Goal: Task Accomplishment & Management: Use online tool/utility

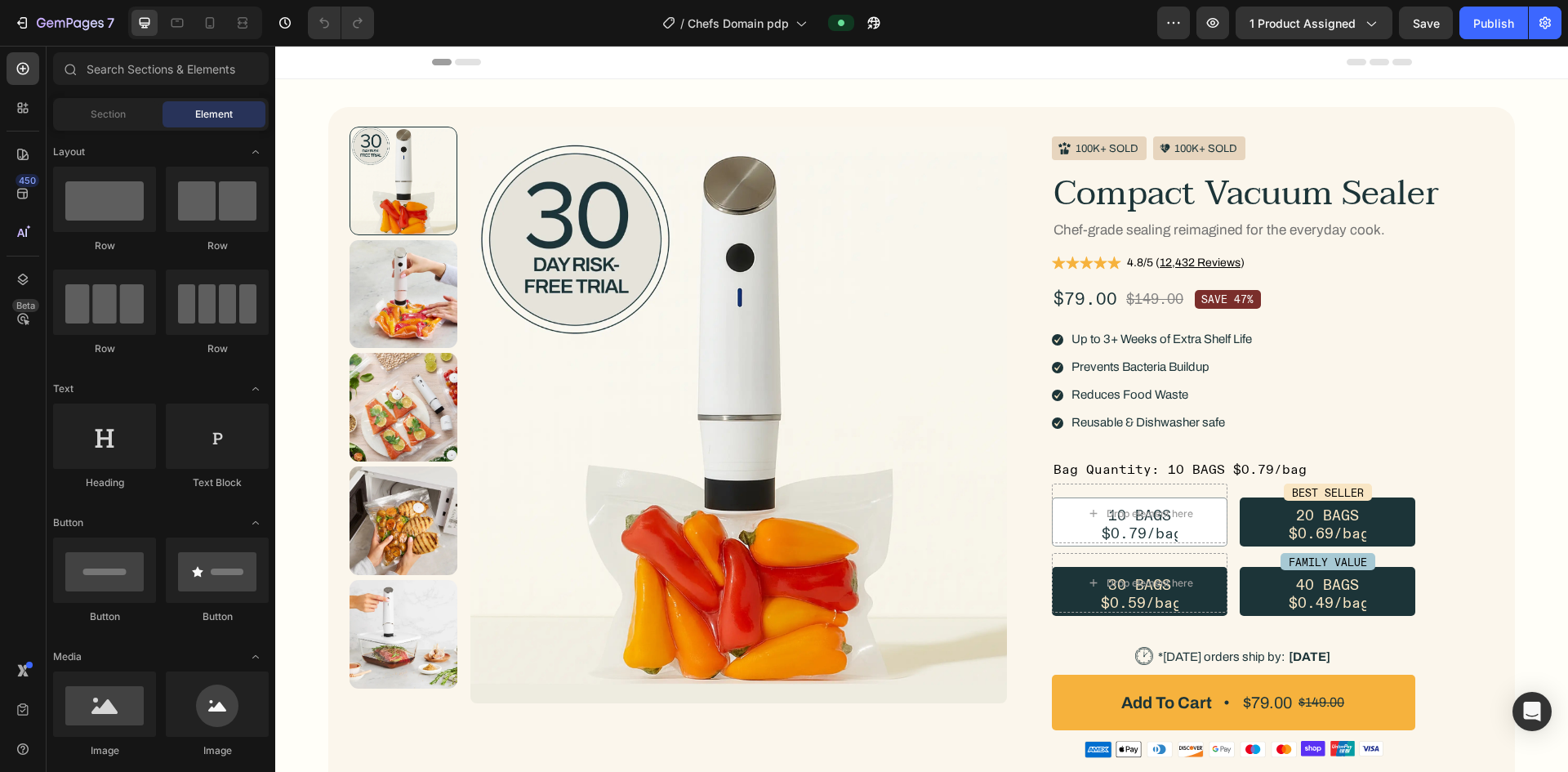
scroll to position [245, 0]
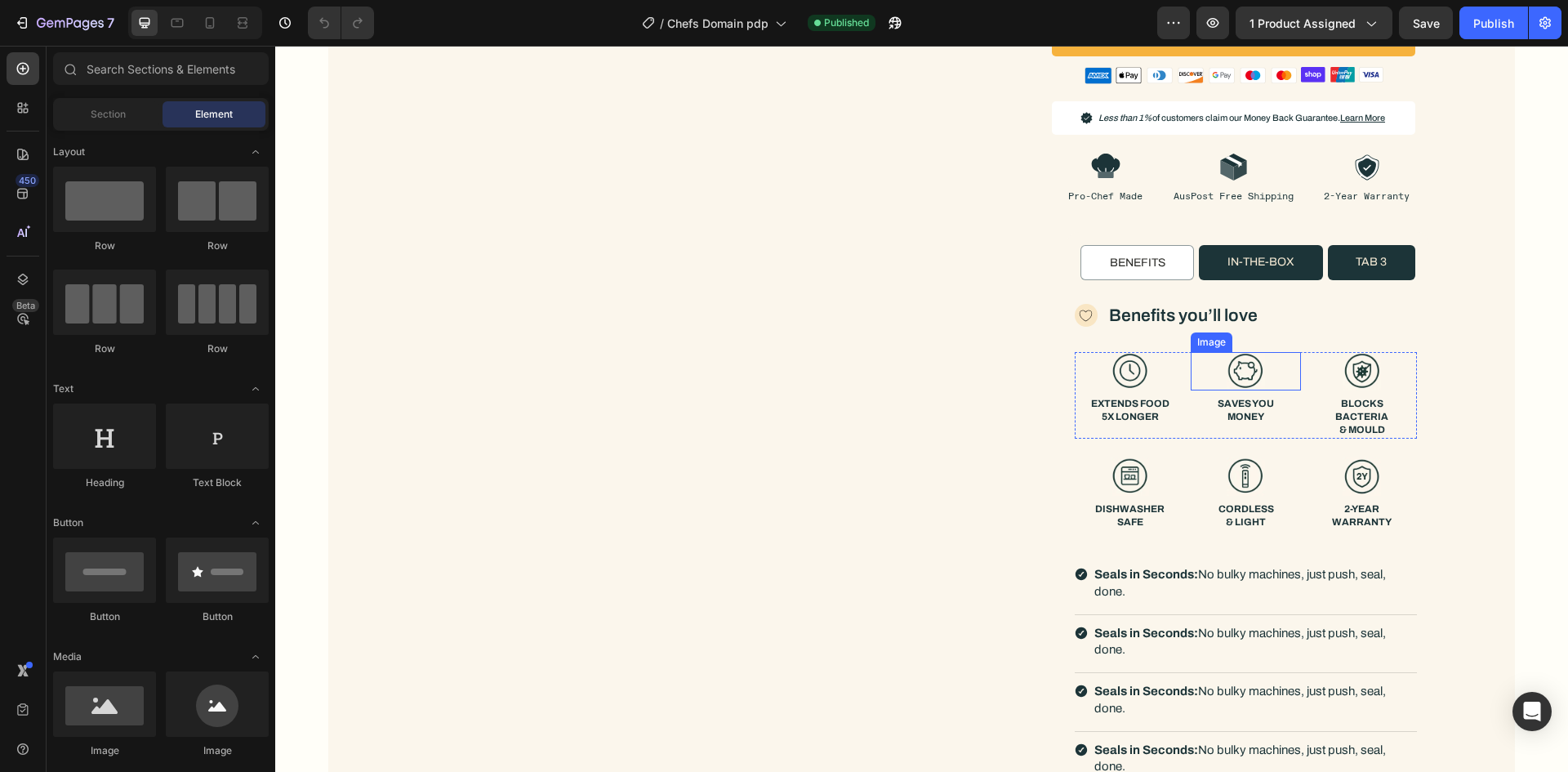
scroll to position [817, 0]
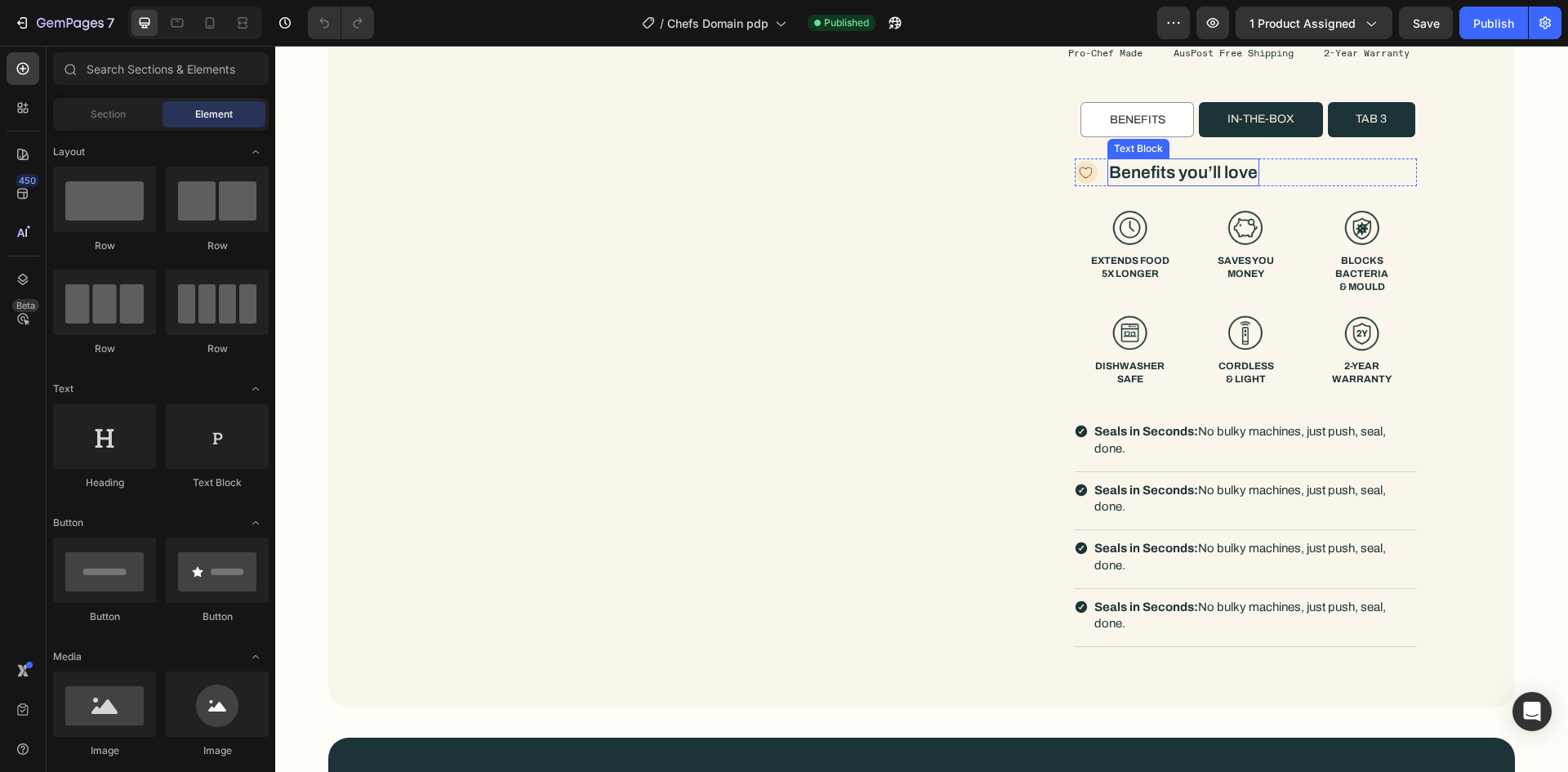
click at [1243, 105] on li "in-the-box" at bounding box center [1260, 120] width 123 height 36
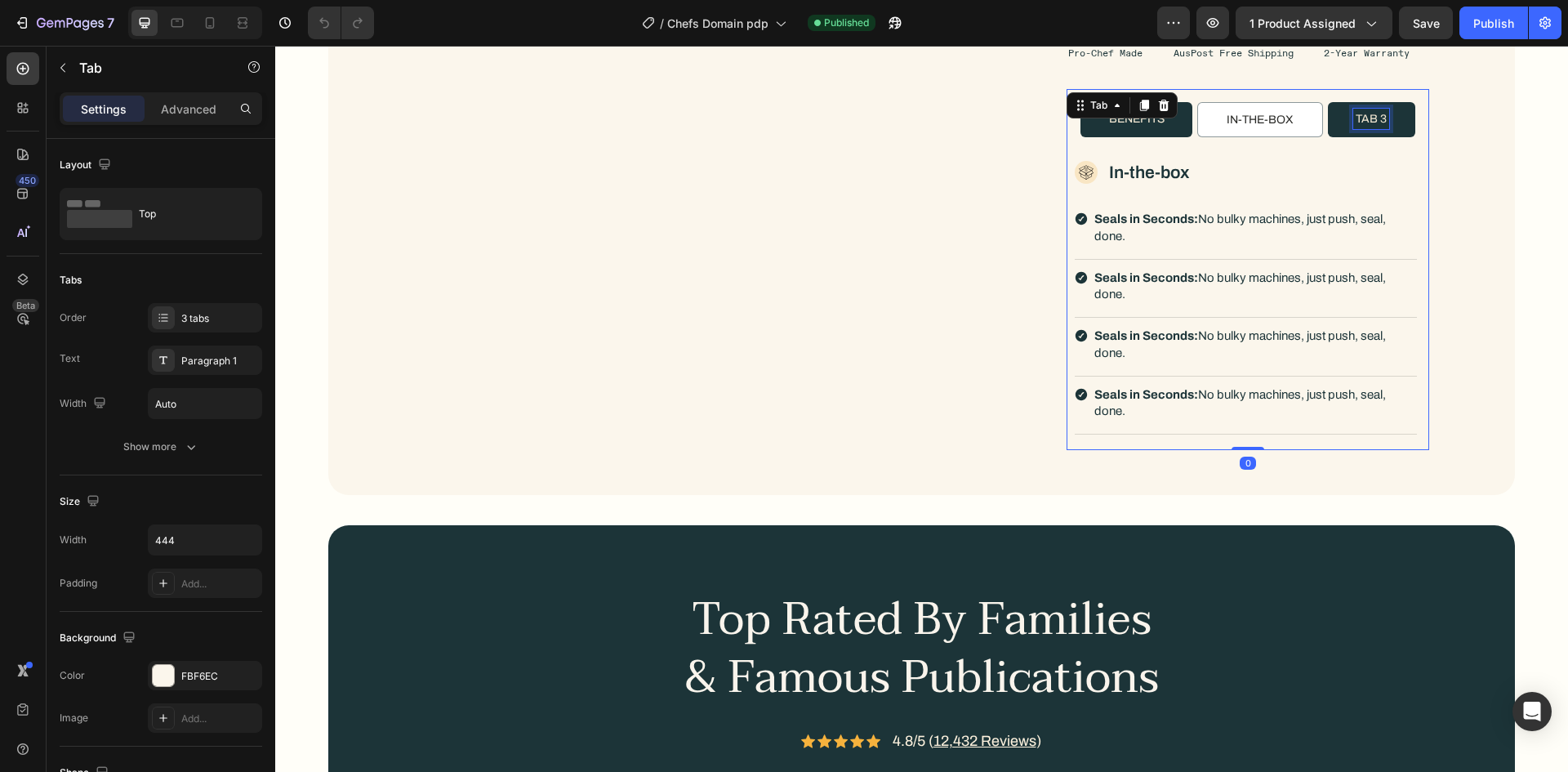
click at [1356, 115] on p "Tab 3" at bounding box center [1370, 119] width 31 height 16
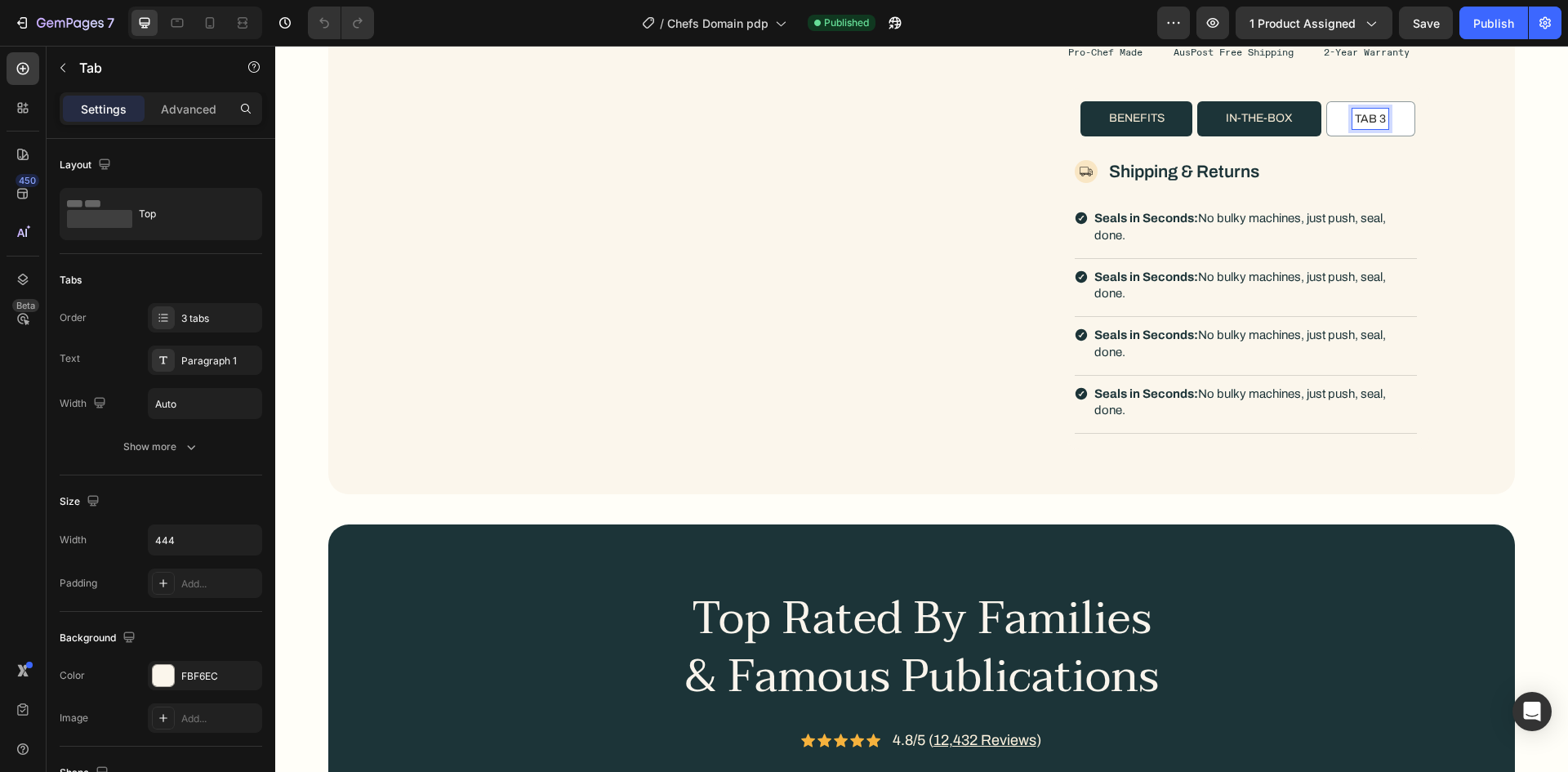
click at [1168, 121] on li "Benefits" at bounding box center [1136, 119] width 112 height 36
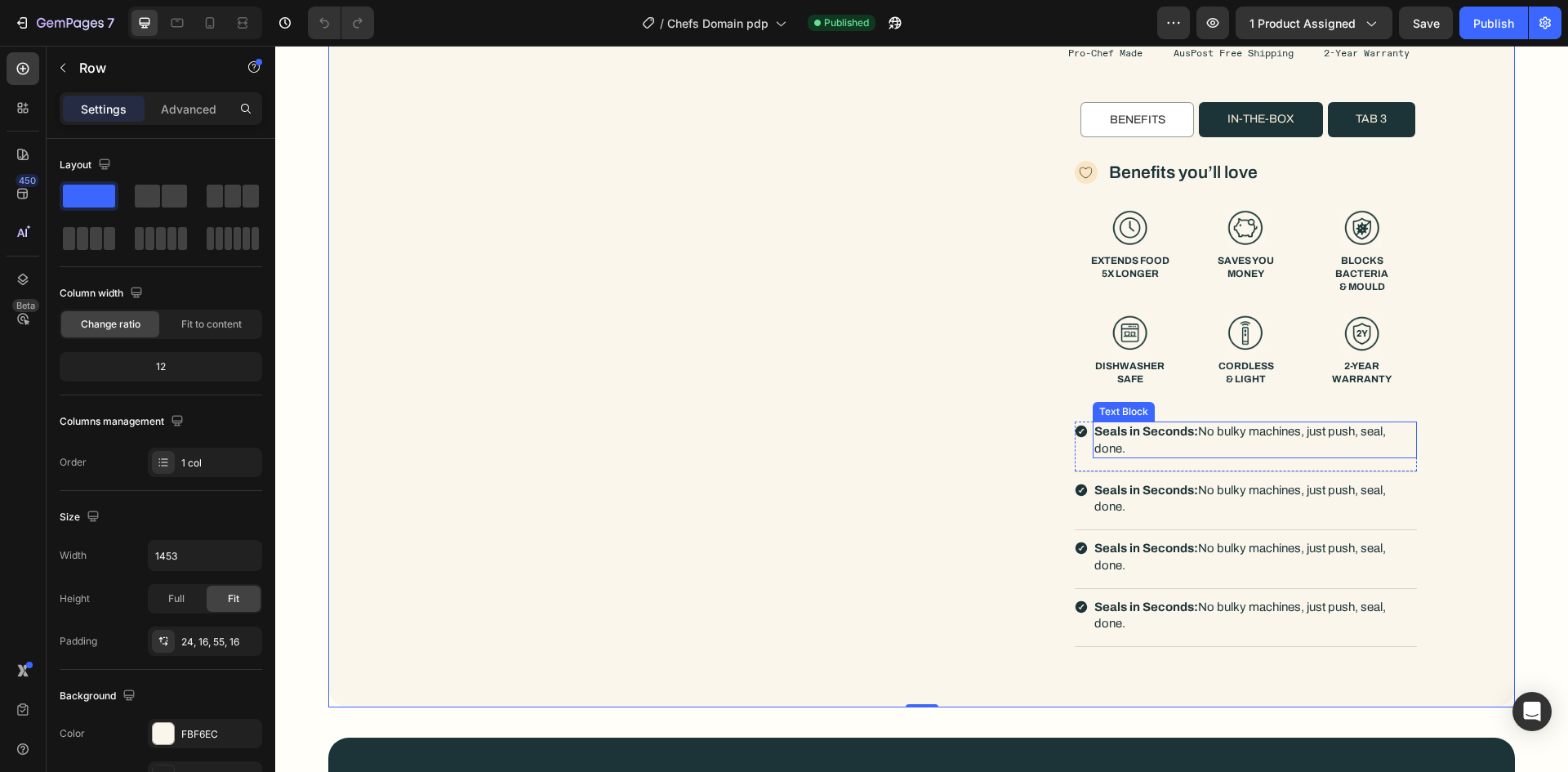
click at [1110, 435] on strong "Seals in Seconds:" at bounding box center [1146, 431] width 104 height 13
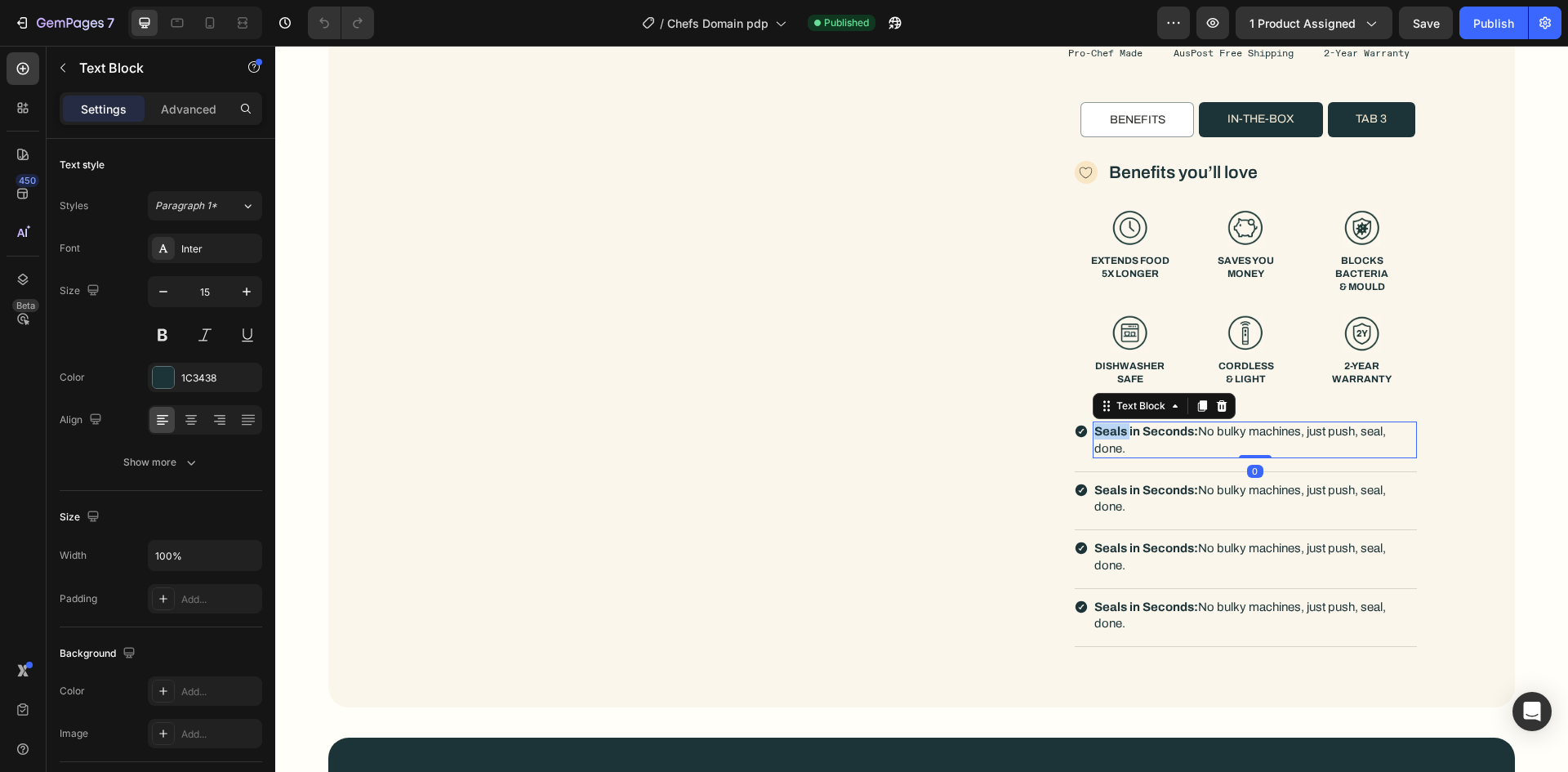
click at [1110, 435] on strong "Seals in Seconds:" at bounding box center [1146, 431] width 104 height 13
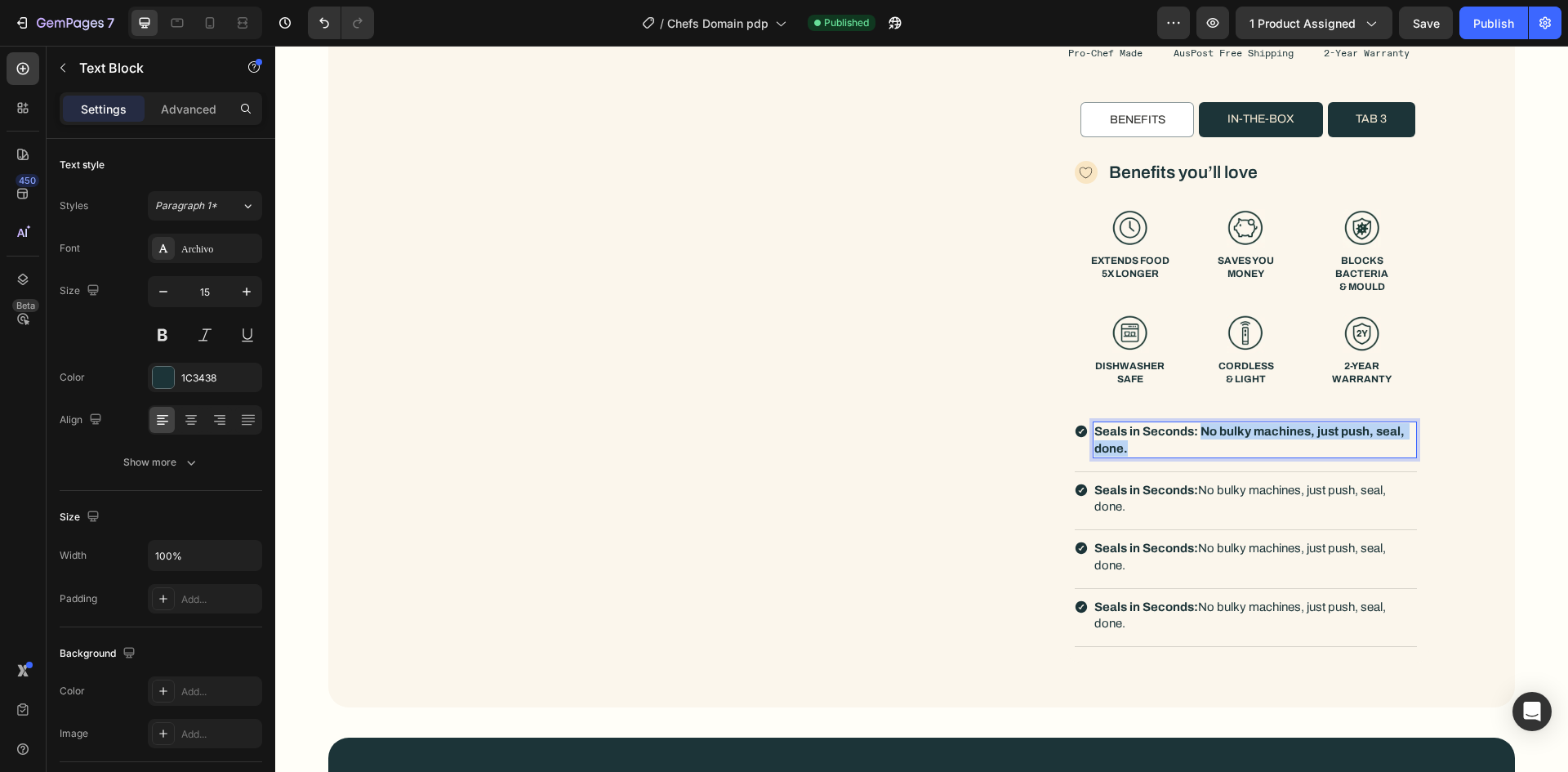
click at [1197, 433] on strong "Seals in Seconds: No bulky machines, just push, seal, done." at bounding box center [1250, 439] width 313 height 29
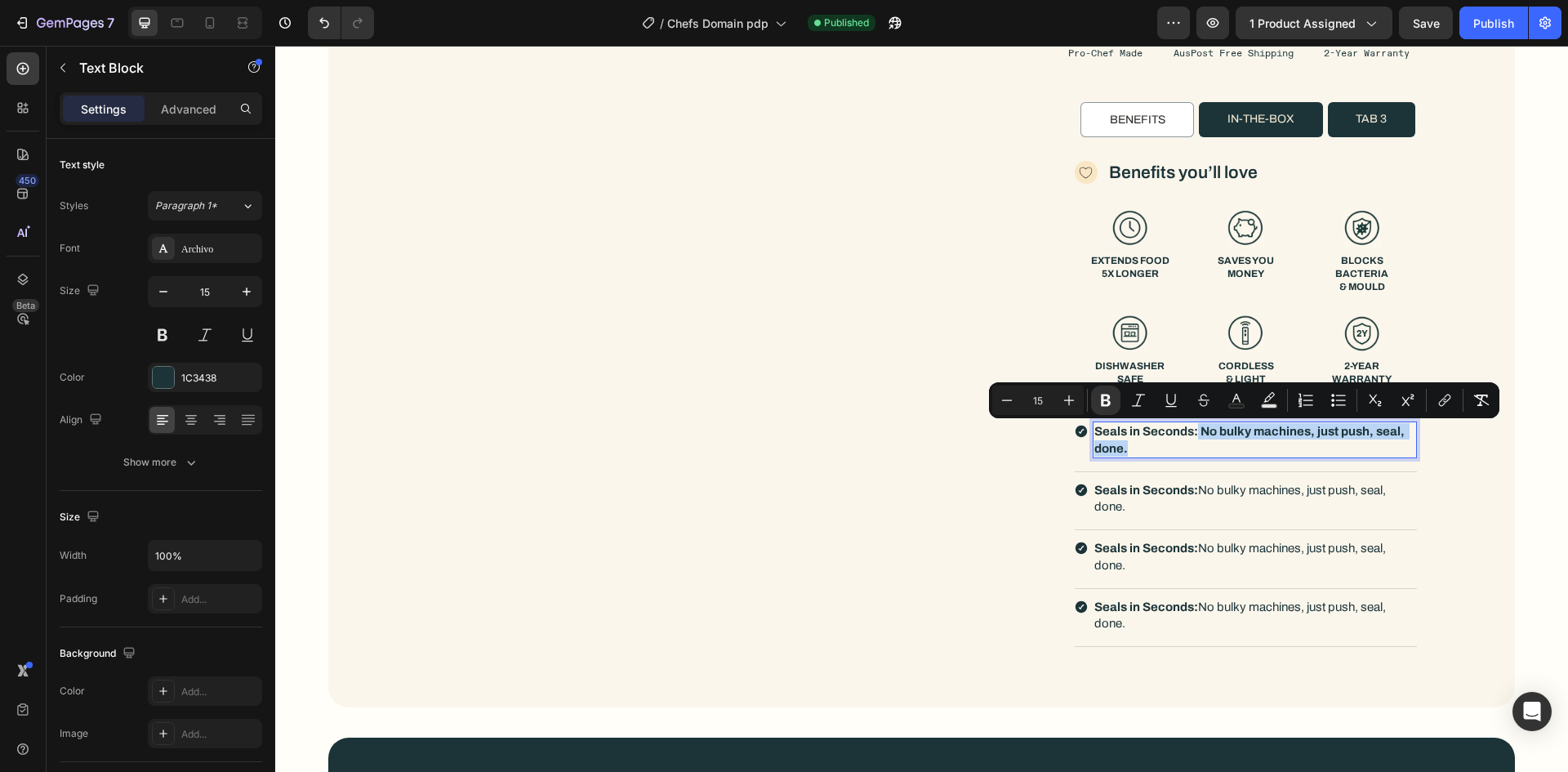
click at [1191, 433] on strong "Seals in Seconds: No bulky machines, just push, seal, done." at bounding box center [1250, 439] width 313 height 29
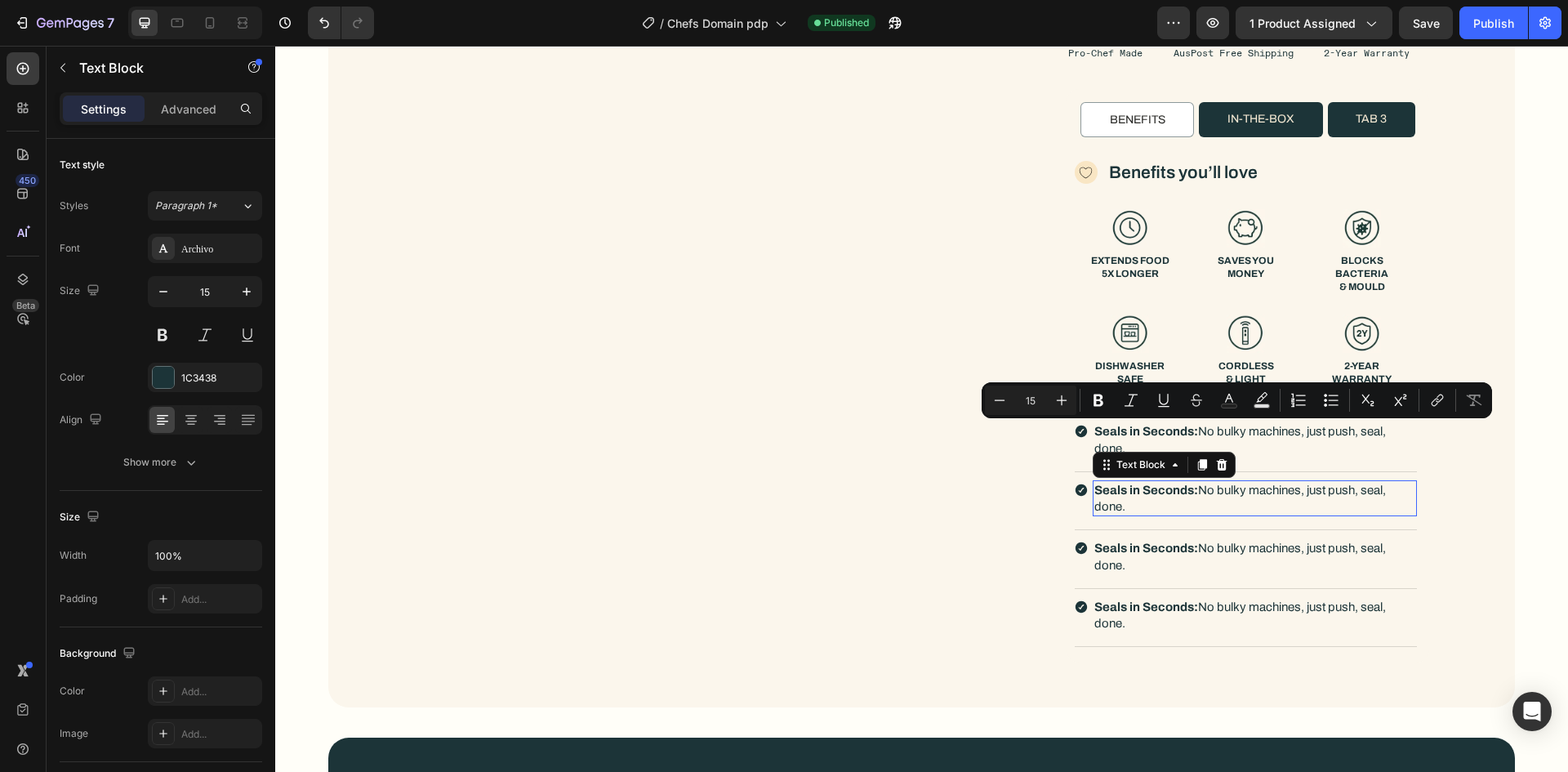
click at [1129, 485] on strong "Seals in Seconds:" at bounding box center [1146, 490] width 104 height 13
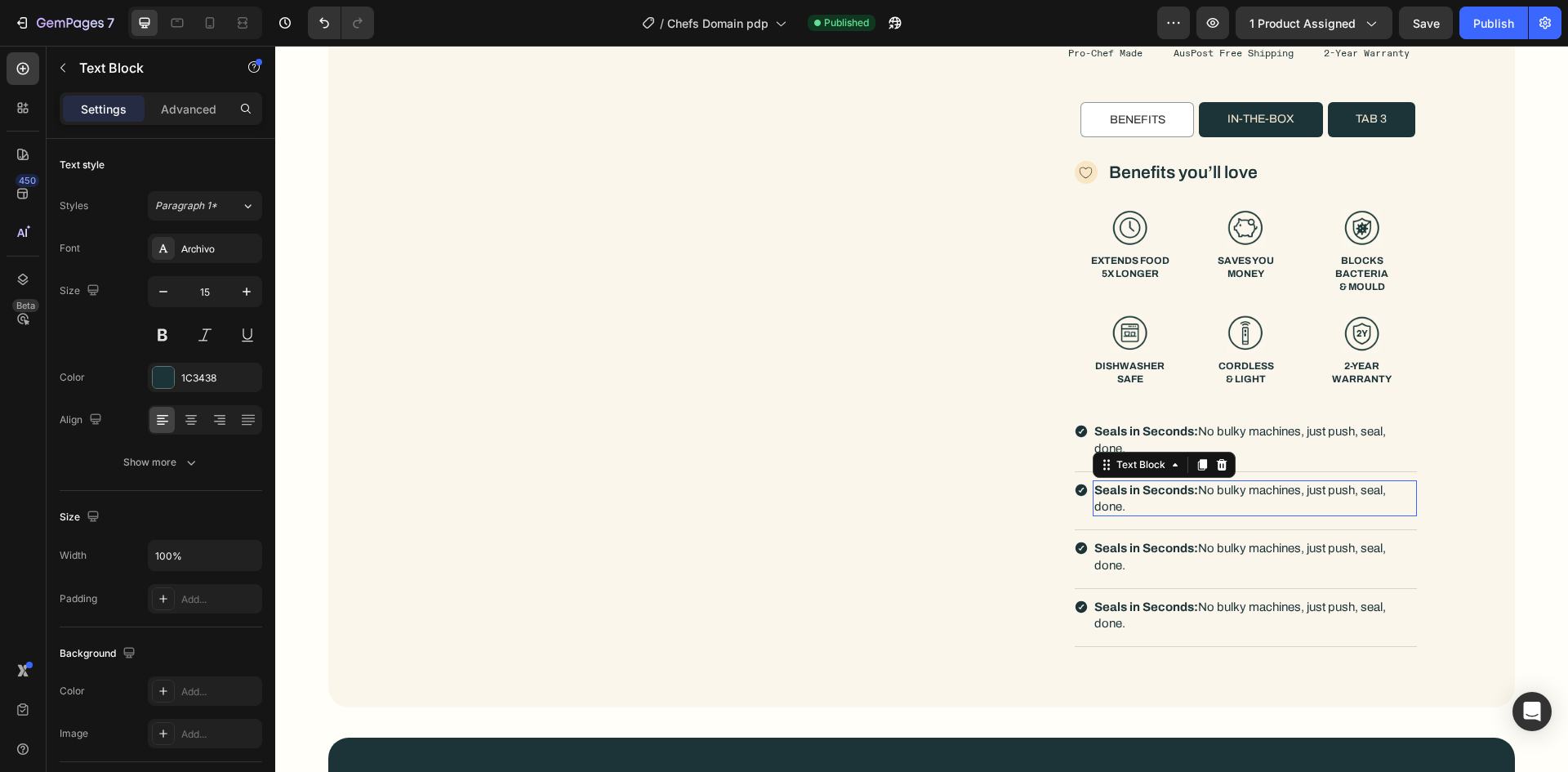
click at [1129, 485] on strong "Seals in Seconds:" at bounding box center [1146, 490] width 104 height 13
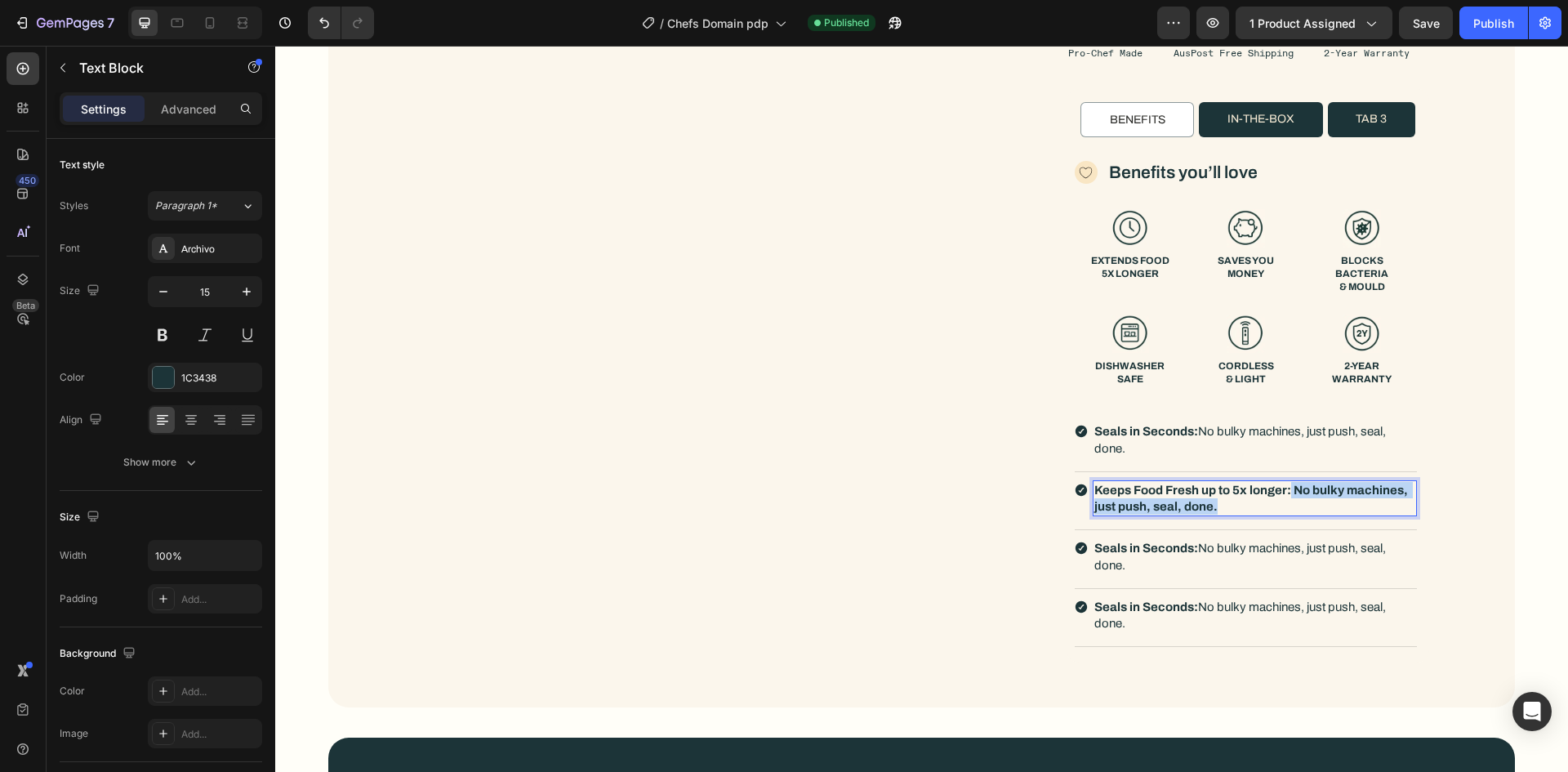
click at [1284, 490] on strong "Keeps Food Fresh up to 5x longer: No bulky machines, just push, seal, done." at bounding box center [1252, 498] width 316 height 29
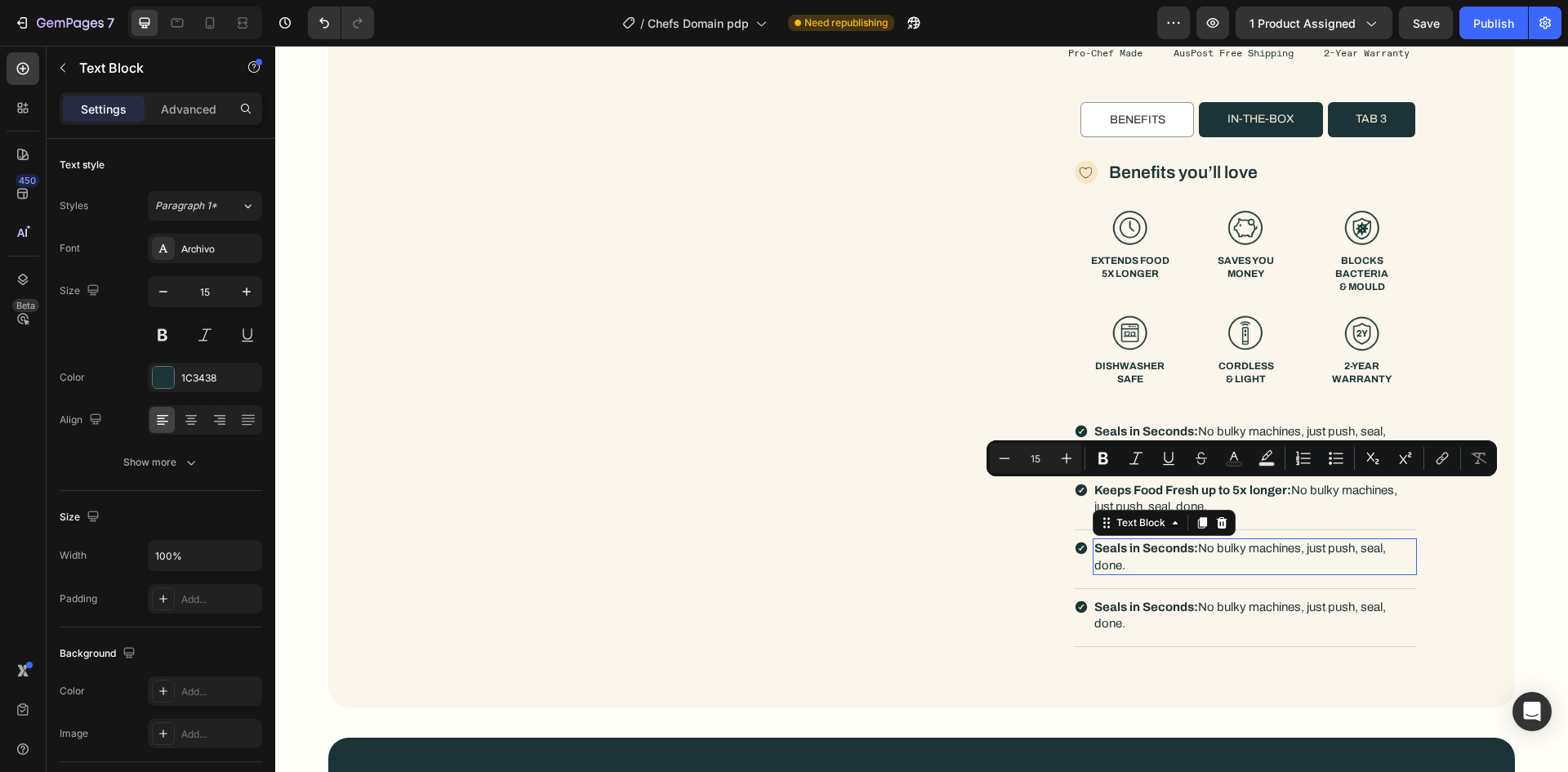
click at [1136, 541] on p "Seals in Seconds: No bulky machines, just push, seal, done." at bounding box center [1254, 557] width 321 height 34
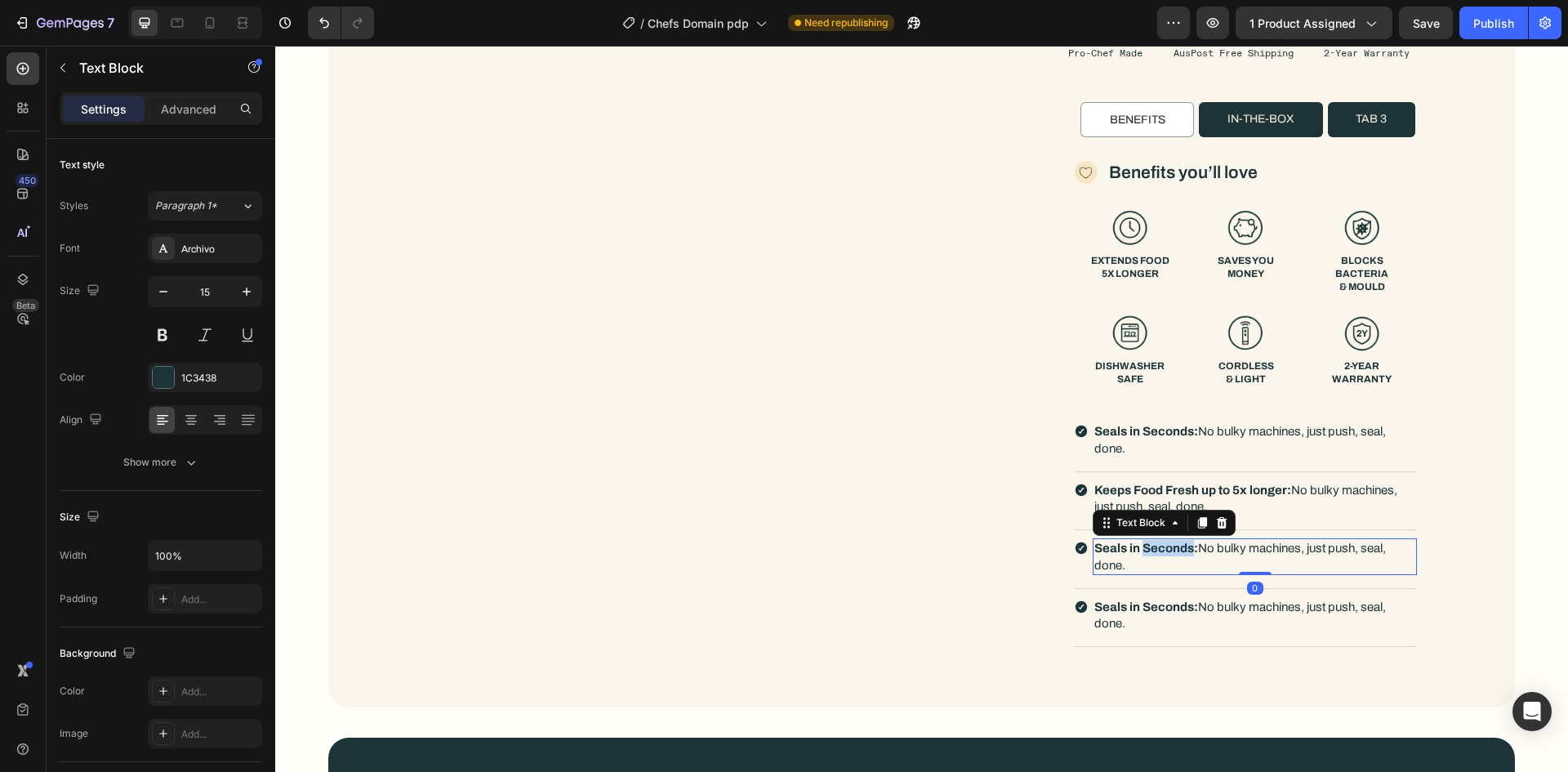
click at [1136, 541] on p "Seals in Seconds: No bulky machines, just push, seal, done." at bounding box center [1254, 557] width 321 height 34
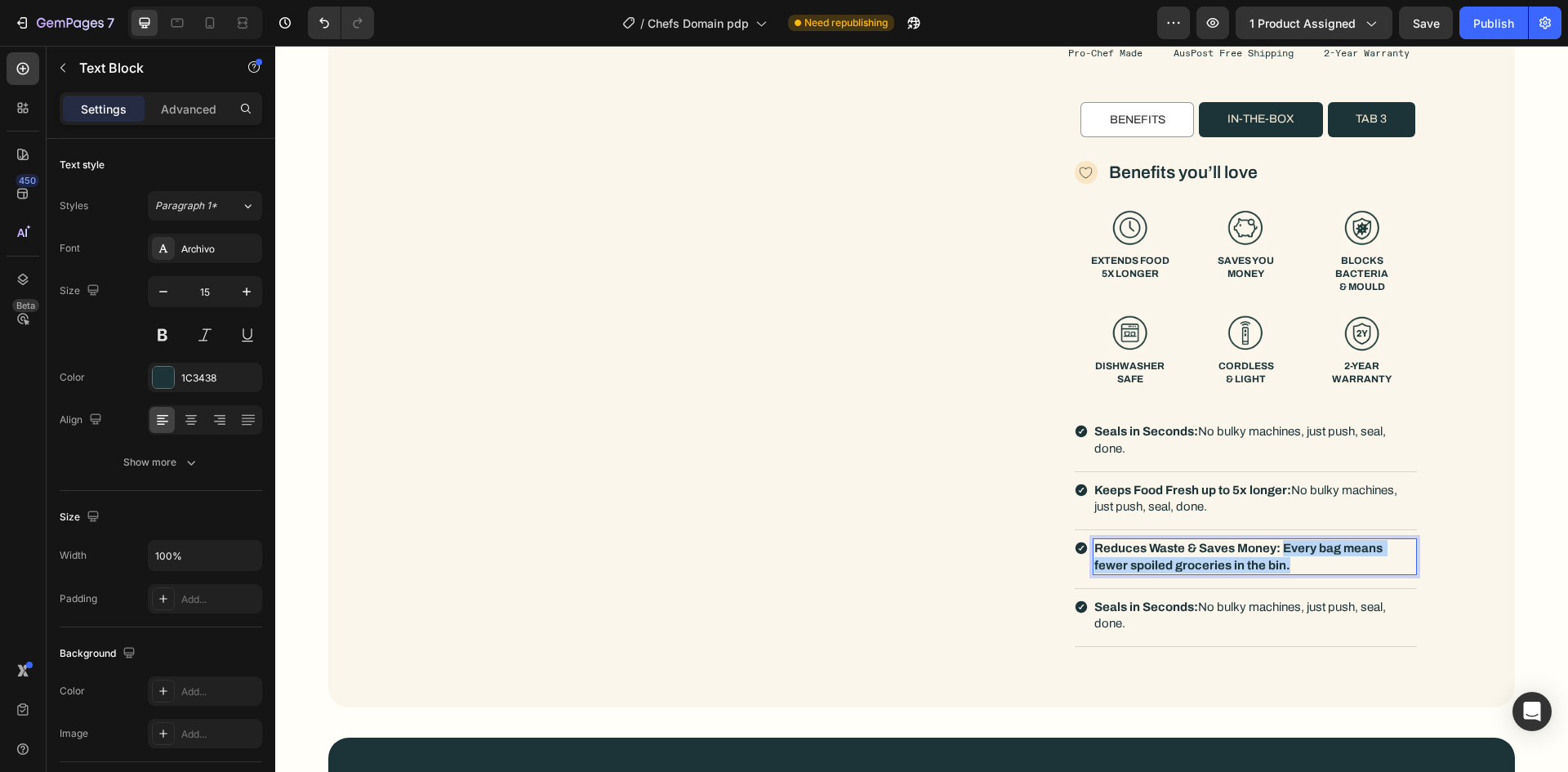
click at [1276, 552] on strong "Reduces Waste & Saves Money: Every bag means fewer spoiled groceries in the bin." at bounding box center [1239, 556] width 291 height 29
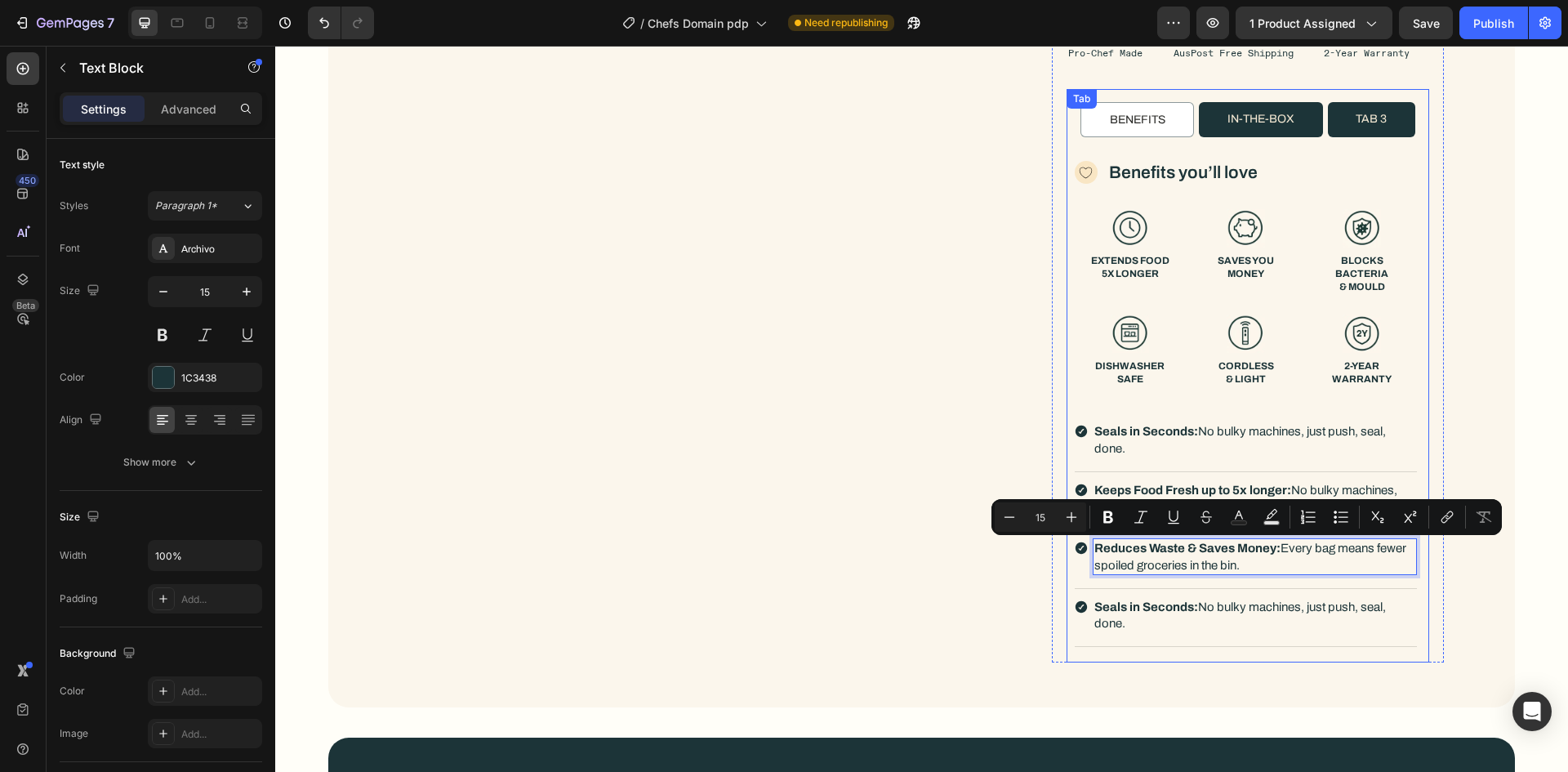
click at [1132, 601] on strong "Seals in Seconds:" at bounding box center [1146, 607] width 104 height 13
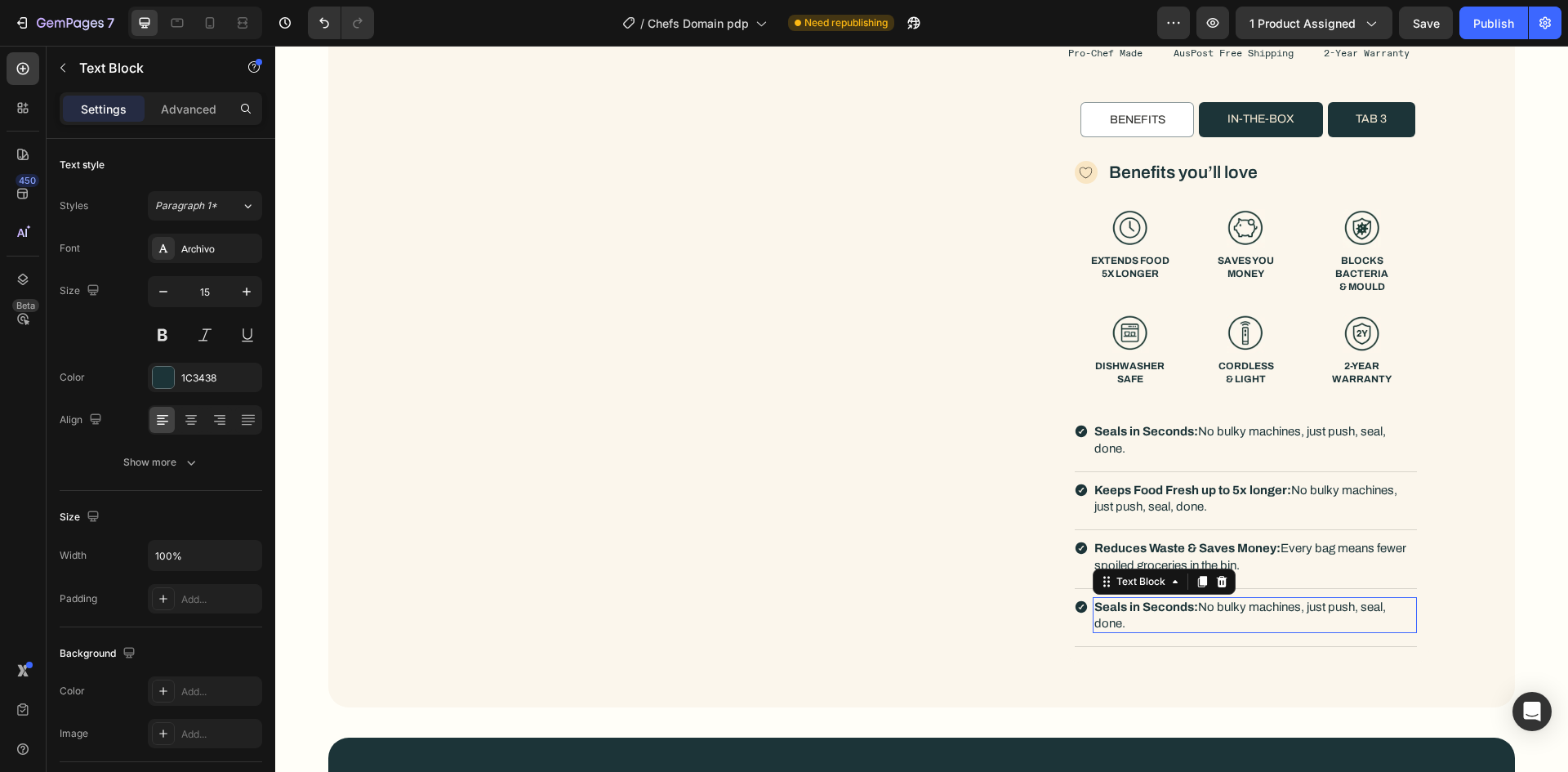
click at [1132, 601] on strong "Seals in Seconds:" at bounding box center [1146, 607] width 104 height 13
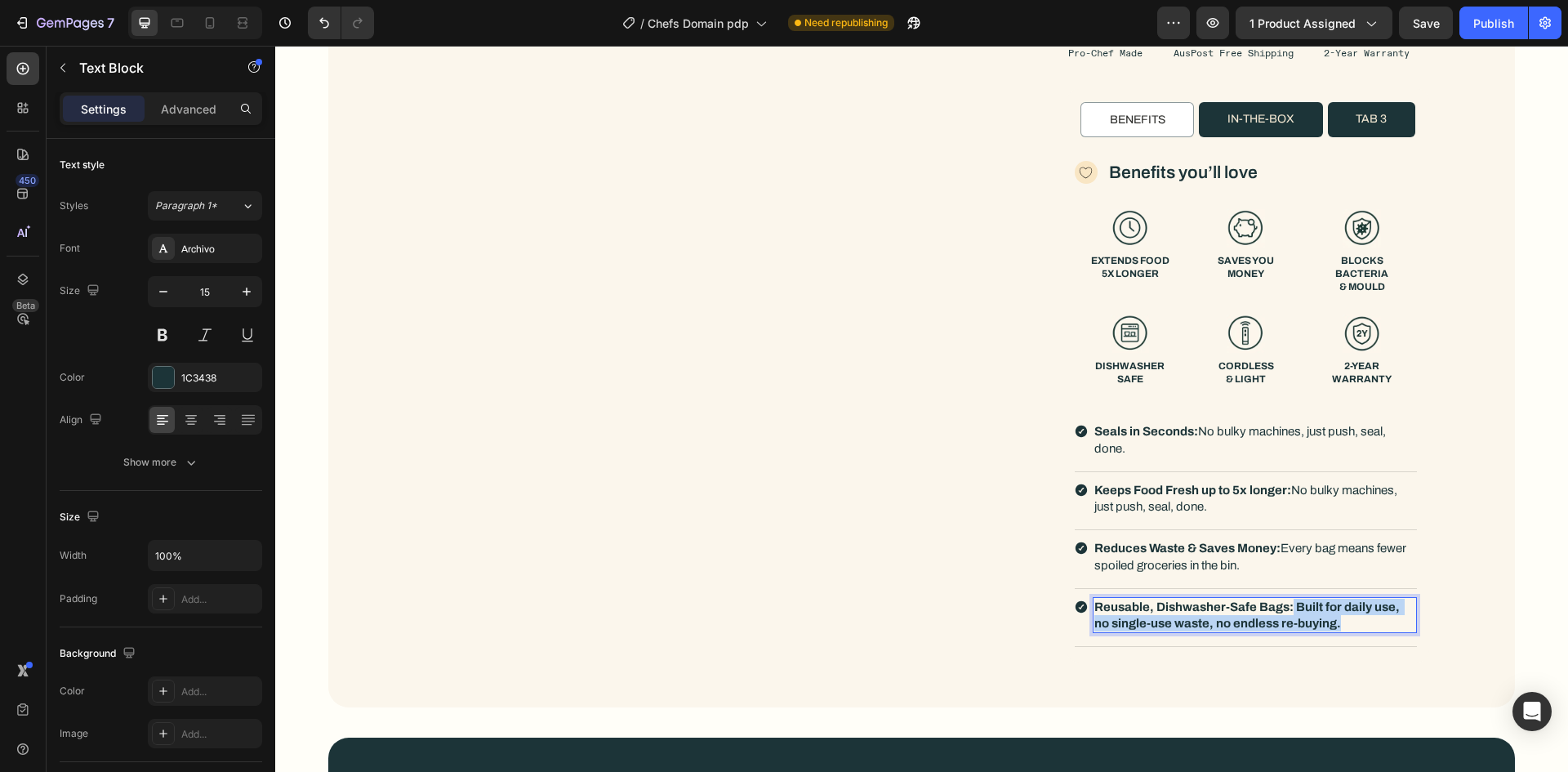
click at [1287, 607] on strong "Reusable, Dishwasher-Safe Bags: Built for daily use, no single-use waste, no en…" at bounding box center [1248, 615] width 308 height 29
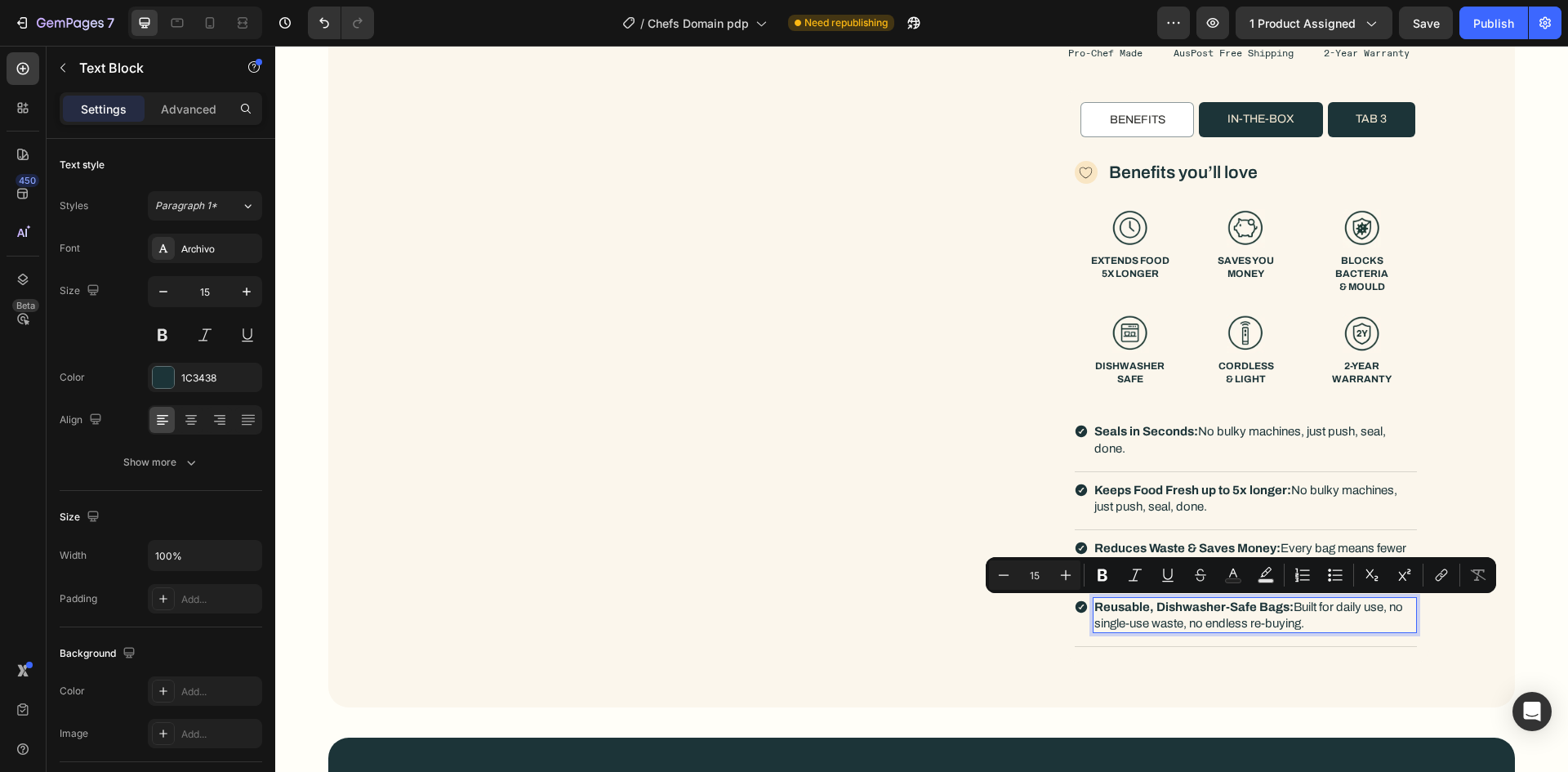
click at [1330, 623] on p "Reusable, Dishwasher-Safe Bags: Built for daily use, no single-use waste, no en…" at bounding box center [1254, 616] width 321 height 34
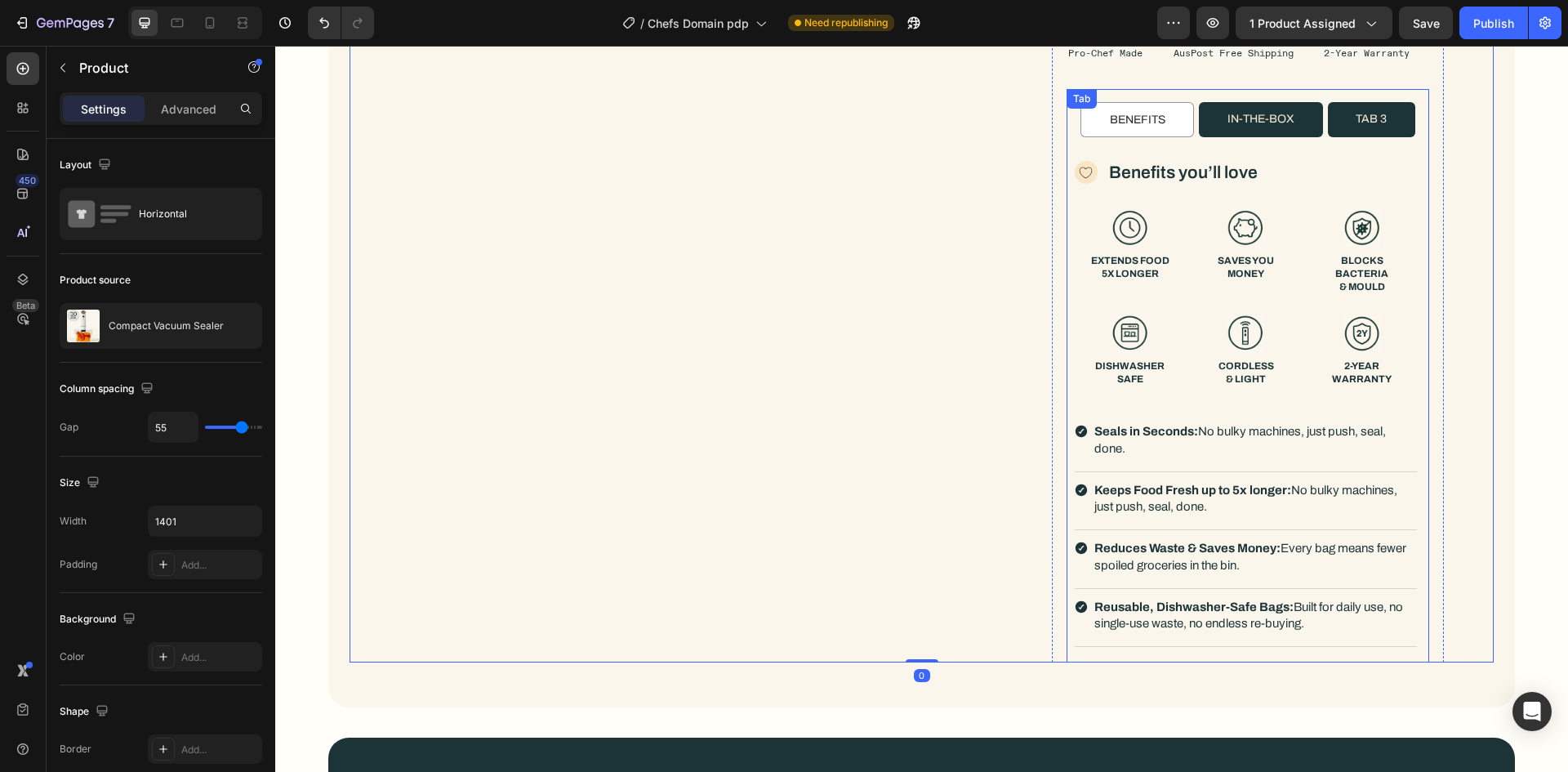
click at [1232, 118] on p "in-the-box" at bounding box center [1260, 119] width 67 height 16
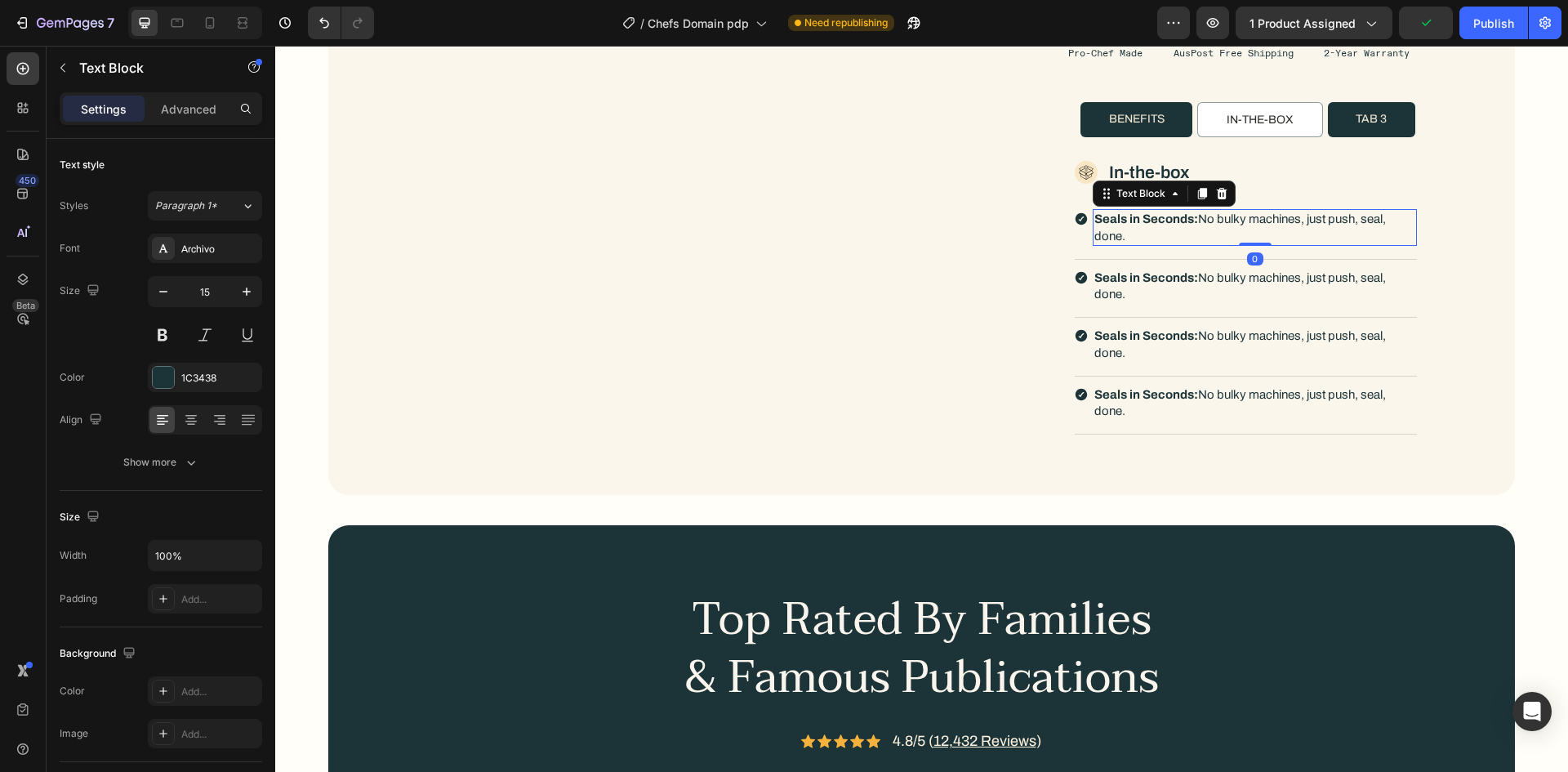
click at [1109, 231] on p "Seals in Seconds: No bulky machines, just push, seal, done." at bounding box center [1254, 228] width 321 height 34
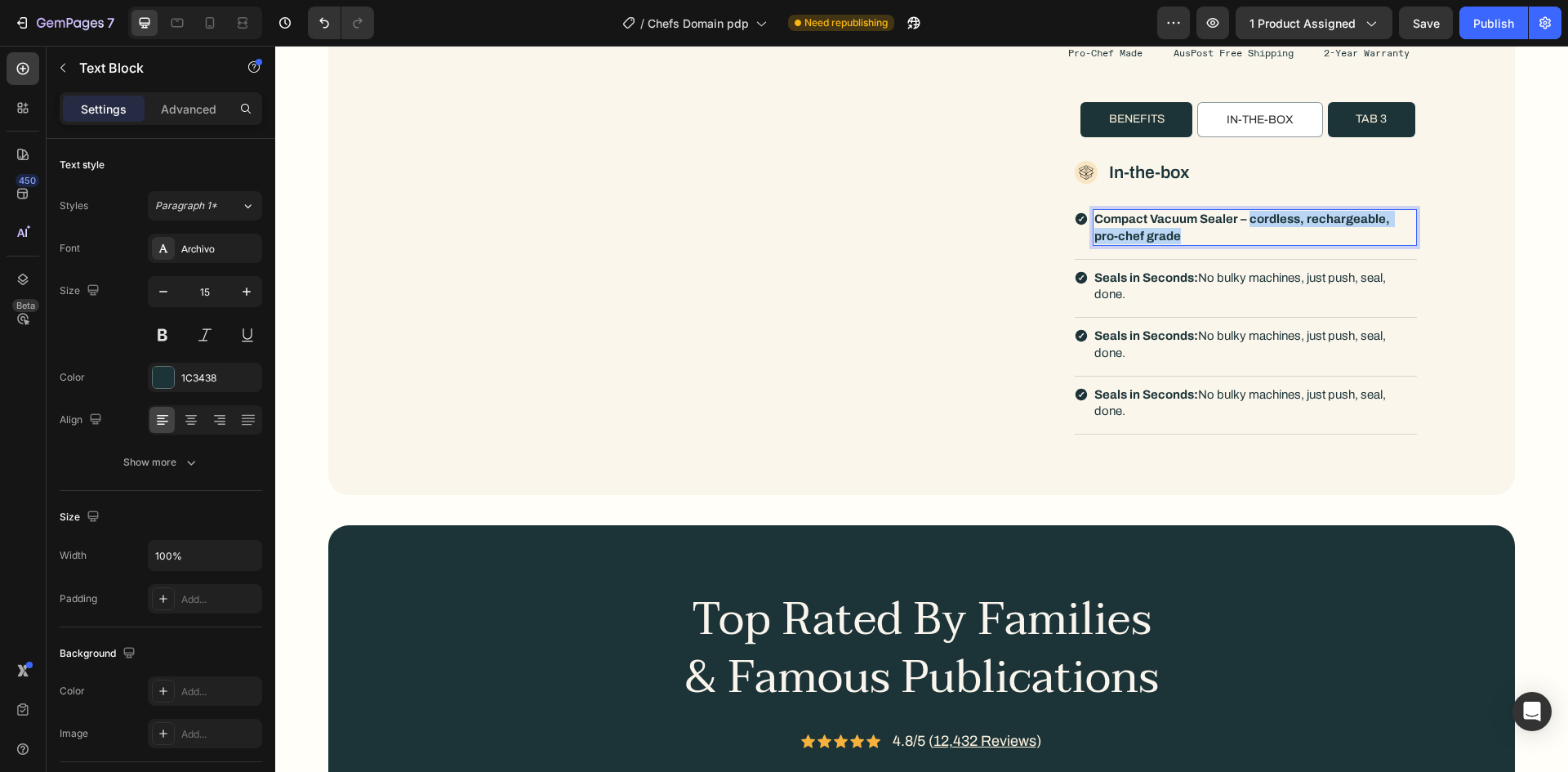
click at [1244, 220] on strong "Compact Vacuum Sealer – cordless, rechargeable, pro-chef grade" at bounding box center [1243, 226] width 298 height 29
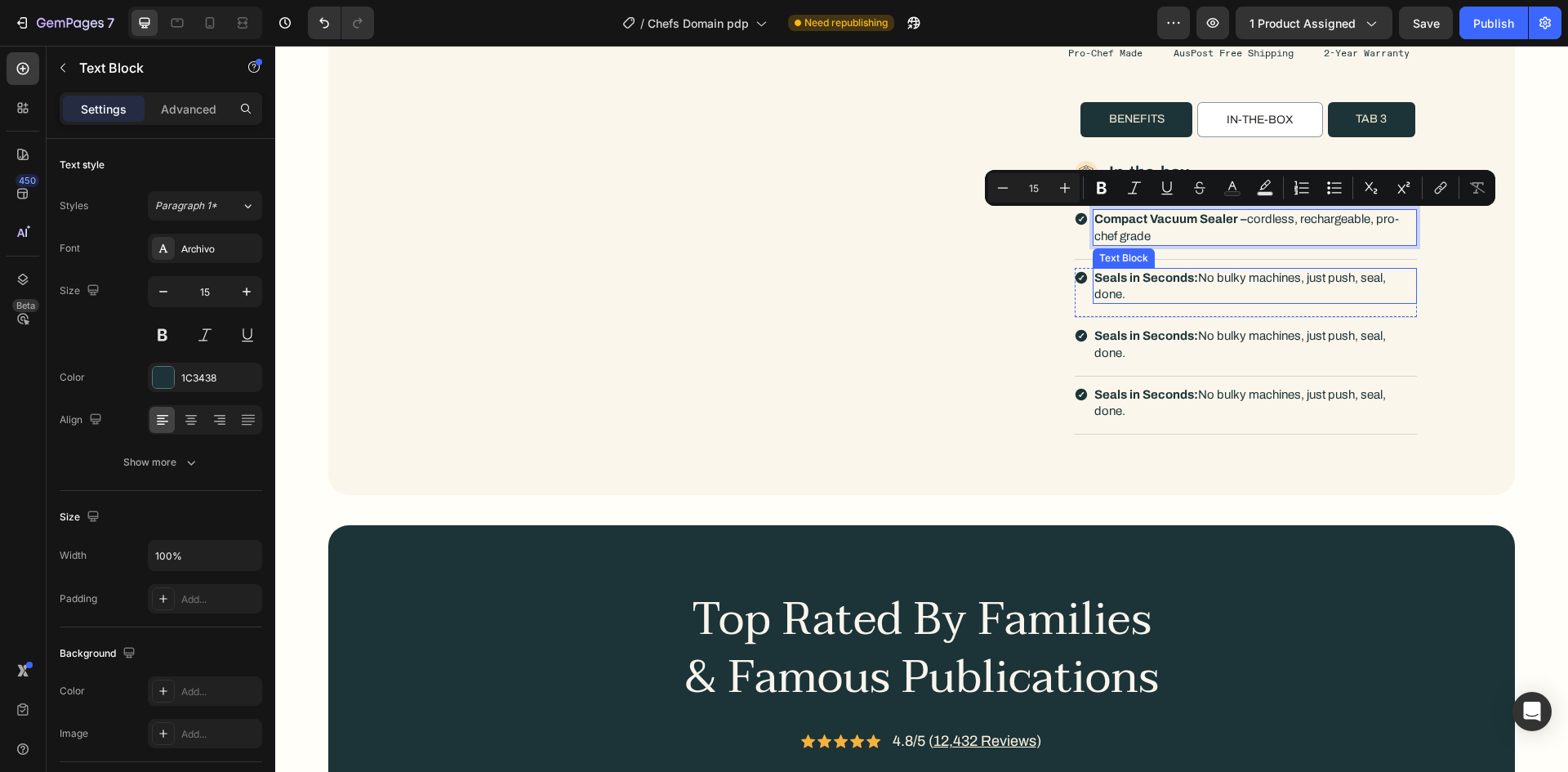
click at [1168, 284] on strong "Seals in Seconds:" at bounding box center [1146, 277] width 104 height 13
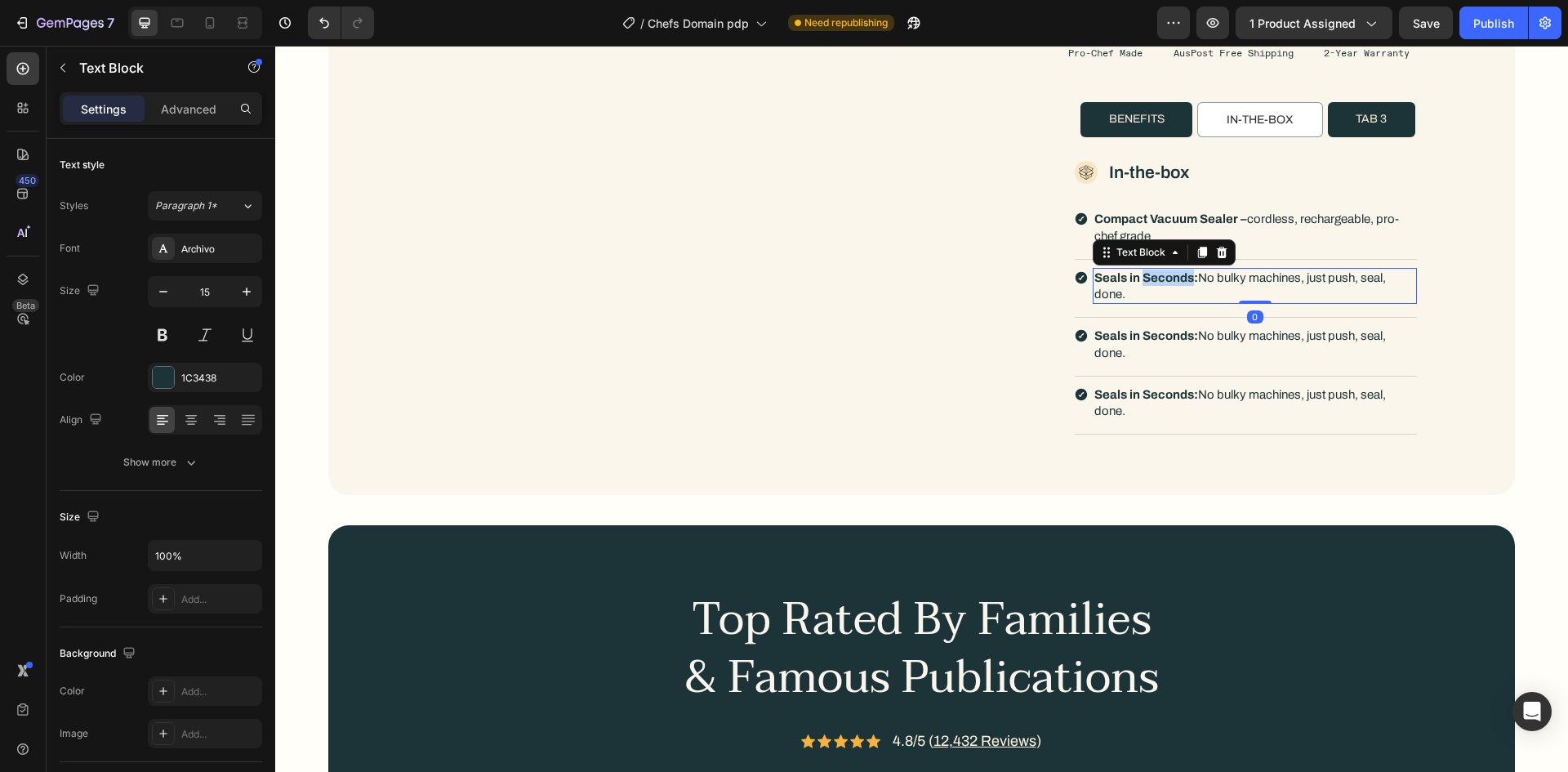
click at [1168, 284] on strong "Seals in Seconds:" at bounding box center [1146, 277] width 104 height 13
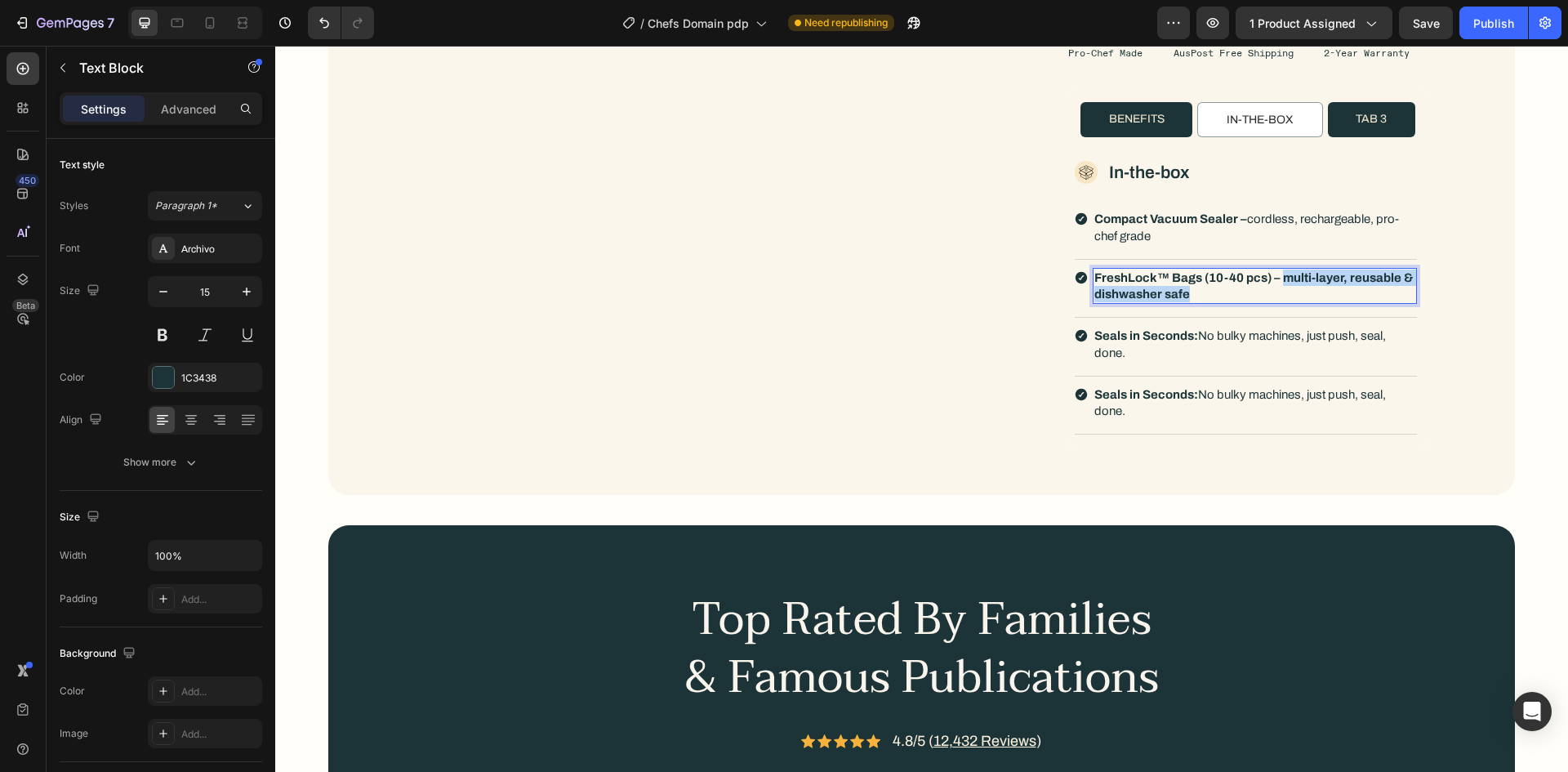
click at [1275, 278] on strong "FreshLock™ Bags (10-40 pcs) – multi-layer, reusable & dishwasher safe" at bounding box center [1254, 285] width 321 height 29
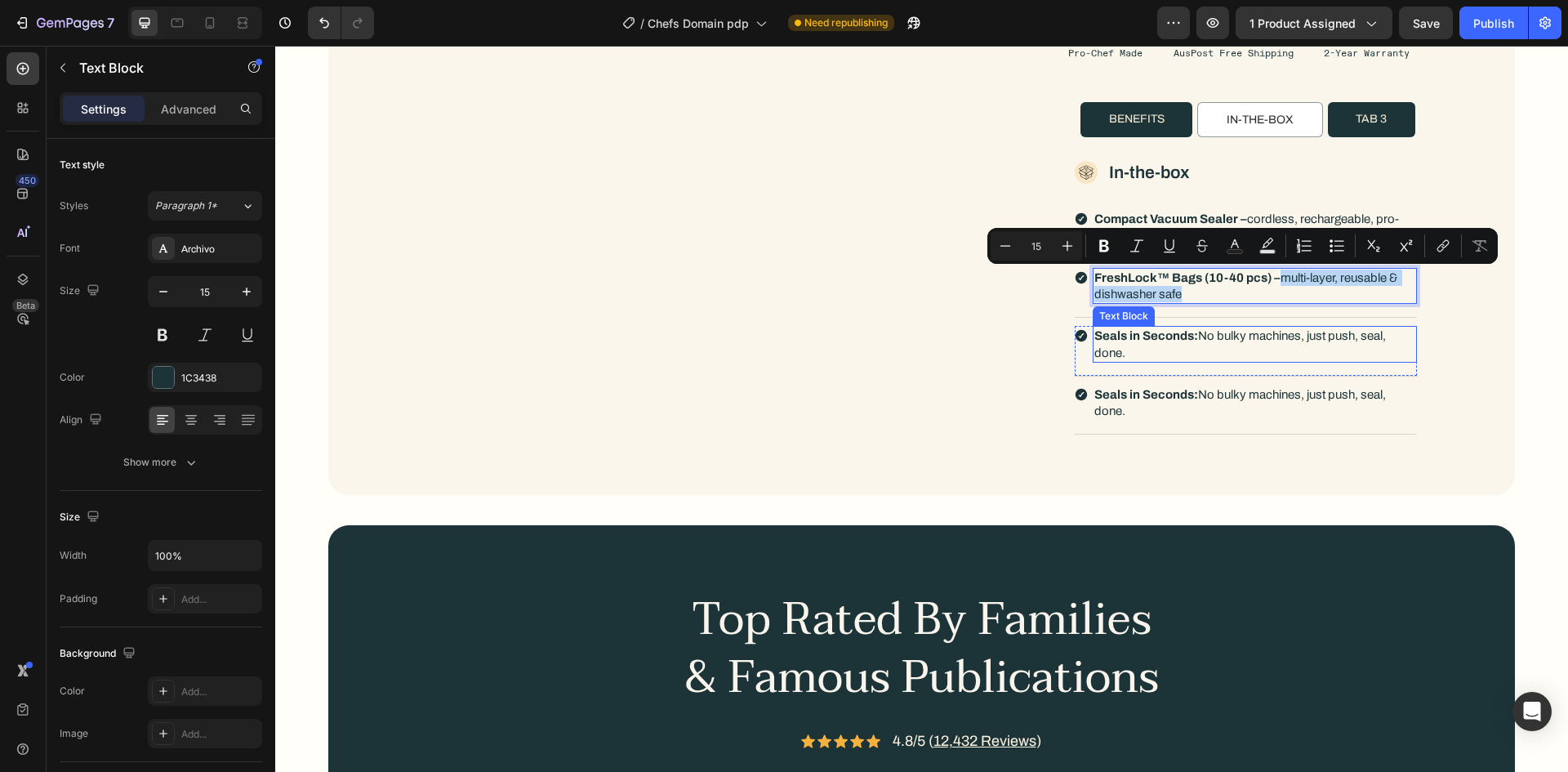
click at [1140, 337] on strong "Seals in Seconds:" at bounding box center [1146, 335] width 104 height 13
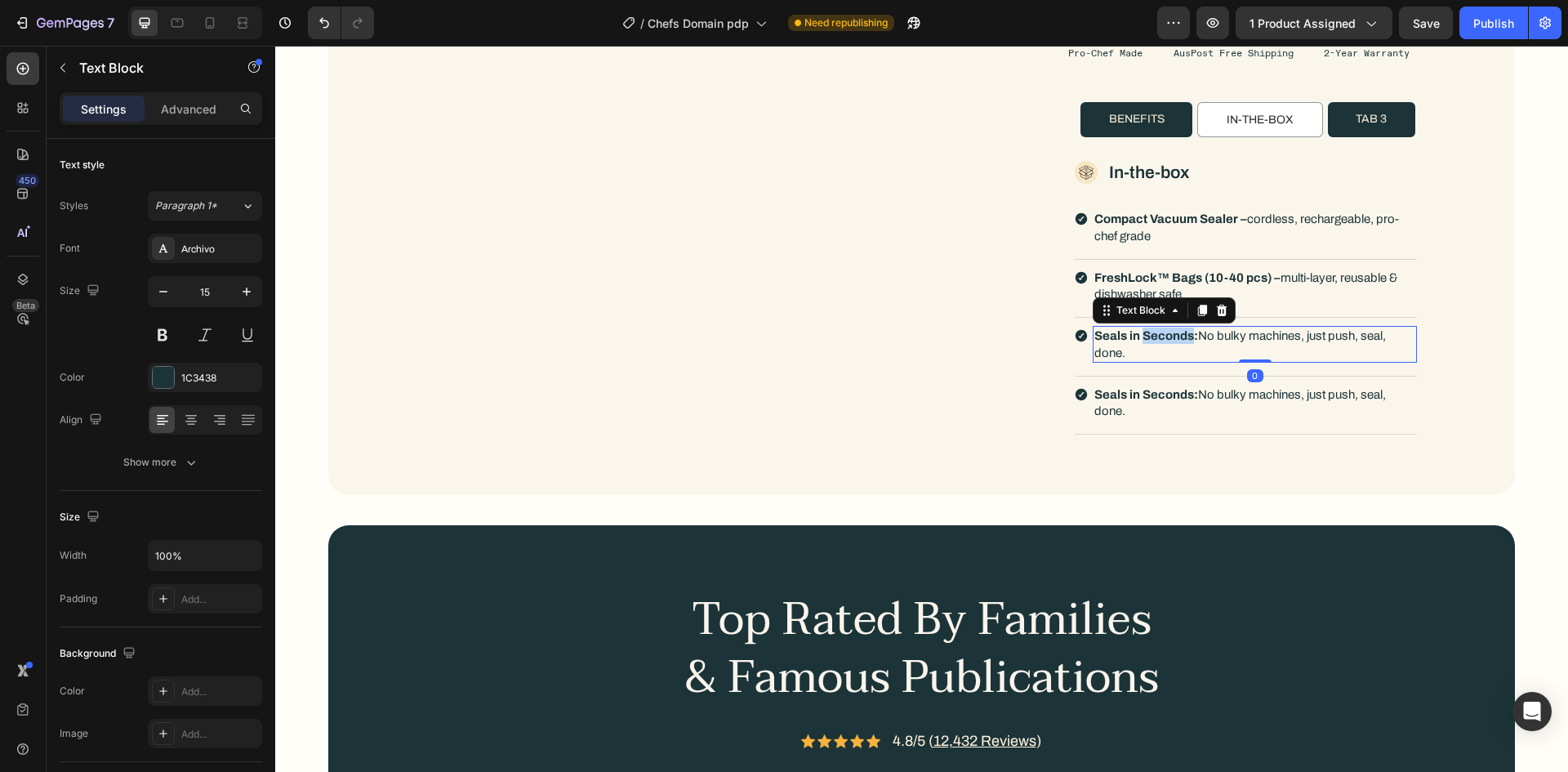
click at [1140, 337] on strong "Seals in Seconds:" at bounding box center [1146, 335] width 104 height 13
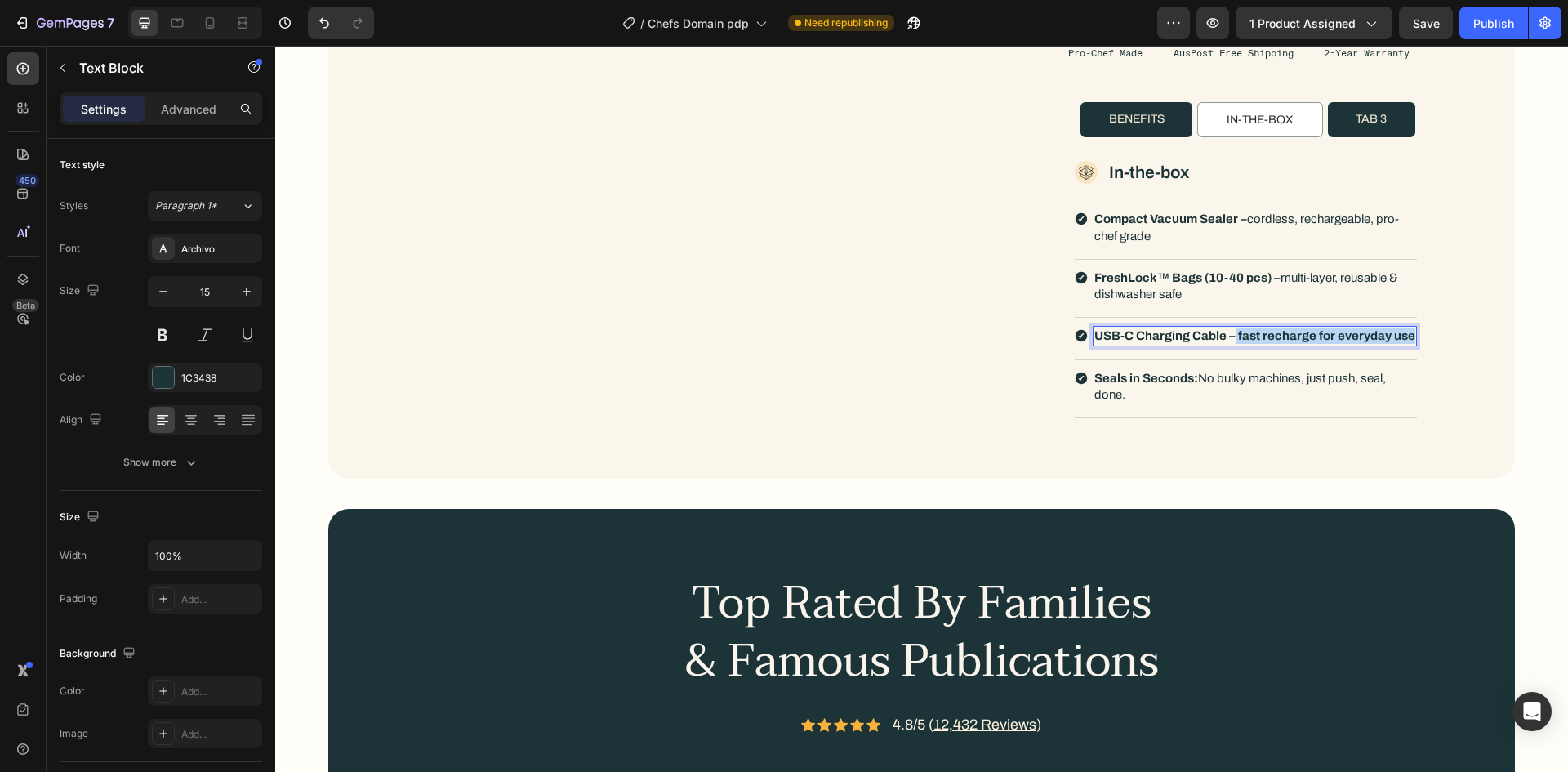
click at [1228, 337] on strong "USB-C Charging Cable – fast recharge for everyday use" at bounding box center [1254, 335] width 321 height 13
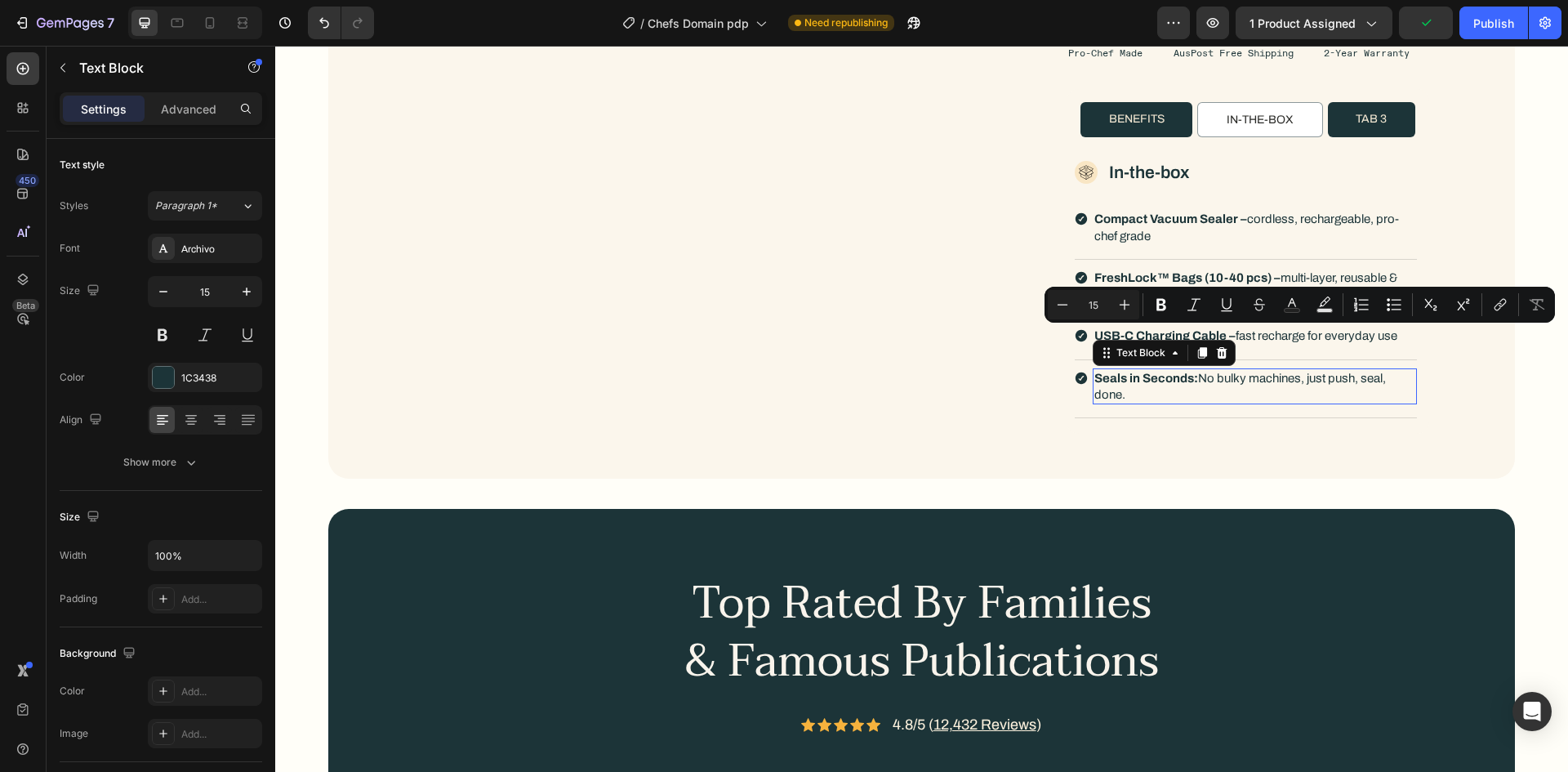
click at [1187, 387] on p "Seals in Seconds: No bulky machines, just push, seal, done." at bounding box center [1254, 387] width 321 height 34
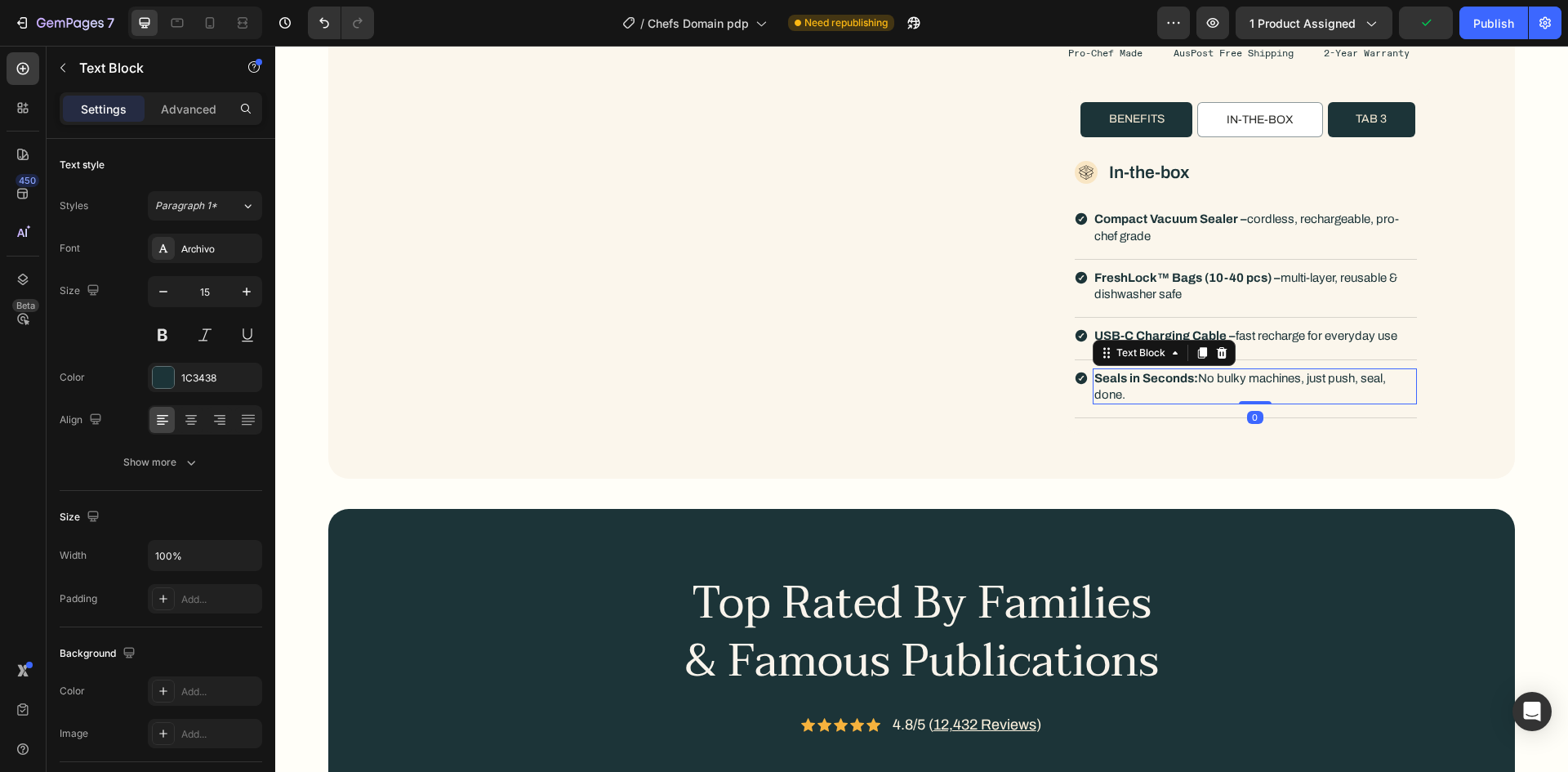
click at [1187, 387] on p "Seals in Seconds: No bulky machines, just push, seal, done." at bounding box center [1254, 387] width 321 height 34
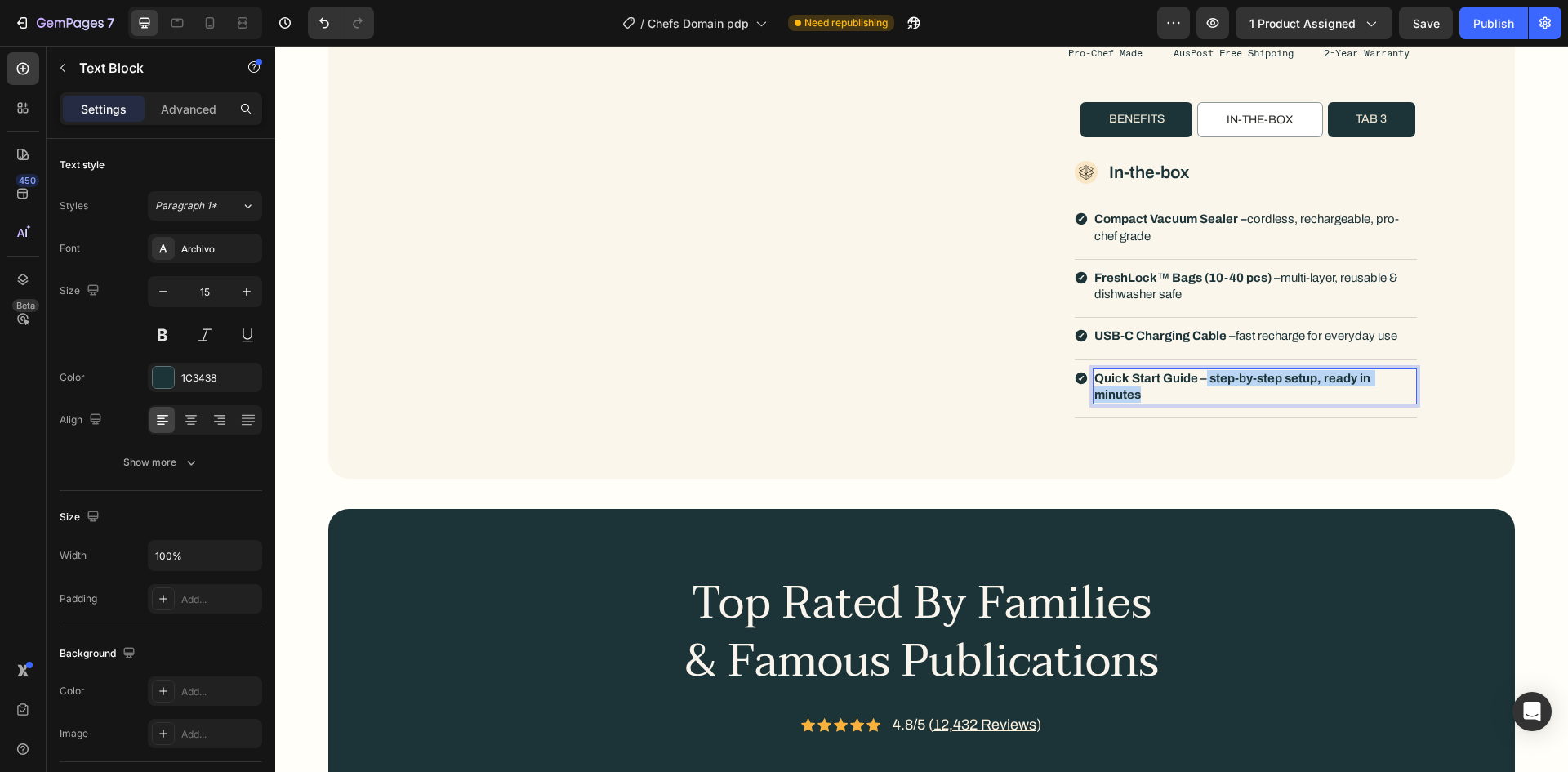
click at [1200, 377] on strong "Quick Start Guide – step-by-step setup, ready in minutes" at bounding box center [1233, 386] width 279 height 29
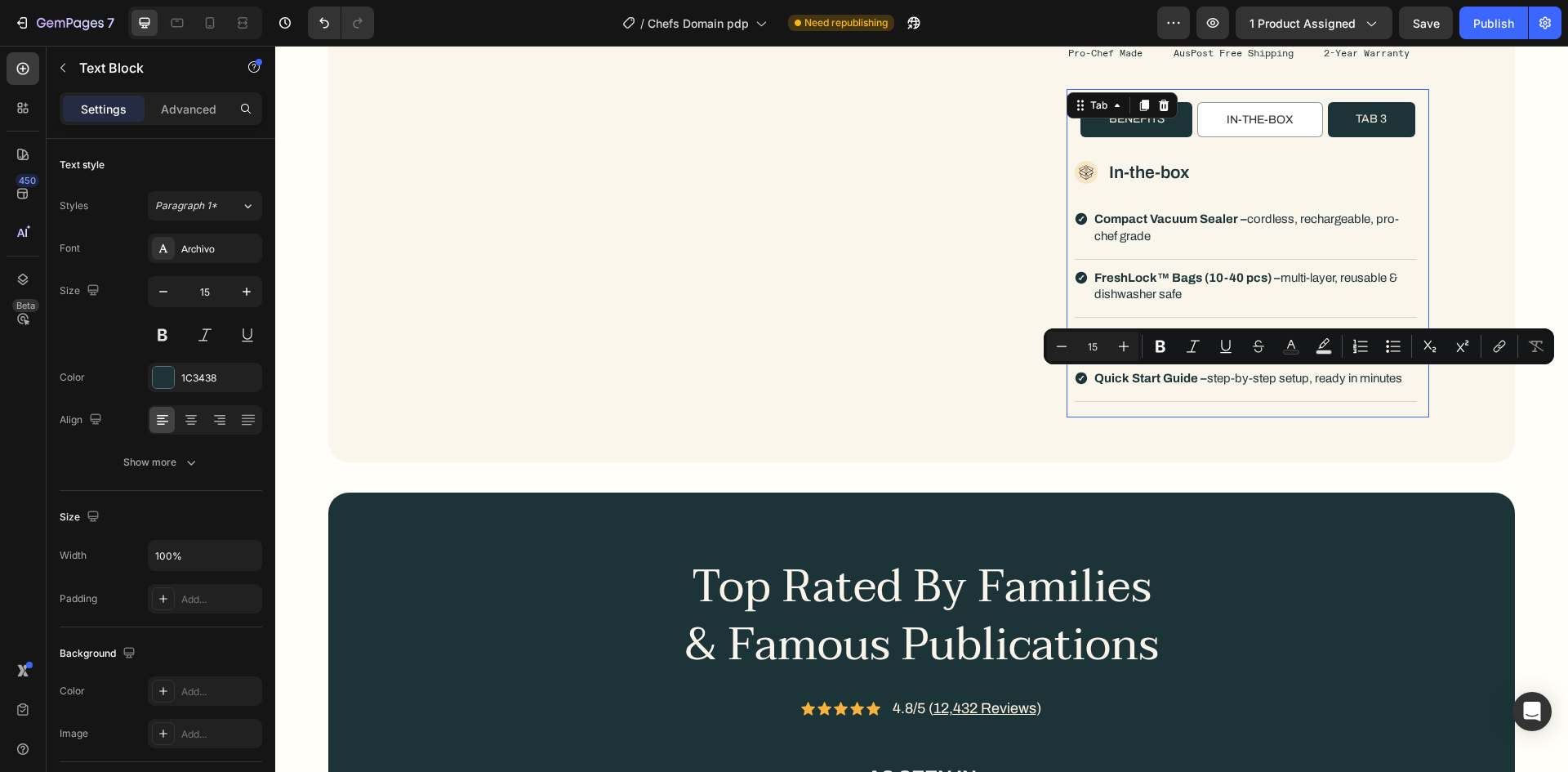
click at [1346, 111] on li "Tab 3" at bounding box center [1371, 120] width 87 height 36
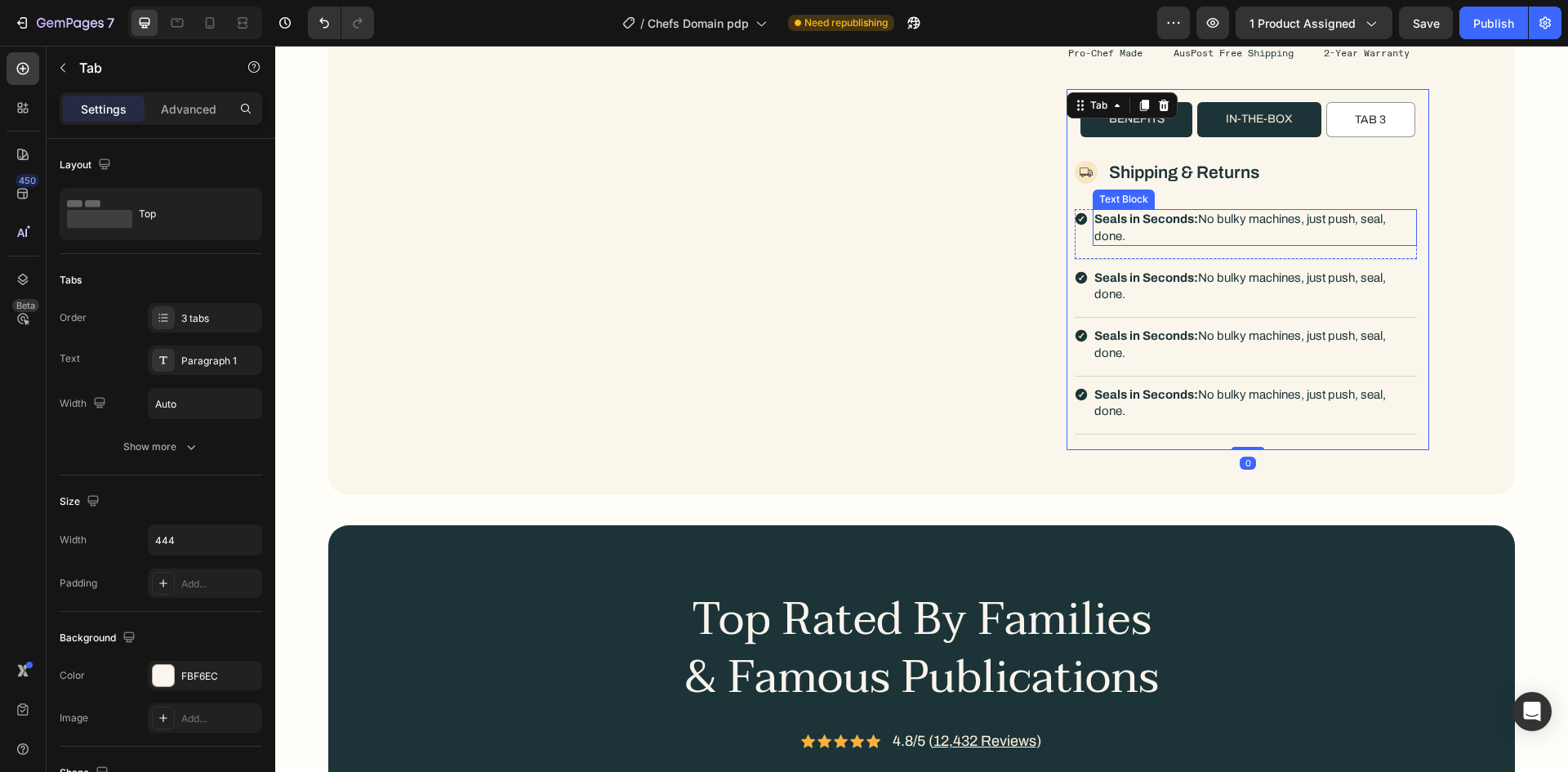
click at [1165, 221] on strong "Seals in Seconds:" at bounding box center [1146, 218] width 104 height 13
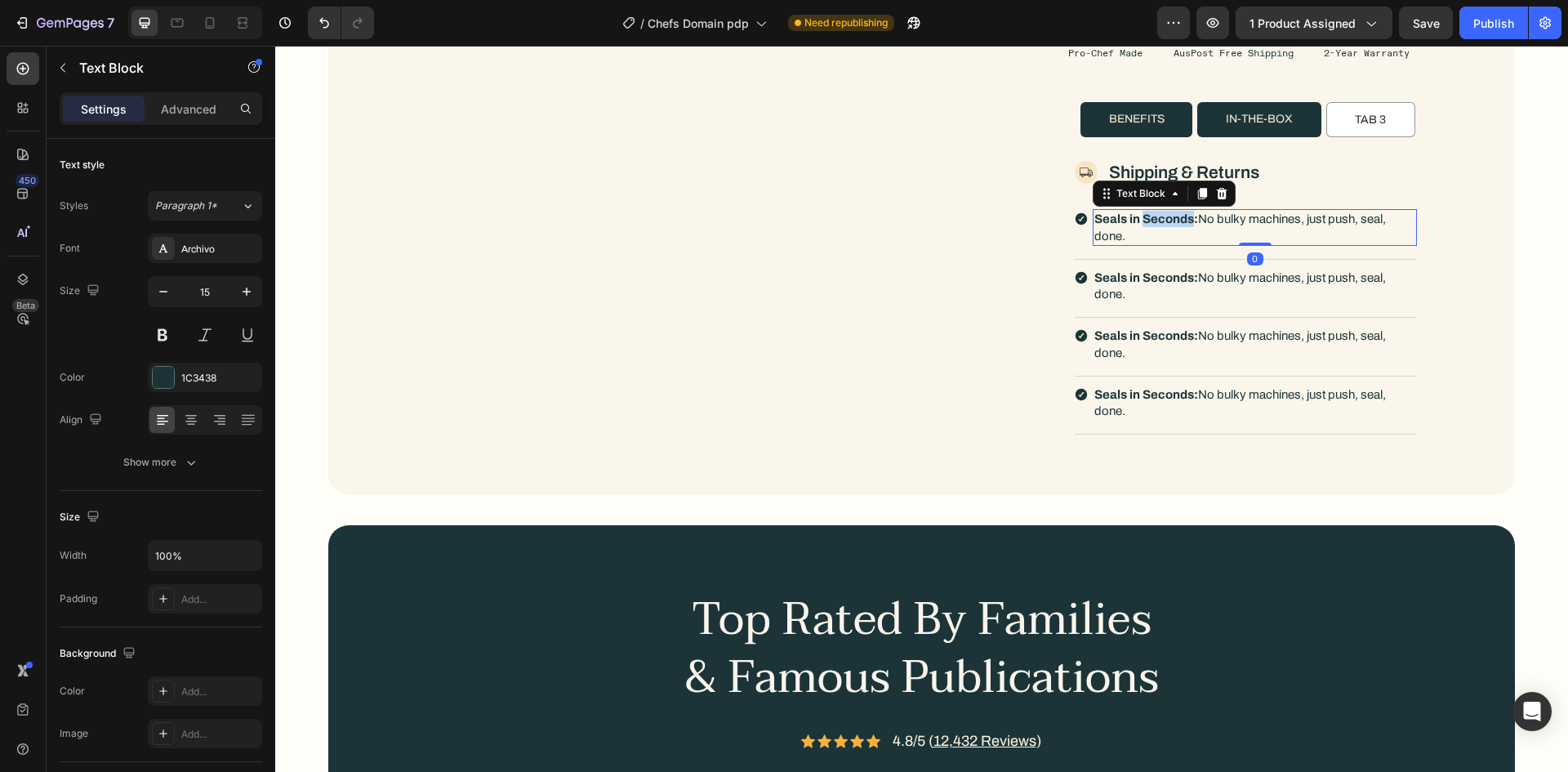
click at [1165, 221] on strong "Seals in Seconds:" at bounding box center [1146, 218] width 104 height 13
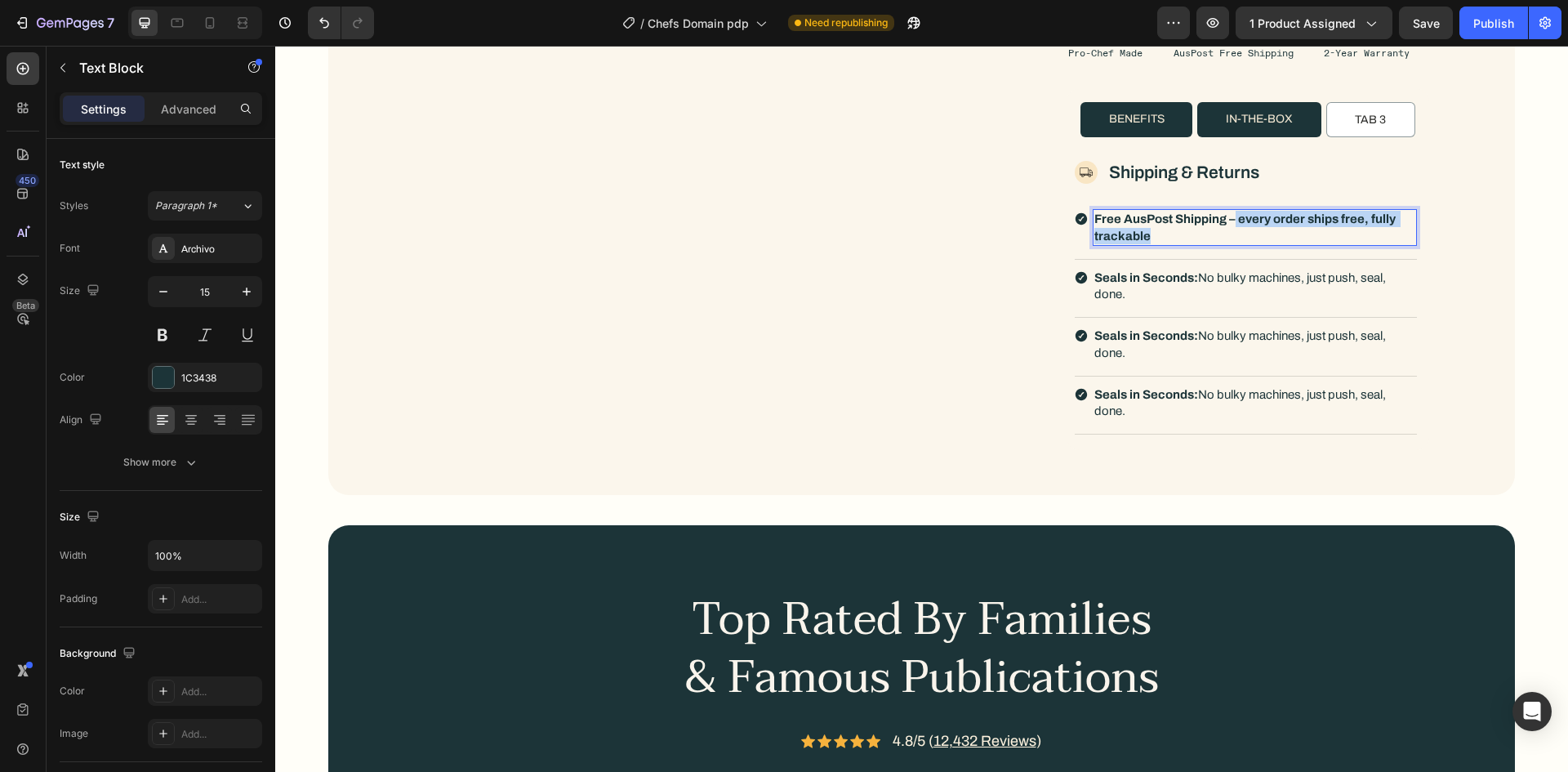
click at [1230, 221] on strong "Free AusPost Shipping – every order ships free, fully trackable" at bounding box center [1246, 226] width 304 height 29
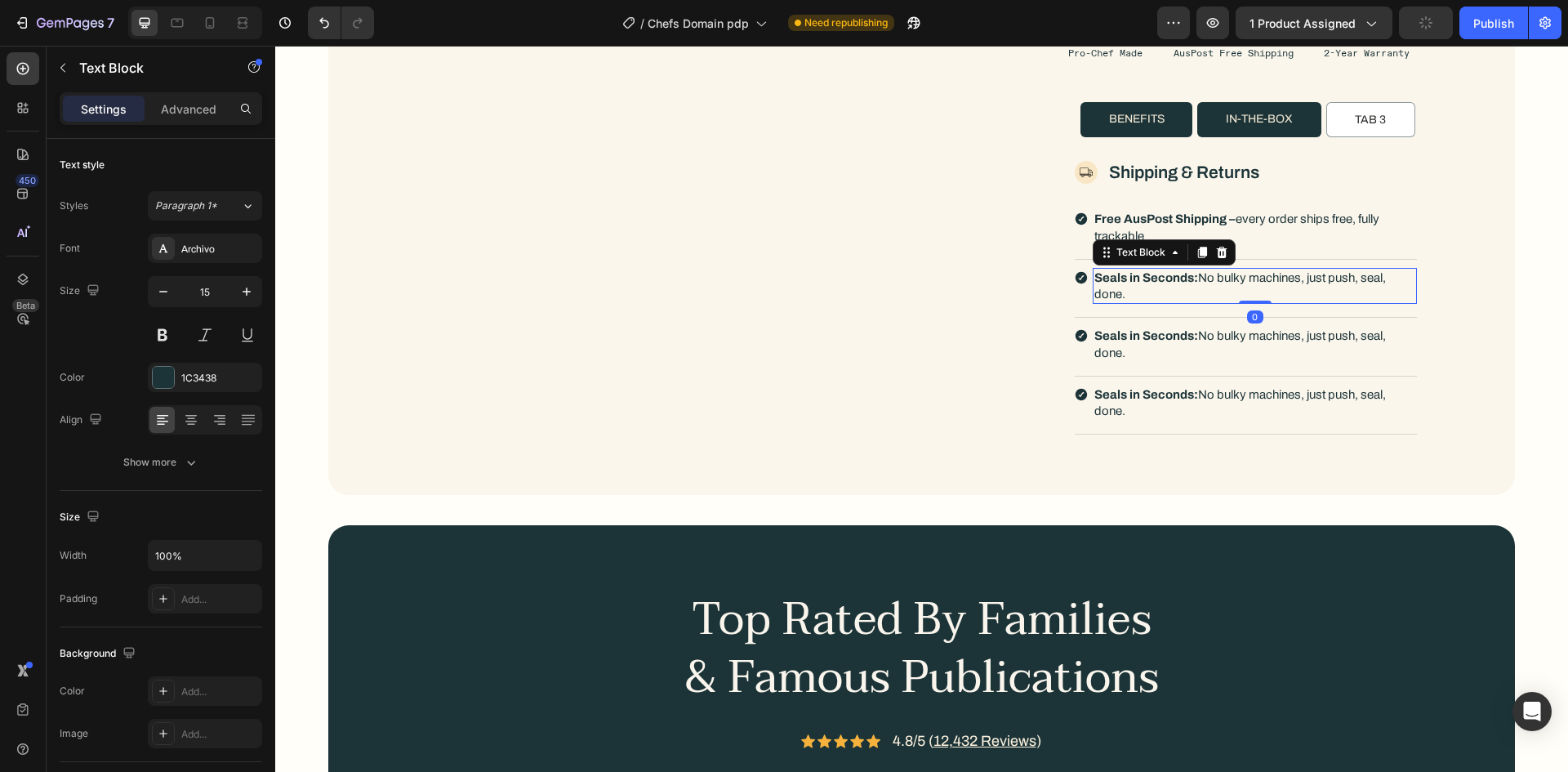
click at [1243, 284] on p "Seals in Seconds: No bulky machines, just push, seal, done." at bounding box center [1254, 287] width 321 height 34
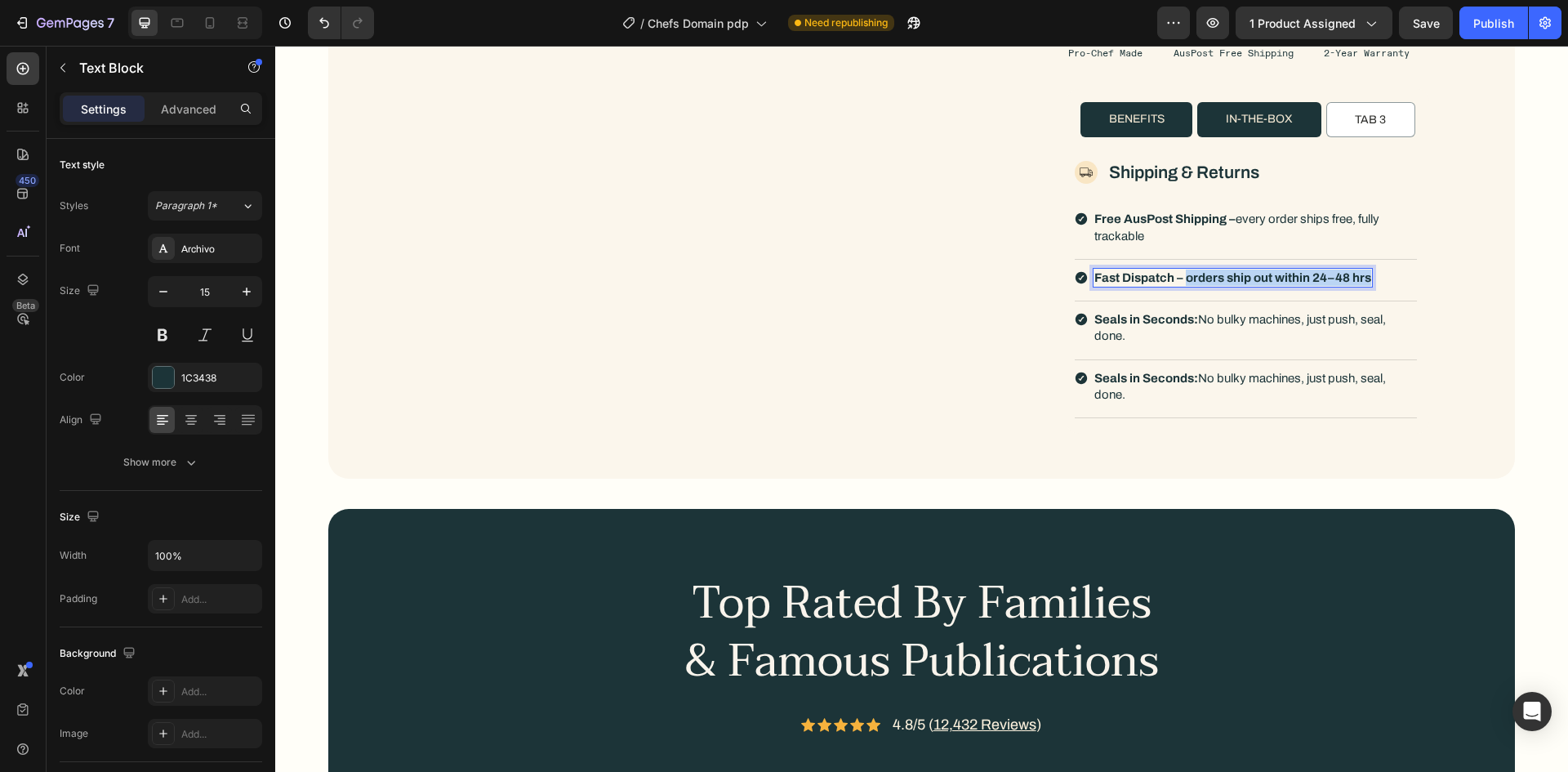
click at [1179, 279] on strong "Fast Dispatch – orders ship out within 24–48 hrs" at bounding box center [1232, 277] width 277 height 13
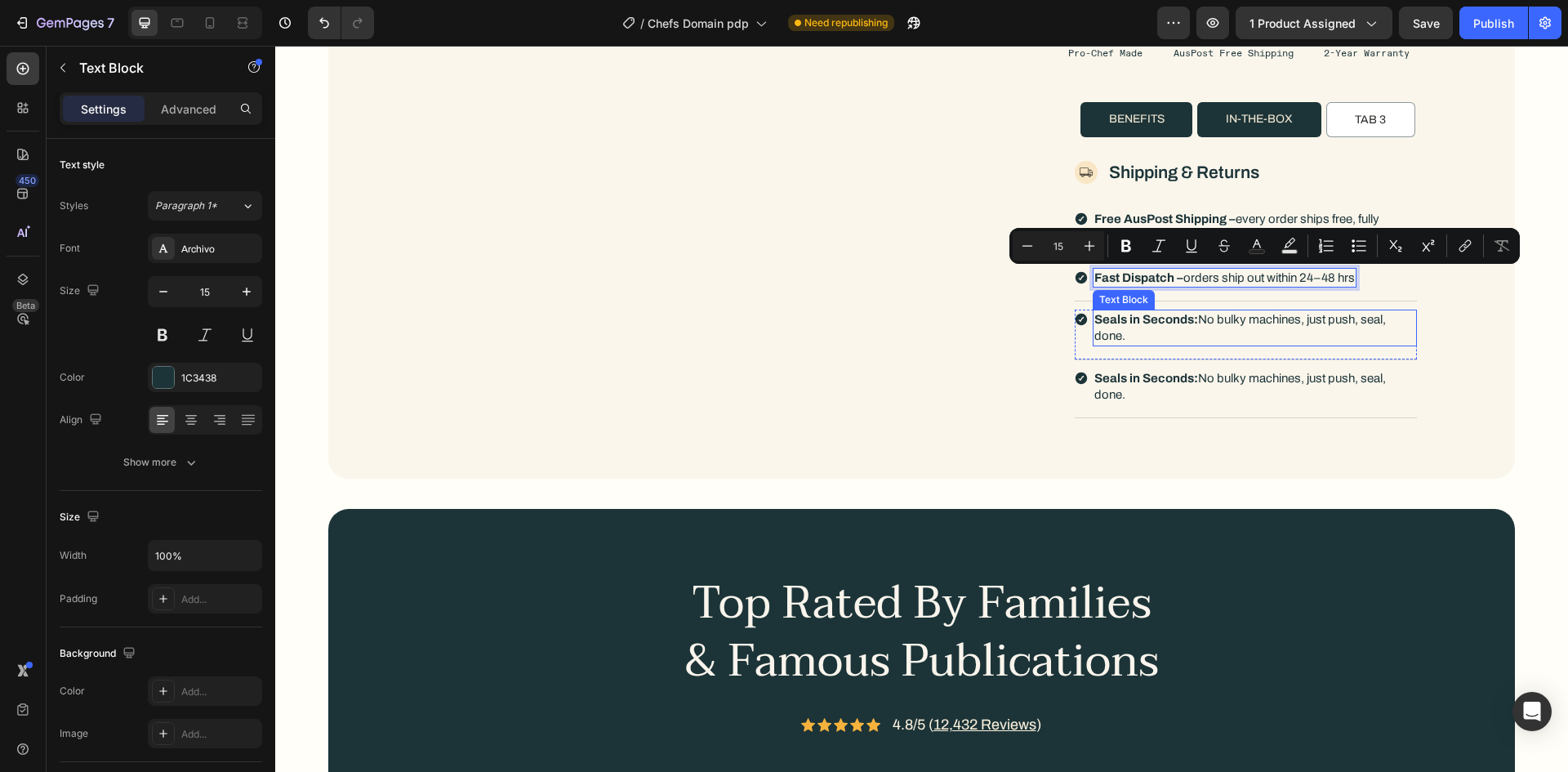
click at [1230, 324] on p "Seals in Seconds: No bulky machines, just push, seal, done." at bounding box center [1254, 328] width 321 height 34
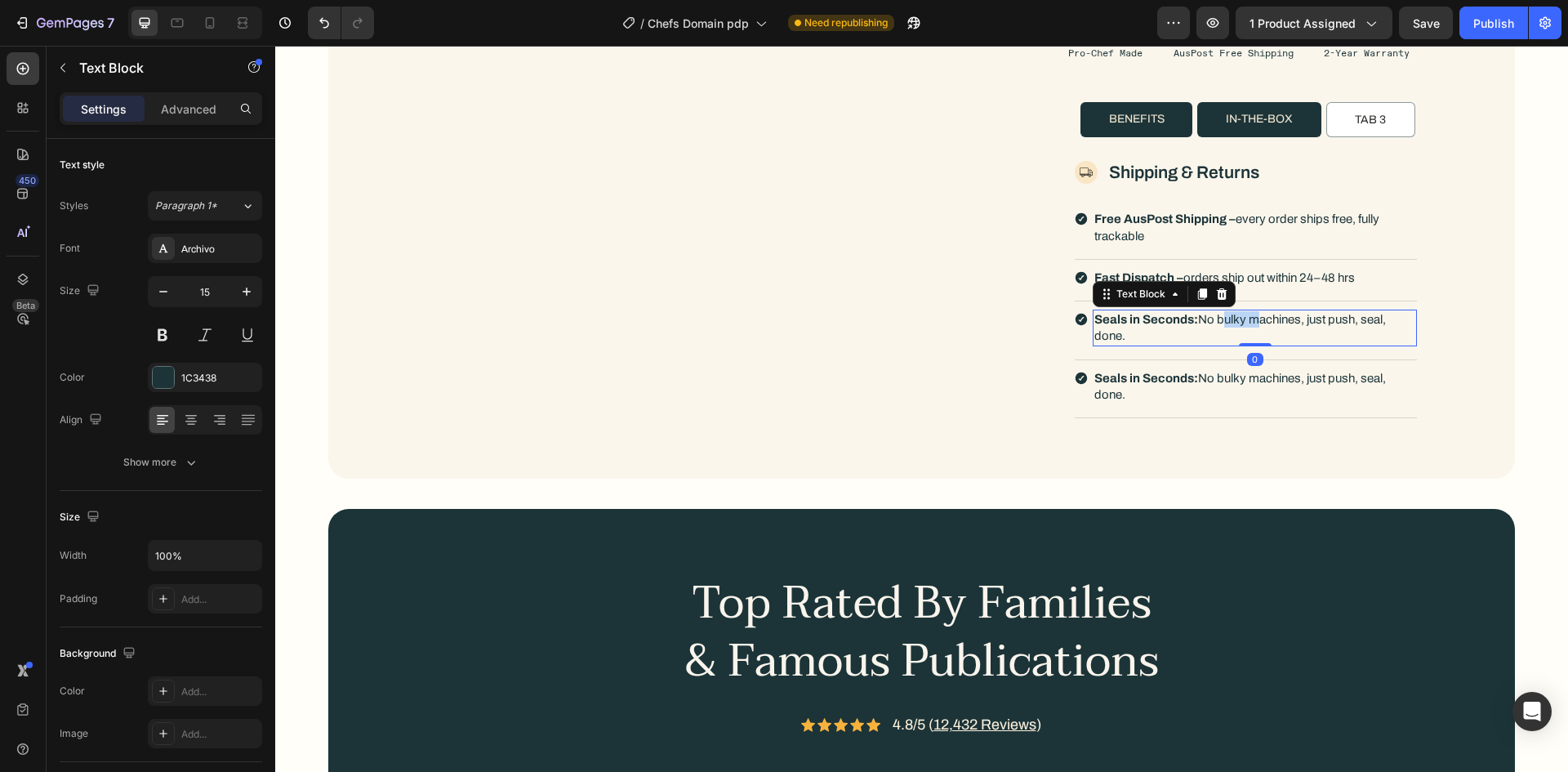
click at [1230, 324] on p "Seals in Seconds: No bulky machines, just push, seal, done." at bounding box center [1254, 328] width 321 height 34
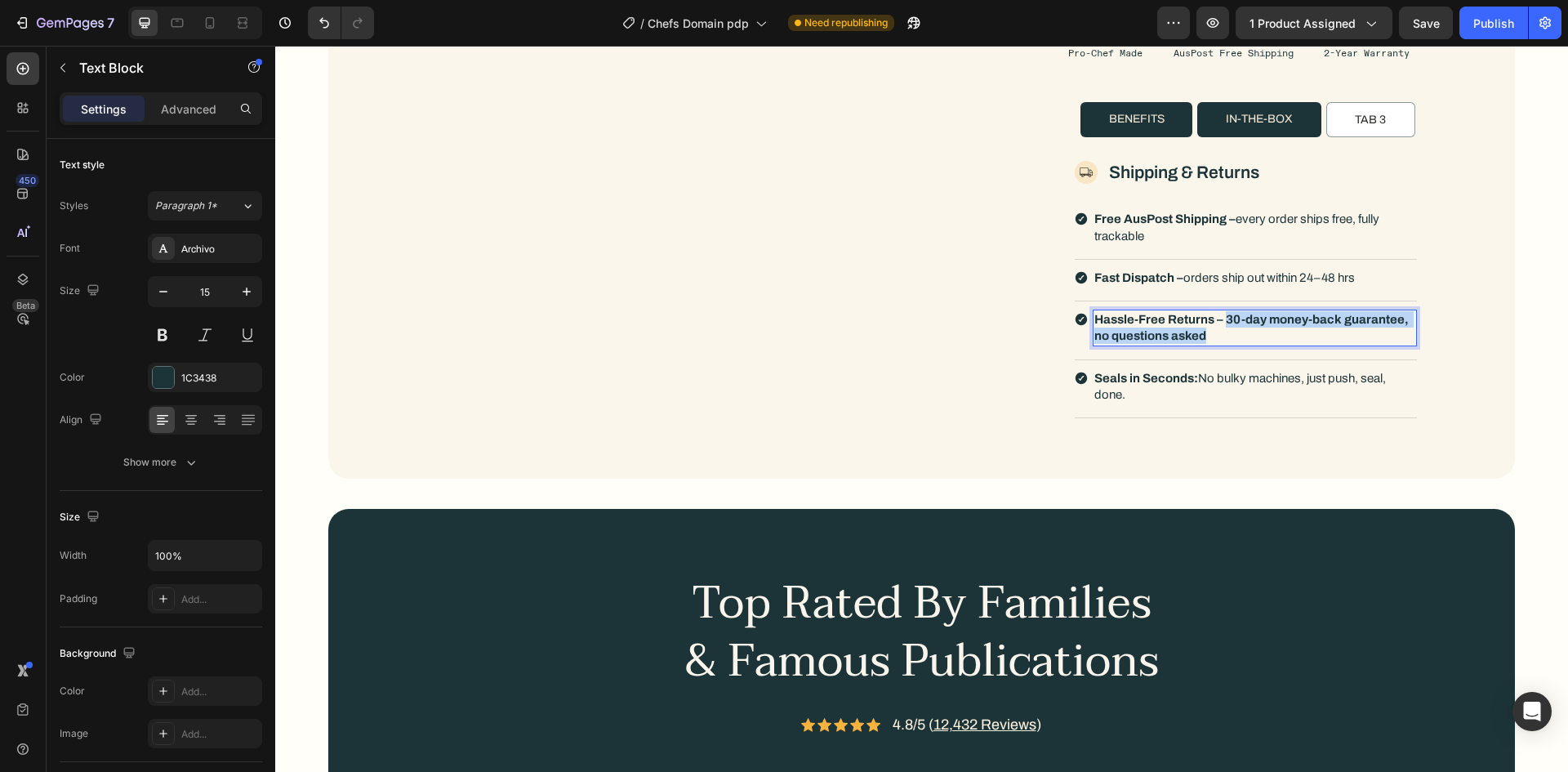
click at [1217, 317] on strong "Hassle-Free Returns – 30-day money-back guarantee, no questions asked" at bounding box center [1252, 327] width 317 height 29
click at [1202, 388] on p "Seals in Seconds: No bulky machines, just push, seal, done." at bounding box center [1254, 387] width 321 height 34
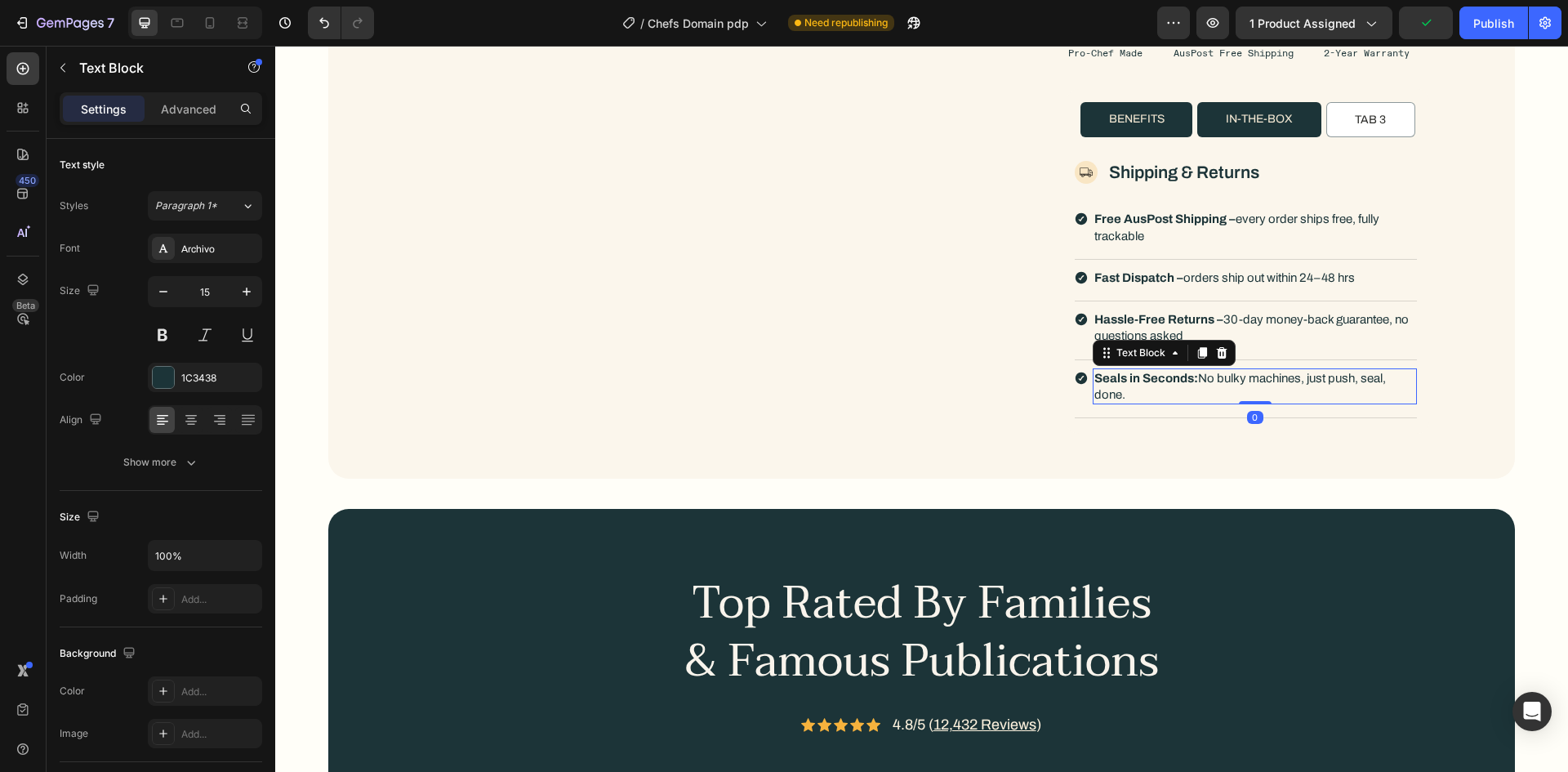
click at [1202, 388] on p "Seals in Seconds: No bulky machines, just push, seal, done." at bounding box center [1254, 387] width 321 height 34
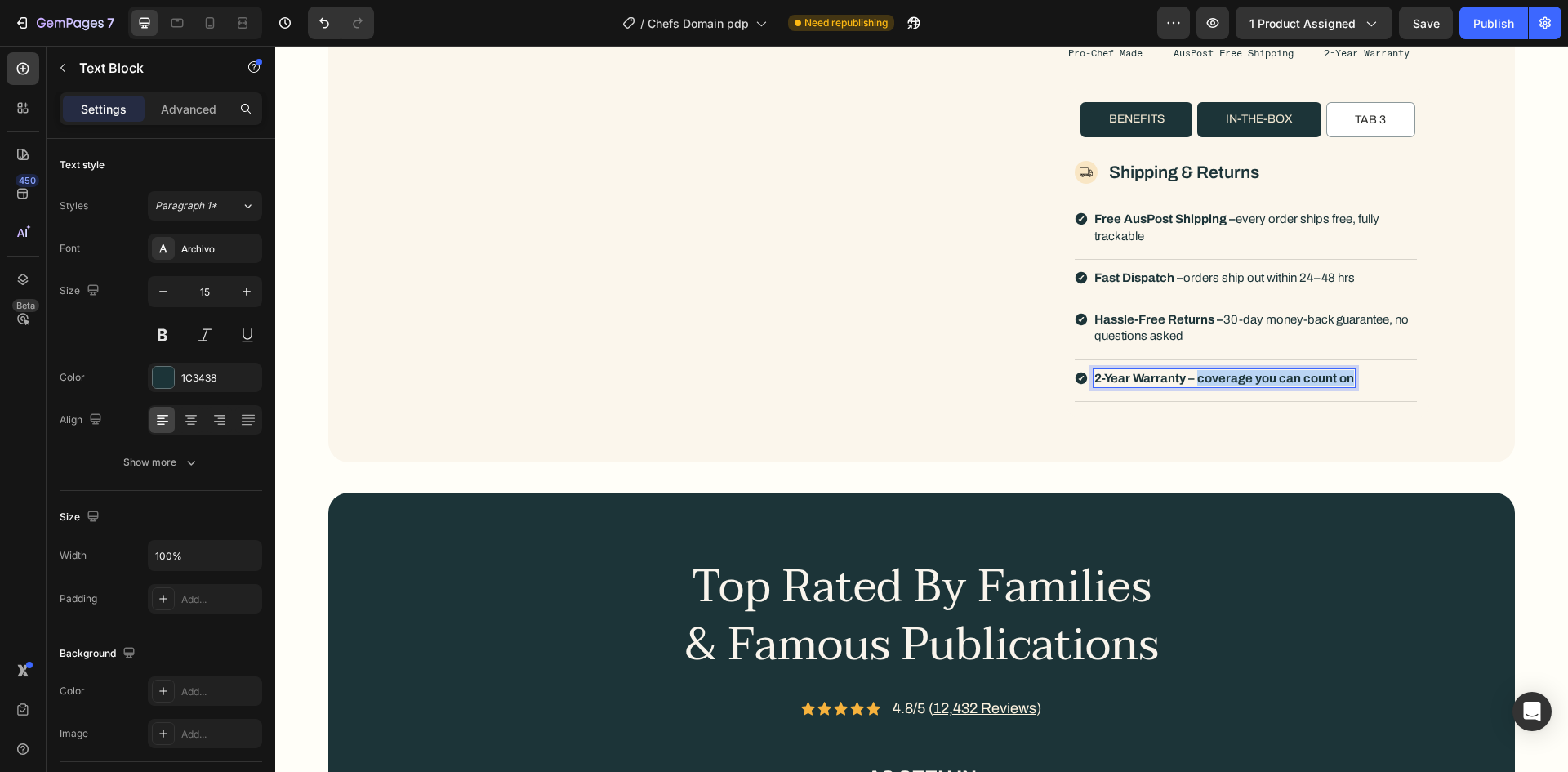
click at [1190, 377] on strong "2-Year Warranty – coverage you can count on" at bounding box center [1224, 378] width 260 height 13
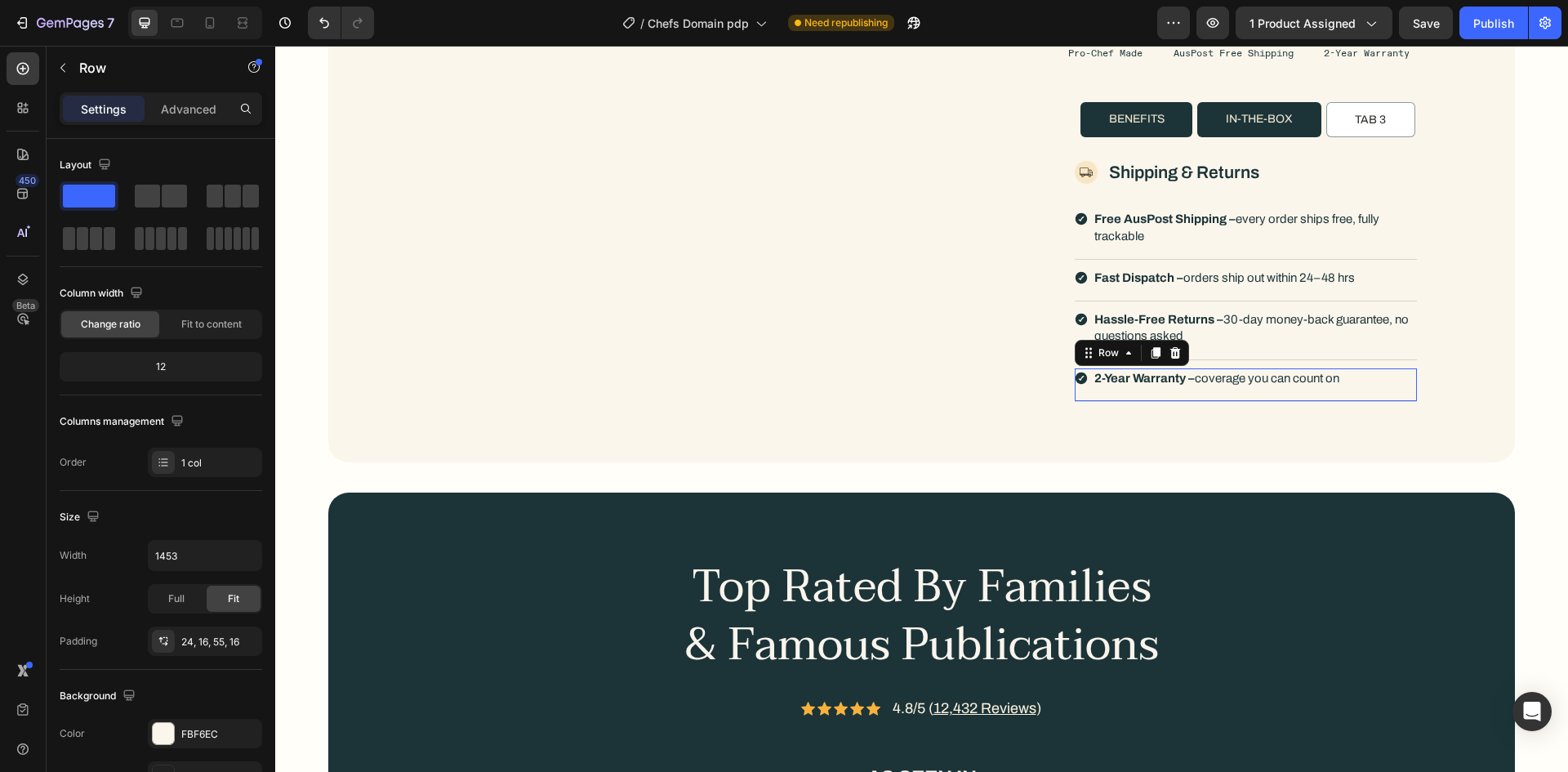
click at [1350, 382] on div "Image 2-Year Warranty – coverage you can count on Text Block Row 0" at bounding box center [1245, 386] width 342 height 34
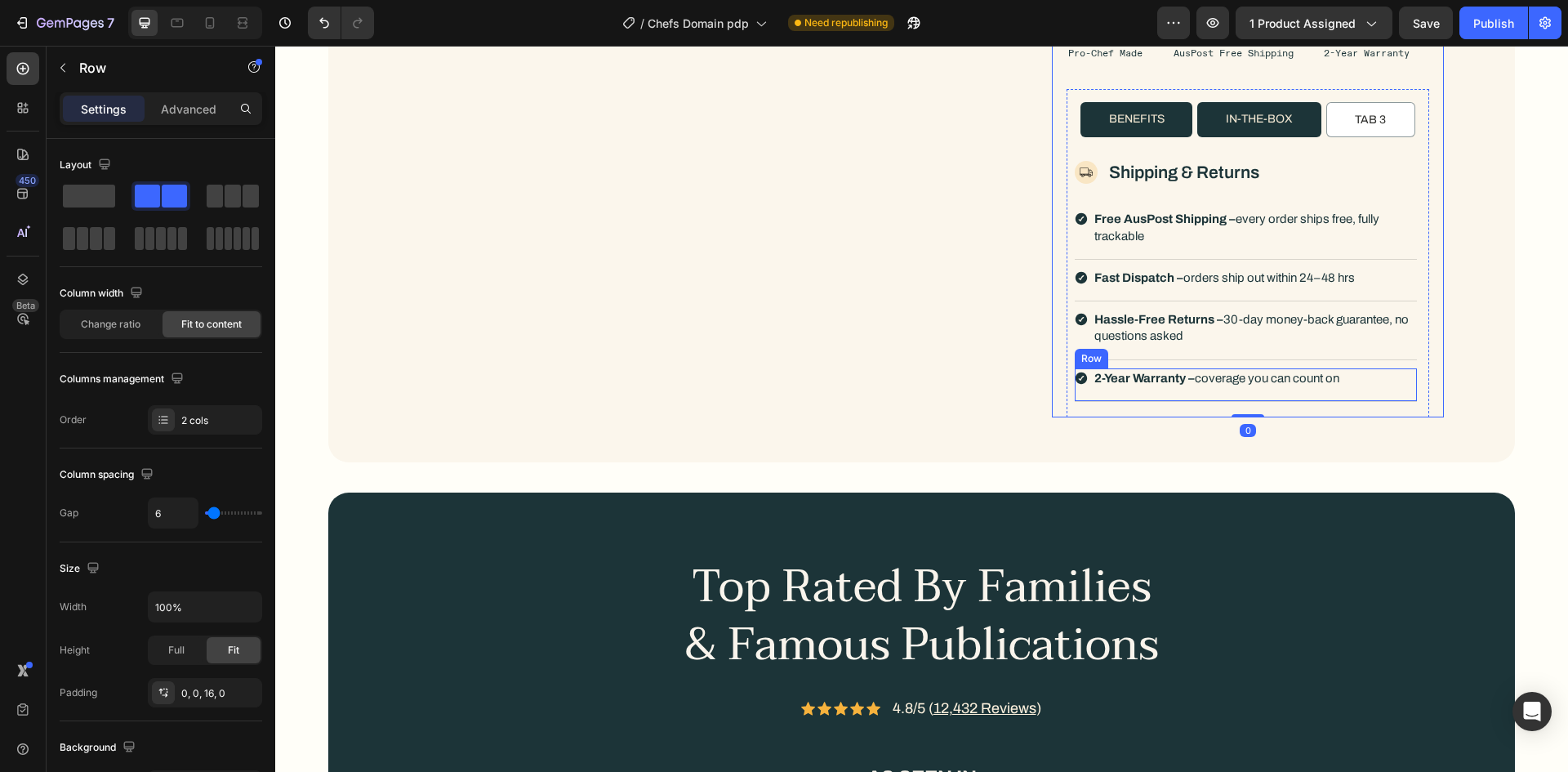
click at [1410, 382] on div "Image 2-Year Warranty – coverage you can count on Text Block Row" at bounding box center [1245, 386] width 342 height 34
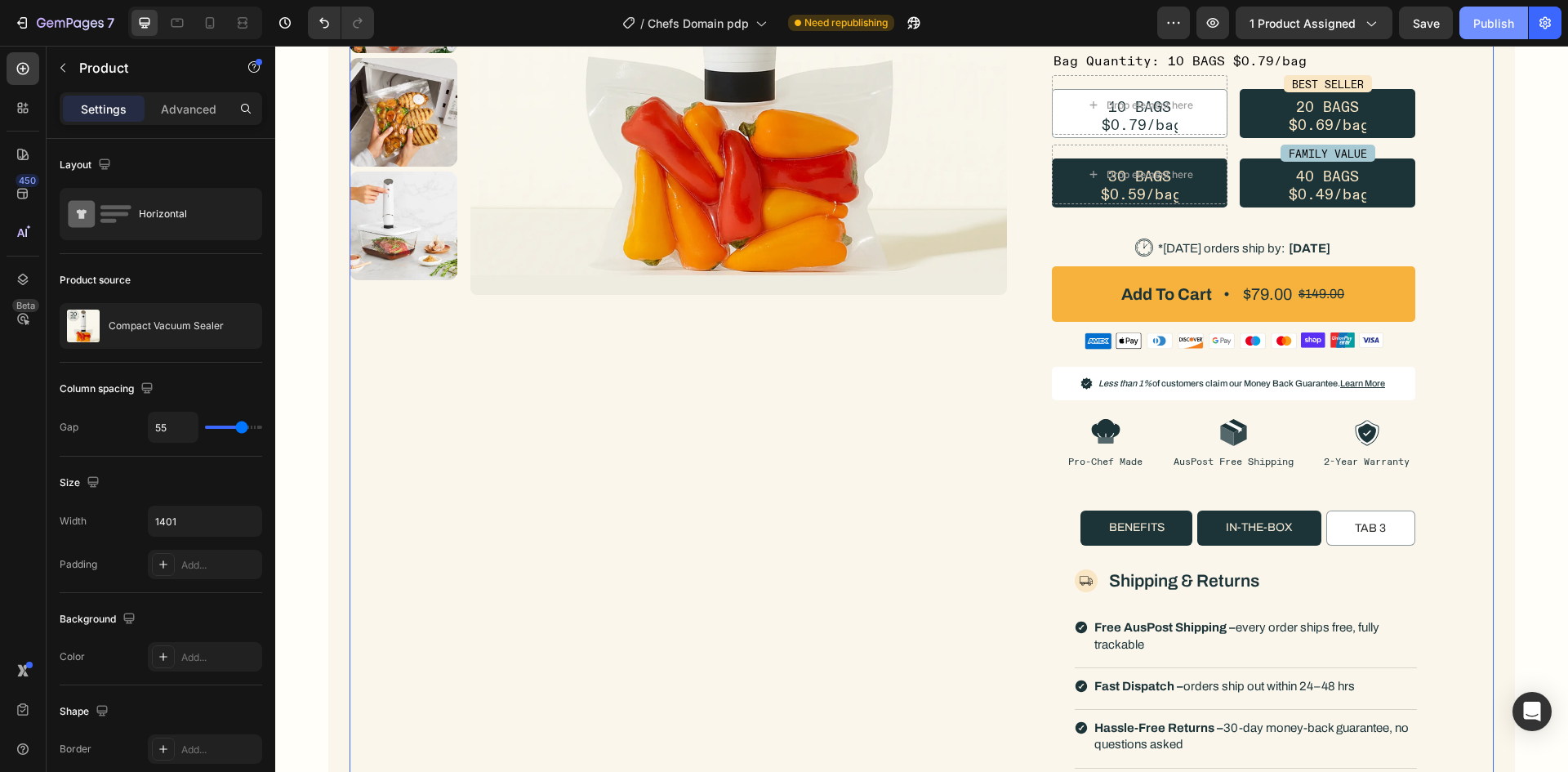
click at [1495, 25] on div "Publish" at bounding box center [1493, 23] width 41 height 17
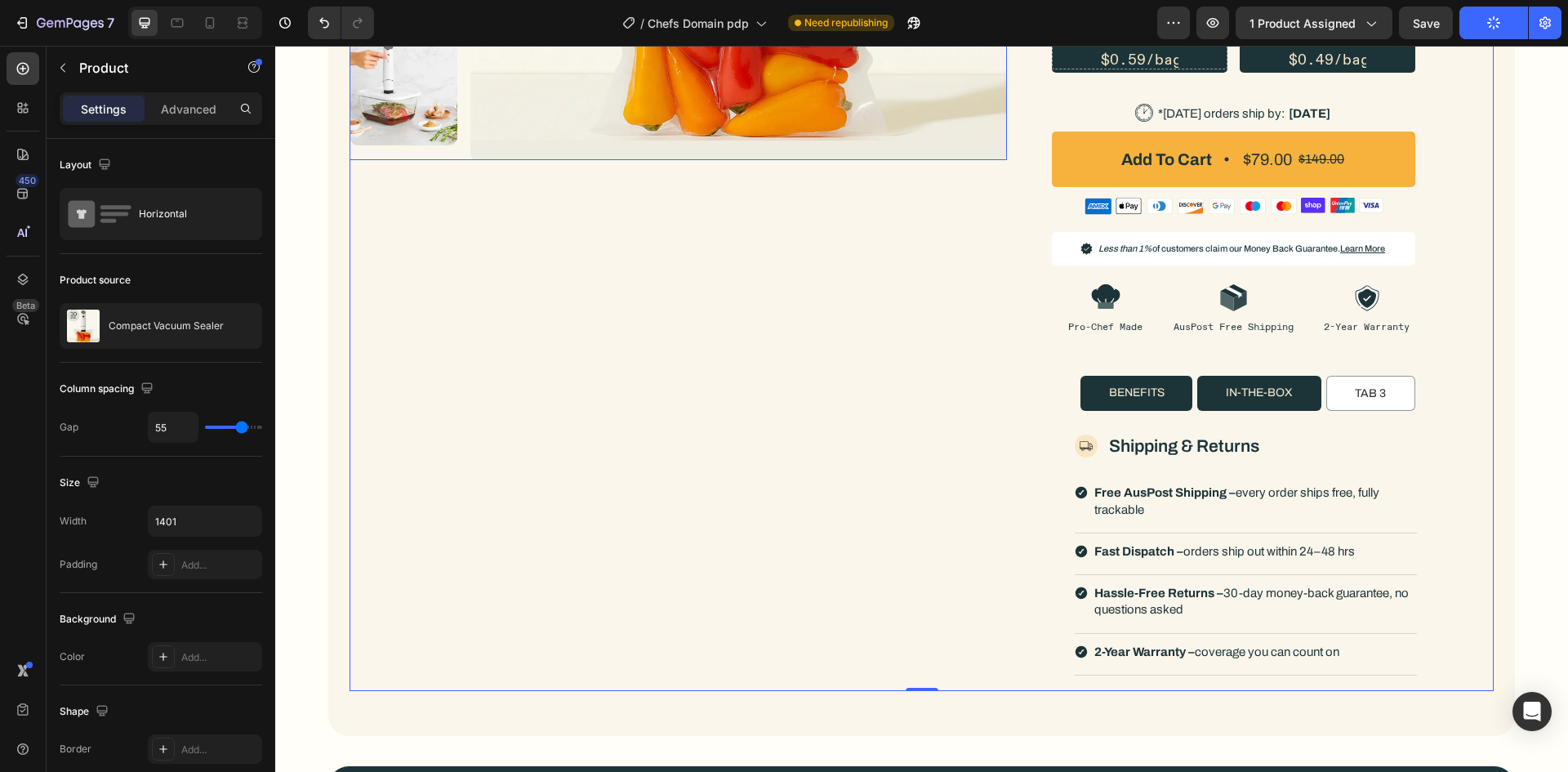
scroll to position [572, 0]
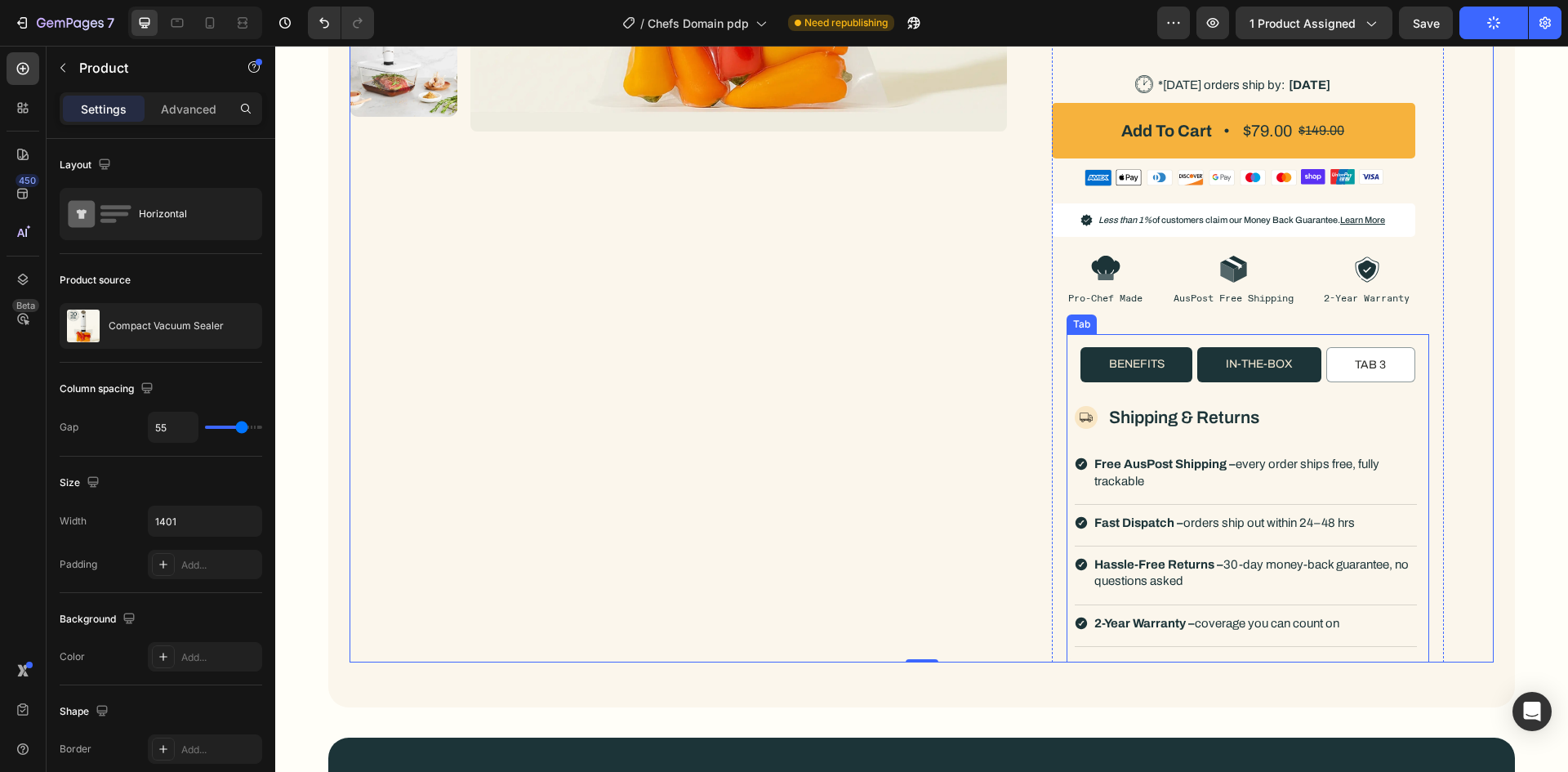
click at [1360, 366] on p "Tab 3" at bounding box center [1370, 365] width 31 height 16
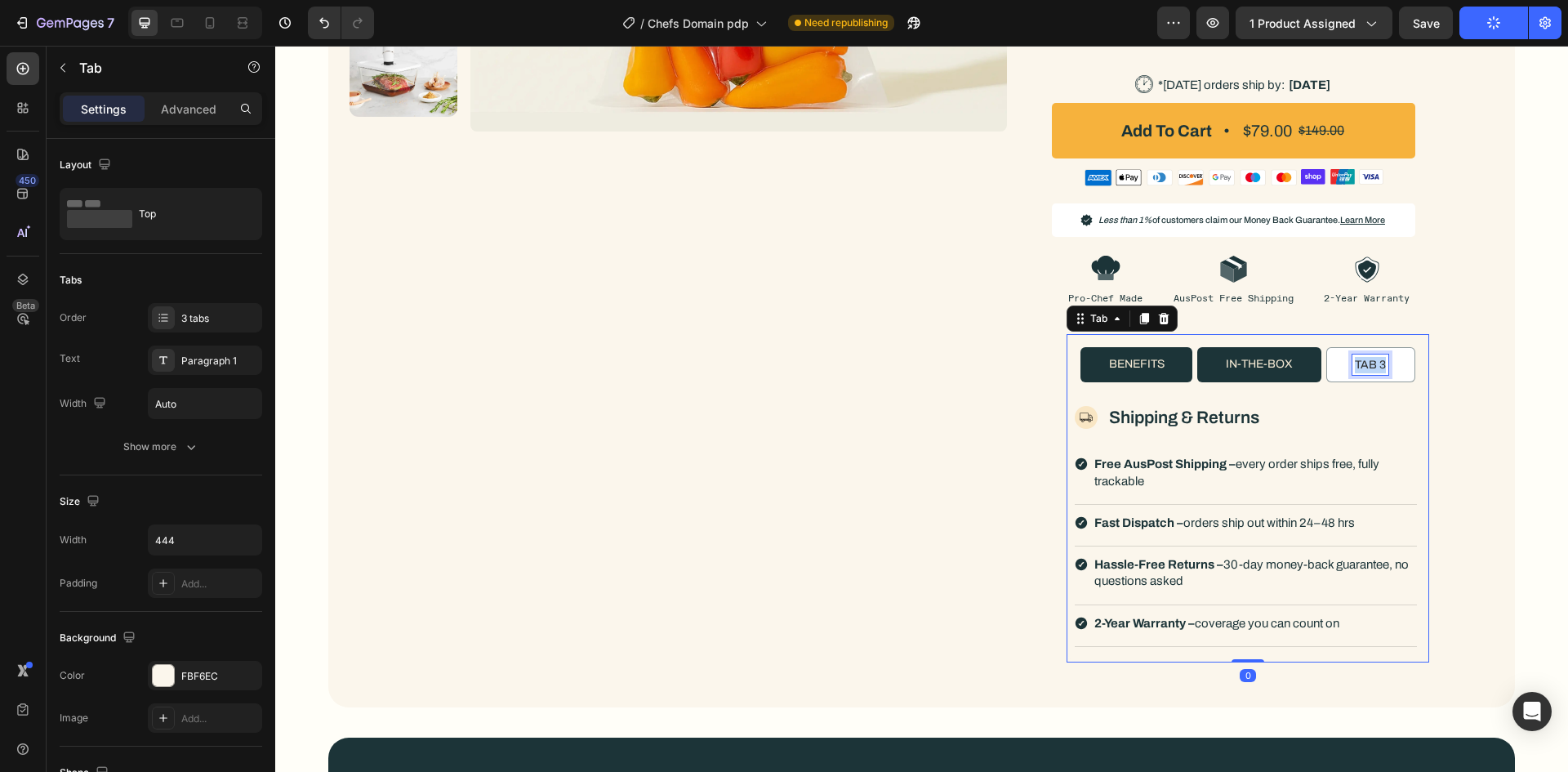
click at [1360, 366] on p "Tab 3" at bounding box center [1370, 365] width 31 height 16
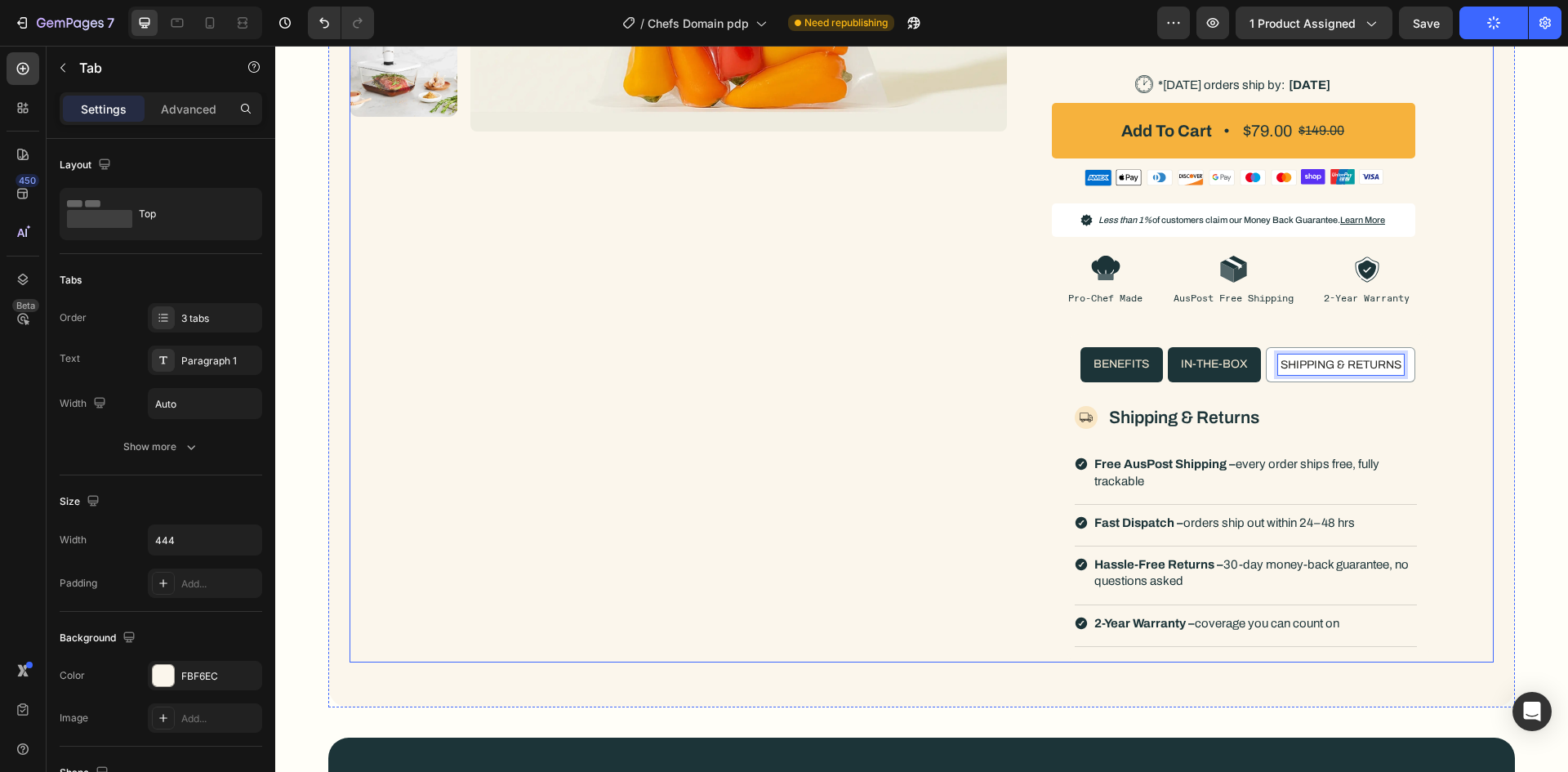
click at [1471, 368] on div "Product Images Row Icon 100K+ SOLD Text Block Row Icon 100K+ SOLD Text Block Ro…" at bounding box center [921, 109] width 1144 height 1108
click at [1126, 357] on p "Benefits" at bounding box center [1121, 364] width 56 height 16
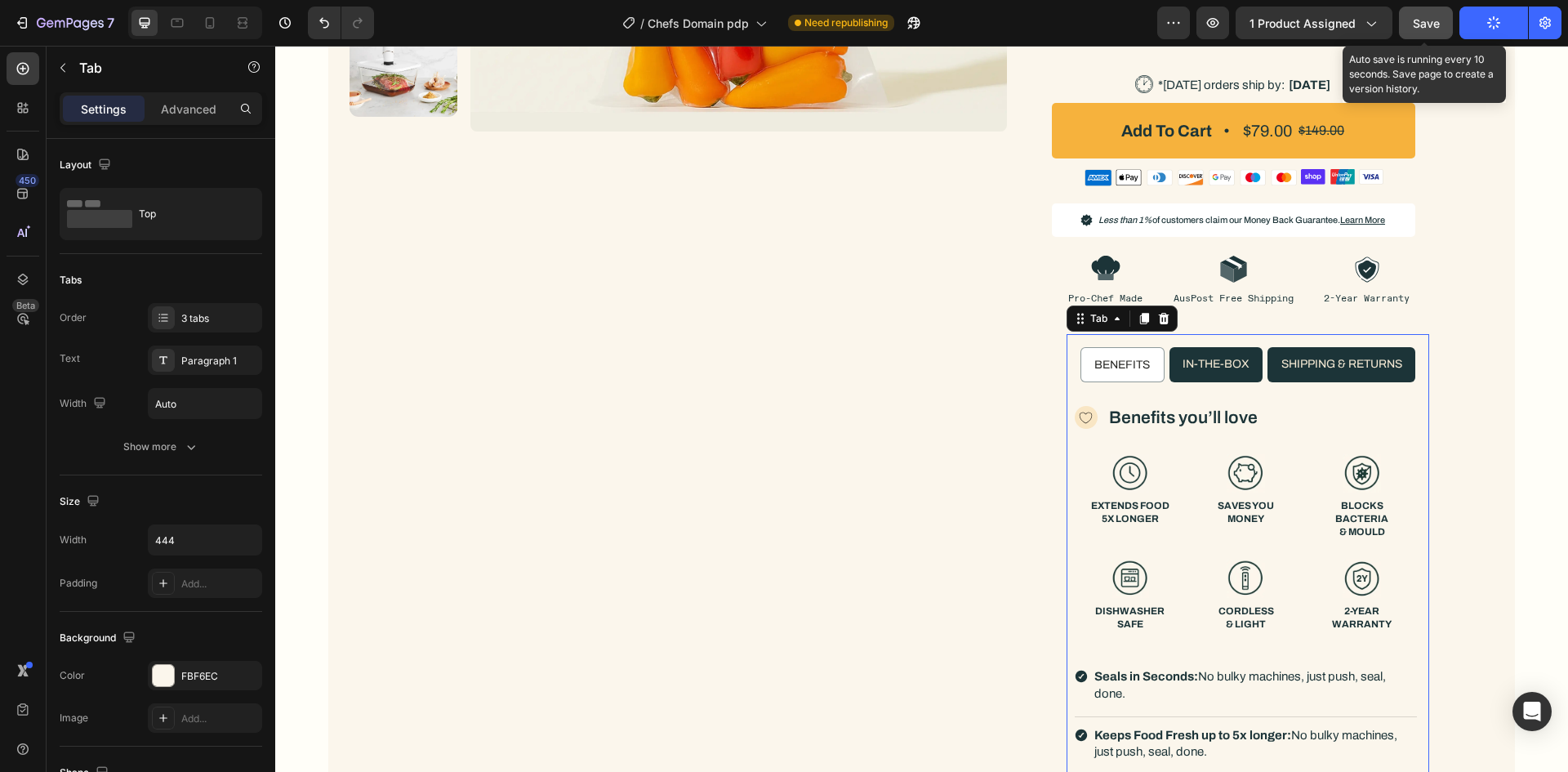
click at [1431, 32] on button "Save" at bounding box center [1426, 23] width 54 height 33
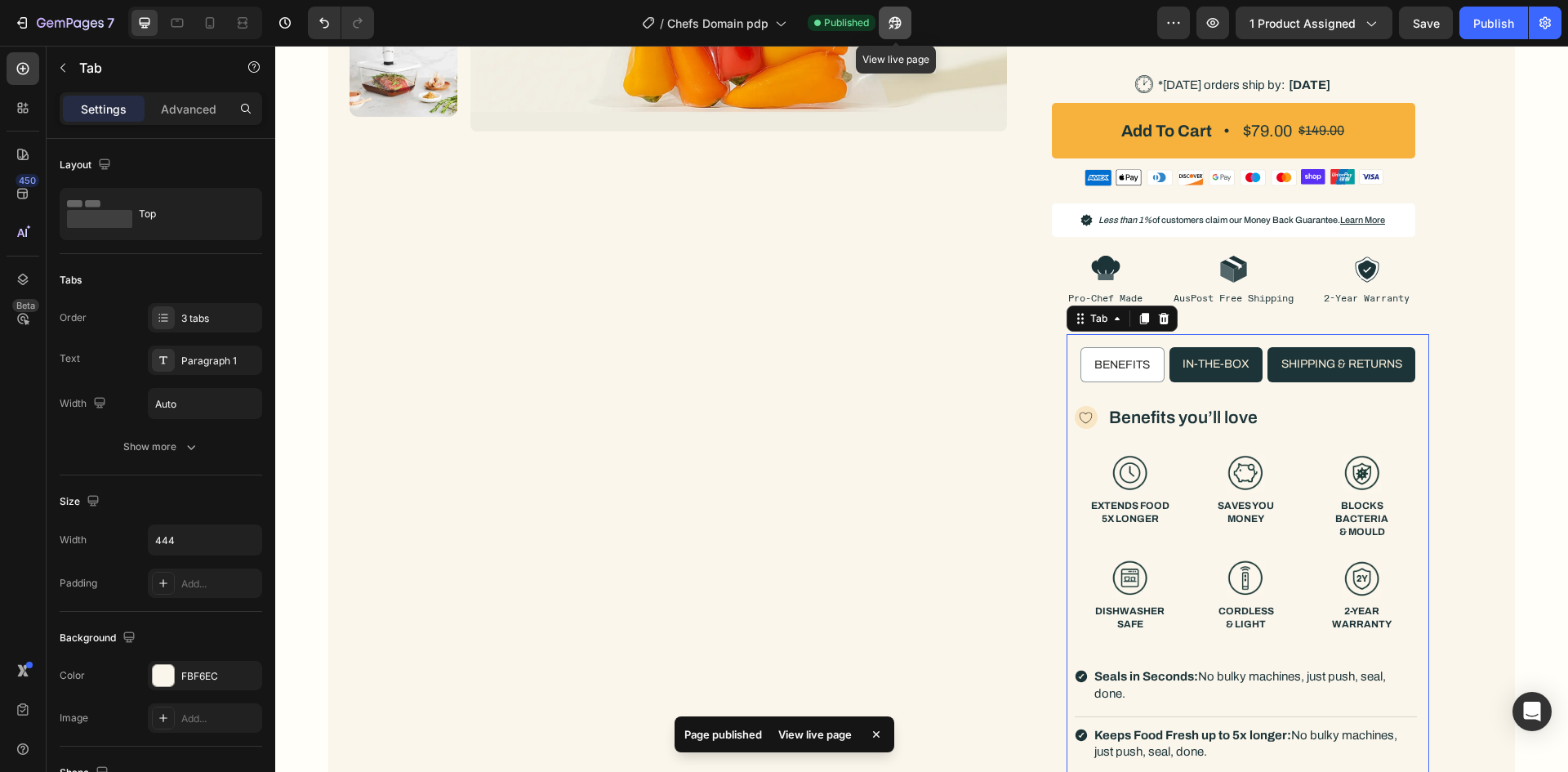
click at [891, 18] on icon "button" at bounding box center [894, 23] width 16 height 16
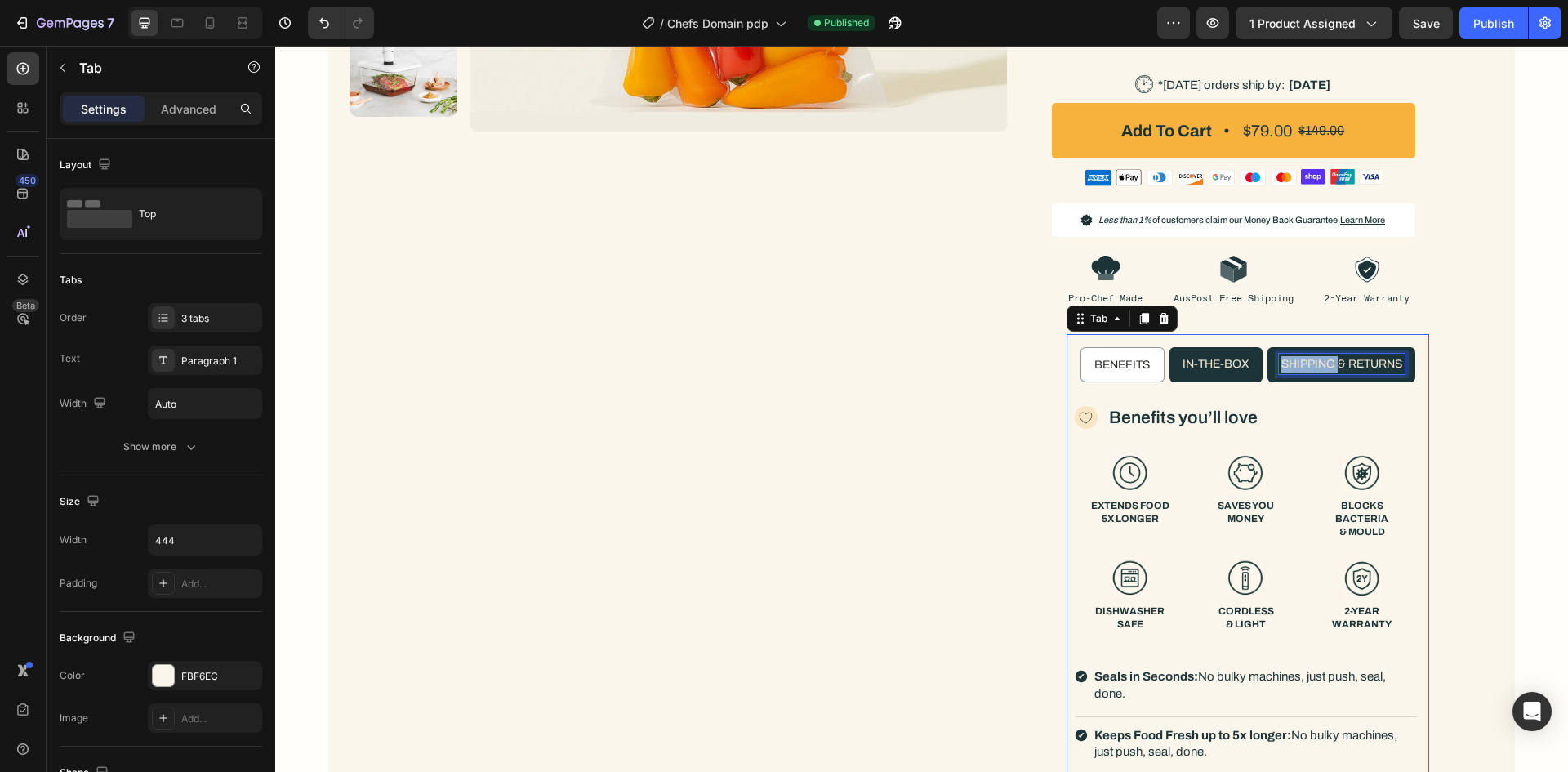
click at [1302, 358] on p "shipping & returns" at bounding box center [1341, 364] width 121 height 16
click at [1302, 358] on p "shipping & returns" at bounding box center [1341, 363] width 121 height 16
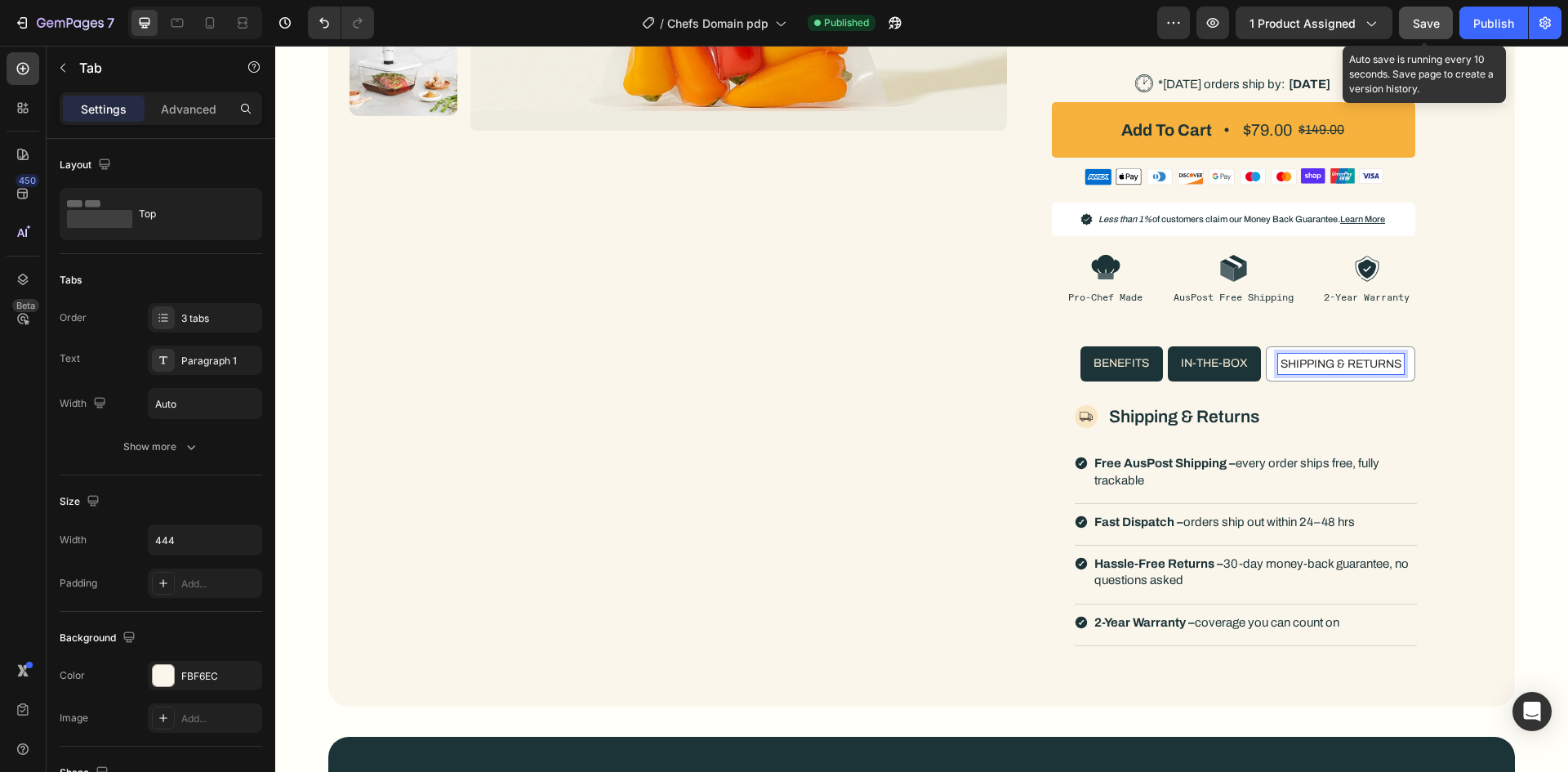
click at [1442, 32] on button "Save" at bounding box center [1426, 23] width 54 height 33
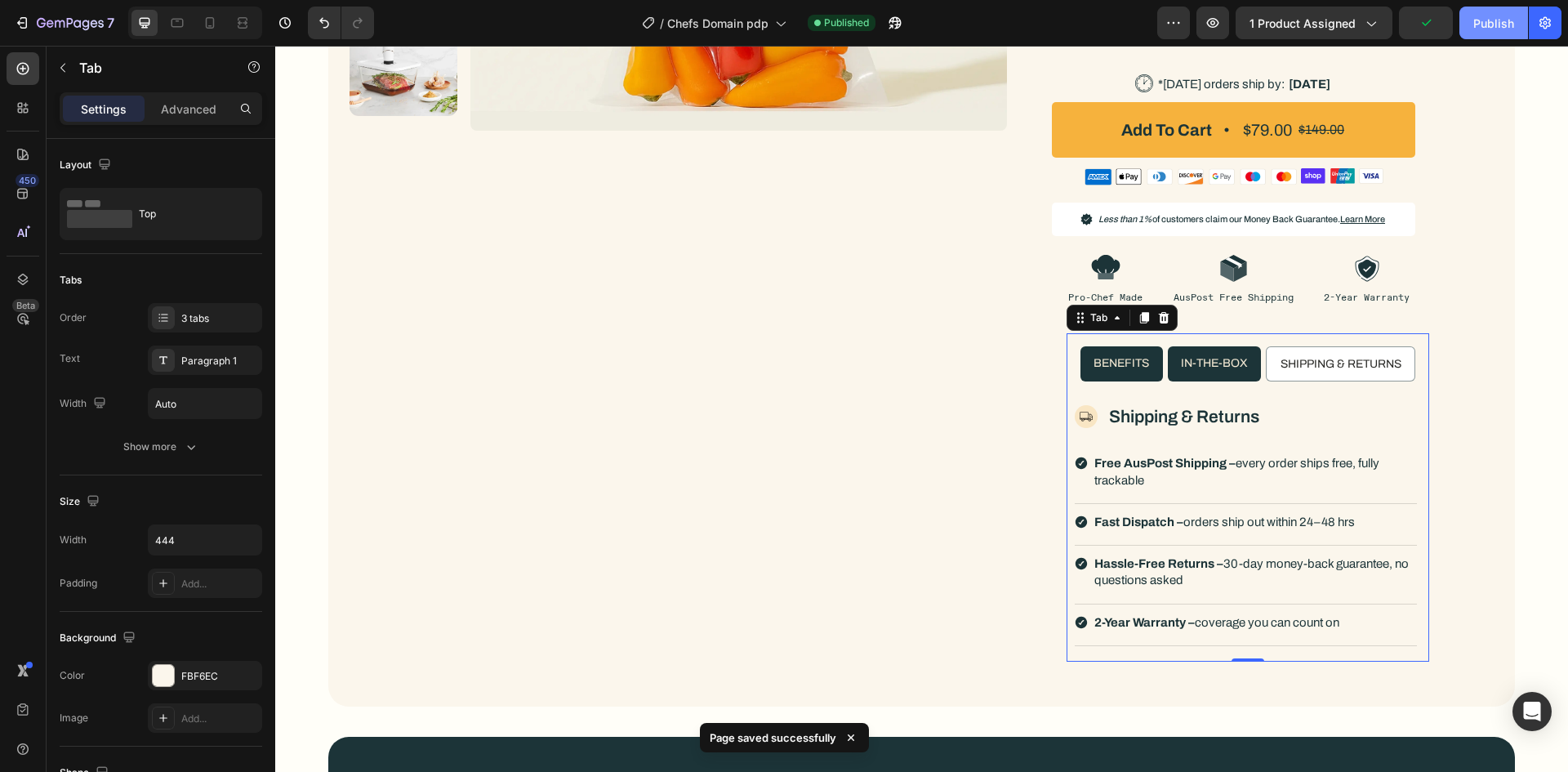
click at [1484, 33] on button "Publish" at bounding box center [1493, 23] width 69 height 33
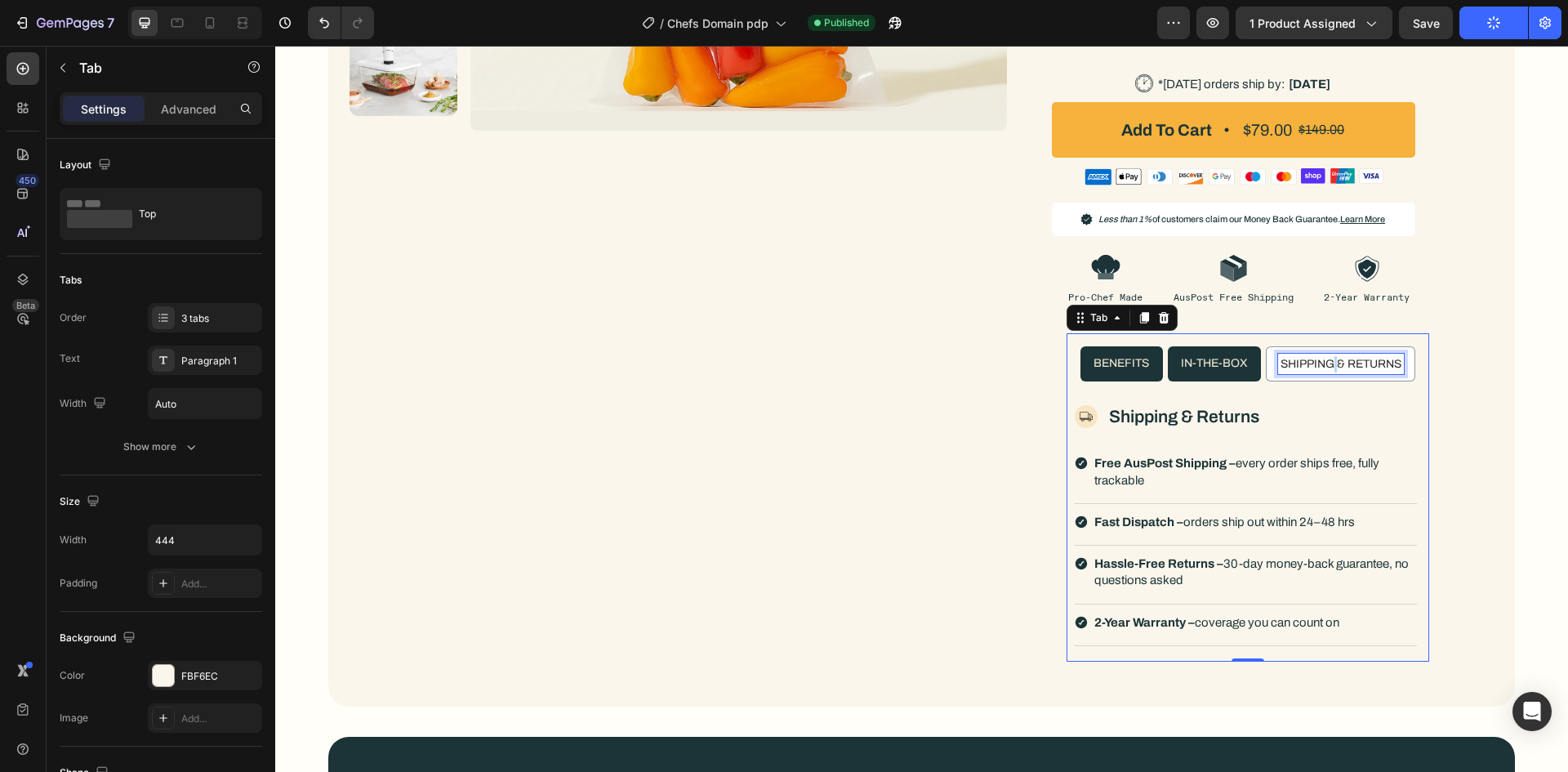
click at [1328, 360] on p "shipping & returns" at bounding box center [1340, 364] width 121 height 16
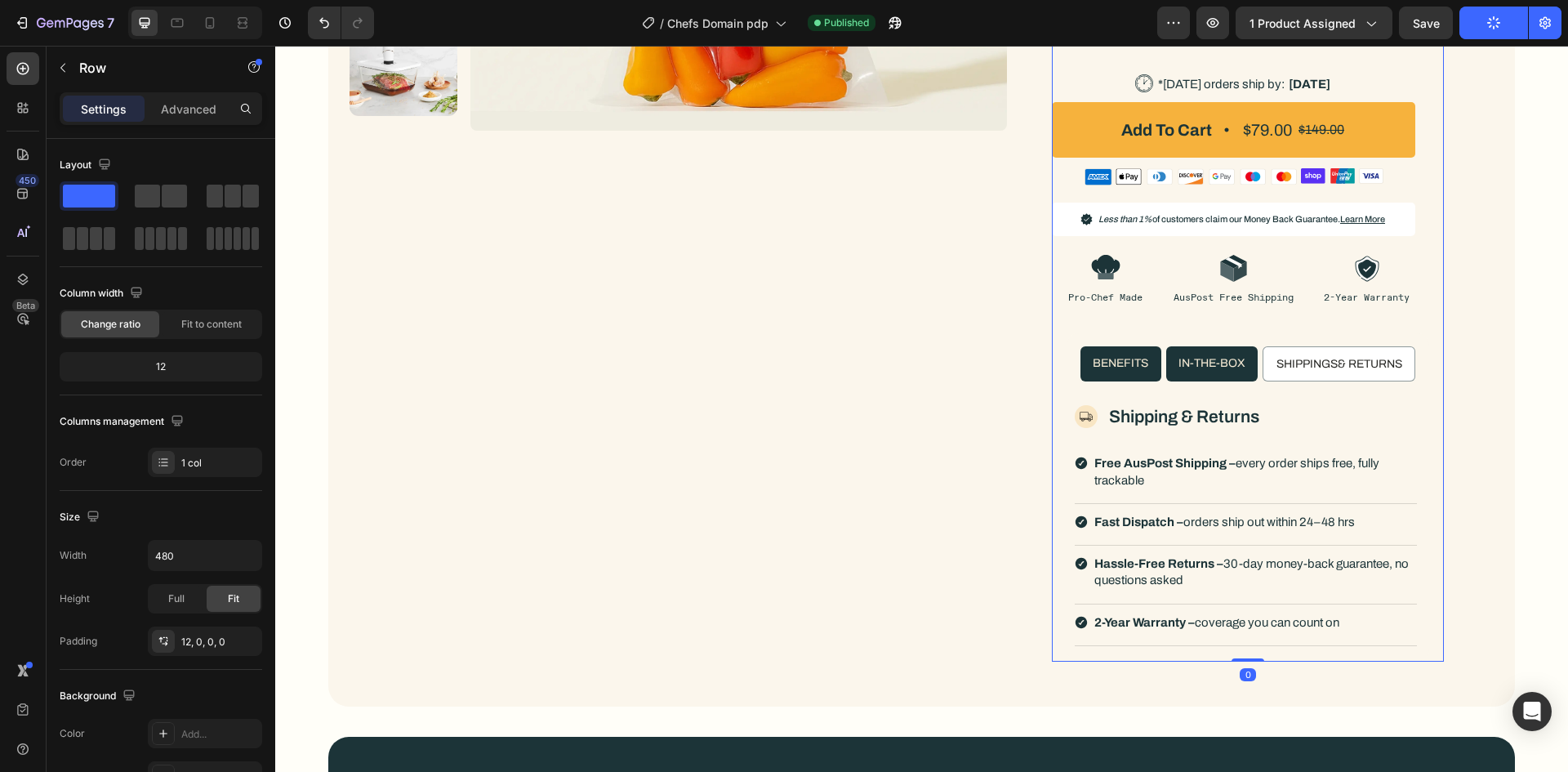
click at [1433, 352] on div "Icon 100K+ SOLD Text Block Row Icon 100K+ SOLD Text Block Row Row Compact Vacuu…" at bounding box center [1247, 113] width 392 height 1098
click at [1425, 28] on span "Save" at bounding box center [1426, 23] width 27 height 14
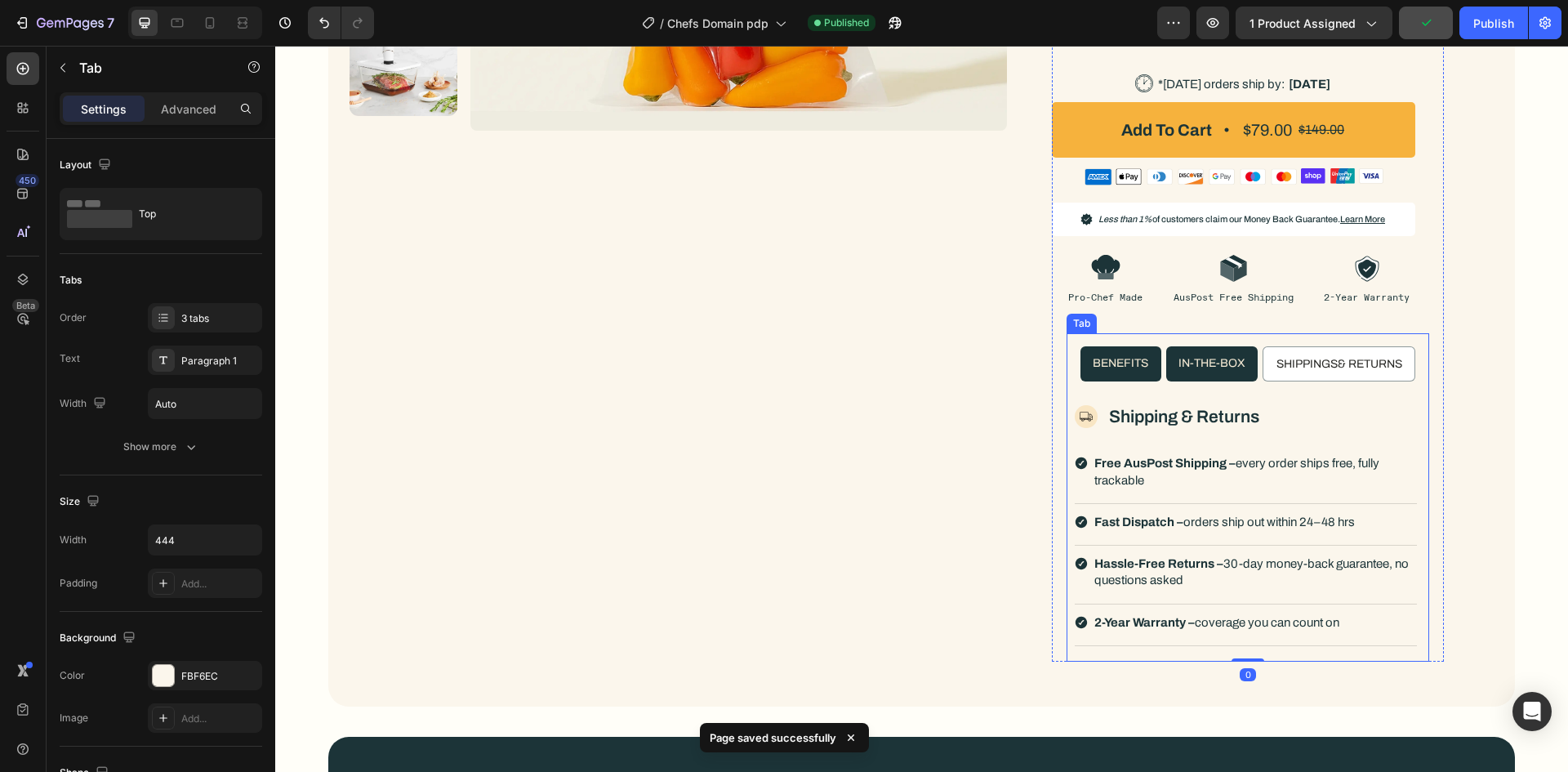
click at [1301, 375] on li "shippings& returns" at bounding box center [1338, 364] width 153 height 36
click at [1302, 370] on p "shippings& returns" at bounding box center [1339, 364] width 126 height 16
click at [1440, 335] on div "Product Images Row Icon 100K+ SOLD Text Block Row Icon 100K+ SOLD Text Block Ro…" at bounding box center [921, 108] width 1144 height 1108
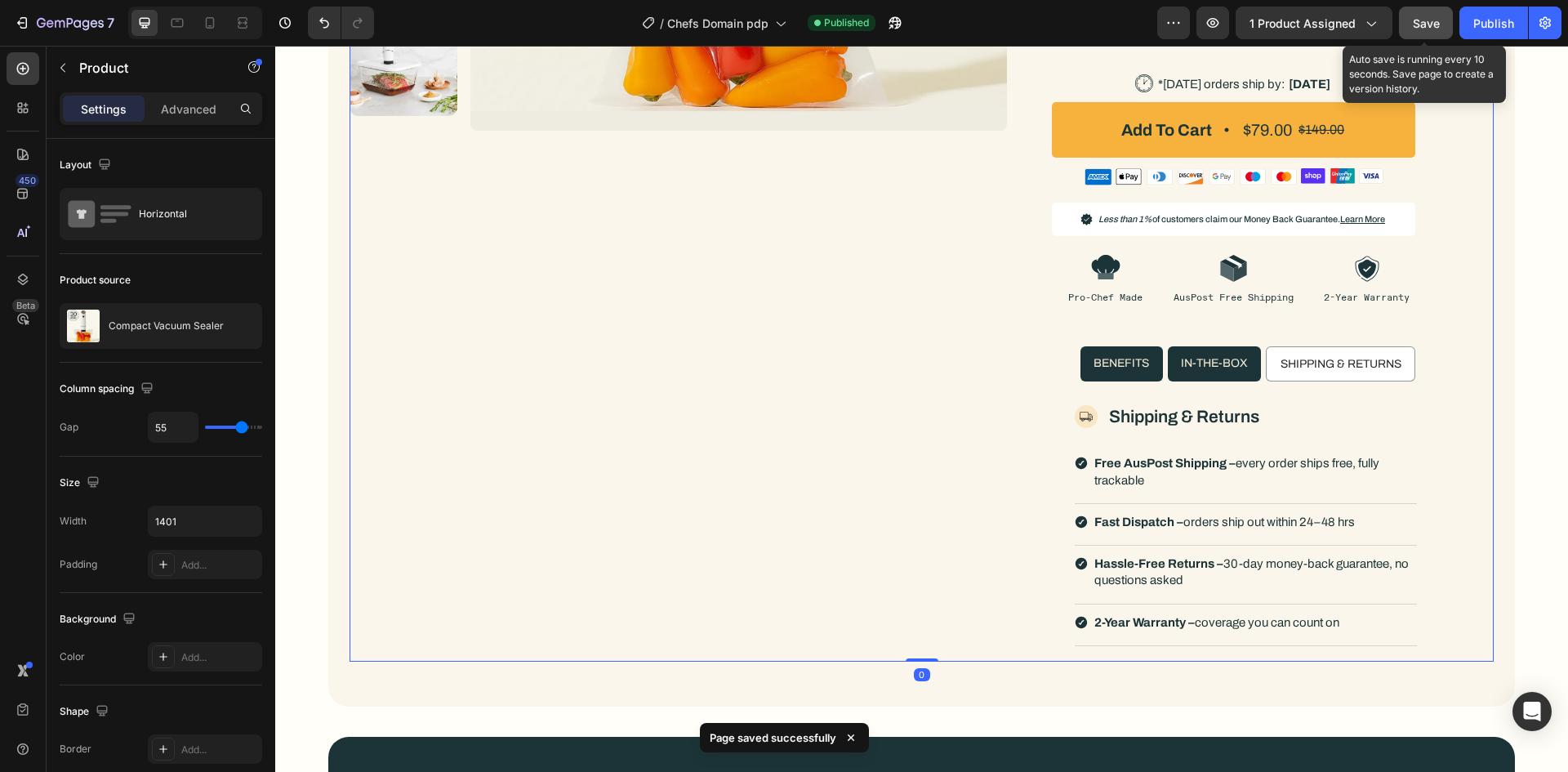
click at [1427, 10] on button "Save" at bounding box center [1426, 23] width 54 height 33
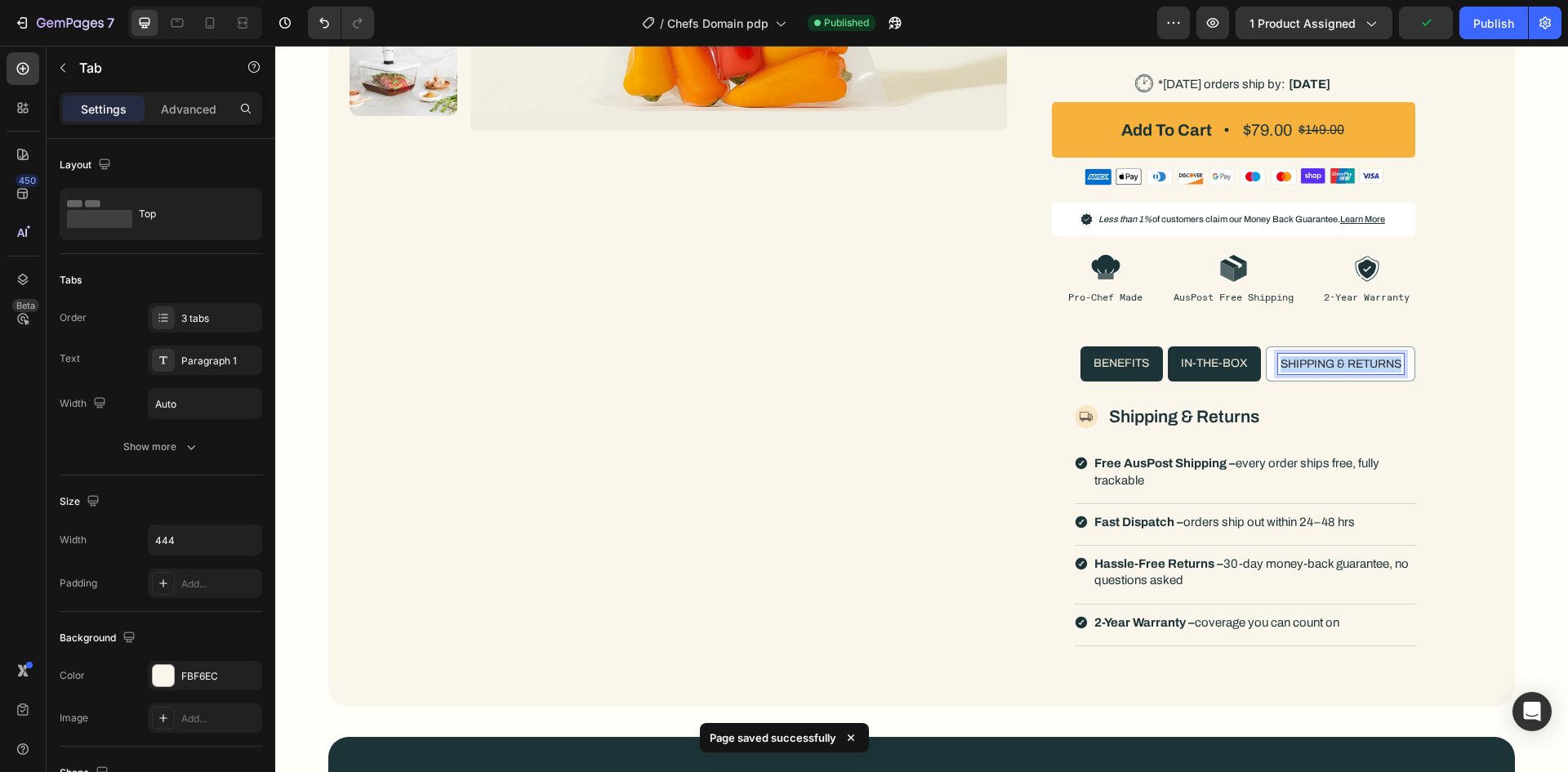
click at [1310, 362] on p "shipping & returns" at bounding box center [1340, 364] width 121 height 16
click at [1431, 374] on div "Icon 100K+ SOLD Text Block Row Icon 100K+ SOLD Text Block Row Row Compact Vacuu…" at bounding box center [1247, 113] width 392 height 1098
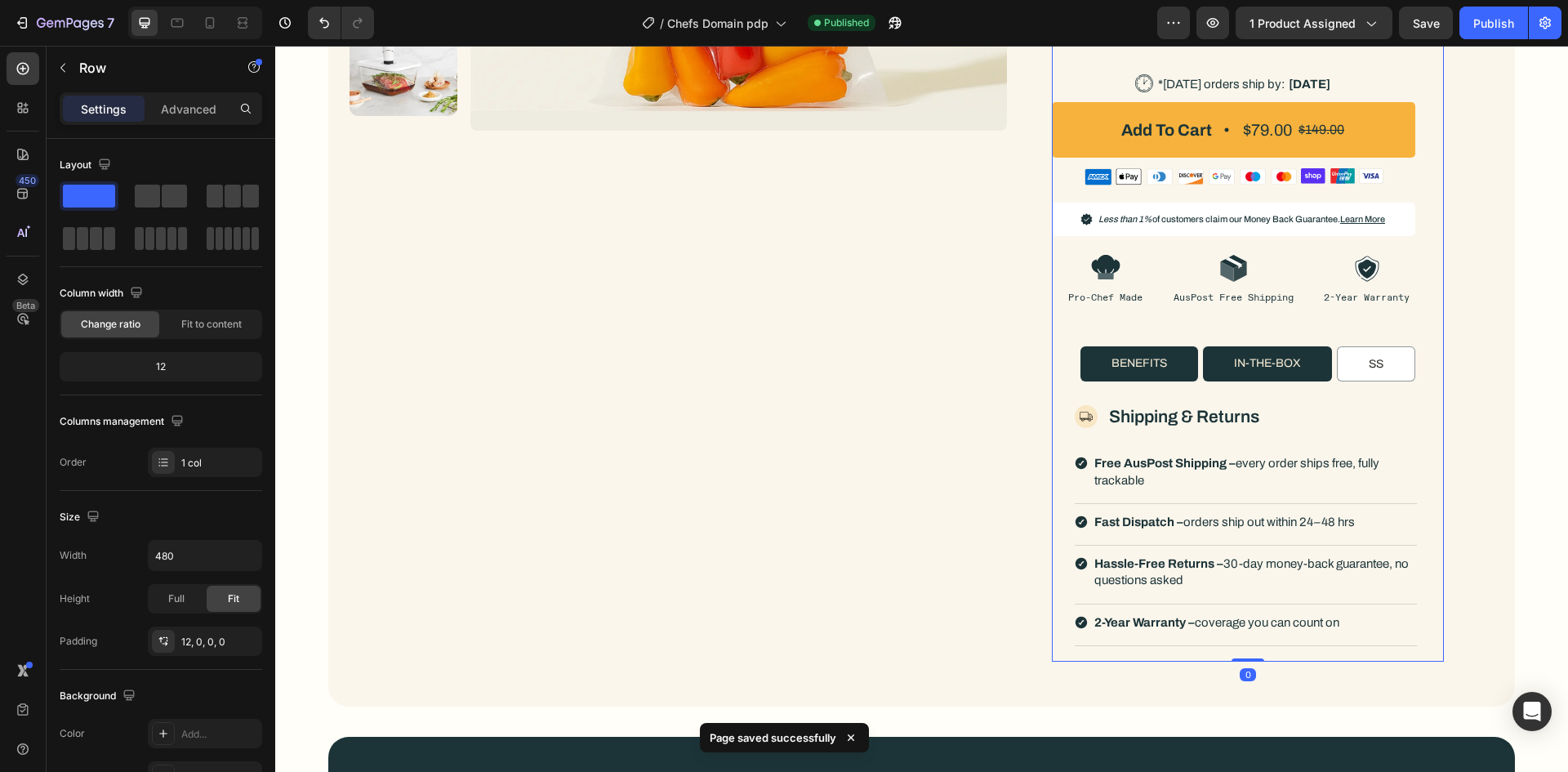
click at [1440, 30] on div "Save" at bounding box center [1426, 23] width 27 height 17
click at [1508, 213] on div "Product Images Row Icon 100K+ SOLD Text Block Row Icon 100K+ SOLD Text Block Ro…" at bounding box center [920, 120] width 1186 height 1173
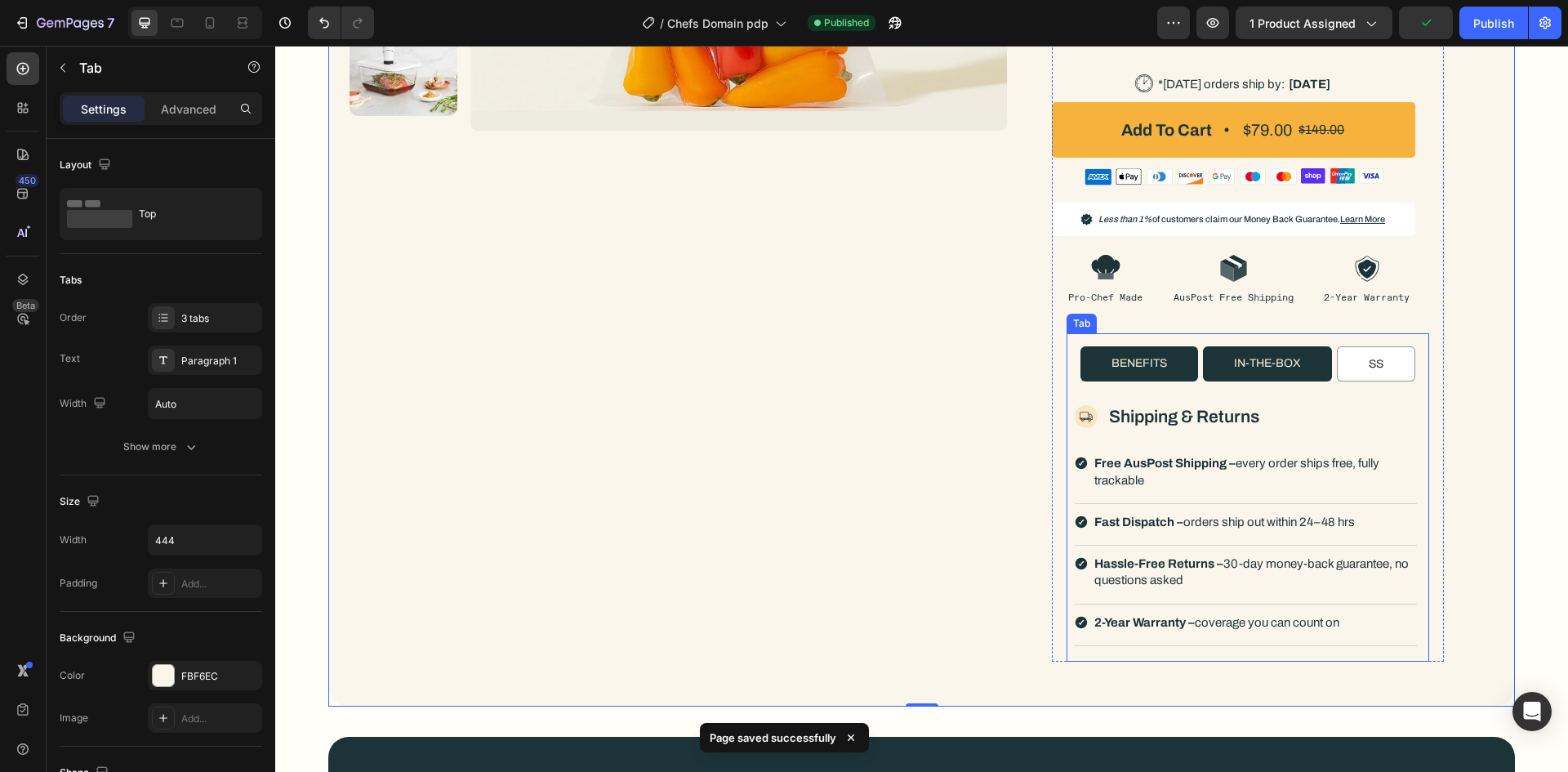
click at [1286, 364] on p "in-the-box" at bounding box center [1267, 363] width 67 height 16
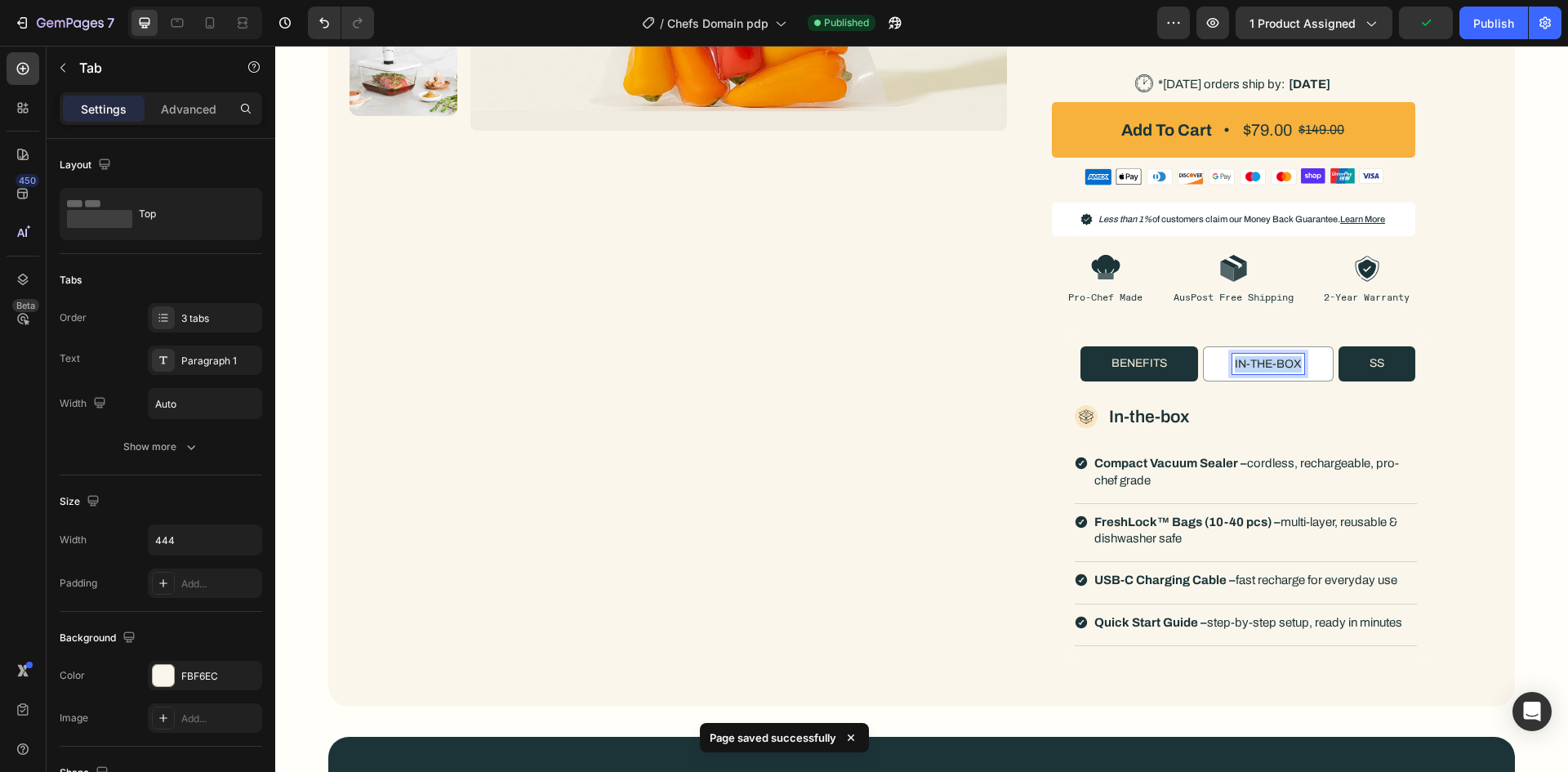
click at [1286, 364] on p "in-the-box" at bounding box center [1268, 364] width 67 height 16
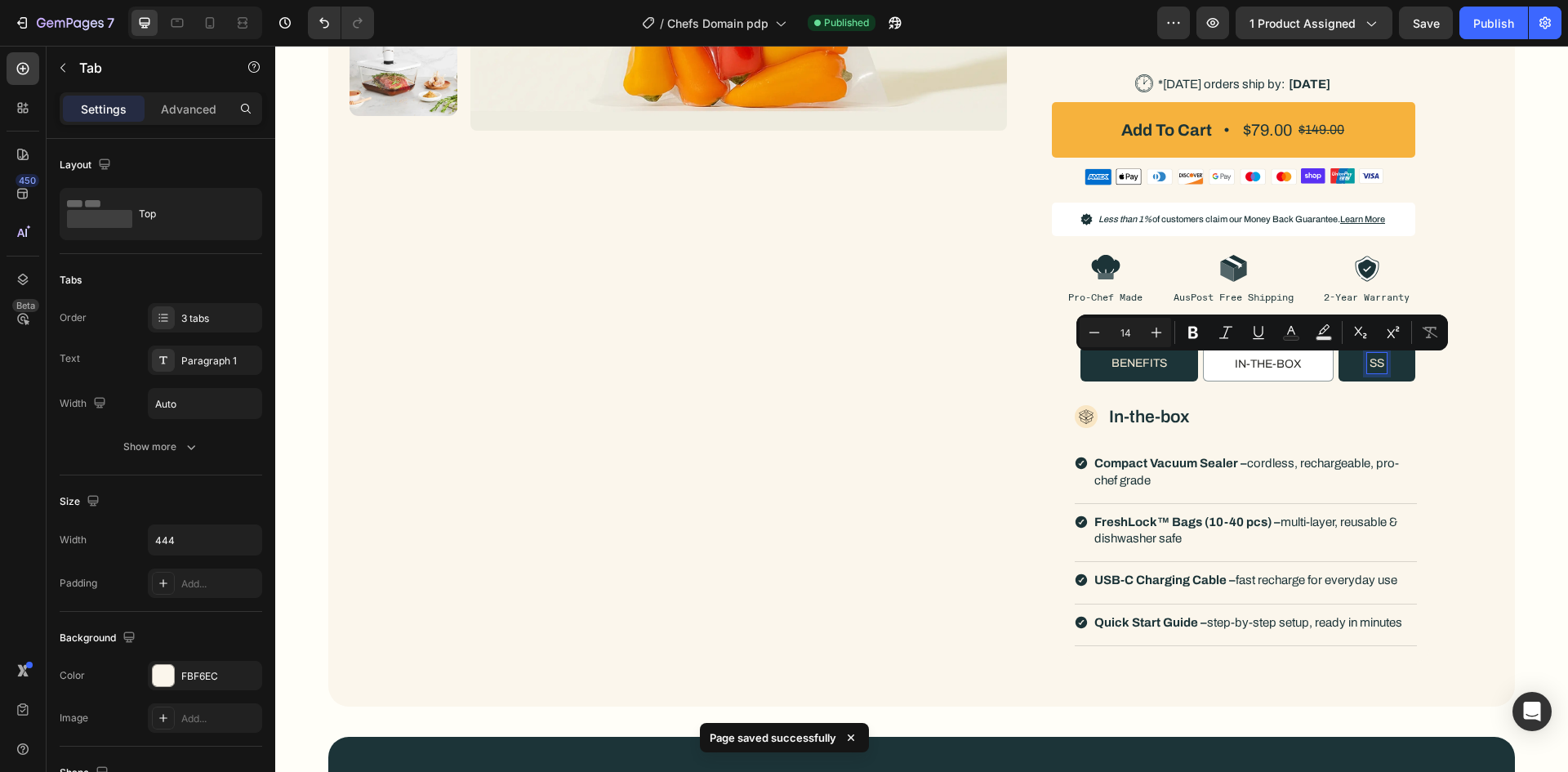
click at [1369, 366] on p "ss" at bounding box center [1376, 363] width 15 height 16
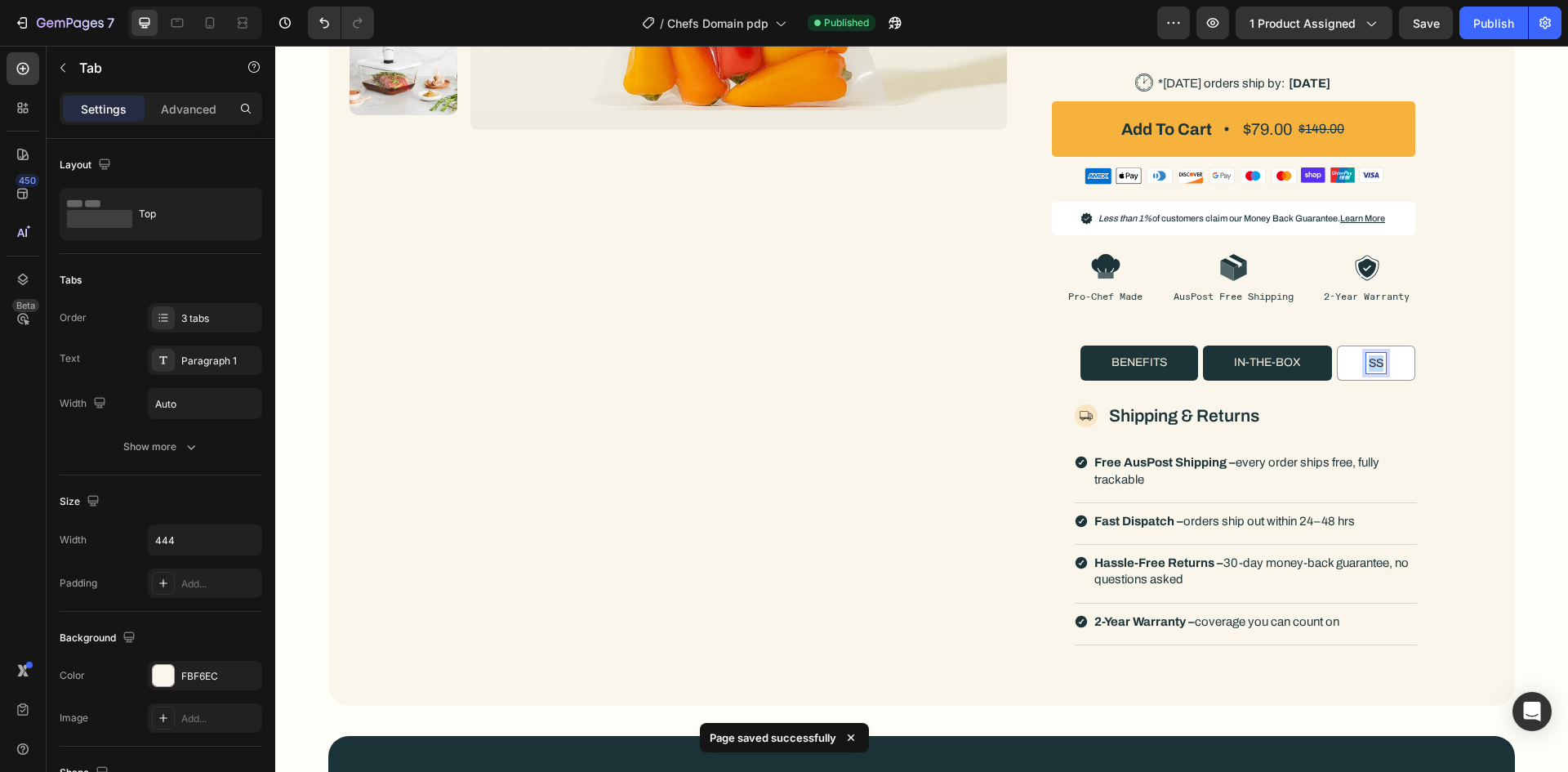
click at [1369, 366] on p "ss" at bounding box center [1376, 363] width 15 height 16
click at [1480, 382] on div "Product Images Row Icon 100K+ SOLD Text Block Row Icon 100K+ SOLD Text Block Ro…" at bounding box center [921, 107] width 1144 height 1108
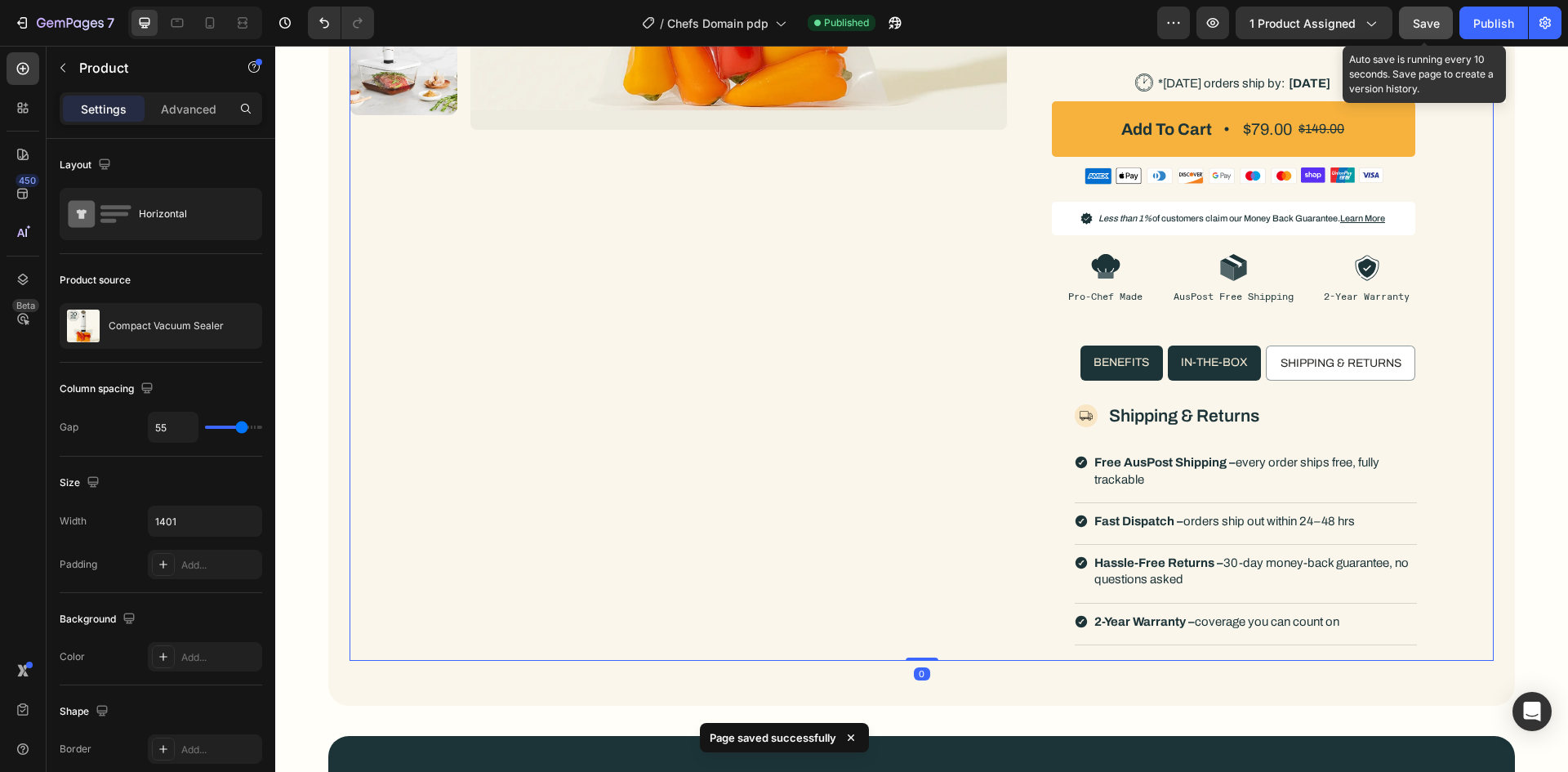
click at [1442, 22] on button "Save" at bounding box center [1426, 23] width 54 height 33
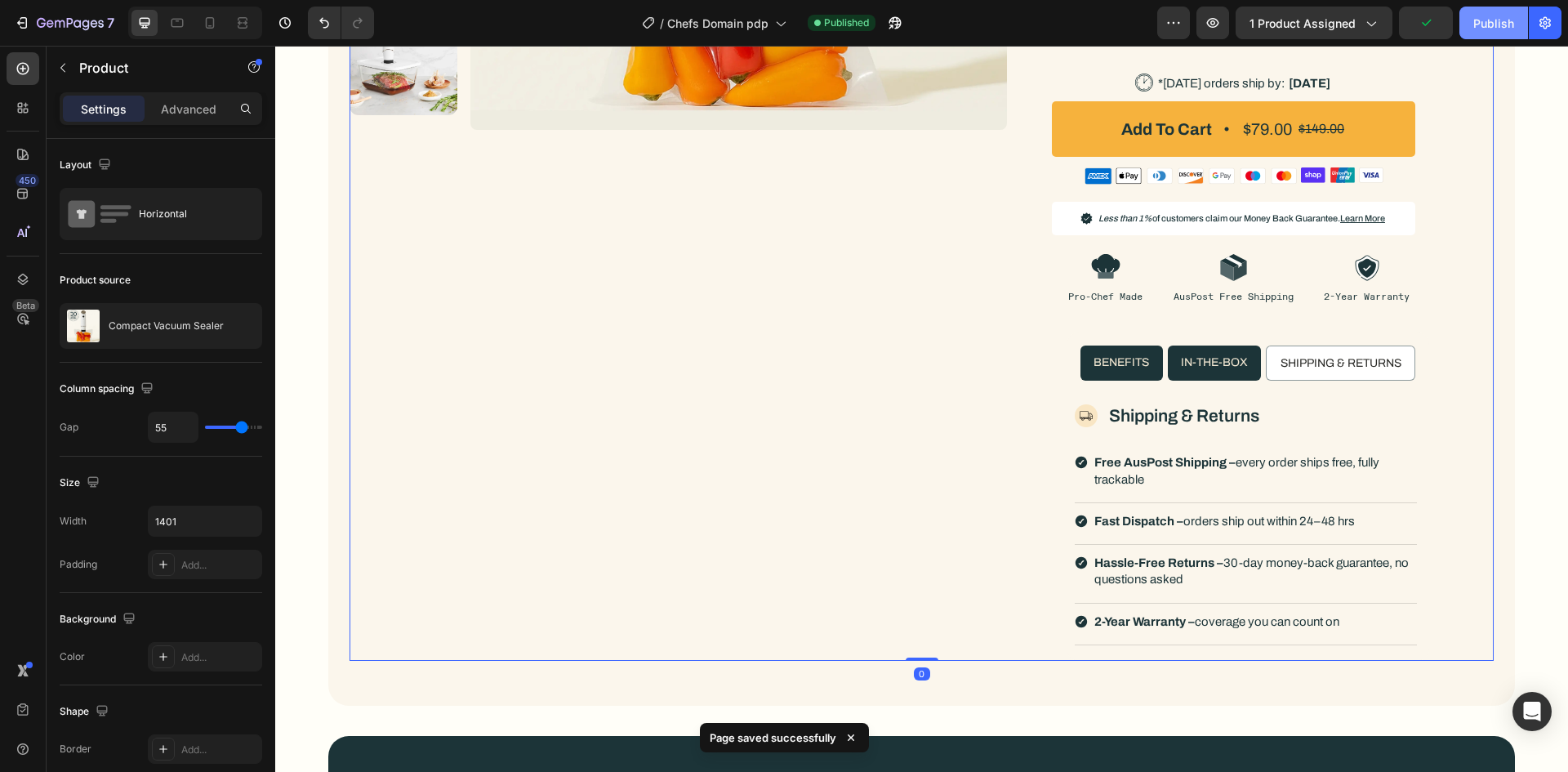
click at [1498, 30] on div "Publish" at bounding box center [1493, 23] width 41 height 17
click at [1082, 419] on icon at bounding box center [1083, 419] width 2 height 2
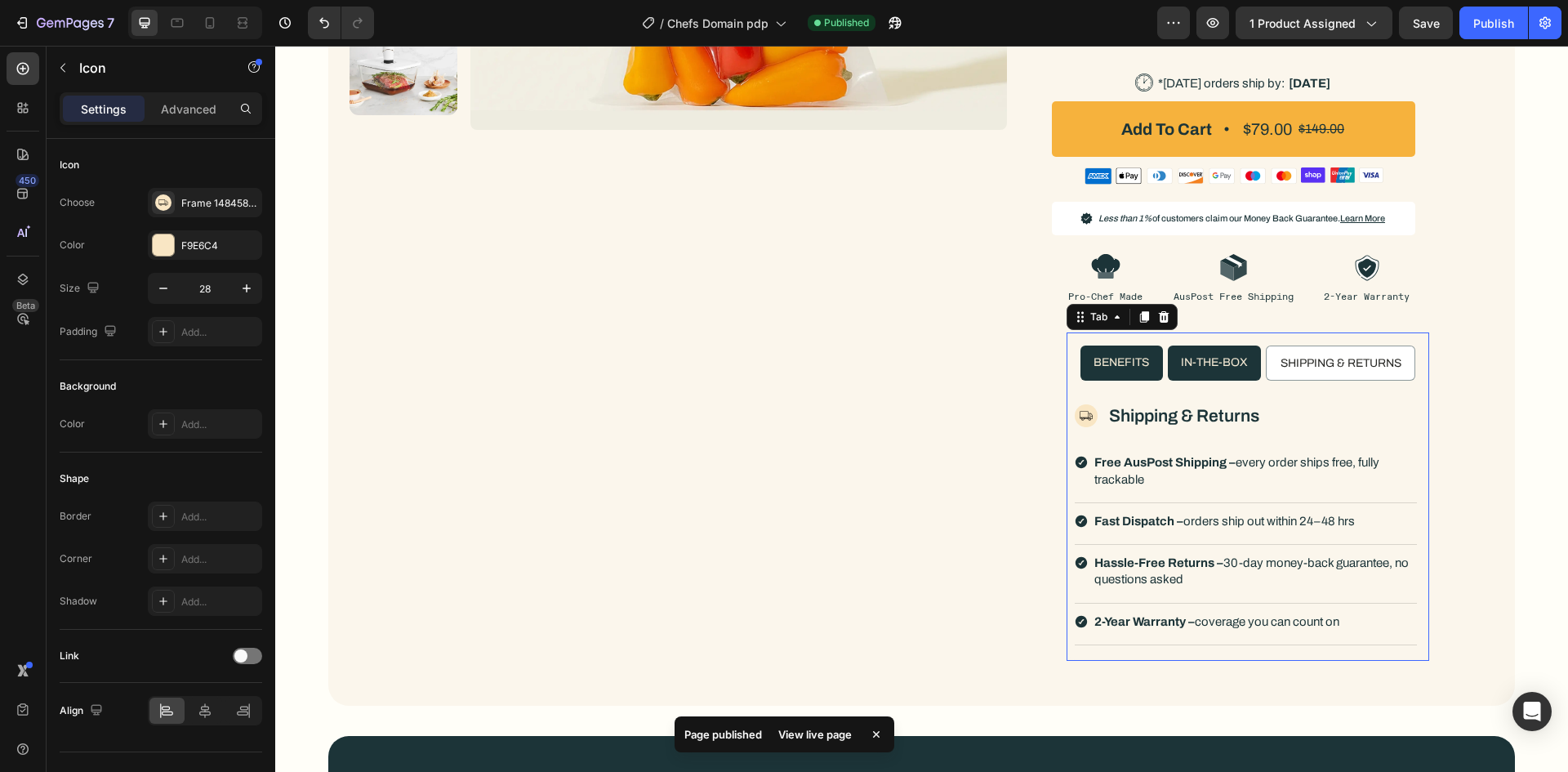
click at [1114, 359] on p "Benefits" at bounding box center [1121, 363] width 56 height 16
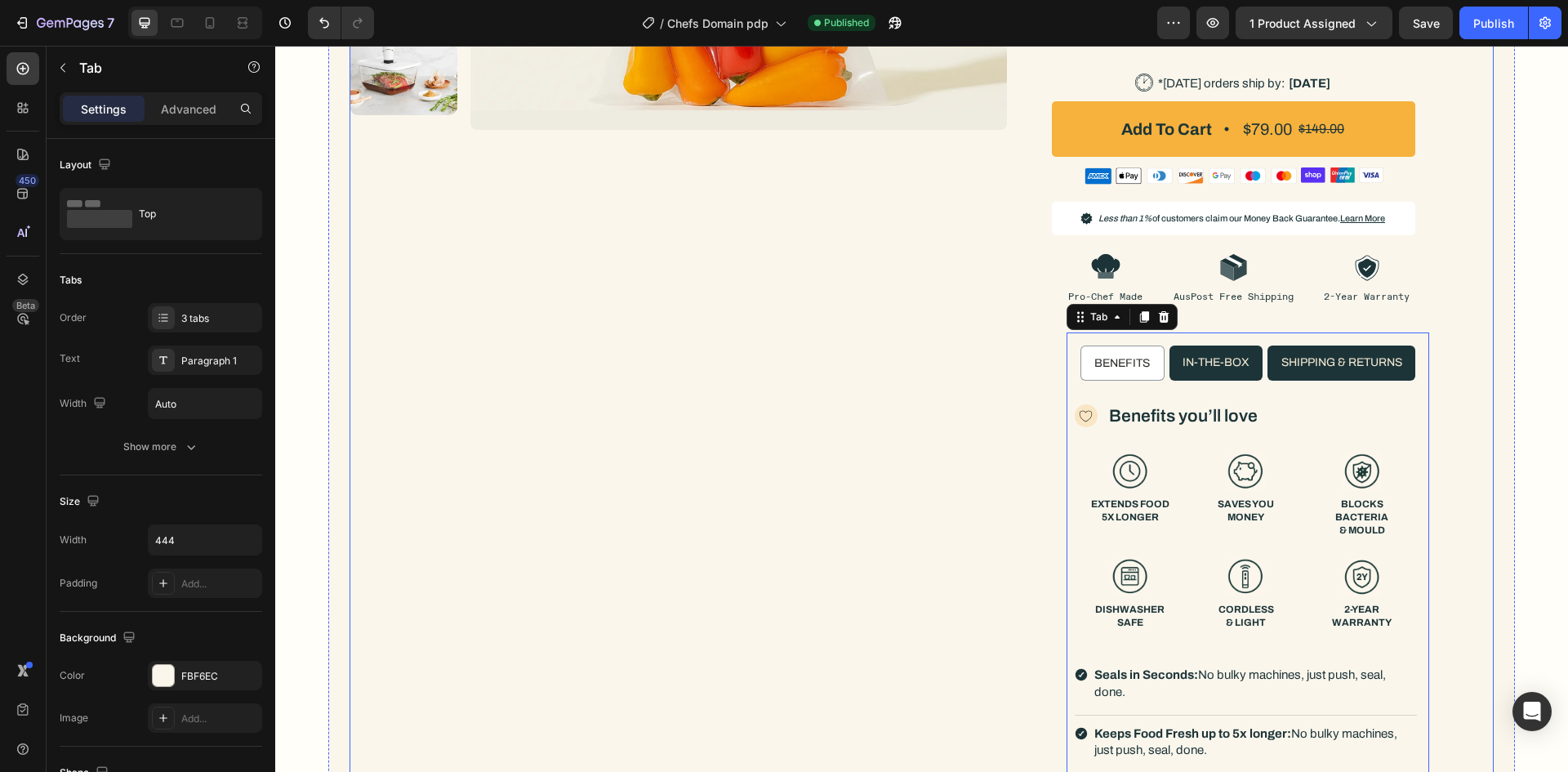
scroll to position [410, 0]
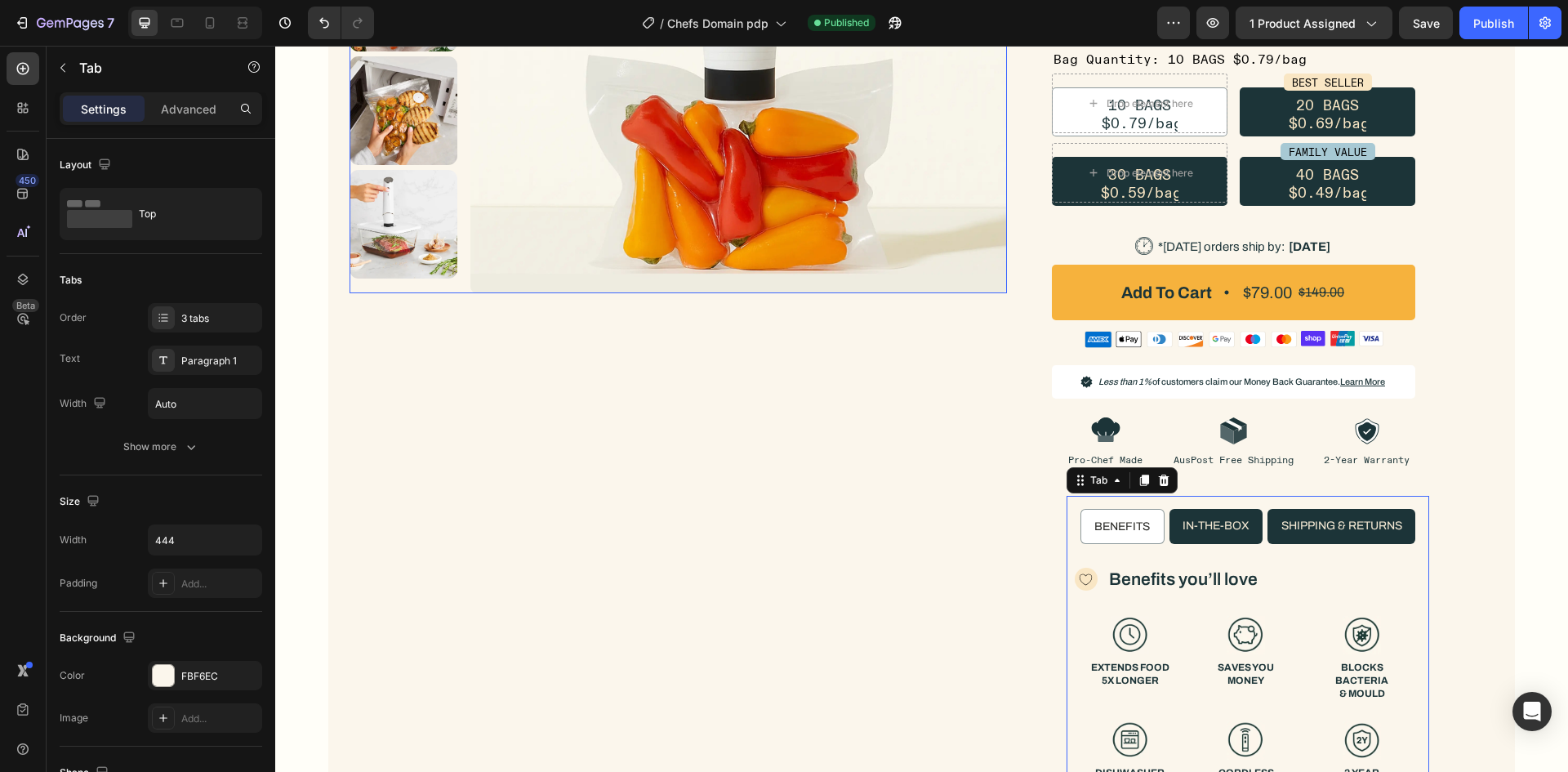
click at [461, 238] on div at bounding box center [679, 4] width 658 height 577
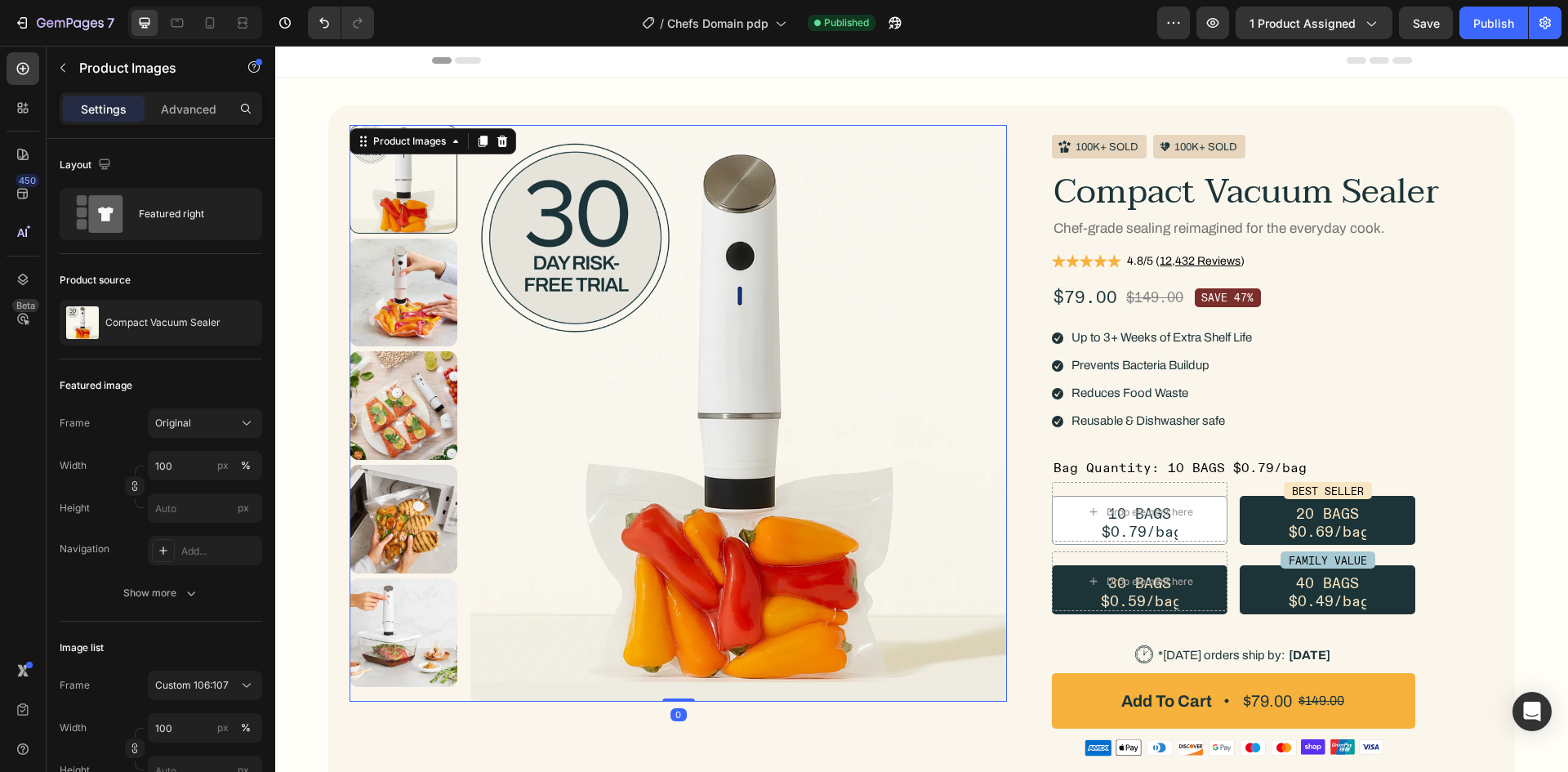
scroll to position [0, 0]
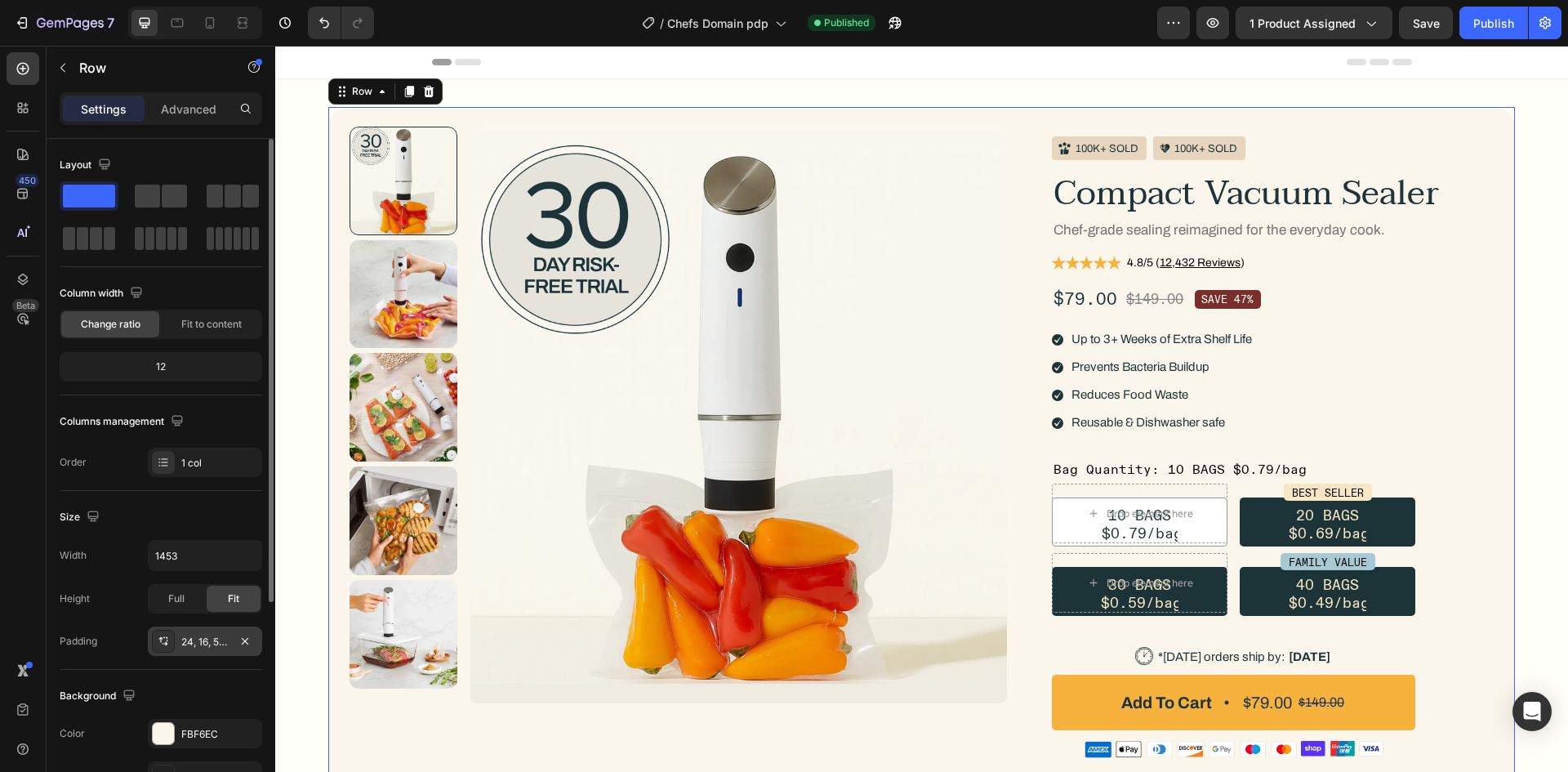
click at [200, 646] on div "24, 16, 55, 16" at bounding box center [204, 642] width 47 height 15
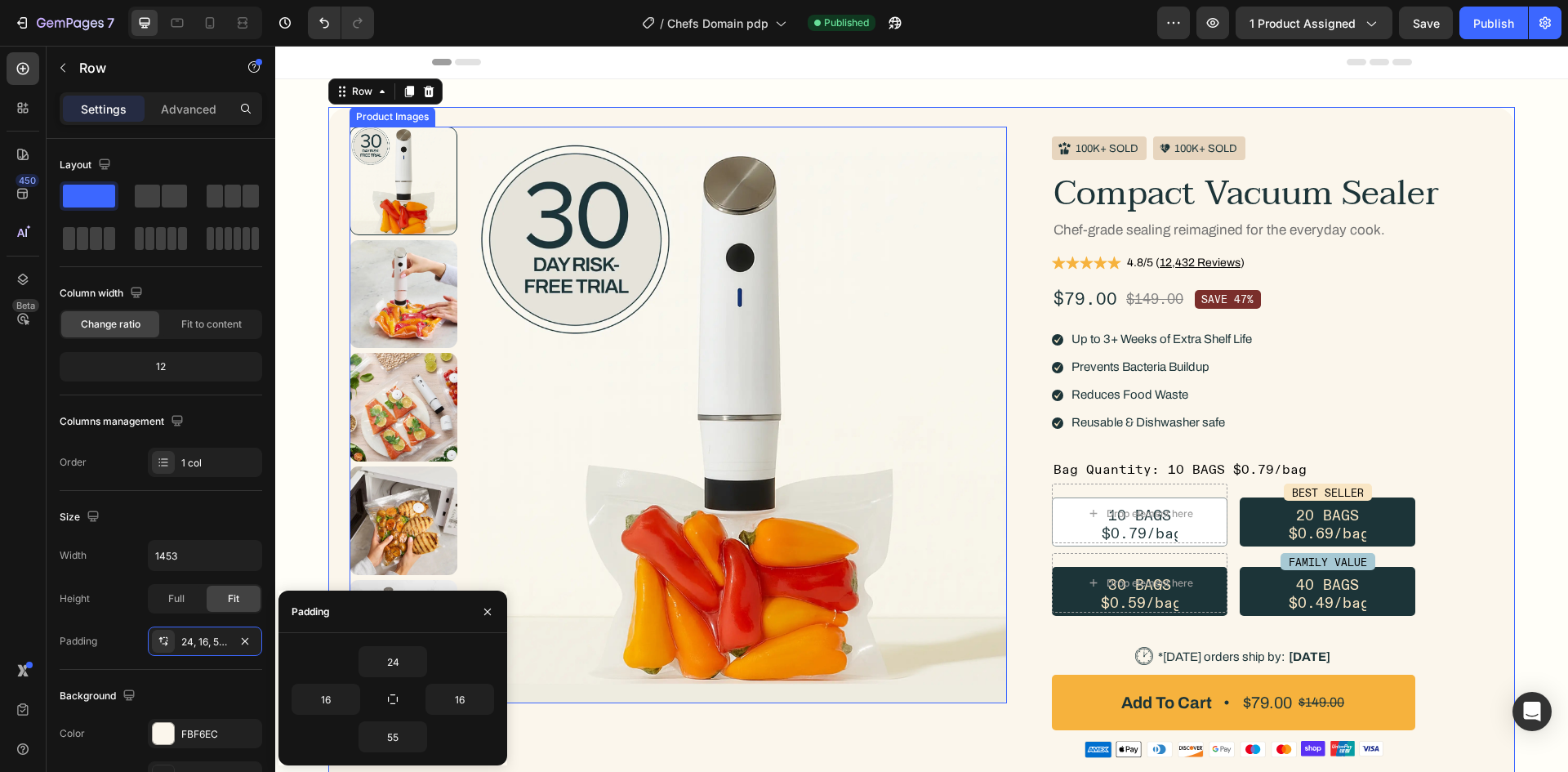
click at [486, 475] on img at bounding box center [740, 415] width 538 height 577
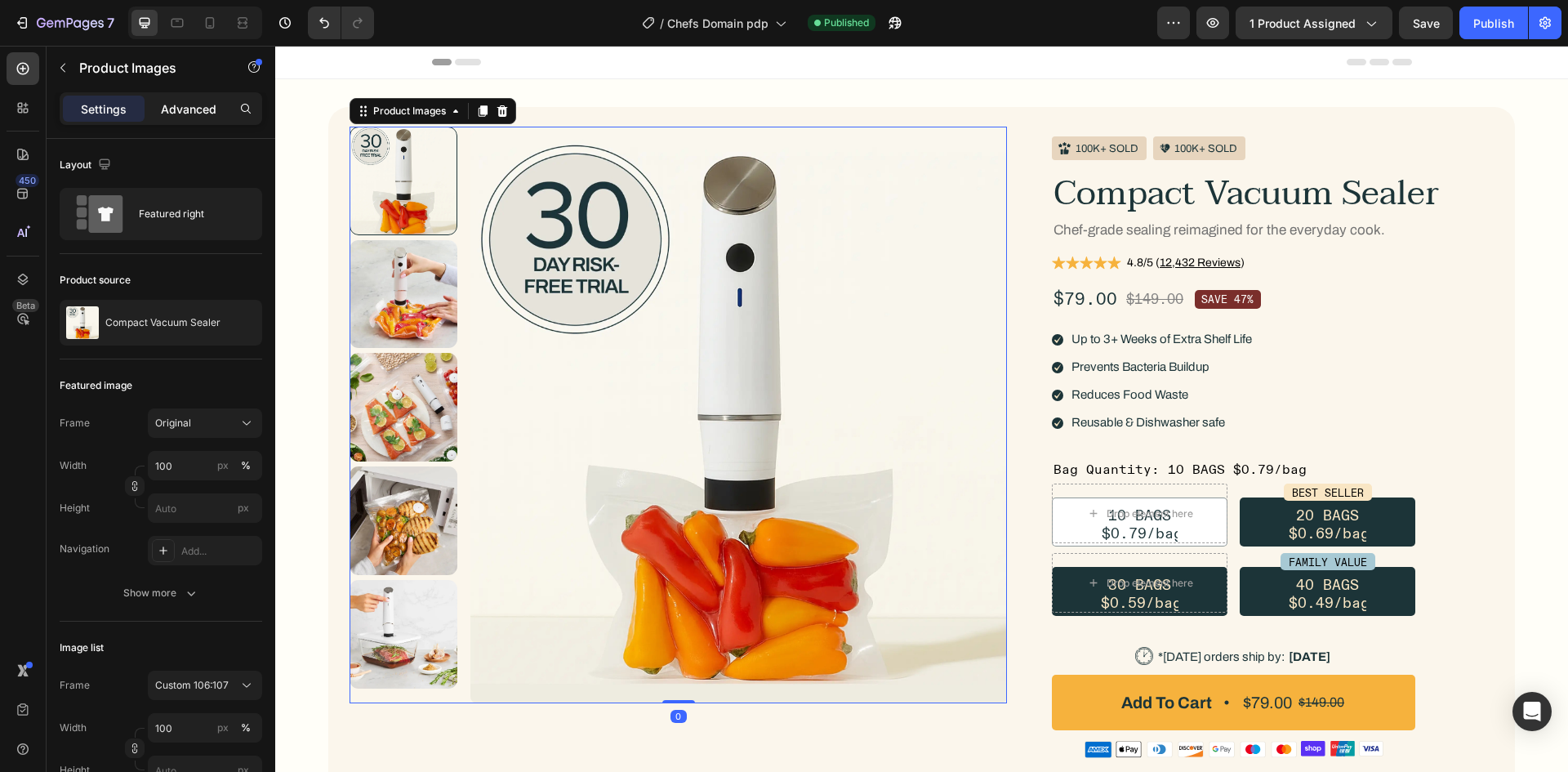
click at [208, 107] on p "Advanced" at bounding box center [189, 109] width 56 height 17
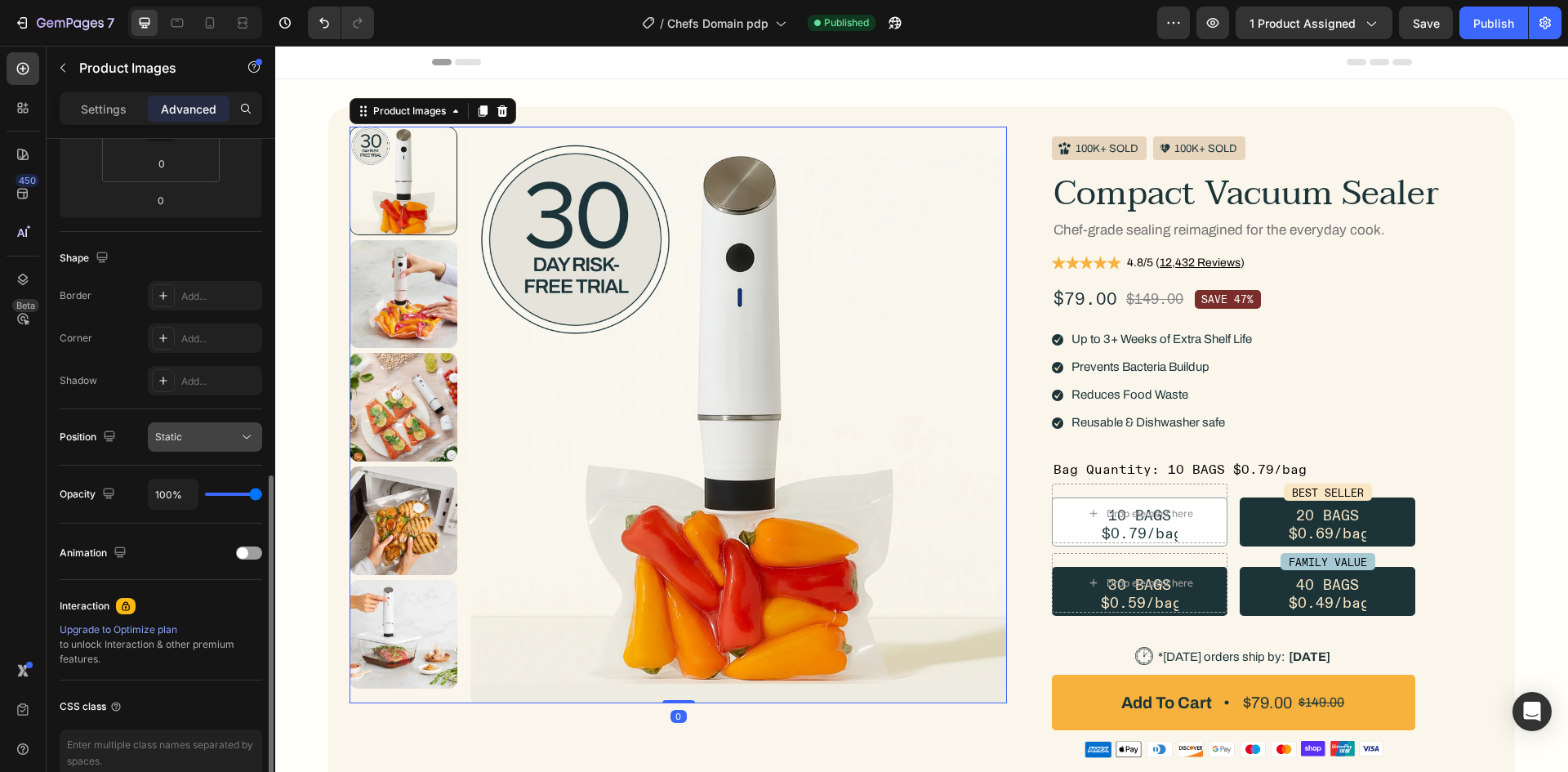
scroll to position [410, 0]
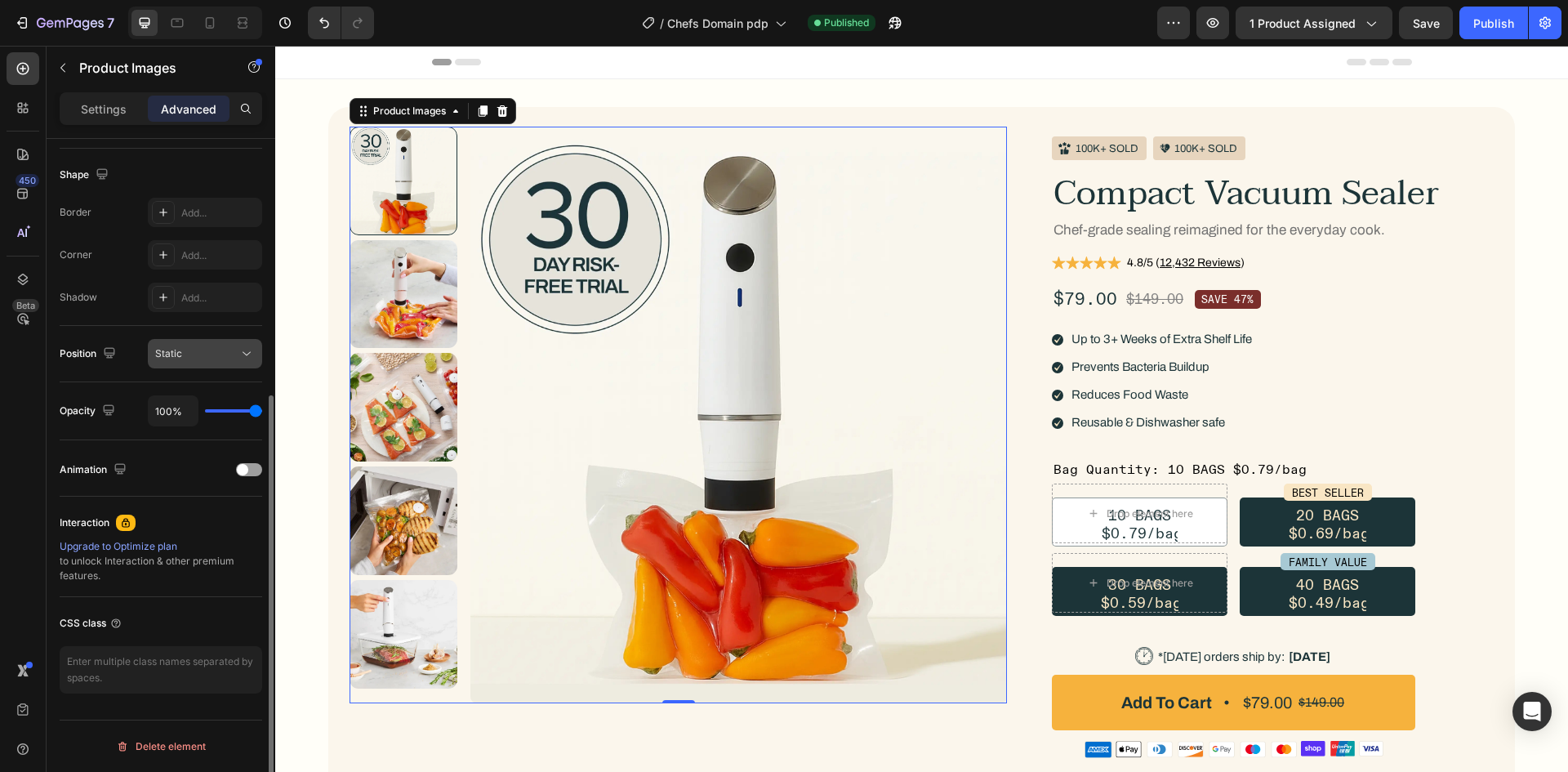
click at [202, 353] on div "Static" at bounding box center [196, 353] width 83 height 15
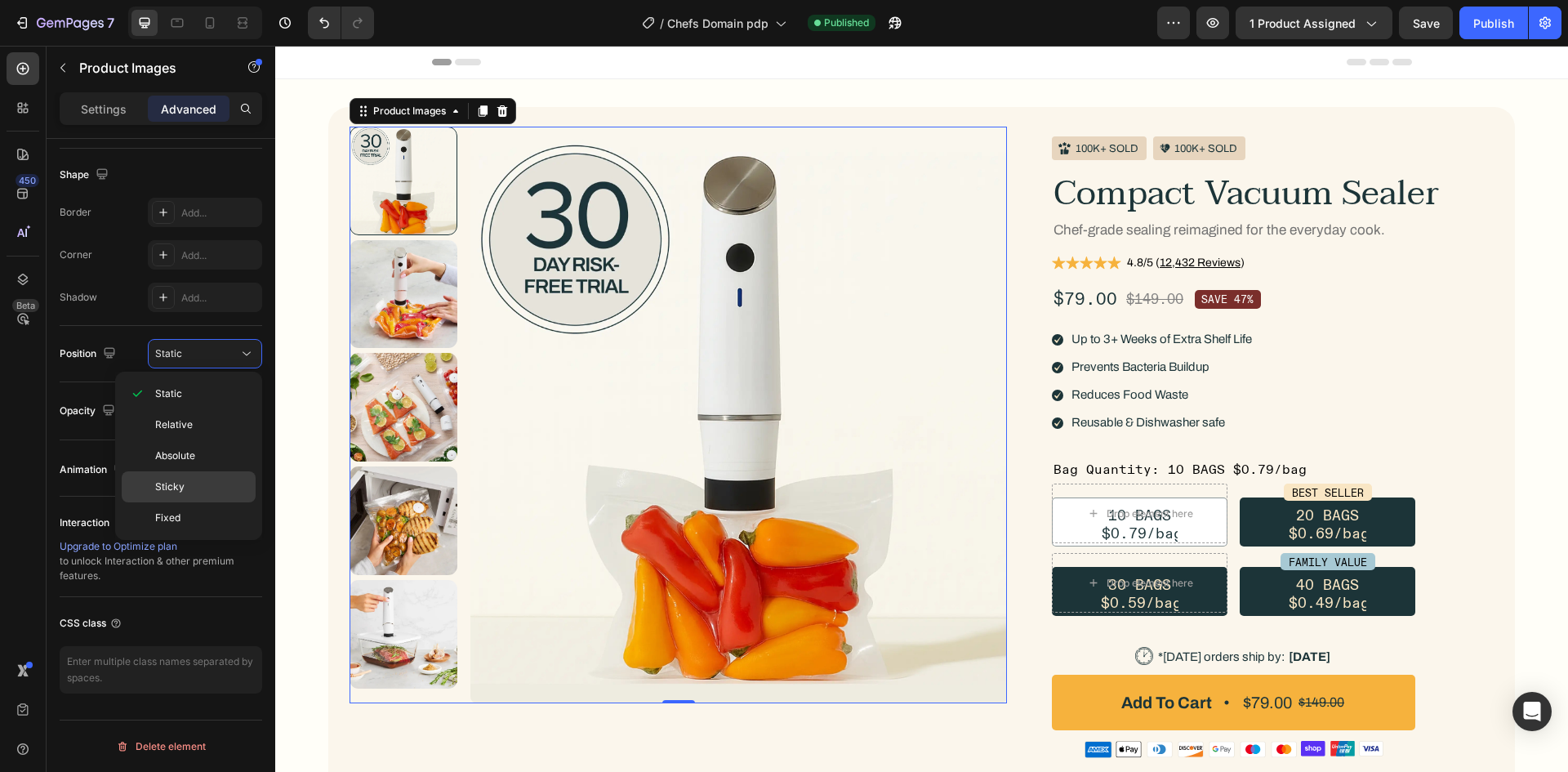
click at [185, 478] on div "Sticky" at bounding box center [189, 486] width 134 height 31
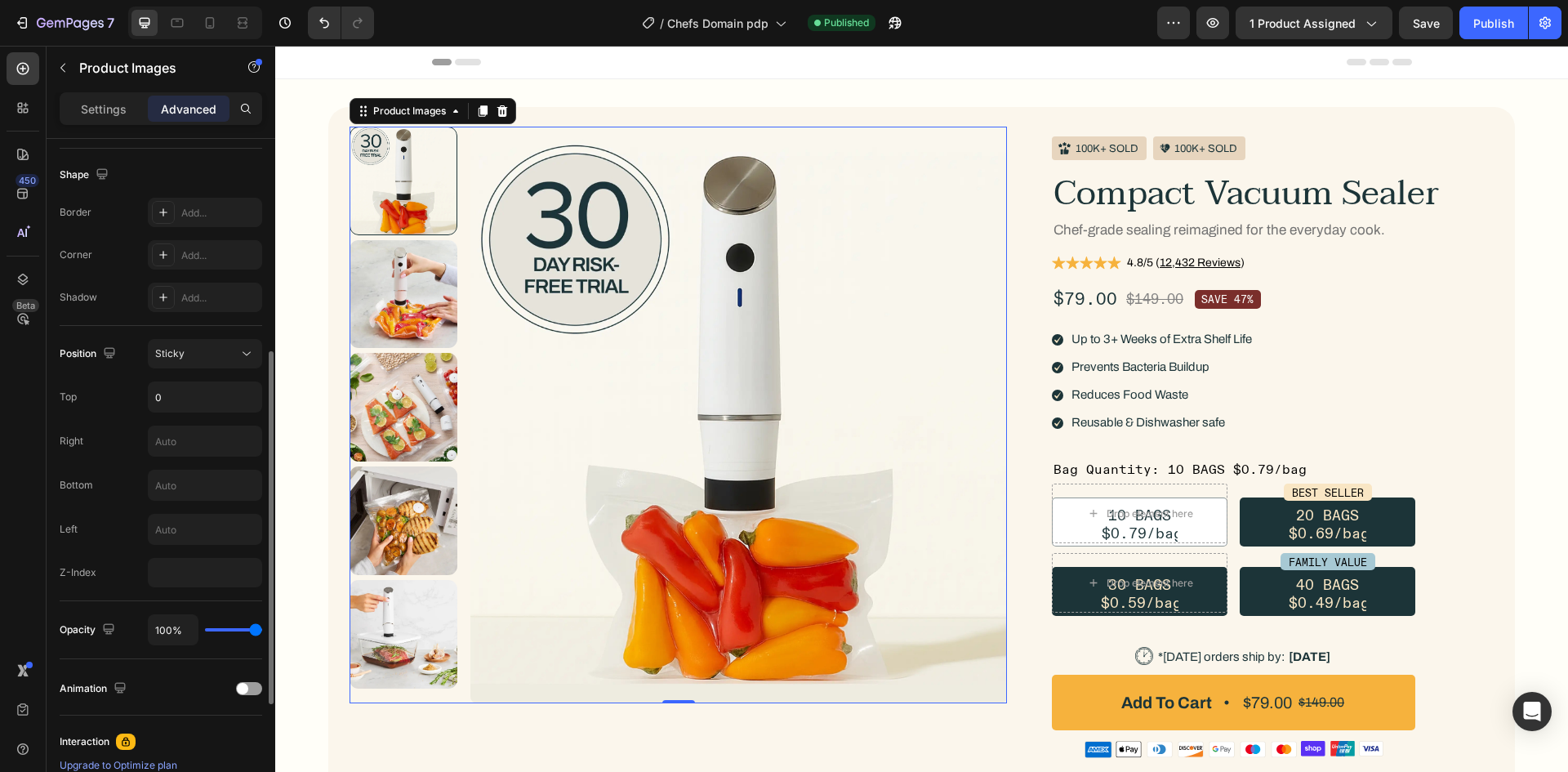
click at [190, 416] on div "Position Sticky Top 0 Right Bottom Left Z-Index" at bounding box center [161, 463] width 203 height 248
click at [190, 406] on input "0" at bounding box center [205, 396] width 113 height 29
type input "24"
click at [137, 421] on div "Position Sticky Top 24 Right Bottom Left Z-Index" at bounding box center [161, 463] width 203 height 248
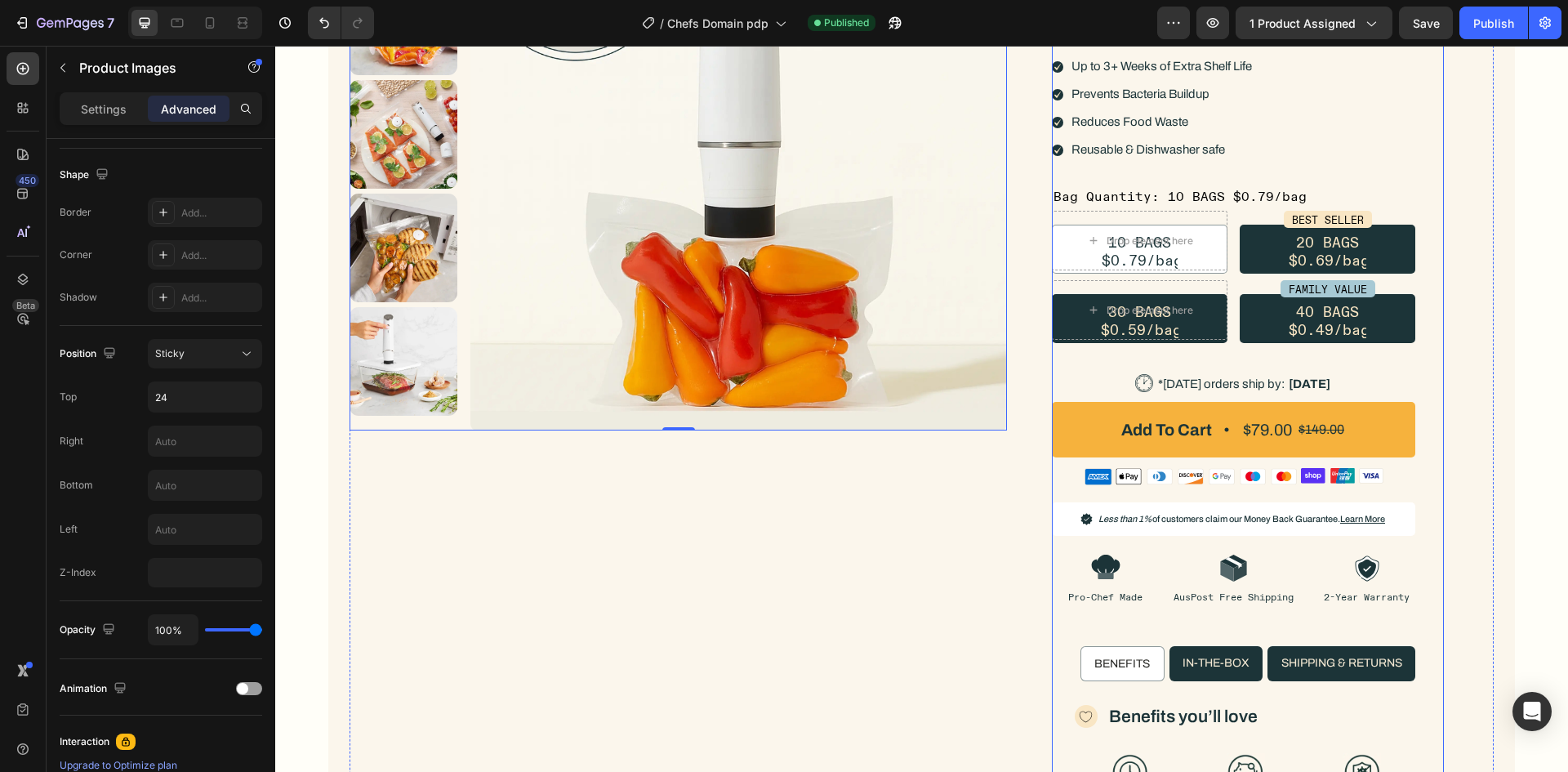
scroll to position [327, 0]
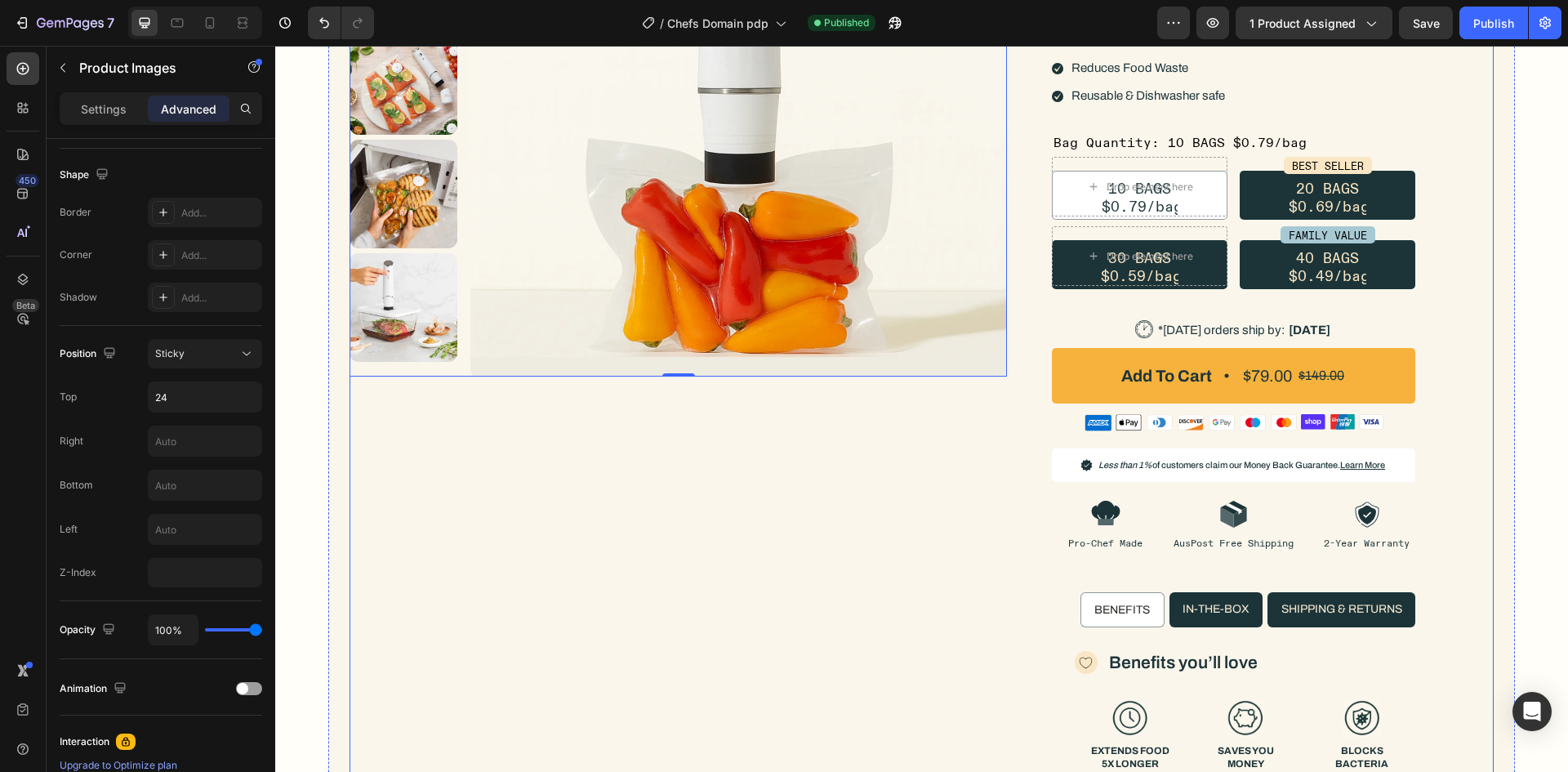
click at [1020, 296] on div "Product Images 0 Row Icon 100K+ SOLD Text Block Row Icon 100K+ SOLD Text Block …" at bounding box center [921, 476] width 1144 height 1353
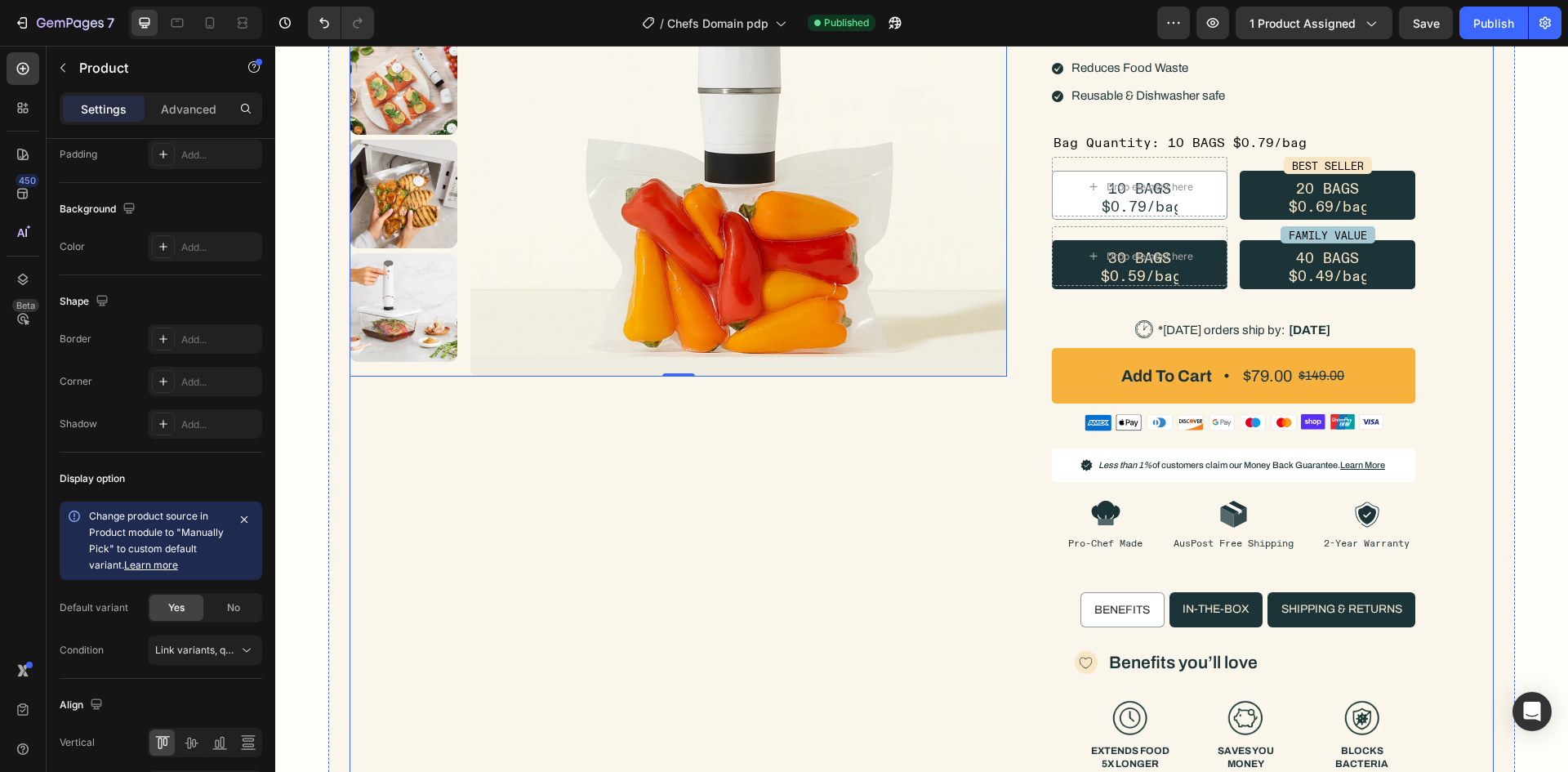
scroll to position [0, 0]
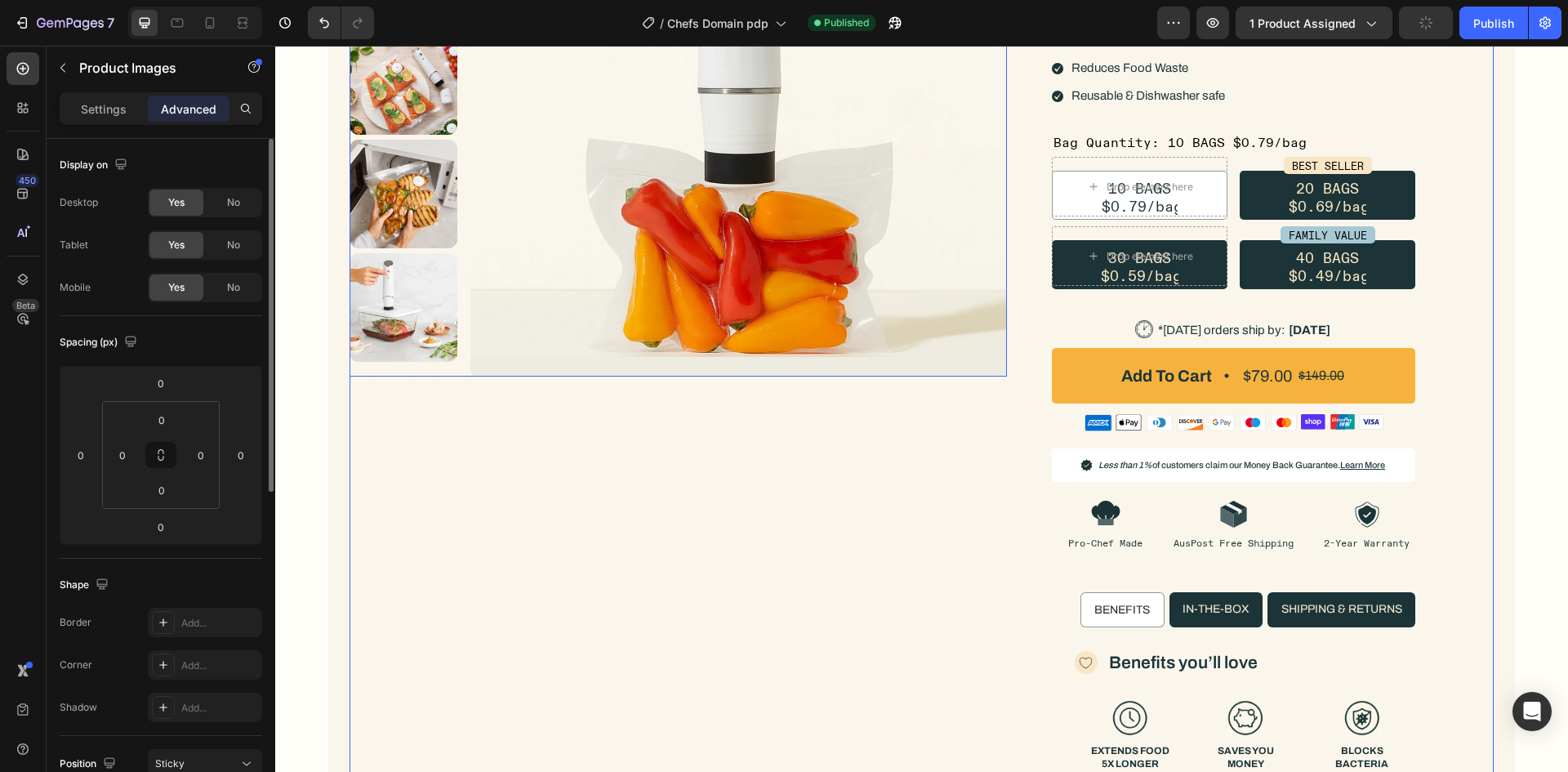
click at [556, 370] on img at bounding box center [740, 88] width 538 height 577
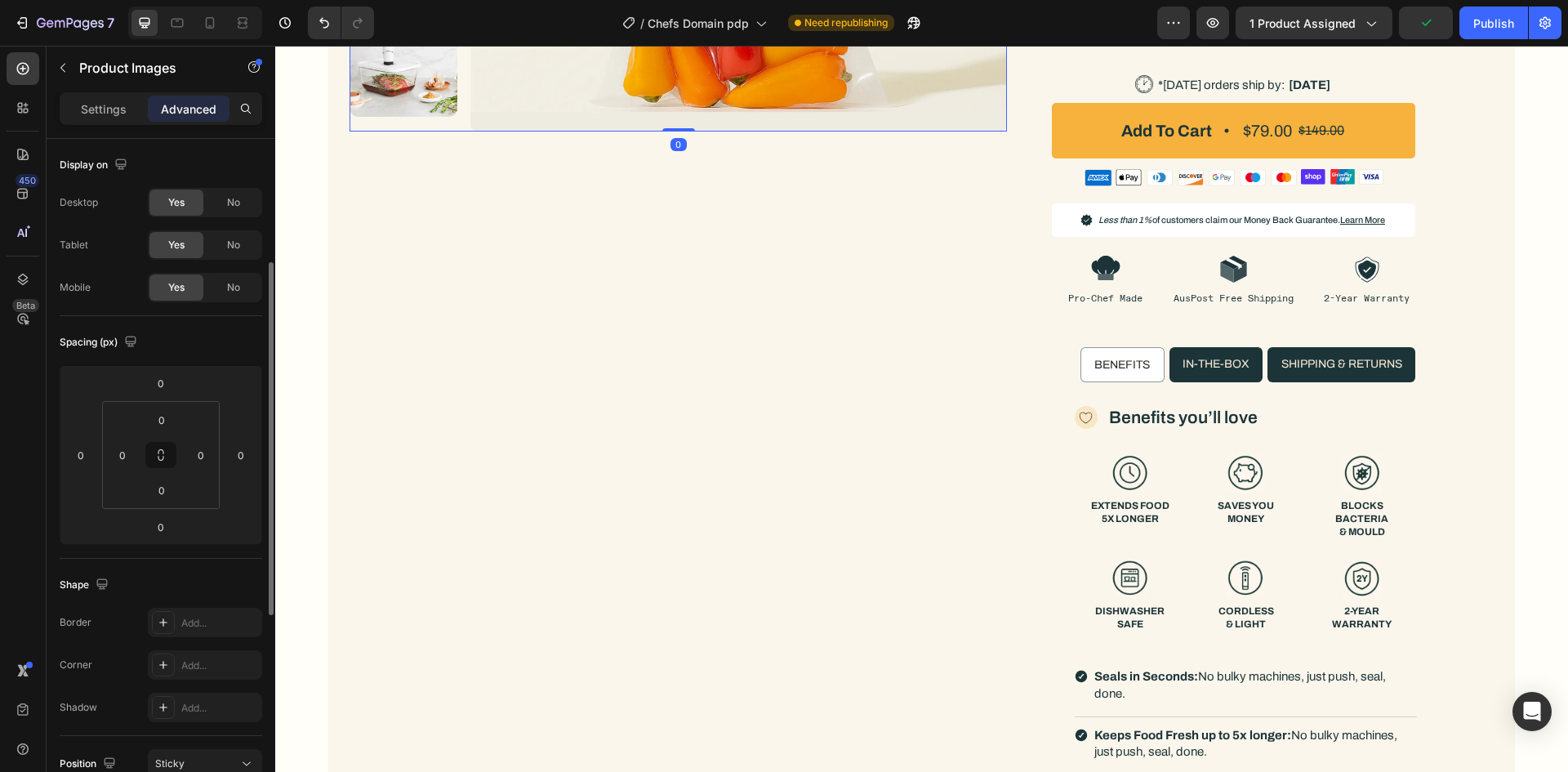
scroll to position [245, 0]
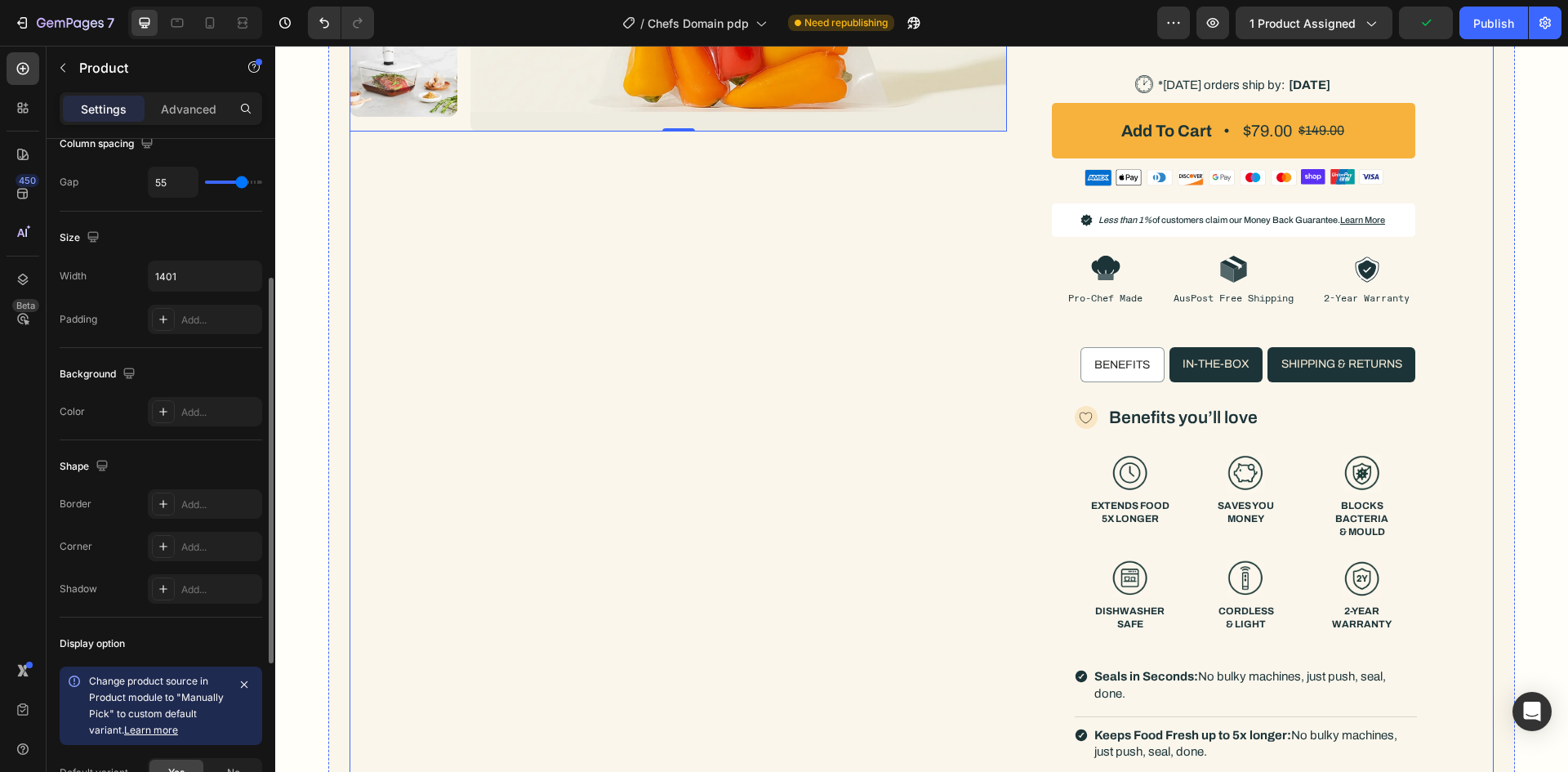
click at [685, 400] on div "Product Images 0 Row" at bounding box center [679, 231] width 658 height 1353
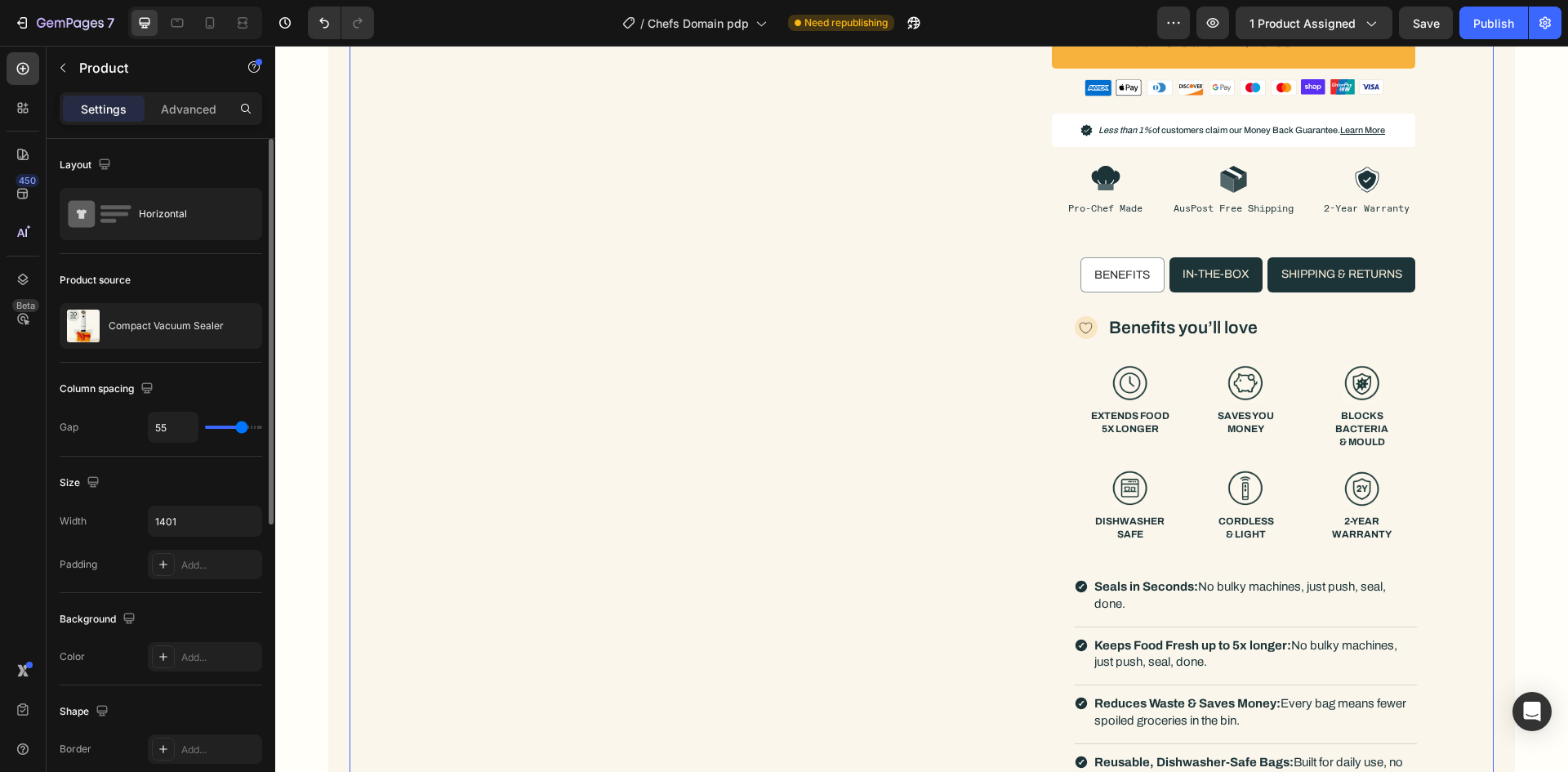
scroll to position [899, 0]
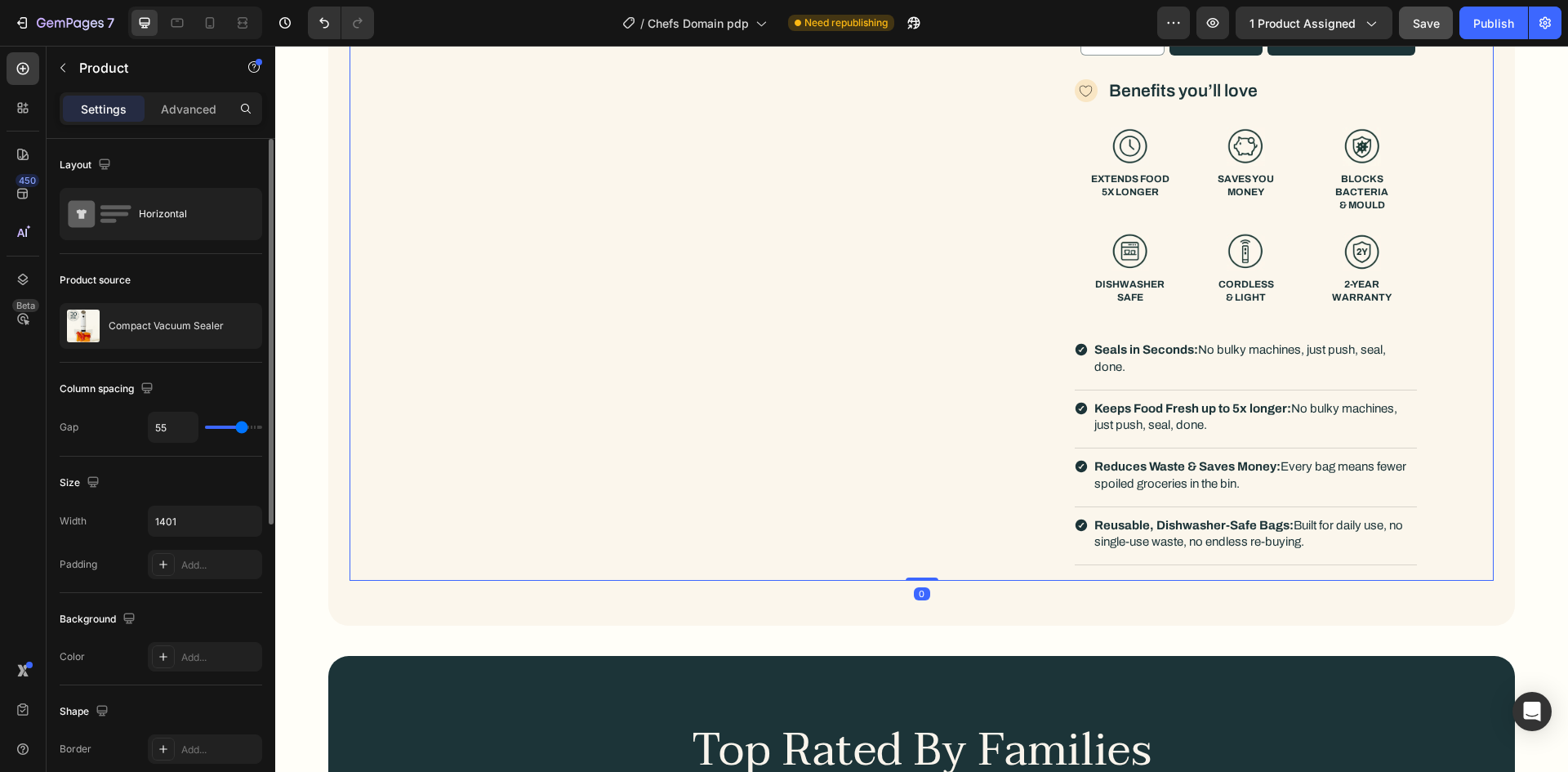
click at [1417, 18] on span "Save" at bounding box center [1426, 23] width 27 height 14
click at [1476, 30] on div "Publish" at bounding box center [1493, 23] width 41 height 17
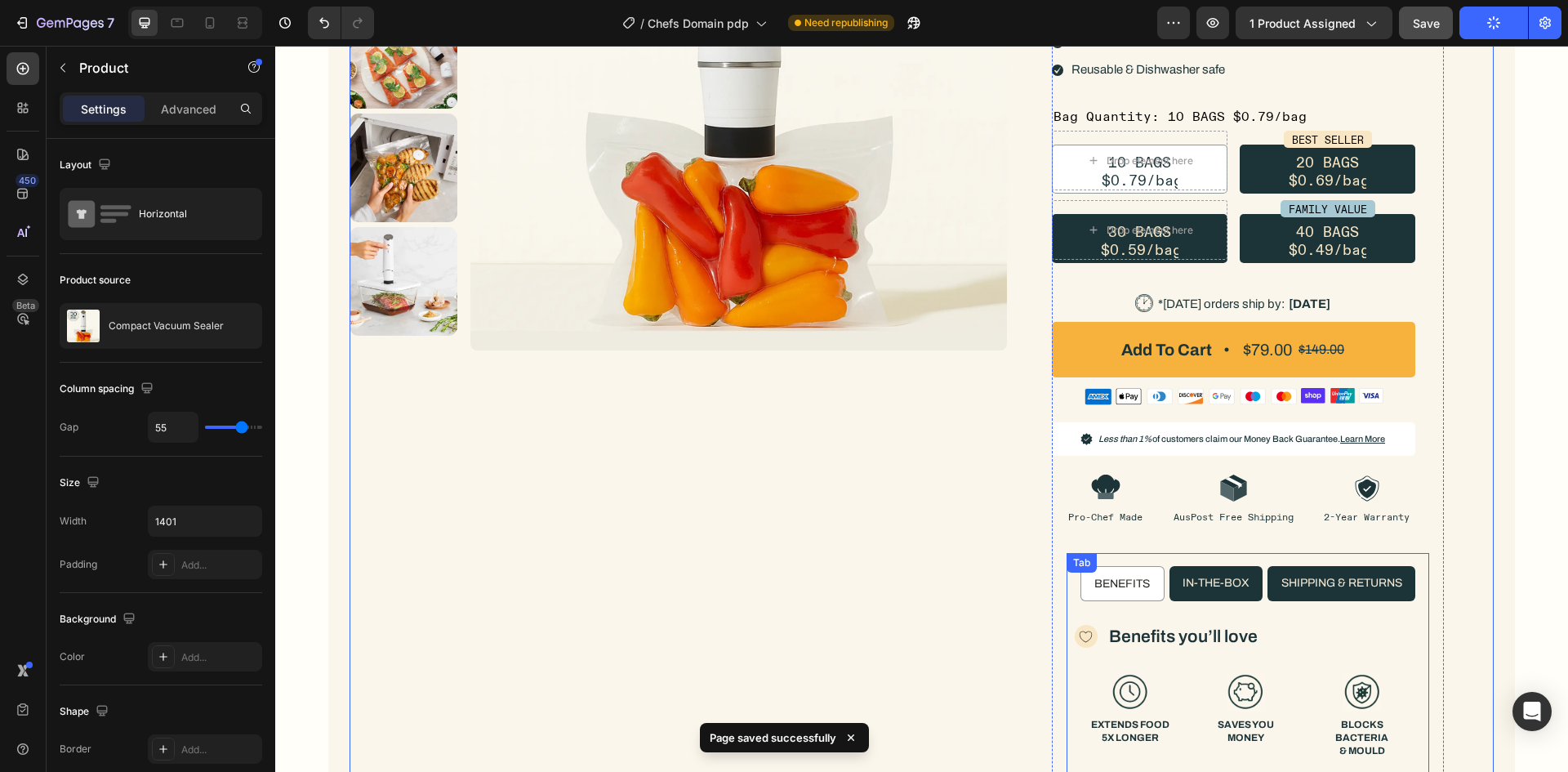
scroll to position [327, 0]
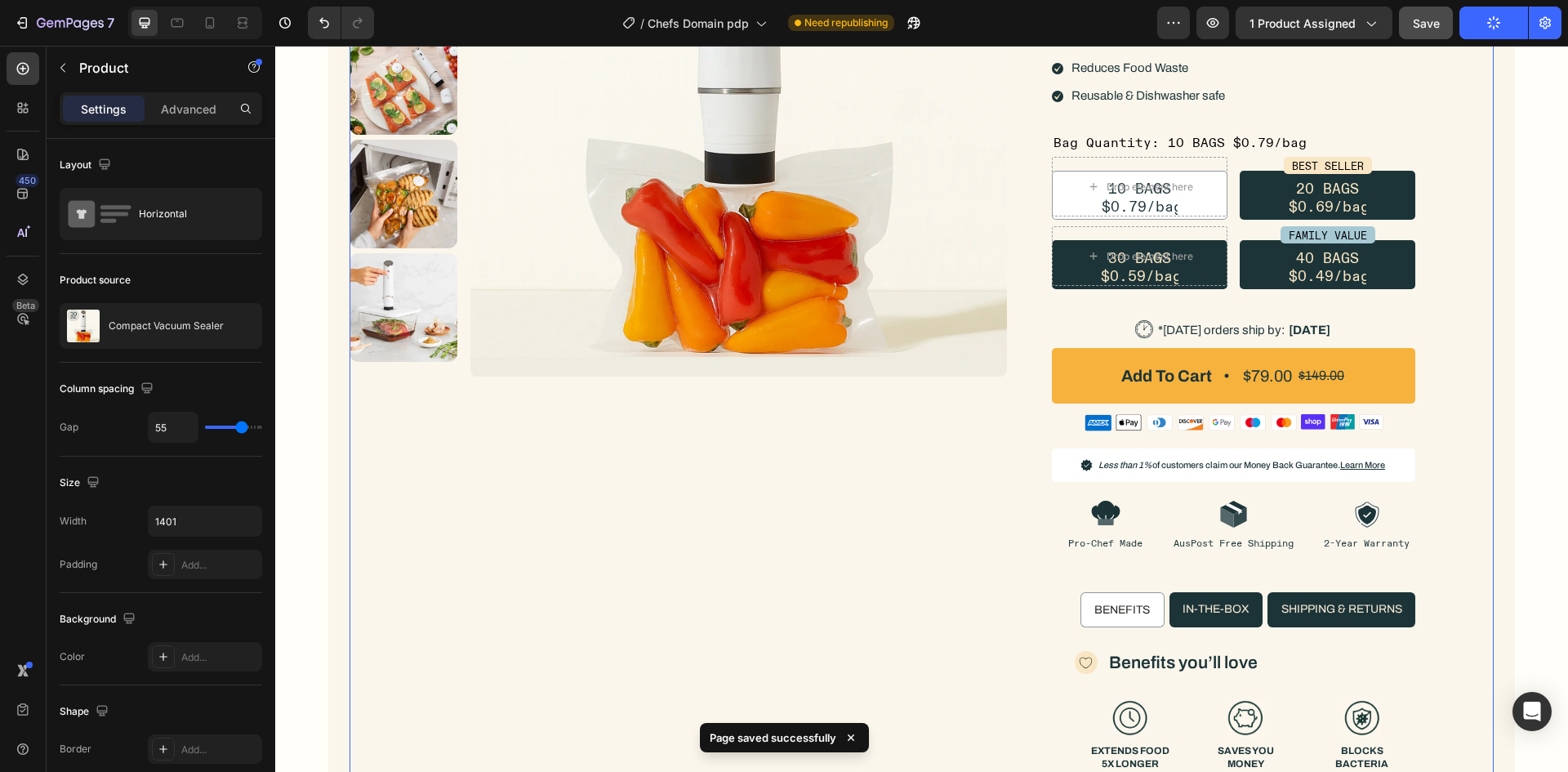
click at [1013, 220] on div "Product Images Row Icon 100K+ SOLD Text Block Row Icon 100K+ SOLD Text Block Ro…" at bounding box center [921, 476] width 1144 height 1353
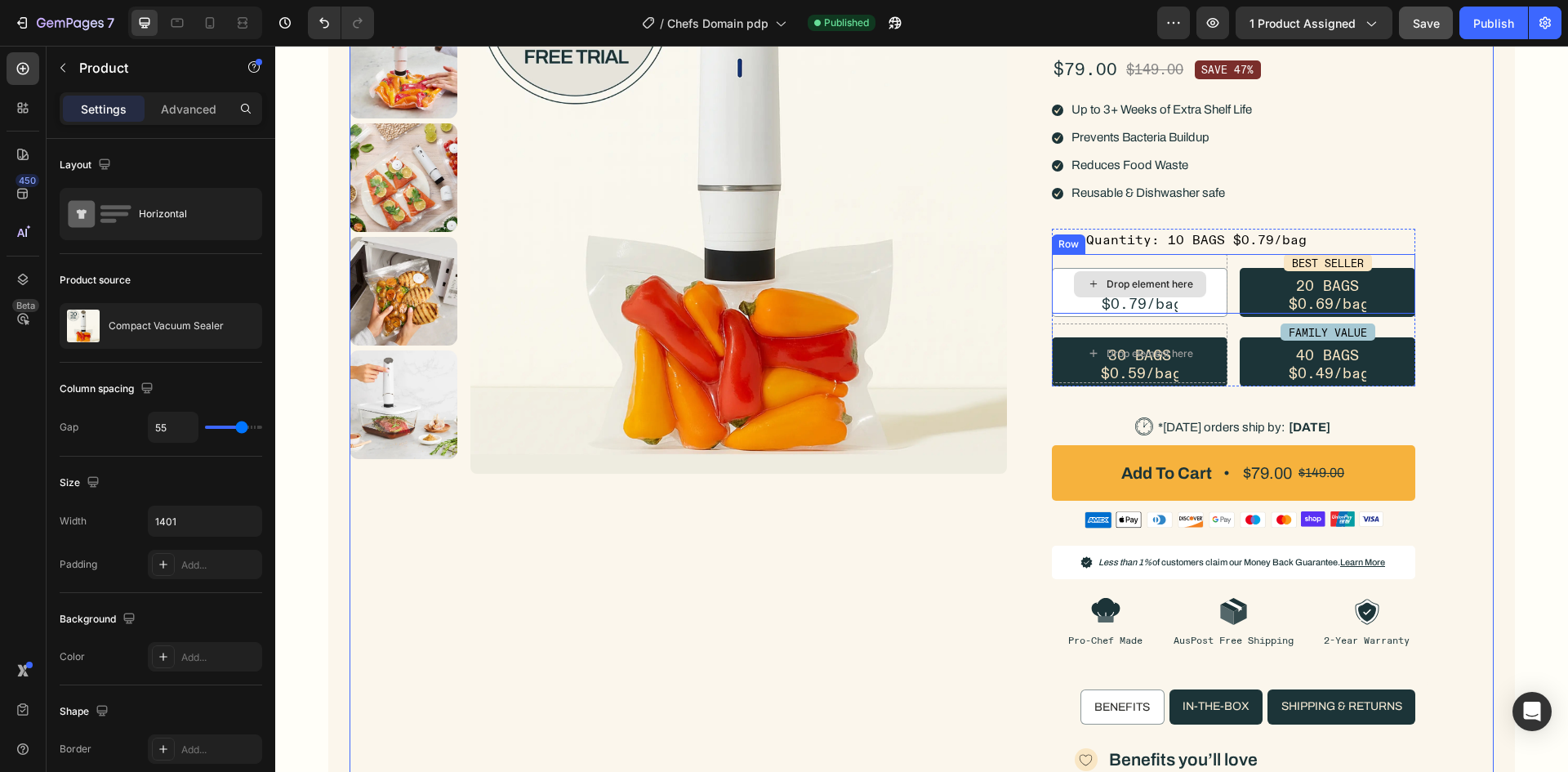
scroll to position [82, 0]
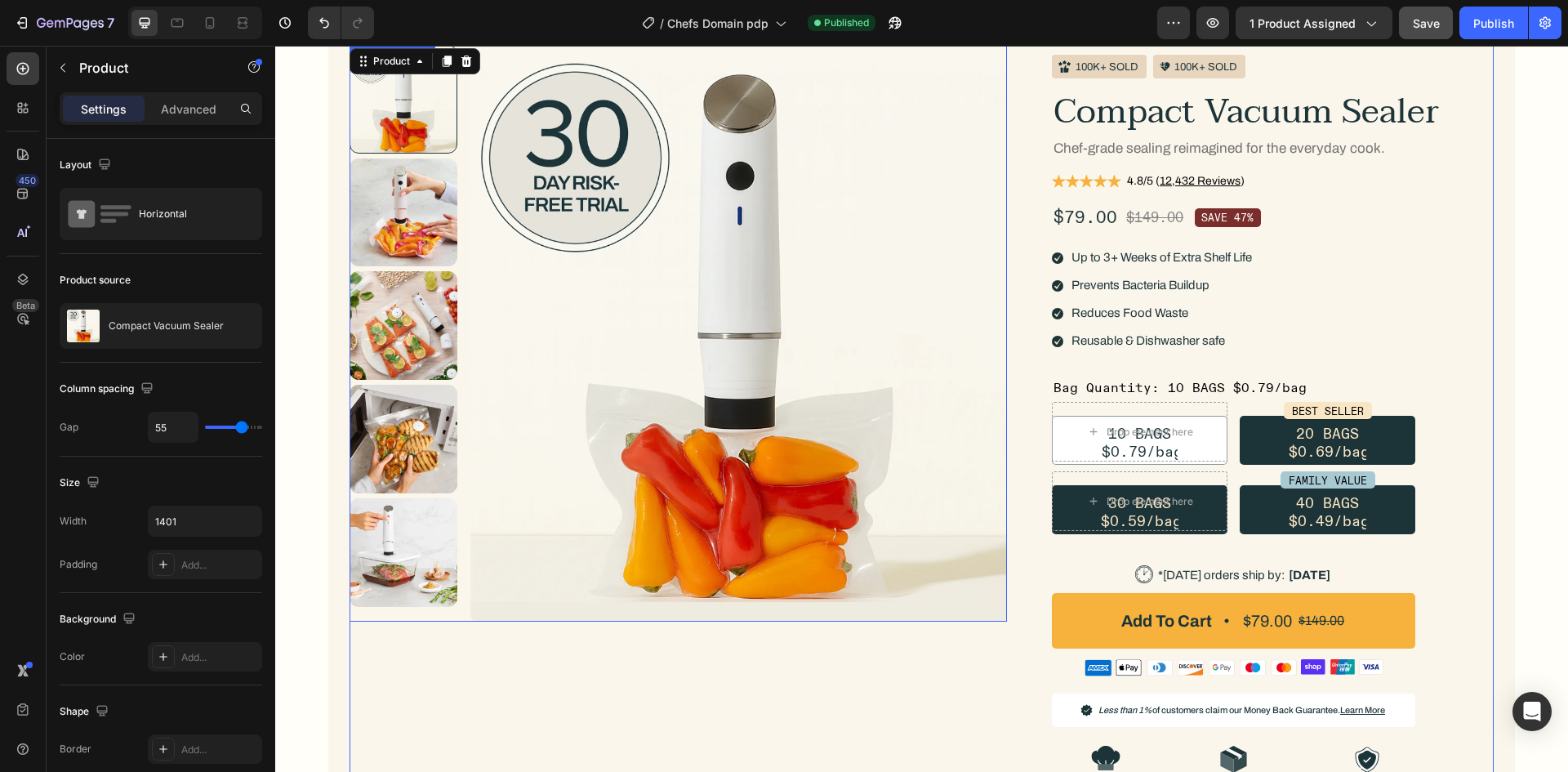
click at [767, 199] on img at bounding box center [740, 333] width 538 height 577
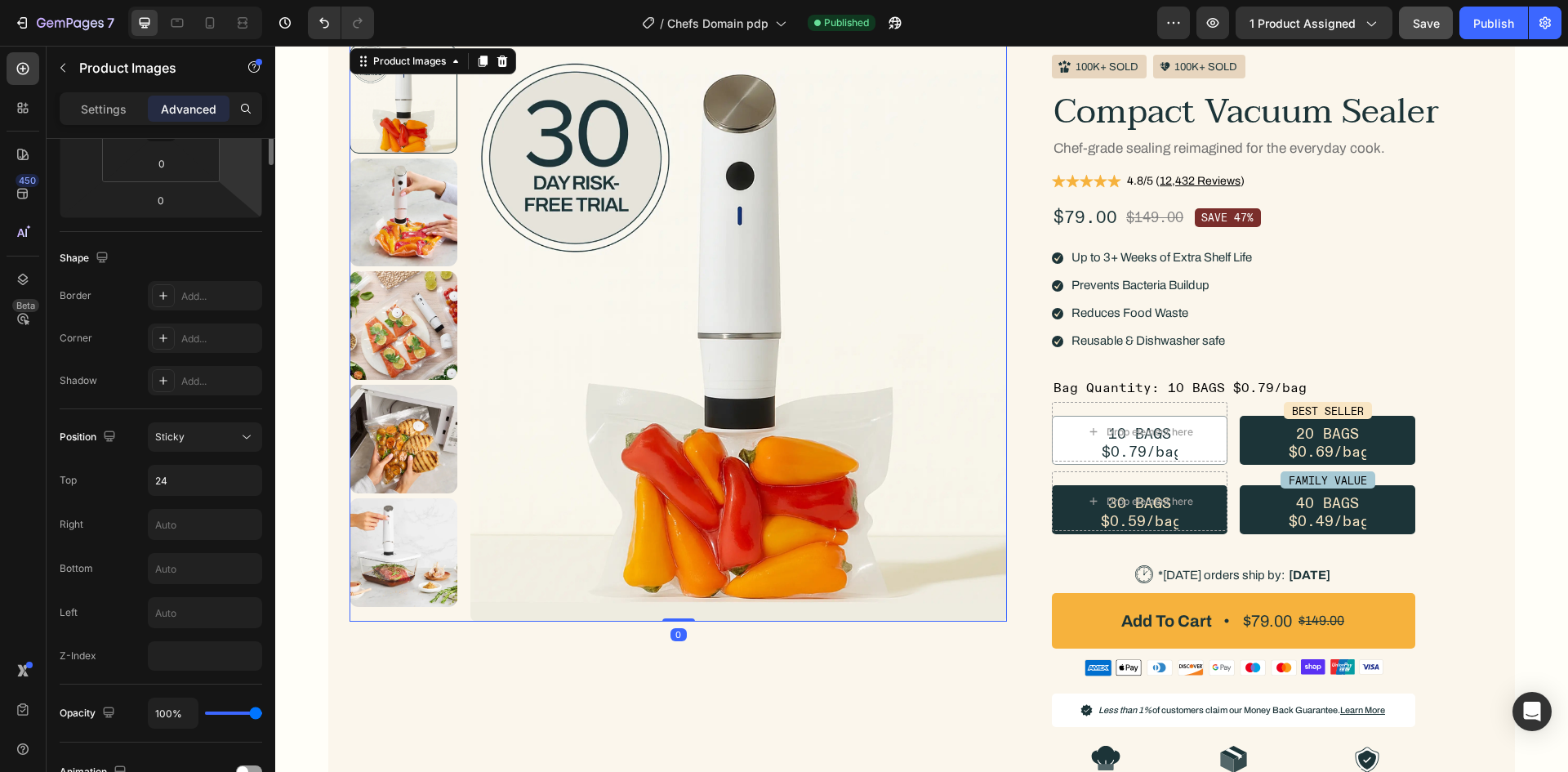
scroll to position [490, 0]
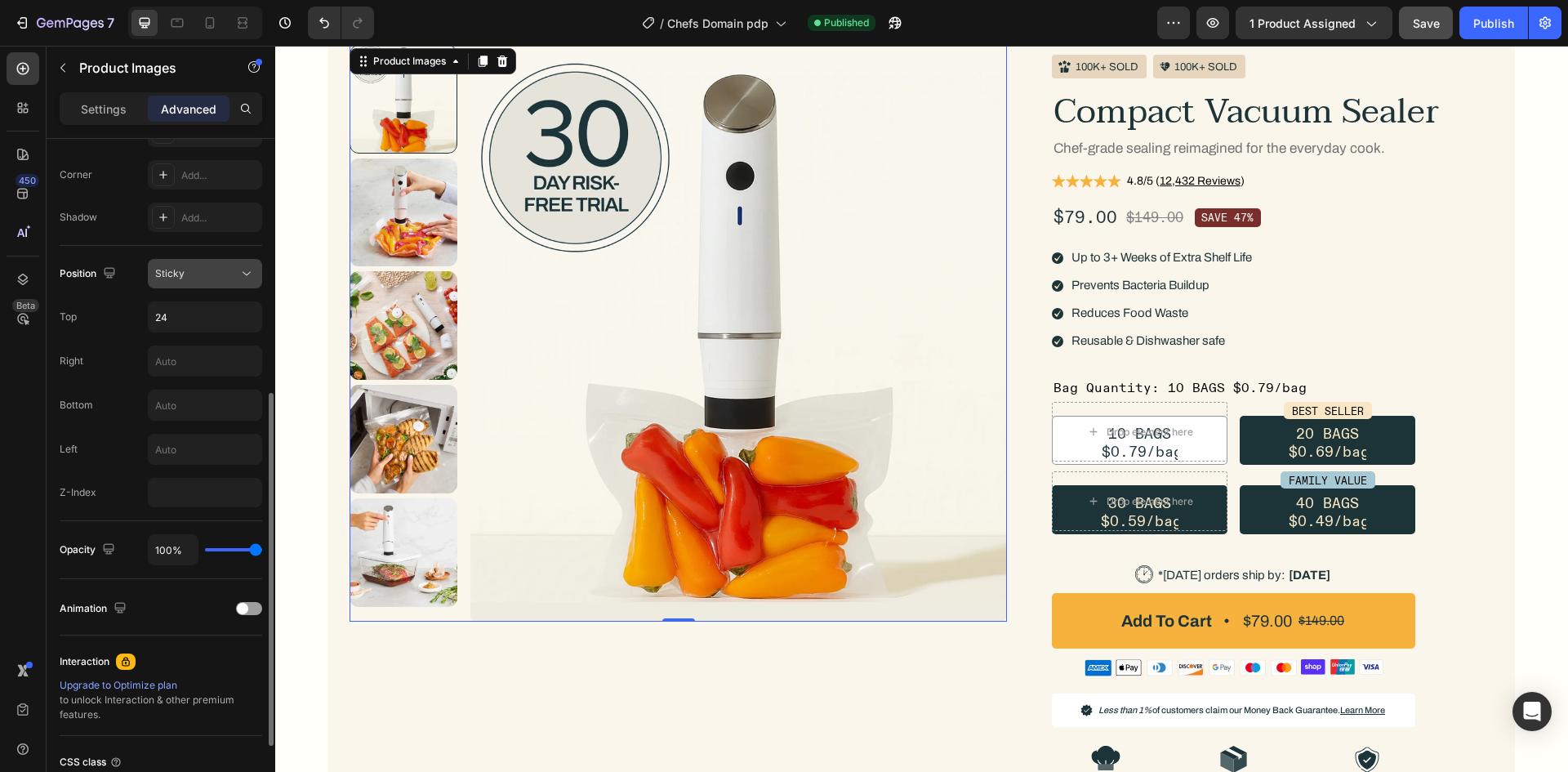
click at [204, 266] on div "Sticky" at bounding box center [196, 273] width 83 height 15
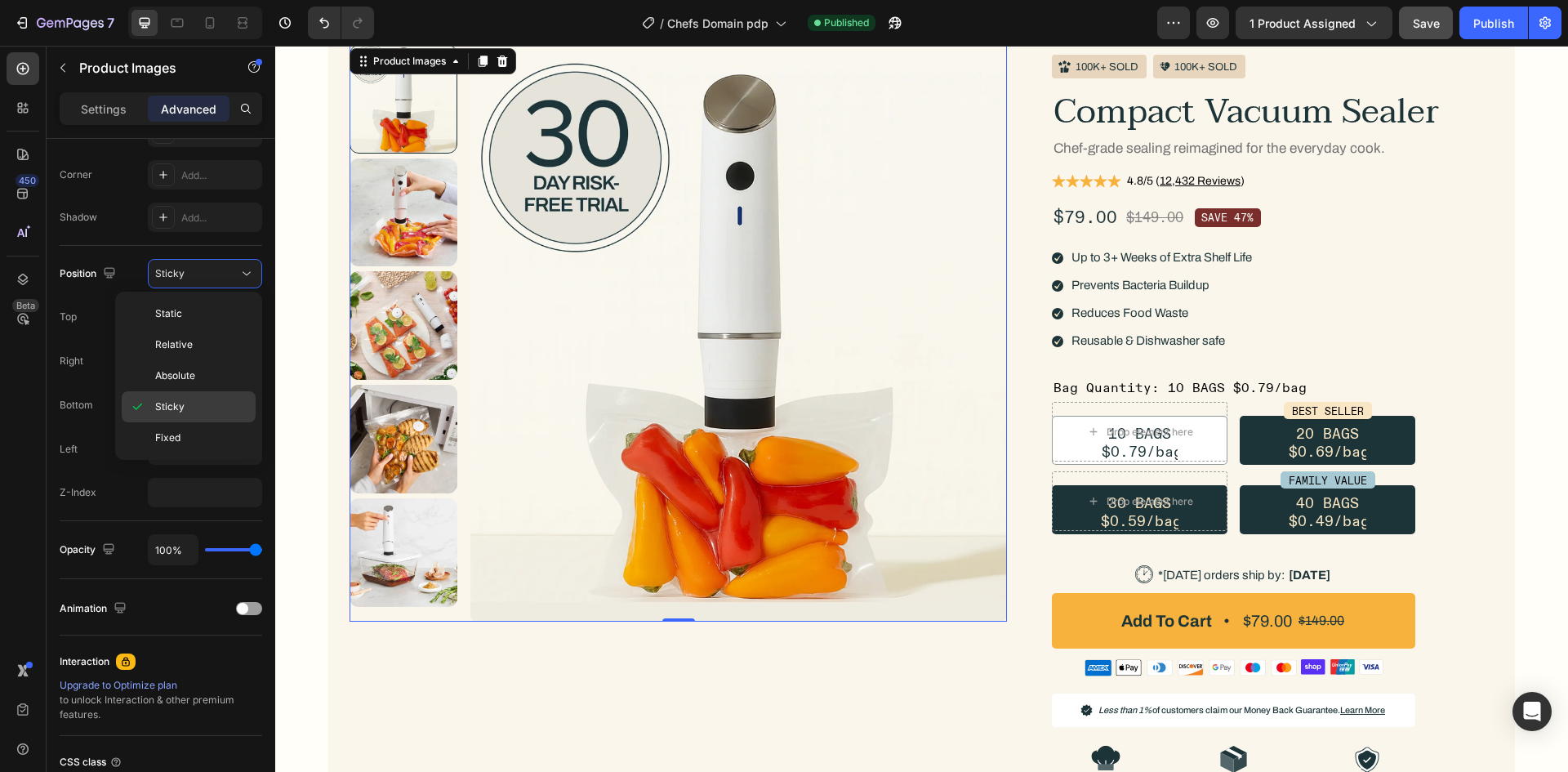
click at [154, 409] on div "Sticky" at bounding box center [189, 406] width 134 height 31
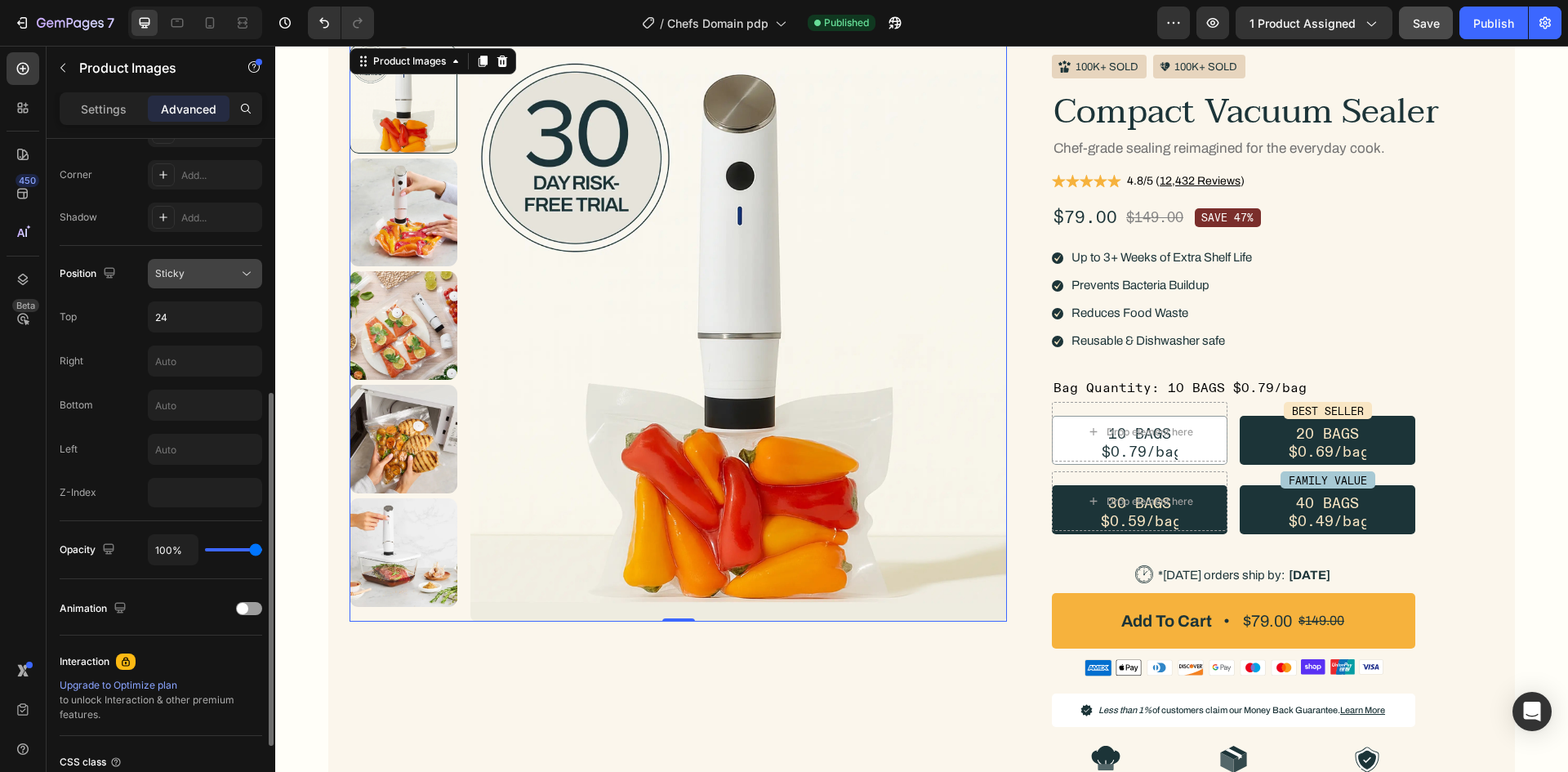
click at [239, 275] on icon at bounding box center [247, 274] width 16 height 16
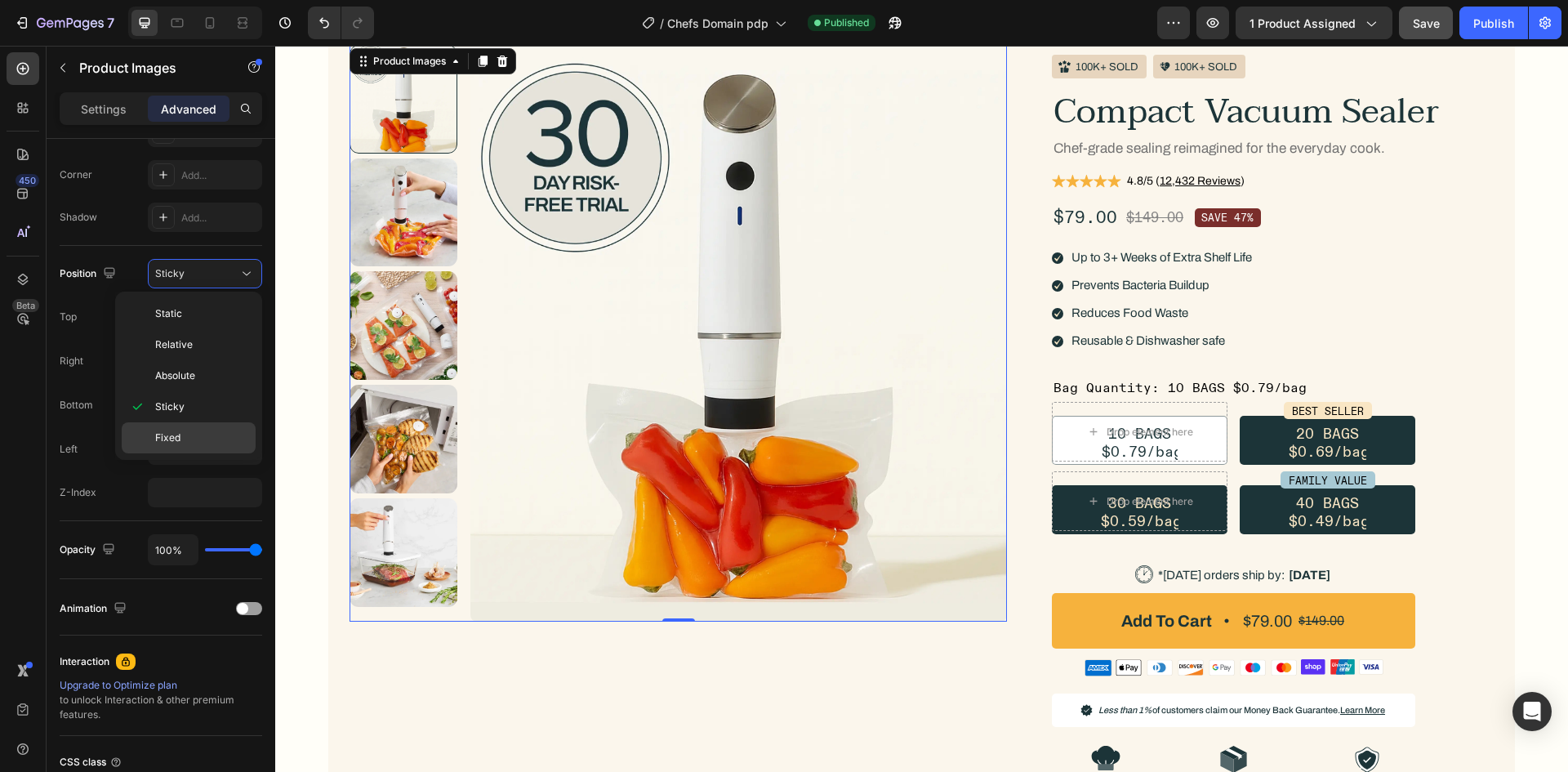
click at [185, 443] on p "Fixed" at bounding box center [201, 438] width 93 height 15
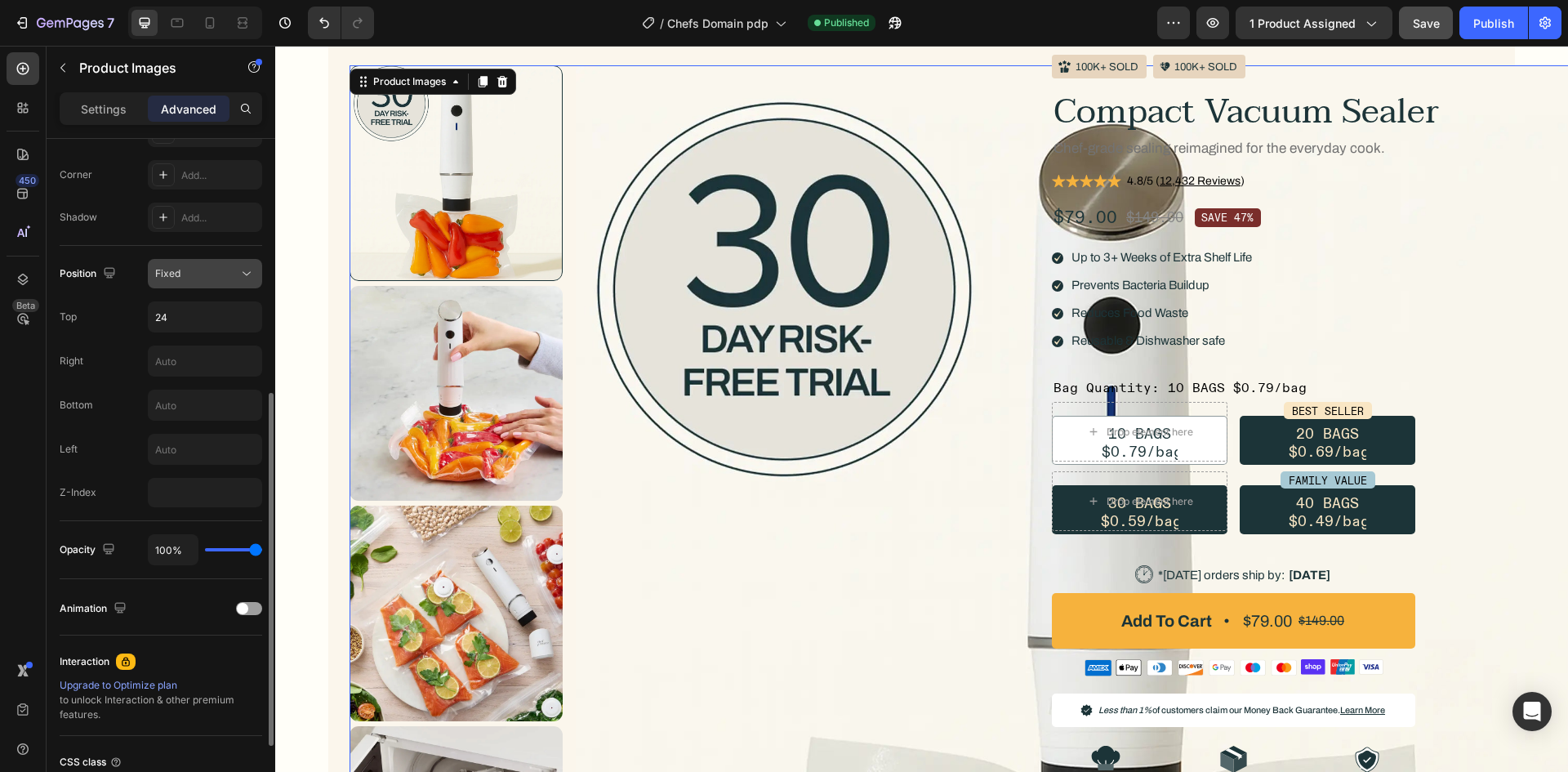
click at [208, 286] on button "Fixed" at bounding box center [205, 273] width 114 height 29
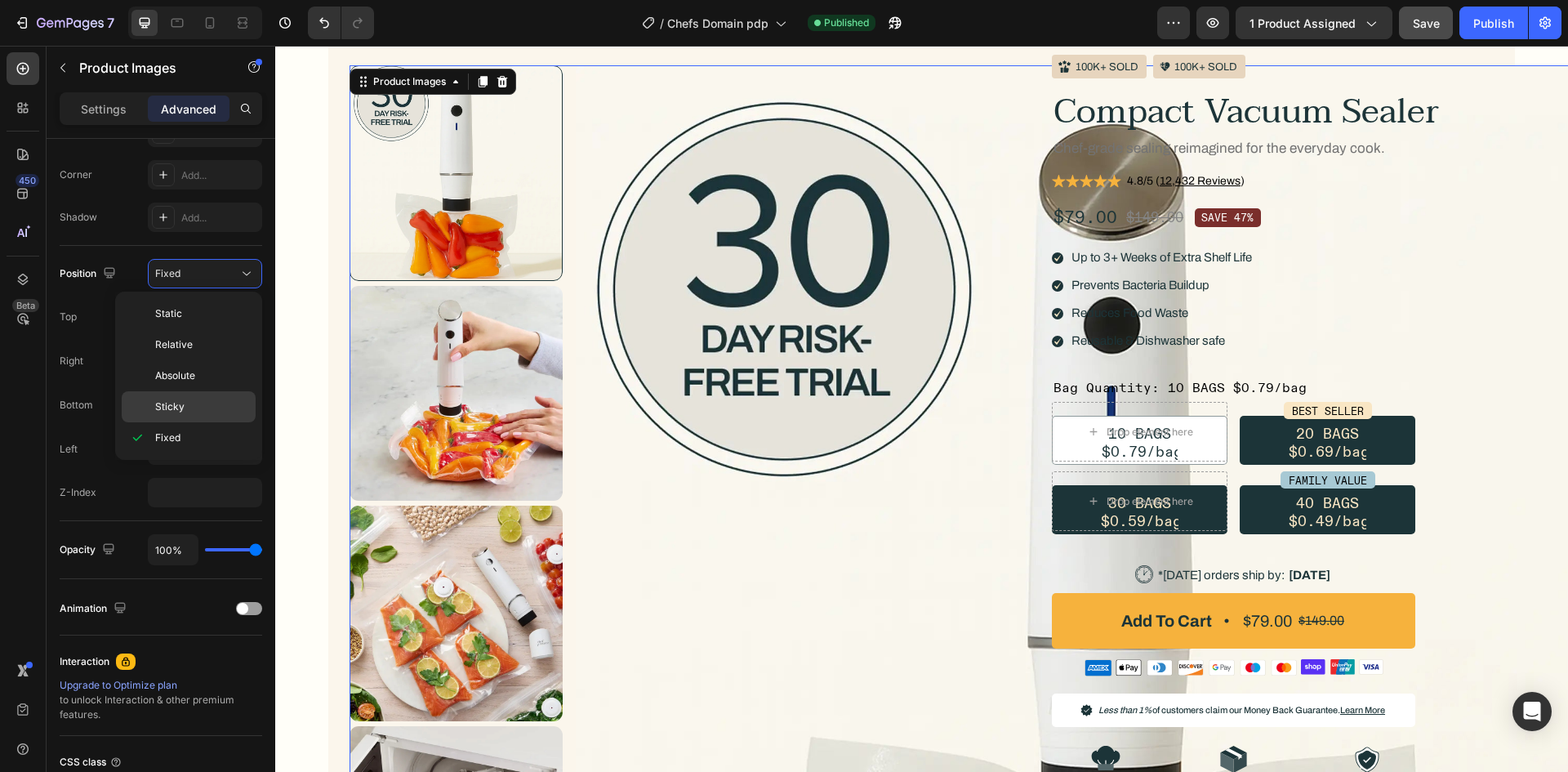
click at [170, 404] on span "Sticky" at bounding box center [169, 407] width 29 height 15
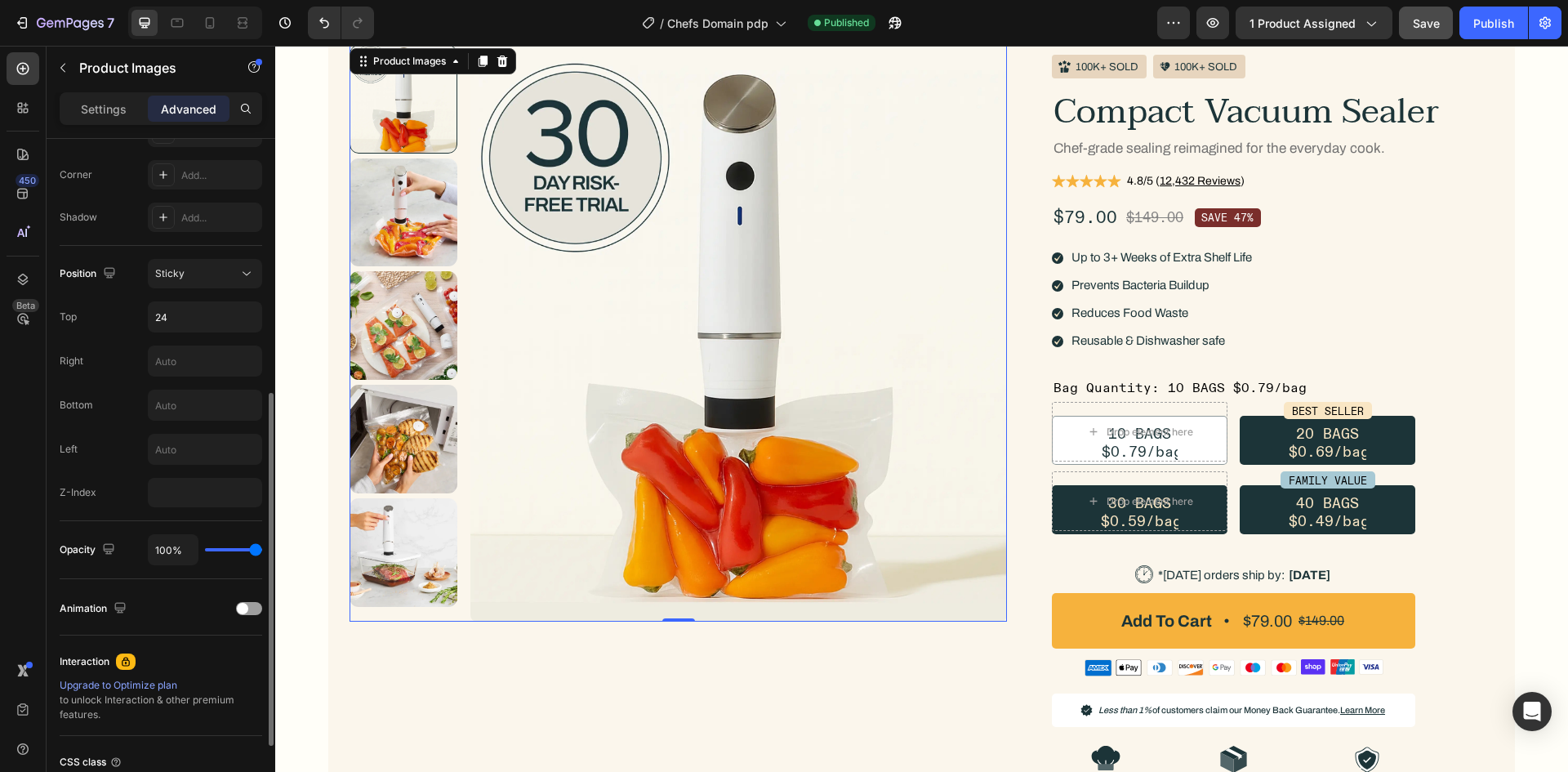
click at [138, 357] on div "Right" at bounding box center [161, 361] width 203 height 31
click at [176, 317] on input "24" at bounding box center [205, 316] width 113 height 29
click at [109, 344] on div "Position Sticky Top 24 Right Bottom Left Z-Index" at bounding box center [161, 383] width 203 height 248
click at [109, 346] on div "Right" at bounding box center [161, 361] width 203 height 31
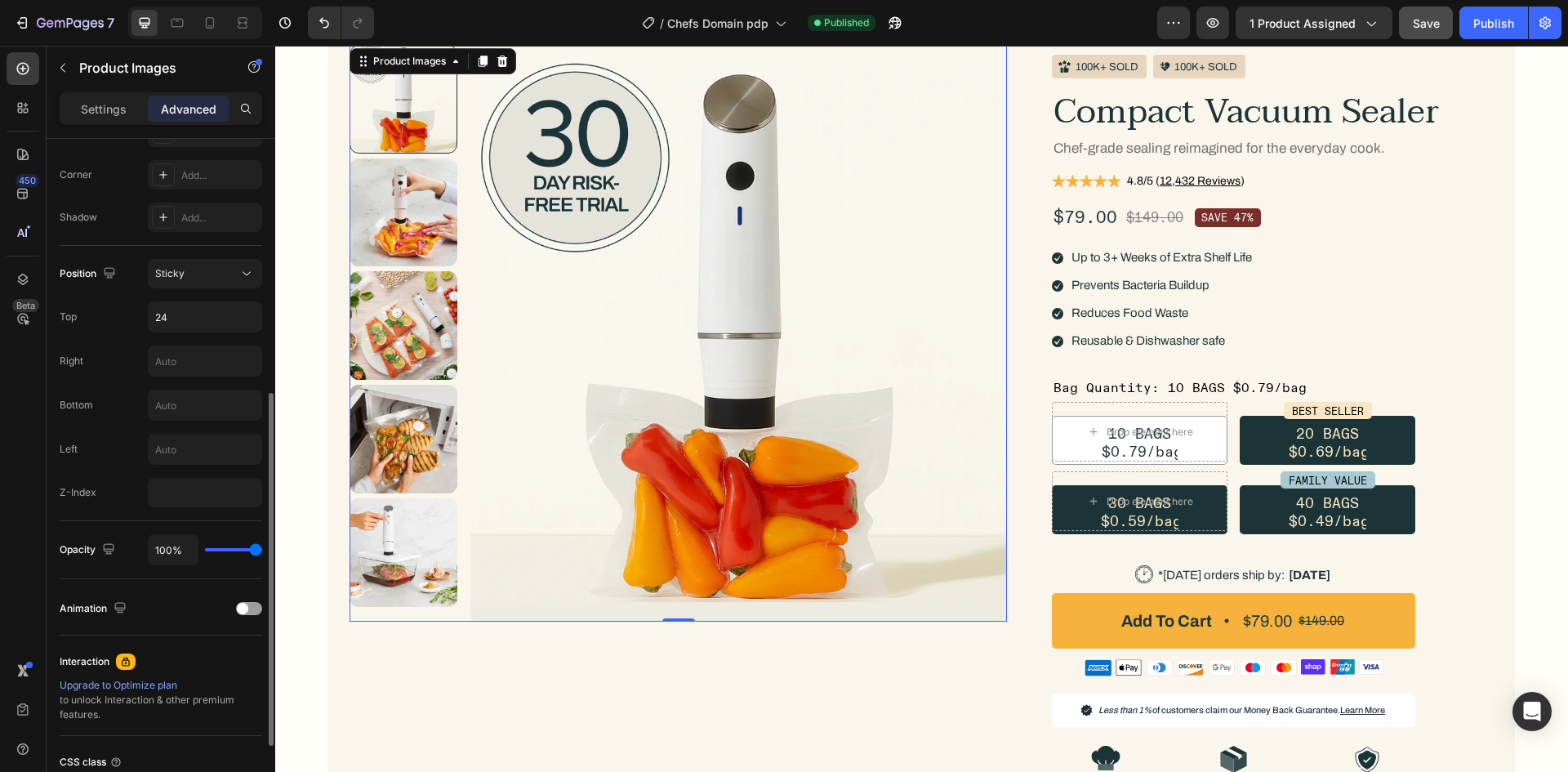
click at [109, 346] on div "Right" at bounding box center [161, 361] width 203 height 31
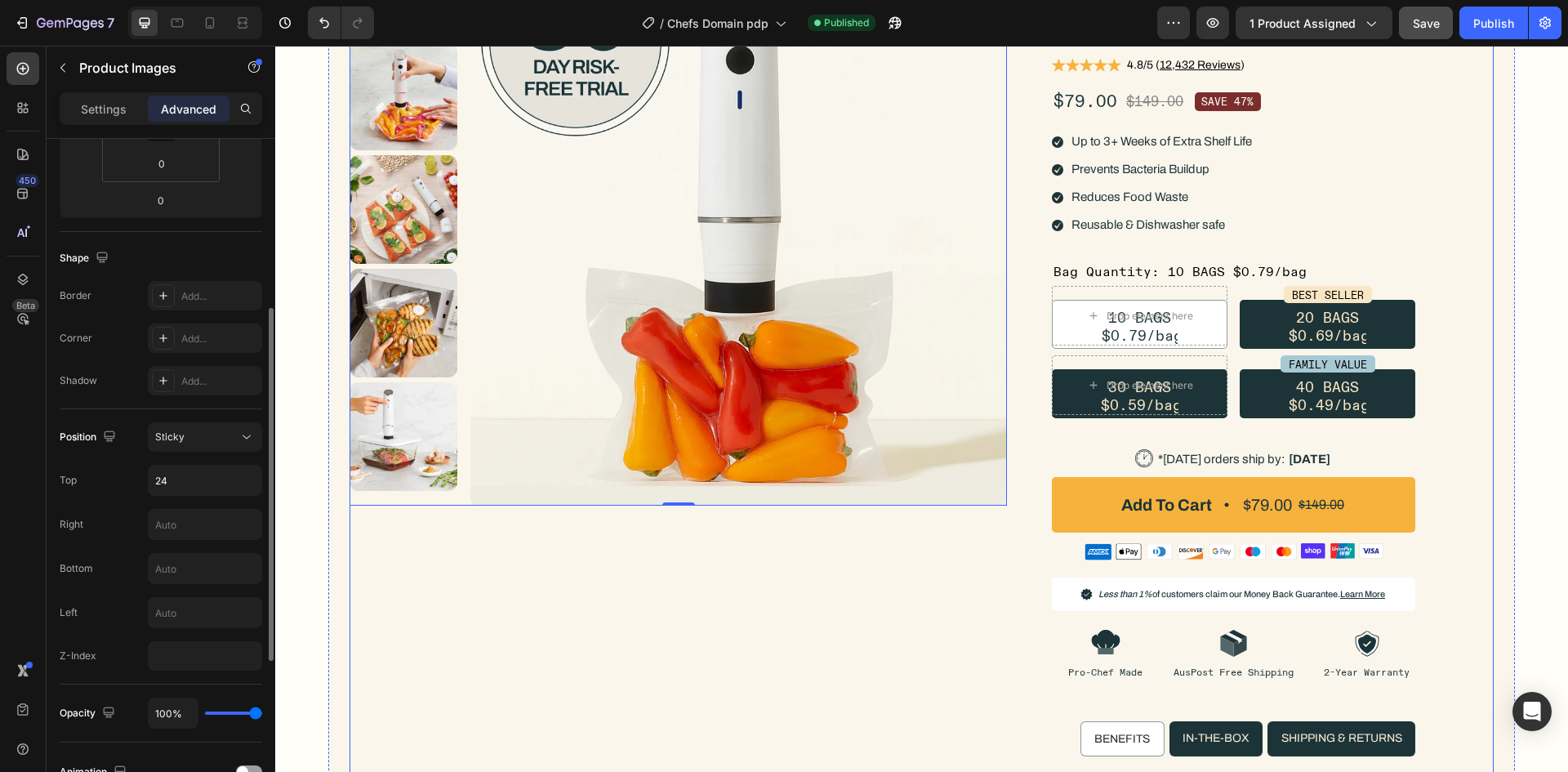
scroll to position [82, 0]
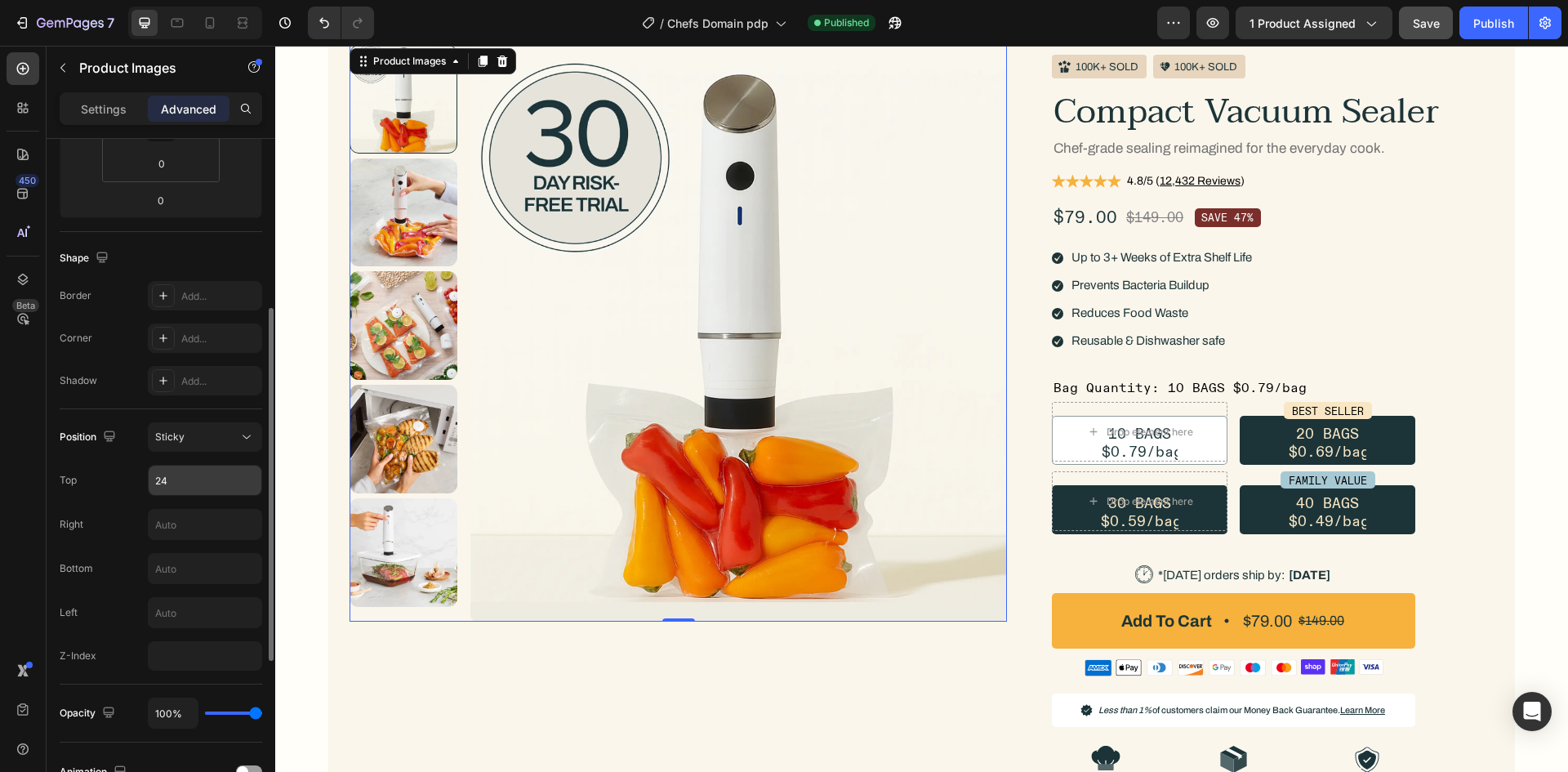
click at [200, 474] on input "24" at bounding box center [205, 480] width 113 height 29
click at [132, 489] on div "Top auto" at bounding box center [161, 480] width 203 height 31
type input "Auto"
click at [212, 519] on input "text" at bounding box center [205, 524] width 113 height 29
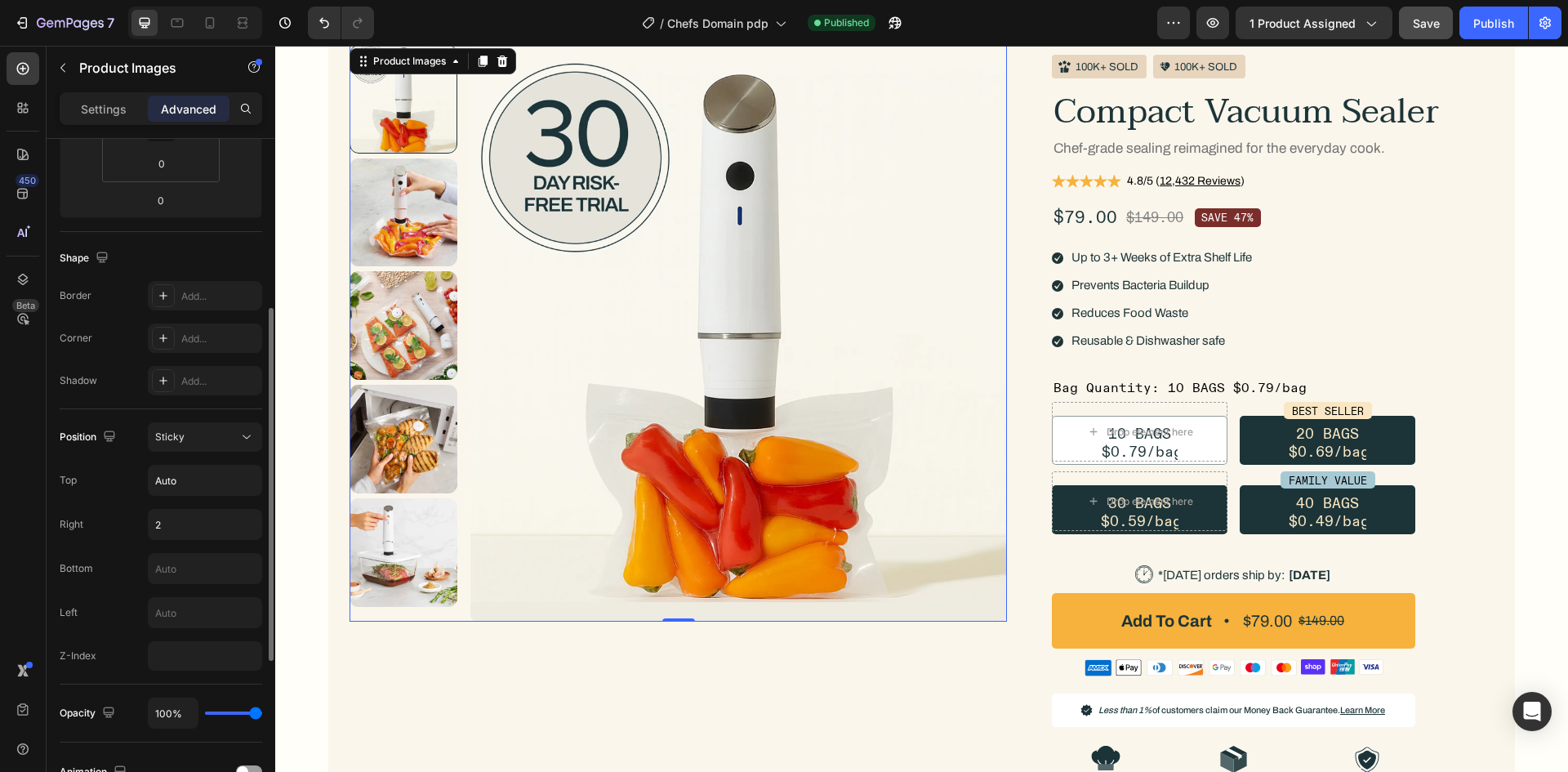
click at [142, 527] on div "Right 2" at bounding box center [161, 524] width 203 height 31
click at [187, 532] on input "2" at bounding box center [205, 524] width 113 height 29
type input "Auto"
click at [141, 543] on div "Position Sticky Top Auto Right Auto Bottom Left Z-Index" at bounding box center [161, 546] width 203 height 248
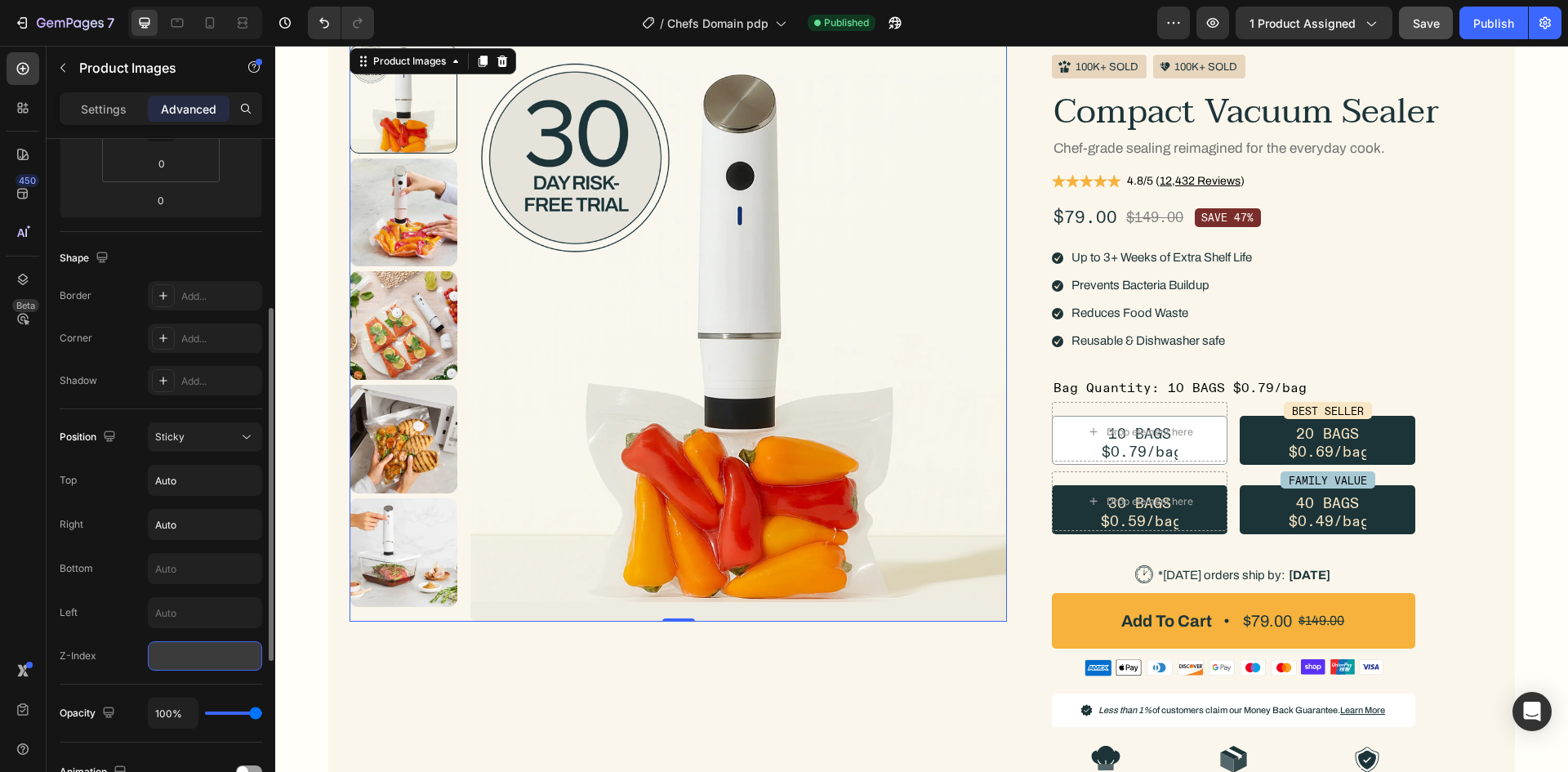
click at [186, 654] on input "number" at bounding box center [205, 655] width 114 height 29
type input "2"
click at [135, 606] on div "Left" at bounding box center [161, 612] width 203 height 31
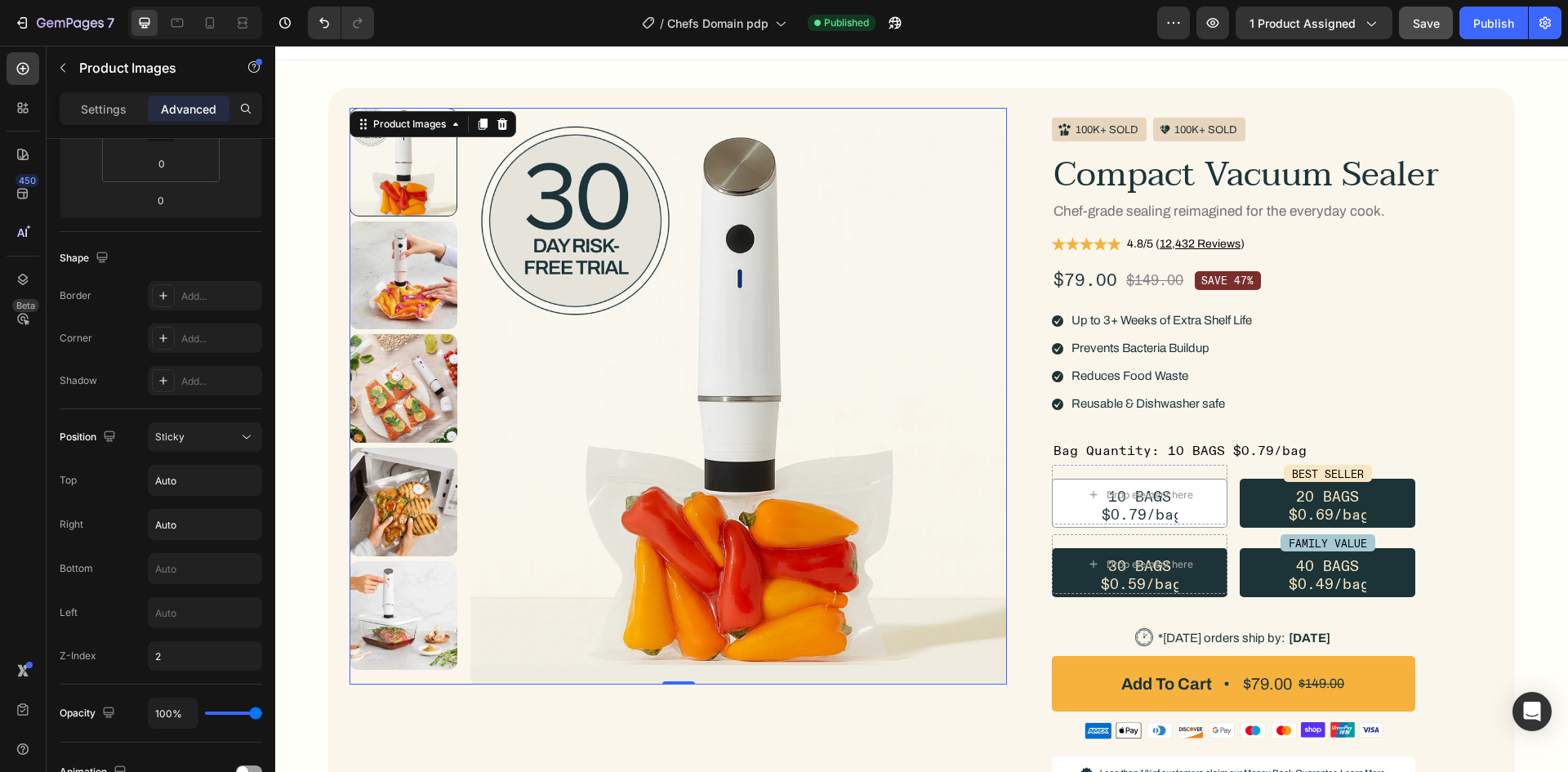
scroll to position [0, 0]
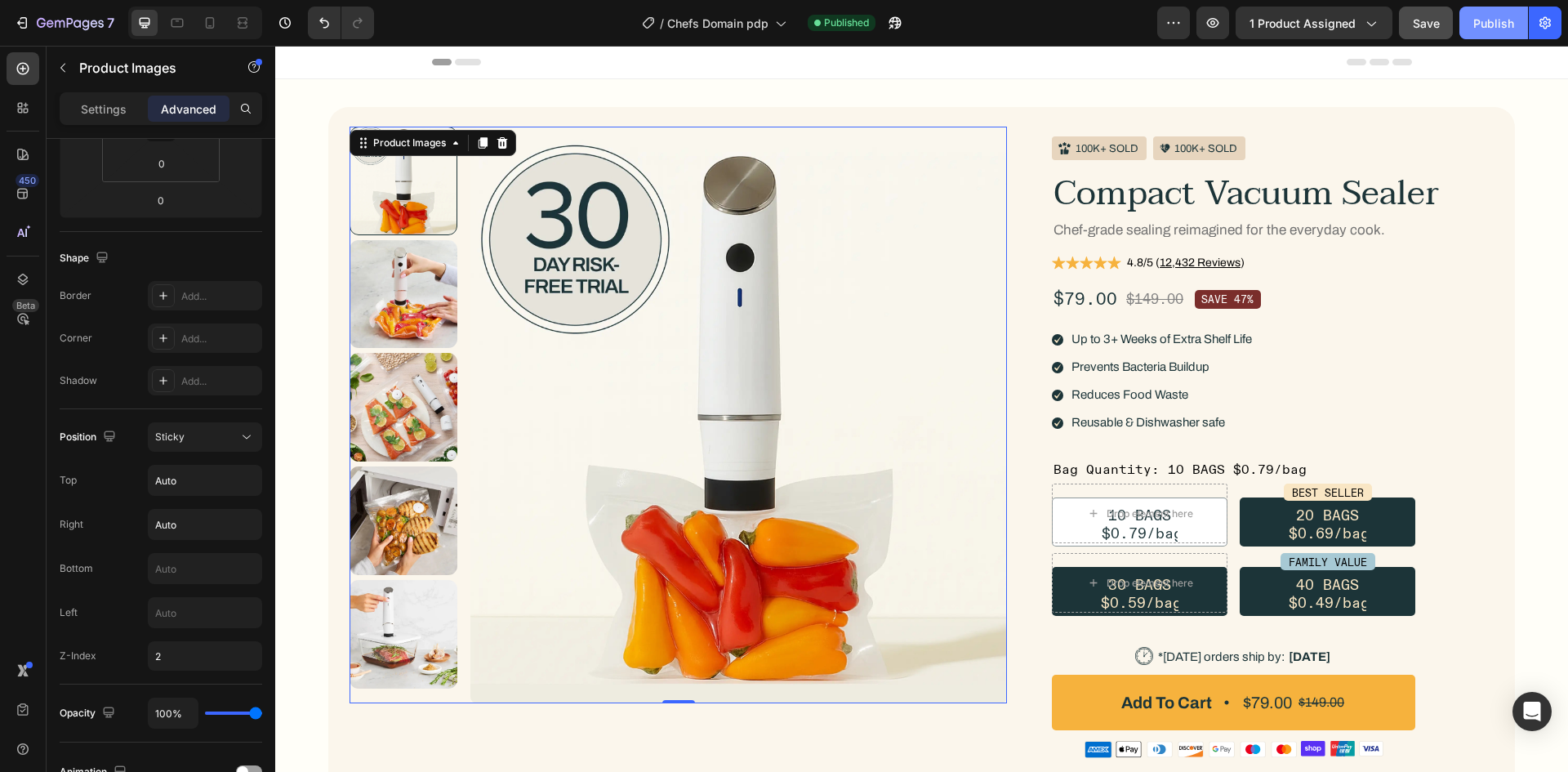
click at [1461, 30] on button "Publish" at bounding box center [1493, 23] width 69 height 33
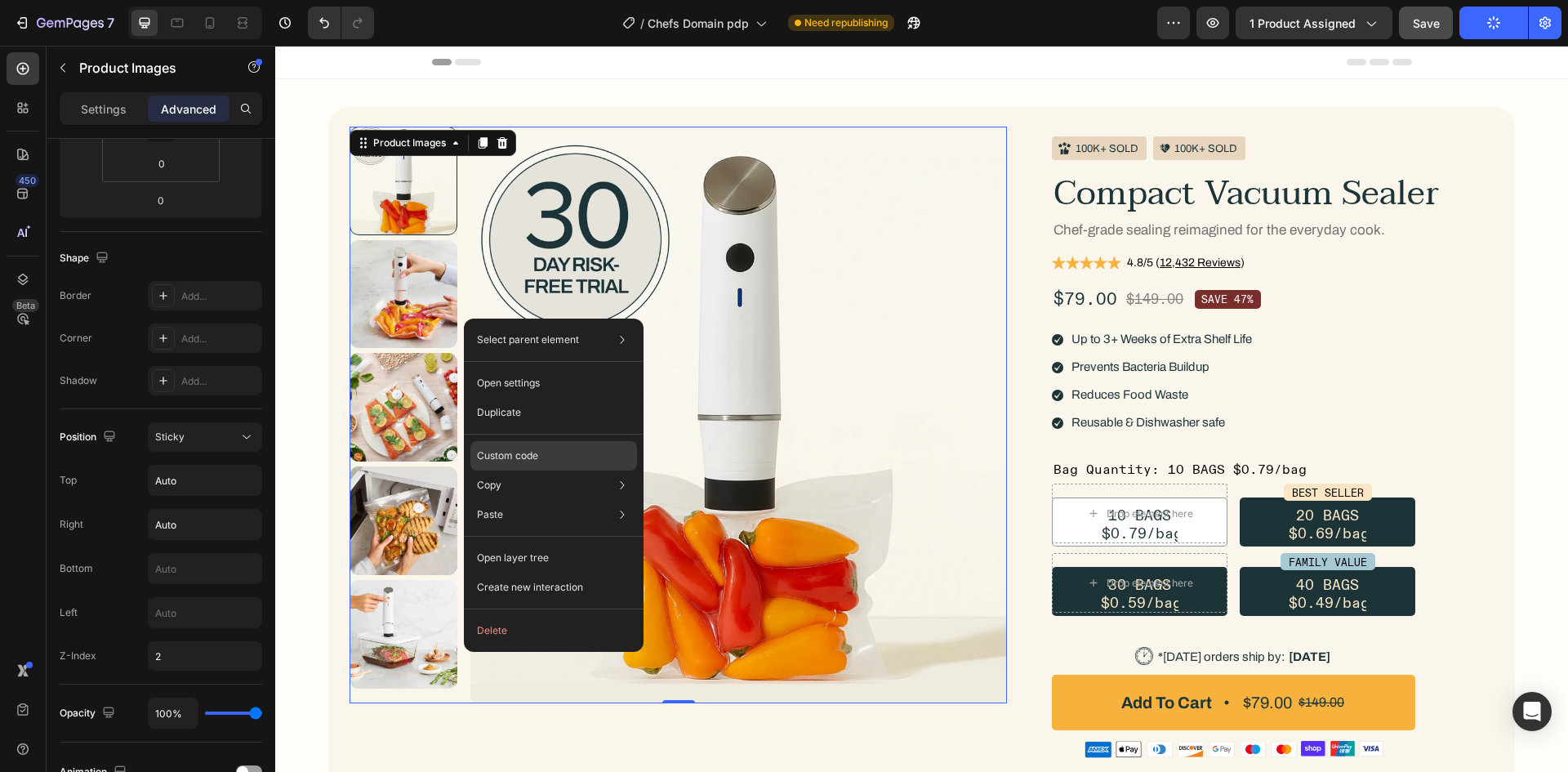
click at [509, 457] on p "Custom code" at bounding box center [507, 456] width 61 height 15
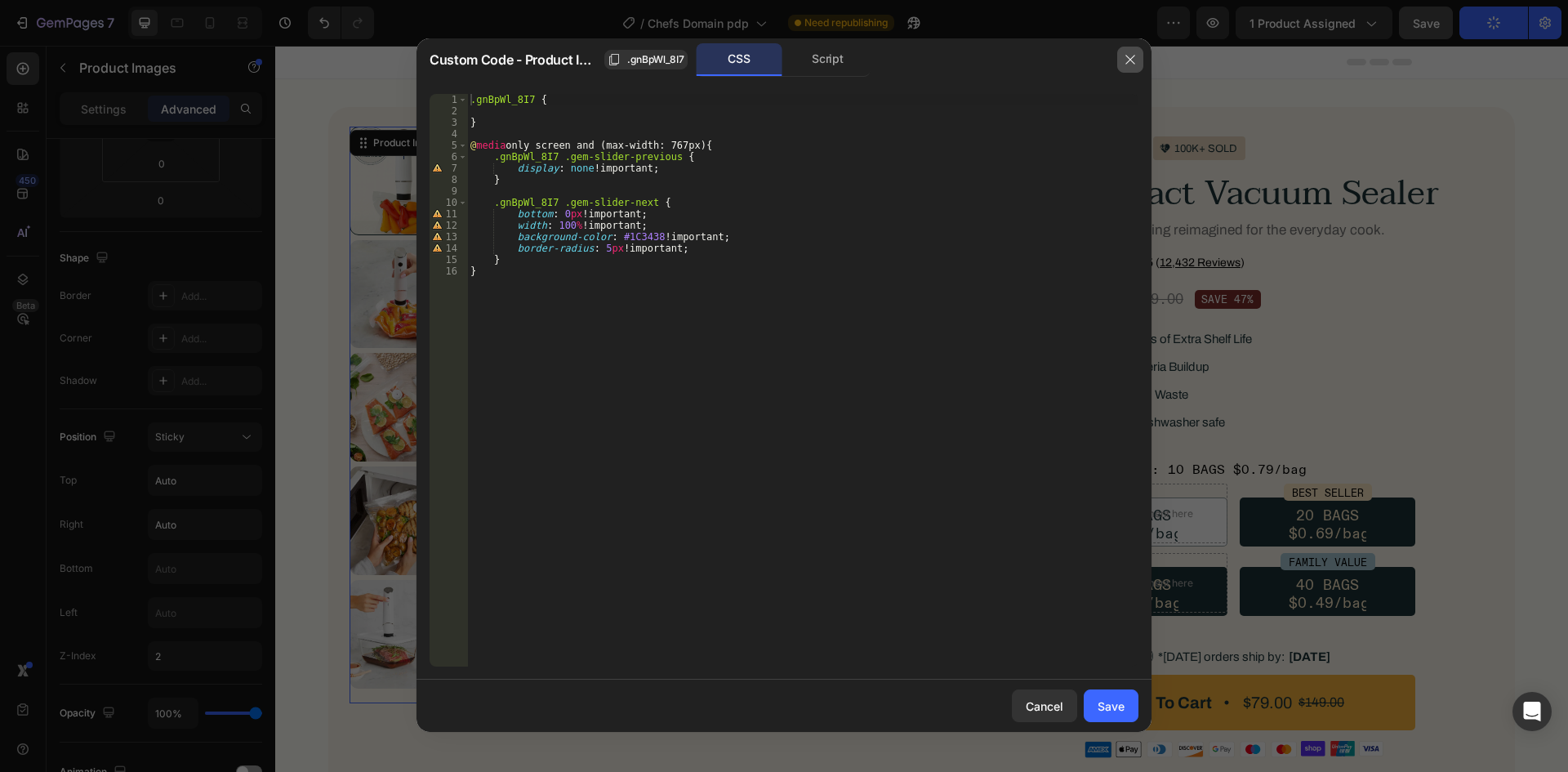
click at [1132, 60] on icon "button" at bounding box center [1129, 59] width 13 height 13
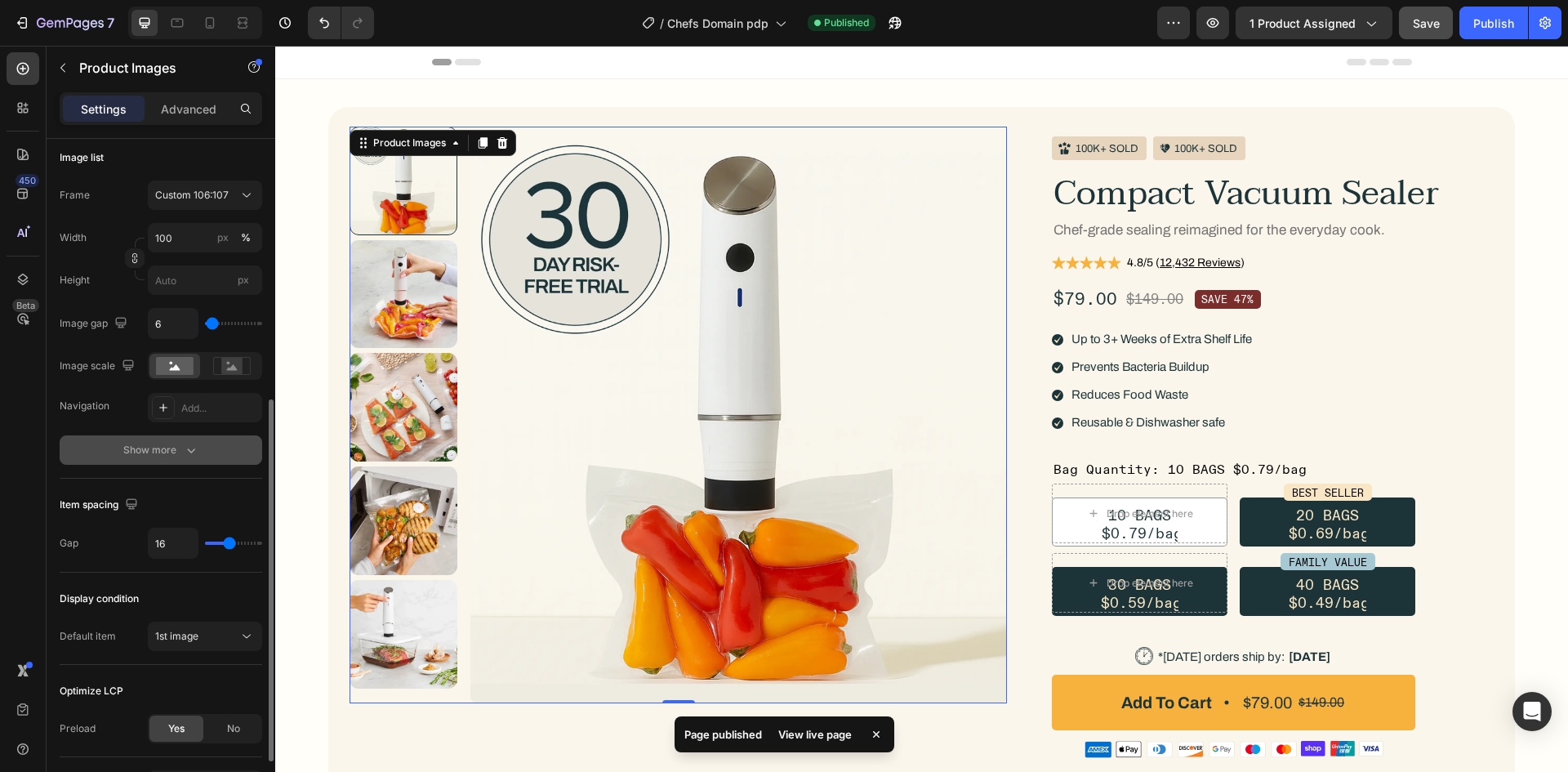
scroll to position [597, 0]
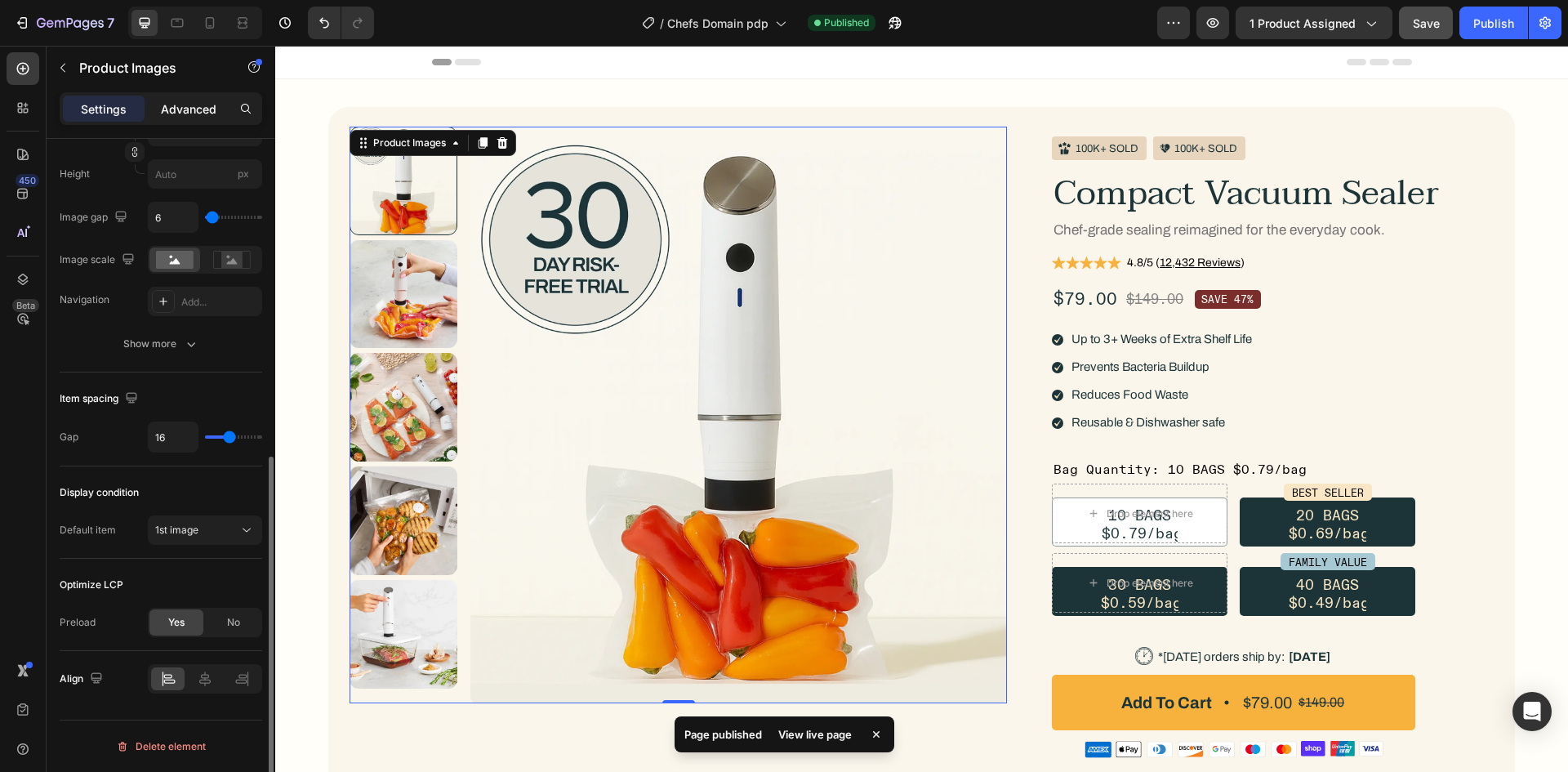
click at [202, 114] on p "Advanced" at bounding box center [189, 109] width 56 height 17
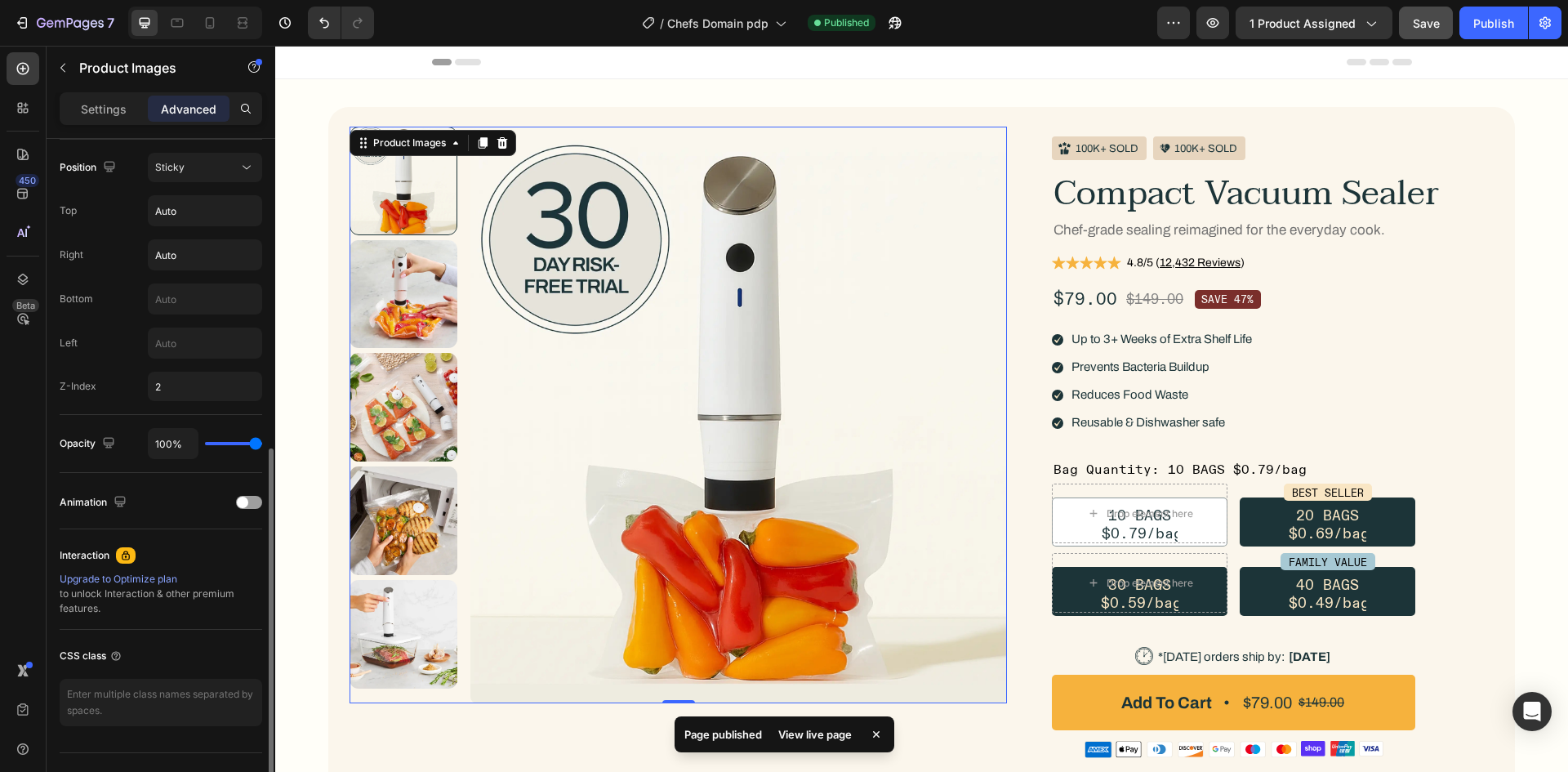
scroll to position [433, 0]
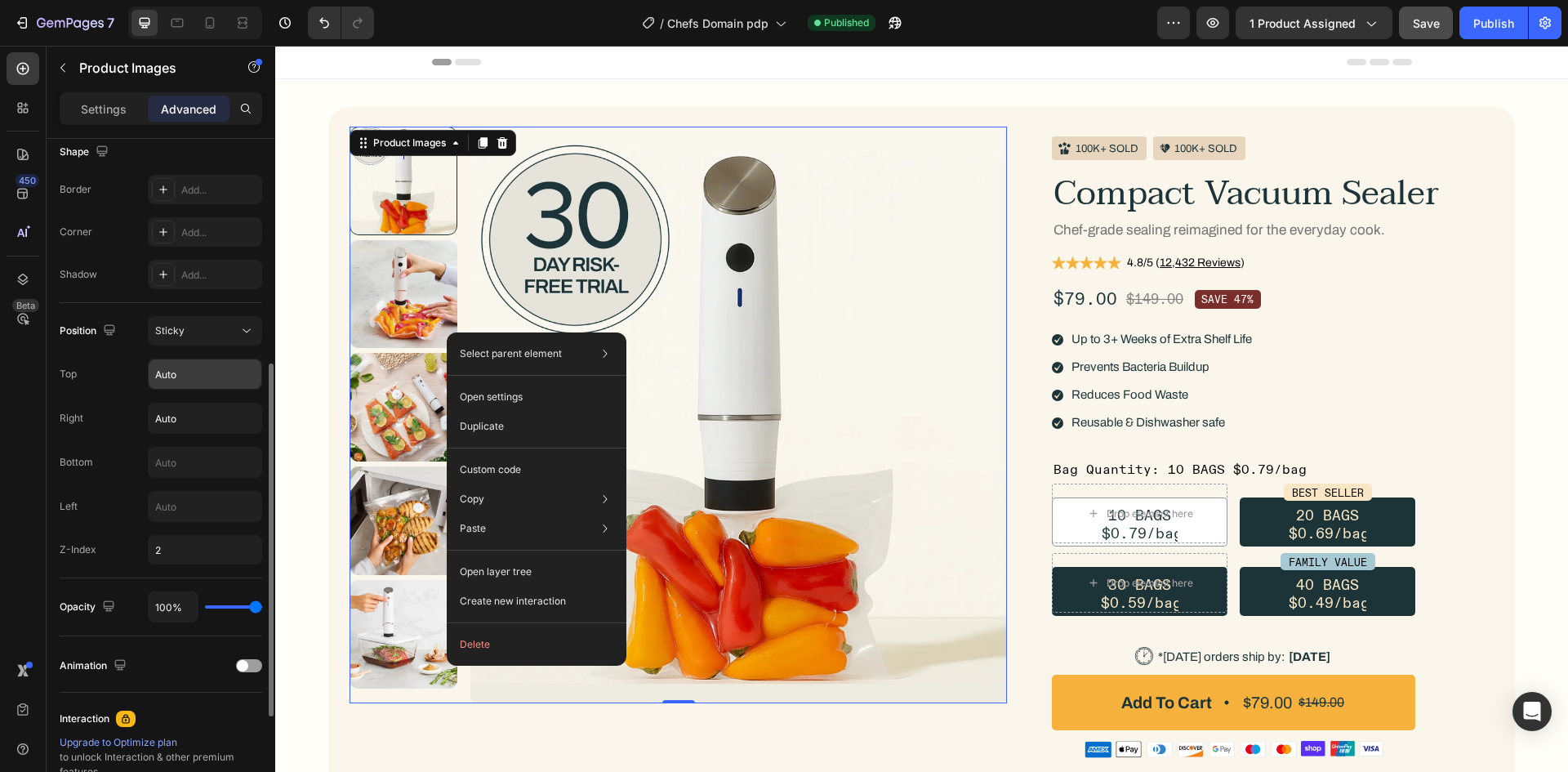
click at [177, 387] on input "Auto" at bounding box center [205, 374] width 113 height 29
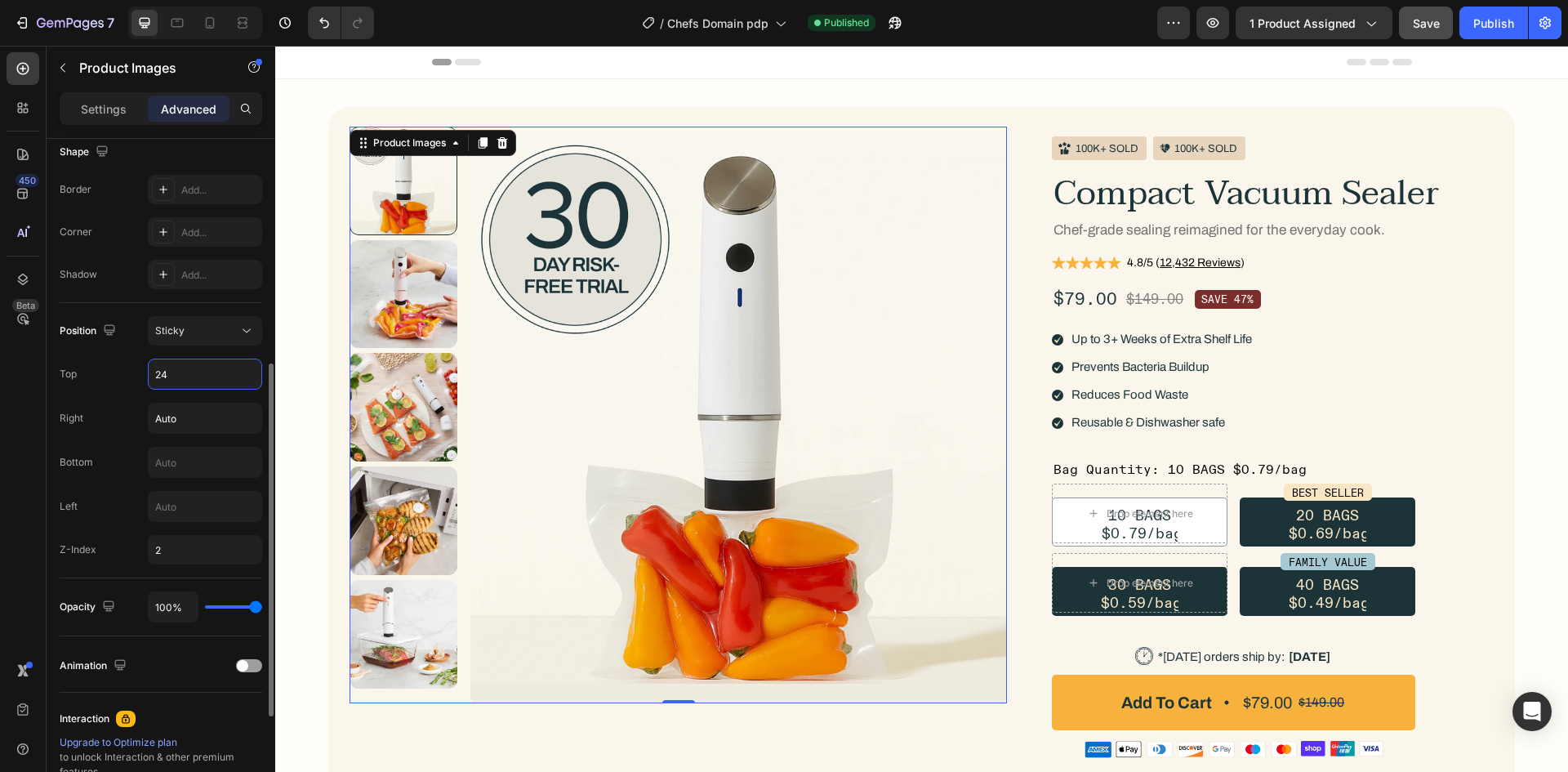
type input "24"
click at [137, 404] on div "Right Auto" at bounding box center [161, 418] width 203 height 31
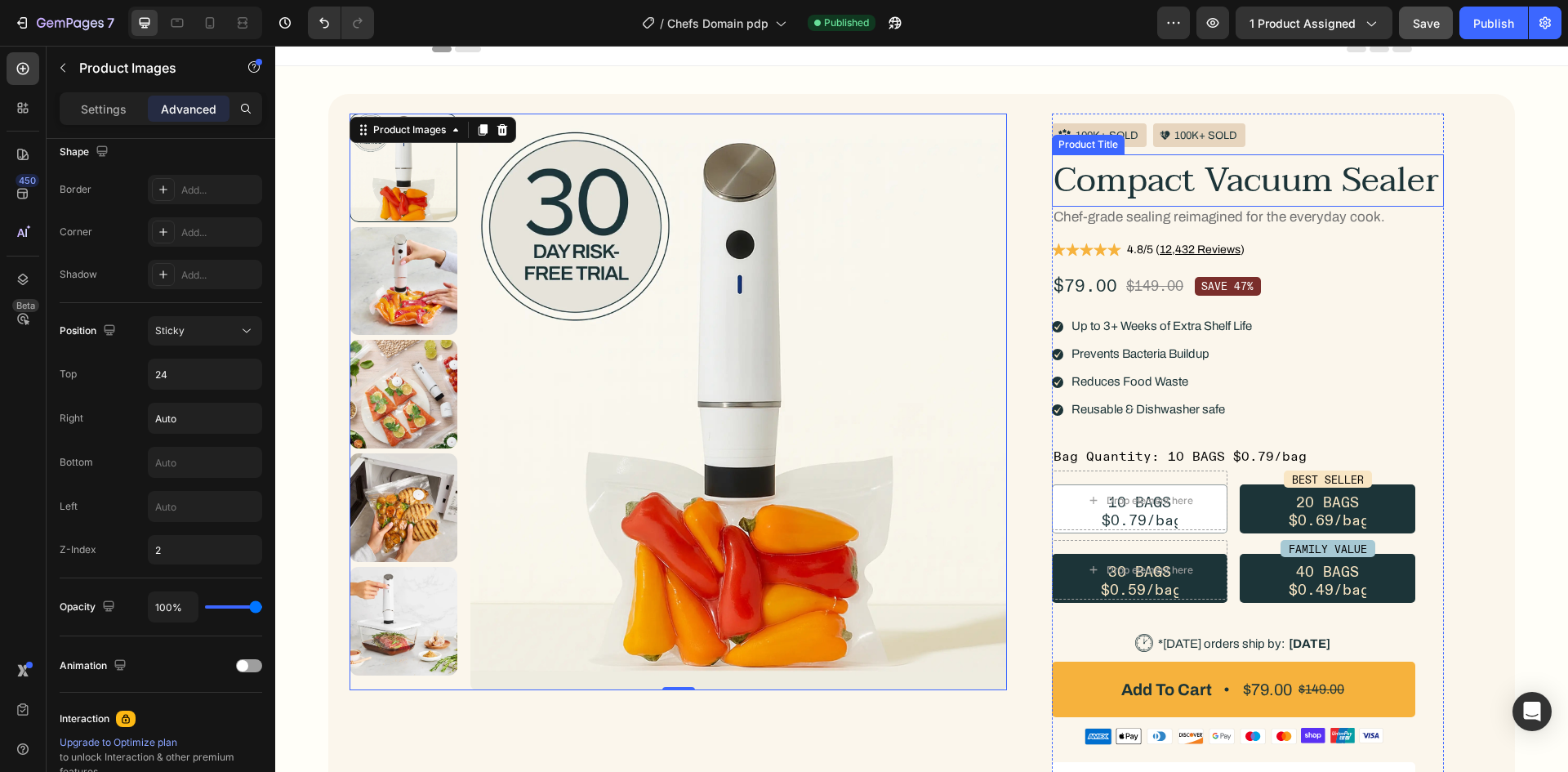
scroll to position [0, 0]
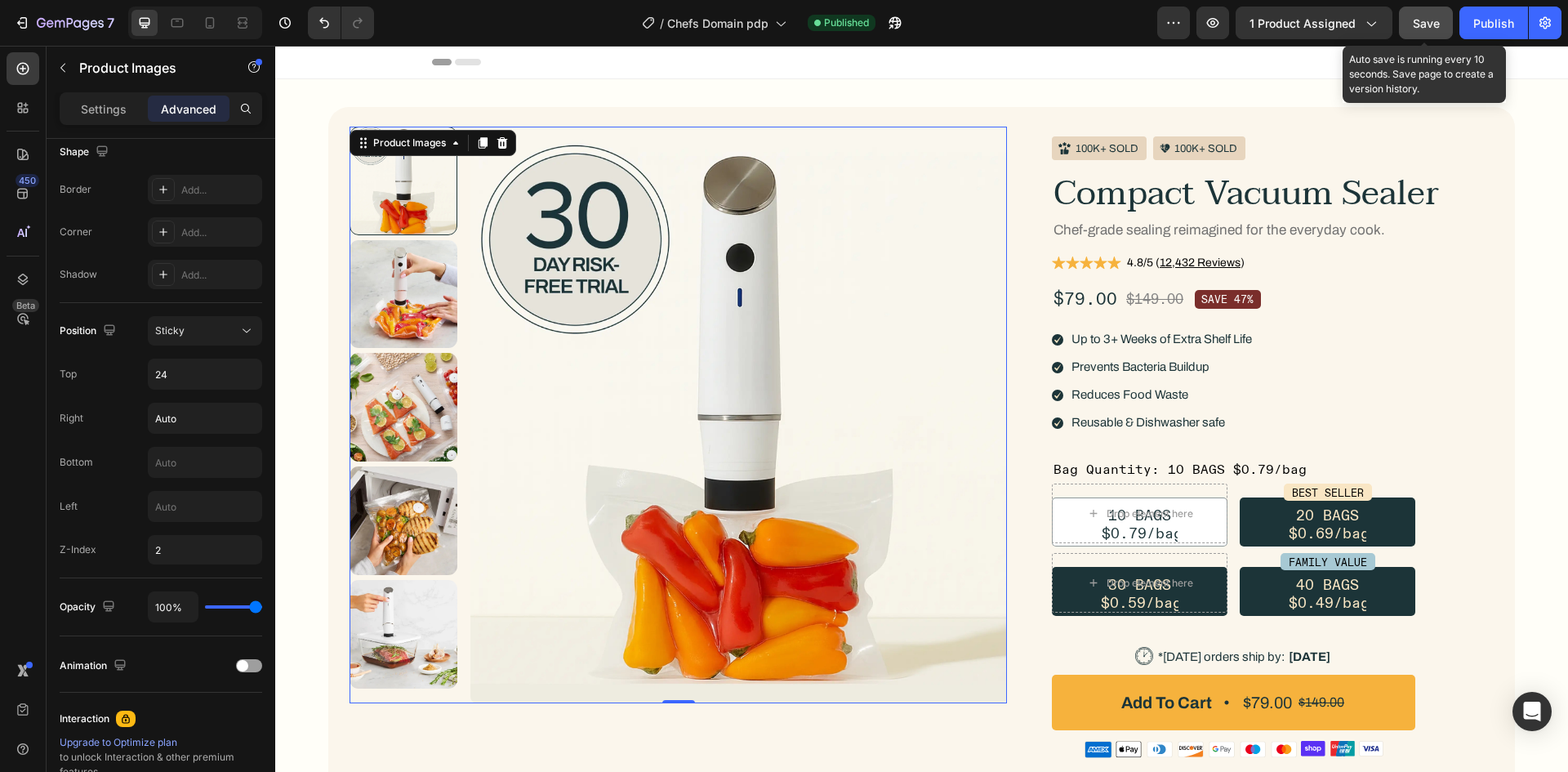
click at [1445, 34] on button "Save" at bounding box center [1426, 23] width 54 height 33
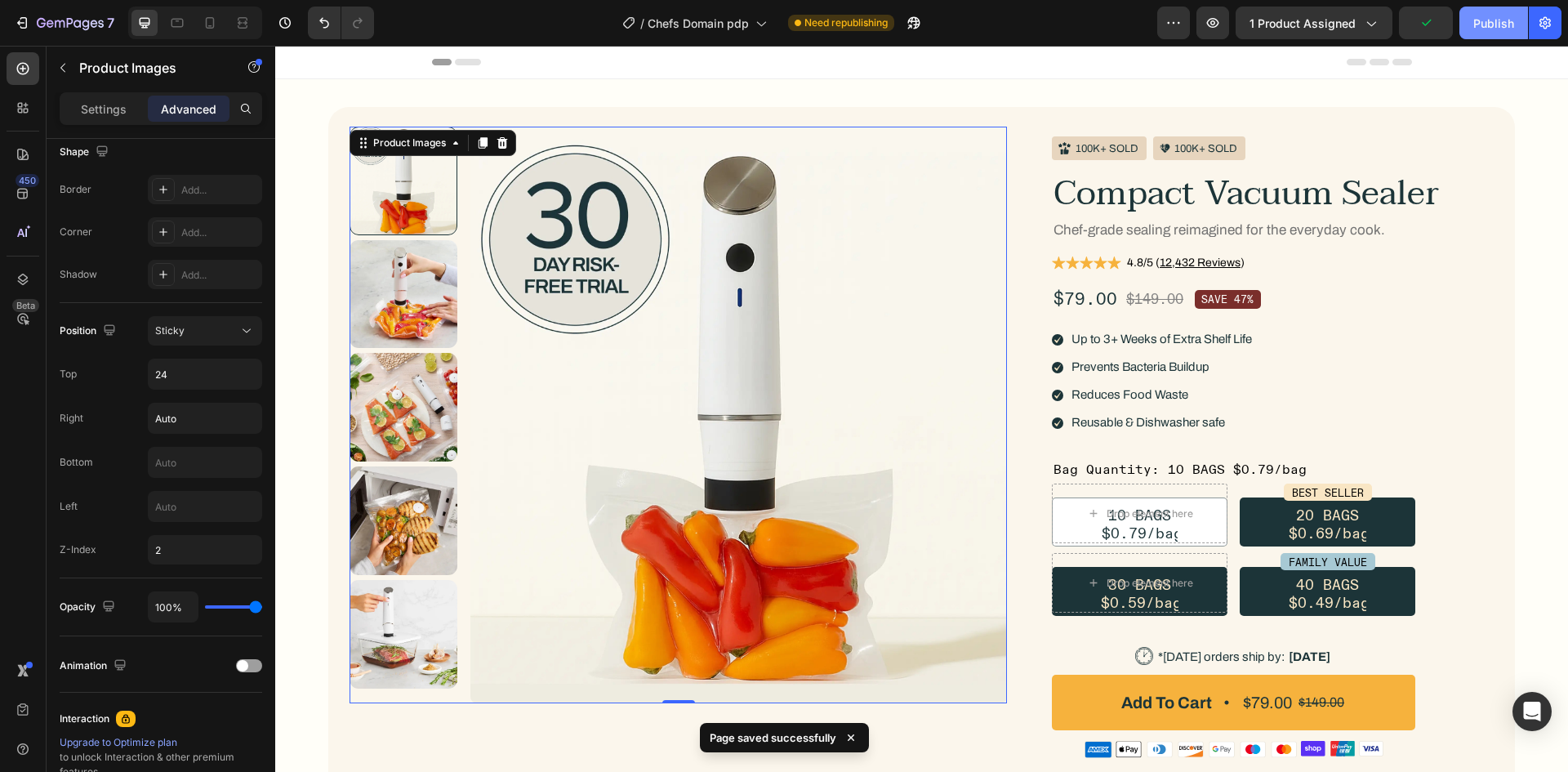
click at [1507, 29] on div "Publish" at bounding box center [1493, 23] width 41 height 17
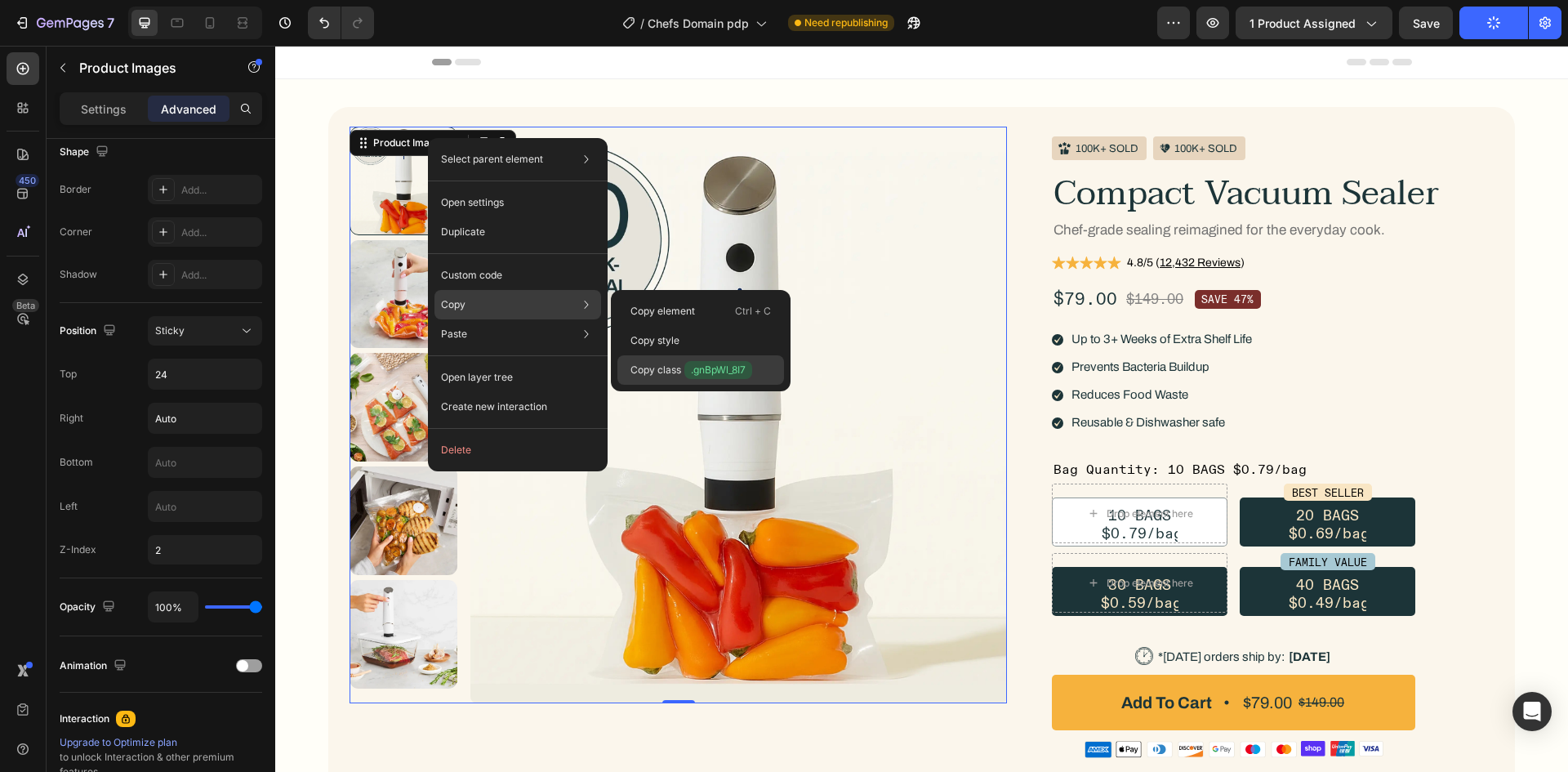
click at [644, 363] on p "Copy class .gnBpWl_8I7" at bounding box center [692, 370] width 122 height 18
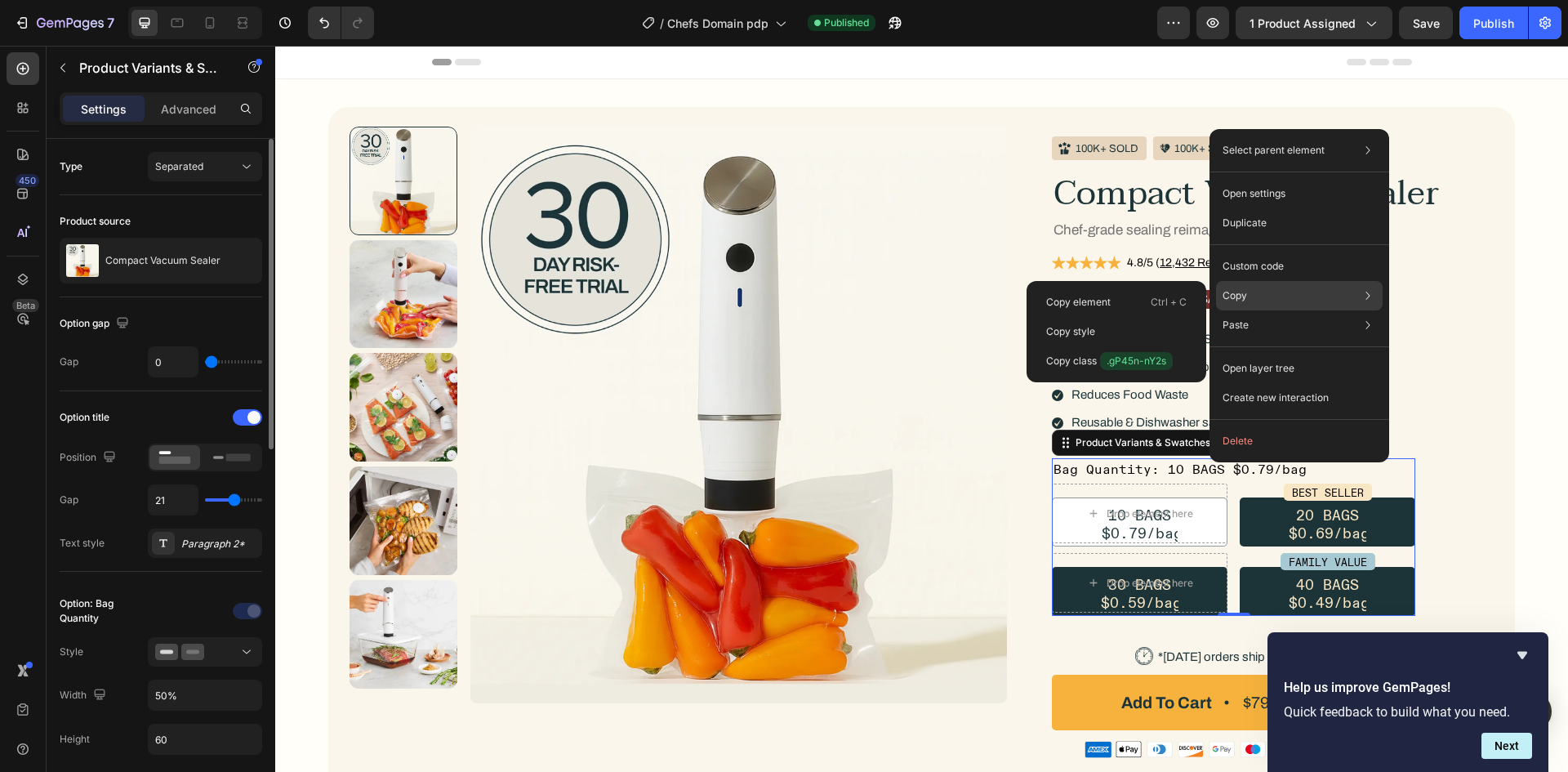
click at [1243, 281] on div "Copy Copy element Ctrl + C Copy style Copy class .gP45n-nY2s" at bounding box center [1299, 295] width 167 height 29
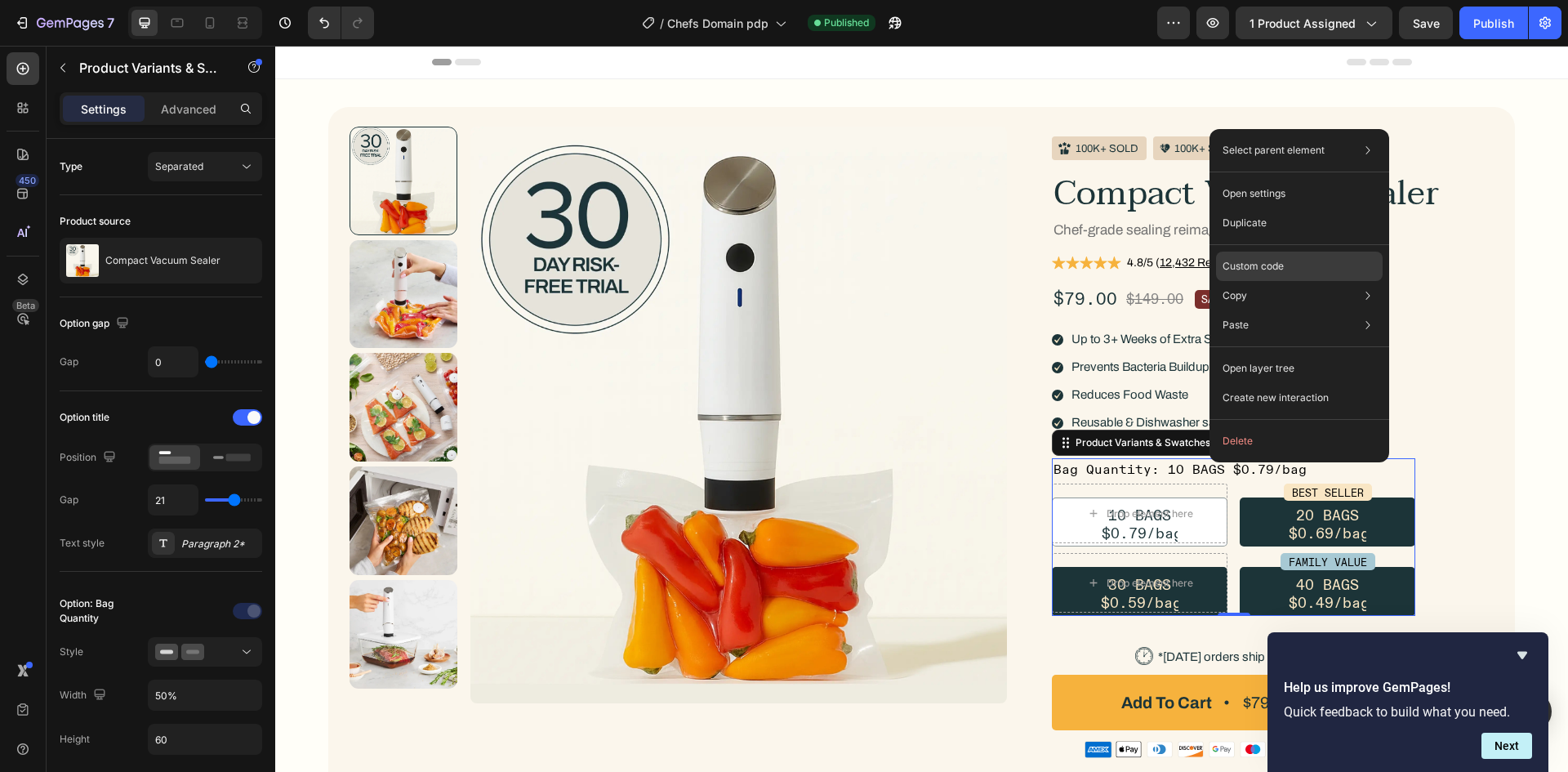
click at [1244, 275] on div "Custom code" at bounding box center [1299, 266] width 167 height 29
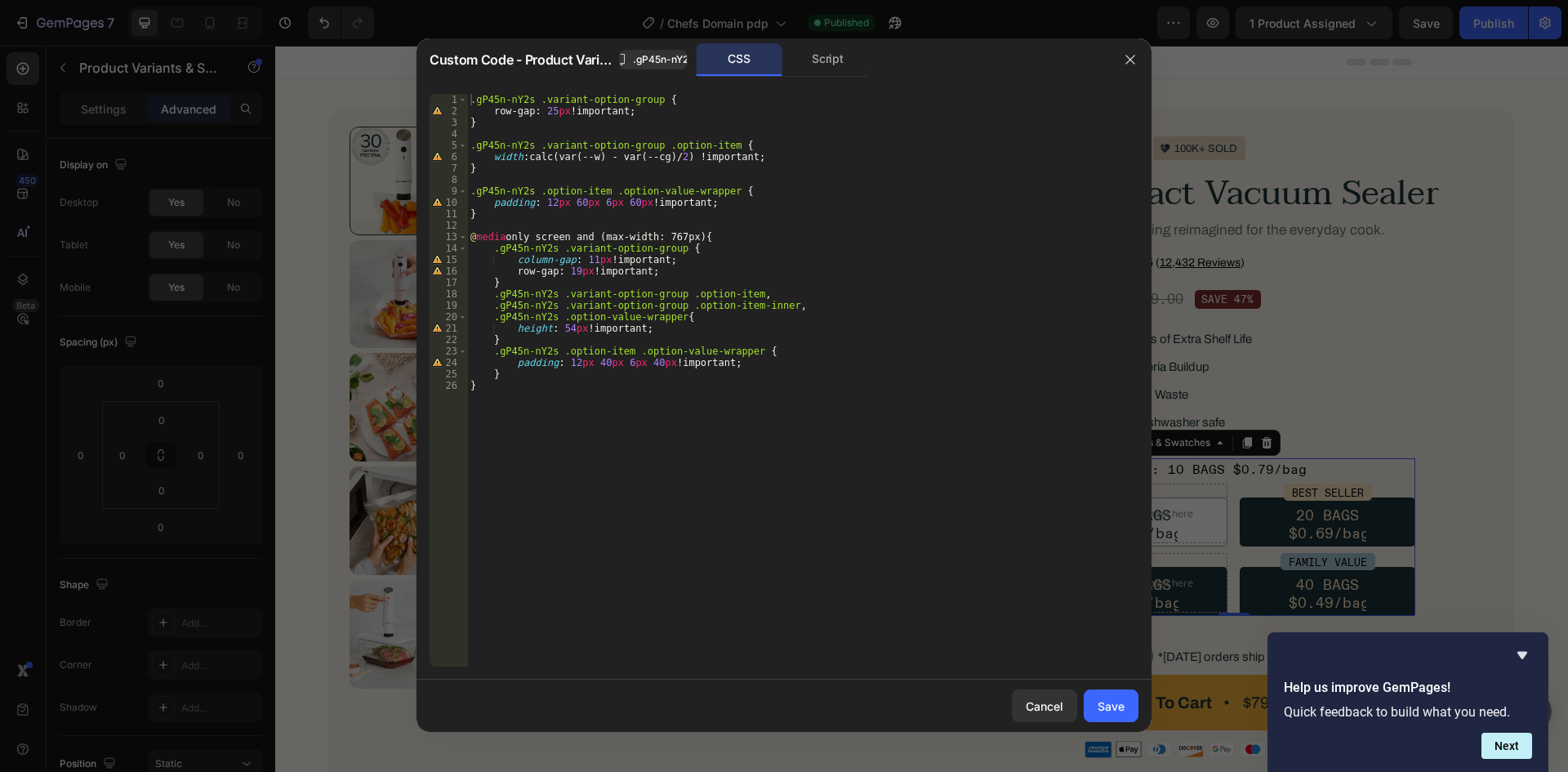
click at [578, 203] on div ".gP45n-nY2s .variant-option-group { row-gap : 25 px !important ; } .gP45n-nY2s …" at bounding box center [802, 392] width 672 height 596
type textarea "padding: 12px 55px 6px 55px !important;"
click at [1114, 700] on div "Save" at bounding box center [1110, 706] width 27 height 17
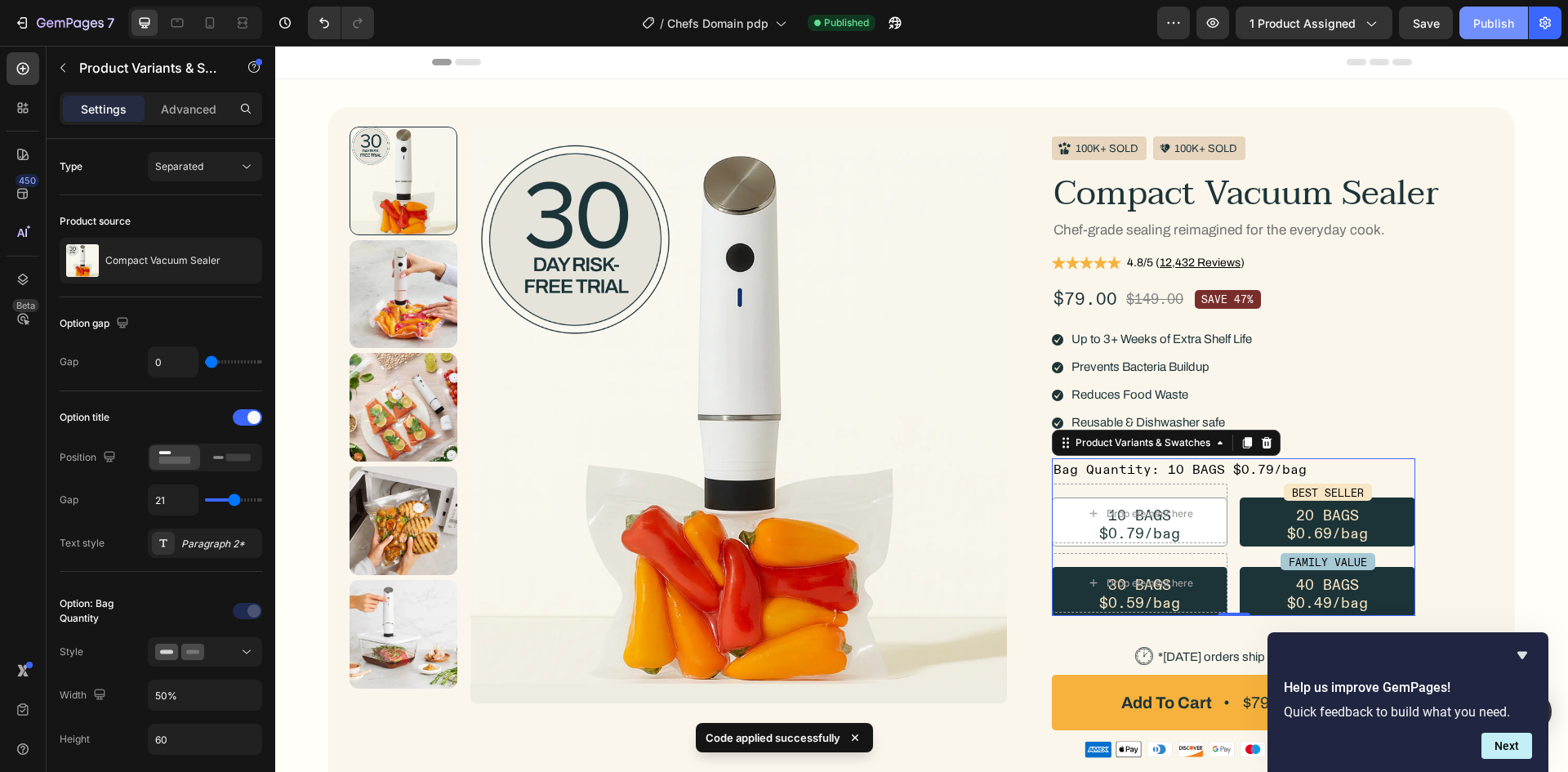
click at [1489, 26] on div "Publish" at bounding box center [1493, 23] width 41 height 17
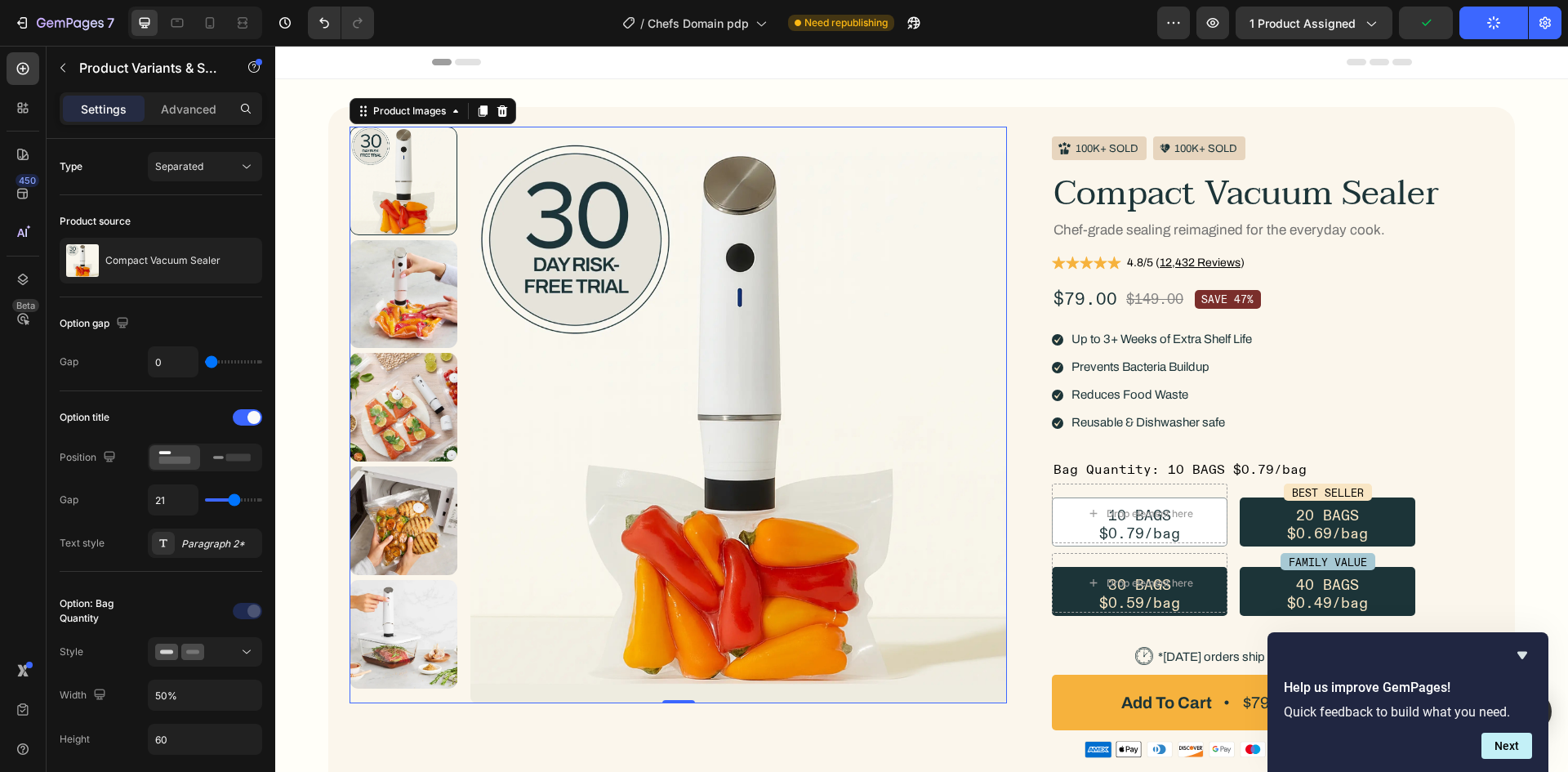
click at [941, 233] on img at bounding box center [740, 415] width 538 height 577
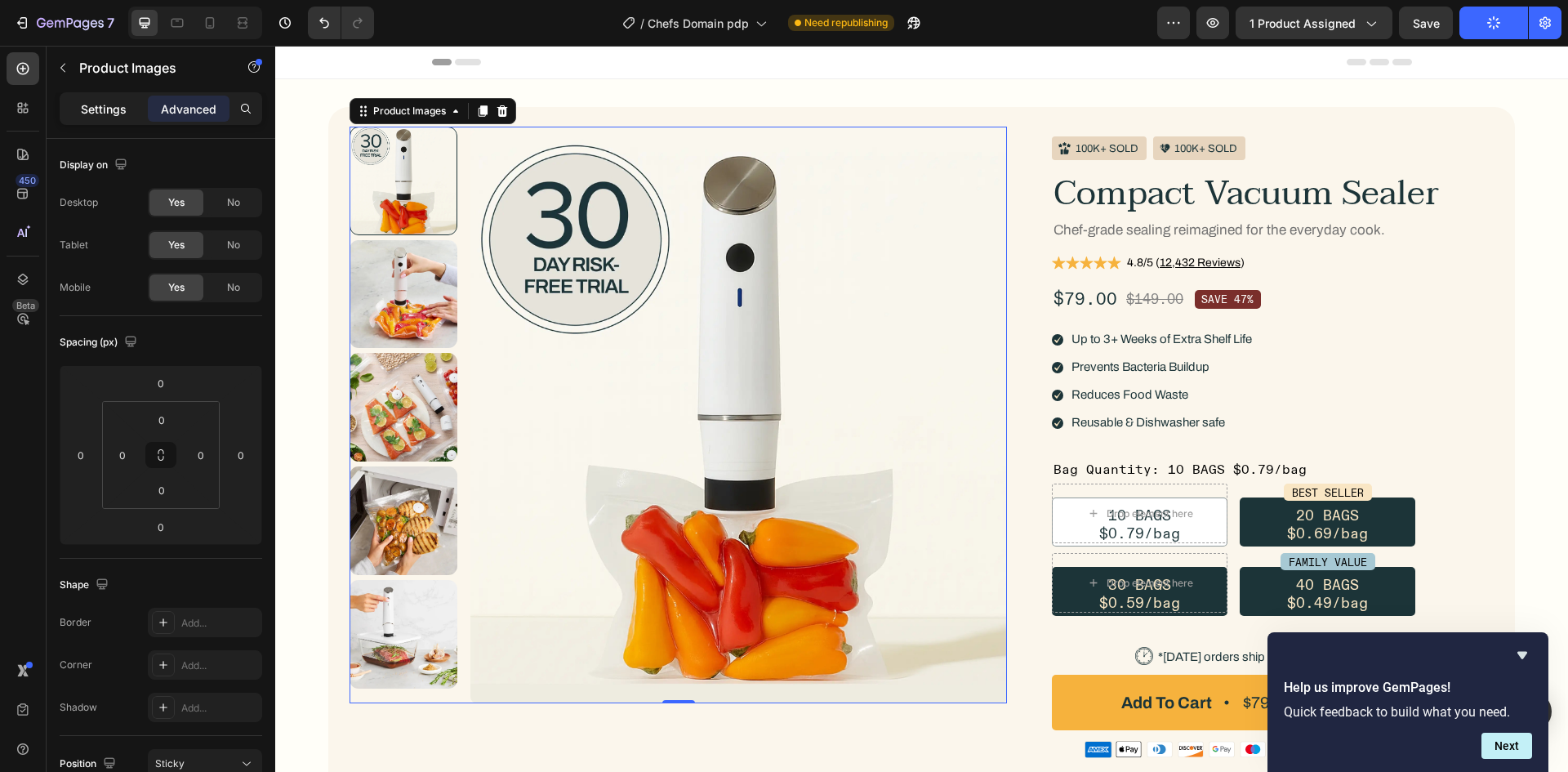
click at [108, 112] on p "Settings" at bounding box center [104, 109] width 46 height 17
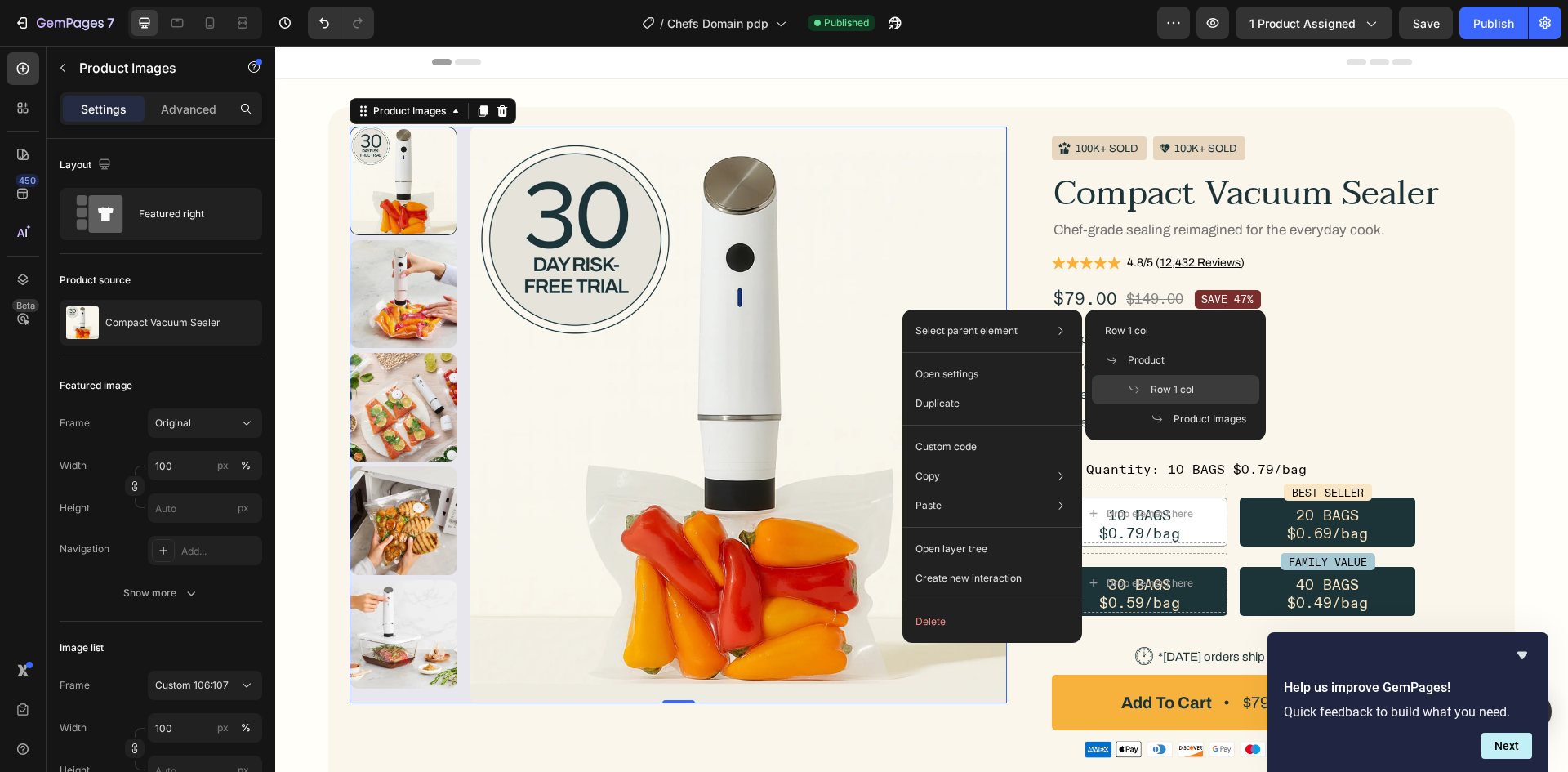
click at [1185, 395] on span "Row 1 col" at bounding box center [1171, 389] width 43 height 15
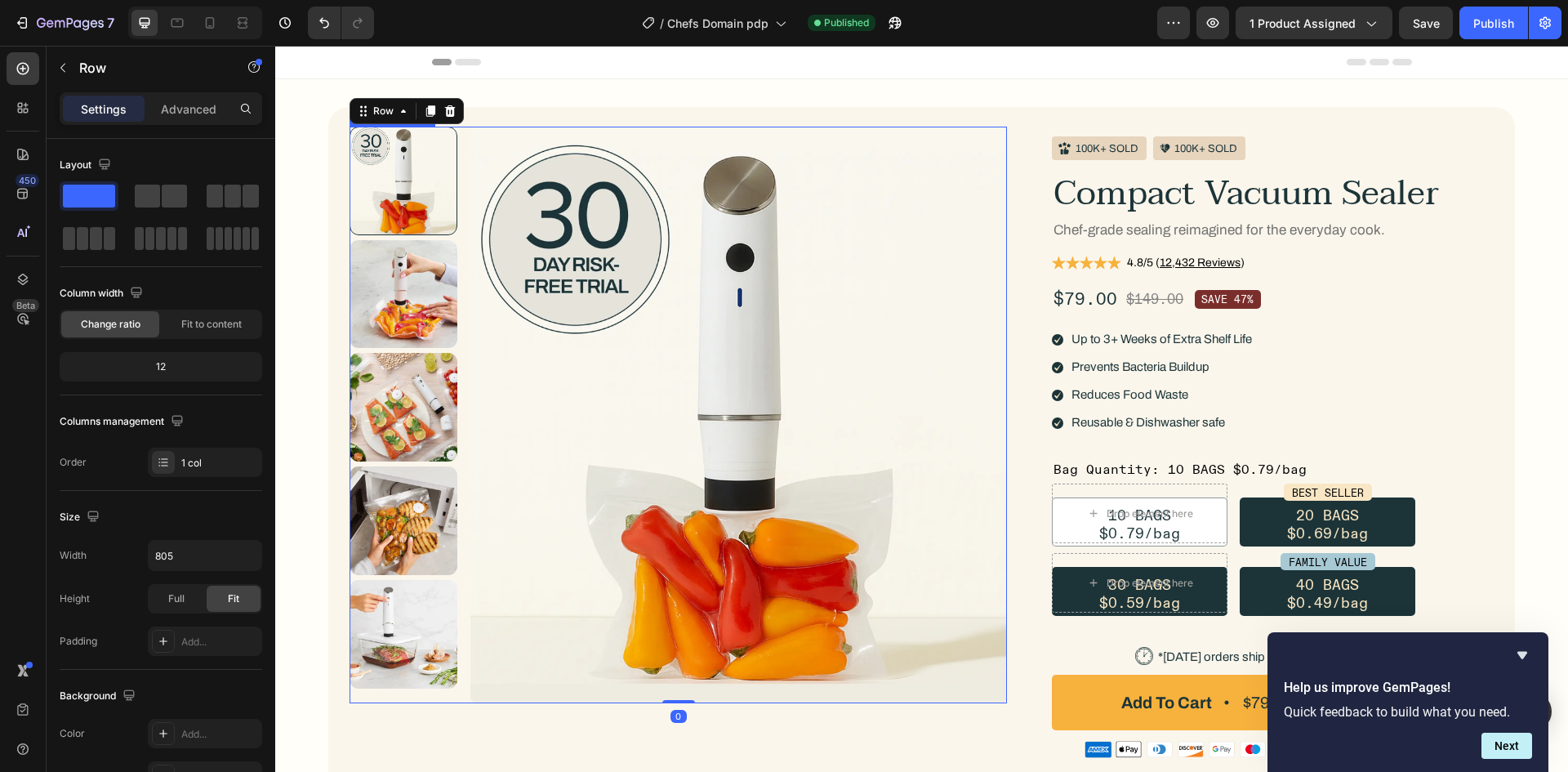
click at [579, 544] on img at bounding box center [740, 415] width 538 height 577
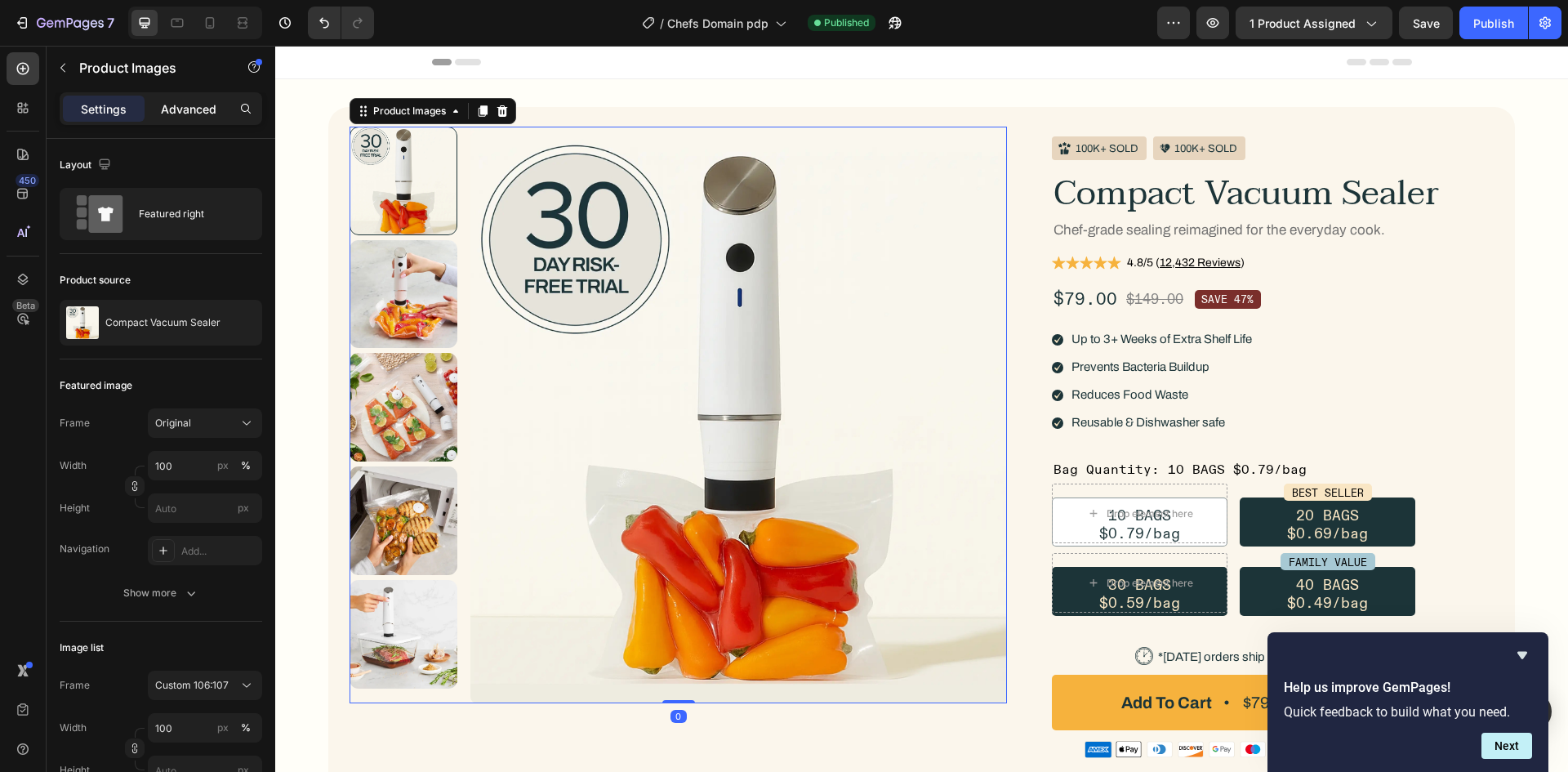
click at [179, 113] on p "Advanced" at bounding box center [189, 109] width 56 height 17
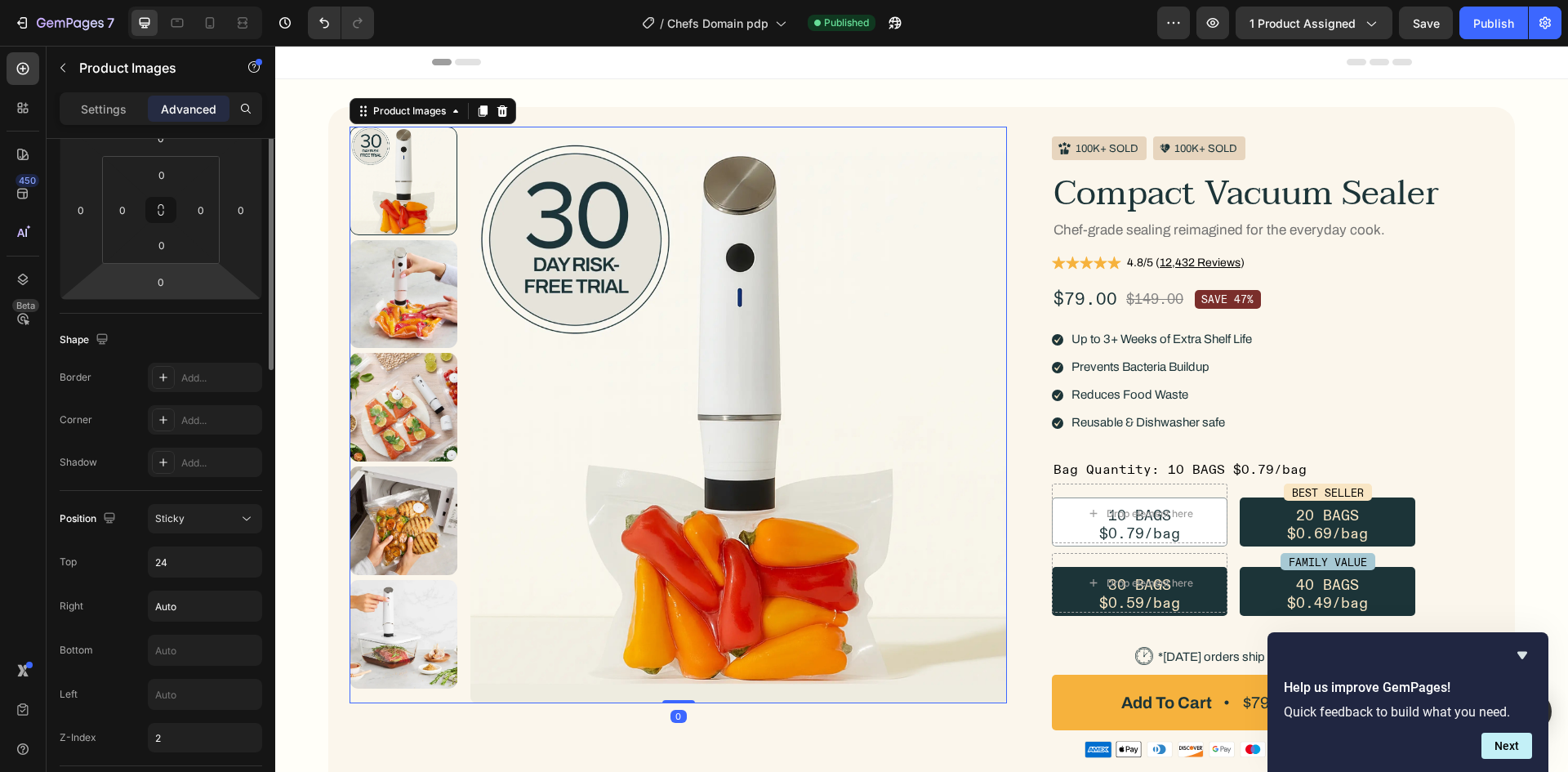
scroll to position [327, 0]
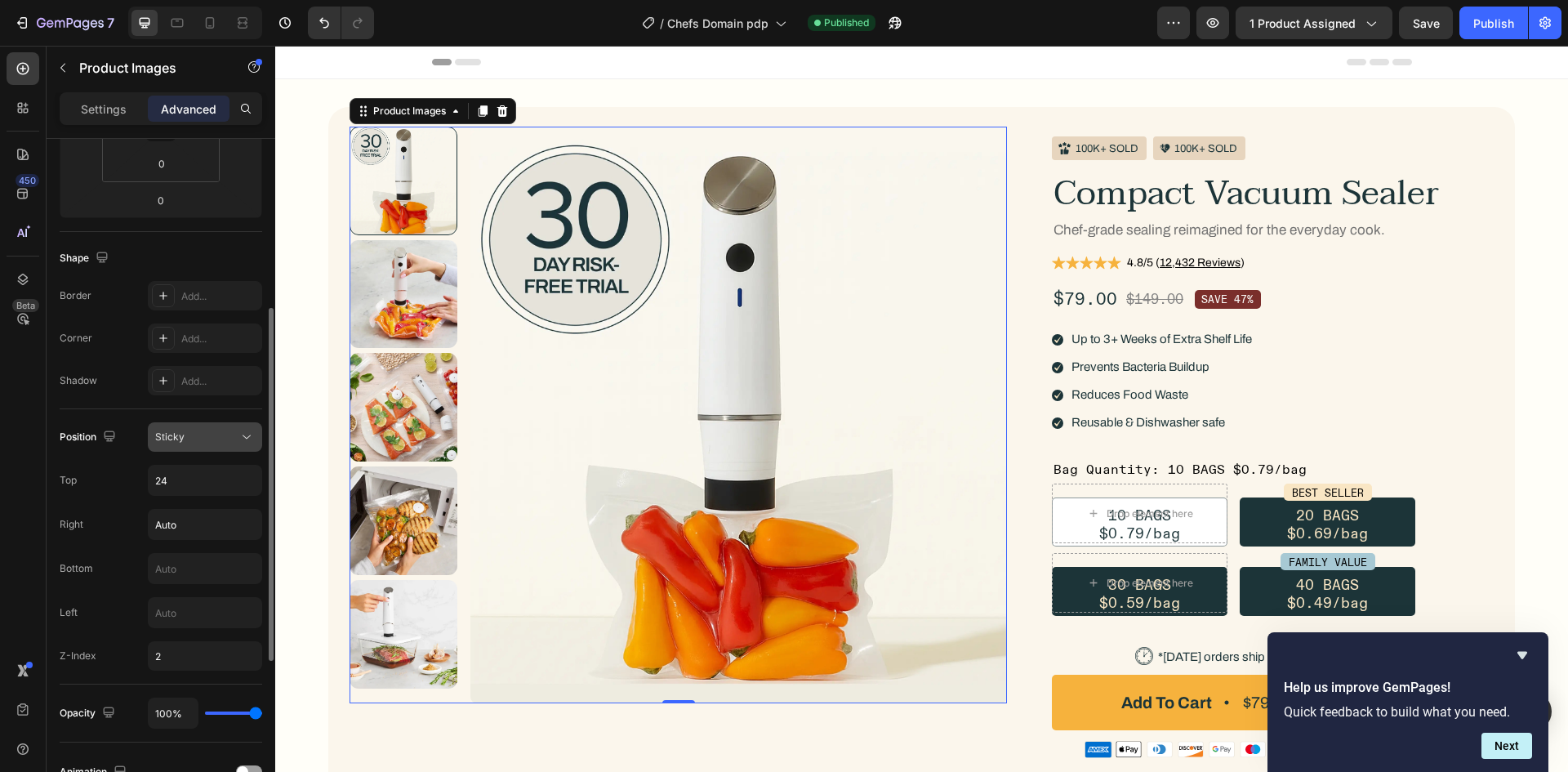
click at [221, 443] on div "Sticky" at bounding box center [196, 437] width 83 height 15
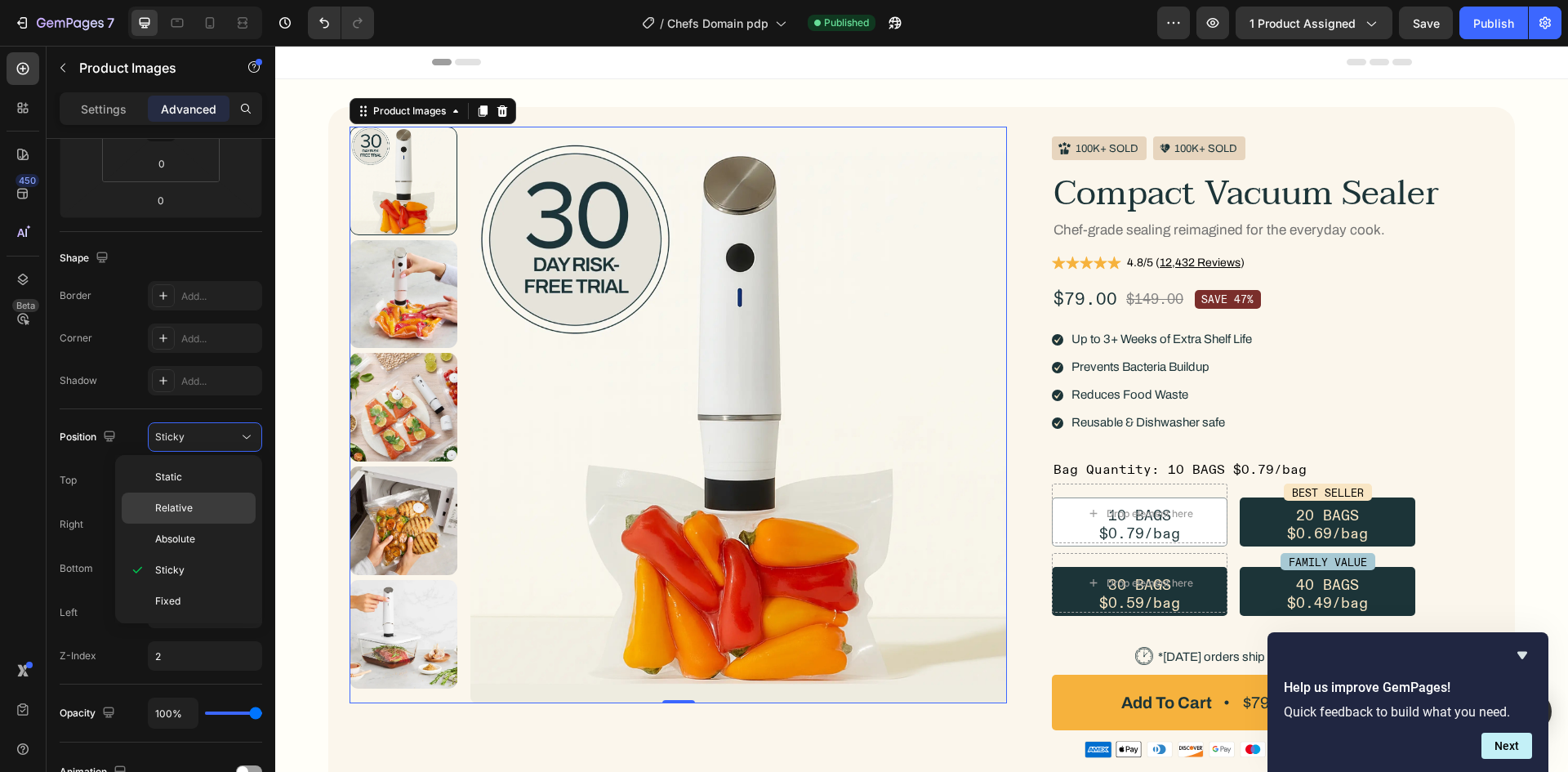
click at [190, 506] on span "Relative" at bounding box center [174, 508] width 38 height 15
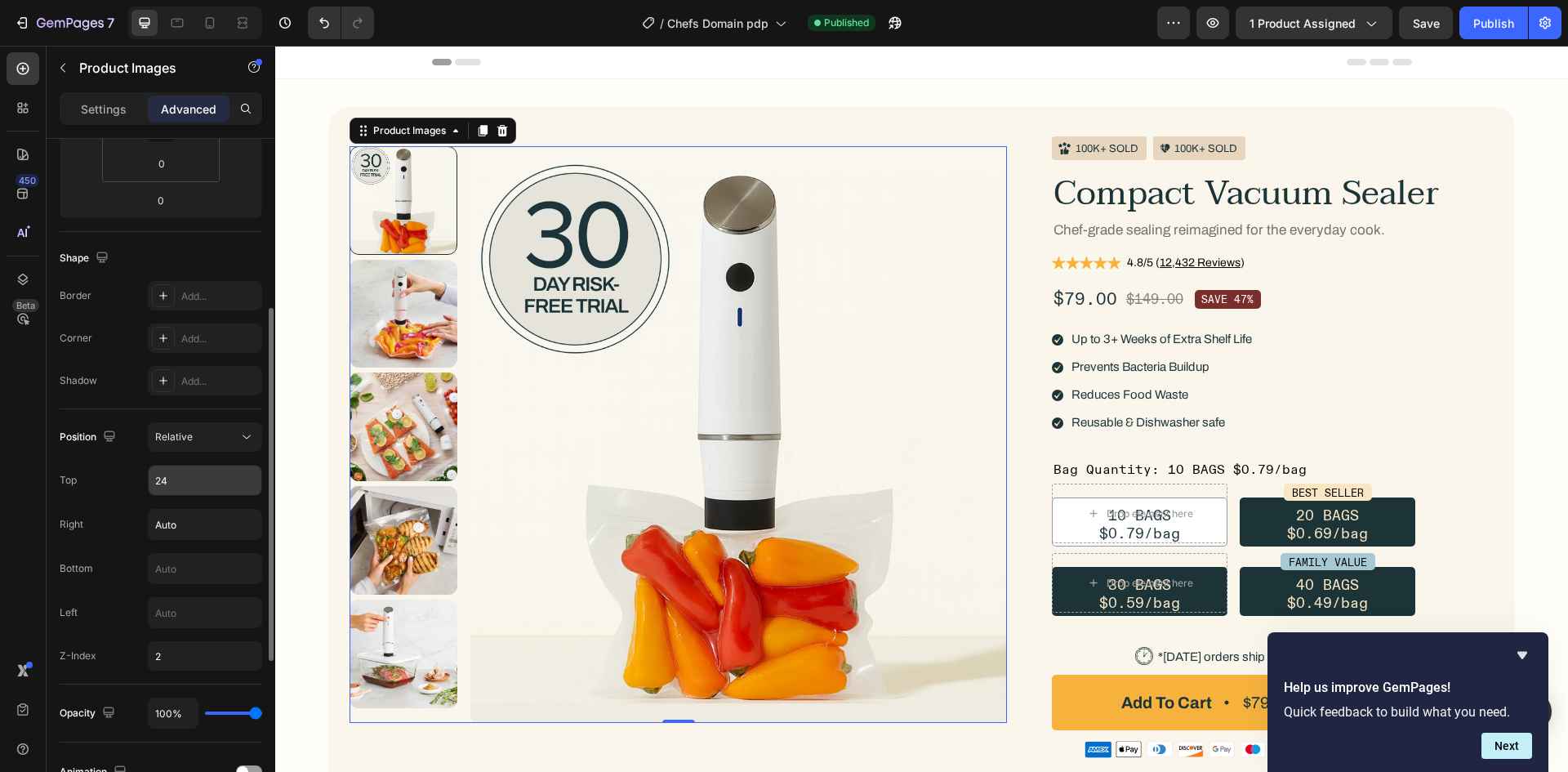
click at [168, 482] on input "24" at bounding box center [205, 480] width 113 height 29
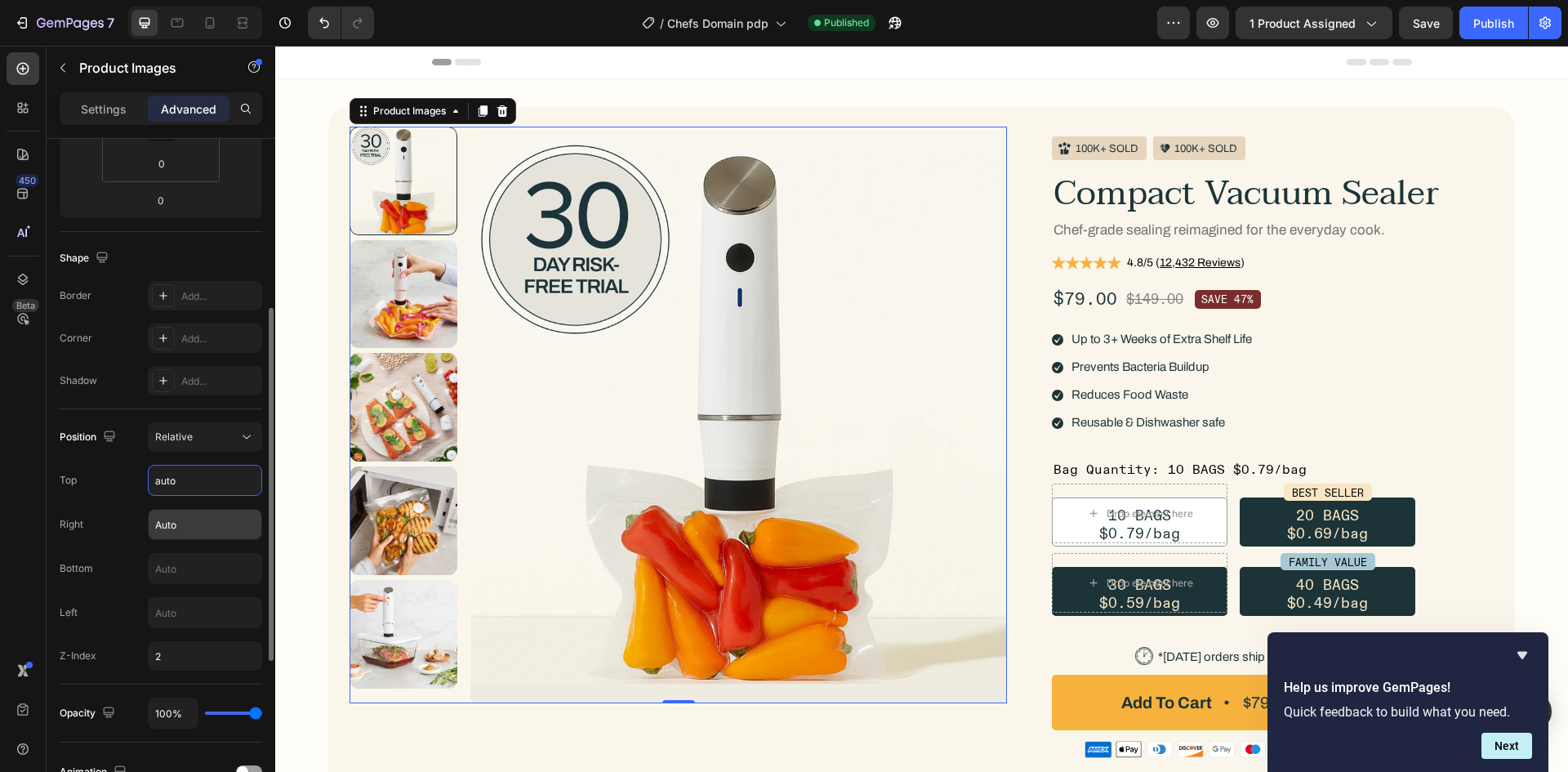
type input "Auto"
click at [208, 530] on input "Auto" at bounding box center [205, 524] width 113 height 29
click at [184, 659] on input "2" at bounding box center [205, 655] width 114 height 29
type input "0"
click at [101, 621] on div "Left" at bounding box center [161, 612] width 203 height 31
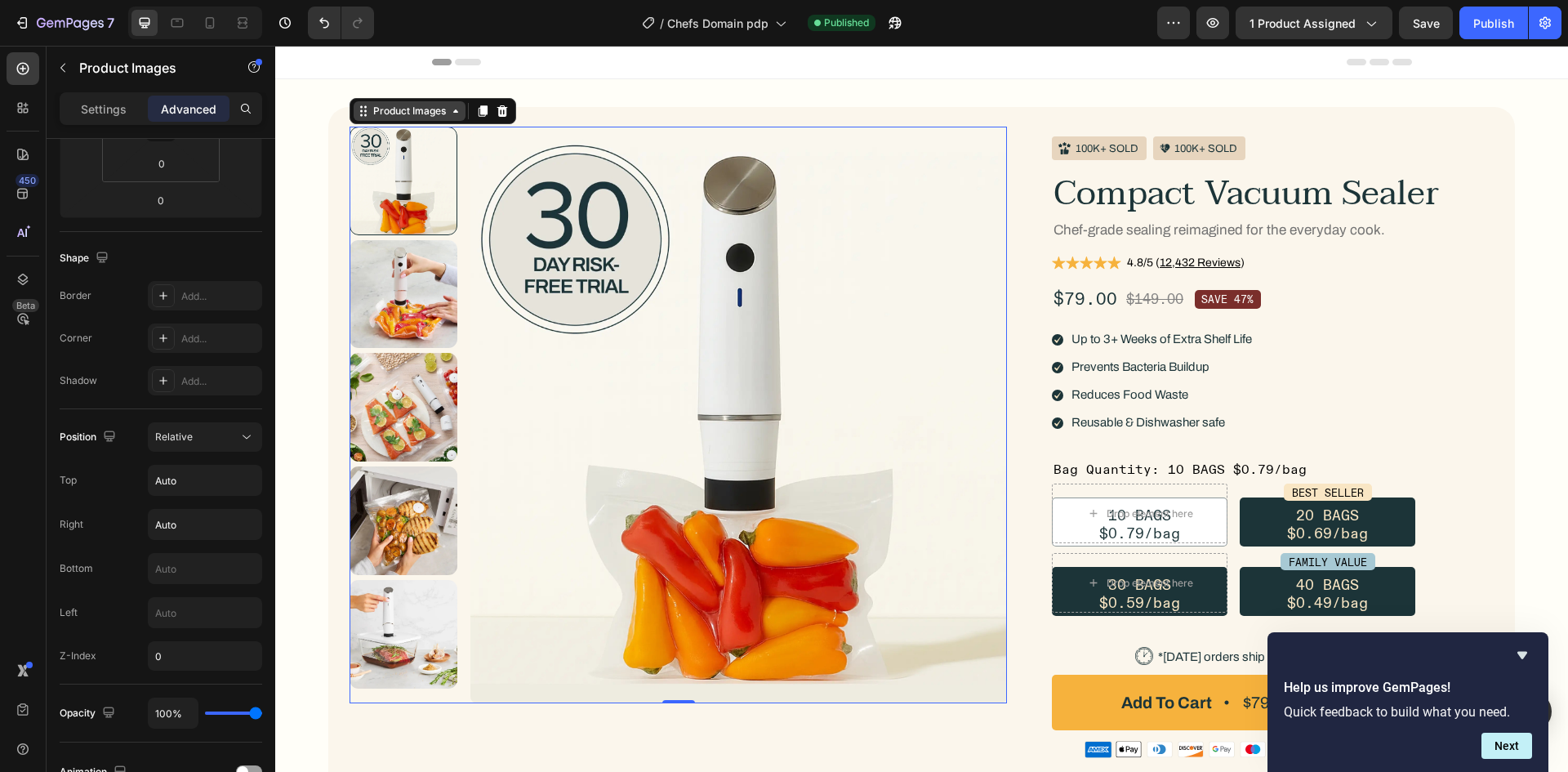
click at [430, 109] on div "Product Images" at bounding box center [409, 111] width 79 height 15
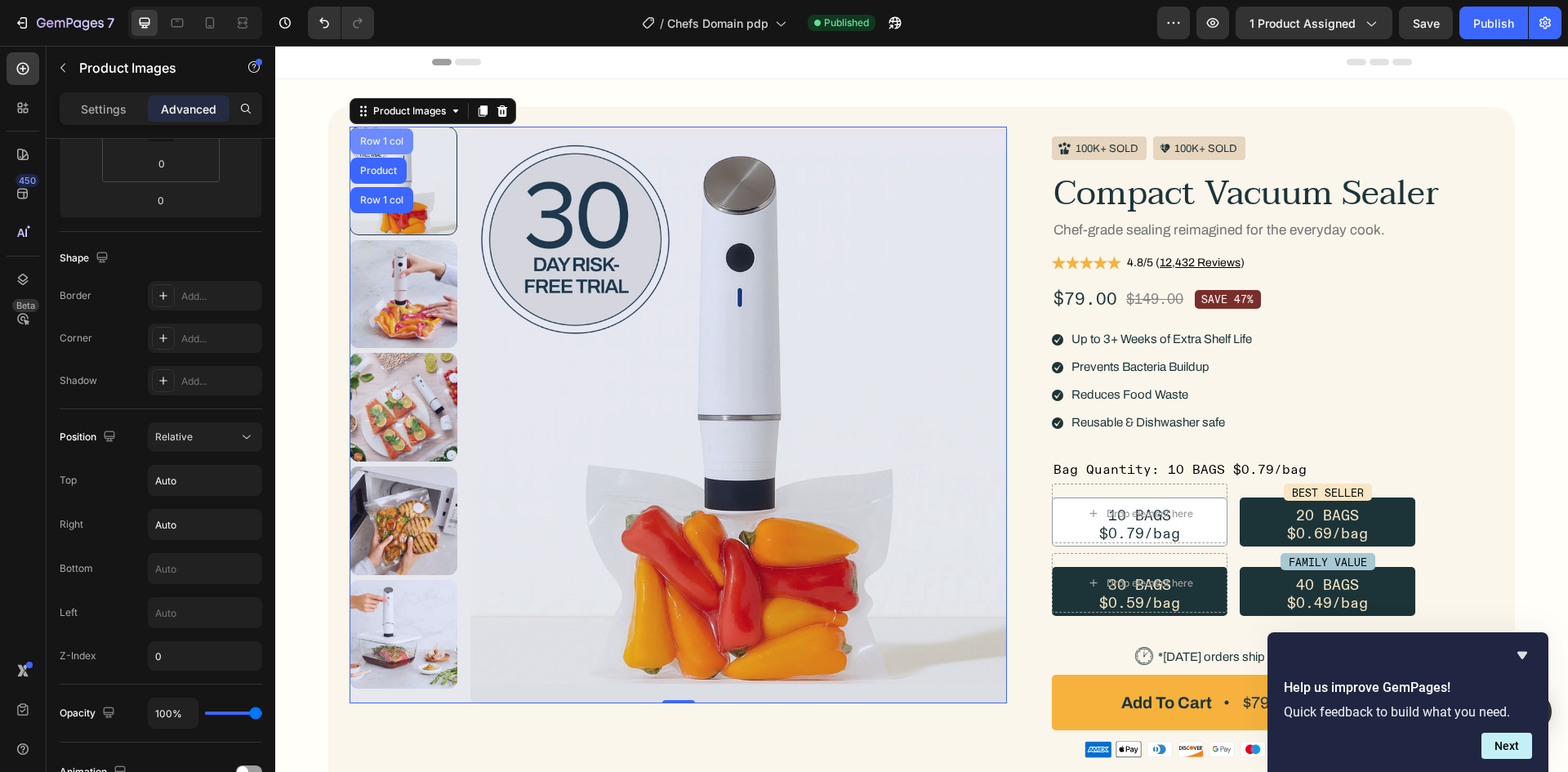
click at [380, 136] on div "Row 1 col" at bounding box center [382, 141] width 63 height 26
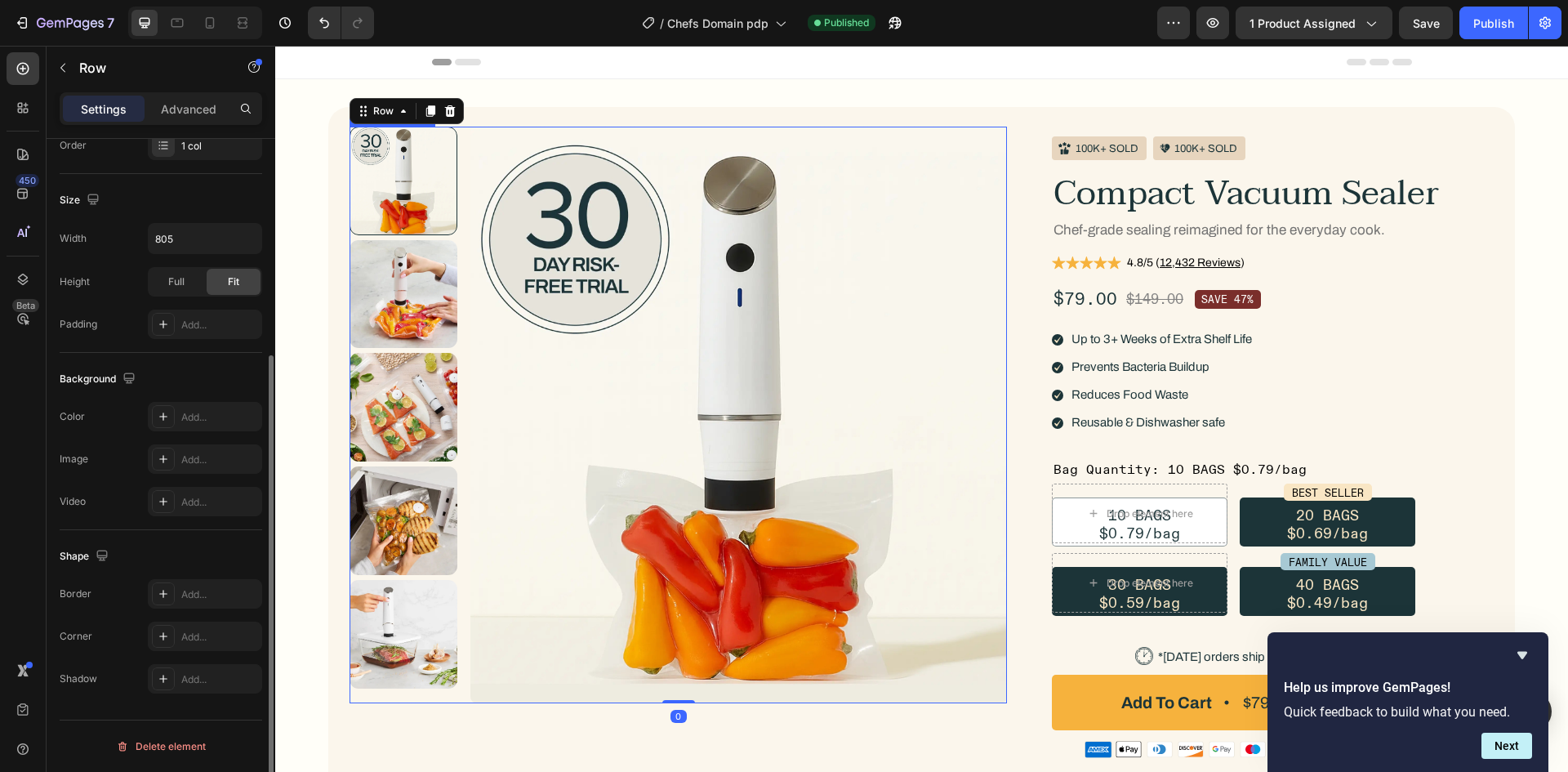
scroll to position [0, 0]
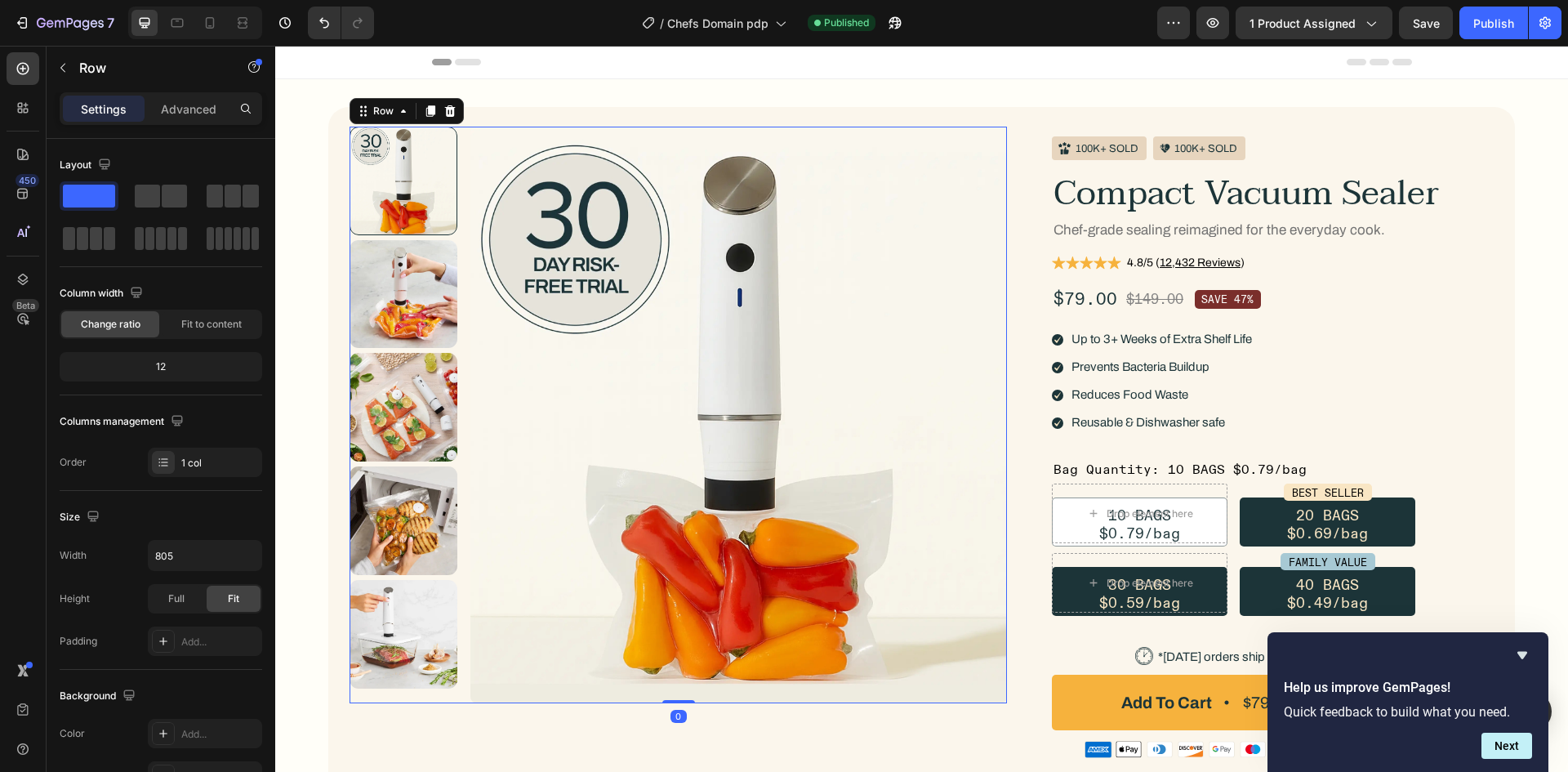
click at [194, 94] on div "Settings Advanced" at bounding box center [161, 108] width 203 height 33
click at [195, 107] on p "Advanced" at bounding box center [189, 109] width 56 height 17
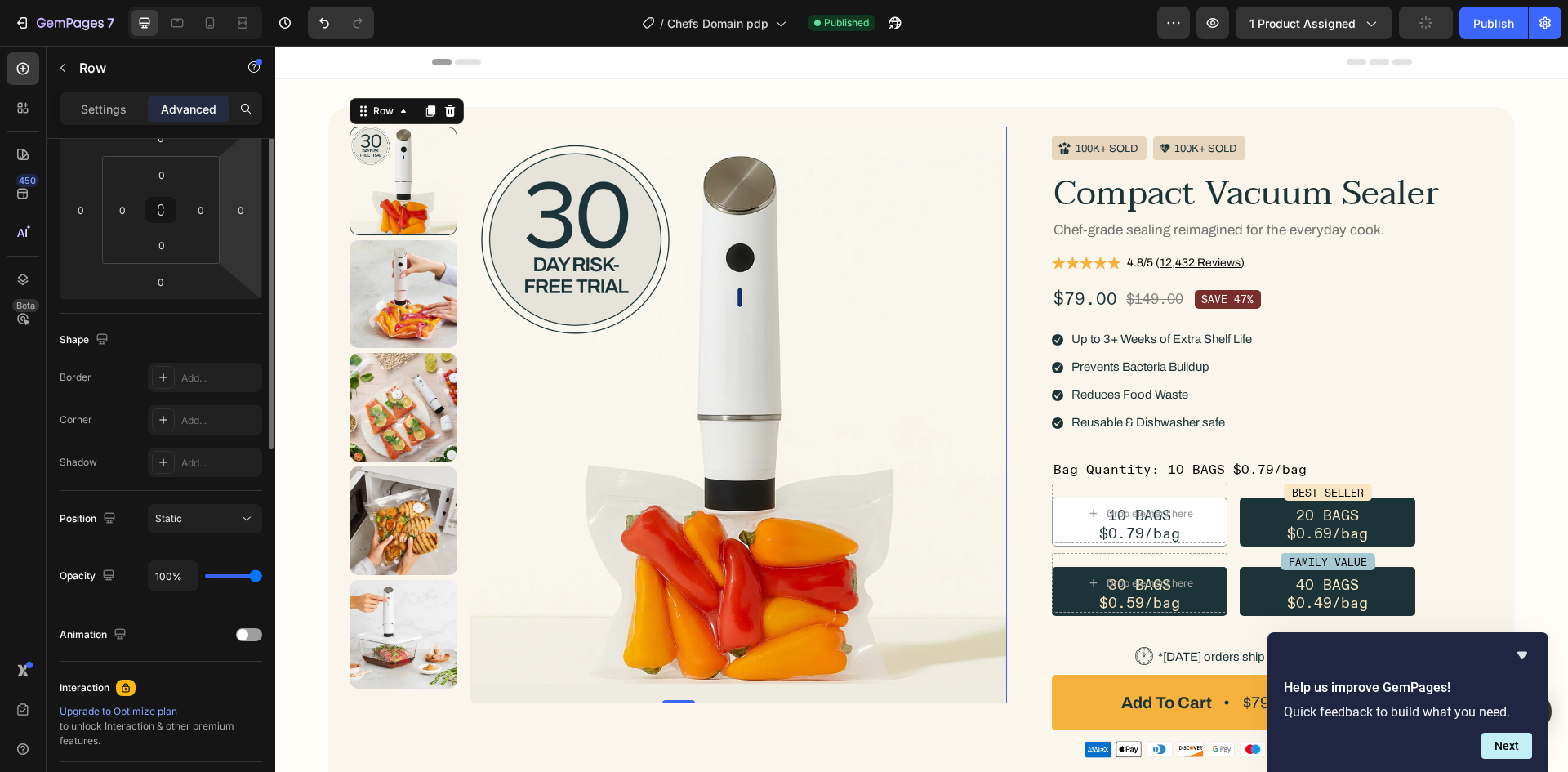
scroll to position [327, 0]
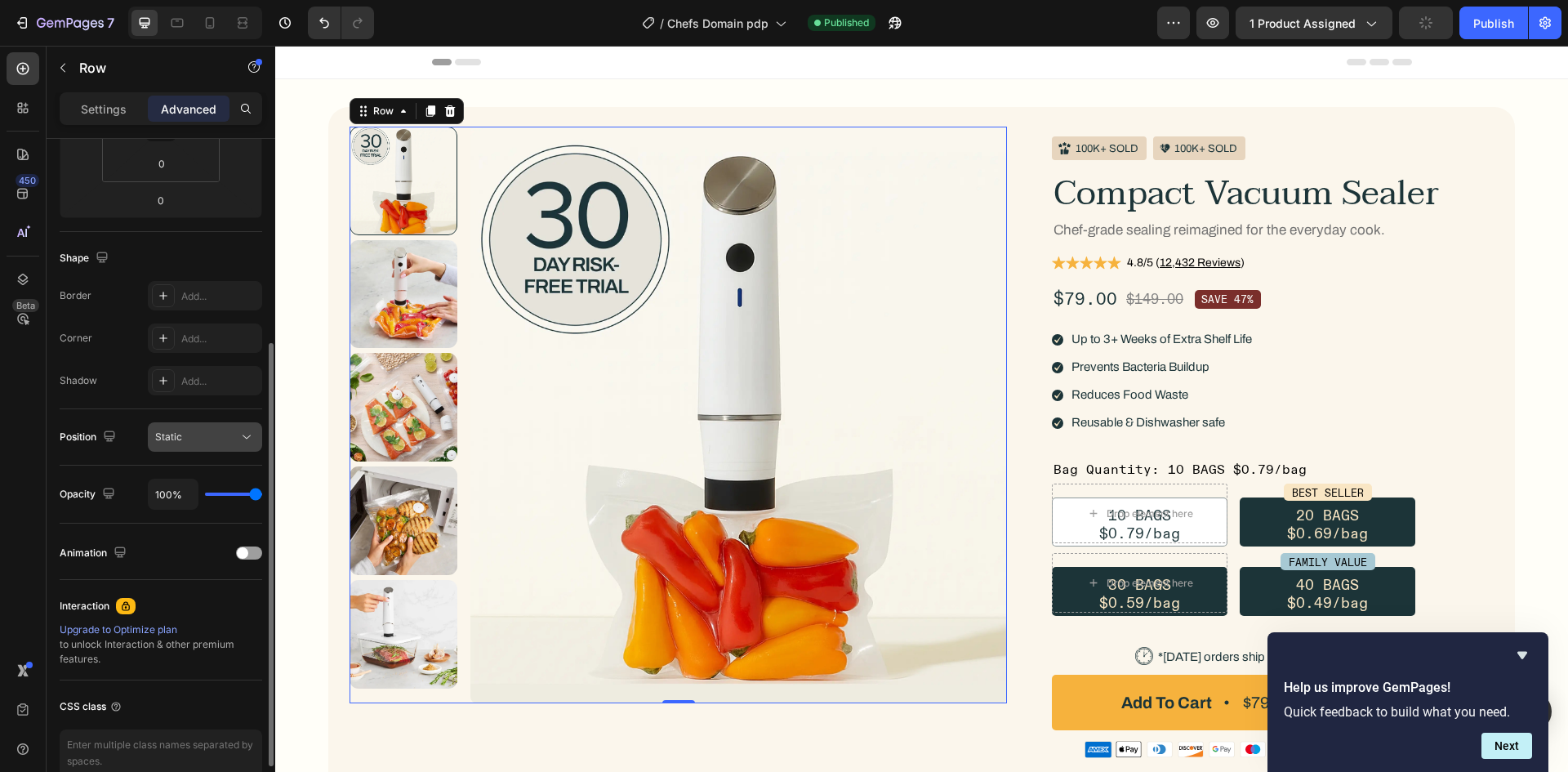
click at [215, 430] on div "Static" at bounding box center [196, 437] width 83 height 15
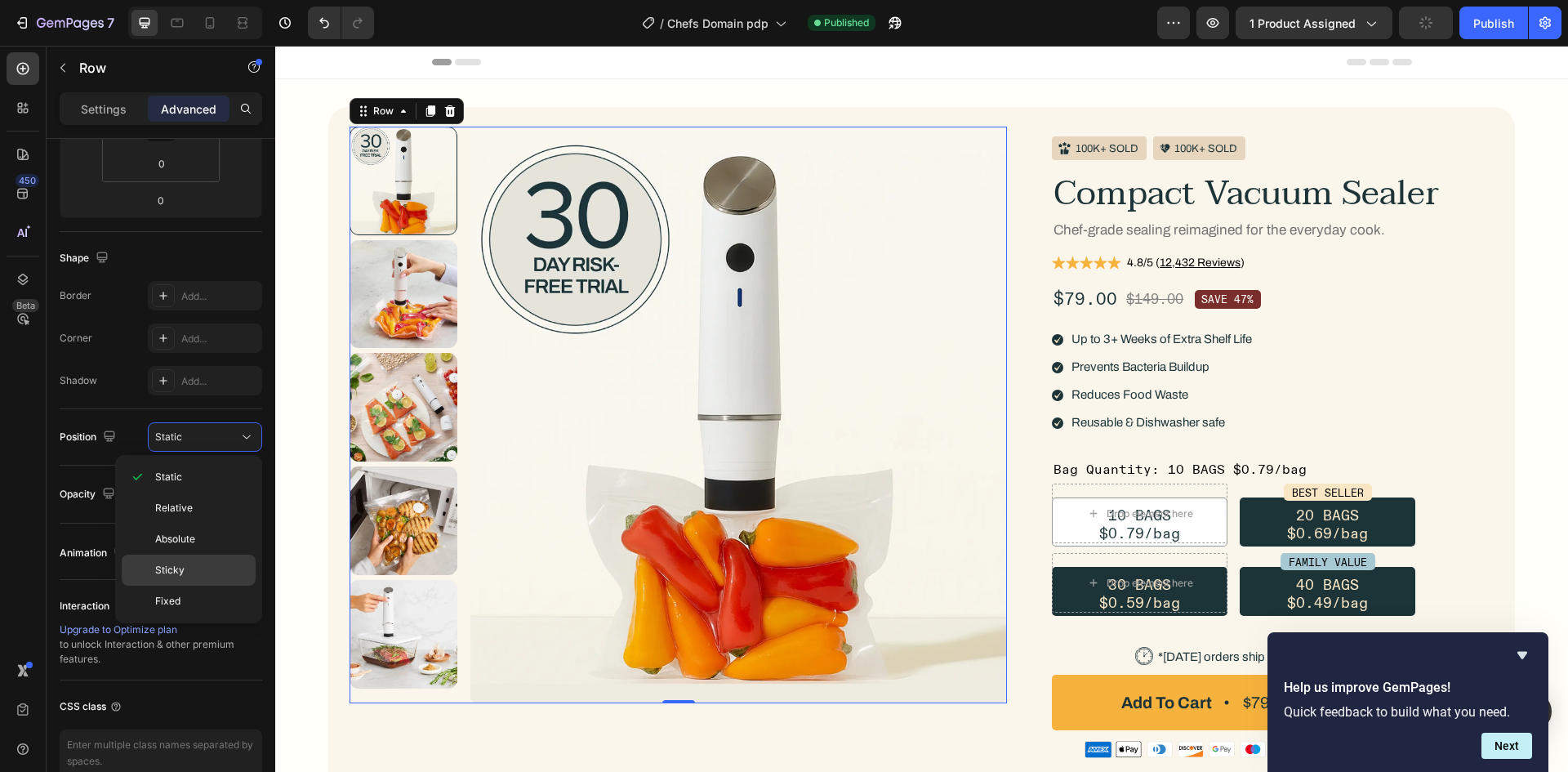
click at [194, 561] on div "Sticky" at bounding box center [189, 570] width 134 height 31
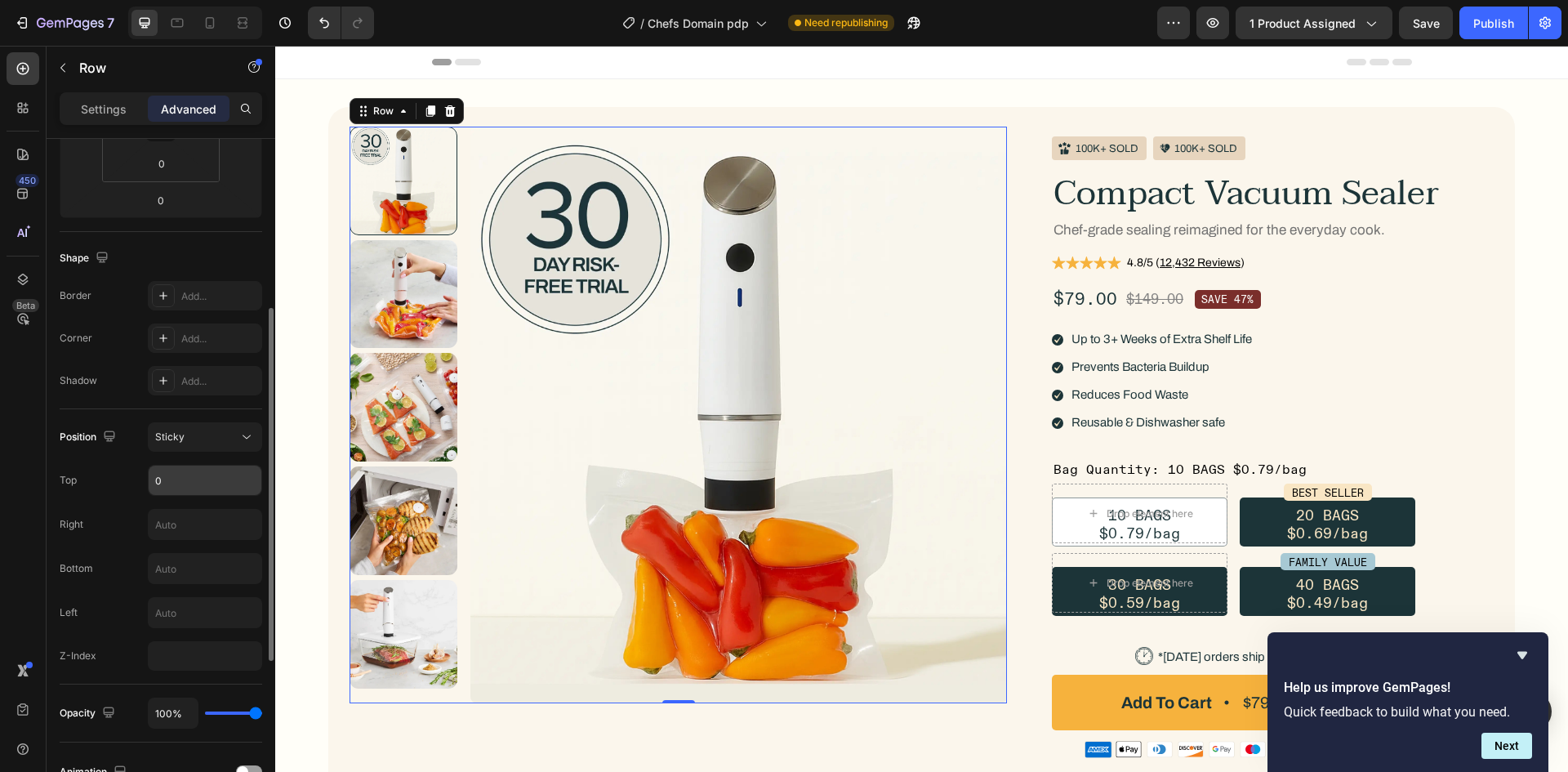
click at [194, 489] on input "0" at bounding box center [205, 480] width 113 height 29
type input "24"
click at [120, 504] on div "Position Sticky Top 24 Right Bottom Left Z-Index" at bounding box center [161, 546] width 203 height 248
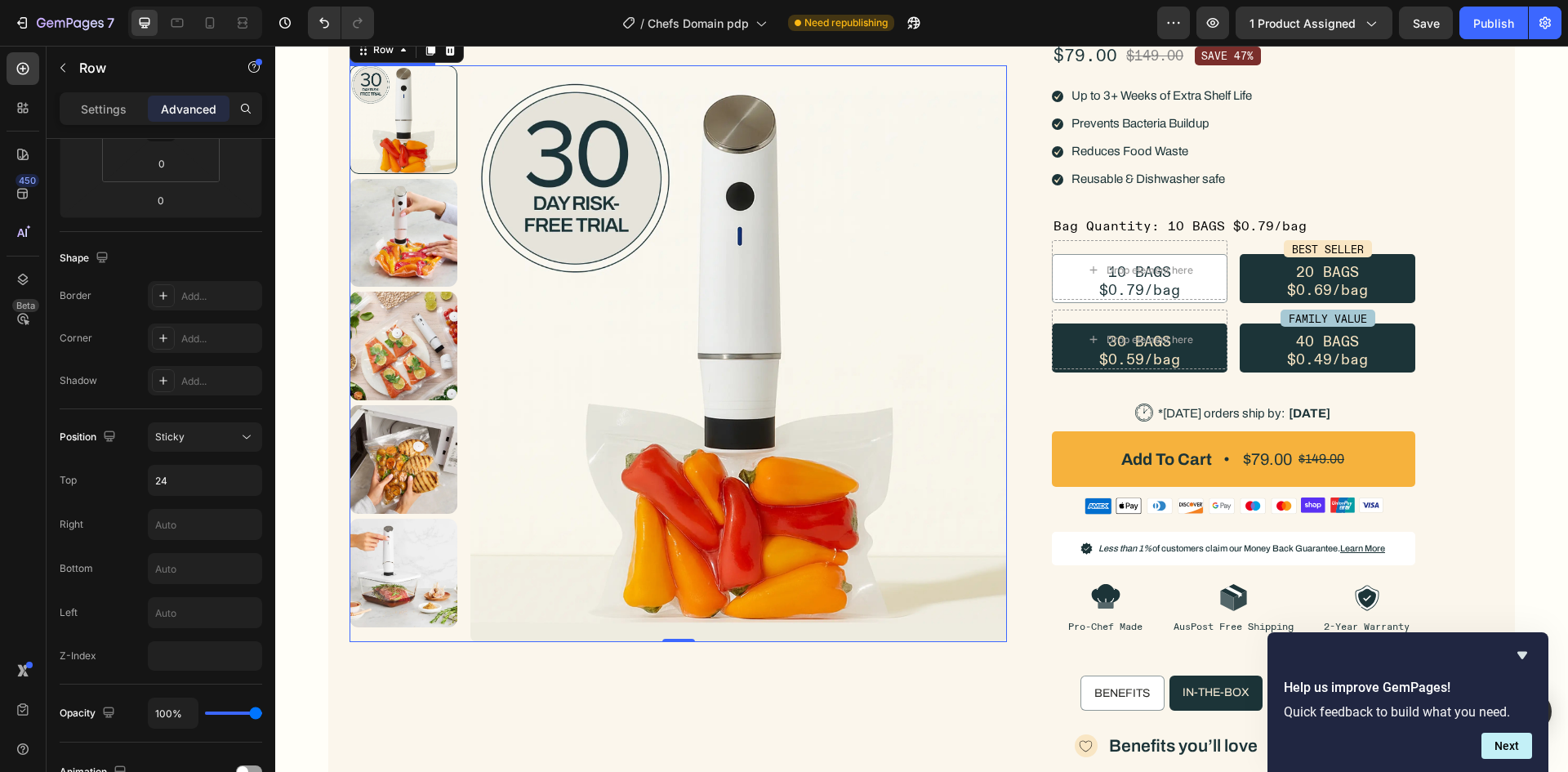
scroll to position [0, 0]
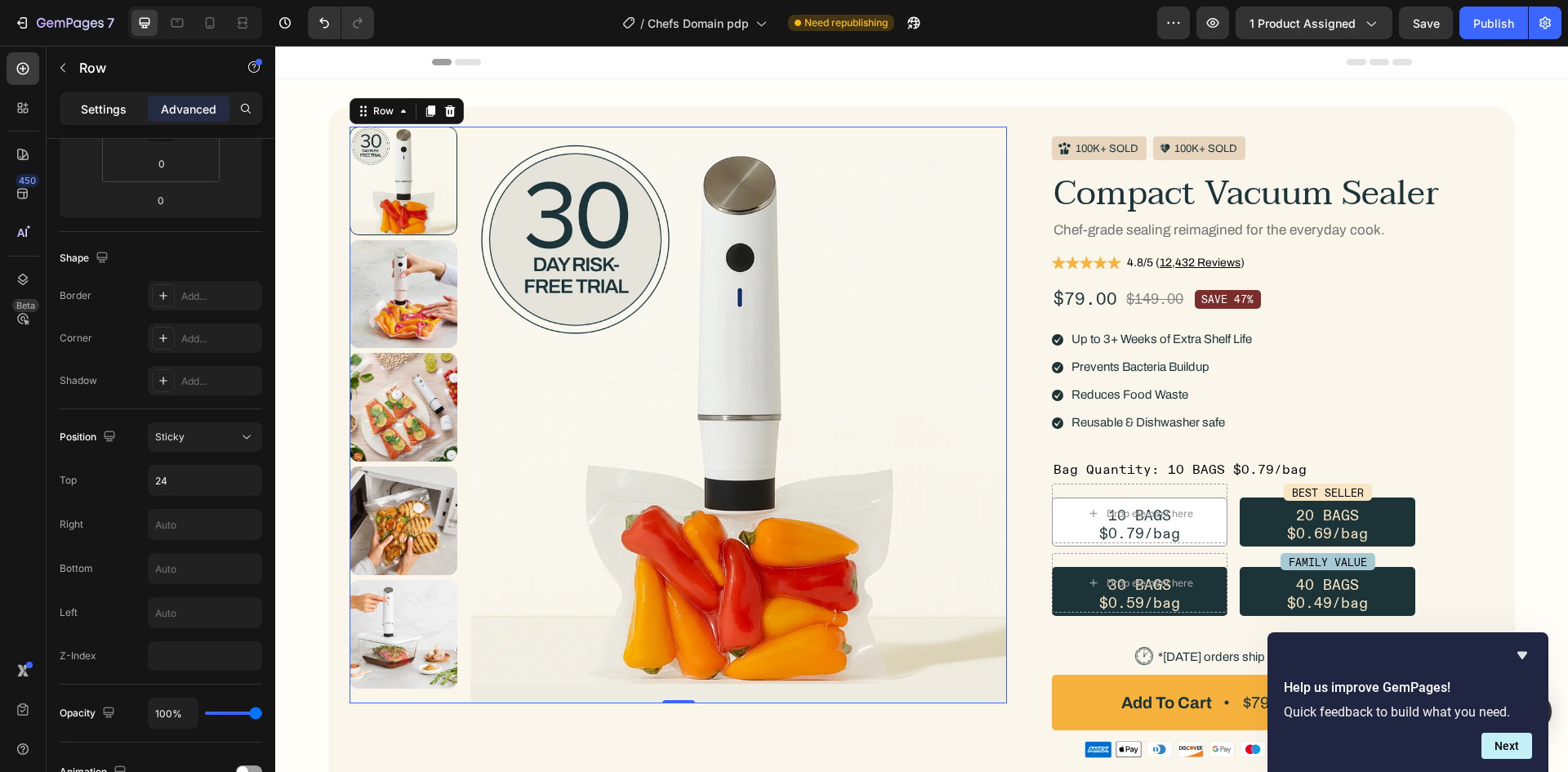
click at [111, 101] on p "Settings" at bounding box center [104, 109] width 46 height 17
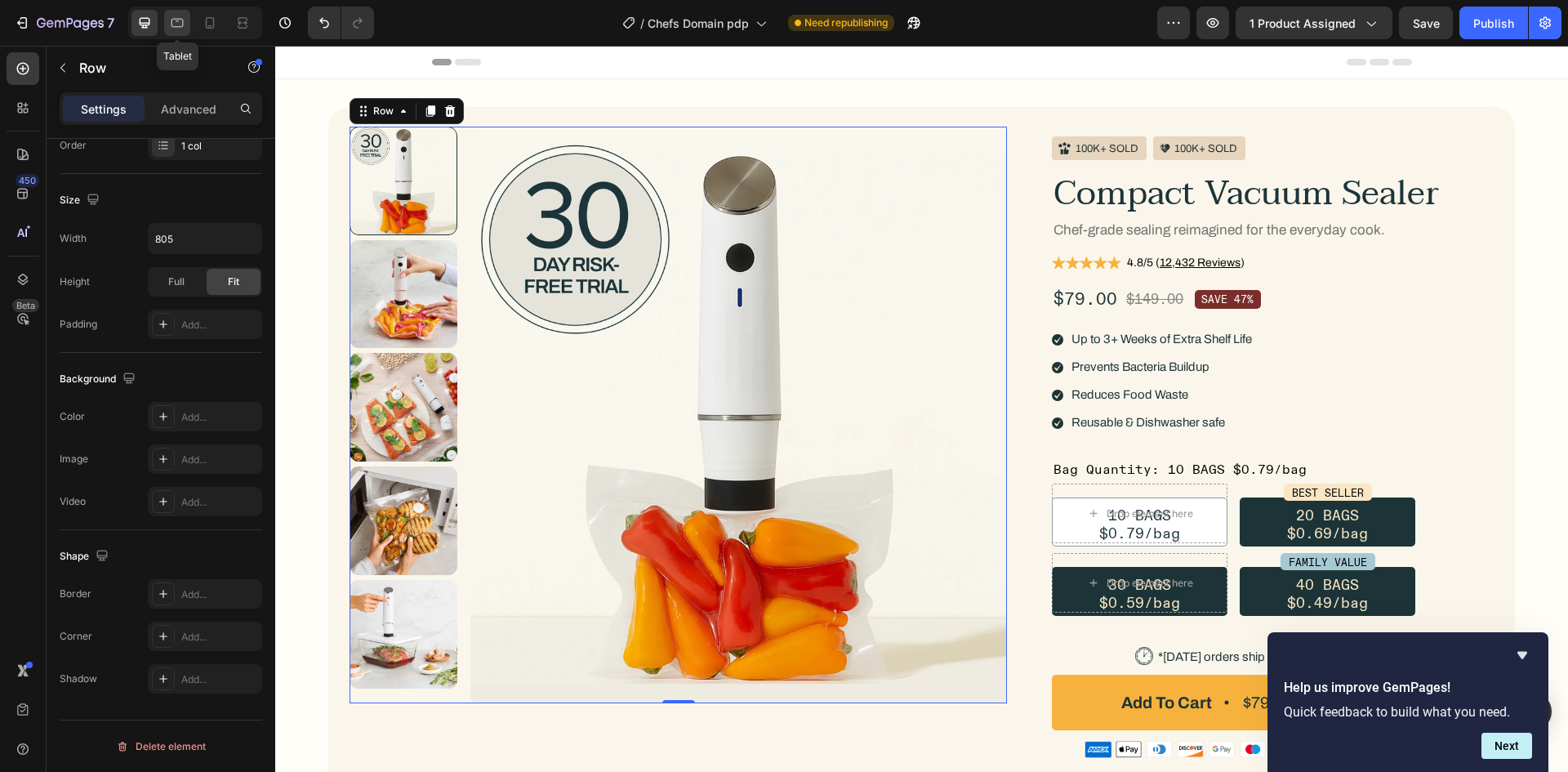
click at [174, 24] on icon at bounding box center [177, 23] width 16 height 16
type input "100%"
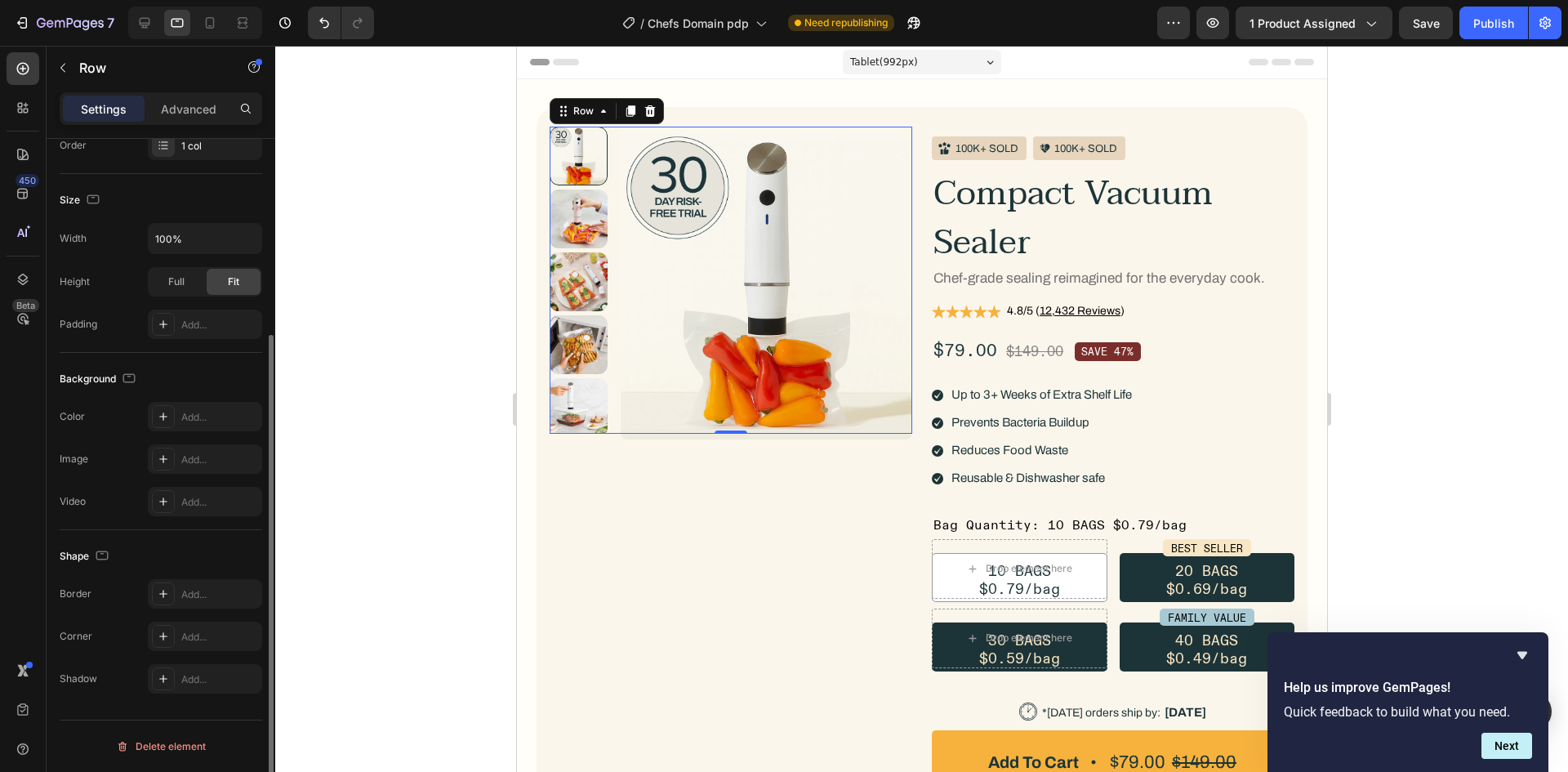
scroll to position [24, 0]
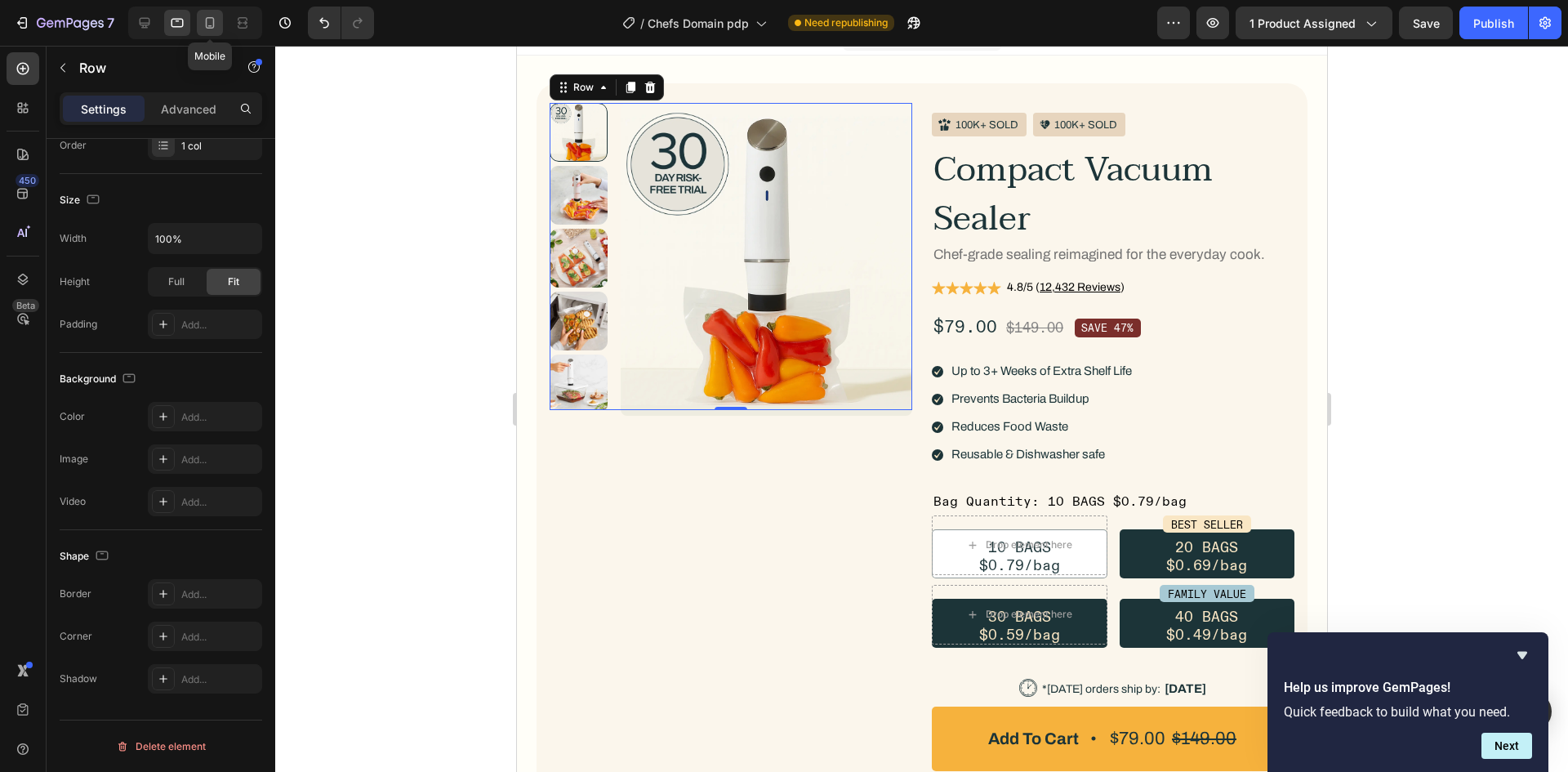
click at [207, 29] on div at bounding box center [210, 23] width 26 height 26
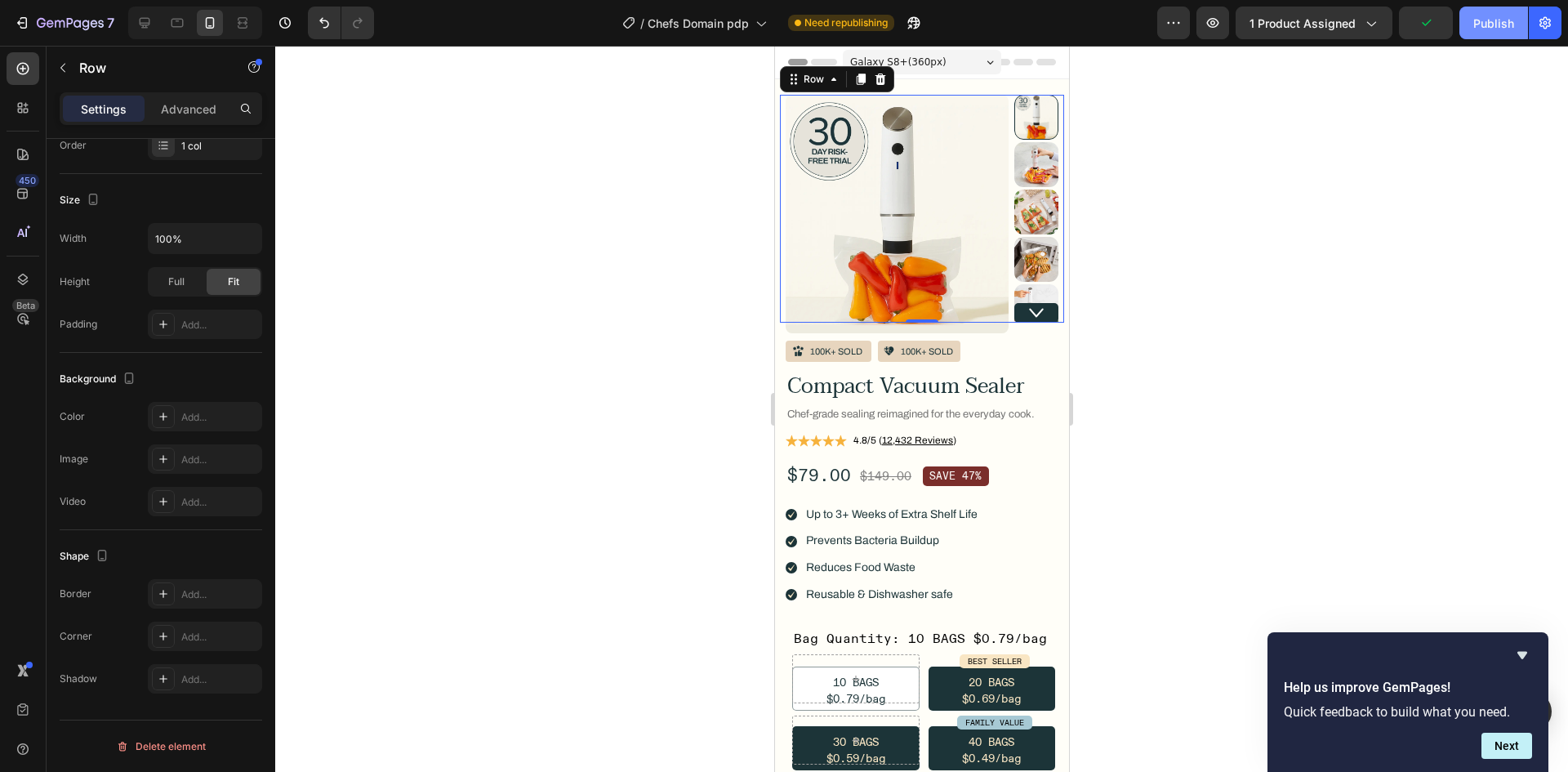
click at [1494, 16] on div "Publish" at bounding box center [1493, 23] width 41 height 17
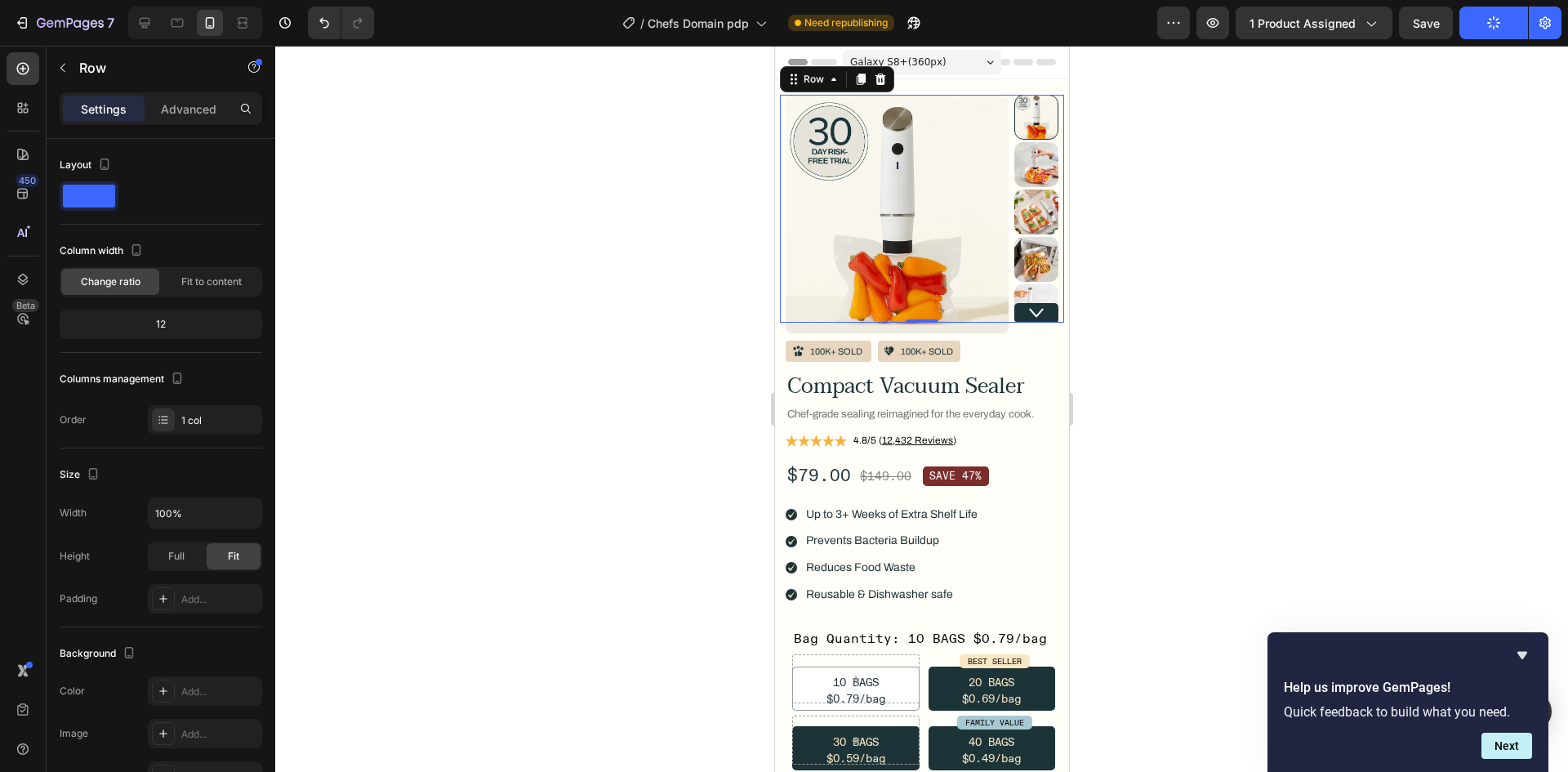
click at [688, 243] on div at bounding box center [921, 409] width 1293 height 726
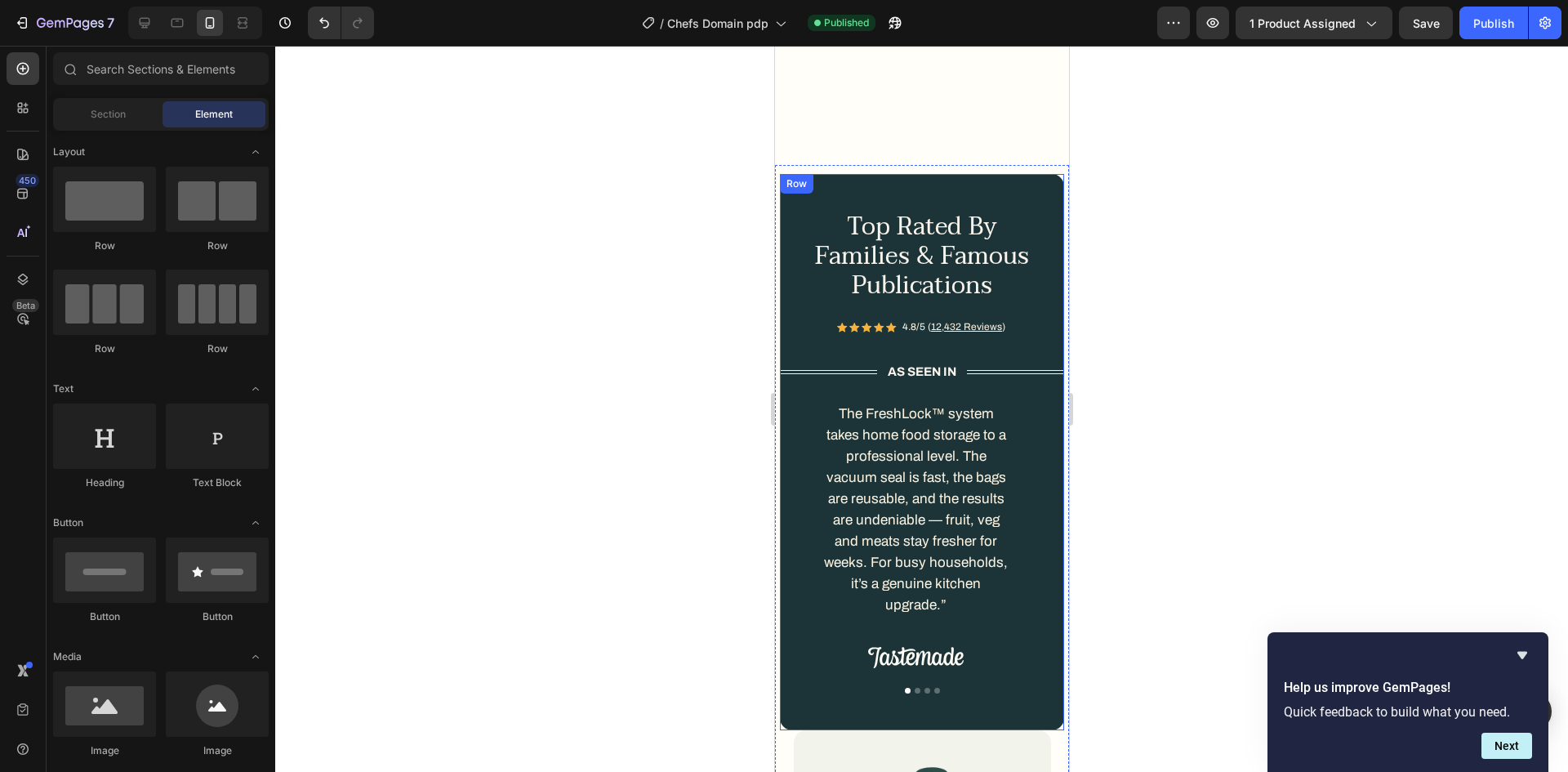
scroll to position [1634, 0]
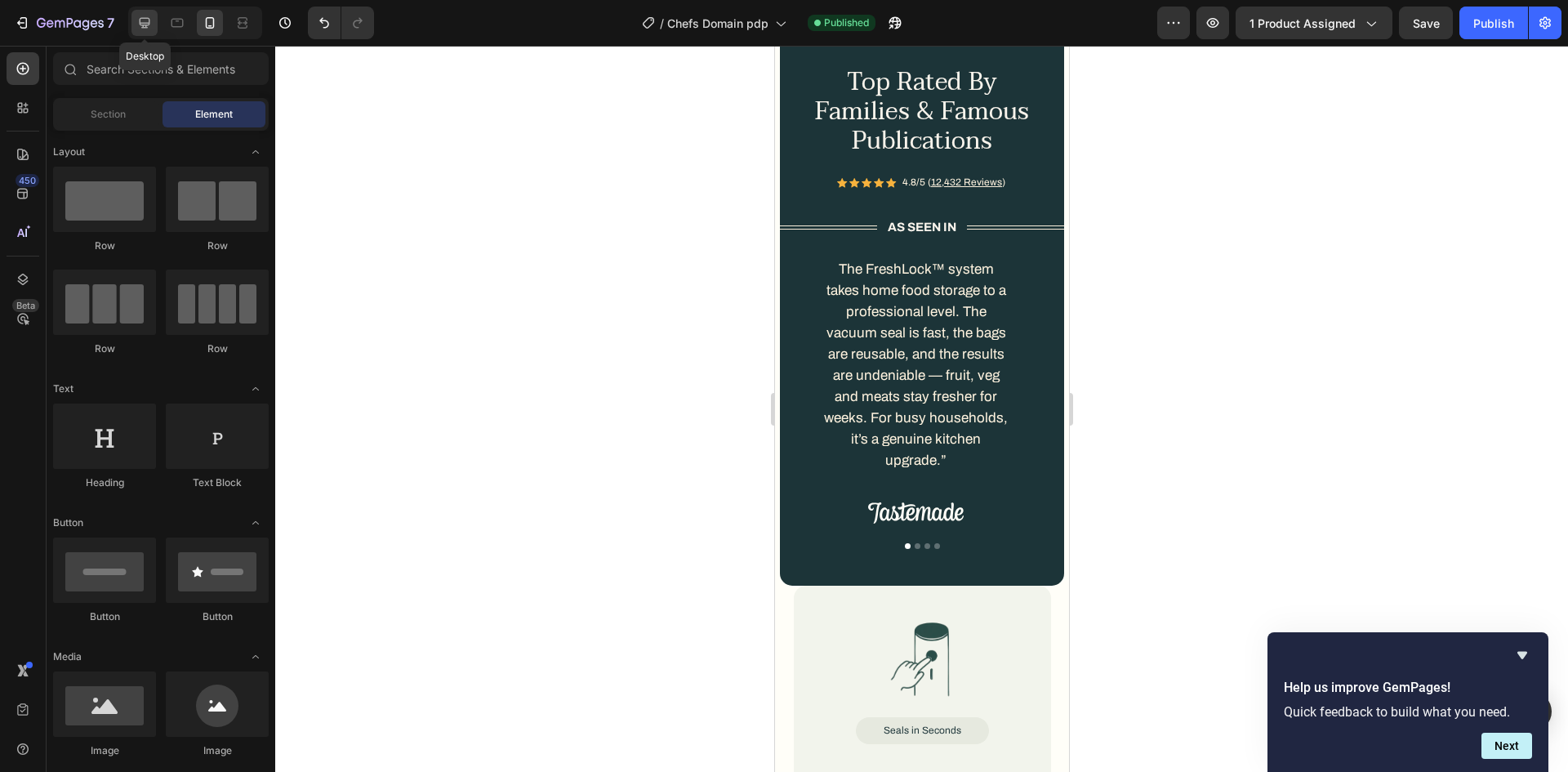
click at [136, 20] on div at bounding box center [145, 23] width 26 height 26
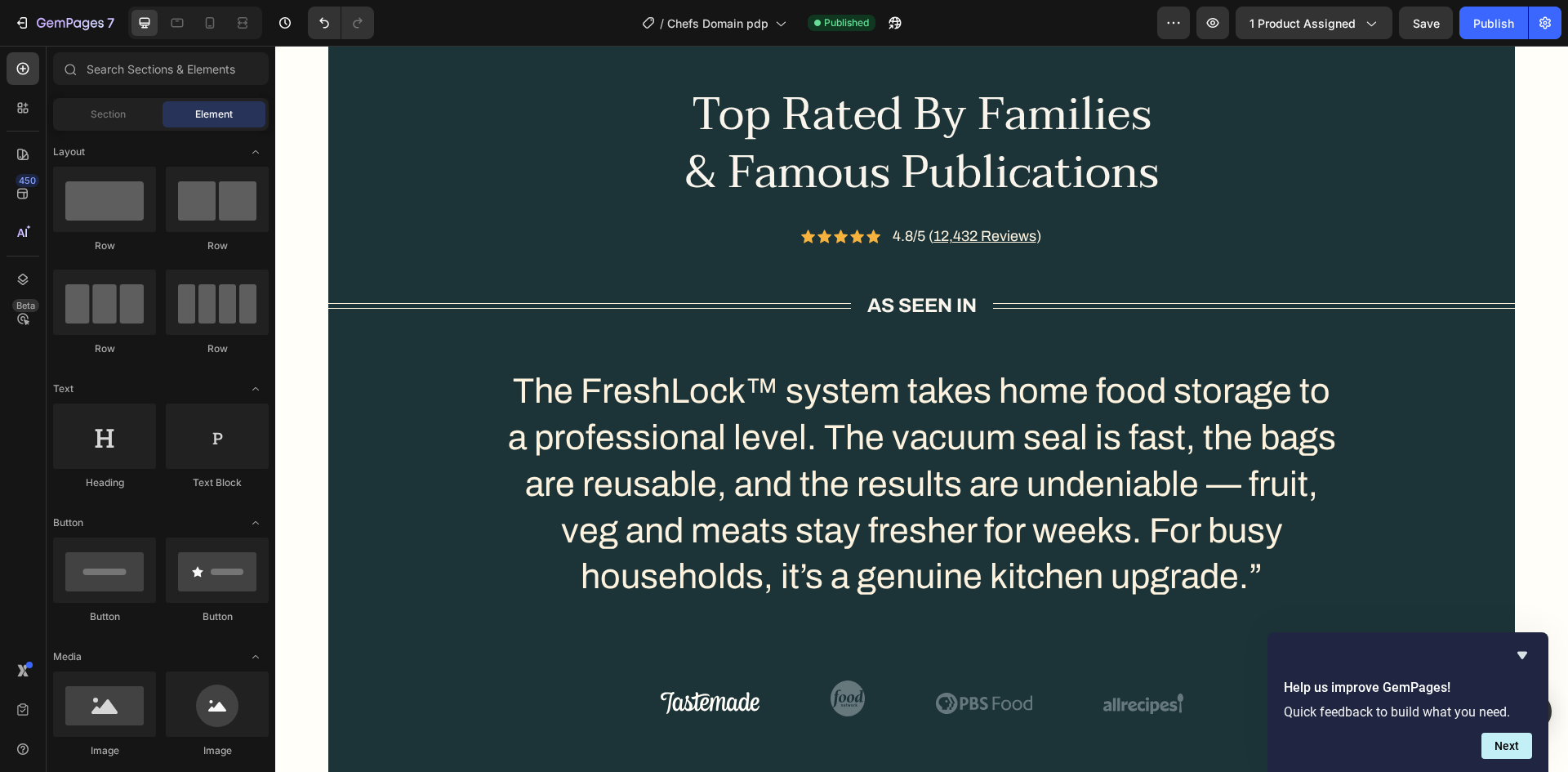
click at [1528, 650] on icon "Hide survey" at bounding box center [1522, 656] width 20 height 20
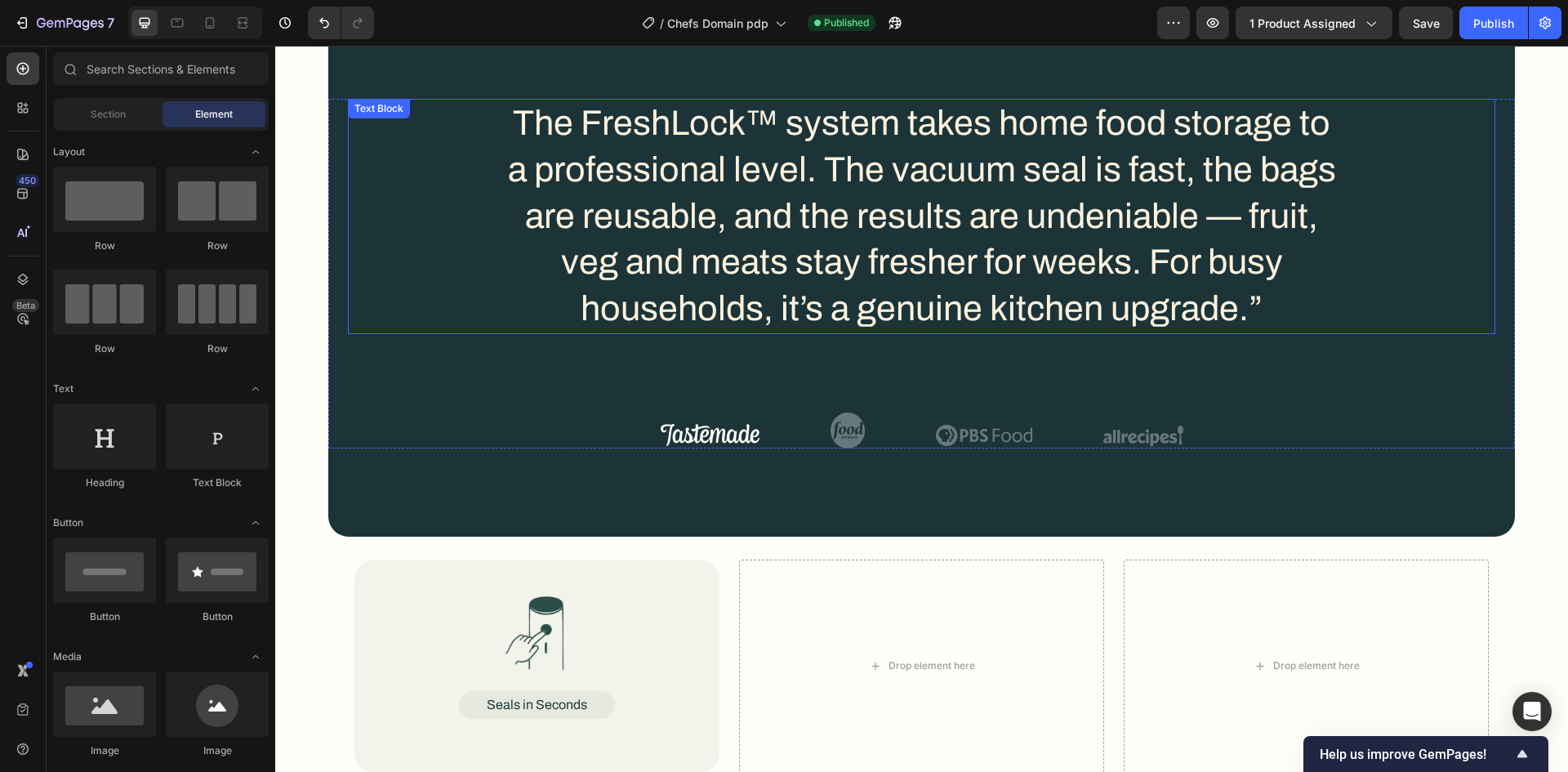
scroll to position [1961, 0]
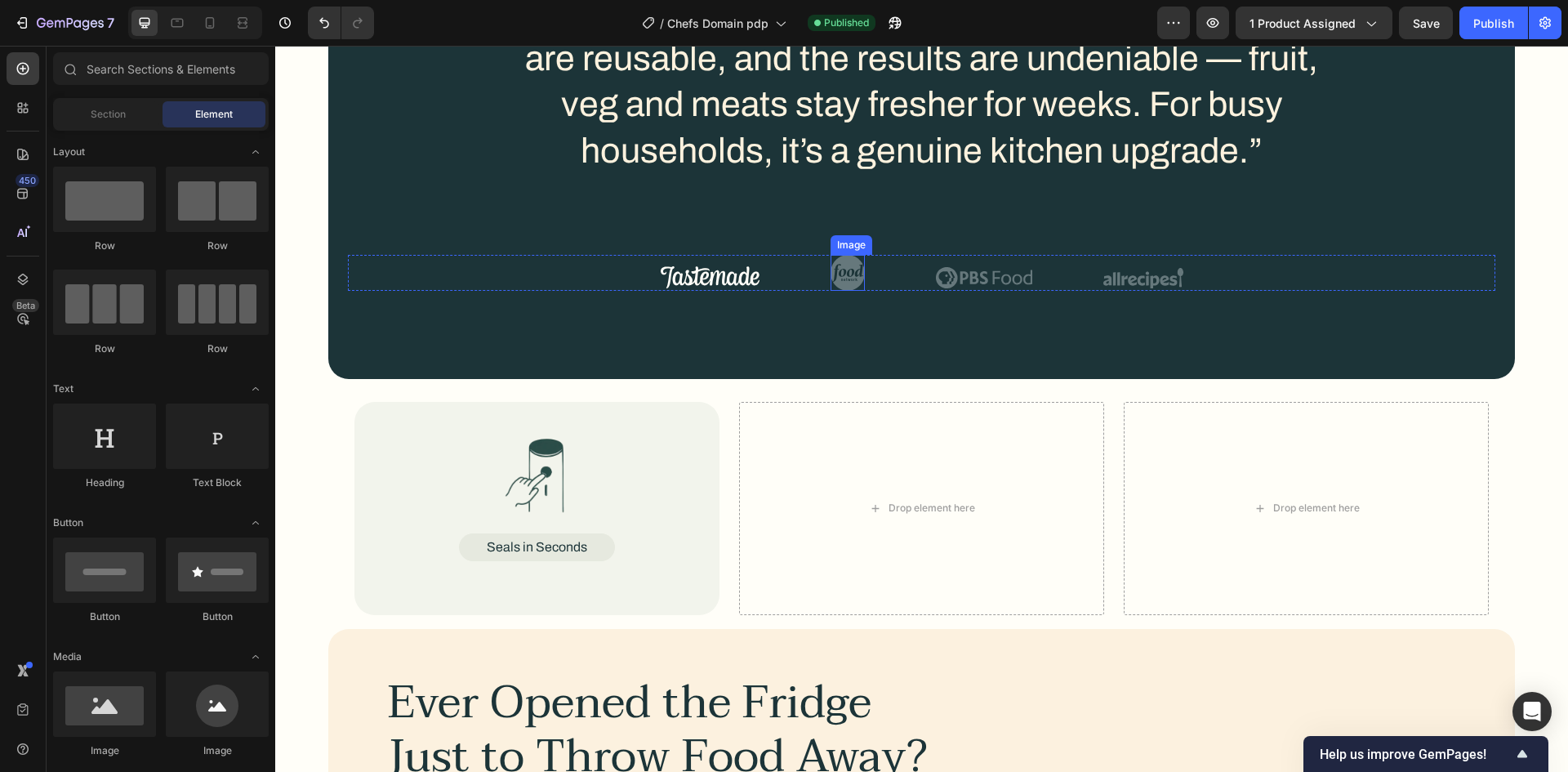
click at [846, 286] on img at bounding box center [847, 273] width 34 height 36
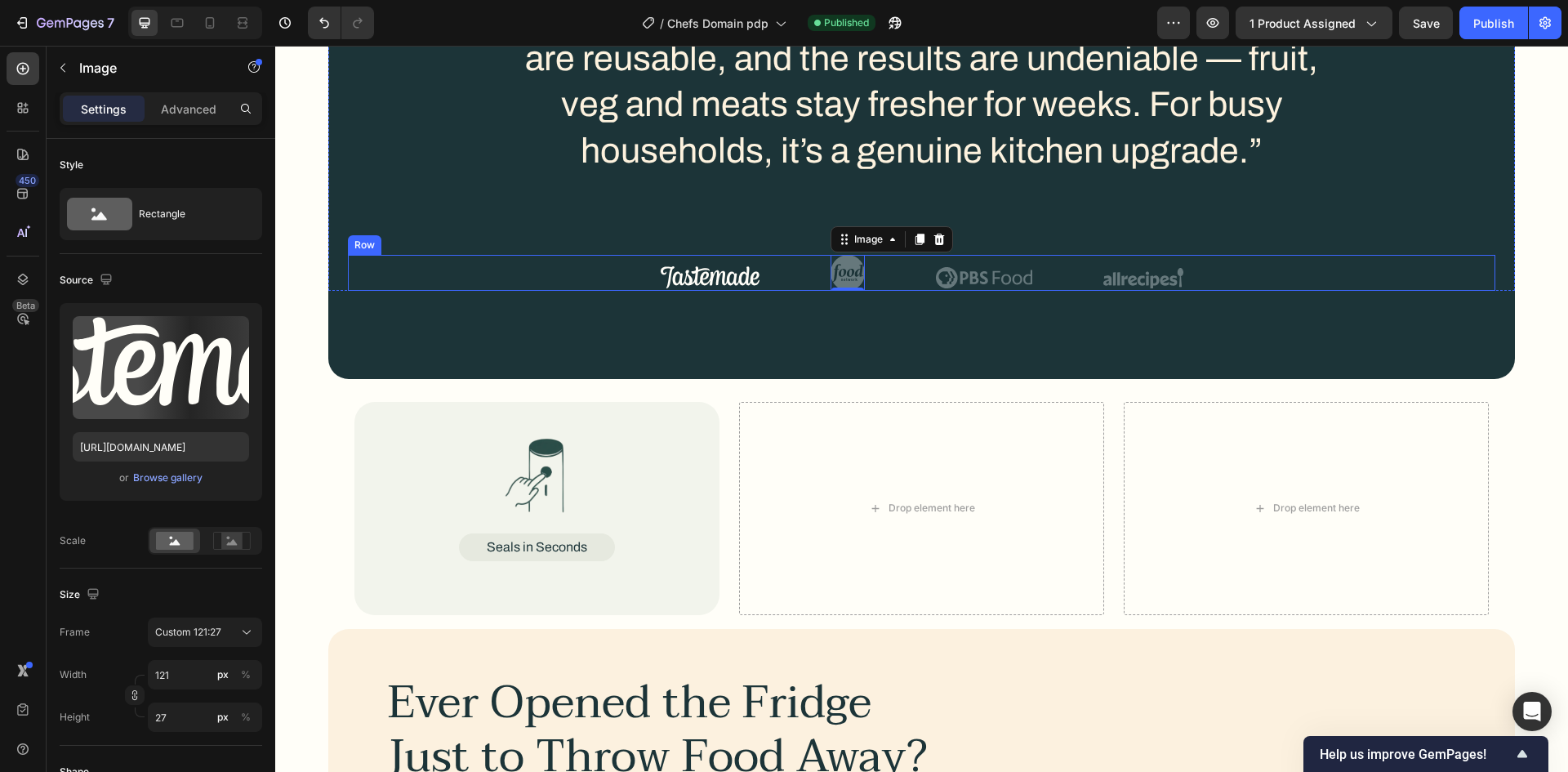
click at [738, 279] on img at bounding box center [710, 277] width 99 height 22
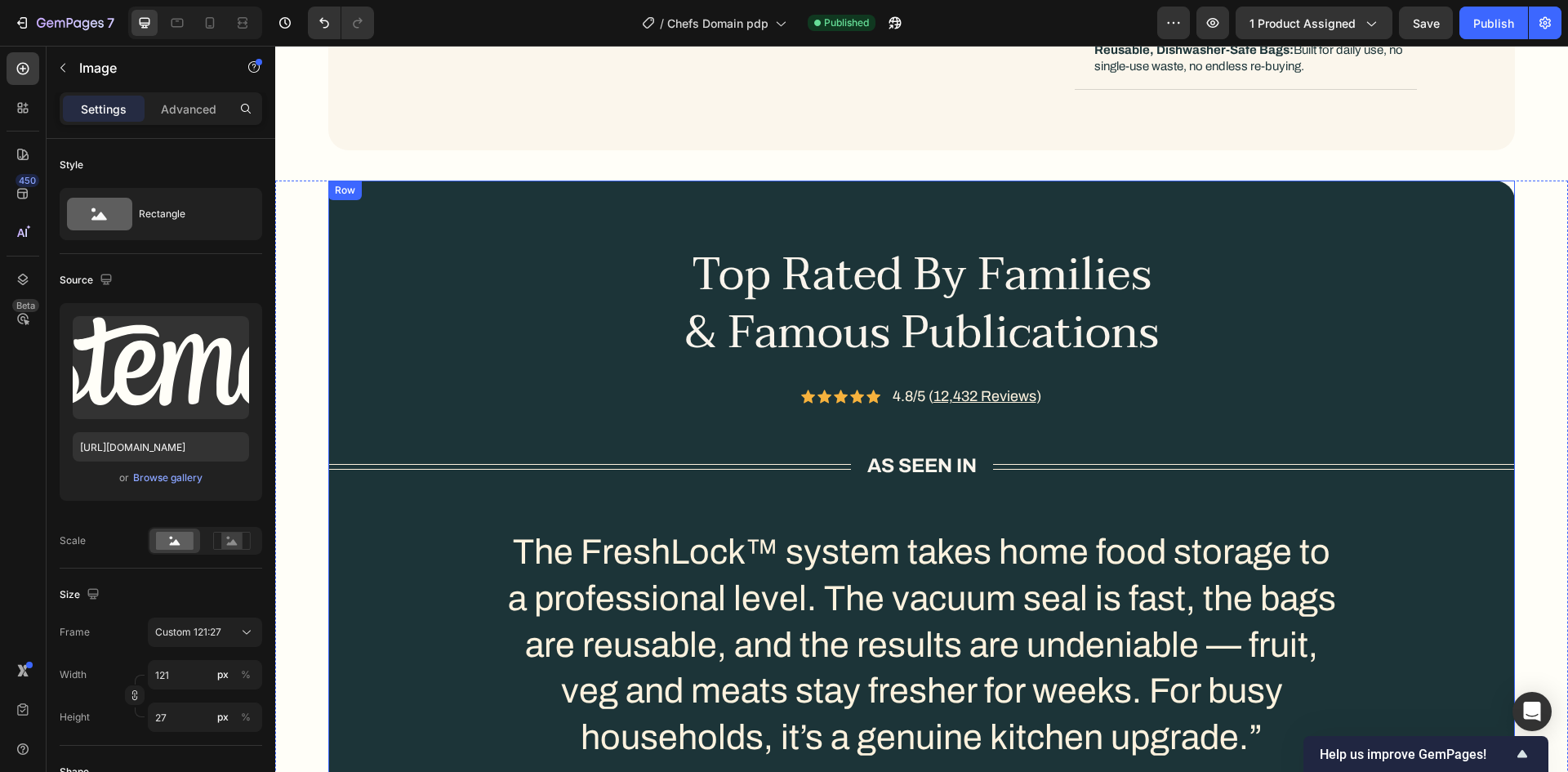
scroll to position [1226, 0]
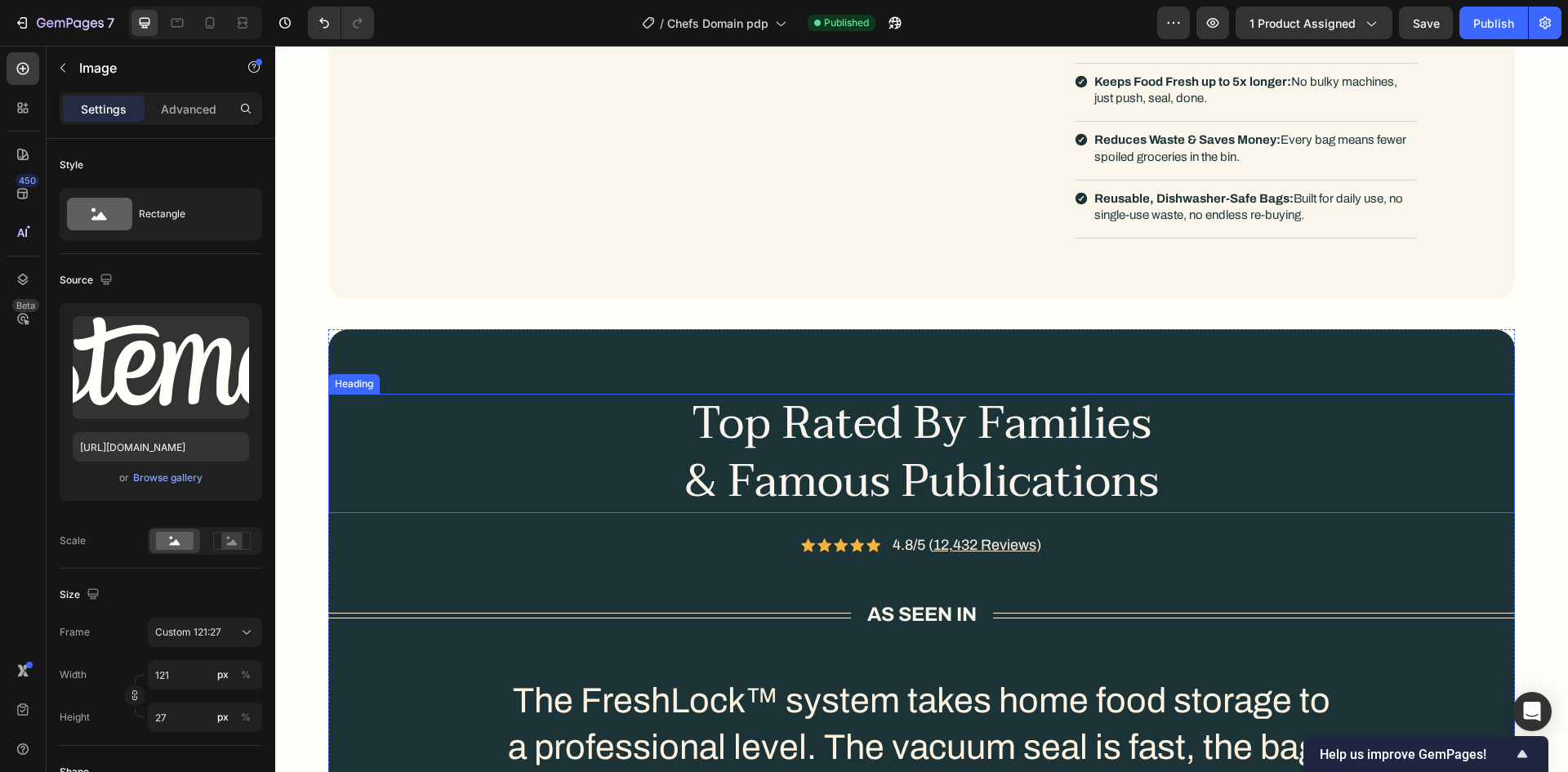
click at [829, 417] on h2 "Top Rated By Families & Famous Publications" at bounding box center [921, 453] width 490 height 119
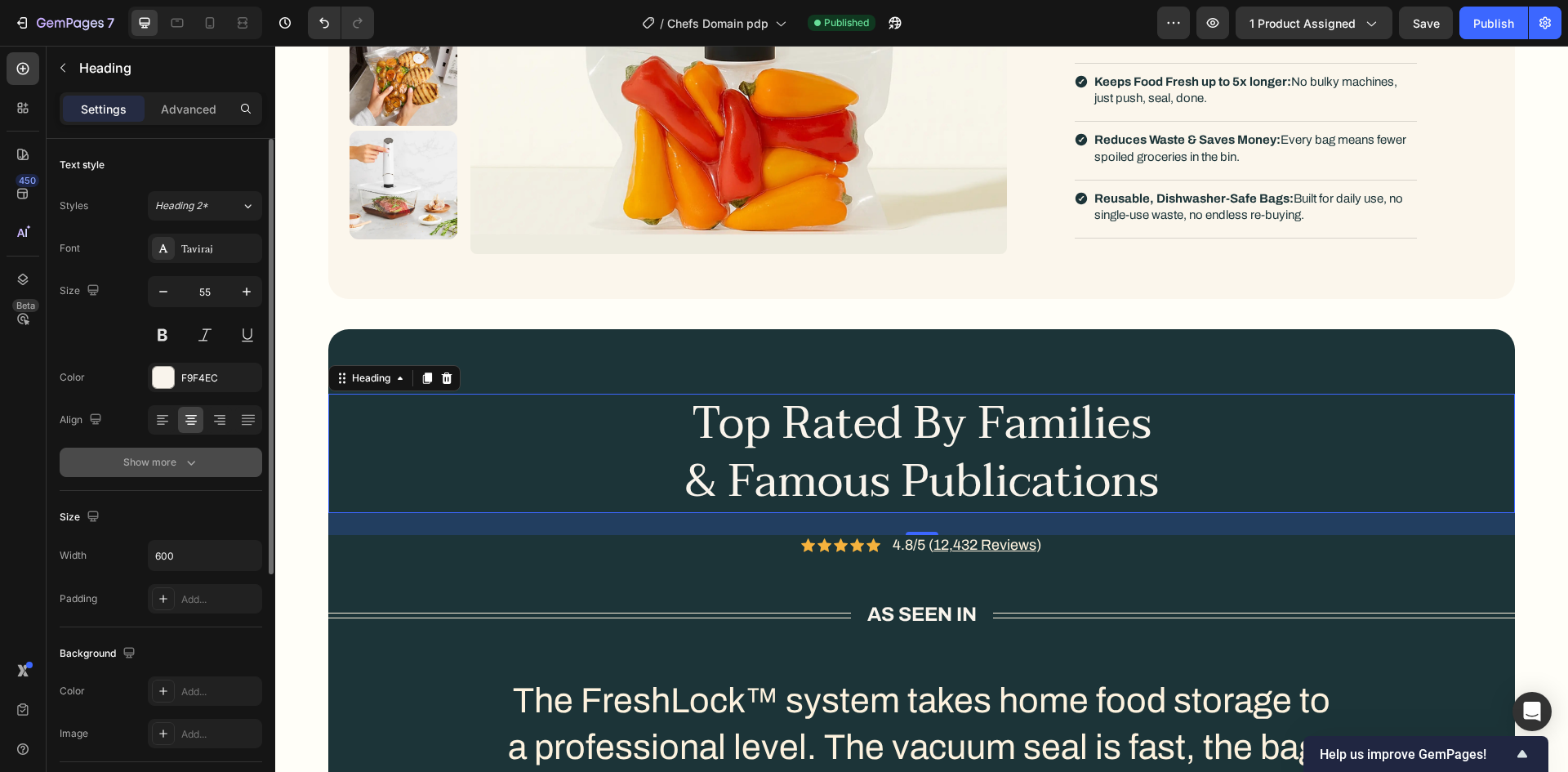
click at [178, 462] on div "Show more" at bounding box center [161, 462] width 76 height 16
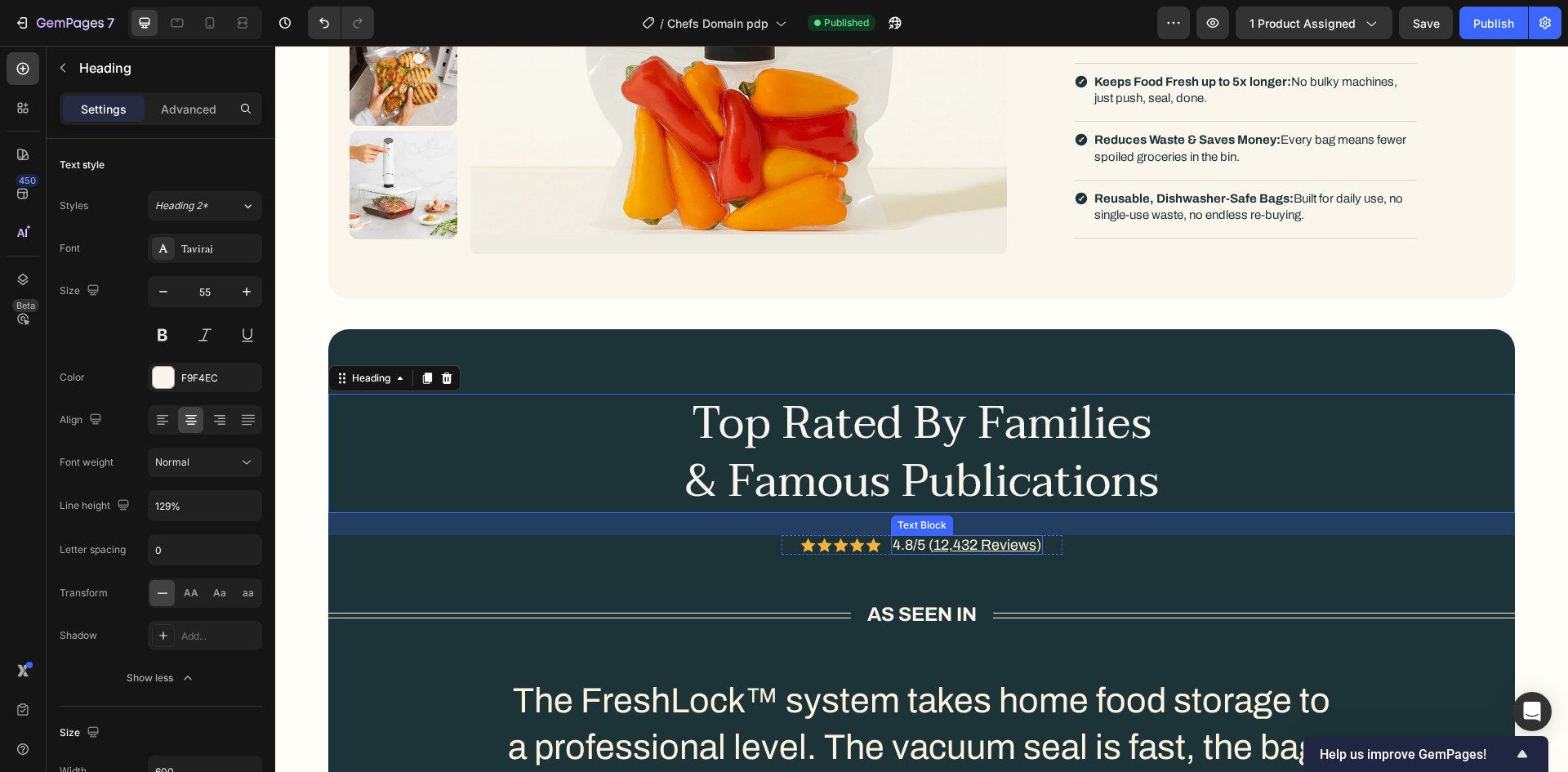
click at [975, 551] on u "12,432 Reviews" at bounding box center [984, 545] width 103 height 16
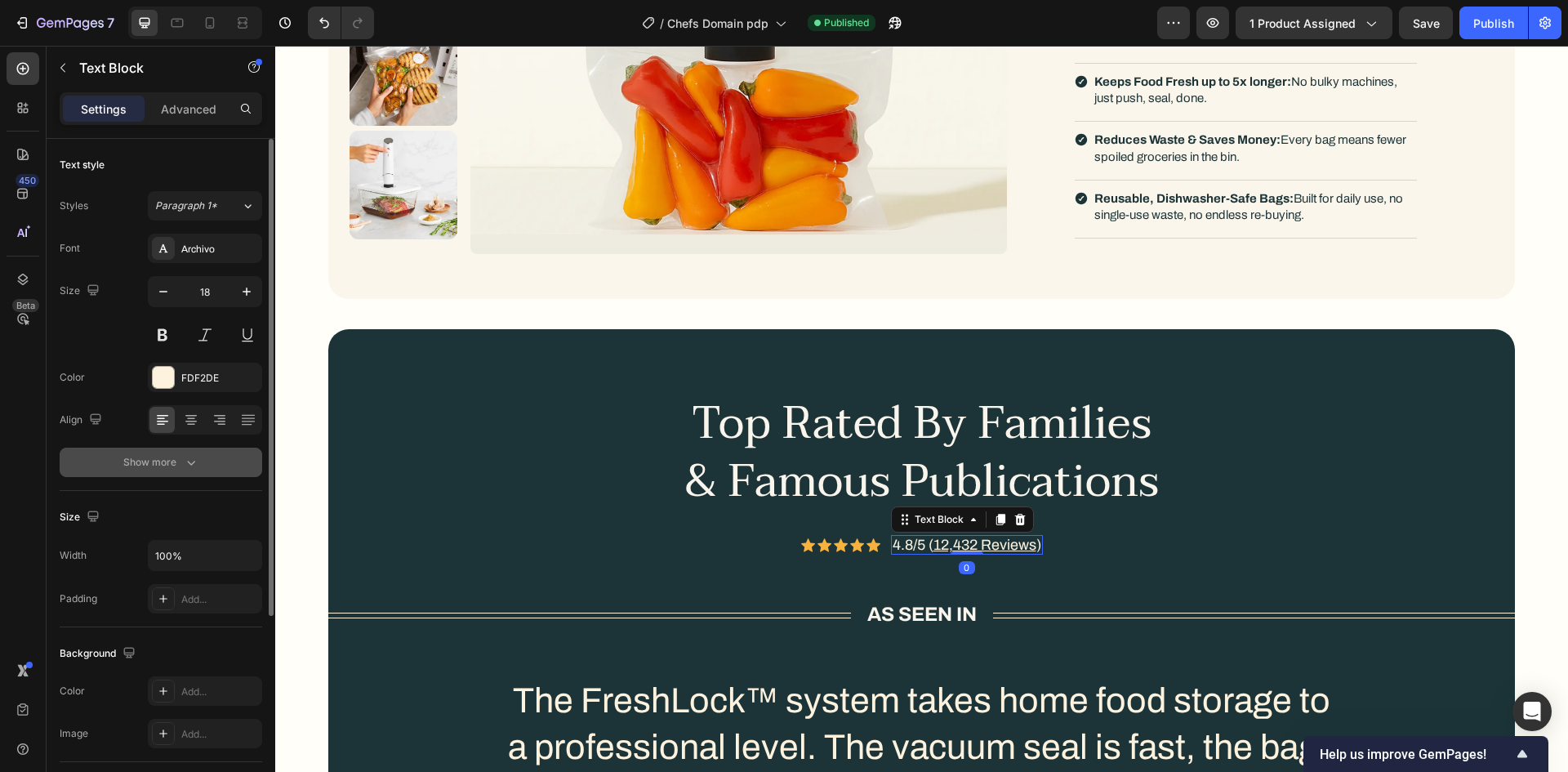
click at [171, 456] on div "Show more" at bounding box center [161, 462] width 76 height 16
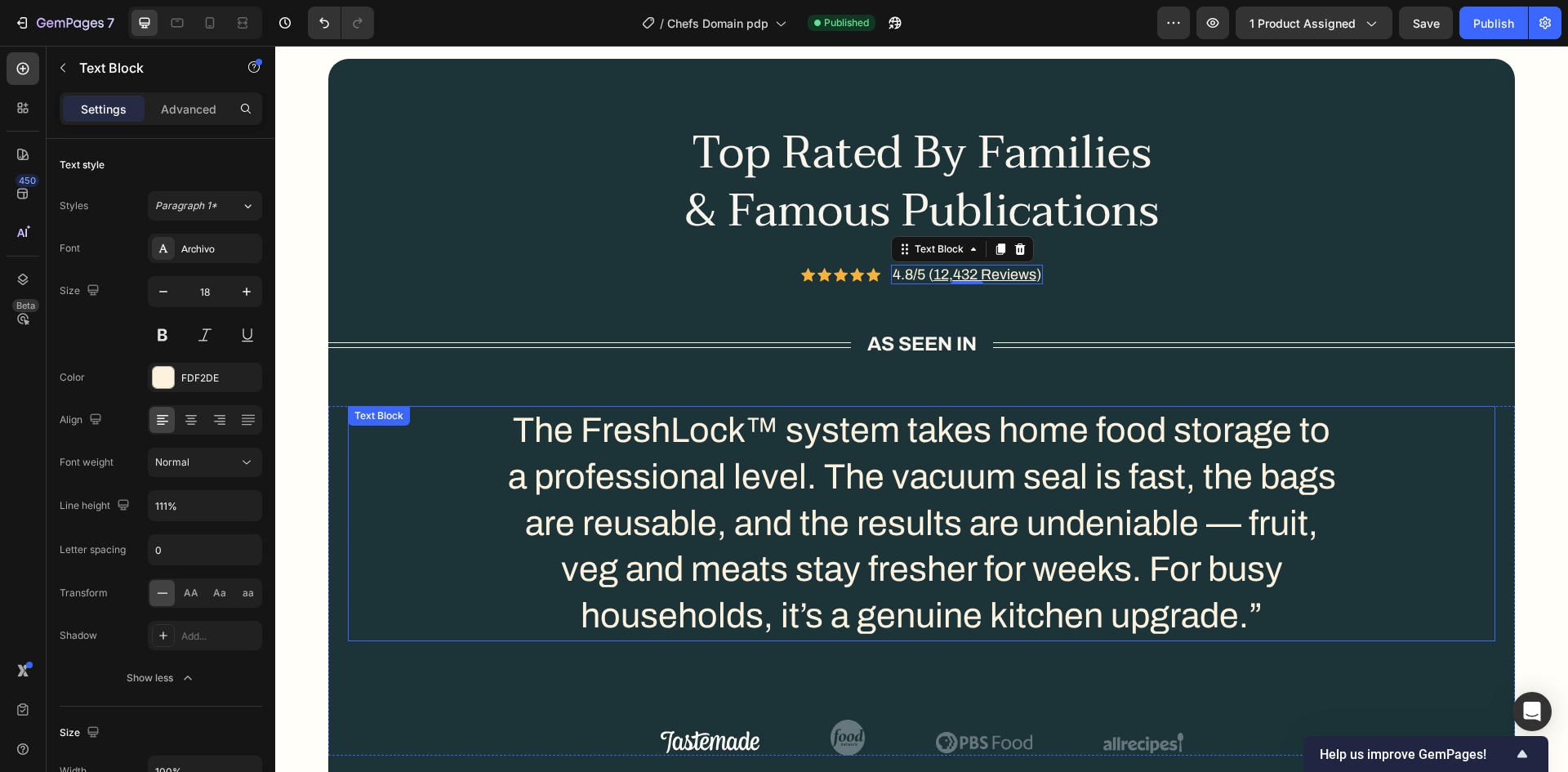
scroll to position [1553, 0]
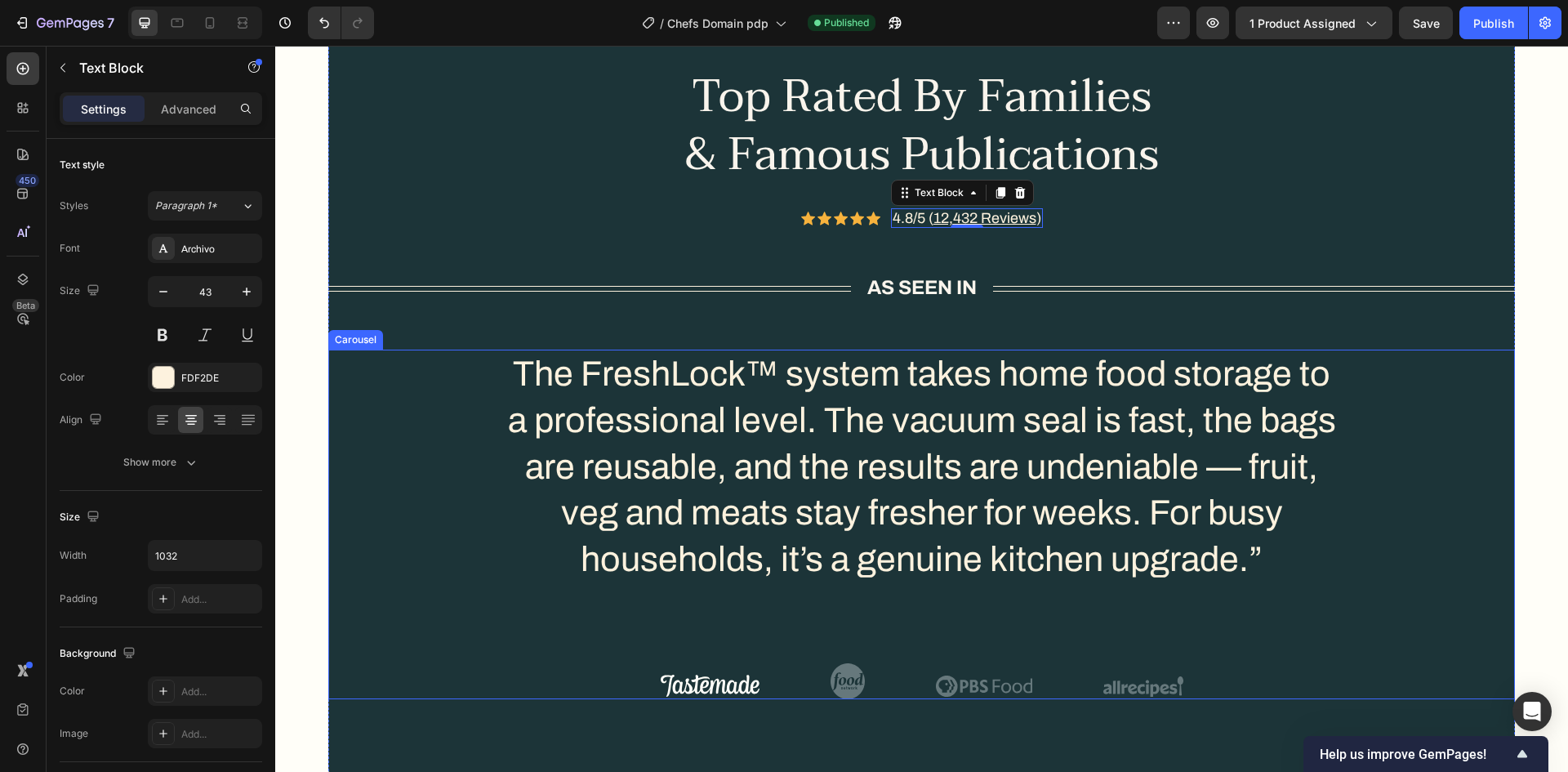
click at [640, 499] on p "The FreshLock™ system takes home food storage to a professional level. The vacu…" at bounding box center [922, 467] width 839 height 232
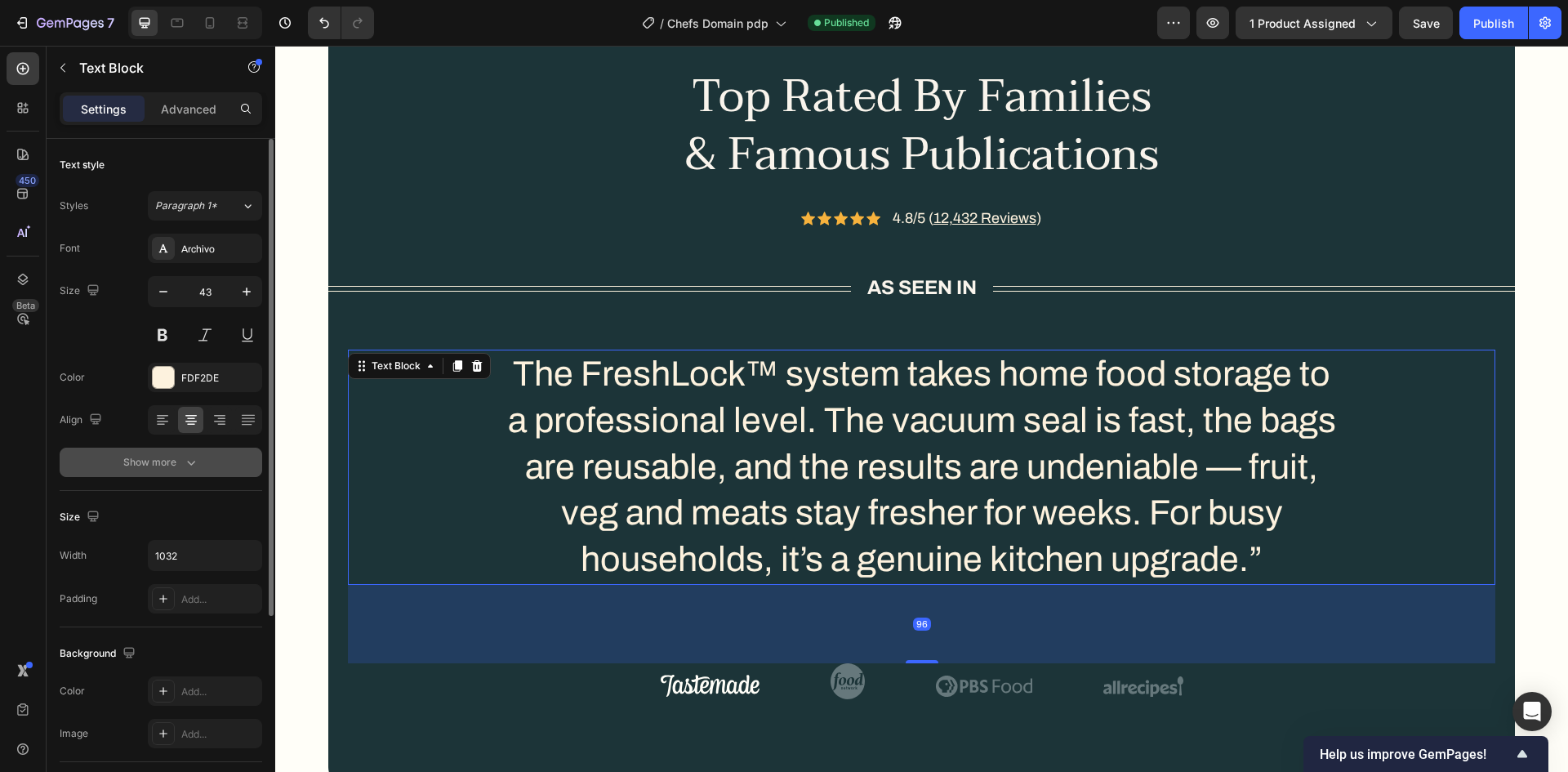
click at [170, 476] on button "Show more" at bounding box center [161, 462] width 203 height 29
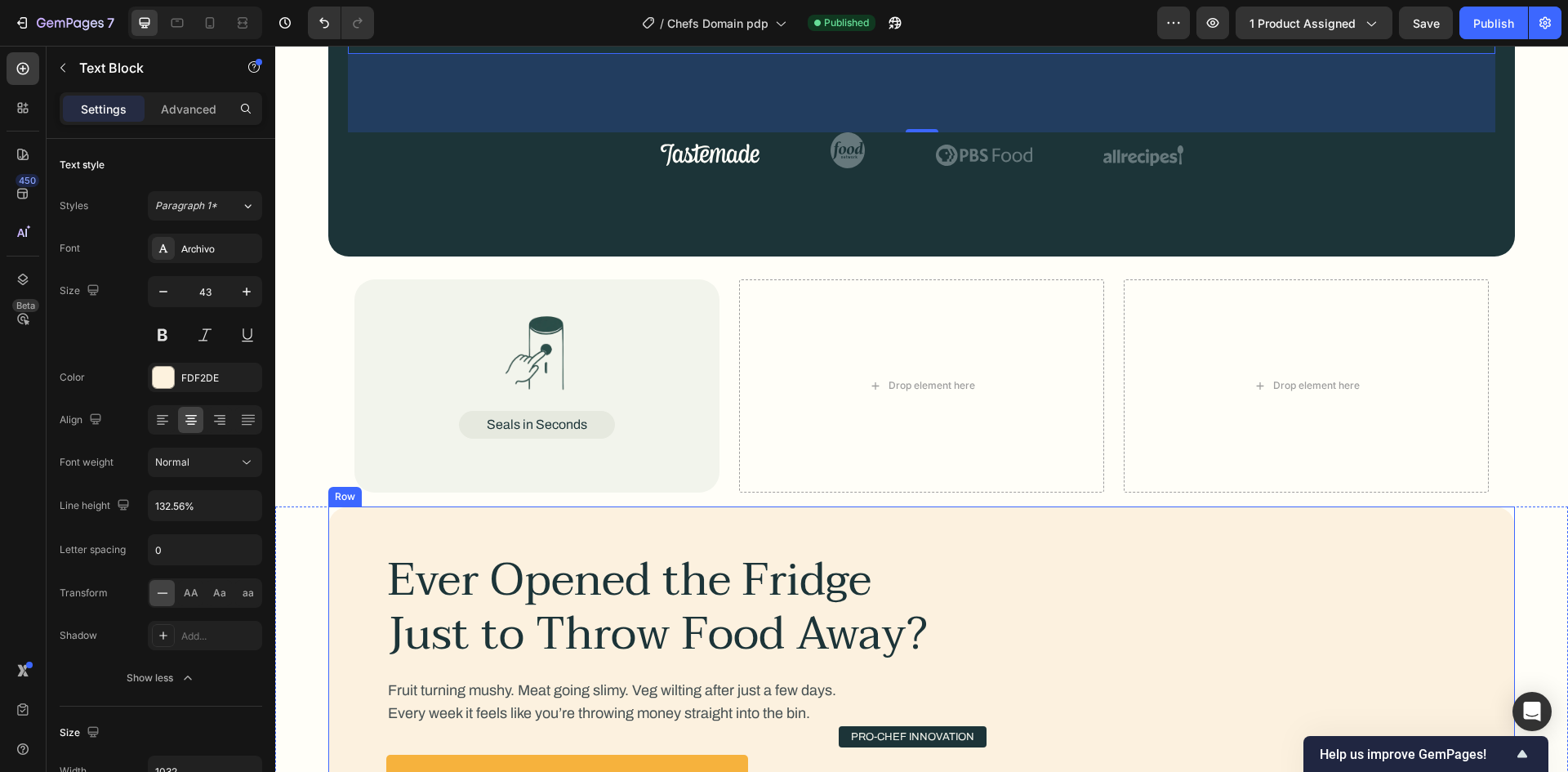
scroll to position [2206, 0]
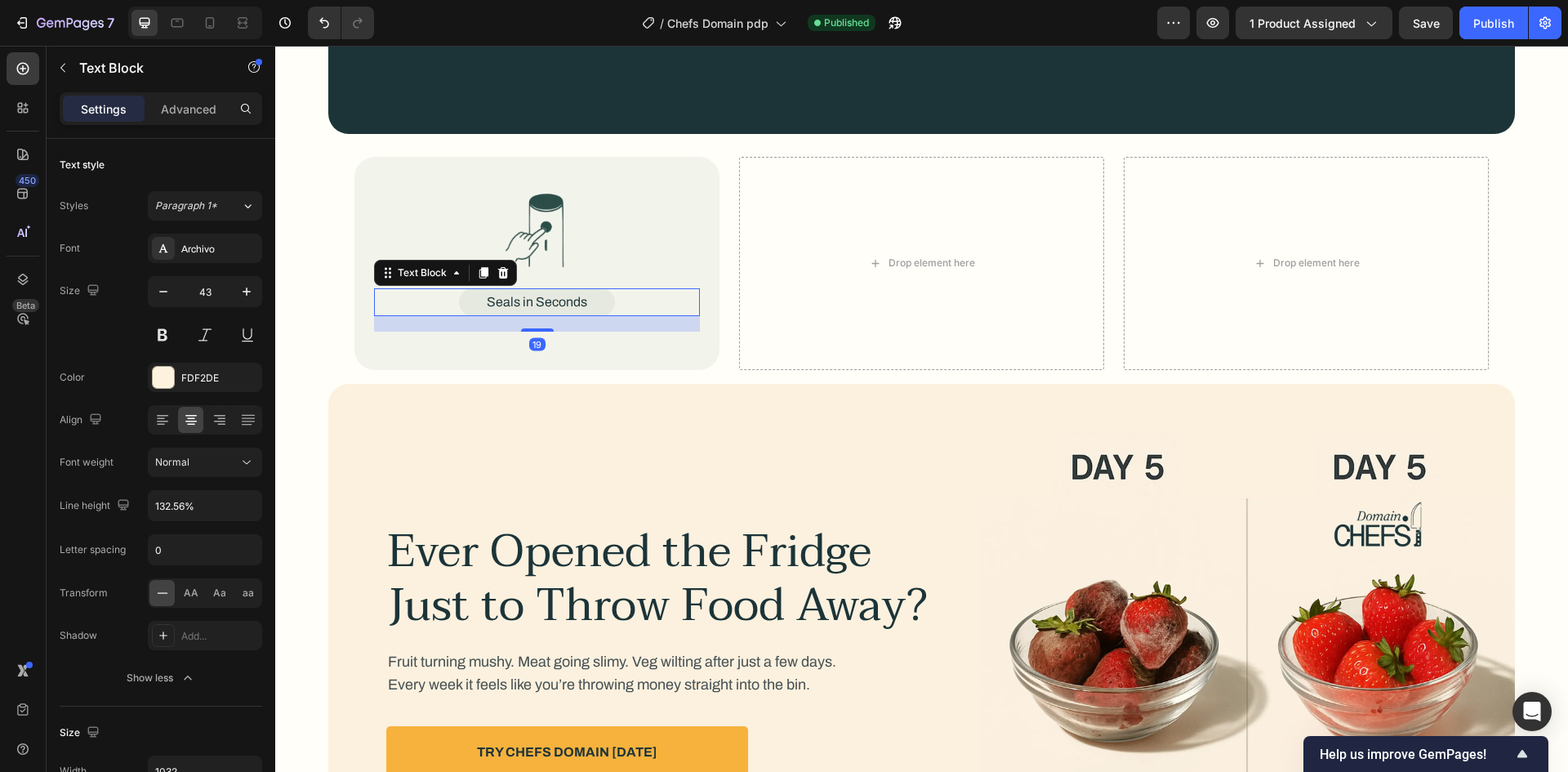
click at [526, 297] on p "Seals in Seconds" at bounding box center [537, 302] width 101 height 15
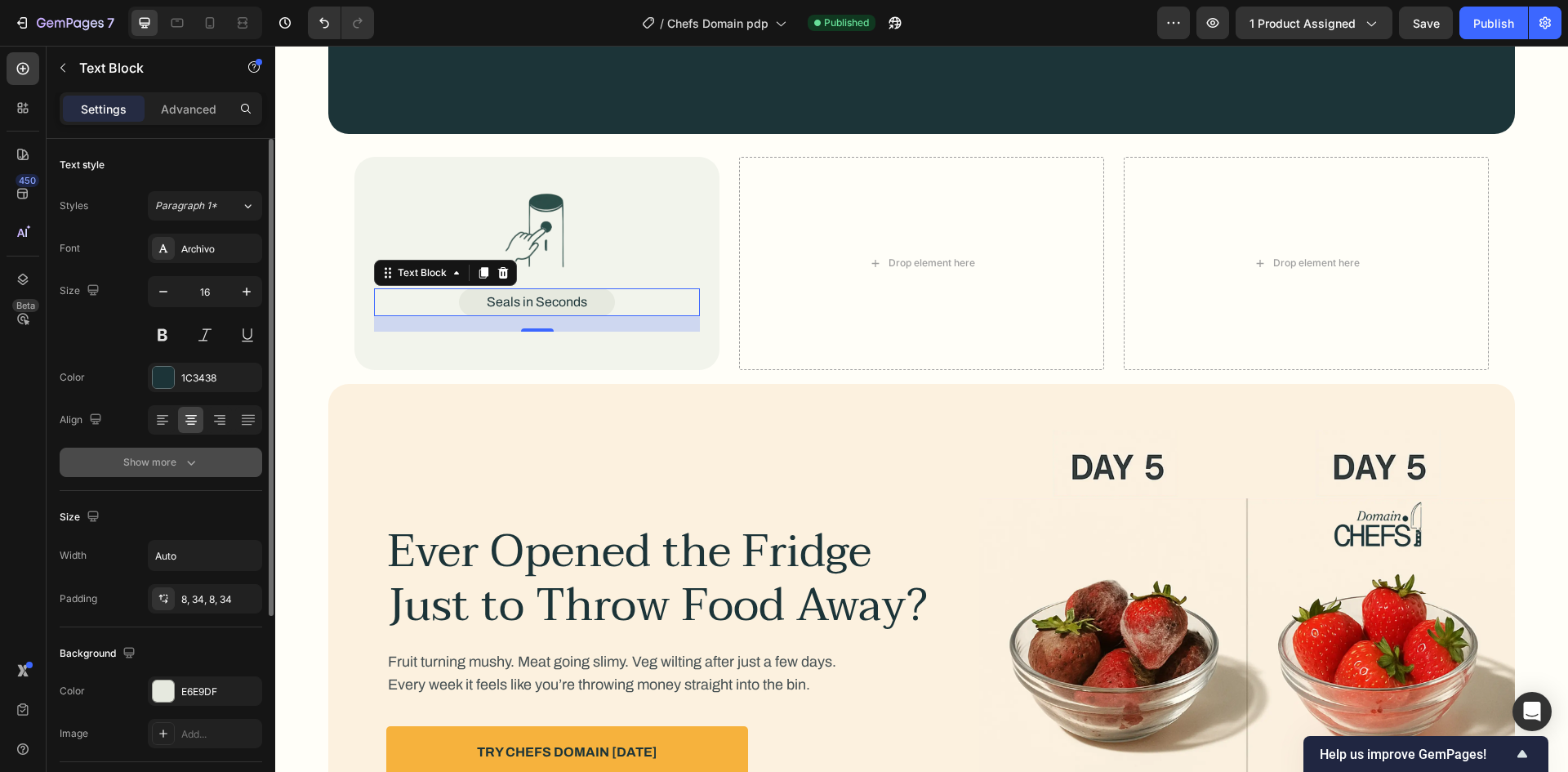
click at [172, 460] on div "Show more" at bounding box center [161, 462] width 76 height 16
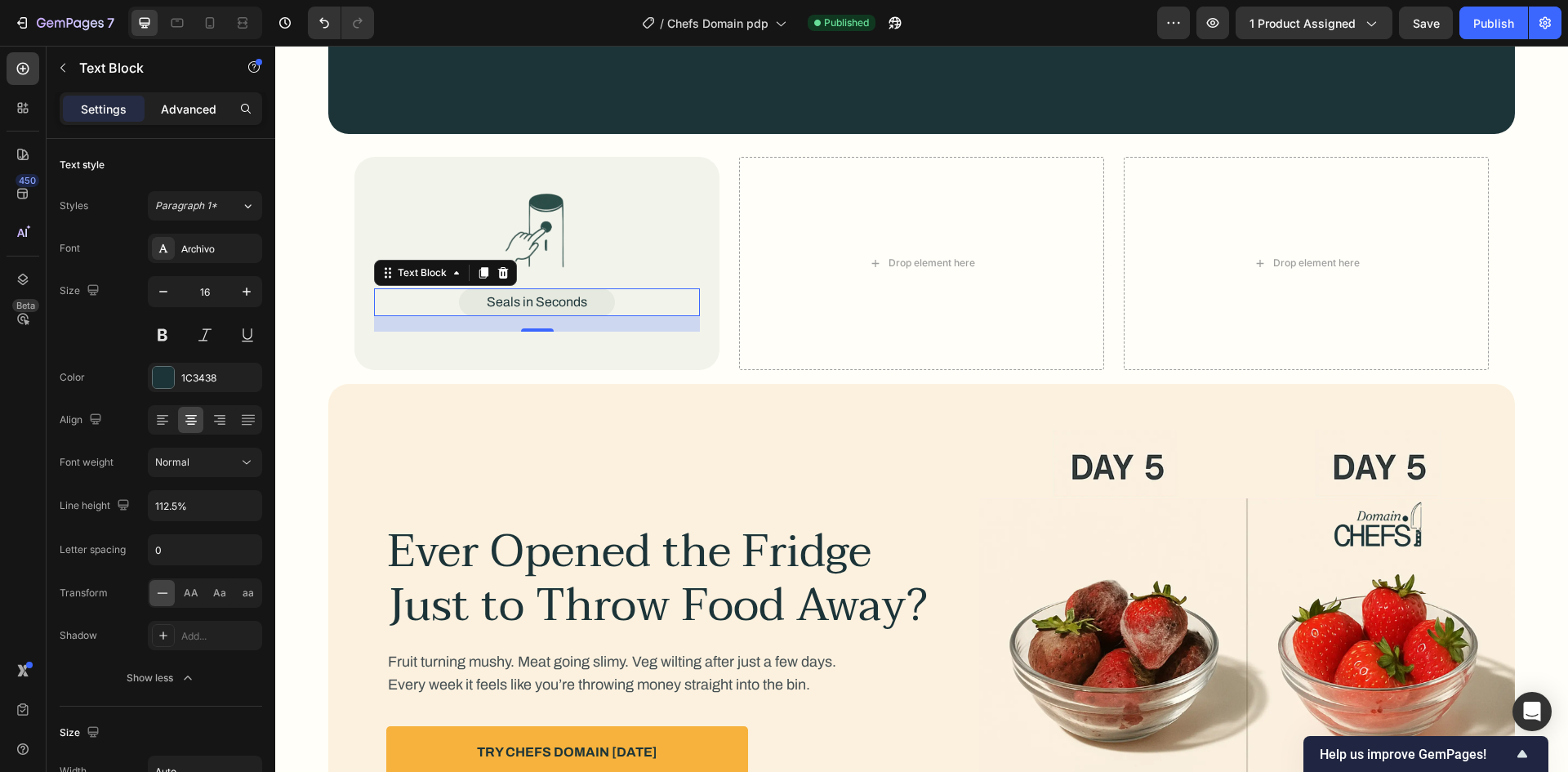
click at [194, 107] on p "Advanced" at bounding box center [189, 109] width 56 height 17
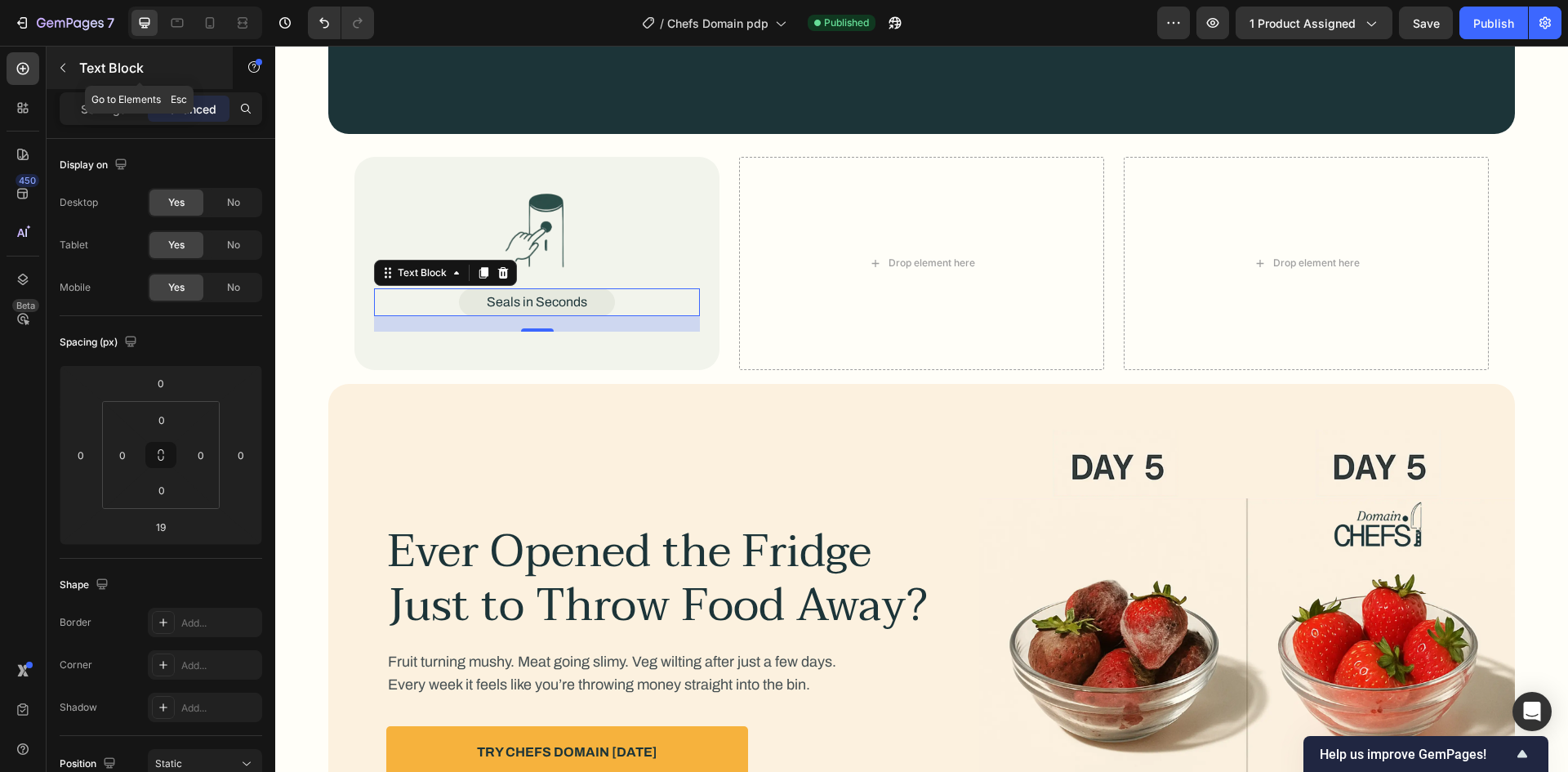
click at [134, 77] on p "Text Block" at bounding box center [148, 68] width 139 height 20
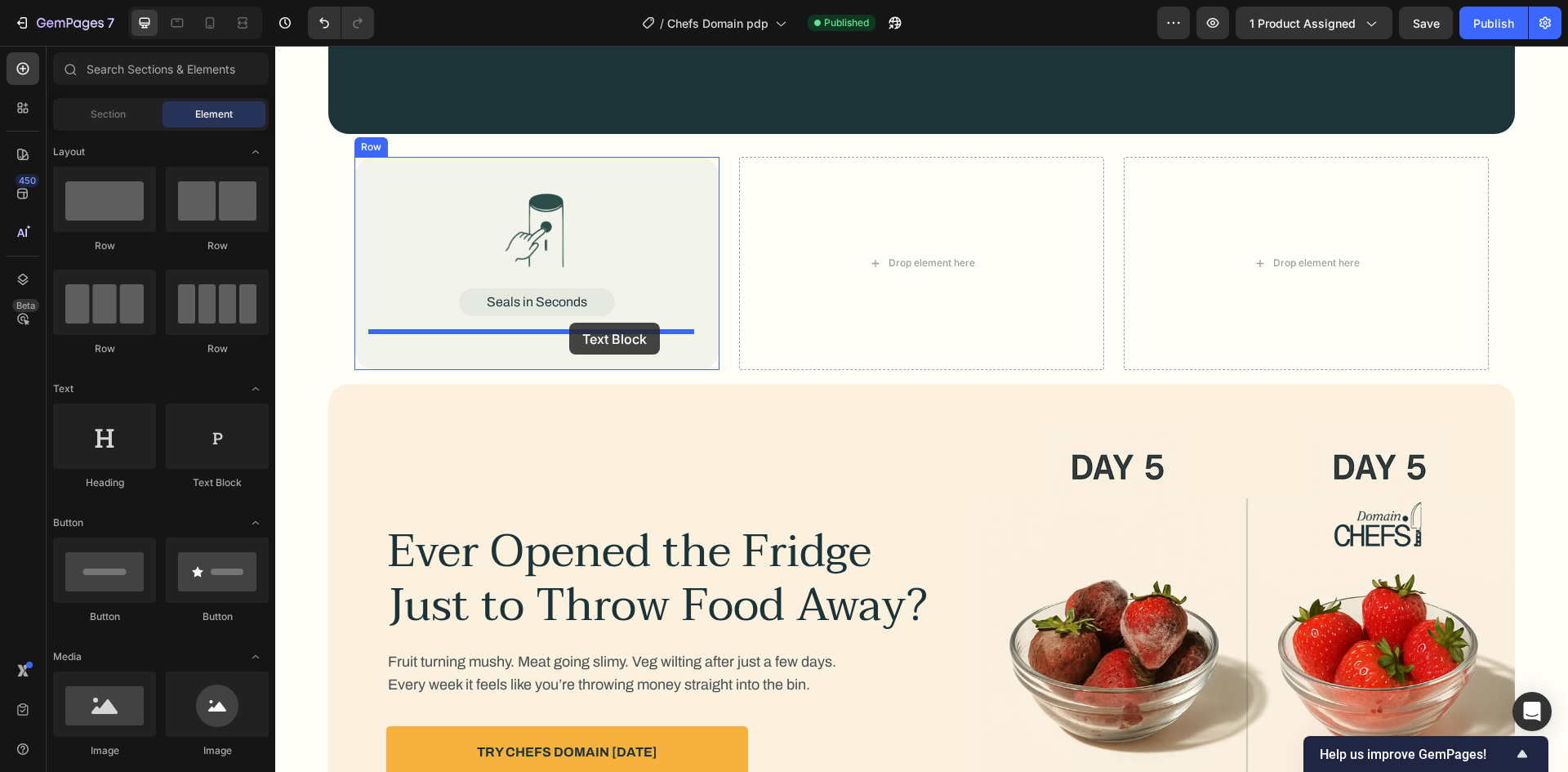
drag, startPoint x: 485, startPoint y: 495, endPoint x: 570, endPoint y: 323, distance: 191.9
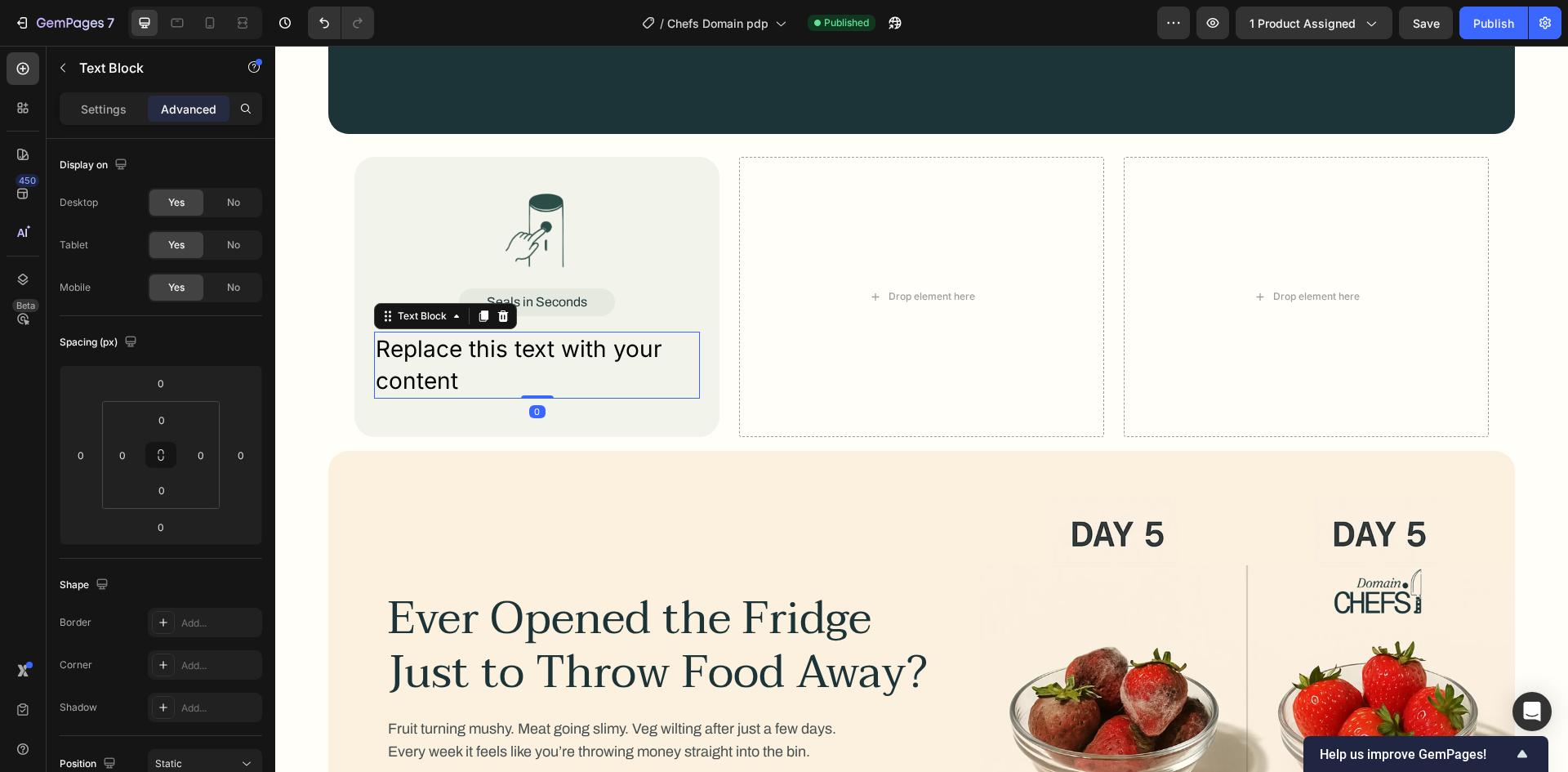
click at [532, 364] on div "Replace this text with your content" at bounding box center [537, 365] width 326 height 67
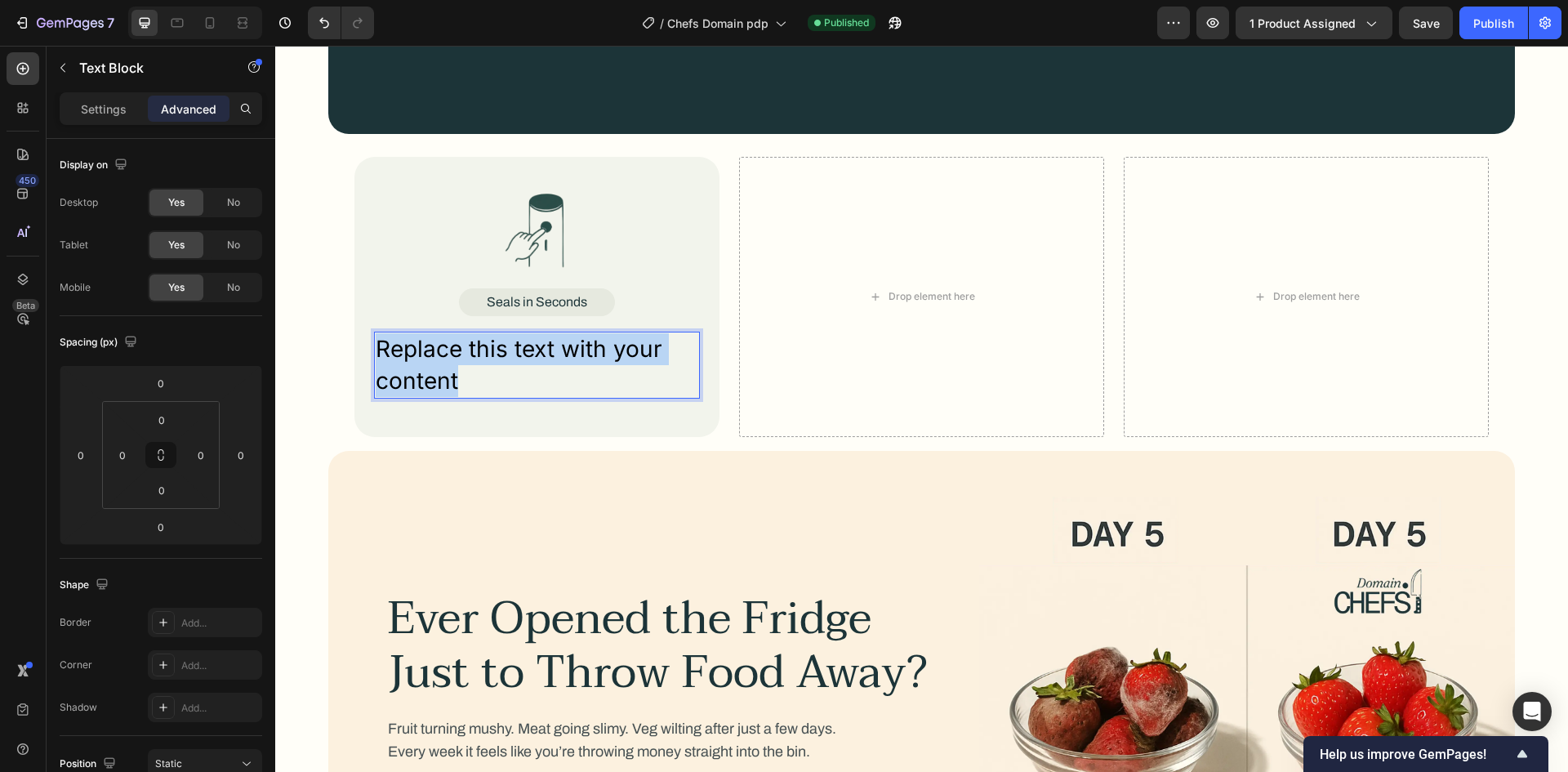
click at [532, 364] on p "Replace this text with your content" at bounding box center [537, 365] width 323 height 64
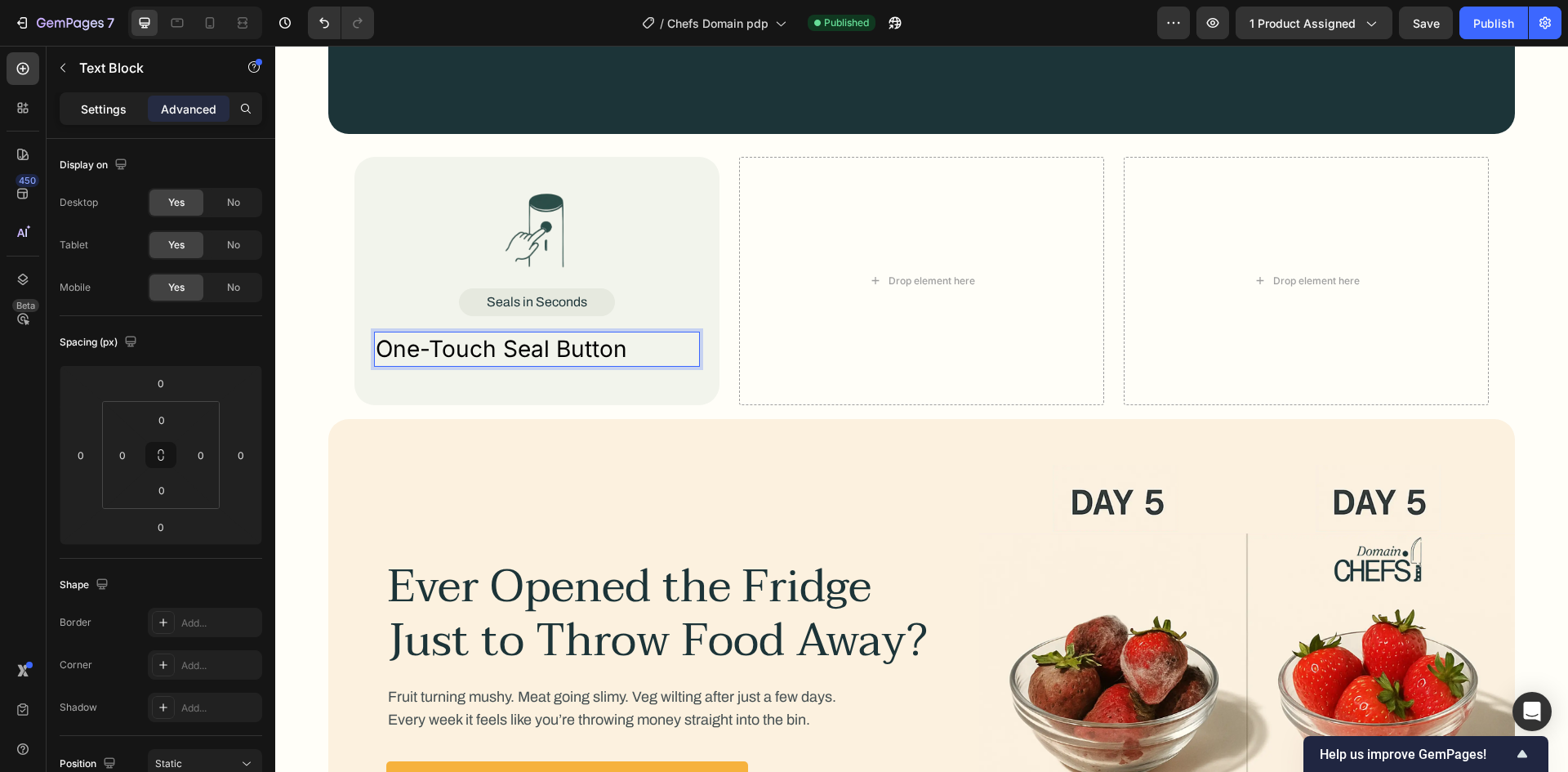
click at [120, 111] on p "Settings" at bounding box center [104, 109] width 46 height 17
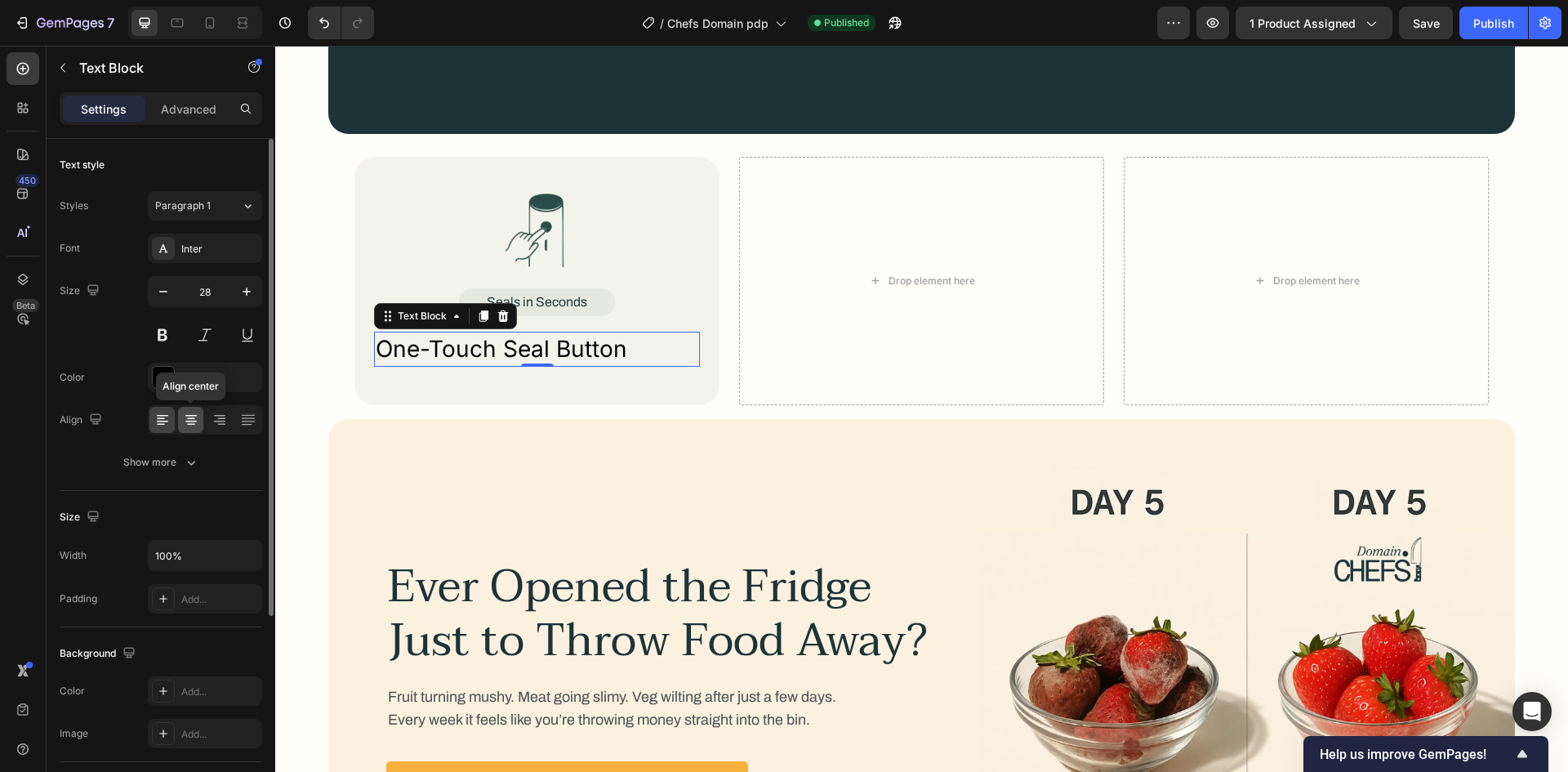
click at [189, 423] on icon at bounding box center [191, 420] width 16 height 16
click at [179, 459] on div "Show more" at bounding box center [161, 462] width 76 height 16
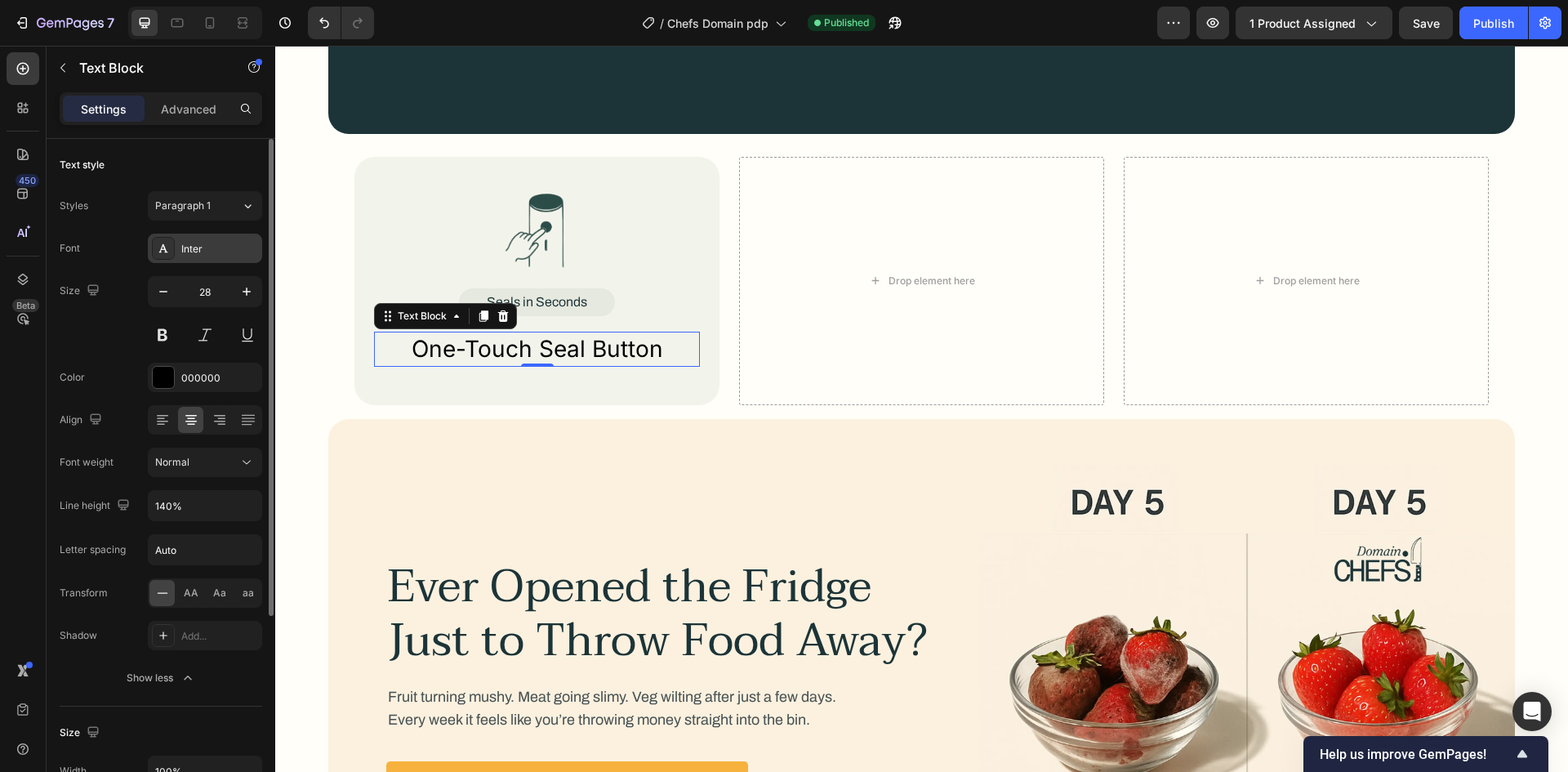
click at [230, 250] on div "Inter" at bounding box center [219, 249] width 77 height 15
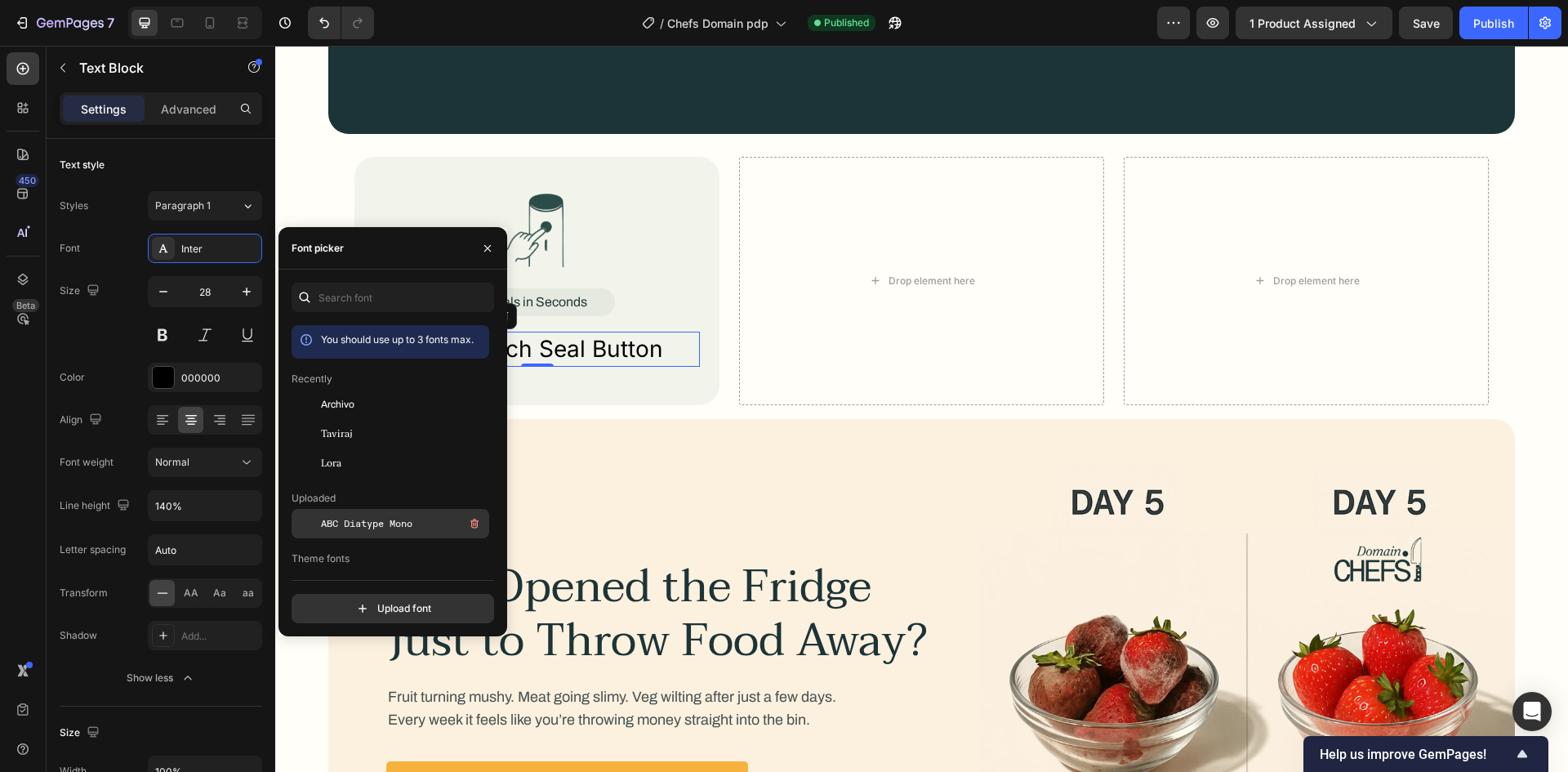
click at [379, 528] on span "ABC Diatype Mono" at bounding box center [367, 523] width 92 height 15
click at [118, 336] on div "Size 28" at bounding box center [161, 313] width 203 height 74
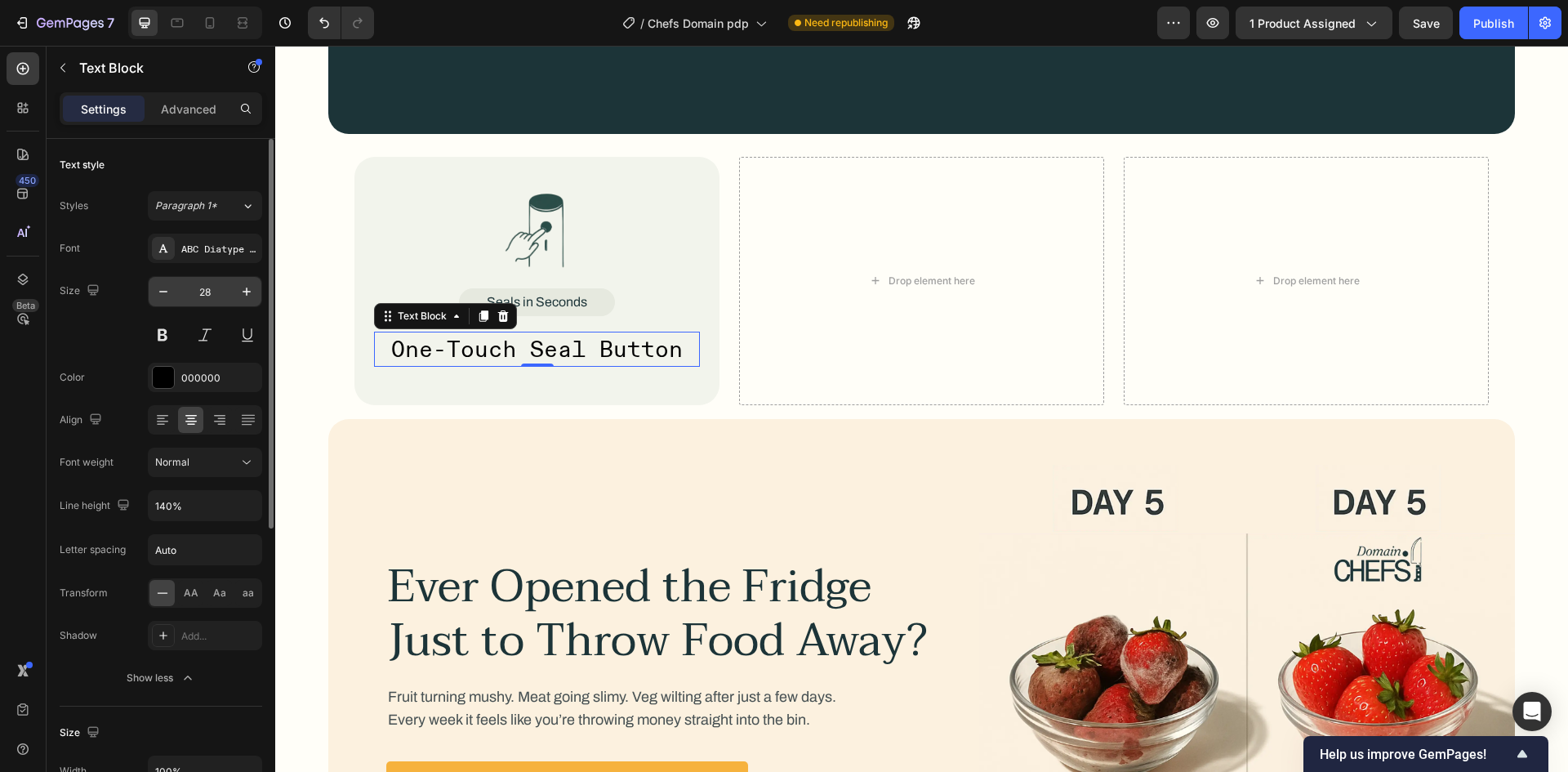
click at [214, 295] on input "28" at bounding box center [205, 291] width 54 height 29
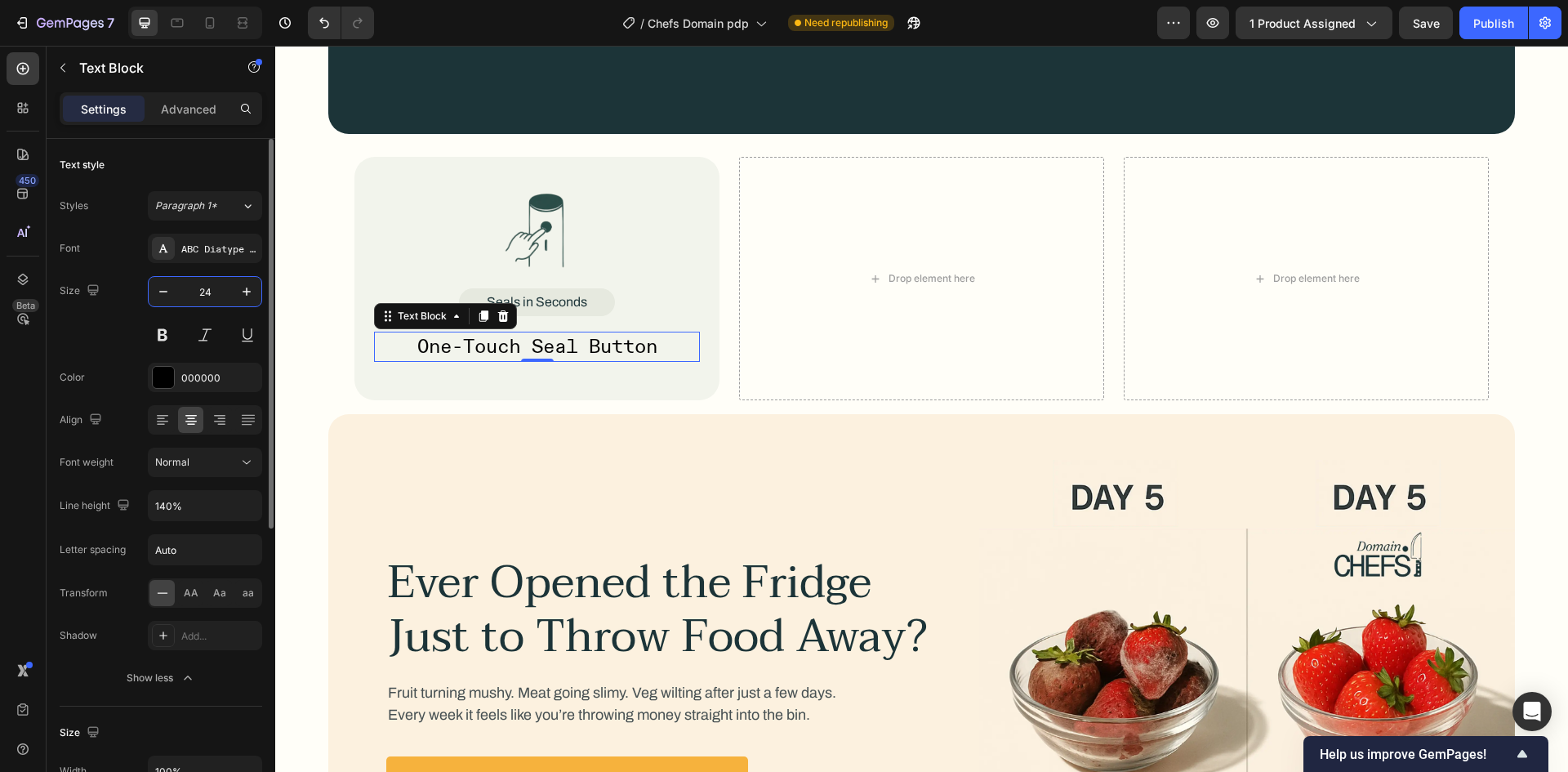
type input "24"
click at [89, 321] on div "Size 24" at bounding box center [161, 313] width 203 height 74
click at [159, 507] on input "140%" at bounding box center [205, 505] width 113 height 29
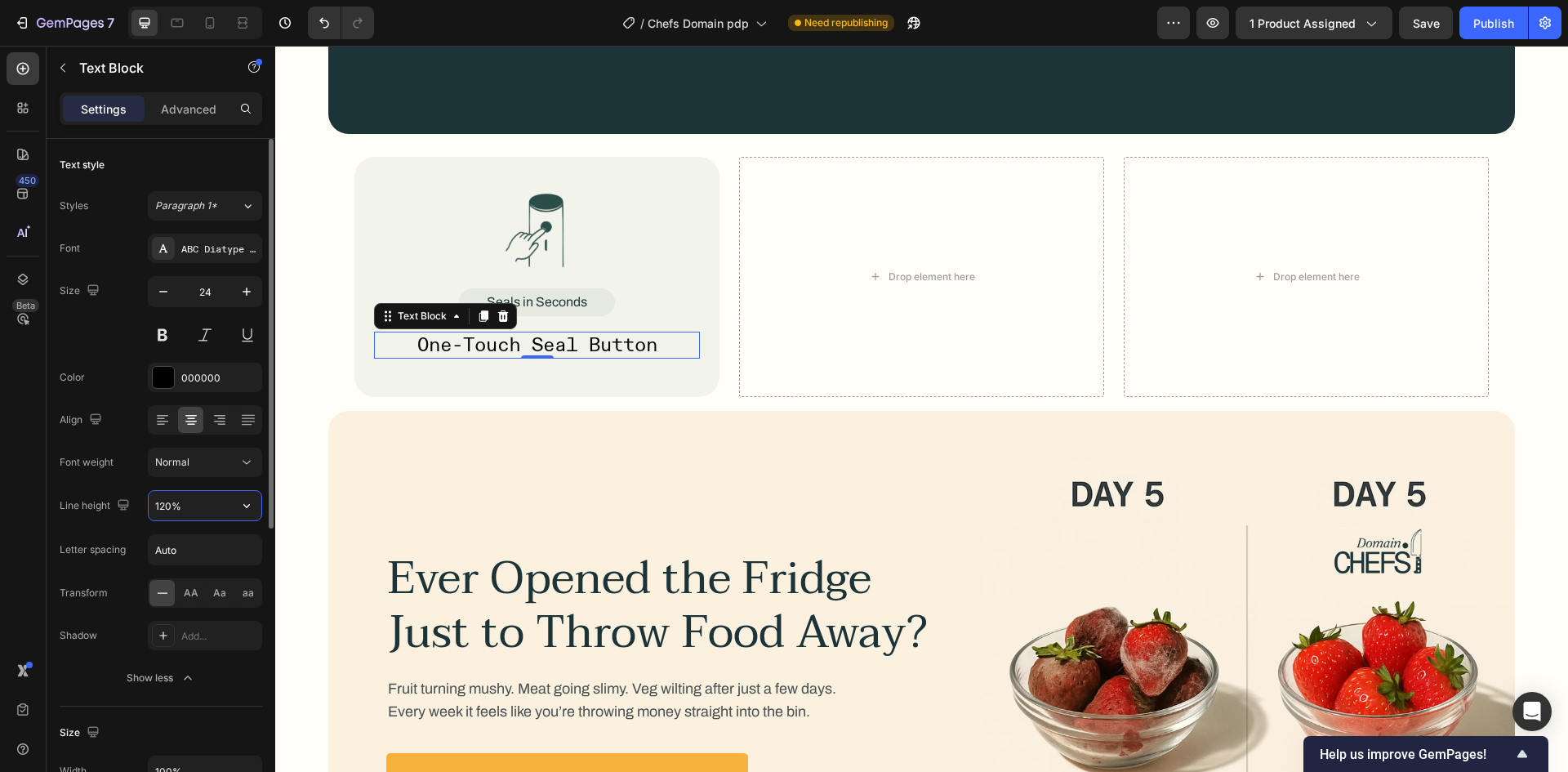
type input "120%"
click at [183, 549] on input "Auto" at bounding box center [205, 549] width 113 height 29
type input "0"
click at [140, 570] on div "Font ABC Diatype Mono Size 24 Color 000000 Align Font weight Normal Line height…" at bounding box center [161, 463] width 203 height 459
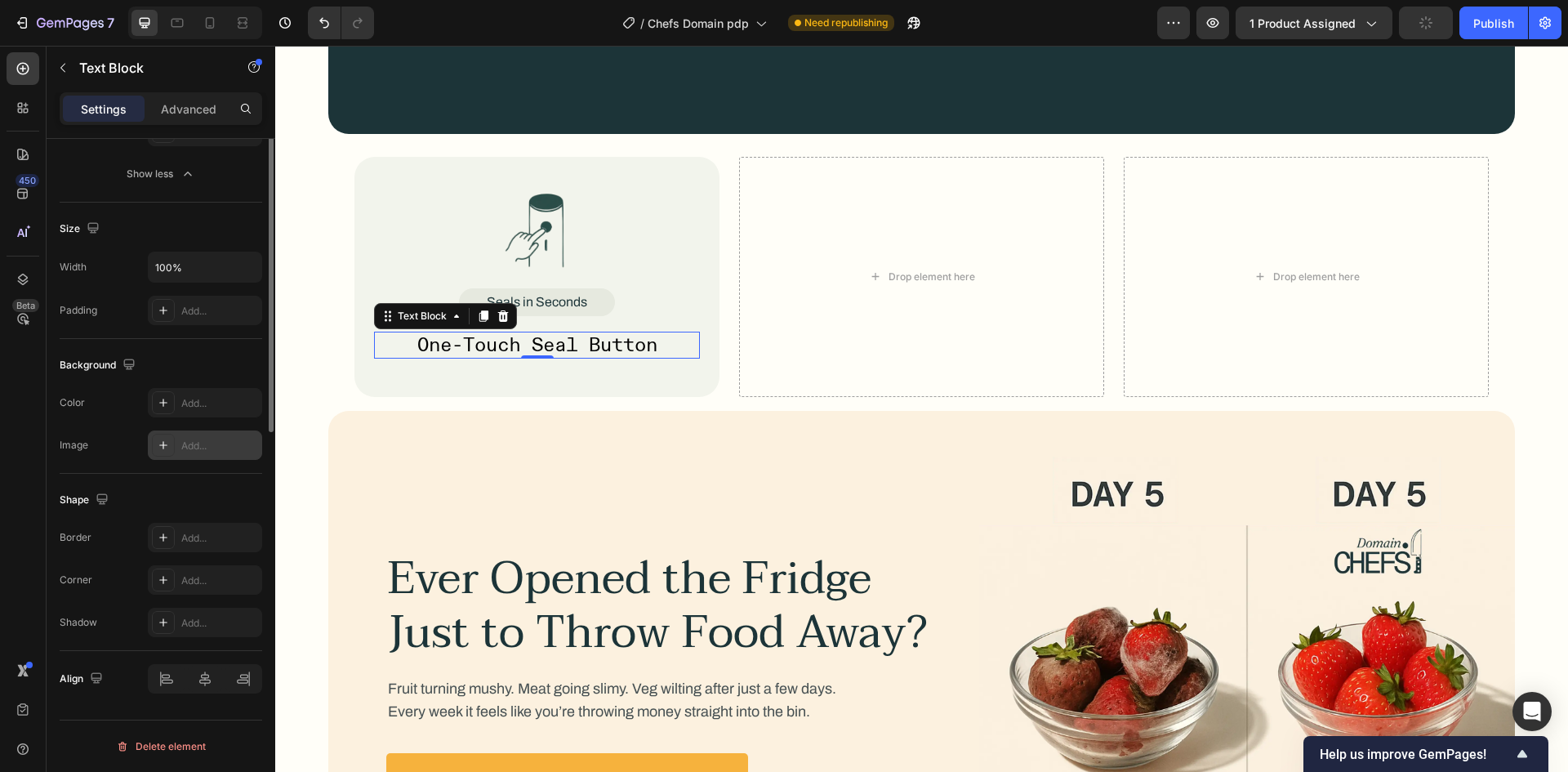
scroll to position [0, 0]
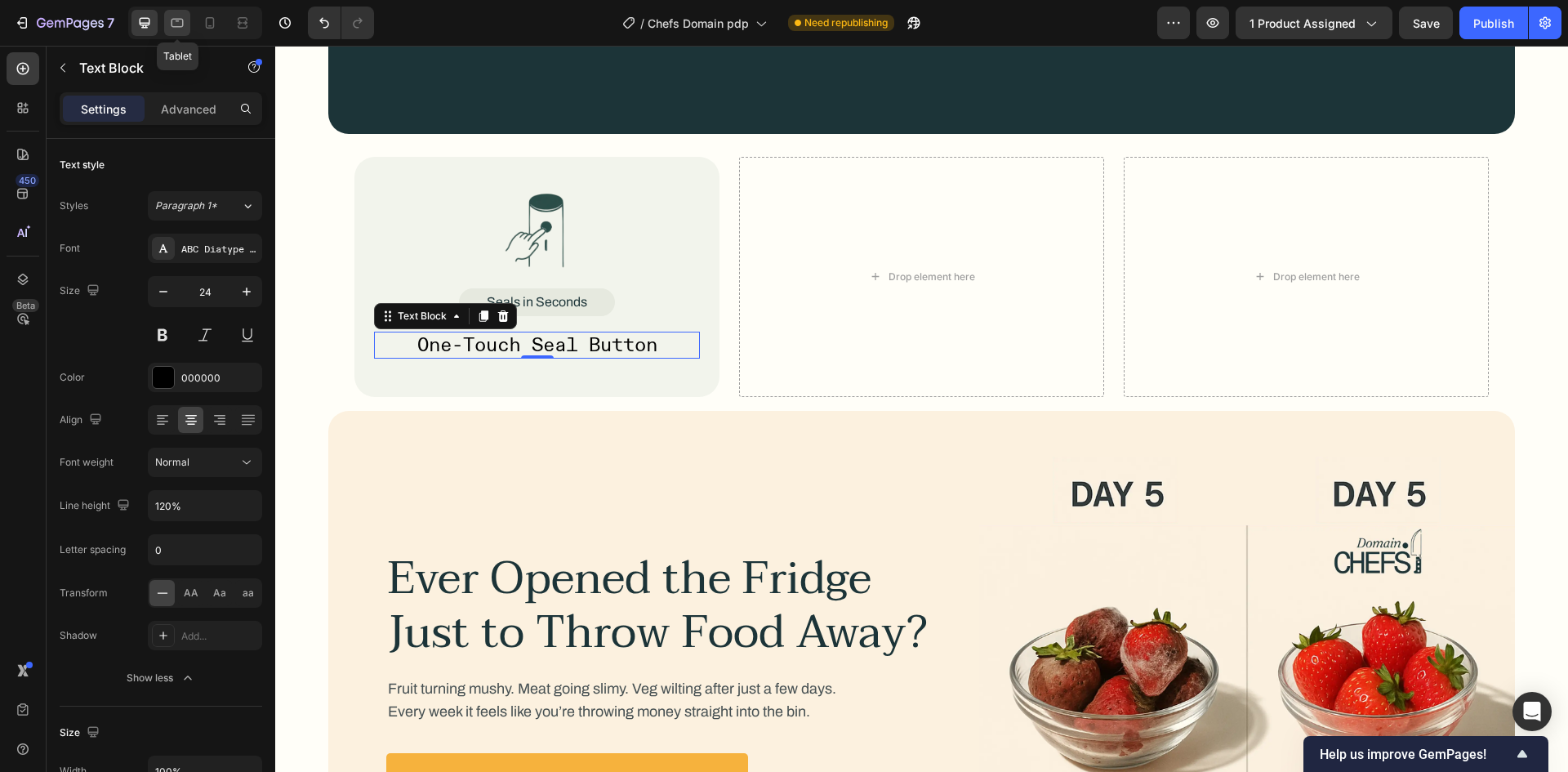
click at [172, 24] on icon at bounding box center [178, 23] width 12 height 9
type input "22"
type input "180%"
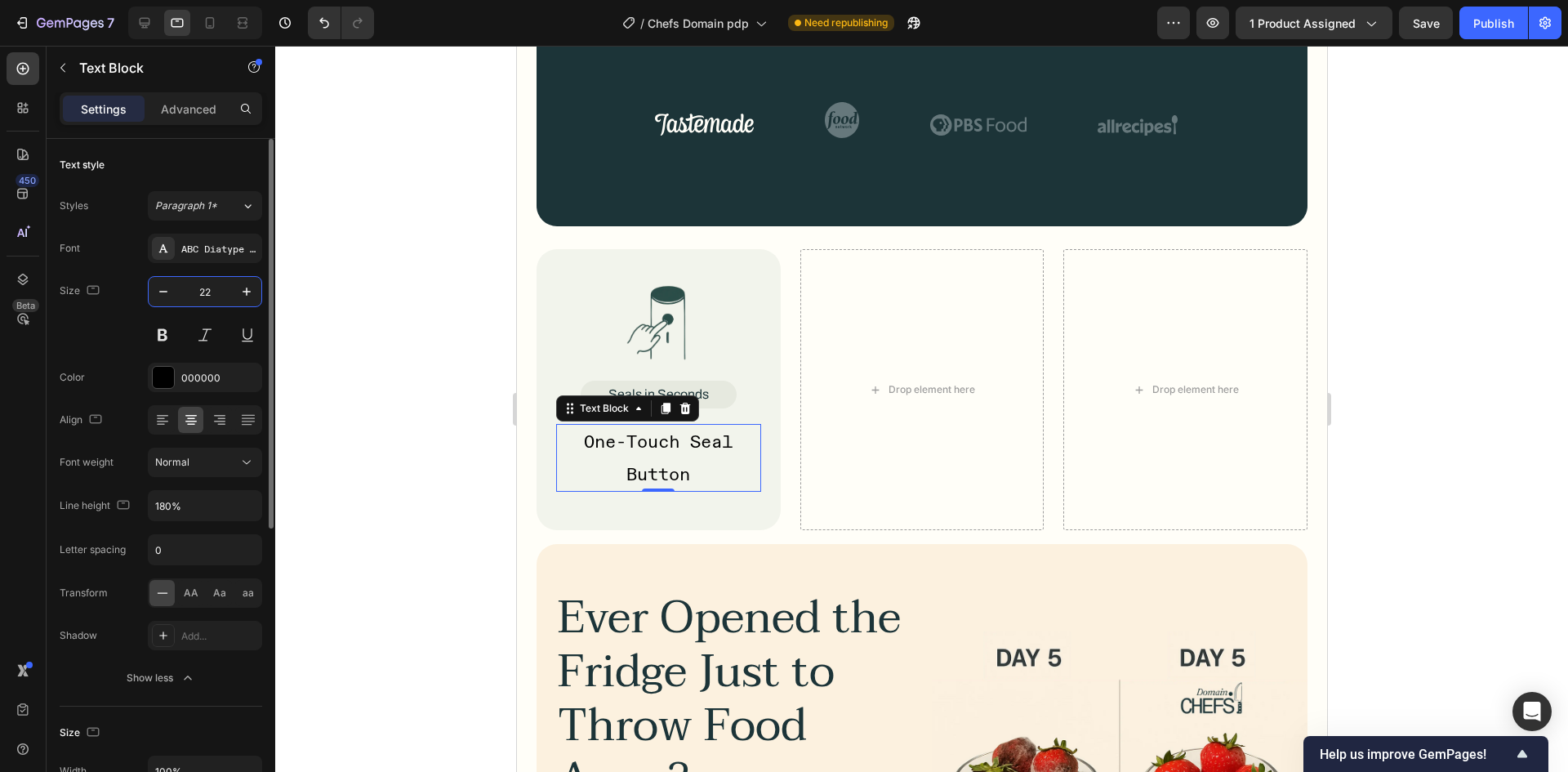
click at [211, 304] on input "22" at bounding box center [205, 291] width 54 height 29
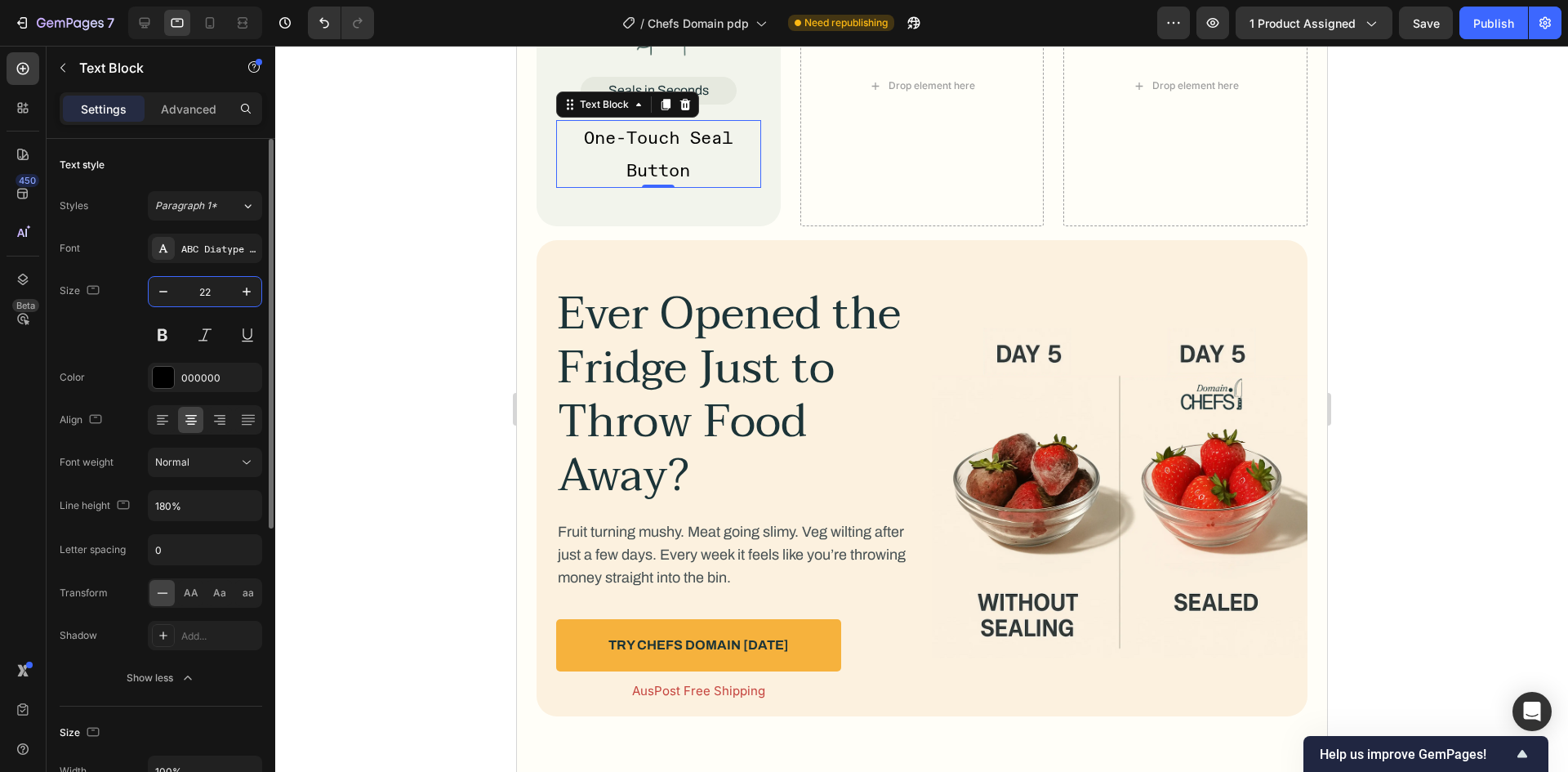
scroll to position [2527, 0]
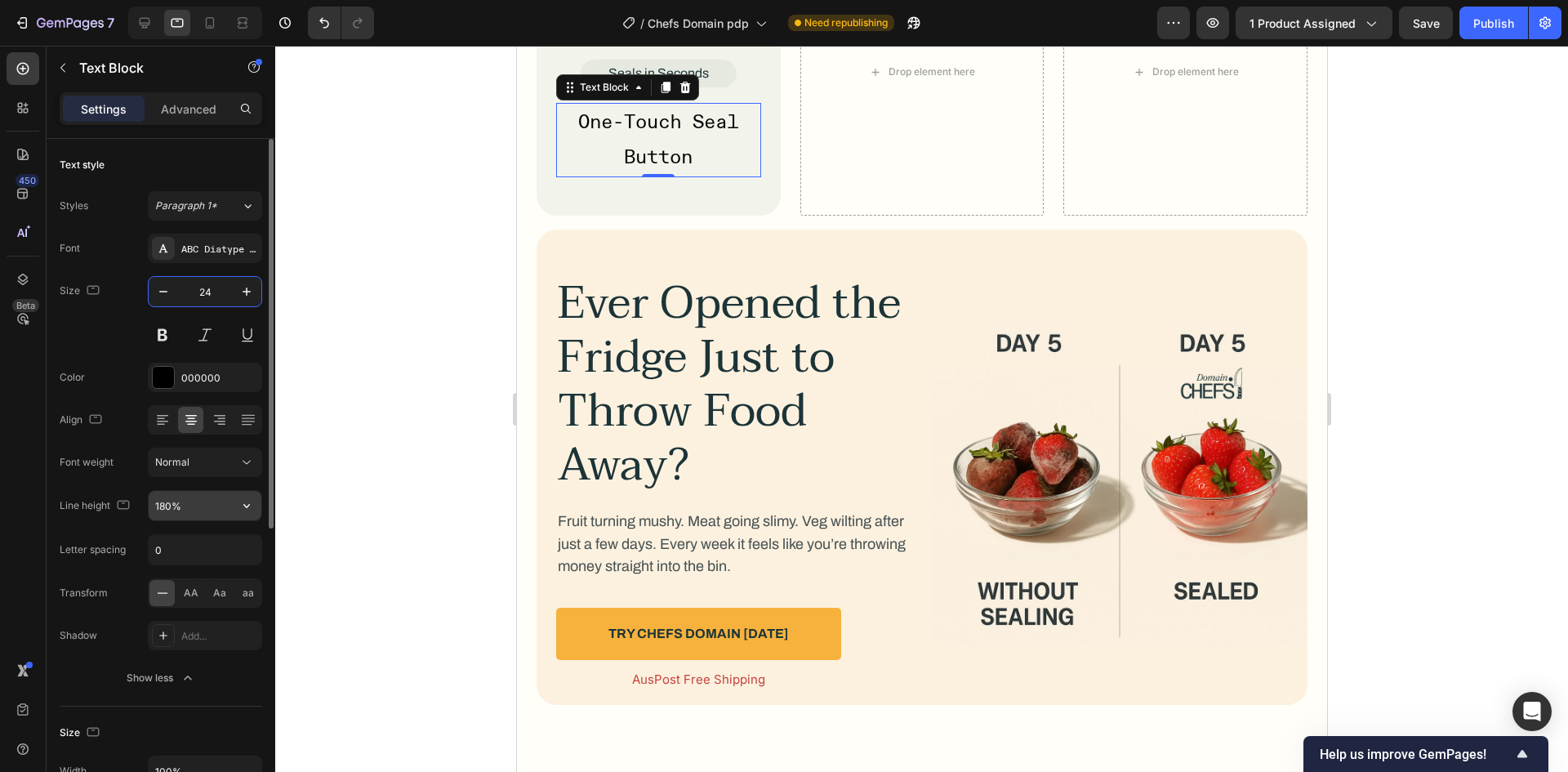
type input "24"
click at [160, 506] on input "180%" at bounding box center [205, 505] width 113 height 29
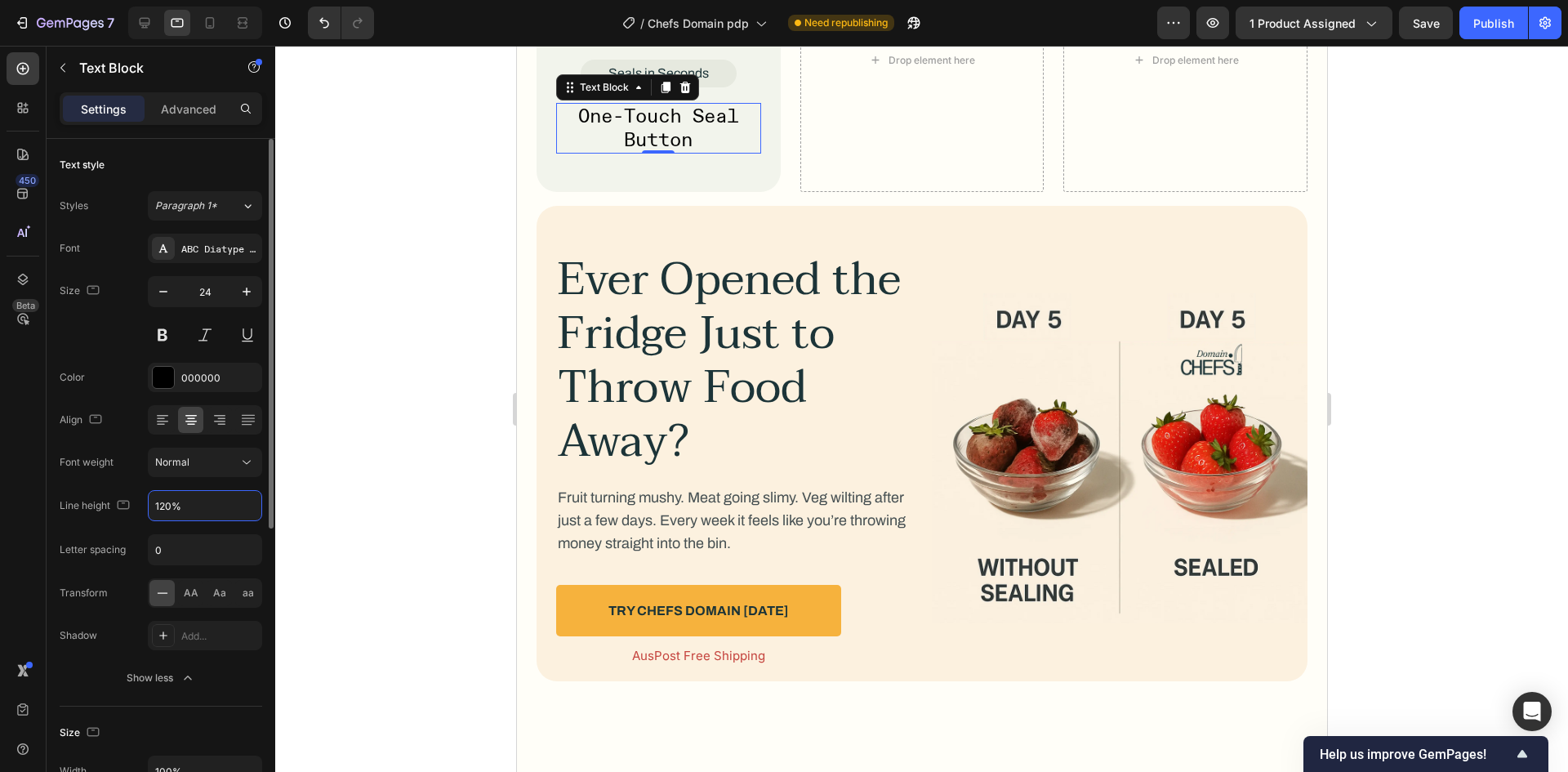
type input "120%"
click at [111, 458] on div "Font weight" at bounding box center [87, 462] width 54 height 15
click at [145, 24] on icon at bounding box center [145, 23] width 11 height 11
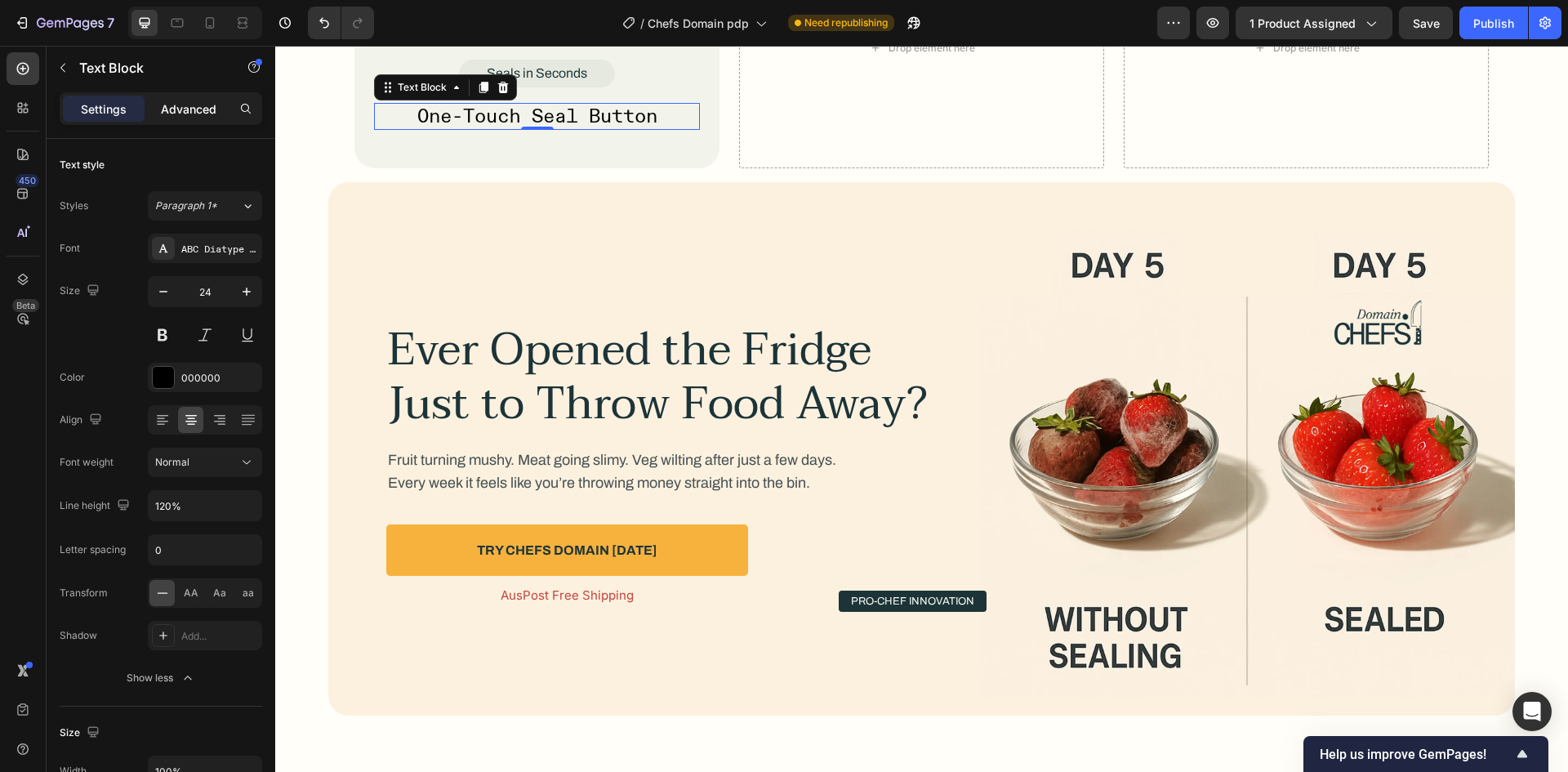
click at [188, 110] on p "Advanced" at bounding box center [189, 109] width 56 height 17
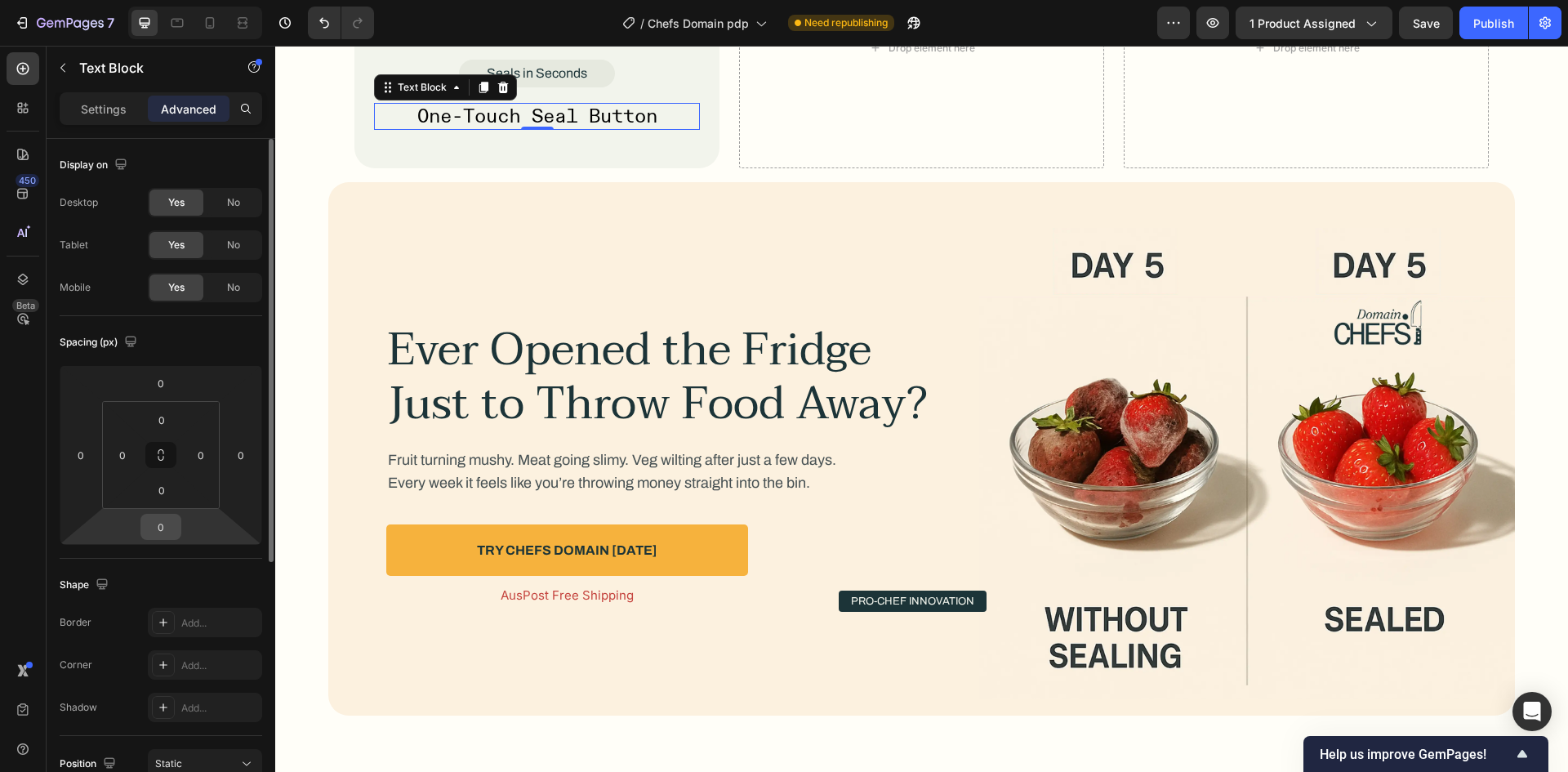
click at [160, 539] on div "0" at bounding box center [161, 527] width 41 height 26
click at [162, 533] on input "0" at bounding box center [161, 527] width 33 height 25
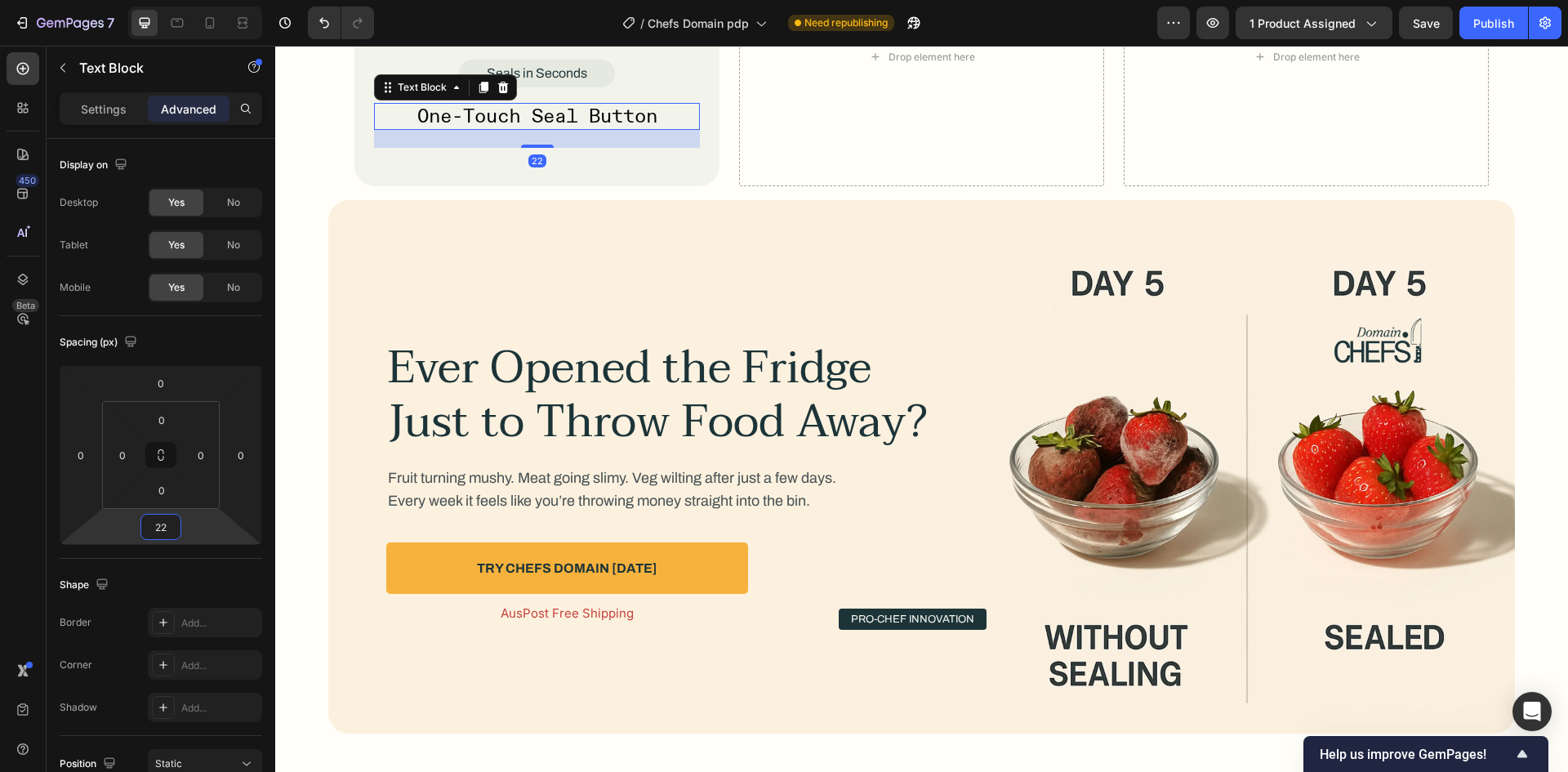
type input "22"
click at [157, 550] on div "Spacing (px) 0 0 22 0 0 0 0 0" at bounding box center [161, 437] width 203 height 243
click at [178, 29] on icon at bounding box center [177, 23] width 16 height 16
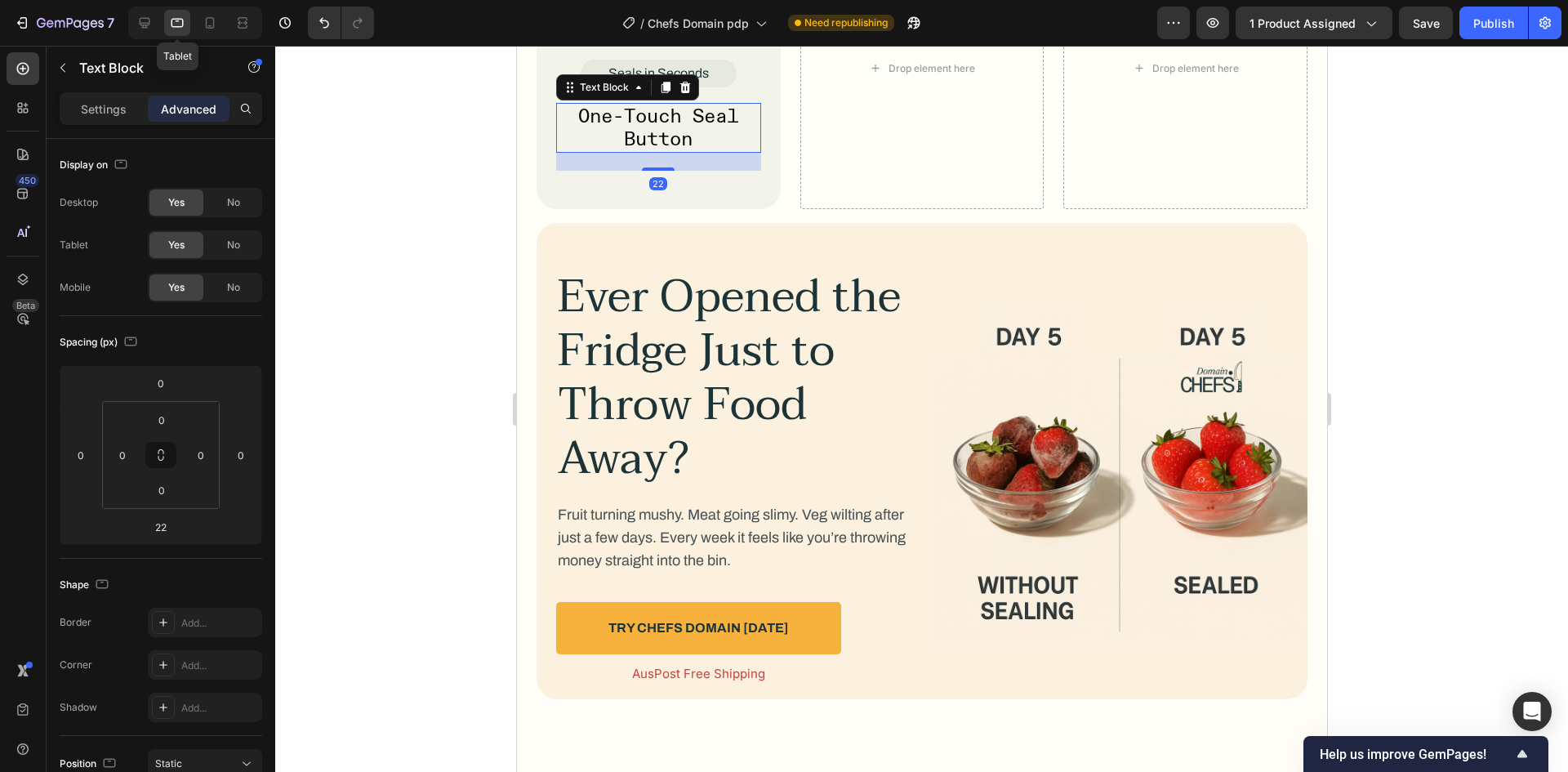
scroll to position [2527, 0]
click at [97, 111] on p "Settings" at bounding box center [104, 109] width 46 height 17
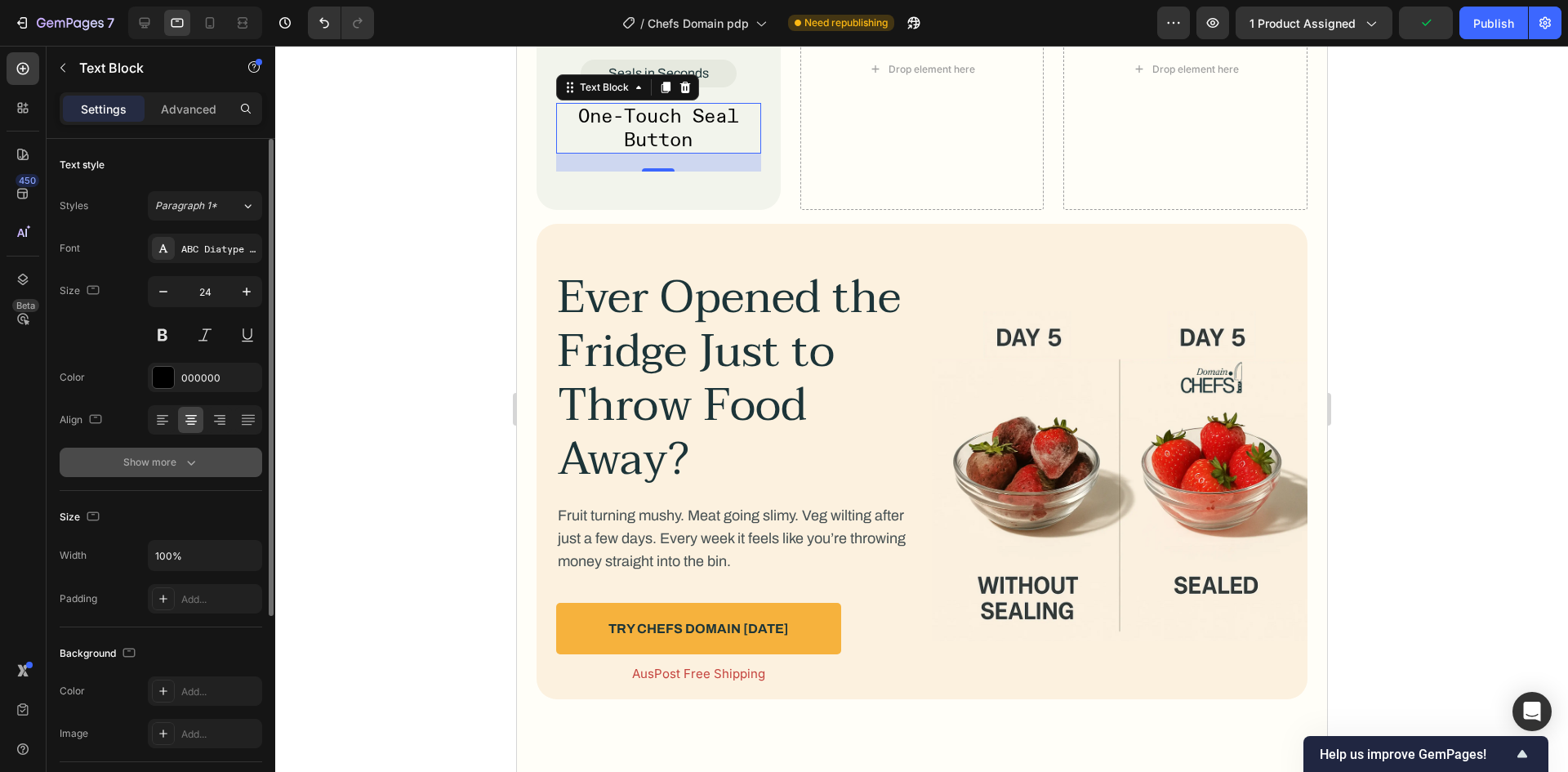
click at [124, 449] on button "Show more" at bounding box center [161, 462] width 203 height 29
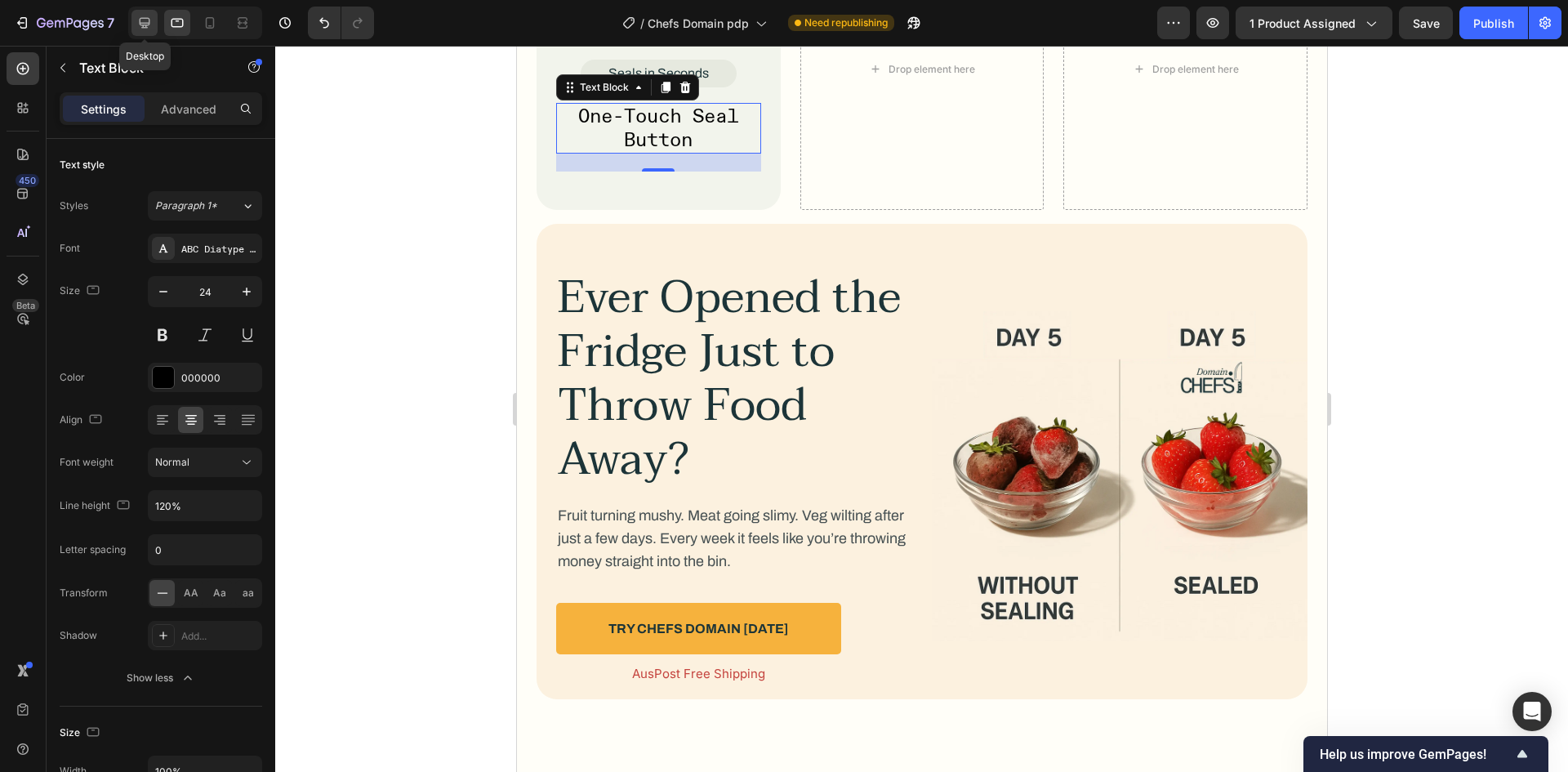
click at [153, 23] on icon at bounding box center [144, 23] width 16 height 16
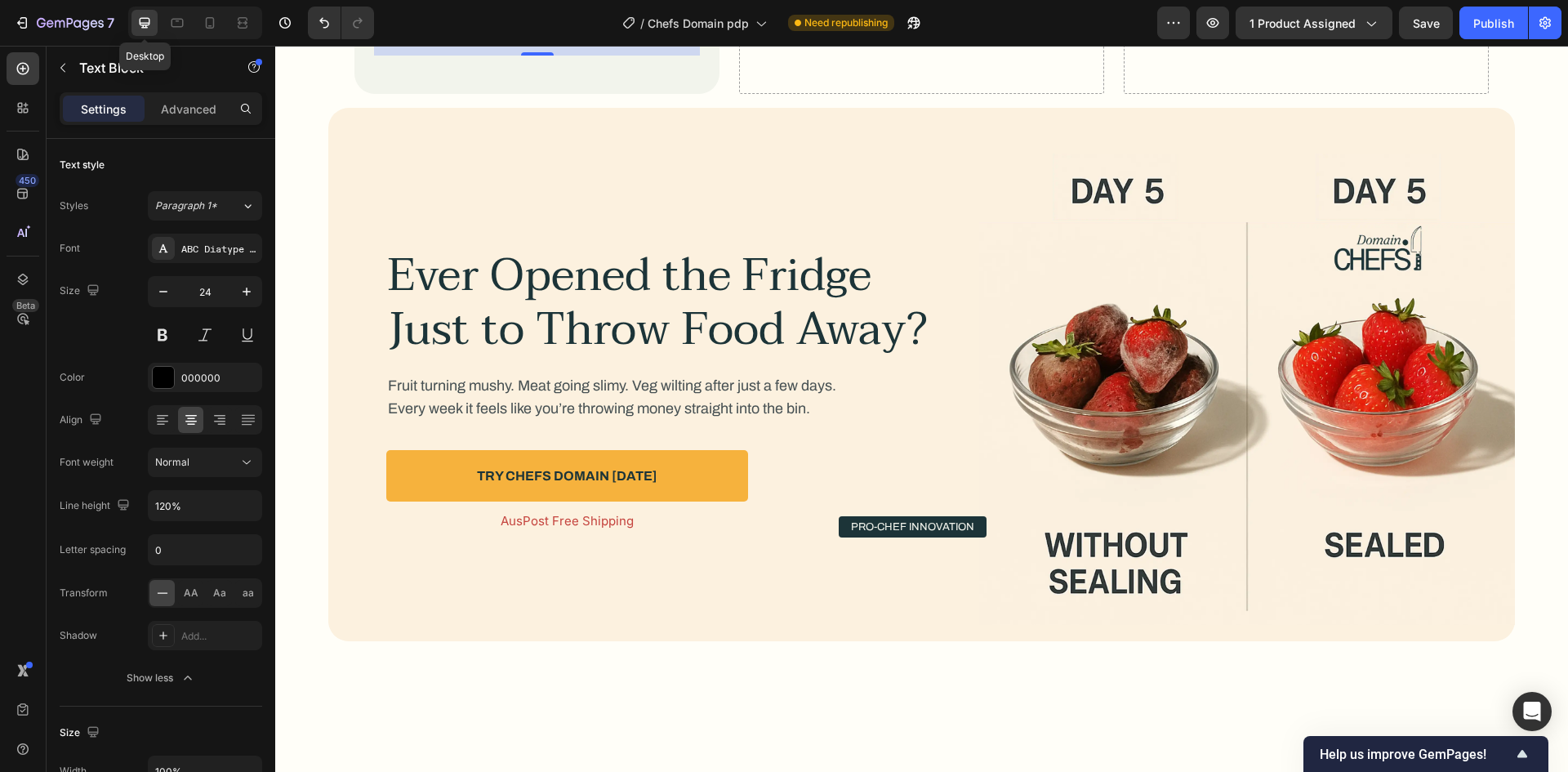
scroll to position [2435, 0]
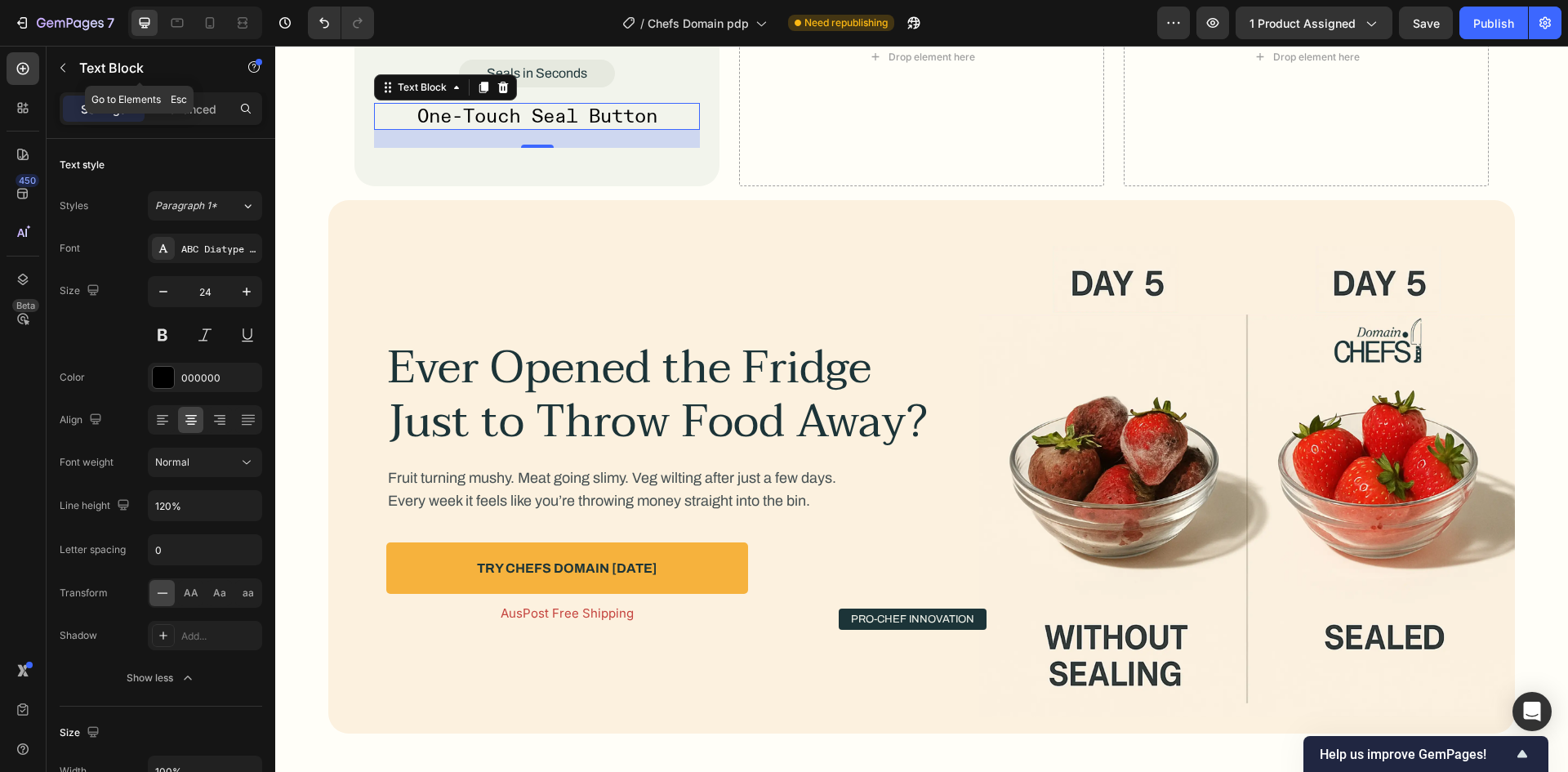
drag, startPoint x: 133, startPoint y: 60, endPoint x: 161, endPoint y: 105, distance: 53.0
click at [132, 60] on p "Text Block" at bounding box center [148, 68] width 139 height 20
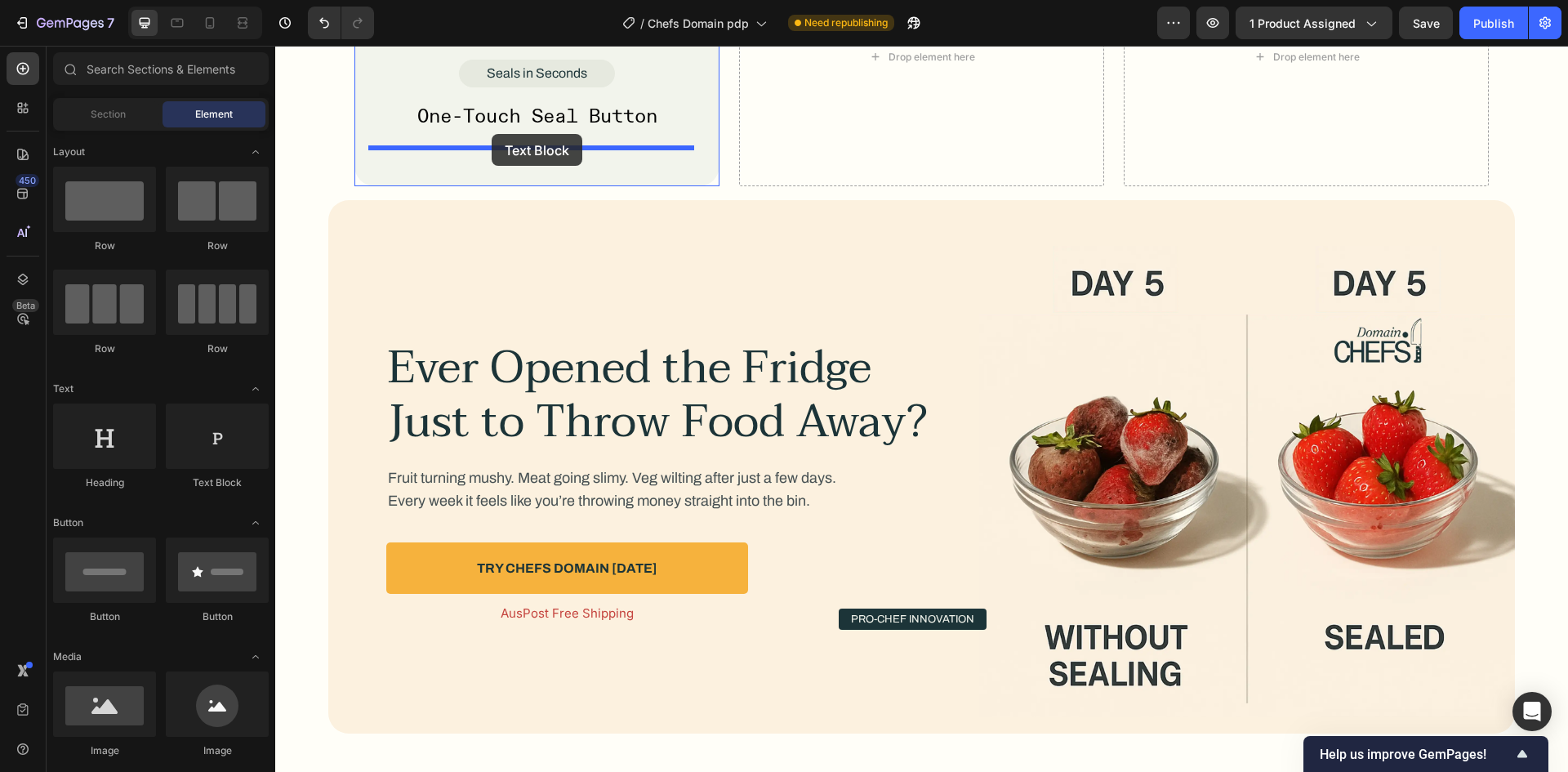
drag, startPoint x: 507, startPoint y: 478, endPoint x: 492, endPoint y: 134, distance: 344.3
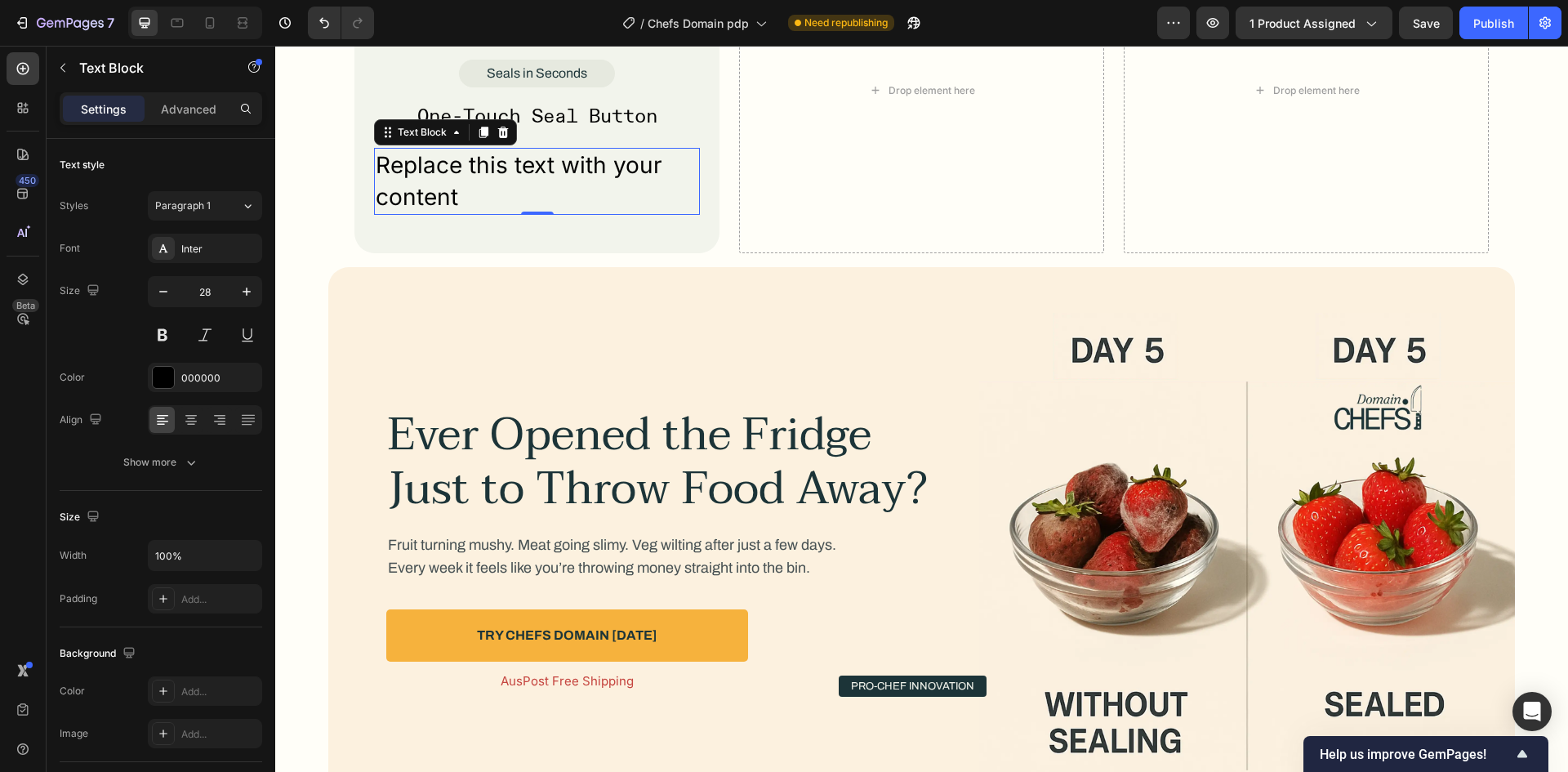
click at [483, 197] on div "Replace this text with your content" at bounding box center [537, 181] width 326 height 67
click at [483, 197] on p "Replace this text with your content" at bounding box center [537, 182] width 323 height 64
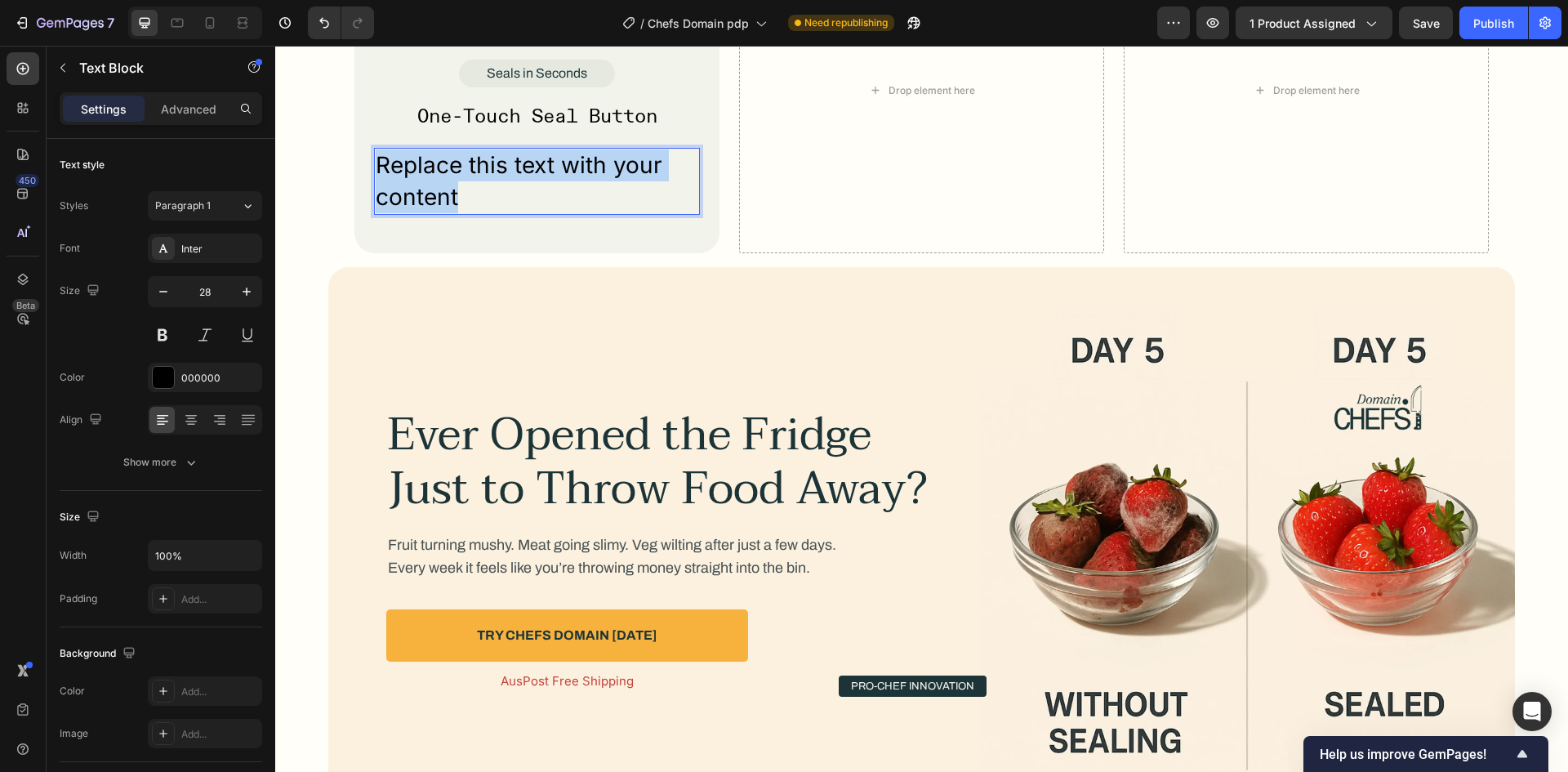
click at [483, 197] on p "Replace this text with your content" at bounding box center [537, 182] width 323 height 64
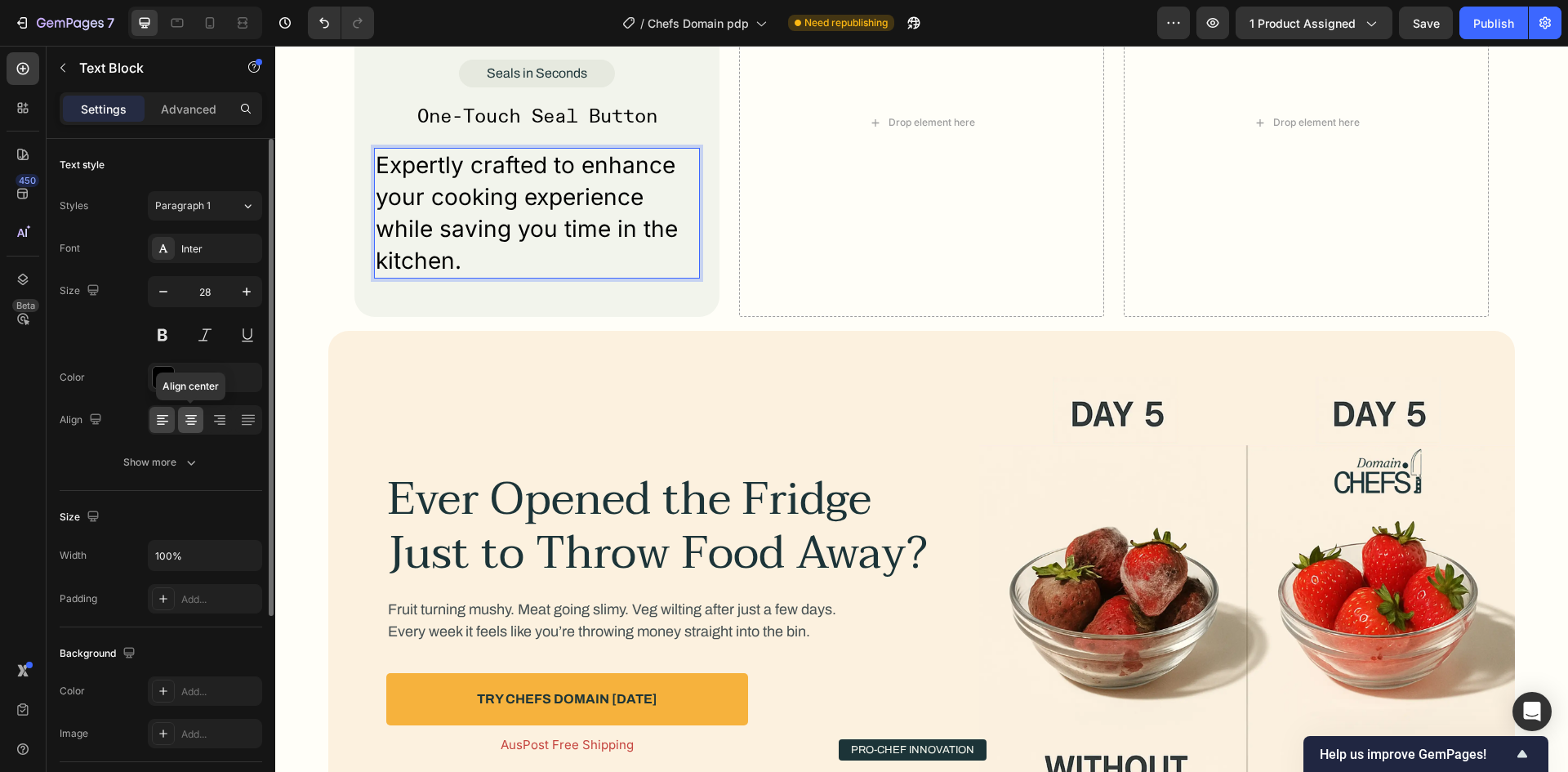
click at [190, 418] on icon at bounding box center [191, 420] width 16 height 16
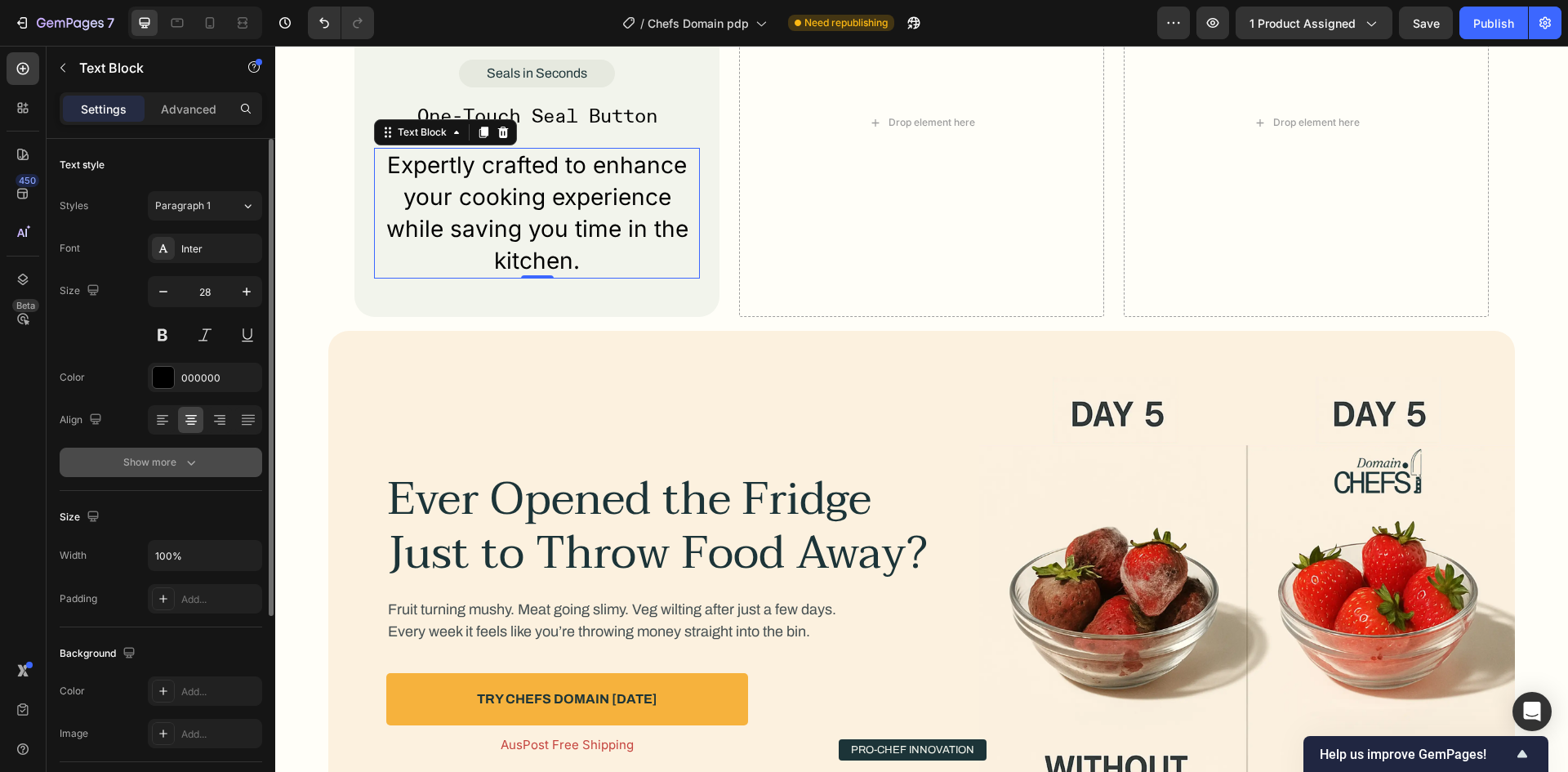
click at [171, 463] on div "Show more" at bounding box center [161, 462] width 76 height 16
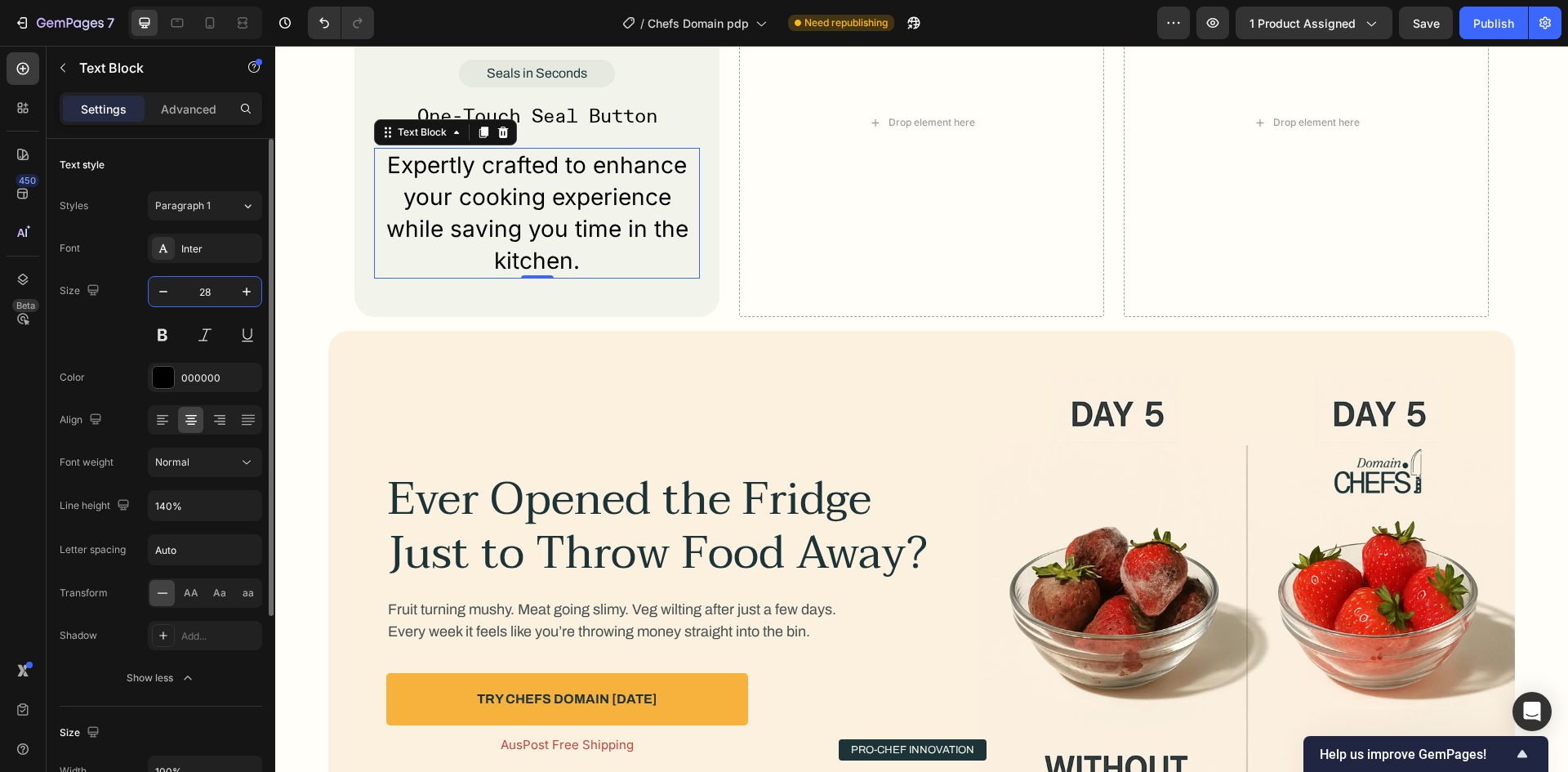
click at [204, 299] on input "28" at bounding box center [205, 291] width 54 height 29
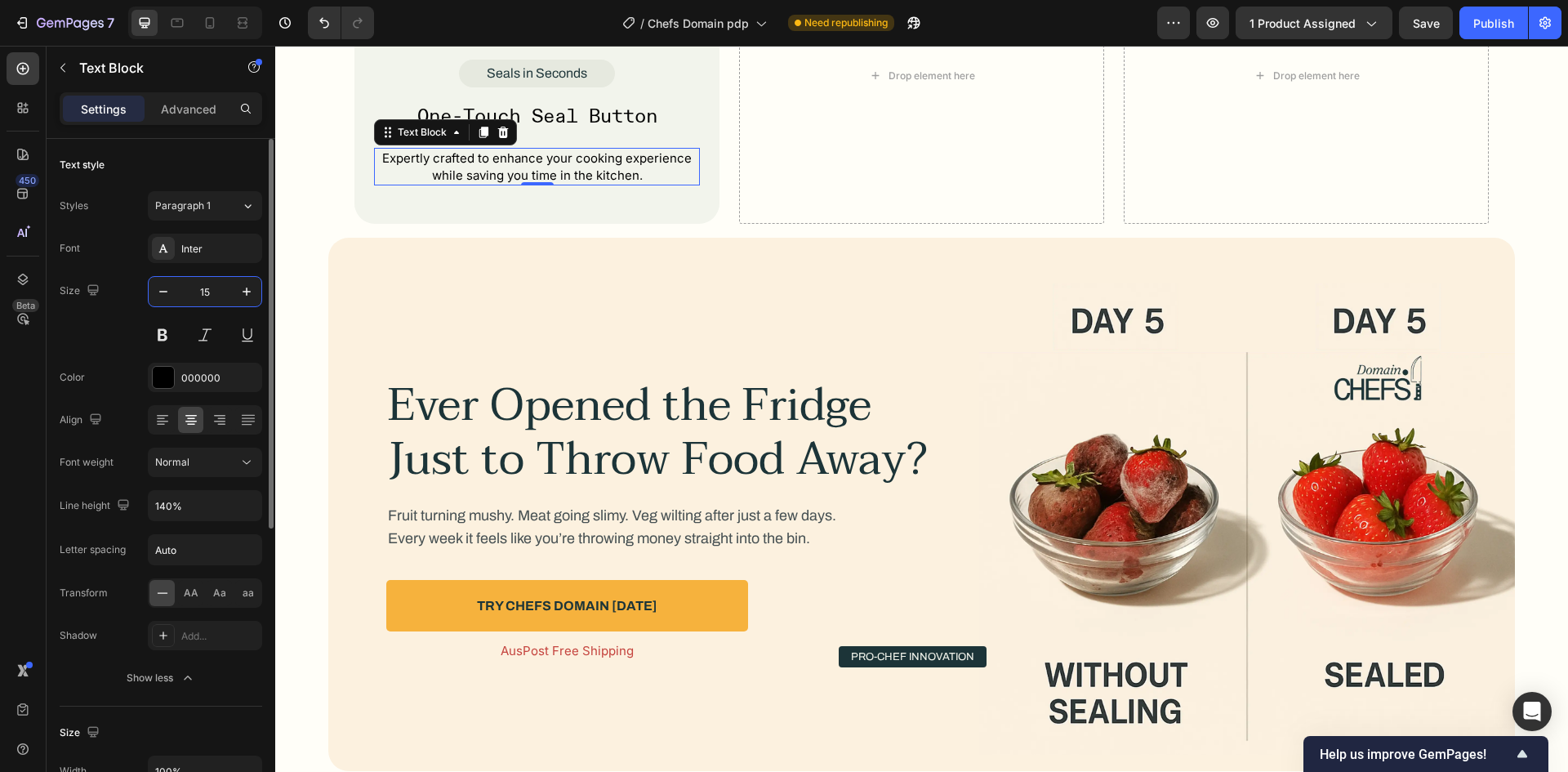
type input "15"
click at [137, 333] on div "Size 15" at bounding box center [161, 313] width 203 height 74
click at [227, 256] on div "Inter" at bounding box center [219, 249] width 77 height 15
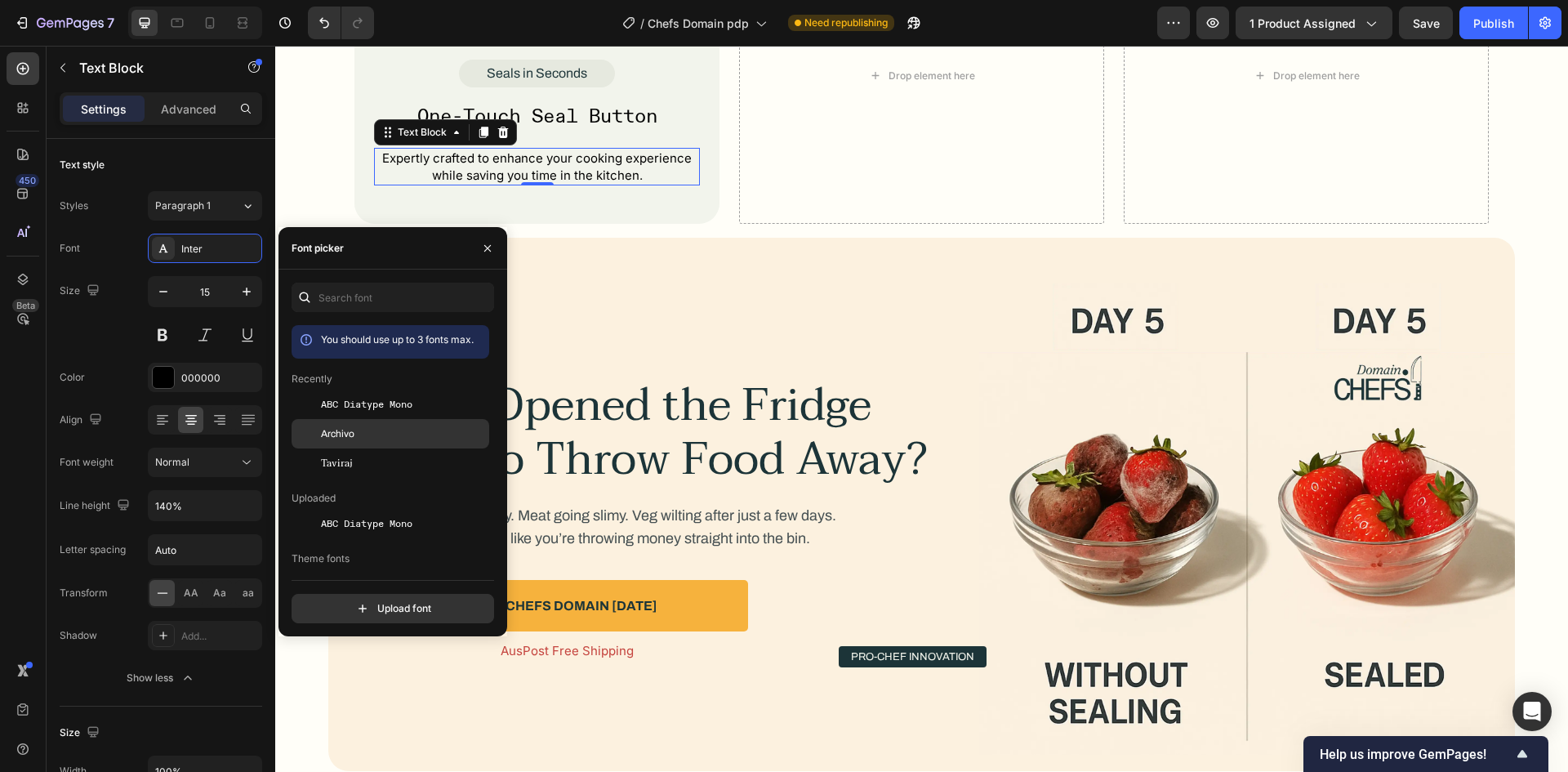
click at [358, 430] on div "Archivo" at bounding box center [403, 434] width 165 height 15
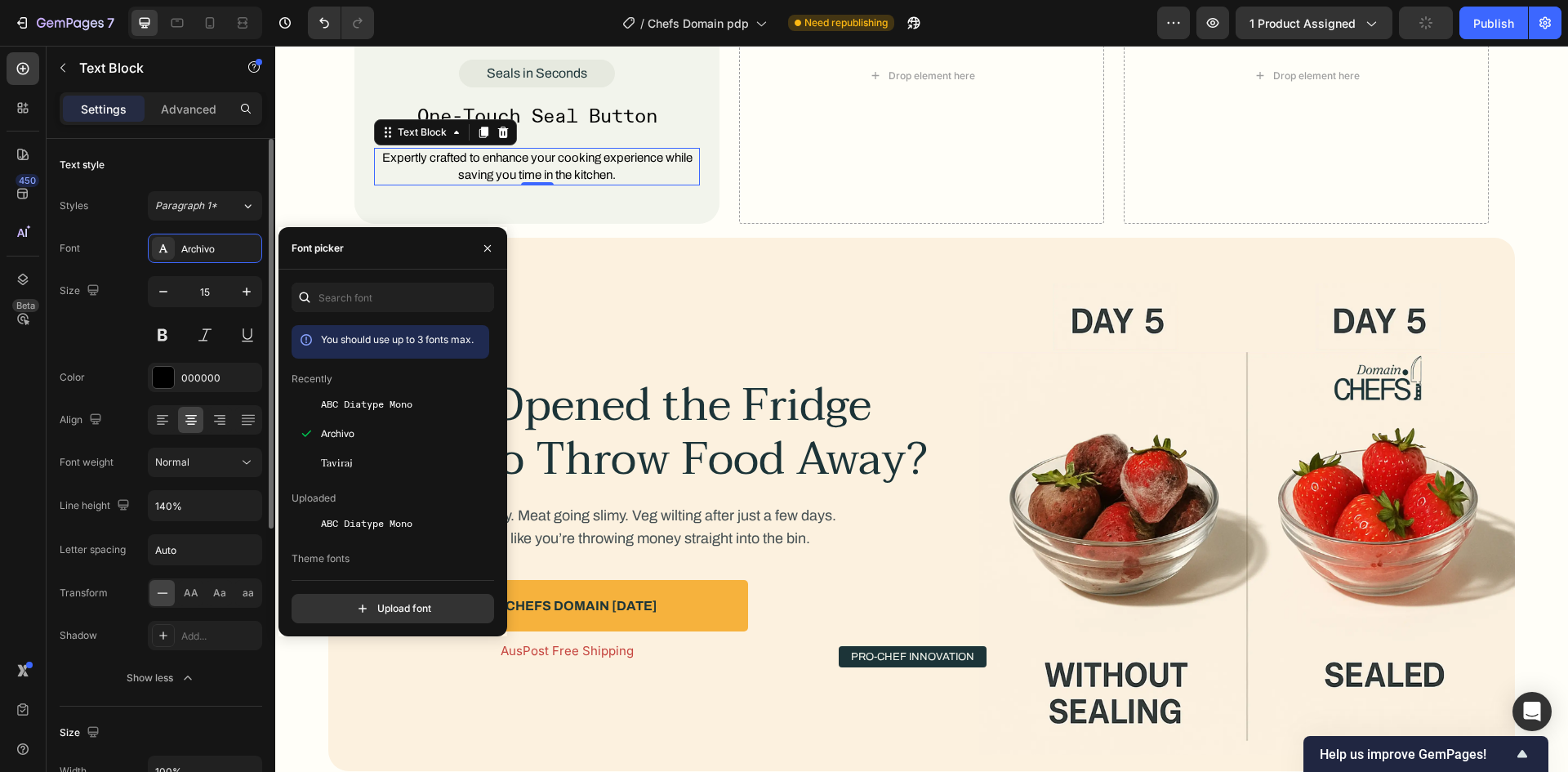
click at [107, 328] on div "Size 15" at bounding box center [161, 313] width 203 height 74
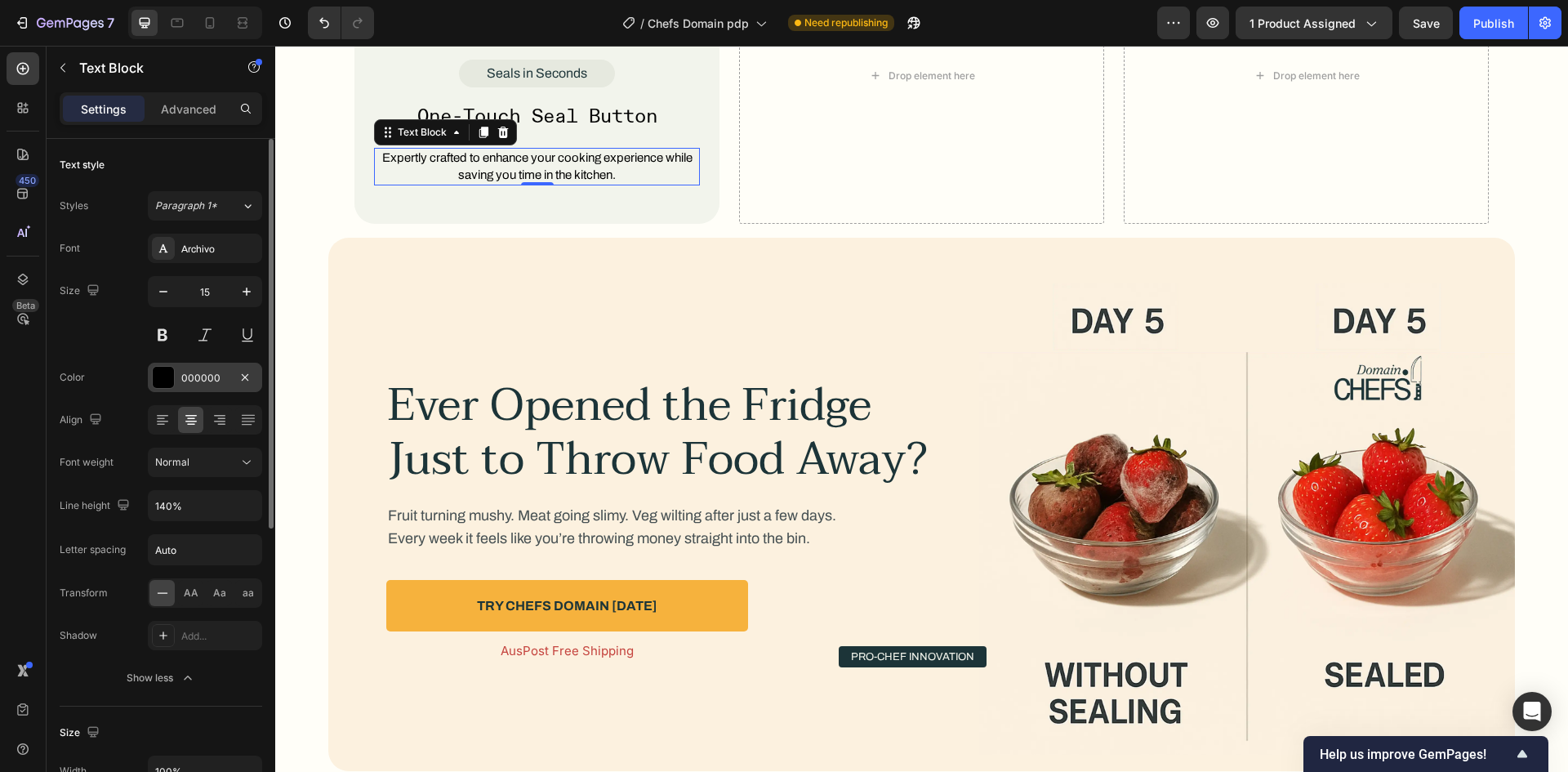
click at [230, 378] on div "000000" at bounding box center [205, 377] width 114 height 29
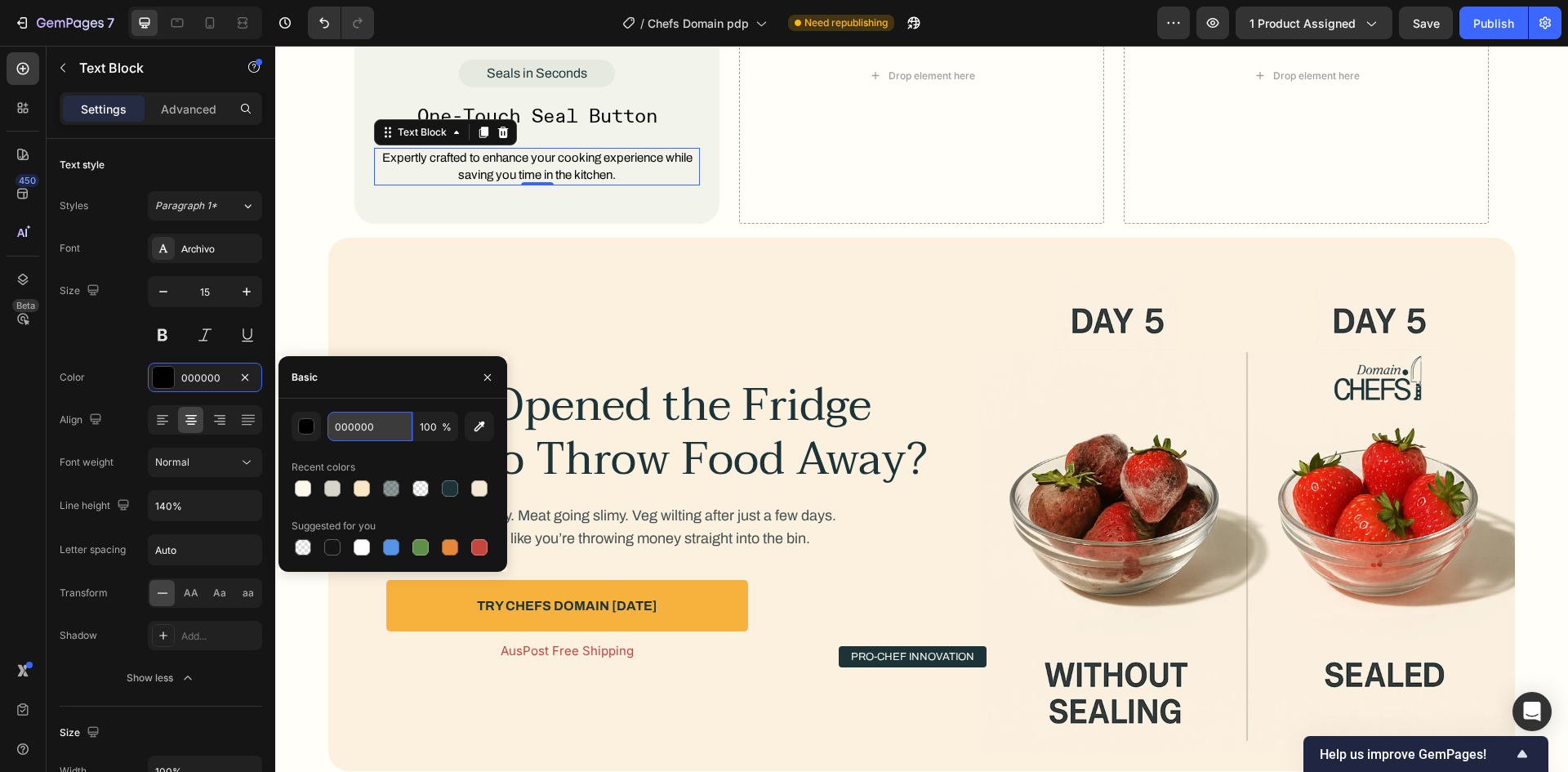
click at [333, 419] on input "000000" at bounding box center [370, 426] width 85 height 29
paste input "535C5D"
type input "535C5D"
click at [354, 395] on div "Basic" at bounding box center [393, 377] width 229 height 42
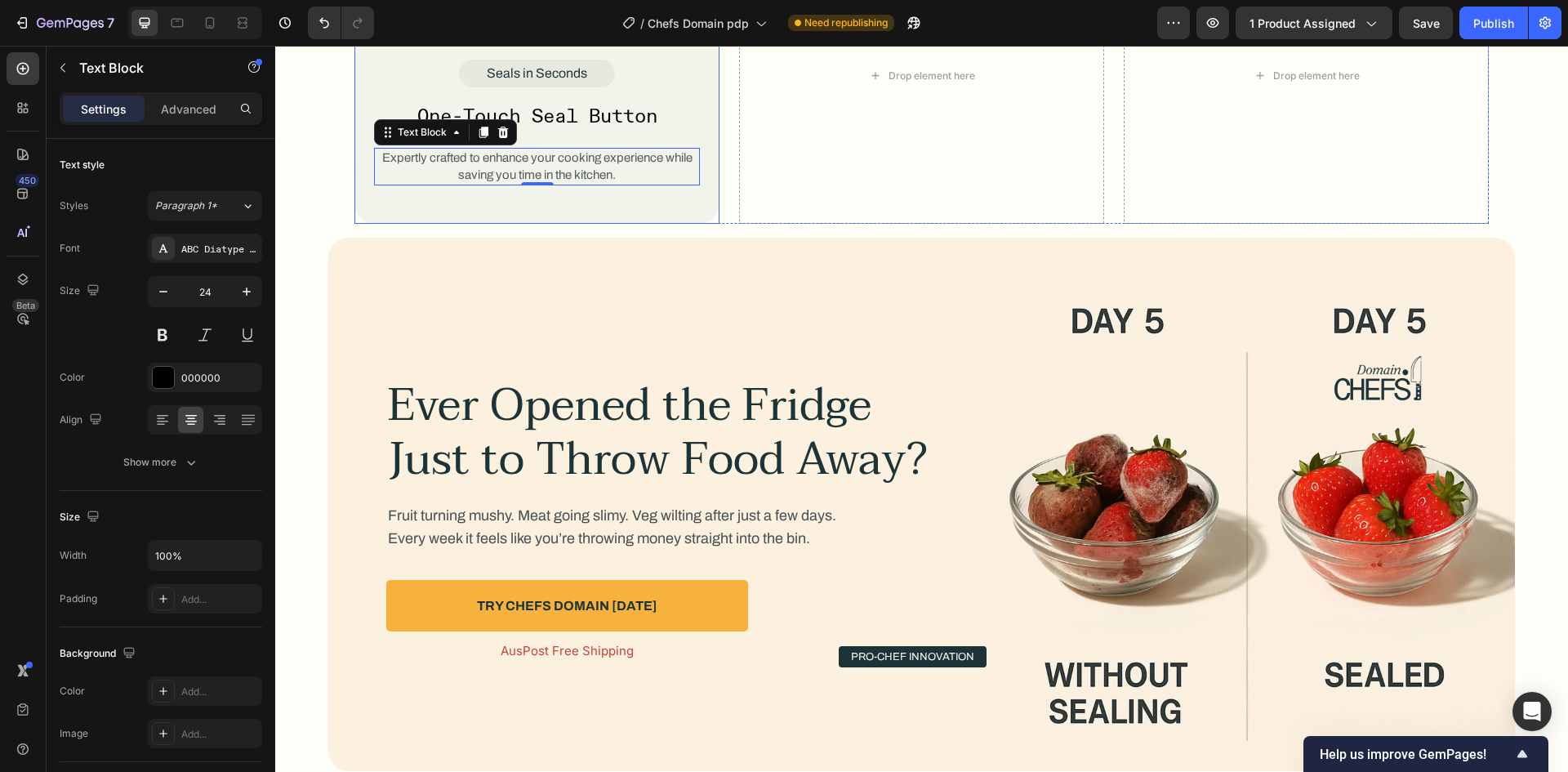
click at [582, 115] on p "One-Touch Seal Button" at bounding box center [537, 117] width 323 height 24
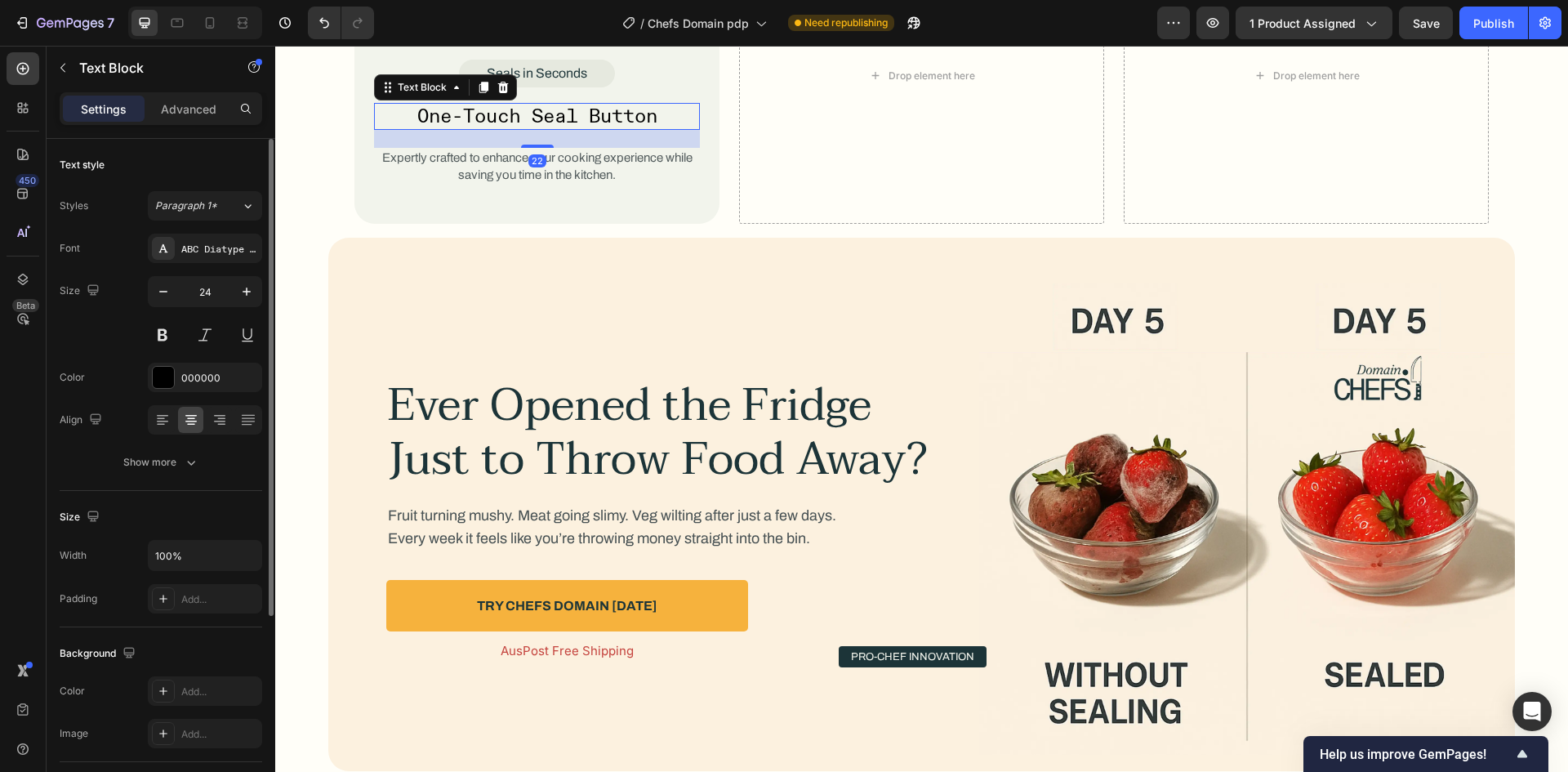
click at [214, 395] on div "Font ABC Diatype Mono Size 24 Color 000000 Align Show more" at bounding box center [161, 356] width 203 height 244
click at [213, 380] on div "000000" at bounding box center [204, 378] width 47 height 15
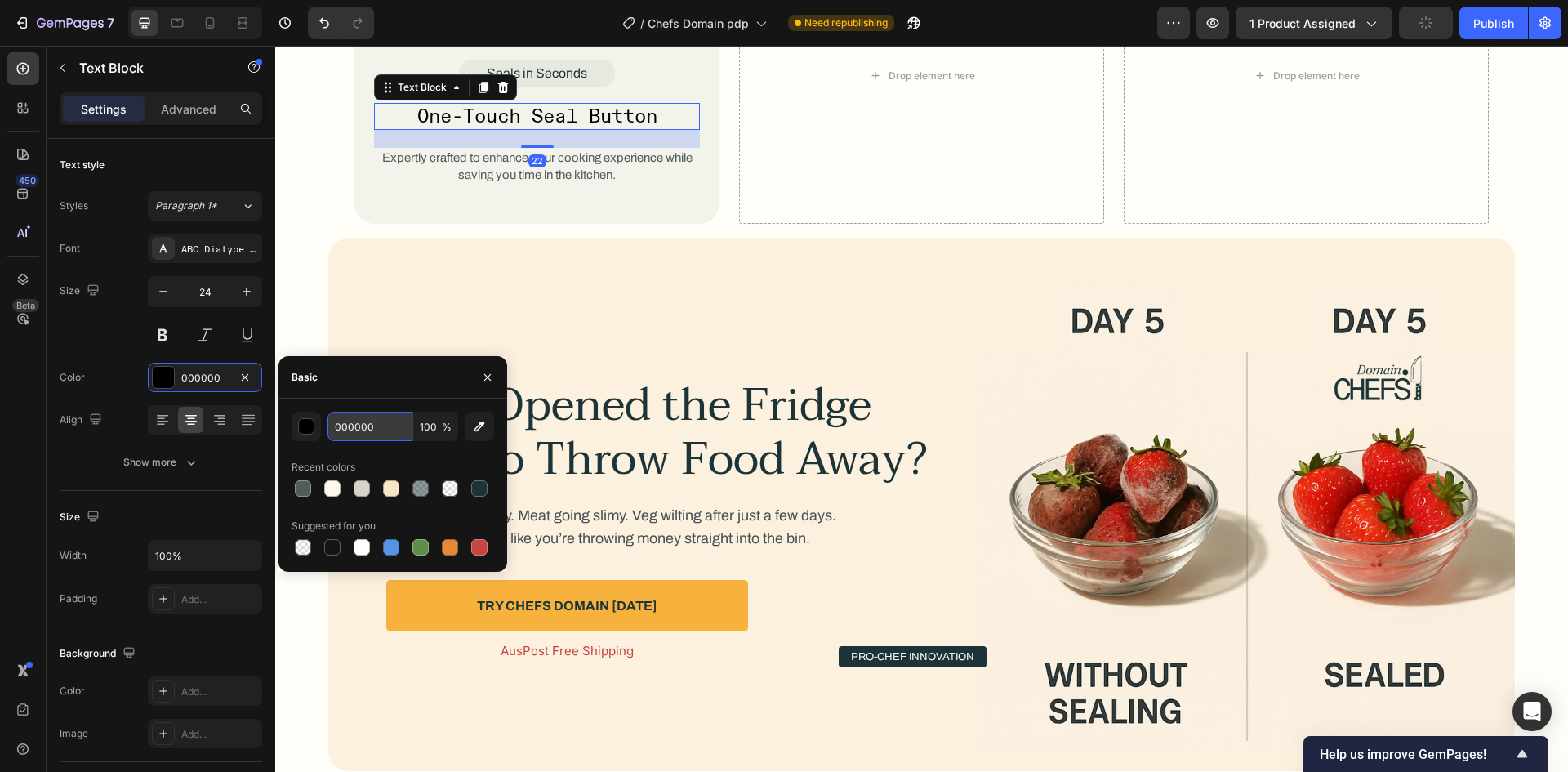
click at [383, 427] on input "000000" at bounding box center [370, 426] width 85 height 29
paste input "1C3438"
type input "1C3438"
click at [383, 392] on div "Basic" at bounding box center [393, 377] width 229 height 42
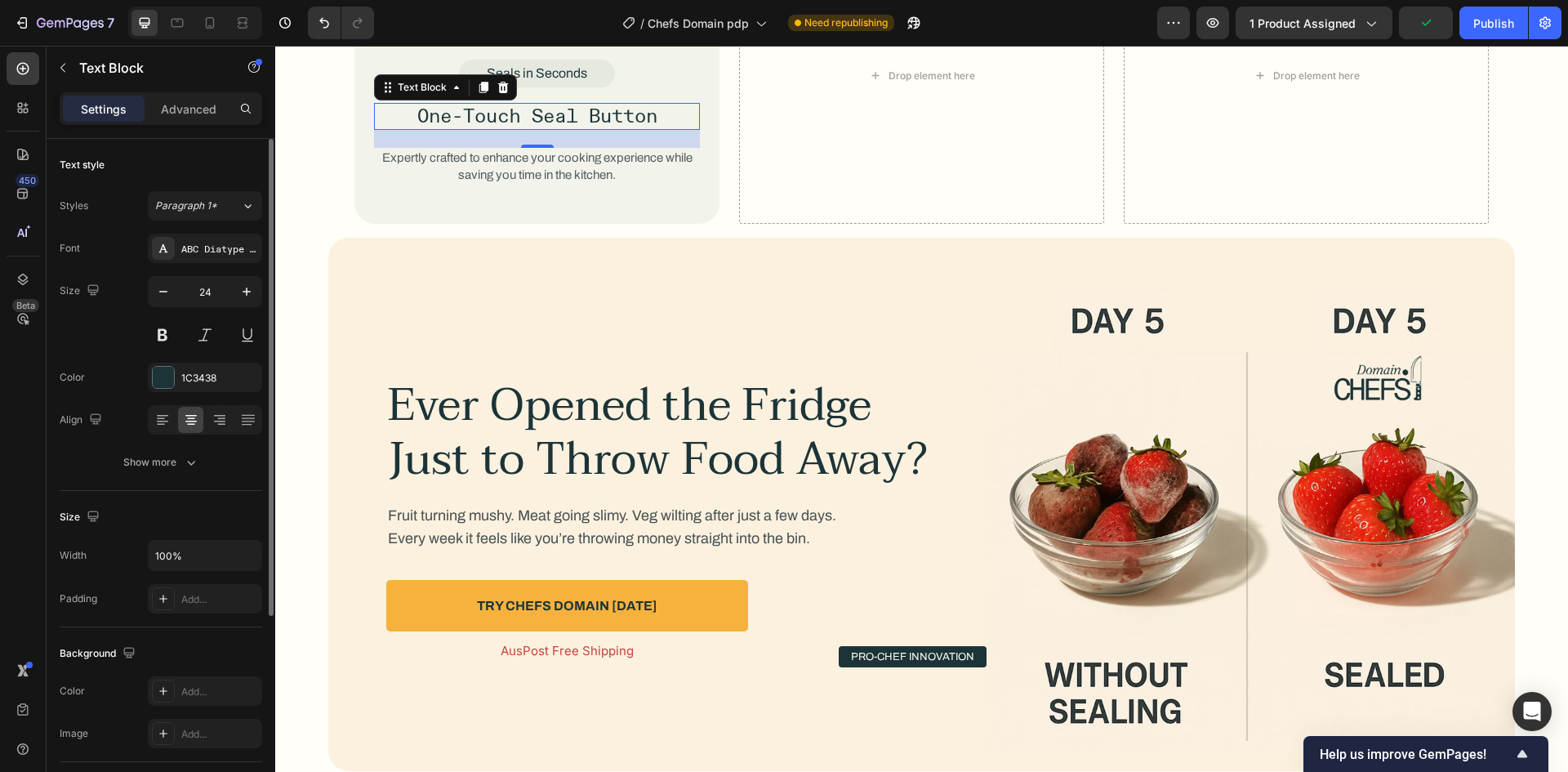
click at [105, 346] on div "Size 24" at bounding box center [161, 313] width 203 height 74
click at [506, 167] on p "Expertly crafted to enhance your cooking experience while saving you time in th…" at bounding box center [537, 167] width 323 height 34
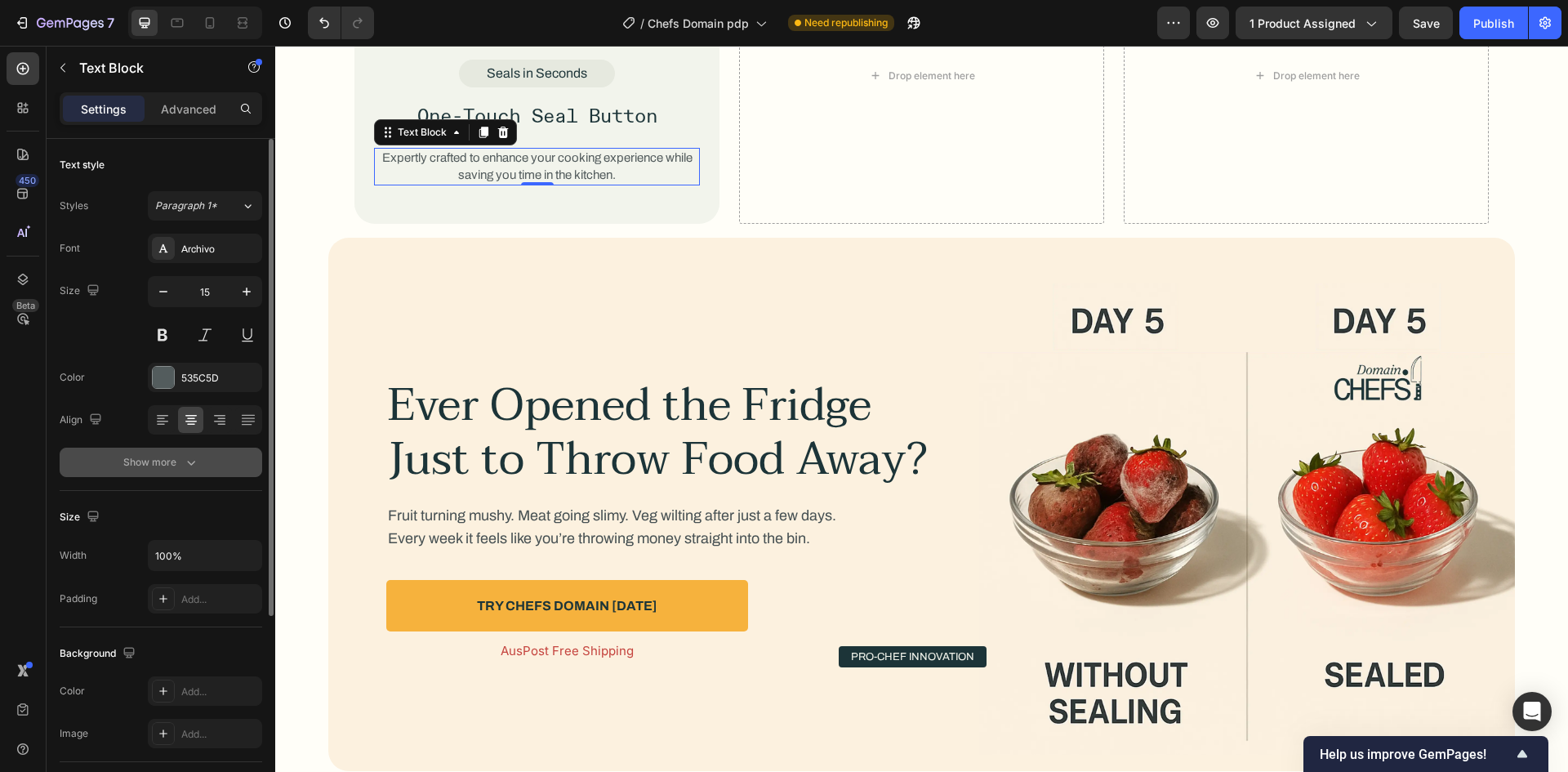
click at [172, 463] on div "Show more" at bounding box center [161, 462] width 76 height 16
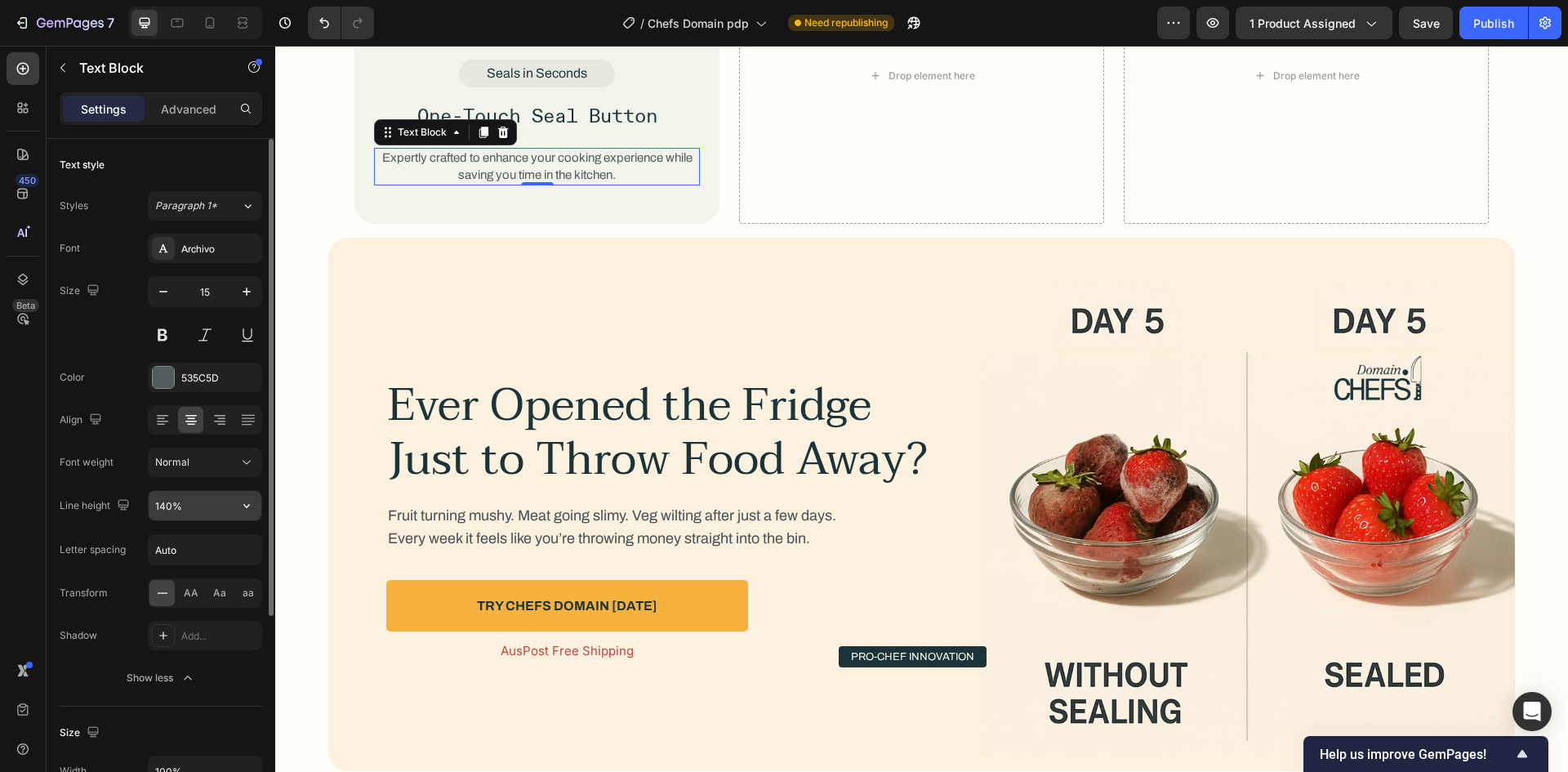
click at [162, 503] on input "140%" at bounding box center [205, 505] width 113 height 29
type input "146%"
click at [193, 543] on input "Auto" at bounding box center [205, 549] width 113 height 29
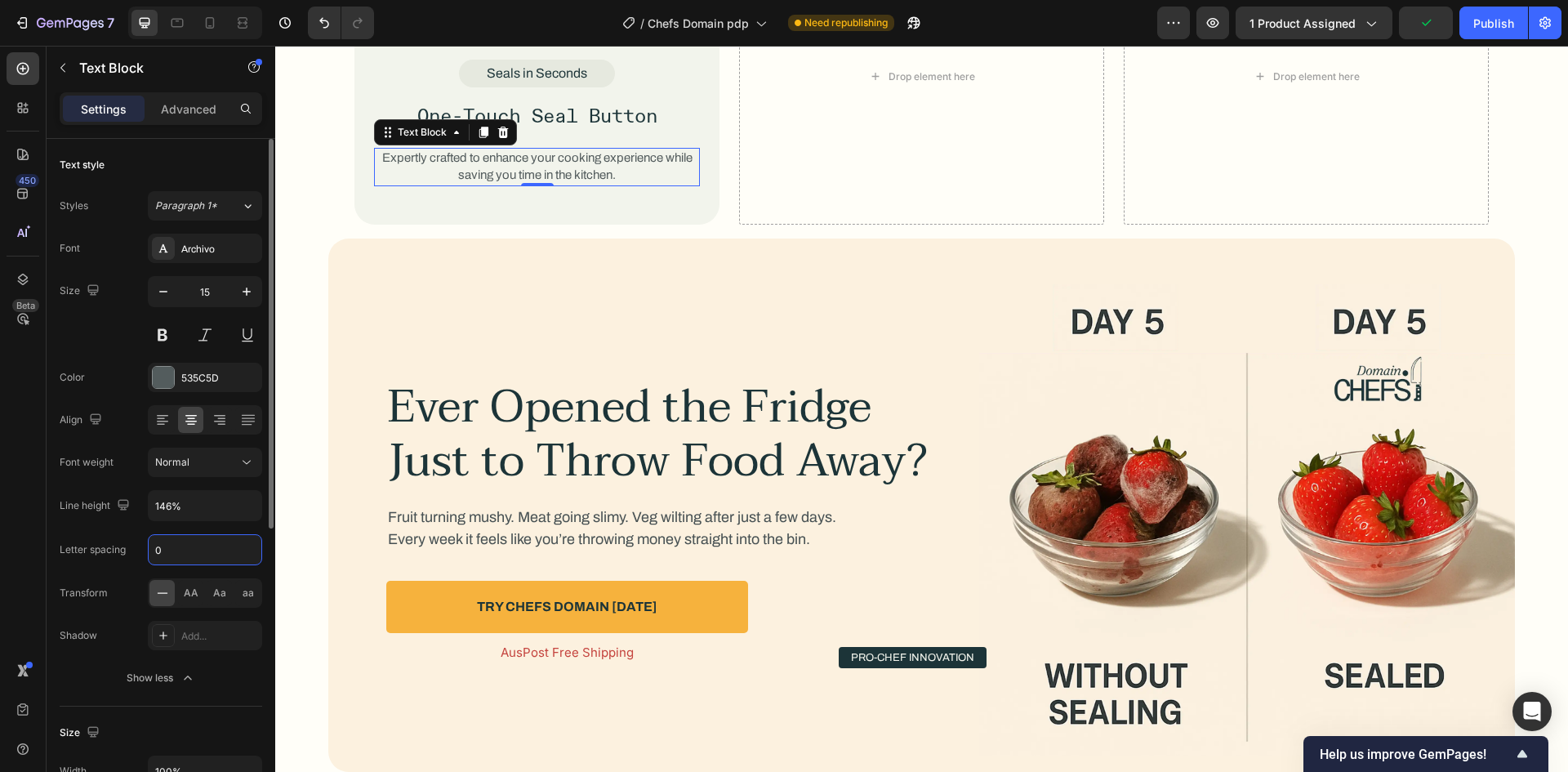
type input "0"
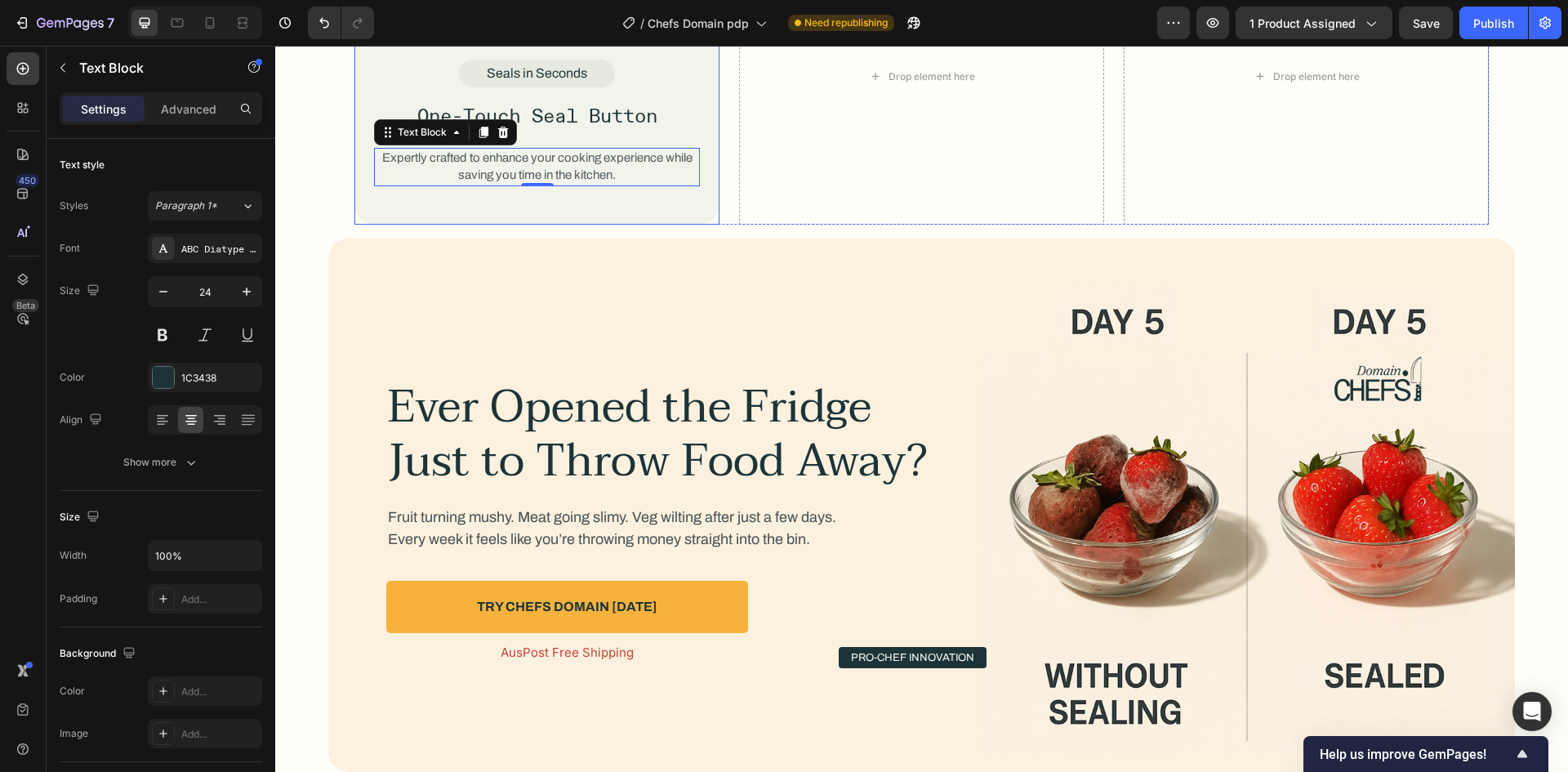
click at [570, 120] on p "One-Touch Seal Button" at bounding box center [537, 117] width 323 height 24
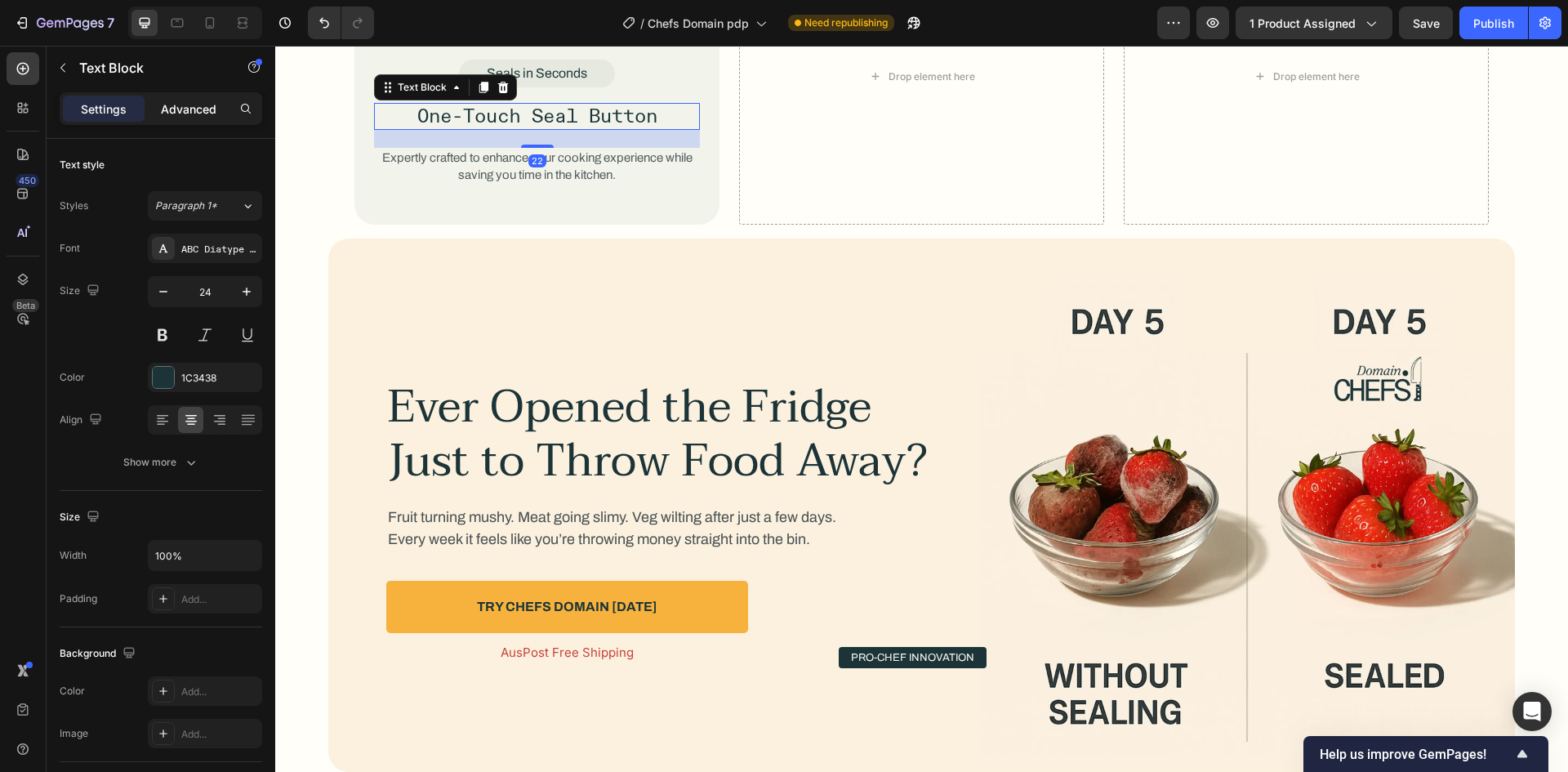
click at [191, 118] on div "Advanced" at bounding box center [189, 109] width 82 height 26
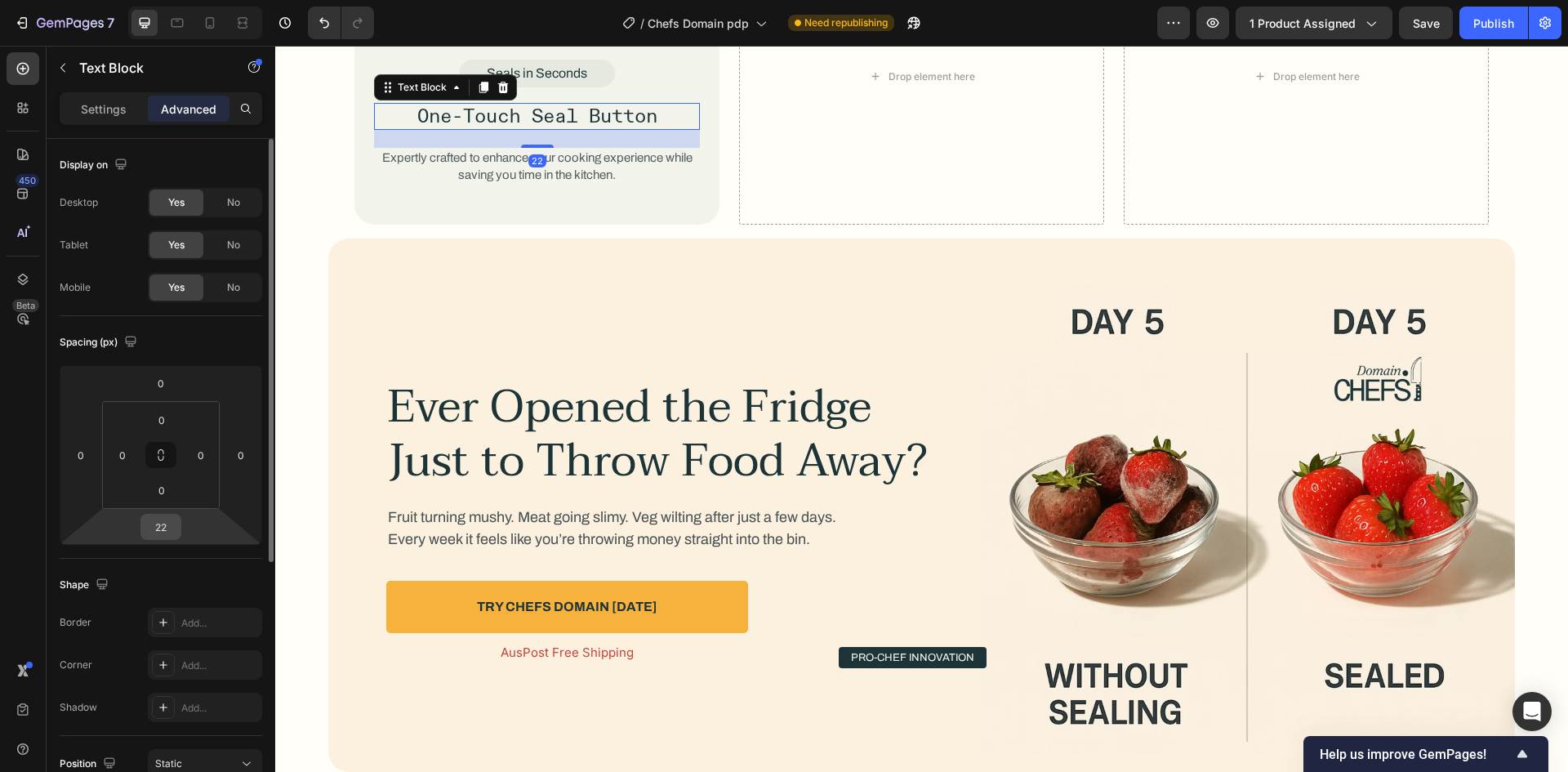
click at [164, 525] on input "22" at bounding box center [161, 527] width 33 height 25
type input "17"
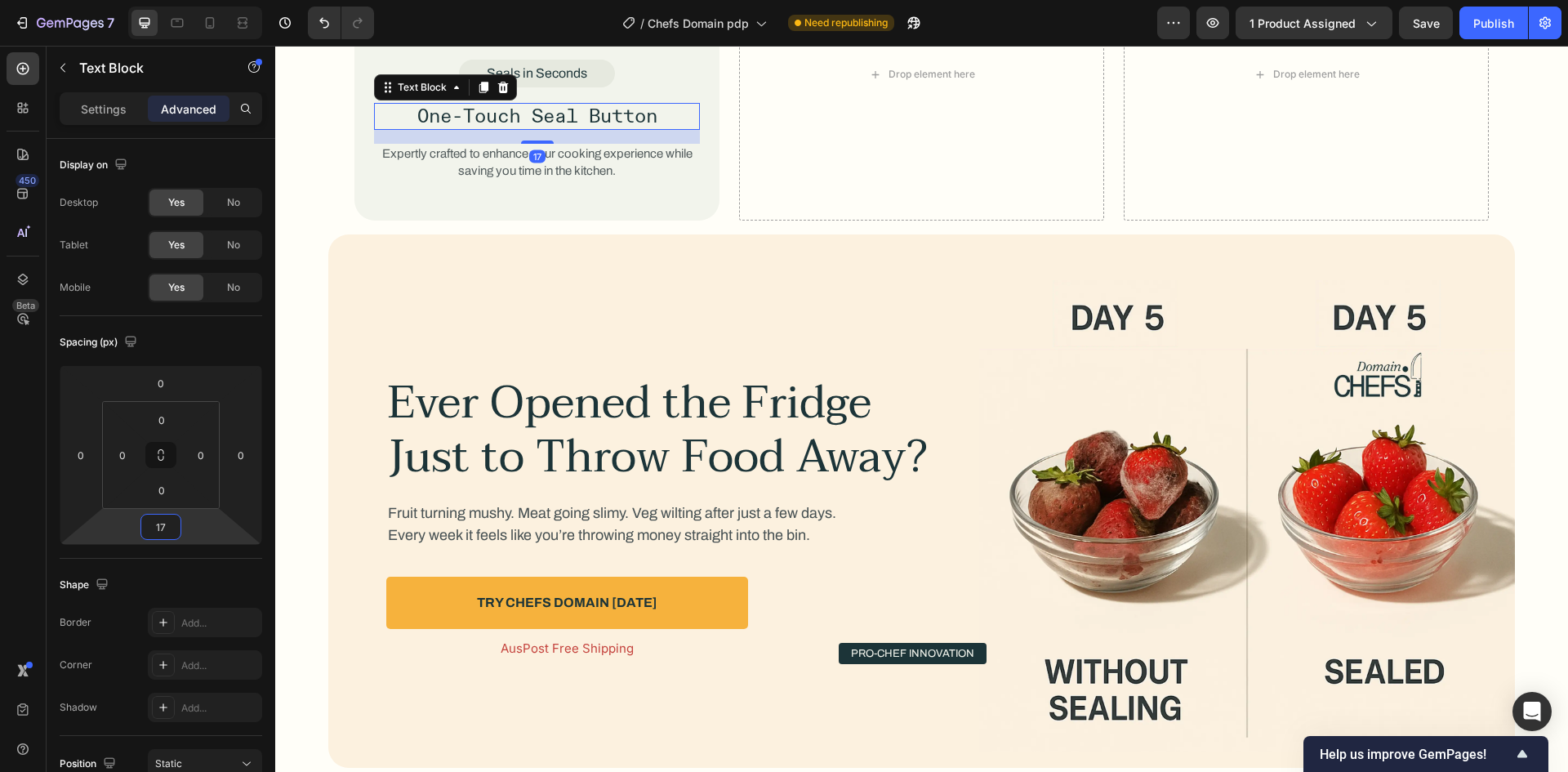
click at [617, 149] on p "Expertly crafted to enhance your cooking experience while saving you time in th…" at bounding box center [537, 163] width 323 height 36
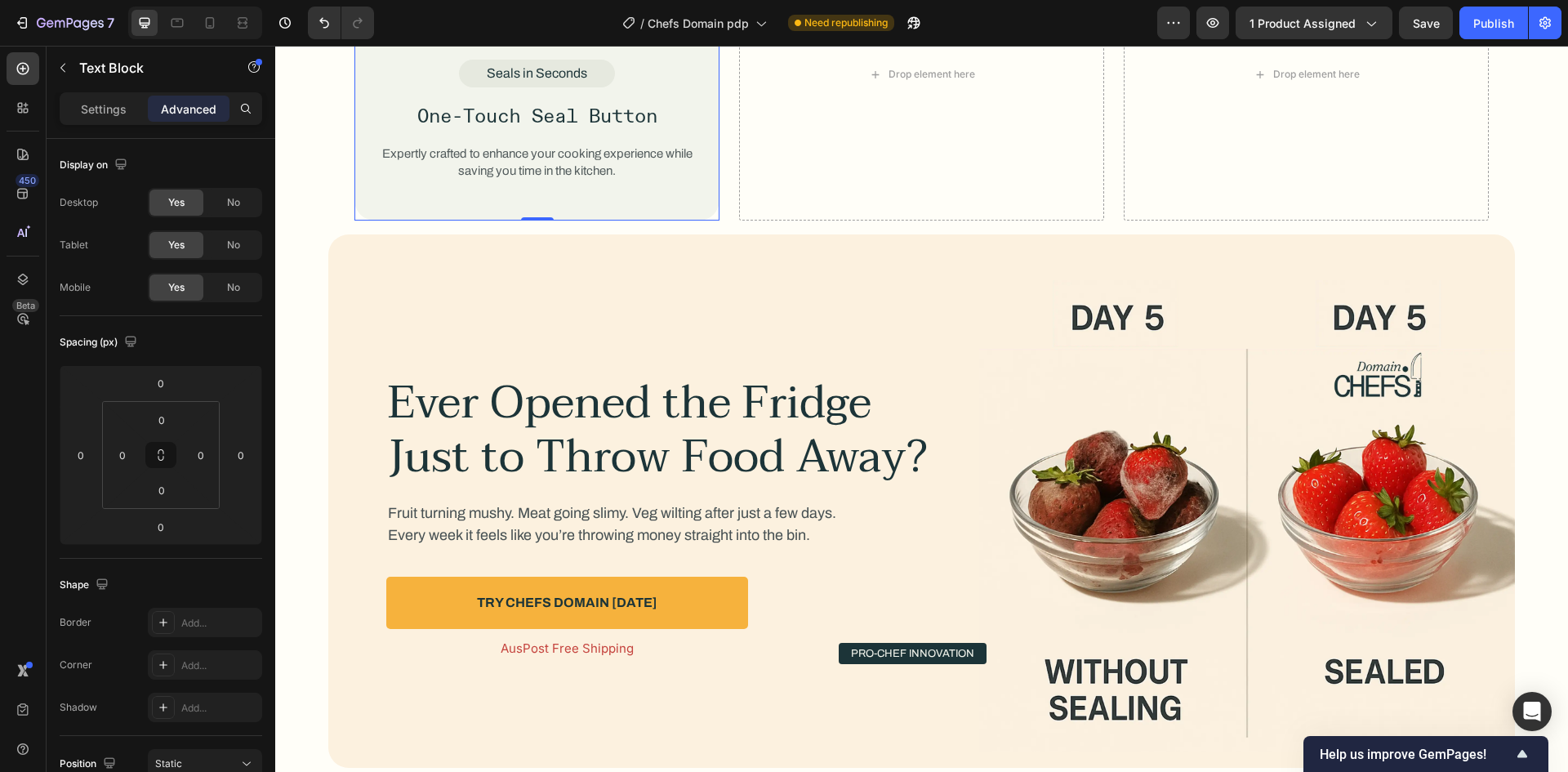
click at [603, 199] on div "Image Seals in Seconds Text Block One-Touch Seal Button Text Block Expertly cra…" at bounding box center [537, 74] width 365 height 293
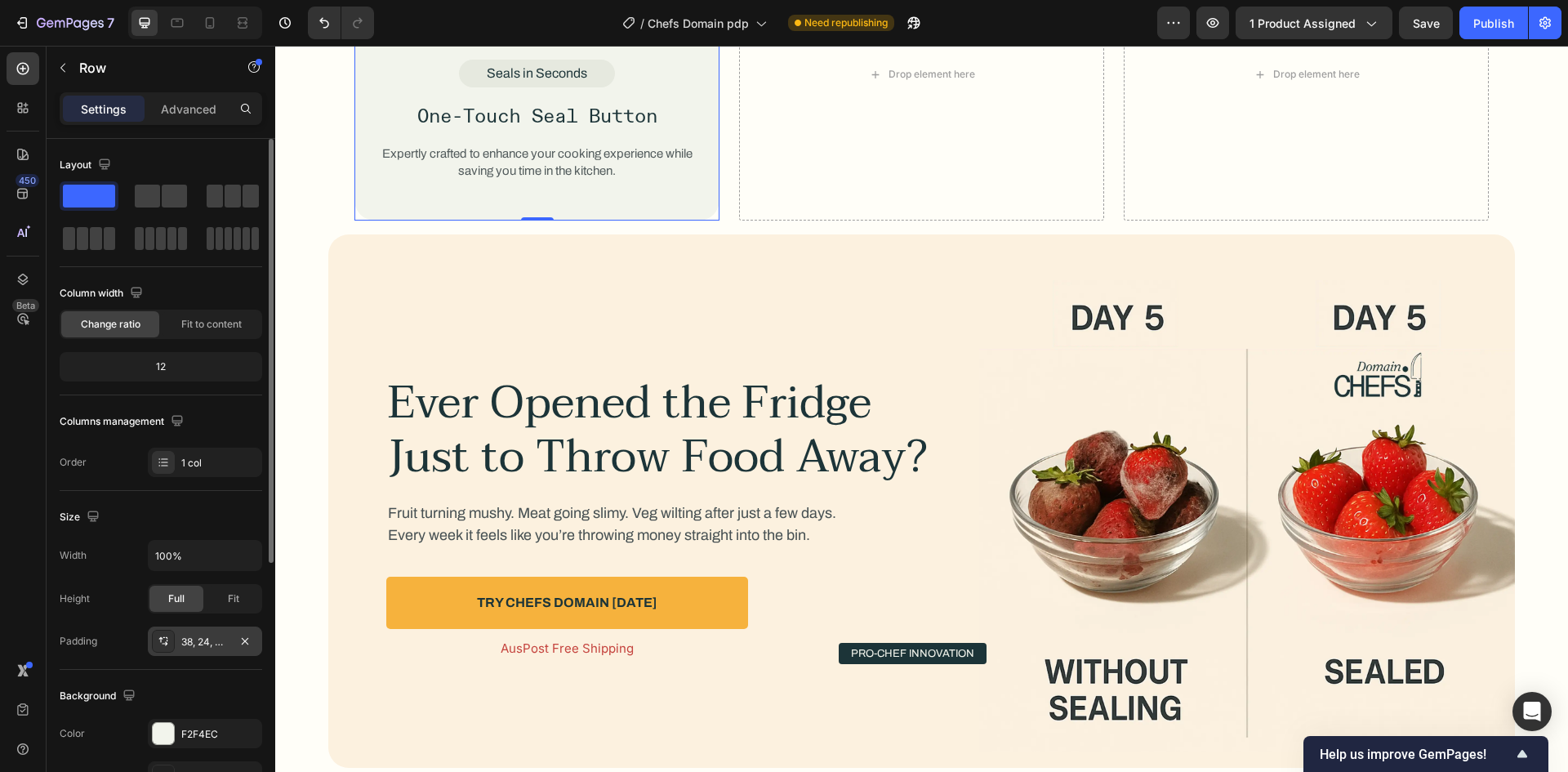
click at [204, 642] on div "38, 24, 47, 24" at bounding box center [204, 642] width 47 height 15
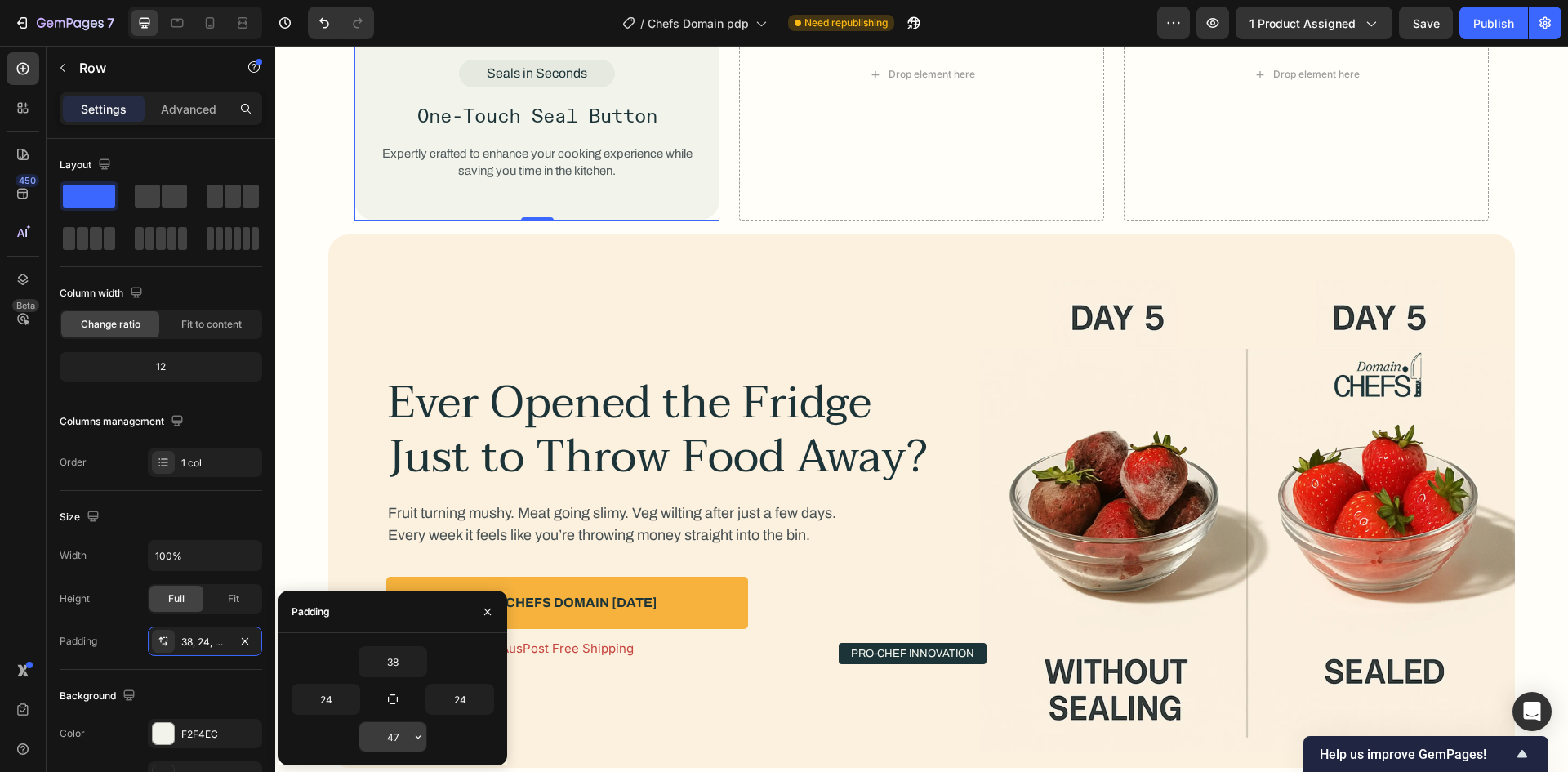
click at [400, 740] on input "47" at bounding box center [393, 736] width 67 height 29
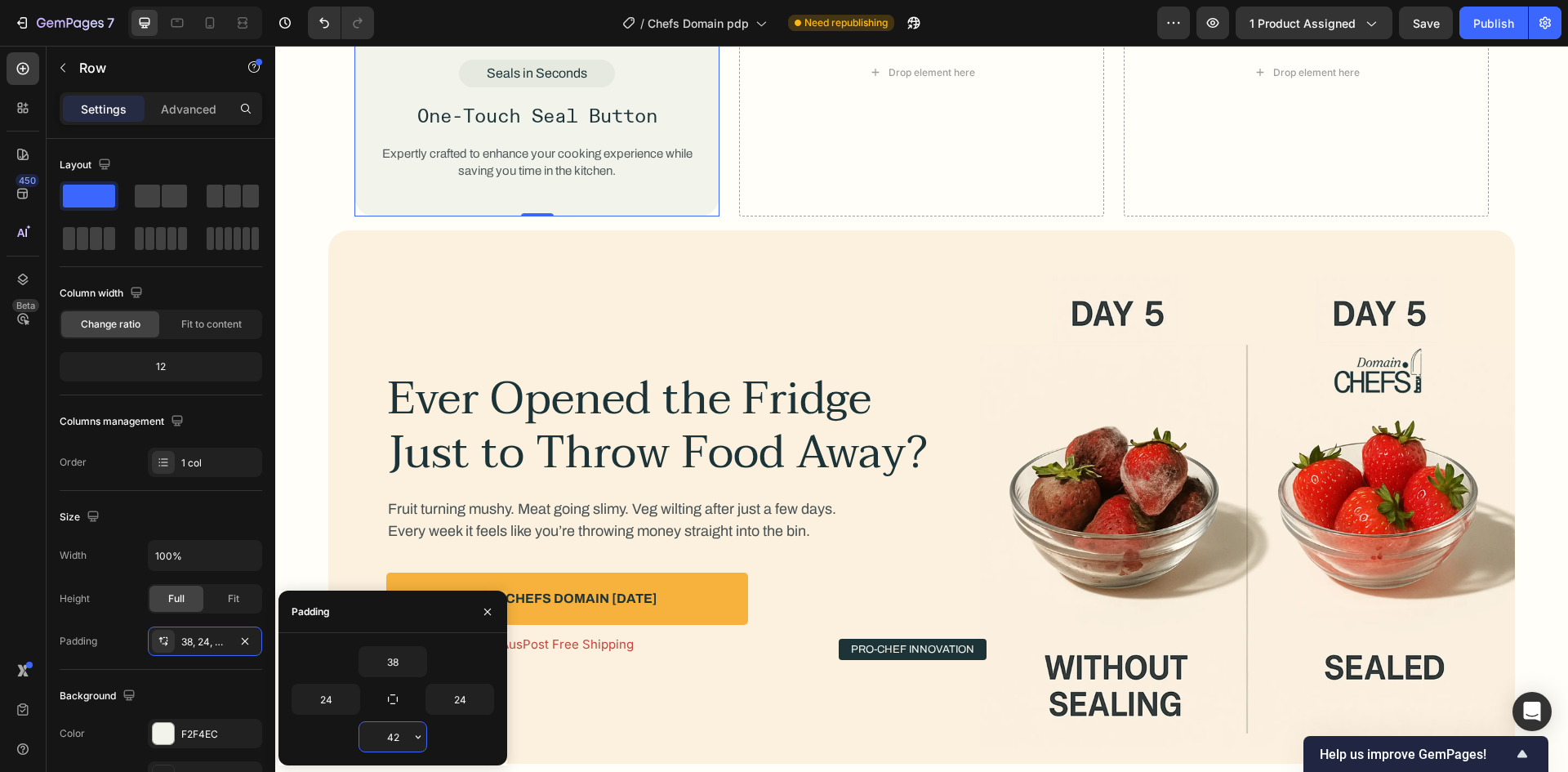
type input "42"
click at [332, 733] on div "42" at bounding box center [393, 737] width 203 height 31
click at [534, 159] on p "Expertly crafted to enhance your cooking experience while saving you time in th…" at bounding box center [537, 163] width 323 height 36
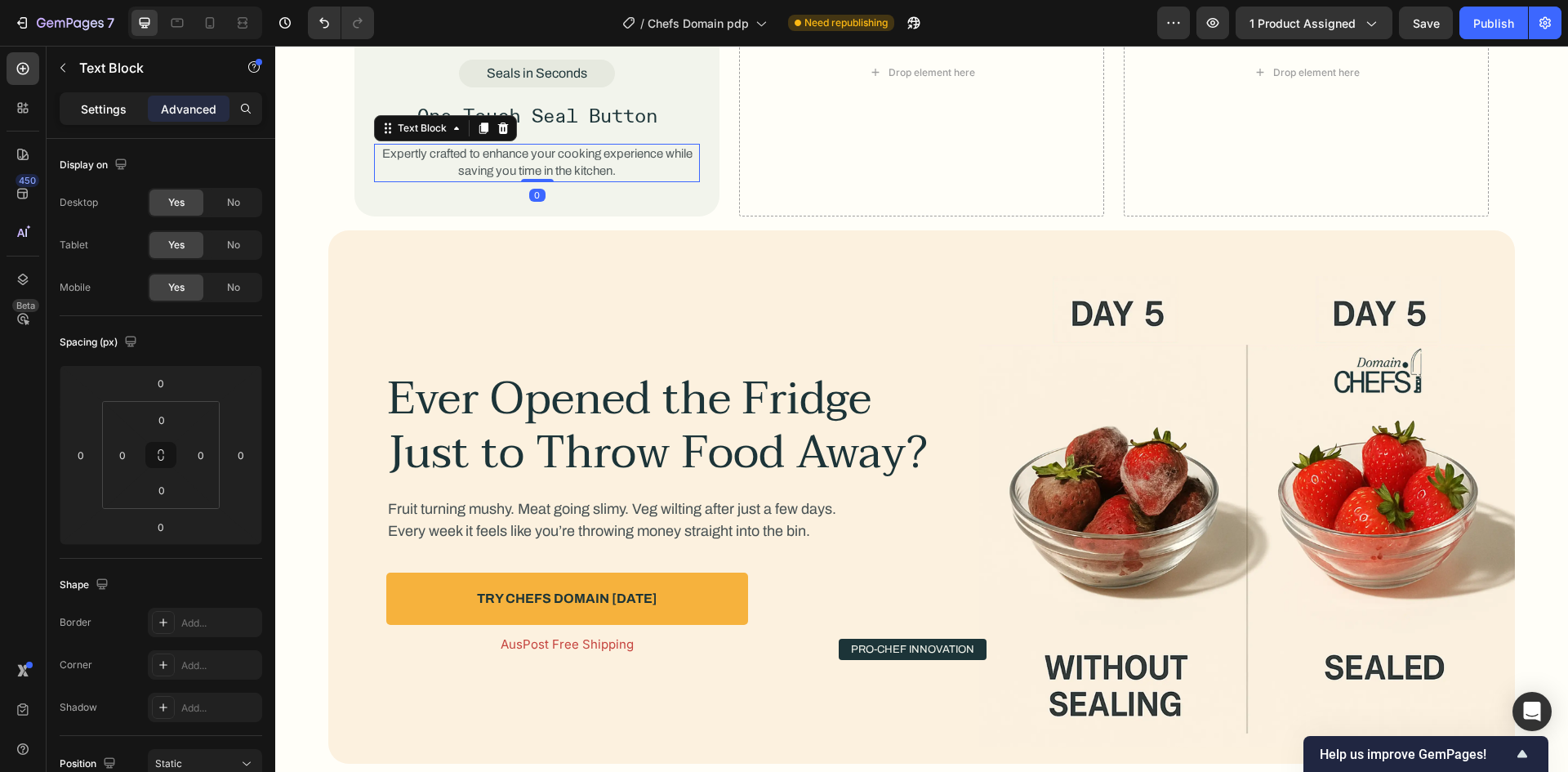
click at [112, 104] on p "Settings" at bounding box center [104, 109] width 46 height 17
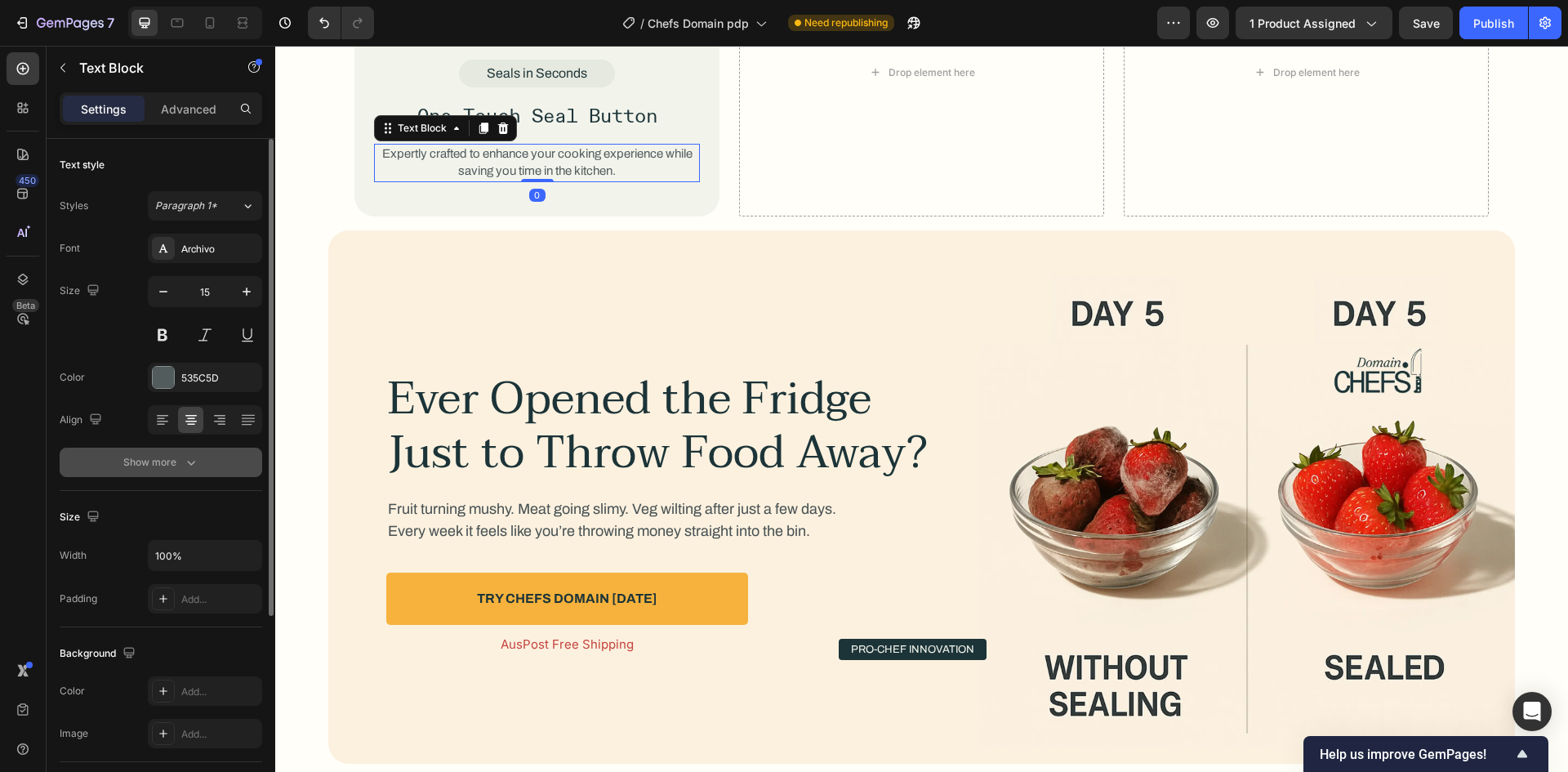
click at [147, 471] on button "Show more" at bounding box center [161, 462] width 203 height 29
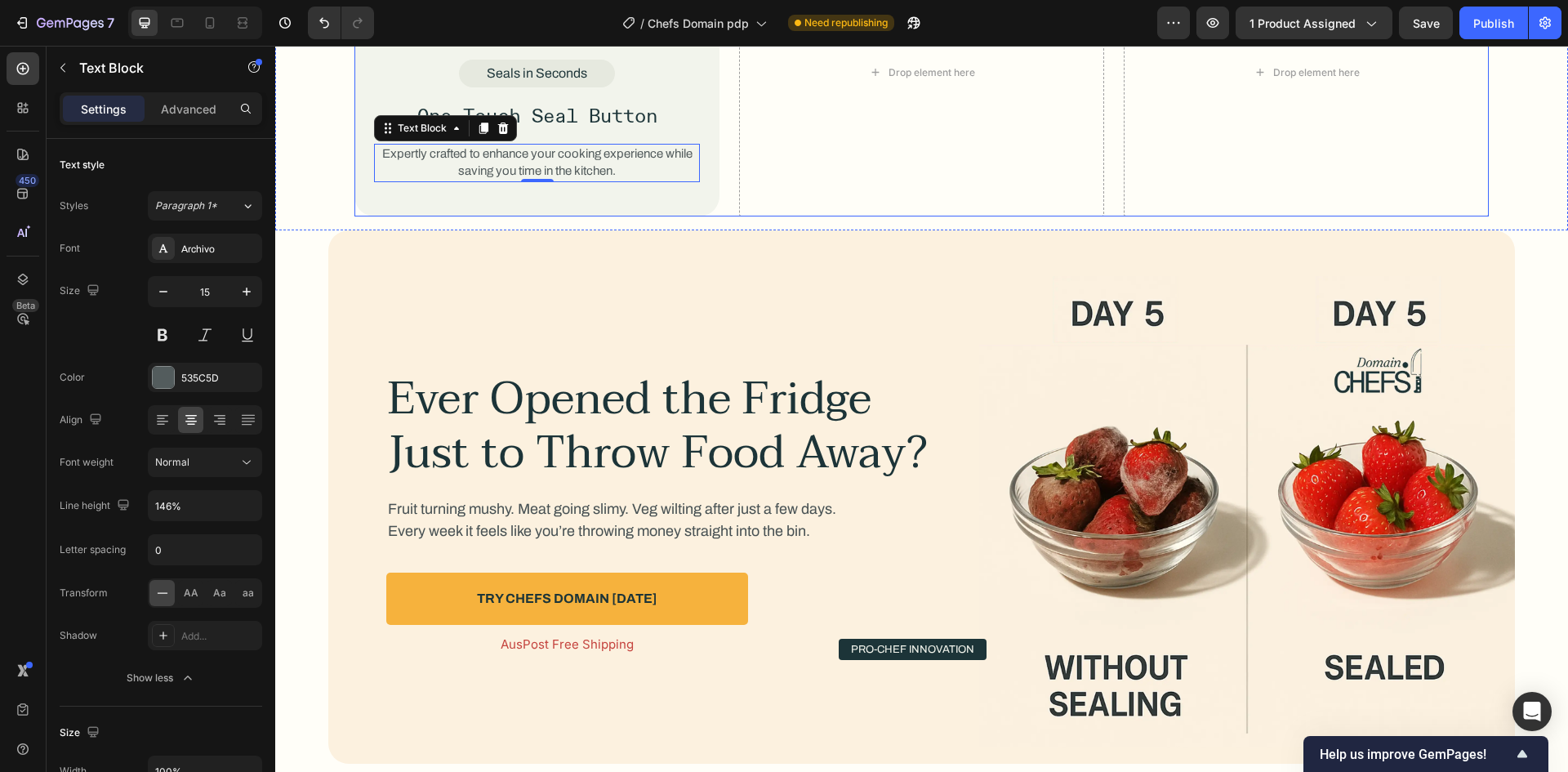
click at [727, 156] on div "Image Seals in Seconds Text Block One-Touch Seal Button Text Block Expertly cra…" at bounding box center [921, 72] width 1134 height 289
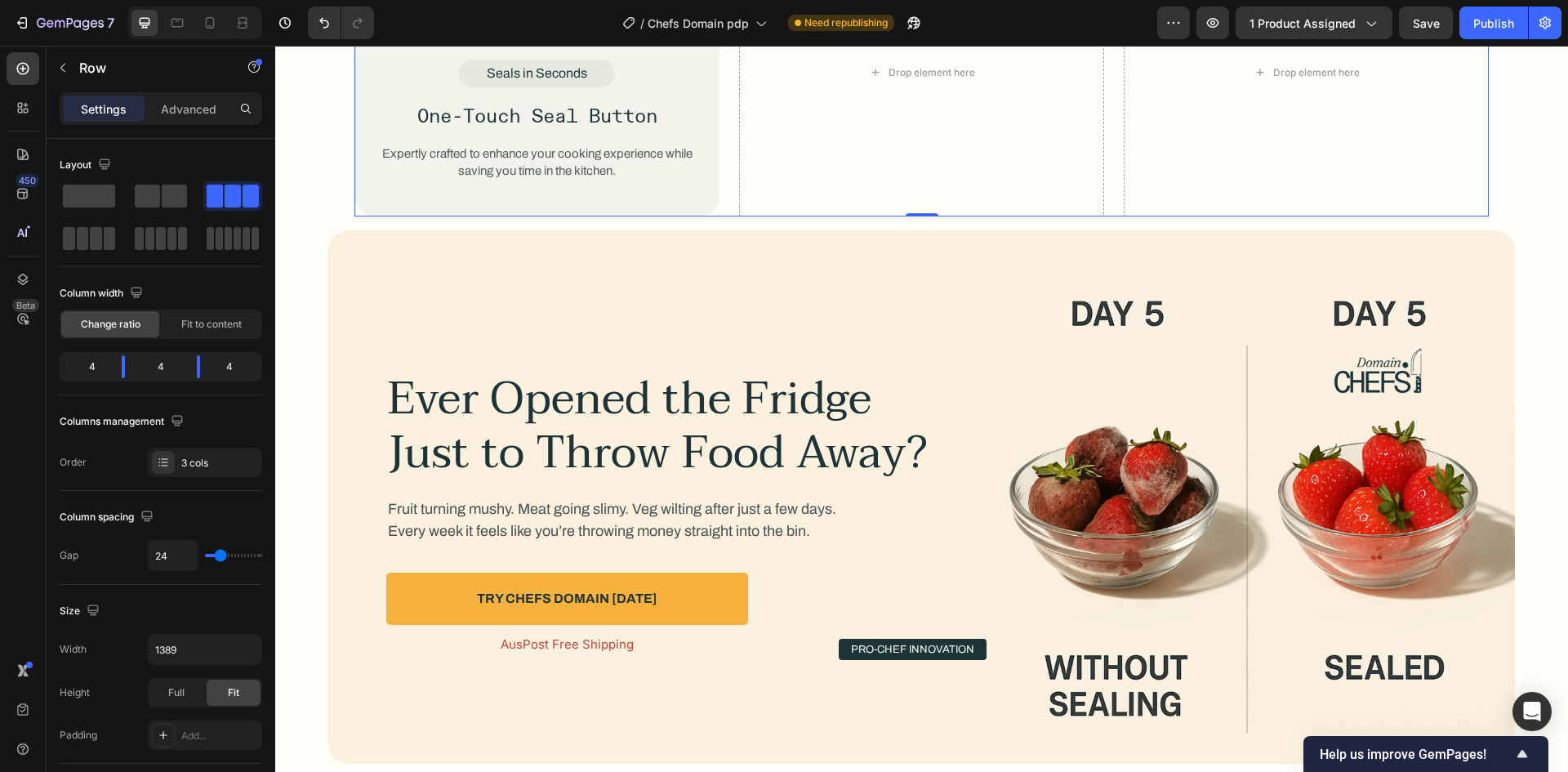
click at [726, 177] on div "Image Seals in Seconds Text Block One-Touch Seal Button Text Block Expertly cra…" at bounding box center [921, 72] width 1134 height 289
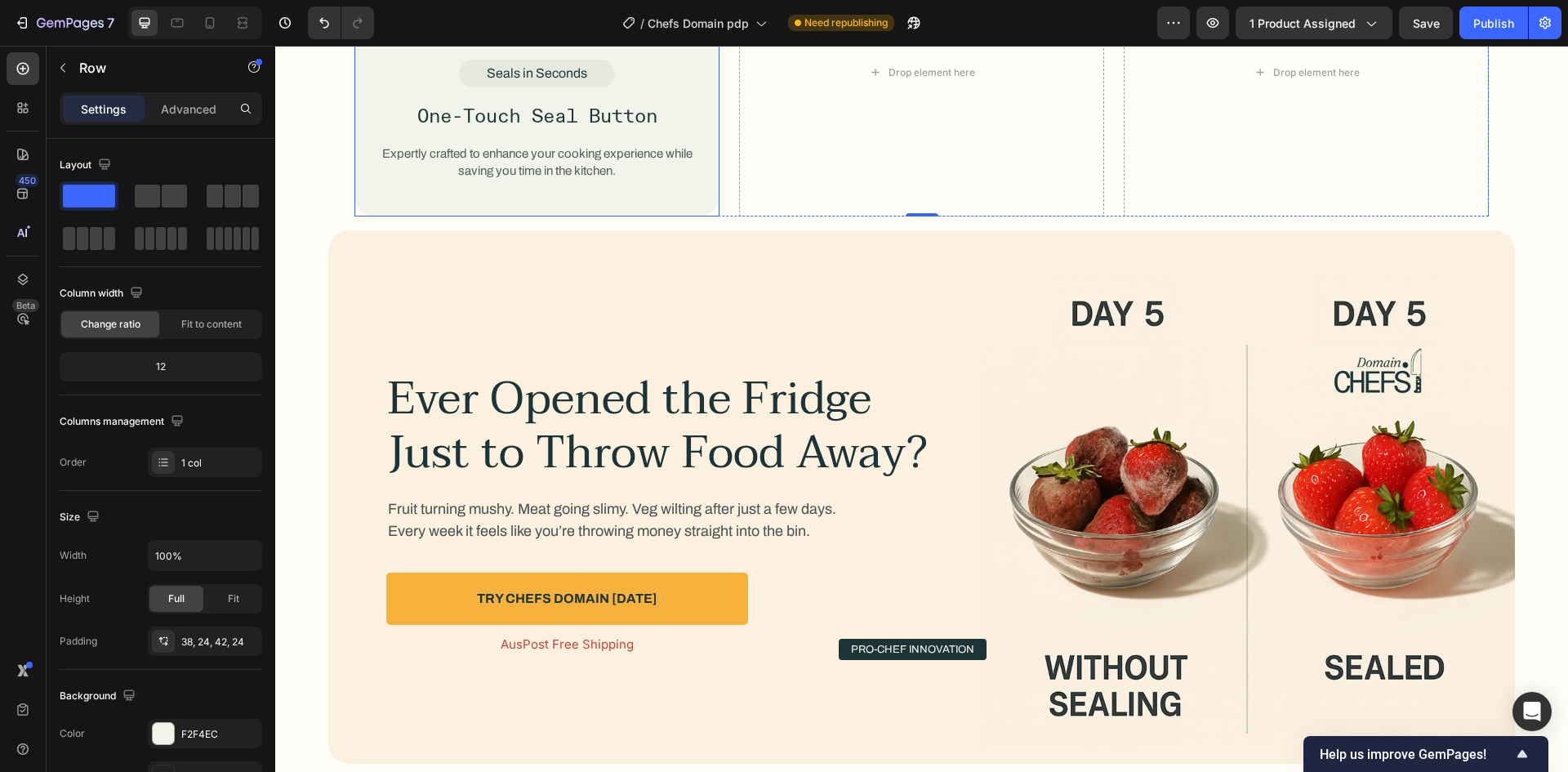
click at [677, 196] on div "Image Seals in Seconds Text Block One-Touch Seal Button Text Block Expertly cra…" at bounding box center [537, 72] width 365 height 289
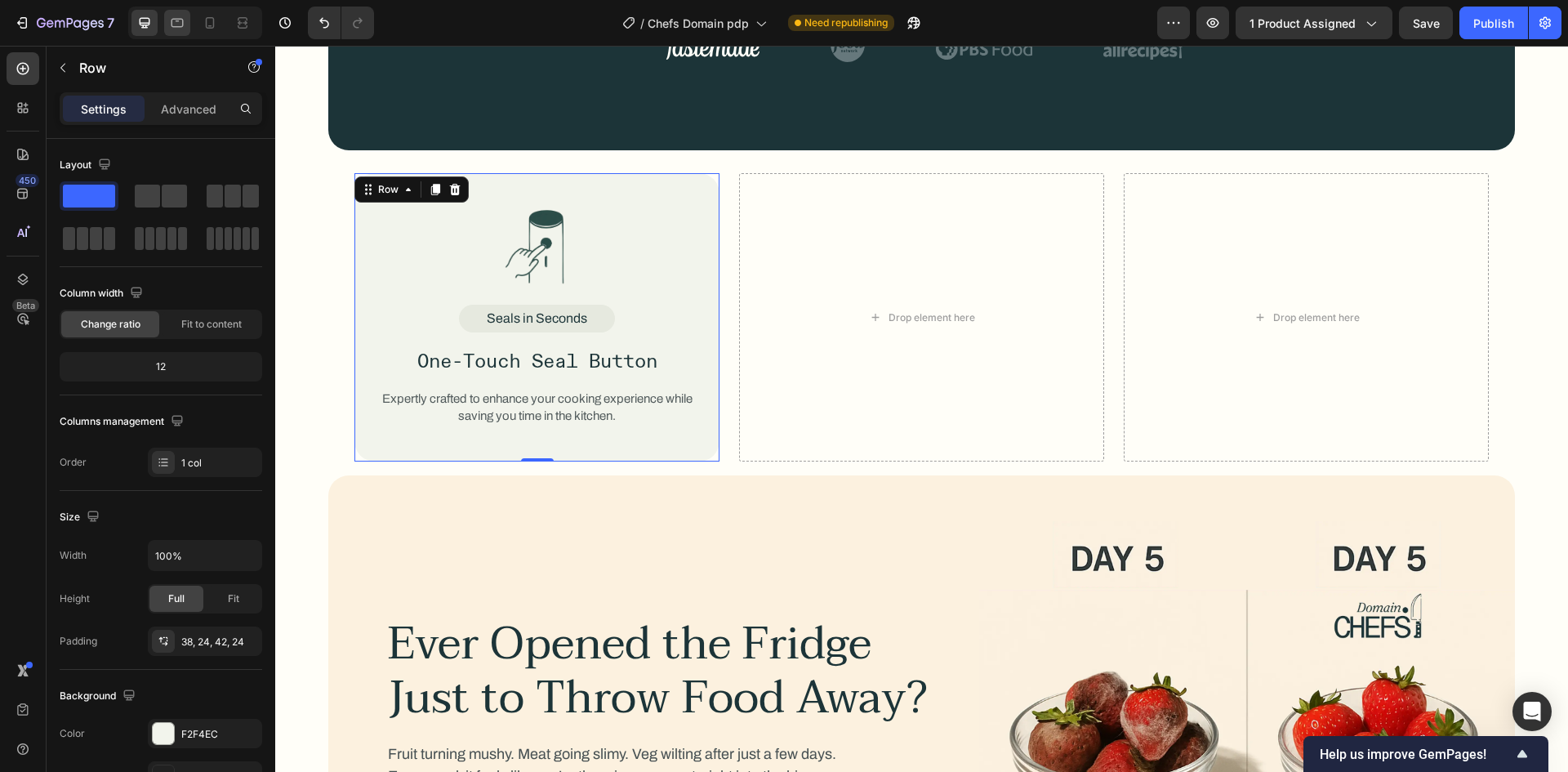
click at [178, 23] on icon at bounding box center [177, 23] width 16 height 16
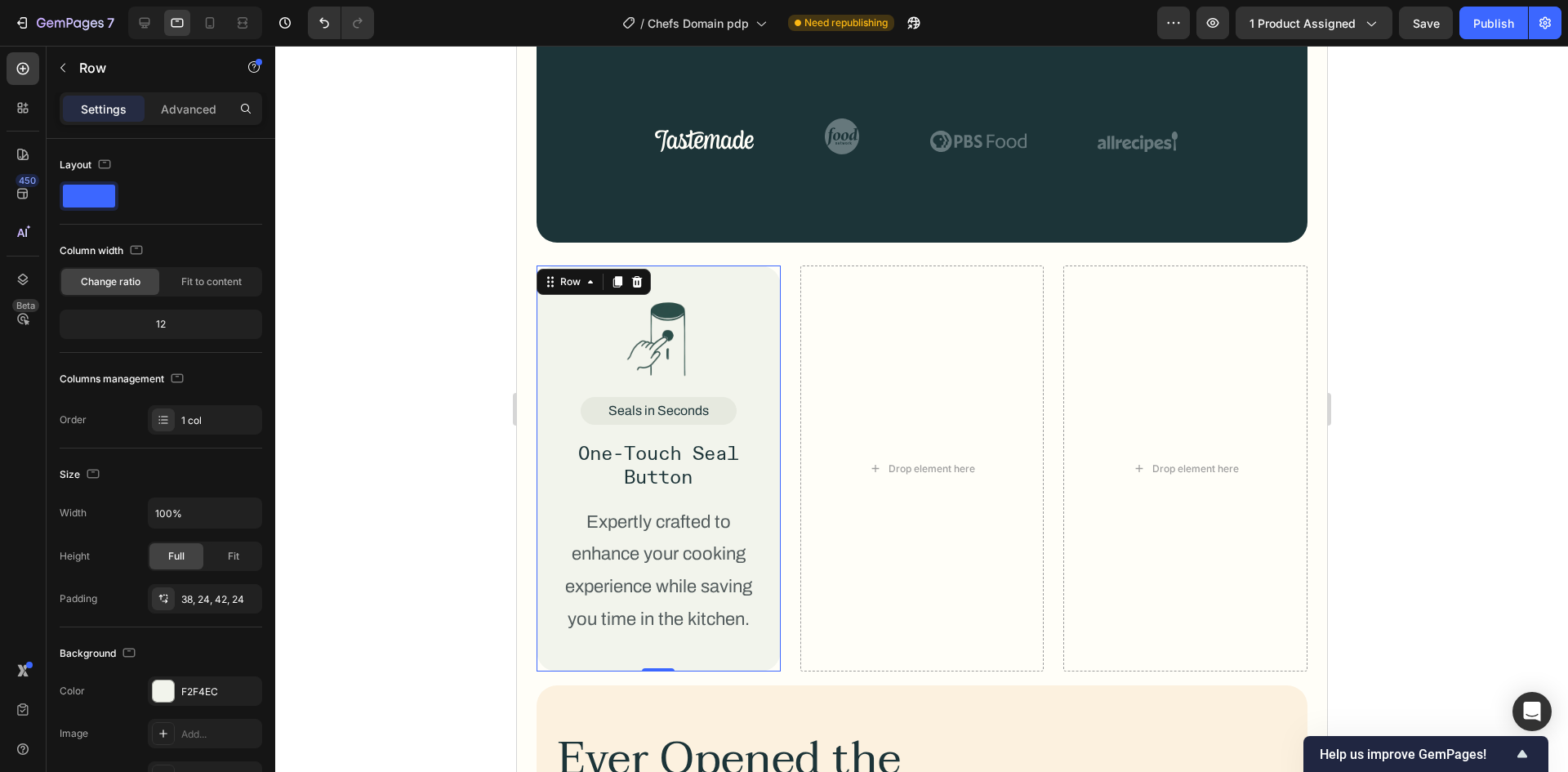
scroll to position [2353, 0]
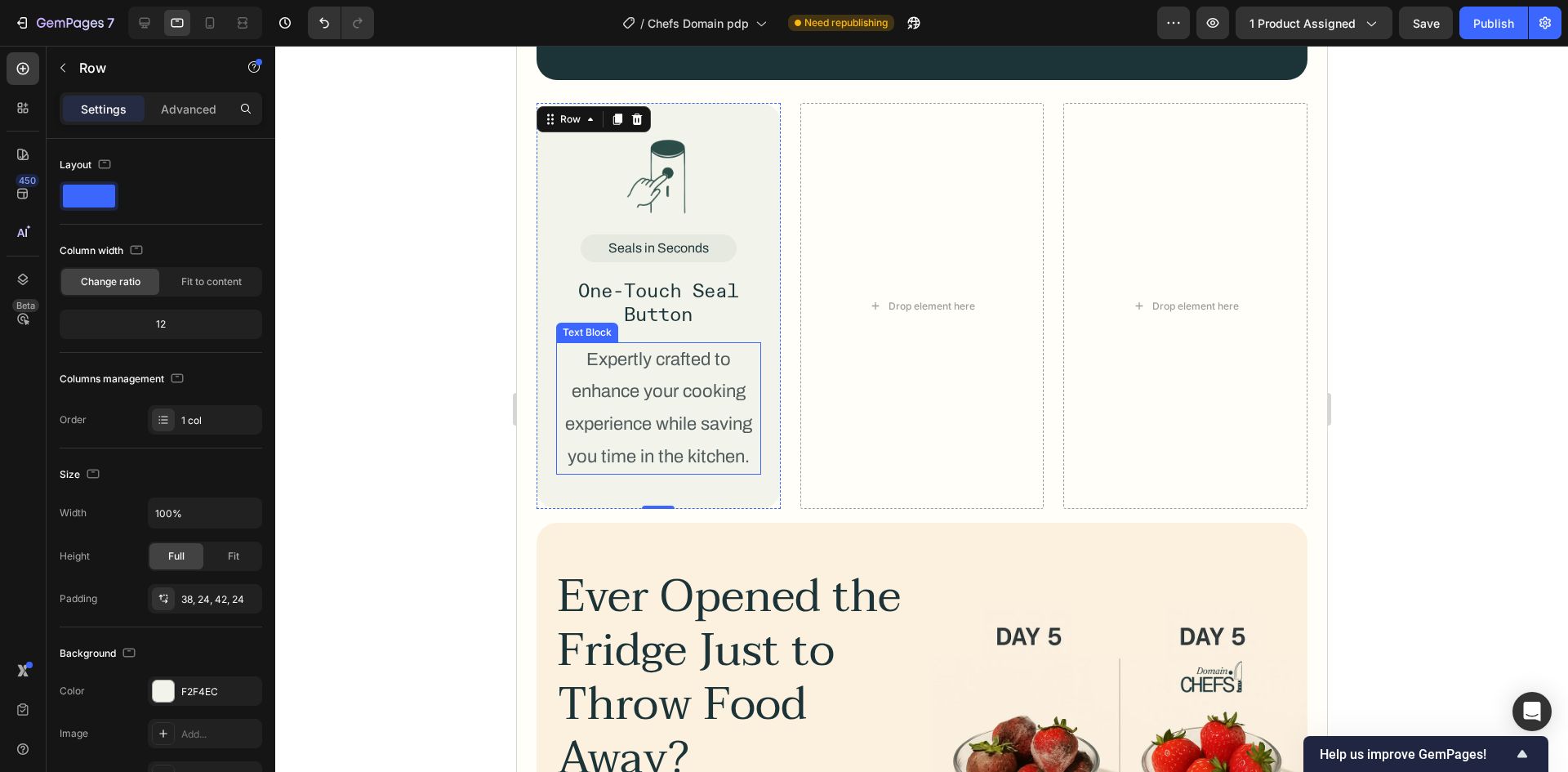
click at [644, 361] on p "Expertly crafted to enhance your cooking experience while saving you time in th…" at bounding box center [658, 408] width 202 height 129
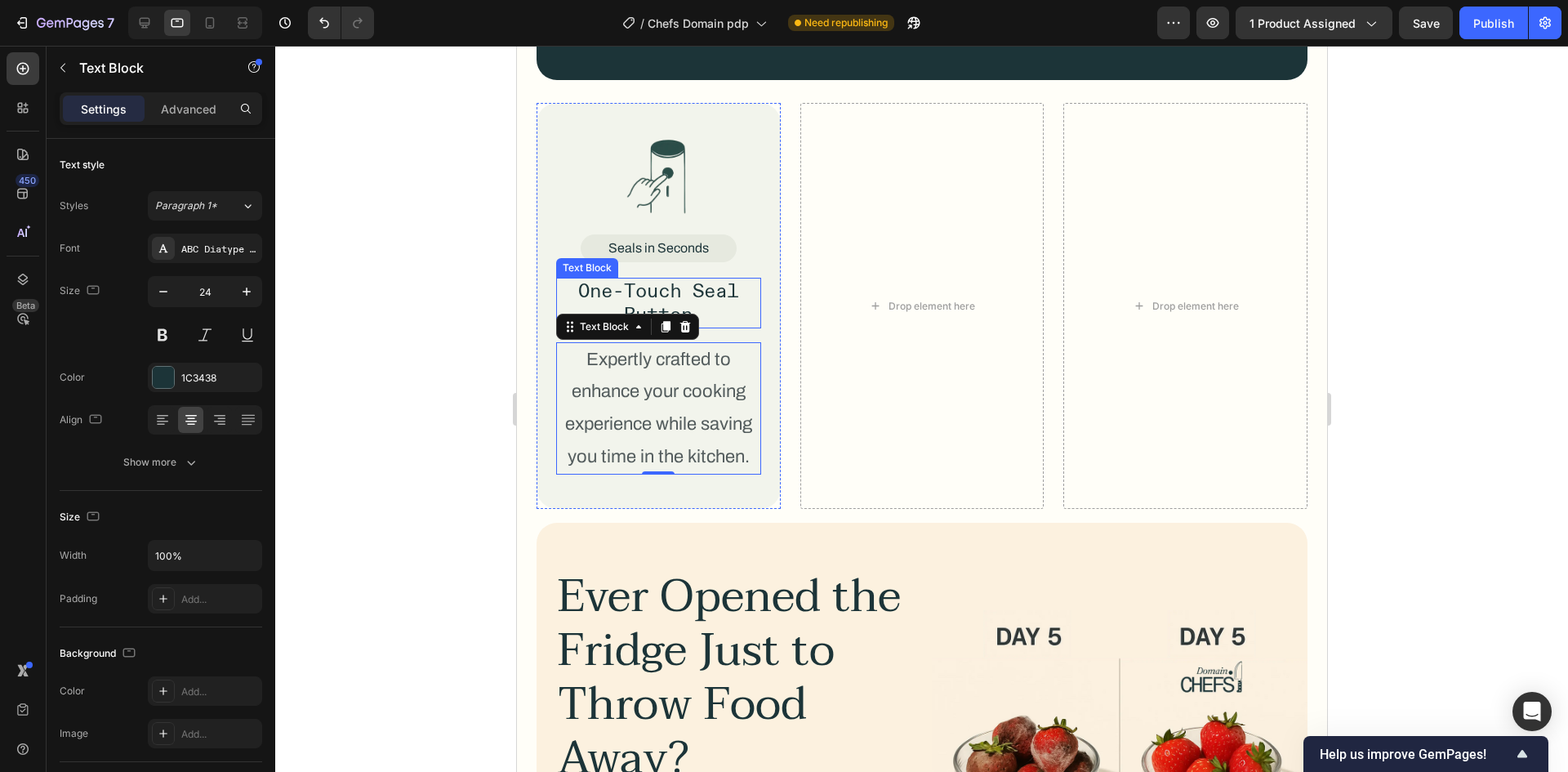
click at [681, 291] on p "One-Touch Seal Button" at bounding box center [658, 302] width 202 height 47
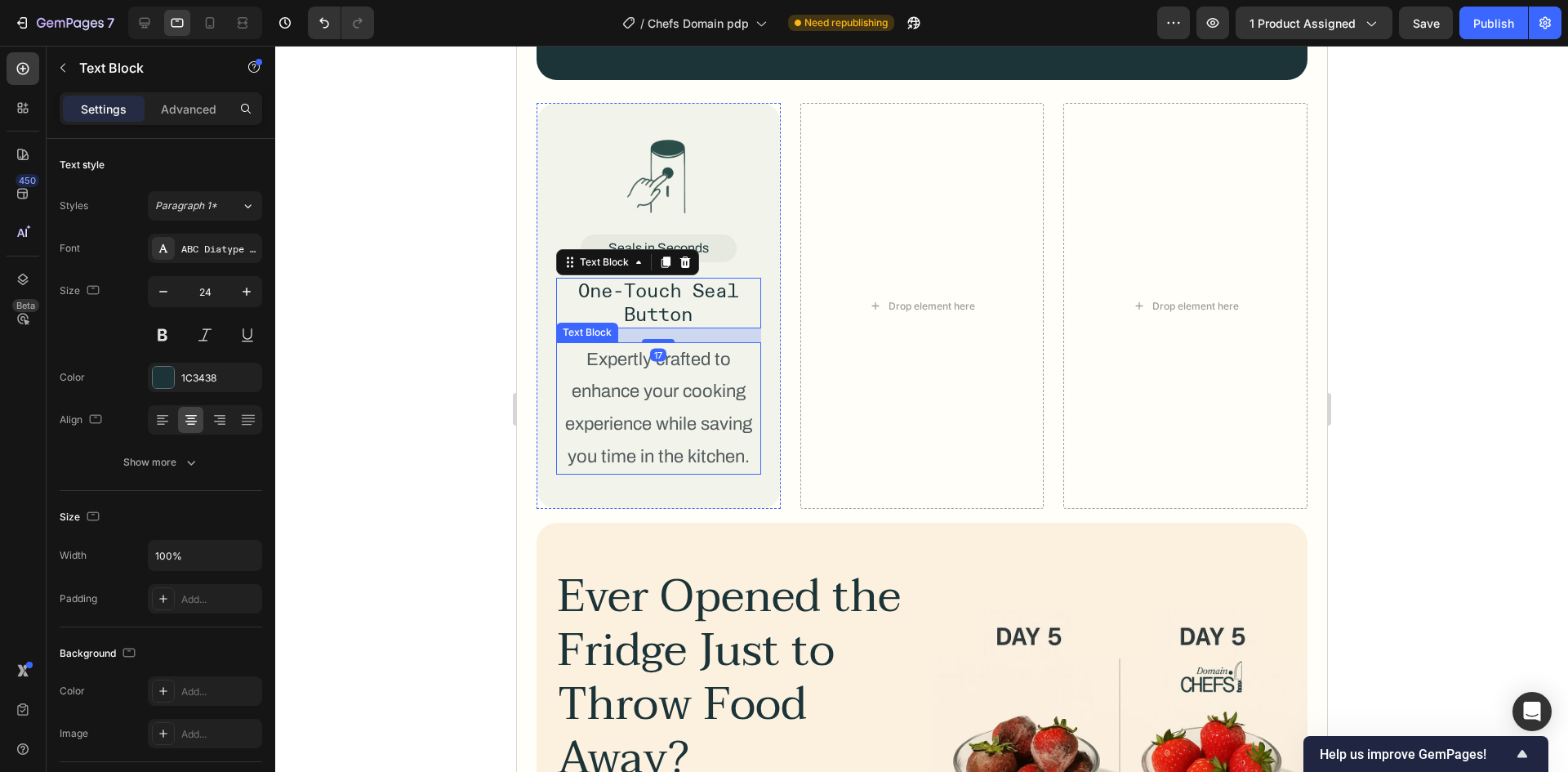
click at [666, 419] on p "Expertly crafted to enhance your cooking experience while saving you time in th…" at bounding box center [658, 408] width 202 height 129
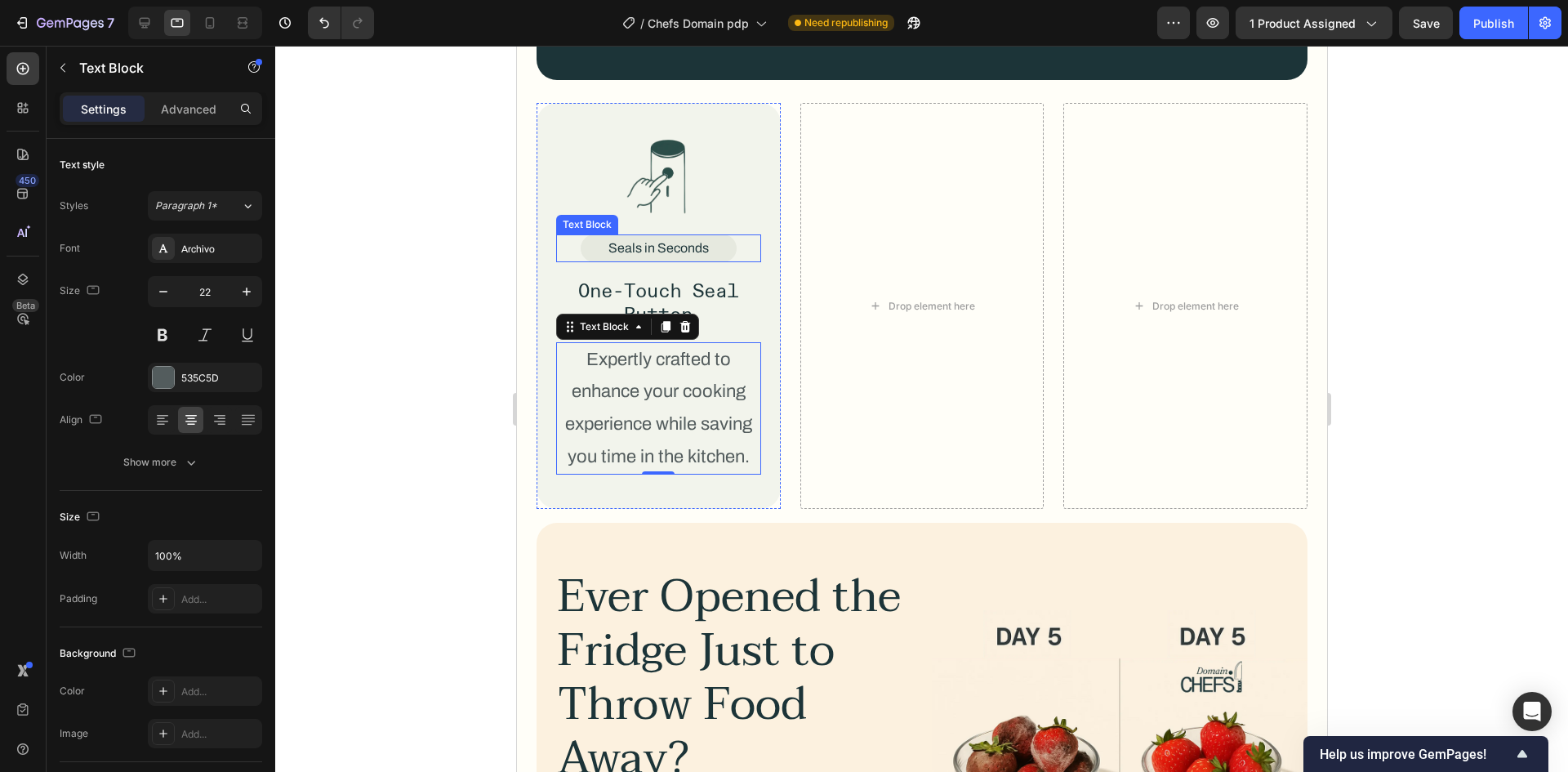
click at [681, 255] on p "Seals in Seconds" at bounding box center [658, 248] width 101 height 15
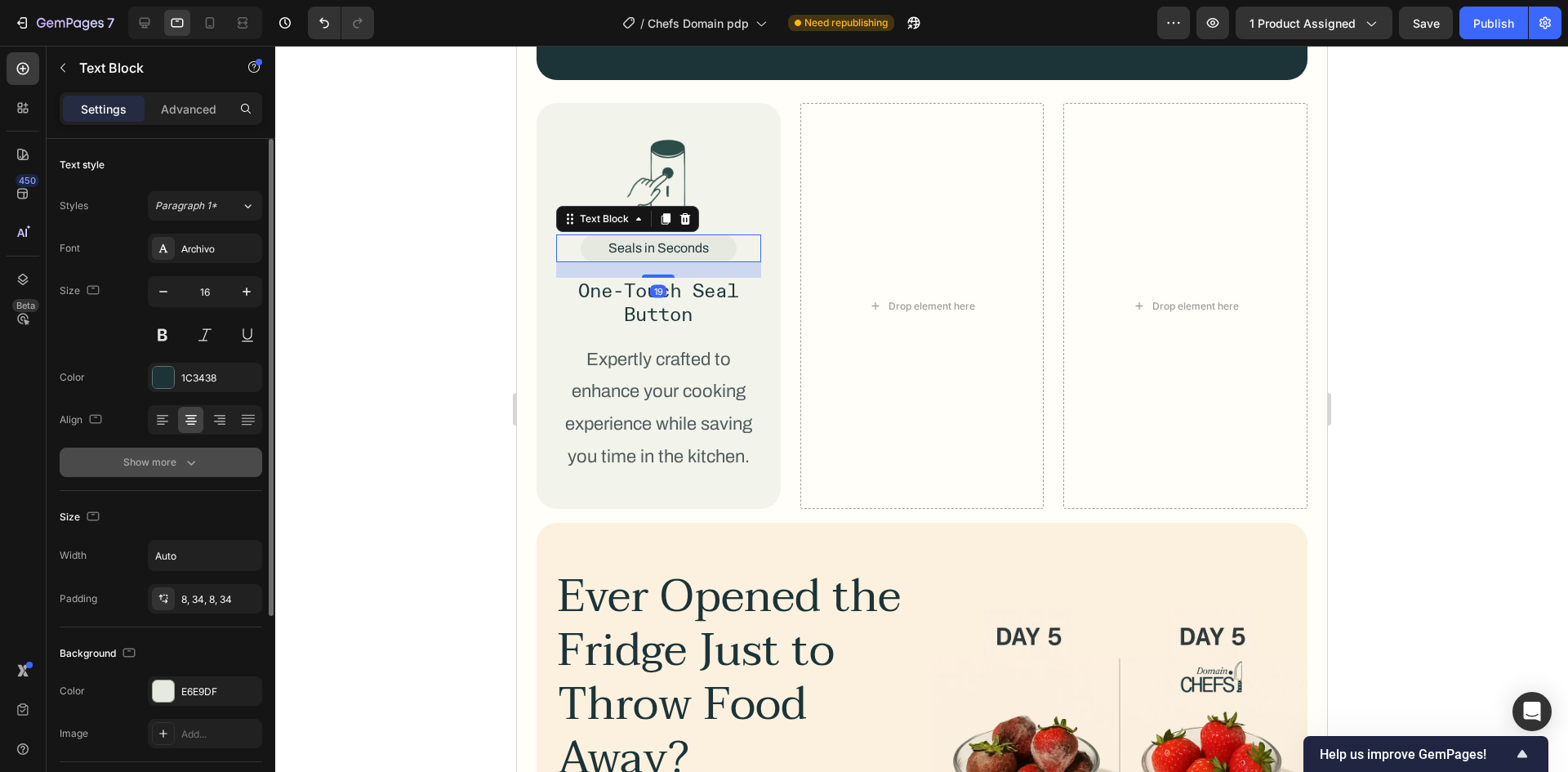
click at [150, 462] on div "Show more" at bounding box center [161, 462] width 76 height 16
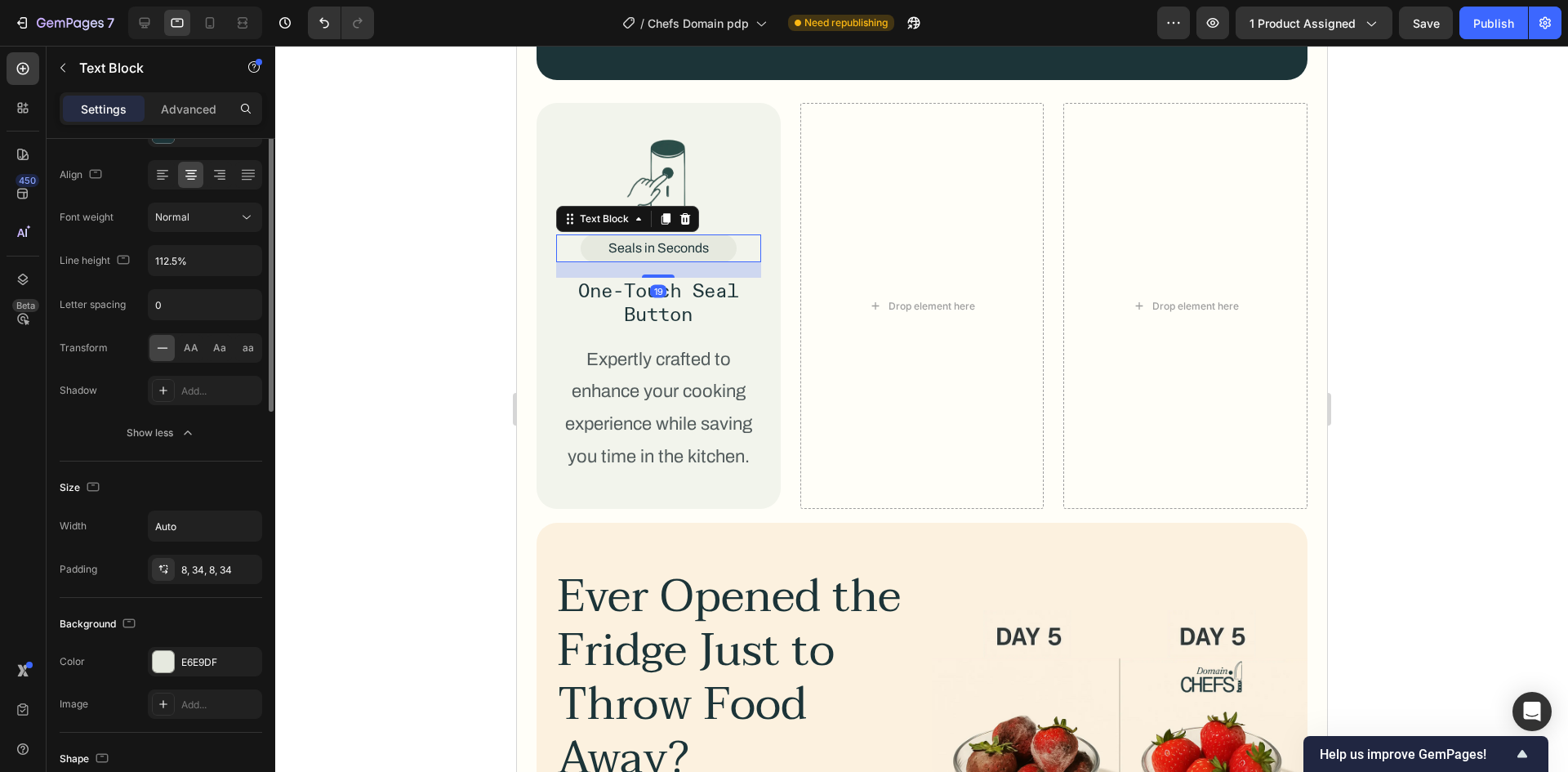
scroll to position [327, 0]
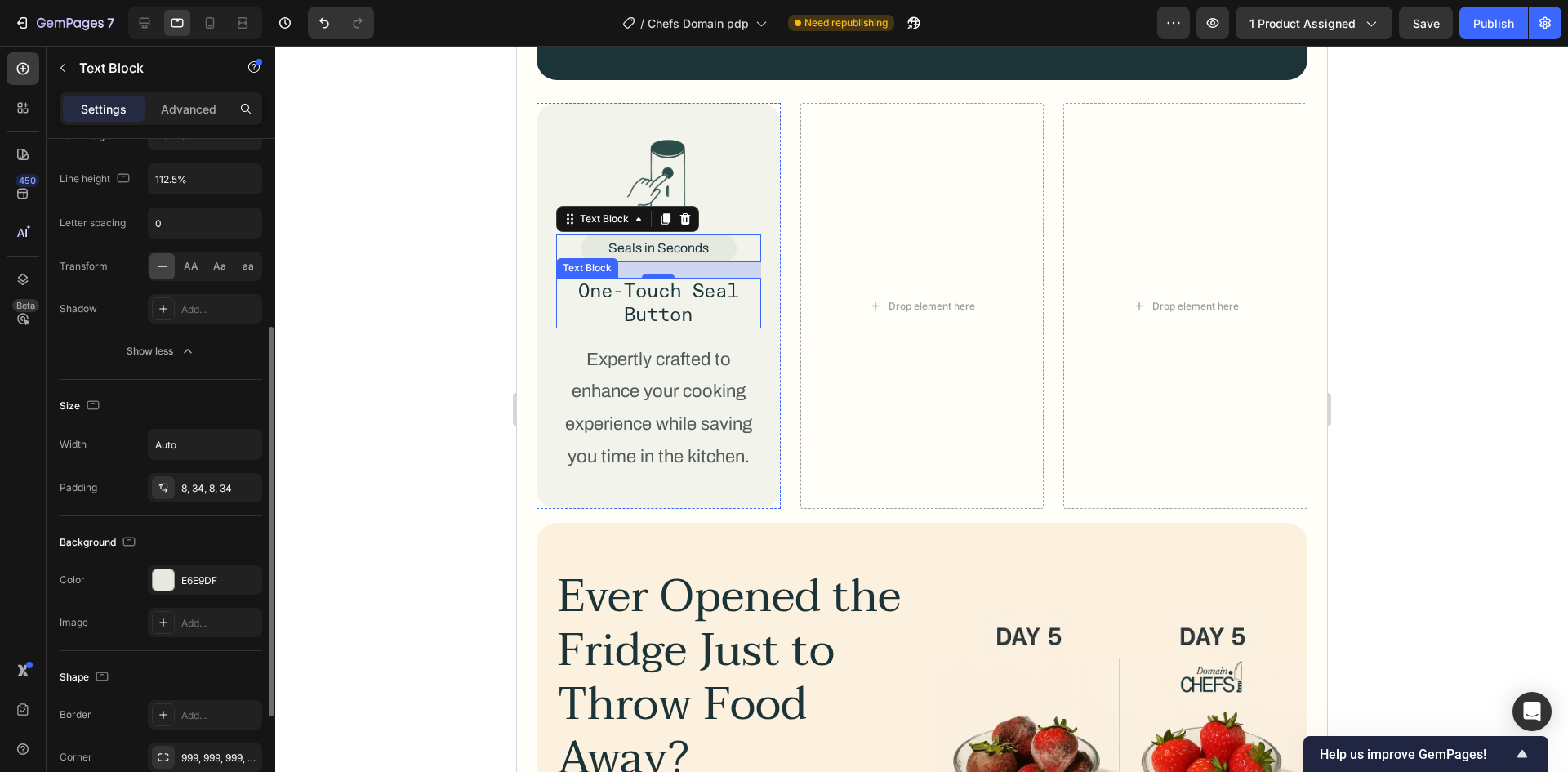
click at [686, 293] on p "One-Touch Seal Button" at bounding box center [658, 302] width 202 height 47
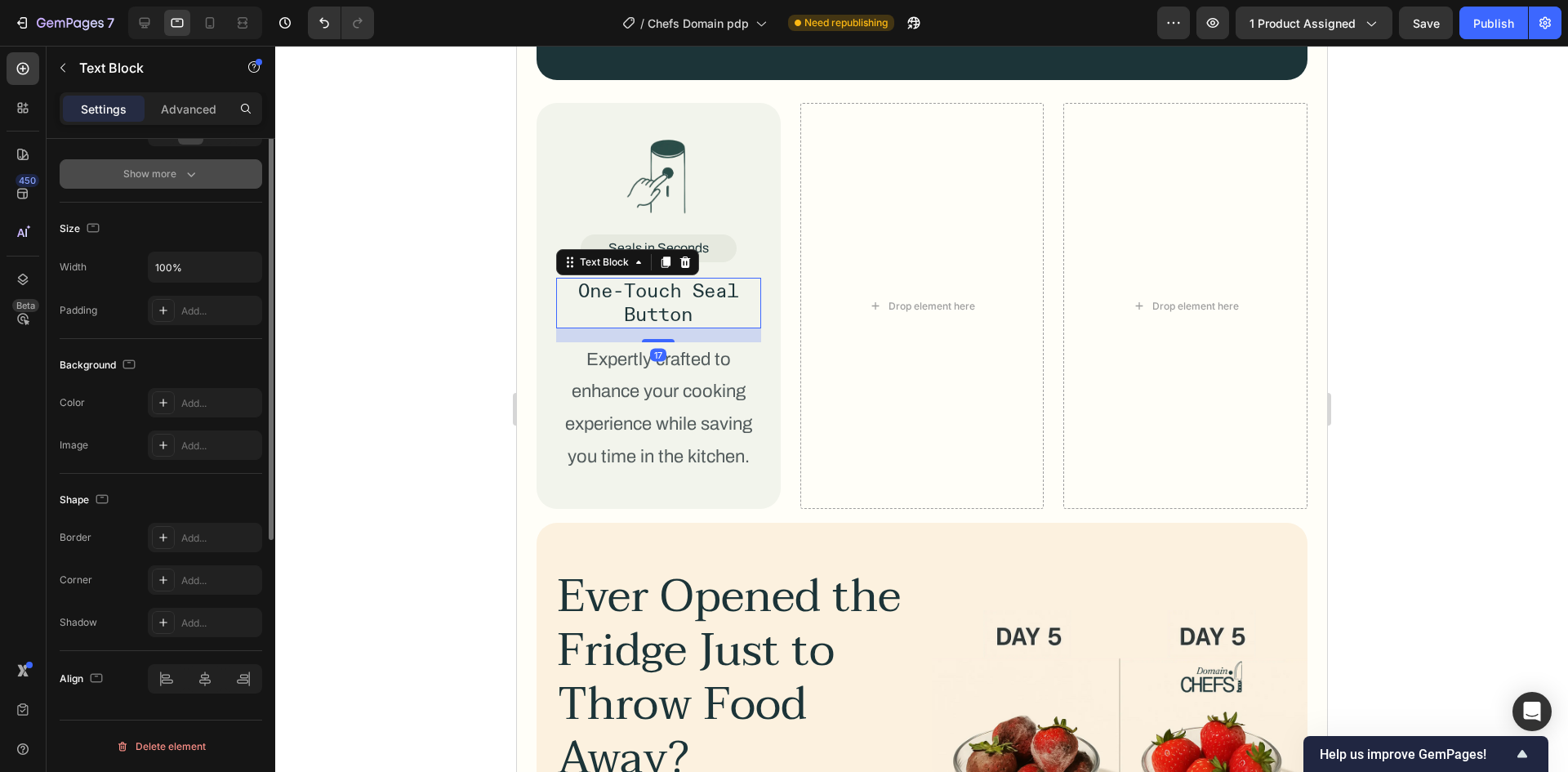
scroll to position [125, 0]
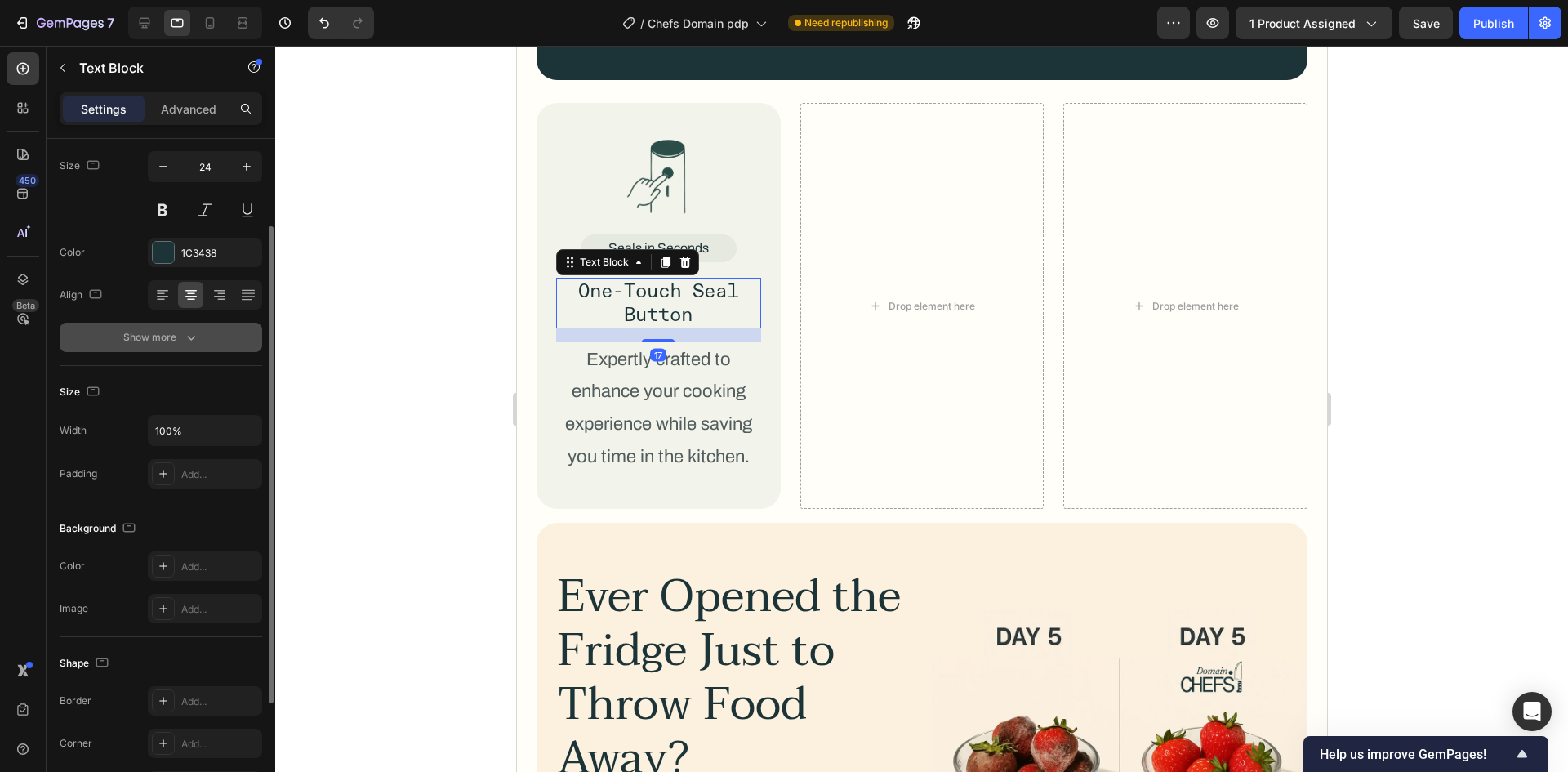
click at [161, 346] on button "Show more" at bounding box center [161, 337] width 203 height 29
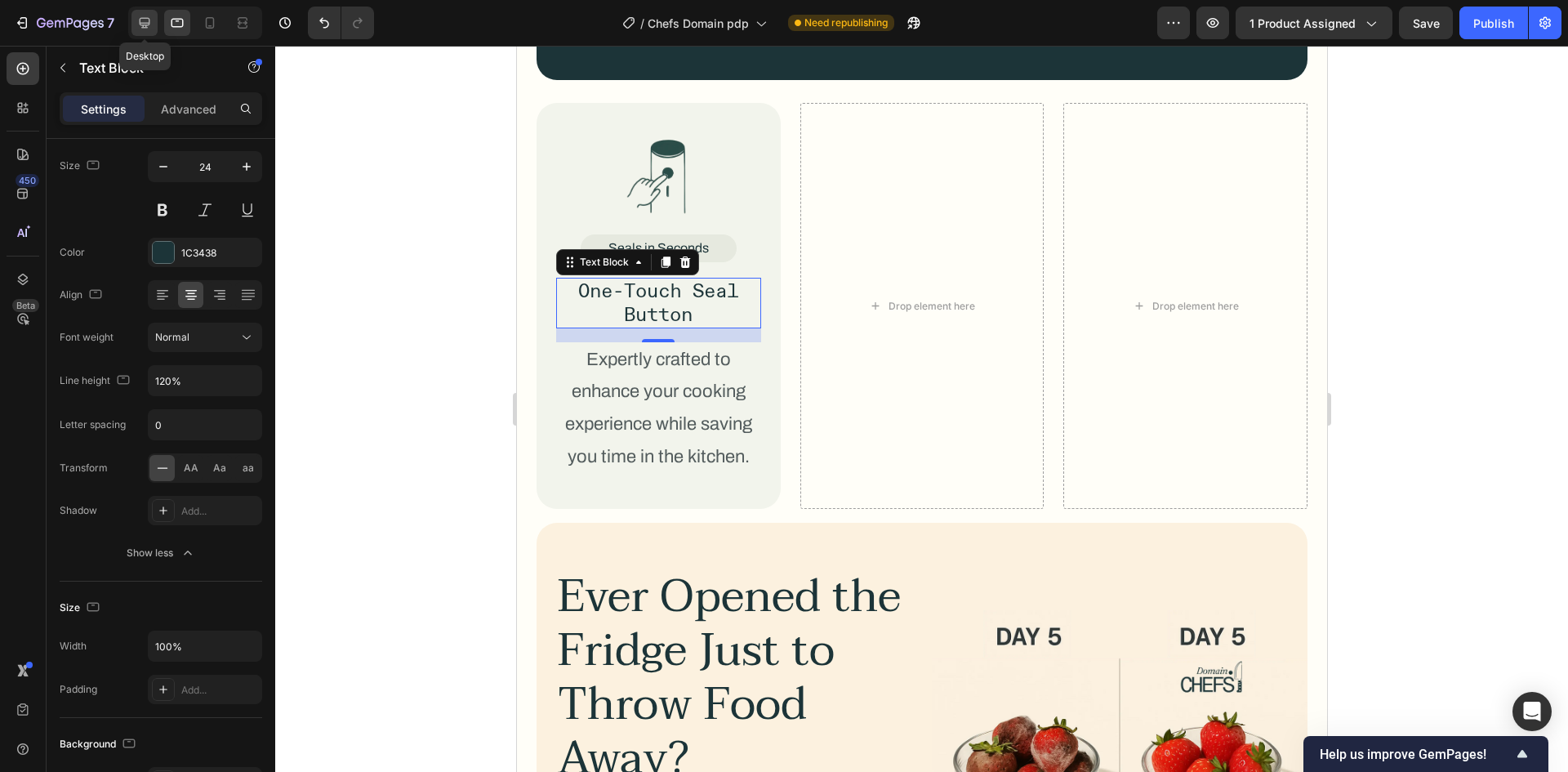
click at [141, 31] on div at bounding box center [145, 23] width 26 height 26
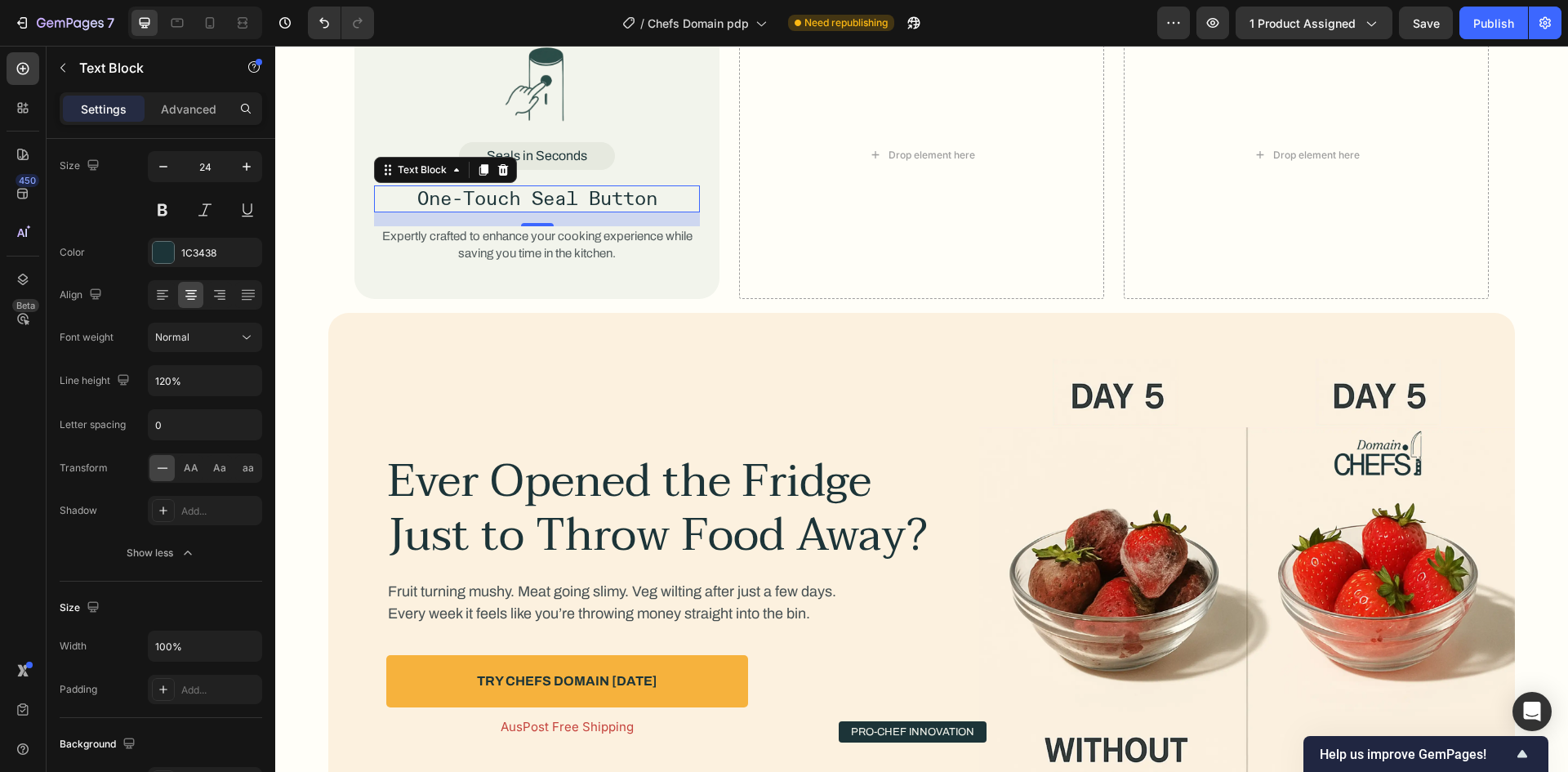
click at [194, 31] on div at bounding box center [195, 23] width 134 height 33
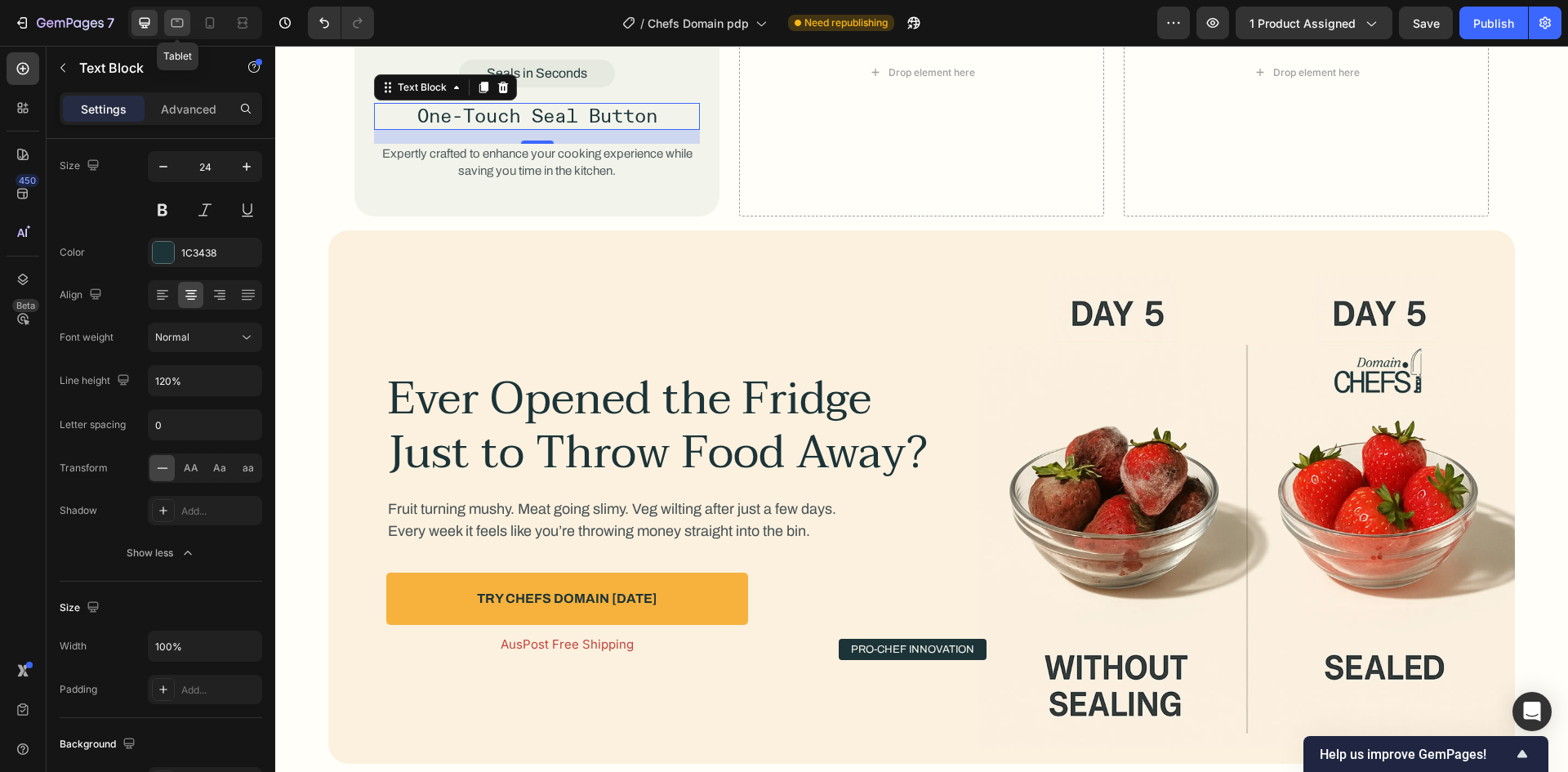
click at [181, 35] on div at bounding box center [177, 23] width 26 height 26
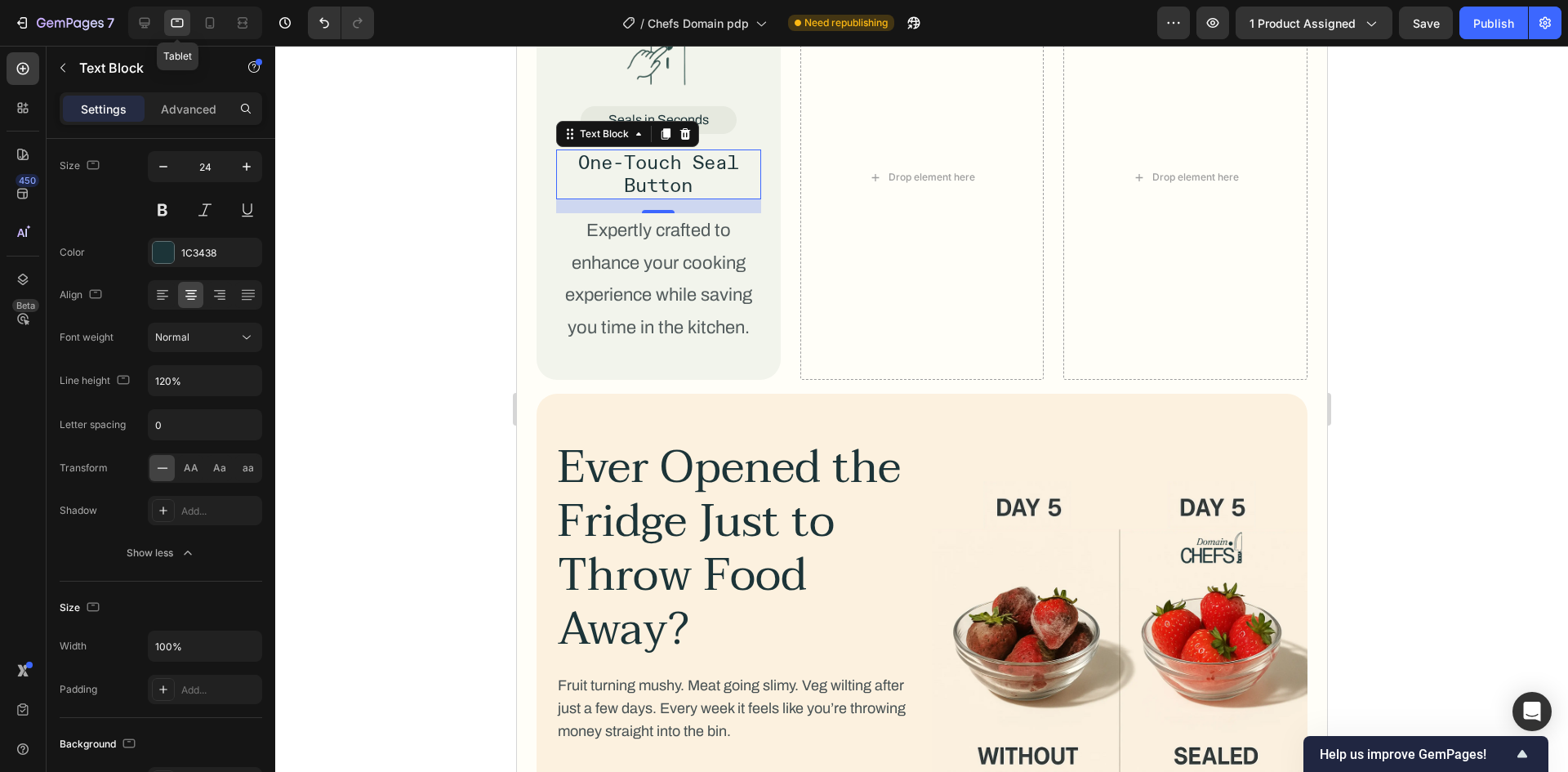
scroll to position [2527, 0]
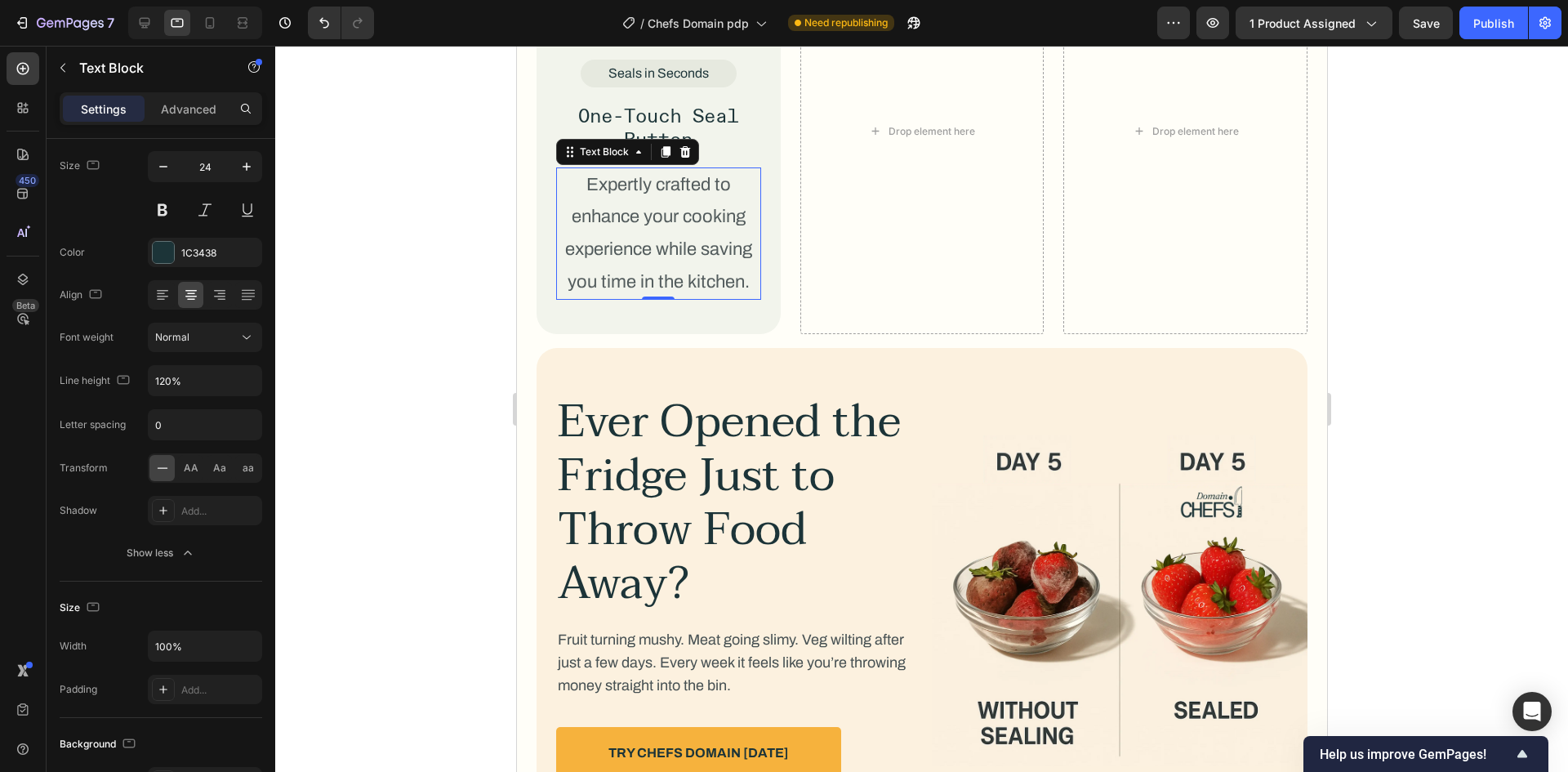
click at [642, 192] on p "Expertly crafted to enhance your cooking experience while saving you time in th…" at bounding box center [658, 233] width 202 height 129
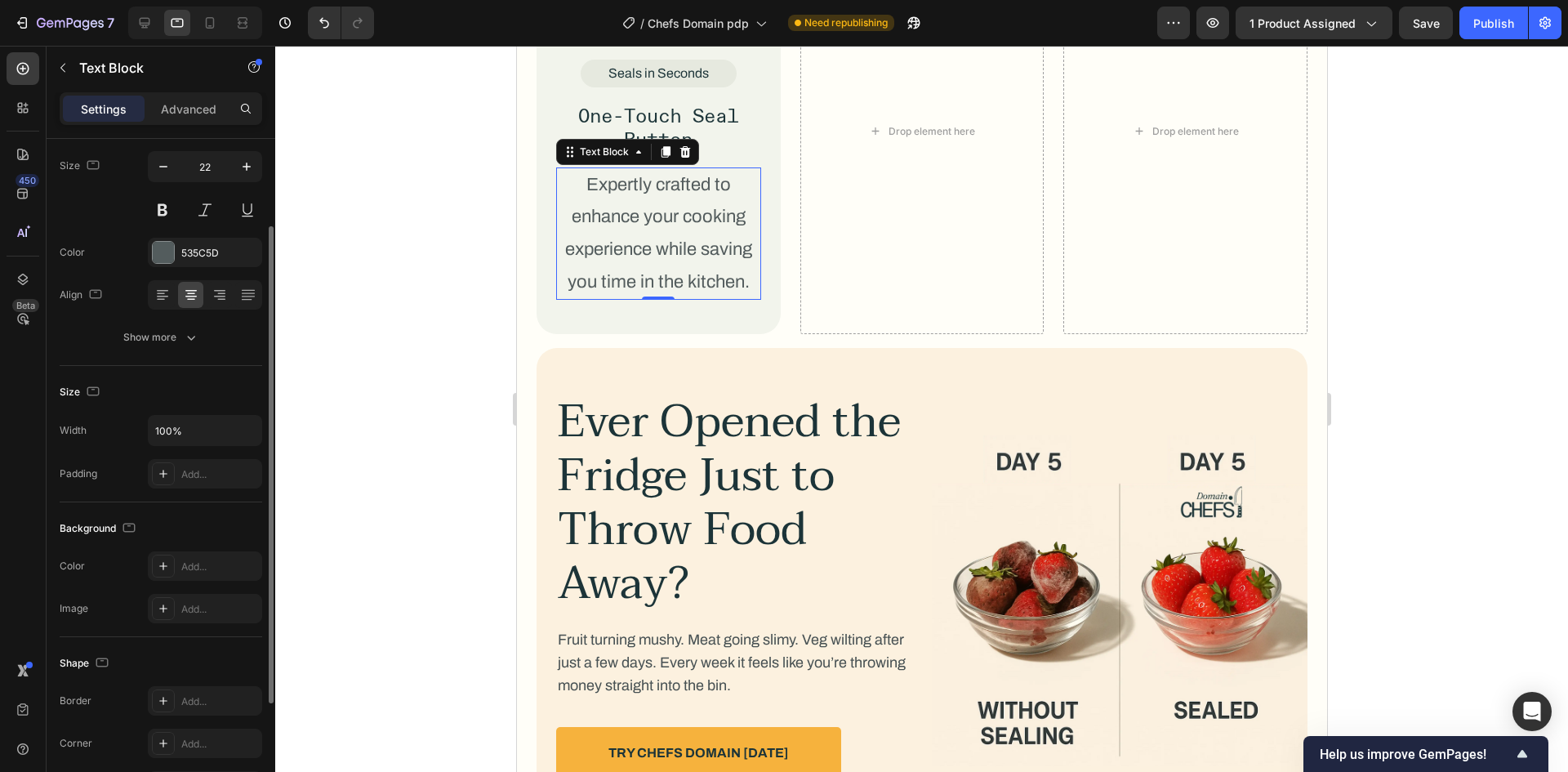
click at [132, 352] on div "Text style Styles Paragraph 1* Font Archivo Size 22 Color 535C5D Align Show more" at bounding box center [161, 190] width 203 height 352
click at [130, 329] on div "Show more" at bounding box center [161, 337] width 76 height 16
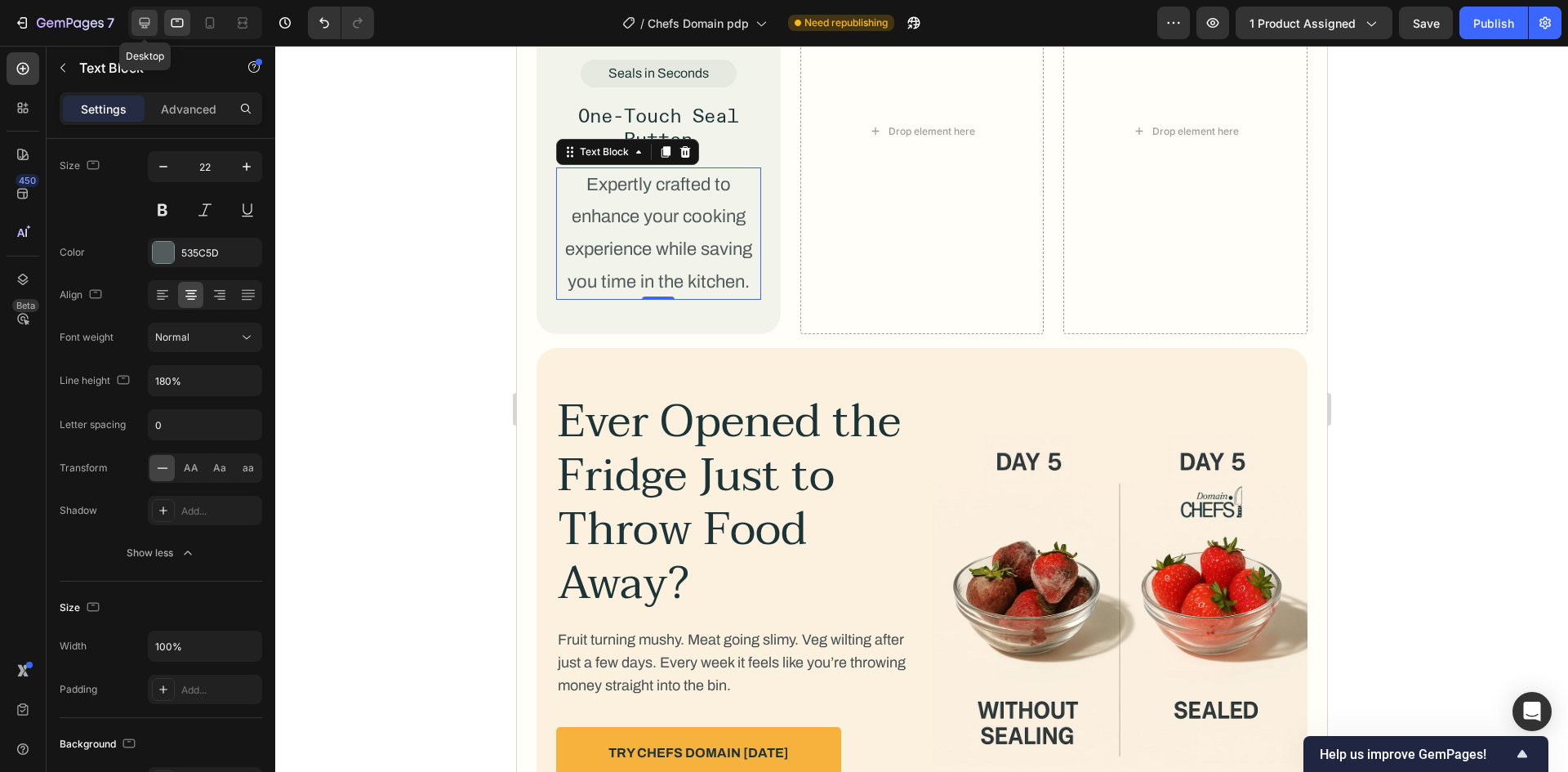
click at [142, 33] on div at bounding box center [145, 23] width 26 height 26
type input "15"
type input "146%"
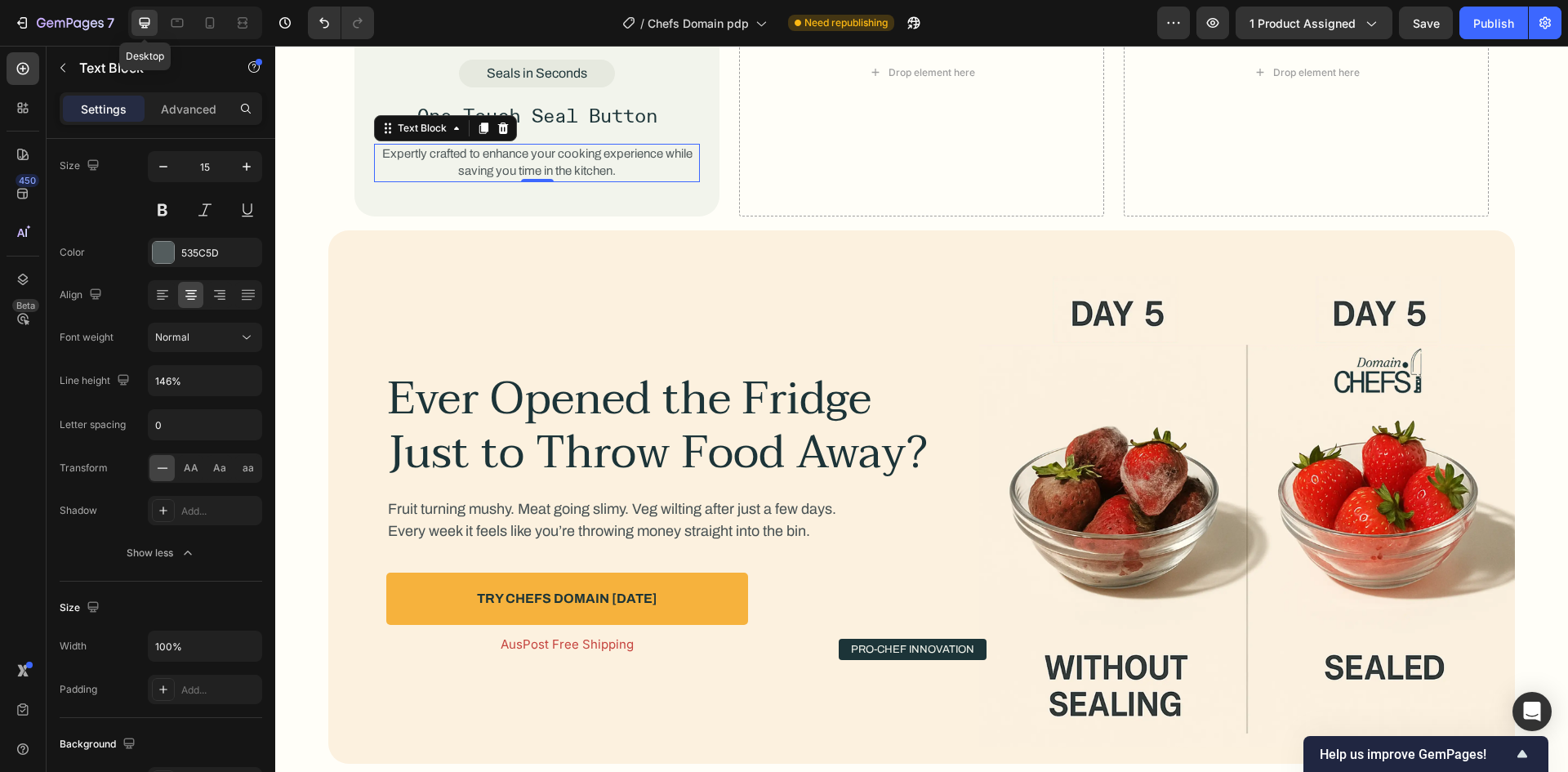
click at [153, 29] on icon at bounding box center [144, 23] width 16 height 16
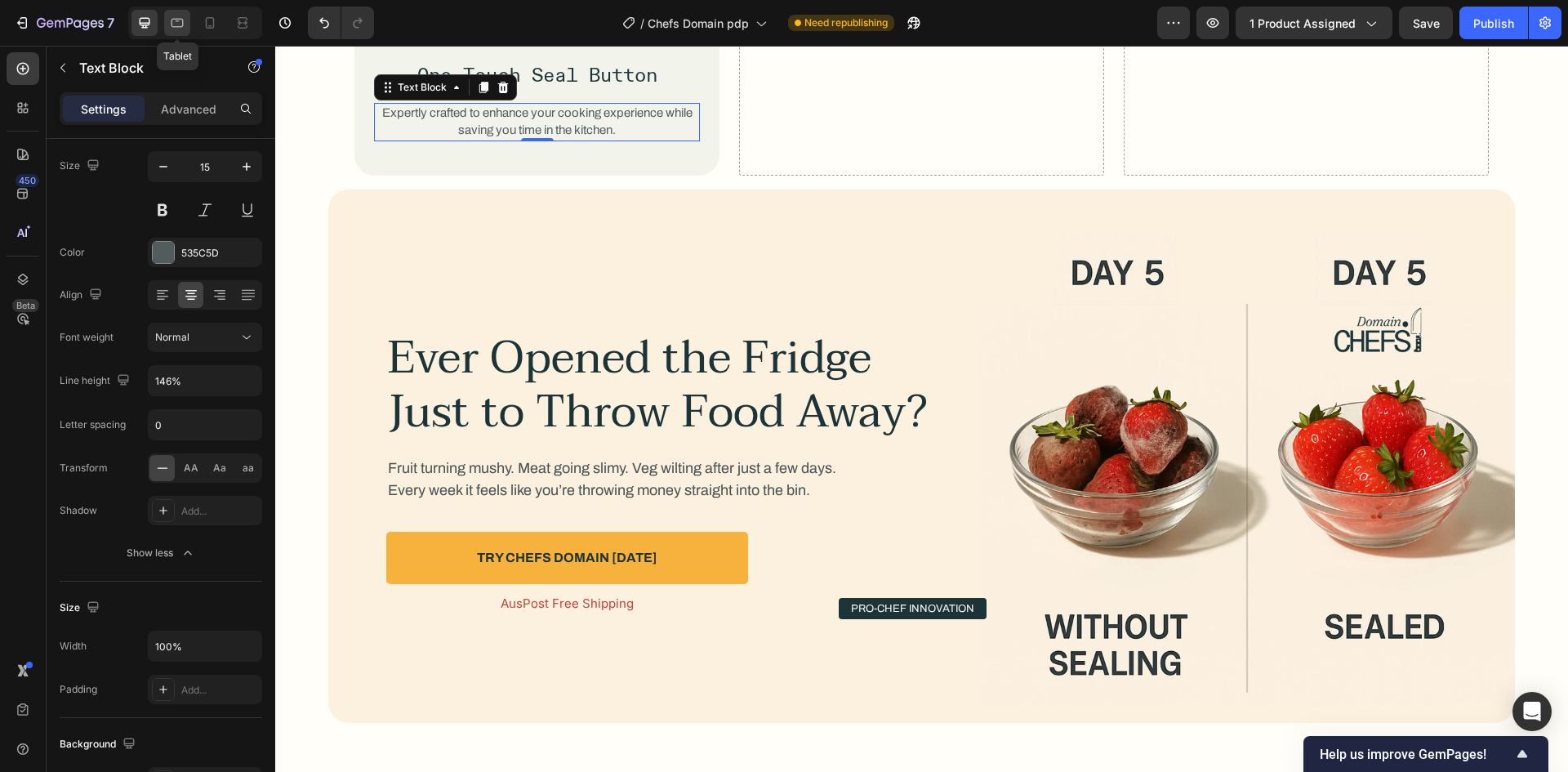
click at [172, 26] on icon at bounding box center [178, 23] width 12 height 9
type input "22"
type input "180%"
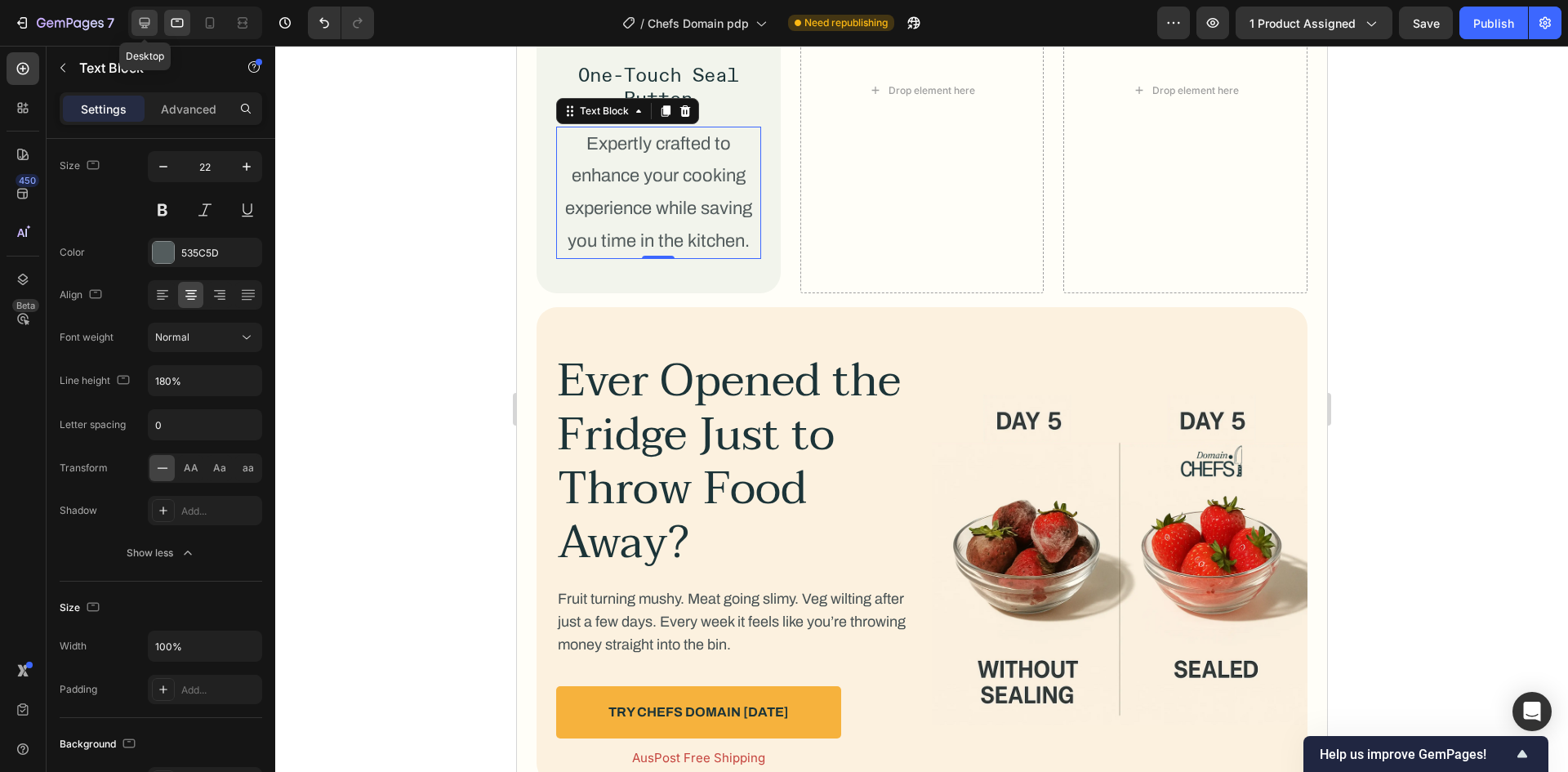
click at [150, 28] on icon at bounding box center [144, 23] width 16 height 16
type input "15"
type input "146%"
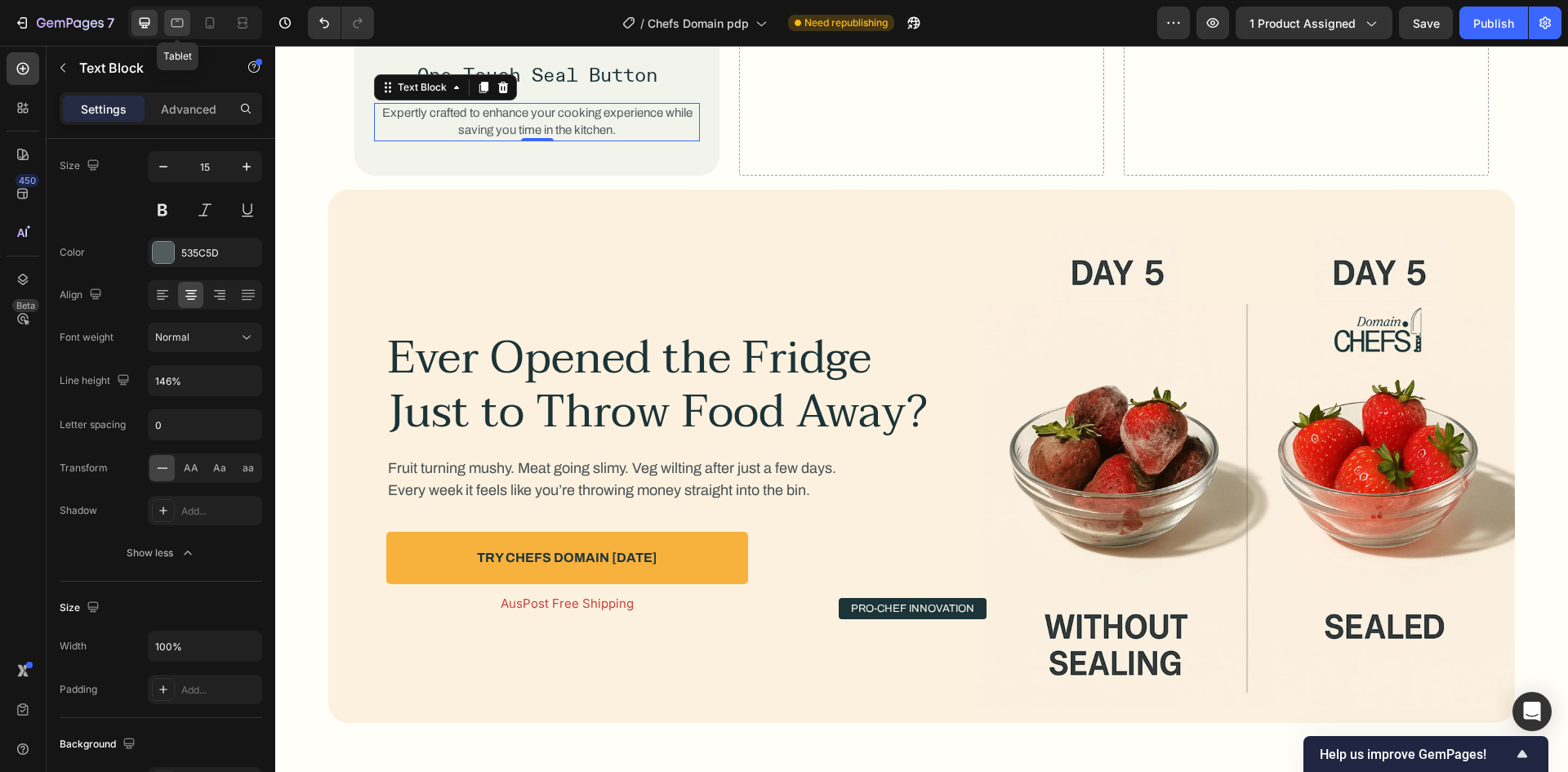
click at [174, 25] on icon at bounding box center [177, 23] width 16 height 16
type input "22"
type input "180%"
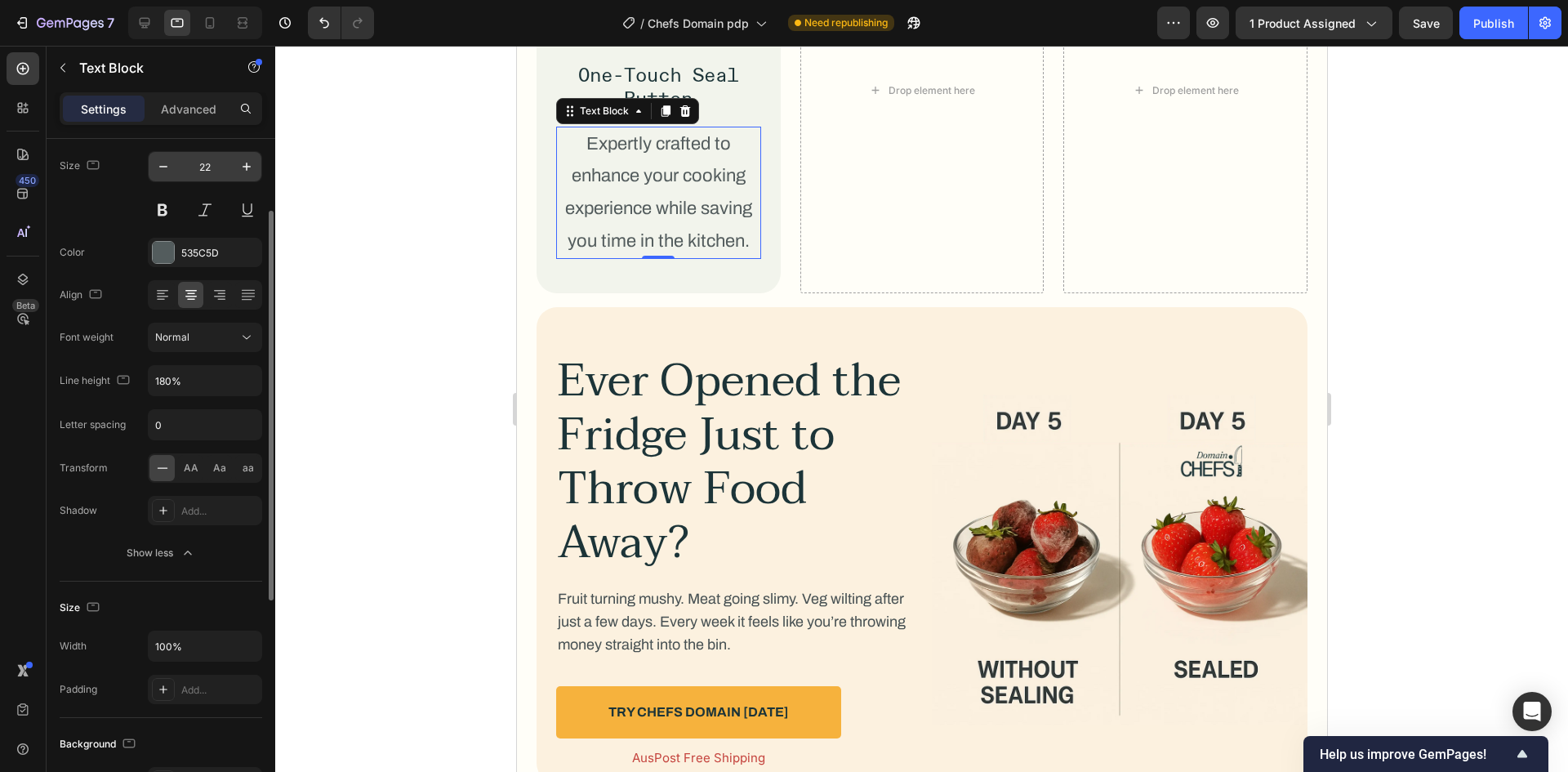
scroll to position [2592, 0]
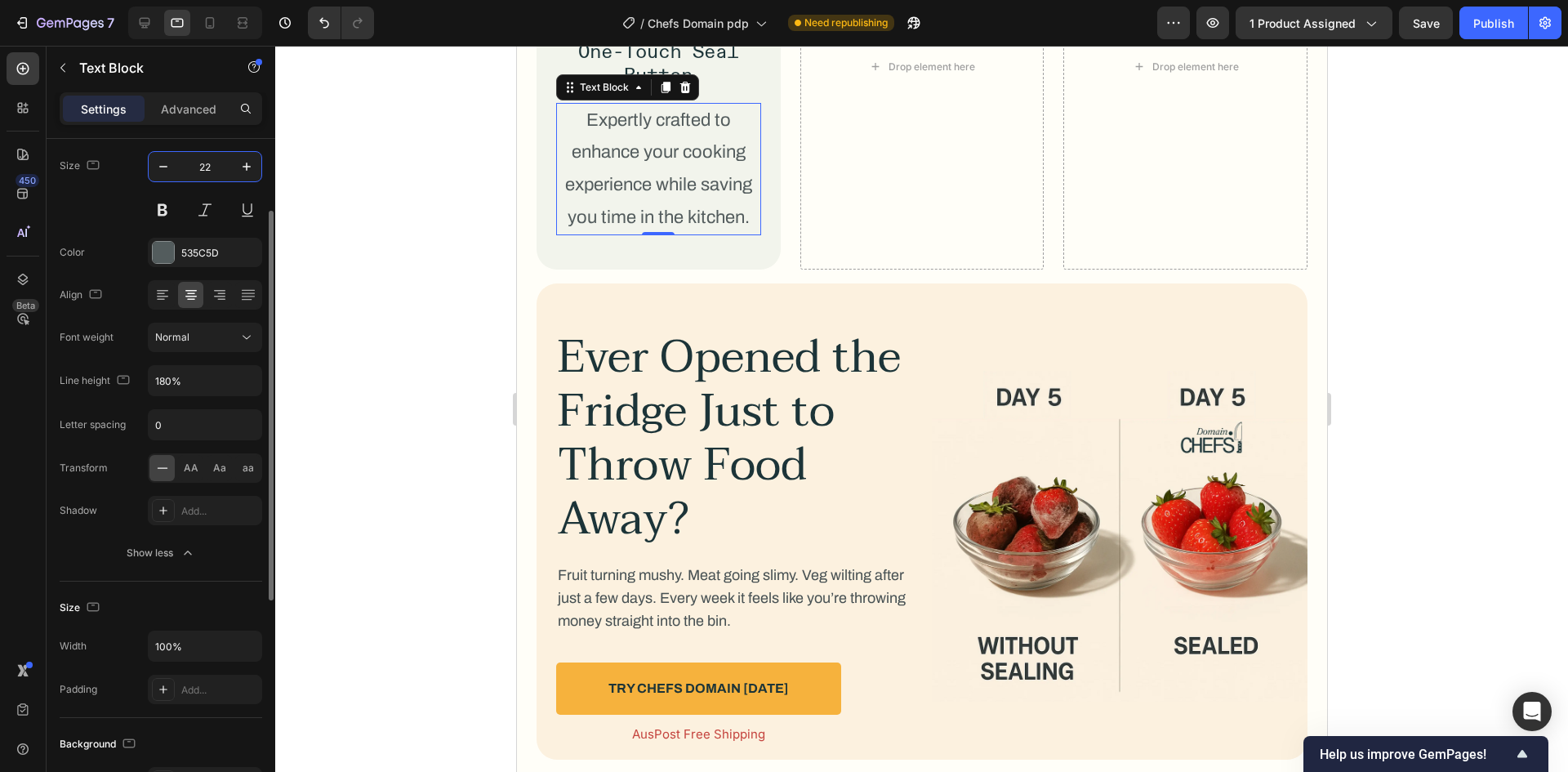
click at [201, 163] on input "22" at bounding box center [205, 166] width 54 height 29
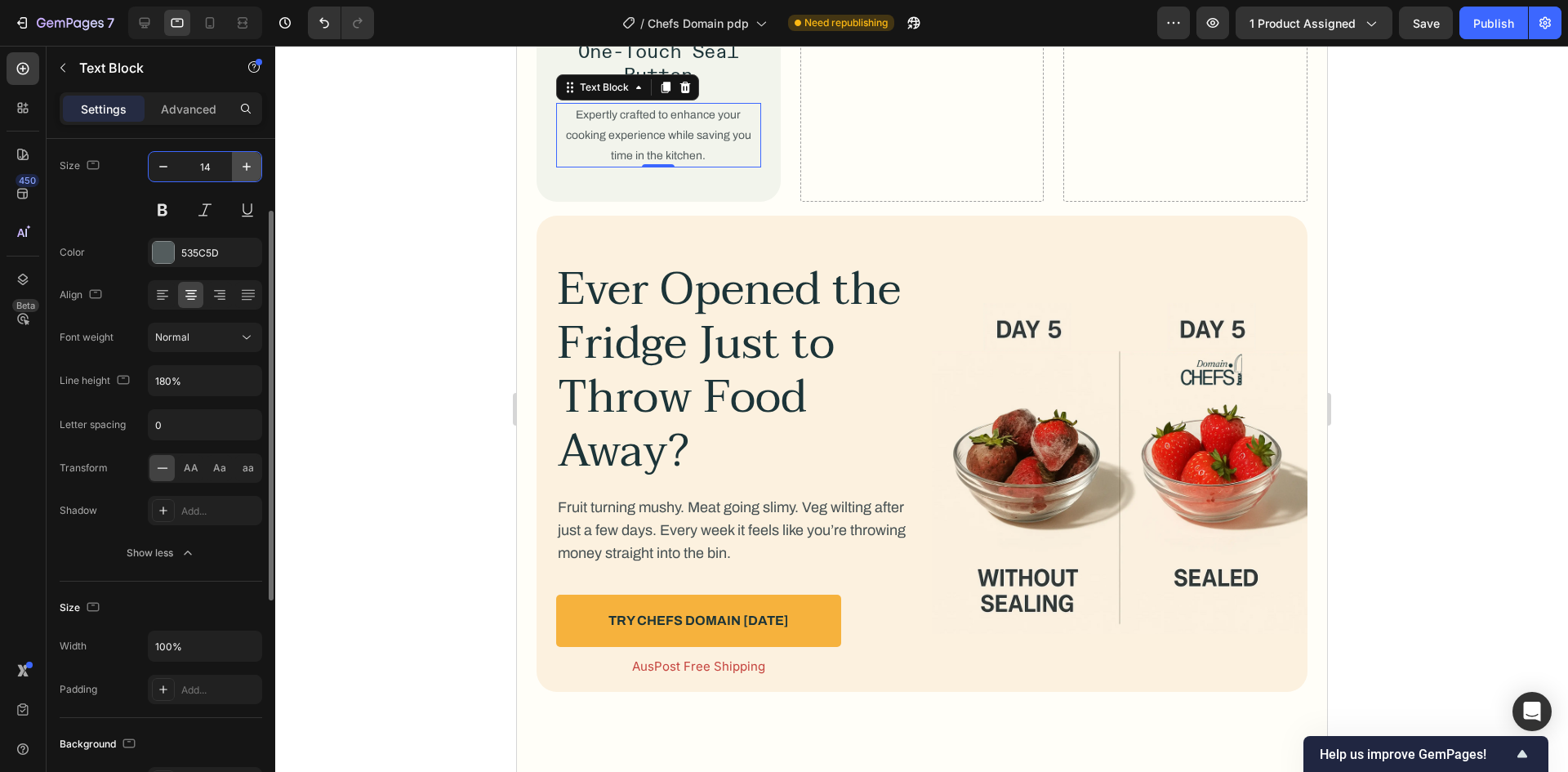
click at [244, 164] on icon "button" at bounding box center [247, 167] width 16 height 16
type input "15"
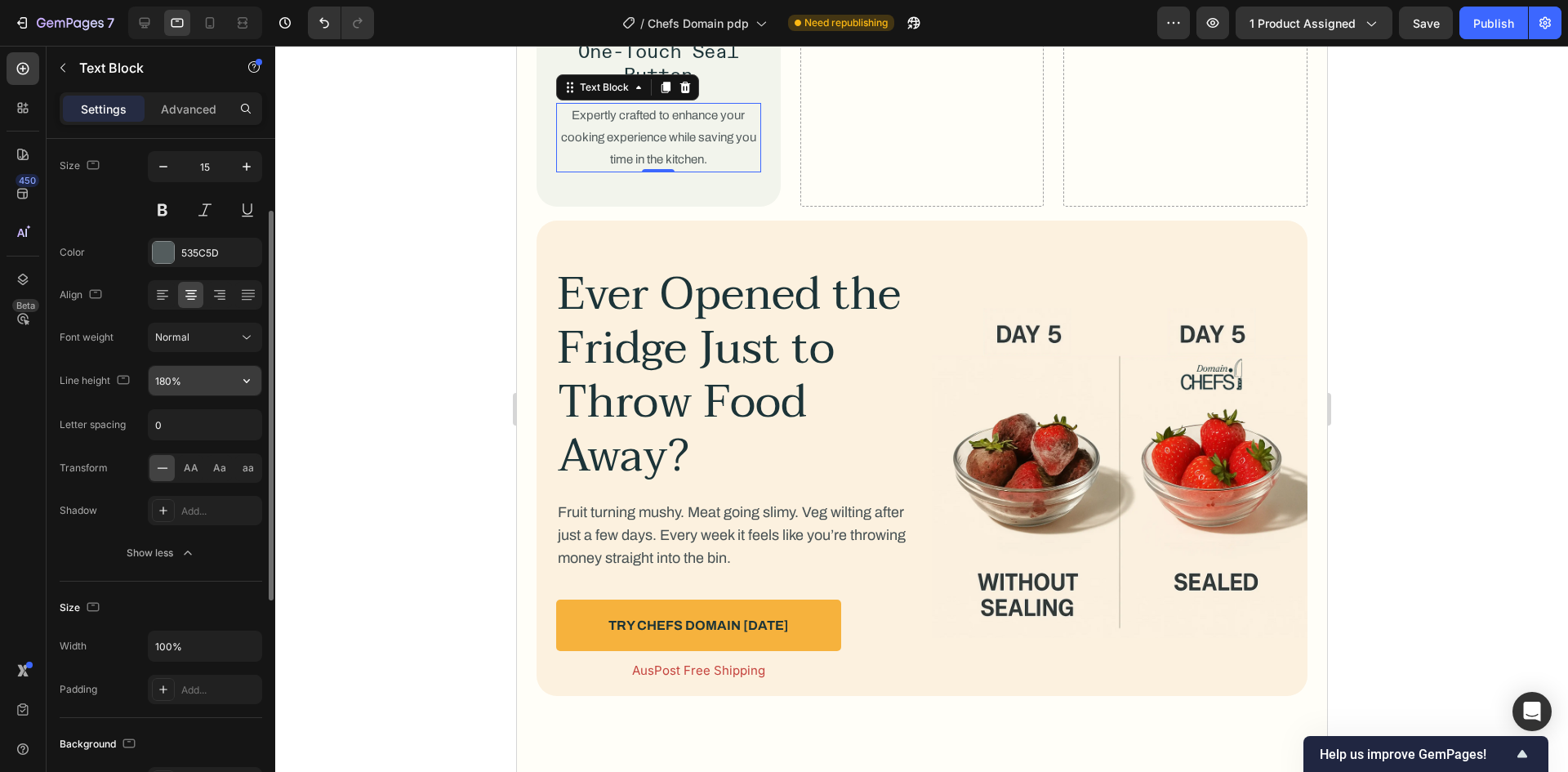
click at [163, 375] on input "180%" at bounding box center [205, 380] width 113 height 29
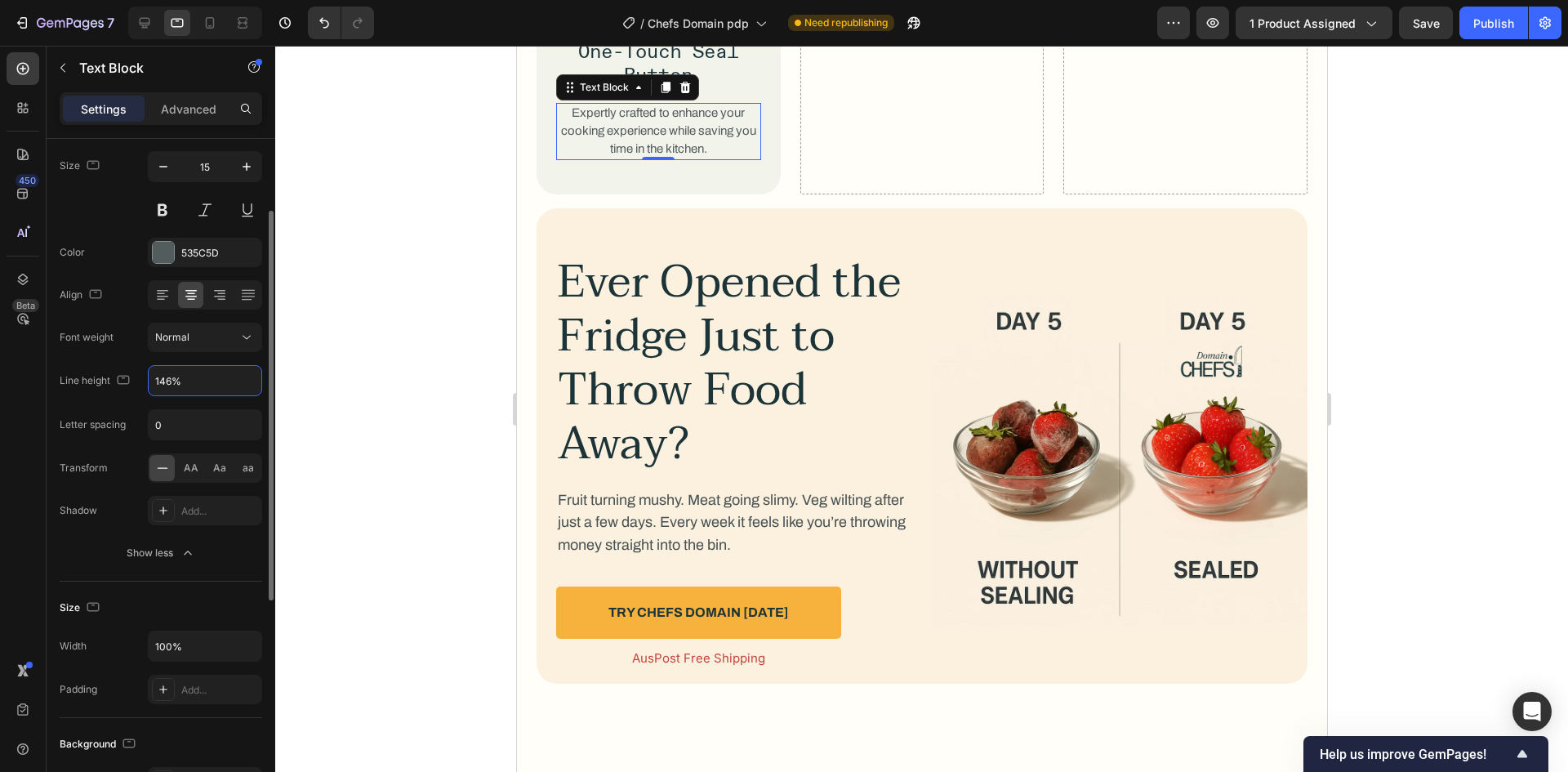
type input "146%"
click at [110, 345] on div "Font weight" at bounding box center [87, 337] width 54 height 26
click at [147, 34] on div at bounding box center [145, 23] width 26 height 26
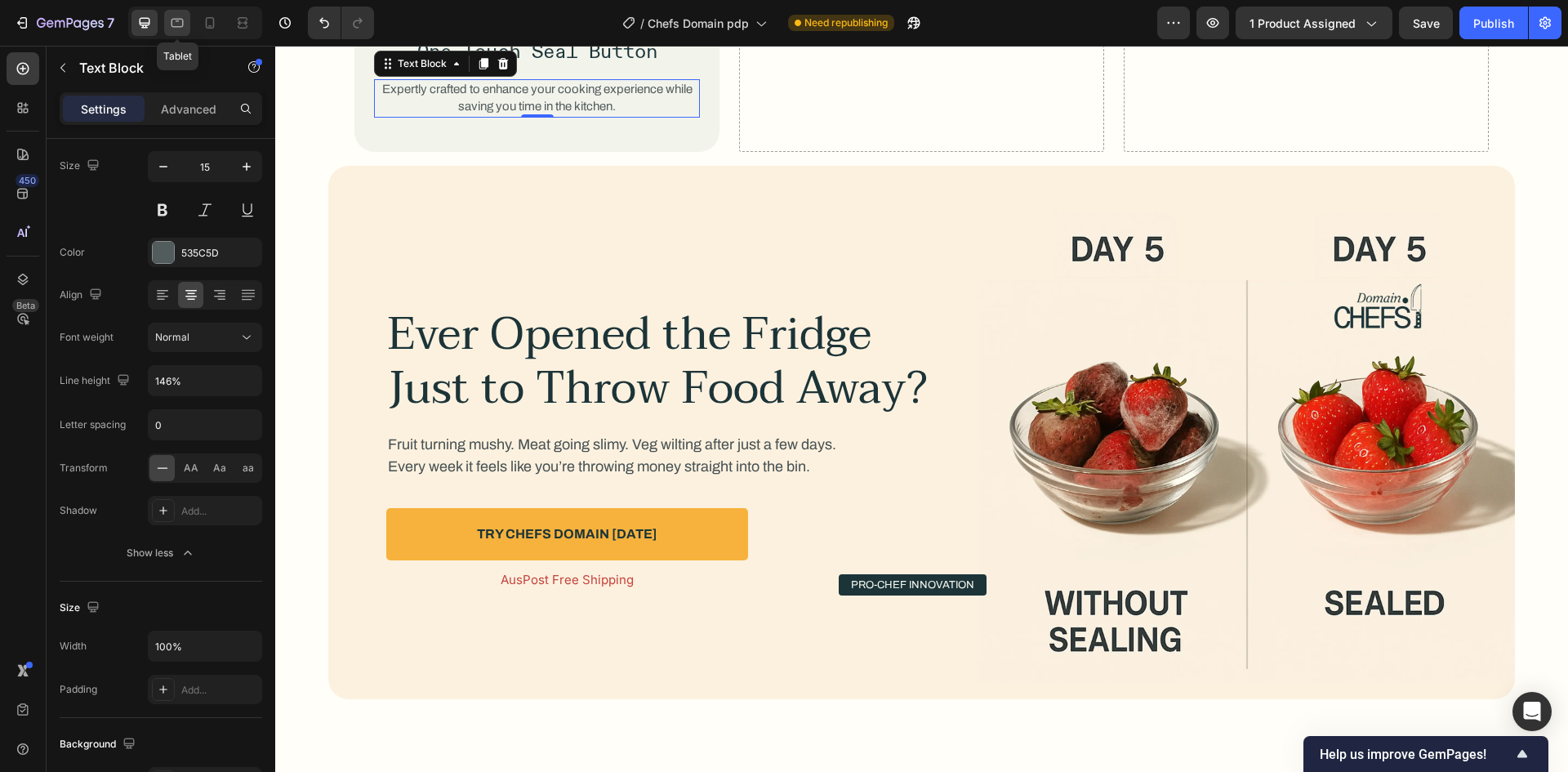
click at [176, 34] on div at bounding box center [177, 23] width 26 height 26
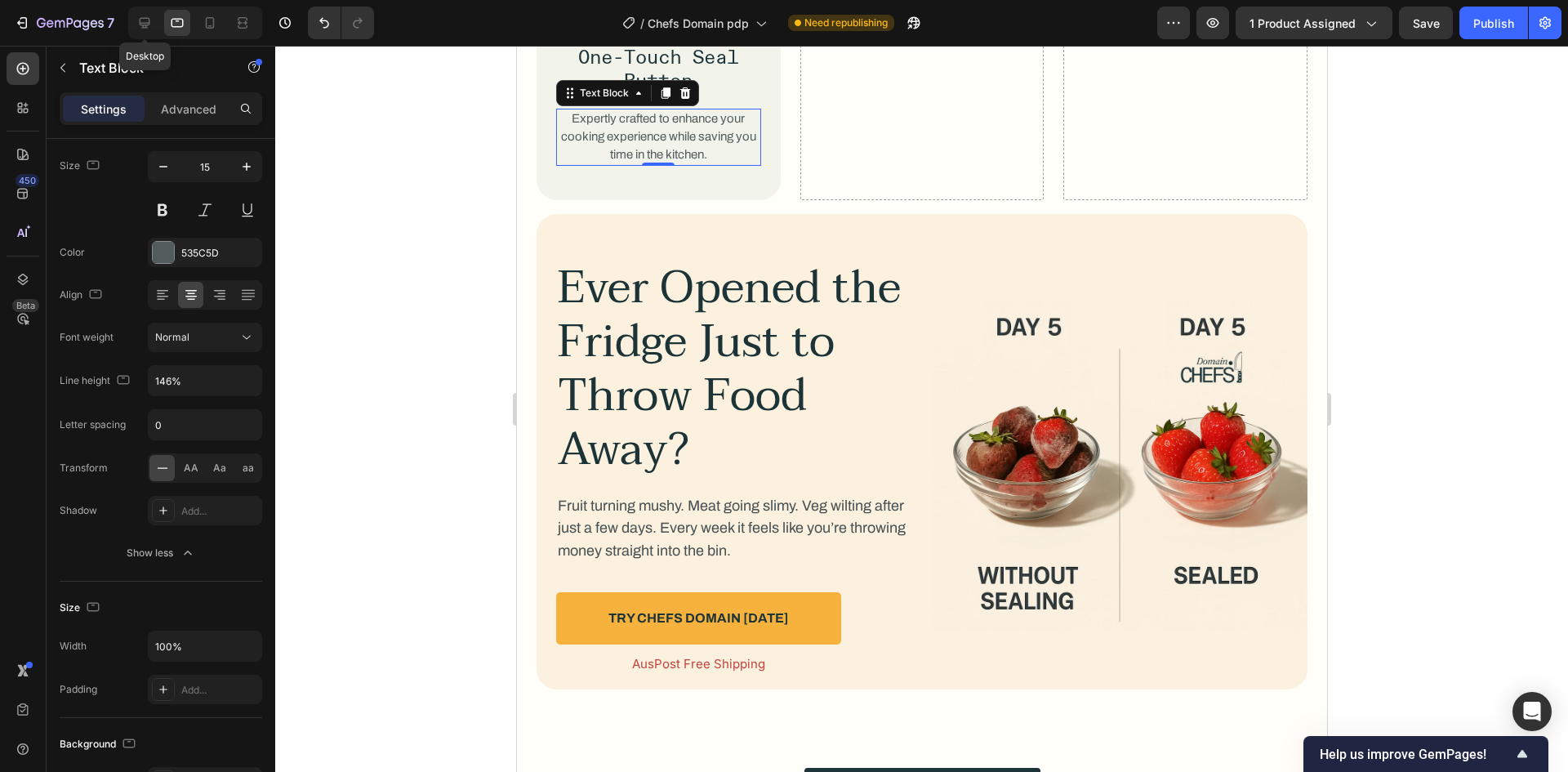
scroll to position [2592, 0]
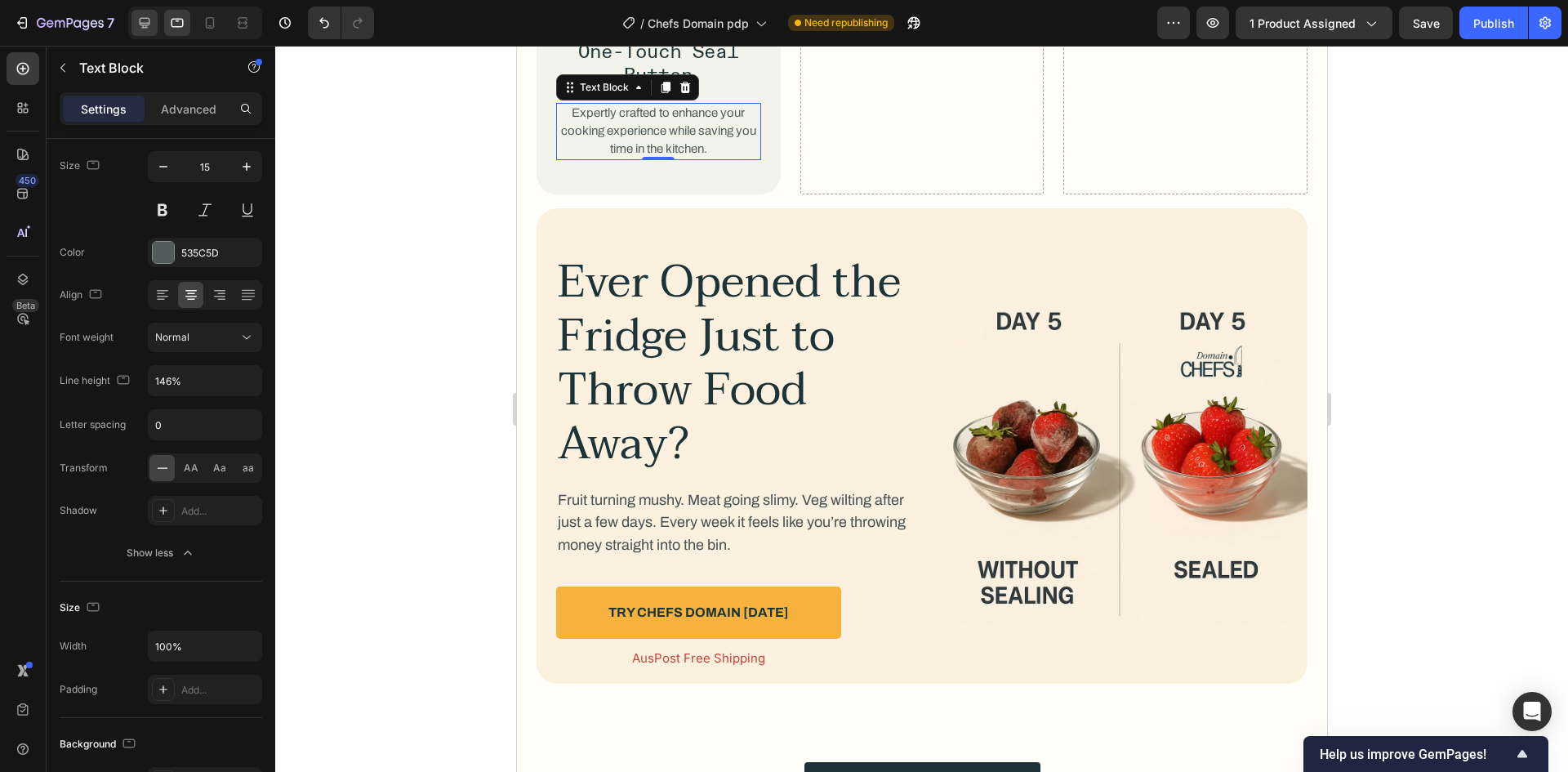
click at [159, 24] on div at bounding box center [195, 23] width 134 height 33
click at [151, 24] on icon at bounding box center [144, 23] width 16 height 16
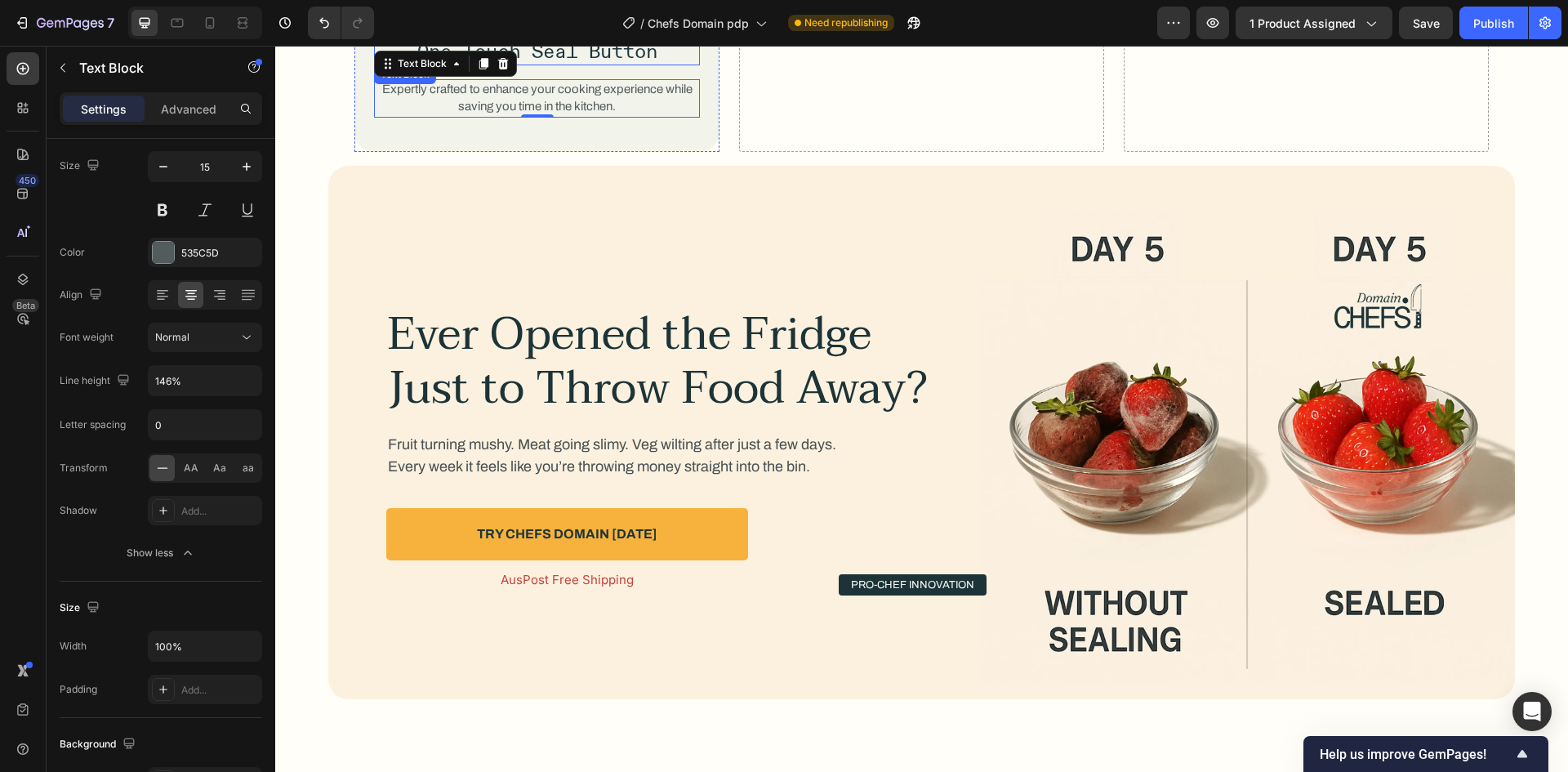
scroll to position [2476, 0]
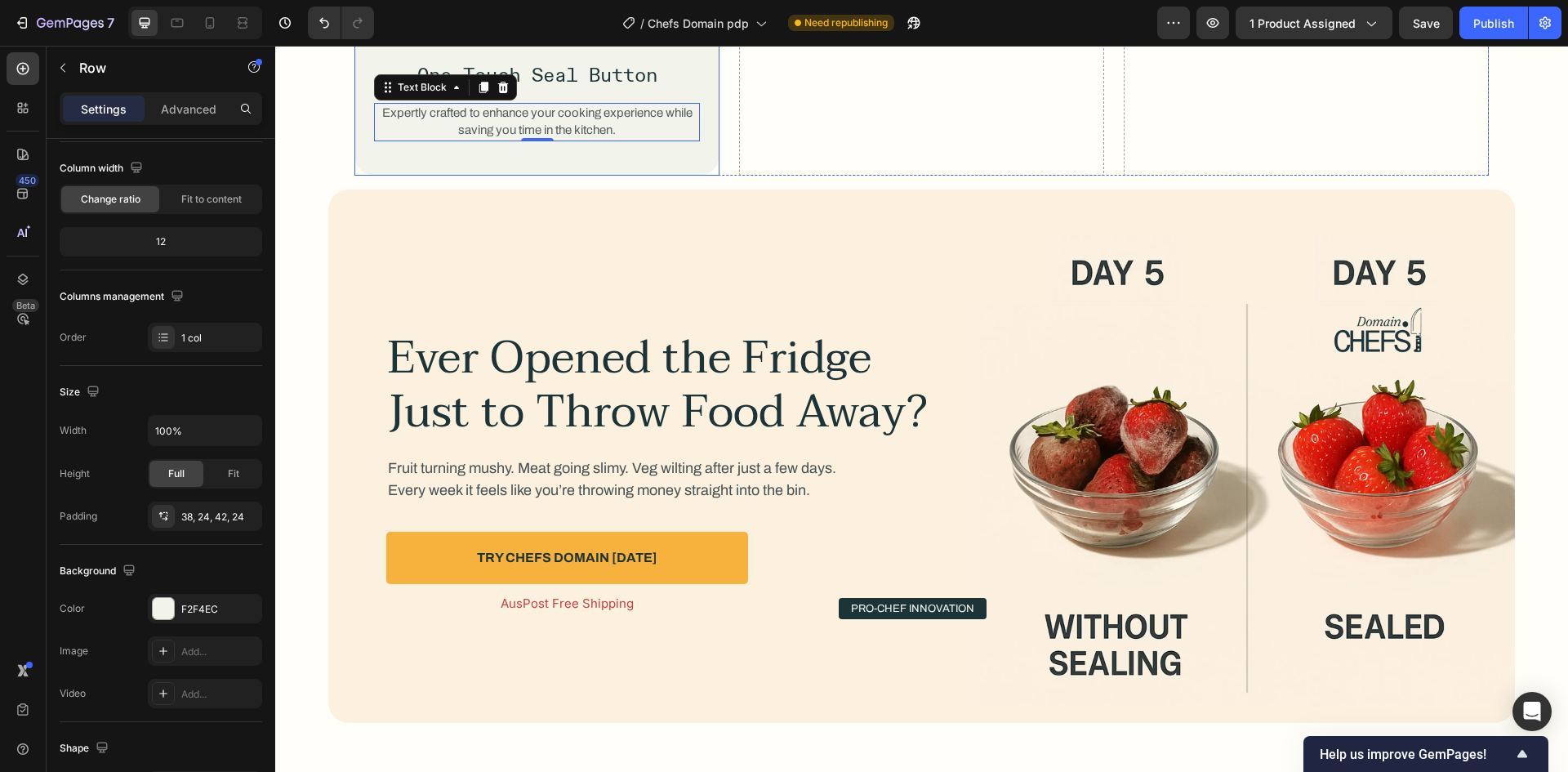
click at [714, 91] on div "Image Seals in Seconds Text Block One-Touch Seal Button Text Block Expertly cra…" at bounding box center [921, 31] width 1134 height 289
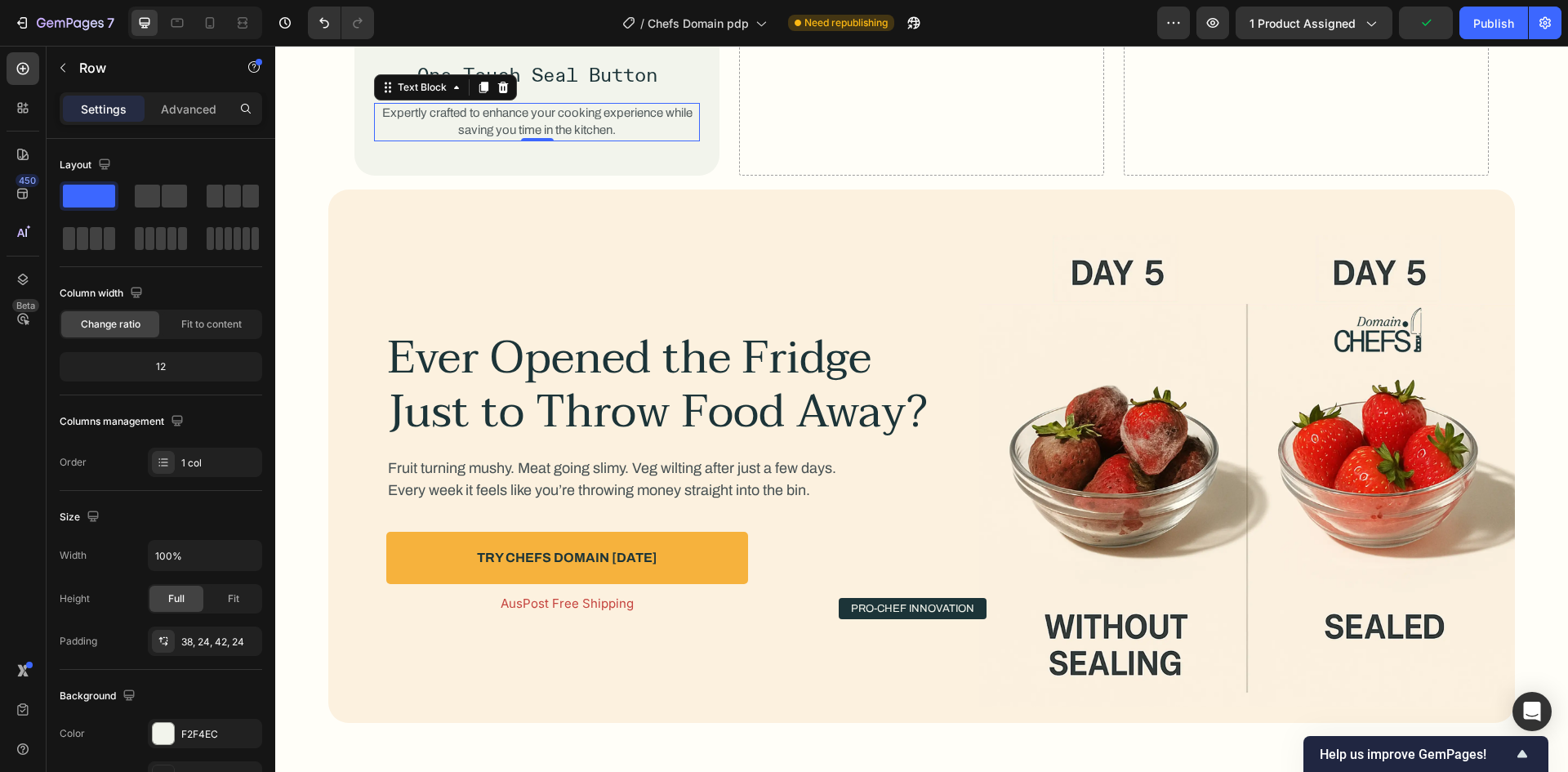
click at [583, 119] on p "Expertly crafted to enhance your cooking experience while saving you time in th…" at bounding box center [537, 123] width 323 height 36
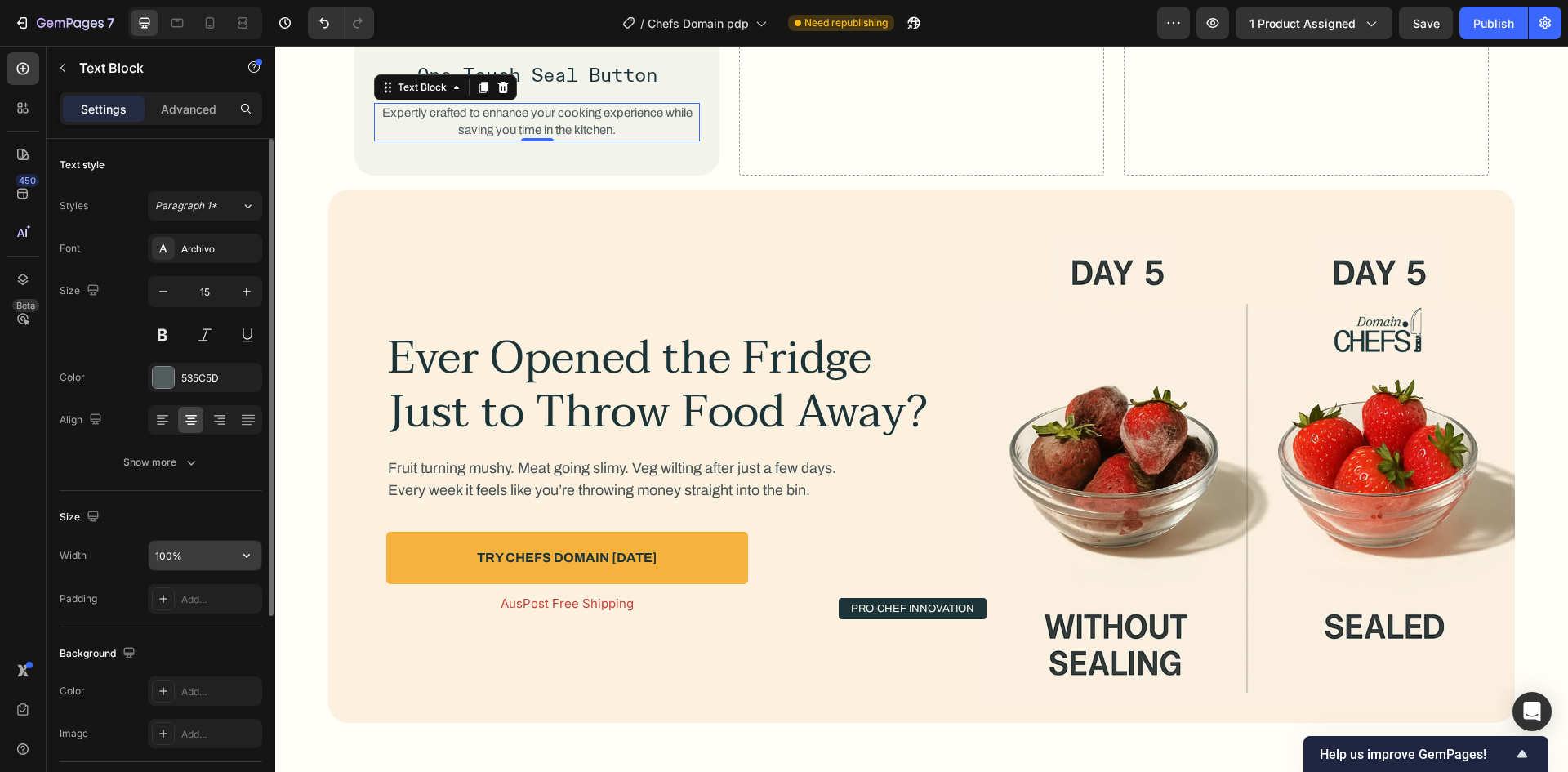
click at [180, 550] on input "100%" at bounding box center [205, 555] width 113 height 29
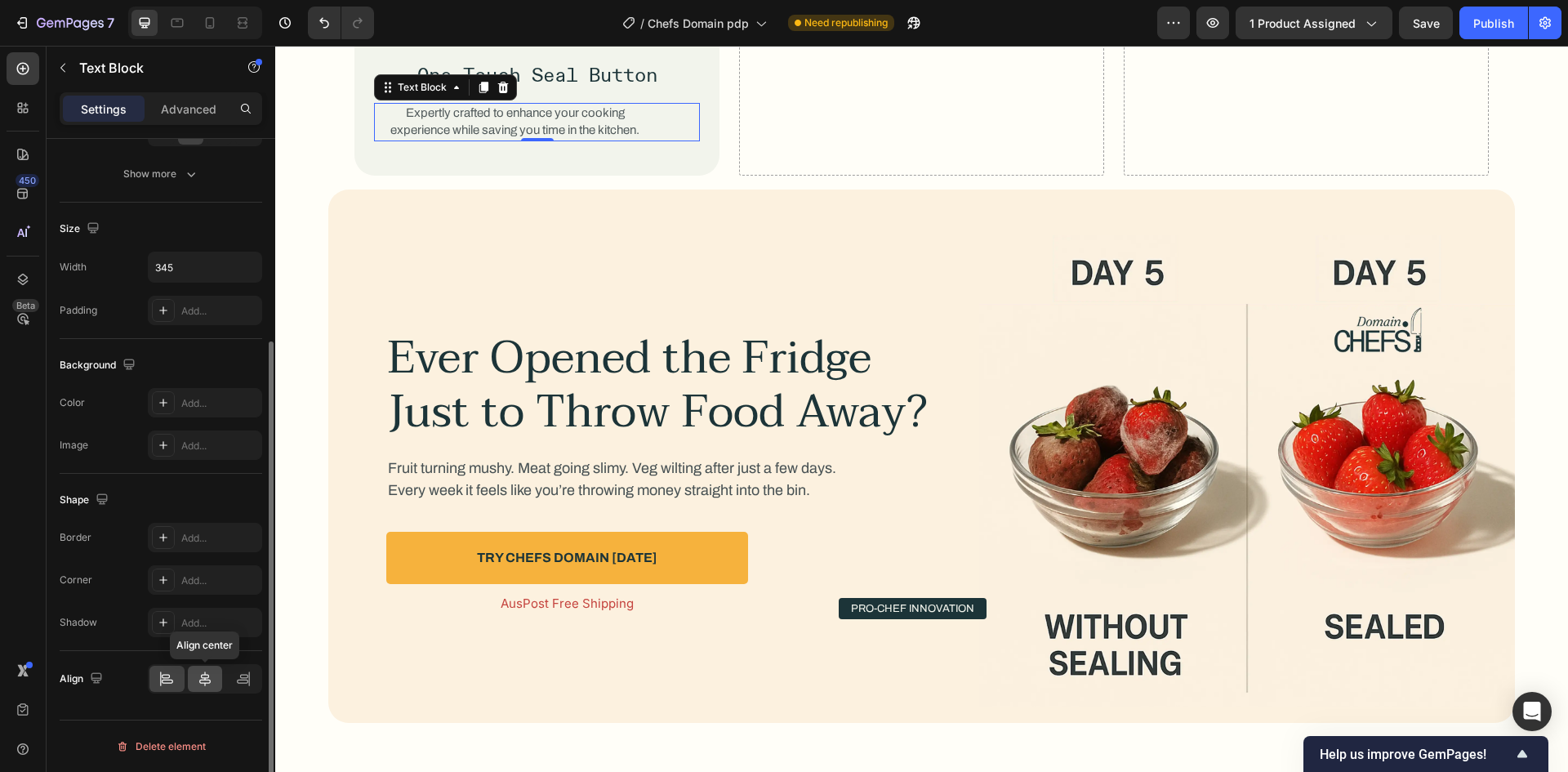
click at [203, 683] on icon at bounding box center [204, 679] width 11 height 15
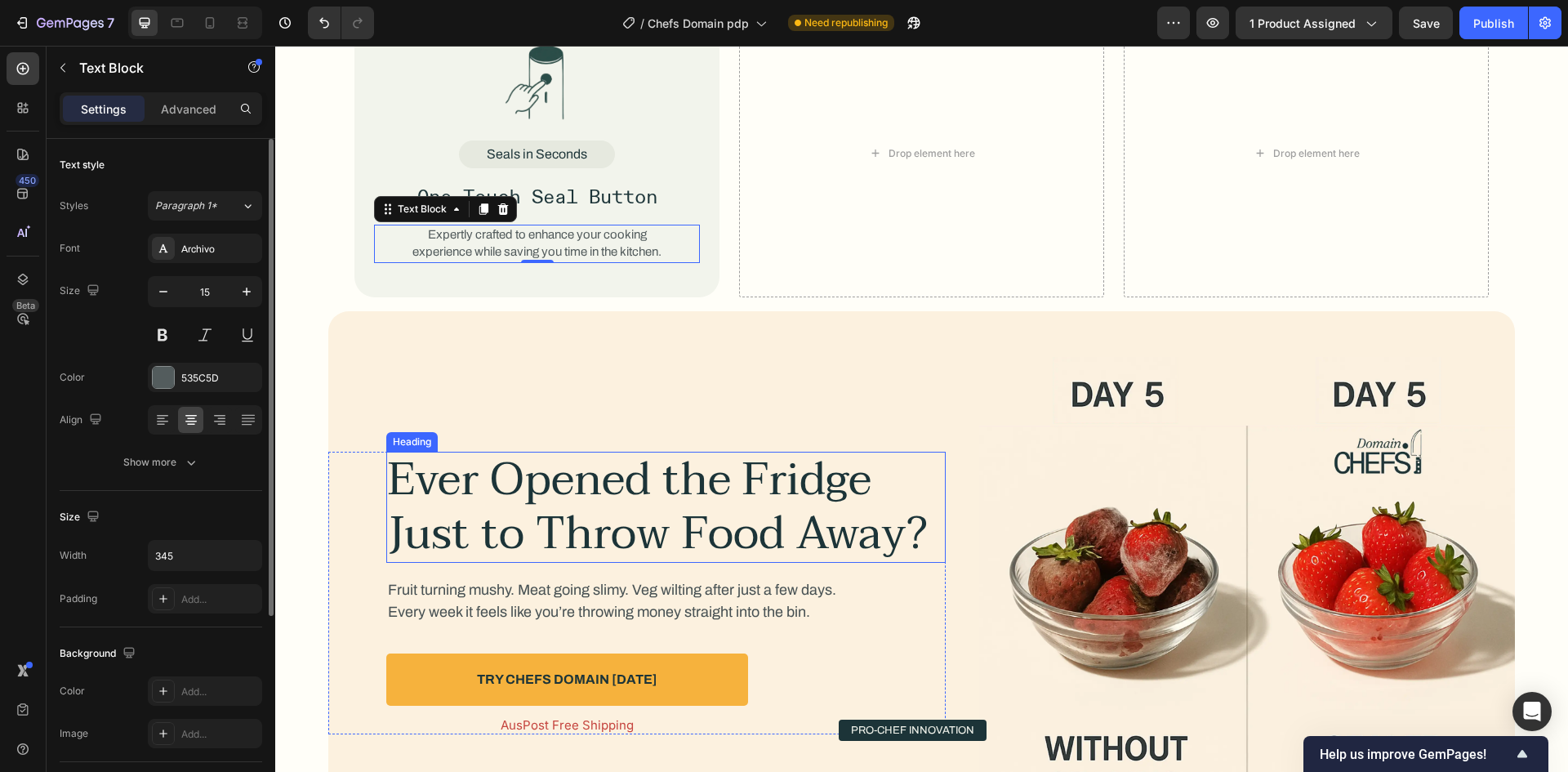
scroll to position [2313, 0]
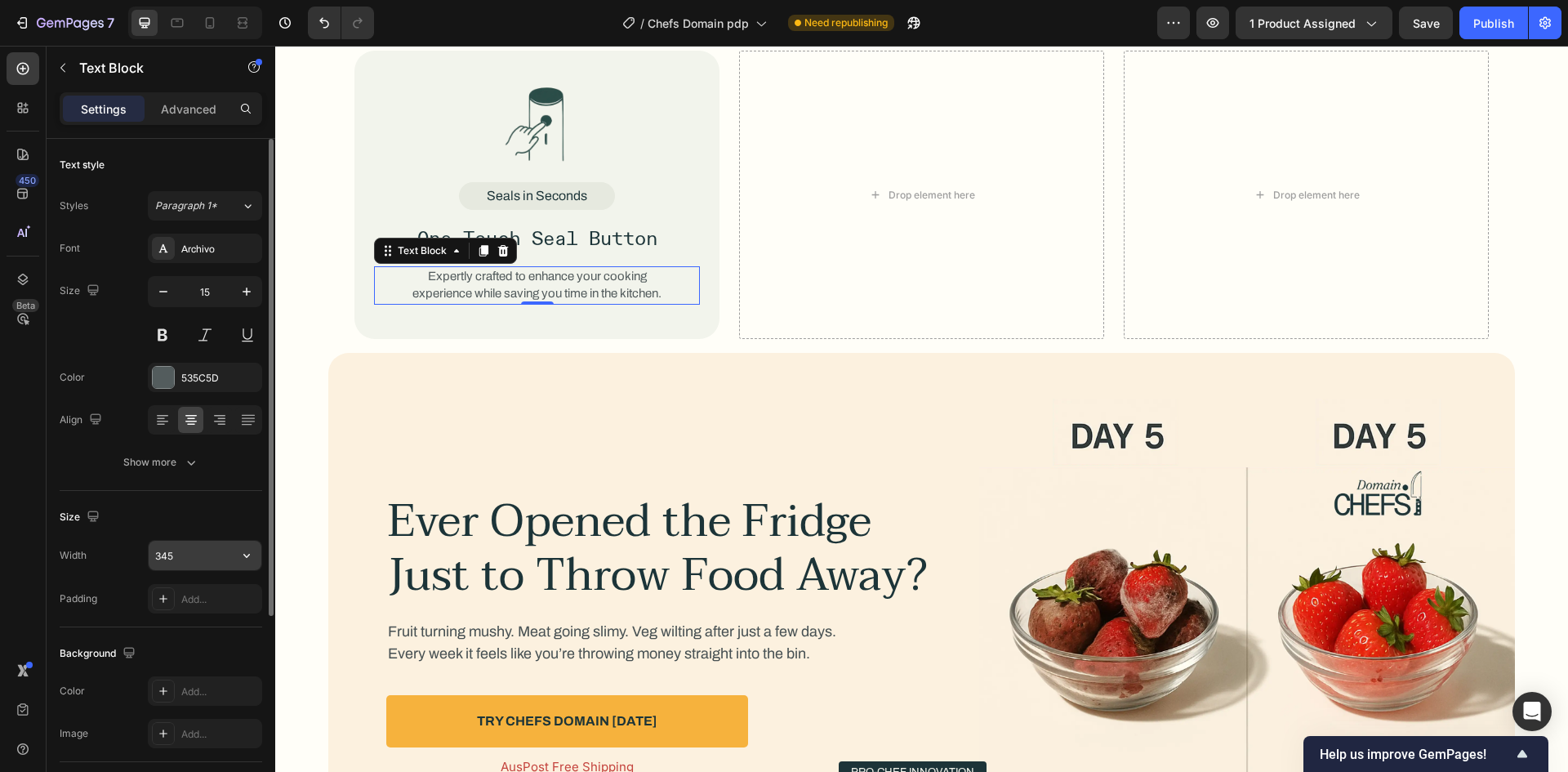
click at [194, 558] on input "345" at bounding box center [205, 555] width 113 height 29
type input "351"
click at [1498, 17] on div "Publish" at bounding box center [1493, 23] width 41 height 17
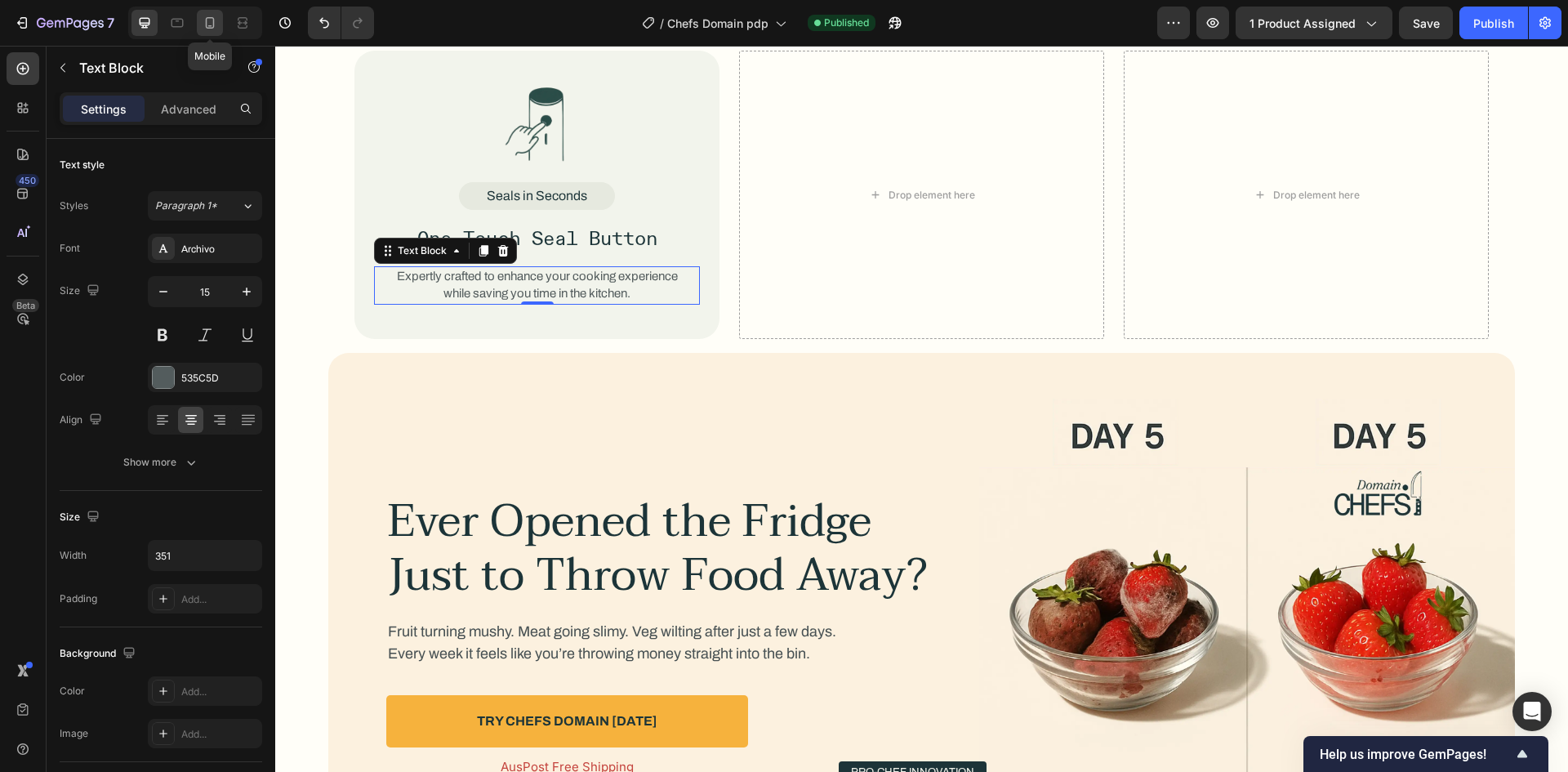
click at [209, 20] on icon at bounding box center [210, 23] width 16 height 16
type input "21"
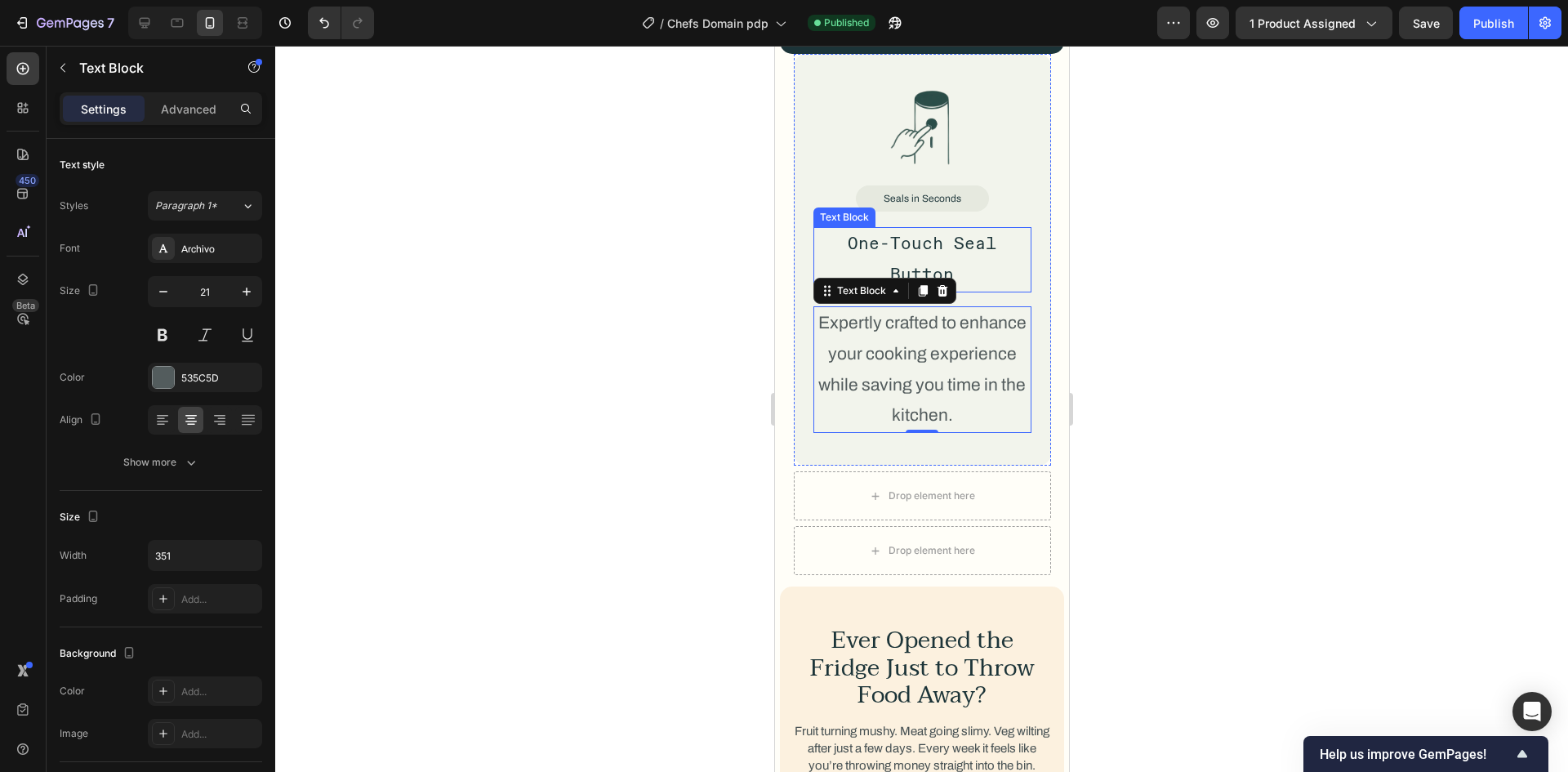
scroll to position [2061, 0]
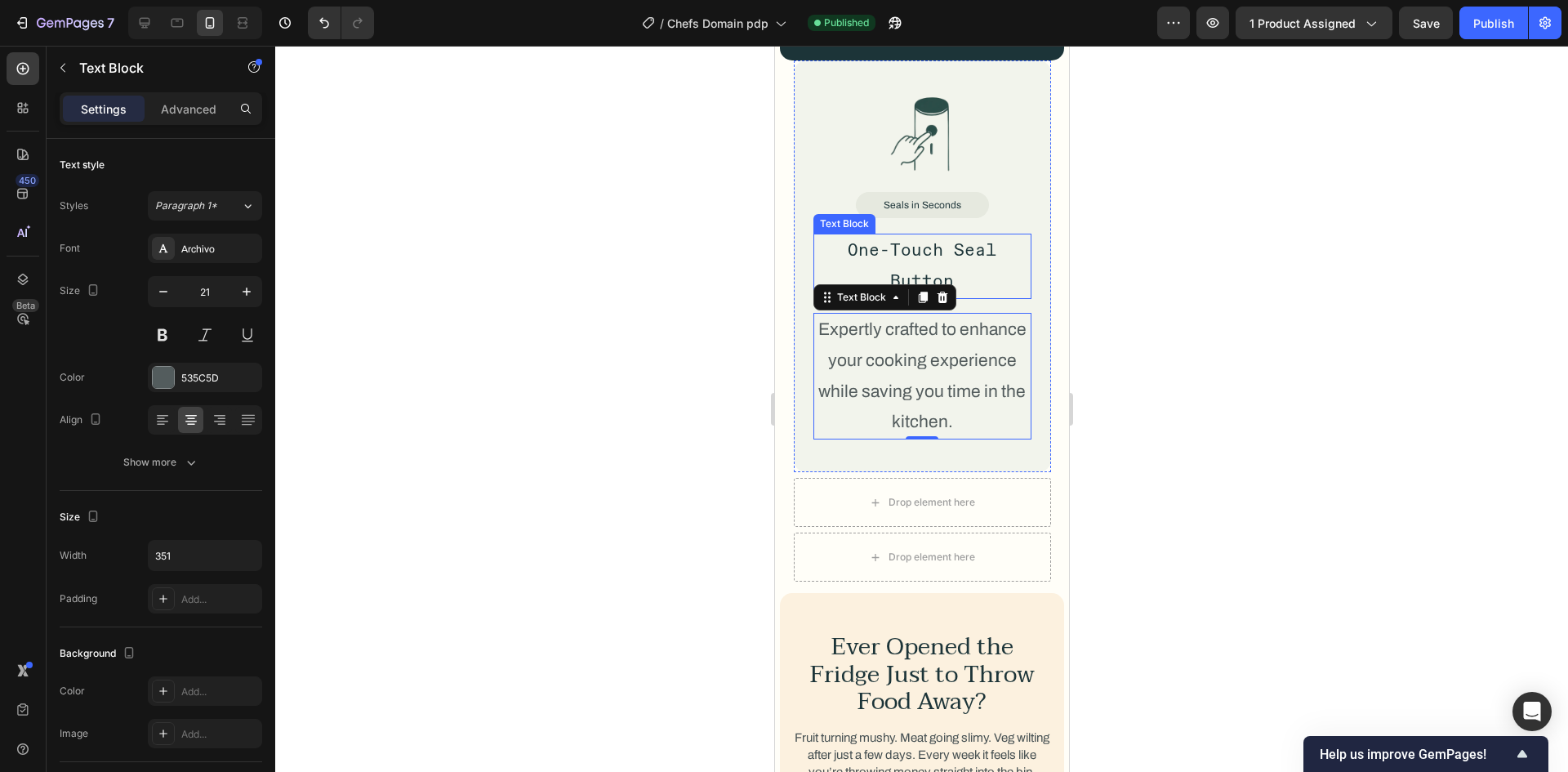
click at [954, 253] on p "One-Touch Seal Button" at bounding box center [921, 266] width 215 height 62
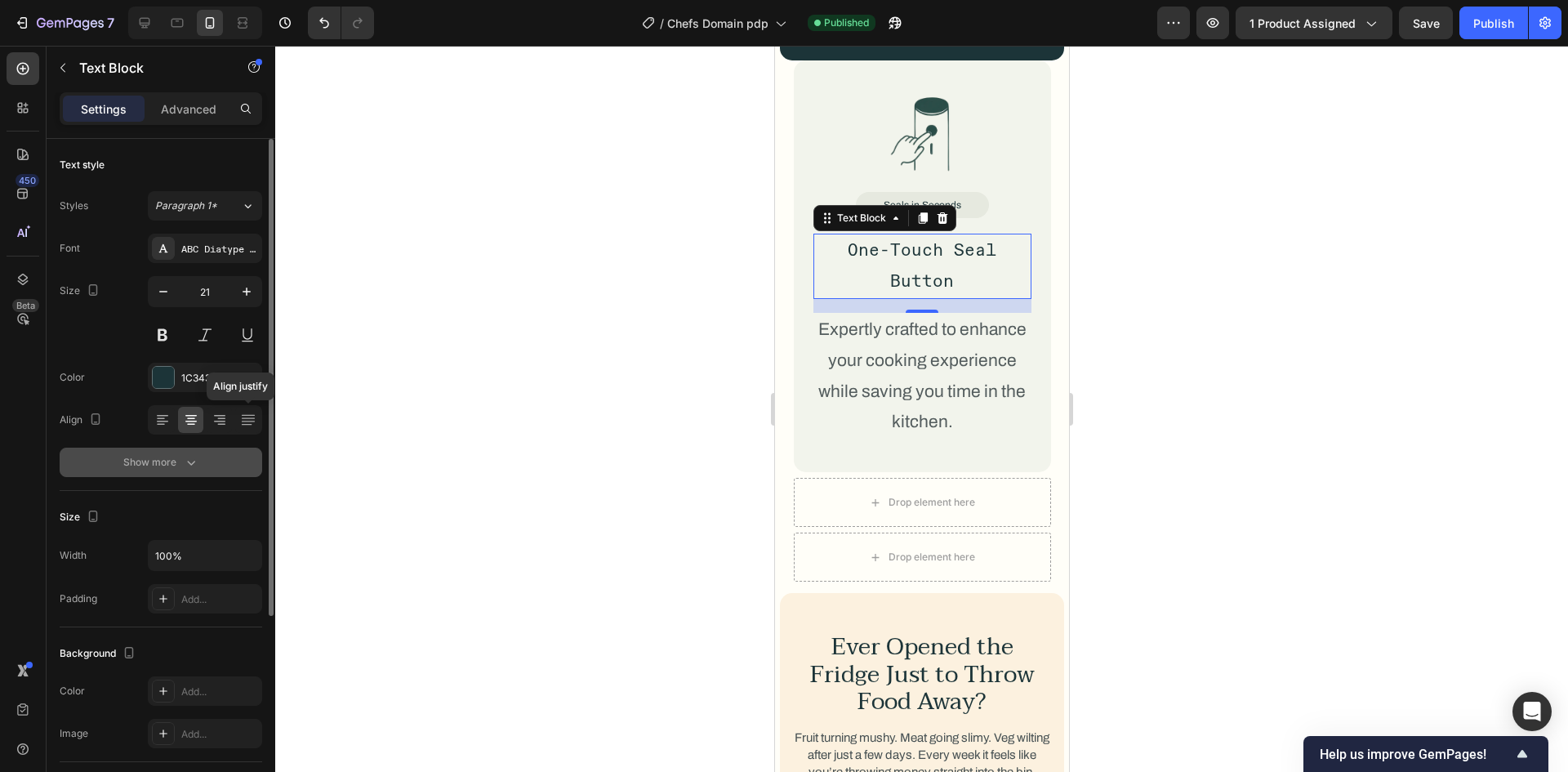
click at [153, 461] on div "Show more" at bounding box center [161, 462] width 76 height 16
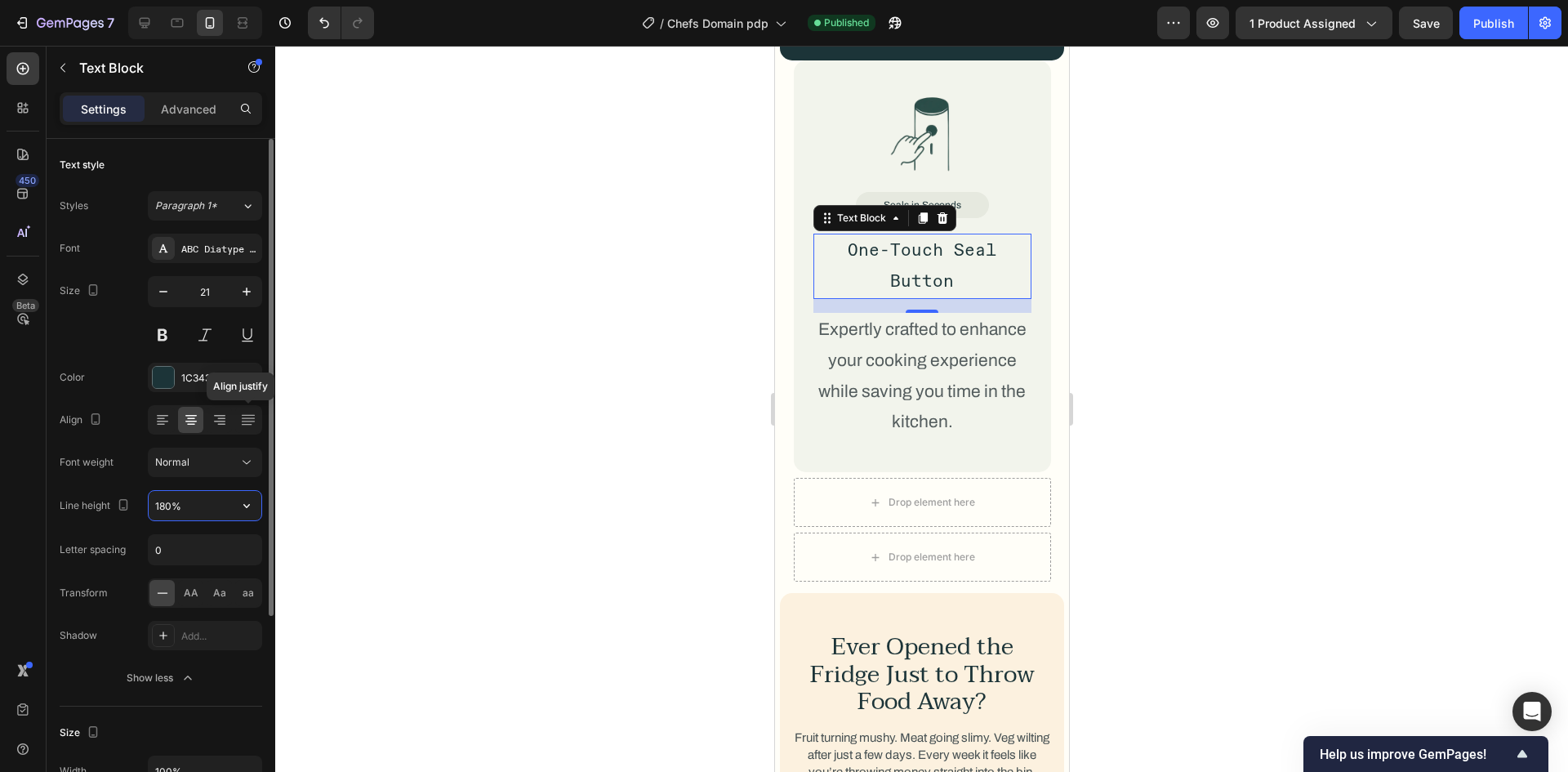
click at [157, 503] on input "180%" at bounding box center [205, 505] width 113 height 29
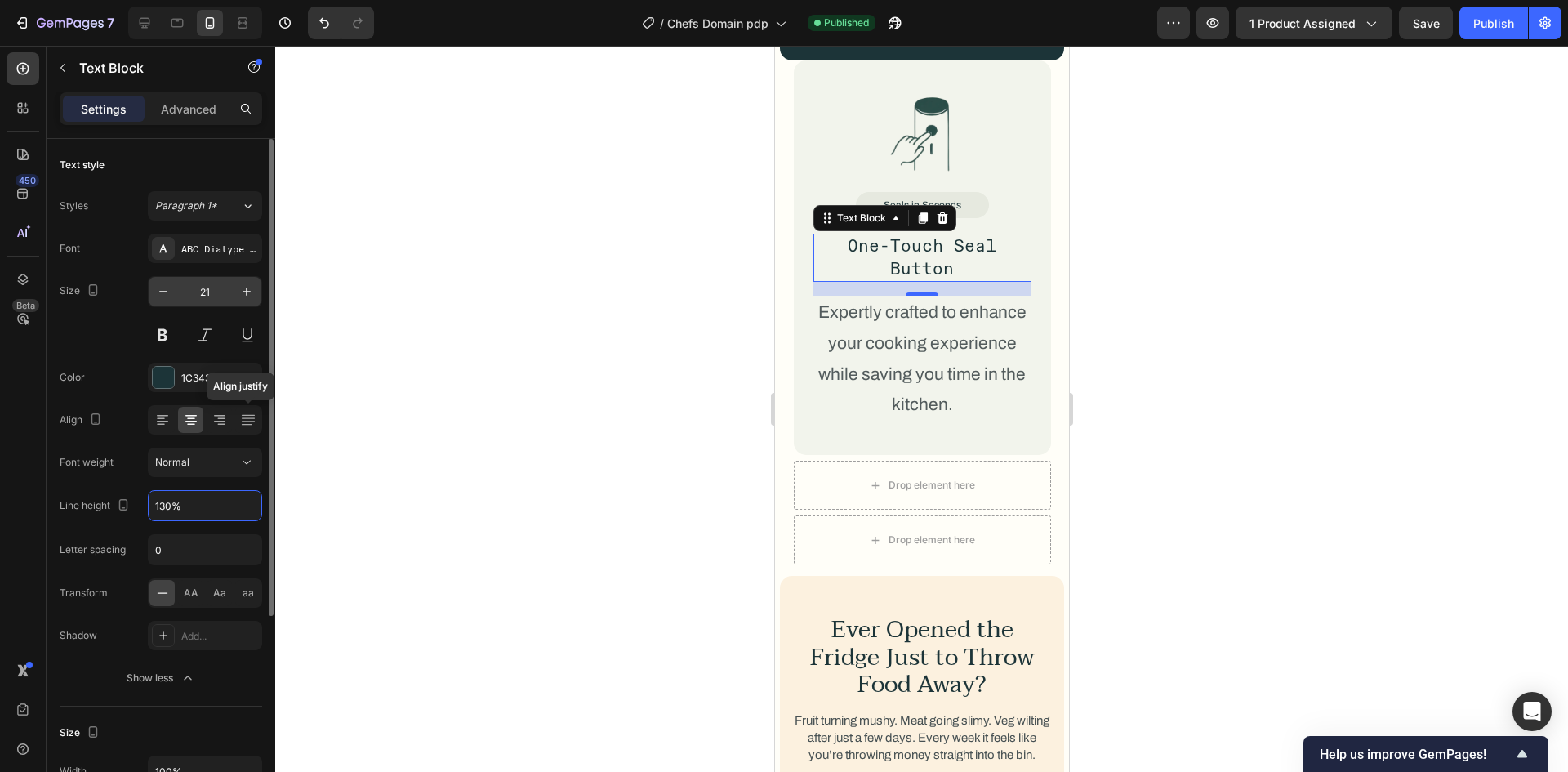
type input "130%"
click at [215, 291] on input "21" at bounding box center [205, 291] width 54 height 29
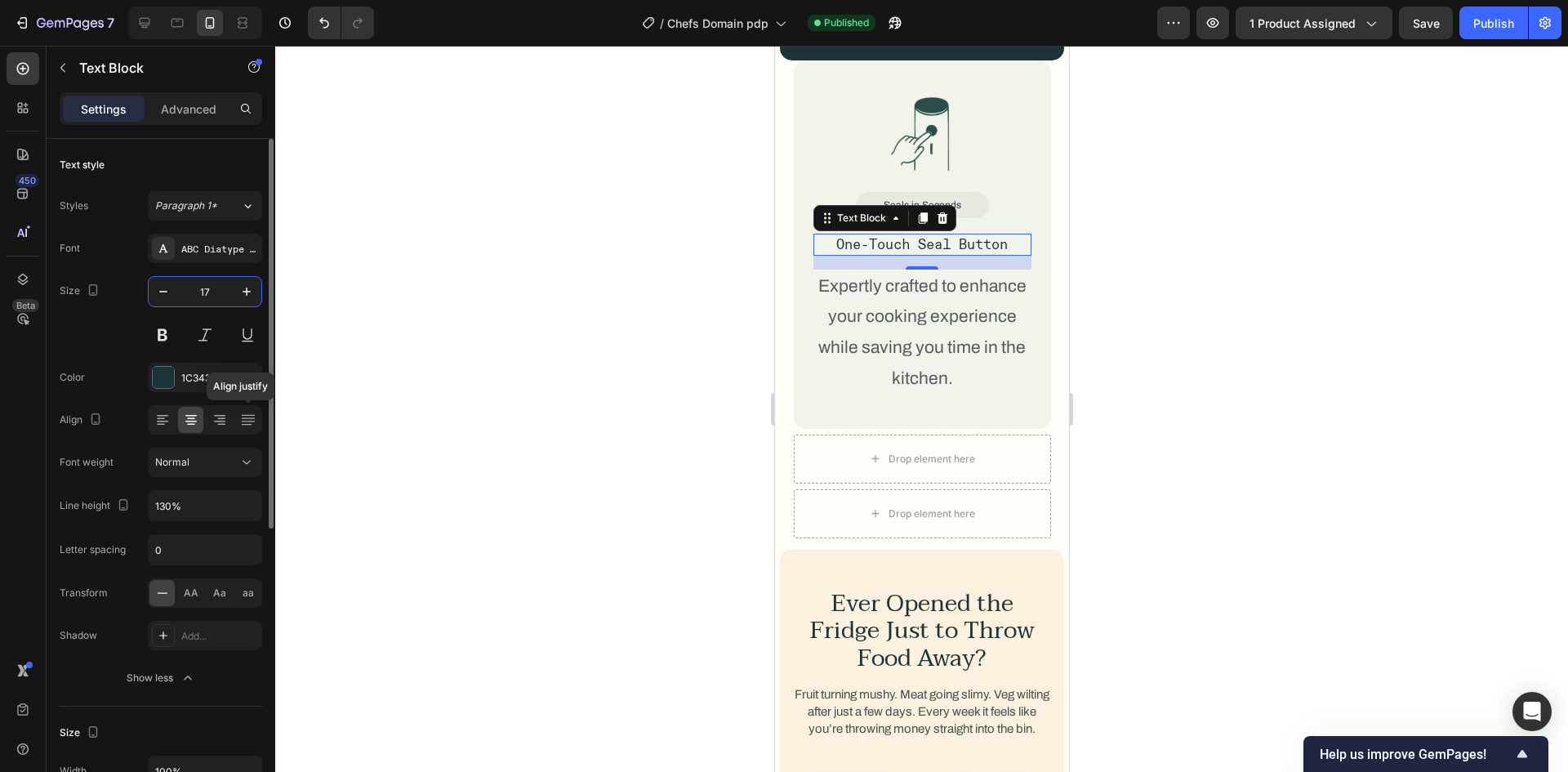
type input "17"
click at [187, 112] on p "Advanced" at bounding box center [189, 109] width 56 height 17
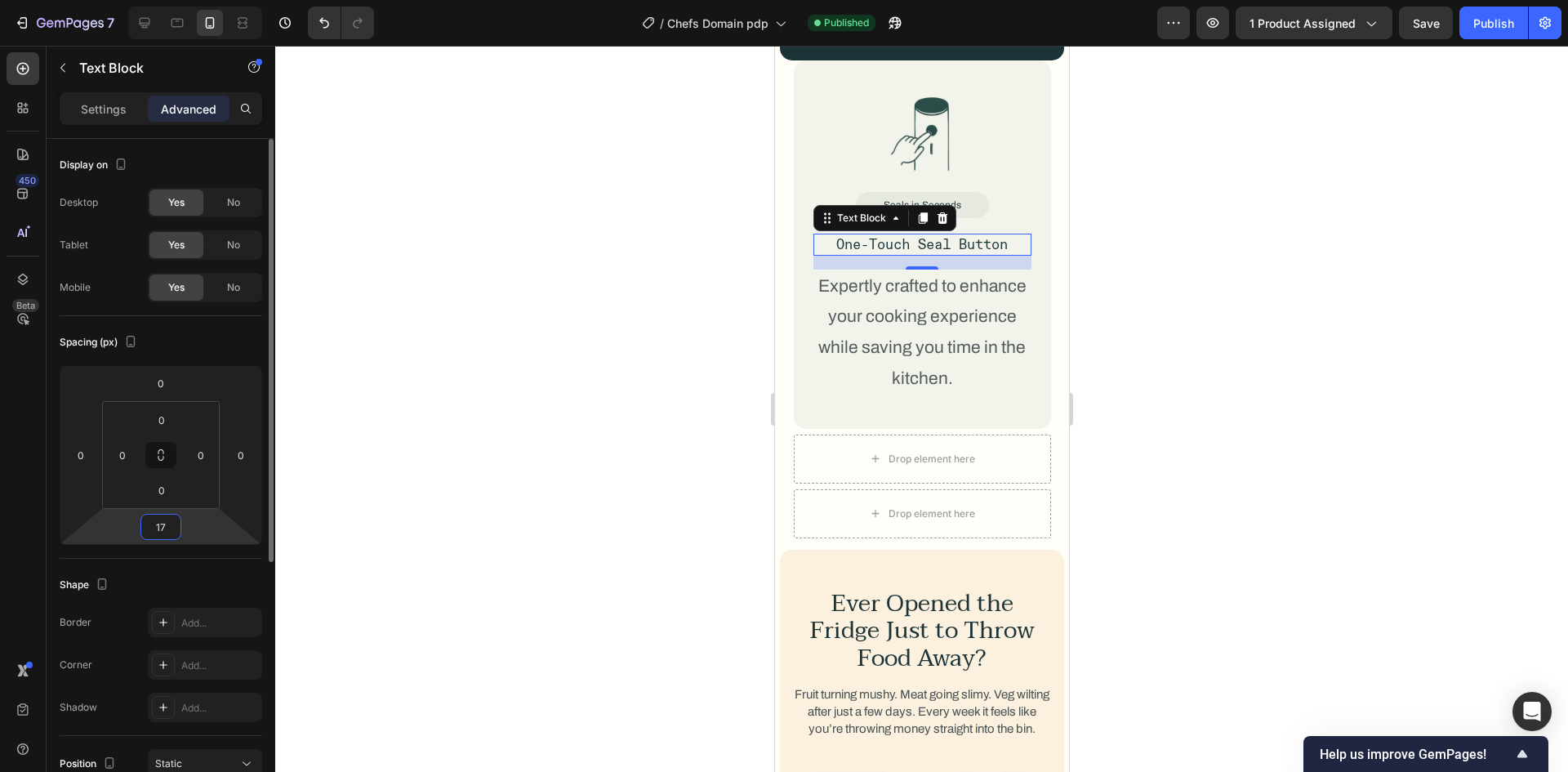
click at [170, 533] on input "17" at bounding box center [161, 527] width 33 height 25
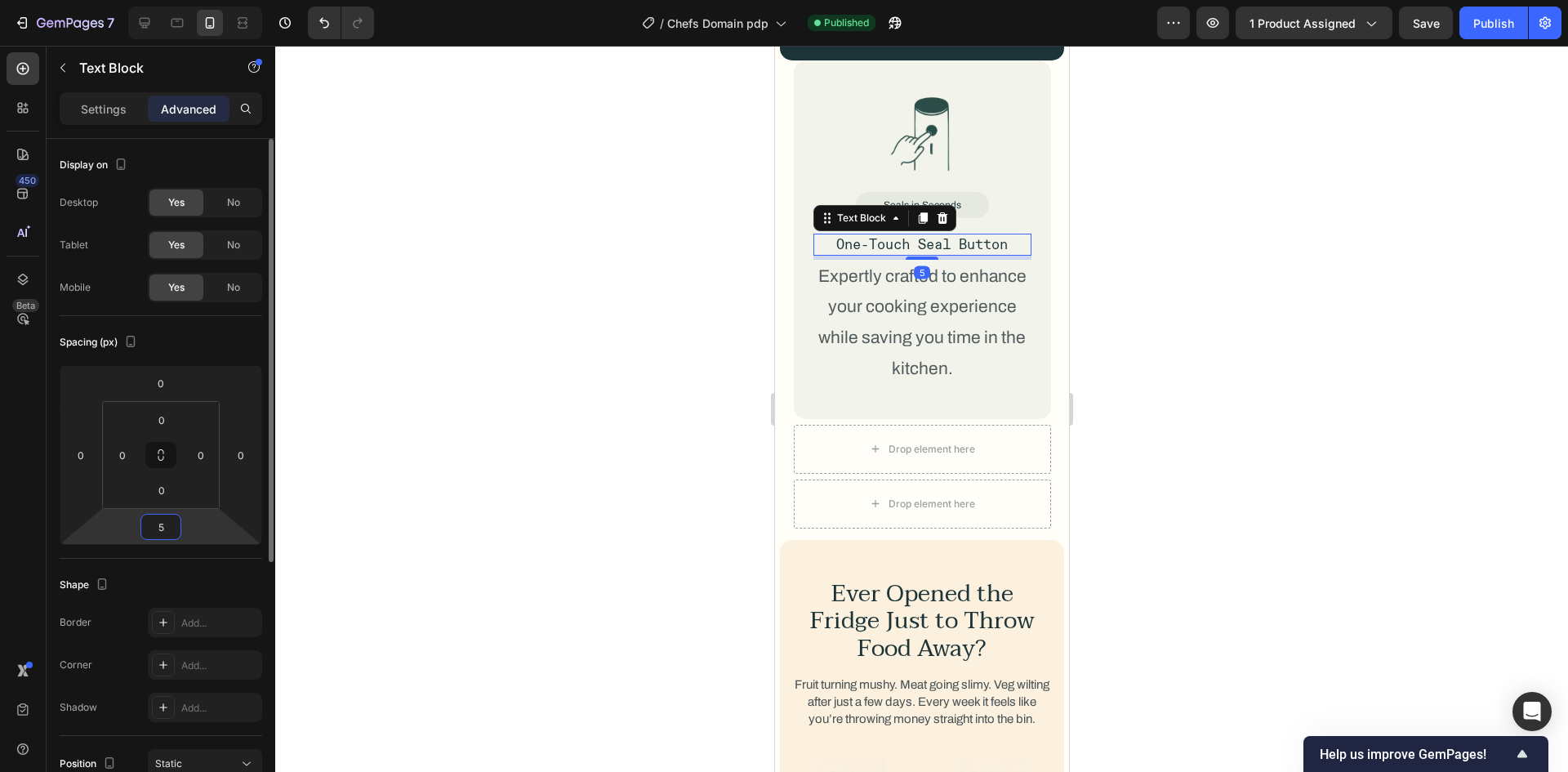
type input "5"
click at [151, 570] on div "Shape Border Add... Corner Add... Shadow Add..." at bounding box center [161, 647] width 203 height 177
click at [895, 264] on p "Expertly crafted to enhance your cooking experience while saving you time in th…" at bounding box center [921, 322] width 215 height 123
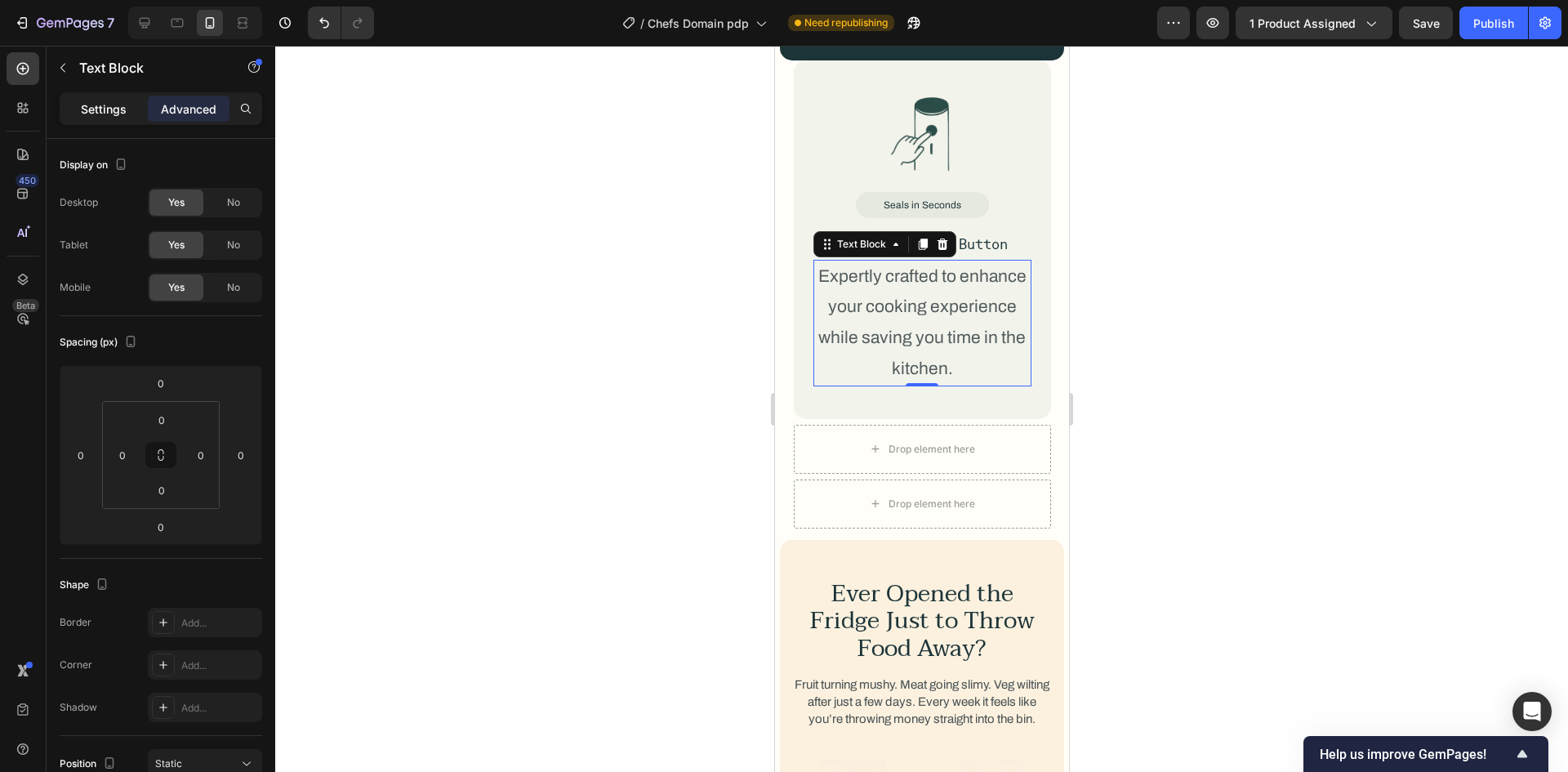
click at [109, 105] on p "Settings" at bounding box center [104, 109] width 46 height 17
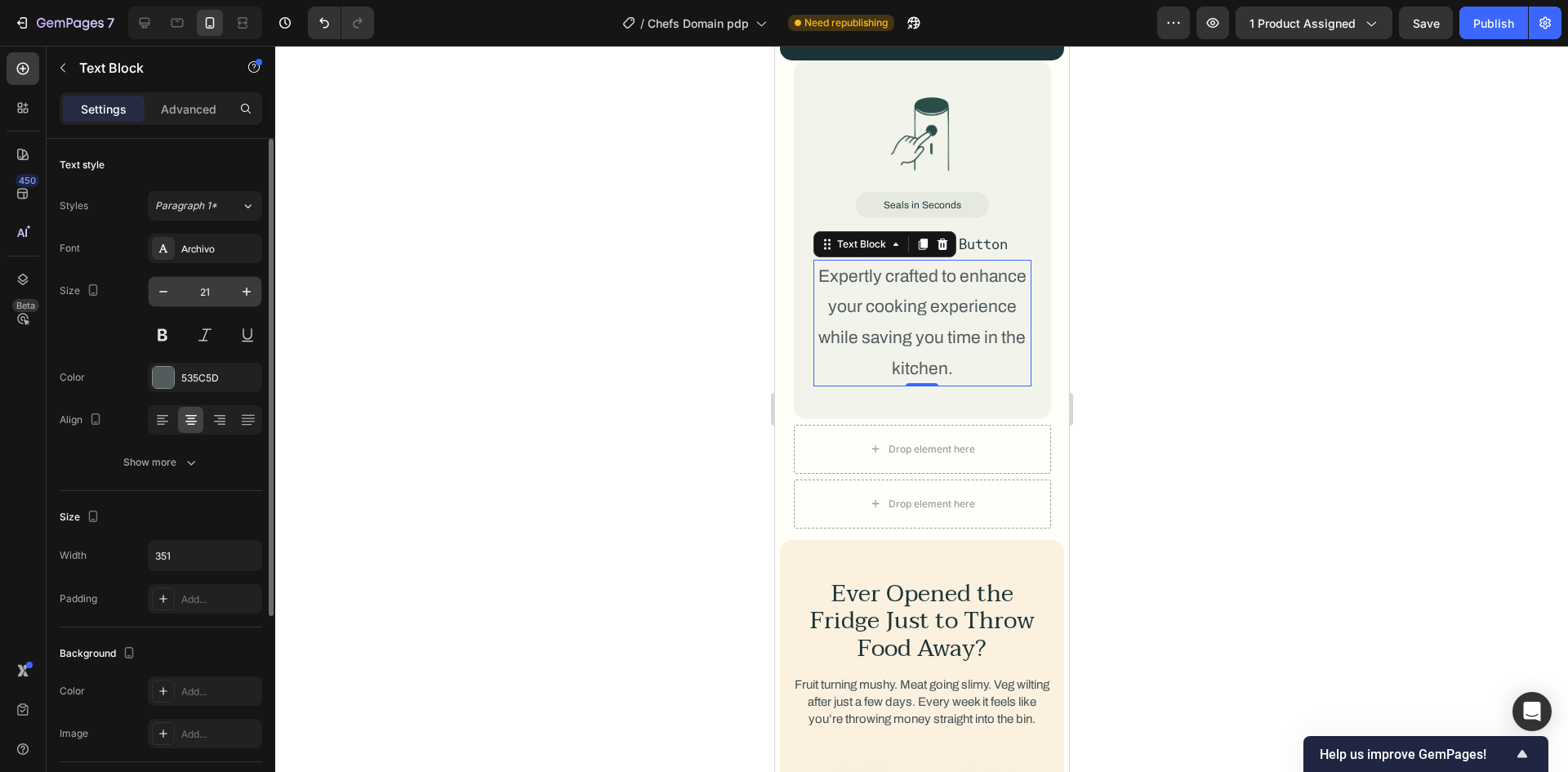
click at [212, 293] on input "21" at bounding box center [205, 291] width 54 height 29
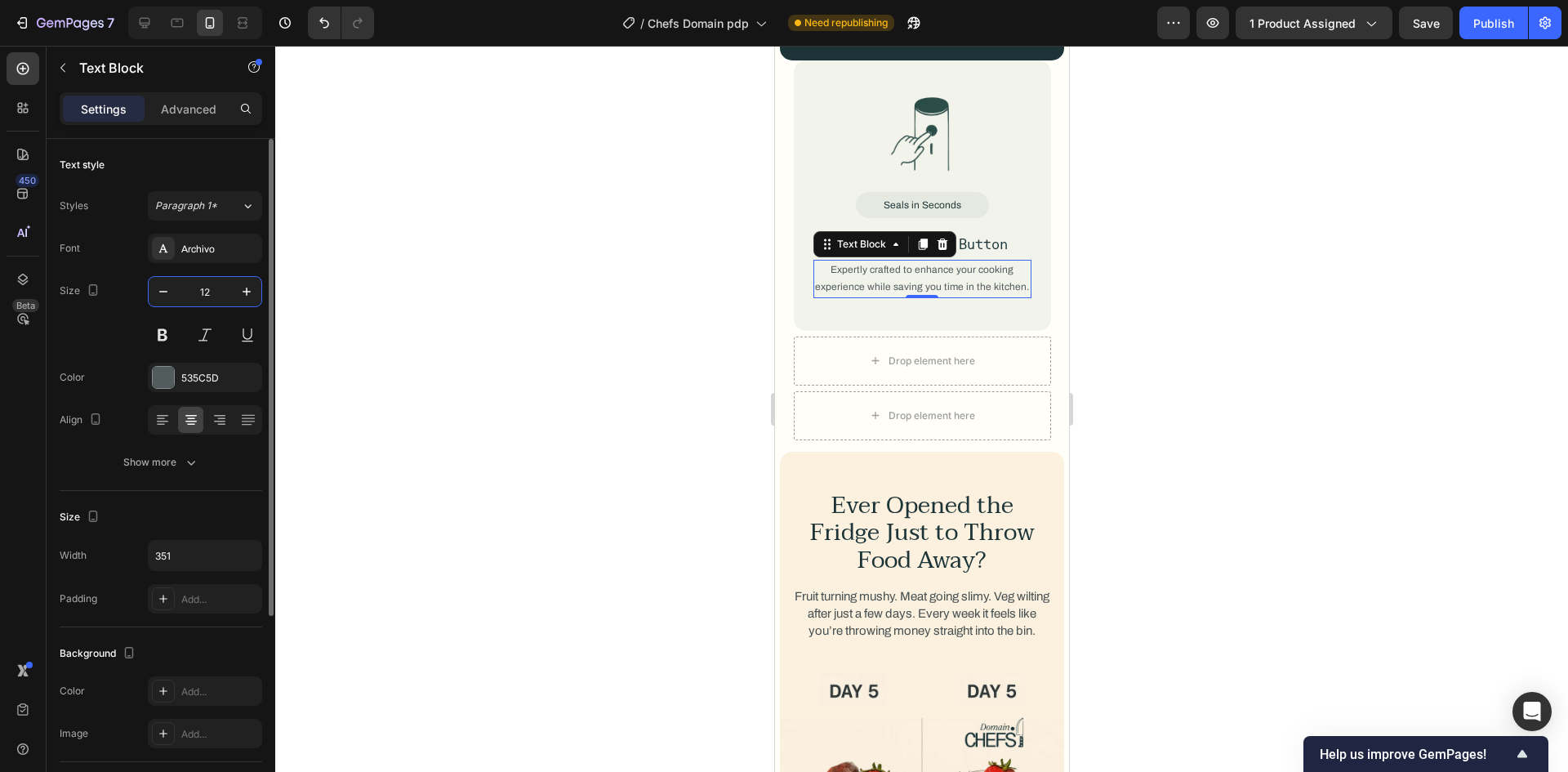
type input "12"
click at [166, 494] on div "Size Width 351 Padding Add..." at bounding box center [161, 559] width 203 height 136
drag, startPoint x: 165, startPoint y: 478, endPoint x: 167, endPoint y: 467, distance: 11.2
click at [167, 467] on div "Text style Styles Paragraph 1* Font Archivo Size 12 Color 535C5D Align Show more" at bounding box center [161, 315] width 203 height 352
click at [167, 467] on div "Show more" at bounding box center [161, 462] width 76 height 16
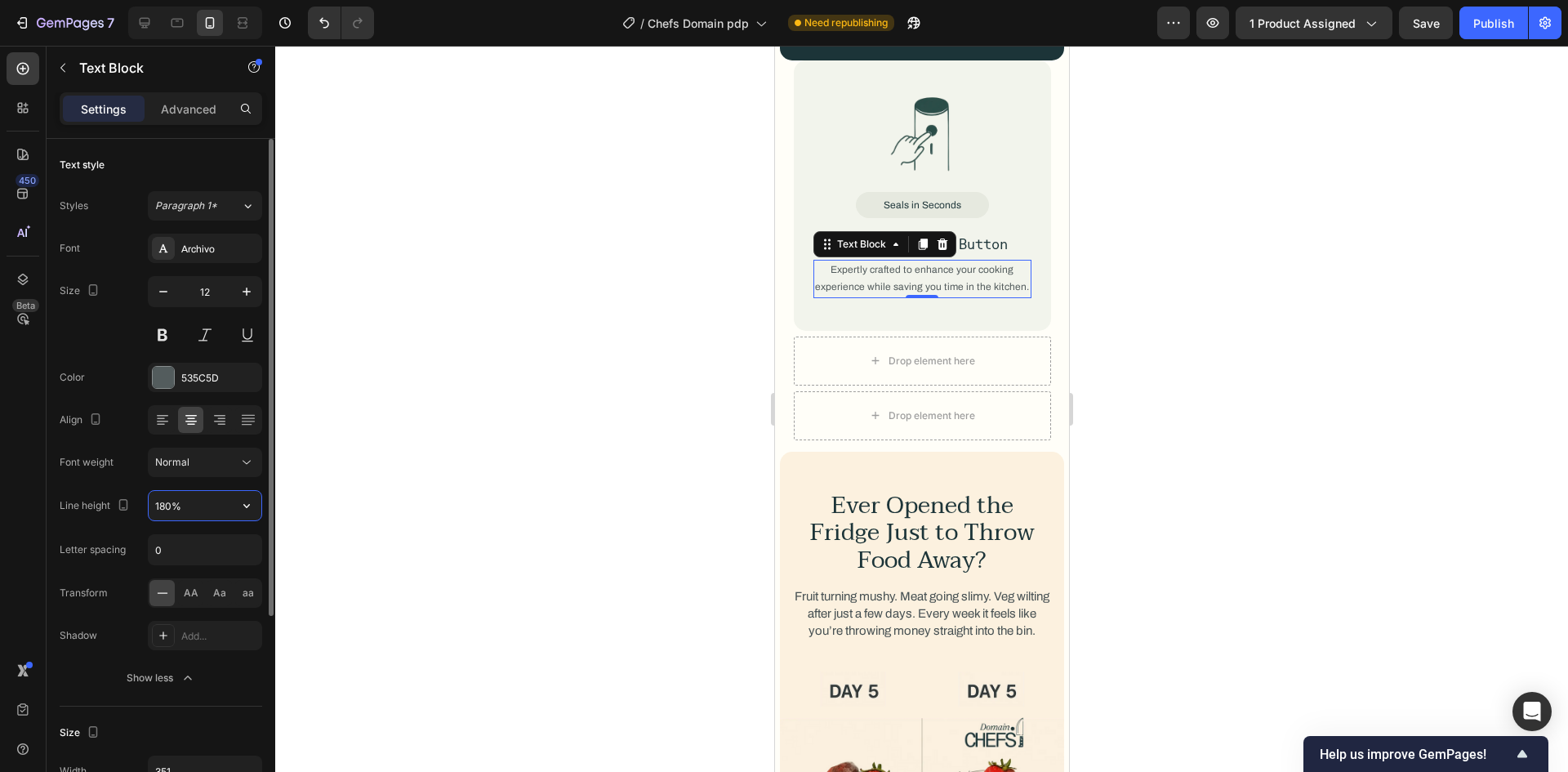
click at [171, 495] on input "180%" at bounding box center [205, 505] width 113 height 29
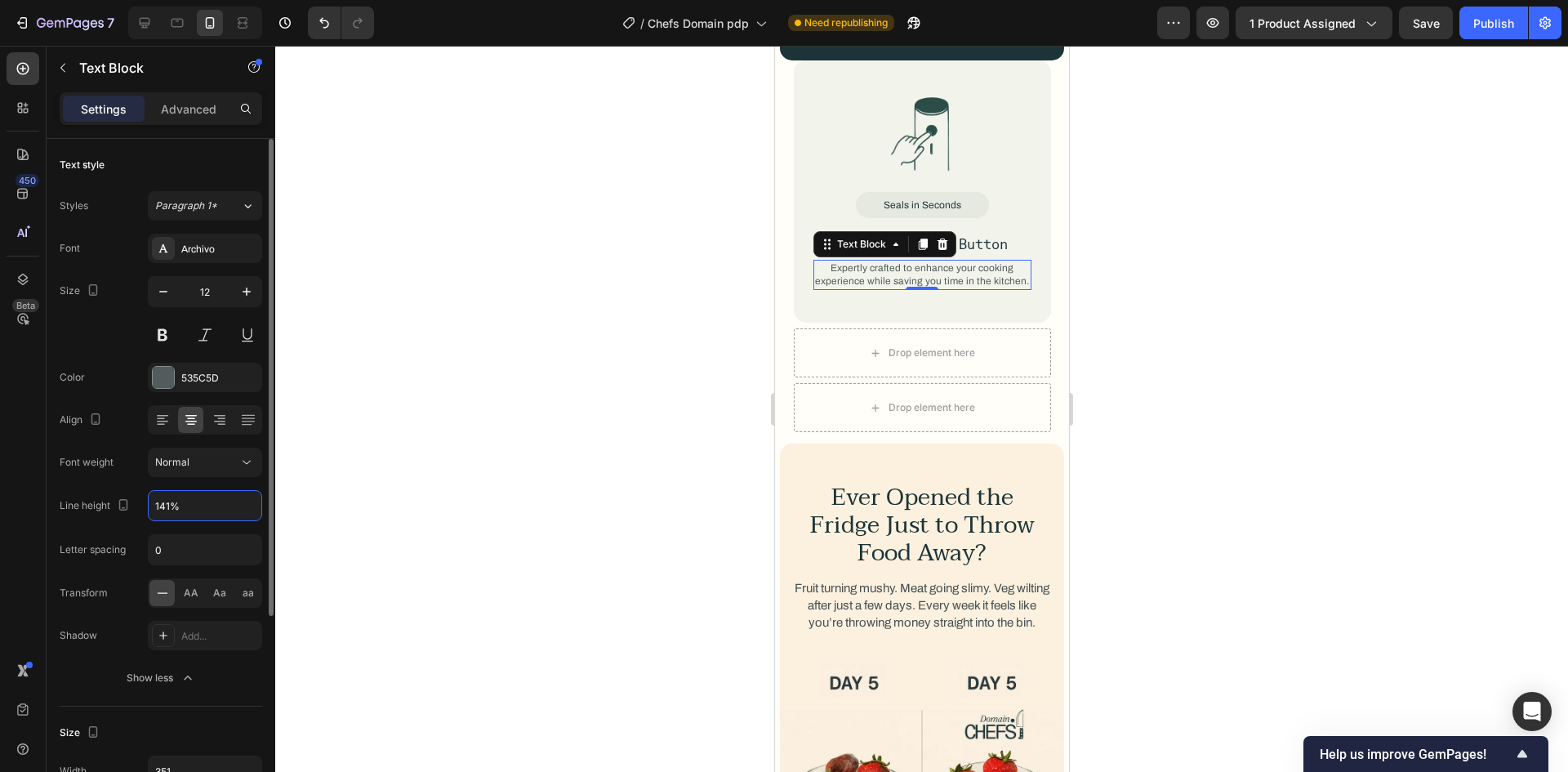
type input "141%"
click at [140, 485] on div "Font Archivo Size 12 Color 535C5D Align Font weight Normal Line height 141% Let…" at bounding box center [161, 463] width 203 height 459
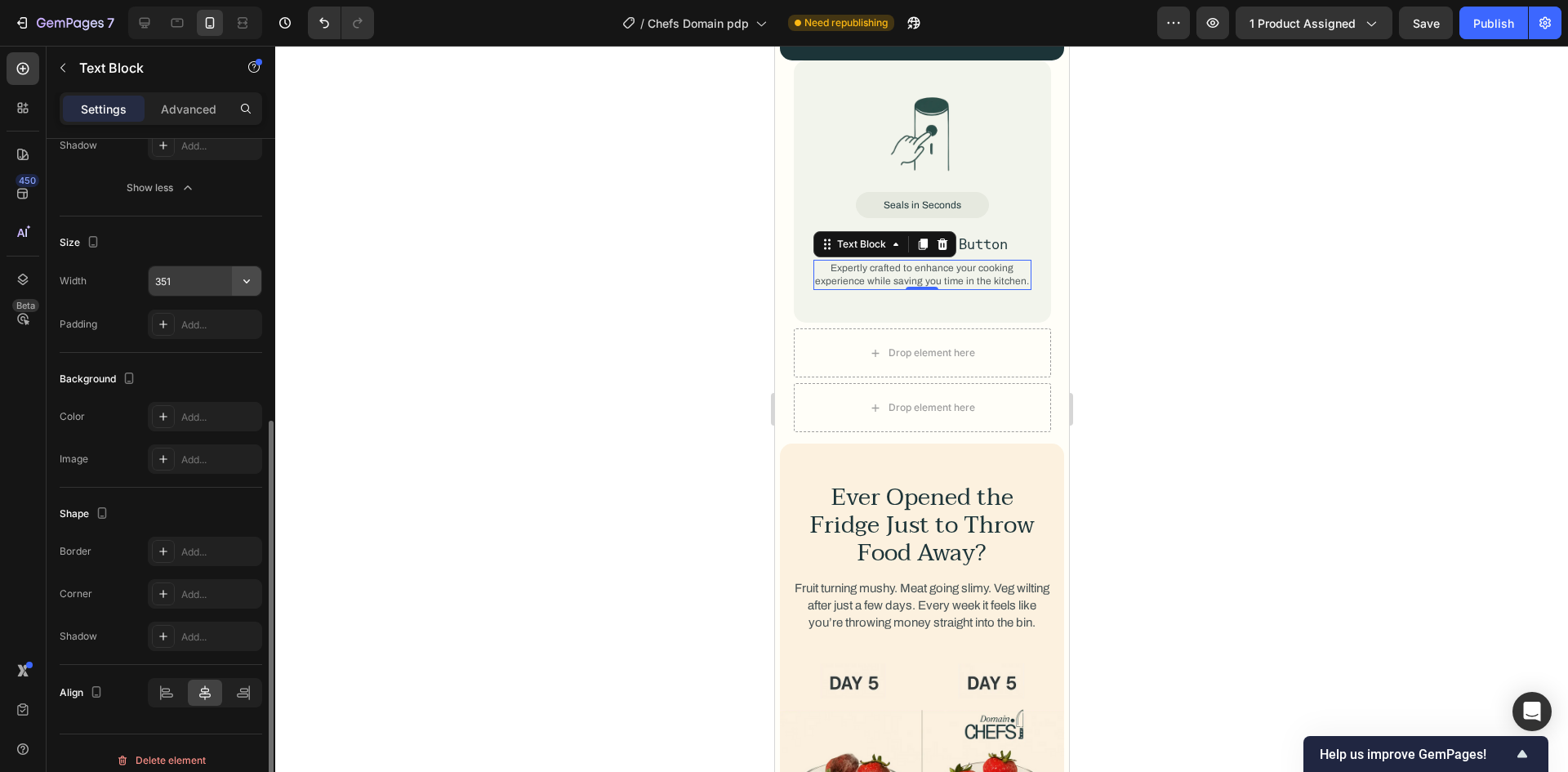
click at [244, 279] on icon "button" at bounding box center [247, 281] width 16 height 16
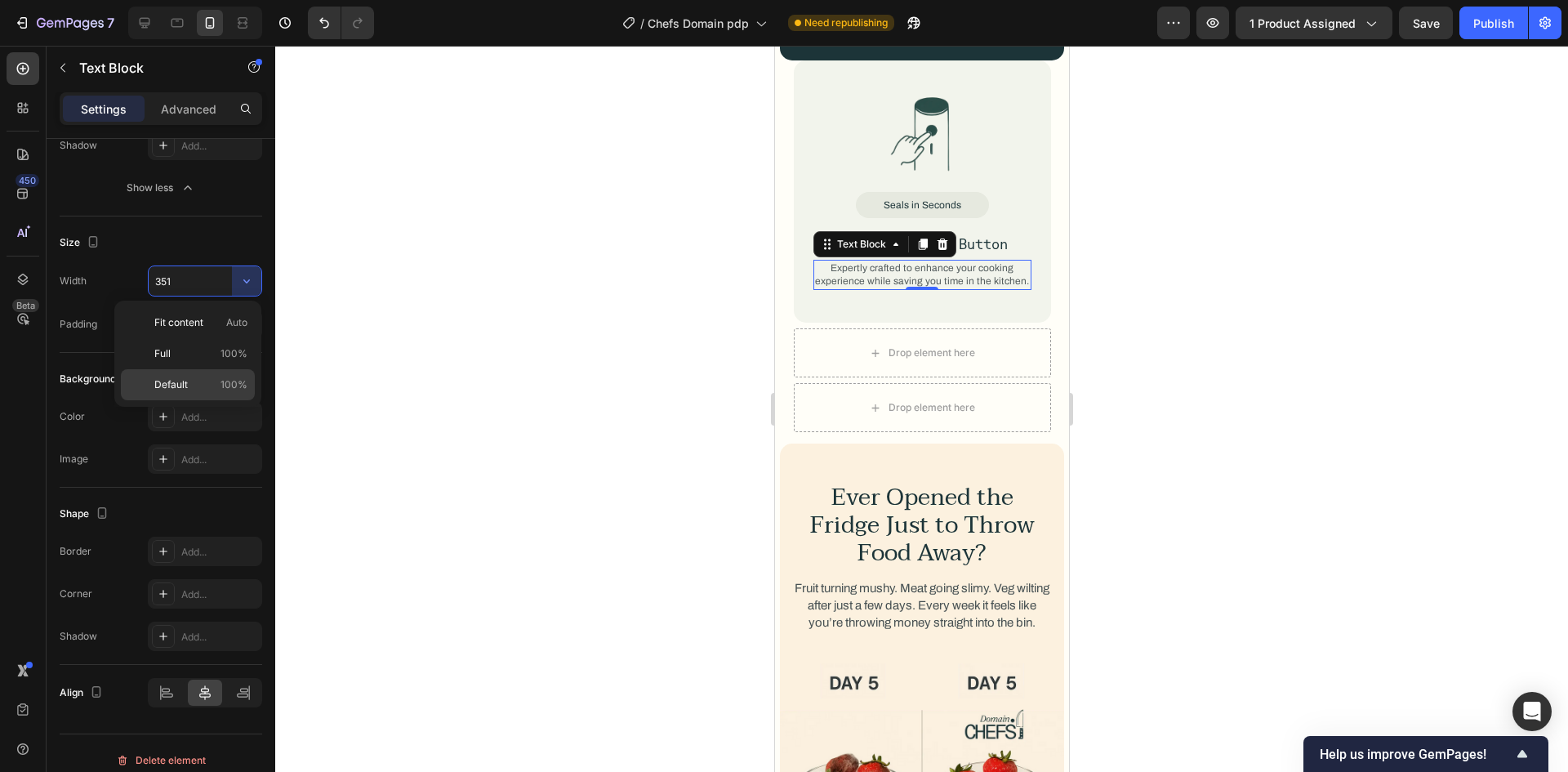
click at [192, 379] on p "Default 100%" at bounding box center [200, 385] width 93 height 15
type input "100%"
click at [190, 354] on p "Full 100%" at bounding box center [200, 353] width 93 height 15
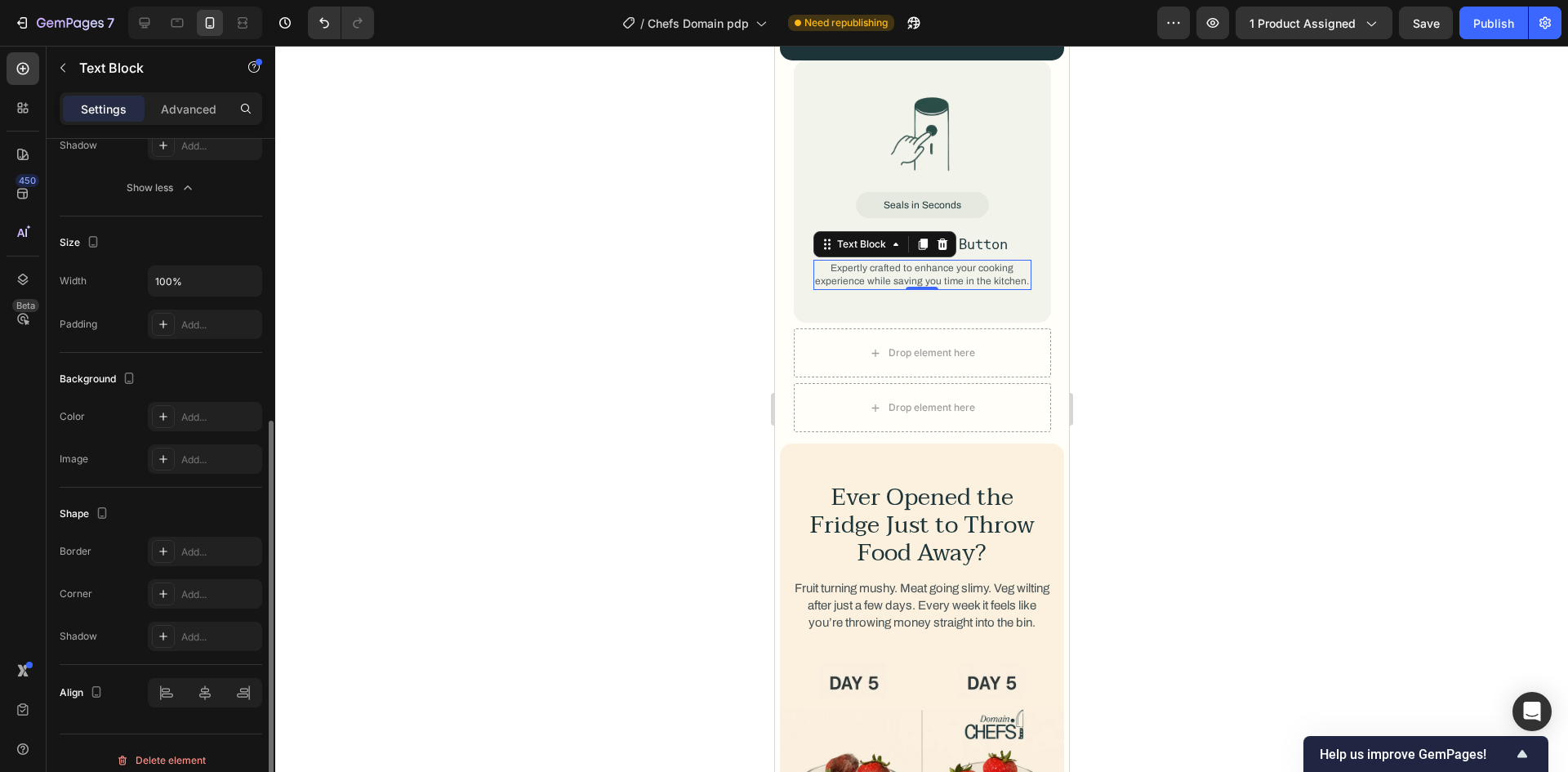
click at [212, 229] on div "Size Width 100% Padding Add..." at bounding box center [161, 285] width 203 height 136
click at [816, 293] on div "Image Seals in Seconds Text Block One-Touch Seal Button Text Block Expertly cra…" at bounding box center [920, 191] width 257 height 263
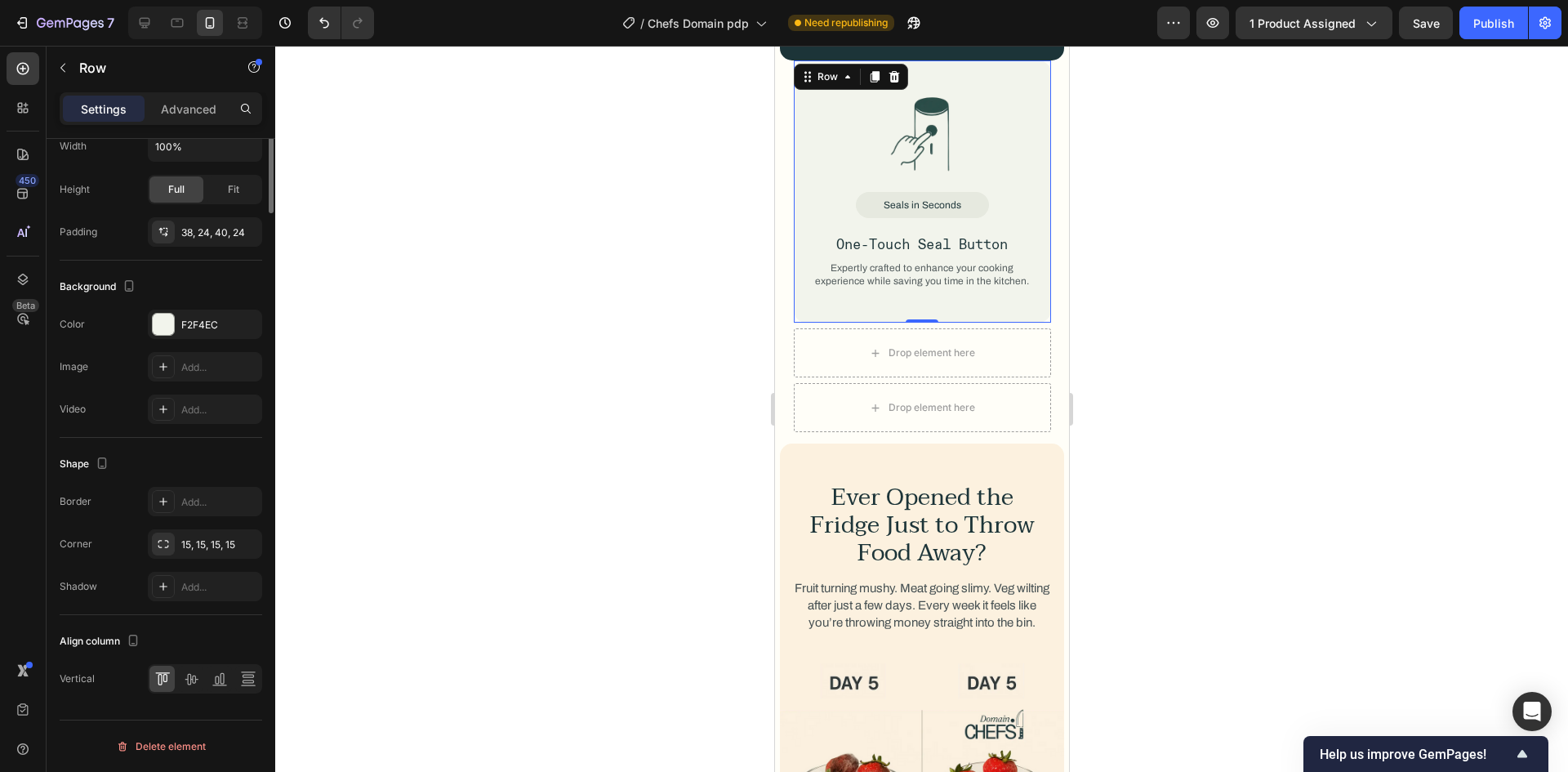
scroll to position [0, 0]
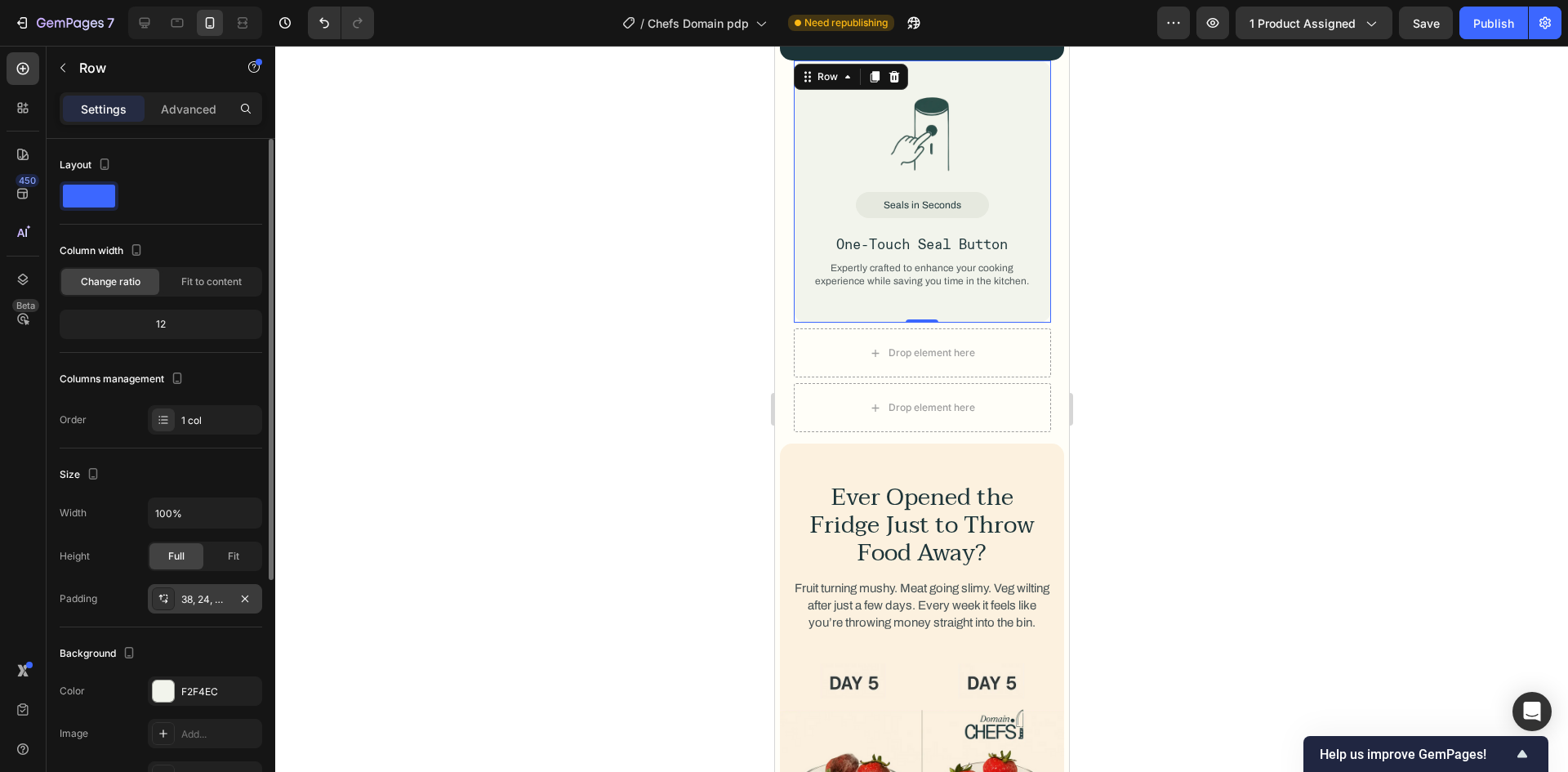
click at [187, 593] on div "38, 24, 40, 24" at bounding box center [204, 599] width 47 height 15
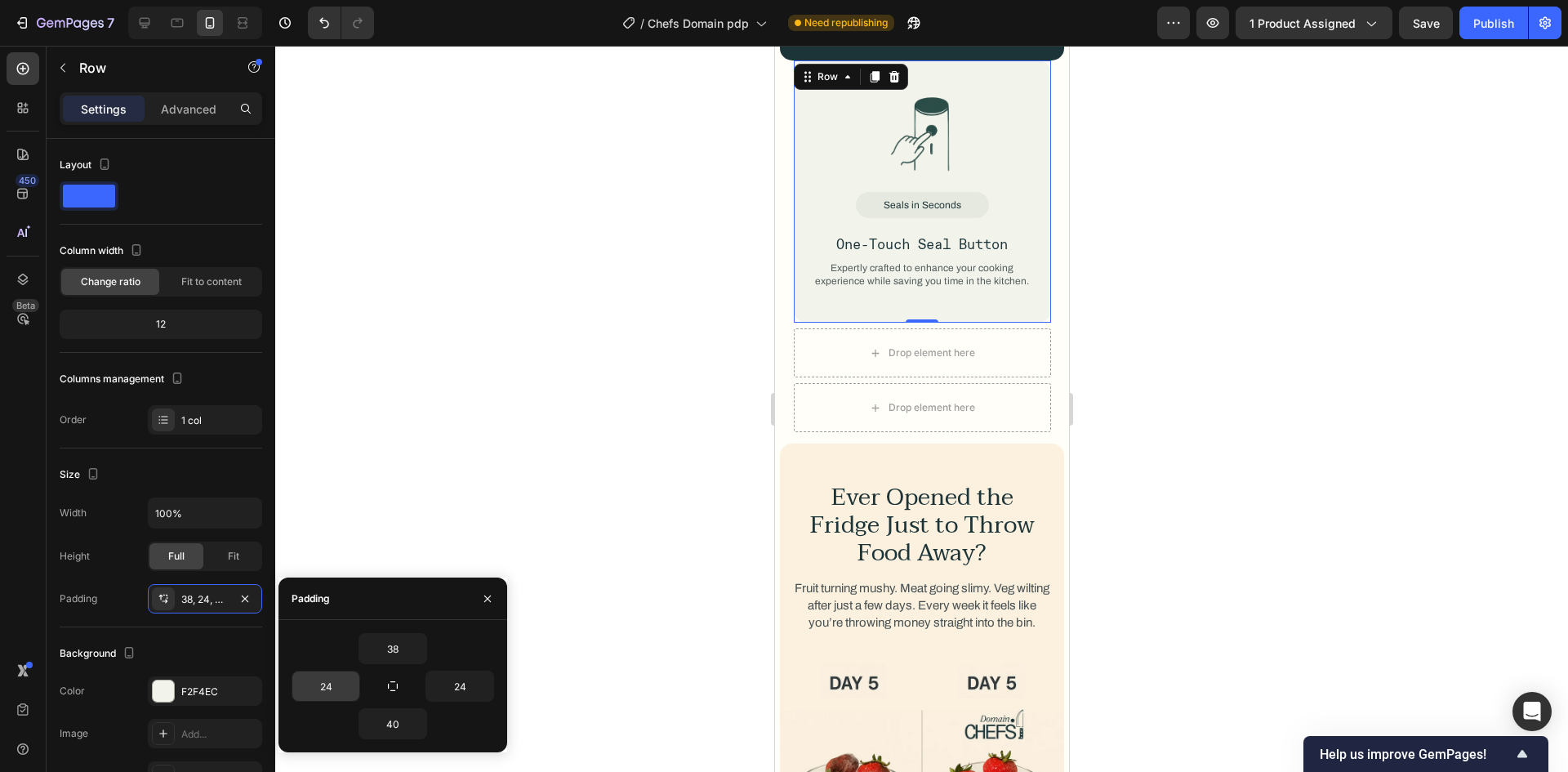
click at [328, 678] on input "24" at bounding box center [326, 686] width 67 height 29
type input "10"
click at [463, 690] on input "24" at bounding box center [460, 686] width 67 height 29
type input "8"
click at [320, 677] on input "10" at bounding box center [326, 686] width 67 height 29
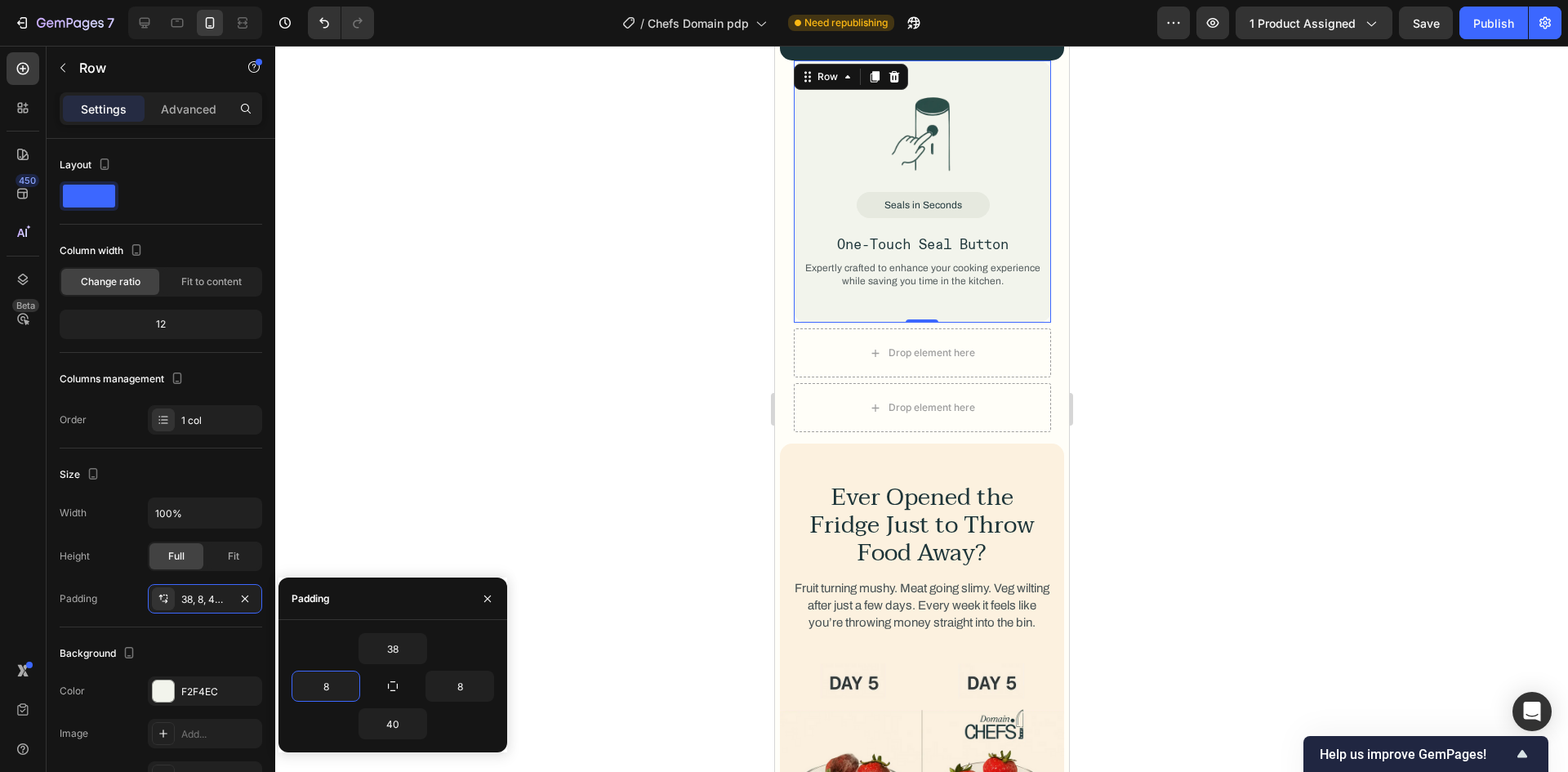
type input "8"
click at [323, 650] on div "38" at bounding box center [393, 648] width 203 height 31
click at [381, 644] on input "38" at bounding box center [393, 648] width 67 height 29
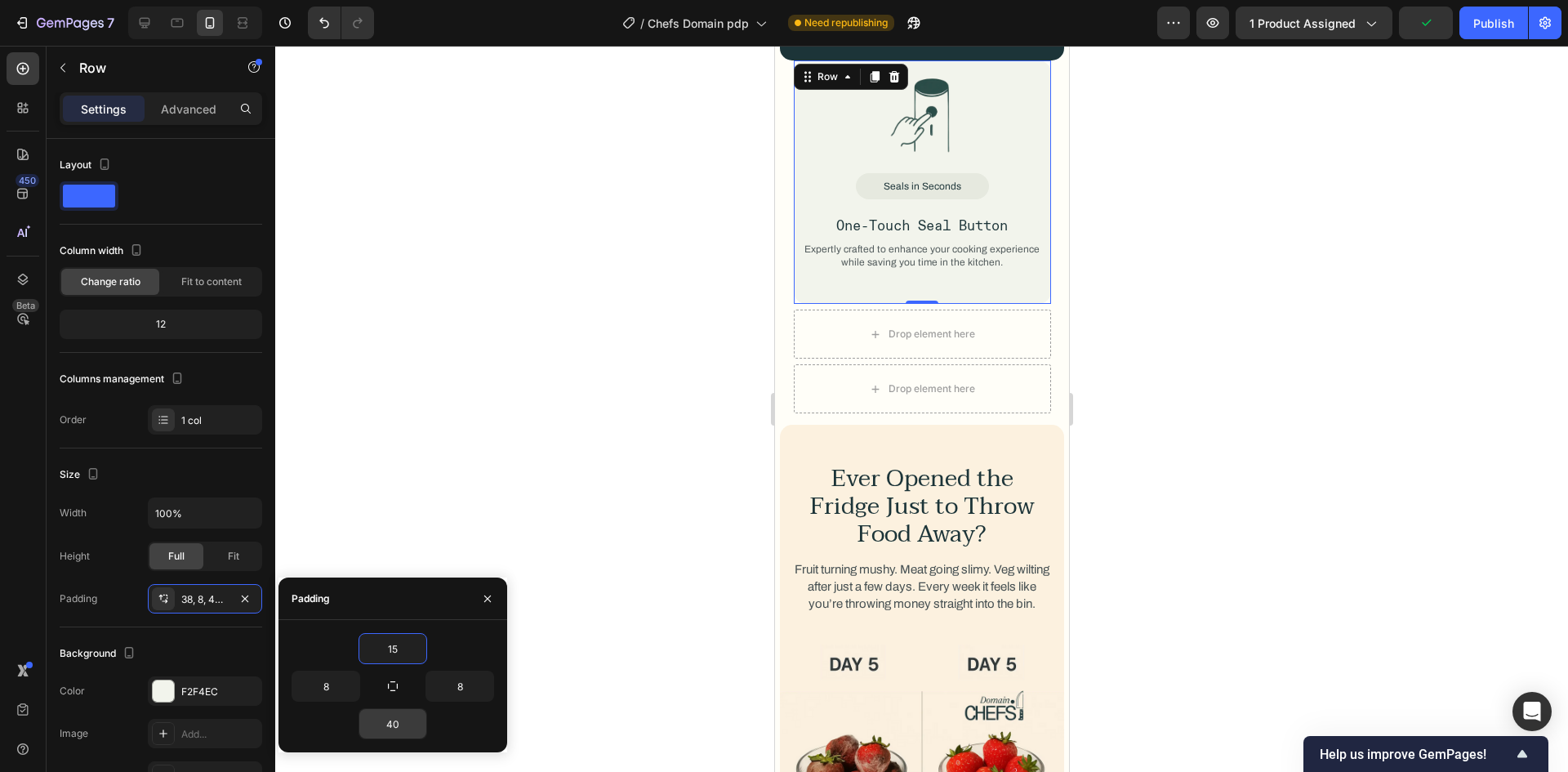
type input "15"
click at [385, 717] on input "40" at bounding box center [393, 723] width 67 height 29
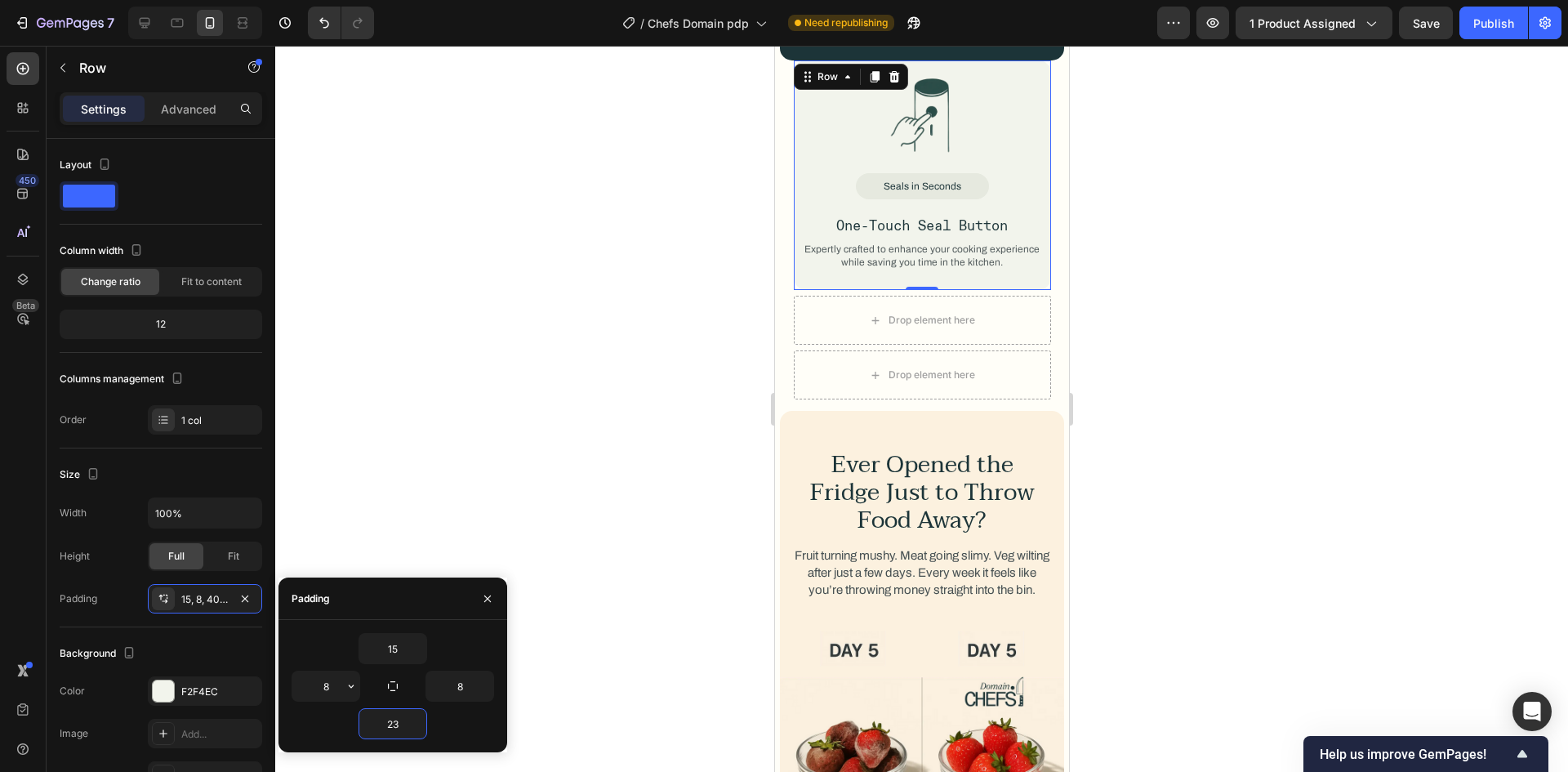
type input "23"
click at [332, 716] on div "23" at bounding box center [393, 723] width 203 height 31
click at [242, 640] on div "Background The changes might be hidden by the video. Color F2F4EC Image Add... …" at bounding box center [161, 716] width 203 height 177
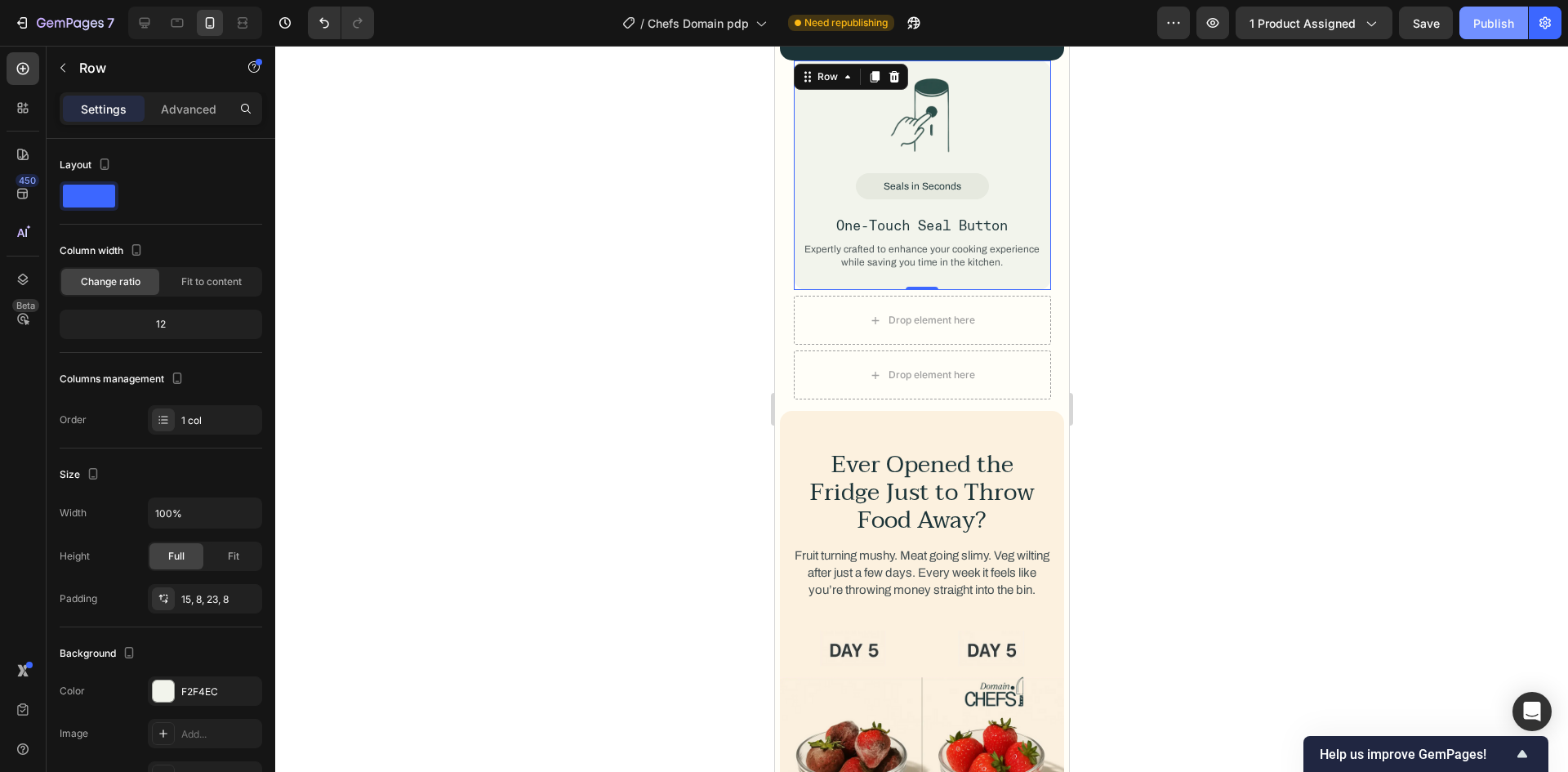
click at [1463, 29] on button "Publish" at bounding box center [1493, 23] width 69 height 33
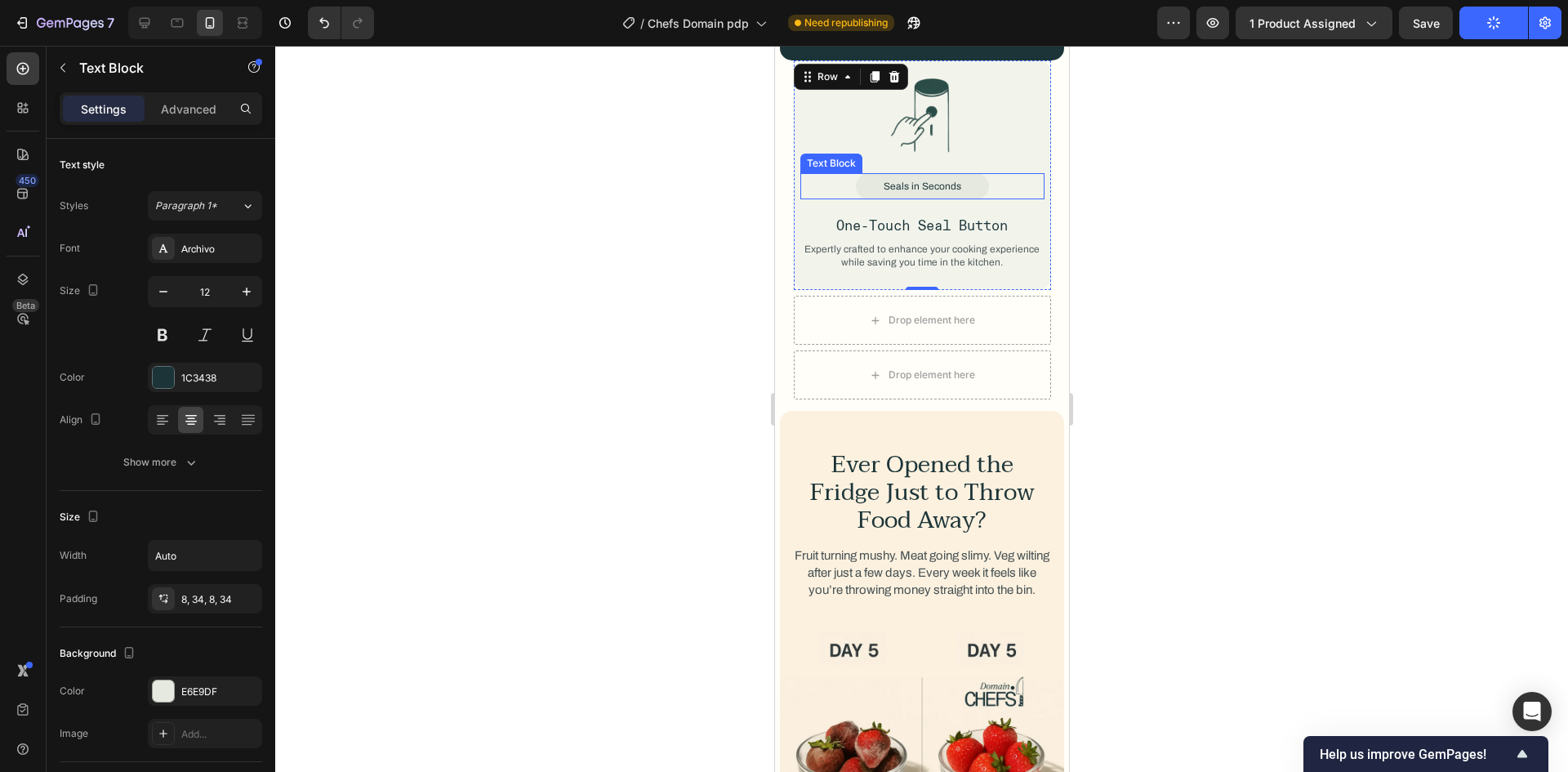
click at [964, 173] on div "Seals in Seconds" at bounding box center [921, 186] width 133 height 27
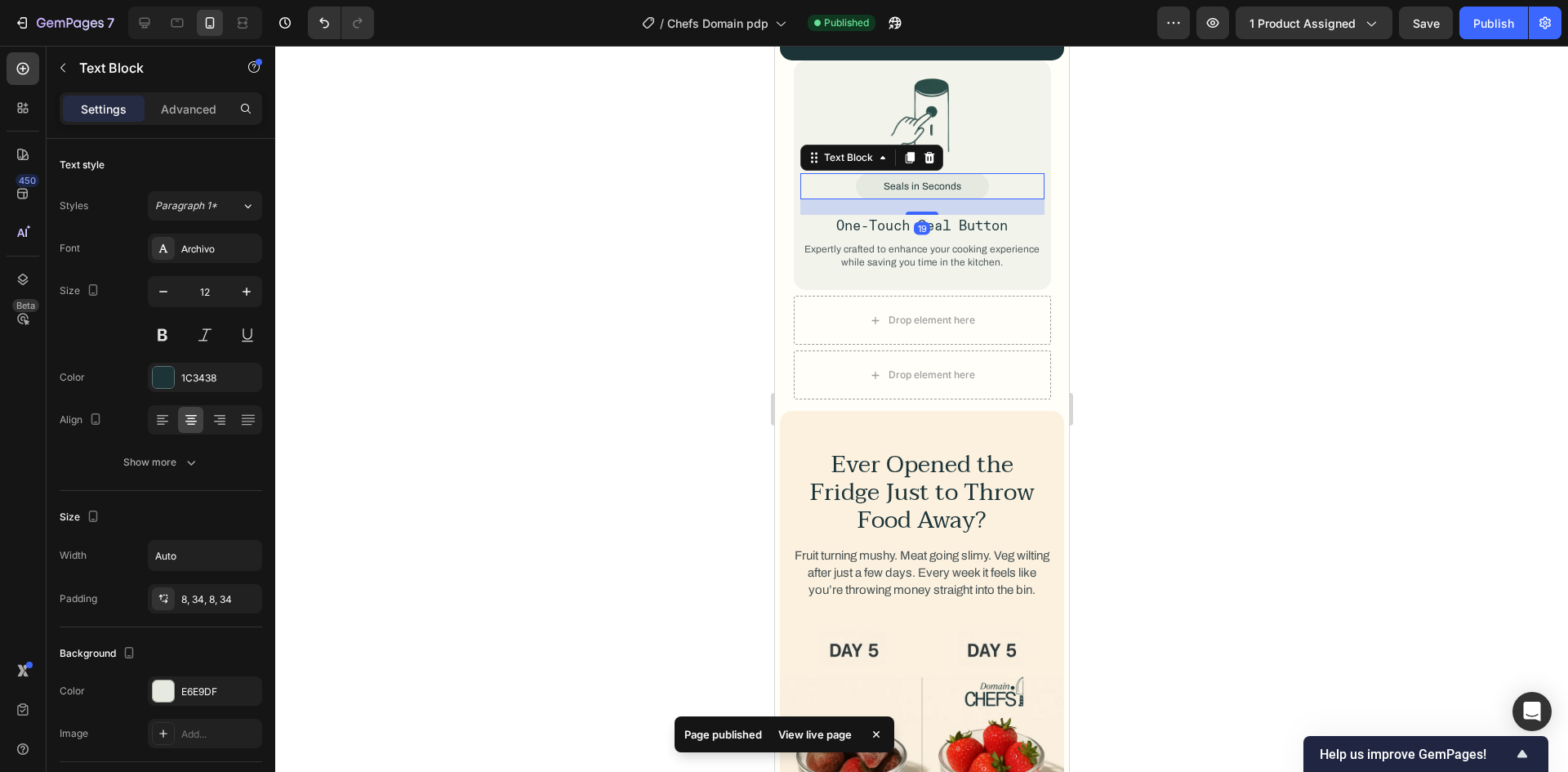
click at [176, 122] on div "Settings Advanced" at bounding box center [161, 108] width 203 height 33
click at [184, 108] on p "Advanced" at bounding box center [189, 109] width 56 height 17
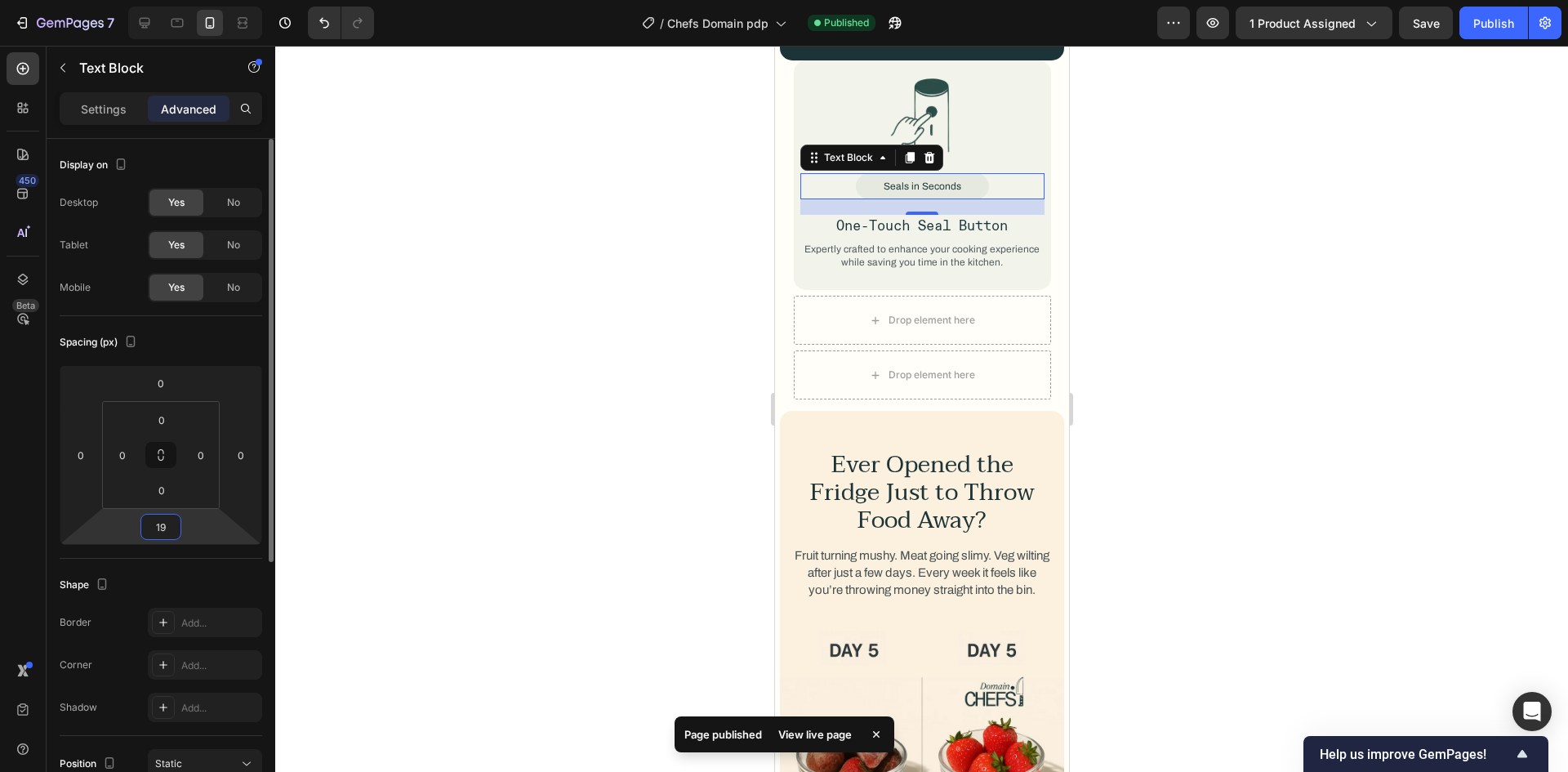
click at [162, 528] on input "19" at bounding box center [161, 527] width 33 height 25
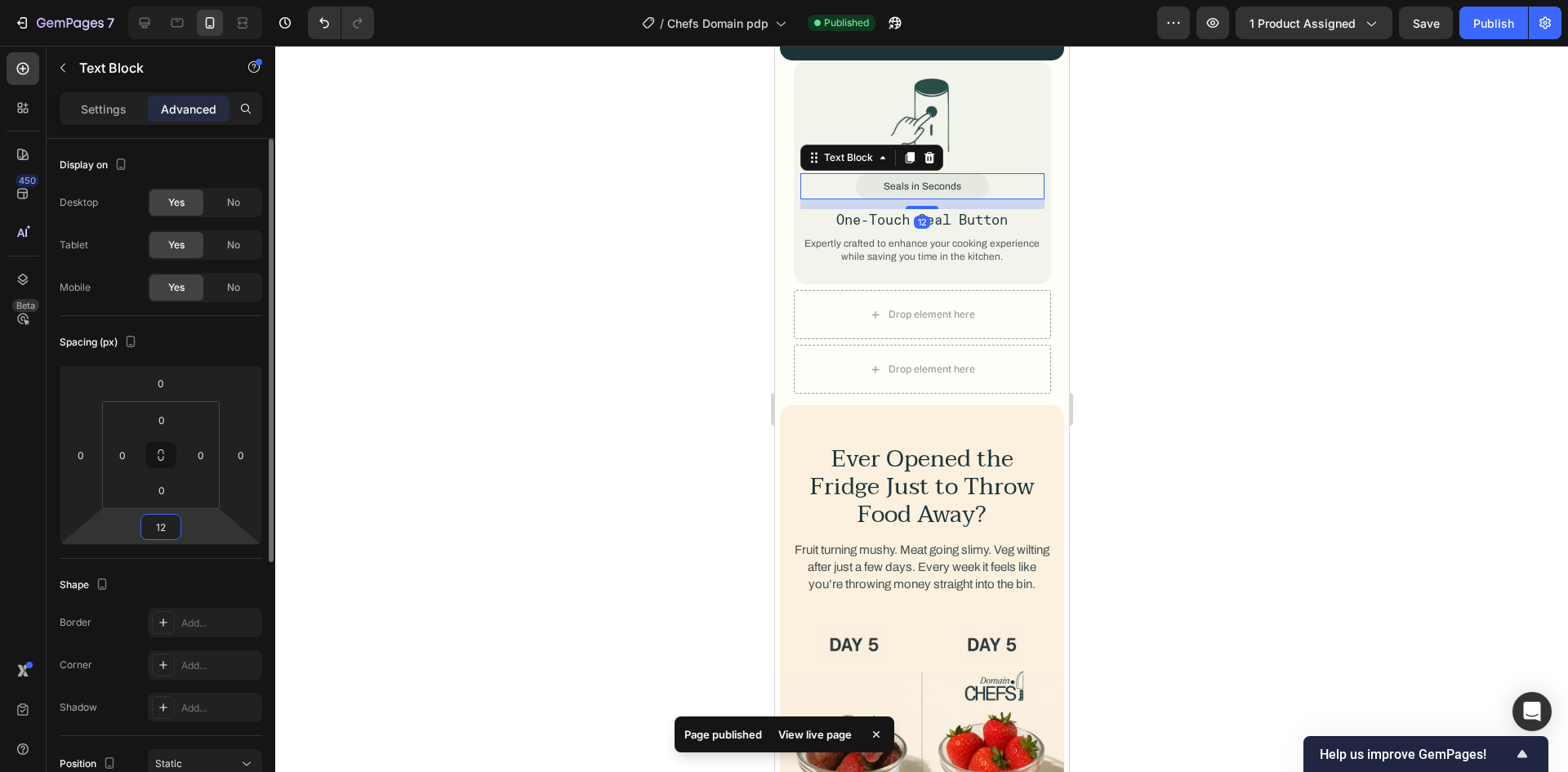
type input "12"
click at [154, 560] on div "Shape Border Add... Corner Add... Shadow Add..." at bounding box center [161, 647] width 203 height 177
click at [949, 125] on div at bounding box center [921, 117] width 244 height 88
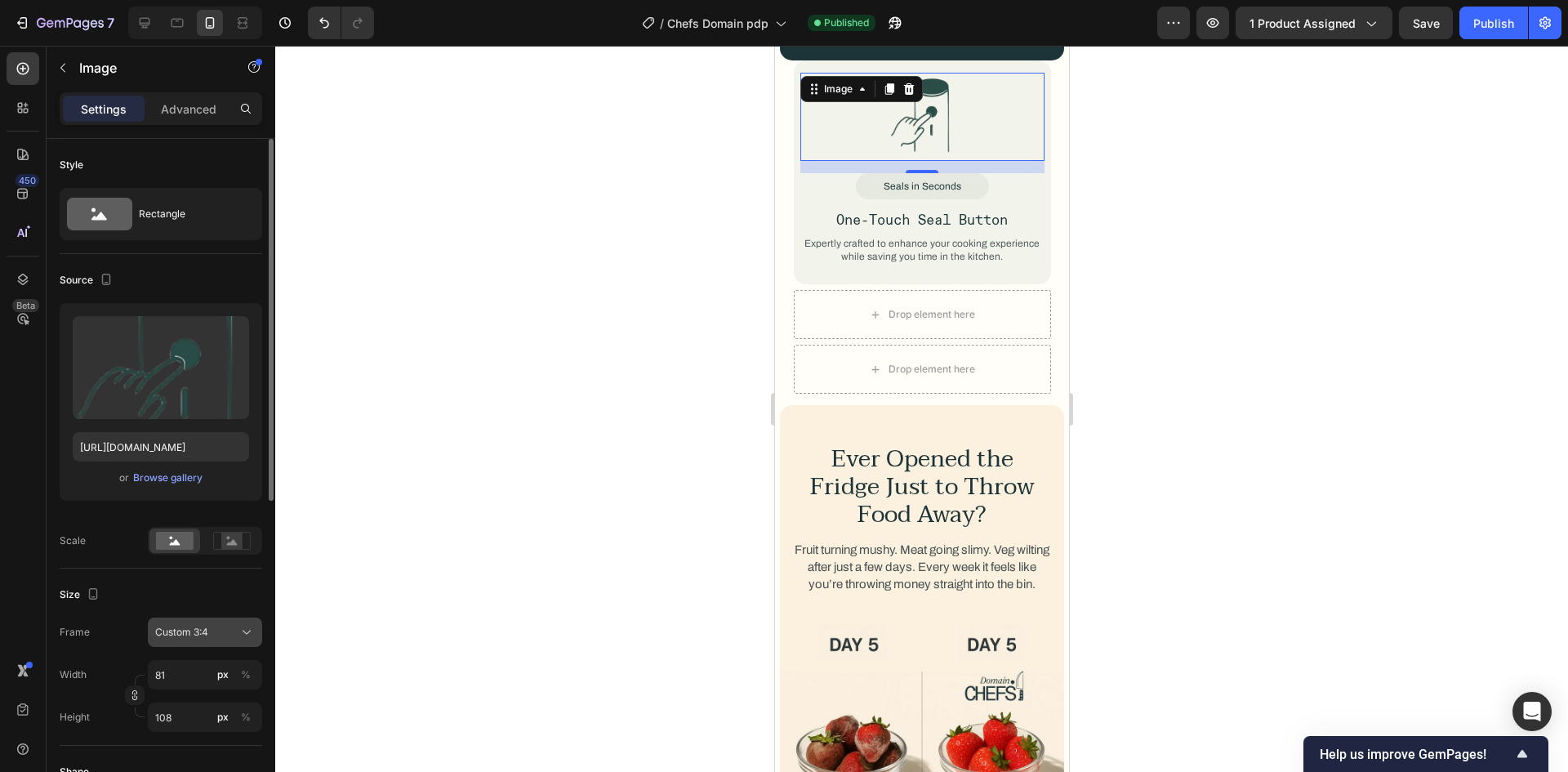
click at [177, 632] on span "Custom 3:4" at bounding box center [181, 632] width 53 height 15
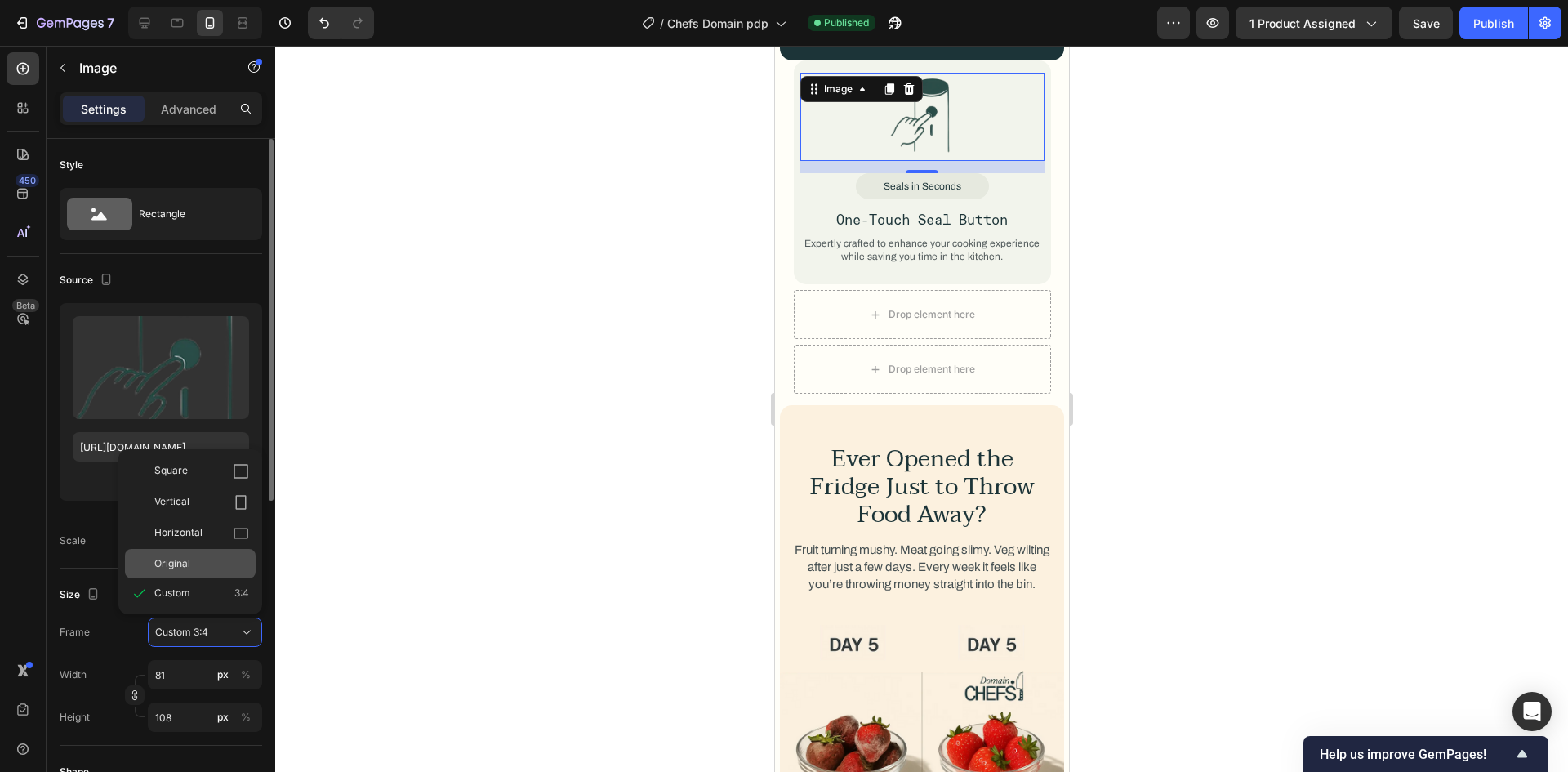
click at [182, 569] on span "Original" at bounding box center [172, 563] width 36 height 15
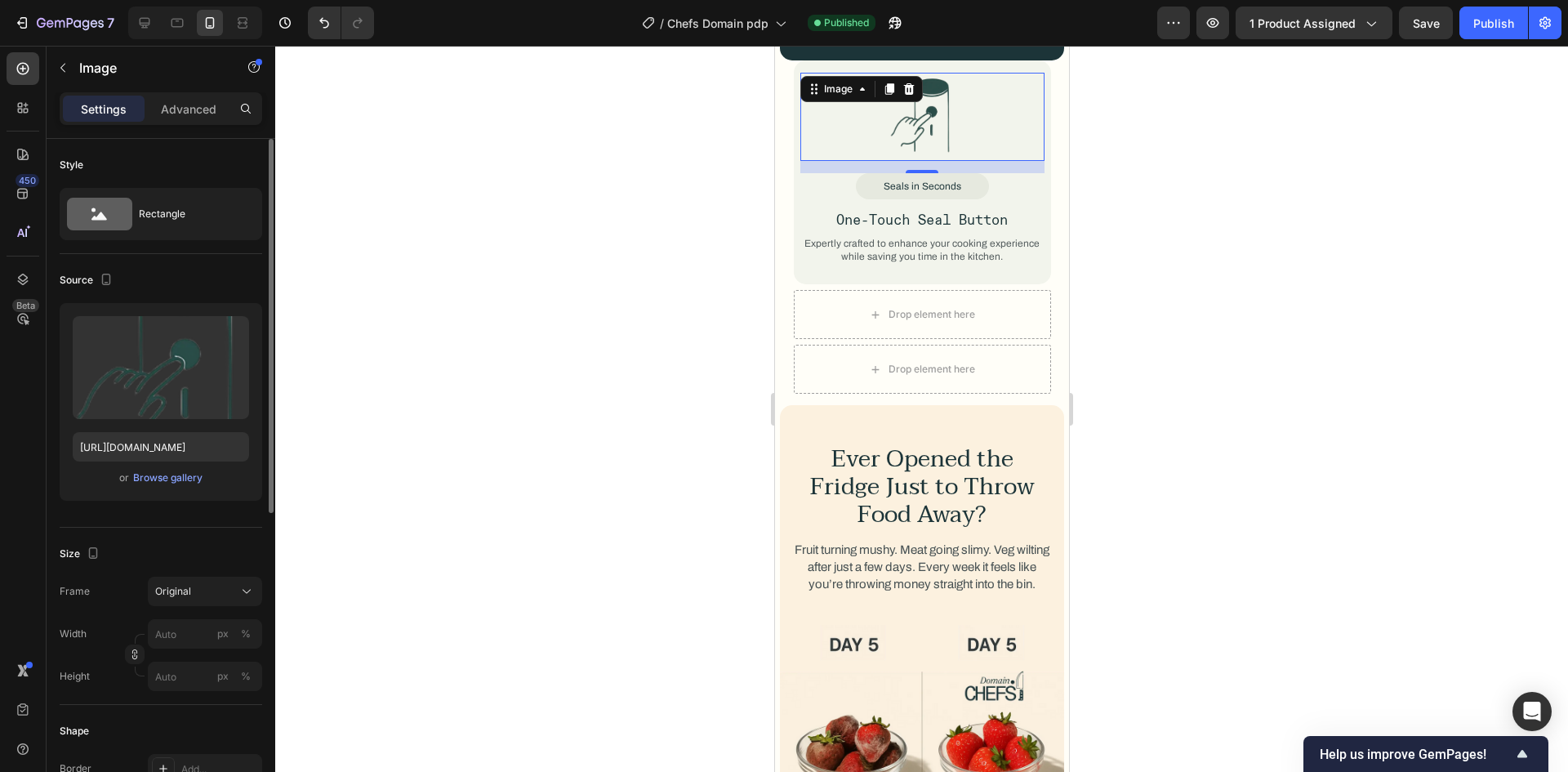
click at [136, 606] on div "Frame Original" at bounding box center [161, 591] width 203 height 29
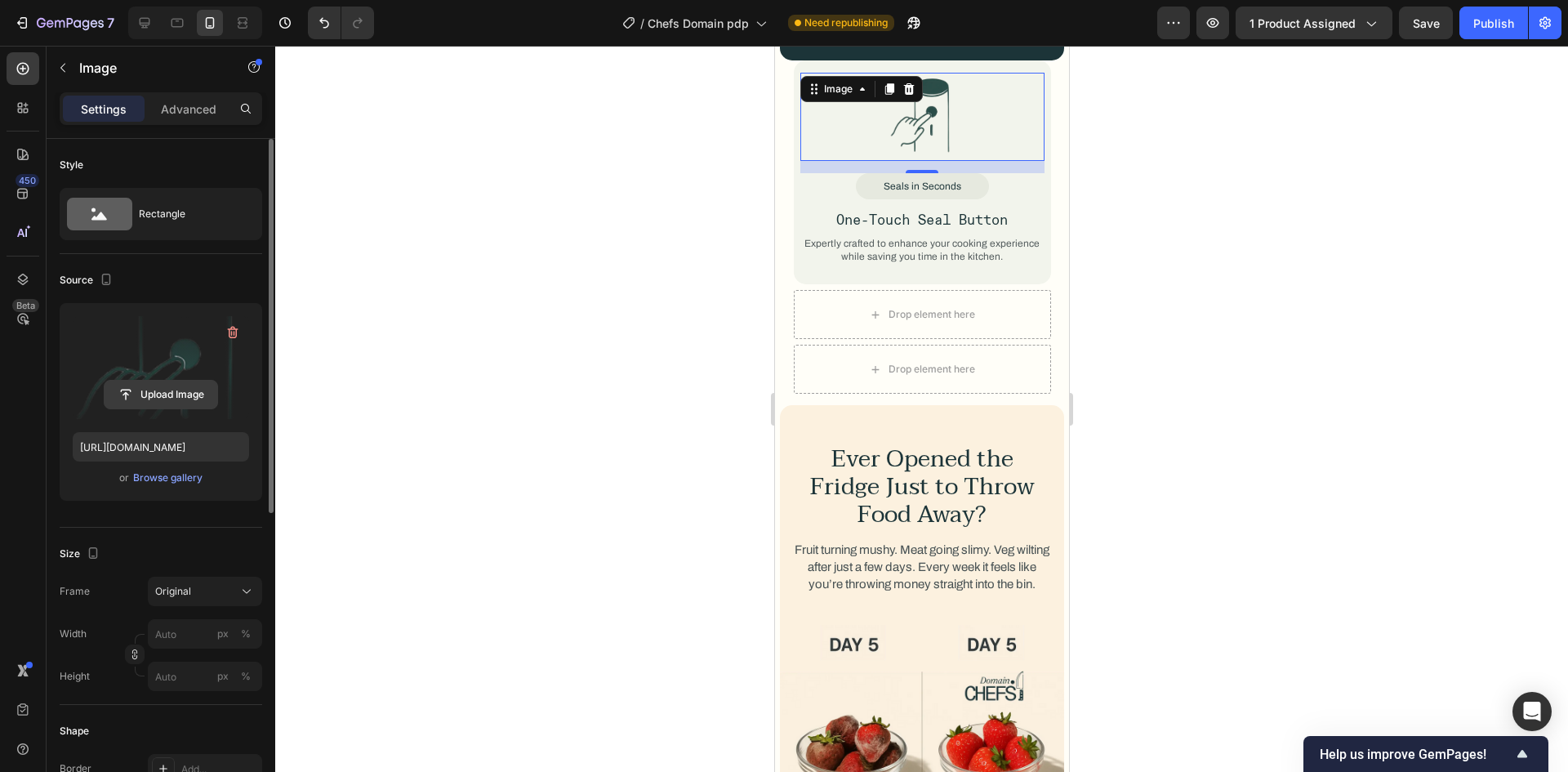
click at [189, 392] on input "file" at bounding box center [161, 395] width 113 height 28
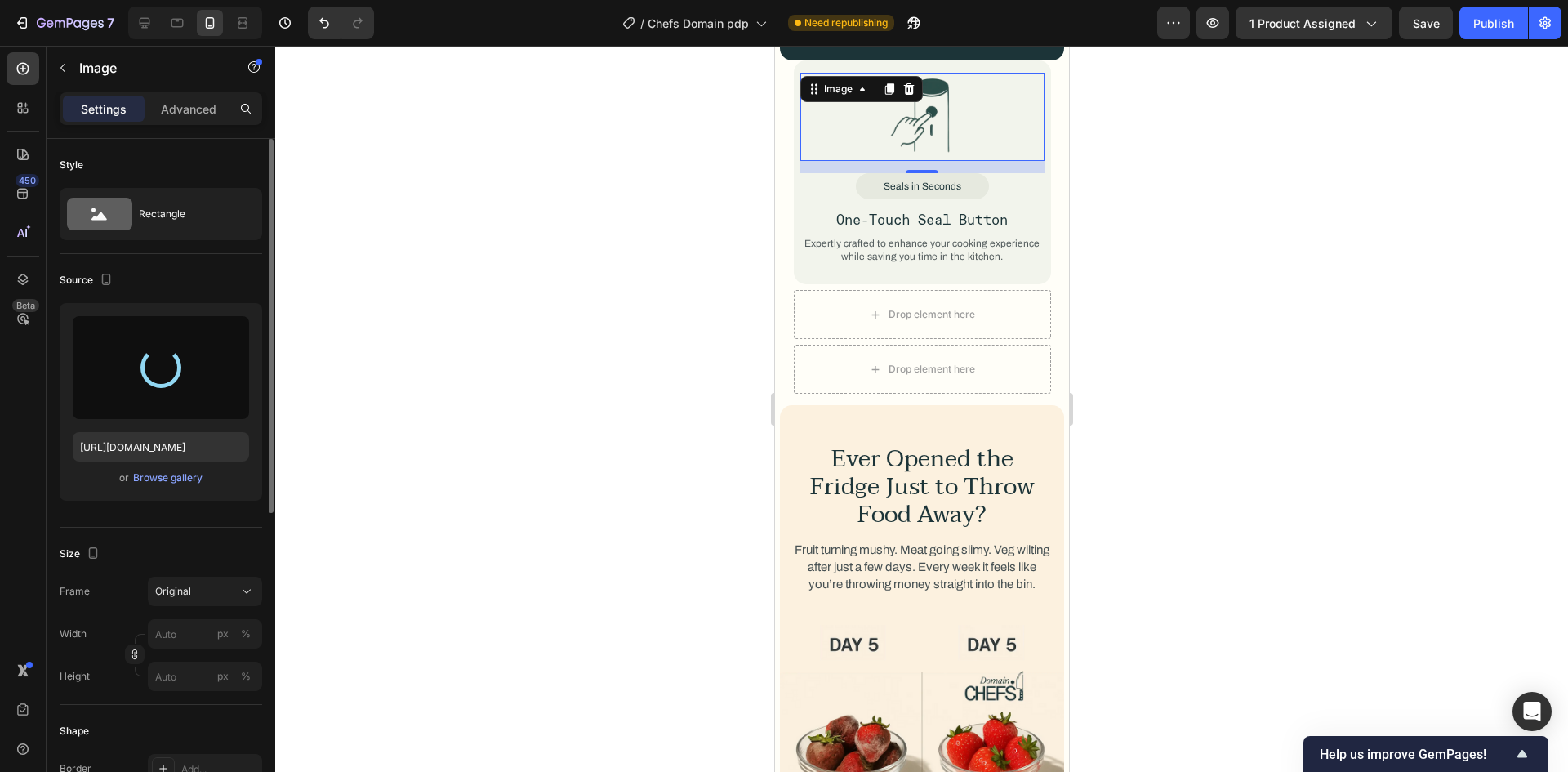
type input "https://cdn.shopify.com/s/files/1/0952/4494/3676/files/gempages_585203251381535…"
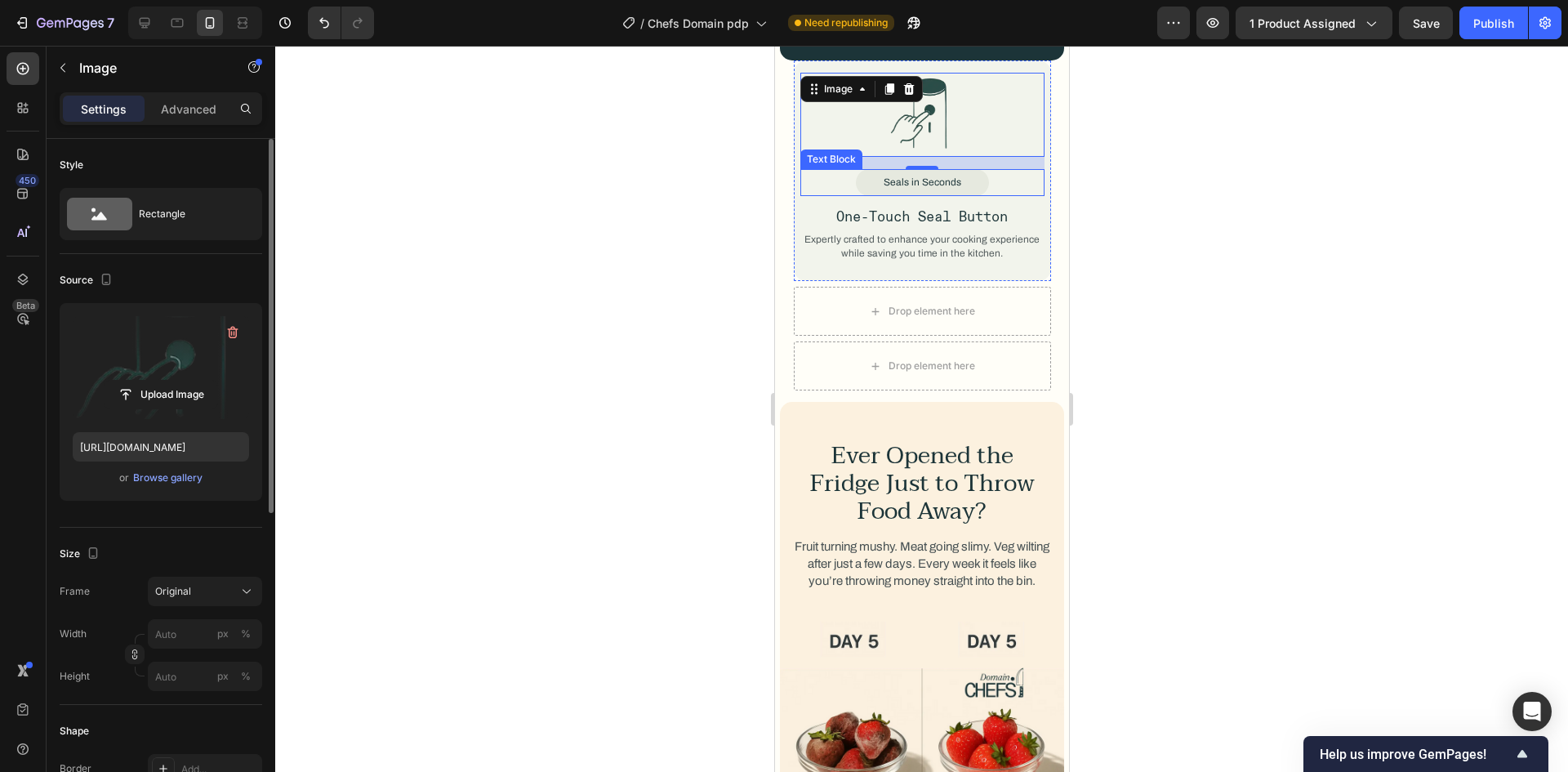
click at [948, 176] on p "Seals in Seconds" at bounding box center [921, 183] width 78 height 14
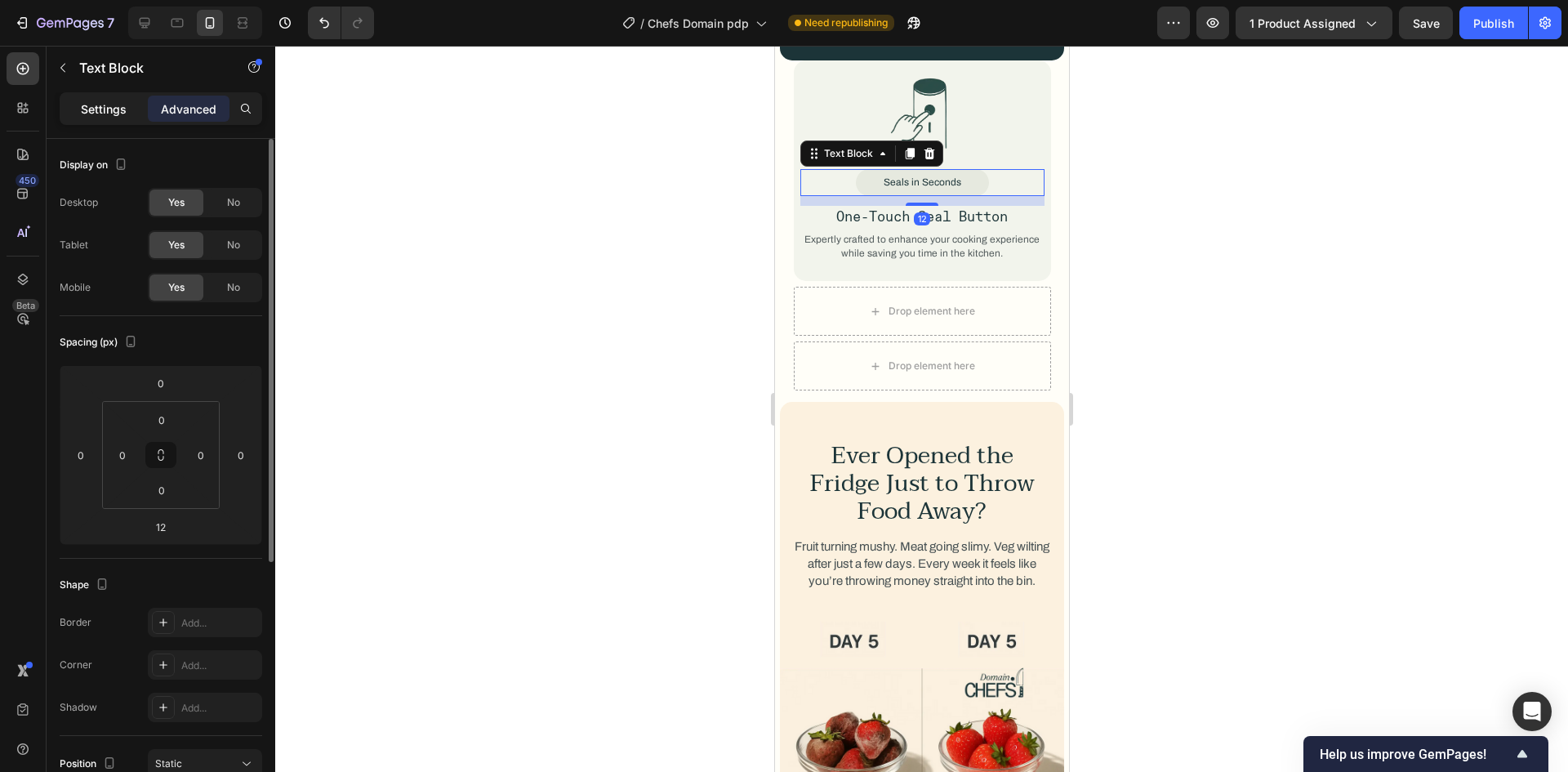
click at [111, 114] on p "Settings" at bounding box center [104, 109] width 46 height 17
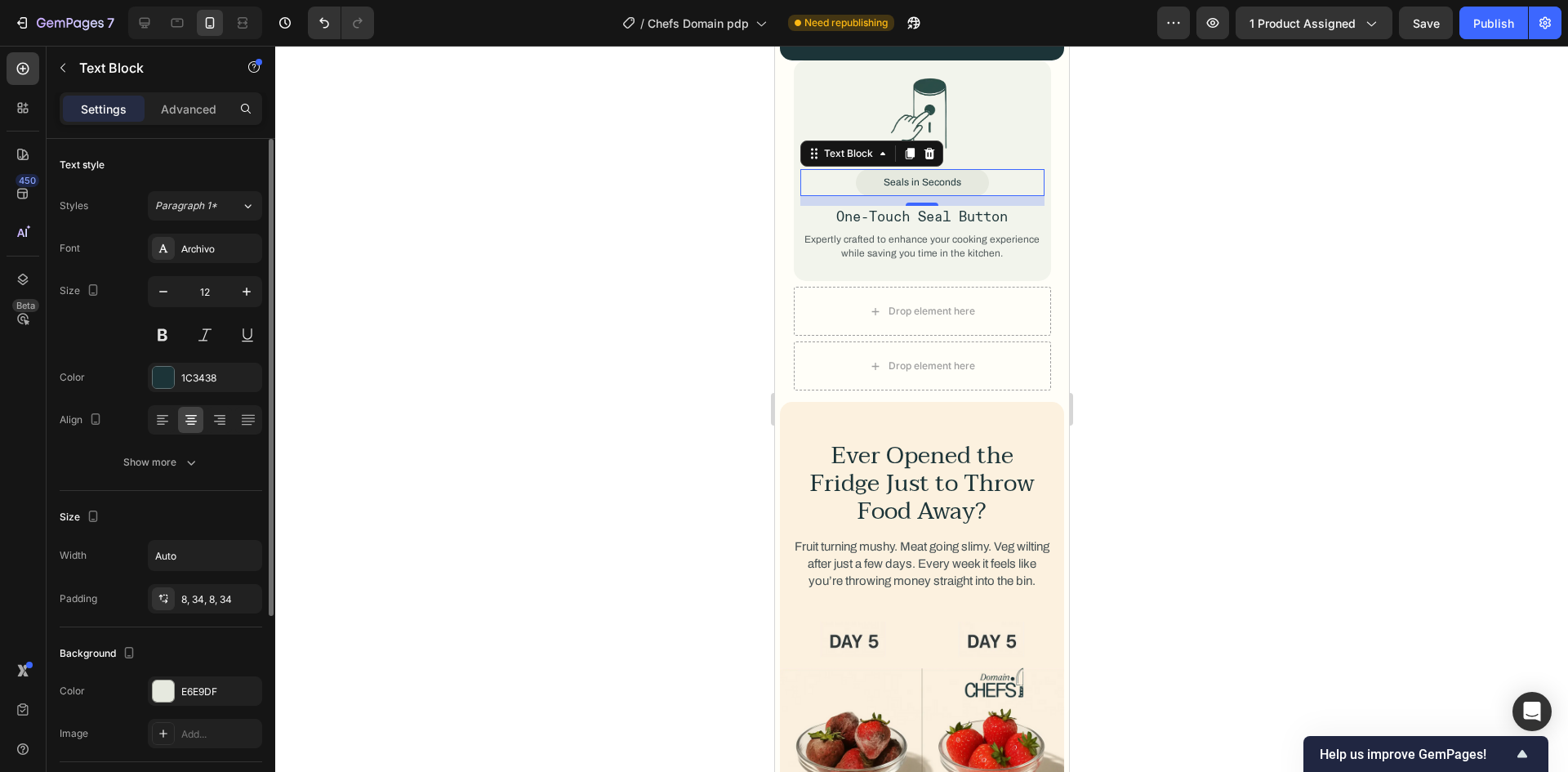
click at [153, 445] on div "Font Archivo Size 12 Color 1C3438 Align Show more" at bounding box center [161, 356] width 203 height 244
click at [143, 456] on div "Show more" at bounding box center [161, 462] width 76 height 16
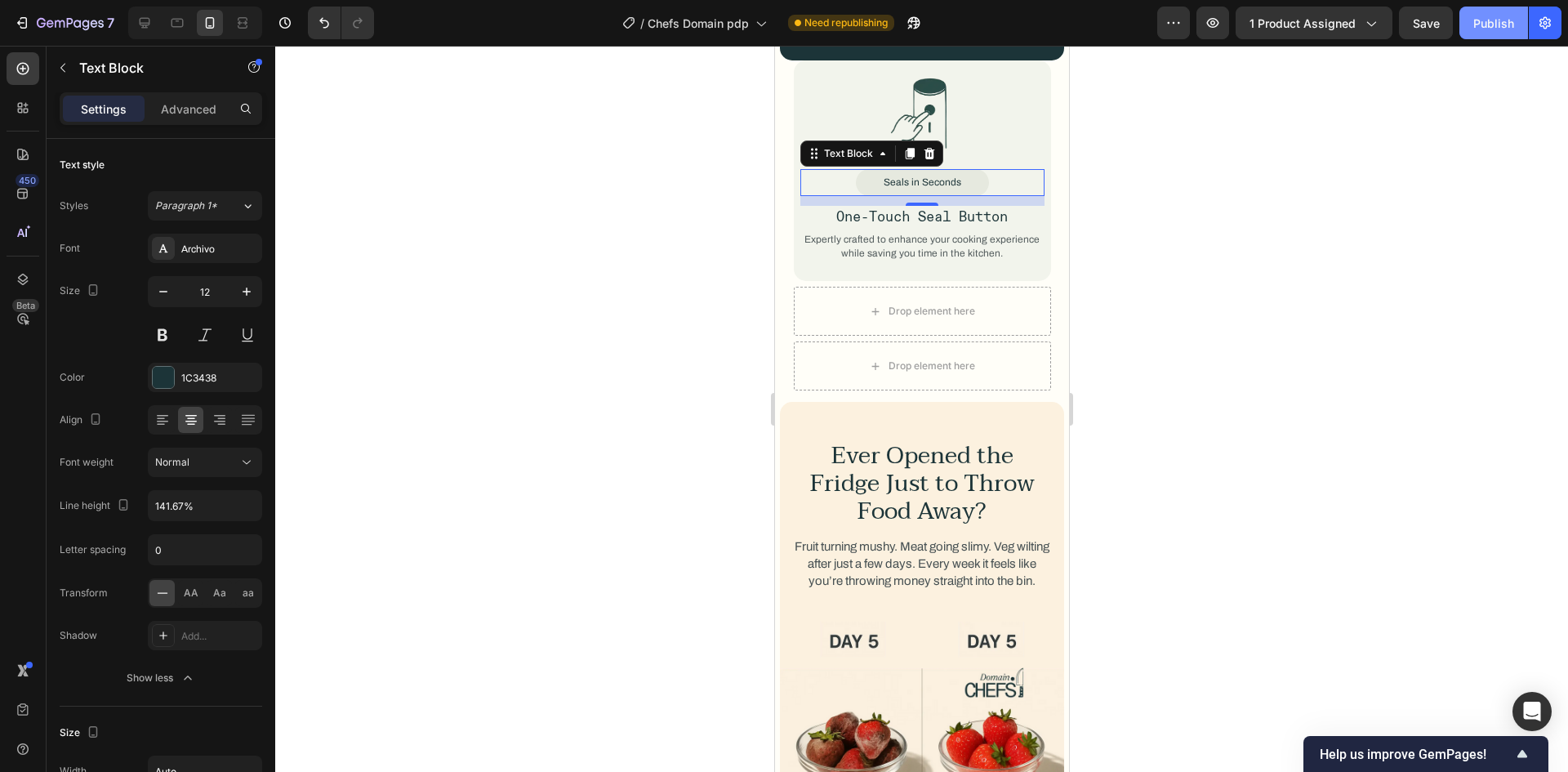
click at [1465, 21] on button "Publish" at bounding box center [1493, 23] width 69 height 33
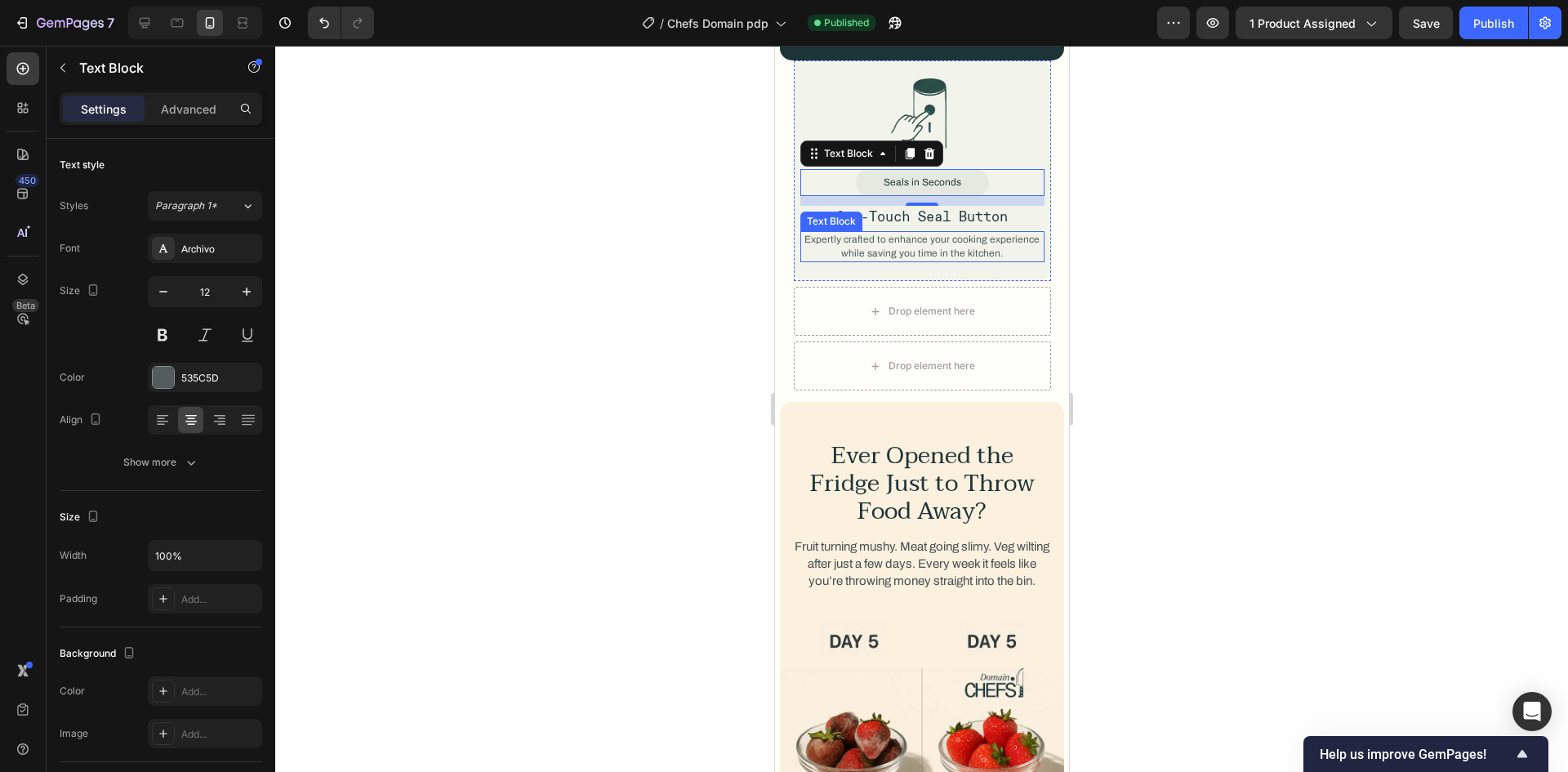
click at [936, 233] on p "Expertly crafted to enhance your cooking experience while saving you time in th…" at bounding box center [921, 247] width 241 height 28
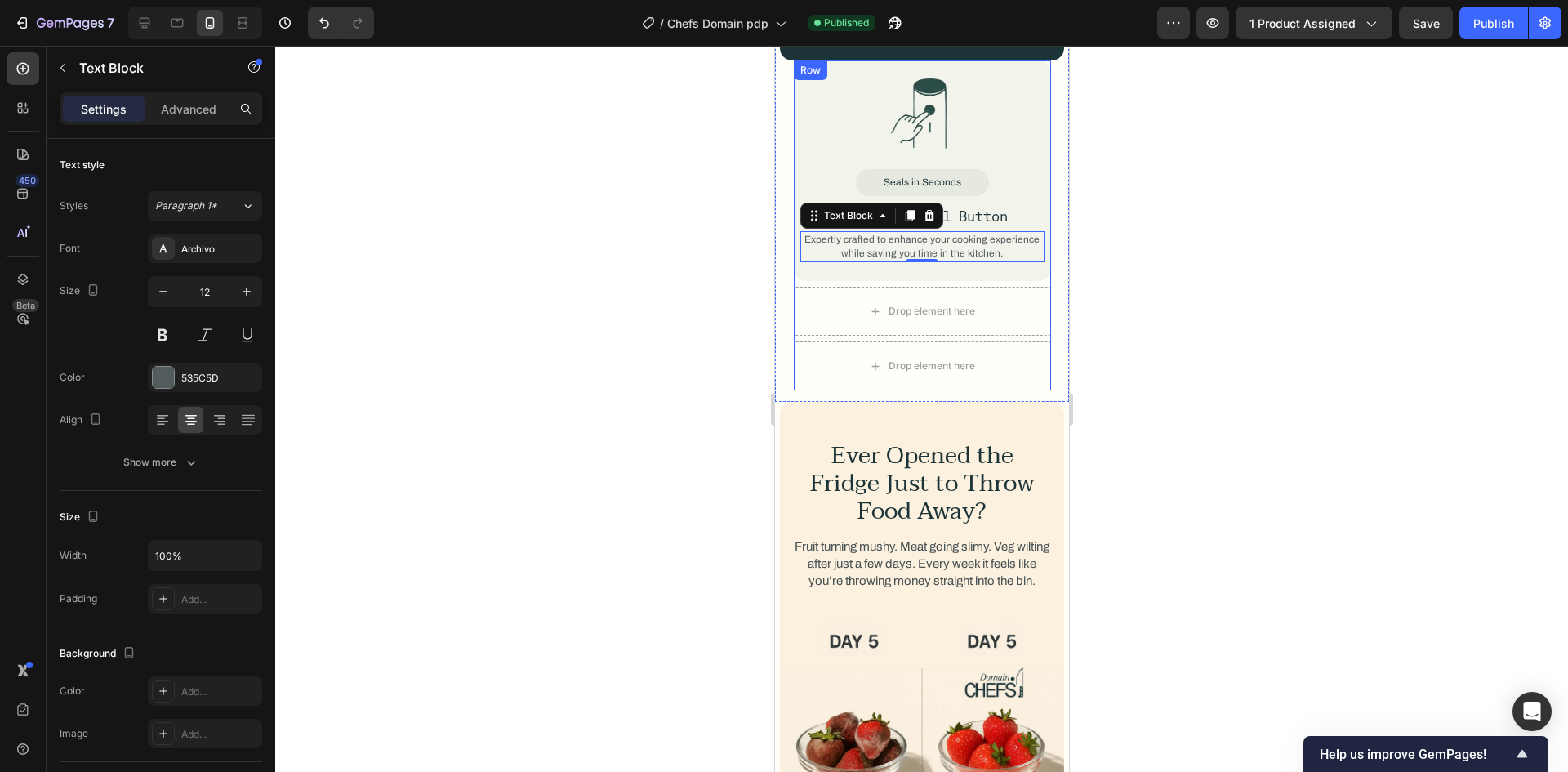
click at [838, 263] on div "Image Seals in Seconds Text Block One-Touch Seal Button Text Block Expertly cra…" at bounding box center [920, 225] width 257 height 331
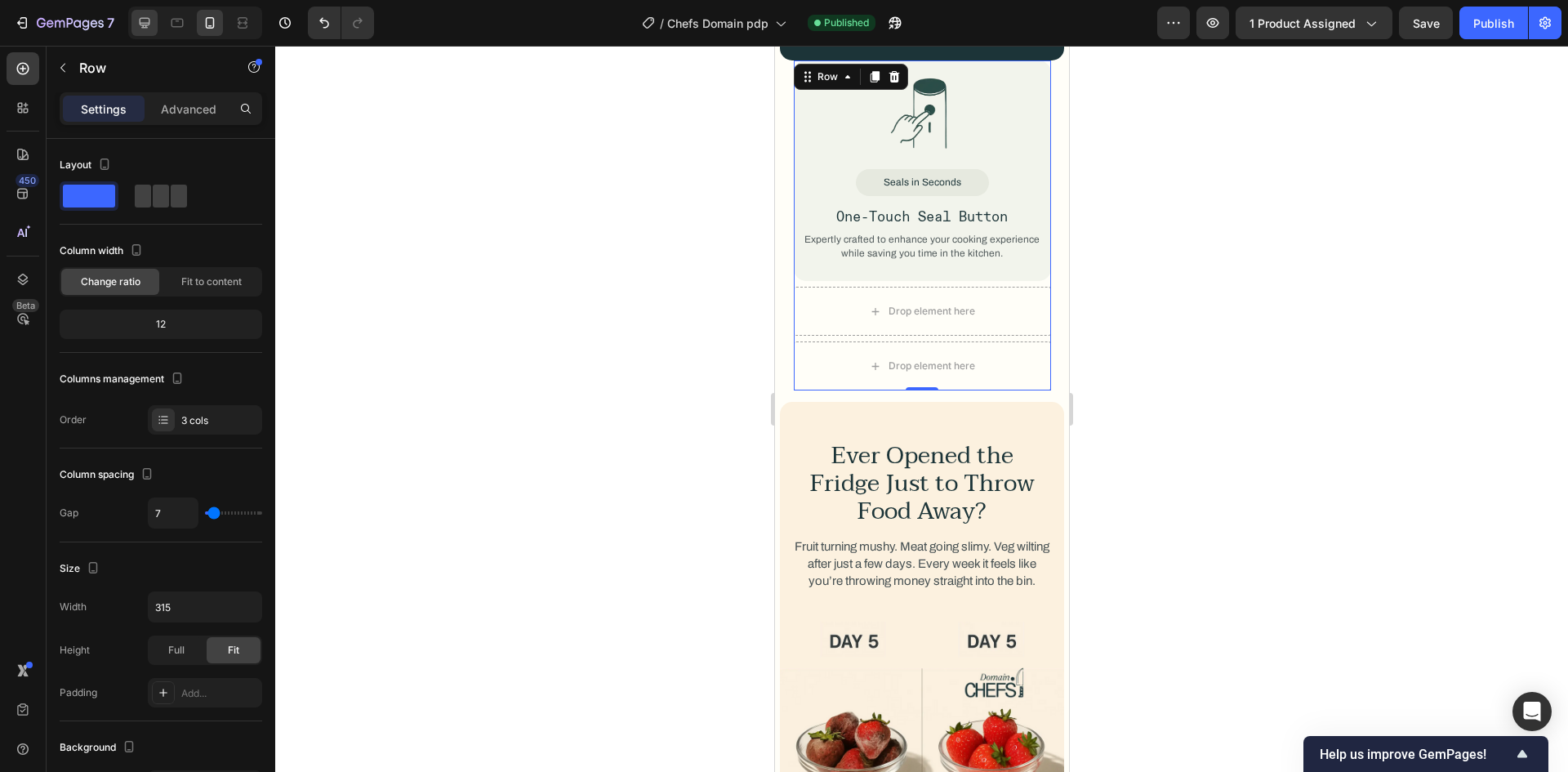
click at [145, 21] on icon at bounding box center [144, 23] width 16 height 16
type input "24"
type input "1389"
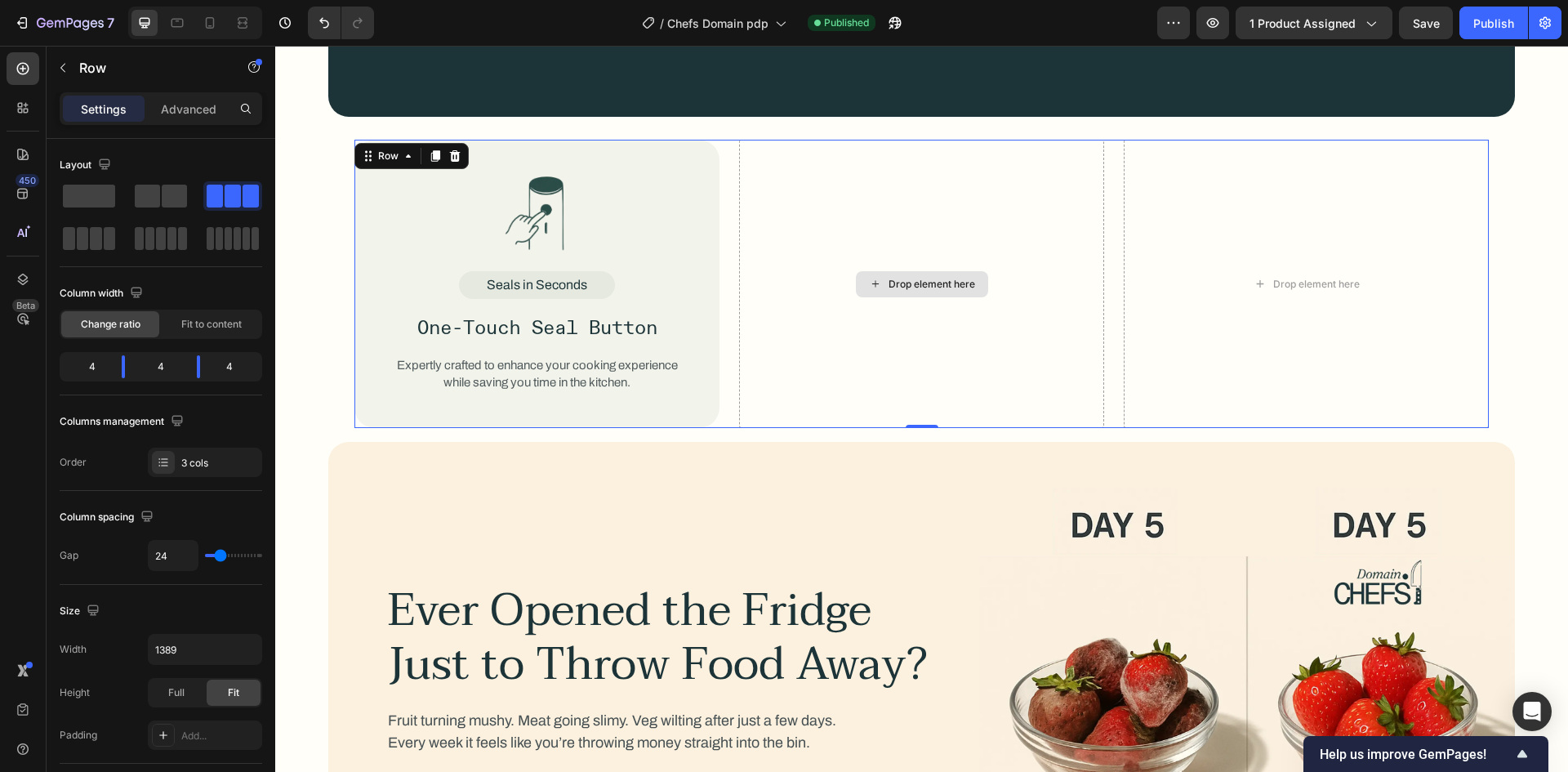
scroll to position [2260, 0]
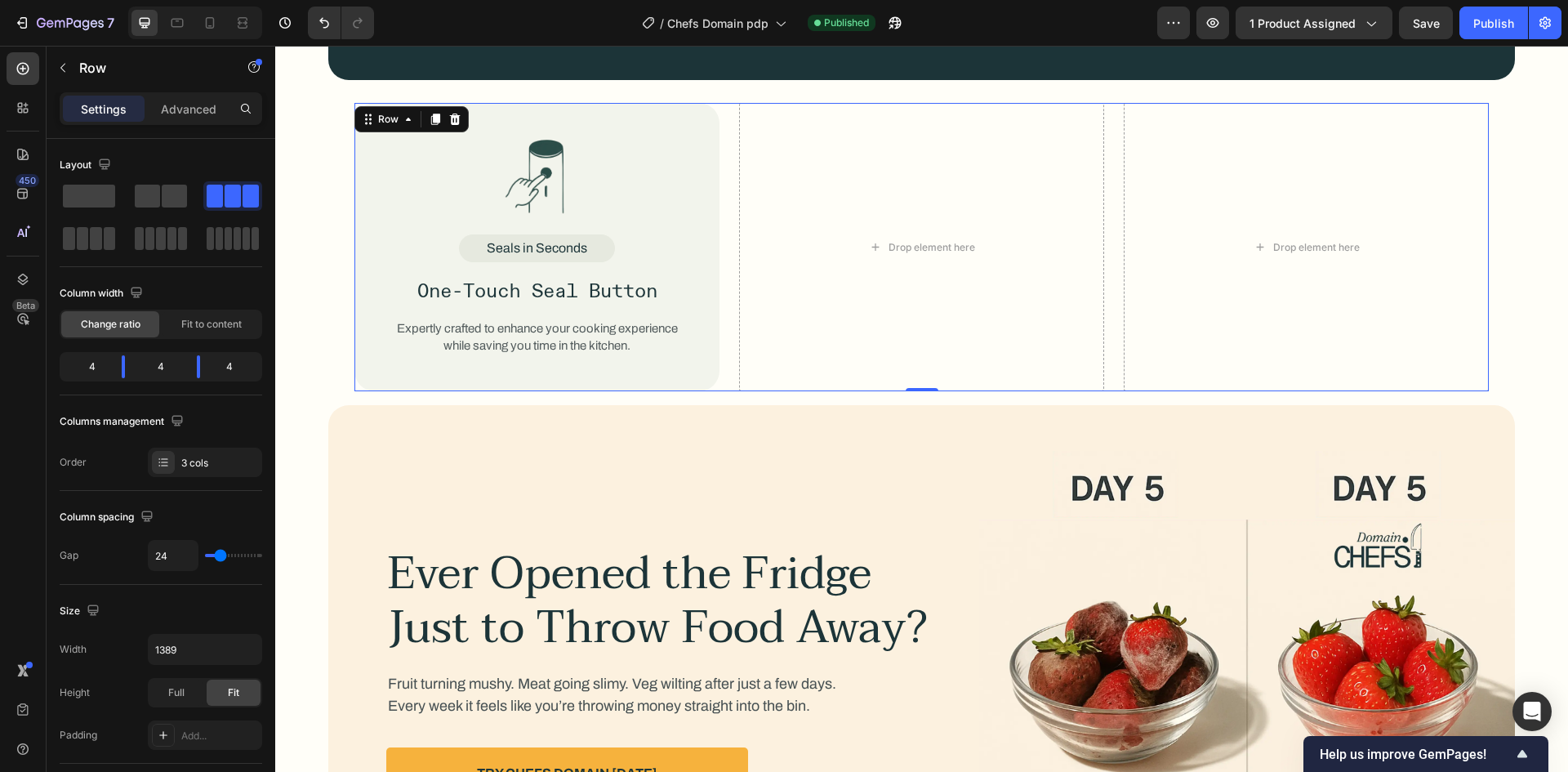
click at [728, 323] on div "Image Seals in Seconds Text Block One-Touch Seal Button Text Block Expertly cra…" at bounding box center [921, 247] width 1134 height 289
click at [192, 476] on div "3 cols" at bounding box center [205, 462] width 114 height 29
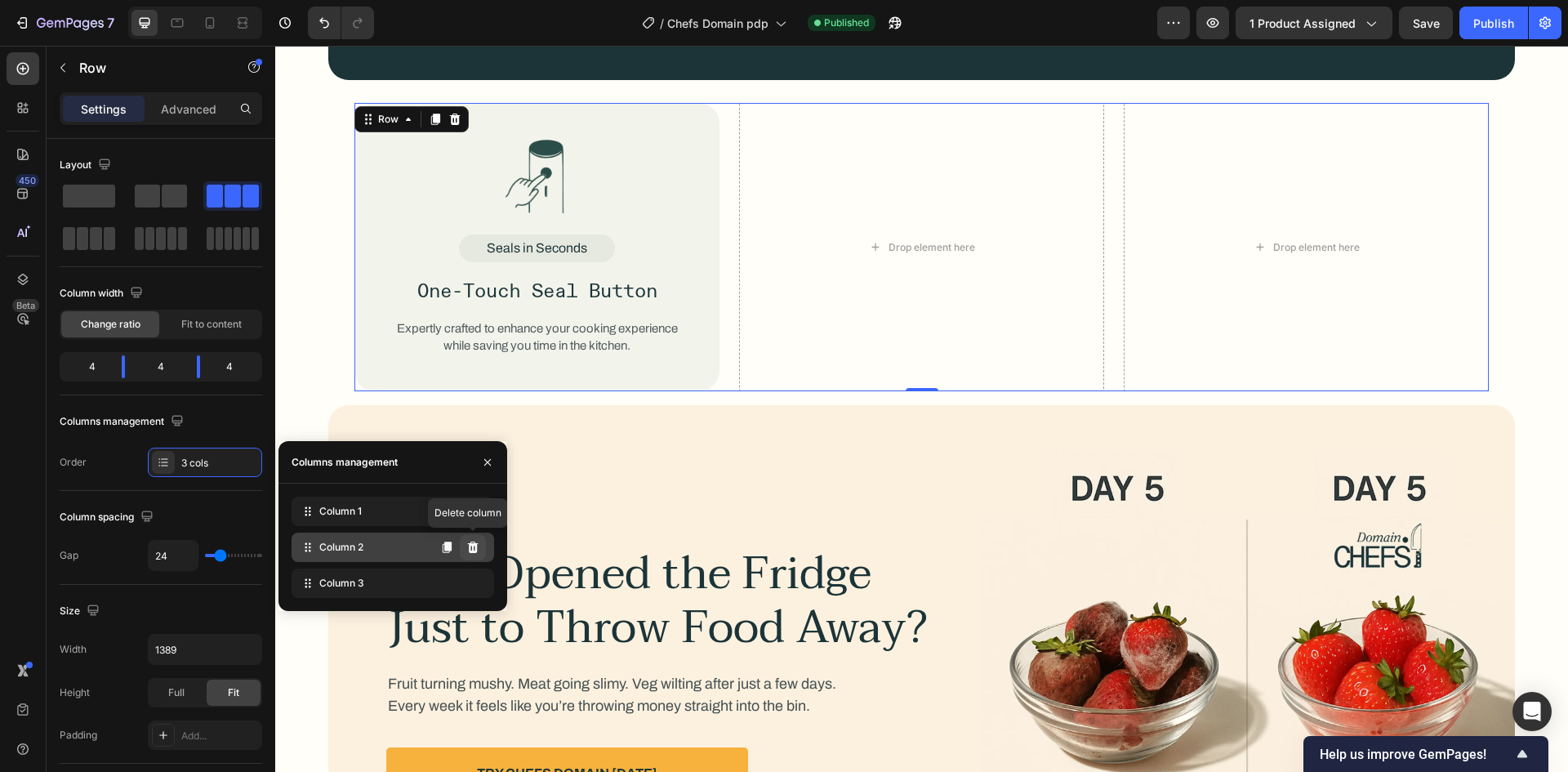
click at [484, 551] on button at bounding box center [473, 547] width 26 height 26
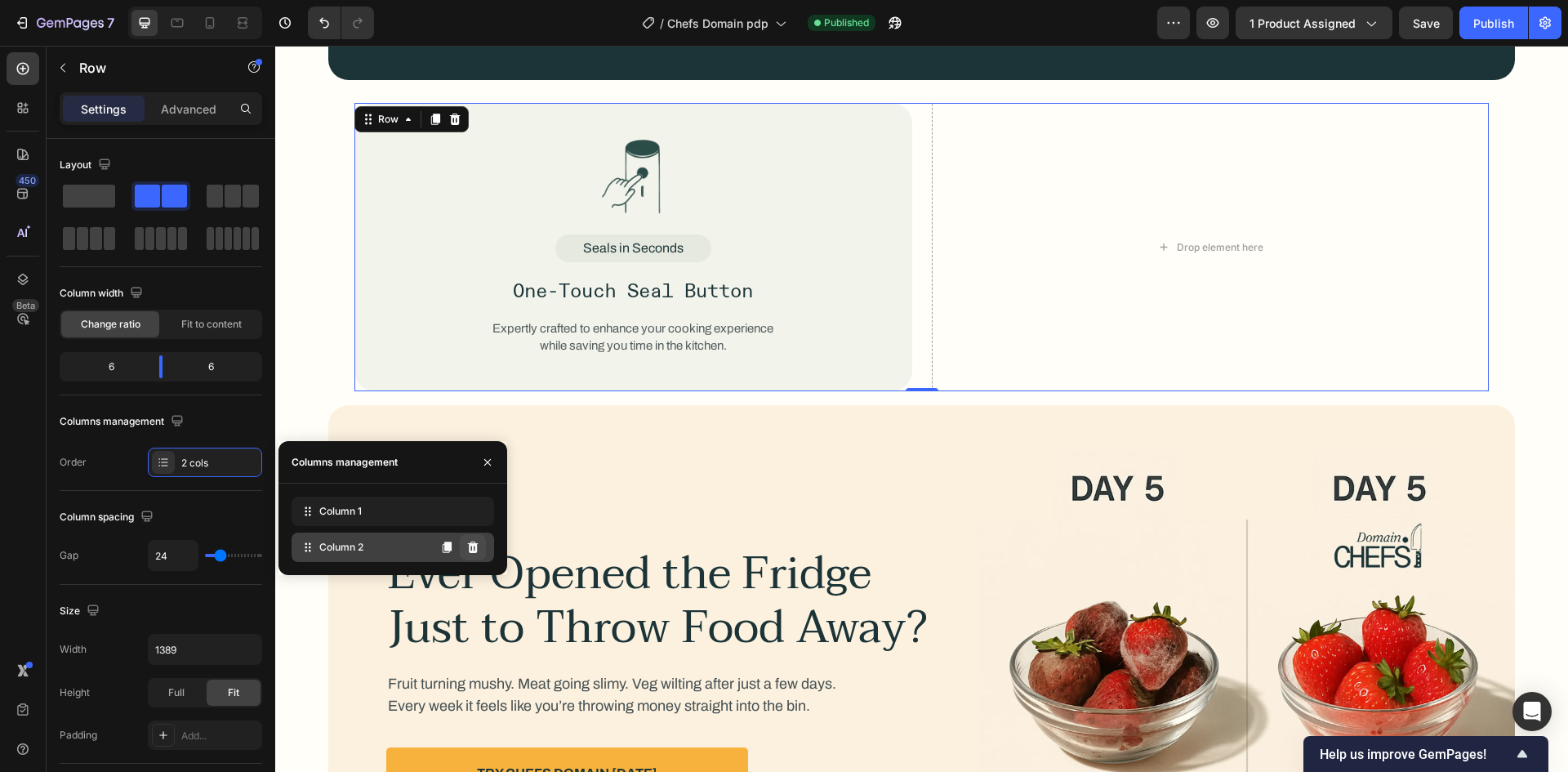
click at [481, 551] on button at bounding box center [473, 547] width 26 height 26
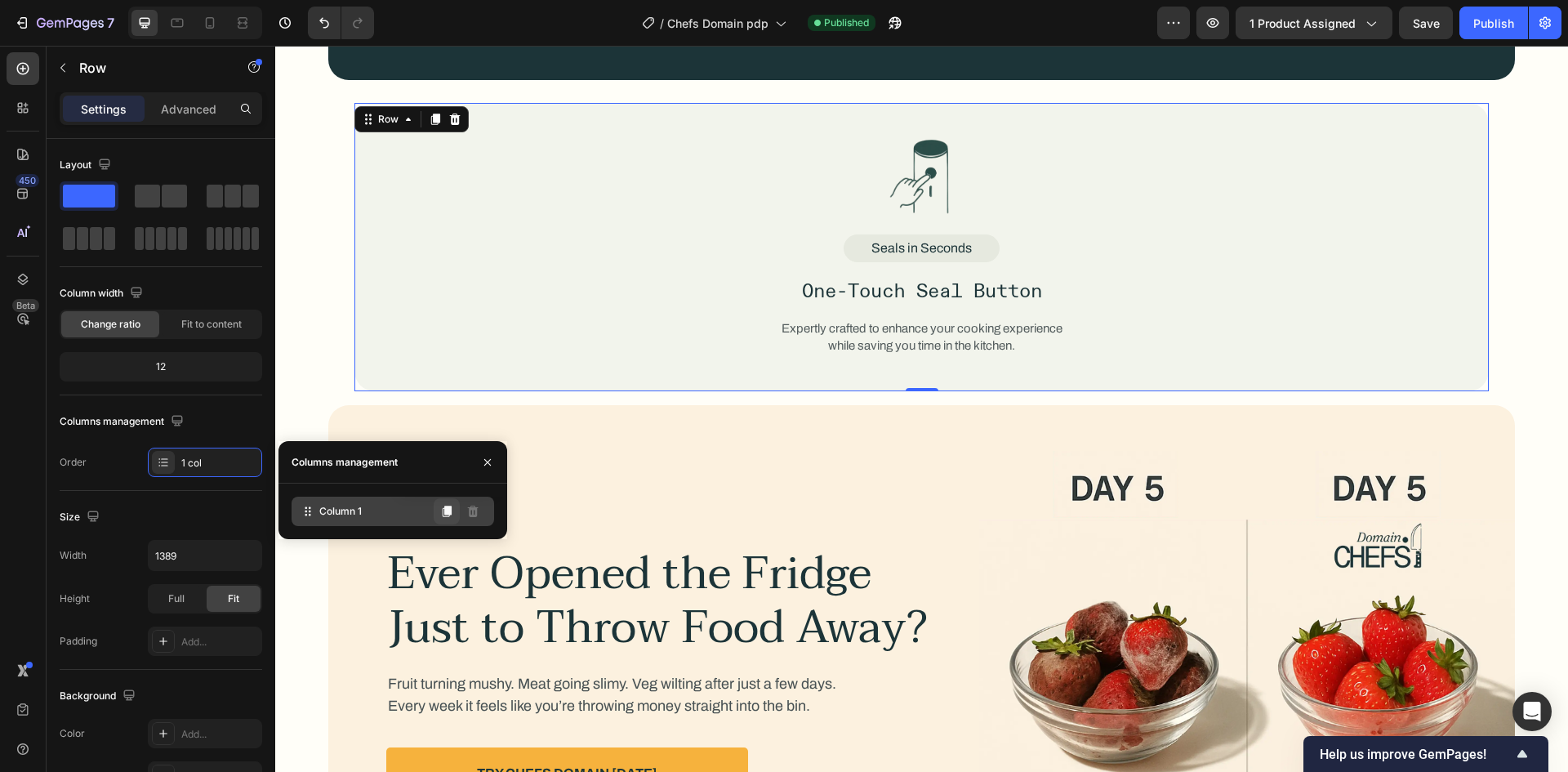
click at [450, 509] on icon at bounding box center [447, 511] width 9 height 11
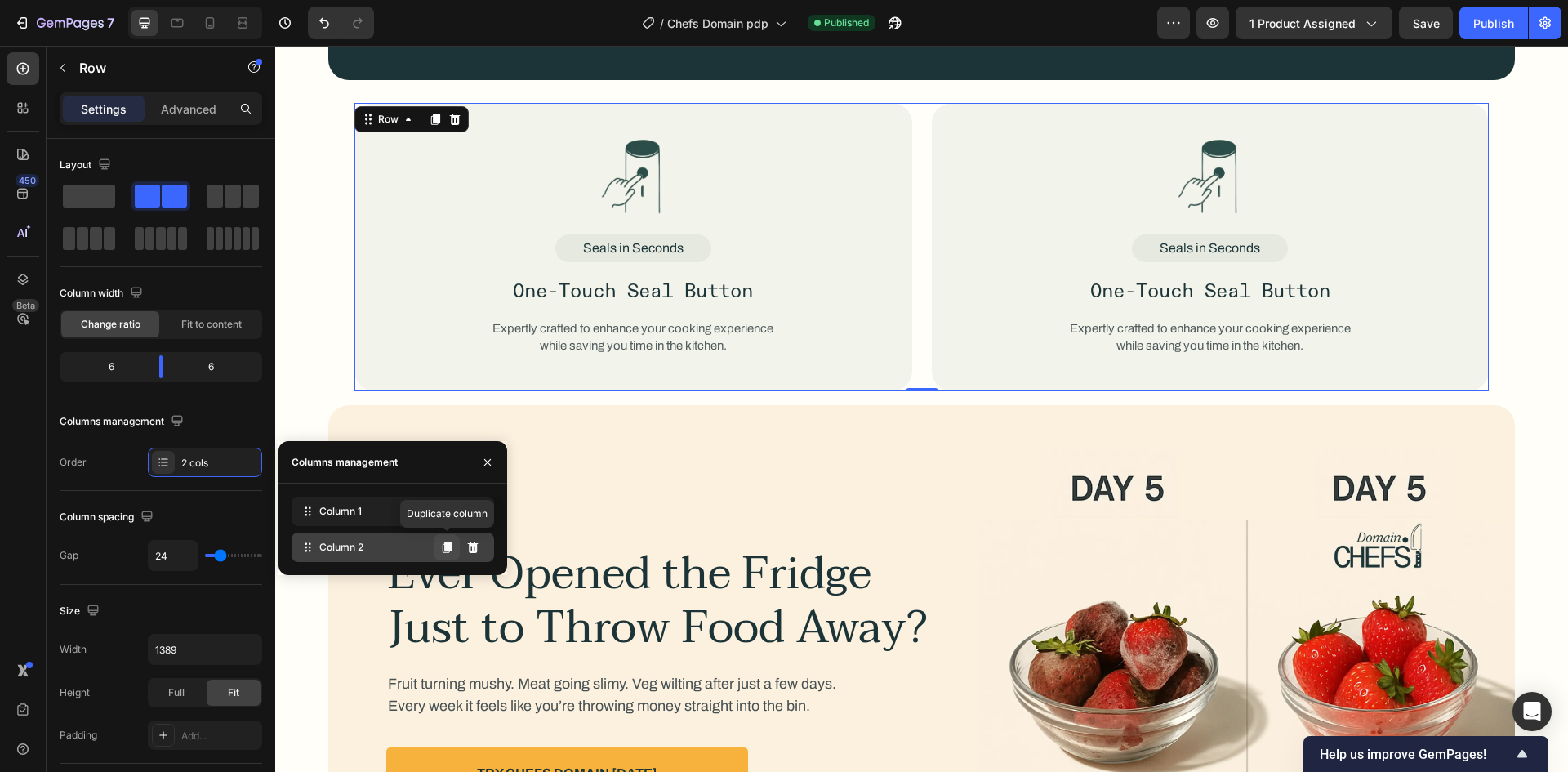
click at [445, 547] on icon at bounding box center [447, 547] width 9 height 11
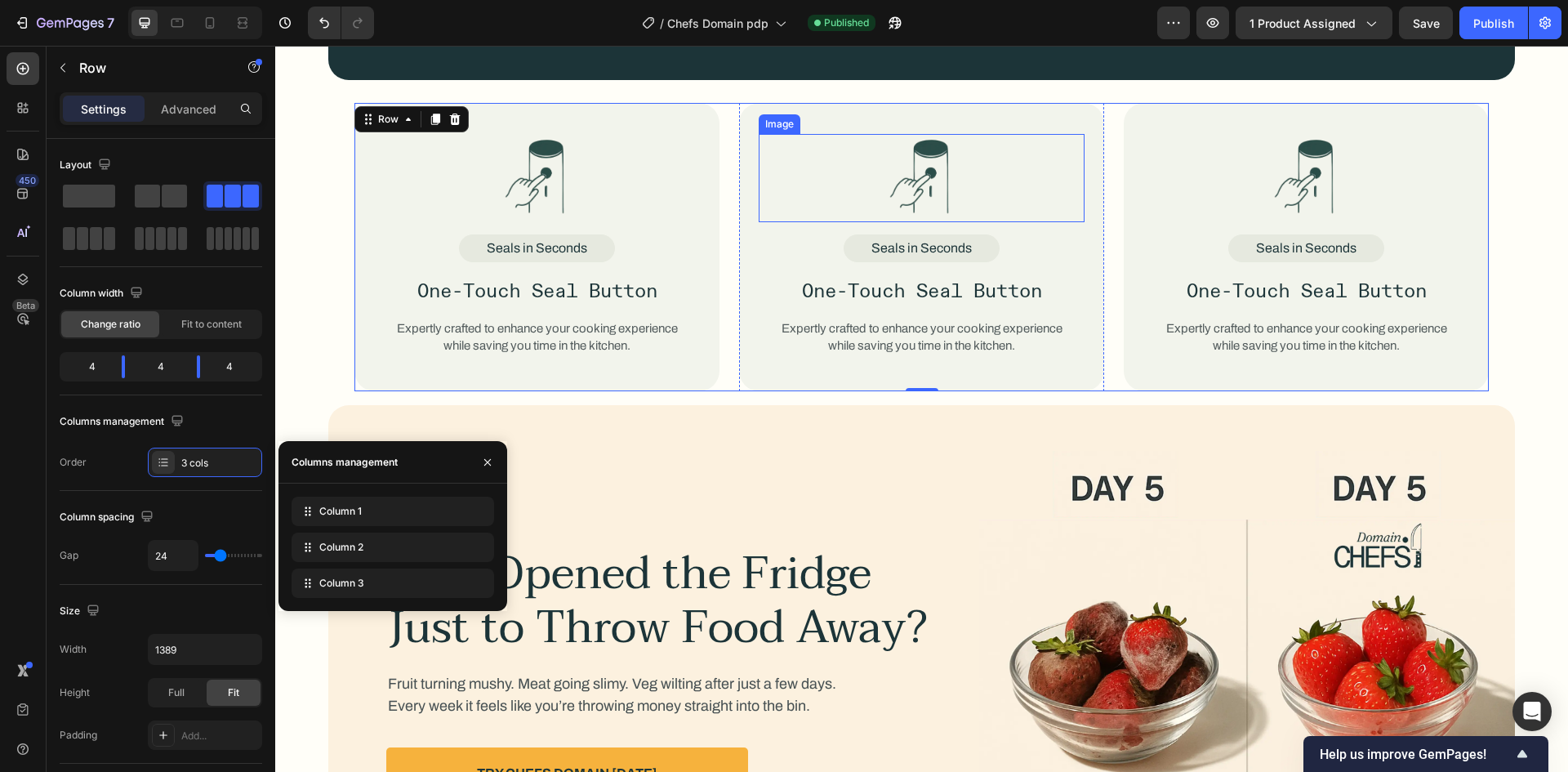
click at [894, 169] on img at bounding box center [921, 178] width 66 height 88
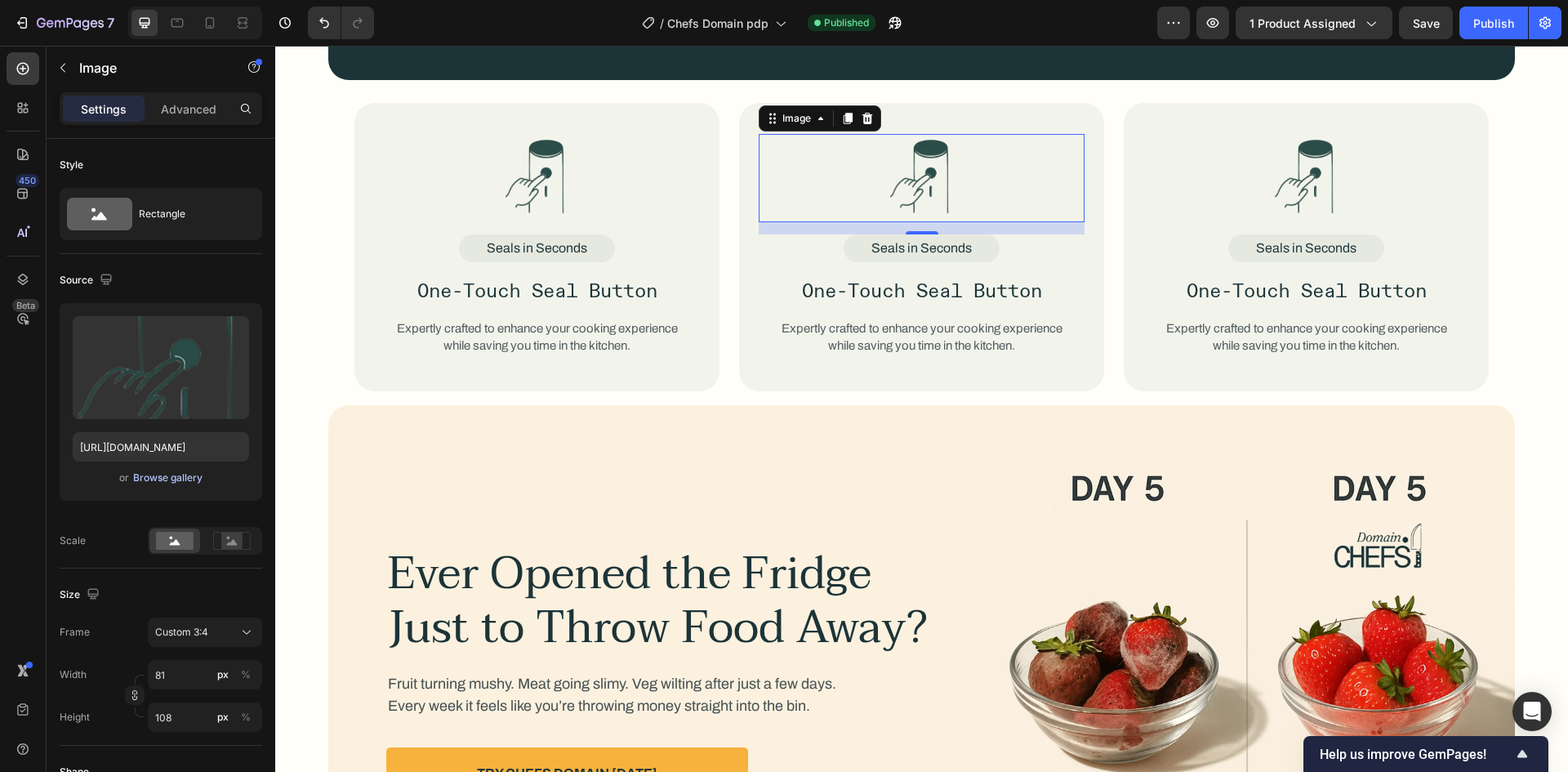
click at [169, 476] on div "Browse gallery" at bounding box center [167, 478] width 69 height 15
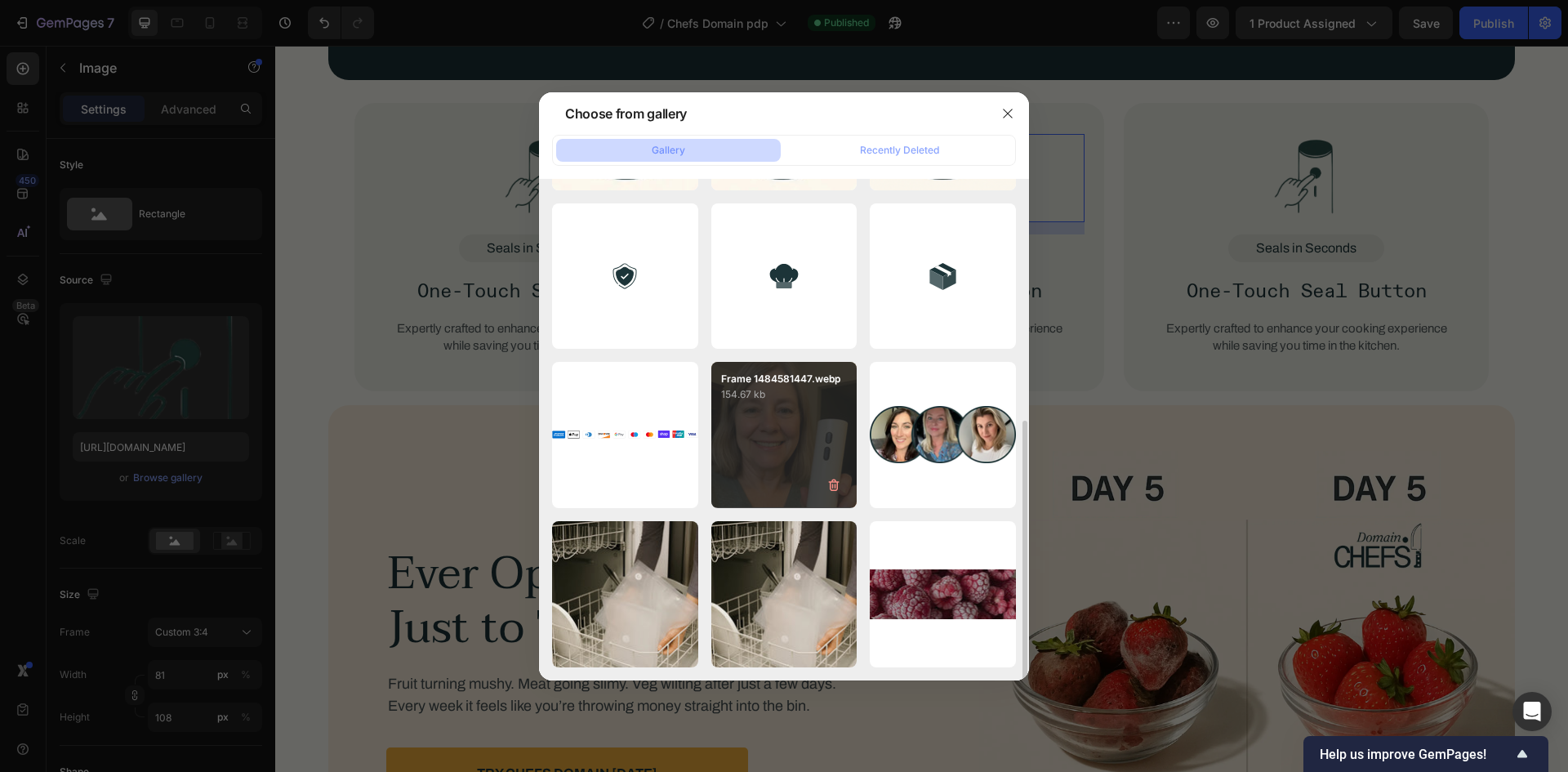
scroll to position [0, 0]
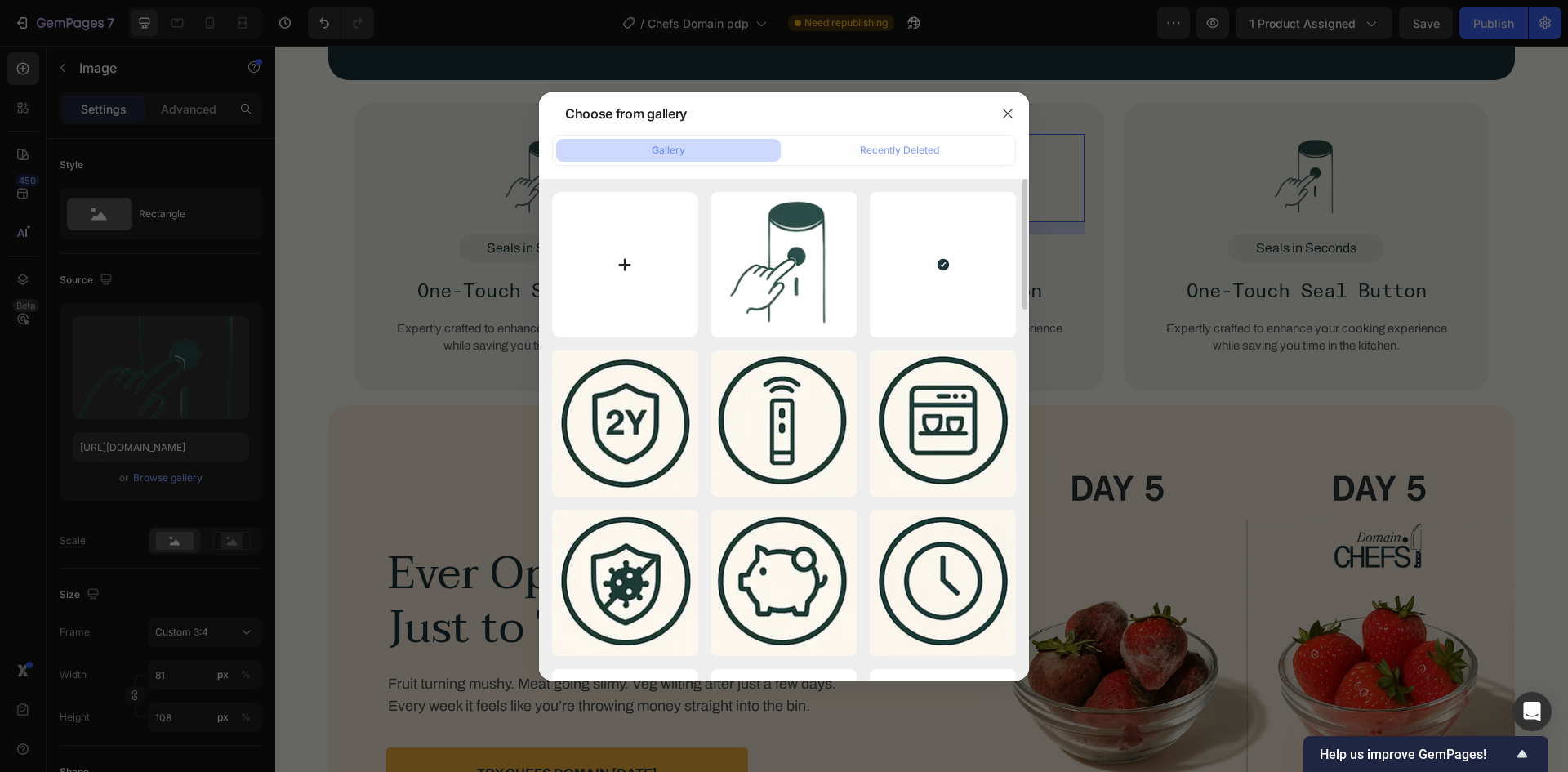
click at [613, 313] on input "file" at bounding box center [625, 265] width 146 height 146
type input "C:\fakepath\Frame 1484583735.webp"
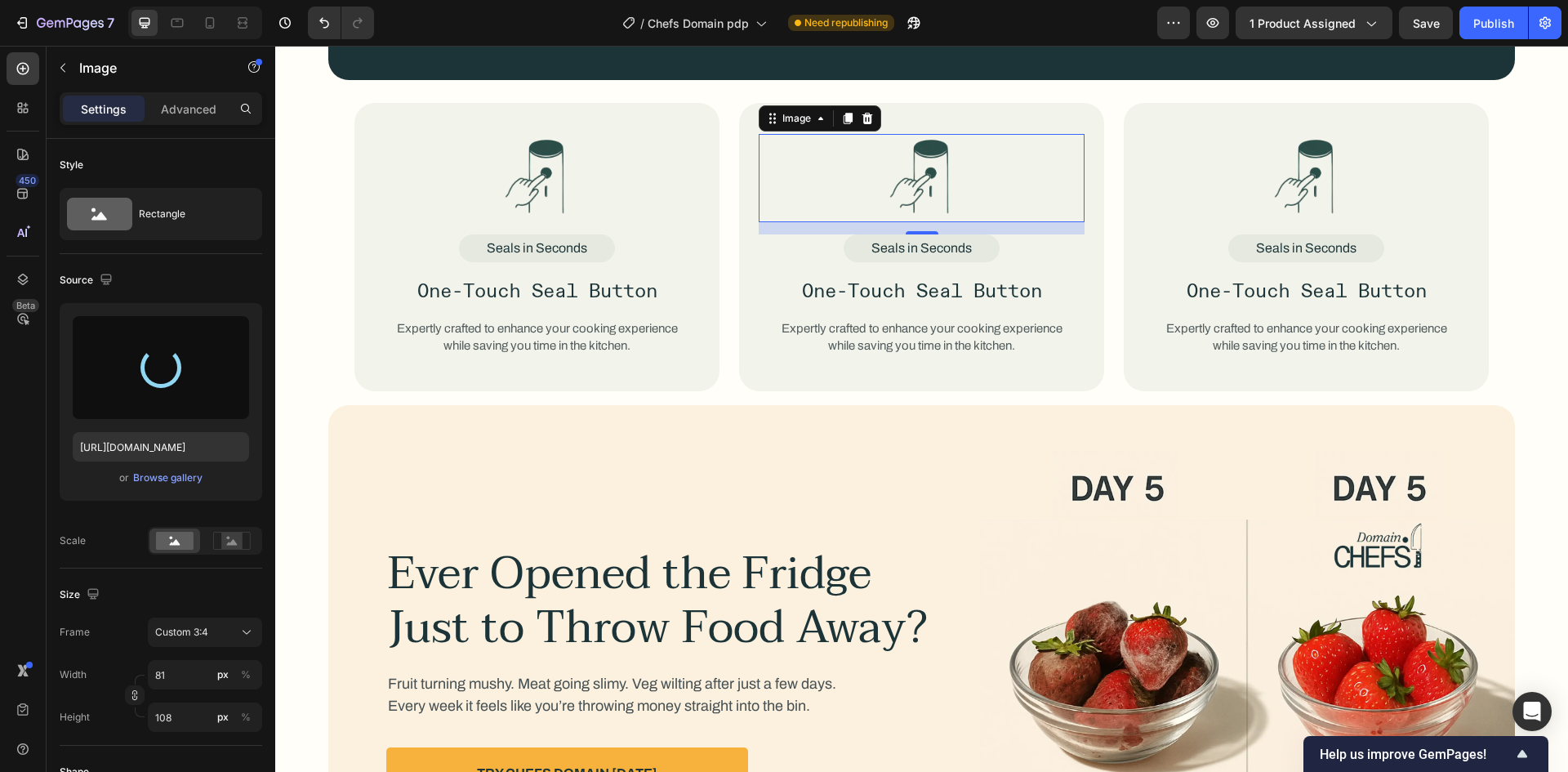
type input "https://cdn.shopify.com/s/files/1/0952/4494/3676/files/gempages_585203251381535…"
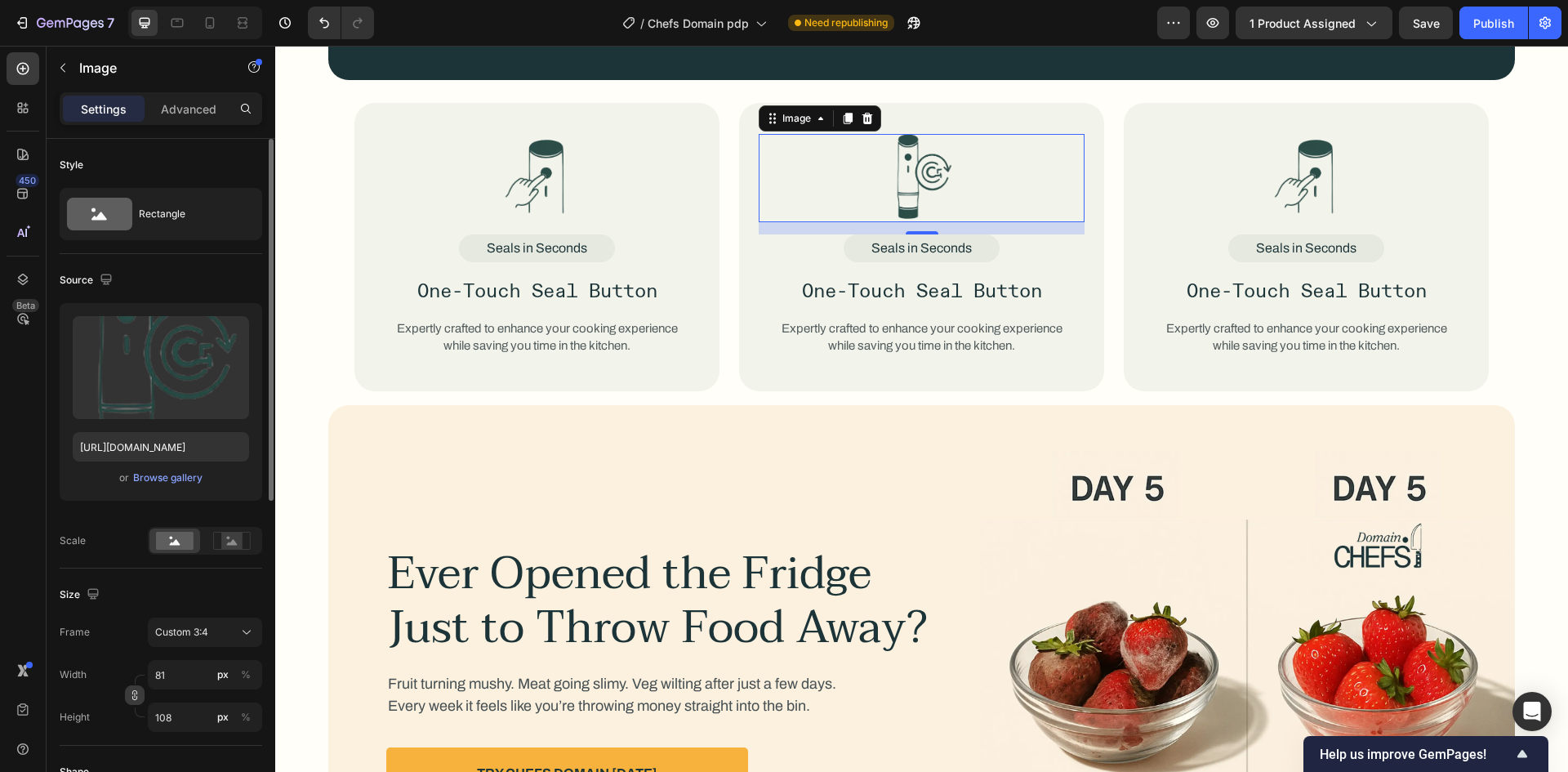
click at [129, 691] on icon "button" at bounding box center [134, 695] width 11 height 11
click at [190, 681] on input "81" at bounding box center [205, 674] width 114 height 29
type input "82"
click at [189, 708] on input "108" at bounding box center [205, 717] width 114 height 29
type input "105"
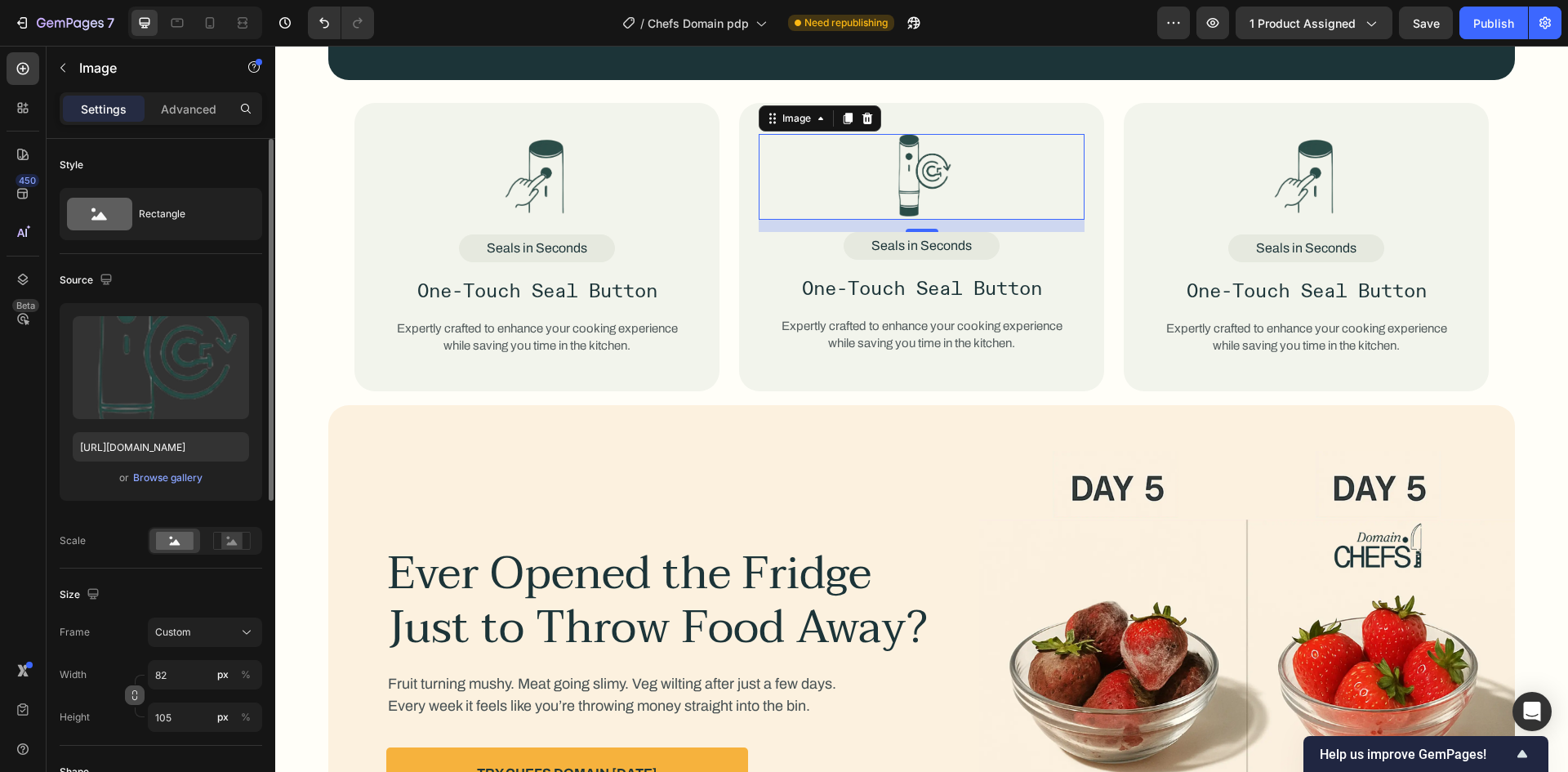
click at [137, 691] on icon "button" at bounding box center [134, 695] width 11 height 11
click at [115, 666] on div "Width 82 px %" at bounding box center [161, 674] width 203 height 29
click at [178, 114] on p "Advanced" at bounding box center [189, 109] width 56 height 17
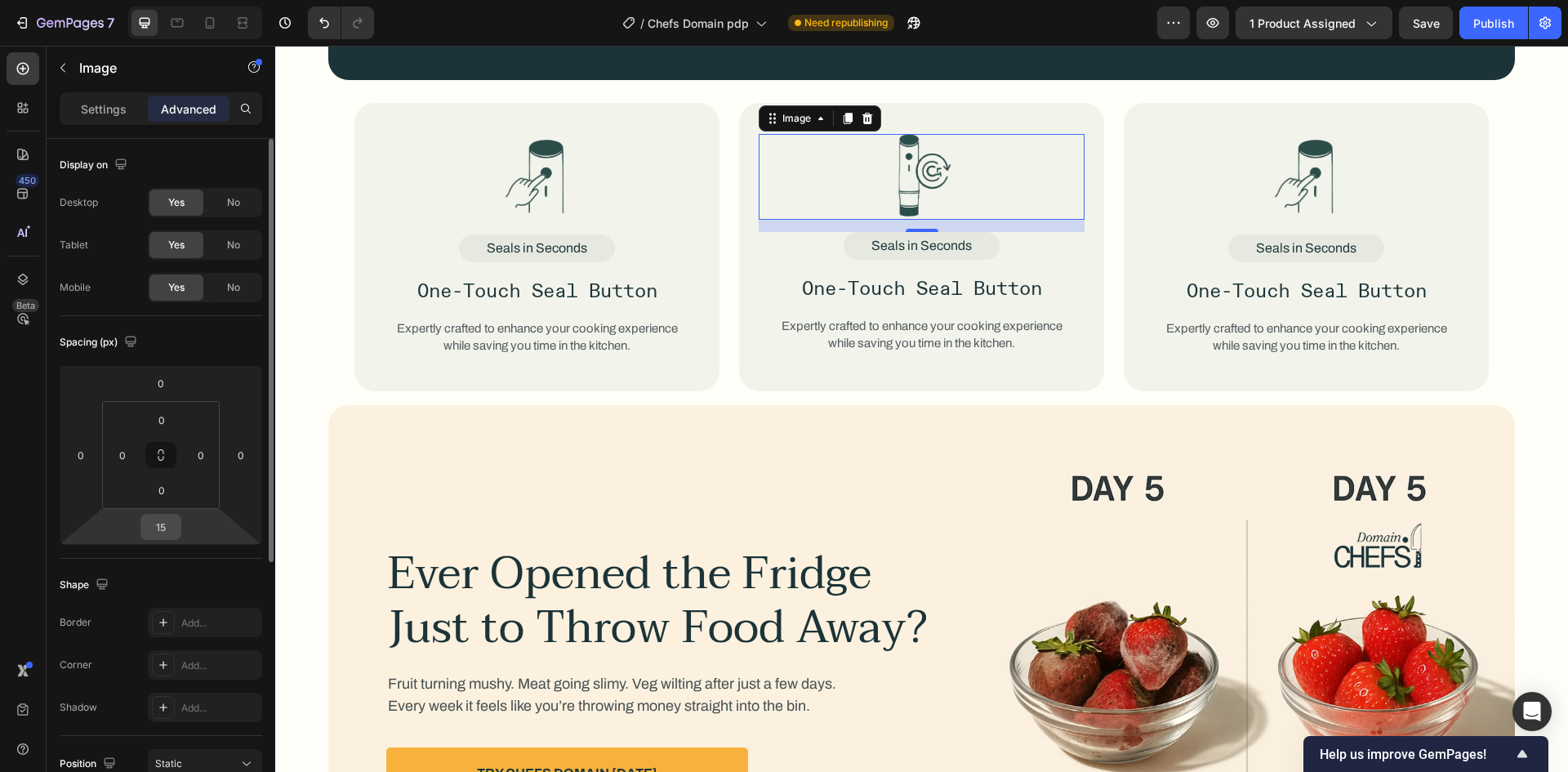
click at [167, 526] on input "15" at bounding box center [161, 527] width 33 height 25
type input "18"
click at [214, 556] on div "Spacing (px) 0 0 18 0 0 0 0 0" at bounding box center [161, 437] width 203 height 243
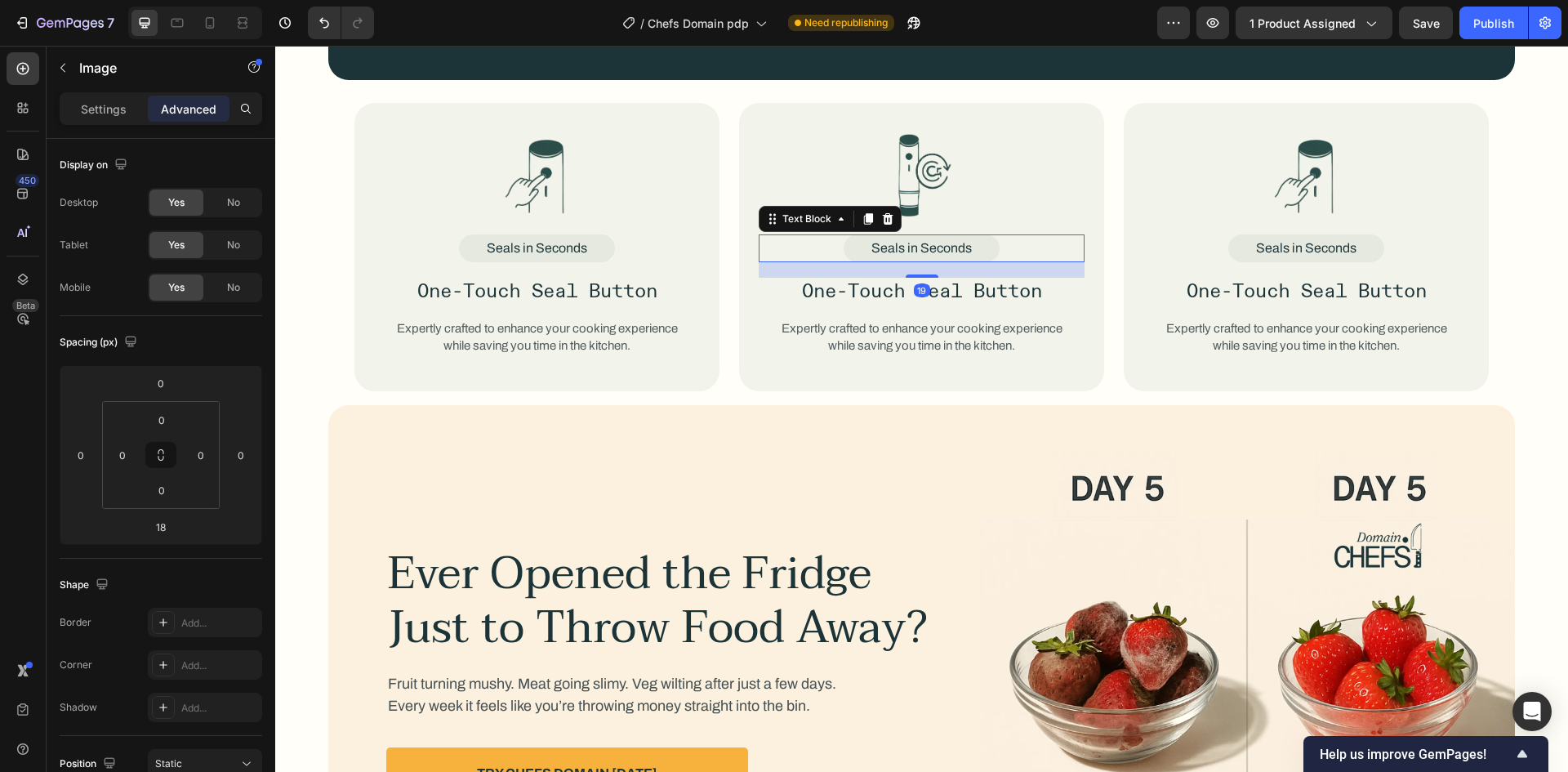
click at [971, 253] on div "Seals in Seconds" at bounding box center [921, 249] width 156 height 28
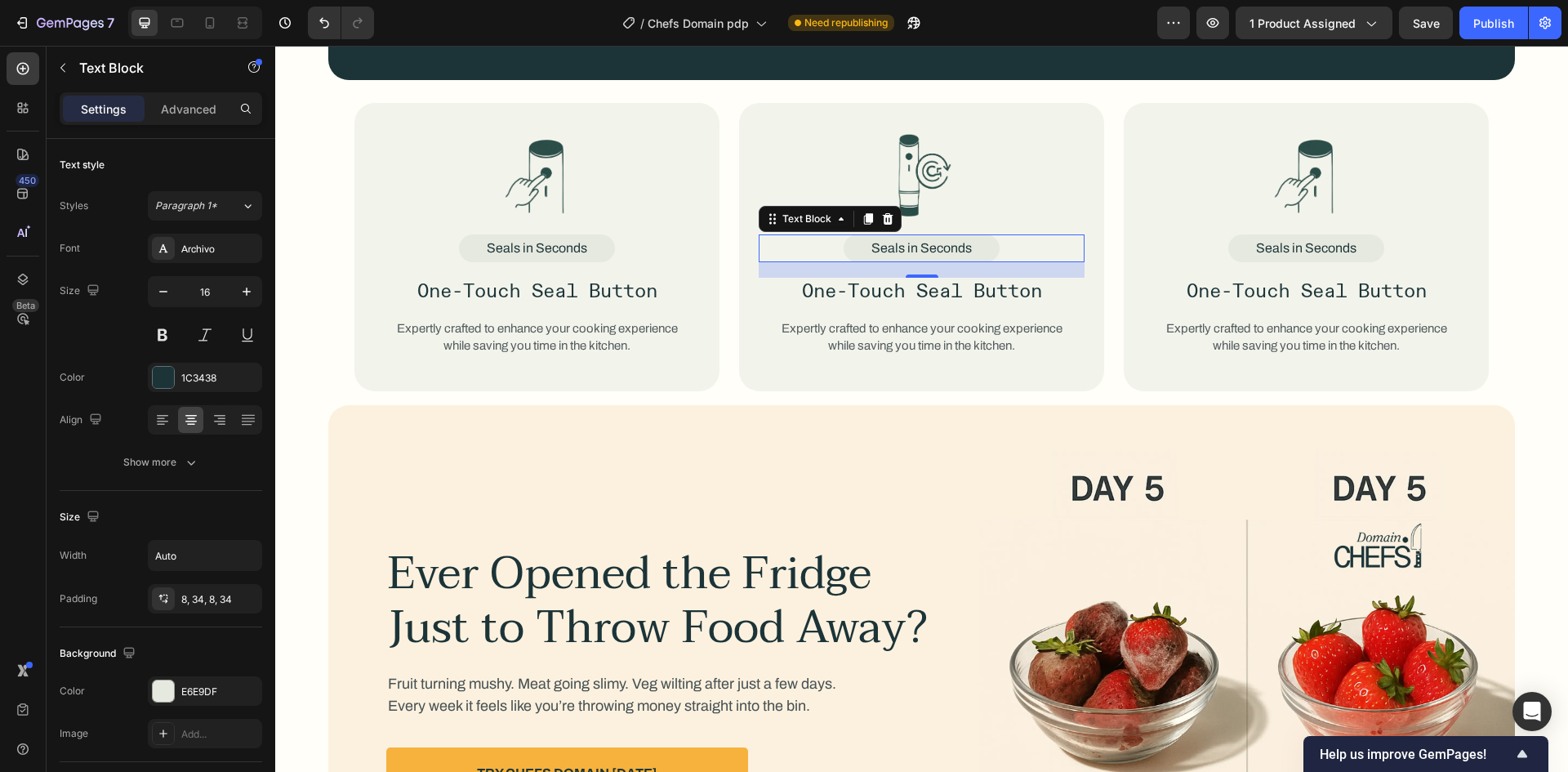
click at [907, 238] on div "Seals in Seconds" at bounding box center [921, 249] width 156 height 28
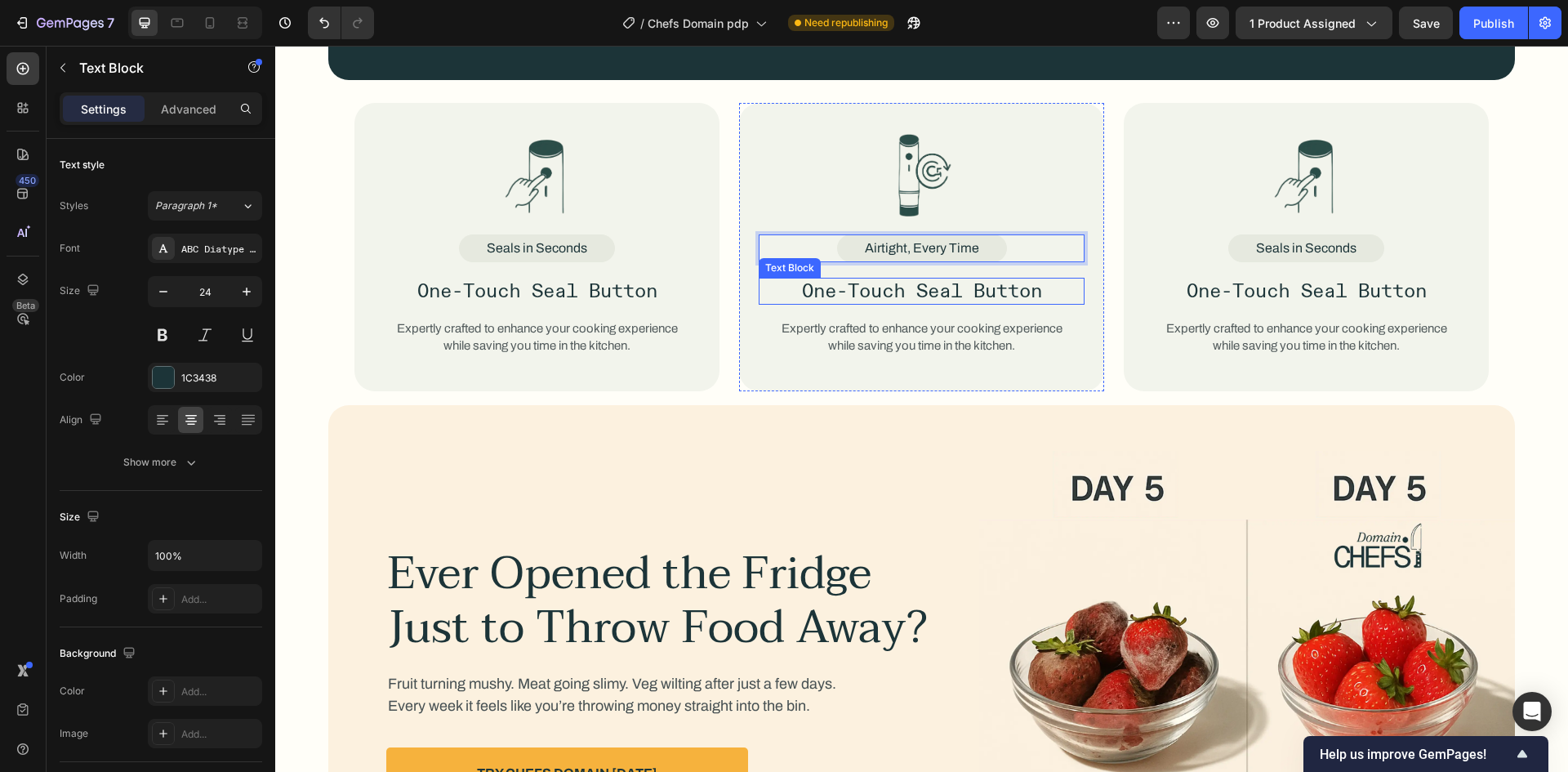
click at [904, 300] on p "One-Touch Seal Button" at bounding box center [921, 291] width 323 height 24
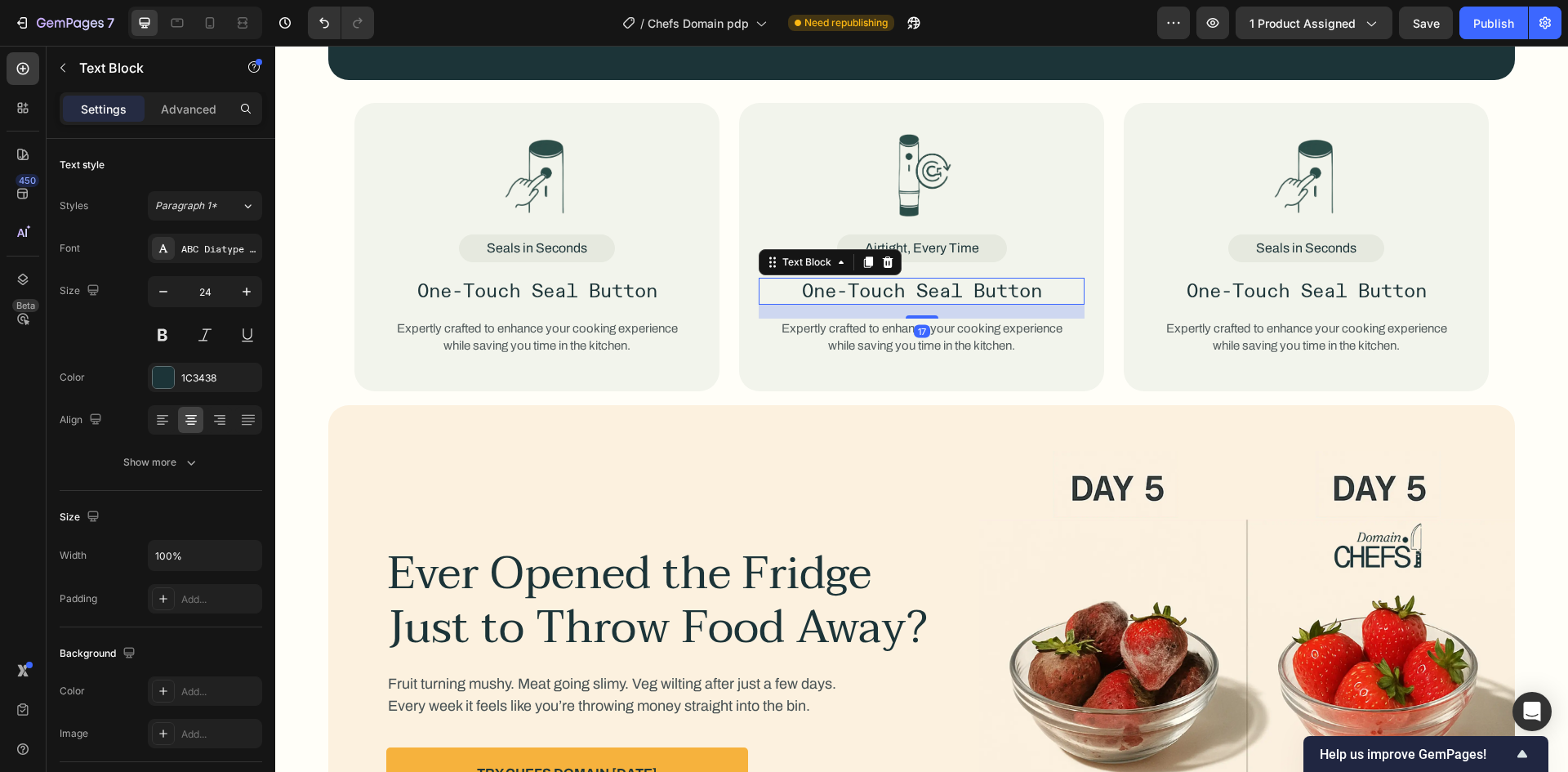
click at [904, 300] on p "One-Touch Seal Button" at bounding box center [921, 291] width 323 height 24
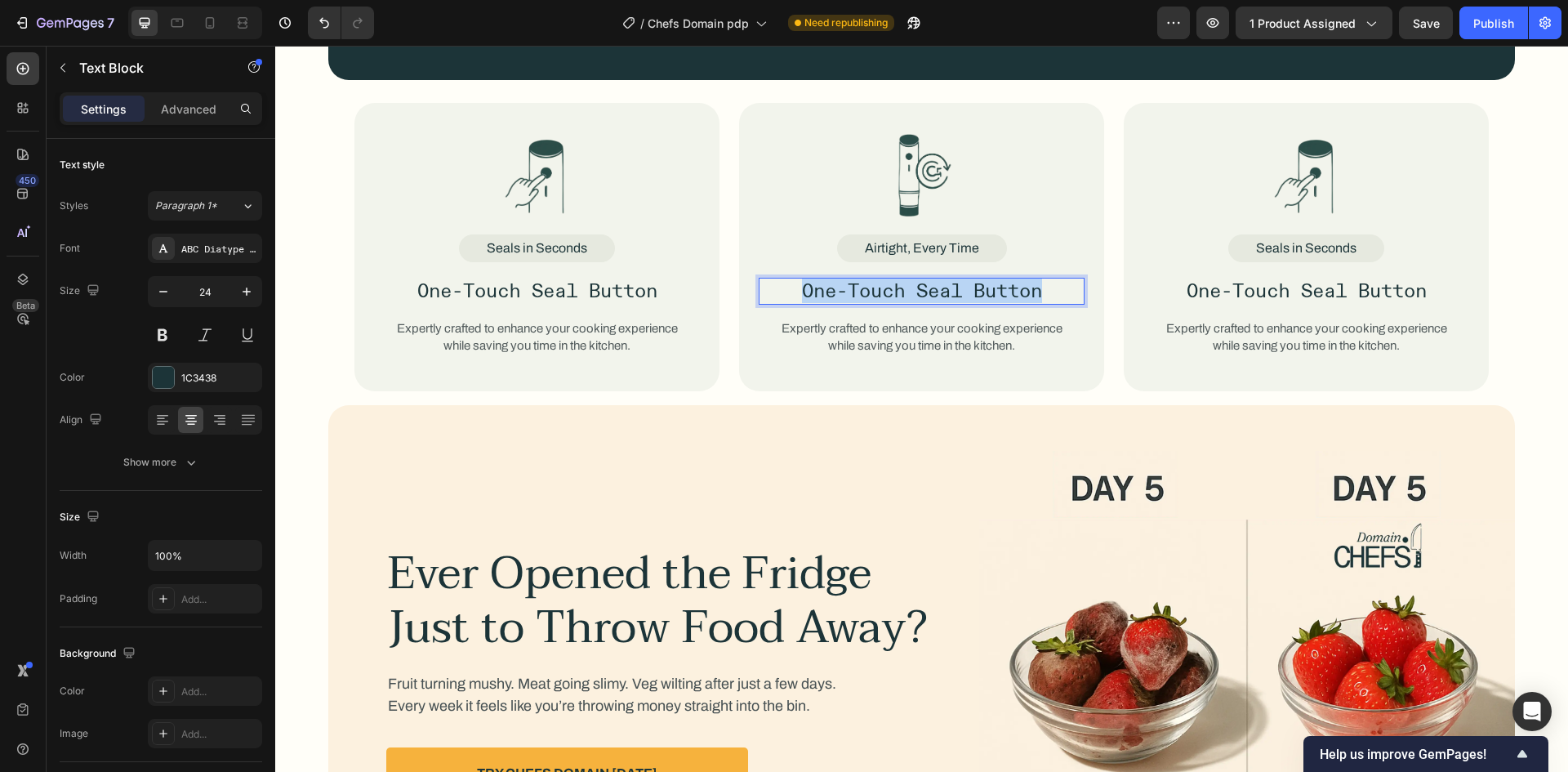
click at [904, 300] on p "One-Touch Seal Button" at bounding box center [921, 291] width 323 height 24
click at [923, 335] on p "Expertly crafted to enhance your cooking experience while saving you time in th…" at bounding box center [921, 338] width 284 height 36
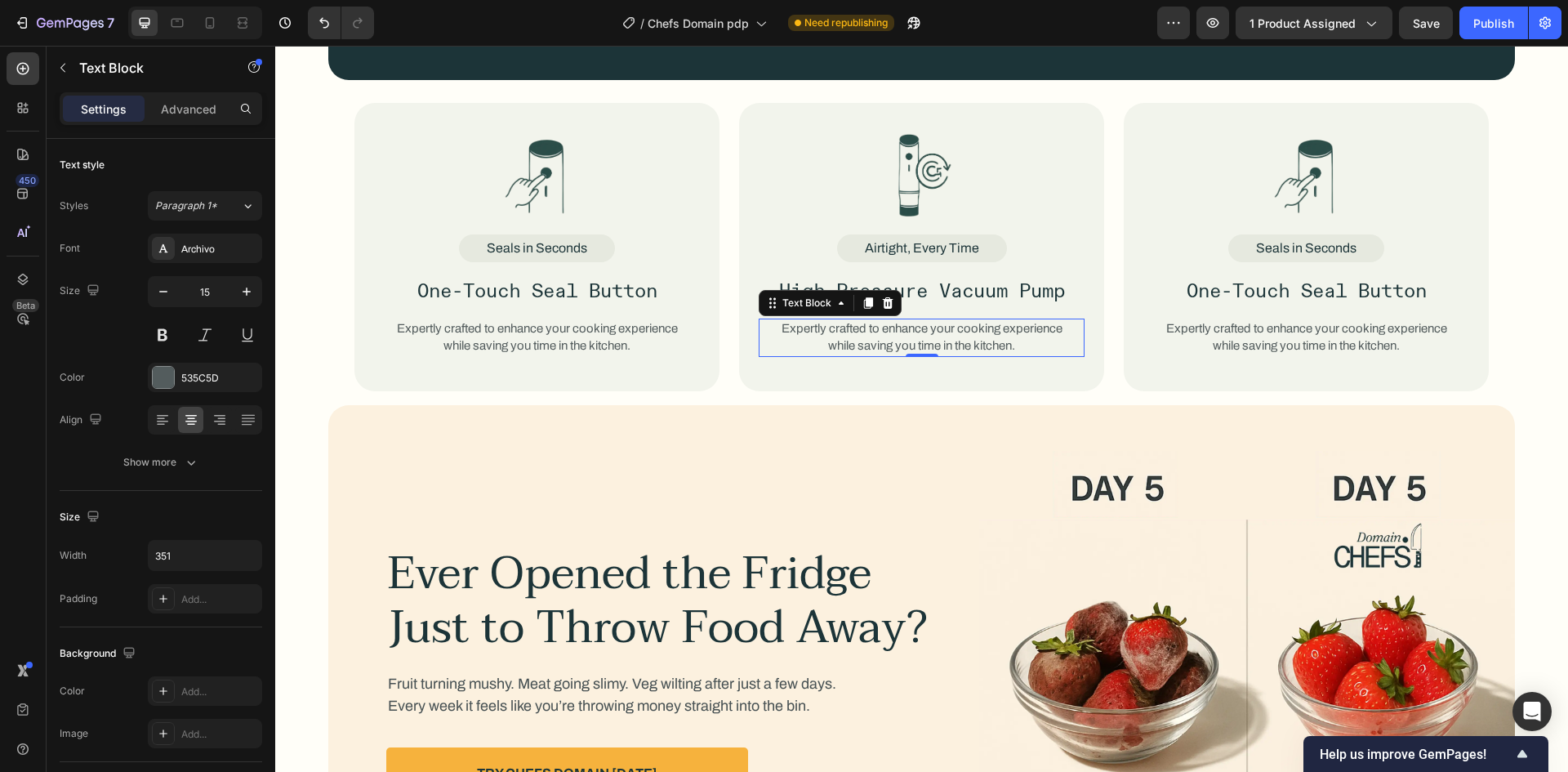
click at [923, 335] on p "Expertly crafted to enhance your cooking experience while saving you time in th…" at bounding box center [921, 338] width 284 height 36
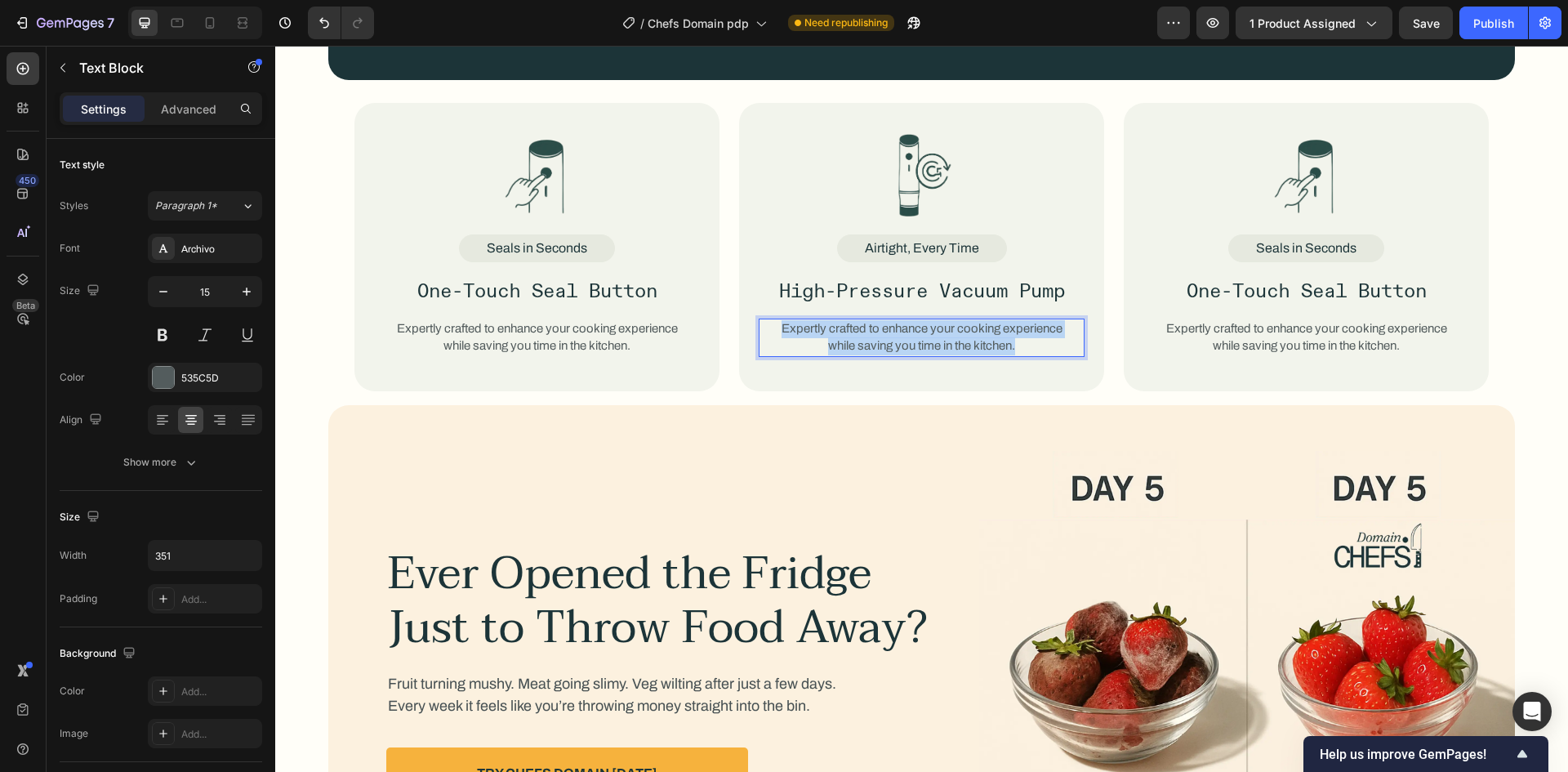
click at [923, 335] on p "Expertly crafted to enhance your cooking experience while saving you time in th…" at bounding box center [921, 338] width 284 height 36
click at [821, 341] on p "Powerful suction technology locks out air and bacteria for fresher food." at bounding box center [921, 338] width 284 height 36
click at [1063, 331] on div "Powerful suction technology locks out air and bacteria for fresher food." at bounding box center [921, 338] width 326 height 39
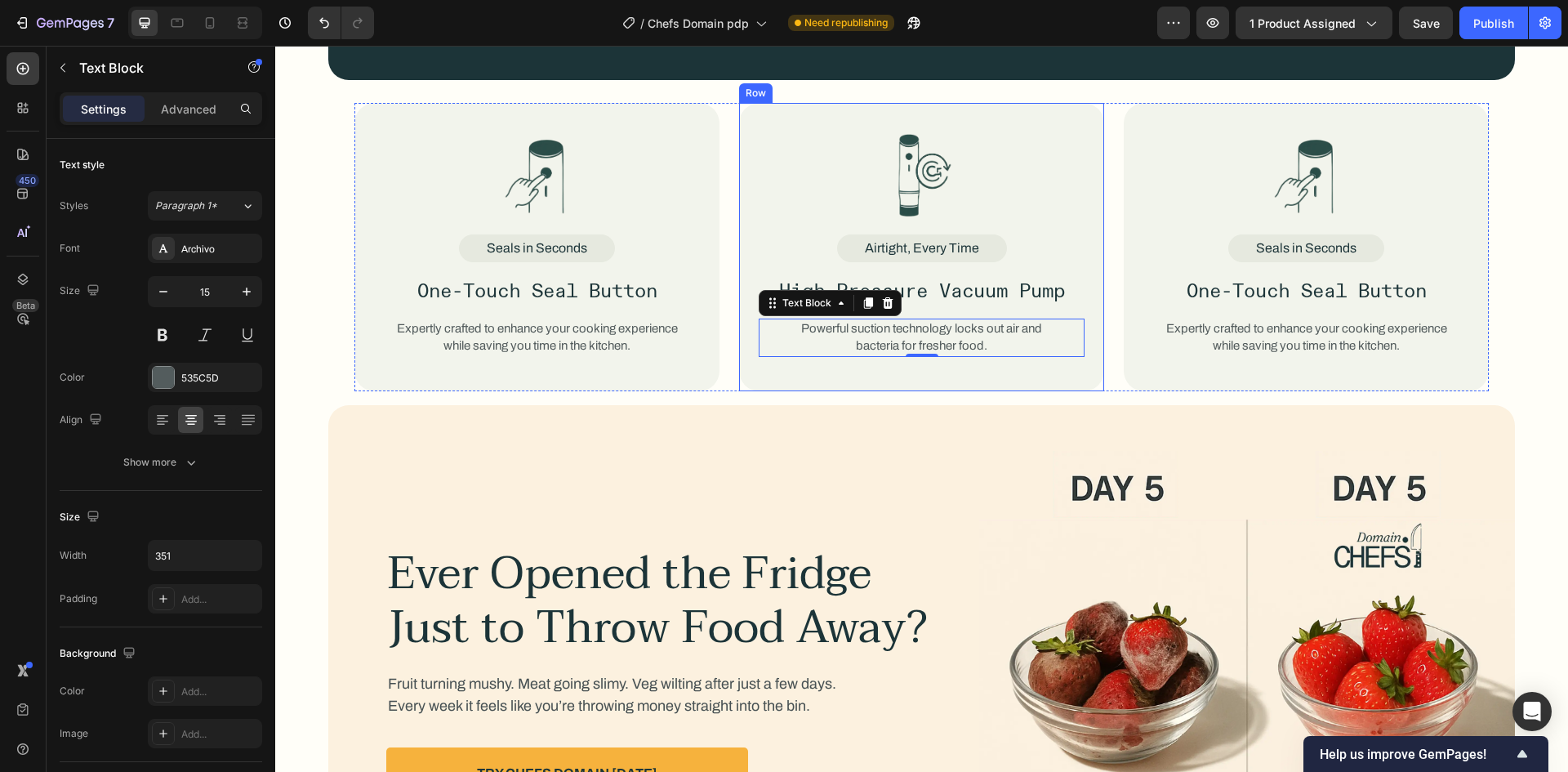
click at [1061, 365] on div "Image Airtight, Every Time Text Block High-Pressure Vacuum Pump Text Block Powe…" at bounding box center [921, 247] width 365 height 289
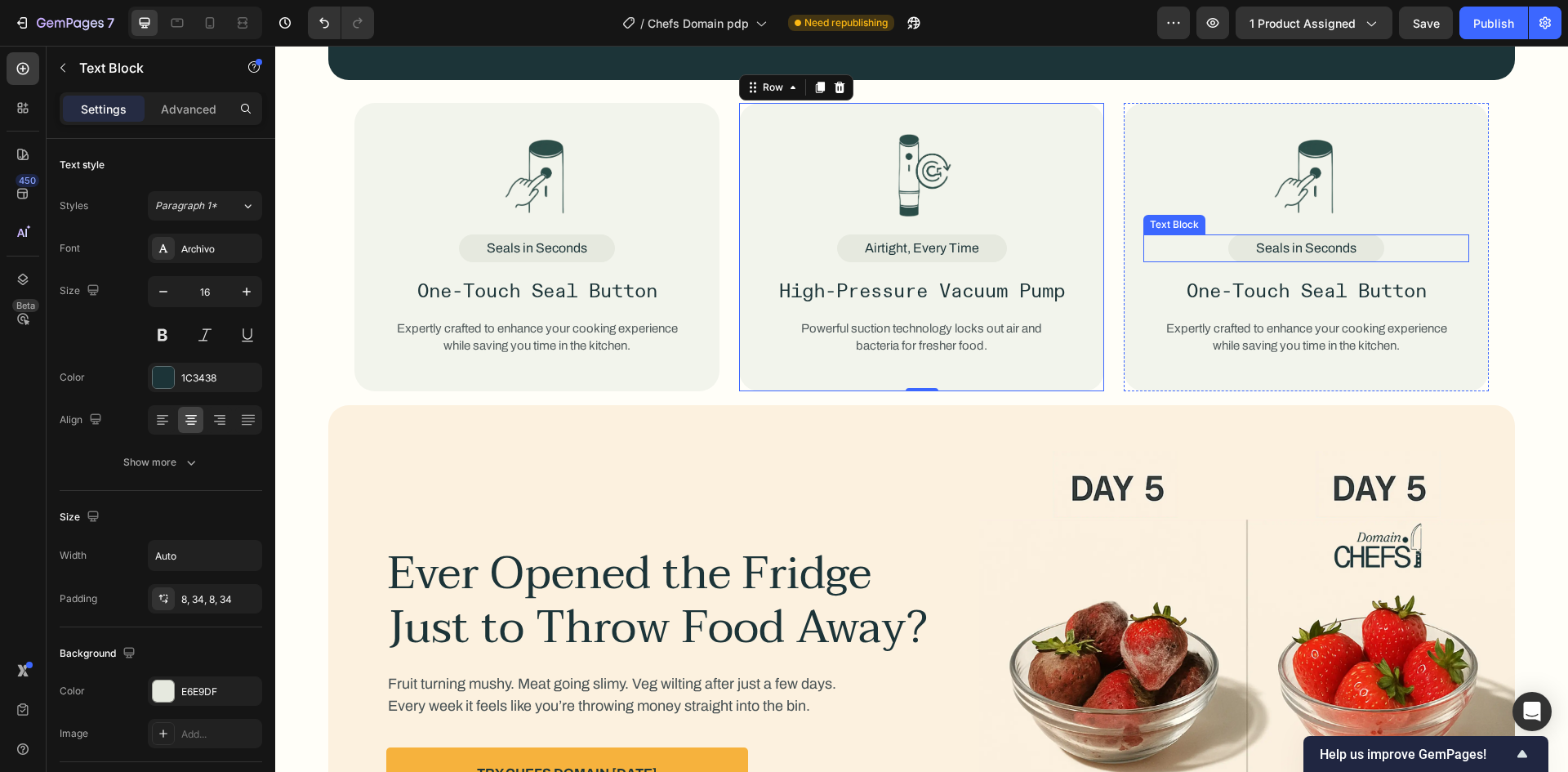
click at [1286, 253] on p "Seals in Seconds" at bounding box center [1306, 248] width 101 height 15
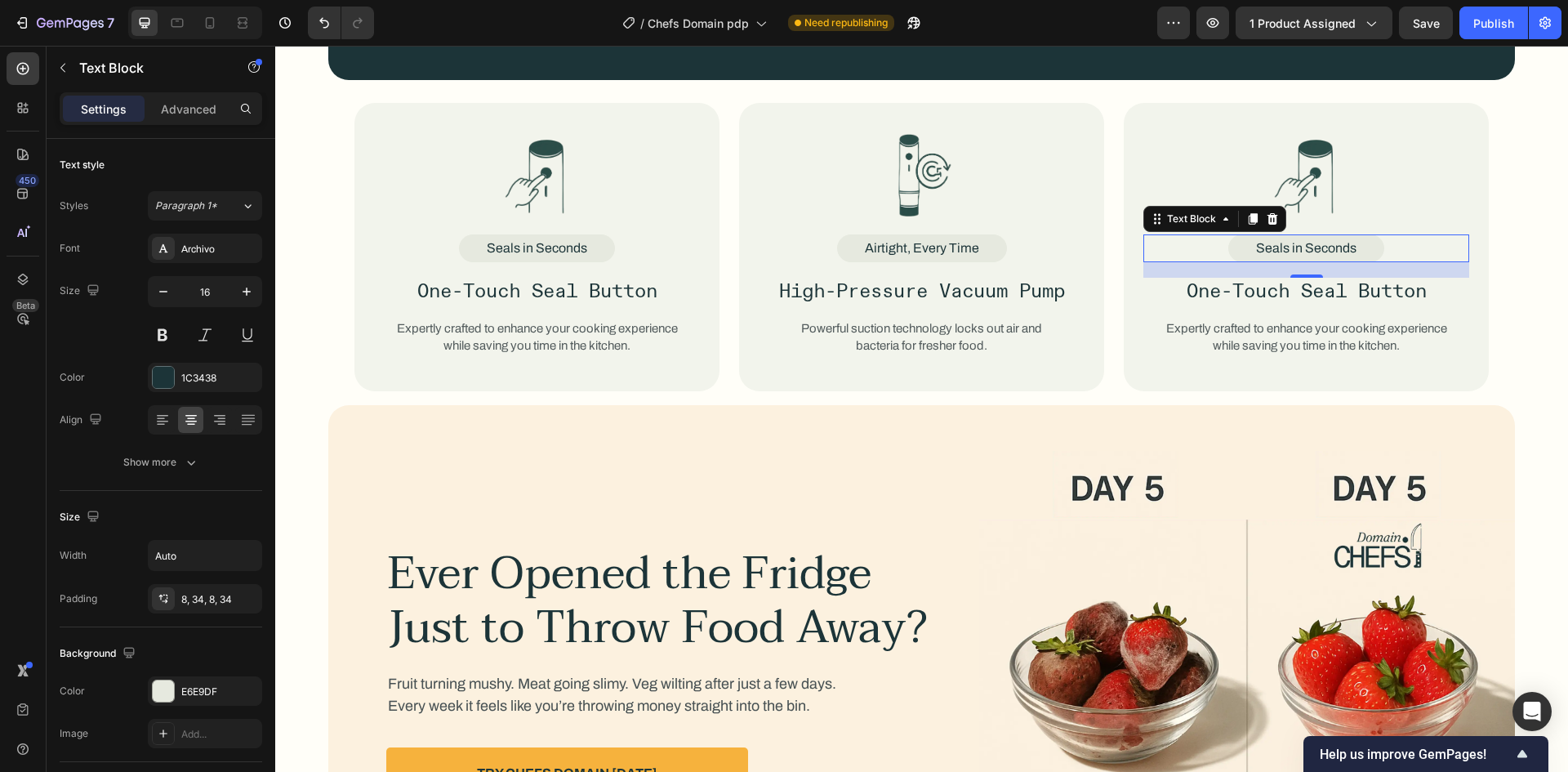
click at [1286, 253] on p "Seals in Seconds" at bounding box center [1306, 248] width 101 height 15
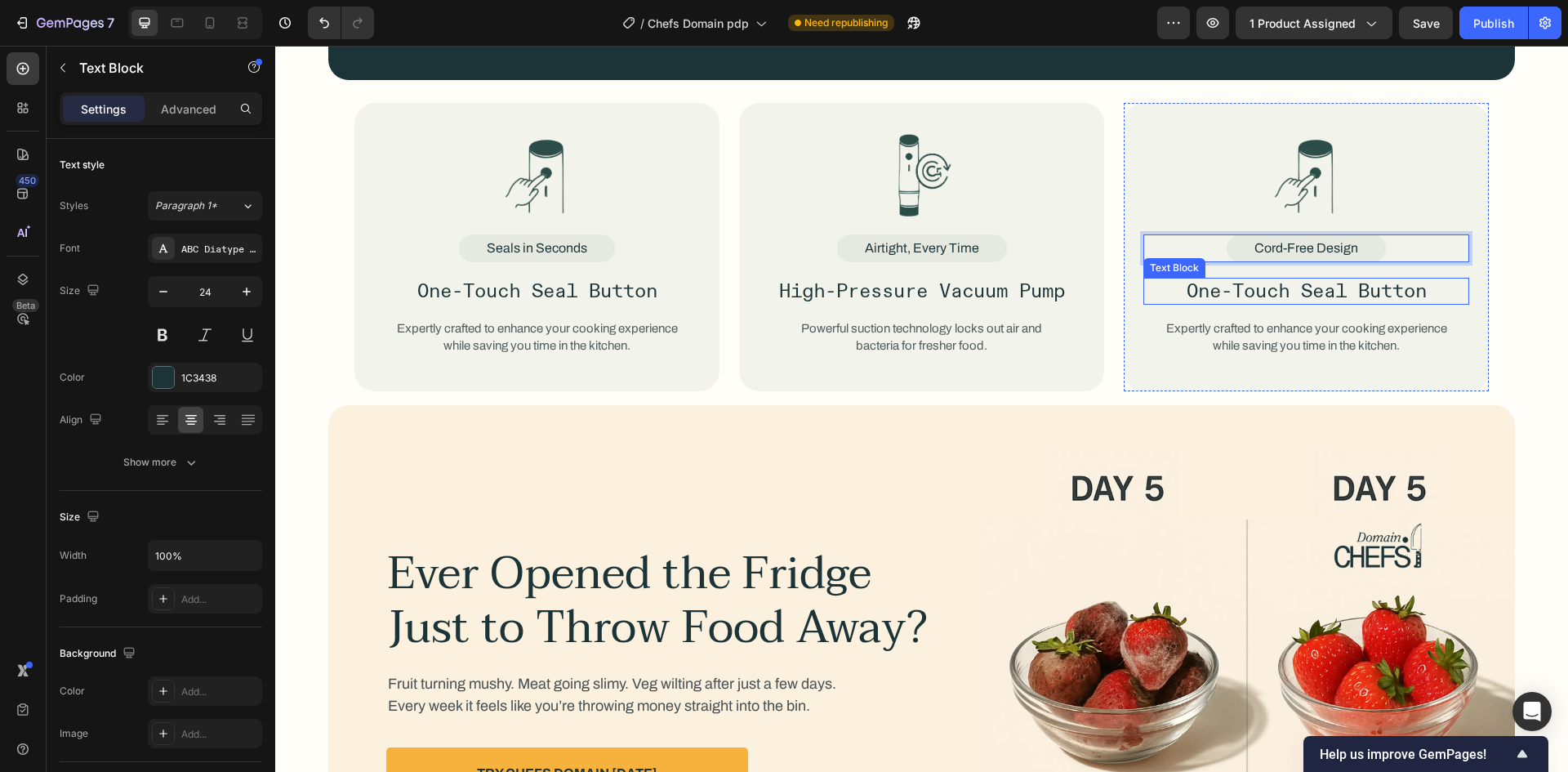
click at [1264, 291] on p "One-Touch Seal Button" at bounding box center [1306, 291] width 323 height 24
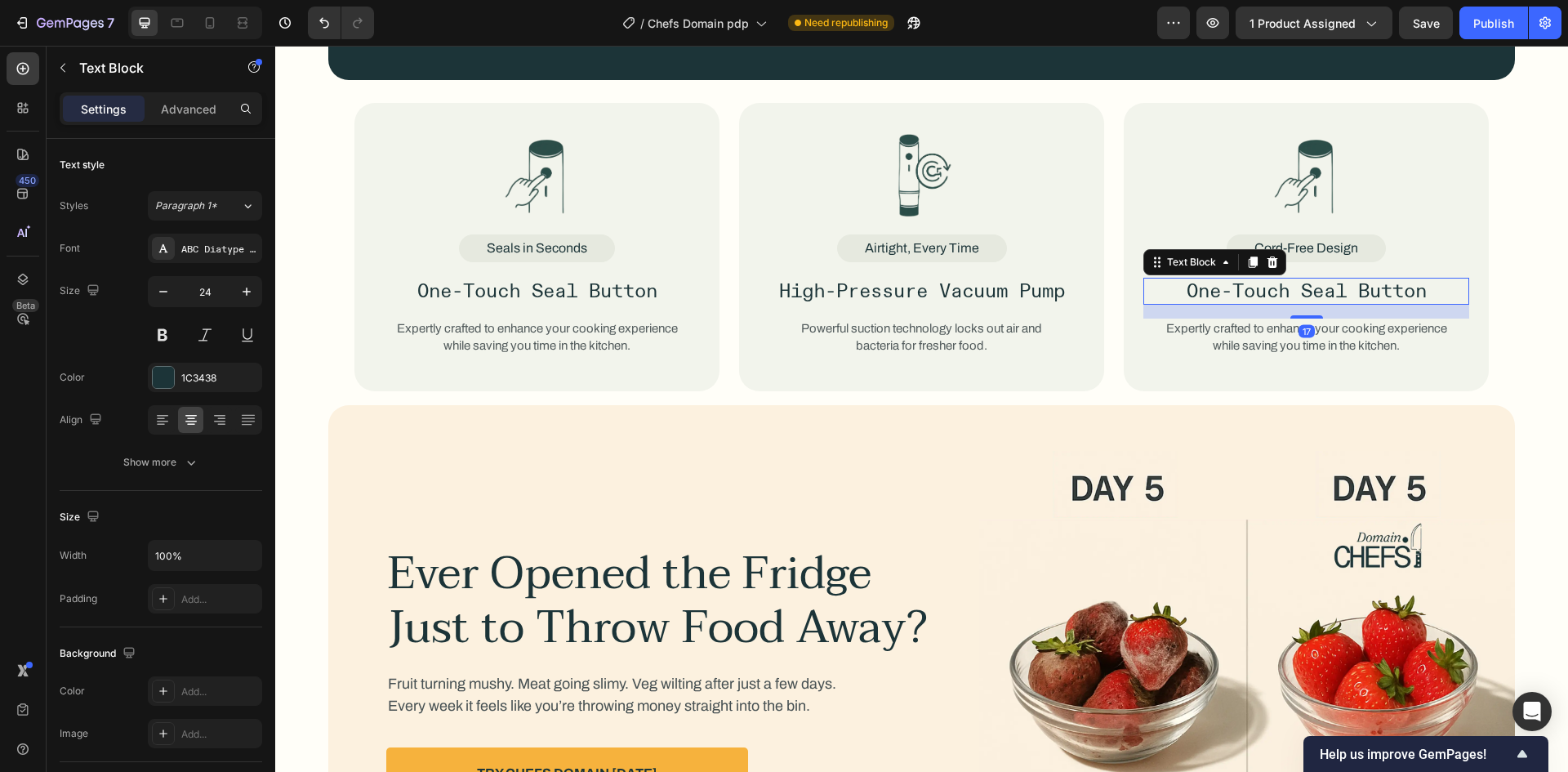
click at [1264, 291] on p "One-Touch Seal Button" at bounding box center [1306, 291] width 323 height 24
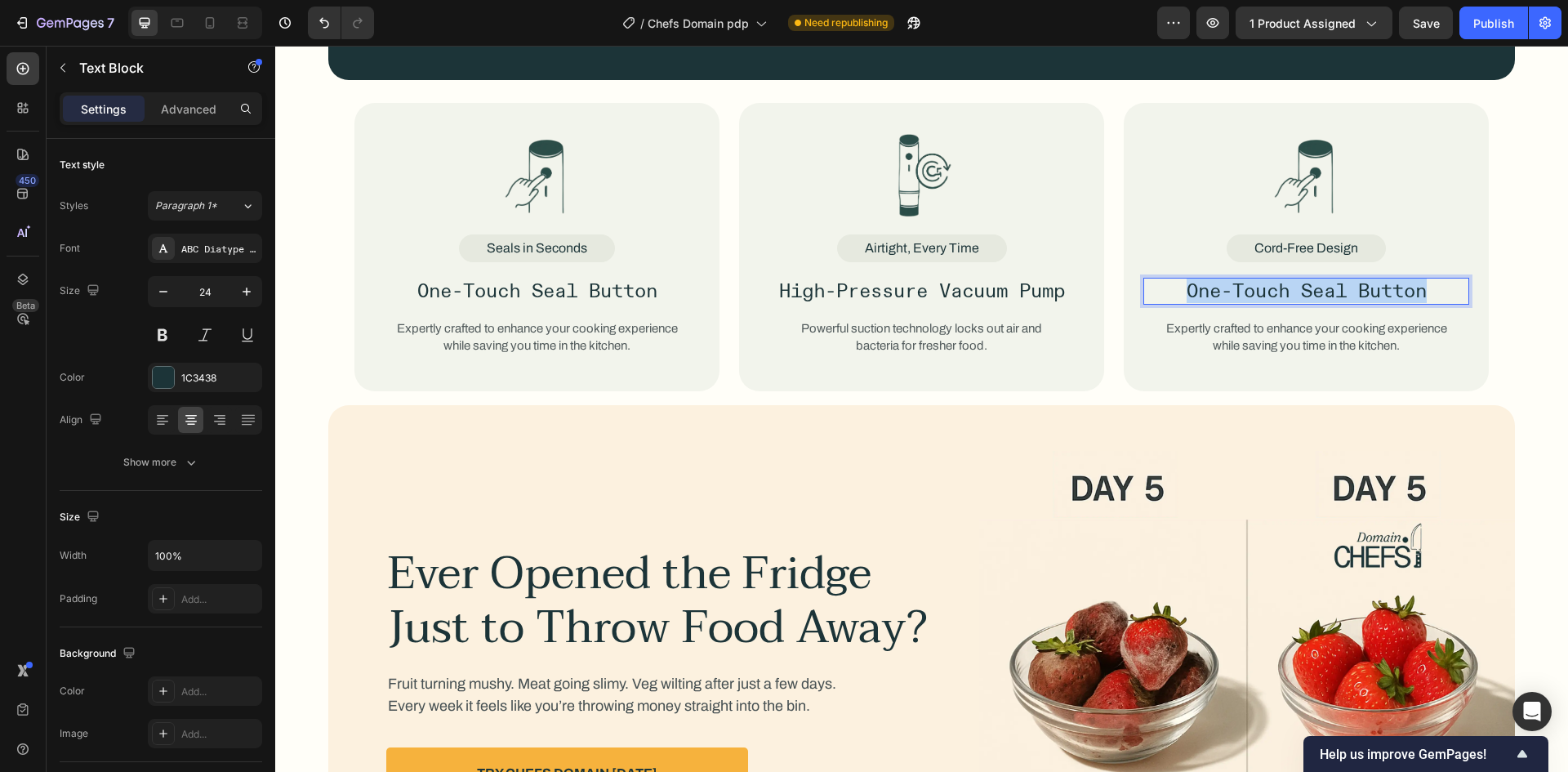
click at [1264, 291] on p "One-Touch Seal Button" at bounding box center [1306, 291] width 323 height 24
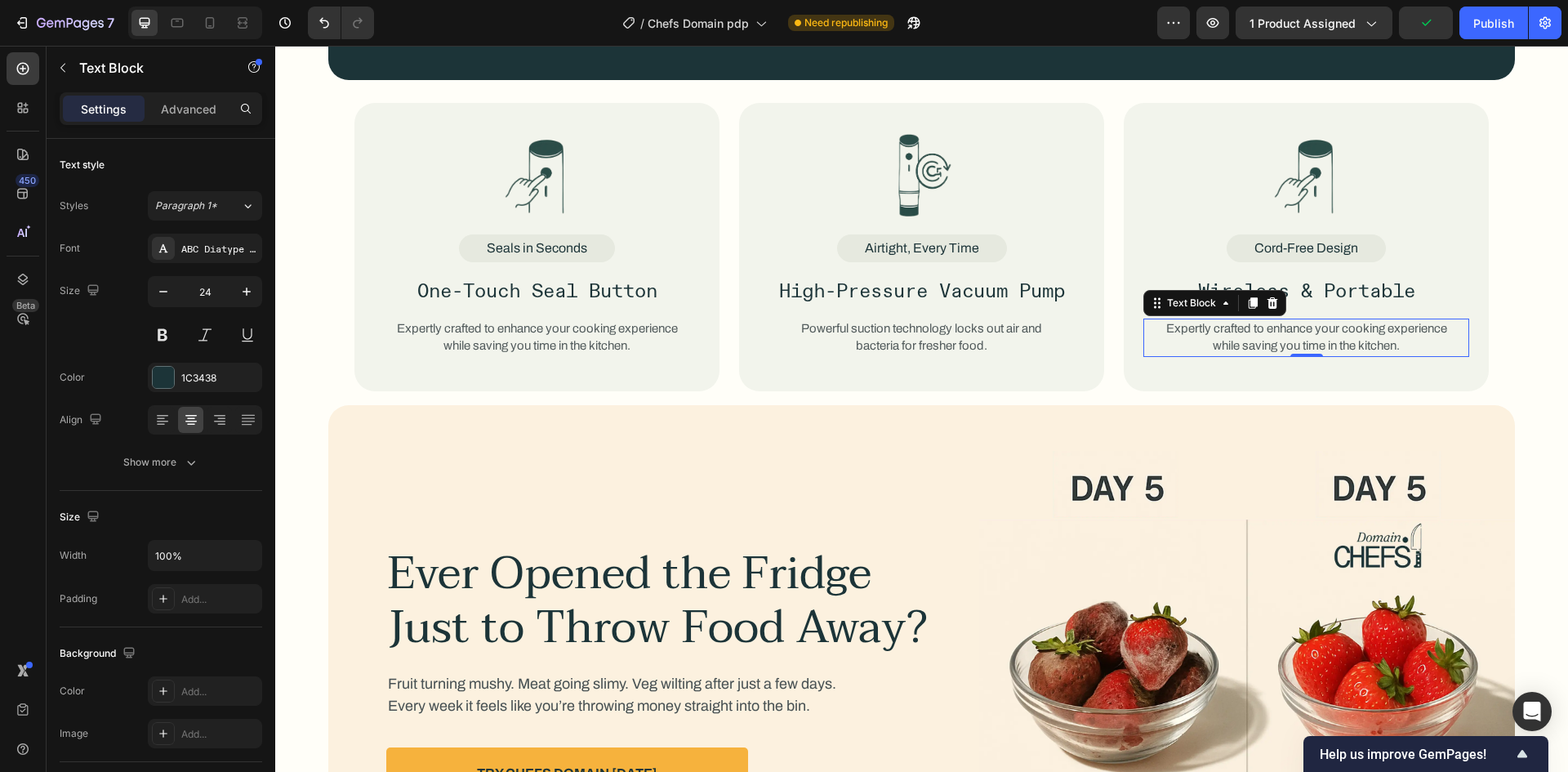
click at [1288, 337] on p "Expertly crafted to enhance your cooking experience while saving you time in th…" at bounding box center [1306, 338] width 284 height 36
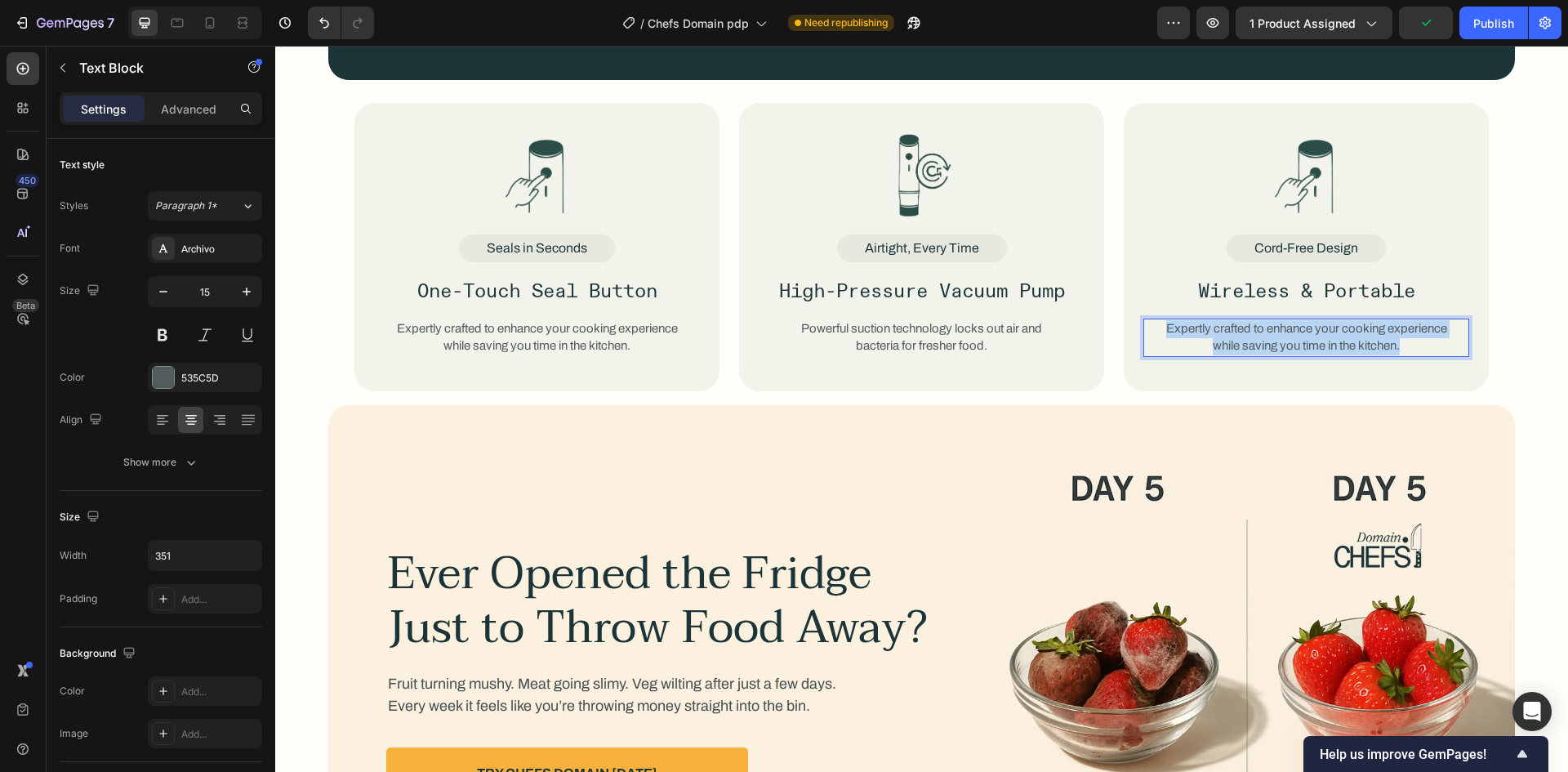
click at [1288, 337] on p "Expertly crafted to enhance your cooking experience while saving you time in th…" at bounding box center [1306, 338] width 284 height 36
click at [1199, 343] on p "Lightweight and rechargeable, ready to use anywhere in your kitchen." at bounding box center [1306, 338] width 284 height 36
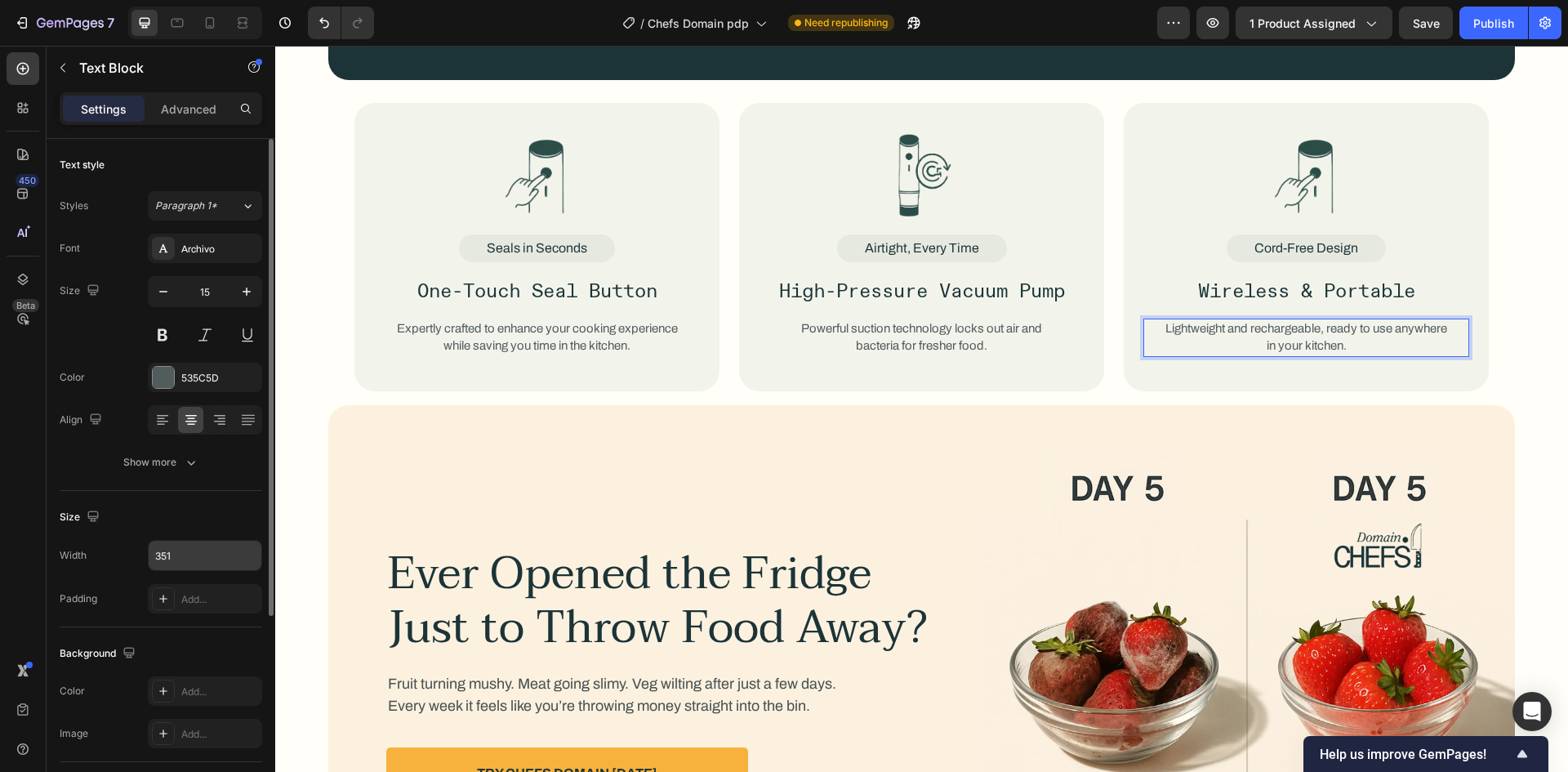
click at [199, 570] on div "351" at bounding box center [205, 555] width 114 height 31
click at [203, 554] on input "351" at bounding box center [205, 555] width 113 height 29
click at [199, 502] on div "Size Width 300 Padding Add..." at bounding box center [161, 559] width 203 height 136
click at [185, 543] on input "300" at bounding box center [205, 555] width 113 height 29
type input "280"
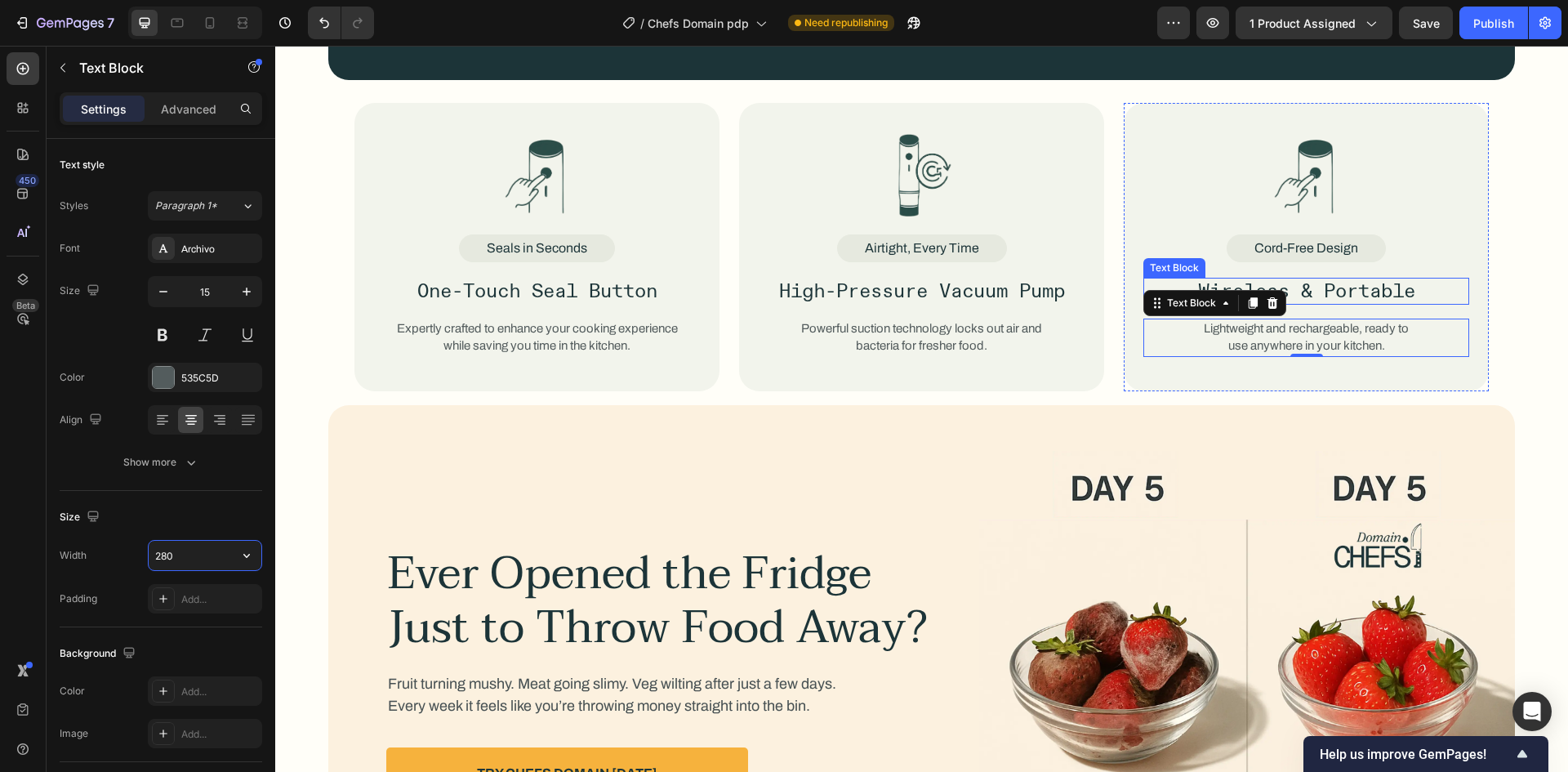
click at [1287, 165] on img at bounding box center [1306, 178] width 66 height 88
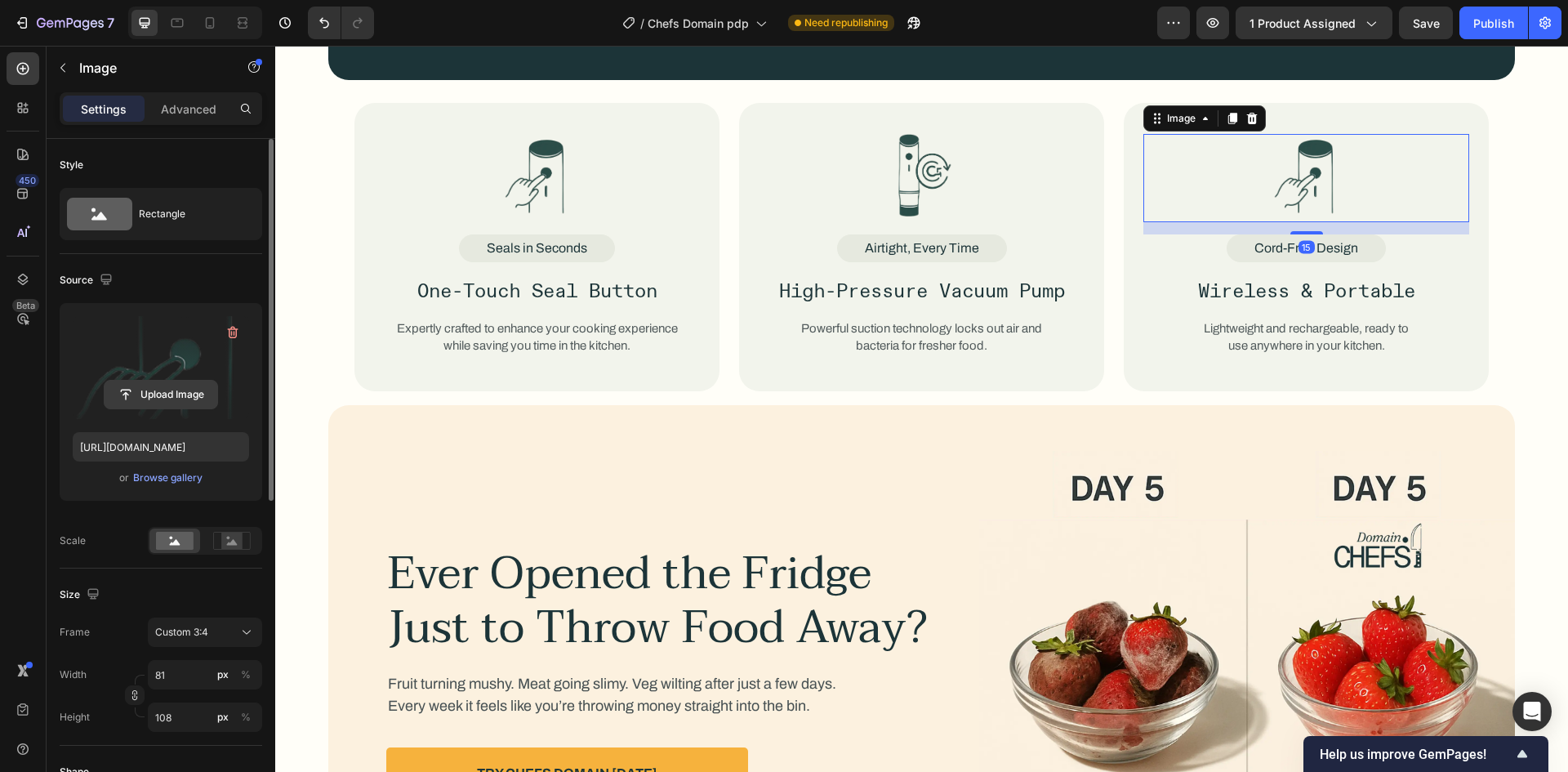
click at [121, 392] on input "file" at bounding box center [161, 395] width 113 height 28
type input "https://cdn.shopify.com/s/files/1/0952/4494/3676/files/gempages_585203251381535…"
click at [134, 691] on icon "button" at bounding box center [134, 692] width 5 height 4
click at [173, 681] on input "81" at bounding box center [205, 674] width 114 height 29
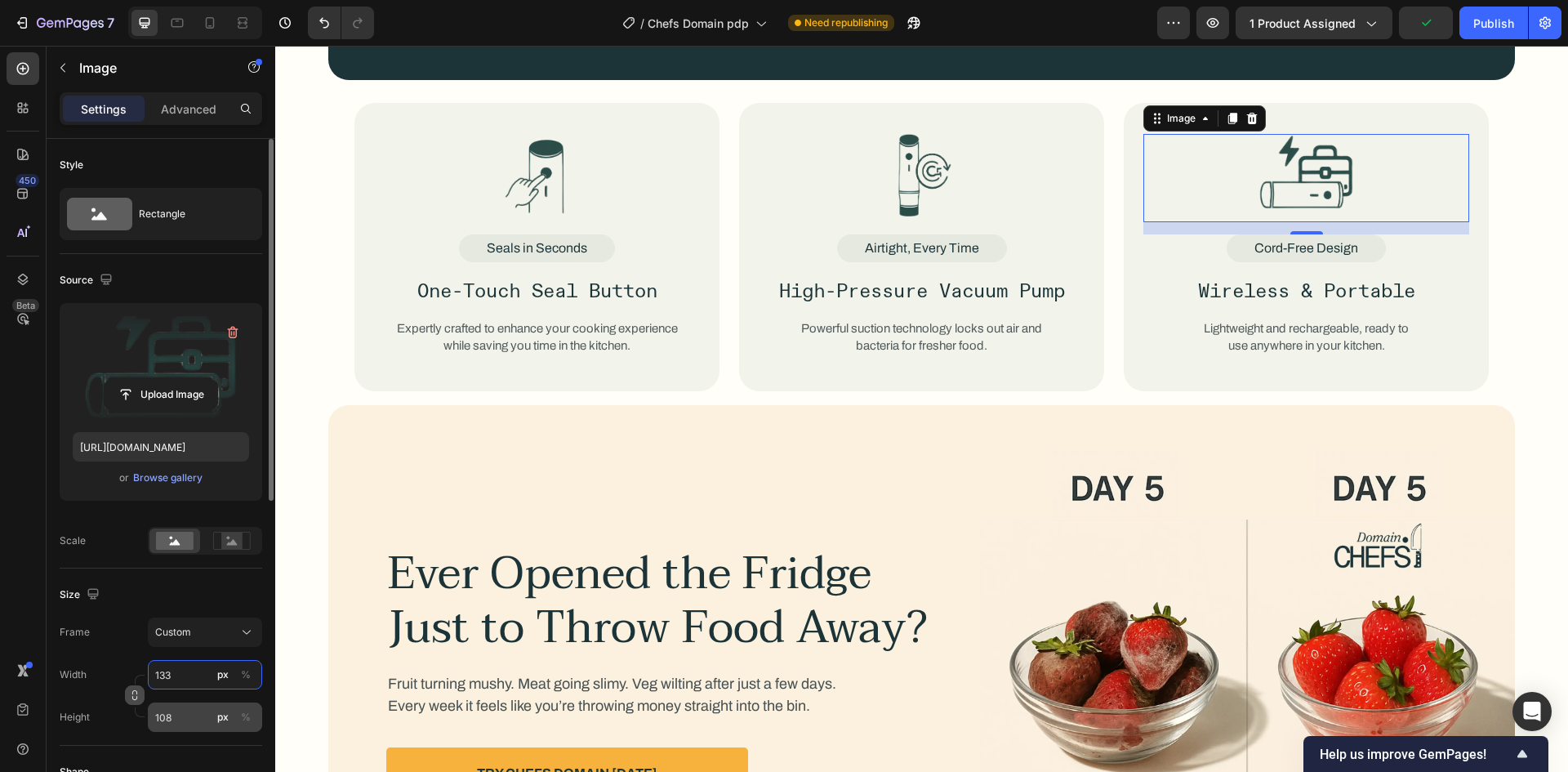
type input "133"
click at [175, 711] on input "108" at bounding box center [205, 717] width 114 height 29
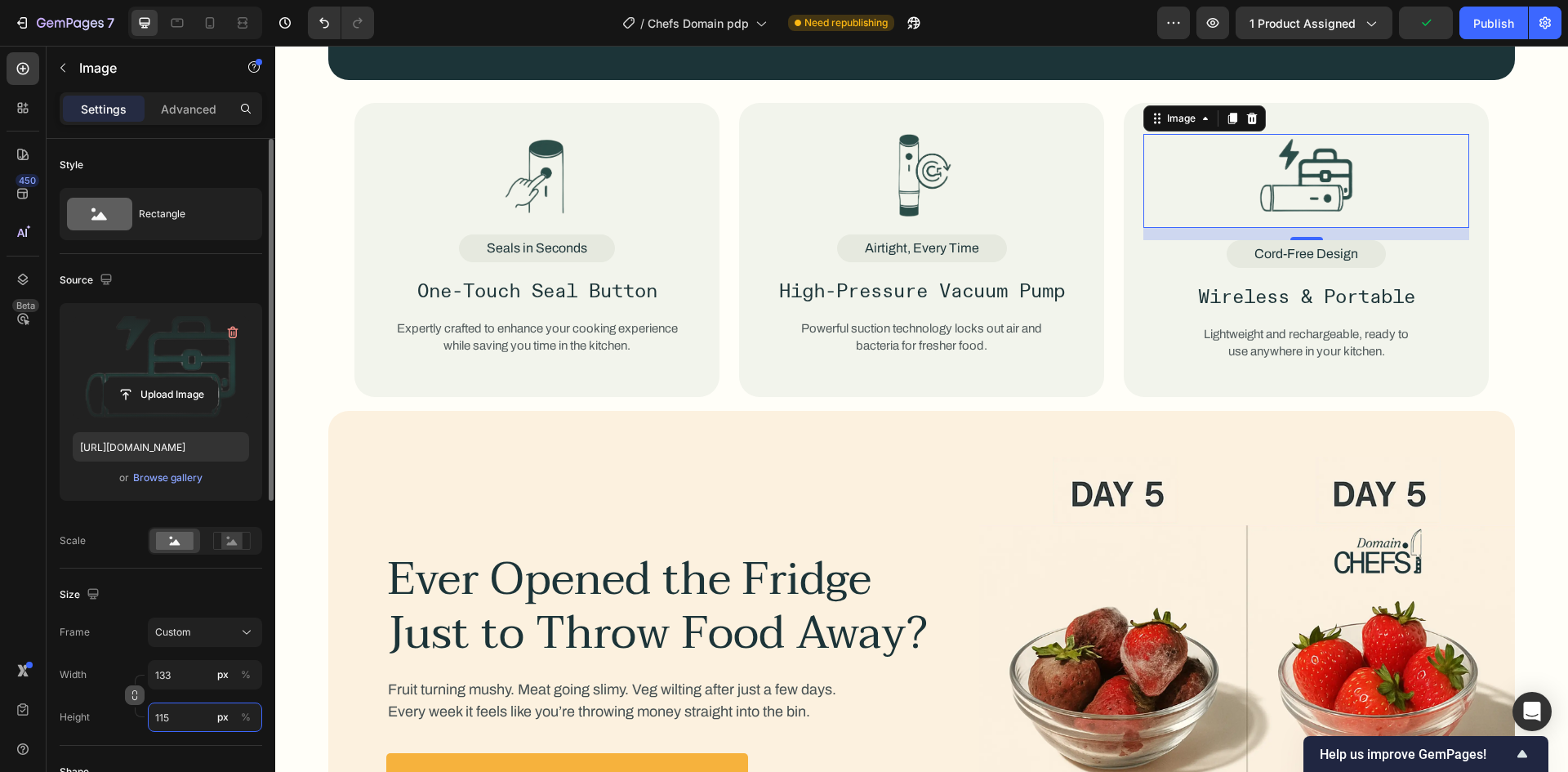
type input "115"
click at [128, 653] on div "Frame Custom Width 133 px % Height 115 px %" at bounding box center [161, 675] width 203 height 114
click at [134, 690] on icon "button" at bounding box center [134, 695] width 11 height 11
click at [1473, 23] on button "Publish" at bounding box center [1493, 23] width 69 height 33
click at [161, 118] on div "Advanced" at bounding box center [189, 109] width 82 height 26
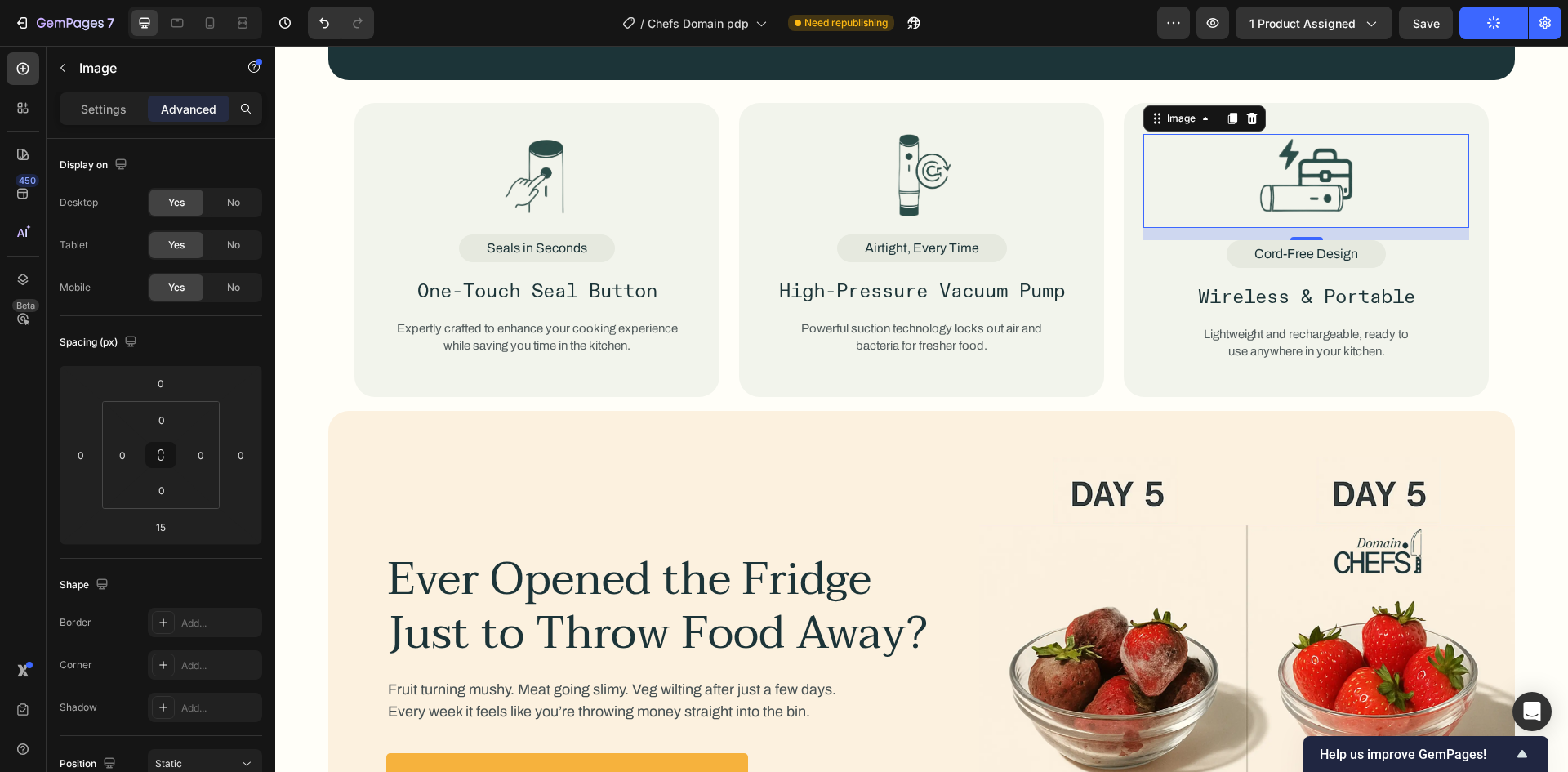
click at [163, 546] on div "Spacing (px) 0 0 15 0 0 0 0 0" at bounding box center [161, 437] width 203 height 243
click at [180, 532] on div "15" at bounding box center [161, 527] width 41 height 26
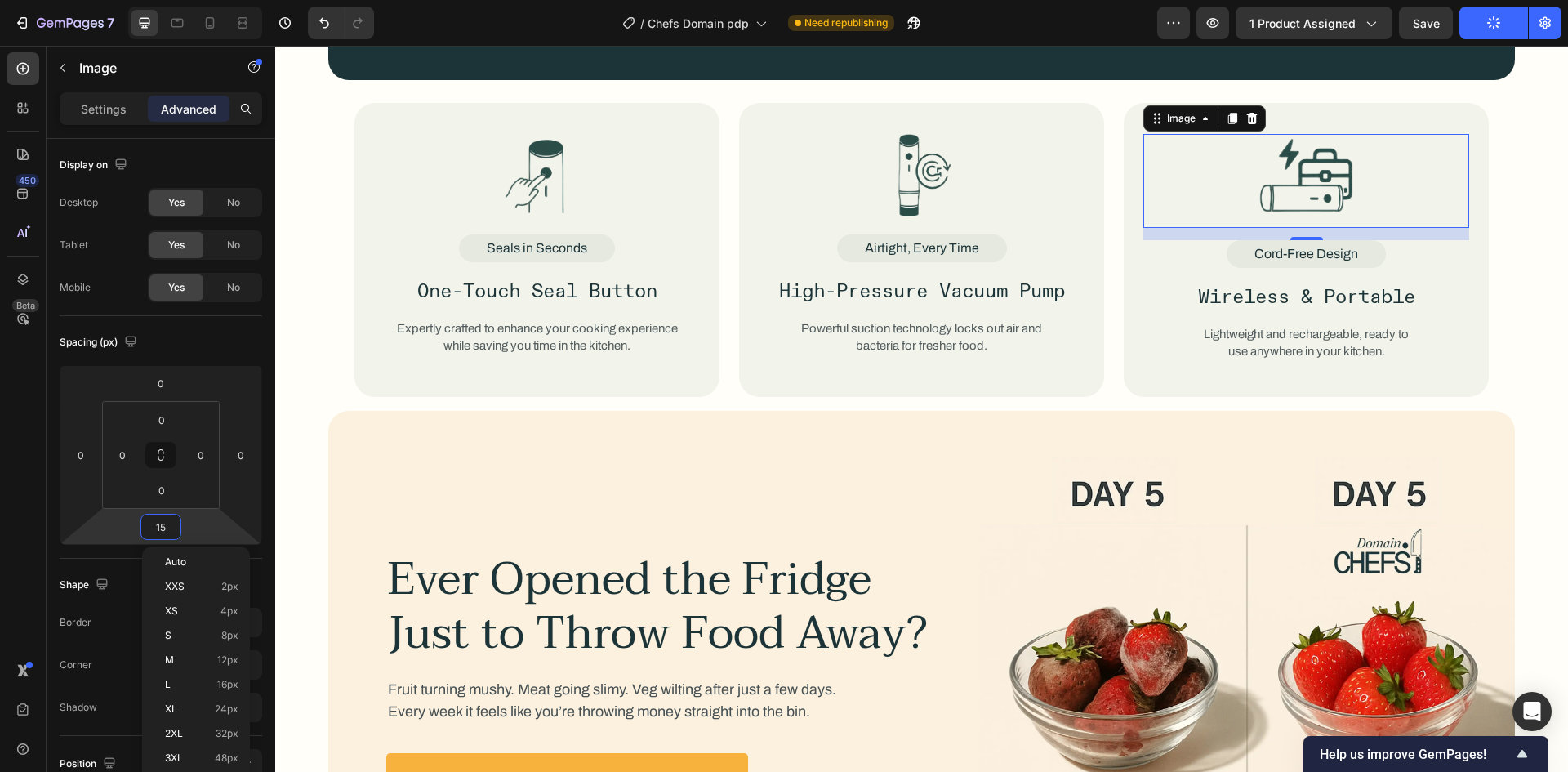
click at [171, 529] on input "15" at bounding box center [161, 527] width 33 height 25
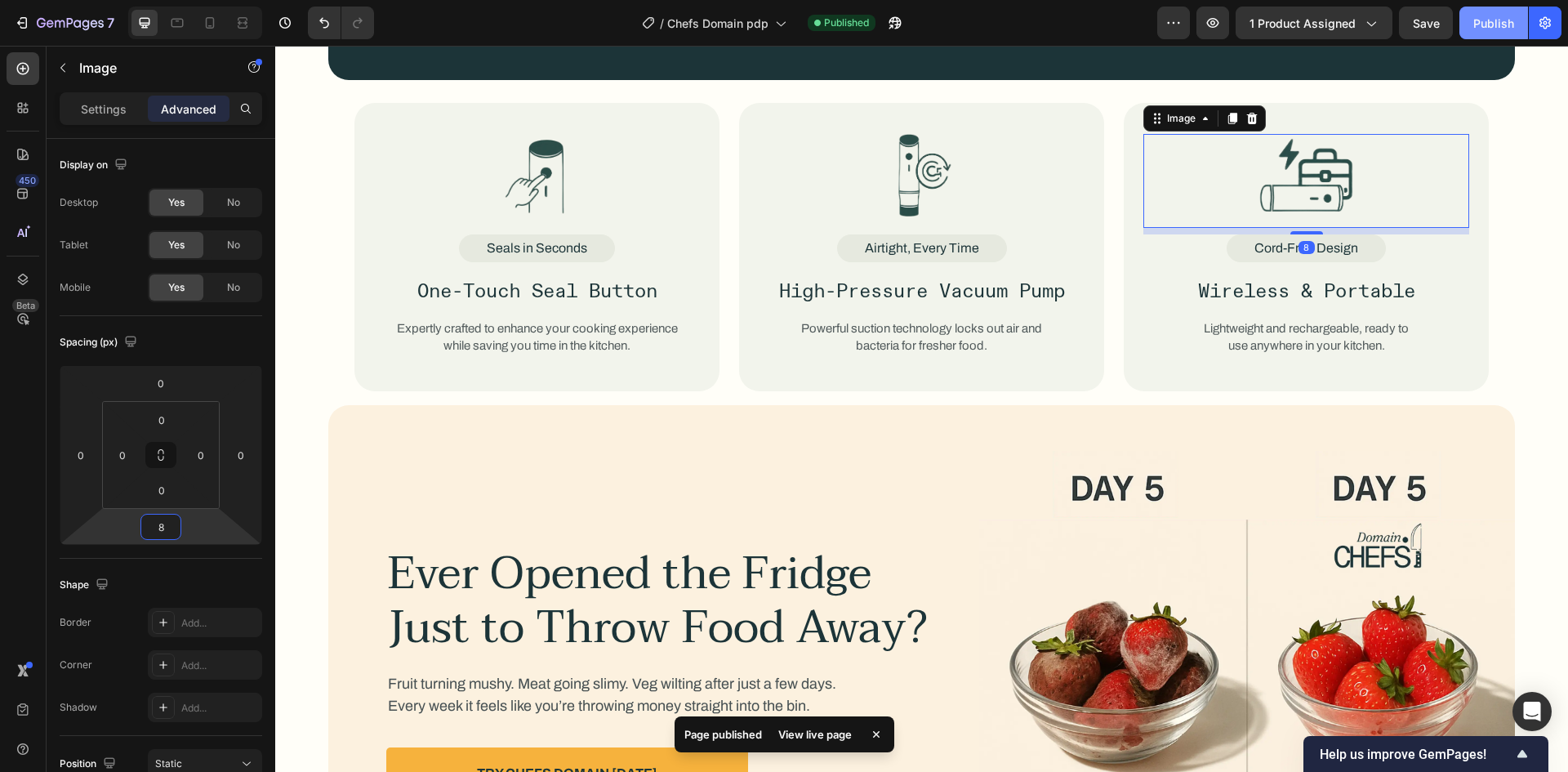
type input "8"
click at [1404, 14] on button "Save" at bounding box center [1426, 23] width 54 height 33
click at [1493, 31] on div "Publish" at bounding box center [1493, 23] width 41 height 17
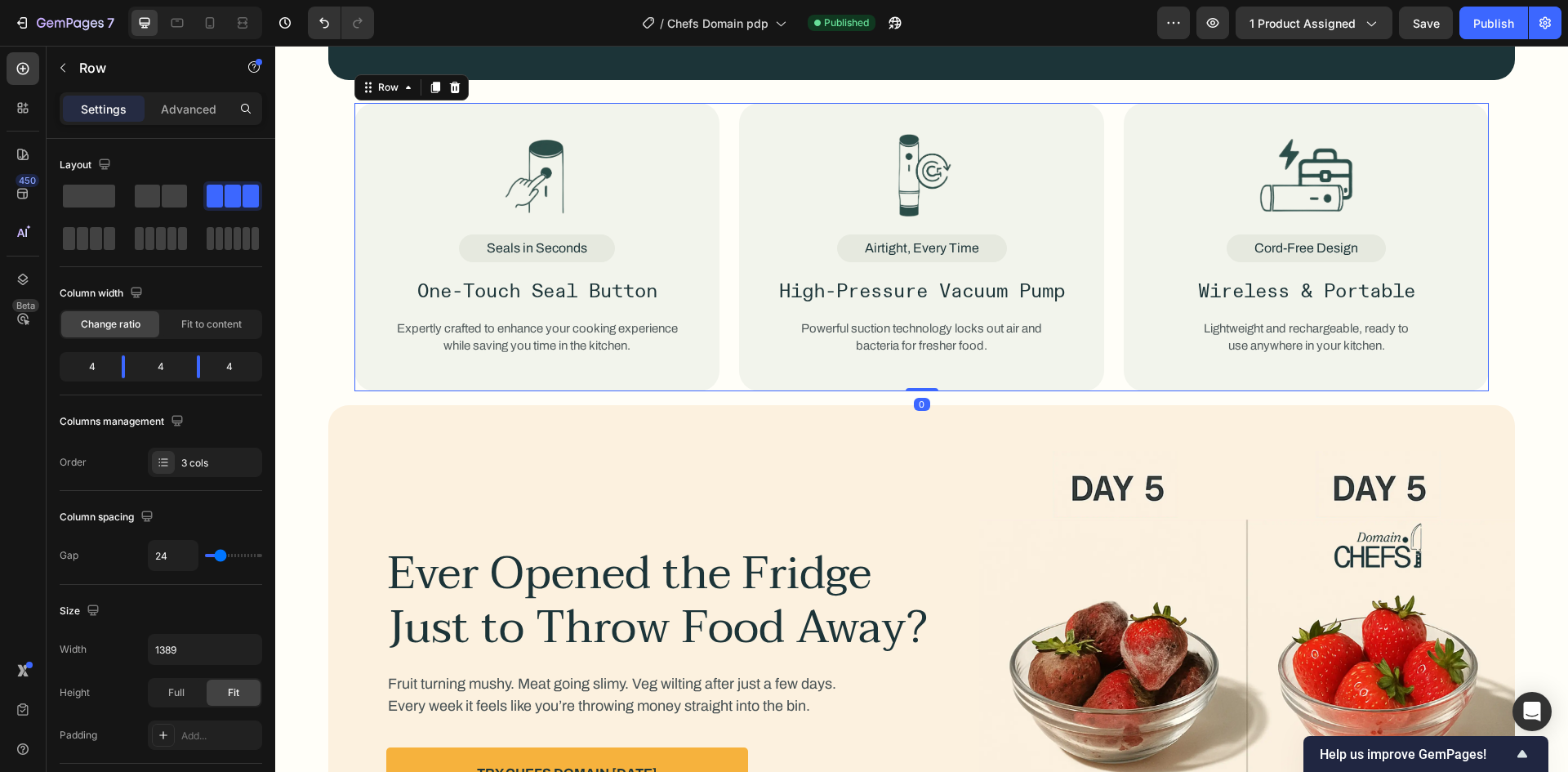
click at [719, 381] on div "Image Seals in Seconds Text Block One-Touch Seal Button Text Block Expertly cra…" at bounding box center [921, 247] width 1134 height 289
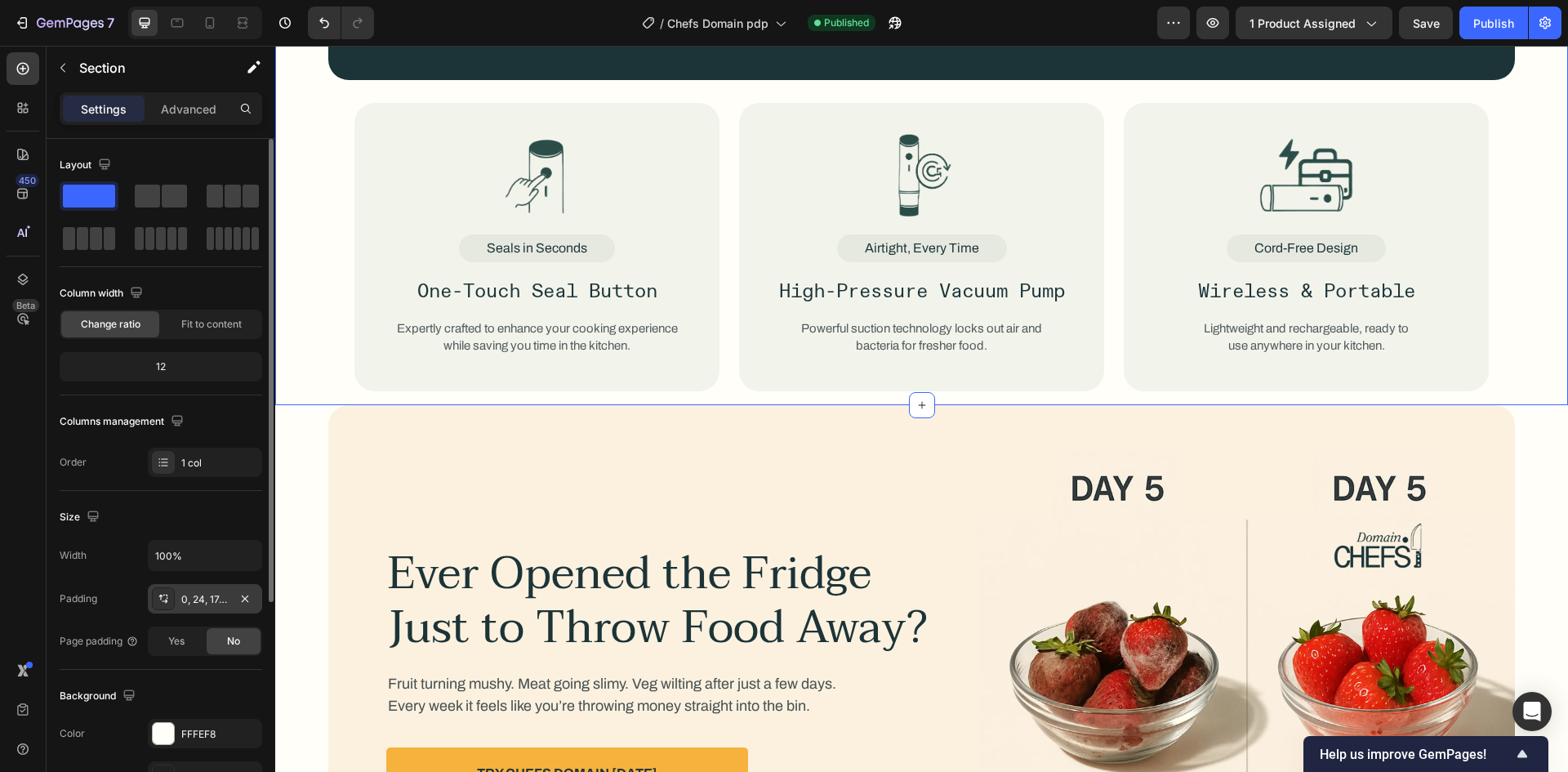
click at [217, 600] on div "0, 24, 17, 24" at bounding box center [204, 599] width 47 height 15
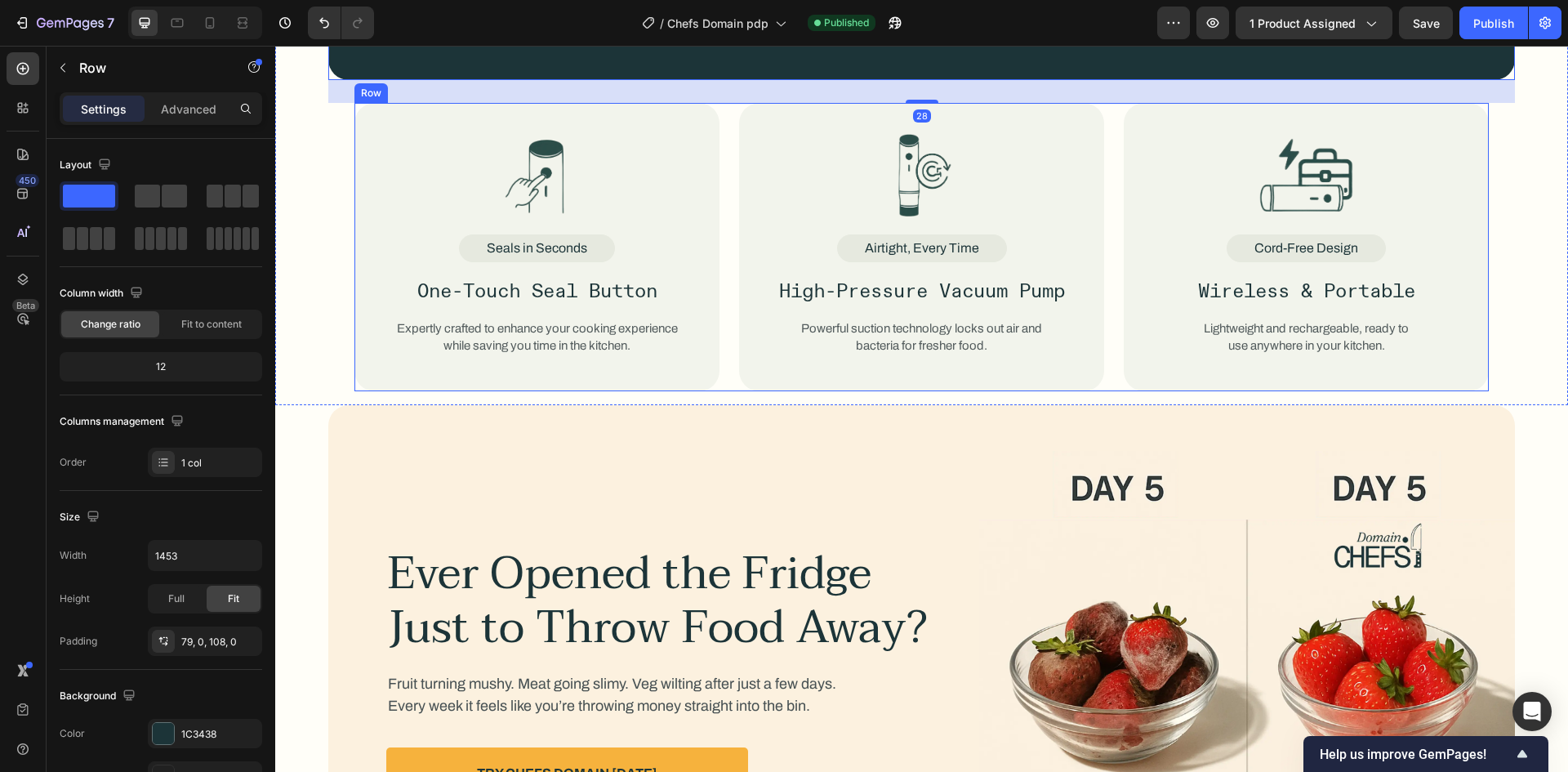
click at [728, 338] on div "Image Seals in Seconds Text Block One-Touch Seal Button Text Block Expertly cra…" at bounding box center [921, 247] width 1134 height 289
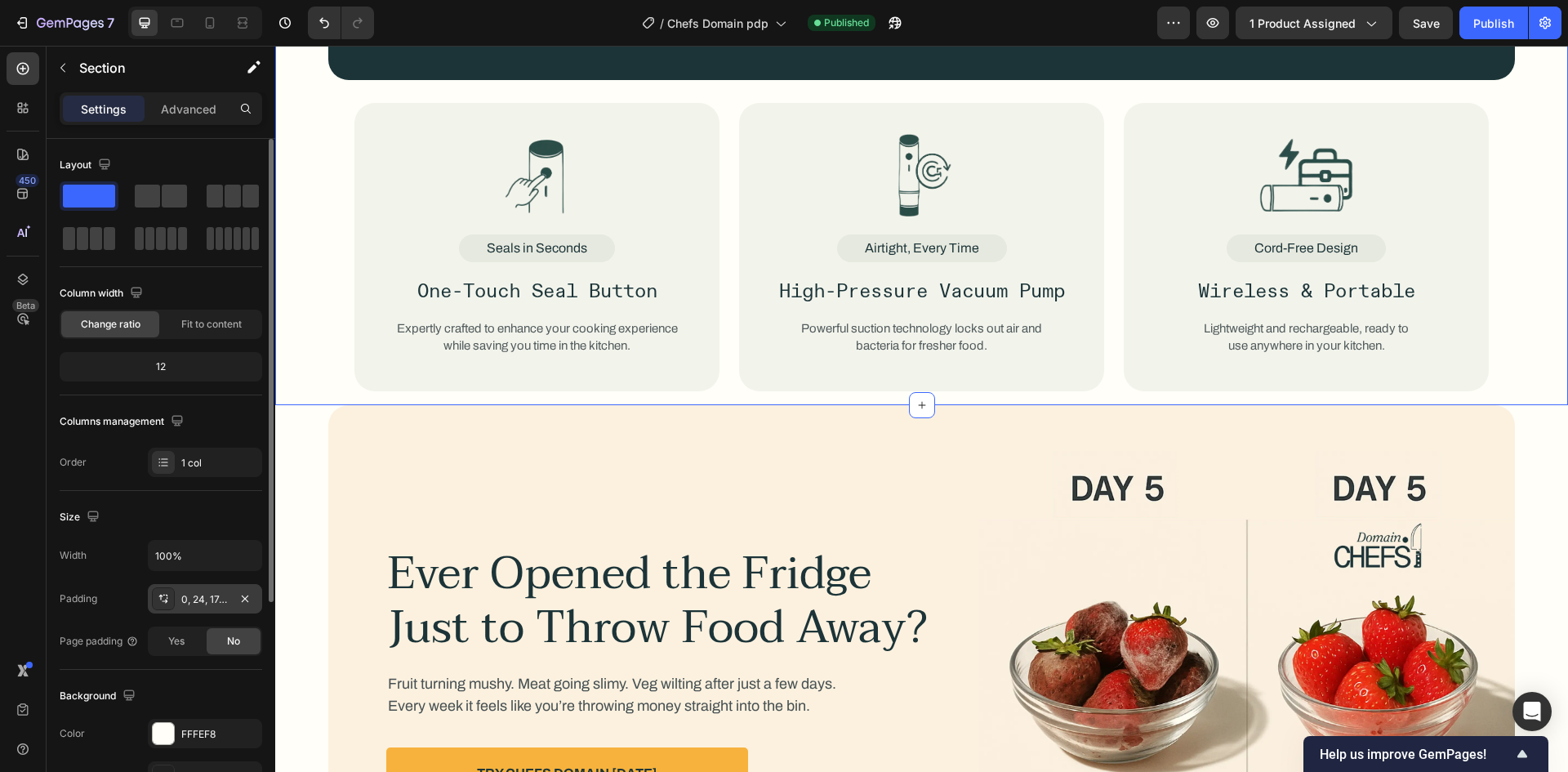
click at [189, 588] on div "0, 24, 17, 24" at bounding box center [205, 598] width 114 height 29
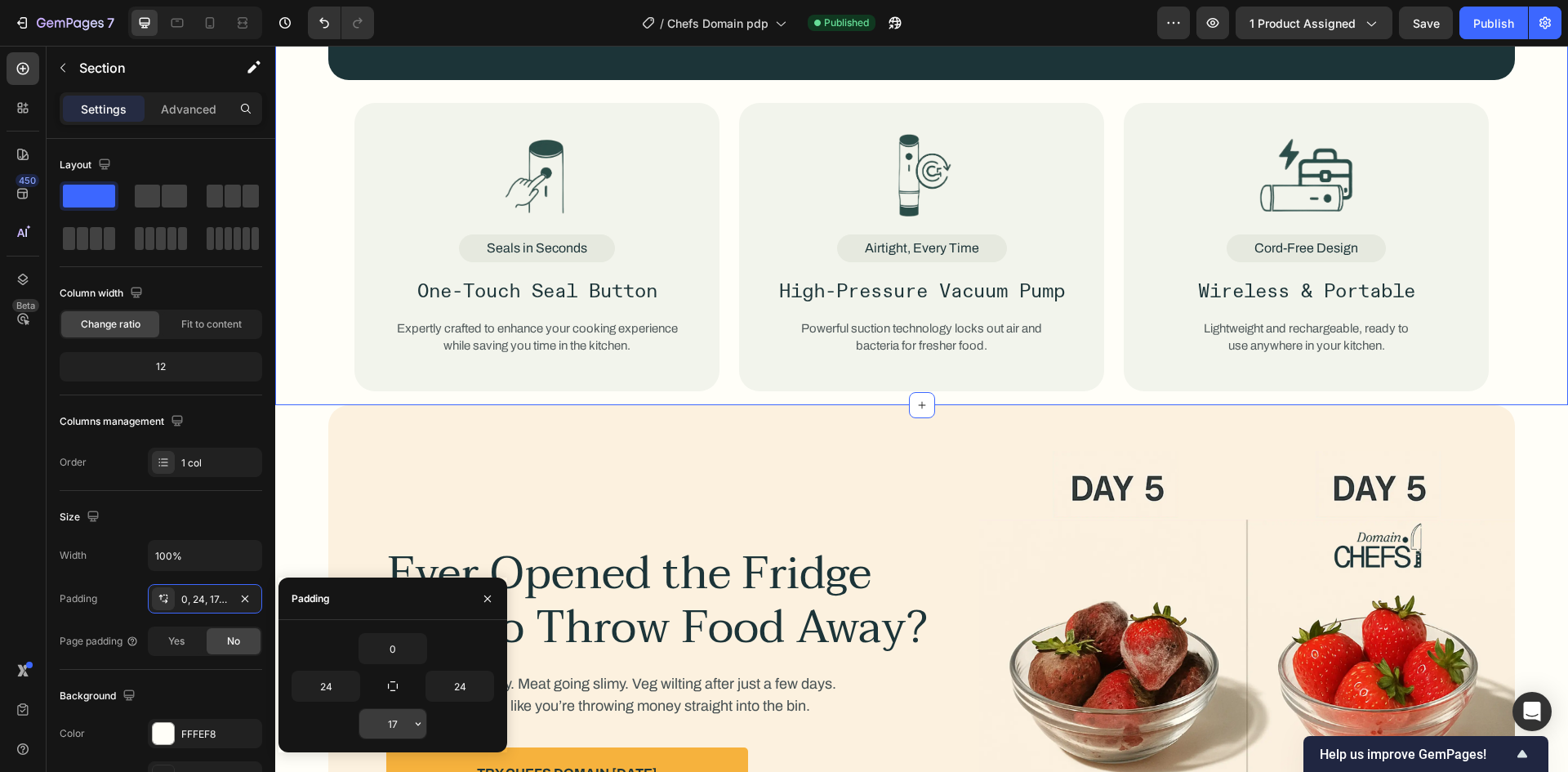
click at [392, 726] on input "17" at bounding box center [393, 723] width 67 height 29
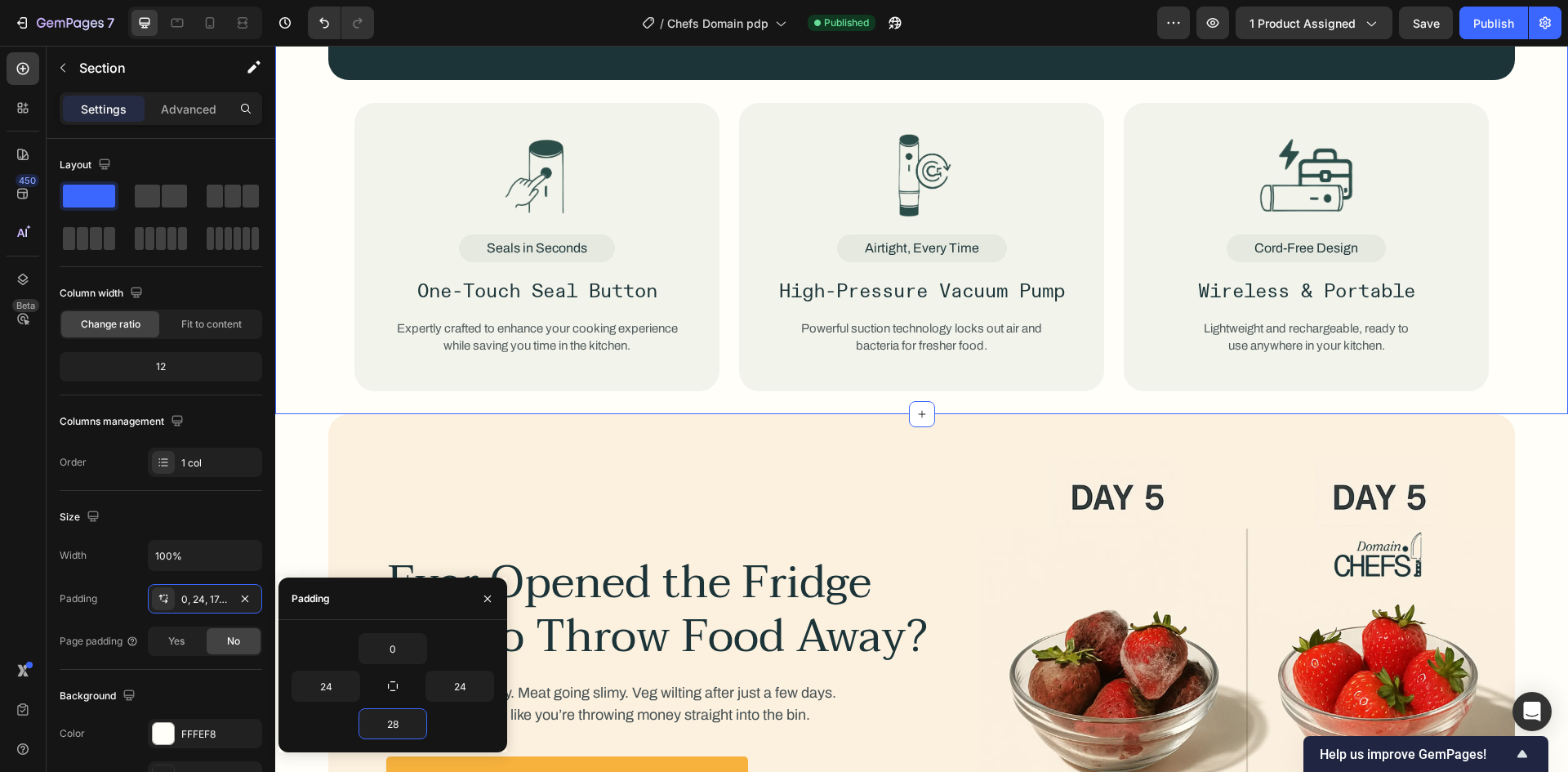
type input "28"
click at [351, 716] on div "28" at bounding box center [393, 723] width 203 height 31
click at [257, 695] on div "Background" at bounding box center [161, 696] width 203 height 26
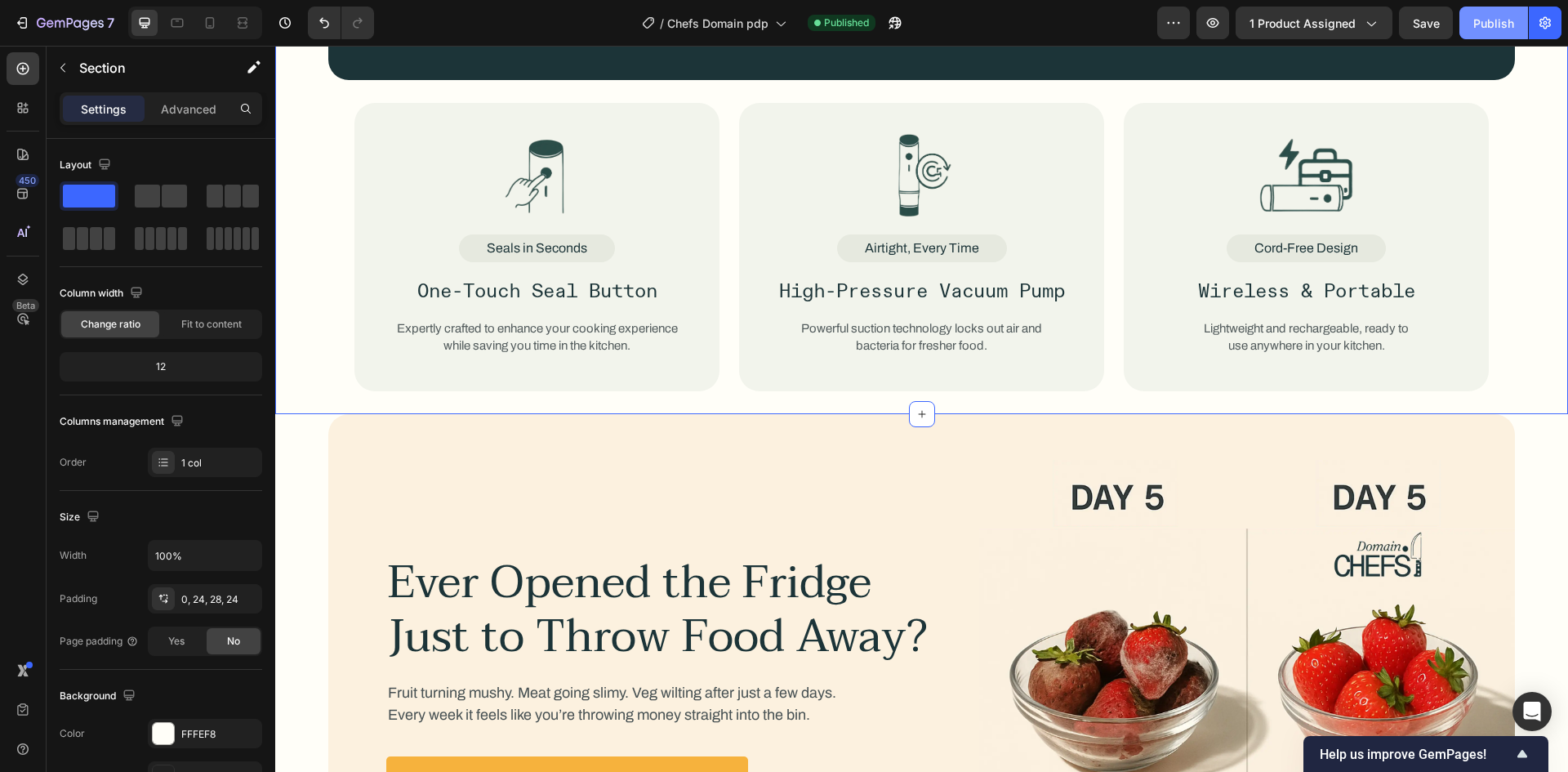
drag, startPoint x: 1479, startPoint y: 25, endPoint x: 855, endPoint y: 94, distance: 627.8
click at [1479, 25] on div "Publish" at bounding box center [1493, 23] width 41 height 17
click at [179, 25] on icon at bounding box center [177, 23] width 16 height 16
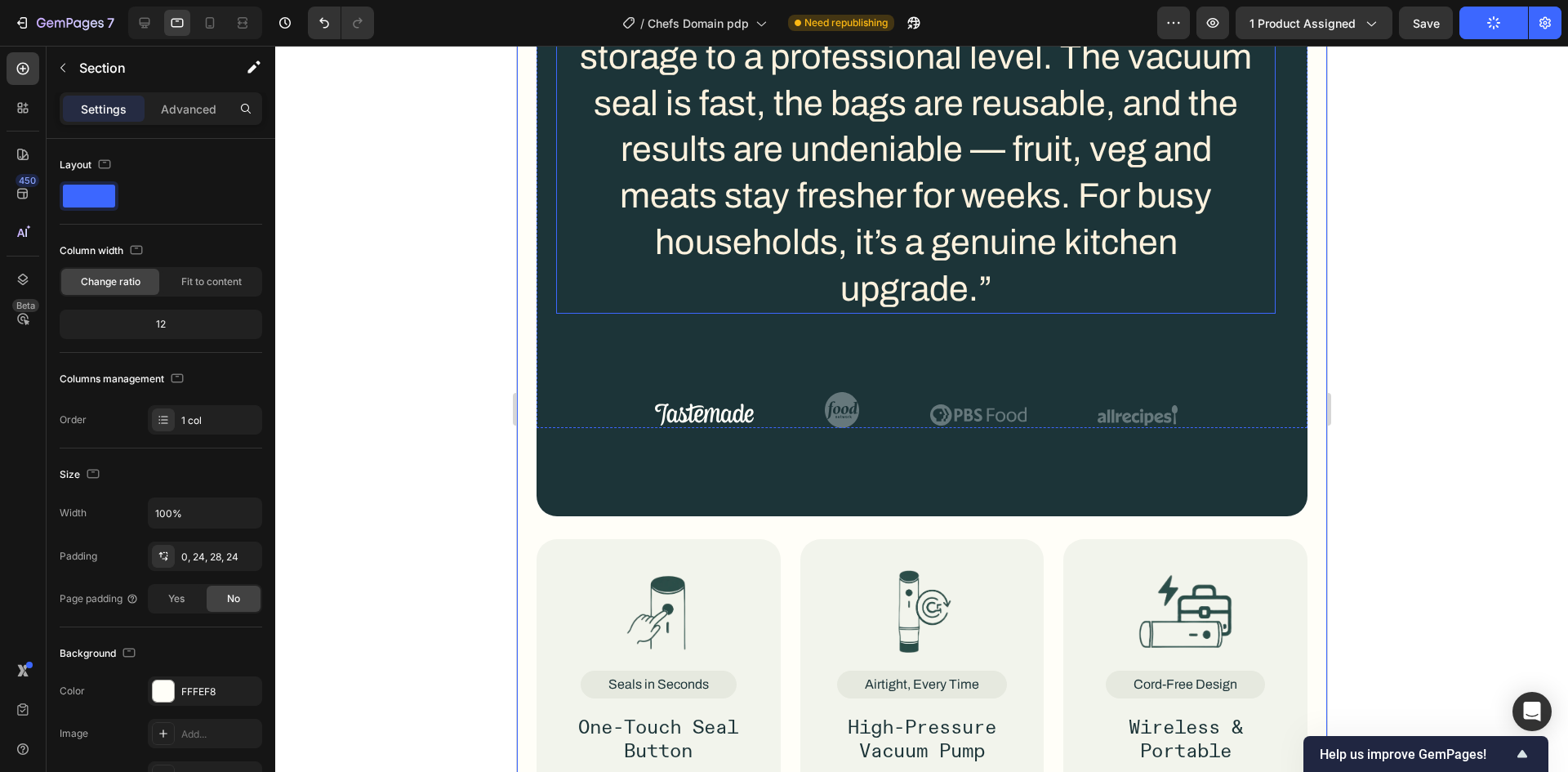
scroll to position [2187, 0]
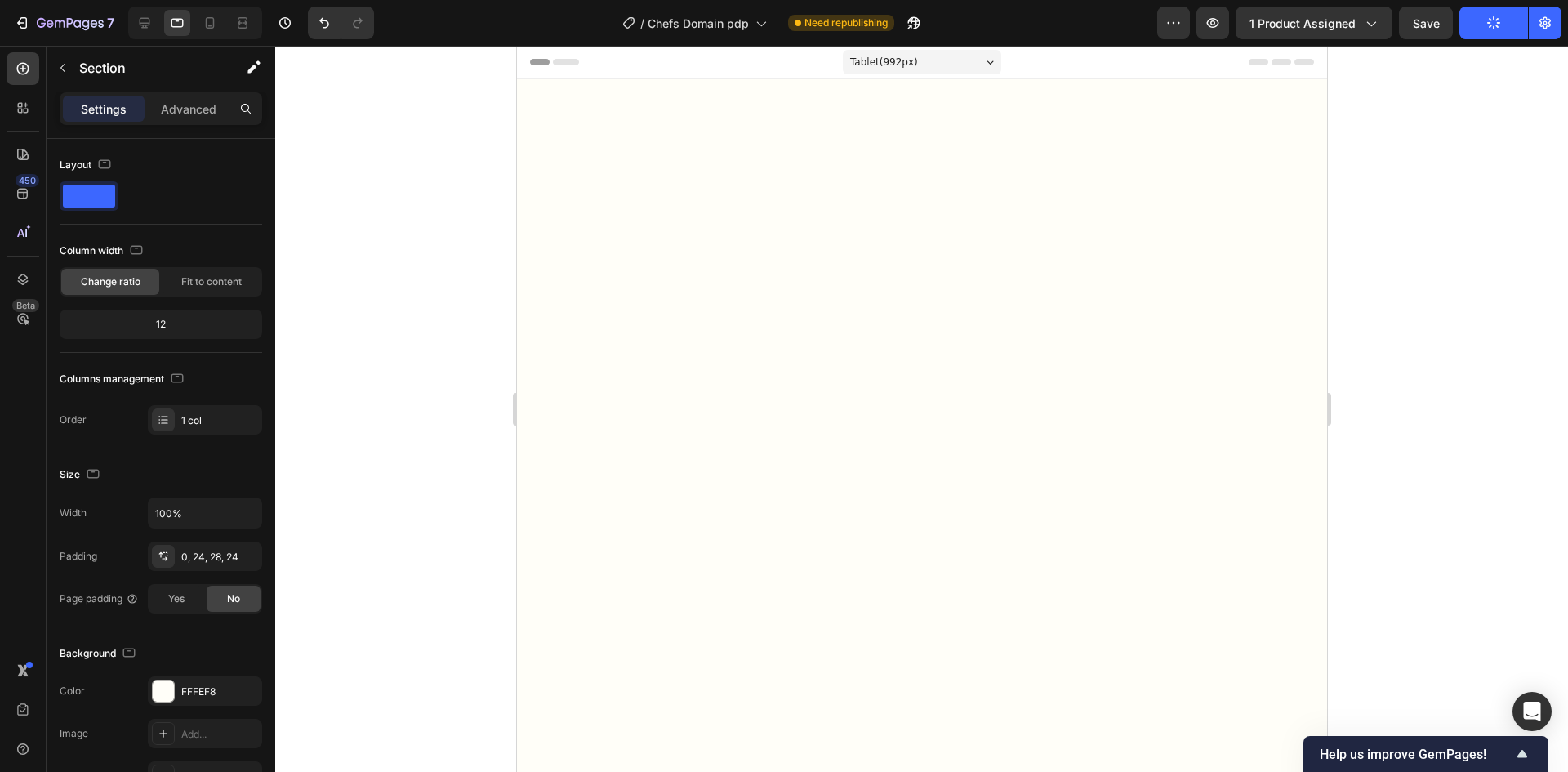
scroll to position [2187, 0]
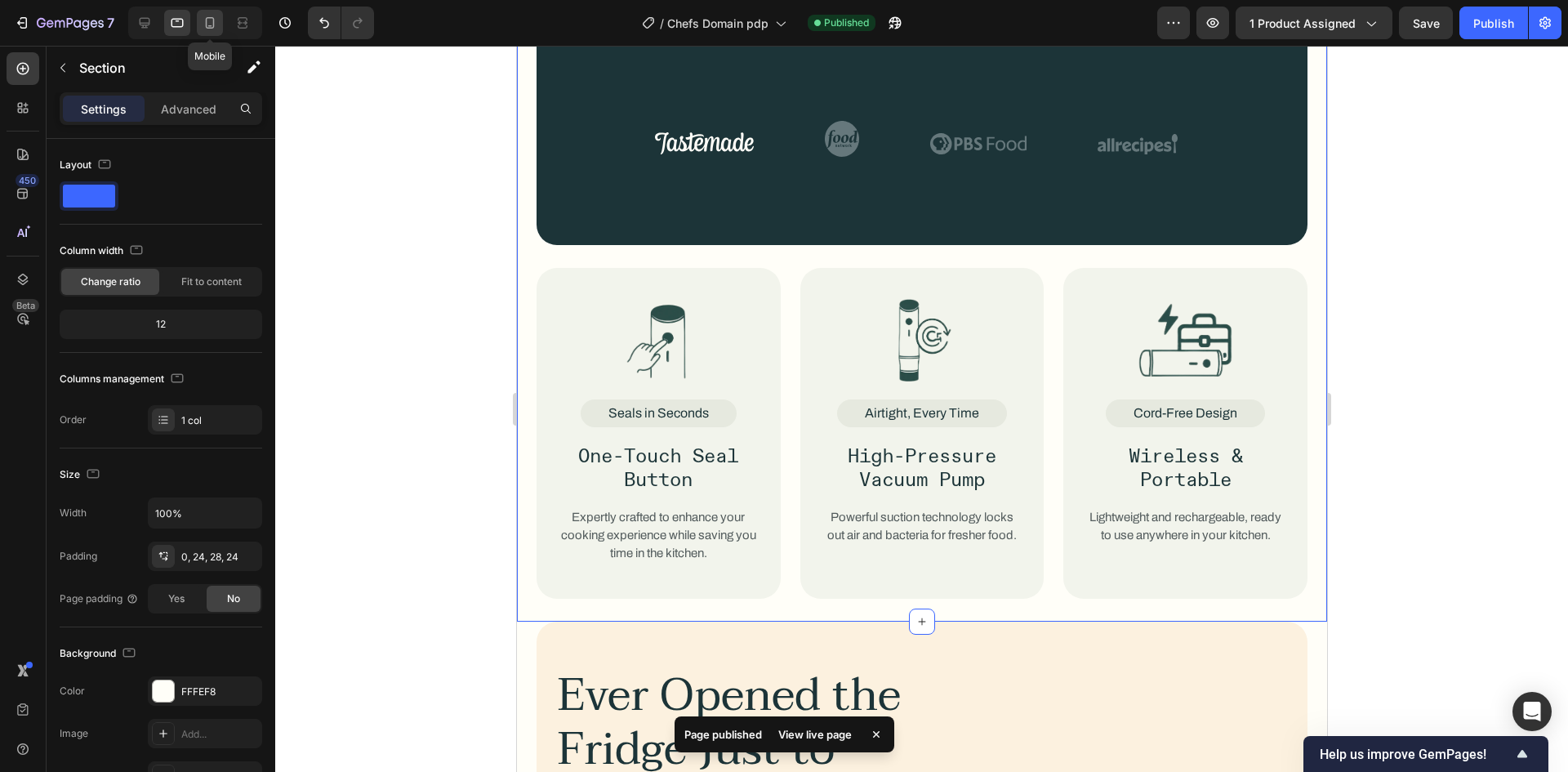
click at [218, 34] on div at bounding box center [210, 23] width 26 height 26
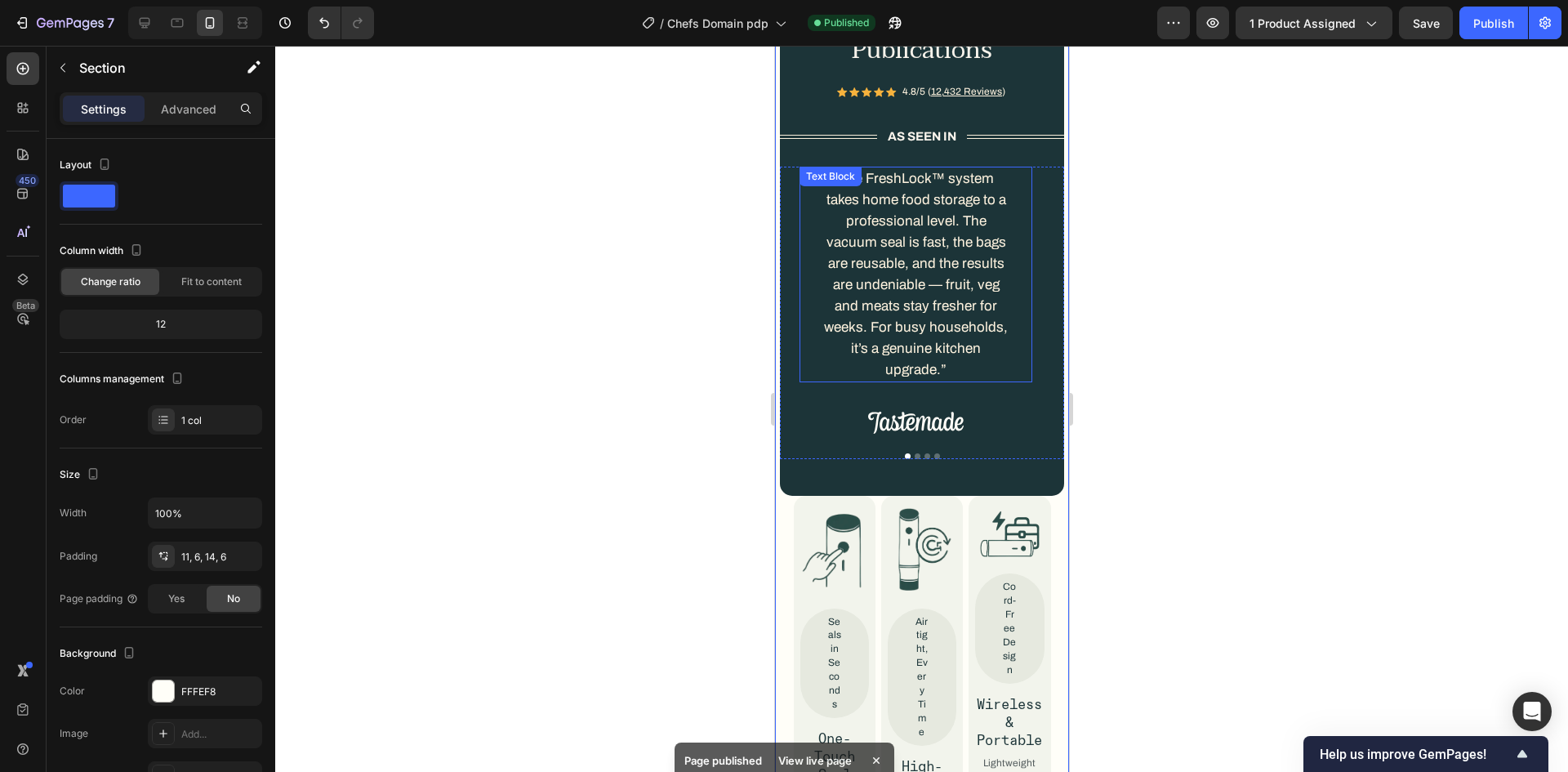
scroll to position [1697, 0]
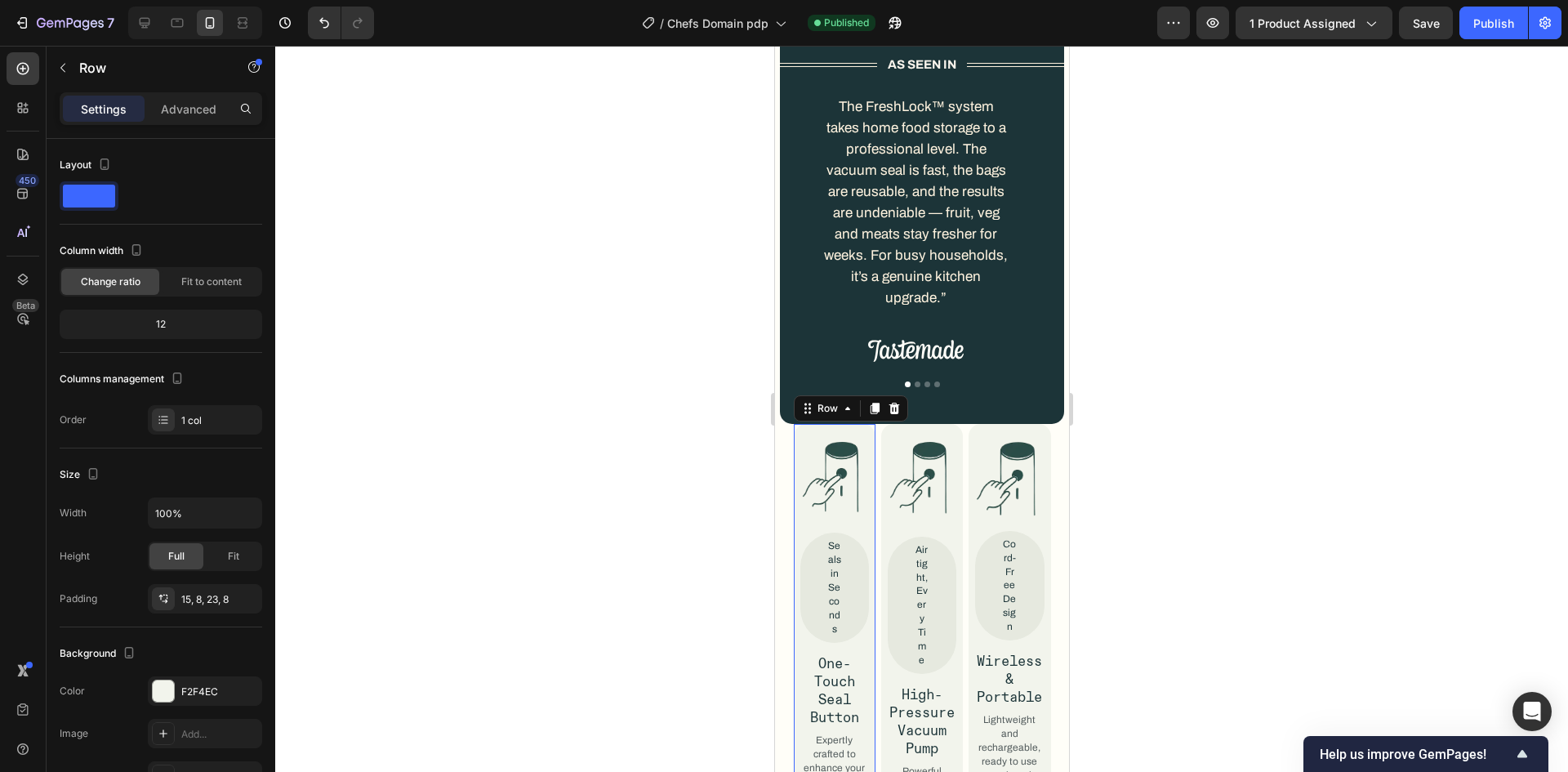
click at [865, 491] on div "Image Seals in Seconds Text Block One-Touch Seal Button Text Block Expertly cra…" at bounding box center [833, 653] width 82 height 458
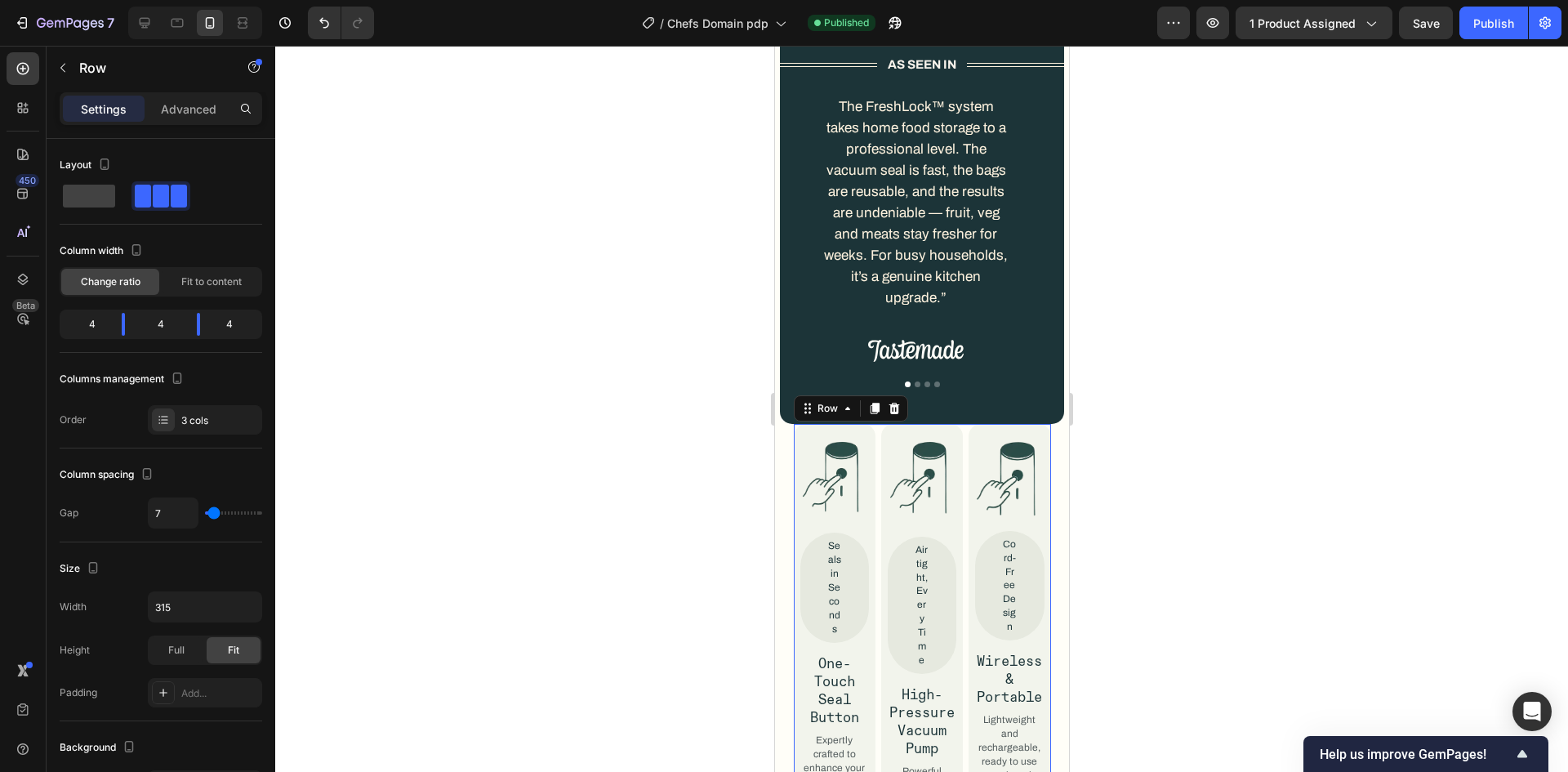
click at [871, 491] on div "Image Seals in Seconds Text Block One-Touch Seal Button Text Block Expertly cra…" at bounding box center [920, 653] width 257 height 458
click at [106, 199] on span at bounding box center [89, 196] width 52 height 23
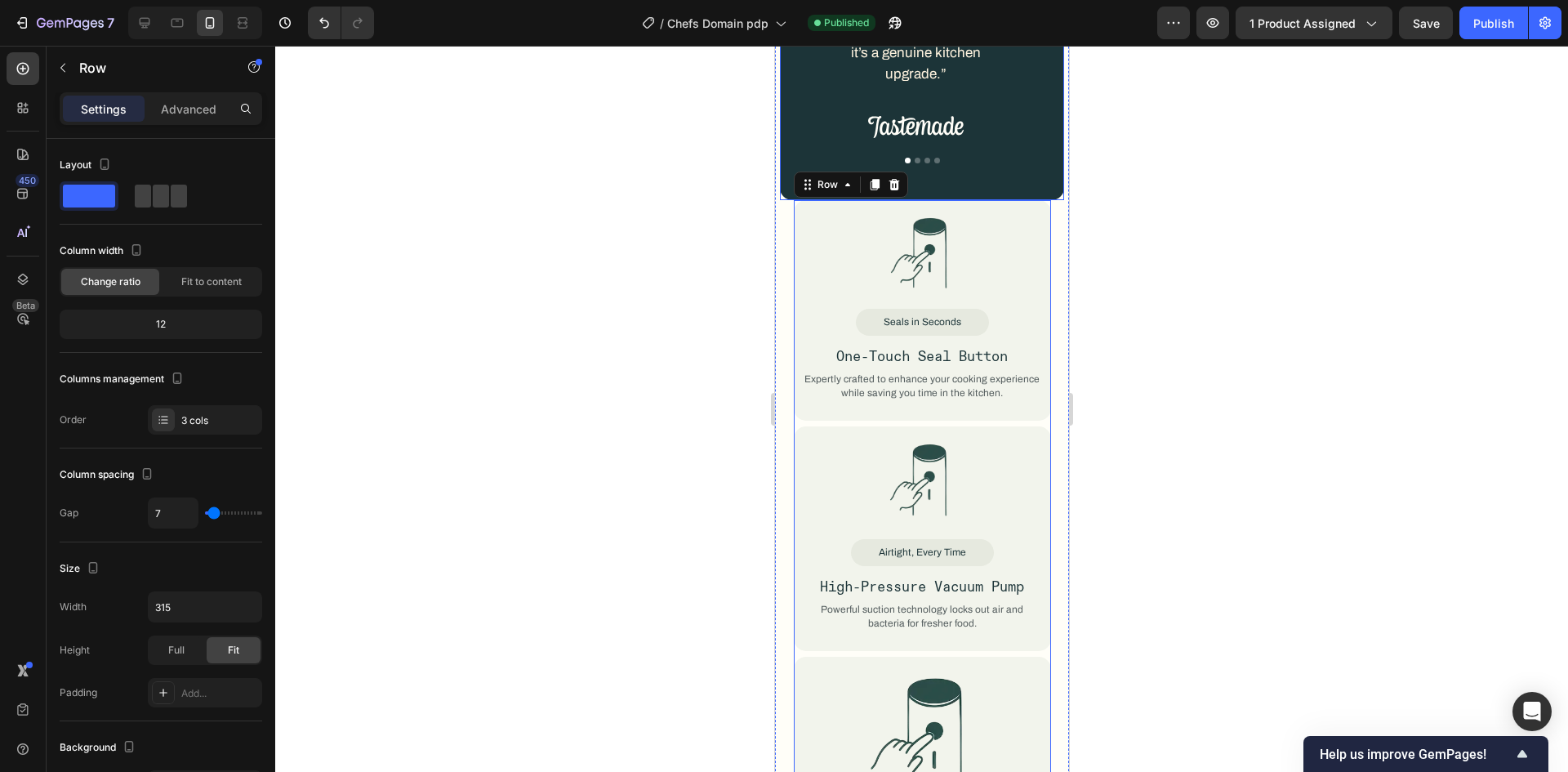
scroll to position [1942, 0]
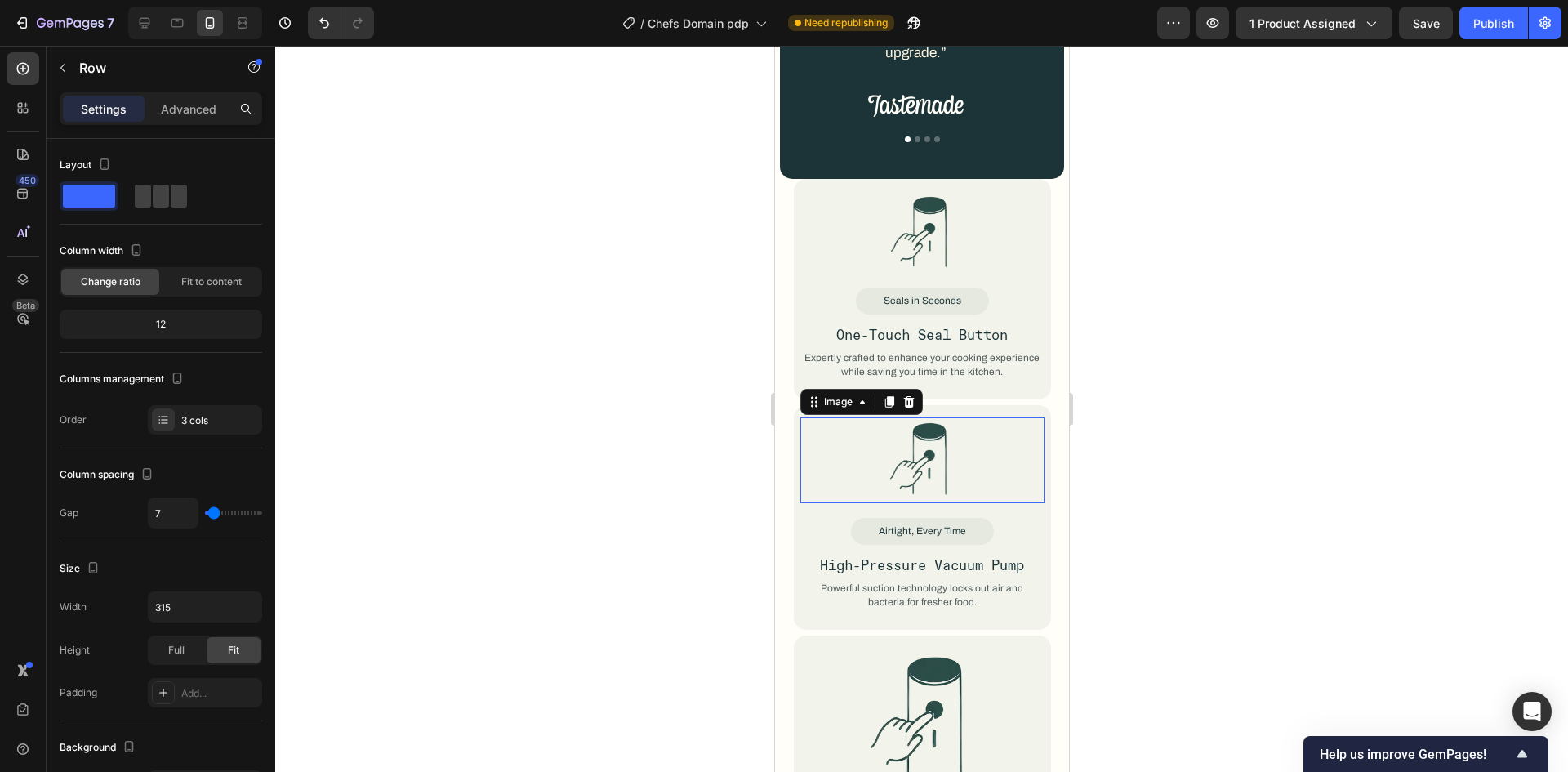
click at [934, 436] on img at bounding box center [920, 461] width 67 height 86
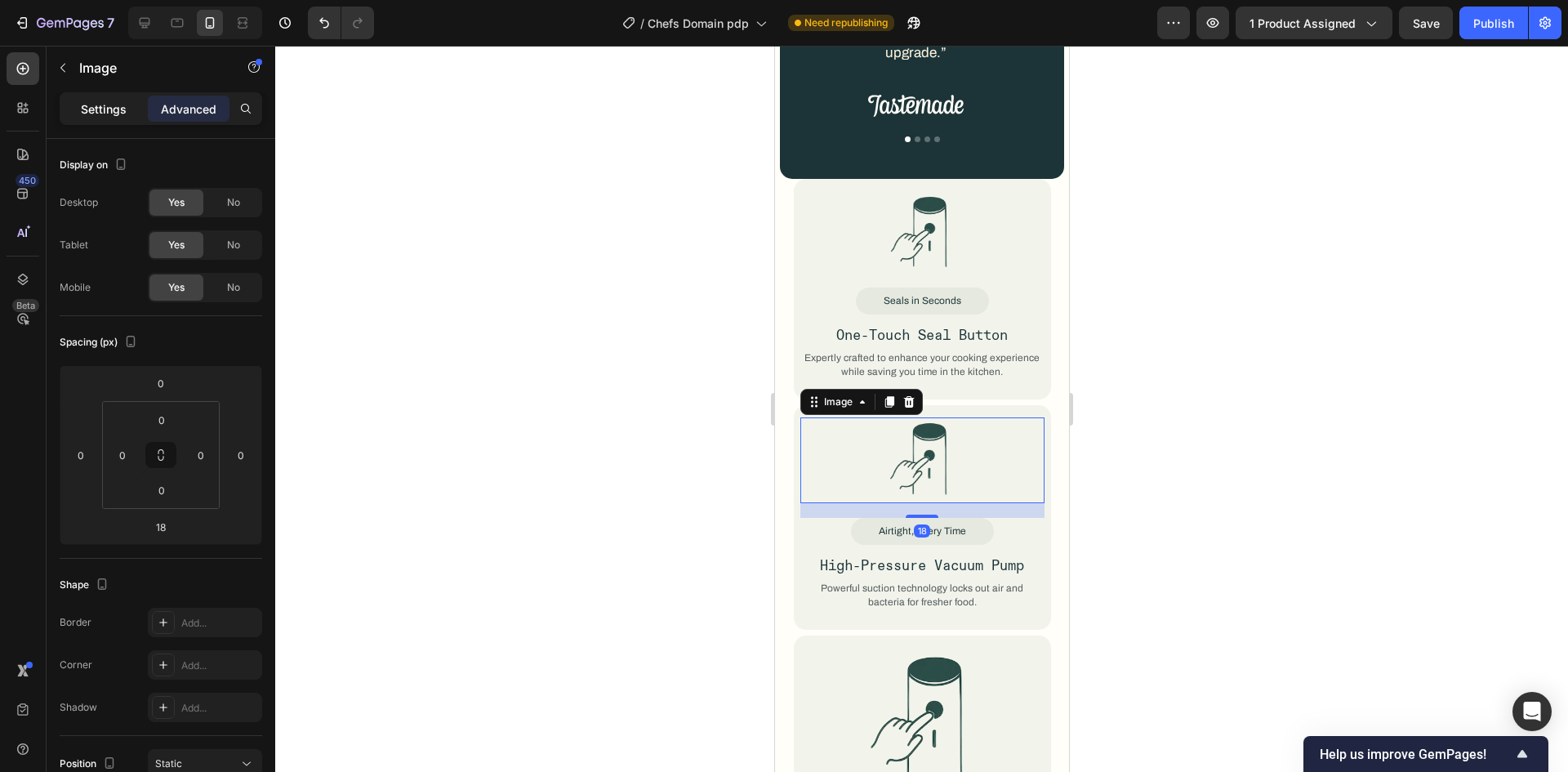
click at [137, 110] on div "Settings" at bounding box center [104, 109] width 82 height 26
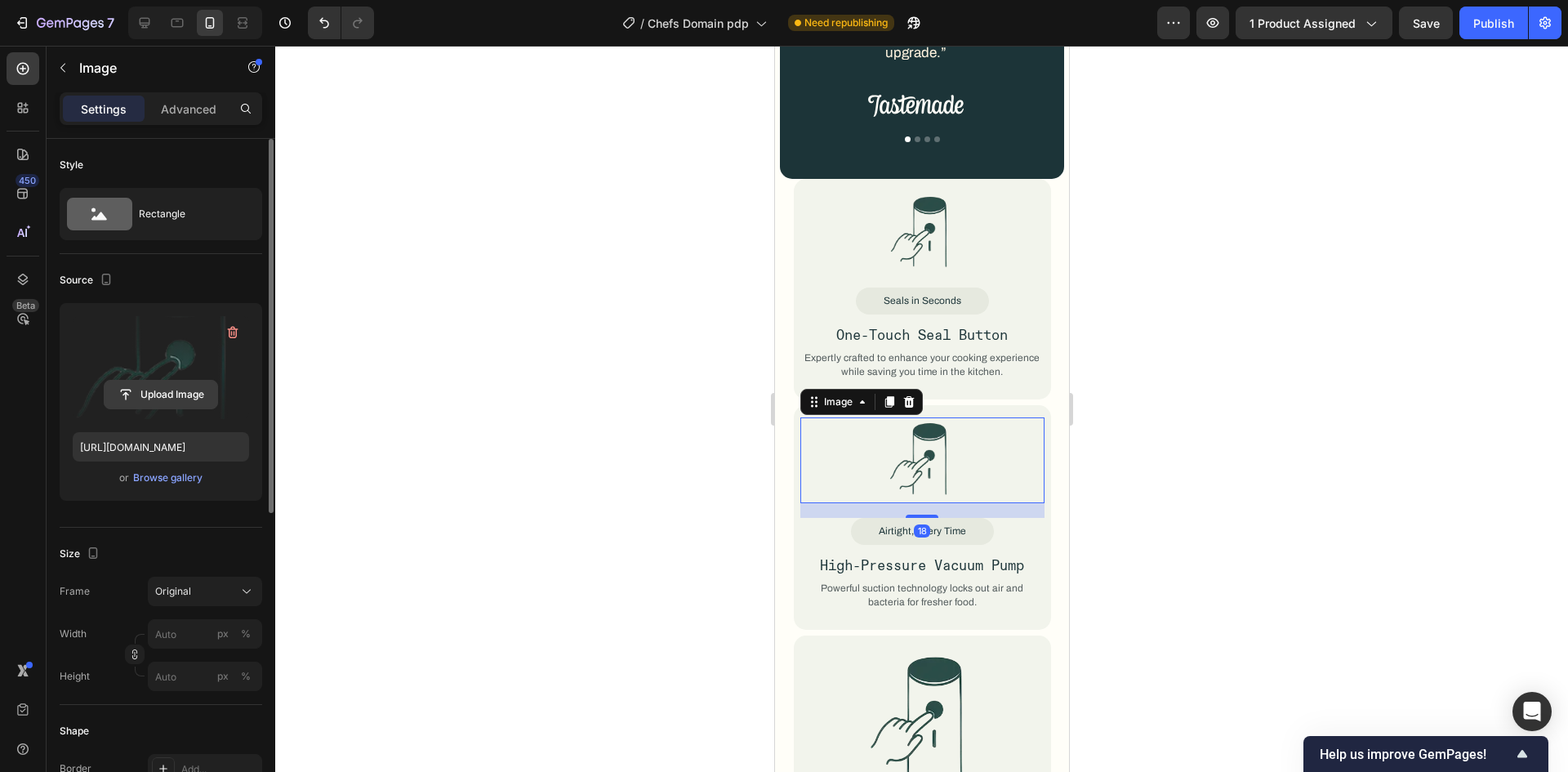
click at [159, 402] on input "file" at bounding box center [161, 395] width 113 height 28
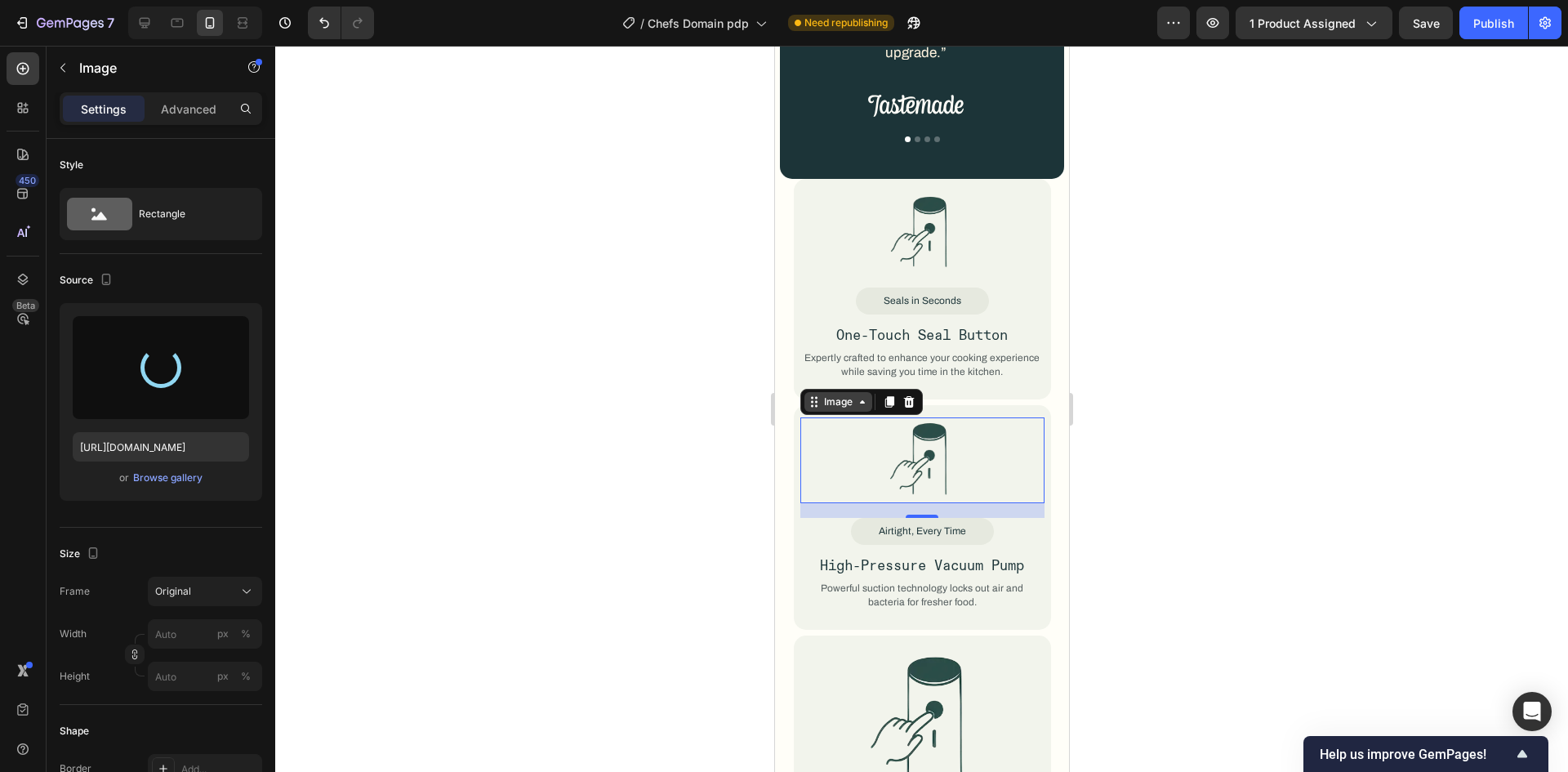
type input "https://cdn.shopify.com/s/files/1/0952/4494/3676/files/gempages_585203251381535…"
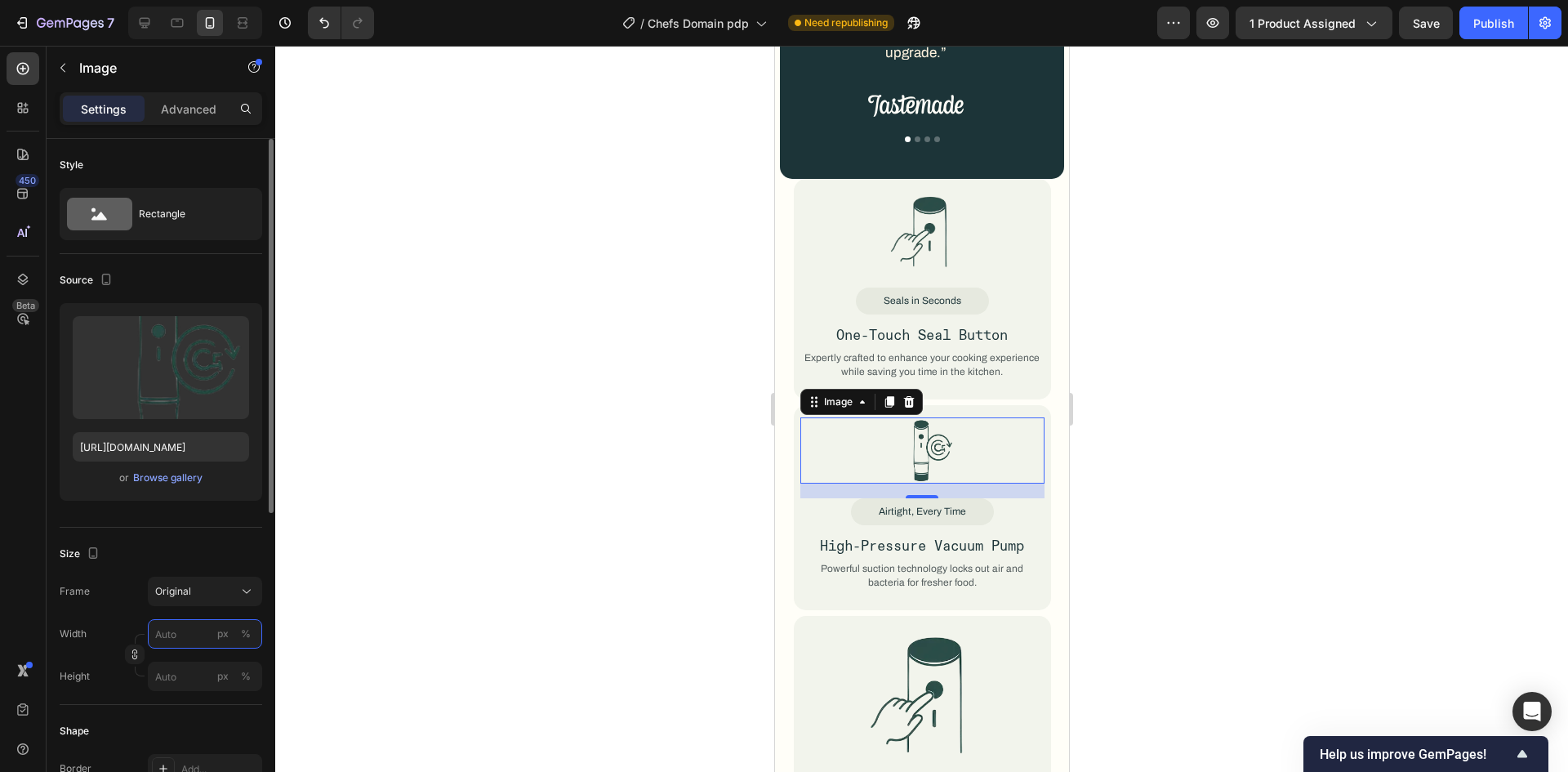
click at [175, 632] on input "px %" at bounding box center [205, 633] width 114 height 29
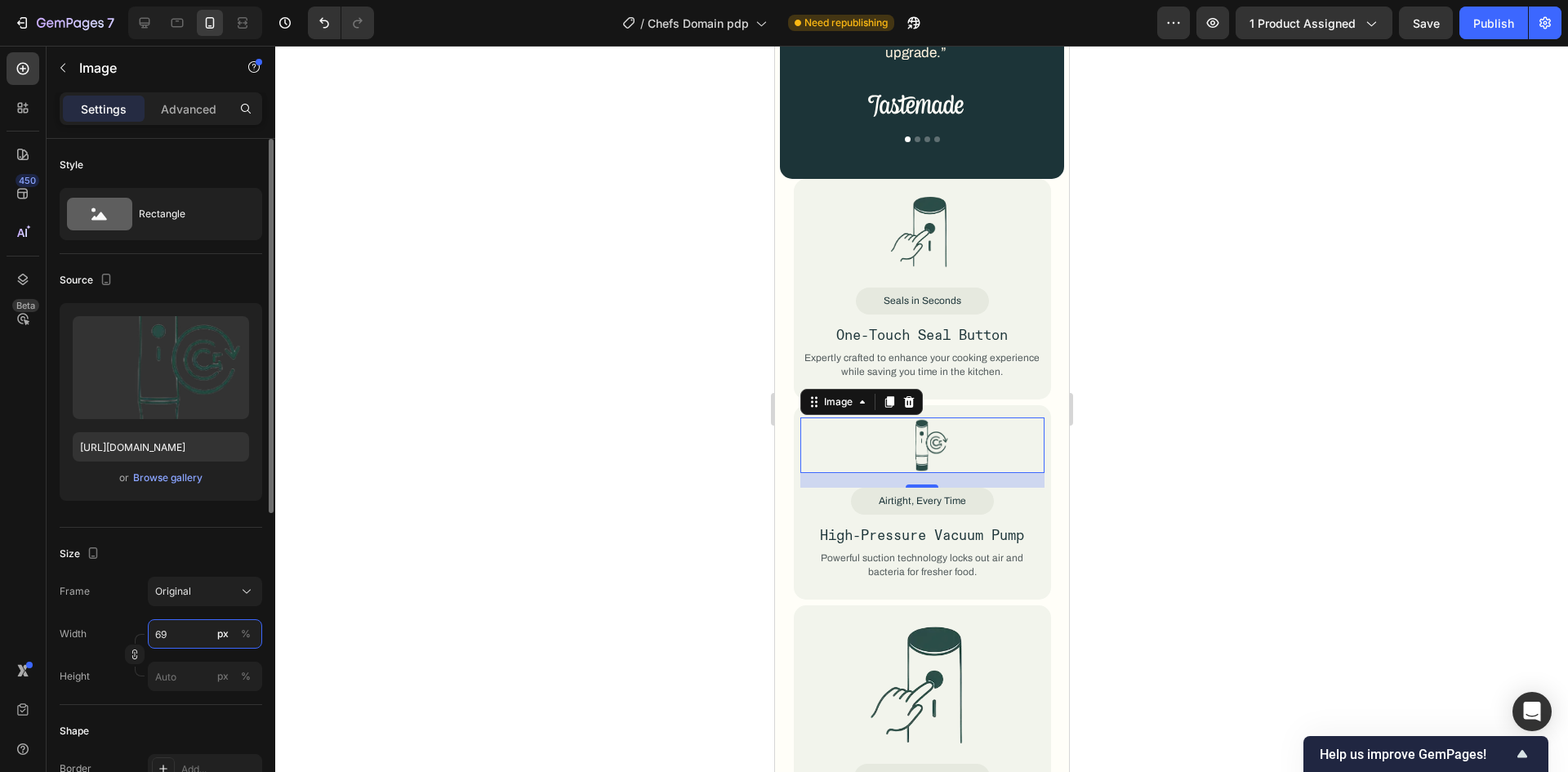
type input "69"
click at [130, 615] on div "Frame Original Width 69 px % Height px %" at bounding box center [161, 634] width 203 height 114
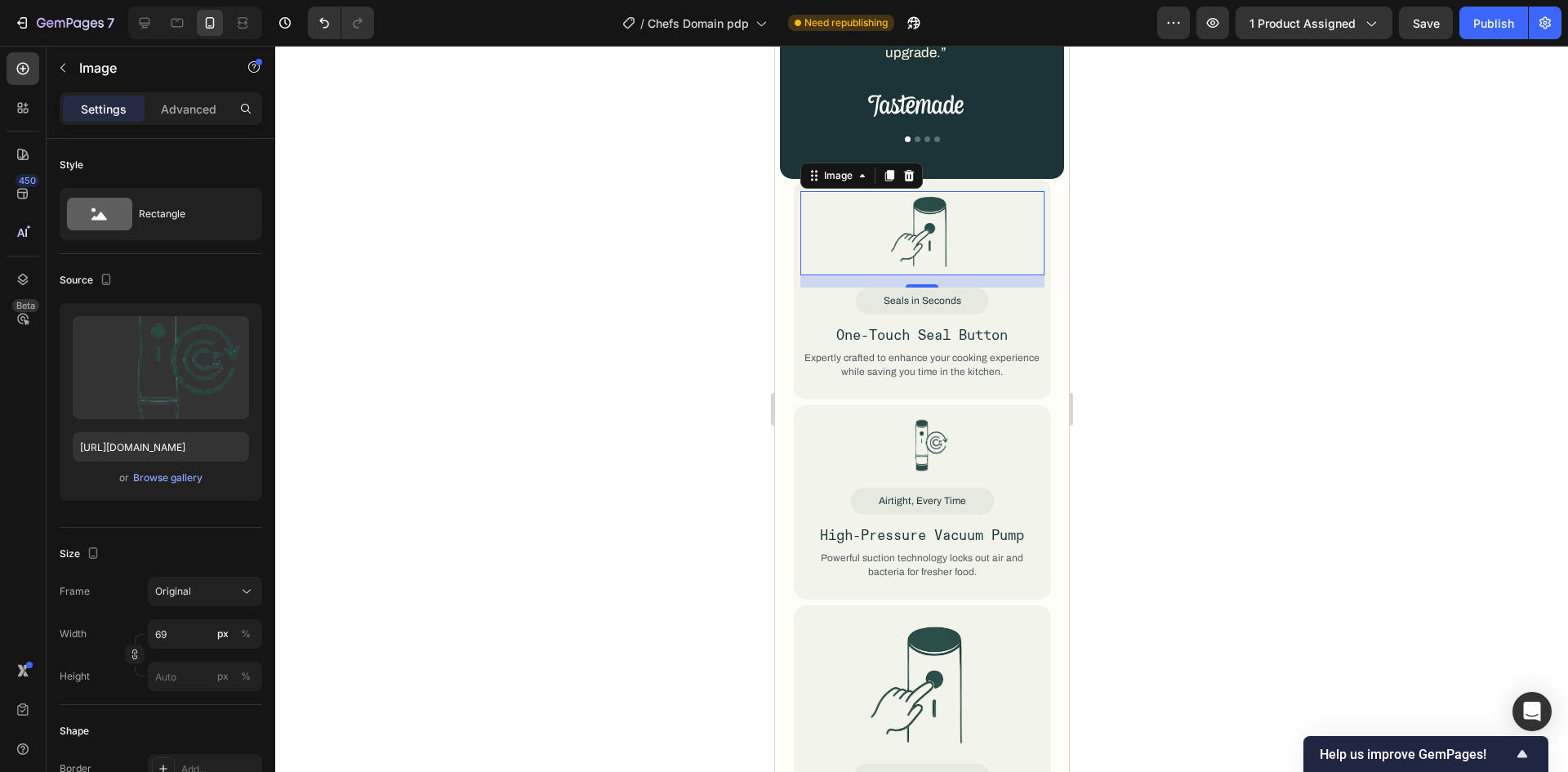
click at [944, 242] on img at bounding box center [921, 233] width 66 height 85
click at [943, 422] on div at bounding box center [921, 446] width 244 height 56
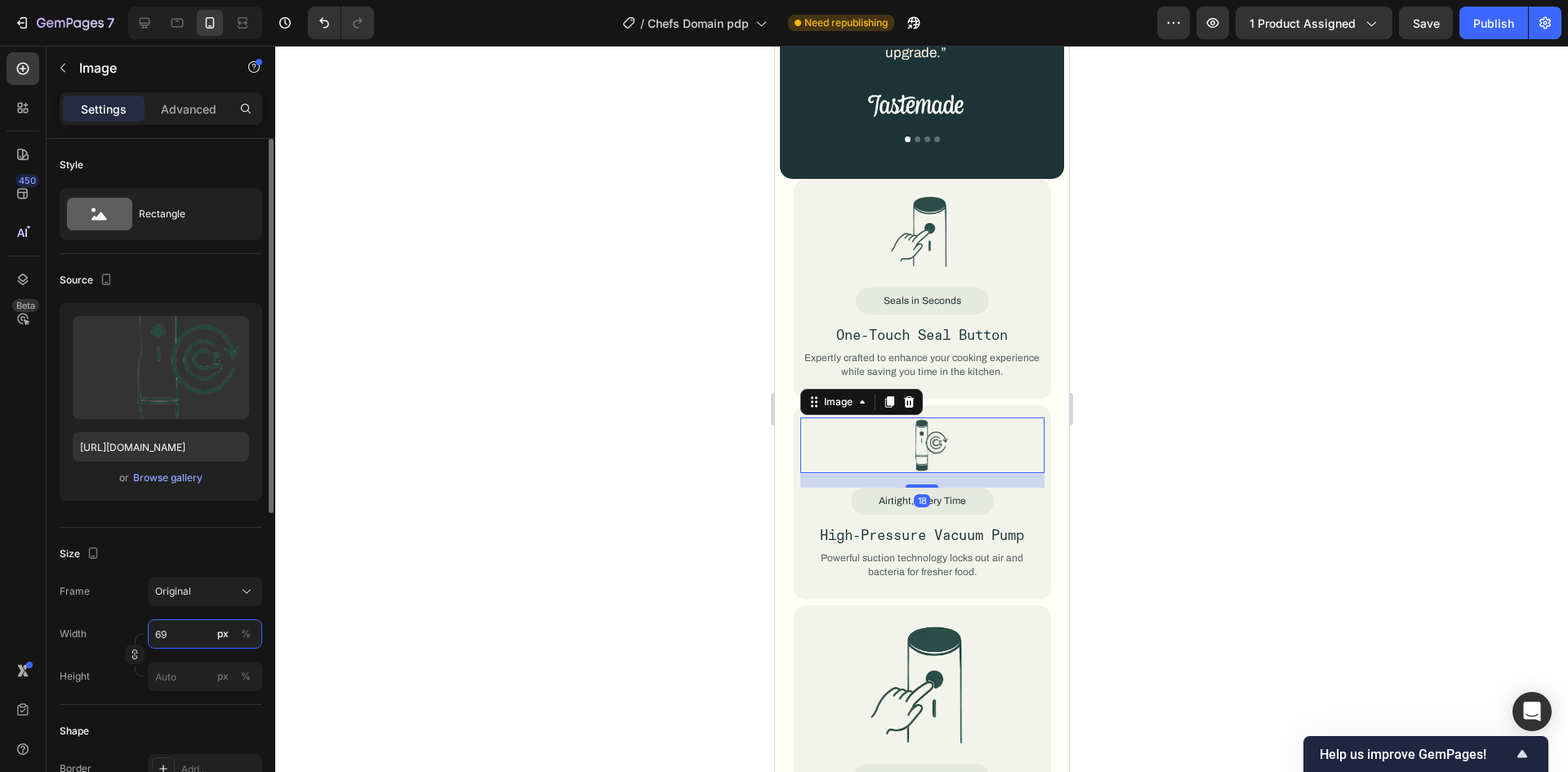
click at [170, 635] on input "69" at bounding box center [205, 633] width 114 height 29
click at [168, 635] on input "62" at bounding box center [205, 633] width 114 height 29
type input "61"
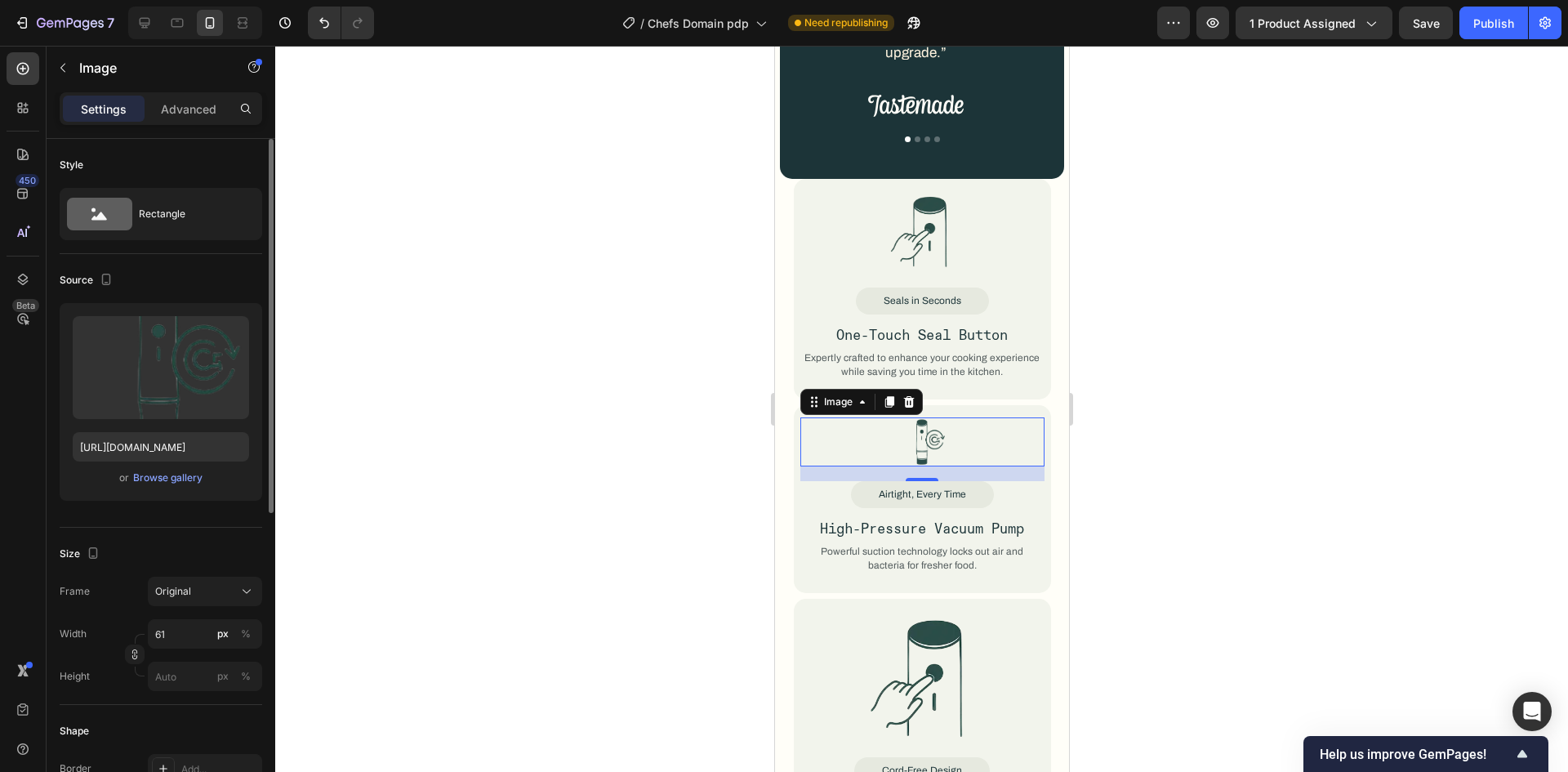
click at [128, 619] on div "Frame Original Width 61 px % Height px %" at bounding box center [161, 634] width 203 height 114
click at [895, 213] on img at bounding box center [921, 233] width 66 height 85
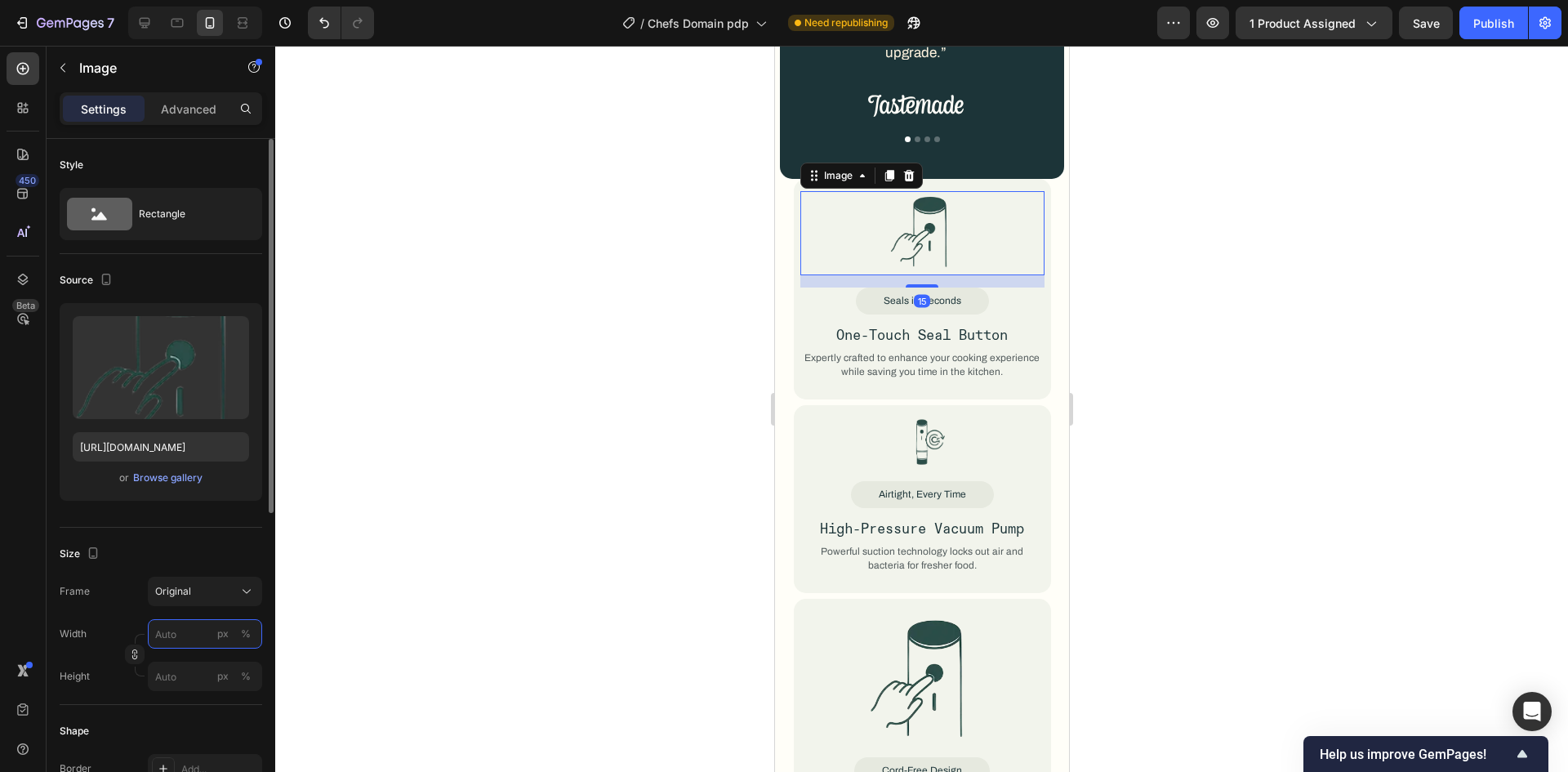
click at [191, 631] on input "px %" at bounding box center [205, 633] width 114 height 29
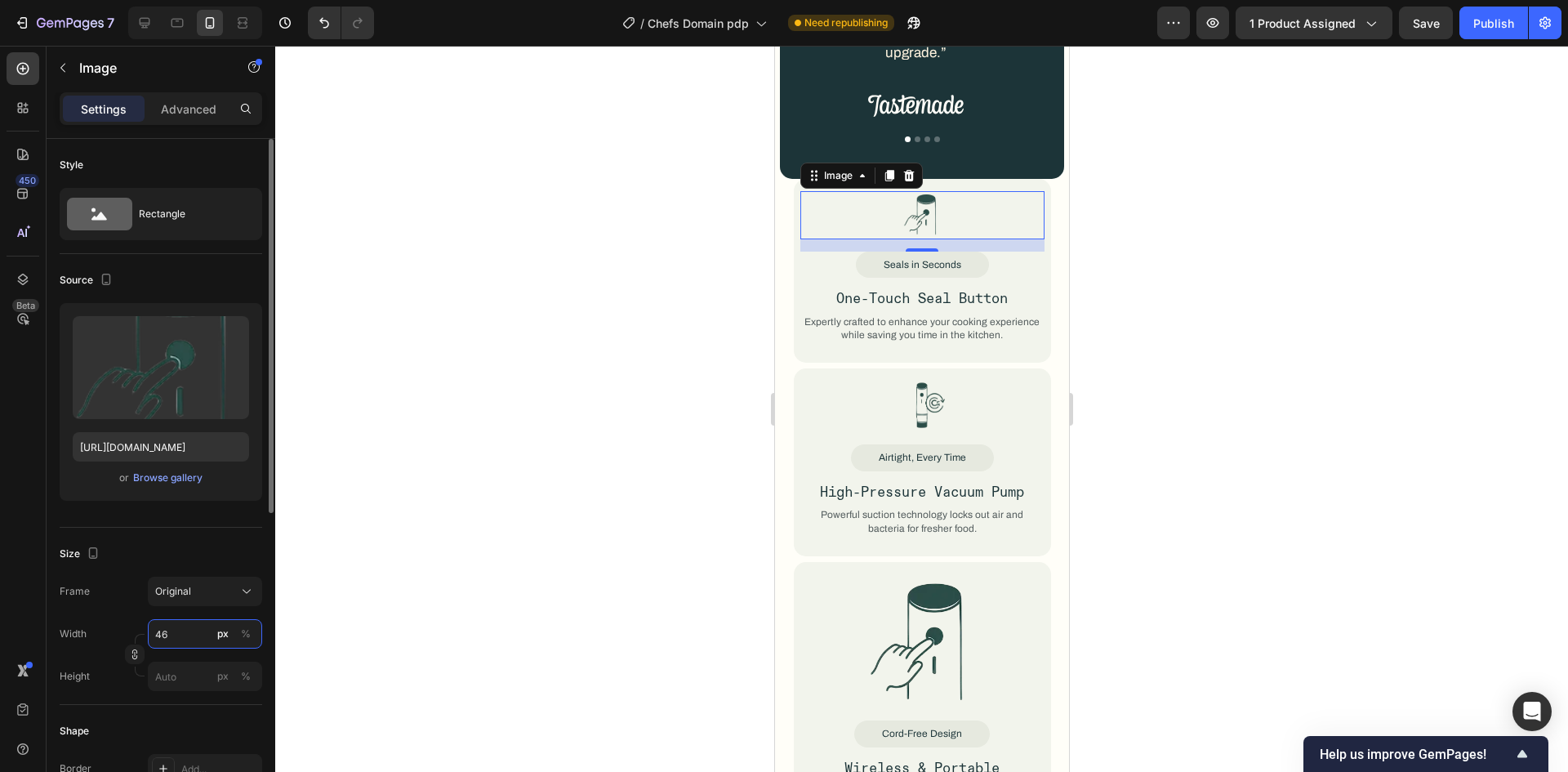
type input "46"
click at [117, 629] on div "Width 46 px %" at bounding box center [161, 633] width 203 height 29
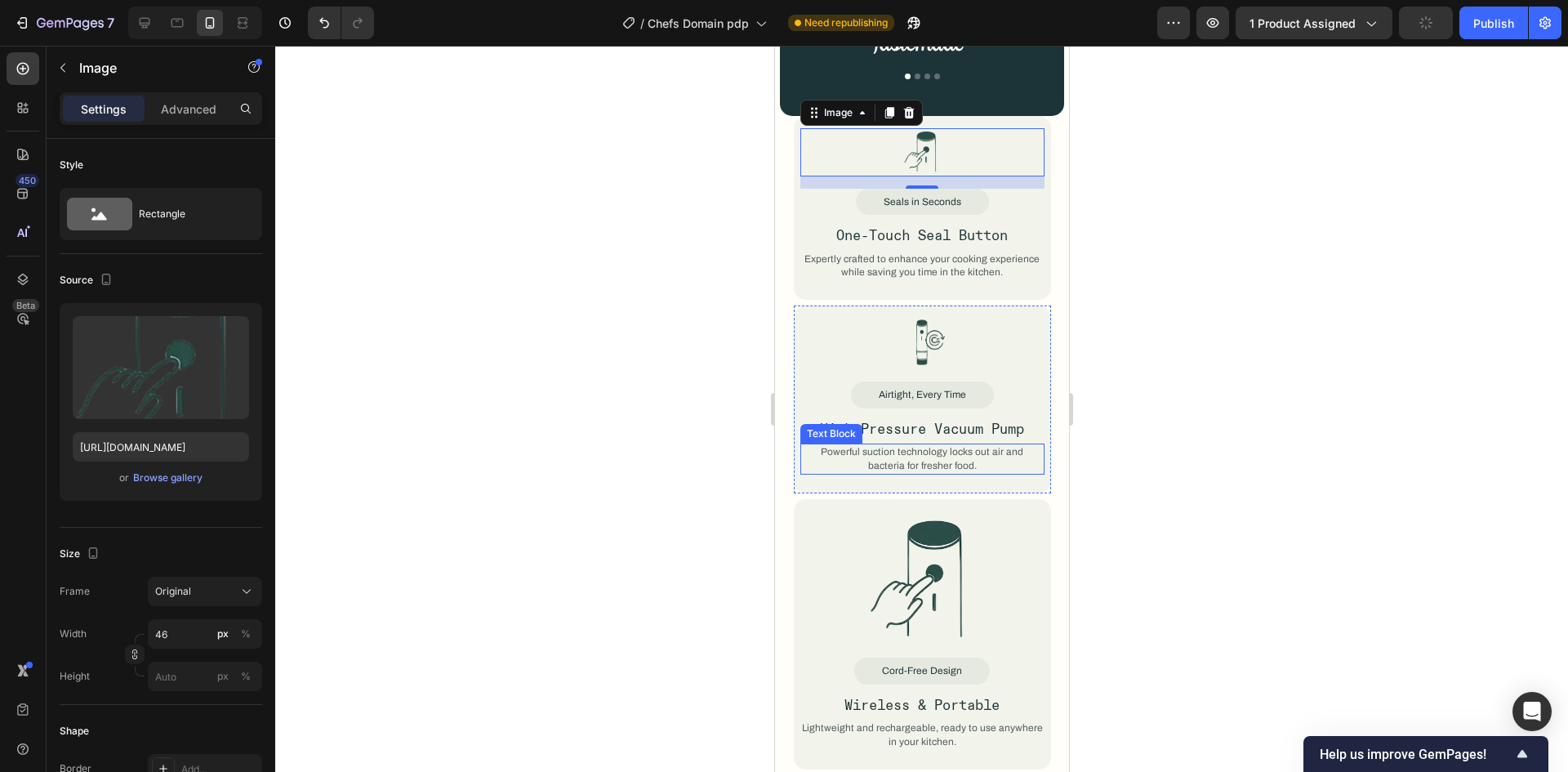
scroll to position [2024, 0]
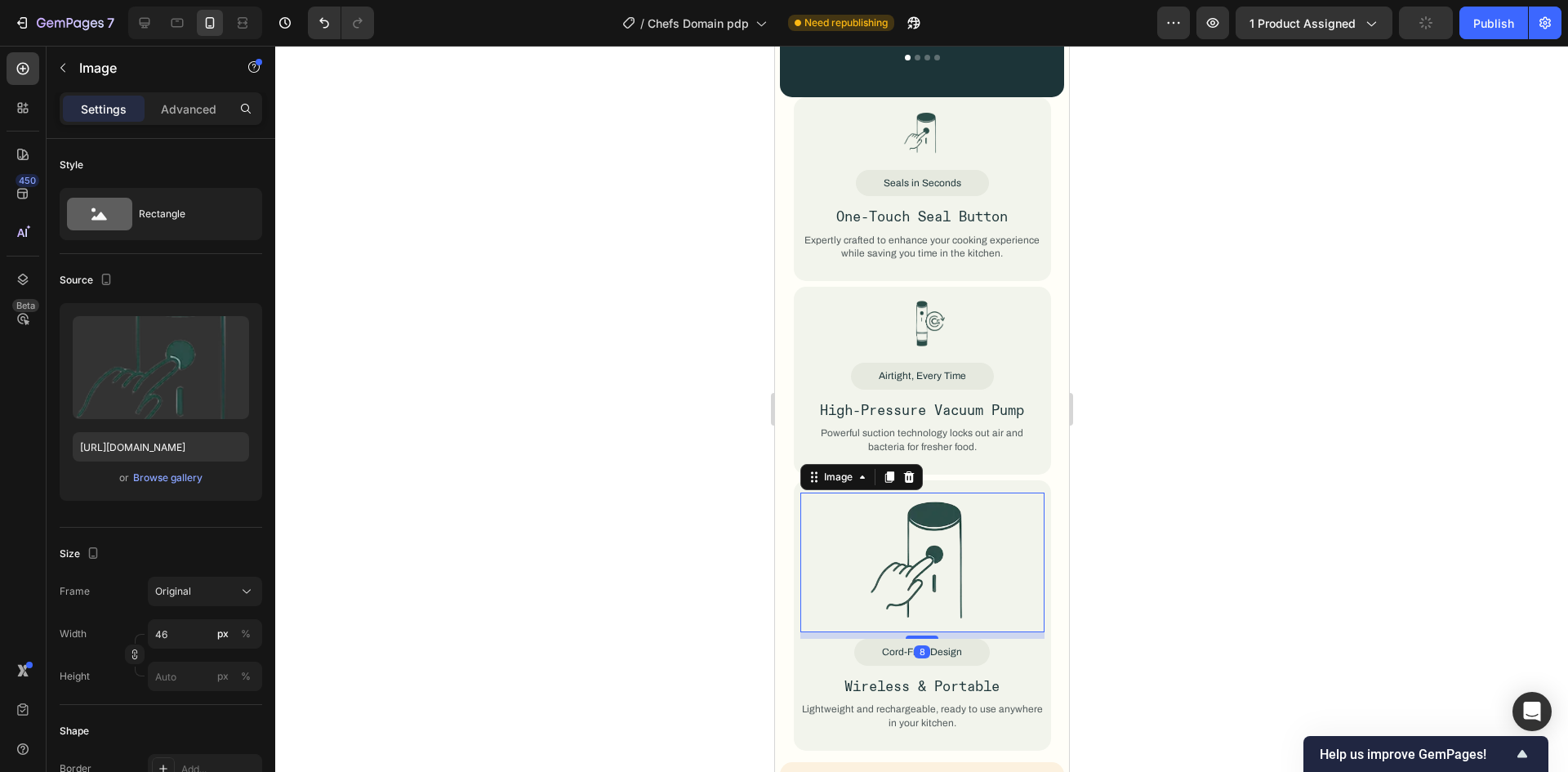
click at [924, 531] on img at bounding box center [921, 563] width 109 height 140
click at [191, 626] on input "px %" at bounding box center [205, 633] width 114 height 29
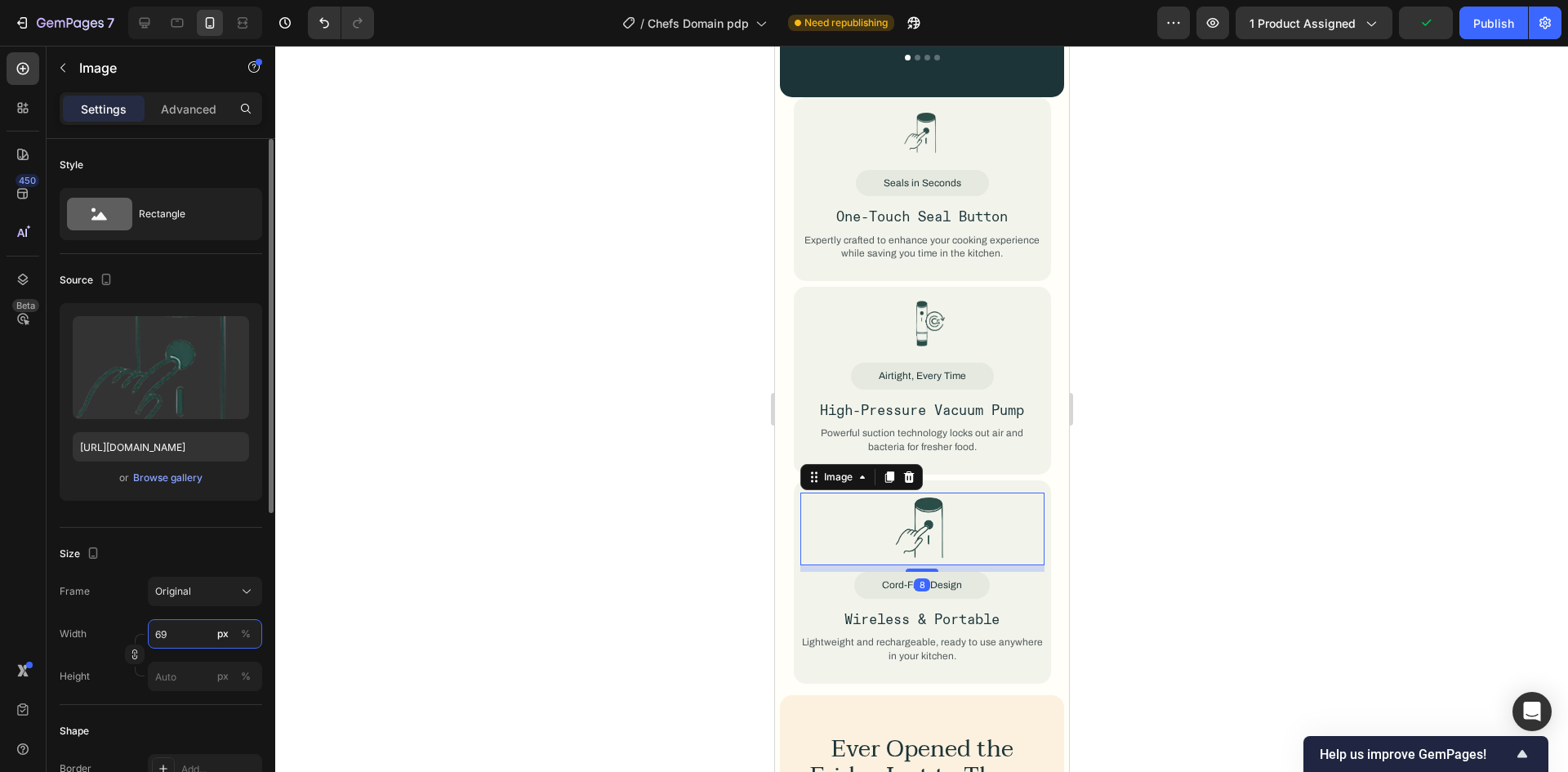
type input "69"
click at [118, 613] on div "Frame Original Width 69 px % Height px %" at bounding box center [161, 634] width 203 height 114
click at [926, 299] on img at bounding box center [921, 323] width 50 height 49
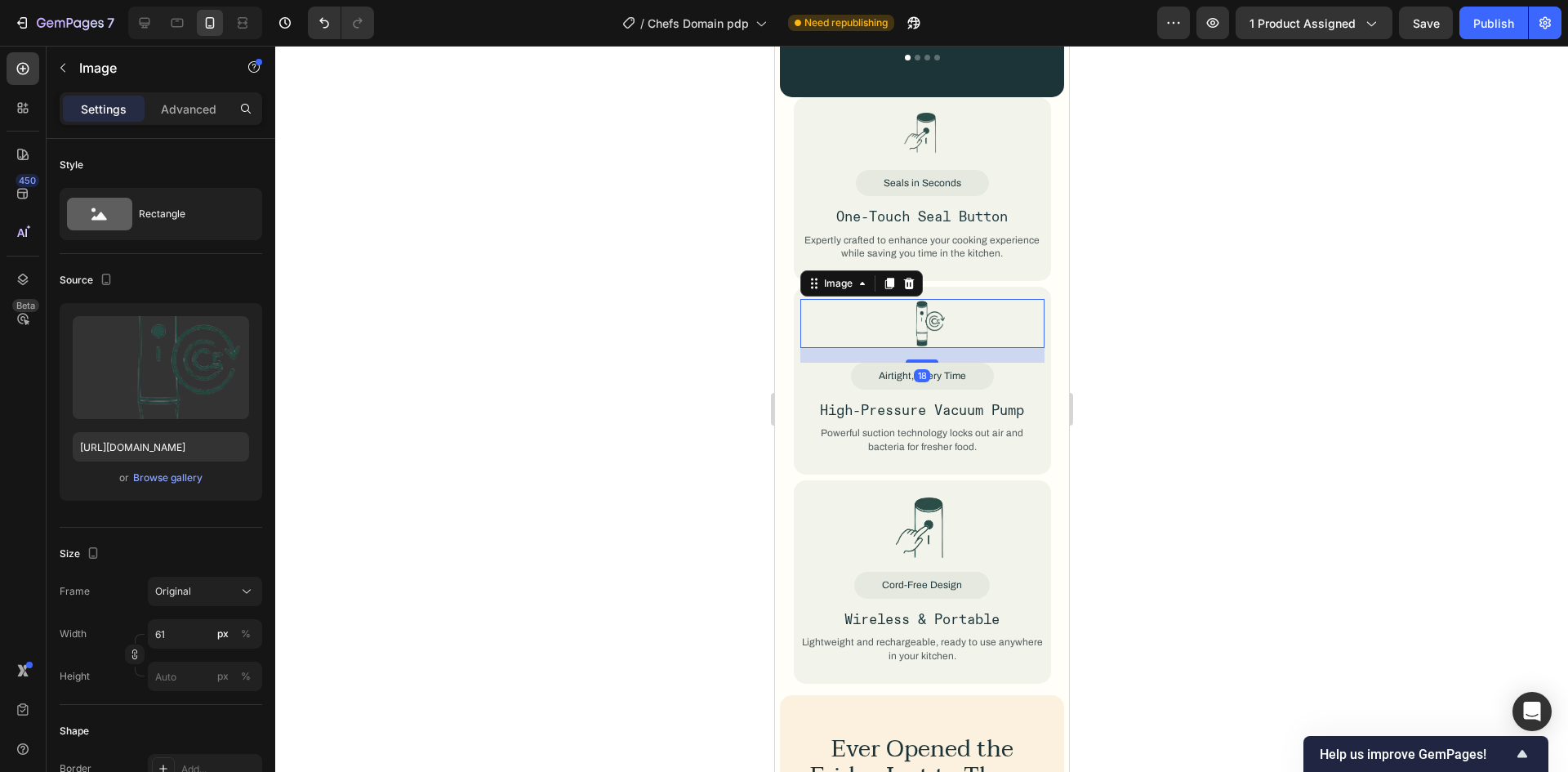
click at [1166, 286] on div at bounding box center [921, 409] width 1293 height 726
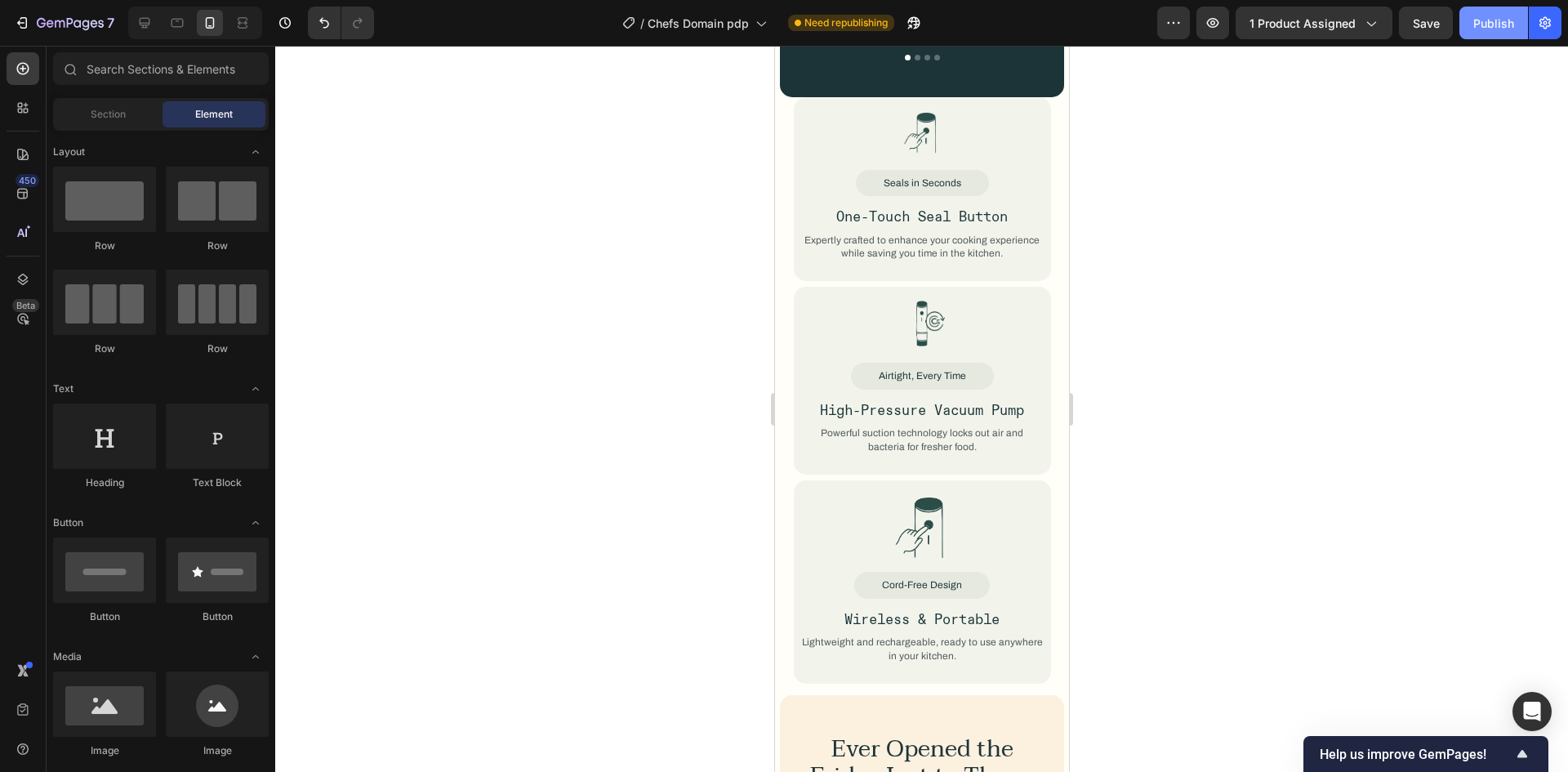
click at [1495, 27] on div "Publish" at bounding box center [1493, 23] width 41 height 17
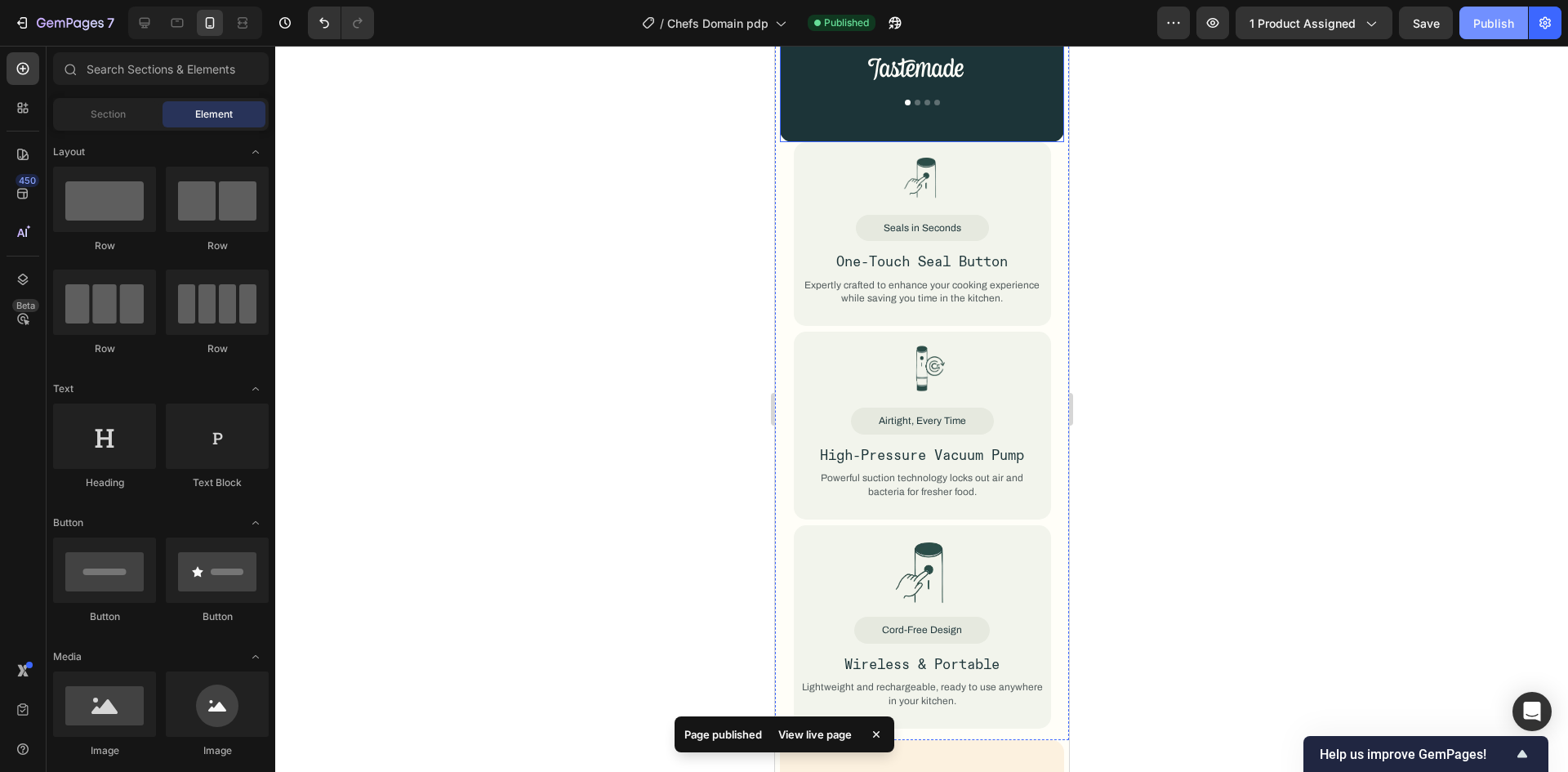
scroll to position [1942, 0]
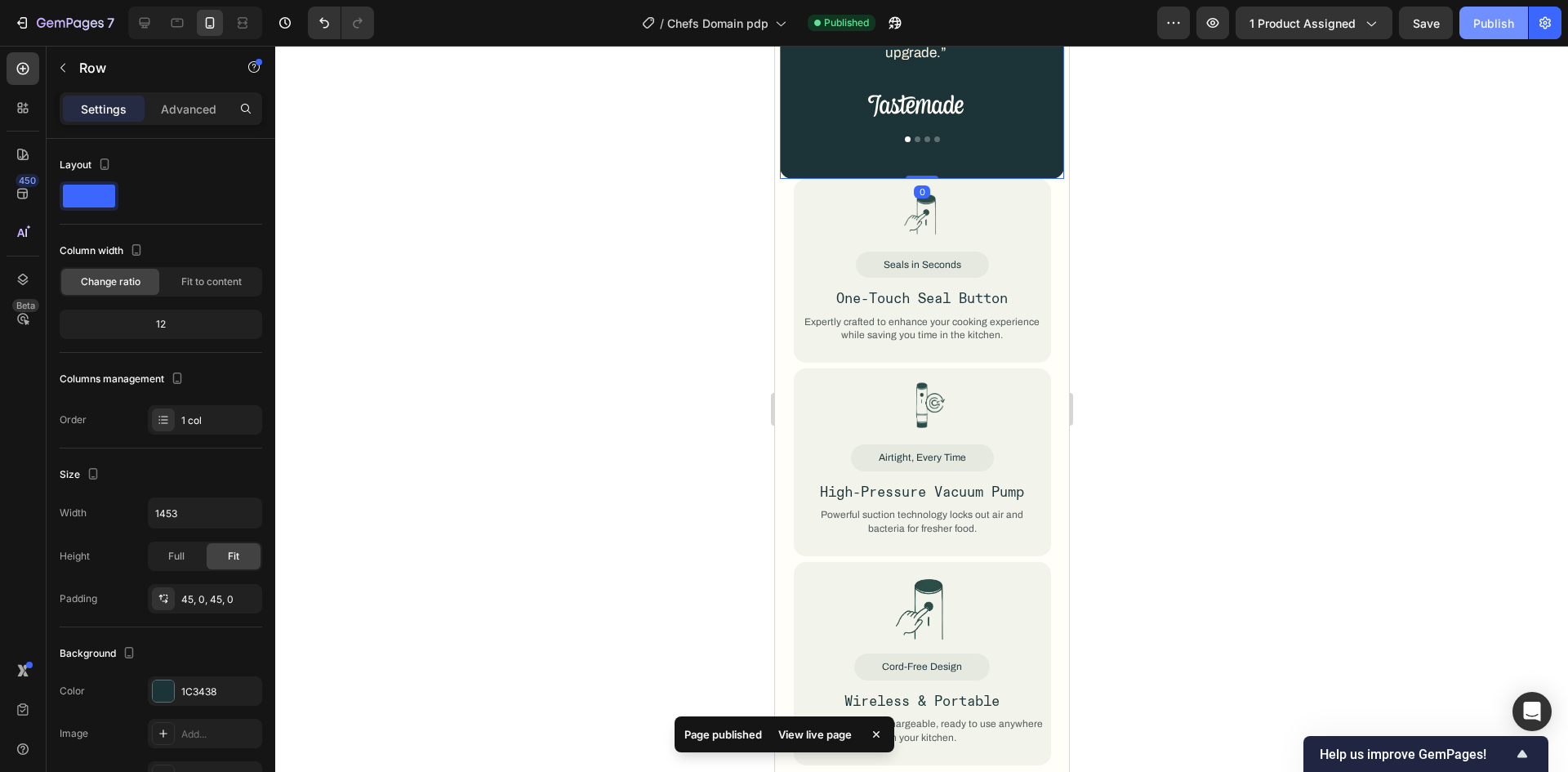
click at [178, 114] on p "Advanced" at bounding box center [189, 109] width 56 height 17
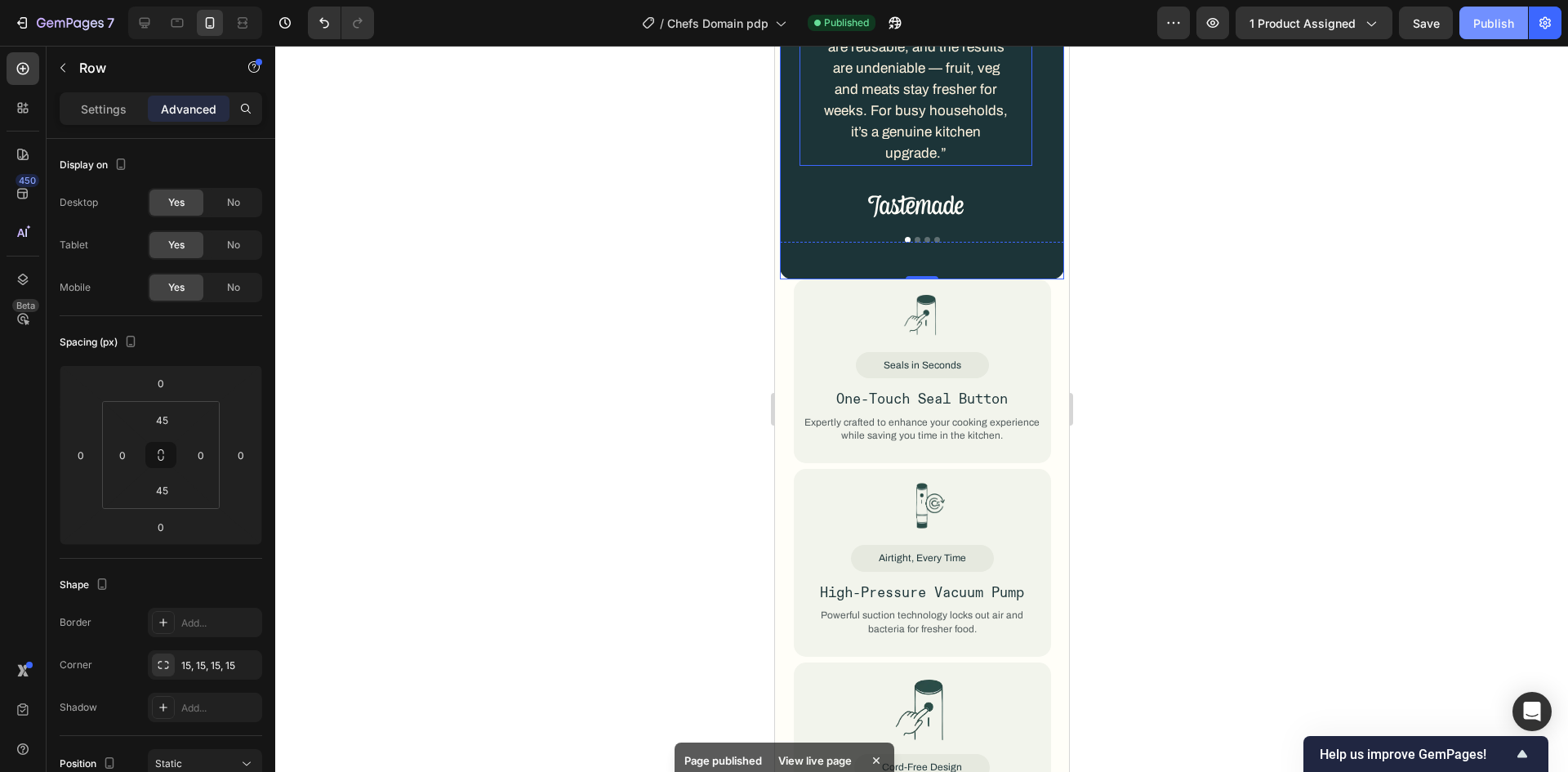
scroll to position [1843, 0]
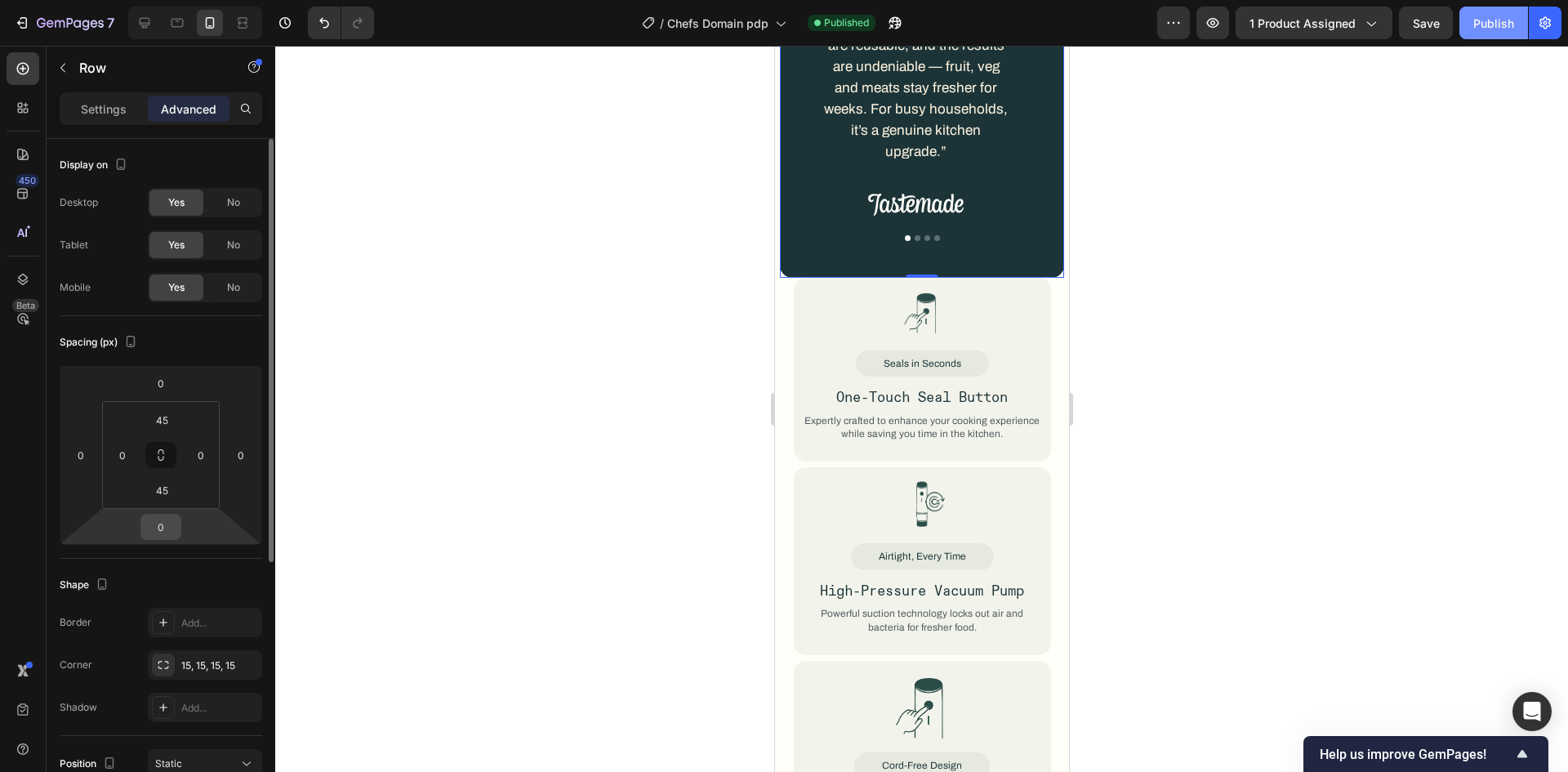
click at [175, 526] on input "0" at bounding box center [161, 527] width 33 height 25
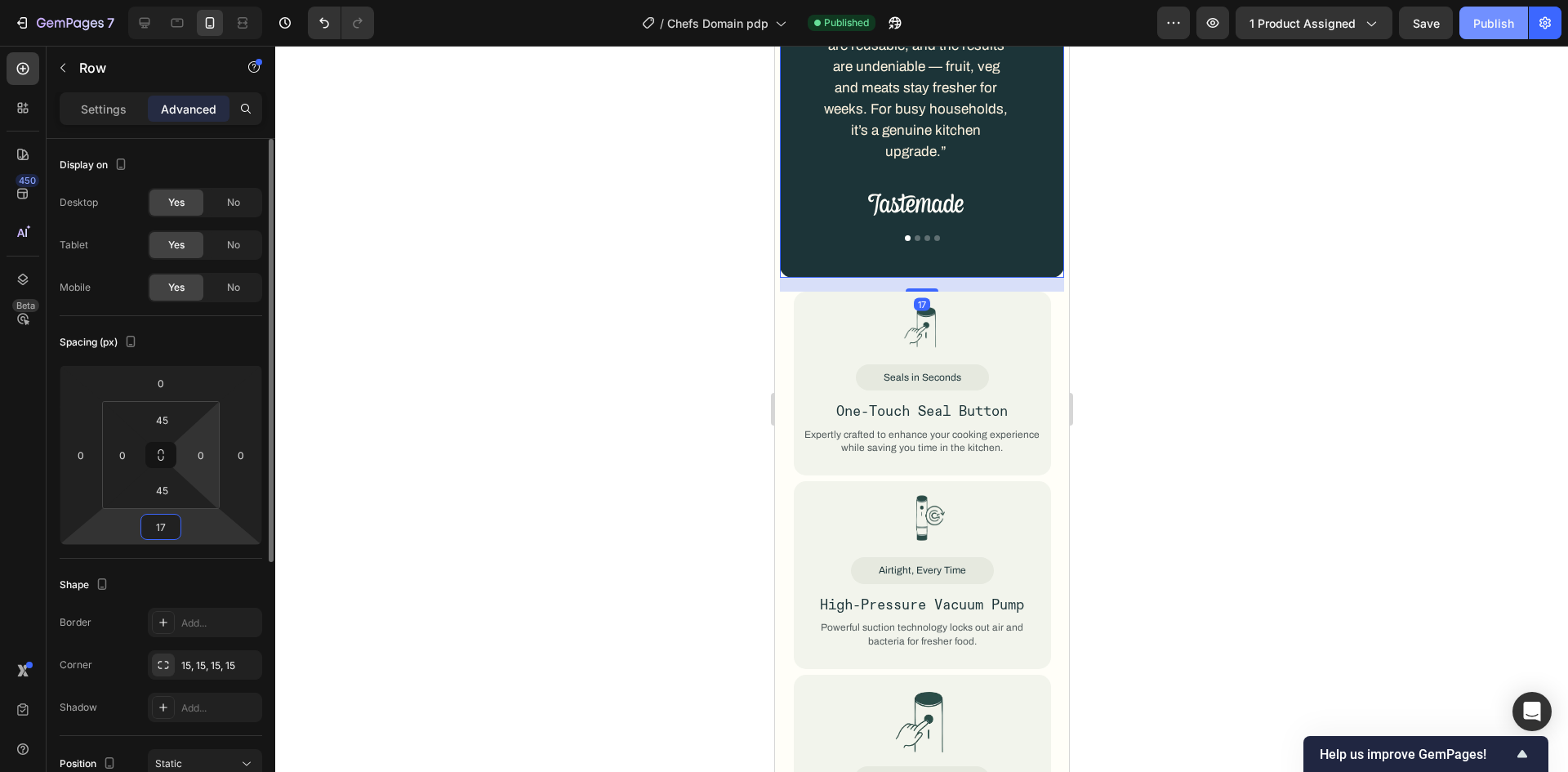
type input "17"
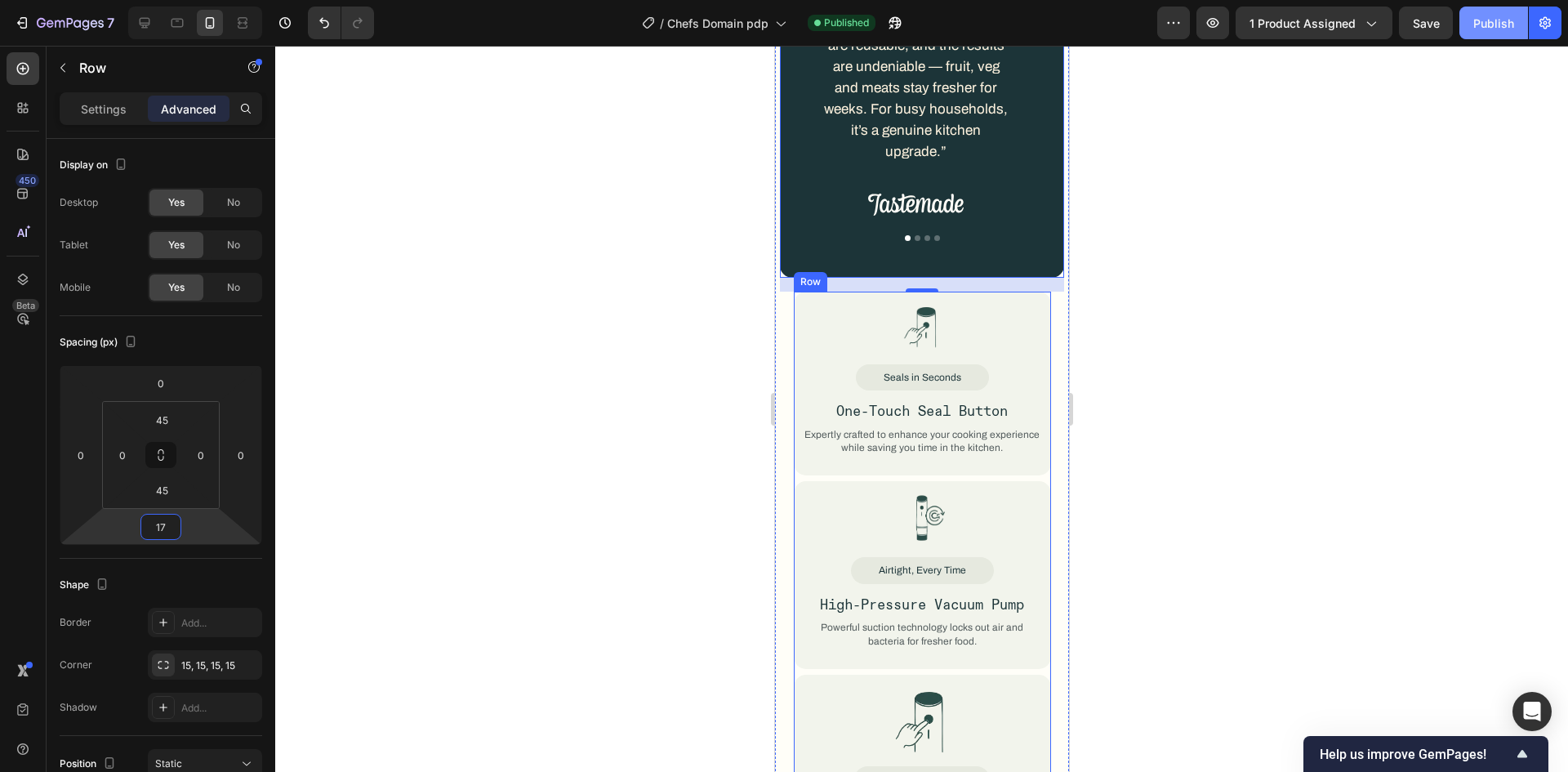
click at [802, 456] on div "Image Seals in Seconds Text Block One-Touch Seal Button Text Block Expertly cra…" at bounding box center [920, 585] width 257 height 587
click at [98, 114] on p "Settings" at bounding box center [104, 109] width 46 height 17
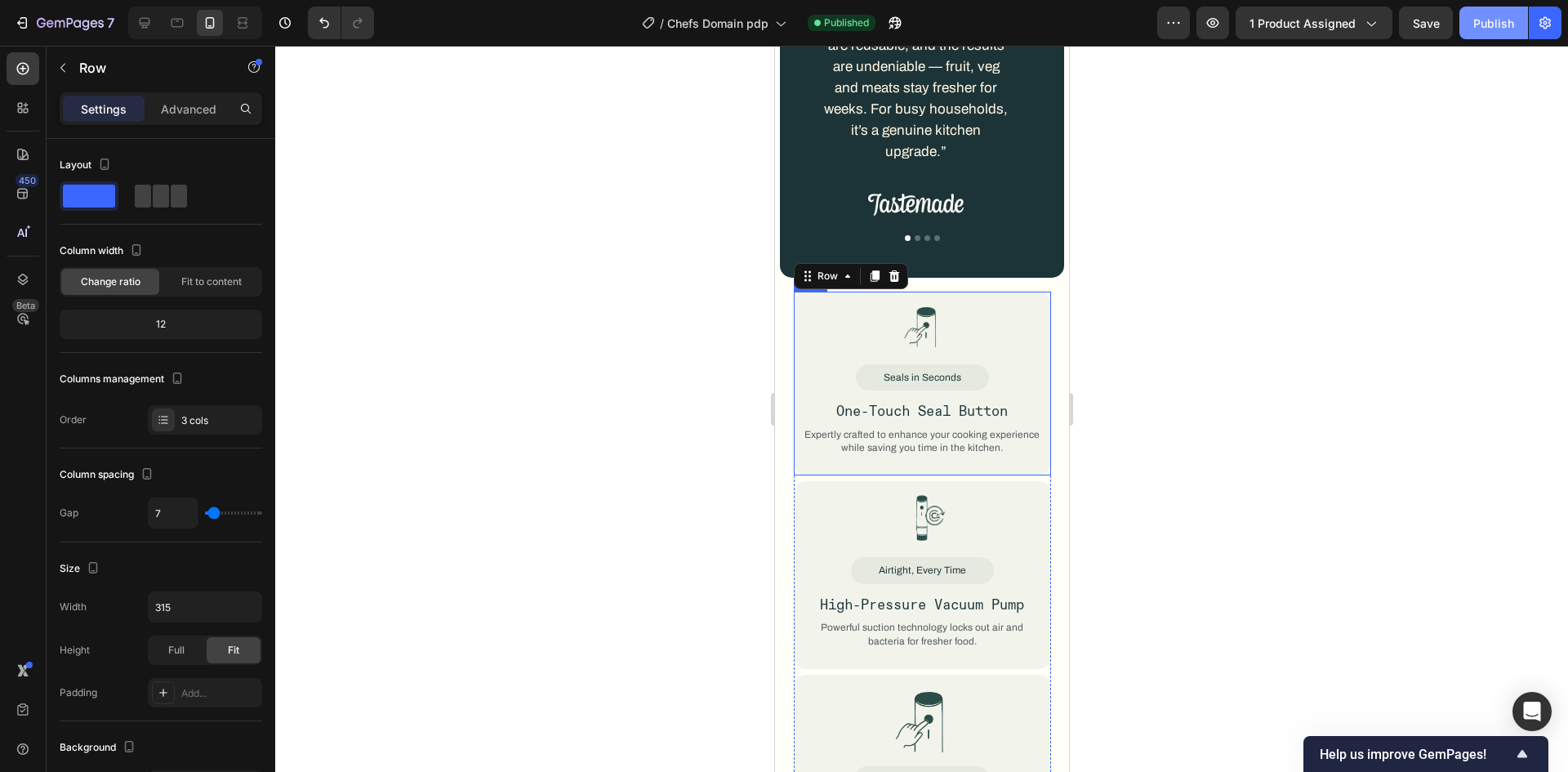
click at [832, 446] on div "Image Seals in Seconds Text Block One-Touch Seal Button Text Block Expertly cra…" at bounding box center [920, 384] width 257 height 185
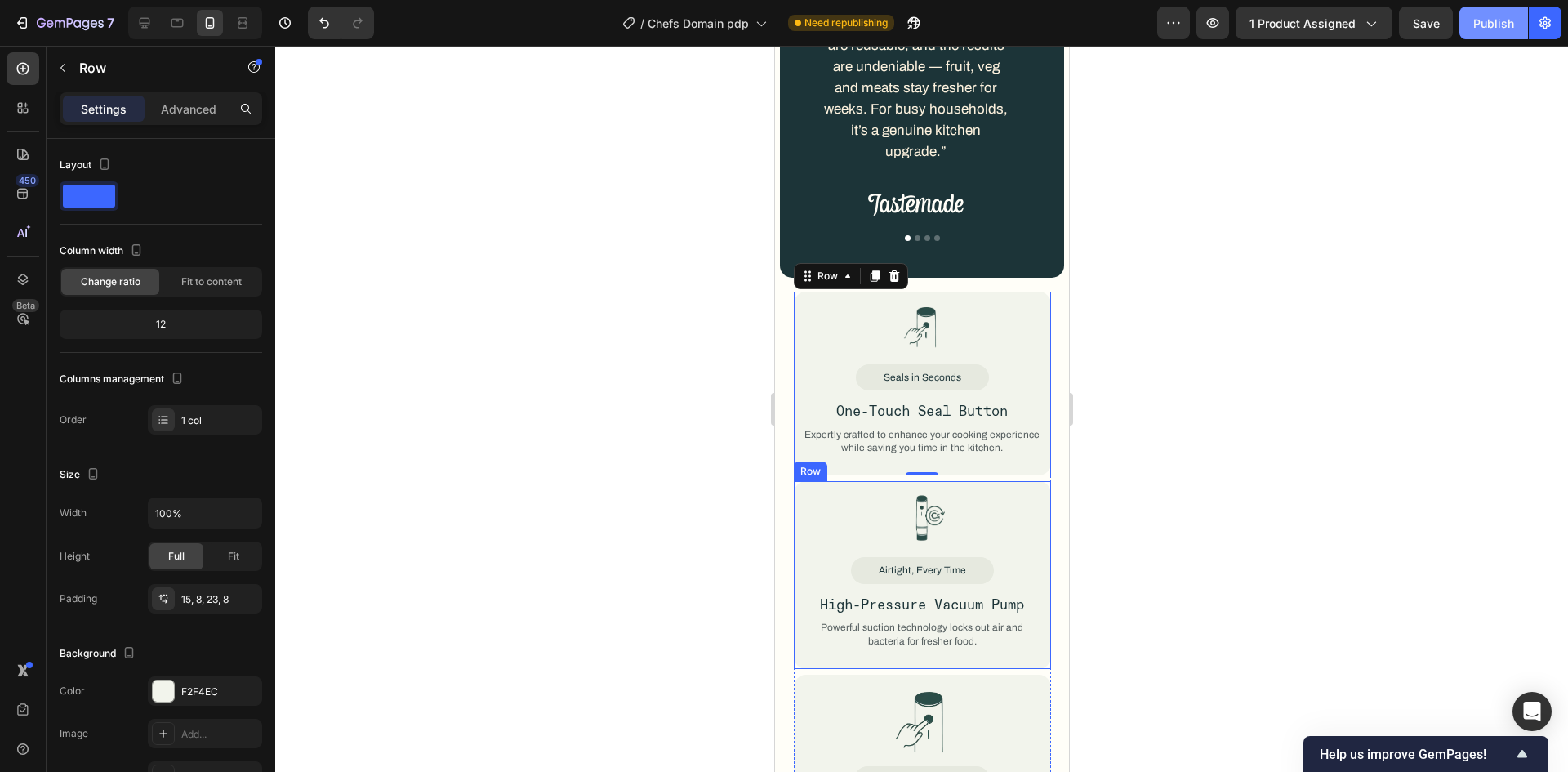
click at [862, 481] on div "Image Airtight, Every Time Text Block High-Pressure Vacuum Pump Text Block Powe…" at bounding box center [920, 575] width 257 height 188
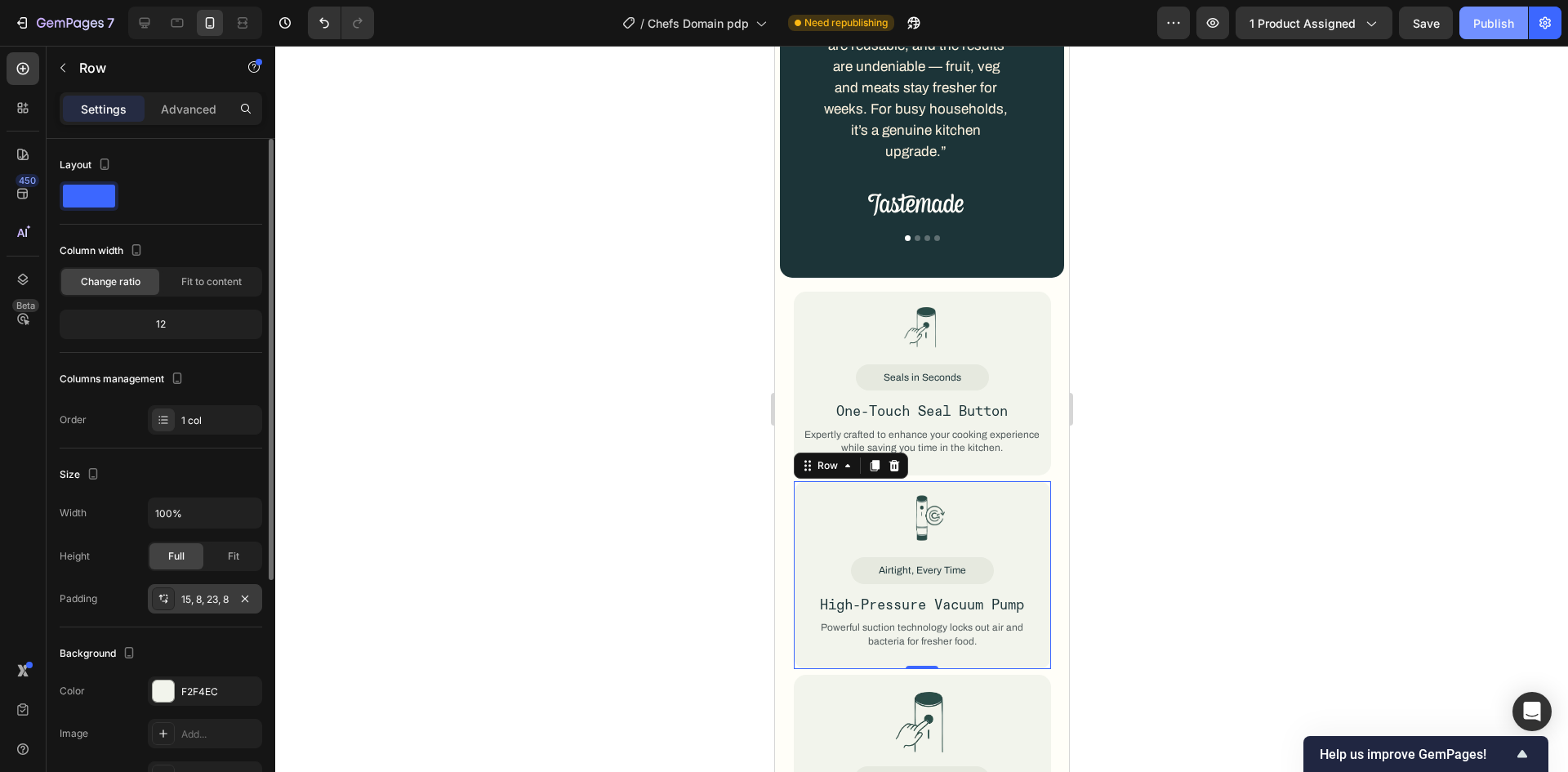
click at [204, 595] on div "15, 8, 23, 8" at bounding box center [204, 599] width 47 height 15
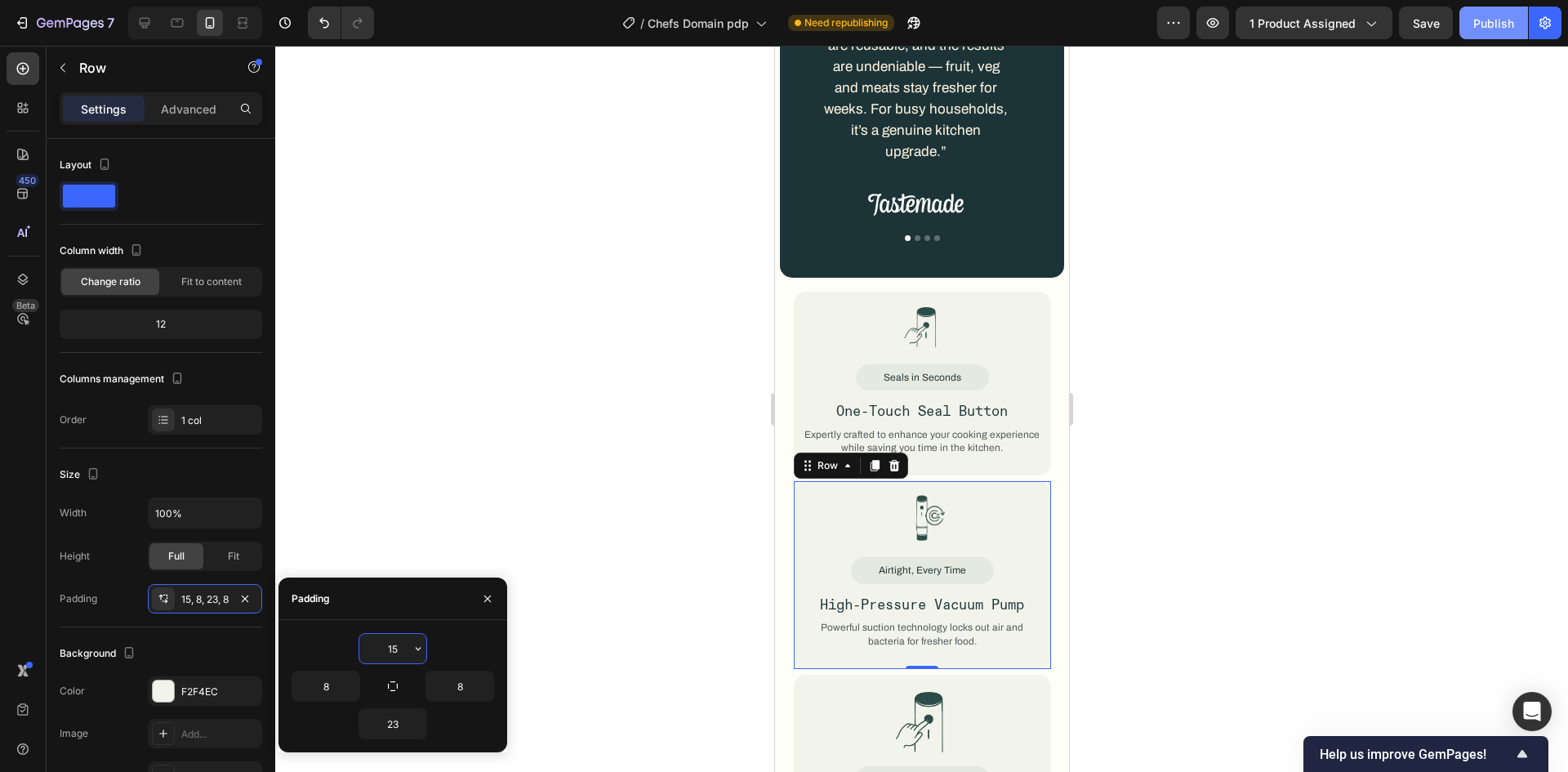
click at [398, 655] on input "15" at bounding box center [393, 648] width 67 height 29
type input "12"
click at [391, 730] on input "23" at bounding box center [393, 723] width 67 height 29
click at [346, 727] on div "23" at bounding box center [393, 723] width 203 height 31
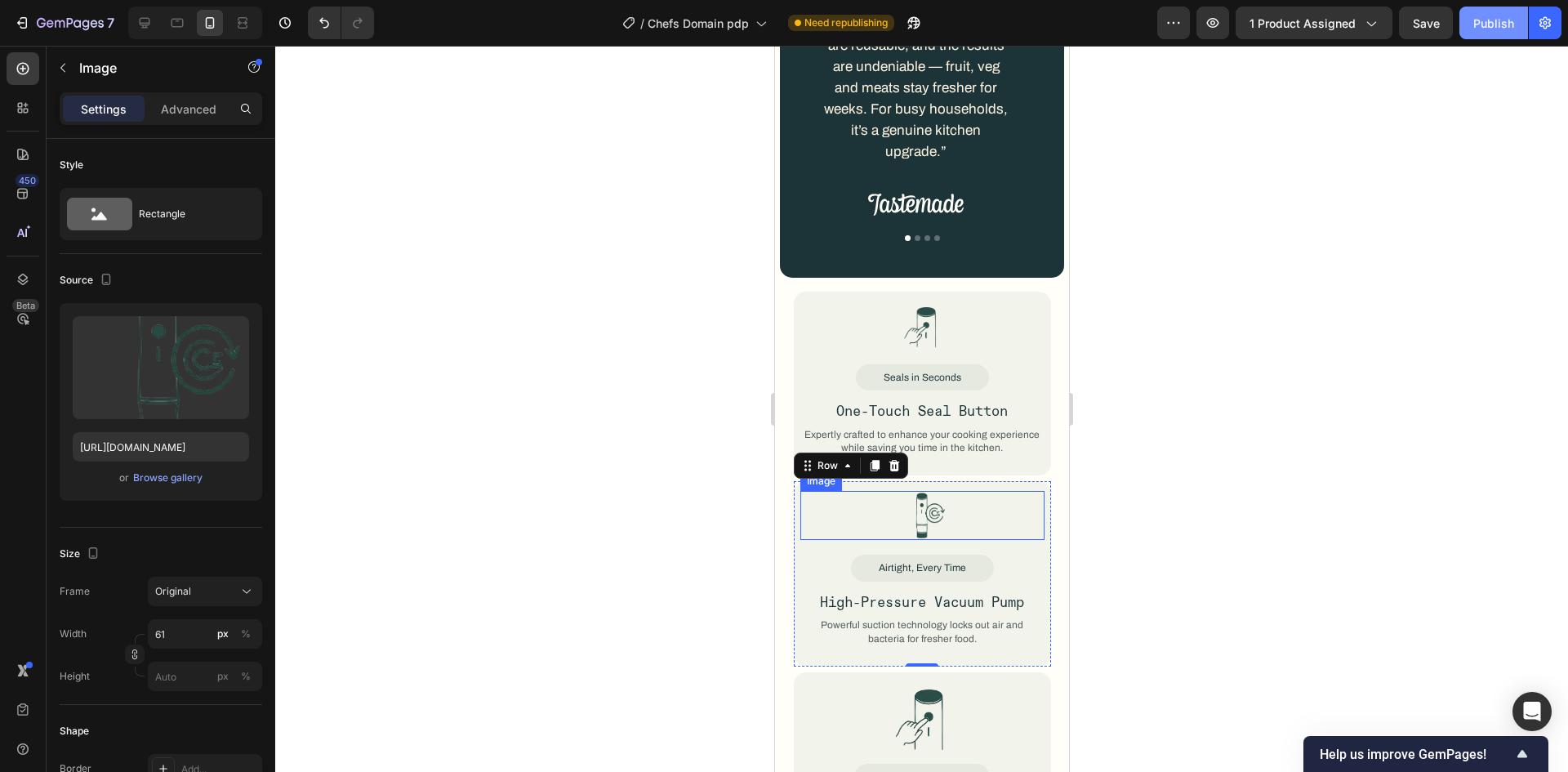
click at [928, 491] on img at bounding box center [921, 515] width 50 height 49
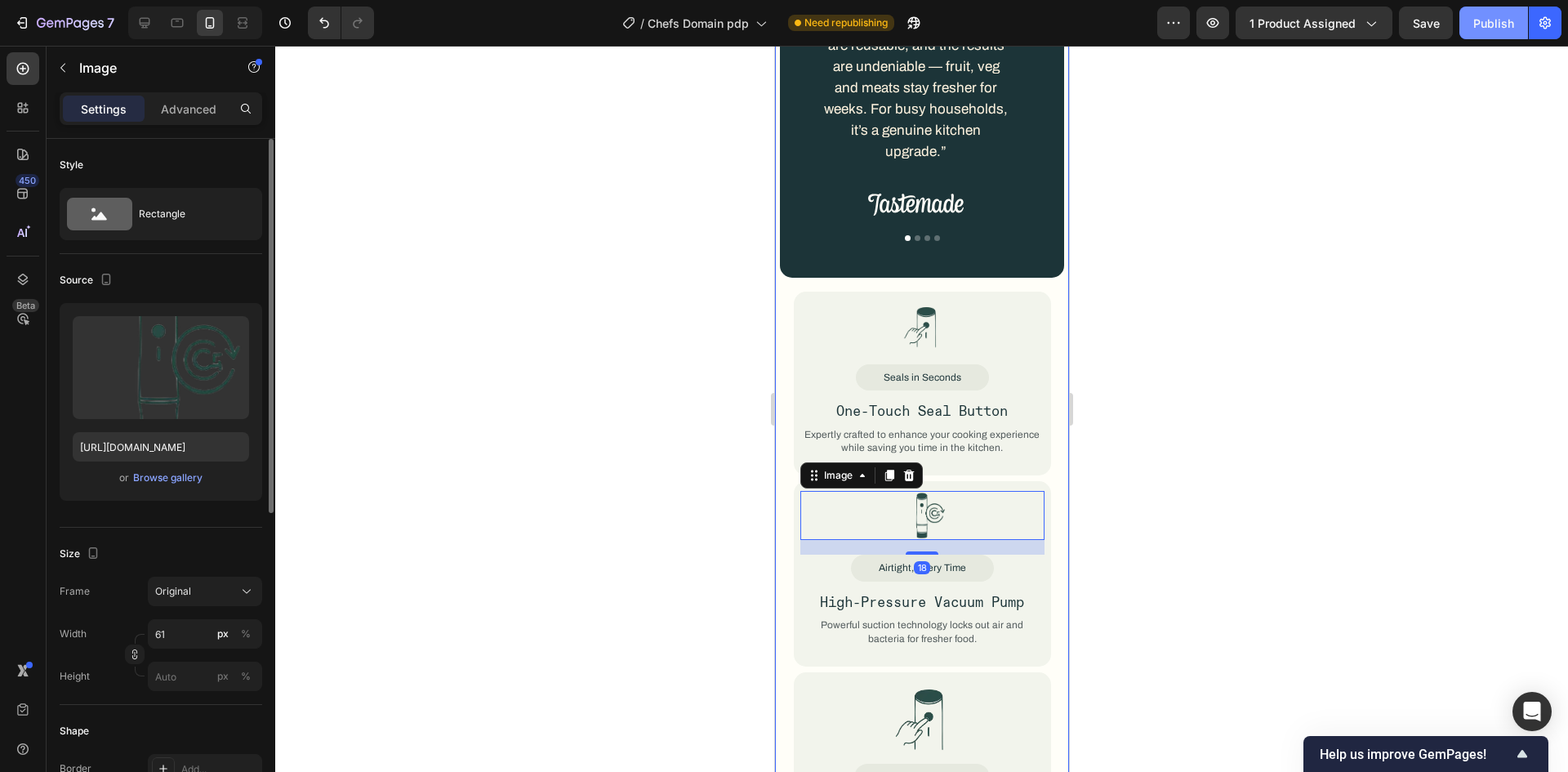
drag, startPoint x: 185, startPoint y: 118, endPoint x: 191, endPoint y: 168, distance: 50.4
click at [185, 109] on div "Advanced" at bounding box center [189, 109] width 82 height 26
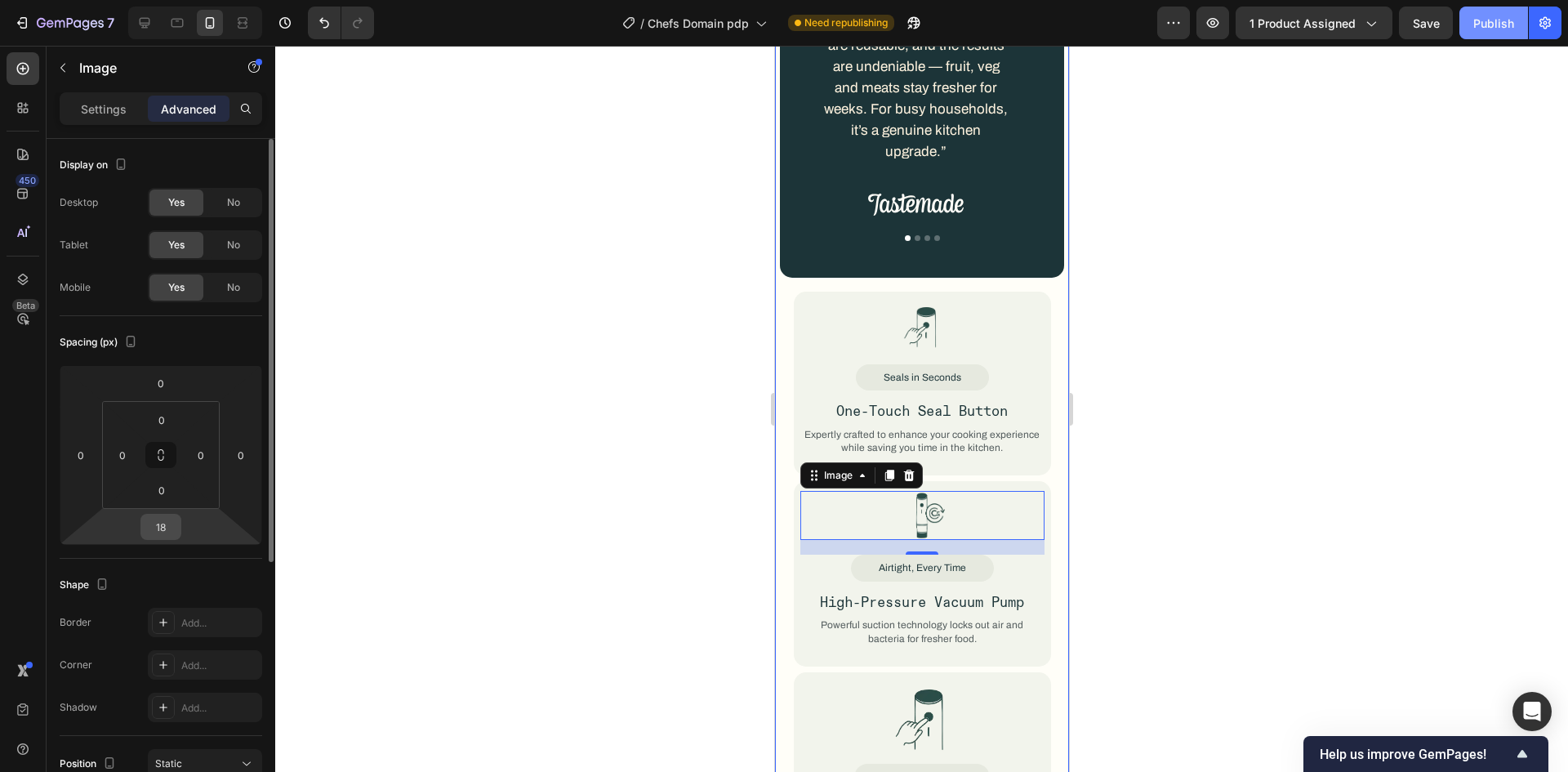
click at [169, 535] on input "18" at bounding box center [161, 527] width 33 height 25
type input "8"
click at [160, 570] on div "Shape Border Add... Corner Add... Shadow Add..." at bounding box center [161, 647] width 203 height 177
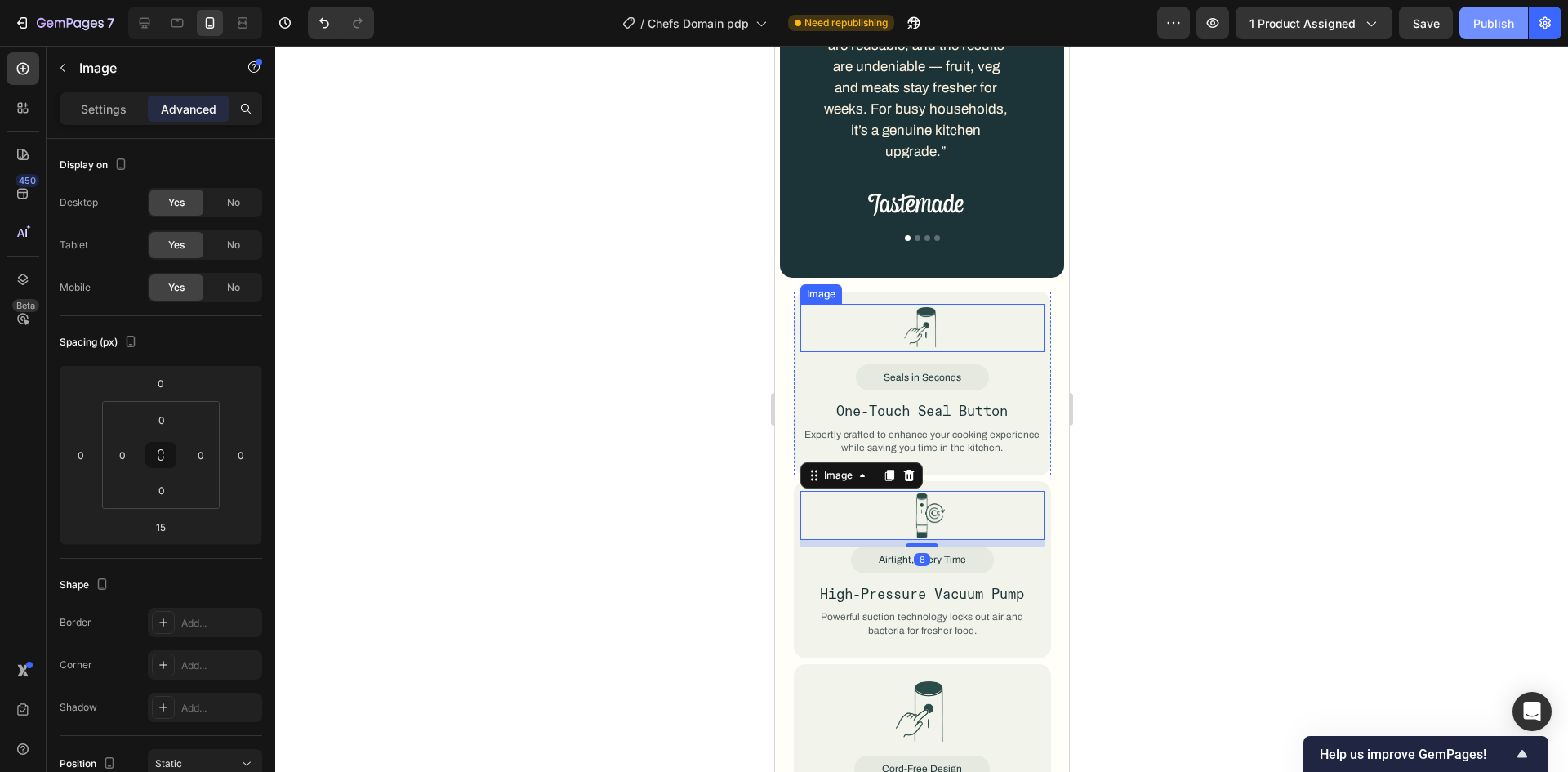
click at [928, 304] on img at bounding box center [921, 328] width 38 height 48
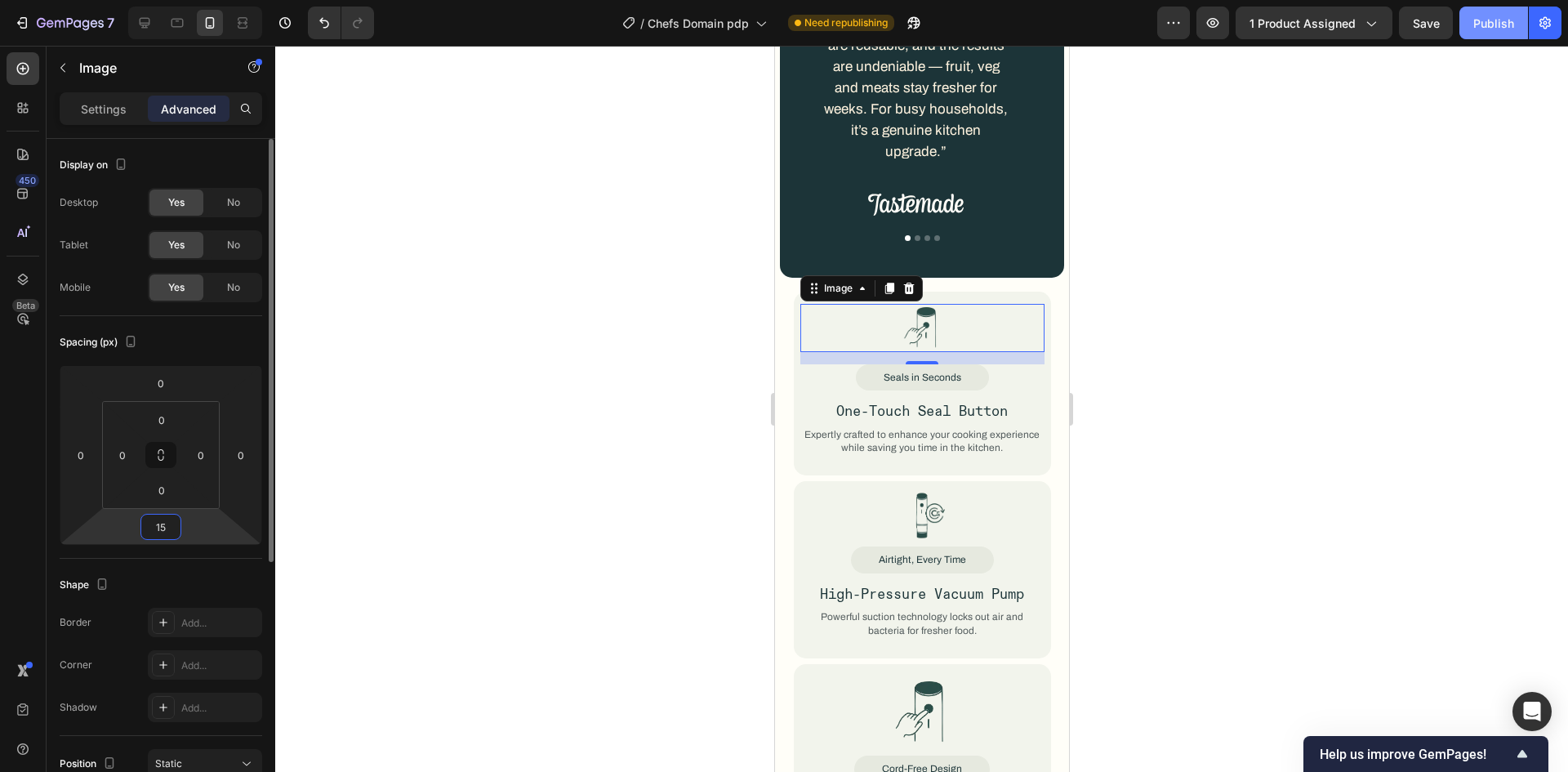
click at [167, 522] on input "15" at bounding box center [161, 527] width 33 height 25
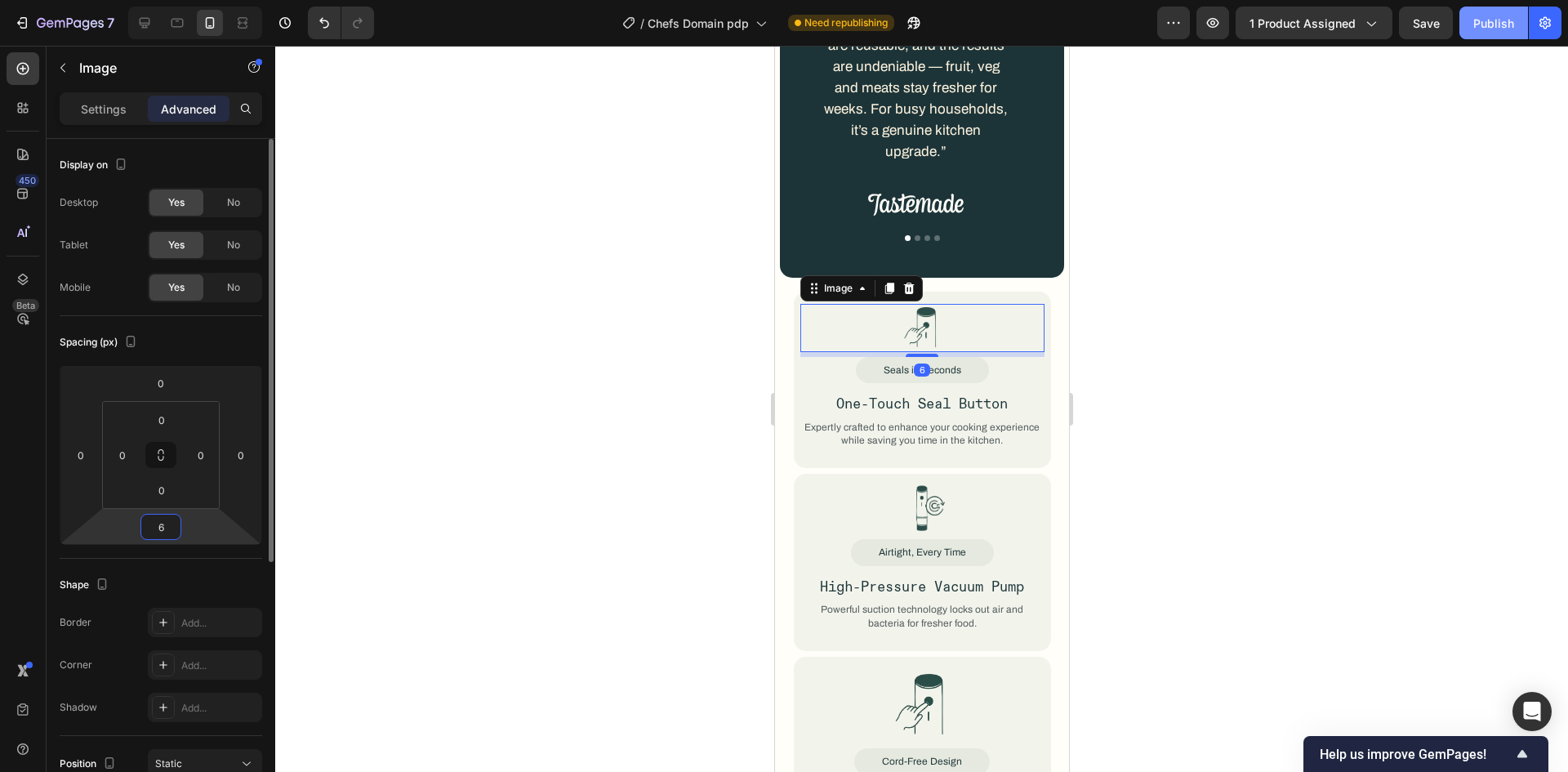
type input "6"
click at [159, 564] on div "Shape Border Add... Corner Add... Shadow Add..." at bounding box center [161, 647] width 203 height 177
click at [986, 357] on div "Seals in Seconds" at bounding box center [921, 370] width 244 height 27
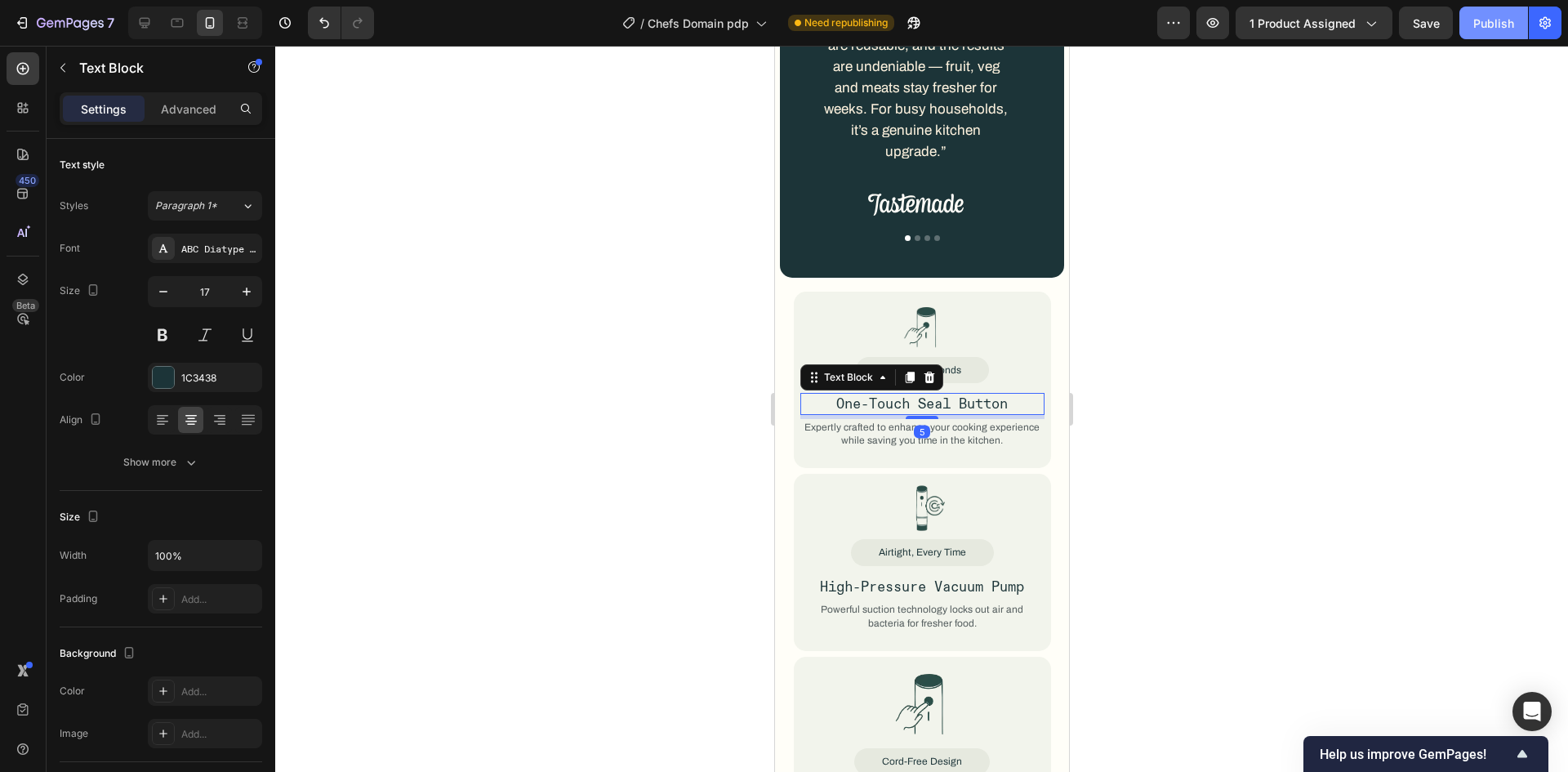
click at [962, 395] on p "One-Touch Seal Button" at bounding box center [921, 404] width 241 height 18
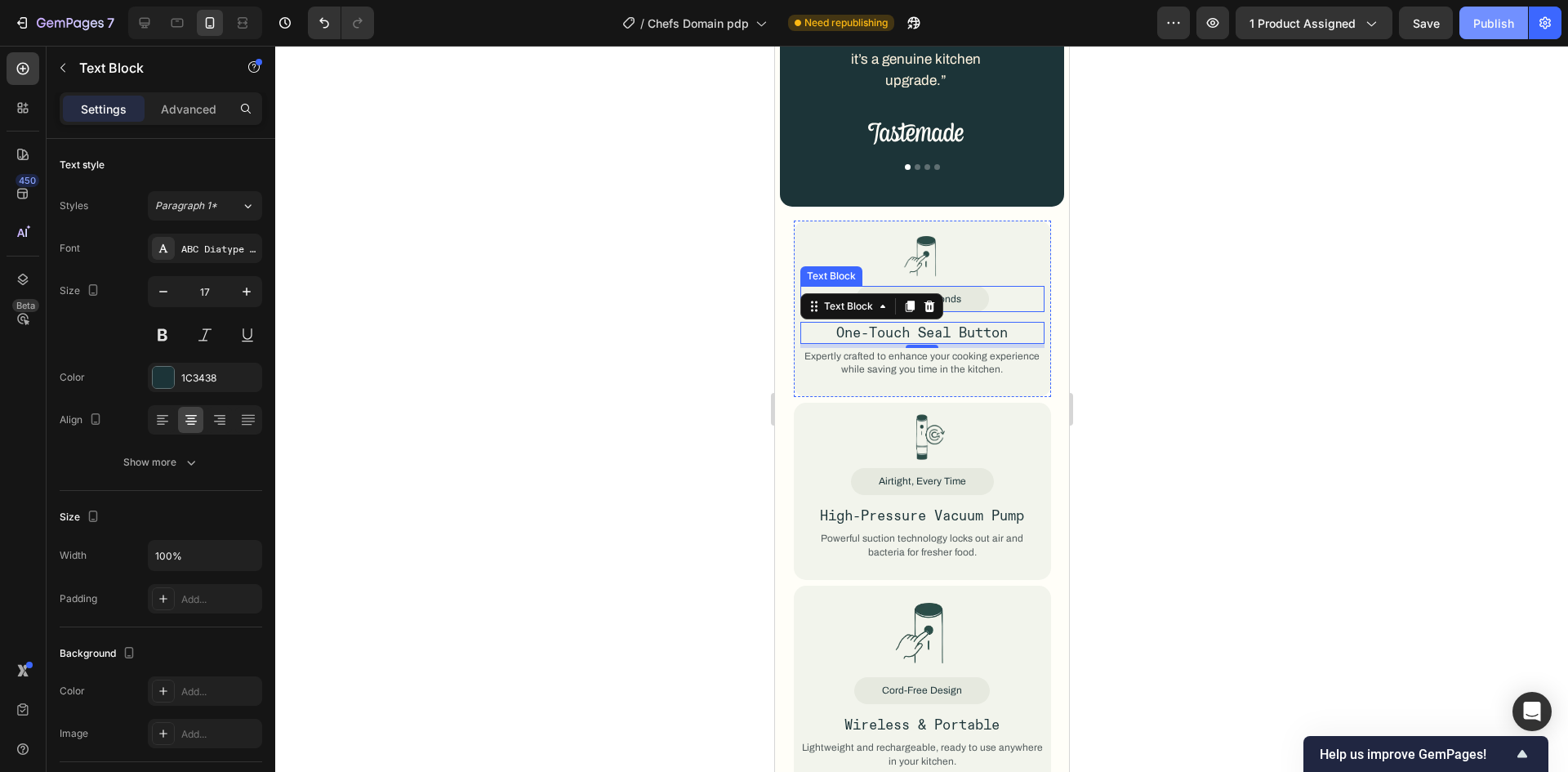
scroll to position [2007, 0]
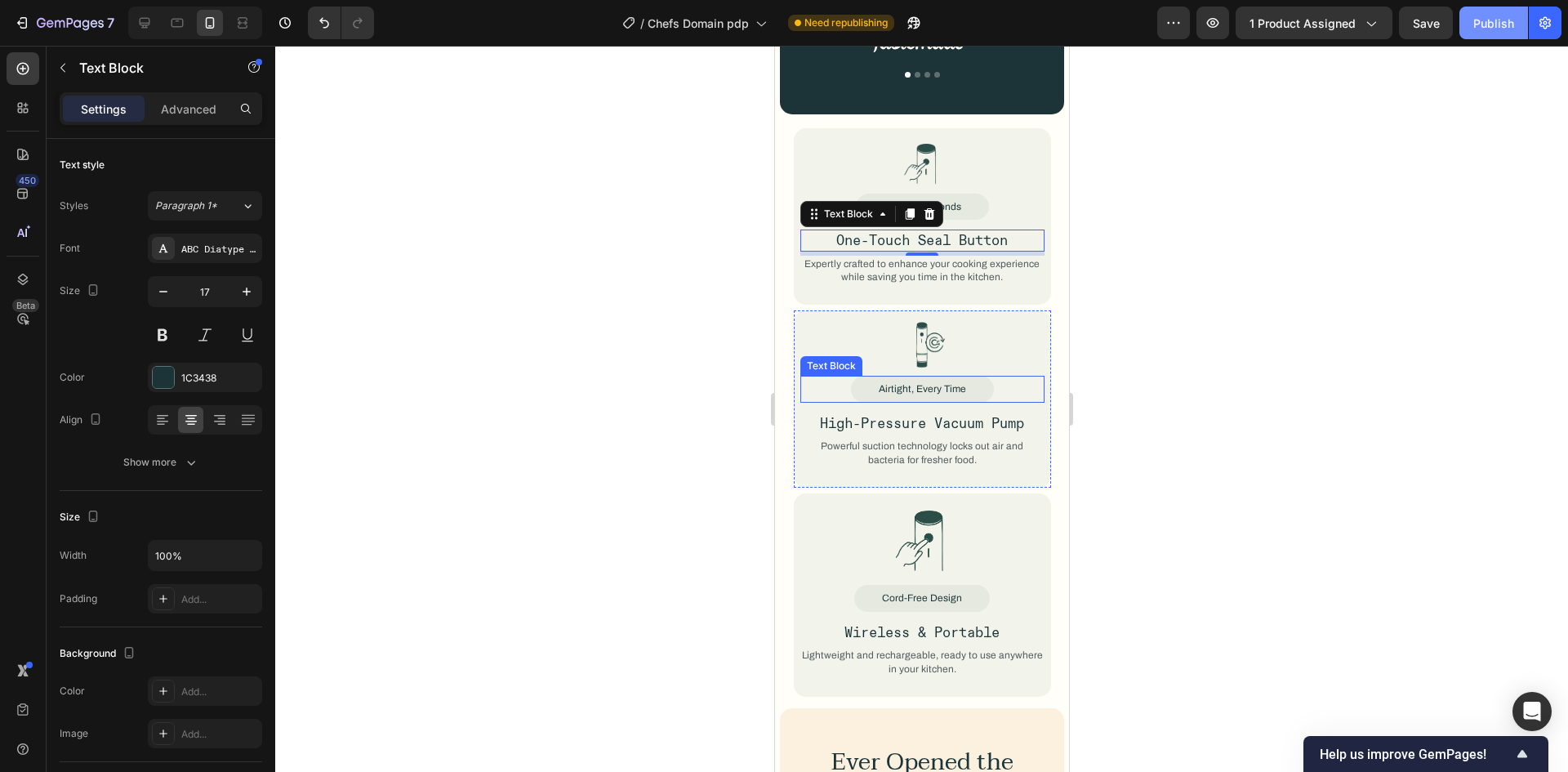
click at [979, 376] on div "Airtight, Every Time" at bounding box center [921, 389] width 143 height 27
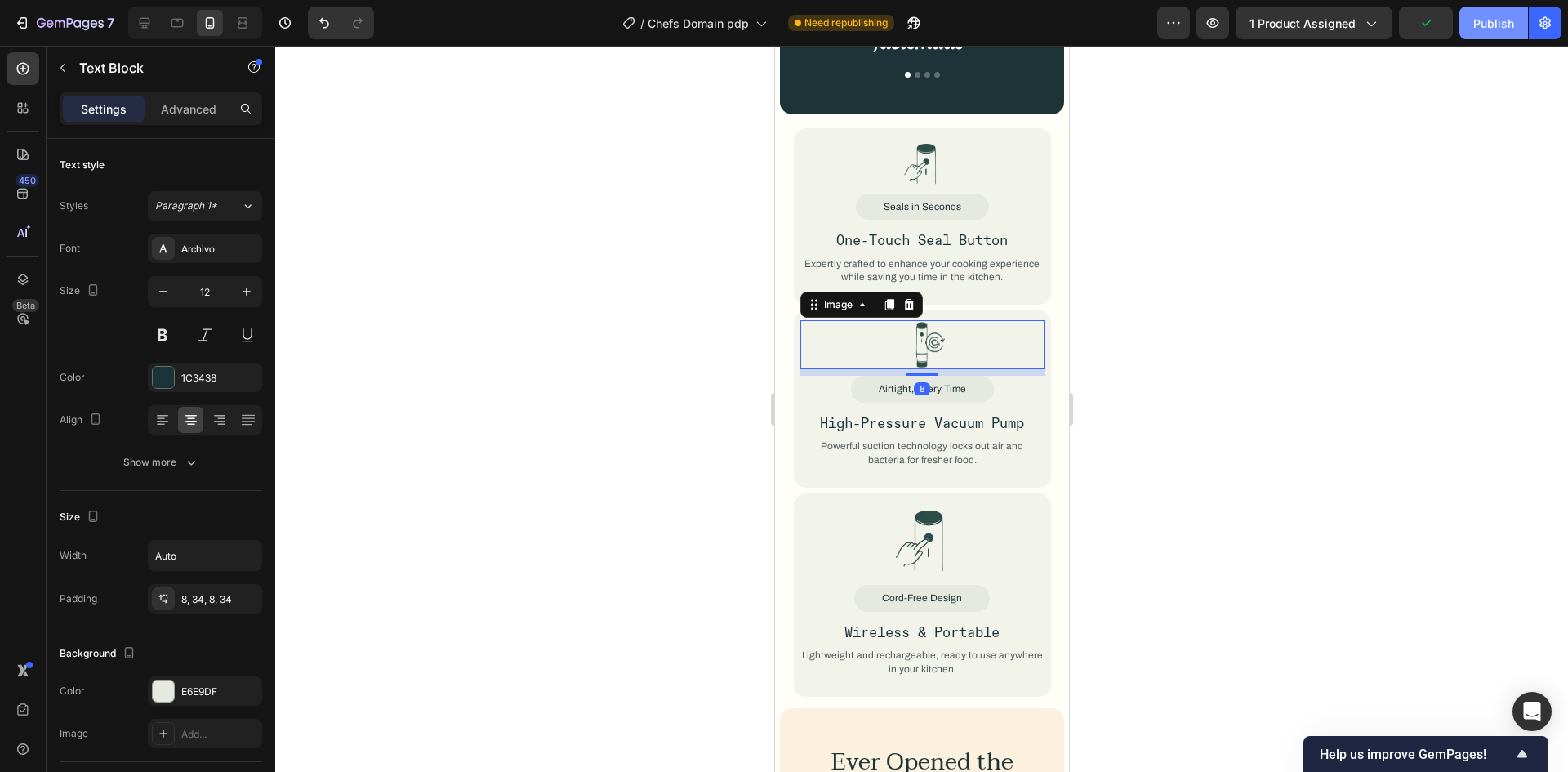
click at [932, 320] on img at bounding box center [921, 344] width 50 height 49
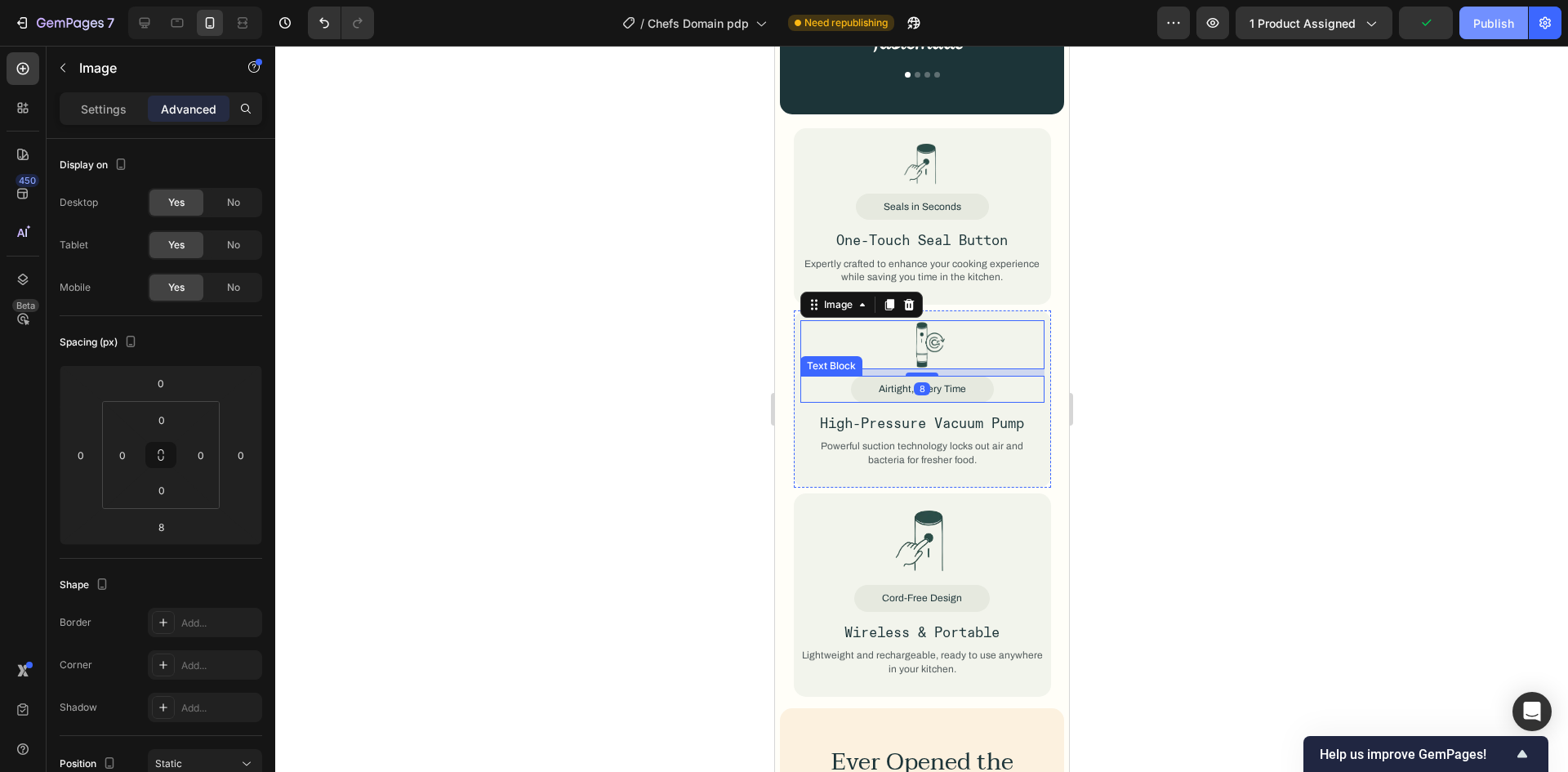
click at [983, 376] on div "Airtight, Every Time" at bounding box center [921, 389] width 143 height 27
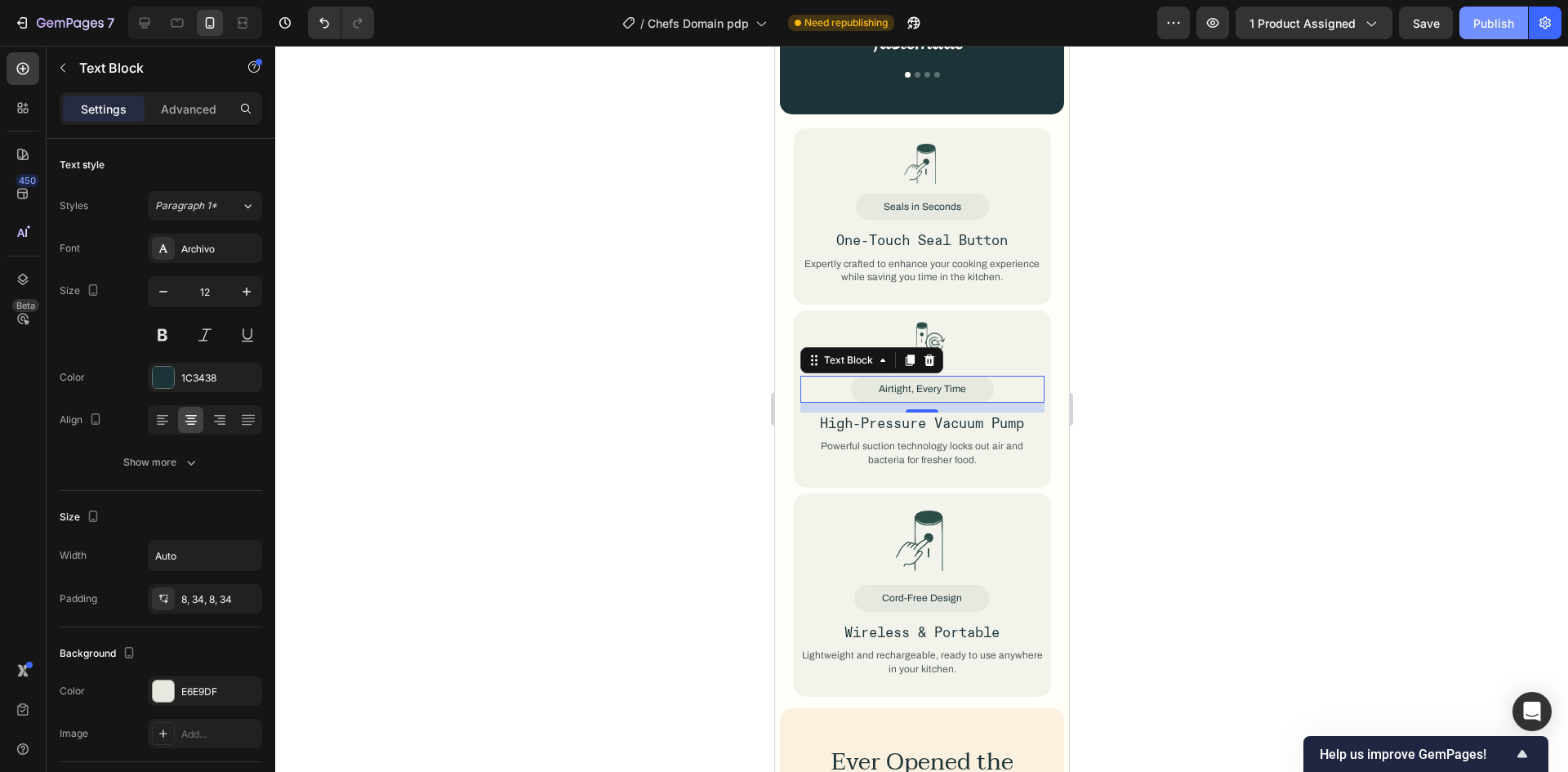
drag, startPoint x: 167, startPoint y: 114, endPoint x: 162, endPoint y: 130, distance: 16.8
click at [168, 114] on p "Advanced" at bounding box center [189, 109] width 56 height 17
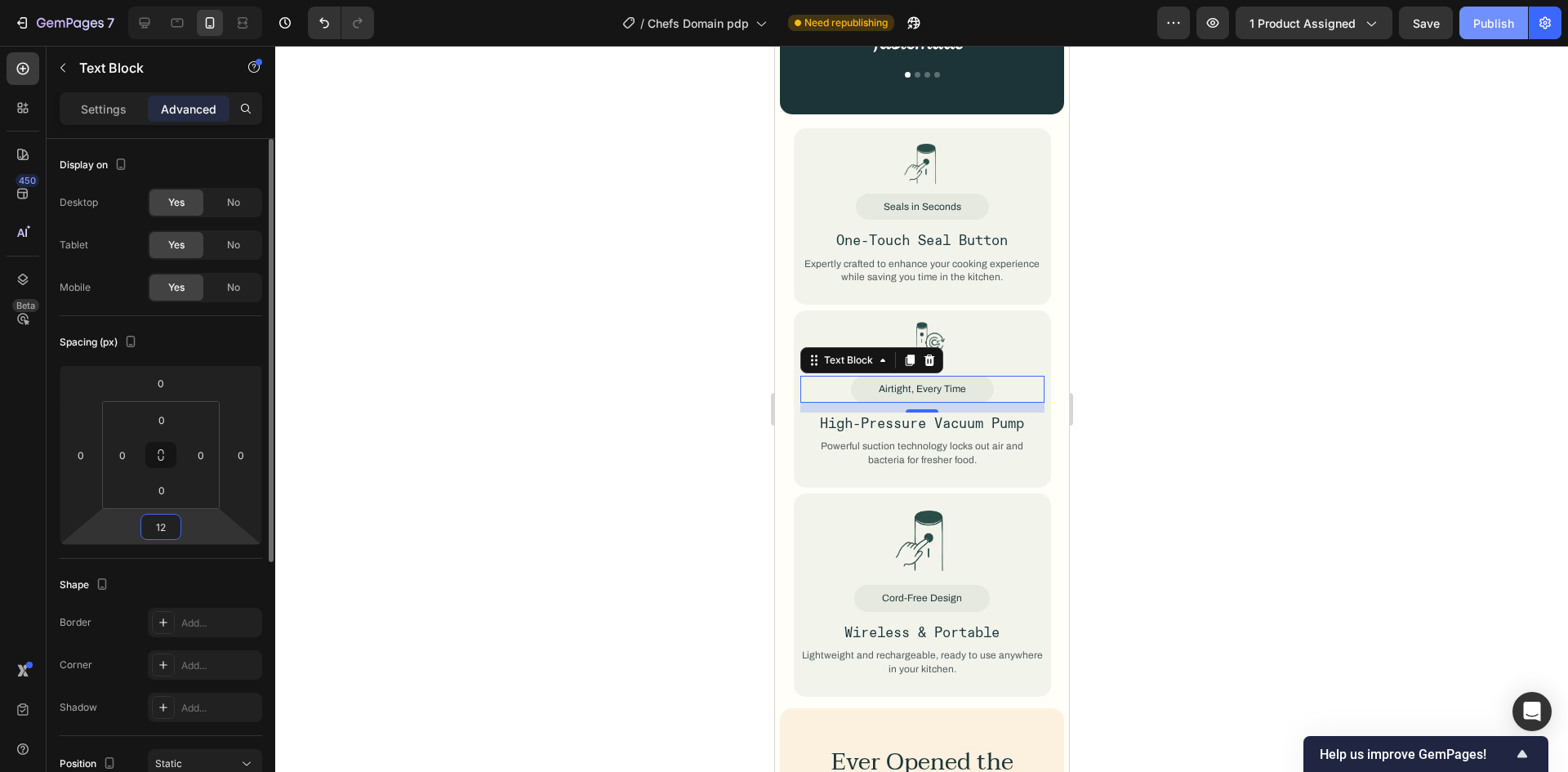
click at [163, 531] on input "12" at bounding box center [161, 527] width 33 height 25
type input "13"
click at [172, 567] on div "Shape Border Add... Corner Add... Shadow Add..." at bounding box center [161, 647] width 203 height 177
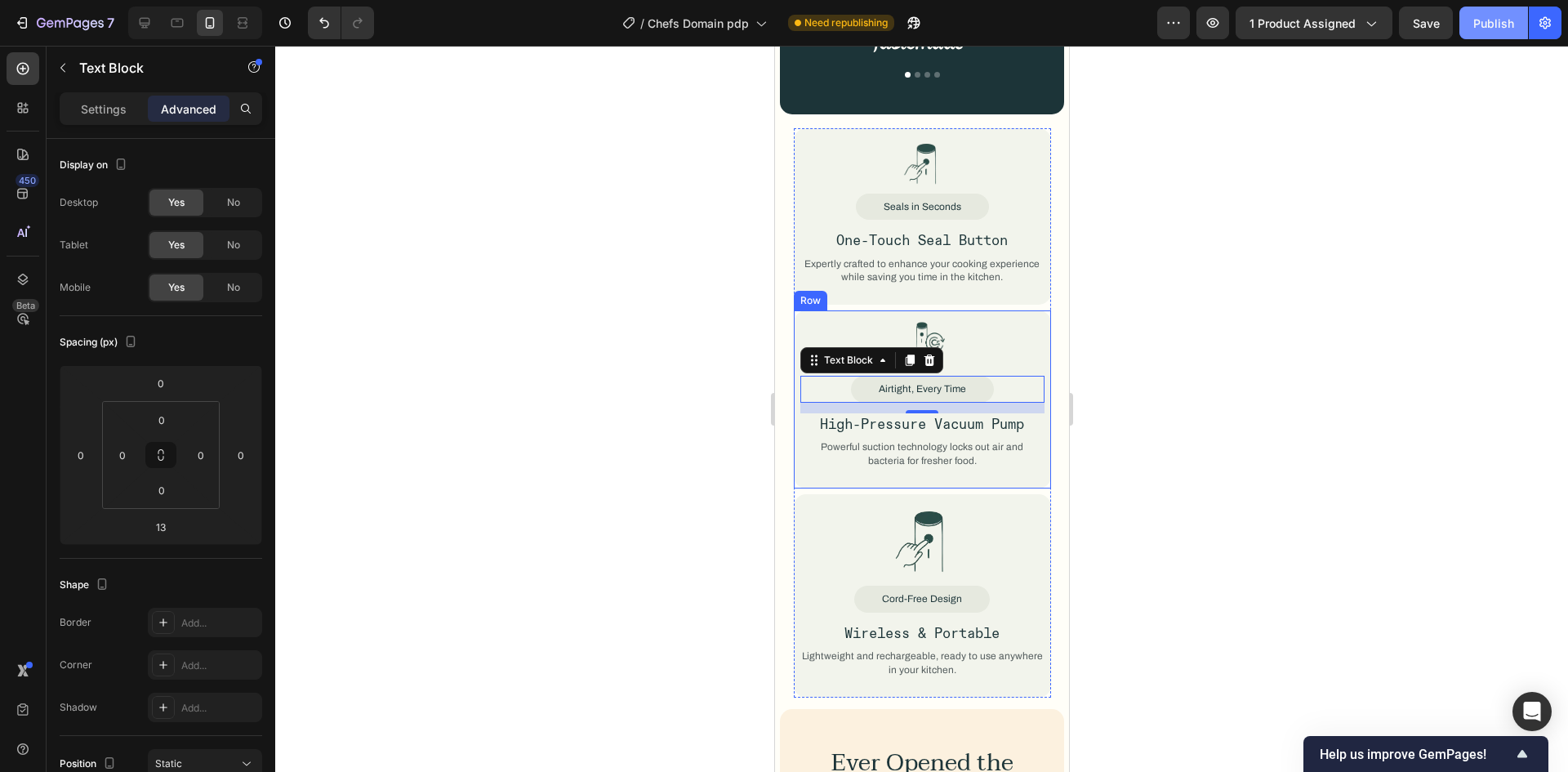
click at [938, 415] on p "High-Pressure Vacuum Pump" at bounding box center [921, 424] width 241 height 18
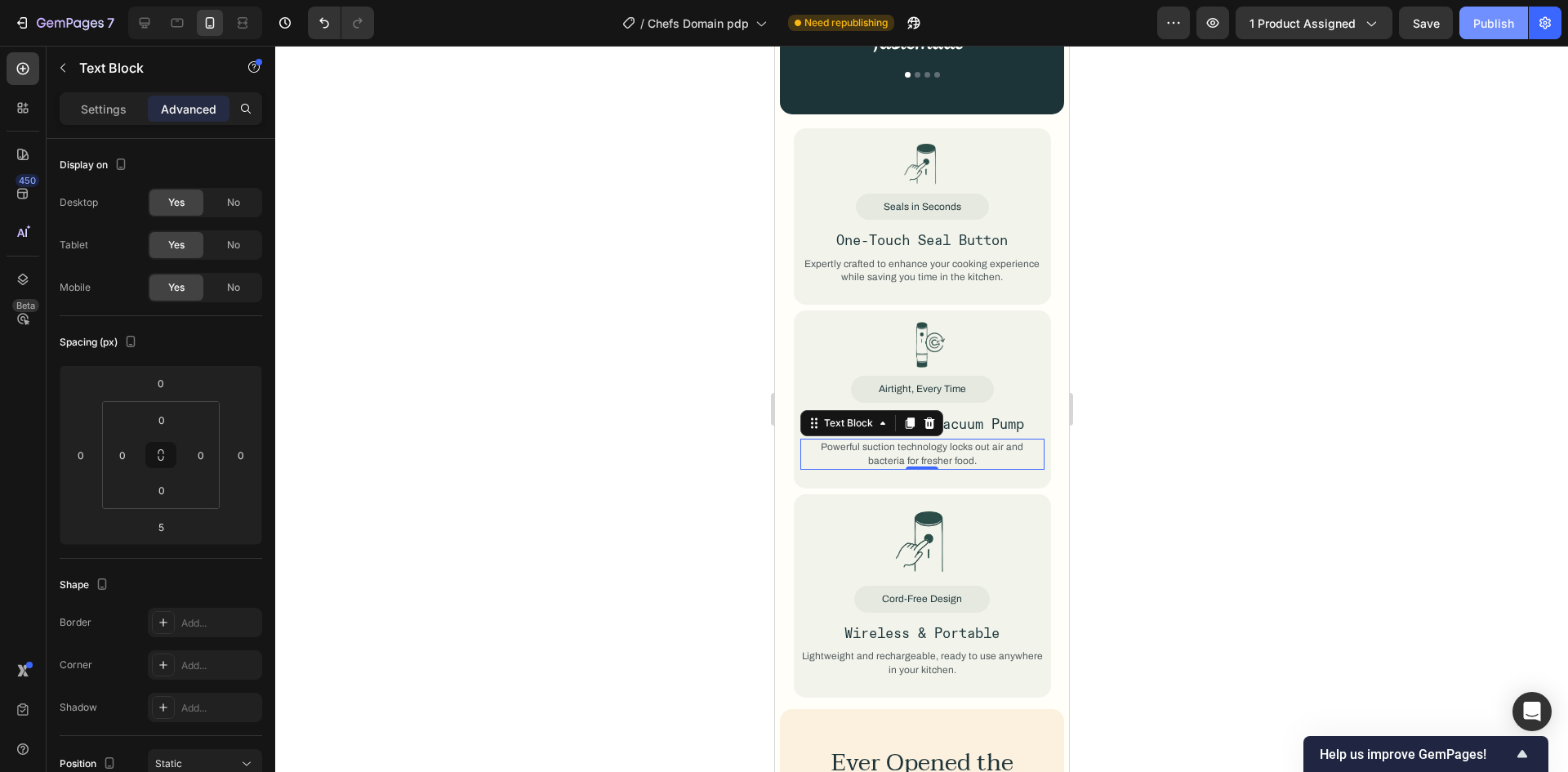
click at [957, 440] on p "Powerful suction technology locks out air and bacteria for fresher food." at bounding box center [921, 454] width 241 height 28
click at [989, 376] on div "Airtight, Every Time" at bounding box center [921, 389] width 244 height 27
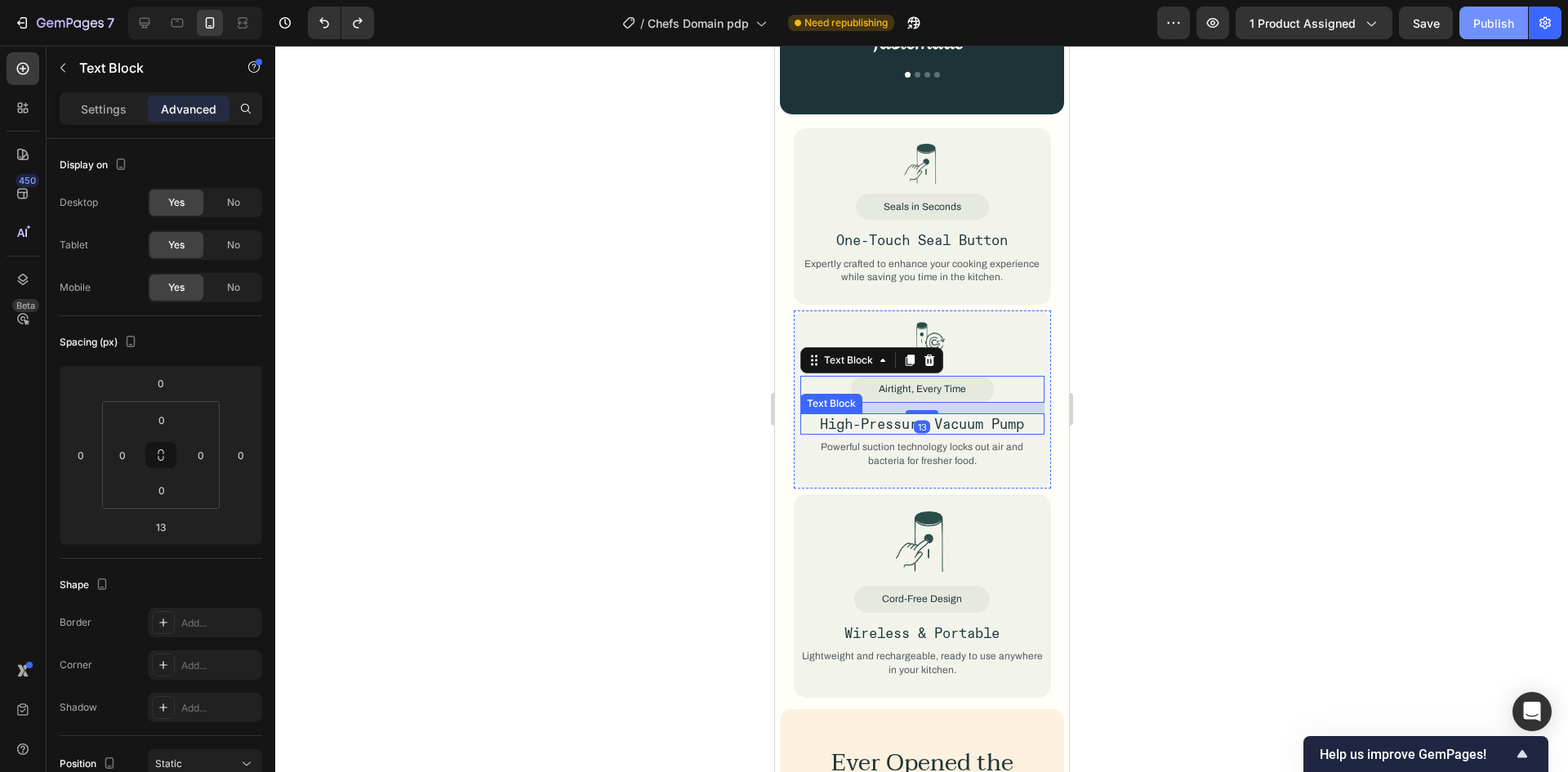
type input "12"
click at [953, 440] on p "Powerful suction technology locks out air and bacteria for fresher food." at bounding box center [921, 454] width 241 height 28
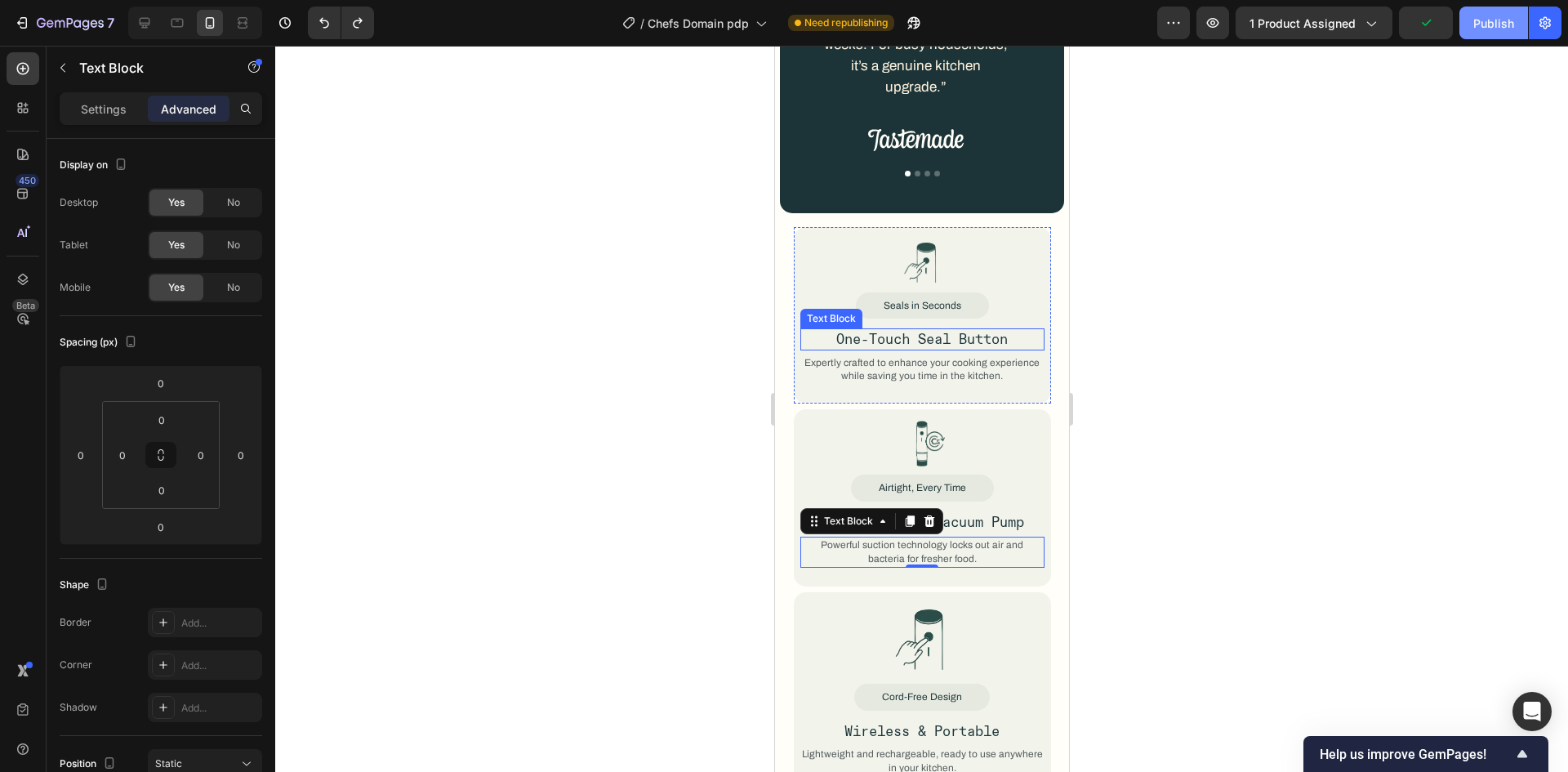
scroll to position [2089, 0]
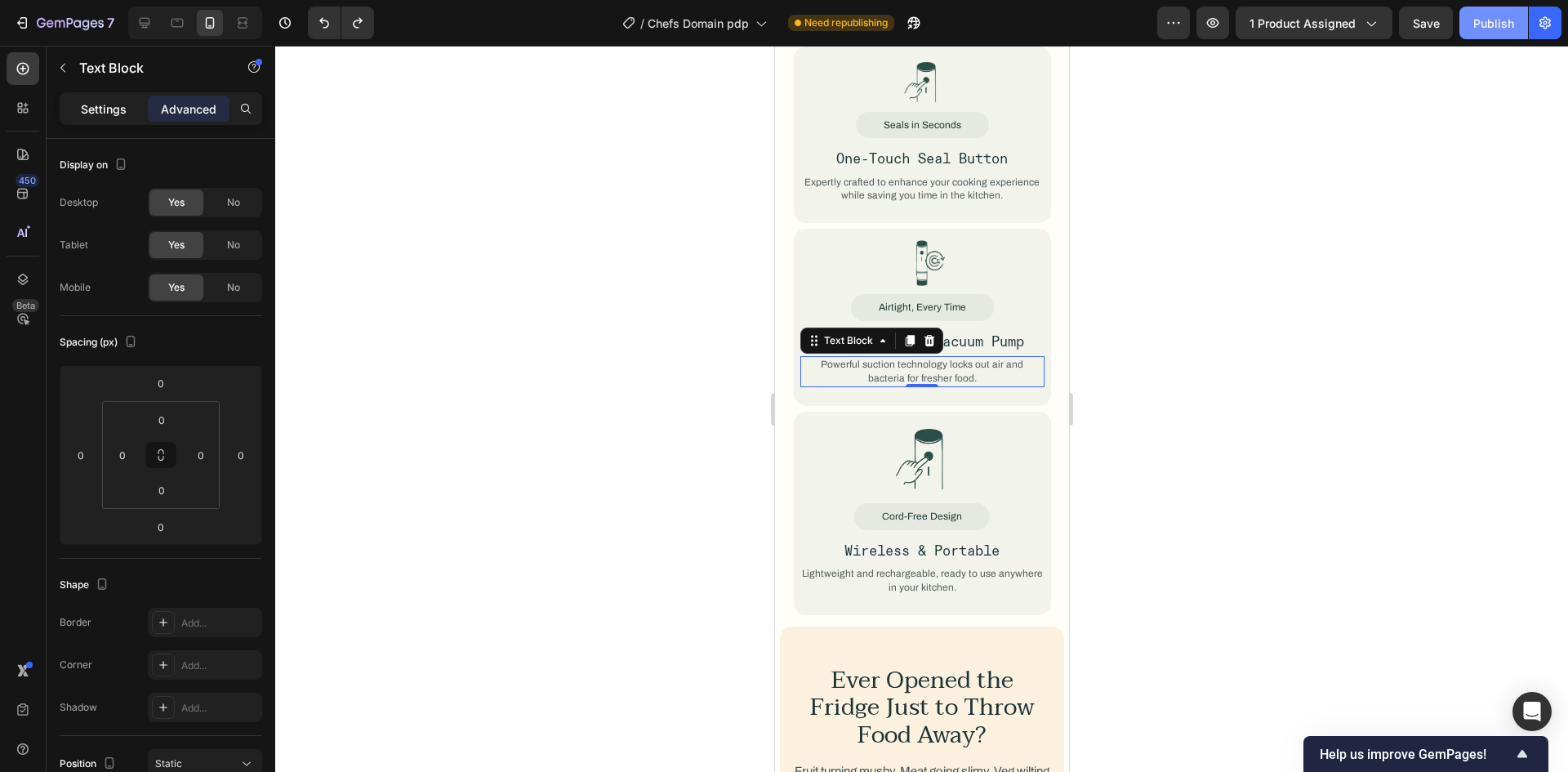
click at [107, 114] on p "Settings" at bounding box center [104, 109] width 46 height 17
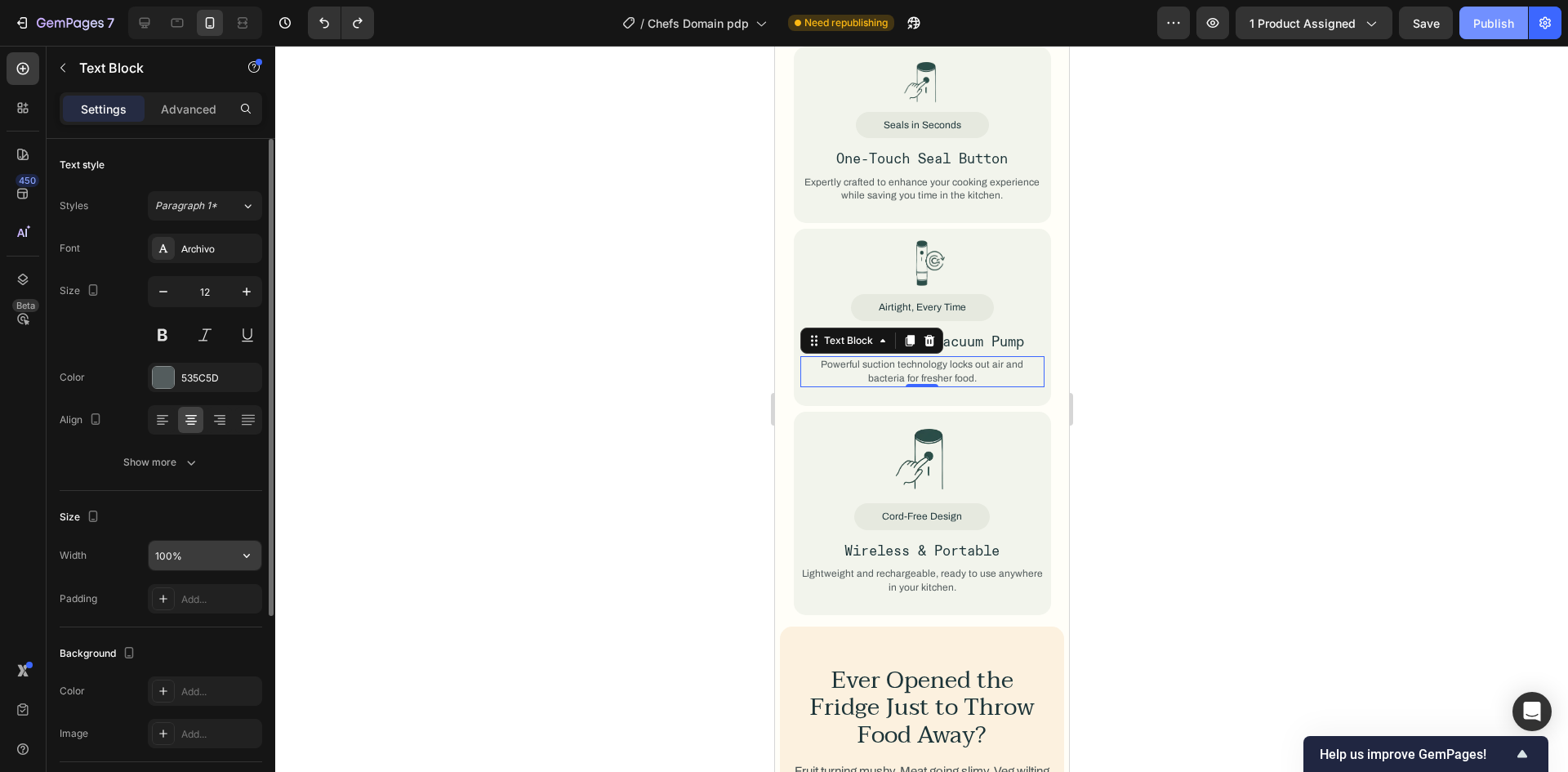
click at [188, 558] on input "100%" at bounding box center [205, 555] width 113 height 29
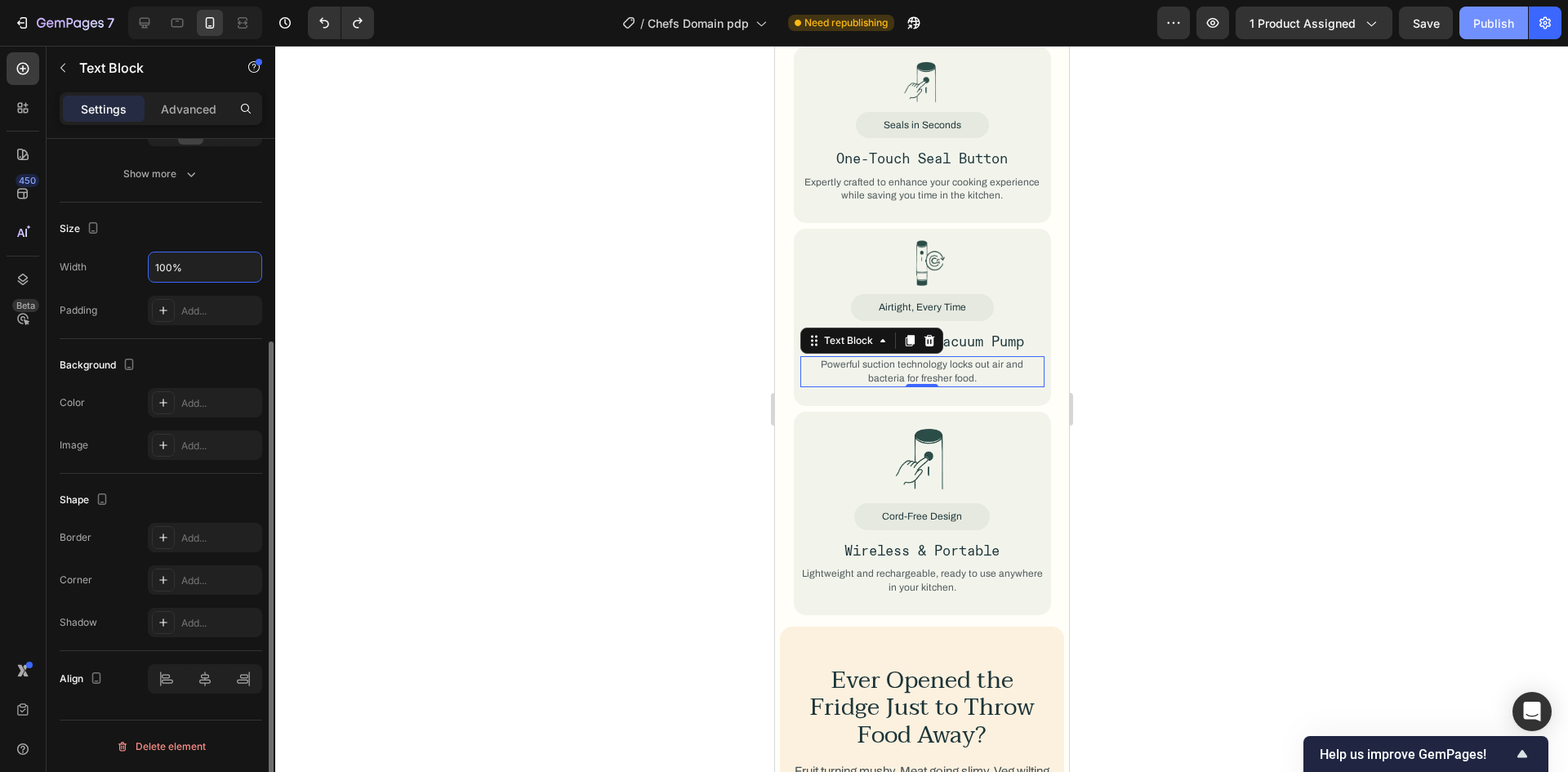
scroll to position [43, 0]
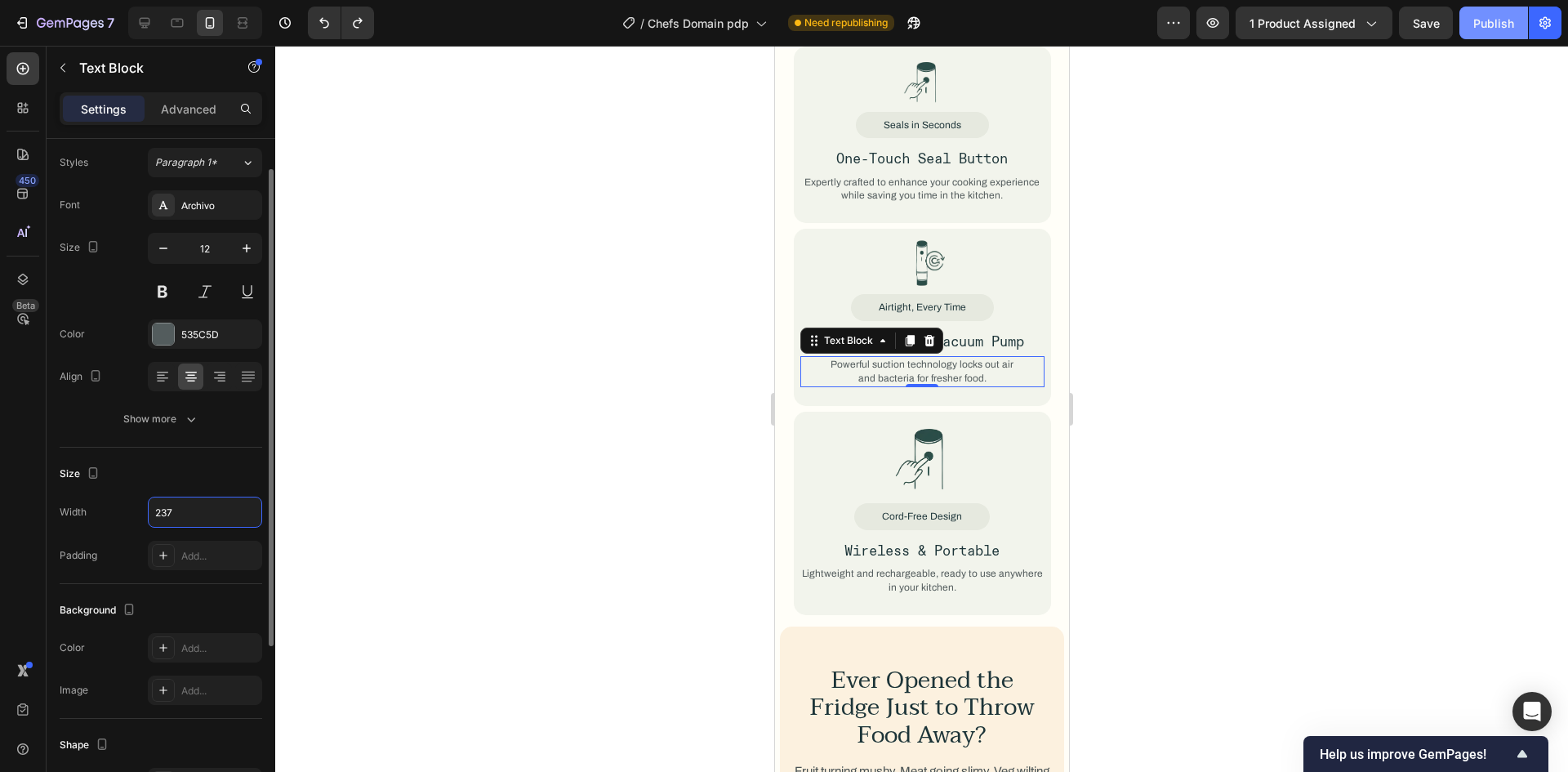
type input "237"
click at [223, 471] on div "Size" at bounding box center [161, 474] width 203 height 26
click at [799, 424] on div at bounding box center [921, 460] width 244 height 73
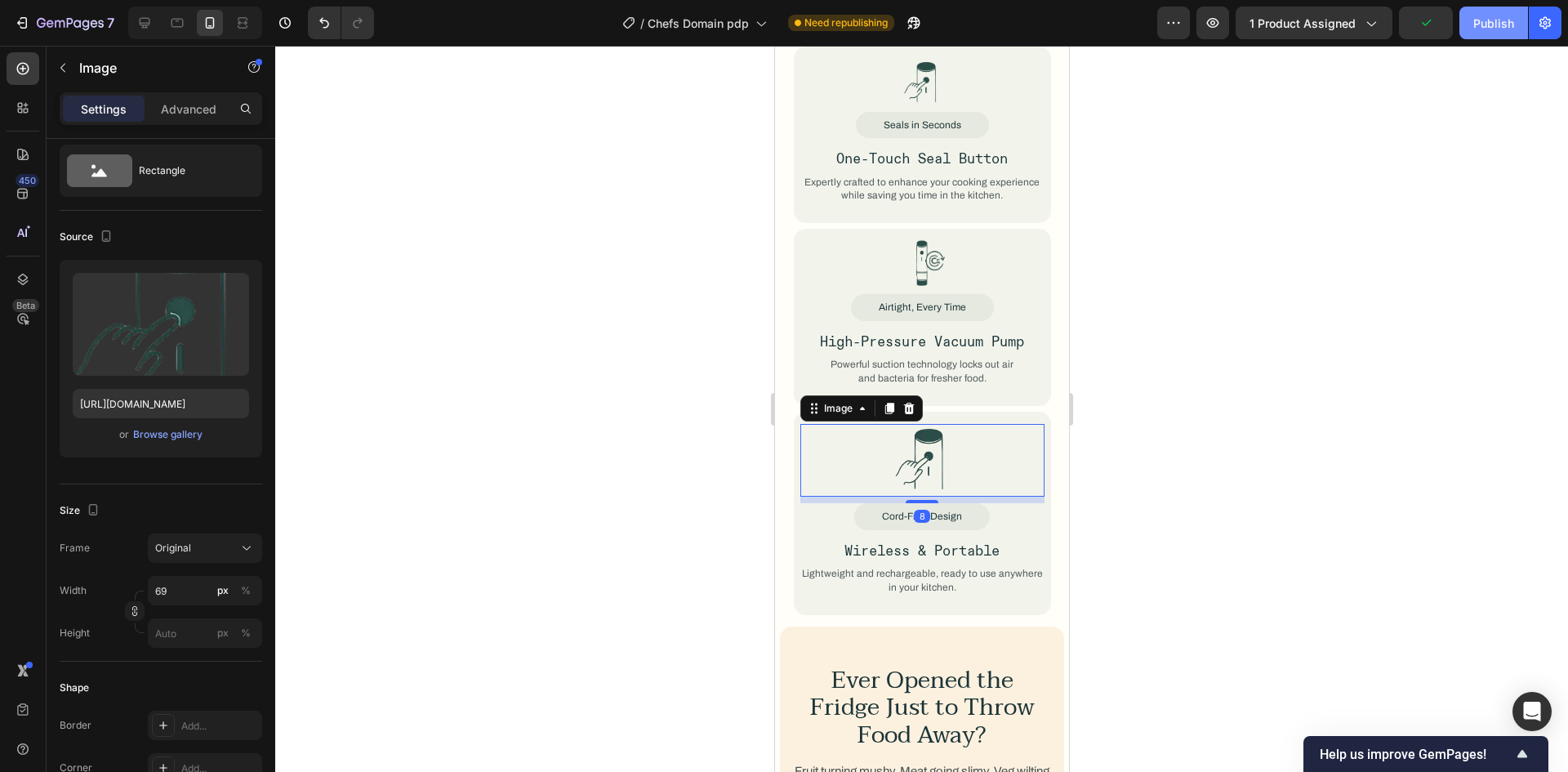
scroll to position [0, 0]
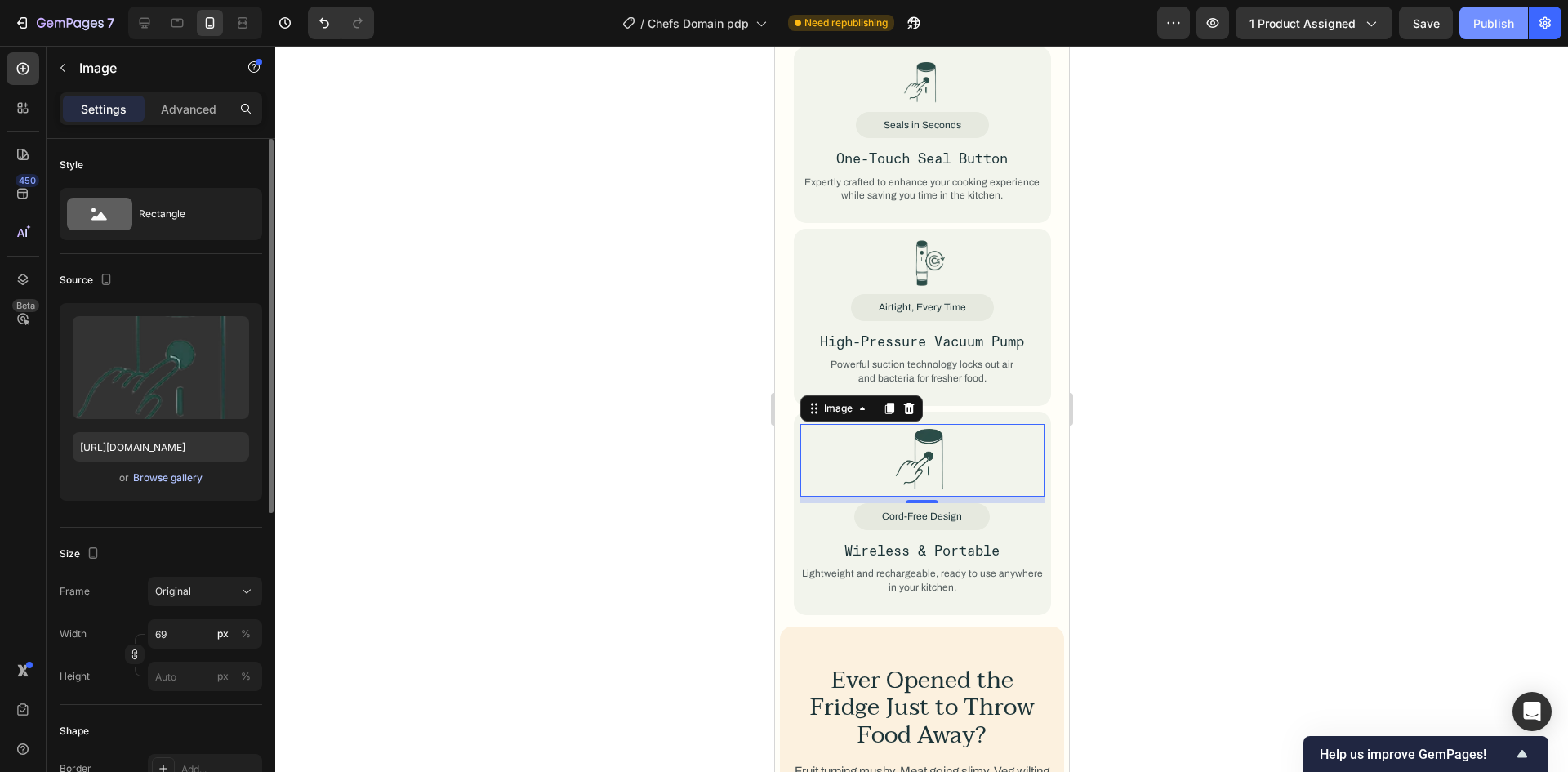
click at [156, 476] on div "Browse gallery" at bounding box center [167, 478] width 69 height 15
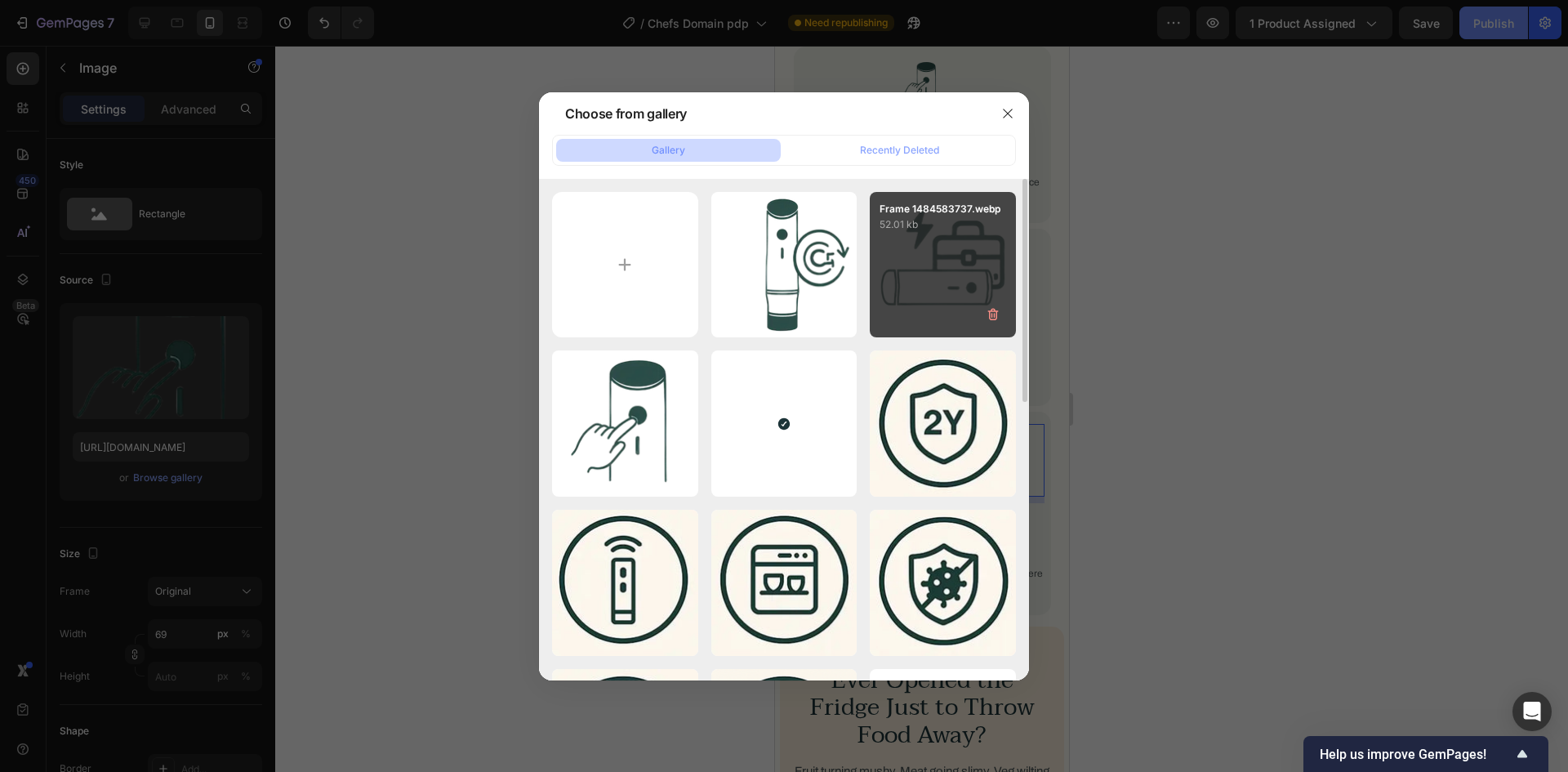
click at [942, 243] on div "Frame 1484583737.webp 52.01 kb" at bounding box center [942, 265] width 146 height 146
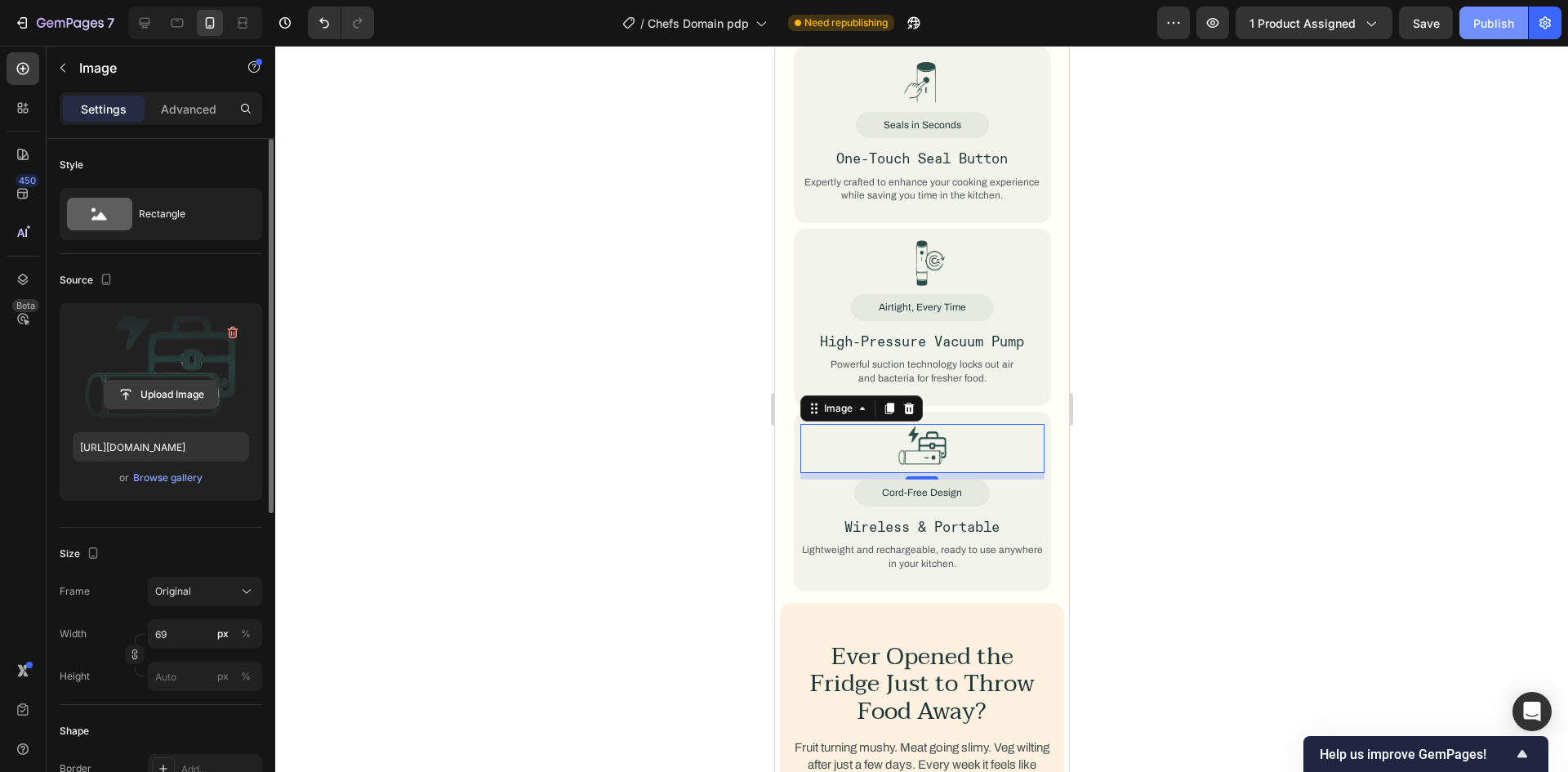
click at [172, 395] on input "file" at bounding box center [161, 395] width 113 height 28
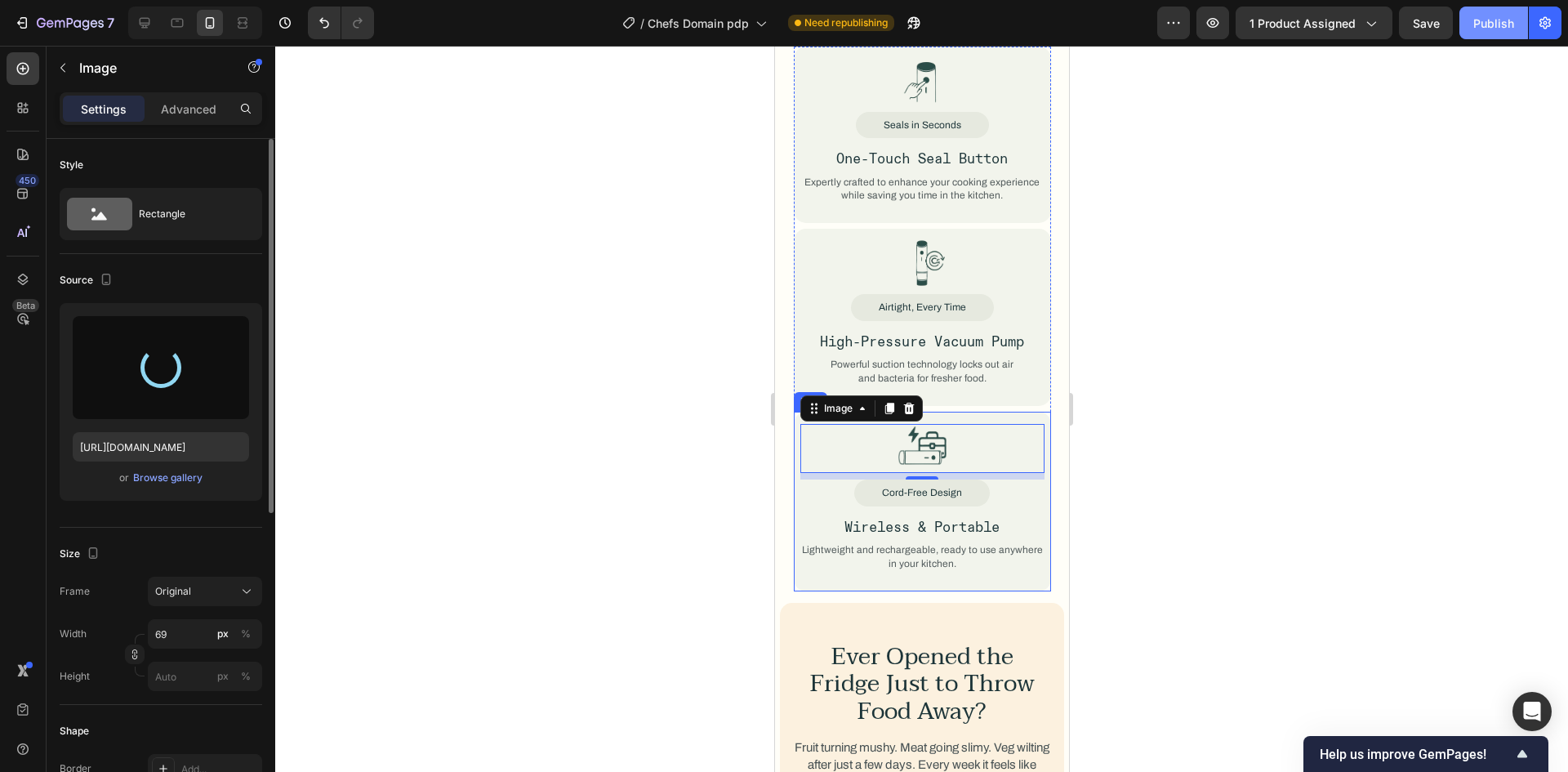
type input "https://cdn.shopify.com/s/files/1/0952/4494/3676/files/gempages_585203251381535…"
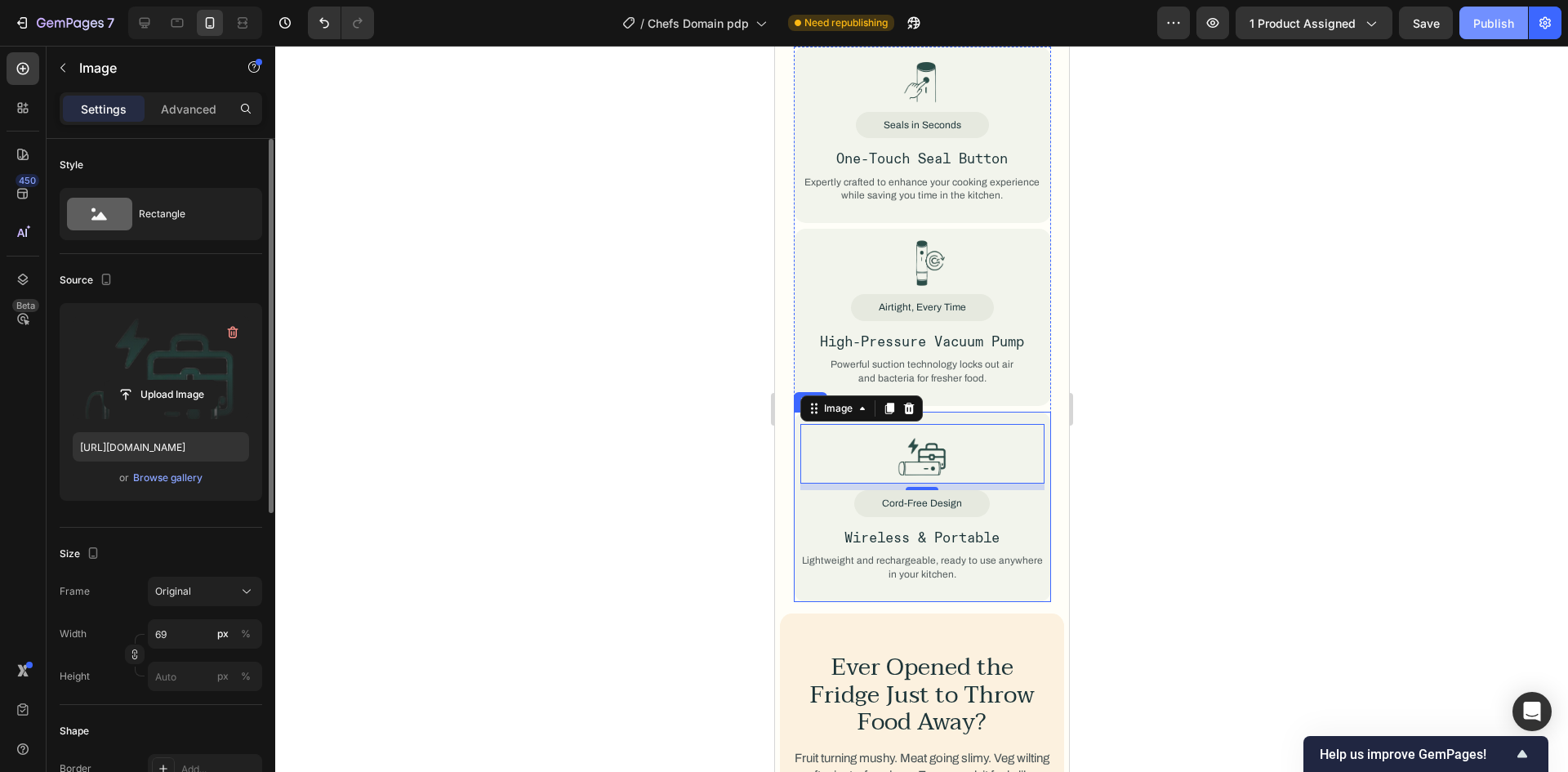
click at [1009, 412] on div "Image 8 Cord-Free Design Text Block Wireless & Portable Text Block Lightweight …" at bounding box center [920, 507] width 257 height 190
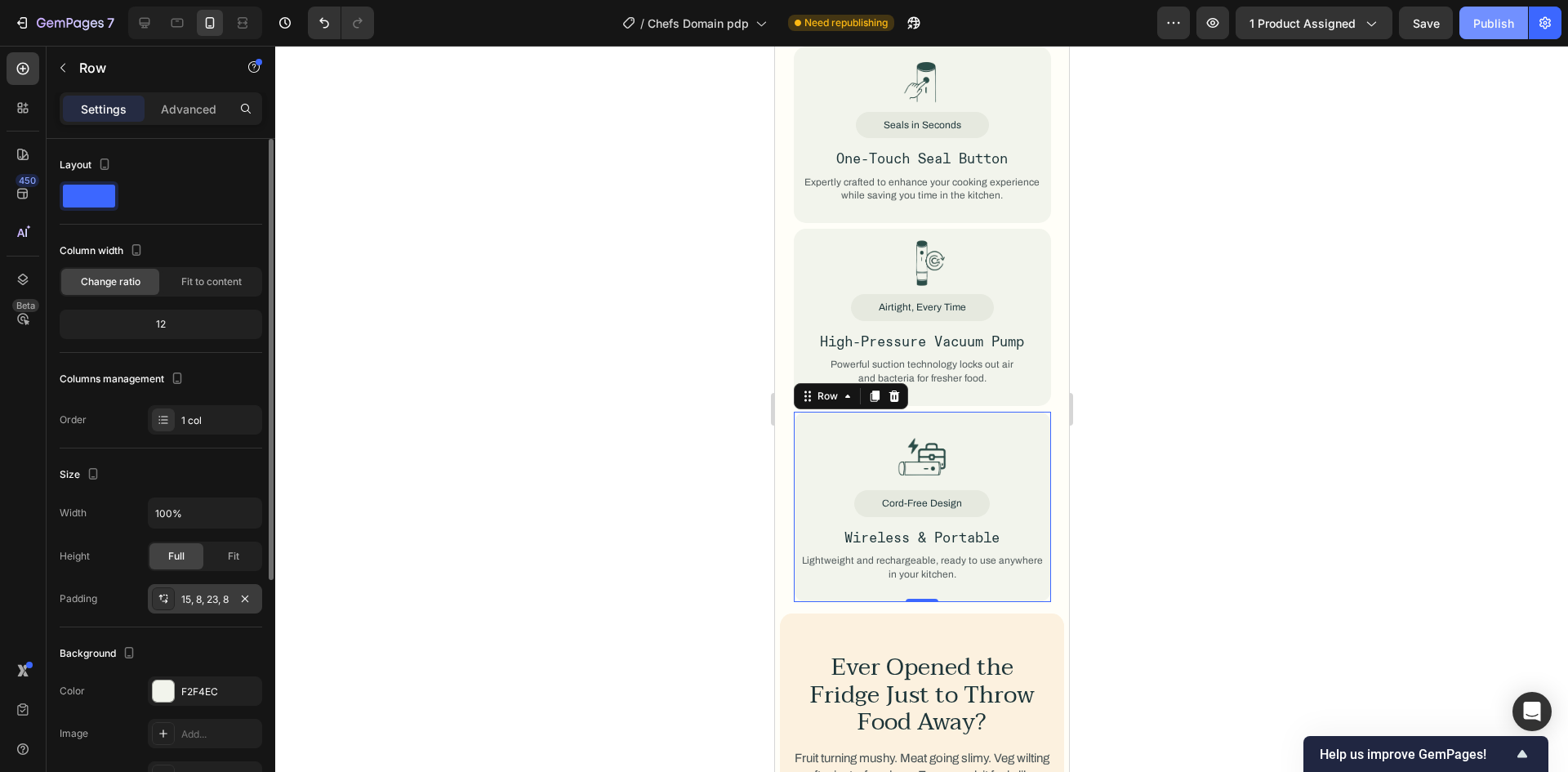
click at [199, 601] on div "15, 8, 23, 8" at bounding box center [204, 599] width 47 height 15
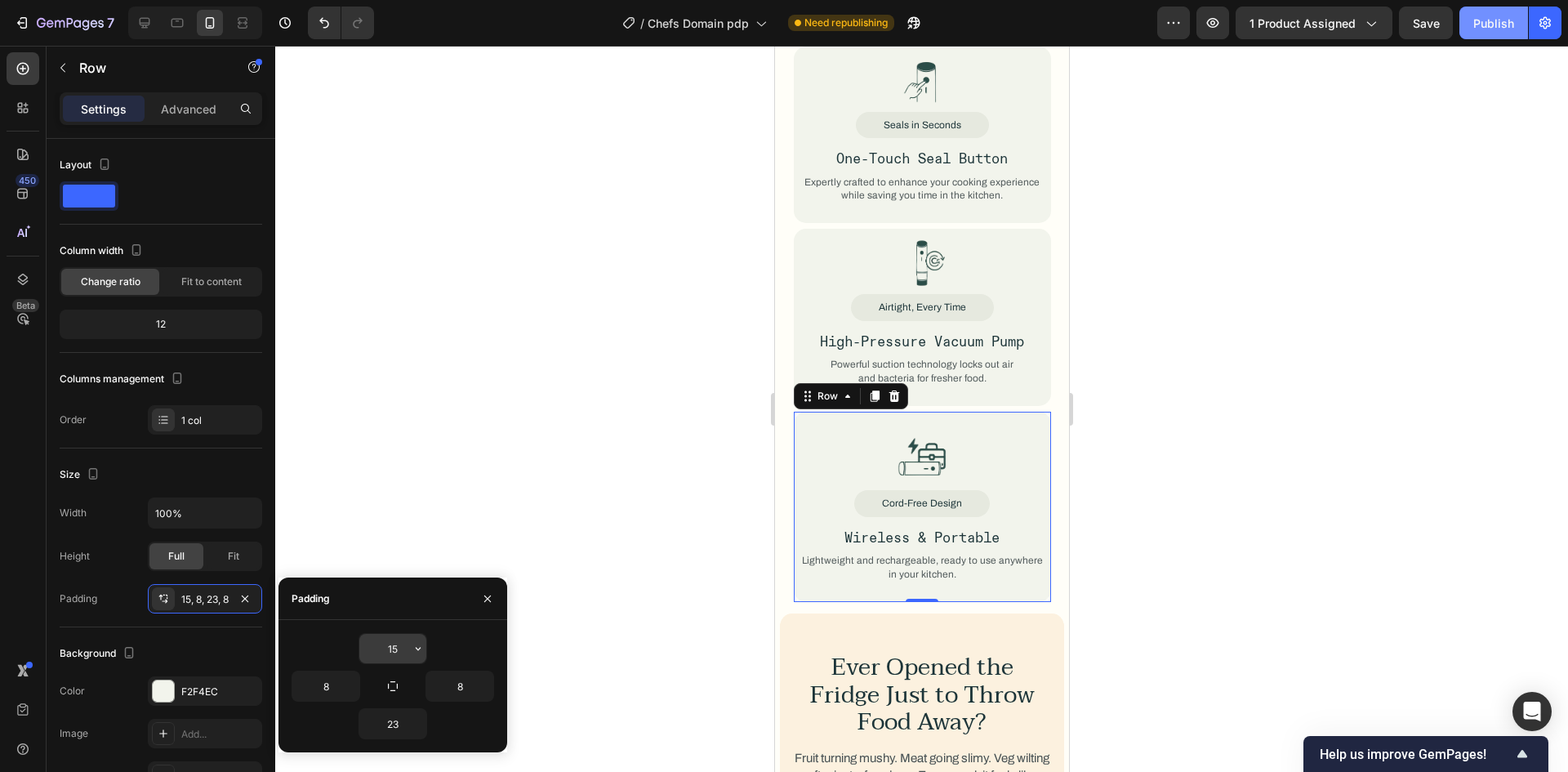
click at [386, 653] on input "15" at bounding box center [393, 648] width 67 height 29
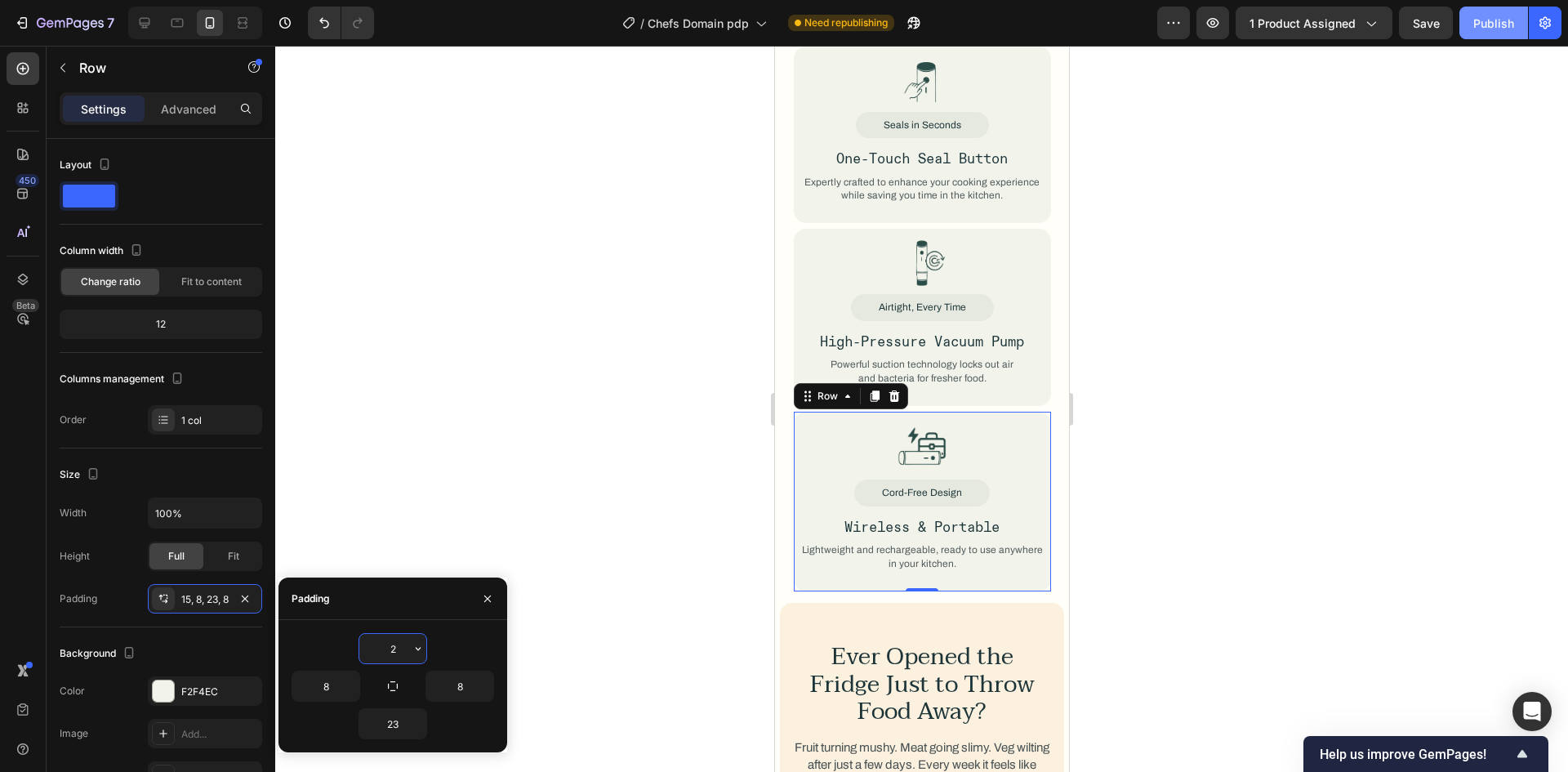
type input "2"
click at [312, 651] on div "2" at bounding box center [393, 648] width 203 height 31
click at [945, 426] on div at bounding box center [921, 443] width 244 height 60
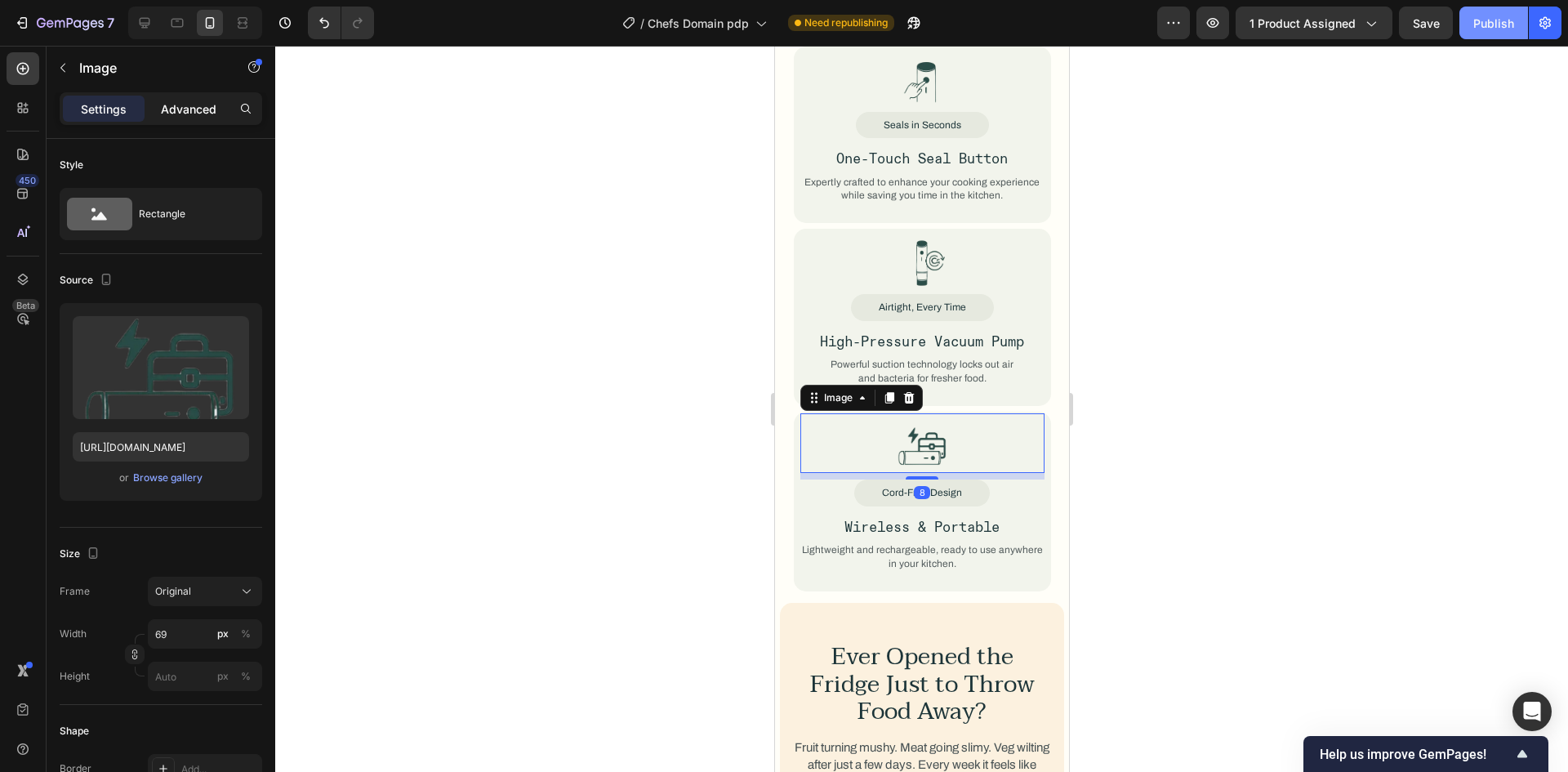
click at [174, 105] on p "Advanced" at bounding box center [189, 109] width 56 height 17
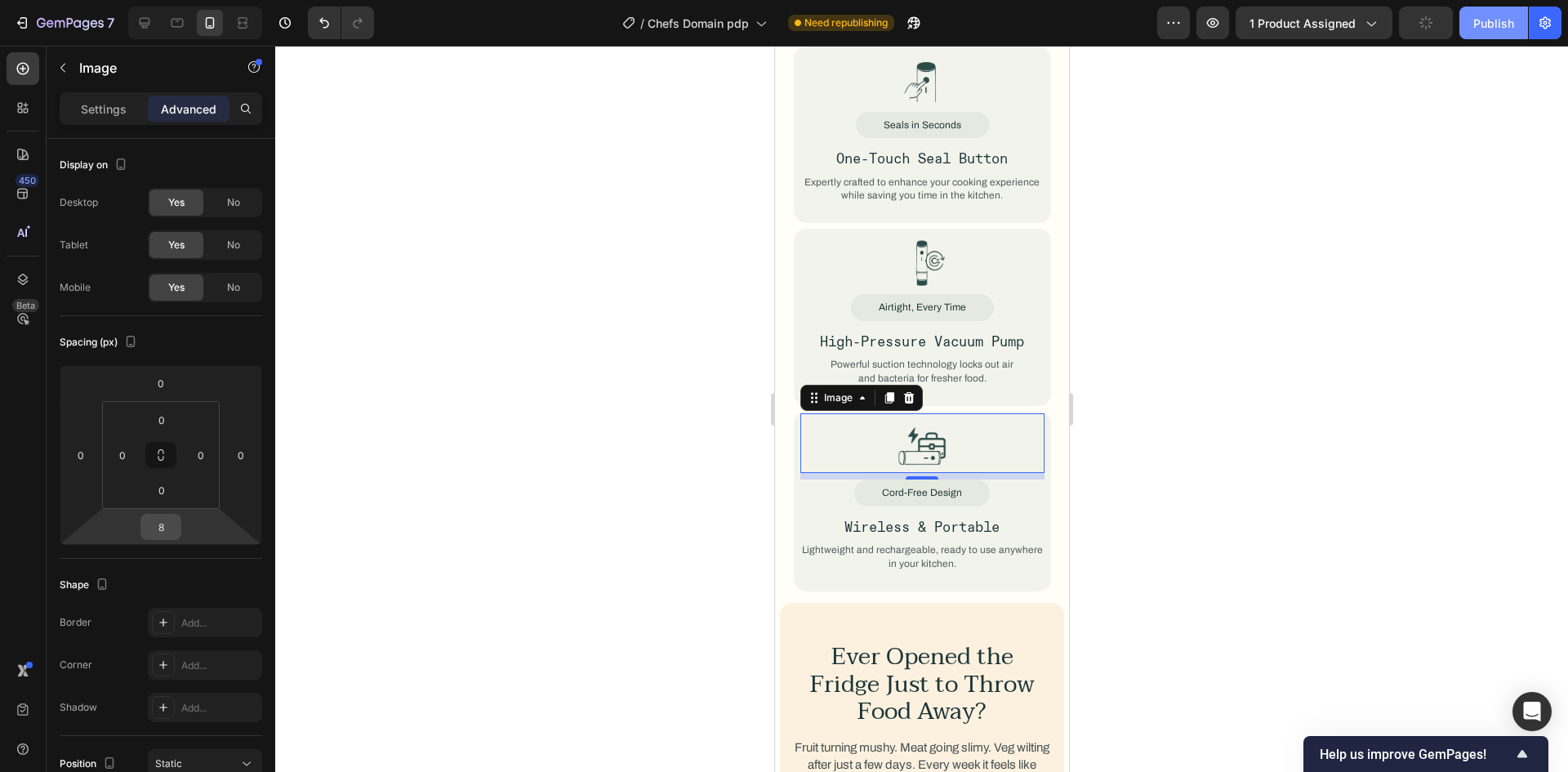
click at [162, 525] on input "8" at bounding box center [161, 527] width 33 height 25
type input "5"
click at [193, 573] on div "Shape" at bounding box center [161, 585] width 203 height 26
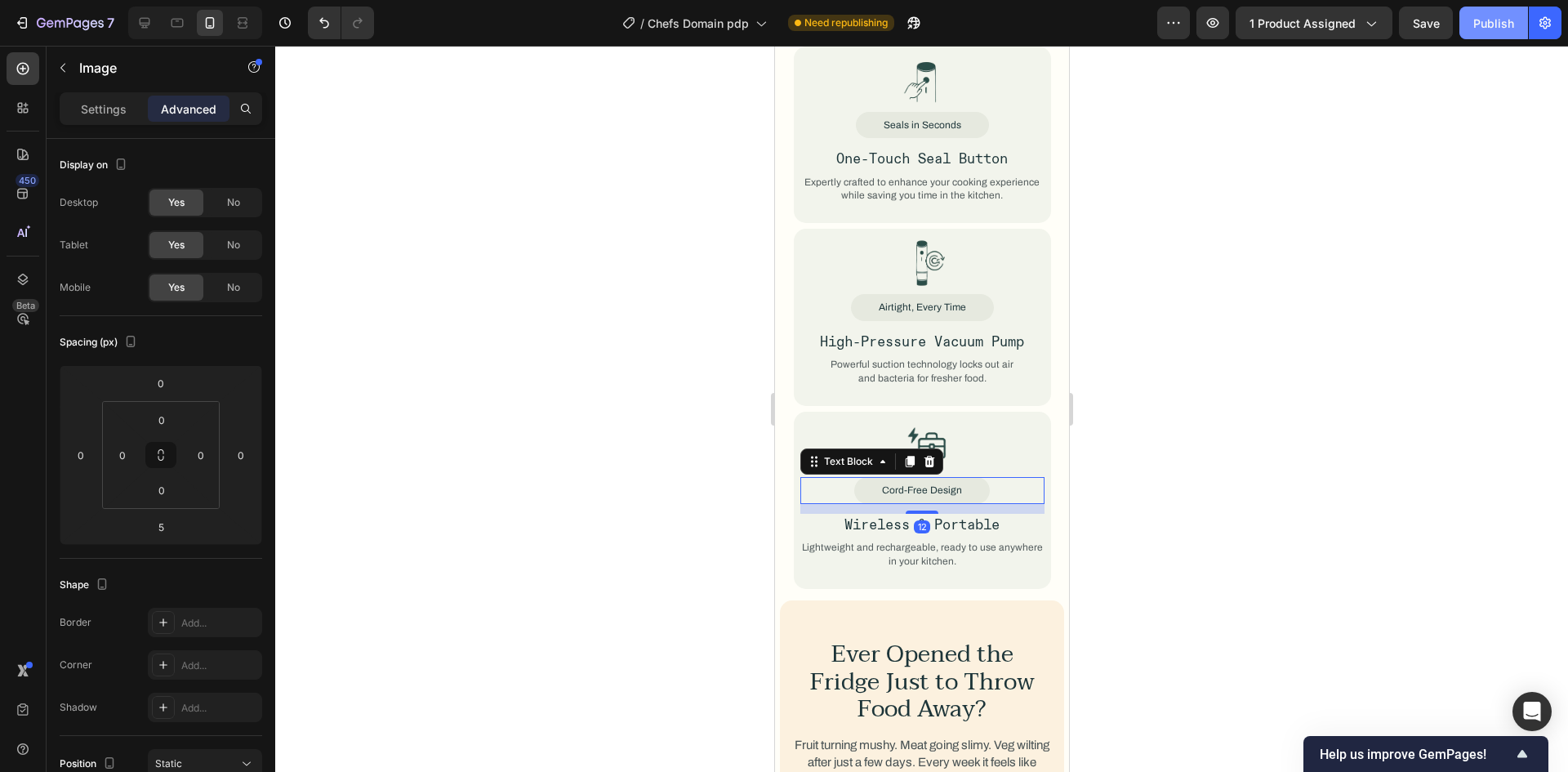
click at [980, 477] on div "Cord-Free Design" at bounding box center [921, 490] width 244 height 27
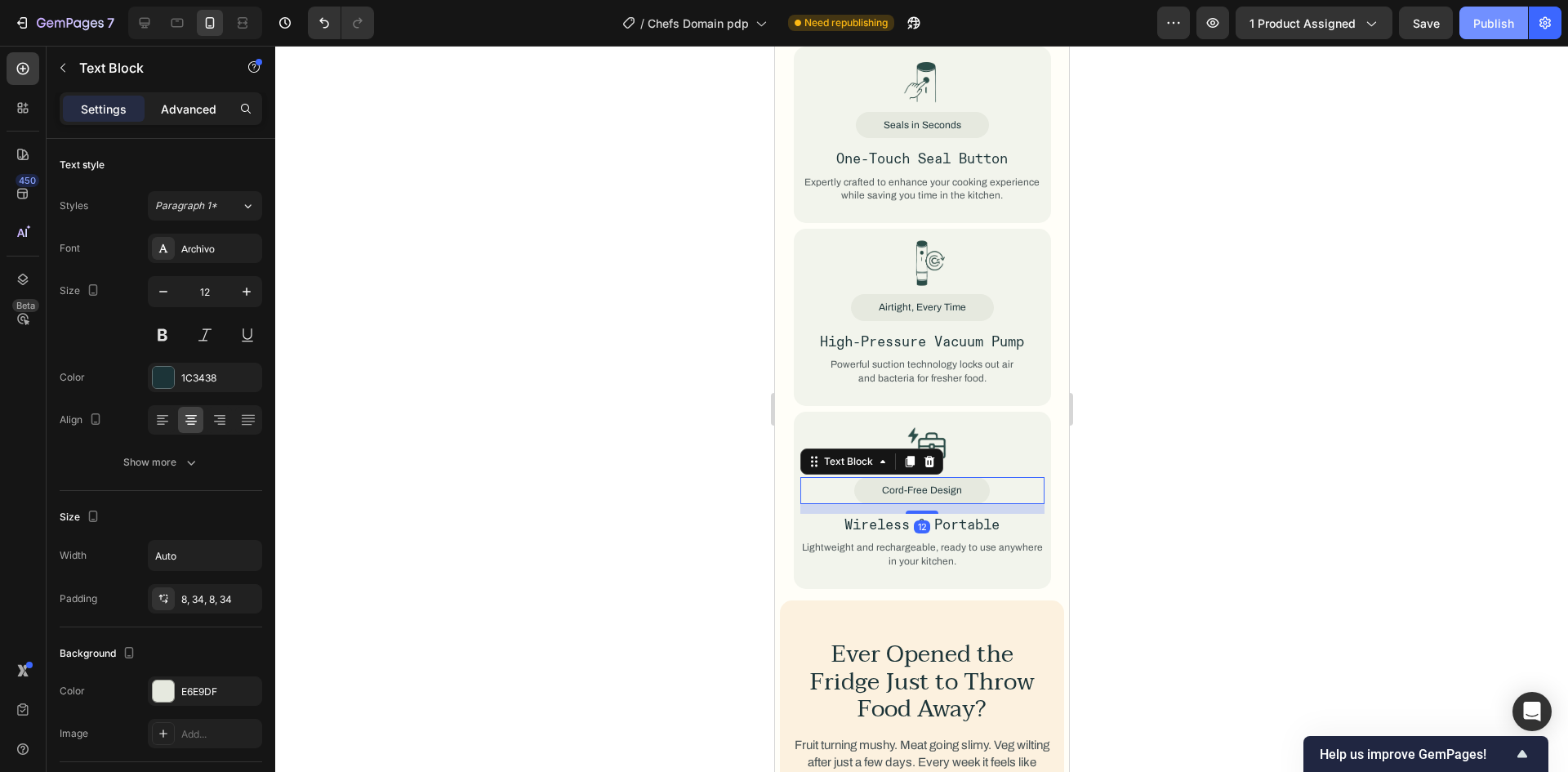
click at [166, 105] on p "Advanced" at bounding box center [189, 109] width 56 height 17
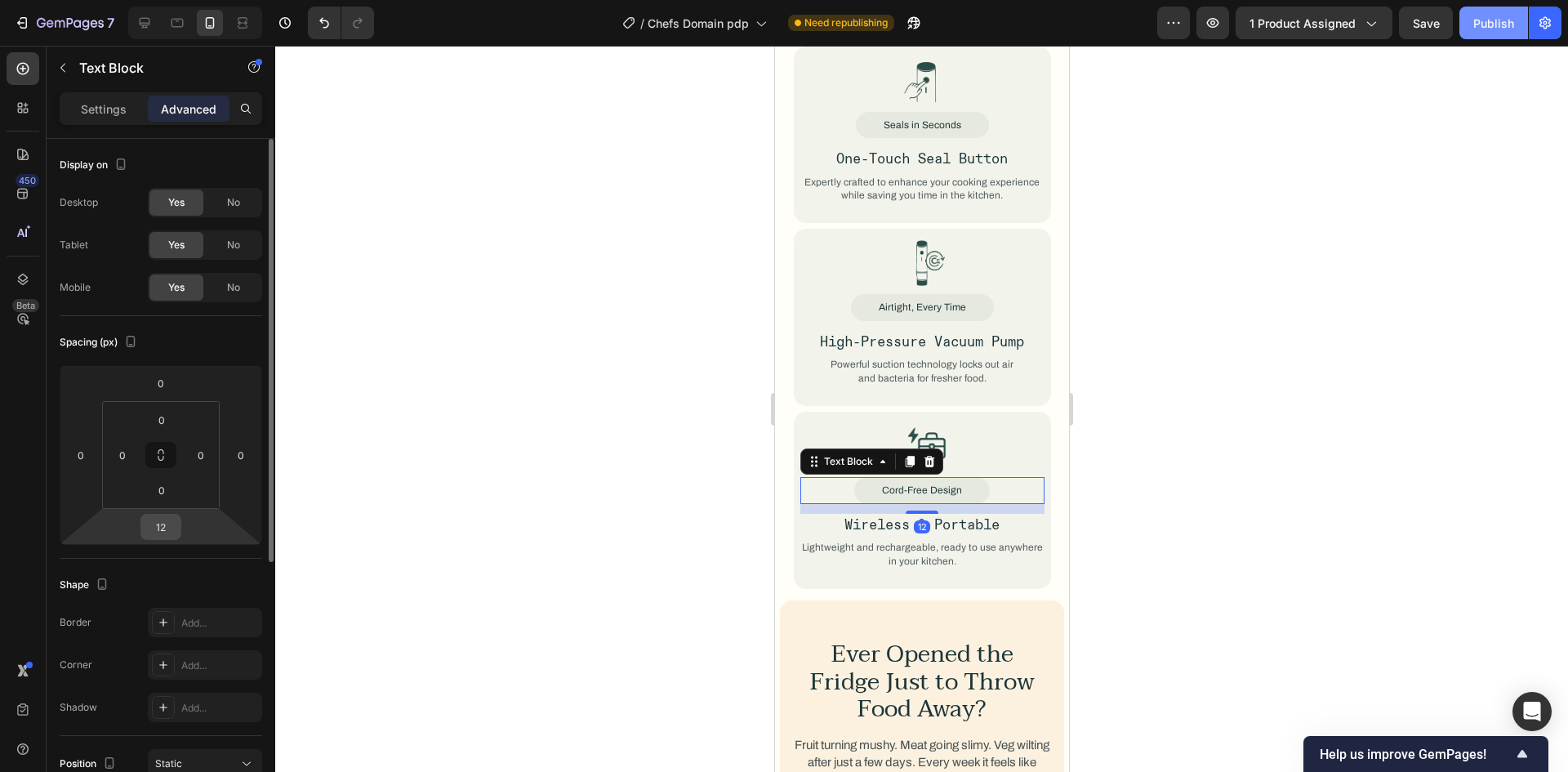
click at [161, 530] on input "12" at bounding box center [161, 527] width 33 height 25
type input "13"
click at [980, 516] on p "Wireless & Portable" at bounding box center [921, 525] width 241 height 18
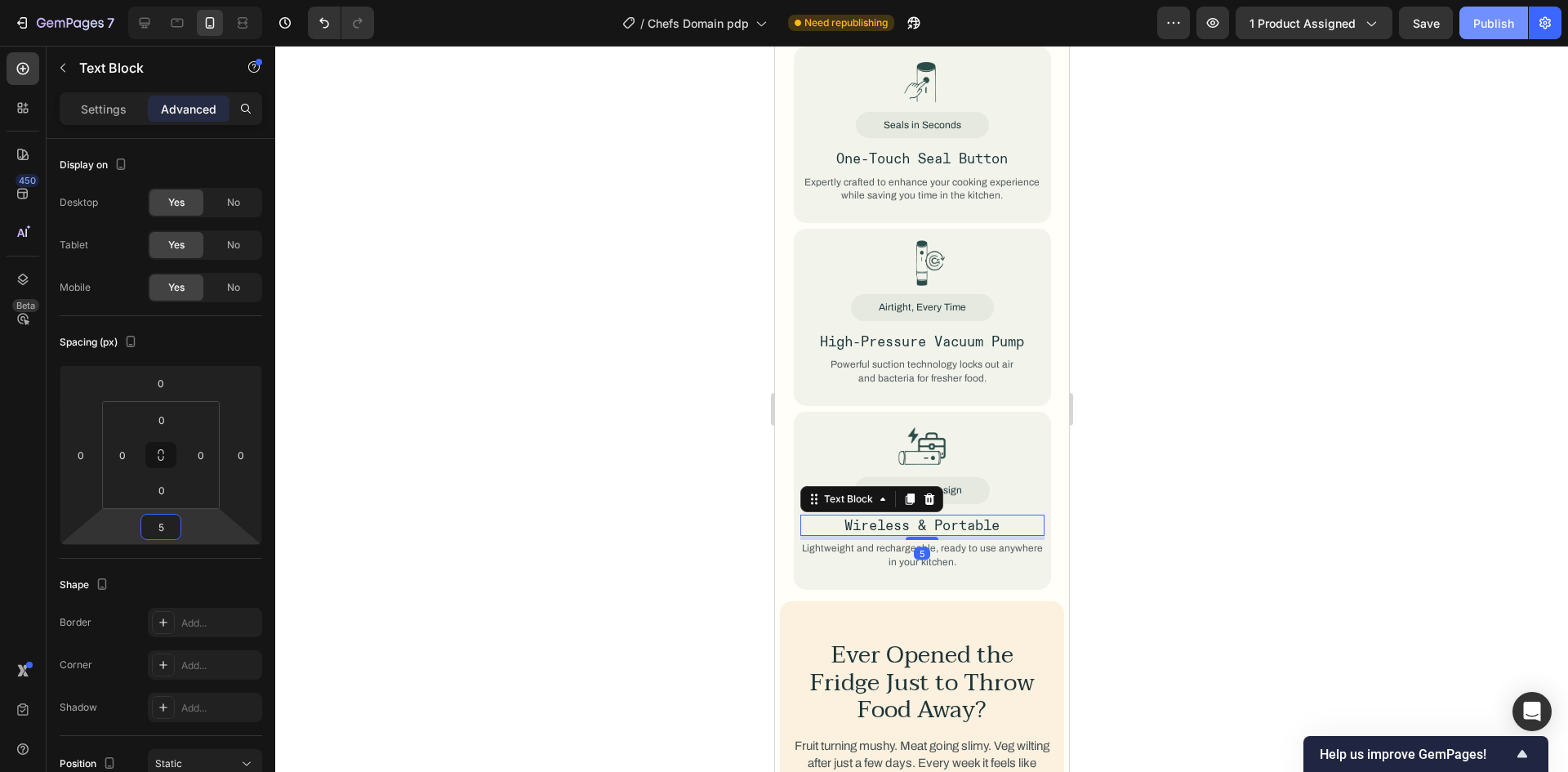
drag, startPoint x: 171, startPoint y: 525, endPoint x: 199, endPoint y: 548, distance: 36.2
click at [170, 525] on input "5" at bounding box center [161, 527] width 33 height 25
type input "4"
click at [199, 556] on div "Auto" at bounding box center [195, 562] width 101 height 25
click at [154, 527] on input "number" at bounding box center [161, 527] width 33 height 25
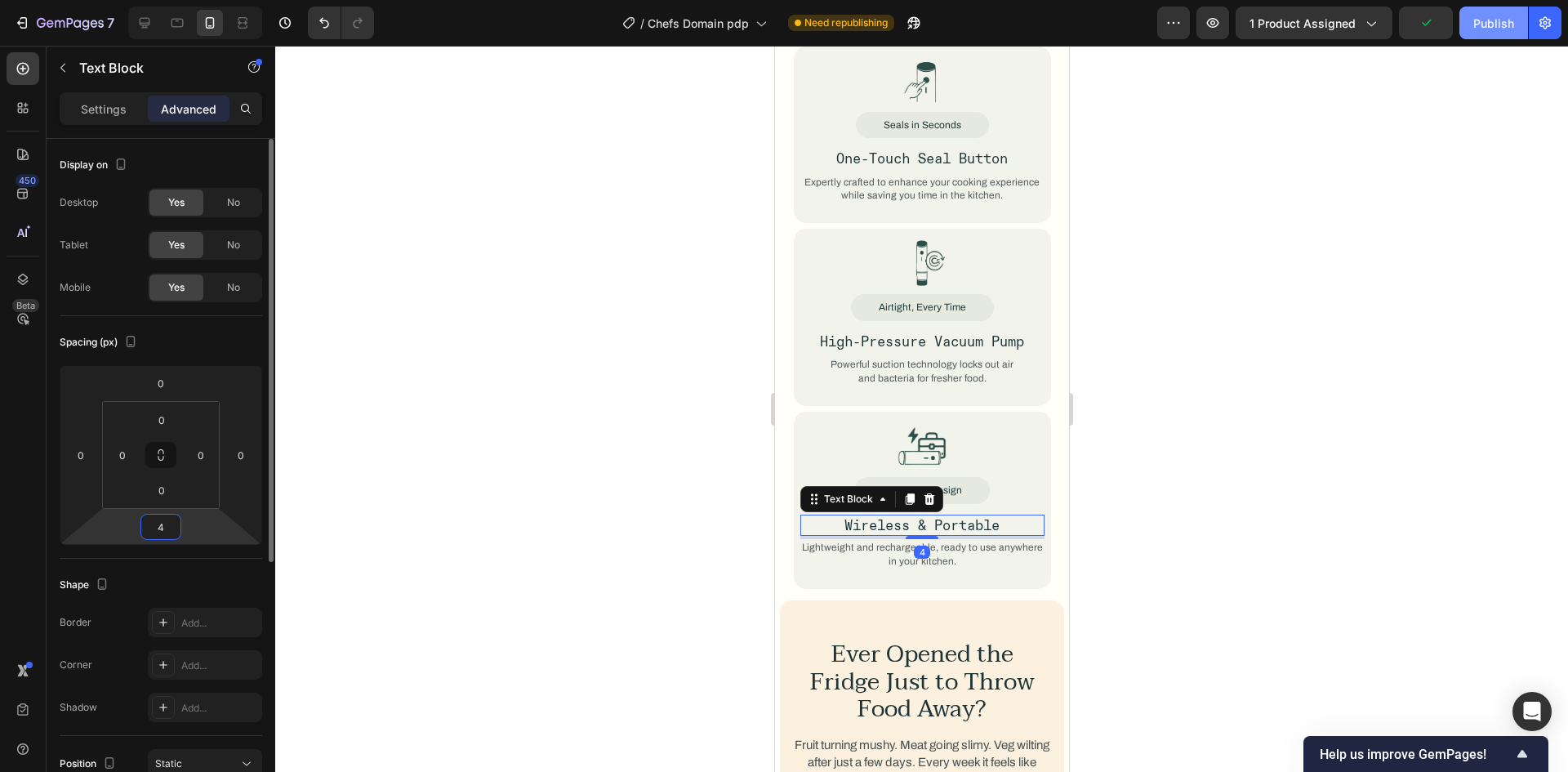
type input "4"
drag, startPoint x: 132, startPoint y: 567, endPoint x: 148, endPoint y: 564, distance: 16.3
click at [132, 567] on div "Shape Border Add... Corner Add... Shadow Add..." at bounding box center [161, 647] width 203 height 177
click at [905, 552] on div "Image Cord-Free Design Text Block Wireless & Portable Text Block 4 Lightweight …" at bounding box center [920, 500] width 257 height 177
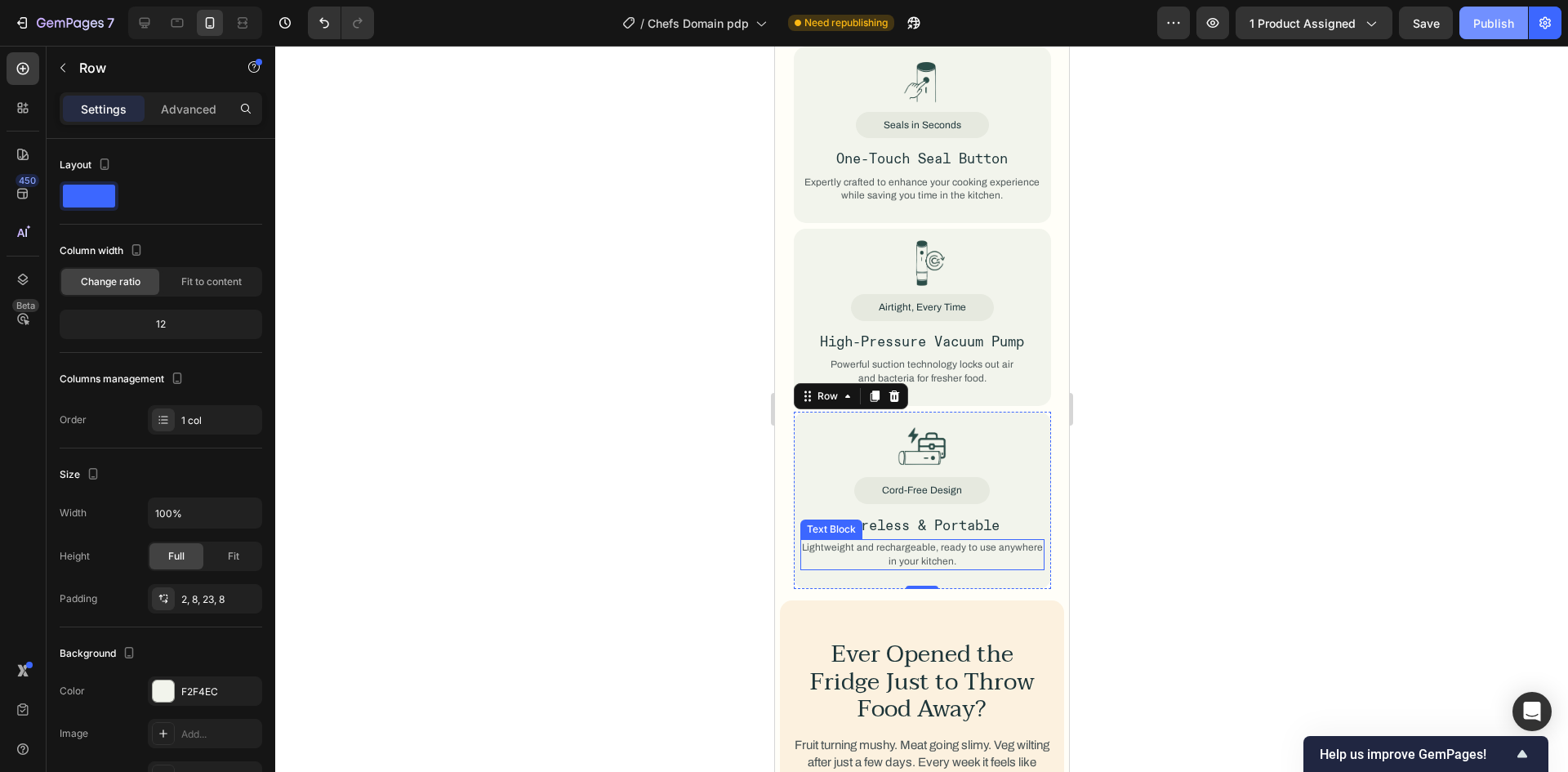
click at [928, 543] on p "Lightweight and rechargeable, ready to use anywhere in your kitchen." at bounding box center [921, 555] width 241 height 28
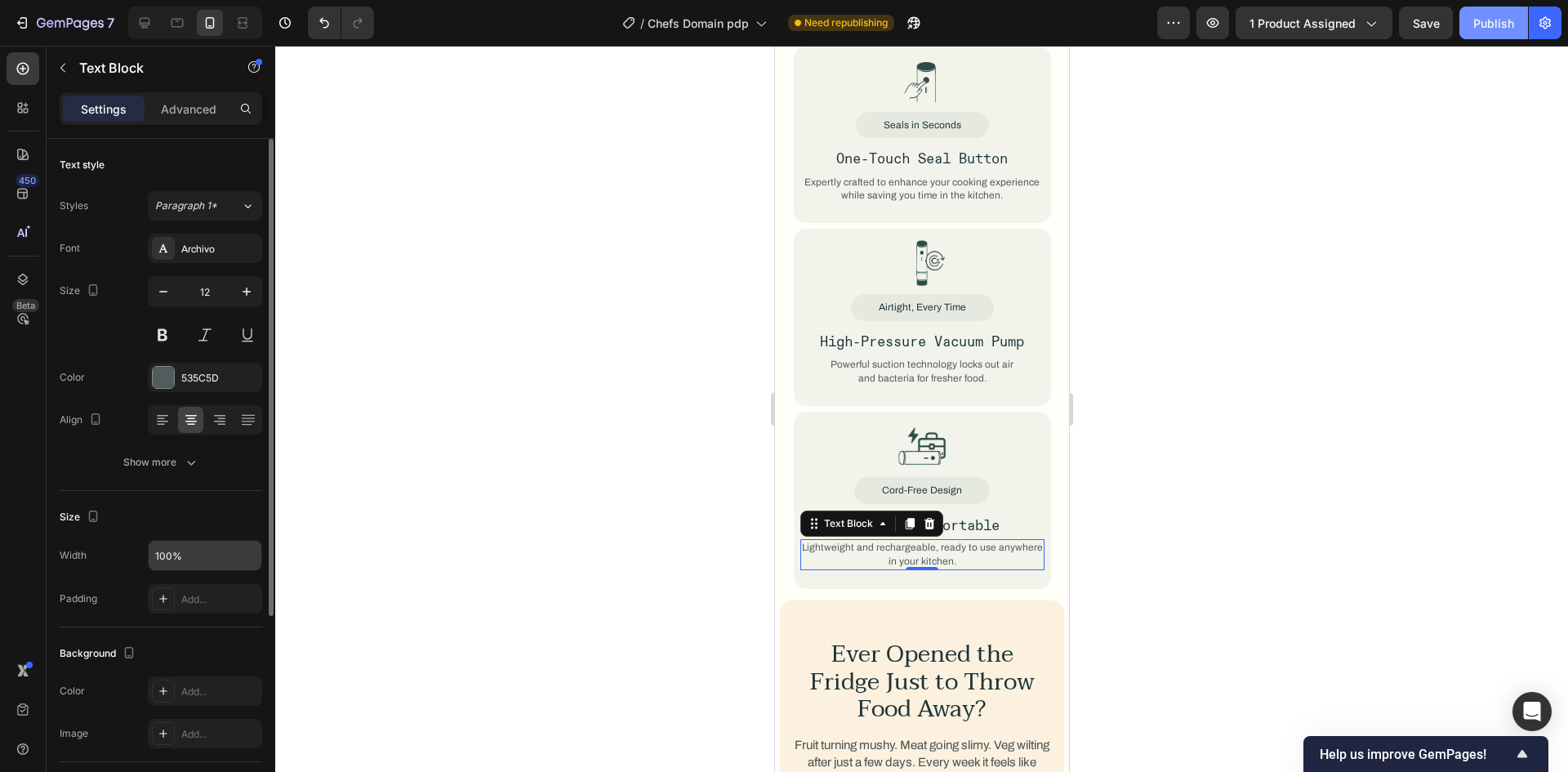
click at [168, 552] on input "100%" at bounding box center [205, 555] width 113 height 29
type input "237"
click at [173, 502] on div "Size Width 237 Padding Add..." at bounding box center [161, 559] width 203 height 136
drag, startPoint x: 1472, startPoint y: 27, endPoint x: 1203, endPoint y: 203, distance: 321.5
click at [1475, 25] on button "Publish" at bounding box center [1493, 23] width 69 height 33
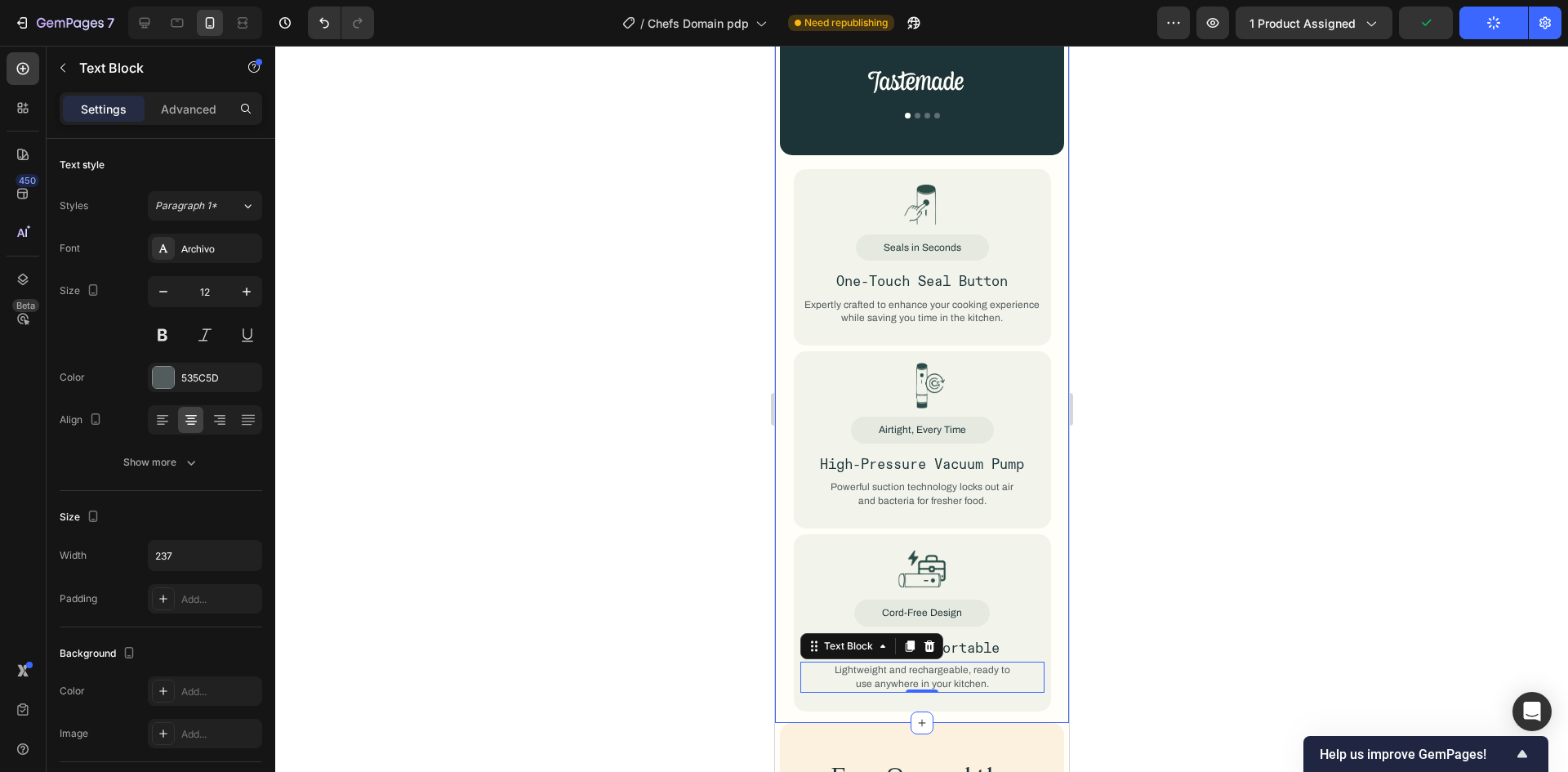
scroll to position [1925, 0]
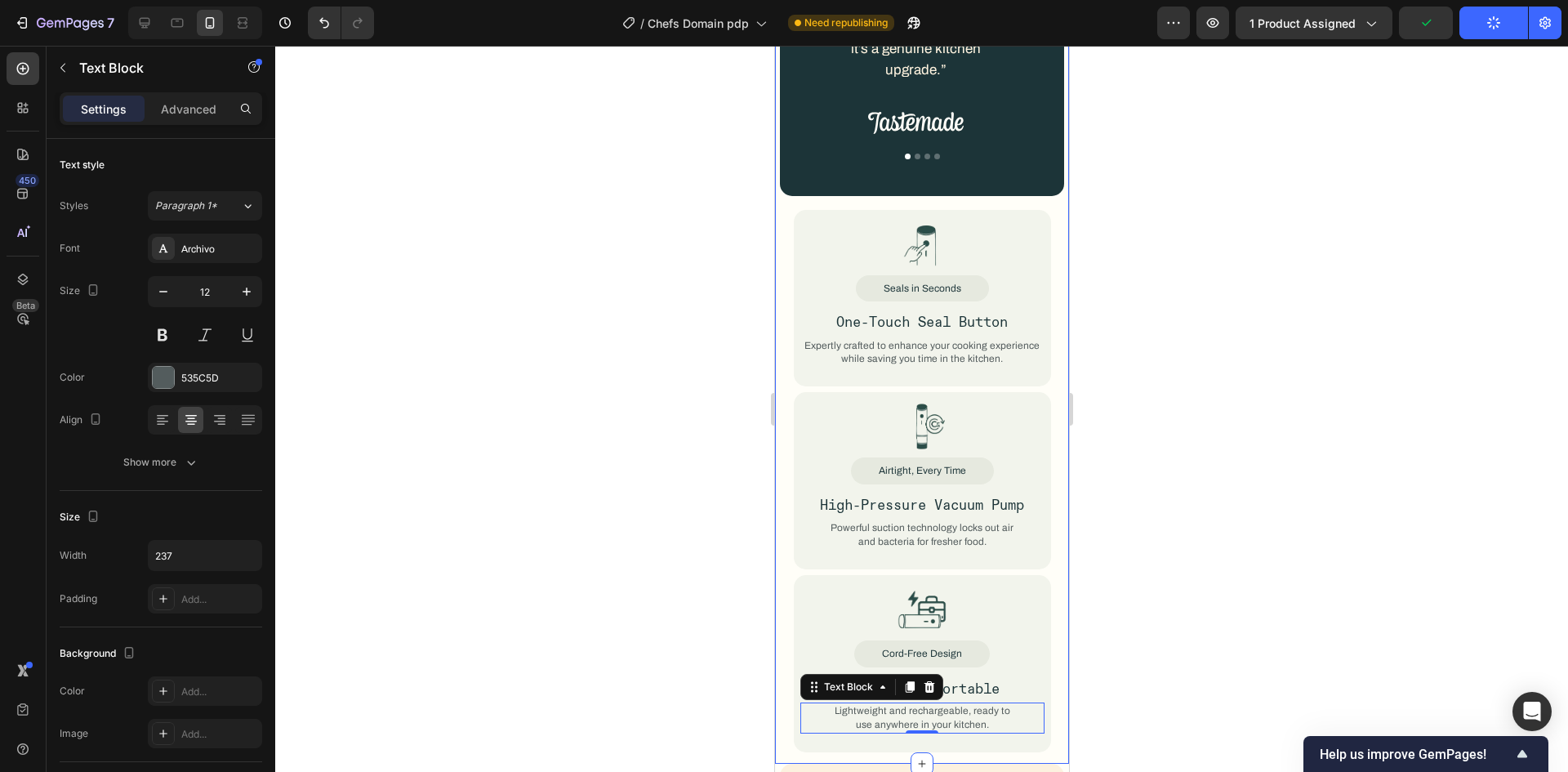
click at [1233, 400] on div at bounding box center [921, 409] width 1293 height 726
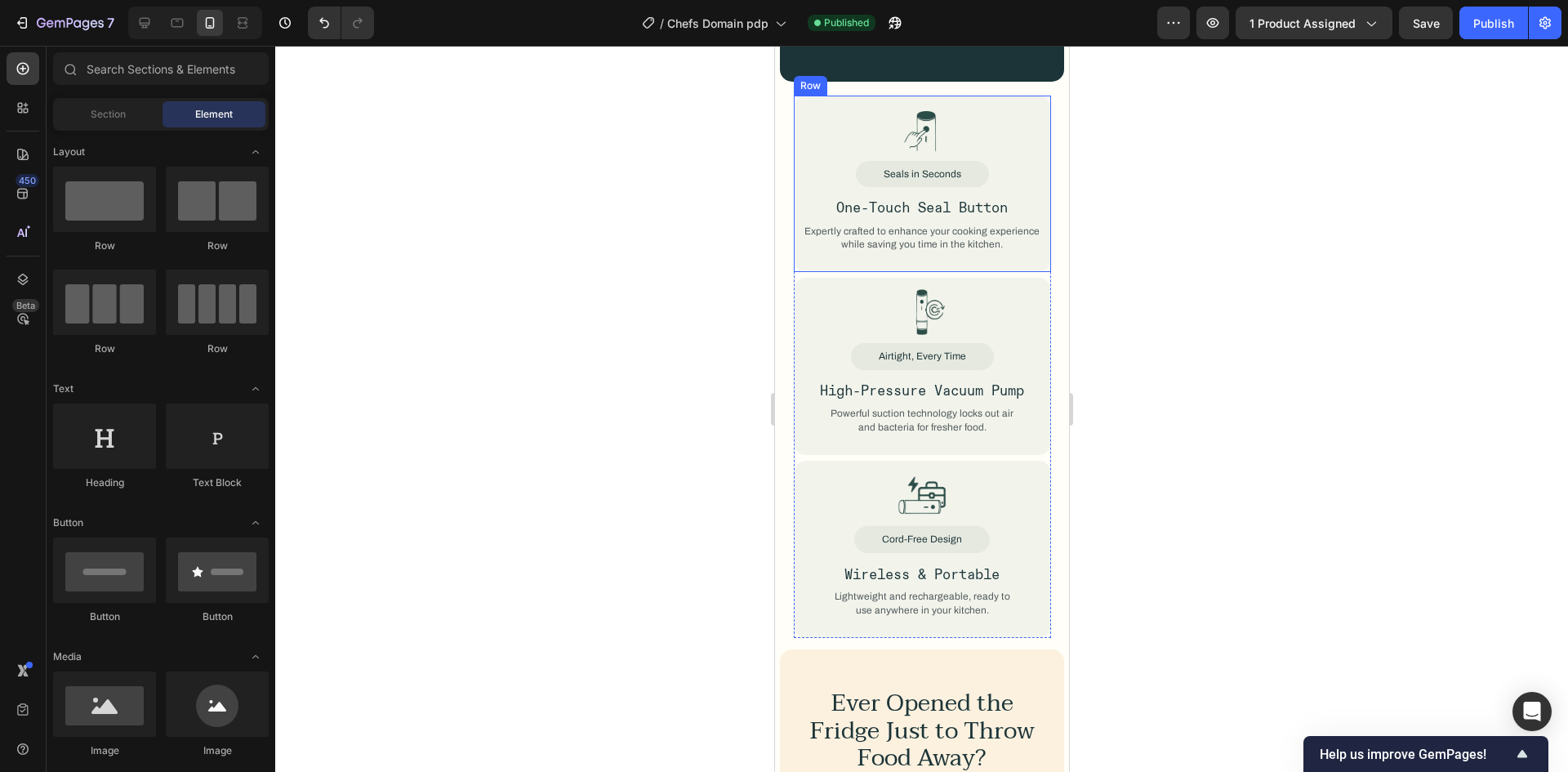
scroll to position [2252, 0]
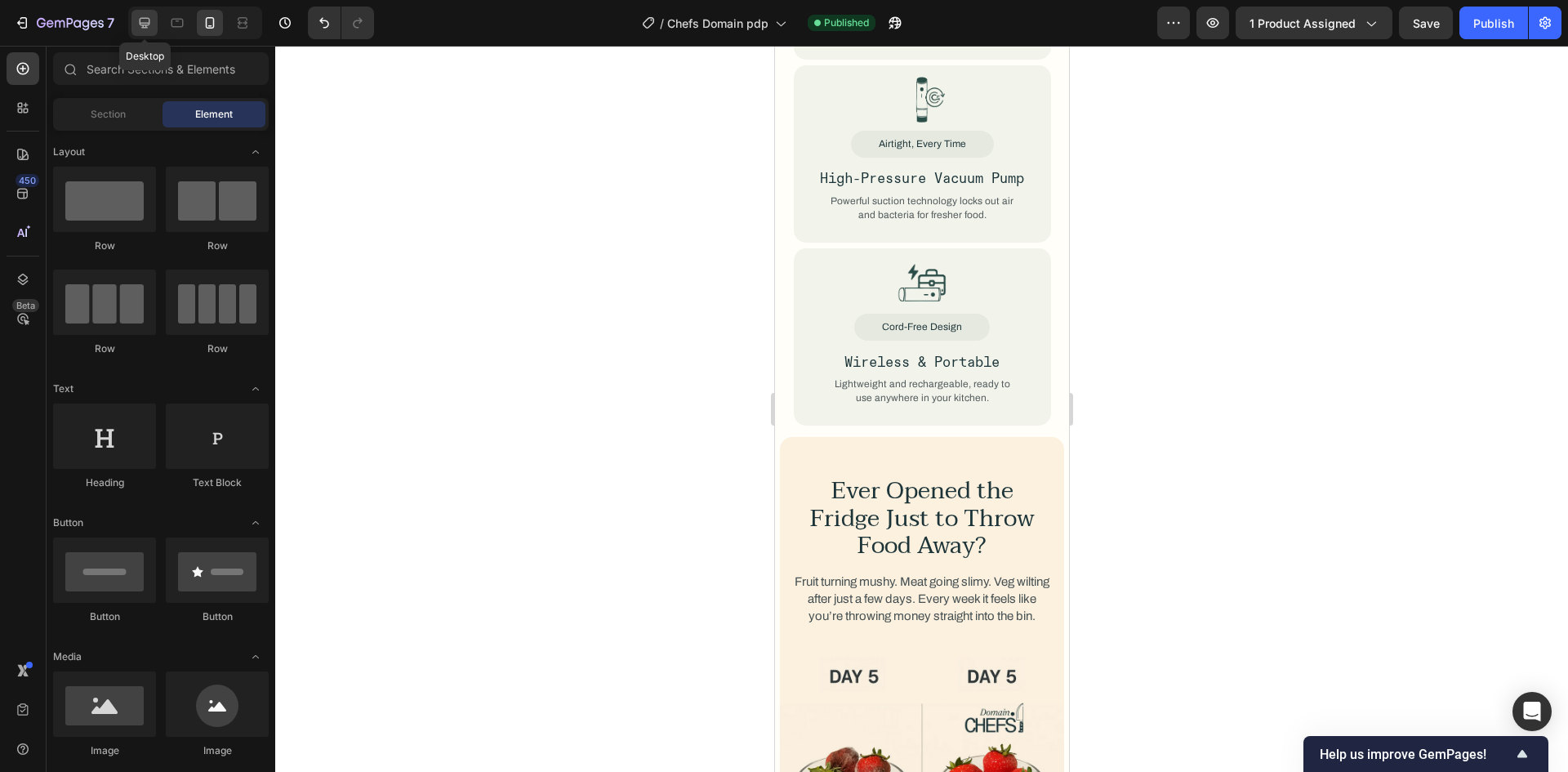
click at [144, 20] on icon at bounding box center [144, 23] width 16 height 16
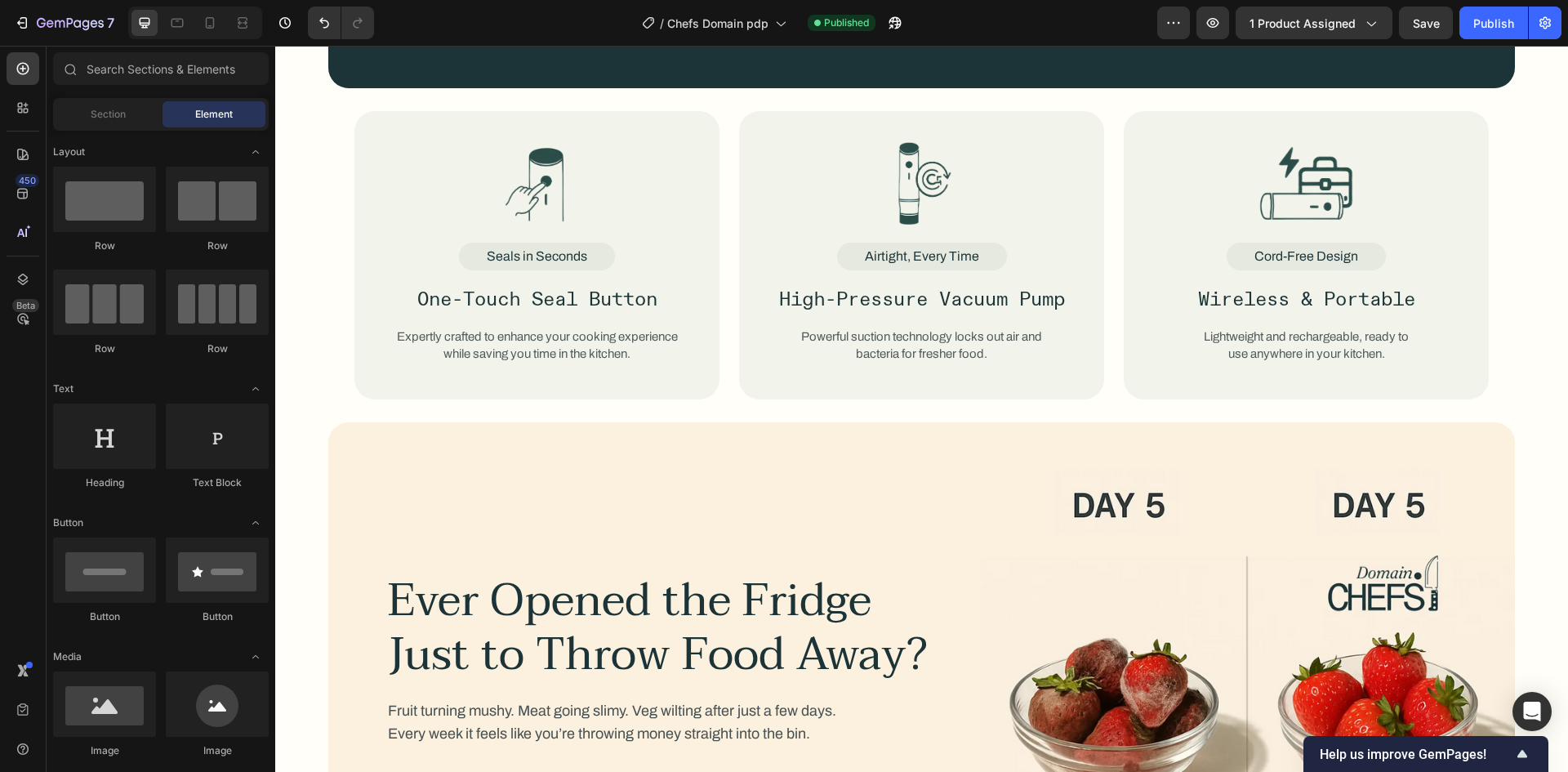
scroll to position [2223, 0]
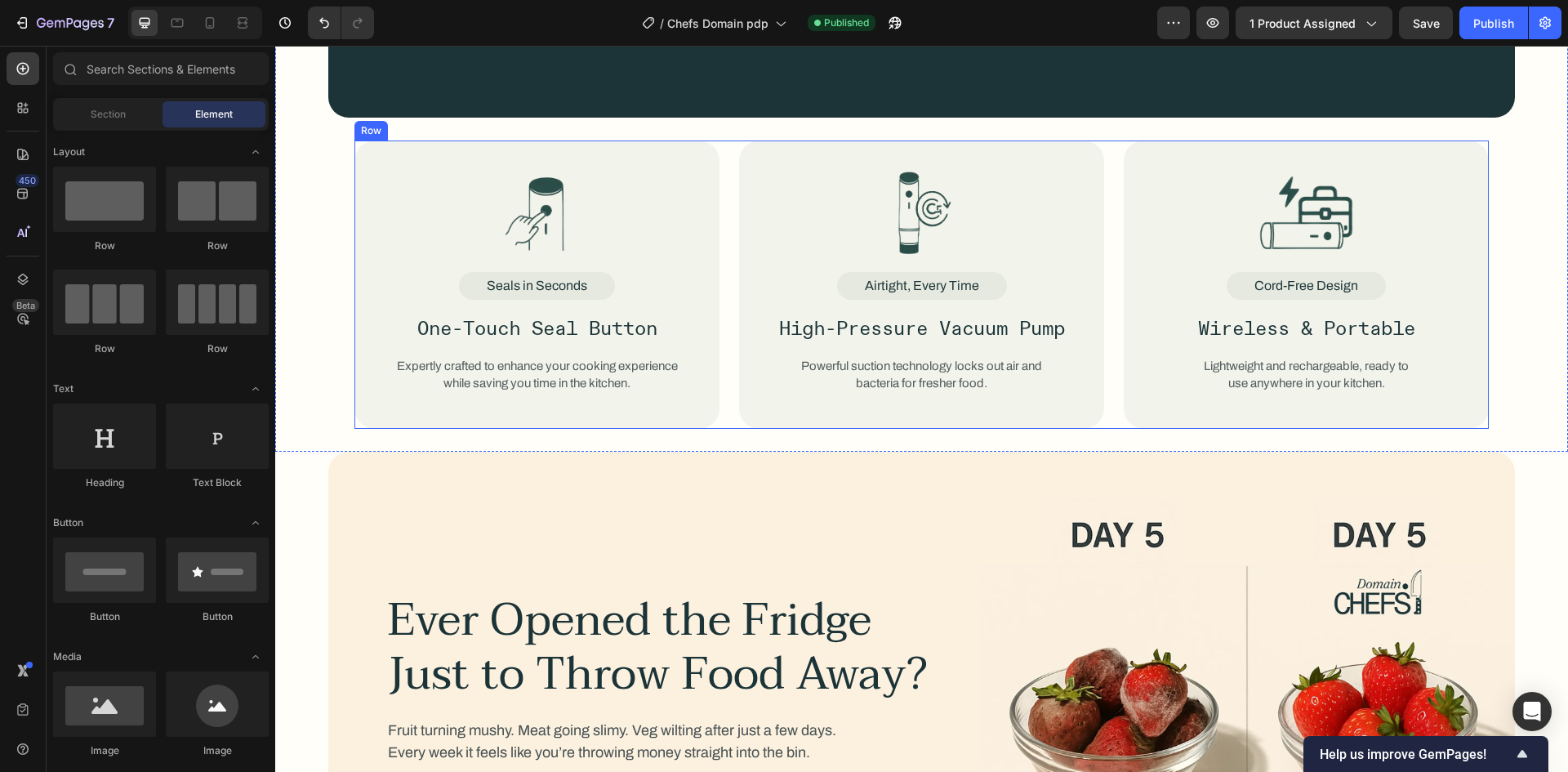
click at [731, 381] on div "Image Seals in Seconds Text Block One-Touch Seal Button Text Block Expertly cra…" at bounding box center [921, 285] width 1134 height 289
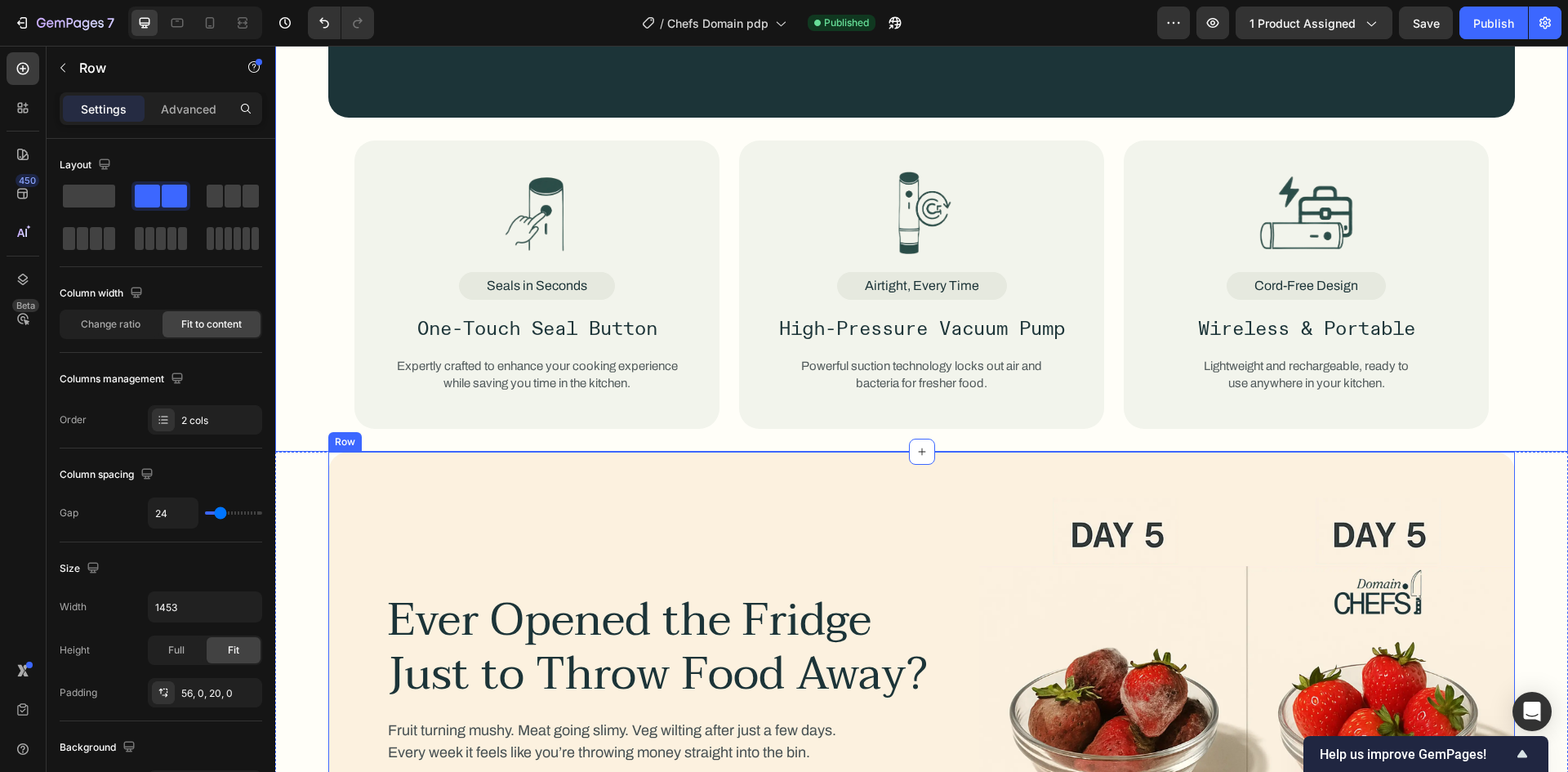
click at [712, 476] on div "Ever Opened the Fridge Just to Throw Food Away? Heading Fruit turning mushy. Me…" at bounding box center [920, 719] width 1186 height 534
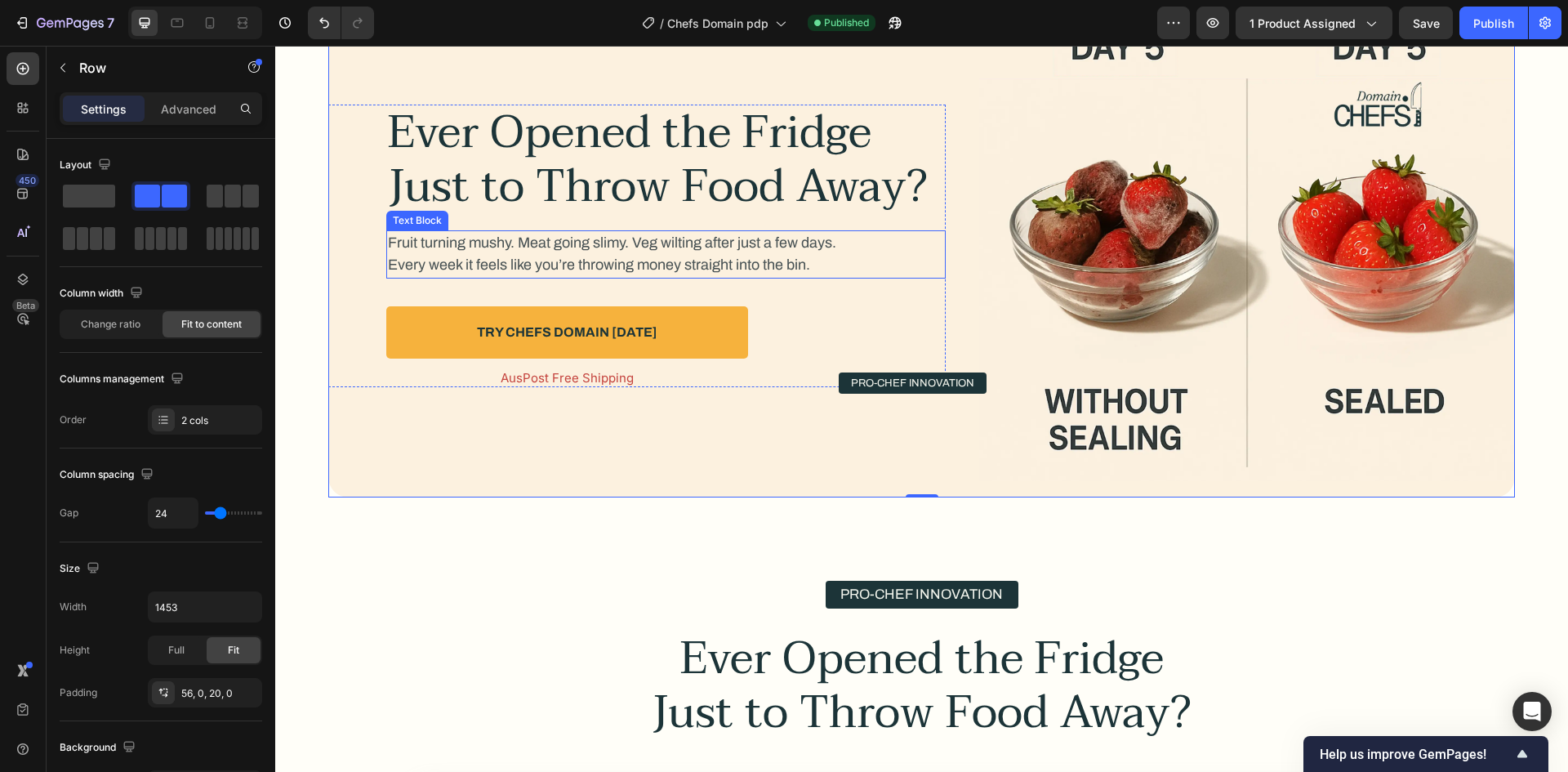
scroll to position [2549, 0]
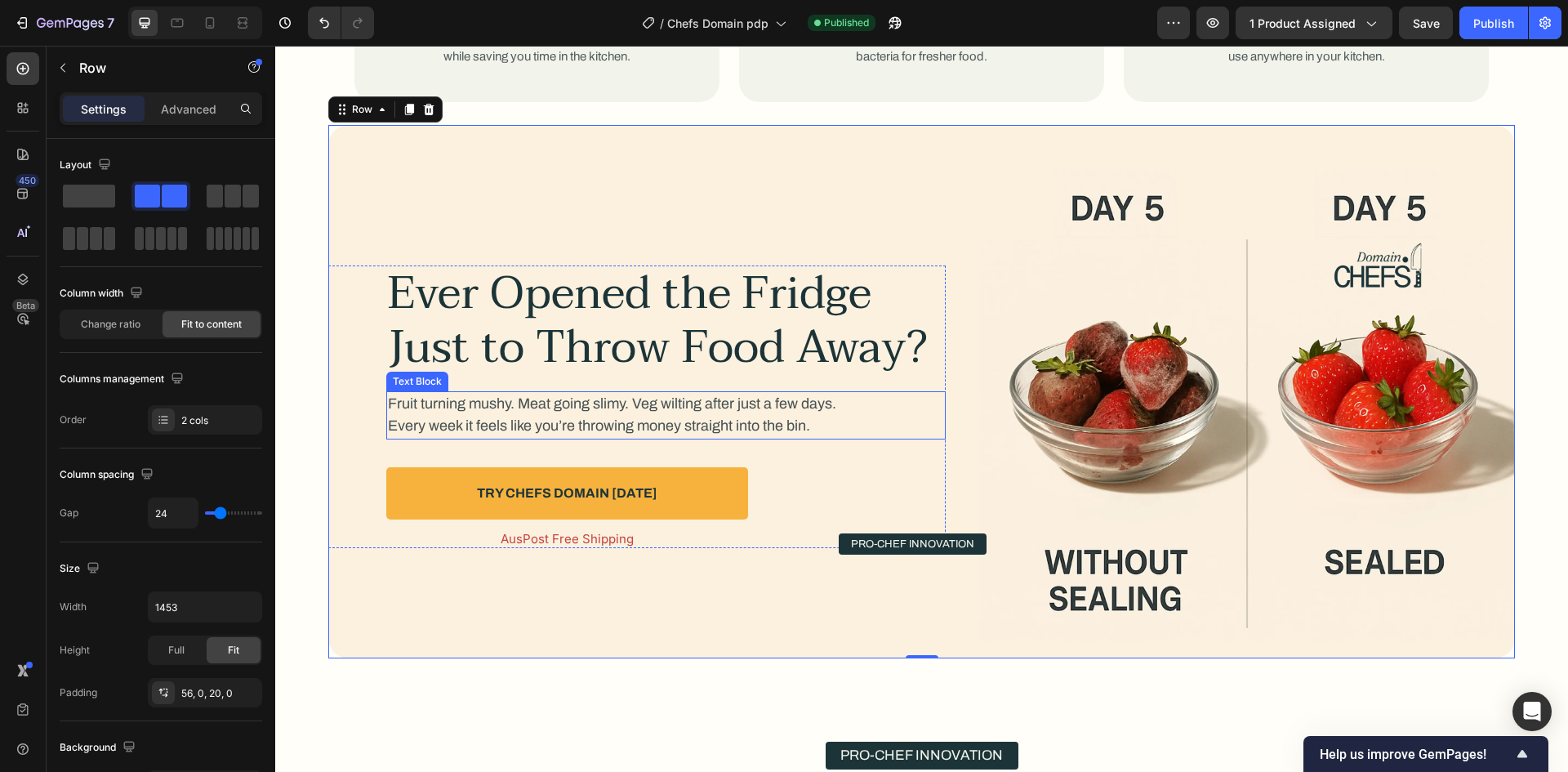
click at [581, 349] on h2 "Ever Opened the Fridge Just to Throw Food Away?" at bounding box center [667, 321] width 560 height 111
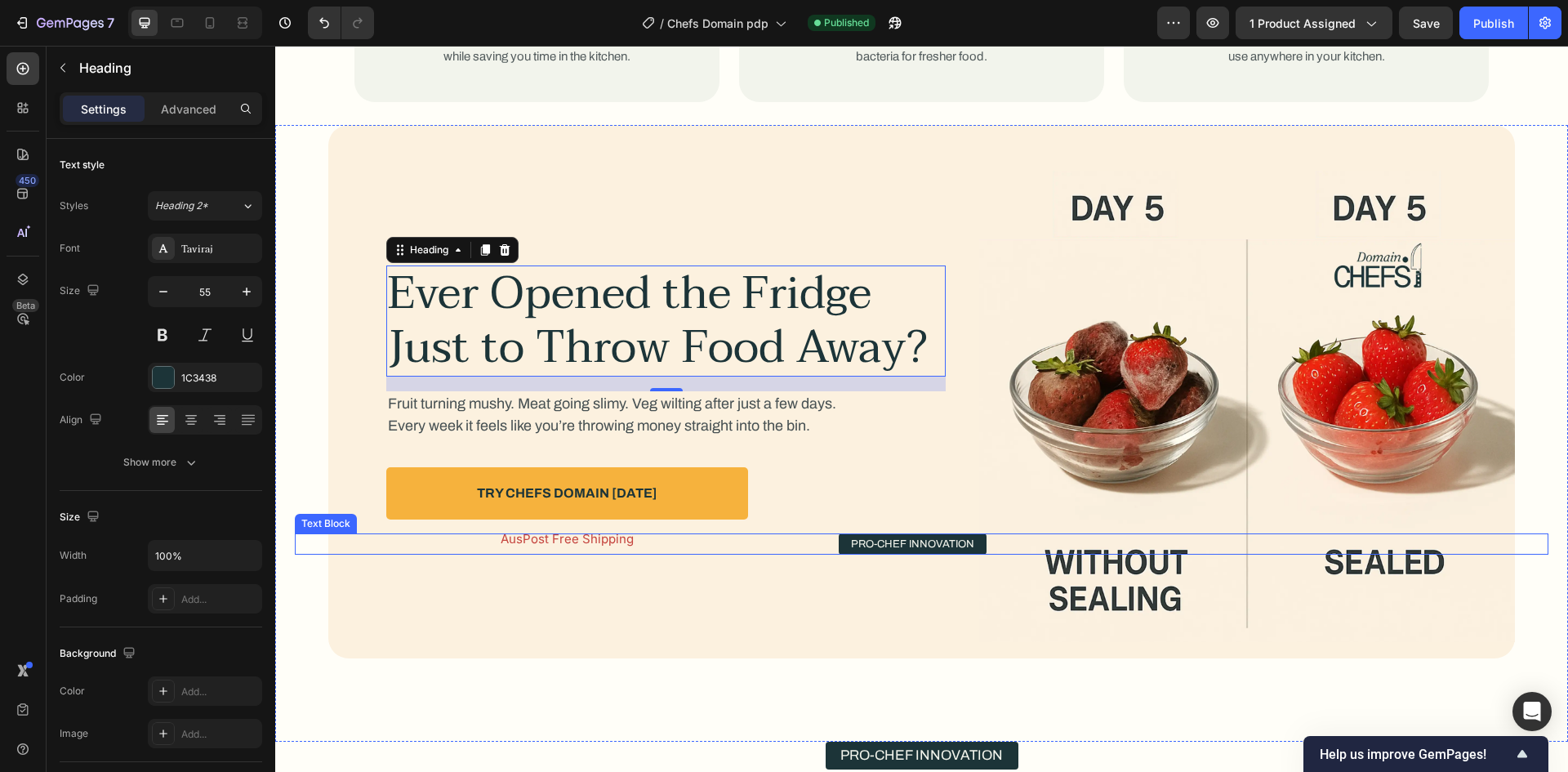
click at [589, 537] on div "Pro-Chef Innovation" at bounding box center [912, 544] width 1235 height 21
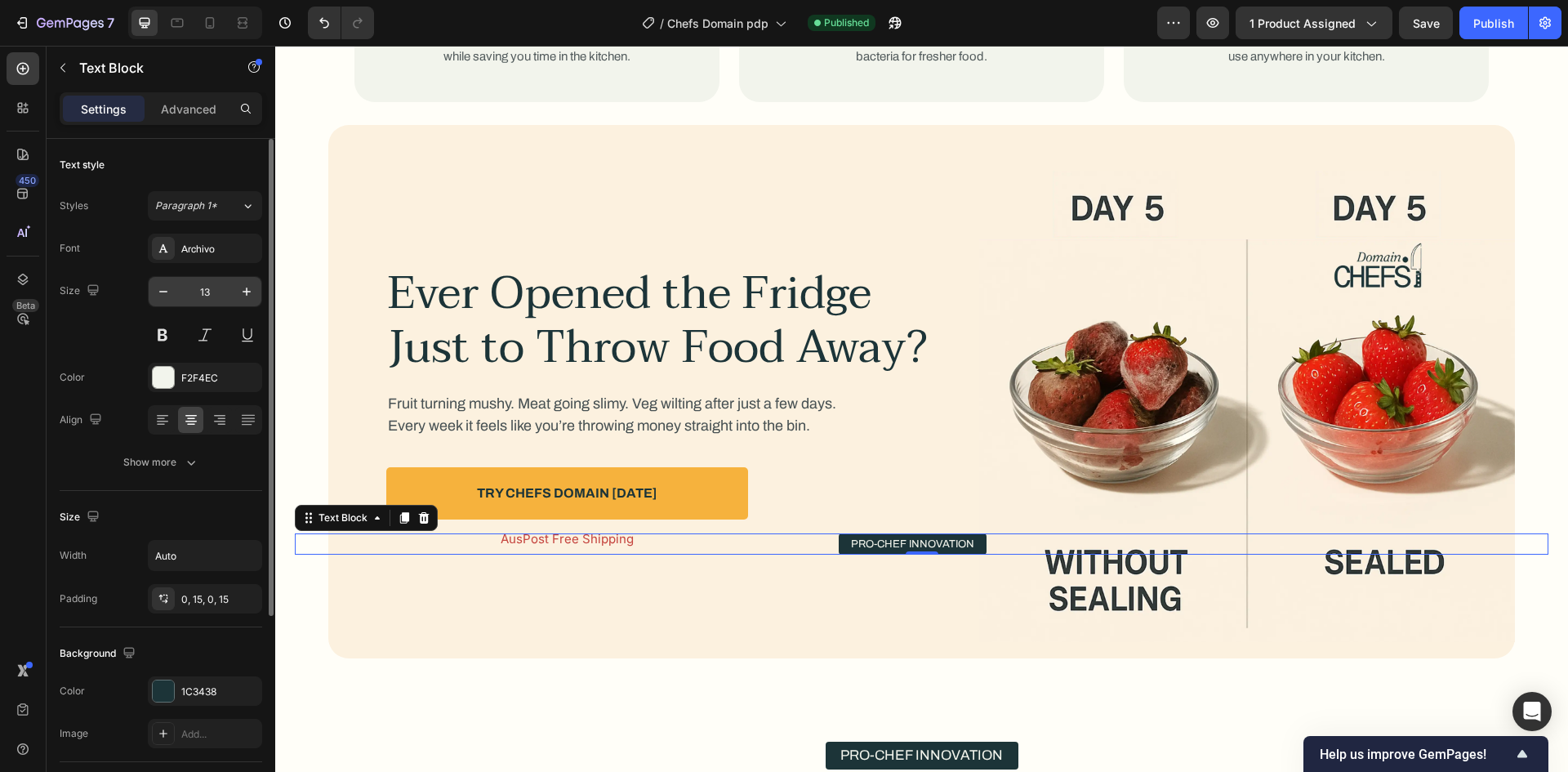
click at [220, 293] on input "13" at bounding box center [205, 291] width 54 height 29
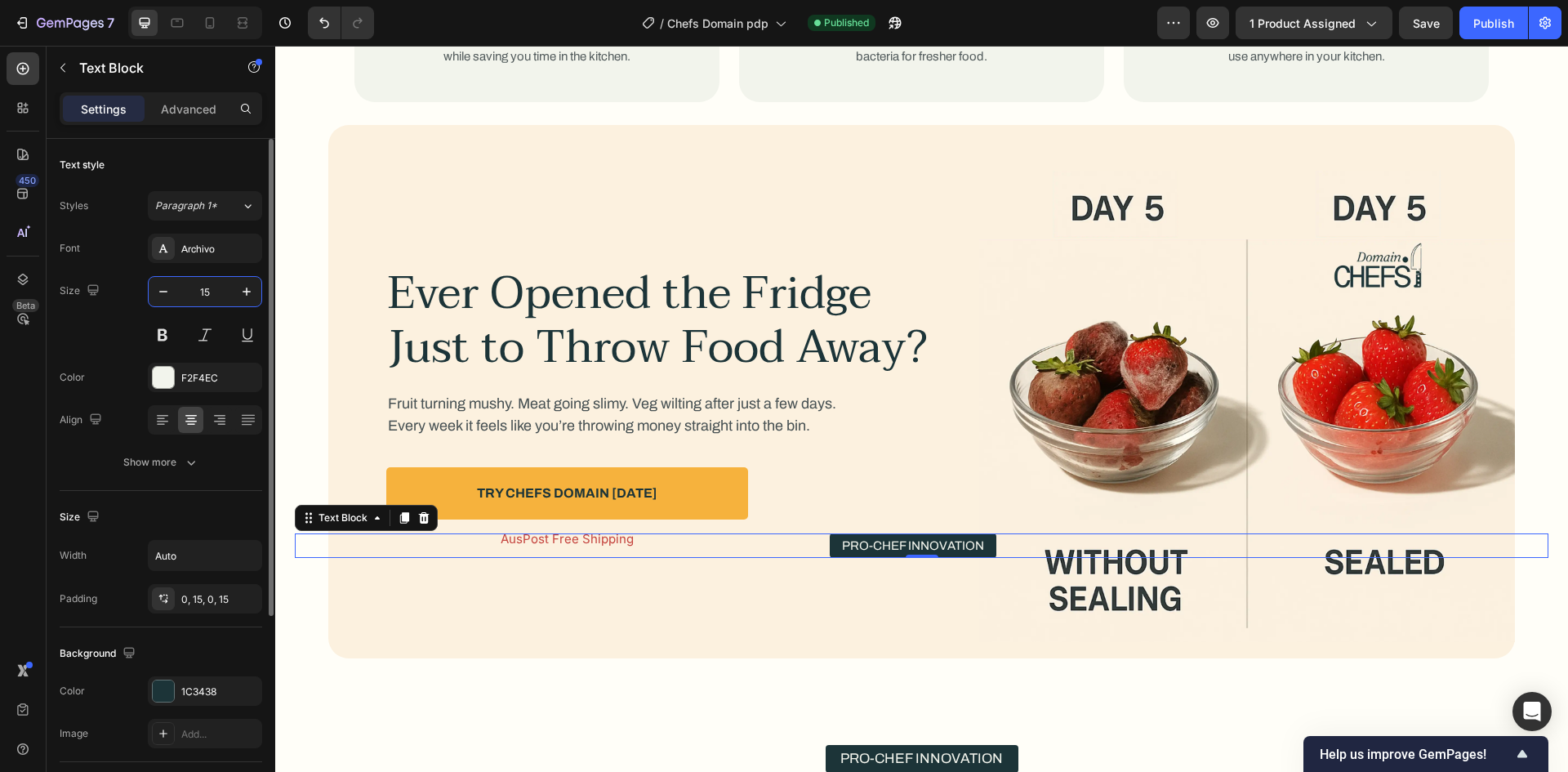
type input "15"
click at [169, 479] on div "Text style Styles Paragraph 1* Font Archivo Size 15 Color F2F4EC Align Show more" at bounding box center [161, 315] width 203 height 352
click at [178, 463] on div "Show more" at bounding box center [161, 462] width 76 height 16
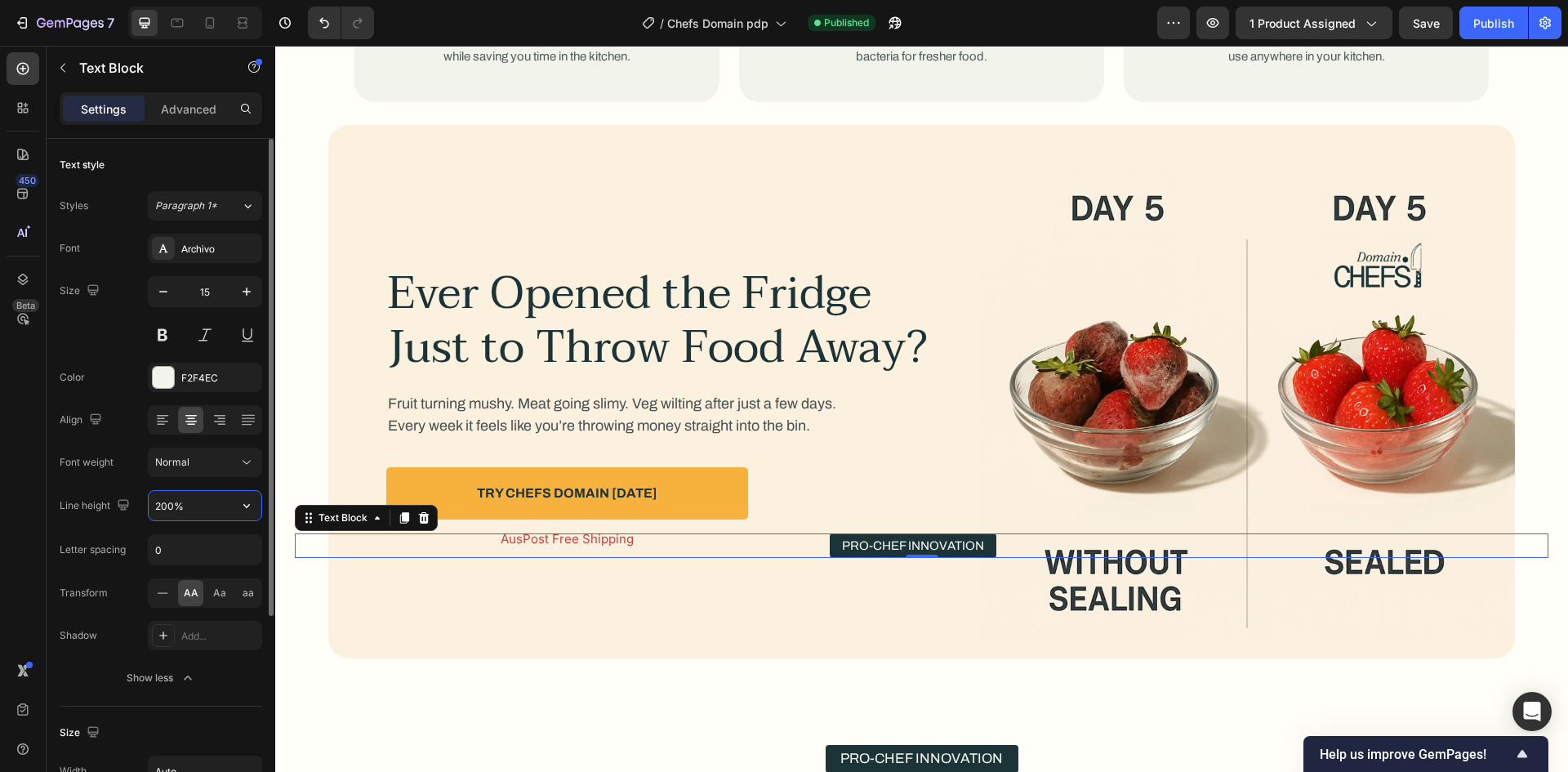
click at [168, 507] on input "200%" at bounding box center [205, 505] width 113 height 29
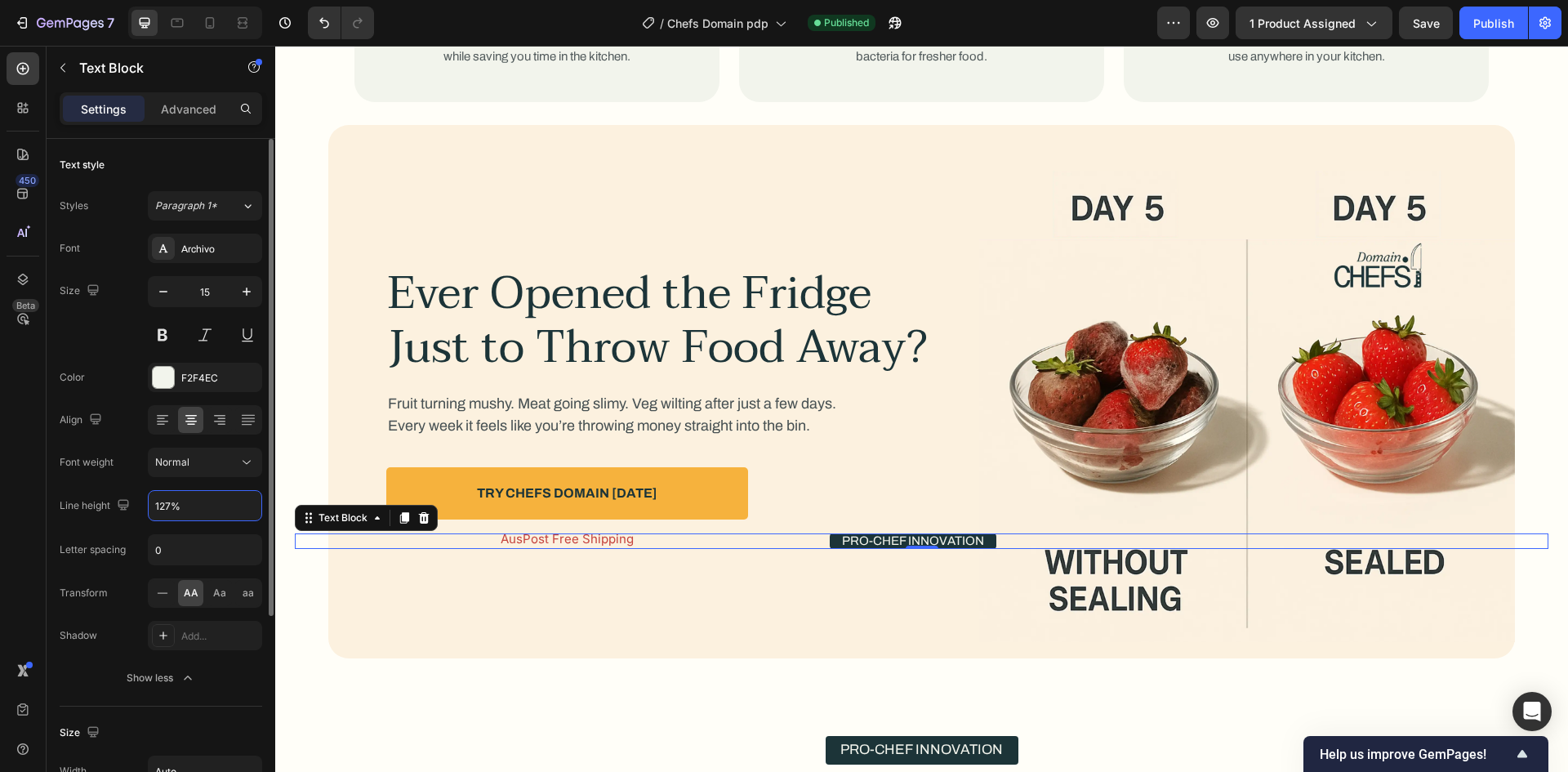
type input "127%"
click at [139, 455] on div "Font weight Normal" at bounding box center [161, 462] width 203 height 29
click at [204, 245] on div "Archivo" at bounding box center [219, 249] width 77 height 15
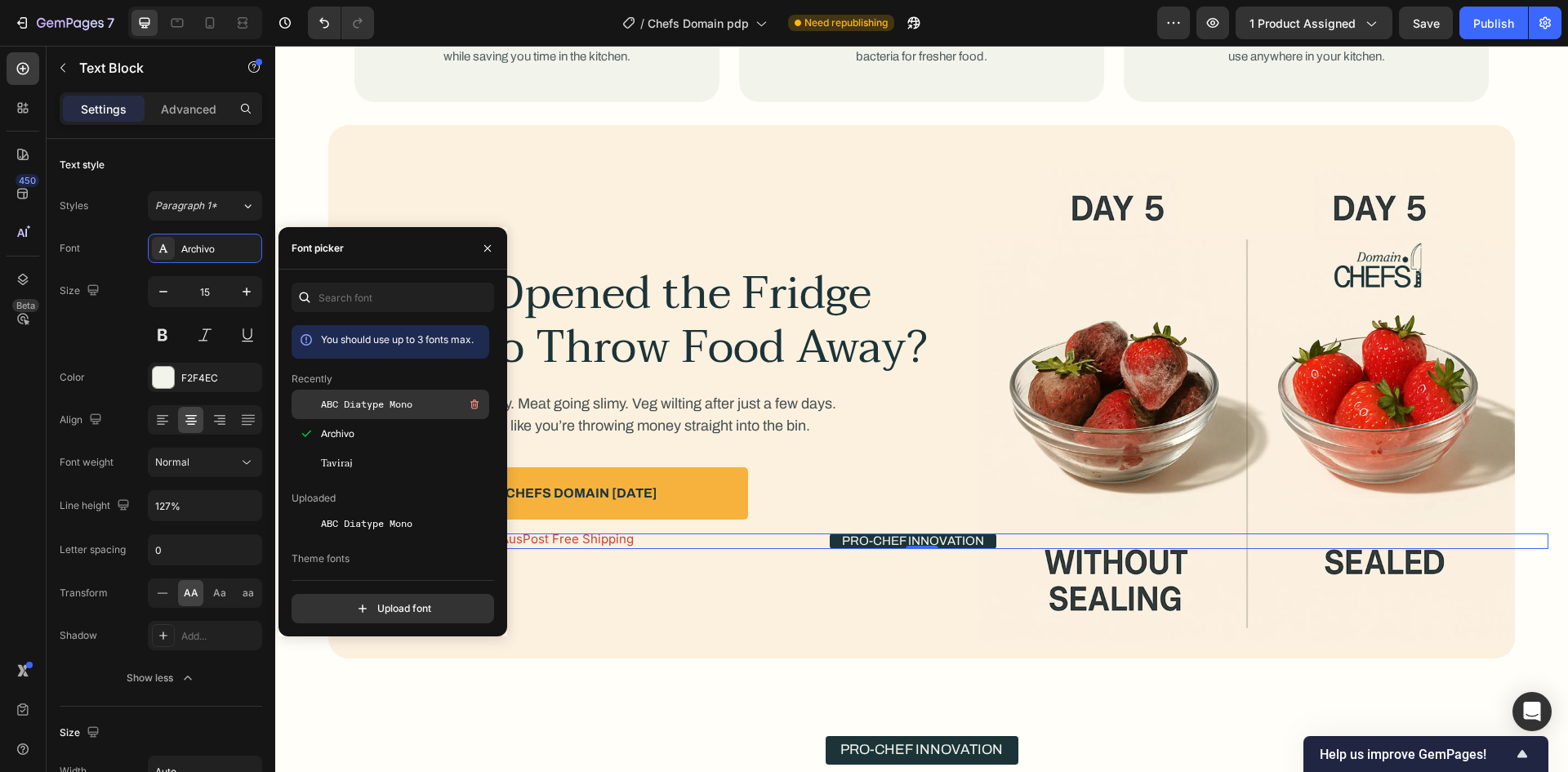
click at [390, 395] on div "ABC Diatype Mono" at bounding box center [403, 405] width 165 height 20
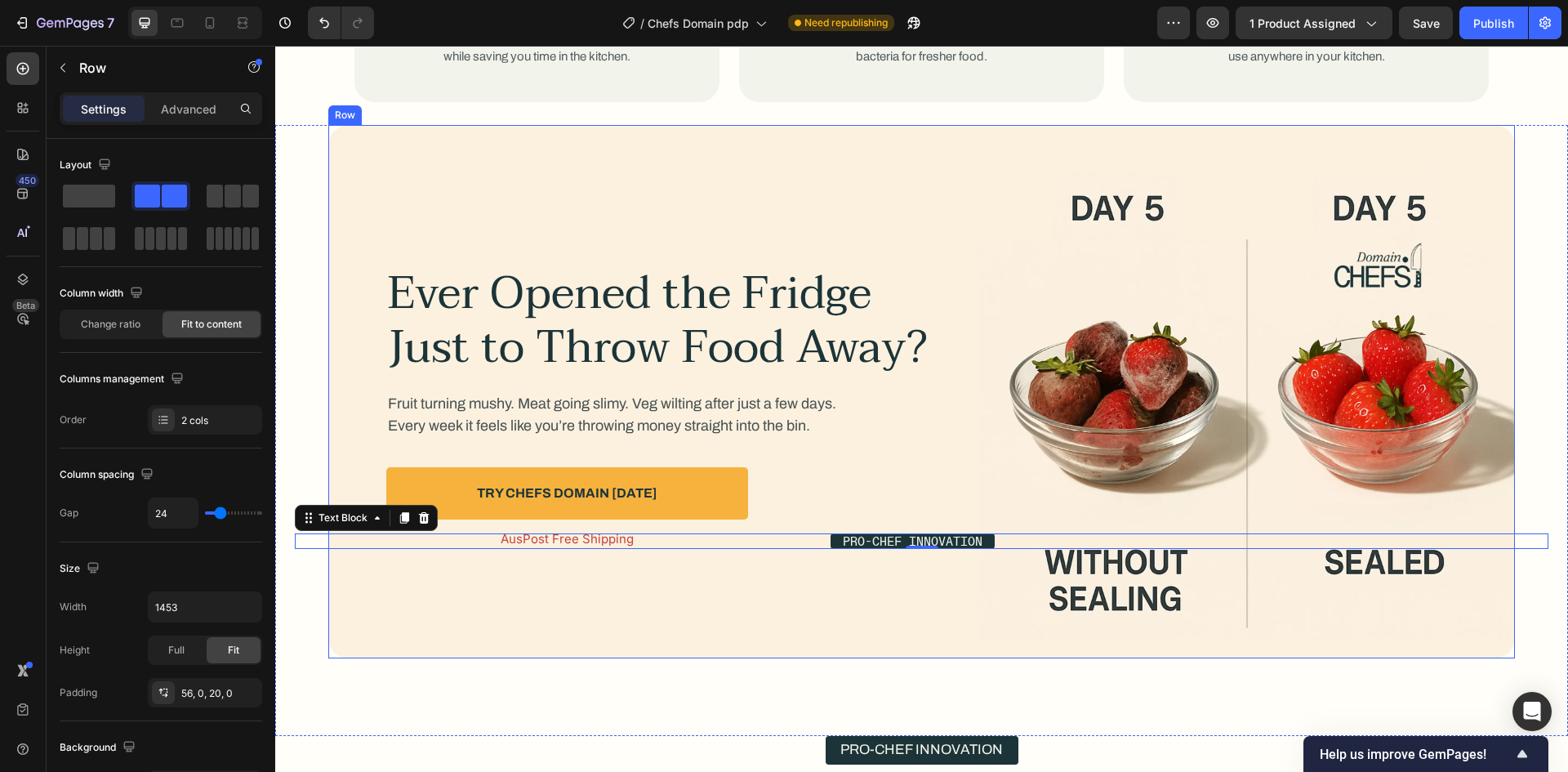
click at [631, 565] on div "Ever Opened the Fridge Just to Throw Food Away? Heading Fruit turning mushy. Me…" at bounding box center [637, 406] width 618 height 471
click at [669, 542] on div "Pro-Chef Innovation" at bounding box center [912, 542] width 1235 height 16
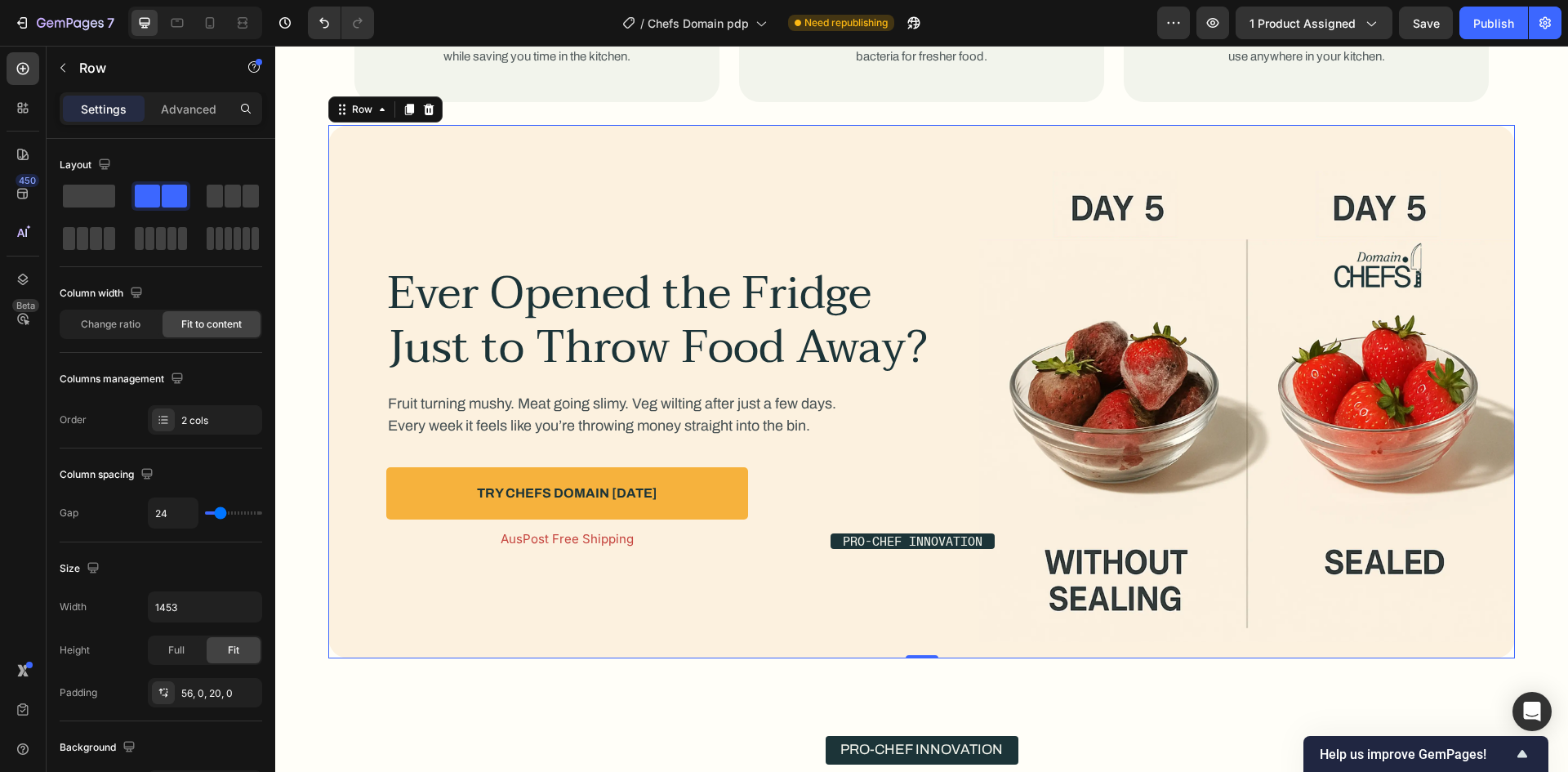
click at [818, 595] on div "Ever Opened the Fridge Just to Throw Food Away? Heading Fruit turning mushy. Me…" at bounding box center [637, 406] width 618 height 471
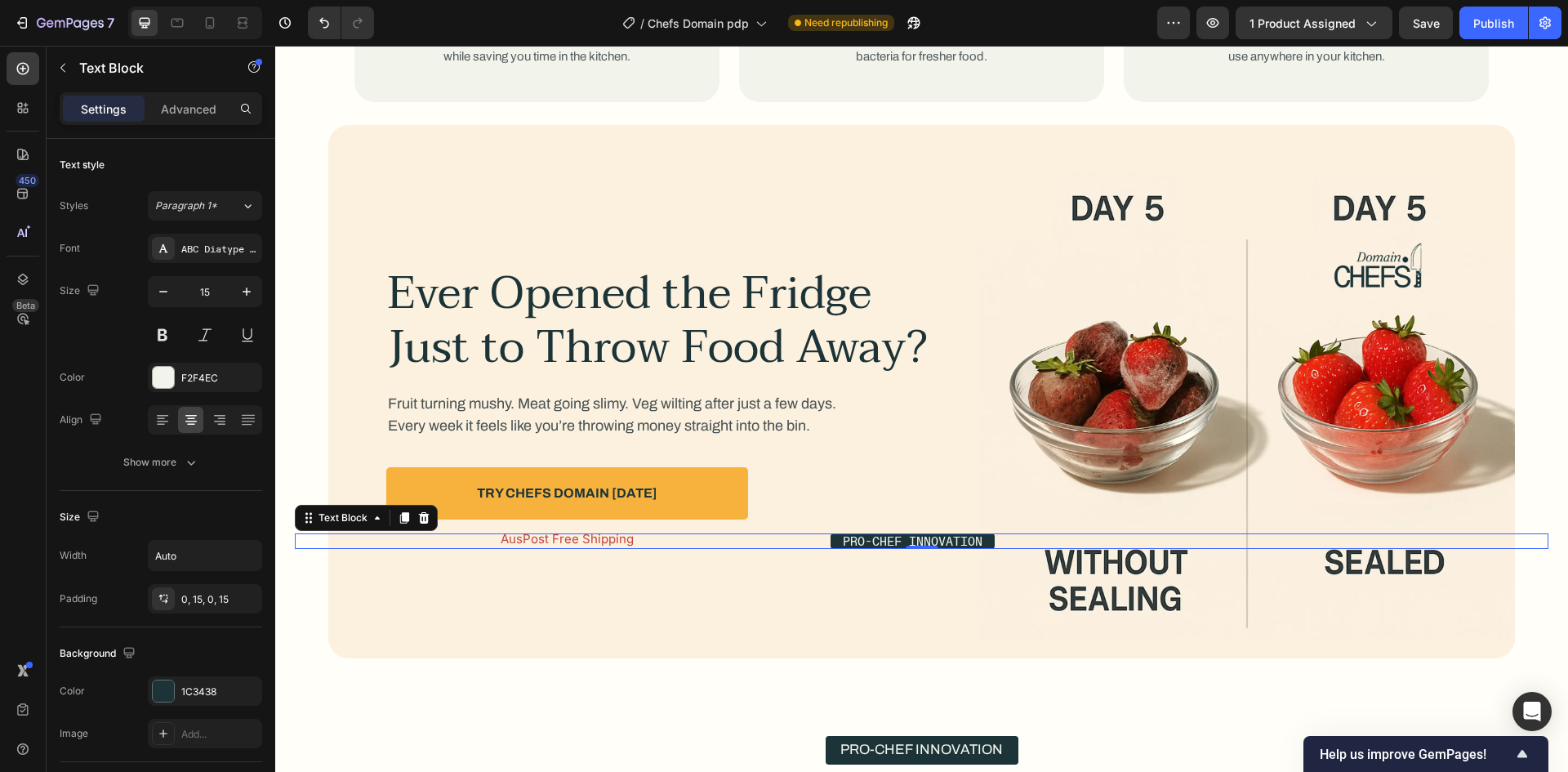
click at [797, 540] on div "Pro-Chef Innovation" at bounding box center [912, 542] width 1235 height 16
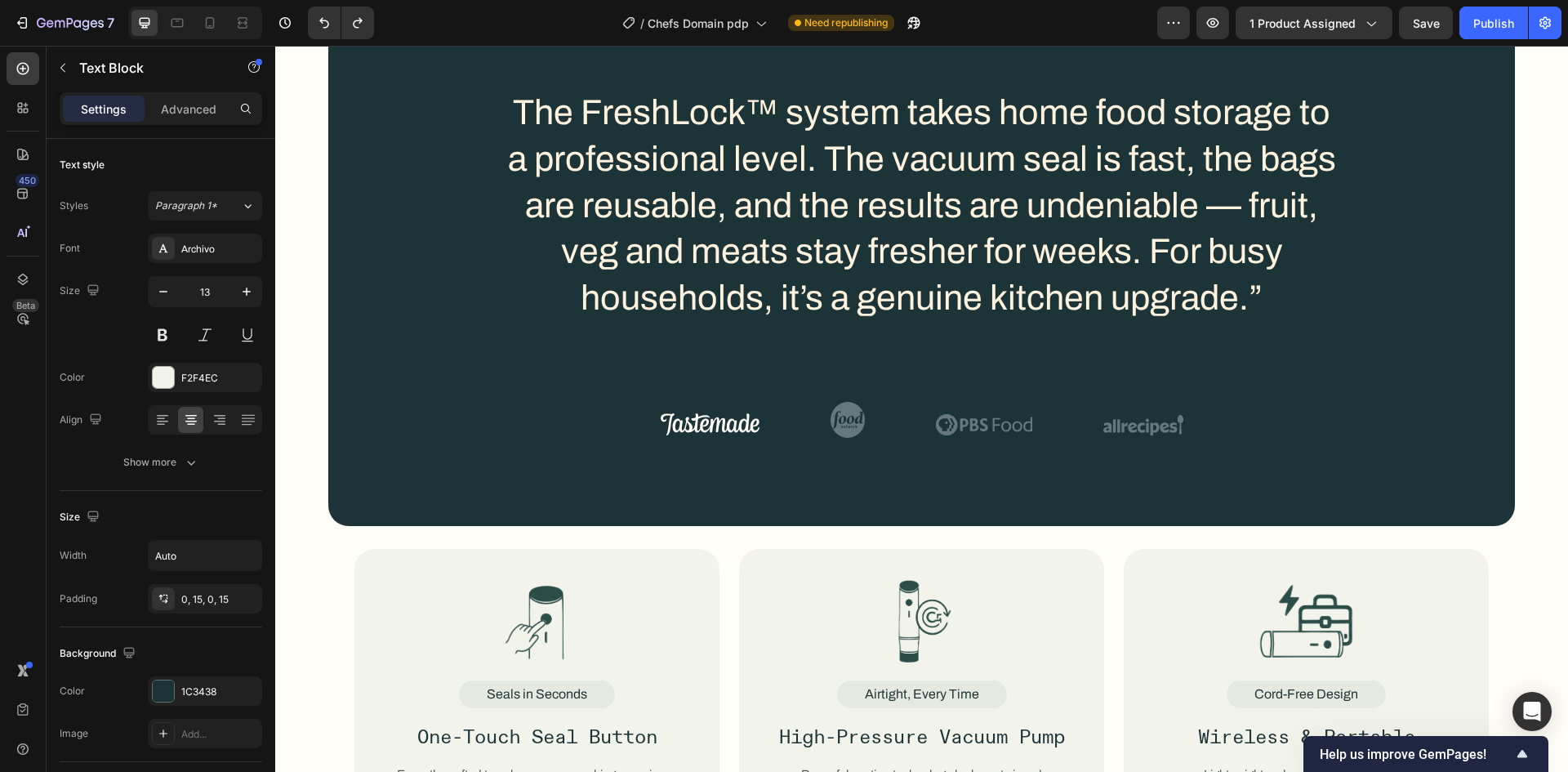
scroll to position [2304, 0]
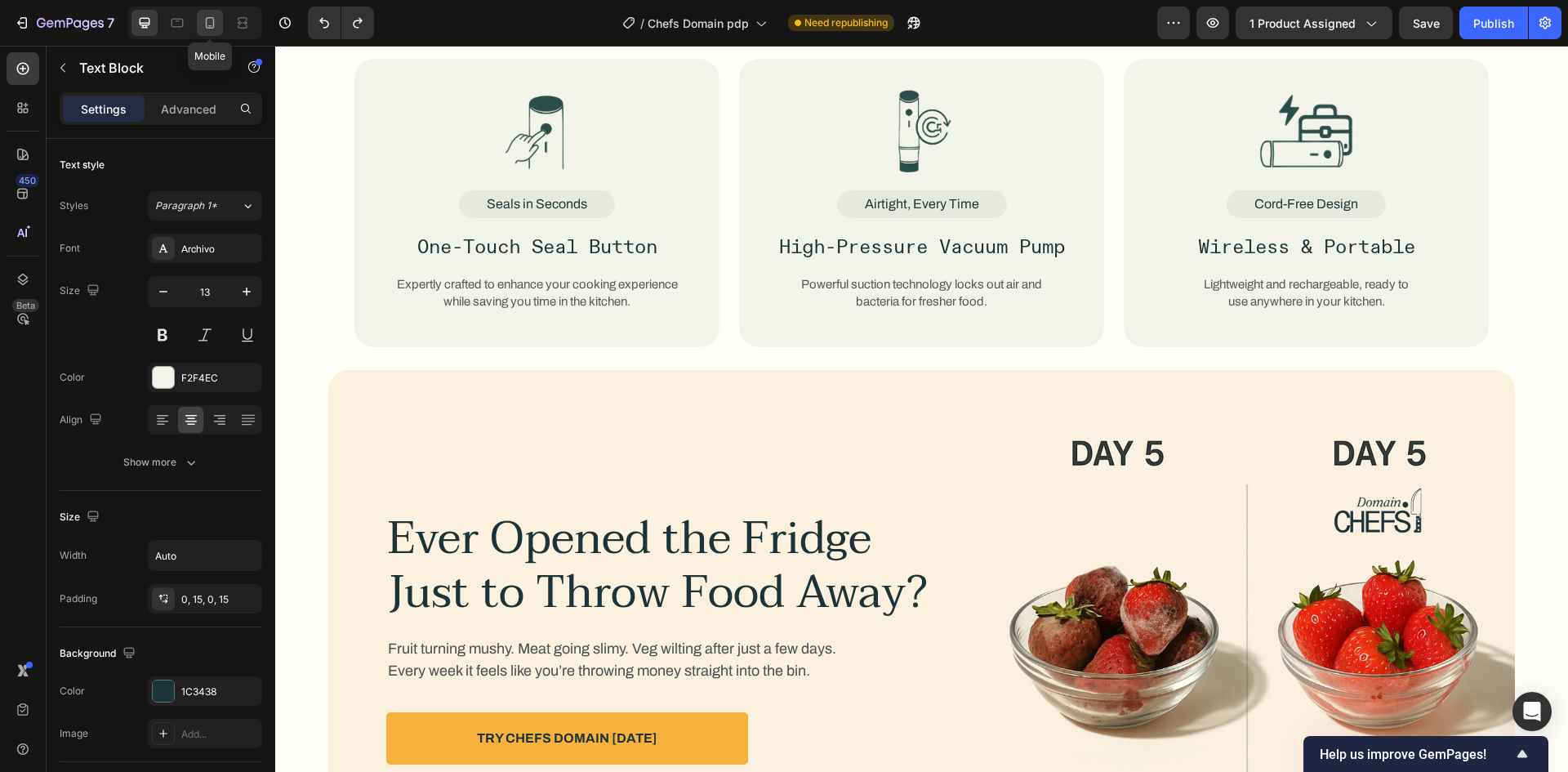
click at [217, 29] on div at bounding box center [210, 23] width 26 height 26
type input "21"
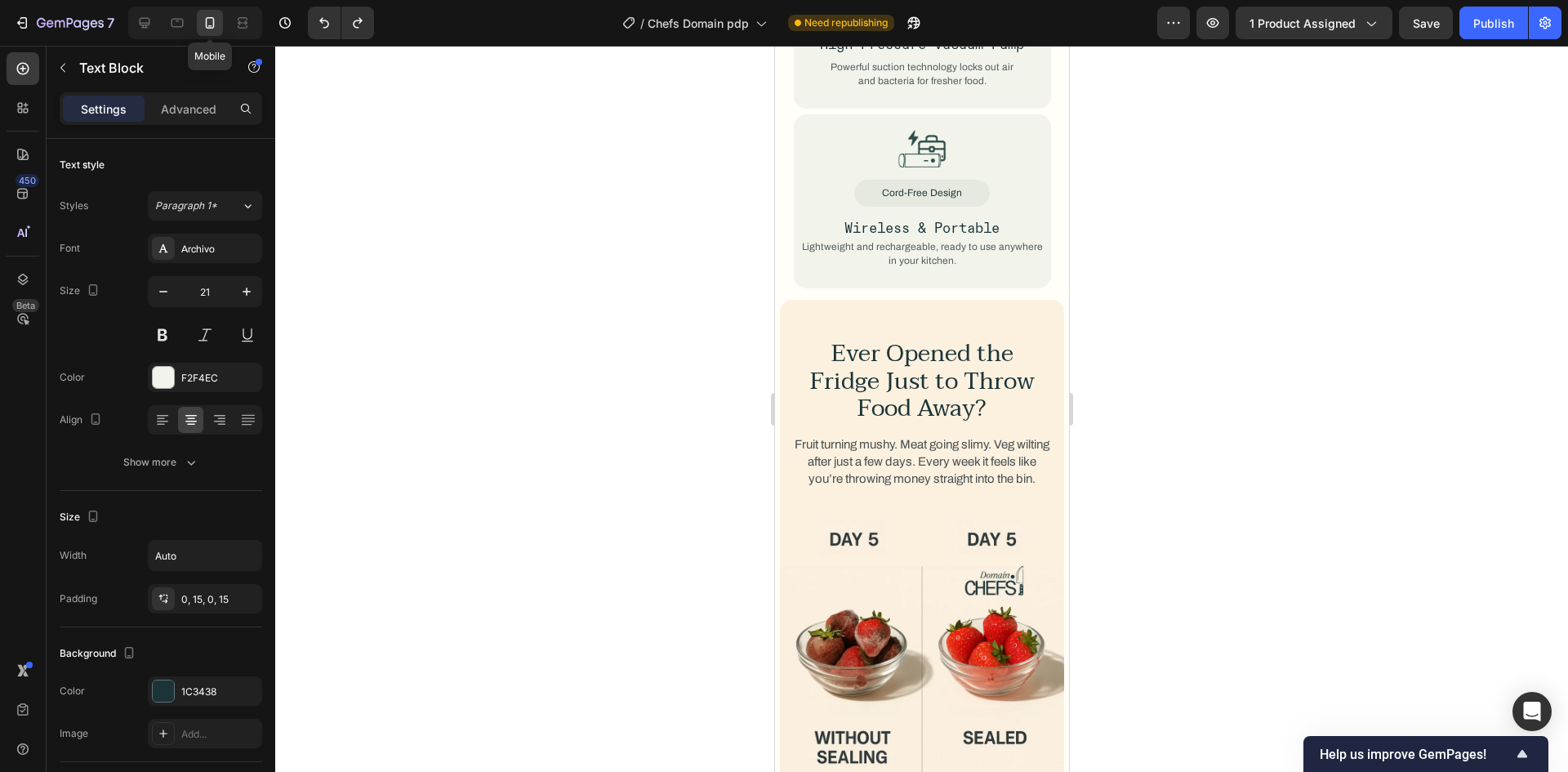
scroll to position [2306, 0]
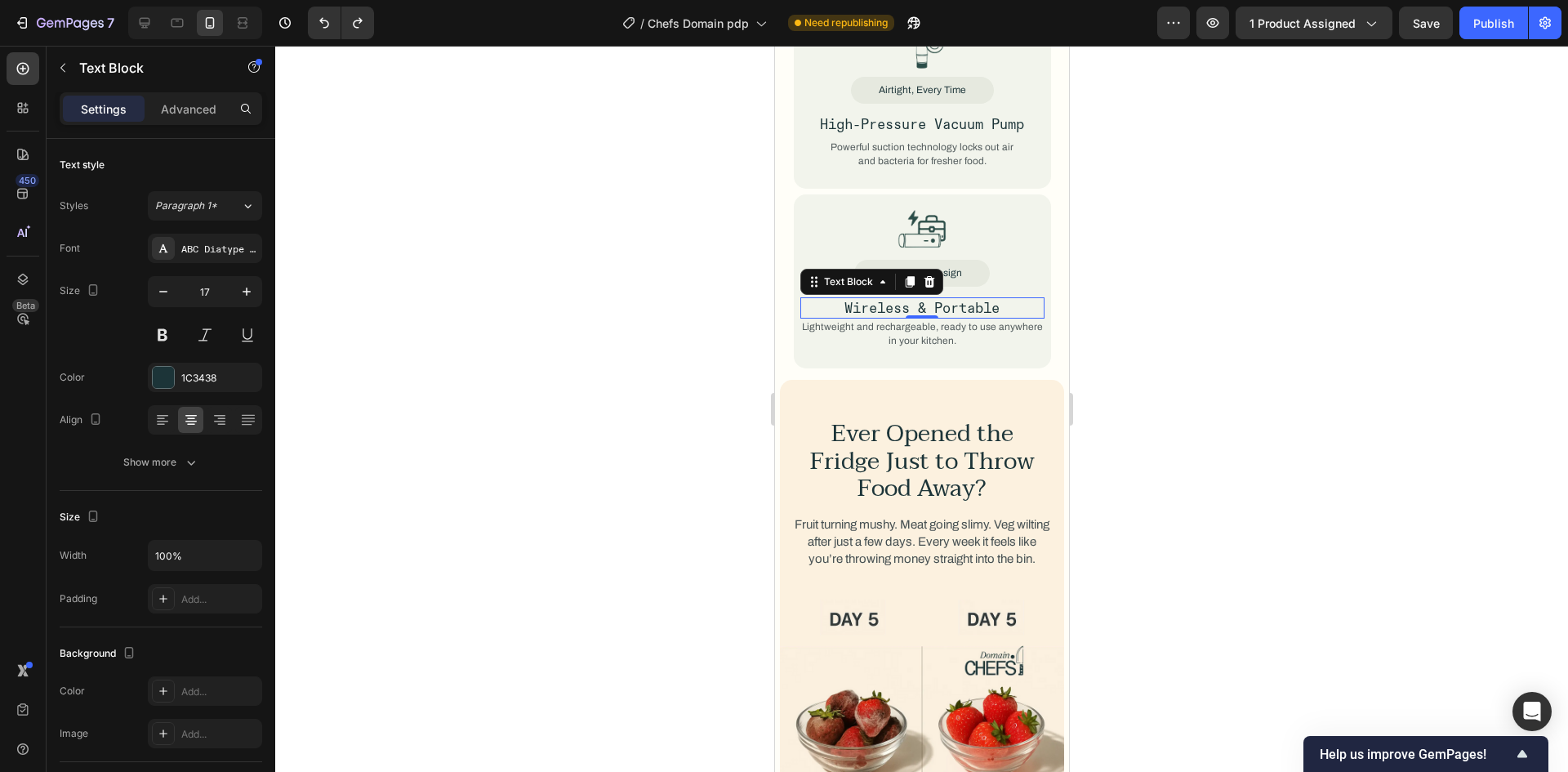
click at [908, 299] on p "Wireless & Portable" at bounding box center [921, 308] width 241 height 18
click at [962, 320] on p "Lightweight and rechargeable, ready to use anywhere in your kitchen." at bounding box center [921, 334] width 241 height 28
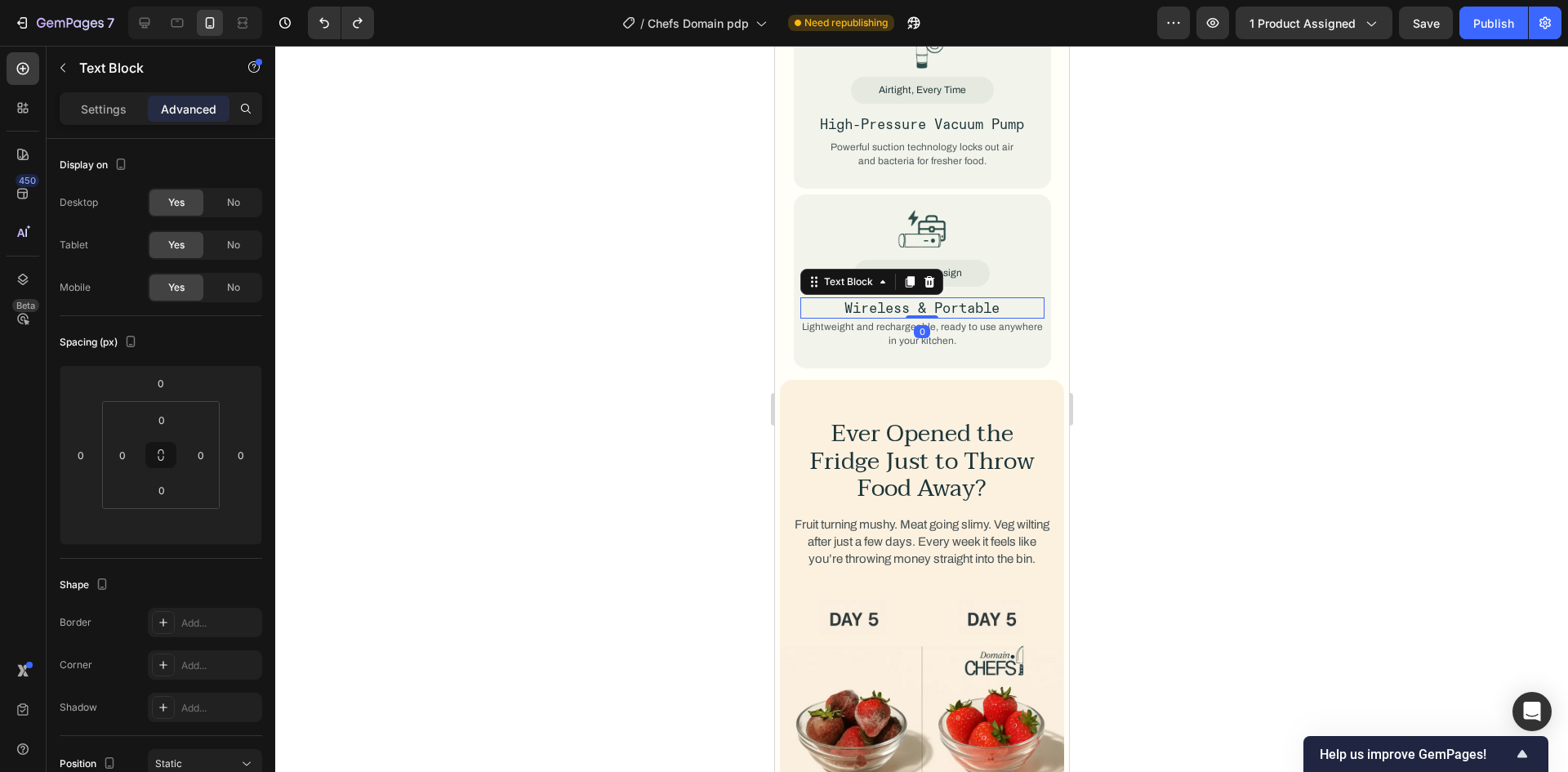
click at [966, 299] on p "Wireless & Portable" at bounding box center [921, 308] width 241 height 18
click at [987, 260] on div "Cord-Free Design" at bounding box center [921, 273] width 244 height 27
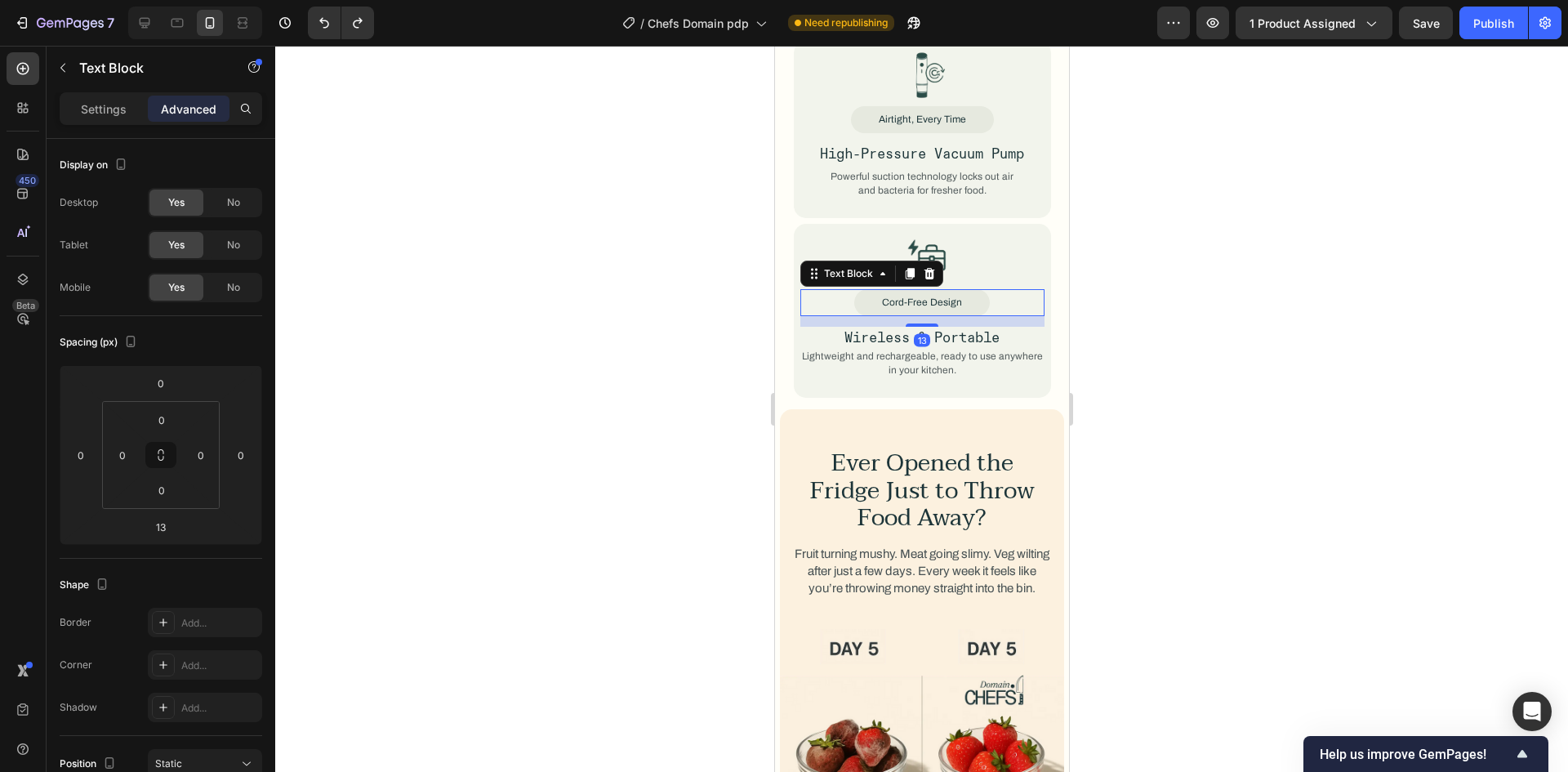
scroll to position [2224, 0]
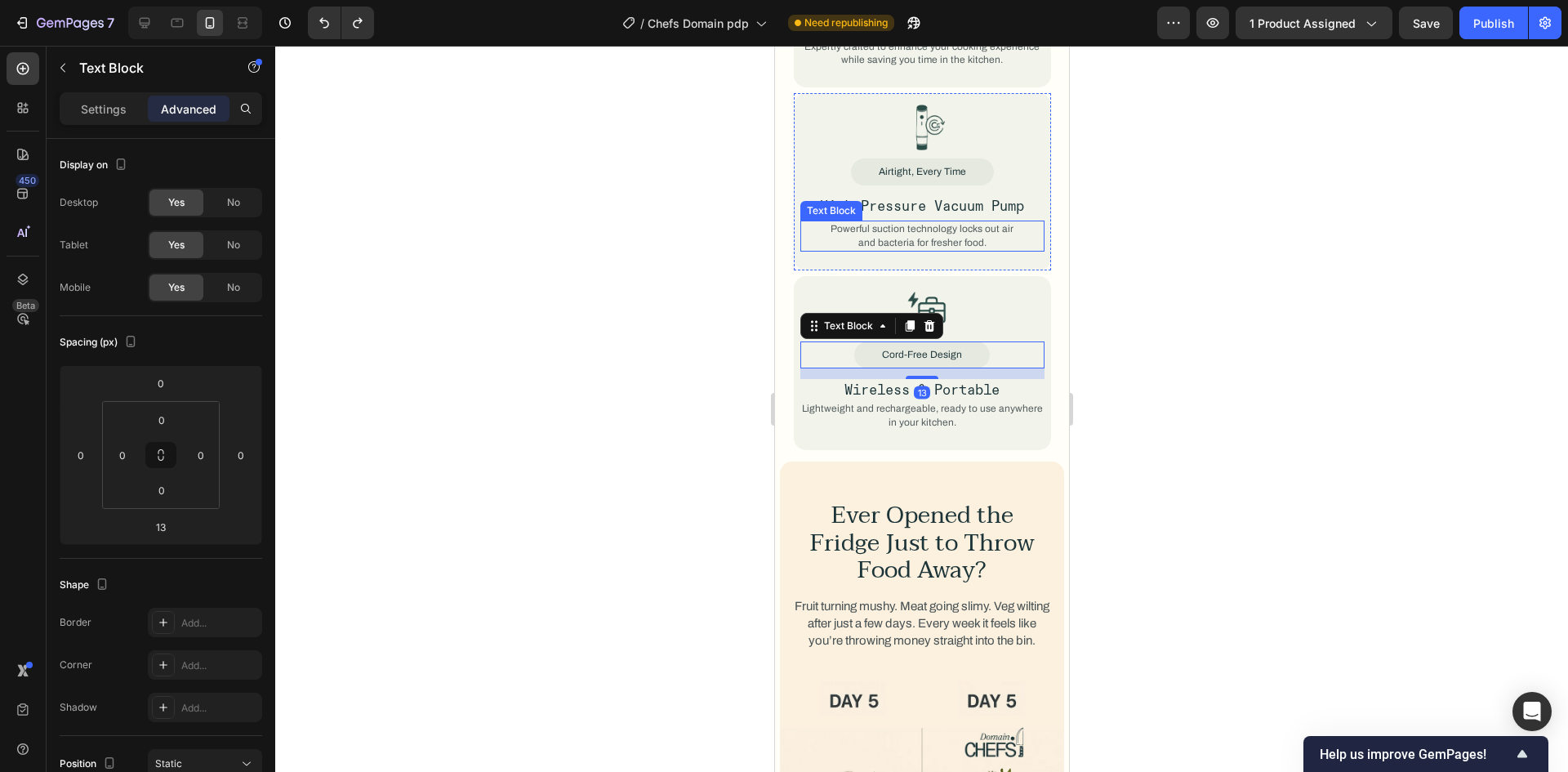
click at [992, 222] on p "Powerful suction technology locks out air and bacteria for fresher food." at bounding box center [921, 236] width 190 height 28
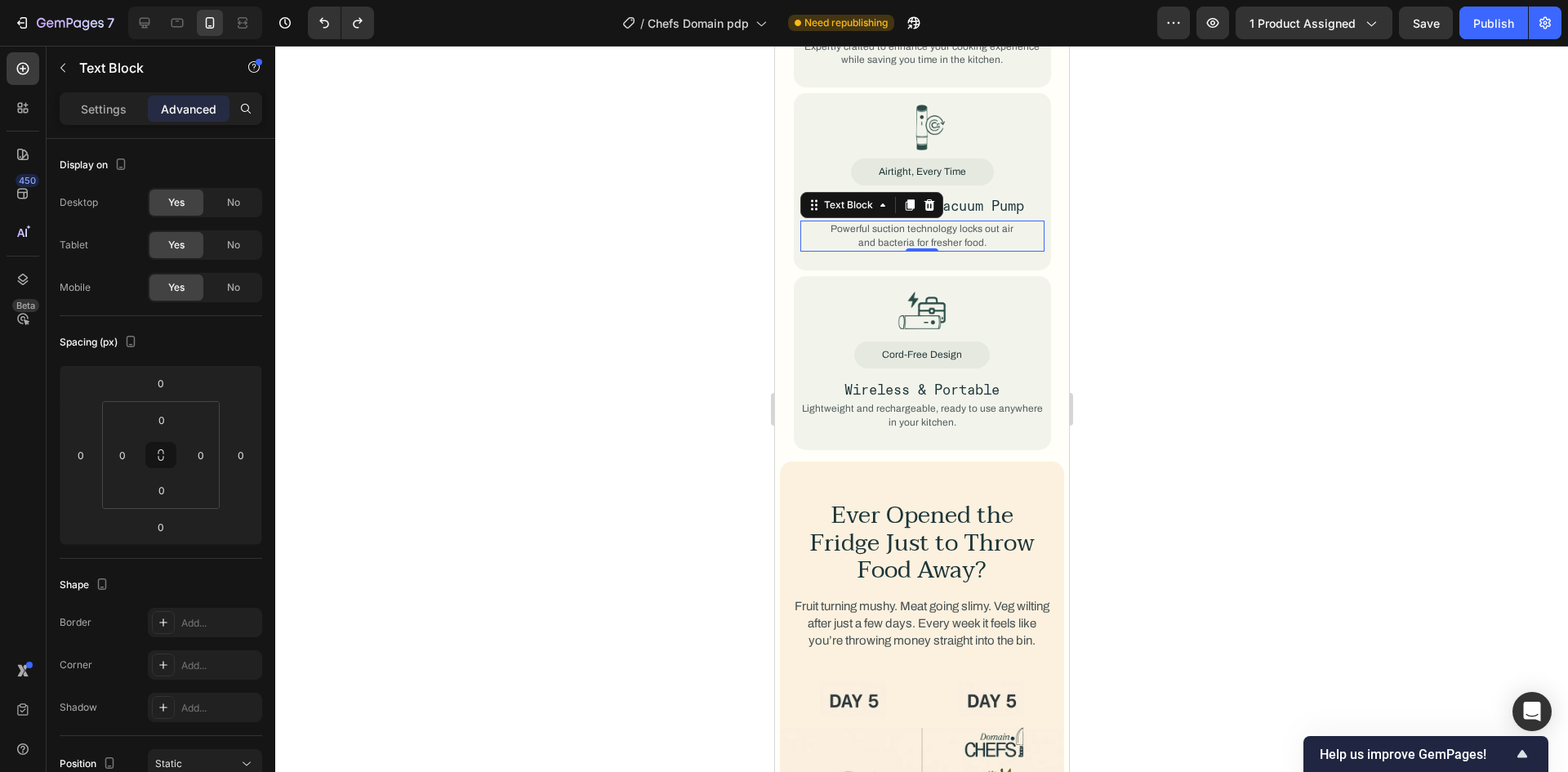
click at [990, 197] on p "High-Pressure Vacuum Pump" at bounding box center [921, 206] width 241 height 18
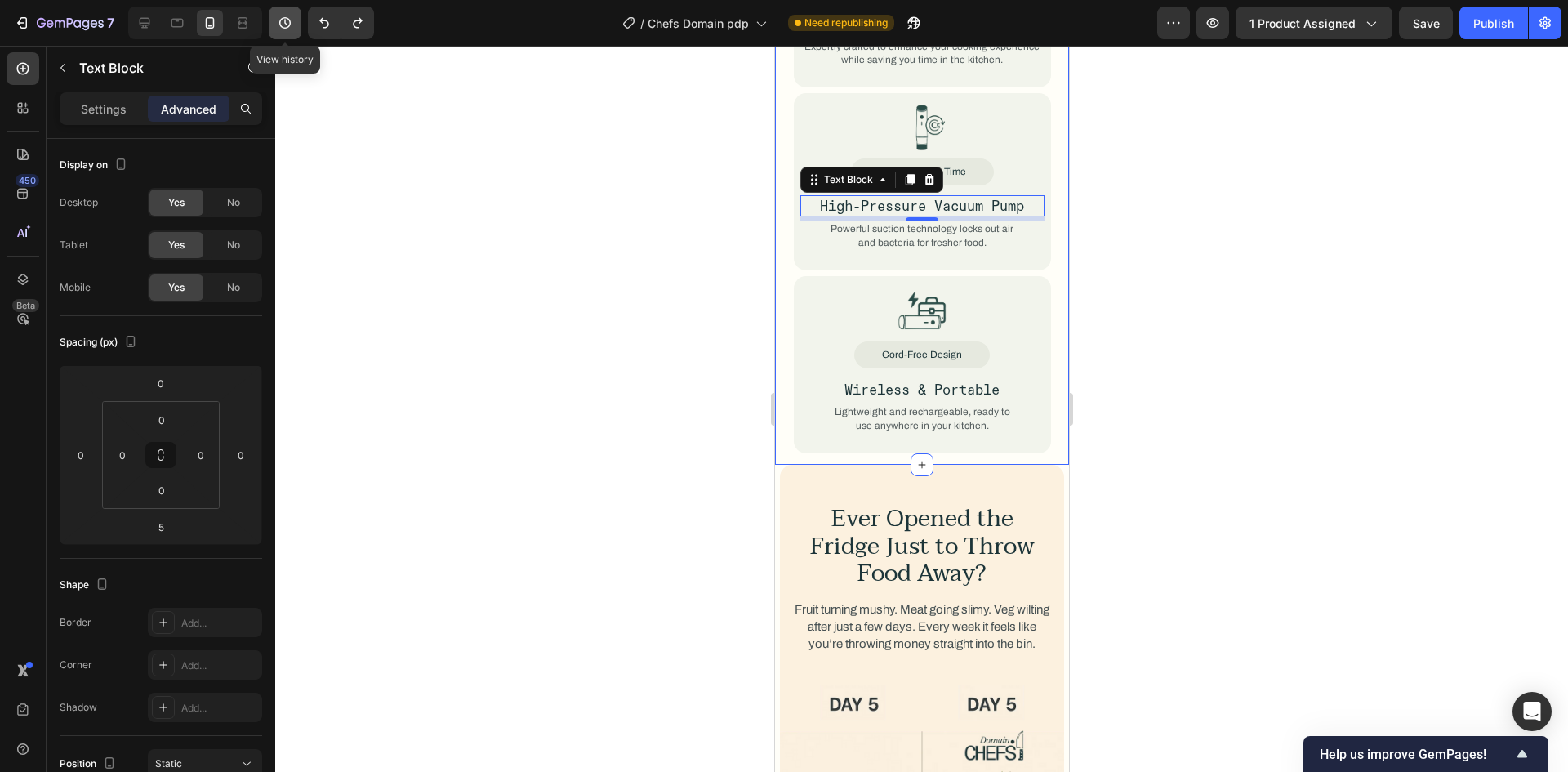
click at [288, 27] on icon "button" at bounding box center [284, 22] width 11 height 11
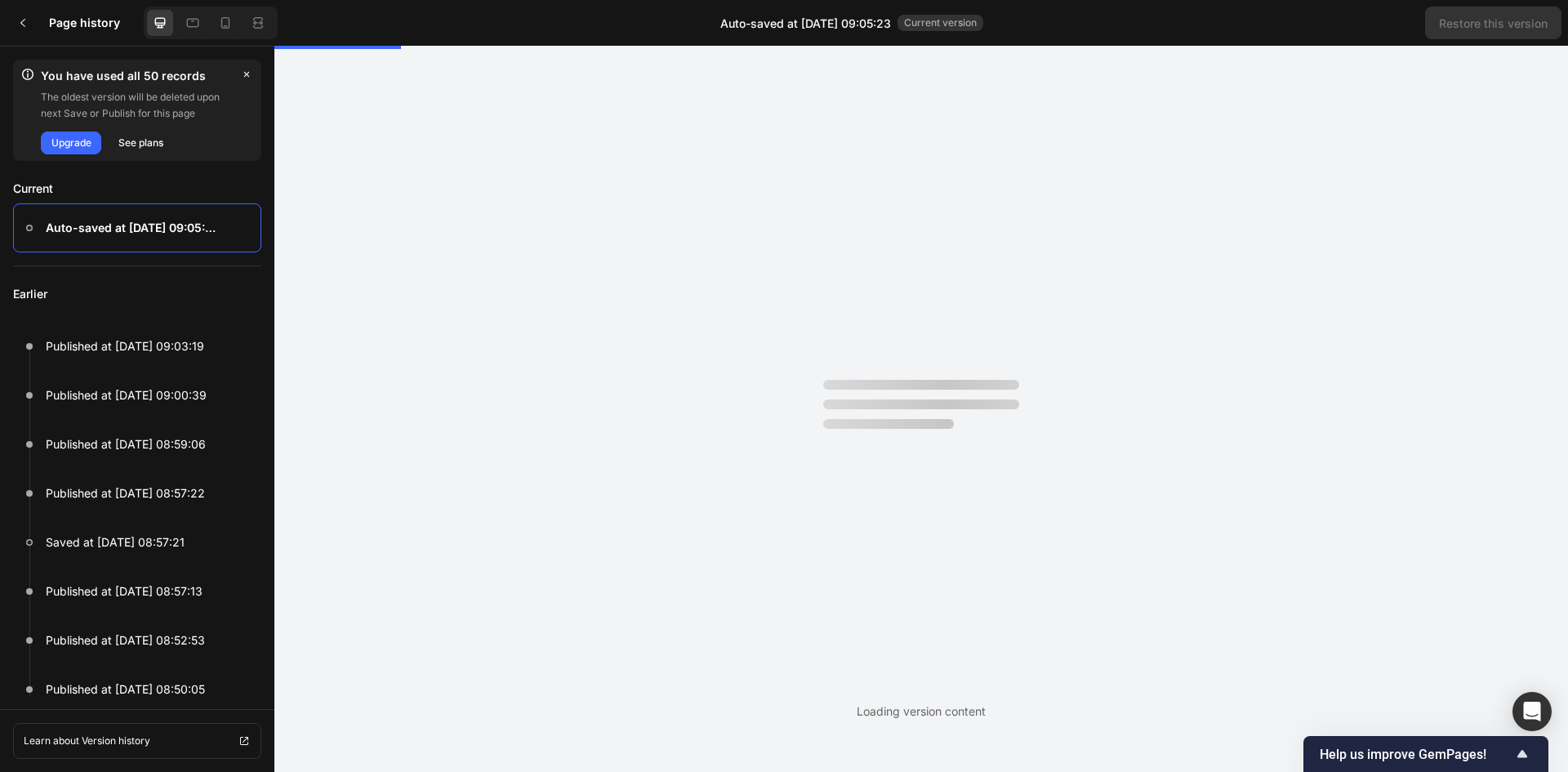
scroll to position [0, 0]
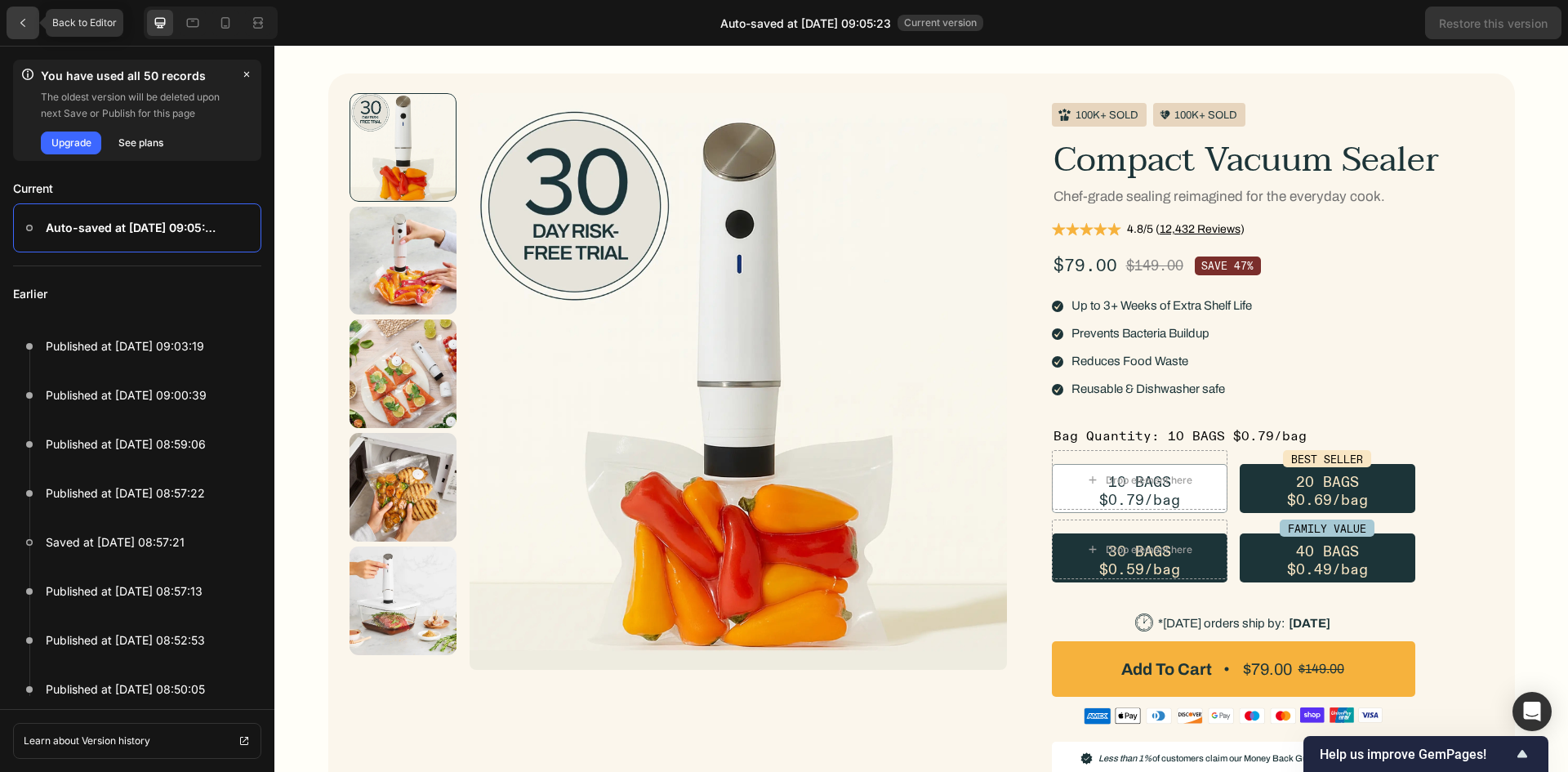
click at [34, 20] on div at bounding box center [23, 23] width 33 height 33
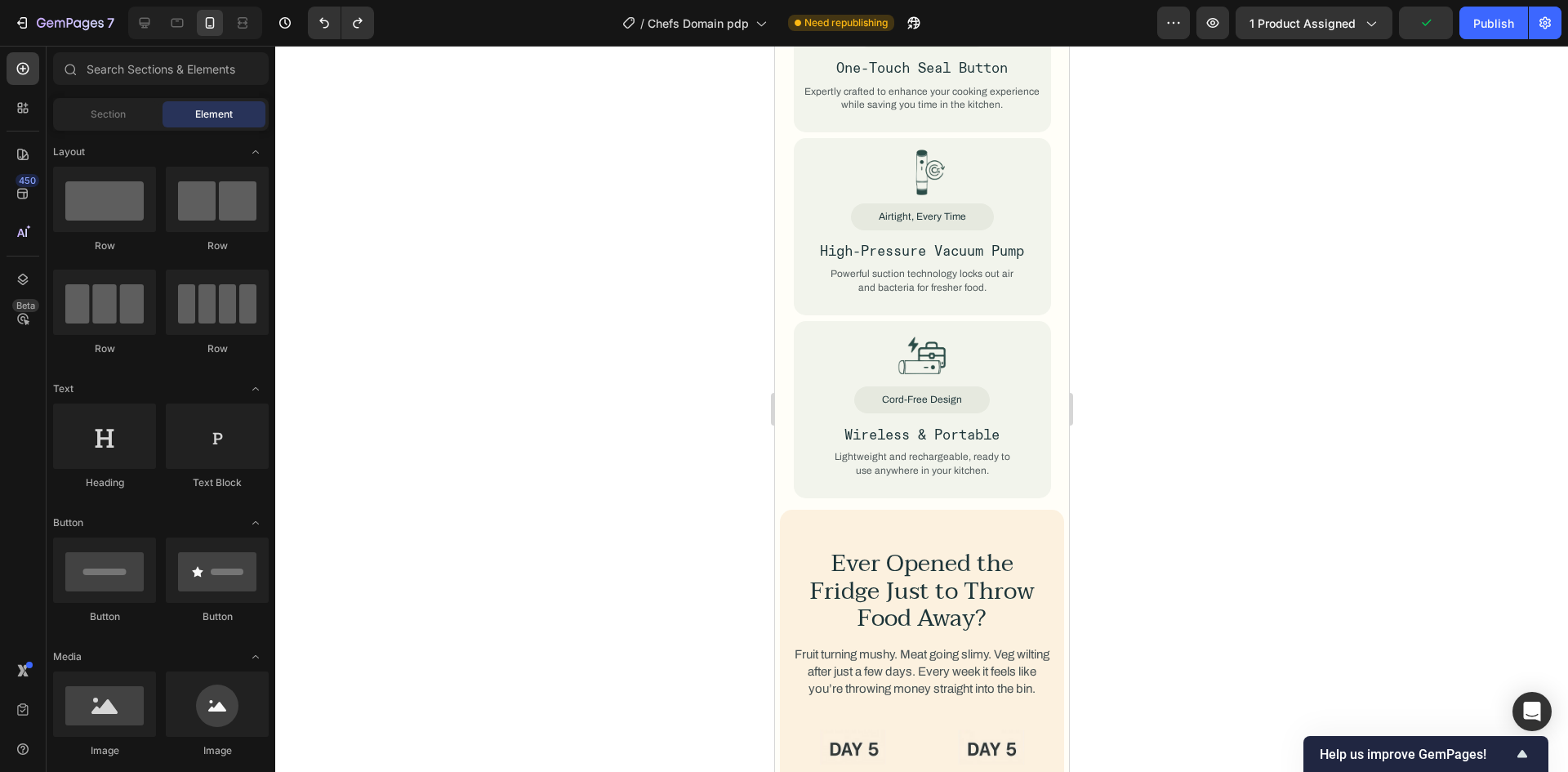
scroll to position [2143, 0]
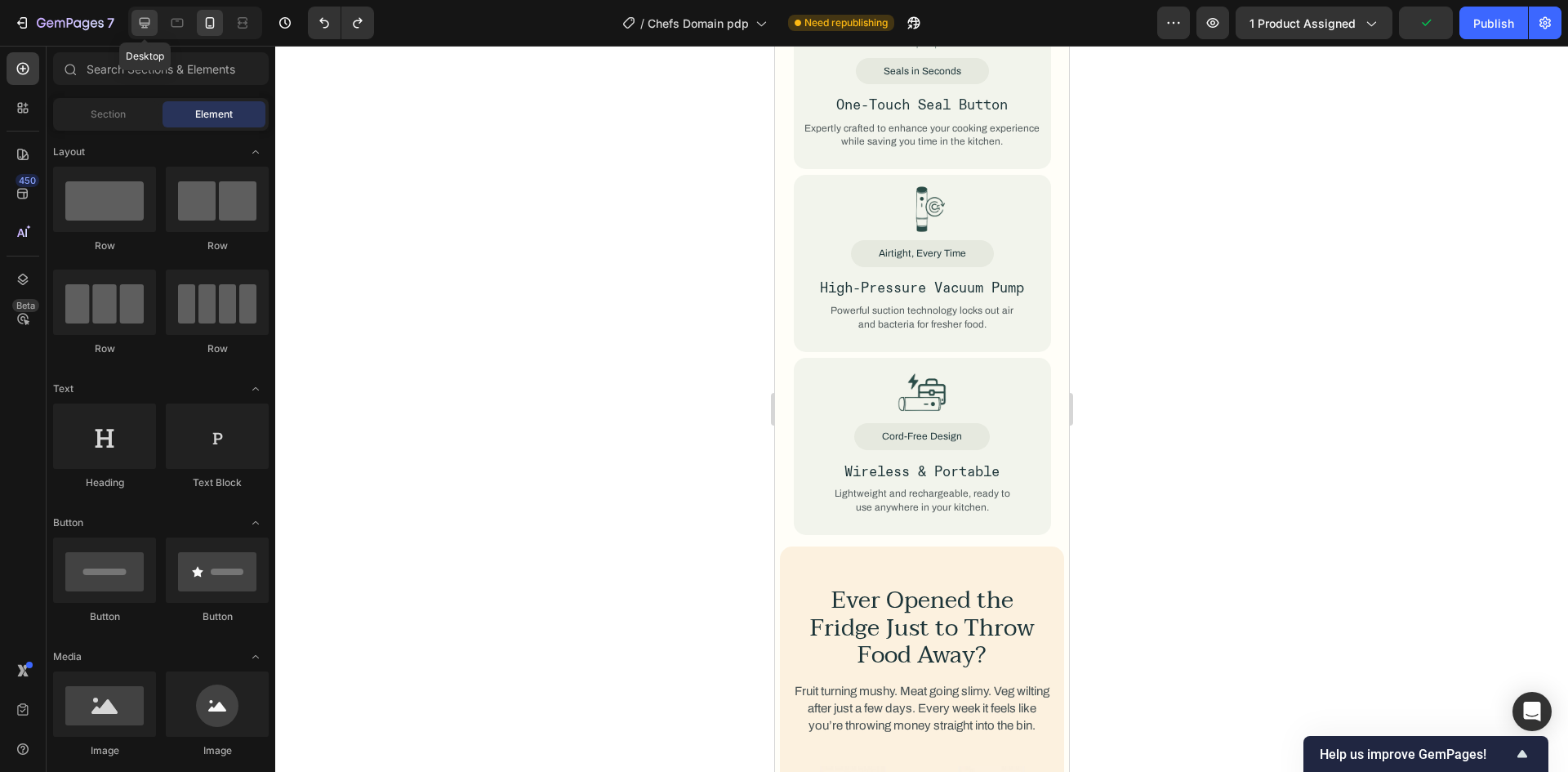
click at [150, 21] on icon at bounding box center [145, 23] width 11 height 11
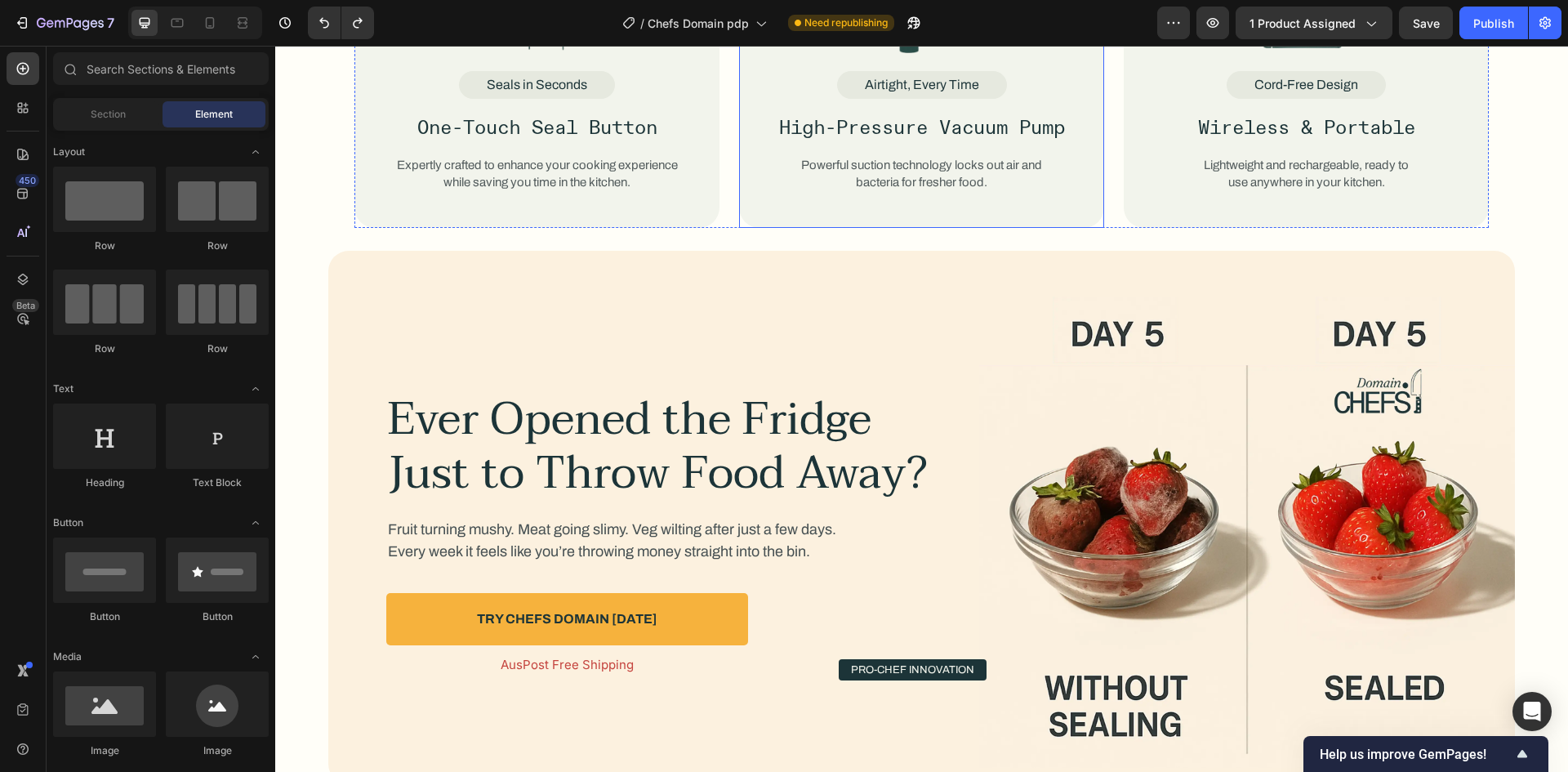
scroll to position [2715, 0]
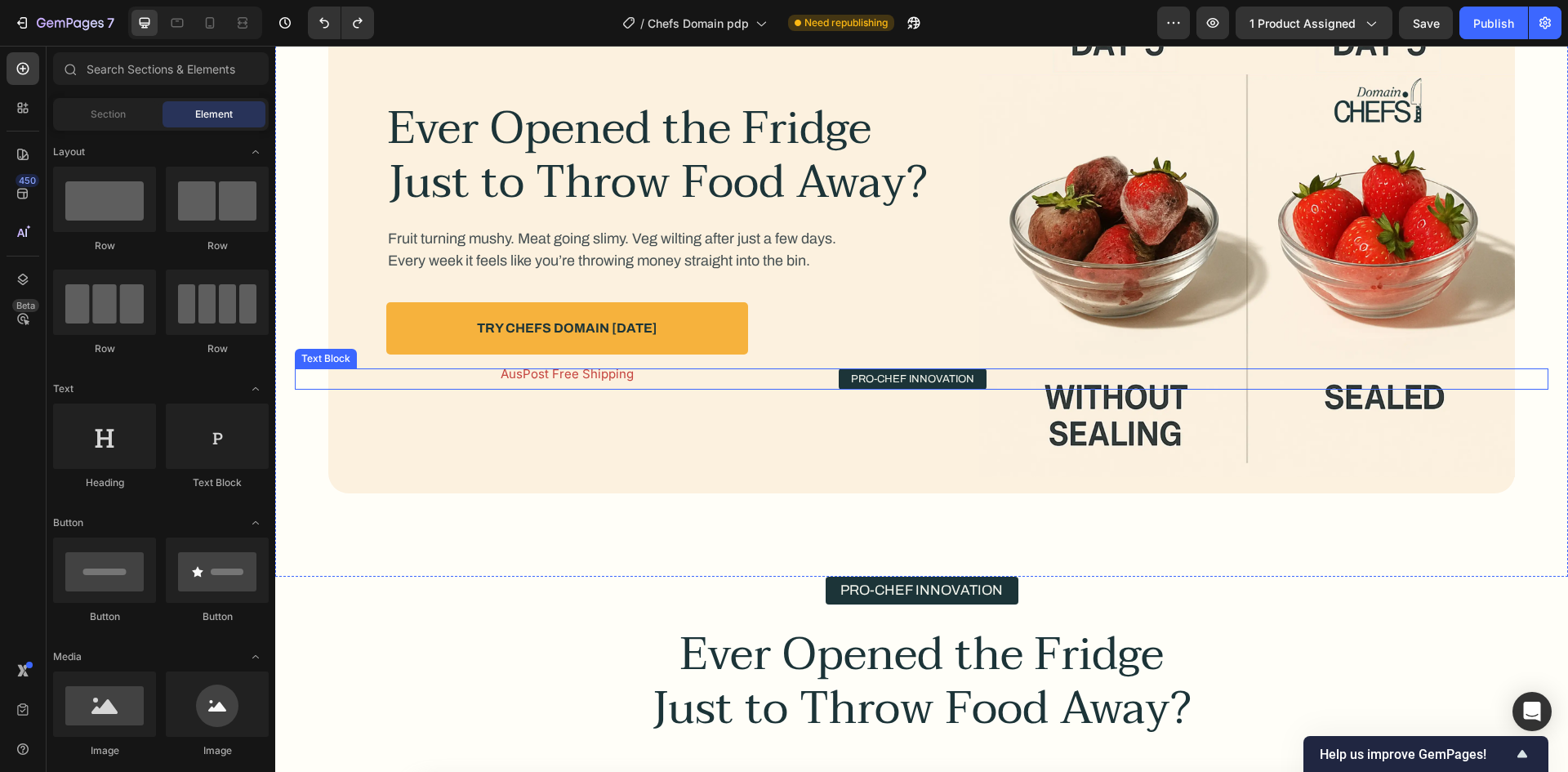
click at [788, 375] on div "Pro-Chef Innovation" at bounding box center [912, 379] width 1235 height 21
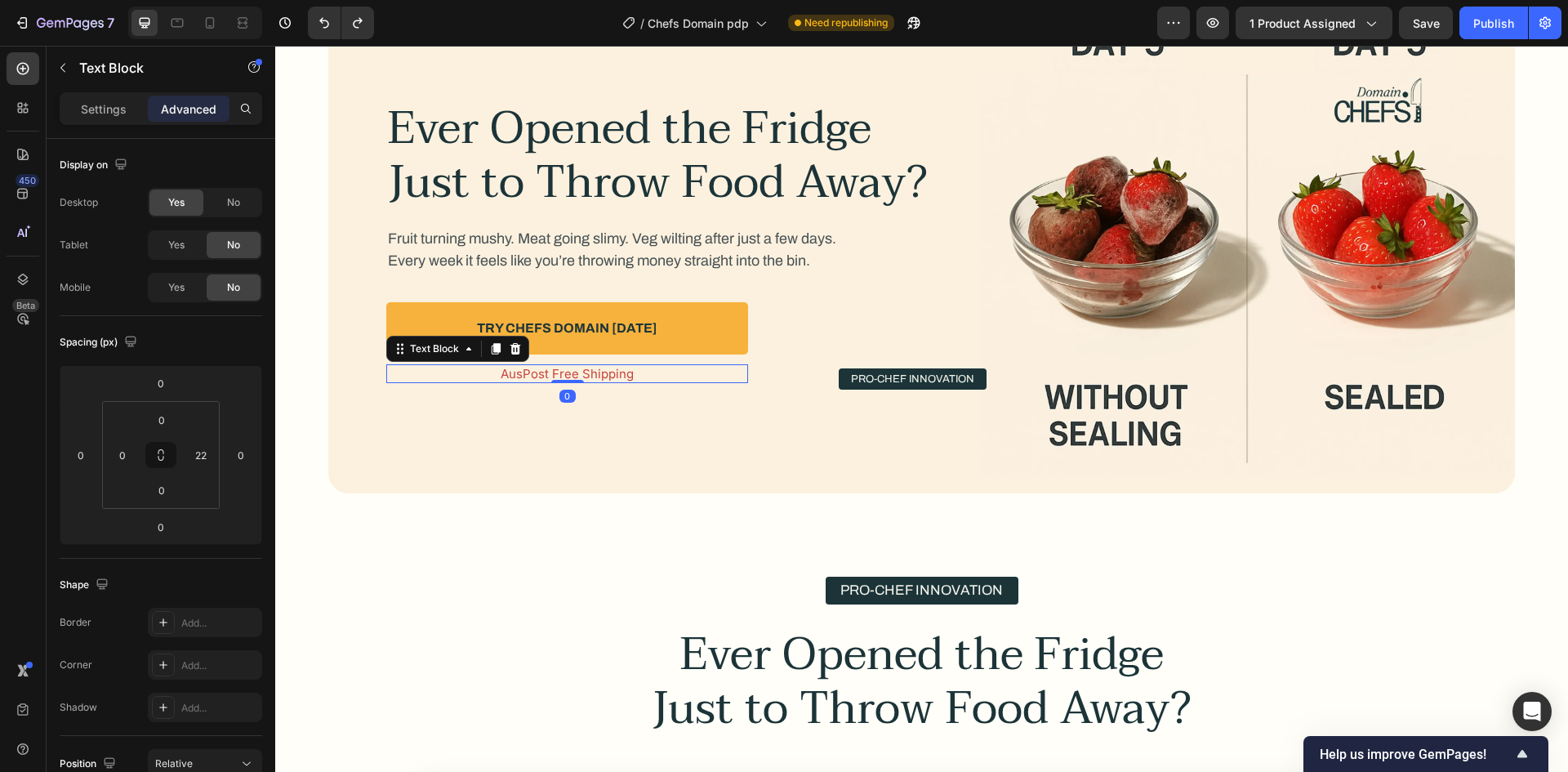
click at [610, 364] on div "AusPost Free Shipping" at bounding box center [568, 373] width 362 height 19
click at [117, 111] on p "Settings" at bounding box center [104, 109] width 46 height 17
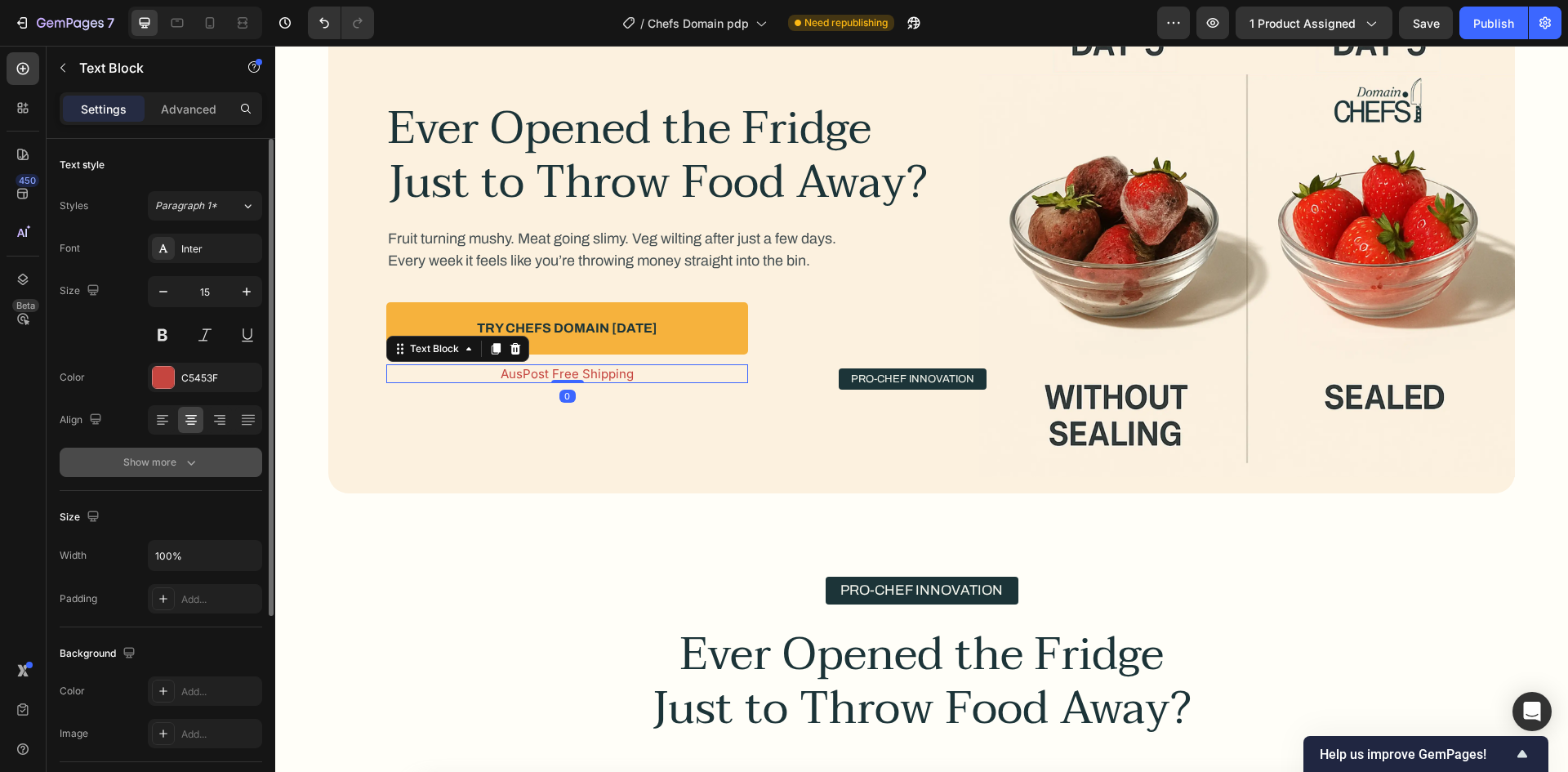
click at [136, 451] on button "Show more" at bounding box center [161, 462] width 203 height 29
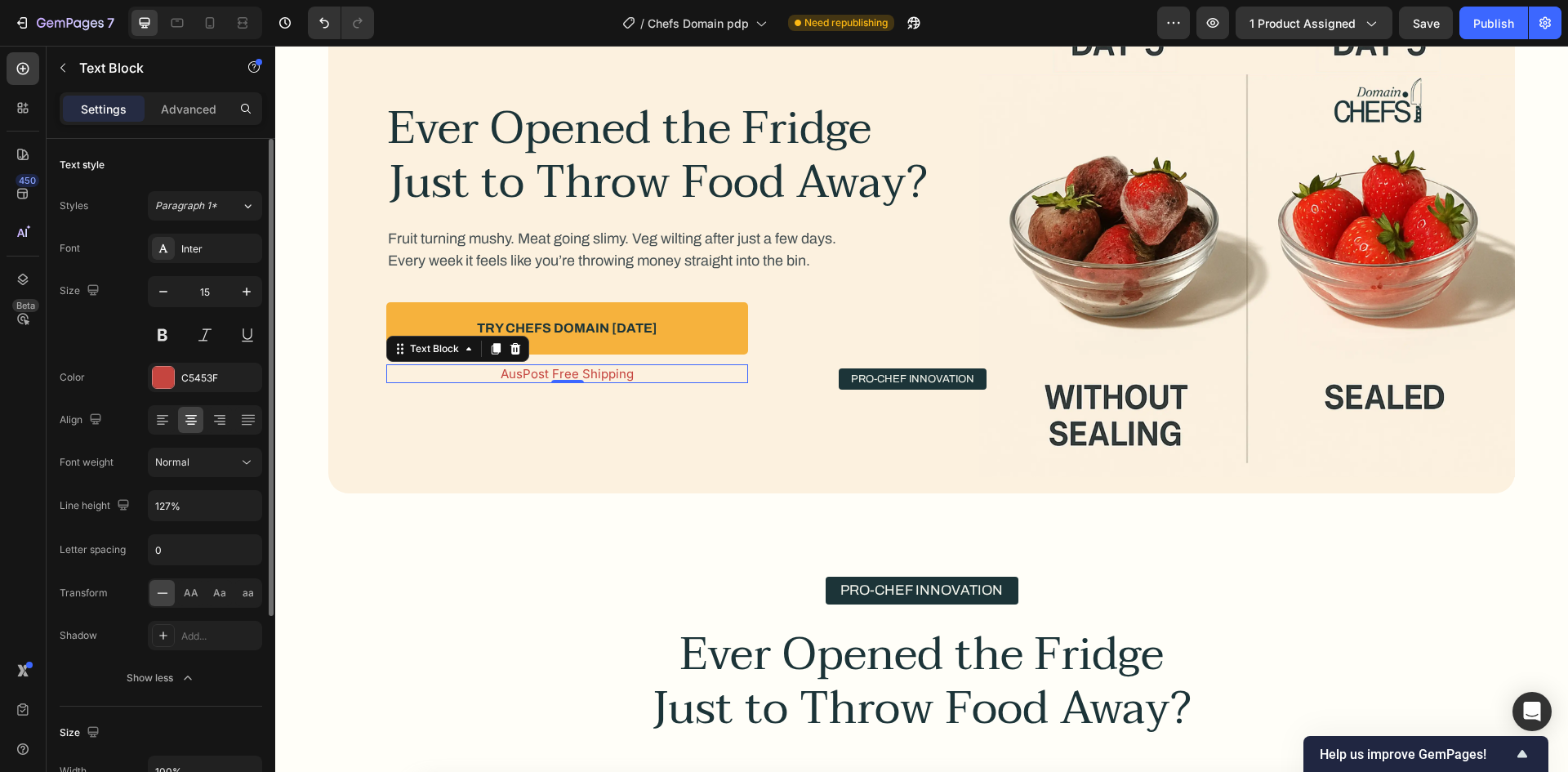
click at [225, 232] on div "Styles Paragraph 1* Font Inter Size 15 Color C5453F Align Font weight Normal Li…" at bounding box center [161, 442] width 203 height 502
click at [225, 244] on div "Inter" at bounding box center [219, 249] width 77 height 15
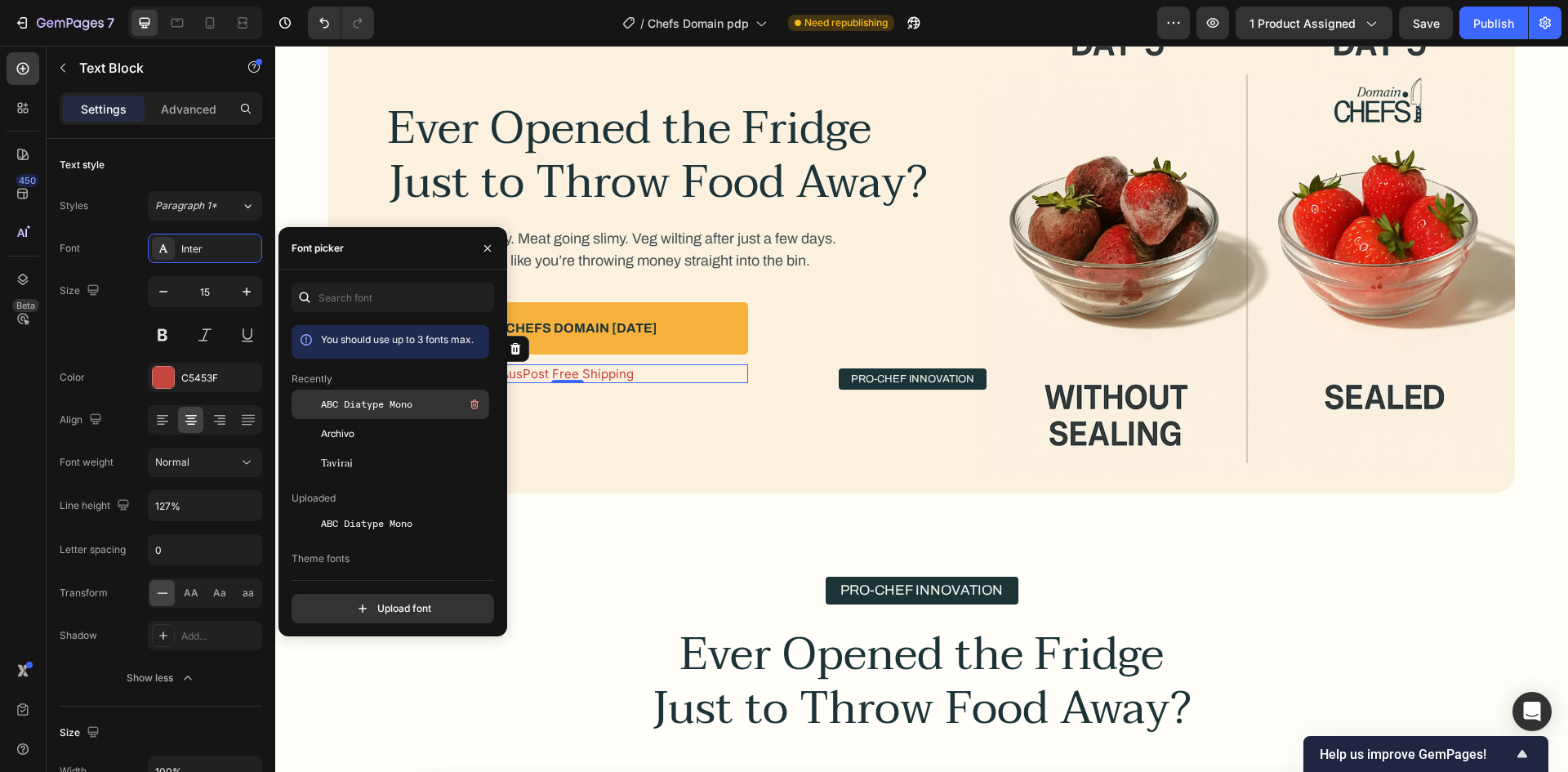
click at [390, 400] on span "ABC Diatype Mono" at bounding box center [367, 404] width 92 height 15
click at [704, 399] on div "Ever Opened the Fridge Just to Throw Food Away? Heading Fruit turning mushy. Me…" at bounding box center [637, 241] width 618 height 471
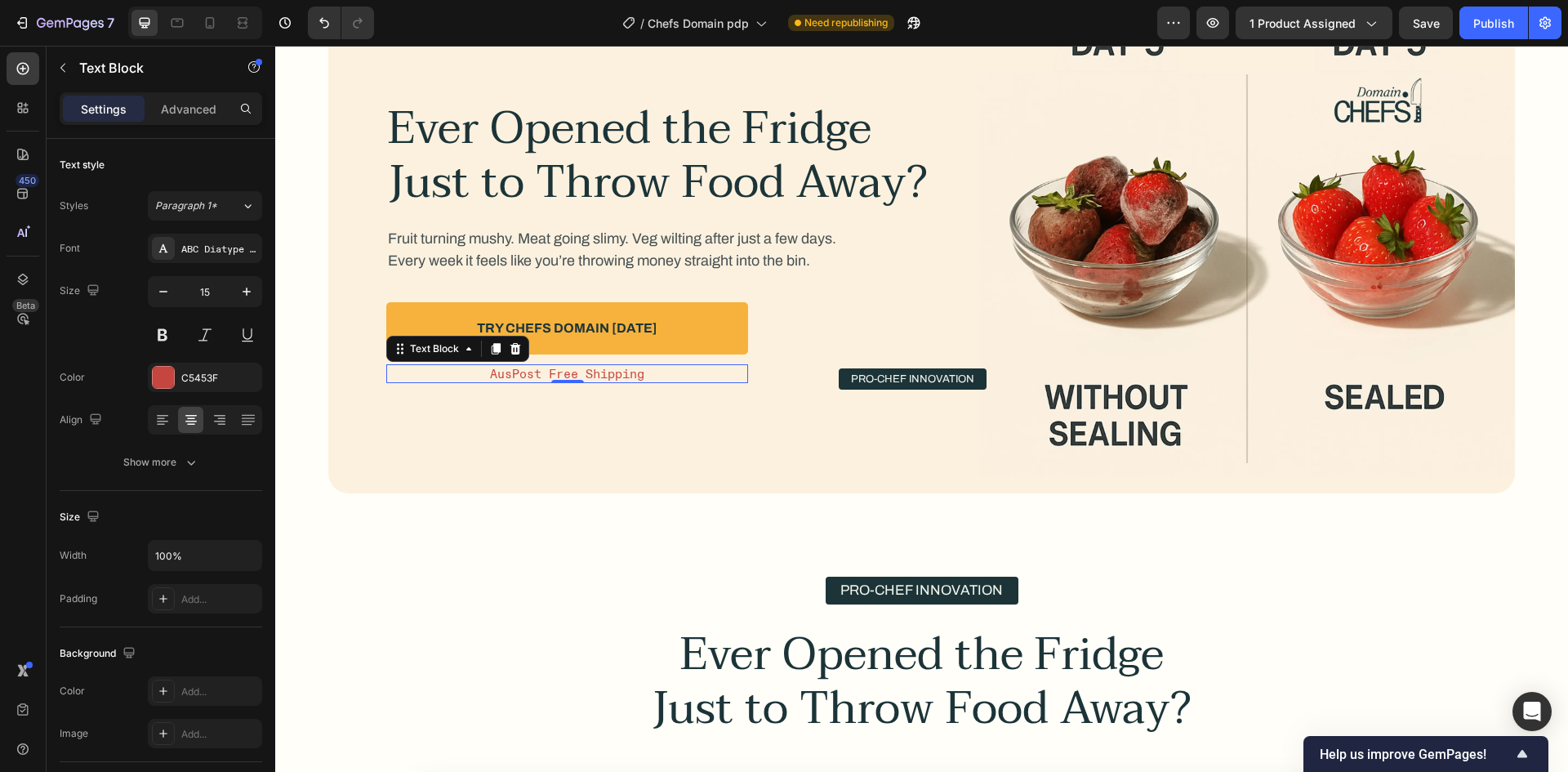
click at [514, 365] on div "AusPost Free Shipping" at bounding box center [568, 373] width 362 height 19
click at [193, 367] on div "C5453F" at bounding box center [205, 377] width 114 height 29
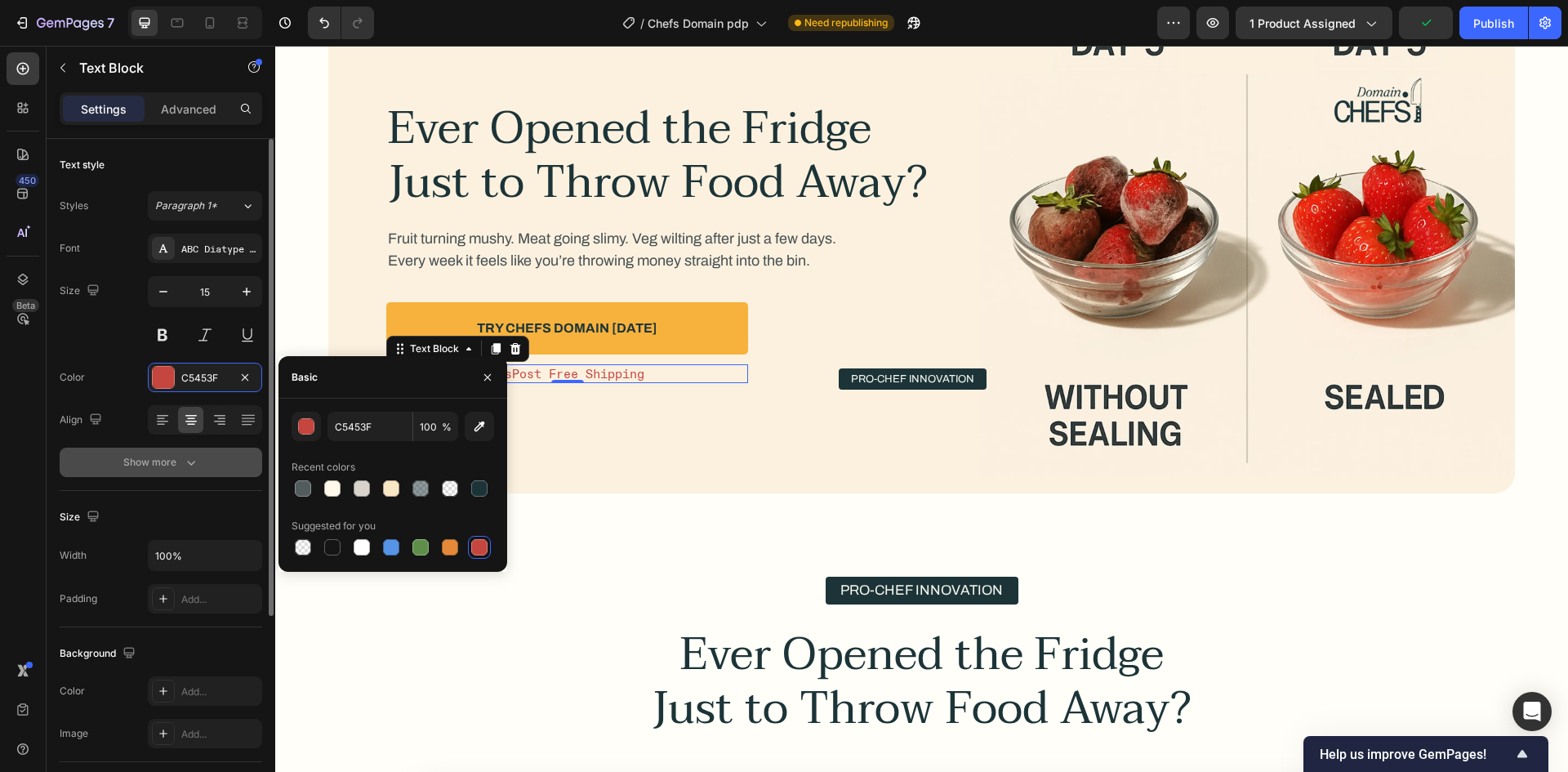
drag, startPoint x: 480, startPoint y: 491, endPoint x: 226, endPoint y: 470, distance: 254.9
click at [479, 491] on div at bounding box center [479, 488] width 16 height 16
type input "1C3438"
click at [167, 465] on div "Show more" at bounding box center [161, 462] width 76 height 16
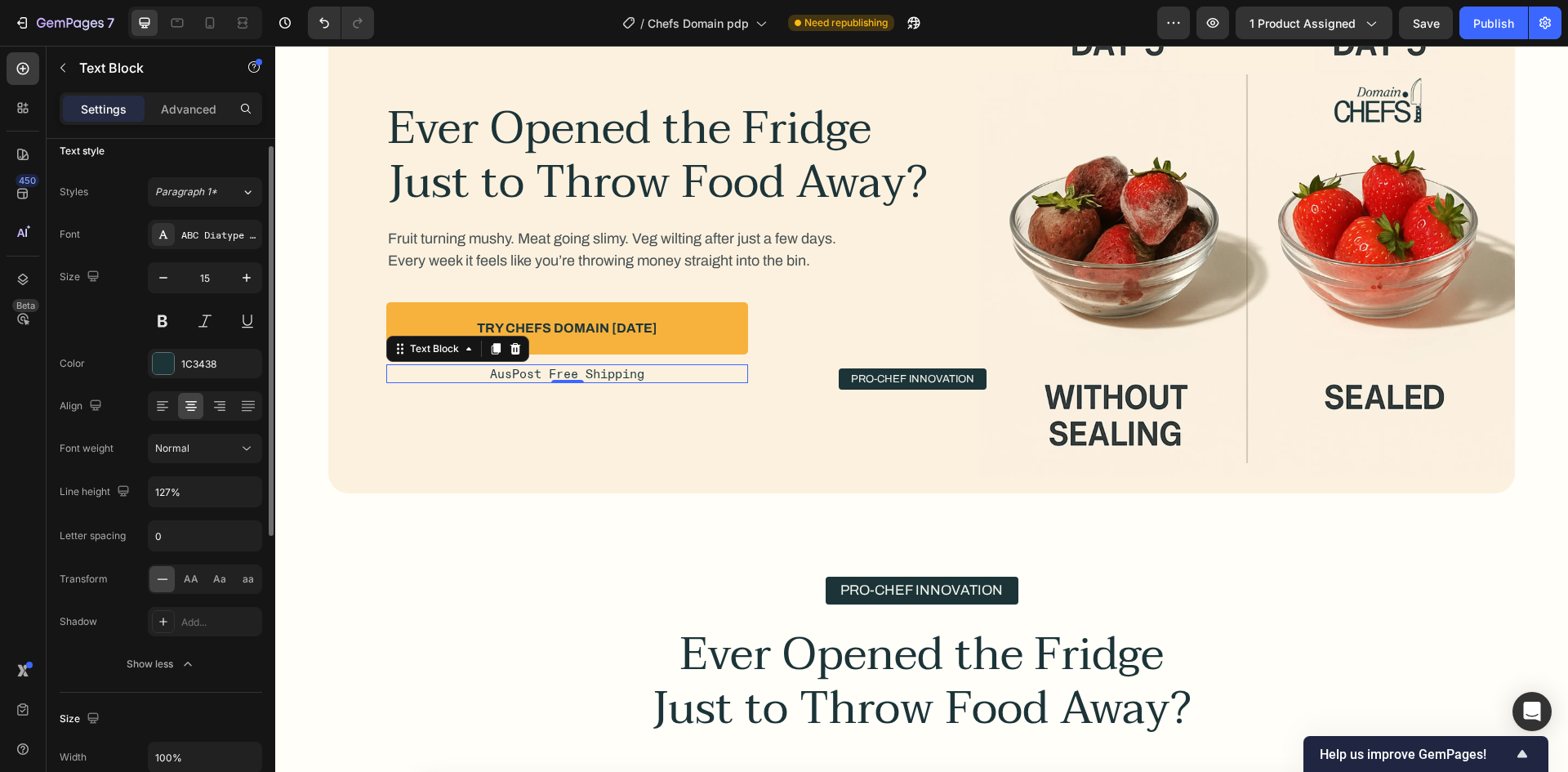
scroll to position [0, 0]
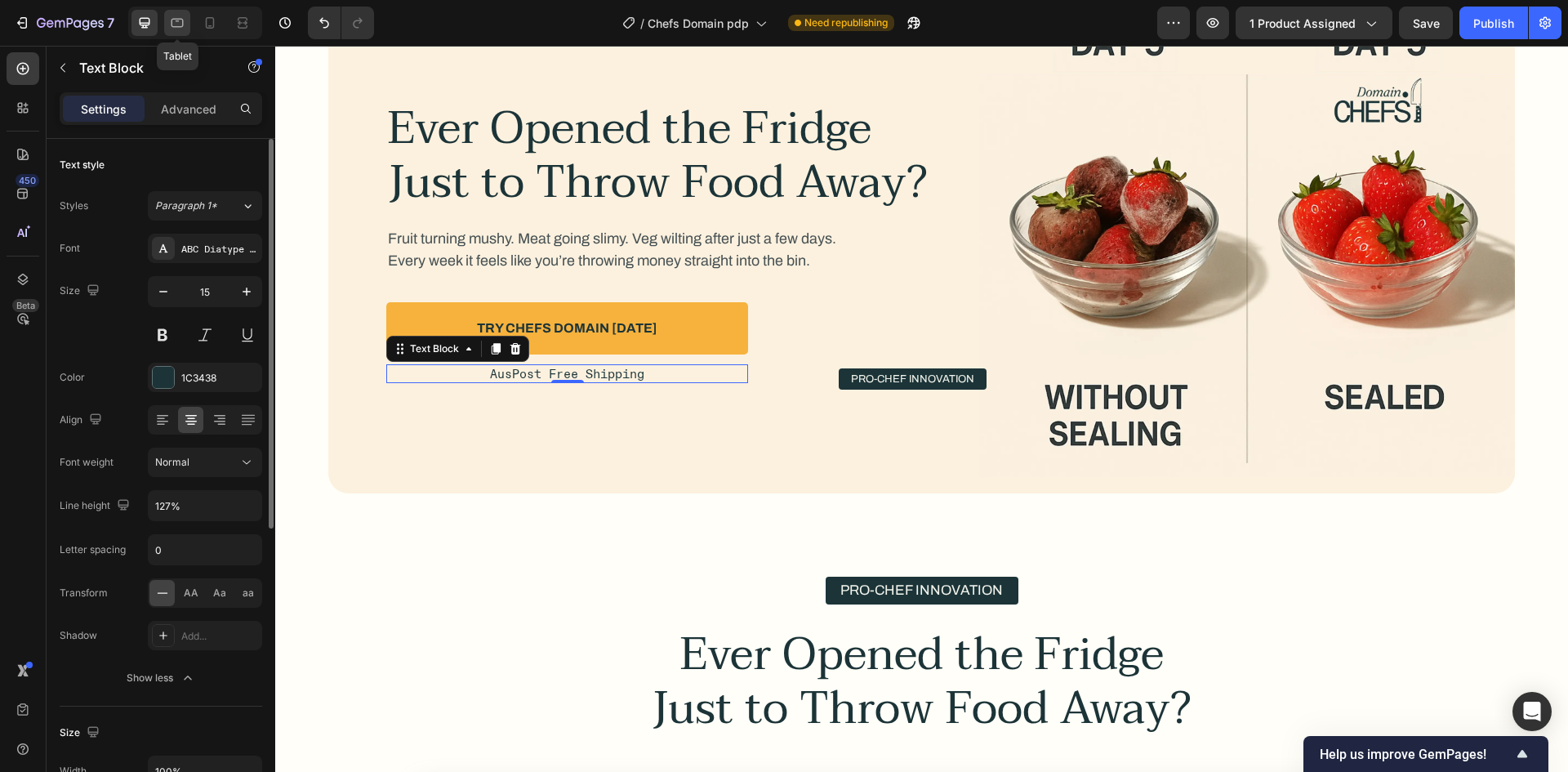
click at [172, 18] on icon at bounding box center [177, 23] width 16 height 16
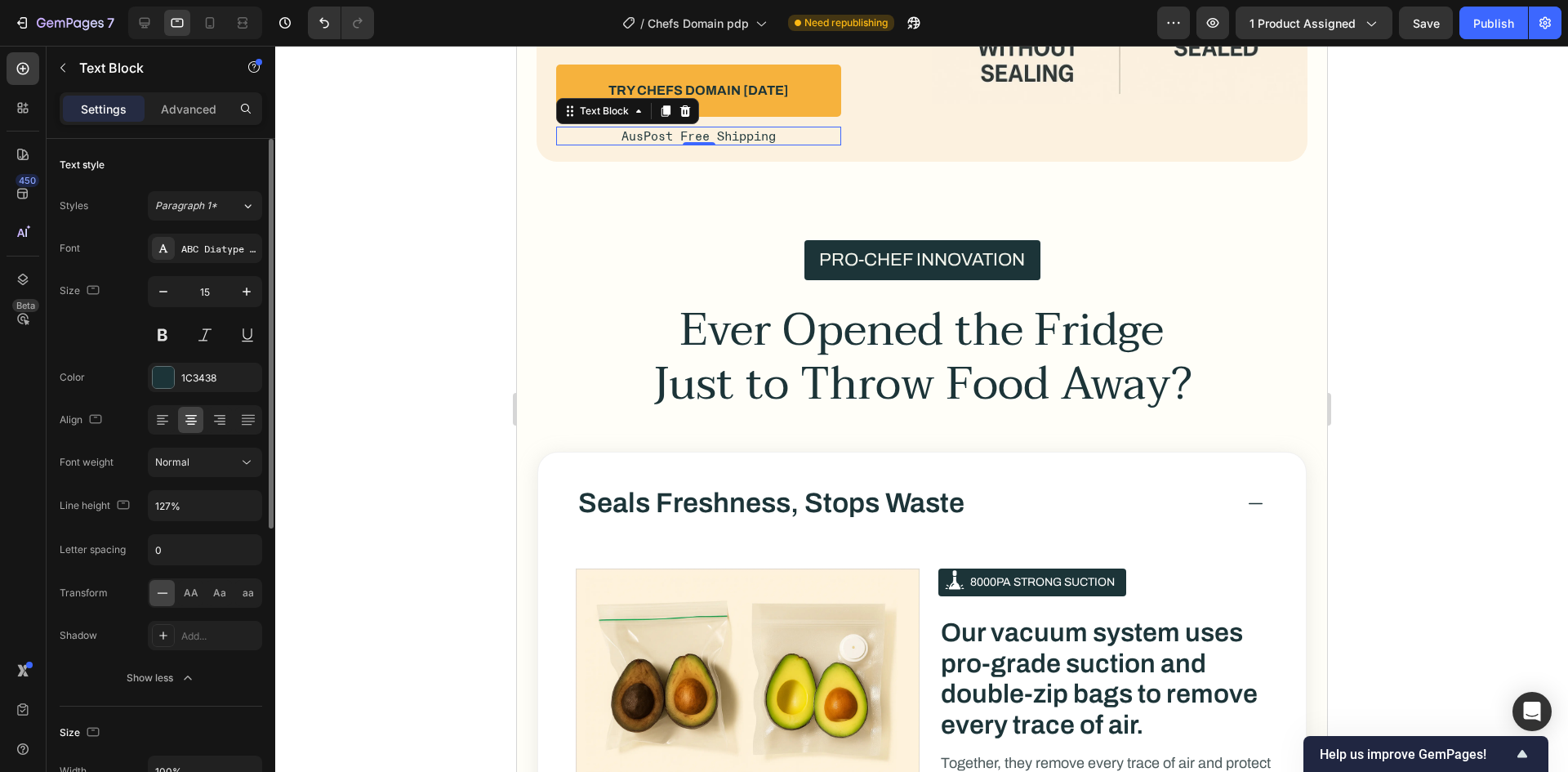
scroll to position [3013, 0]
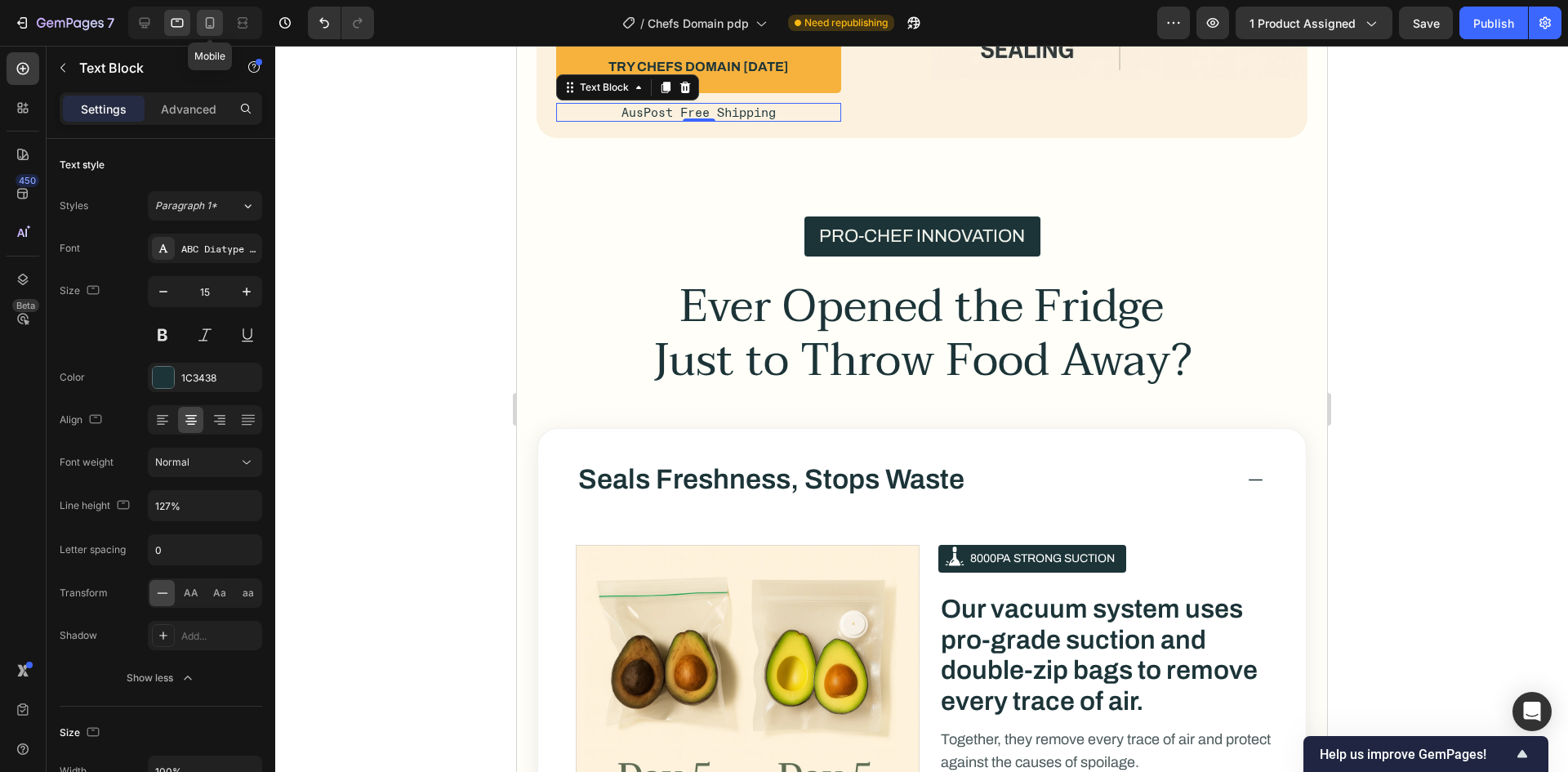
click at [202, 29] on icon at bounding box center [210, 23] width 16 height 16
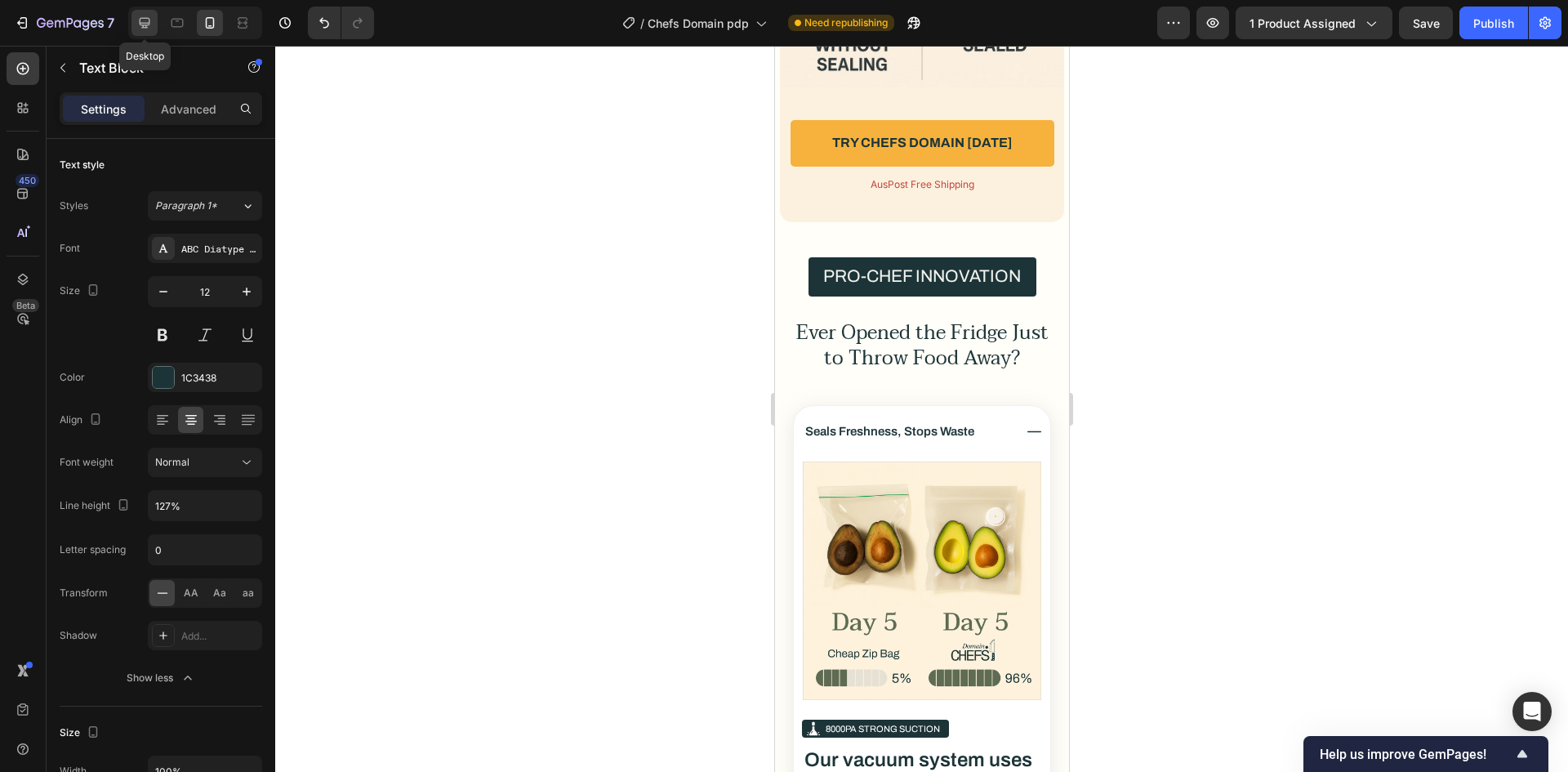
click at [148, 25] on icon at bounding box center [145, 23] width 11 height 11
type input "15"
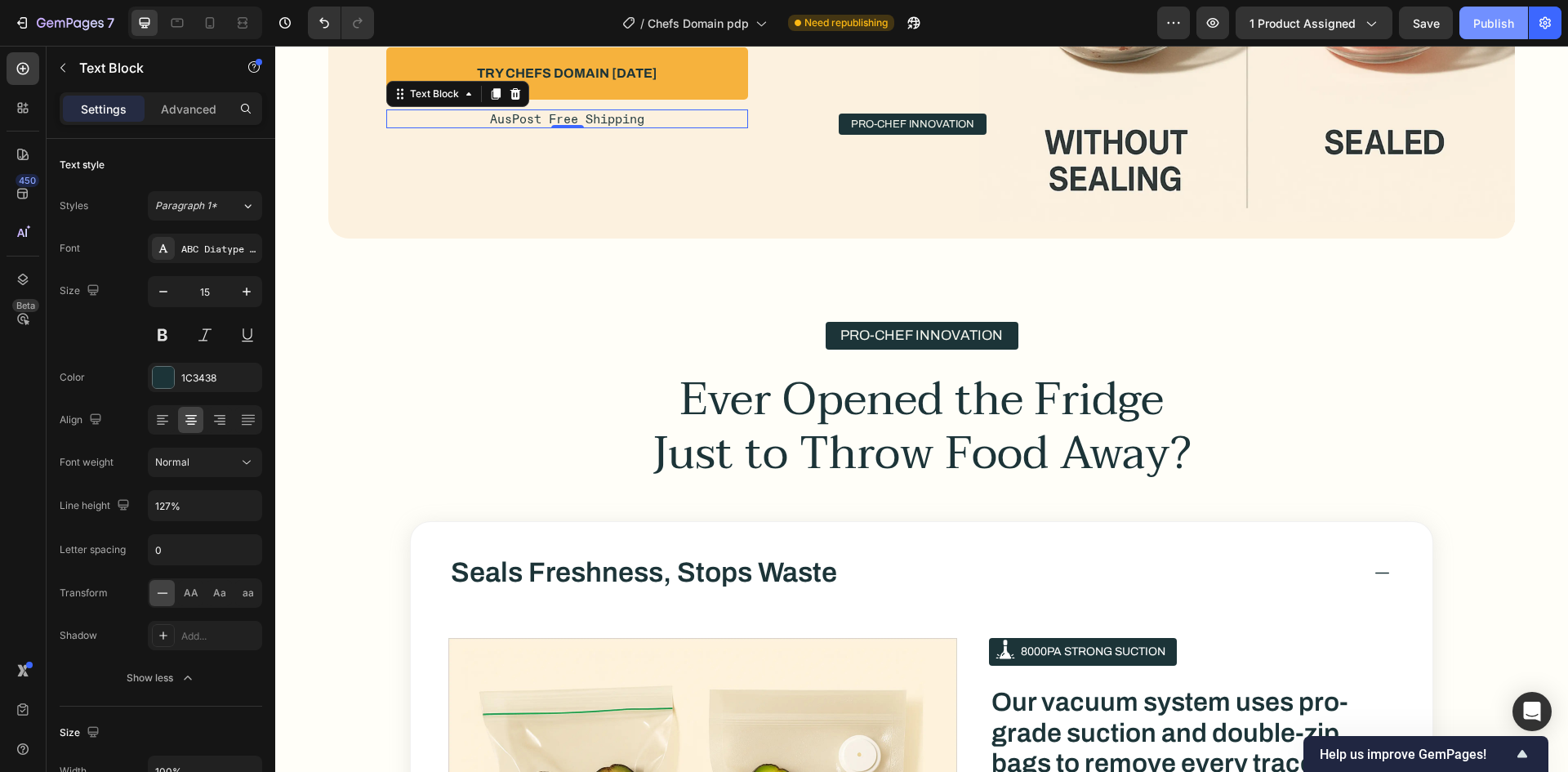
scroll to position [2976, 0]
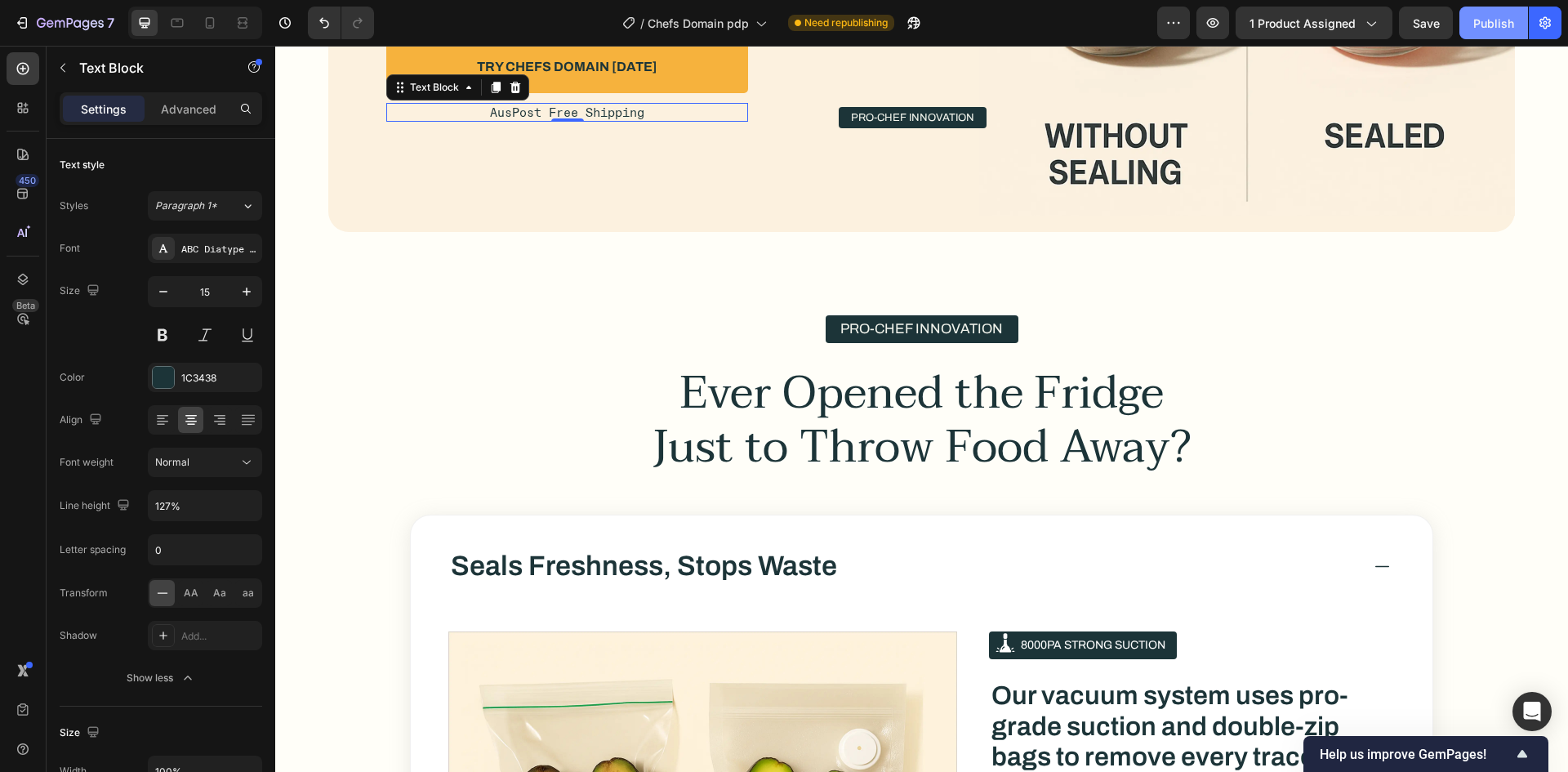
click at [1500, 16] on div "Publish" at bounding box center [1493, 23] width 41 height 17
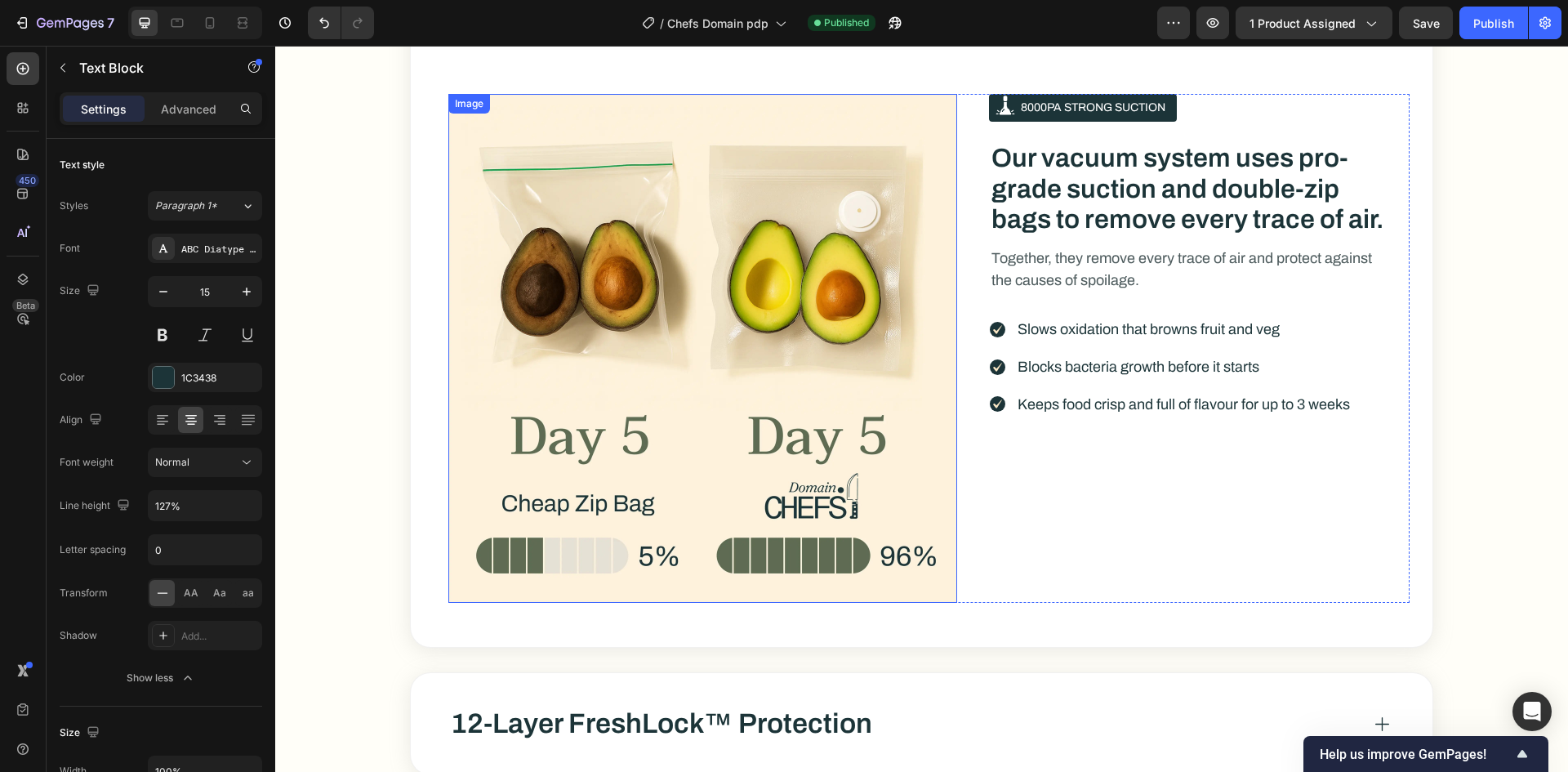
scroll to position [4086, 0]
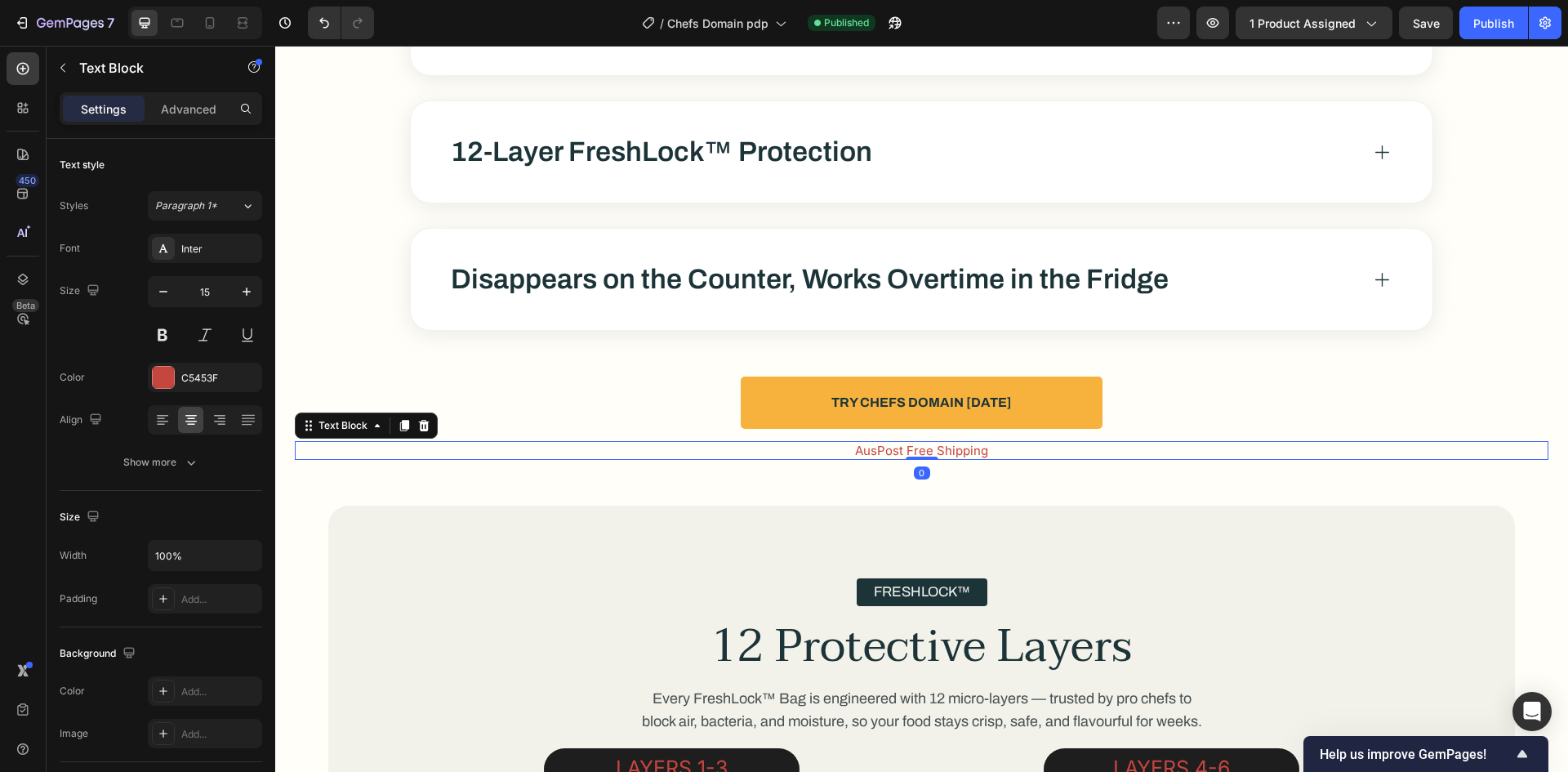
click at [929, 458] on div "AusPost Free Shipping Text Block 0" at bounding box center [921, 450] width 1253 height 19
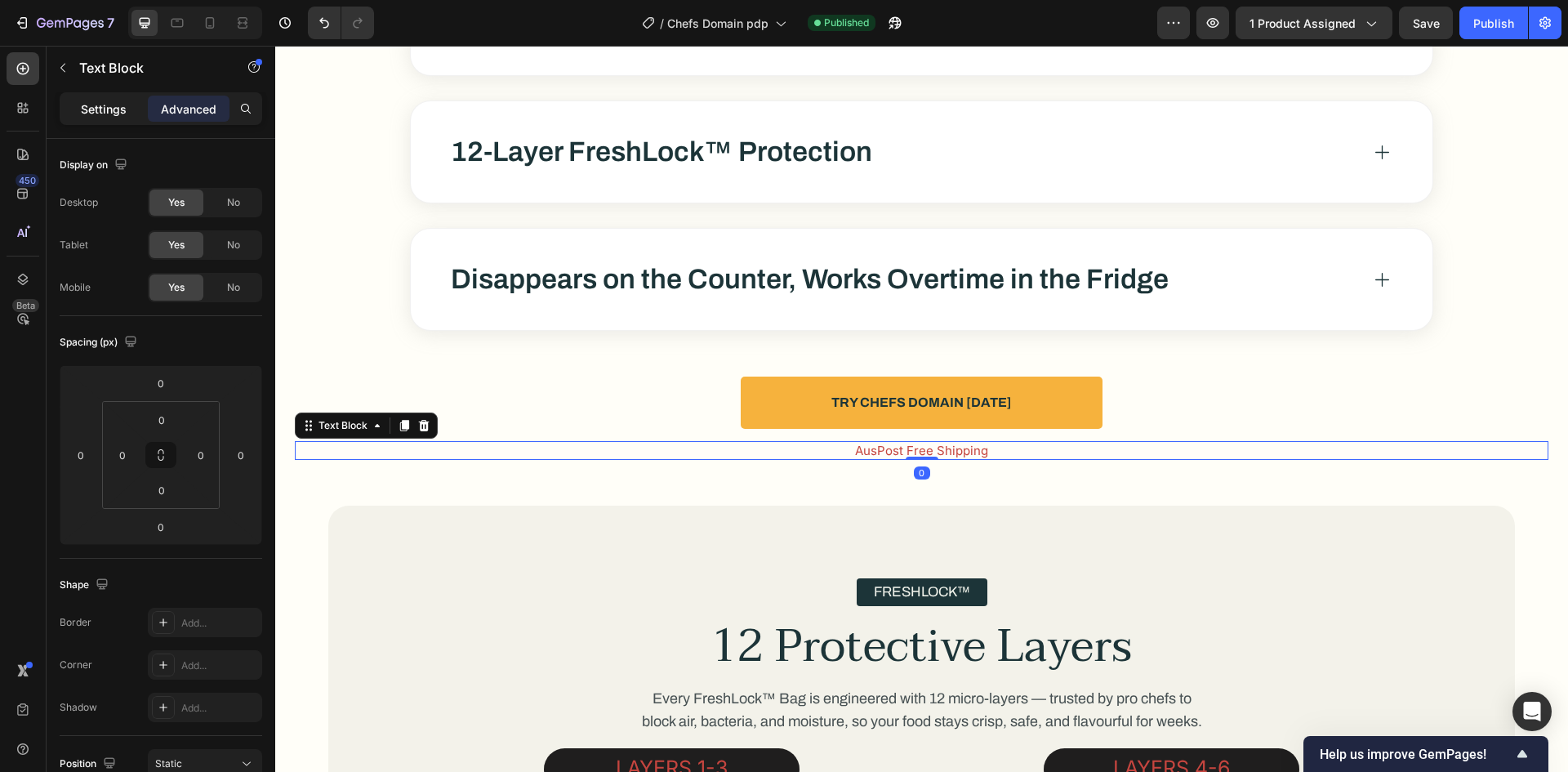
click at [121, 101] on p "Settings" at bounding box center [104, 109] width 46 height 17
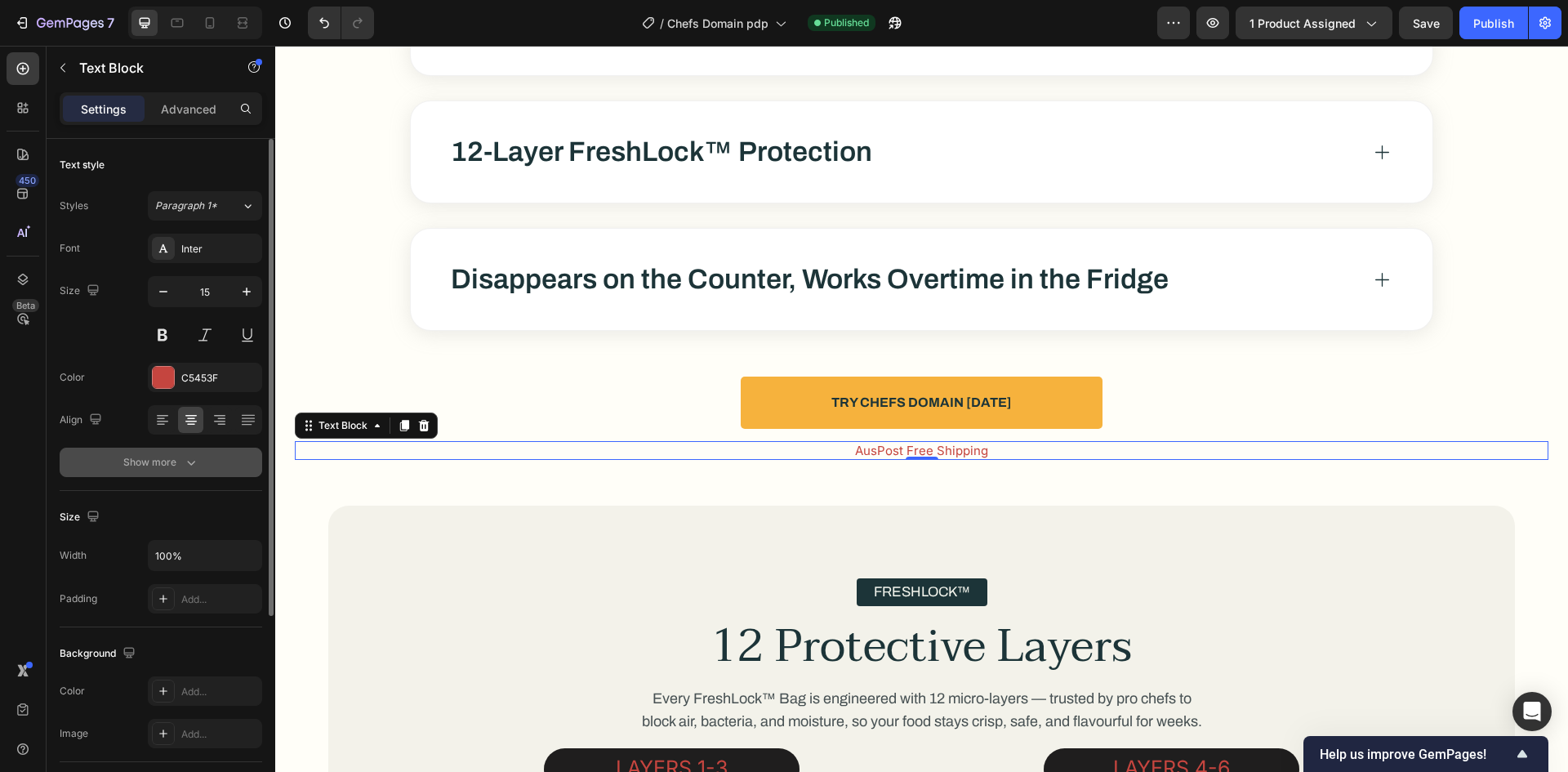
click at [141, 450] on button "Show more" at bounding box center [161, 462] width 203 height 29
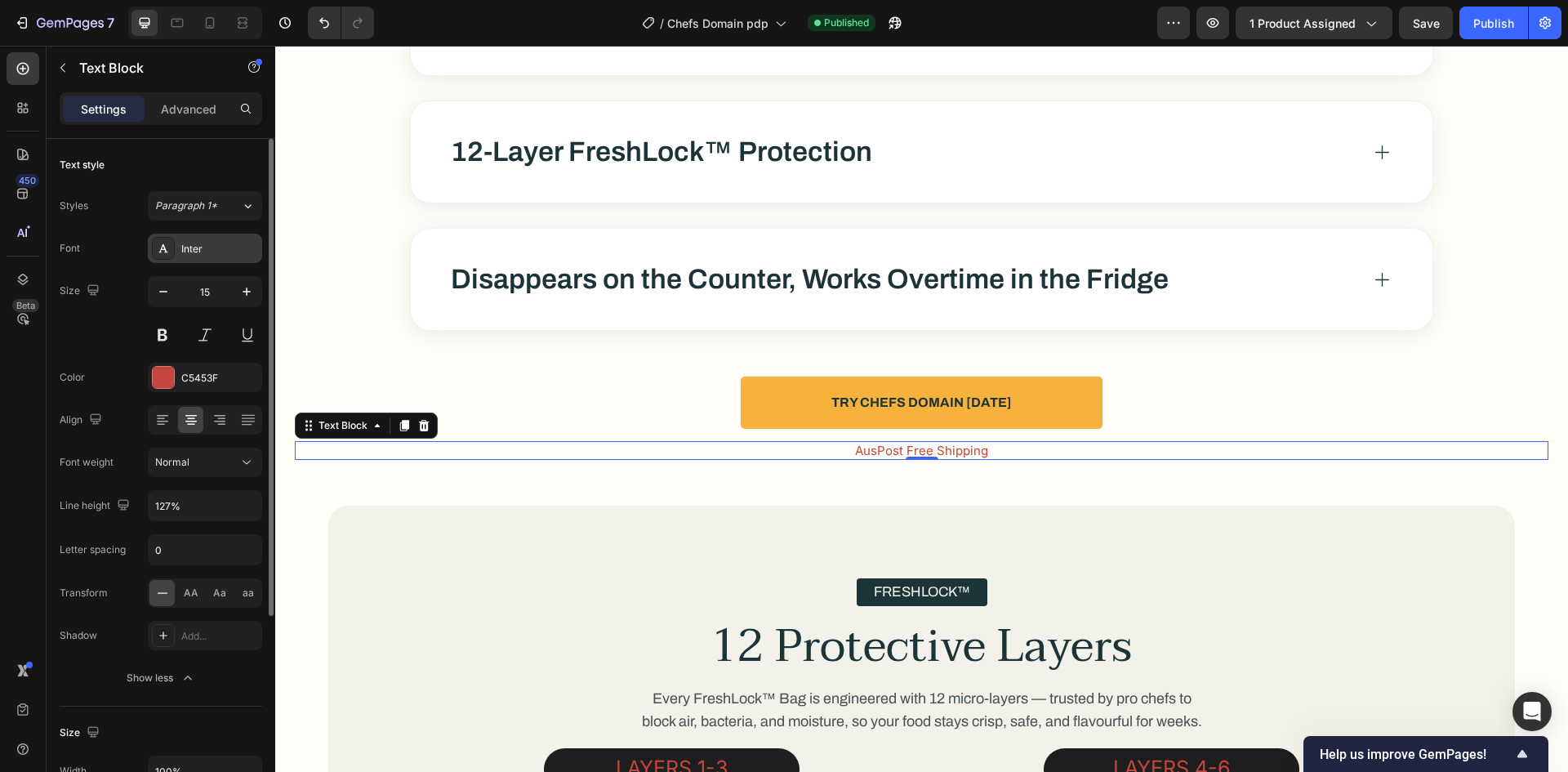
click at [208, 247] on div "Inter" at bounding box center [219, 249] width 77 height 15
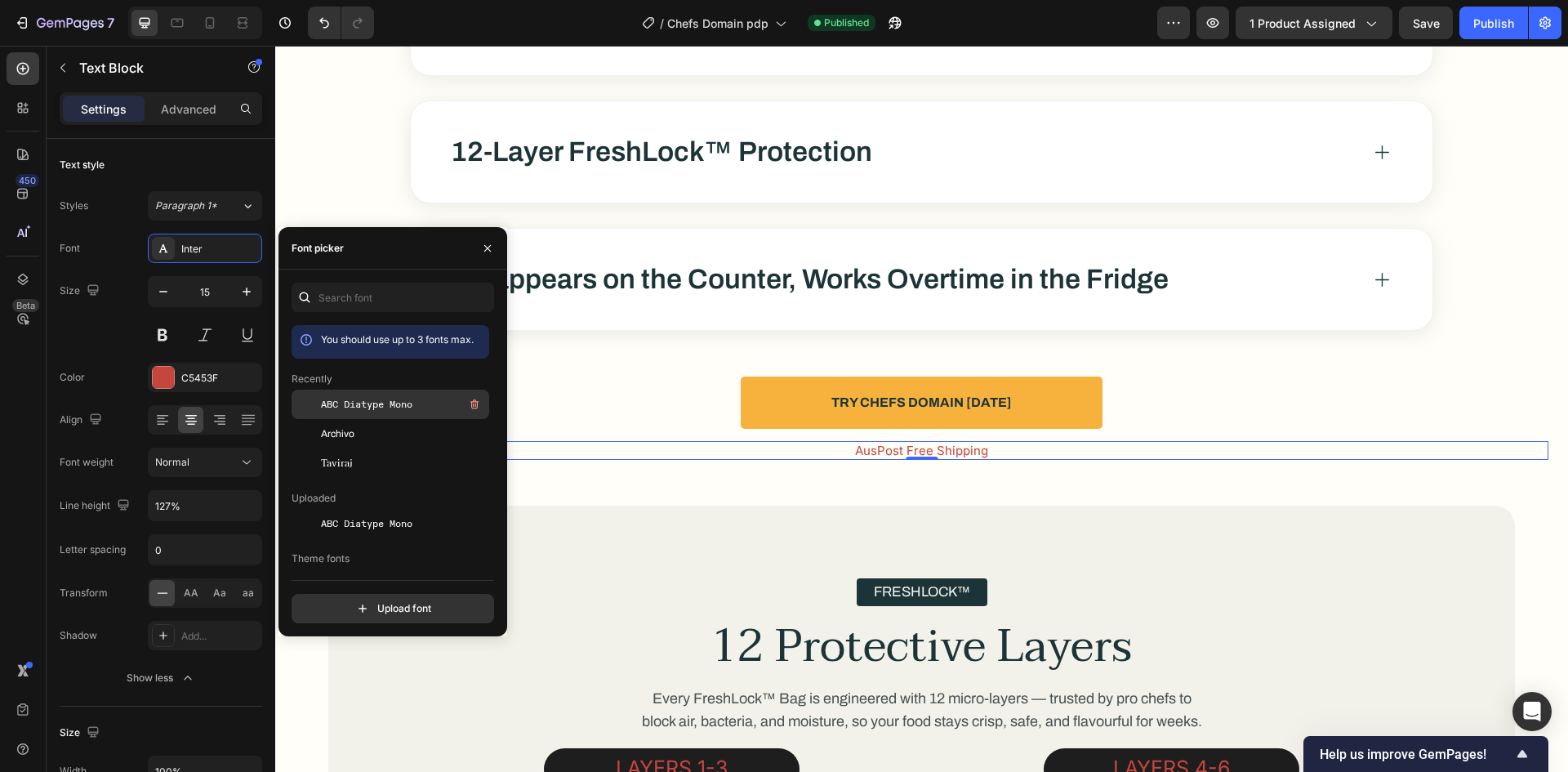
click at [361, 403] on span "ABC Diatype Mono" at bounding box center [367, 404] width 92 height 15
click at [85, 345] on div "Size 15" at bounding box center [161, 313] width 203 height 74
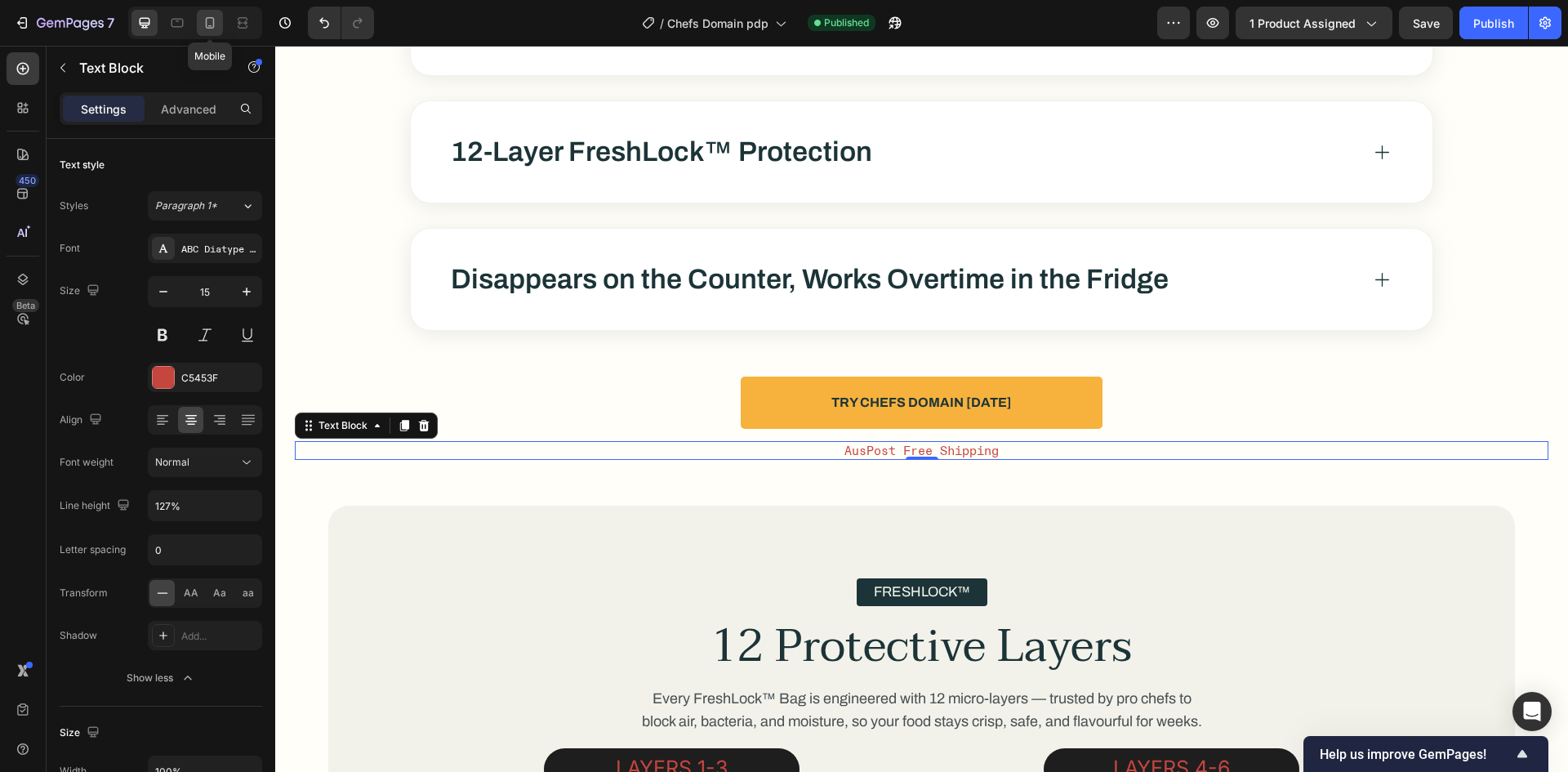
click at [210, 23] on icon at bounding box center [210, 23] width 16 height 16
type input "12"
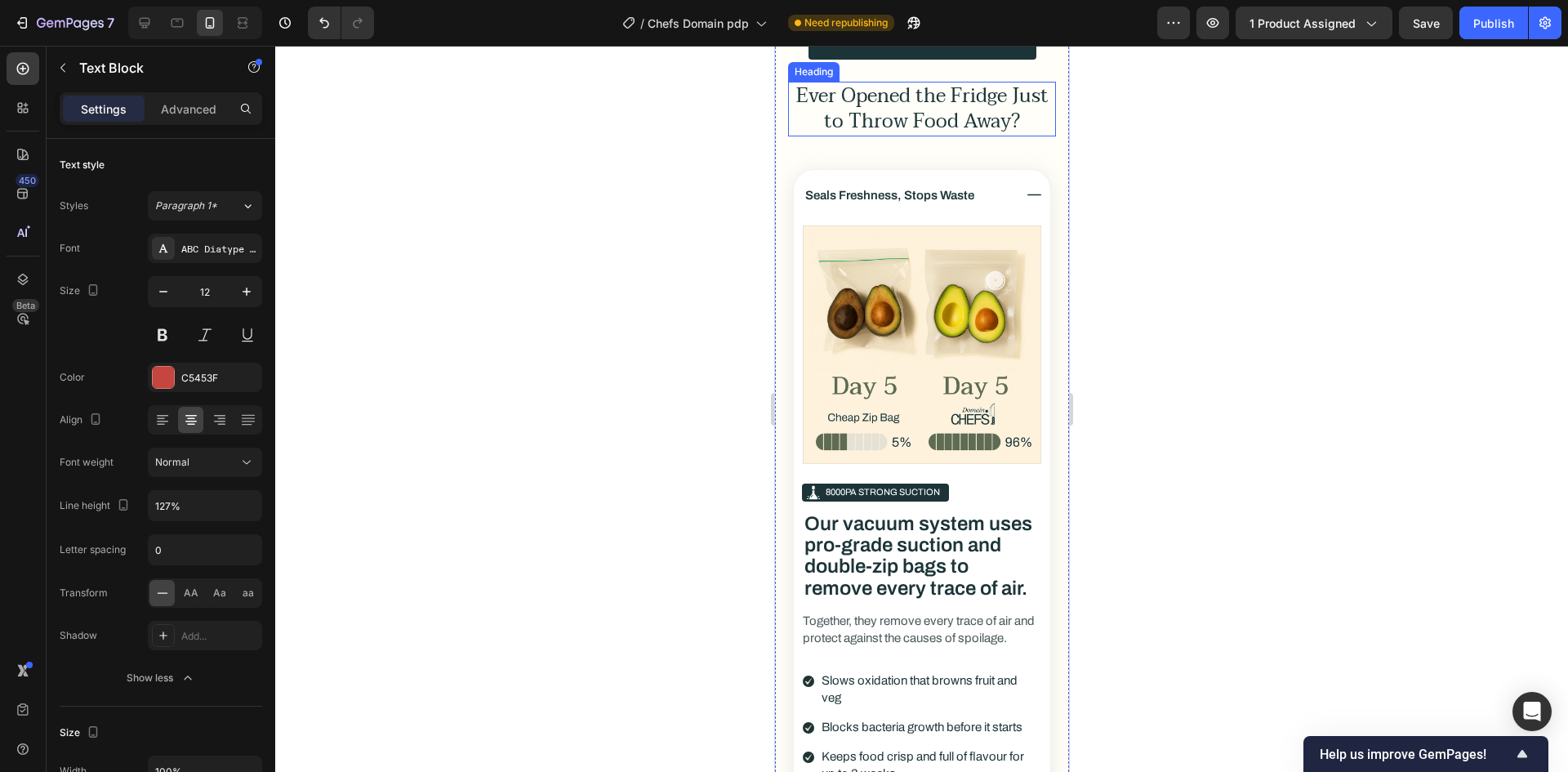
scroll to position [3066, 0]
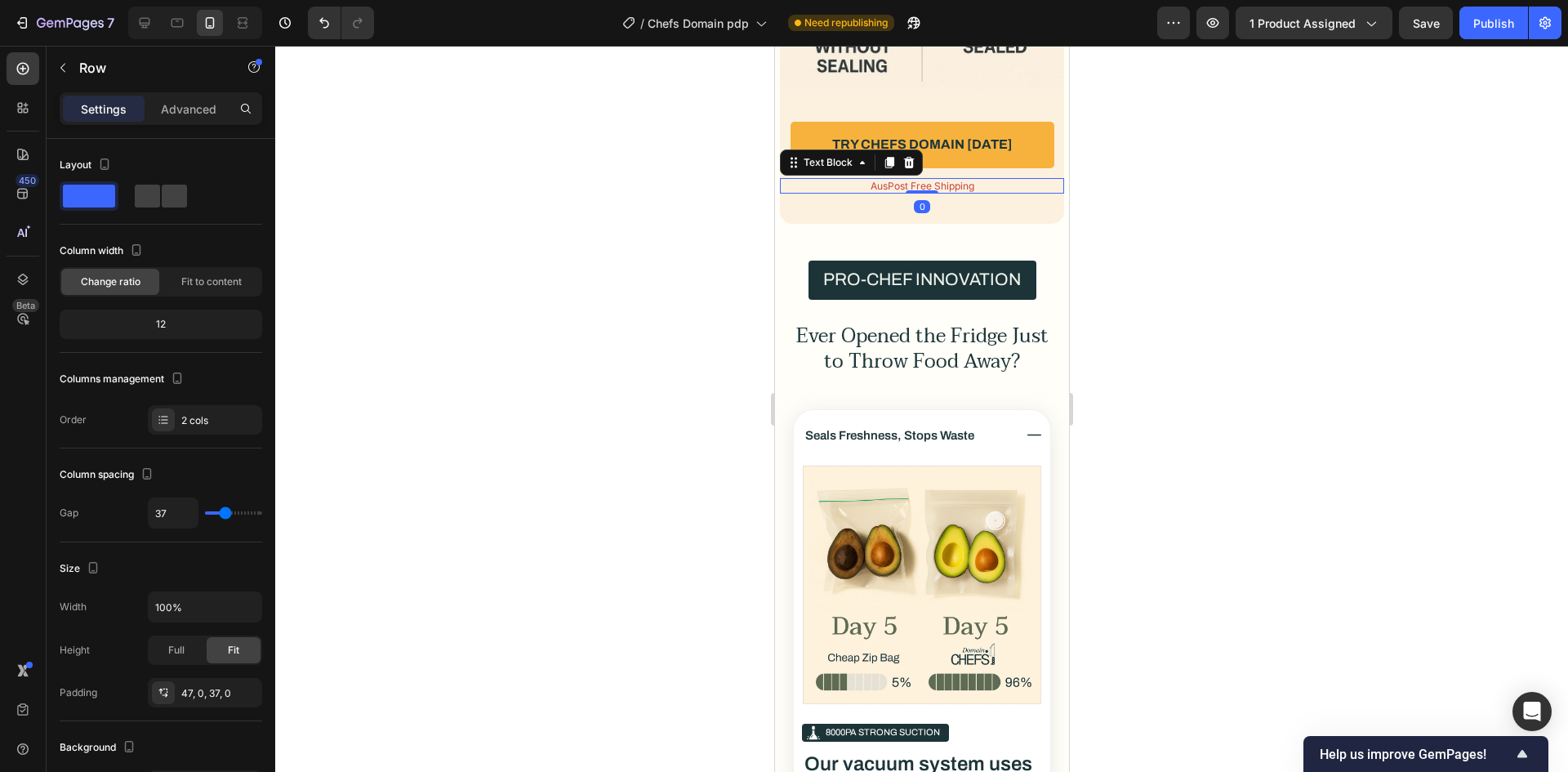
click at [933, 192] on p "AusPost Free Shipping" at bounding box center [920, 186] width 281 height 12
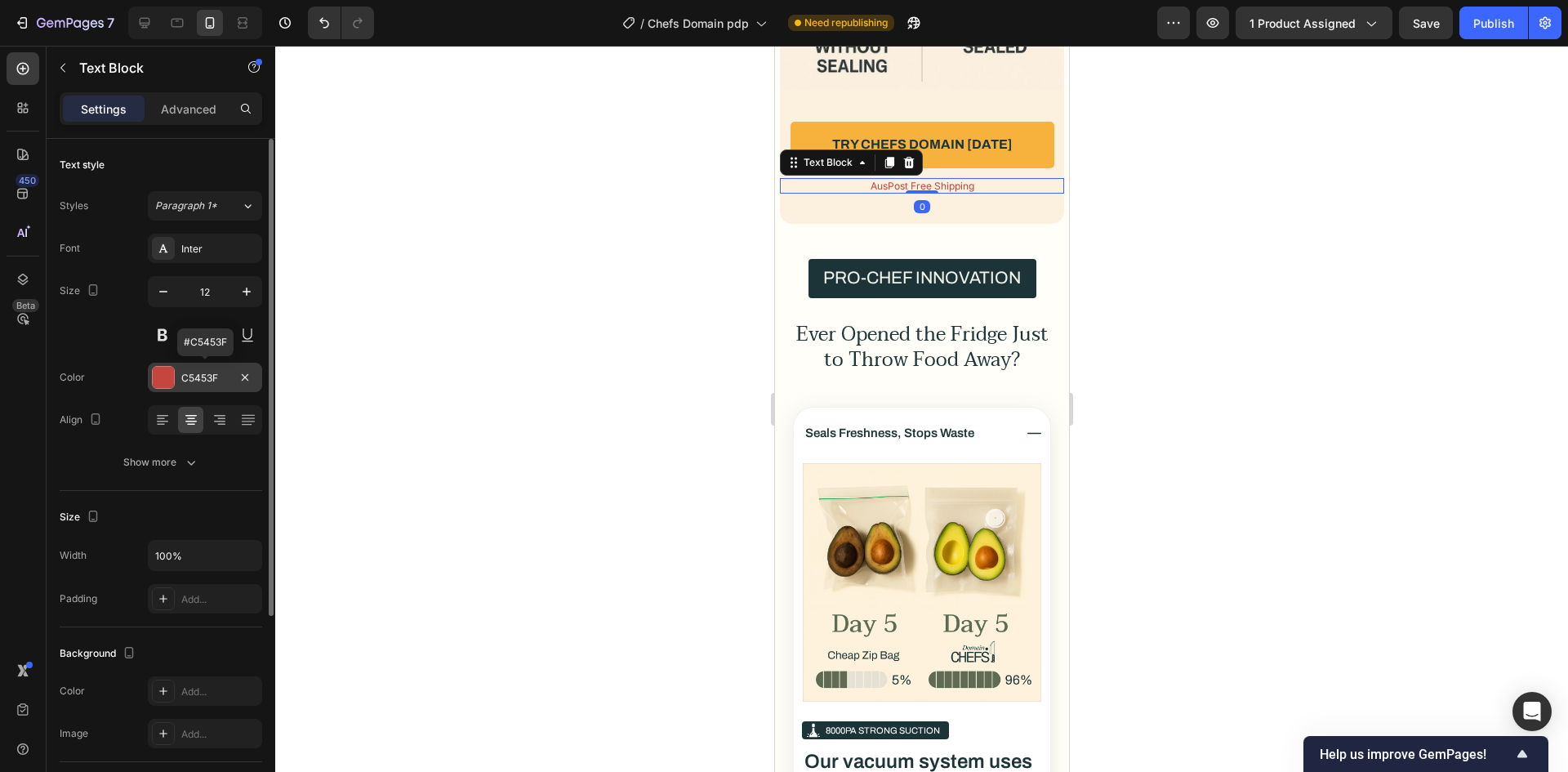
click at [227, 377] on div "C5453F" at bounding box center [204, 378] width 47 height 15
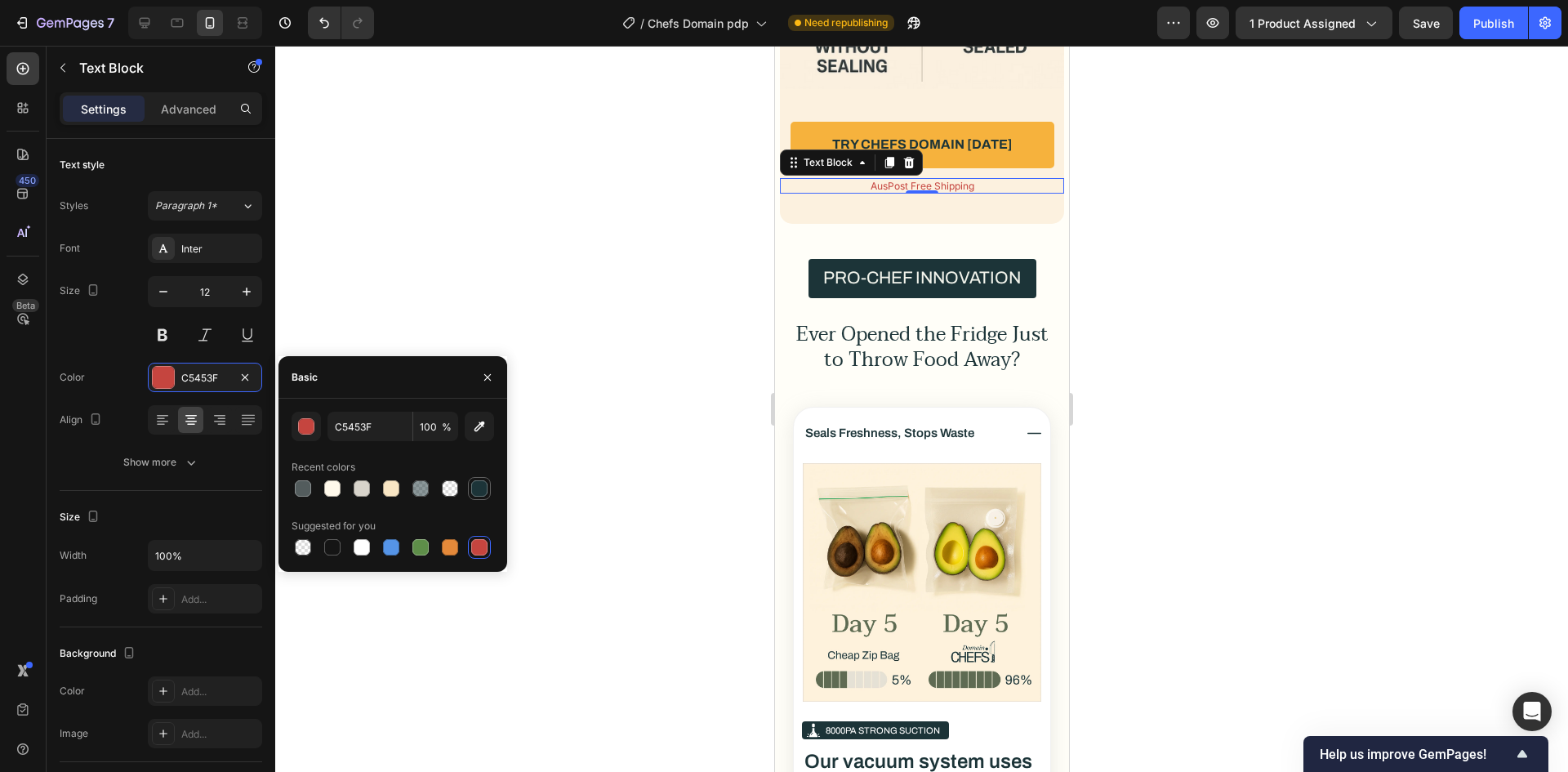
click at [479, 482] on div at bounding box center [479, 488] width 16 height 16
type input "1C3438"
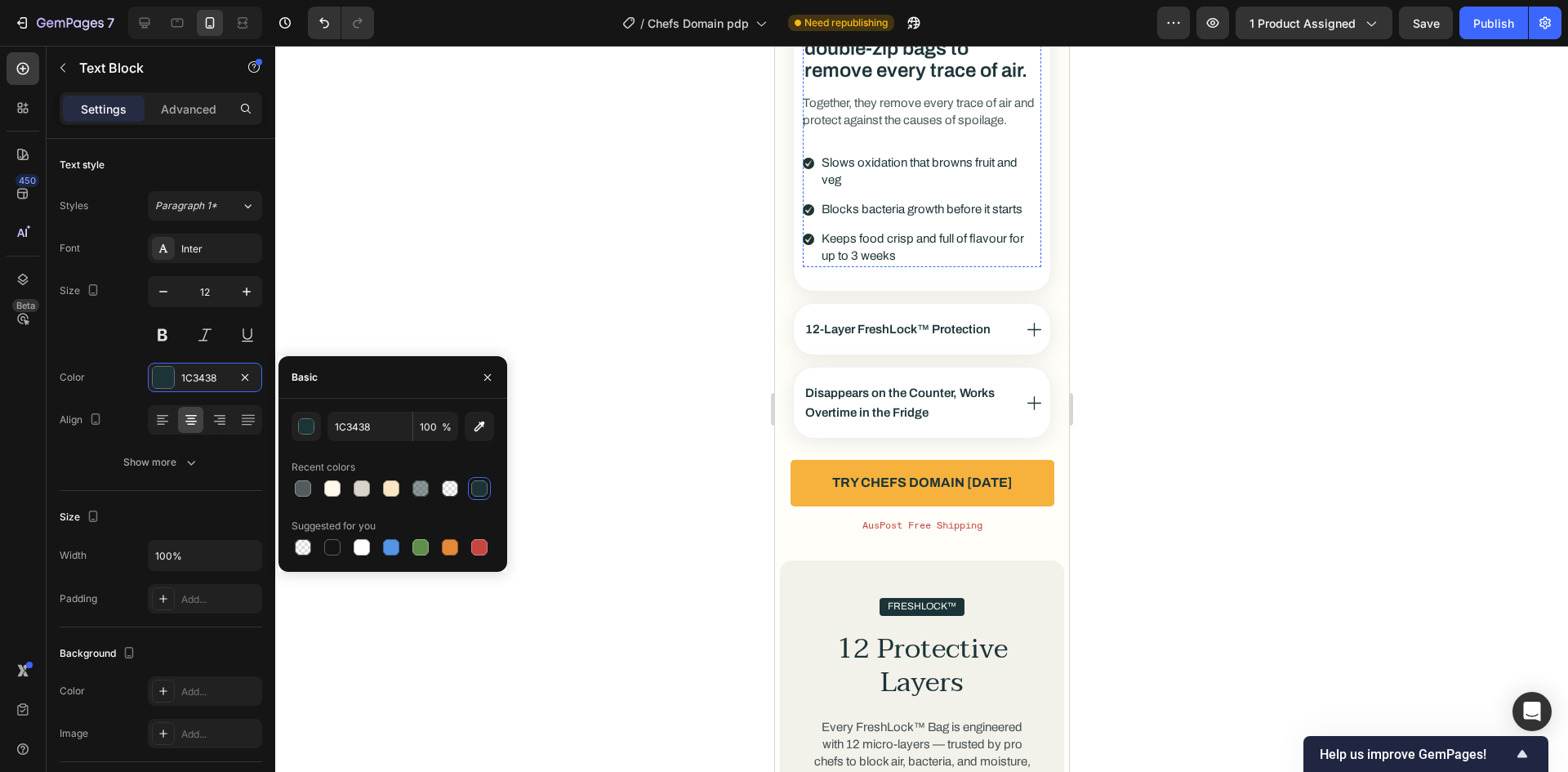
scroll to position [3824, 0]
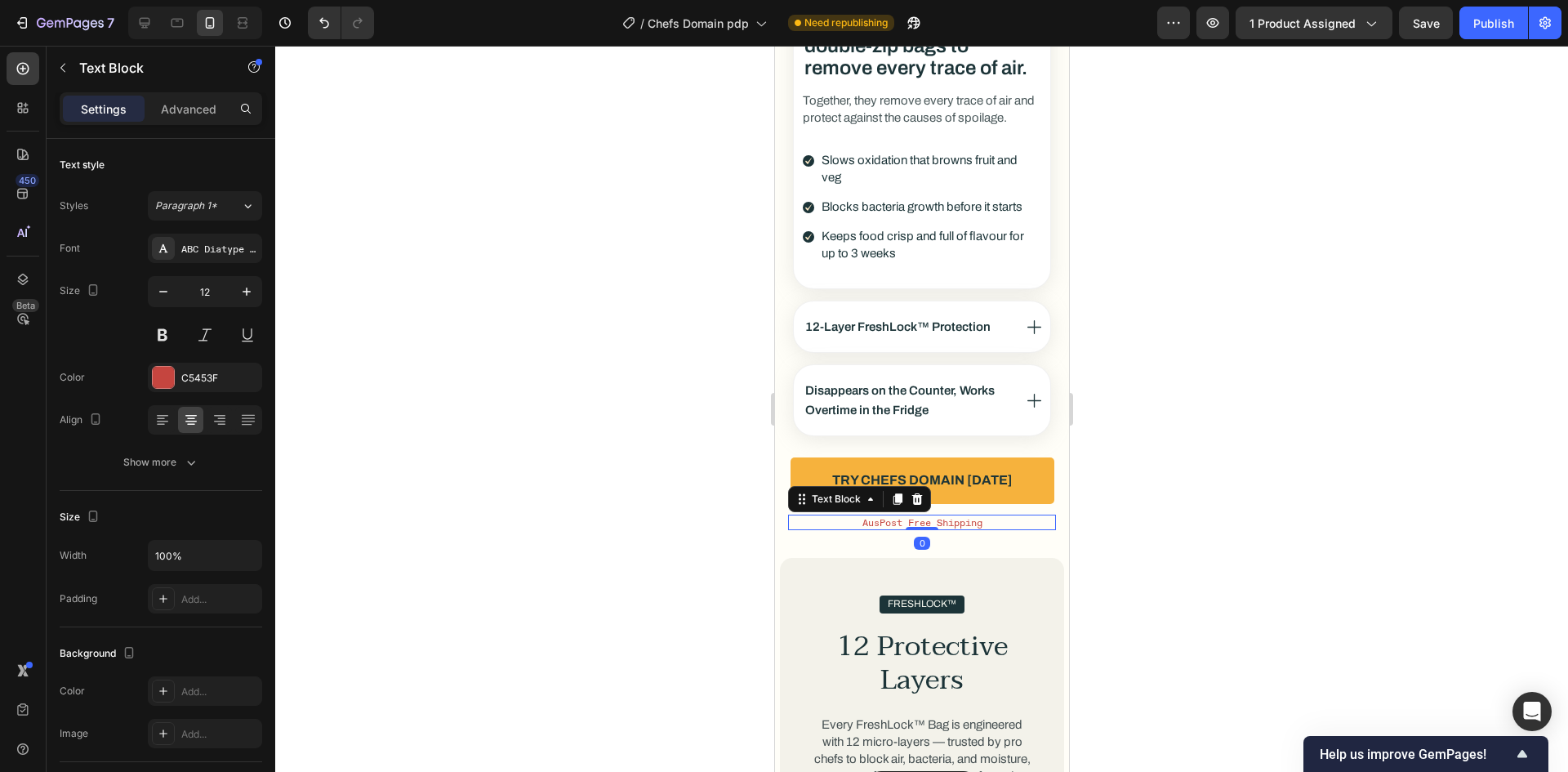
click at [886, 516] on p "AusPost Free Shipping" at bounding box center [920, 522] width 265 height 12
click at [216, 376] on div "C5453F" at bounding box center [204, 378] width 47 height 15
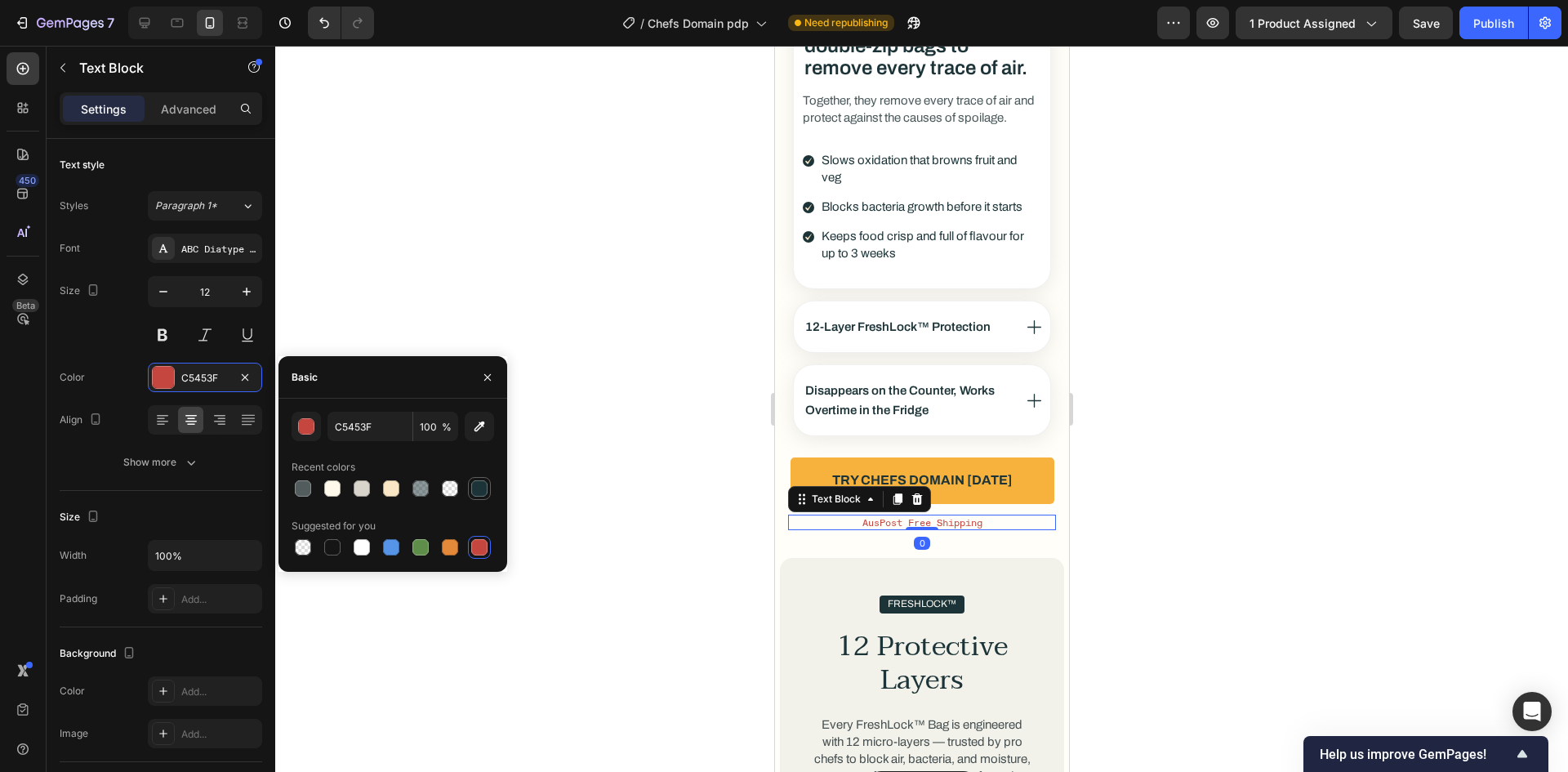
click at [484, 484] on div at bounding box center [479, 488] width 16 height 16
type input "1C3438"
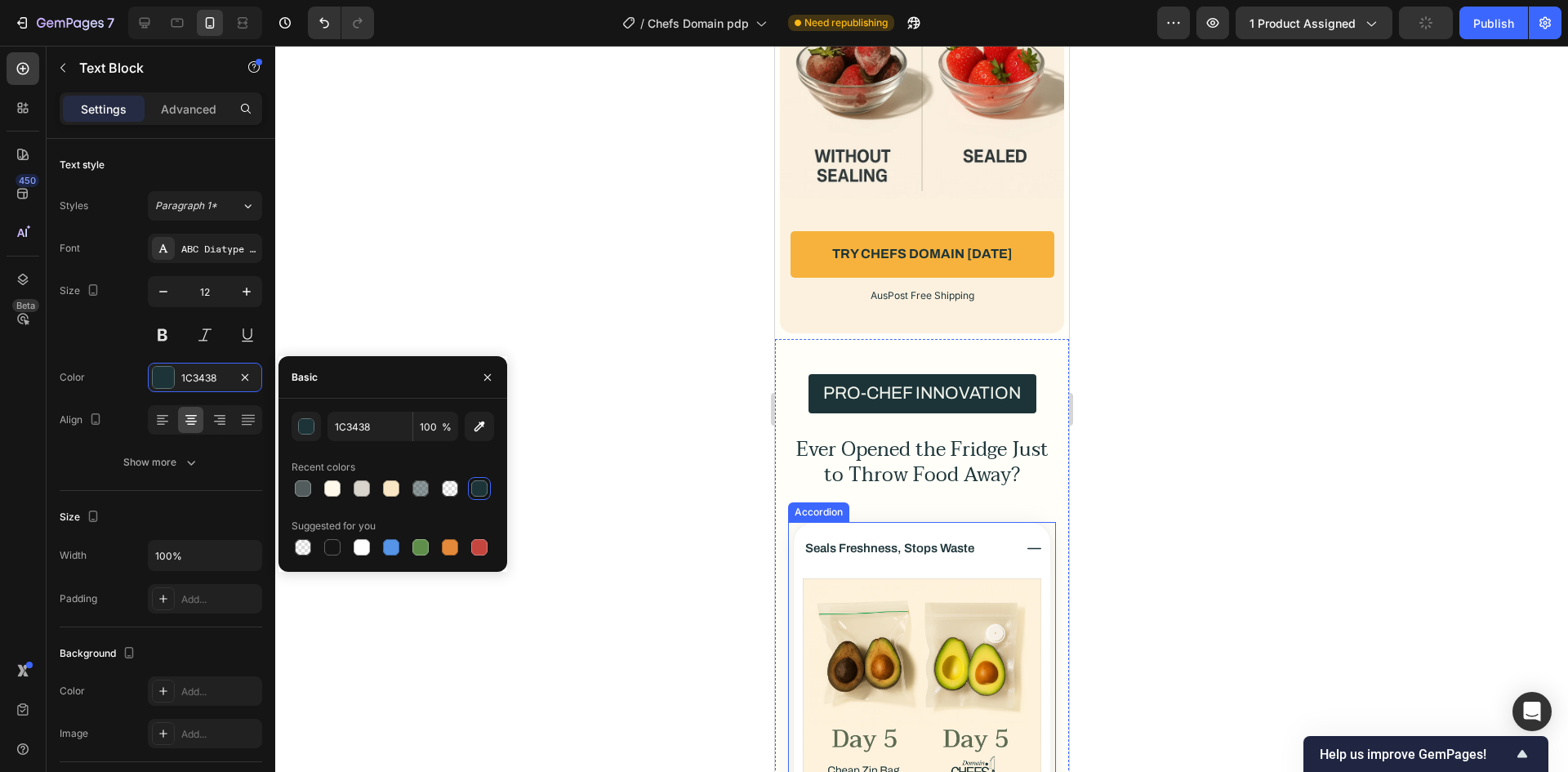
scroll to position [2762, 0]
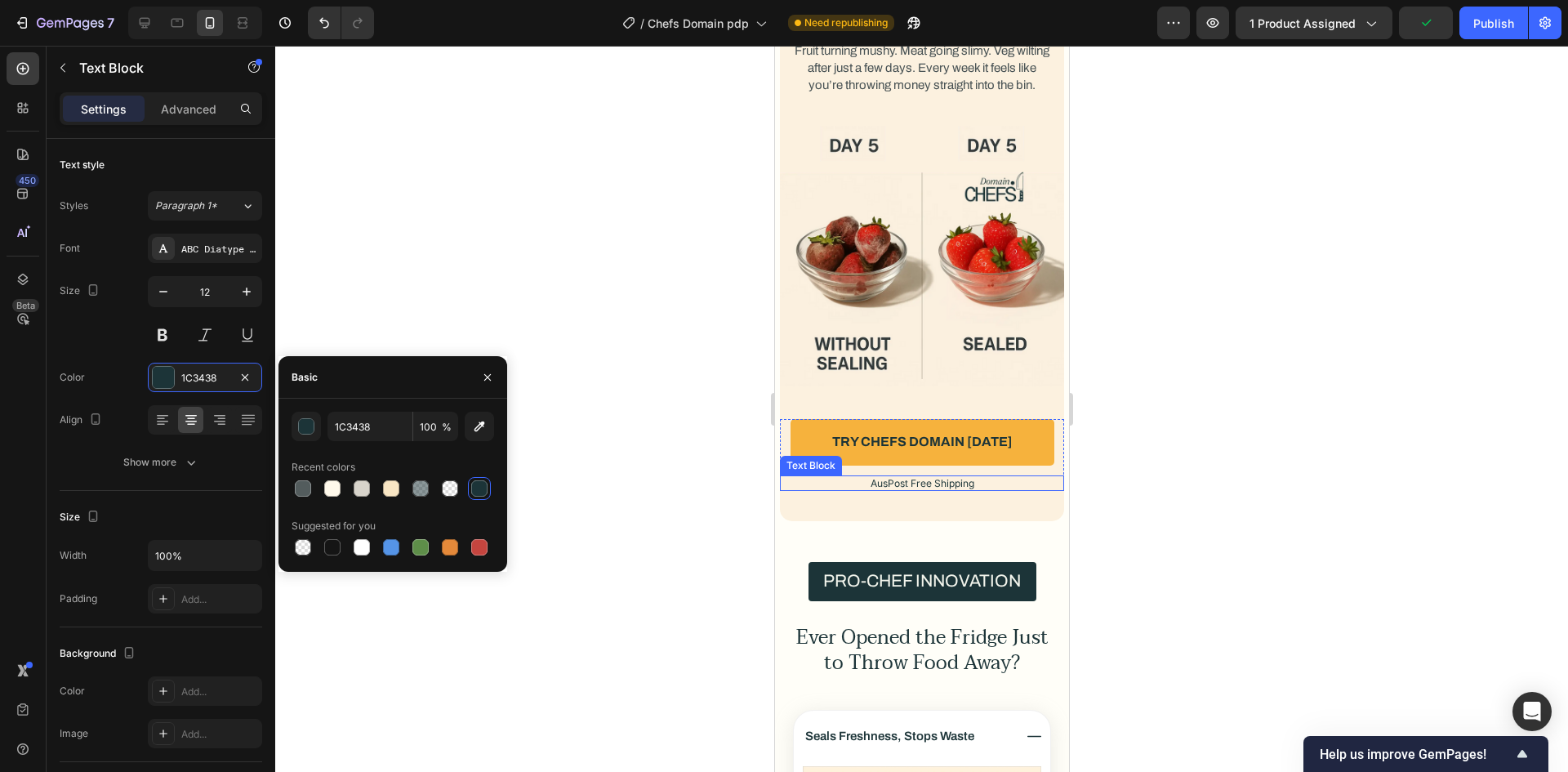
click at [926, 485] on p "AusPost Free Shipping" at bounding box center [920, 483] width 281 height 12
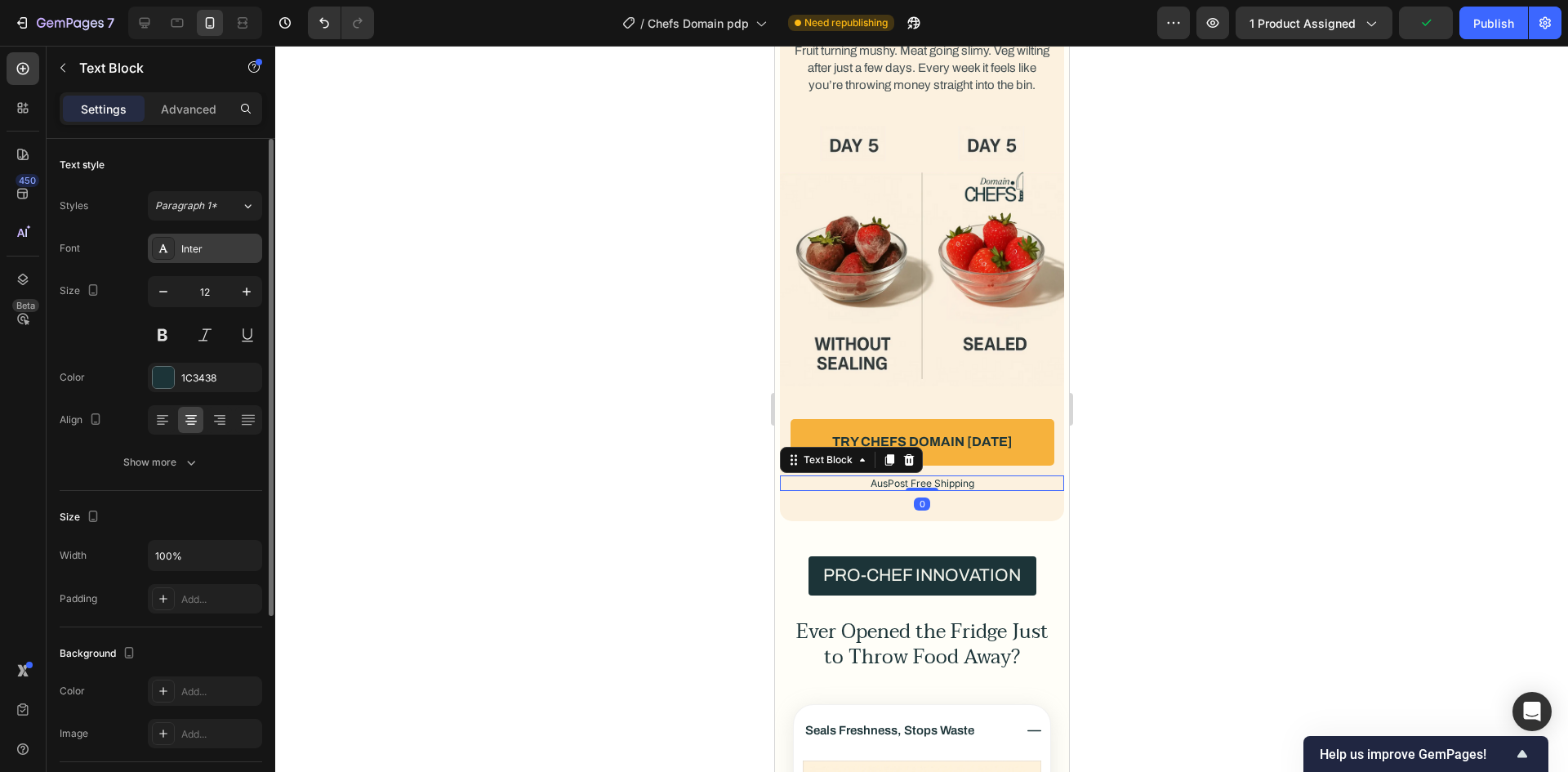
click at [211, 252] on div "Inter" at bounding box center [219, 249] width 77 height 15
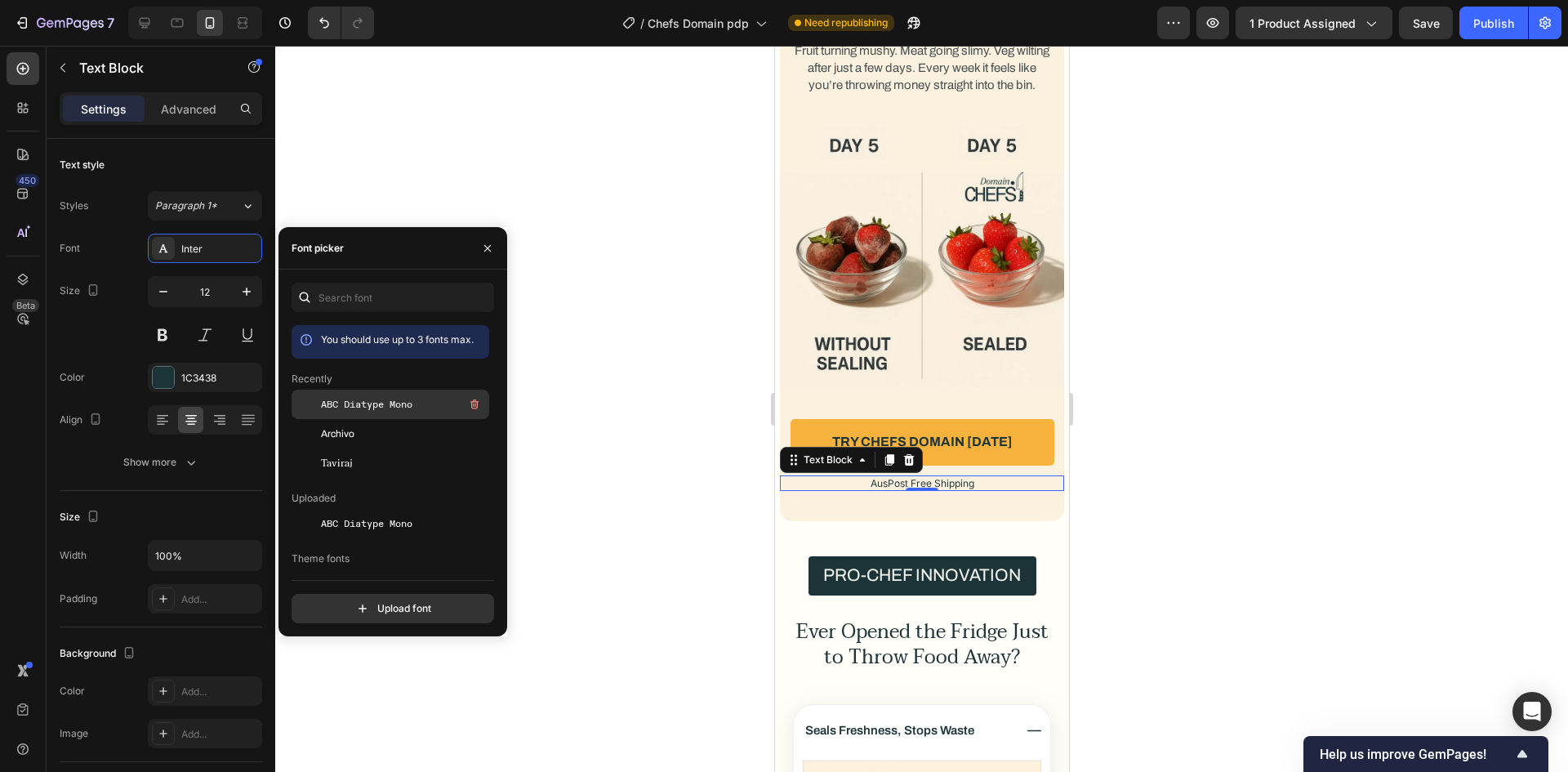
click at [396, 409] on span "ABC Diatype Mono" at bounding box center [367, 404] width 92 height 15
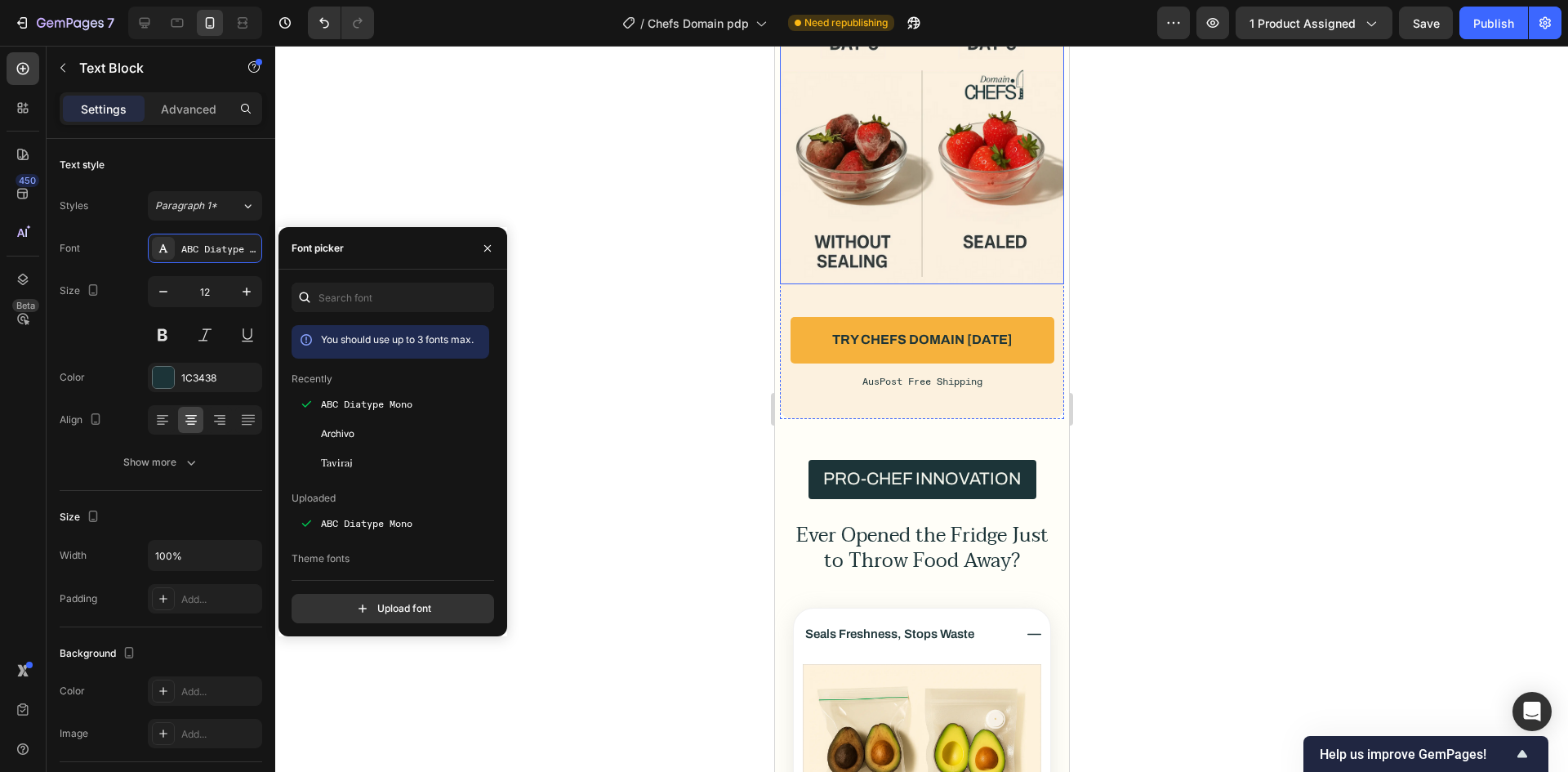
scroll to position [2869, 0]
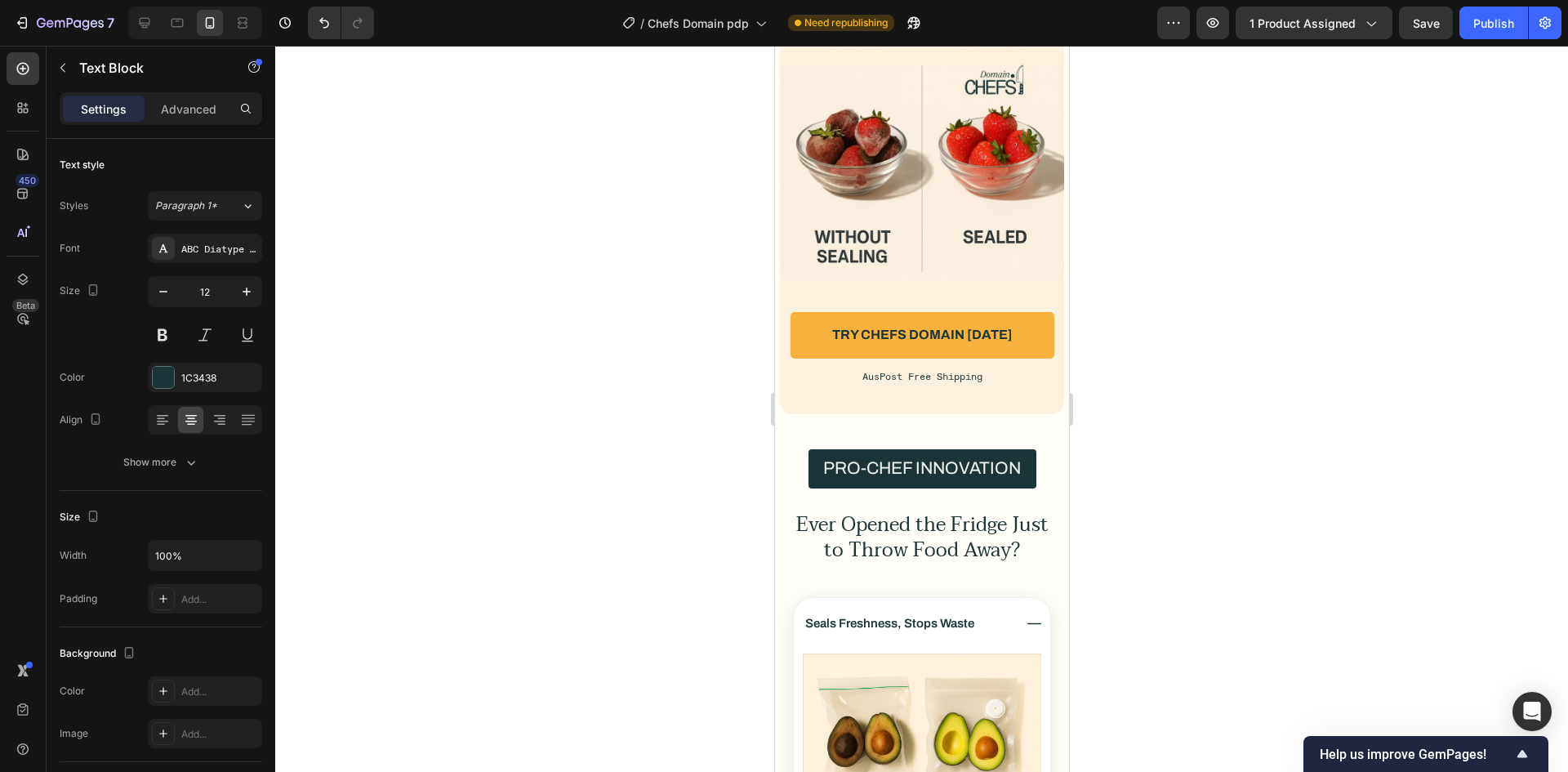
click at [949, 382] on p "AusPost Free Shipping" at bounding box center [920, 376] width 281 height 12
click at [944, 409] on div "Ever Opened the Fridge Just to Throw Food Away? Heading Fruit turning mushy. Me…" at bounding box center [921, 106] width 284 height 615
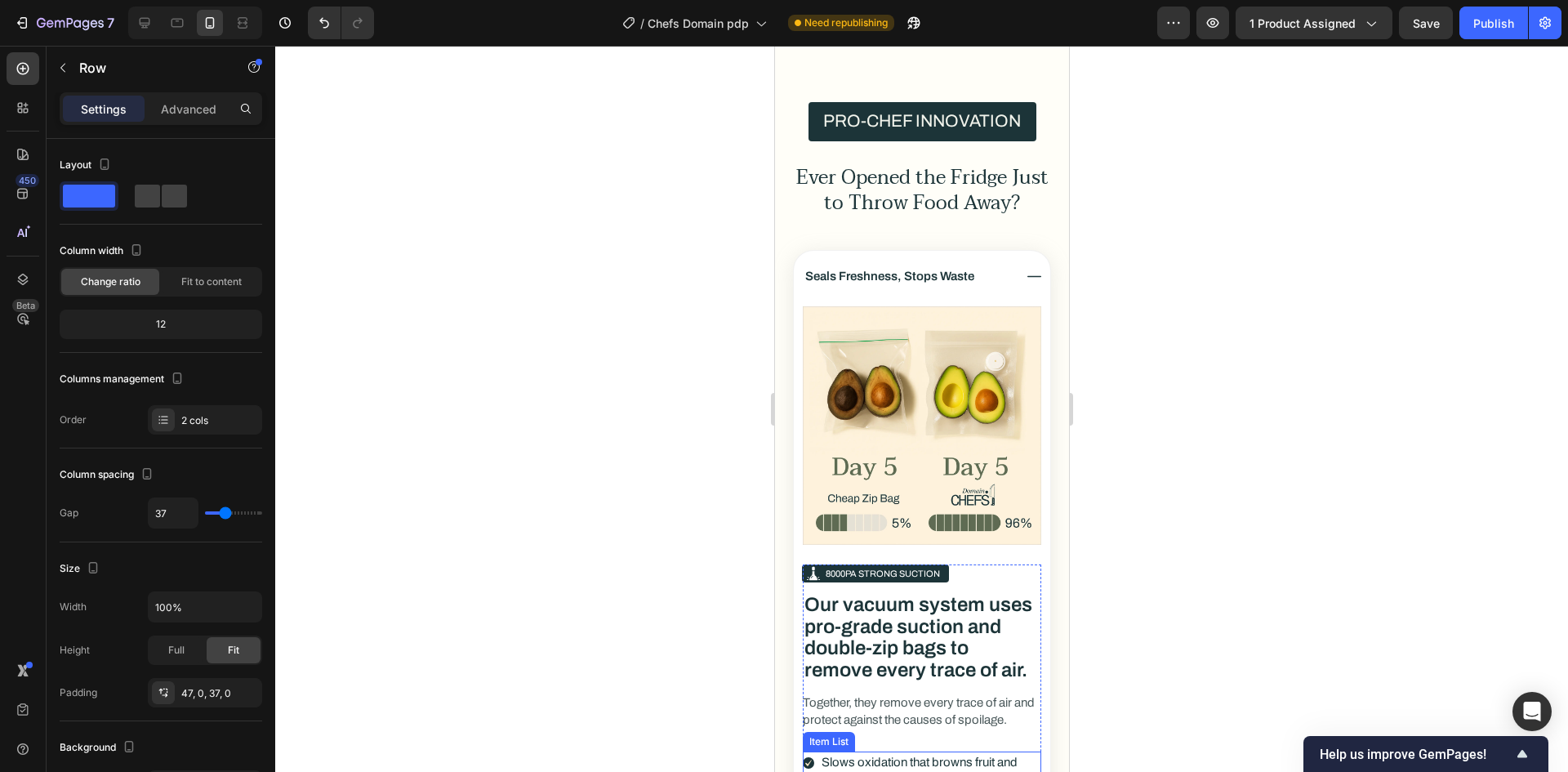
scroll to position [3196, 0]
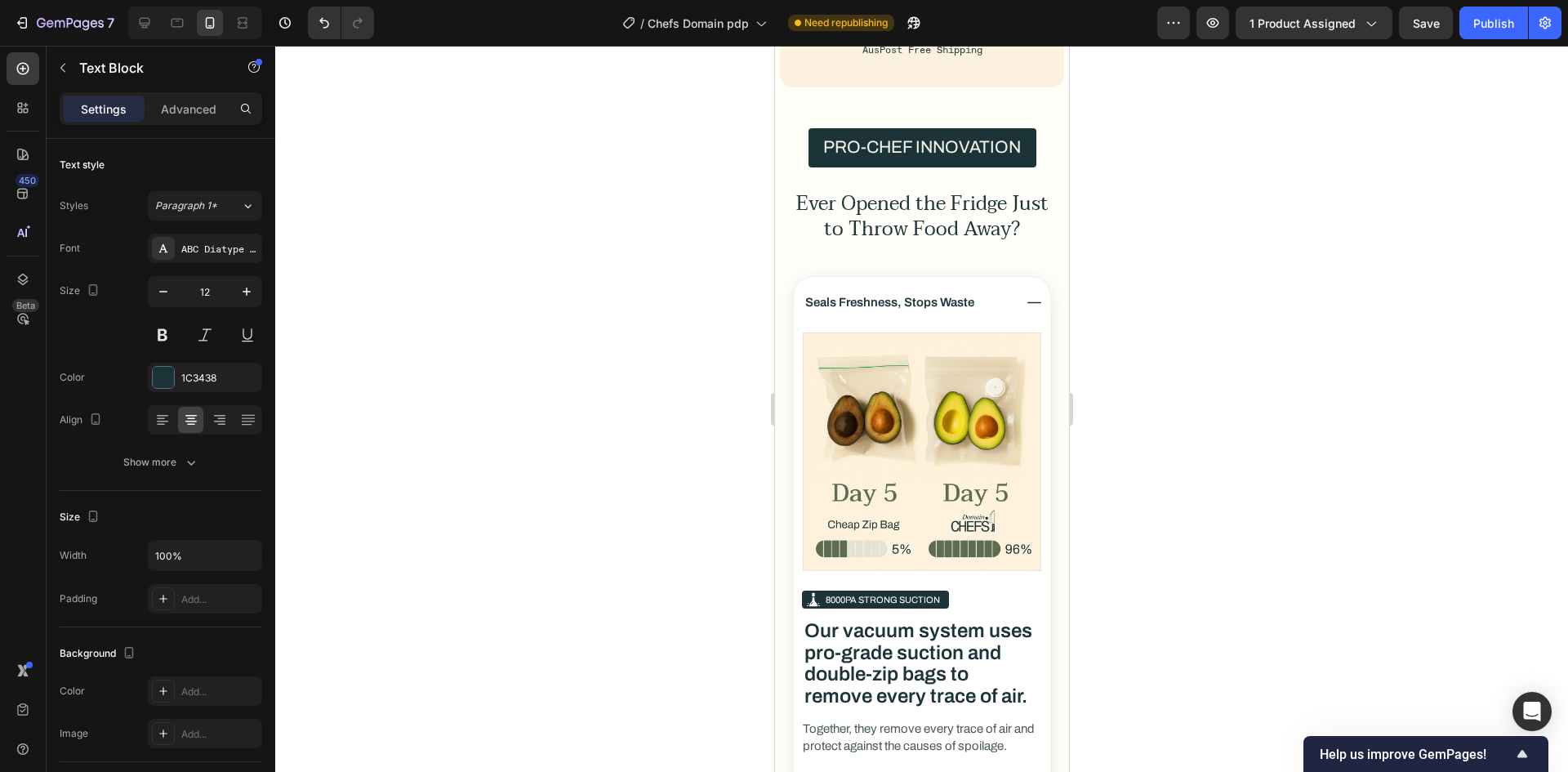
click at [995, 56] on p "AusPost Free Shipping" at bounding box center [920, 49] width 281 height 12
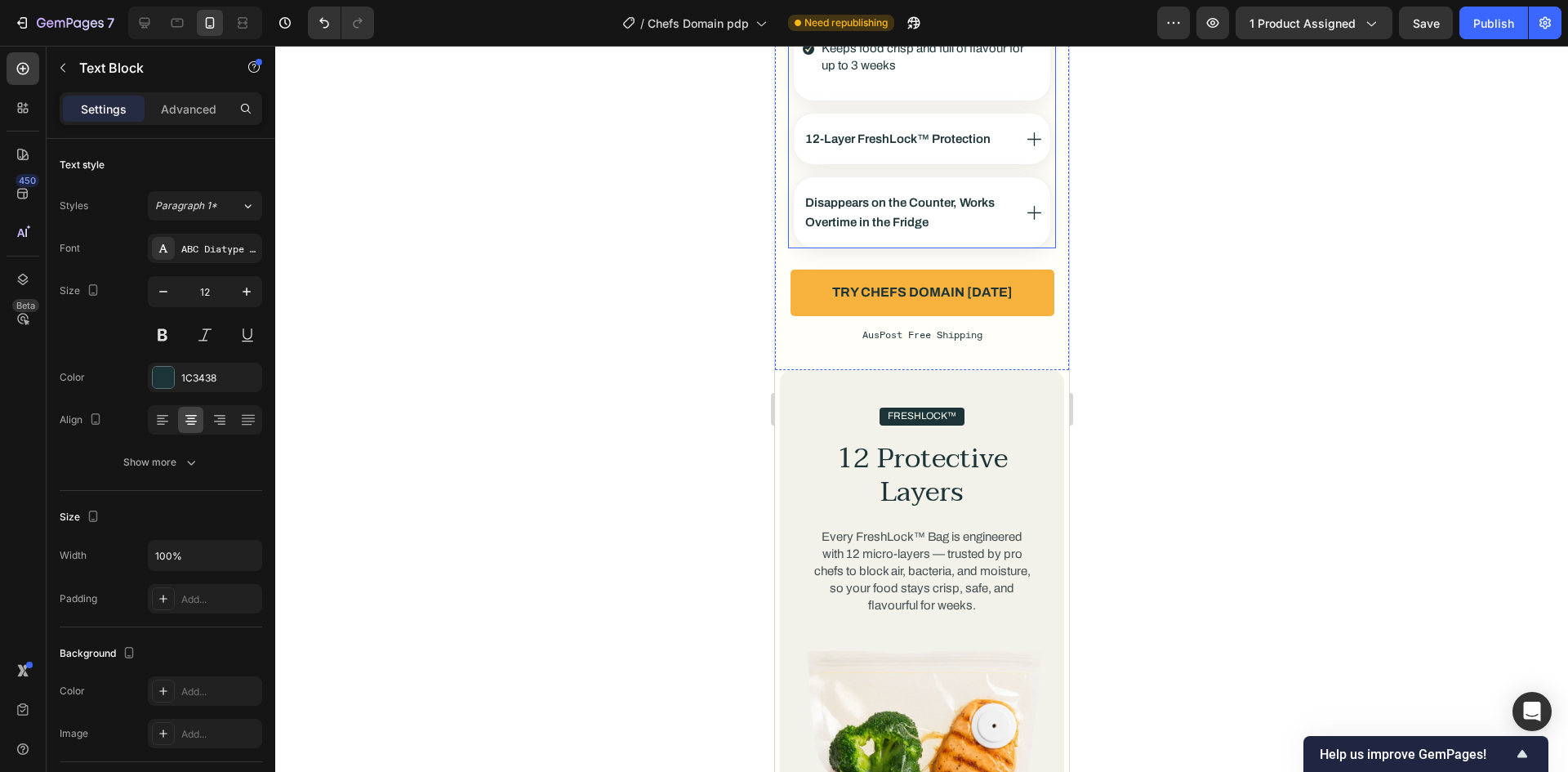
scroll to position [4013, 0]
click at [917, 336] on div "AusPost Free Shipping Text Block 0" at bounding box center [921, 334] width 268 height 16
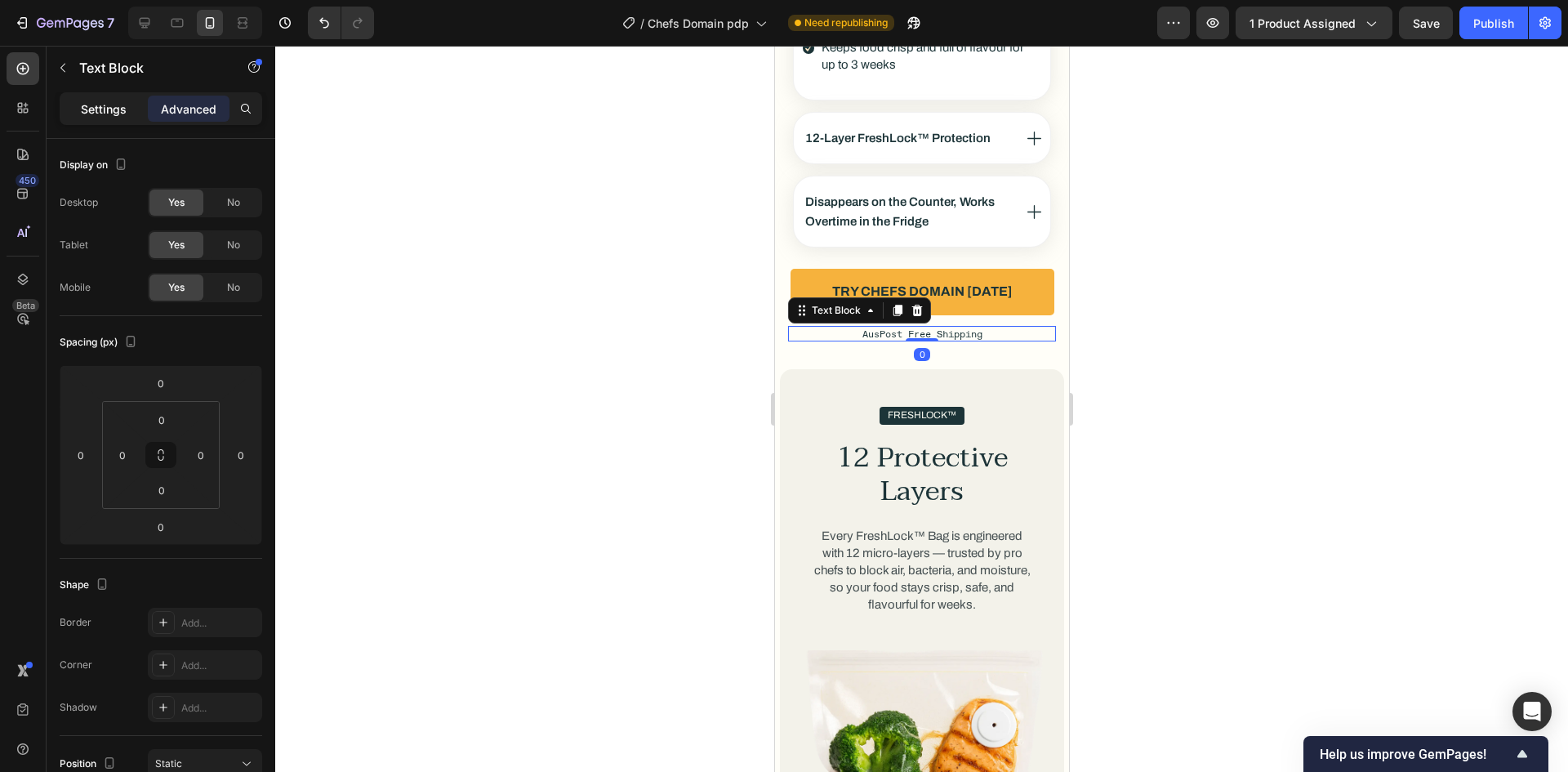
click at [118, 119] on div "Settings" at bounding box center [104, 109] width 82 height 26
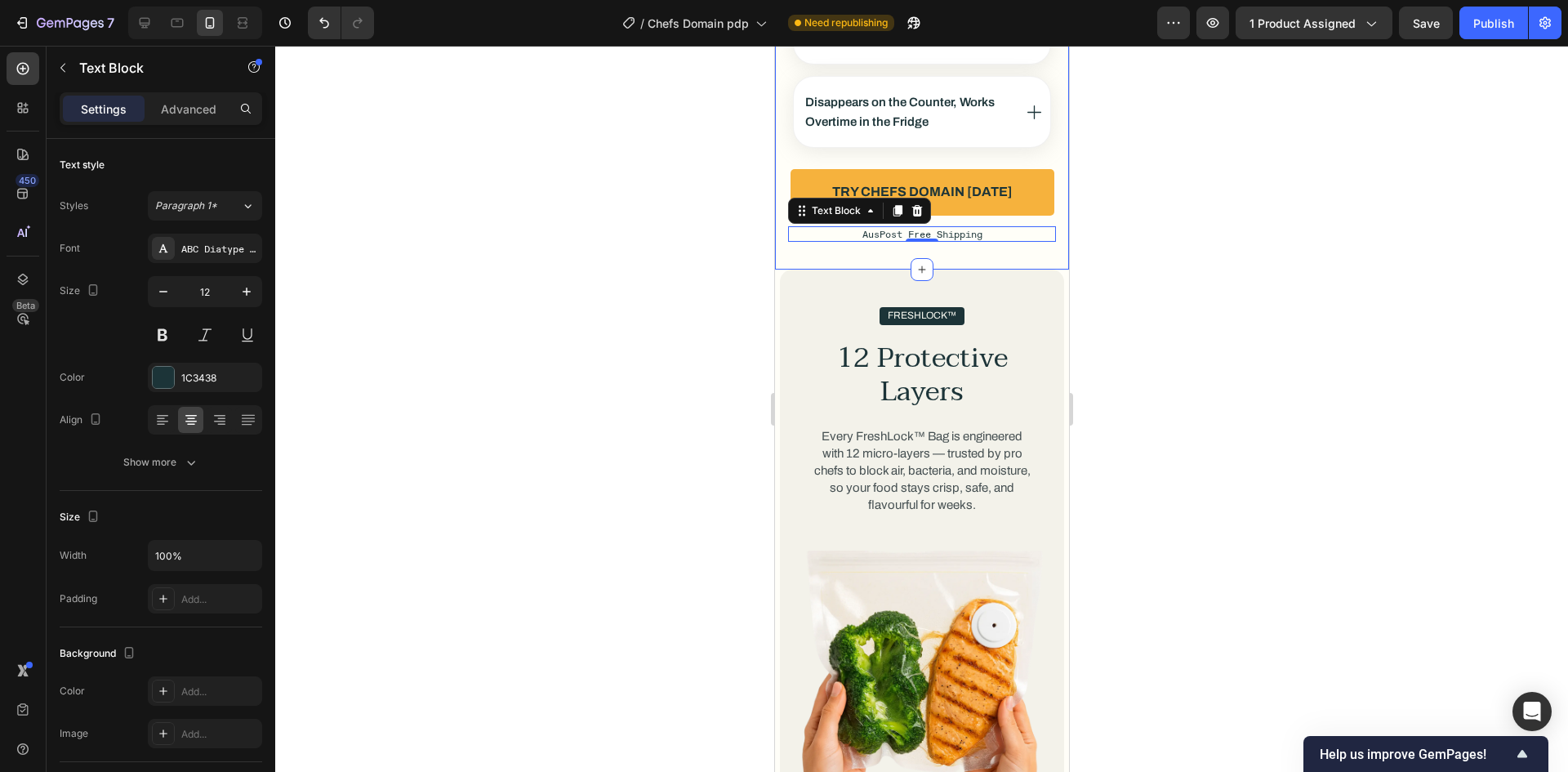
scroll to position [4258, 0]
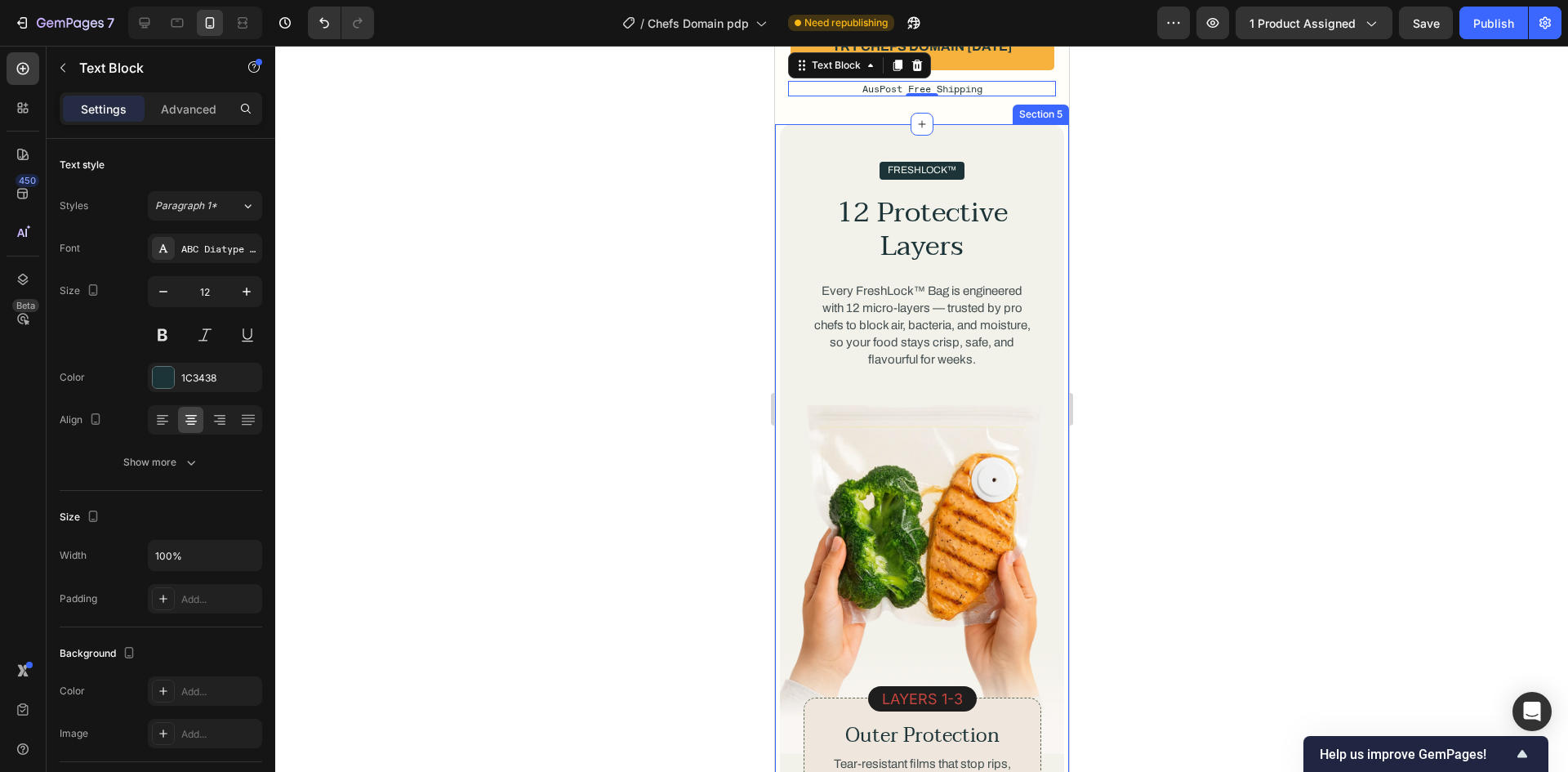
click at [145, 37] on div at bounding box center [195, 23] width 134 height 33
click at [146, 31] on div at bounding box center [145, 23] width 26 height 26
type input "15"
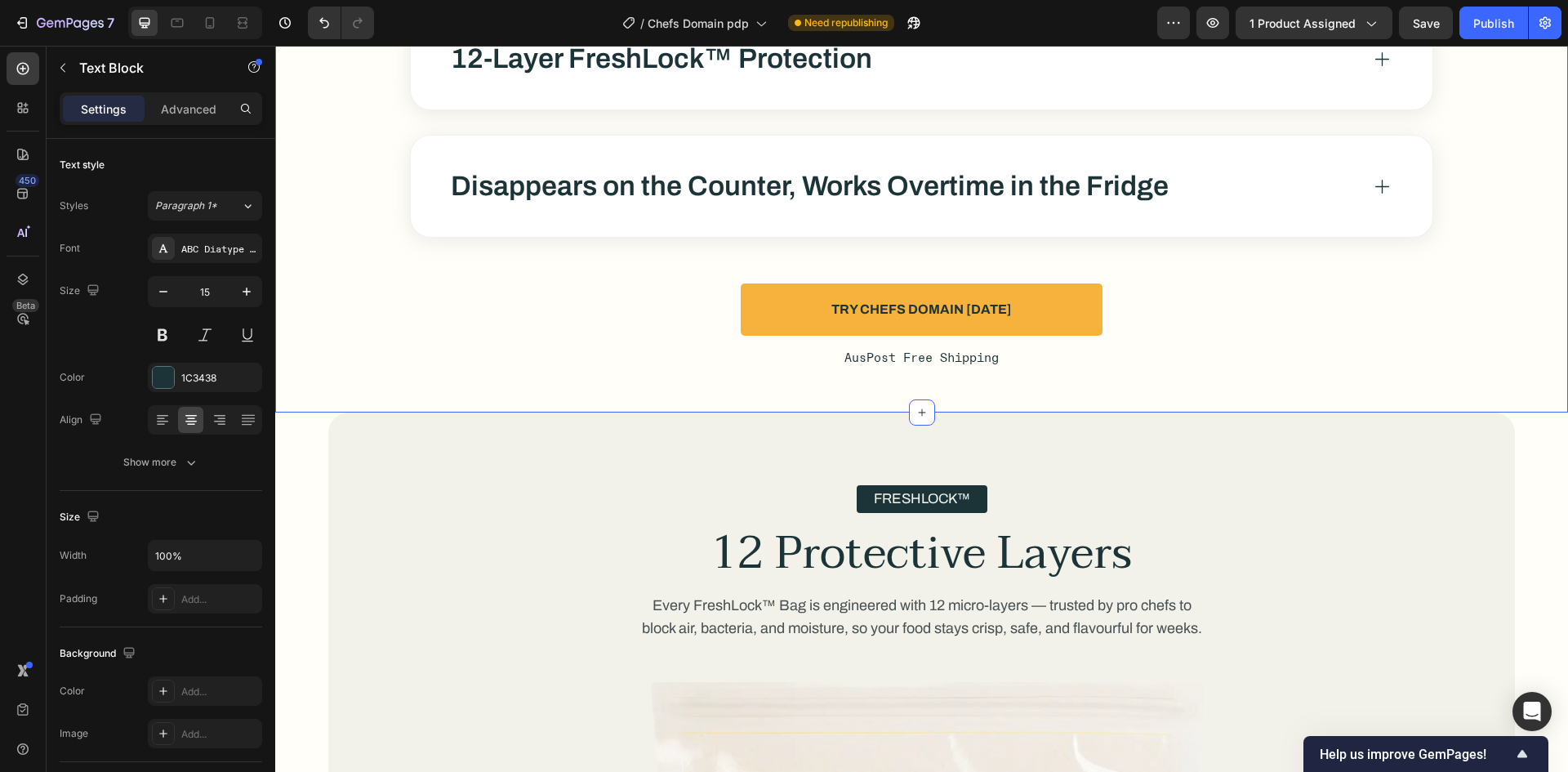
scroll to position [4174, 0]
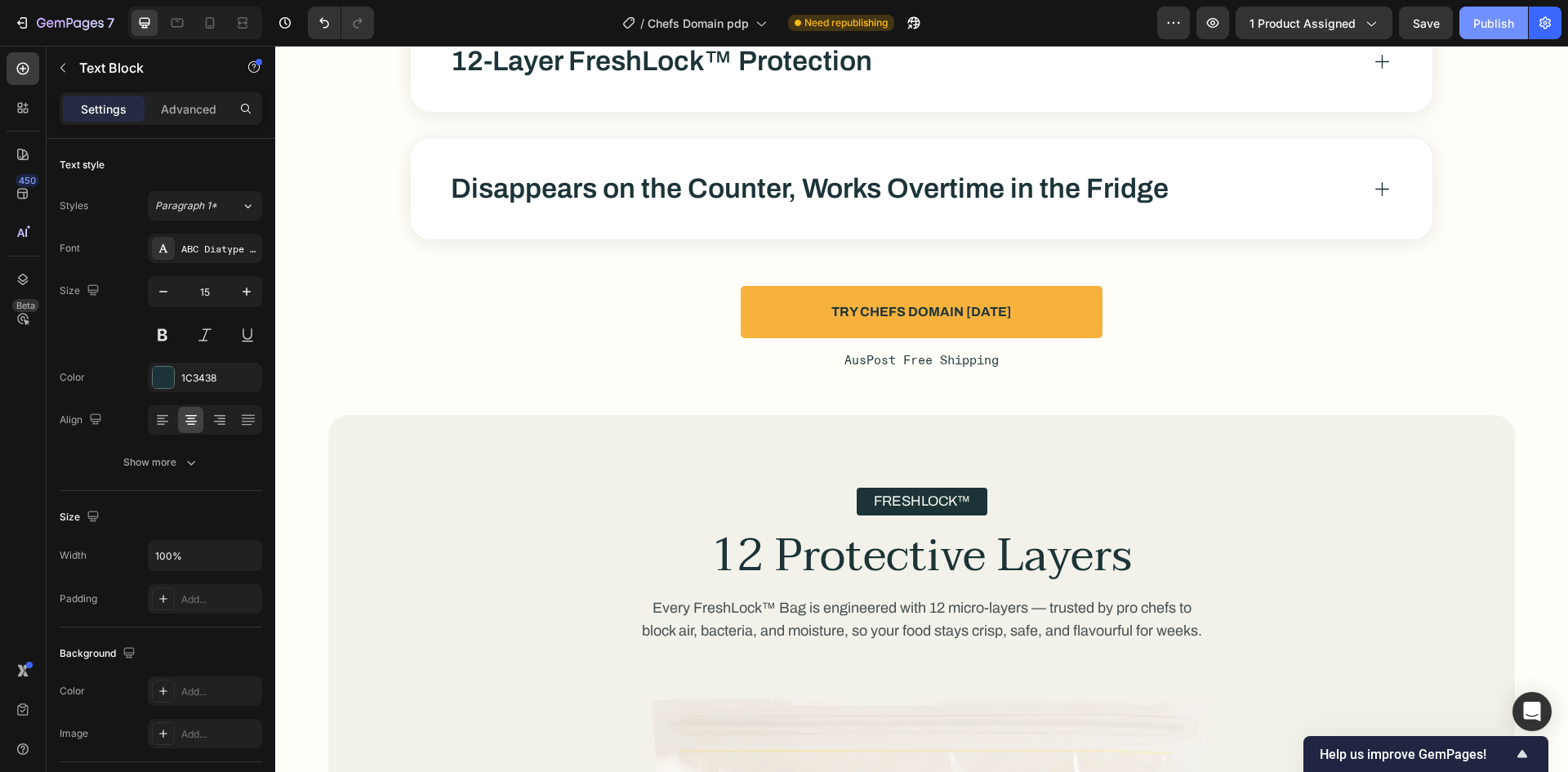
click at [1487, 19] on div "Publish" at bounding box center [1493, 23] width 41 height 17
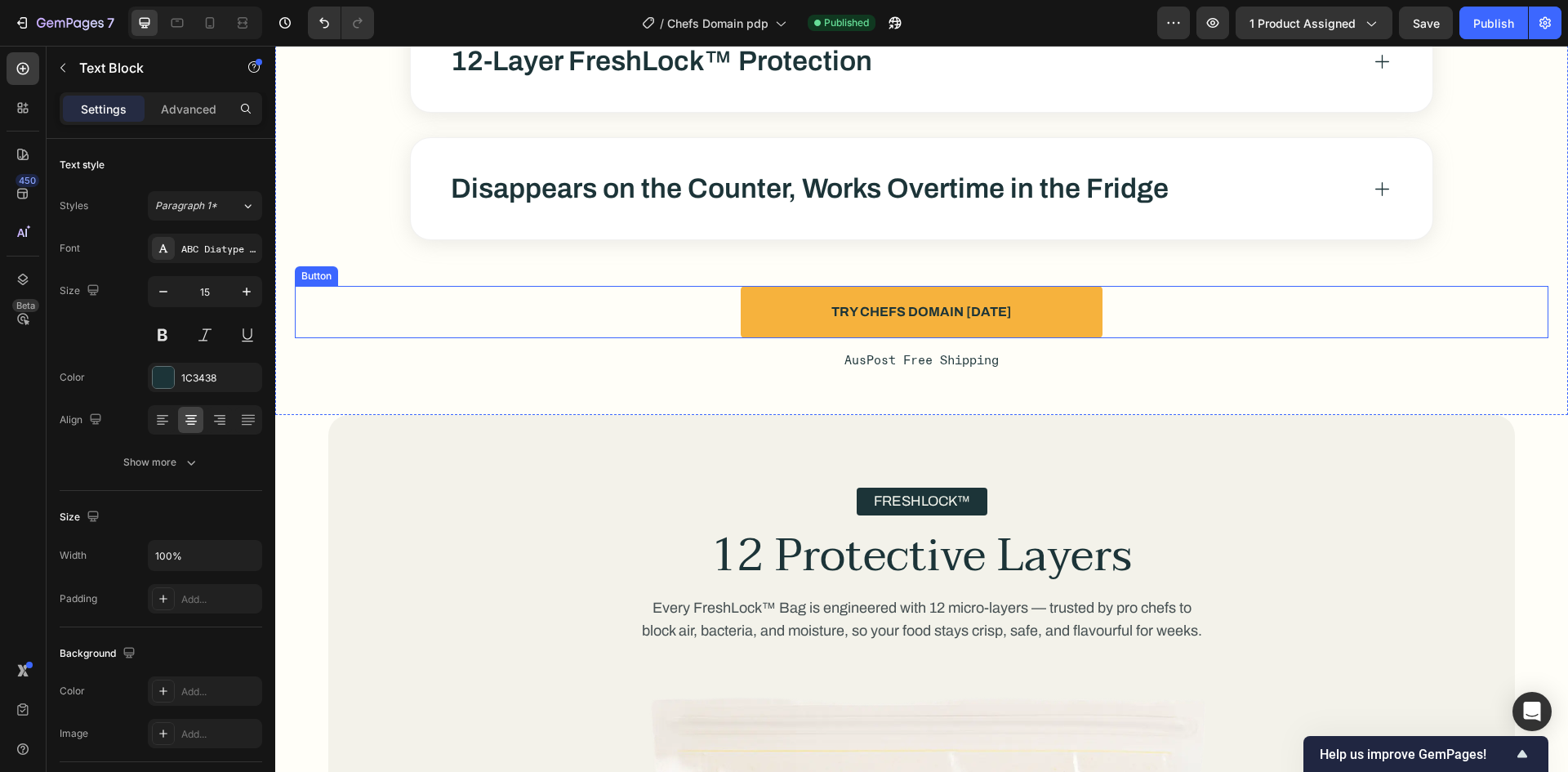
click at [862, 300] on button "Try Chefs Domain [DATE]" at bounding box center [921, 312] width 362 height 52
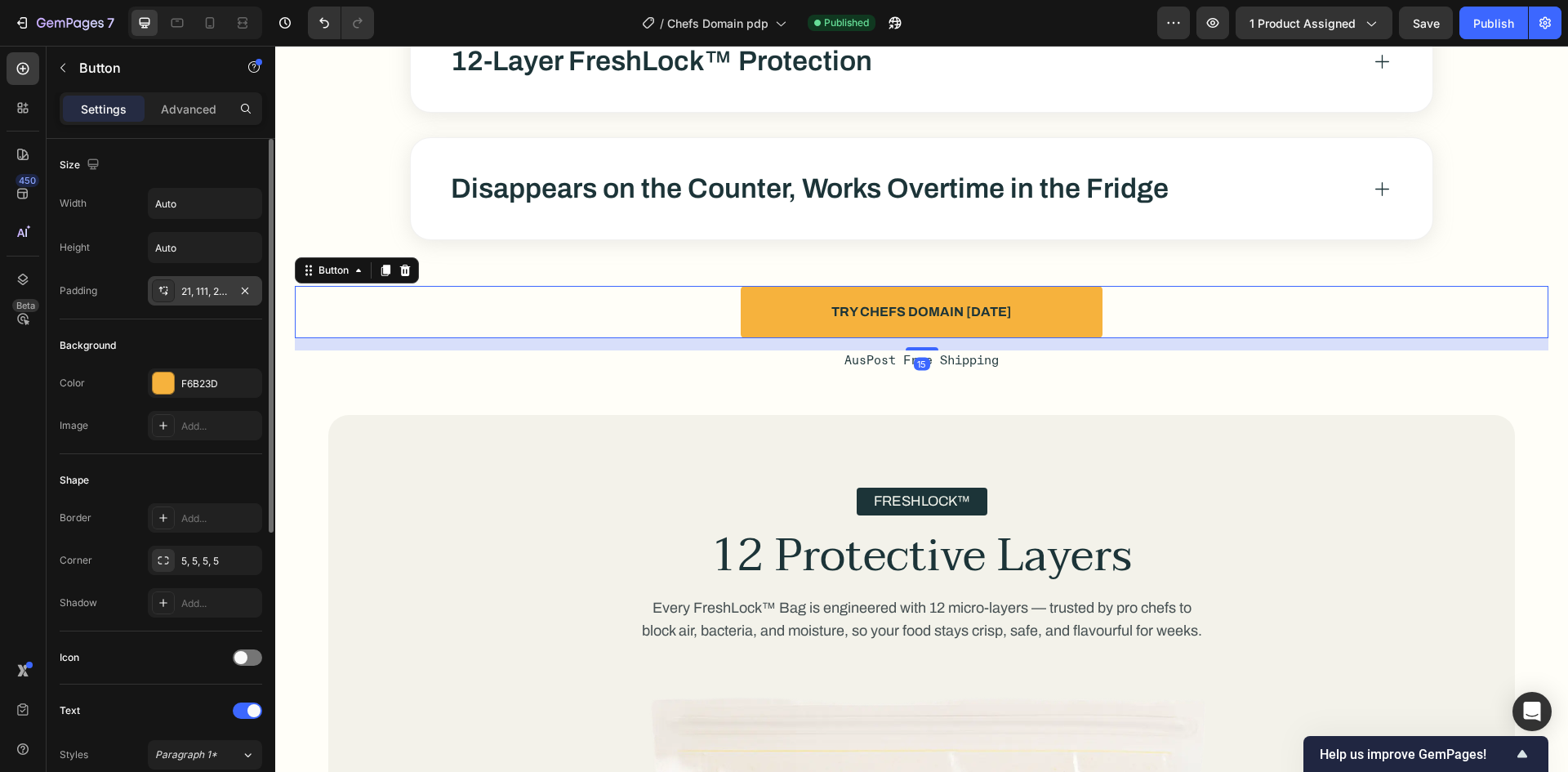
click at [219, 296] on div "21, 111, 20, 111" at bounding box center [204, 291] width 47 height 15
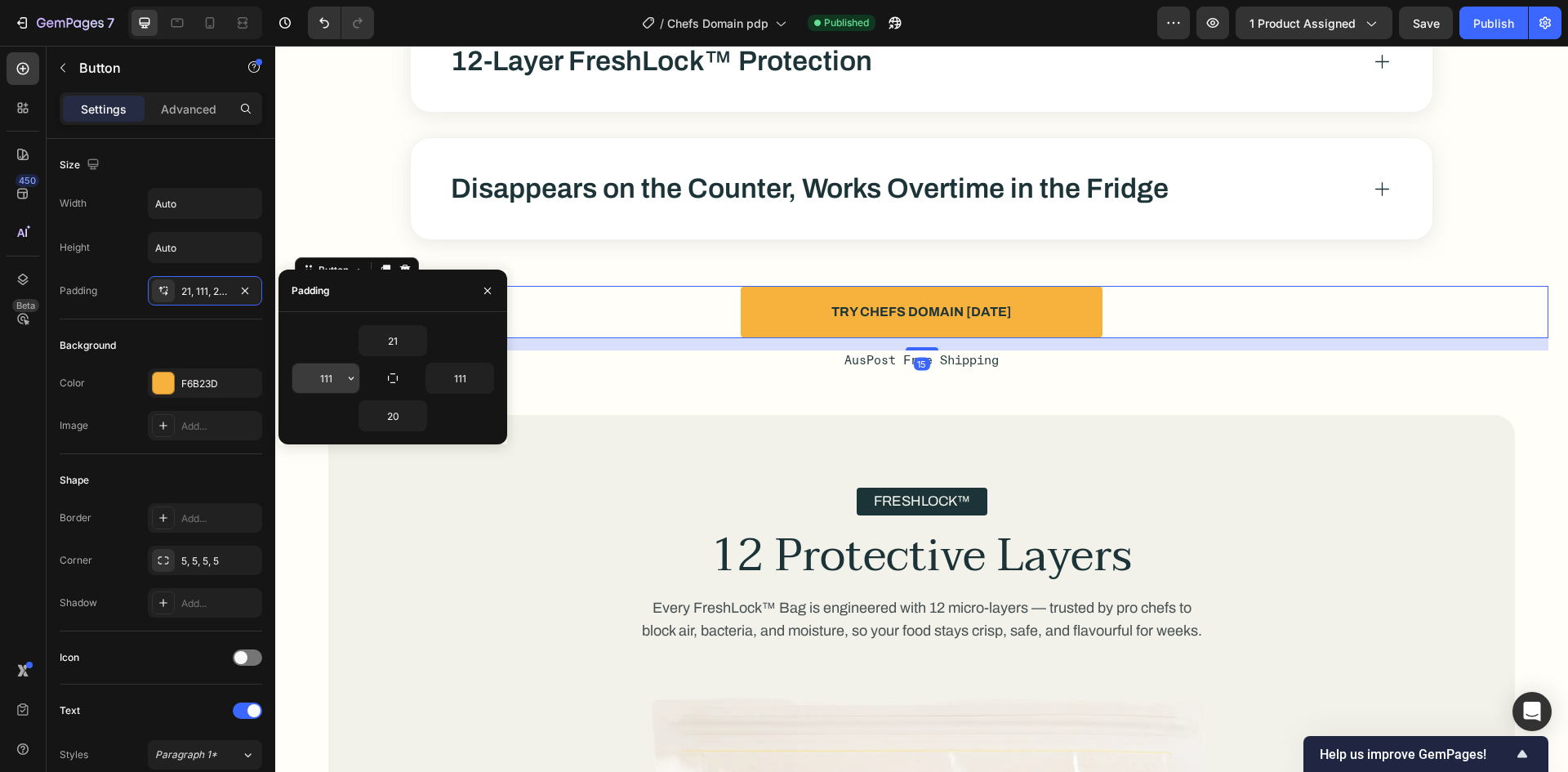
click at [318, 377] on input "111" at bounding box center [326, 378] width 67 height 29
type input "182"
click at [450, 380] on input "111" at bounding box center [460, 378] width 67 height 29
click at [452, 346] on div "21" at bounding box center [393, 340] width 203 height 31
click at [454, 376] on input "18" at bounding box center [460, 378] width 67 height 29
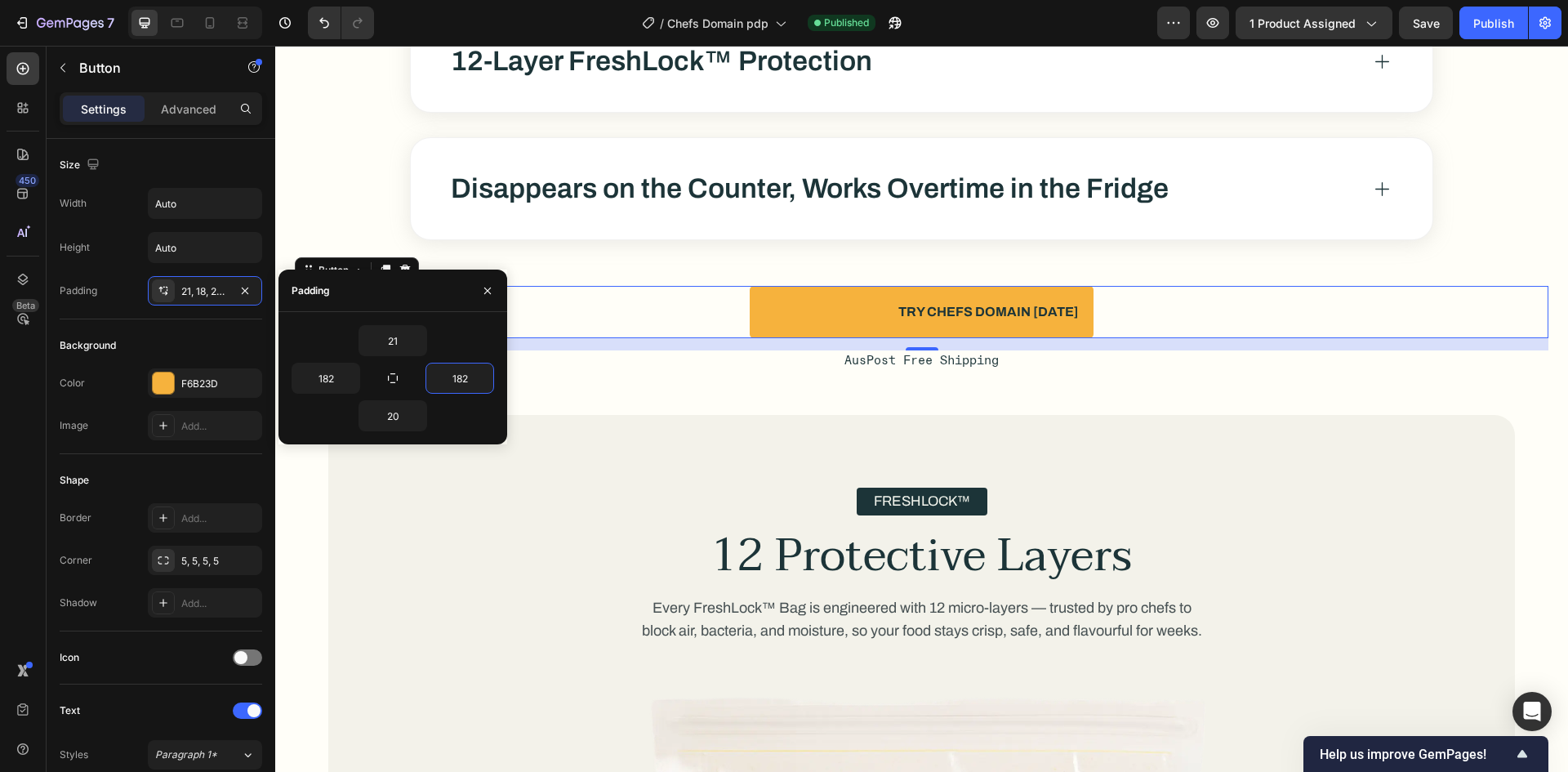
type input "182"
click at [456, 339] on div "21" at bounding box center [393, 340] width 203 height 31
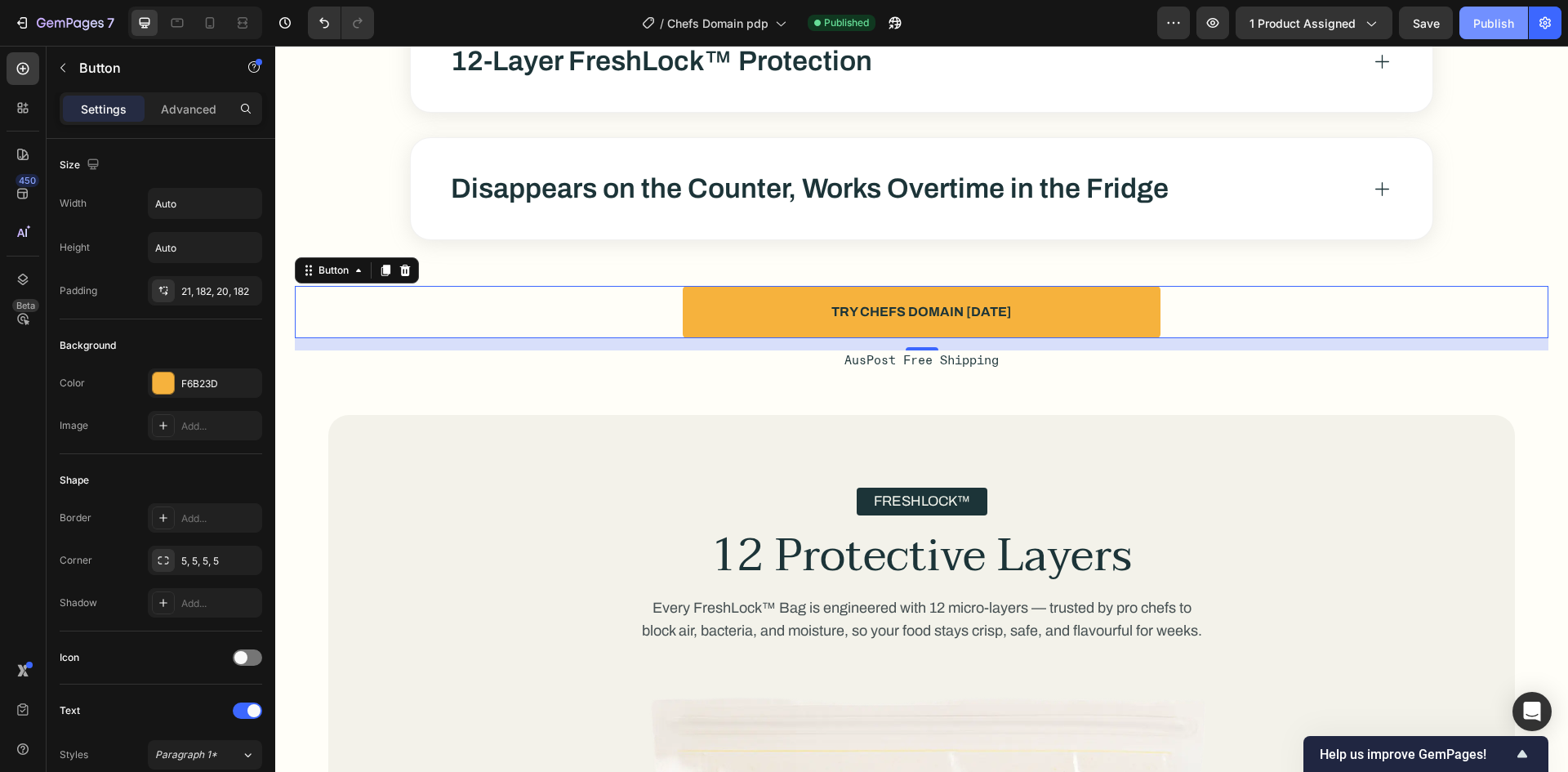
click at [1469, 20] on button "Publish" at bounding box center [1493, 23] width 69 height 33
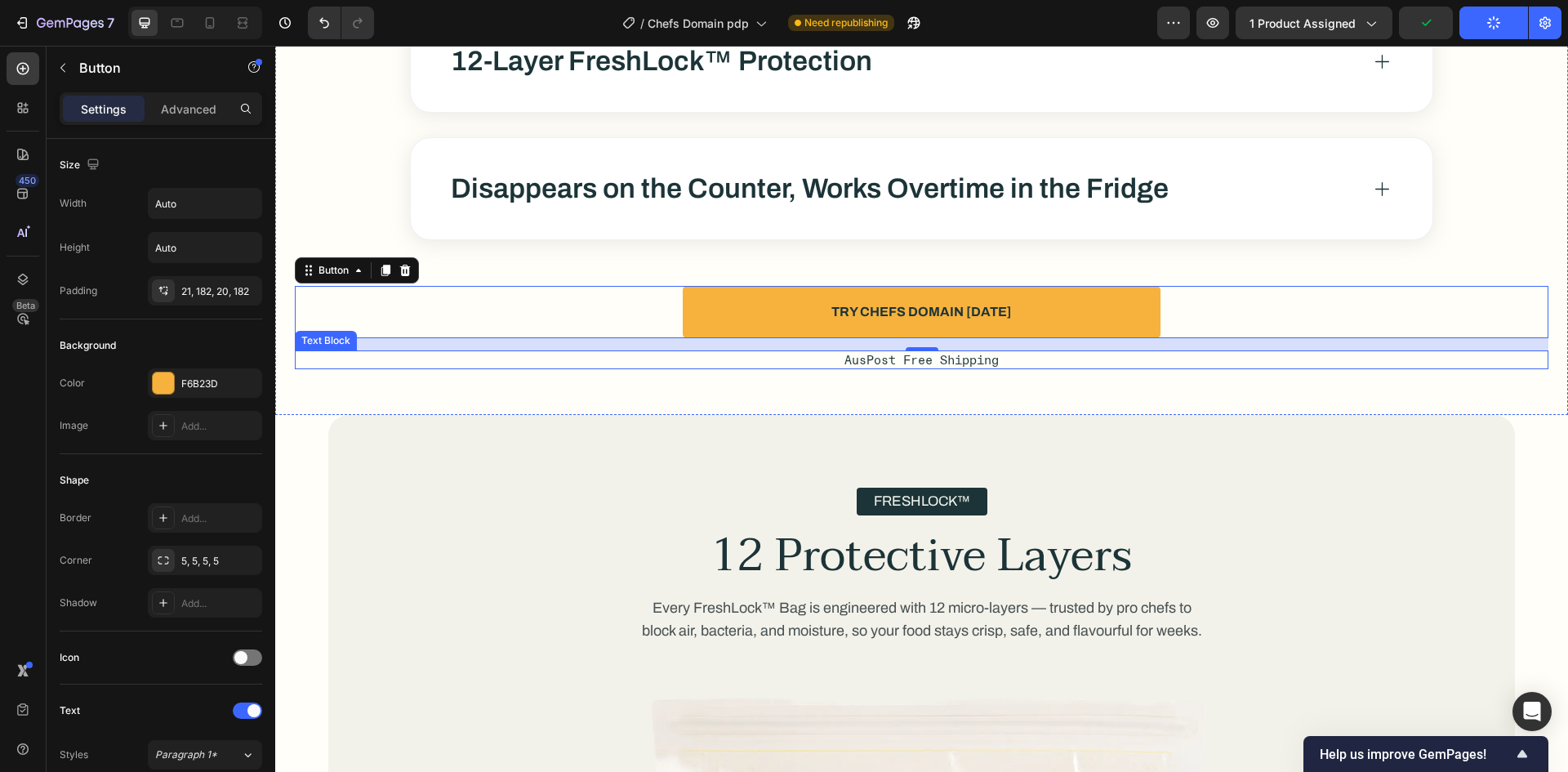
click at [1042, 364] on p "AusPost Free Shipping" at bounding box center [921, 360] width 1250 height 16
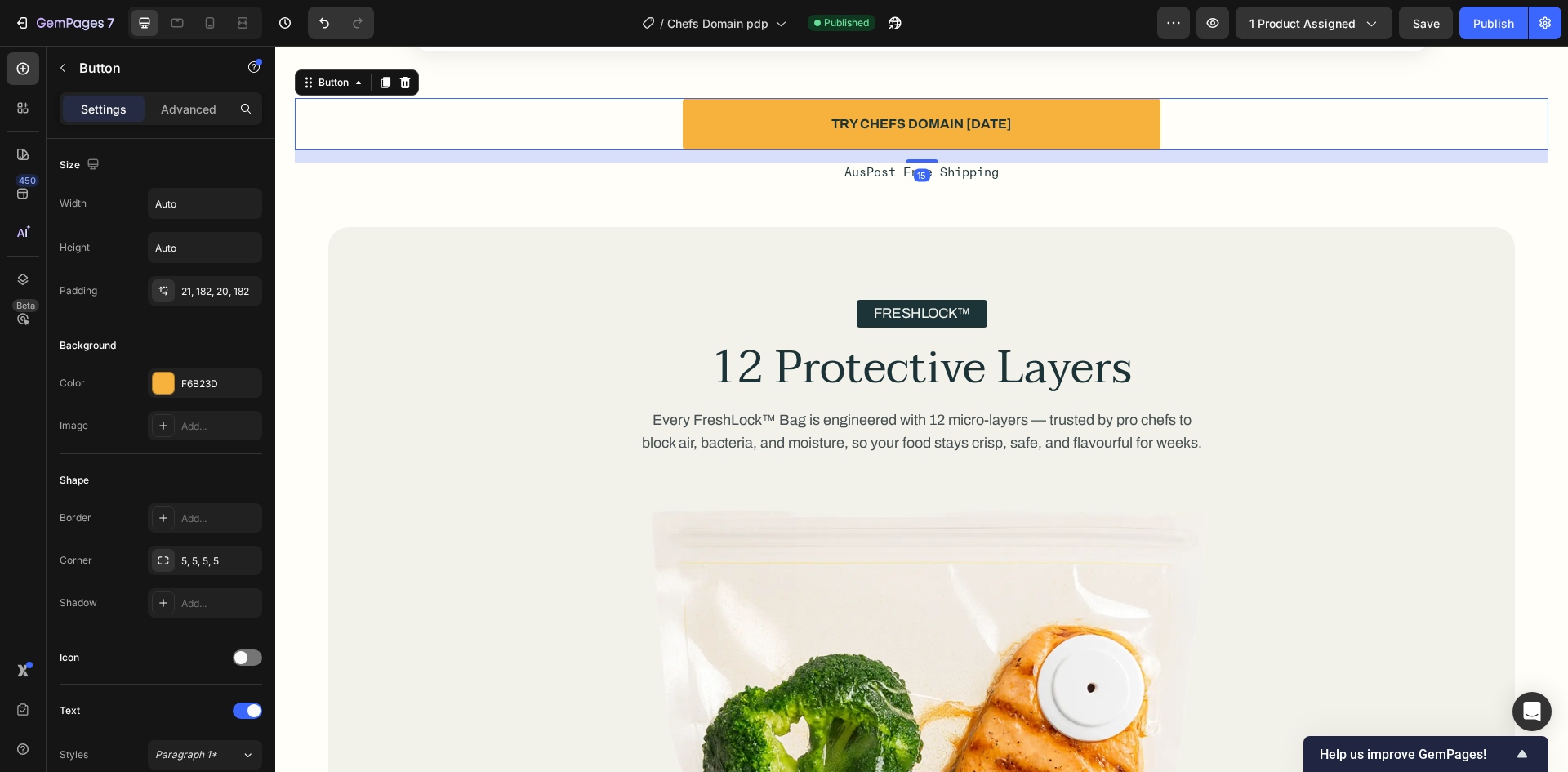
click at [980, 150] on button "Try Chefs Domain [DATE]" at bounding box center [921, 124] width 478 height 52
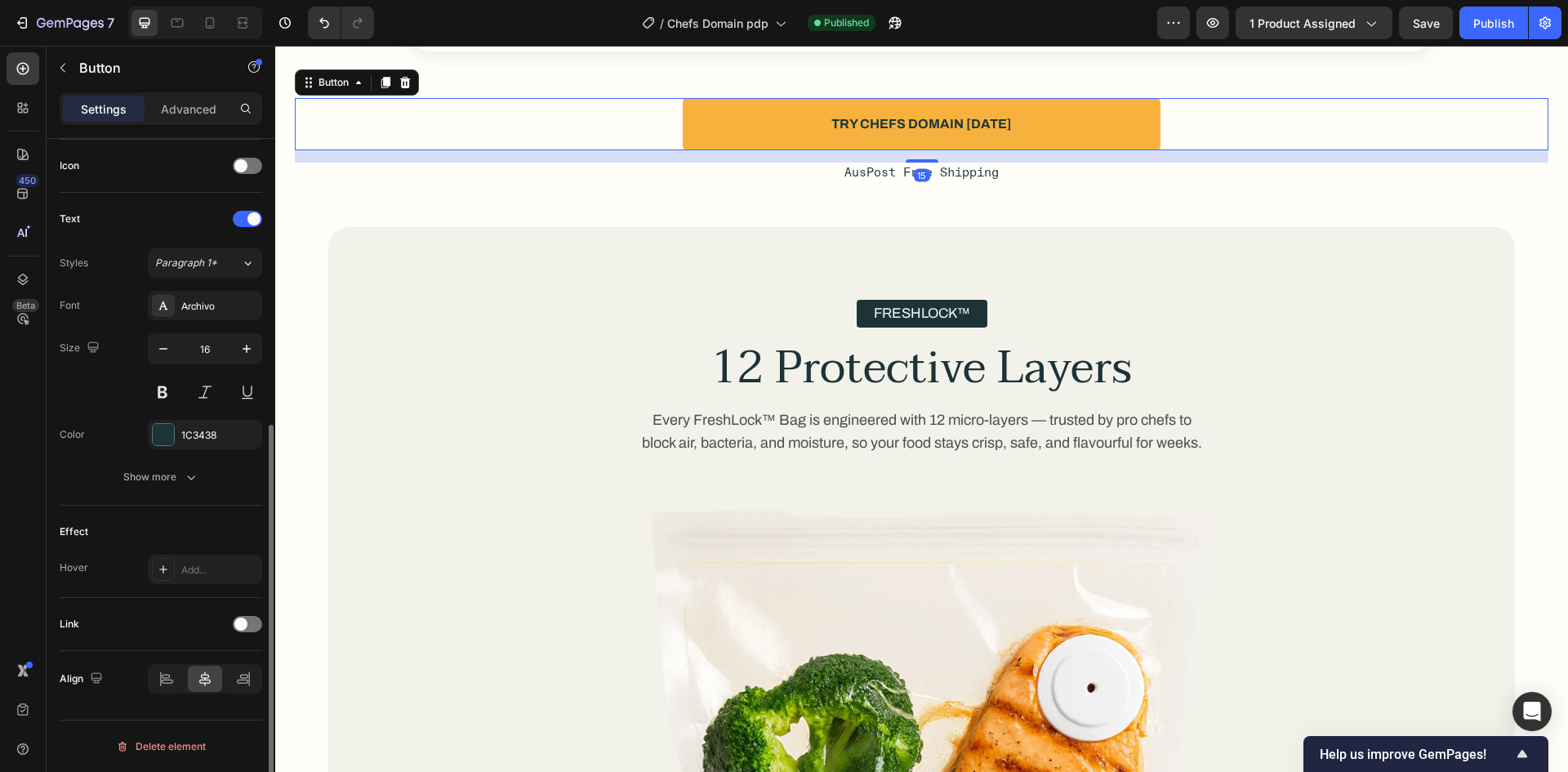
click at [180, 492] on div "Text Styles Paragraph 1* Font Archivo Size 16 Color 1C3438 Show more" at bounding box center [161, 349] width 203 height 313
click at [185, 480] on icon "button" at bounding box center [191, 477] width 16 height 16
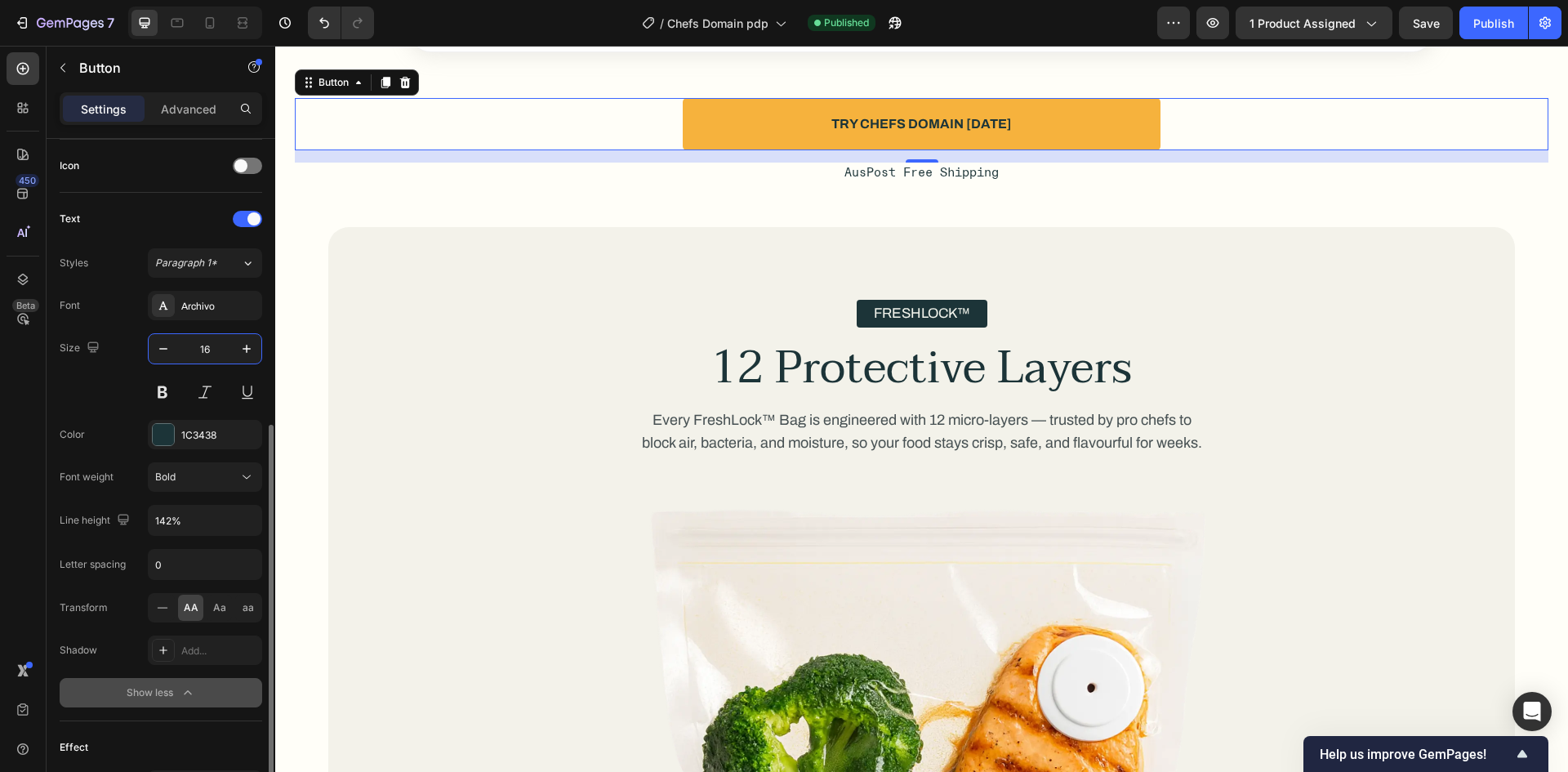
click at [211, 349] on input "16" at bounding box center [205, 348] width 54 height 29
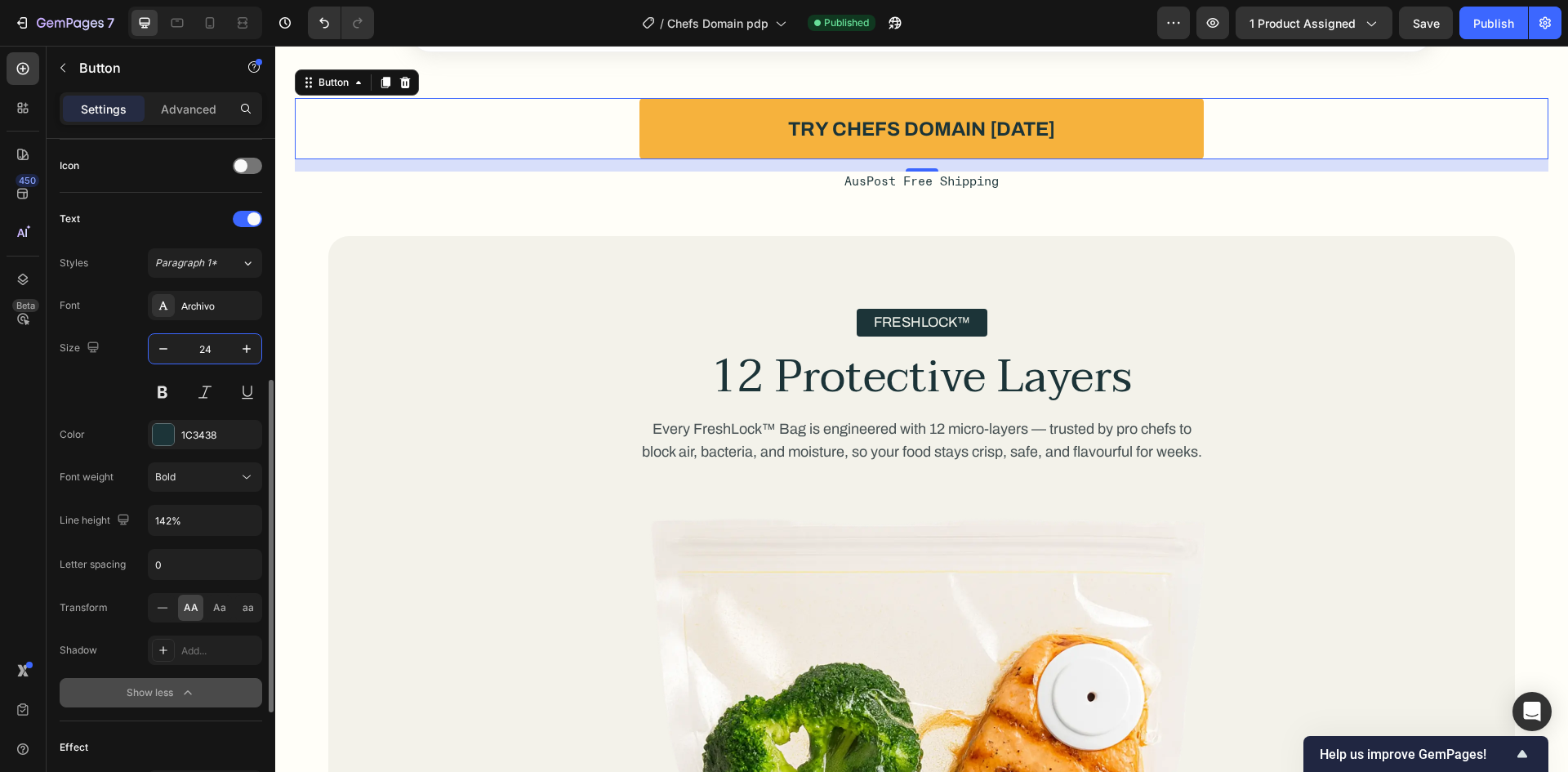
click at [80, 409] on div "Font Archivo Size 24 Color 1C3438 Font weight Bold Line height 142% Letter spac…" at bounding box center [161, 499] width 203 height 417
click at [196, 24] on div at bounding box center [195, 23] width 134 height 33
click at [189, 25] on div at bounding box center [177, 23] width 26 height 26
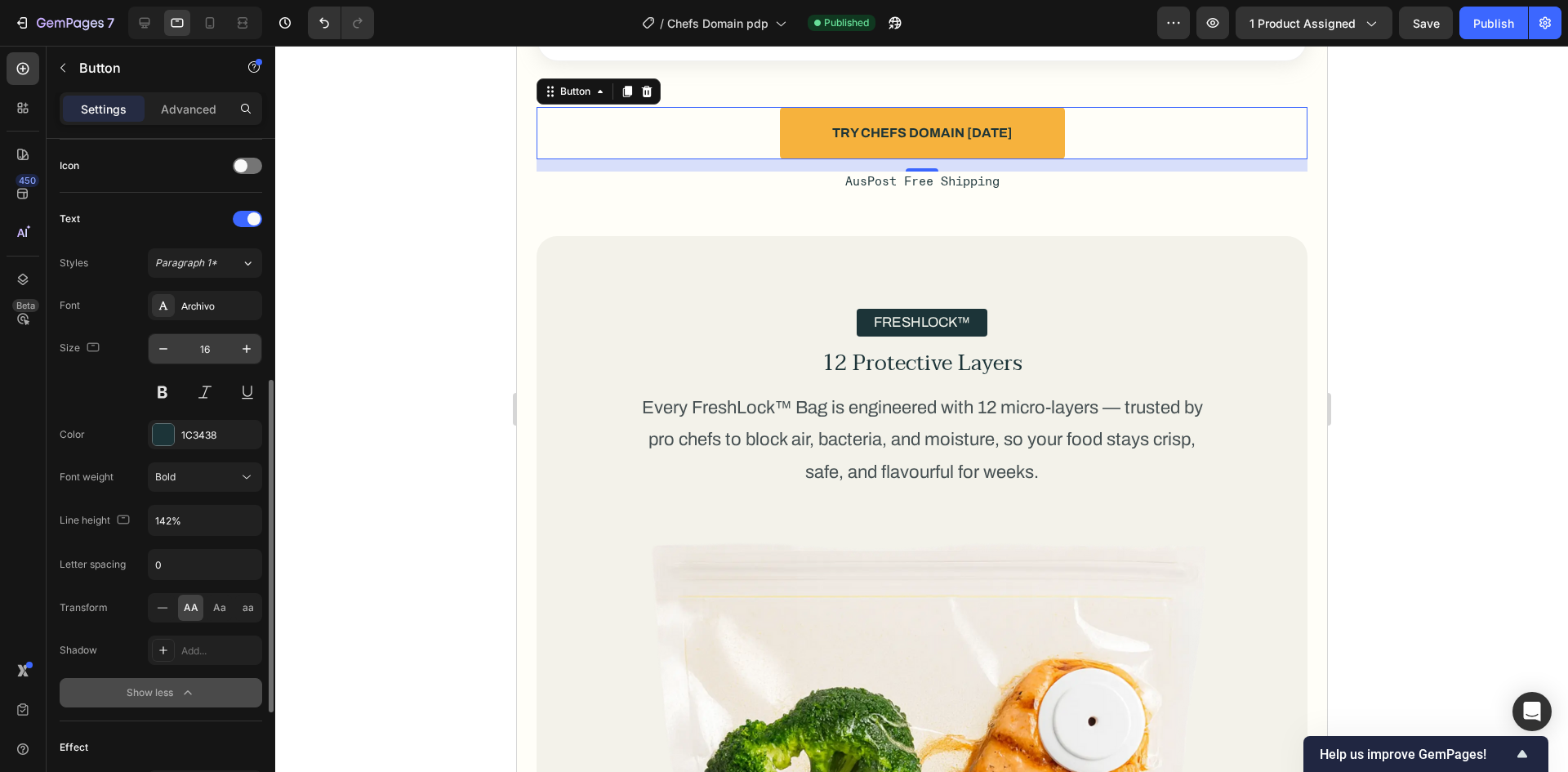
scroll to position [4285, 0]
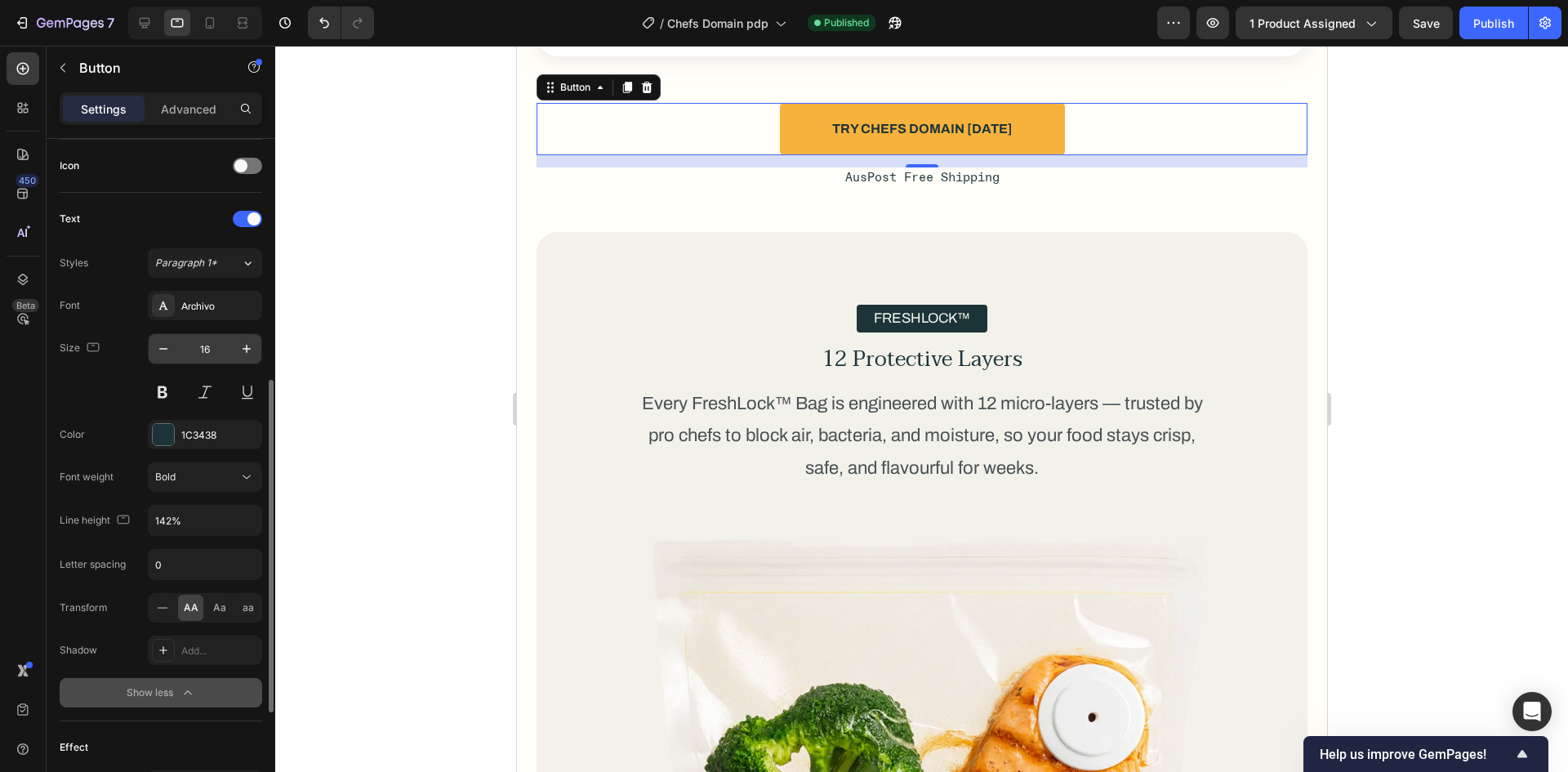
click at [208, 350] on input "16" at bounding box center [205, 348] width 54 height 29
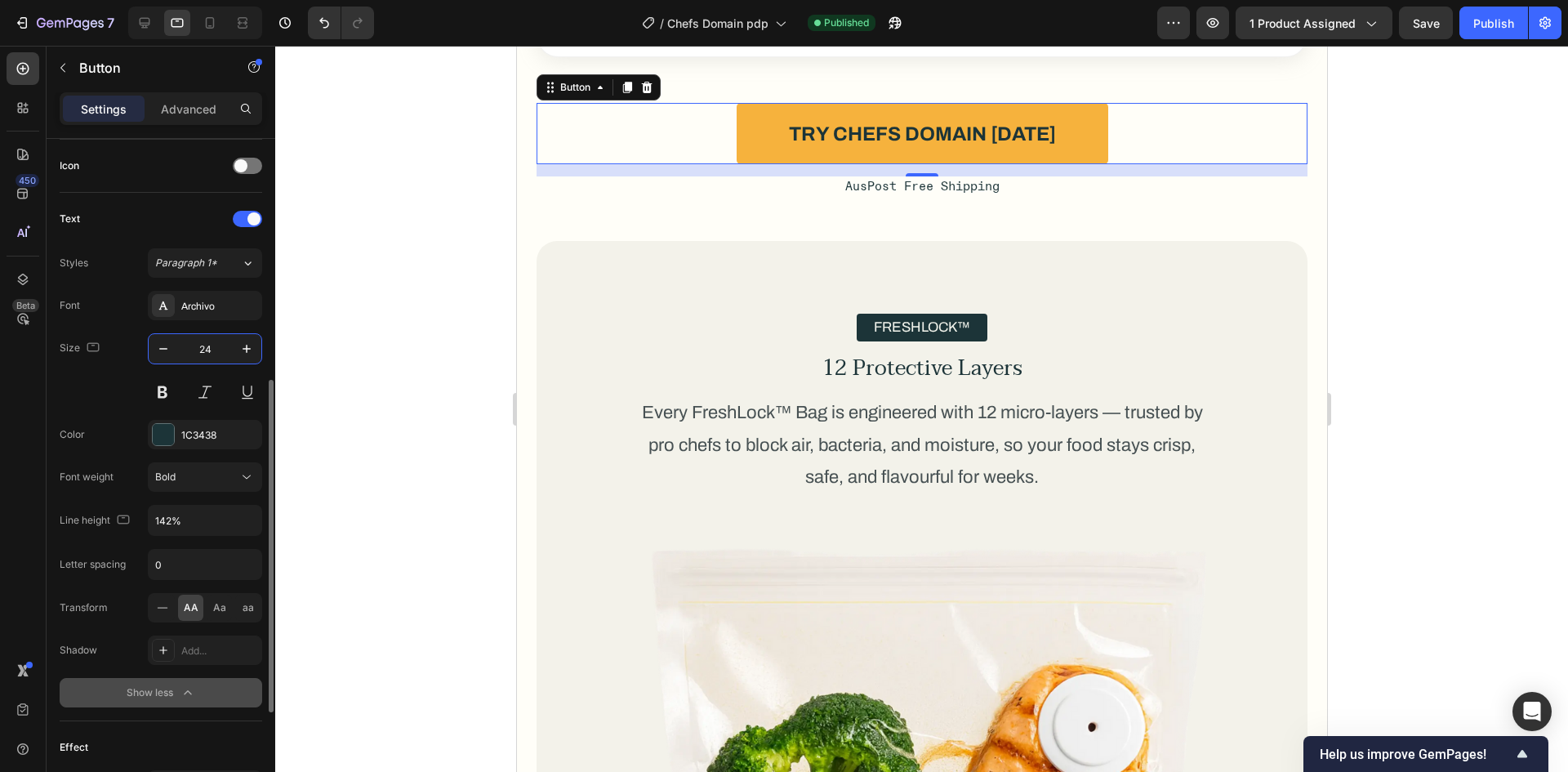
type input "24"
click at [135, 390] on div "Size 24" at bounding box center [161, 370] width 203 height 74
click at [150, 20] on icon at bounding box center [144, 23] width 16 height 16
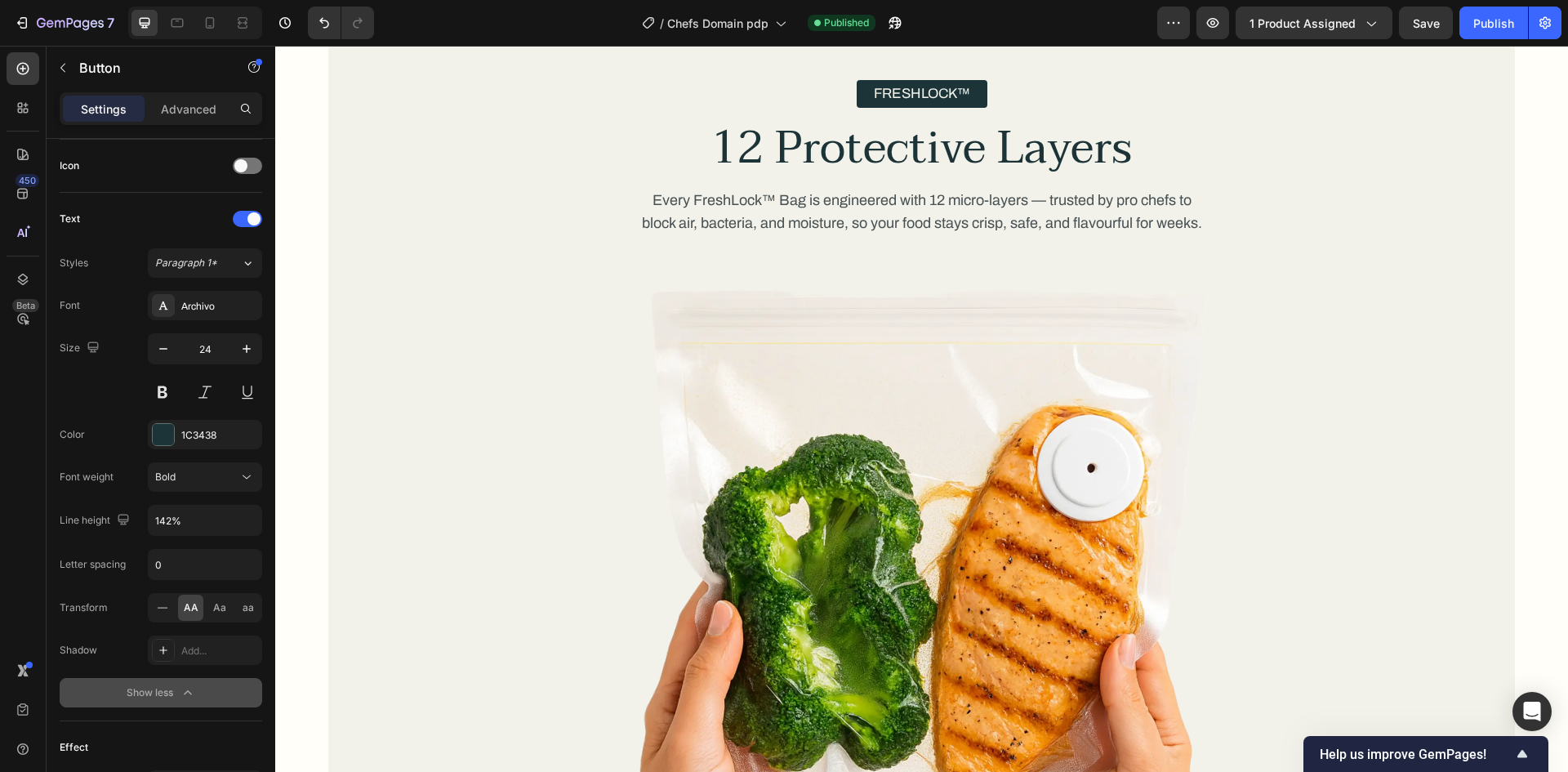
scroll to position [4357, 0]
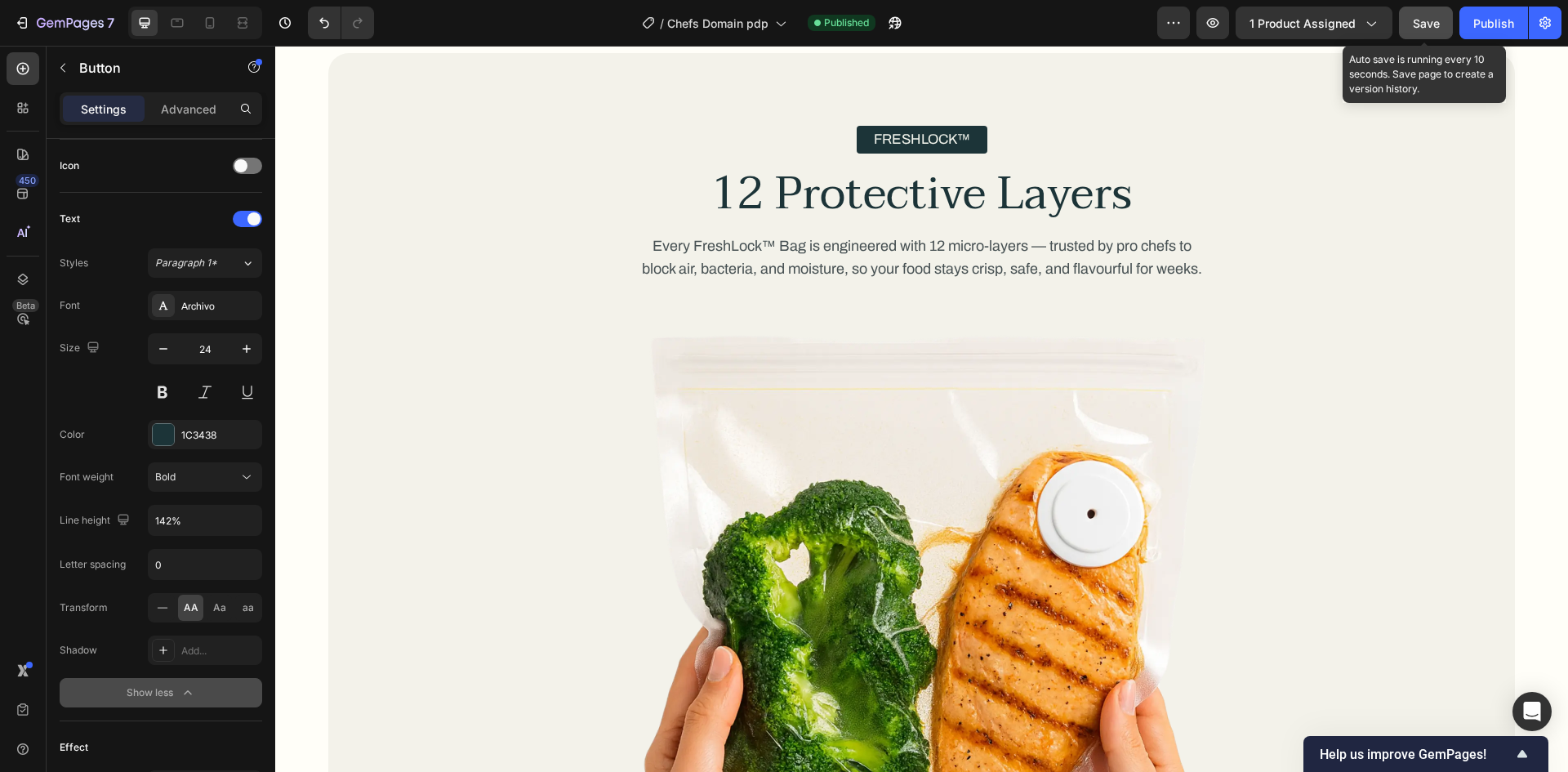
click at [1431, 16] on span "Save" at bounding box center [1426, 23] width 27 height 14
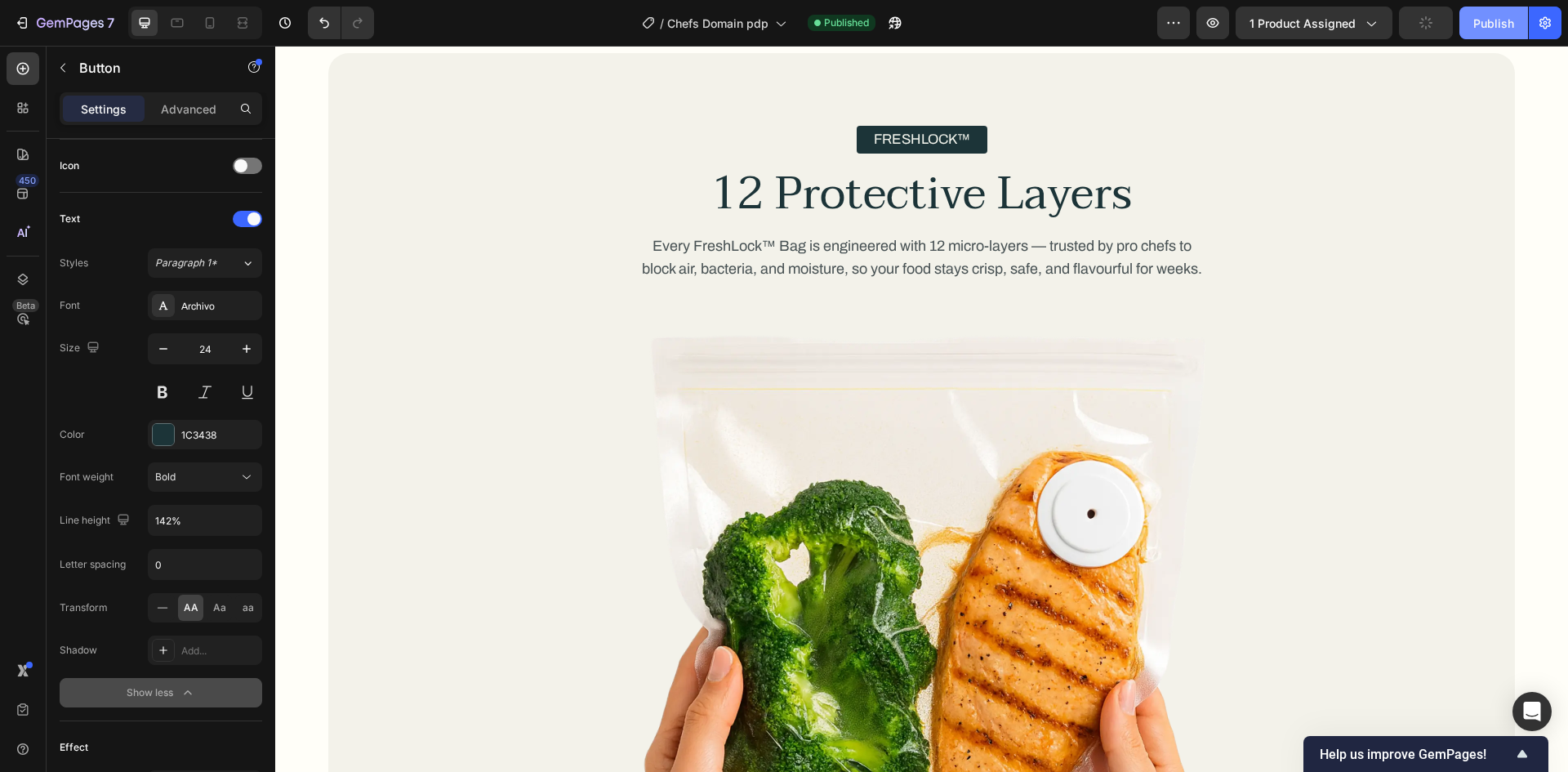
click at [1489, 12] on button "Publish" at bounding box center [1493, 23] width 69 height 33
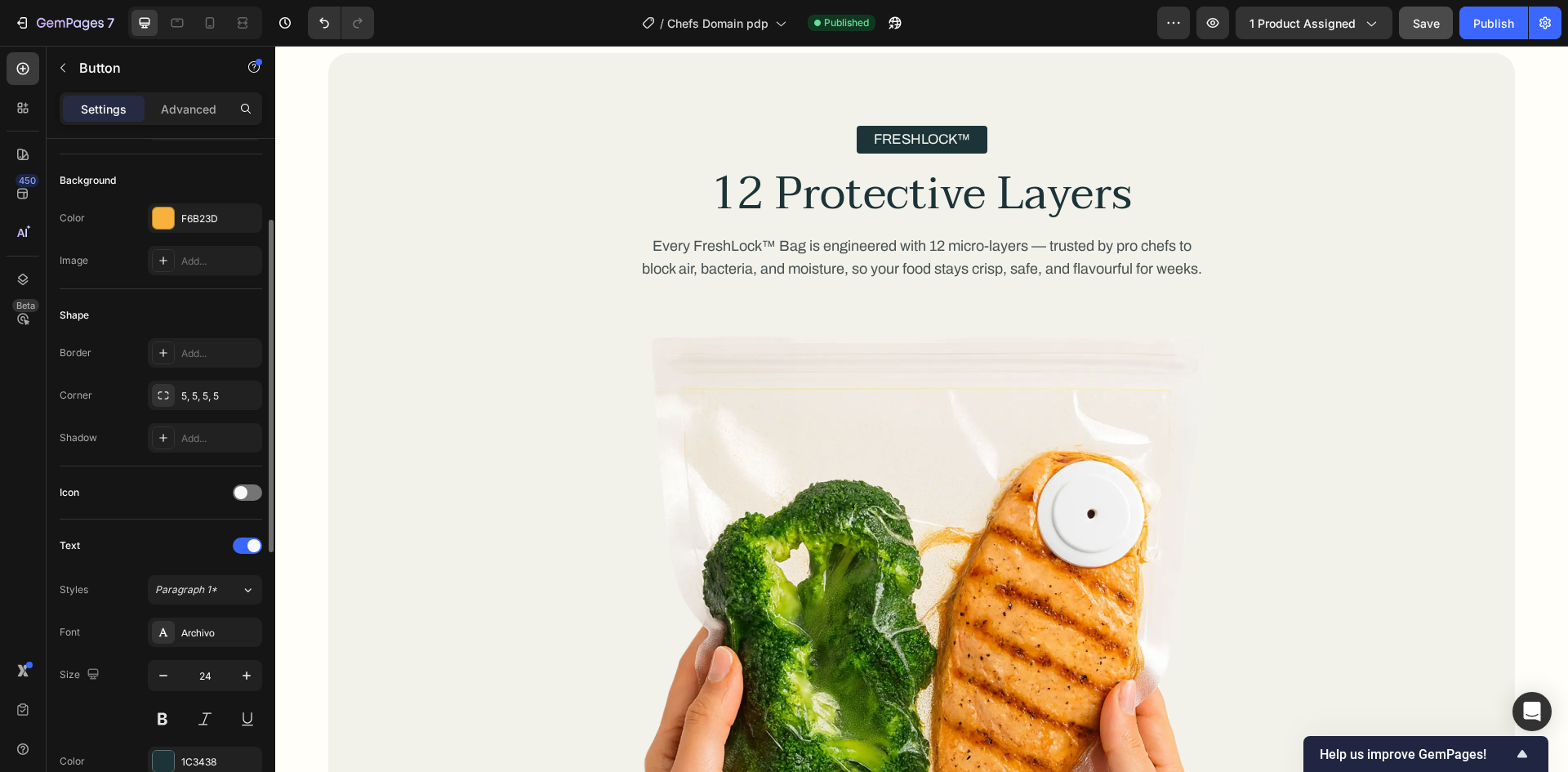
scroll to position [0, 0]
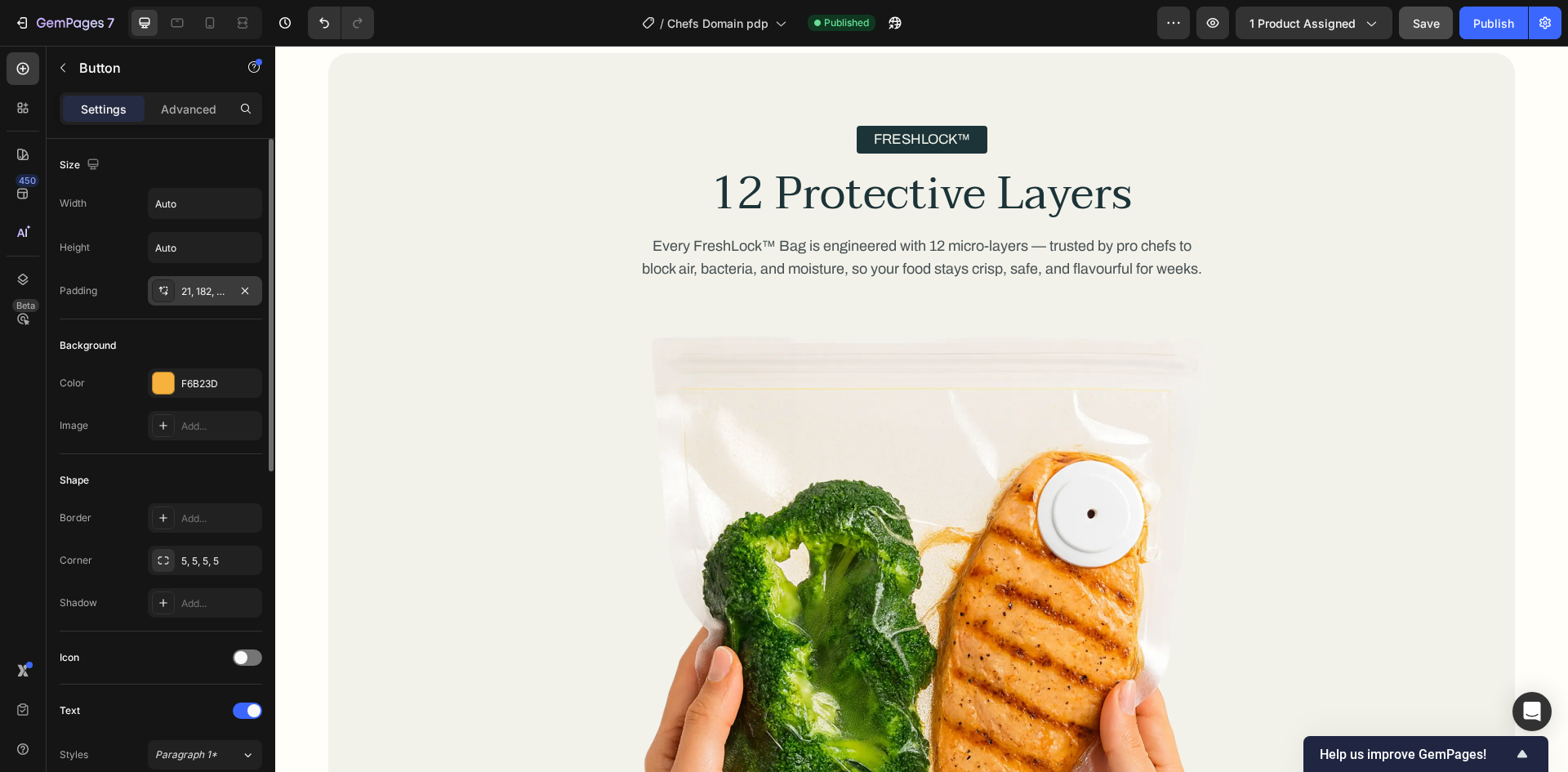
click at [201, 291] on div "21, 182, 20, 182" at bounding box center [204, 291] width 47 height 15
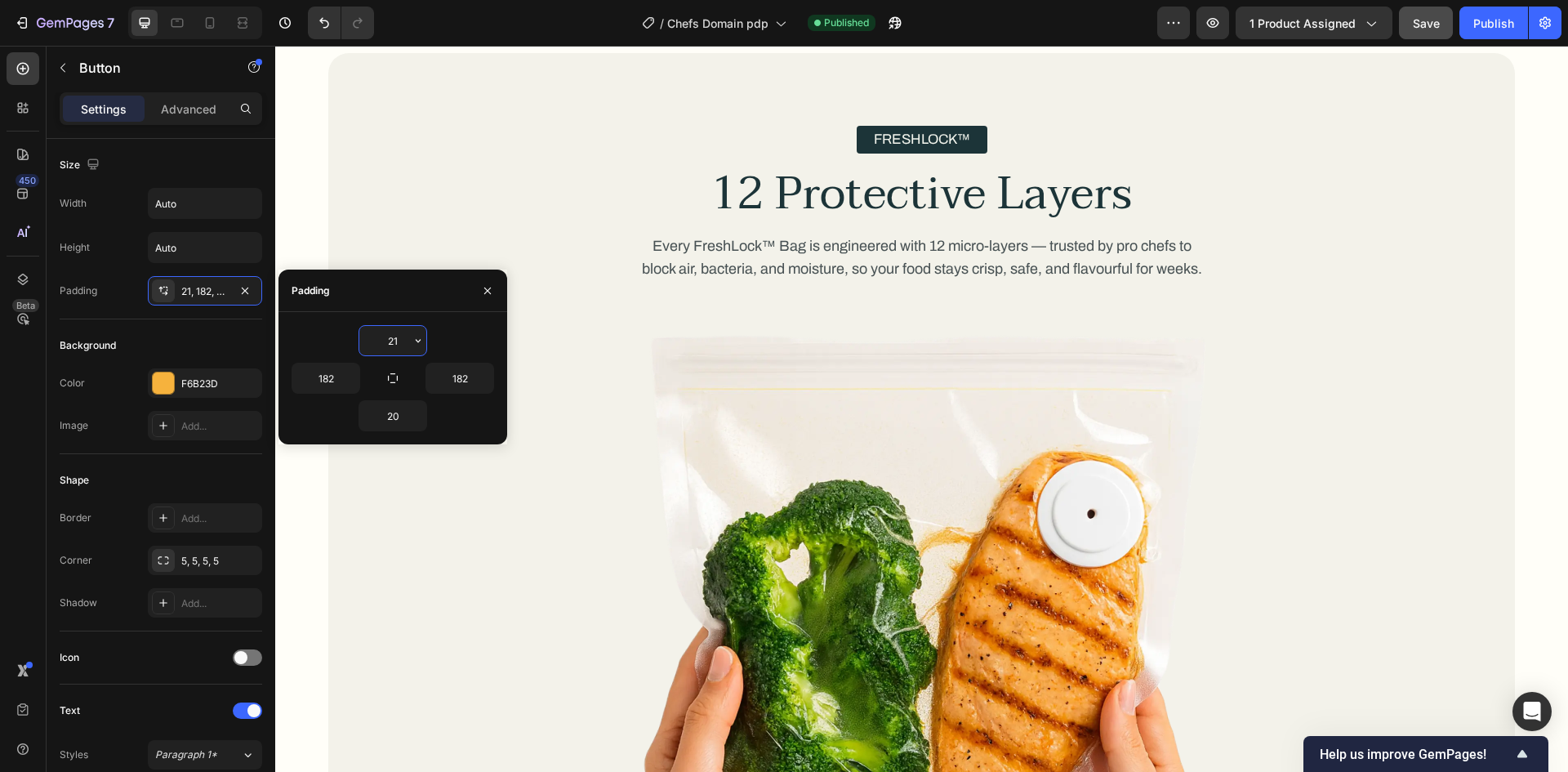
click at [405, 351] on input "21" at bounding box center [393, 340] width 67 height 29
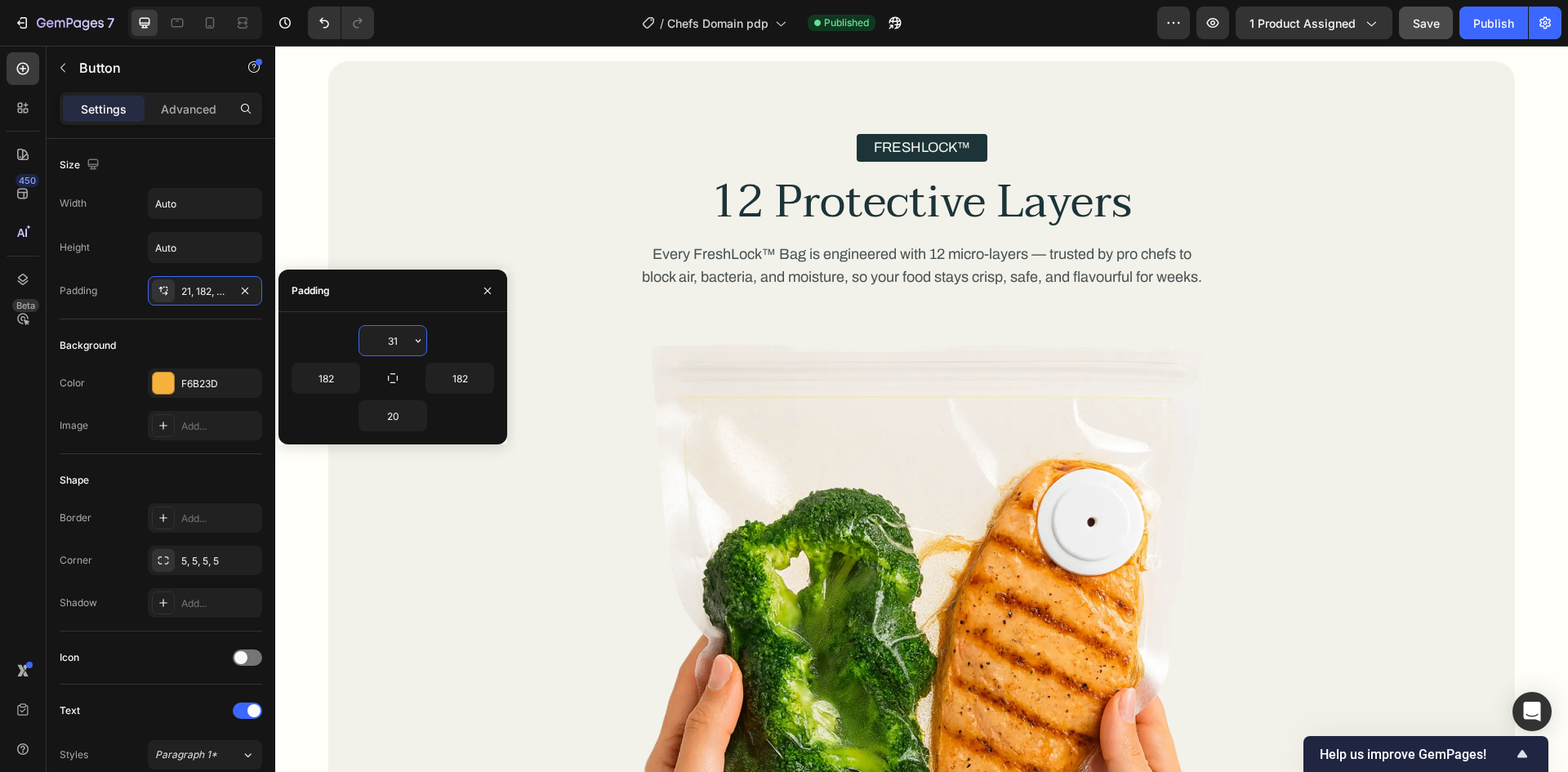
type input "31"
click at [480, 346] on div "31" at bounding box center [393, 340] width 203 height 31
click at [377, 418] on input "20" at bounding box center [393, 415] width 67 height 29
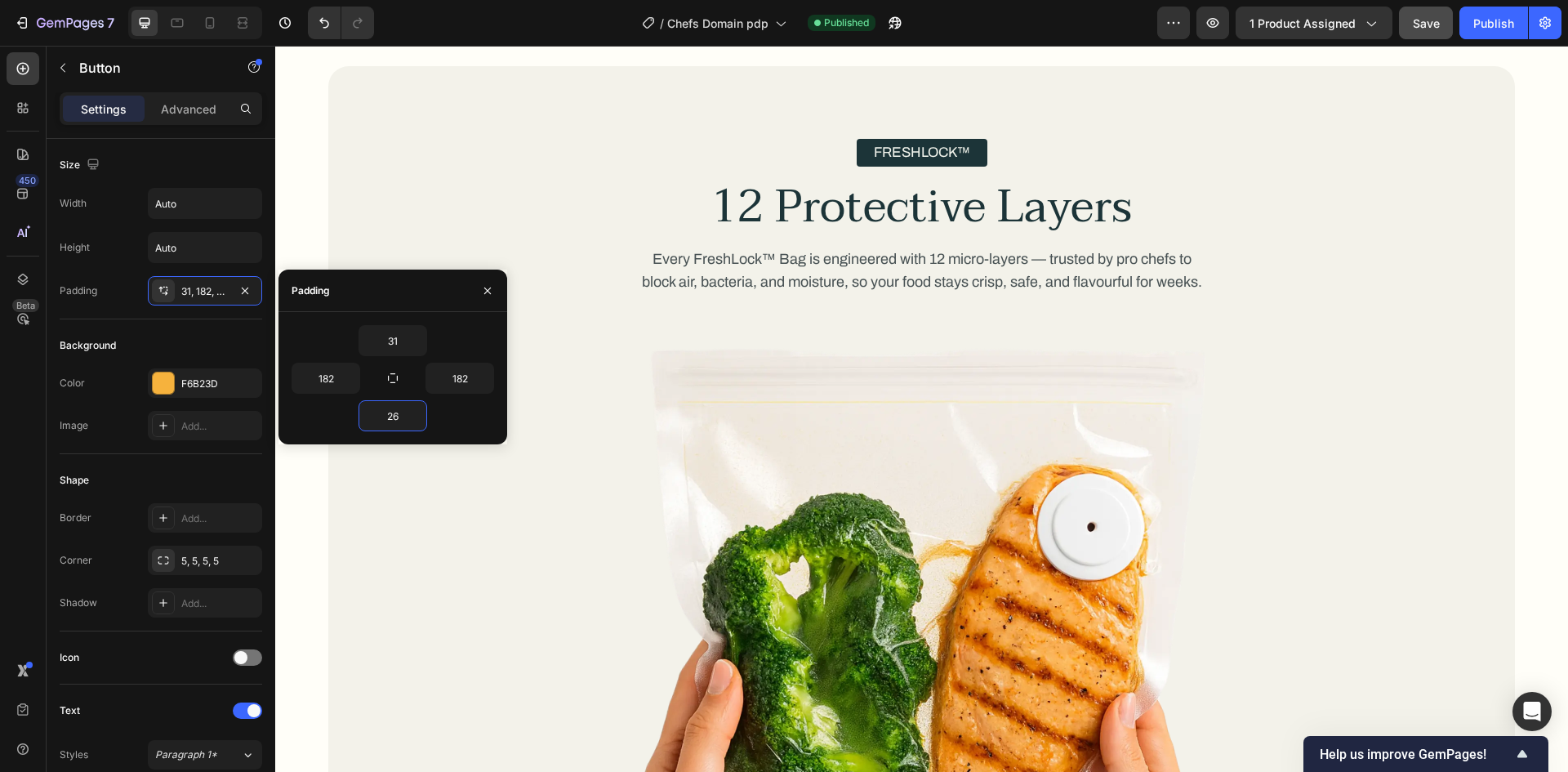
type input "26"
click at [322, 408] on div "26" at bounding box center [393, 415] width 203 height 31
click at [179, 28] on icon at bounding box center [177, 23] width 16 height 16
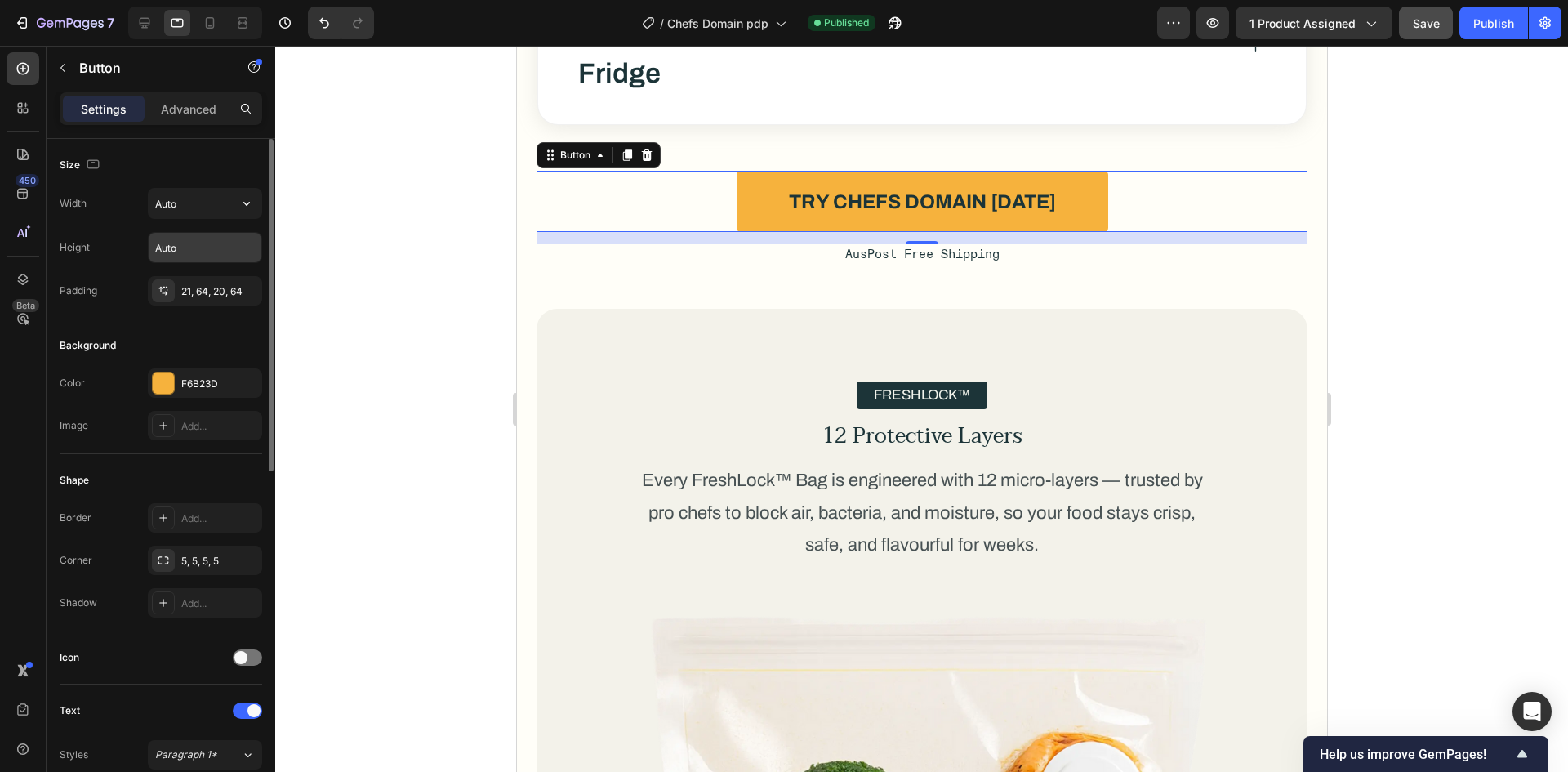
scroll to position [4285, 0]
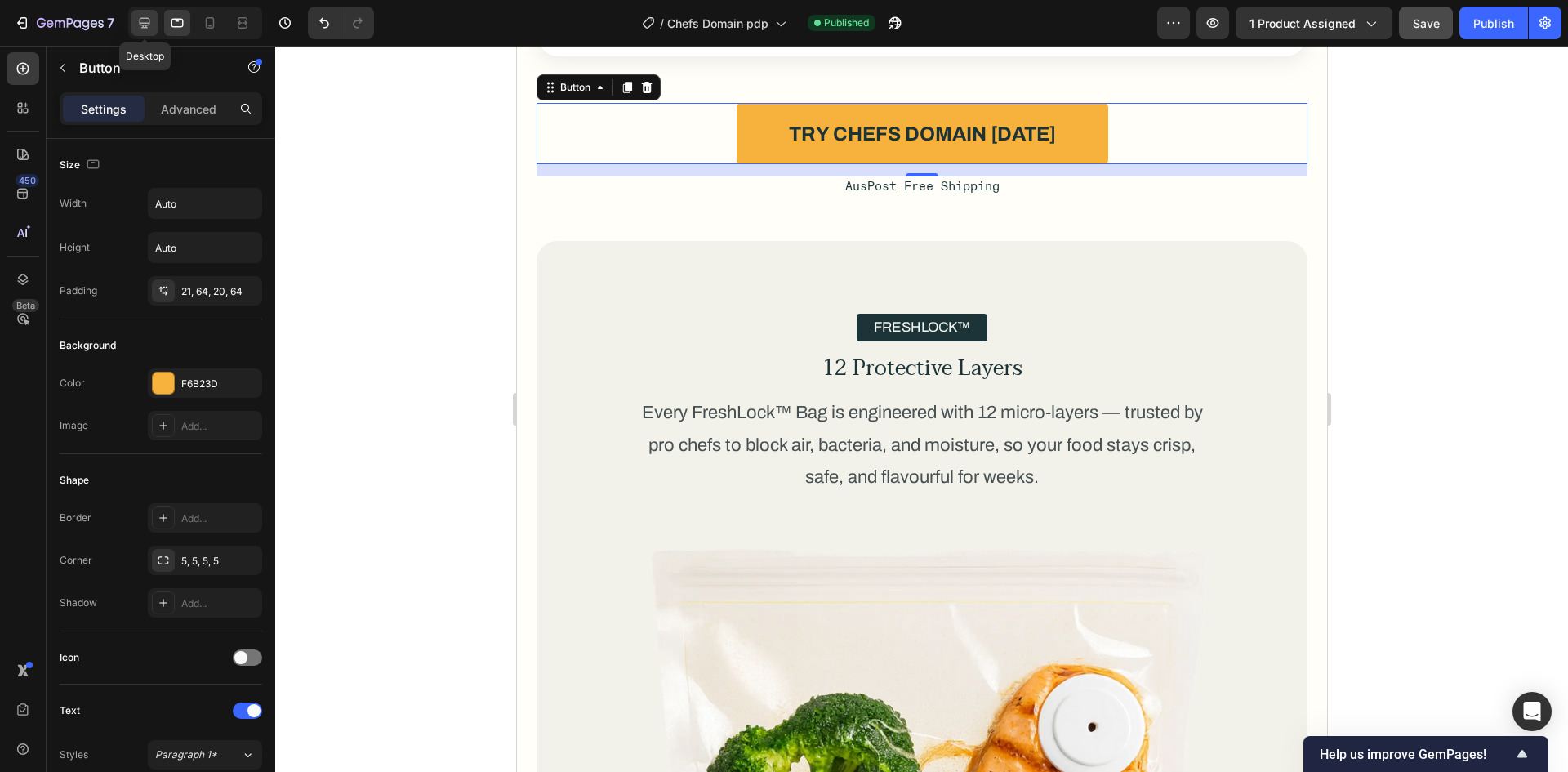
click at [145, 20] on icon at bounding box center [144, 23] width 16 height 16
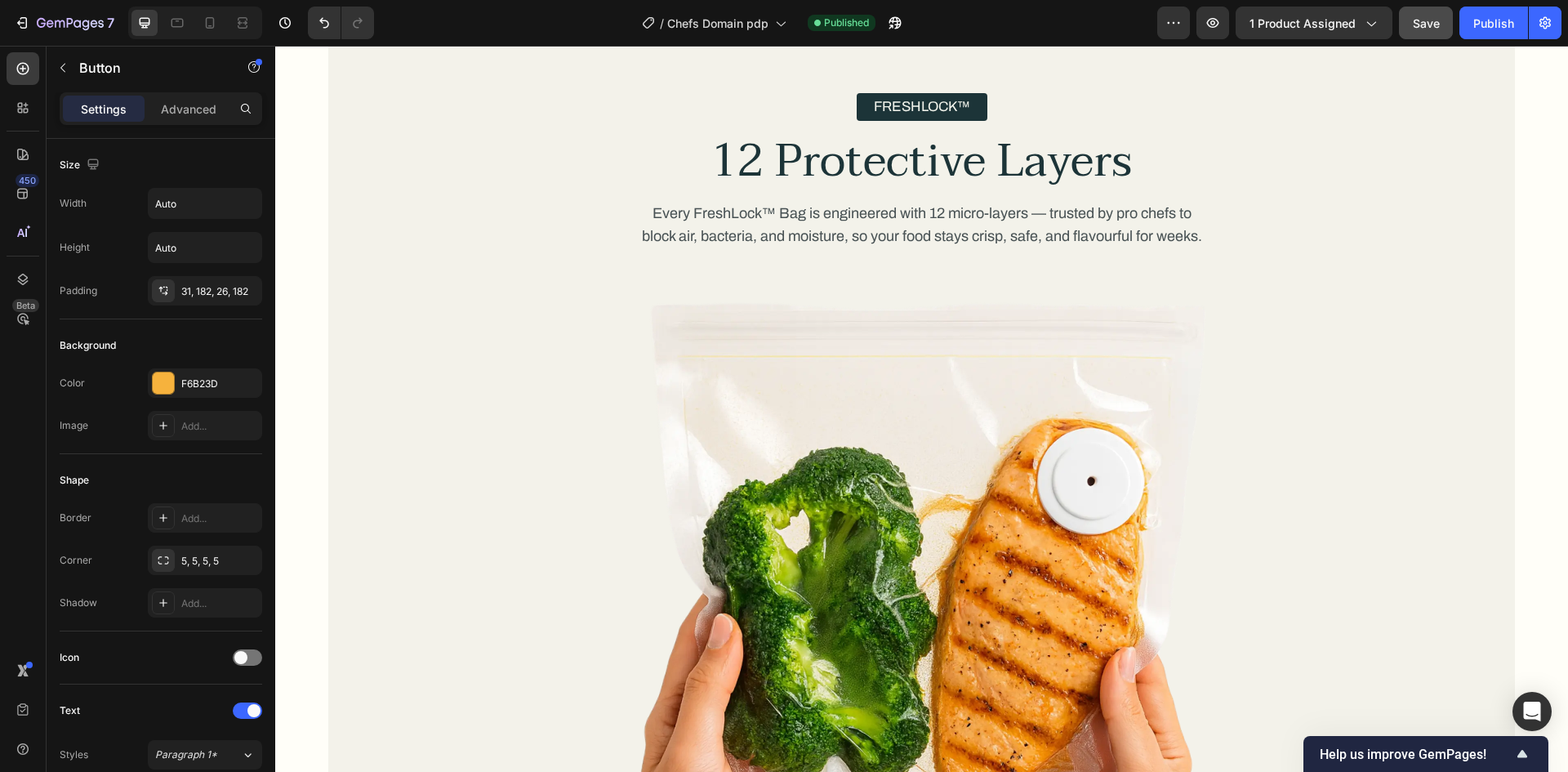
scroll to position [4357, 0]
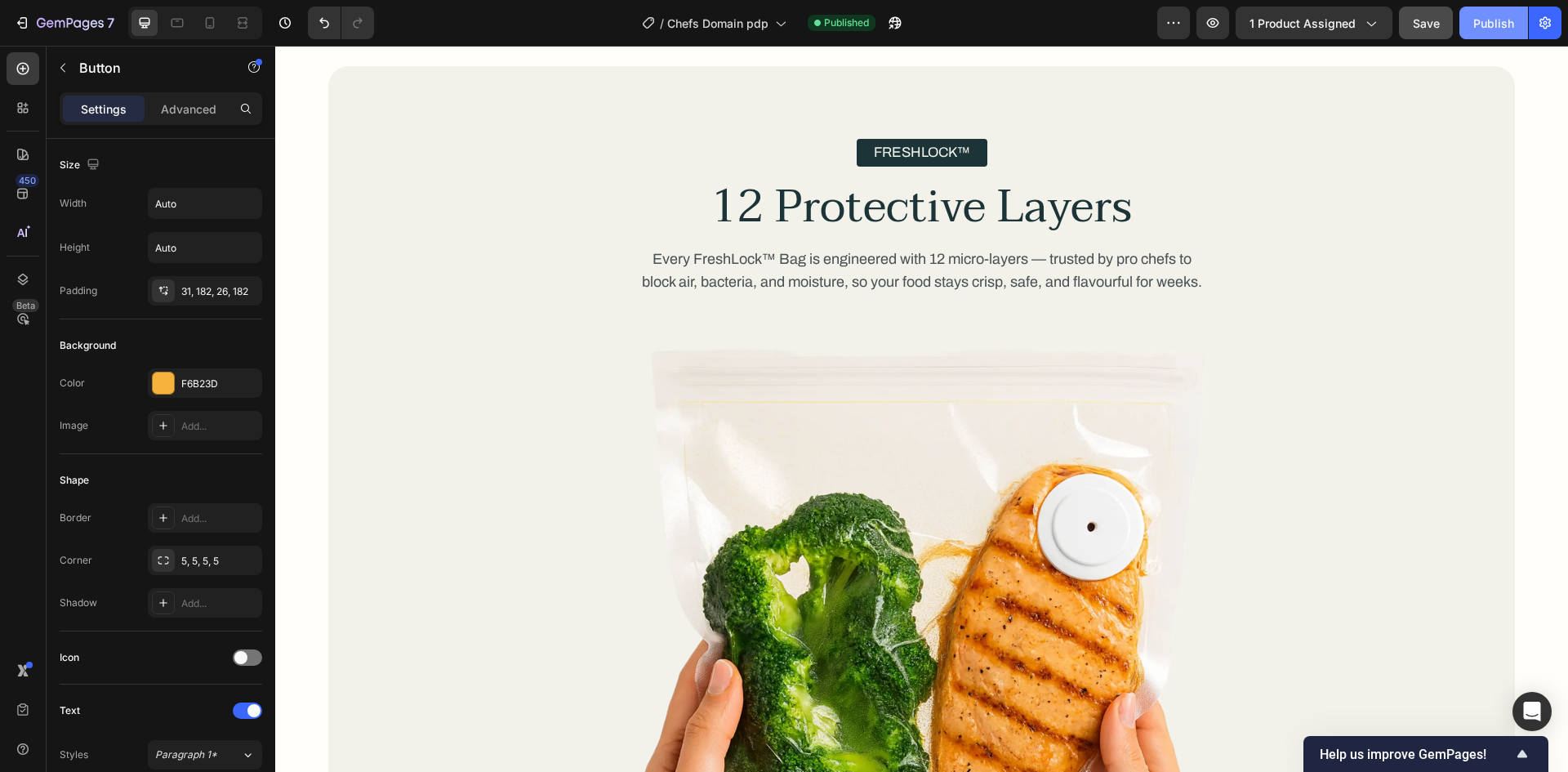
drag, startPoint x: 1504, startPoint y: 21, endPoint x: 1488, endPoint y: 34, distance: 20.6
click at [1504, 22] on div "Publish" at bounding box center [1493, 23] width 41 height 17
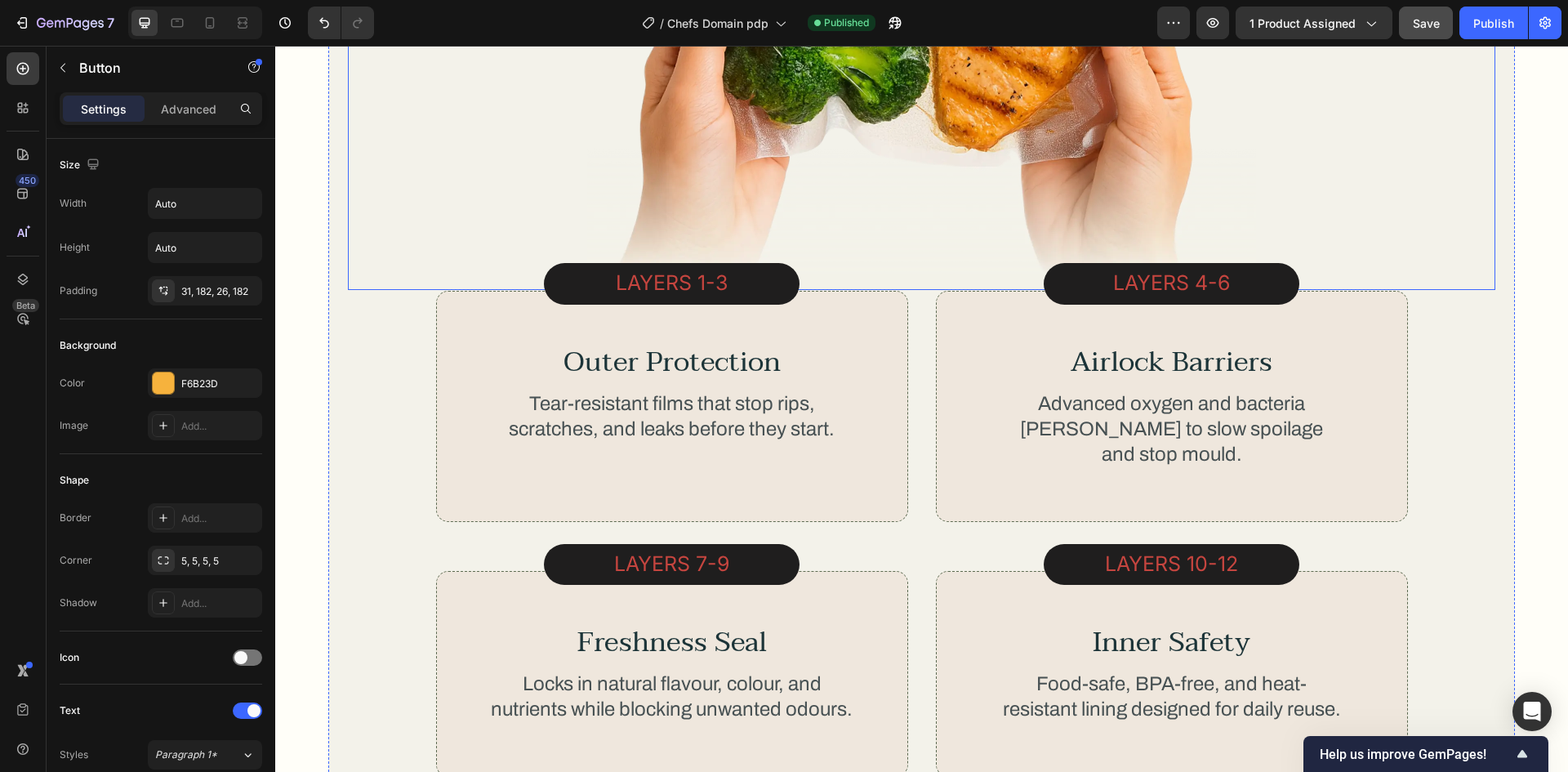
scroll to position [5256, 0]
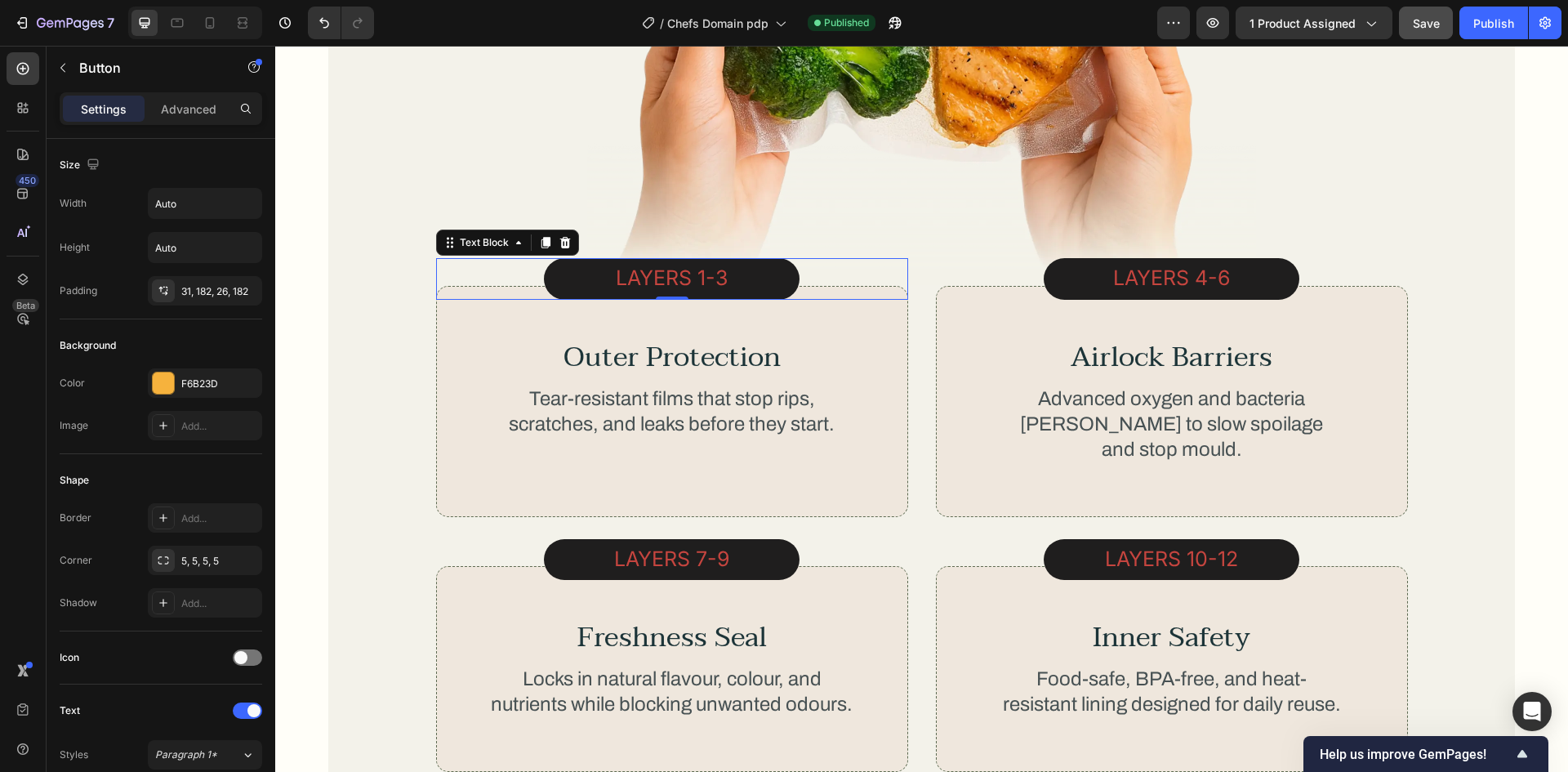
click at [702, 283] on p "LAYERs 1-3" at bounding box center [672, 278] width 217 height 29
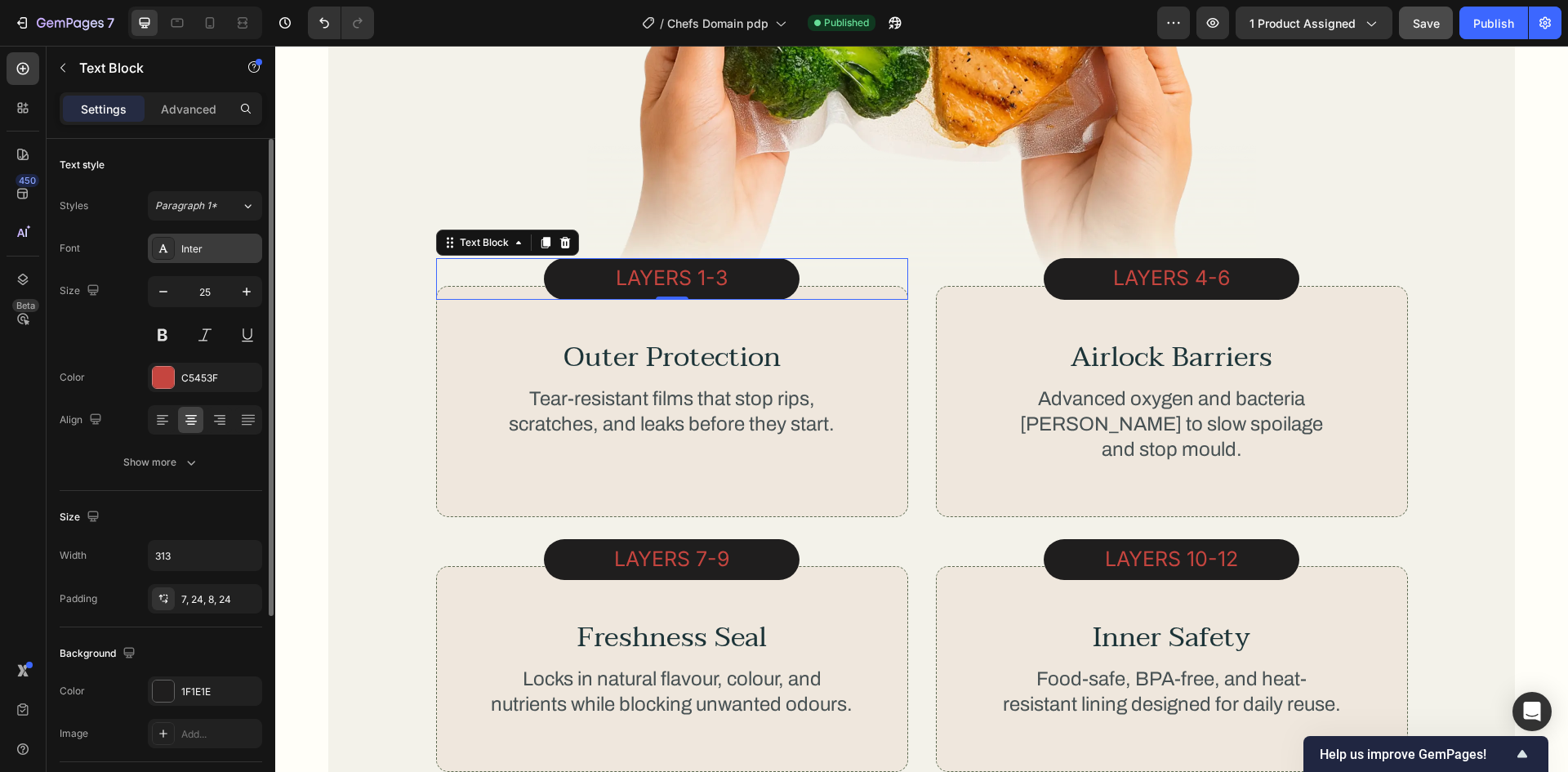
click at [203, 261] on div "Inter" at bounding box center [205, 248] width 114 height 29
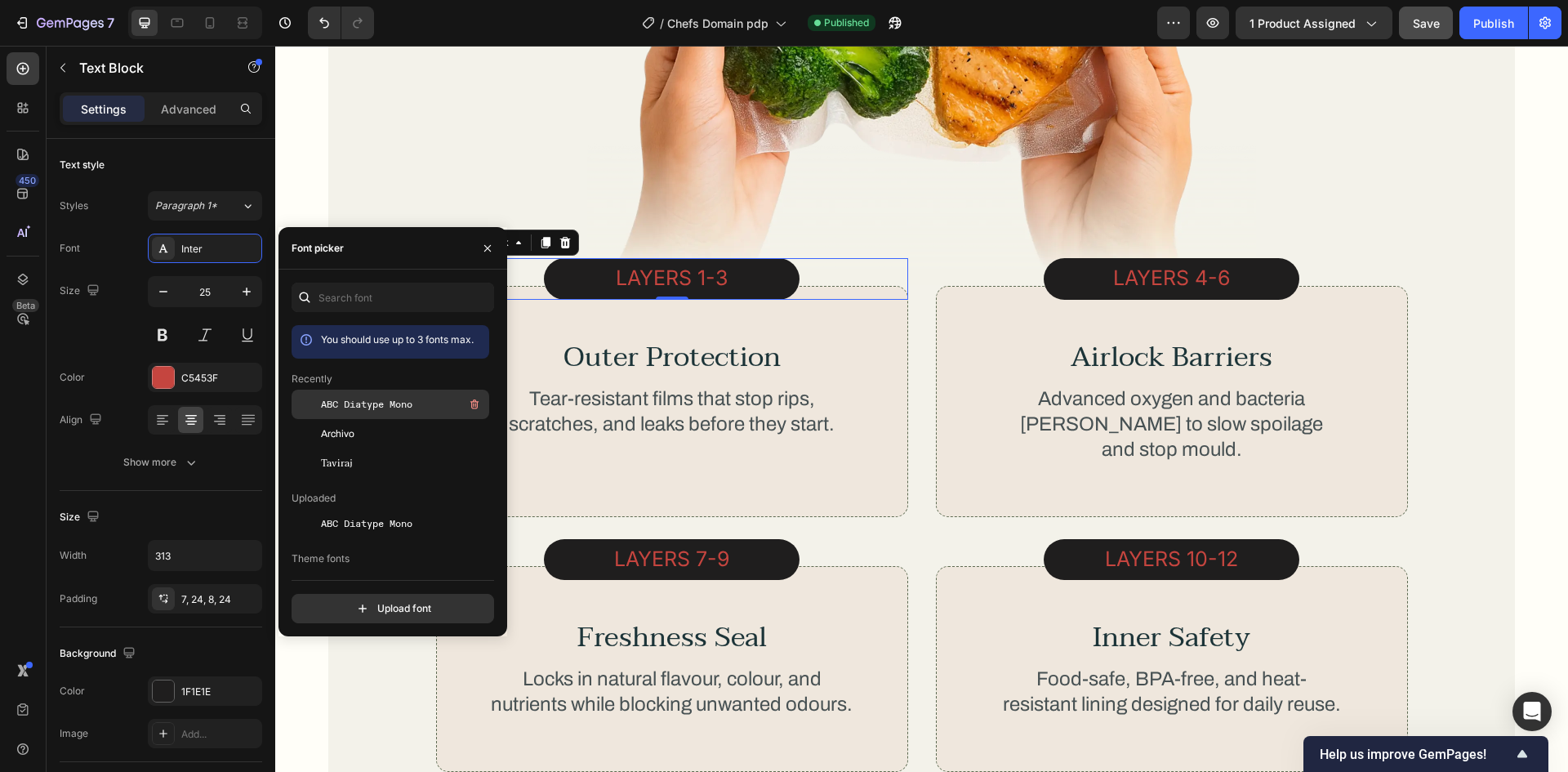
click at [384, 393] on div "ABC Diatype Mono" at bounding box center [391, 404] width 198 height 29
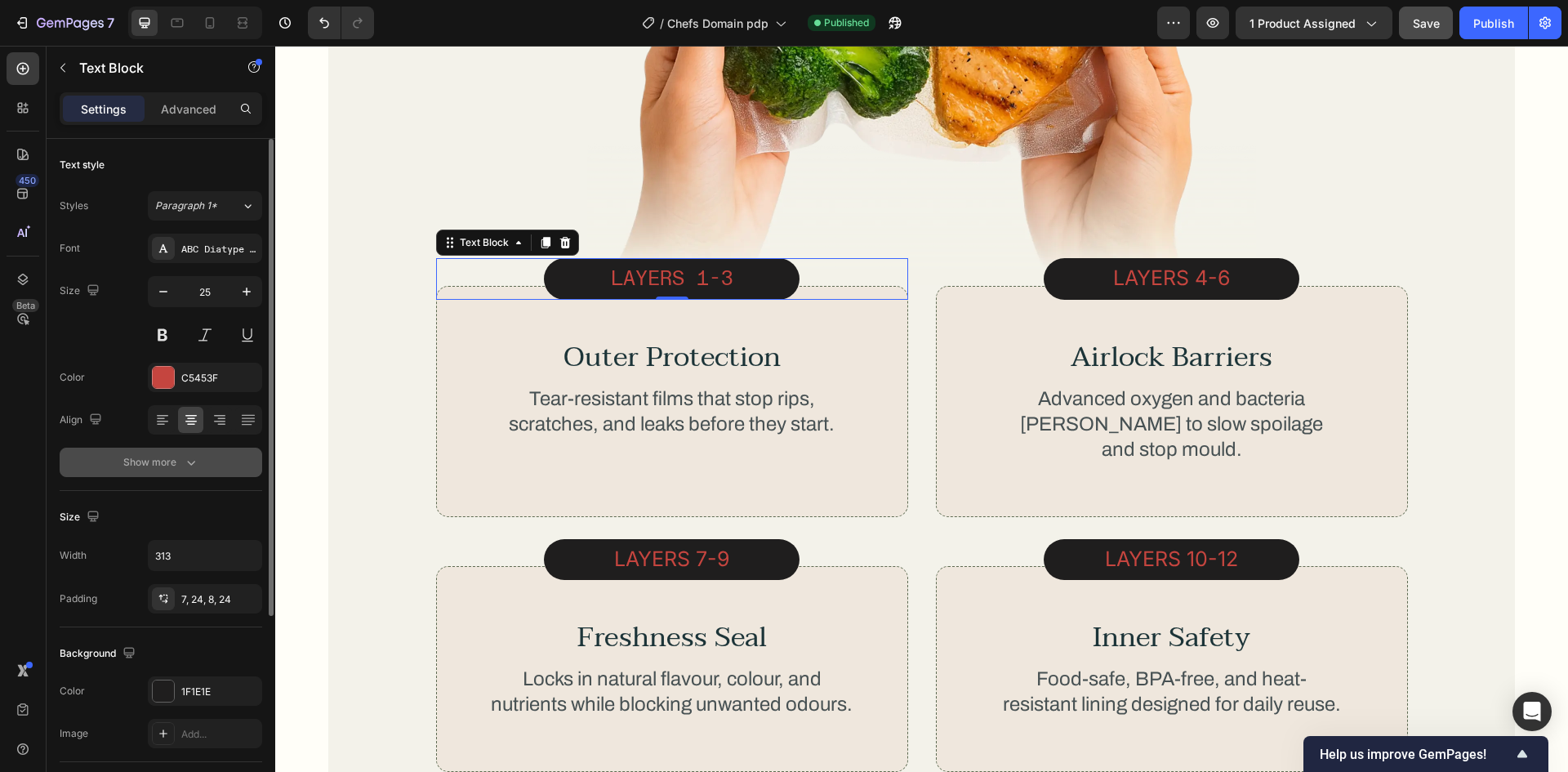
click at [150, 474] on button "Show more" at bounding box center [161, 462] width 203 height 29
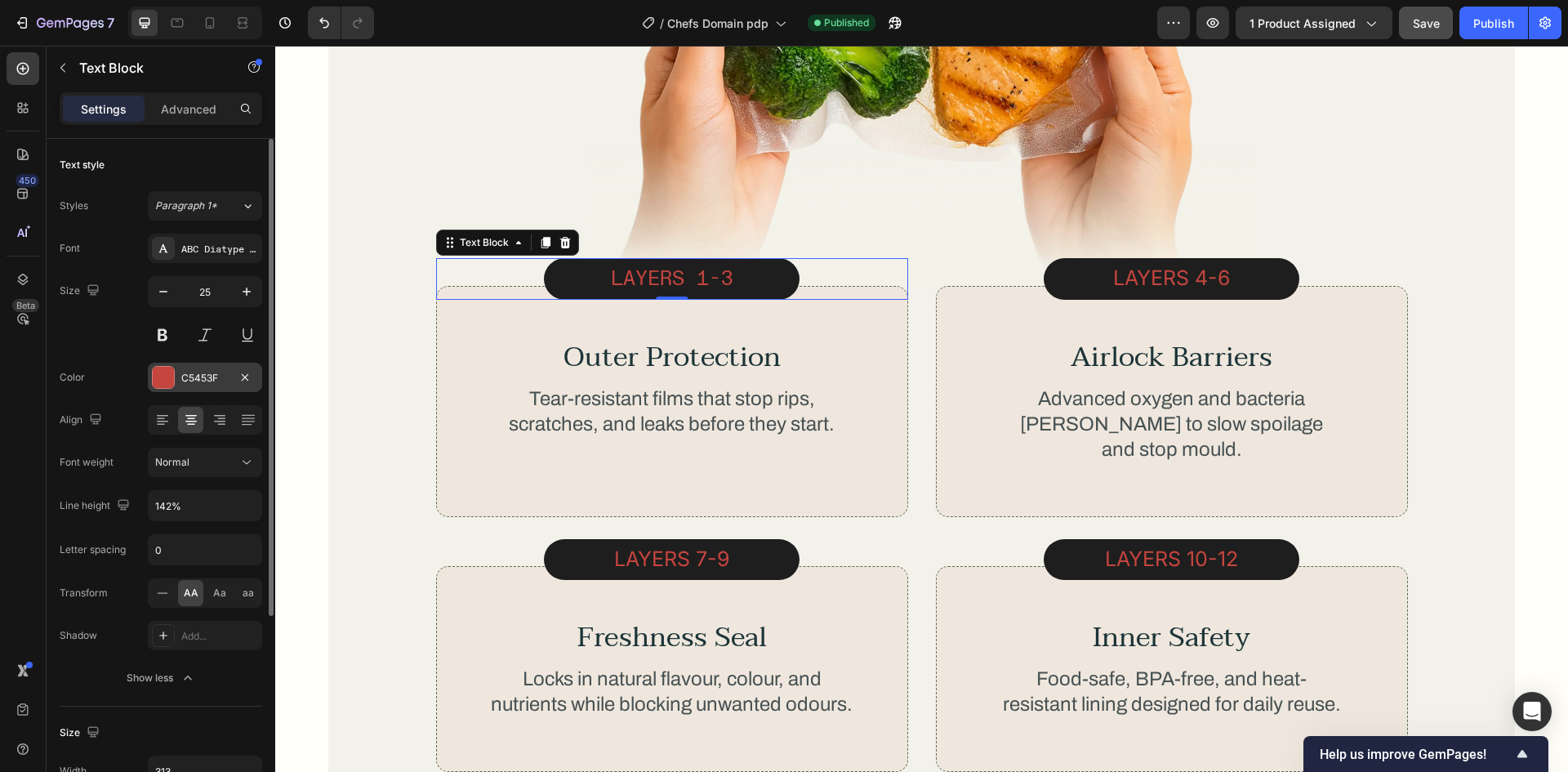
click at [200, 378] on div "C5453F" at bounding box center [204, 378] width 47 height 15
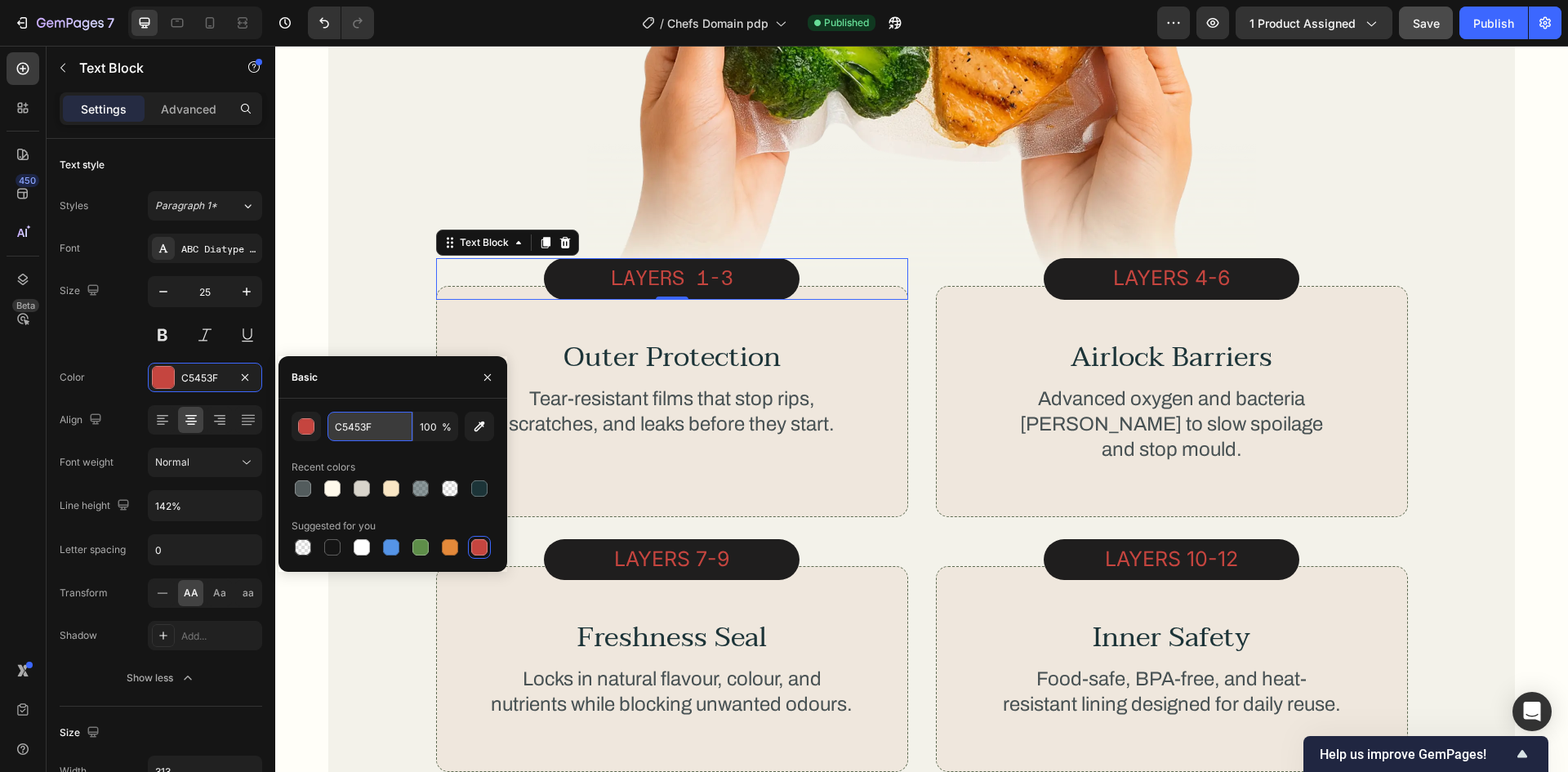
click at [352, 423] on input "C5453F" at bounding box center [370, 426] width 85 height 29
paste input "EFEFE"
type input "EFEFEF"
click at [373, 398] on div "Basic" at bounding box center [393, 377] width 229 height 42
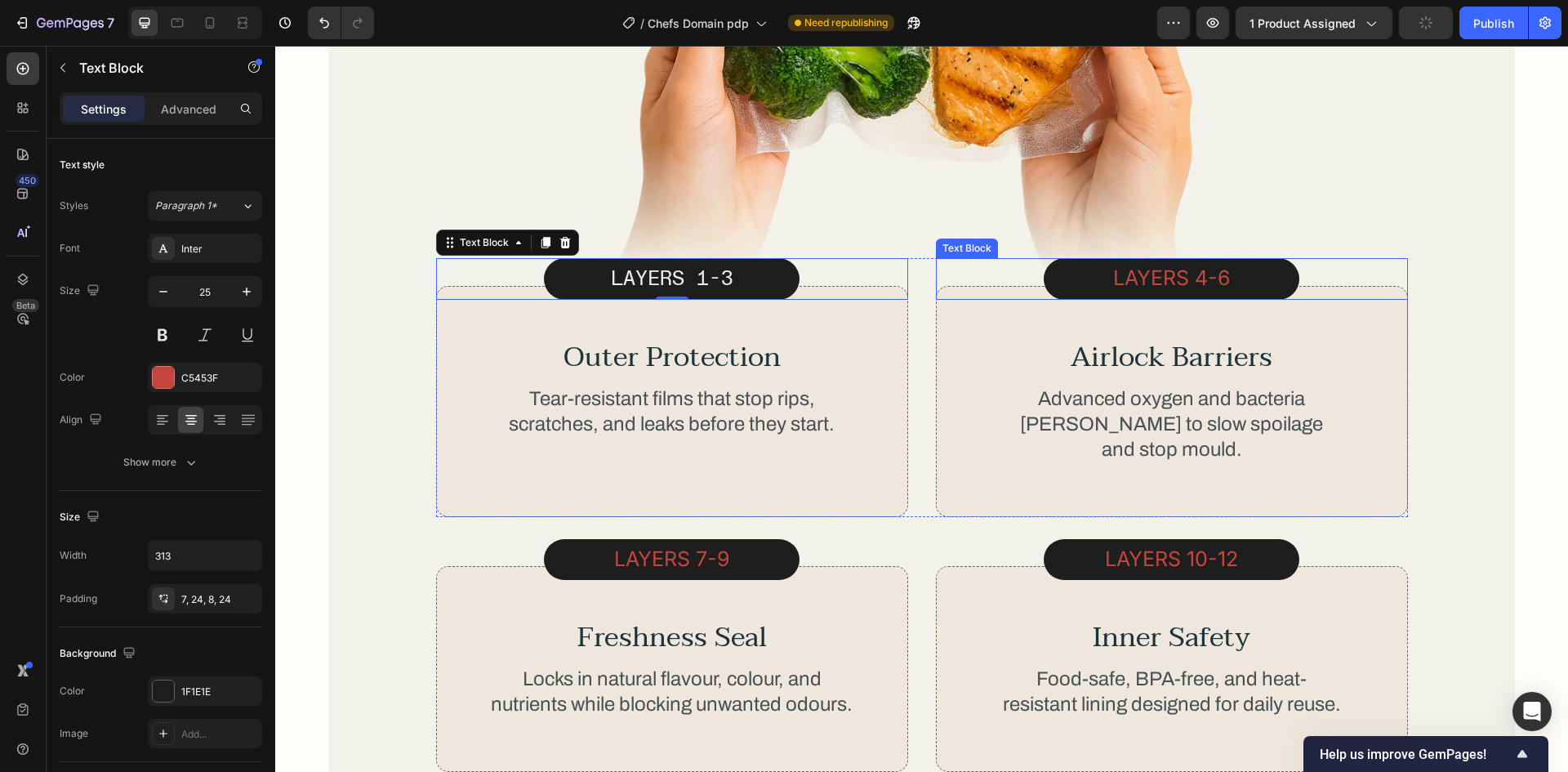
click at [1264, 275] on p "LAYERs 4-6" at bounding box center [1171, 278] width 217 height 29
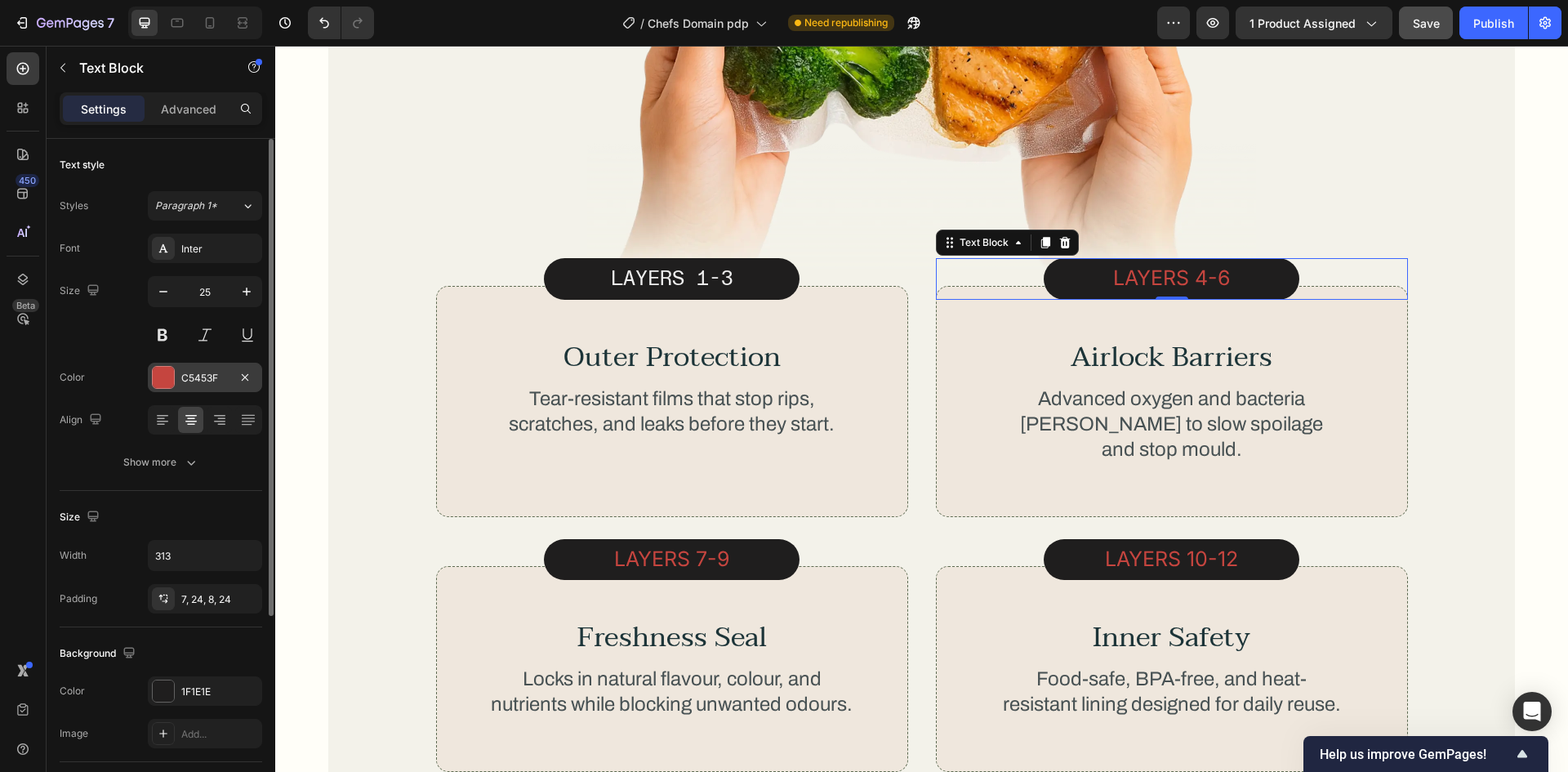
click at [200, 386] on div "C5453F" at bounding box center [205, 377] width 114 height 29
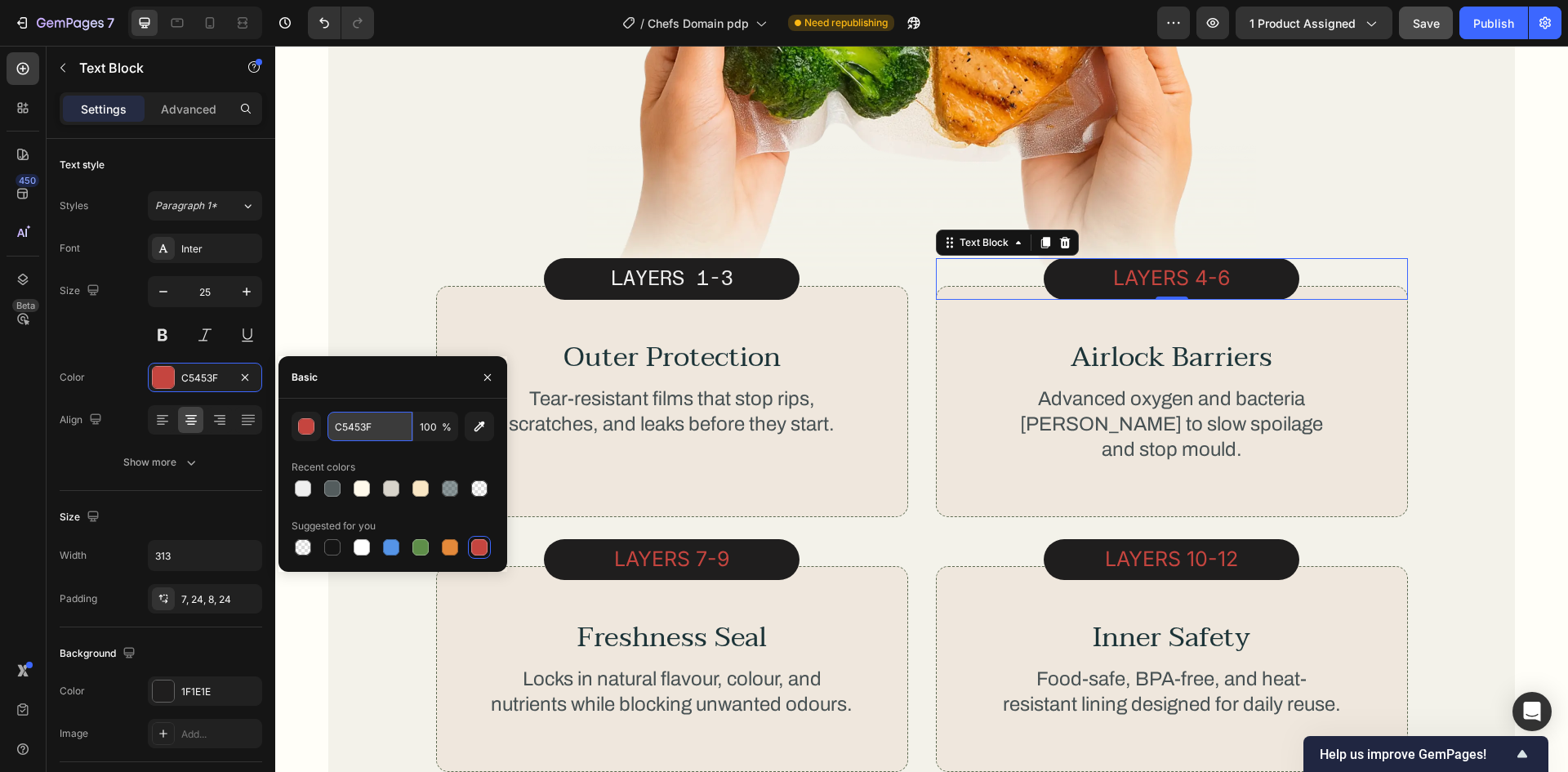
click at [369, 439] on input "C5453F" at bounding box center [370, 426] width 85 height 29
paste input "EFEFE"
type input "EFEFEF"
click at [404, 395] on div "Basic" at bounding box center [393, 377] width 229 height 42
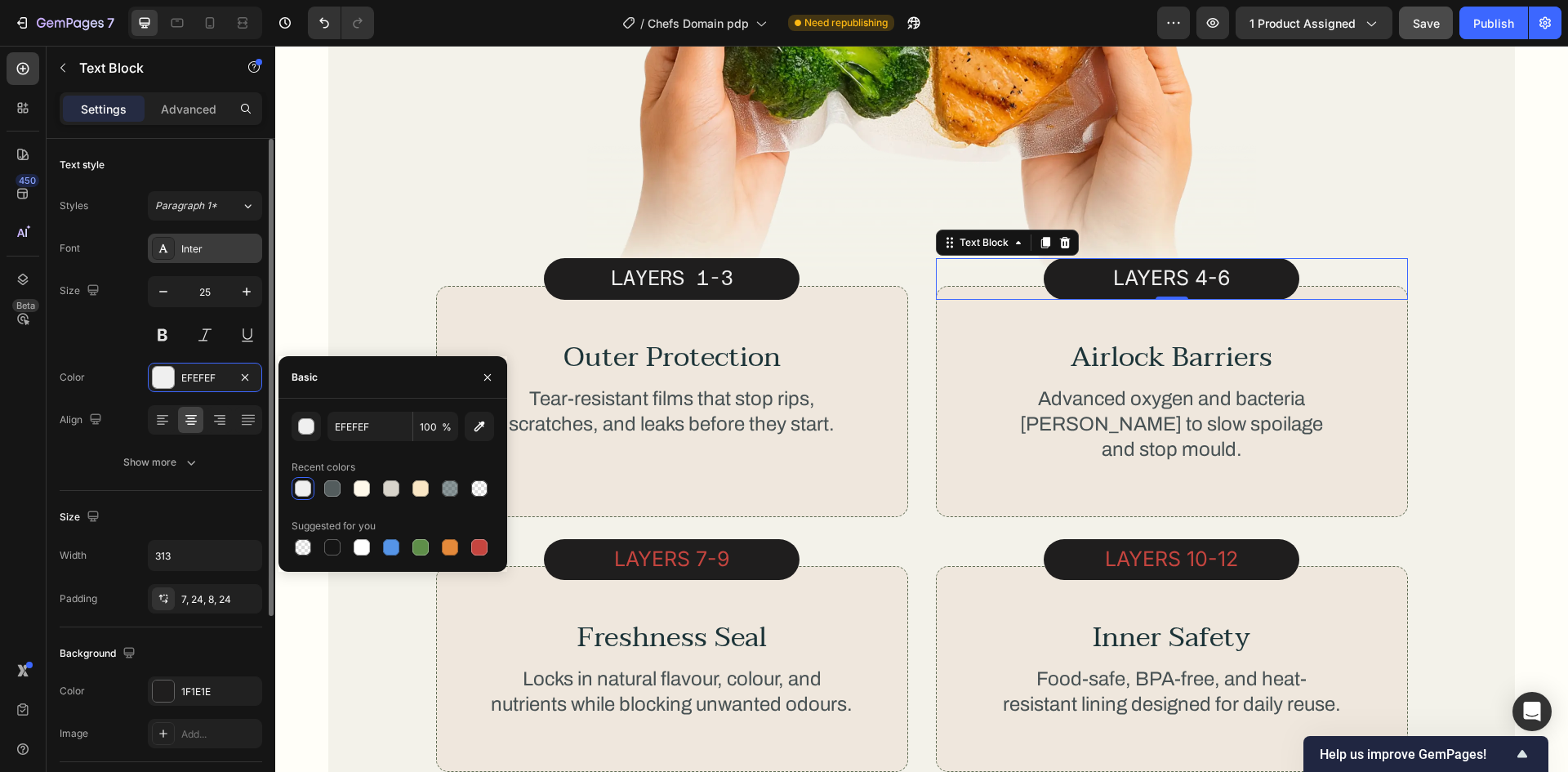
click at [208, 253] on div "Inter" at bounding box center [219, 249] width 77 height 15
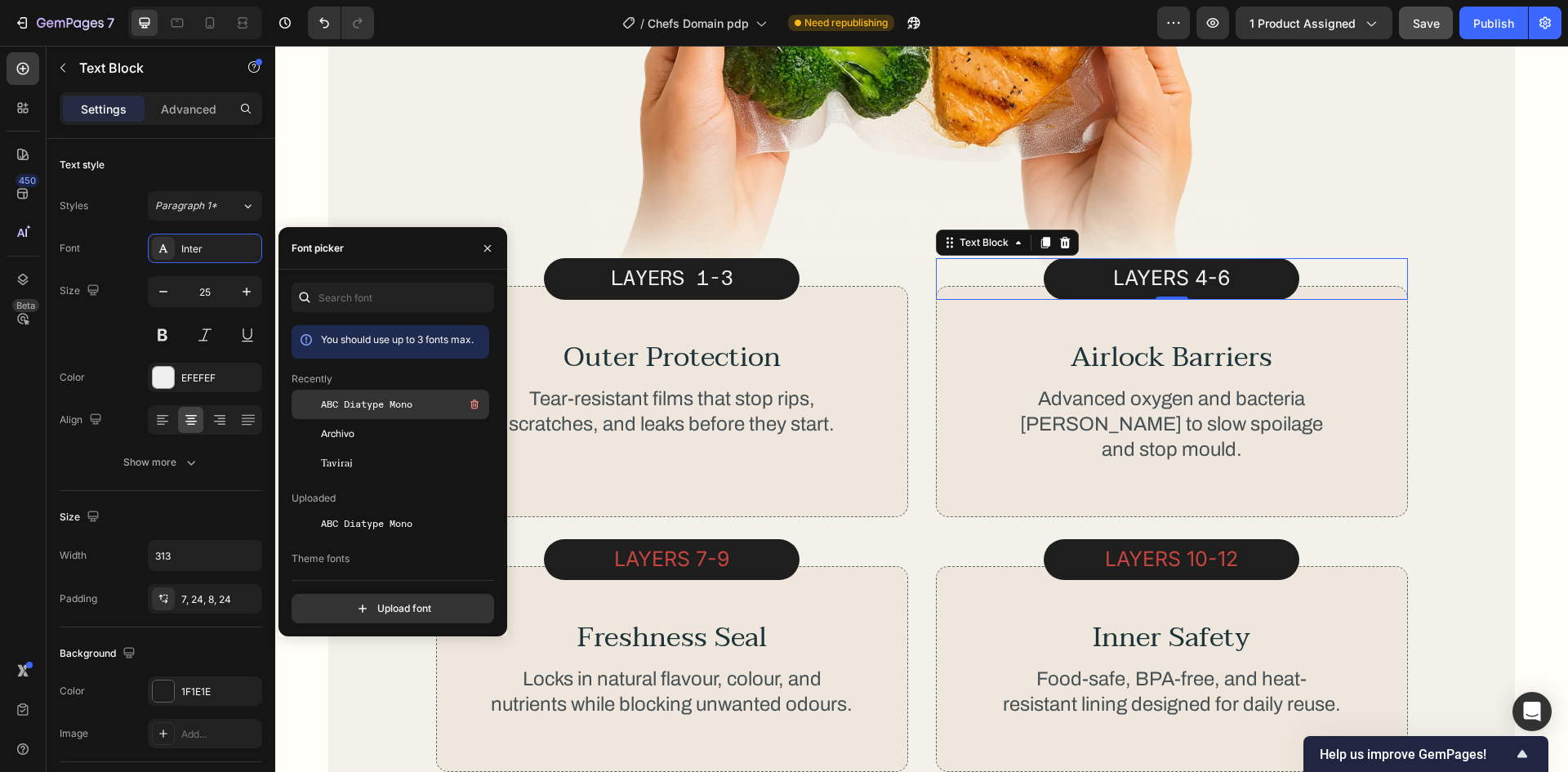
click at [369, 391] on div "ABC Diatype Mono" at bounding box center [391, 404] width 198 height 29
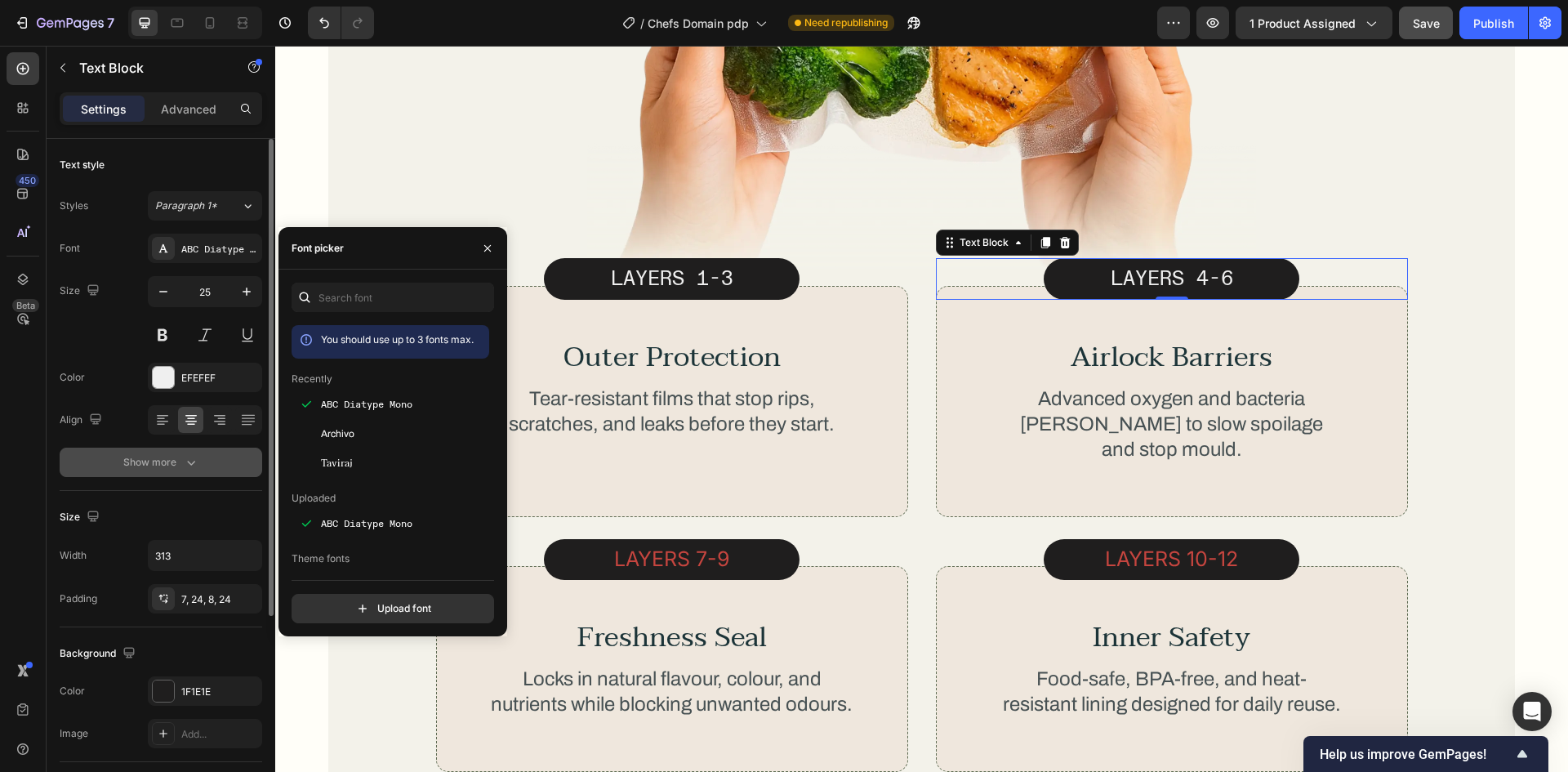
click at [194, 467] on icon "button" at bounding box center [191, 462] width 16 height 16
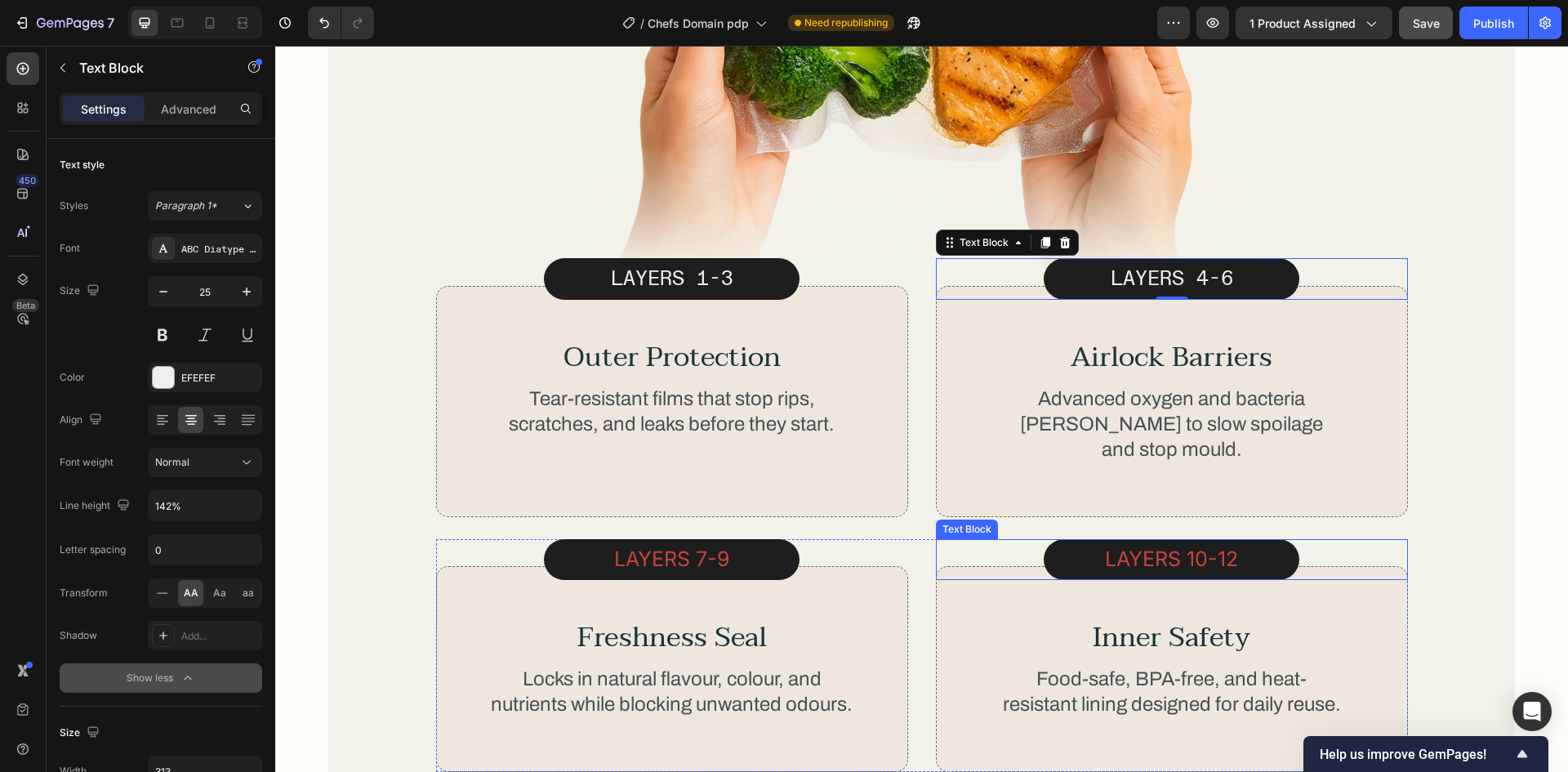
click at [1163, 545] on p "LAYERs 10-12" at bounding box center [1171, 559] width 217 height 29
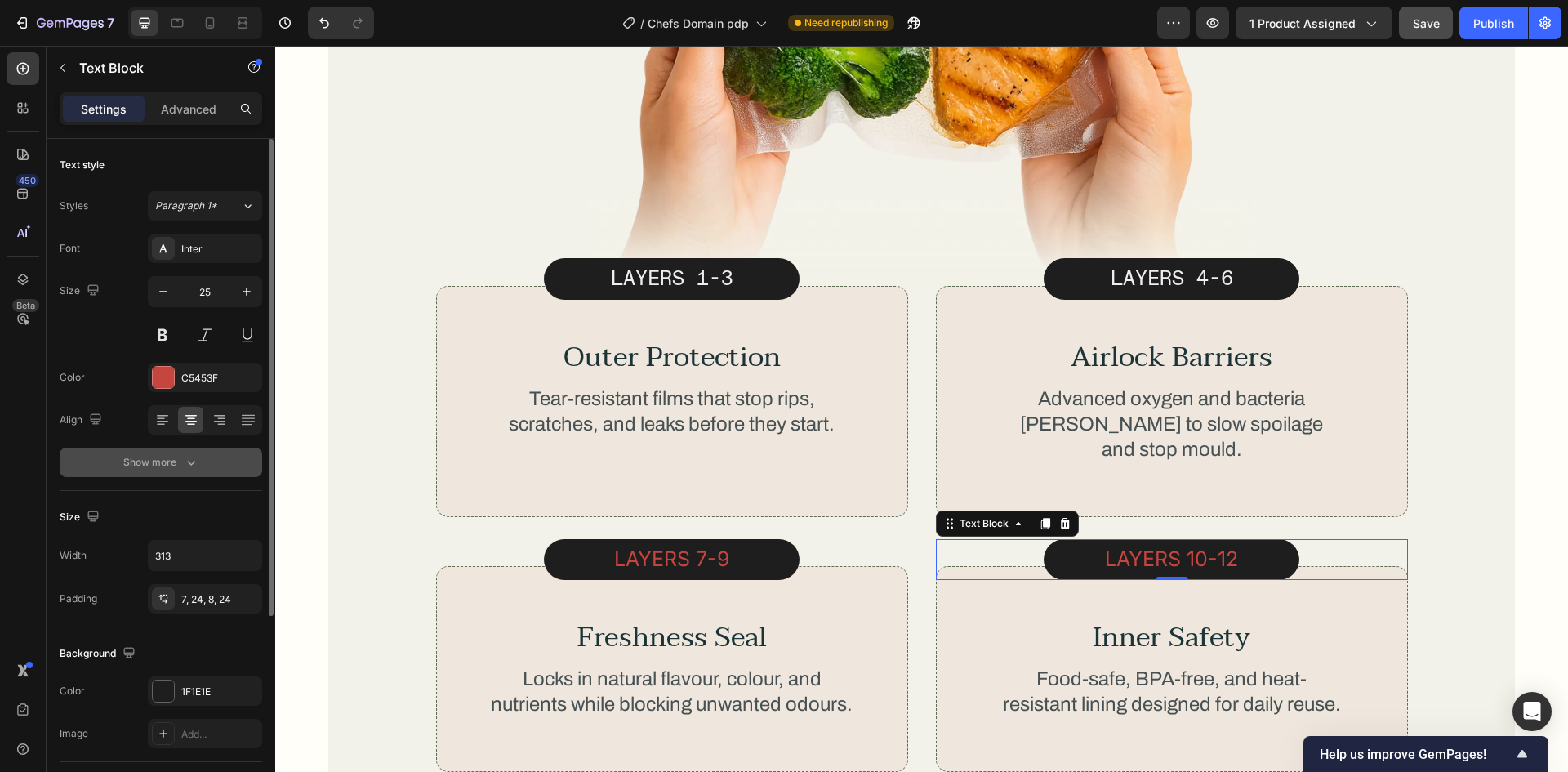
click at [148, 463] on div "Show more" at bounding box center [161, 462] width 76 height 16
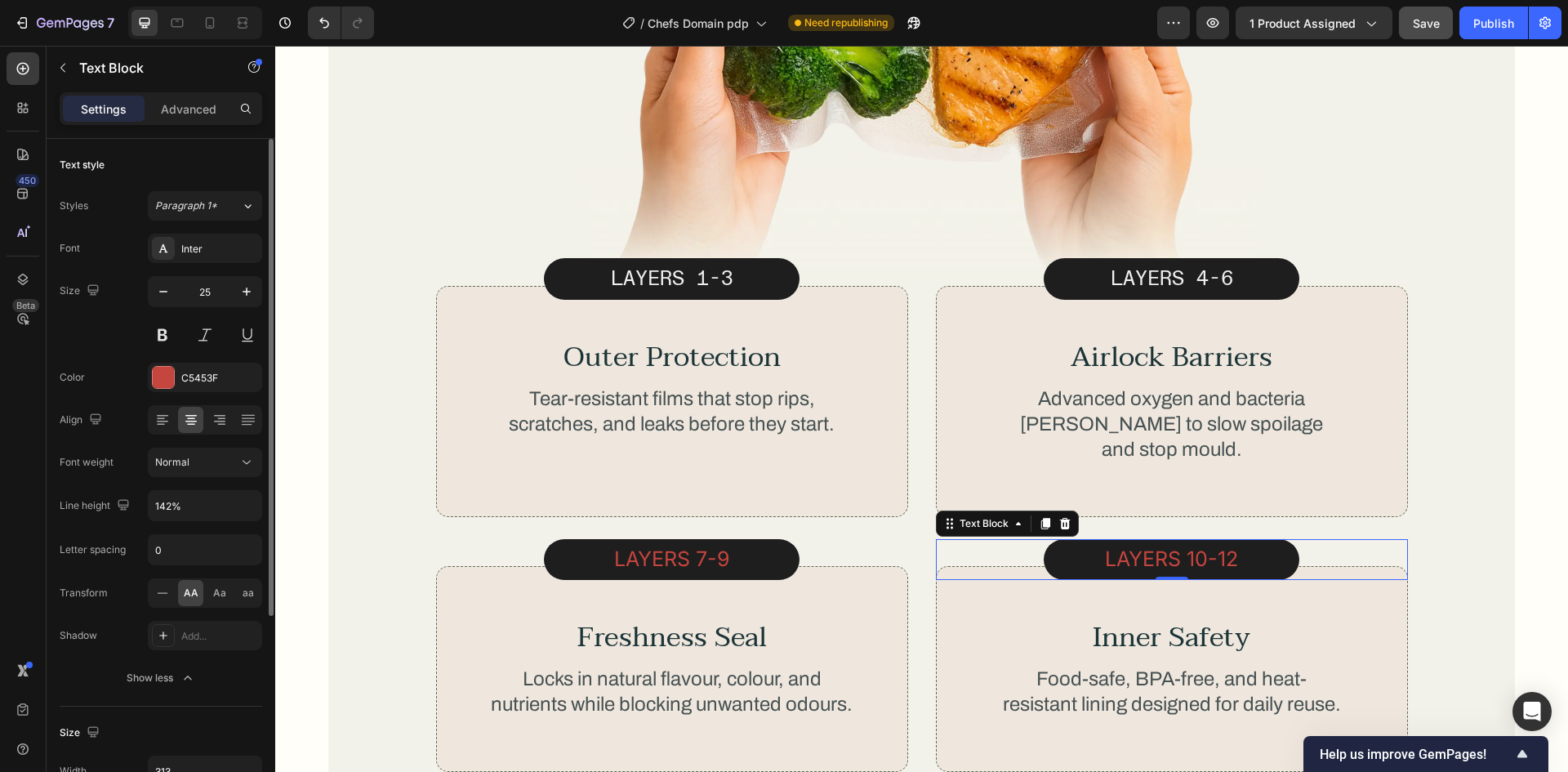
click at [198, 264] on div "Font Inter Size 25 Color C5453F Align Font weight Normal Line height 142% Lette…" at bounding box center [161, 463] width 203 height 459
click at [193, 244] on div "Inter" at bounding box center [219, 249] width 77 height 15
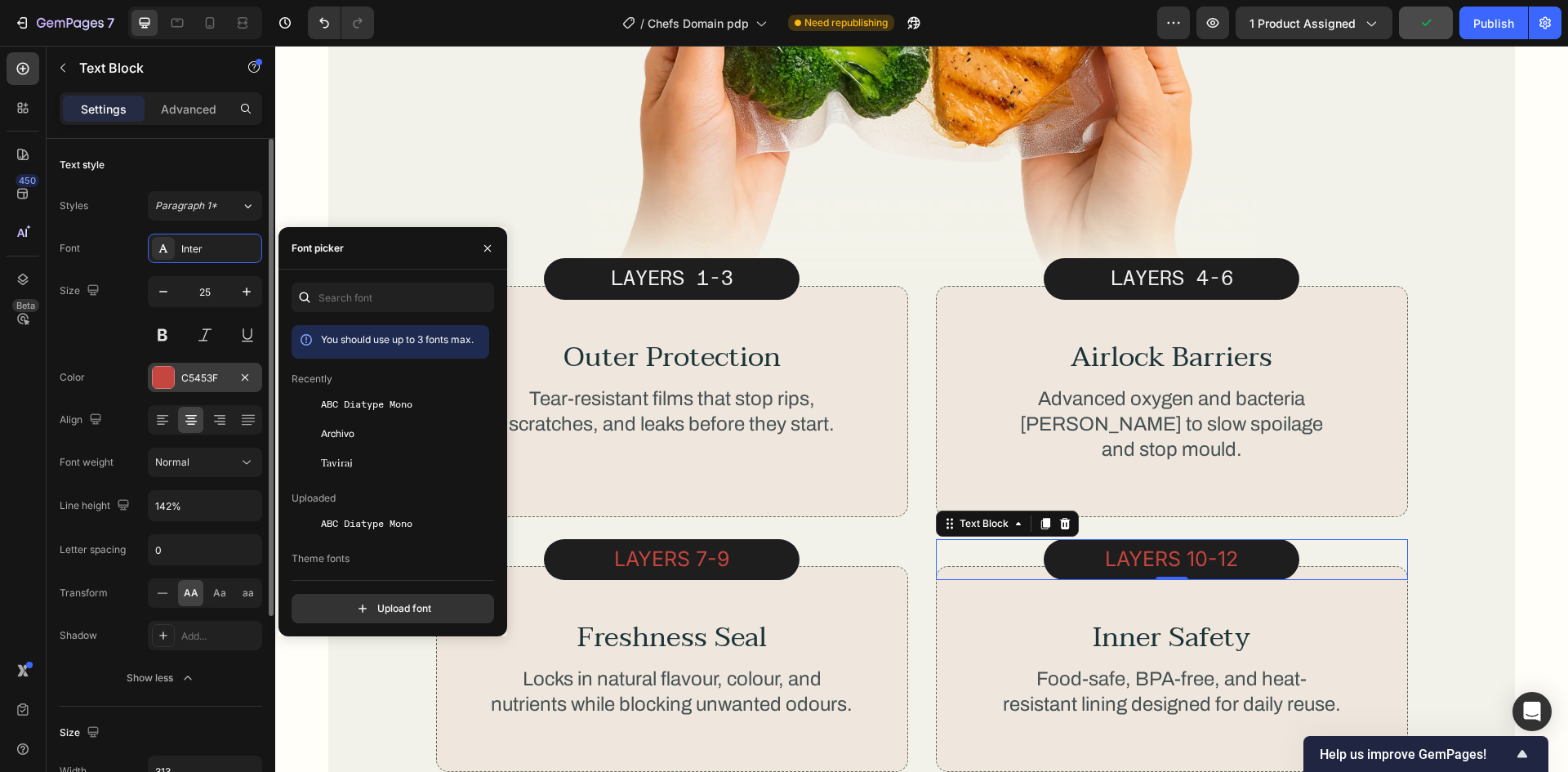
click at [349, 400] on span "ABC Diatype Mono" at bounding box center [367, 404] width 92 height 15
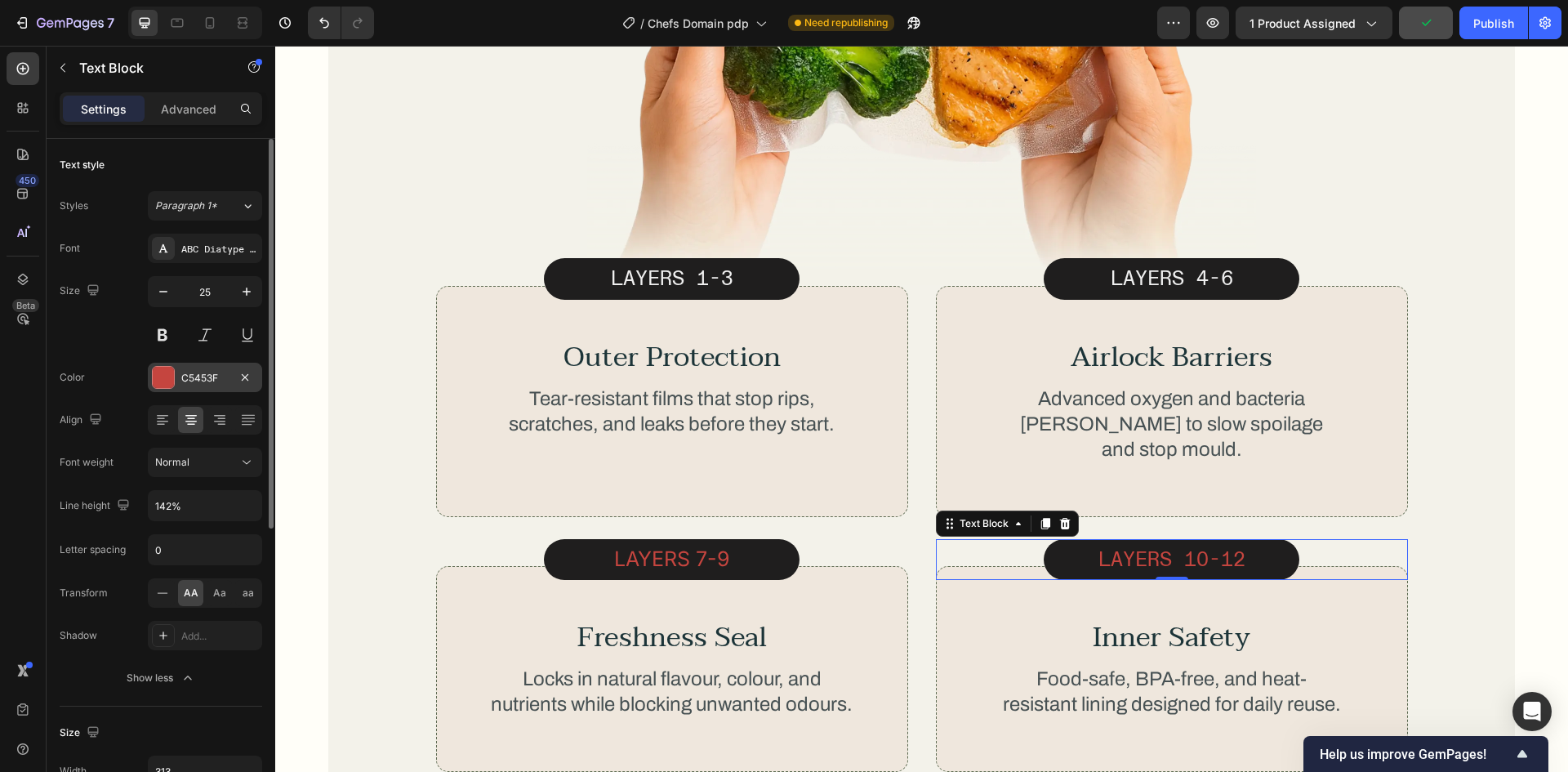
click at [208, 374] on div "C5453F" at bounding box center [204, 378] width 47 height 15
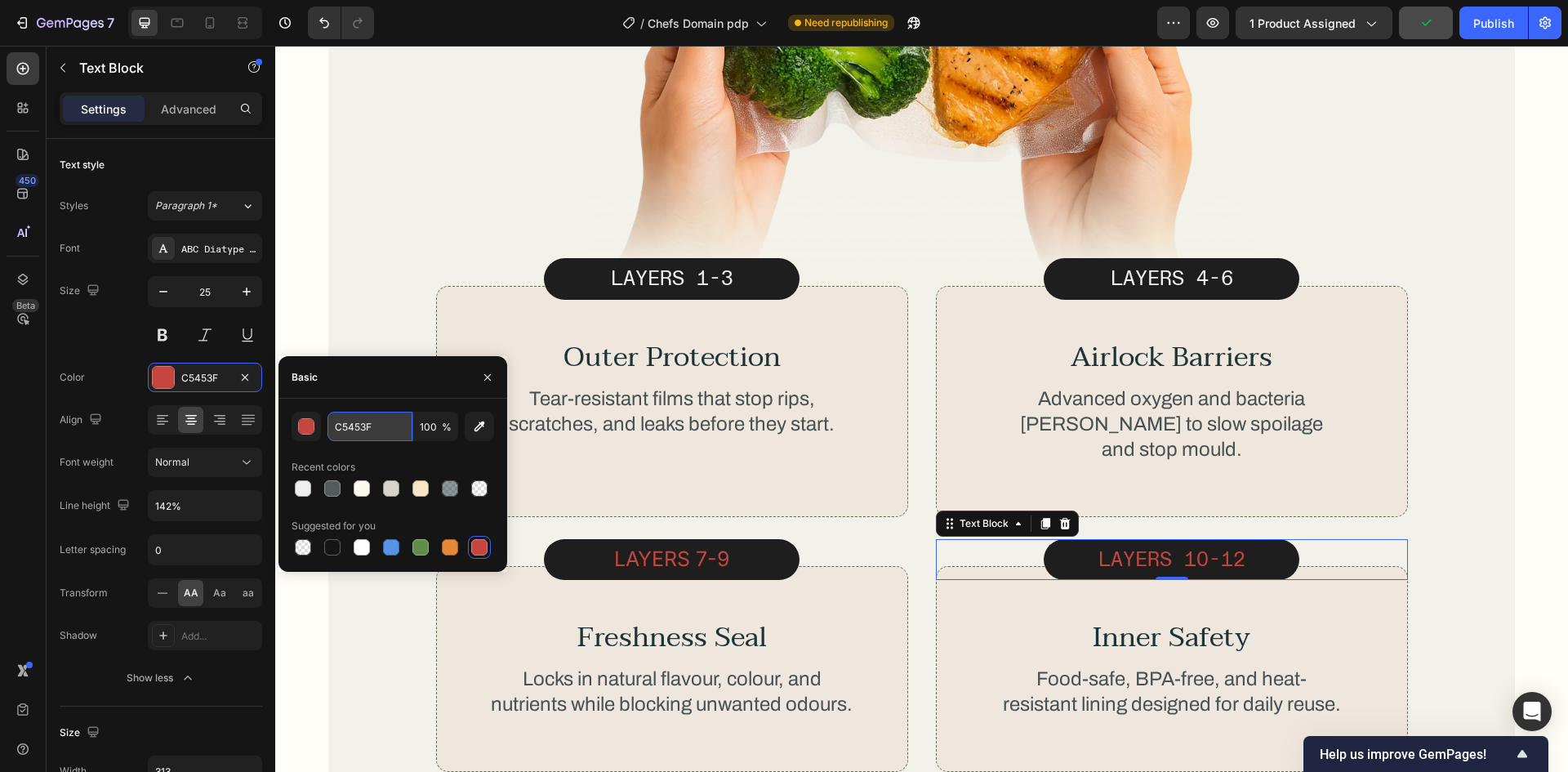
drag, startPoint x: 362, startPoint y: 423, endPoint x: 373, endPoint y: 418, distance: 12.1
click at [364, 423] on input "C5453F" at bounding box center [370, 426] width 85 height 29
paste input "EFEFE"
type input "EFEFEF"
click at [393, 391] on div "Basic" at bounding box center [393, 377] width 229 height 42
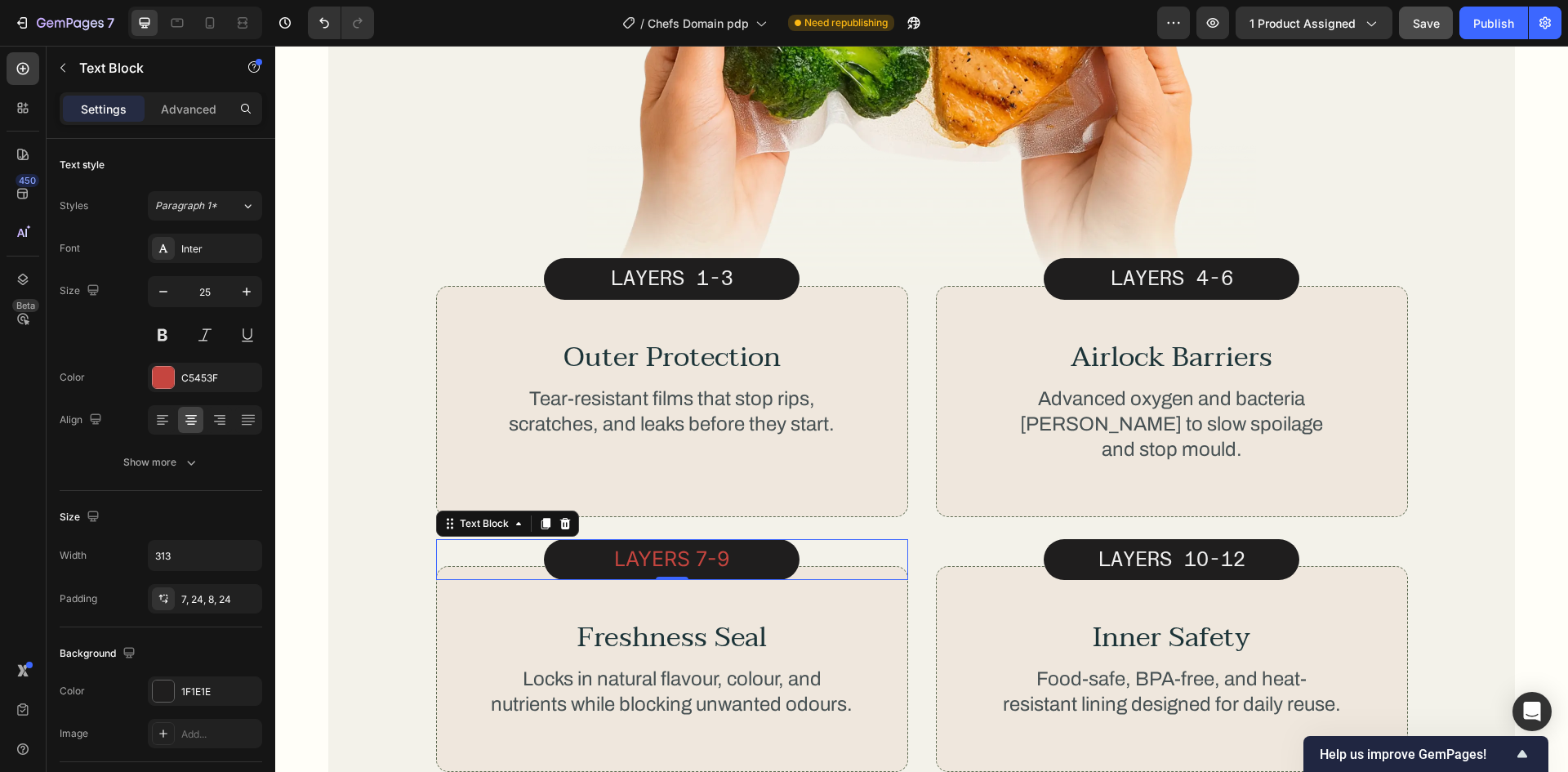
click at [681, 545] on p "LAYERs 7-9" at bounding box center [672, 559] width 217 height 29
click at [212, 248] on div "Inter" at bounding box center [219, 249] width 77 height 15
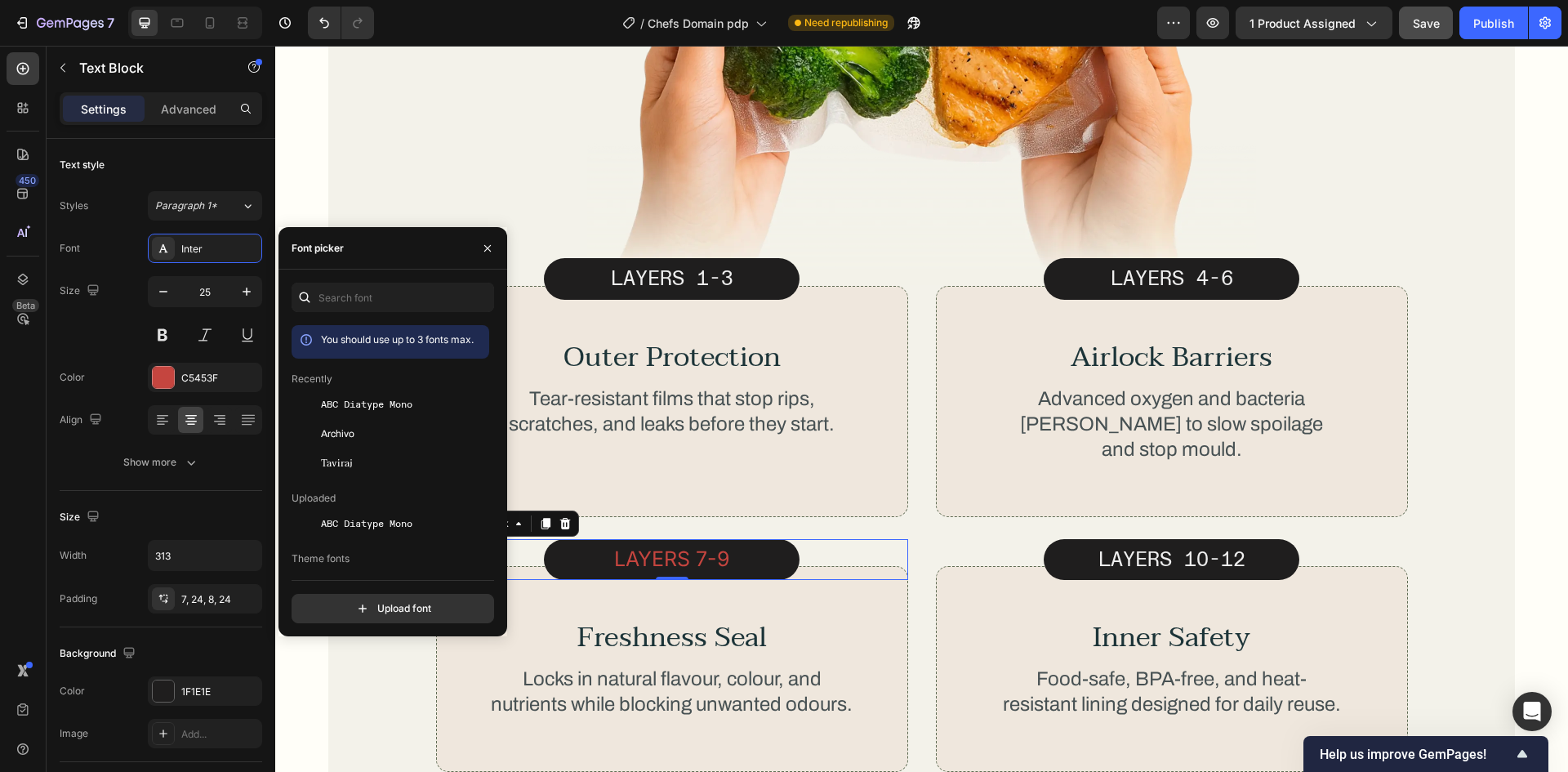
click at [344, 396] on div "ABC Diatype Mono" at bounding box center [403, 405] width 165 height 20
click at [197, 458] on icon "button" at bounding box center [191, 462] width 16 height 16
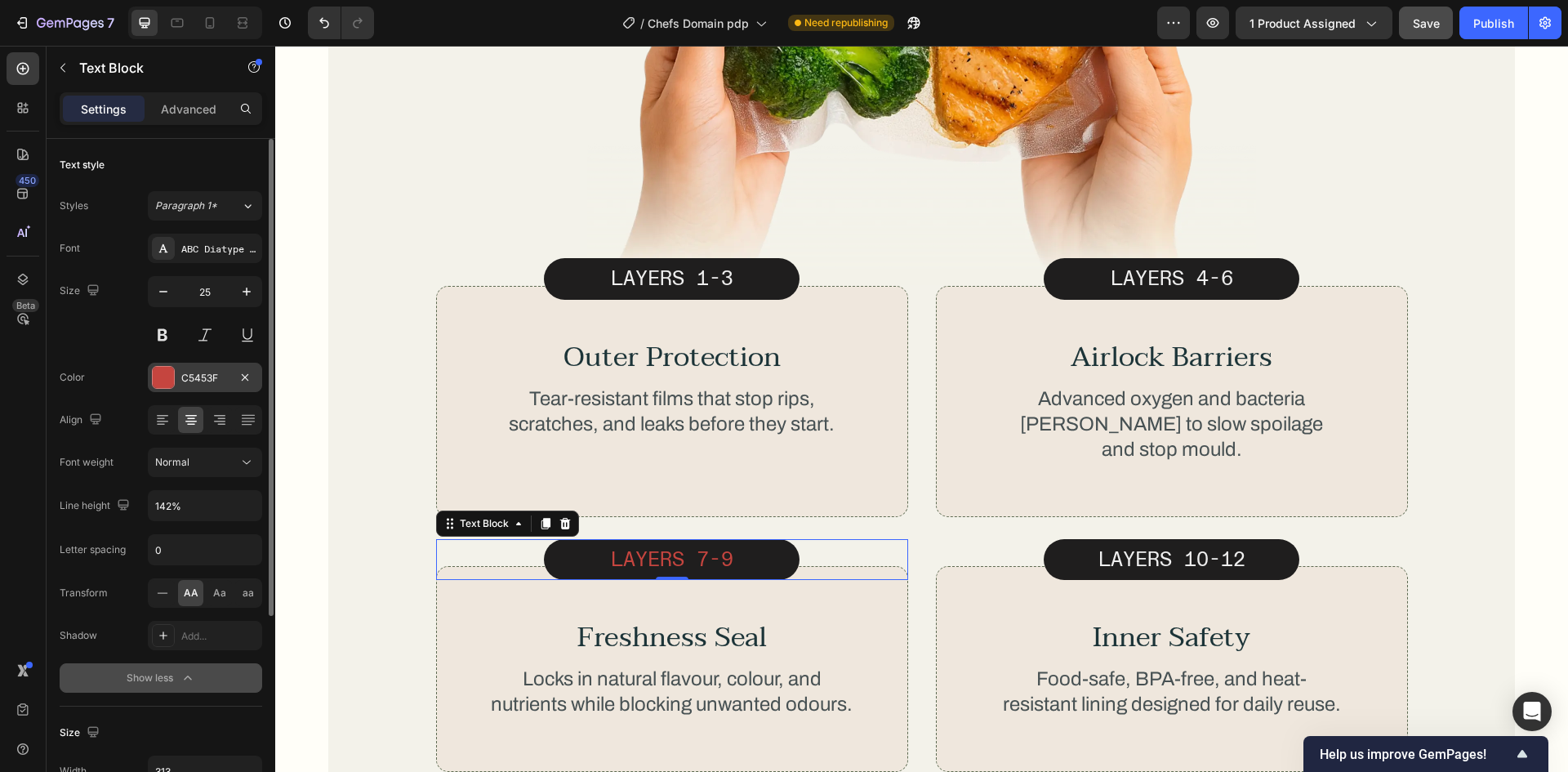
click at [203, 378] on div "C5453F" at bounding box center [204, 378] width 47 height 15
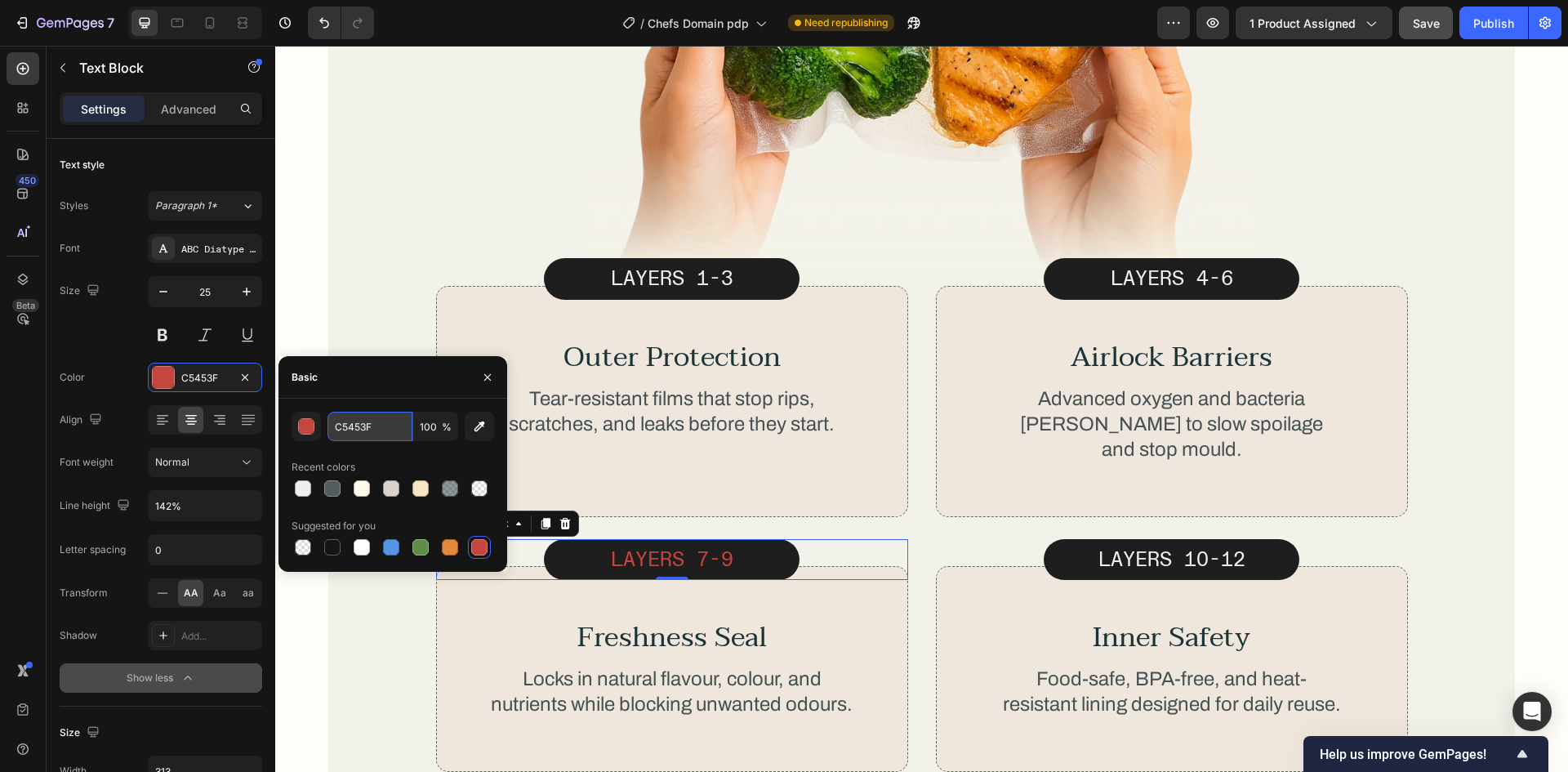
click at [381, 427] on input "C5453F" at bounding box center [370, 426] width 85 height 29
paste input "EFEFE"
type input "EFEFEF"
click at [395, 388] on div "Basic" at bounding box center [393, 377] width 229 height 42
click at [127, 378] on div "Color EFEFEF" at bounding box center [161, 377] width 203 height 29
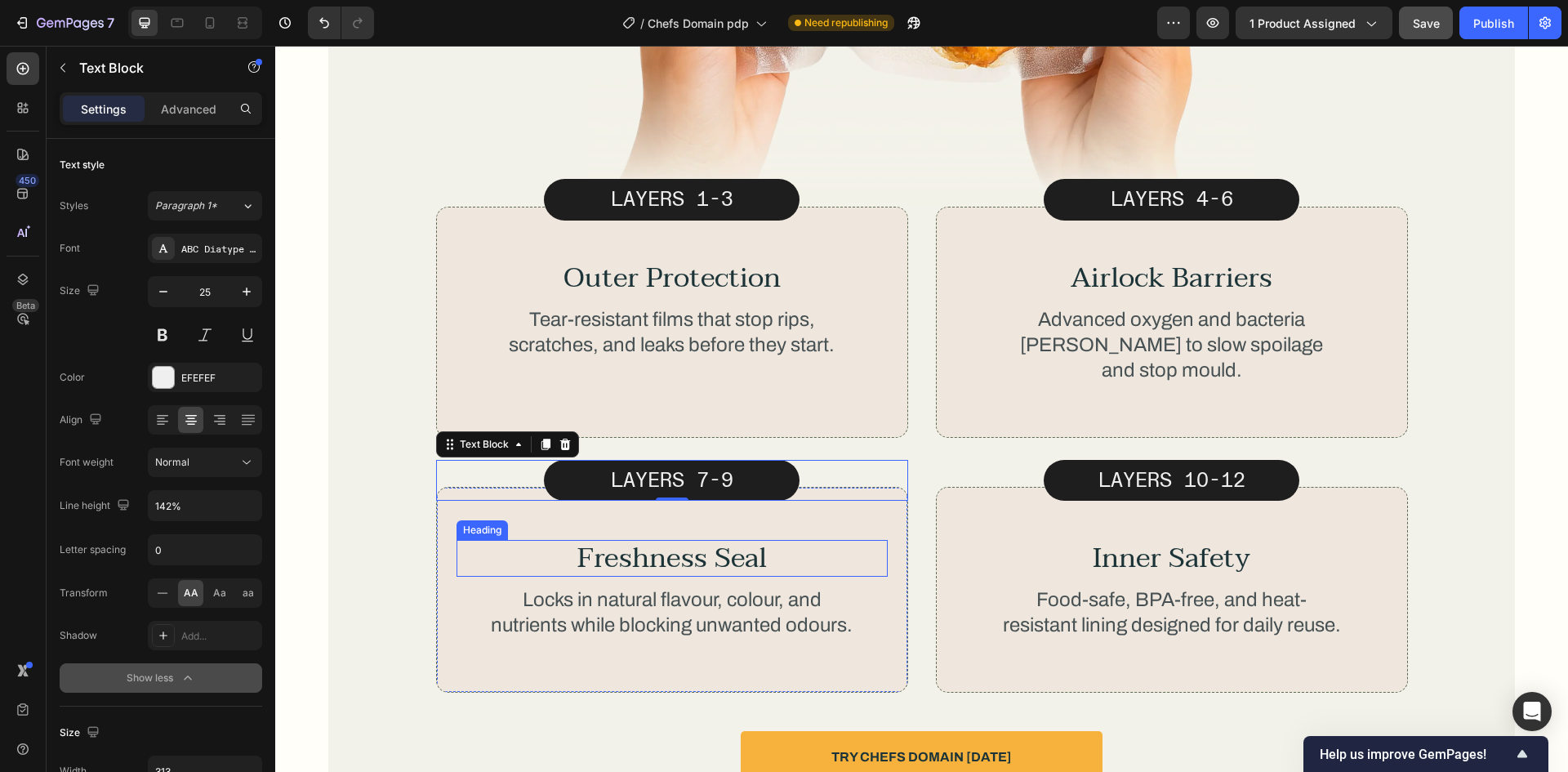
scroll to position [5501, 0]
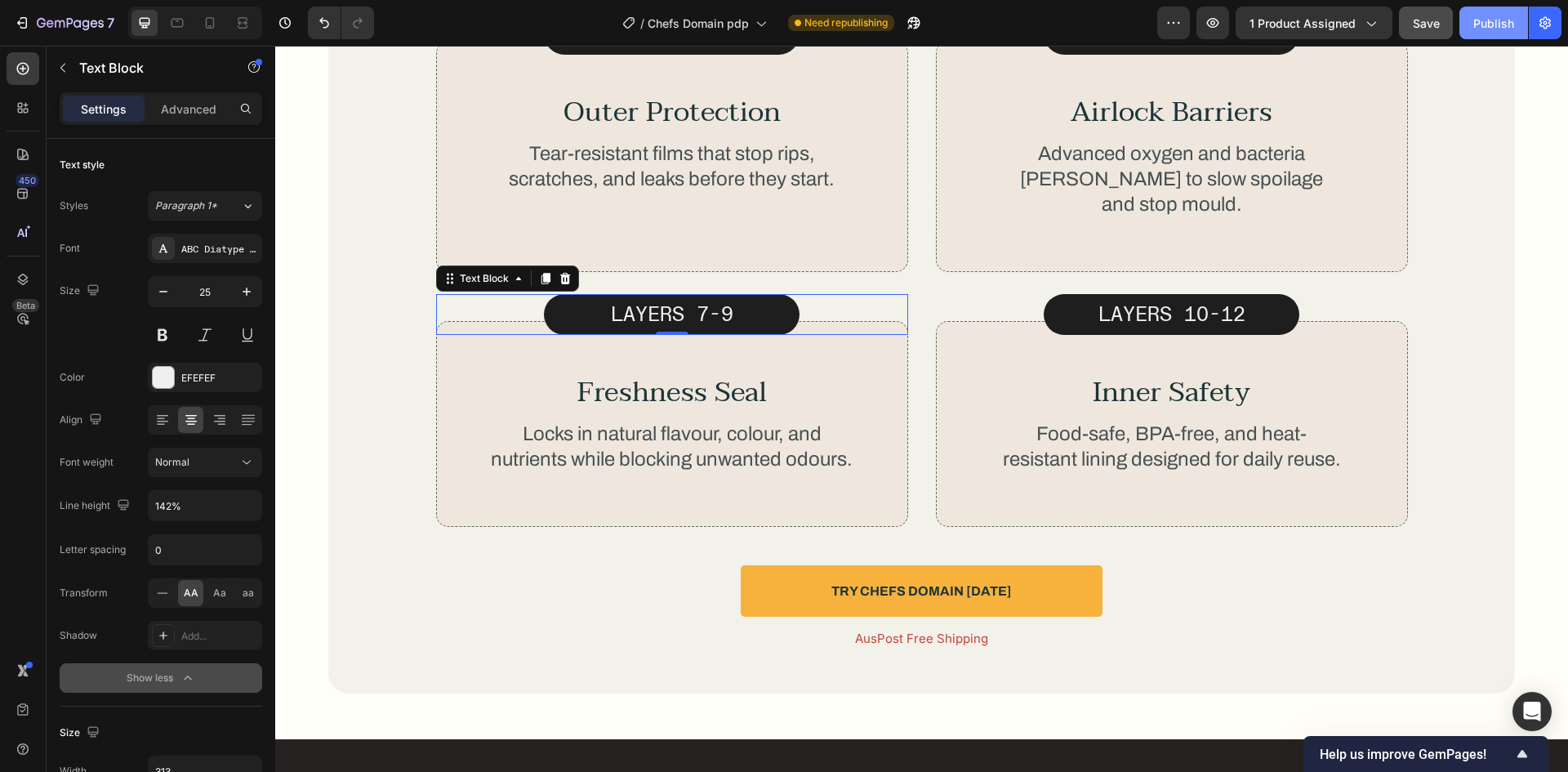
click at [1491, 28] on div "Publish" at bounding box center [1493, 23] width 41 height 17
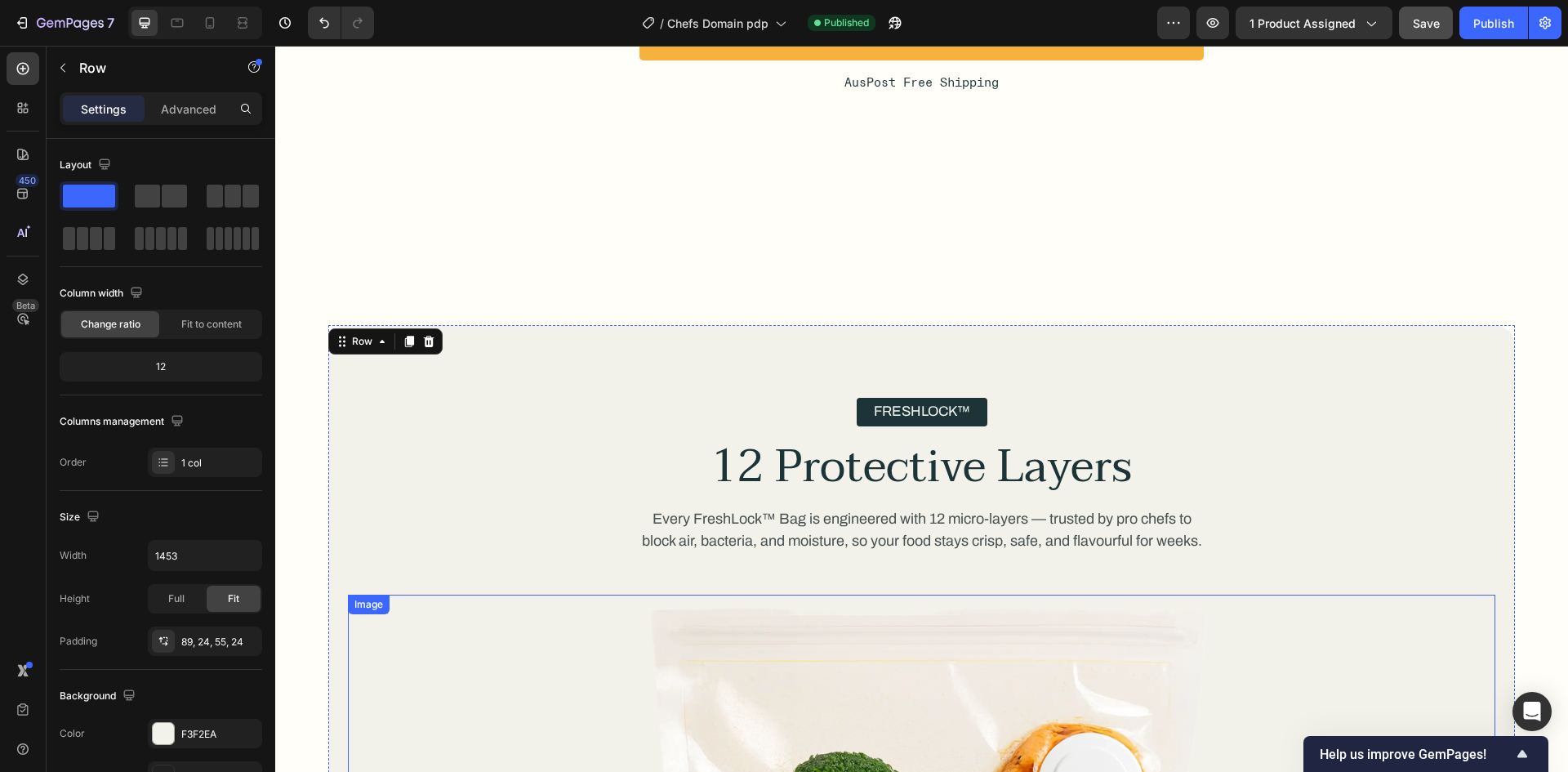
scroll to position [4275, 0]
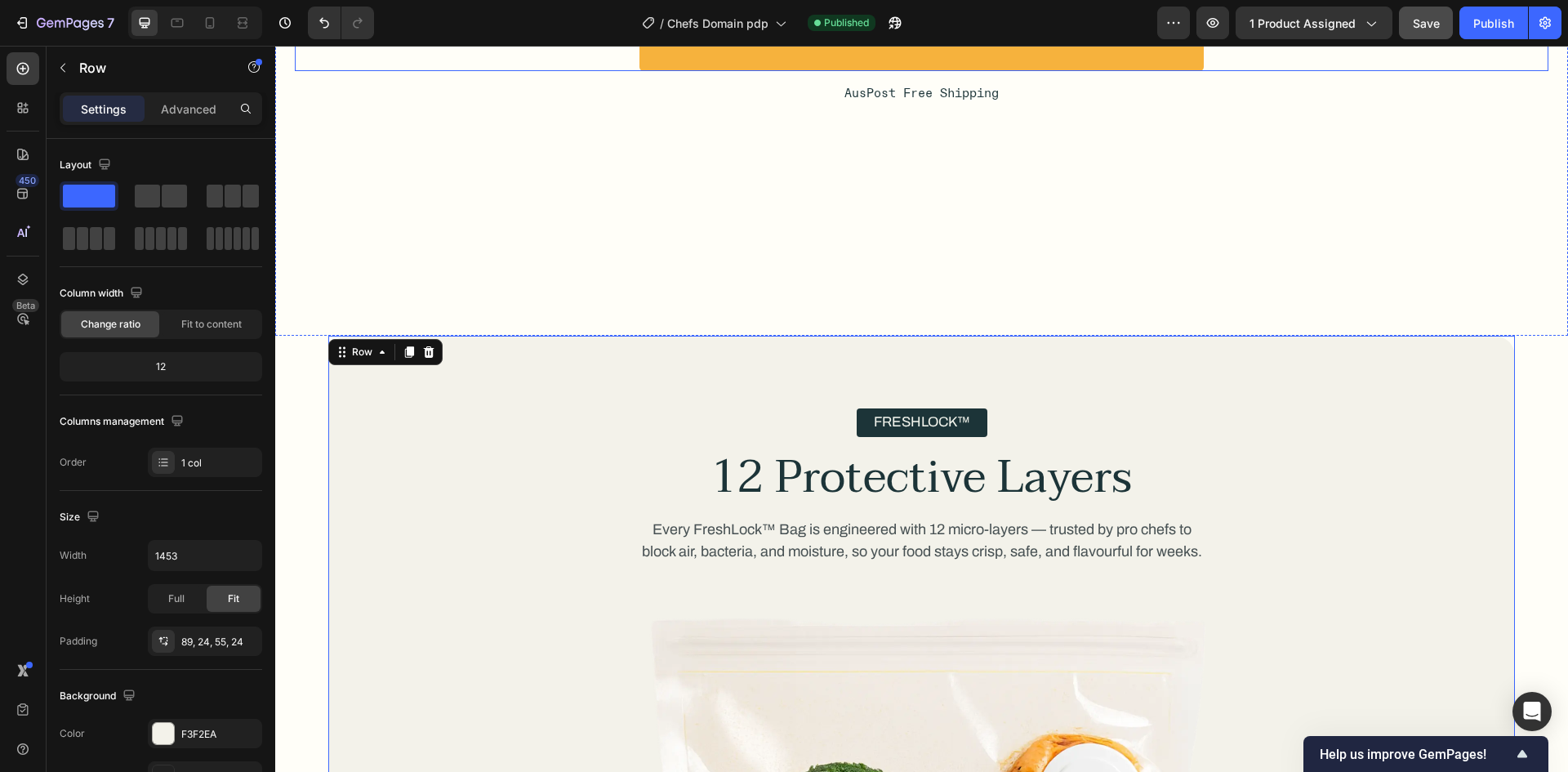
click at [1300, 71] on div "Try Chefs Domain [DATE] Button" at bounding box center [921, 34] width 1253 height 74
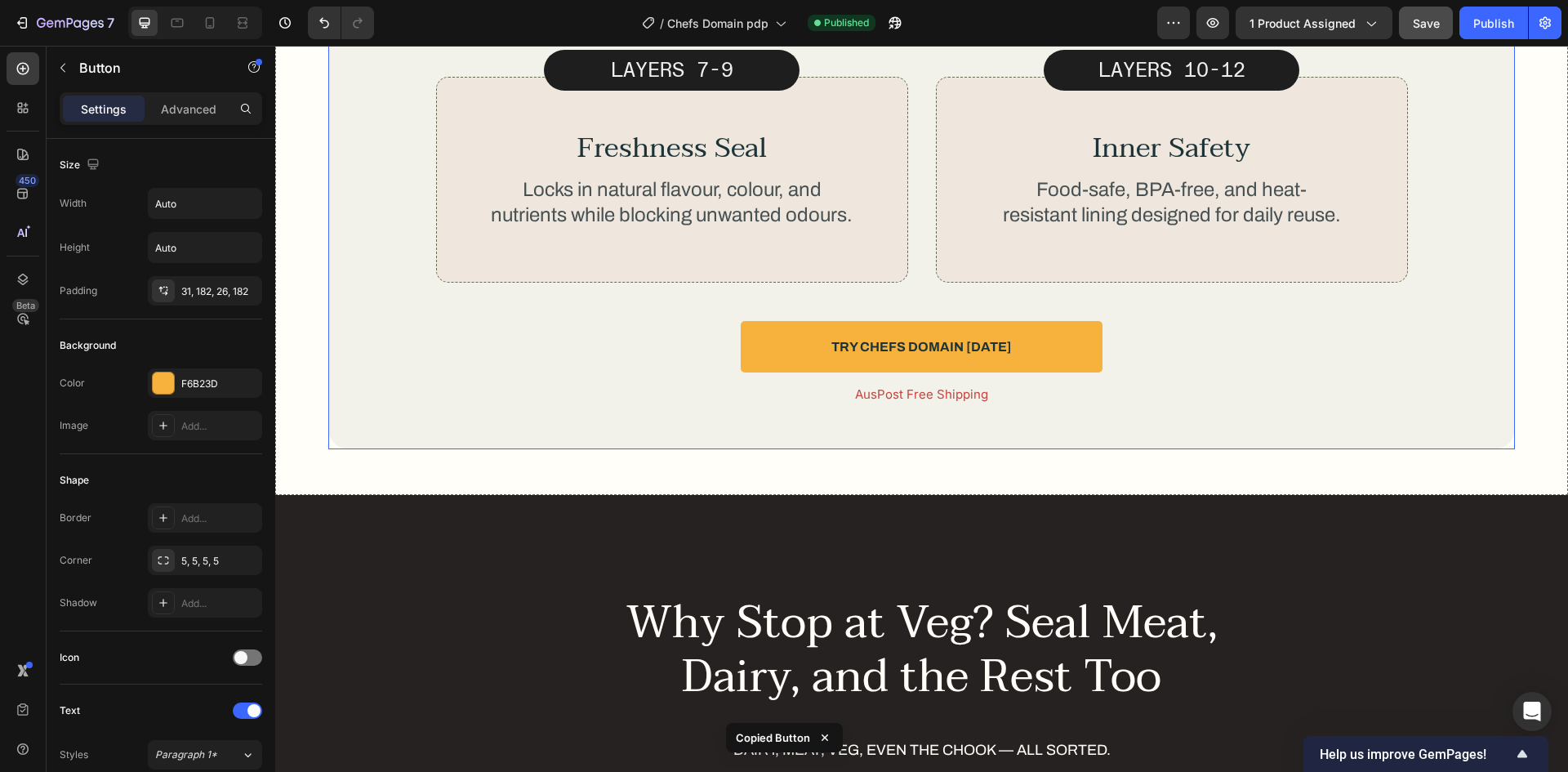
scroll to position [5746, 0]
click at [1156, 324] on div "Try Chefs Domain [DATE] Button" at bounding box center [921, 346] width 1147 height 52
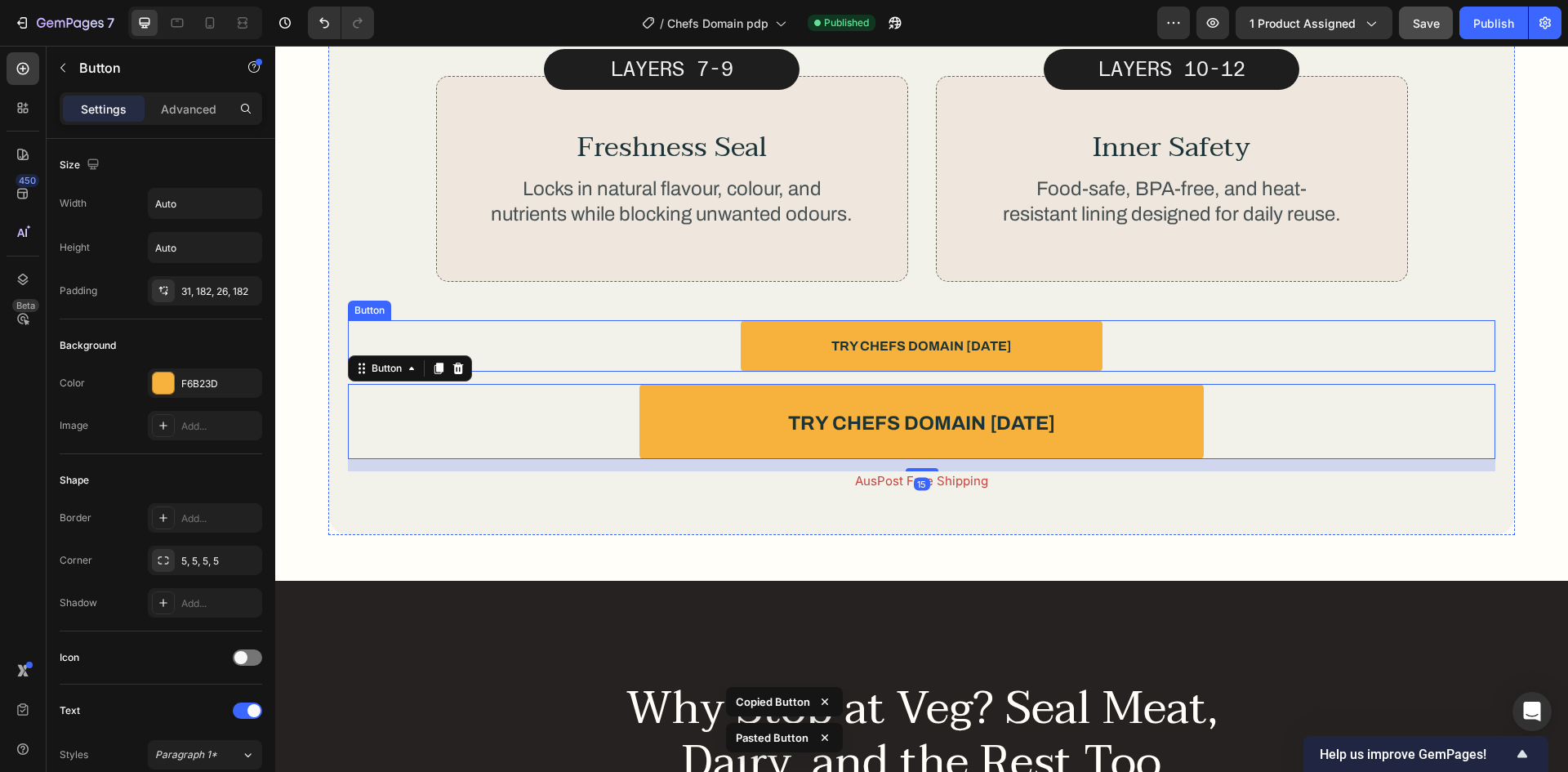
click at [1125, 325] on div "Try Chefs Domain [DATE] Button" at bounding box center [921, 346] width 1147 height 52
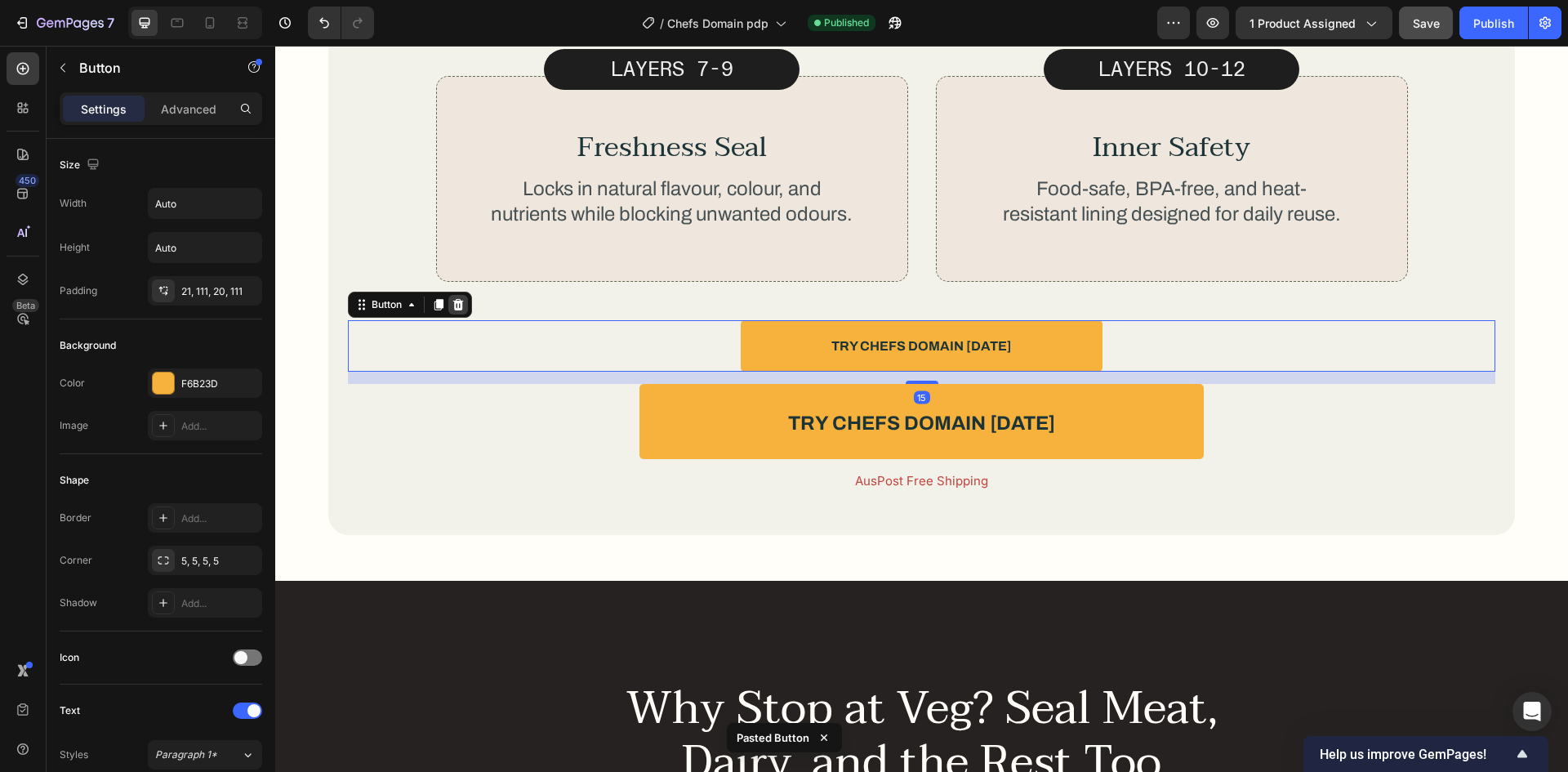
click at [454, 298] on icon at bounding box center [458, 304] width 13 height 13
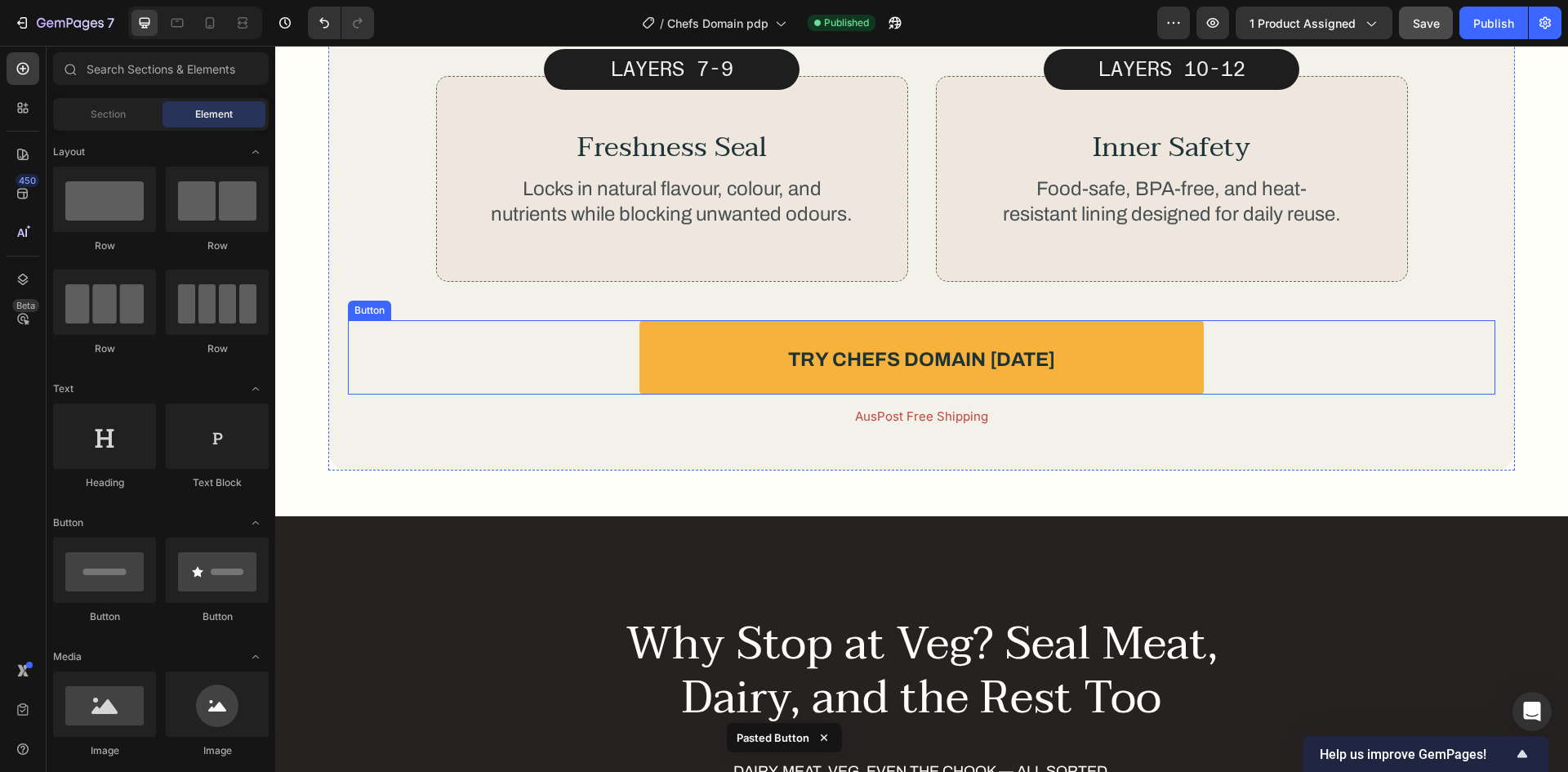
click at [565, 331] on div "Try Chefs Domain [DATE] Button" at bounding box center [921, 357] width 1147 height 74
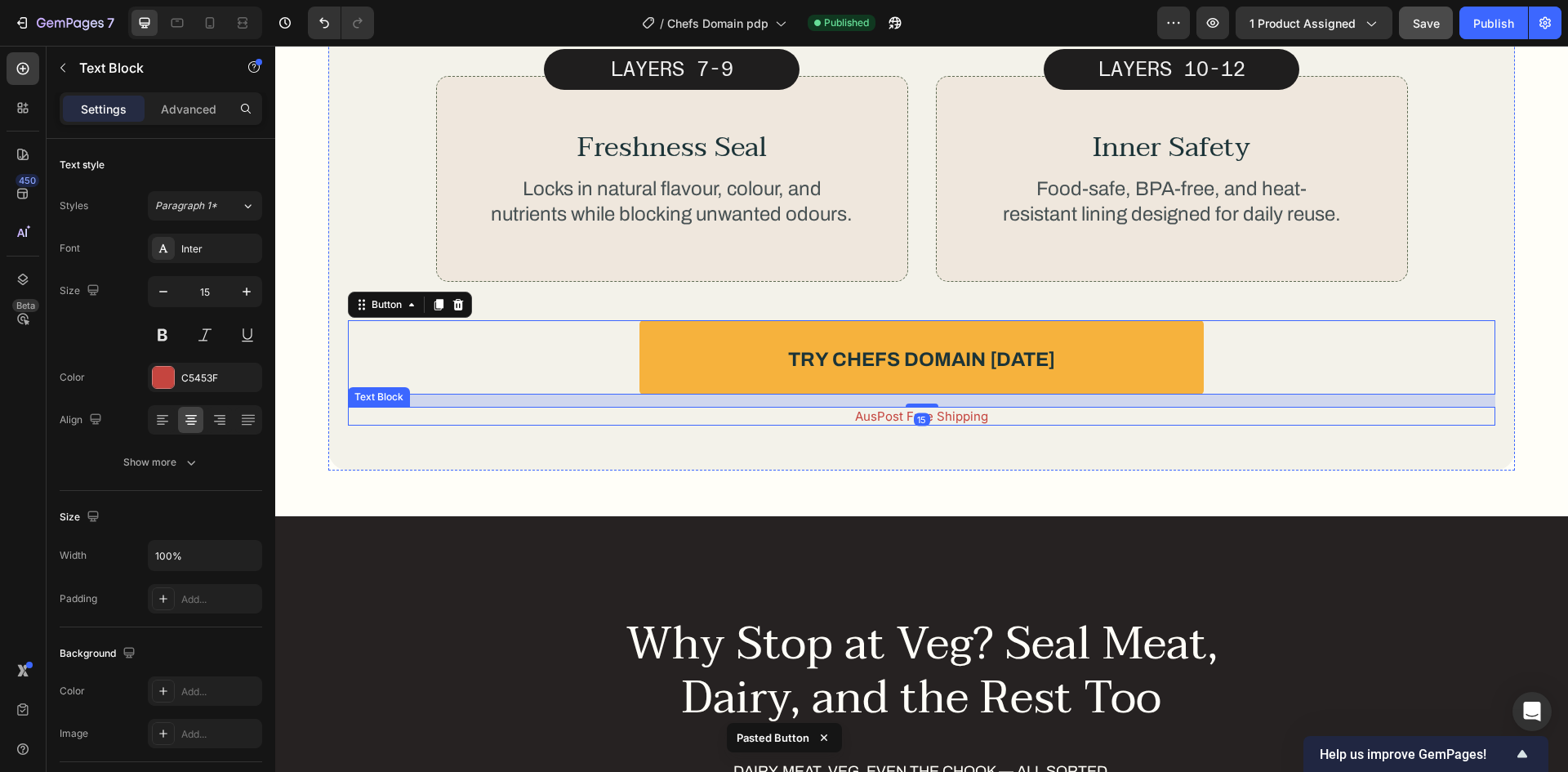
click at [831, 409] on p "AusPost Free Shipping" at bounding box center [921, 417] width 1144 height 16
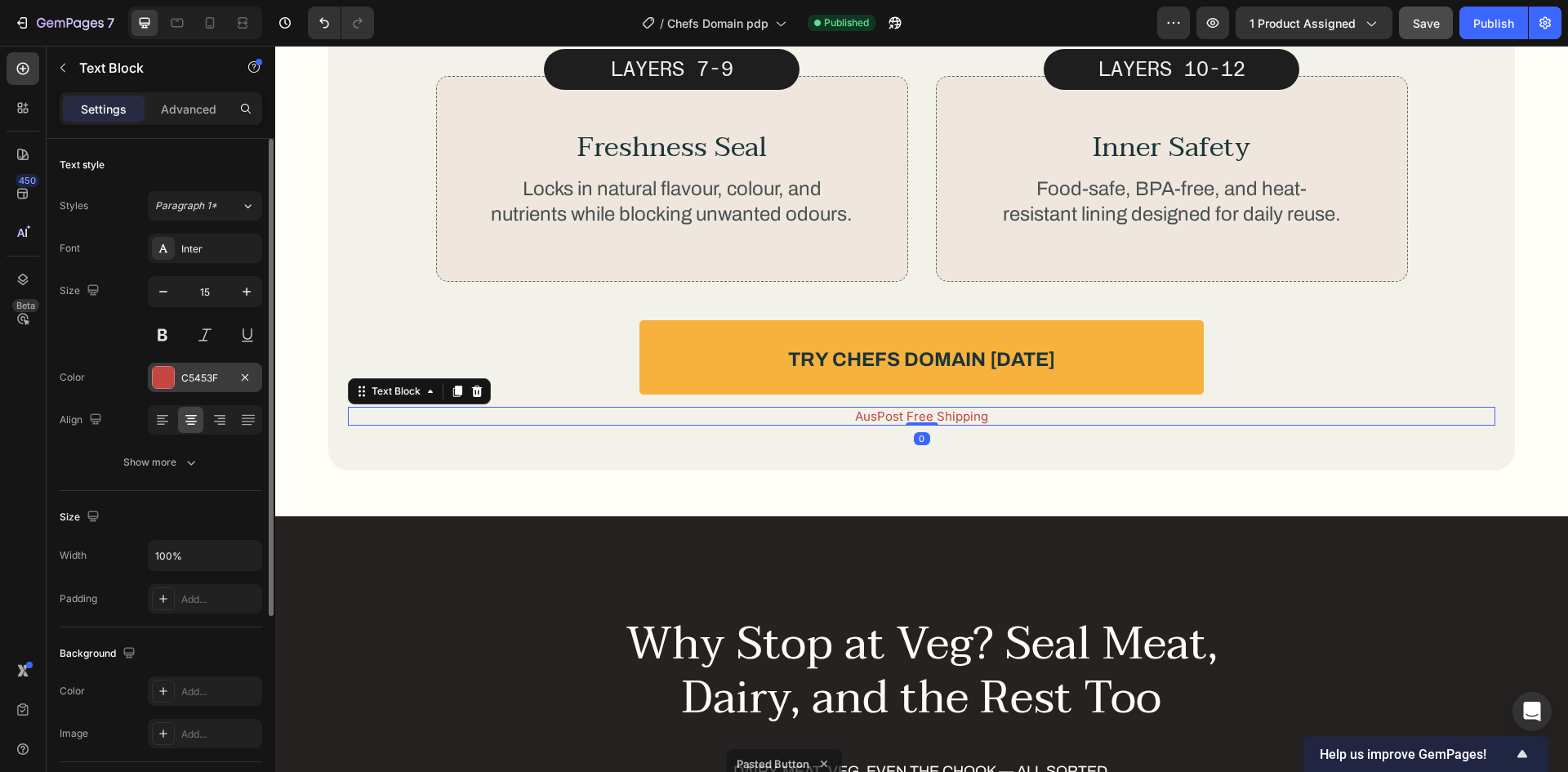
click at [199, 378] on div "C5453F" at bounding box center [204, 378] width 47 height 15
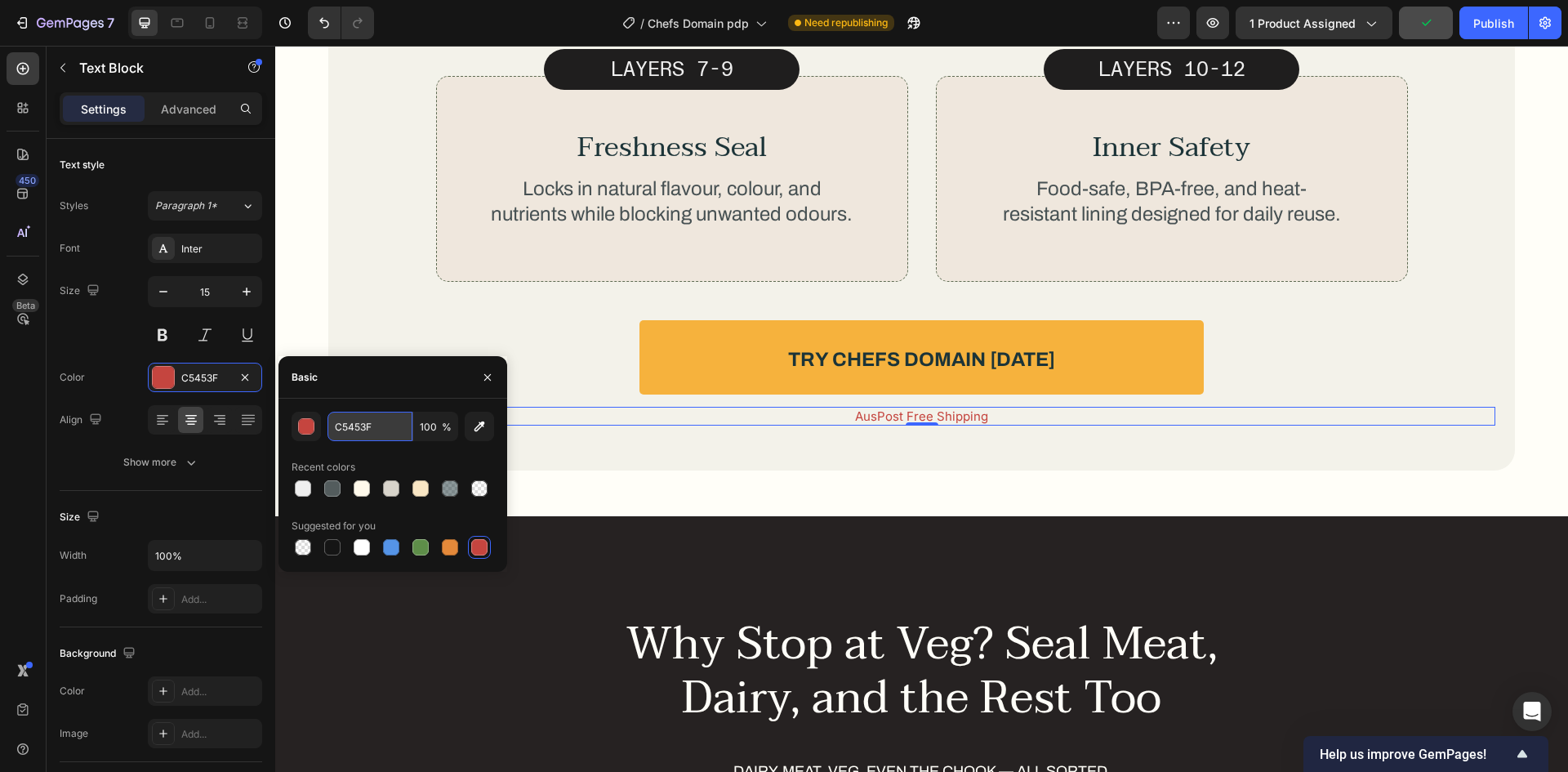
click at [360, 431] on input "C5453F" at bounding box center [370, 426] width 85 height 29
paste input "1C3438"
type input "1C3438"
click at [378, 399] on div "1C3438 100 % Recent colors Suggested for you" at bounding box center [393, 485] width 229 height 173
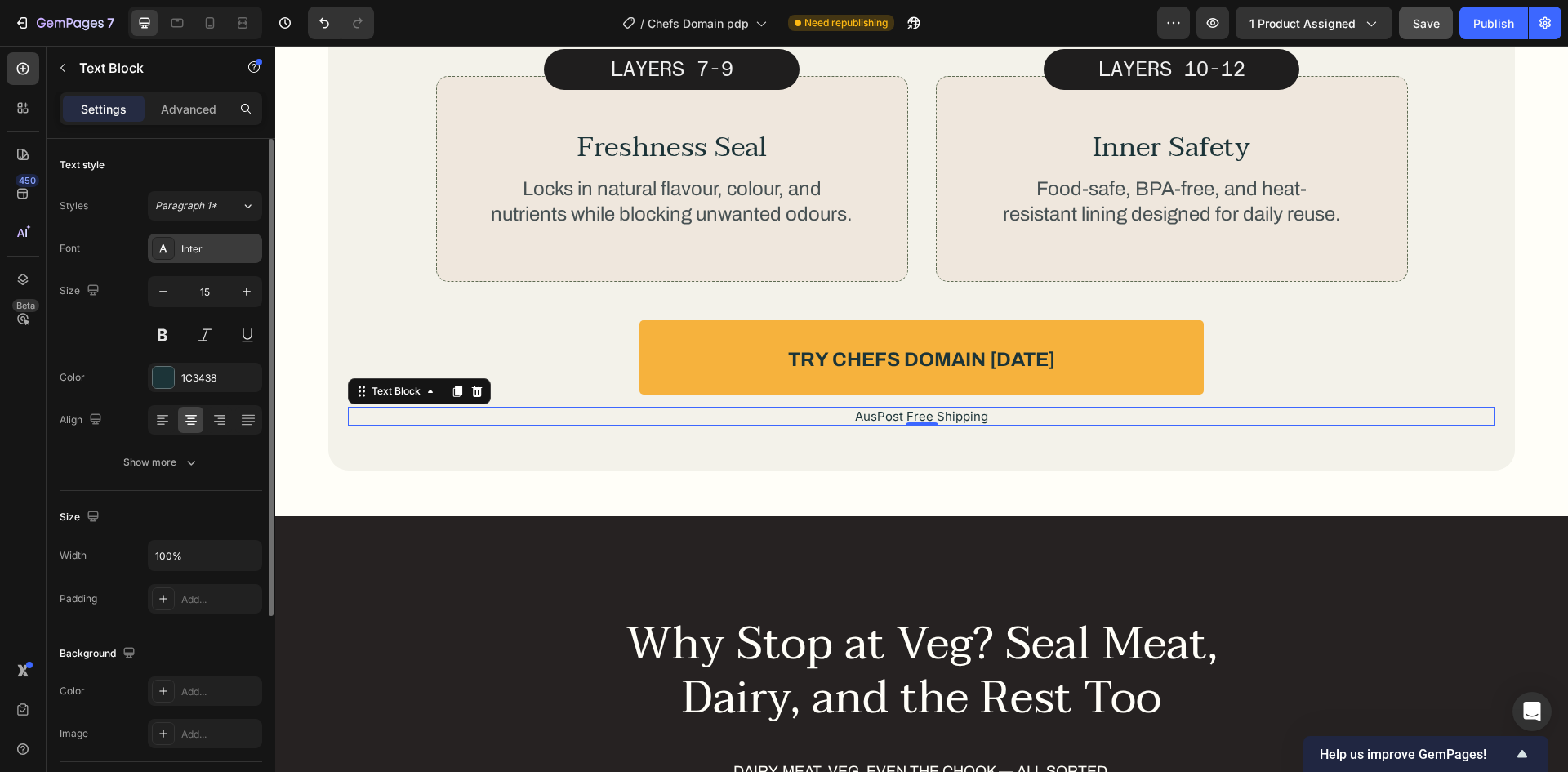
click at [190, 243] on div "Inter" at bounding box center [219, 249] width 77 height 15
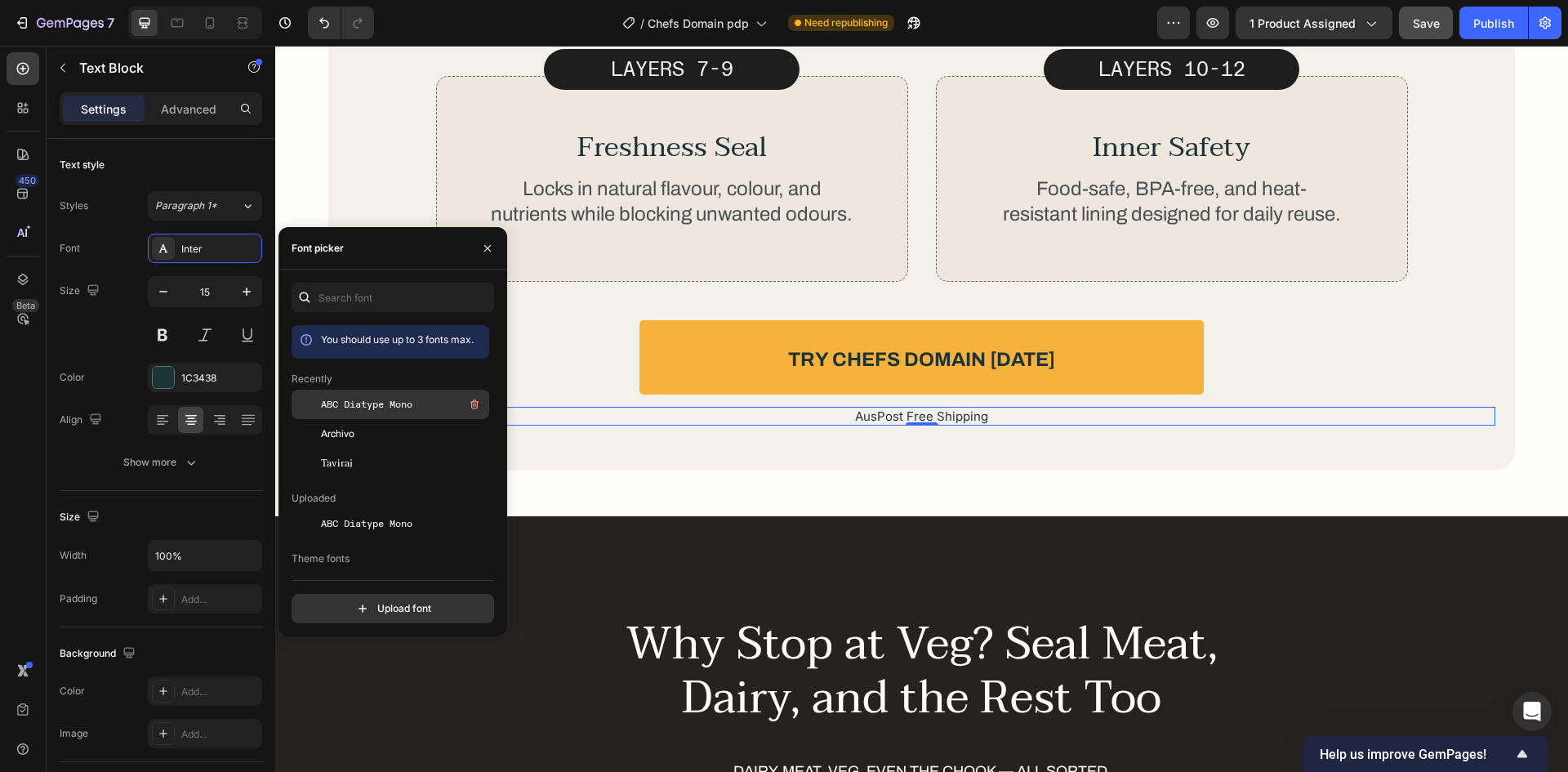
click at [407, 400] on span "ABC Diatype Mono" at bounding box center [367, 404] width 92 height 15
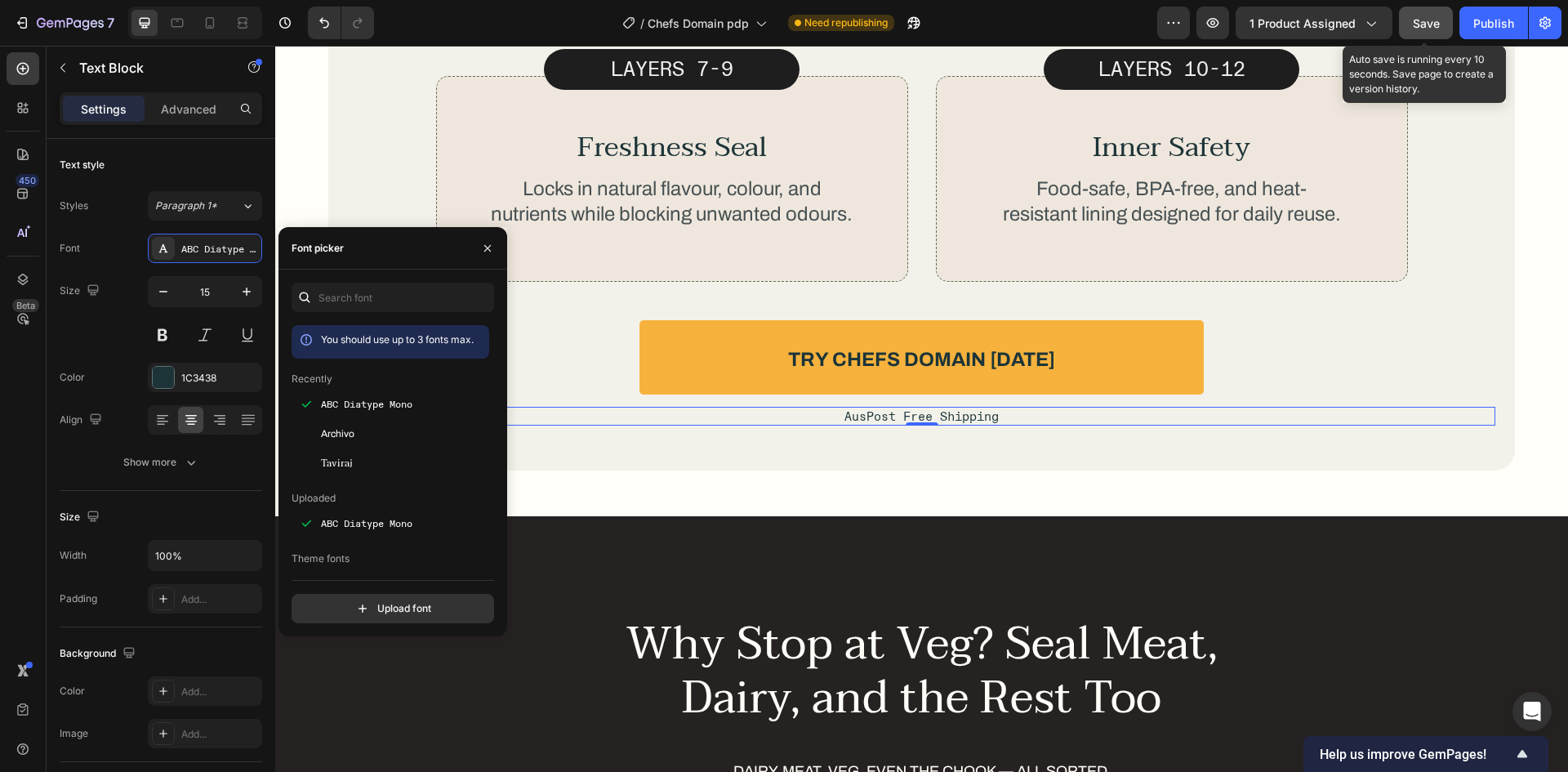
click at [1414, 26] on span "Save" at bounding box center [1426, 23] width 27 height 14
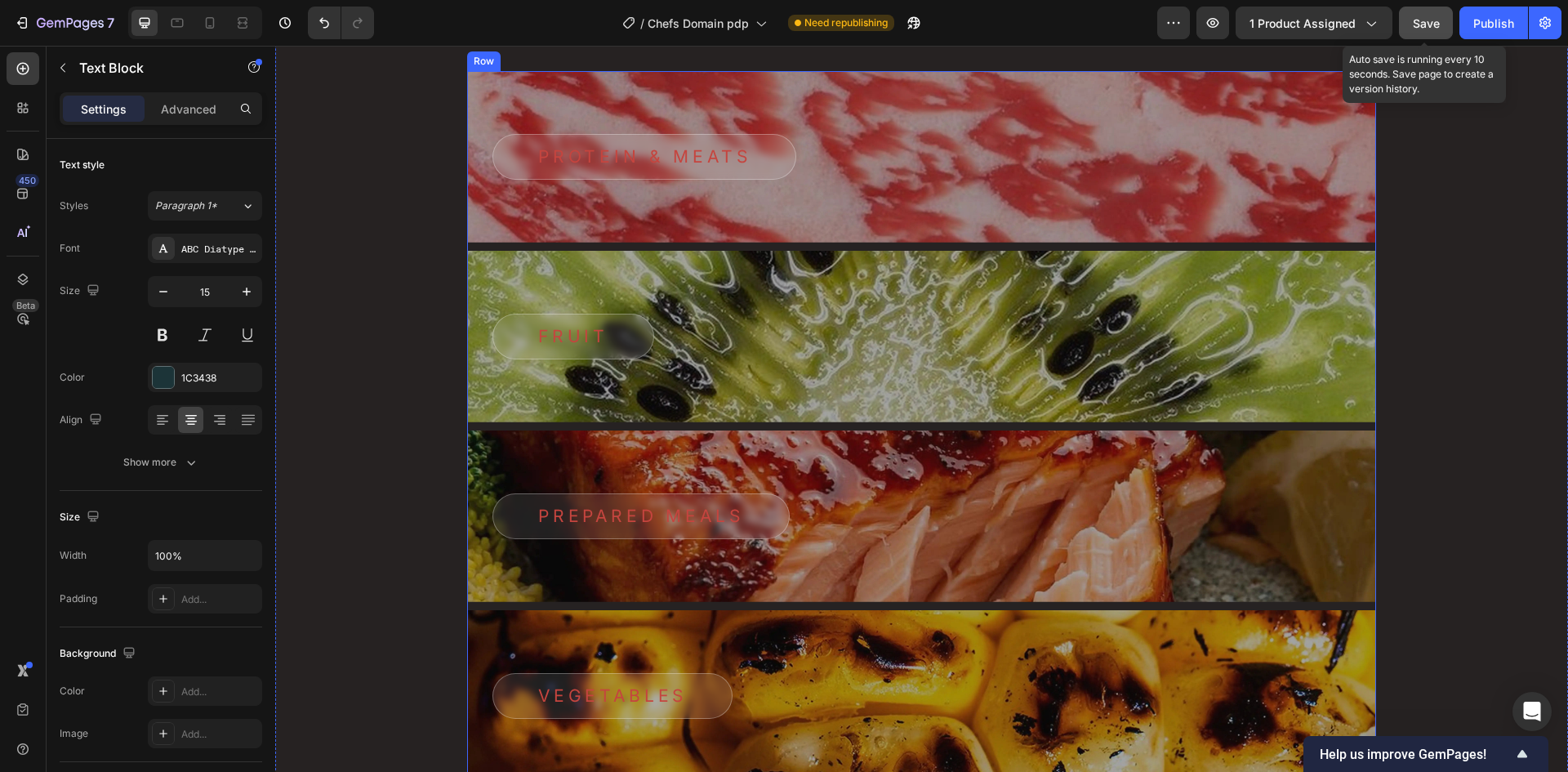
scroll to position [6482, 0]
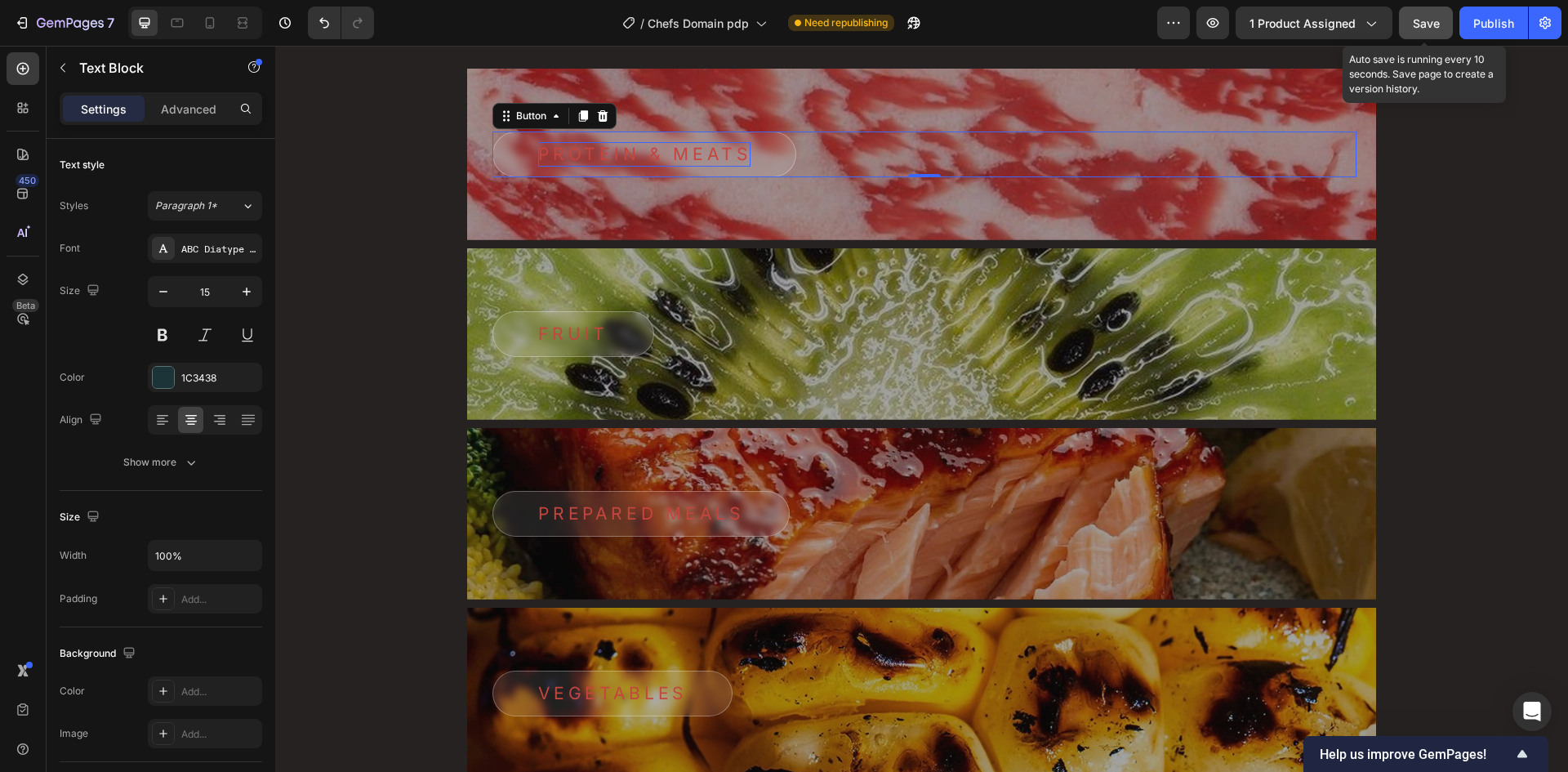
click at [629, 160] on p "Protein & Meats" at bounding box center [644, 154] width 212 height 25
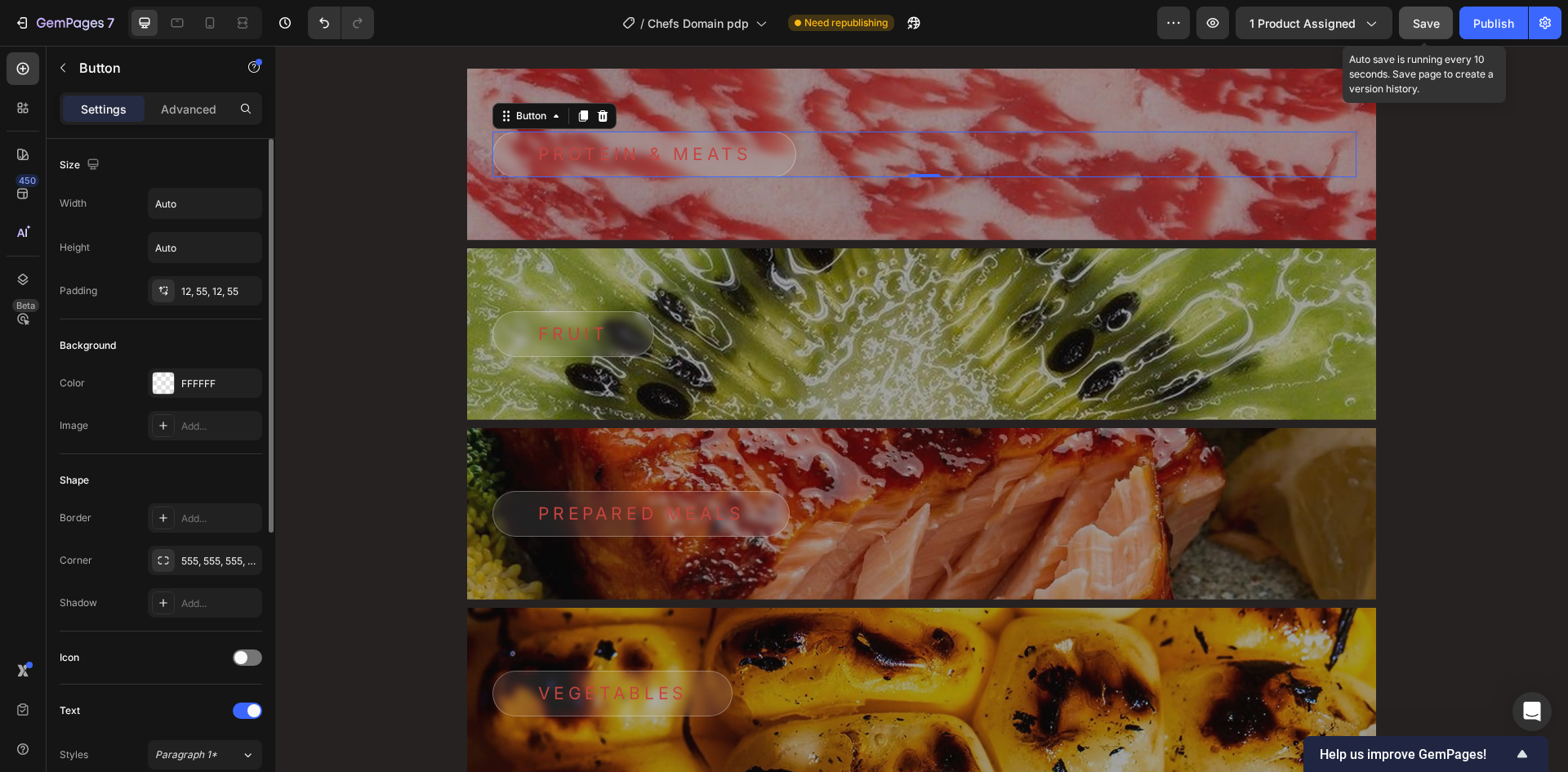
scroll to position [409, 0]
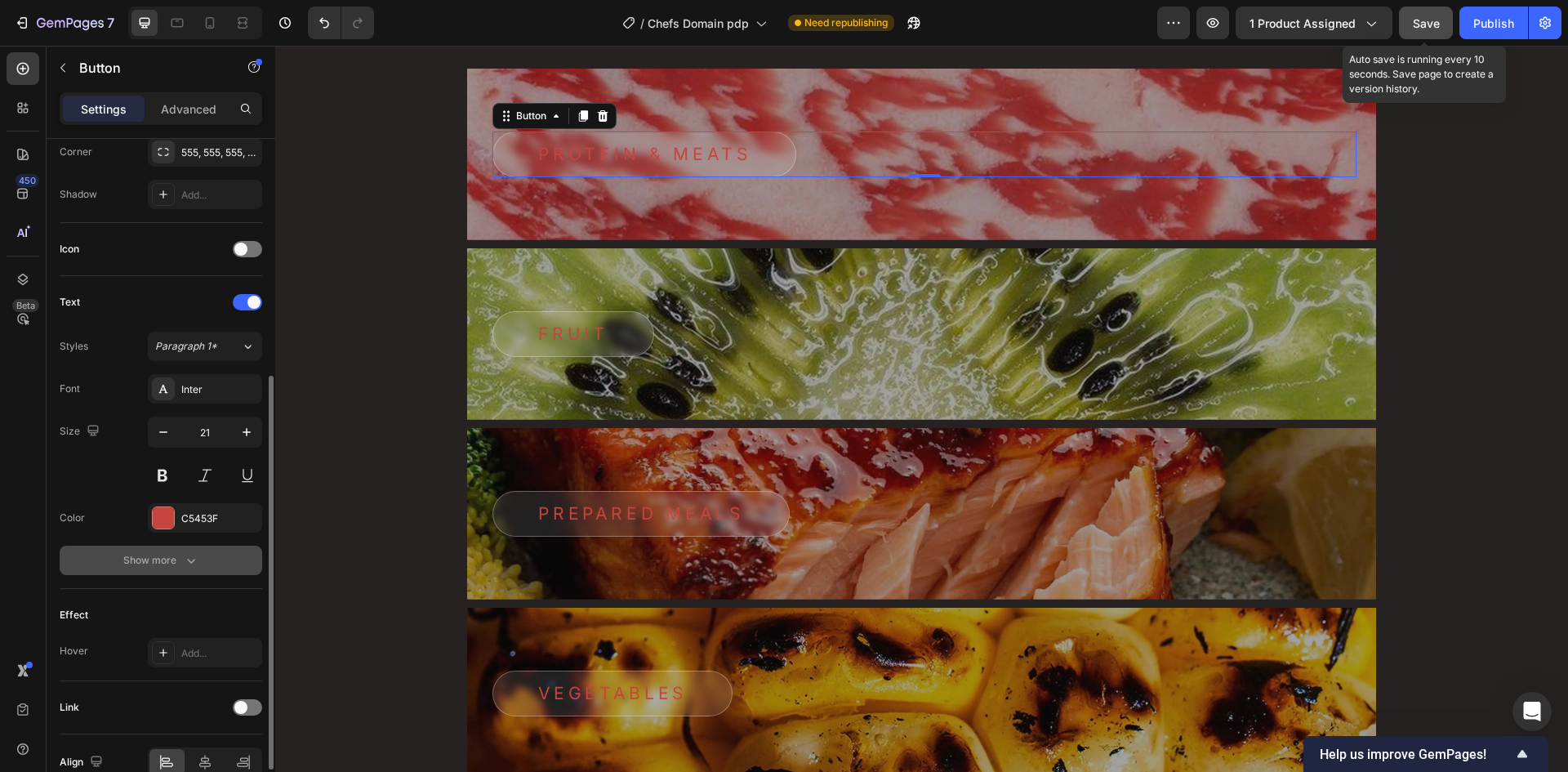
click at [151, 569] on button "Show more" at bounding box center [161, 560] width 203 height 29
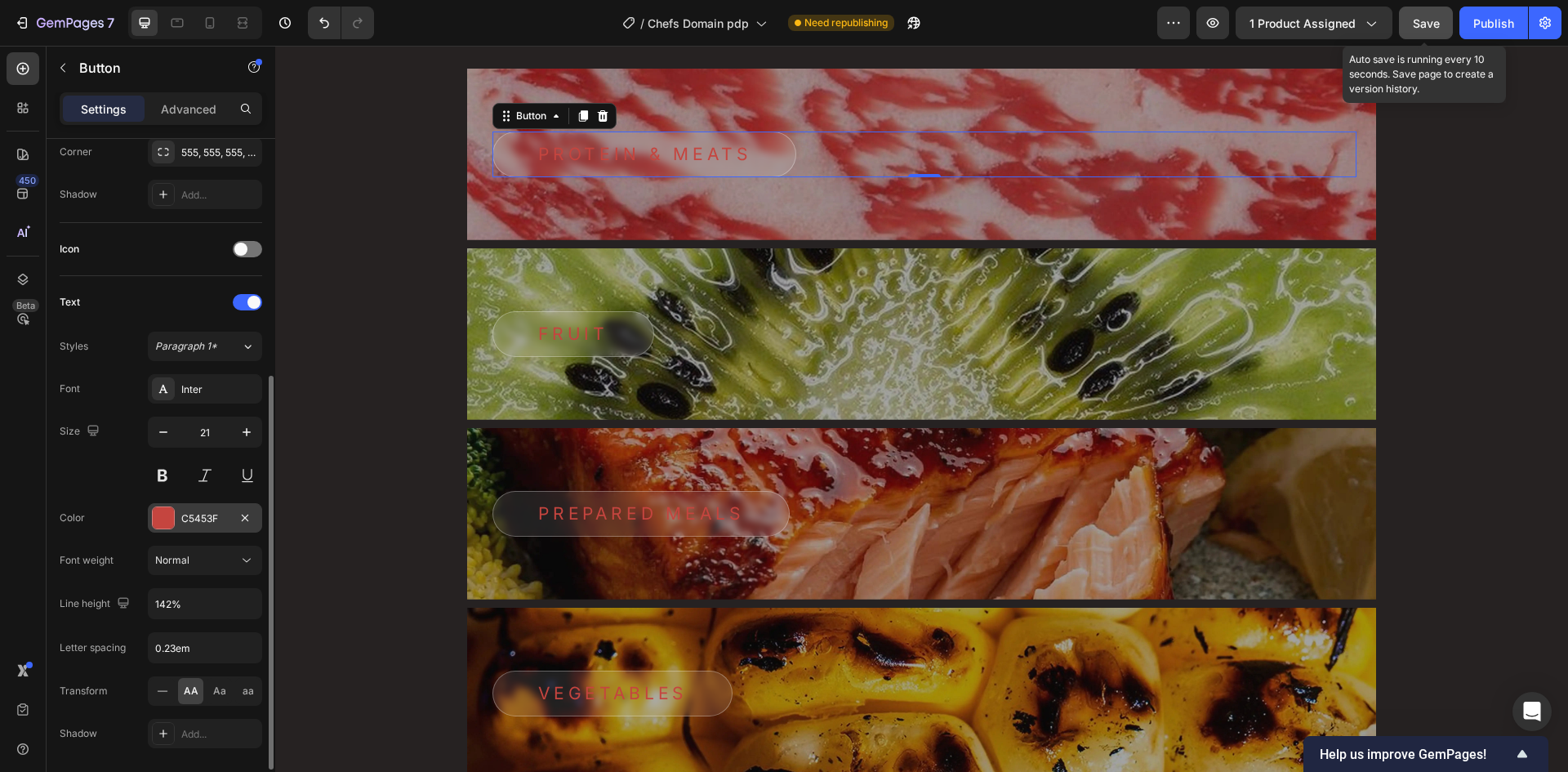
click at [201, 521] on div "C5453F" at bounding box center [204, 519] width 47 height 15
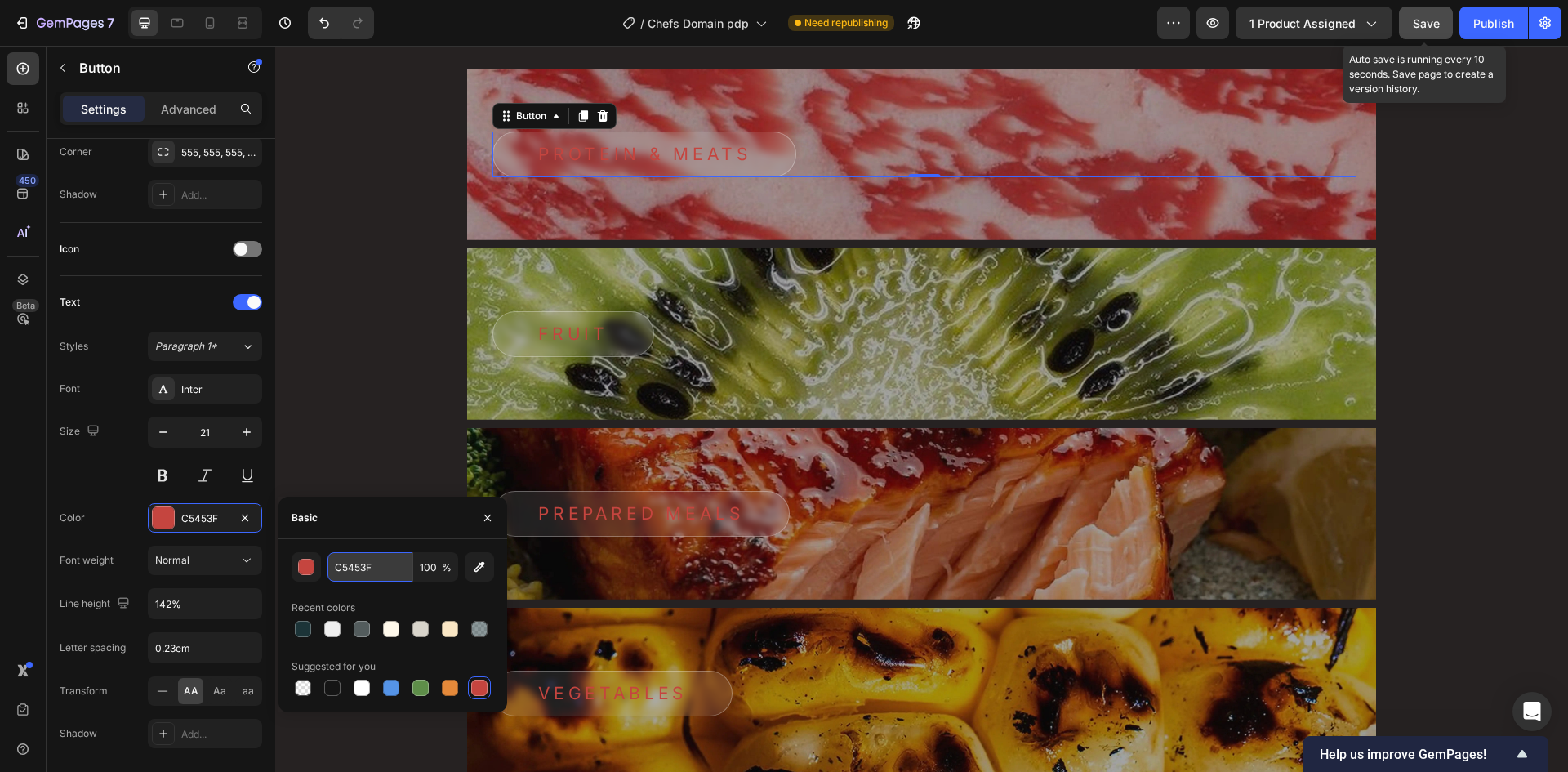
click at [362, 574] on input "C5453F" at bounding box center [370, 566] width 85 height 29
paste input "FFFFF"
type input "FFFFFF"
click at [388, 534] on div "Basic" at bounding box center [393, 518] width 229 height 42
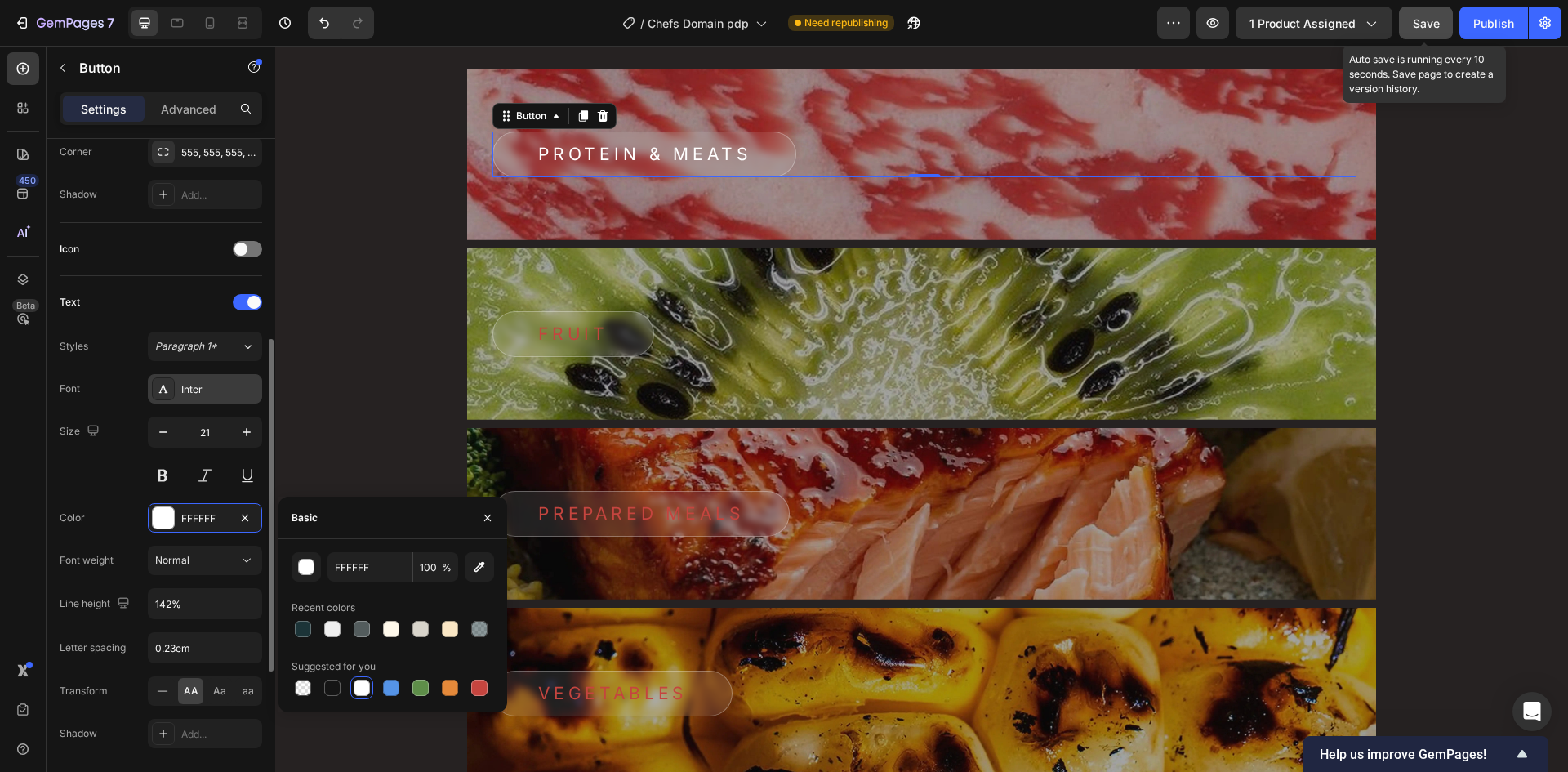
click at [196, 392] on div "Inter" at bounding box center [219, 389] width 77 height 15
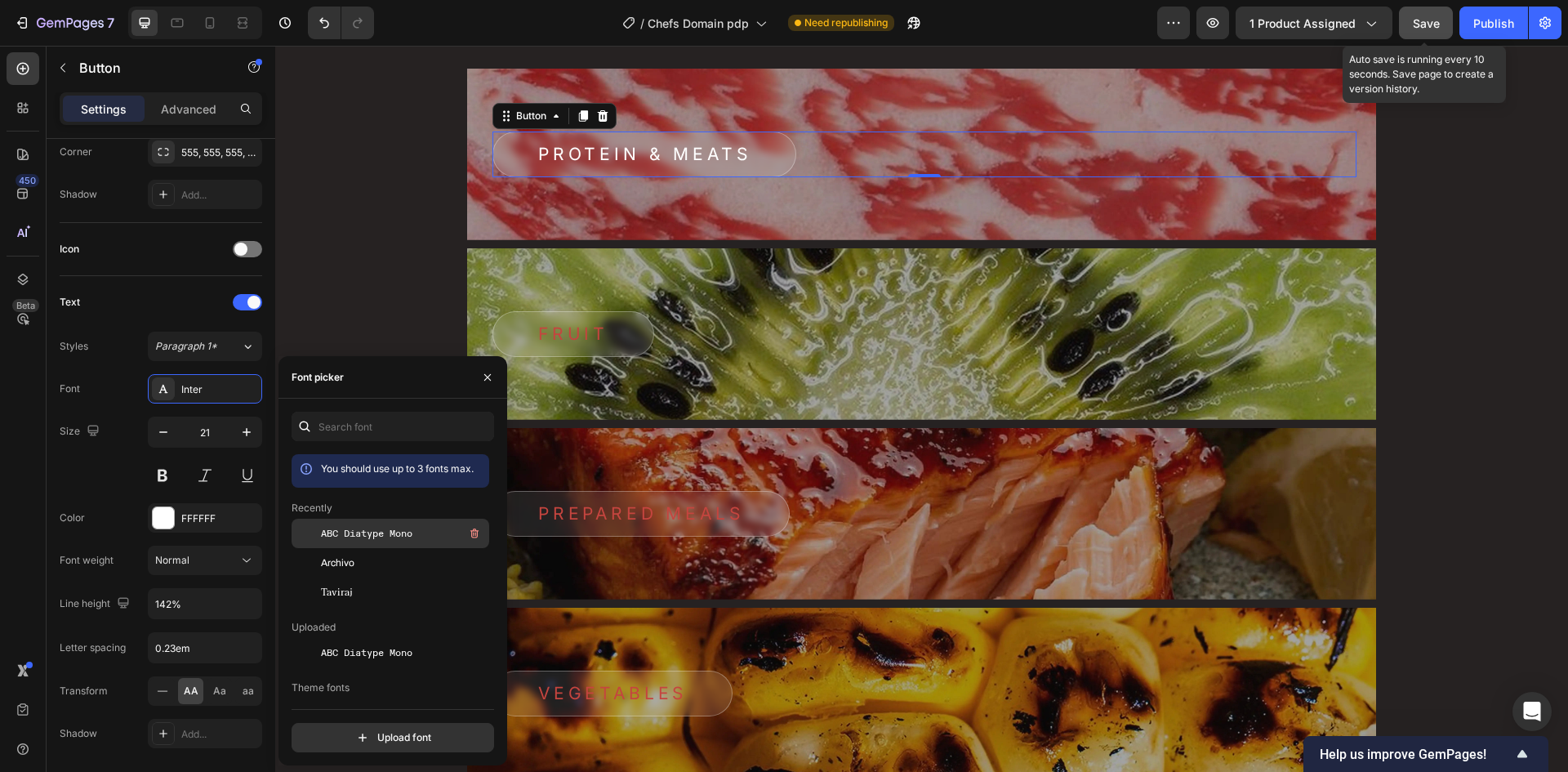
click at [392, 527] on span "ABC Diatype Mono" at bounding box center [367, 533] width 92 height 15
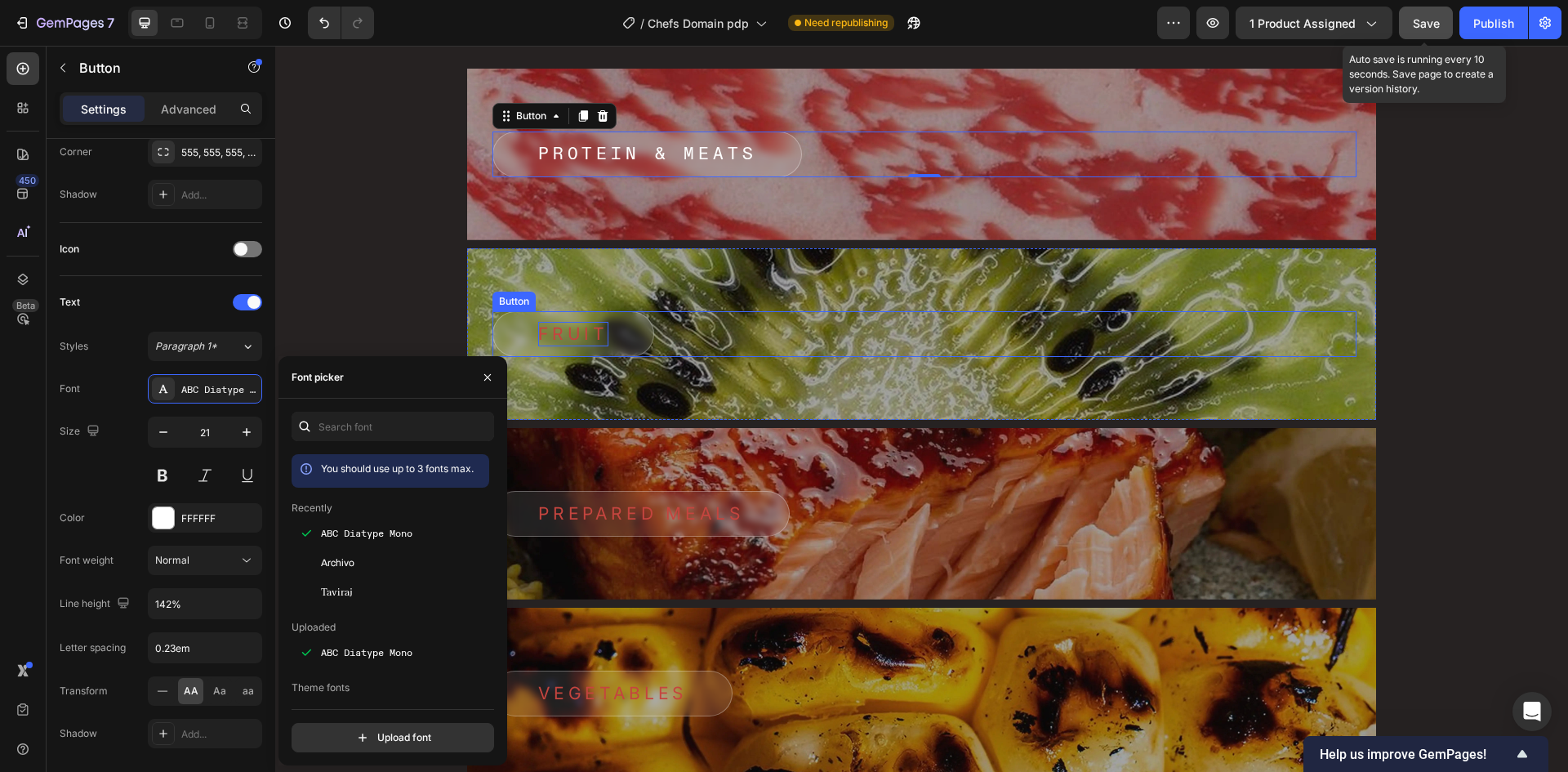
click at [566, 327] on p "Fruit" at bounding box center [573, 334] width 70 height 25
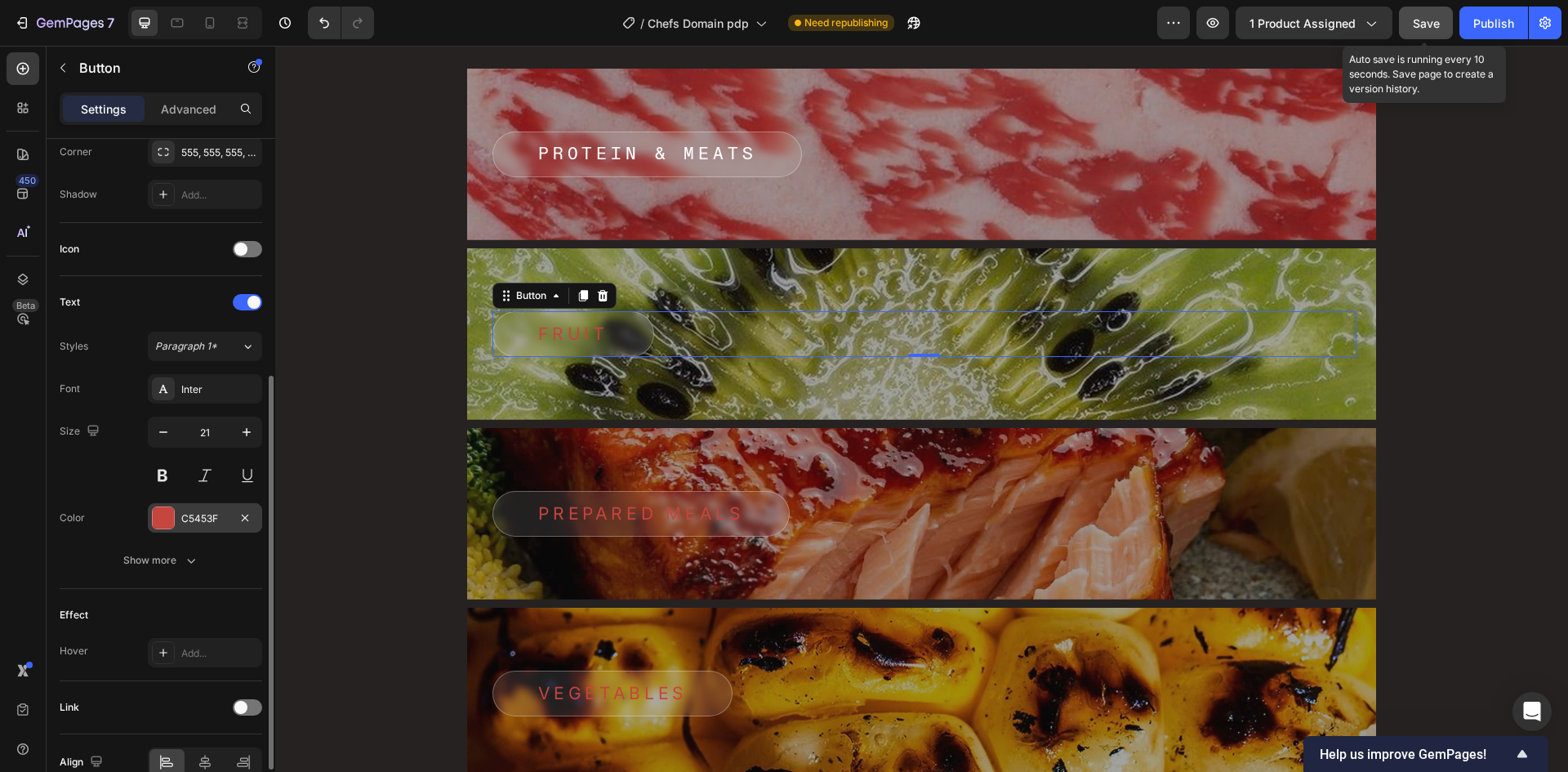
click at [198, 515] on div "C5453F" at bounding box center [204, 519] width 47 height 15
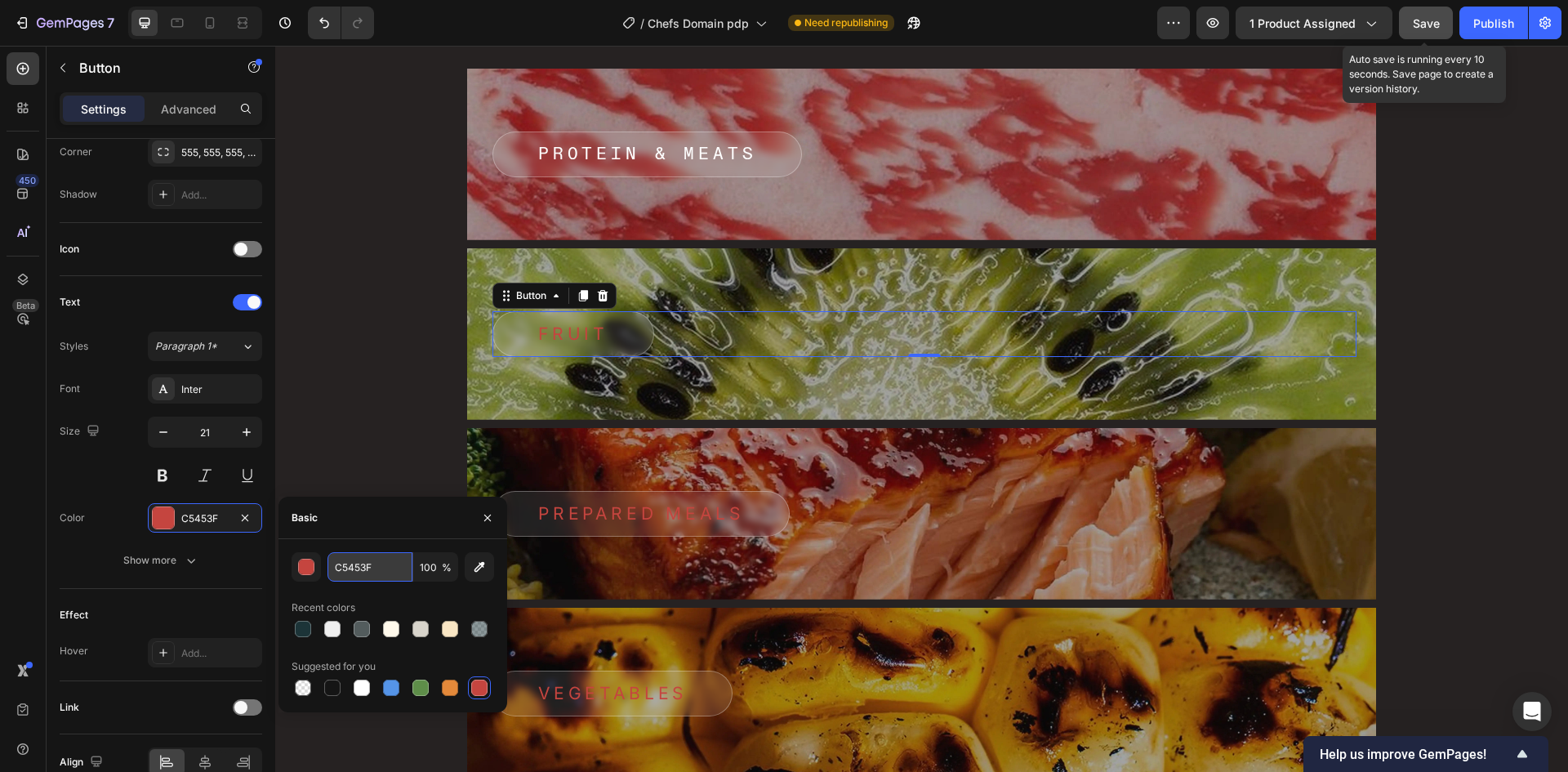
click at [362, 562] on input "C5453F" at bounding box center [370, 566] width 85 height 29
paste input "FFFFF"
type input "FFFFFF"
drag, startPoint x: 377, startPoint y: 531, endPoint x: 355, endPoint y: 530, distance: 22.0
click at [378, 530] on div "Basic" at bounding box center [393, 518] width 229 height 42
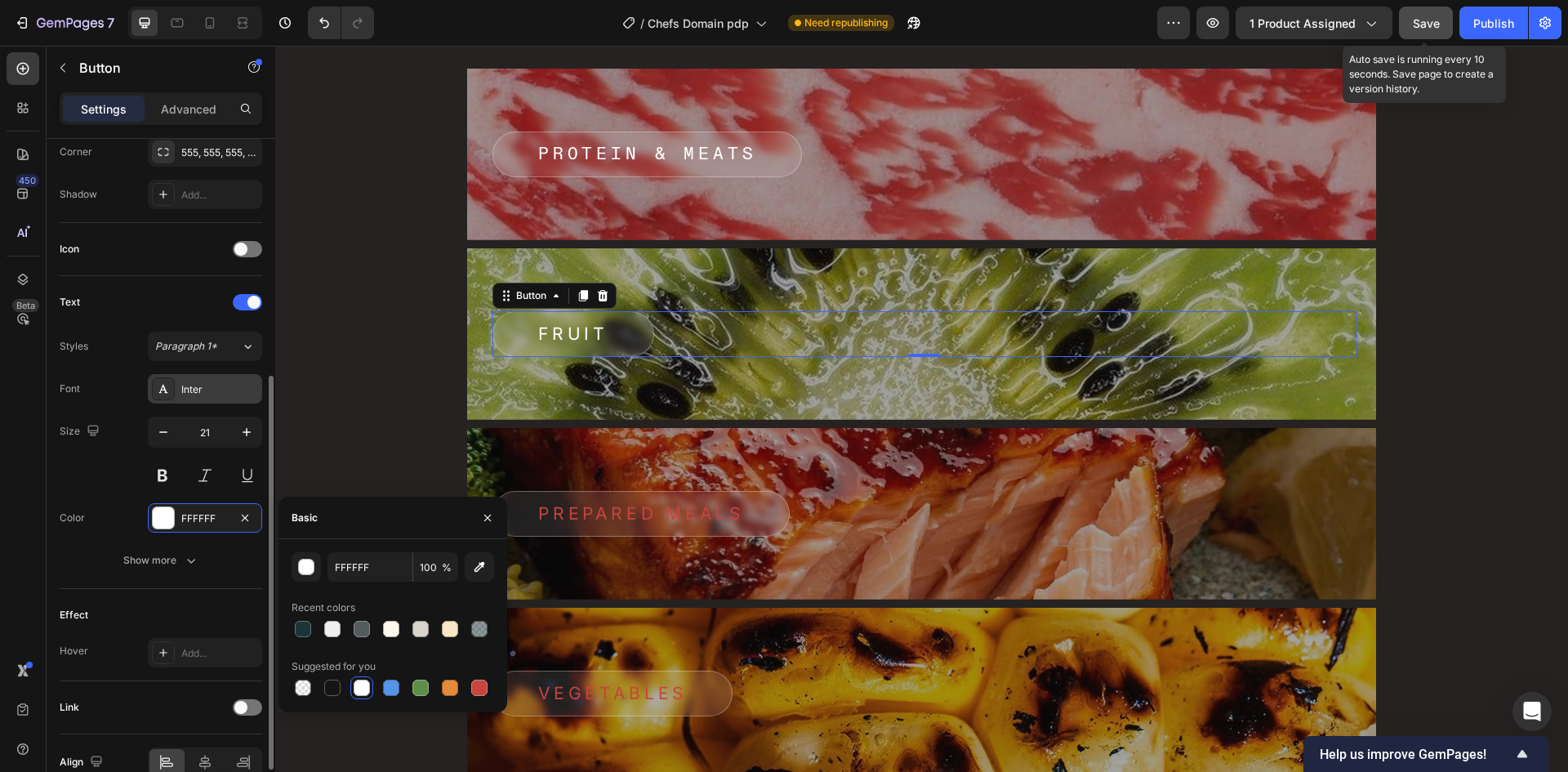
click at [189, 398] on div "Inter" at bounding box center [205, 388] width 114 height 29
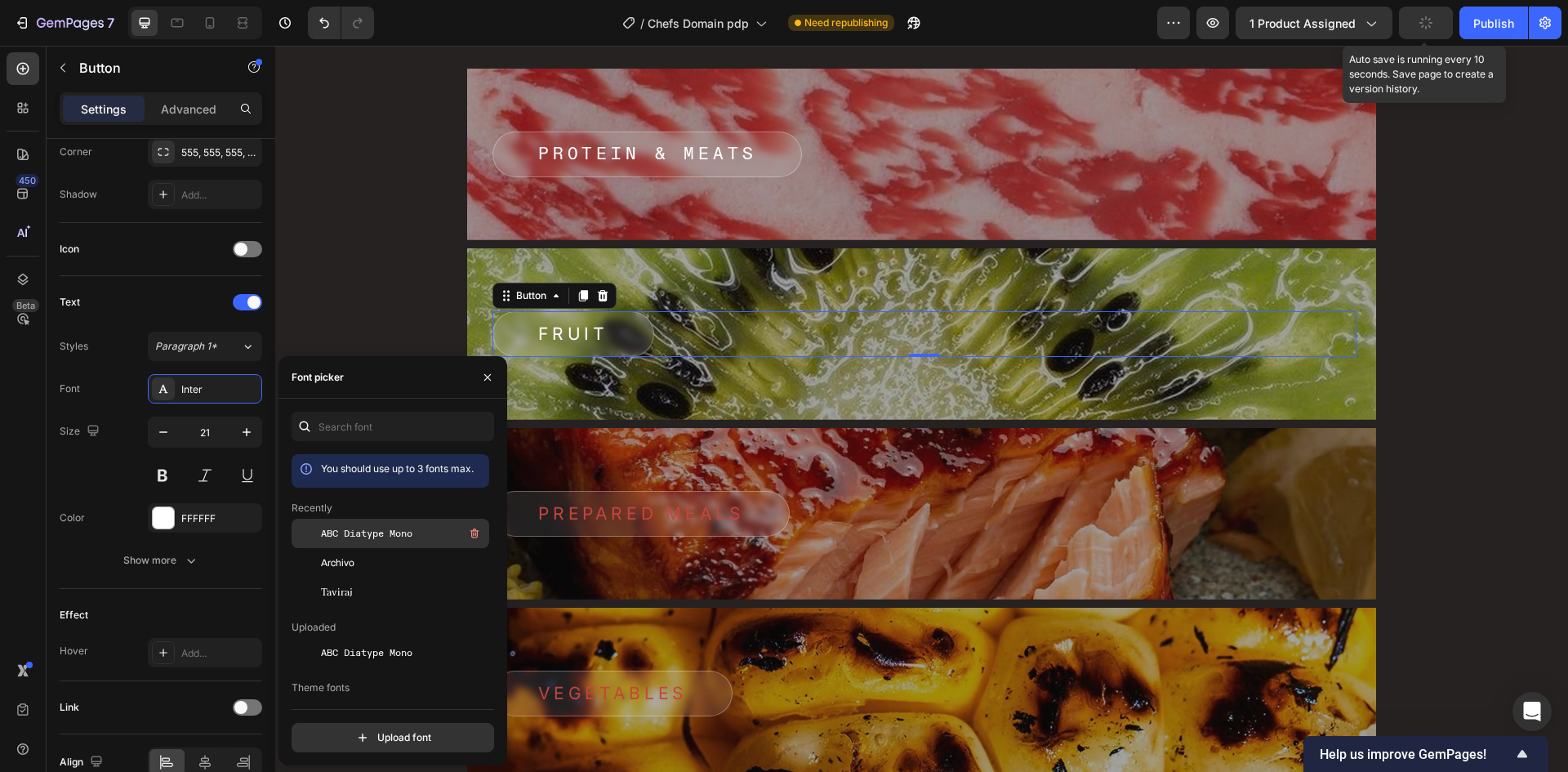
click at [346, 531] on span "ABC Diatype Mono" at bounding box center [367, 533] width 92 height 15
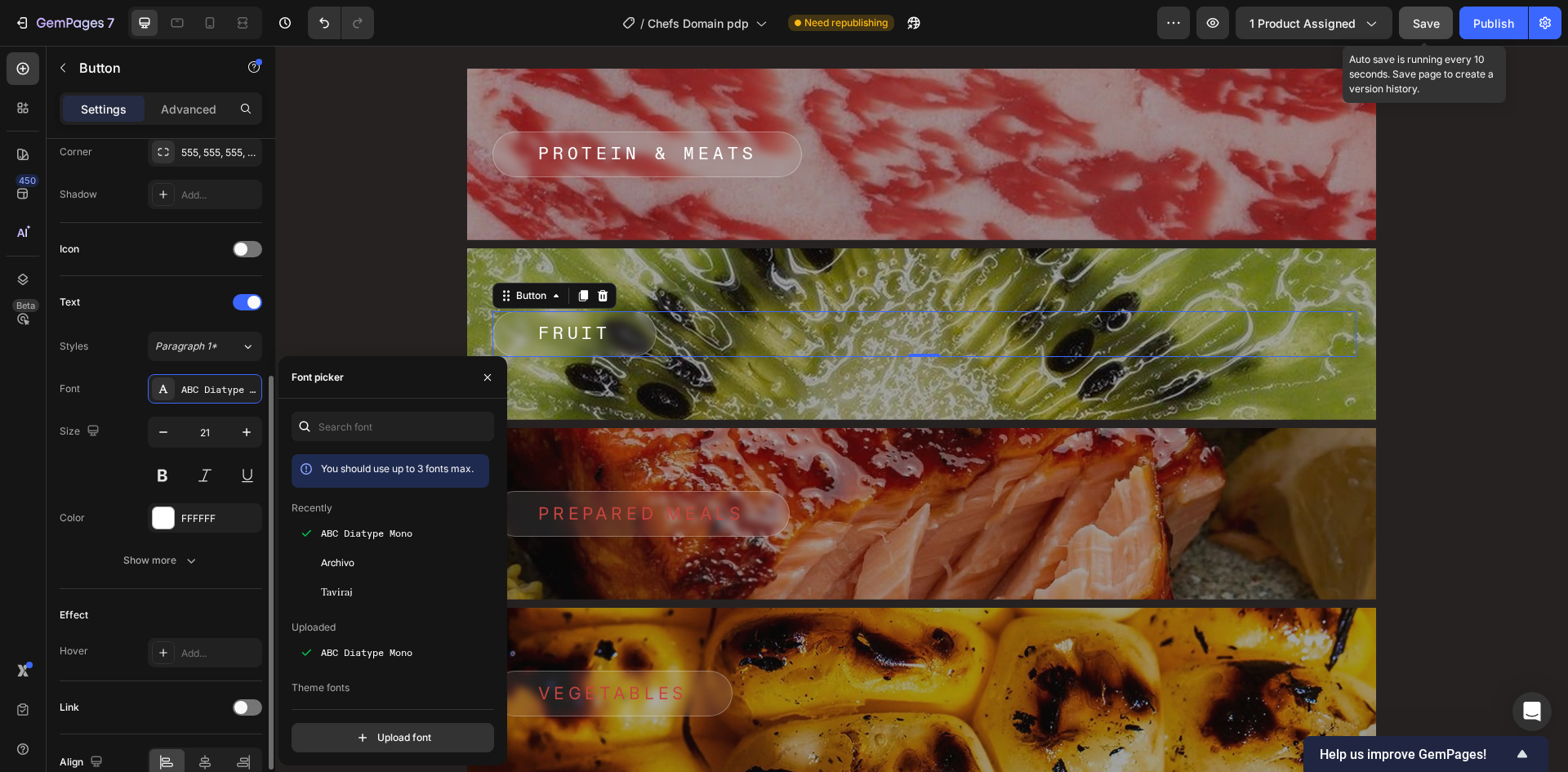
click at [142, 448] on div "Size 21" at bounding box center [161, 454] width 203 height 74
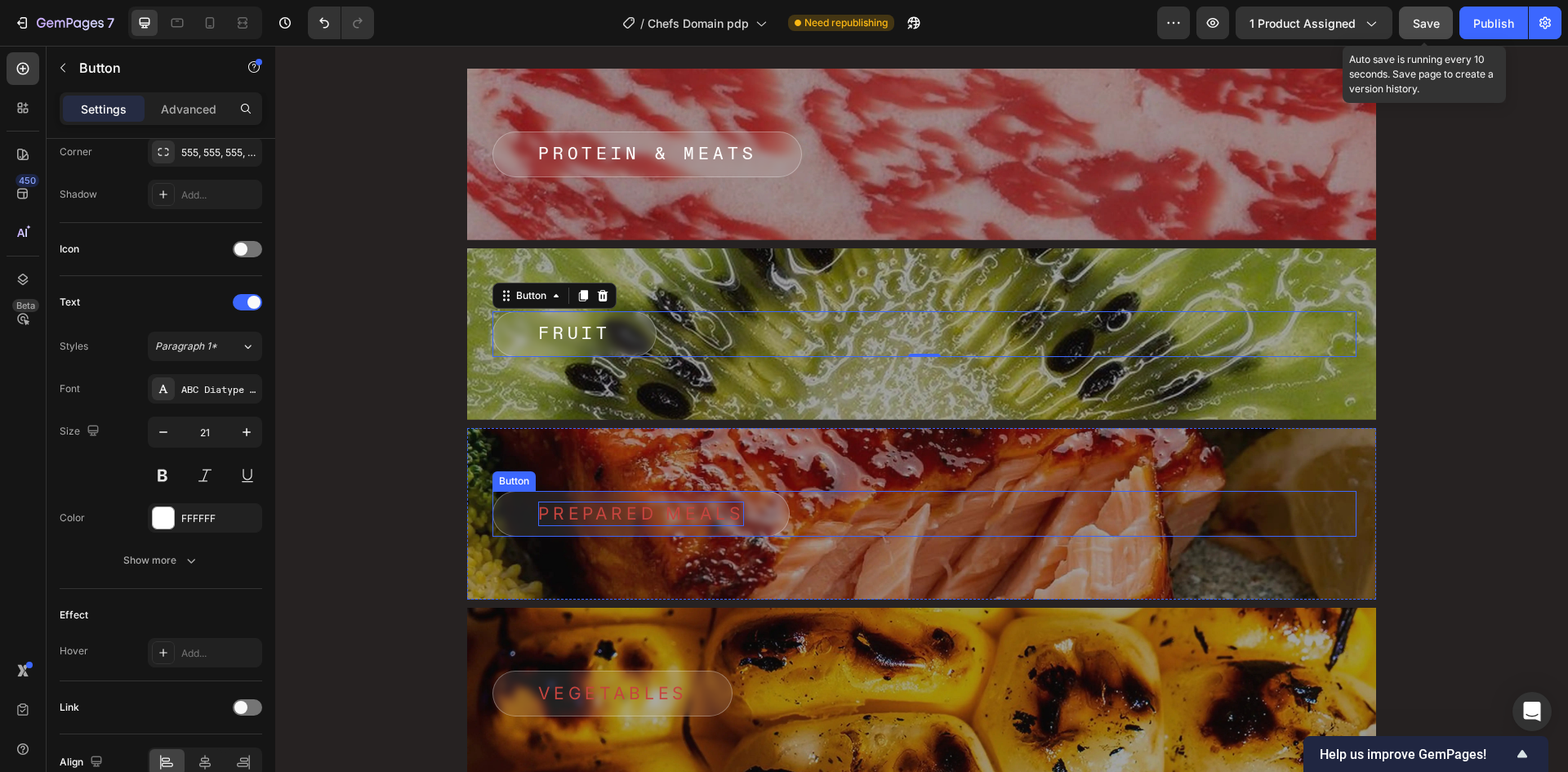
click at [585, 512] on p "Prepared Meals" at bounding box center [641, 514] width 206 height 25
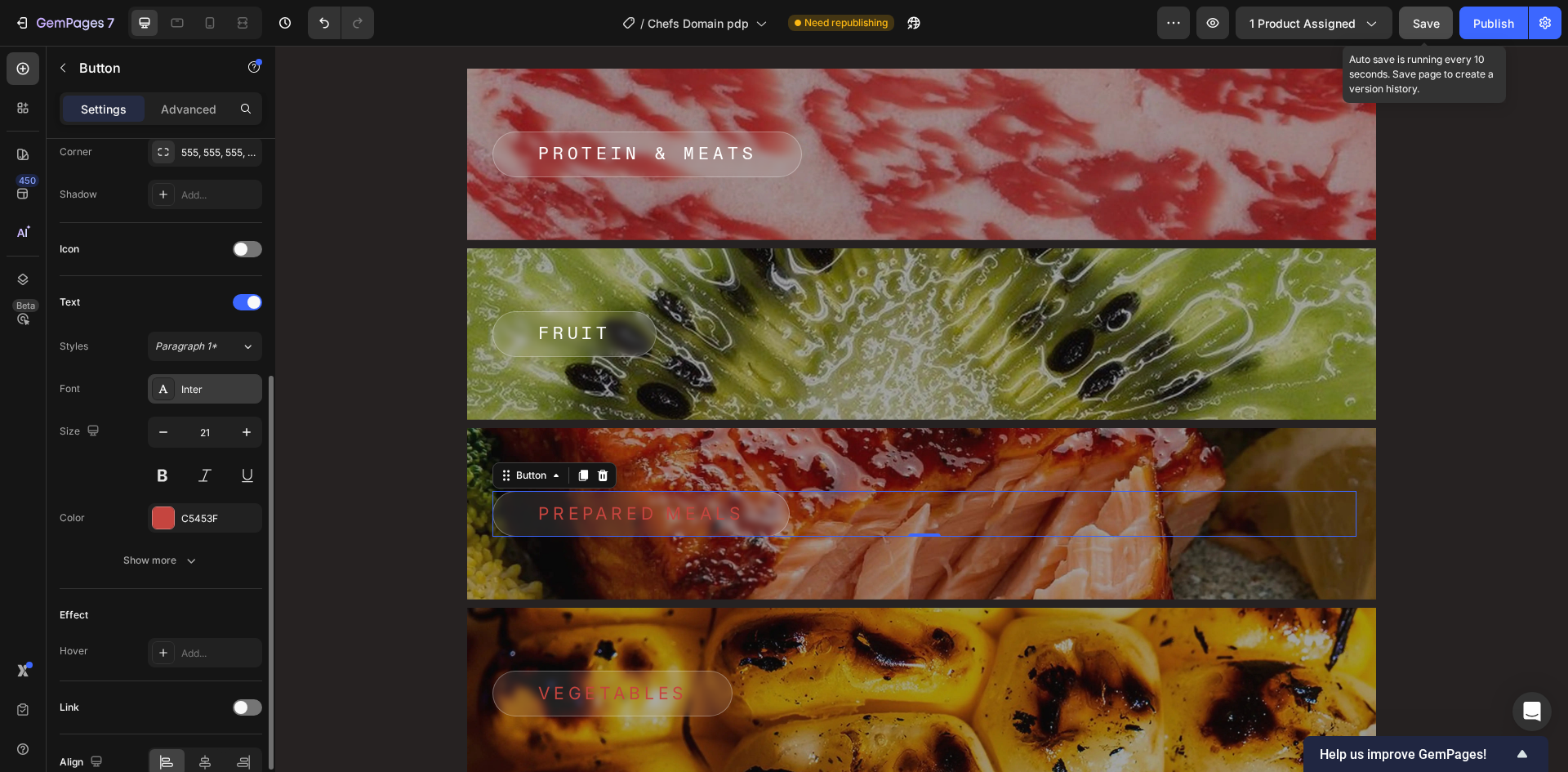
click at [211, 390] on div "Inter" at bounding box center [219, 389] width 77 height 15
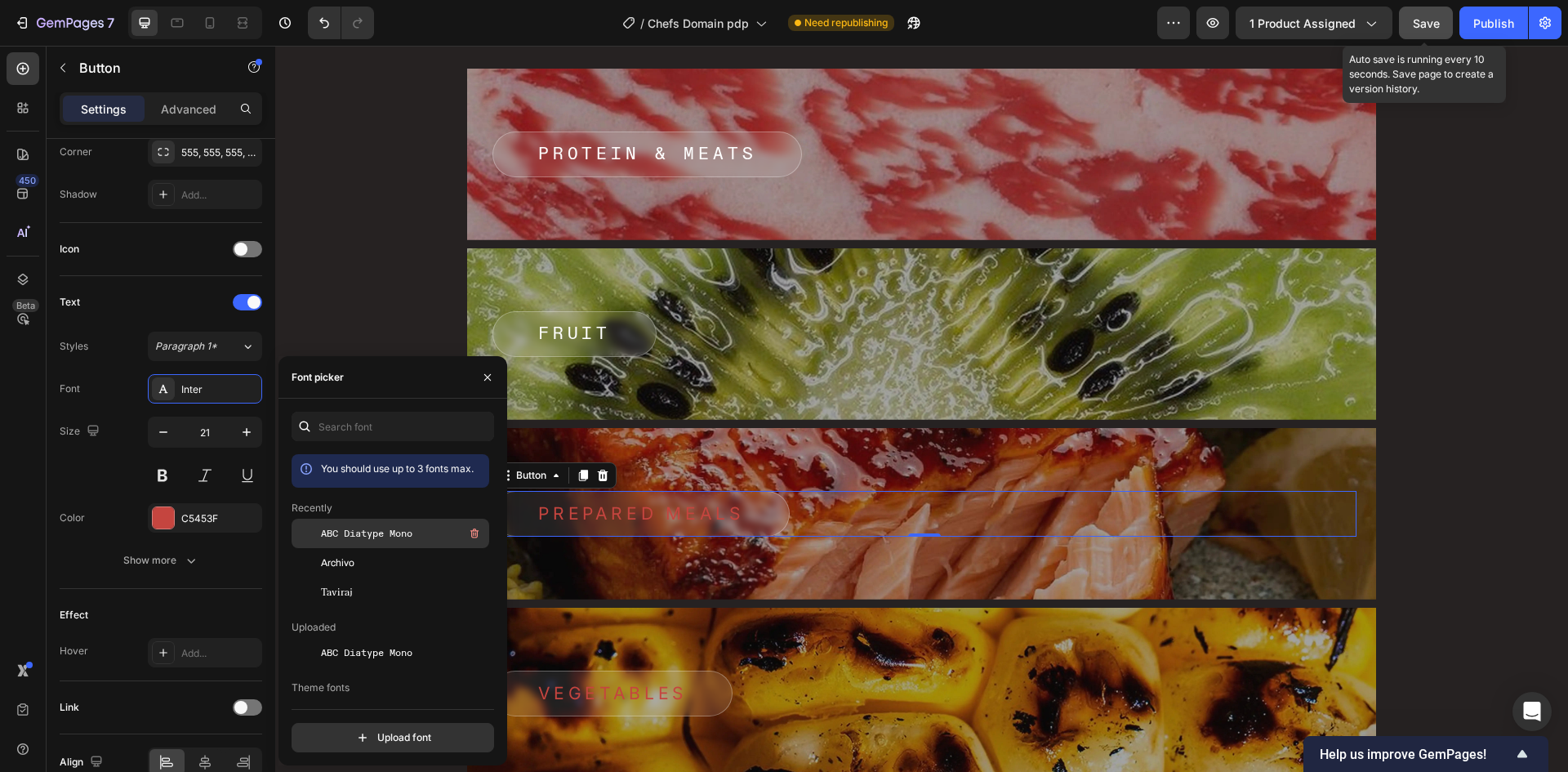
click at [352, 527] on span "ABC Diatype Mono" at bounding box center [367, 533] width 92 height 15
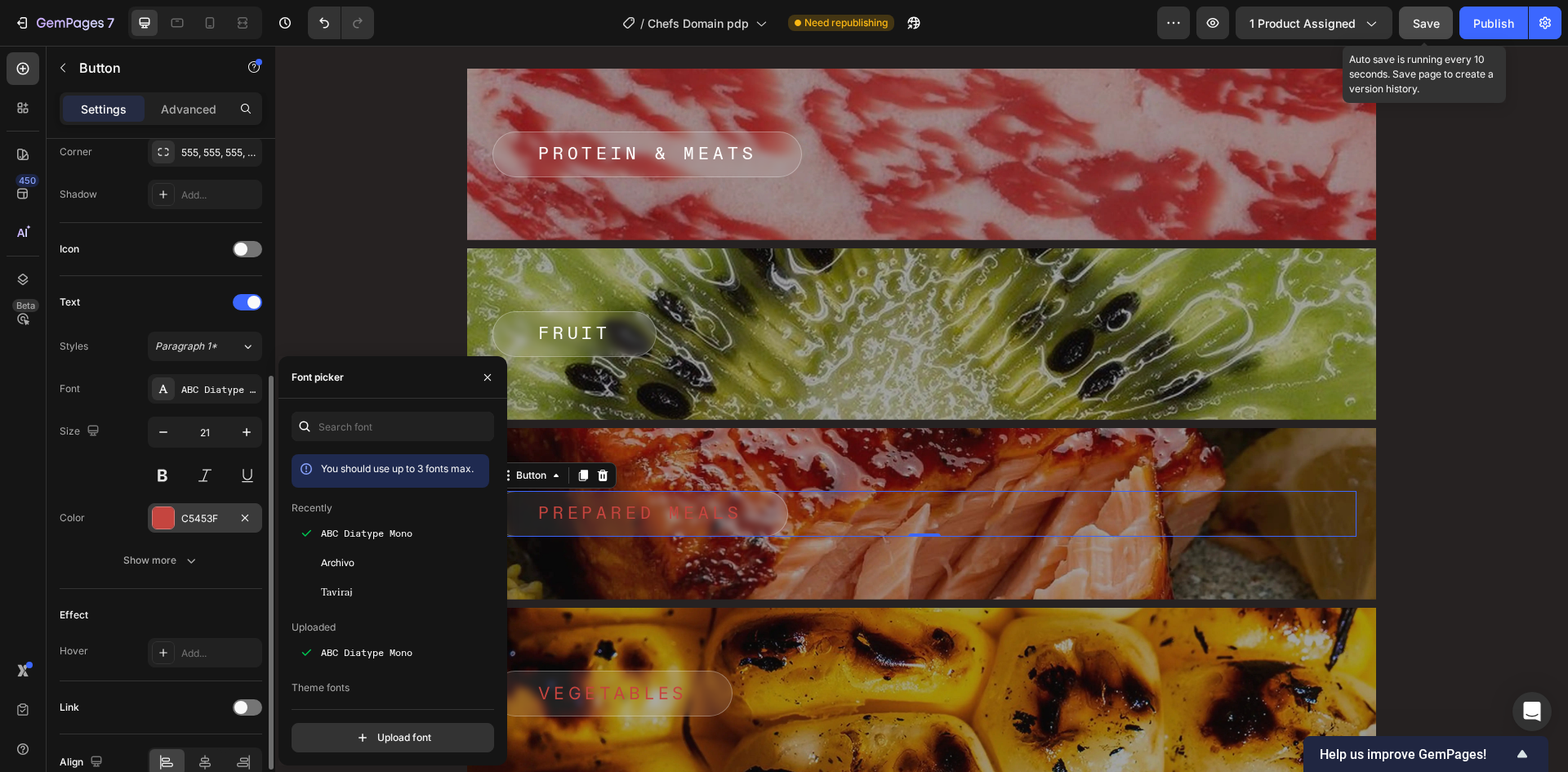
click at [202, 512] on div "C5453F" at bounding box center [204, 519] width 47 height 15
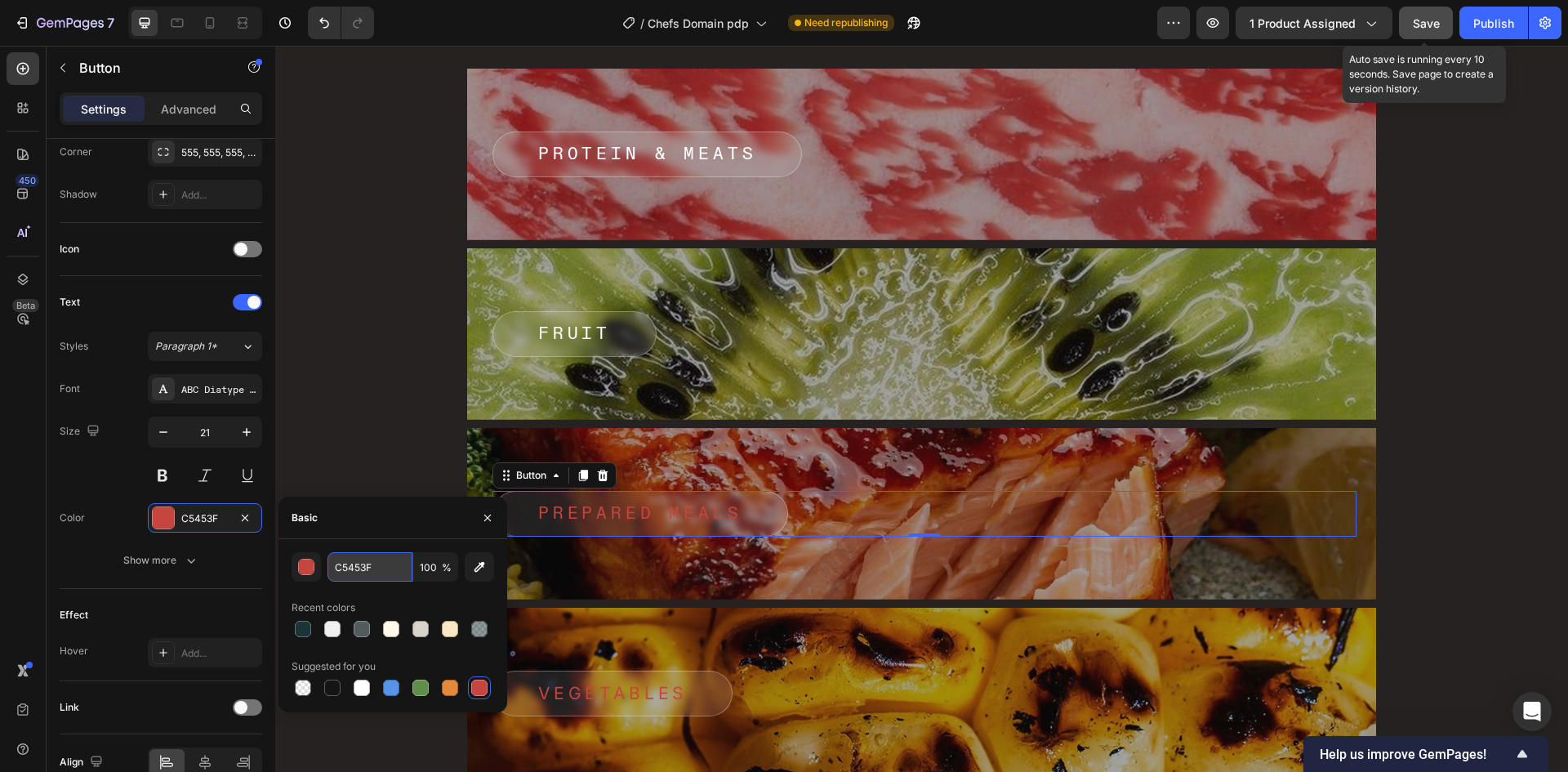
click at [358, 561] on input "C5453F" at bounding box center [370, 566] width 85 height 29
paste input "FFFFF"
type input "FFFFFF"
click at [382, 535] on div "Basic" at bounding box center [393, 518] width 229 height 42
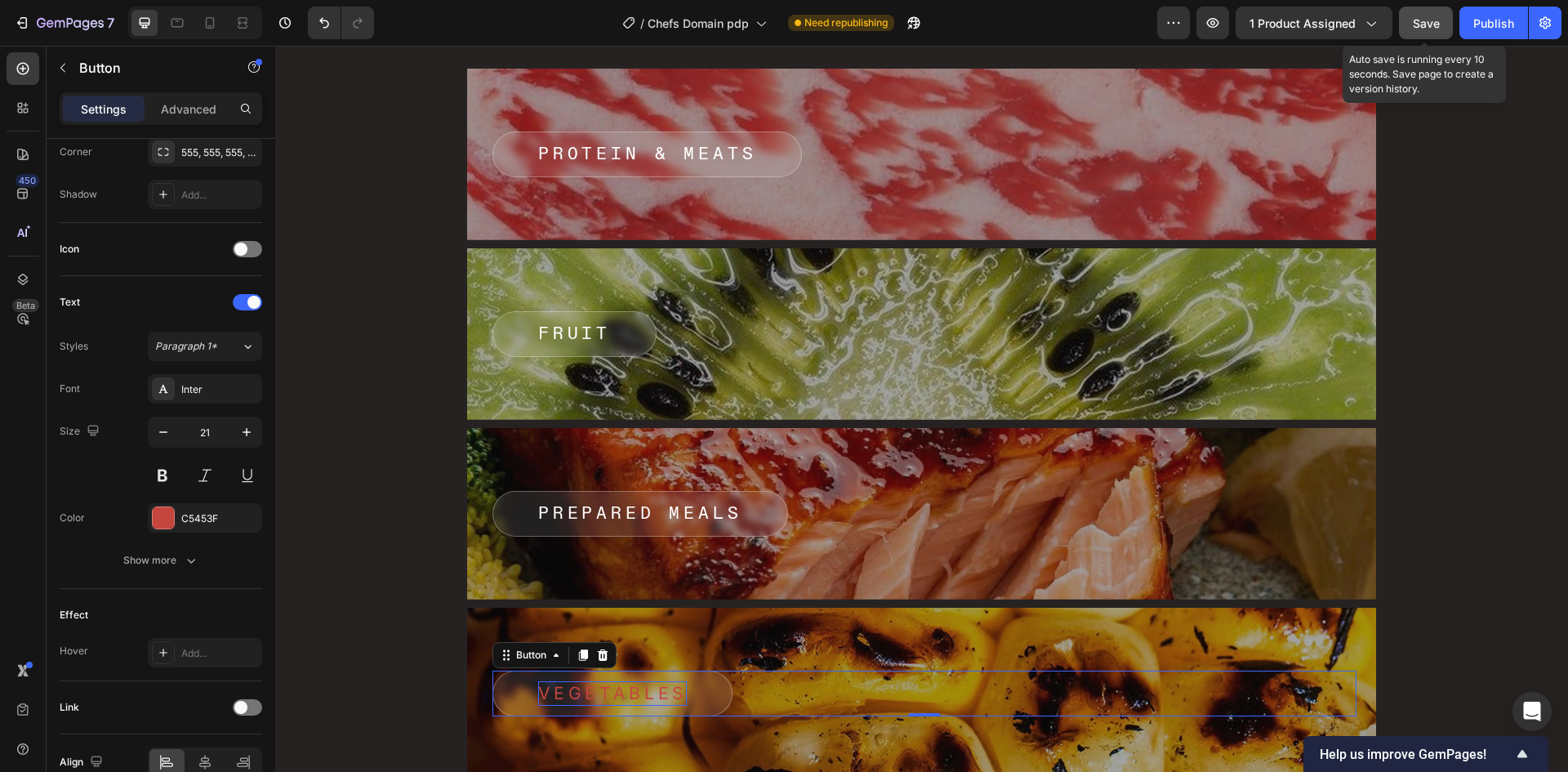
click at [588, 684] on p "VEGETABLES" at bounding box center [612, 693] width 149 height 25
click at [226, 393] on div "Inter" at bounding box center [219, 389] width 77 height 15
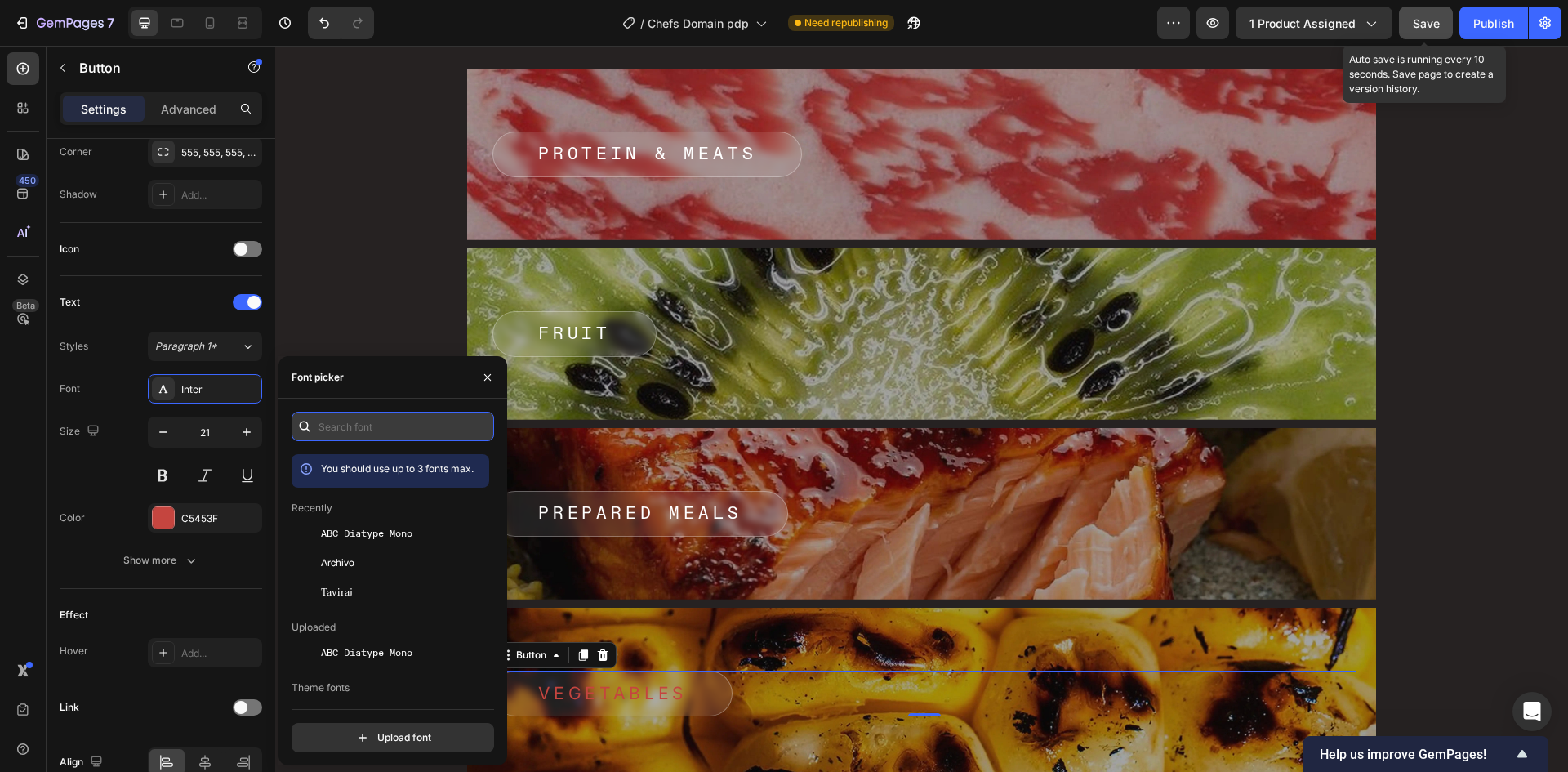
click at [379, 422] on input "text" at bounding box center [393, 426] width 203 height 29
click at [371, 523] on div "ABC Diatype Mono" at bounding box center [391, 533] width 198 height 29
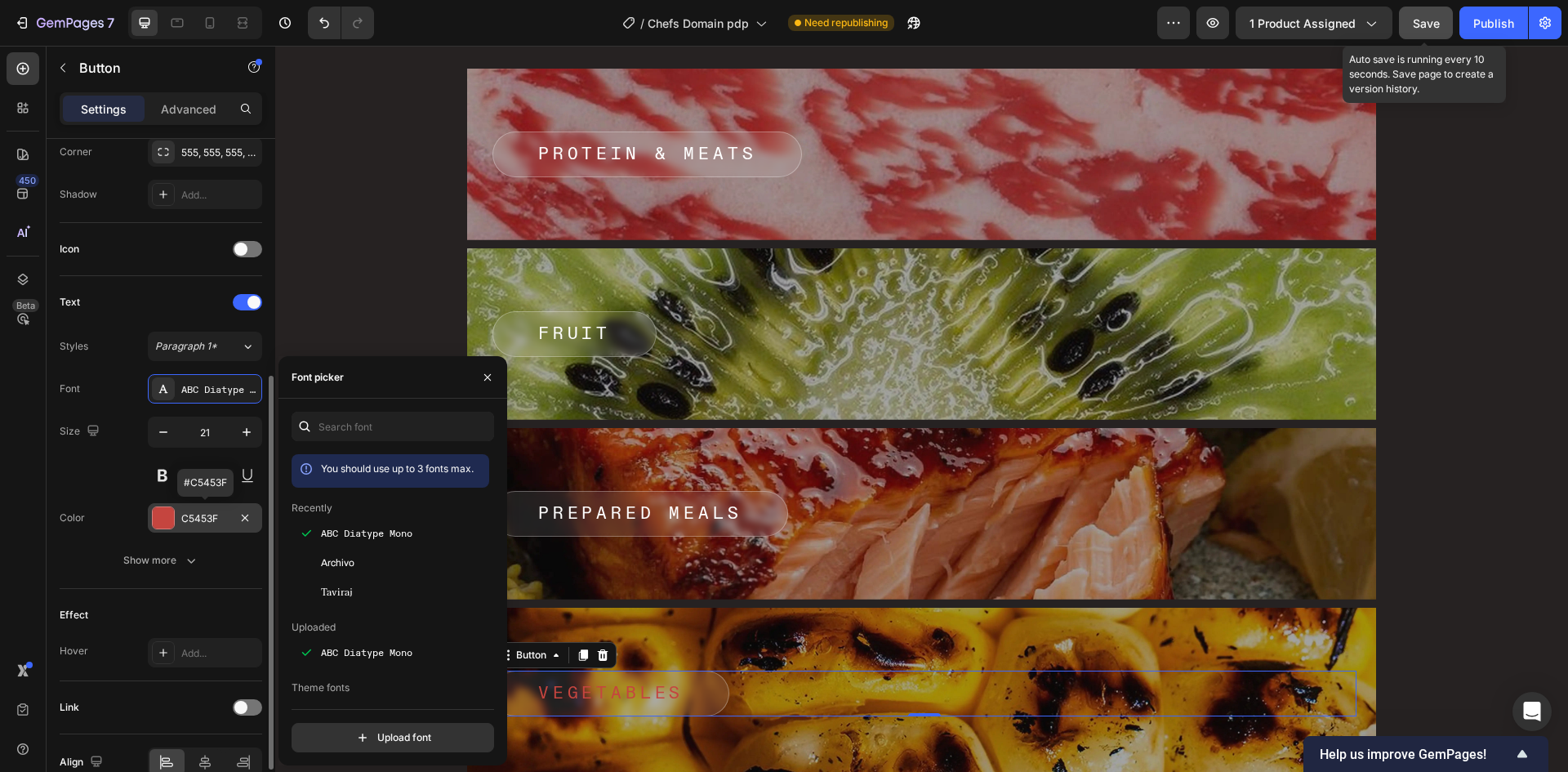
click at [217, 523] on div "C5453F" at bounding box center [204, 519] width 47 height 15
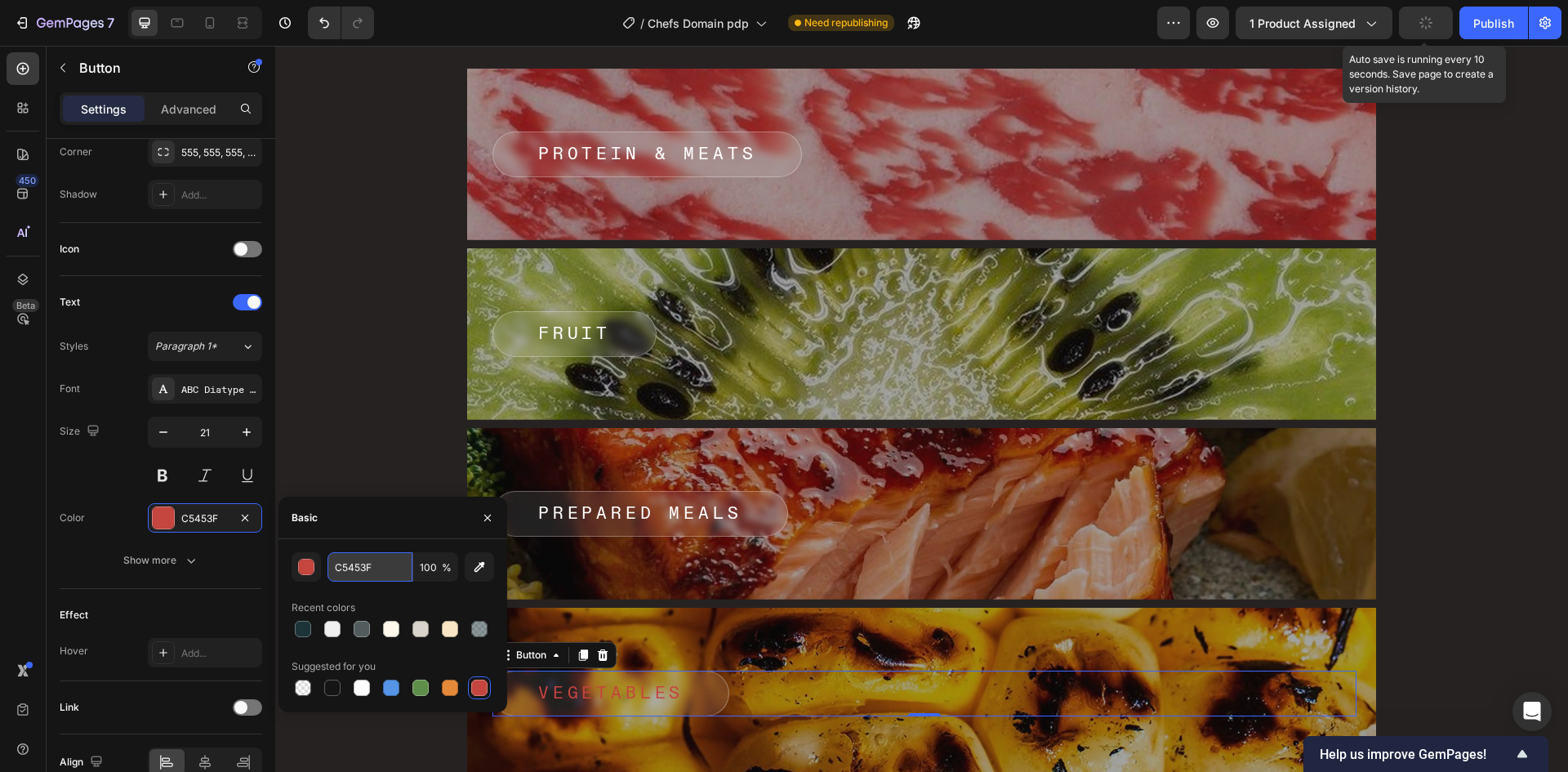
click at [360, 563] on input "C5453F" at bounding box center [370, 566] width 85 height 29
paste input "FFFFF"
type input "FFFFFF"
click at [369, 545] on div "FFFFFF 100 % Recent colors Suggested for you" at bounding box center [393, 625] width 229 height 173
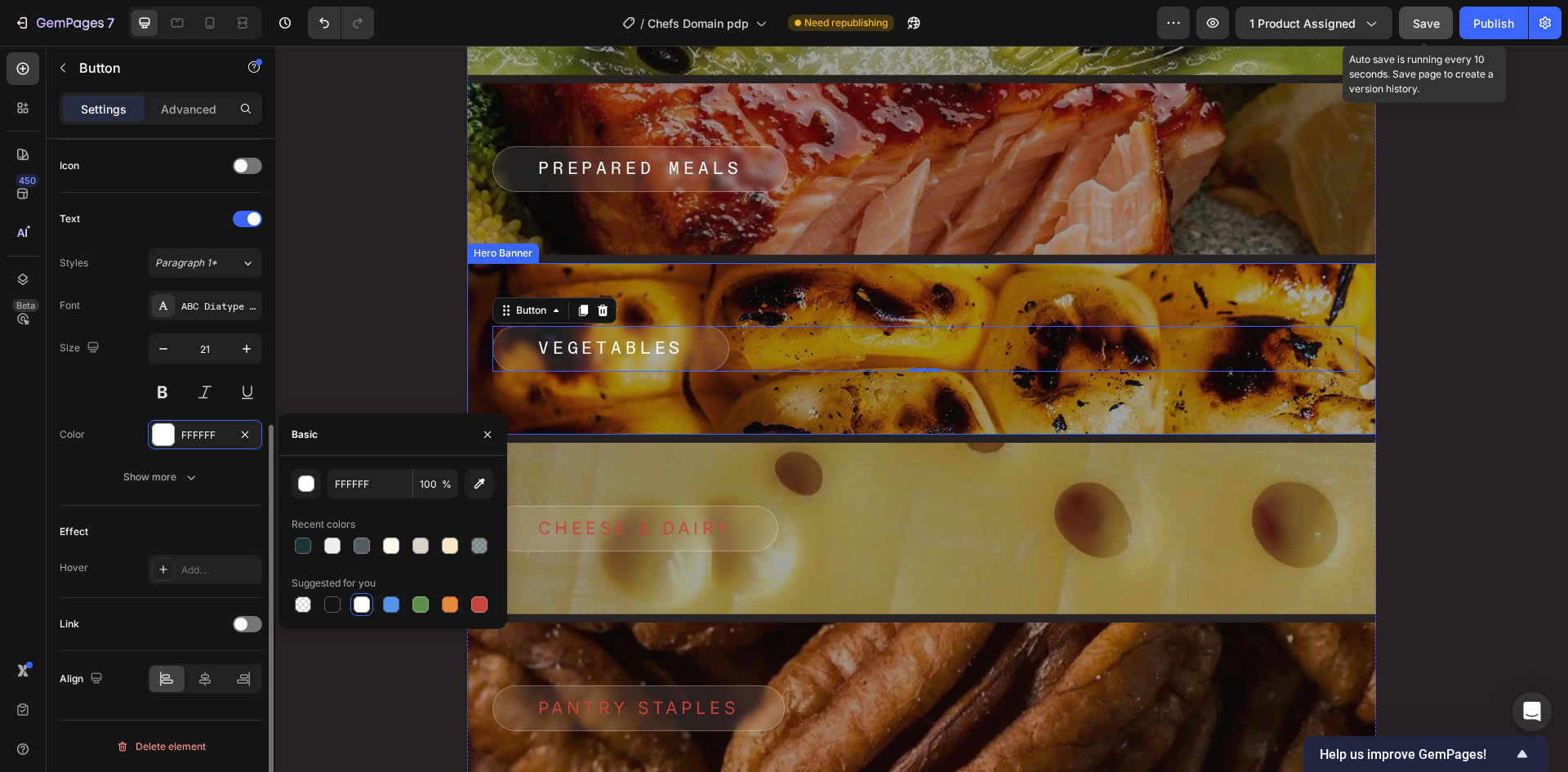
scroll to position [6890, 0]
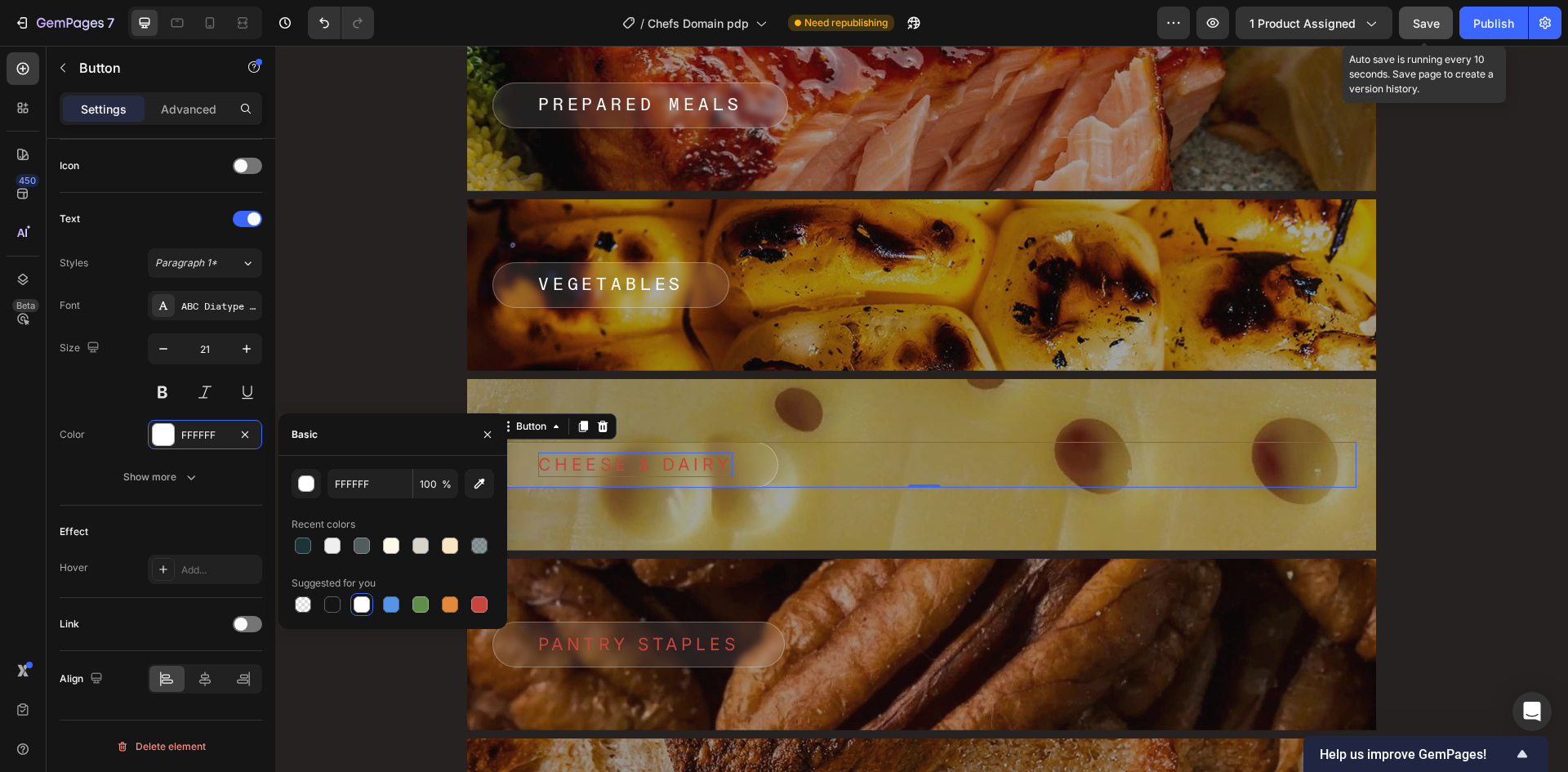
click at [673, 474] on p "Cheese & Dairy" at bounding box center [635, 465] width 194 height 25
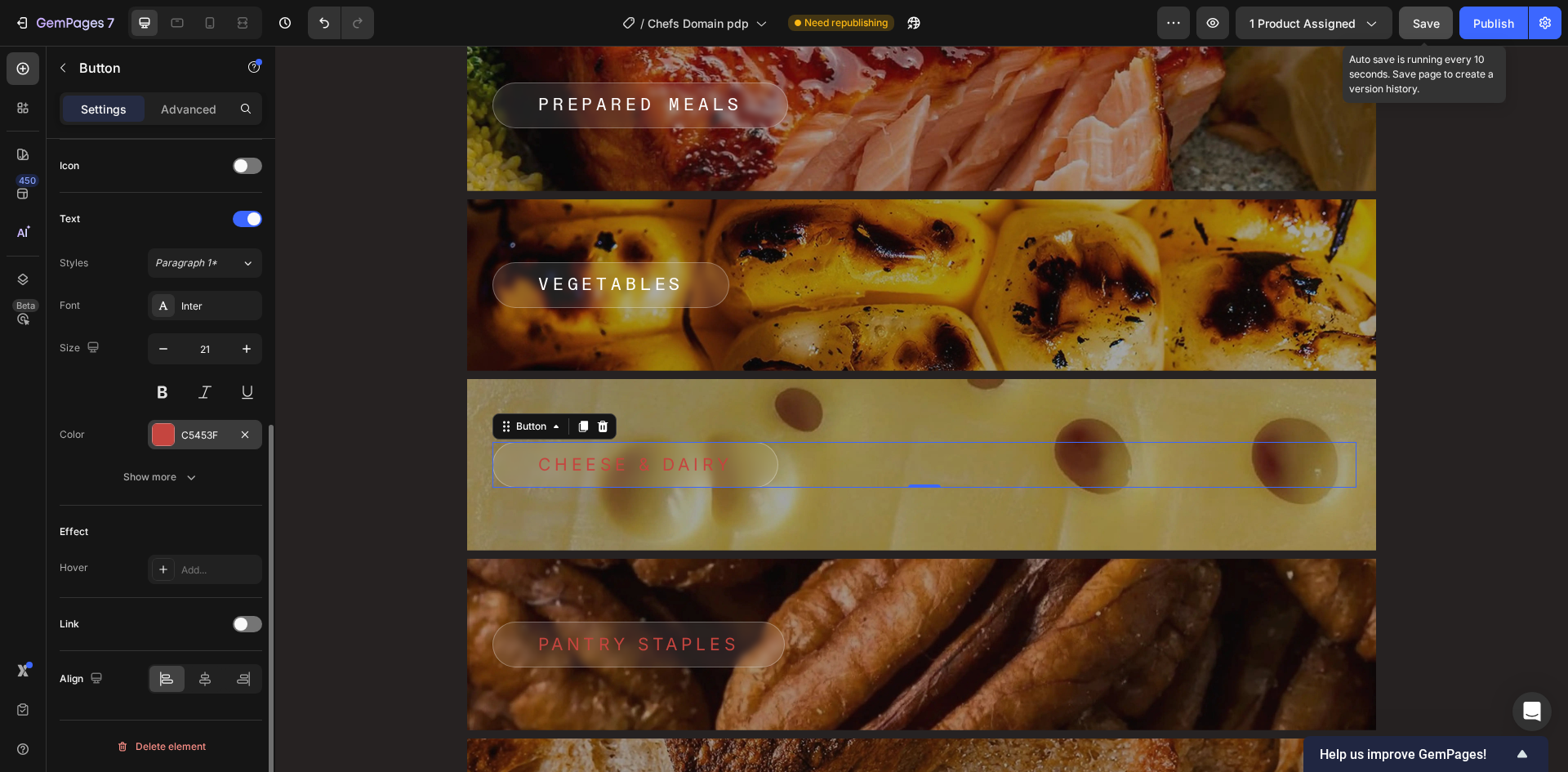
click at [232, 440] on div "C5453F" at bounding box center [205, 434] width 114 height 29
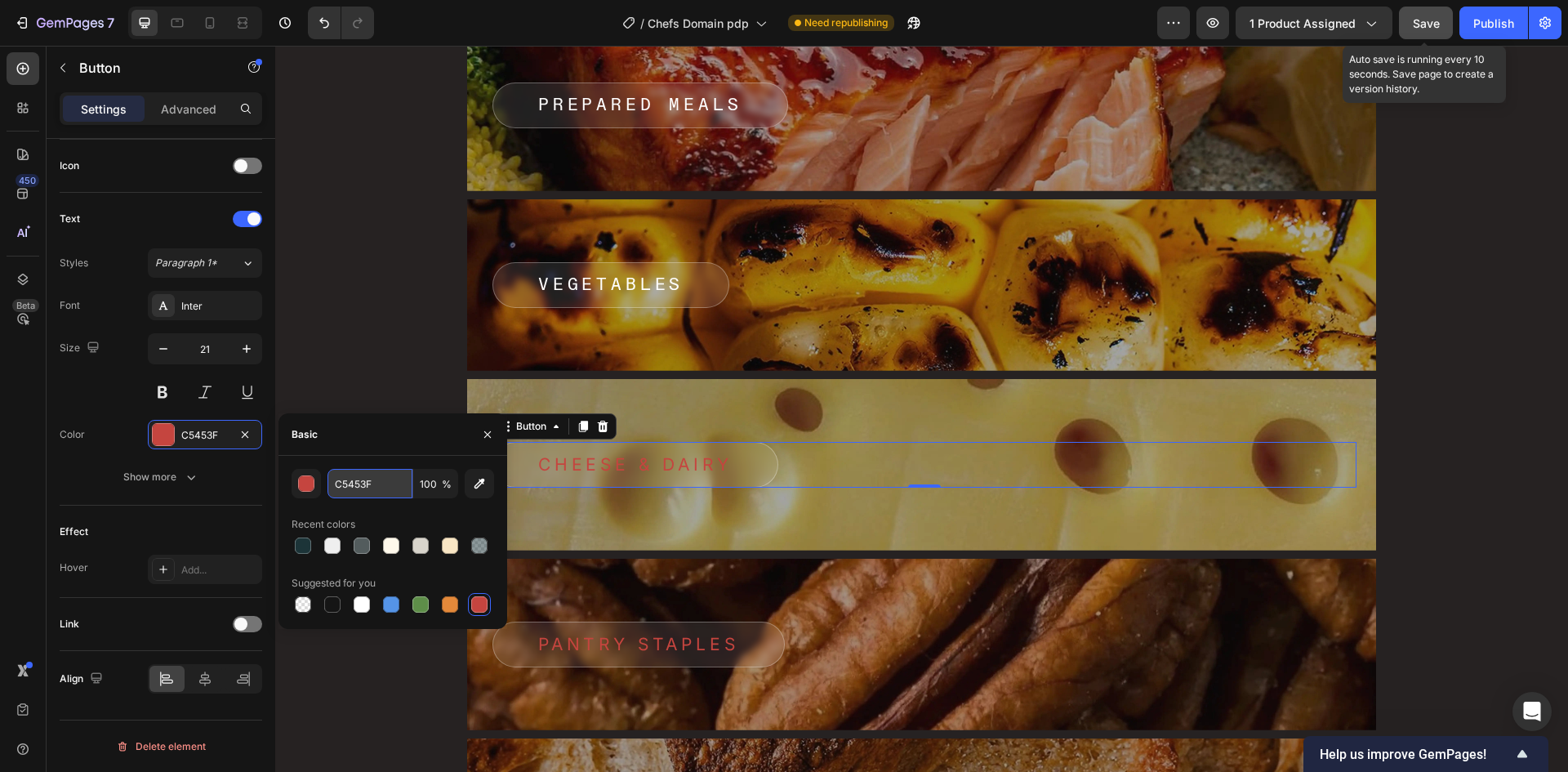
click at [351, 483] on input "C5453F" at bounding box center [370, 483] width 85 height 29
paste input "FFFFF"
type input "FFFFFF"
click at [374, 453] on div "Basic" at bounding box center [393, 434] width 229 height 42
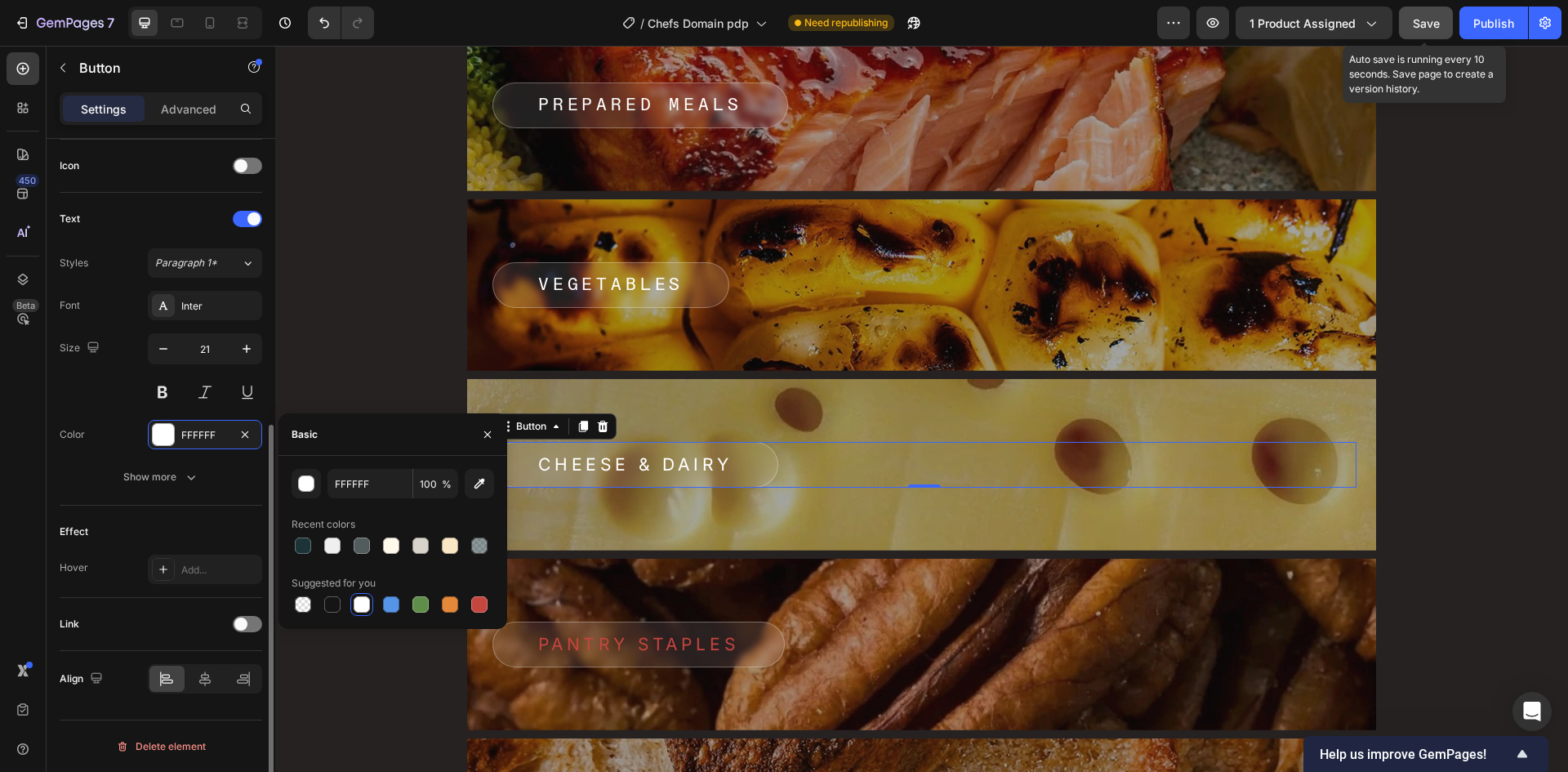
click at [221, 322] on div "Font Inter Size 21 Color FFFFFF Show more" at bounding box center [161, 391] width 203 height 201
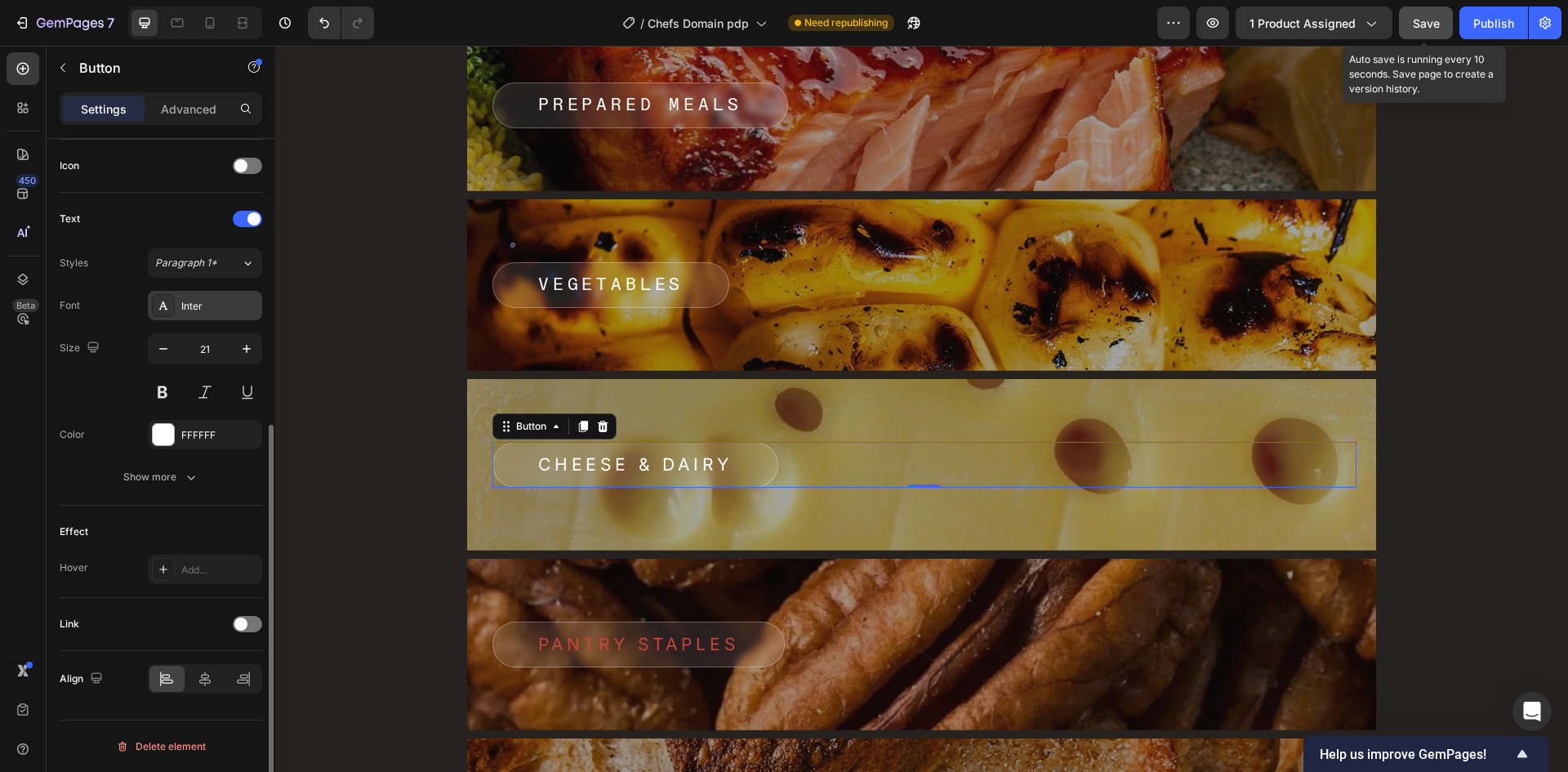
click at [215, 306] on div "Inter" at bounding box center [219, 306] width 77 height 15
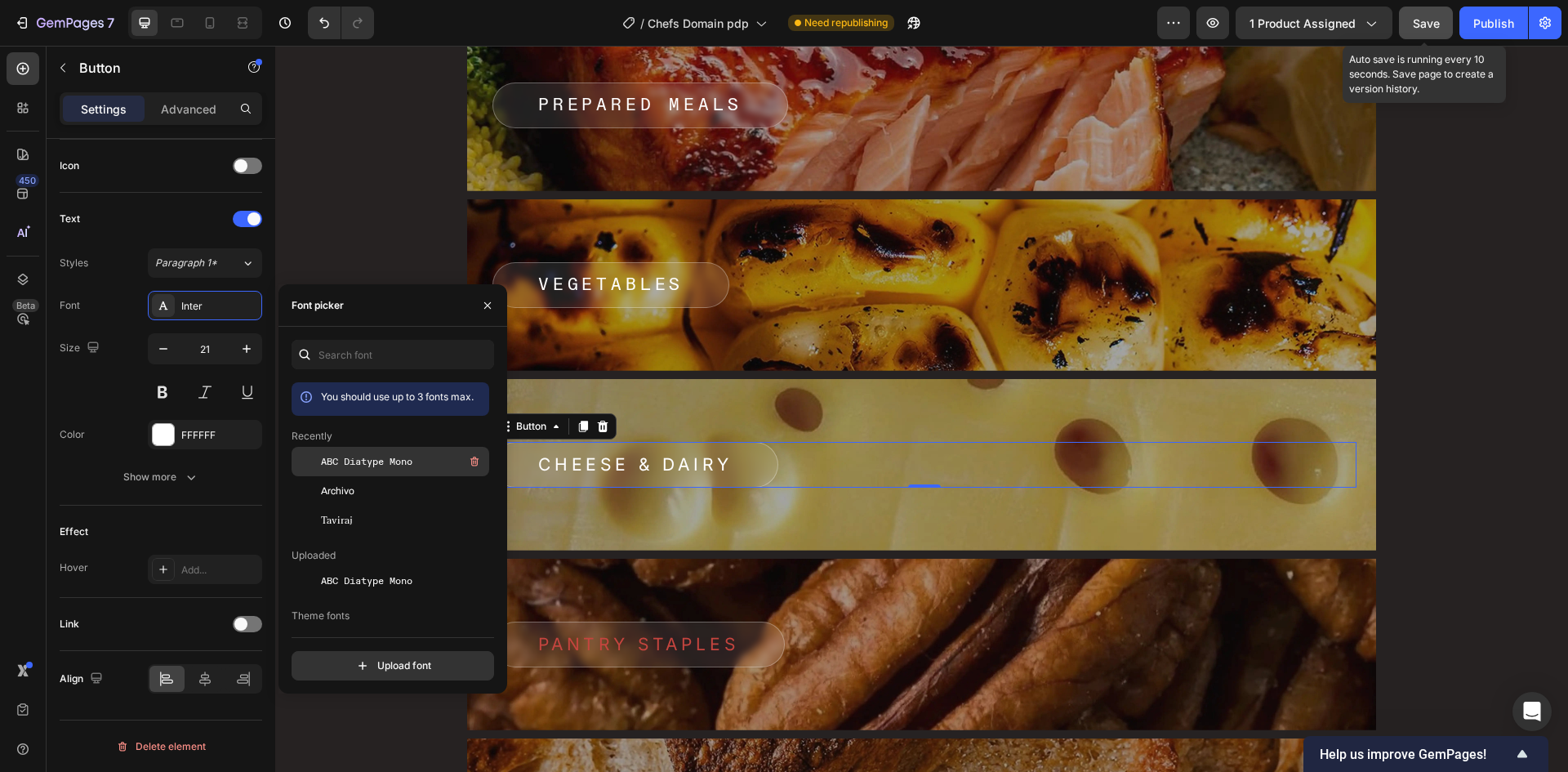
click at [391, 457] on span "ABC Diatype Mono" at bounding box center [367, 461] width 92 height 15
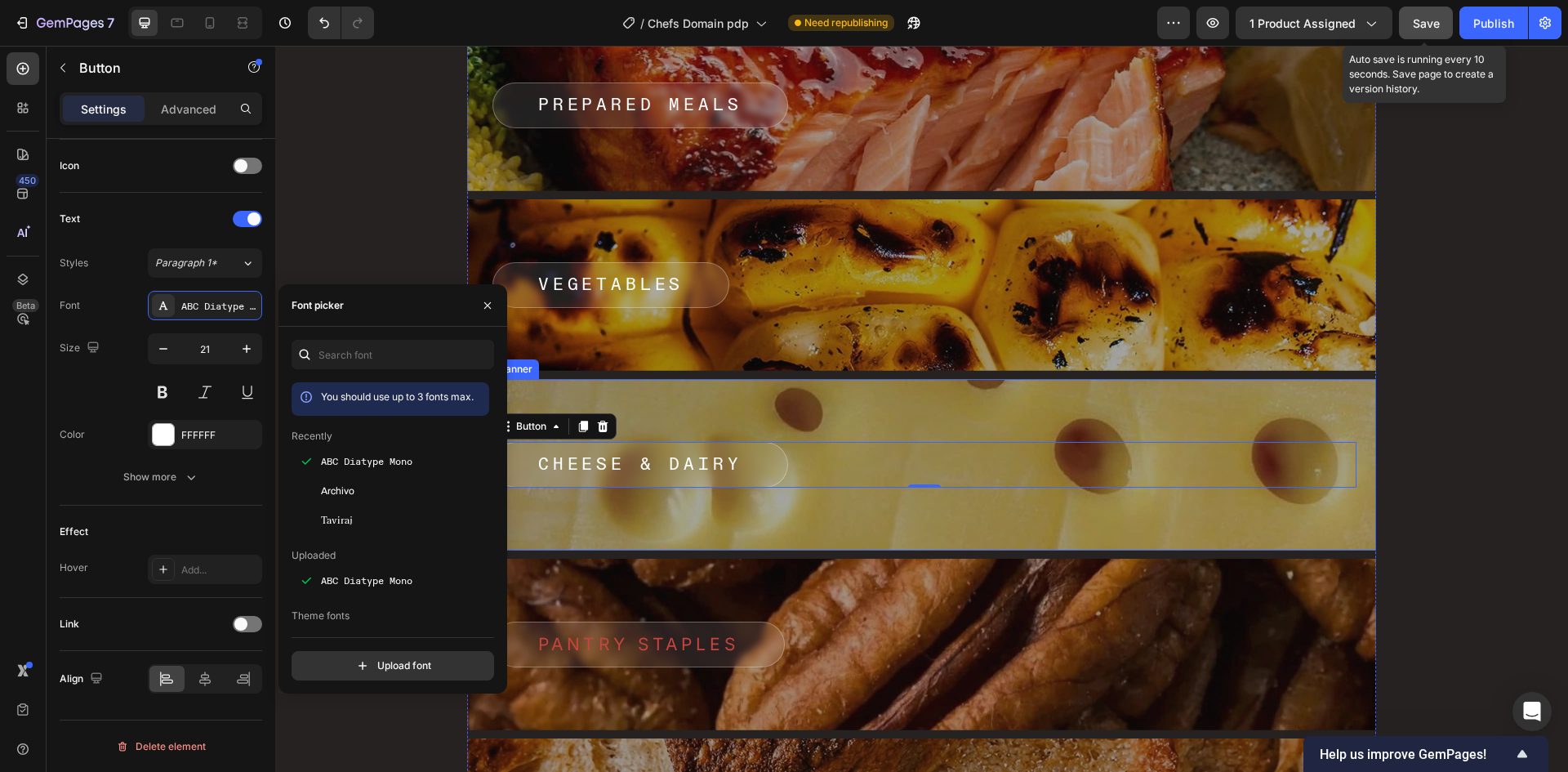
scroll to position [7217, 0]
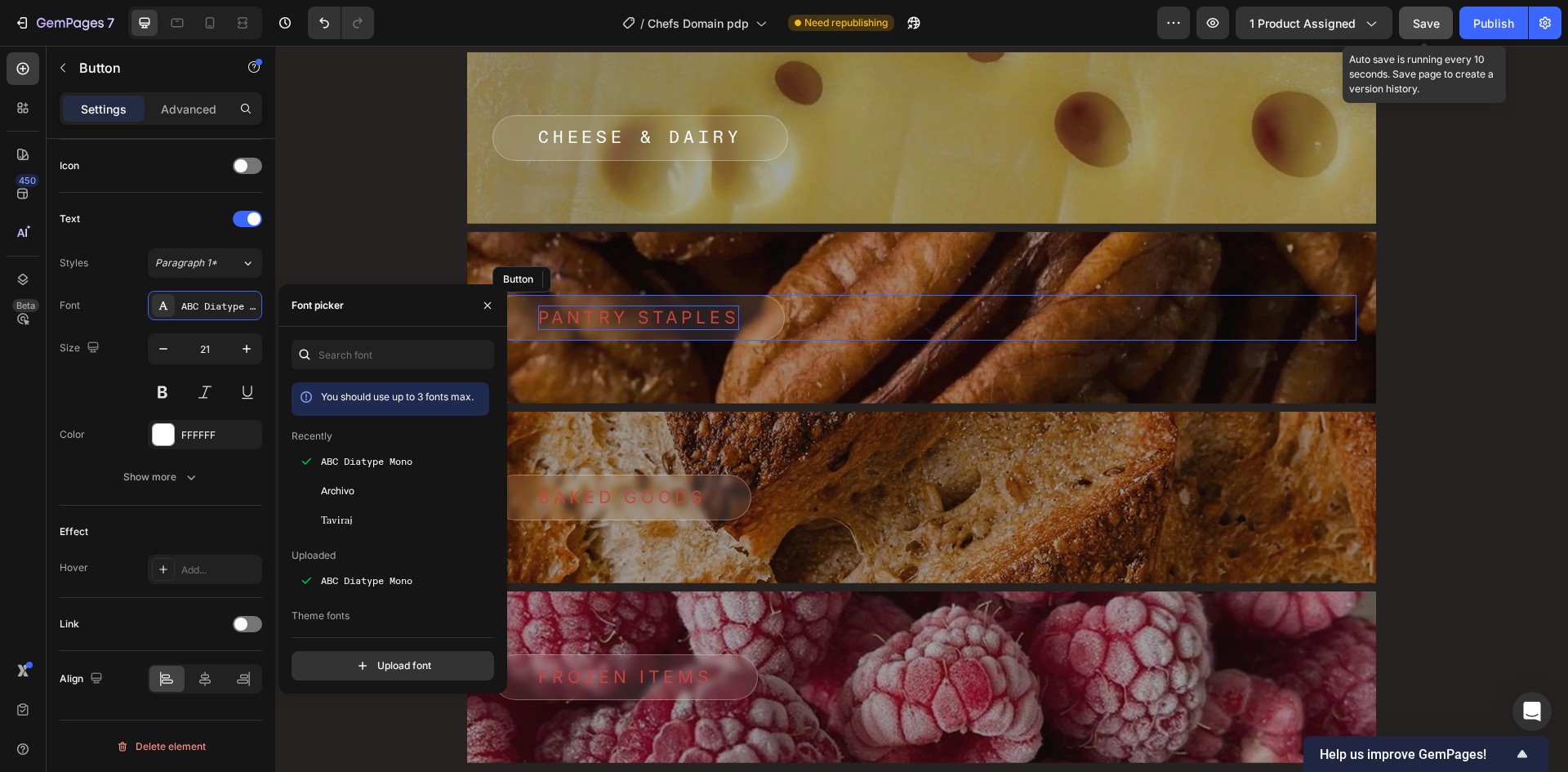
click at [640, 311] on p "Pantry Staples" at bounding box center [638, 318] width 201 height 25
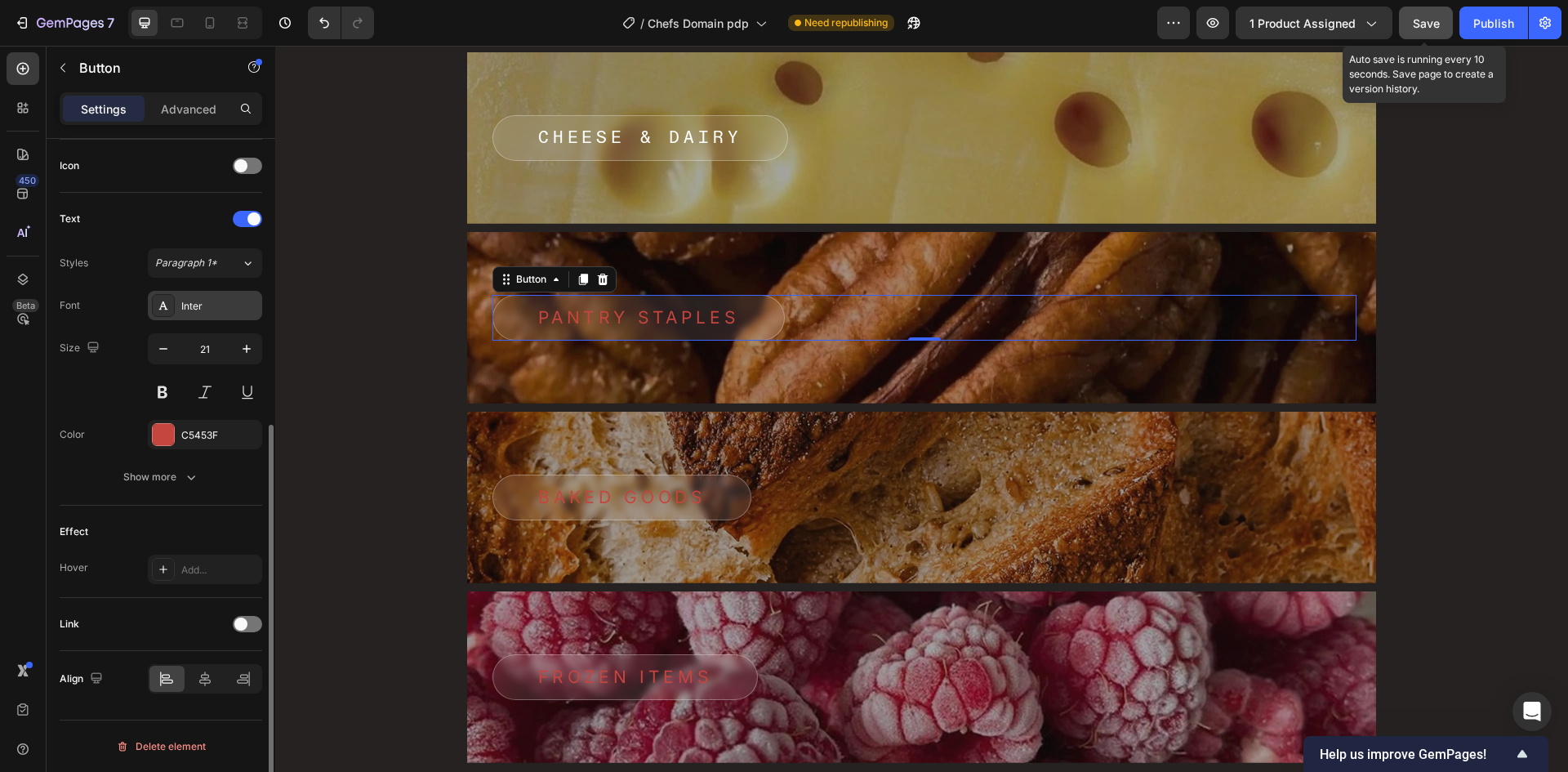
click at [187, 313] on div "Inter" at bounding box center [219, 306] width 77 height 15
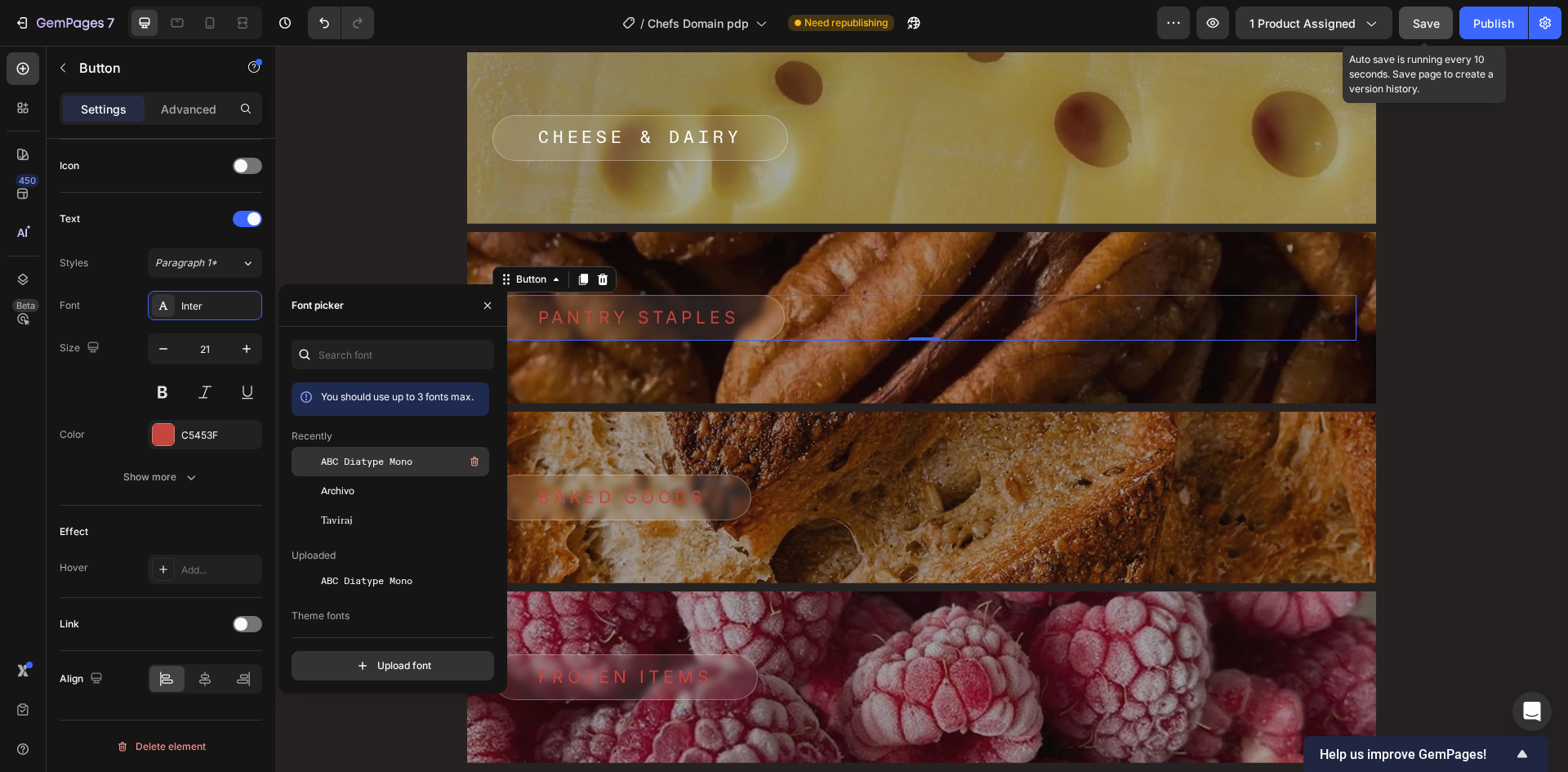
click at [325, 466] on span "ABC Diatype Mono" at bounding box center [367, 461] width 92 height 15
click at [195, 429] on div "C5453F" at bounding box center [204, 435] width 47 height 15
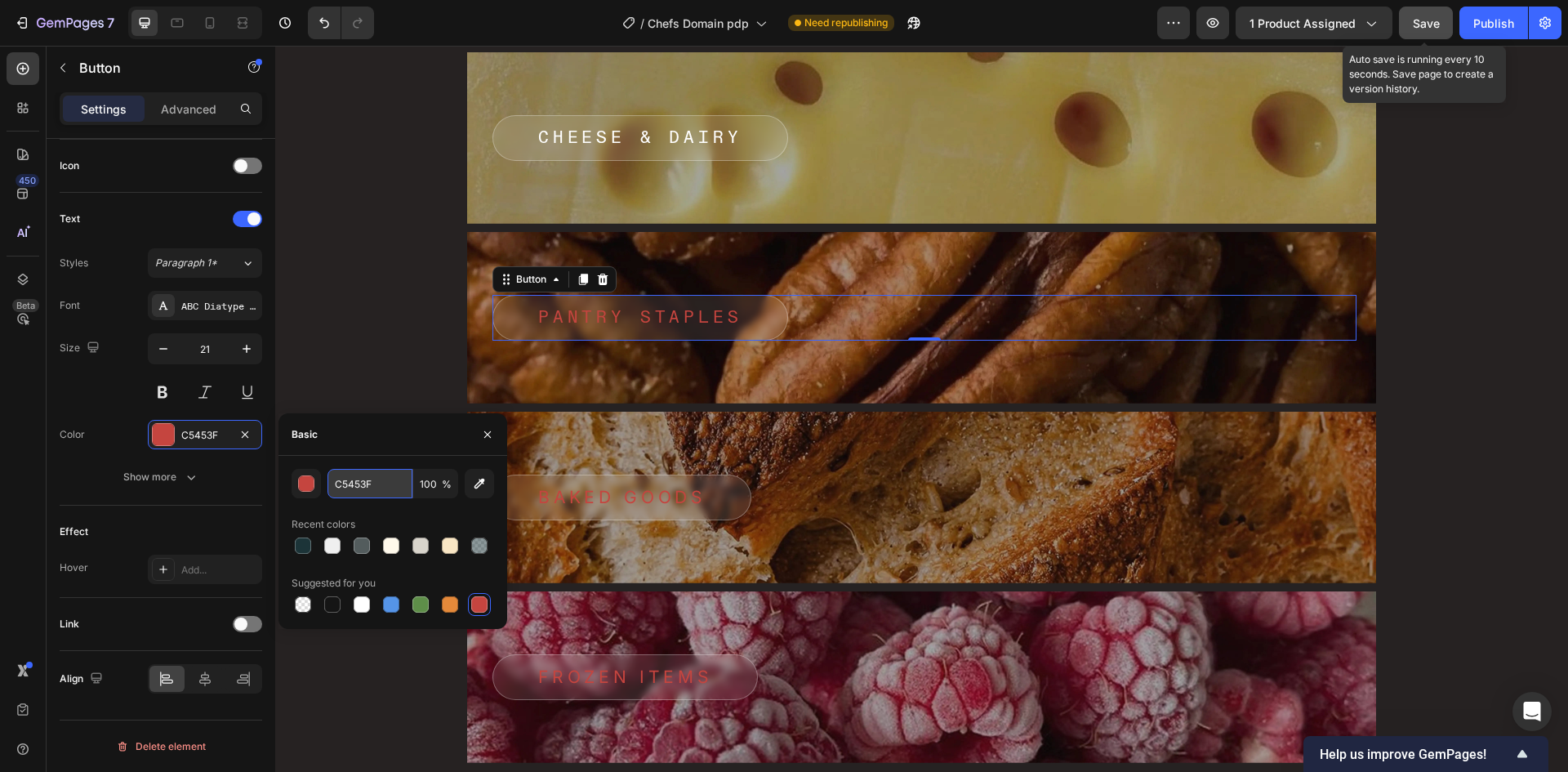
click at [369, 480] on input "C5453F" at bounding box center [370, 483] width 85 height 29
paste input "FFFFF"
type input "FFFFFF"
click at [378, 453] on div "Basic" at bounding box center [393, 434] width 229 height 42
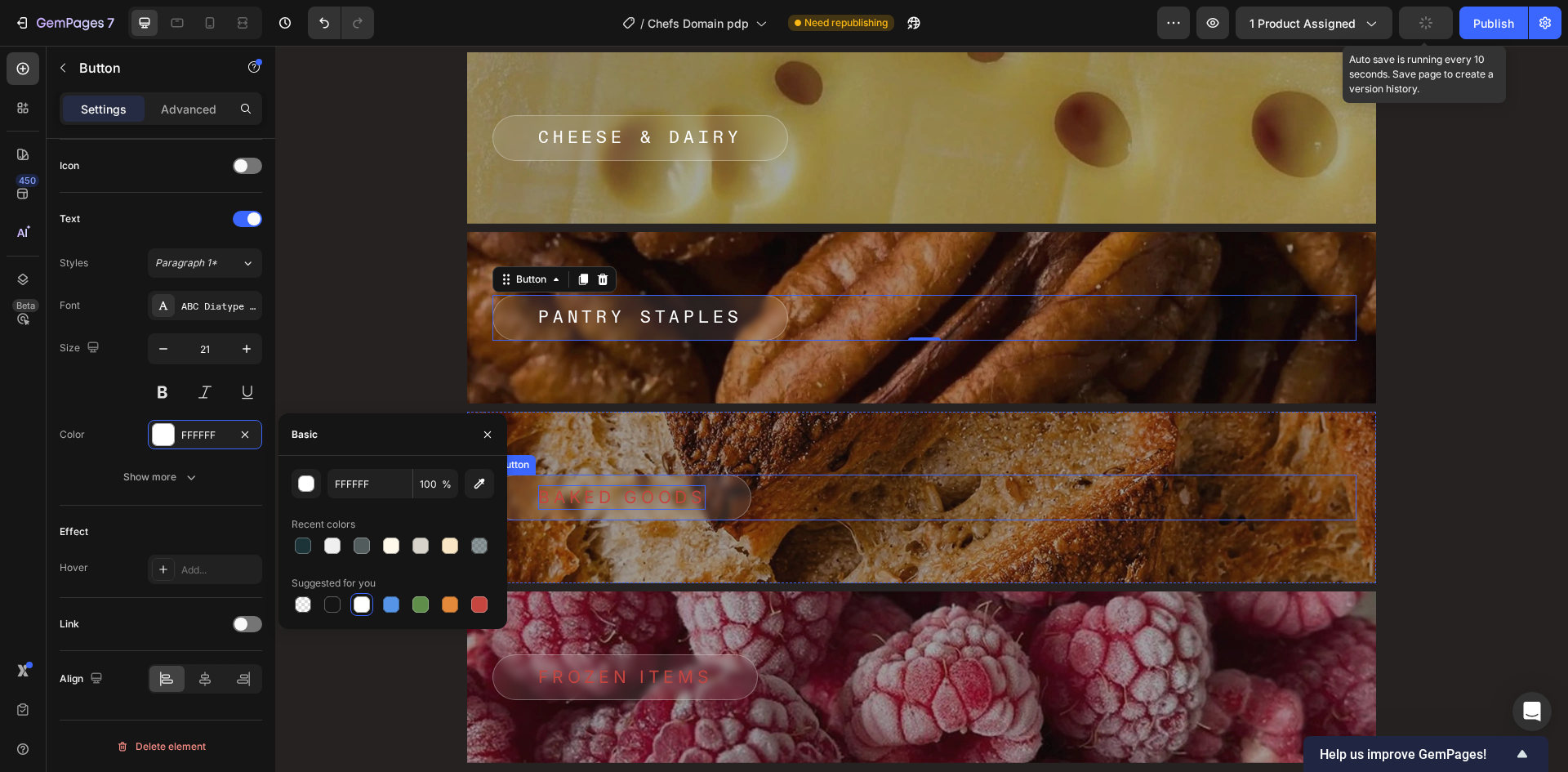
click at [620, 497] on p "Baked Goods" at bounding box center [622, 497] width 168 height 25
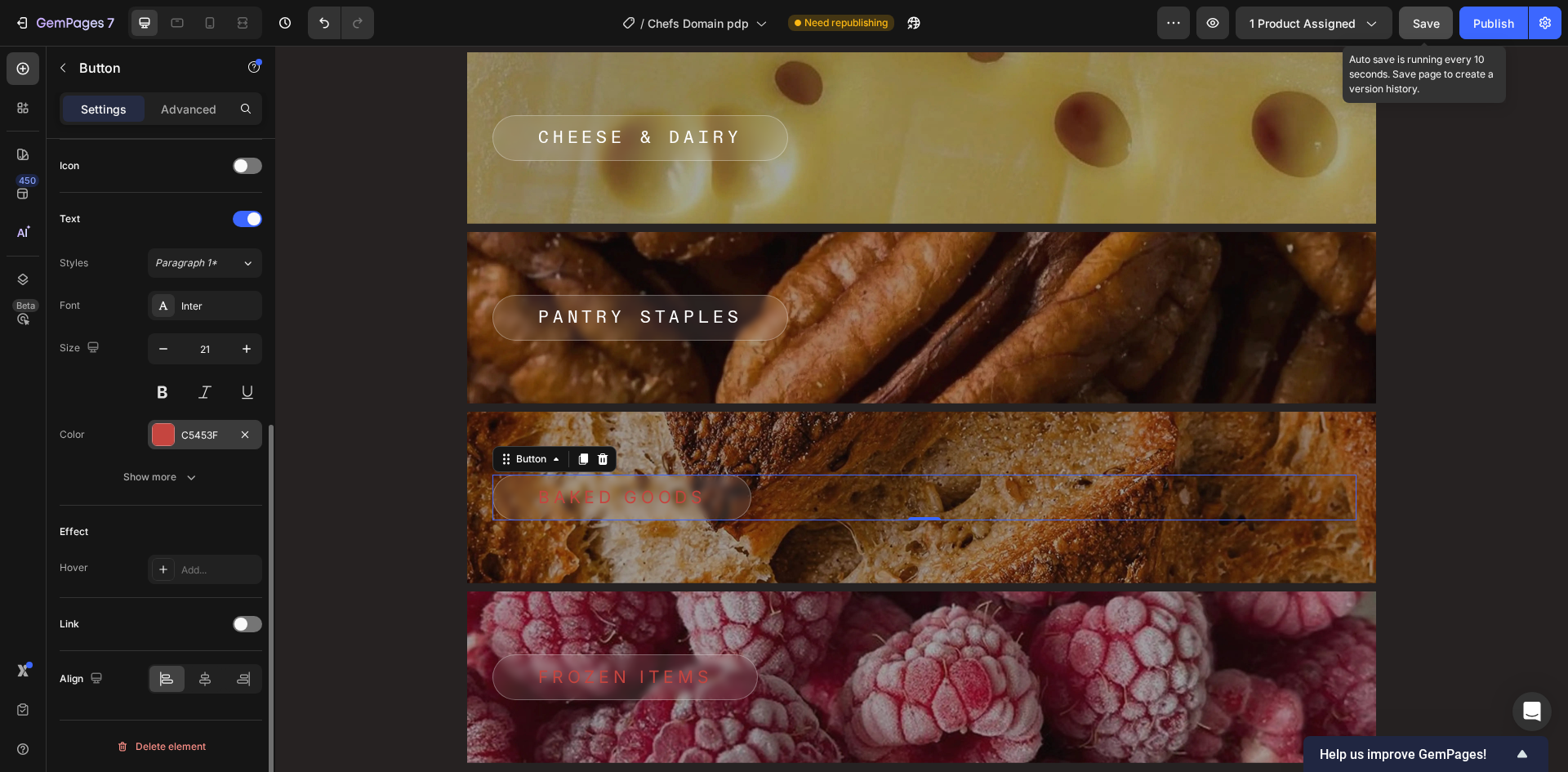
click at [190, 436] on div "C5453F" at bounding box center [204, 435] width 47 height 15
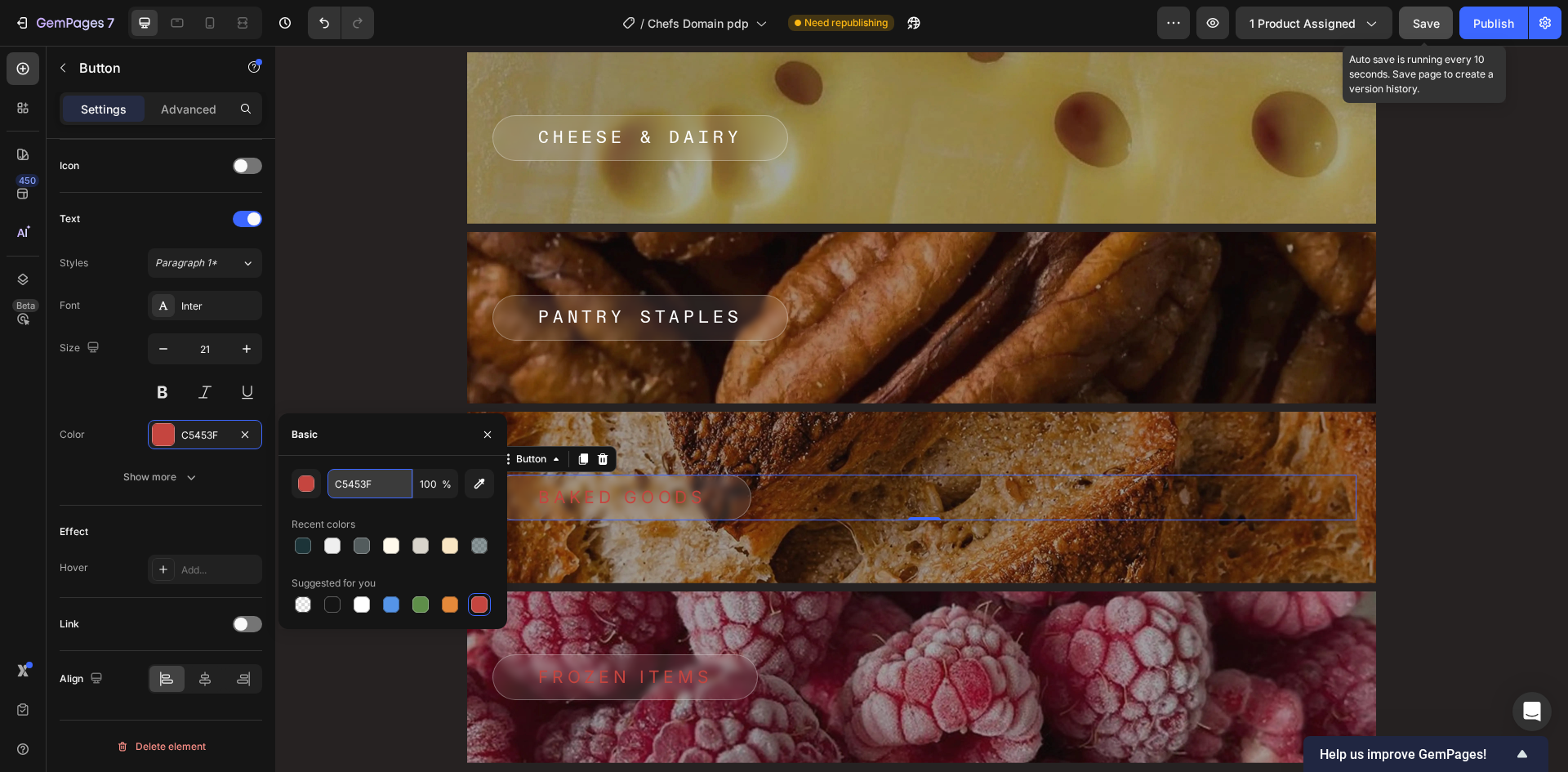
click at [380, 485] on input "C5453F" at bounding box center [370, 483] width 85 height 29
paste input "FFFFF"
type input "FFFFFF"
click at [400, 454] on div "Basic" at bounding box center [393, 434] width 229 height 42
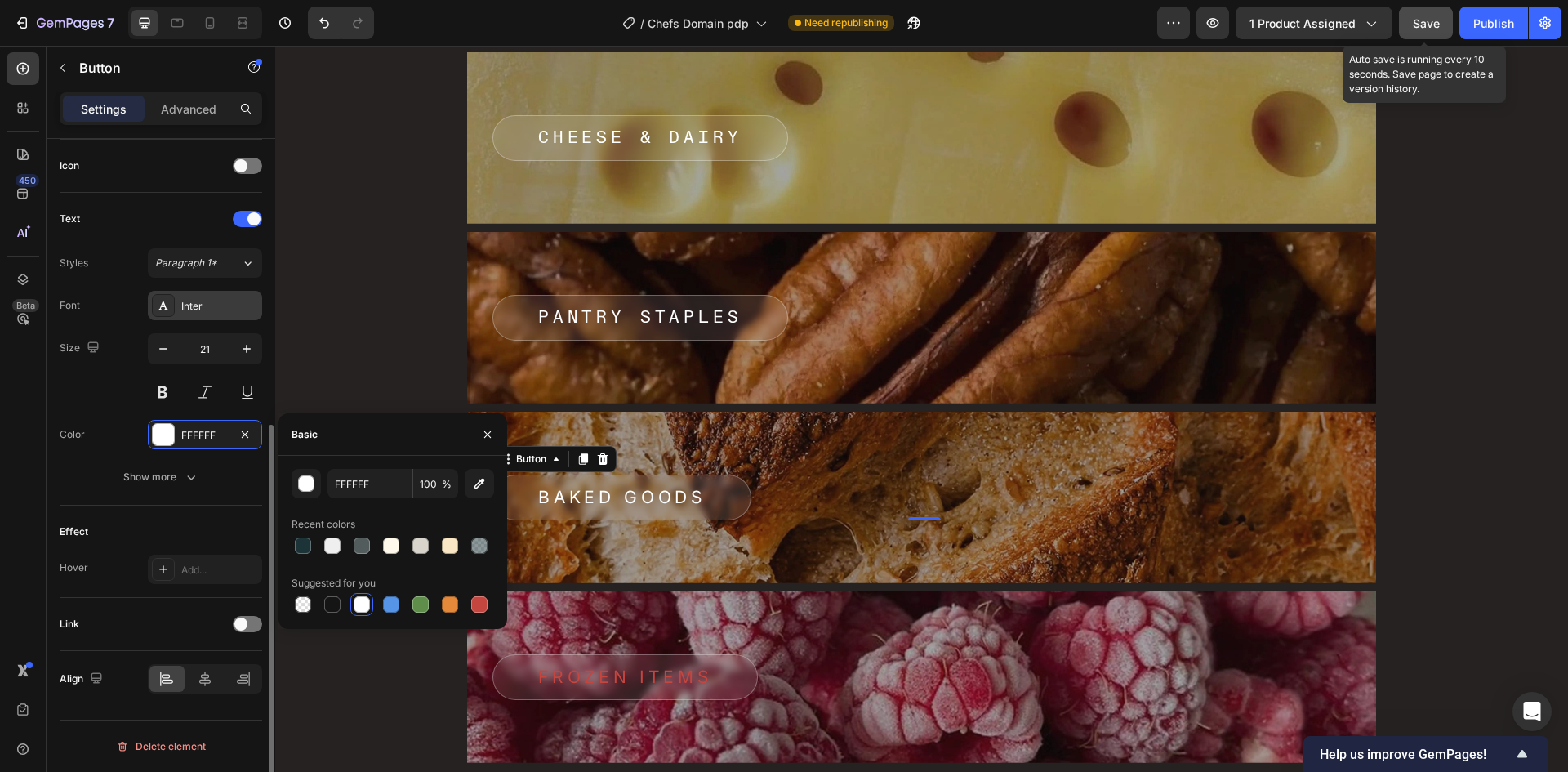
click at [188, 311] on div "Inter" at bounding box center [219, 306] width 77 height 15
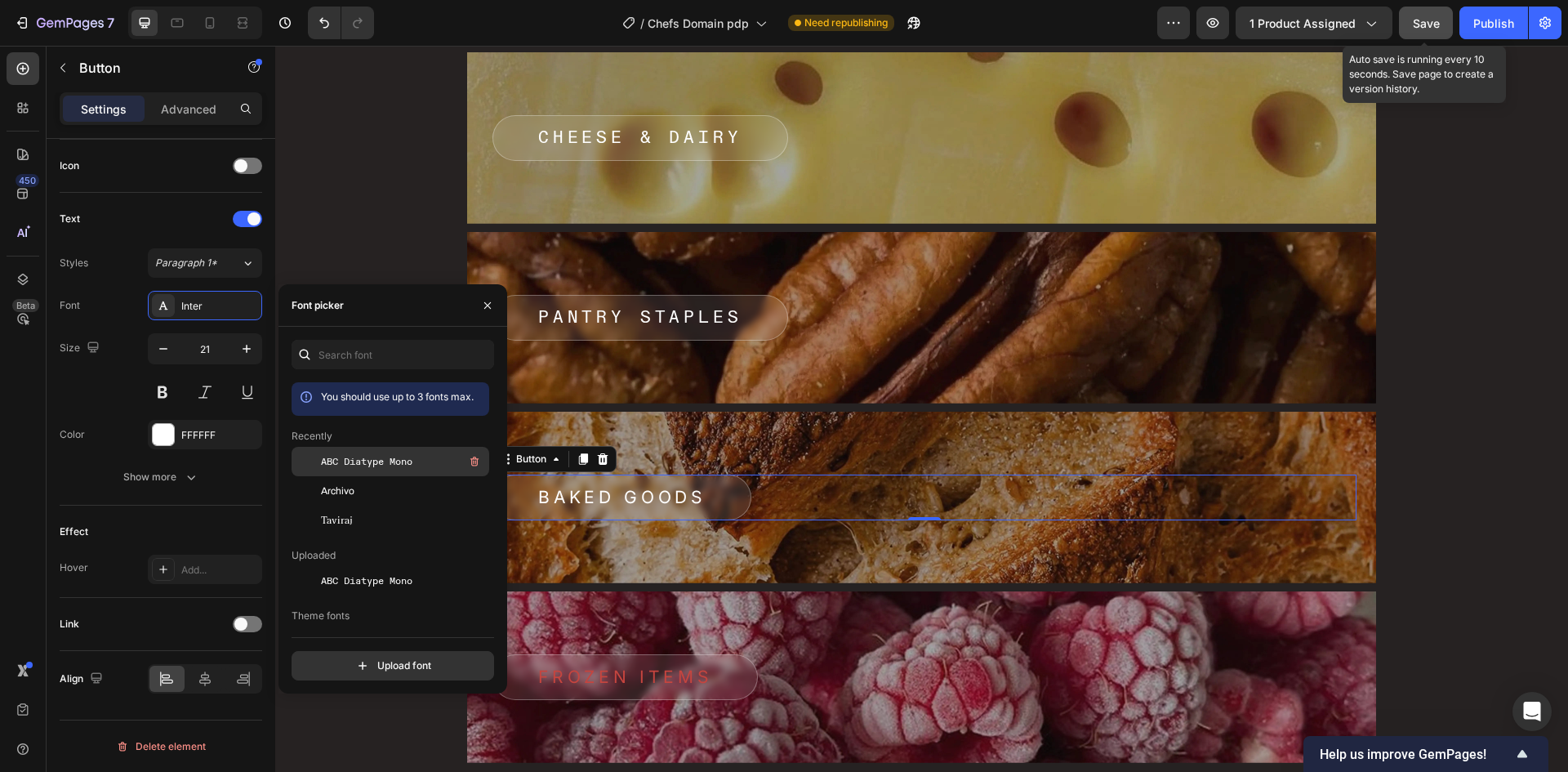
click at [342, 470] on div "ABC Diatype Mono" at bounding box center [403, 462] width 165 height 20
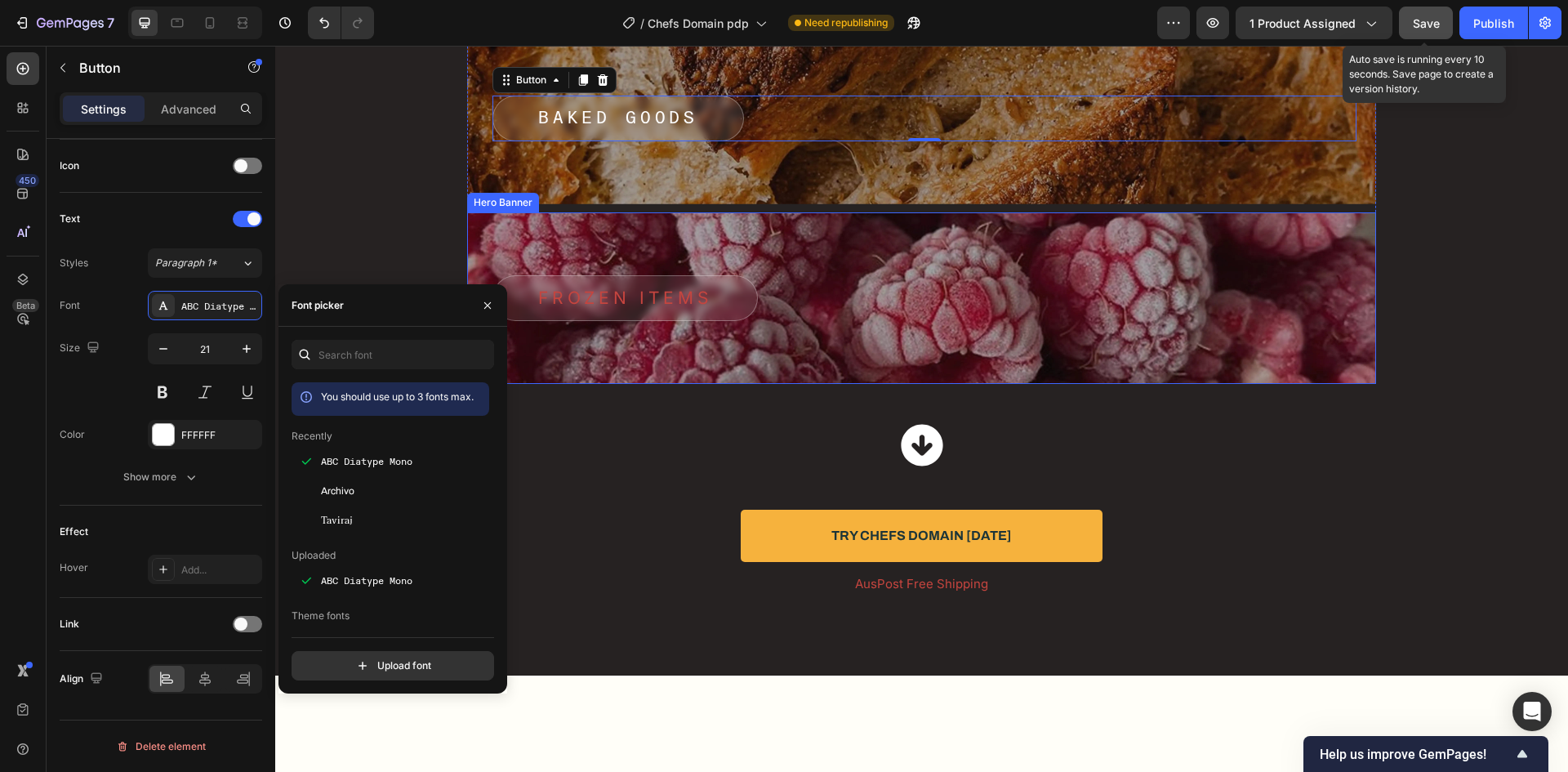
scroll to position [7626, 0]
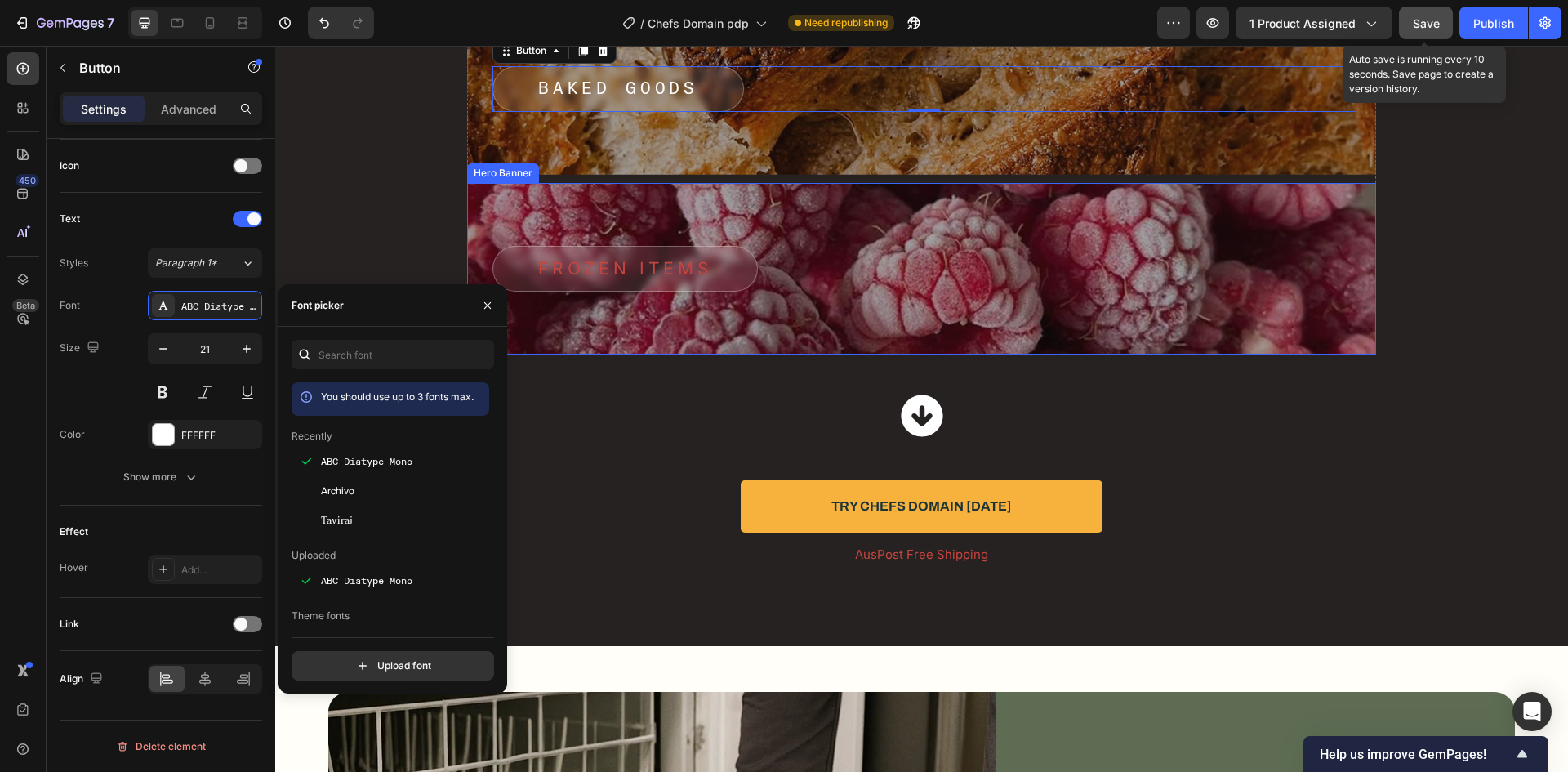
click at [677, 291] on button "FROZEN ITEMS" at bounding box center [626, 269] width 266 height 46
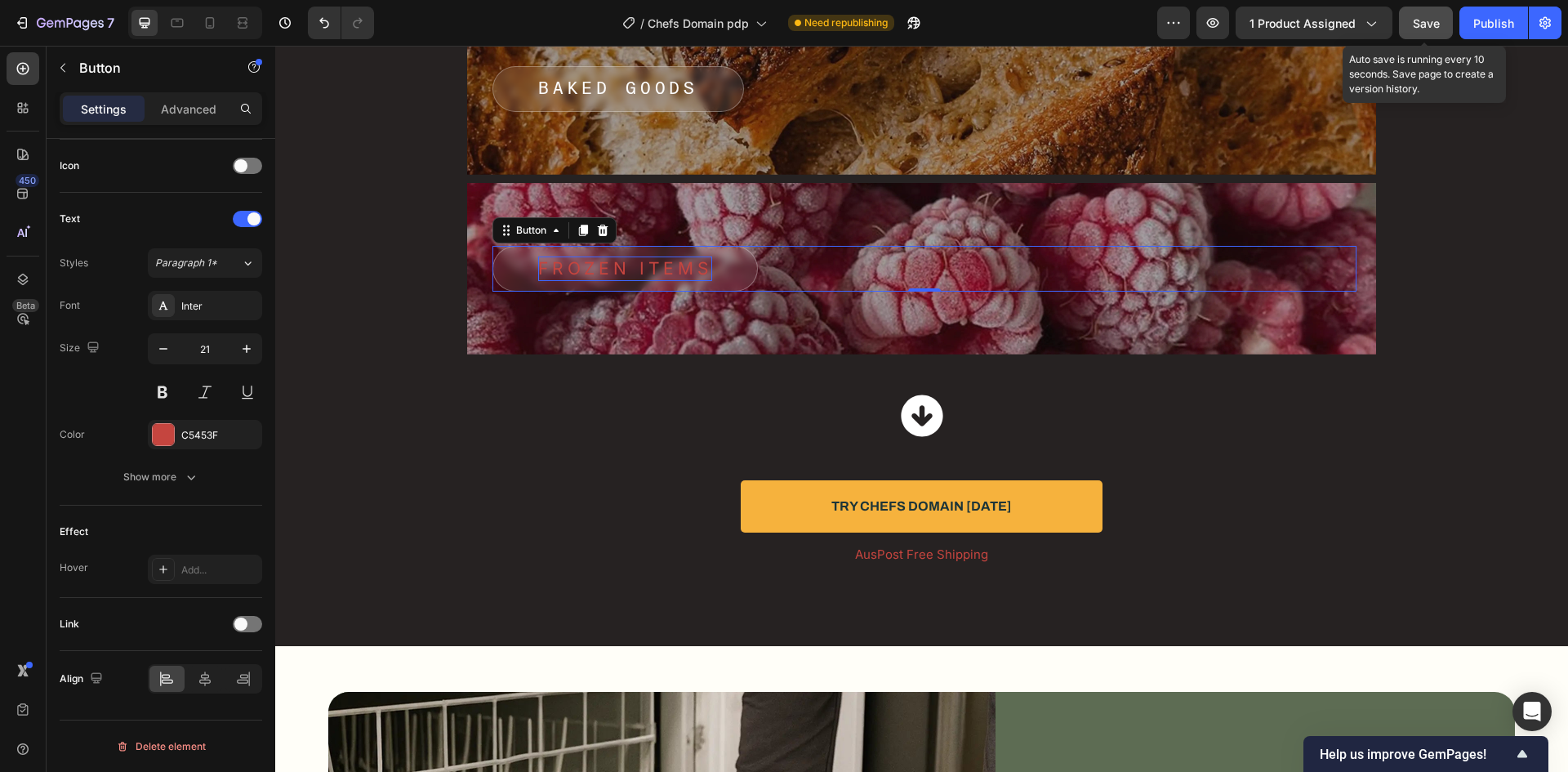
click at [673, 270] on p "FROZEN ITEMS" at bounding box center [625, 269] width 174 height 25
click at [219, 311] on div "Inter" at bounding box center [219, 306] width 77 height 15
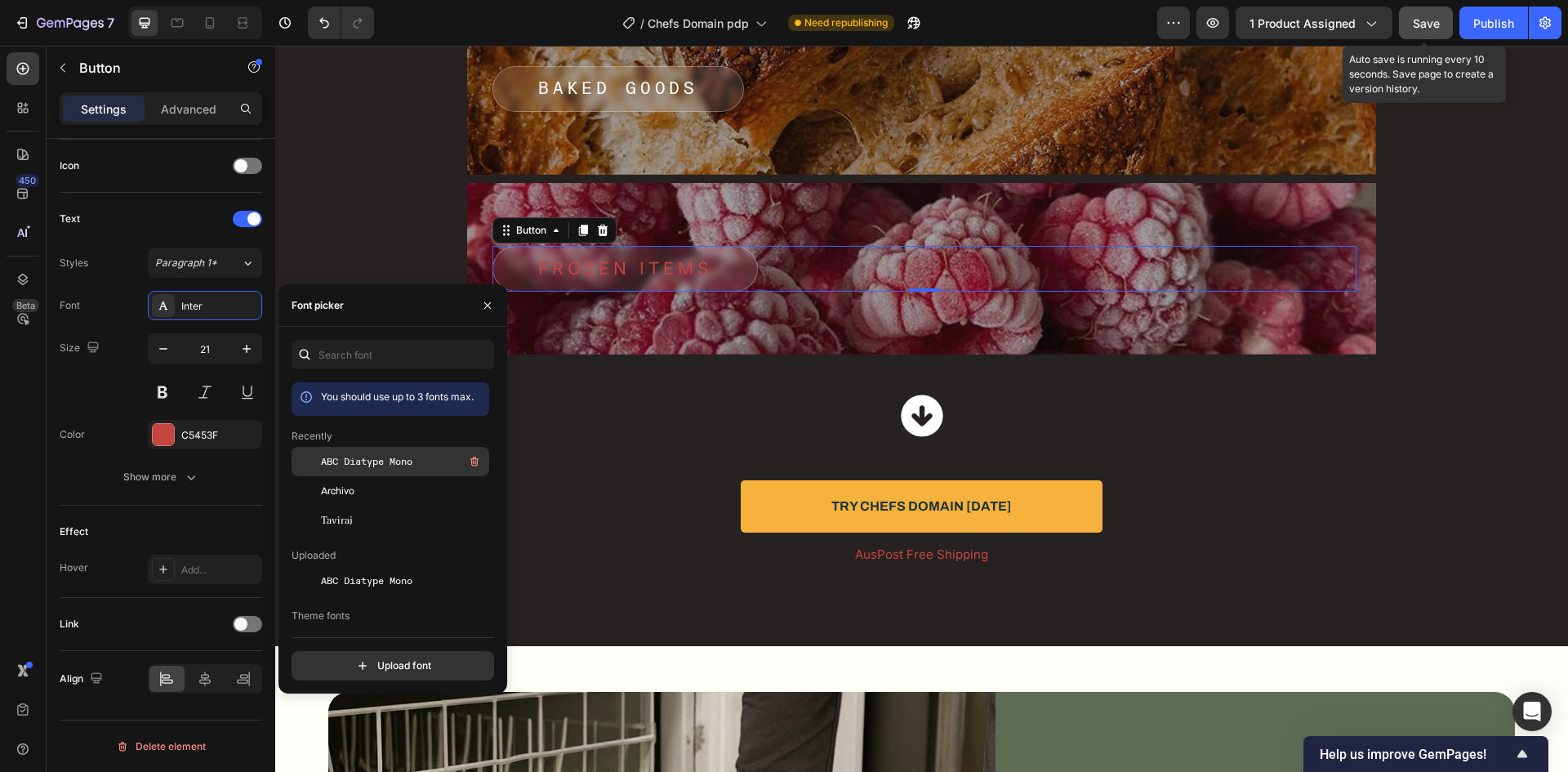
click at [338, 457] on span "ABC Diatype Mono" at bounding box center [367, 461] width 92 height 15
click at [208, 421] on div "C5453F" at bounding box center [205, 434] width 114 height 29
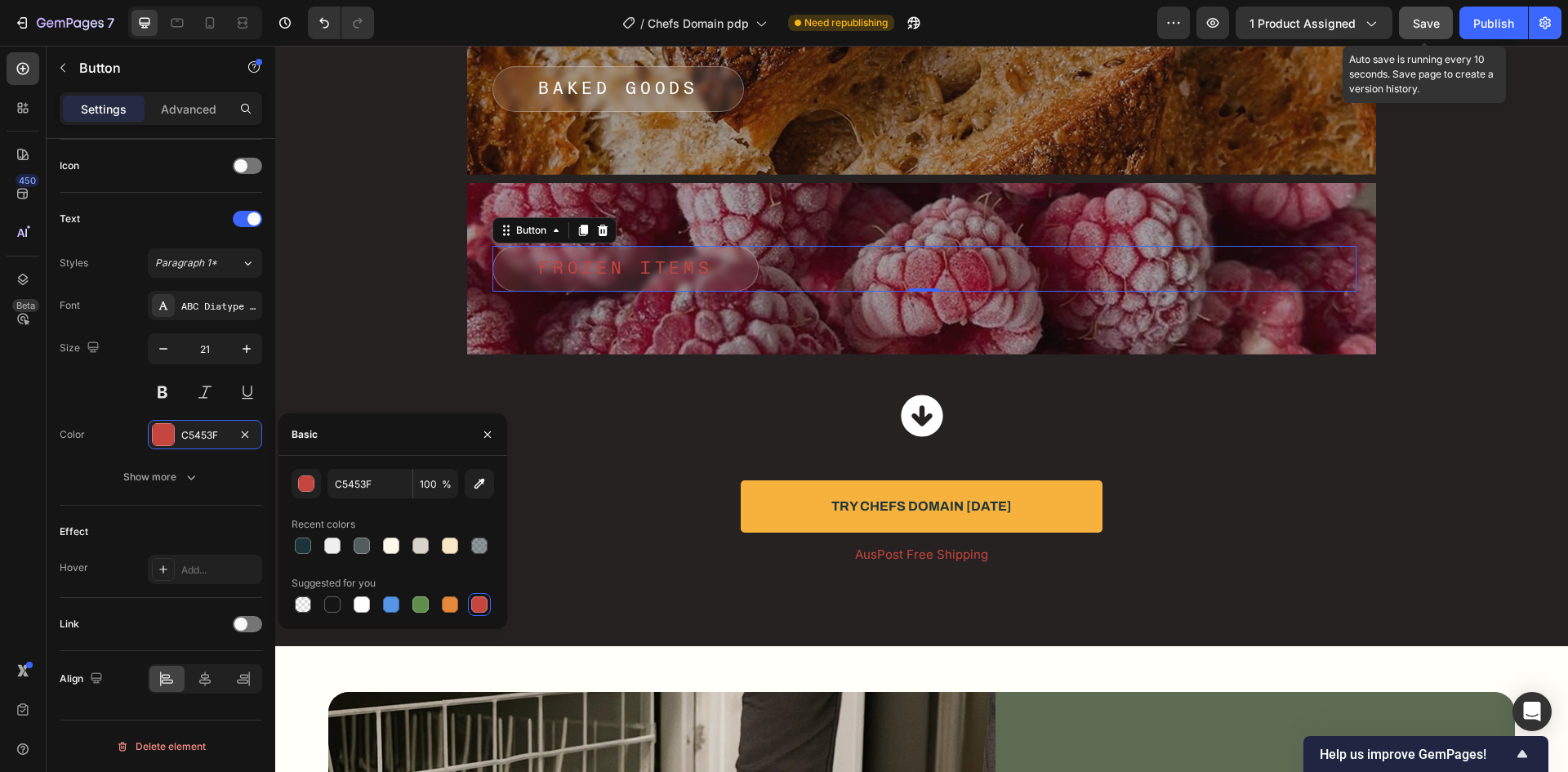
click at [380, 464] on div "C5453F 100 % Recent colors Suggested for you" at bounding box center [393, 542] width 229 height 173
click at [380, 467] on div "C5453F 100 % Recent colors Suggested for you" at bounding box center [393, 542] width 229 height 173
click at [381, 472] on input "C5453F" at bounding box center [370, 483] width 85 height 29
paste input "FFFFF"
type input "FFFFFF"
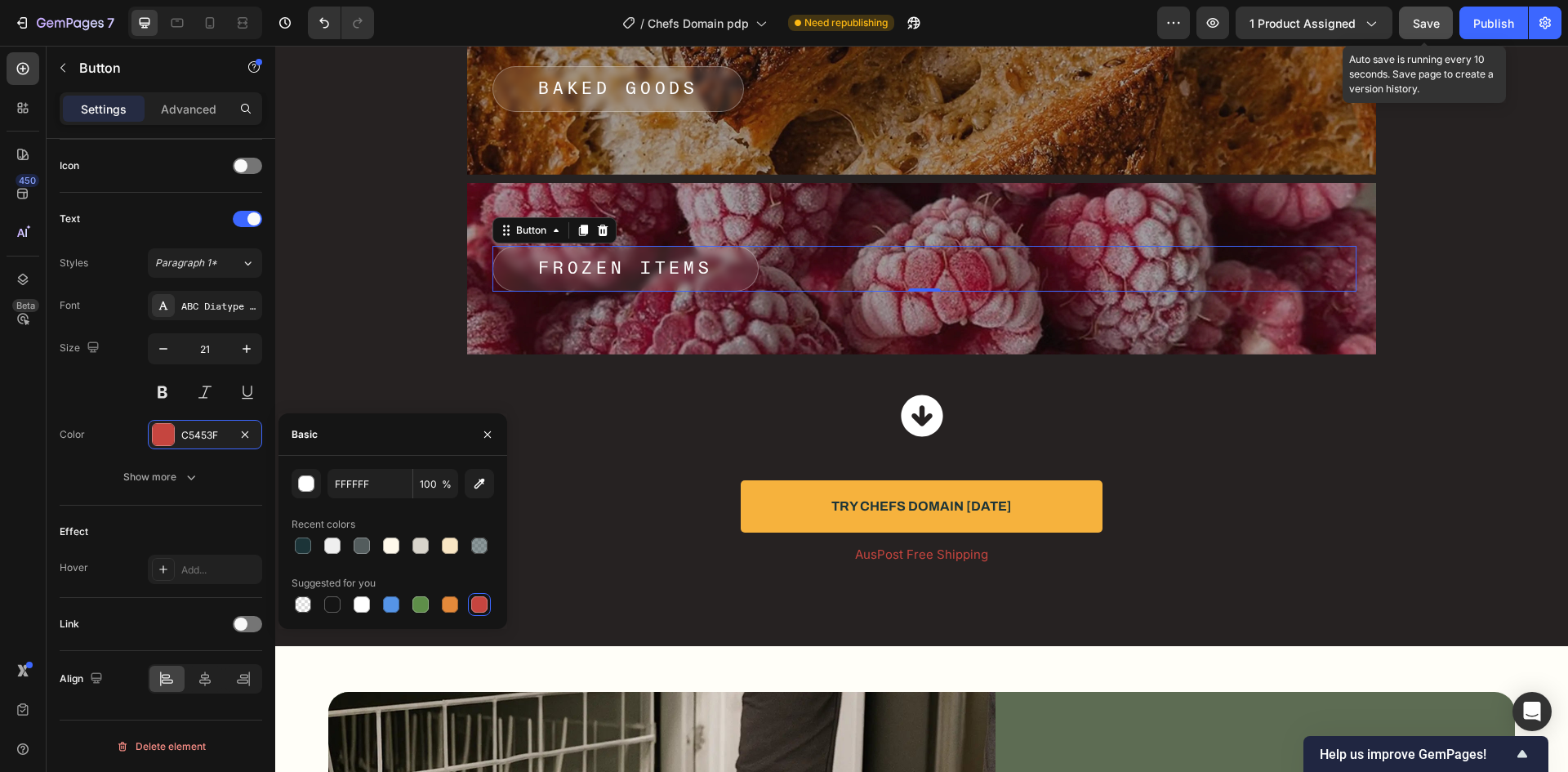
click at [394, 455] on div "Basic" at bounding box center [393, 434] width 229 height 42
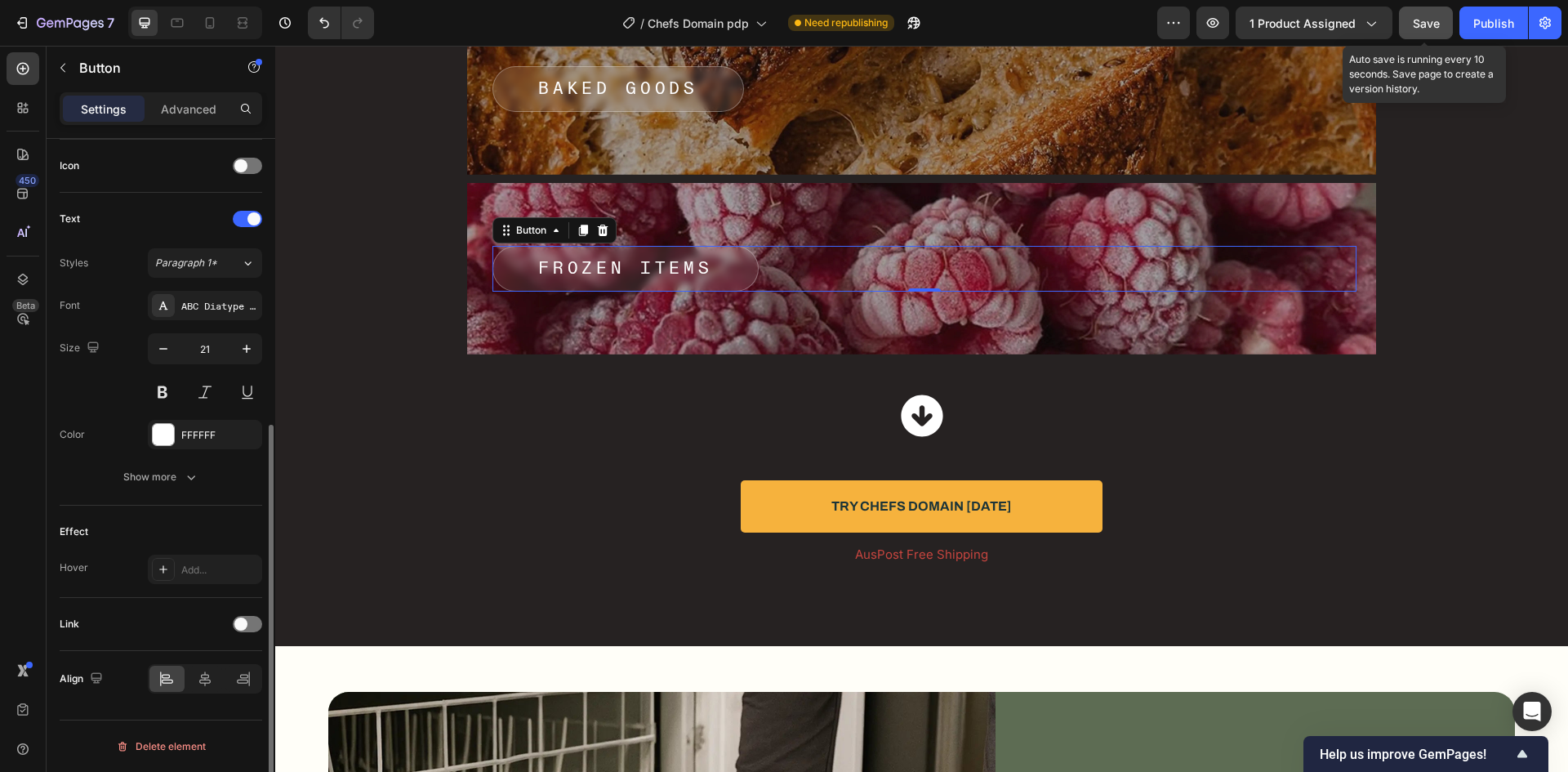
drag, startPoint x: 109, startPoint y: 386, endPoint x: 291, endPoint y: 241, distance: 232.7
click at [109, 386] on div "Size 21" at bounding box center [161, 370] width 203 height 74
click at [1499, 30] on div "Publish" at bounding box center [1493, 23] width 41 height 17
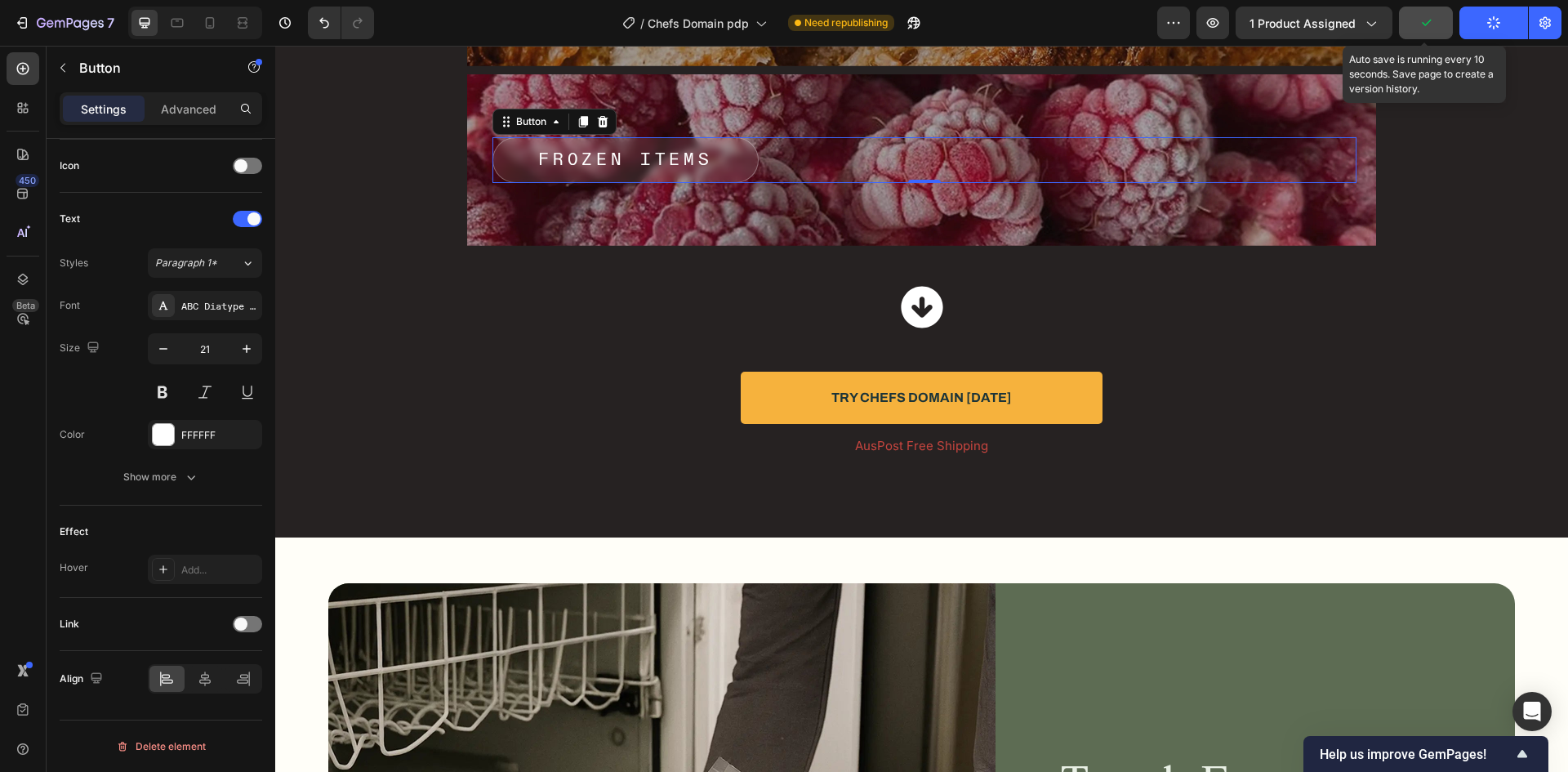
scroll to position [7789, 0]
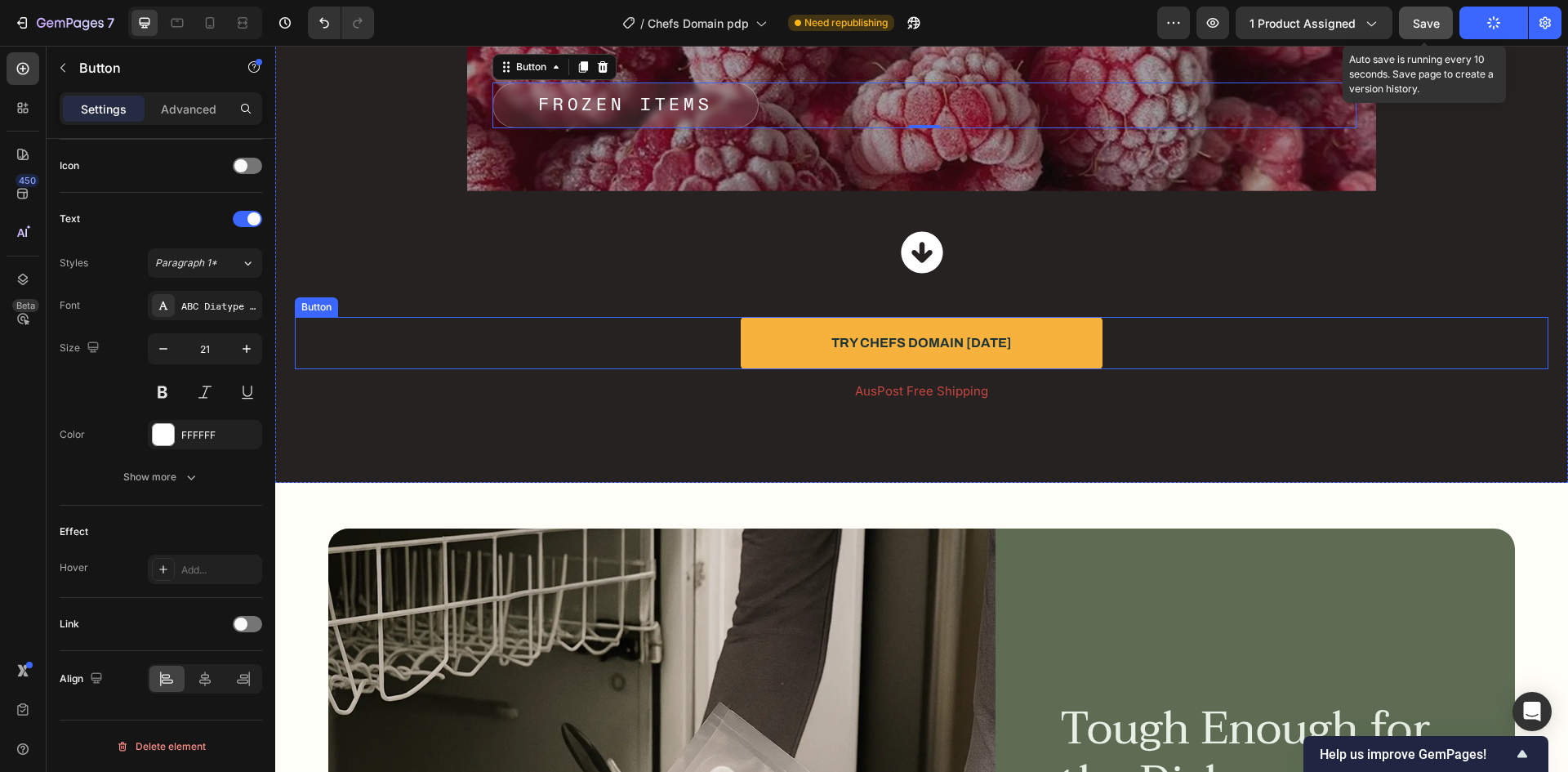
click at [1170, 339] on div "Try Chefs Domain [DATE] Button" at bounding box center [921, 343] width 1253 height 52
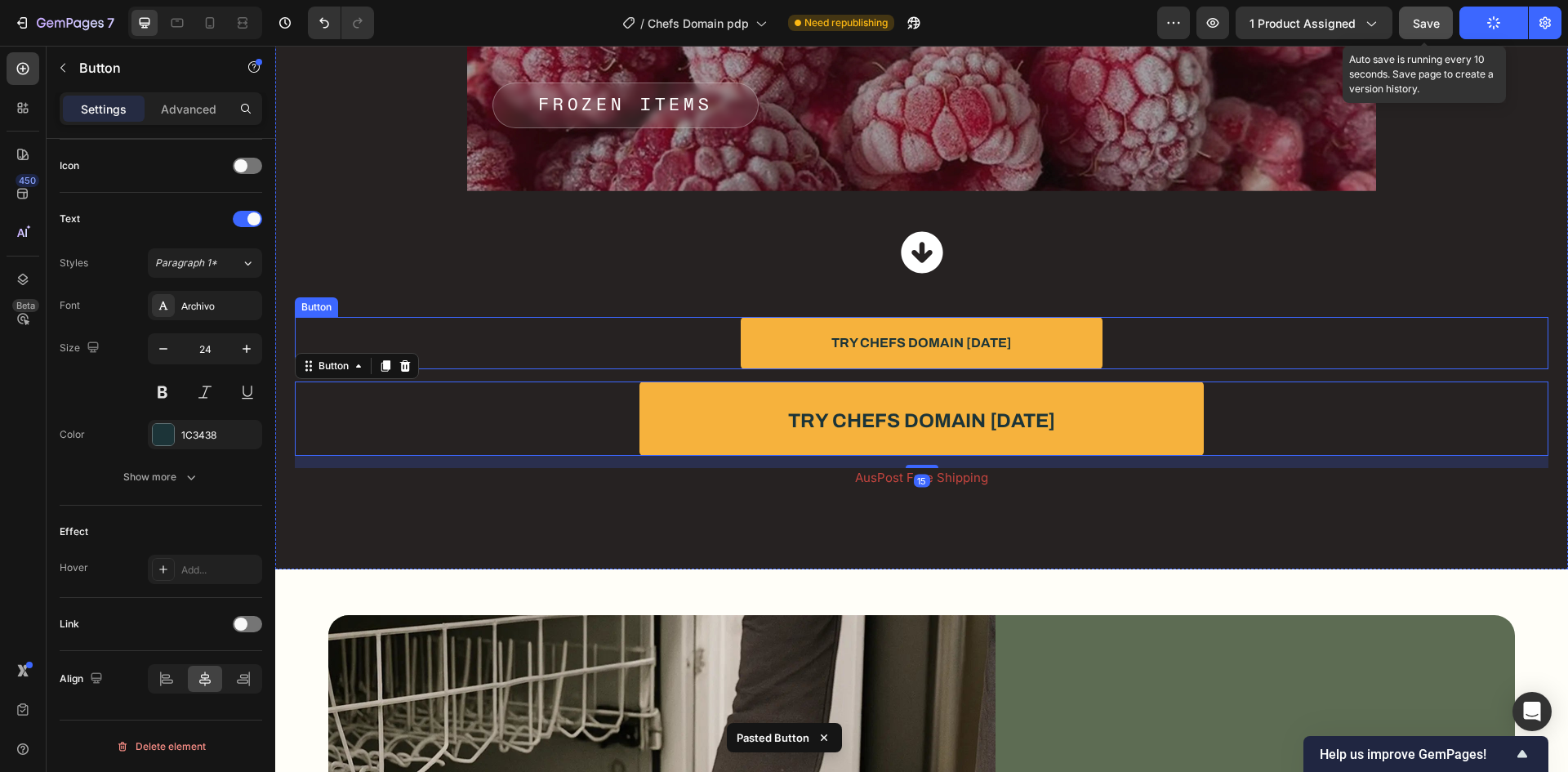
click at [1158, 340] on div "Try Chefs Domain [DATE] Button" at bounding box center [921, 343] width 1253 height 52
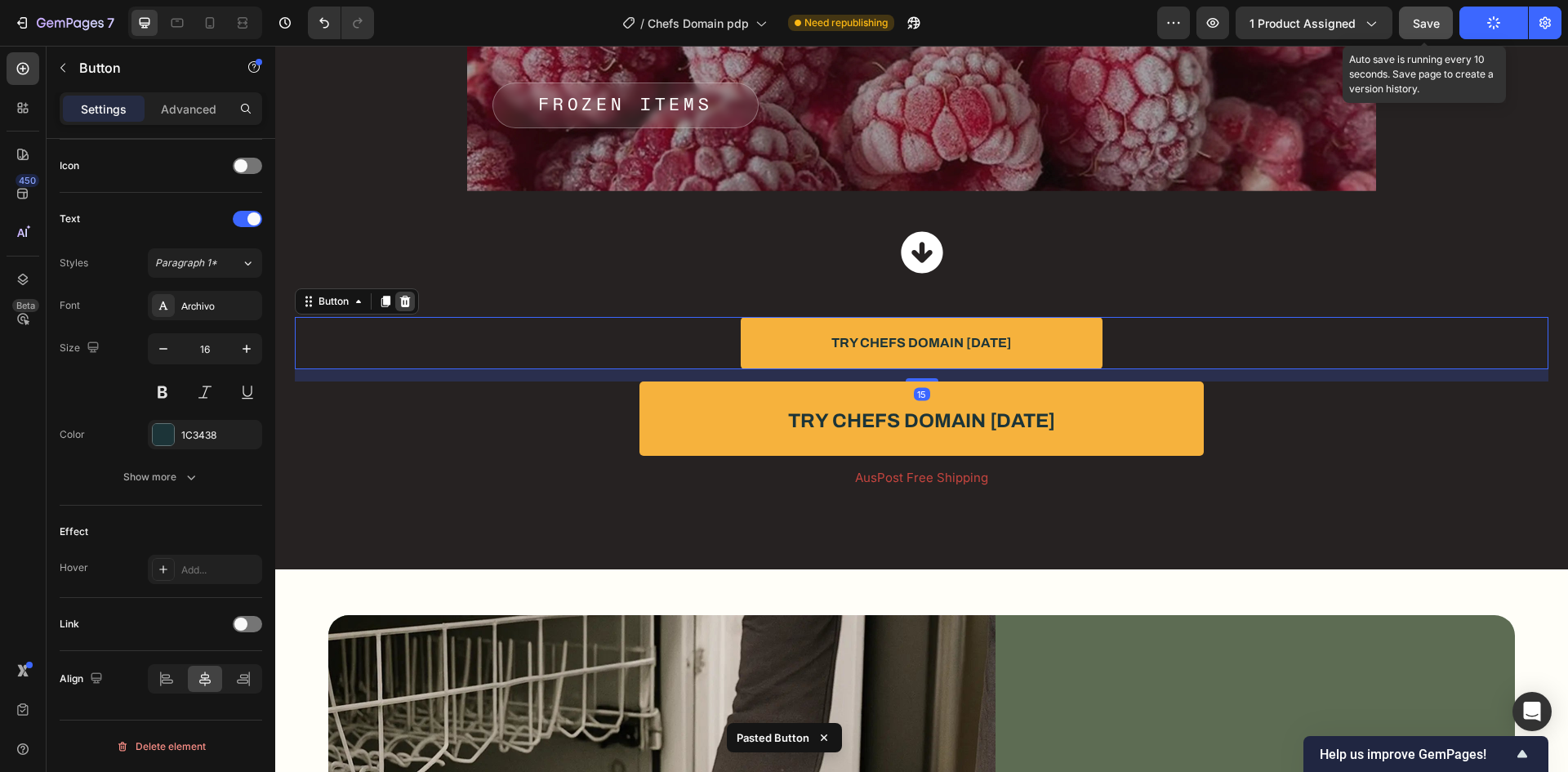
click at [402, 306] on icon at bounding box center [405, 301] width 13 height 13
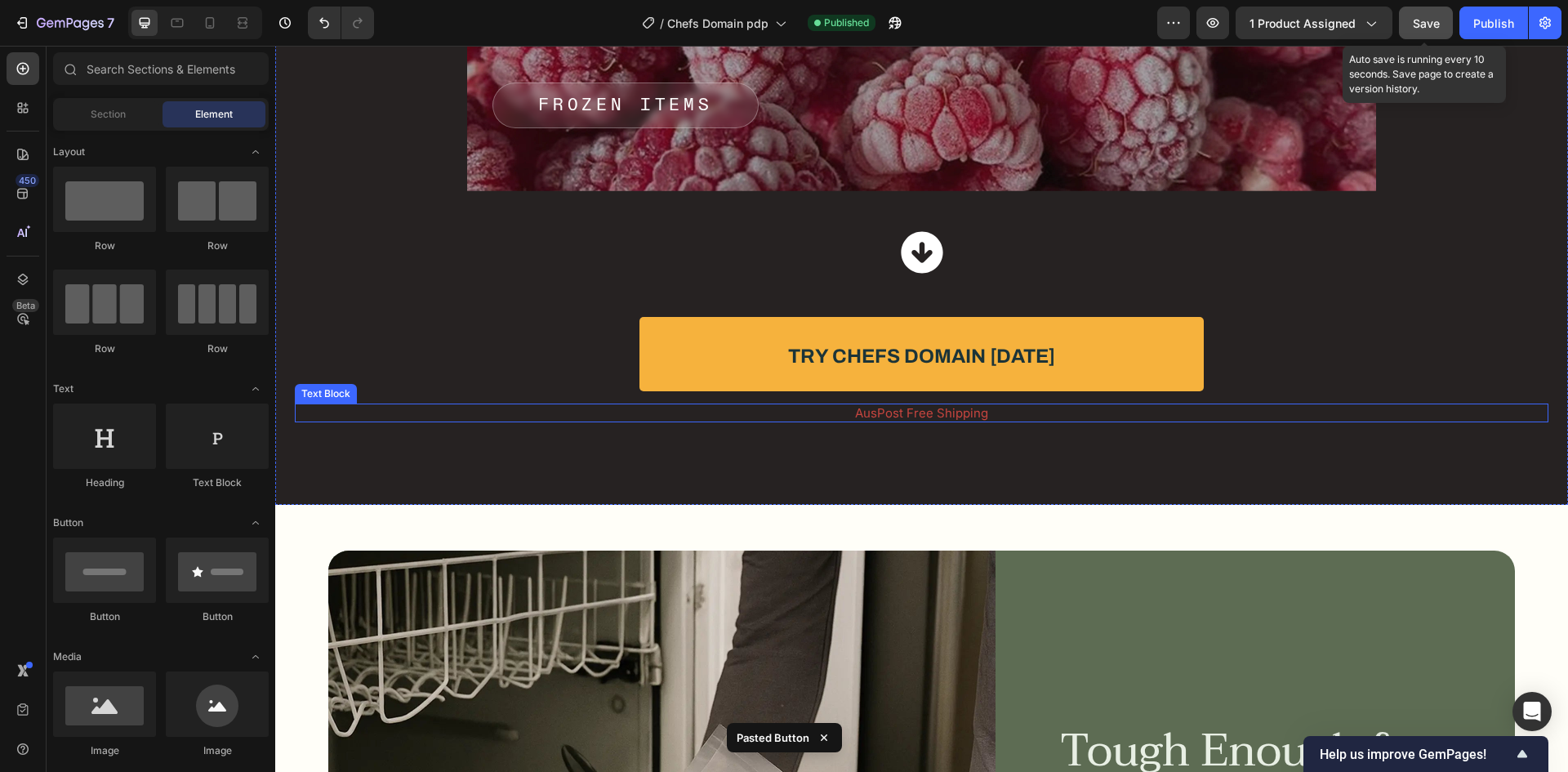
click at [925, 413] on p "AusPost Free Shipping" at bounding box center [921, 413] width 1250 height 16
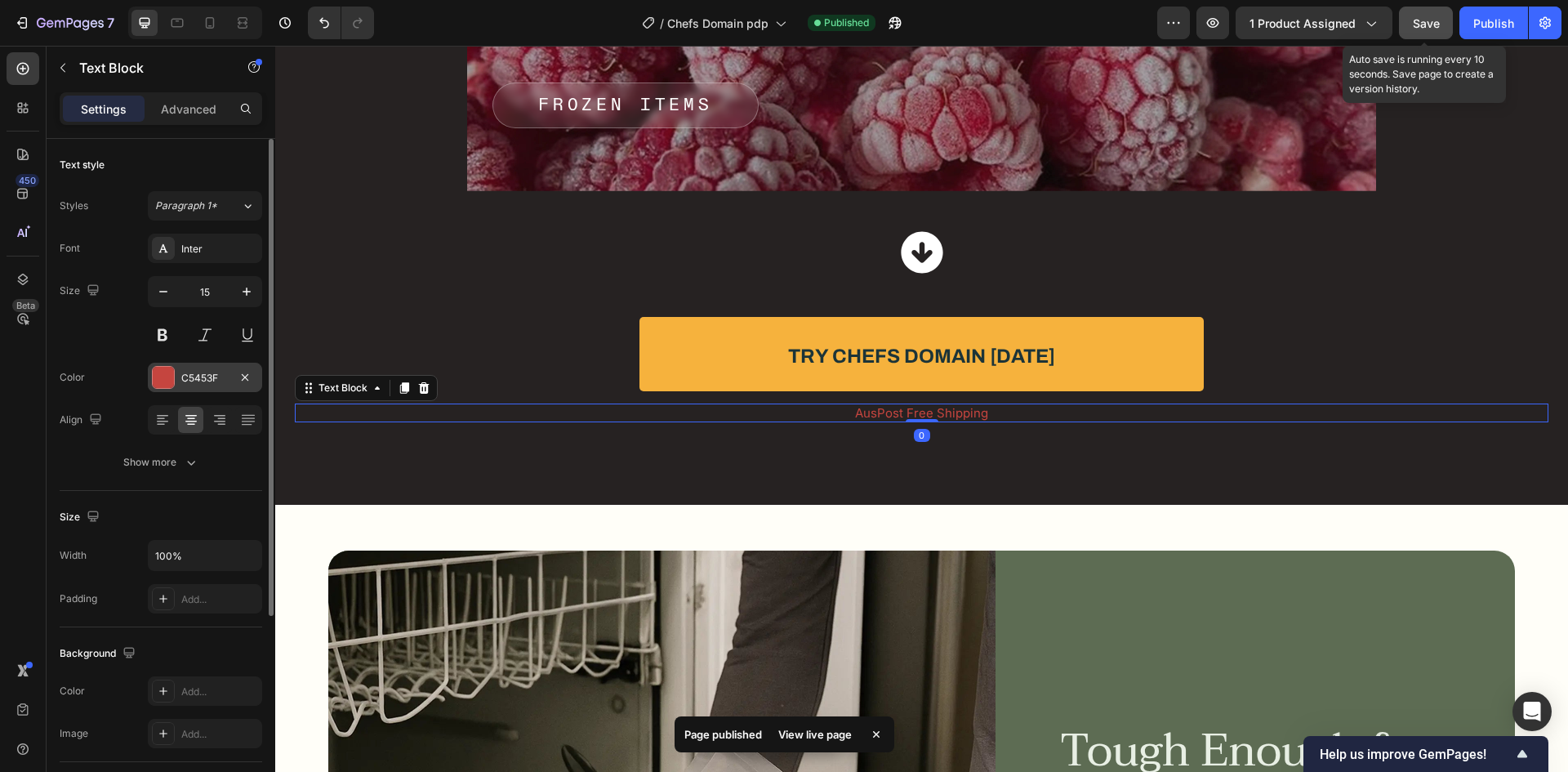
click at [234, 379] on div "C5453F" at bounding box center [205, 377] width 114 height 29
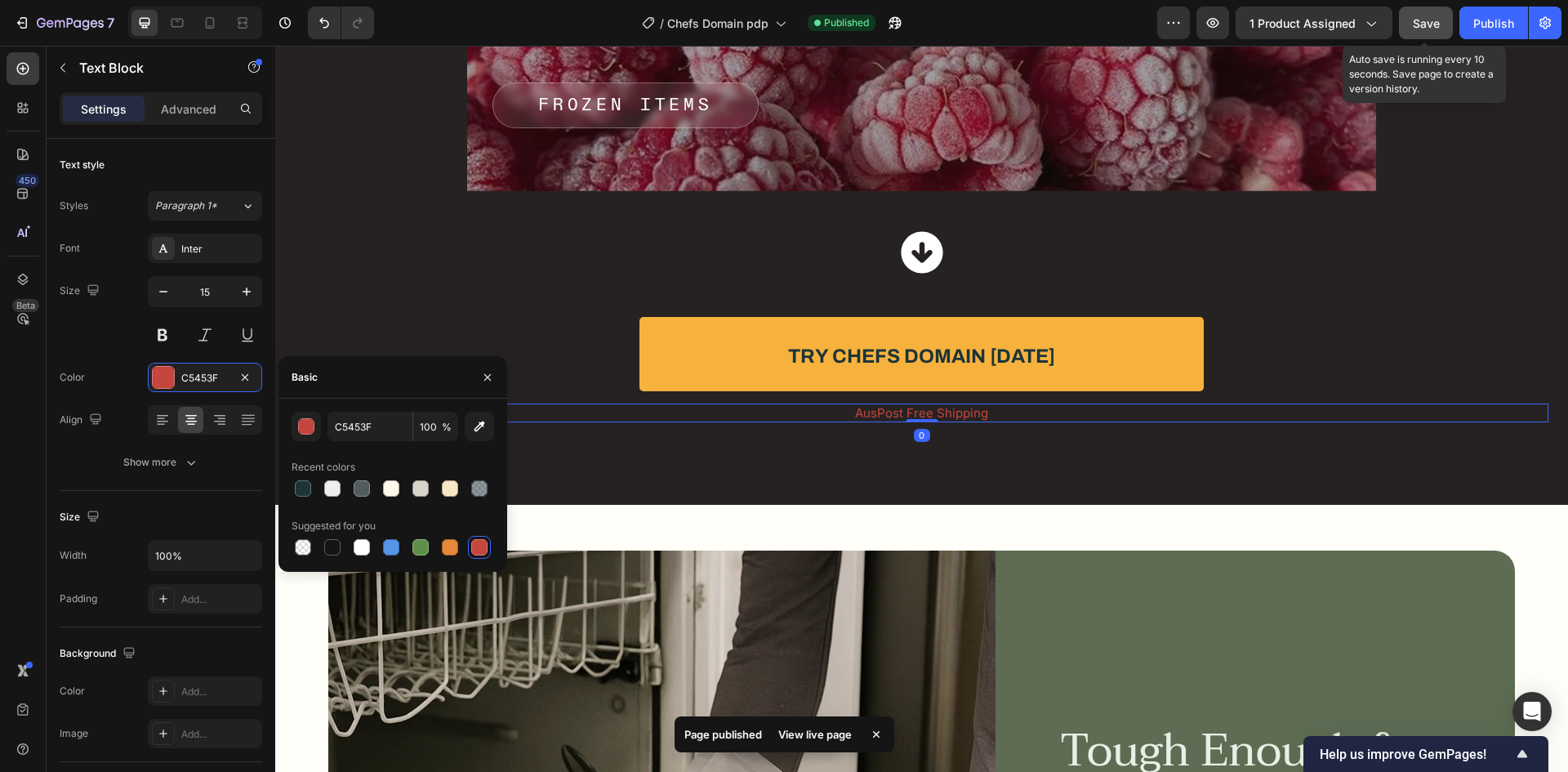
drag, startPoint x: 302, startPoint y: 489, endPoint x: 311, endPoint y: 458, distance: 32.3
click at [303, 489] on div at bounding box center [303, 488] width 16 height 16
type input "1C3438"
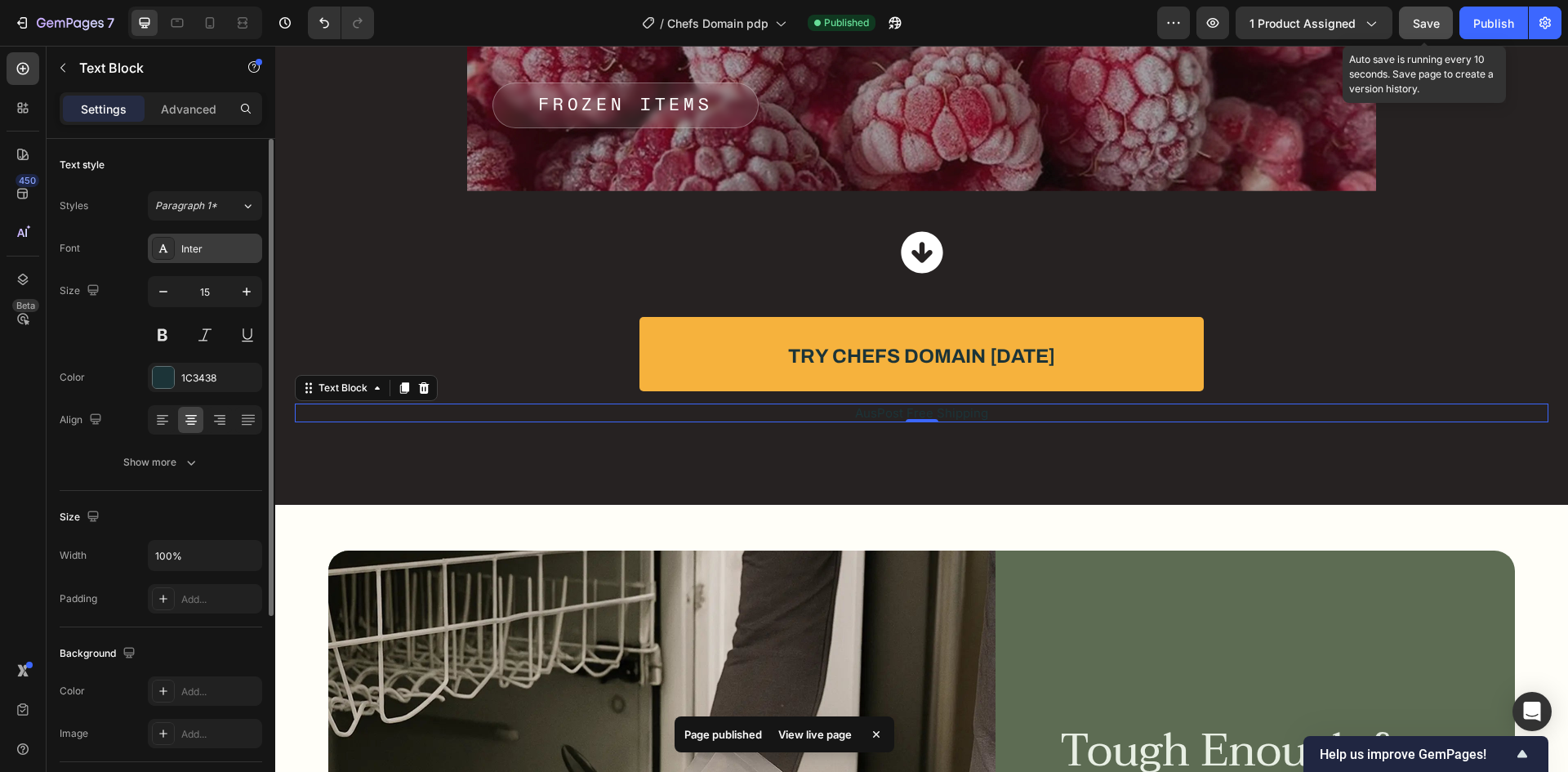
click at [214, 240] on div "Inter" at bounding box center [205, 248] width 114 height 29
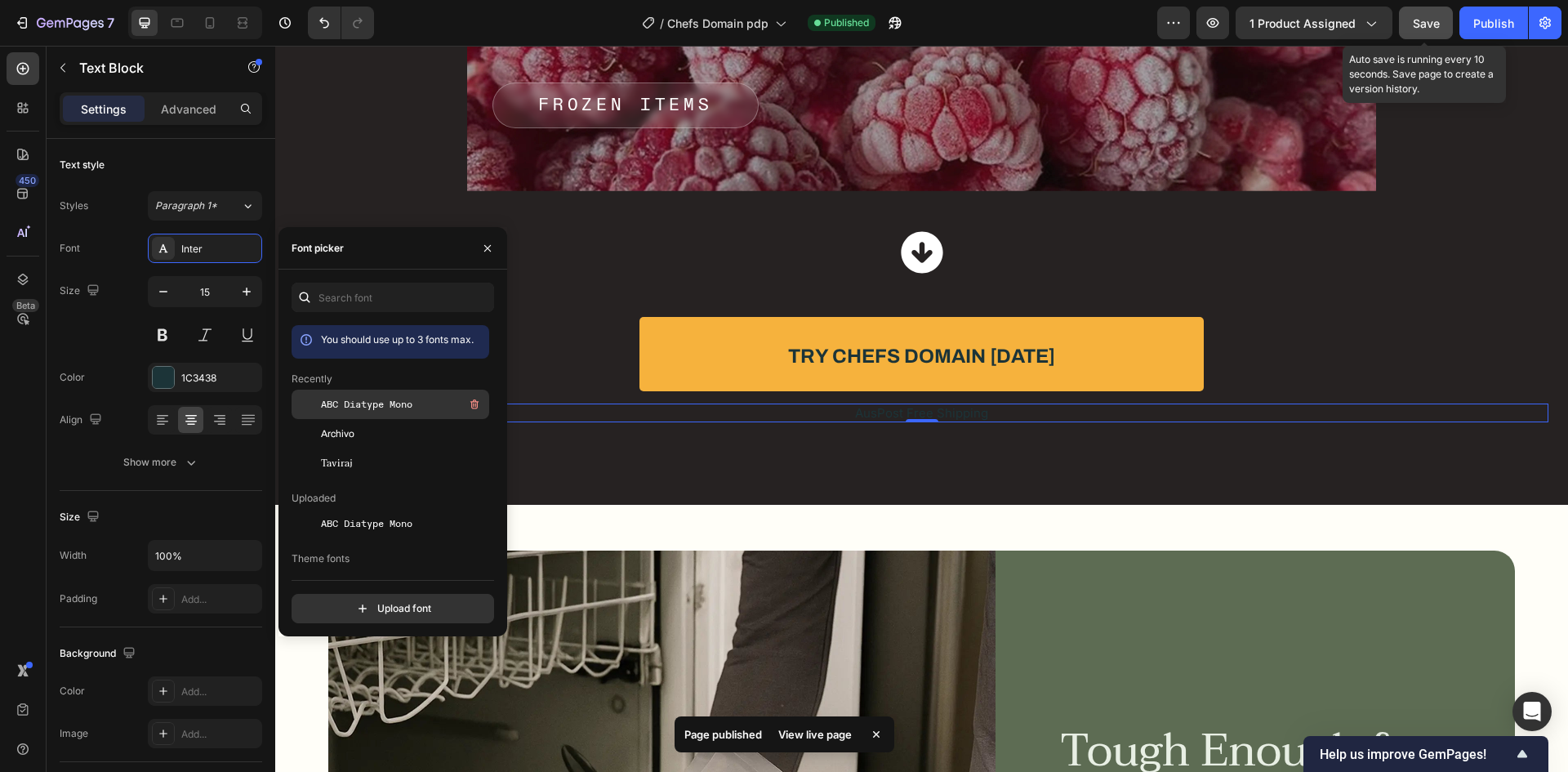
click at [355, 402] on span "ABC Diatype Mono" at bounding box center [367, 404] width 92 height 15
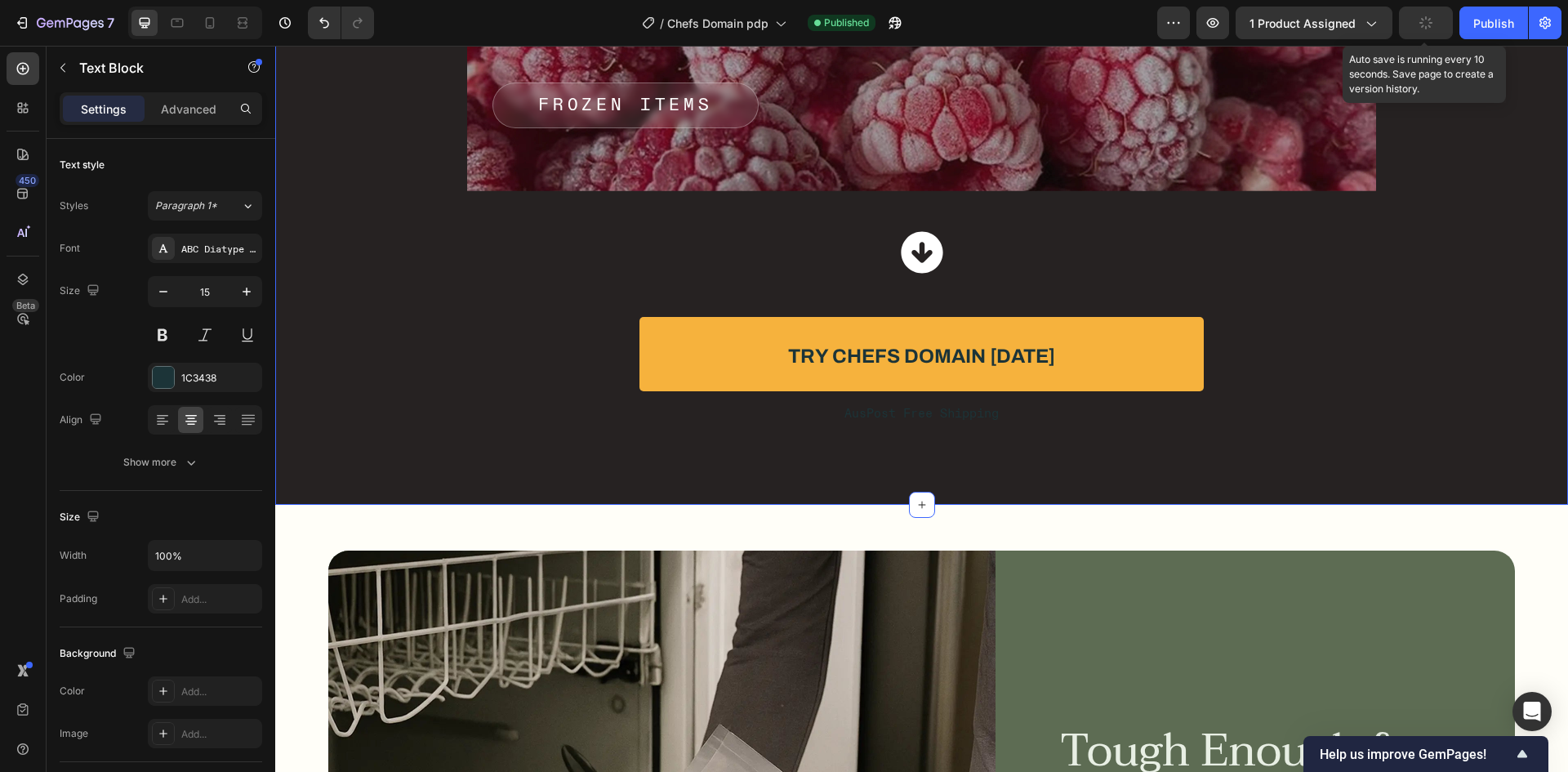
click at [944, 413] on p "AusPost Free Shipping" at bounding box center [921, 413] width 1250 height 16
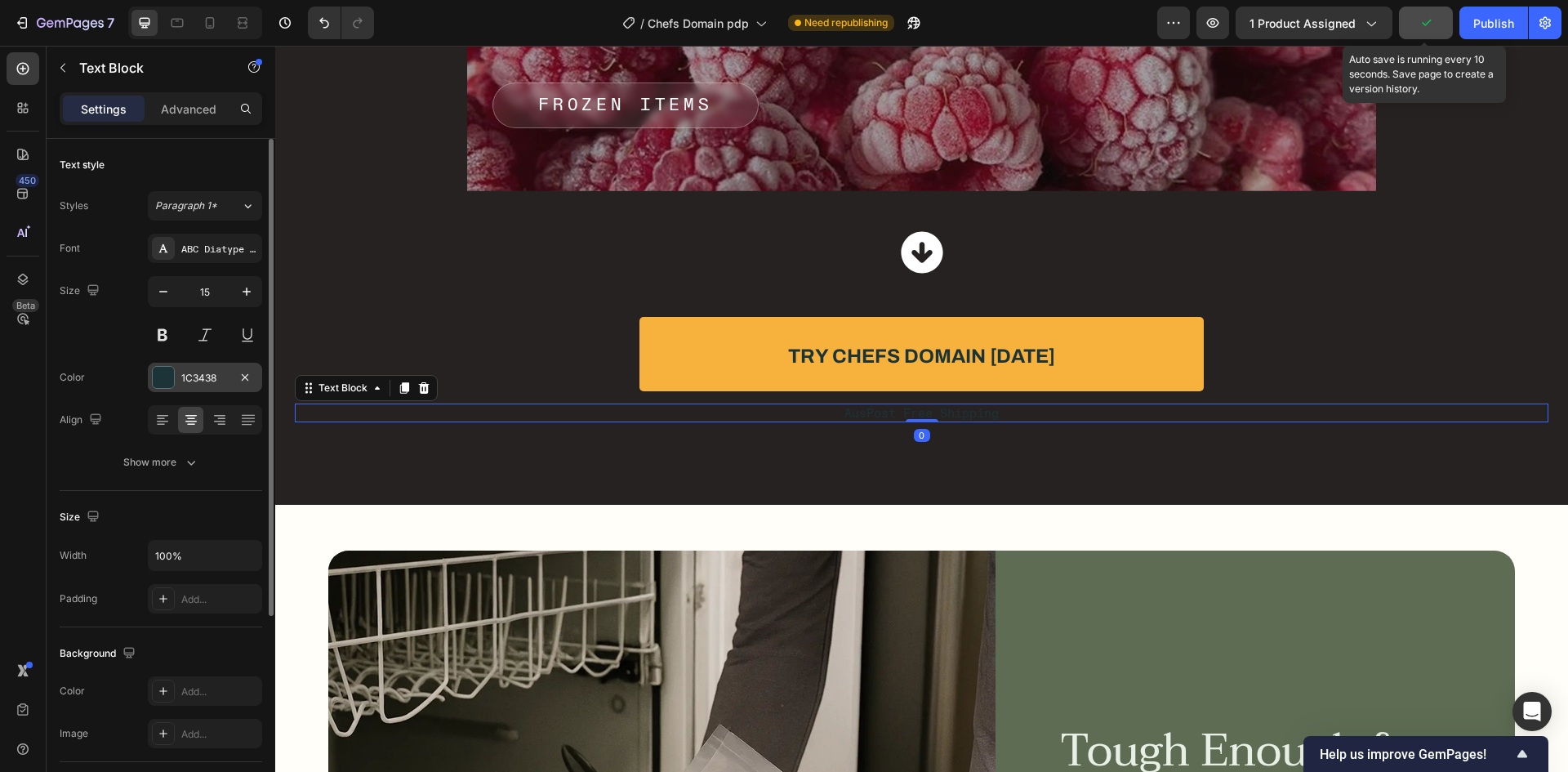
click at [204, 385] on div "1C3438" at bounding box center [204, 378] width 47 height 15
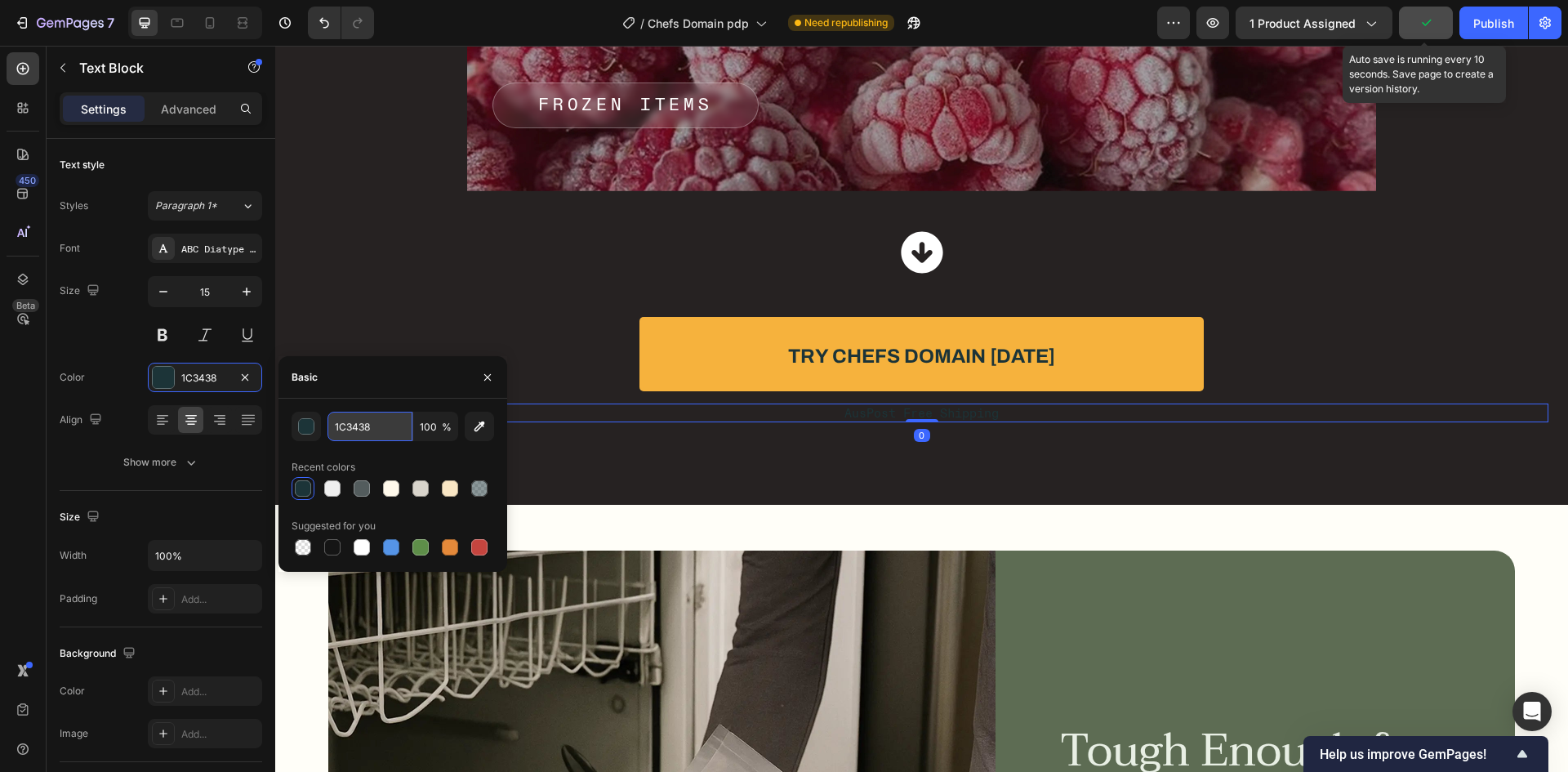
click at [362, 428] on input "1C3438" at bounding box center [370, 426] width 85 height 29
paste input "FFFEF"
type input "FFFEF8"
click at [404, 388] on div "Basic" at bounding box center [393, 377] width 229 height 42
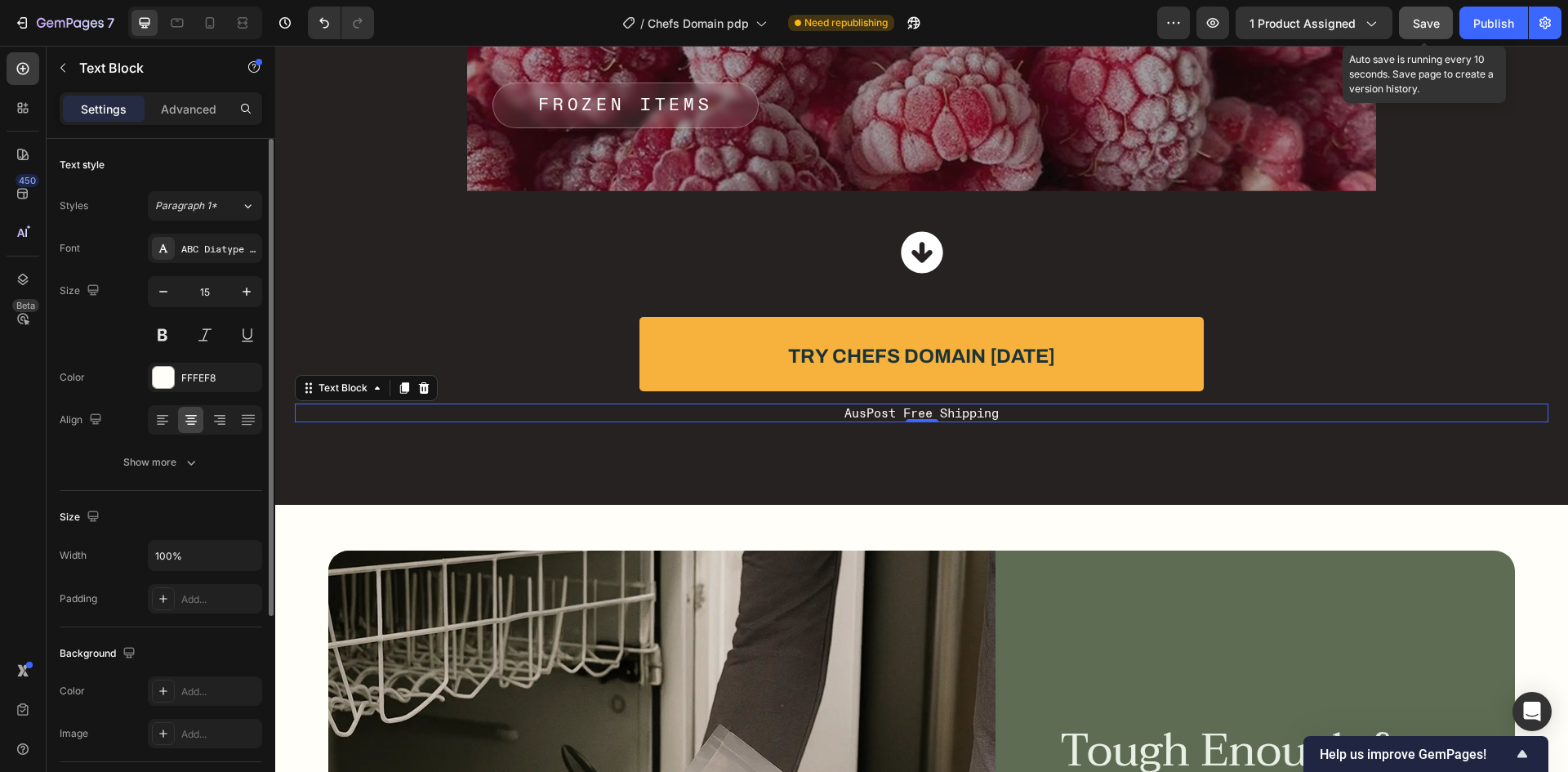
click at [121, 349] on div "Size 15" at bounding box center [161, 313] width 203 height 74
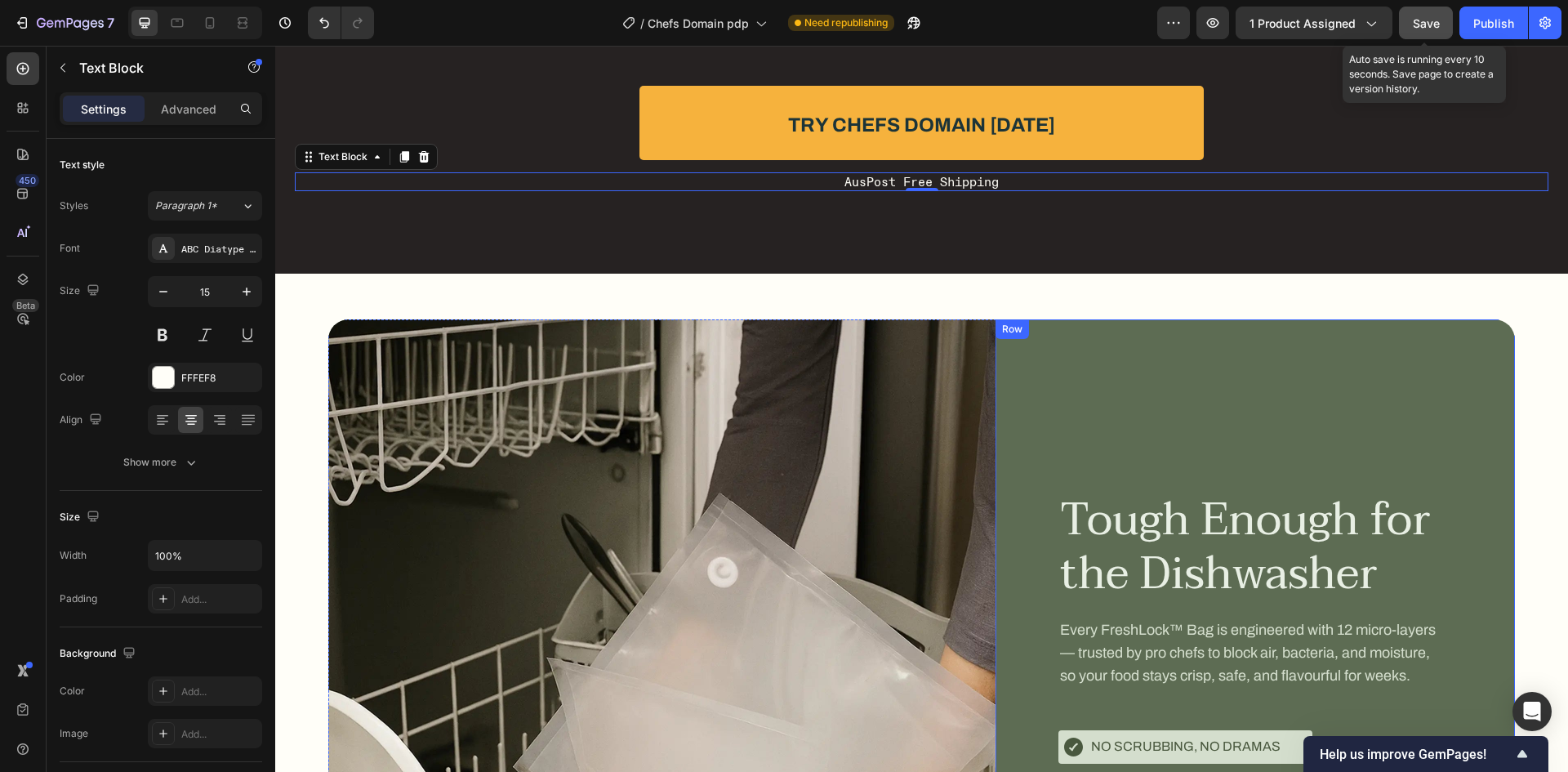
scroll to position [8116, 0]
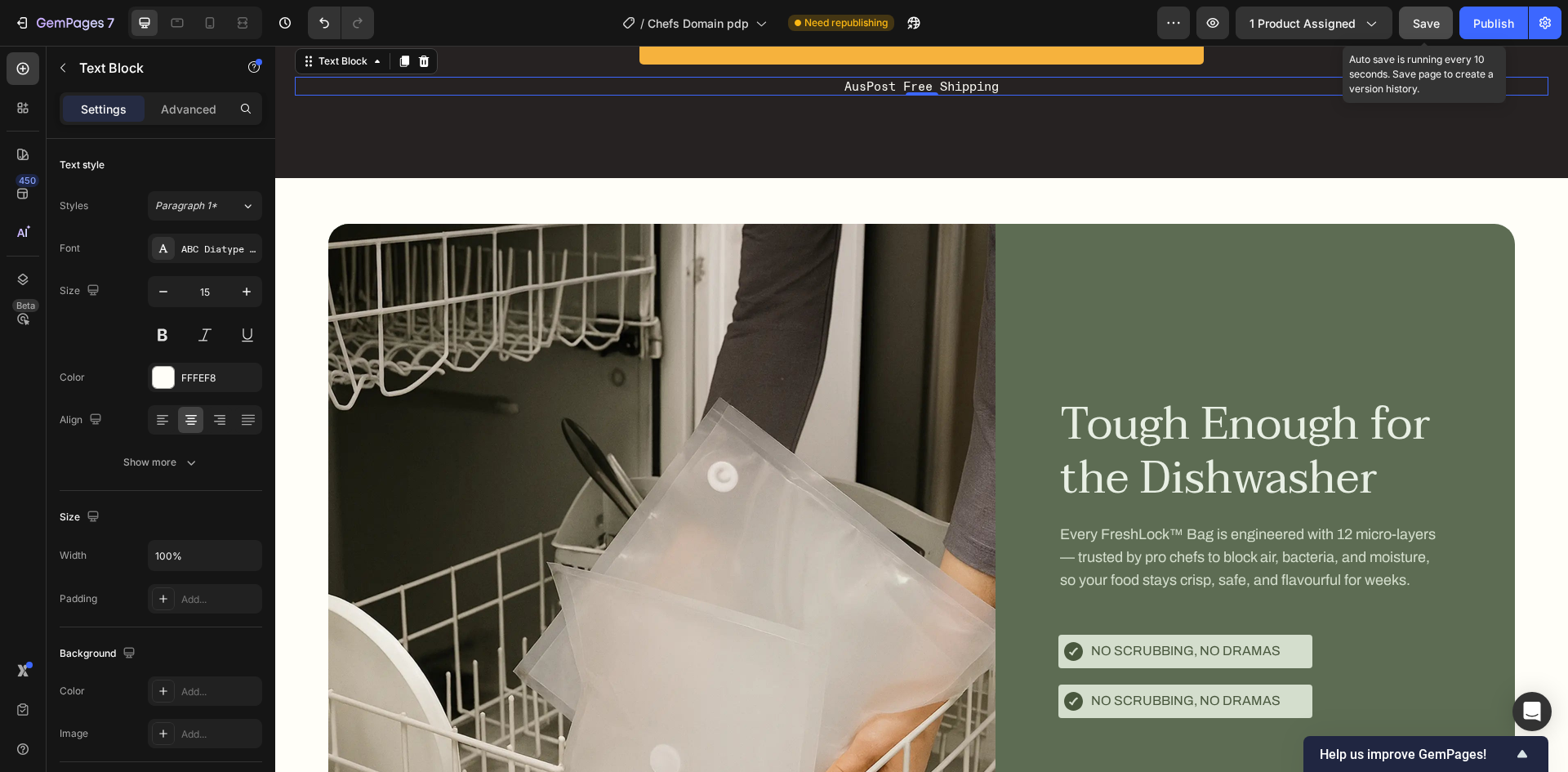
click at [1441, 21] on button "Save" at bounding box center [1426, 23] width 54 height 33
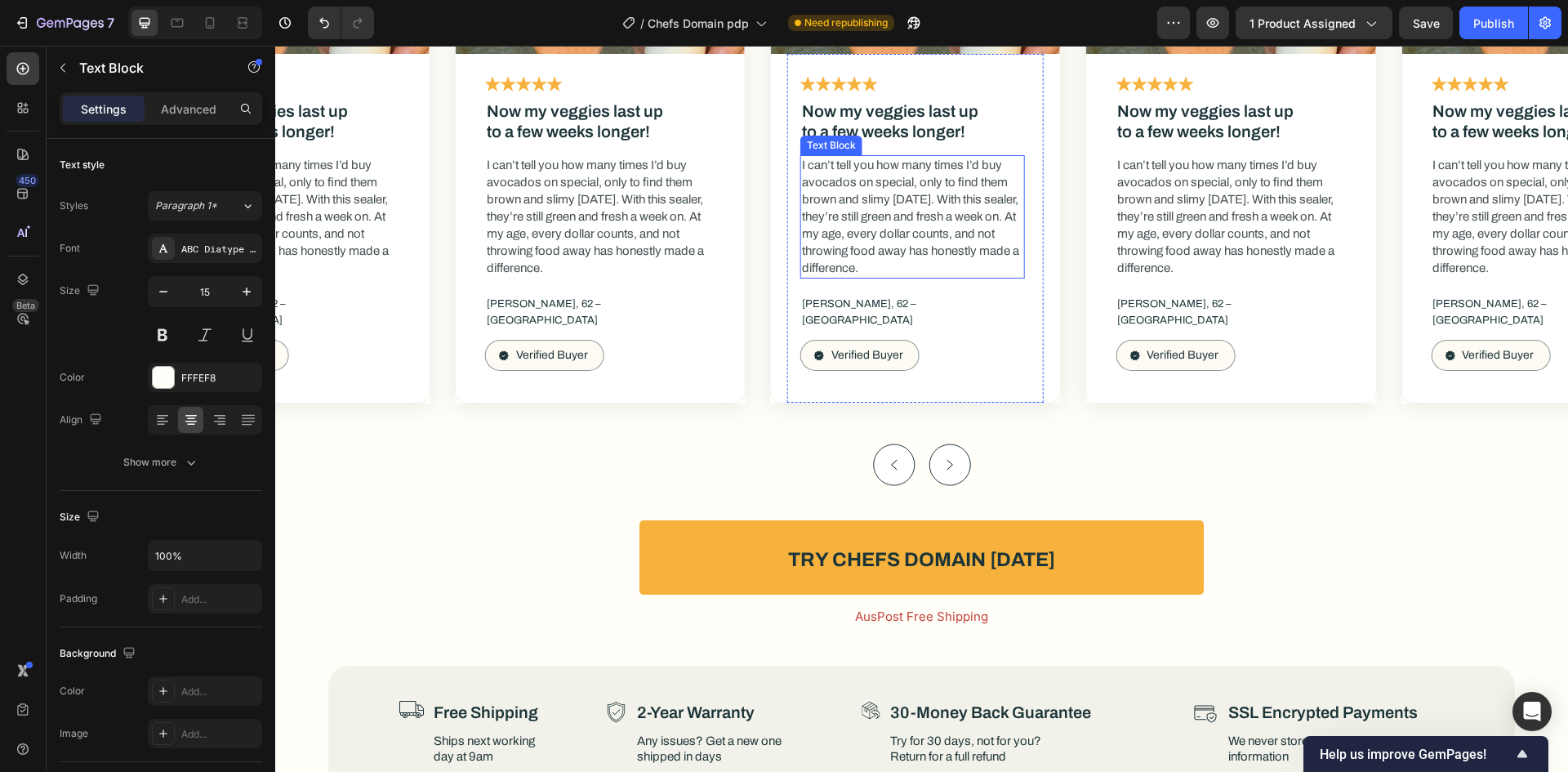
scroll to position [9832, 0]
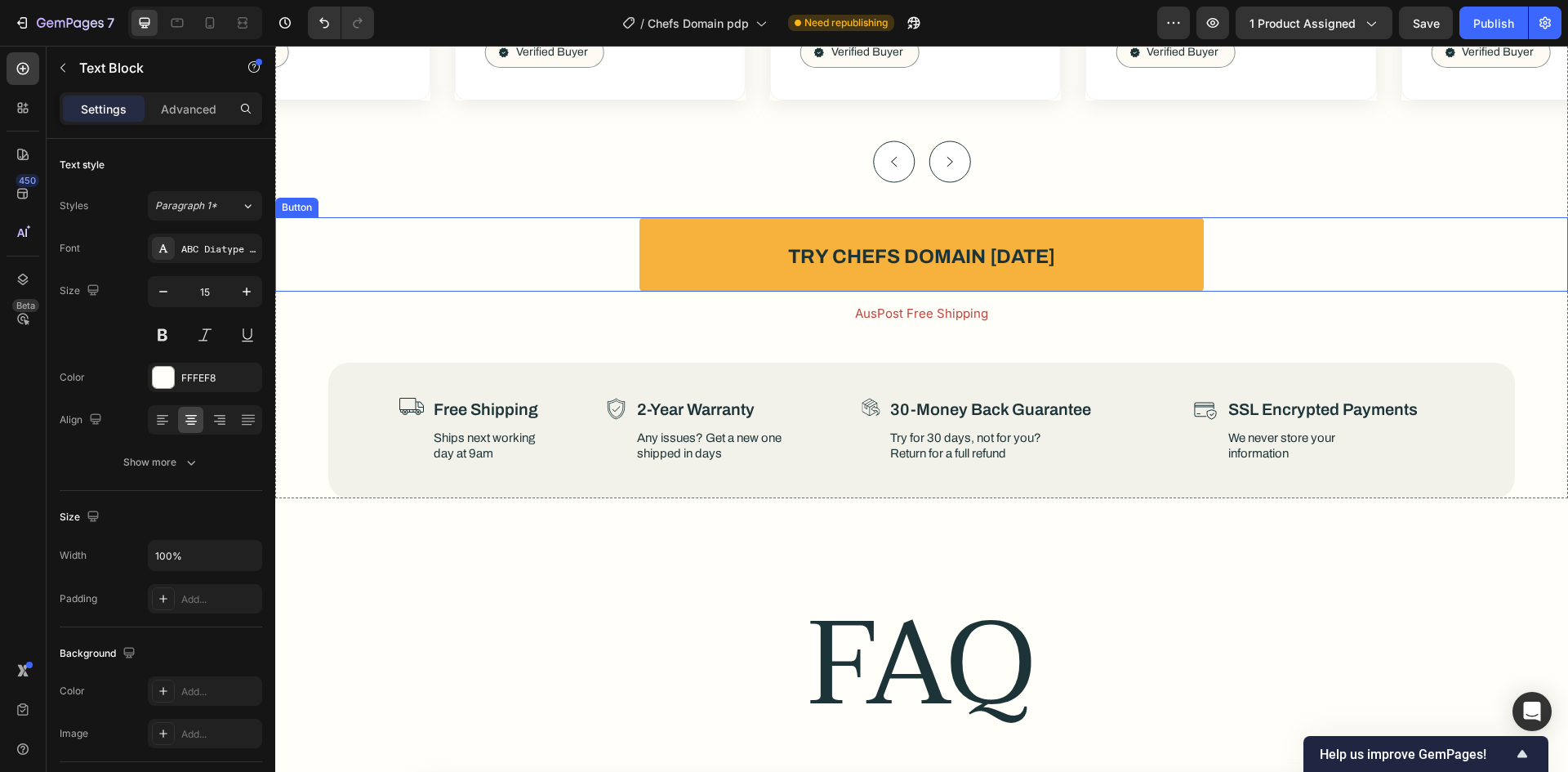
click at [1118, 226] on button "Try Chefs Domain [DATE]" at bounding box center [921, 254] width 565 height 74
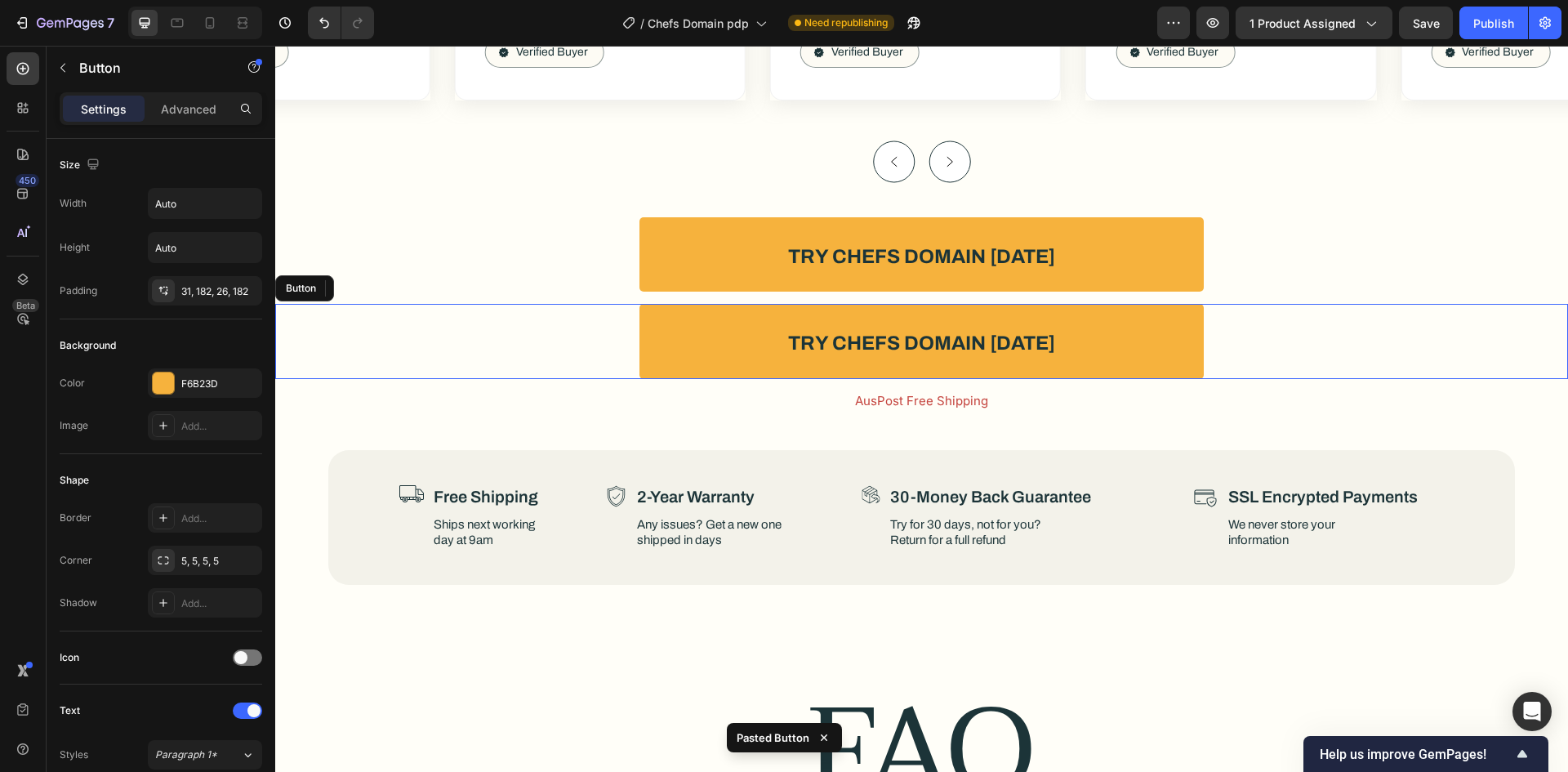
scroll to position [492, 0]
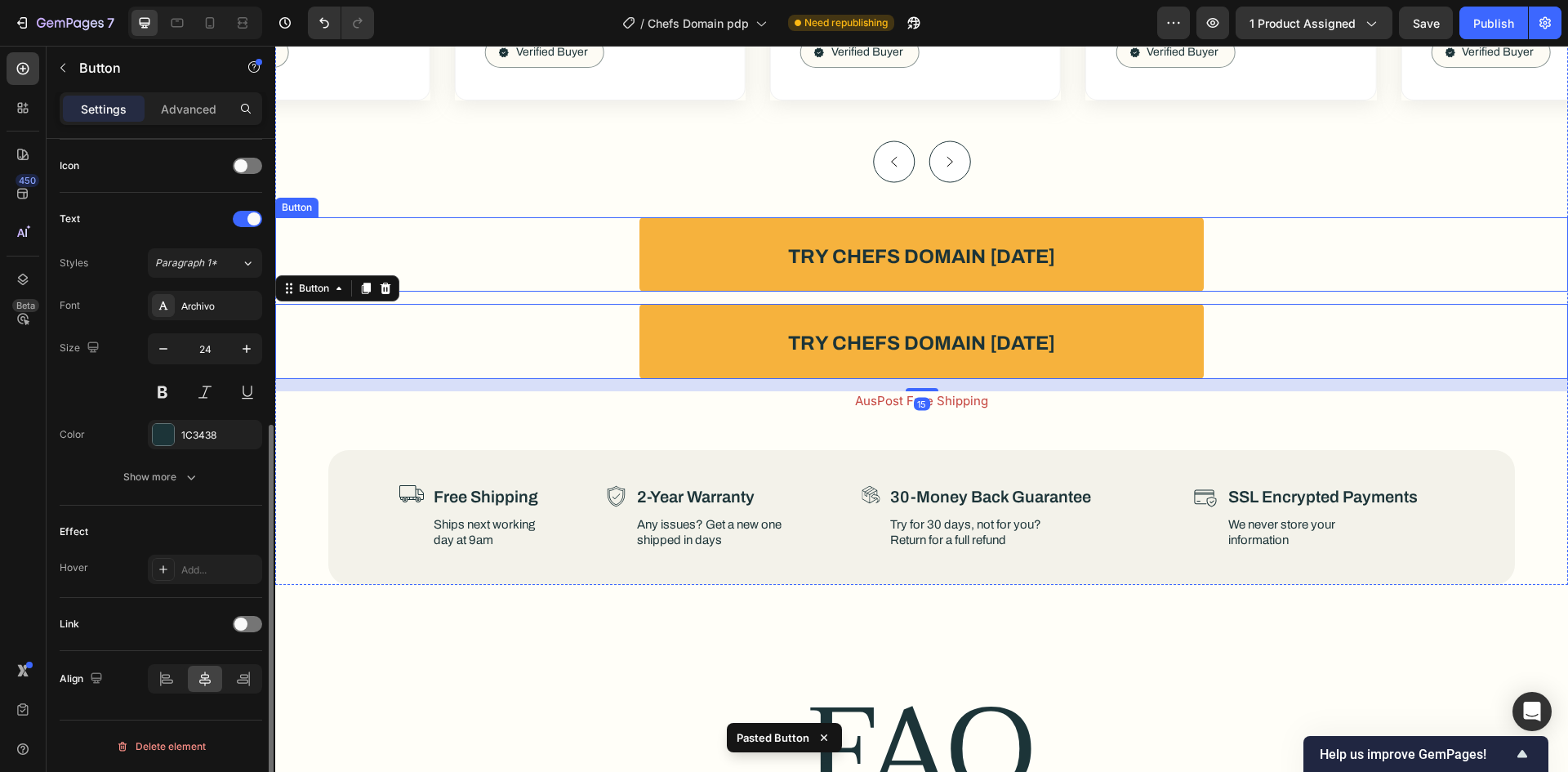
click at [521, 251] on div "Try Chefs Domain Today Button" at bounding box center [921, 254] width 1293 height 74
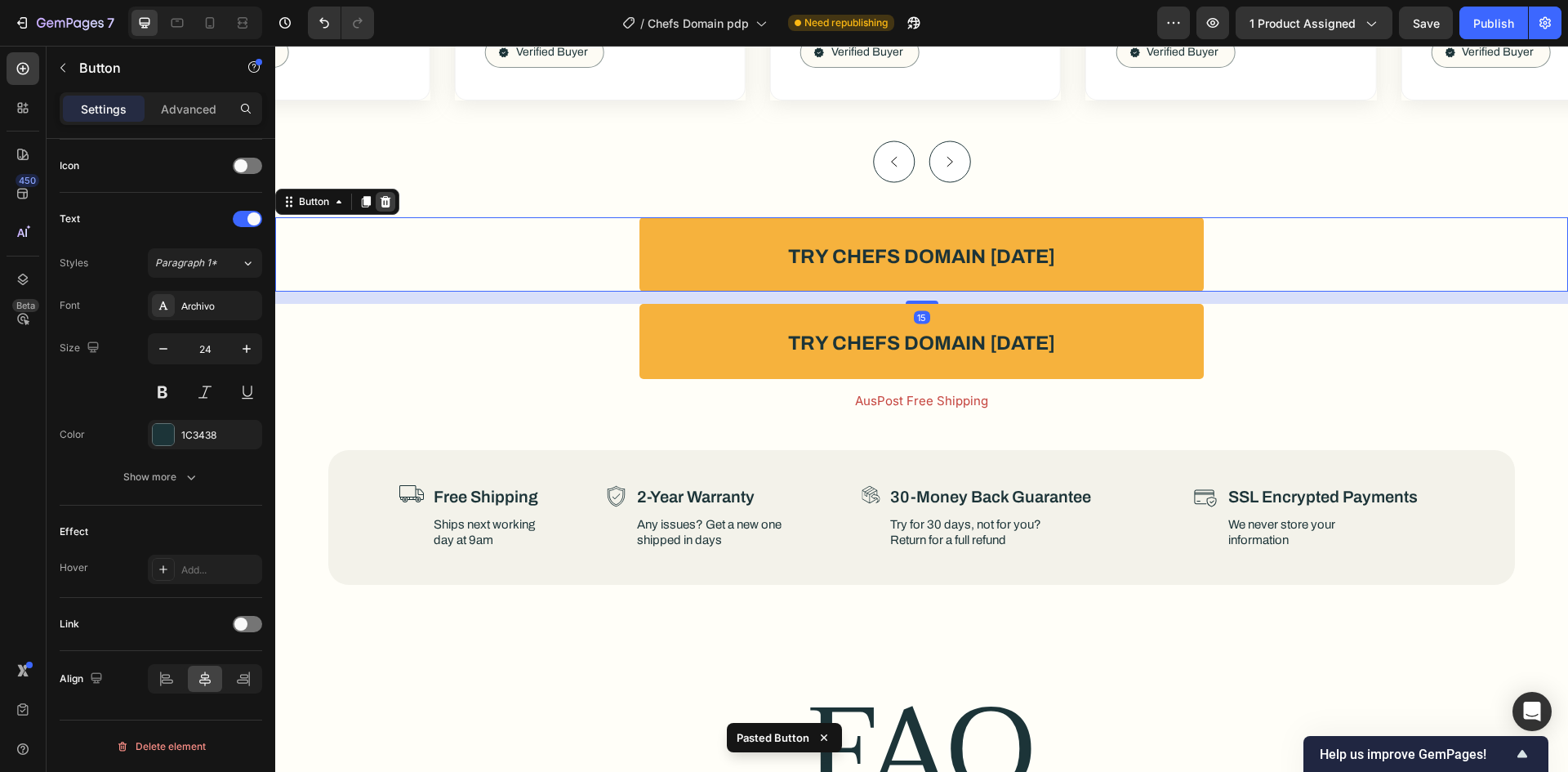
click at [383, 192] on div at bounding box center [386, 202] width 20 height 20
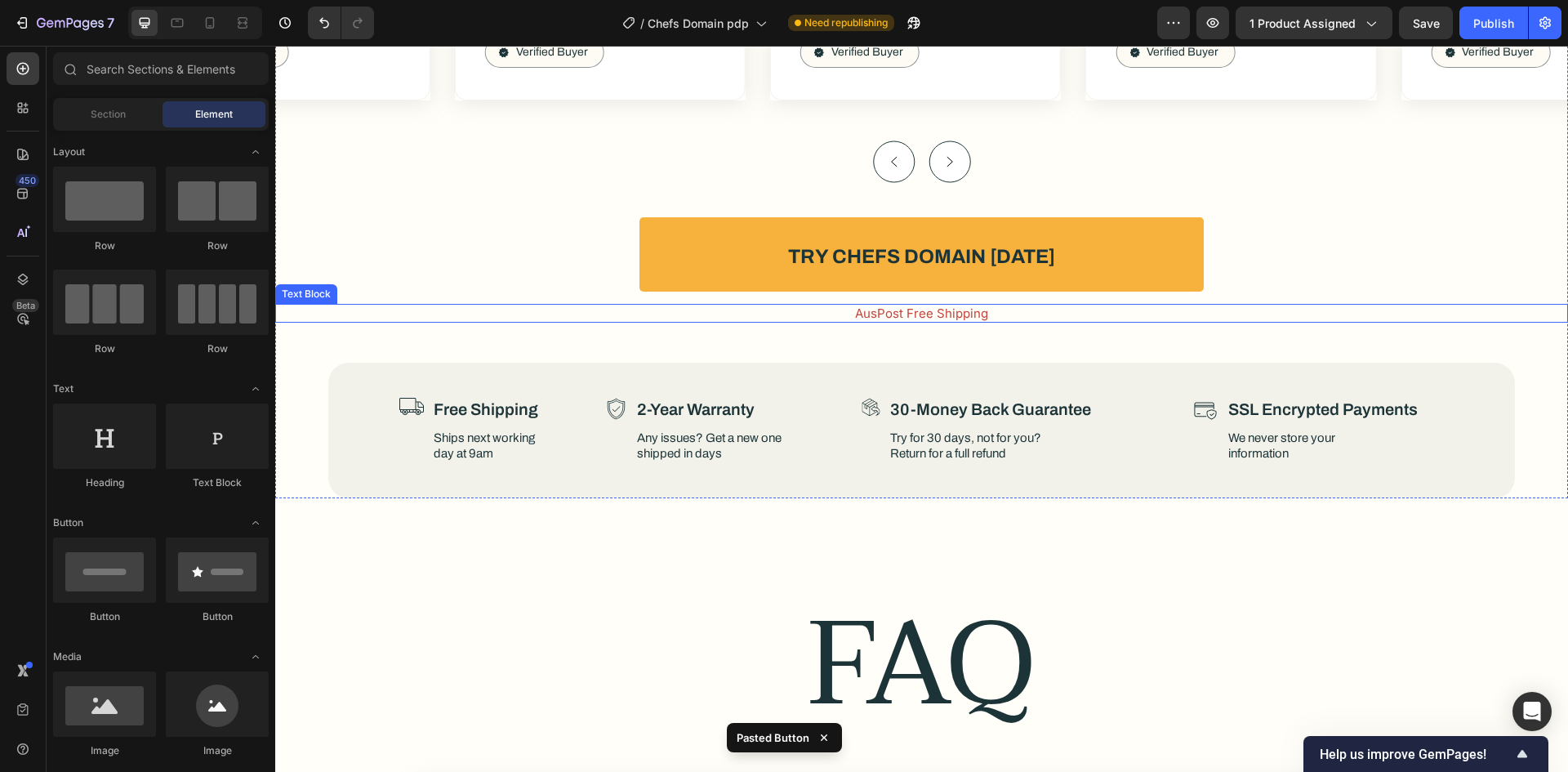
click at [862, 304] on div "AusPost Free Shipping" at bounding box center [921, 313] width 1293 height 19
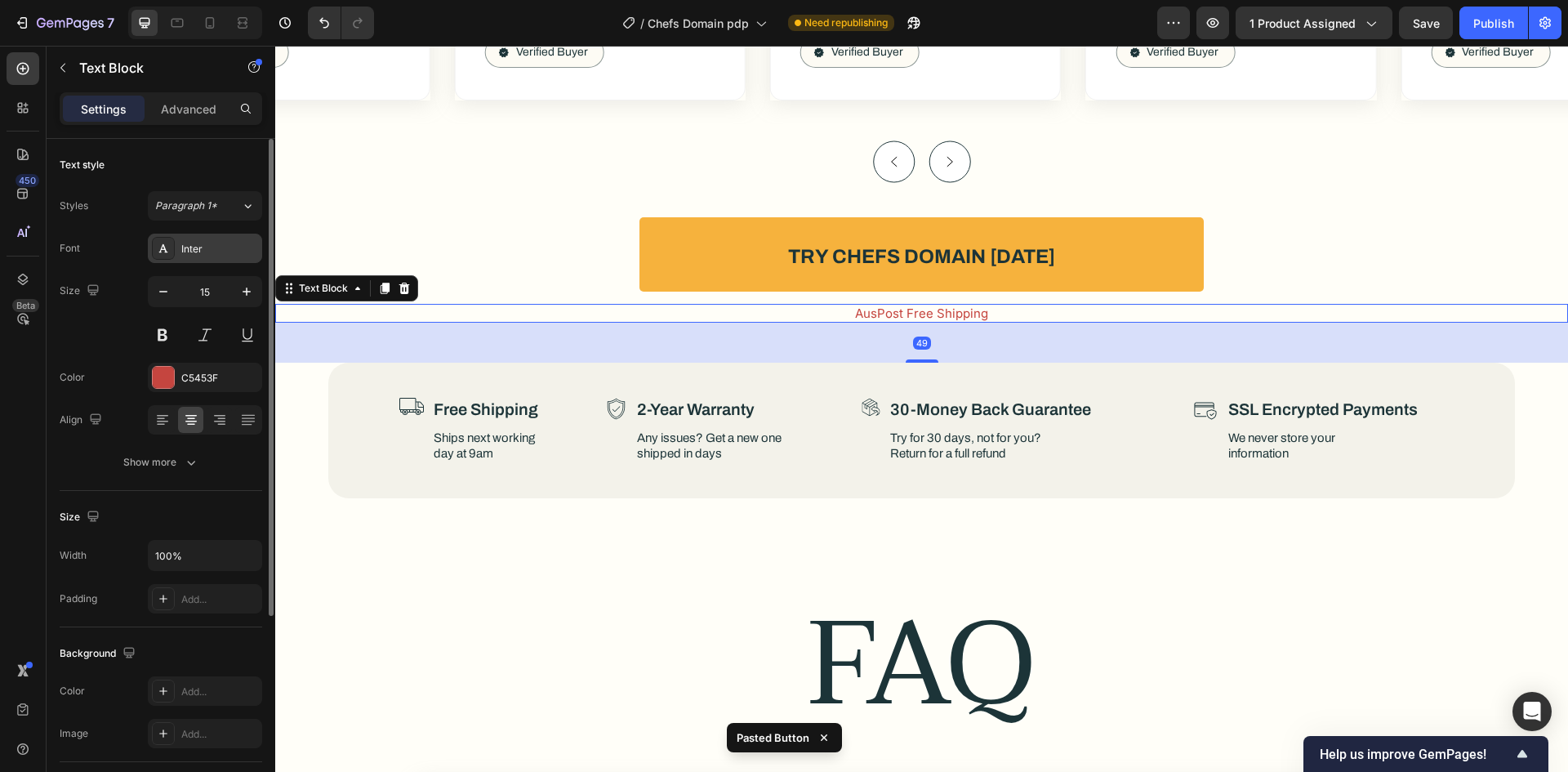
click at [210, 247] on div "Inter" at bounding box center [219, 249] width 77 height 15
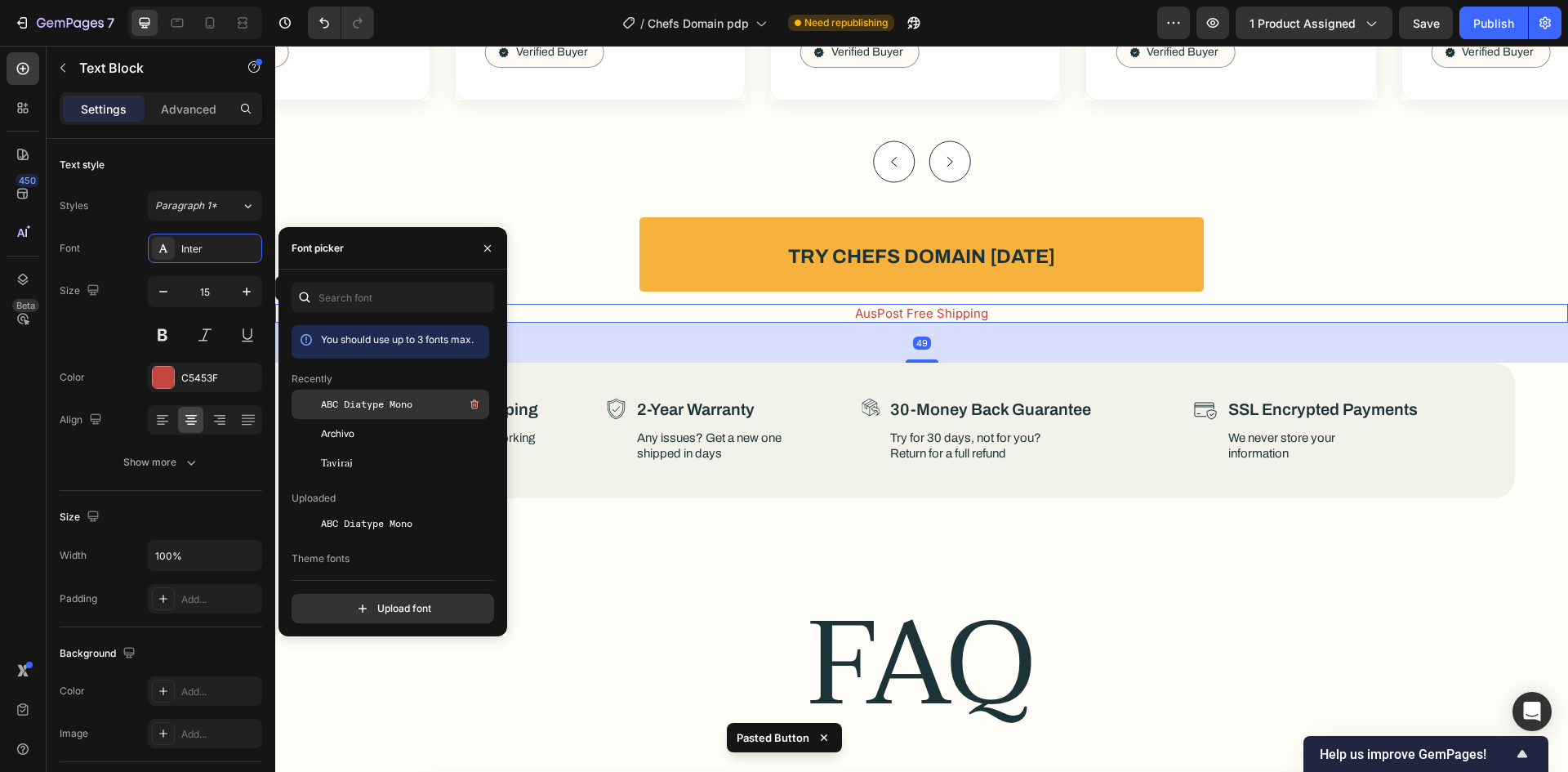
click at [354, 401] on span "ABC Diatype Mono" at bounding box center [367, 404] width 92 height 15
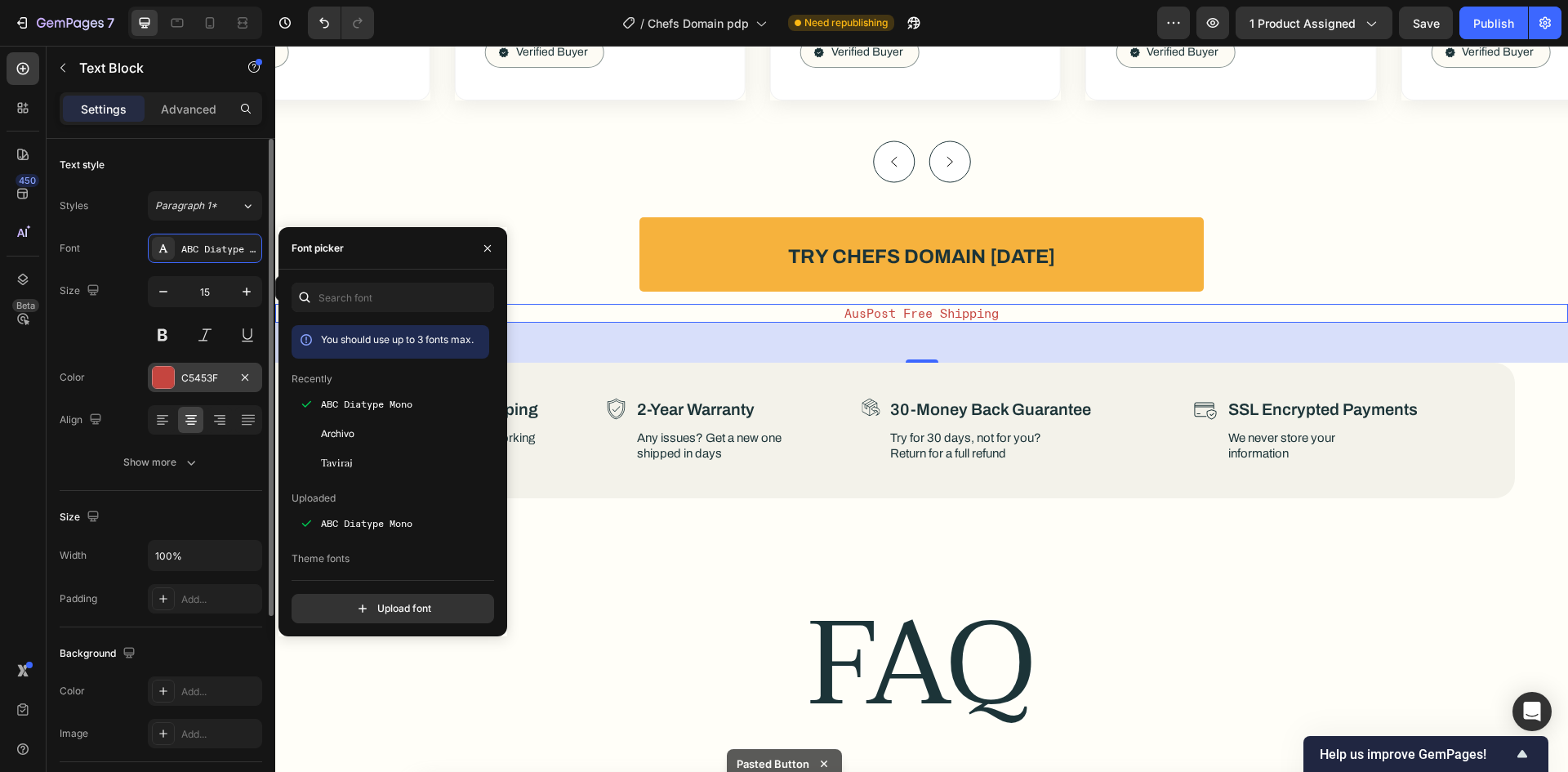
click at [189, 379] on div "C5453F" at bounding box center [204, 378] width 47 height 15
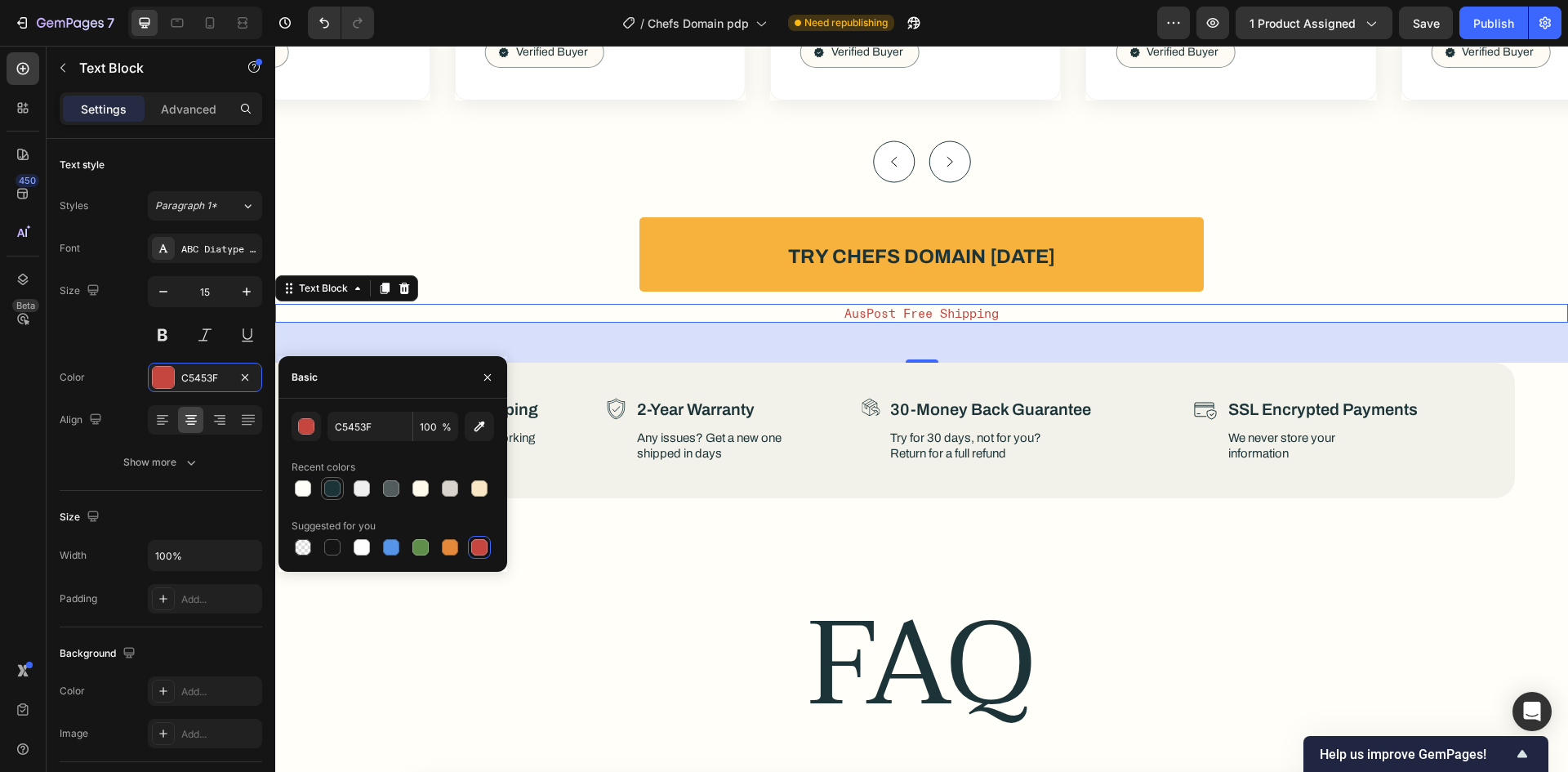
click at [331, 498] on div at bounding box center [333, 489] width 20 height 20
type input "1C3438"
click at [892, 431] on p "Try for 30 days, not for you? Return for a full refund" at bounding box center [966, 446] width 152 height 31
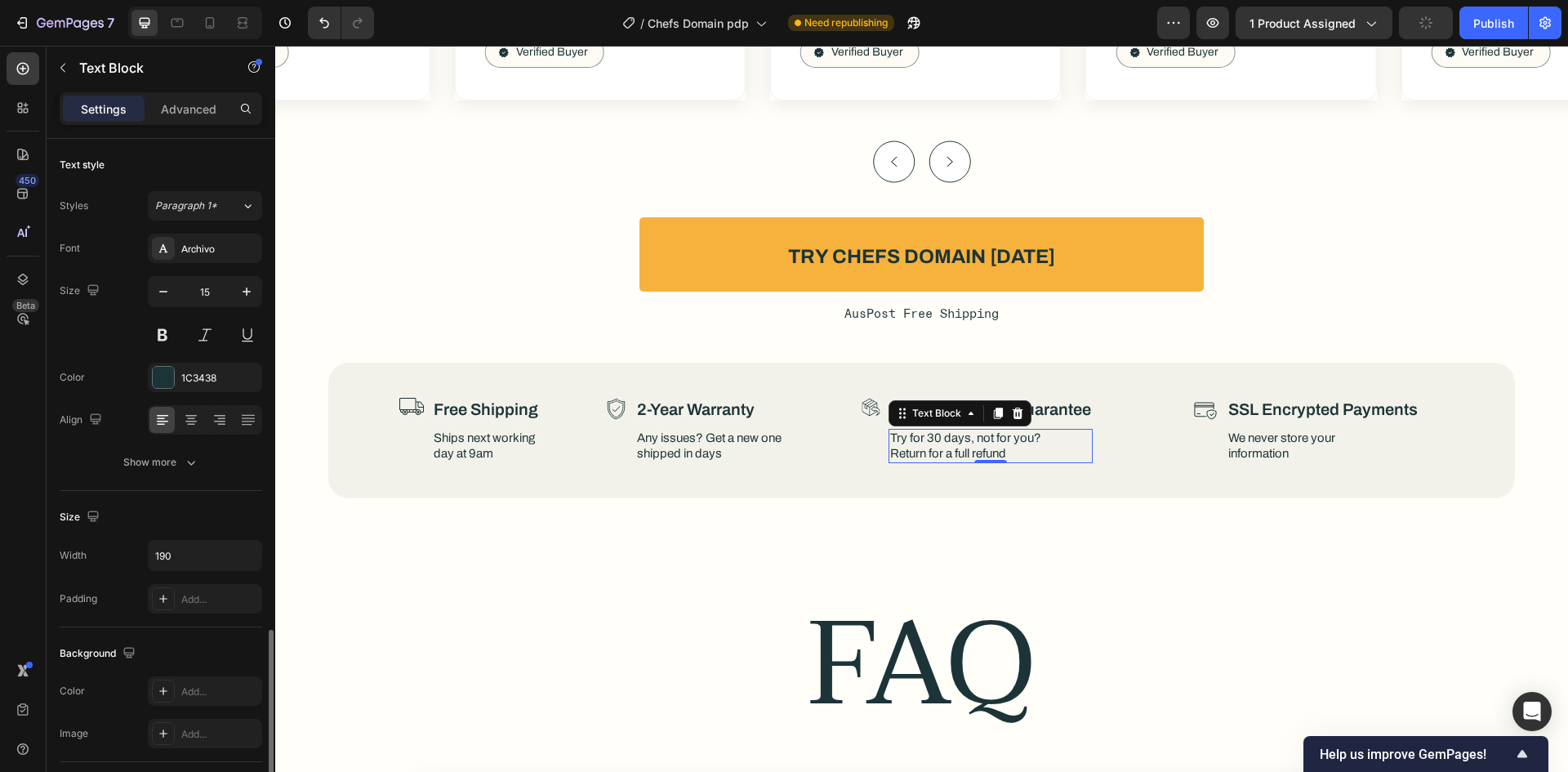
scroll to position [288, 0]
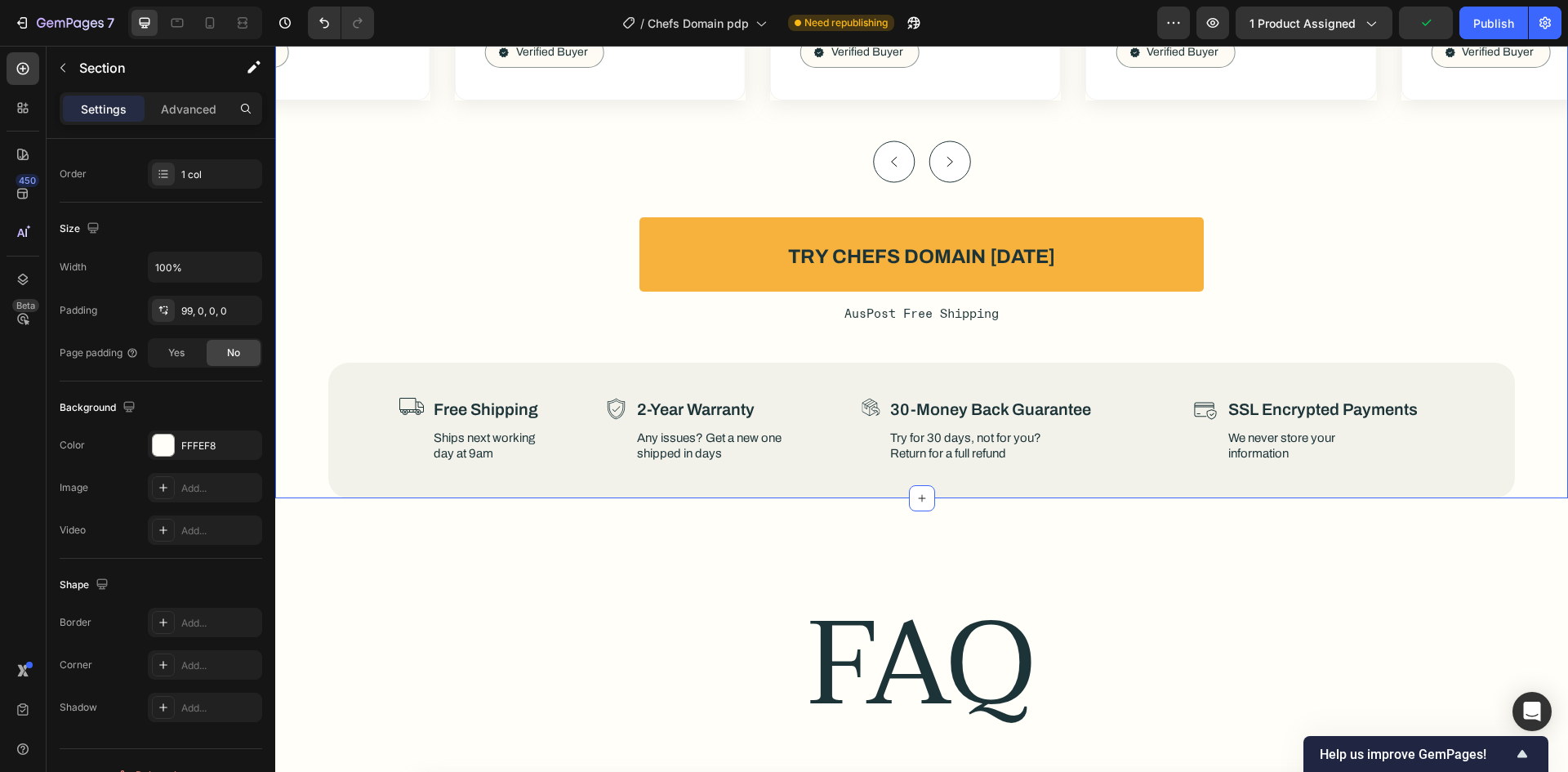
scroll to position [0, 0]
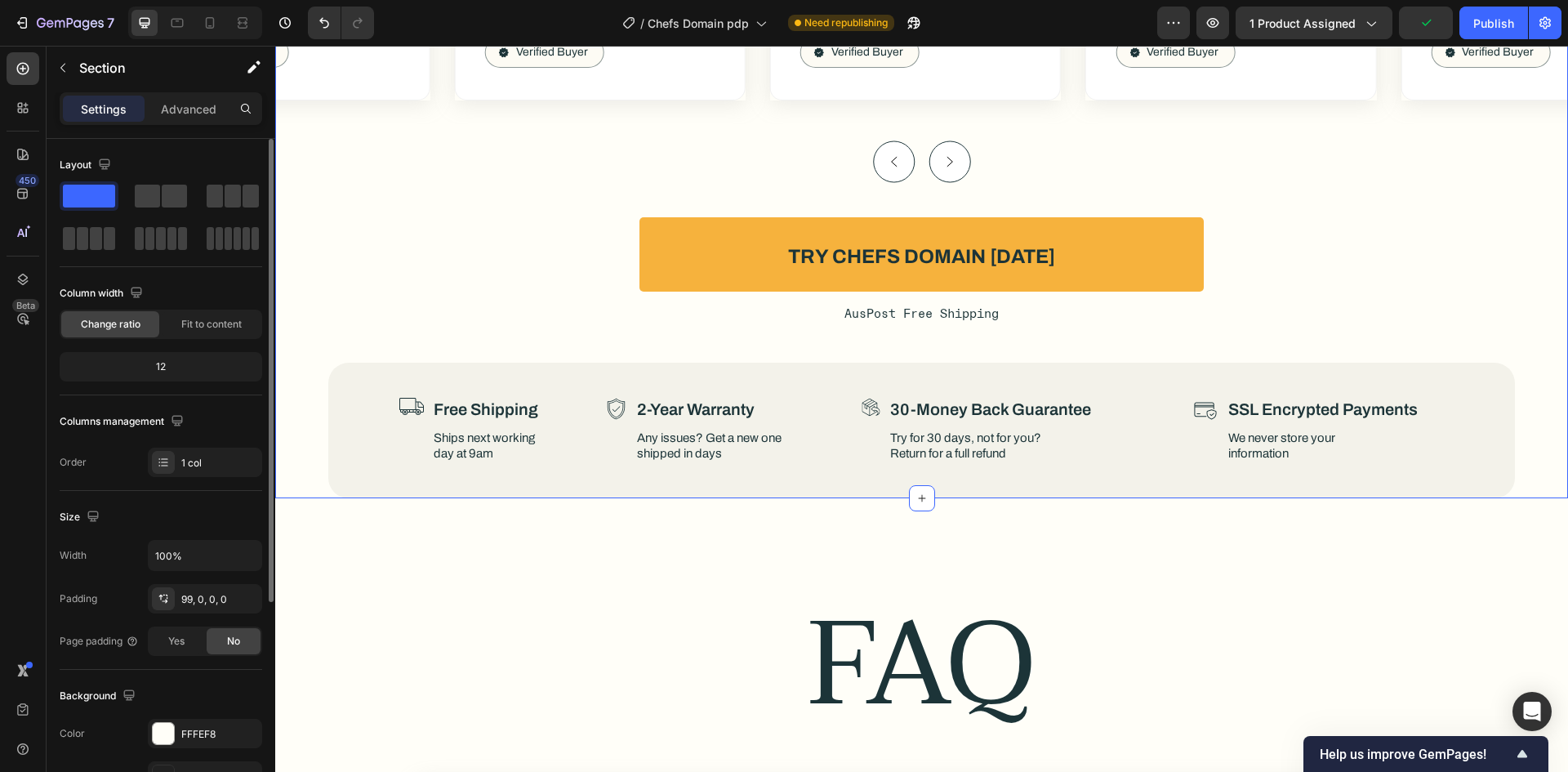
click at [1056, 306] on p "AusPost Free Shipping" at bounding box center [921, 314] width 1289 height 16
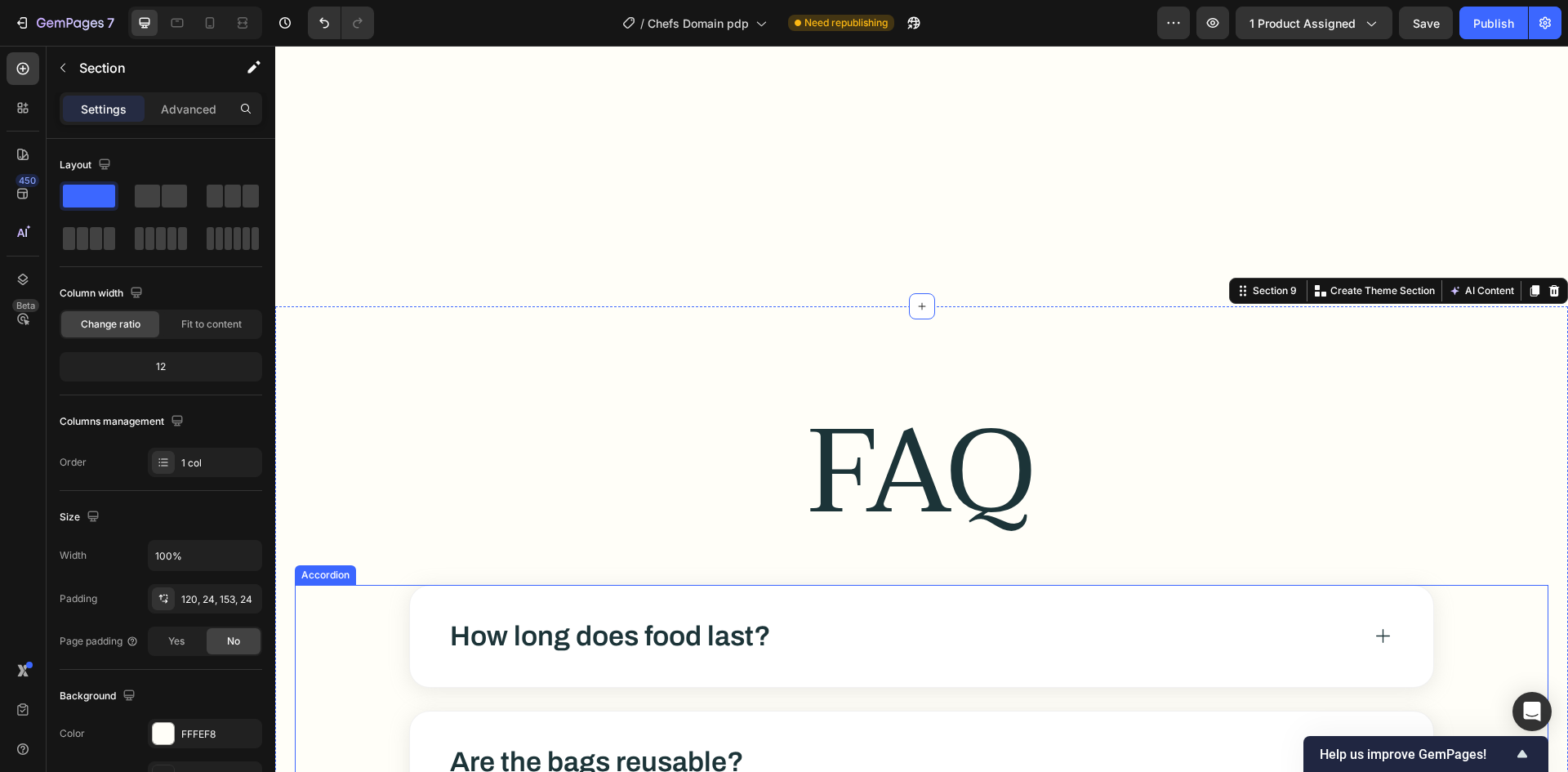
scroll to position [10404, 0]
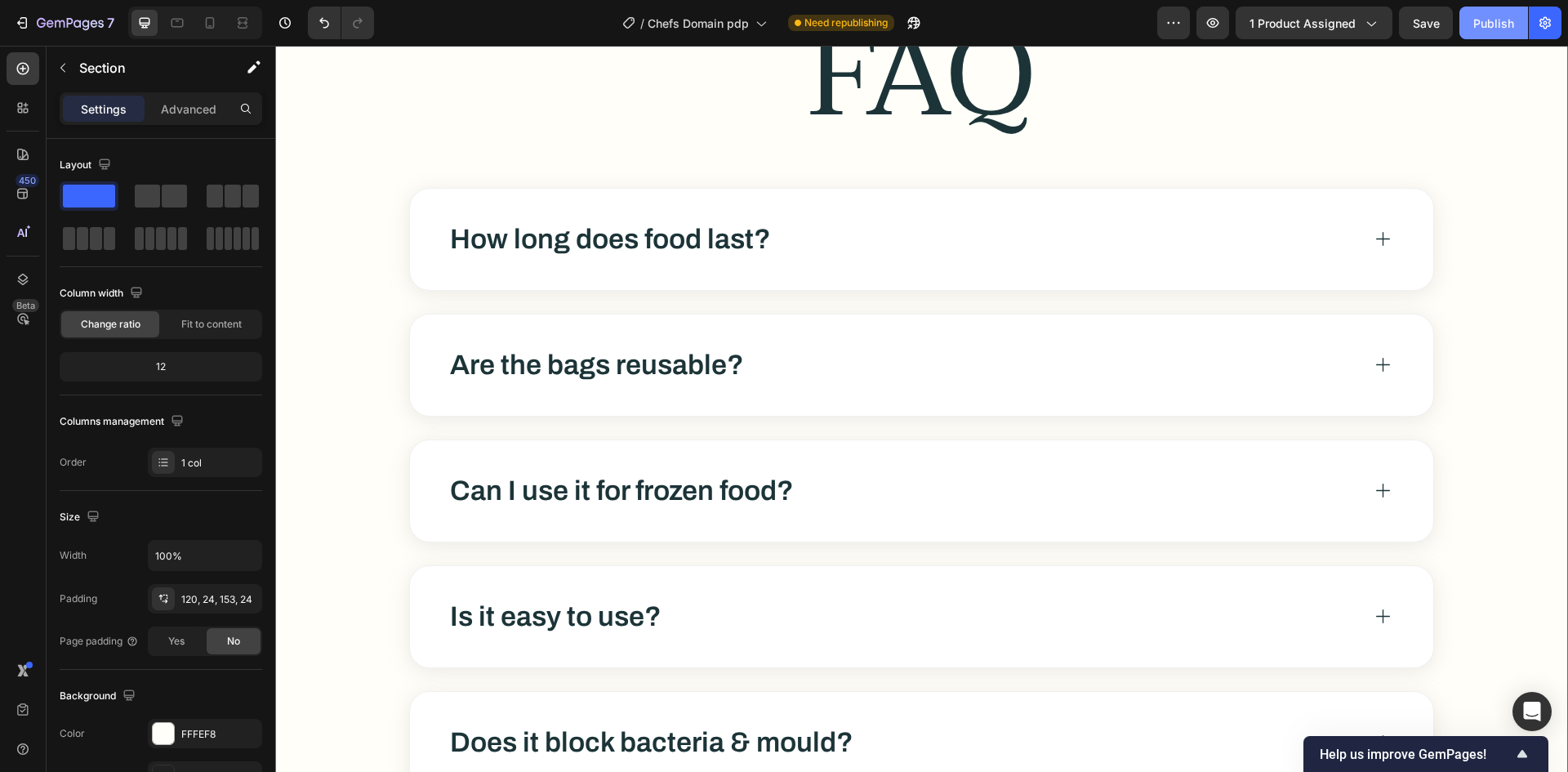
click at [1508, 27] on div "Publish" at bounding box center [1493, 23] width 41 height 17
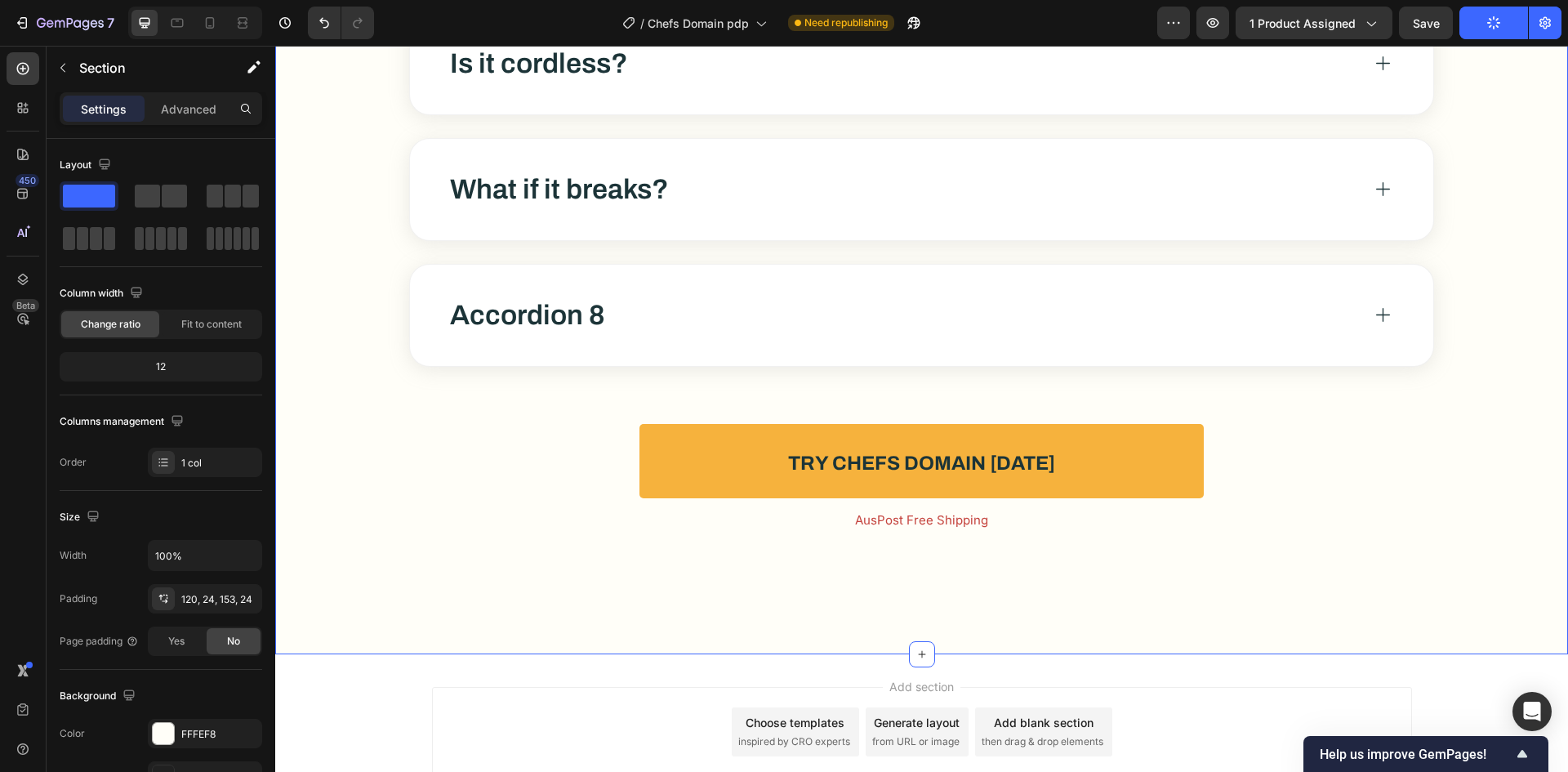
scroll to position [11326, 0]
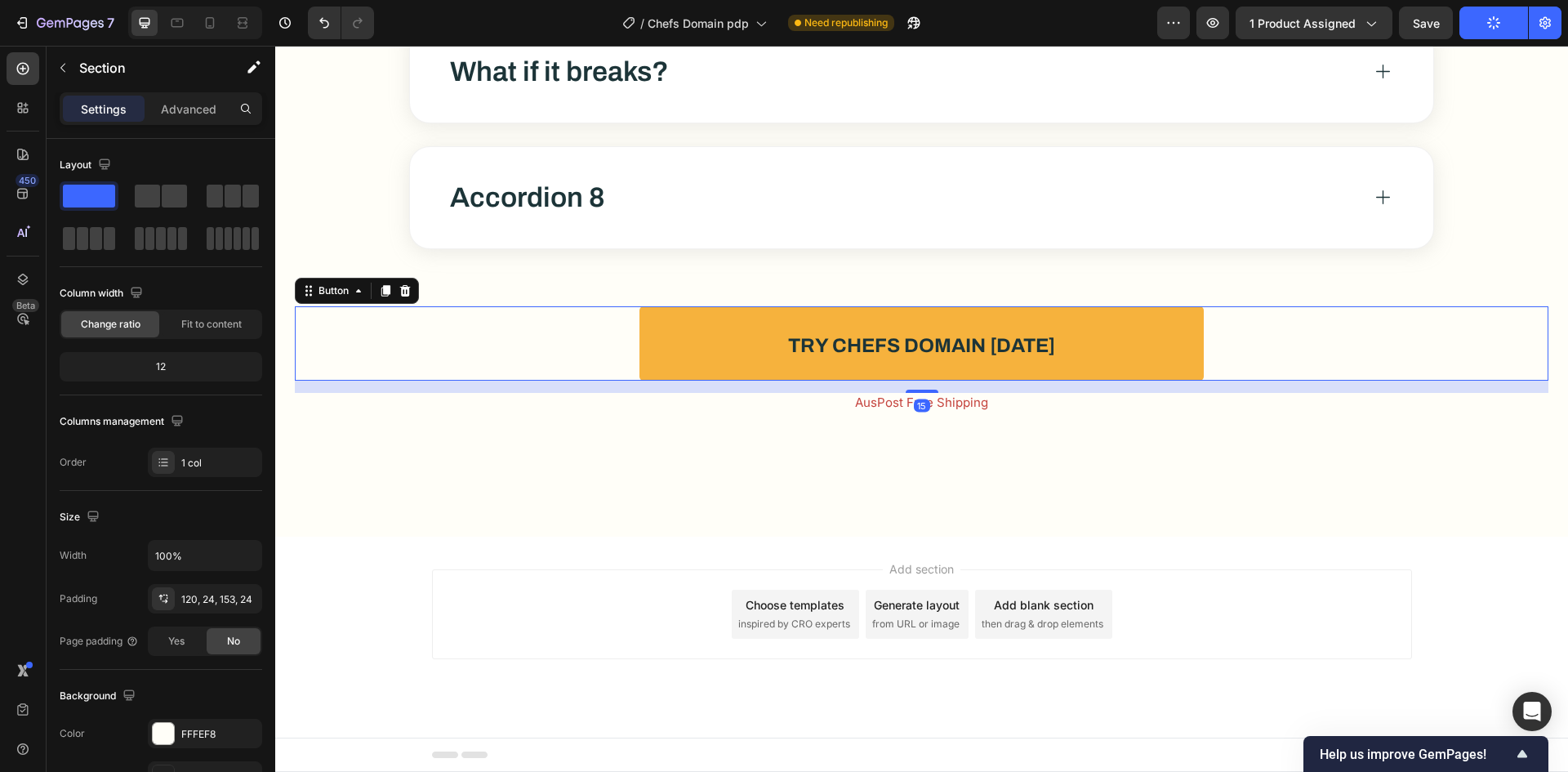
click at [1141, 346] on button "Try Chefs Domain [DATE]" at bounding box center [921, 343] width 565 height 74
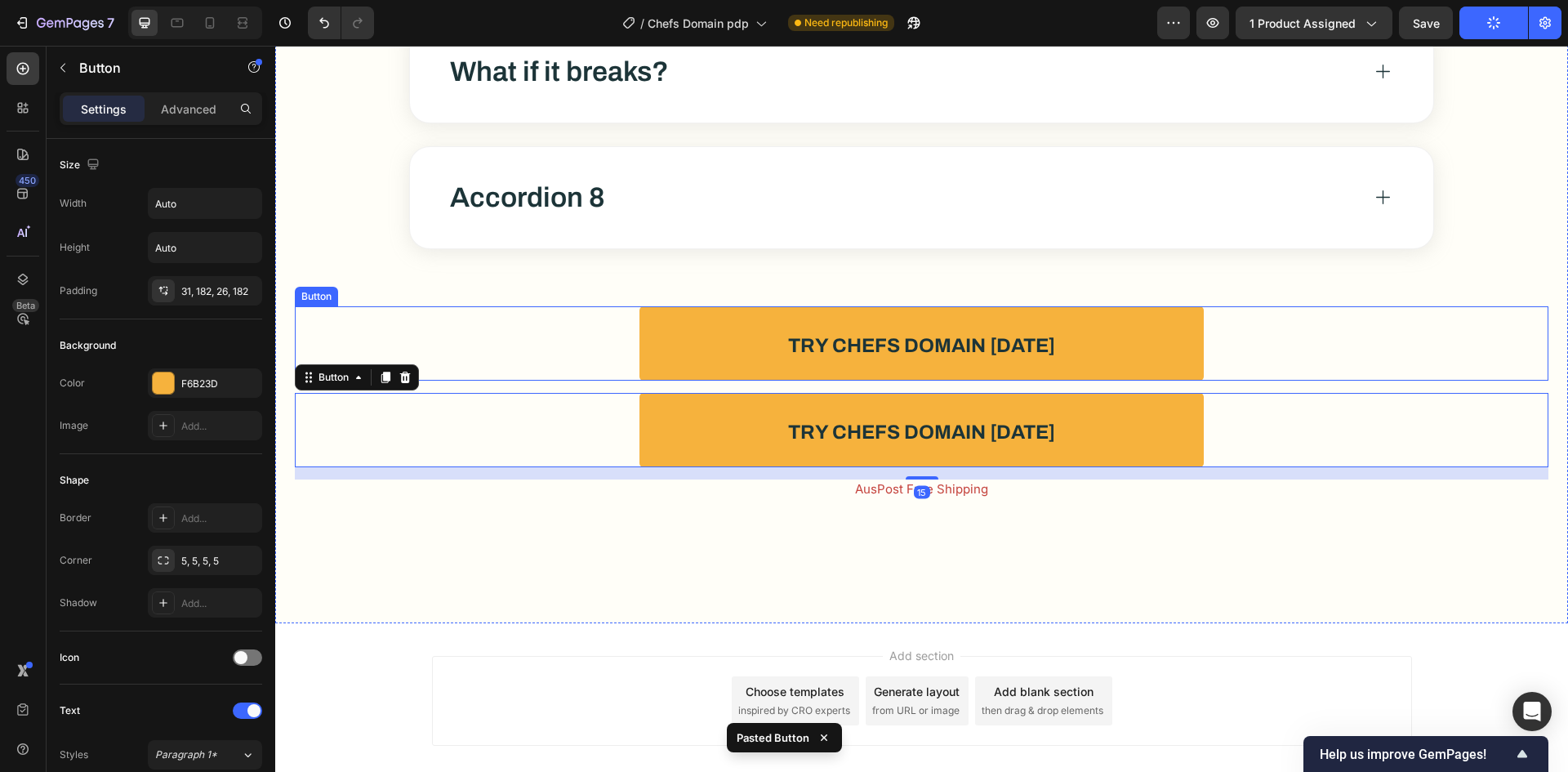
click at [1318, 344] on div "Try Chefs Domain Today Button" at bounding box center [921, 343] width 1253 height 74
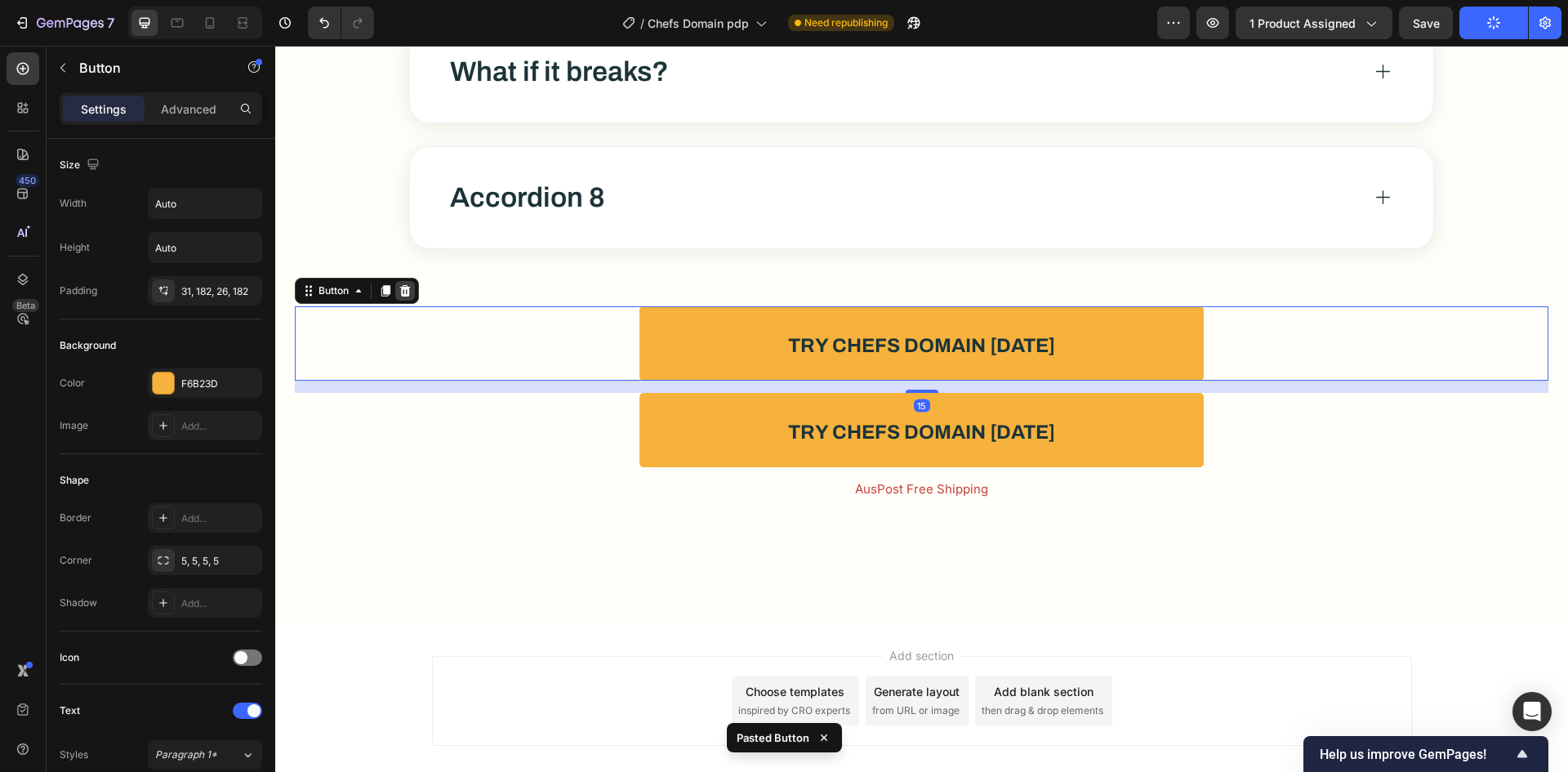
click at [405, 290] on icon at bounding box center [405, 289] width 11 height 11
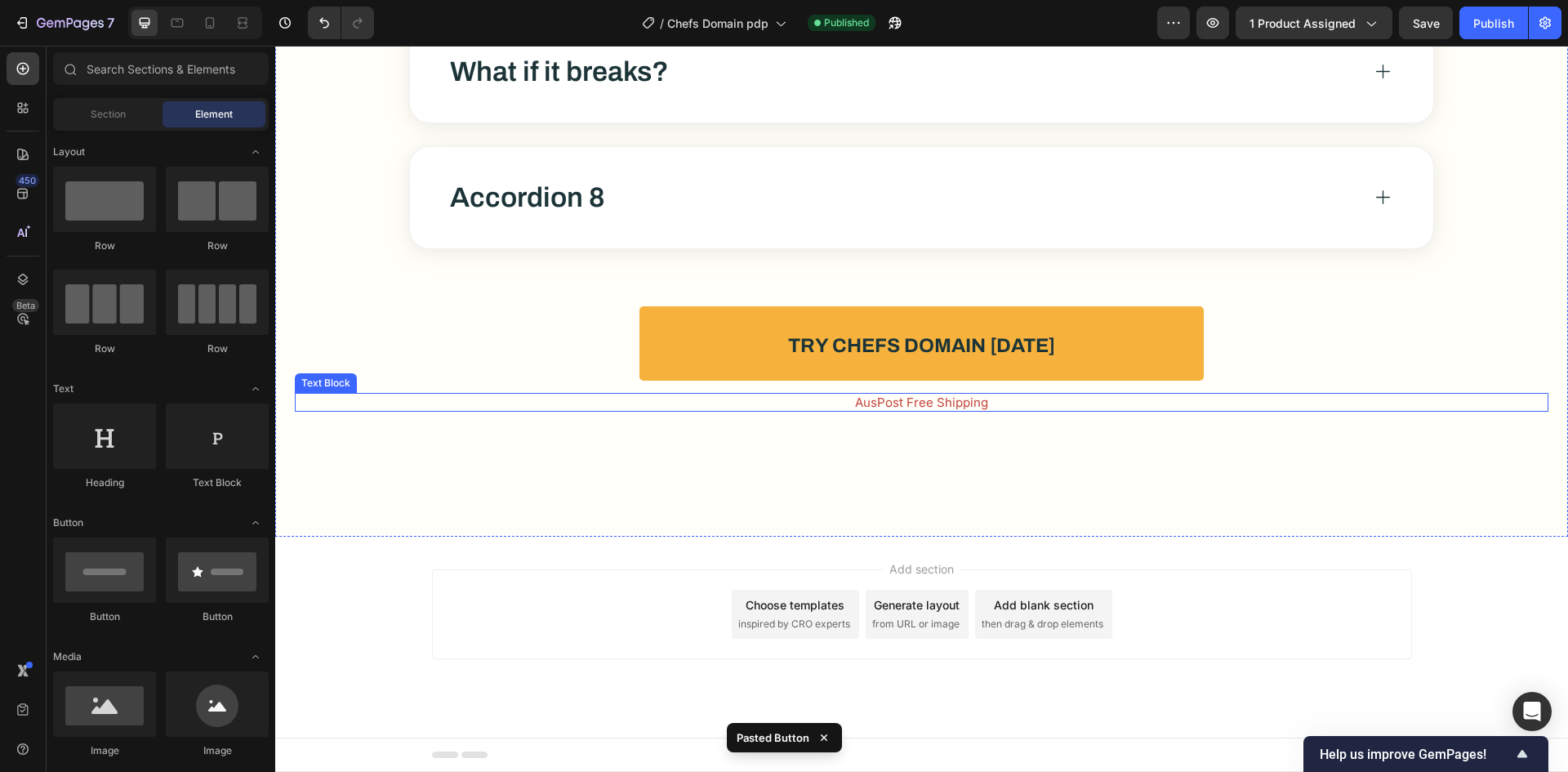
click at [841, 395] on p "AusPost Free Shipping" at bounding box center [921, 403] width 1250 height 16
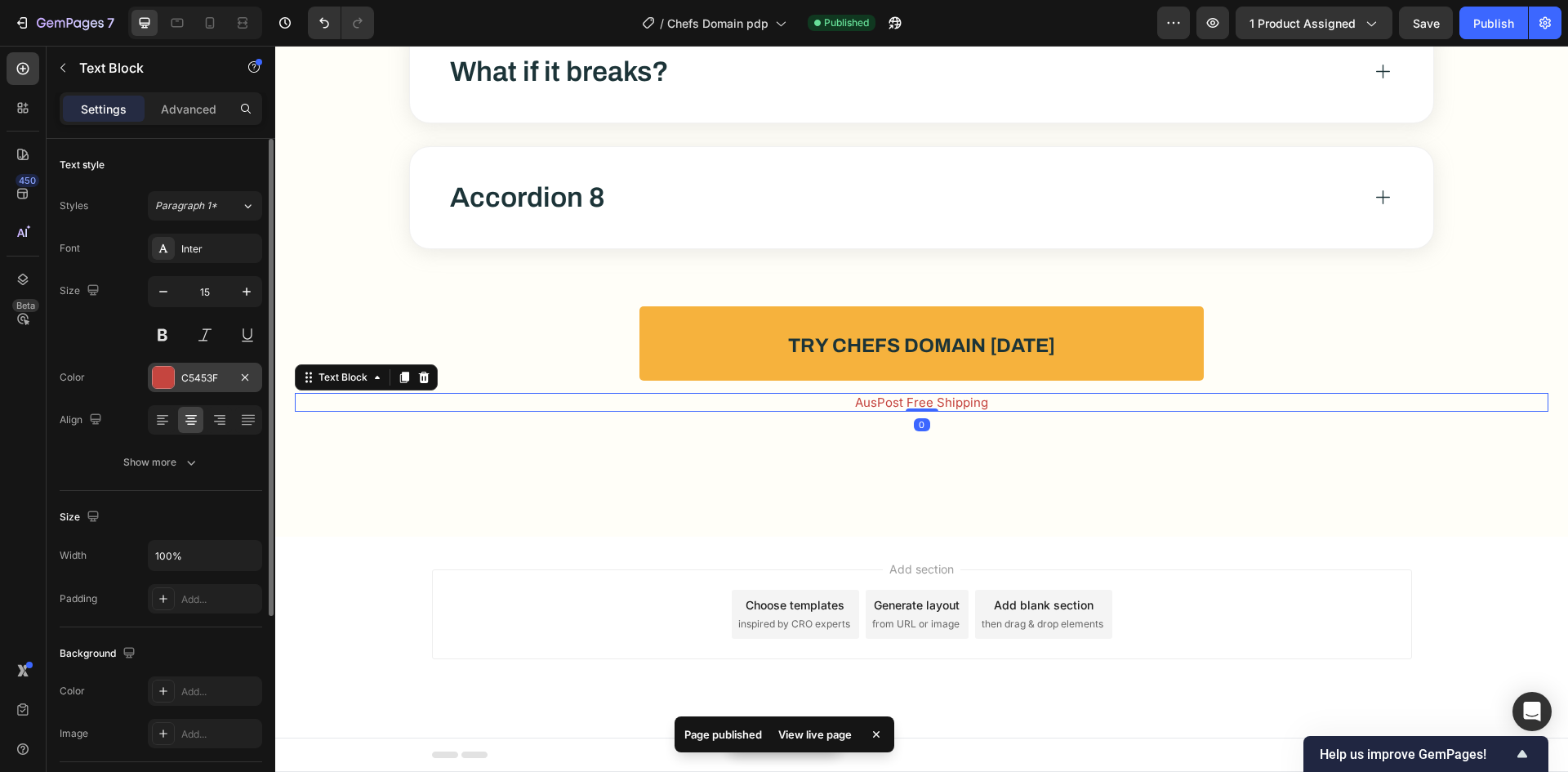
click at [202, 376] on div "C5453F" at bounding box center [204, 378] width 47 height 15
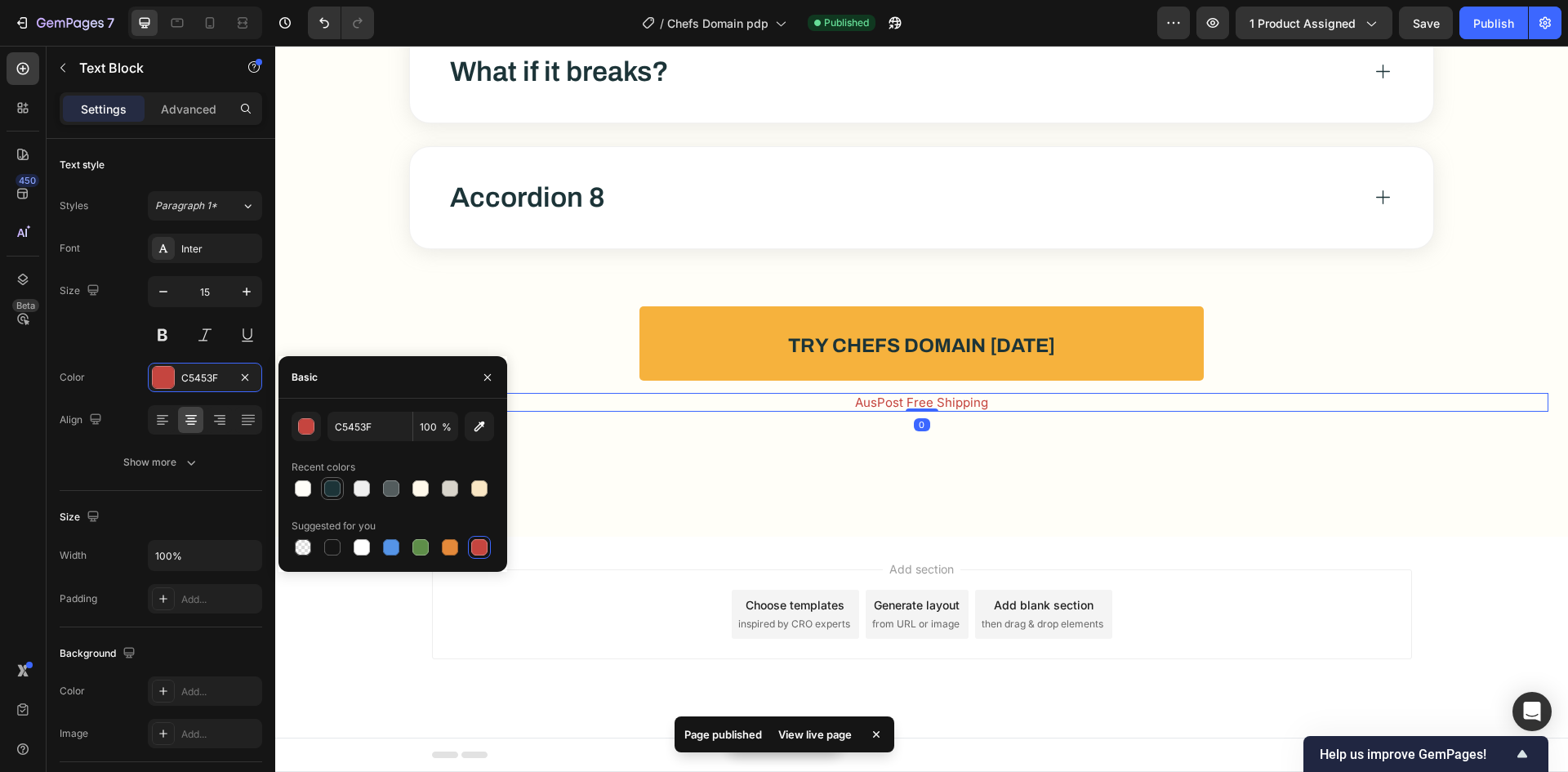
click at [338, 489] on div at bounding box center [332, 488] width 16 height 16
type input "1C3438"
click at [220, 252] on div "Inter" at bounding box center [219, 249] width 77 height 15
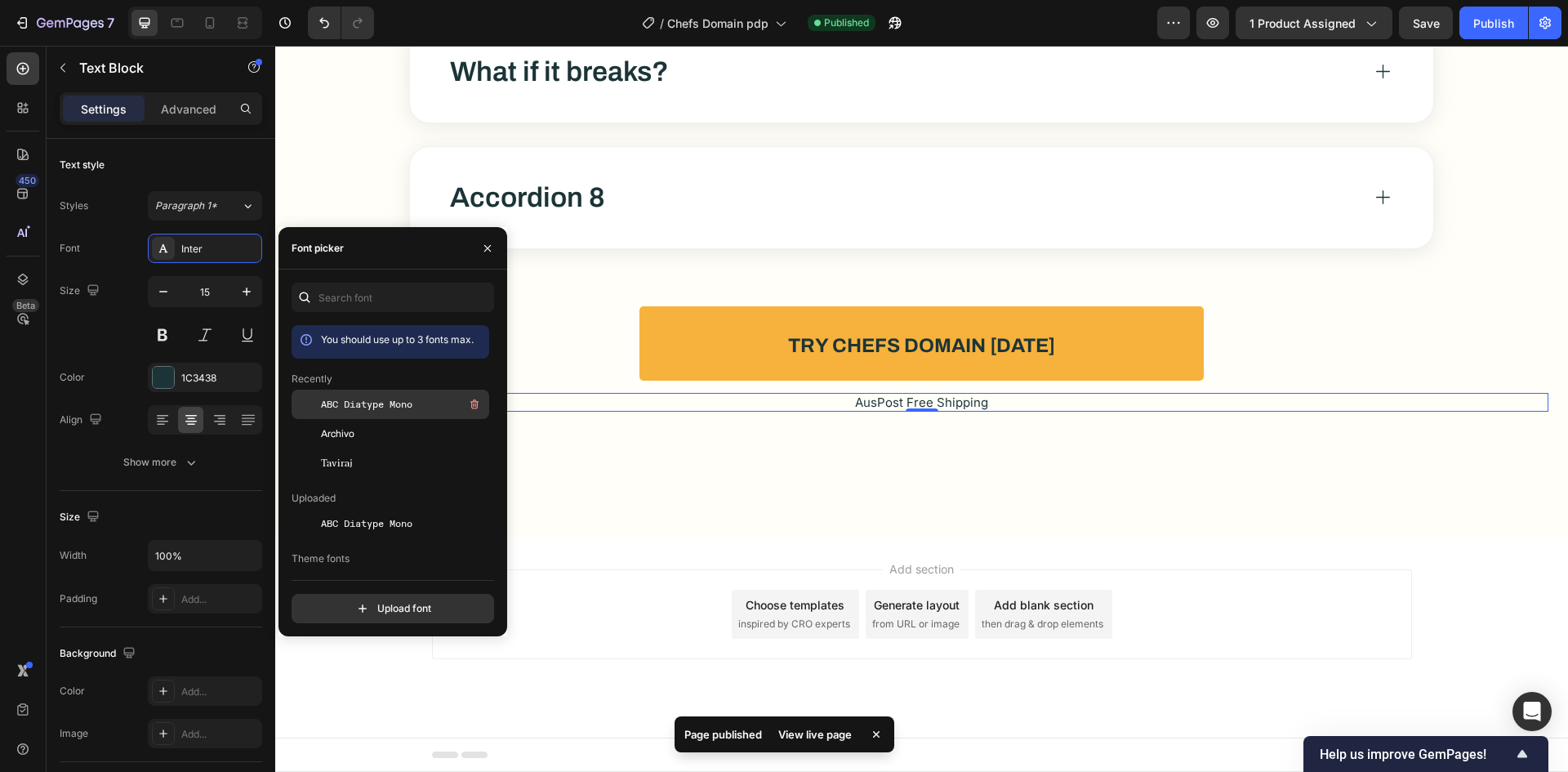
click at [382, 404] on span "ABC Diatype Mono" at bounding box center [367, 404] width 92 height 15
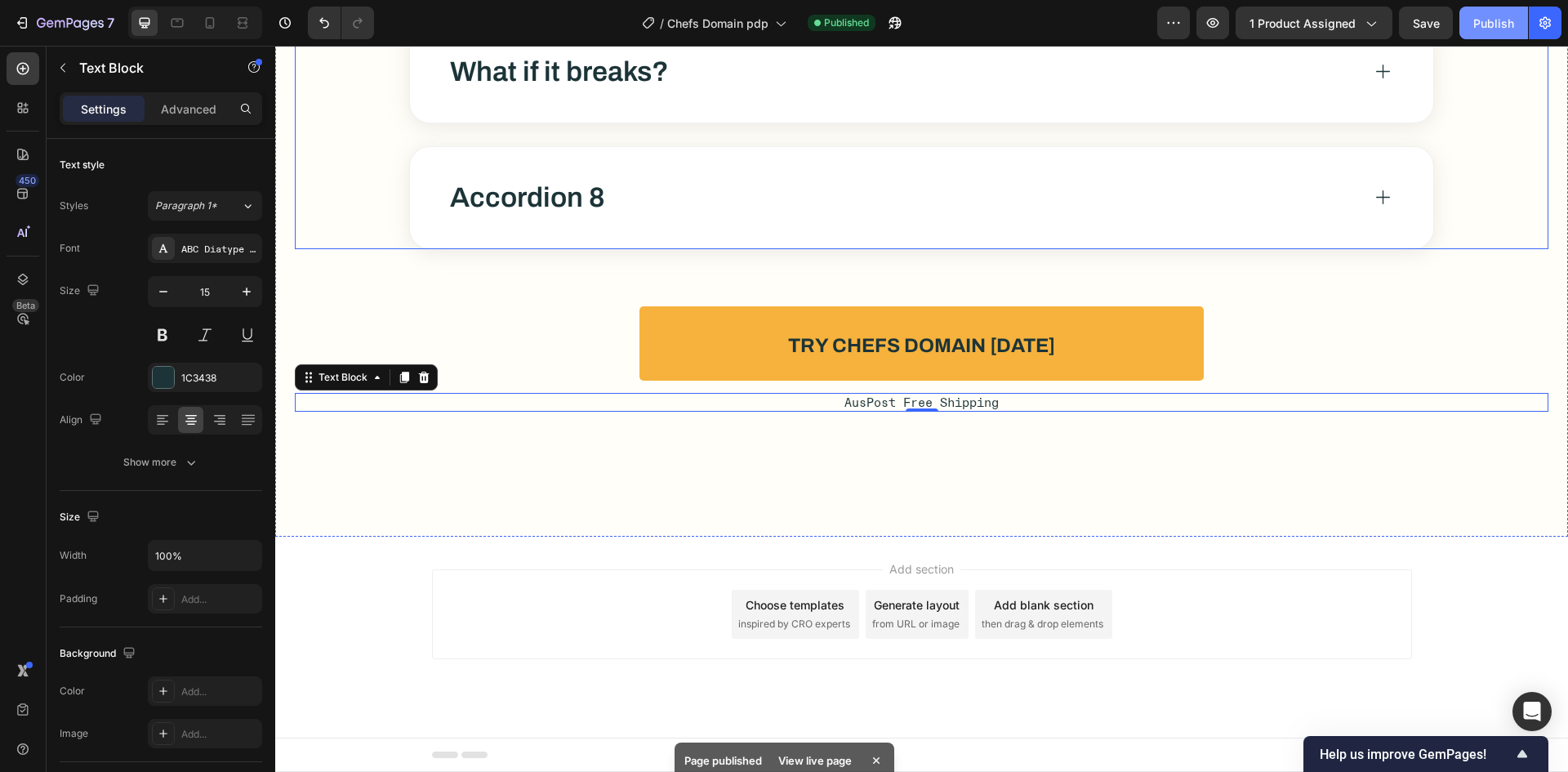
click at [1498, 34] on button "Publish" at bounding box center [1493, 23] width 69 height 33
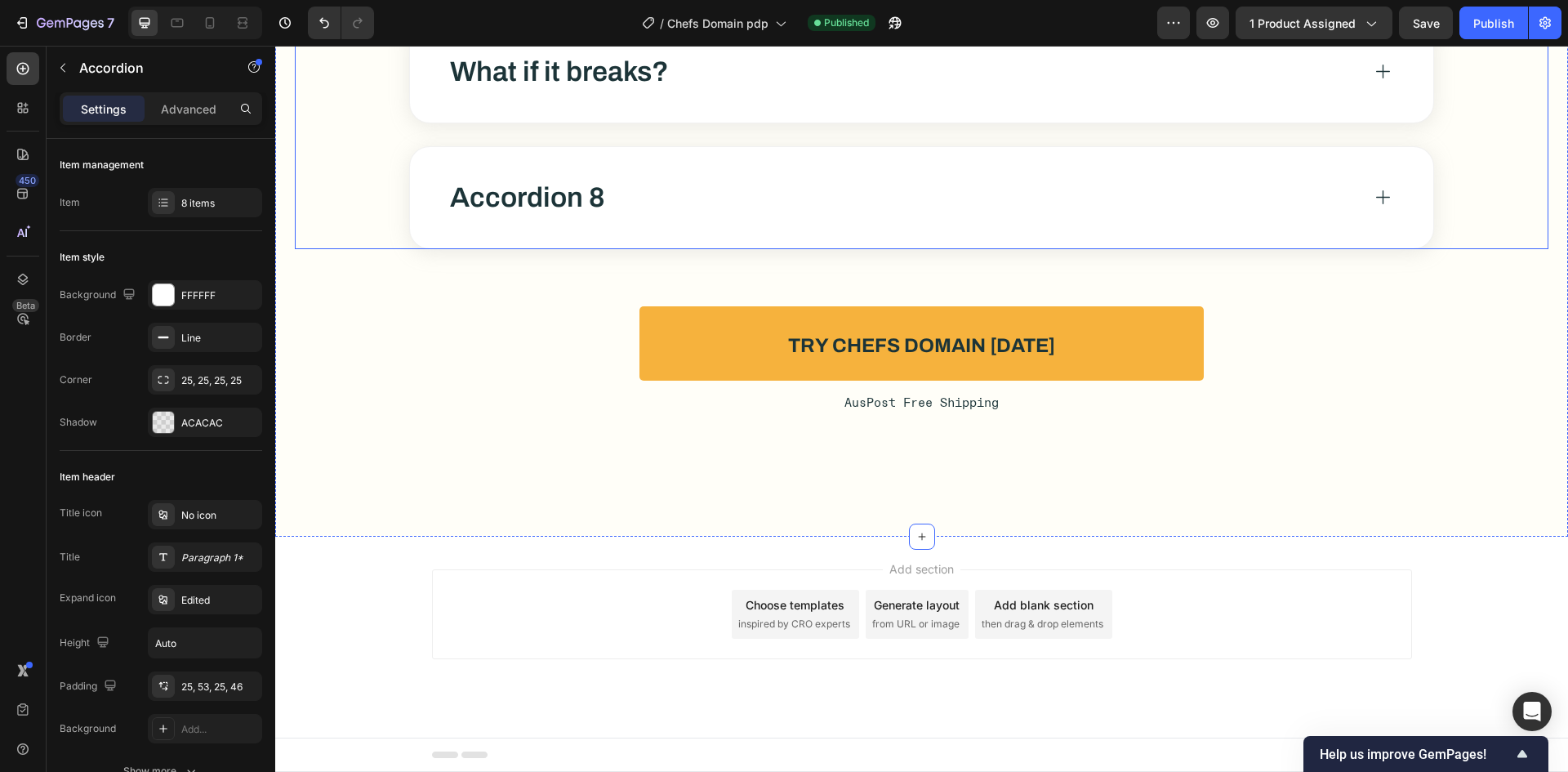
click at [560, 186] on p "Accordion 8" at bounding box center [527, 198] width 155 height 56
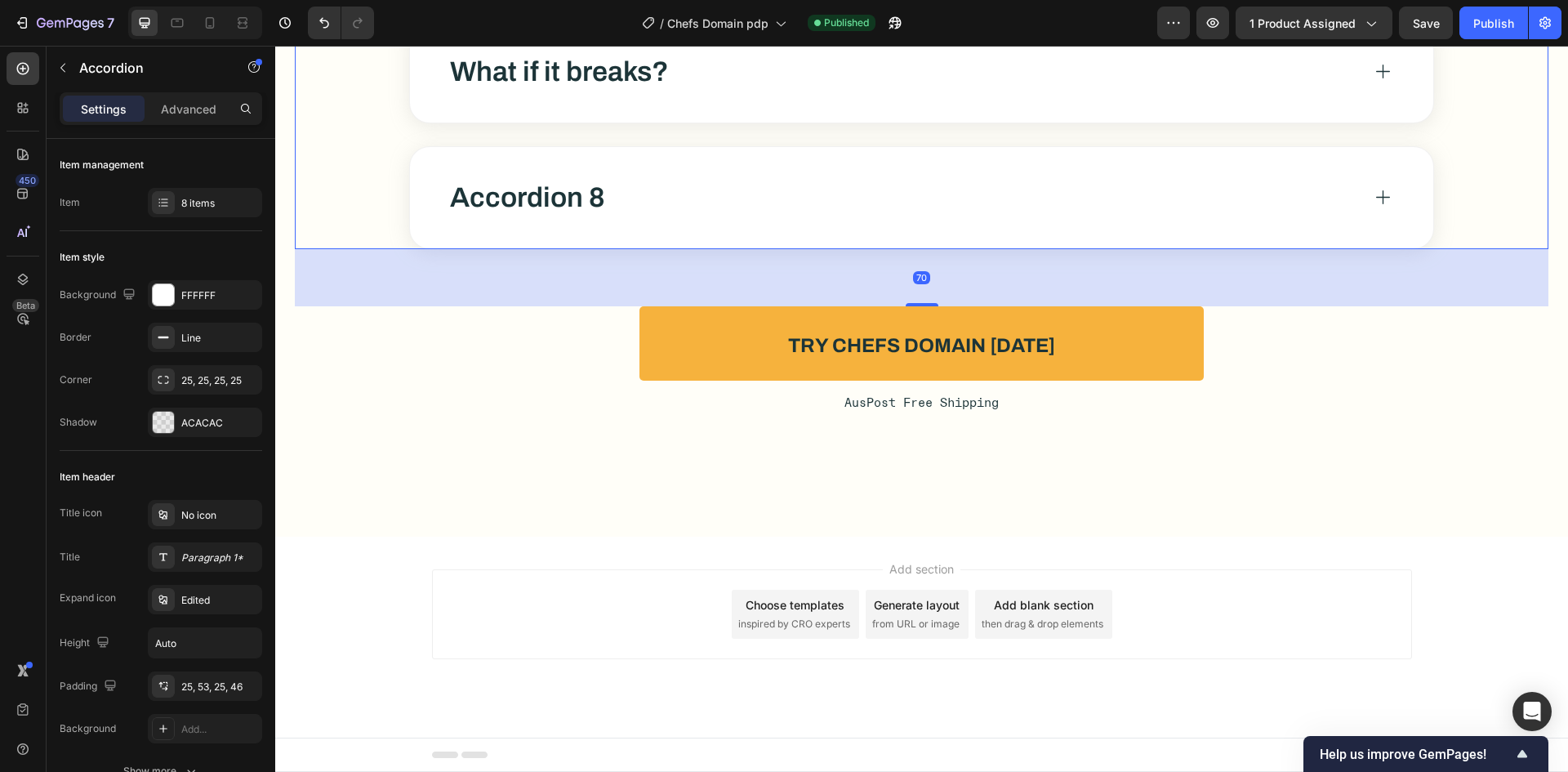
click at [560, 186] on p "Accordion 8" at bounding box center [527, 198] width 155 height 56
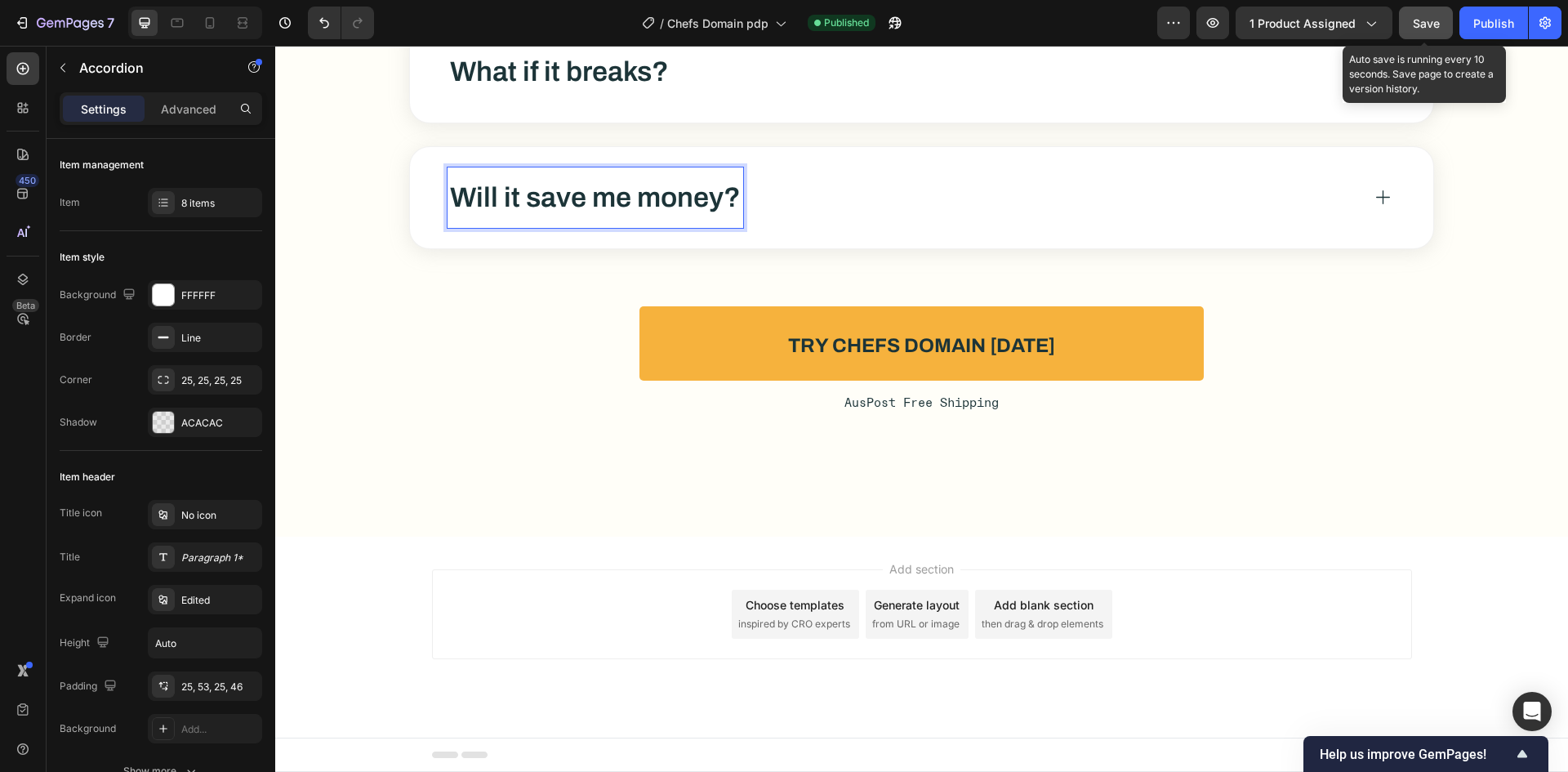
click at [1443, 29] on button "Save" at bounding box center [1426, 23] width 54 height 33
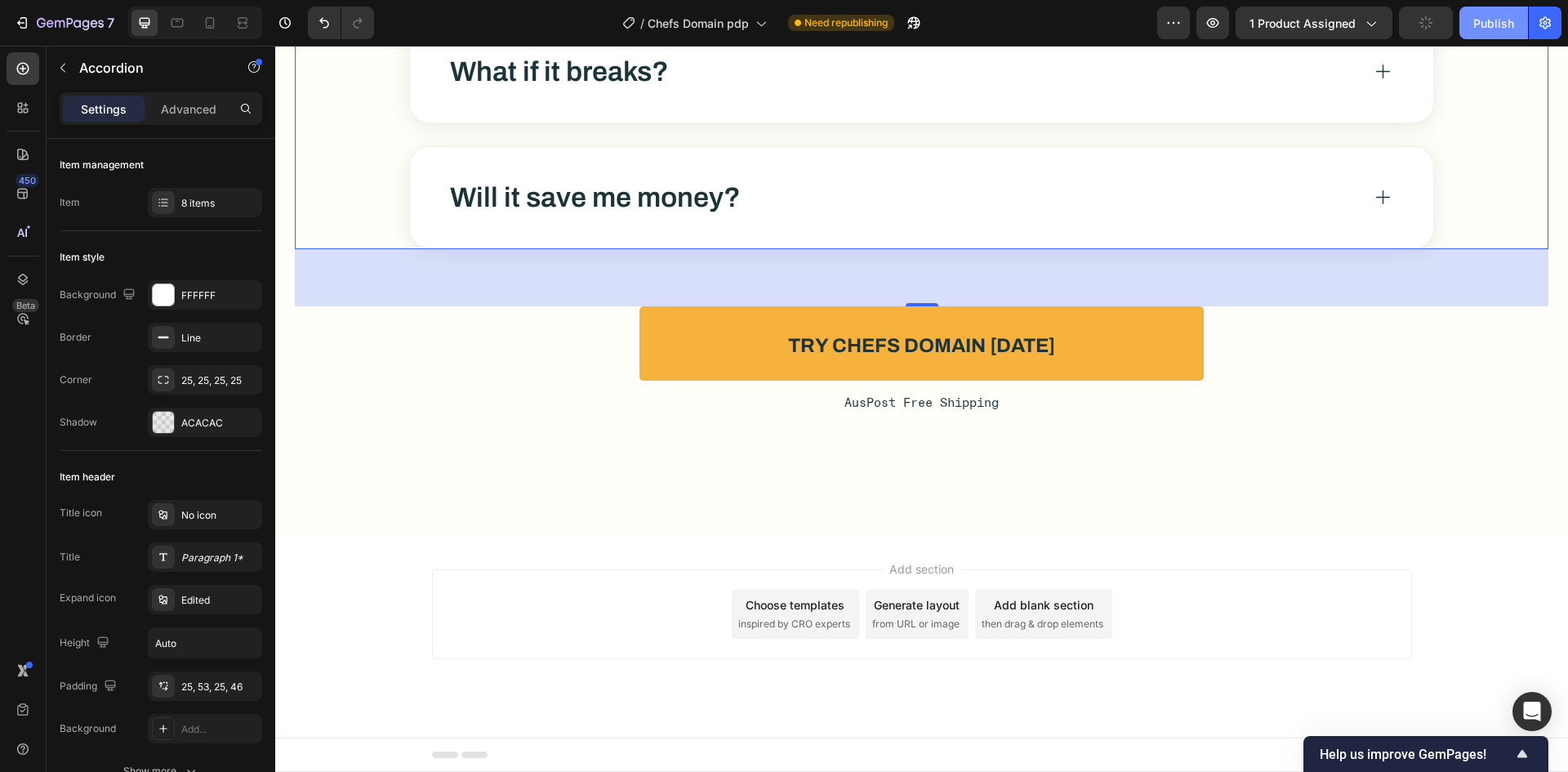
click at [1479, 19] on div "Publish" at bounding box center [1493, 23] width 41 height 17
click at [208, 25] on icon at bounding box center [210, 23] width 16 height 16
type input "14"
type input "316"
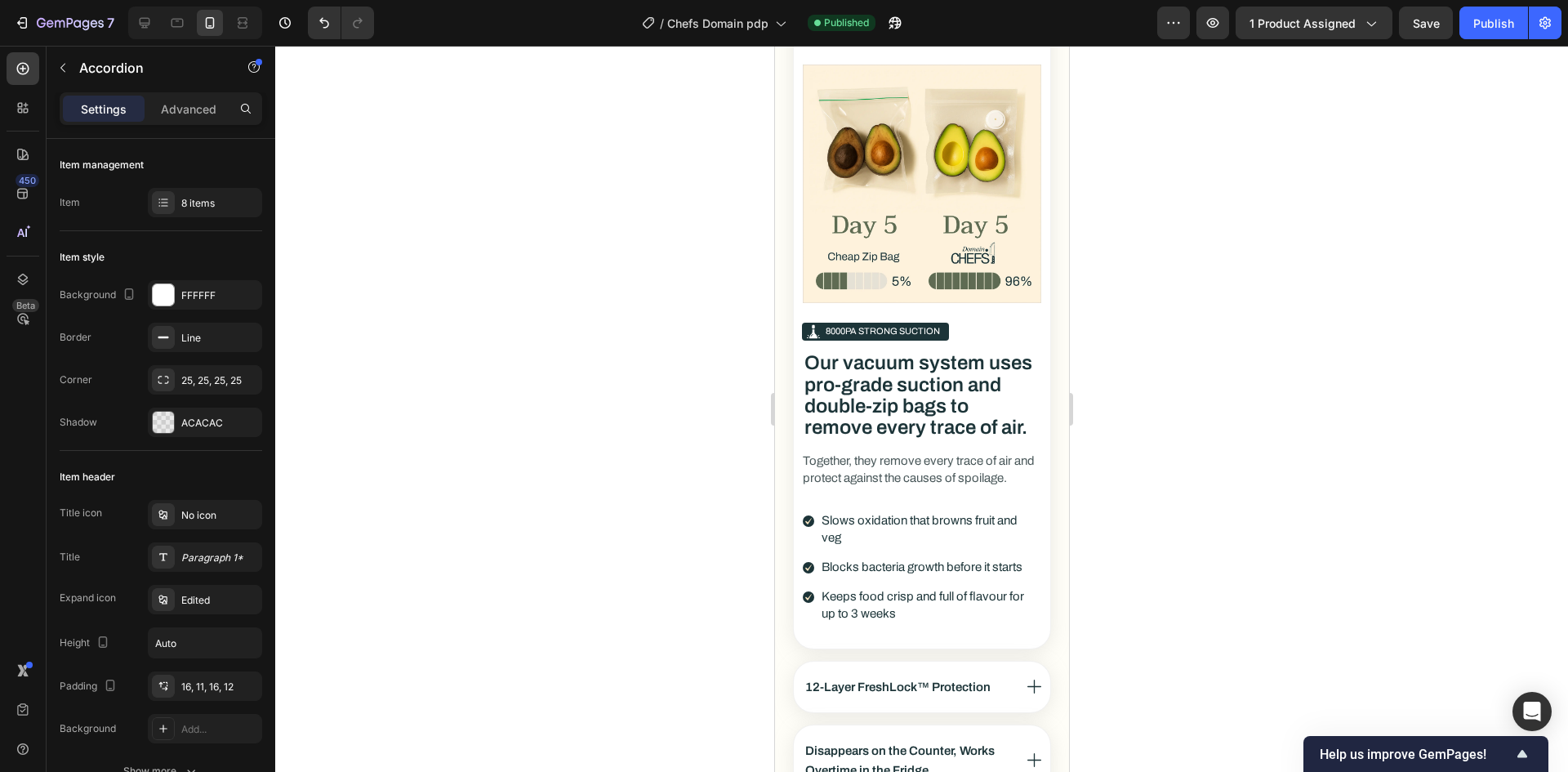
scroll to position [3201, 0]
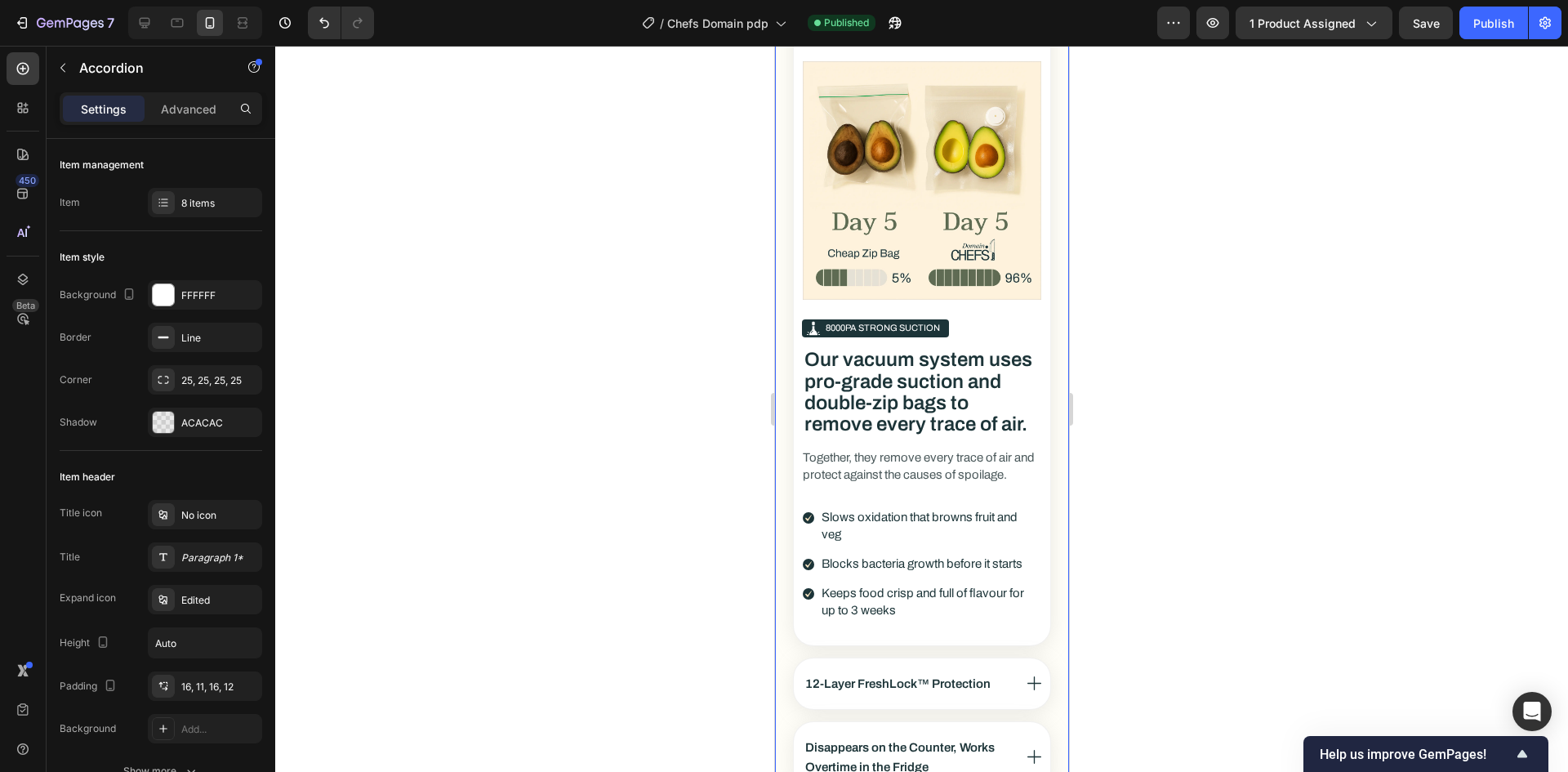
click at [901, 96] on div "Pro-Chef Innovation Text Block Ever Opened the Fridge Just to Throw Food Away? …" at bounding box center [921, 368] width 294 height 1093
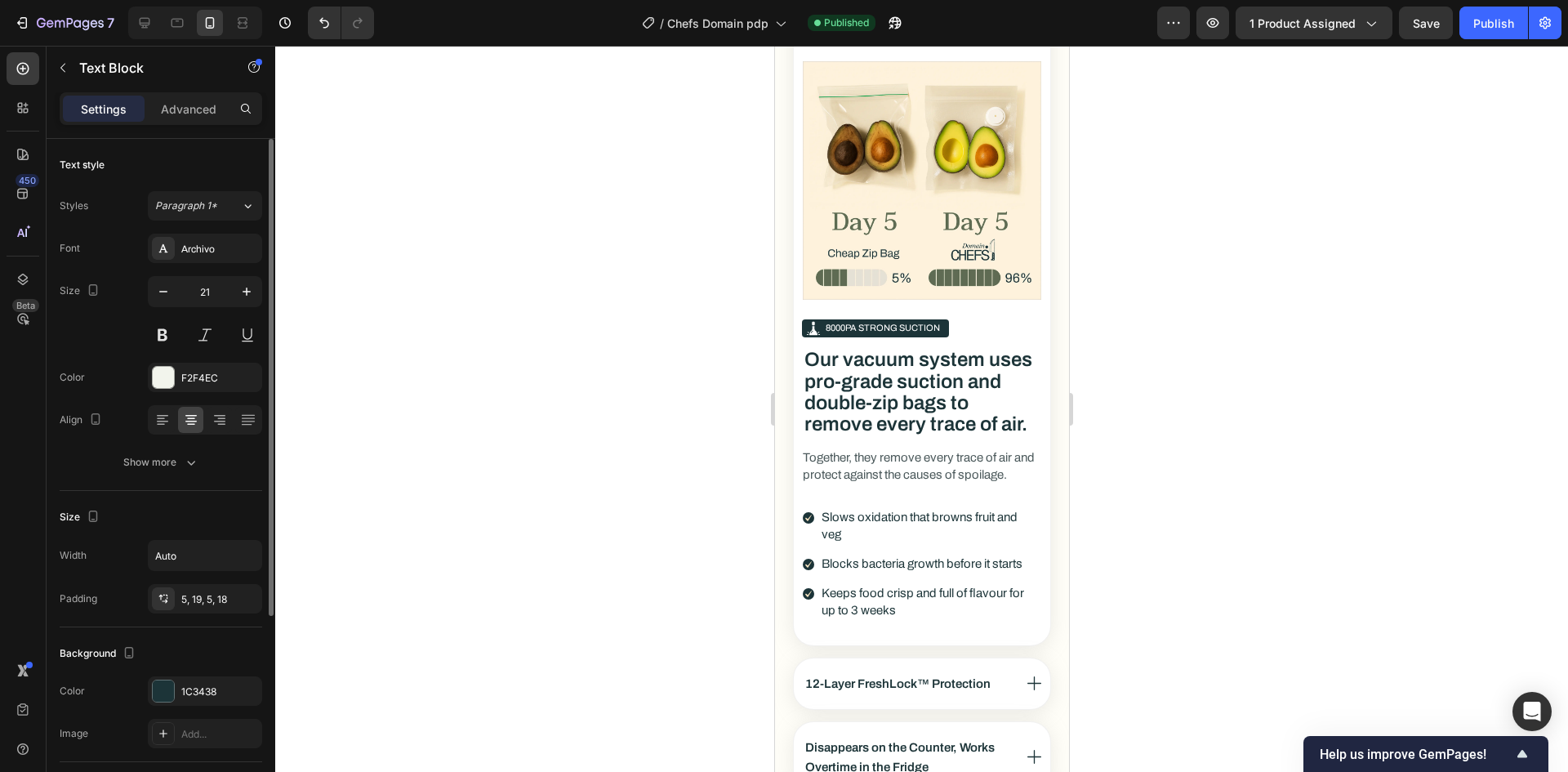
click at [131, 441] on div "Font Archivo Size 21 Color F2F4EC Align Show more" at bounding box center [161, 356] width 203 height 244
click at [168, 450] on button "Show more" at bounding box center [161, 462] width 203 height 29
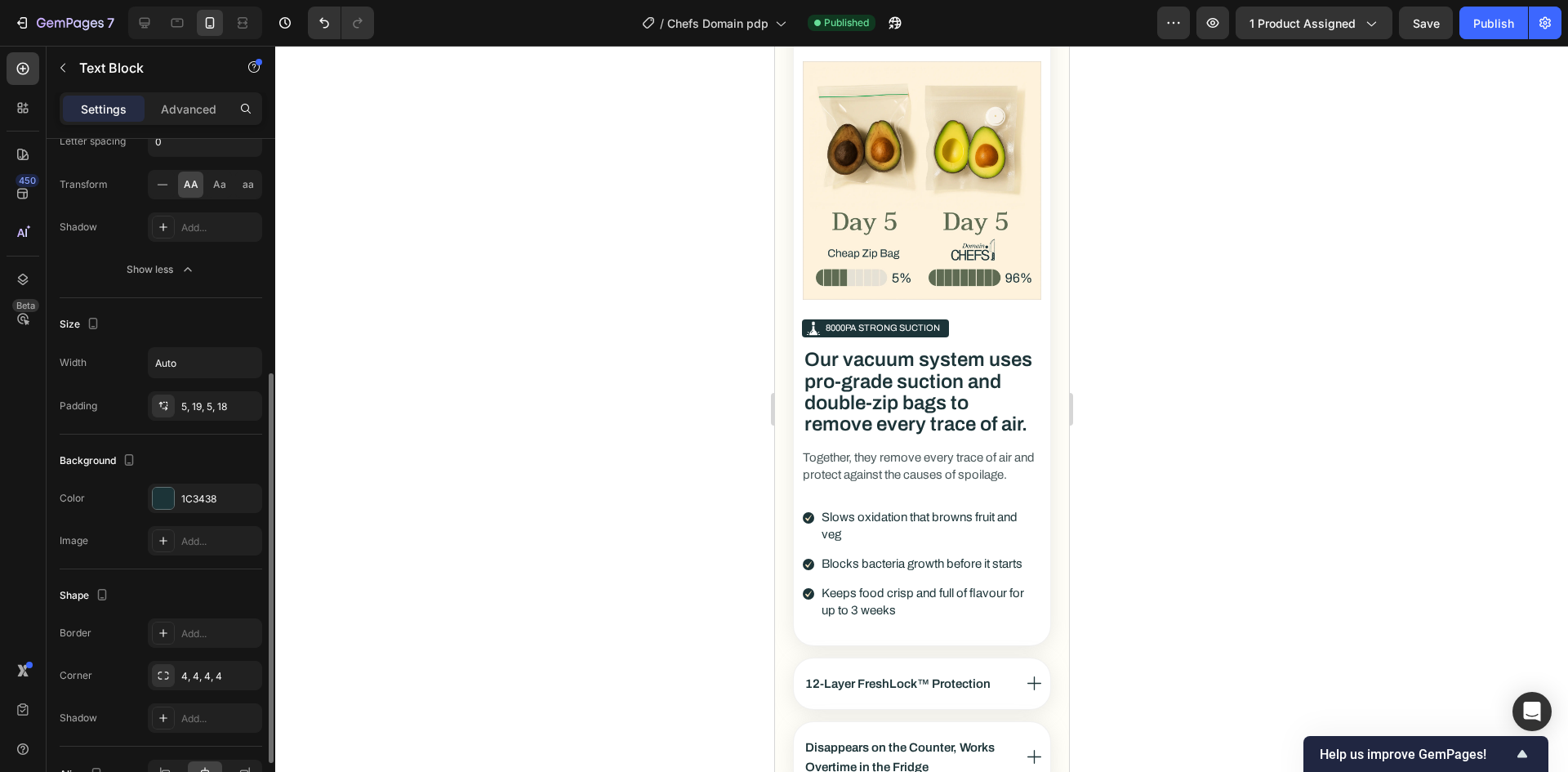
scroll to position [0, 0]
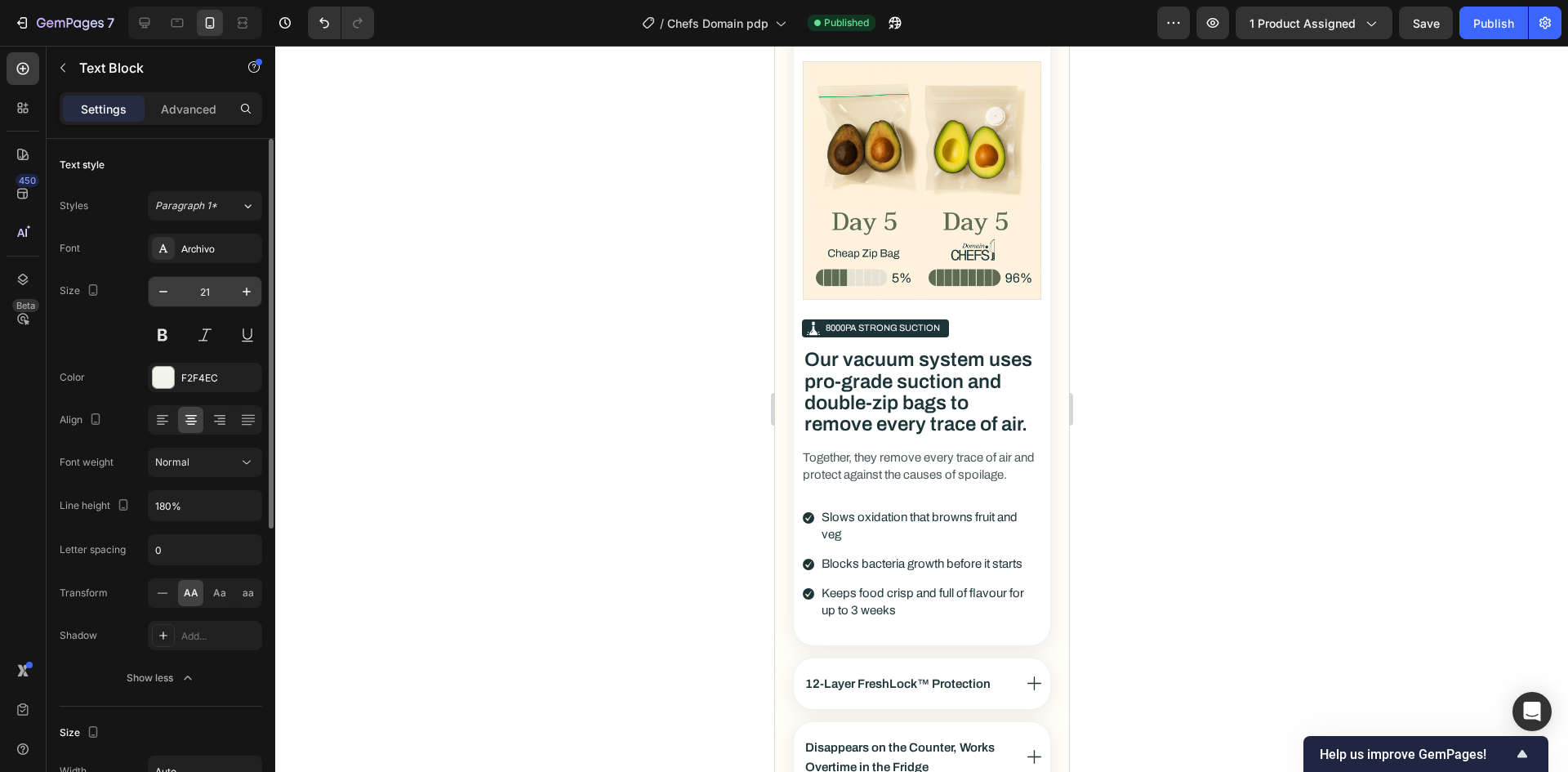
click at [207, 290] on input "21" at bounding box center [205, 291] width 54 height 29
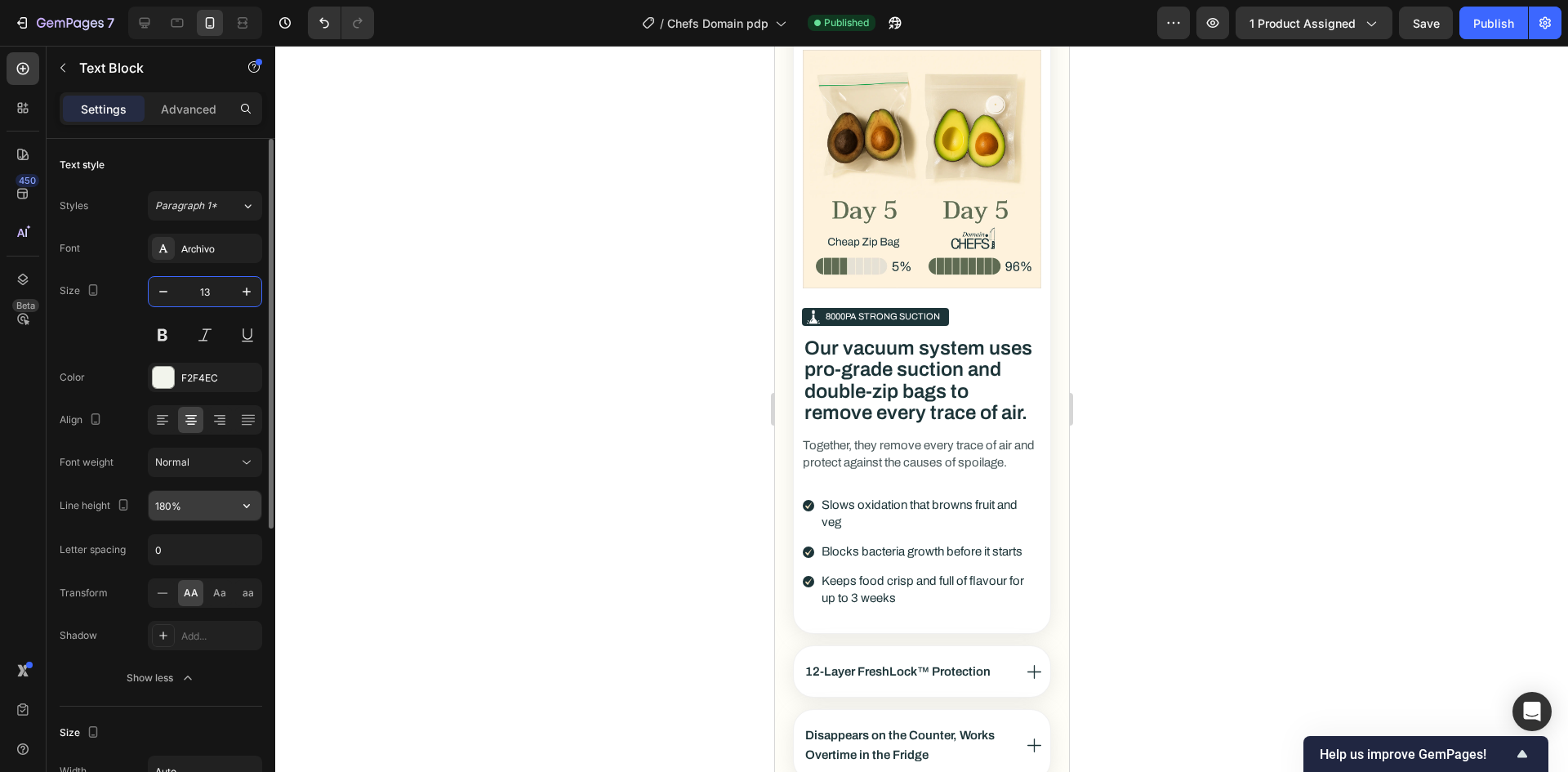
type input "13"
click at [163, 503] on input "180%" at bounding box center [205, 505] width 113 height 29
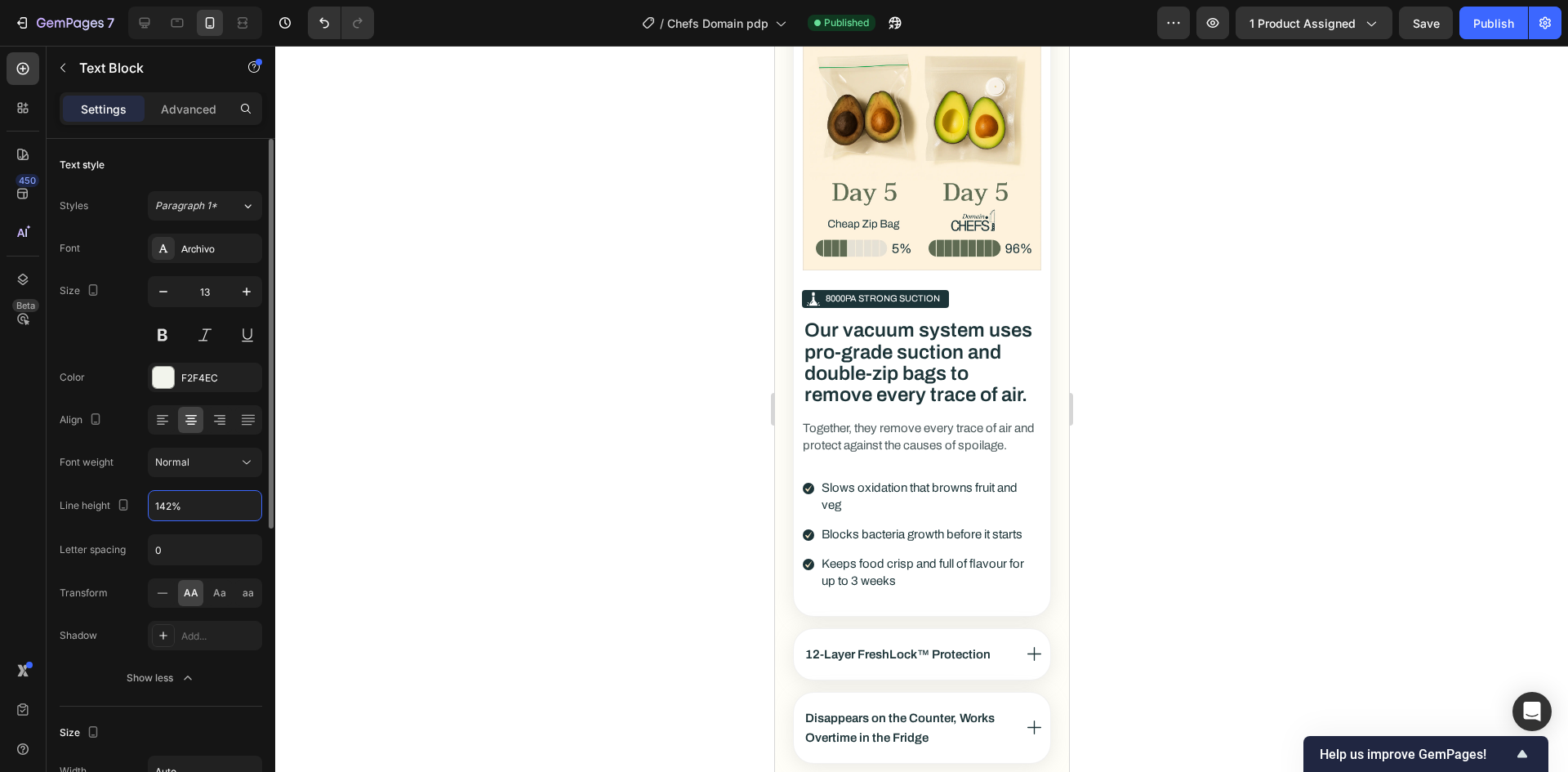
type input "142%"
click at [136, 425] on div "Align" at bounding box center [161, 419] width 203 height 29
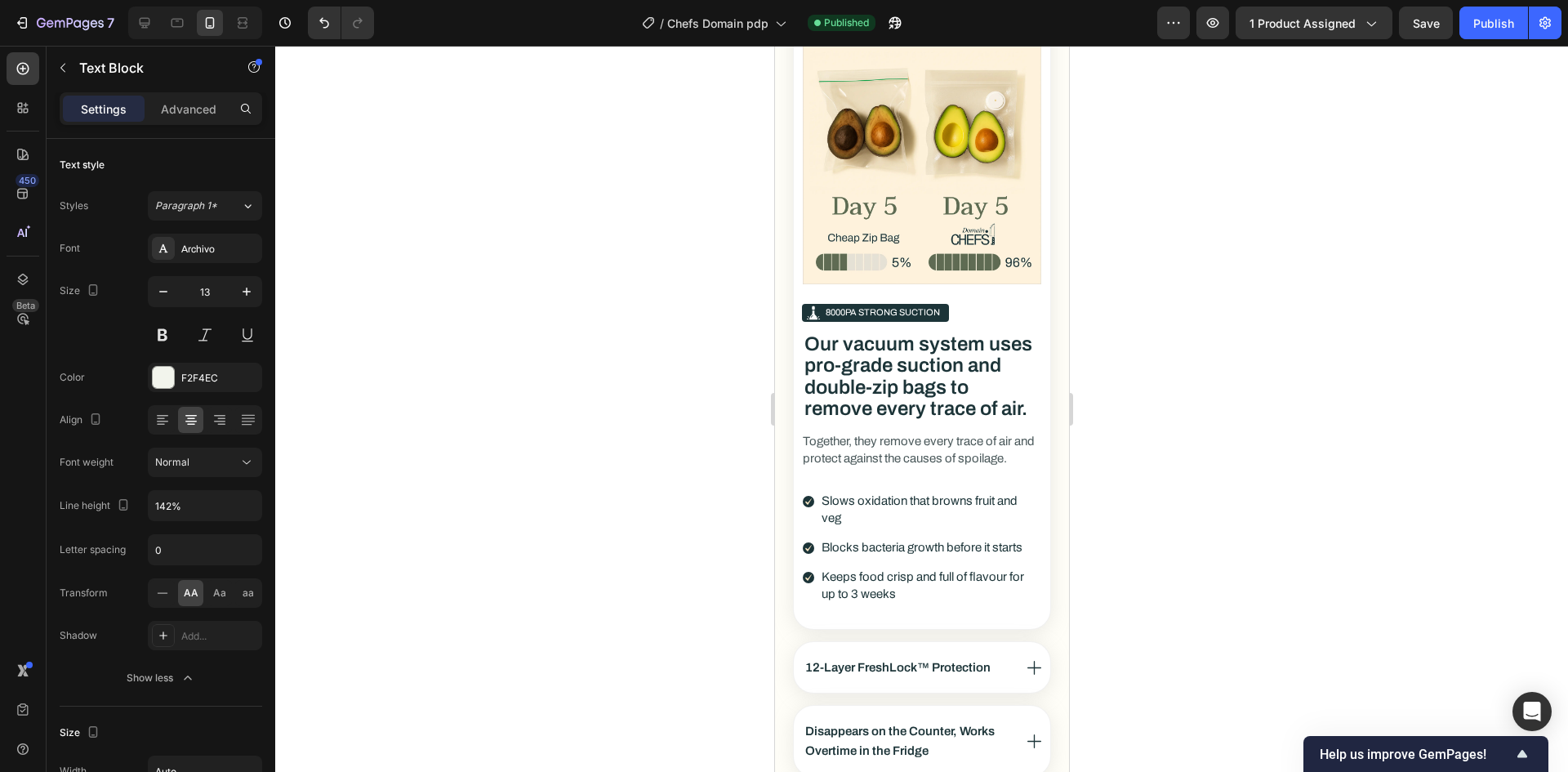
click at [1471, 16] on button "Publish" at bounding box center [1493, 23] width 69 height 33
click at [208, 86] on div "Text Block" at bounding box center [140, 68] width 186 height 42
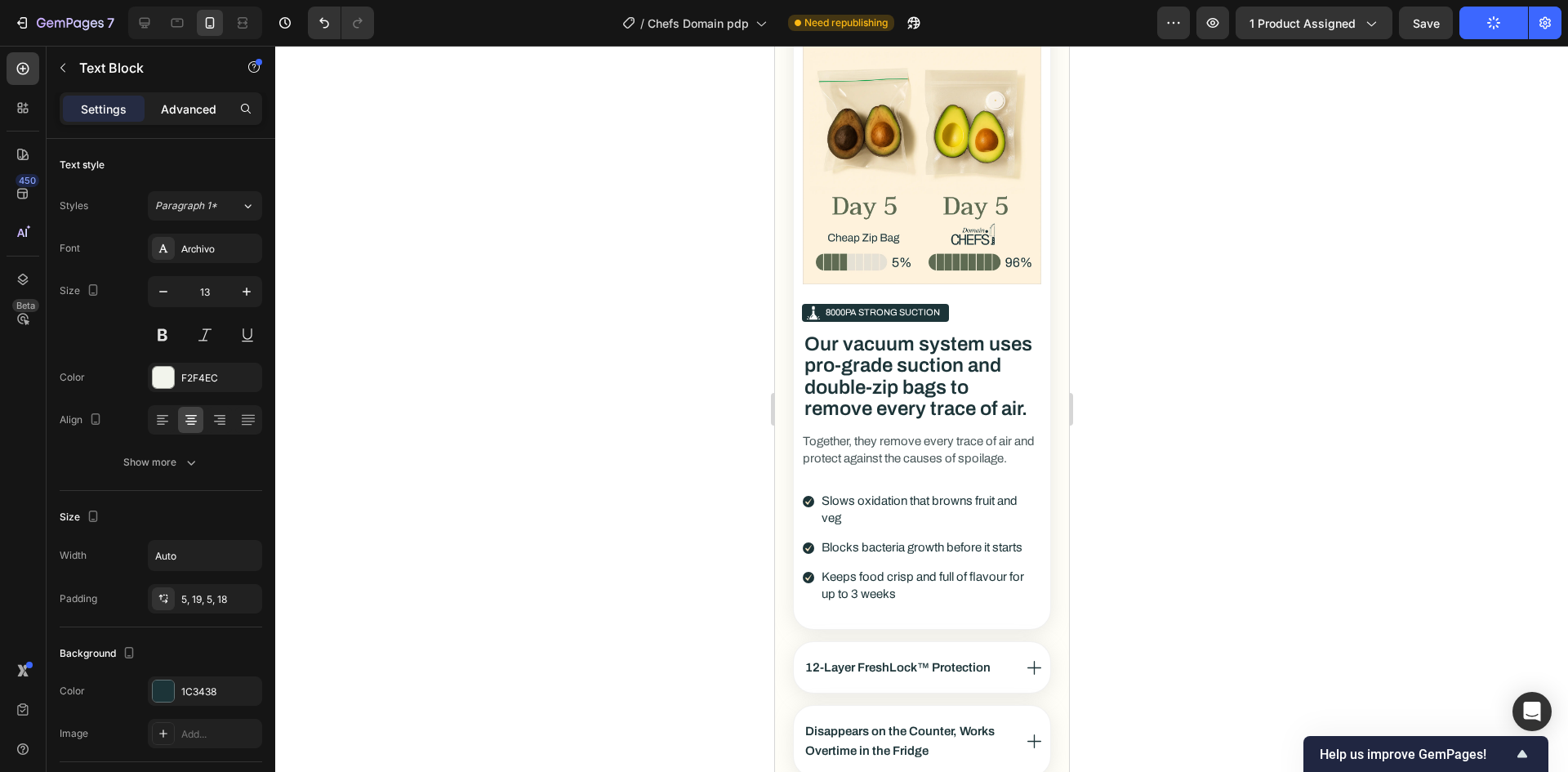
click at [192, 101] on p "Advanced" at bounding box center [189, 109] width 56 height 17
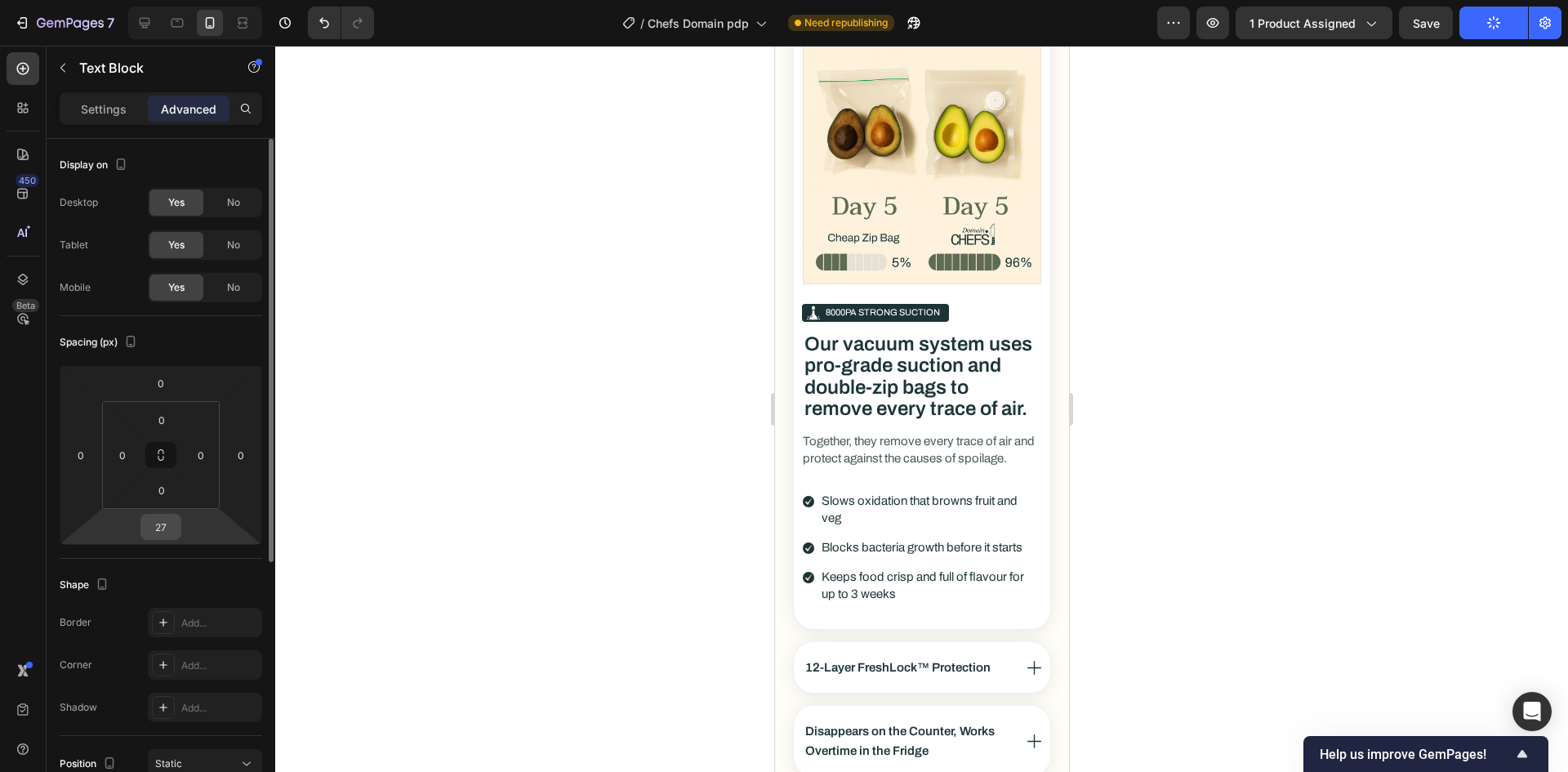
click at [163, 534] on input "27" at bounding box center [161, 527] width 33 height 25
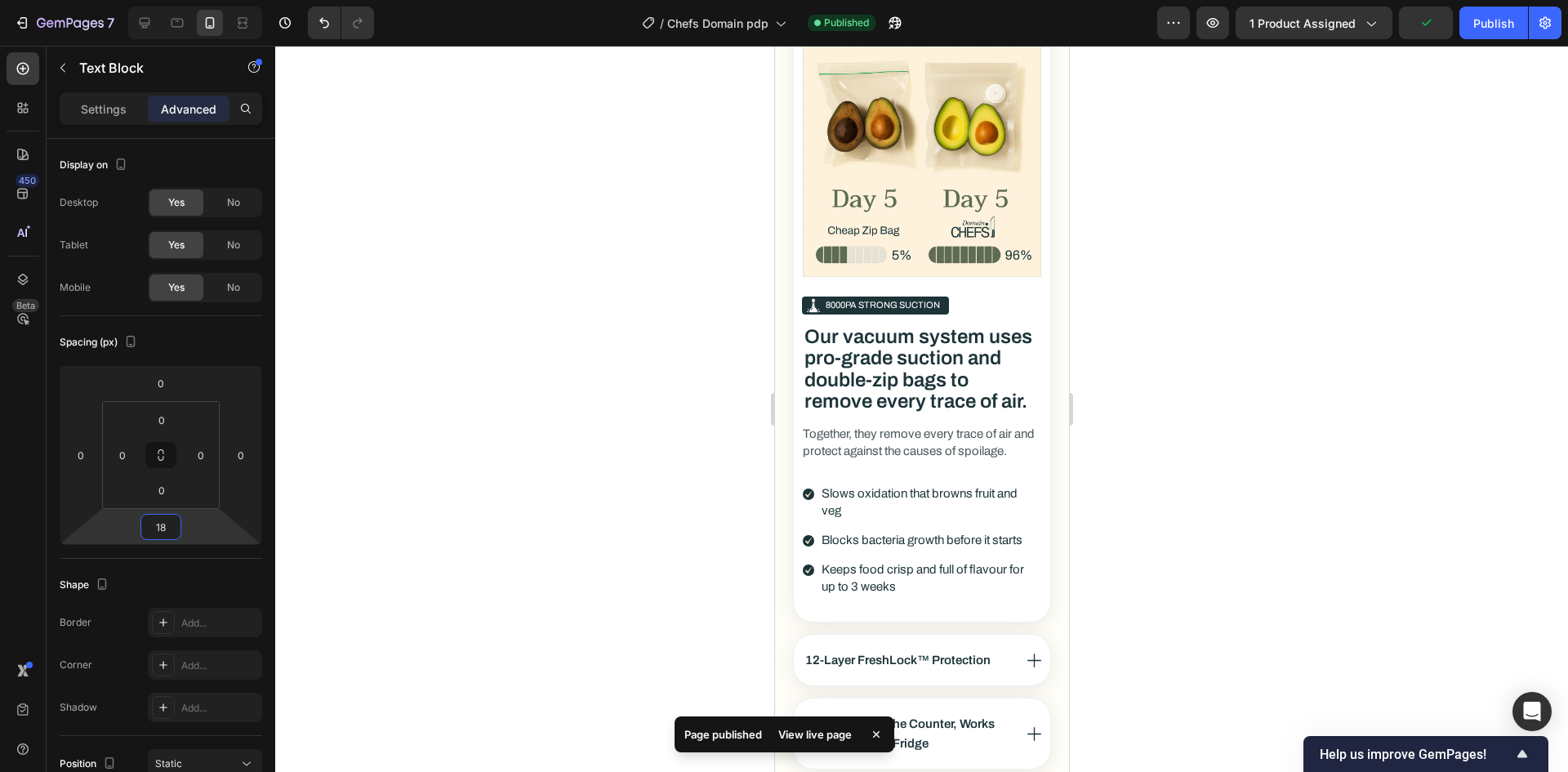
type input "18"
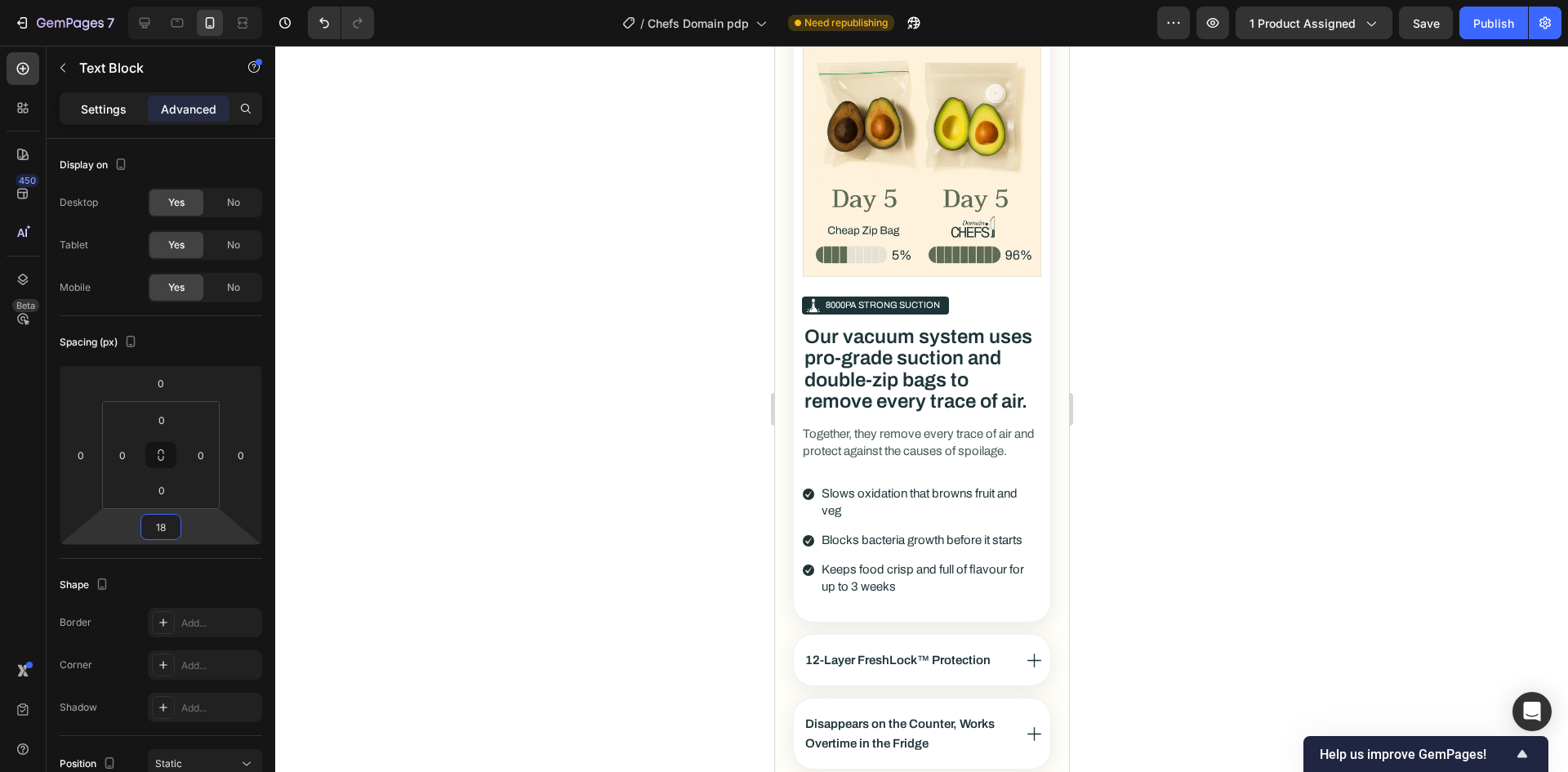
click at [108, 101] on p "Settings" at bounding box center [104, 109] width 46 height 17
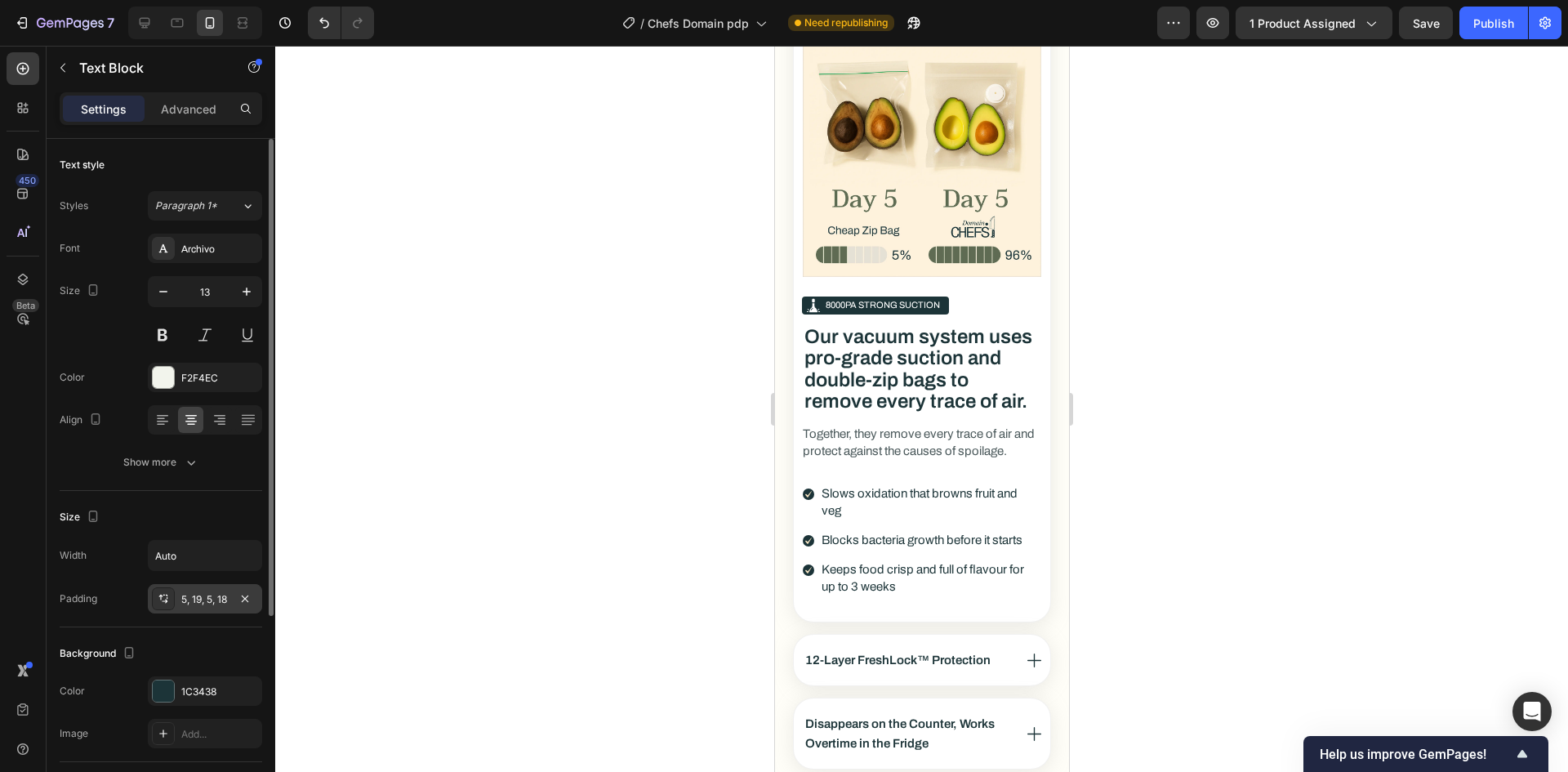
click at [187, 597] on div "5, 19, 5, 18" at bounding box center [204, 599] width 47 height 15
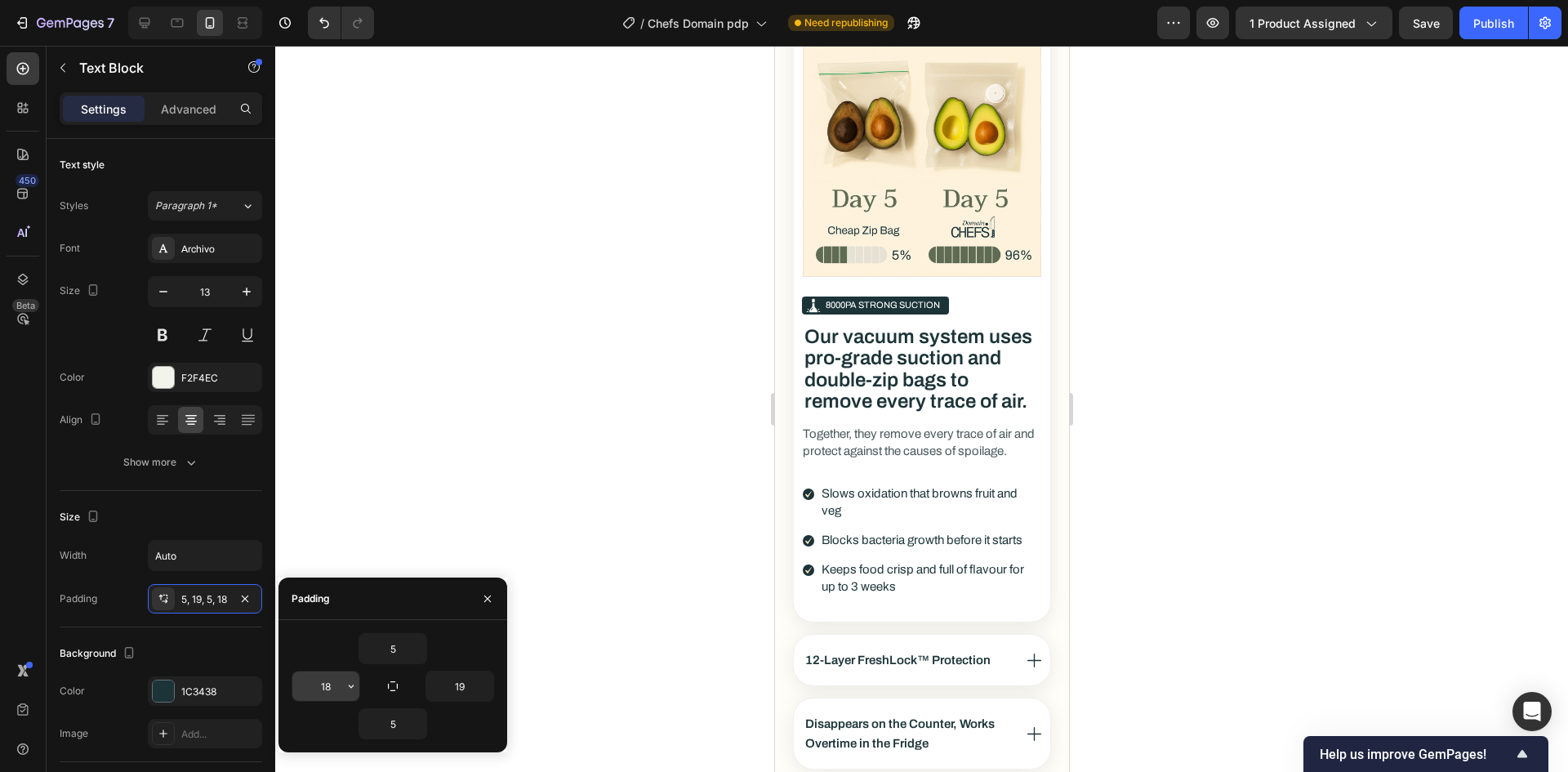
click at [317, 685] on input "18" at bounding box center [326, 686] width 67 height 29
type input "15"
click at [445, 681] on input "19" at bounding box center [460, 686] width 67 height 29
type input "14"
click at [454, 655] on div "5" at bounding box center [393, 648] width 203 height 31
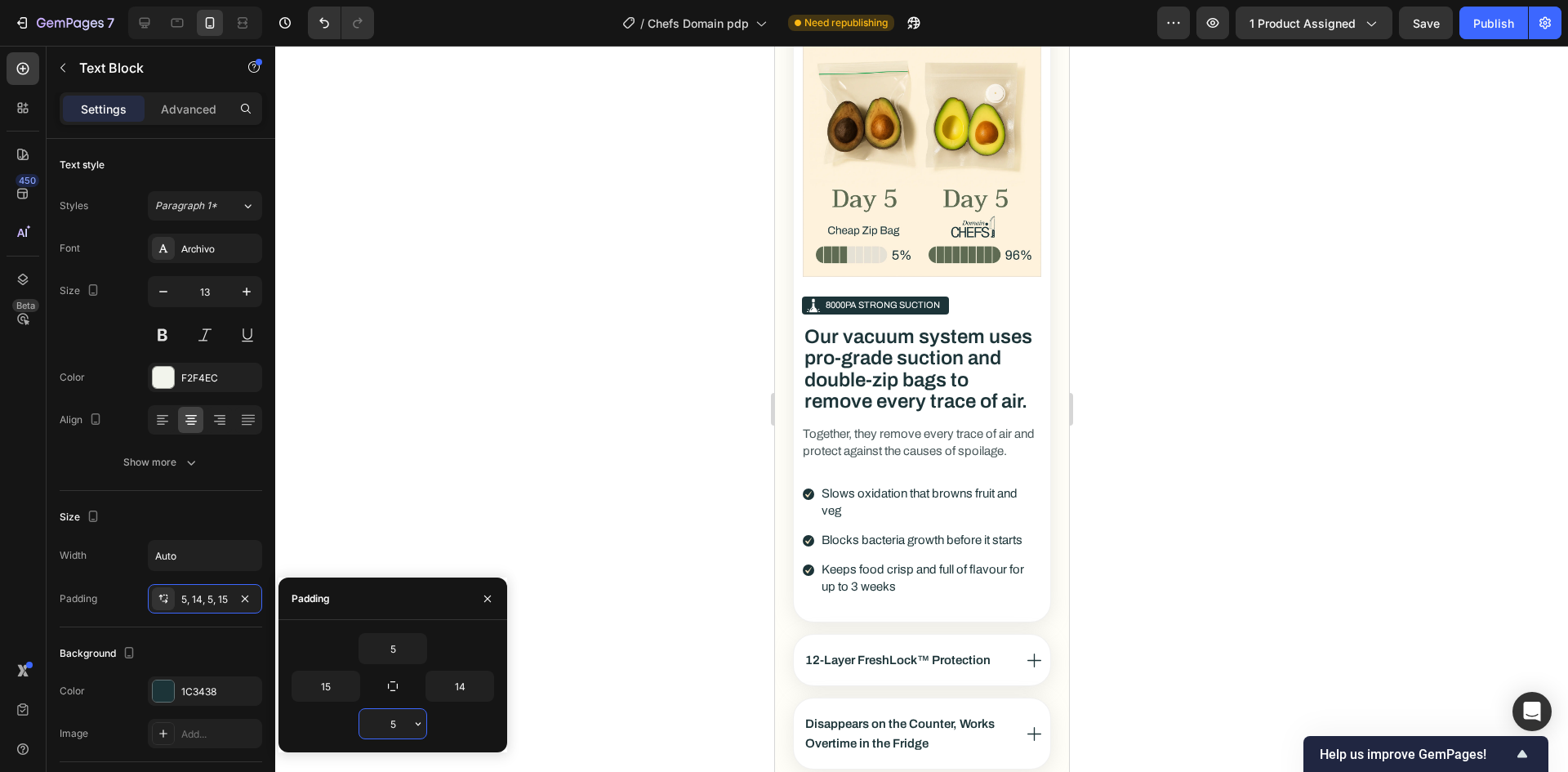
click at [388, 729] on input "5" at bounding box center [393, 723] width 67 height 29
type input "3"
click at [398, 656] on input "5" at bounding box center [393, 648] width 67 height 29
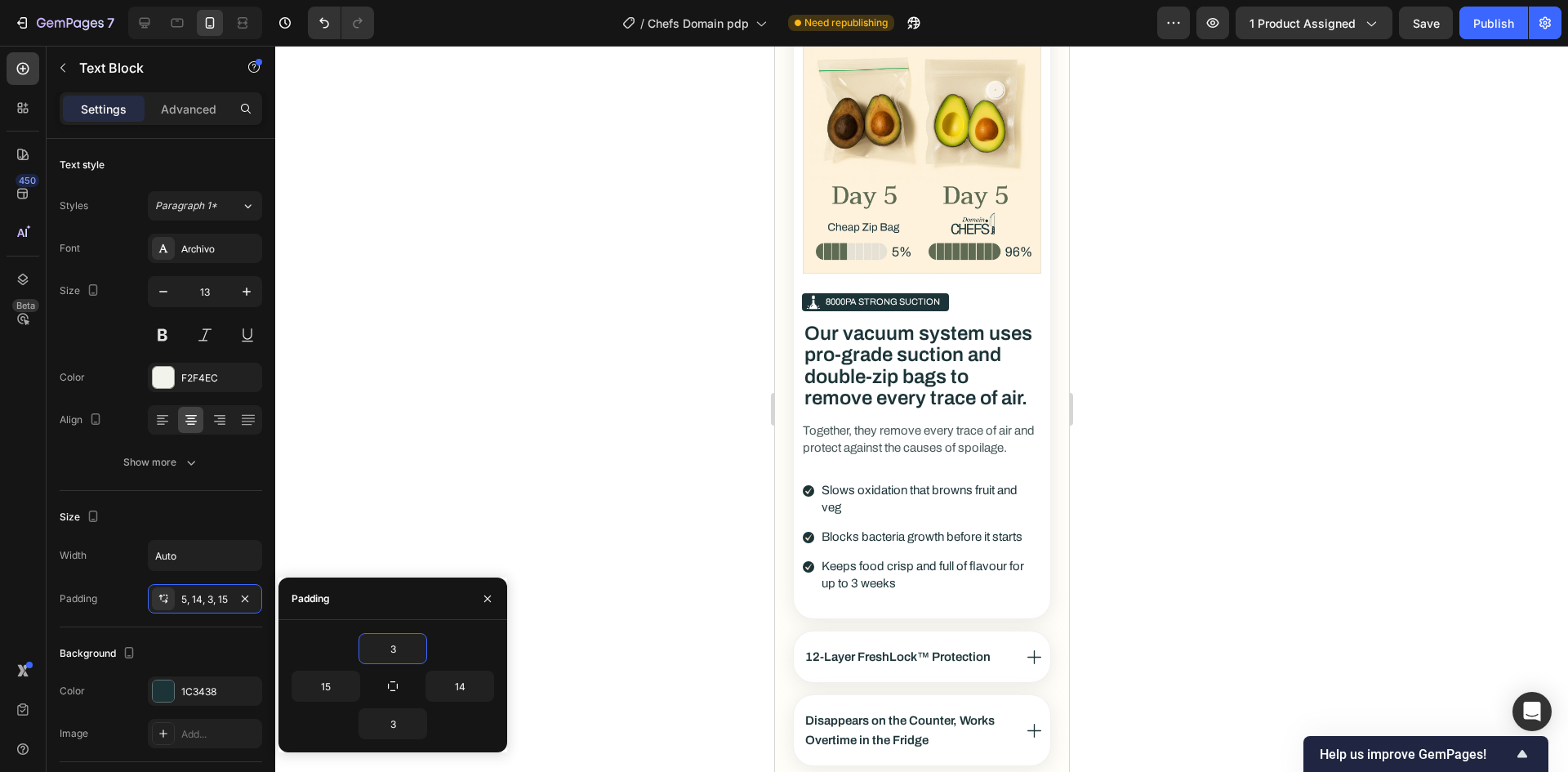
click at [454, 640] on div "3" at bounding box center [393, 648] width 203 height 31
click at [395, 647] on input "3" at bounding box center [393, 648] width 67 height 29
type input "4"
click at [391, 722] on input "3" at bounding box center [393, 723] width 67 height 29
type input "4"
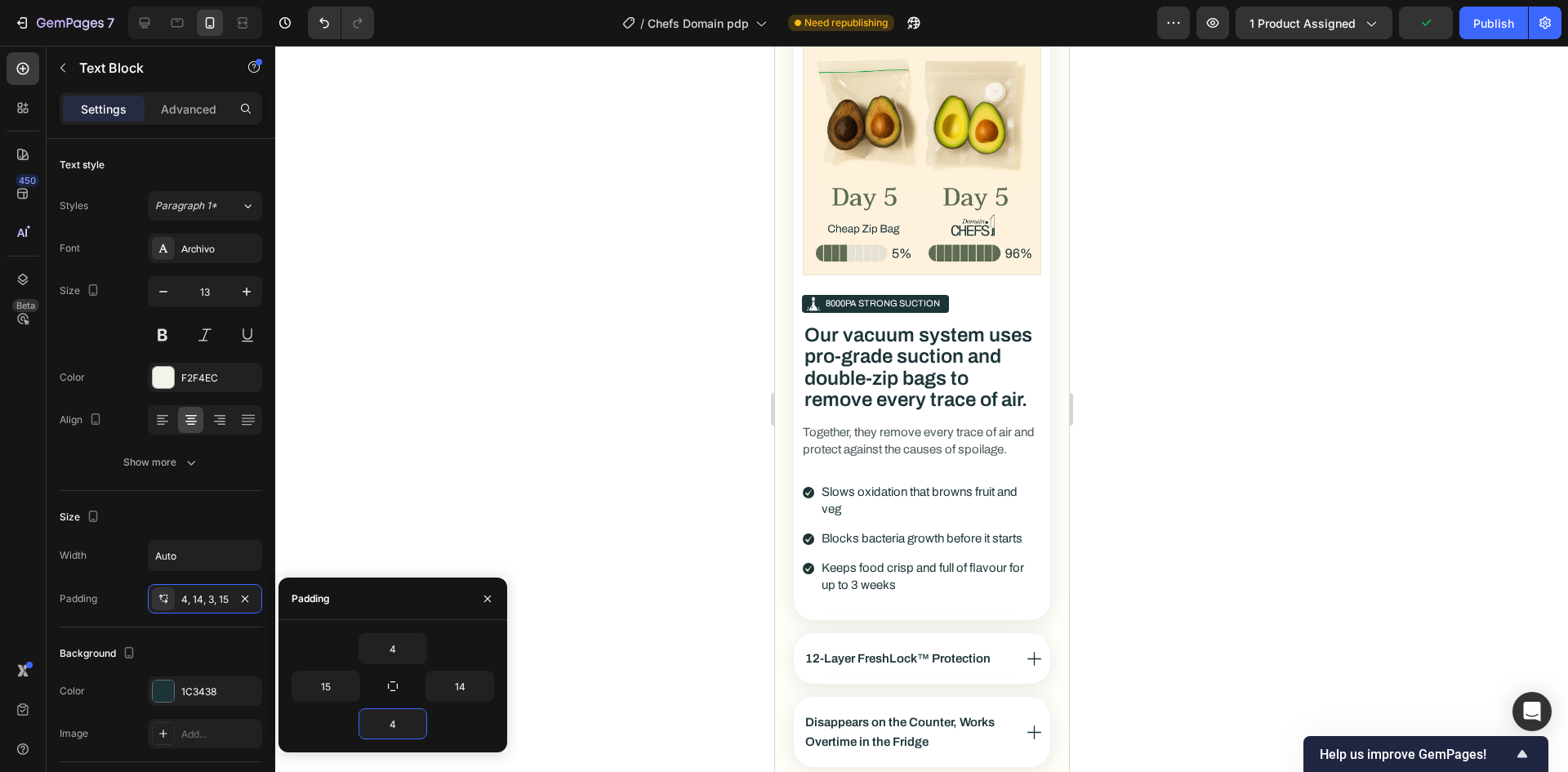
click at [347, 725] on div "4" at bounding box center [393, 723] width 203 height 31
click at [1489, 22] on div "Publish" at bounding box center [1493, 23] width 41 height 17
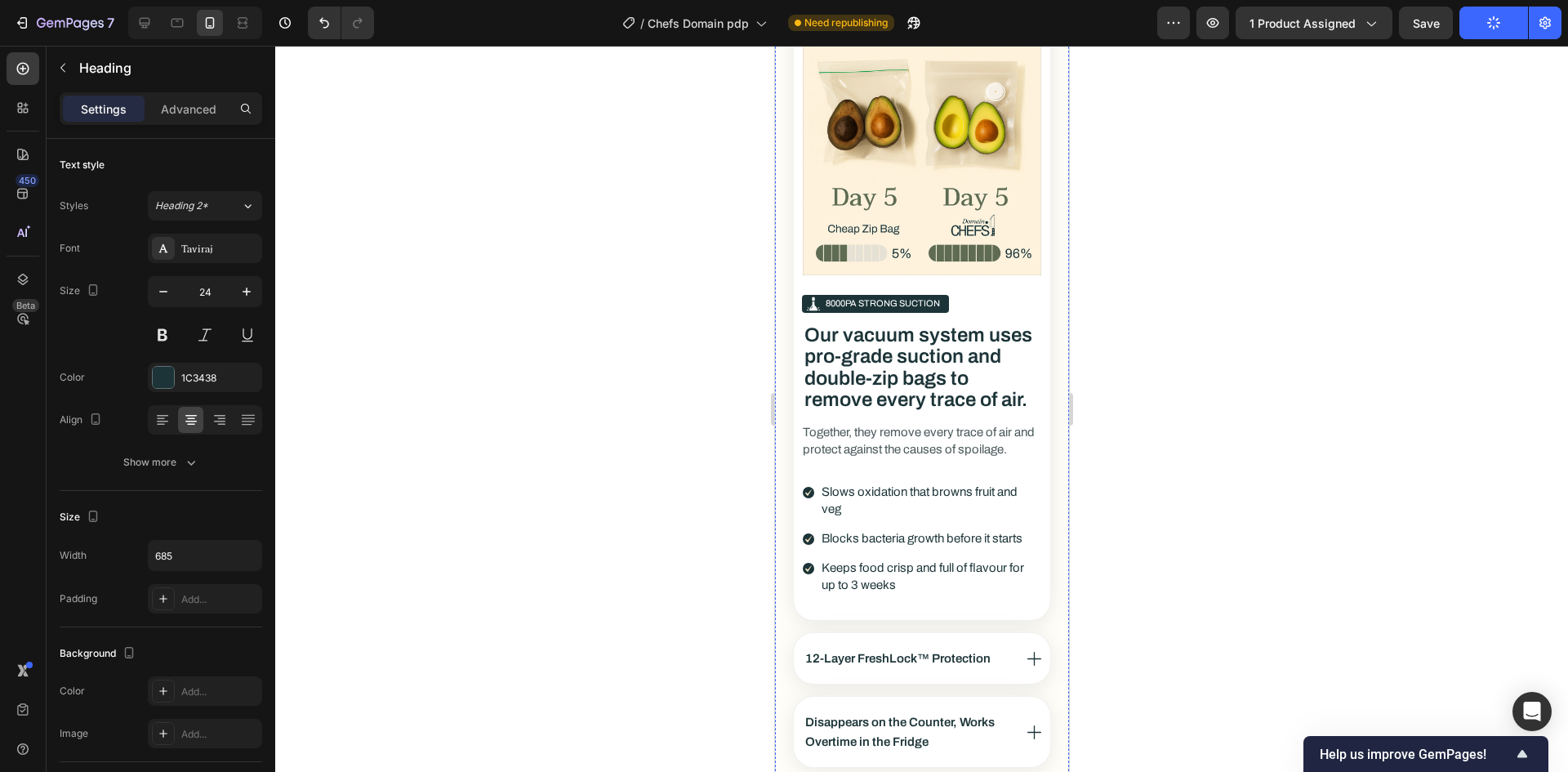
click at [208, 286] on input "24" at bounding box center [205, 291] width 54 height 29
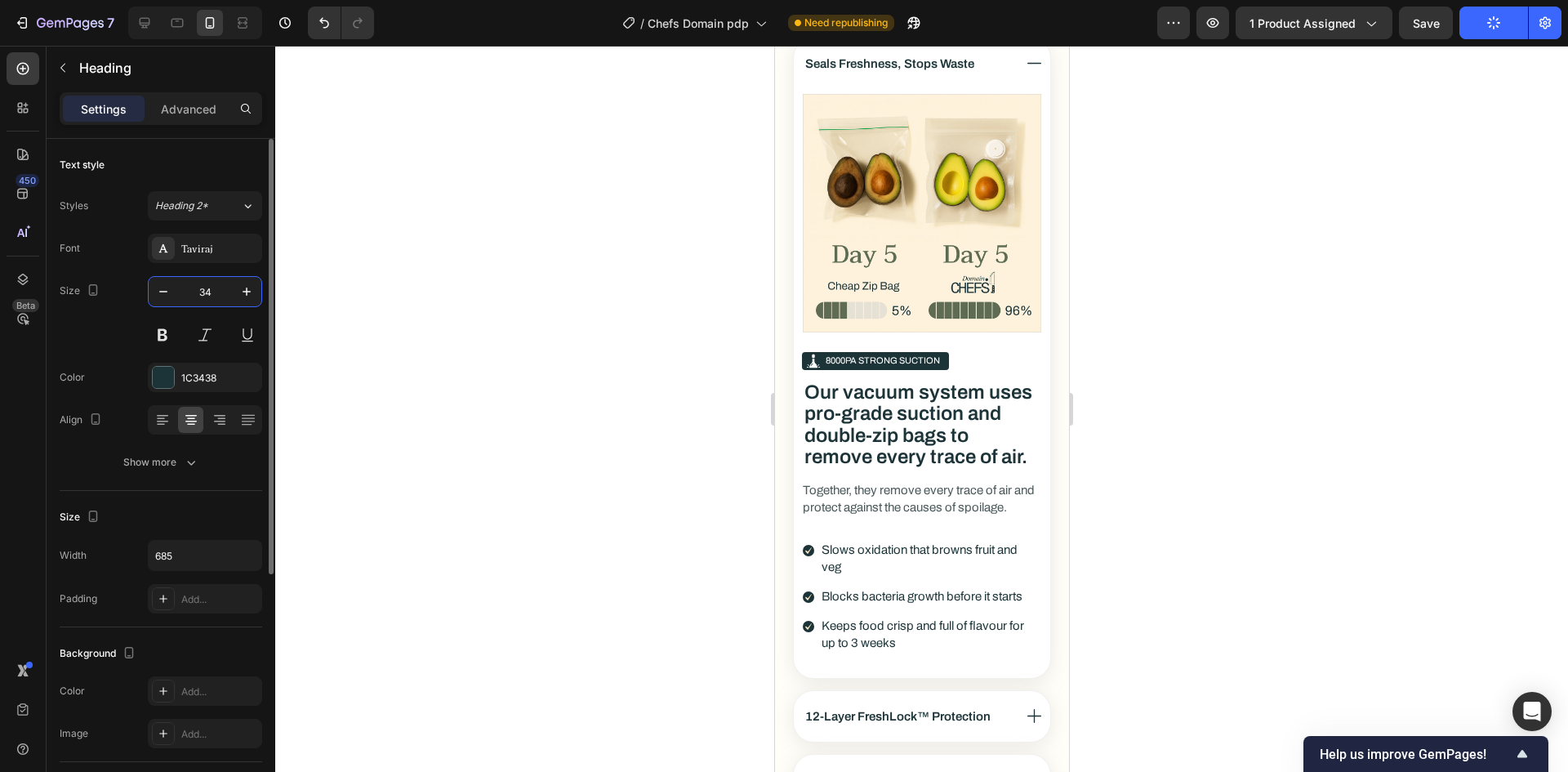
type input "34"
click at [150, 485] on div "Text style Styles Heading 2* Font Taviraj Size 34 Color 1C3438 Align Show more" at bounding box center [161, 315] width 203 height 352
click at [155, 471] on button "Show more" at bounding box center [161, 462] width 203 height 29
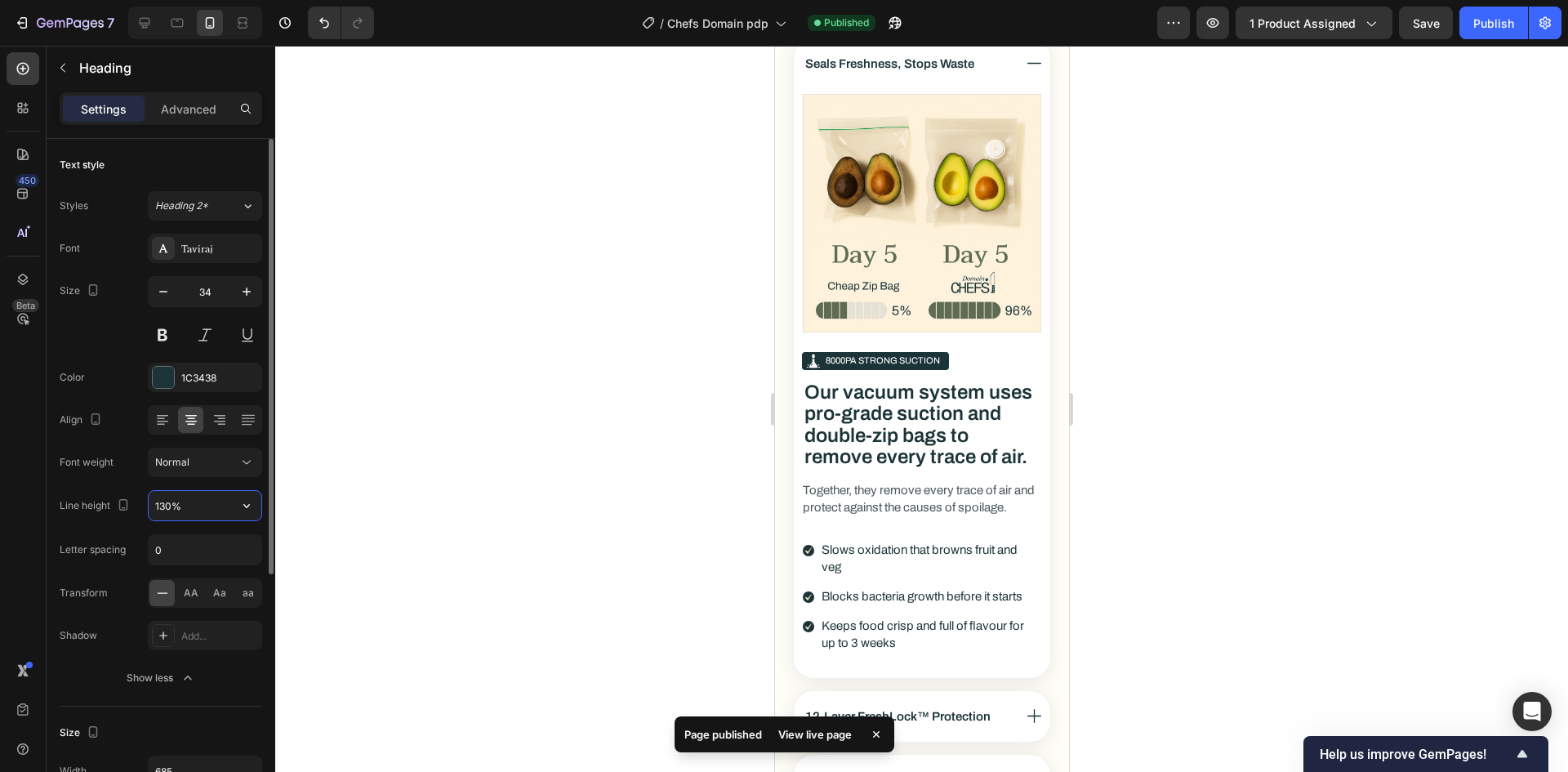
click at [157, 516] on input "130%" at bounding box center [205, 505] width 113 height 29
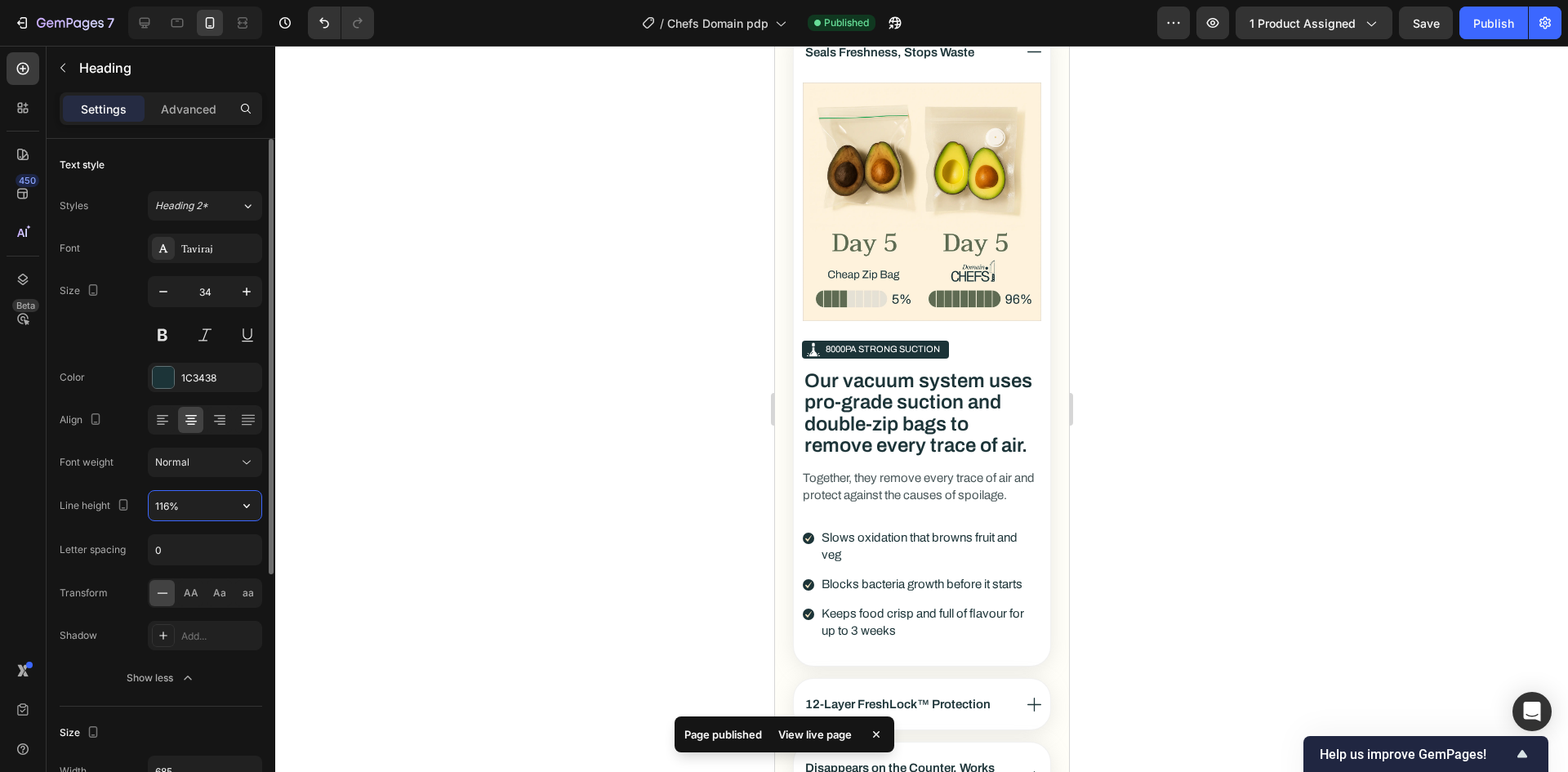
type input "116%"
click at [137, 467] on div "Font weight Normal" at bounding box center [161, 462] width 203 height 29
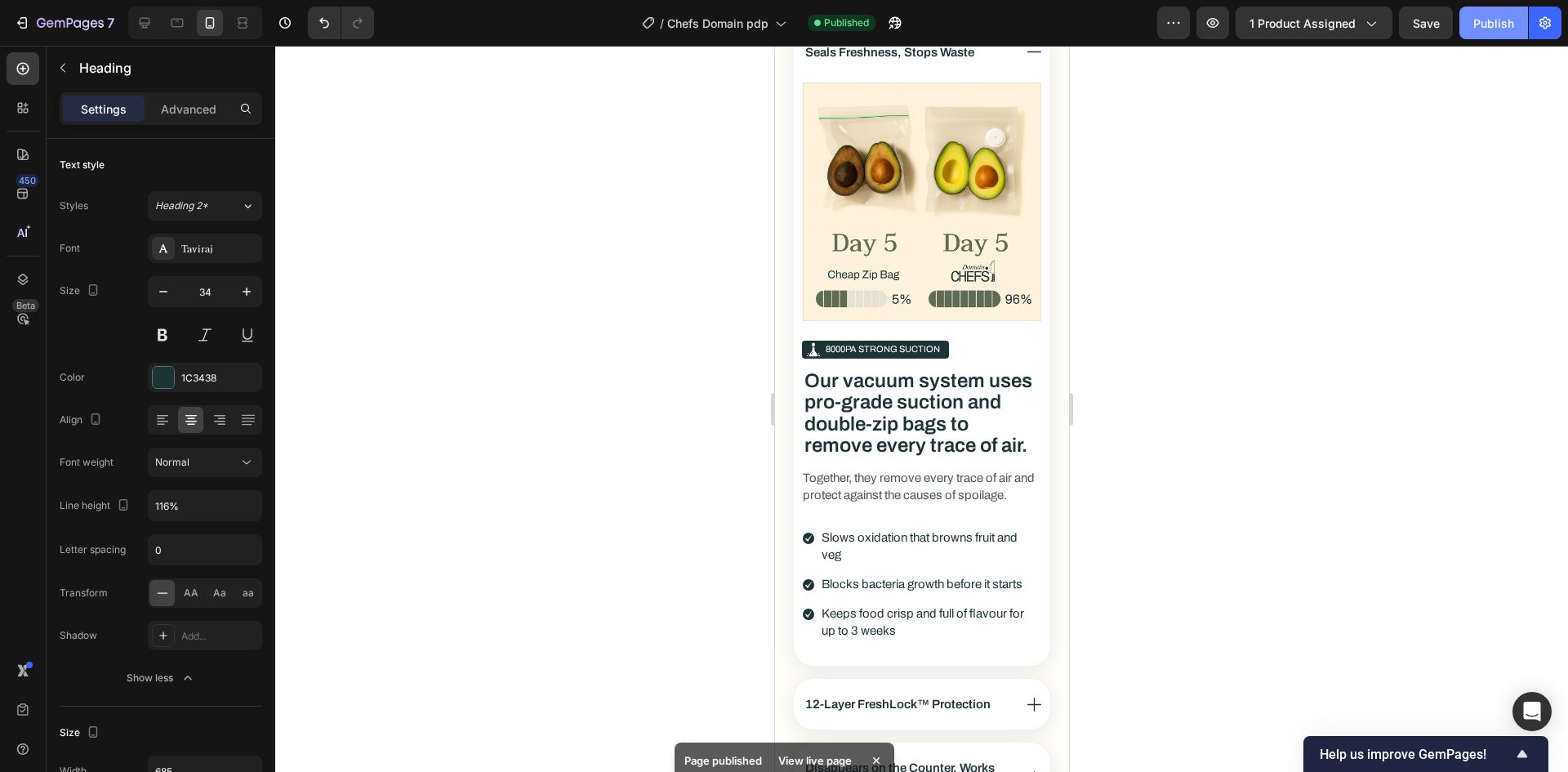
click at [1484, 21] on div "Publish" at bounding box center [1493, 23] width 41 height 17
click at [199, 122] on div "Settings Advanced" at bounding box center [161, 108] width 203 height 33
click at [196, 113] on p "Advanced" at bounding box center [189, 109] width 56 height 17
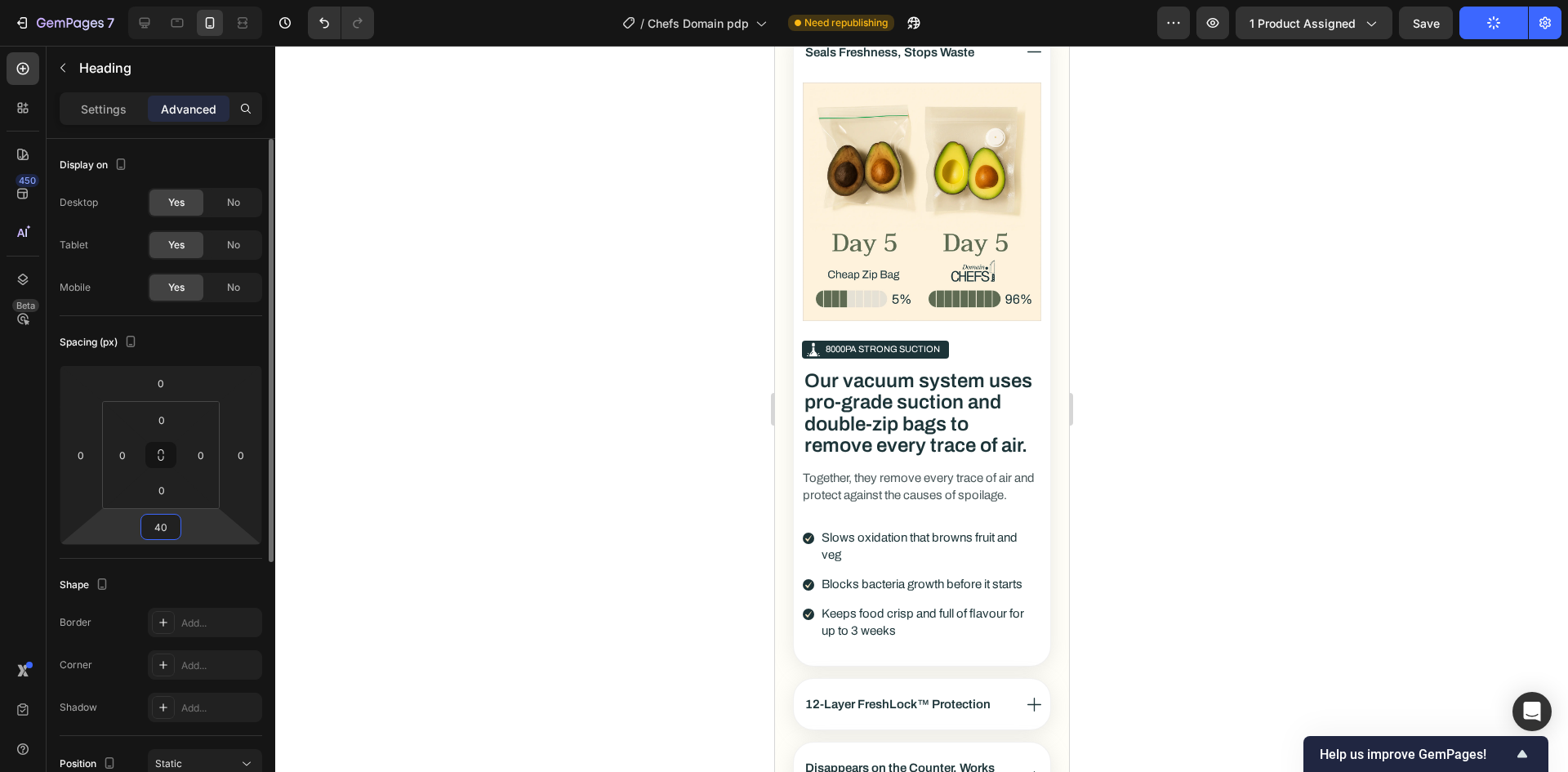
click at [165, 534] on input "40" at bounding box center [161, 527] width 33 height 25
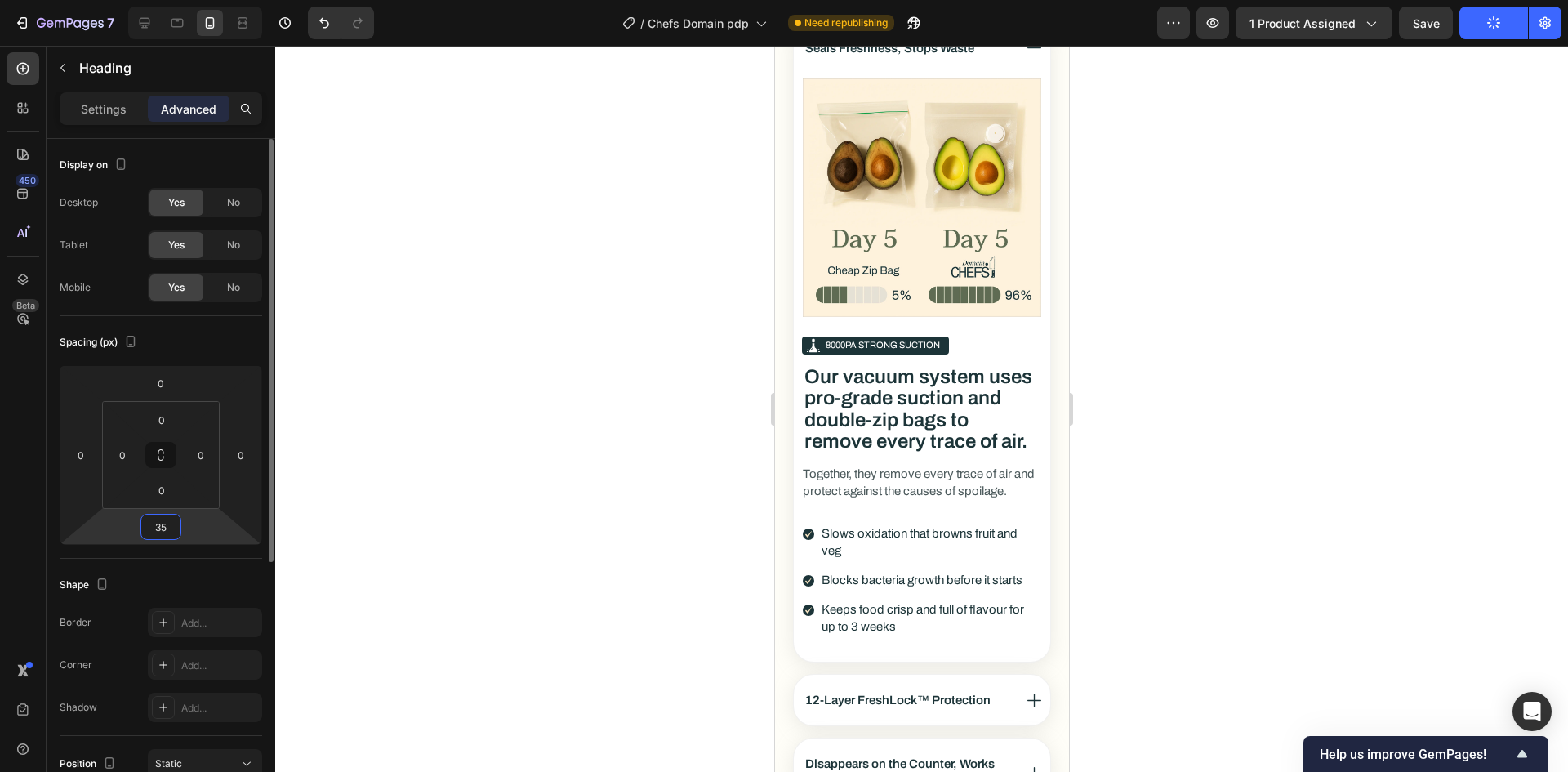
type input "35"
click at [158, 572] on div "Shape" at bounding box center [161, 585] width 203 height 26
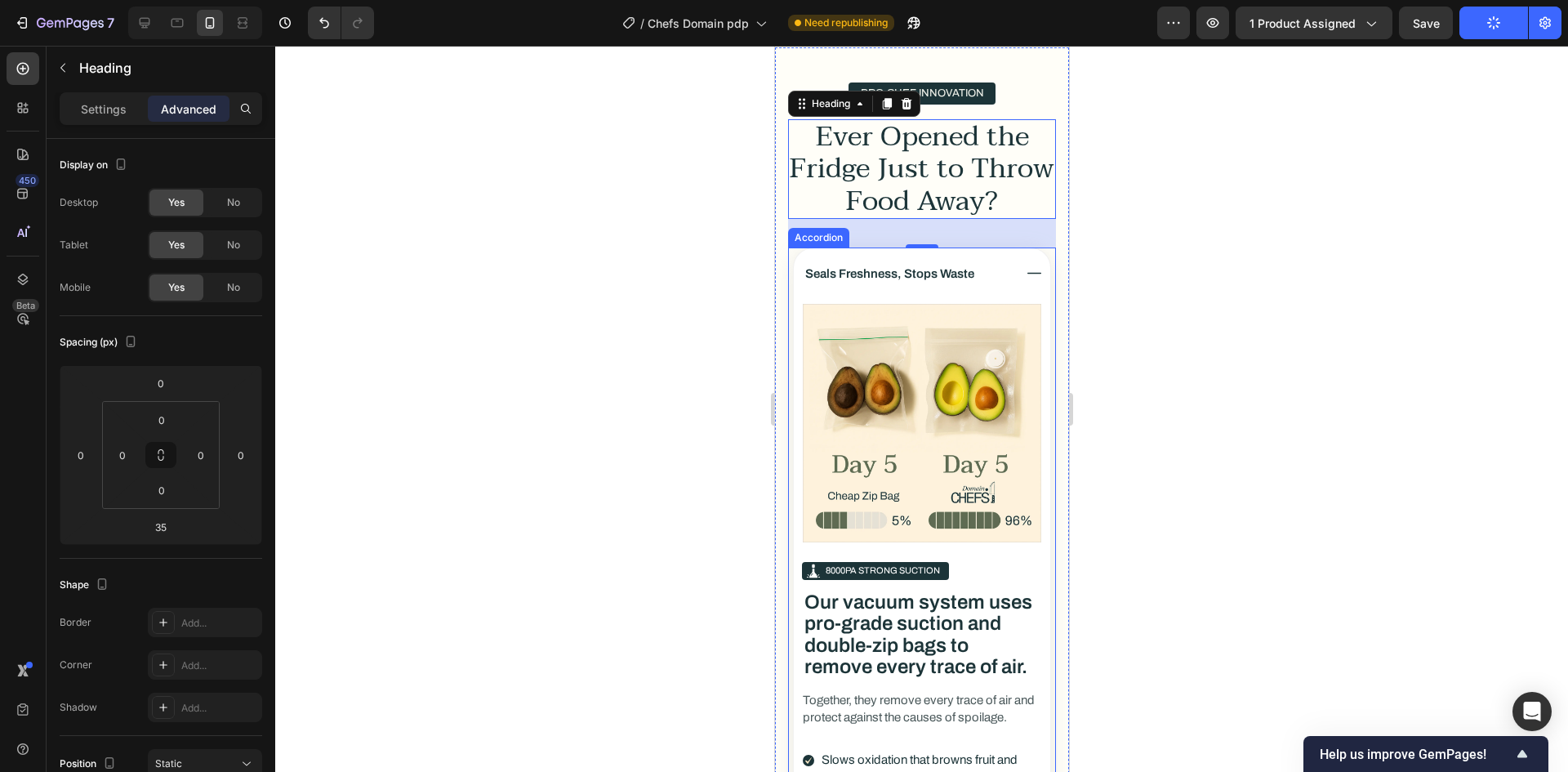
scroll to position [3282, 0]
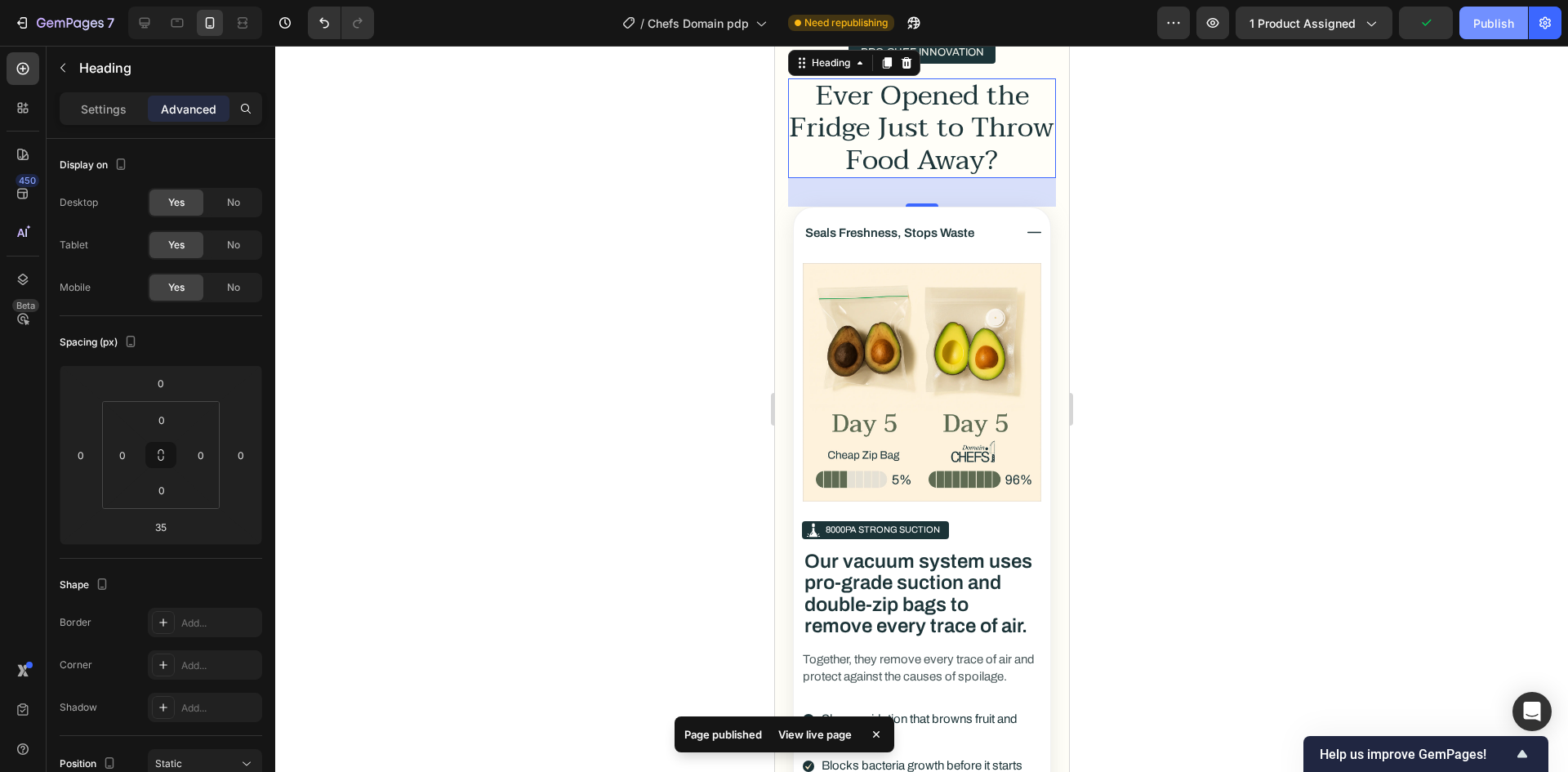
click at [1503, 30] on div "Publish" at bounding box center [1493, 23] width 41 height 17
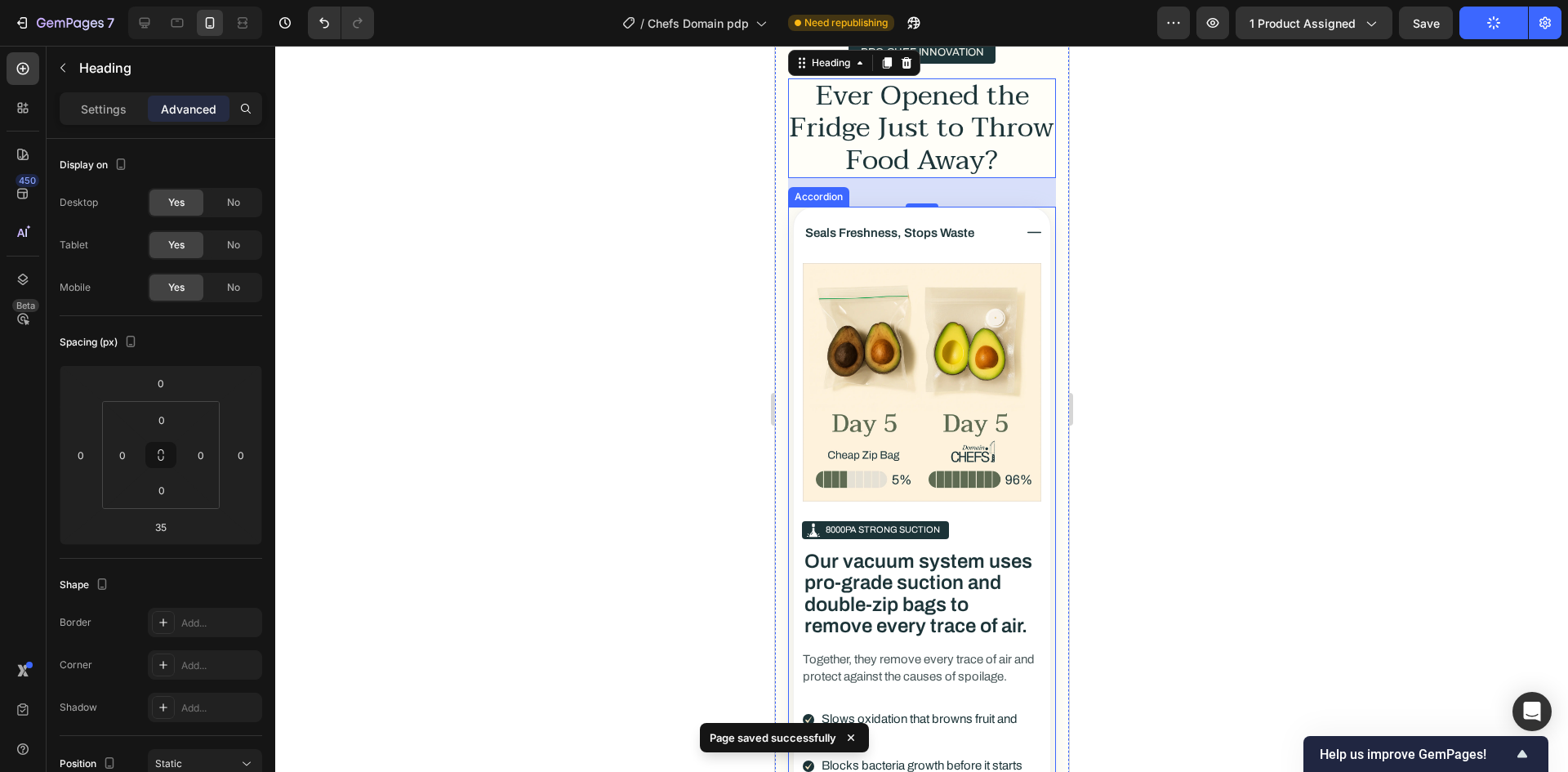
click at [882, 223] on p "Seals Freshness, Stops Waste" at bounding box center [888, 233] width 169 height 20
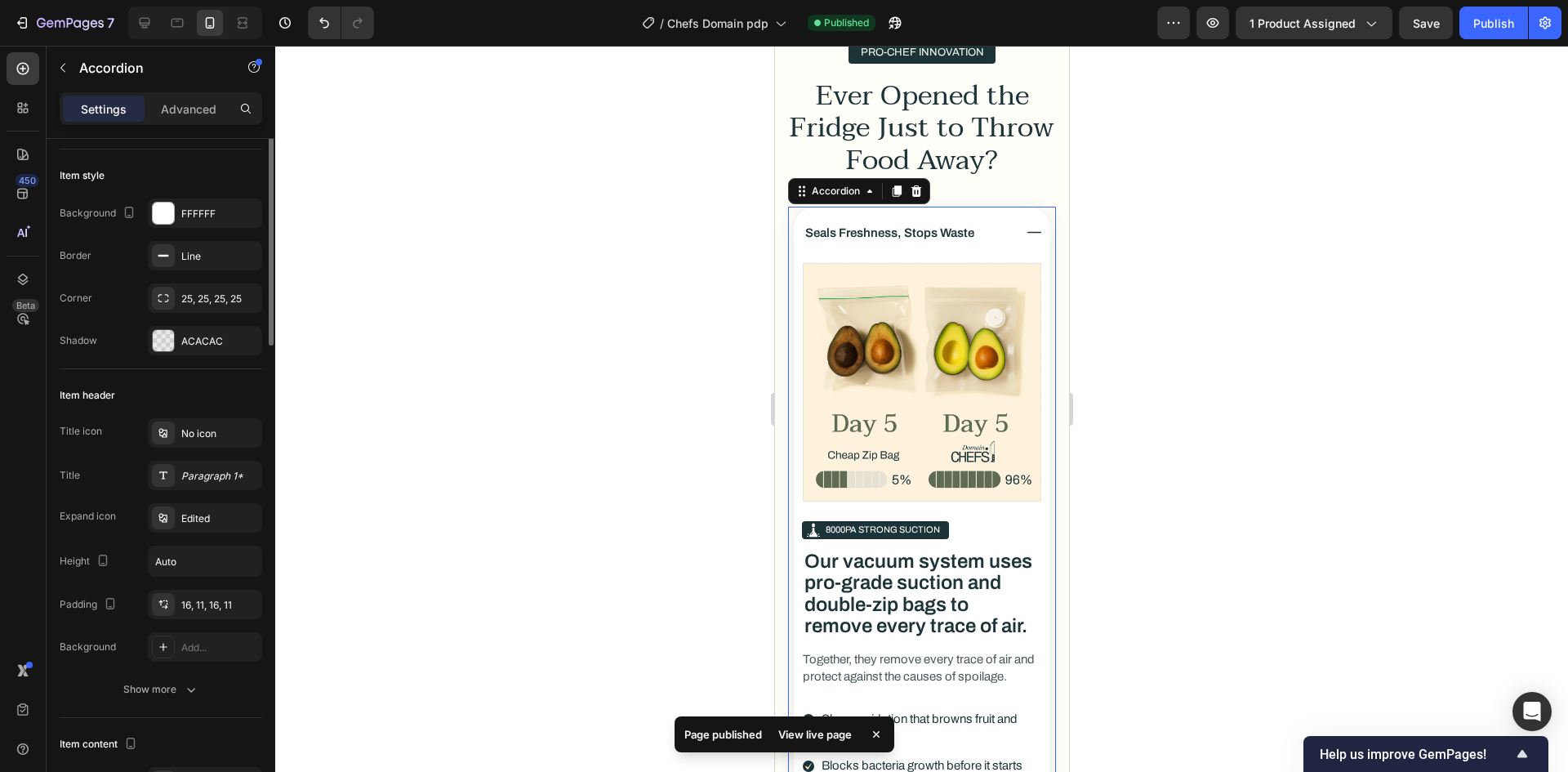
scroll to position [0, 0]
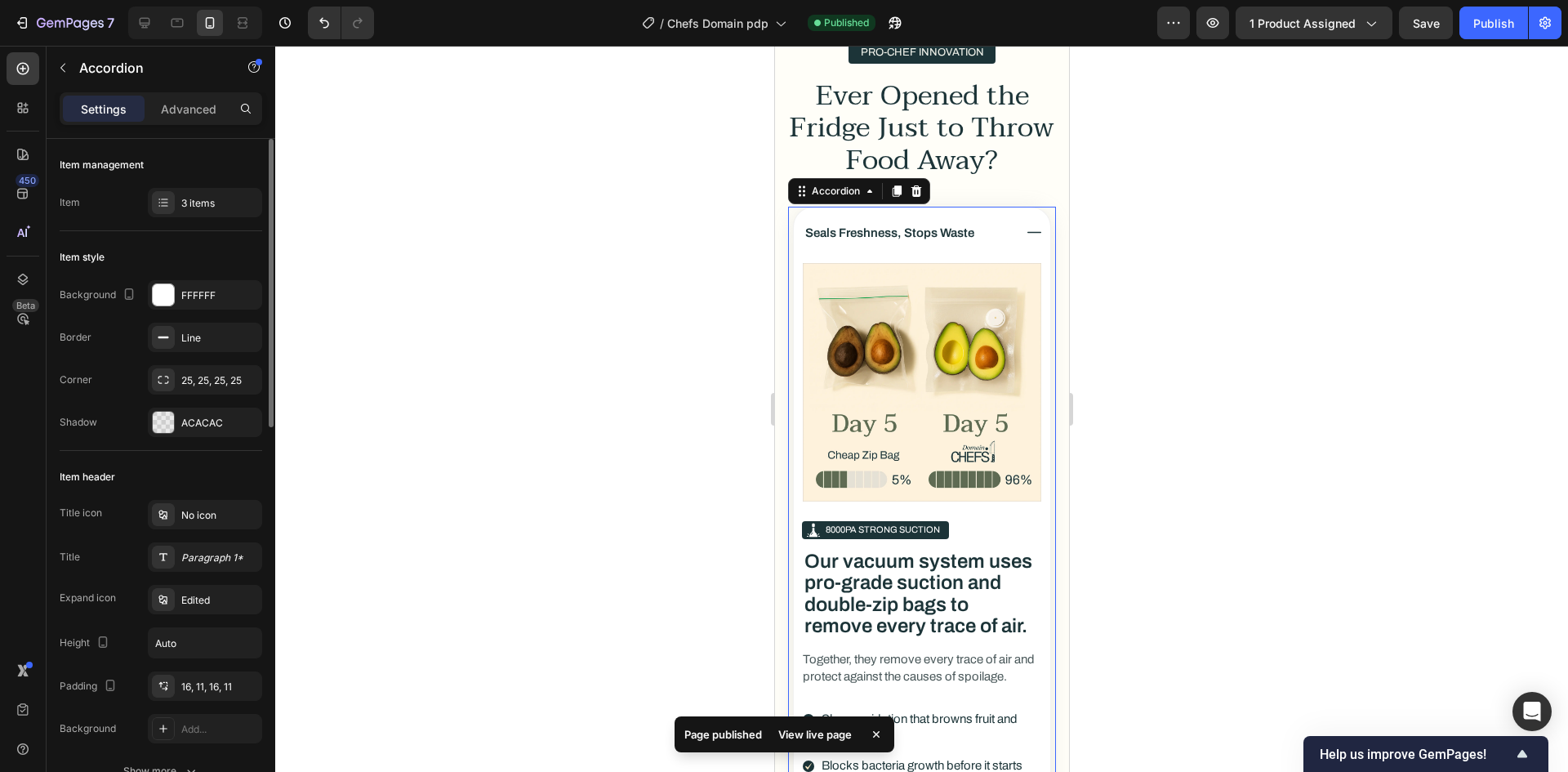
click at [209, 574] on div "Title icon No icon Title Paragraph 1* Expand icon Edited Height Auto Padding 16…" at bounding box center [161, 622] width 203 height 244
click at [184, 557] on div "Paragraph 1*" at bounding box center [219, 558] width 77 height 15
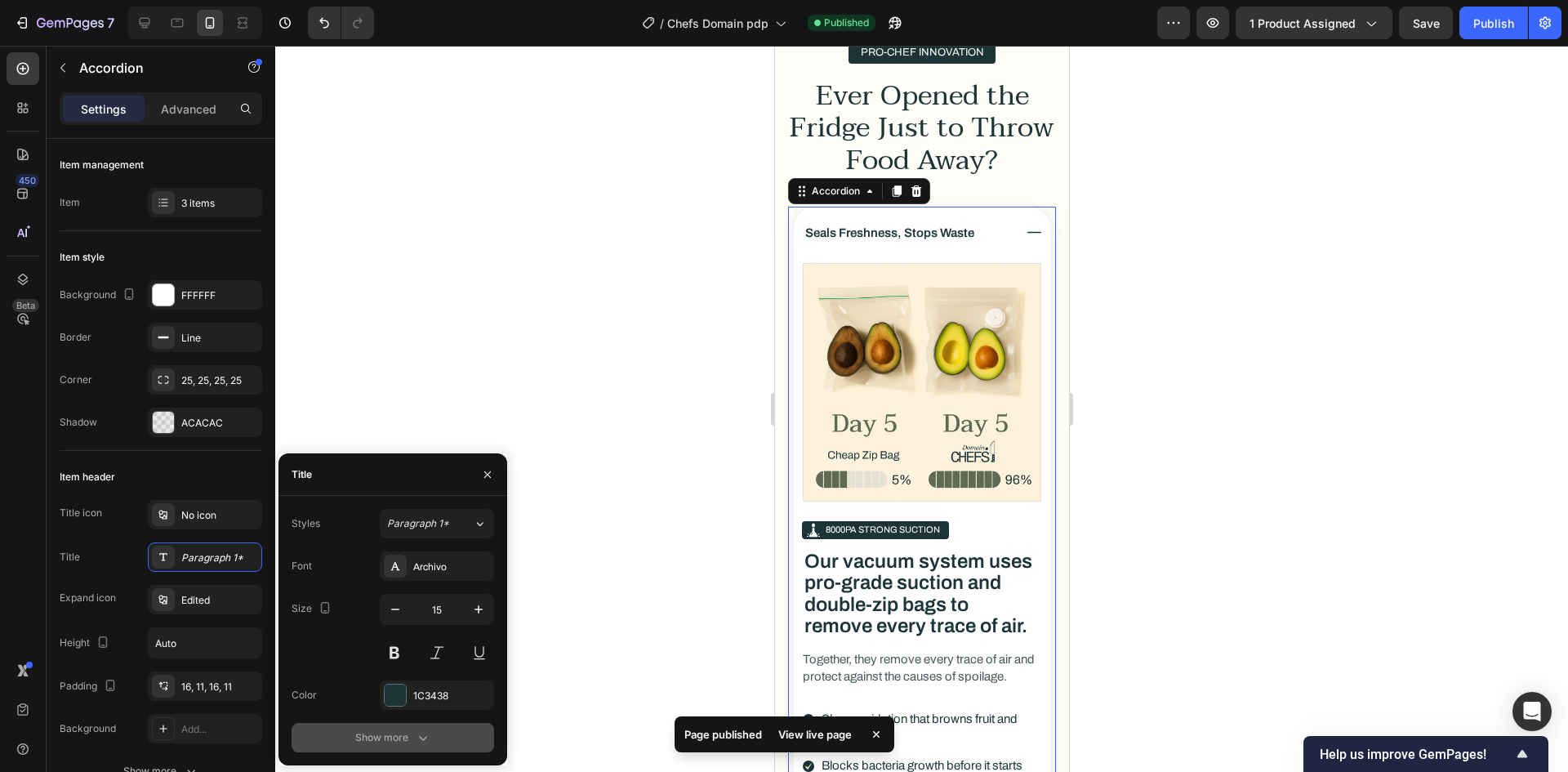
click at [373, 746] on button "Show more" at bounding box center [393, 737] width 203 height 29
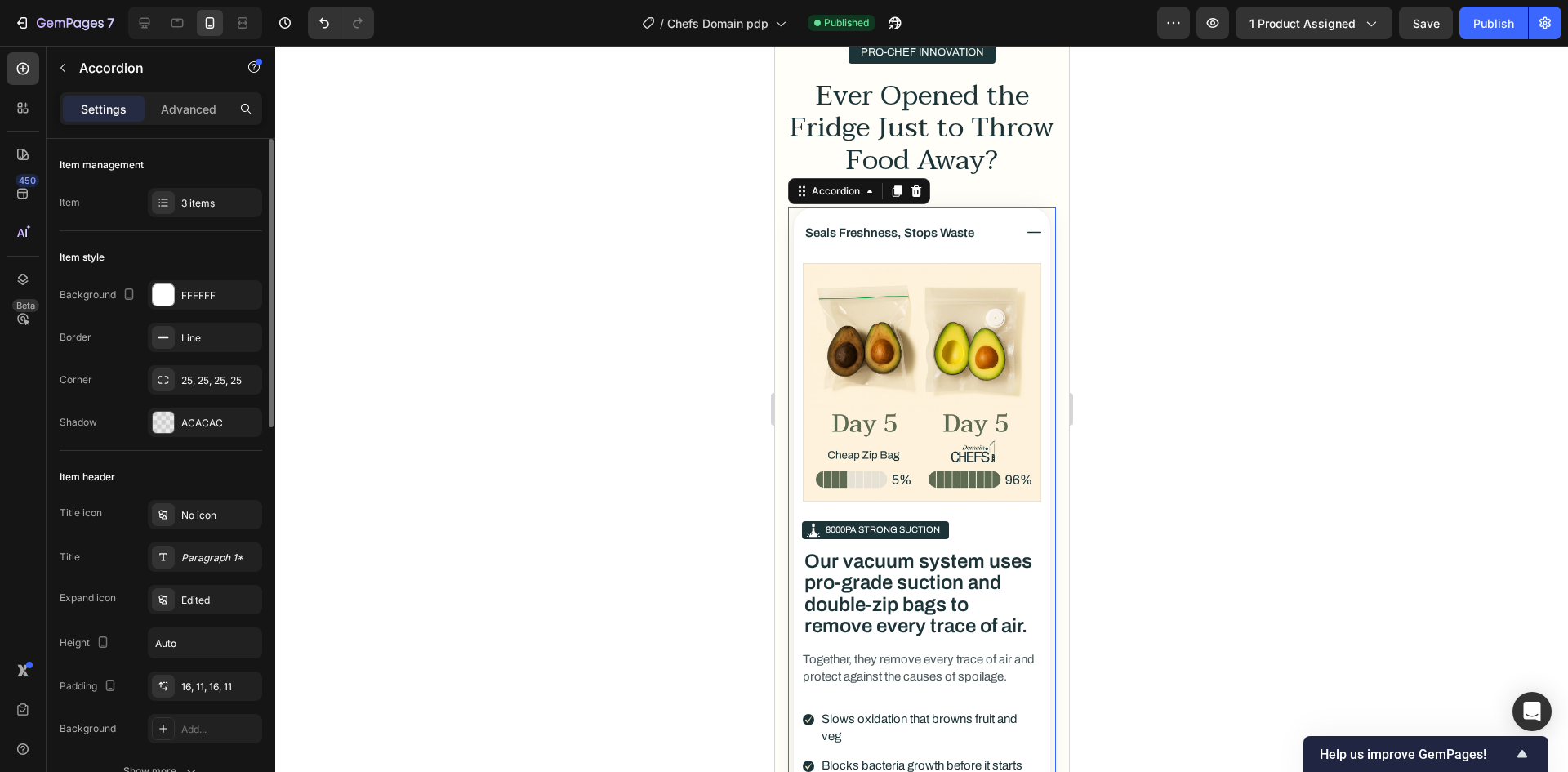
click at [101, 534] on div "Title icon No icon Title Paragraph 1* Expand icon Edited Height Auto Padding 16…" at bounding box center [161, 622] width 203 height 244
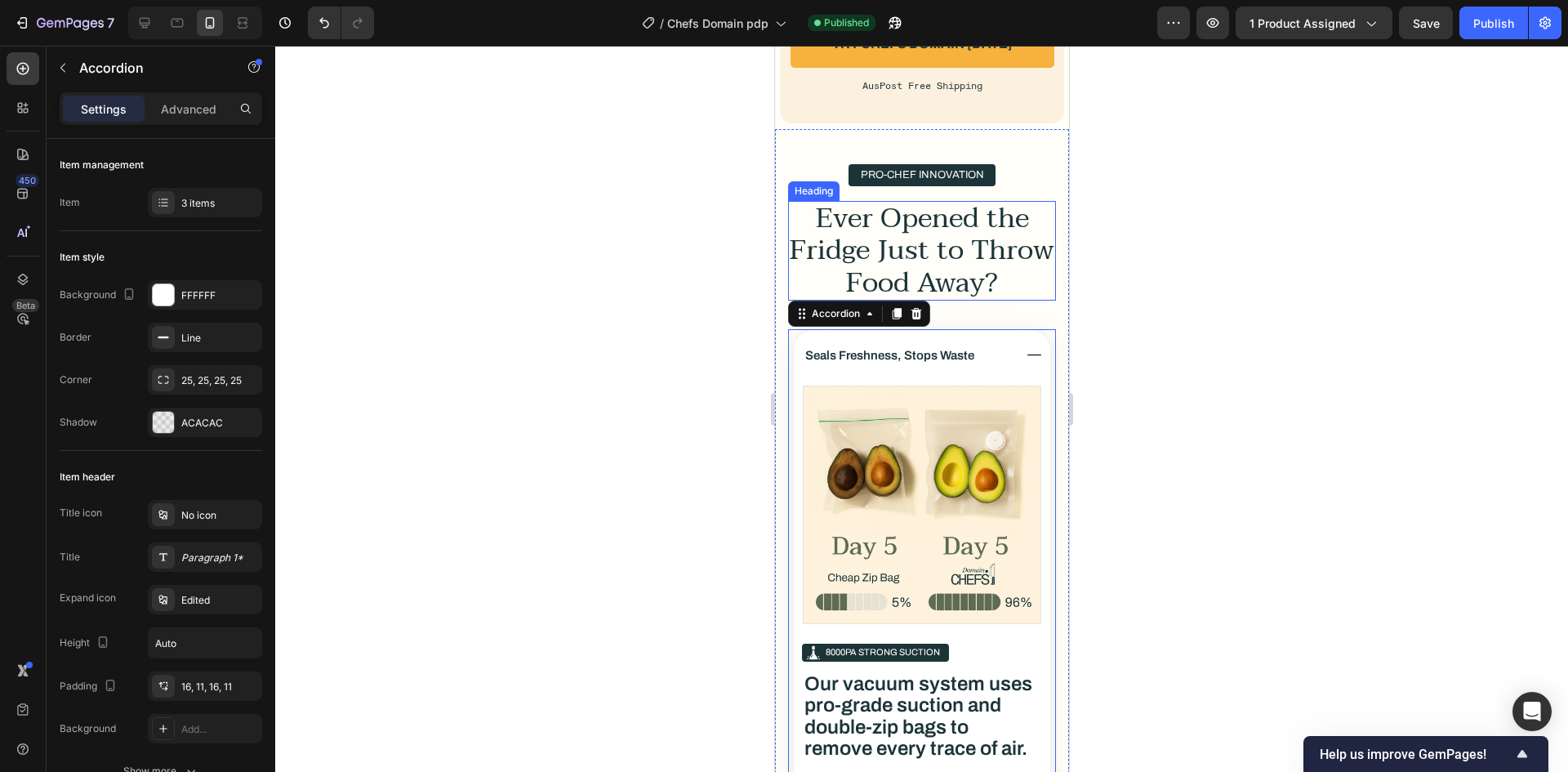
scroll to position [3119, 0]
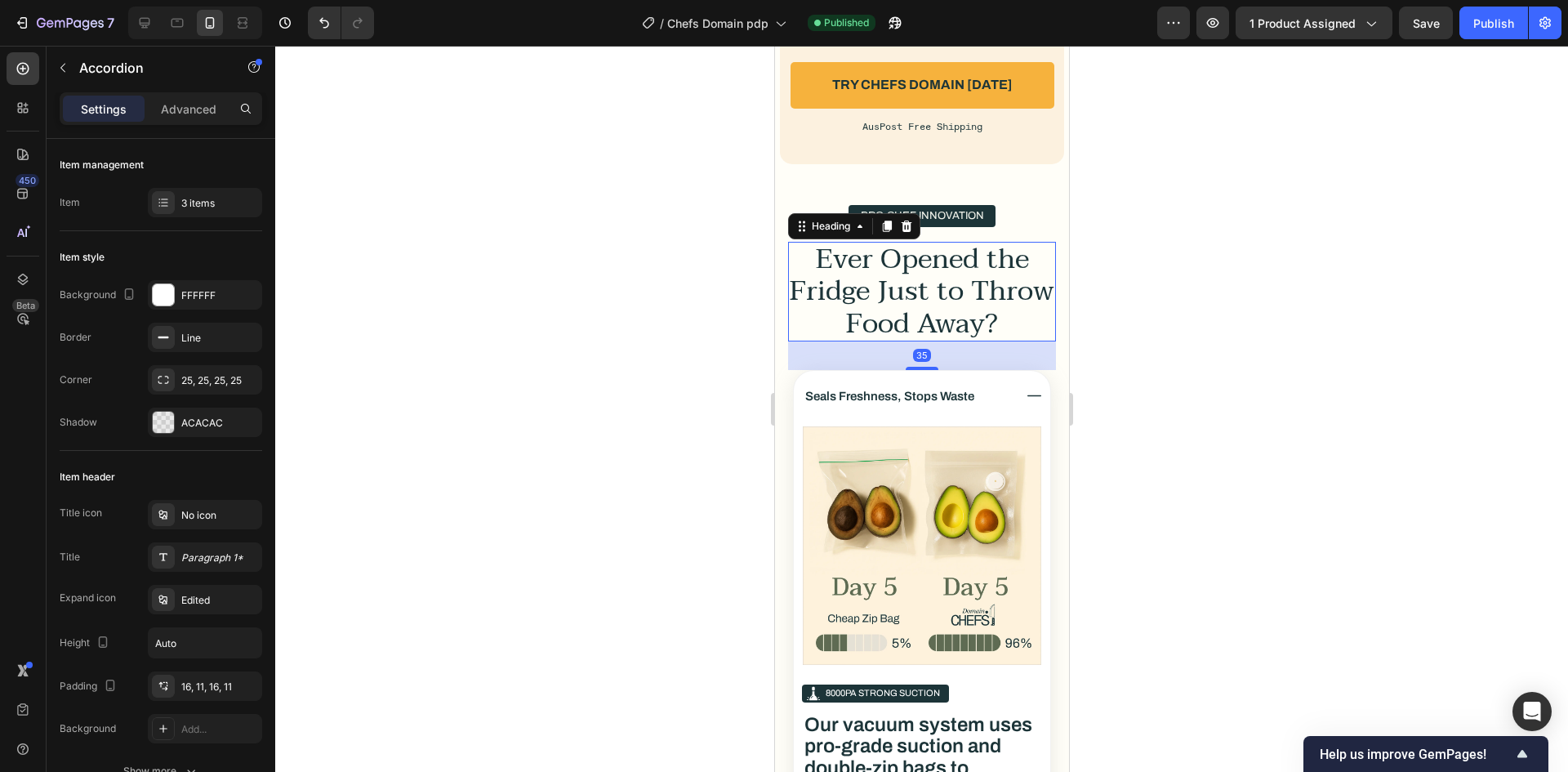
click at [902, 257] on h2 "Ever Opened the Fridge Just to Throw Food Away?" at bounding box center [921, 292] width 268 height 100
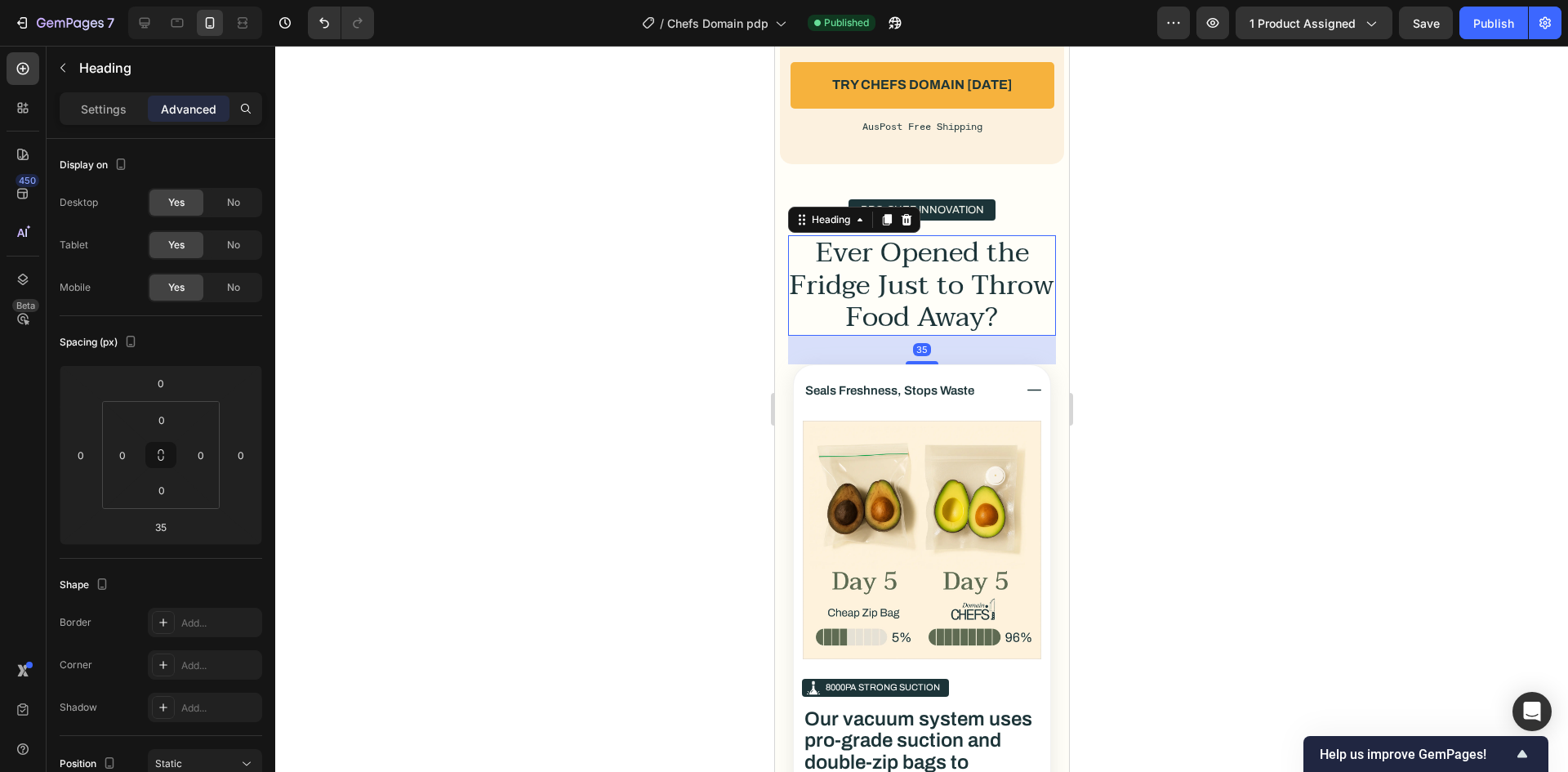
click at [885, 226] on icon at bounding box center [886, 220] width 9 height 11
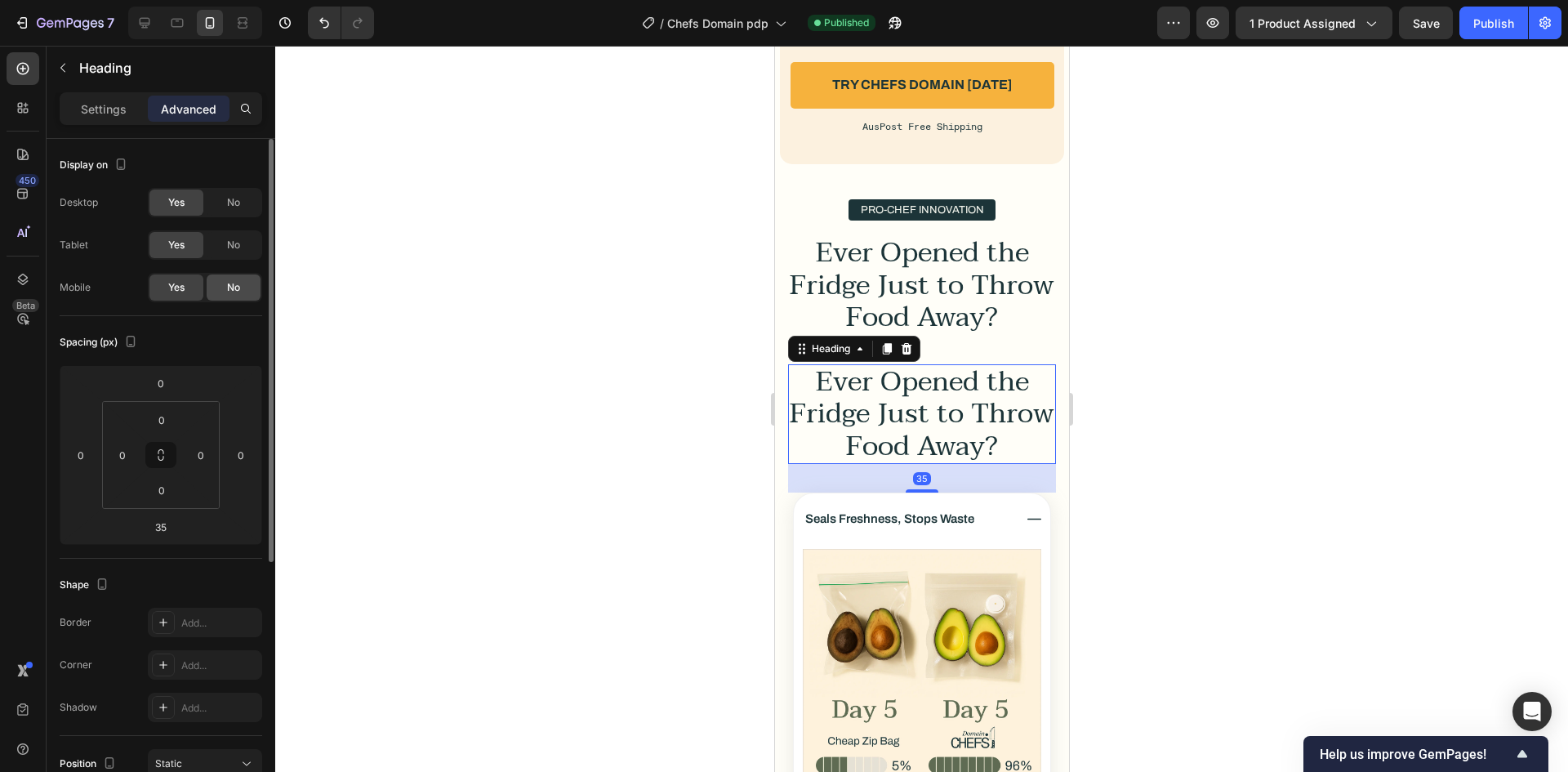
click at [233, 281] on span "No" at bounding box center [233, 287] width 13 height 15
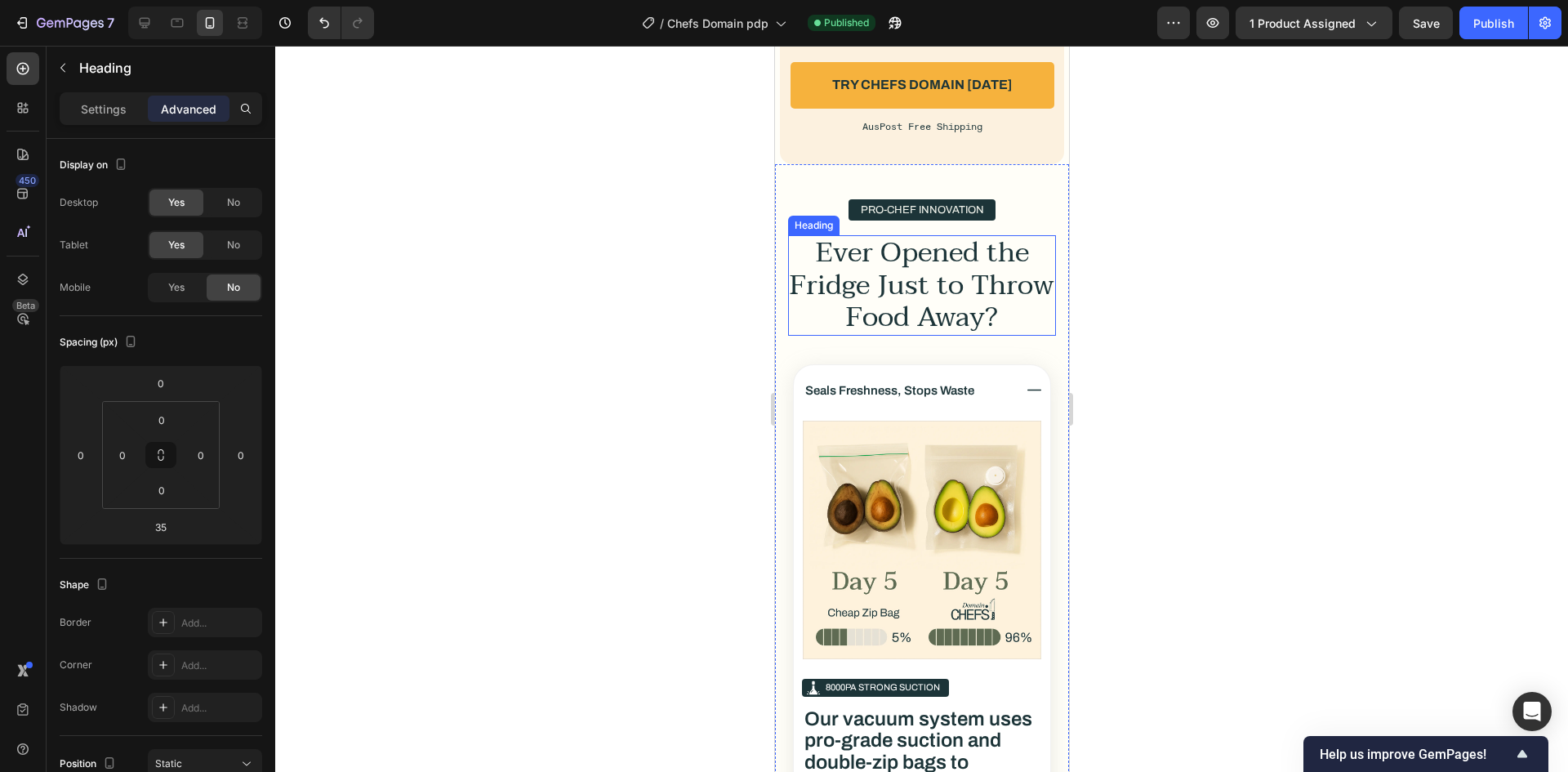
click at [908, 282] on h2 "Ever Opened the Fridge Just to Throw Food Away?" at bounding box center [921, 285] width 268 height 100
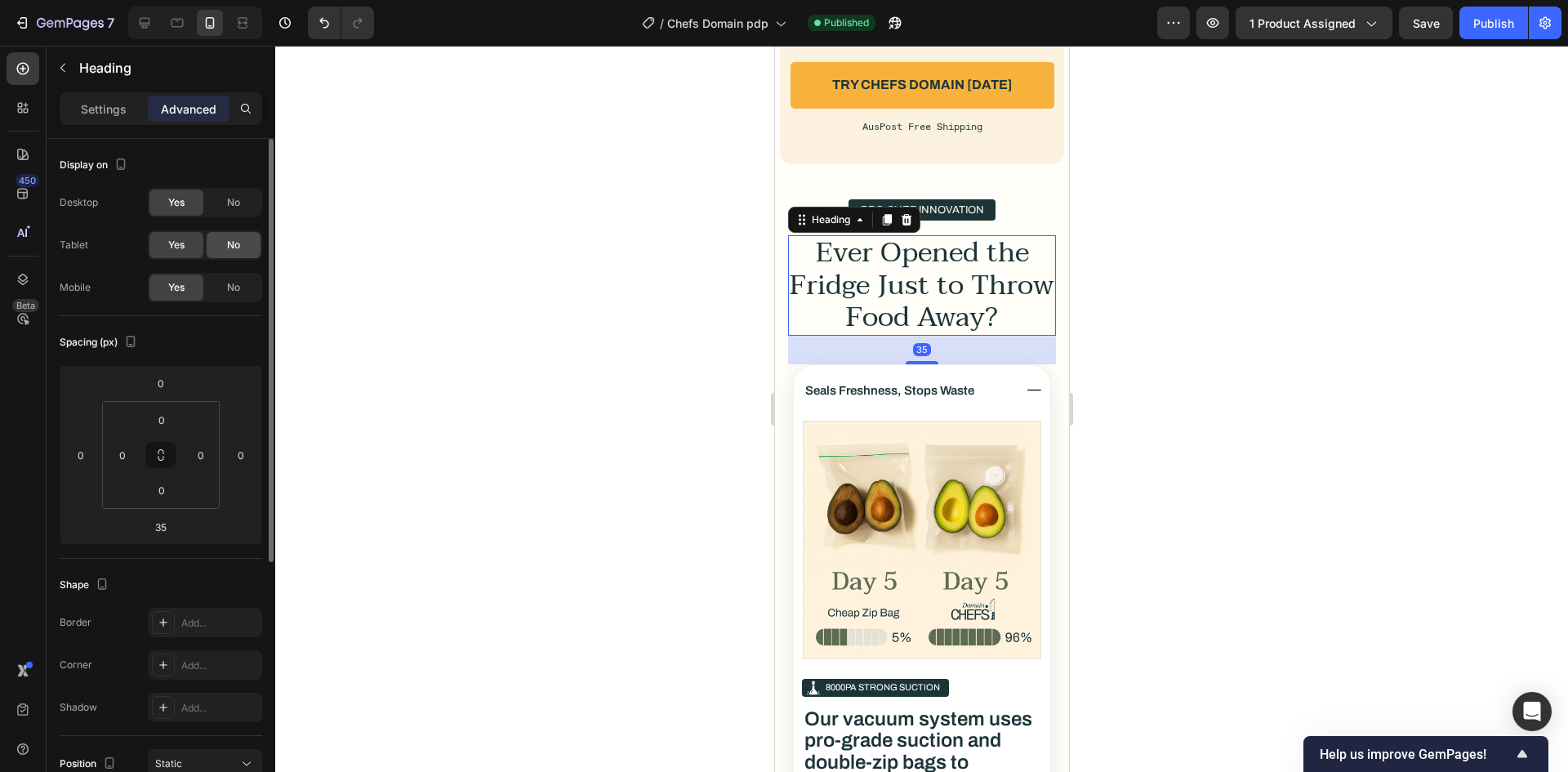
click at [249, 248] on div "No" at bounding box center [234, 245] width 54 height 26
click at [239, 202] on span "No" at bounding box center [233, 202] width 13 height 15
click at [910, 285] on h2 "Ever Opened the Fridge Just to Throw Food Away?" at bounding box center [921, 285] width 268 height 100
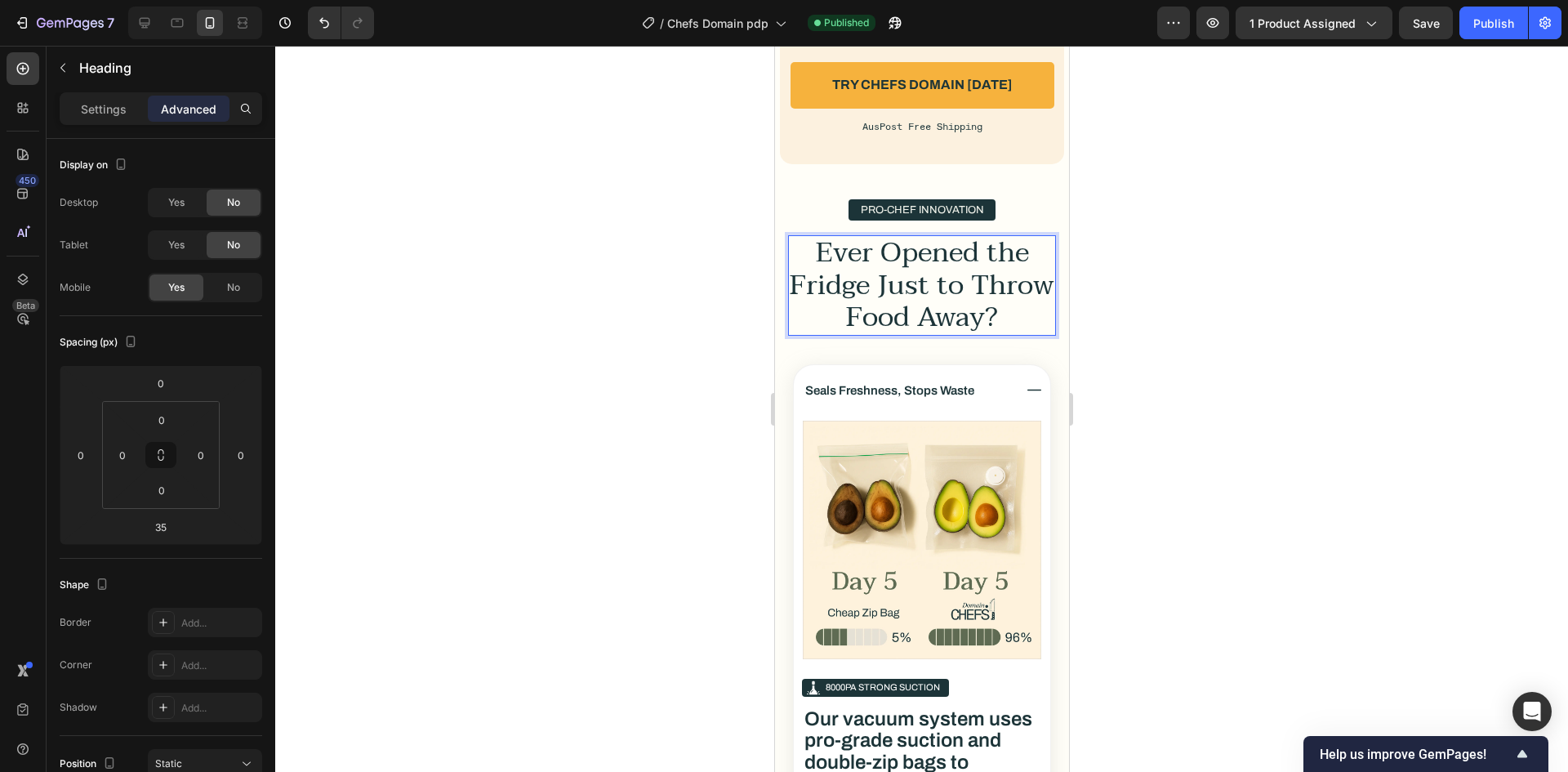
click at [910, 285] on p "Ever Opened the Fridge Just to Throw Food Away?" at bounding box center [920, 285] width 265 height 96
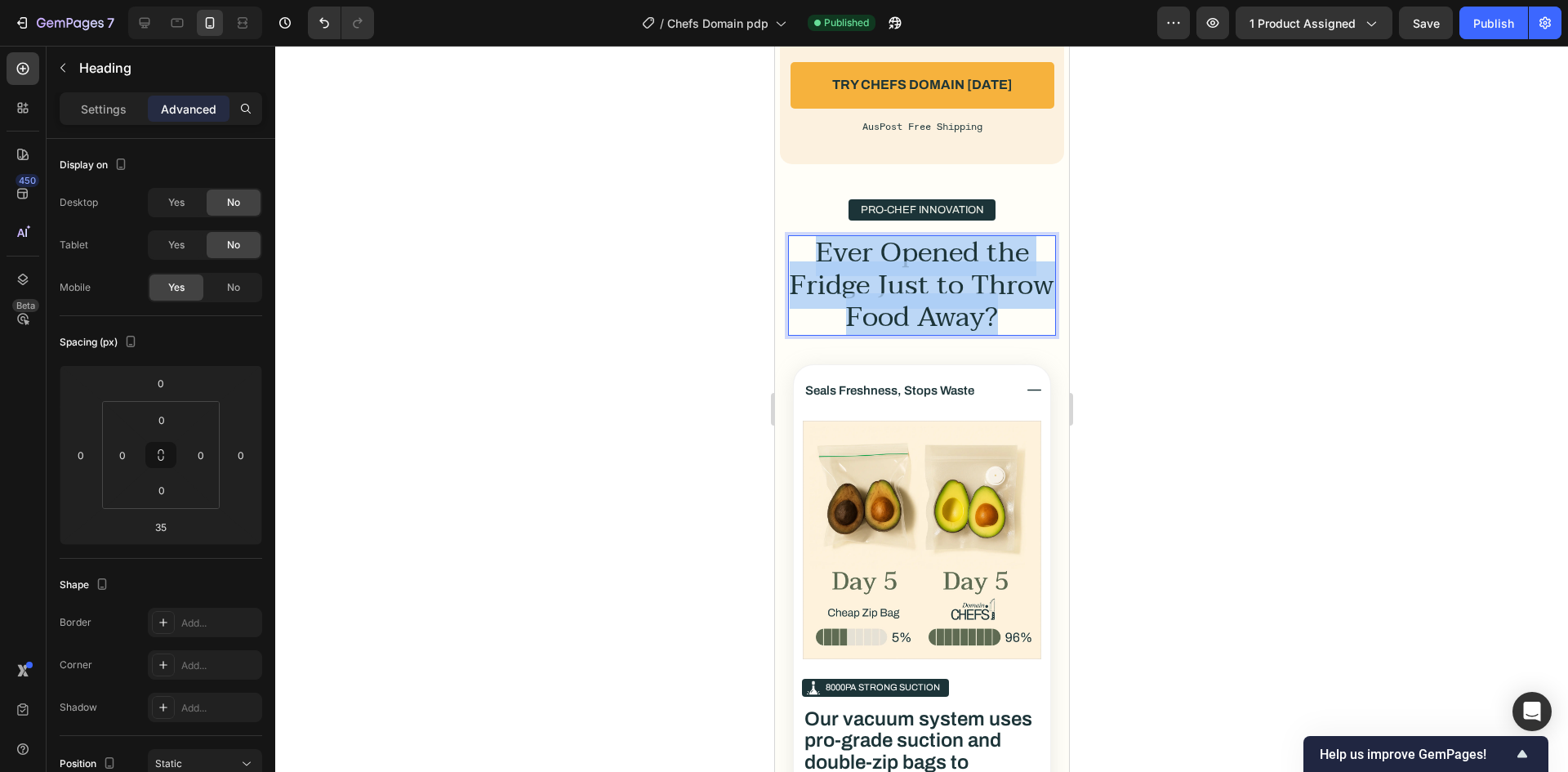
click at [910, 285] on p "Ever Opened the Fridge Just to Throw Food Away?" at bounding box center [920, 285] width 265 height 96
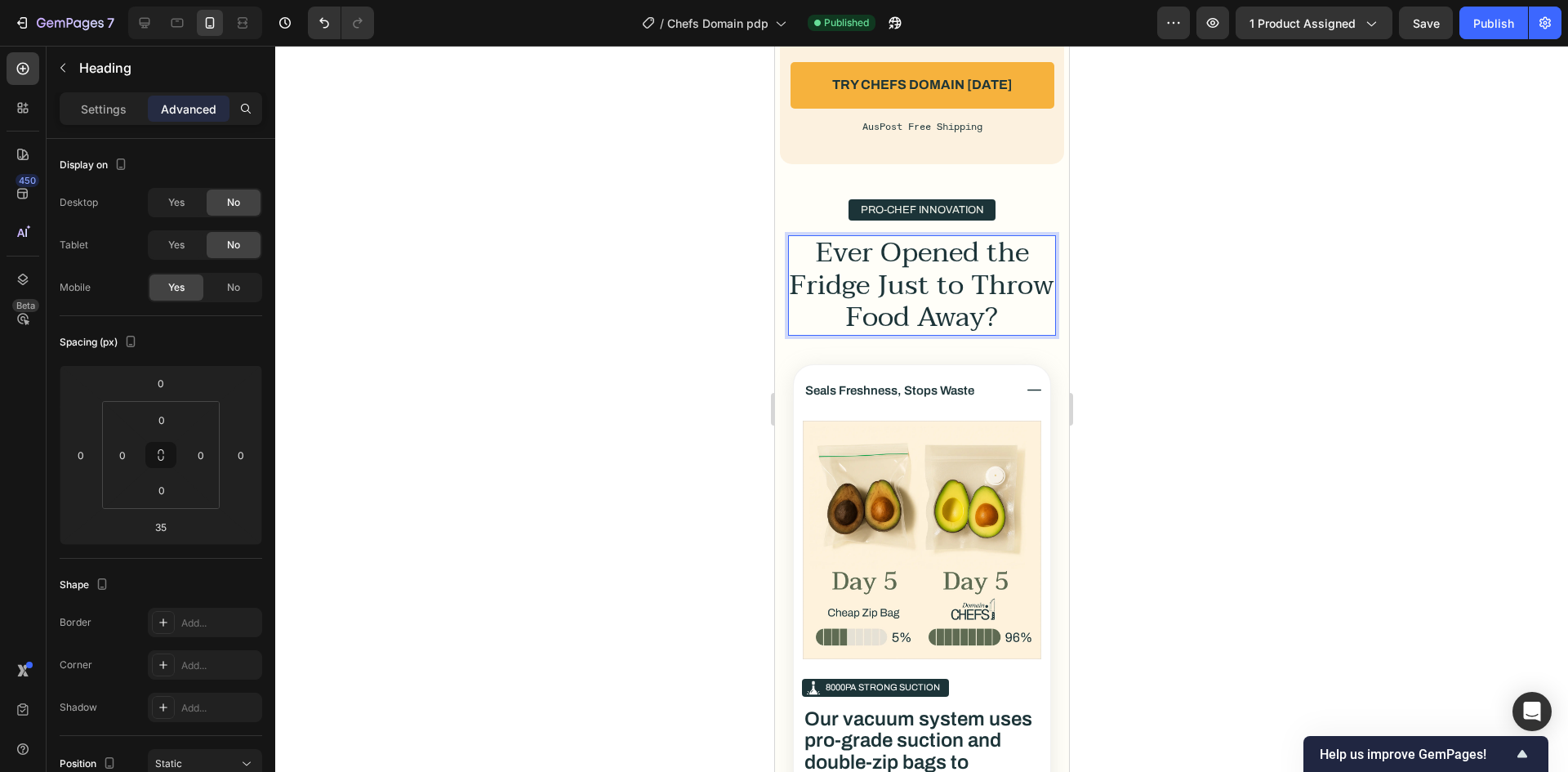
scroll to position [6, 0]
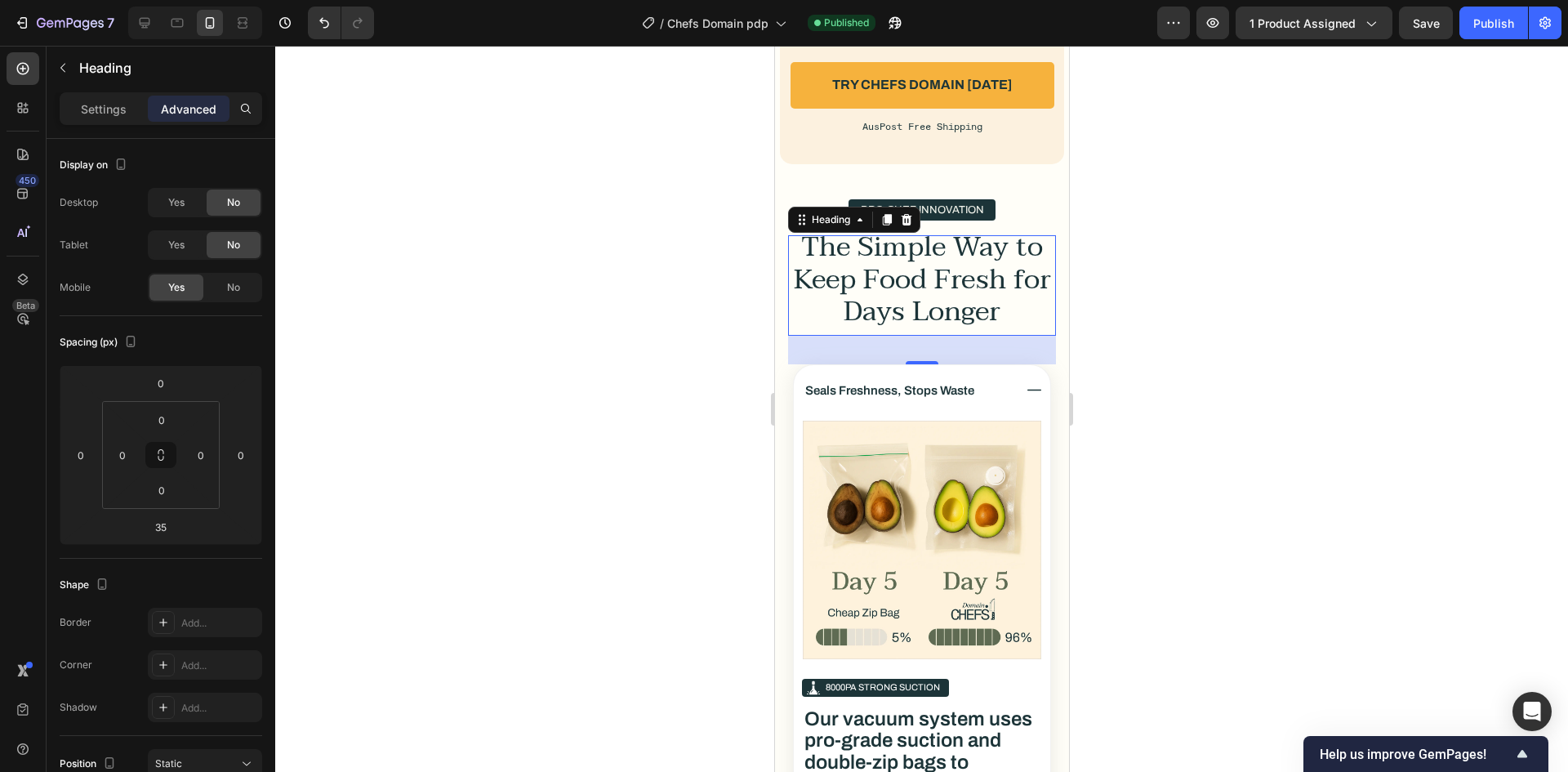
click at [1349, 302] on div at bounding box center [921, 409] width 1293 height 726
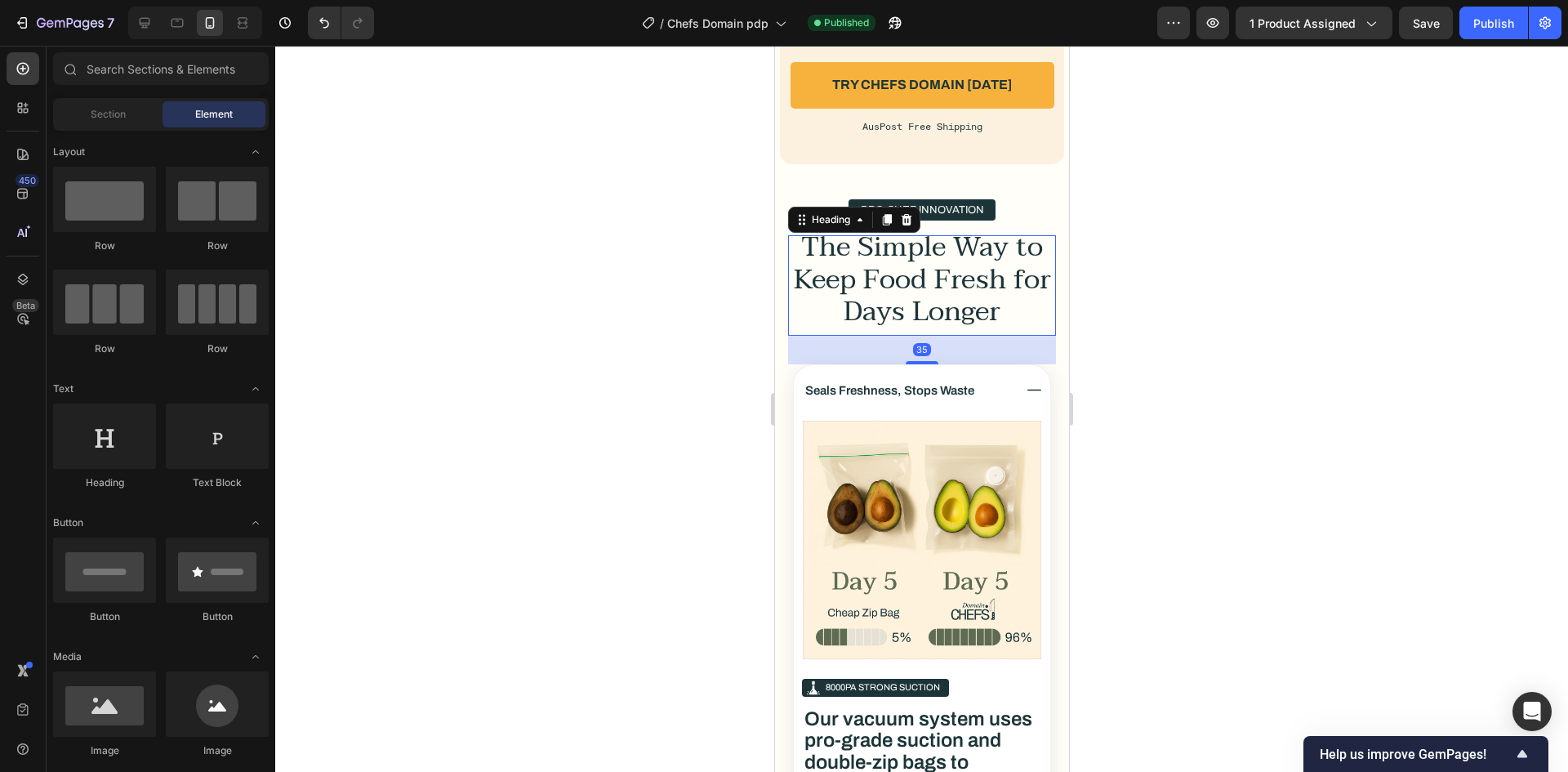
click at [975, 298] on p "The Simple Way to Keep Food Fresh for Days Longer" at bounding box center [920, 279] width 265 height 96
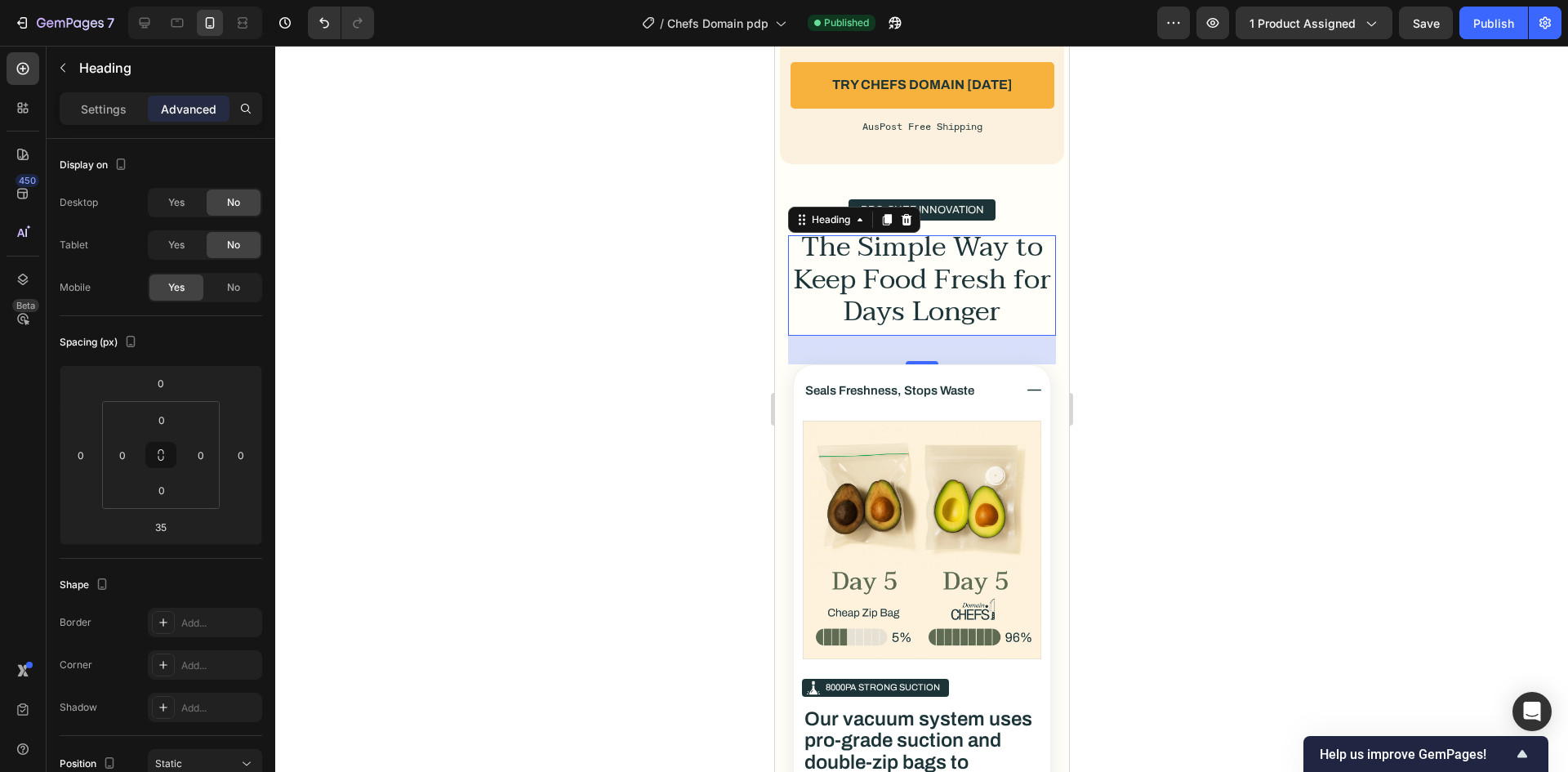
scroll to position [0, 0]
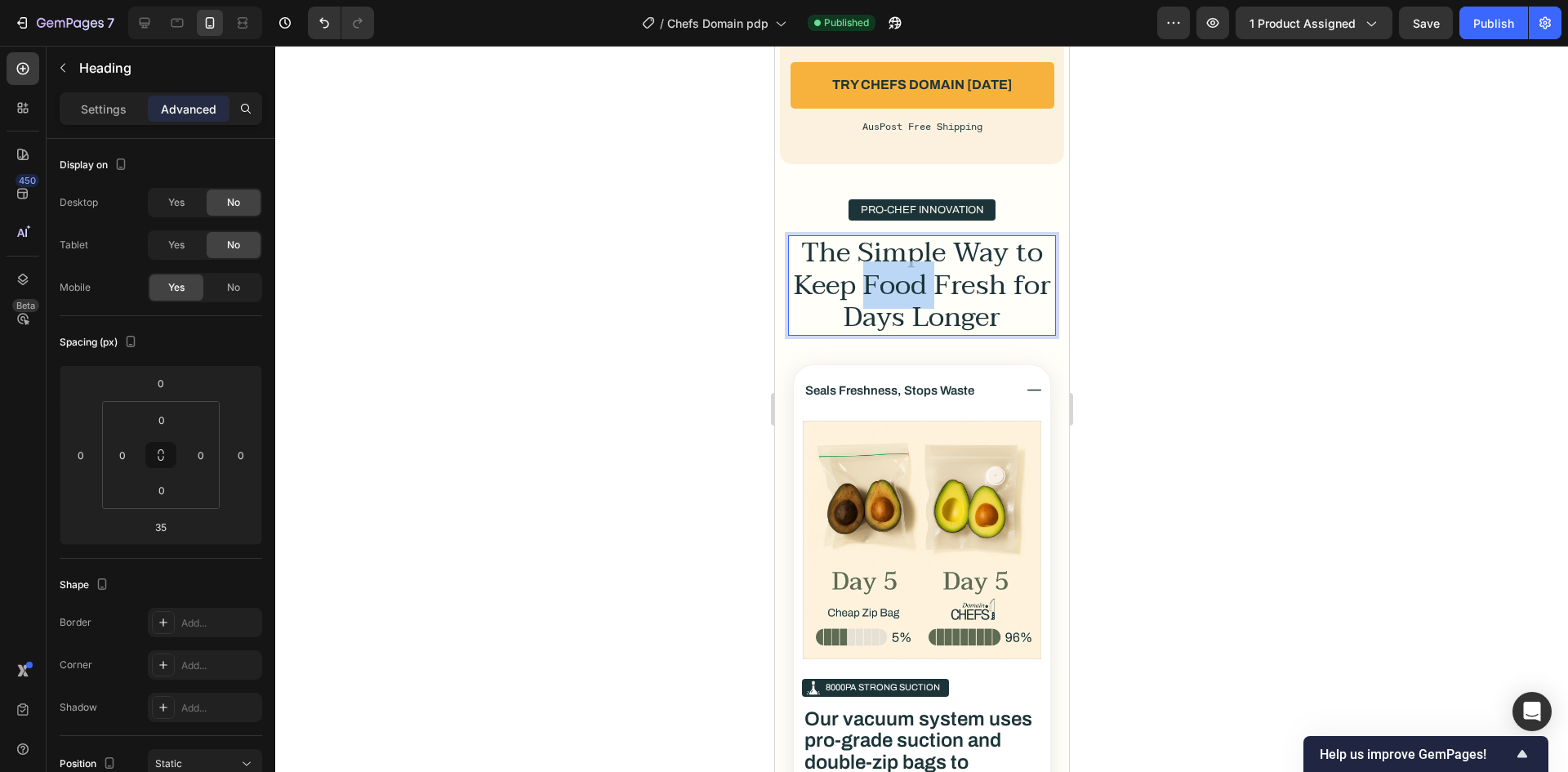
click at [930, 310] on p "The Simple Way to Keep Food Fresh for Days Longer" at bounding box center [920, 285] width 265 height 96
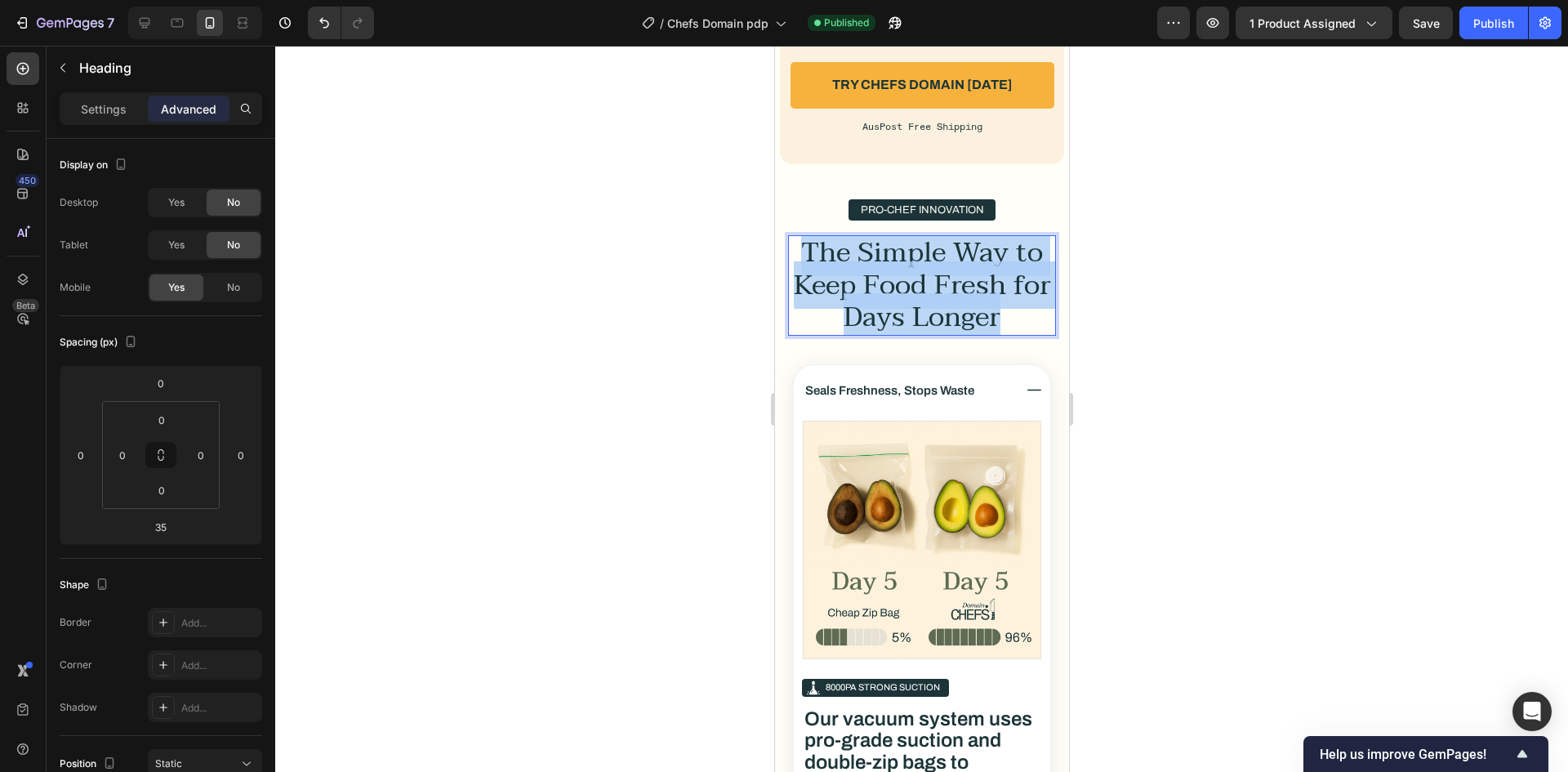
click at [930, 310] on p "The Simple Way to Keep Food Fresh for Days Longer" at bounding box center [920, 285] width 265 height 96
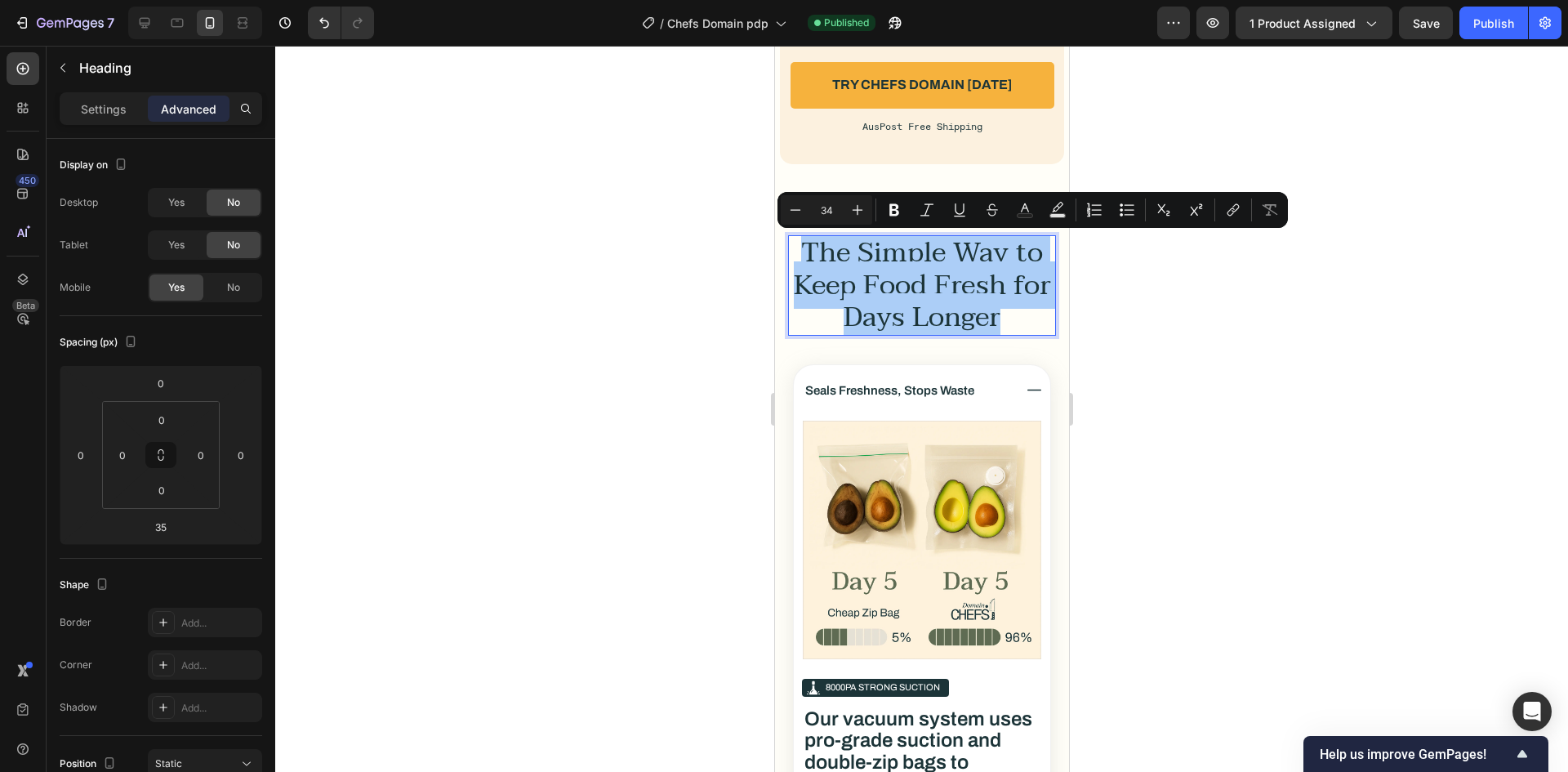
click at [1205, 311] on div at bounding box center [921, 409] width 1293 height 726
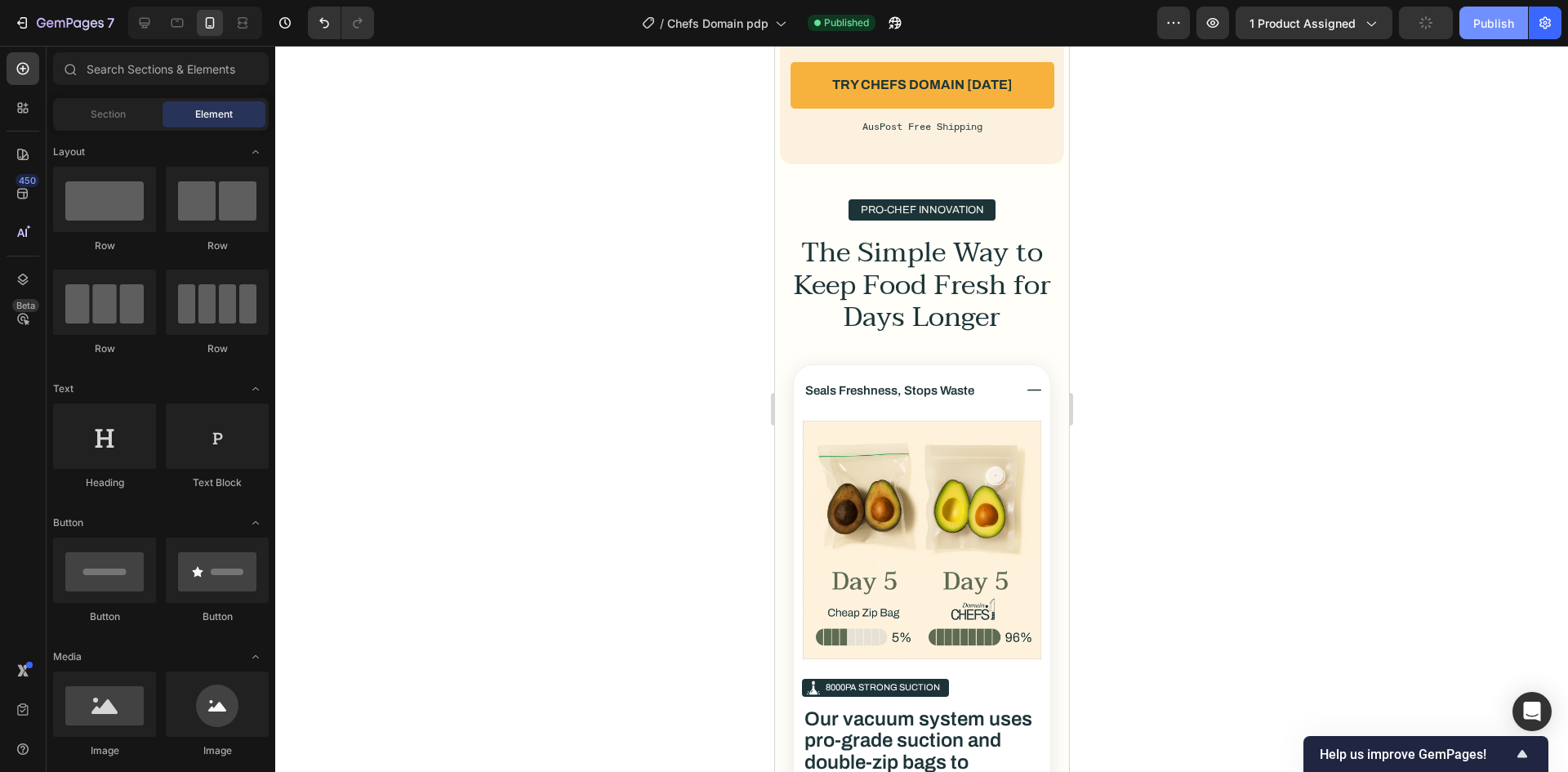
click at [1480, 29] on div "Publish" at bounding box center [1493, 23] width 41 height 17
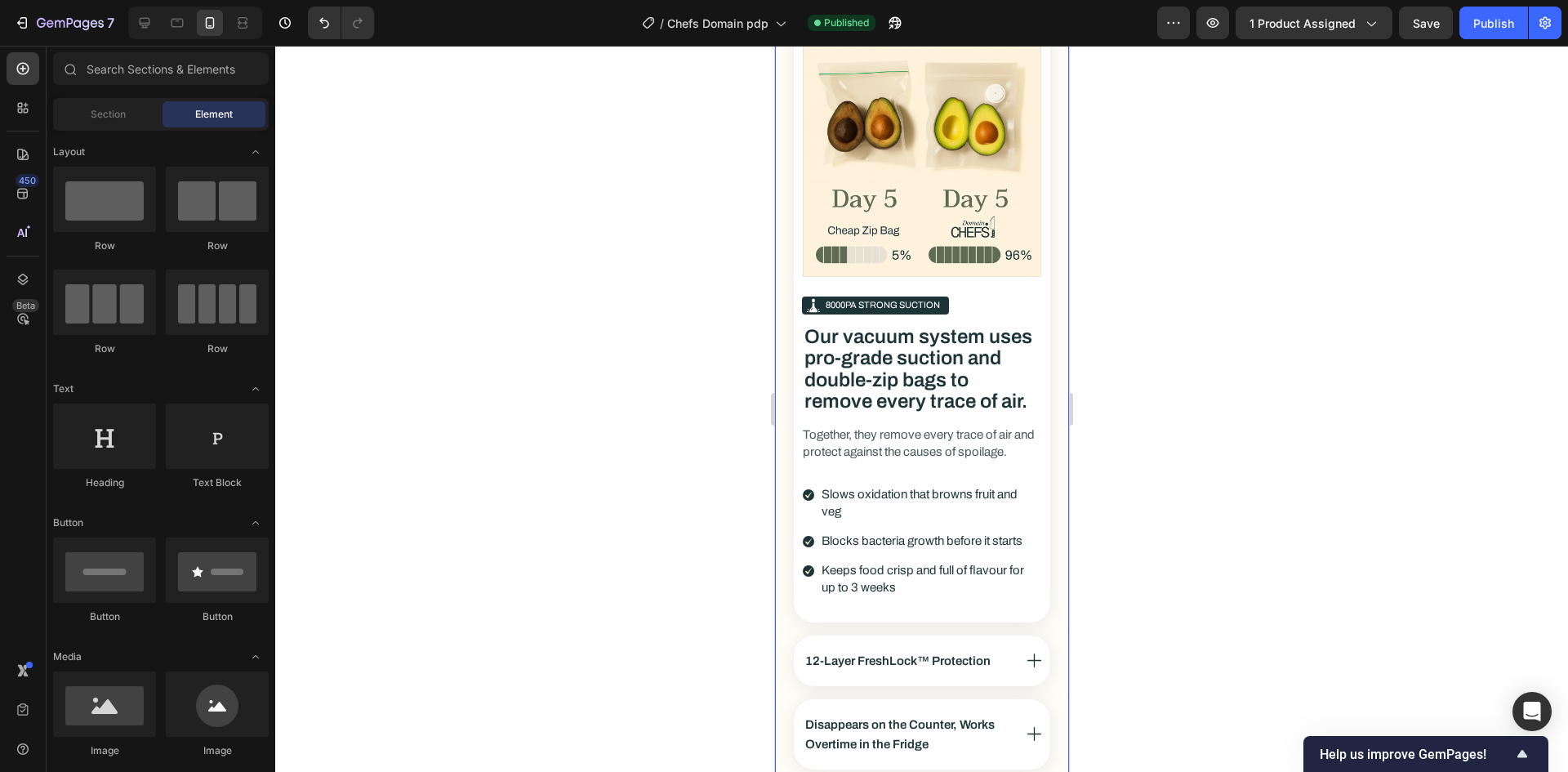
scroll to position [3691, 0]
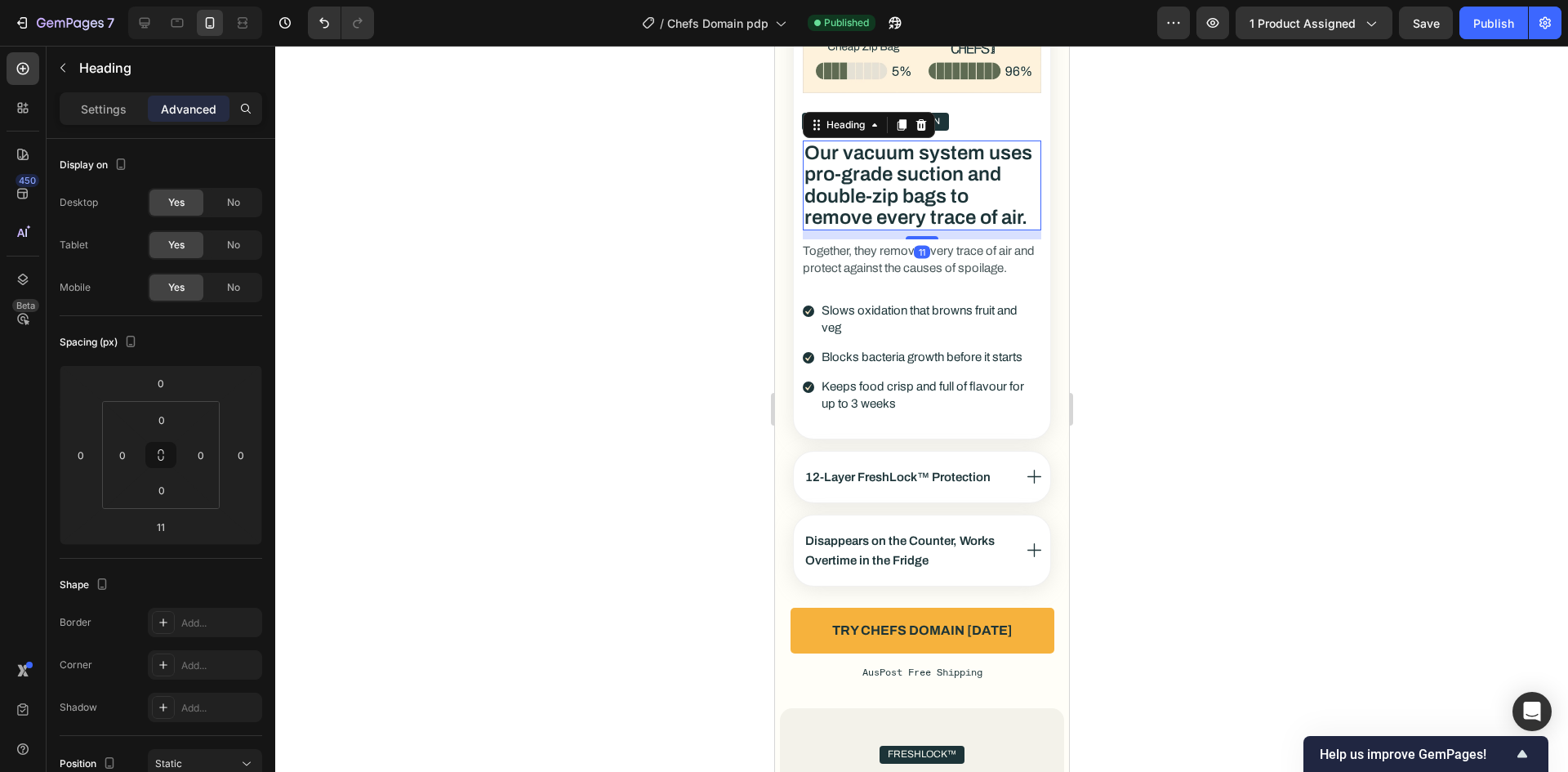
click at [969, 168] on h3 "Our vacuum system uses pro-grade suction and double-zip bags to remove every tr…" at bounding box center [920, 186] width 239 height 90
click at [106, 103] on p "Settings" at bounding box center [104, 109] width 46 height 17
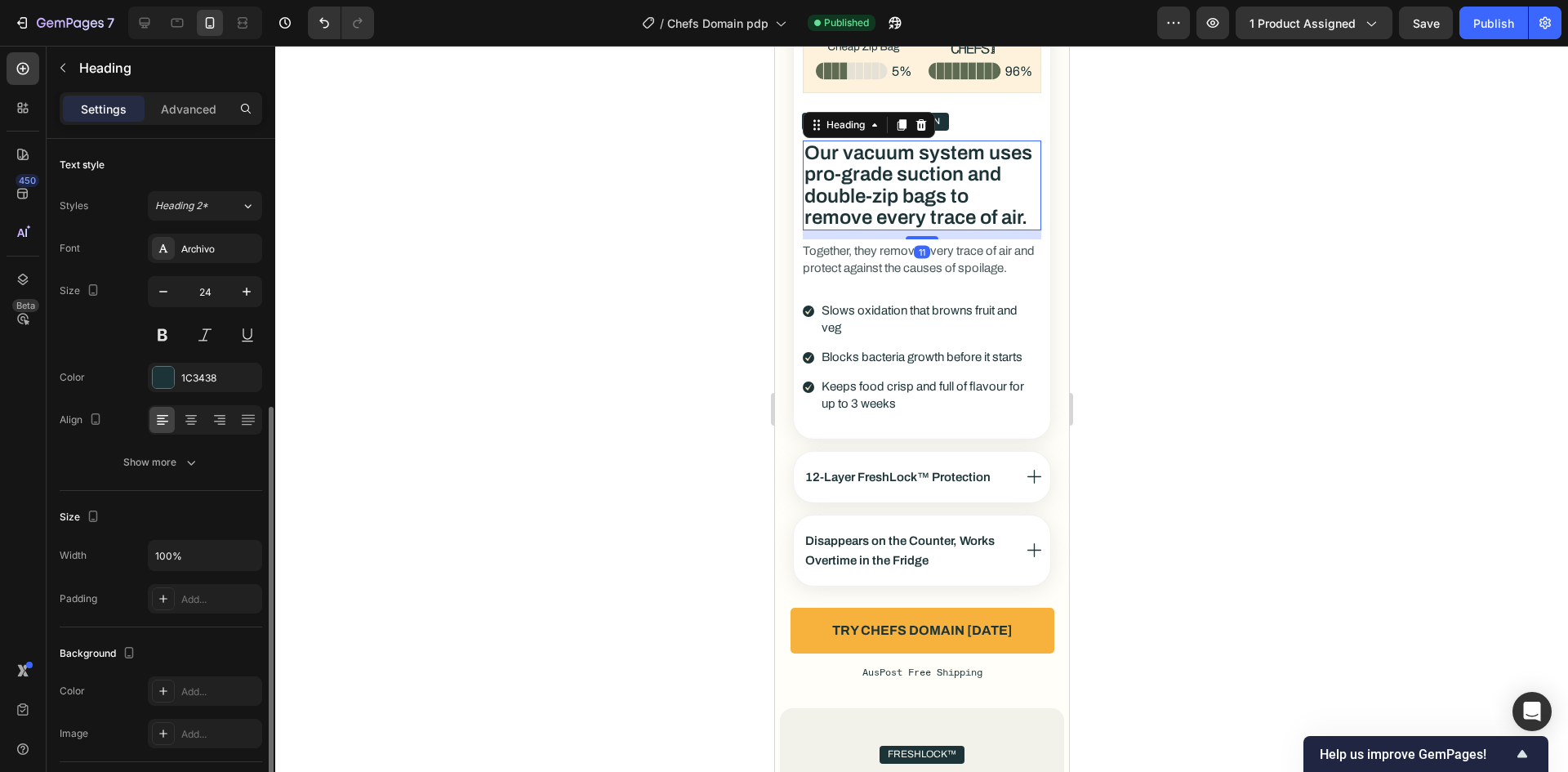
scroll to position [163, 0]
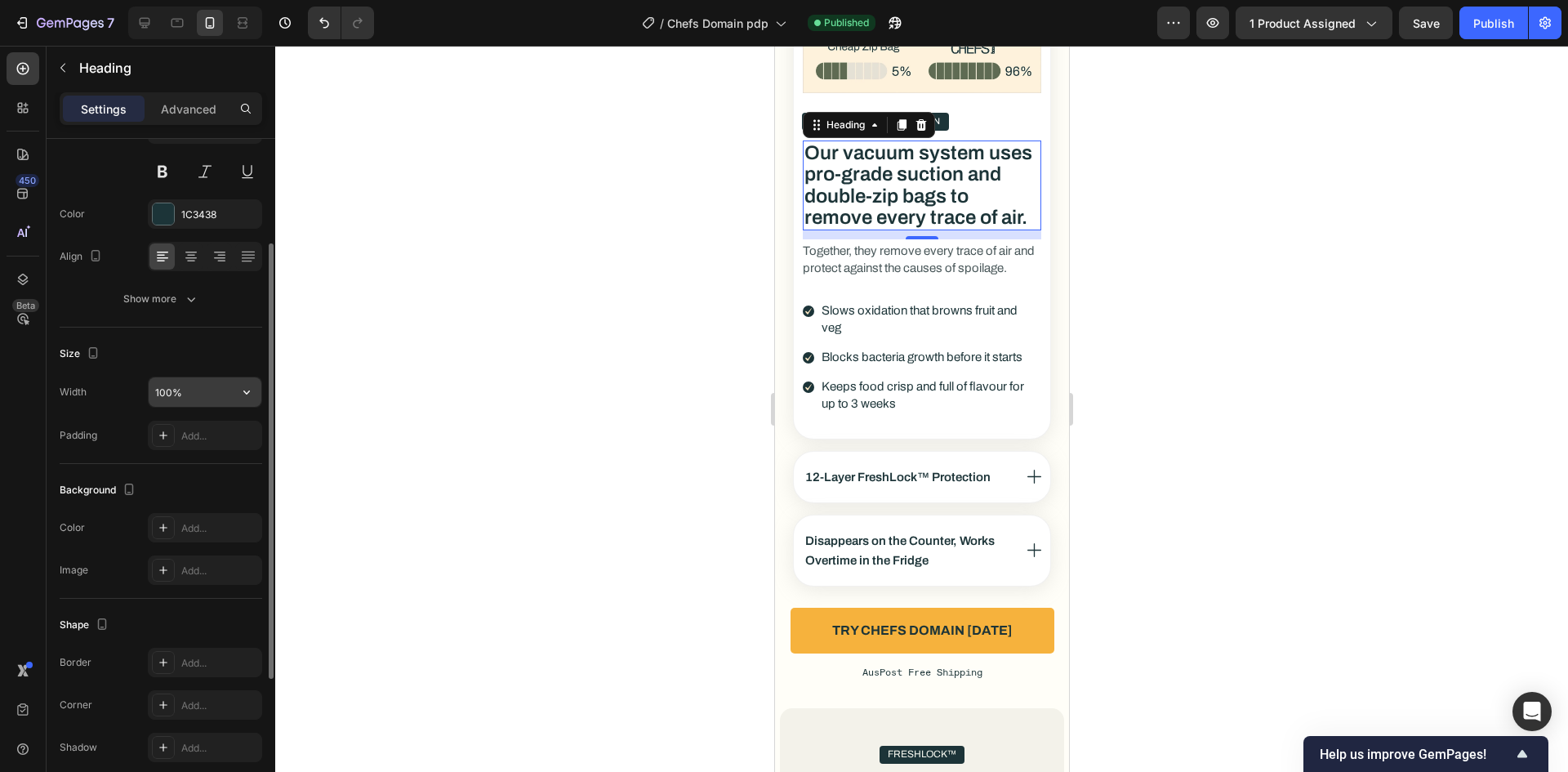
click at [202, 388] on input "100%" at bounding box center [205, 392] width 113 height 29
type input "282"
click at [219, 368] on div "Size Width 282 Padding Add..." at bounding box center [161, 396] width 203 height 136
drag, startPoint x: 1474, startPoint y: 20, endPoint x: 1327, endPoint y: 98, distance: 166.4
click at [1476, 20] on button "Publish" at bounding box center [1493, 23] width 69 height 33
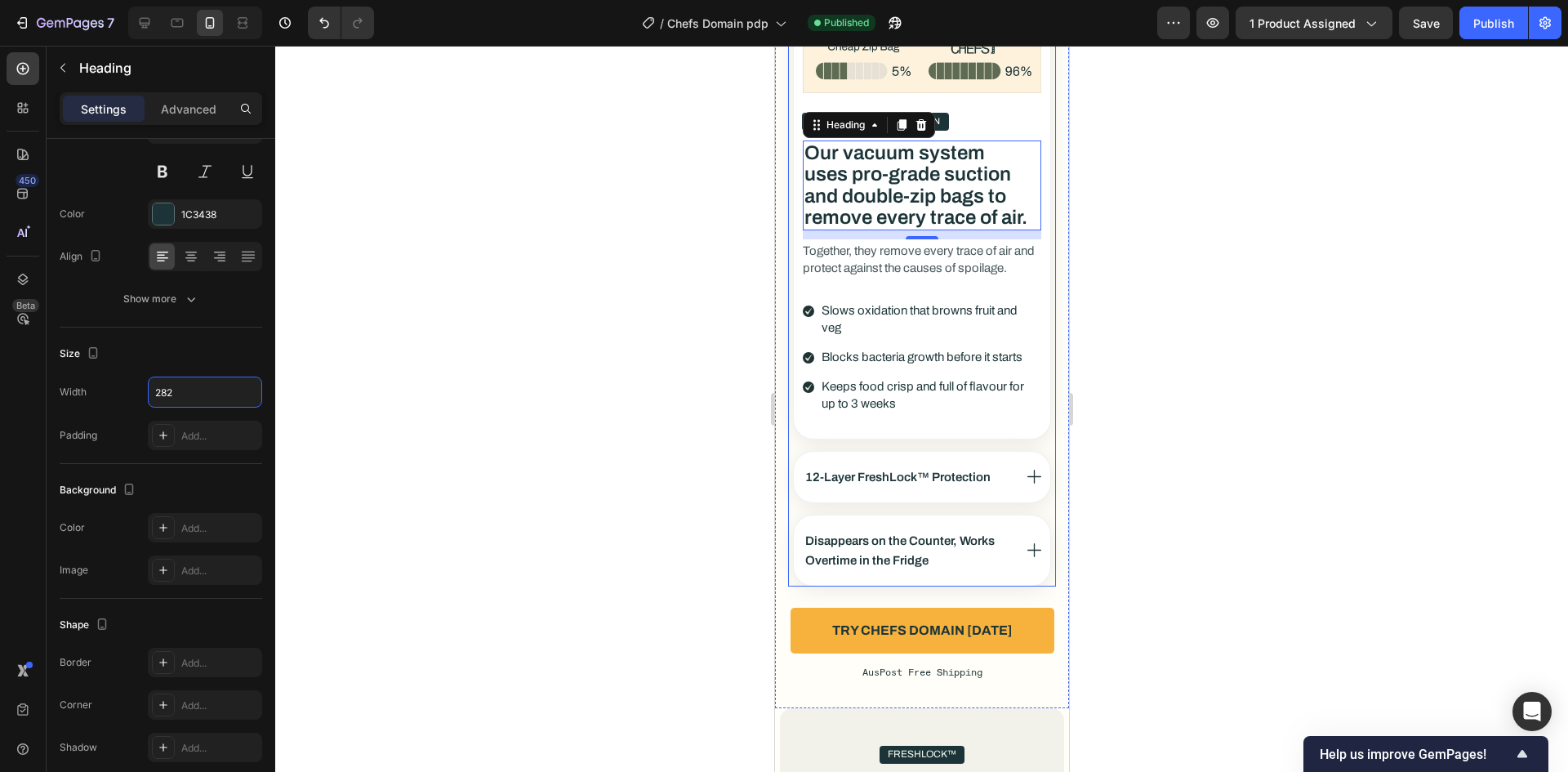
click at [973, 551] on p "Disappears on the Counter, Works Overtime in the Fridge" at bounding box center [907, 550] width 207 height 39
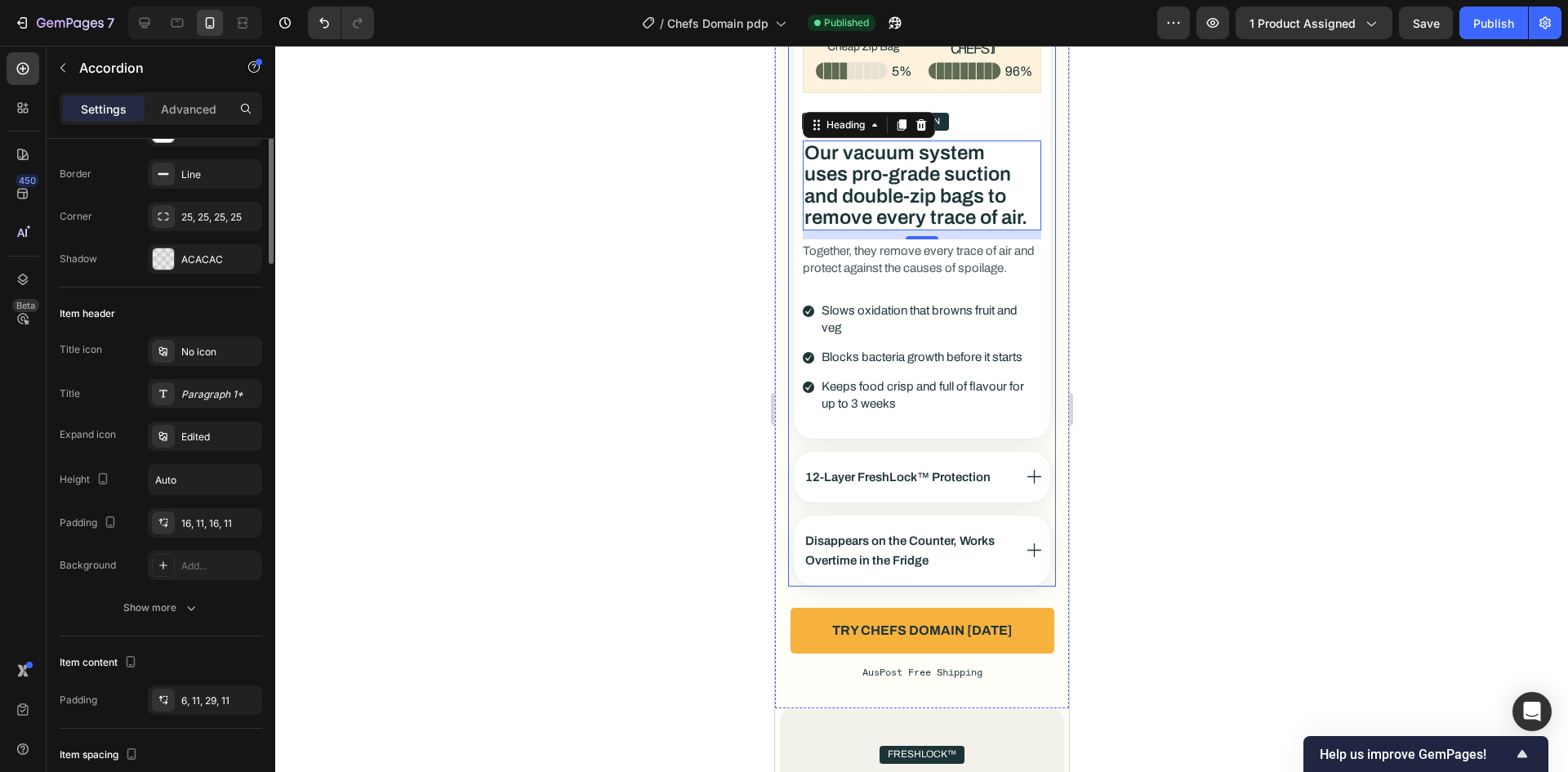
scroll to position [0, 0]
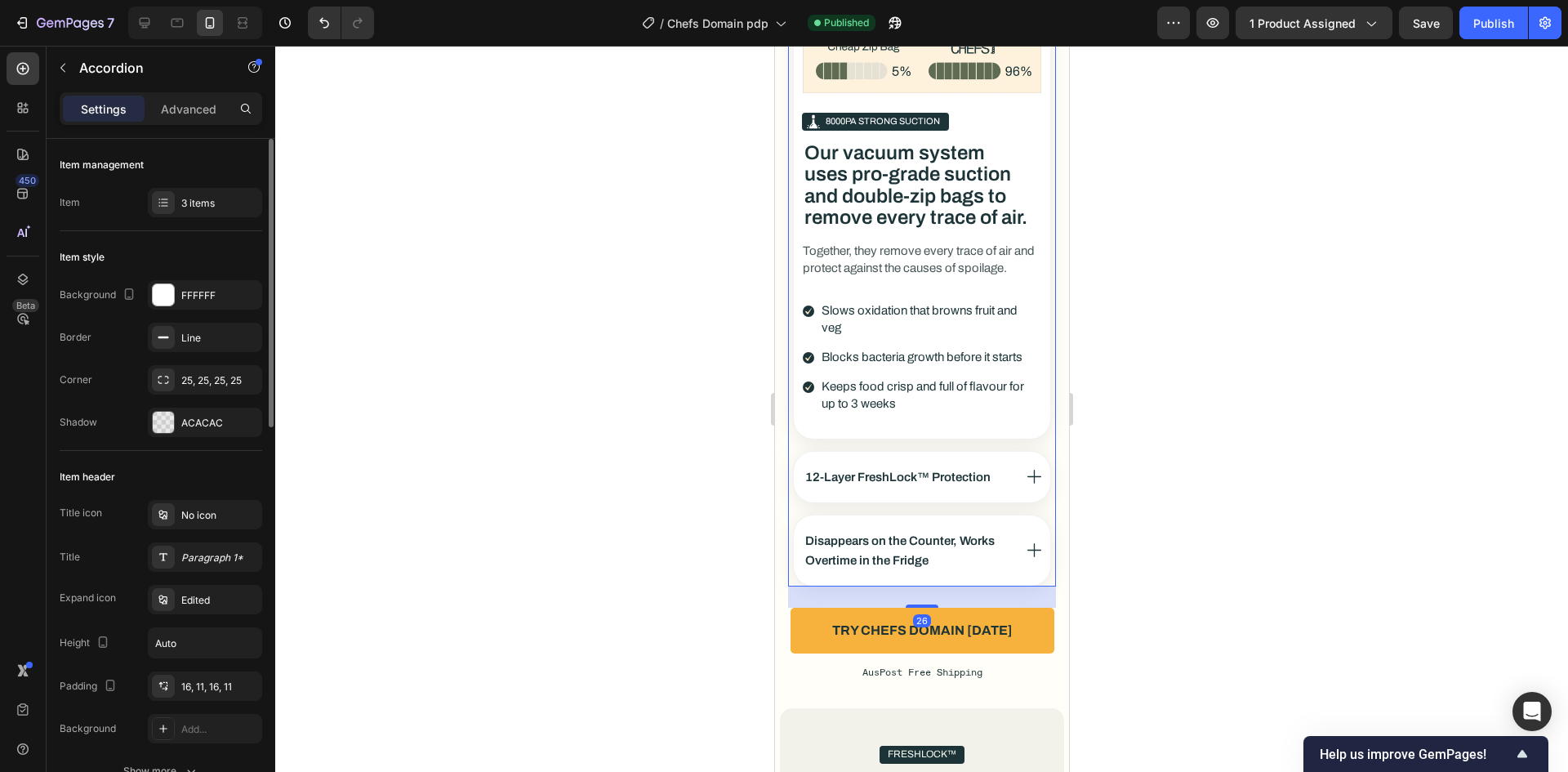
click at [1019, 574] on div "Disappears on the Counter, Works Overtime in the Fridge" at bounding box center [920, 551] width 257 height 70
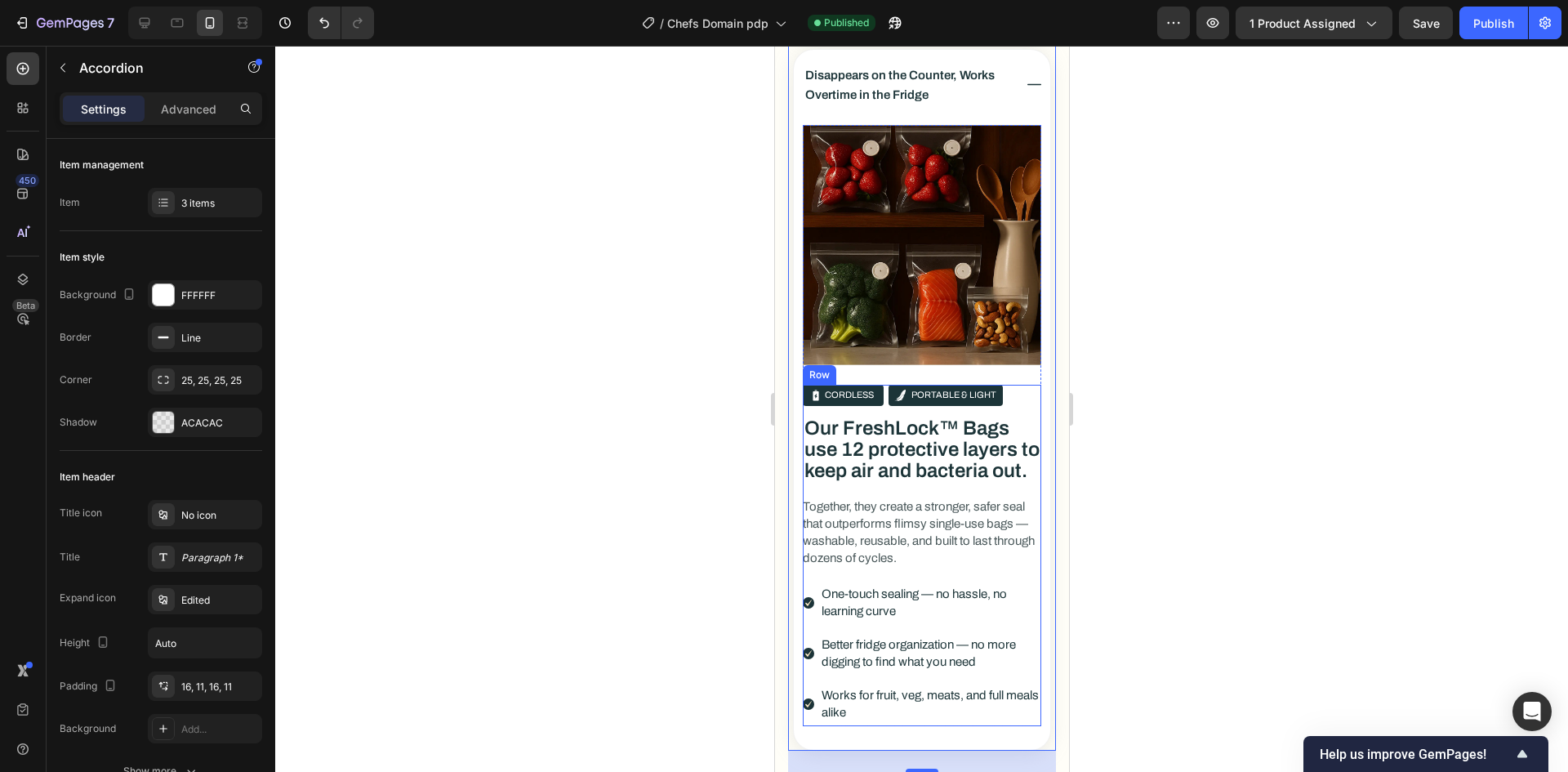
scroll to position [3564, 0]
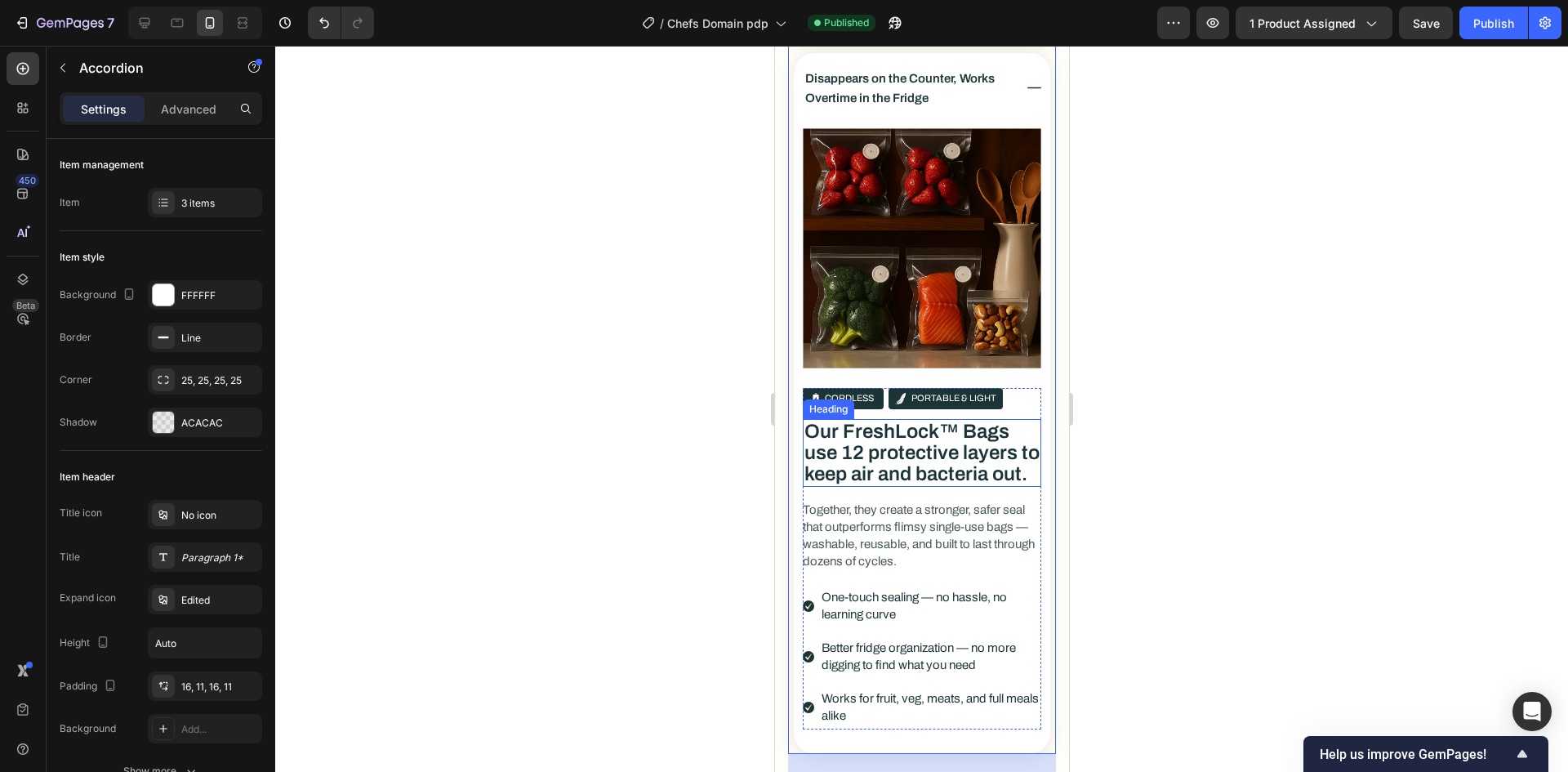
click at [871, 440] on h3 "Our FreshLock™ Bags use 12 protective layers to keep air and bacteria out." at bounding box center [920, 453] width 239 height 68
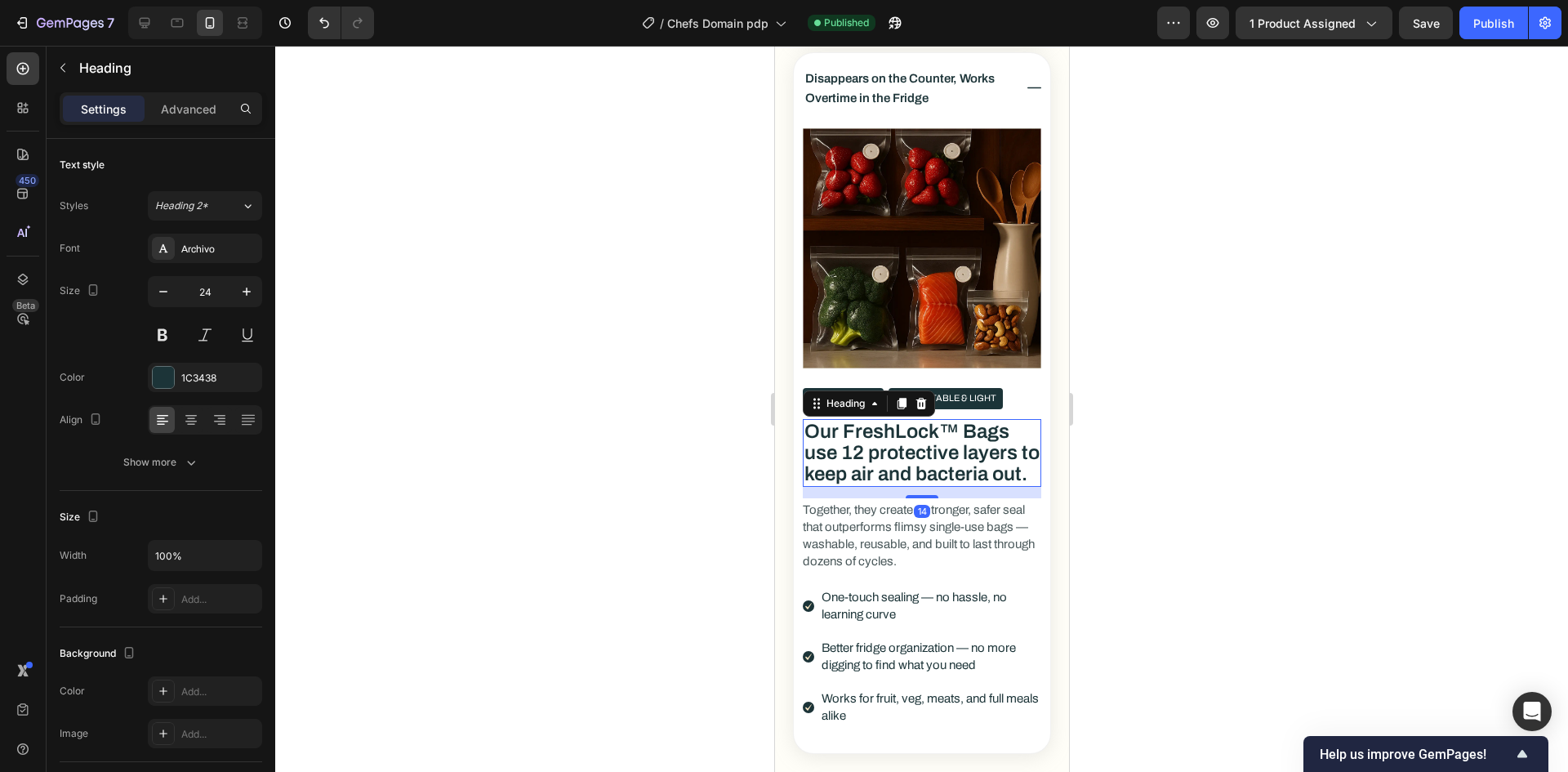
click at [871, 440] on h3 "Our FreshLock™ Bags use 12 protective layers to keep air and bacteria out." at bounding box center [920, 453] width 239 height 68
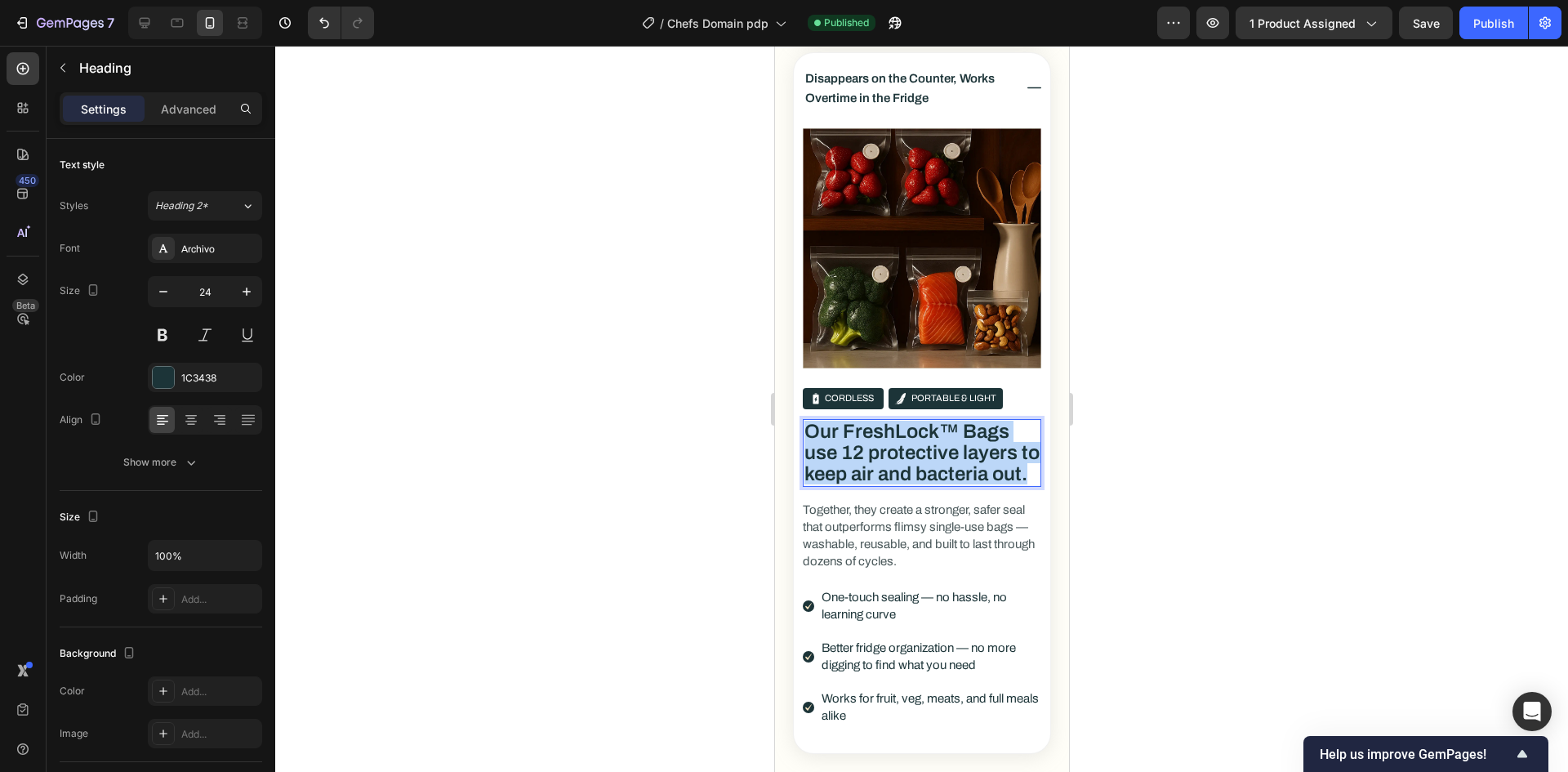
click at [871, 440] on p "Our FreshLock™ Bags use 12 protective layers to keep air and bacteria out." at bounding box center [920, 453] width 235 height 65
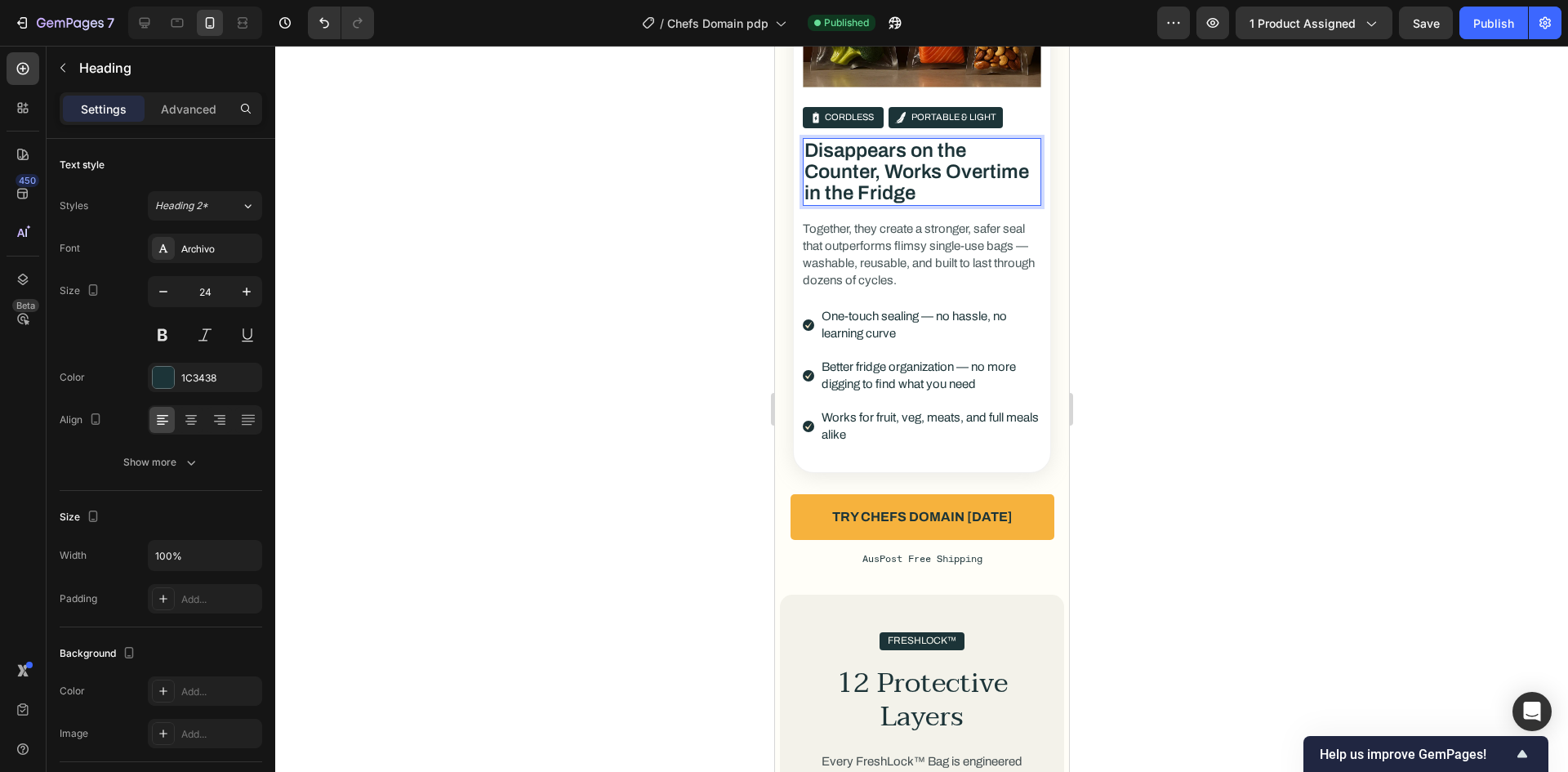
scroll to position [3891, 0]
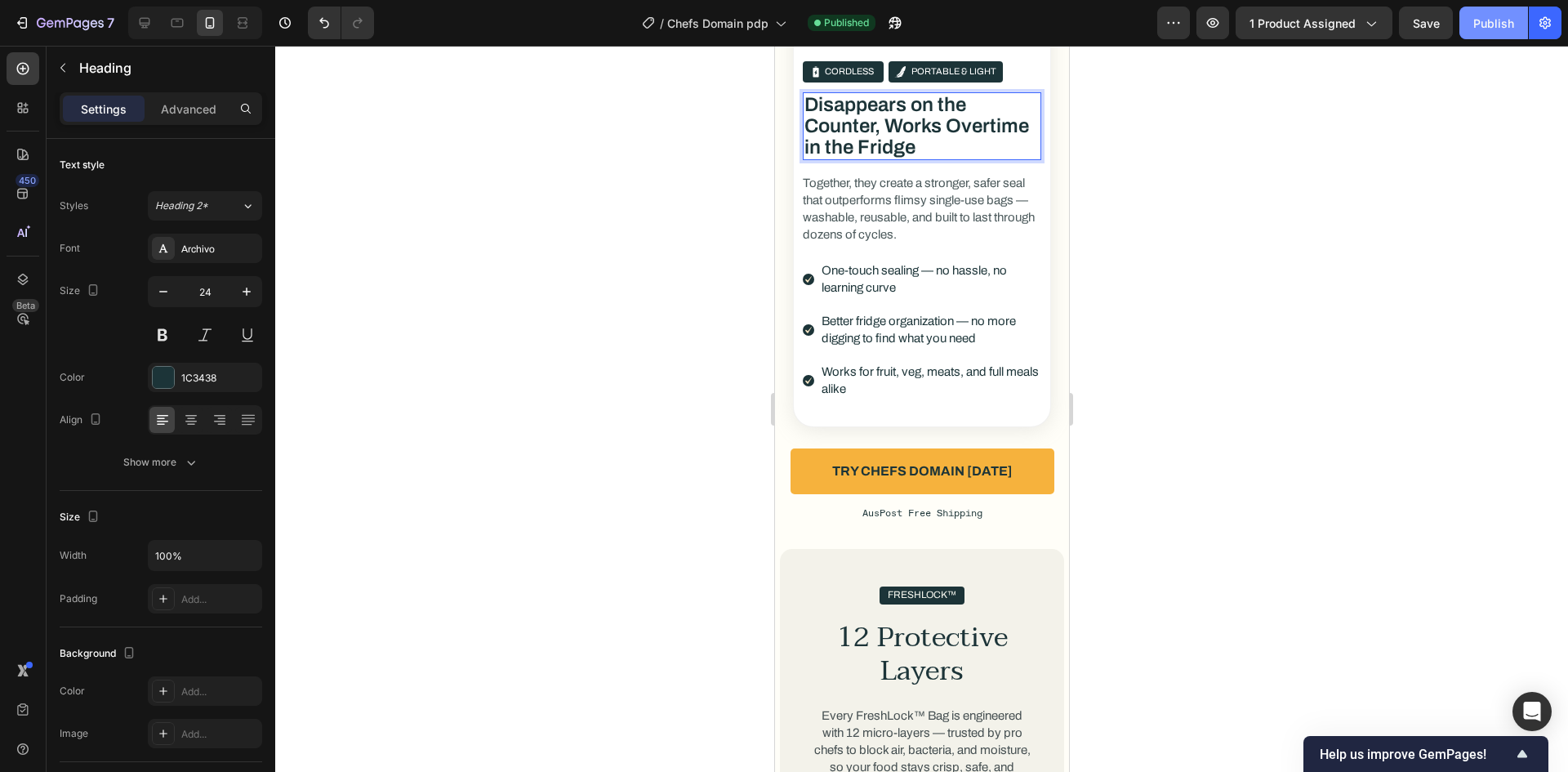
click at [1471, 16] on button "Publish" at bounding box center [1493, 23] width 69 height 33
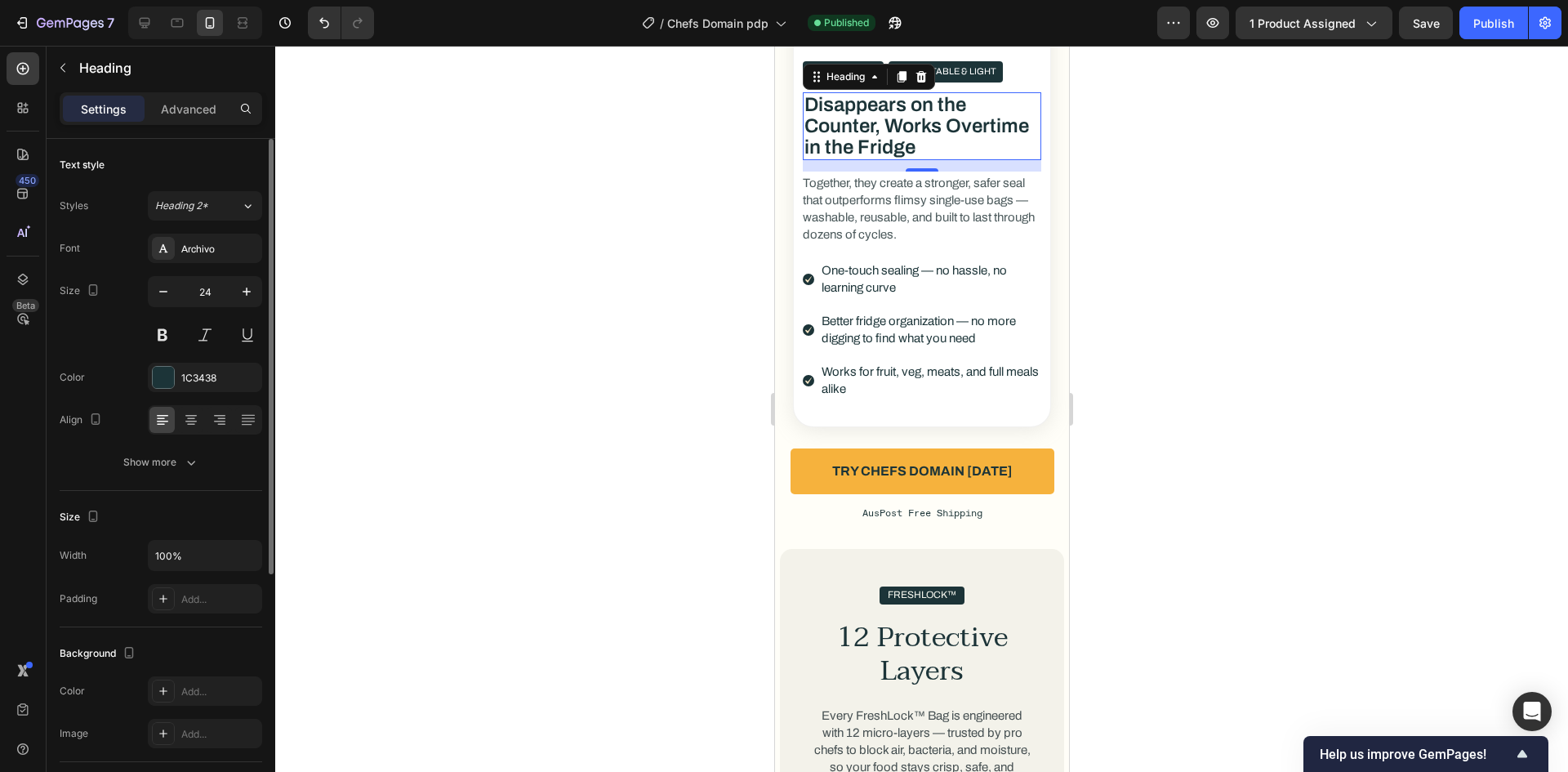
drag, startPoint x: 173, startPoint y: 575, endPoint x: 196, endPoint y: 565, distance: 25.1
click at [174, 575] on div "Width 100% Padding Add..." at bounding box center [161, 577] width 203 height 74
click at [196, 565] on input "100%" at bounding box center [205, 555] width 113 height 29
type input "275"
click at [1485, 24] on div "Publish" at bounding box center [1493, 23] width 41 height 17
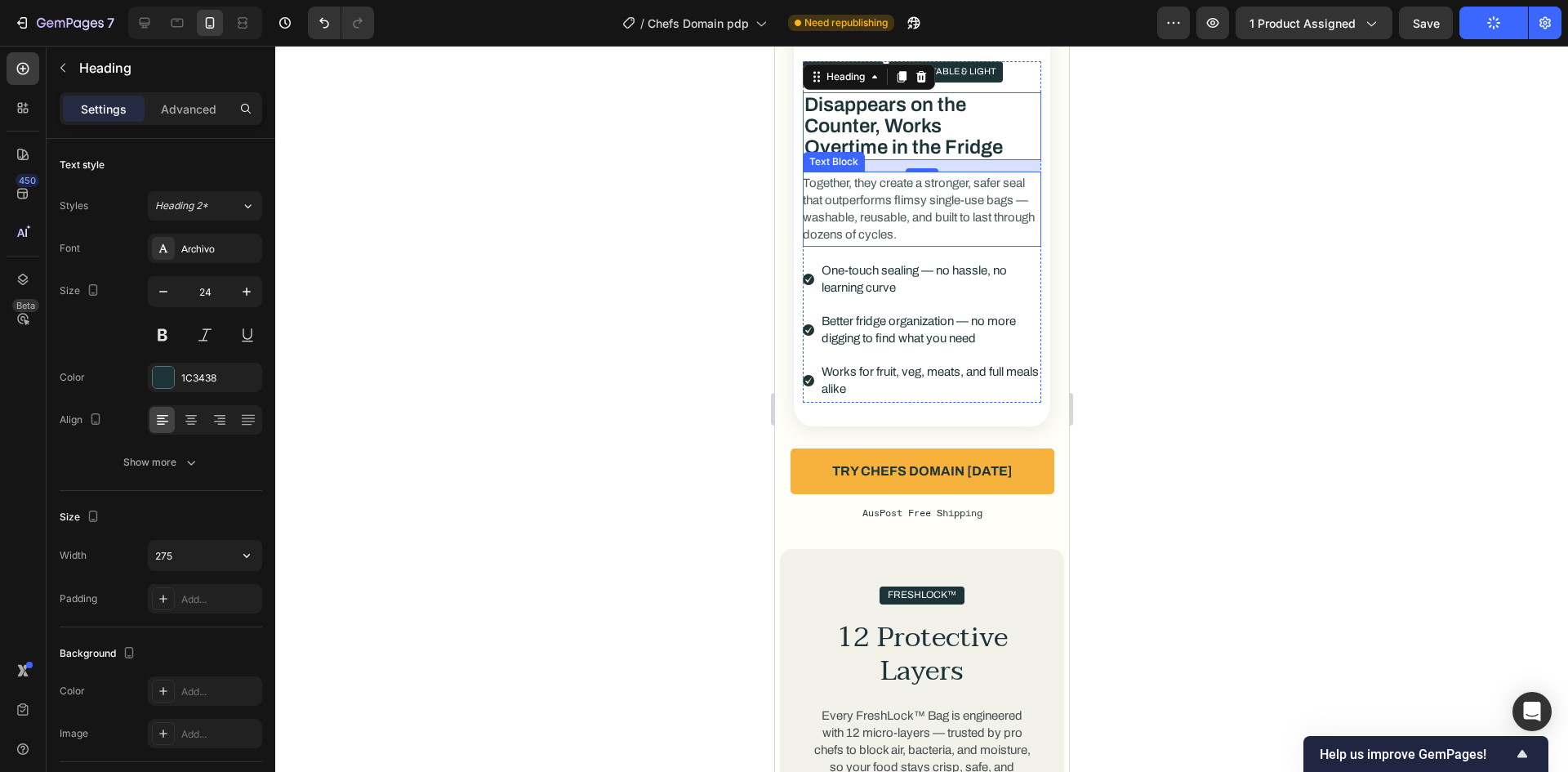
click at [977, 206] on p "Together, they create a stronger, safer seal that outperforms flimsy single-use…" at bounding box center [920, 209] width 239 height 69
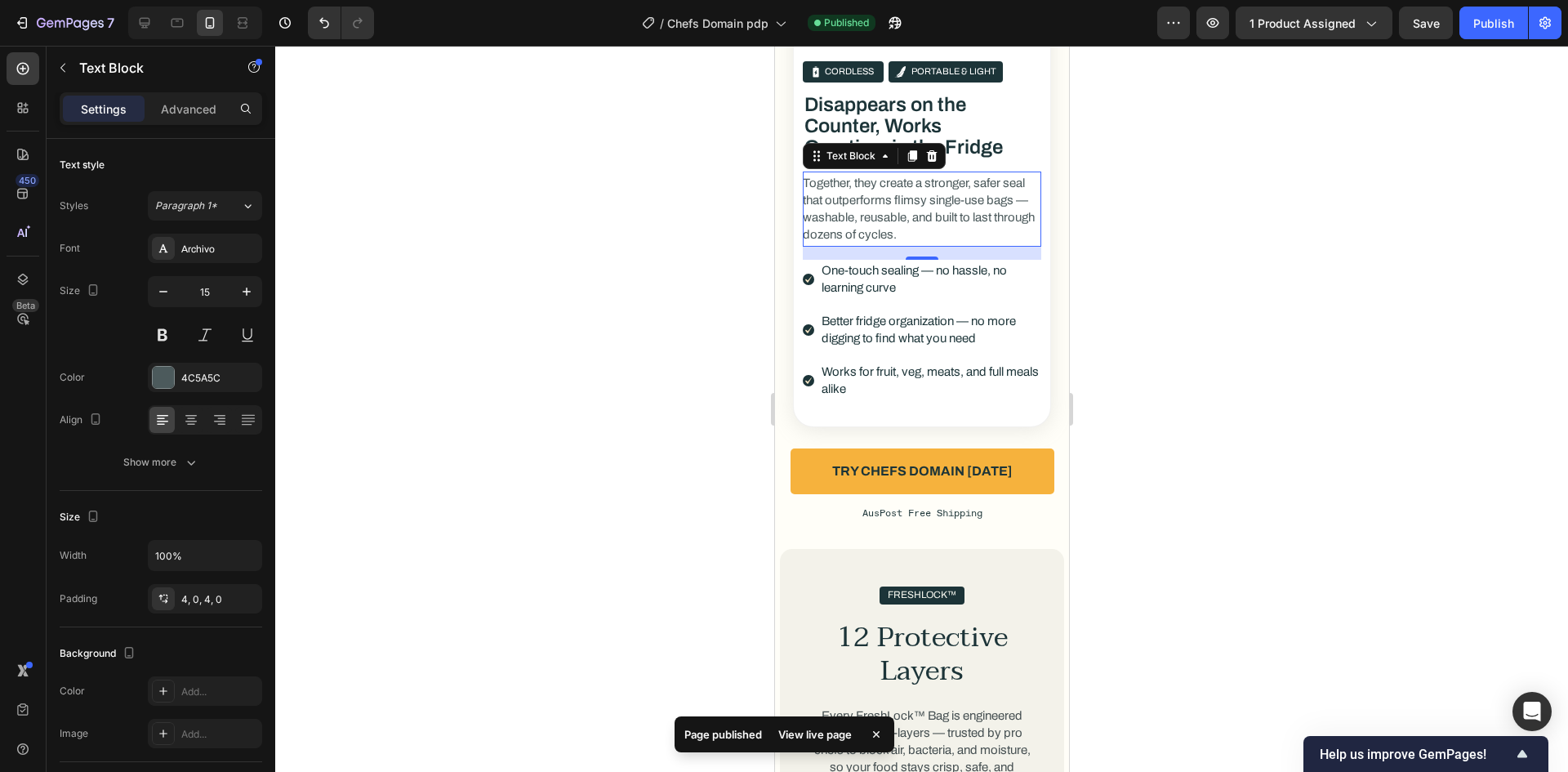
click at [874, 201] on p "Together, they create a stronger, safer seal that outperforms flimsy single-use…" at bounding box center [920, 209] width 239 height 69
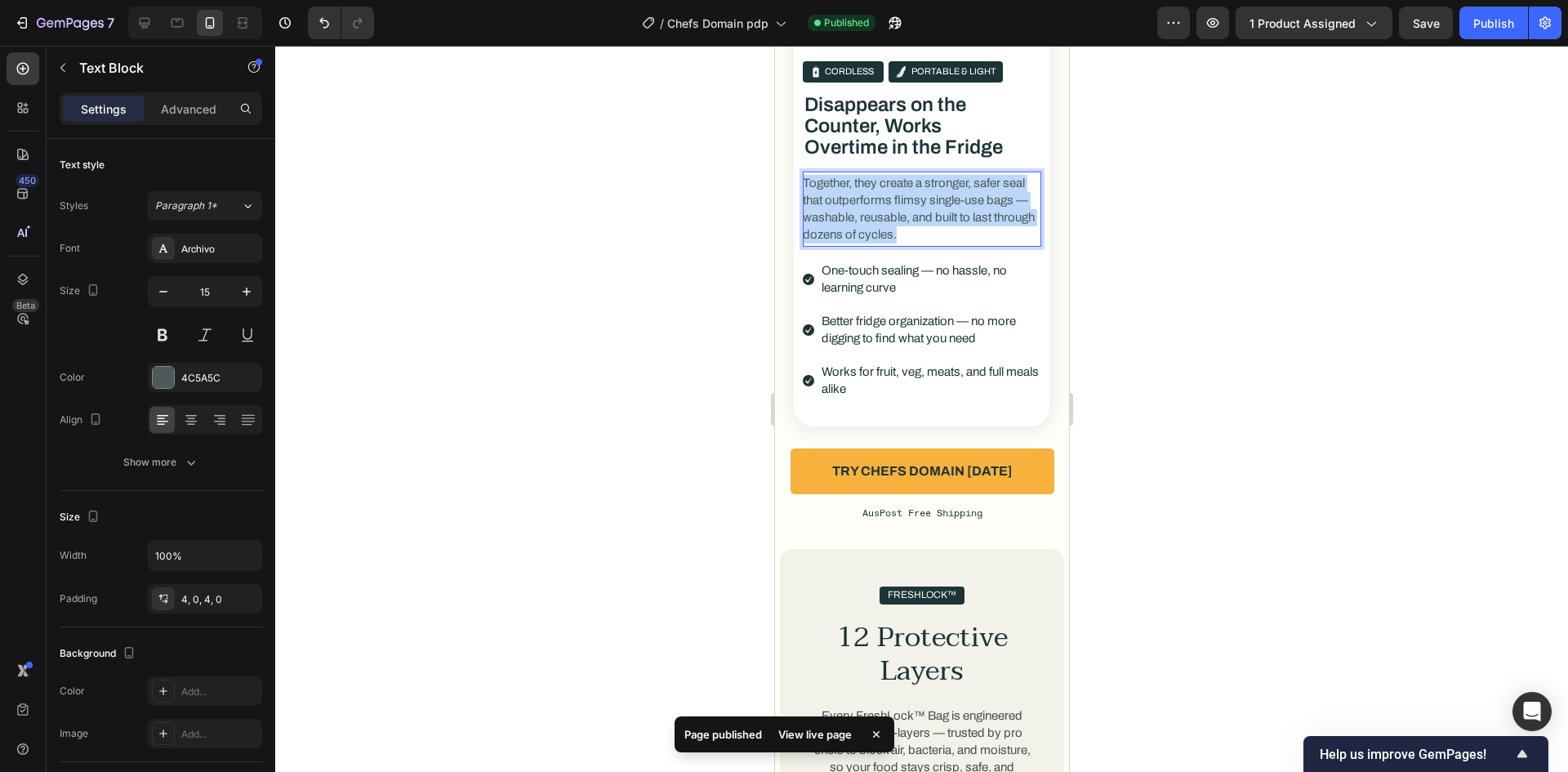
click at [874, 201] on p "Together, they create a stronger, safer seal that outperforms flimsy single-use…" at bounding box center [920, 209] width 239 height 69
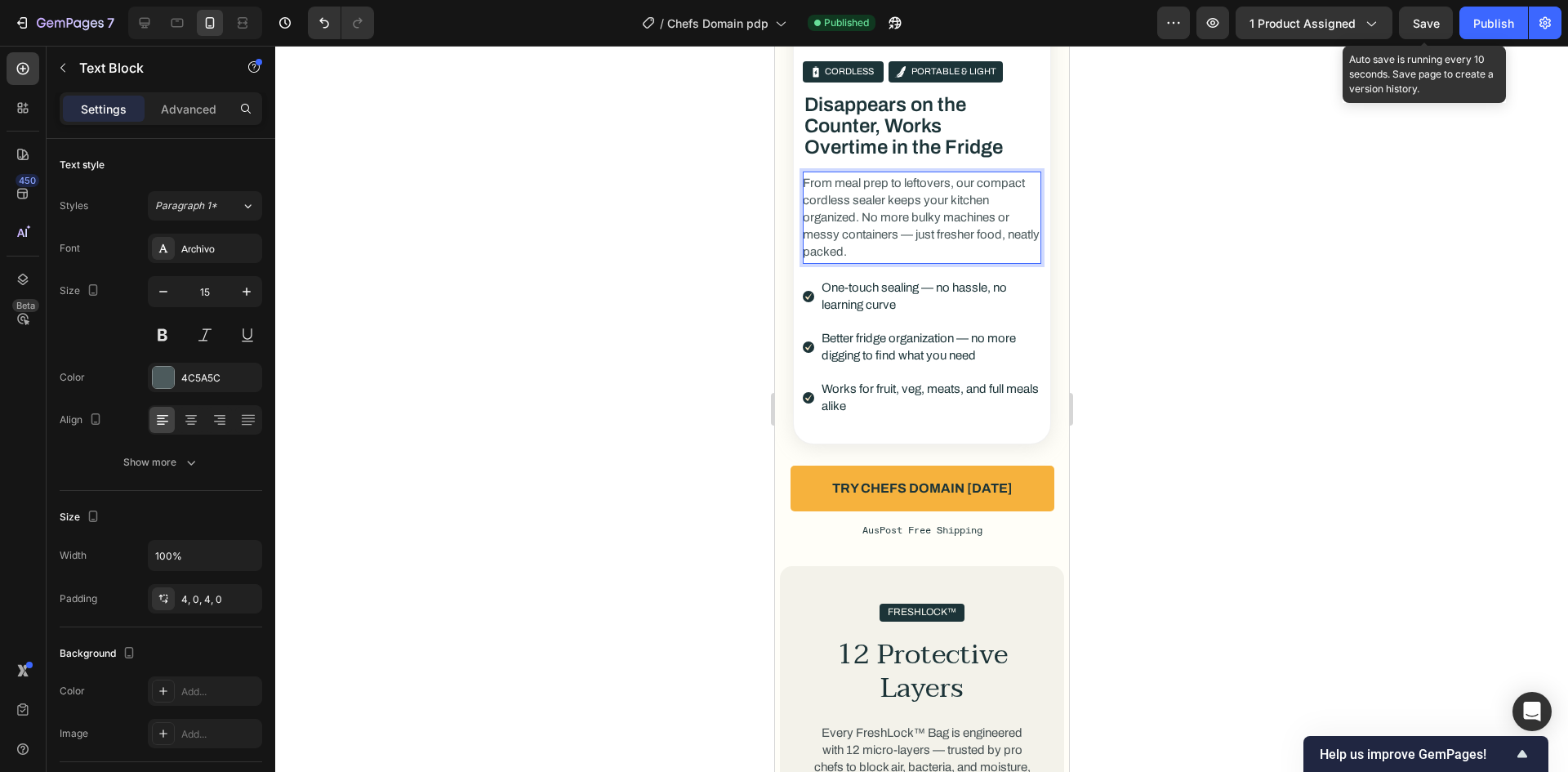
click at [1458, 31] on div "Preview 1 product assigned Save Auto save is running every 10 seconds. Save pag…" at bounding box center [1359, 23] width 404 height 33
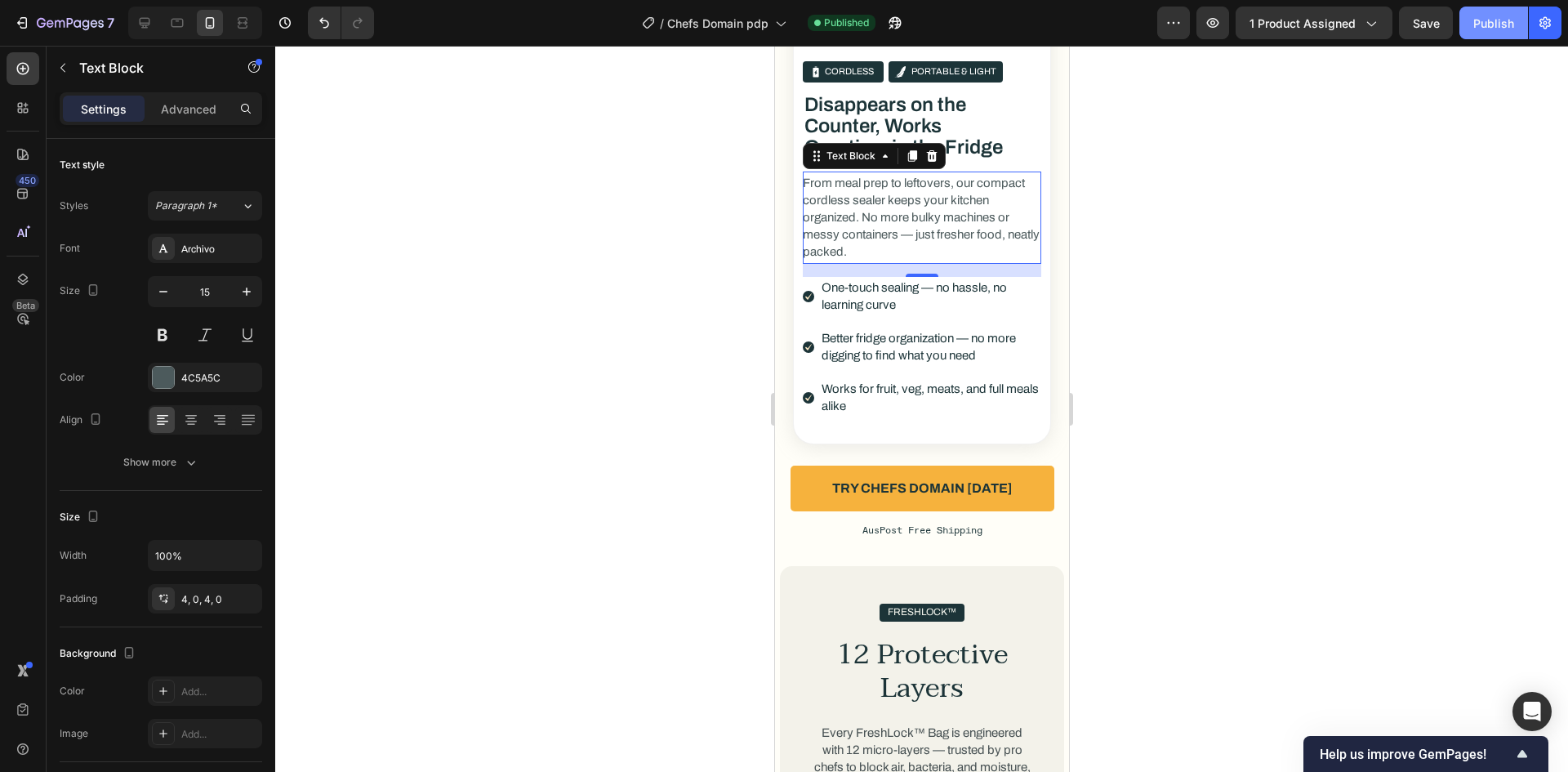
click at [1471, 33] on button "Publish" at bounding box center [1493, 23] width 69 height 33
click at [927, 100] on p "Disappears on the Counter, Works Overtime in the Fridge" at bounding box center [913, 126] width 221 height 65
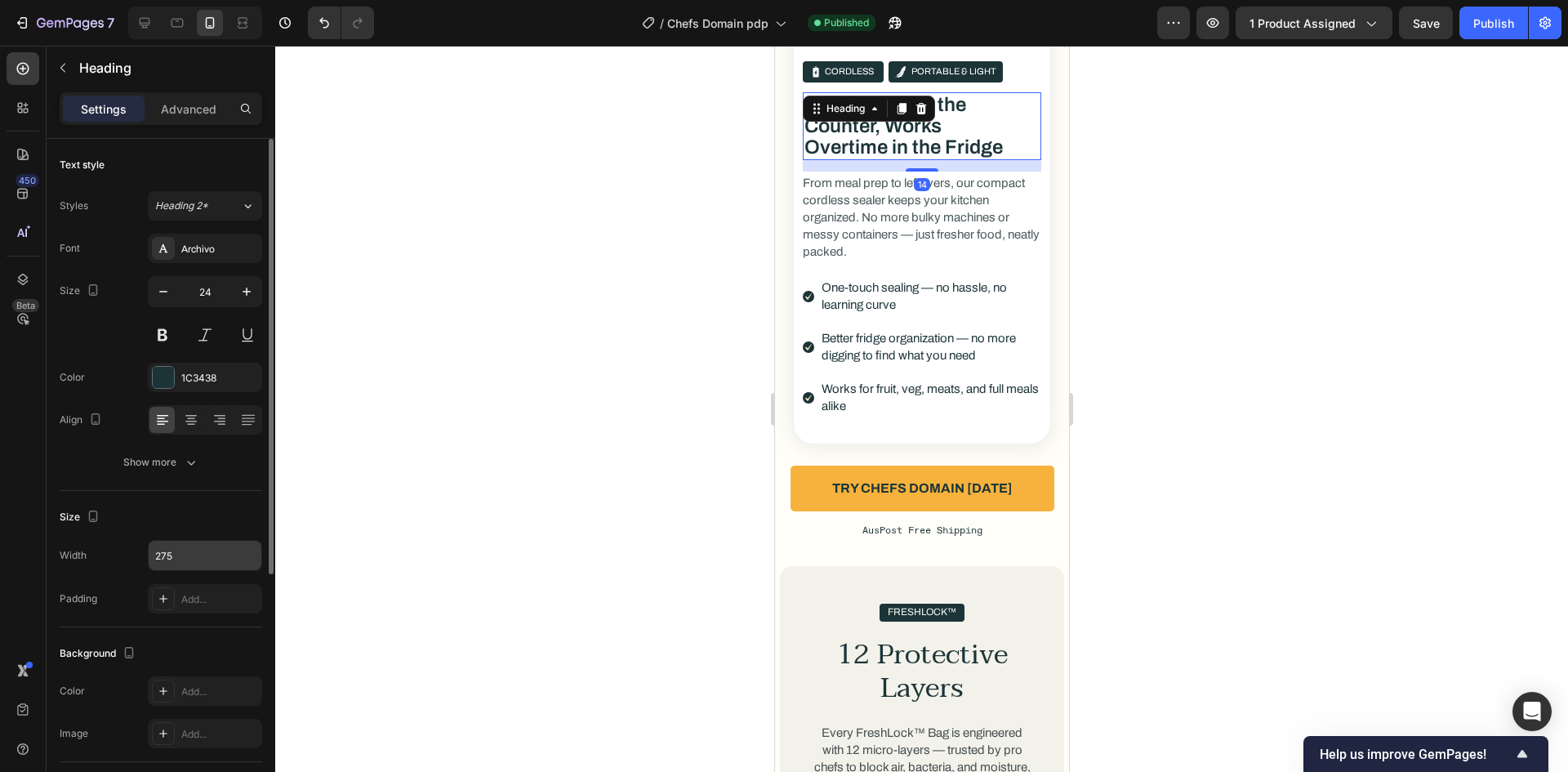
click at [183, 556] on input "275" at bounding box center [205, 555] width 113 height 29
type input "260"
click at [1475, 26] on div "Publish" at bounding box center [1493, 23] width 41 height 17
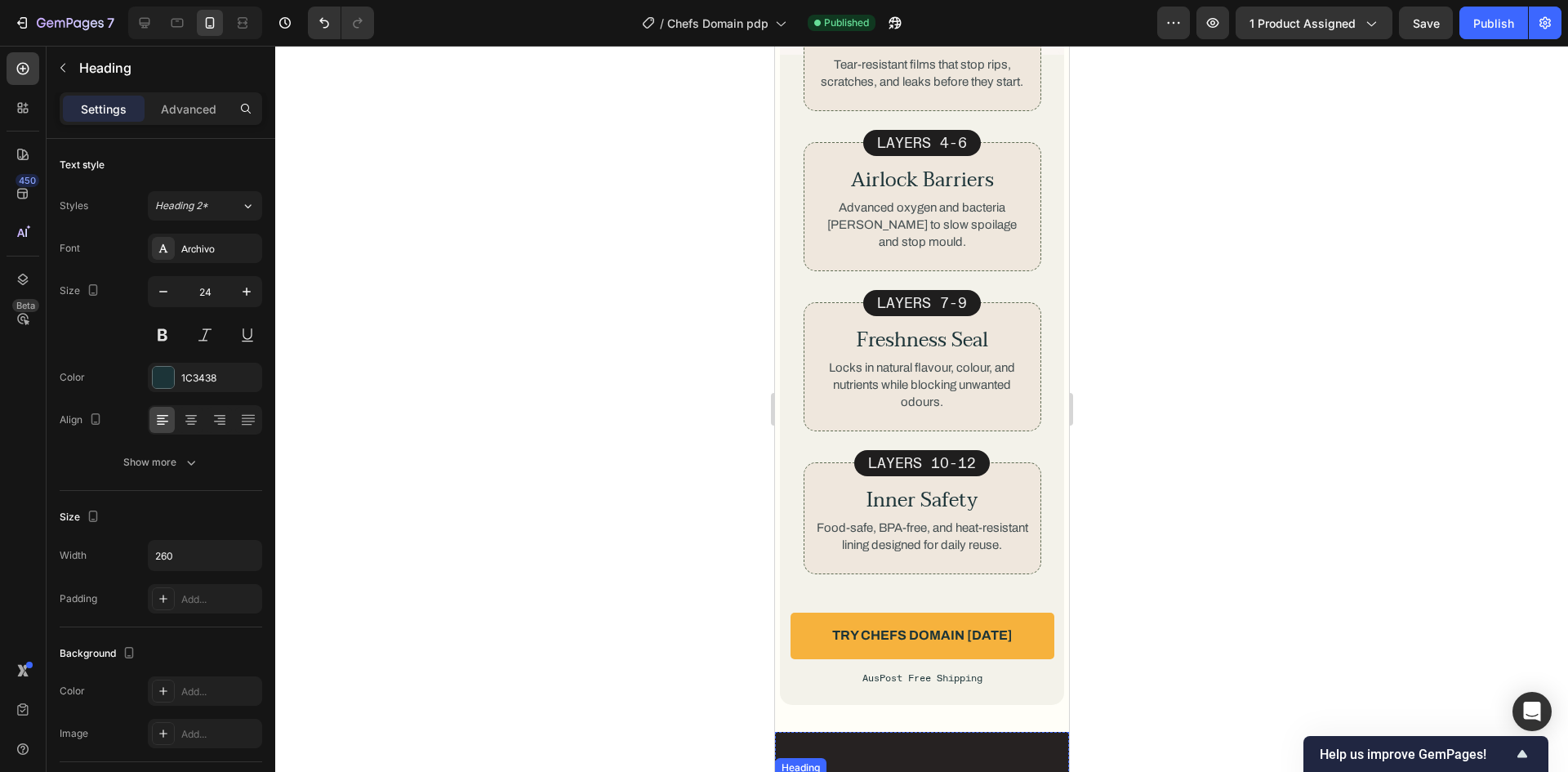
scroll to position [5280, 0]
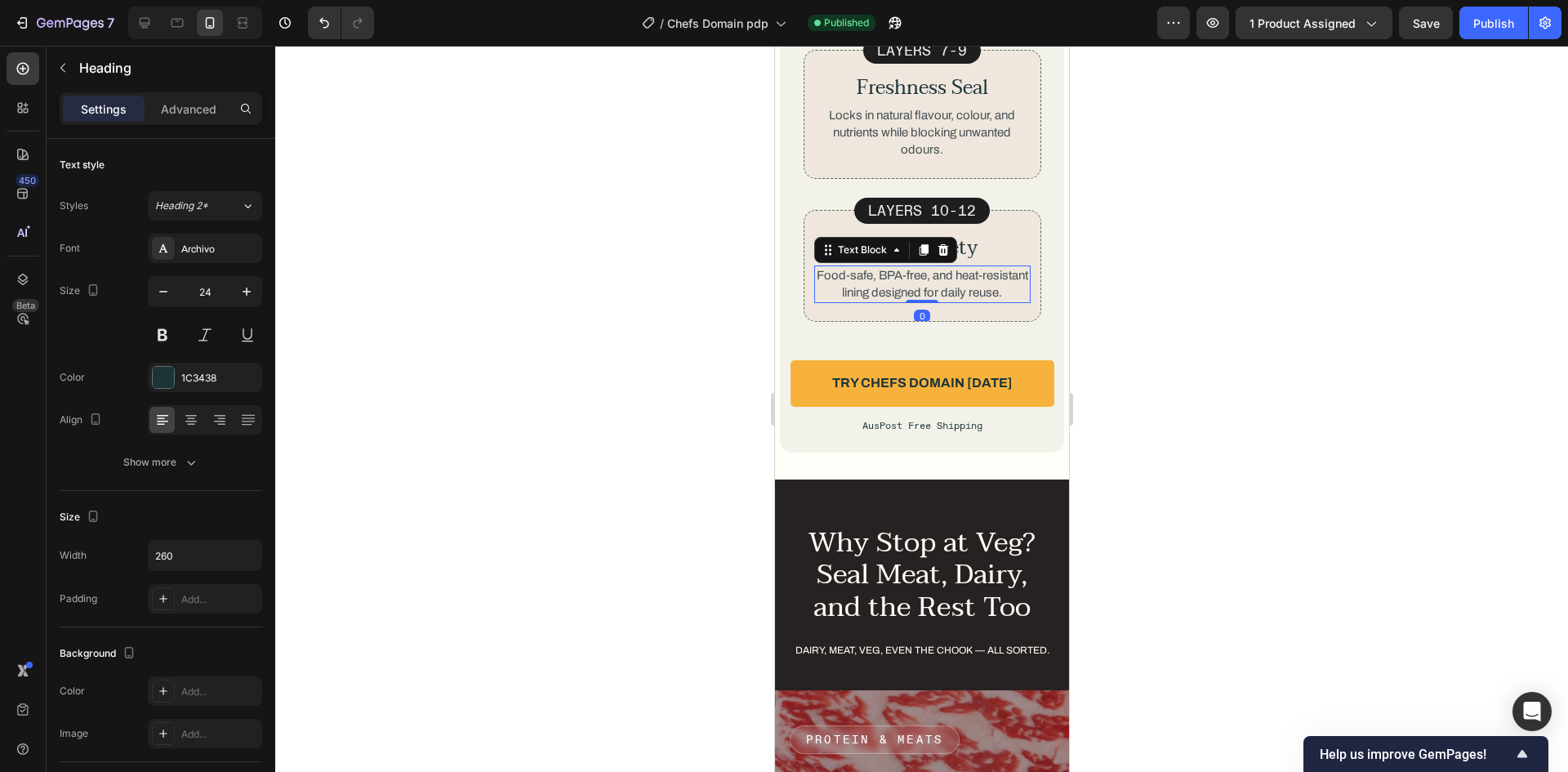
click at [1008, 271] on p "Food-safe, BPA-free, and heat-resistant lining designed for daily reuse." at bounding box center [921, 284] width 213 height 34
click at [210, 552] on input "100%" at bounding box center [205, 555] width 113 height 29
click at [1493, 31] on button "Publish" at bounding box center [1493, 23] width 69 height 33
click at [184, 575] on div "Width 264 Padding Add..." at bounding box center [161, 577] width 203 height 74
click at [199, 543] on input "264" at bounding box center [205, 555] width 113 height 29
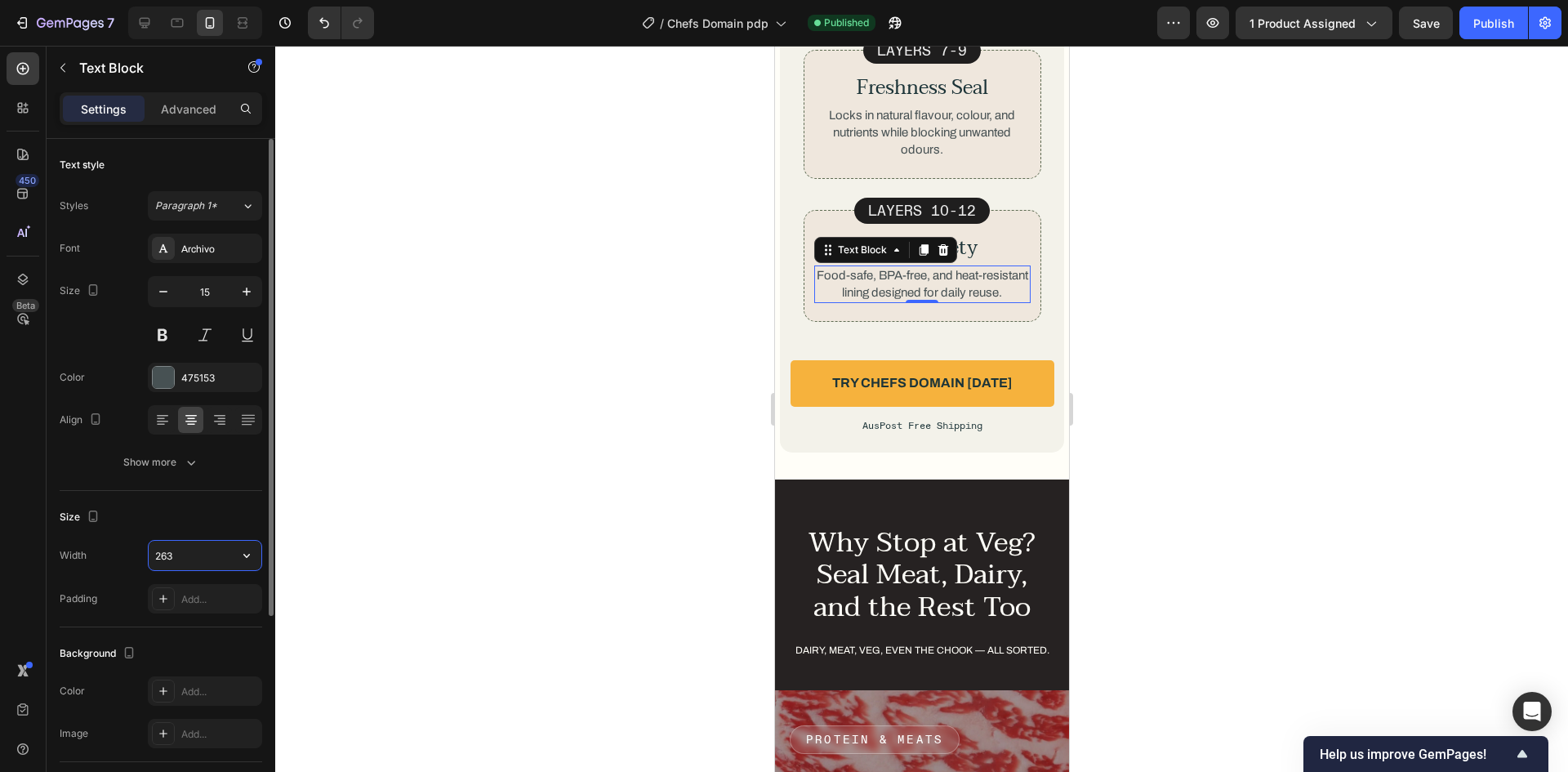
type input "262"
click at [1485, 27] on div "Publish" at bounding box center [1493, 23] width 41 height 17
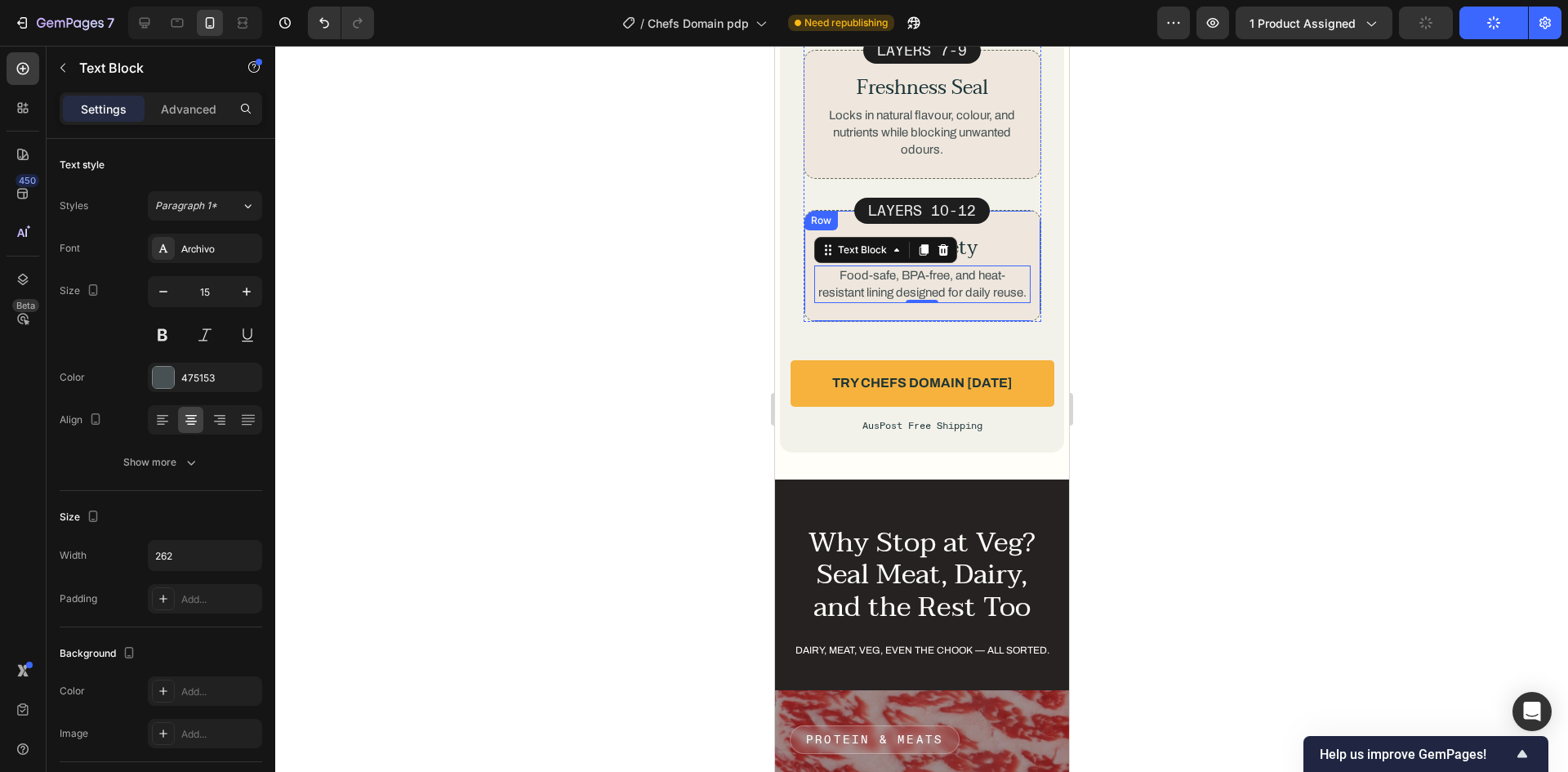
click at [1007, 320] on div "Inner Safety Heading Food-safe, BPA-free, and heat-resistant lining designed fo…" at bounding box center [921, 266] width 238 height 112
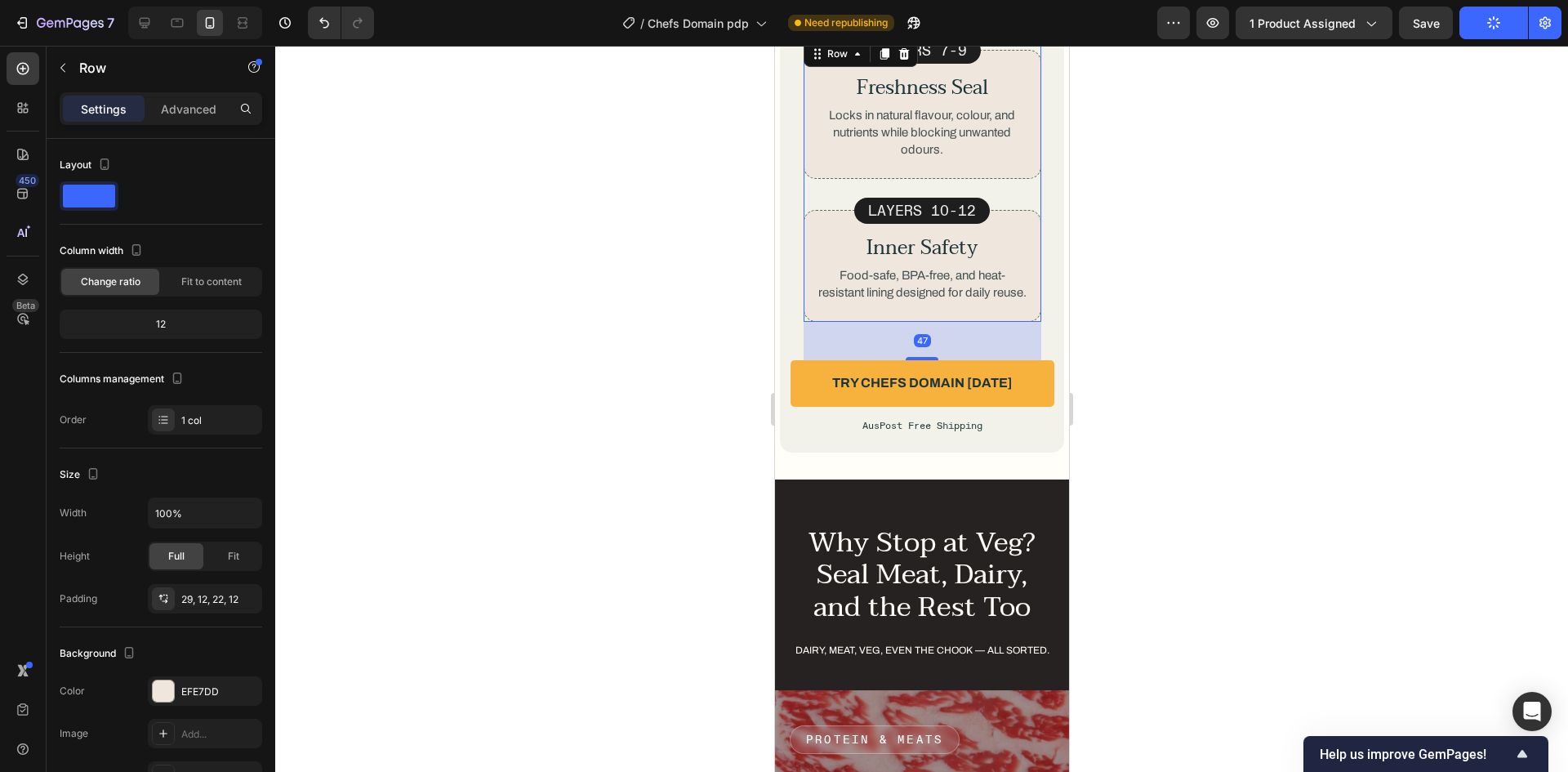
click at [1002, 174] on div "LAYERs 7-9 Text Block Freshness Seal Heading Locks in natural flavour, colour, …" at bounding box center [921, 180] width 238 height 284
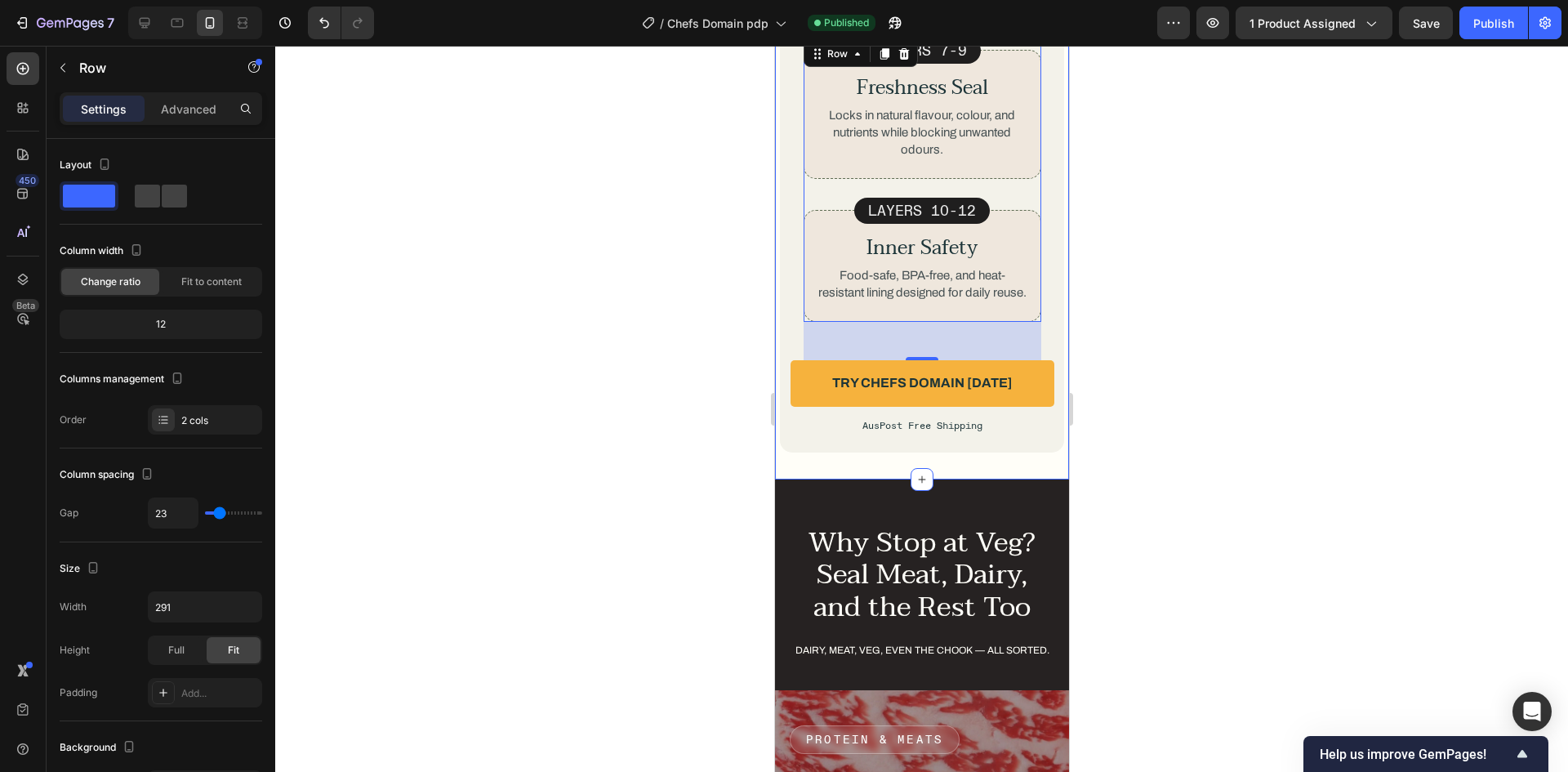
scroll to position [5526, 0]
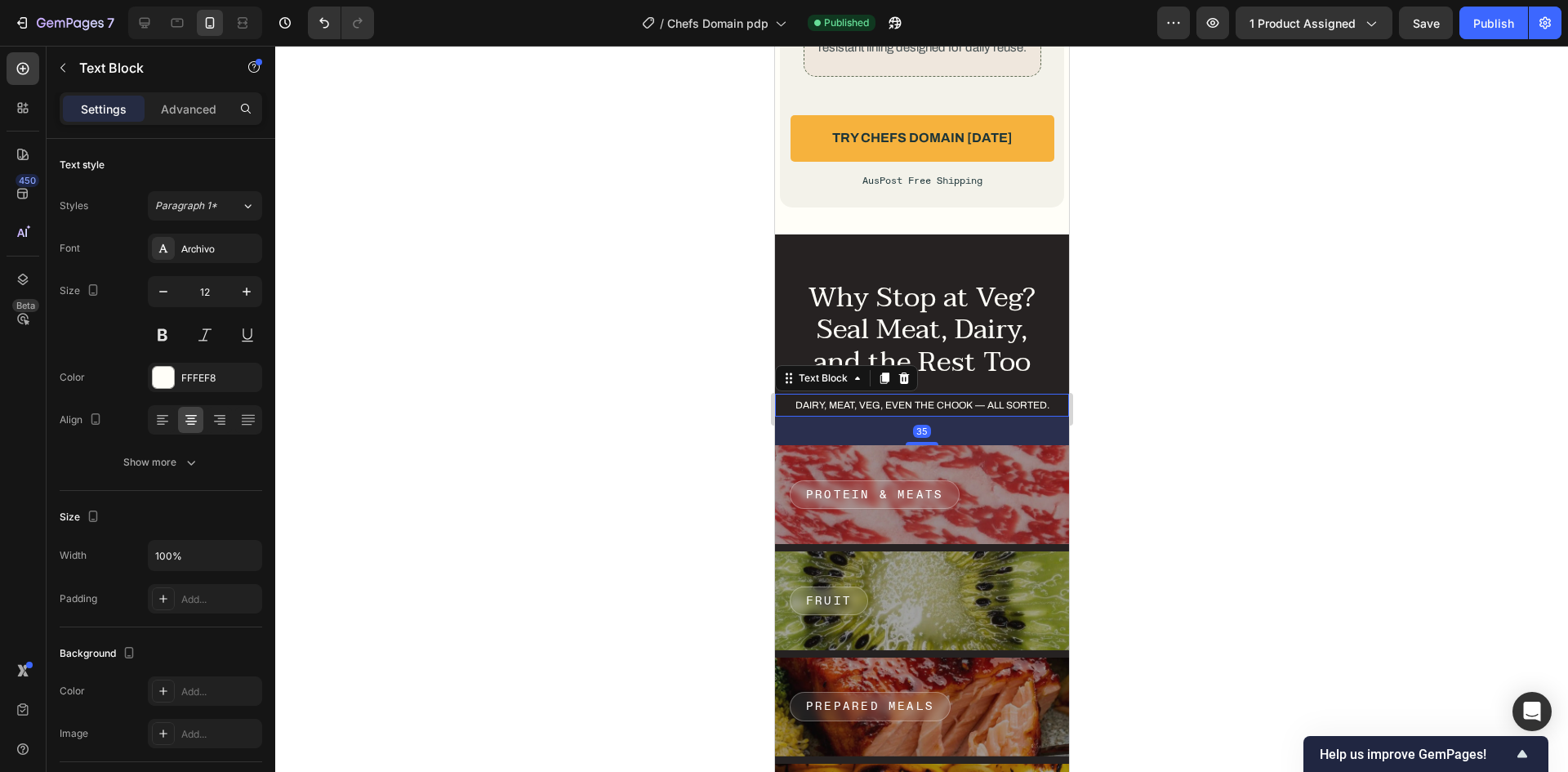
click at [932, 408] on p "Dairy, meat, veg, even the chook — all sorted." at bounding box center [920, 405] width 265 height 20
click at [176, 463] on div "Show more" at bounding box center [161, 462] width 76 height 16
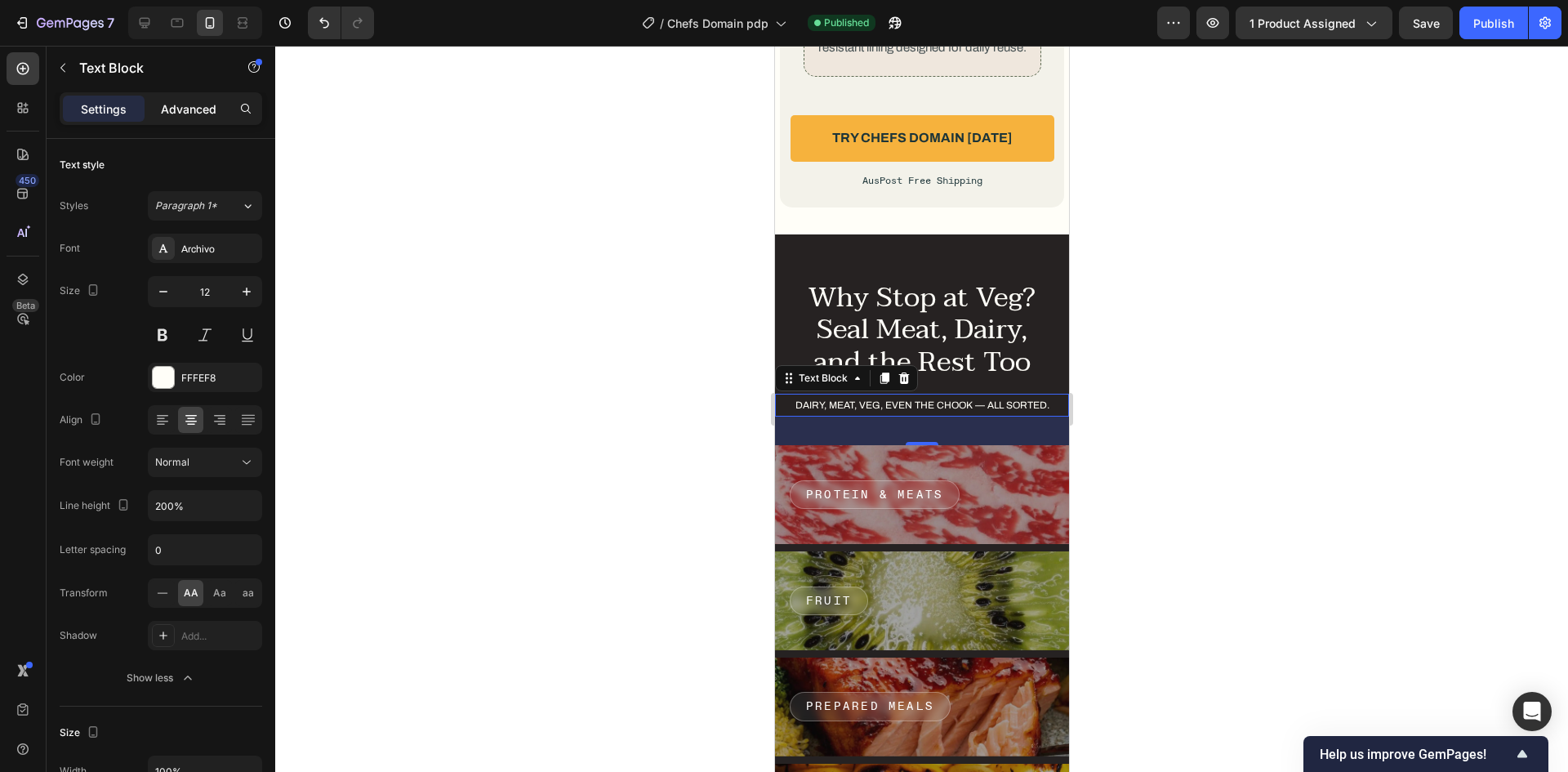
click at [172, 102] on p "Advanced" at bounding box center [189, 109] width 56 height 17
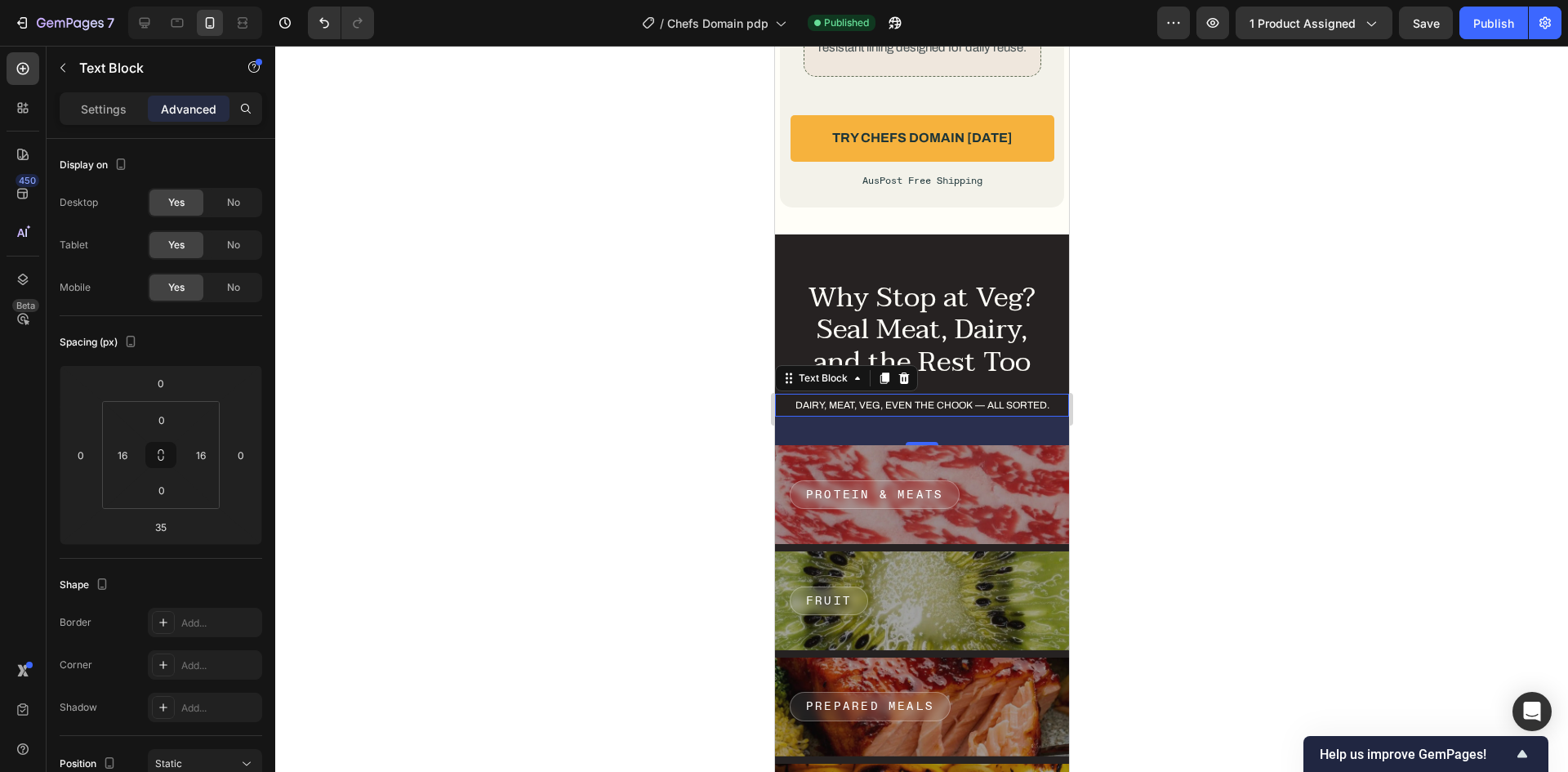
click at [95, 123] on div "Settings Advanced" at bounding box center [161, 108] width 203 height 33
click at [128, 456] on input "16" at bounding box center [122, 455] width 25 height 25
click at [138, 459] on div "14" at bounding box center [122, 455] width 33 height 26
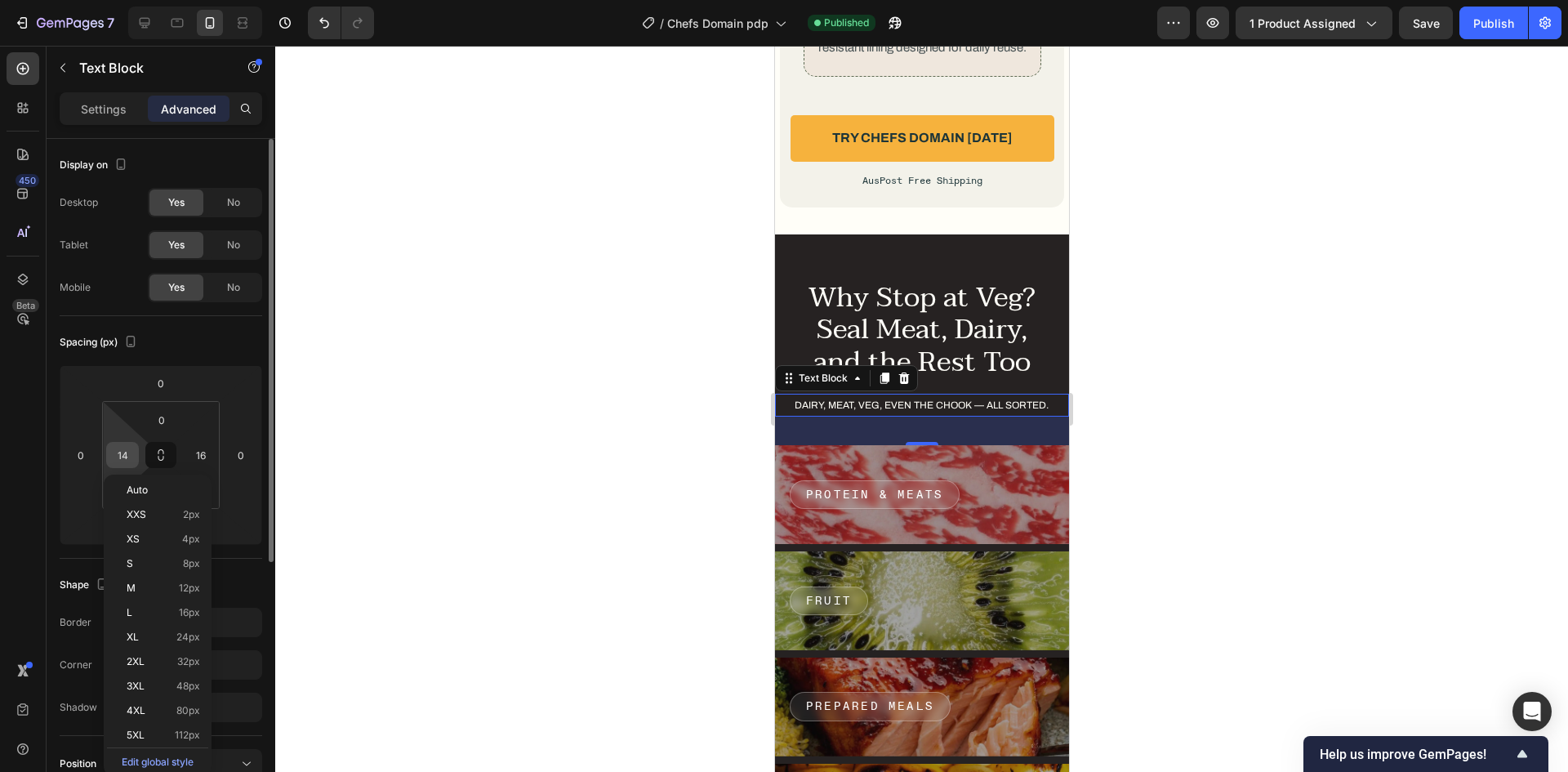
click at [127, 452] on input "14" at bounding box center [122, 455] width 25 height 25
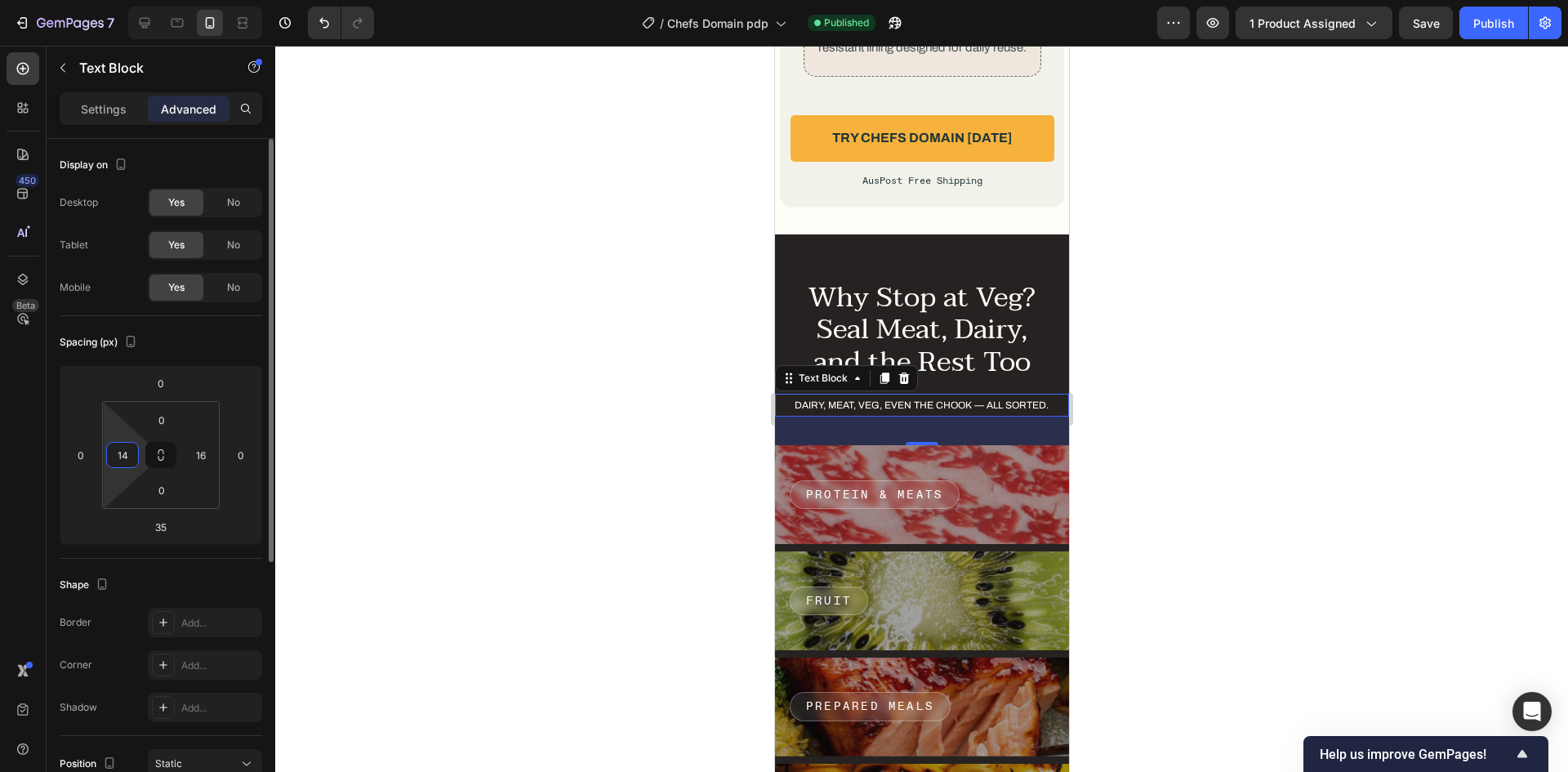
click at [127, 452] on input "14" at bounding box center [122, 455] width 25 height 25
type input "8"
click at [200, 458] on input "16" at bounding box center [201, 455] width 25 height 25
type input "8"
click at [210, 330] on div "Spacing (px)" at bounding box center [161, 342] width 203 height 26
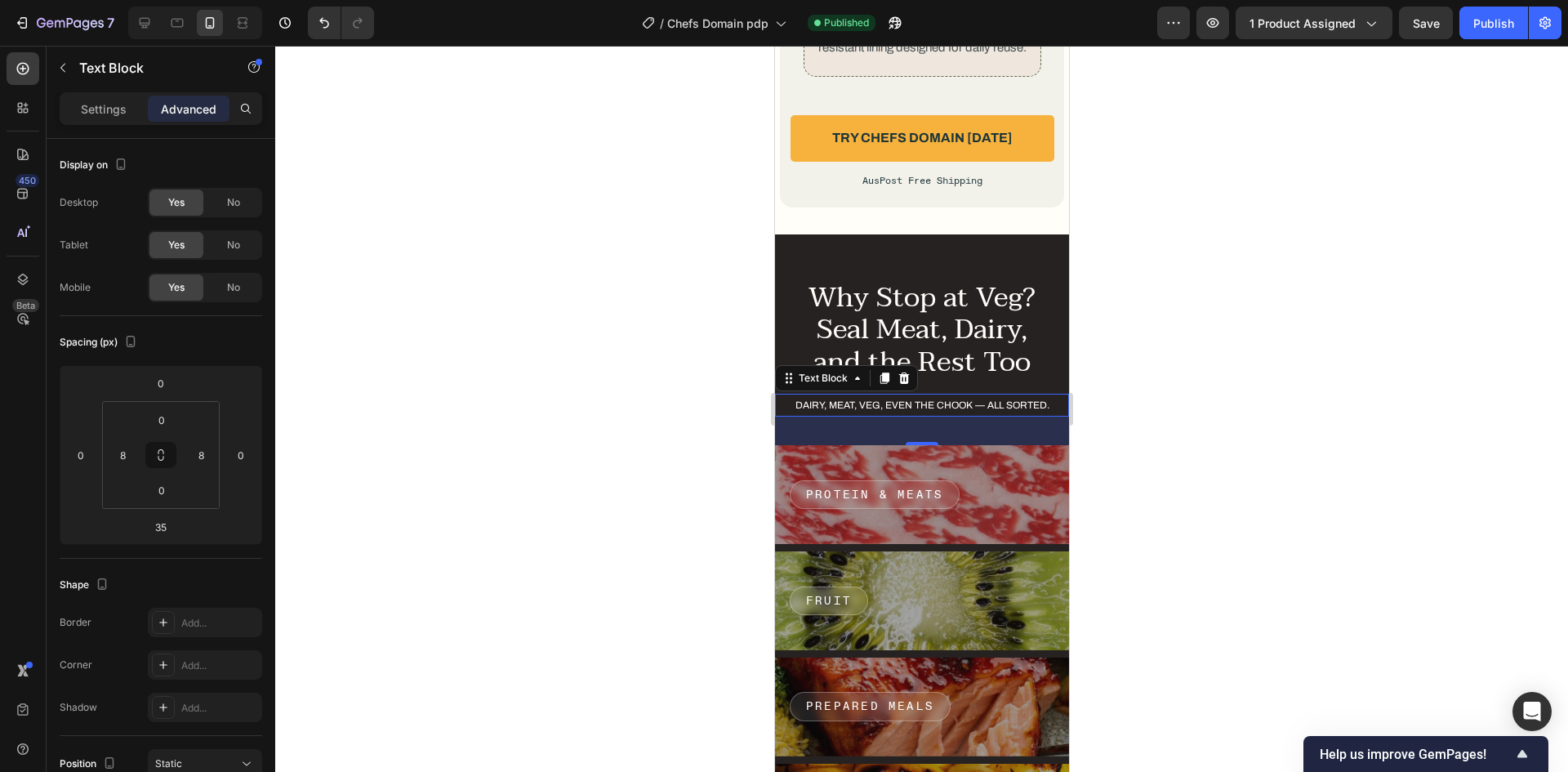
click at [92, 112] on p "Settings" at bounding box center [104, 109] width 46 height 17
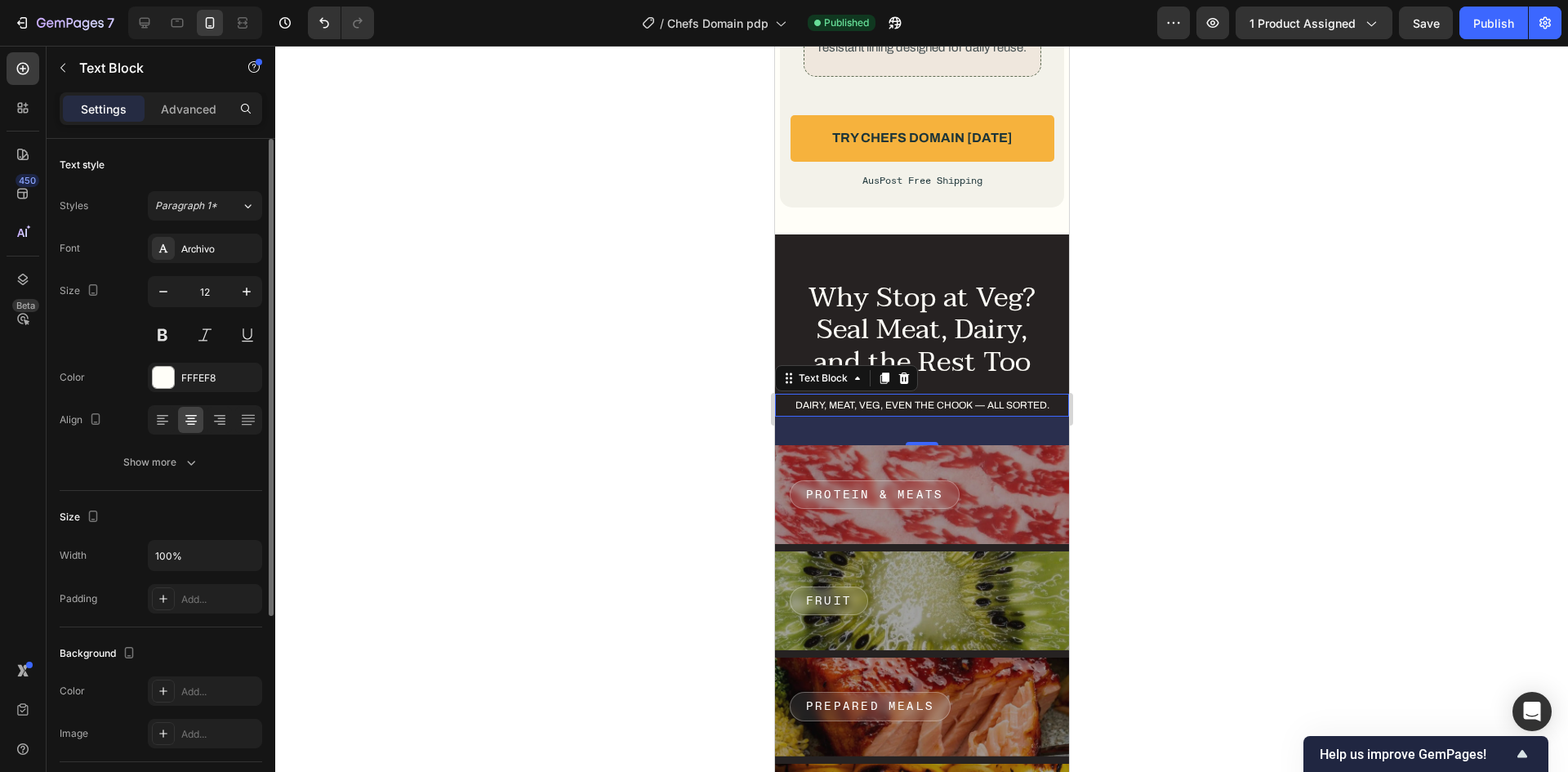
scroll to position [82, 0]
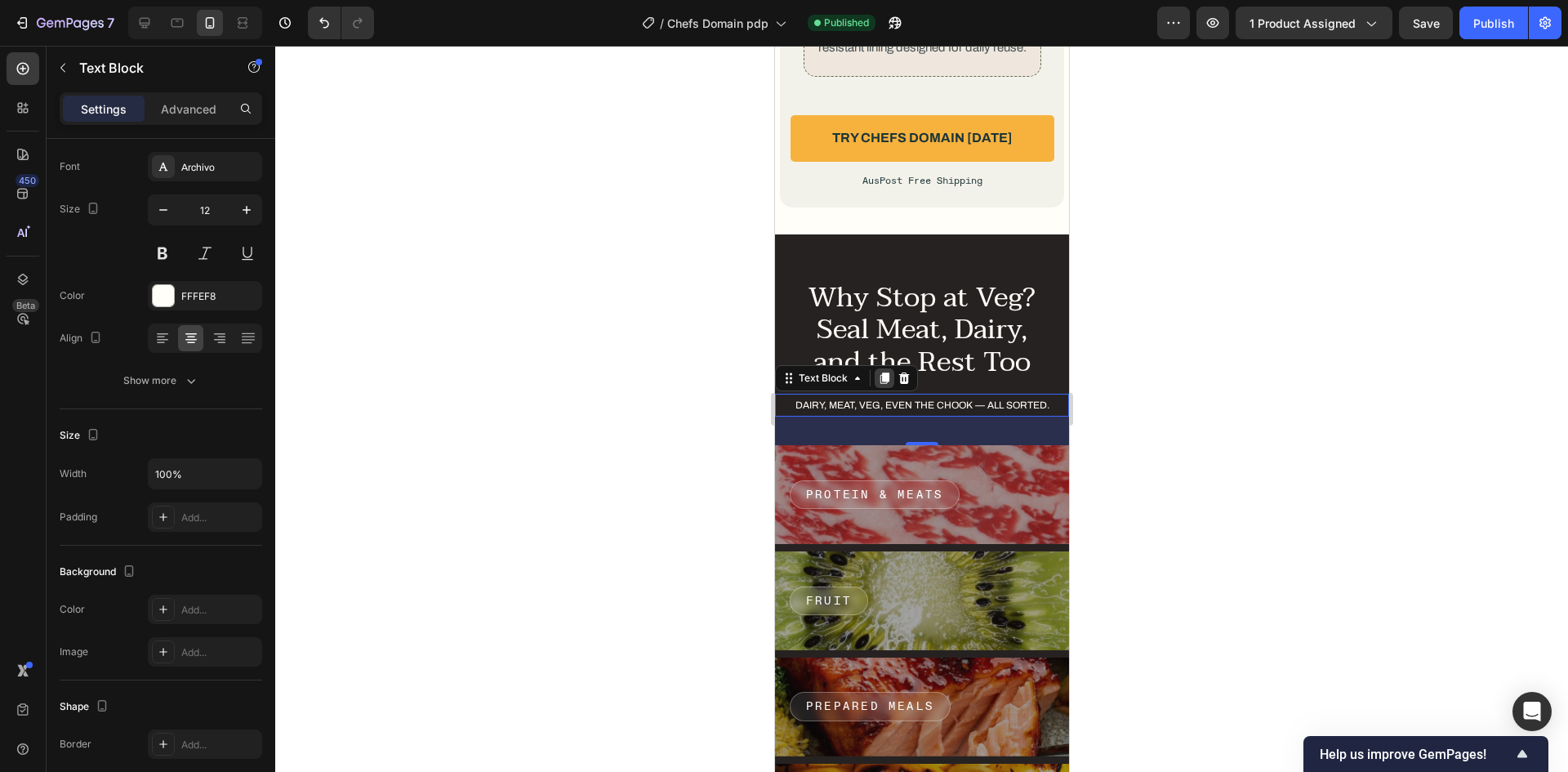
click at [879, 384] on icon at bounding box center [883, 378] width 9 height 11
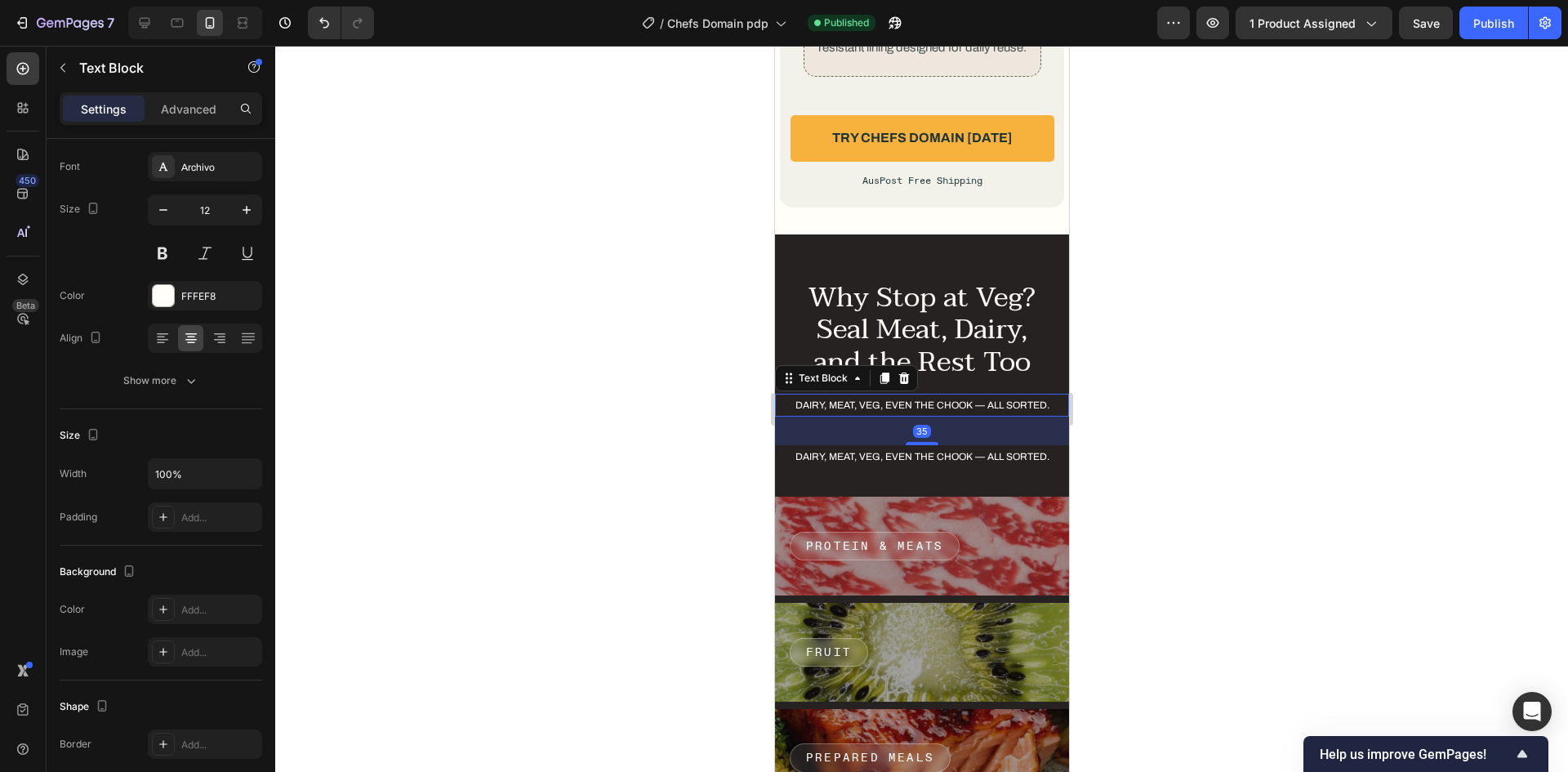
click at [1019, 408] on p "Dairy, meat, veg, even the chook — all sorted." at bounding box center [921, 405] width 278 height 20
click at [187, 96] on div "Advanced" at bounding box center [189, 109] width 82 height 26
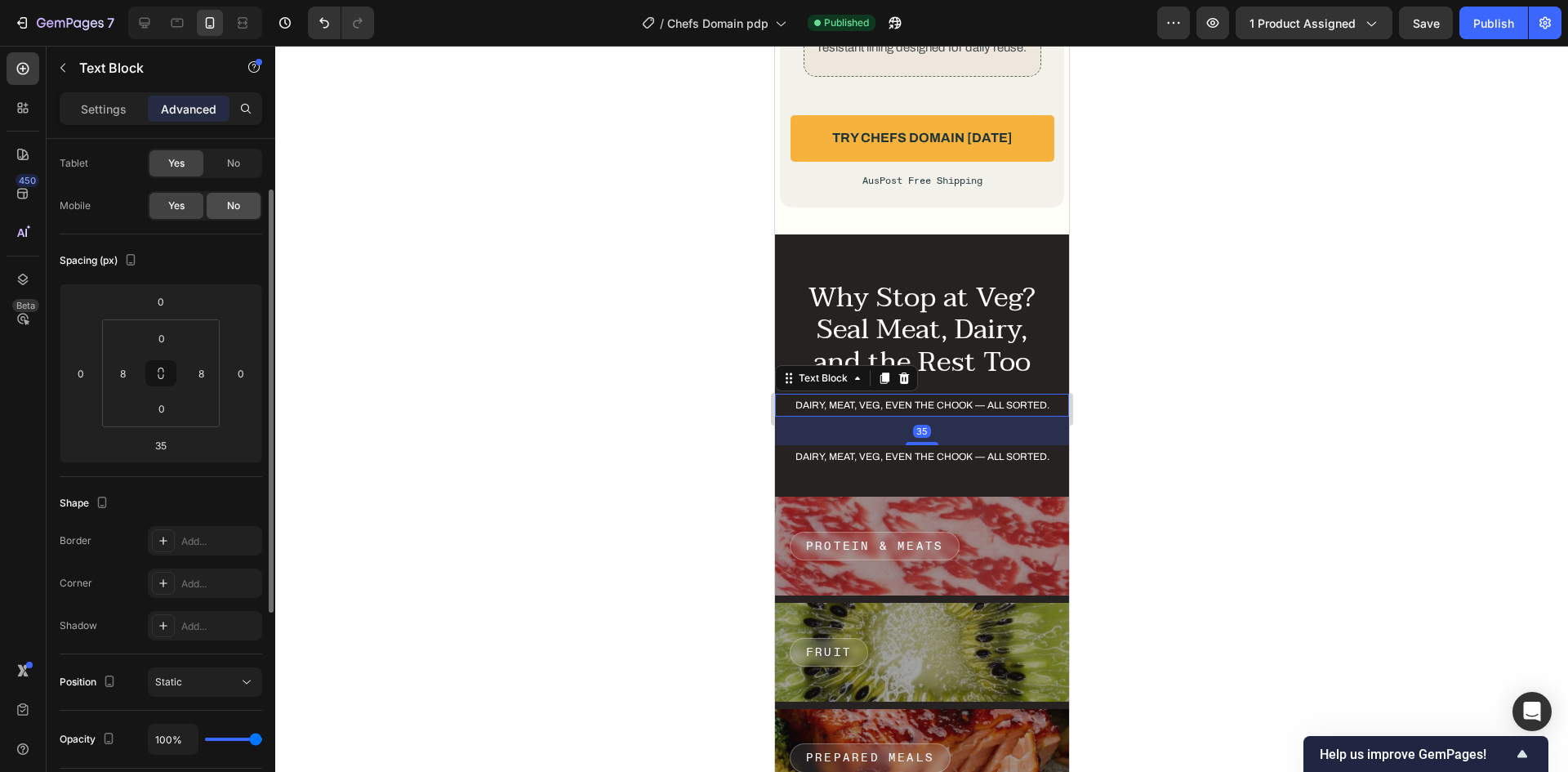
click at [226, 208] on div "No" at bounding box center [234, 206] width 54 height 26
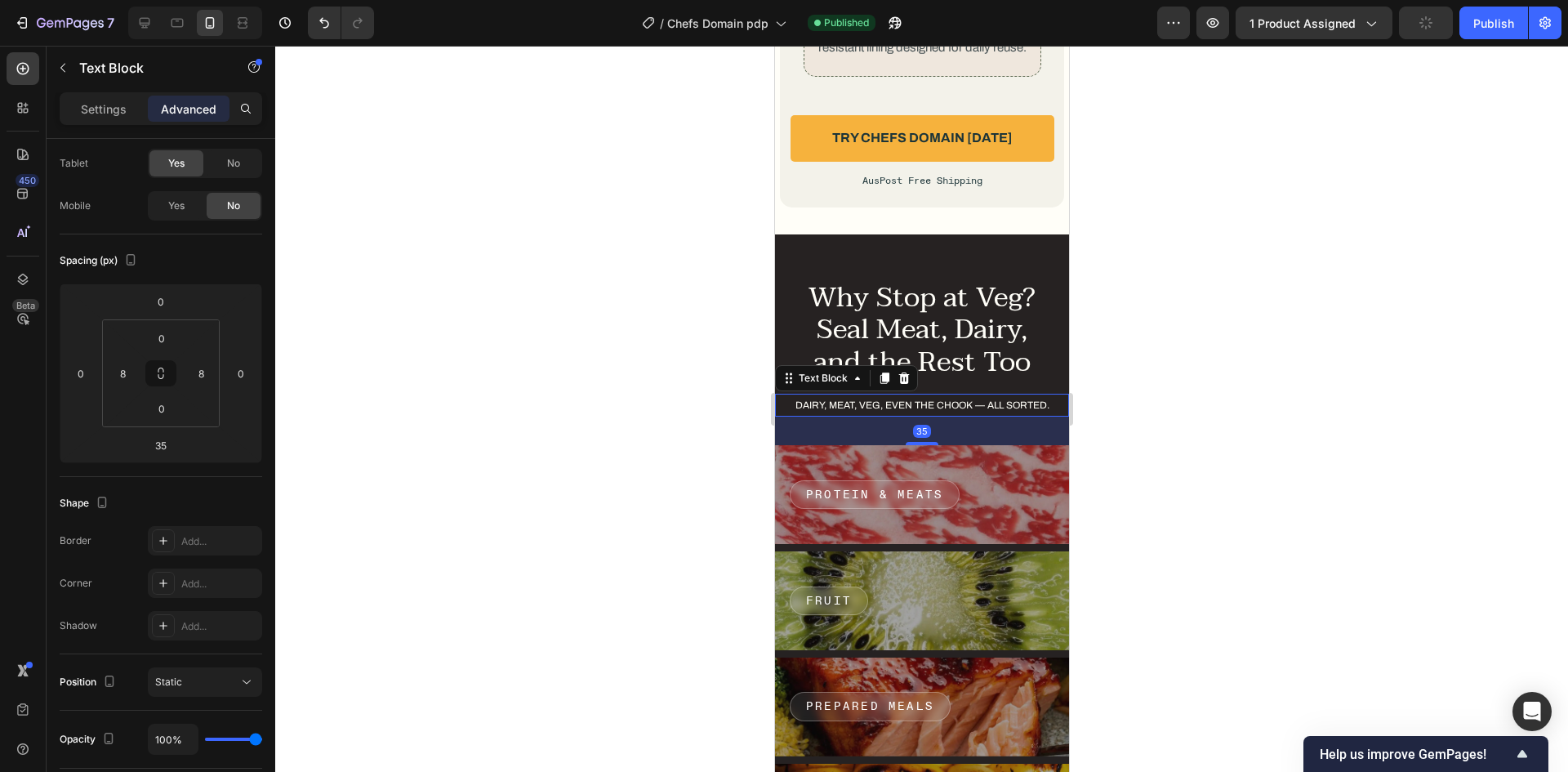
drag, startPoint x: 874, startPoint y: 405, endPoint x: 1411, endPoint y: 444, distance: 538.4
click at [874, 405] on p "Dairy, meat, veg, even the chook — all sorted." at bounding box center [921, 405] width 278 height 20
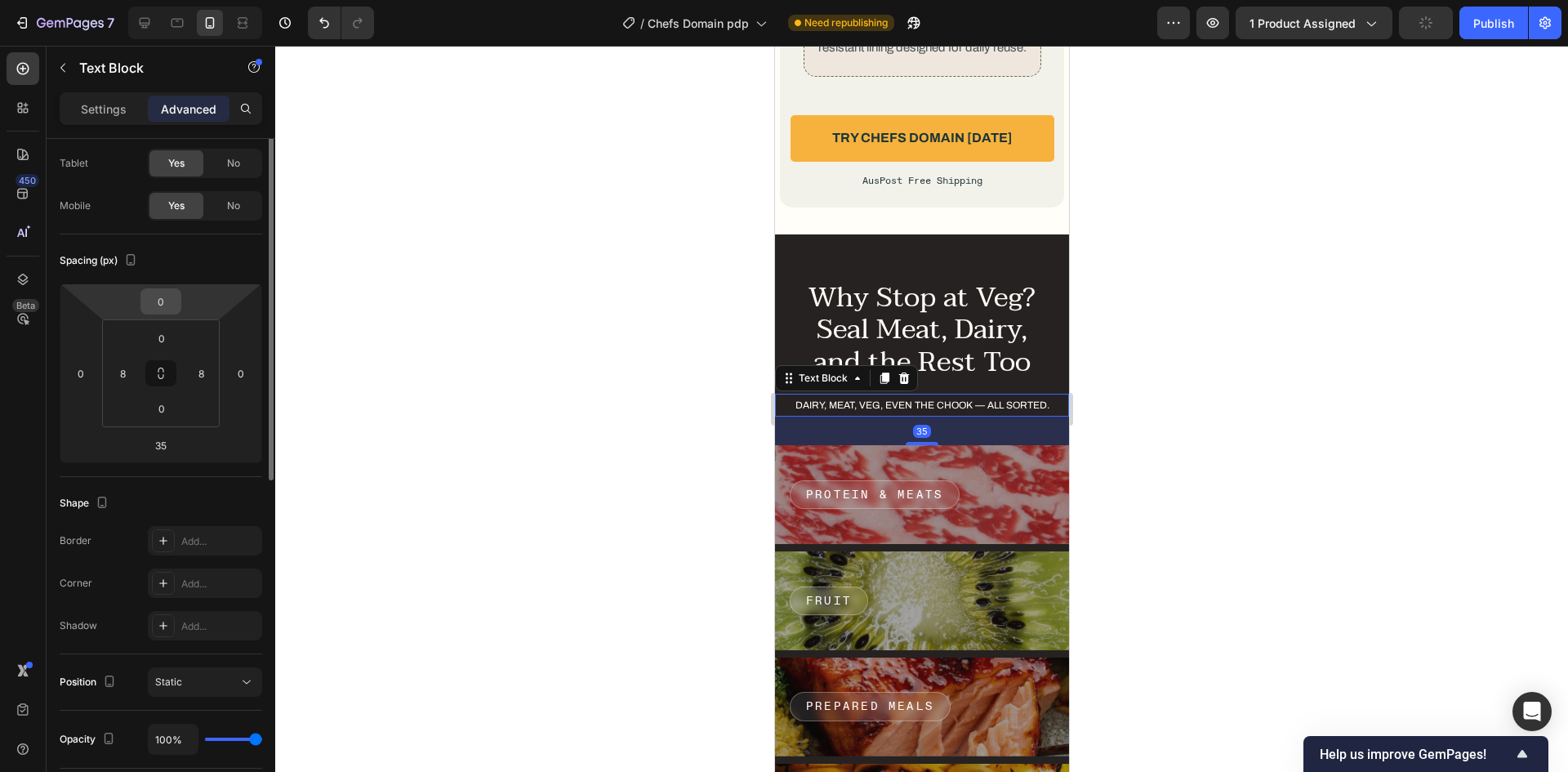
scroll to position [0, 0]
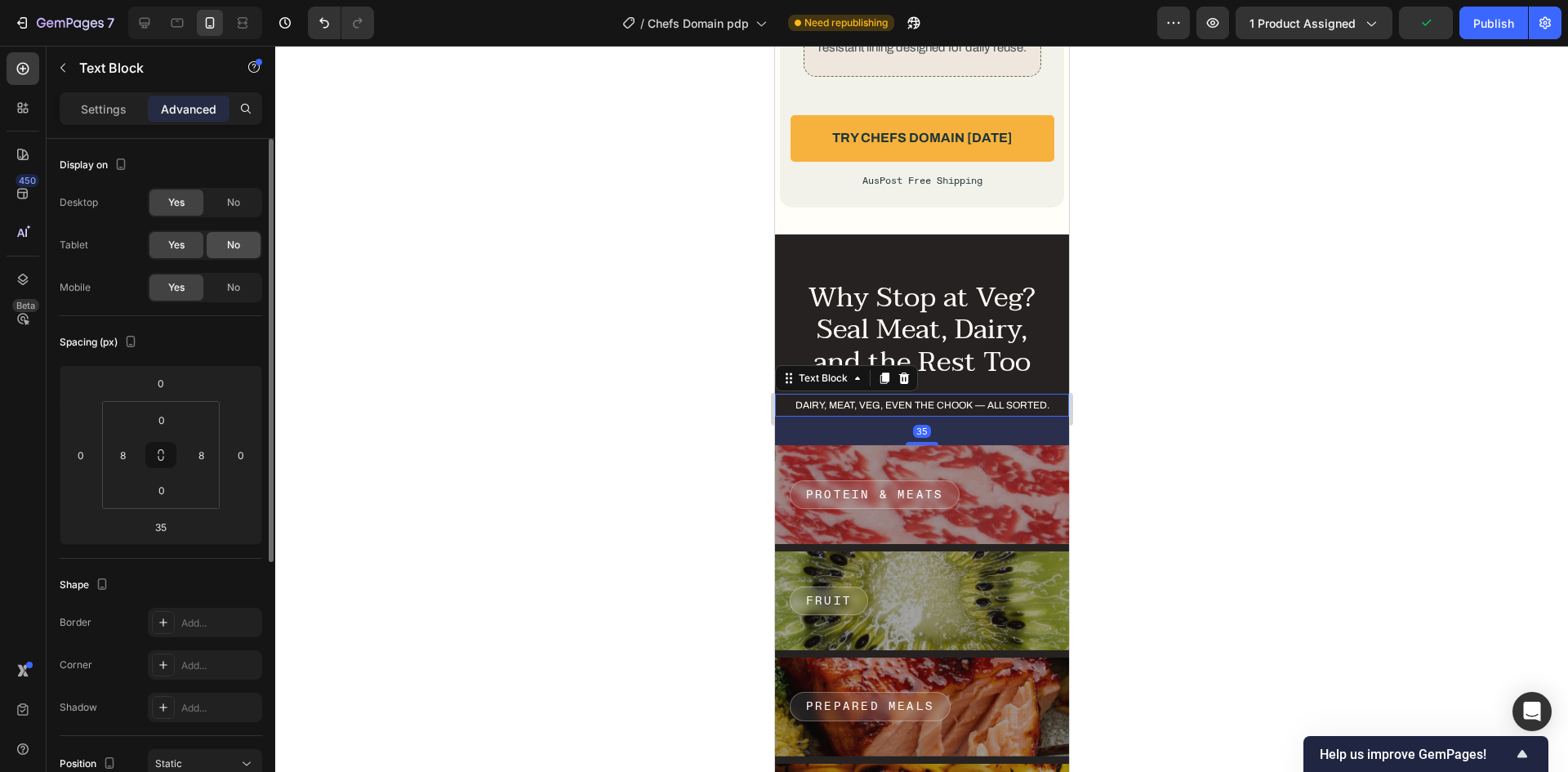
click at [207, 249] on div "No" at bounding box center [234, 245] width 54 height 26
click at [227, 208] on span "No" at bounding box center [233, 202] width 13 height 15
click at [118, 120] on div "Settings" at bounding box center [104, 109] width 82 height 26
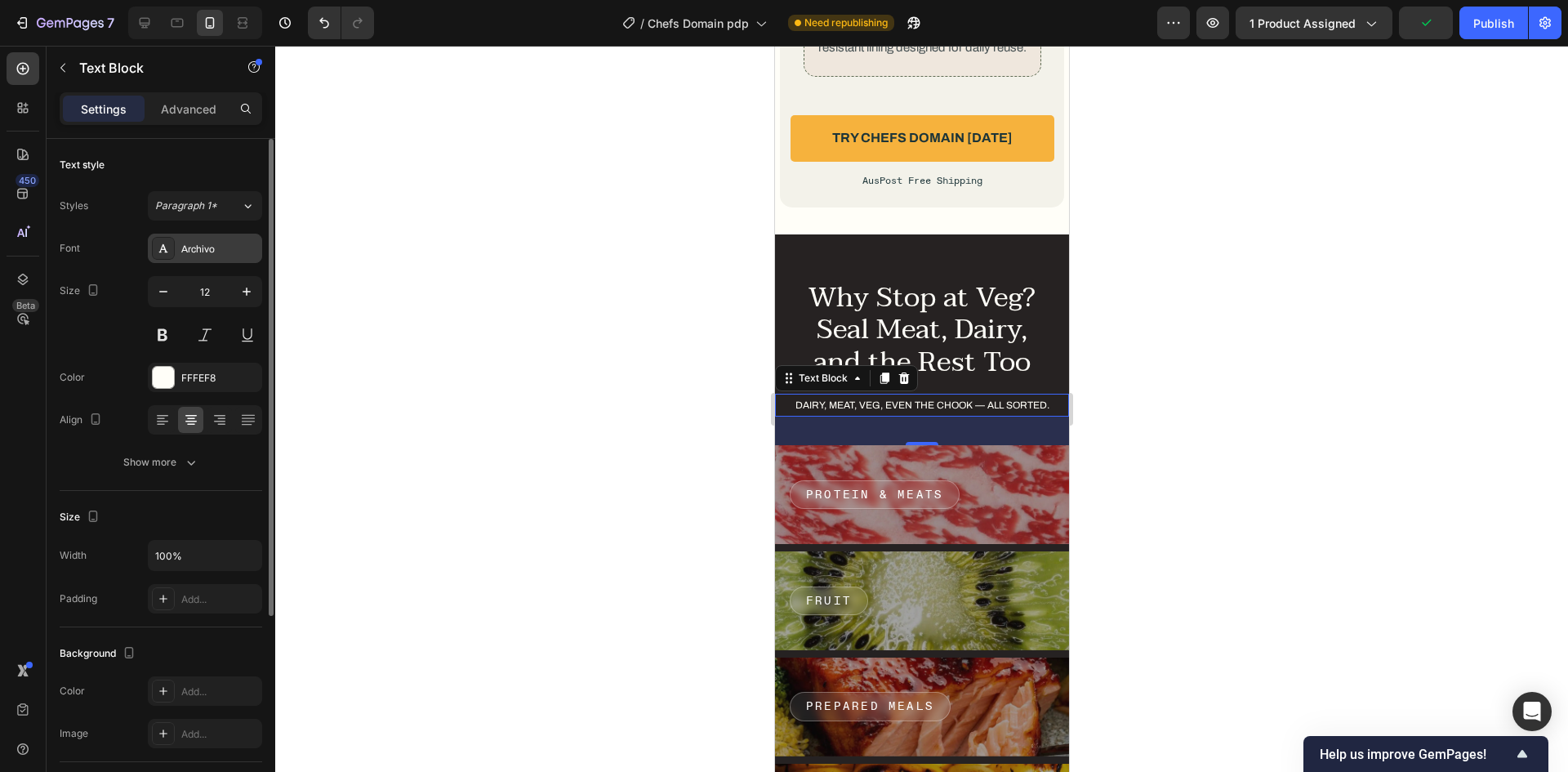
click at [208, 236] on div "Archivo" at bounding box center [205, 248] width 114 height 29
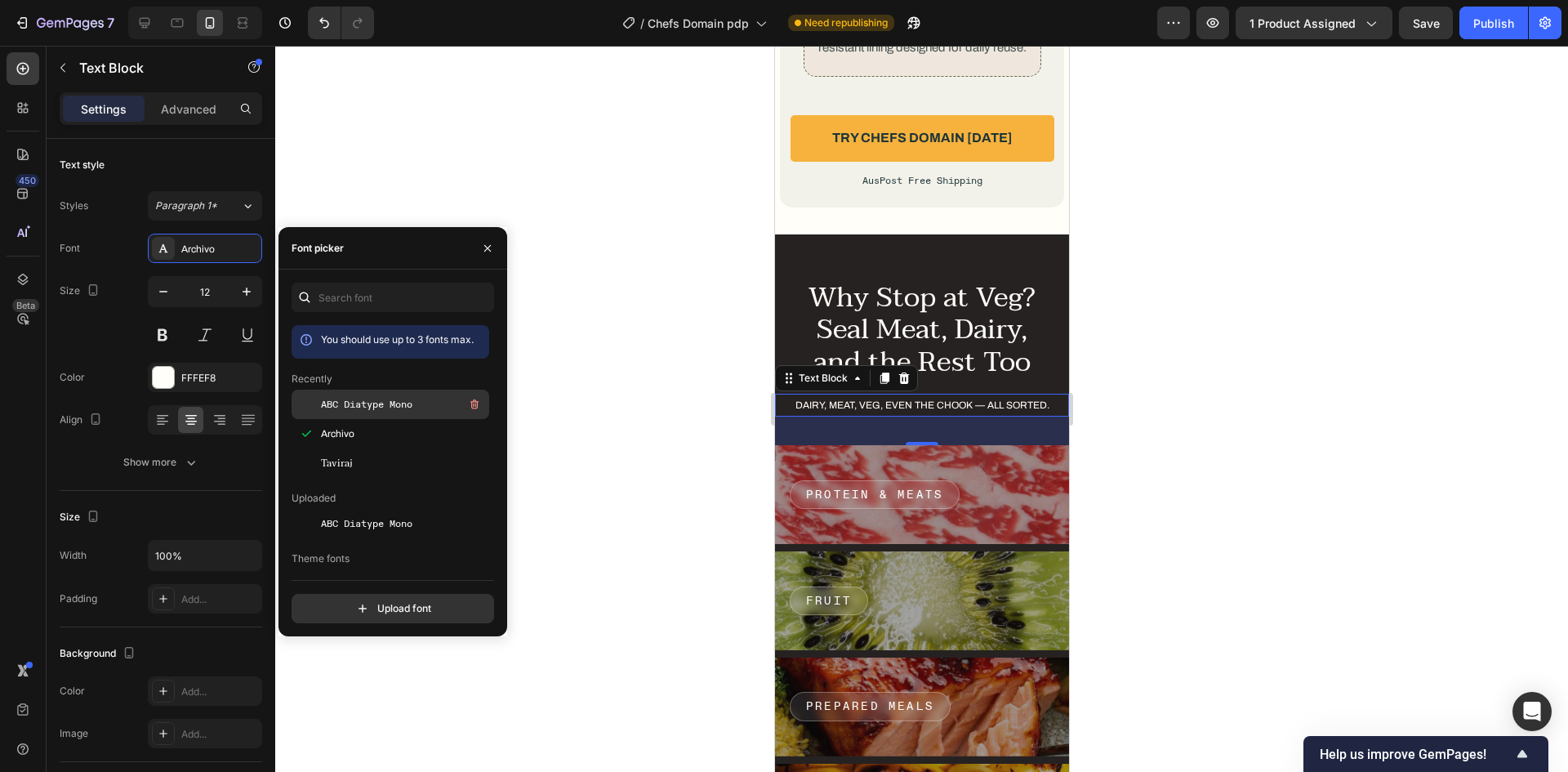
click at [392, 398] on span "ABC Diatype Mono" at bounding box center [367, 404] width 92 height 15
click at [1498, 20] on div "Publish" at bounding box center [1493, 23] width 41 height 17
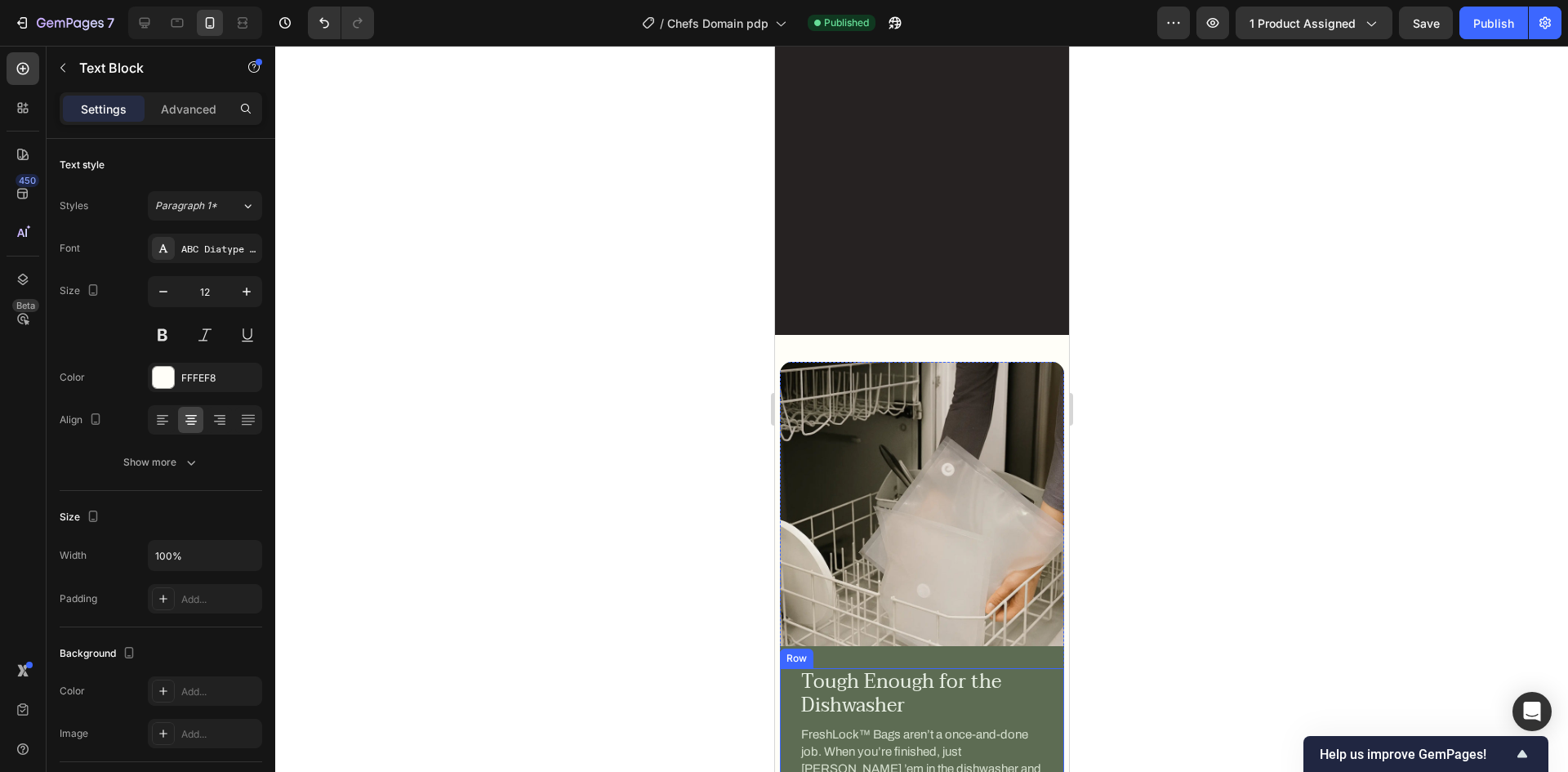
scroll to position [7078, 0]
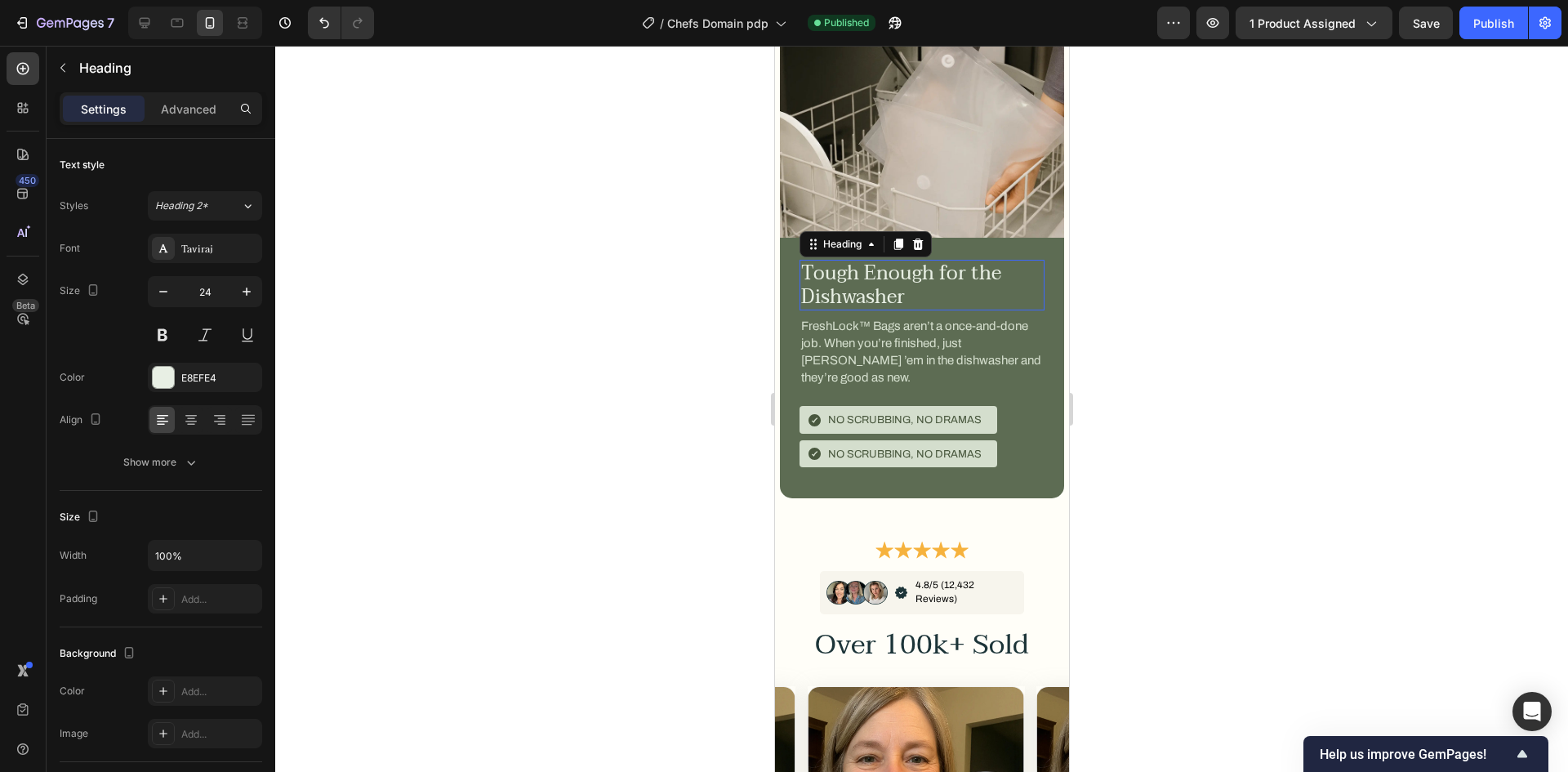
click at [952, 268] on h2 "Tough Enough for the Dishwasher" at bounding box center [920, 285] width 245 height 51
click at [189, 563] on input "100%" at bounding box center [205, 555] width 113 height 29
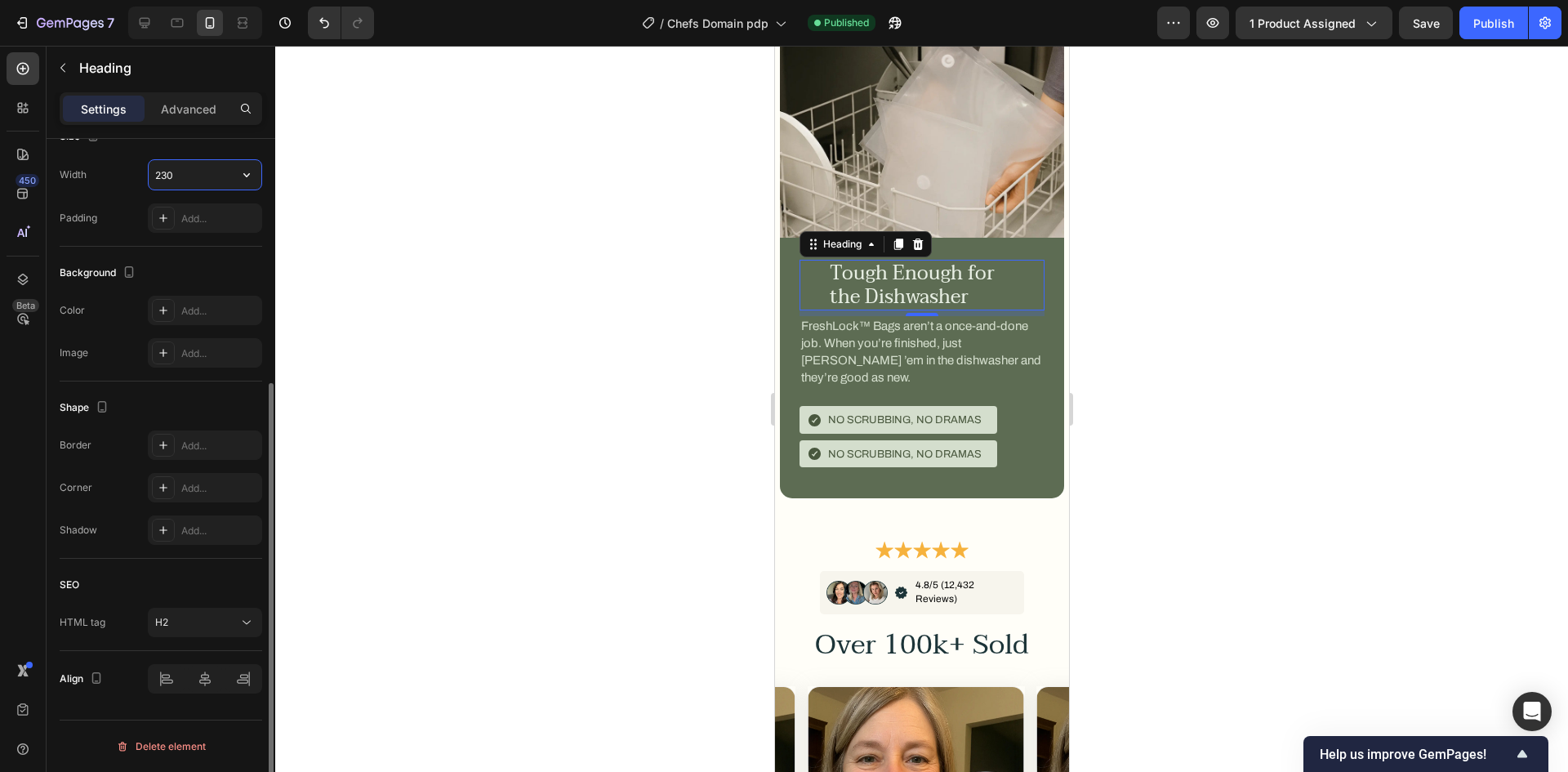
type input "230"
click at [172, 590] on div "SEO" at bounding box center [161, 585] width 203 height 26
click at [166, 678] on icon at bounding box center [166, 676] width 8 height 4
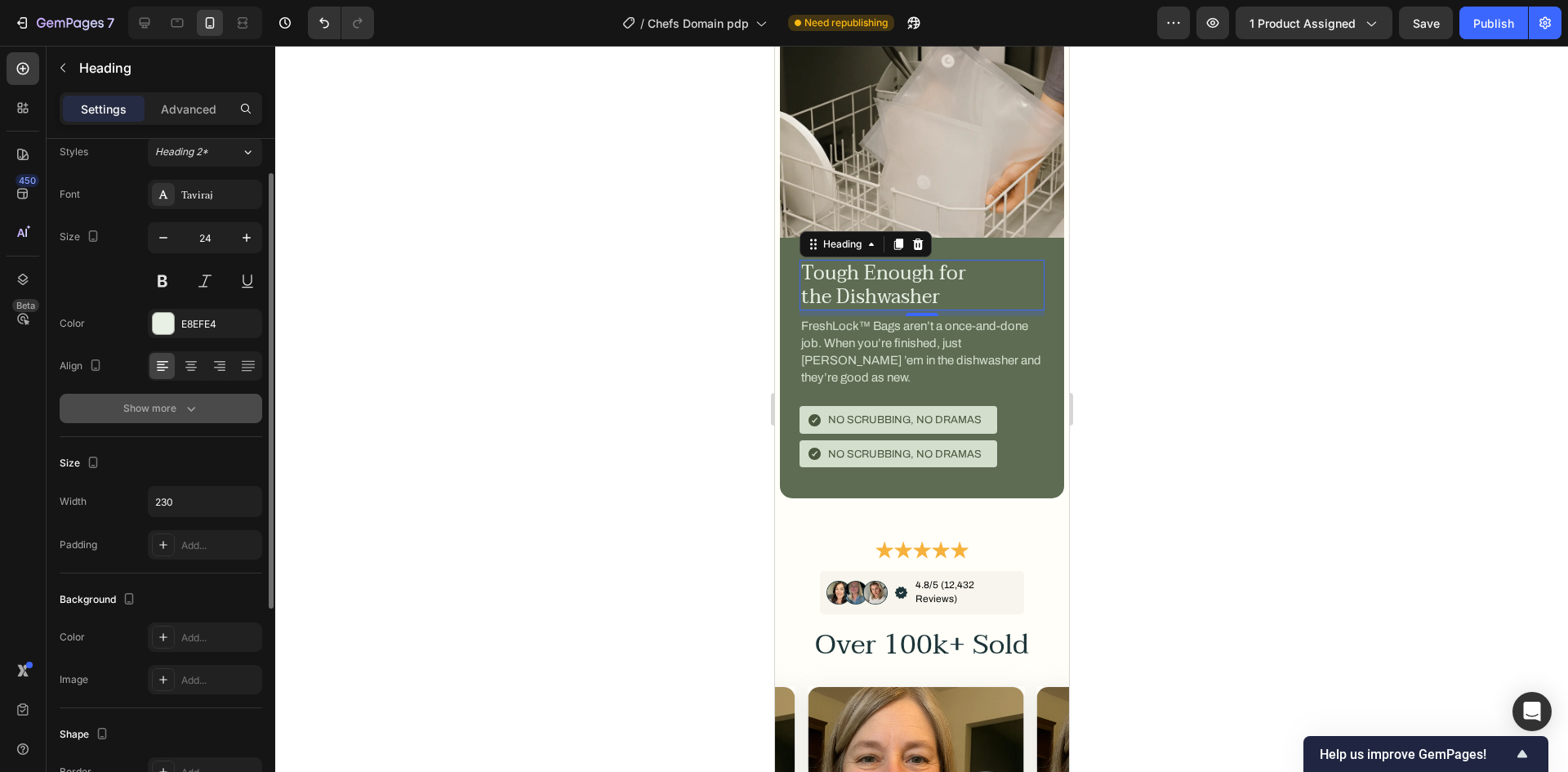
click at [197, 414] on icon "button" at bounding box center [191, 408] width 16 height 16
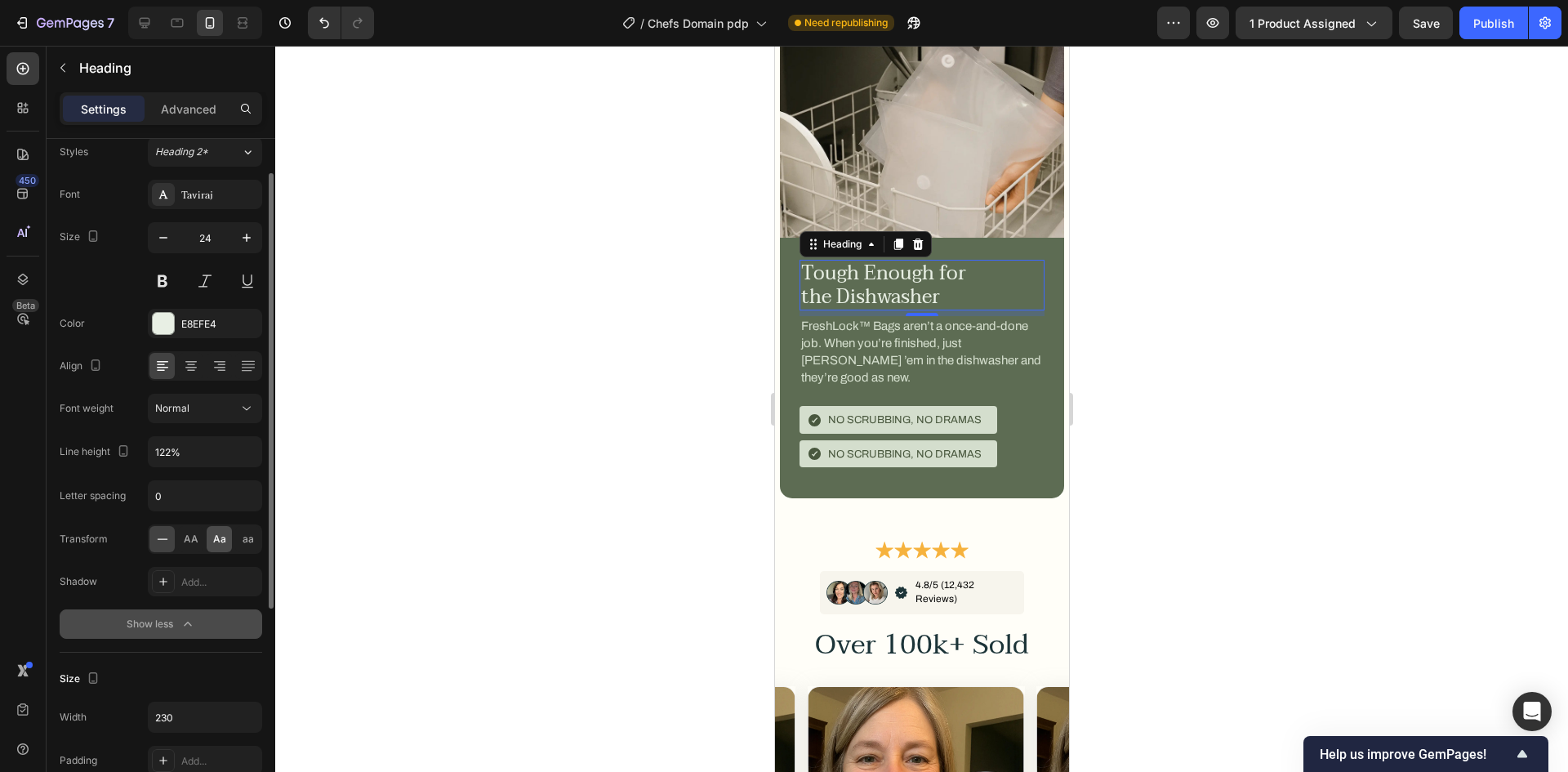
click at [217, 531] on div "Aa" at bounding box center [219, 539] width 25 height 26
click at [1468, 34] on button "Publish" at bounding box center [1493, 23] width 69 height 33
click at [873, 447] on p "No scrubbing, no dramas" at bounding box center [904, 454] width 154 height 15
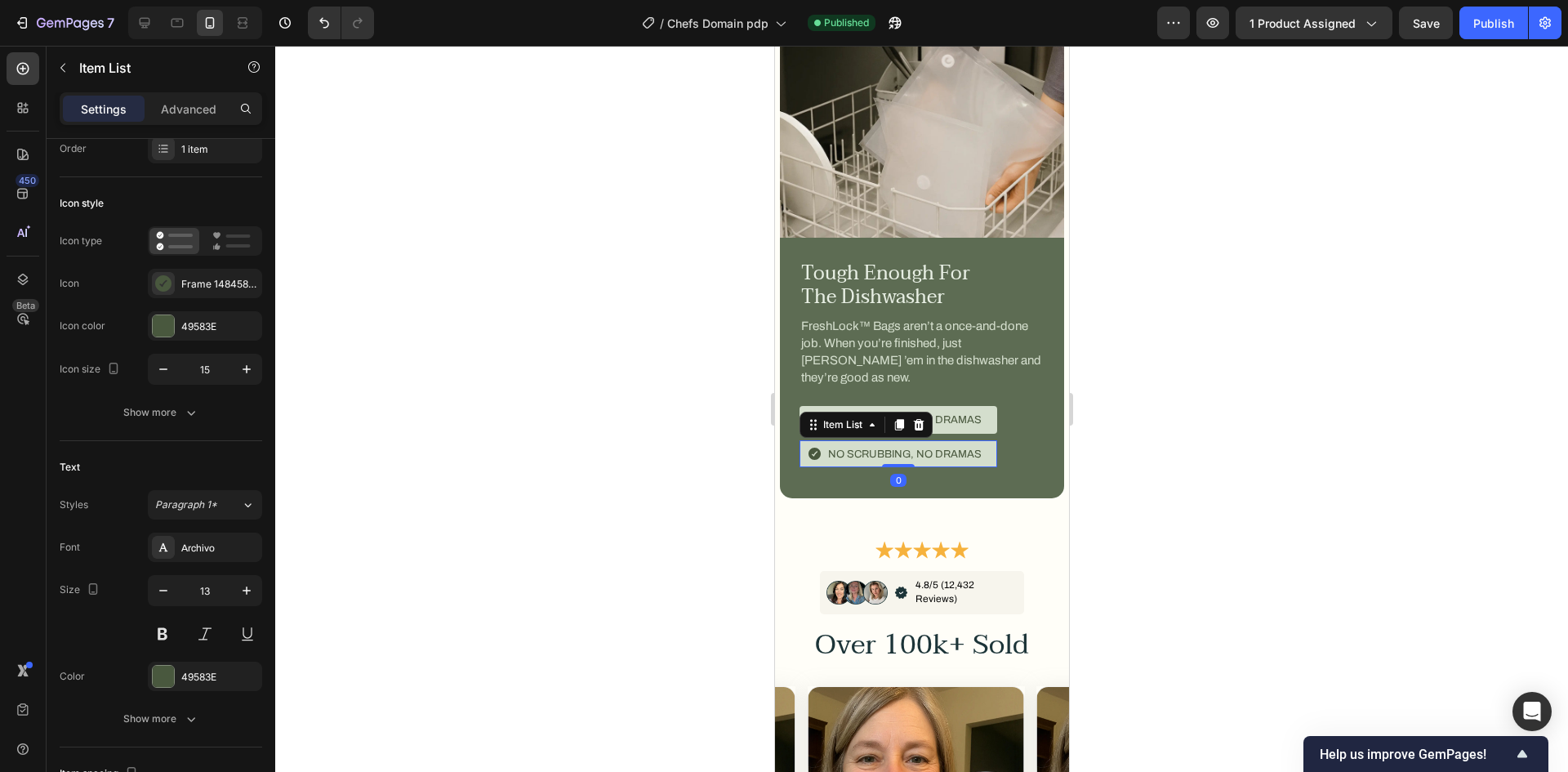
scroll to position [0, 0]
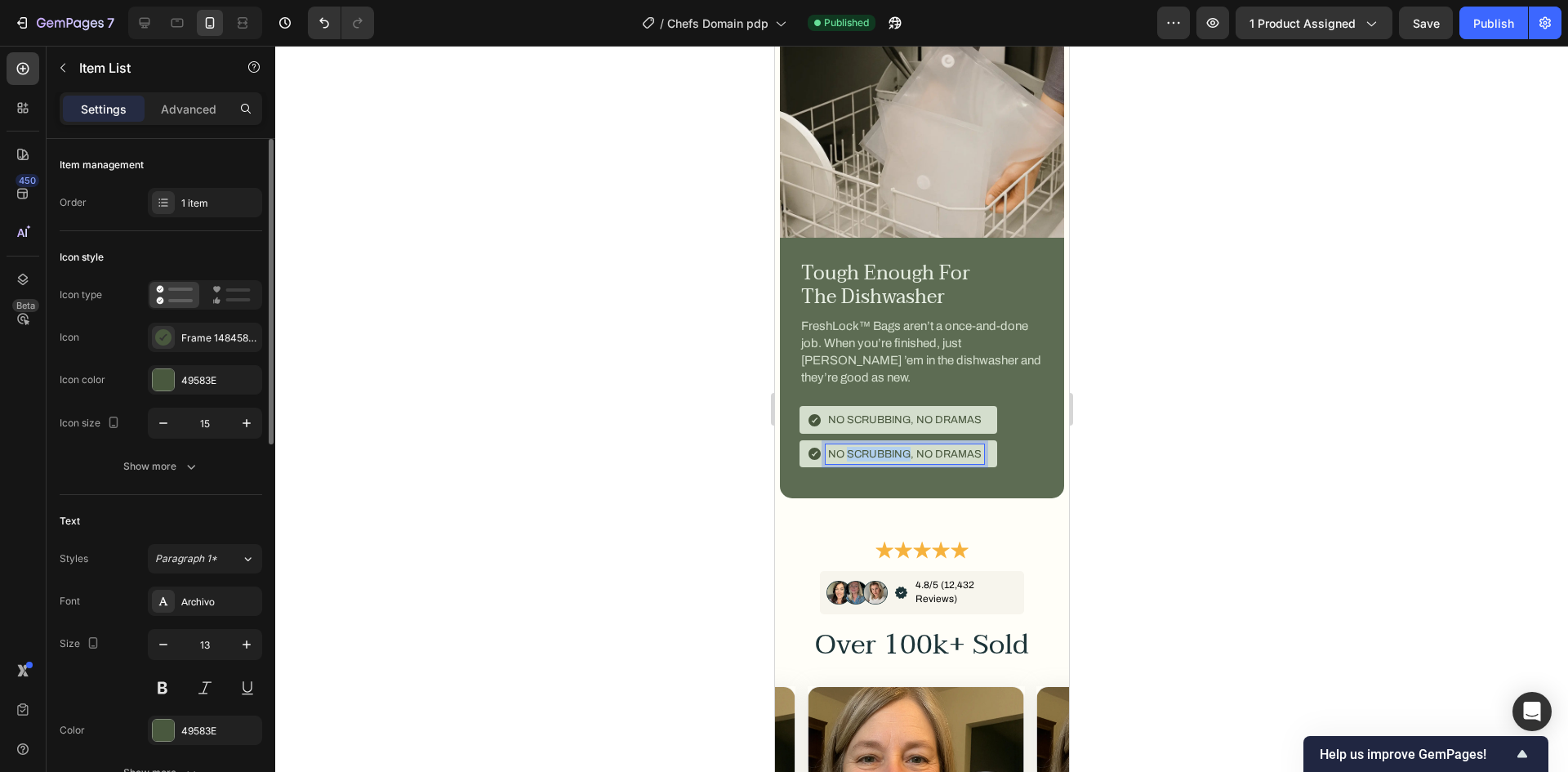
click at [873, 447] on p "No scrubbing, no dramas" at bounding box center [904, 454] width 154 height 15
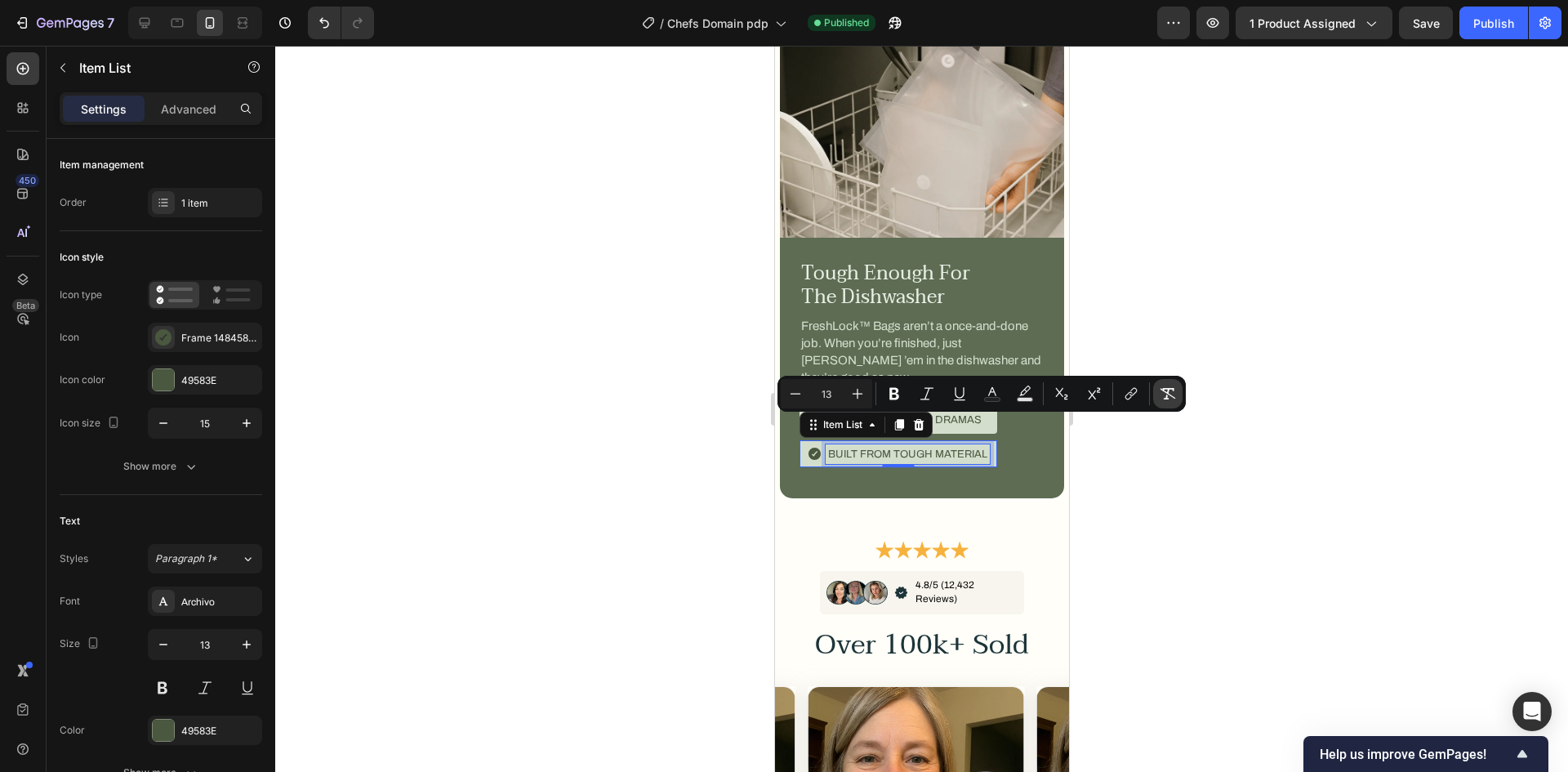
click at [1155, 393] on button "Remove Format" at bounding box center [1167, 393] width 29 height 29
click at [1318, 397] on div at bounding box center [921, 409] width 1293 height 726
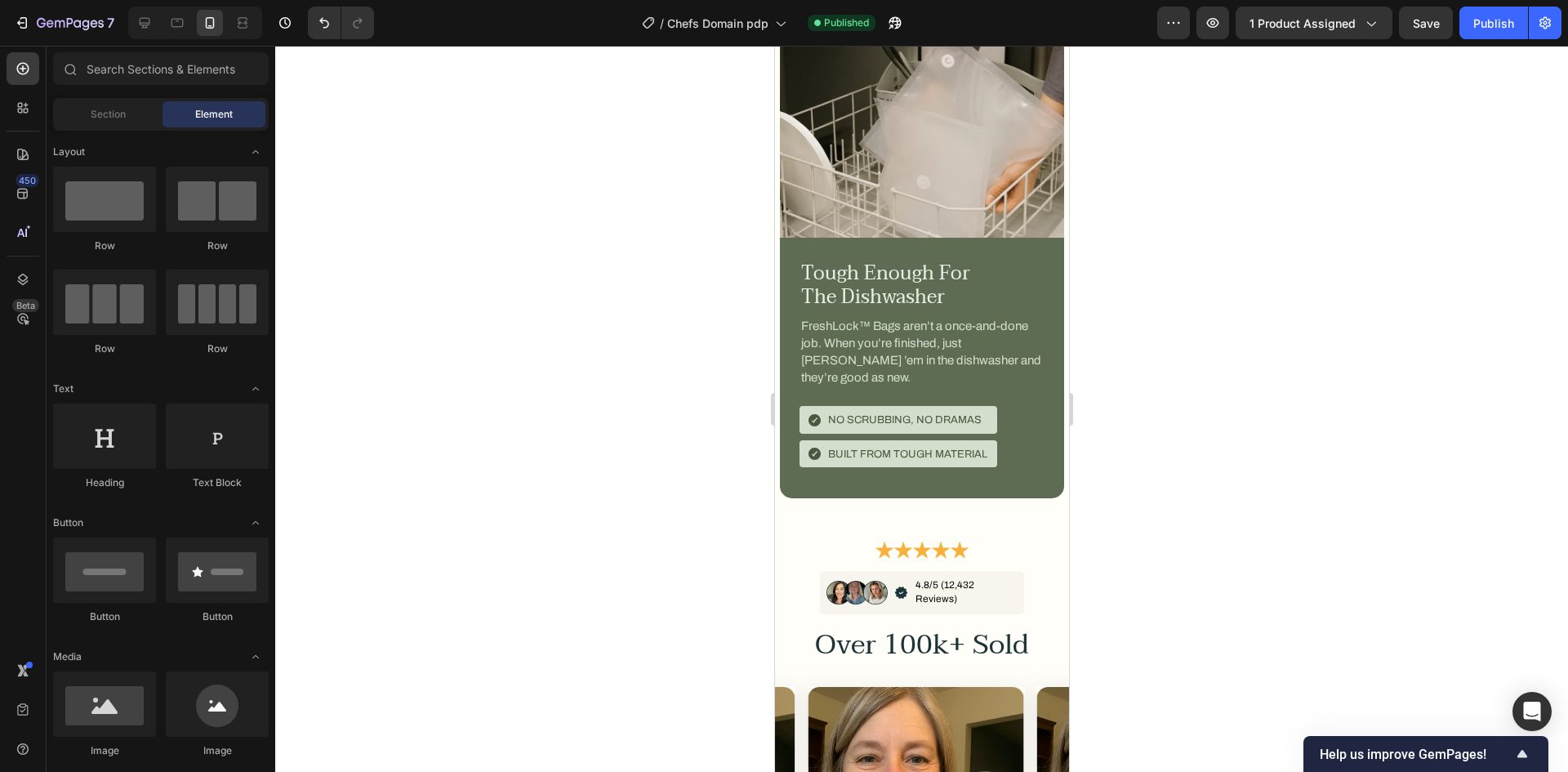
drag, startPoint x: 1484, startPoint y: 23, endPoint x: 1387, endPoint y: 99, distance: 123.2
click at [1484, 22] on div "Publish" at bounding box center [1493, 23] width 41 height 17
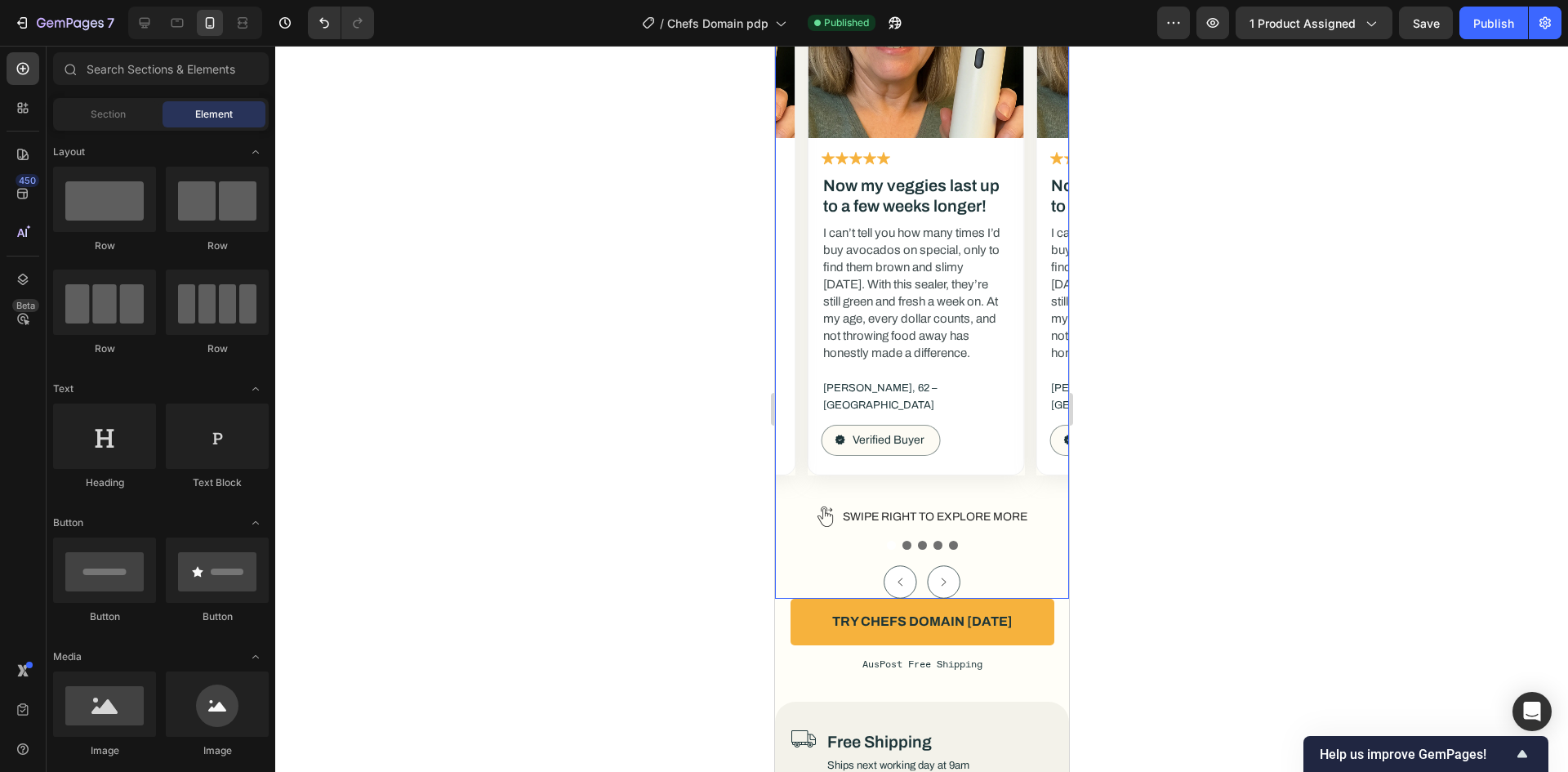
scroll to position [7242, 0]
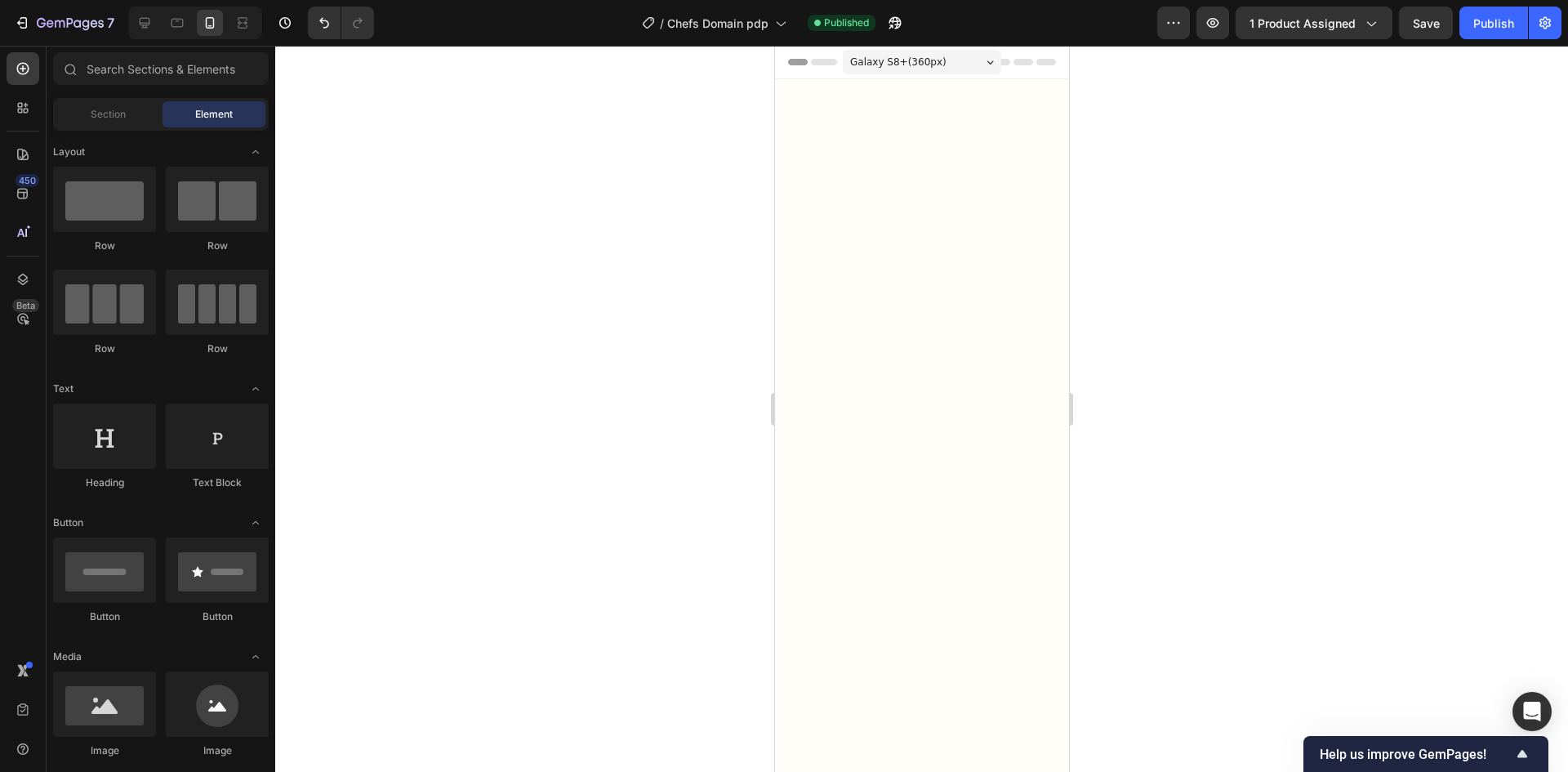
scroll to position [7242, 0]
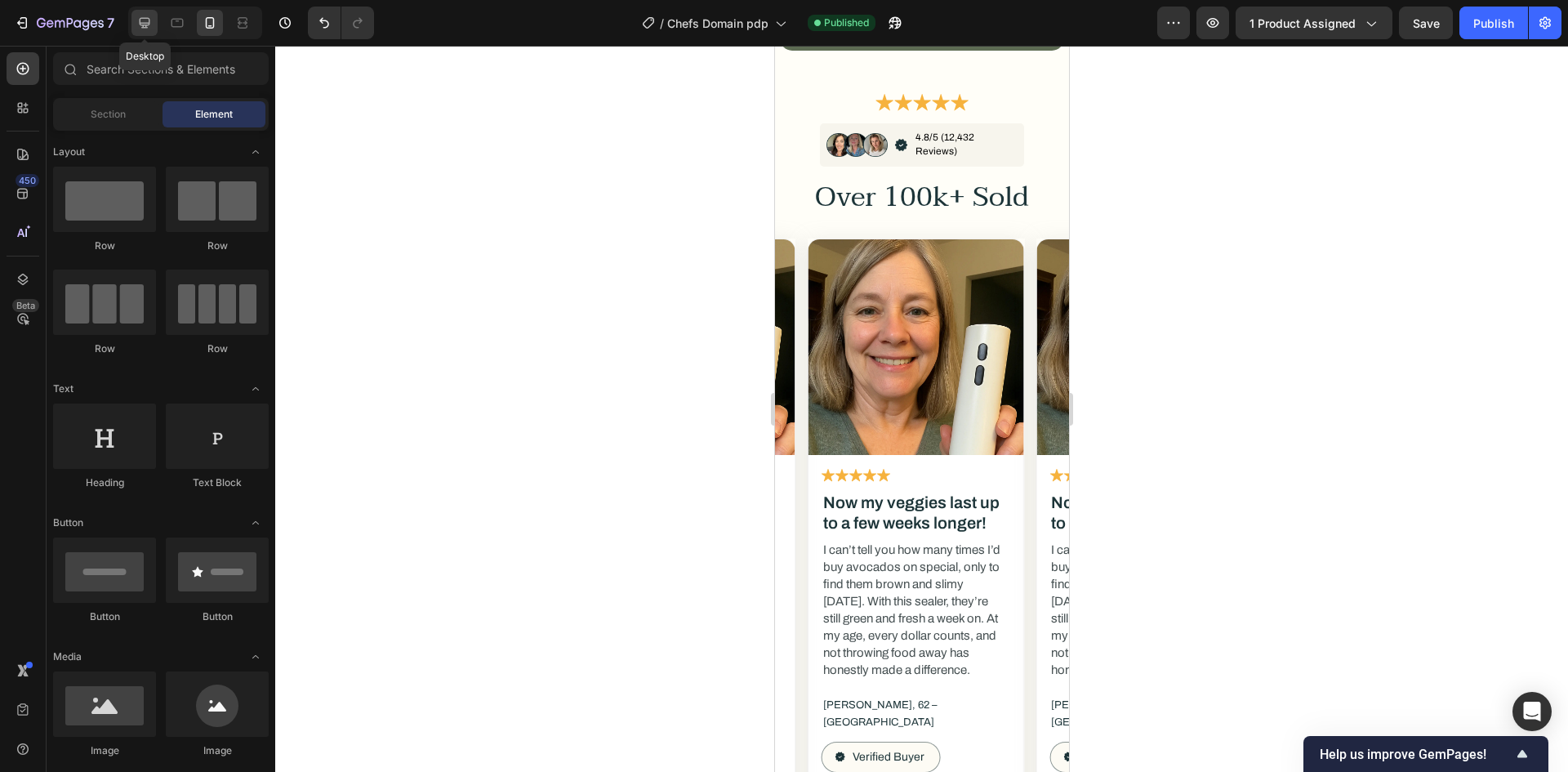
click at [136, 29] on icon at bounding box center [144, 23] width 16 height 16
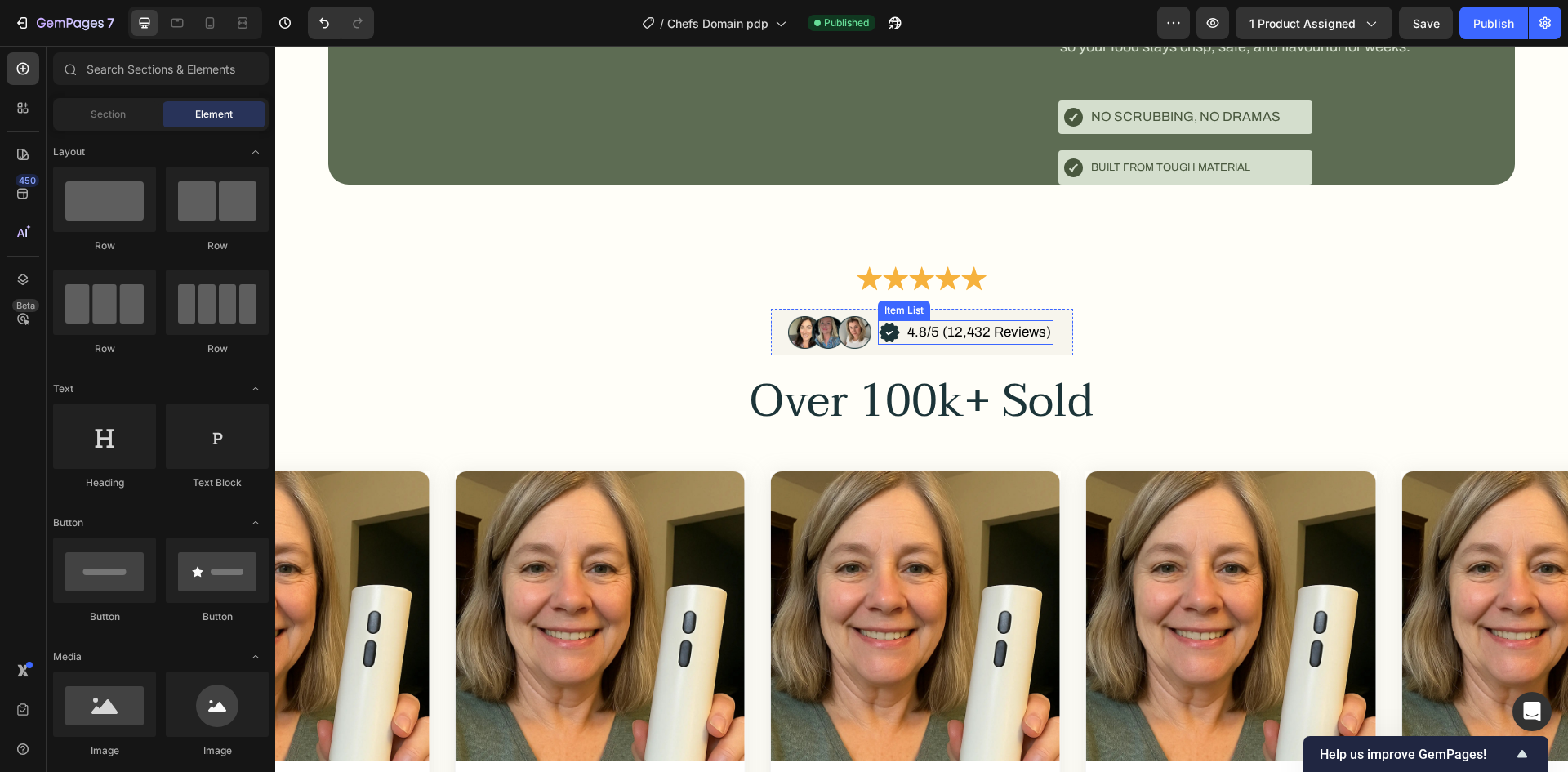
click at [938, 342] on p "4.8/5 (12,432 Reviews)" at bounding box center [979, 333] width 144 height 20
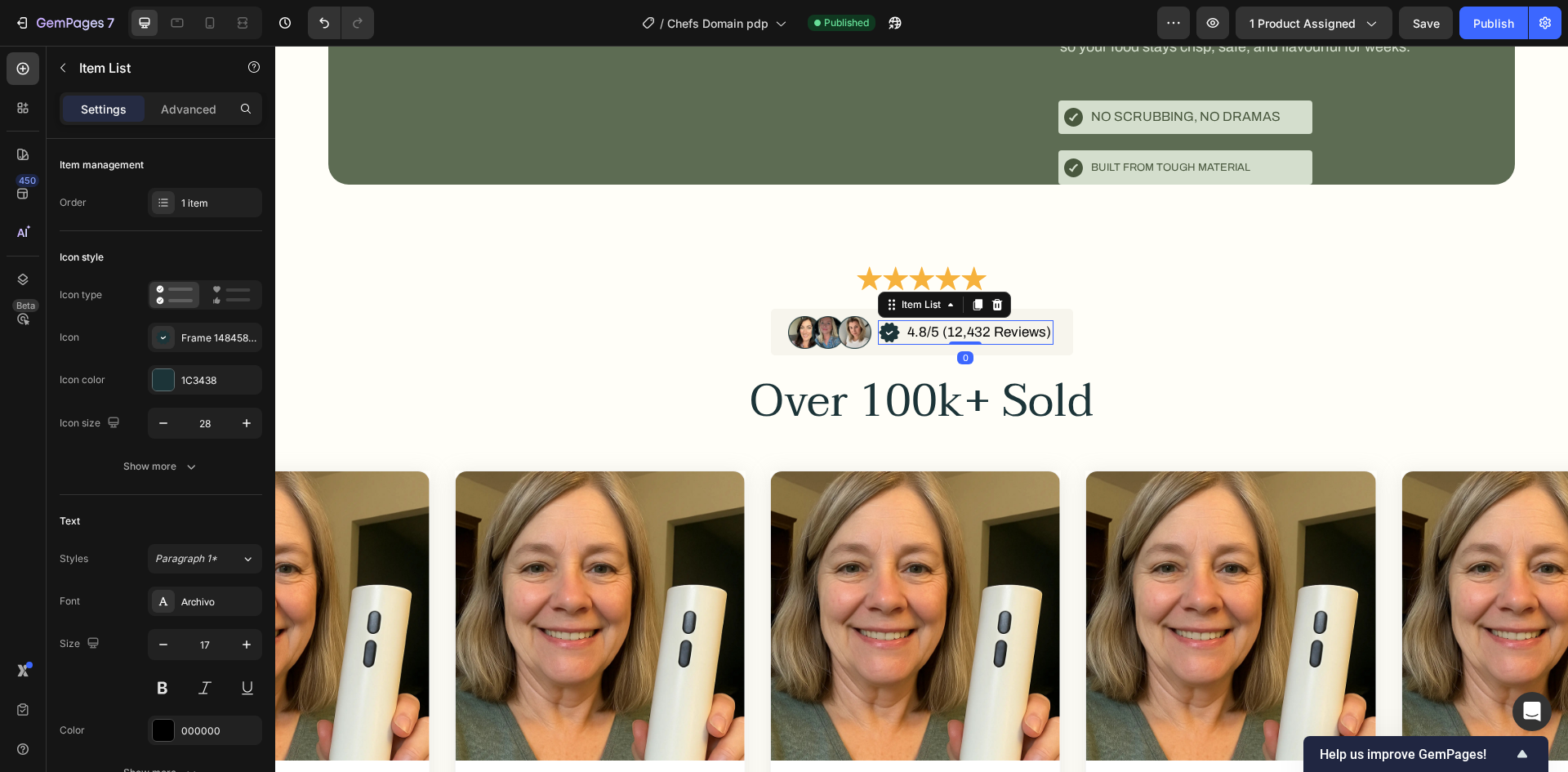
click at [949, 342] on p "4.8/5 (12,432 Reviews)" at bounding box center [979, 333] width 144 height 20
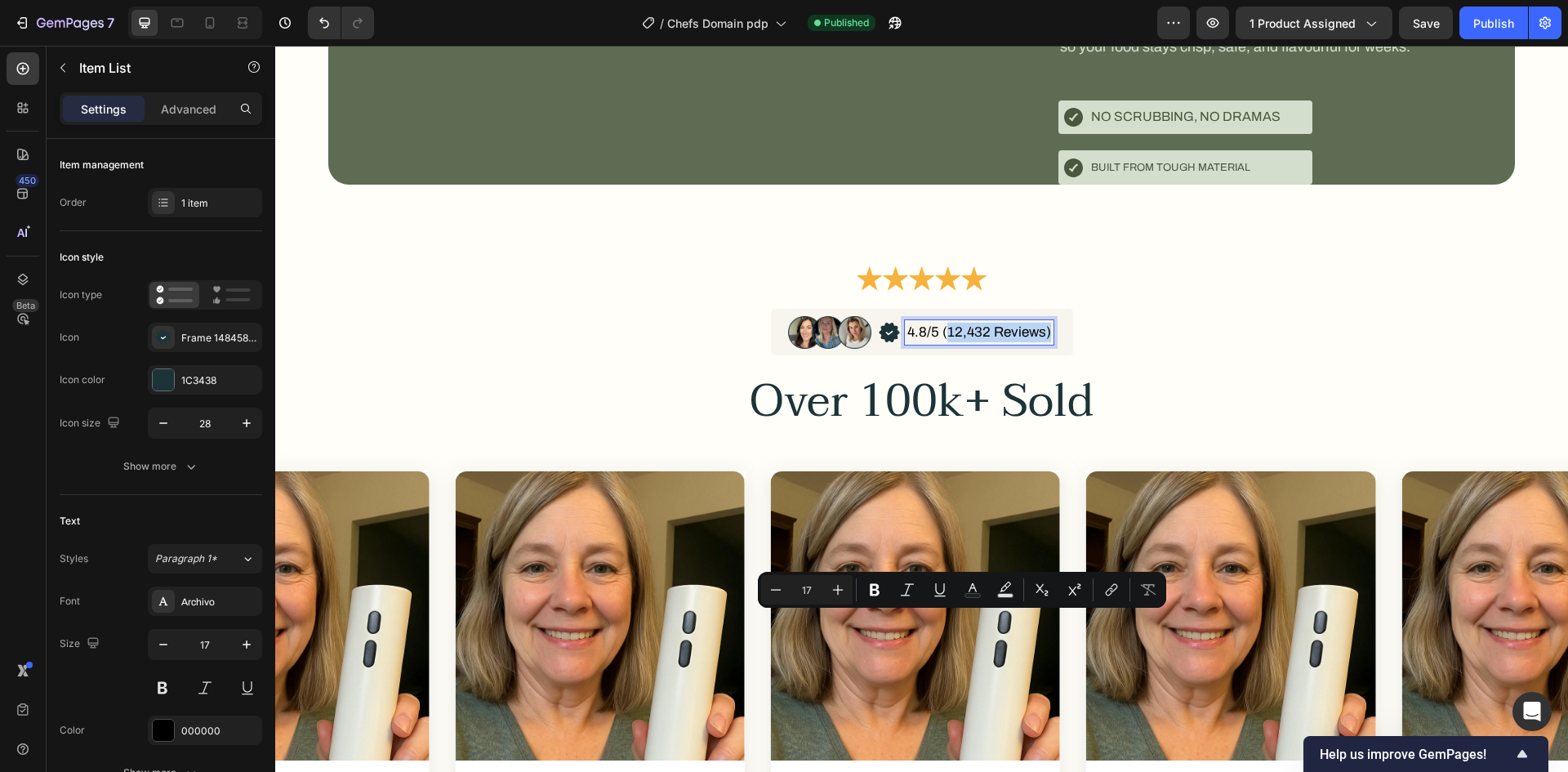
click at [1034, 342] on p "4.8/5 (12,432 Reviews)" at bounding box center [979, 333] width 144 height 20
click at [1035, 342] on p "4.8/5 (12,432 Reviews)" at bounding box center [979, 333] width 144 height 20
click at [972, 592] on icon "Editor contextual toolbar" at bounding box center [966, 590] width 16 height 16
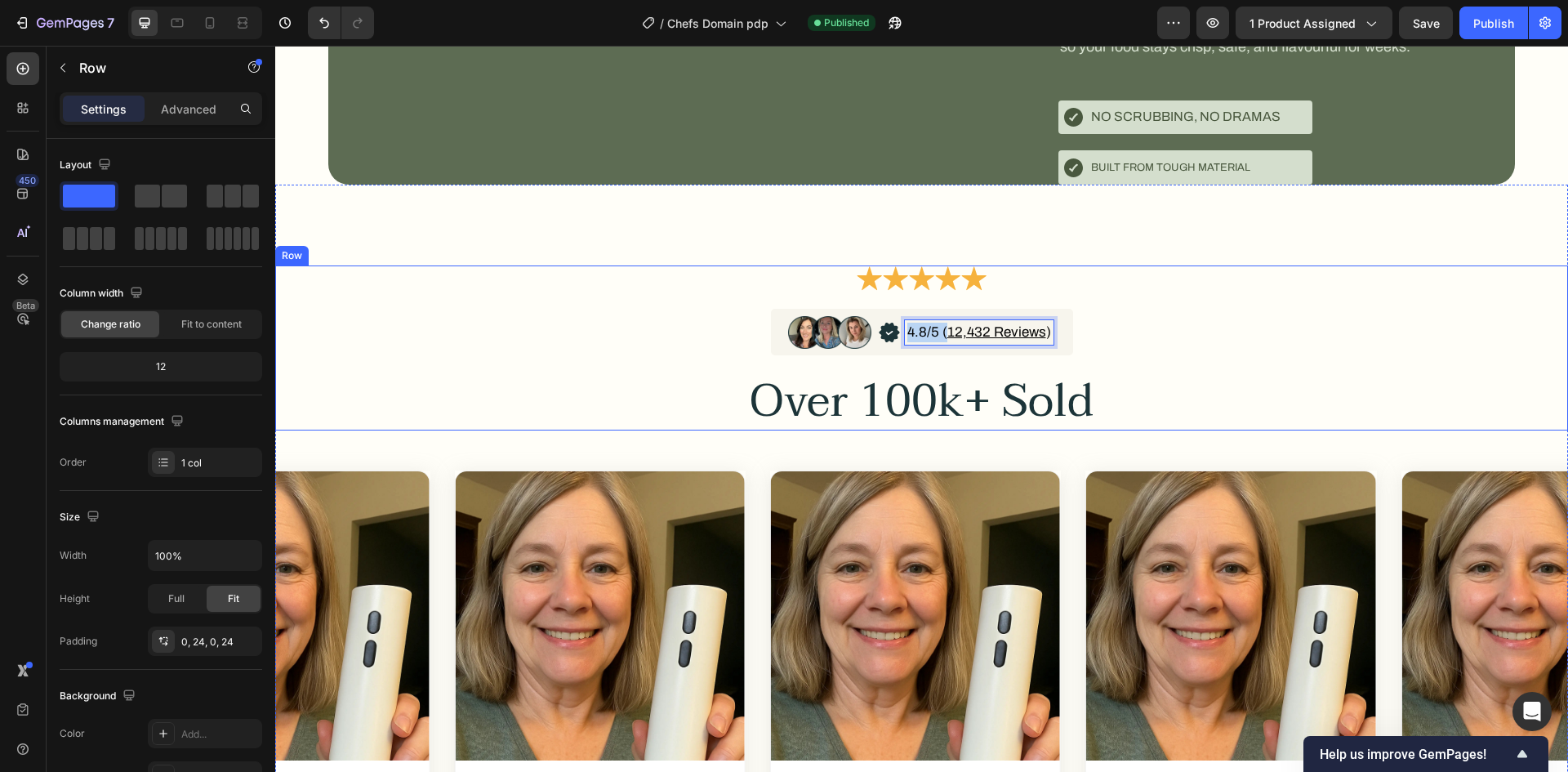
click at [1160, 431] on div "Icon Icon Icon Icon Icon Icon List Image 4.8/5 ( 12,432 Reviews ) Item List 0 R…" at bounding box center [921, 348] width 1253 height 165
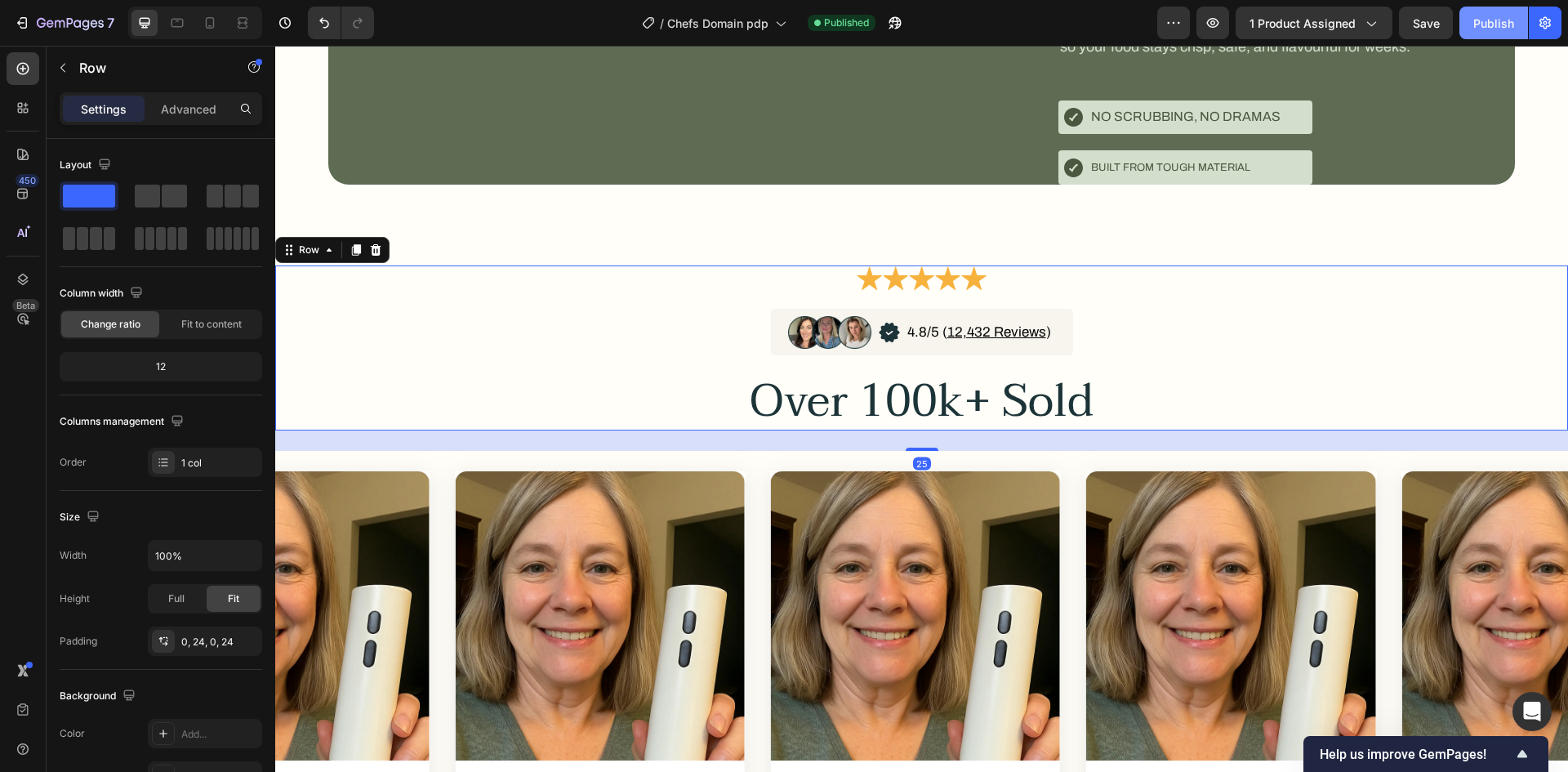
click at [1505, 20] on div "Publish" at bounding box center [1493, 23] width 41 height 17
click at [210, 27] on icon at bounding box center [210, 23] width 16 height 16
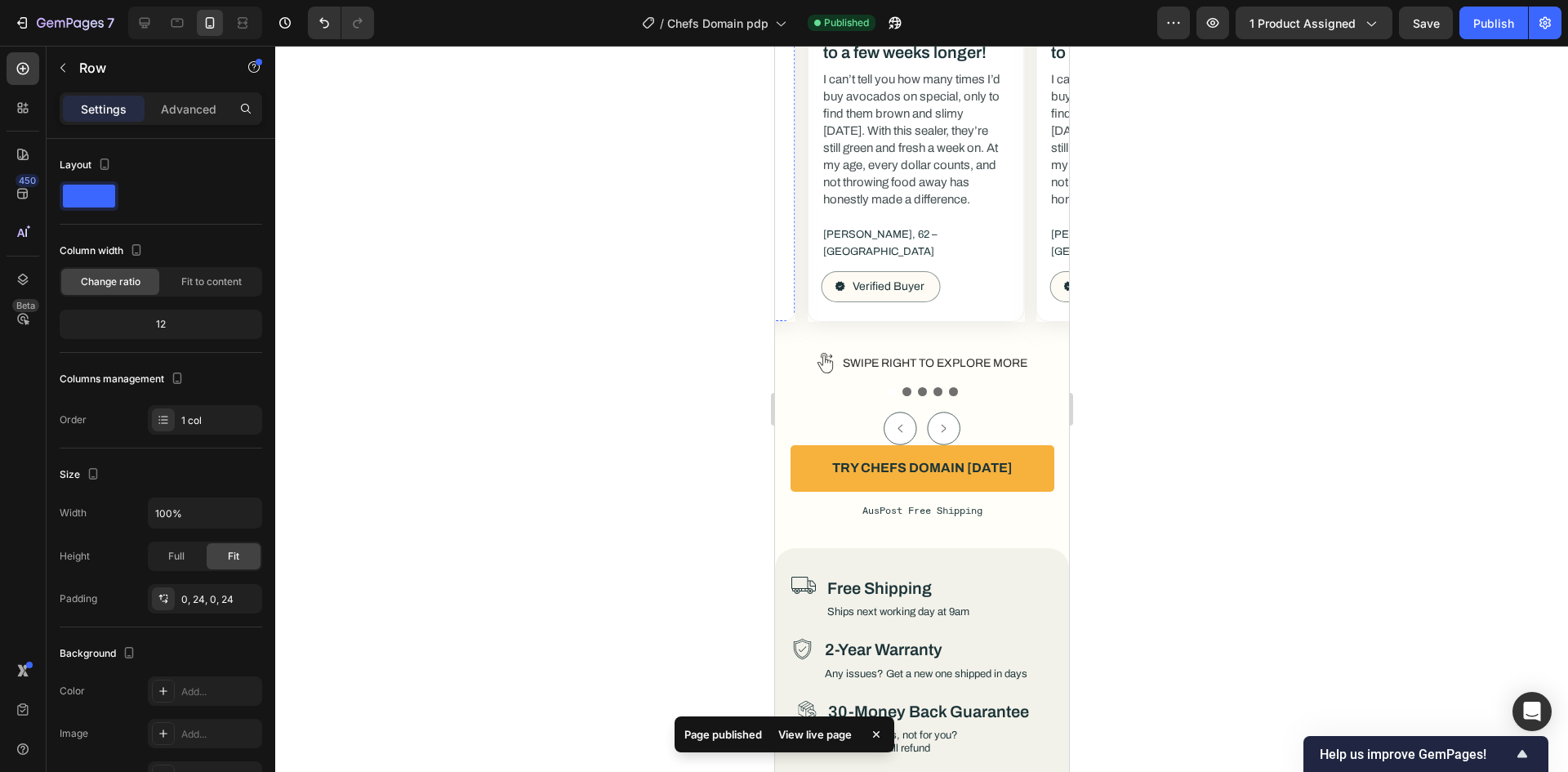
scroll to position [7977, 0]
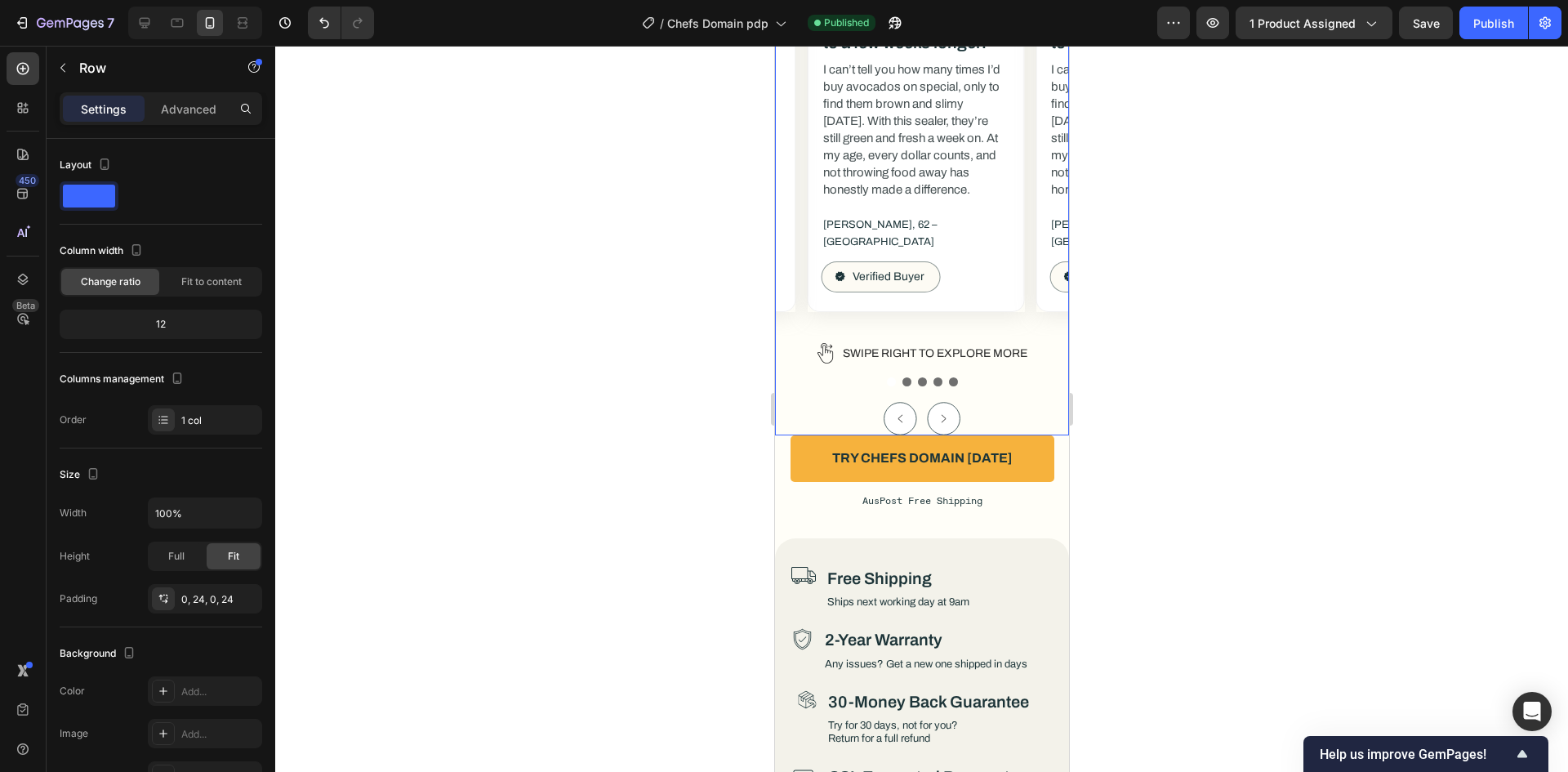
click at [1003, 370] on div "Image Icon Icon Icon Icon Icon Icon List Now my veggies last up to a few weeks …" at bounding box center [921, 87] width 294 height 697
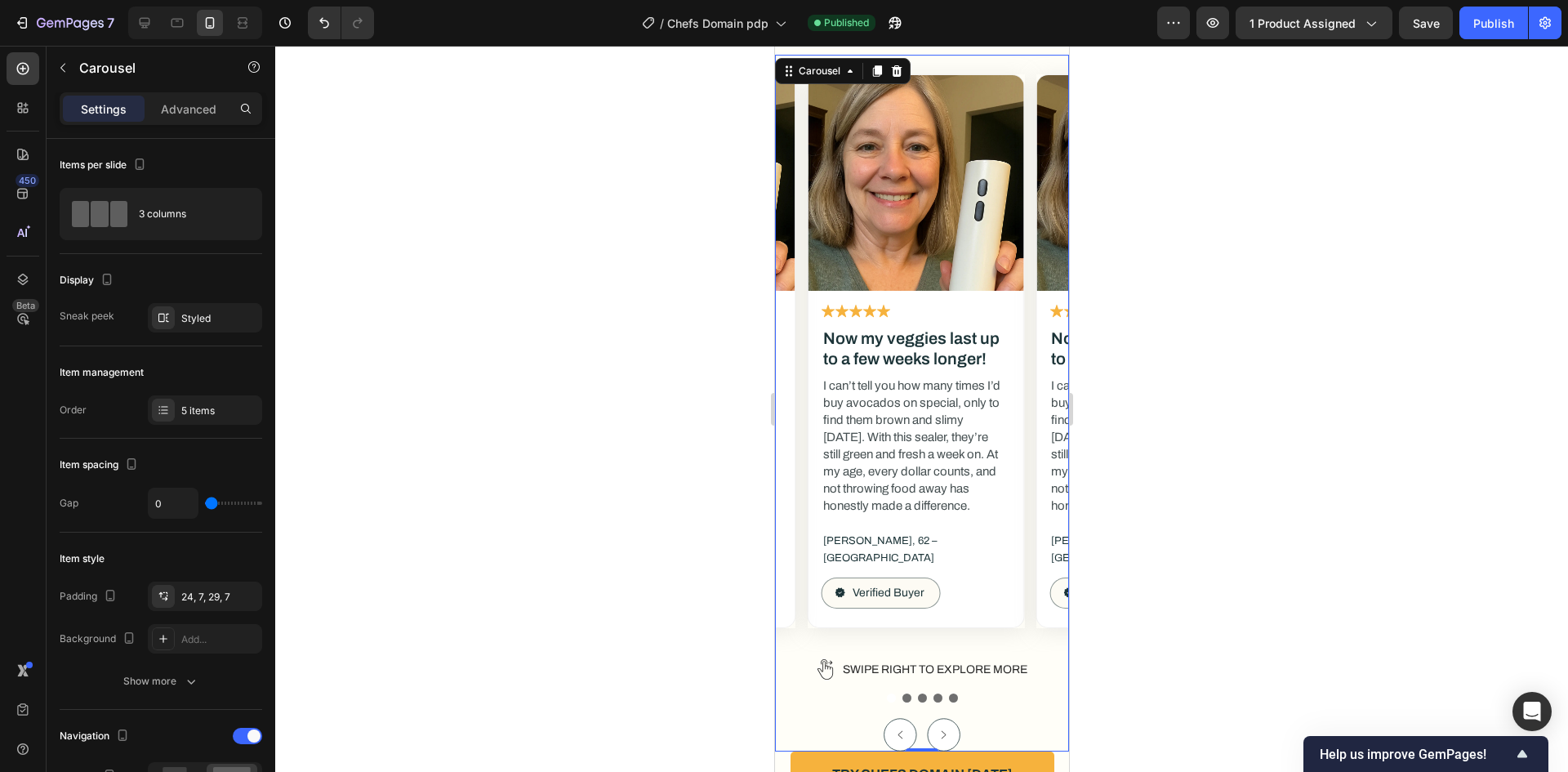
scroll to position [7650, 0]
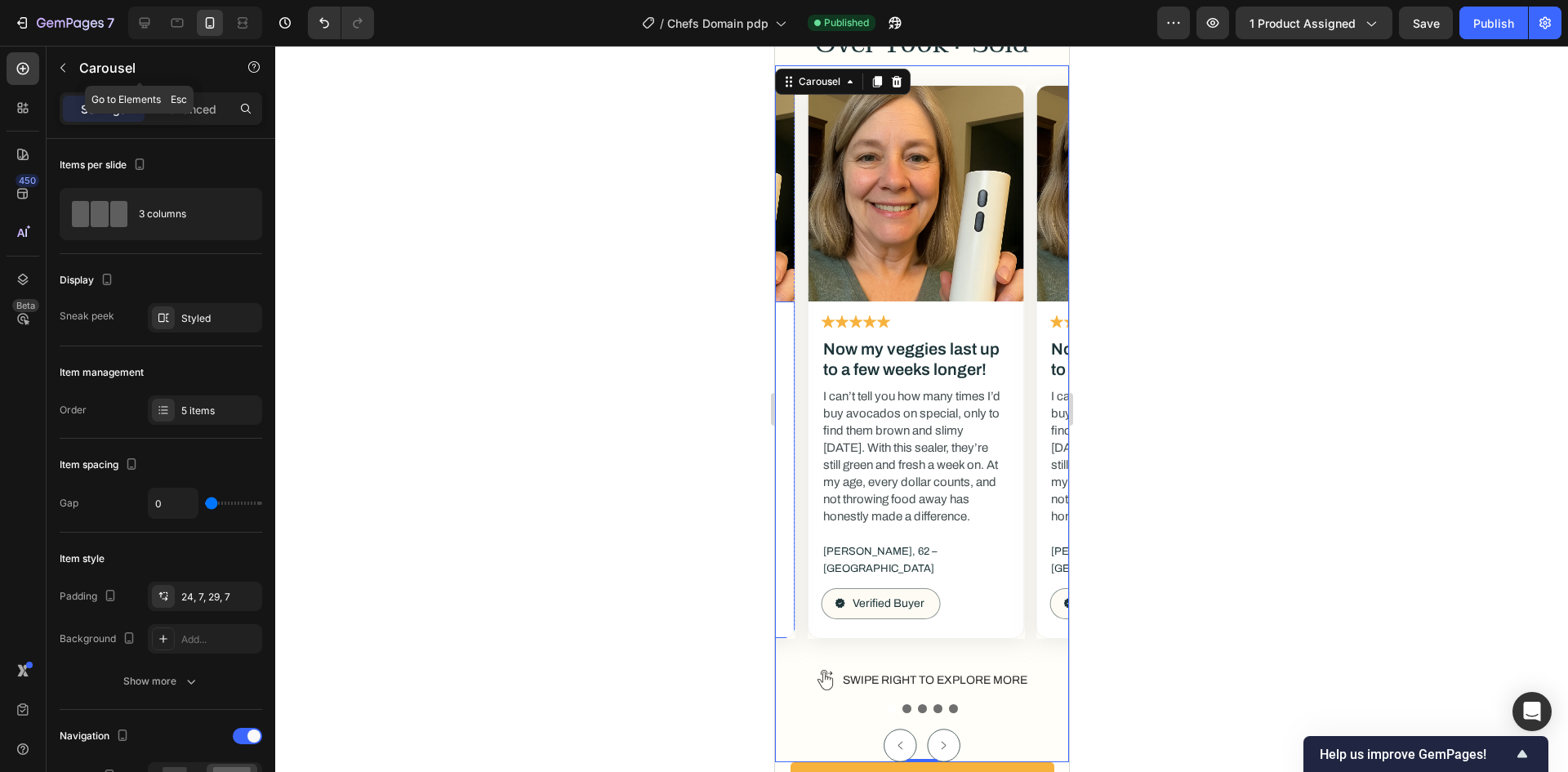
click at [202, 89] on div "Carousel" at bounding box center [140, 69] width 186 height 47
click at [200, 105] on p "Advanced" at bounding box center [189, 109] width 56 height 17
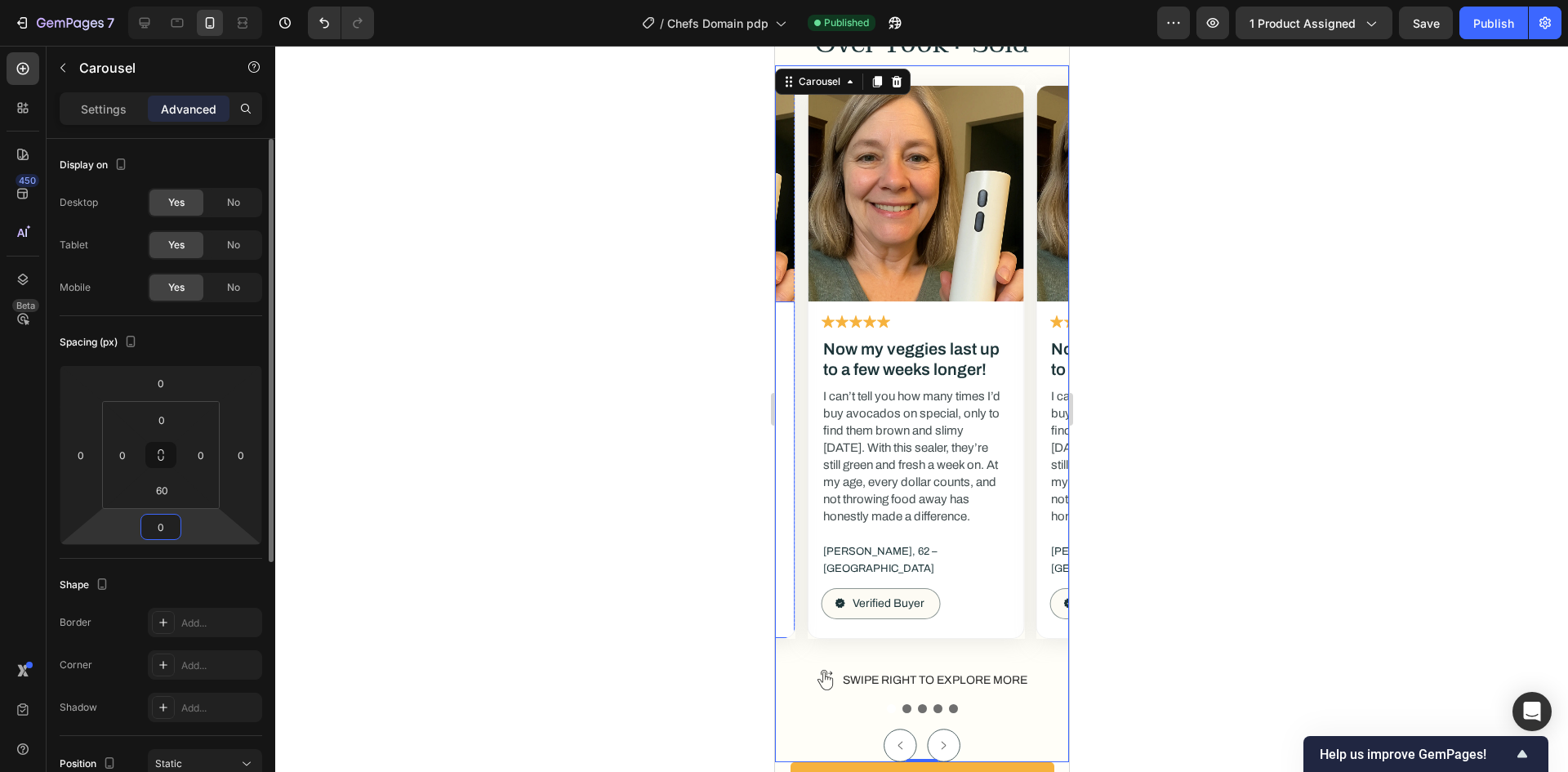
click at [163, 527] on input "0" at bounding box center [161, 527] width 33 height 25
type input "23"
click at [187, 571] on div "Shape Border Add... Corner Add... Shadow Add..." at bounding box center [161, 647] width 203 height 177
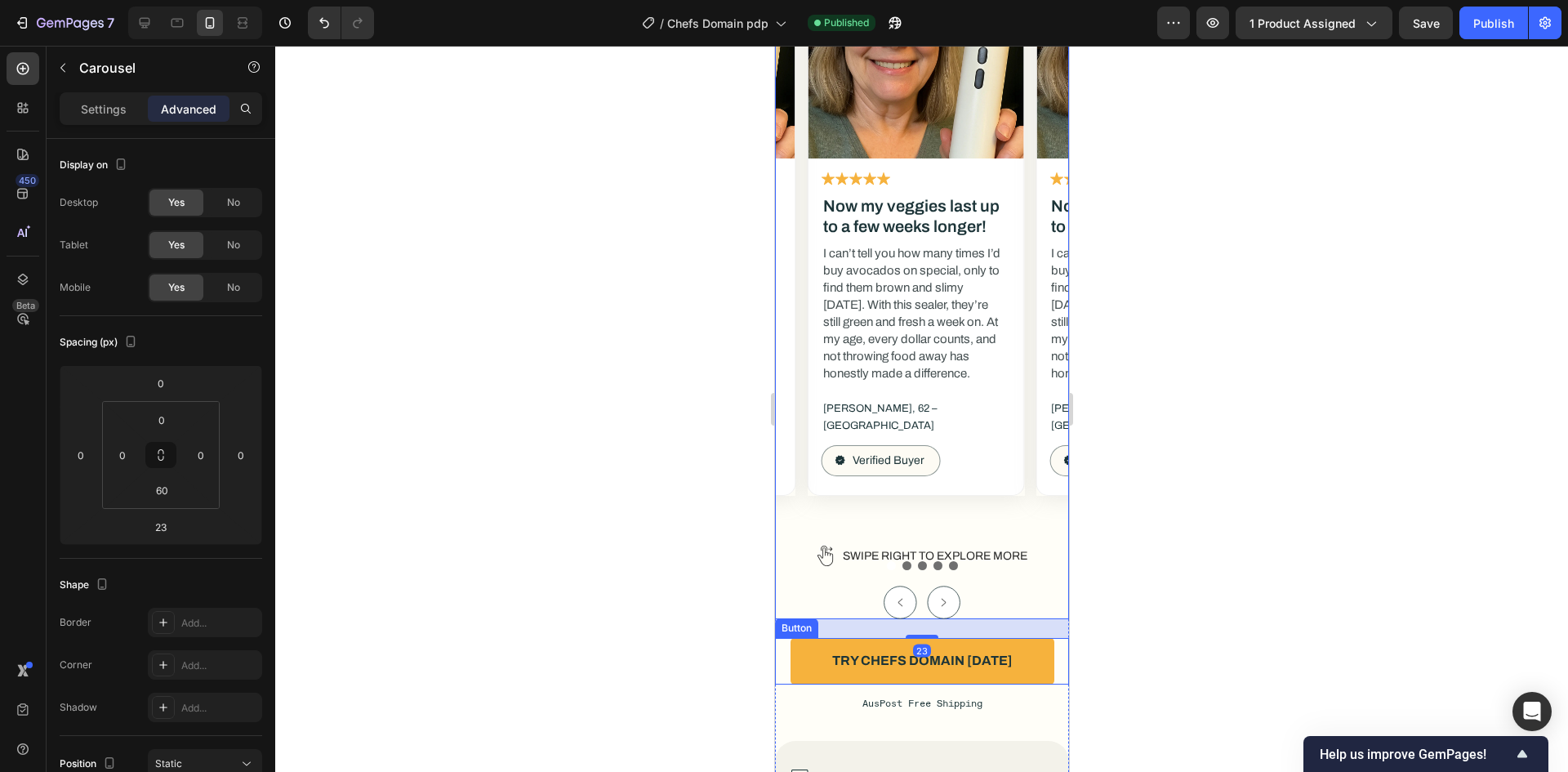
scroll to position [7977, 0]
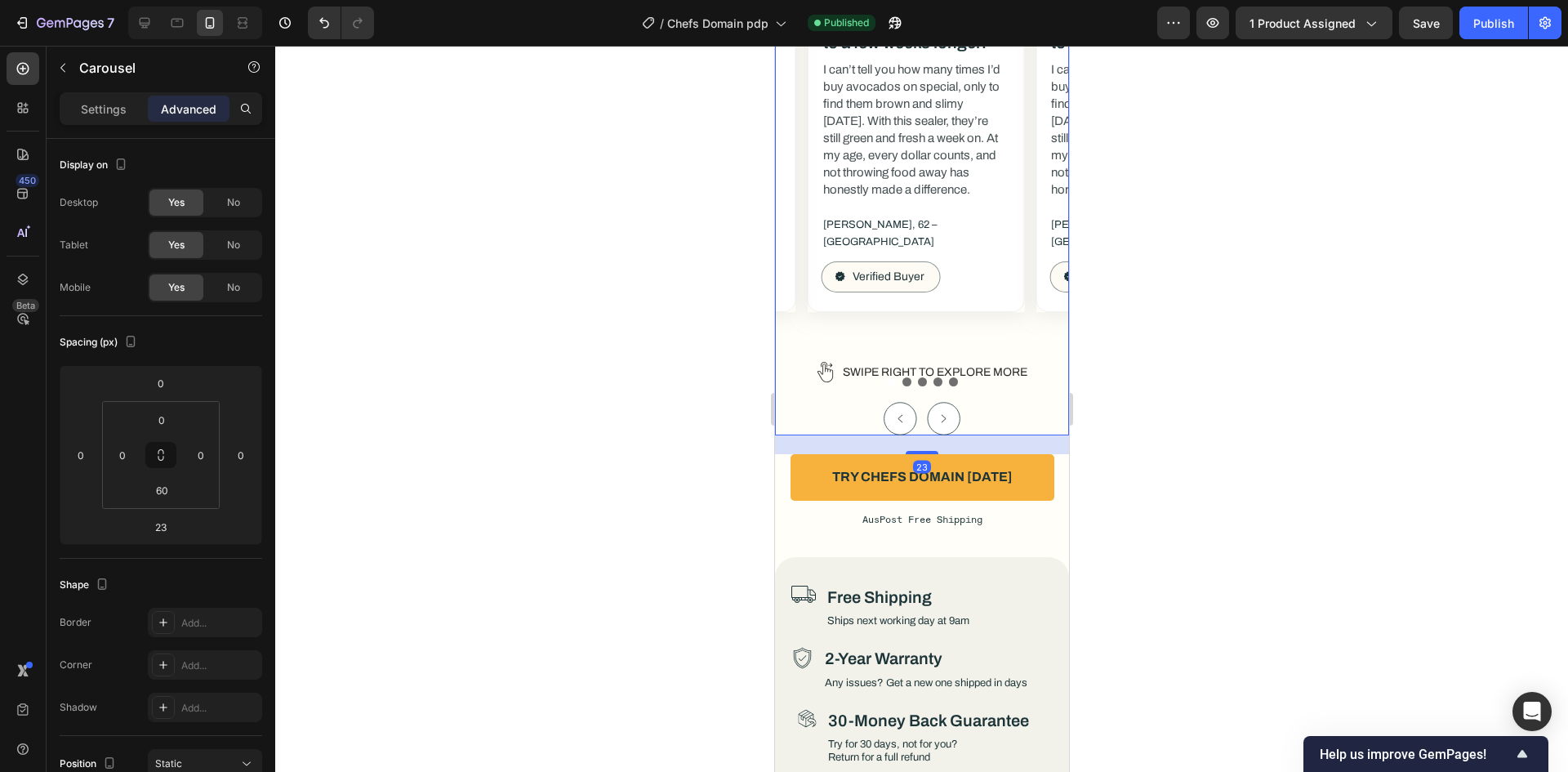
click at [1186, 416] on div at bounding box center [921, 409] width 1293 height 726
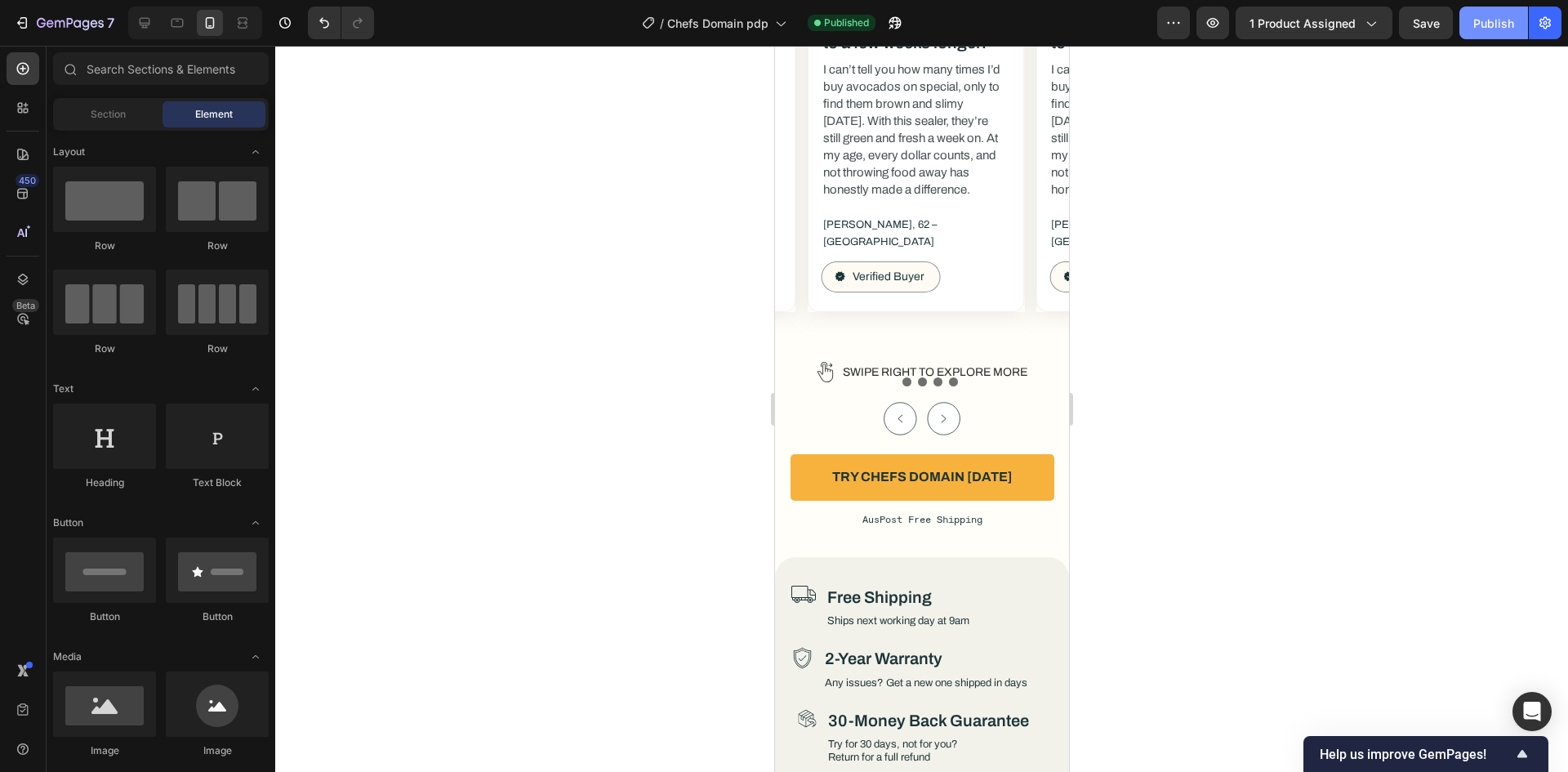
click at [1488, 25] on div "Publish" at bounding box center [1493, 23] width 41 height 17
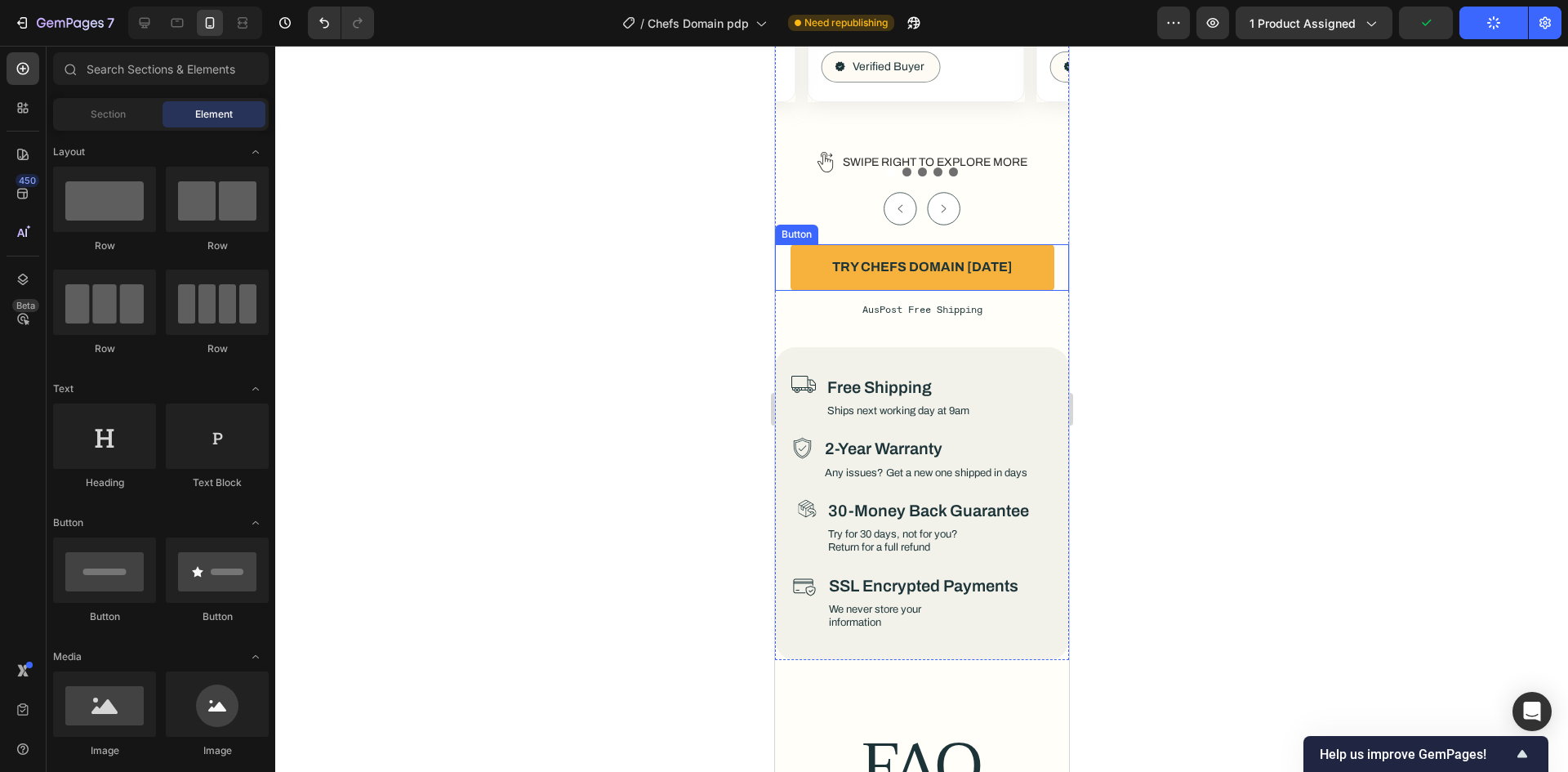
scroll to position [8222, 0]
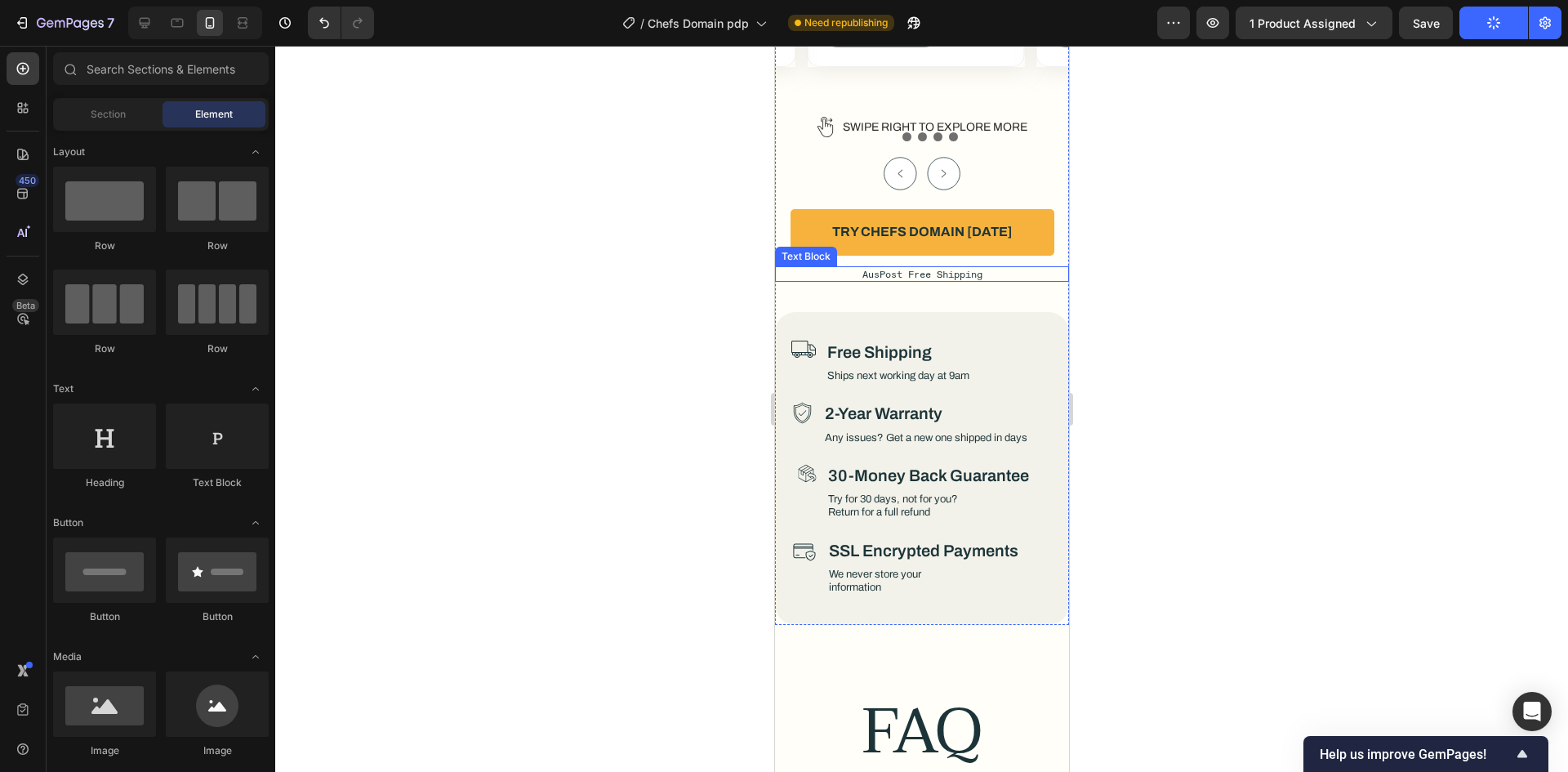
click at [938, 268] on p "AusPost Free Shipping" at bounding box center [920, 274] width 291 height 12
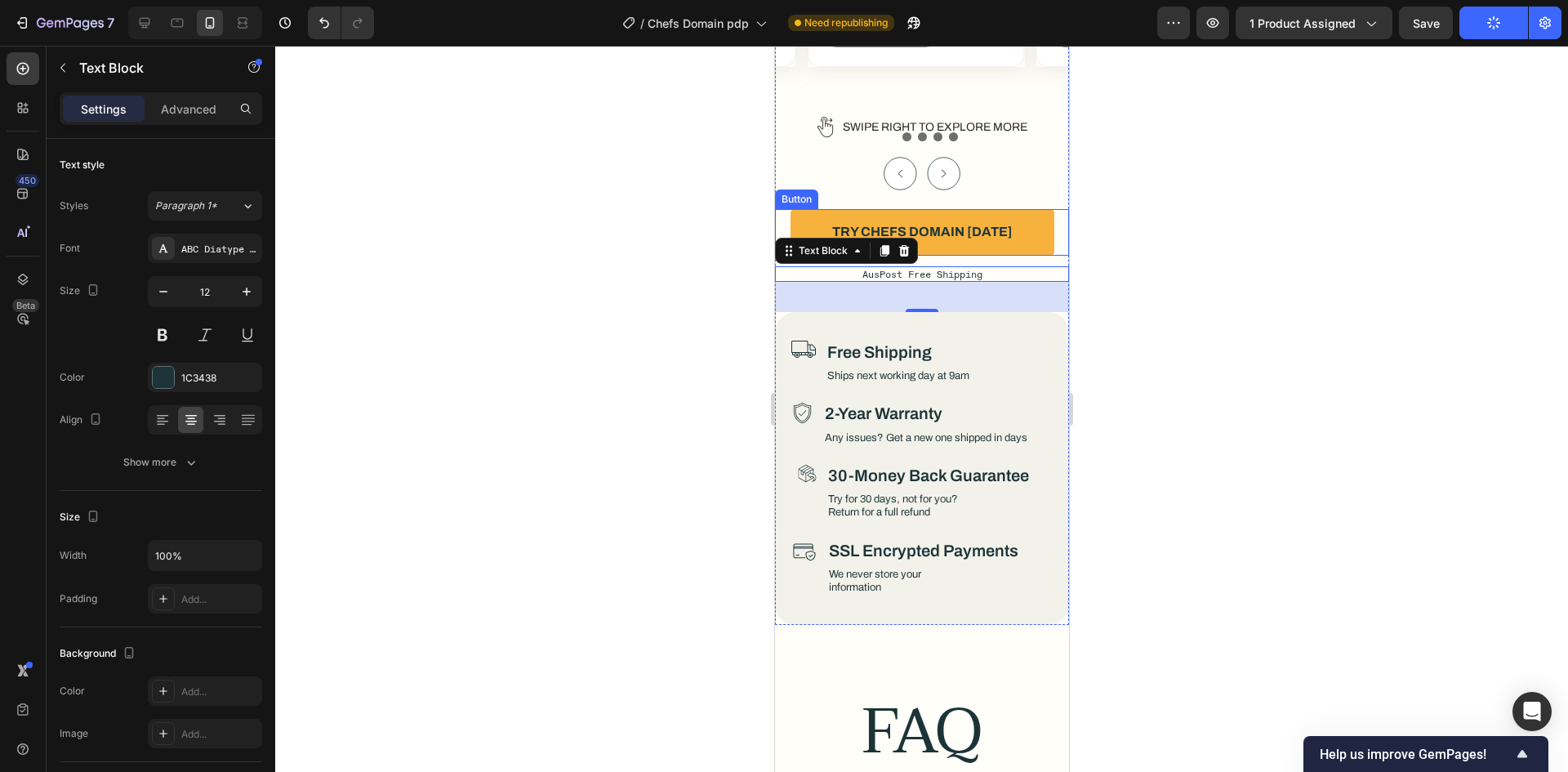
click at [1007, 227] on button "Try Chefs Domain [DATE]" at bounding box center [921, 232] width 264 height 47
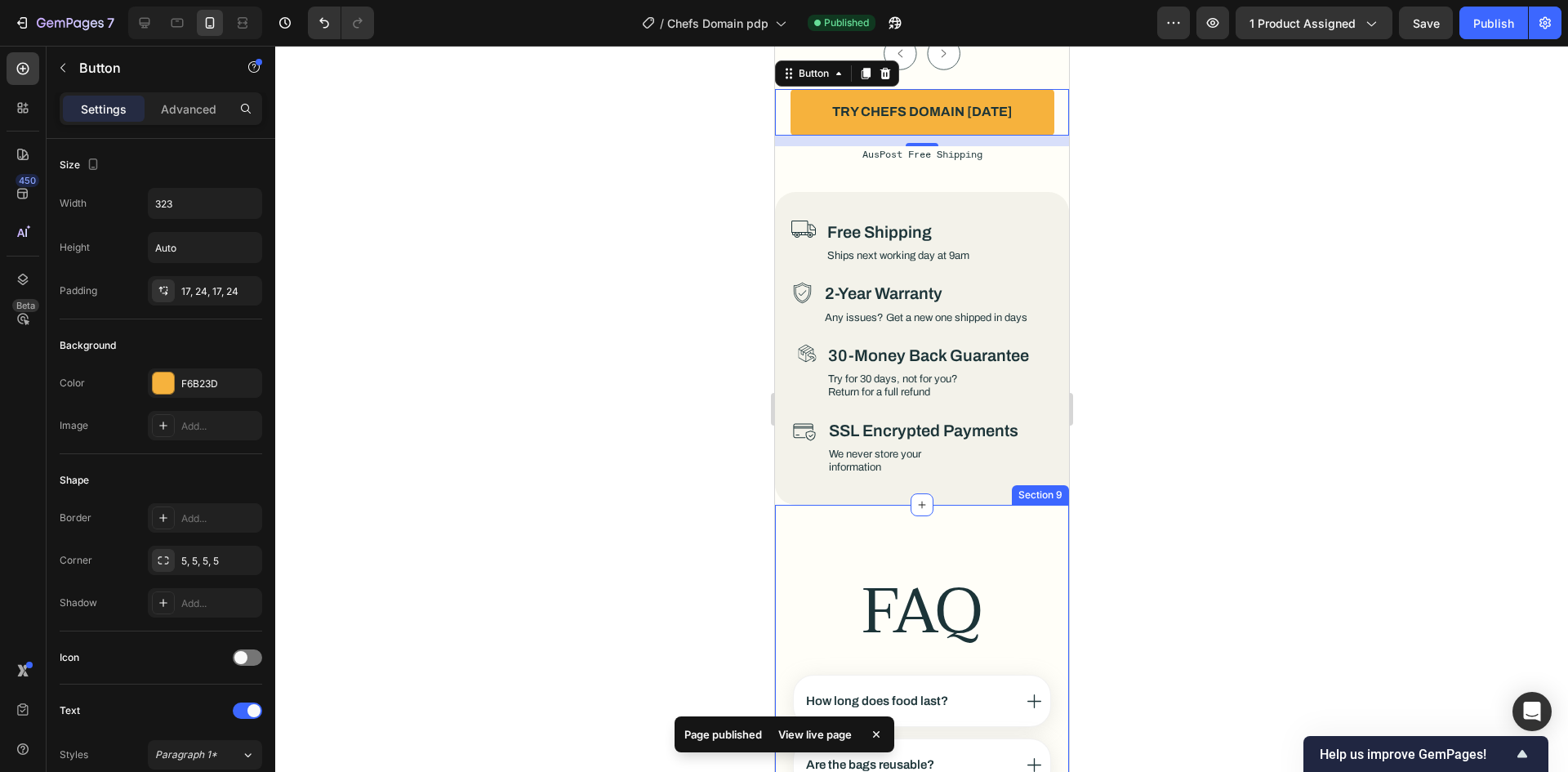
scroll to position [8631, 0]
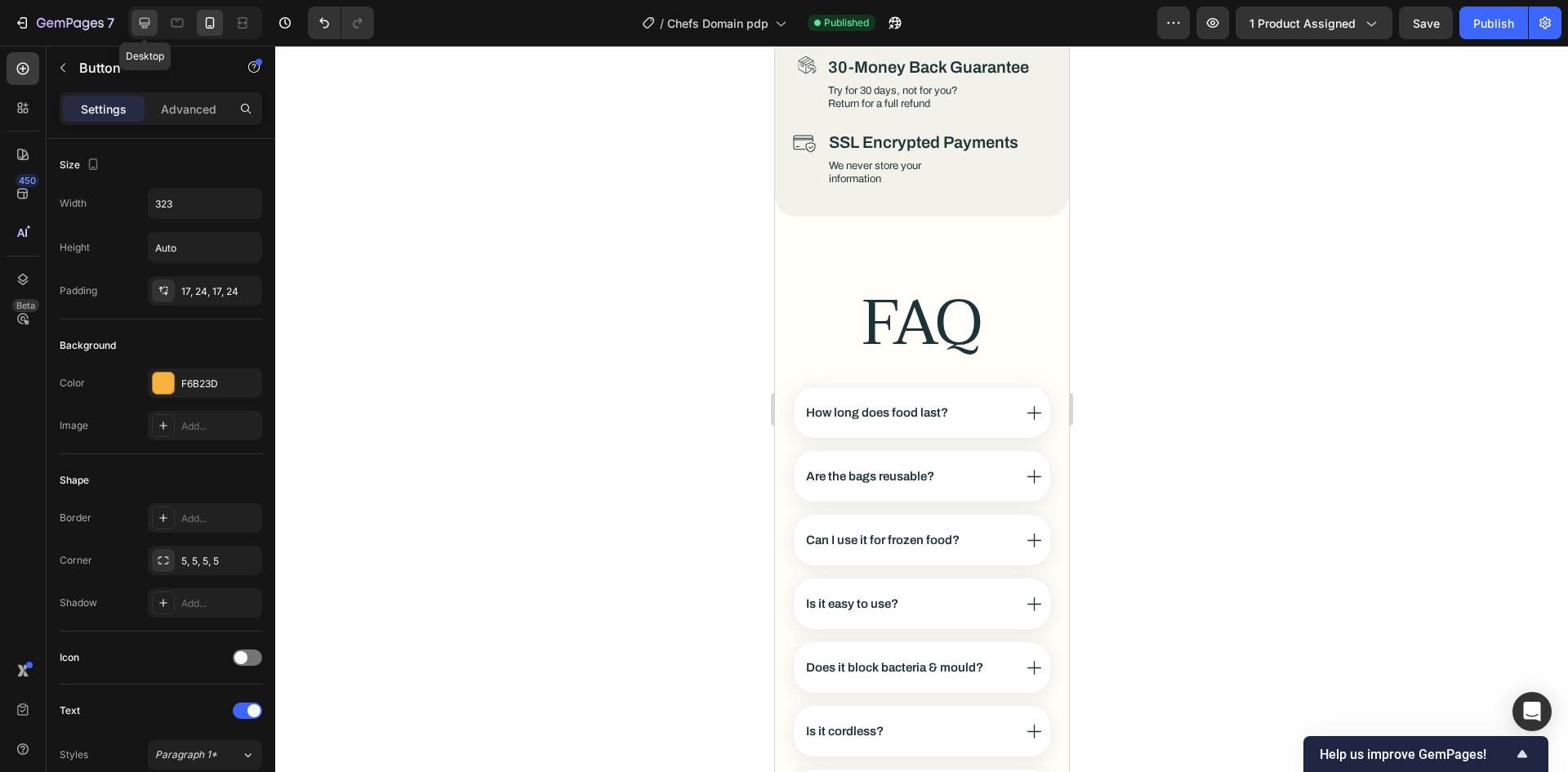
click at [138, 19] on icon at bounding box center [144, 23] width 16 height 16
type input "Auto"
type input "24"
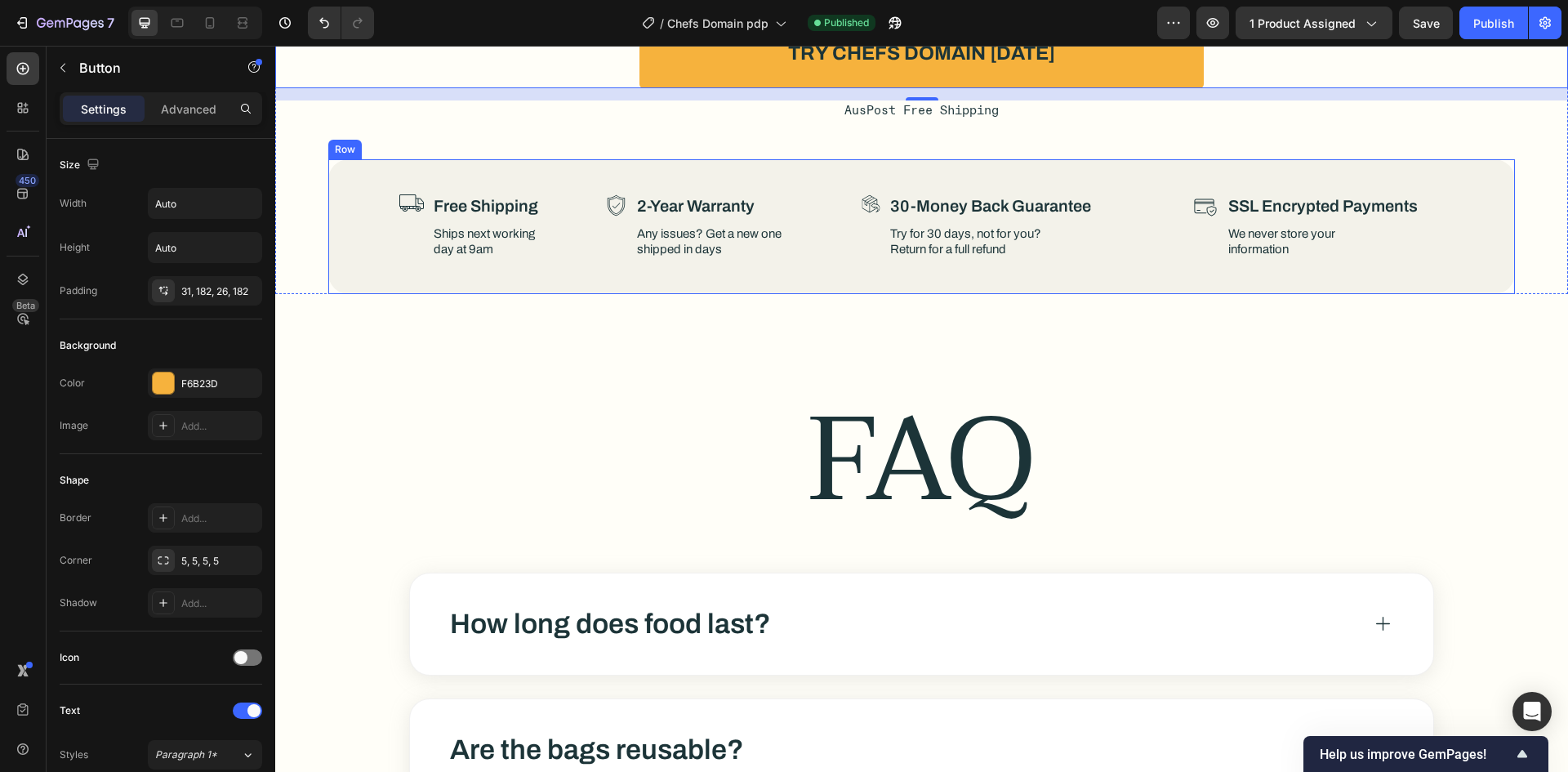
scroll to position [8471, 0]
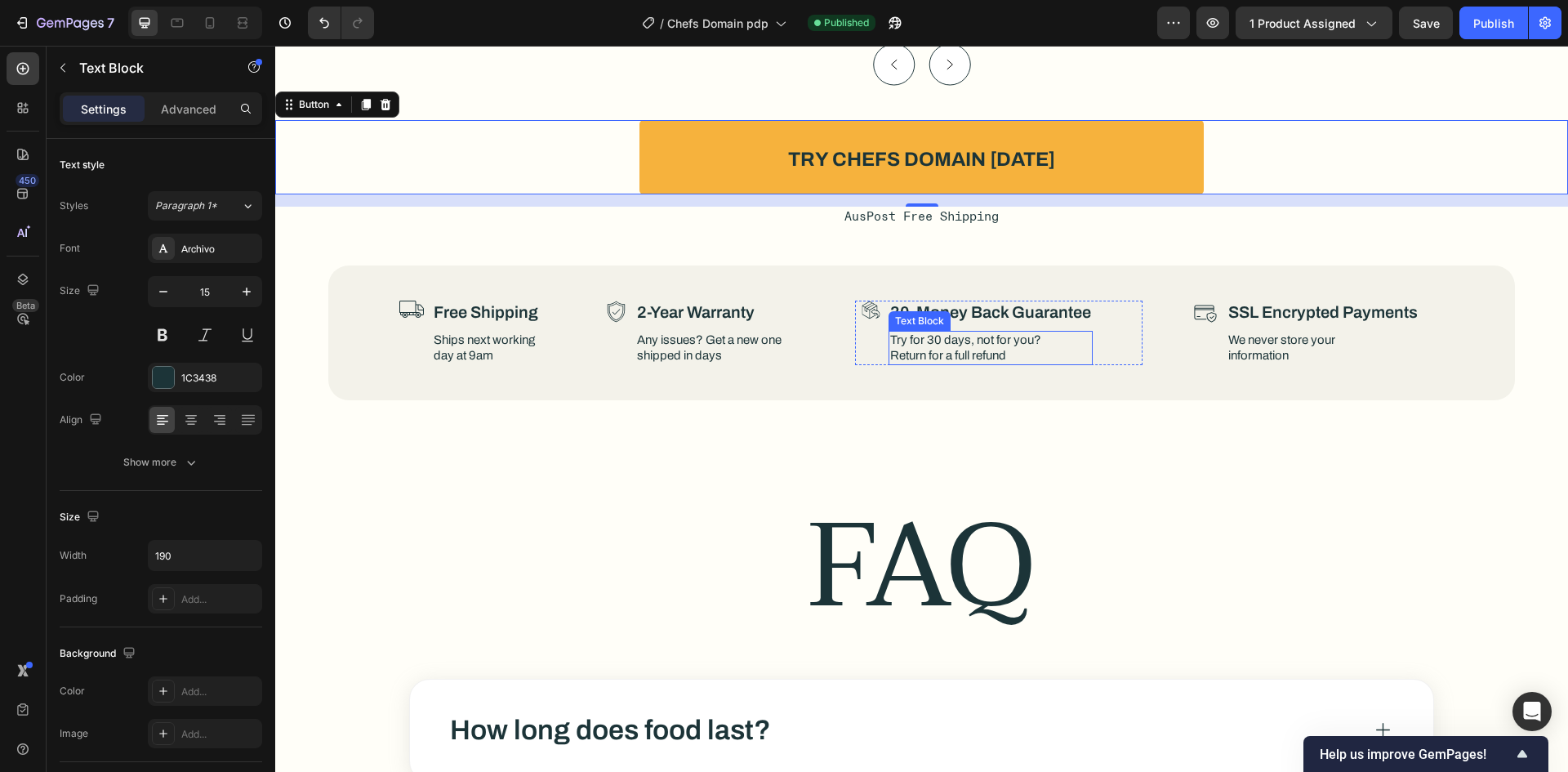
click at [890, 336] on p "Try for 30 days, not for you? Return for a full refund" at bounding box center [966, 348] width 152 height 31
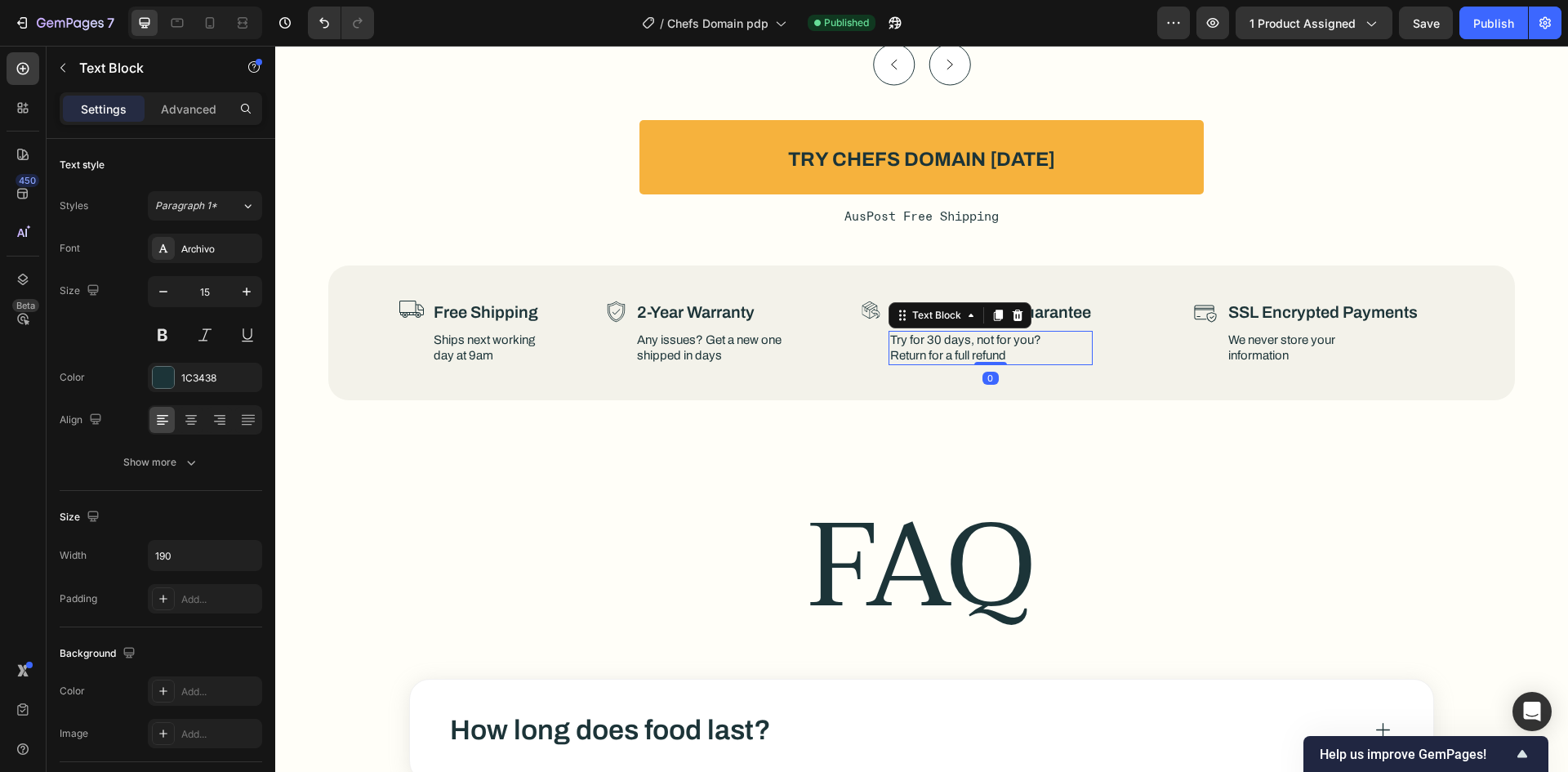
click at [890, 339] on p "Try for 30 days, not for you? Return for a full refund" at bounding box center [966, 348] width 152 height 31
click at [214, 29] on icon at bounding box center [210, 23] width 16 height 16
type input "13"
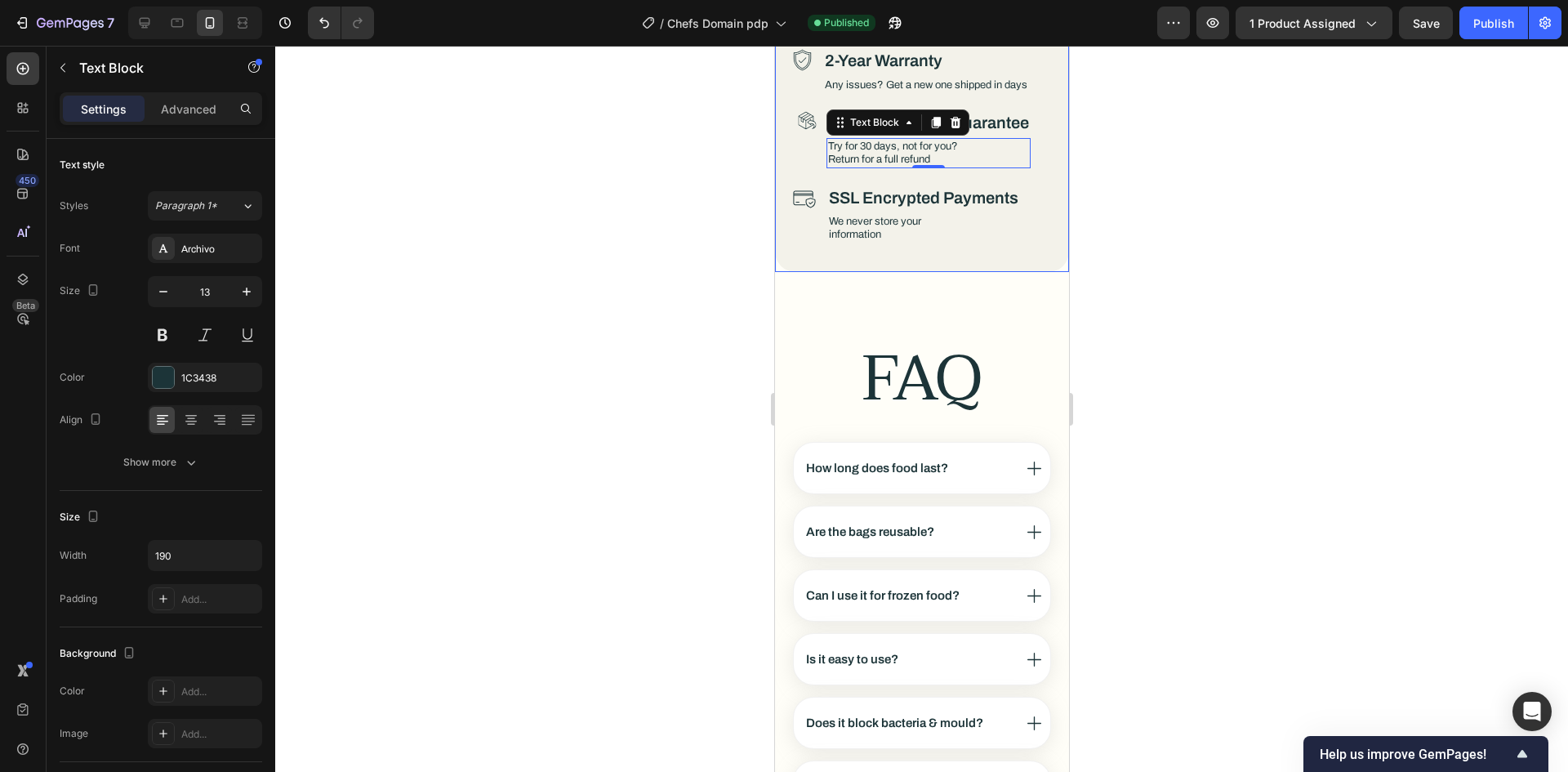
scroll to position [8585, 0]
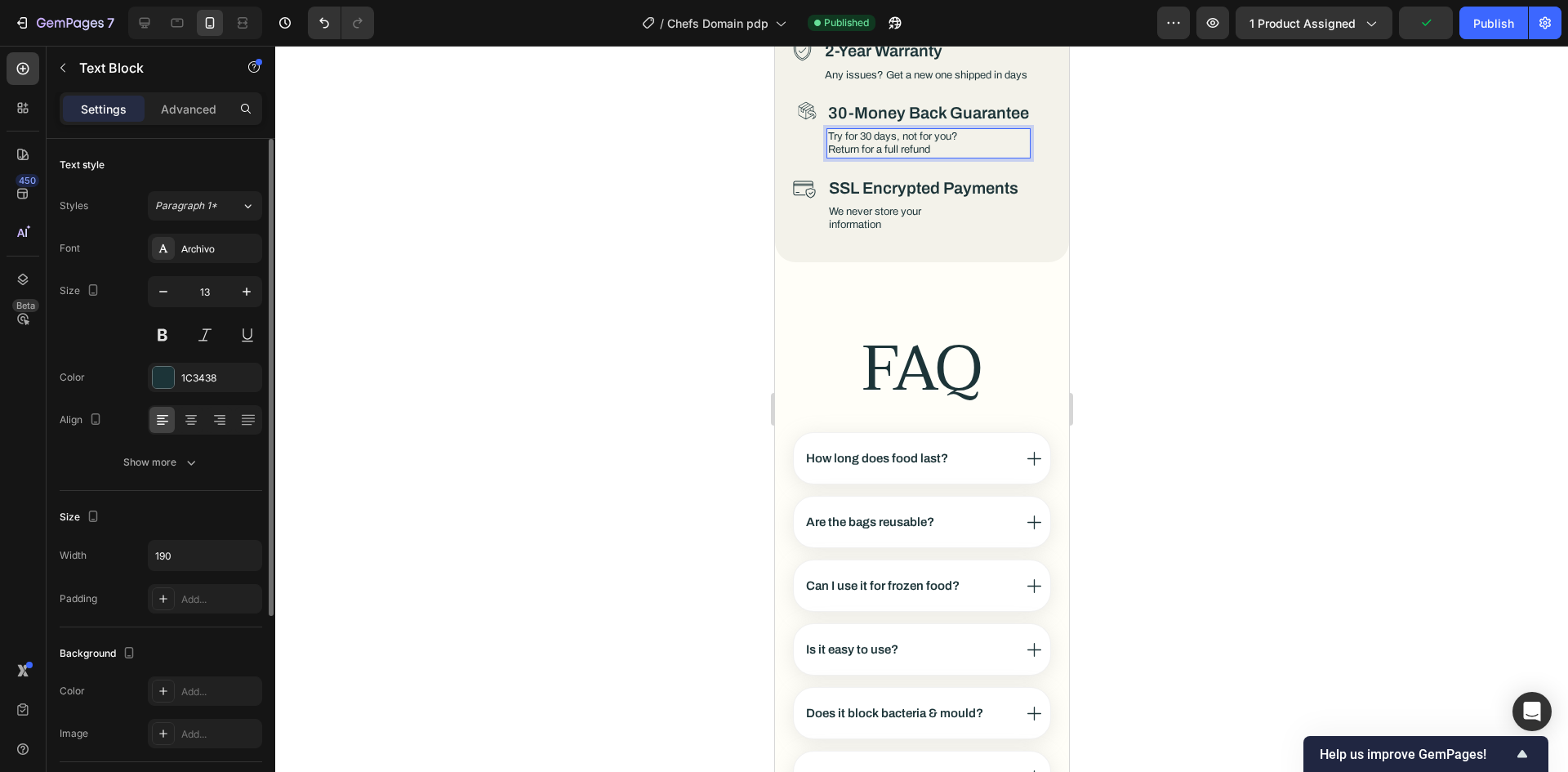
click at [194, 582] on div "Width 190 Padding Add..." at bounding box center [161, 577] width 203 height 74
click at [202, 550] on input "190" at bounding box center [205, 555] width 113 height 29
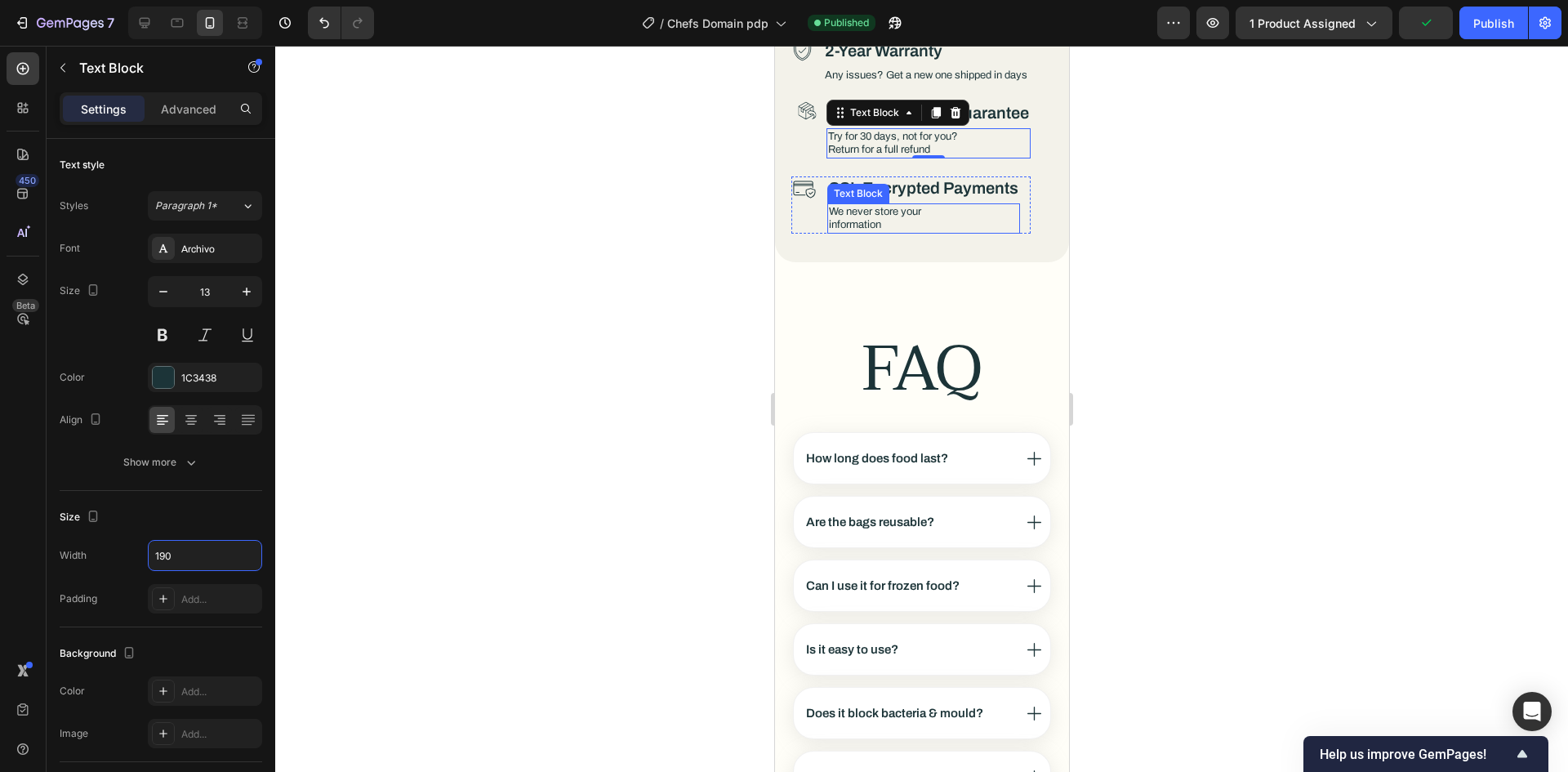
click at [905, 205] on p "We never store your information" at bounding box center [887, 218] width 119 height 27
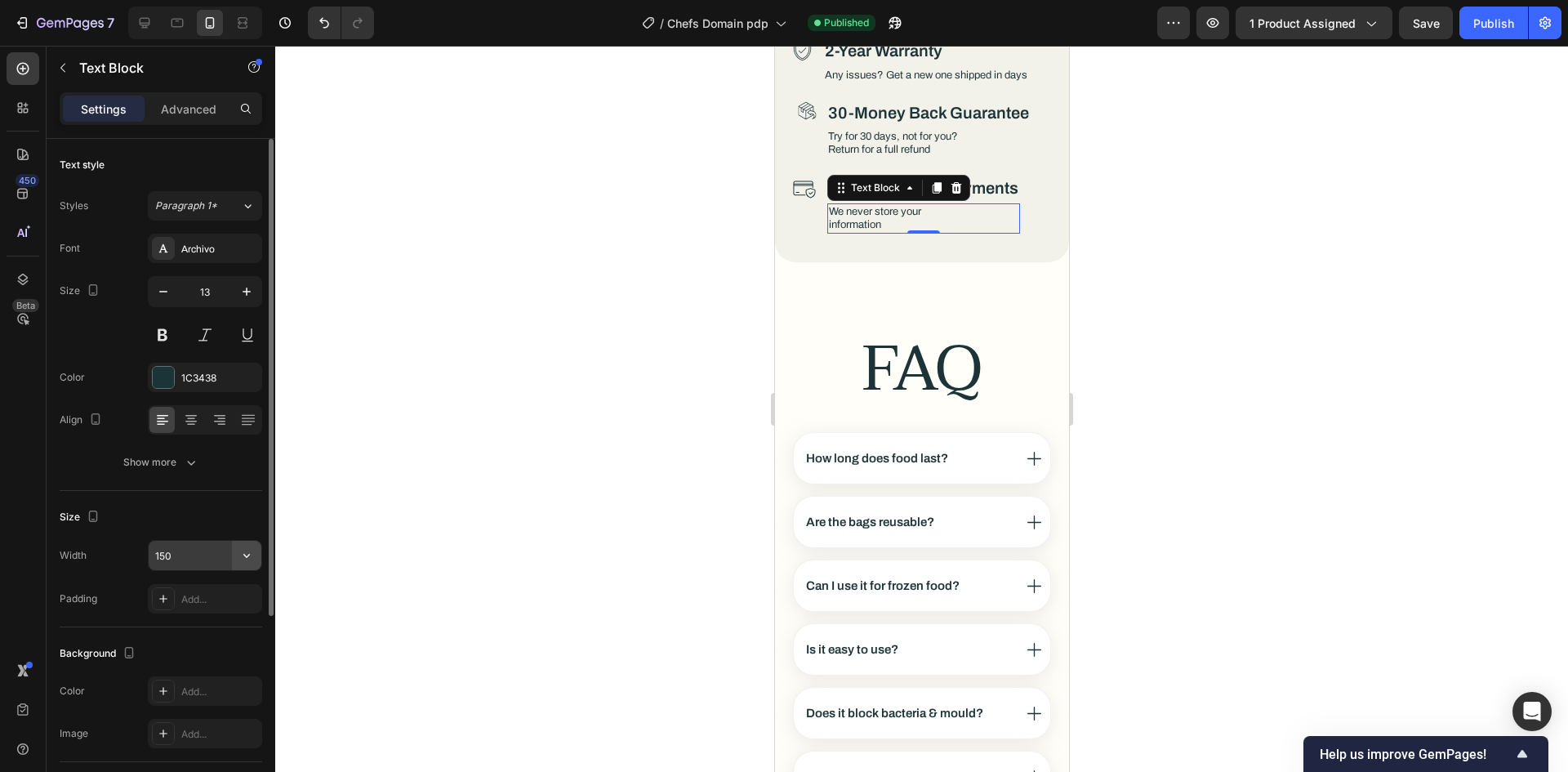
click at [250, 560] on icon "button" at bounding box center [247, 555] width 16 height 16
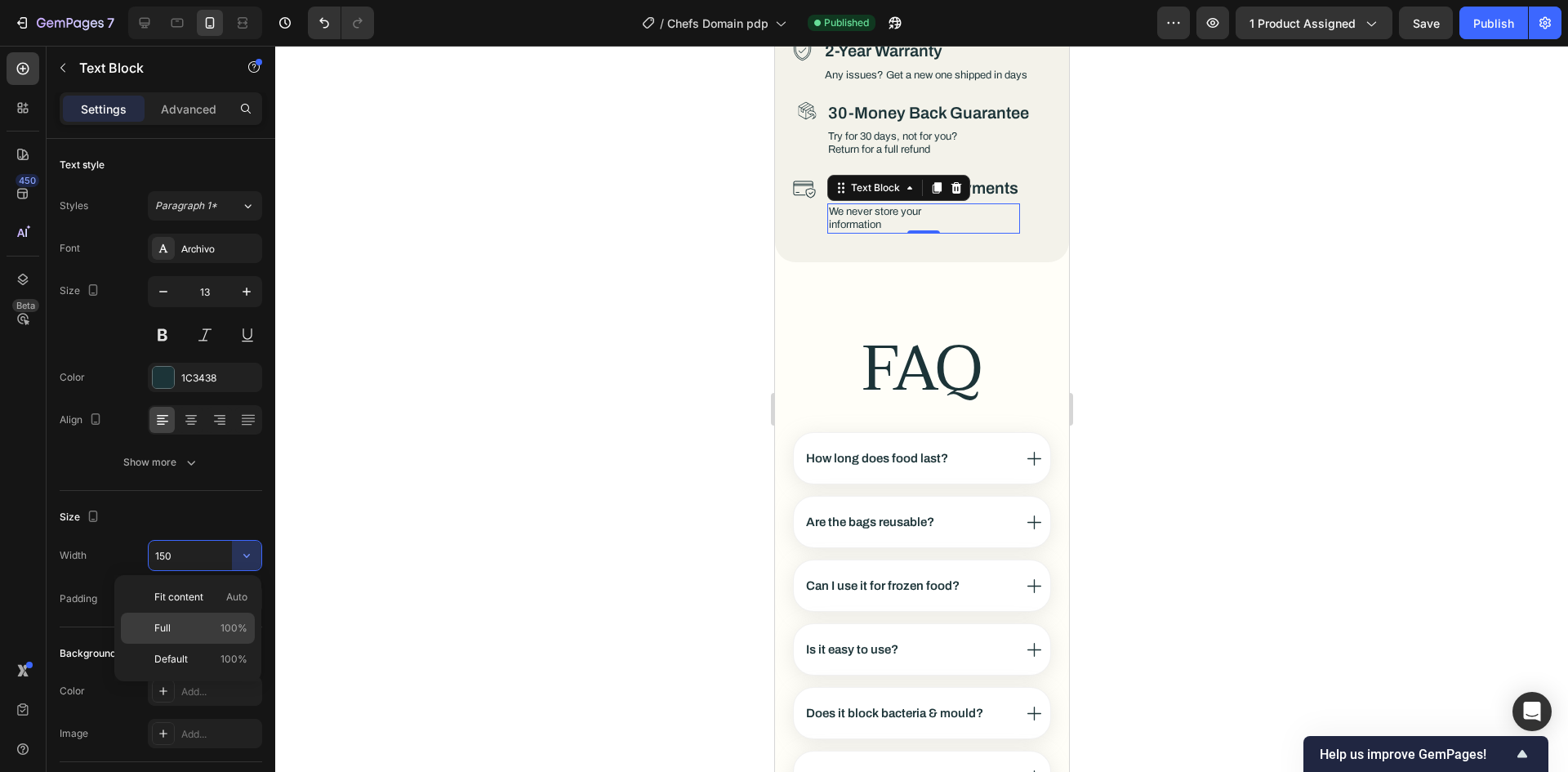
click at [184, 621] on p "Full 100%" at bounding box center [200, 628] width 93 height 15
type input "100%"
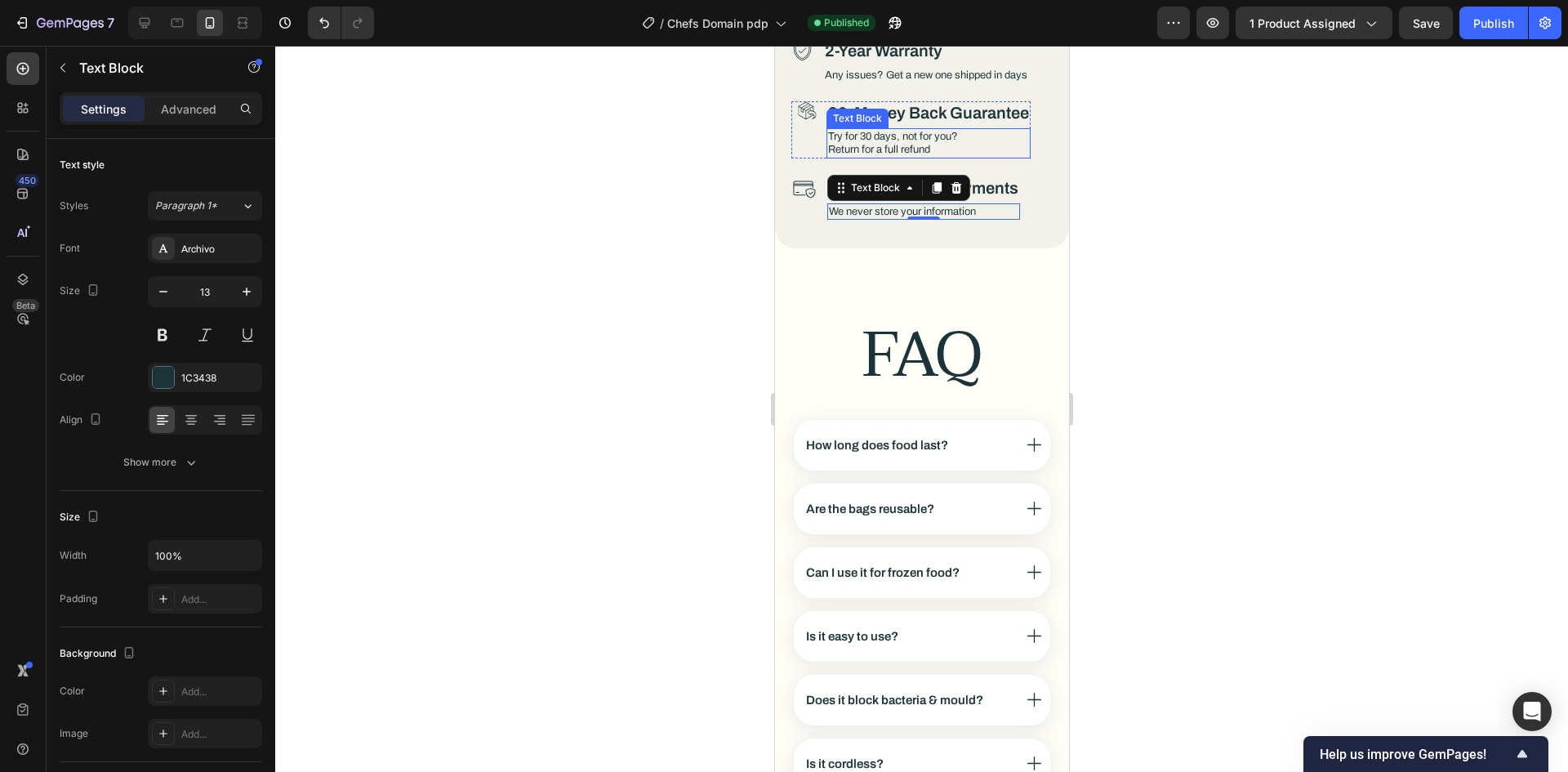
click at [1010, 128] on div "Try for 30 days, not for you? Return for a full refund" at bounding box center [927, 143] width 204 height 30
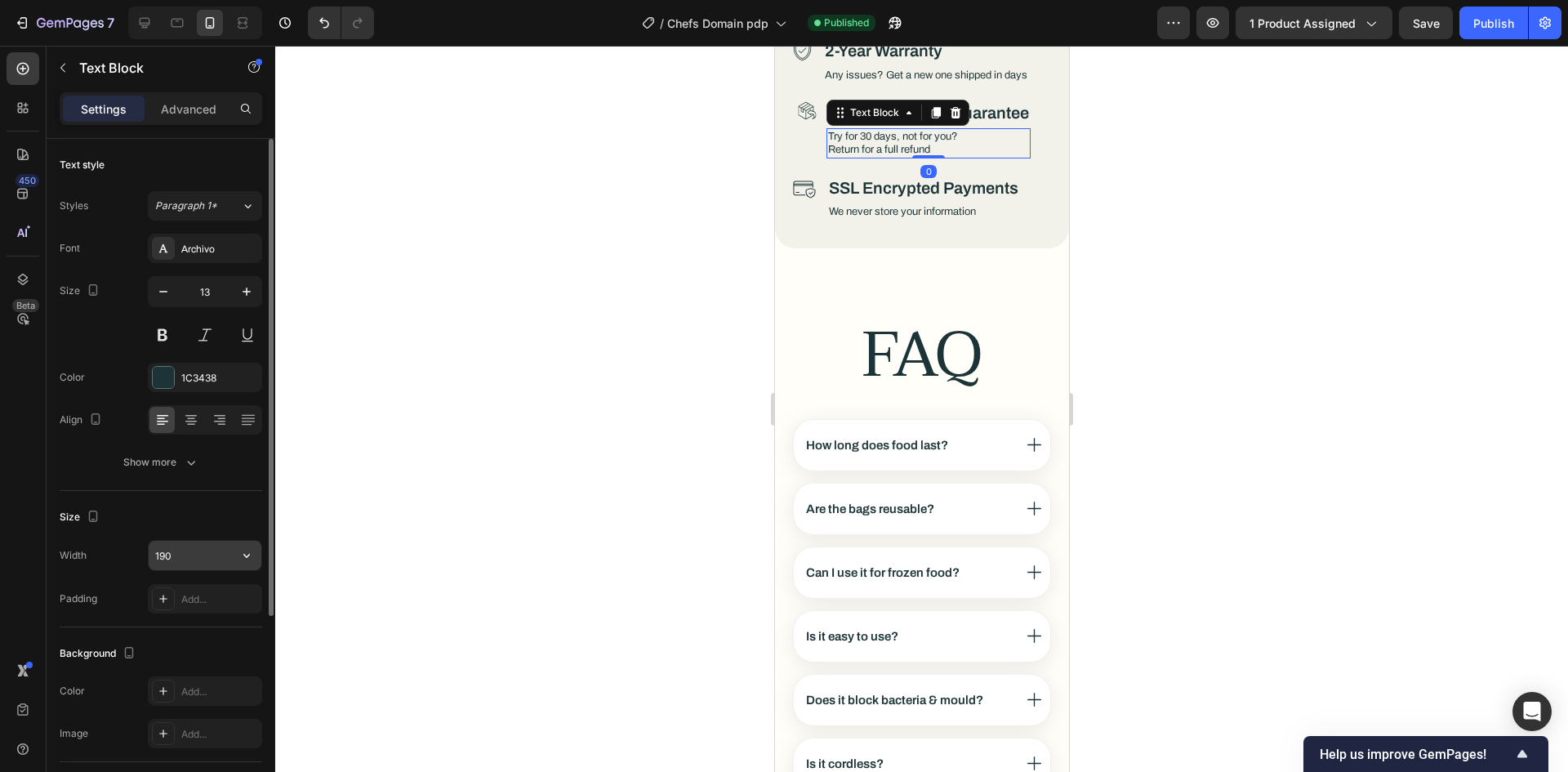
click at [233, 548] on button "button" at bounding box center [246, 555] width 29 height 29
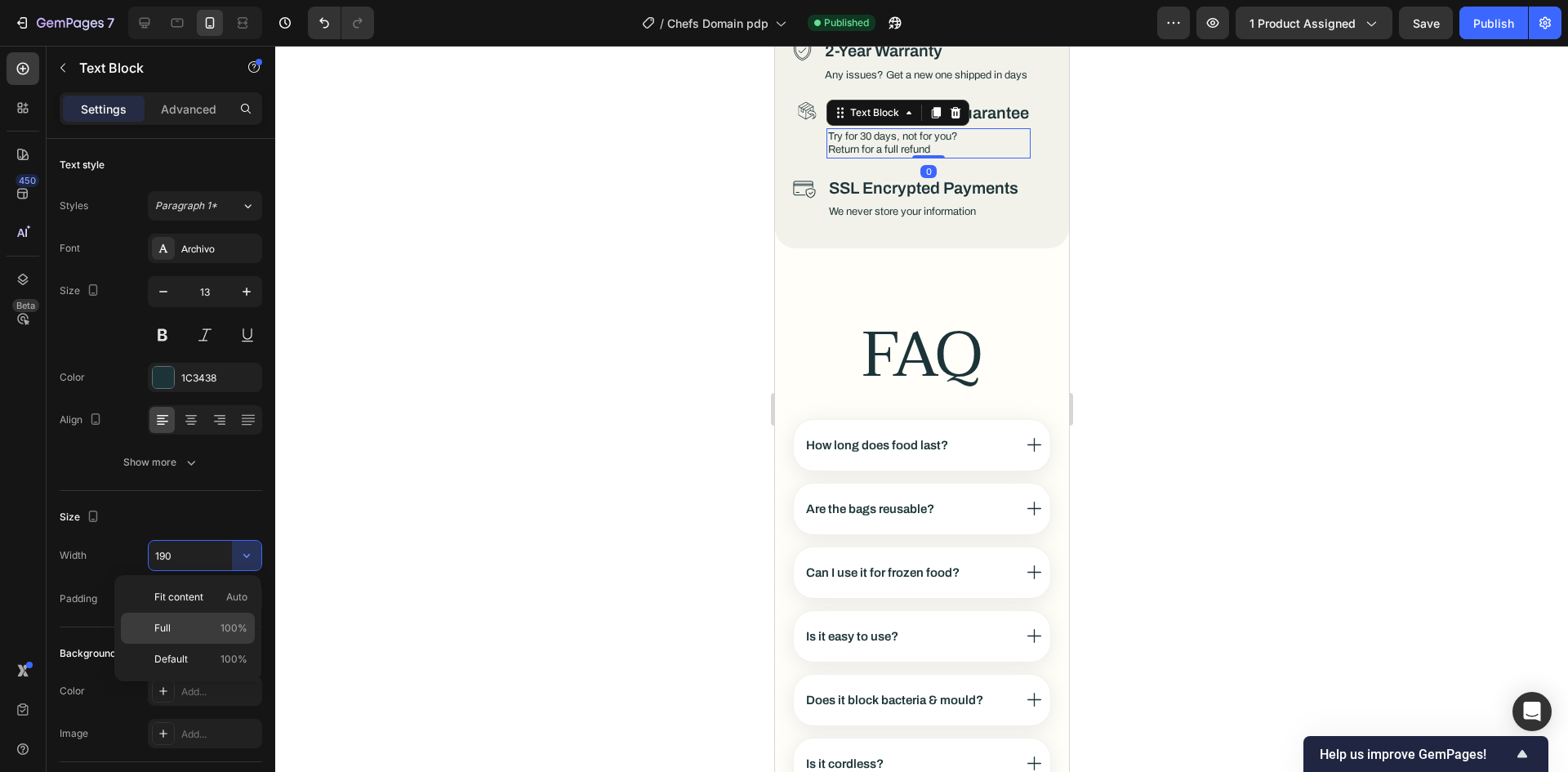
click at [172, 624] on p "Full 100%" at bounding box center [200, 628] width 93 height 15
type input "100%"
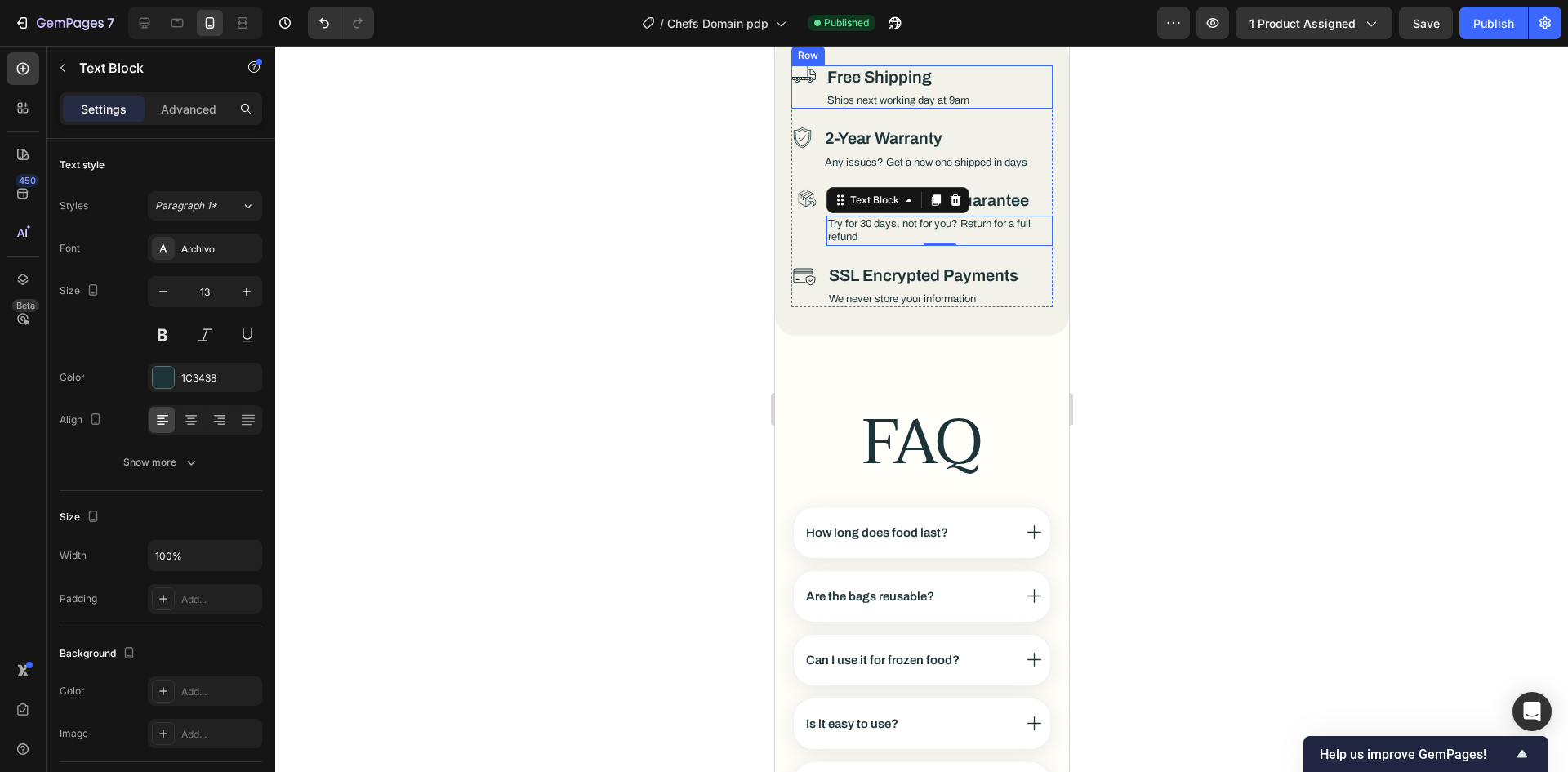
scroll to position [8340, 0]
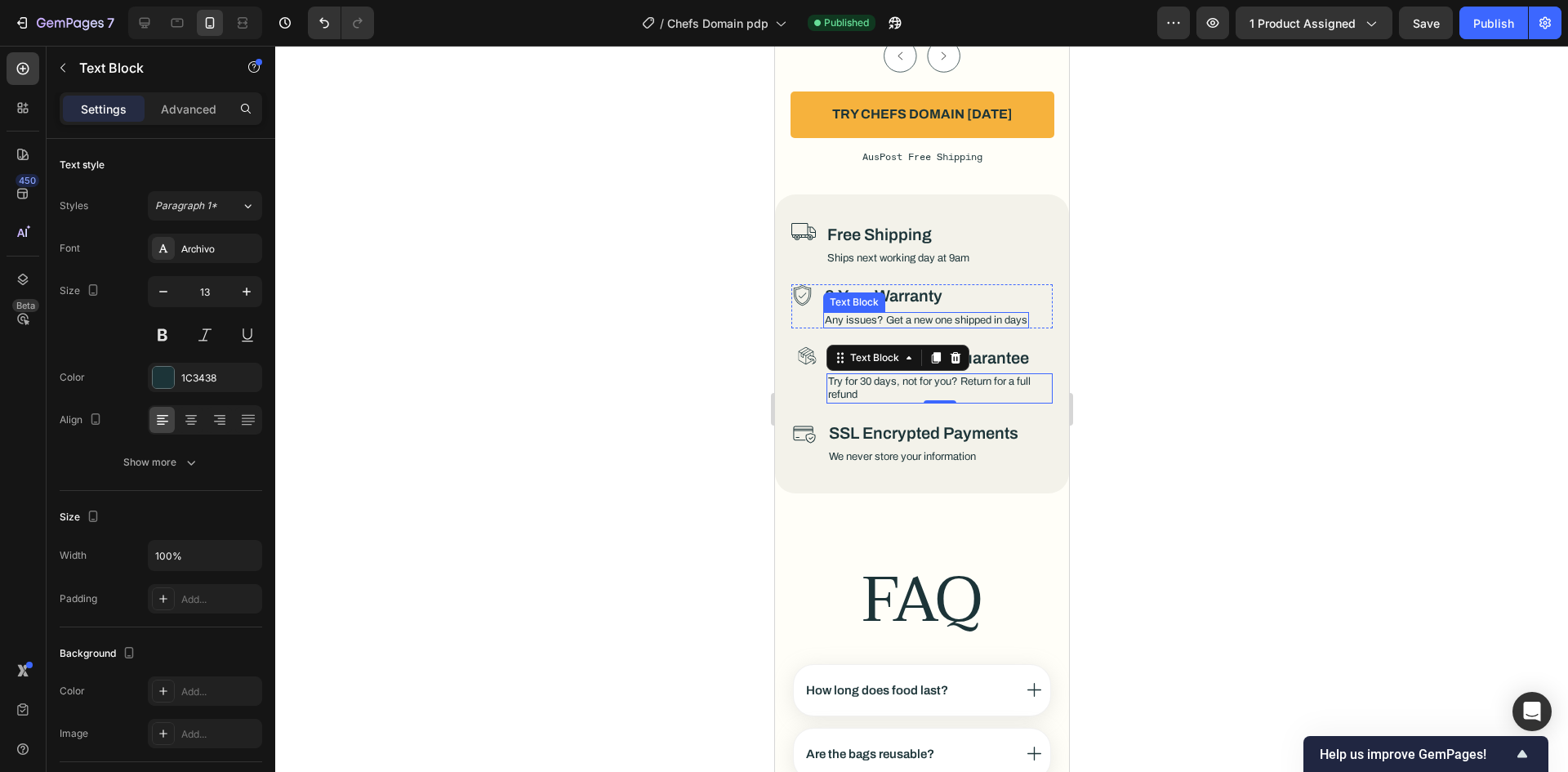
click at [1019, 314] on p "Any issues? Get a new one shipped in days" at bounding box center [924, 320] width 203 height 13
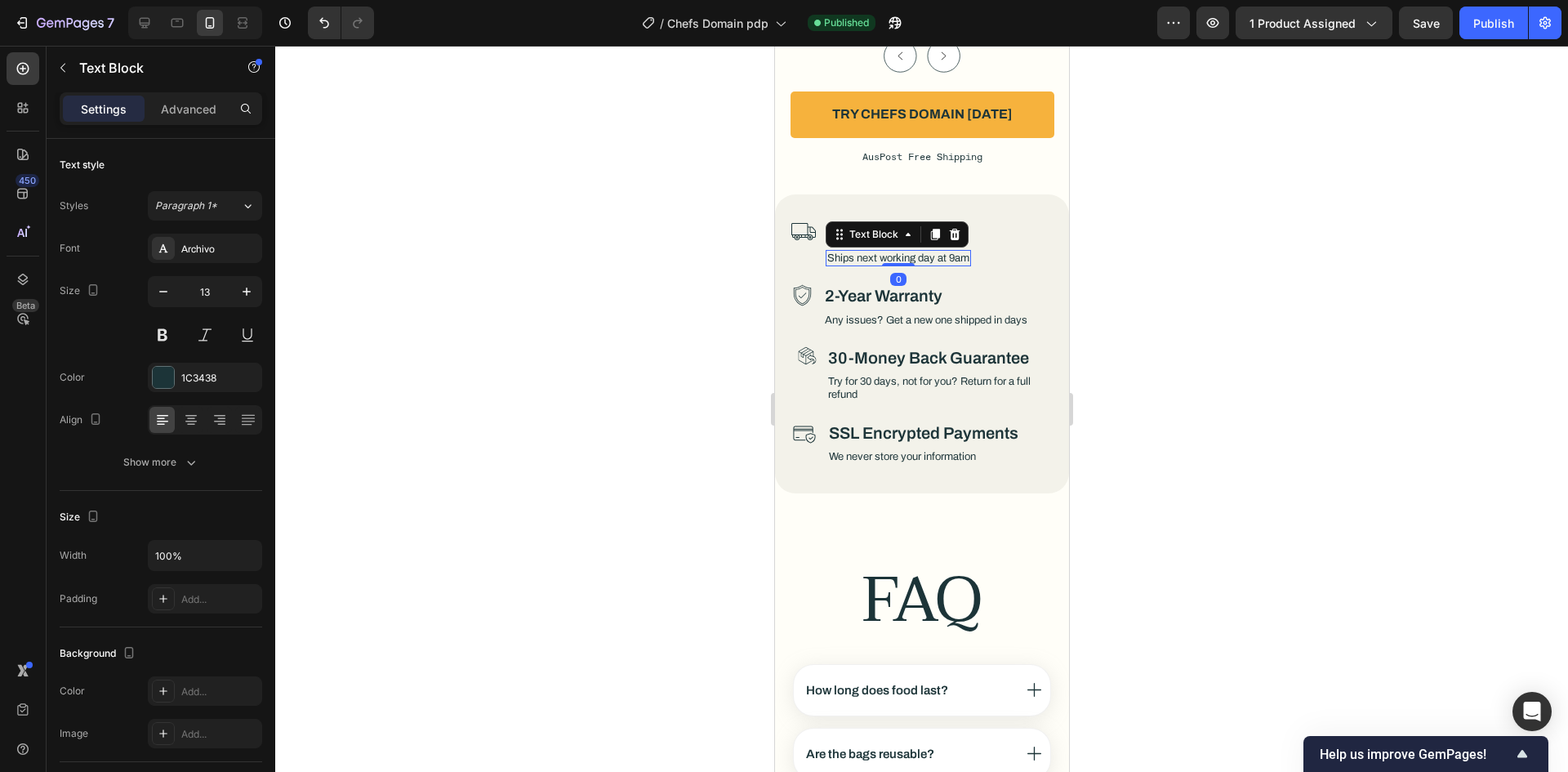
click at [954, 252] on p "Ships next working day at 9am" at bounding box center [897, 258] width 142 height 13
click at [1498, 22] on div "Publish" at bounding box center [1493, 23] width 41 height 17
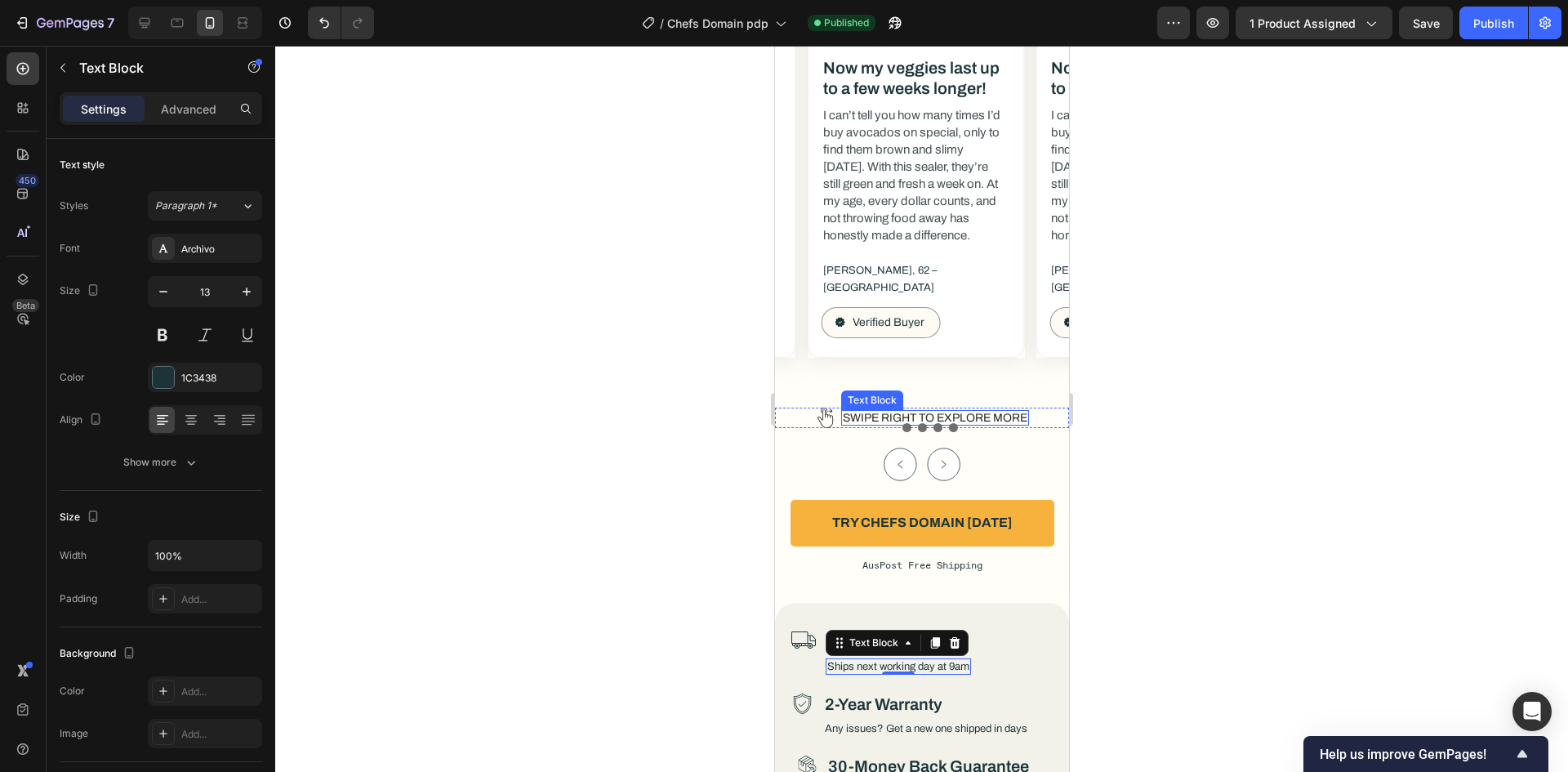
click at [1000, 410] on div "Swipe right to explore more" at bounding box center [934, 418] width 188 height 16
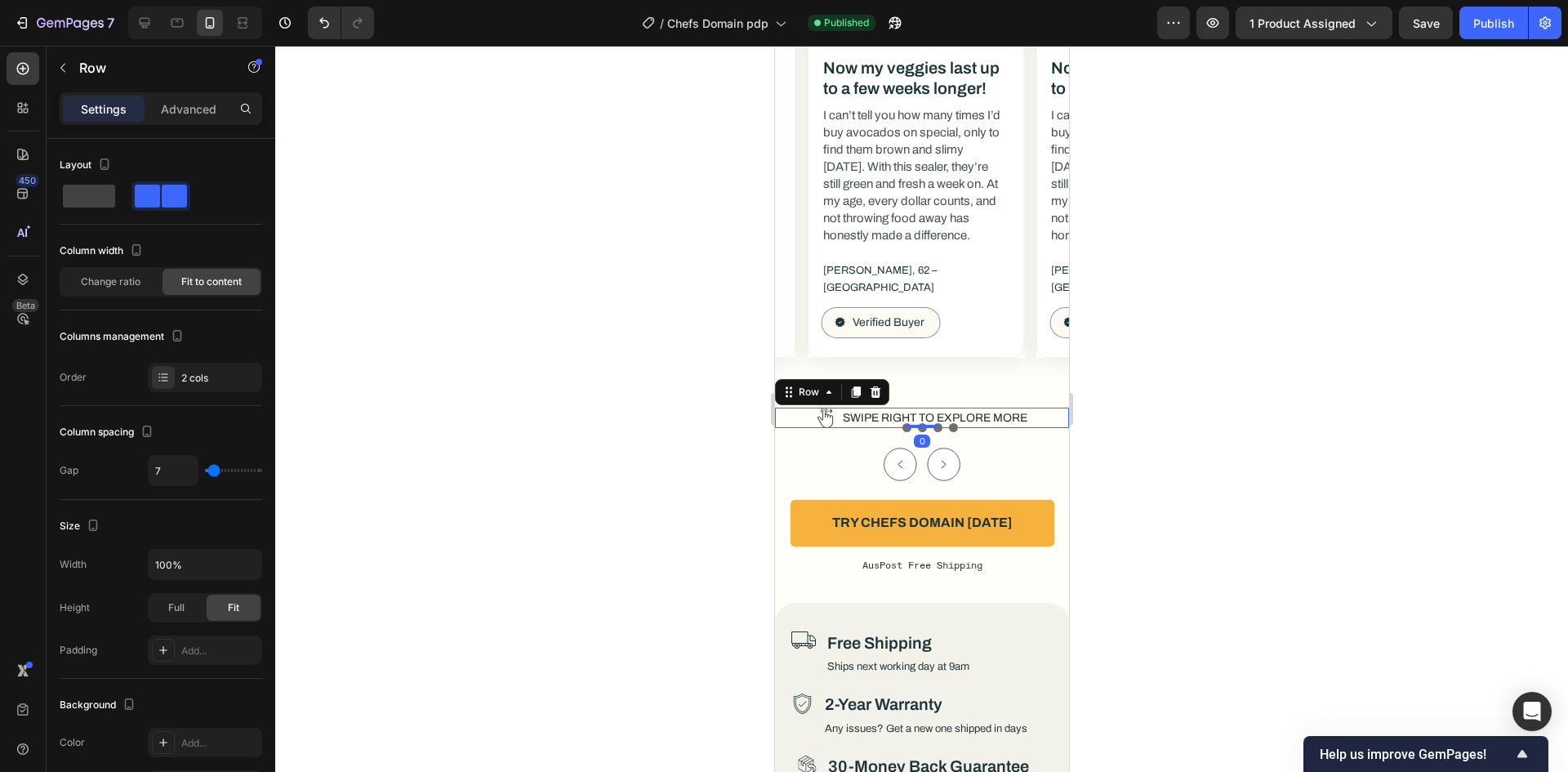
drag, startPoint x: 827, startPoint y: 397, endPoint x: 1455, endPoint y: 455, distance: 630.7
click at [827, 408] on div "Icon Swipe right to explore more Text Block Row 0" at bounding box center [921, 418] width 294 height 20
click at [164, 117] on p "Advanced" at bounding box center [189, 109] width 56 height 17
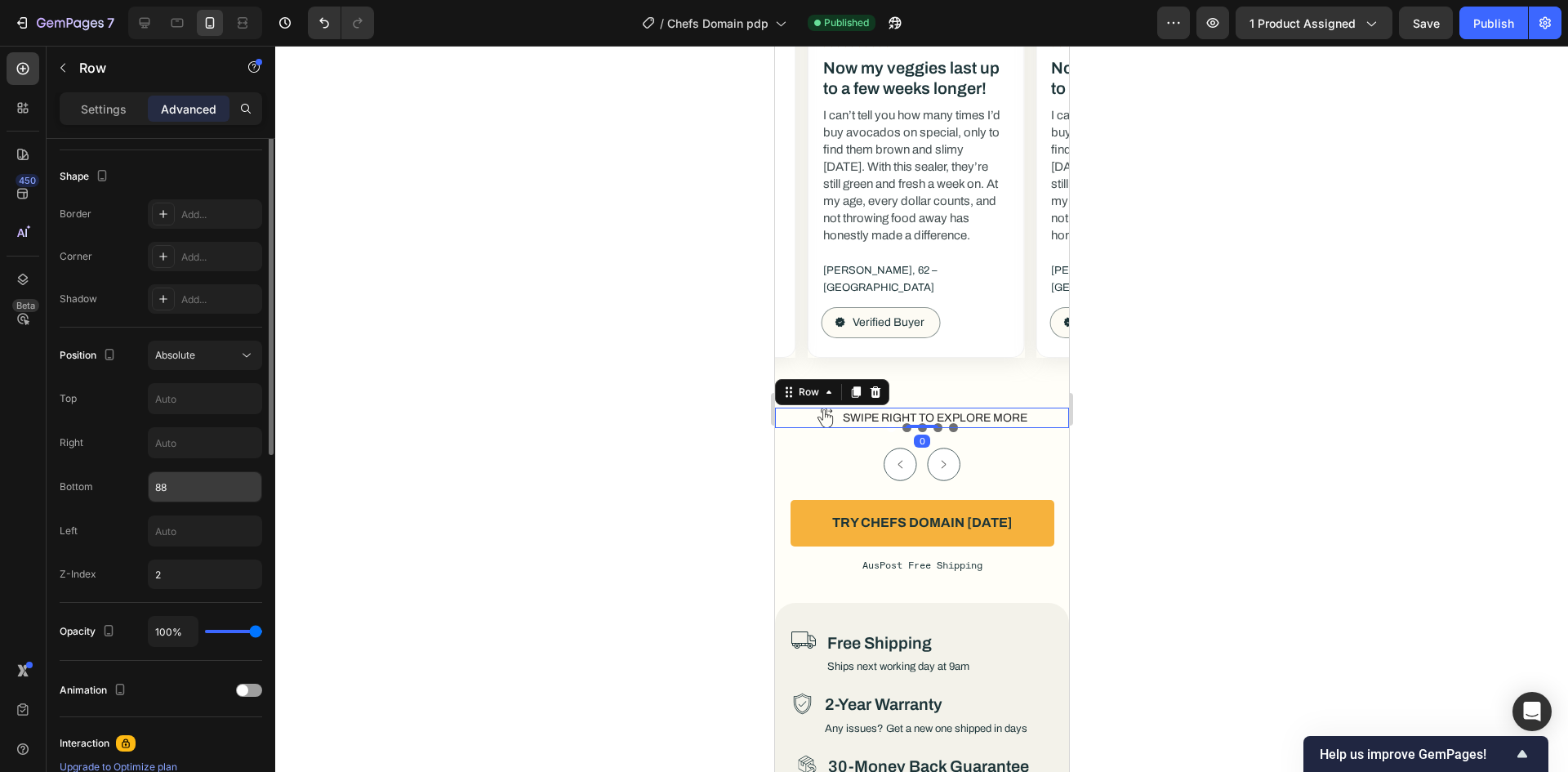
scroll to position [490, 0]
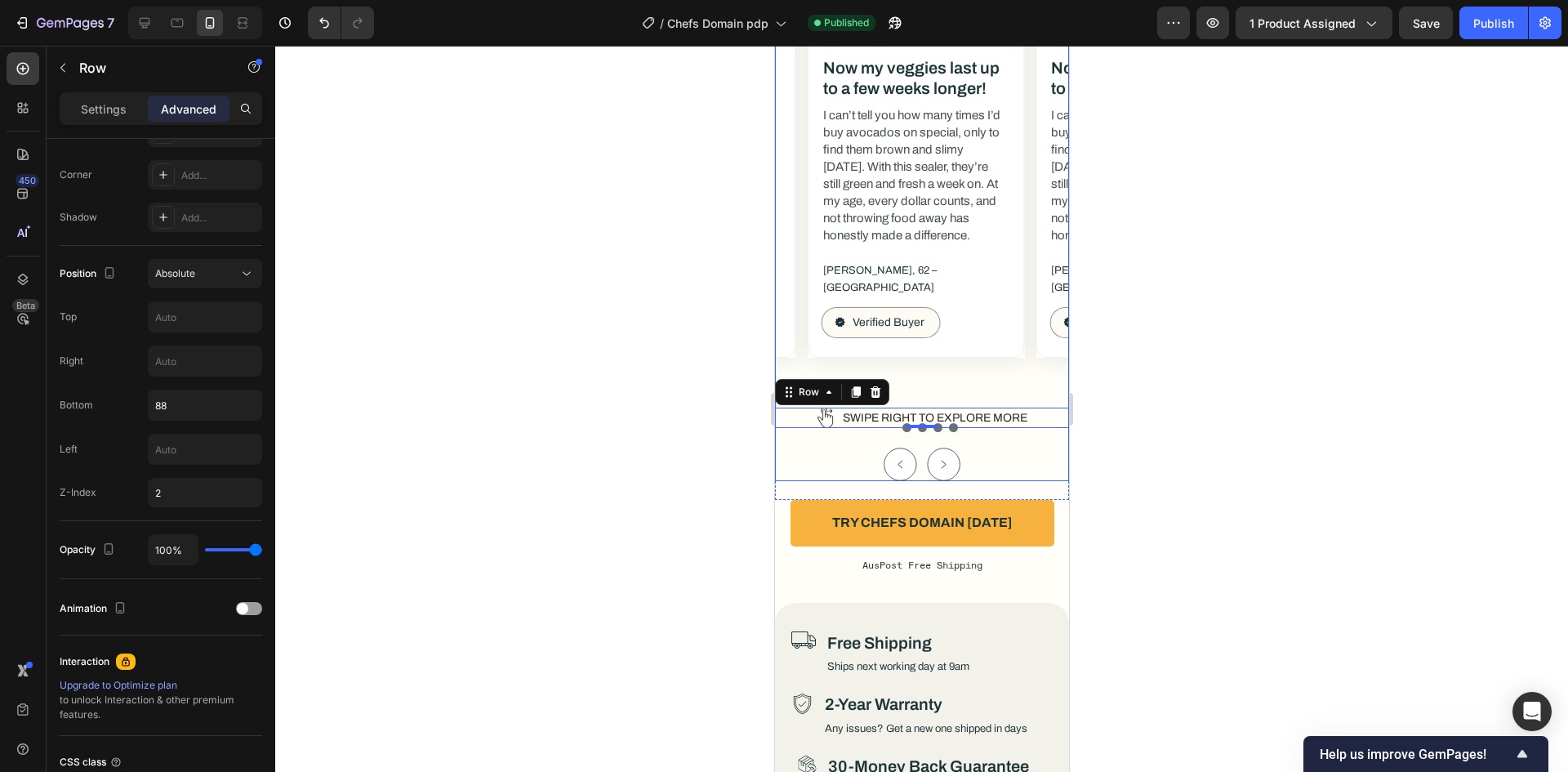
click at [984, 441] on div "Image Icon Icon Icon Icon Icon Icon List Now my veggies last up to a few weeks …" at bounding box center [921, 132] width 294 height 697
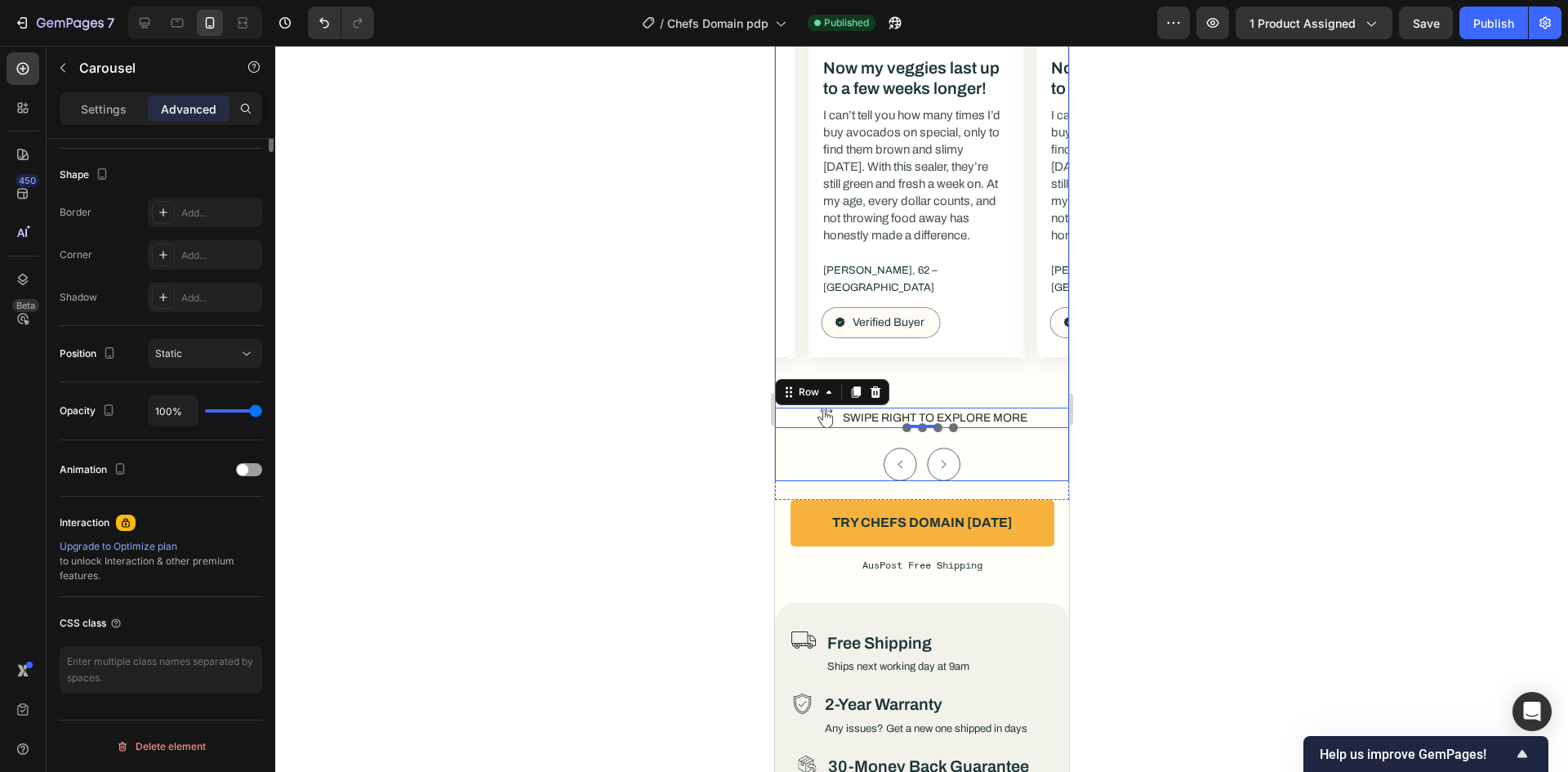
scroll to position [0, 0]
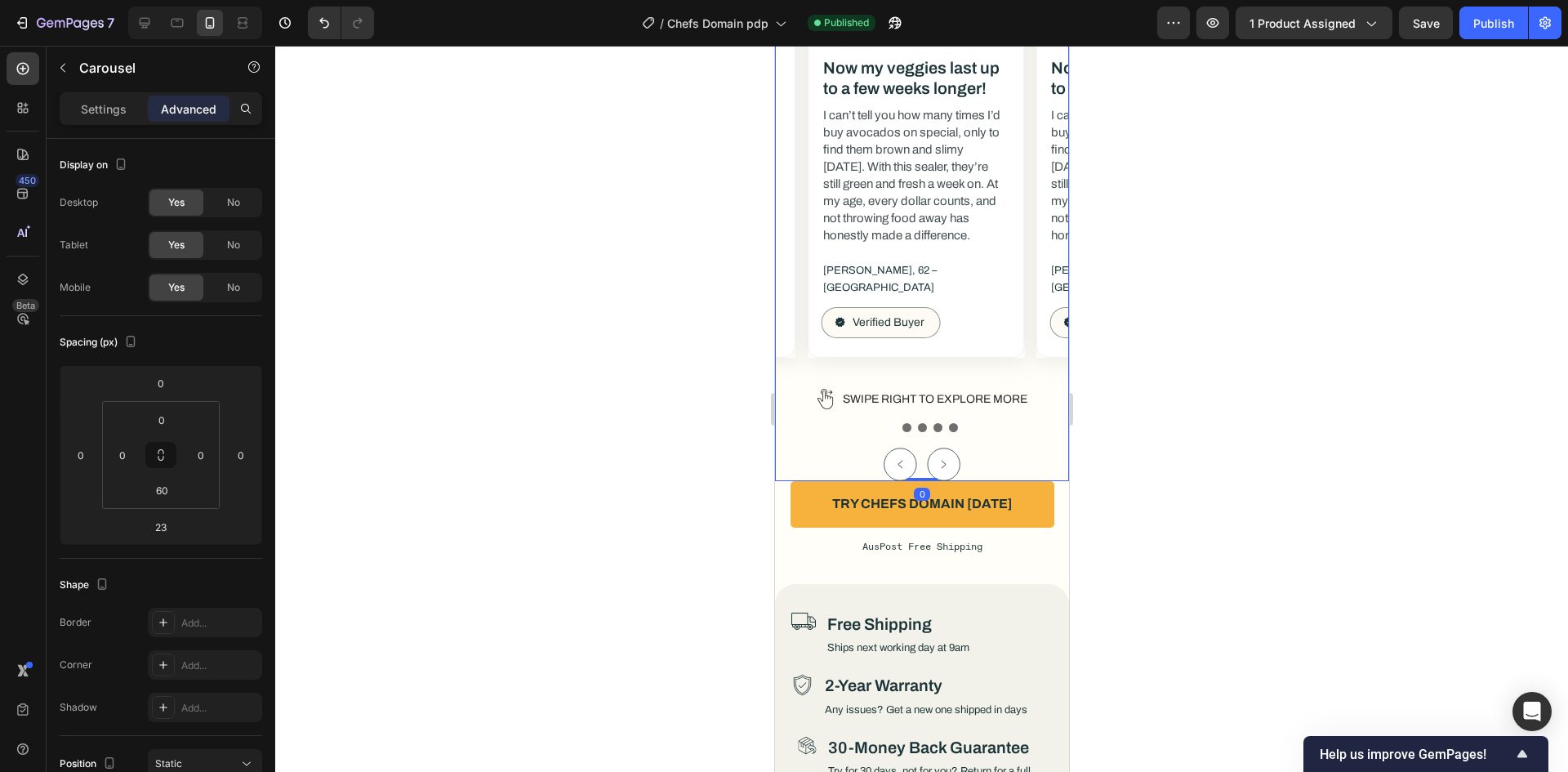
drag, startPoint x: 920, startPoint y: 473, endPoint x: 782, endPoint y: 364, distance: 175.9
click at [926, 434] on div "Image Icon Icon Icon Icon Icon Icon List Now my veggies last up to a few weeks …" at bounding box center [921, 132] width 294 height 697
type input "0"
click at [798, 416] on div "Image Icon Icon Icon Icon Icon Icon List Now my veggies last up to a few weeks …" at bounding box center [921, 132] width 294 height 697
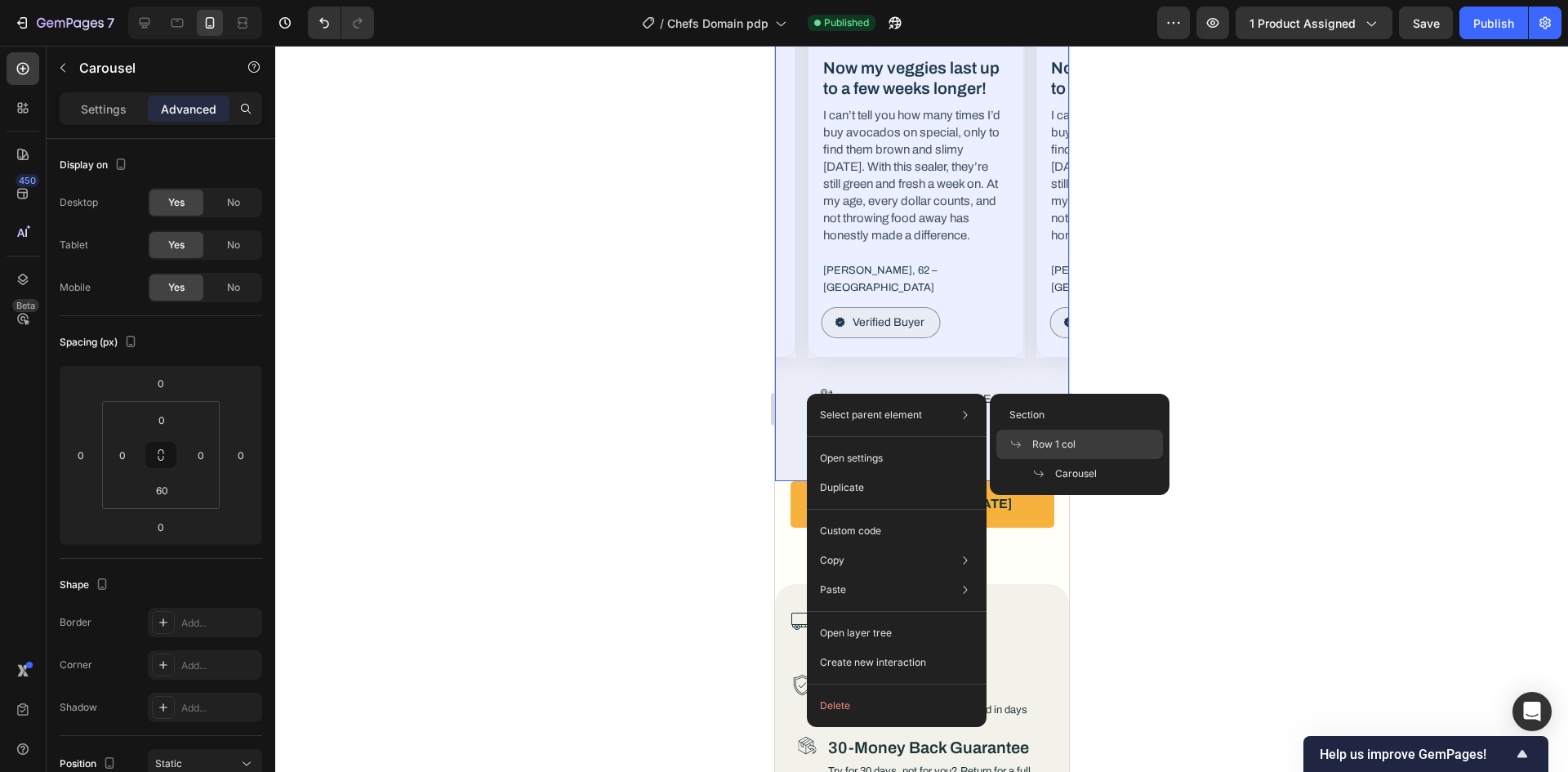
click at [1053, 449] on span "Row 1 col" at bounding box center [1053, 444] width 43 height 15
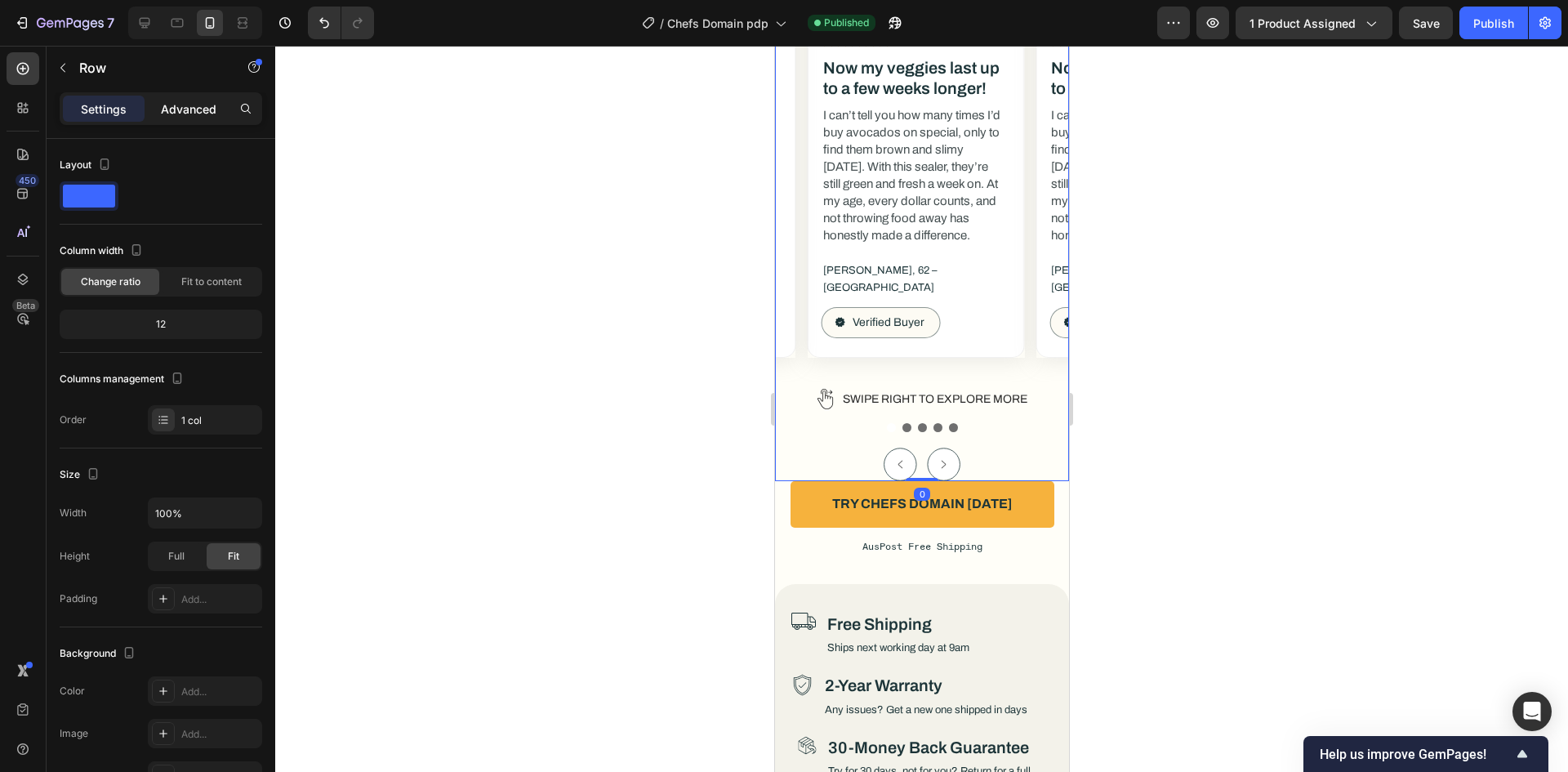
click at [187, 97] on div "Advanced" at bounding box center [189, 109] width 82 height 26
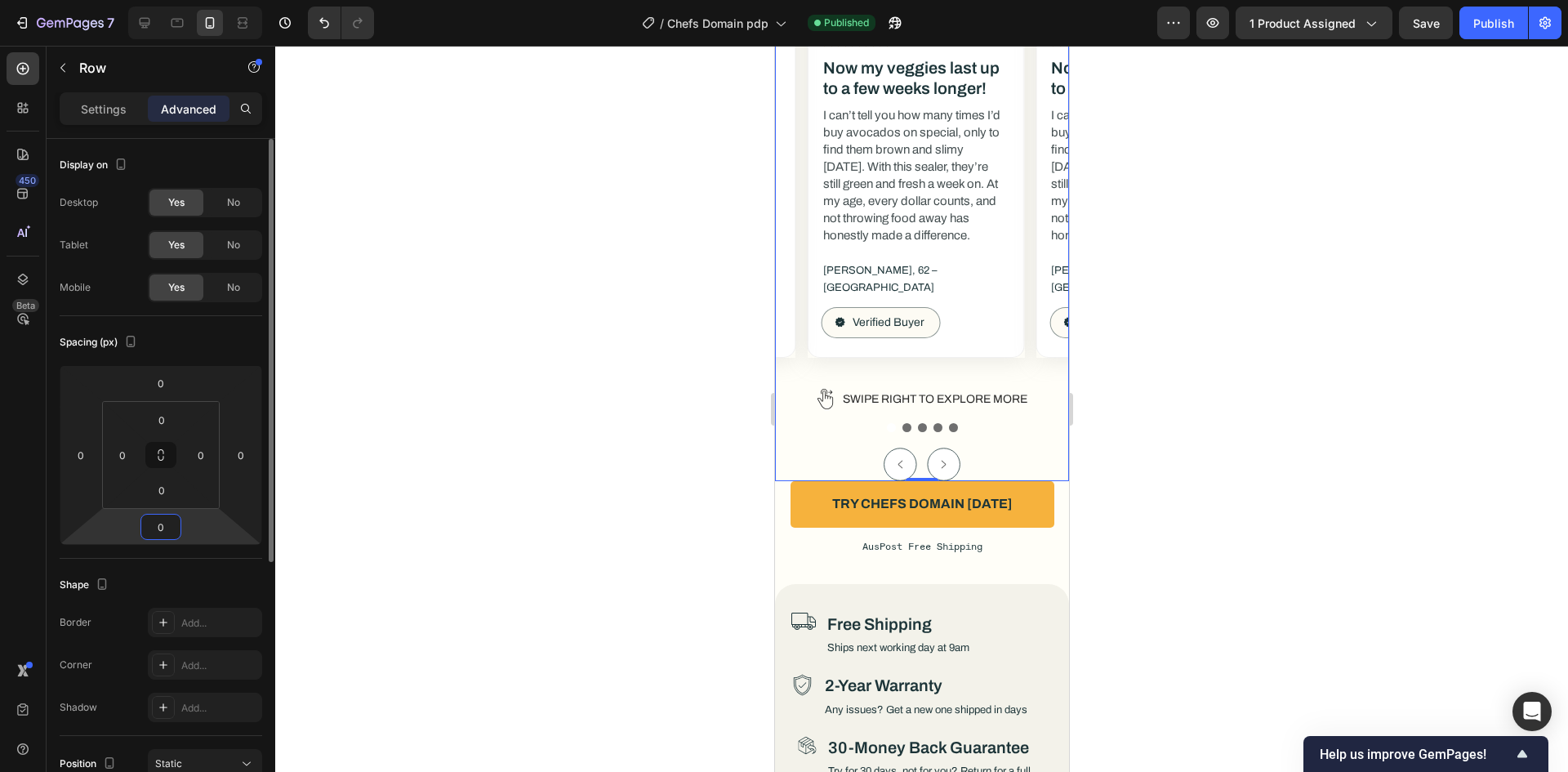
click at [160, 518] on input "0" at bounding box center [161, 527] width 33 height 25
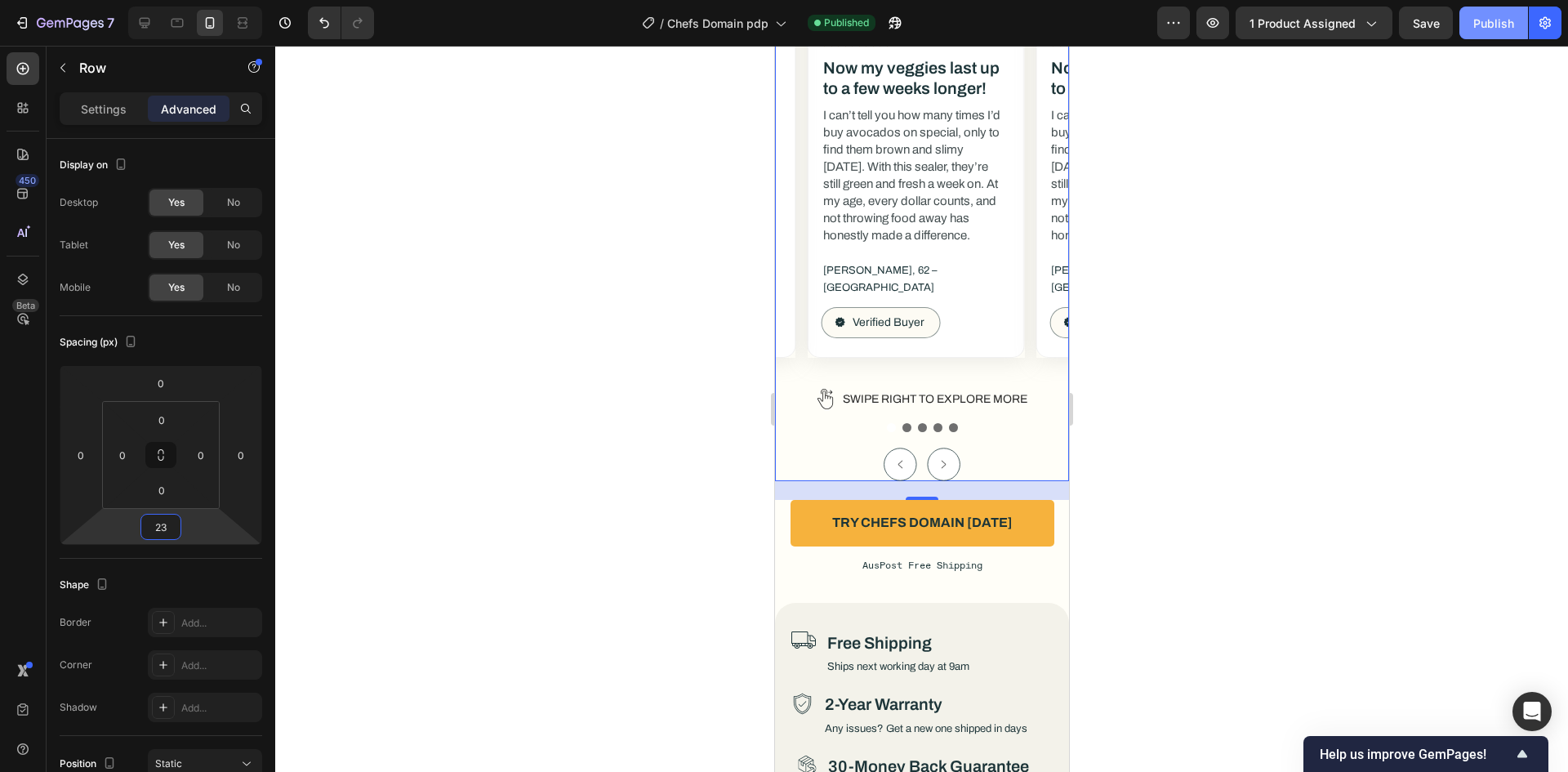
click at [1486, 17] on div "Publish" at bounding box center [1493, 23] width 41 height 17
click at [153, 29] on icon at bounding box center [144, 23] width 16 height 16
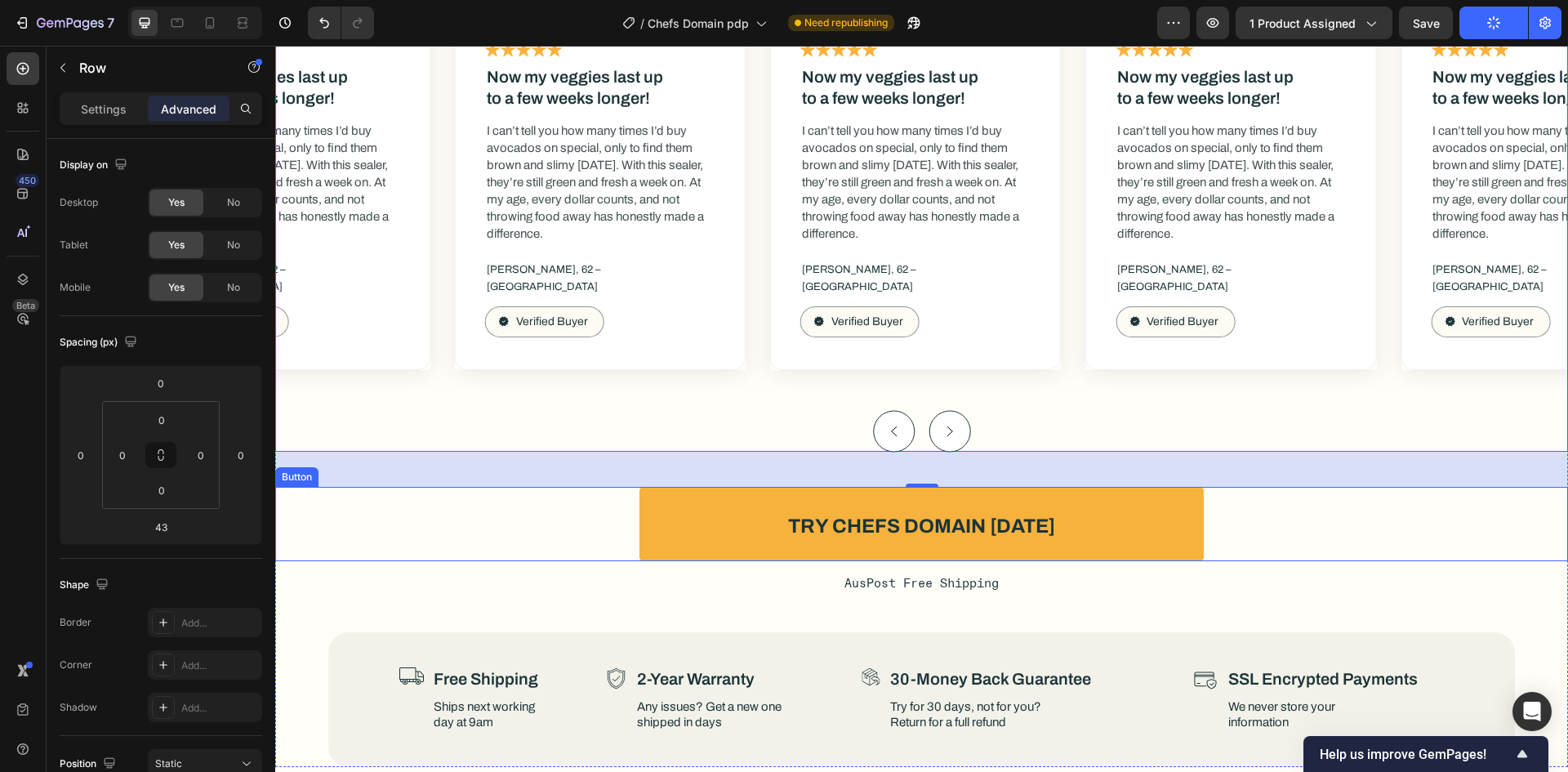
scroll to position [8201, 0]
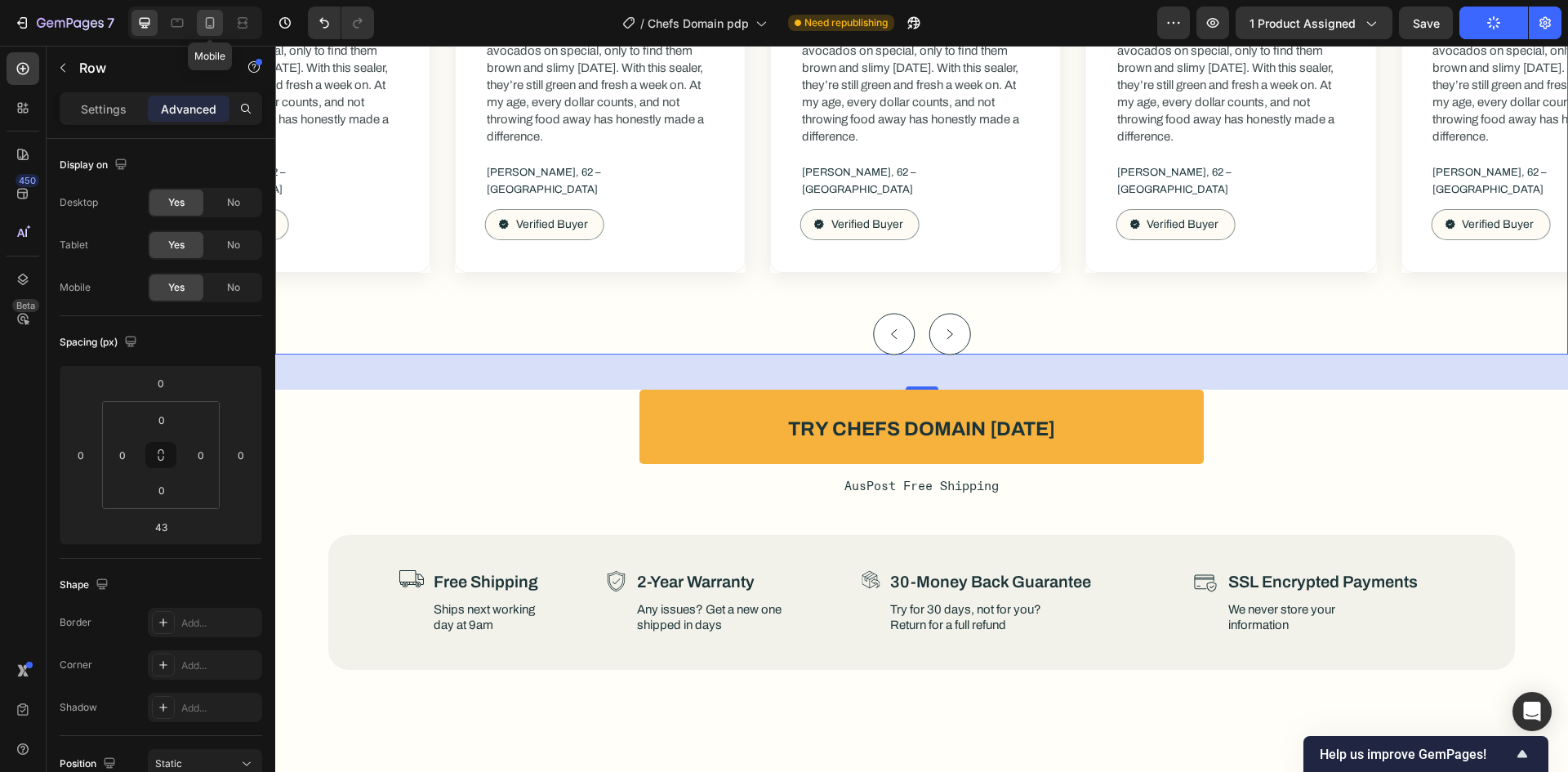
click at [208, 23] on icon at bounding box center [210, 23] width 16 height 16
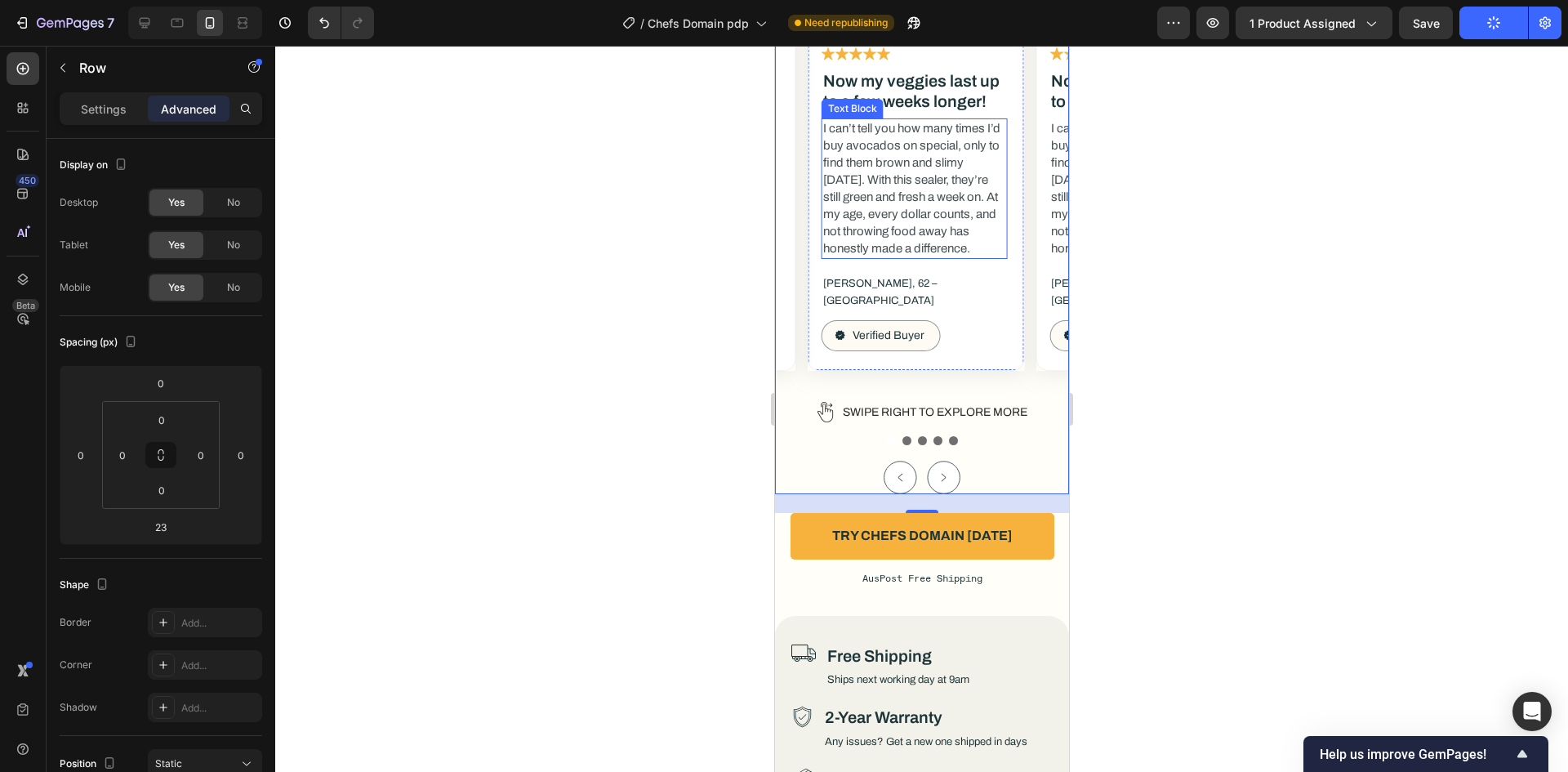
scroll to position [7930, 0]
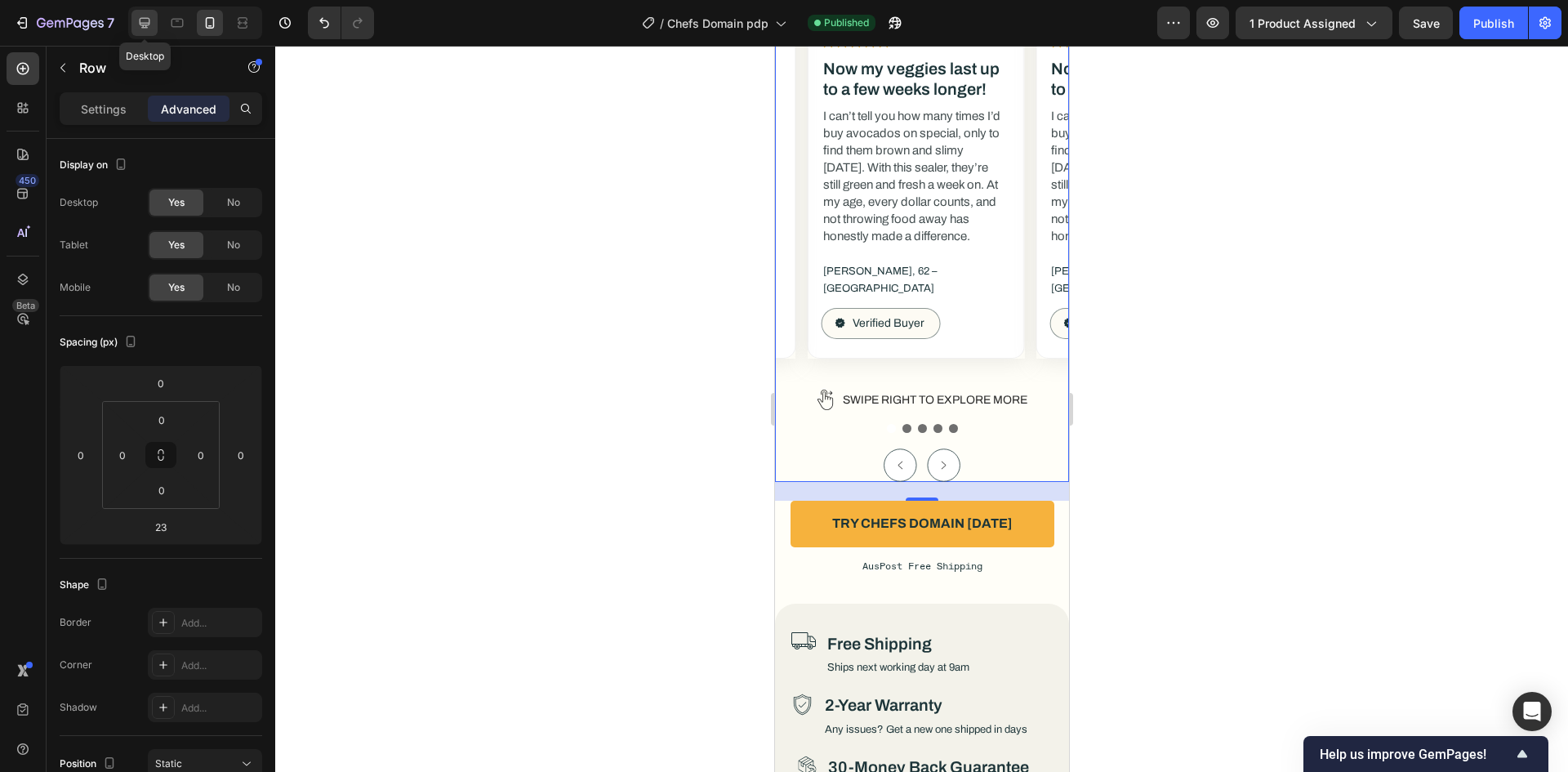
click at [148, 21] on icon at bounding box center [144, 23] width 16 height 16
type input "43"
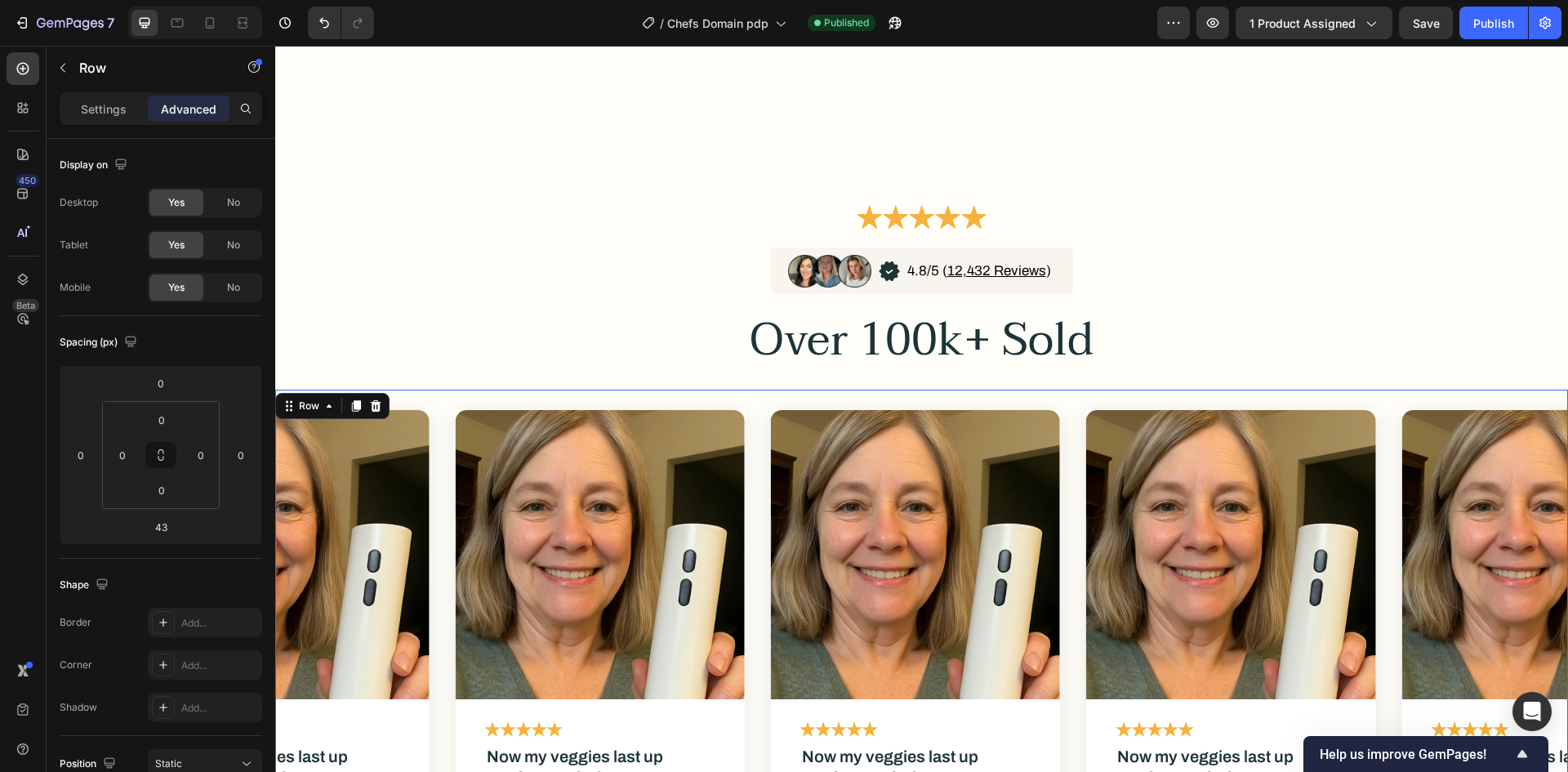
scroll to position [7384, 0]
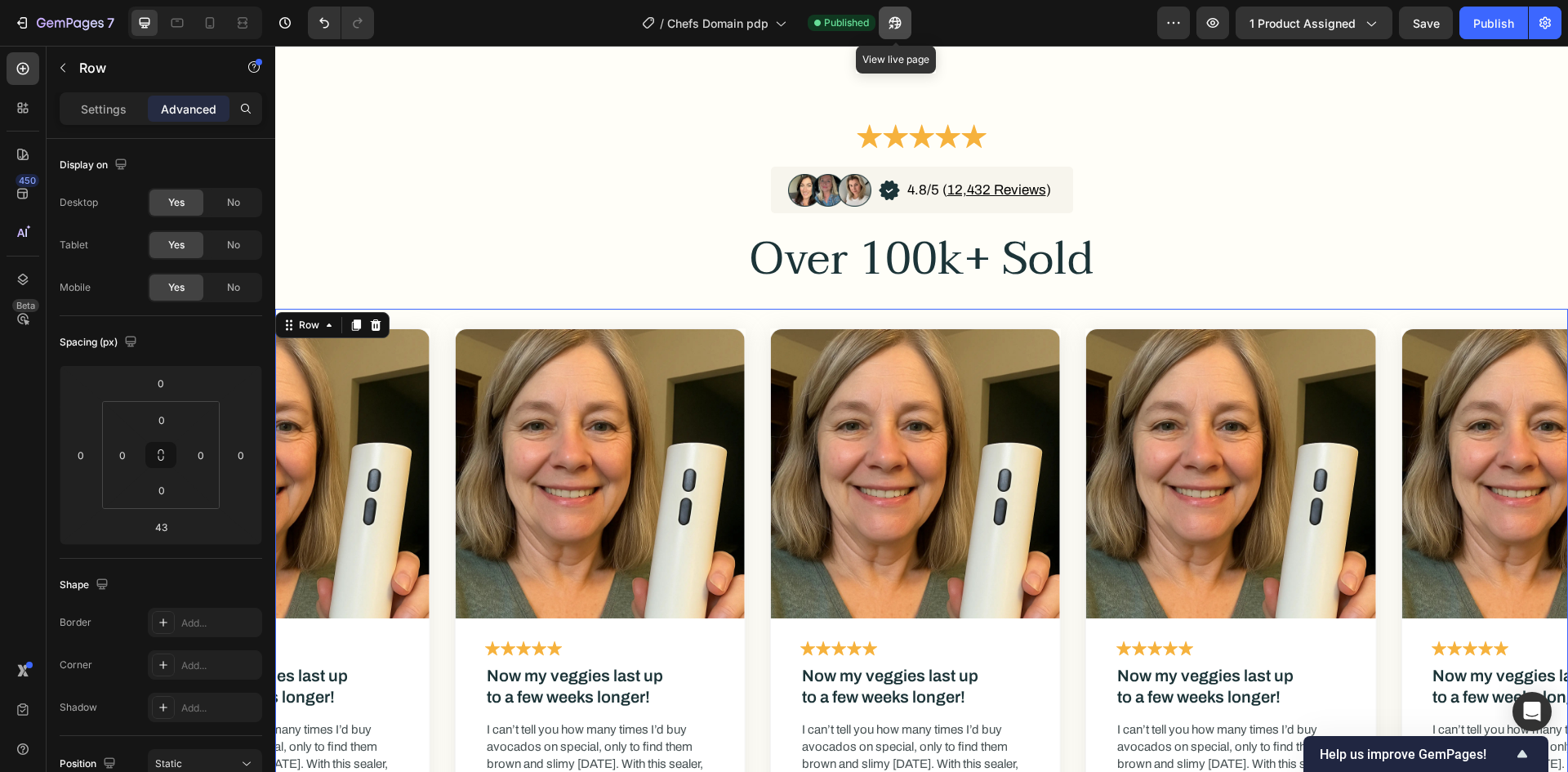
click at [888, 27] on icon "button" at bounding box center [894, 23] width 16 height 16
click at [1297, 12] on button "1 product assigned" at bounding box center [1313, 23] width 157 height 33
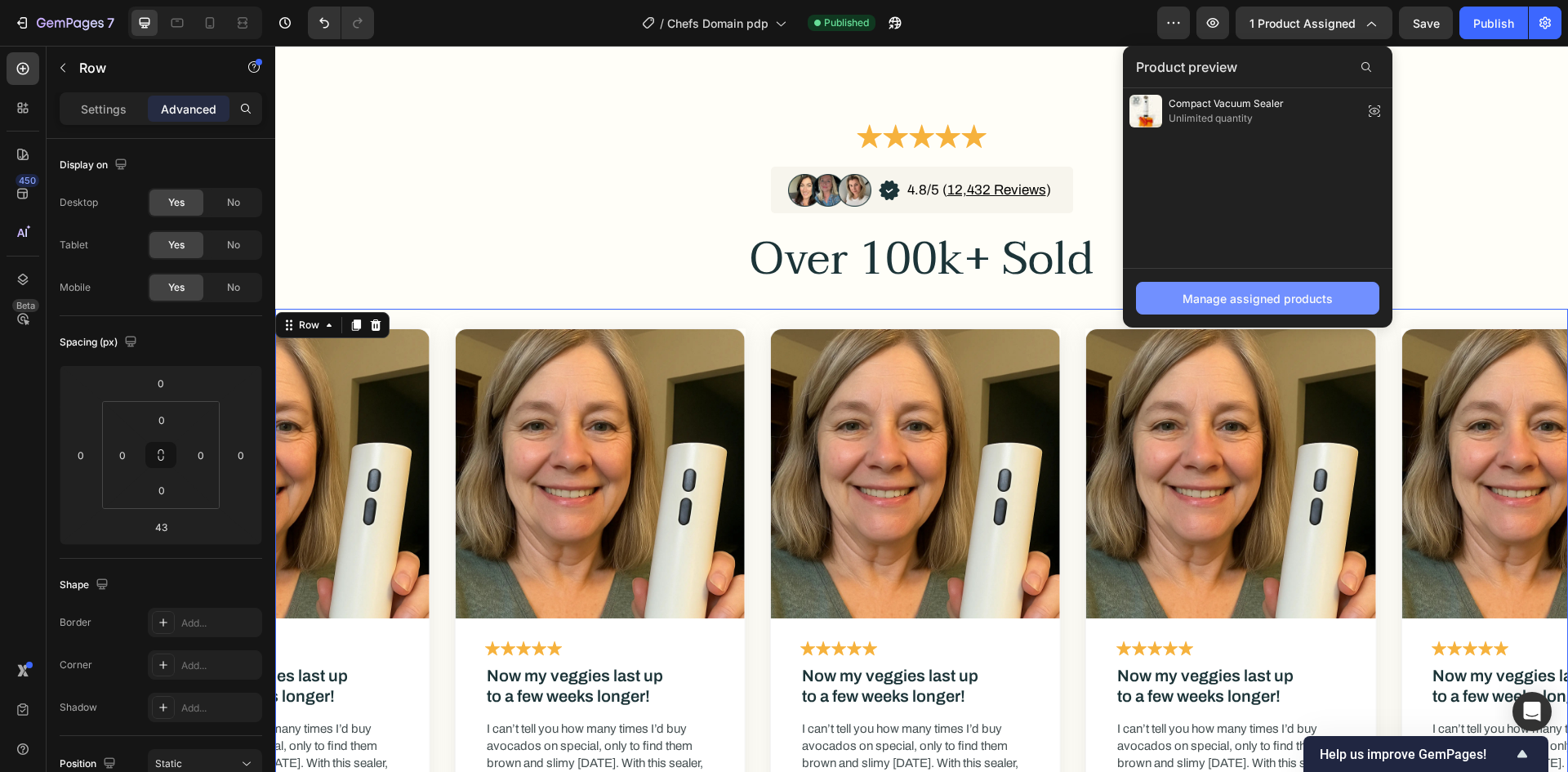
click at [1190, 301] on div "Manage assigned products" at bounding box center [1257, 298] width 150 height 17
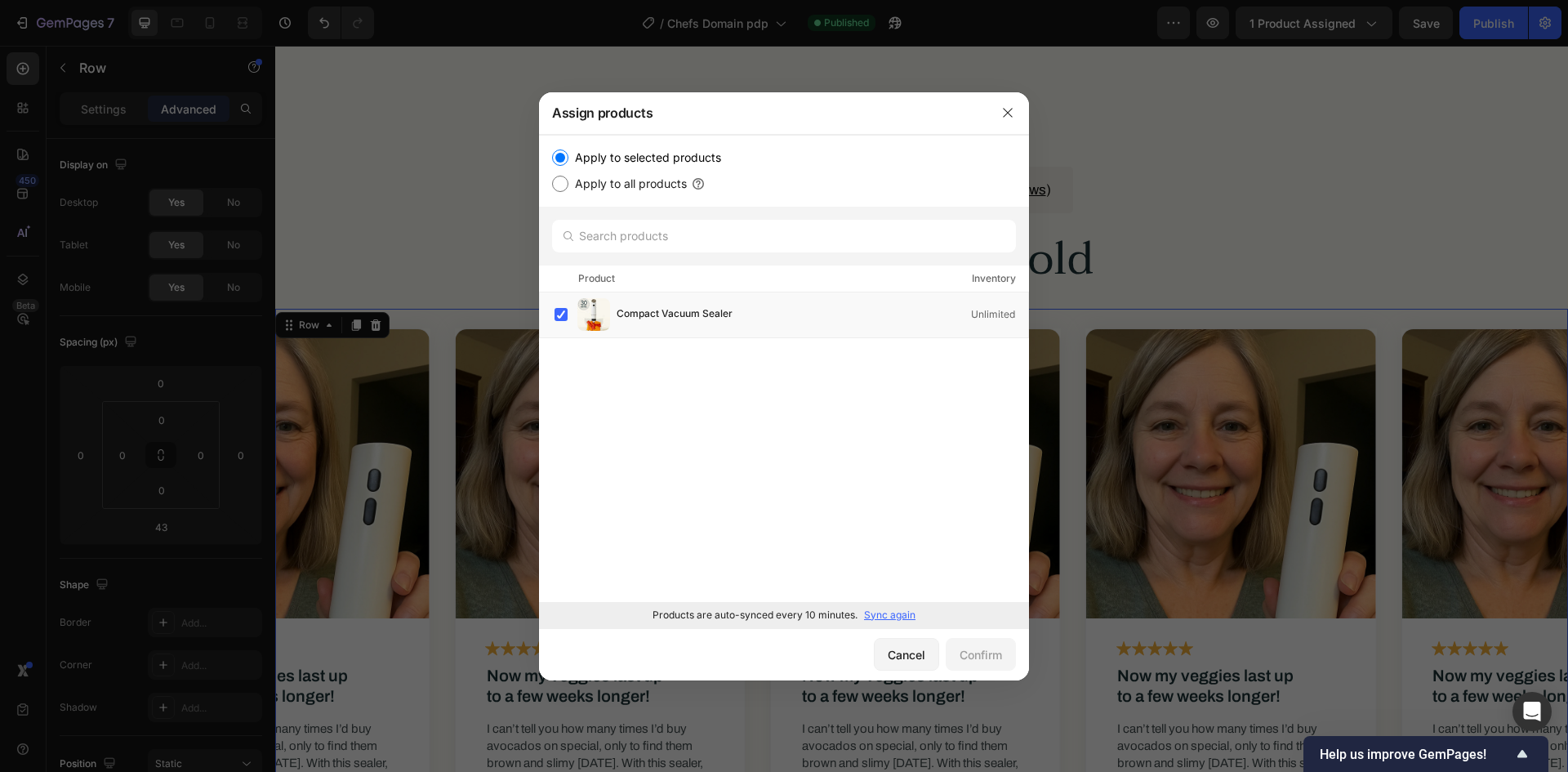
click at [904, 617] on p "Sync again" at bounding box center [889, 615] width 51 height 15
click at [562, 321] on label at bounding box center [561, 314] width 13 height 13
click at [565, 310] on label at bounding box center [561, 314] width 13 height 13
click at [742, 312] on icon "button" at bounding box center [745, 314] width 12 height 12
click at [1011, 108] on icon "button" at bounding box center [1007, 112] width 13 height 13
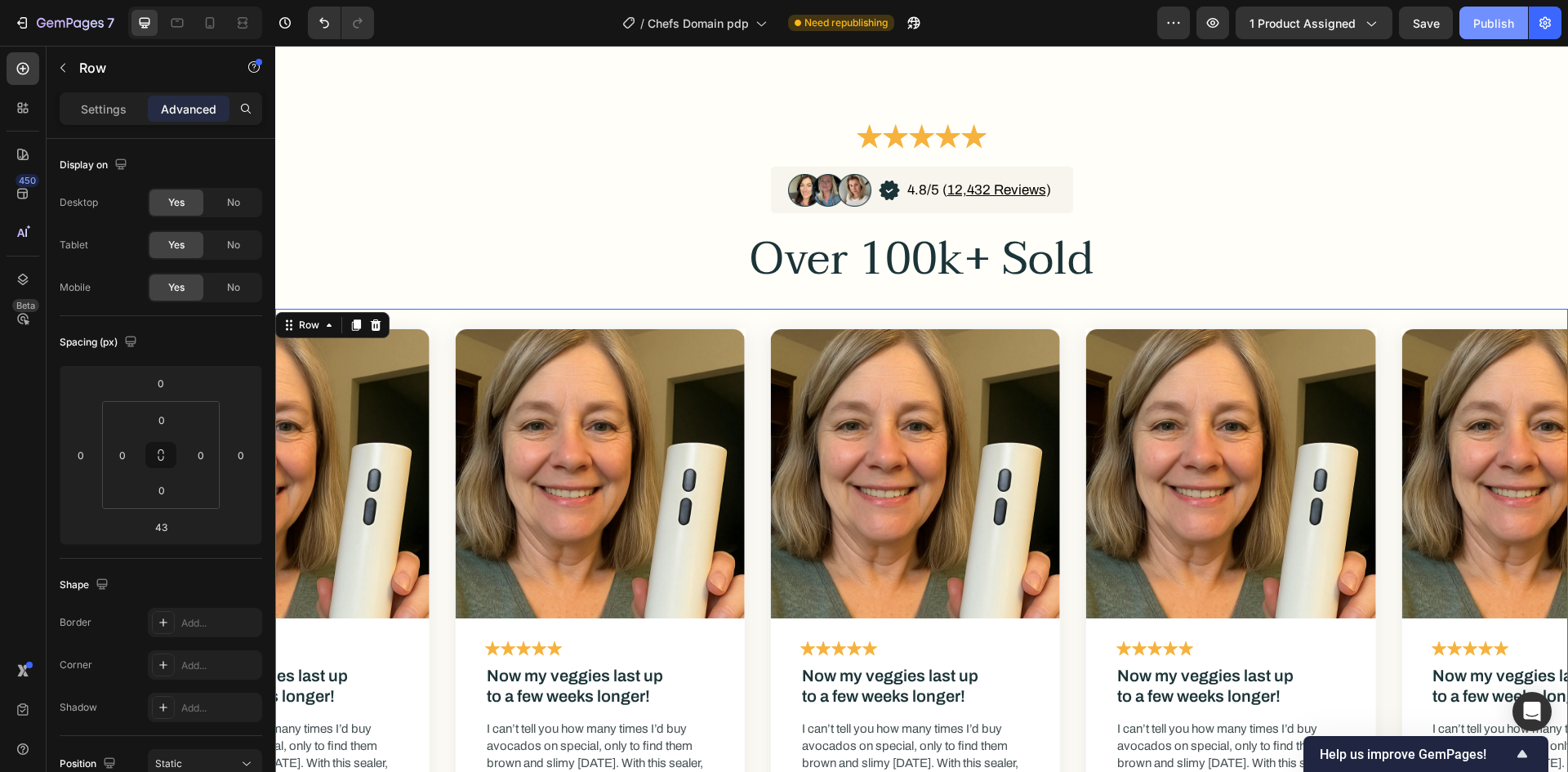
click at [1471, 20] on button "Publish" at bounding box center [1493, 23] width 69 height 33
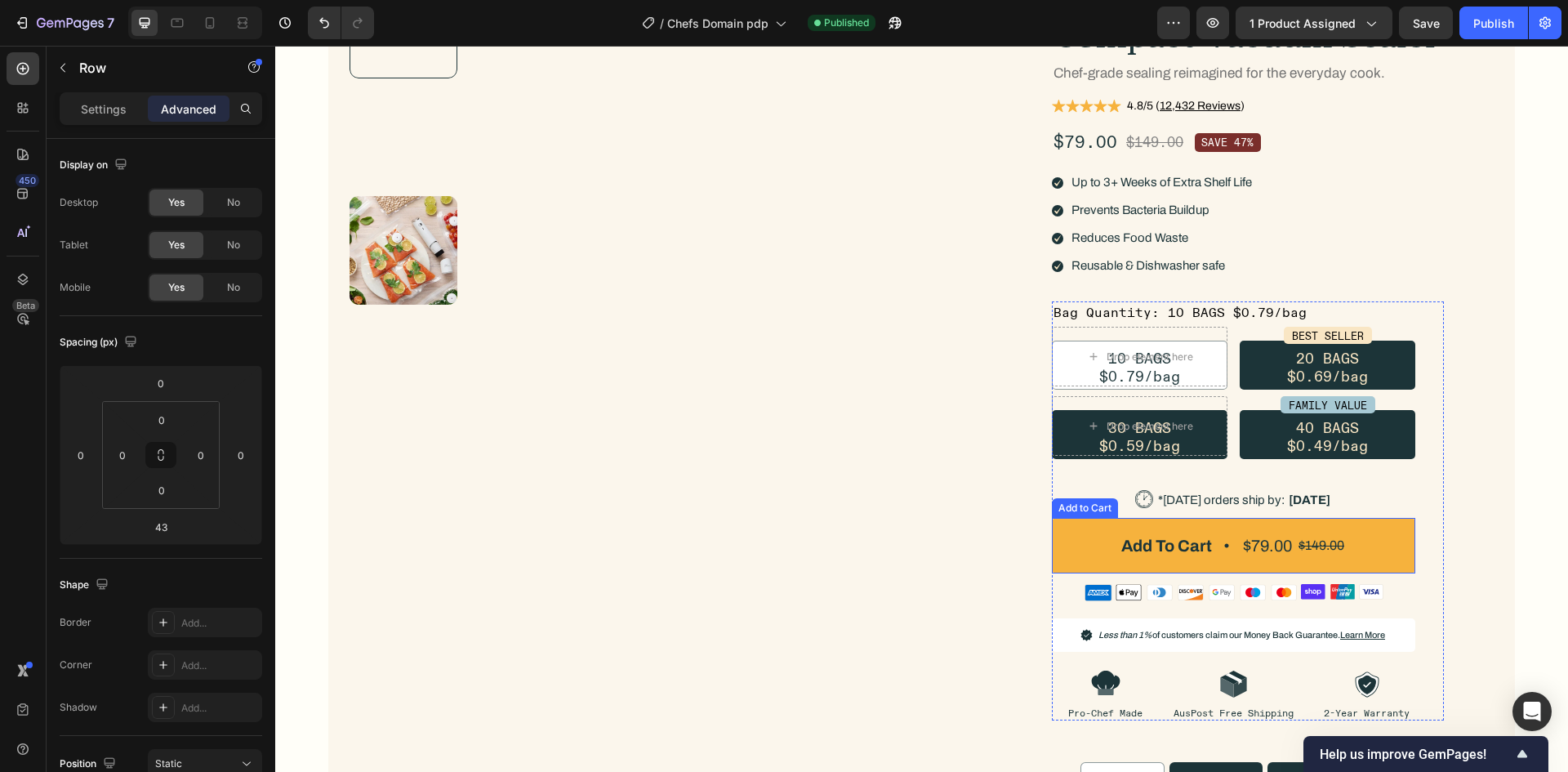
scroll to position [0, 0]
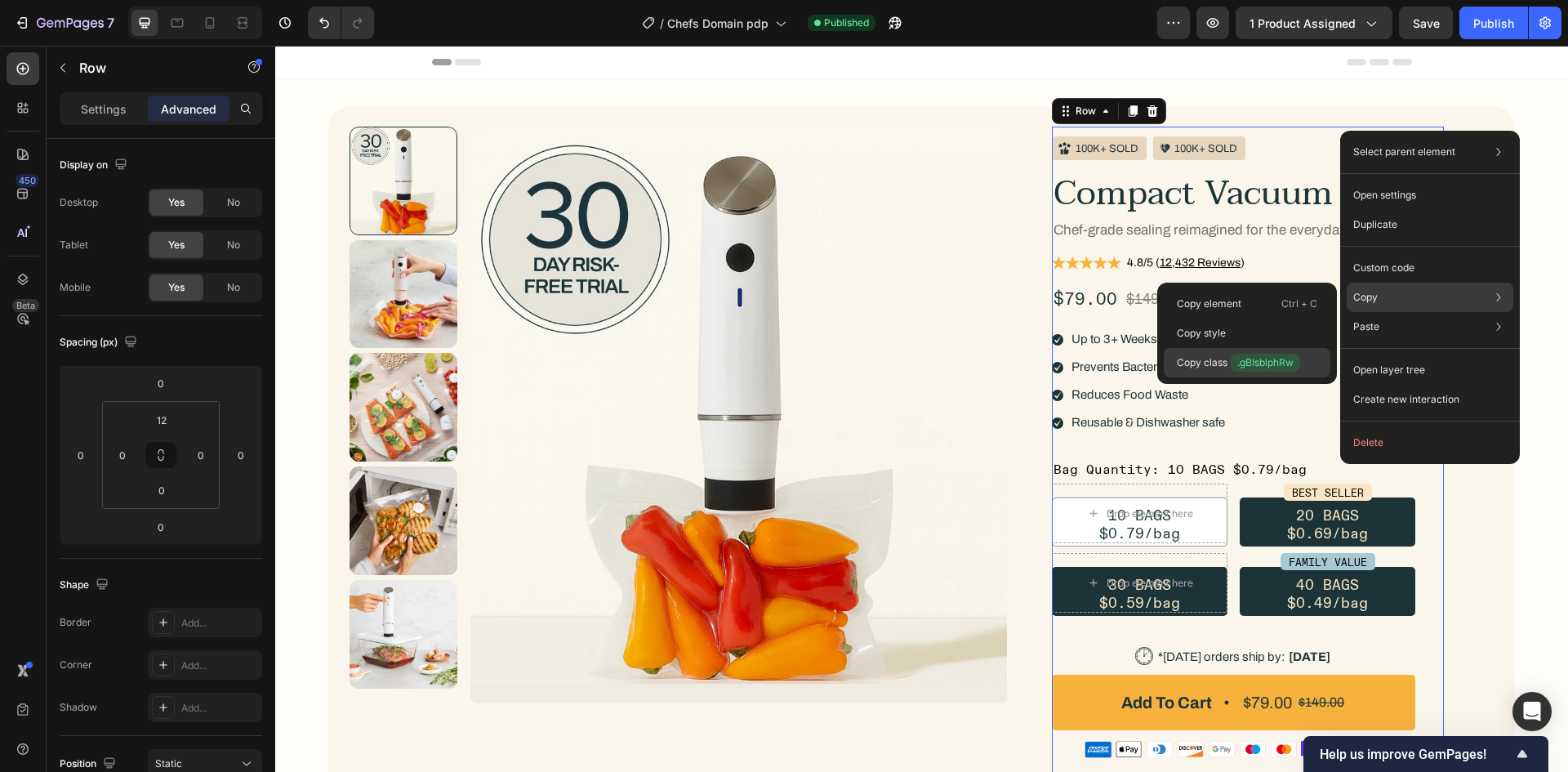
click at [1232, 364] on span ".gBIsblphRw" at bounding box center [1264, 363] width 69 height 18
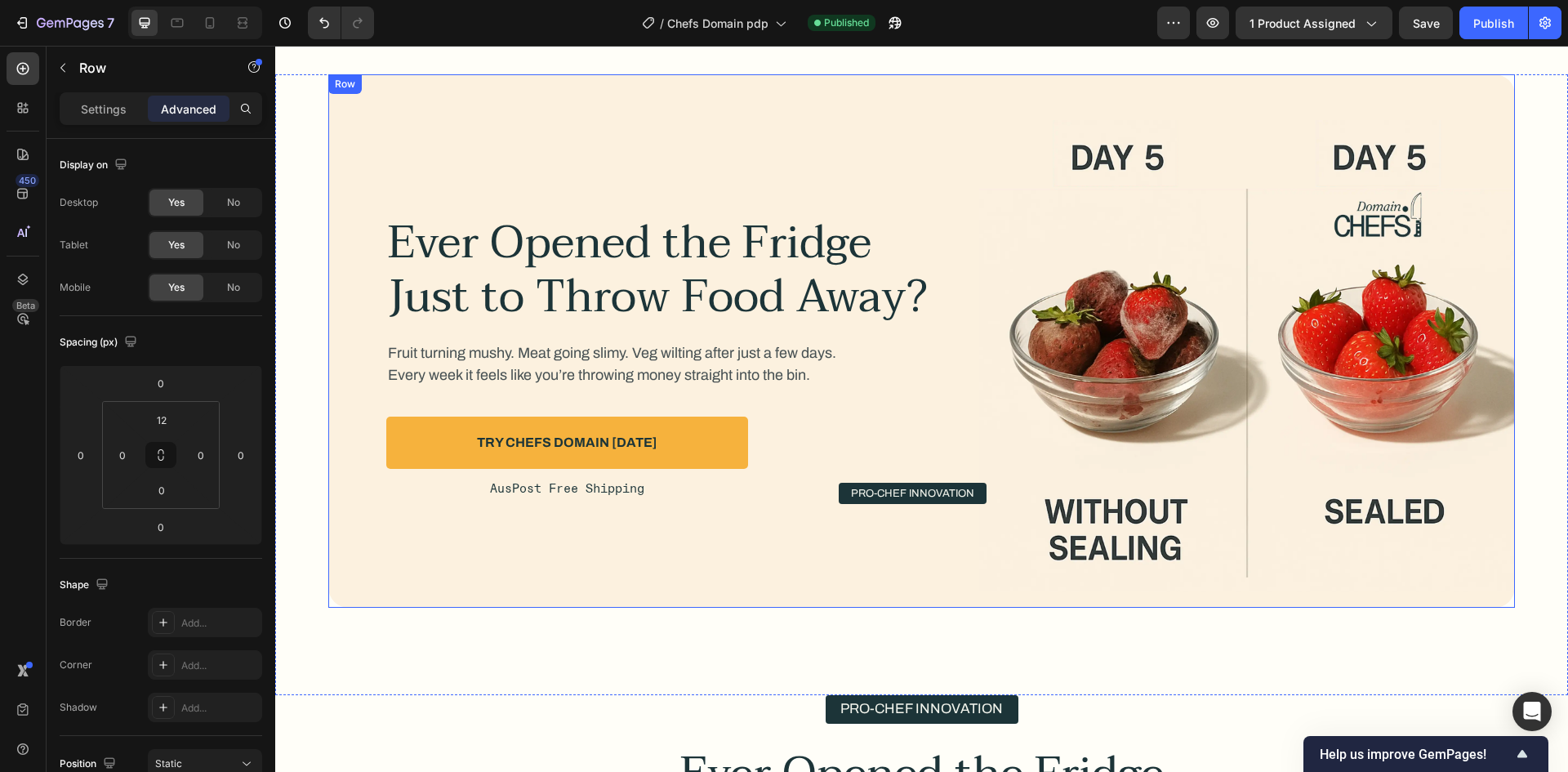
scroll to position [2697, 0]
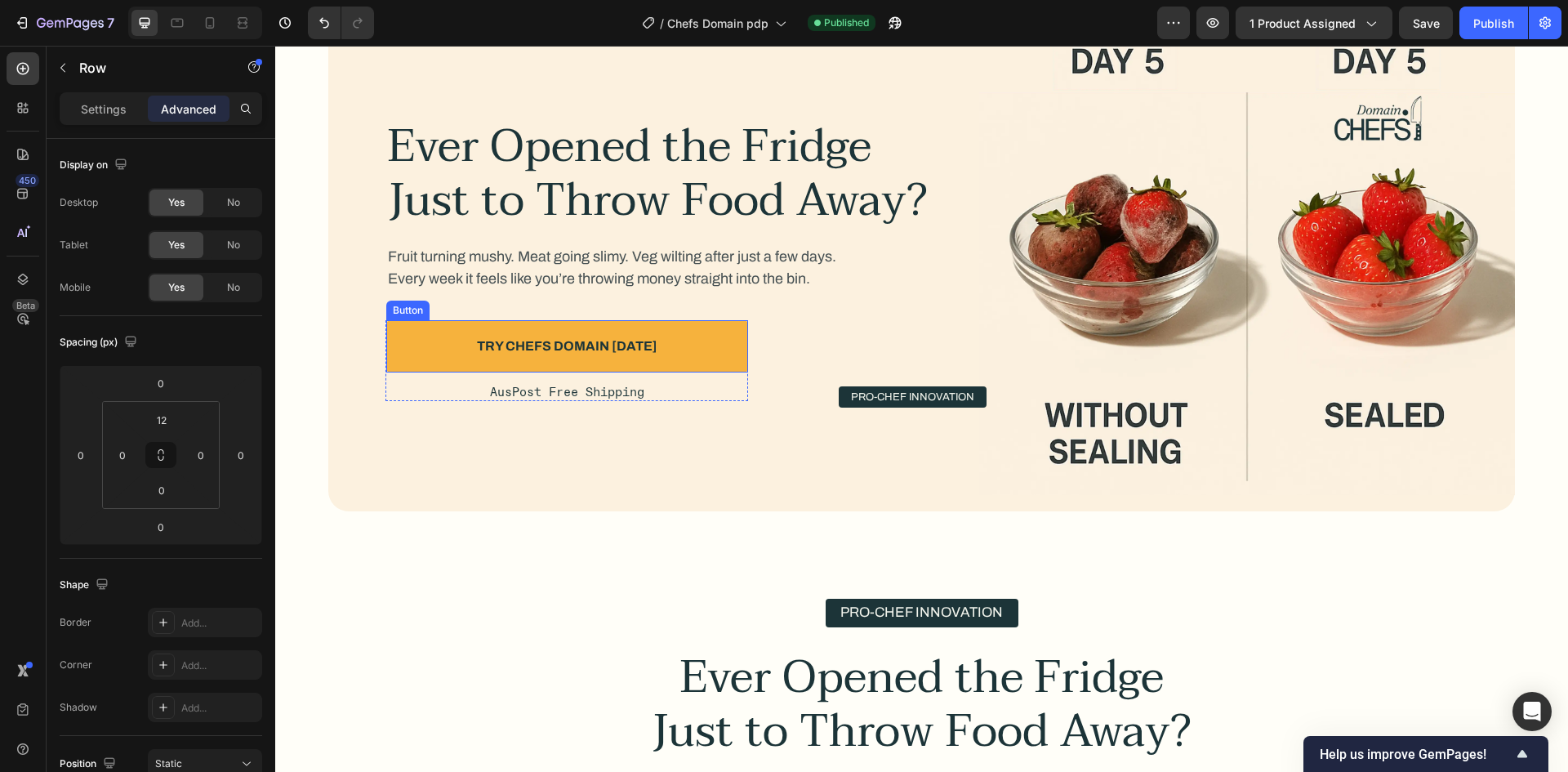
click at [719, 358] on button "Try Chefs Domain [DATE]" at bounding box center [568, 346] width 362 height 52
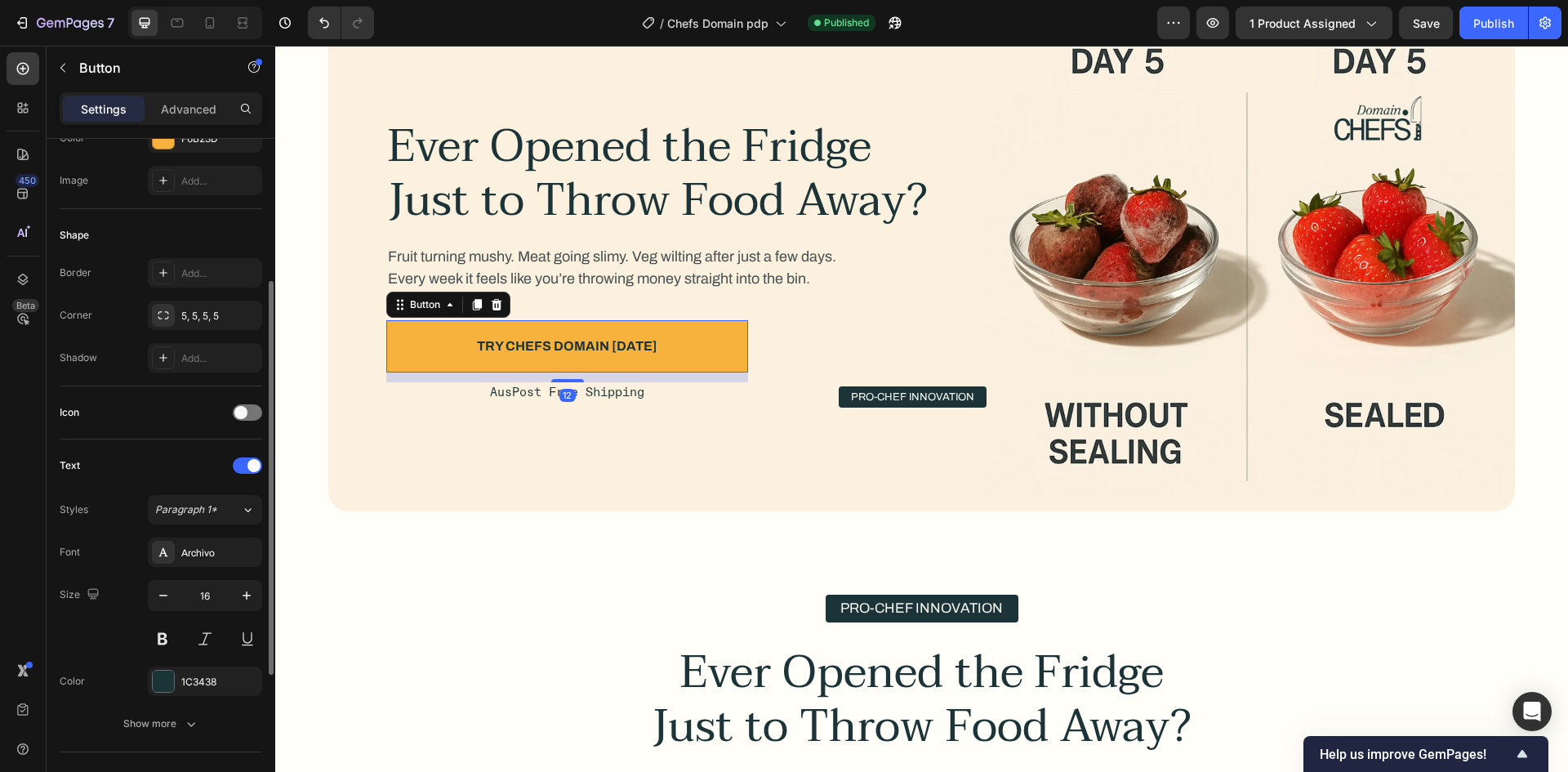
scroll to position [492, 0]
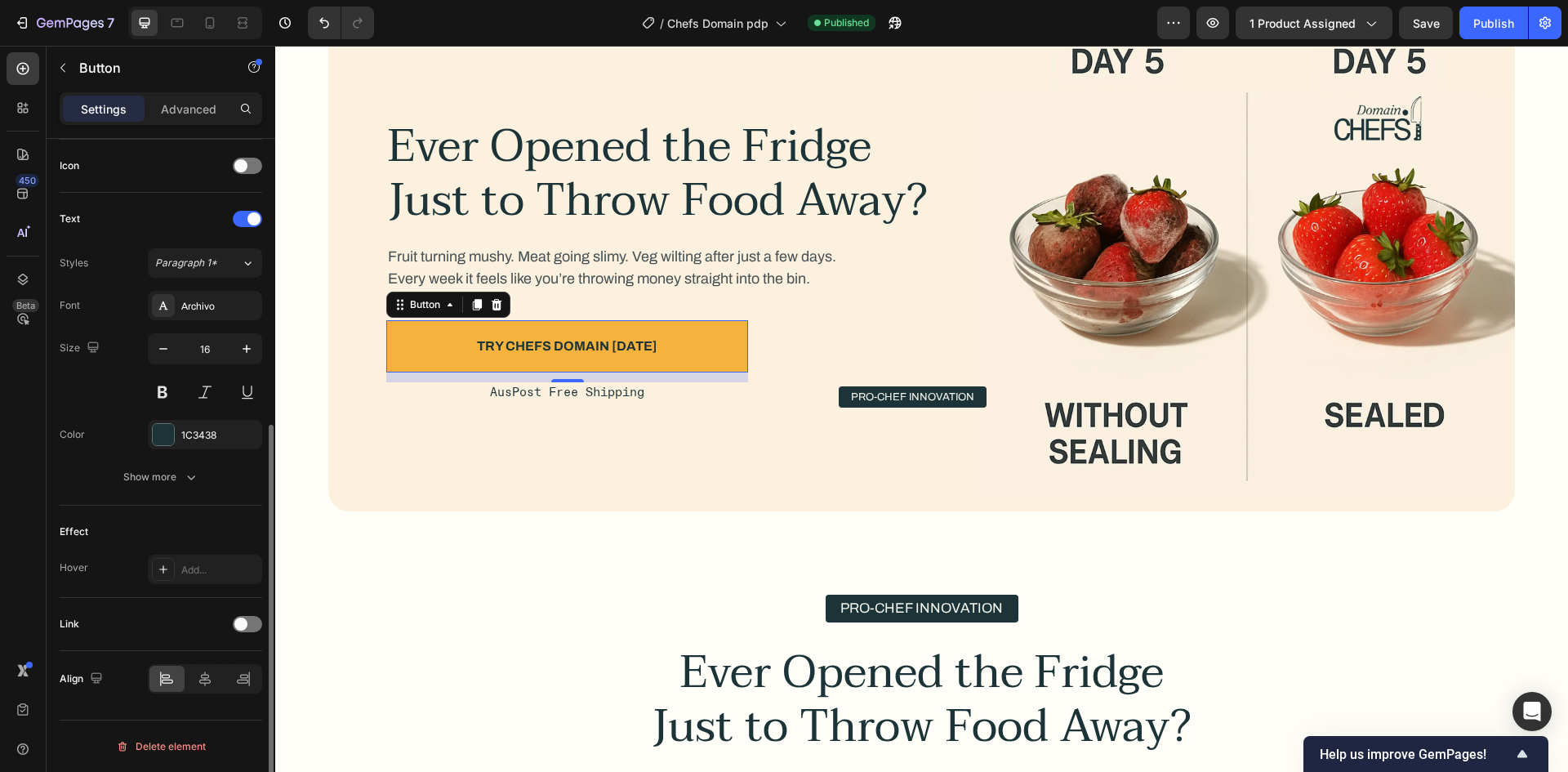
click at [231, 624] on div "Link" at bounding box center [161, 624] width 203 height 26
click at [244, 627] on span at bounding box center [241, 624] width 13 height 13
click at [210, 704] on div "Add..." at bounding box center [219, 708] width 77 height 15
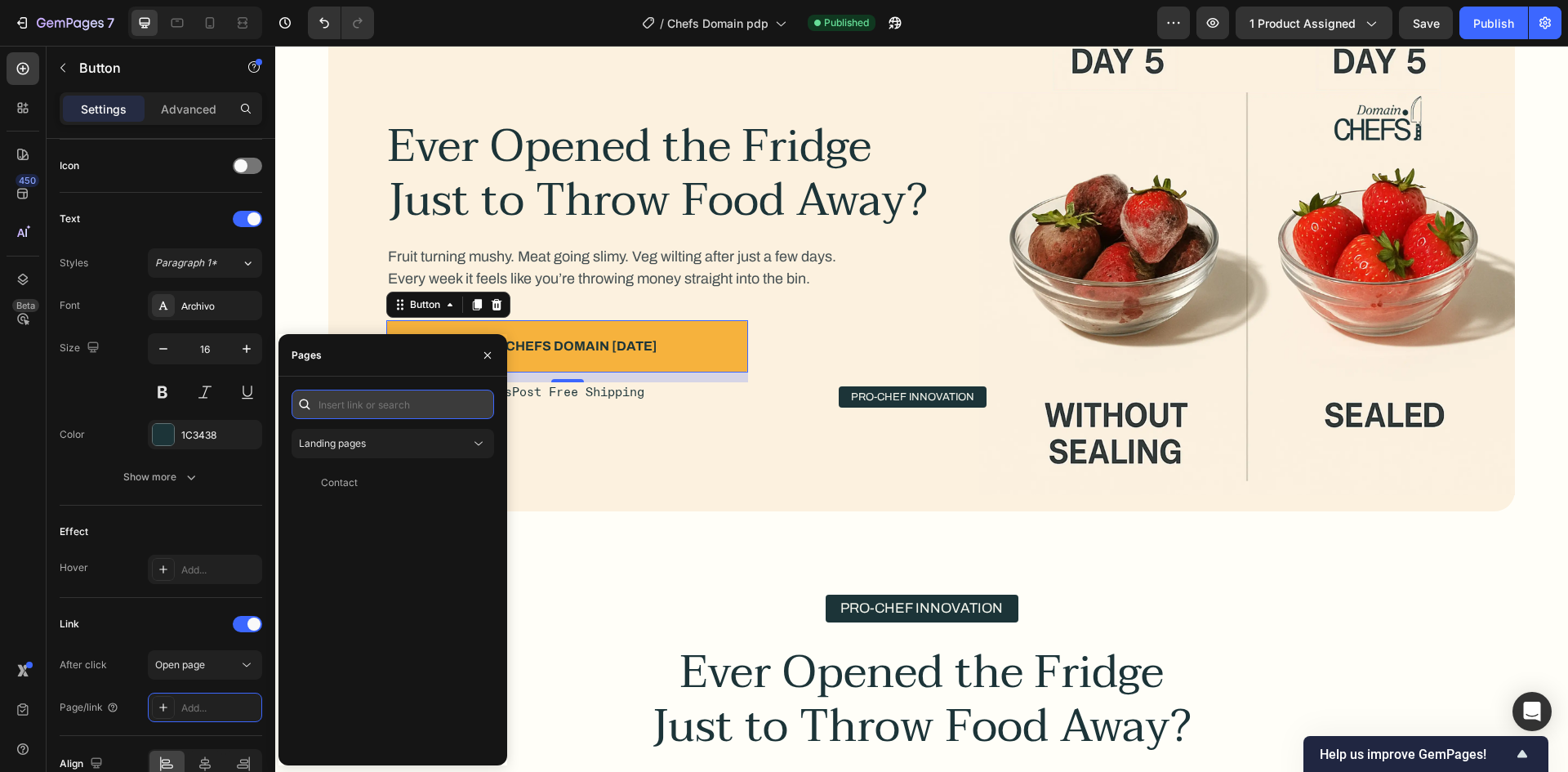
click at [374, 409] on input "text" at bounding box center [393, 404] width 203 height 29
paste input ".gBIsblphRw"
click at [331, 414] on input "#.gBIsblphRw" at bounding box center [393, 404] width 203 height 29
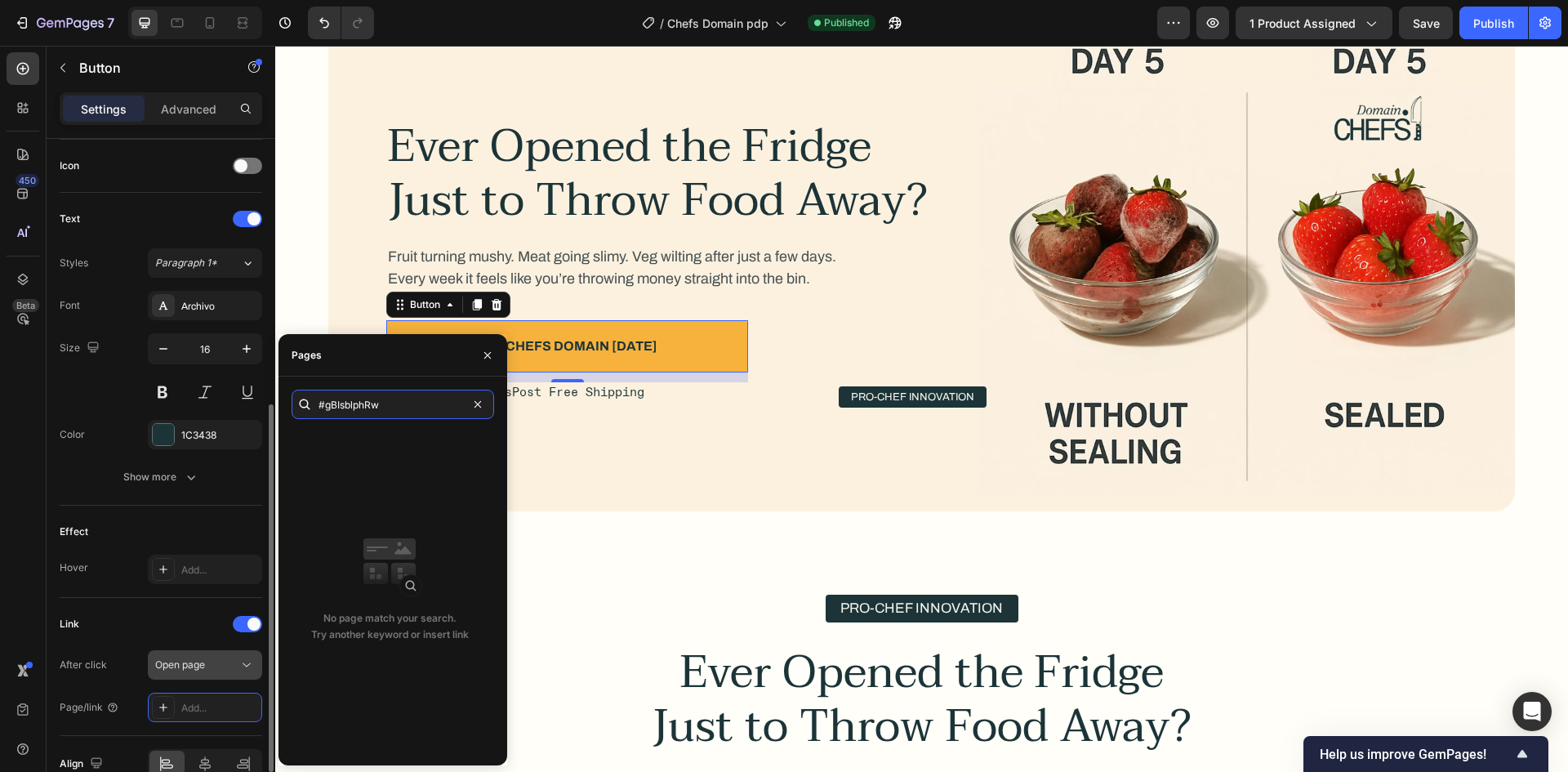
type input "#gBIsblphRw"
click at [193, 659] on span "Open page" at bounding box center [180, 665] width 50 height 15
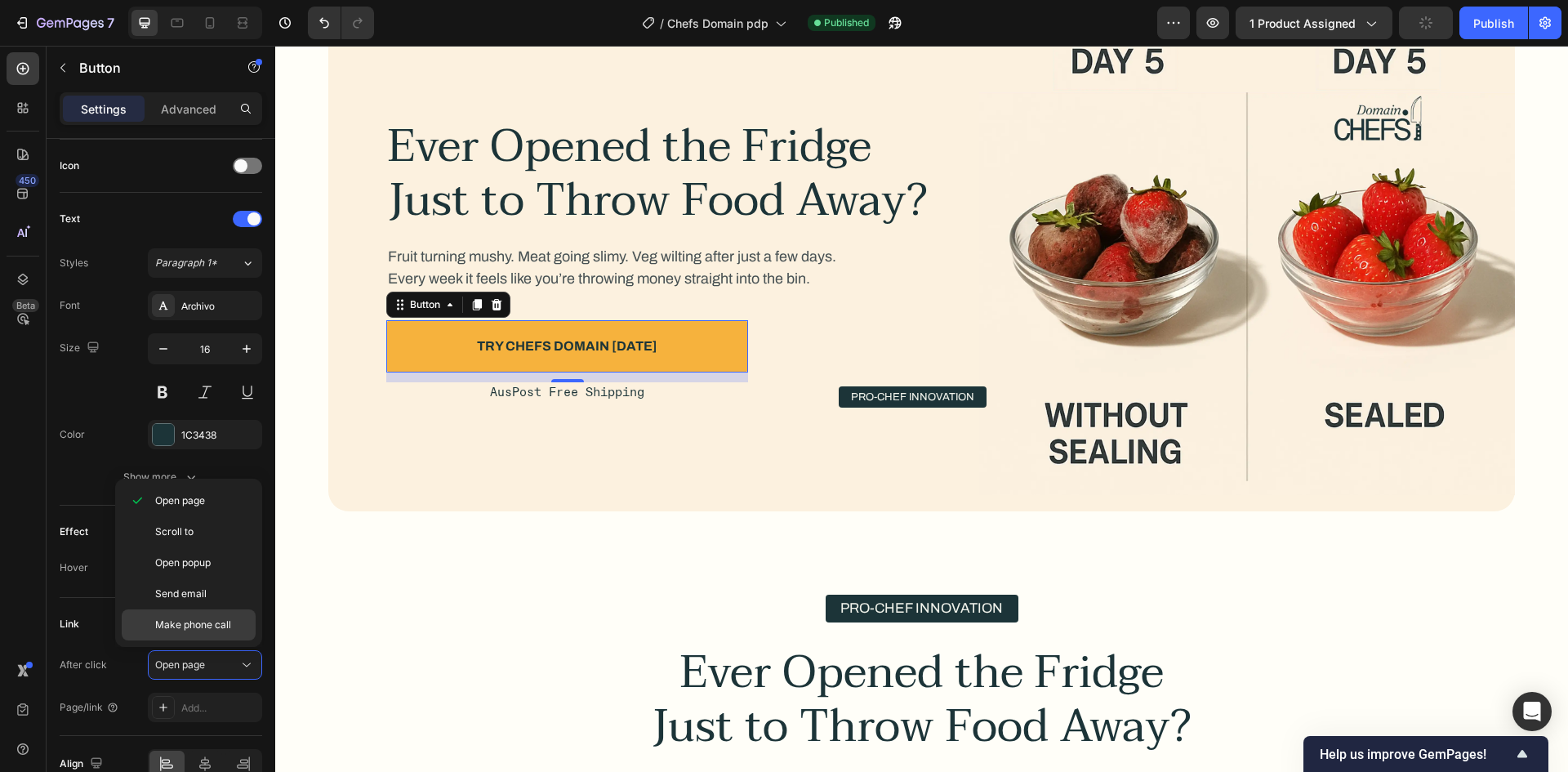
click at [182, 538] on span "Scroll to" at bounding box center [174, 532] width 38 height 15
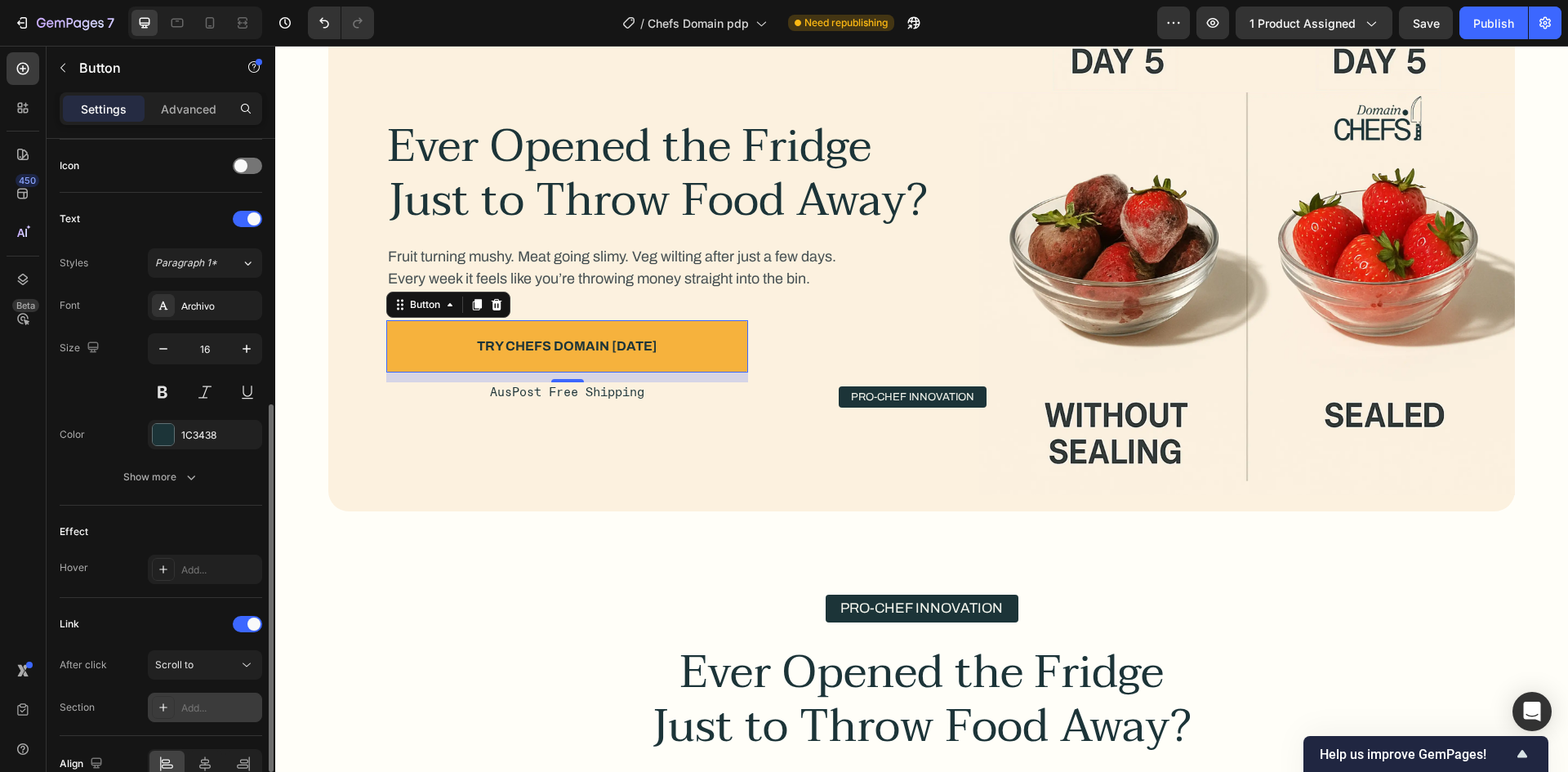
click at [186, 714] on div "Add..." at bounding box center [219, 708] width 77 height 15
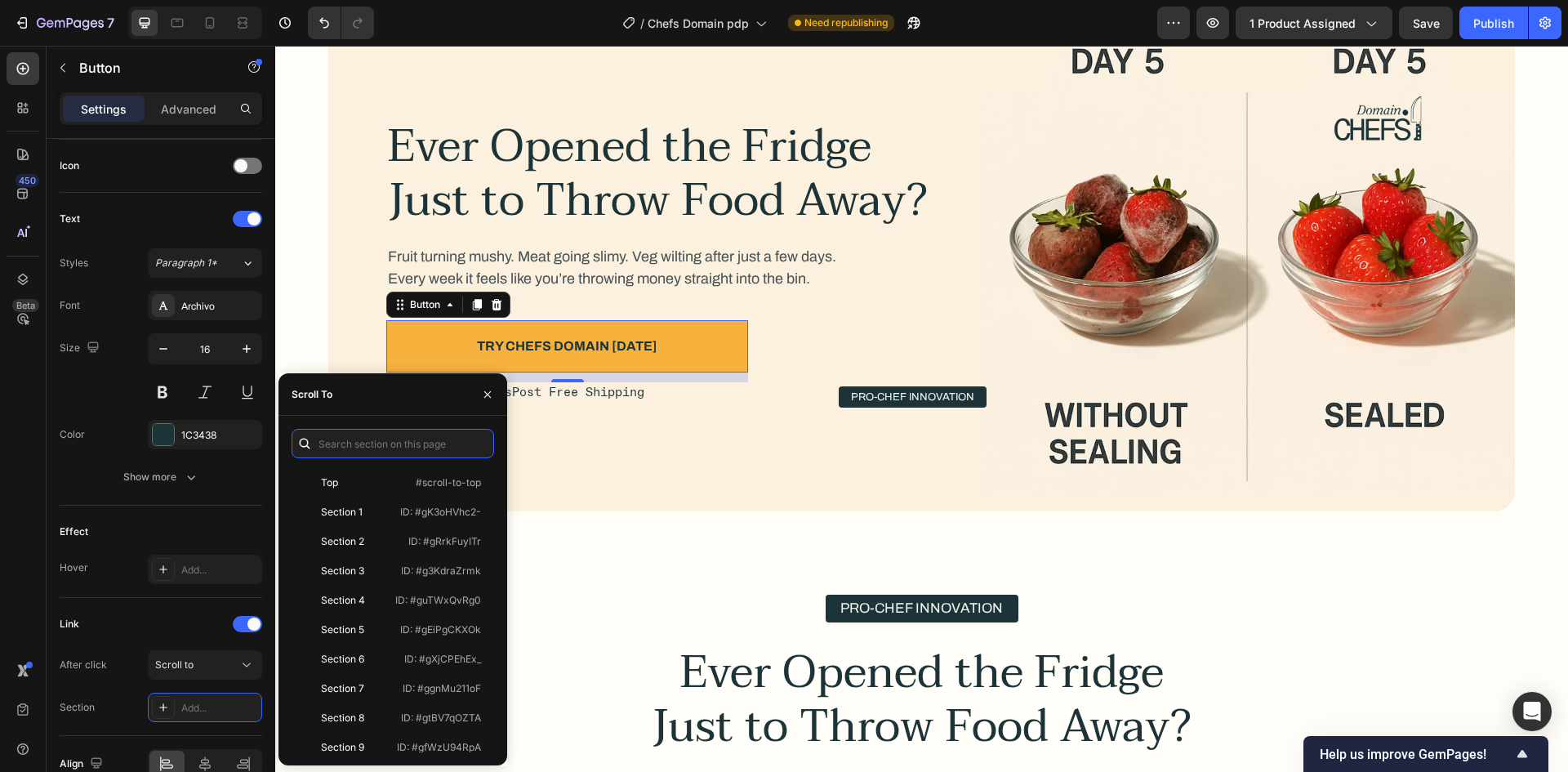
paste input "#gBIsblphRw"
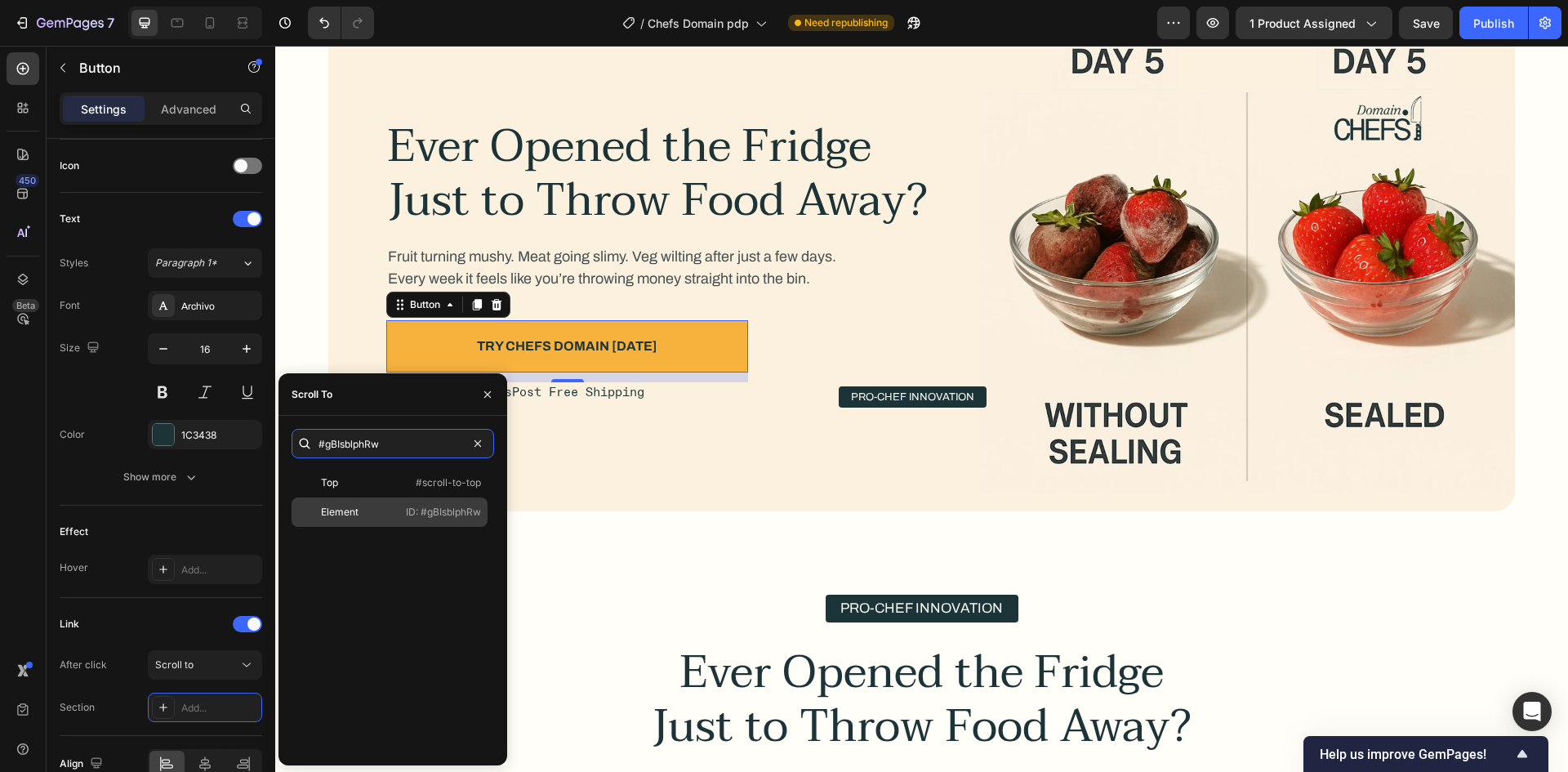
type input "#gBIsblphRw"
click at [351, 522] on div "Element ID: #gBIsblphRw" at bounding box center [390, 512] width 196 height 29
click at [193, 617] on div "Link" at bounding box center [161, 624] width 203 height 26
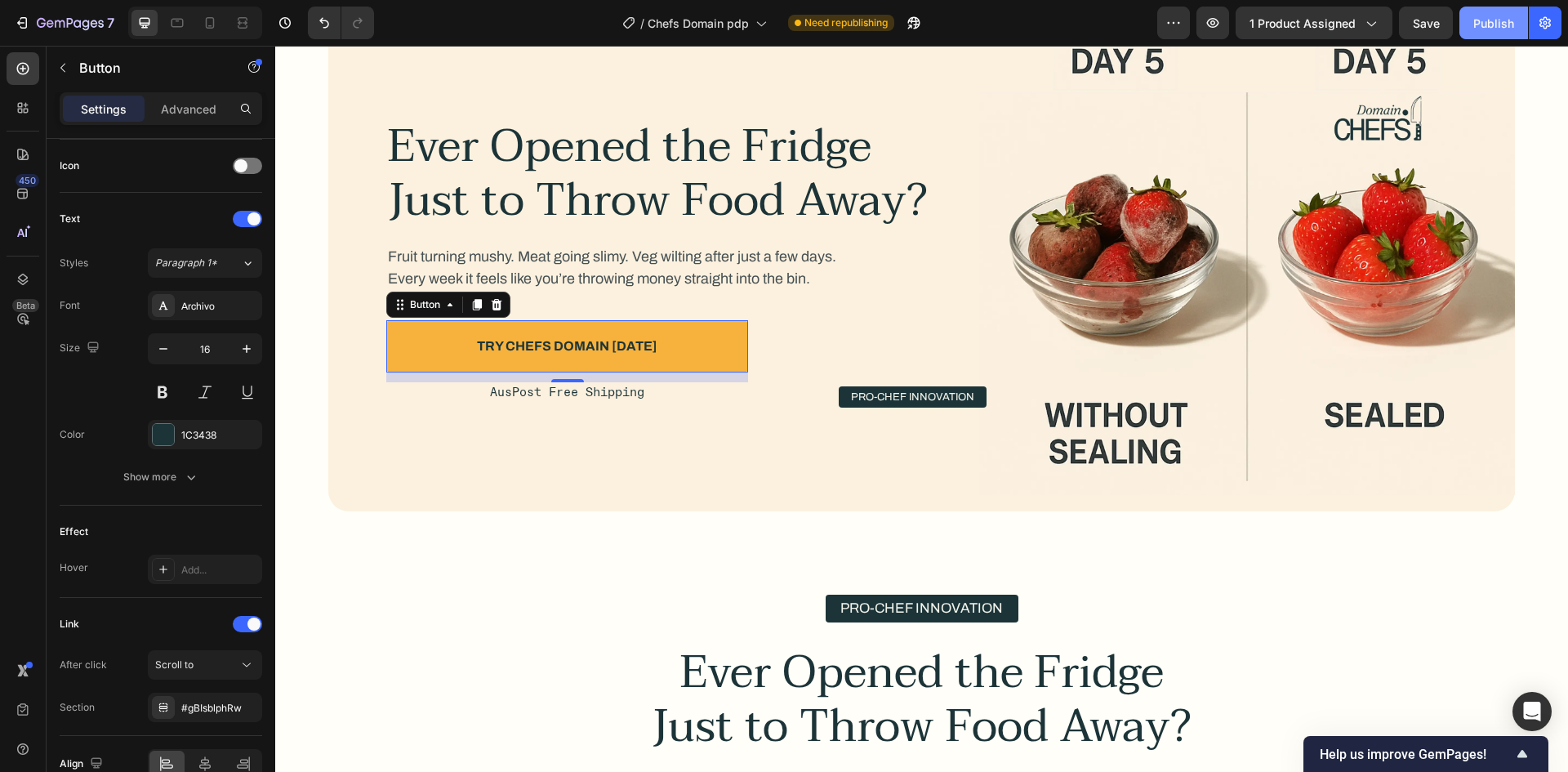
click at [1501, 15] on div "Publish" at bounding box center [1493, 23] width 41 height 17
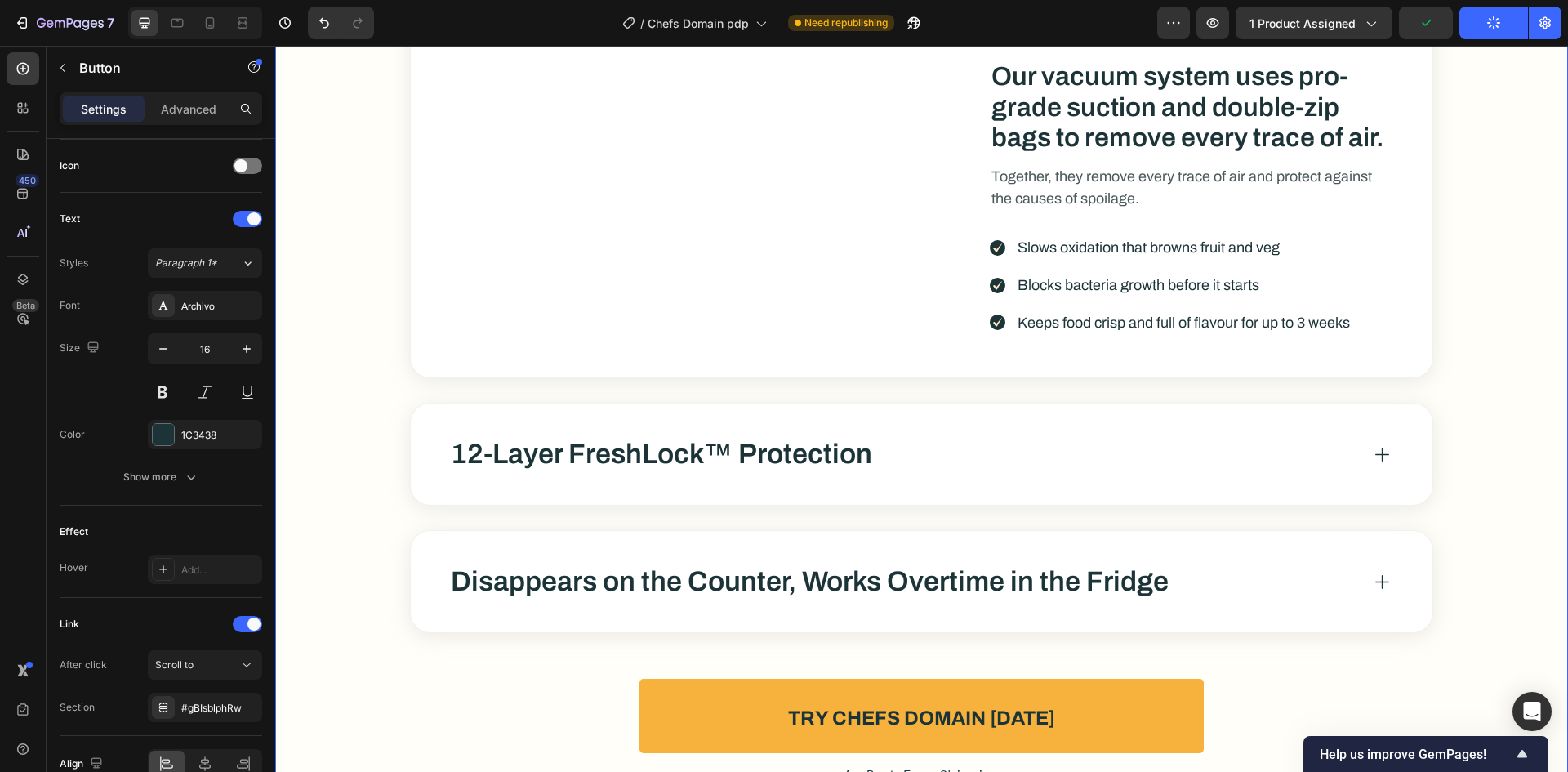
scroll to position [4004, 0]
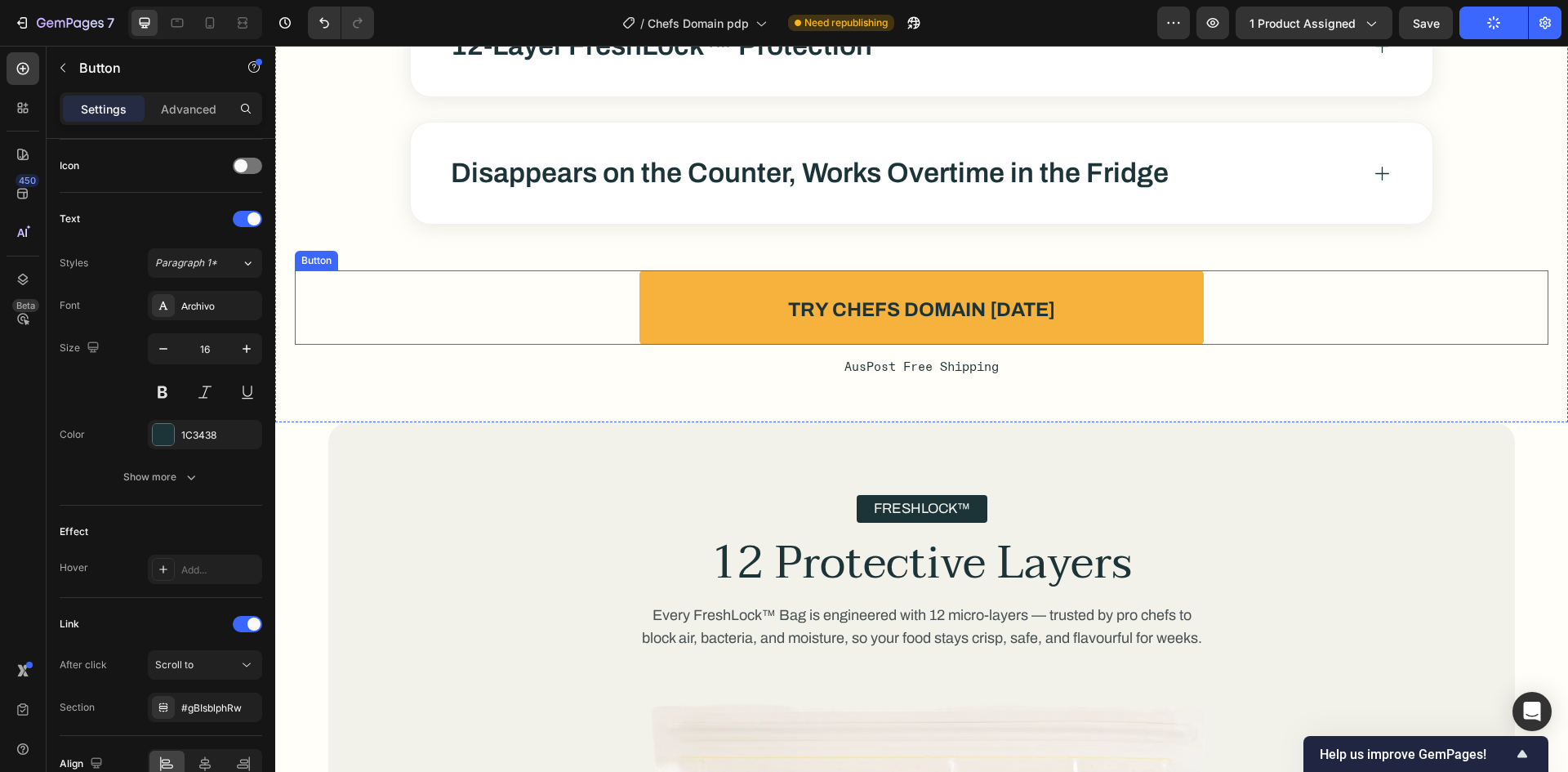
click at [1248, 345] on div "Try Chefs Domain Today Button" at bounding box center [921, 307] width 1253 height 74
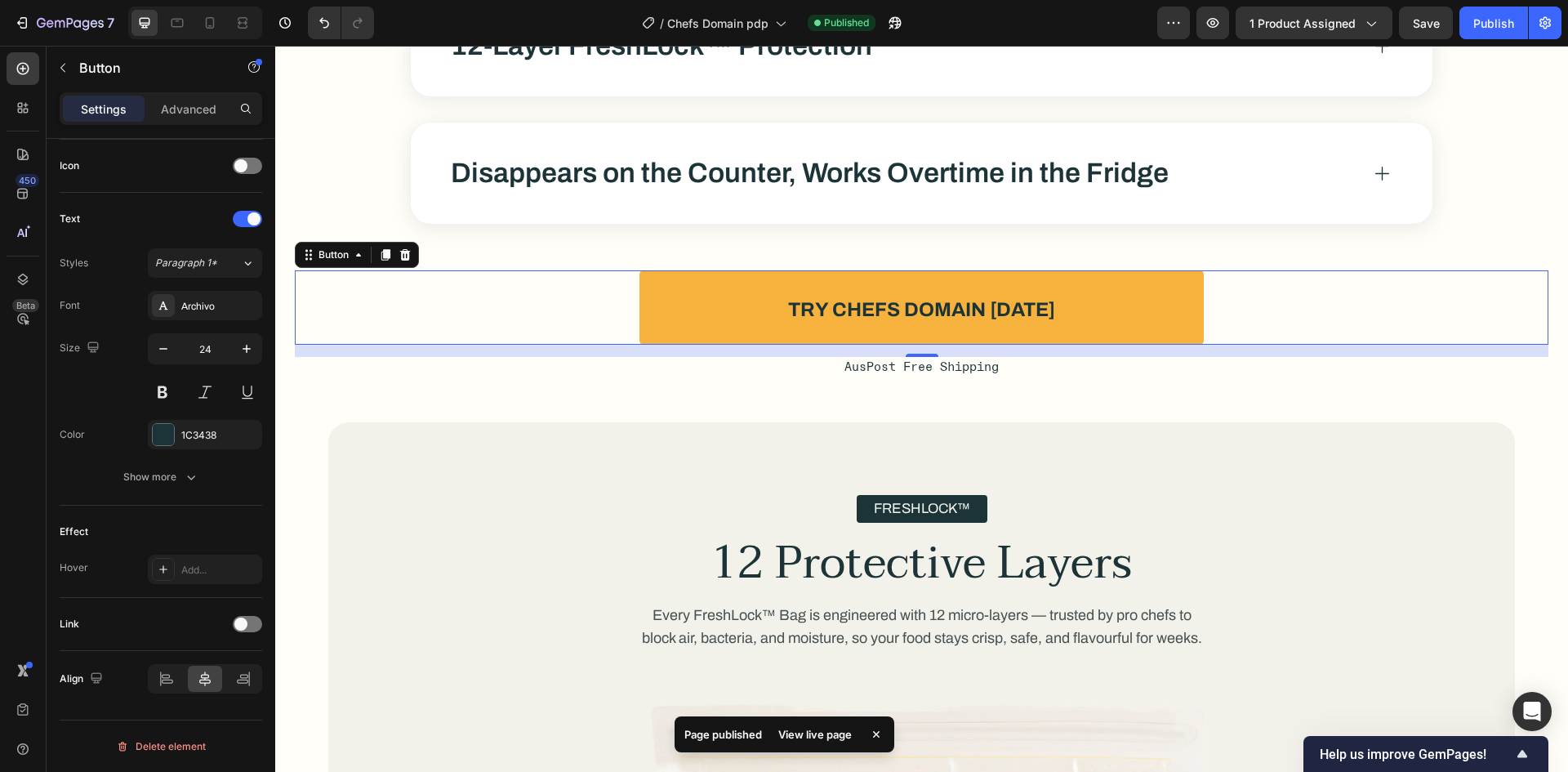
scroll to position [4086, 0]
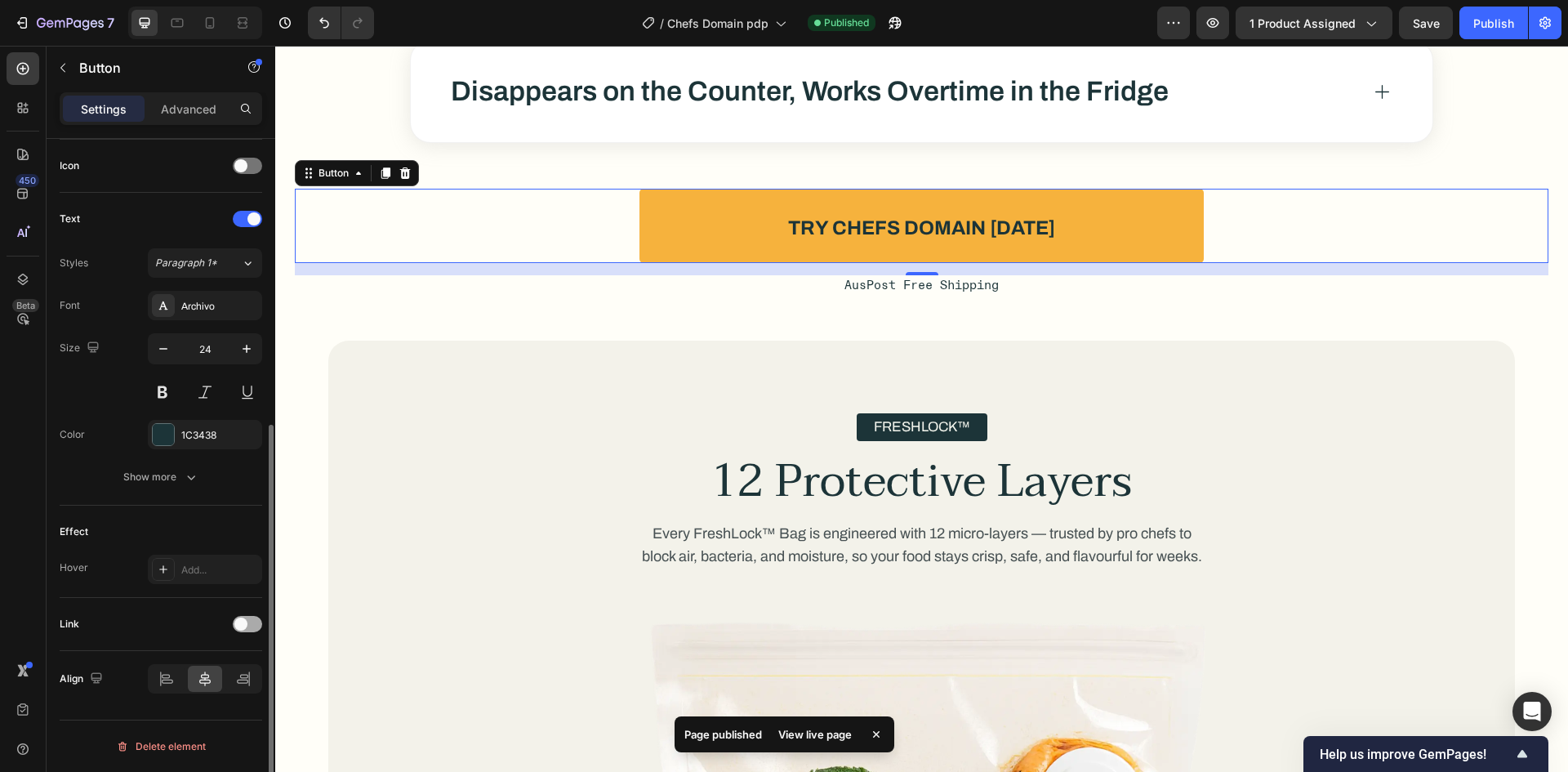
click at [241, 628] on span at bounding box center [241, 624] width 13 height 13
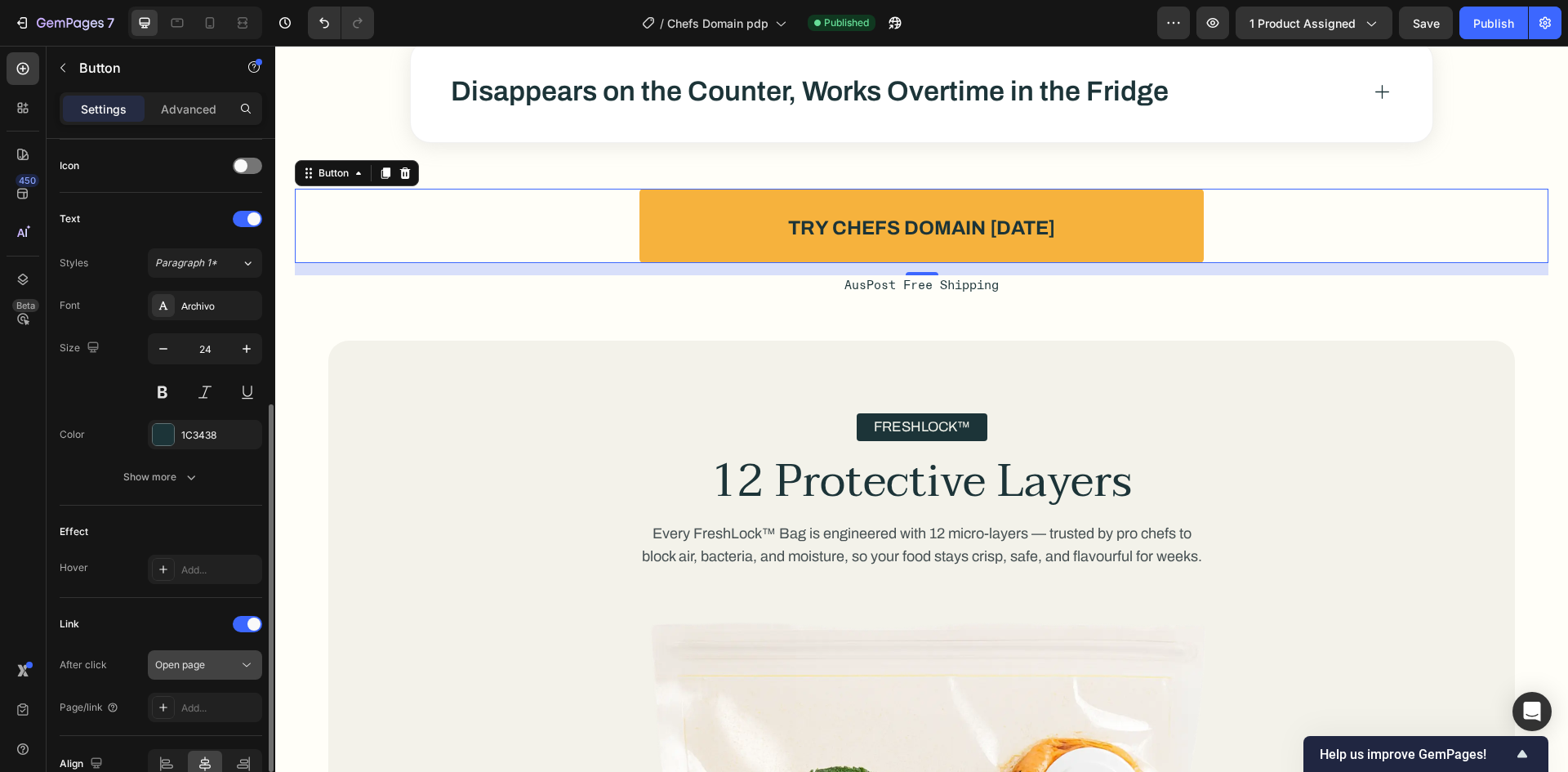
click at [188, 658] on span "Open page" at bounding box center [180, 665] width 50 height 15
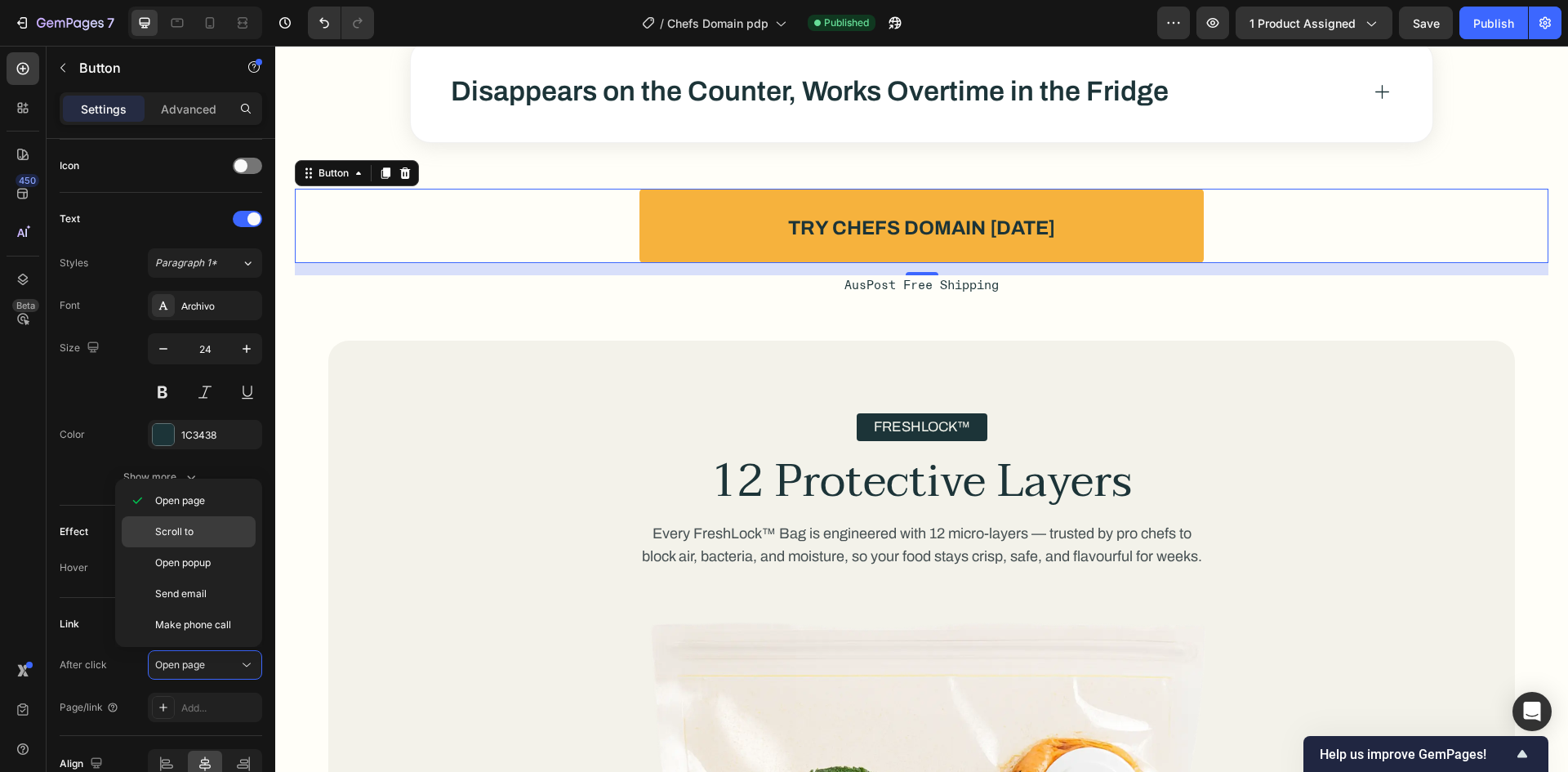
click at [203, 545] on div "Scroll to" at bounding box center [189, 531] width 134 height 31
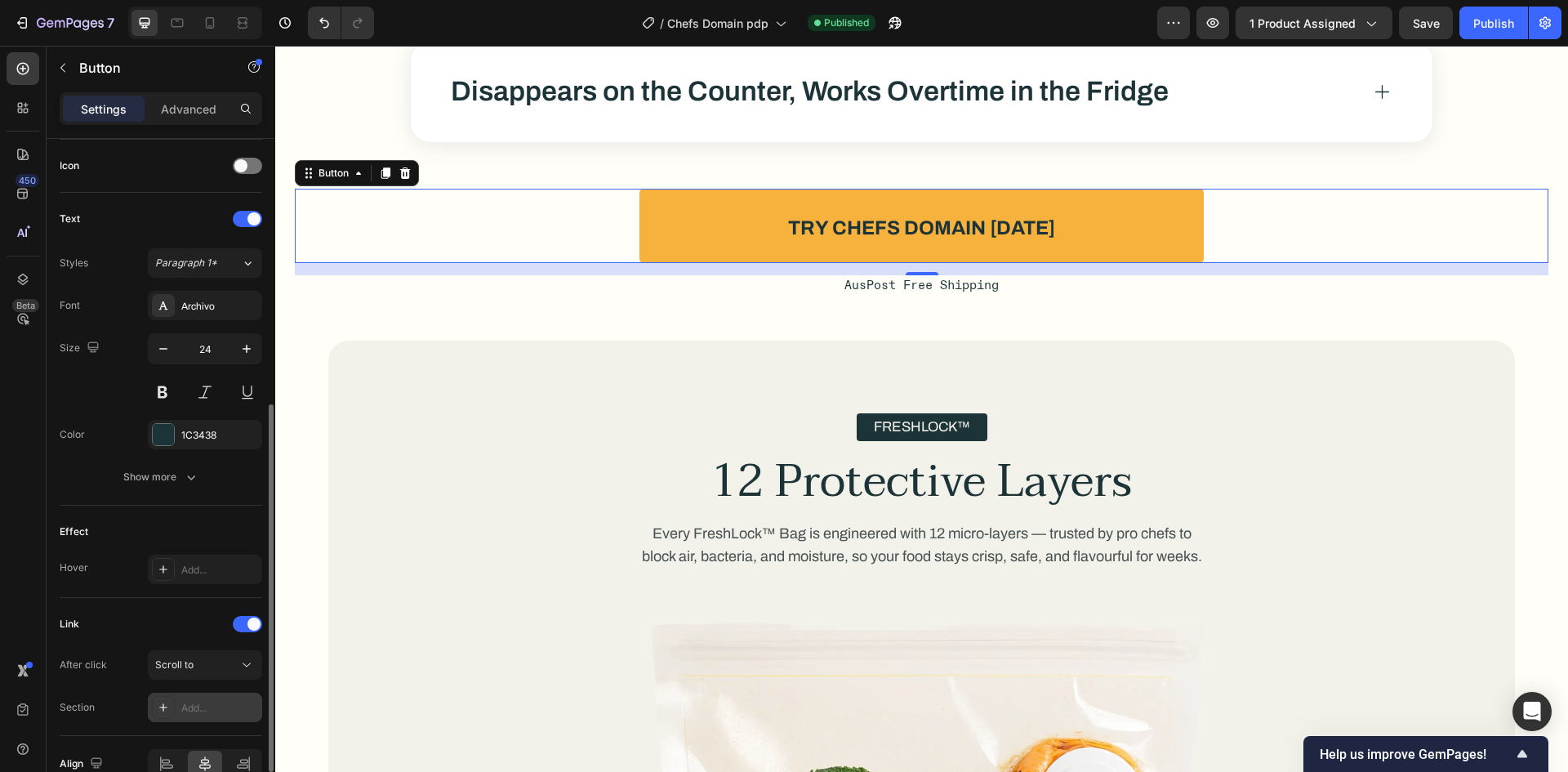
click at [194, 695] on div "Add..." at bounding box center [205, 707] width 114 height 29
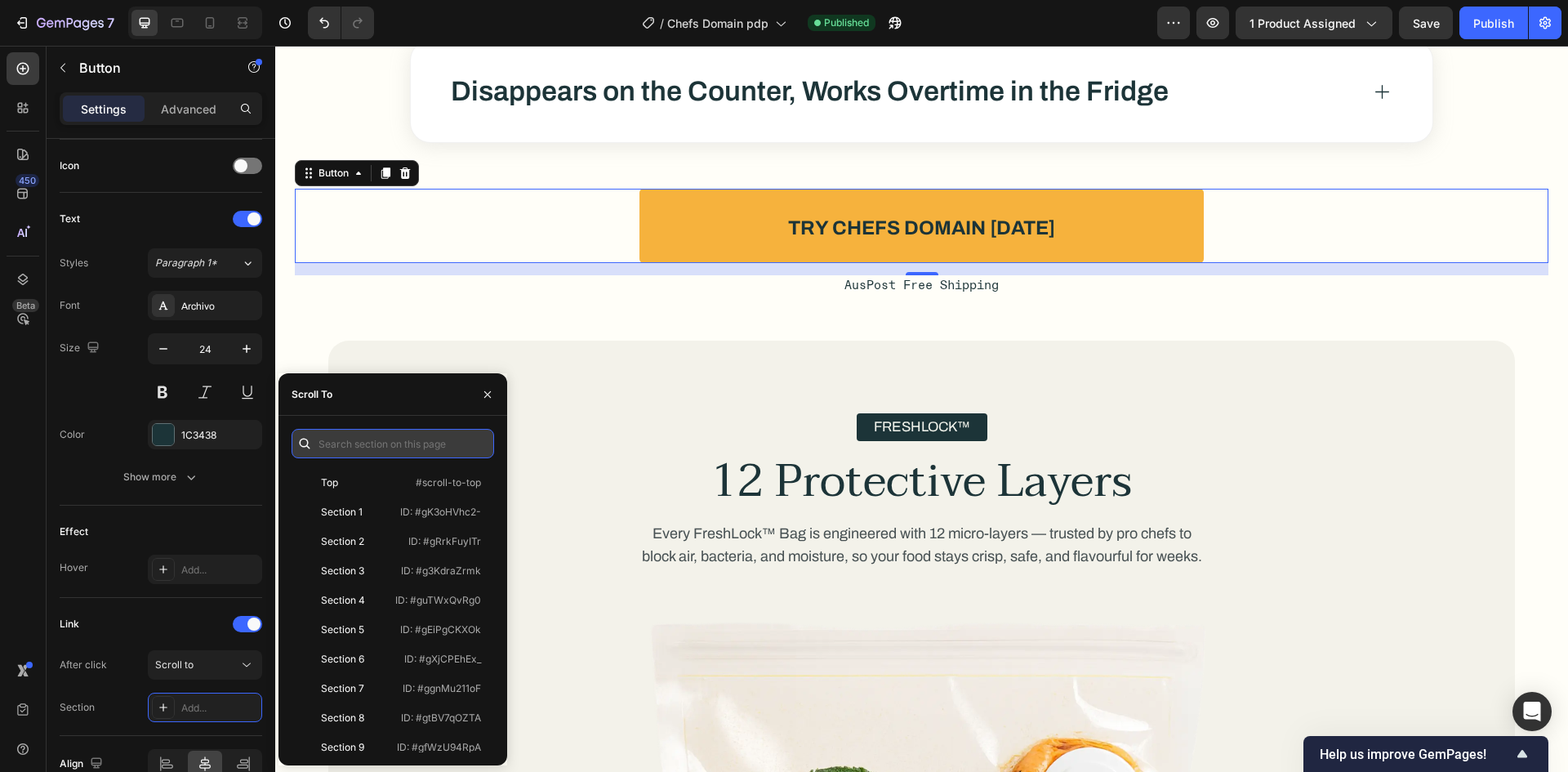
click at [349, 442] on input "text" at bounding box center [393, 443] width 203 height 29
paste input "#gBIsblphRw"
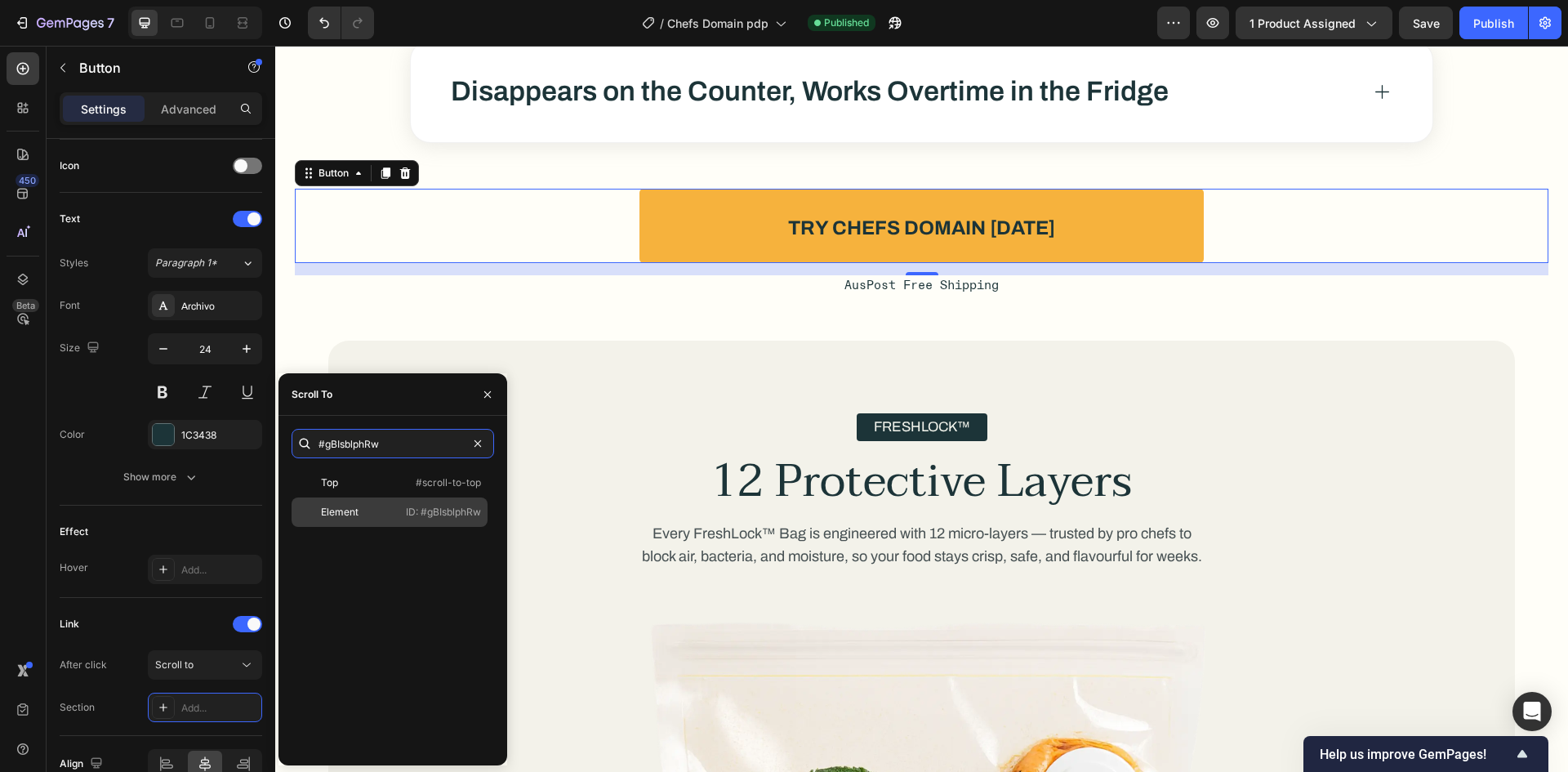
type input "#gBIsblphRw"
click at [347, 513] on div "Element" at bounding box center [340, 512] width 38 height 15
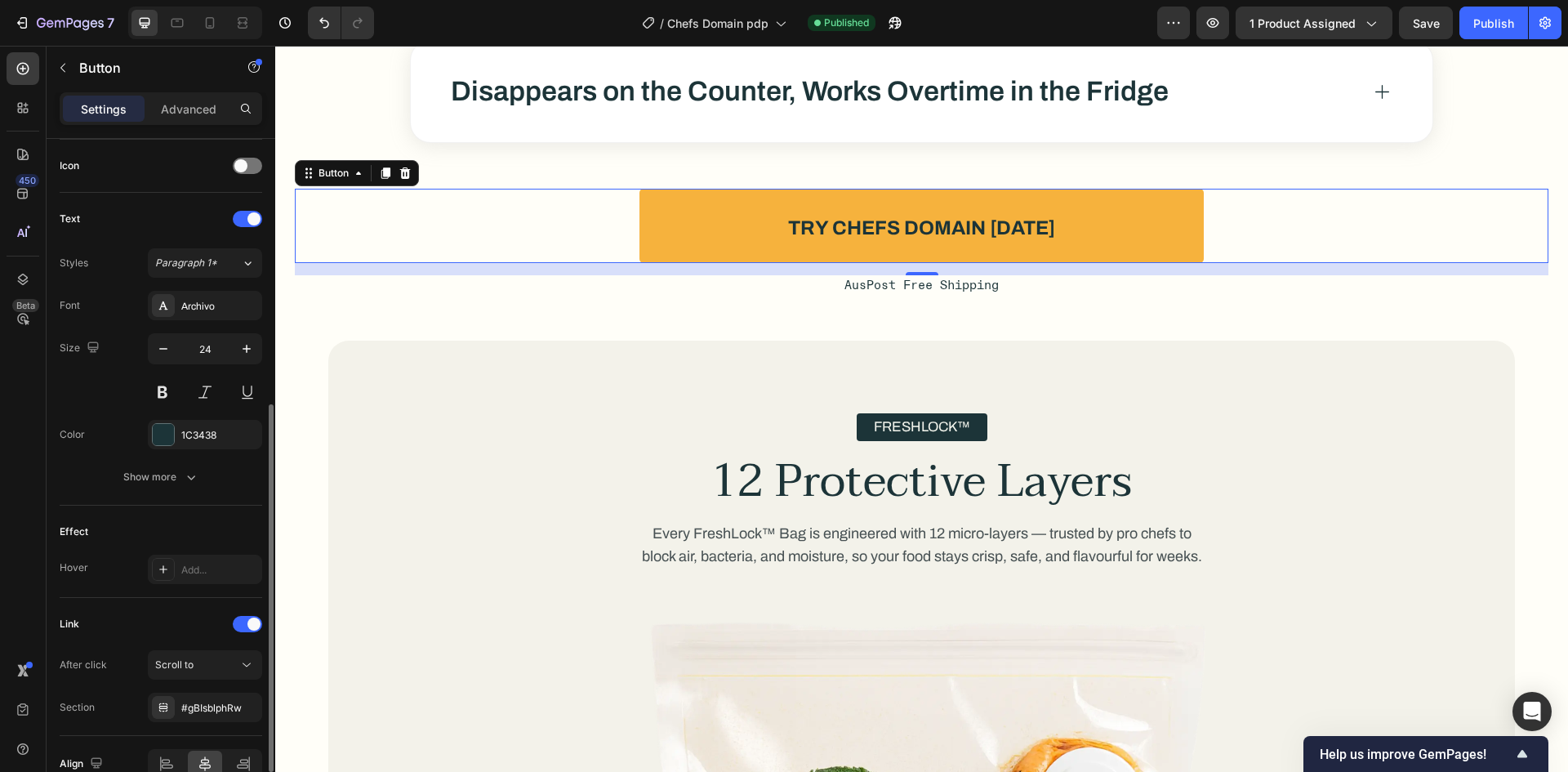
click at [174, 640] on div "Link After click Scroll to Section #gBIsblphRw" at bounding box center [161, 666] width 203 height 111
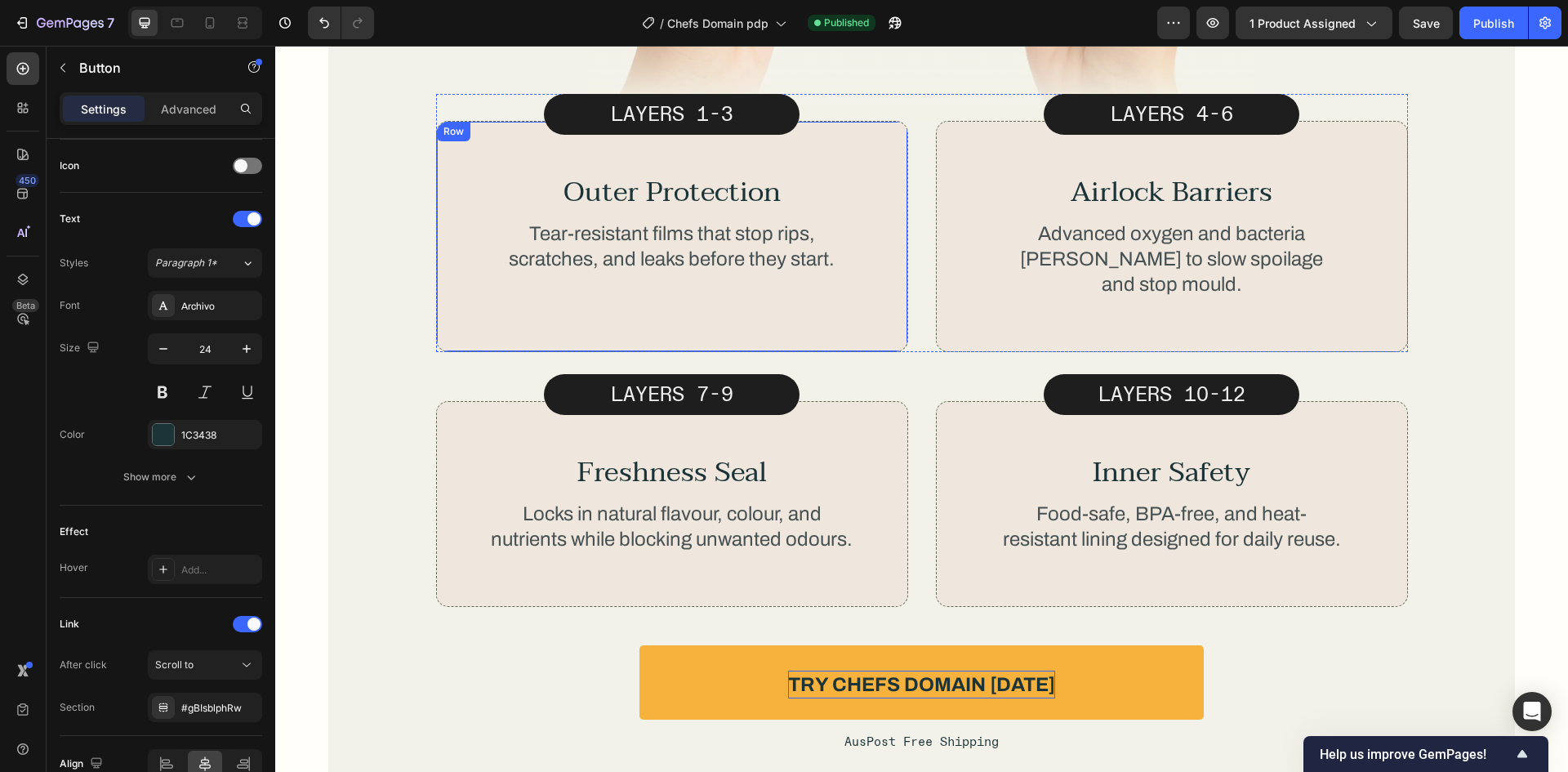
scroll to position [5720, 0]
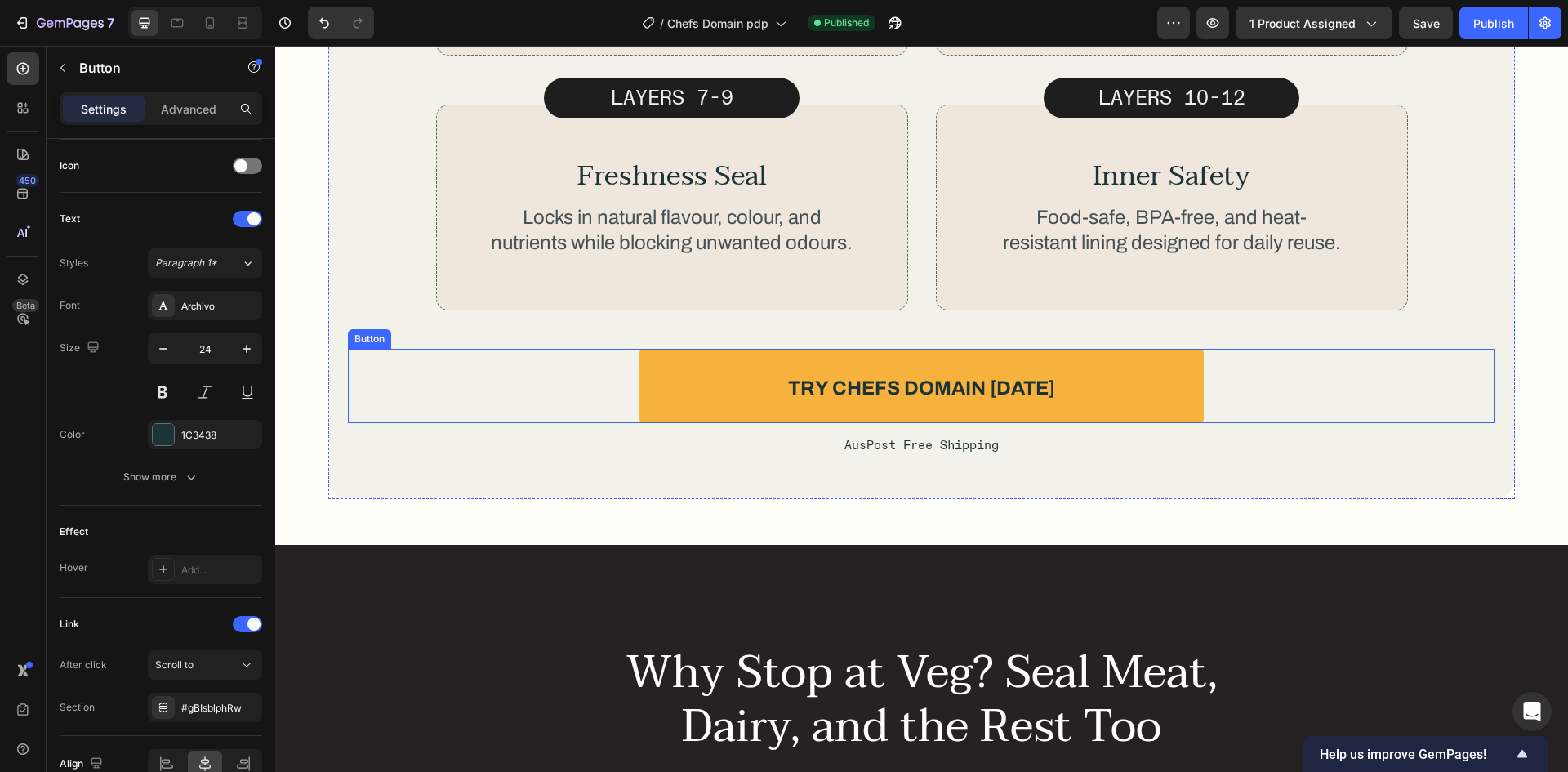
click at [1270, 364] on div "Try Chefs Domain Today Button" at bounding box center [921, 386] width 1147 height 74
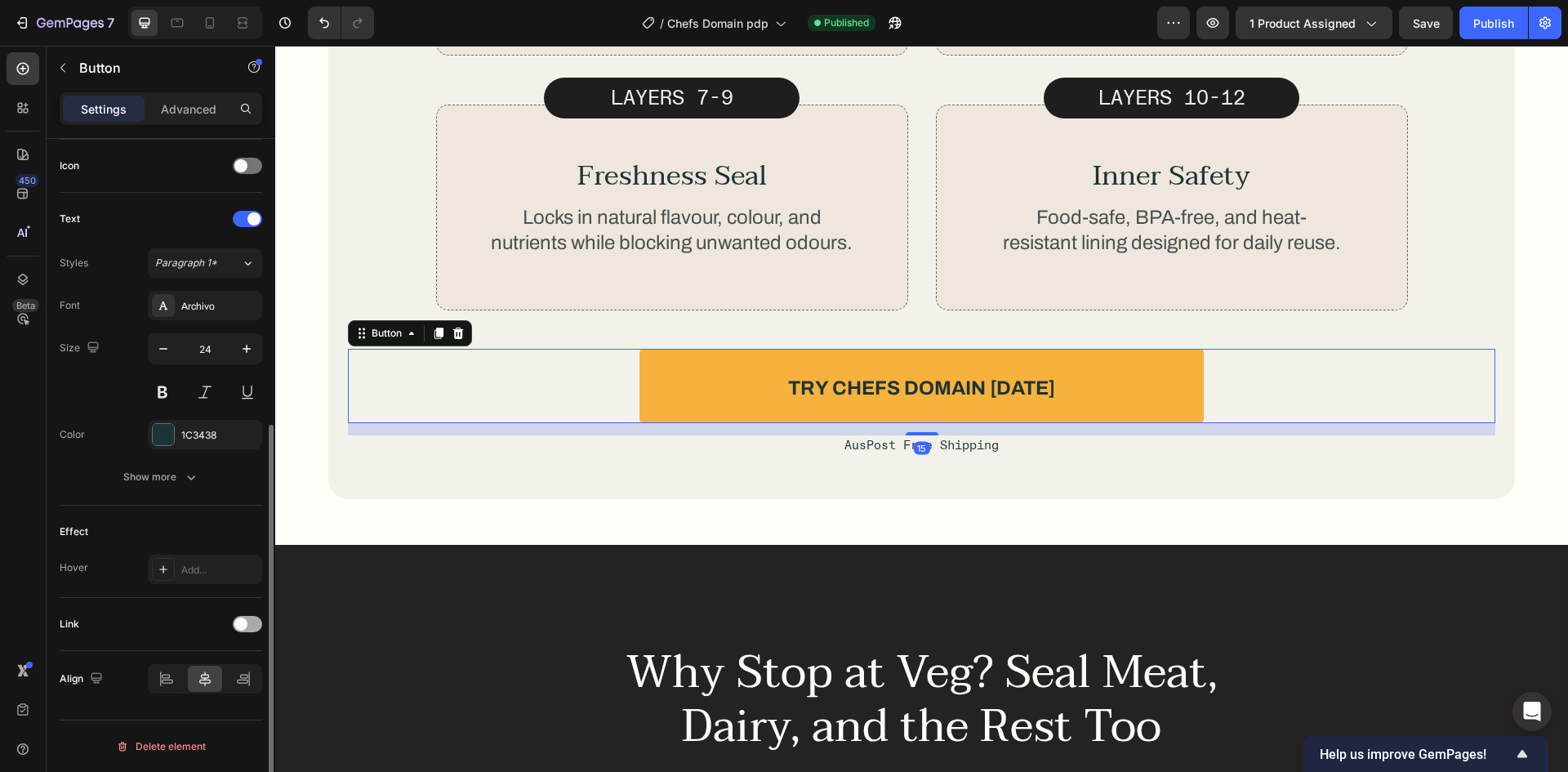
click at [246, 629] on div at bounding box center [247, 624] width 29 height 13
click at [199, 670] on span "Open page" at bounding box center [180, 665] width 50 height 12
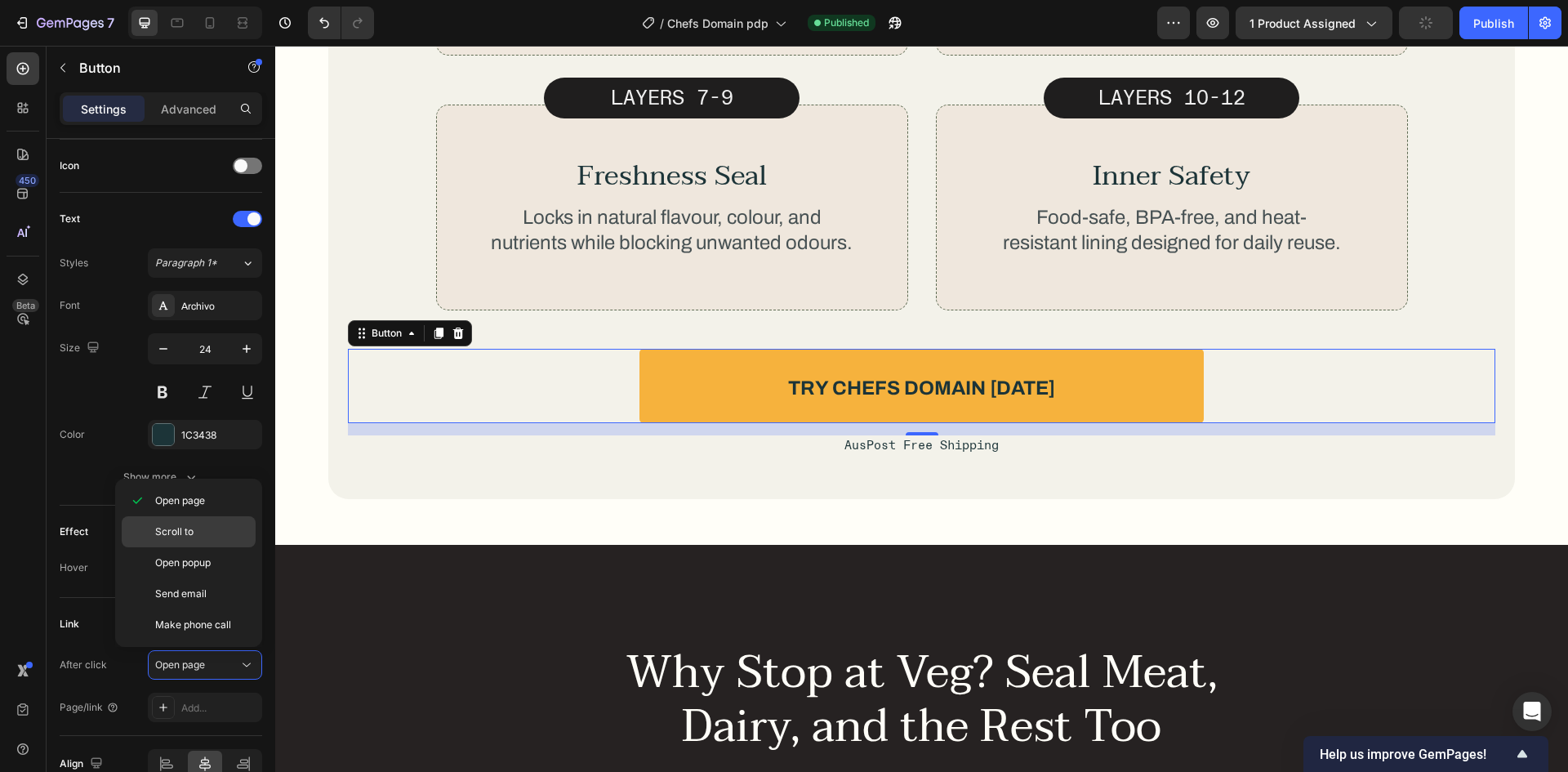
click at [202, 539] on div "Scroll to" at bounding box center [189, 531] width 134 height 31
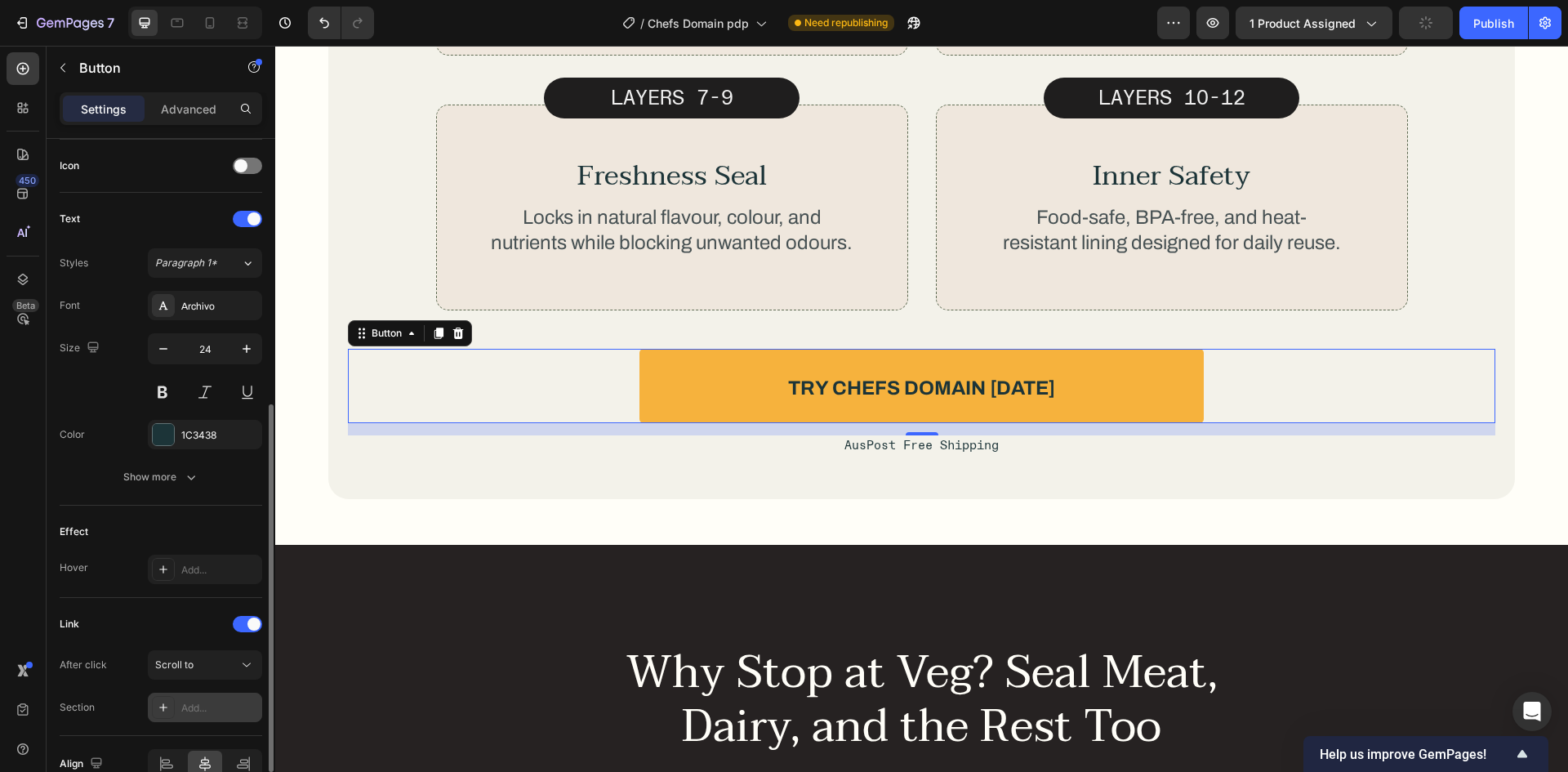
click at [185, 706] on div "Add..." at bounding box center [219, 708] width 77 height 15
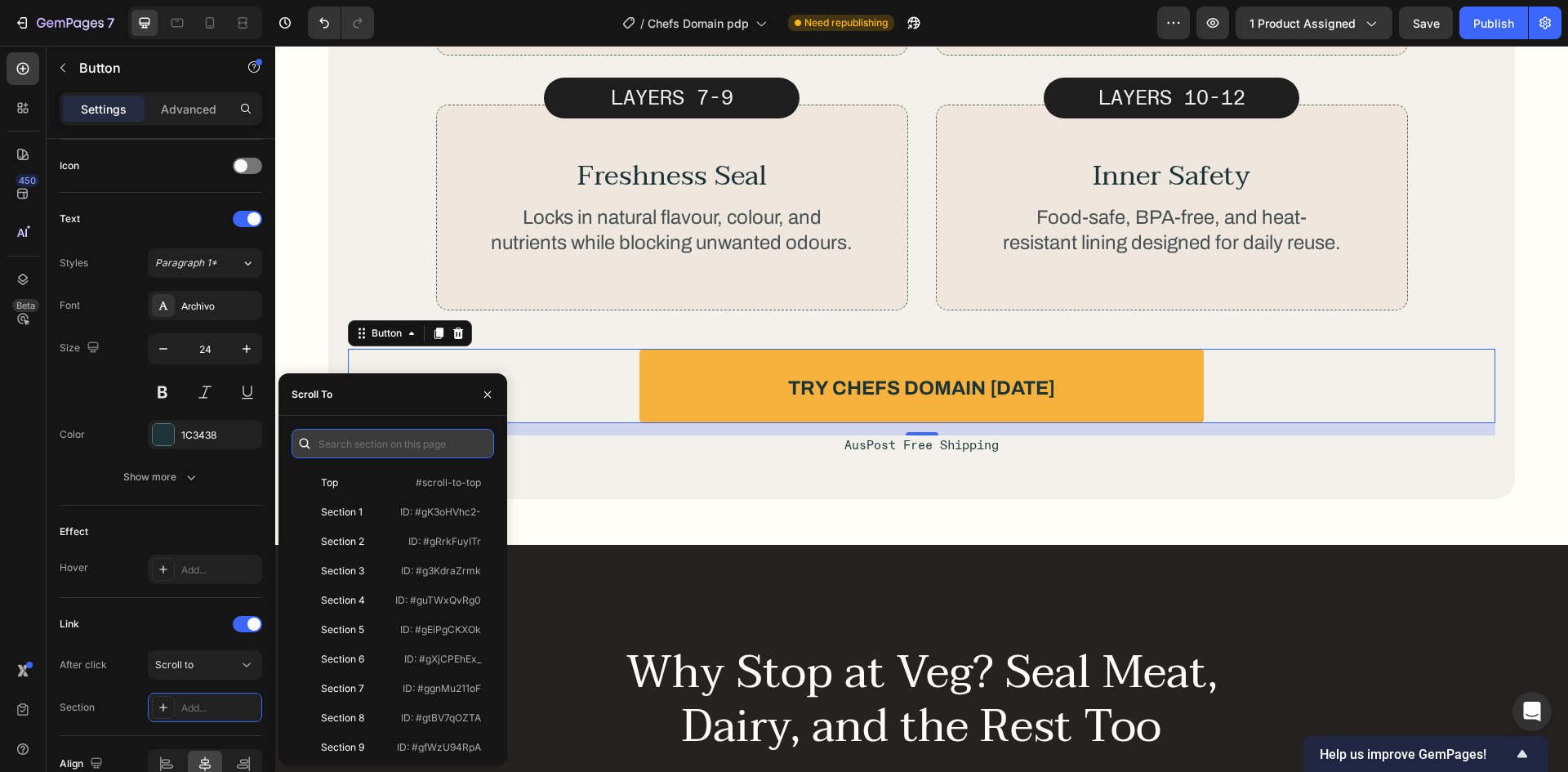
click at [354, 441] on input "text" at bounding box center [393, 443] width 203 height 29
paste input "#gBIsblphRw"
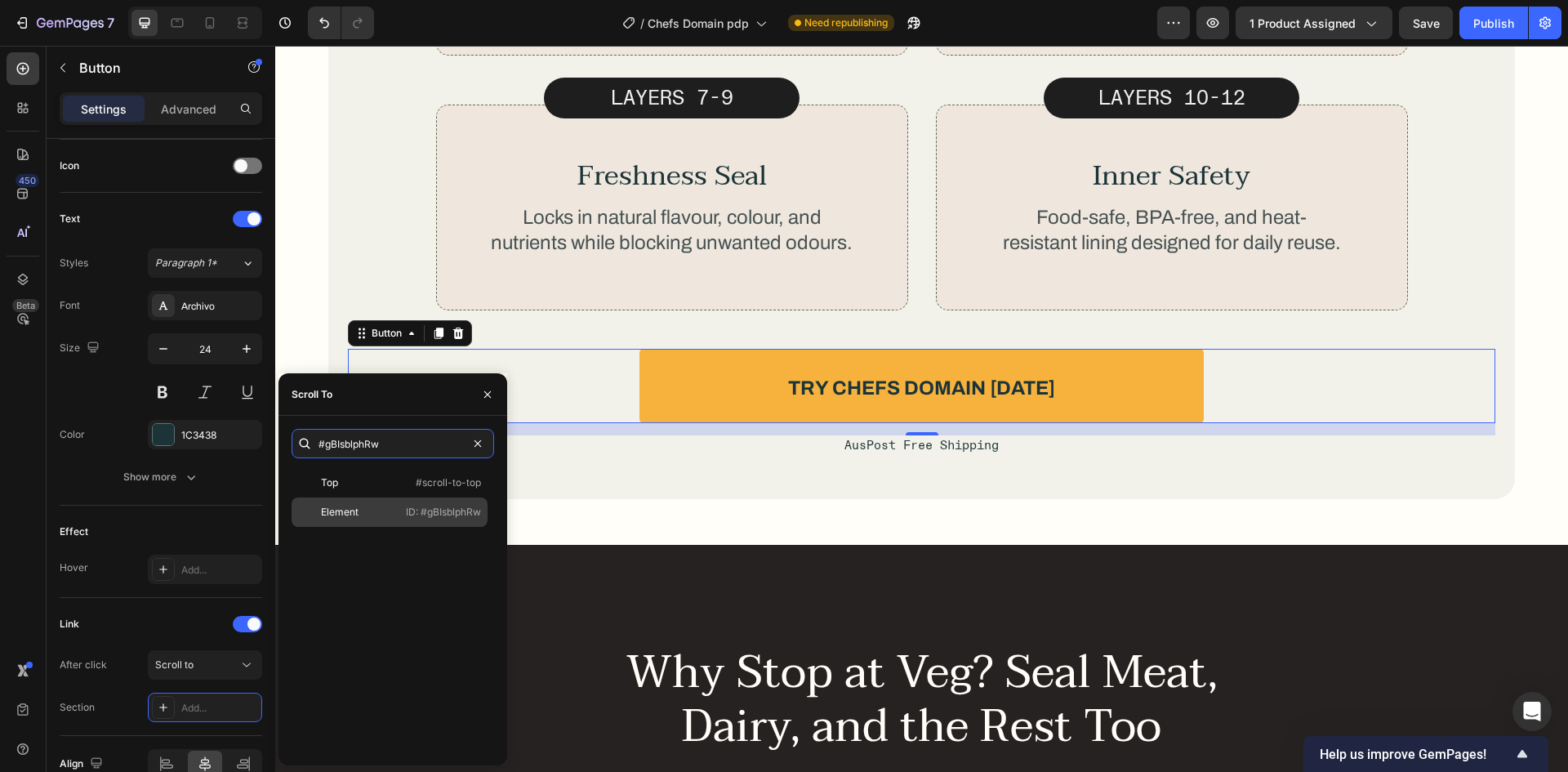
type input "#gBIsblphRw"
click at [360, 503] on div "Element ID: #gBIsblphRw" at bounding box center [390, 512] width 196 height 29
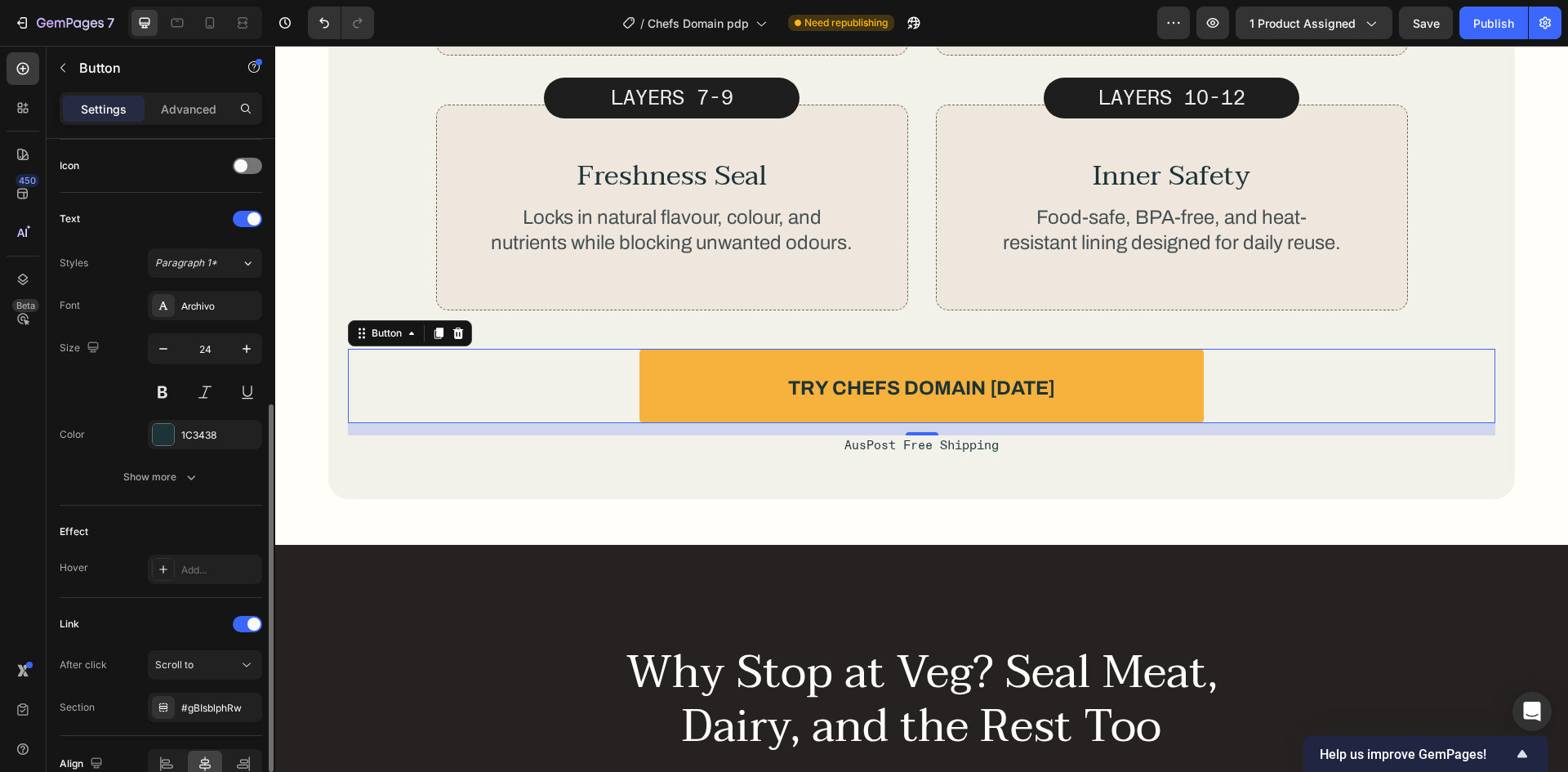
click at [173, 637] on div "Link" at bounding box center [161, 624] width 203 height 26
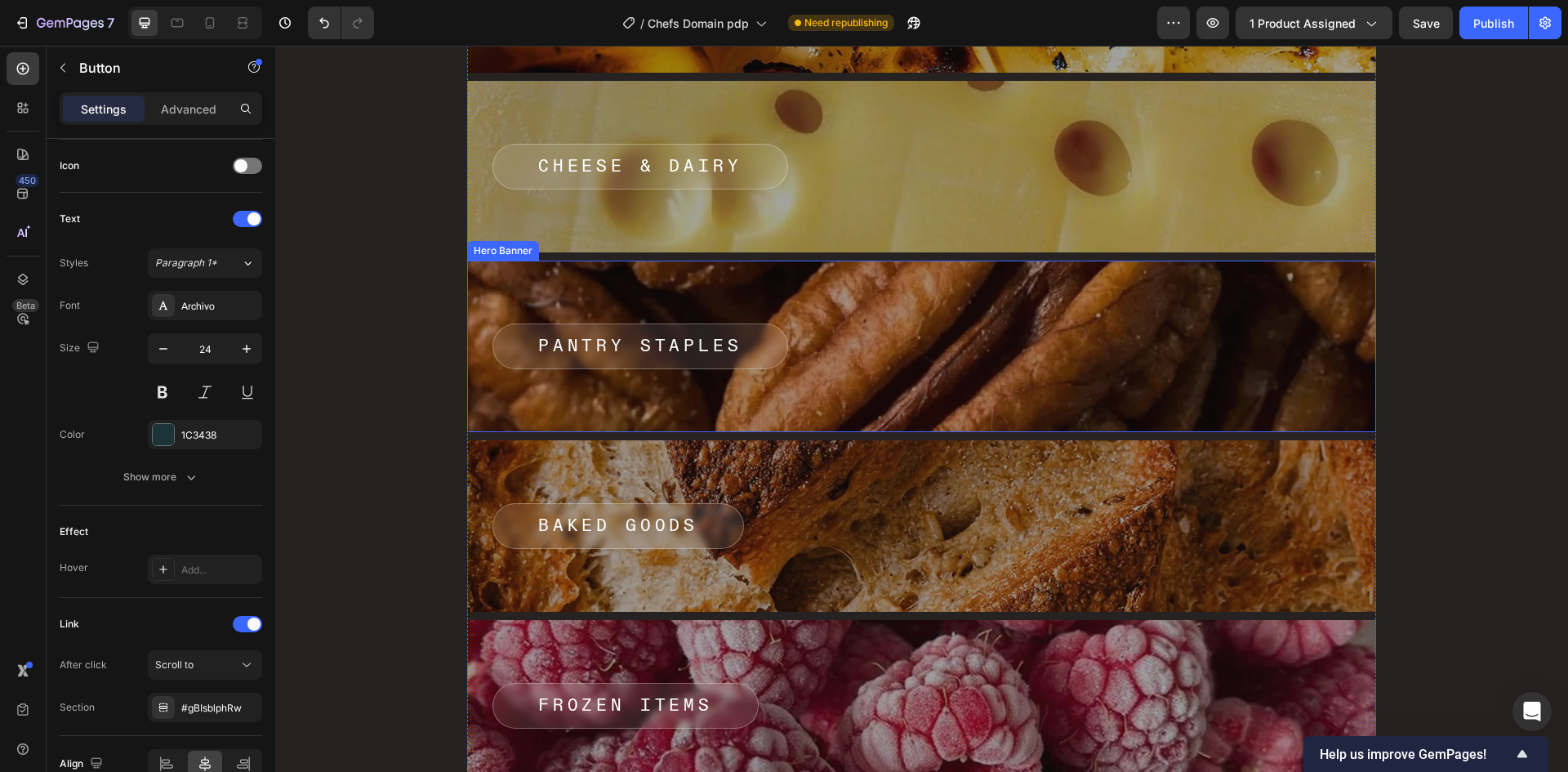
scroll to position [7681, 0]
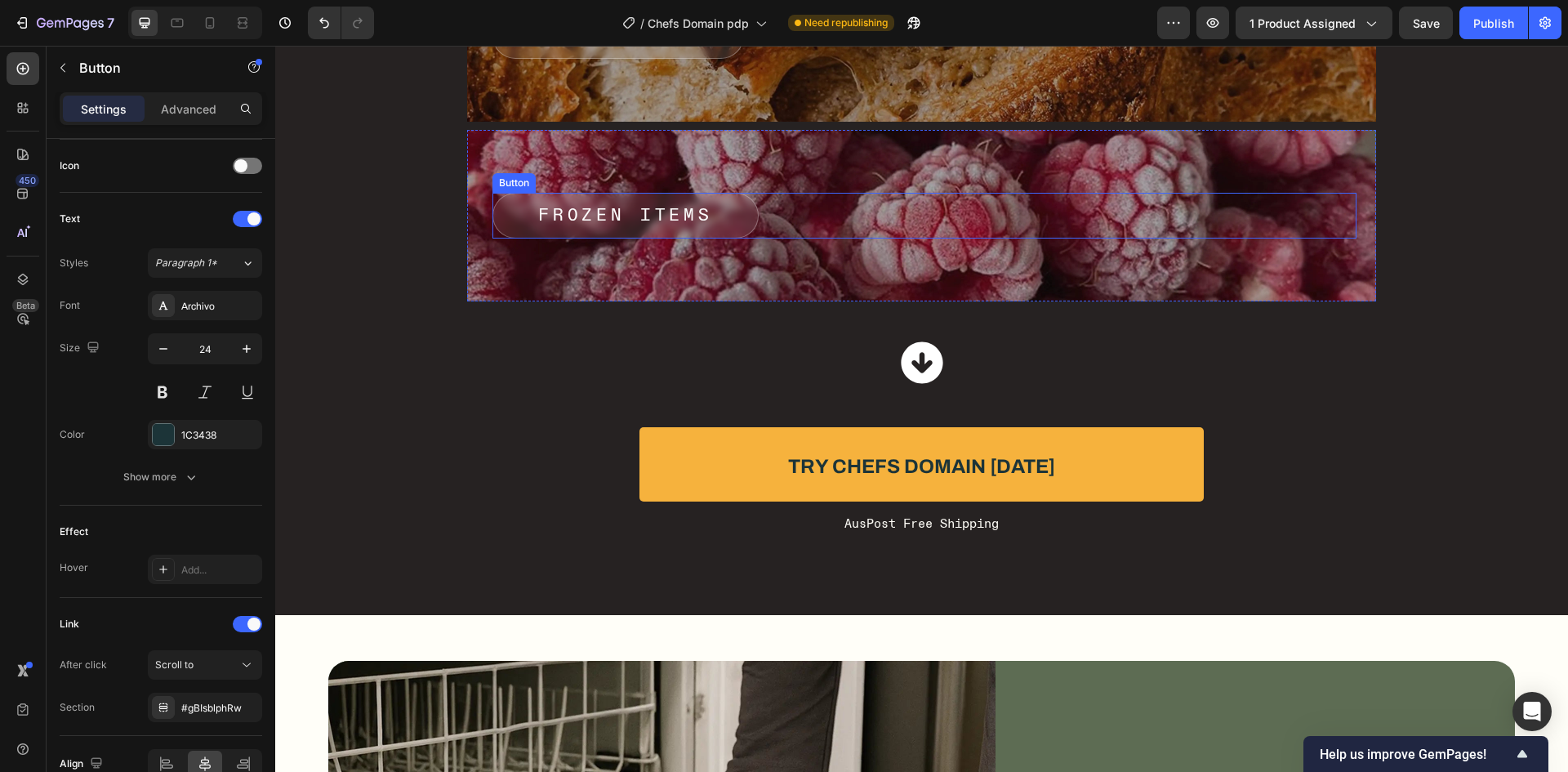
click at [766, 221] on div "FROZEN ITEMS Button" at bounding box center [924, 216] width 864 height 46
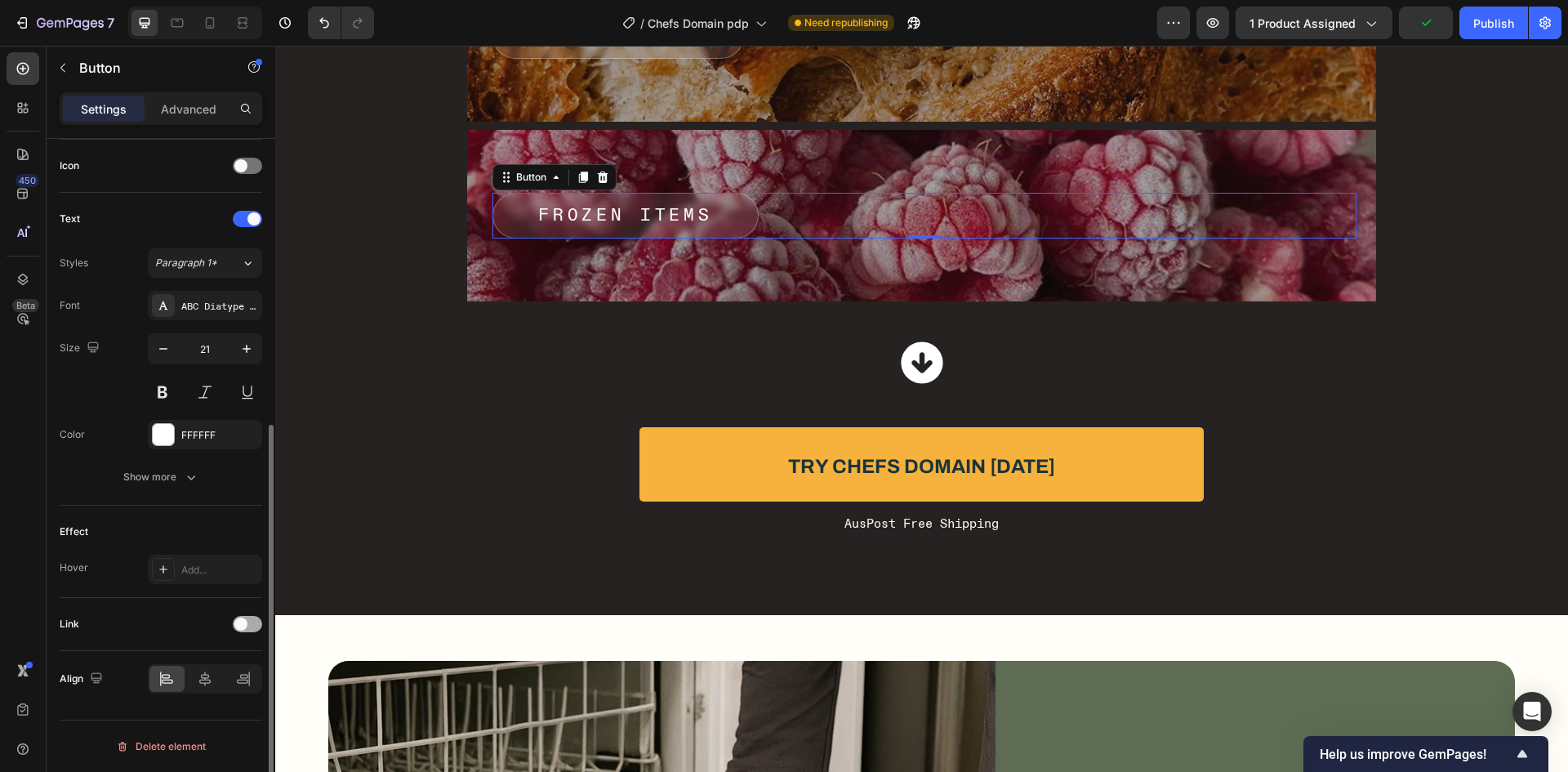
click at [246, 623] on span at bounding box center [241, 624] width 13 height 13
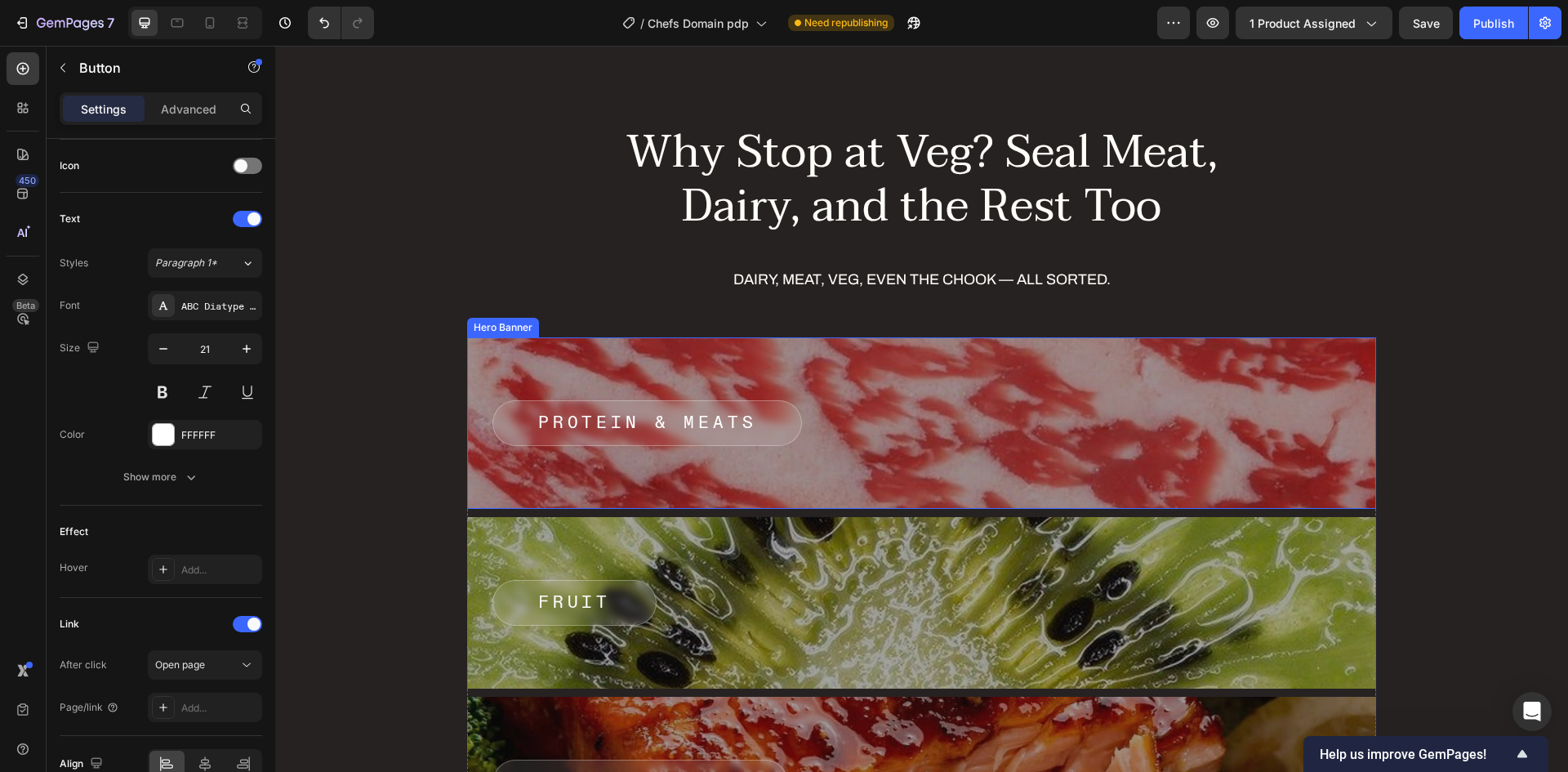
scroll to position [6129, 0]
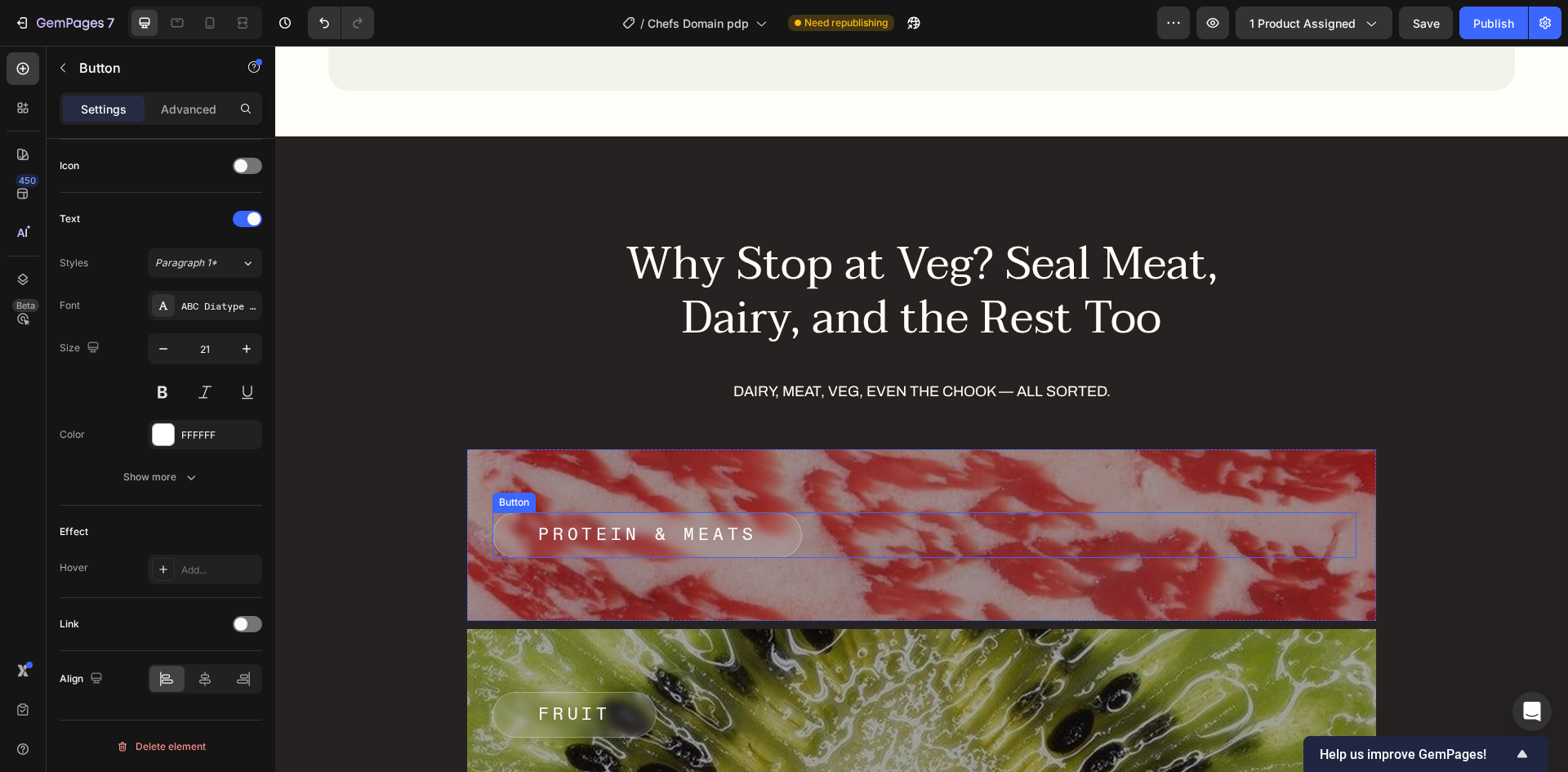
click at [798, 512] on div "Protein & Meats Button" at bounding box center [924, 535] width 864 height 46
click at [242, 619] on span at bounding box center [241, 624] width 13 height 13
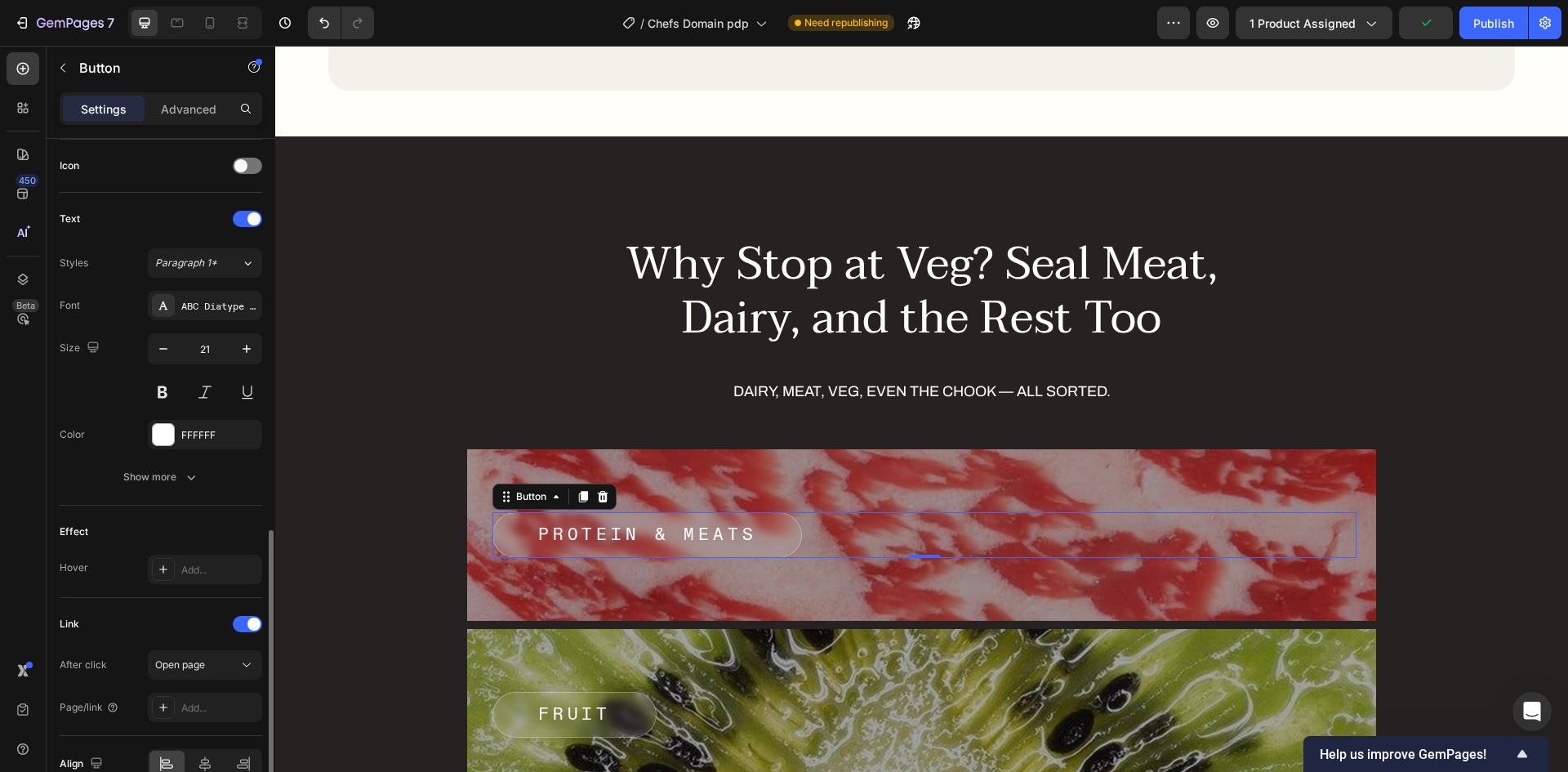
scroll to position [574, 0]
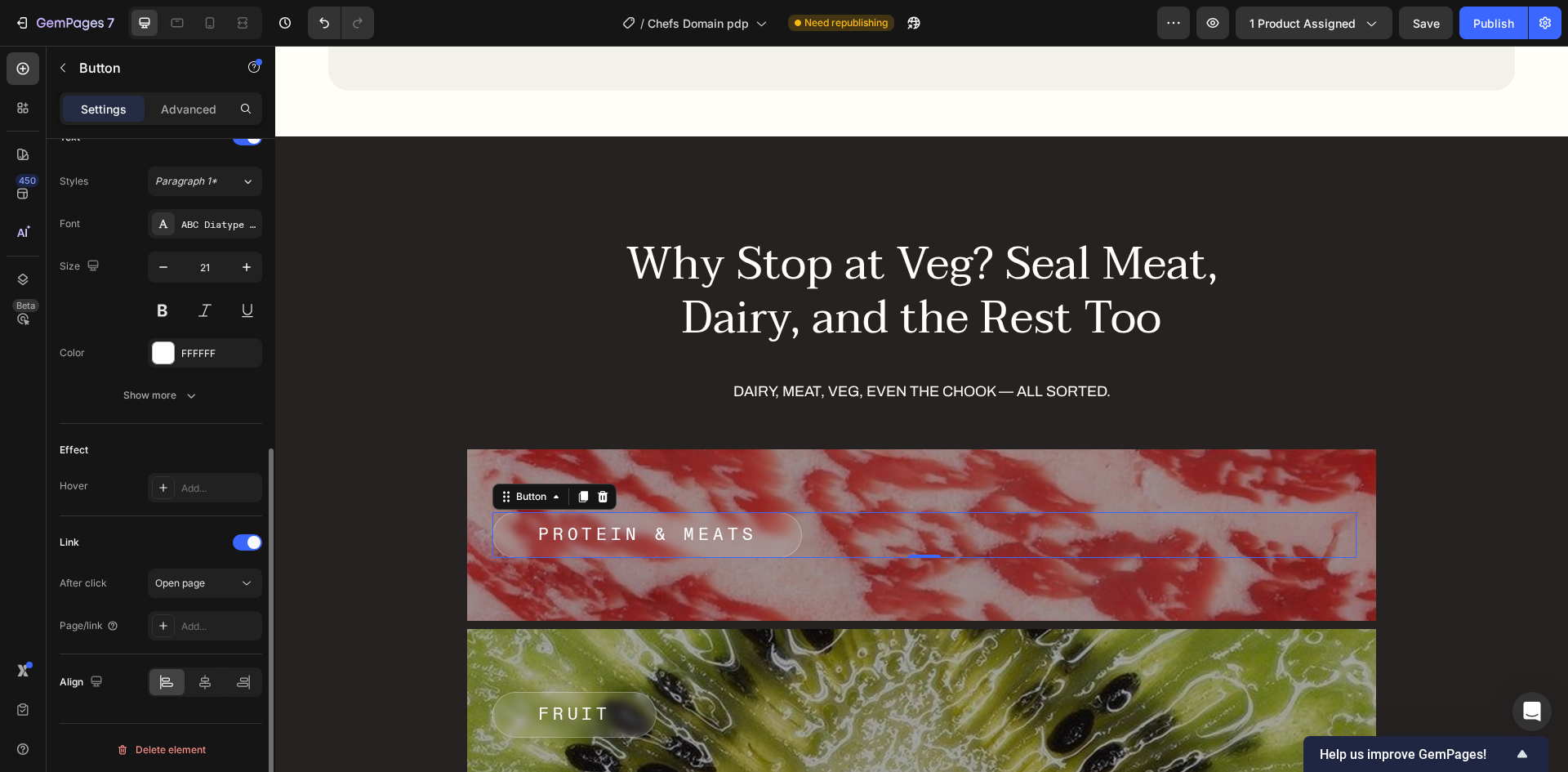
click at [213, 601] on div "After click Open page Page/link Add..." at bounding box center [161, 605] width 203 height 72
click at [212, 622] on div "Add..." at bounding box center [219, 626] width 77 height 15
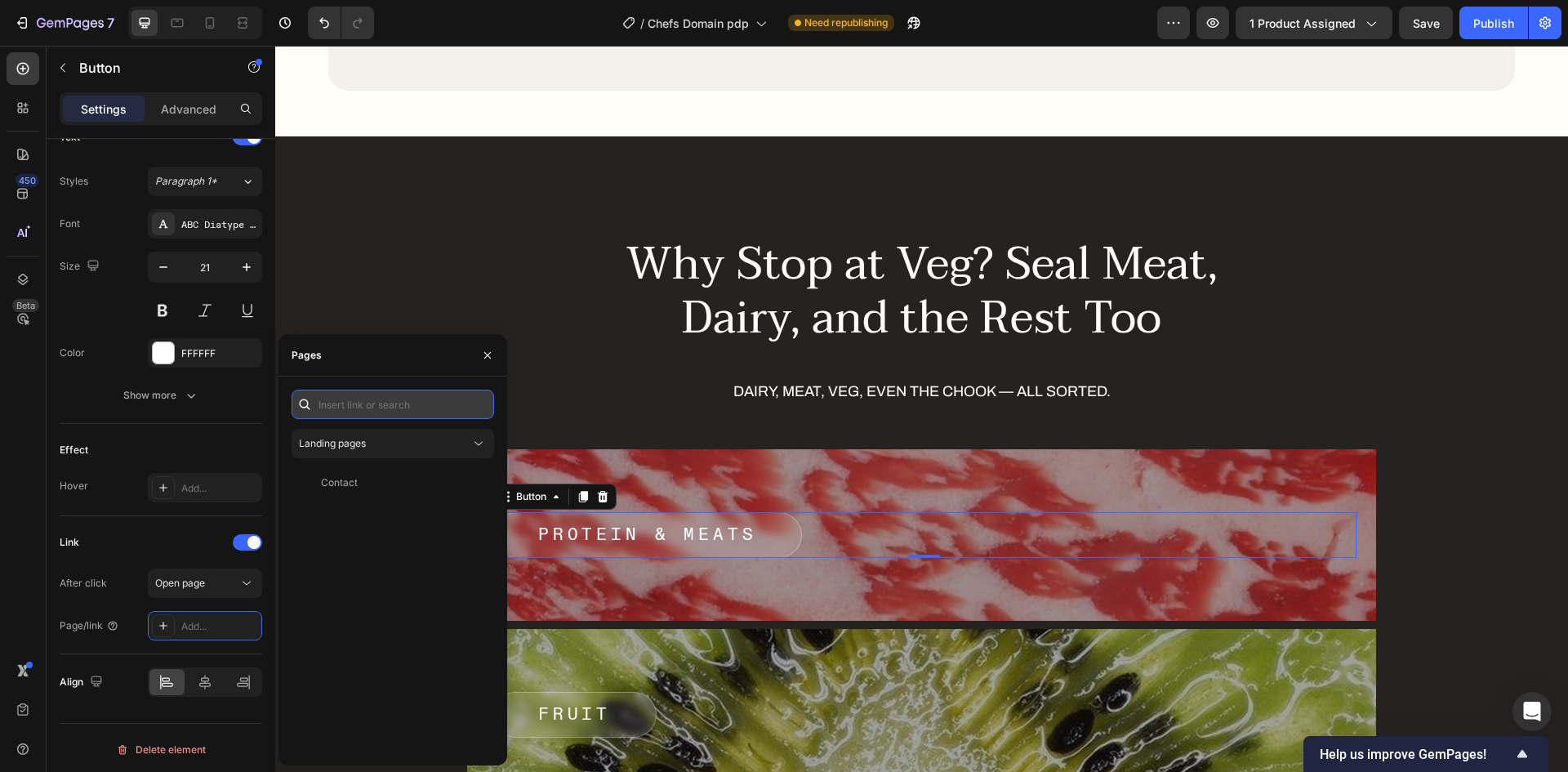
click at [338, 406] on input "text" at bounding box center [393, 404] width 203 height 29
type input "#"
click at [335, 441] on div "#" at bounding box center [389, 443] width 183 height 15
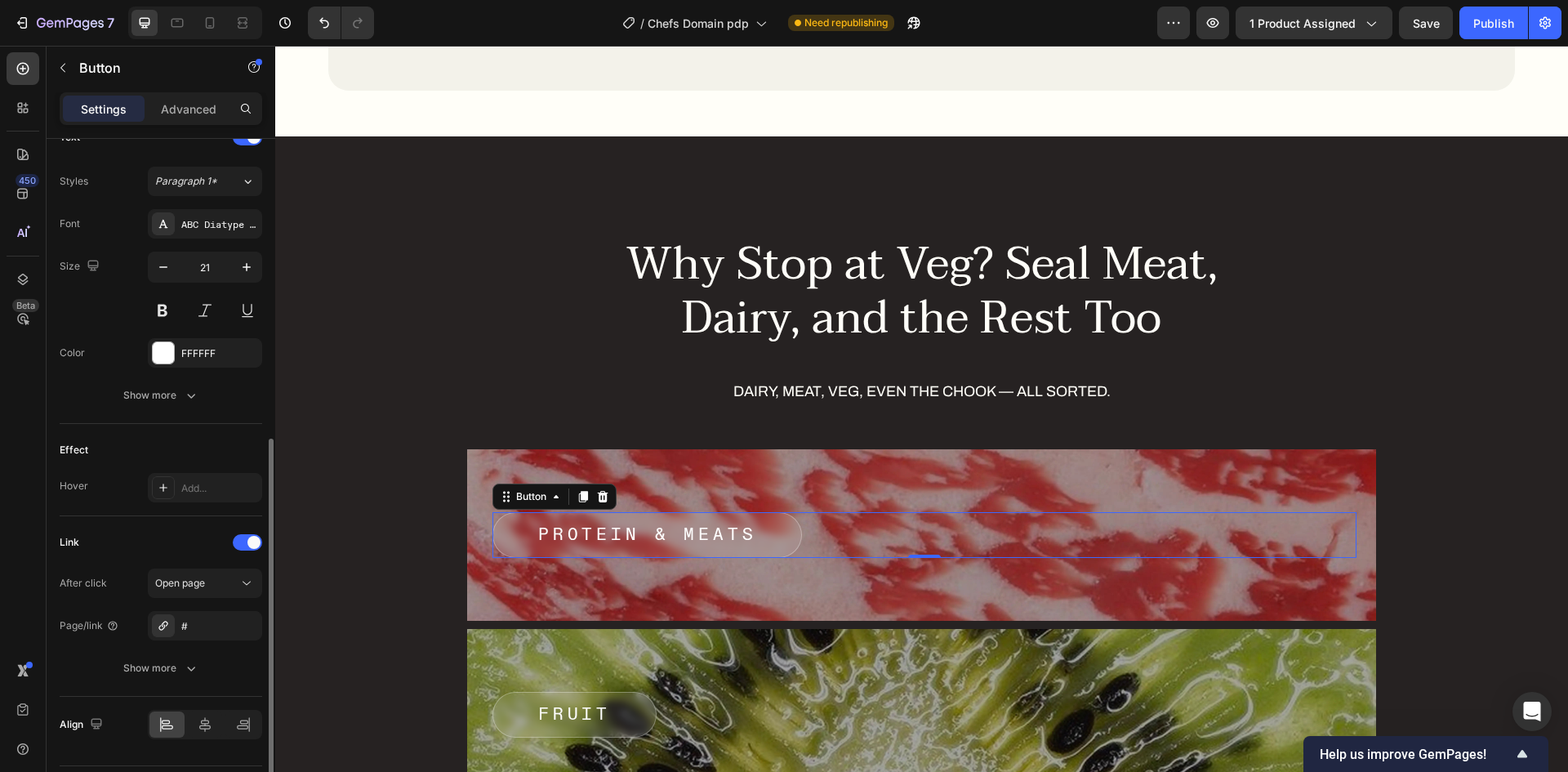
click at [187, 547] on div "Link" at bounding box center [161, 543] width 203 height 26
click at [724, 692] on div "Fruit Button" at bounding box center [924, 715] width 864 height 46
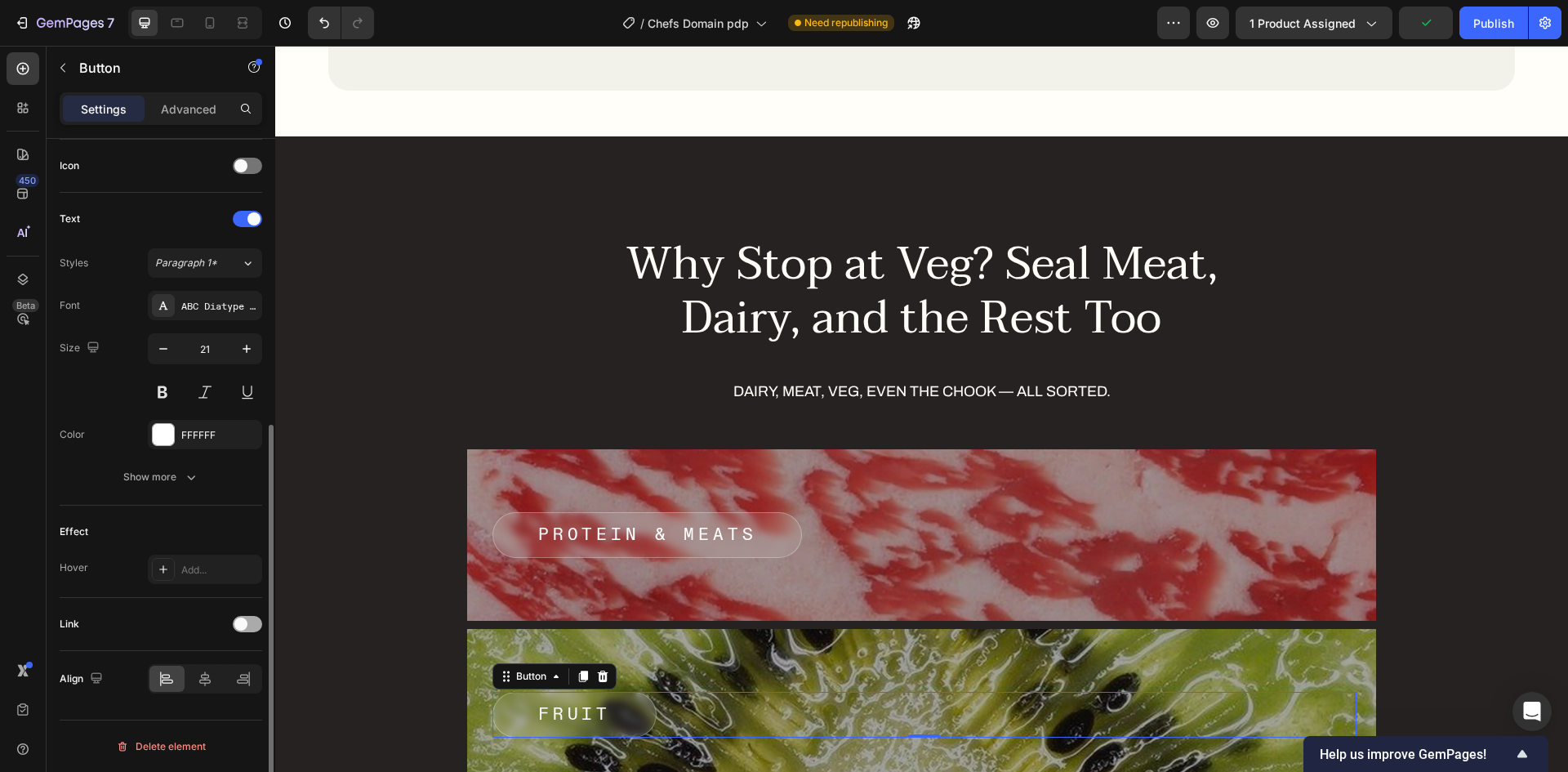
click at [235, 623] on span at bounding box center [241, 624] width 13 height 13
click at [190, 701] on div "Add..." at bounding box center [219, 708] width 77 height 15
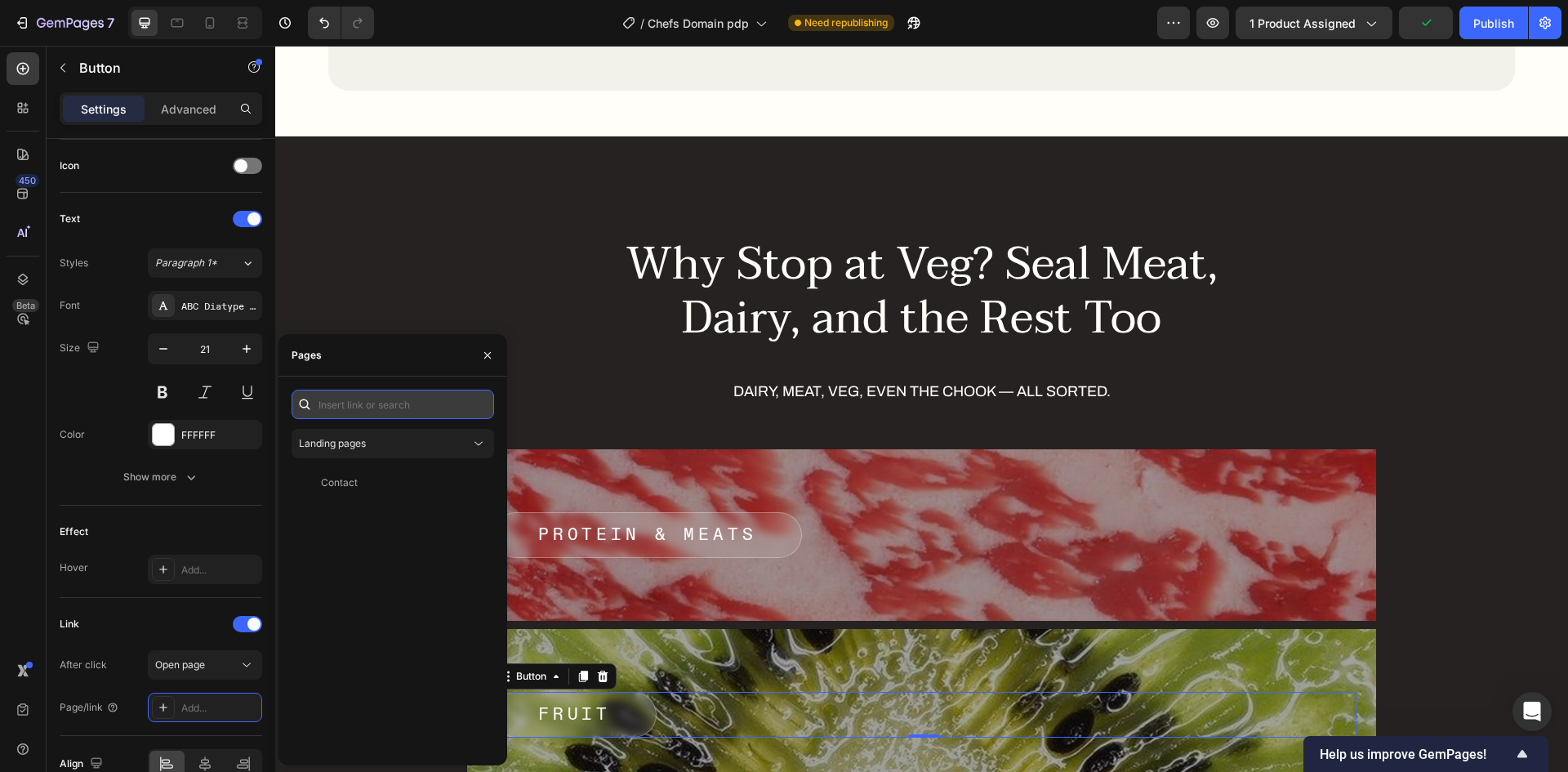
click at [379, 405] on input "text" at bounding box center [393, 404] width 203 height 29
type input "#"
click at [353, 459] on div "# View" at bounding box center [393, 591] width 203 height 324
click at [357, 447] on div "#" at bounding box center [389, 443] width 183 height 15
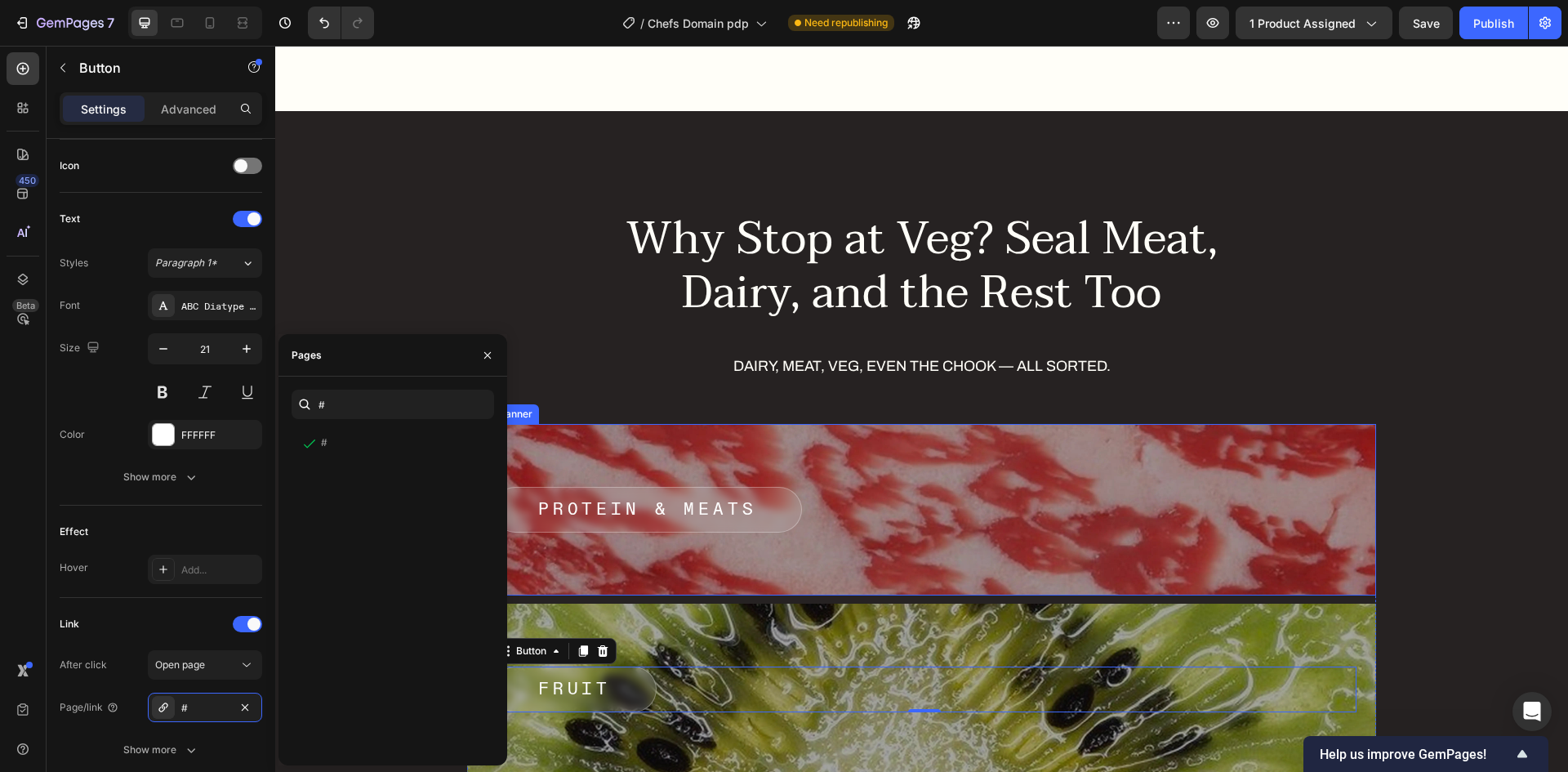
scroll to position [6374, 0]
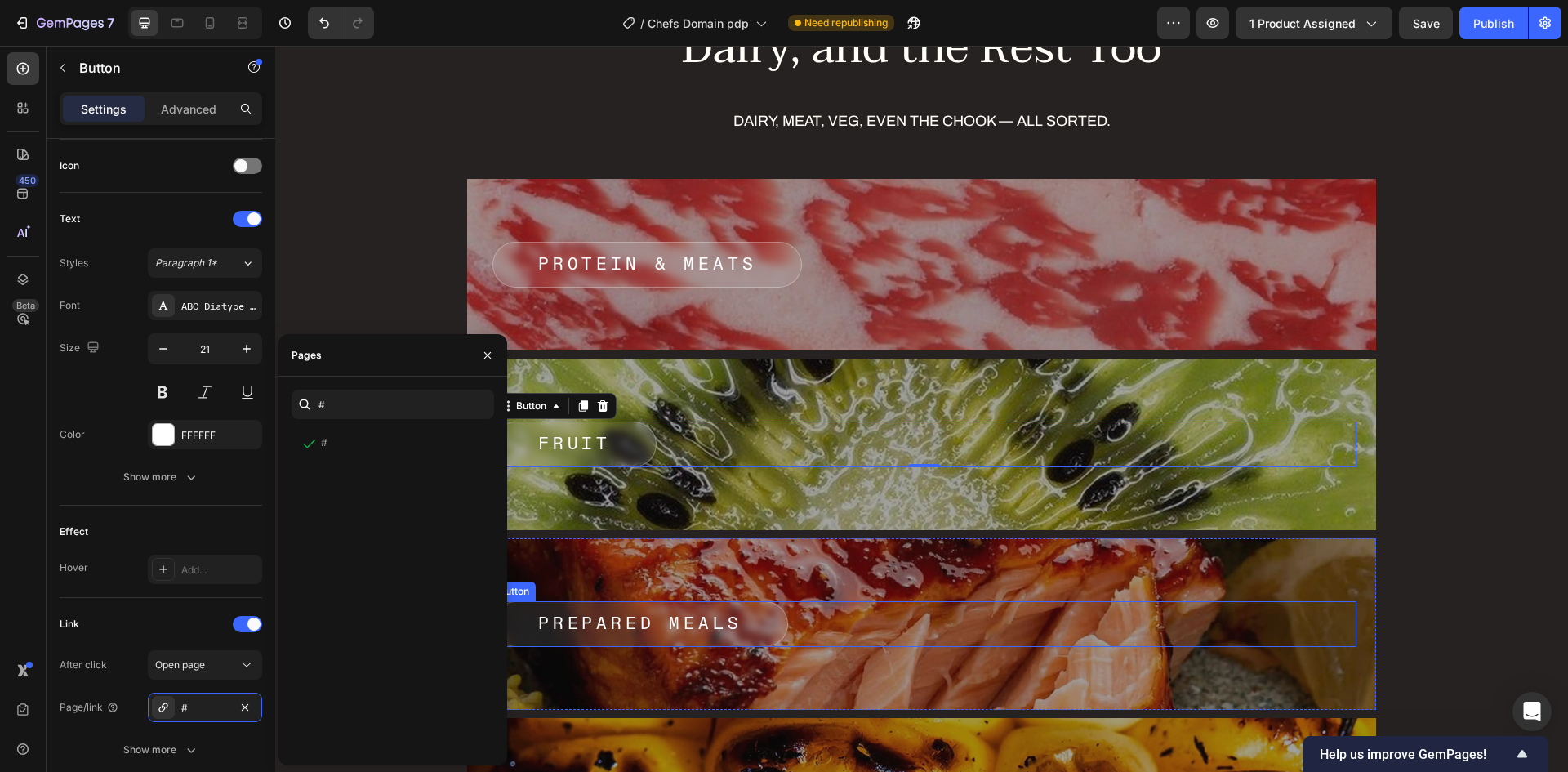
click at [775, 628] on button "Prepared Meals" at bounding box center [641, 624] width 296 height 46
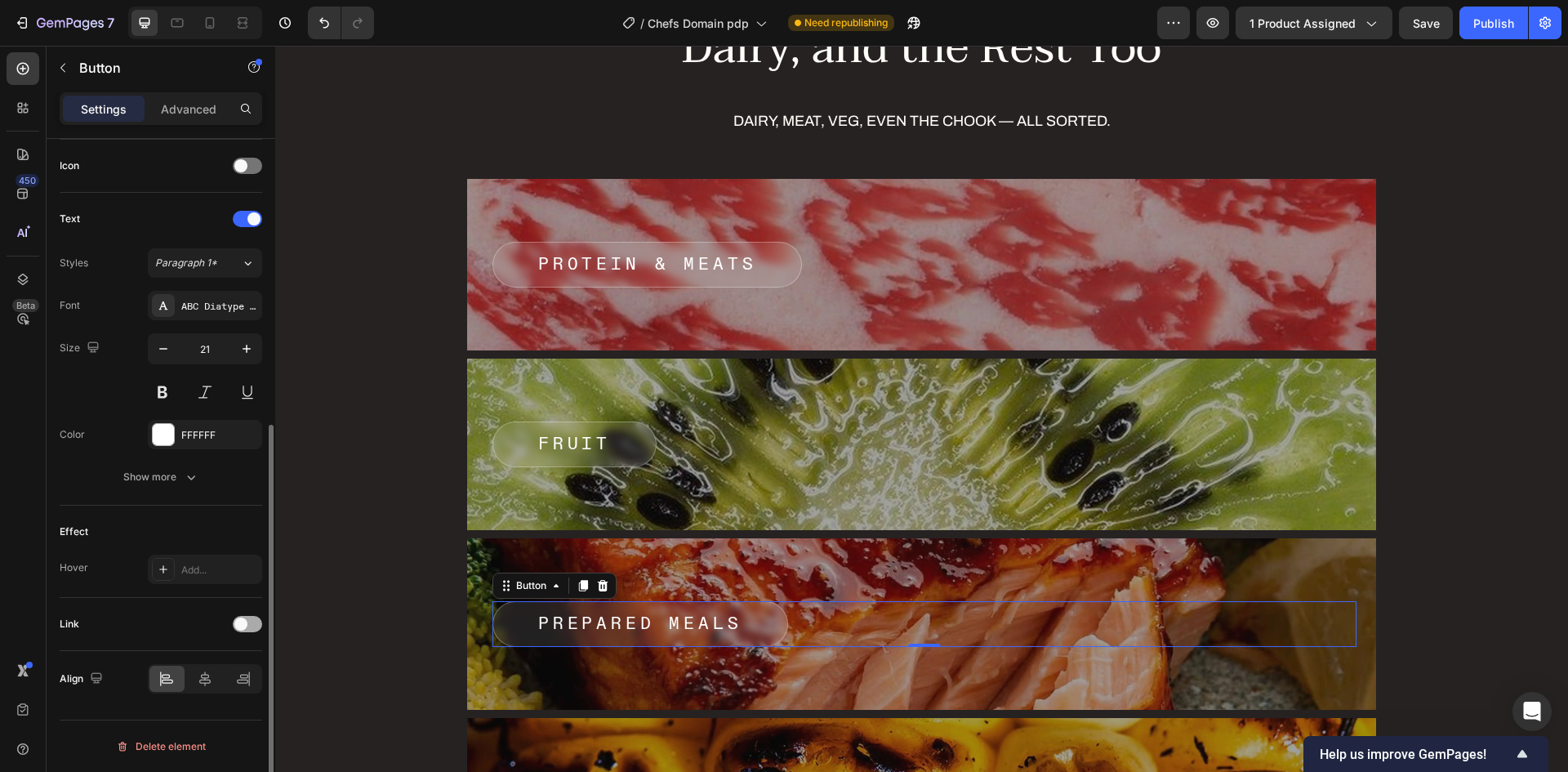
click at [243, 625] on span at bounding box center [241, 624] width 13 height 13
click at [203, 702] on div "Add..." at bounding box center [219, 708] width 77 height 15
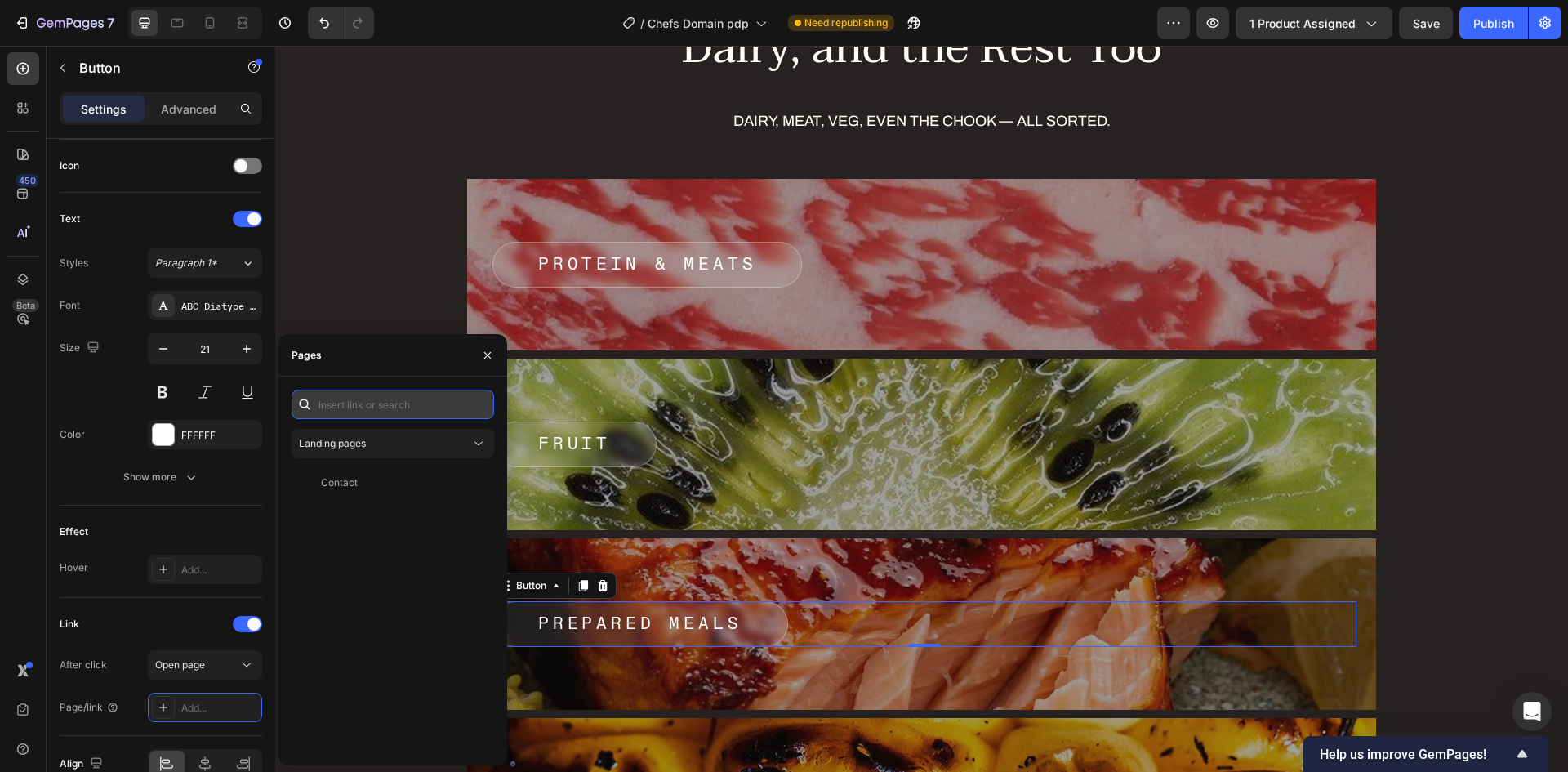
click at [372, 409] on input "text" at bounding box center [393, 404] width 203 height 29
type input "#"
click at [368, 459] on div "# View" at bounding box center [393, 591] width 203 height 324
click at [370, 448] on div "#" at bounding box center [389, 443] width 183 height 15
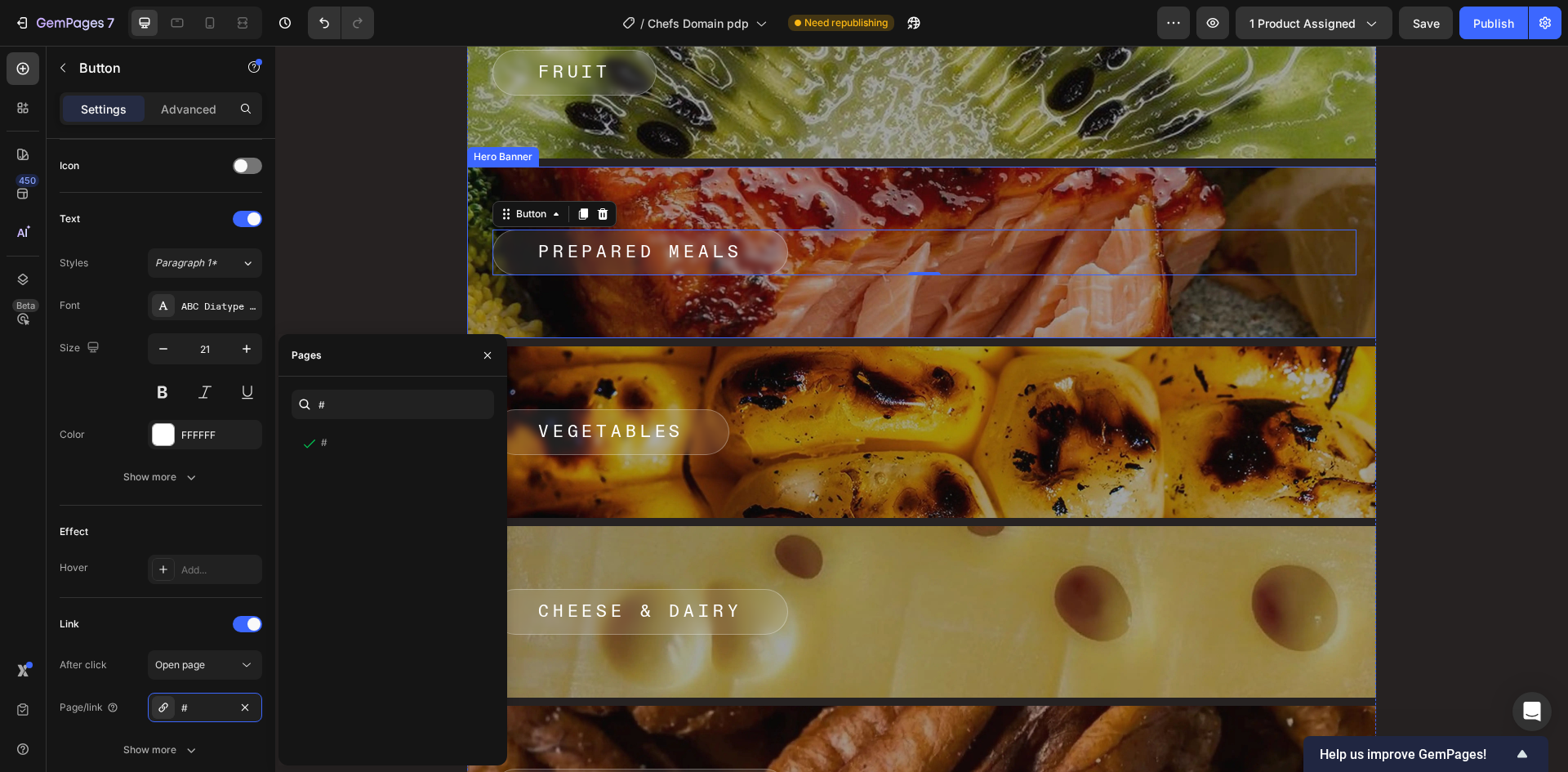
scroll to position [6782, 0]
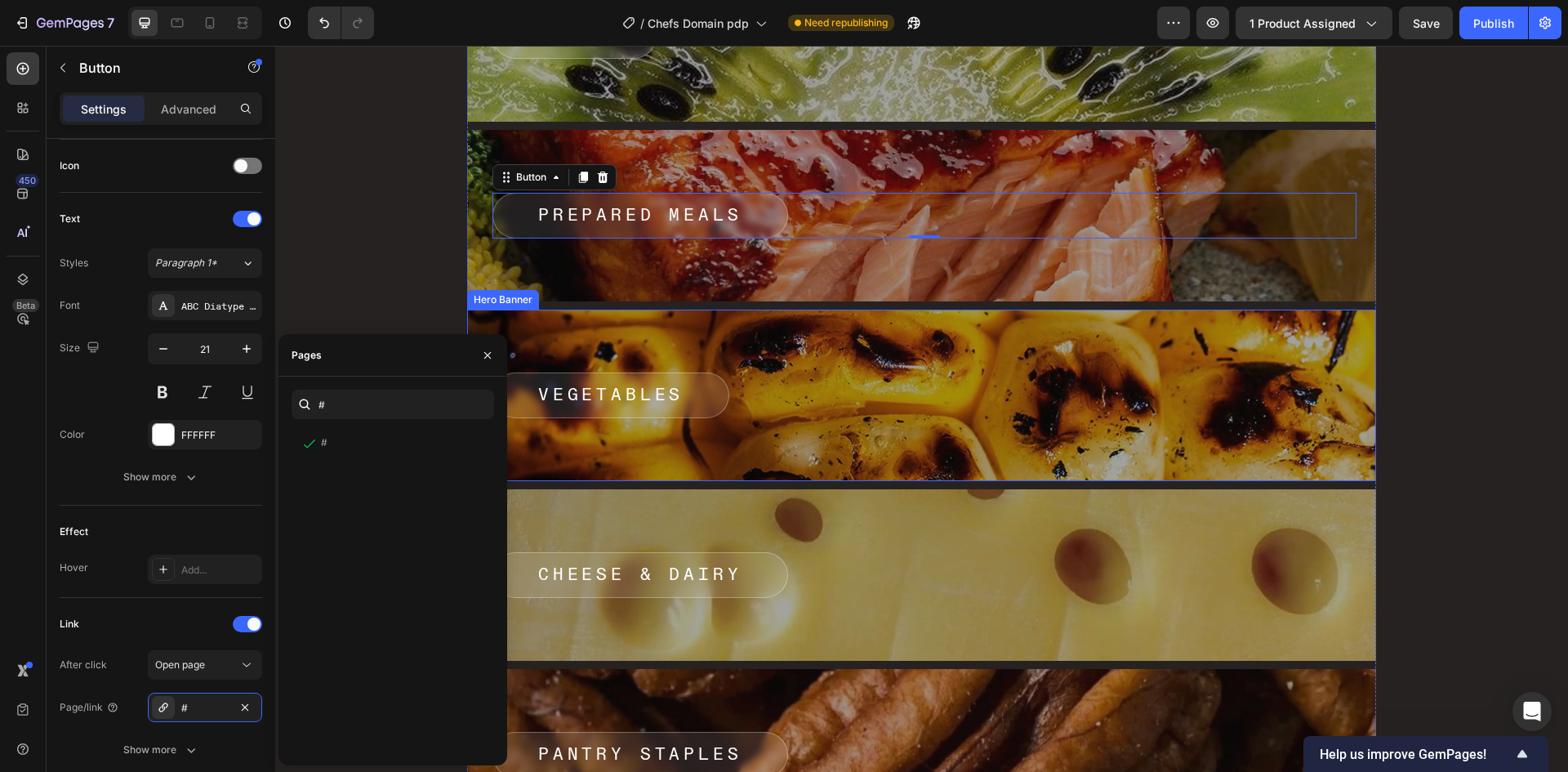
click at [823, 404] on div "VEGETABLES Button" at bounding box center [924, 396] width 864 height 46
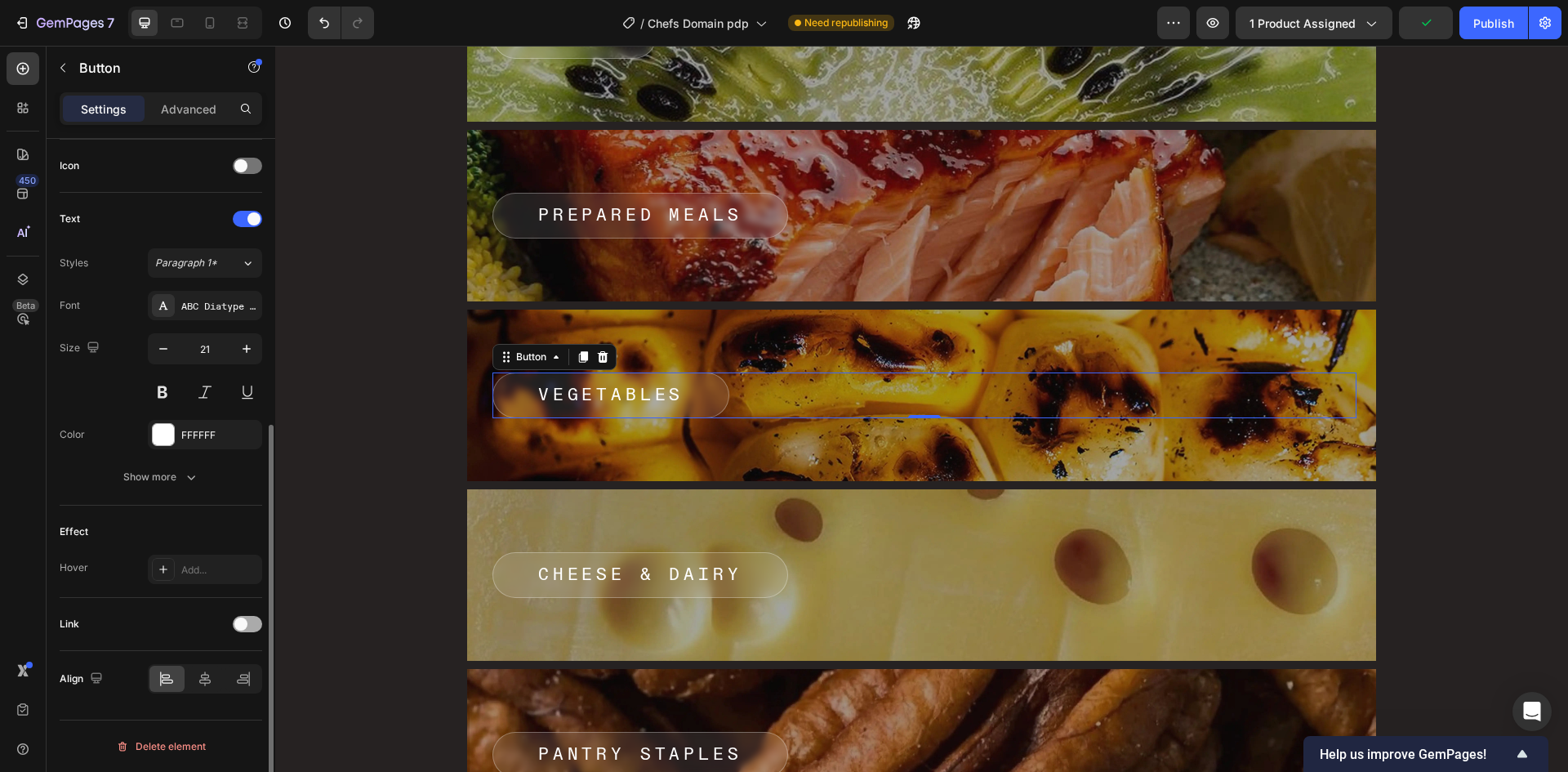
click at [249, 619] on div at bounding box center [247, 624] width 29 height 16
click at [190, 699] on div "Add..." at bounding box center [205, 707] width 114 height 29
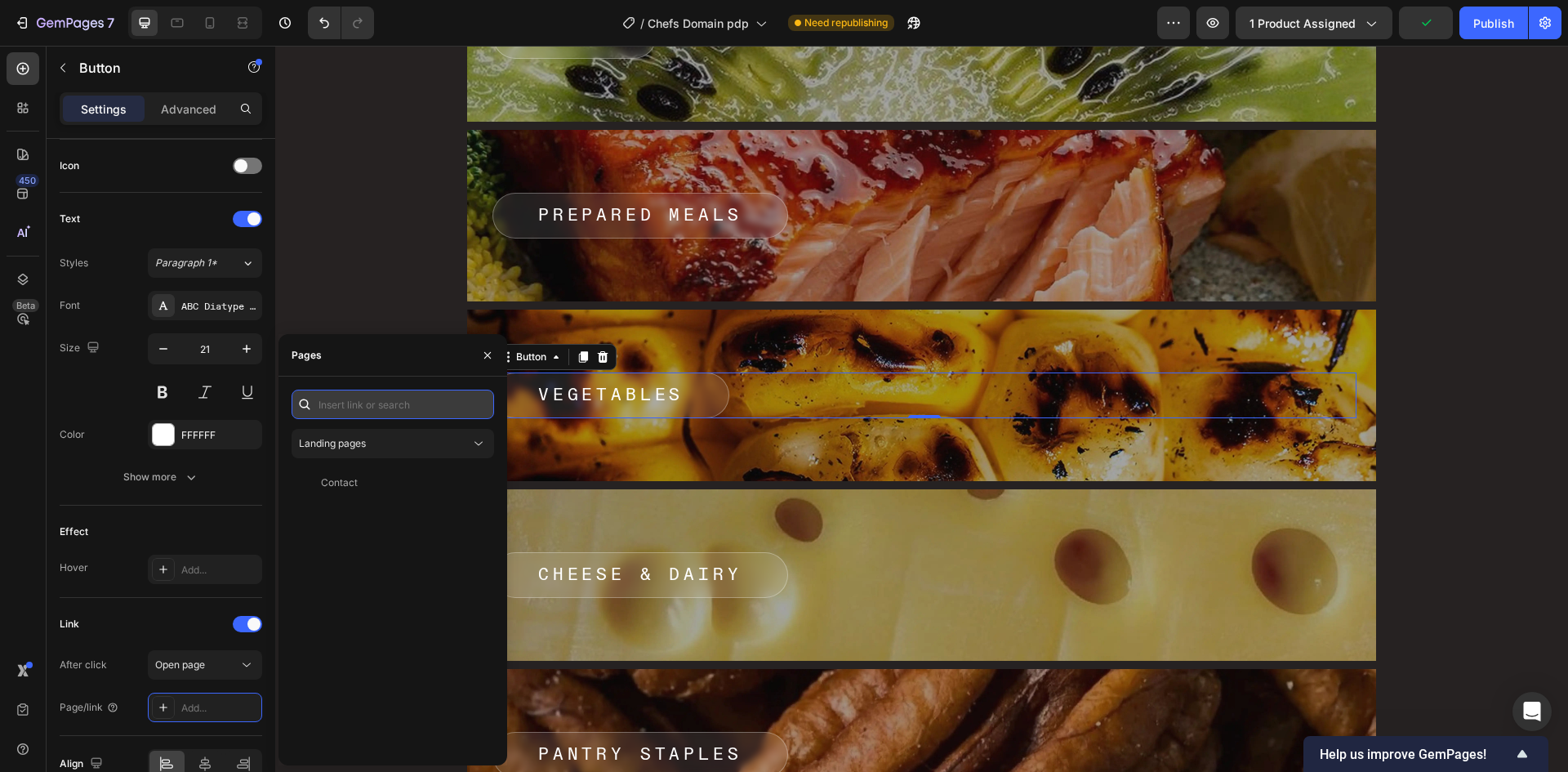
click at [418, 411] on input "text" at bounding box center [393, 404] width 203 height 29
type input "#"
click at [362, 456] on div "# View" at bounding box center [390, 443] width 196 height 29
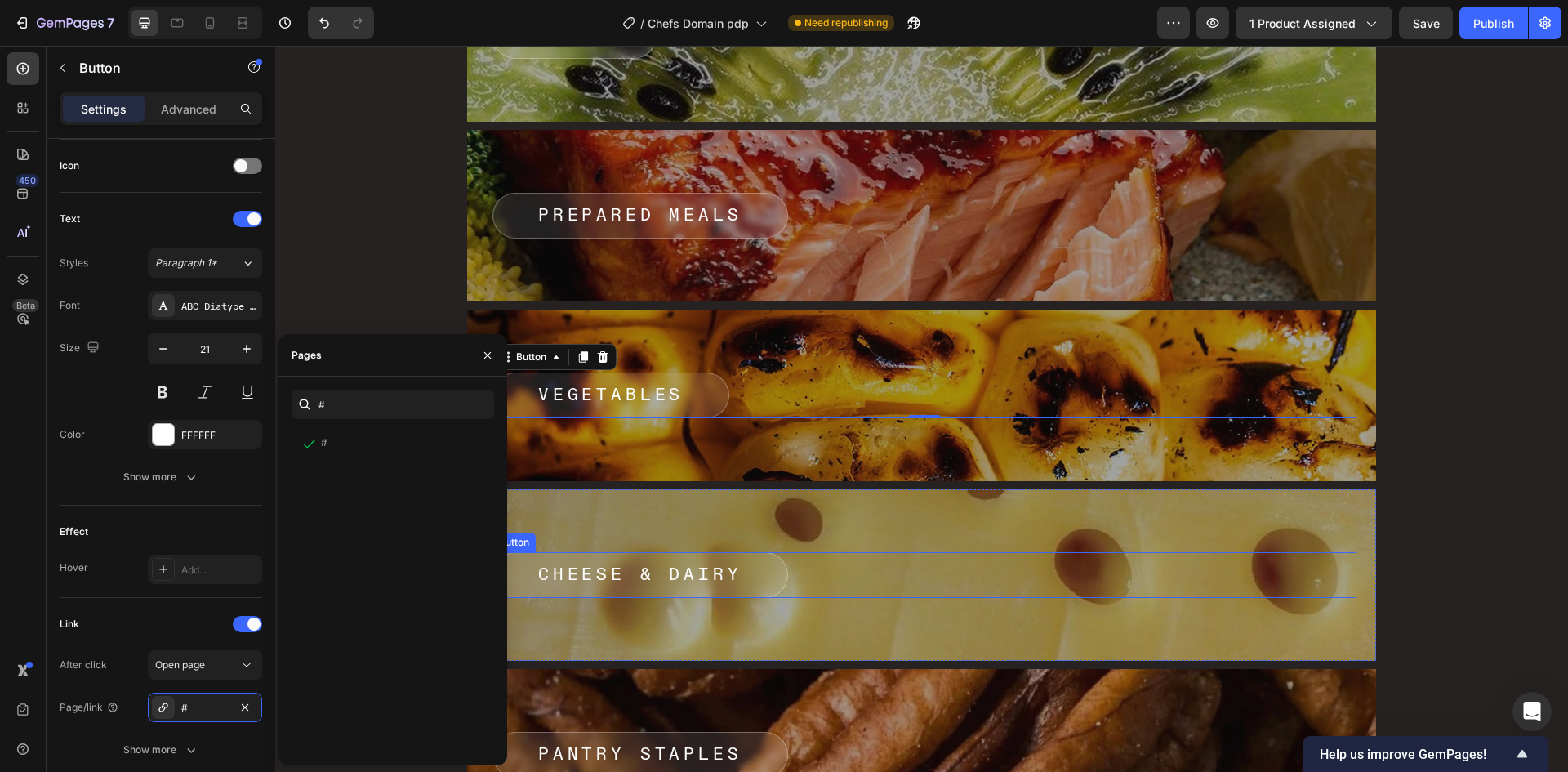
click at [865, 571] on div "Cheese & Dairy Button" at bounding box center [924, 575] width 864 height 46
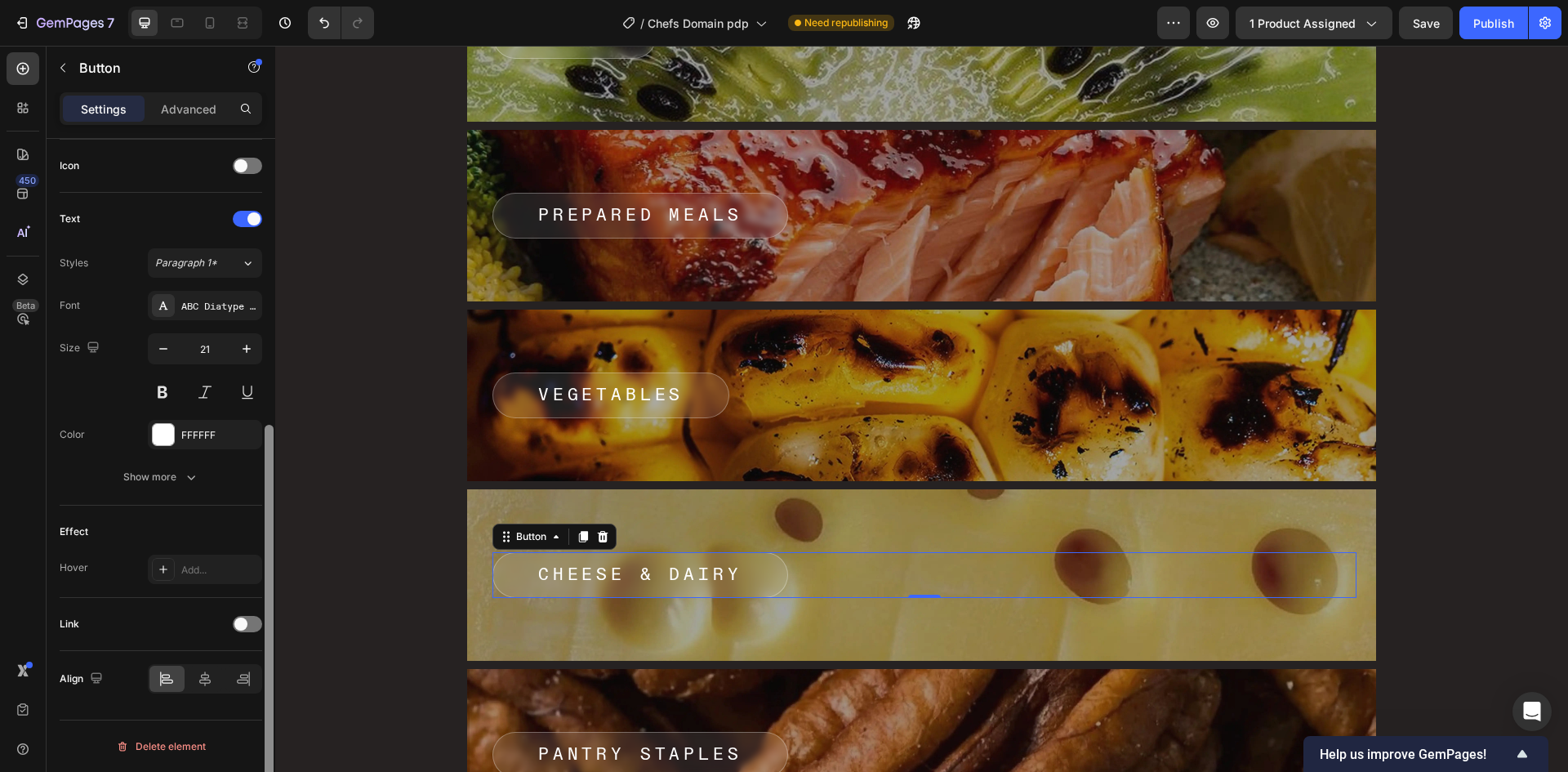
click at [264, 622] on div at bounding box center [269, 479] width 12 height 680
click at [244, 626] on span at bounding box center [241, 624] width 13 height 13
click at [199, 692] on div "After click Open page Page/link Add..." at bounding box center [161, 686] width 203 height 72
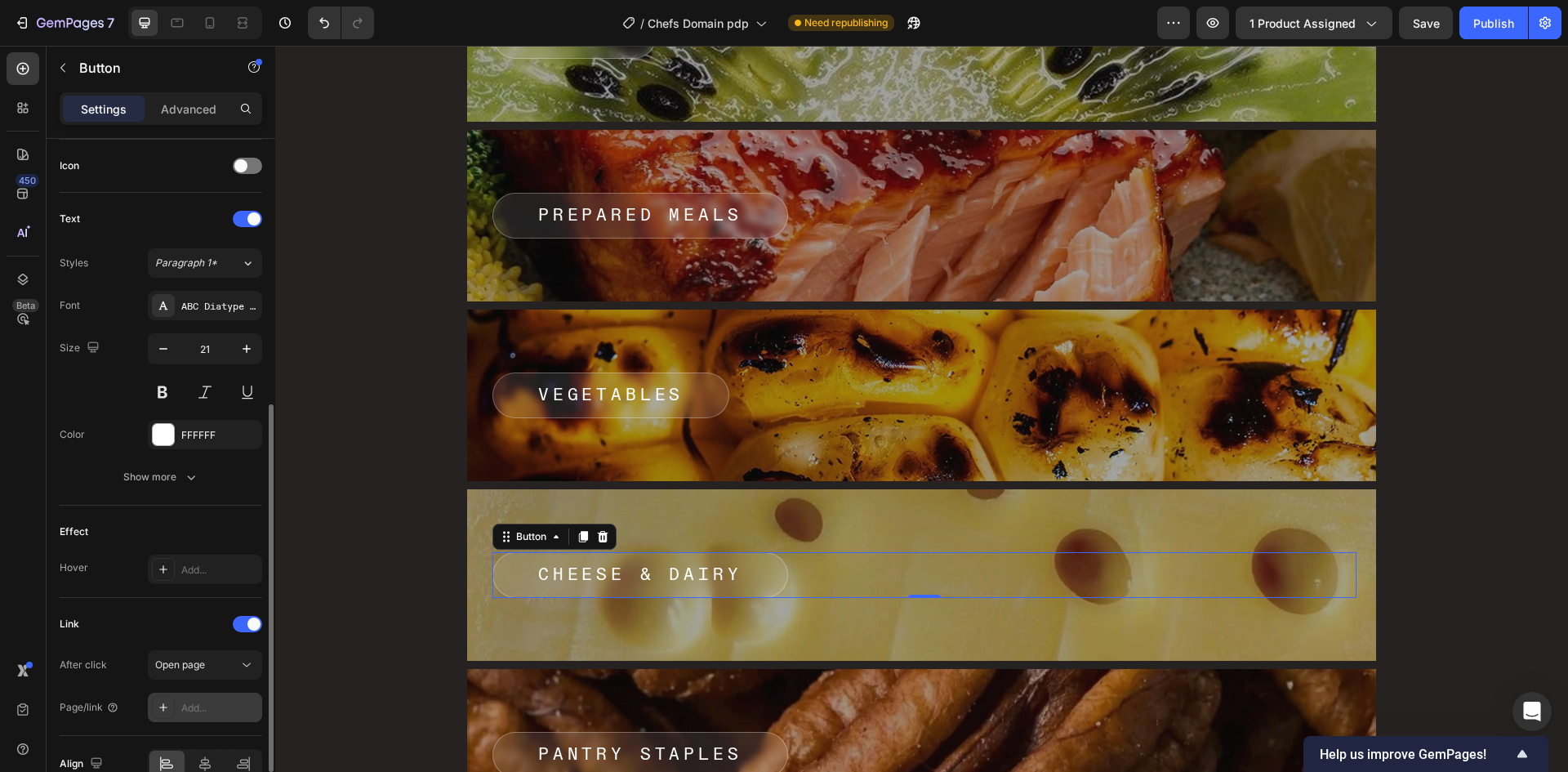
click at [211, 706] on div "Add..." at bounding box center [219, 708] width 77 height 15
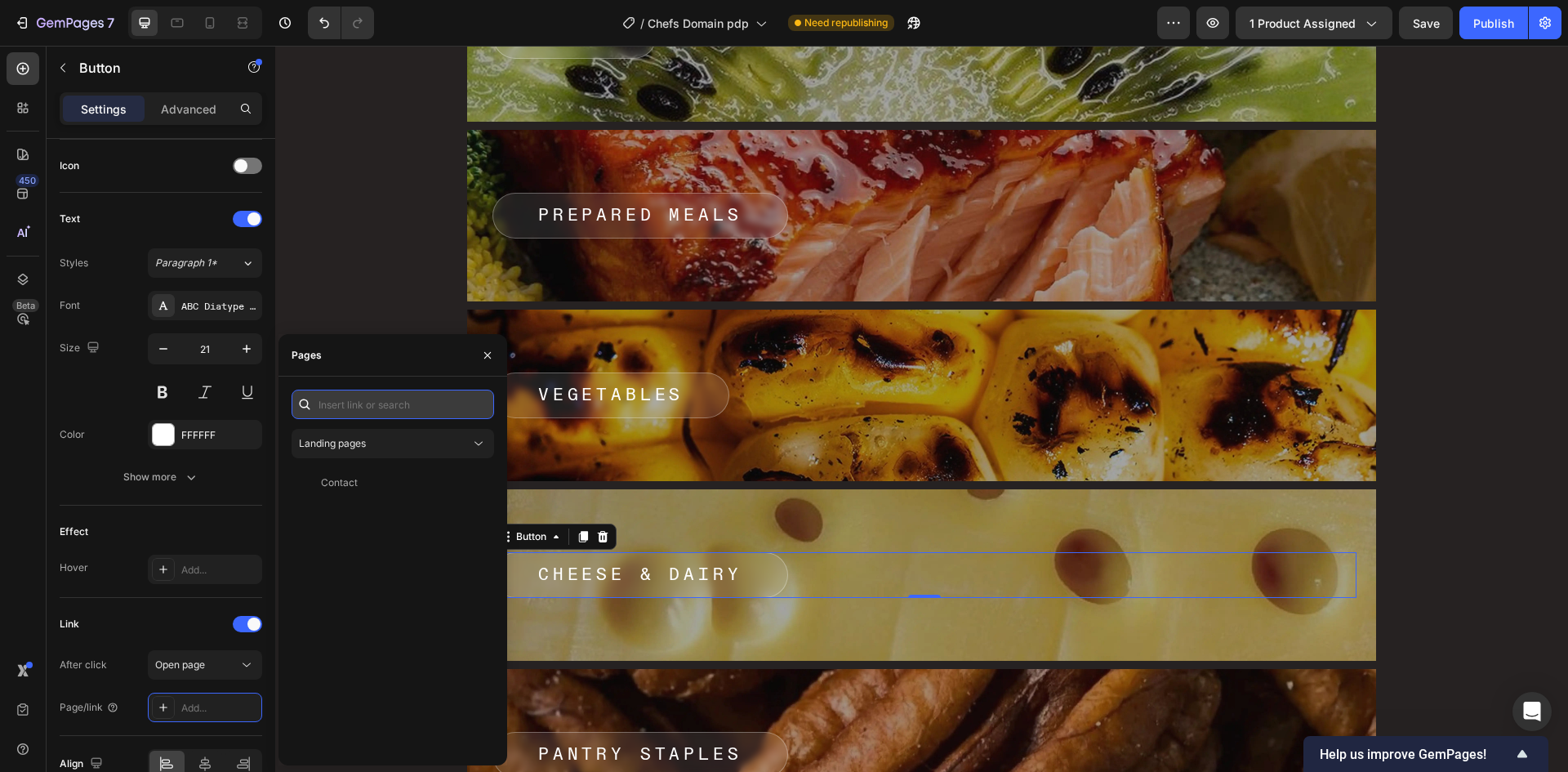
click at [356, 405] on input "text" at bounding box center [393, 404] width 203 height 29
type input "#"
click at [355, 457] on div "# View" at bounding box center [390, 443] width 196 height 29
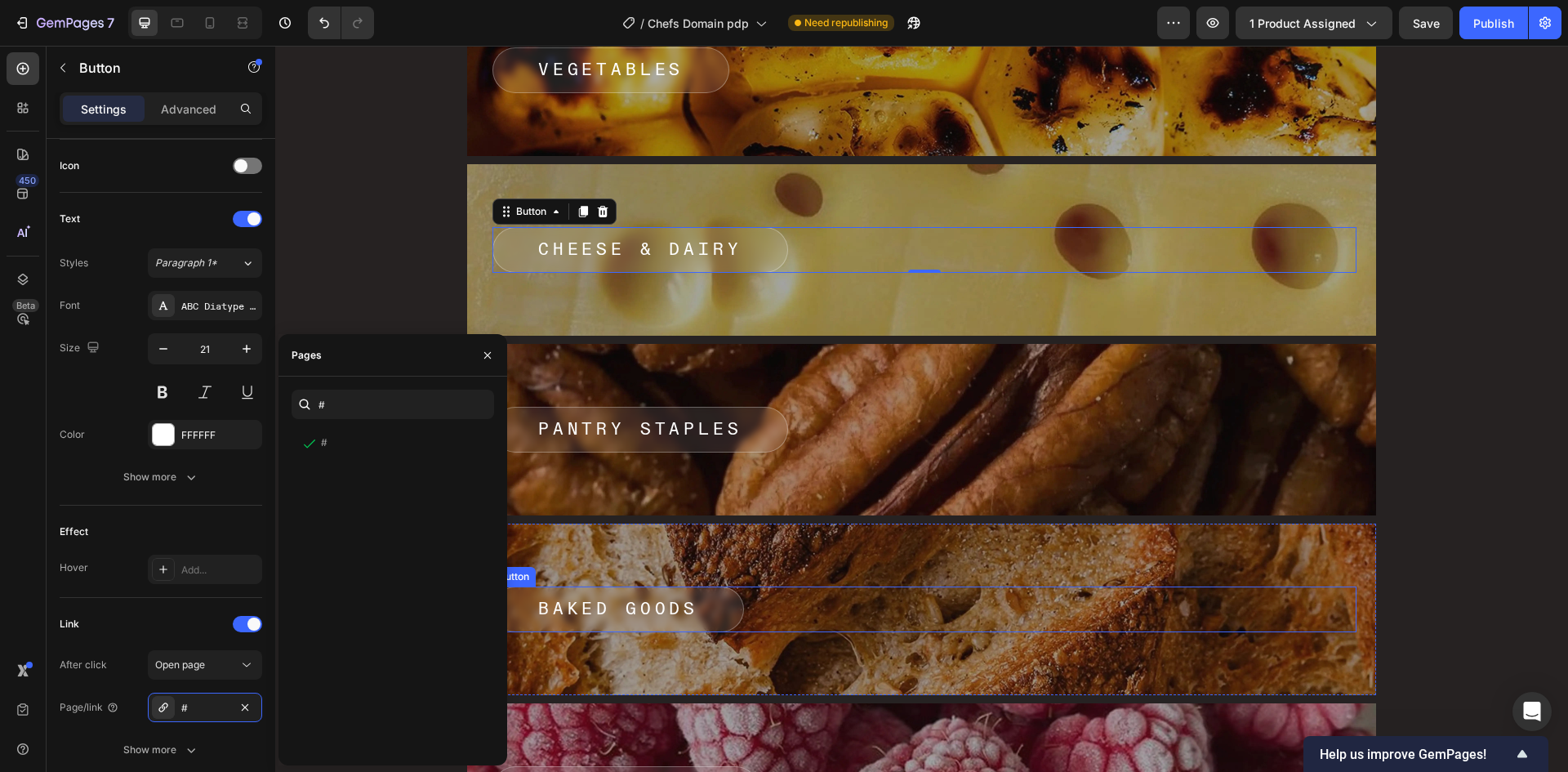
scroll to position [7109, 0]
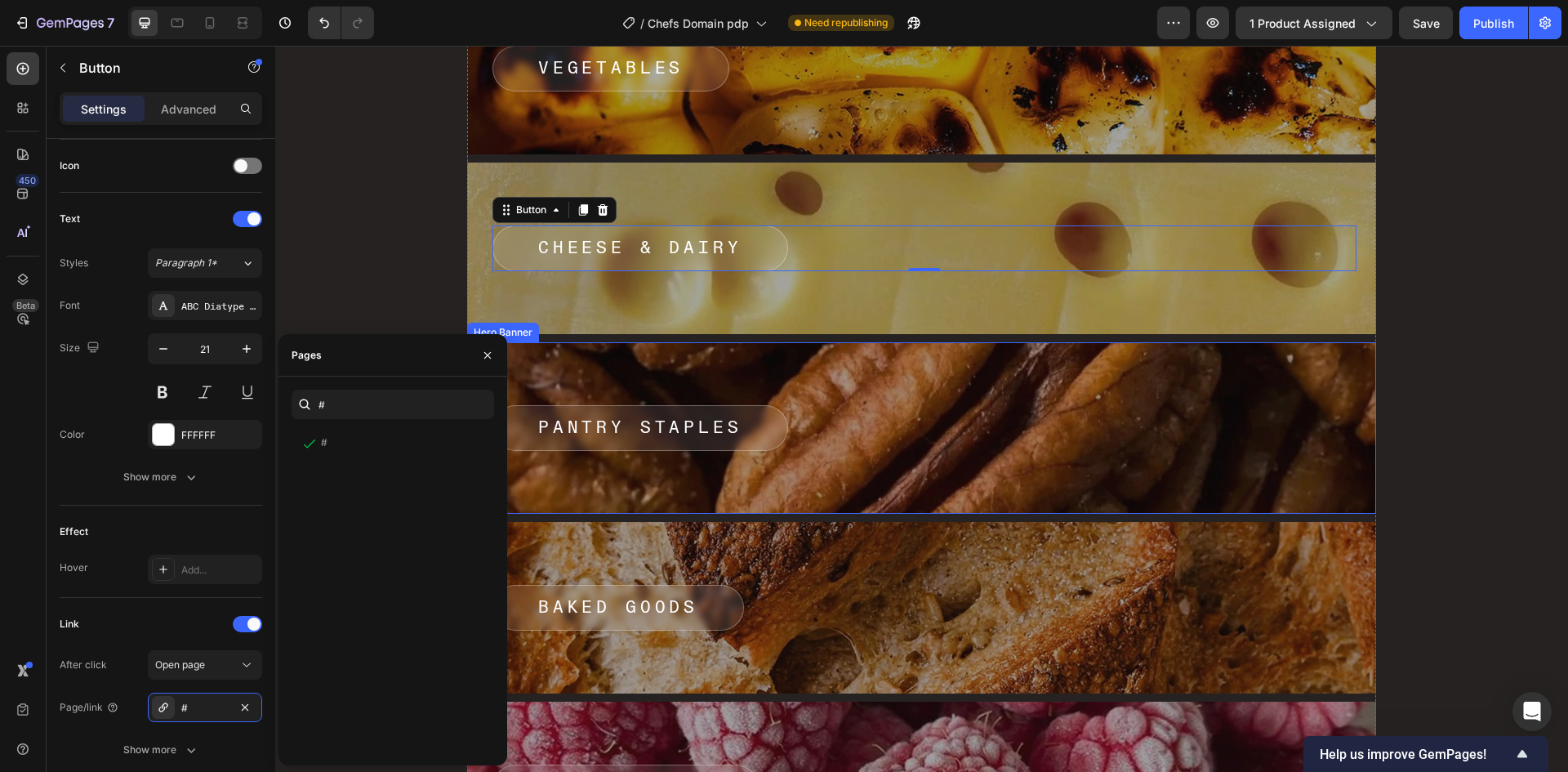
click at [841, 429] on div "Pantry Staples Button" at bounding box center [924, 428] width 864 height 46
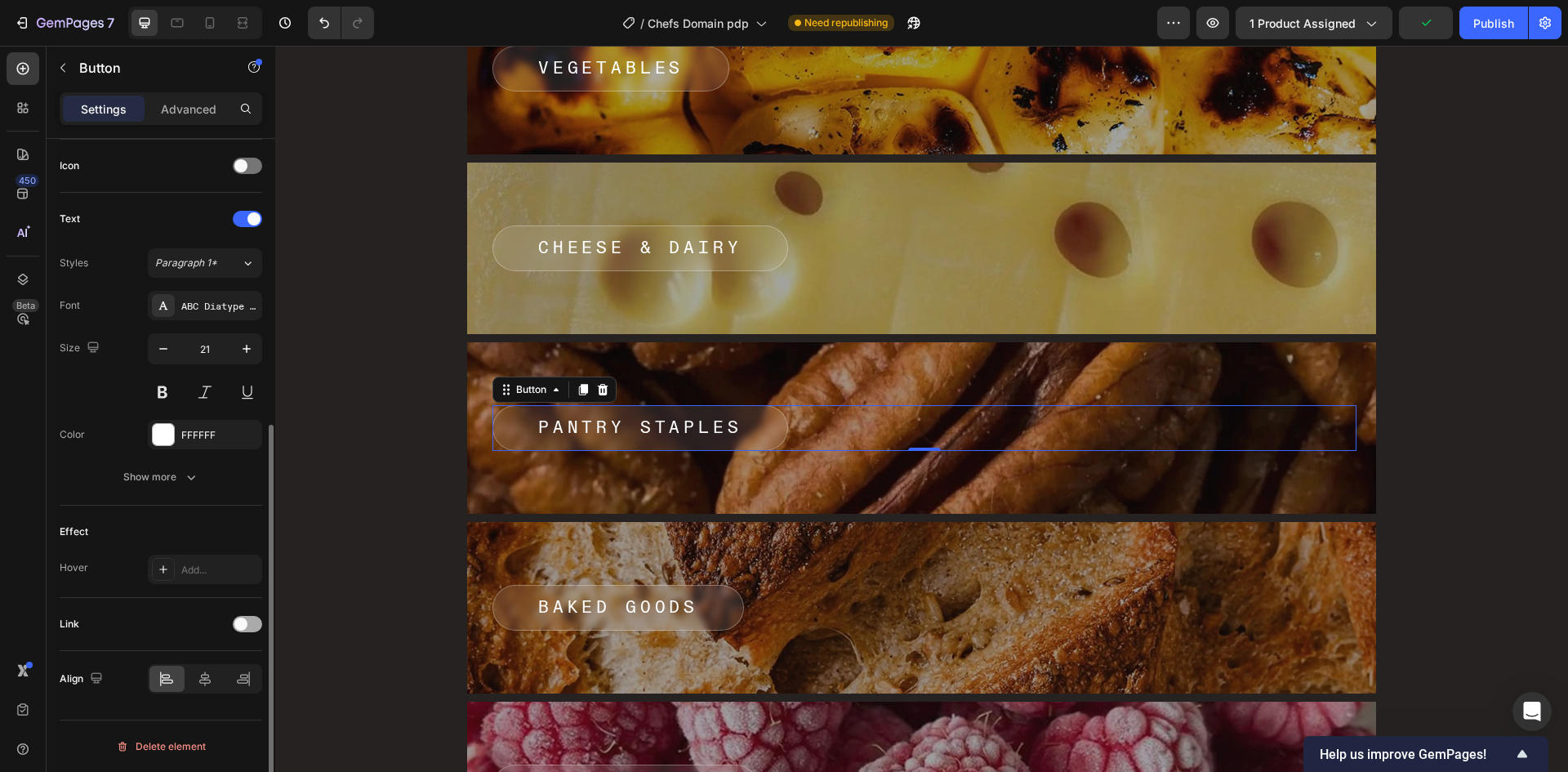
click at [251, 616] on div at bounding box center [247, 624] width 29 height 16
click at [187, 708] on div "Add..." at bounding box center [219, 708] width 77 height 15
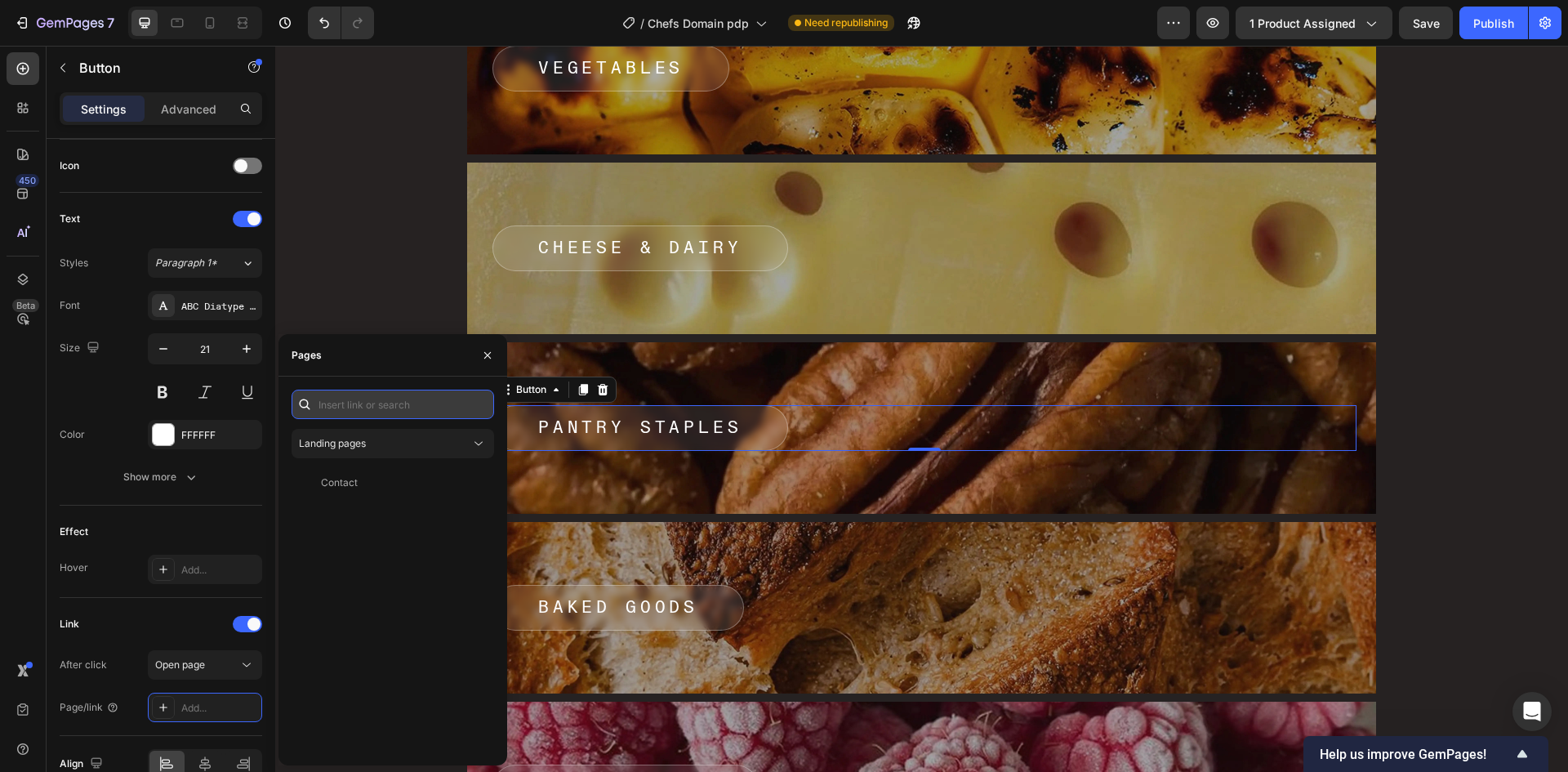
click at [372, 413] on input "text" at bounding box center [393, 404] width 203 height 29
type input "#"
click at [372, 457] on div "# View" at bounding box center [390, 443] width 196 height 29
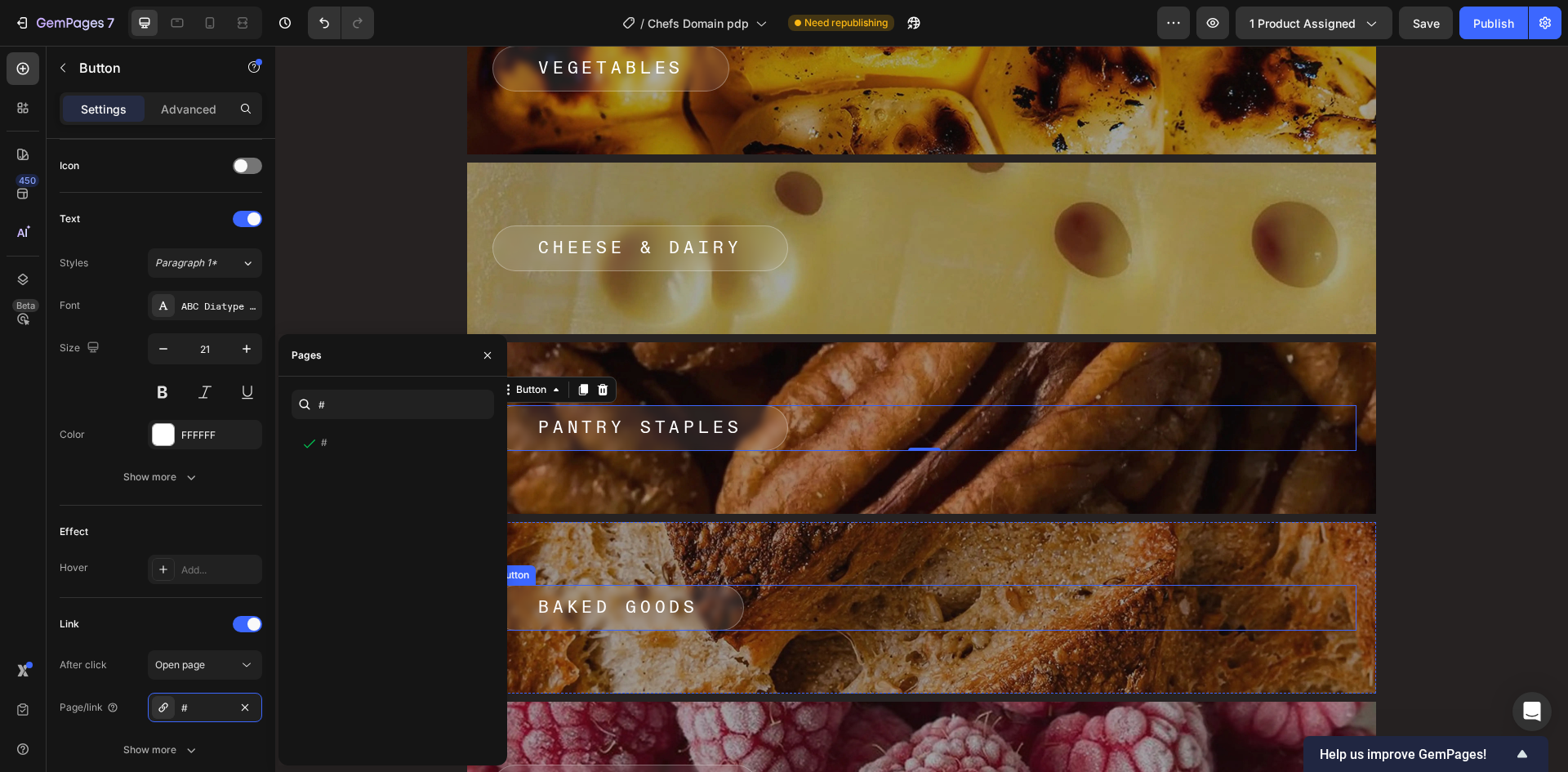
click at [813, 604] on div "Baked Goods Button" at bounding box center [924, 608] width 864 height 46
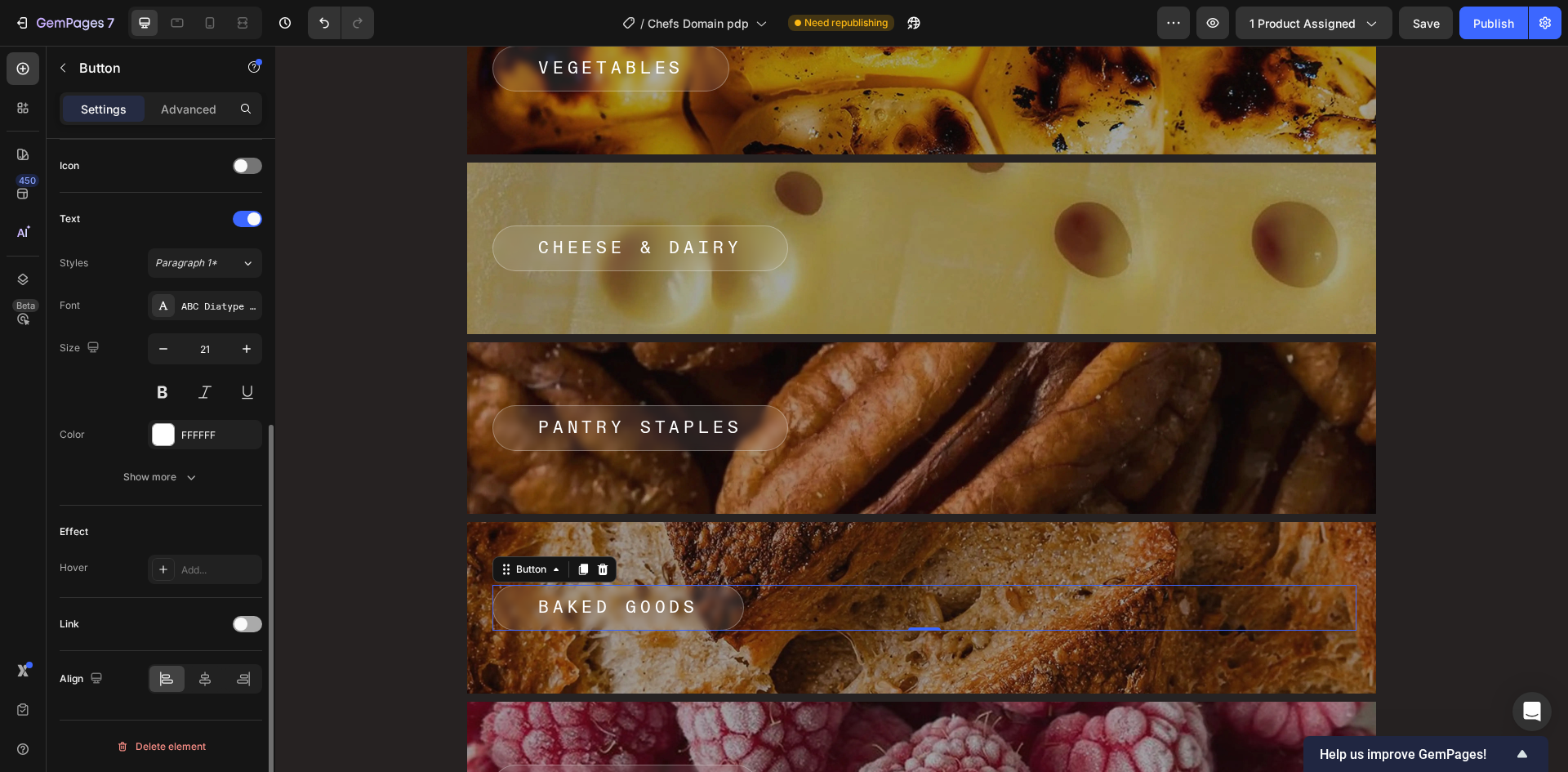
click at [244, 621] on span at bounding box center [241, 624] width 13 height 13
click at [212, 695] on div "Add..." at bounding box center [205, 707] width 114 height 29
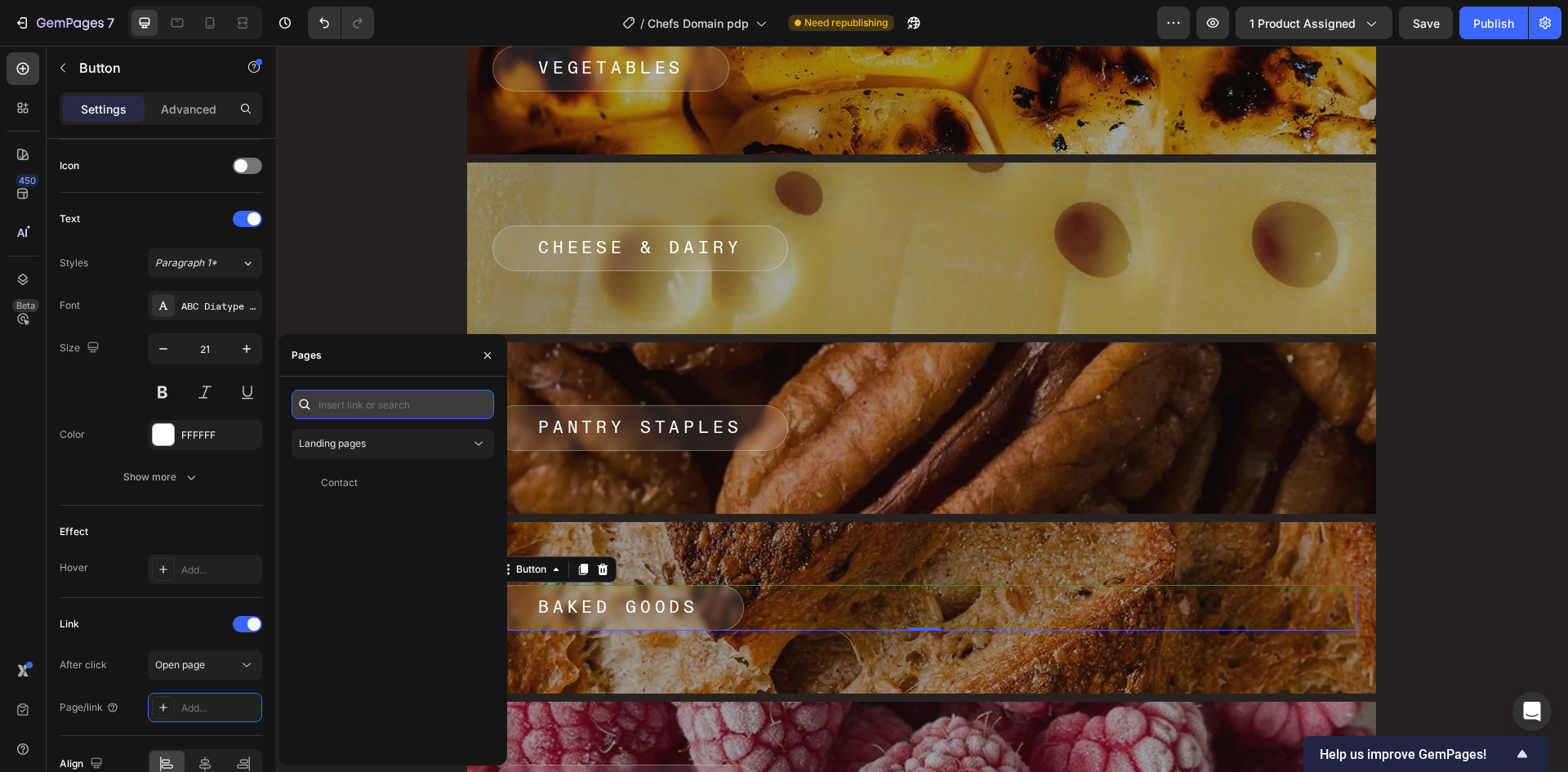
click at [398, 399] on input "text" at bounding box center [393, 404] width 203 height 29
type input "#"
click at [360, 454] on div "# View" at bounding box center [390, 443] width 196 height 29
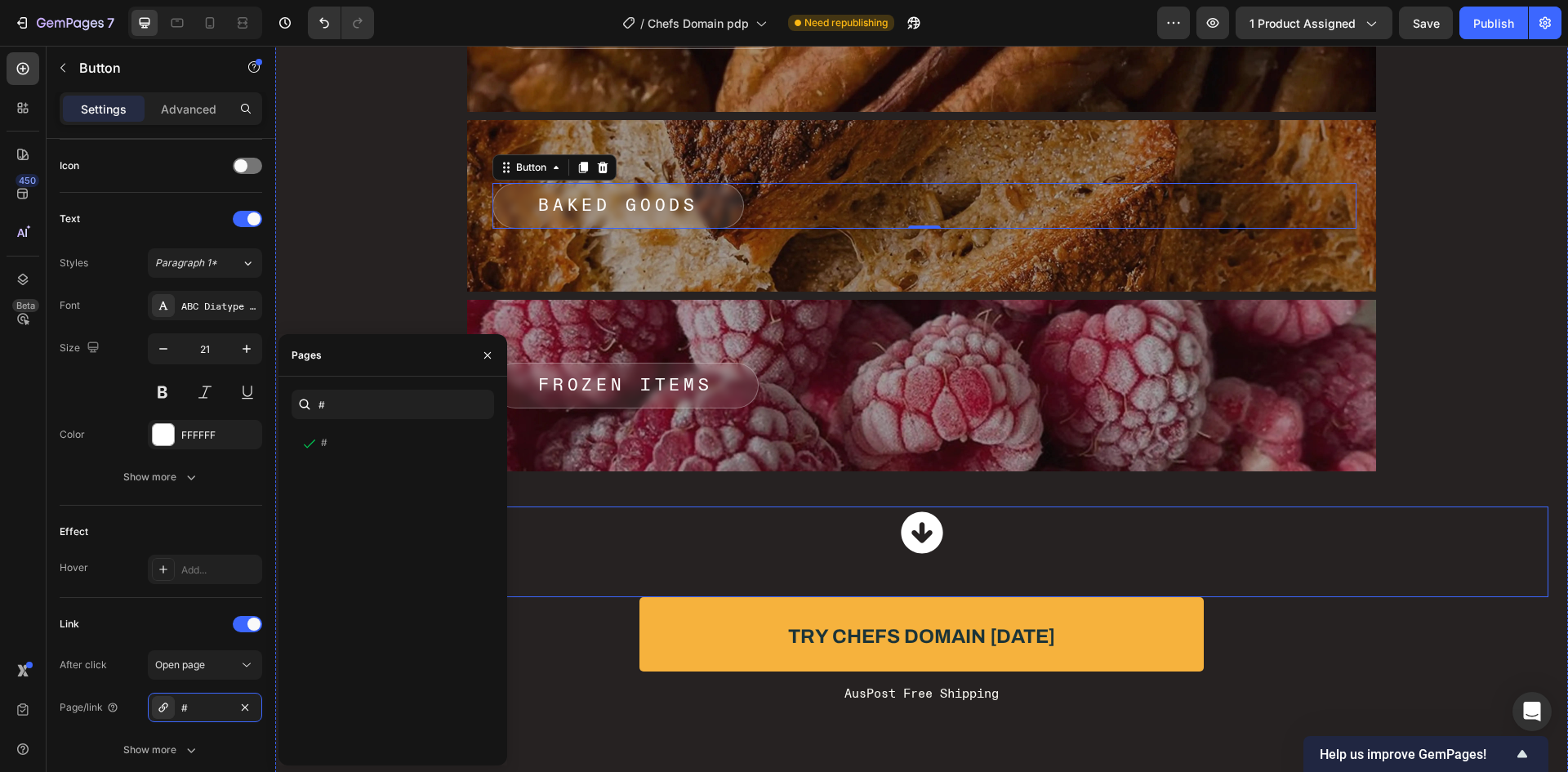
scroll to position [7518, 0]
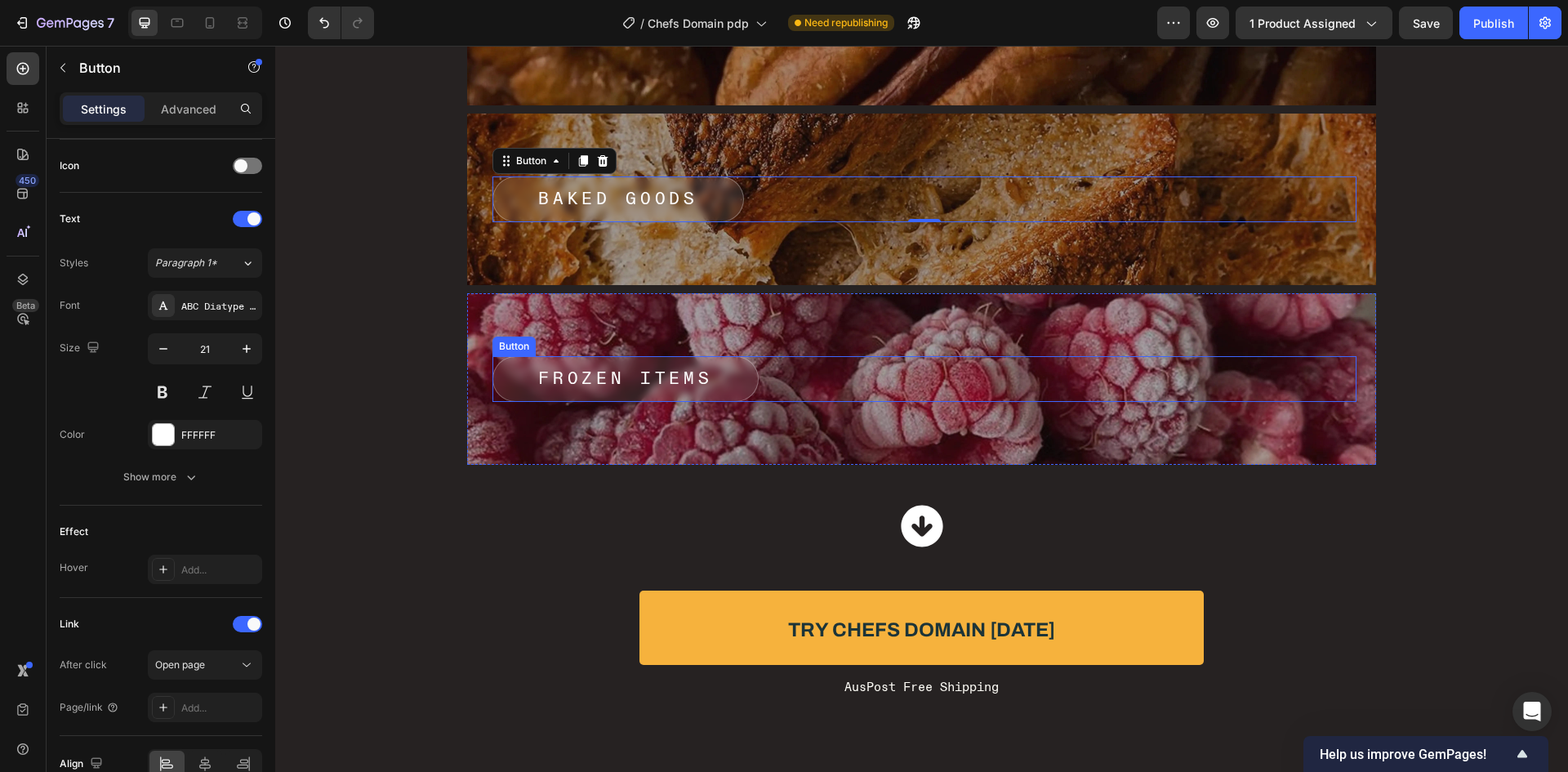
click at [805, 387] on div "FROZEN ITEMS Button" at bounding box center [924, 379] width 864 height 46
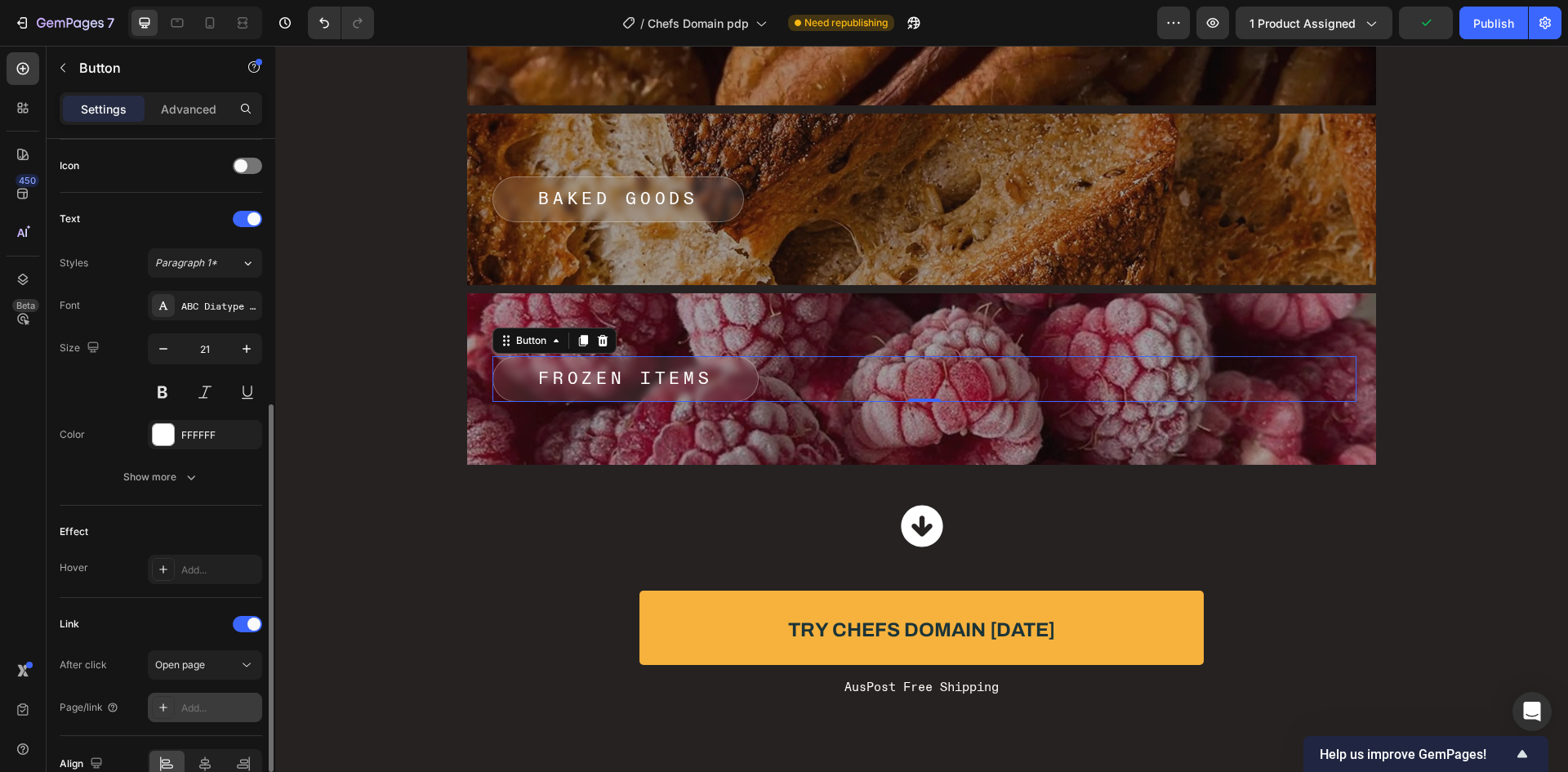
click at [203, 696] on div "Add..." at bounding box center [205, 707] width 114 height 29
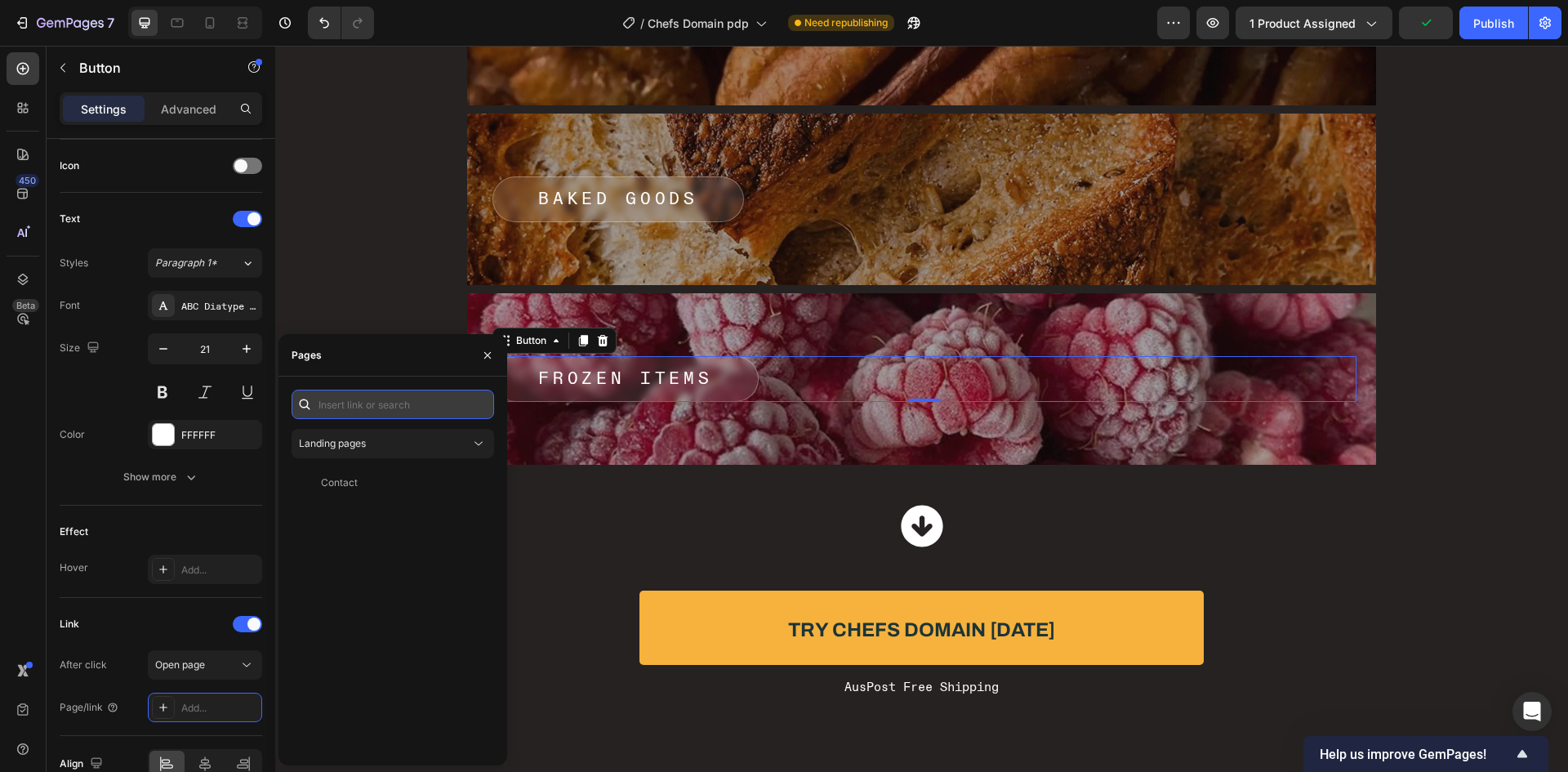
click at [376, 418] on input "text" at bounding box center [393, 404] width 203 height 29
type input "#"
click at [372, 446] on div "#" at bounding box center [389, 443] width 183 height 15
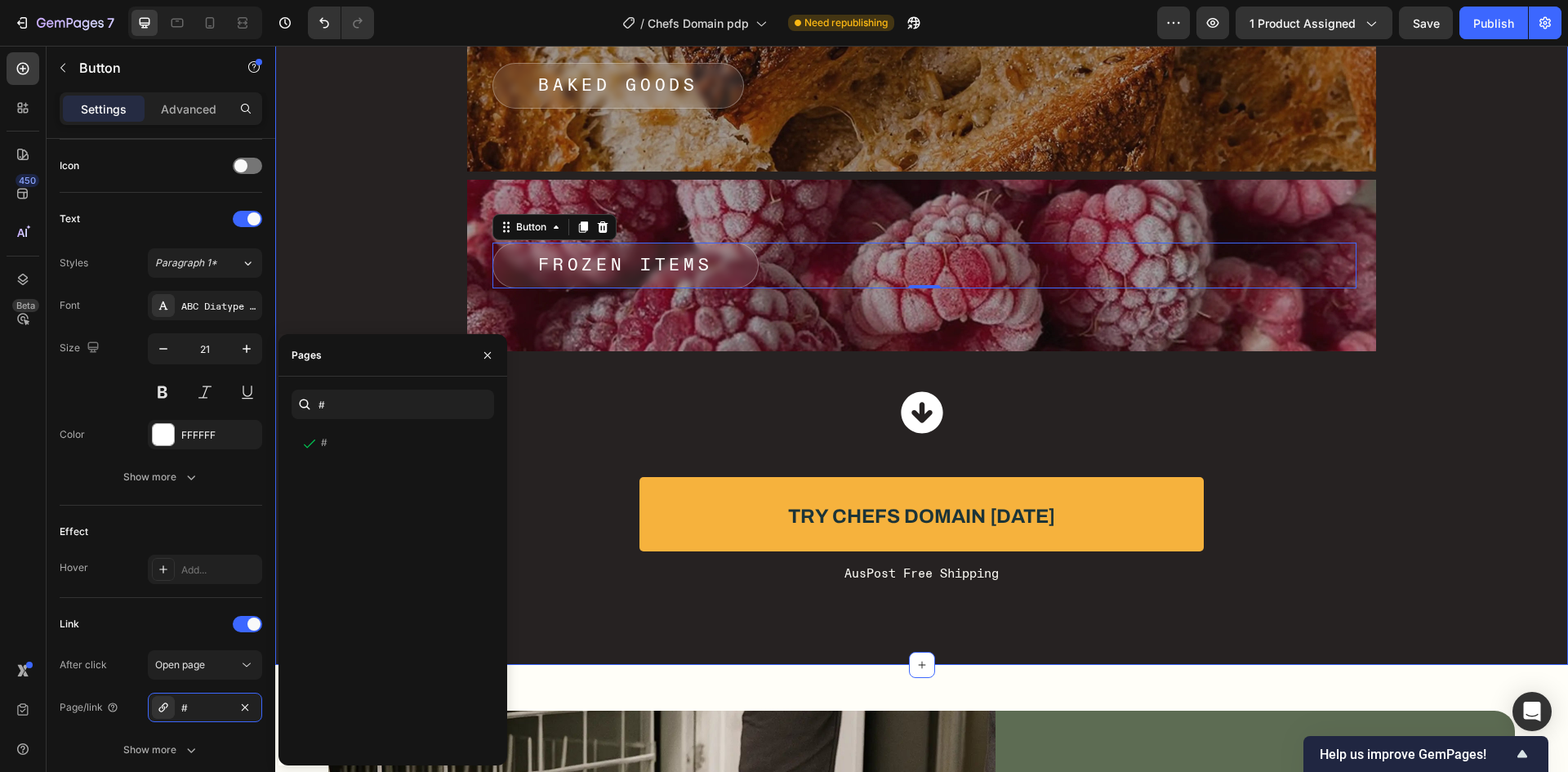
scroll to position [7681, 0]
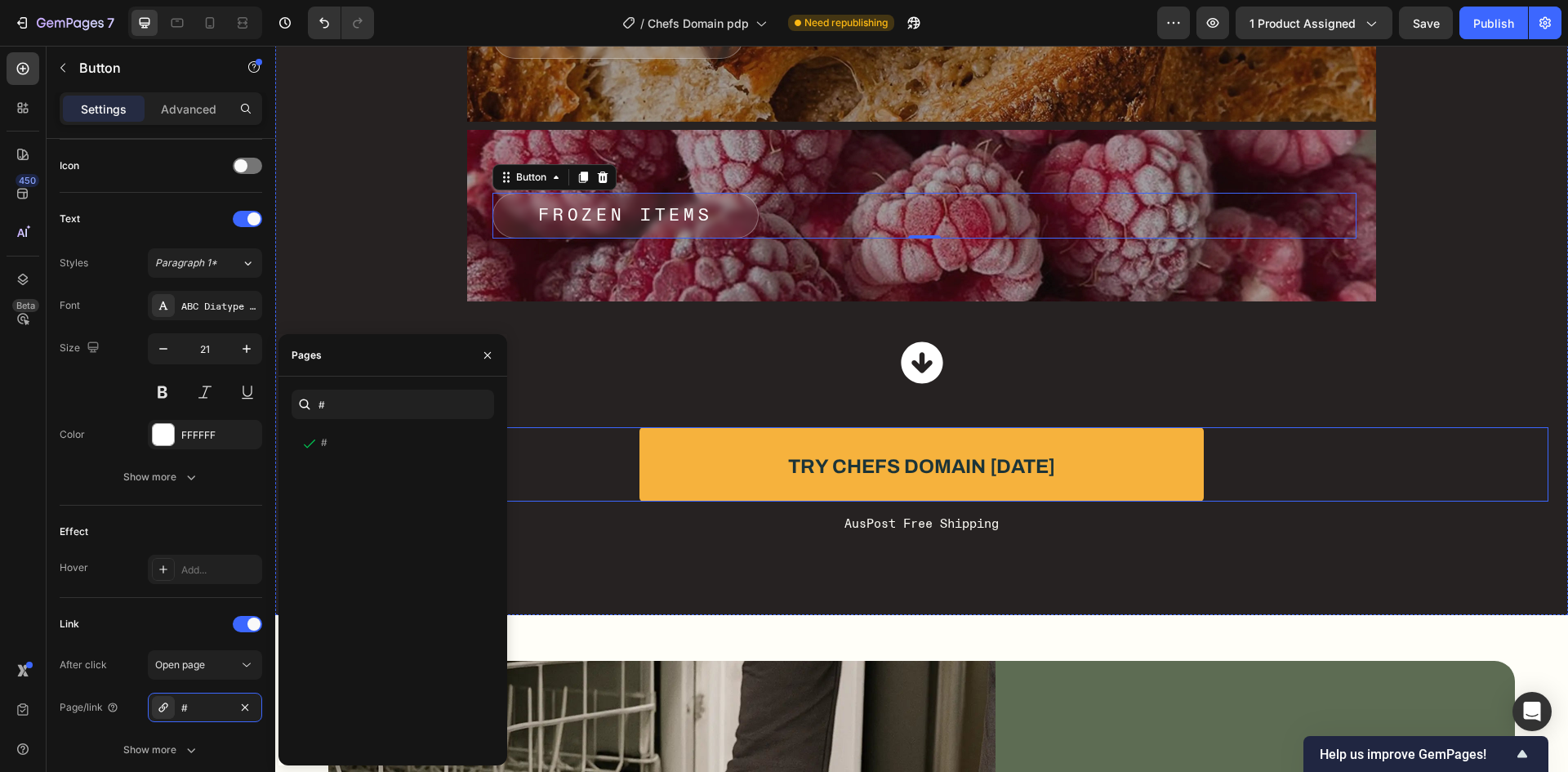
click at [1260, 483] on div "Try Chefs Domain Today Button" at bounding box center [921, 464] width 1253 height 74
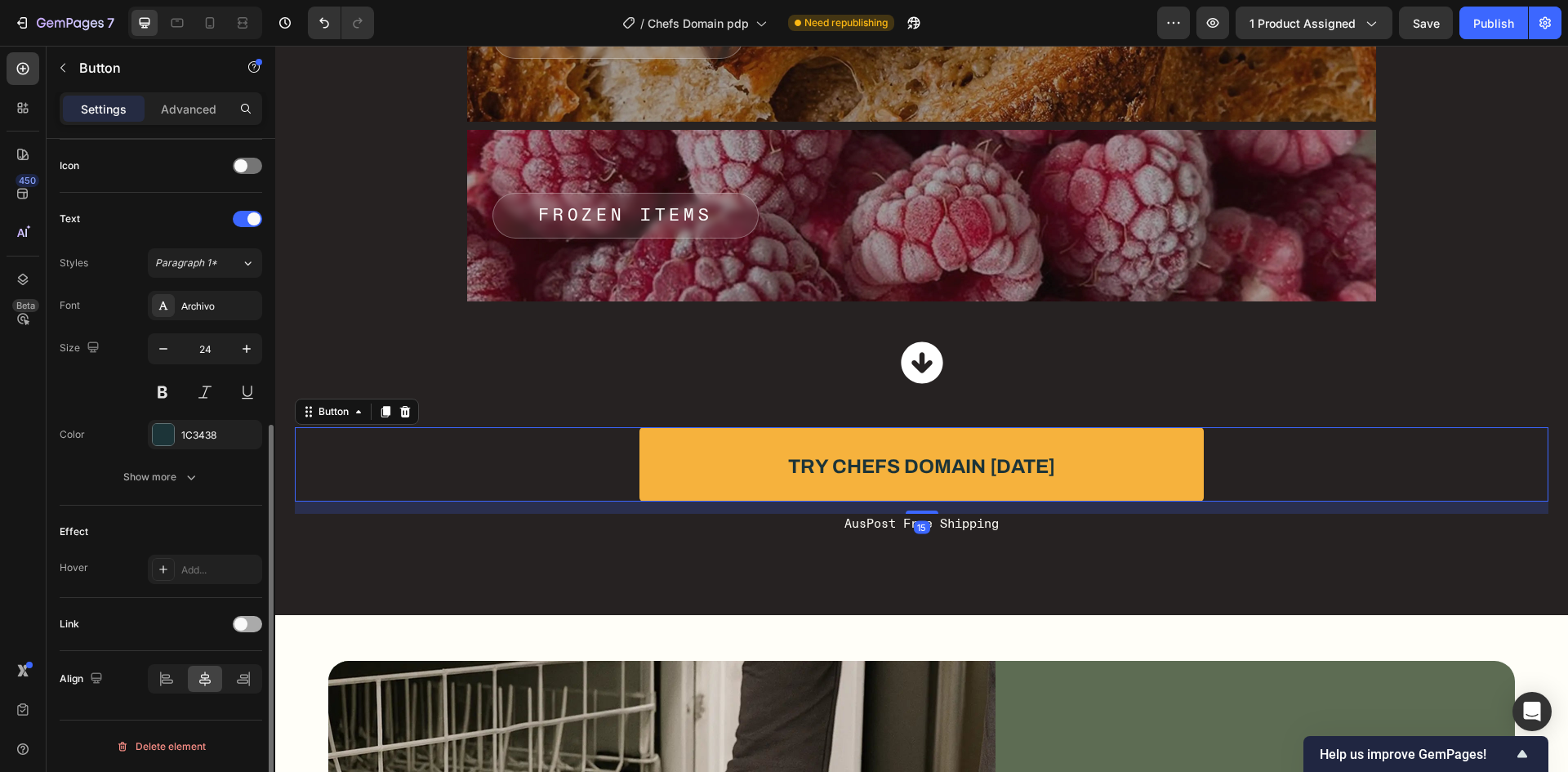
click at [254, 617] on div at bounding box center [247, 624] width 29 height 16
click at [204, 711] on div "Add..." at bounding box center [219, 708] width 77 height 15
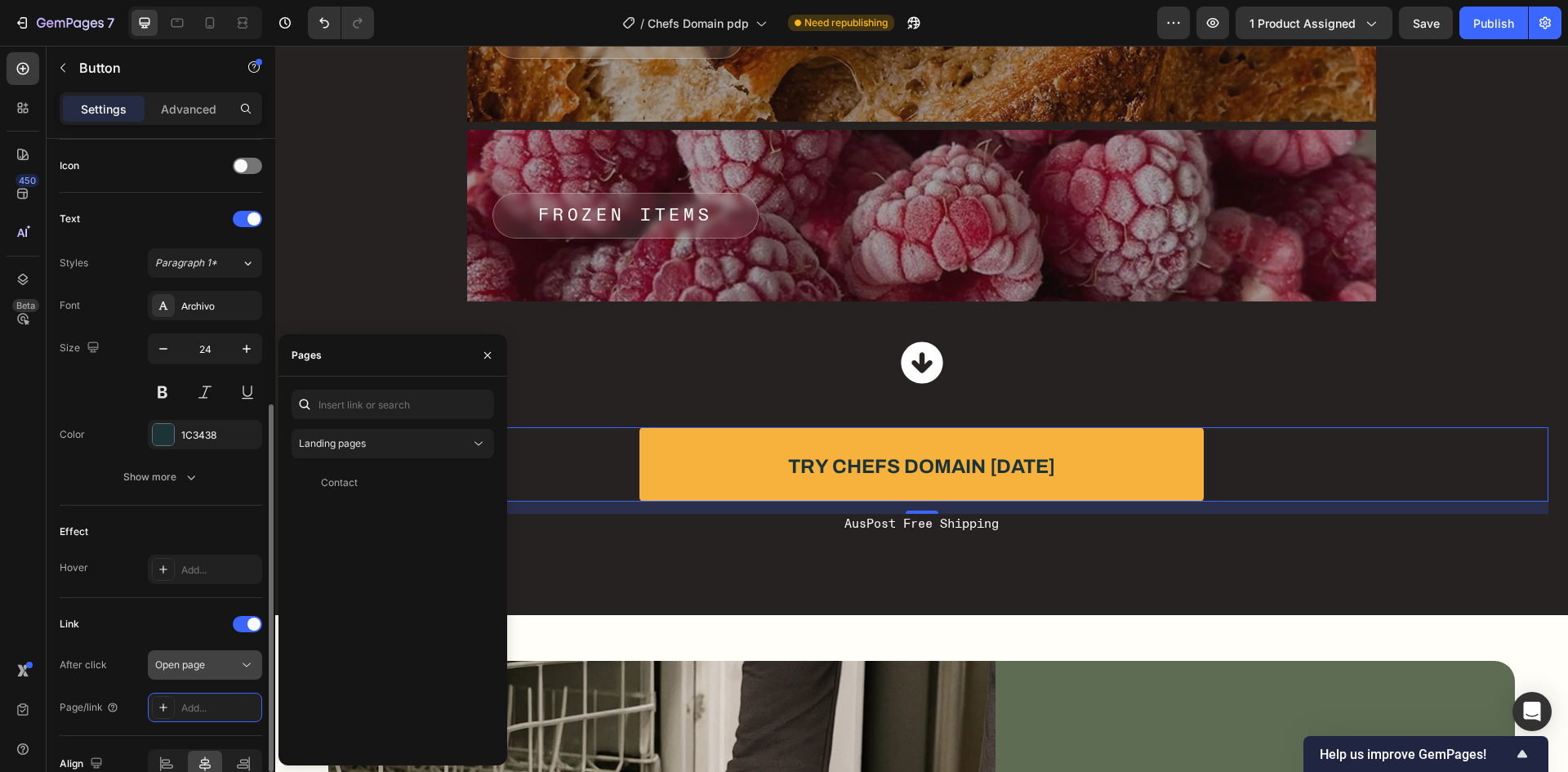
click at [178, 661] on span "Open page" at bounding box center [180, 665] width 50 height 12
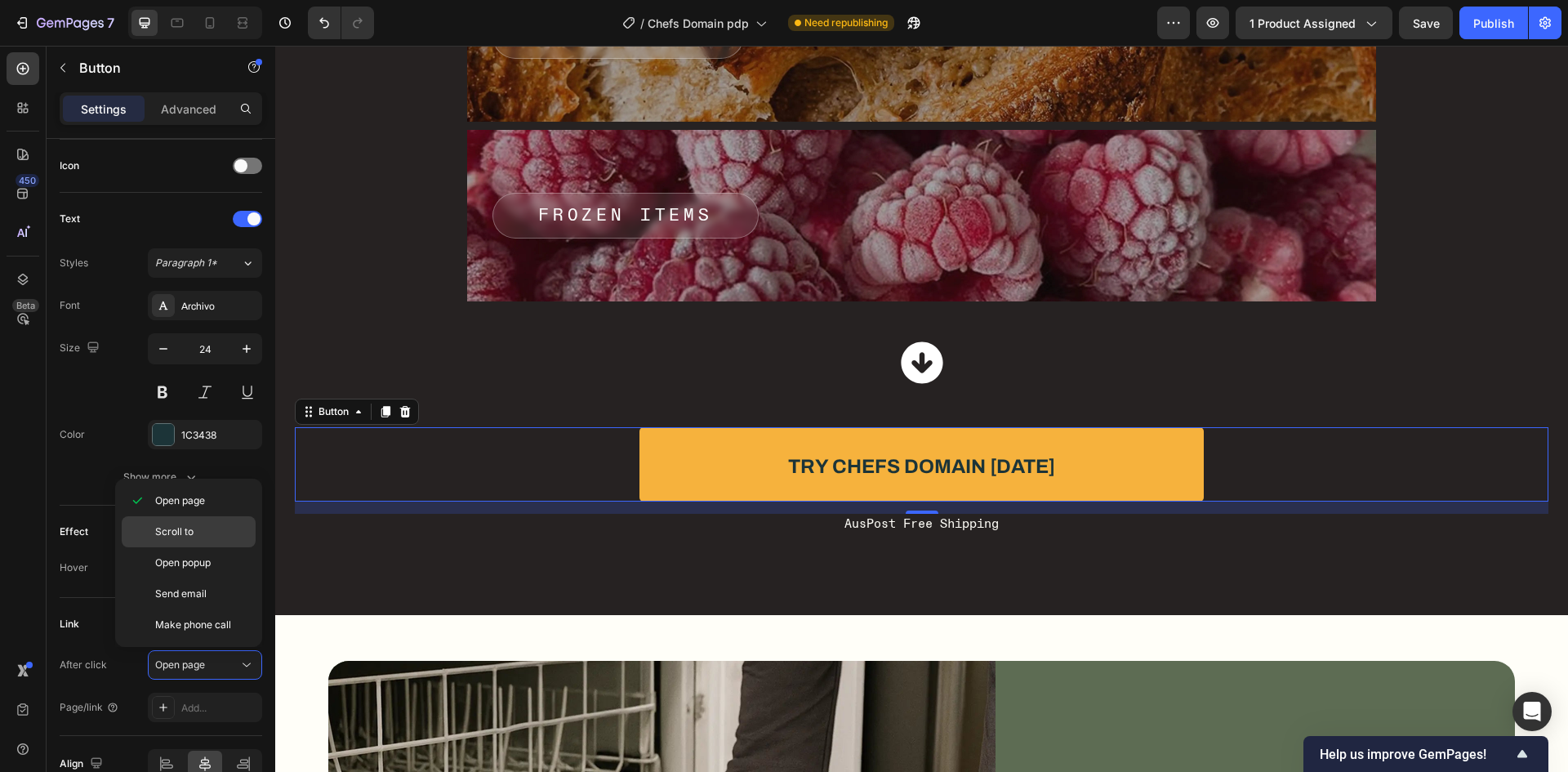
click at [176, 539] on div "Scroll to" at bounding box center [189, 531] width 134 height 31
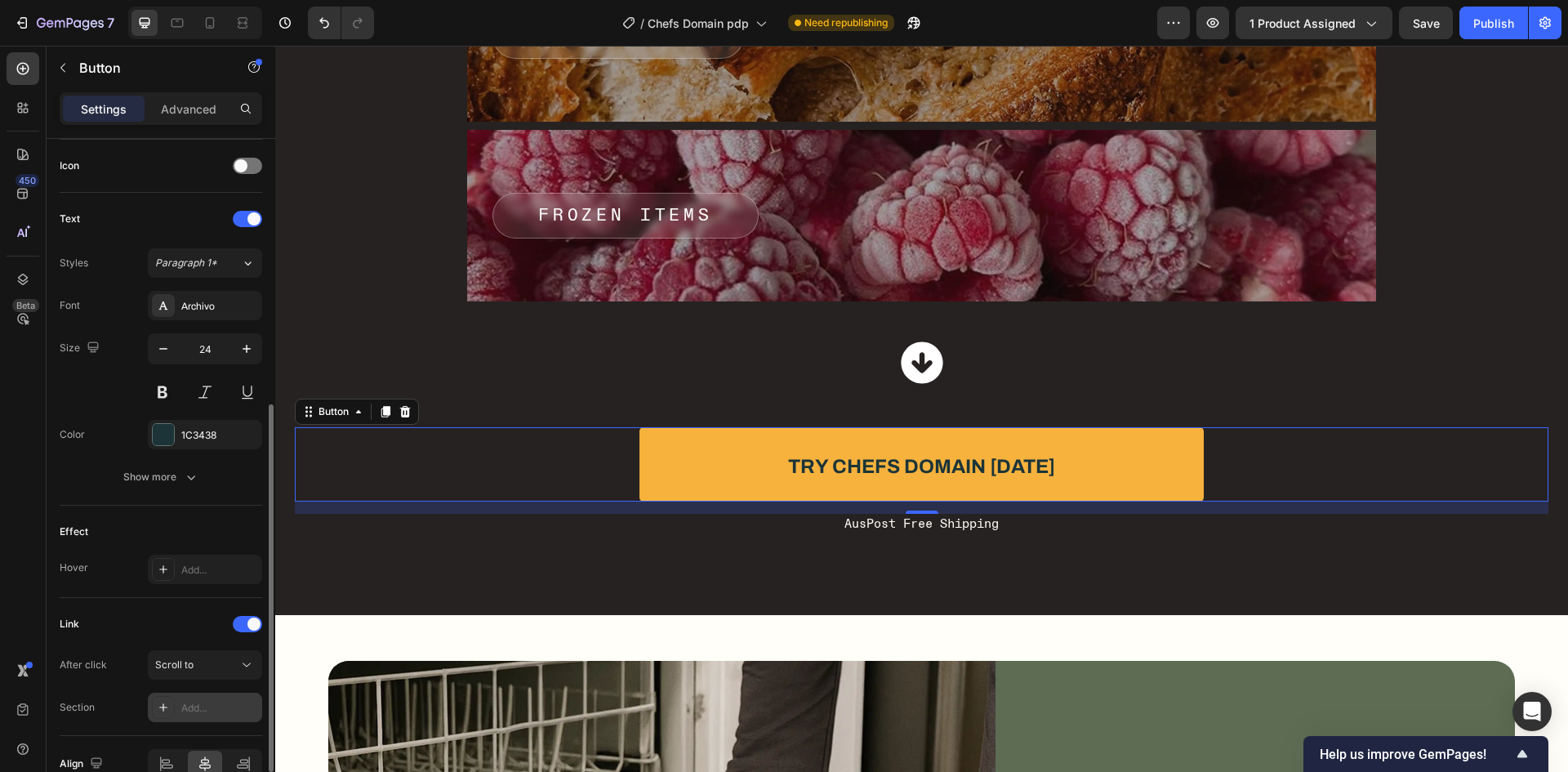
click at [197, 701] on div "Add..." at bounding box center [219, 708] width 77 height 15
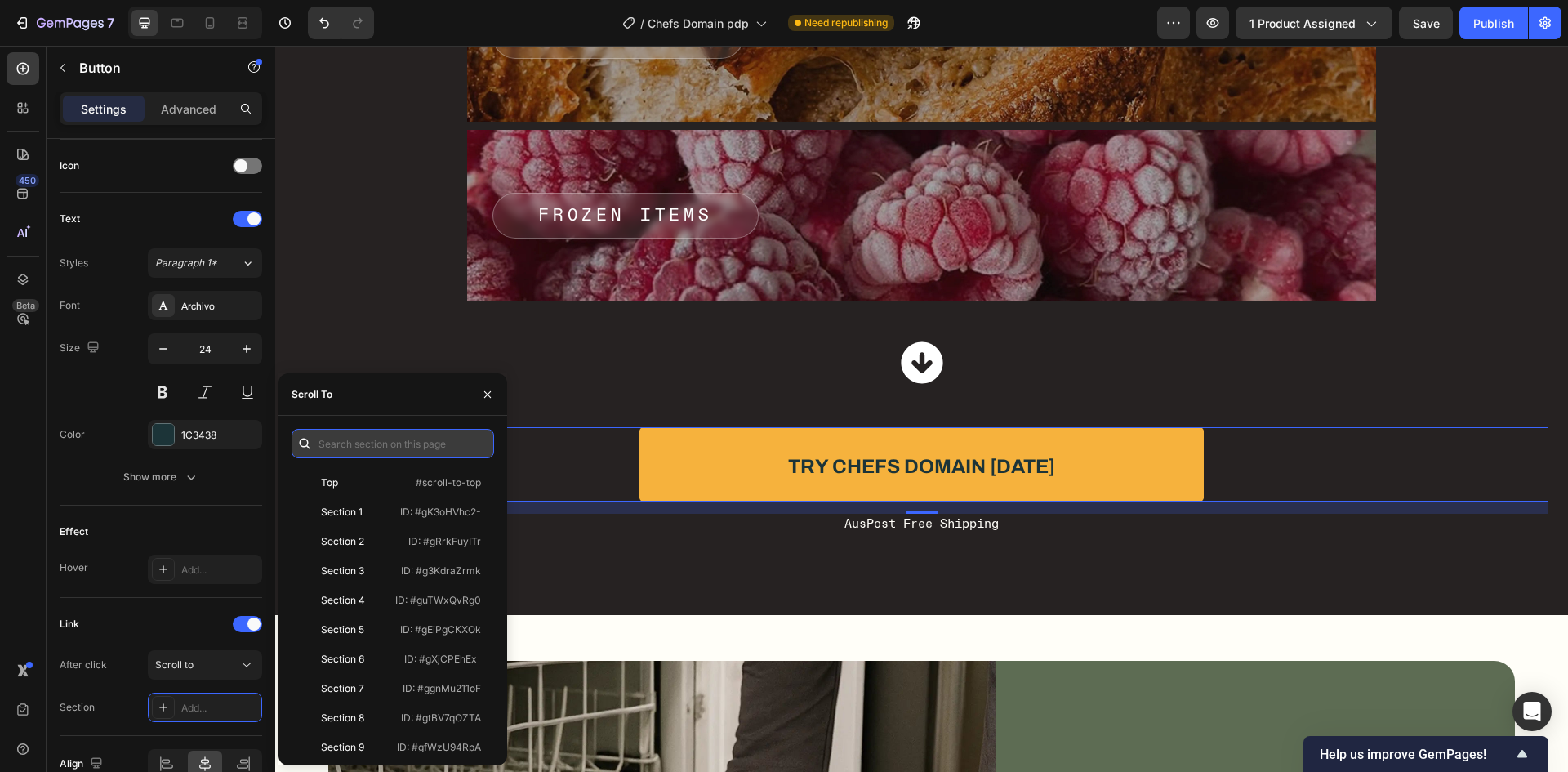
paste input "#gBIsblphRw"
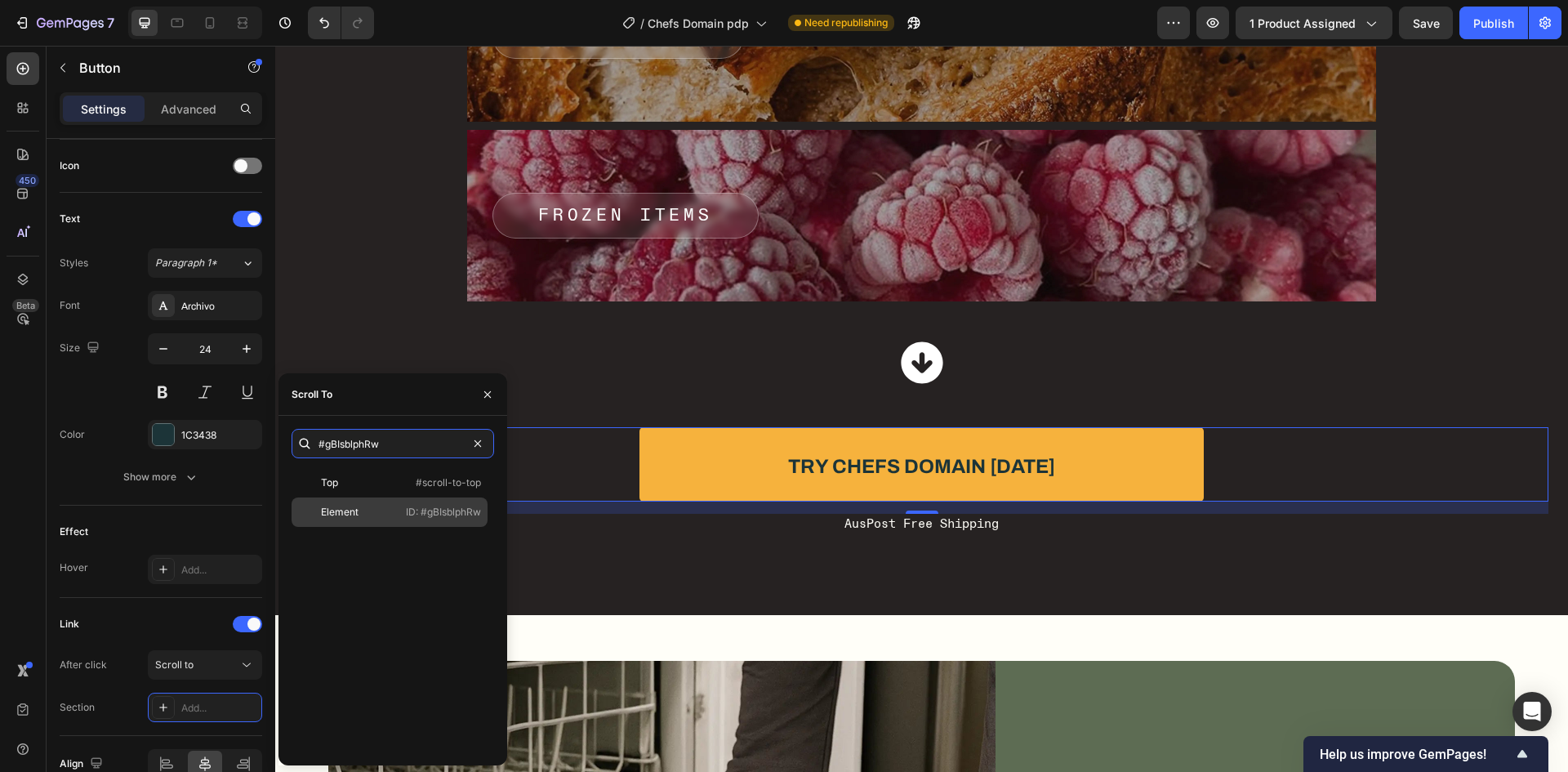
type input "#gBIsblphRw"
click at [348, 508] on div "Element" at bounding box center [340, 512] width 38 height 15
click at [183, 535] on div "Effect" at bounding box center [161, 532] width 203 height 26
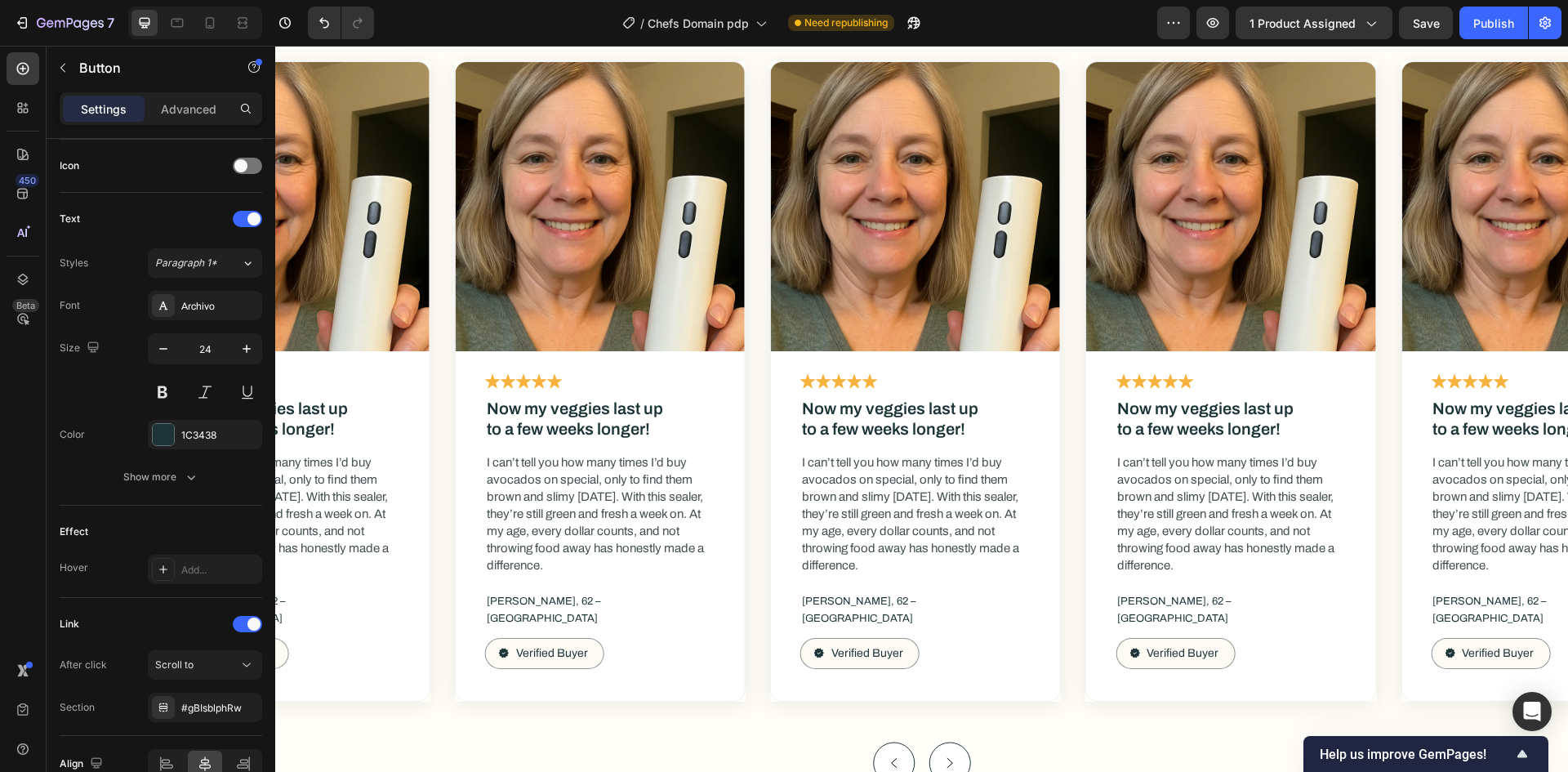
scroll to position [9561, 0]
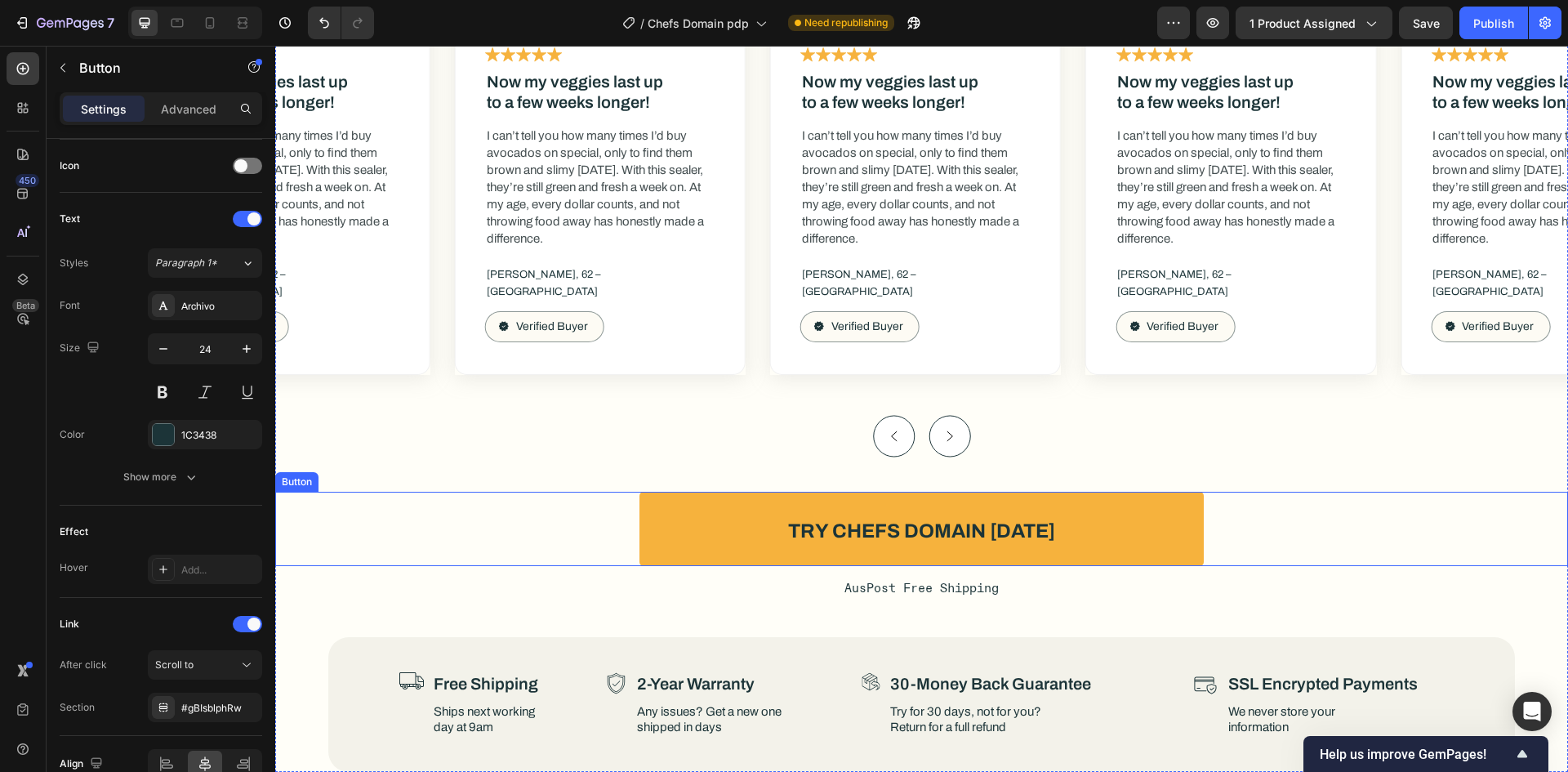
click at [1267, 516] on div "Try Chefs Domain Today Button" at bounding box center [921, 529] width 1293 height 74
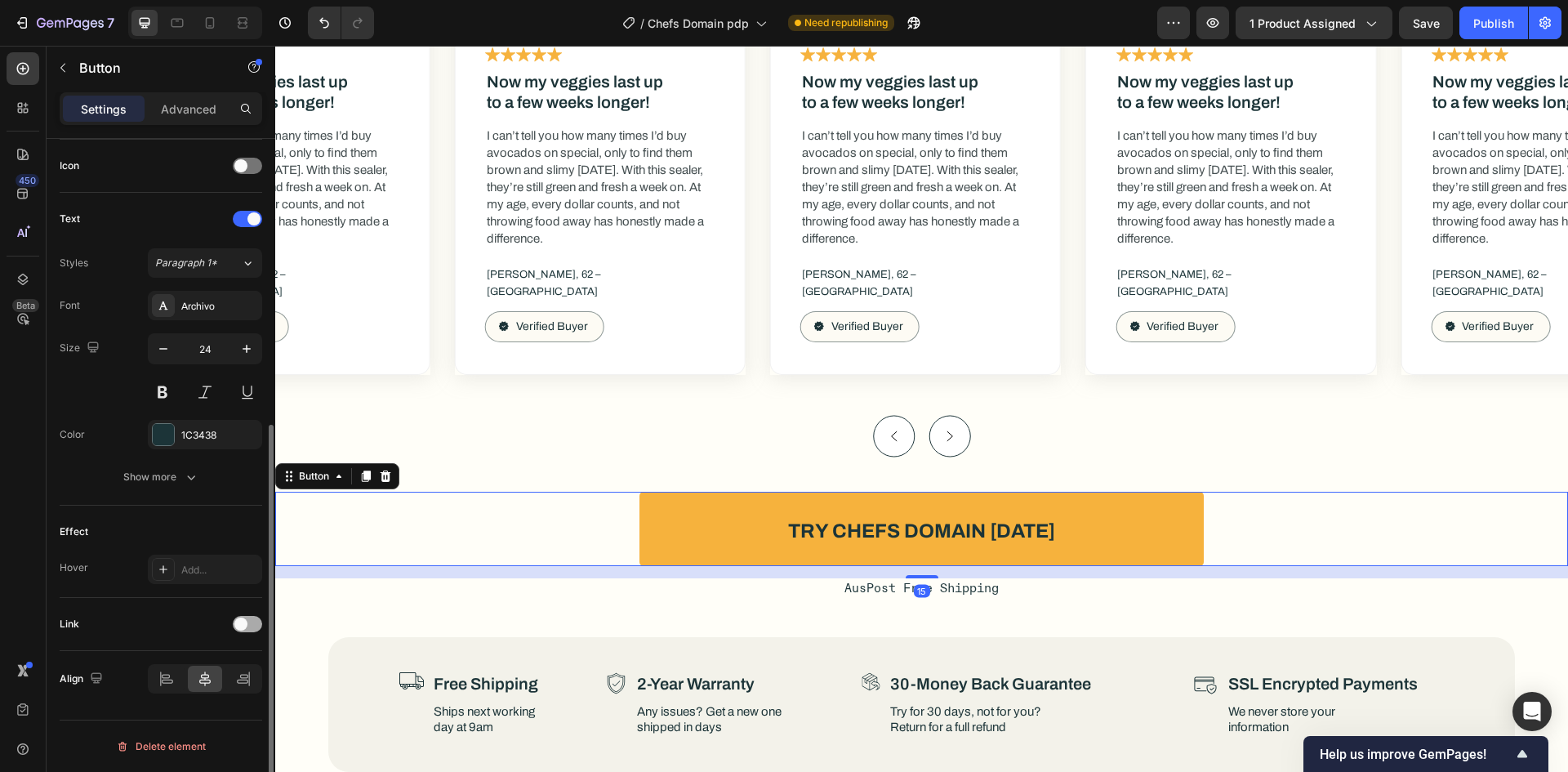
click at [249, 619] on div at bounding box center [247, 624] width 29 height 16
click at [211, 707] on div "Add..." at bounding box center [219, 708] width 77 height 15
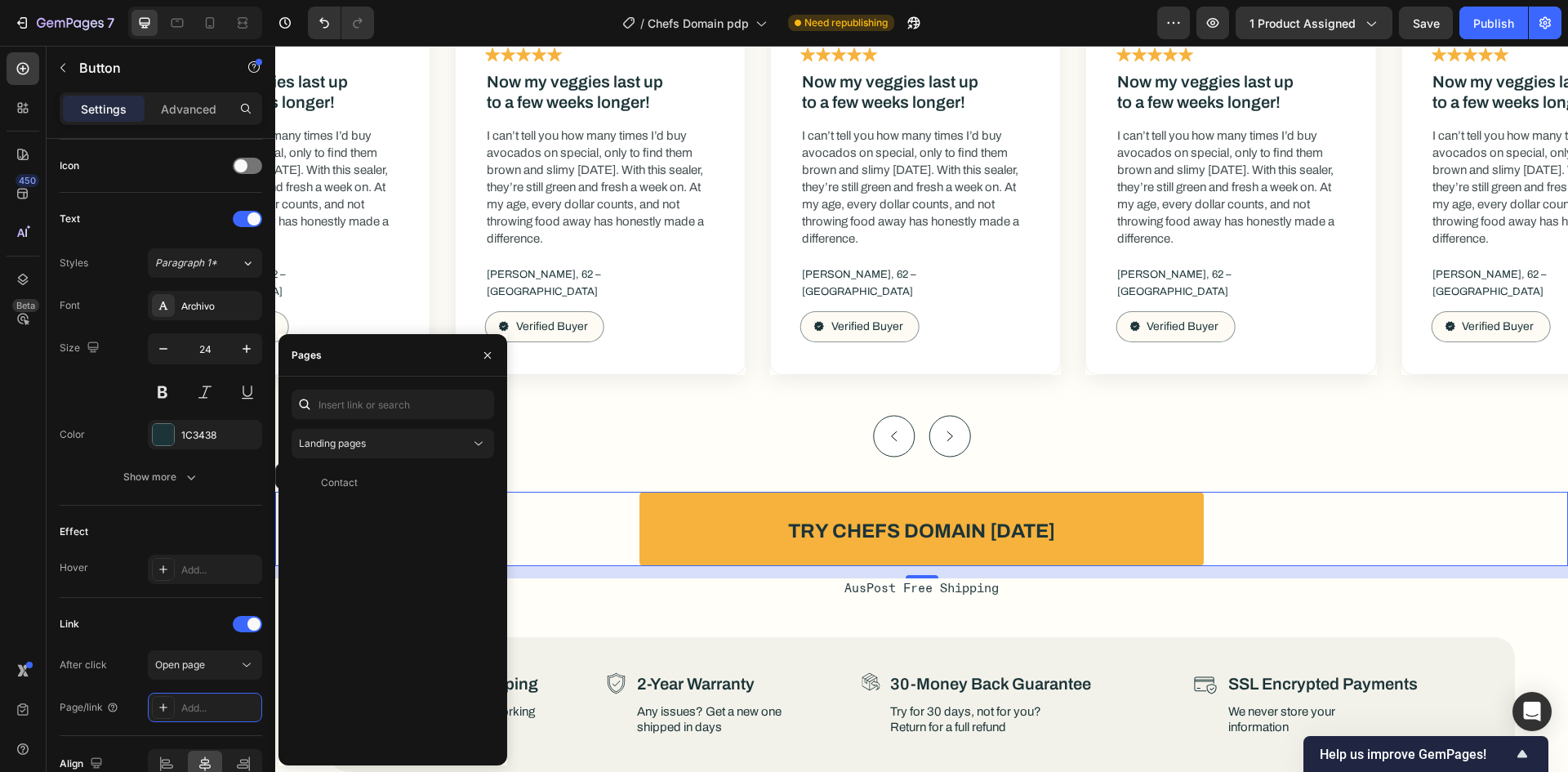
click at [372, 422] on div "Landing pages Contact View" at bounding box center [393, 571] width 203 height 363
click at [378, 411] on input "text" at bounding box center [393, 404] width 203 height 29
paste input "#gBIsblphRw"
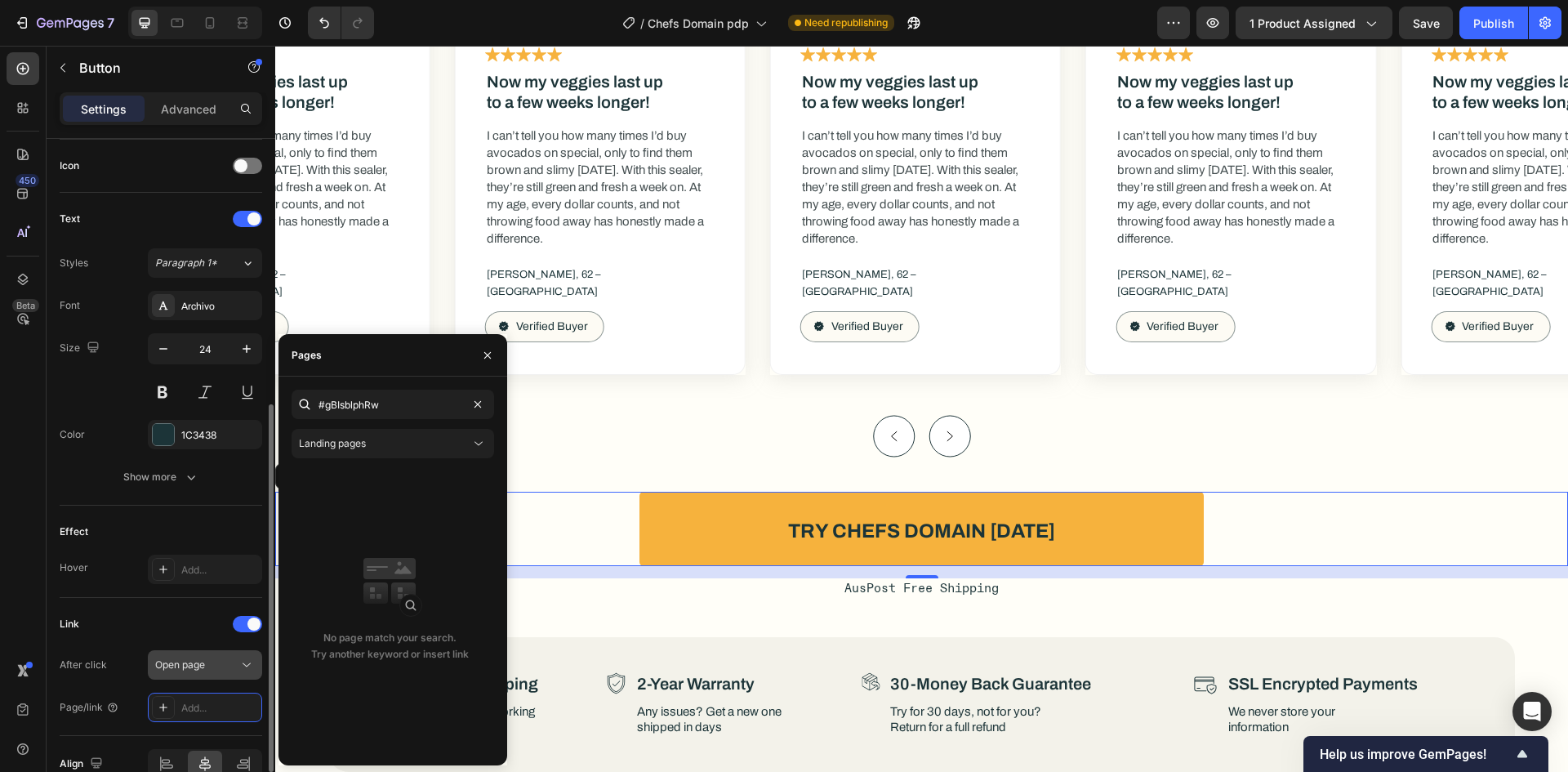
click at [172, 658] on span "Open page" at bounding box center [180, 665] width 50 height 15
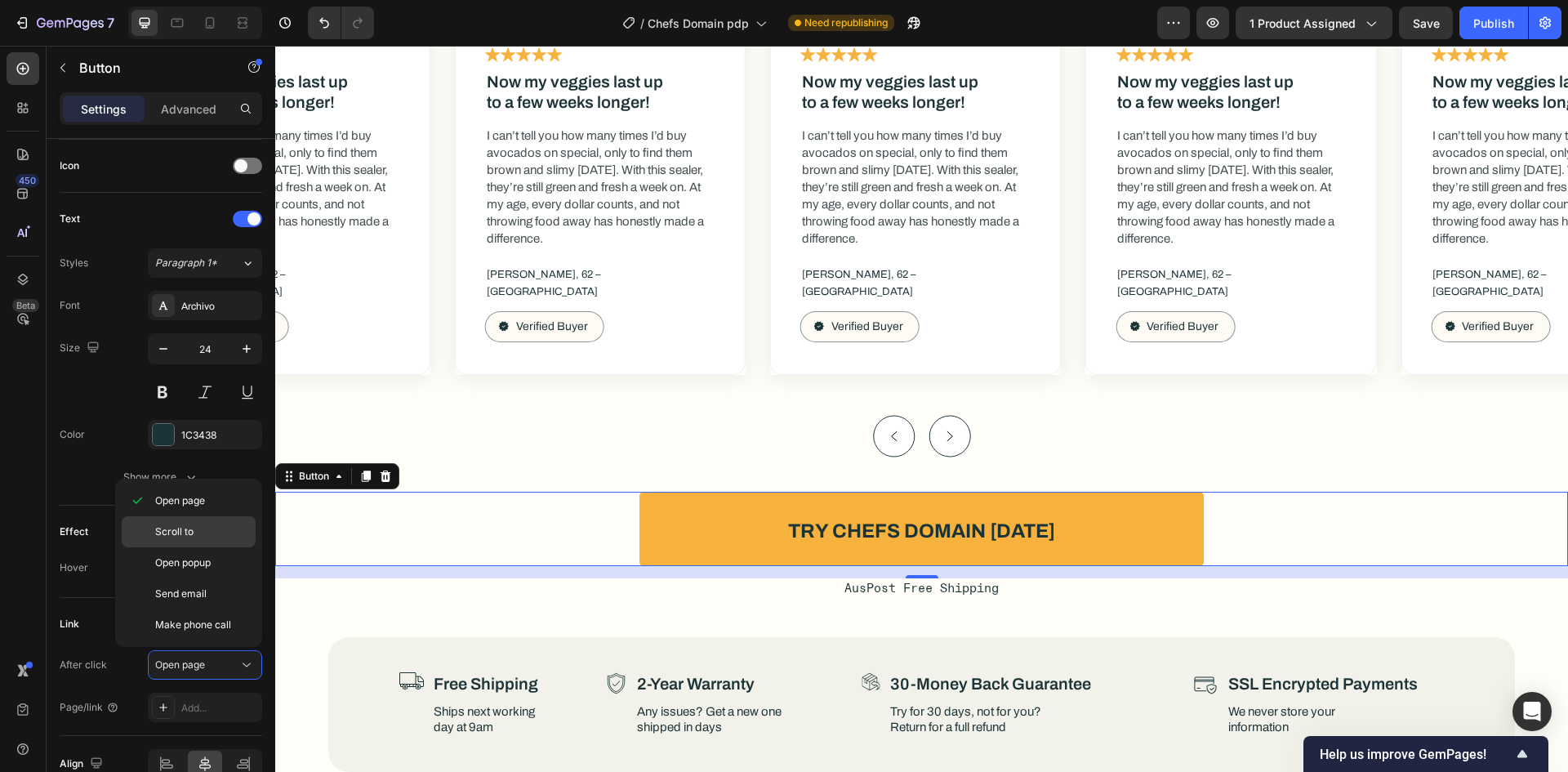
click at [181, 532] on span "Scroll to" at bounding box center [174, 532] width 38 height 15
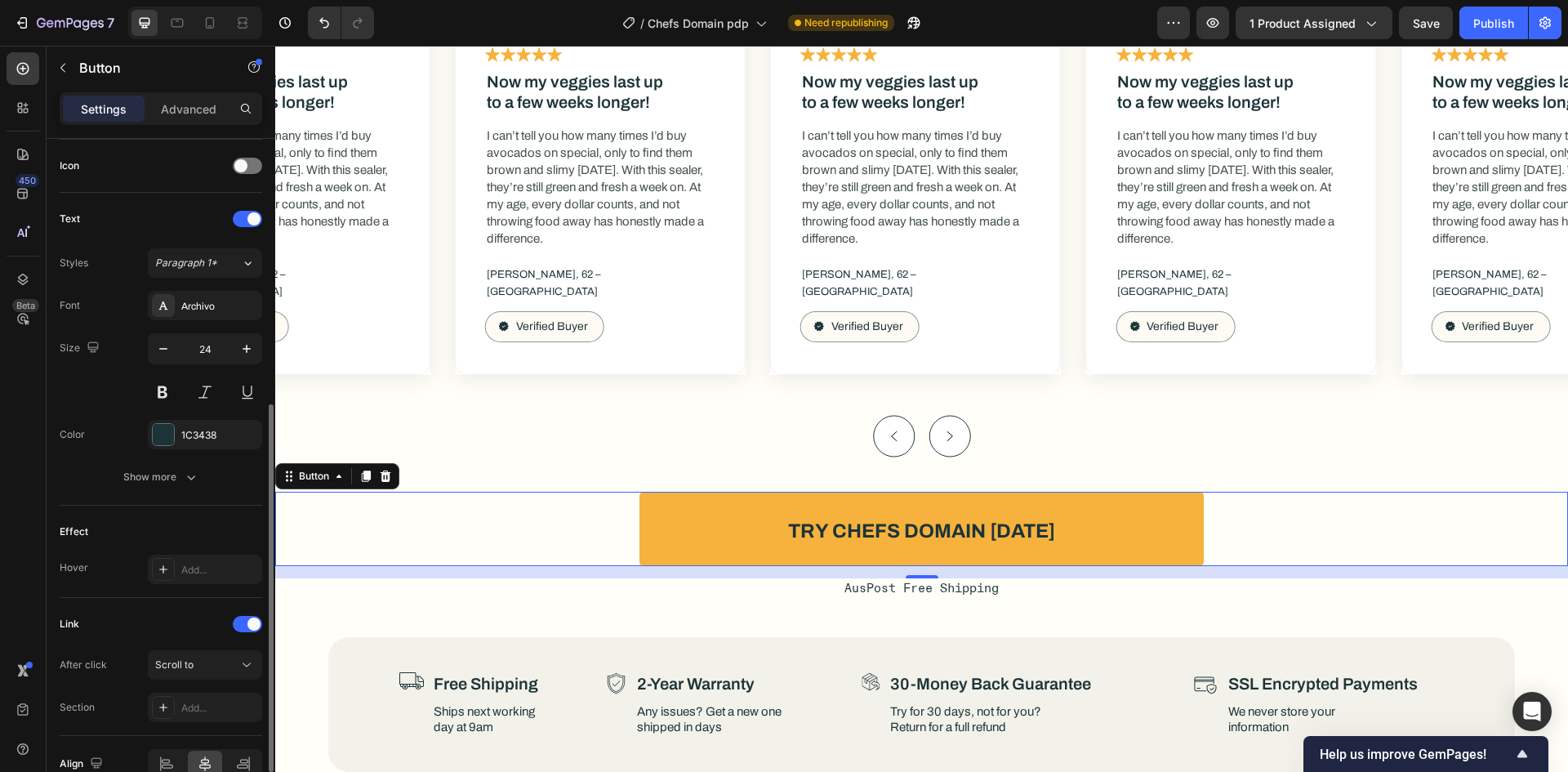
click at [189, 689] on div "After click Scroll to Section Add..." at bounding box center [161, 686] width 203 height 72
click at [186, 701] on div "Add..." at bounding box center [219, 708] width 77 height 15
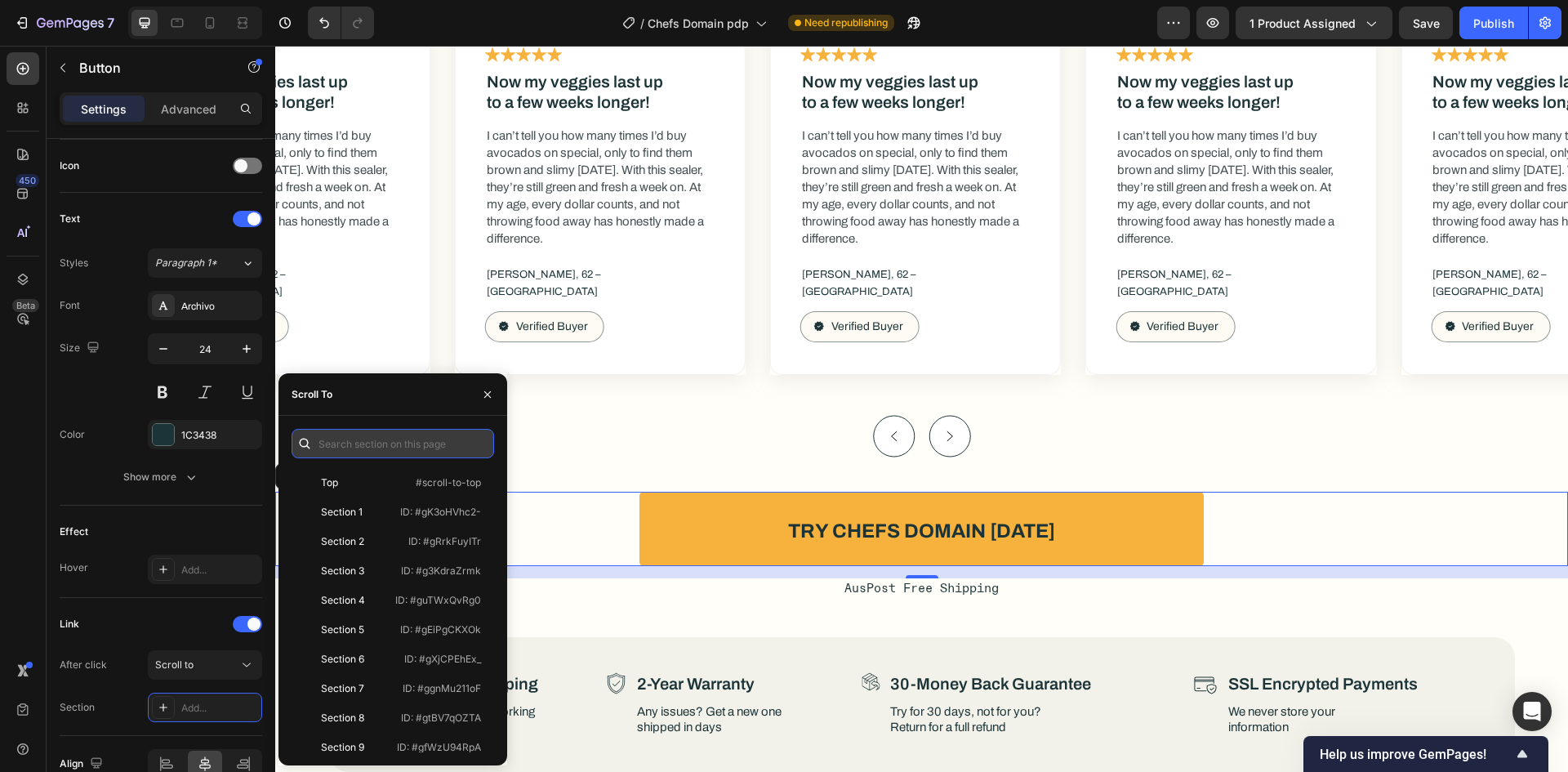
paste input "#gBIsblphRw"
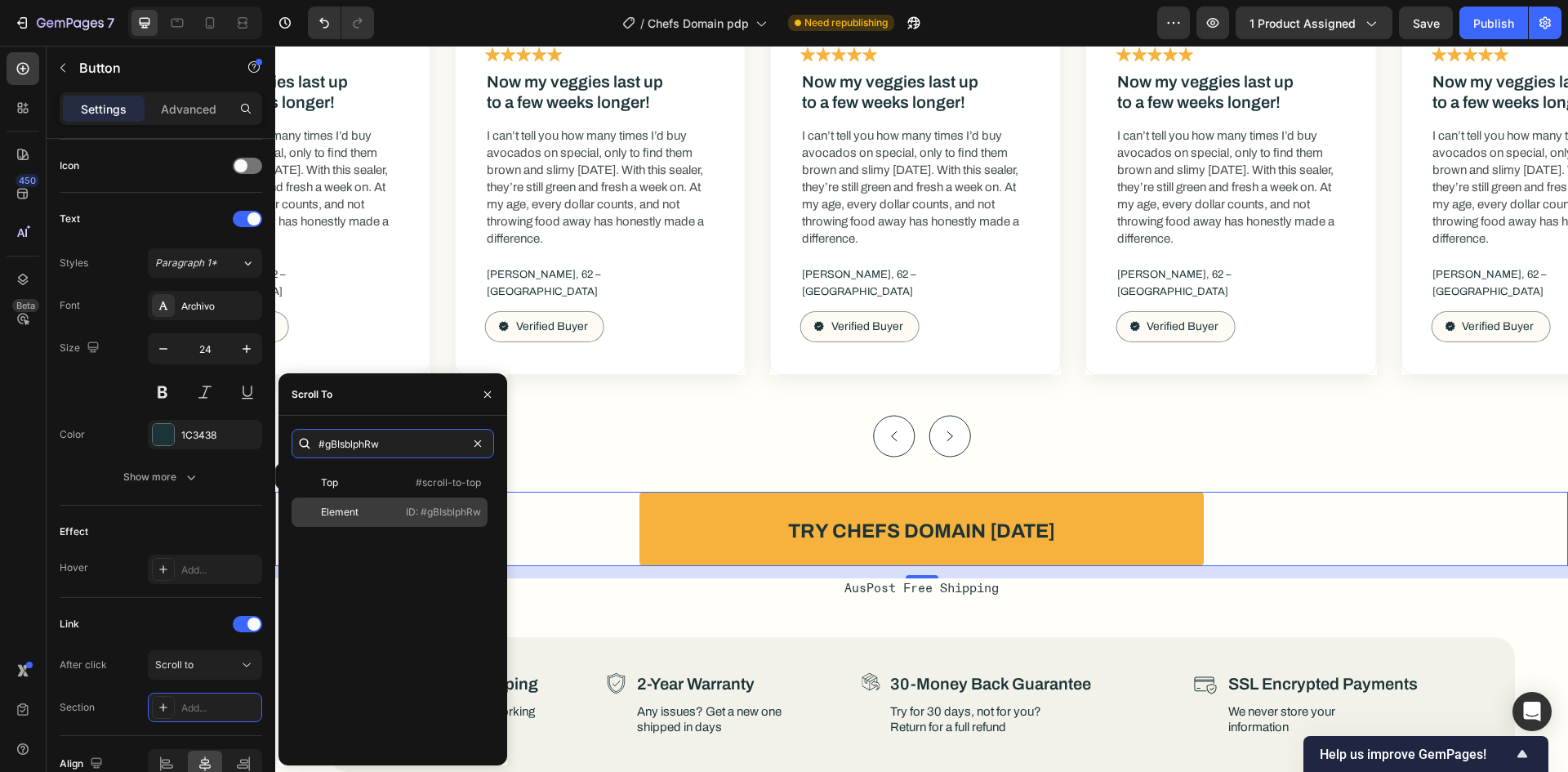
type input "#gBIsblphRw"
click at [351, 516] on div "Element" at bounding box center [340, 512] width 38 height 15
click at [172, 635] on div "Link" at bounding box center [161, 624] width 203 height 26
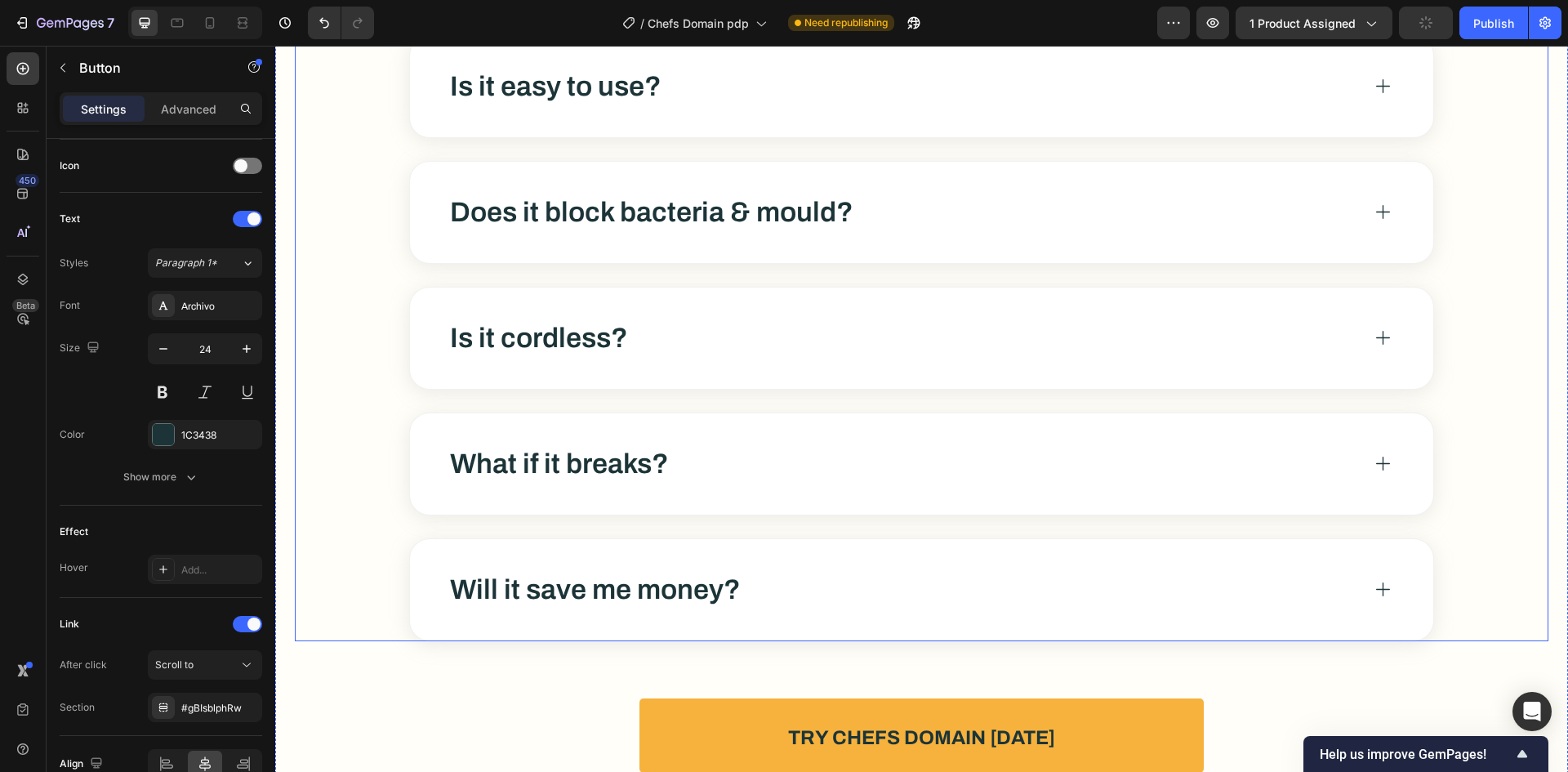
scroll to position [11195, 0]
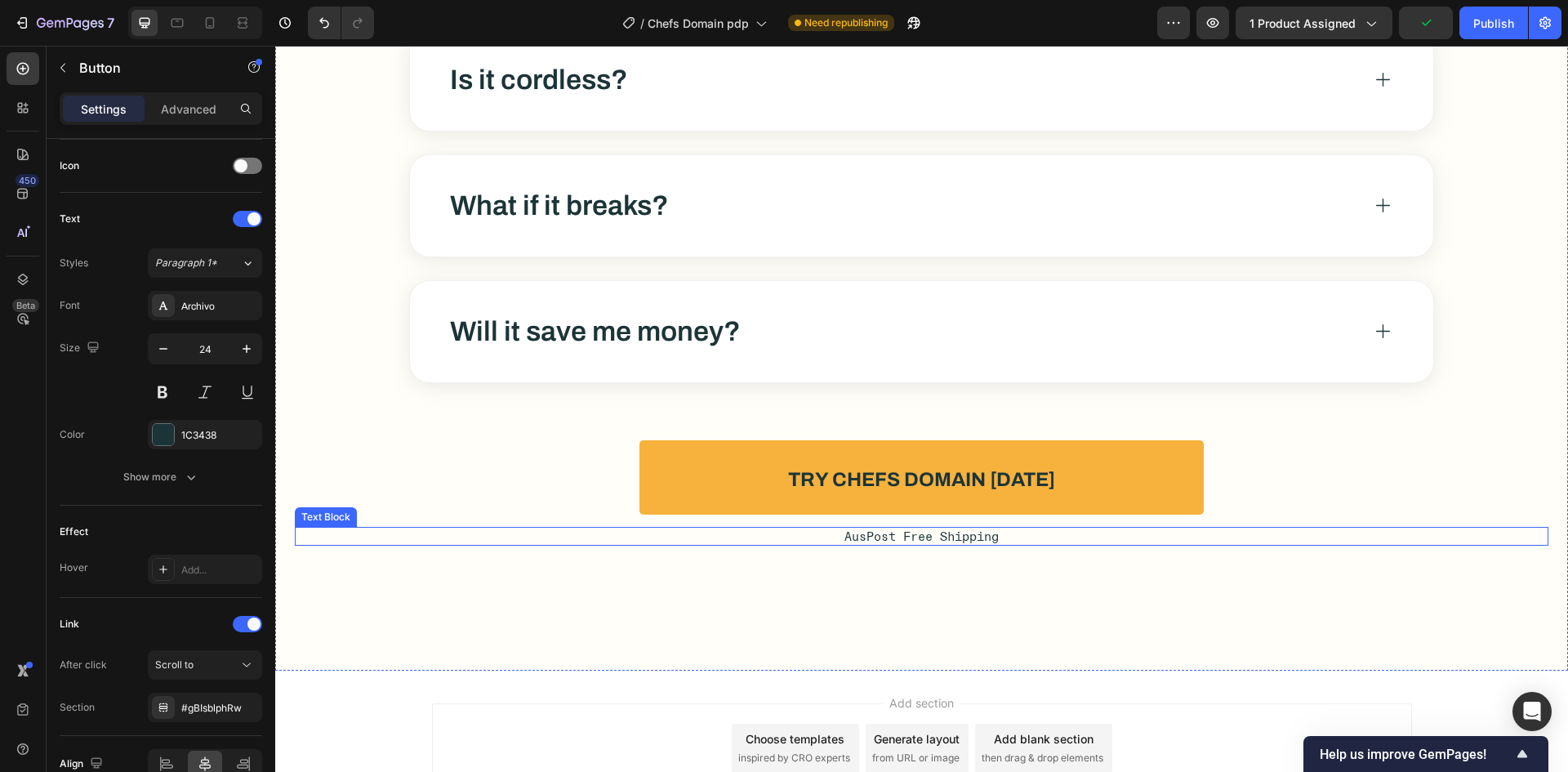
click at [1213, 541] on p "AusPost Free Shipping" at bounding box center [921, 537] width 1250 height 16
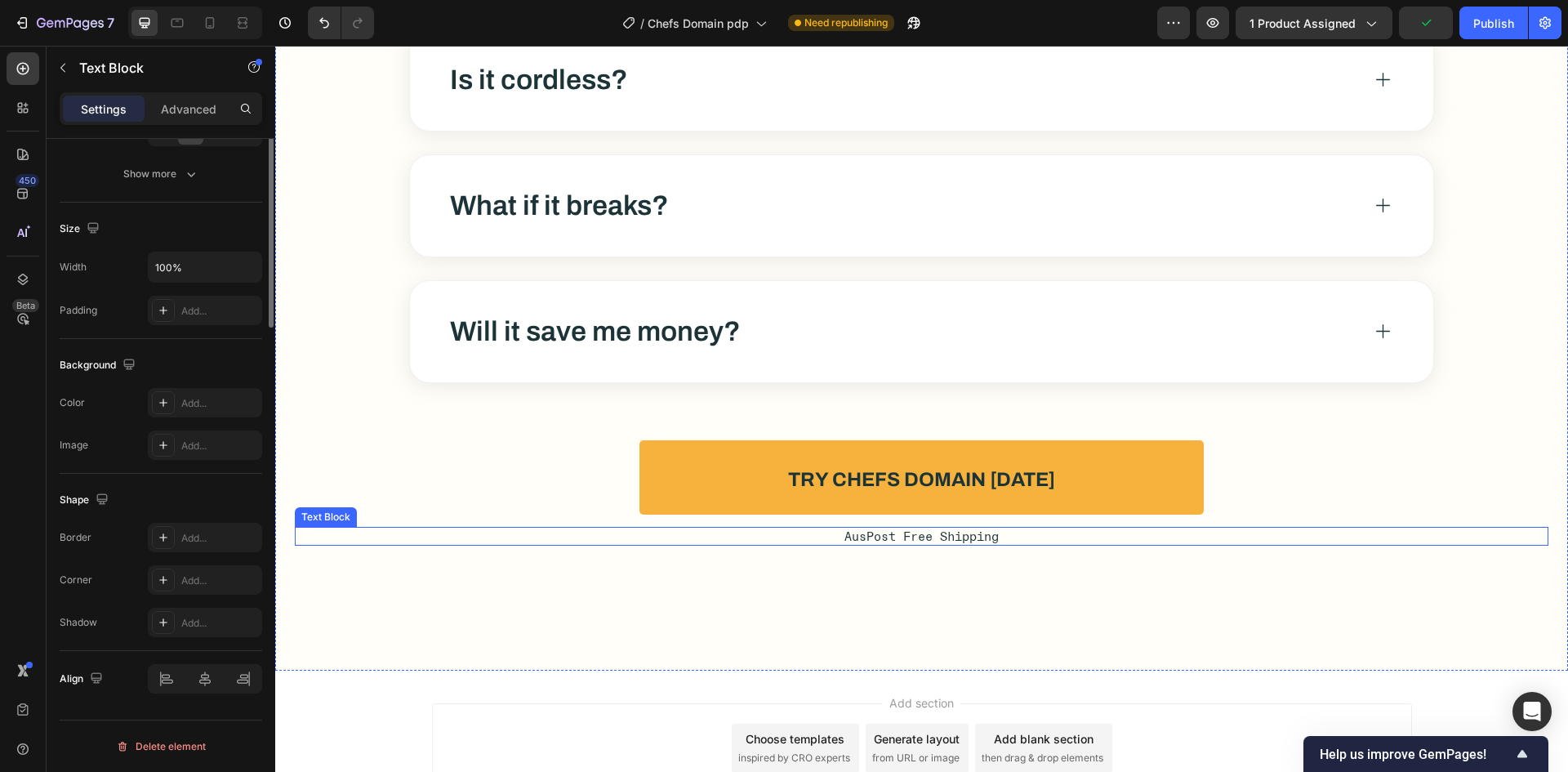
scroll to position [0, 0]
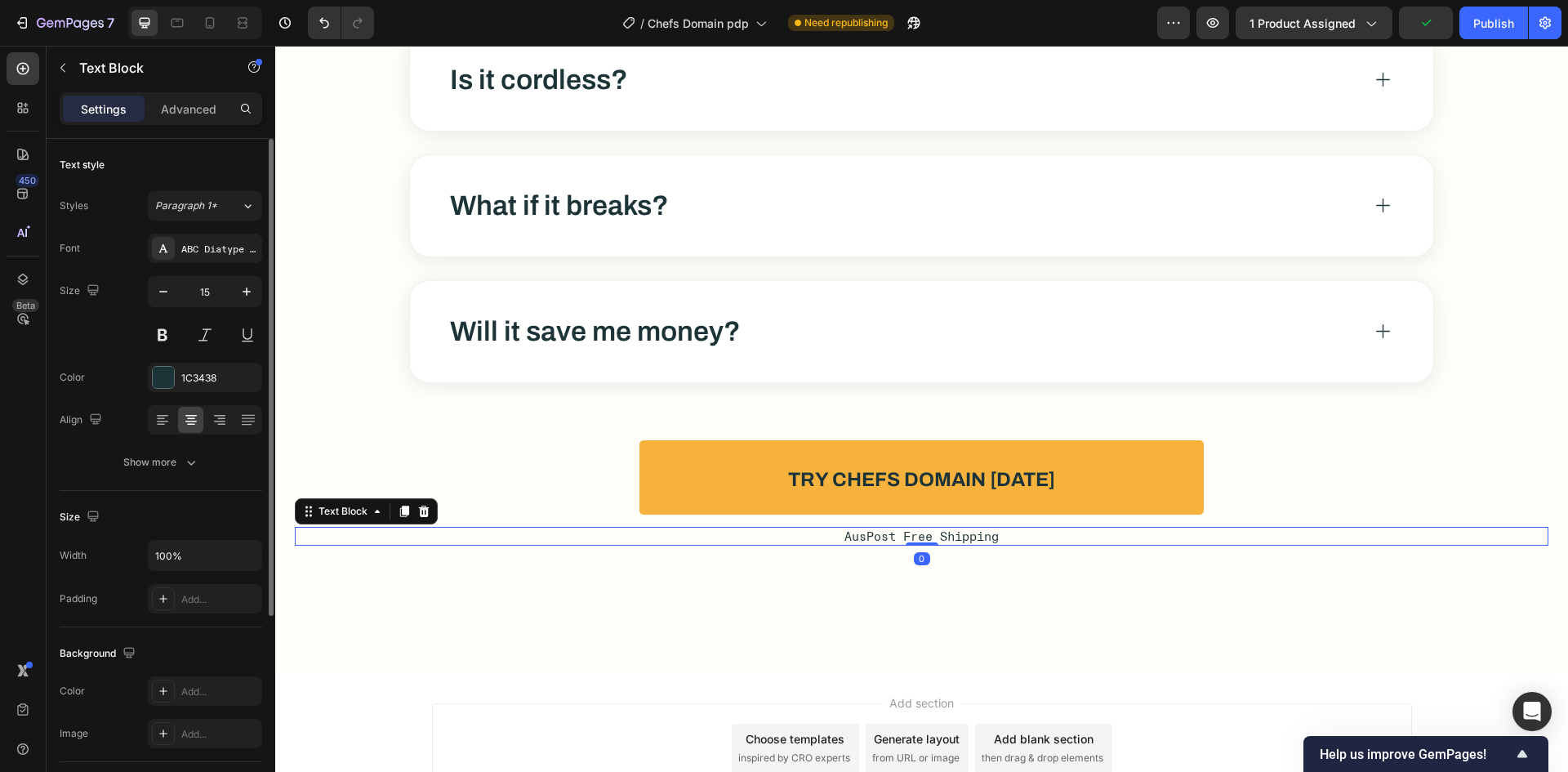
click at [1244, 481] on div "Try Chefs Domain Today Button" at bounding box center [921, 477] width 1253 height 74
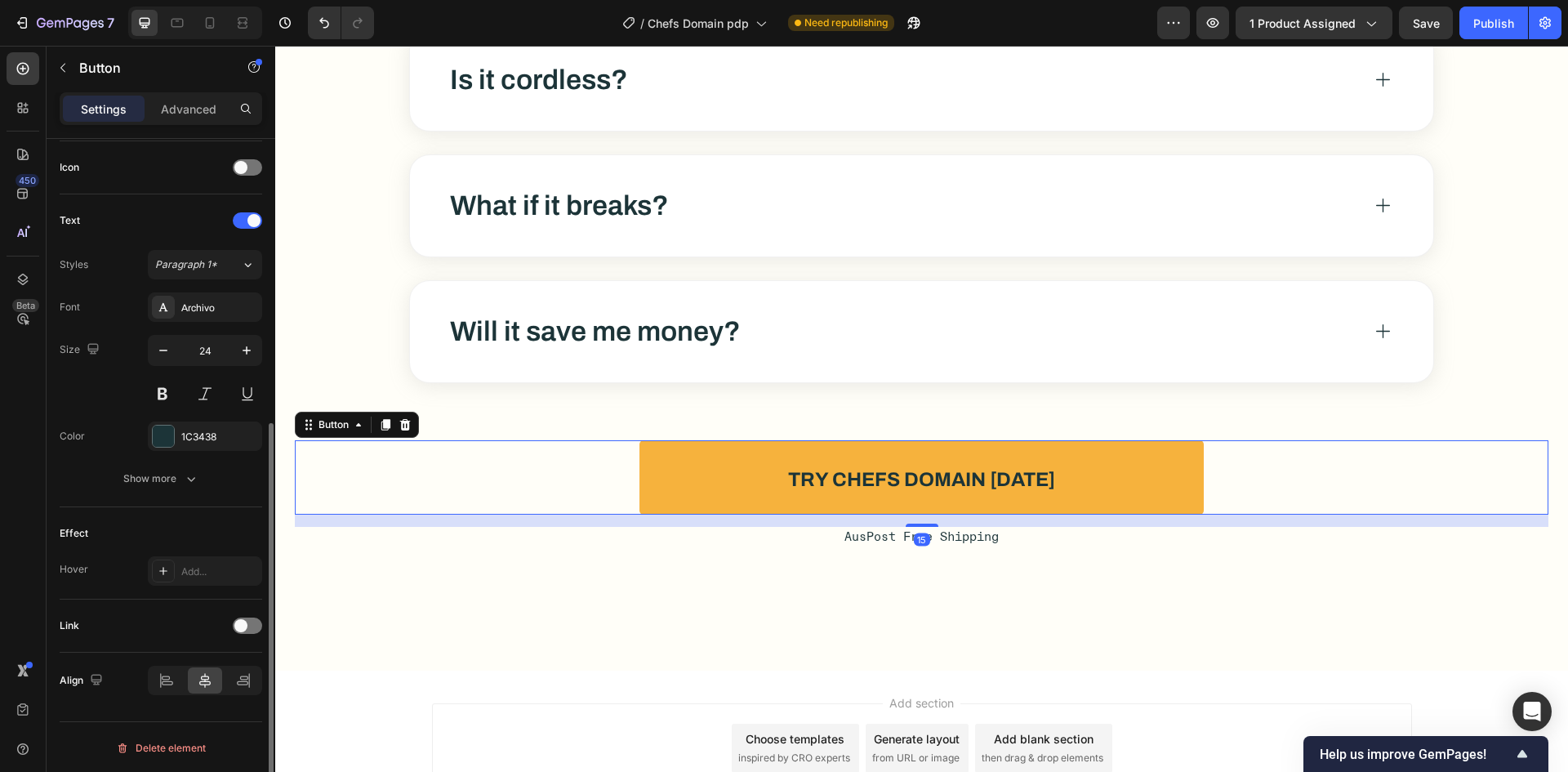
scroll to position [492, 0]
click at [257, 625] on div at bounding box center [247, 624] width 29 height 16
click at [199, 697] on div "Add..." at bounding box center [205, 707] width 114 height 29
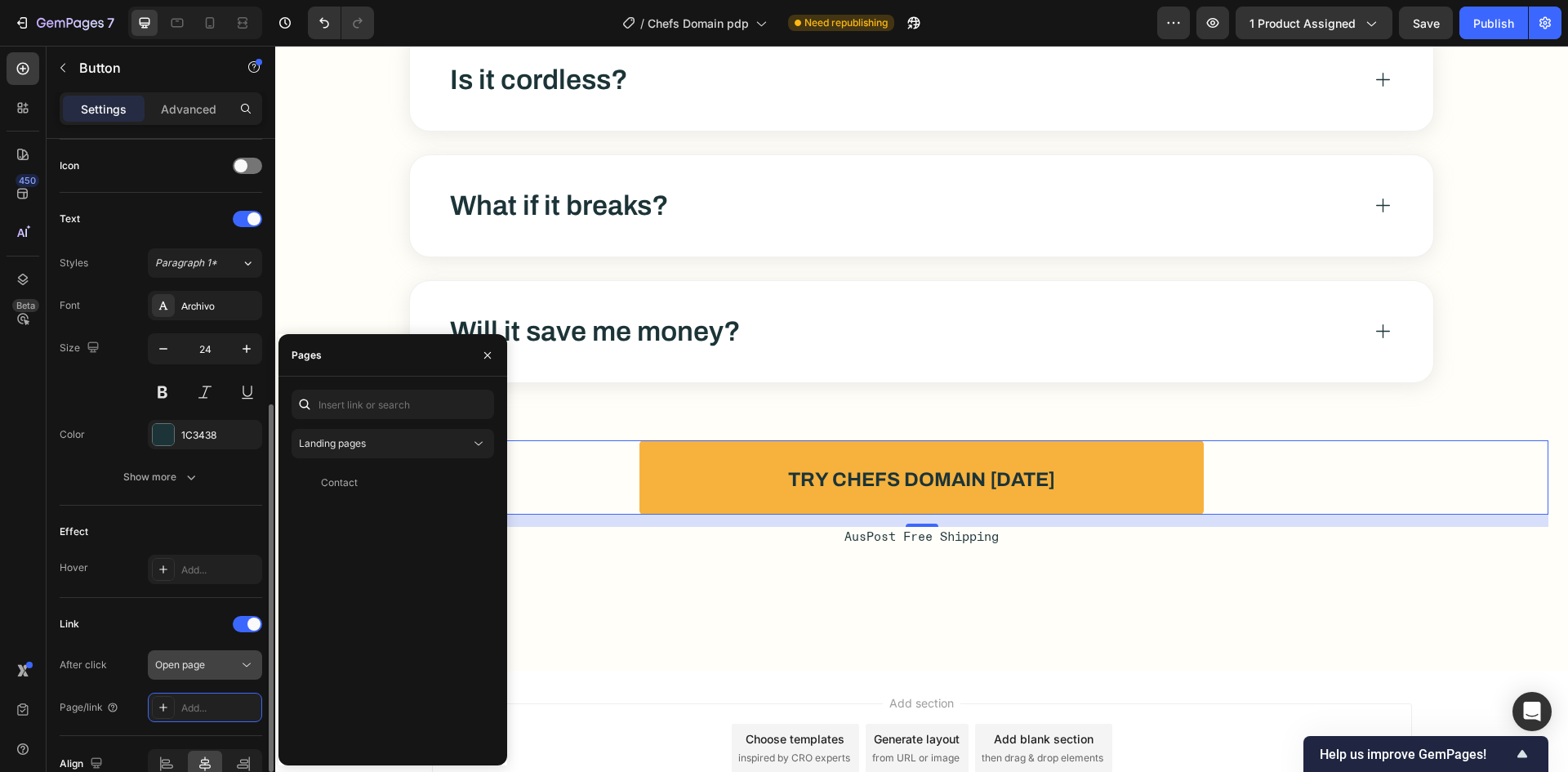
click at [197, 668] on span "Open page" at bounding box center [180, 665] width 50 height 12
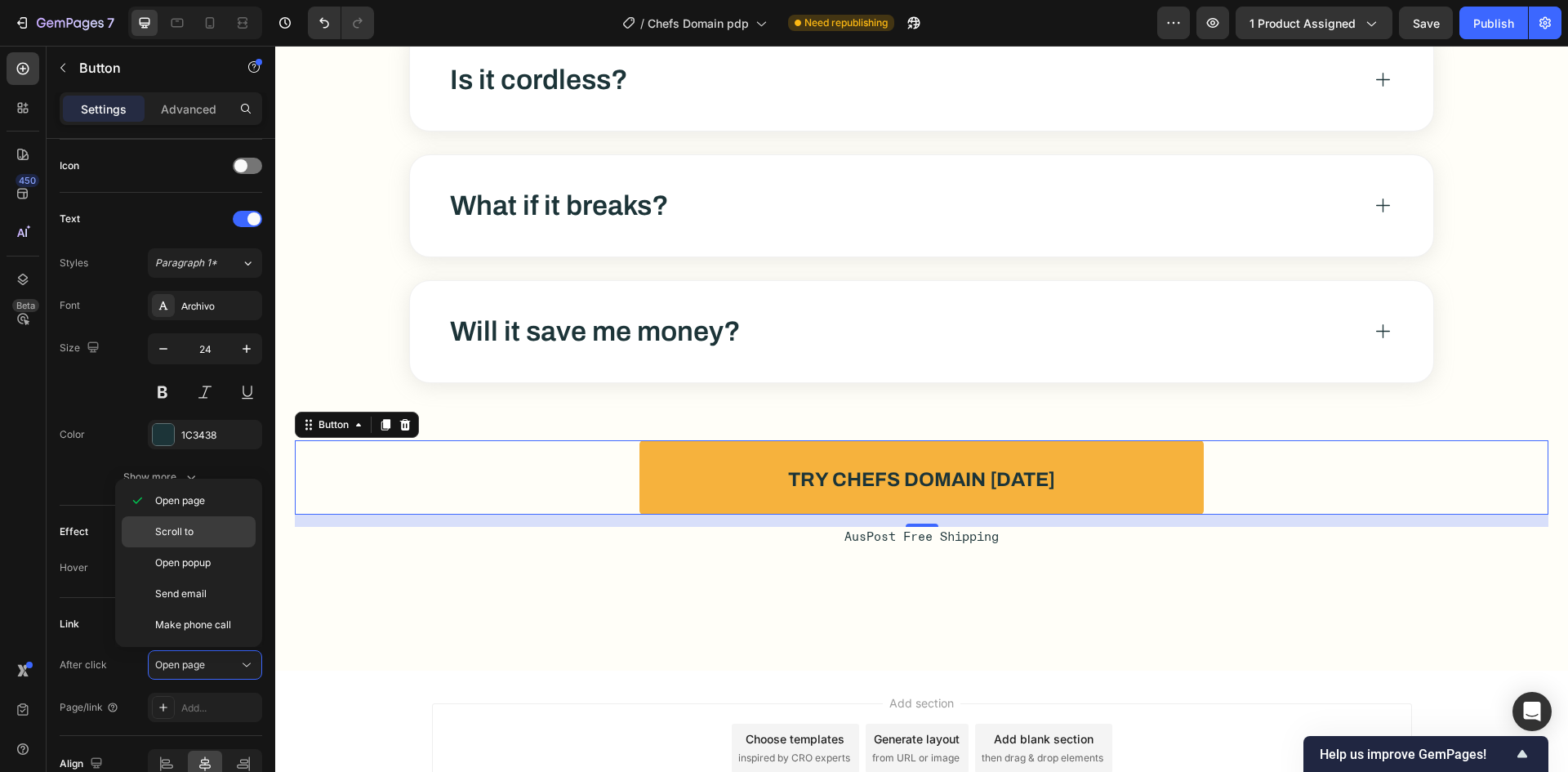
click at [181, 535] on span "Scroll to" at bounding box center [174, 532] width 38 height 15
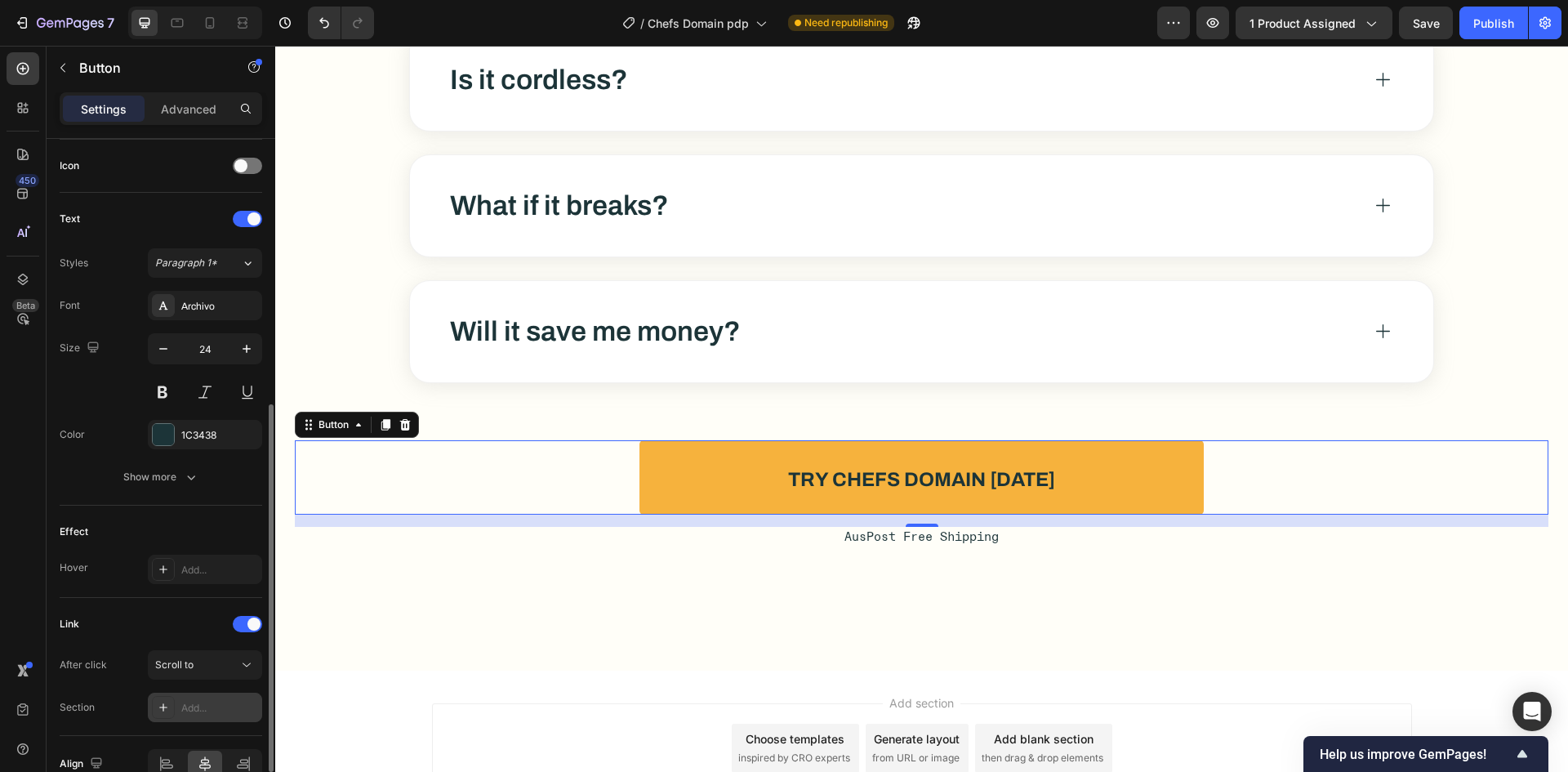
click at [200, 712] on div "Add..." at bounding box center [219, 708] width 77 height 15
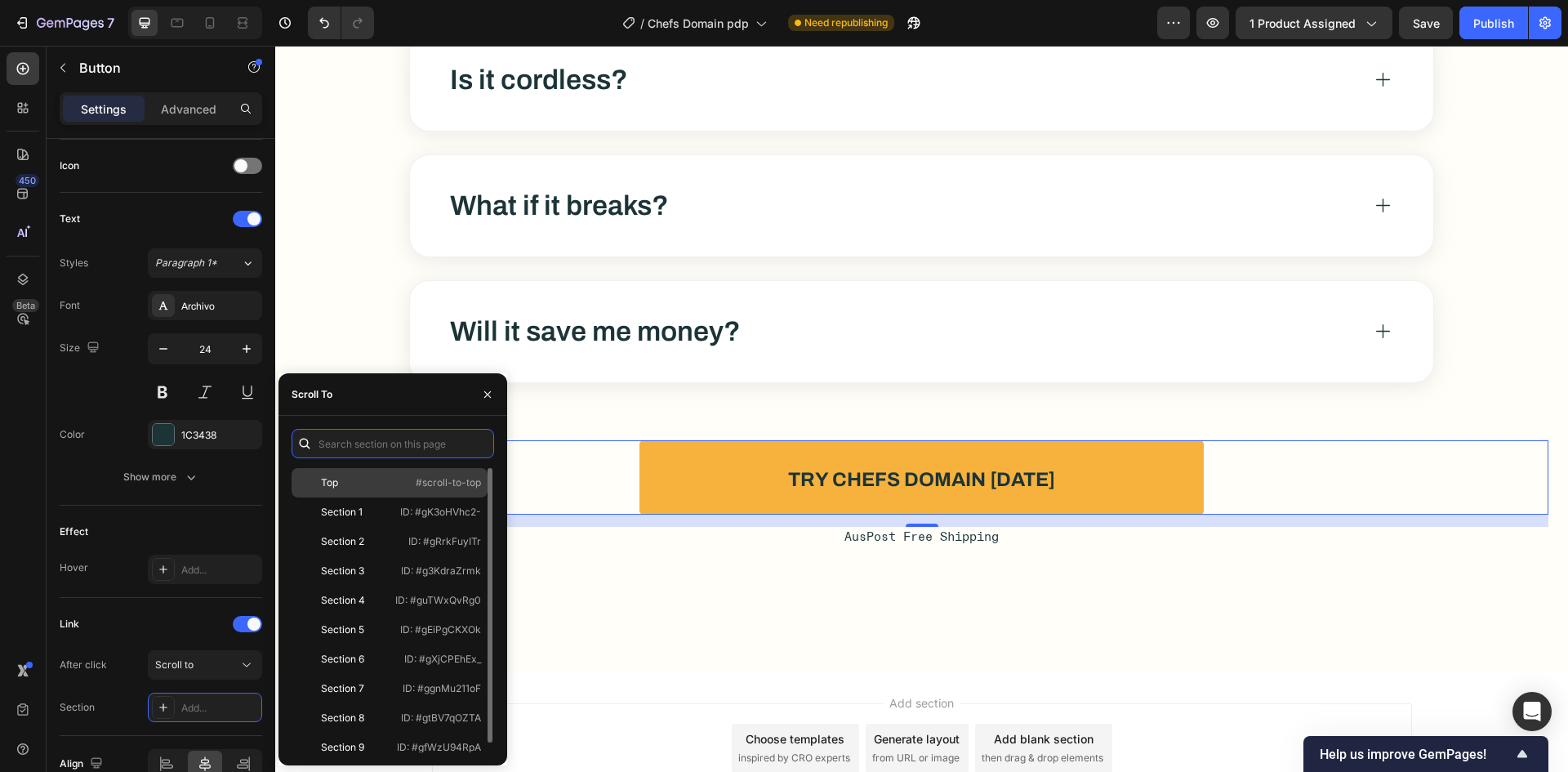
paste input "#gBIsblphRw"
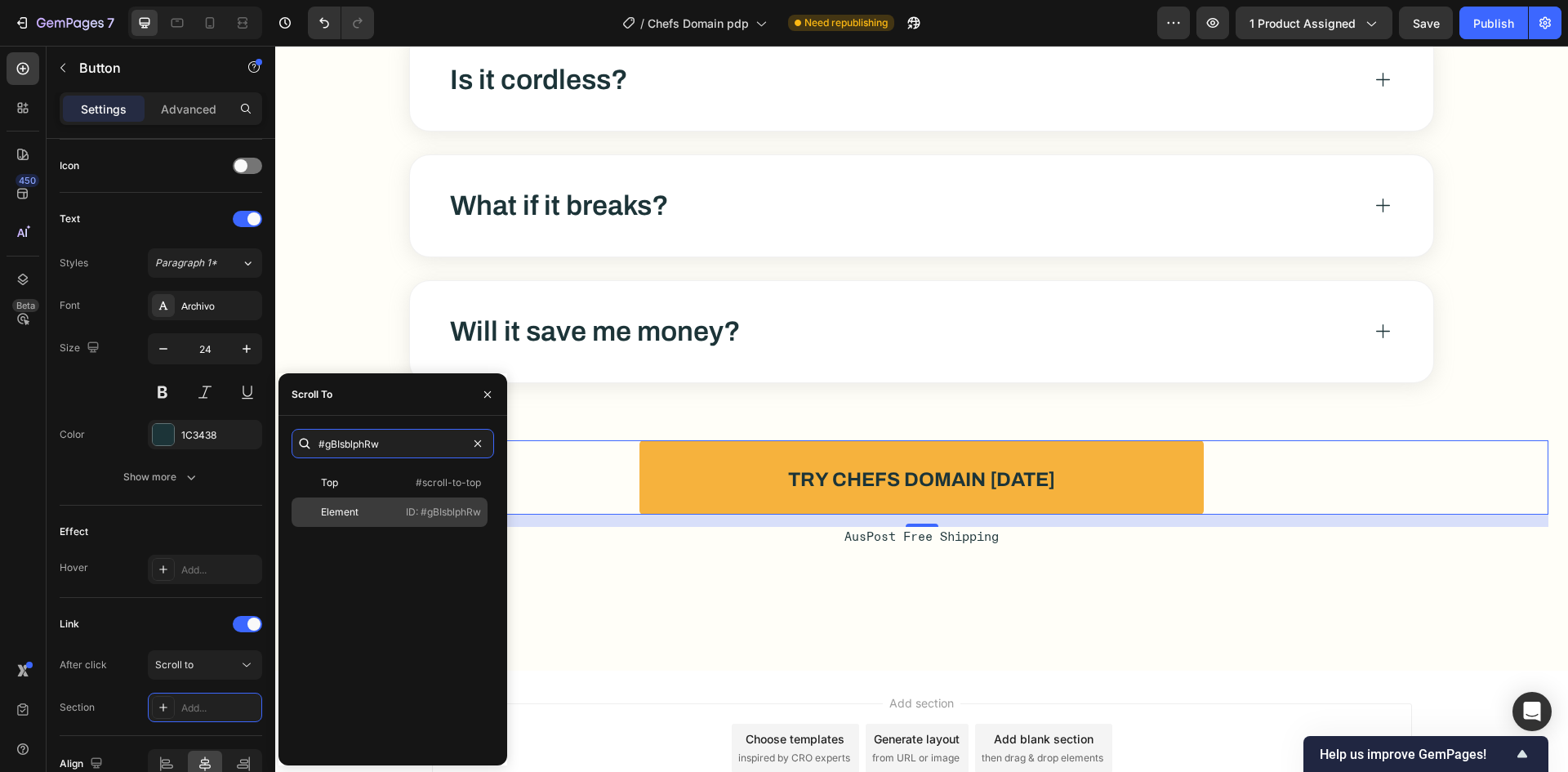
type input "#gBIsblphRw"
click at [348, 513] on div "Element" at bounding box center [340, 512] width 38 height 15
click at [1483, 27] on div "Publish" at bounding box center [1493, 23] width 41 height 17
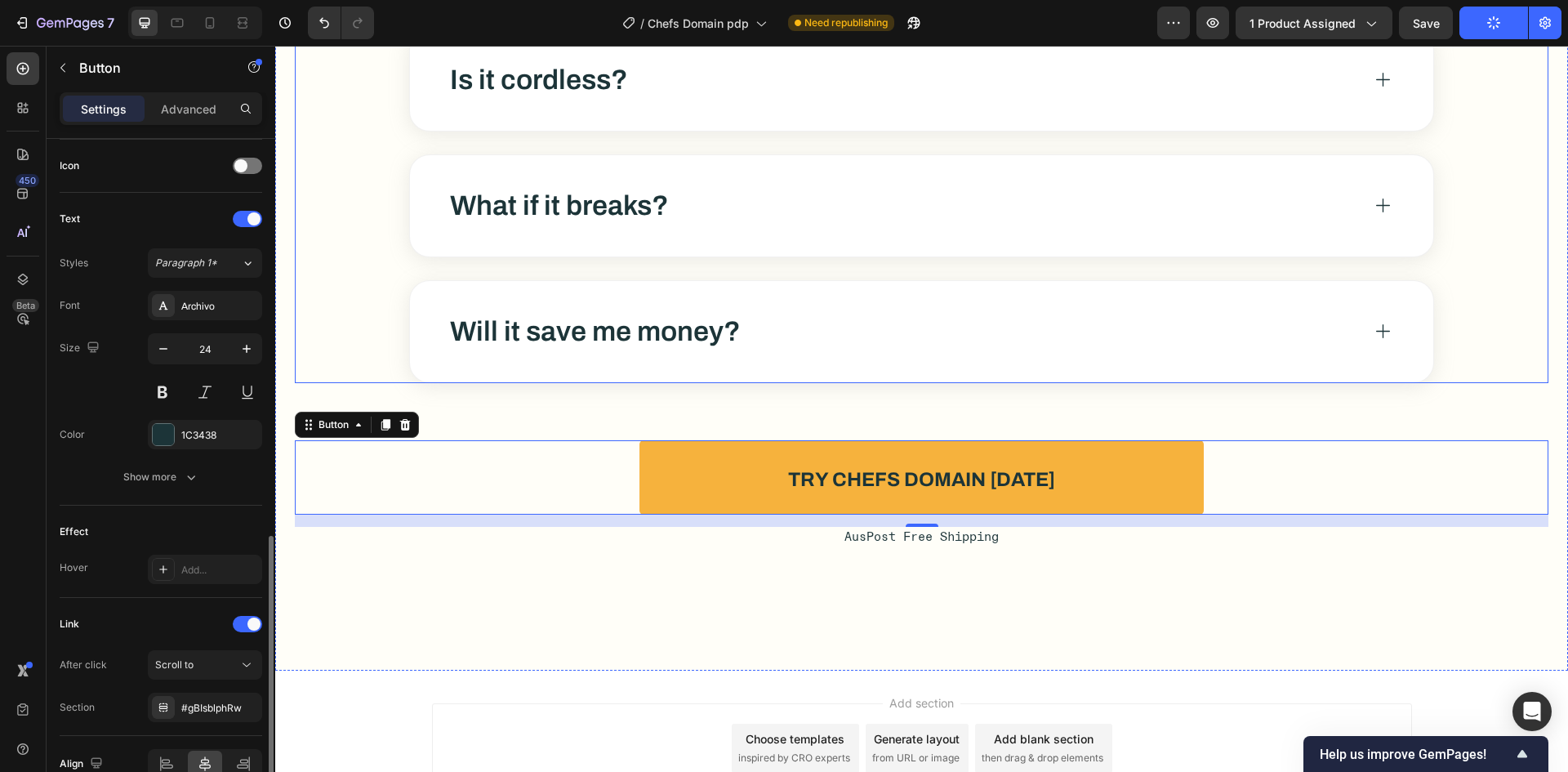
scroll to position [577, 0]
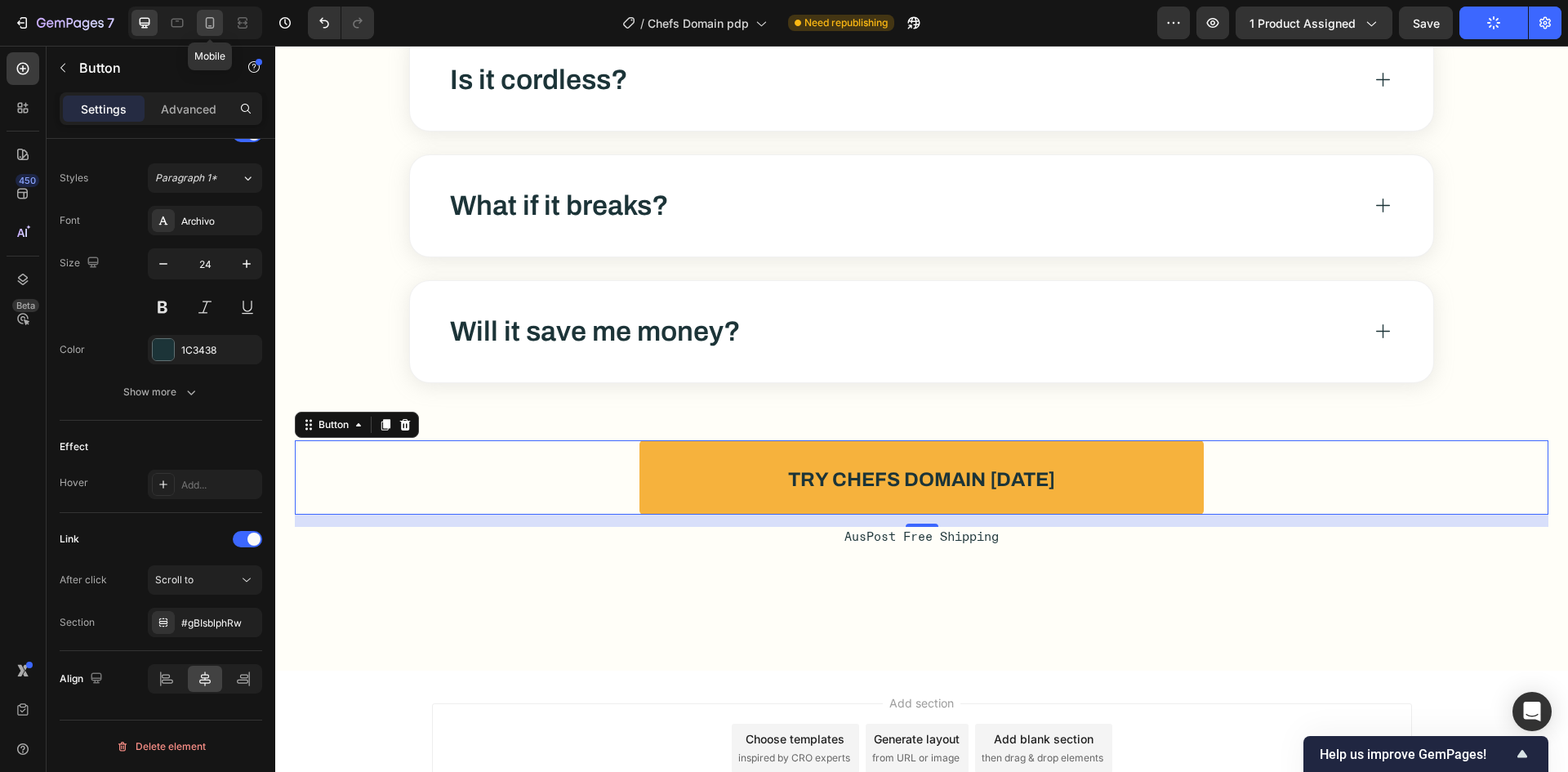
click at [208, 22] on icon at bounding box center [210, 23] width 16 height 16
type input "323"
type input "16"
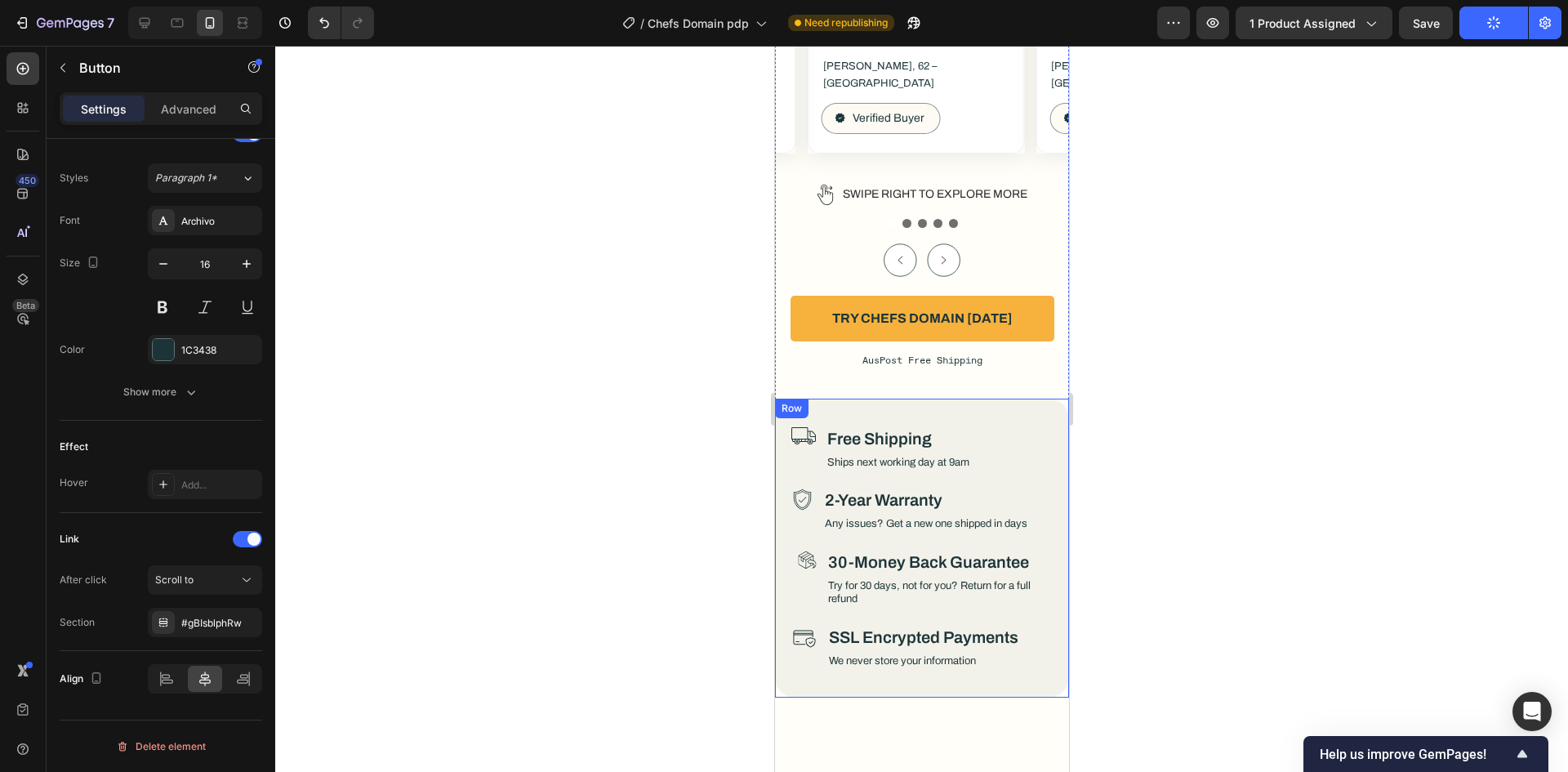
scroll to position [9487, 0]
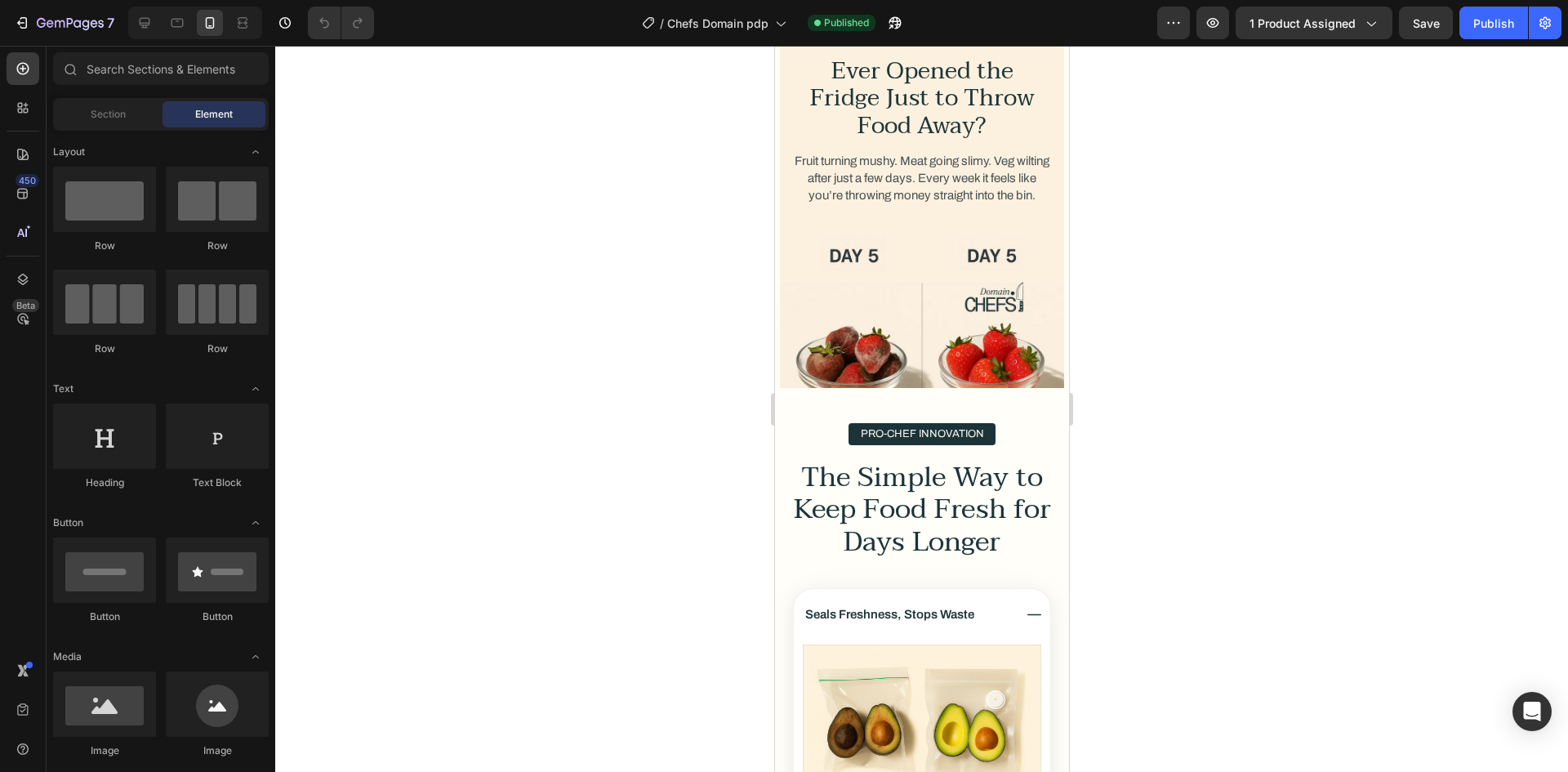
scroll to position [3023, 0]
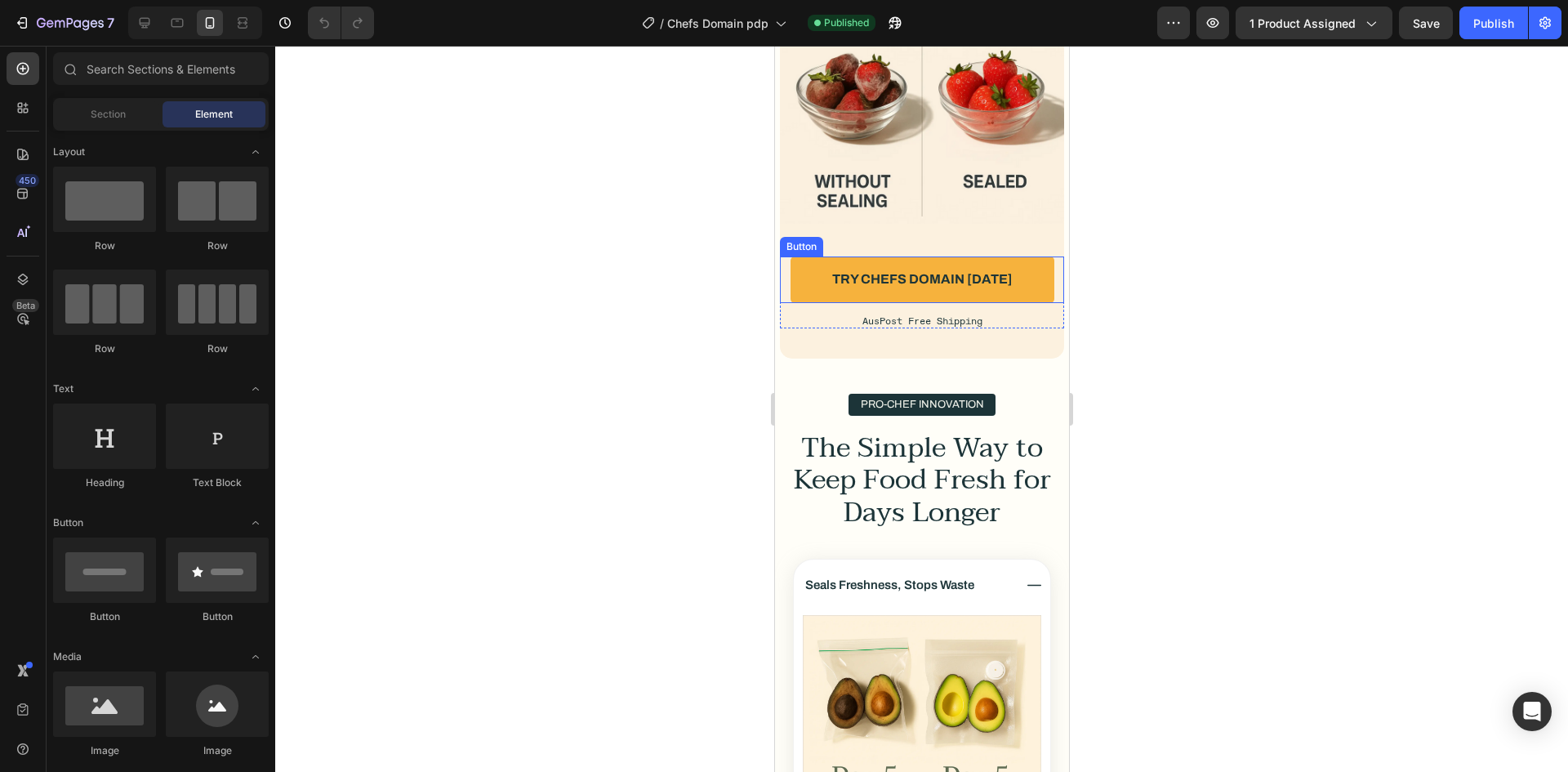
click at [1020, 290] on button "Try Chefs Domain [DATE]" at bounding box center [921, 280] width 264 height 47
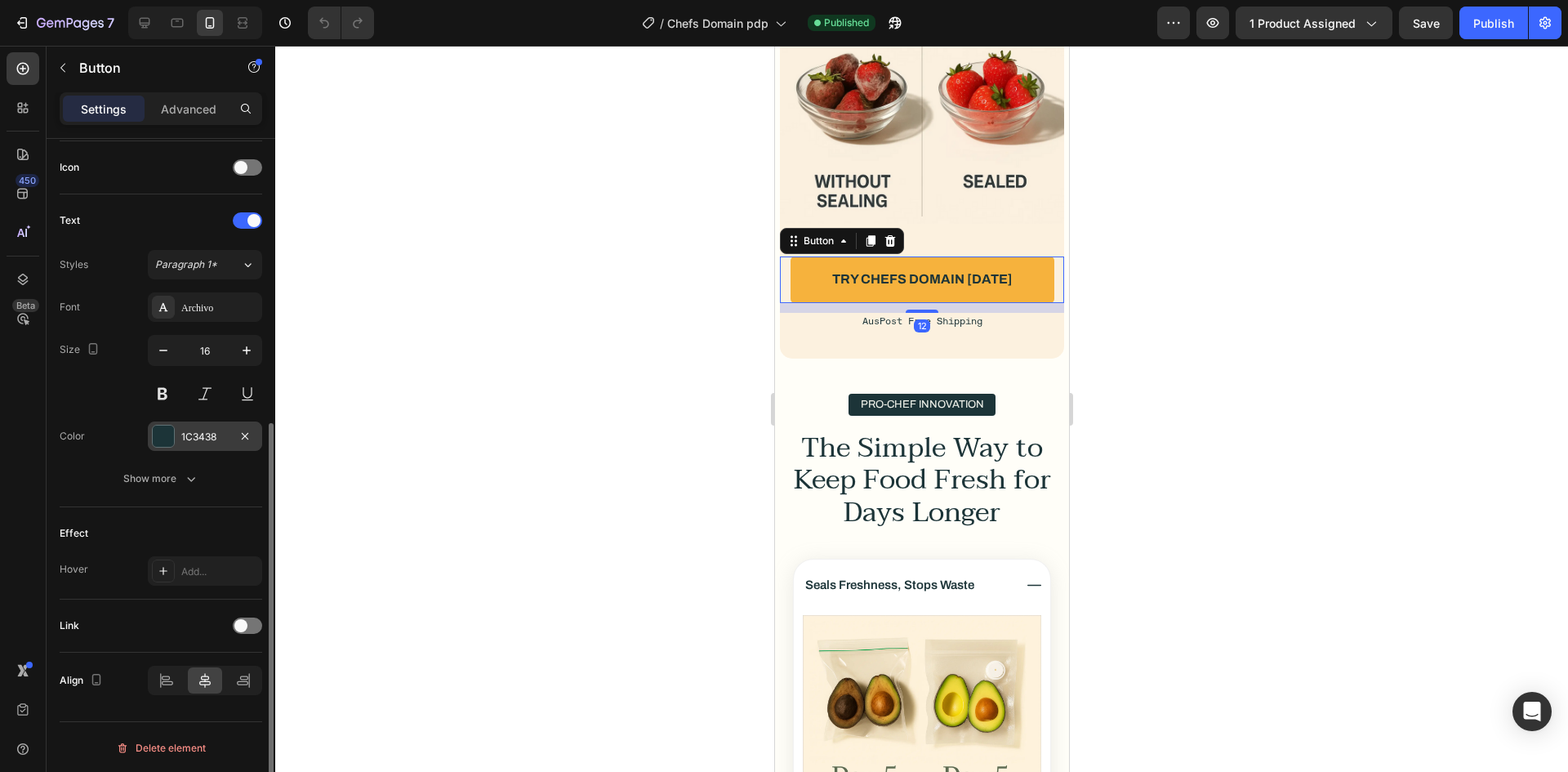
scroll to position [492, 0]
click at [255, 620] on div at bounding box center [247, 624] width 29 height 16
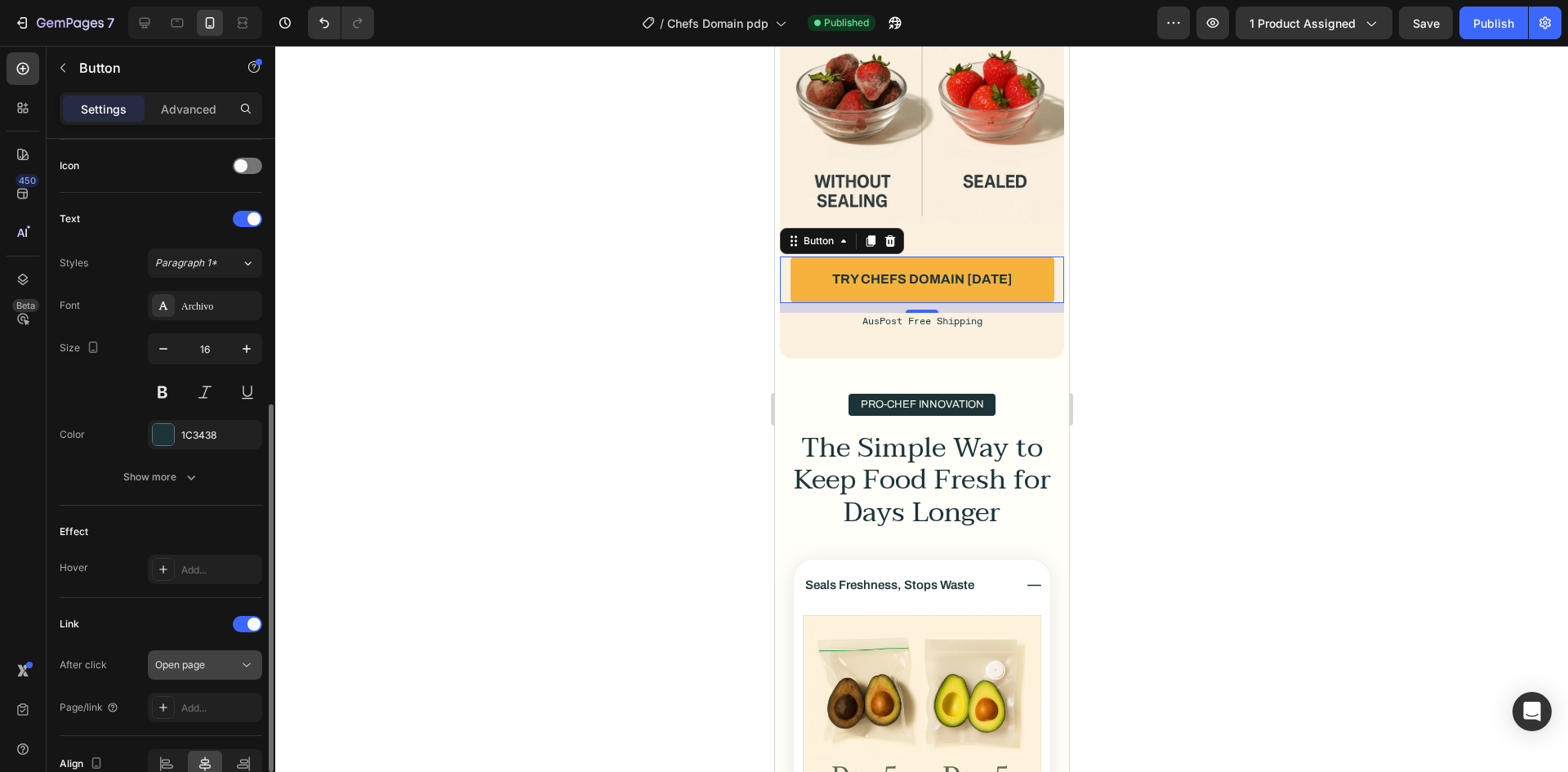
scroll to position [574, 0]
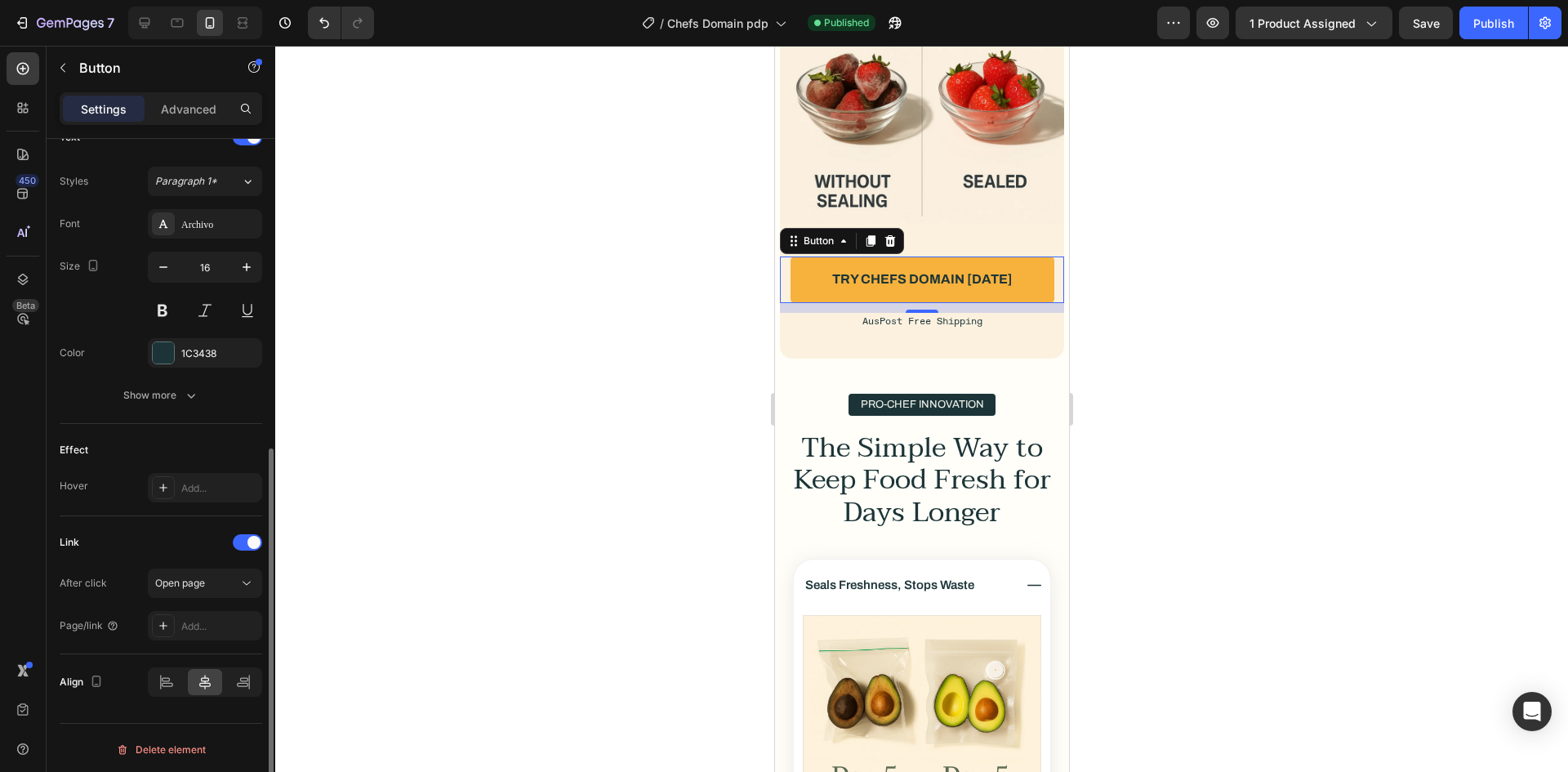
click at [225, 568] on div "Link After click Open page Page/link Add..." at bounding box center [161, 585] width 203 height 111
click at [215, 592] on button "Open page" at bounding box center [205, 583] width 114 height 29
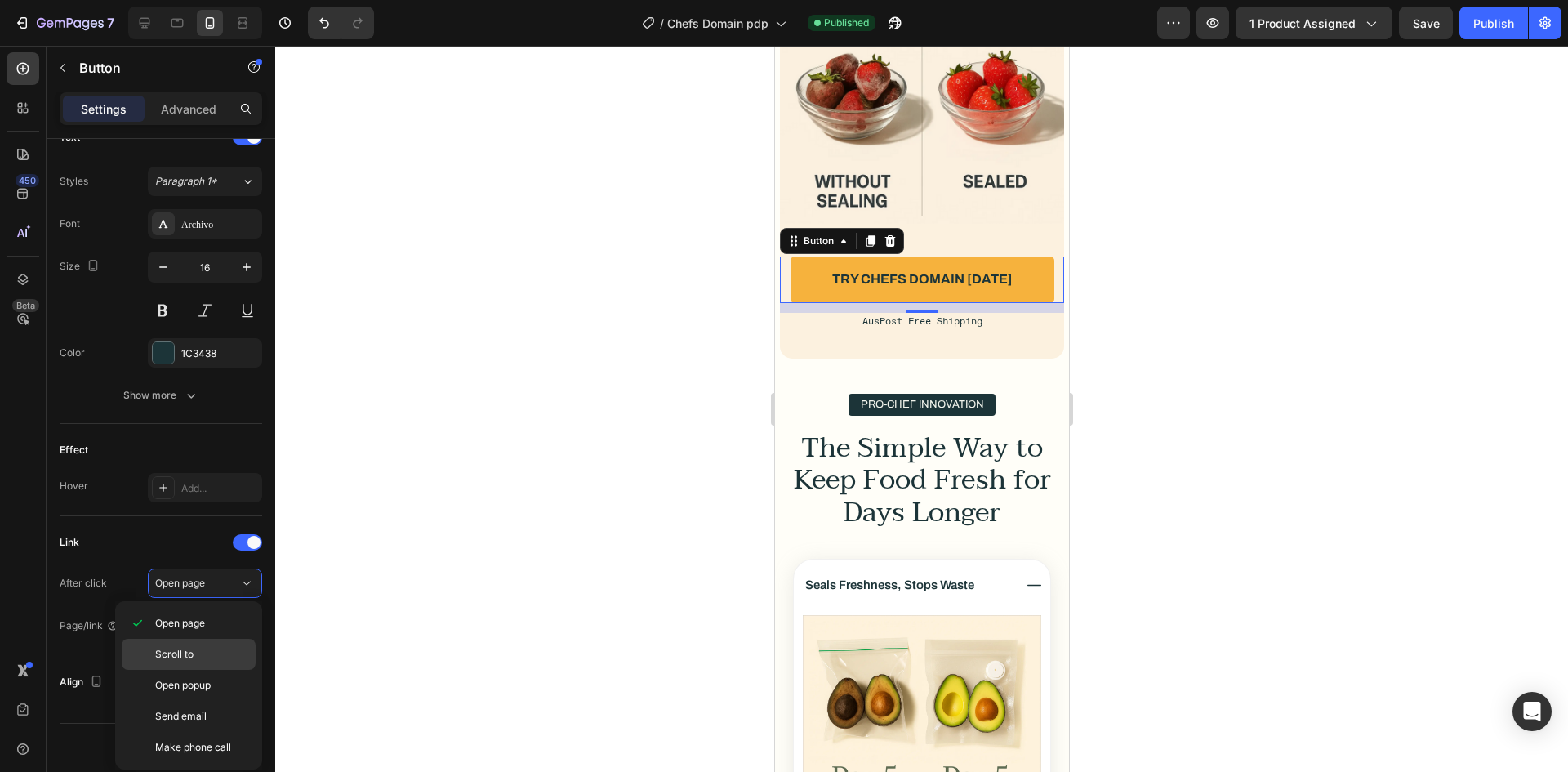
click at [181, 655] on span "Scroll to" at bounding box center [174, 654] width 38 height 15
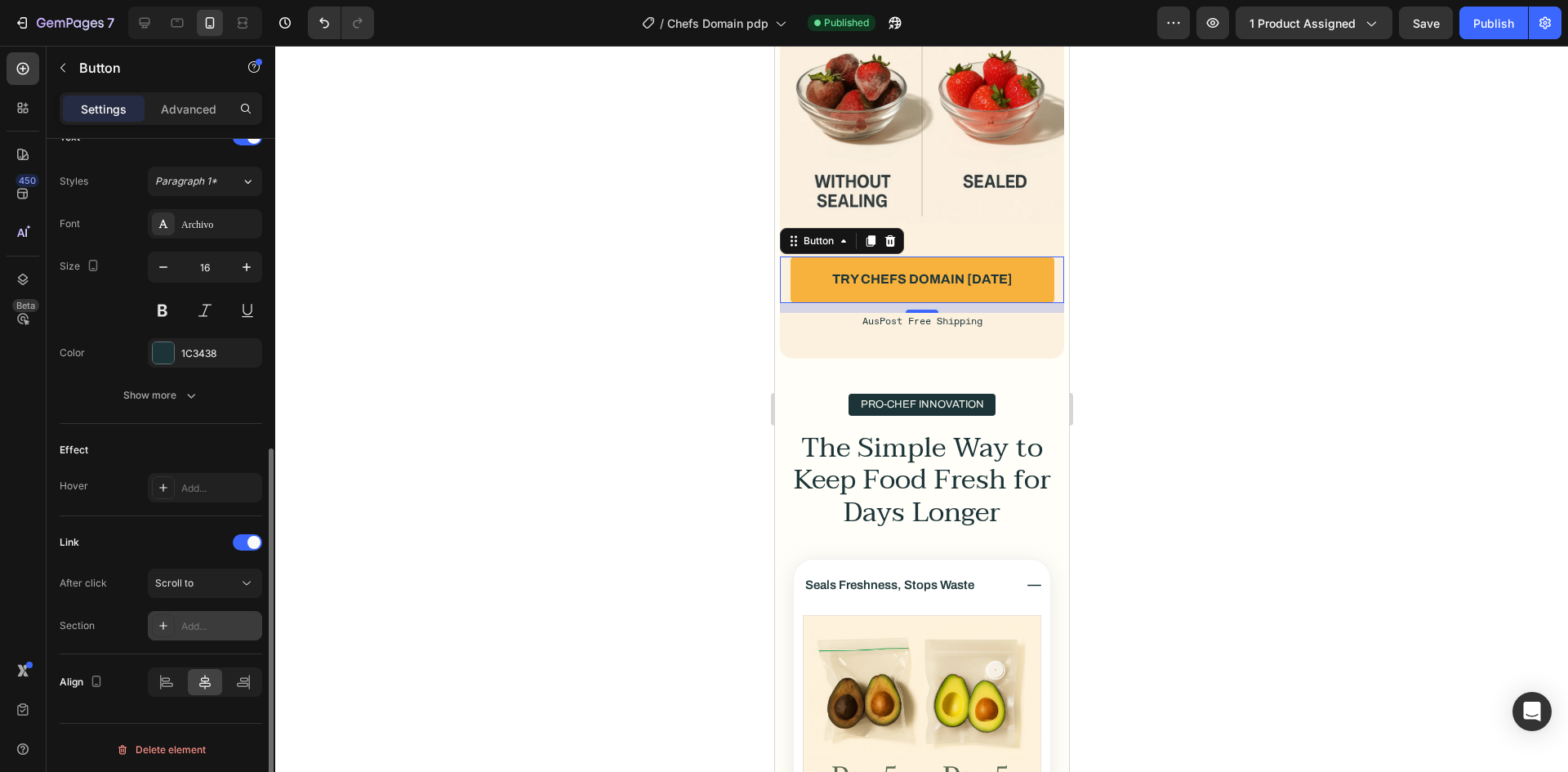
click at [212, 619] on div "Add..." at bounding box center [219, 626] width 77 height 15
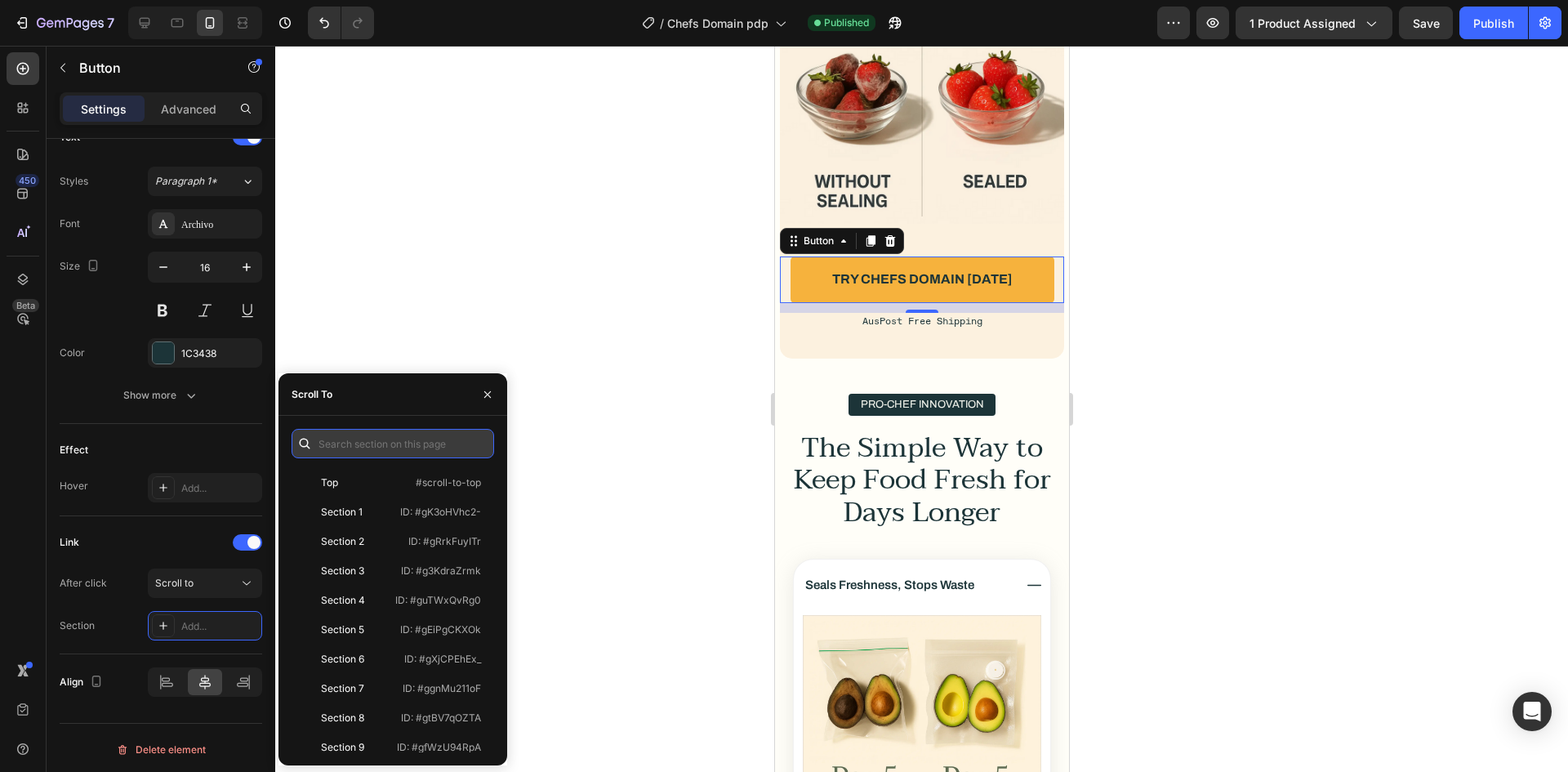
click at [363, 446] on input "text" at bounding box center [393, 443] width 203 height 29
paste input "#gBIsblphRw"
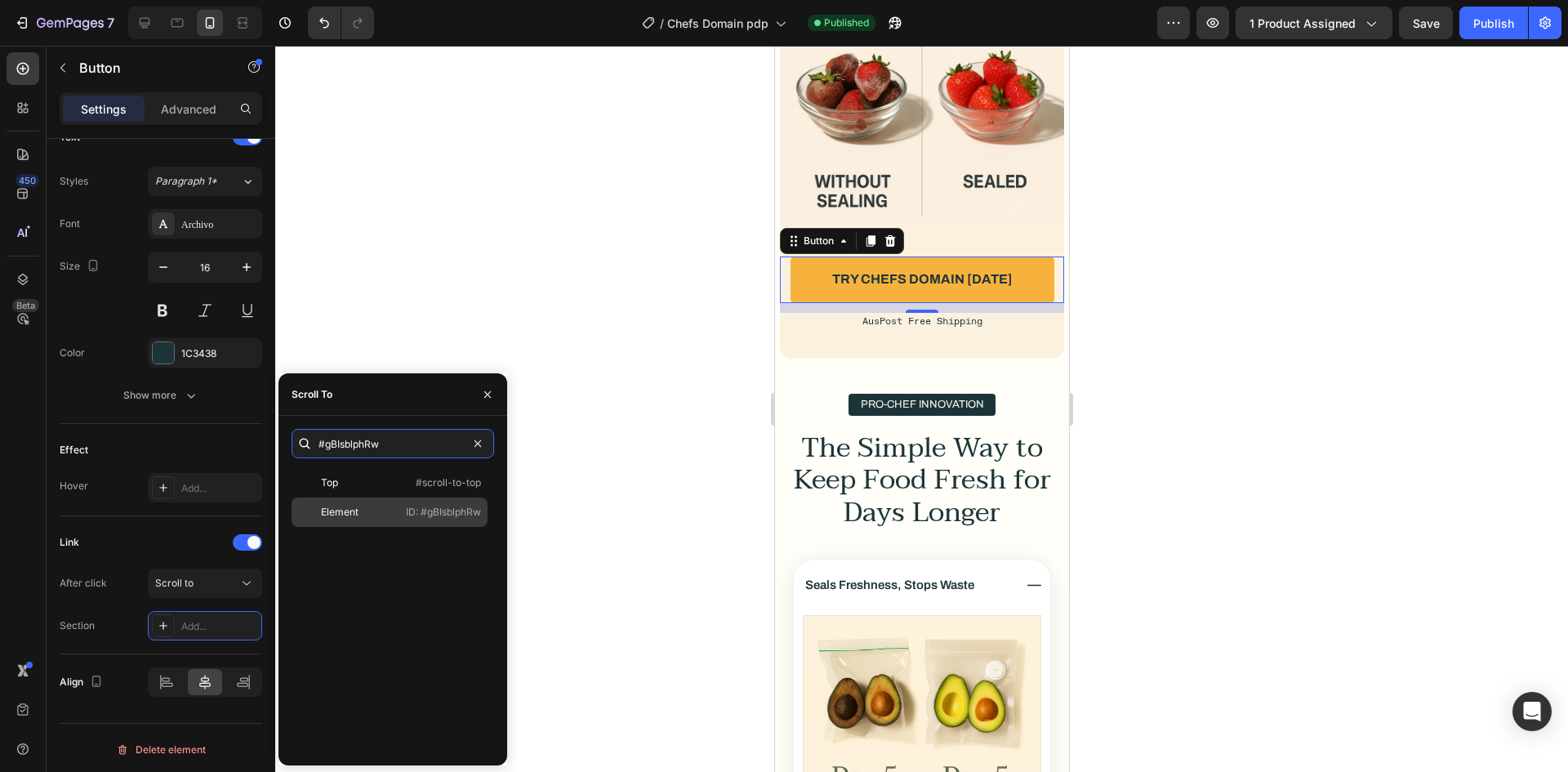
type input "#gBIsblphRw"
click at [357, 507] on div "Element" at bounding box center [340, 512] width 38 height 15
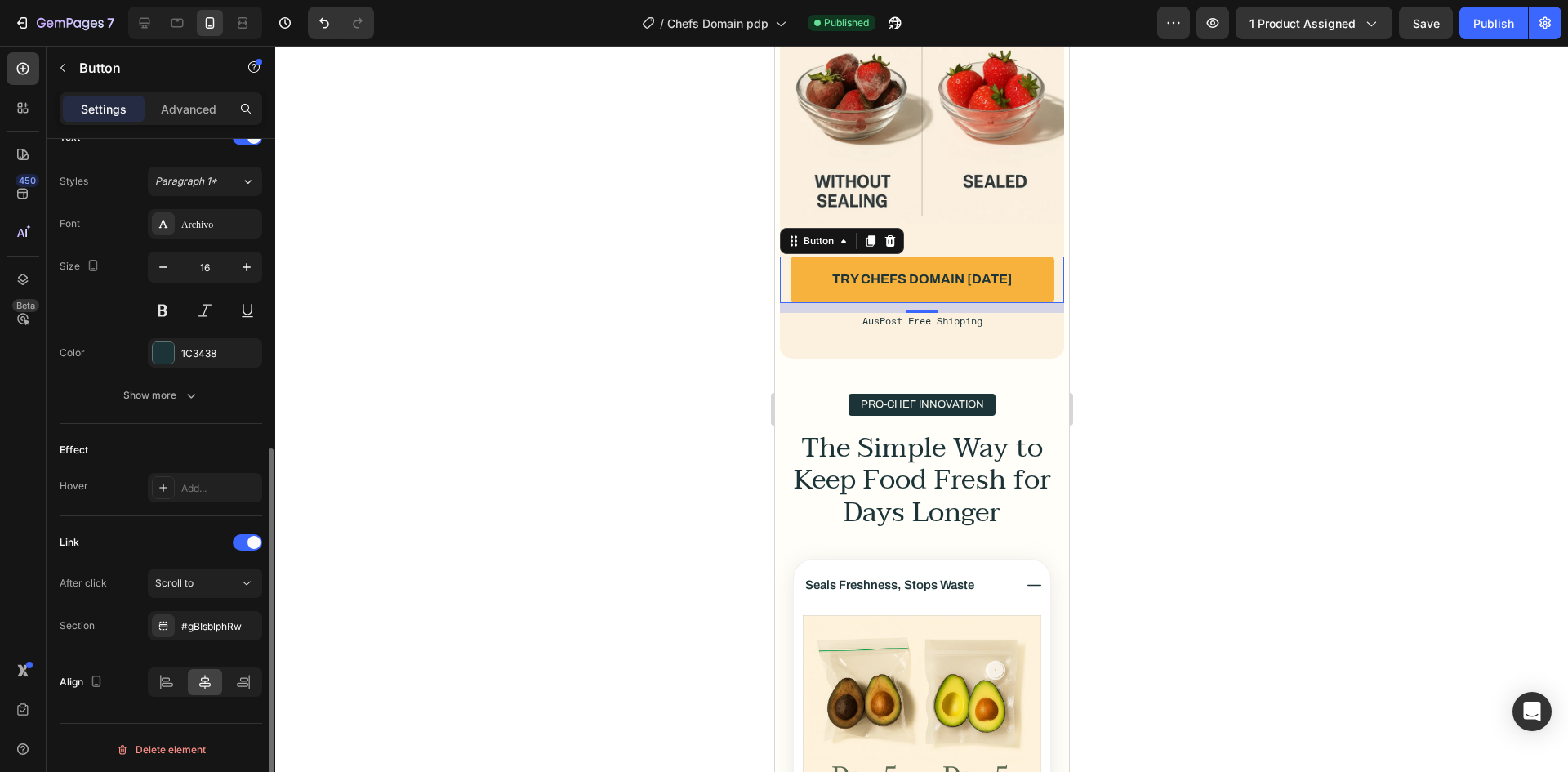
click at [158, 535] on div "Link" at bounding box center [161, 543] width 203 height 26
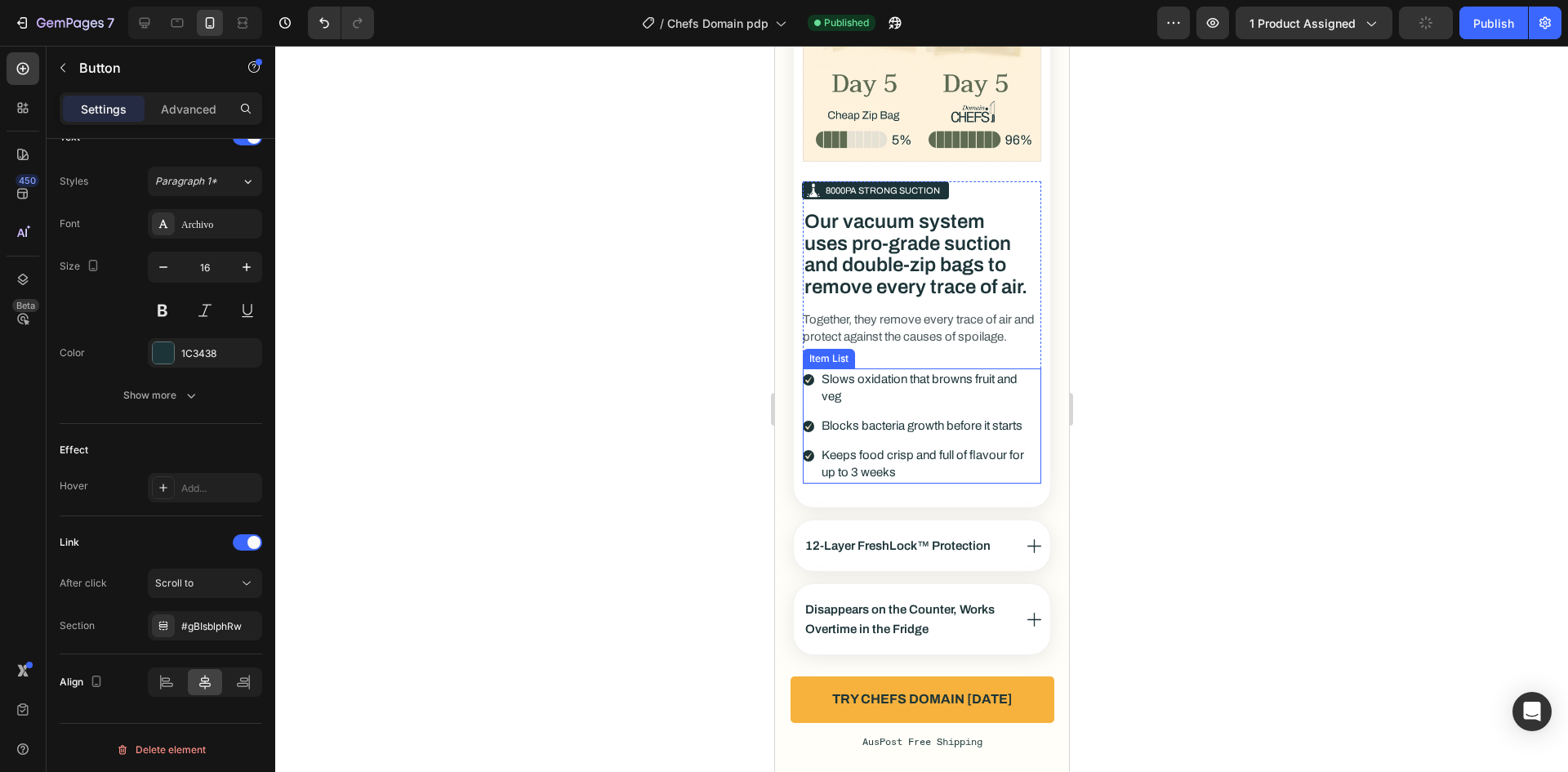
scroll to position [4004, 0]
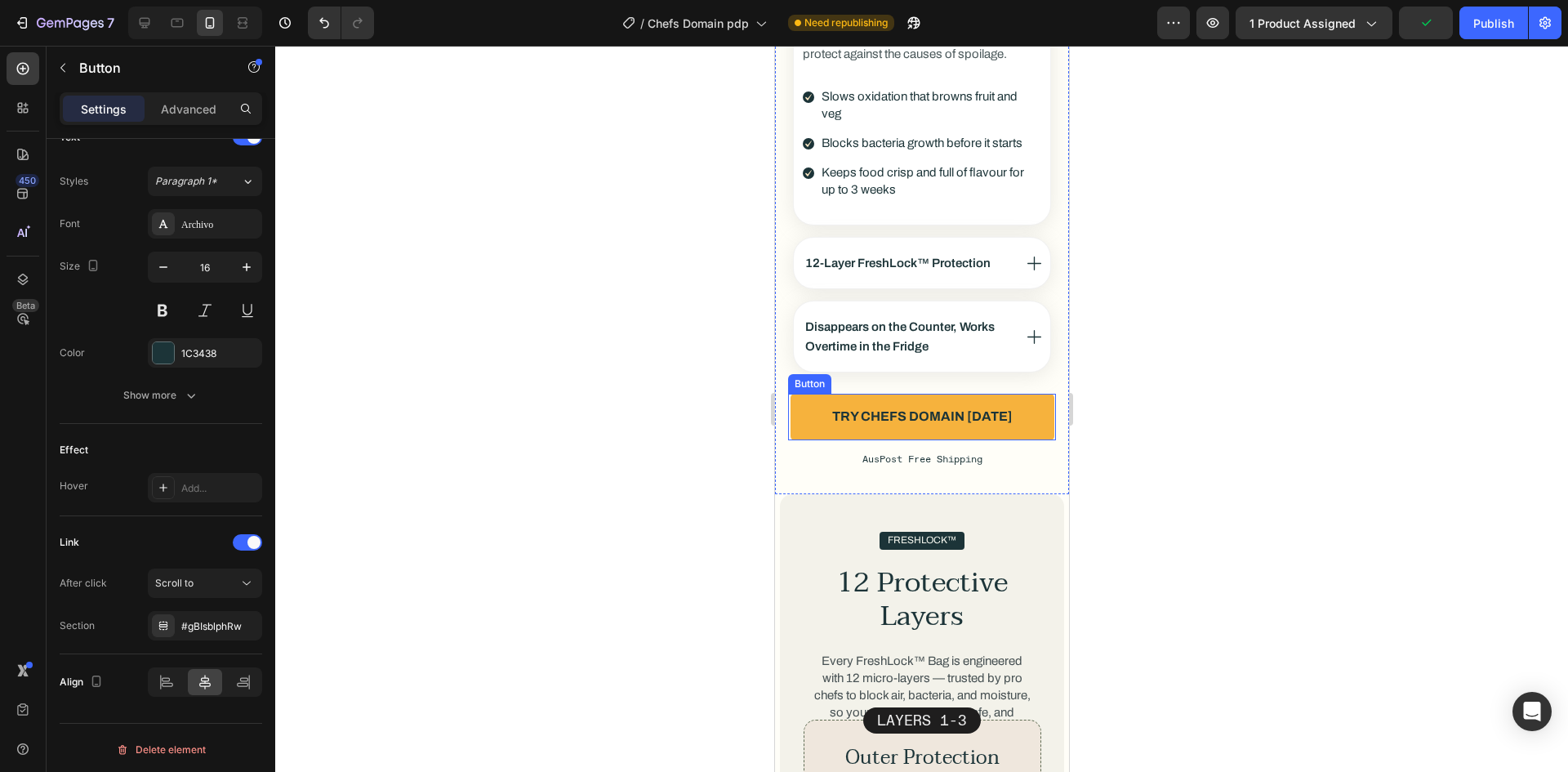
click at [1030, 405] on link "Try Chefs Domain [DATE]" at bounding box center [921, 417] width 264 height 47
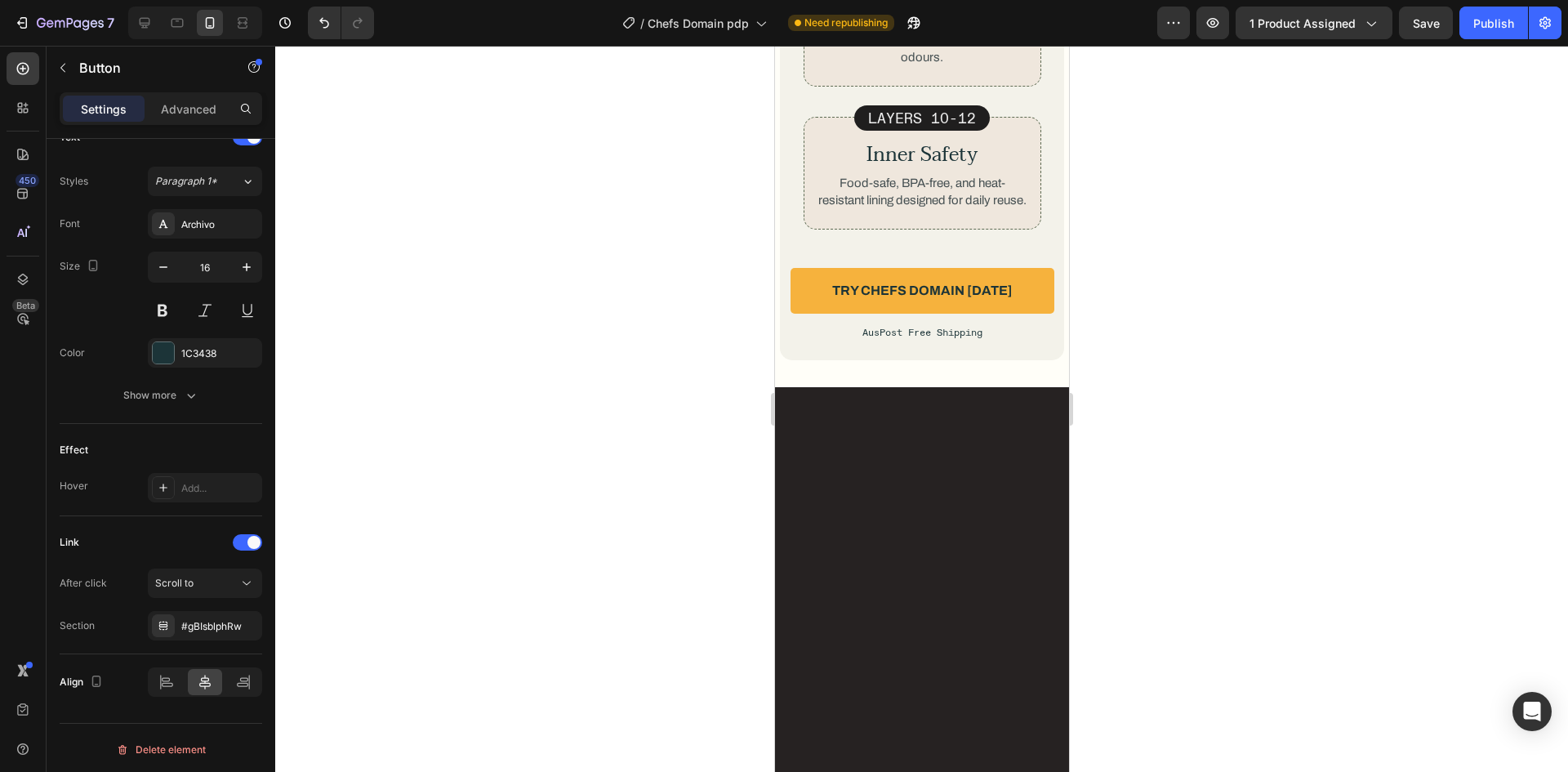
scroll to position [5311, 0]
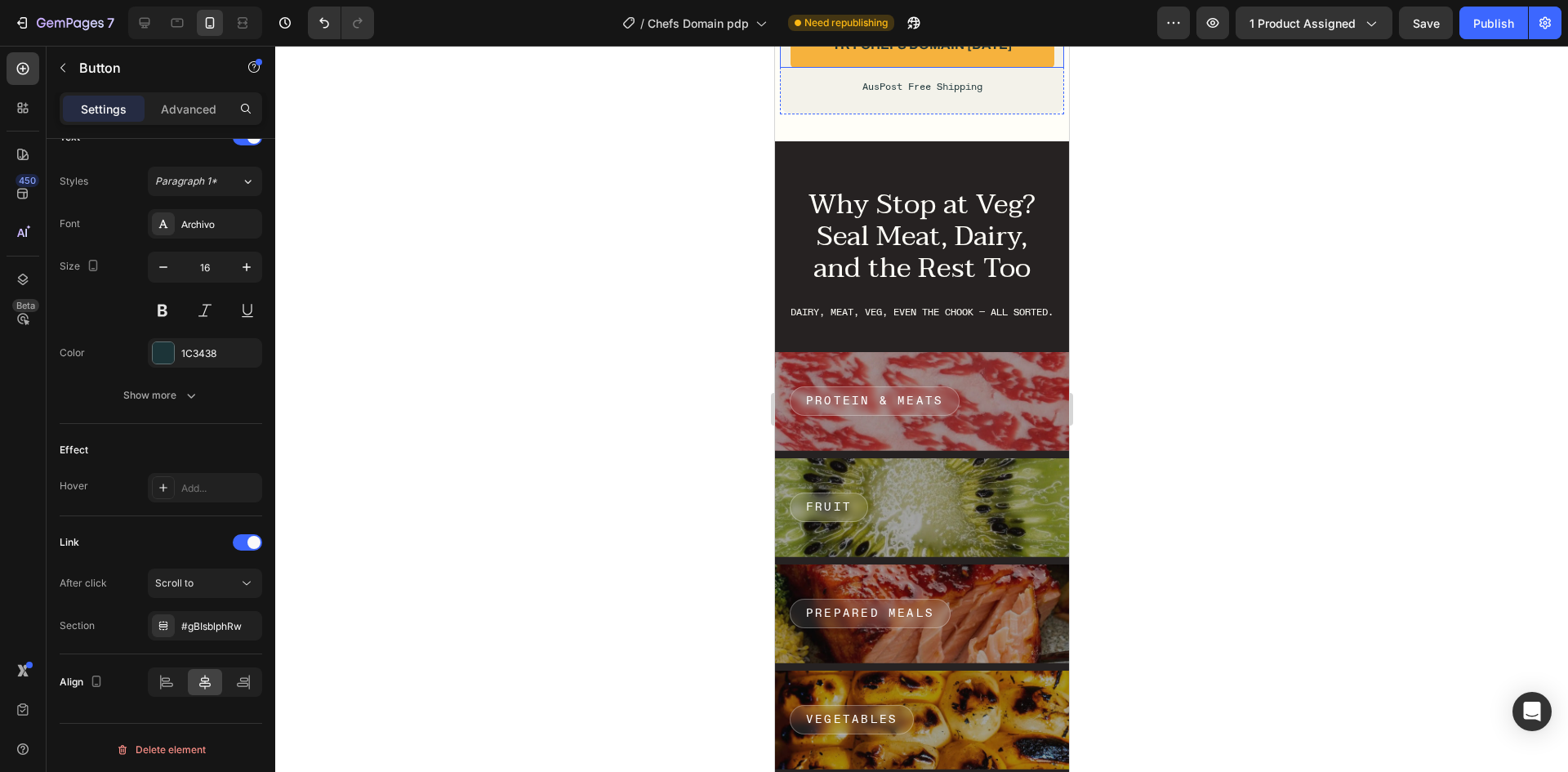
click at [1011, 69] on link "Try Chefs Domain [DATE]" at bounding box center [921, 45] width 264 height 47
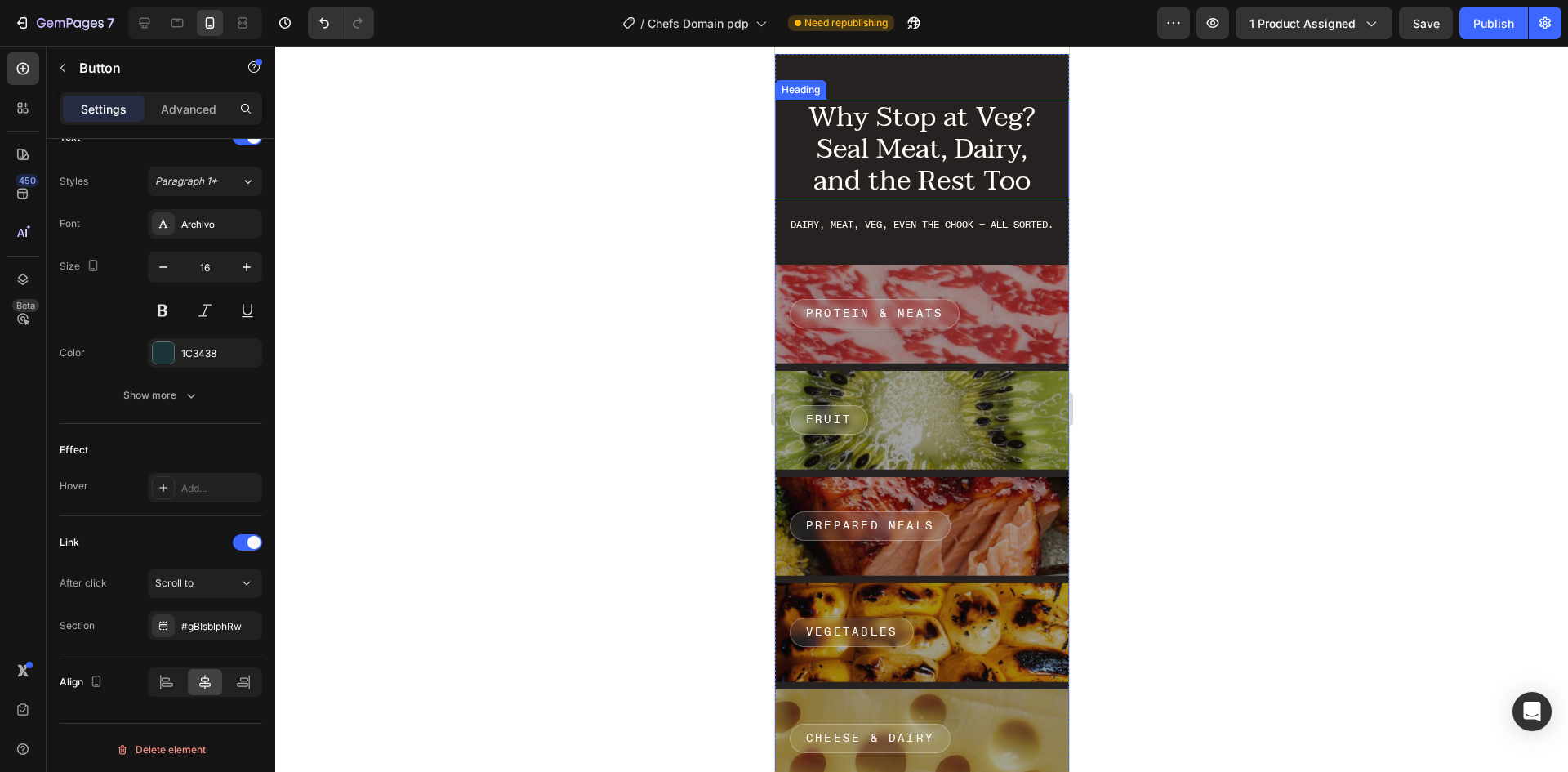
scroll to position [5638, 0]
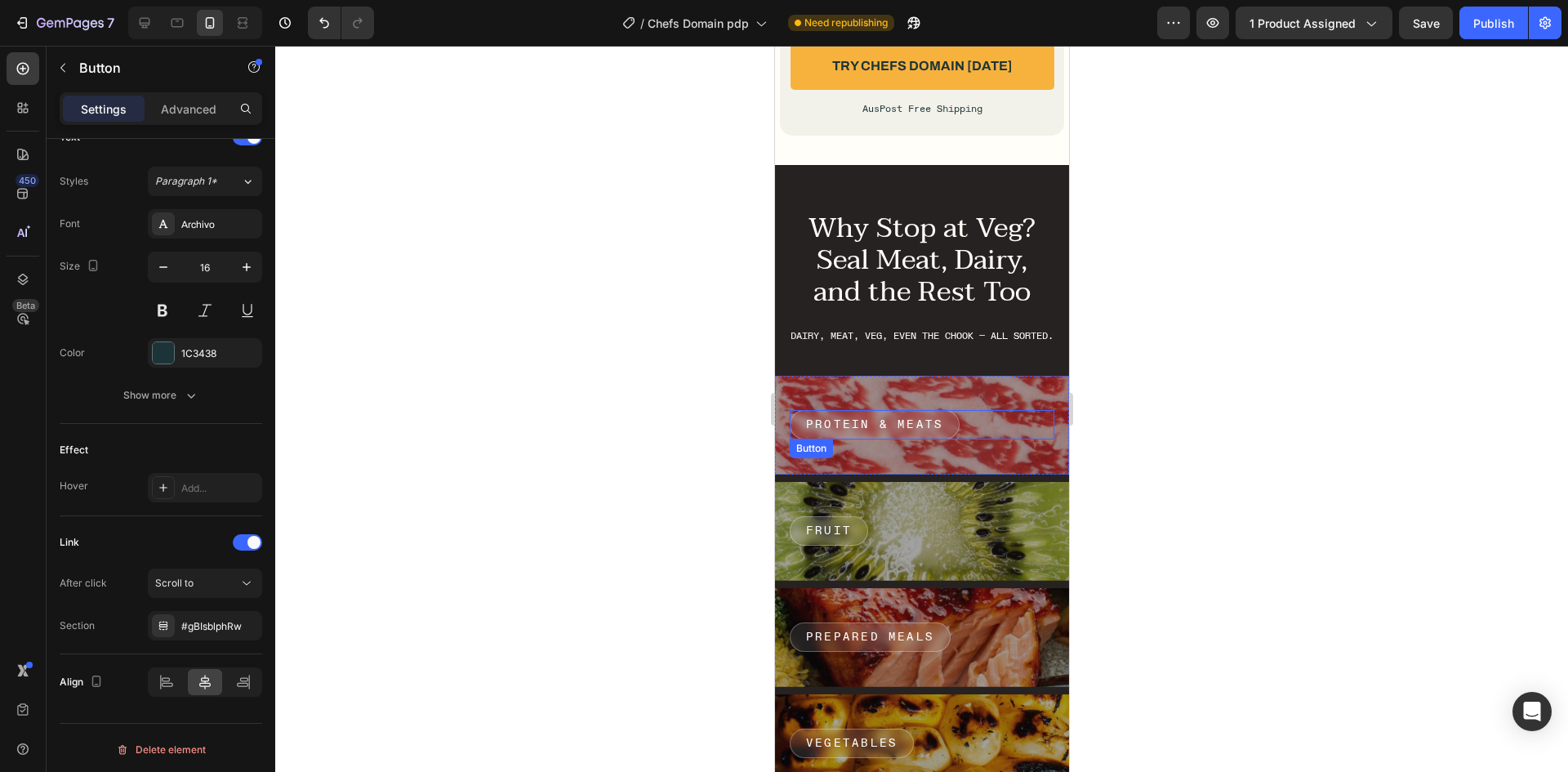
click at [956, 440] on link "Protein & Meats" at bounding box center [873, 424] width 170 height 29
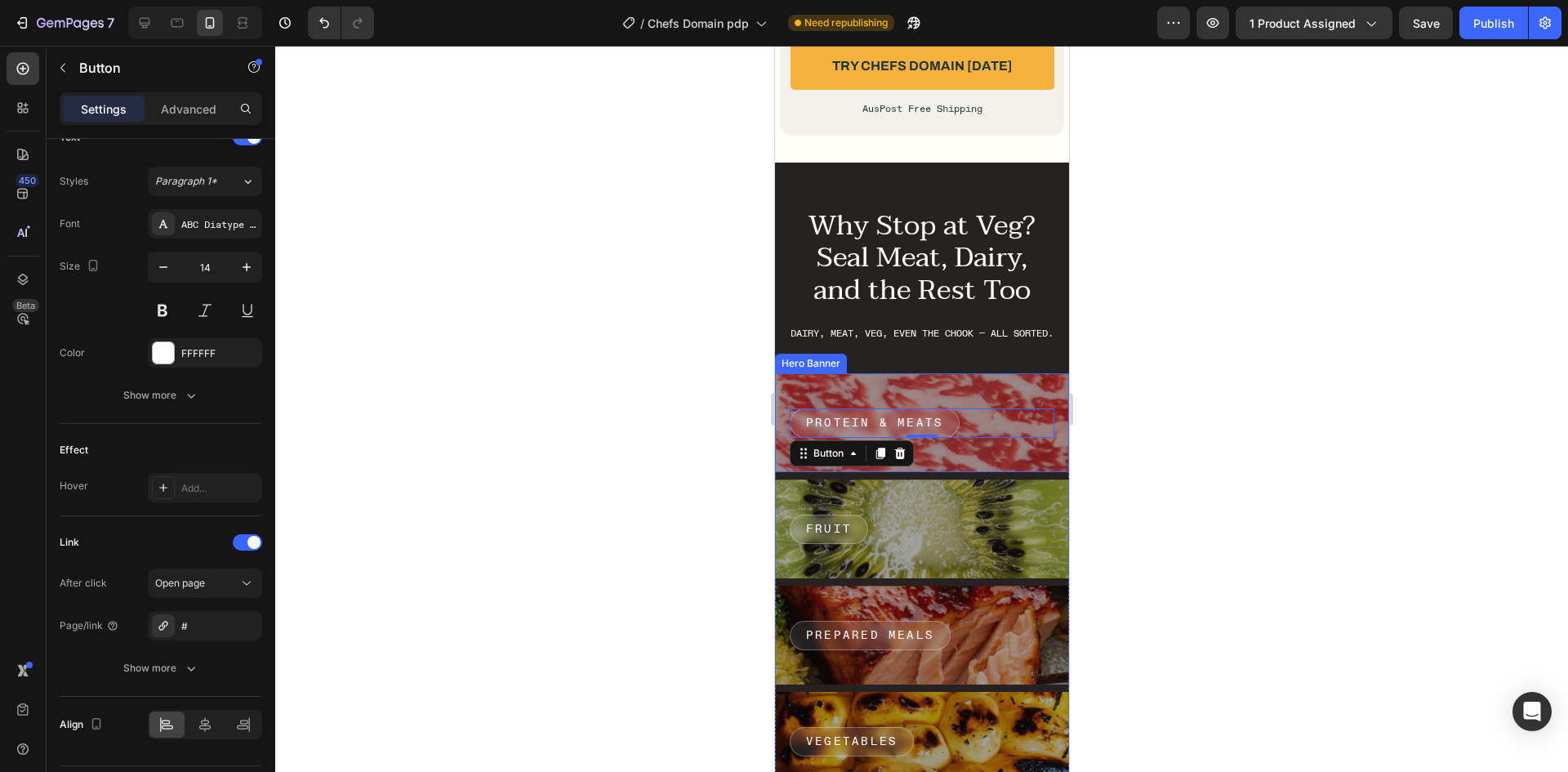
scroll to position [5802, 0]
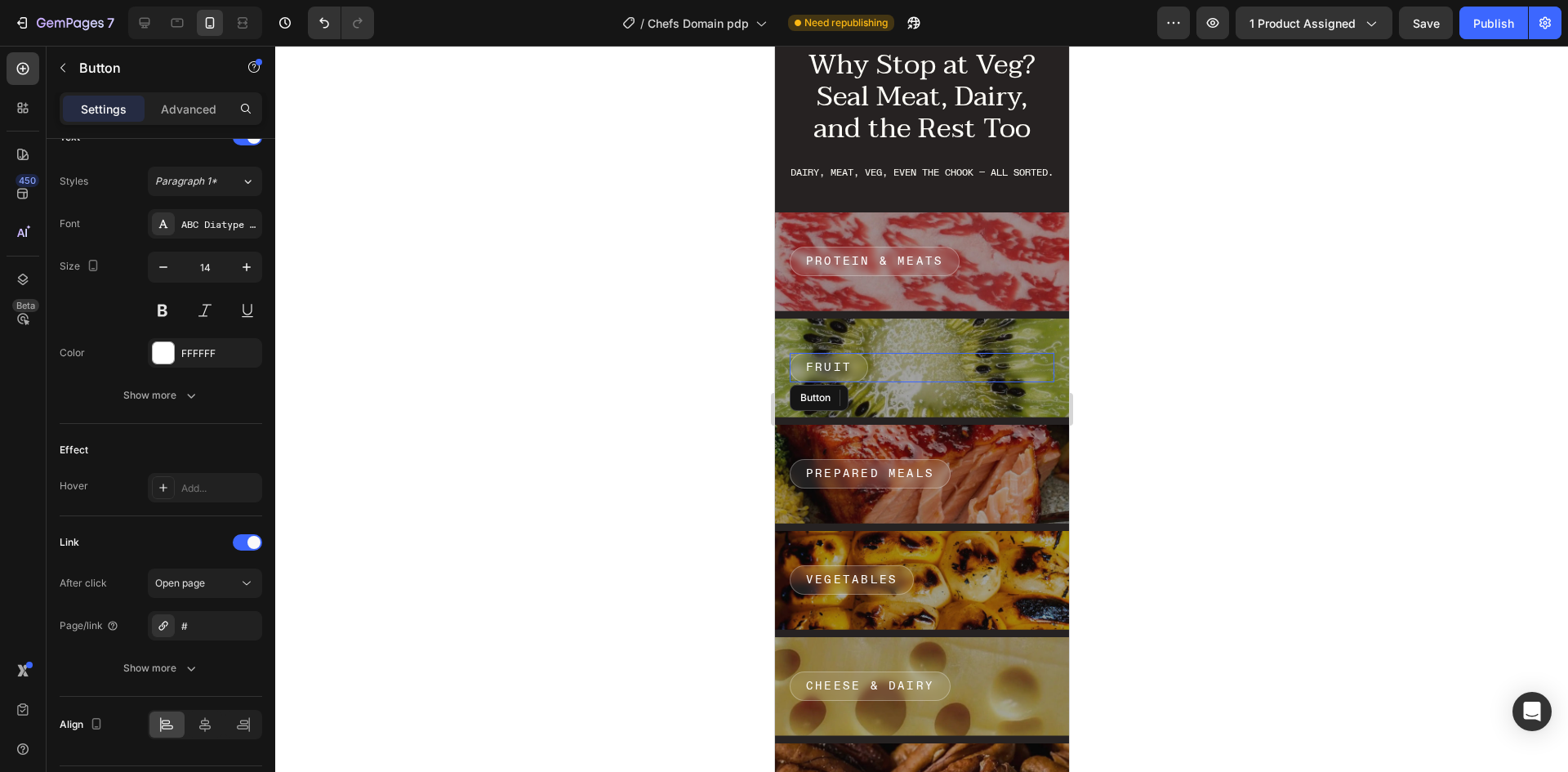
click at [972, 382] on div "Fruit Button" at bounding box center [920, 367] width 265 height 29
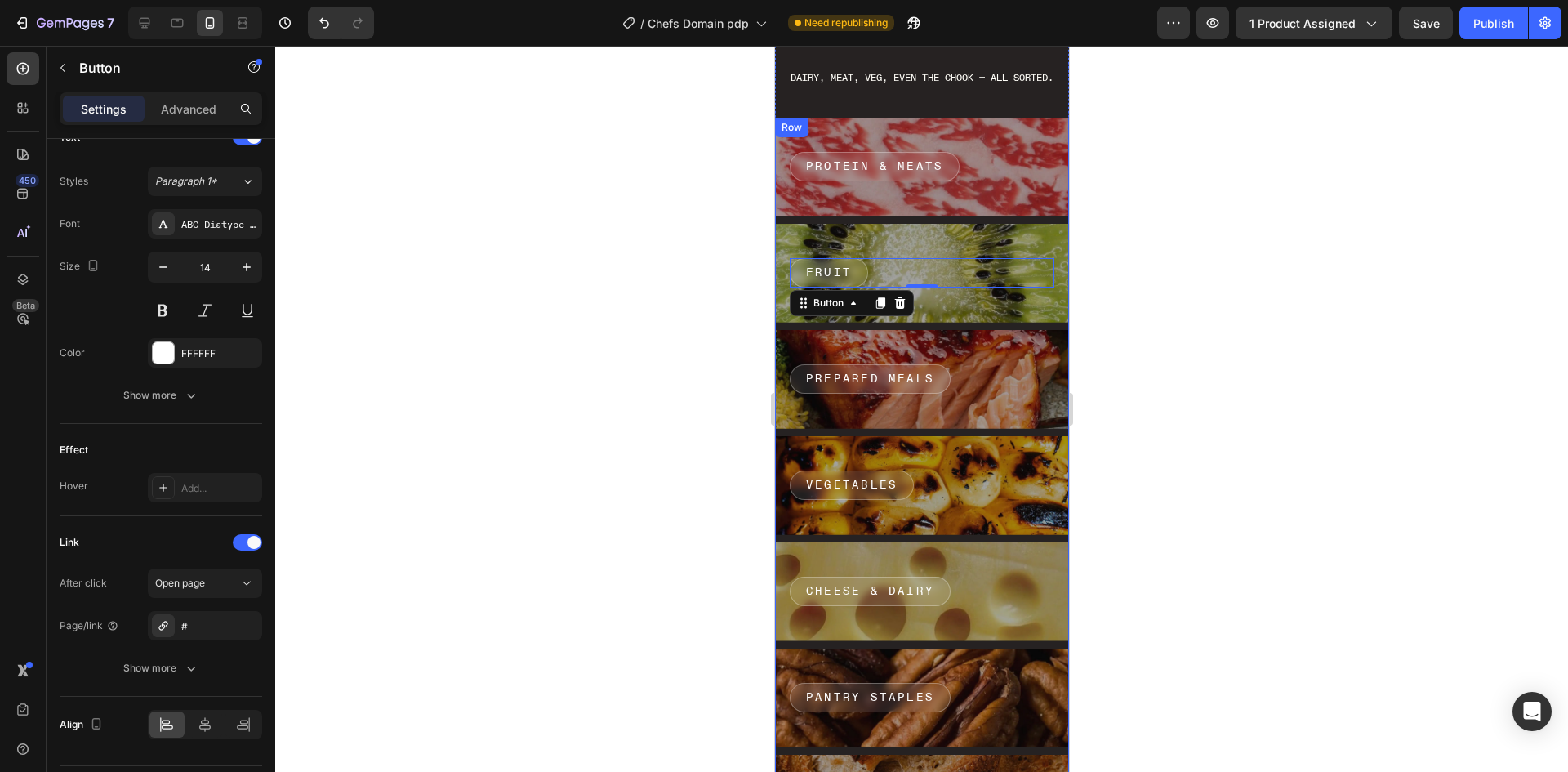
scroll to position [6047, 0]
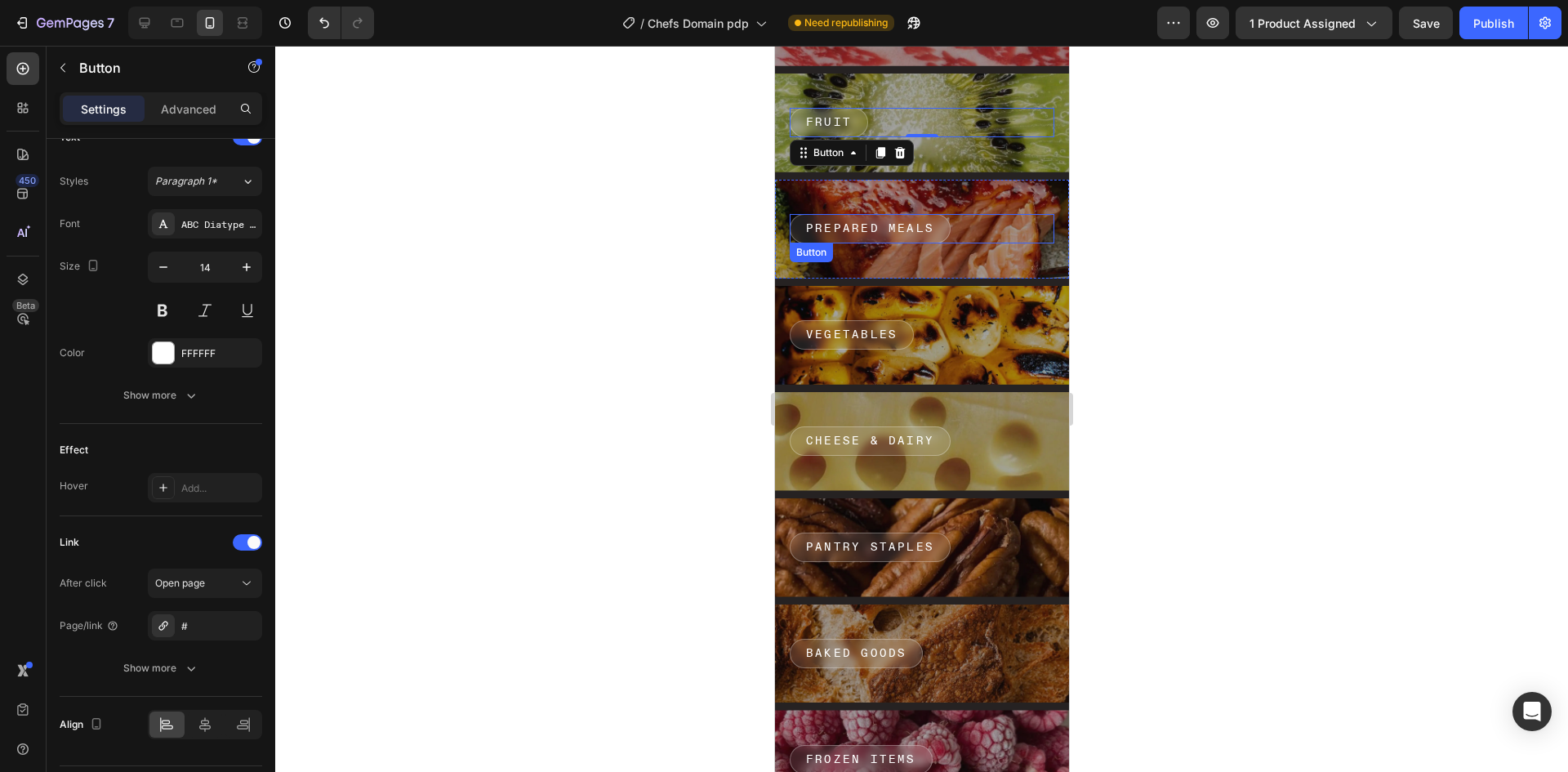
click at [990, 244] on div "Prepared Meals Button" at bounding box center [920, 228] width 265 height 29
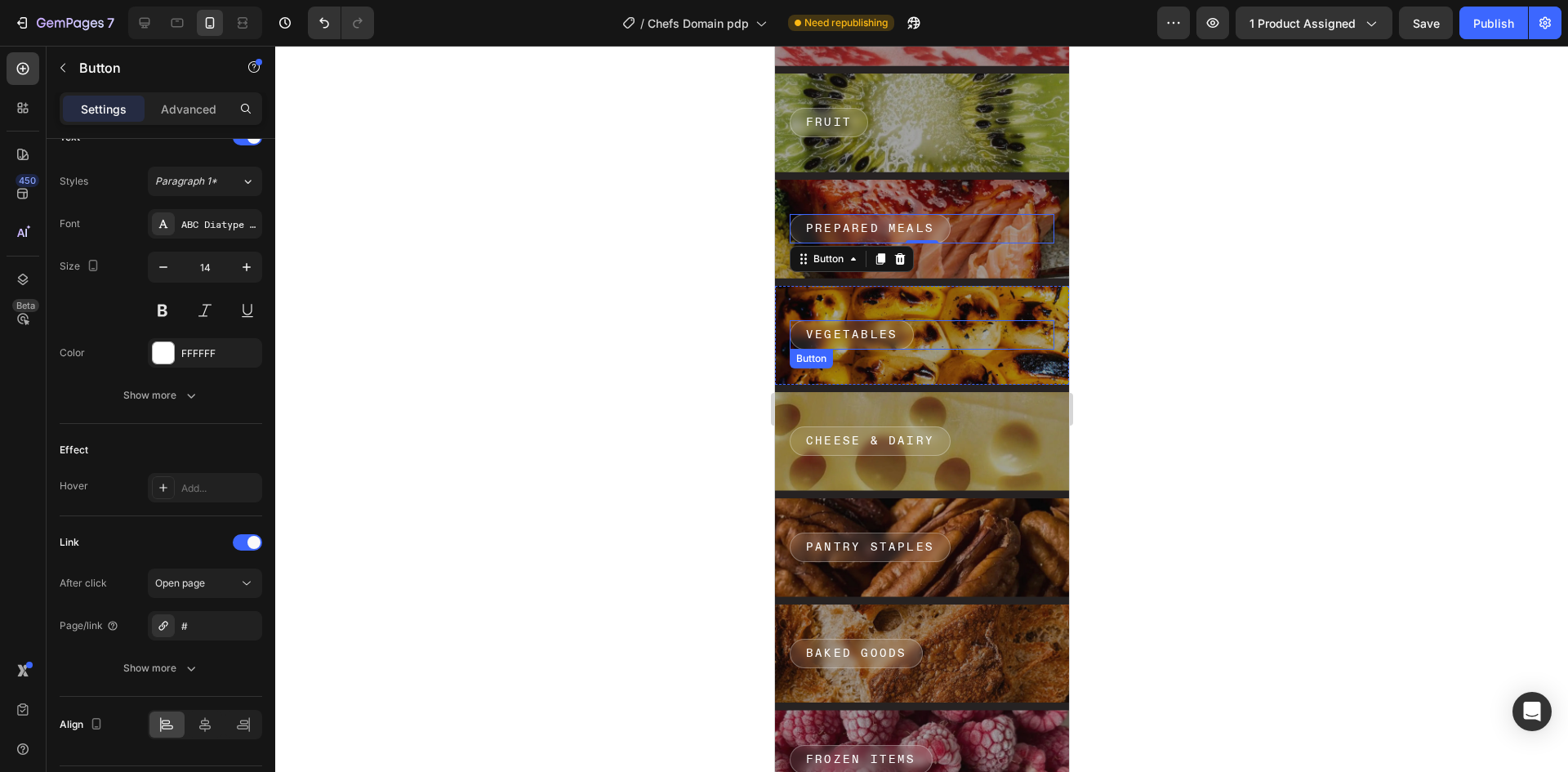
click at [993, 333] on div "VEGETABLES Button" at bounding box center [920, 334] width 265 height 29
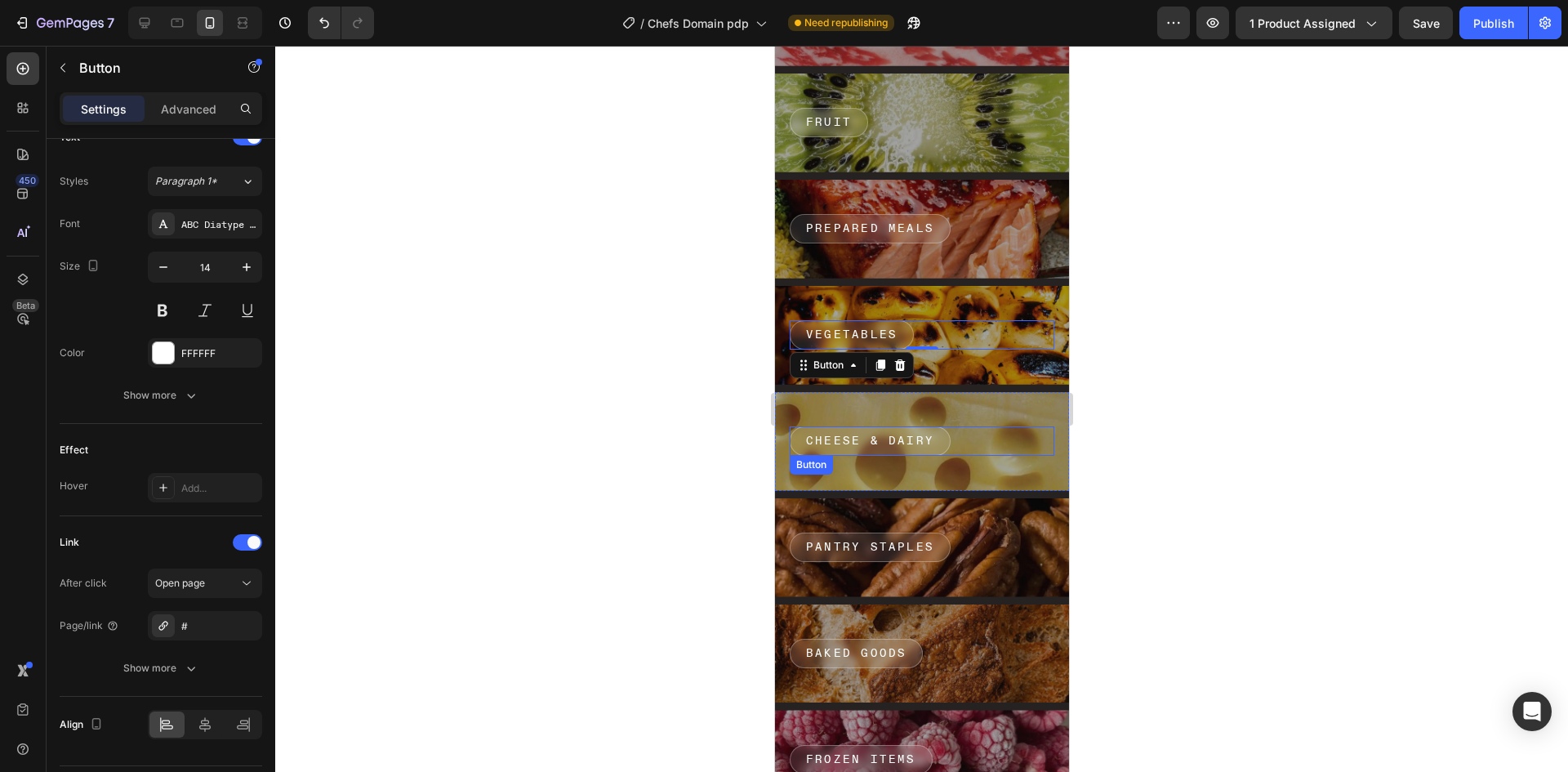
click at [991, 439] on div "Cheese & Dairy Button" at bounding box center [920, 441] width 265 height 29
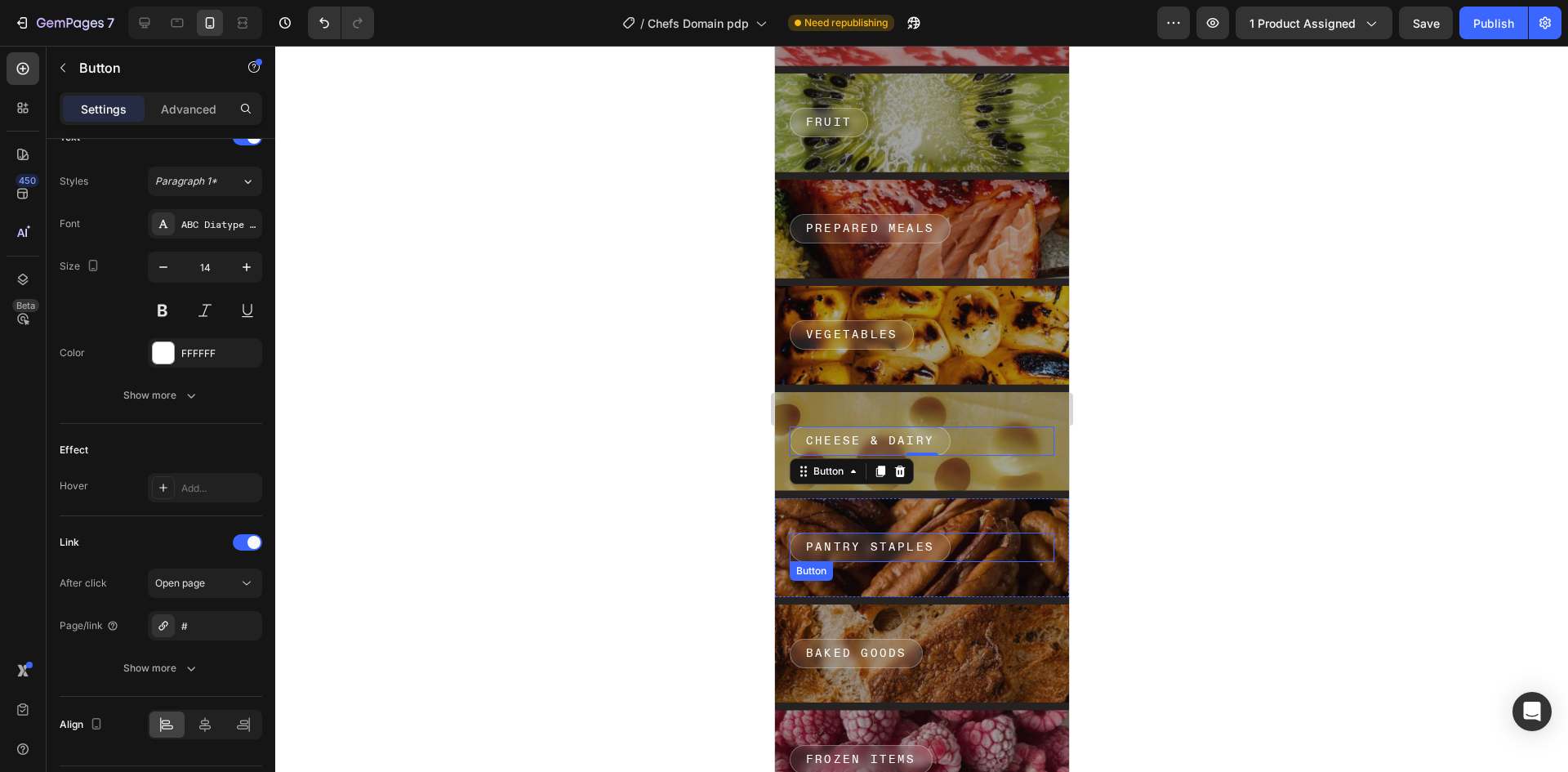
click at [994, 551] on div "Pantry Staples Button" at bounding box center [920, 547] width 265 height 29
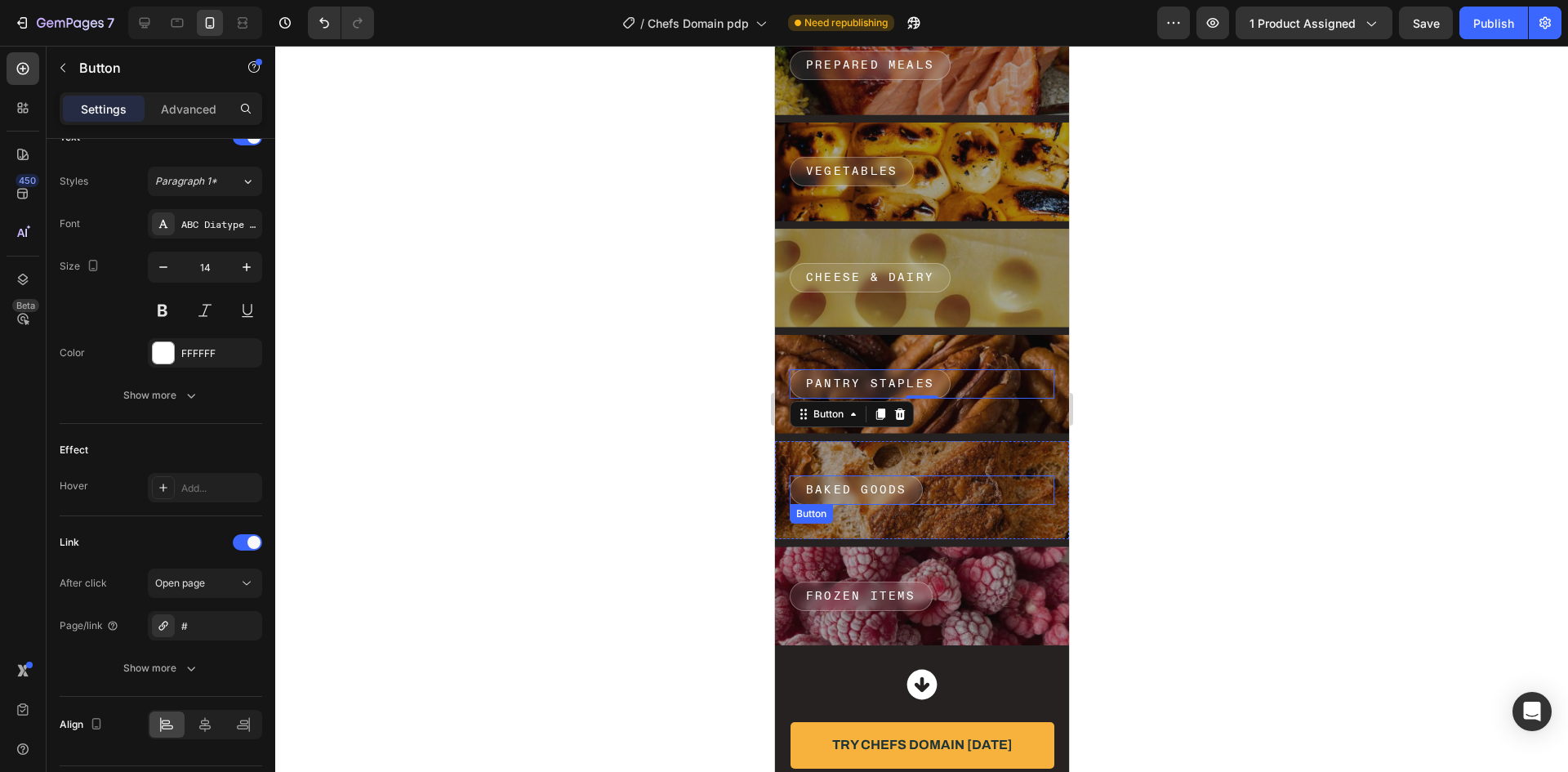
click at [975, 482] on div "Baked Goods Button" at bounding box center [920, 490] width 265 height 29
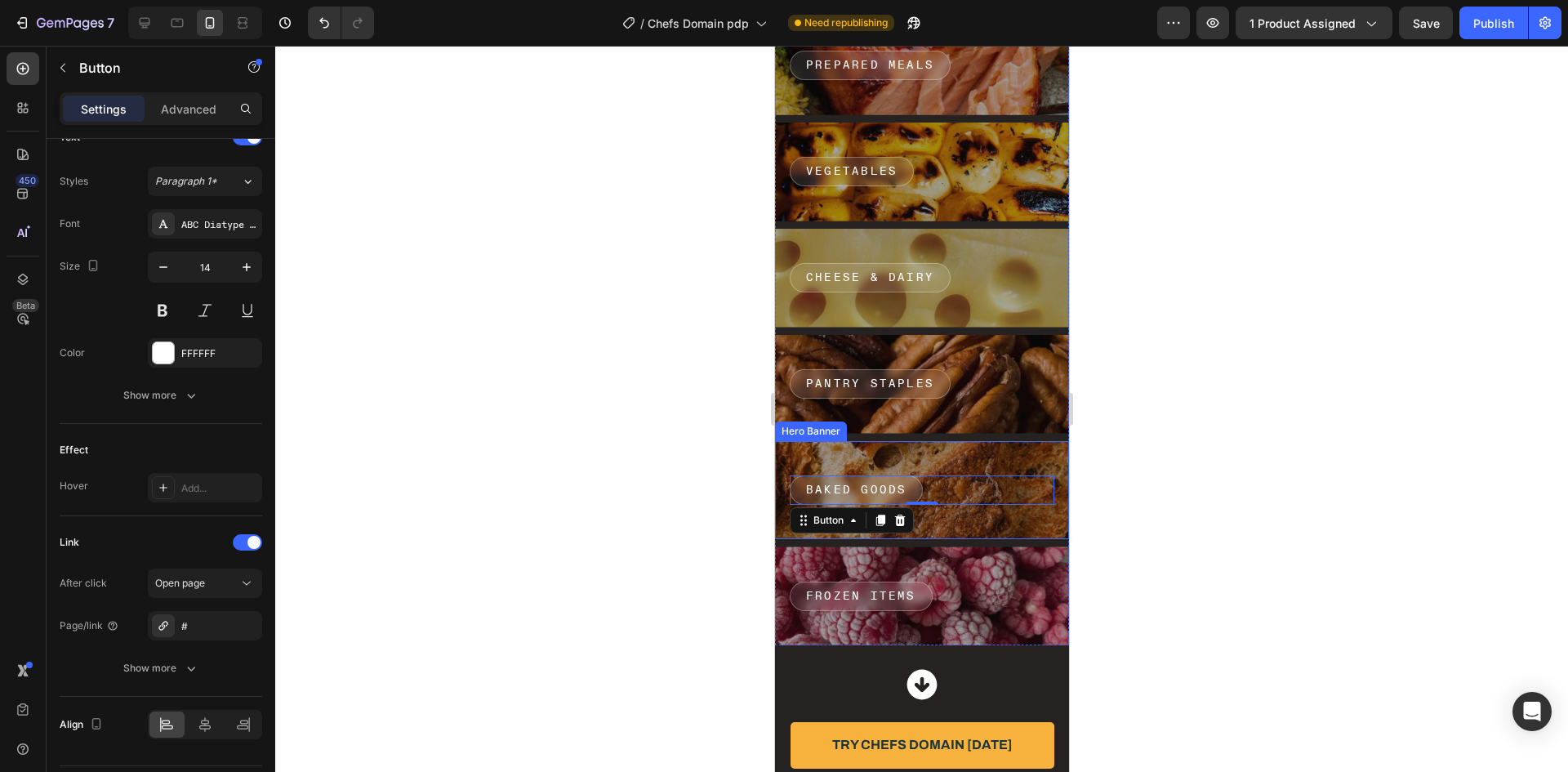
scroll to position [6374, 0]
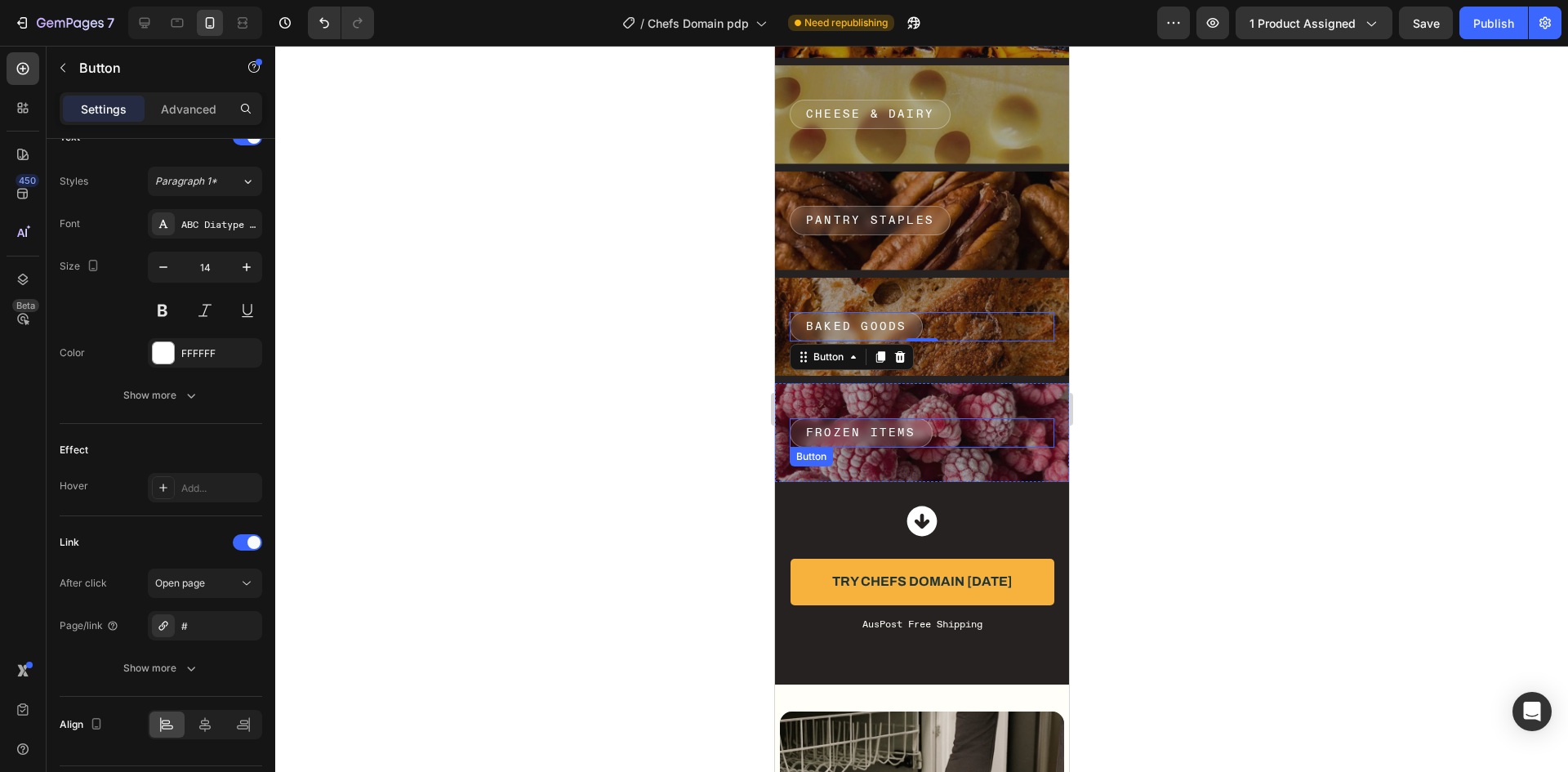
click at [993, 419] on div "FROZEN ITEMS Button" at bounding box center [920, 432] width 265 height 29
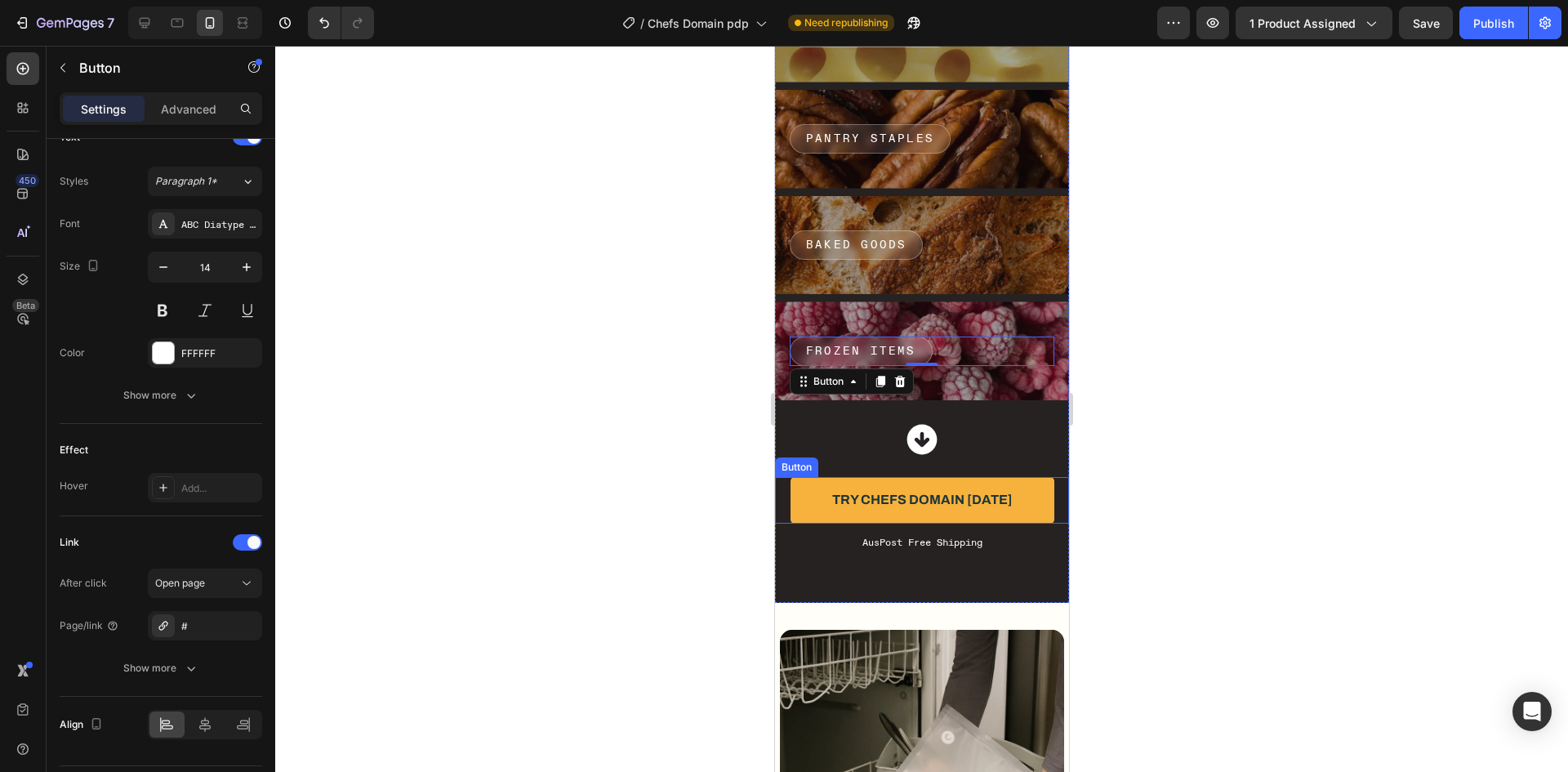
click at [1001, 477] on link "Try Chefs Domain [DATE]" at bounding box center [921, 500] width 264 height 47
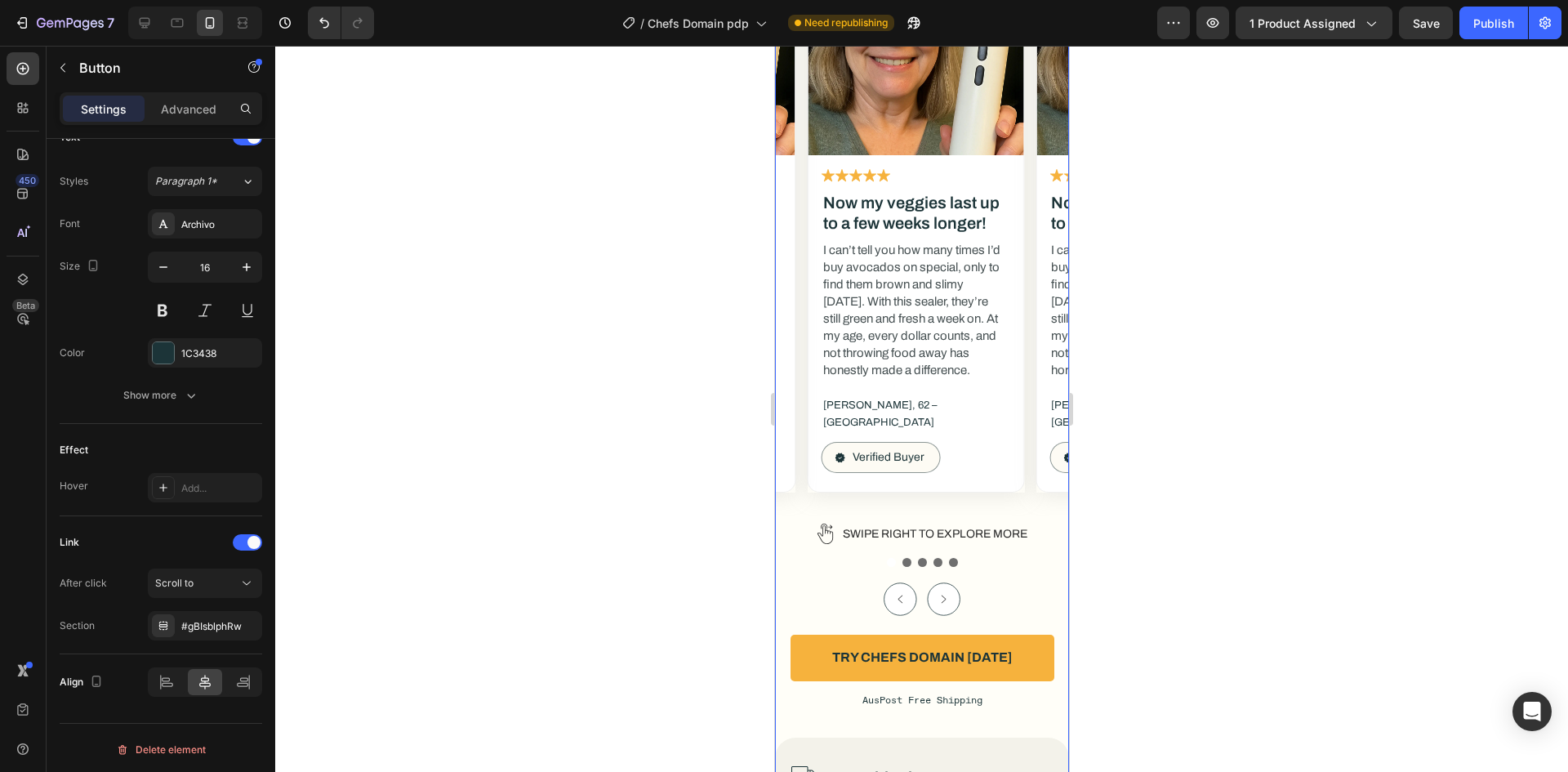
scroll to position [7845, 0]
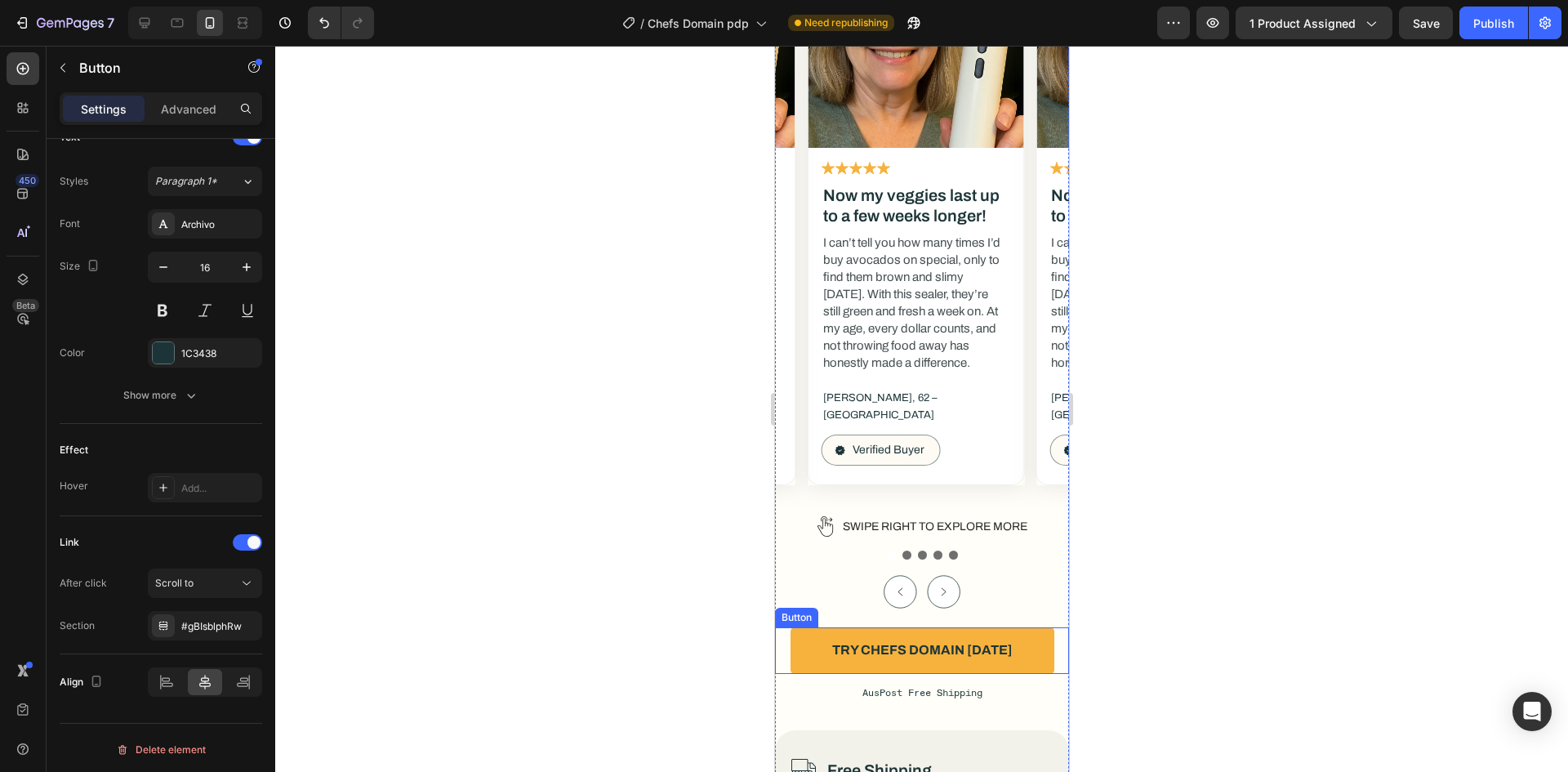
click at [1021, 628] on link "Try Chefs Domain [DATE]" at bounding box center [921, 651] width 264 height 47
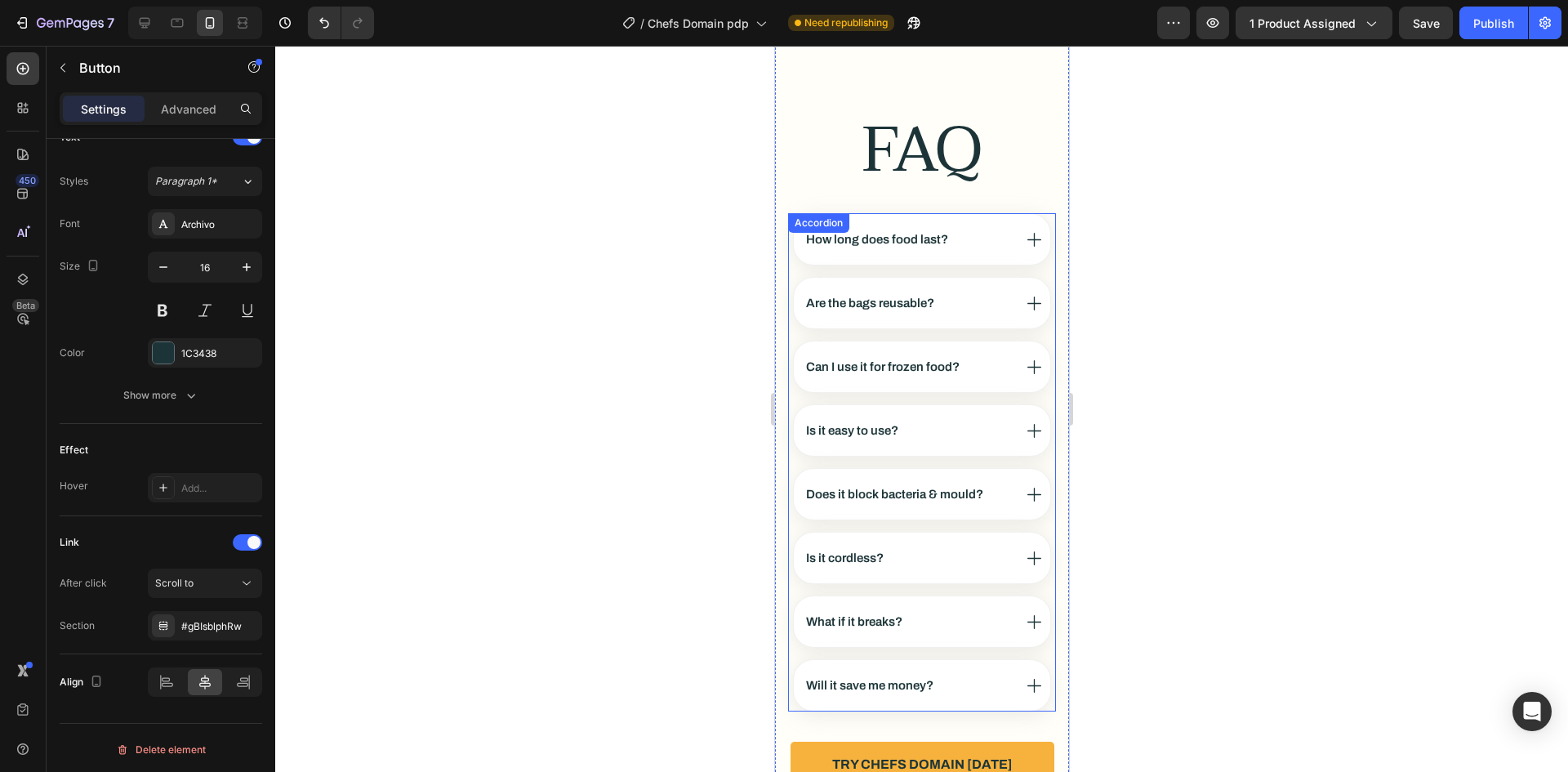
scroll to position [9070, 0]
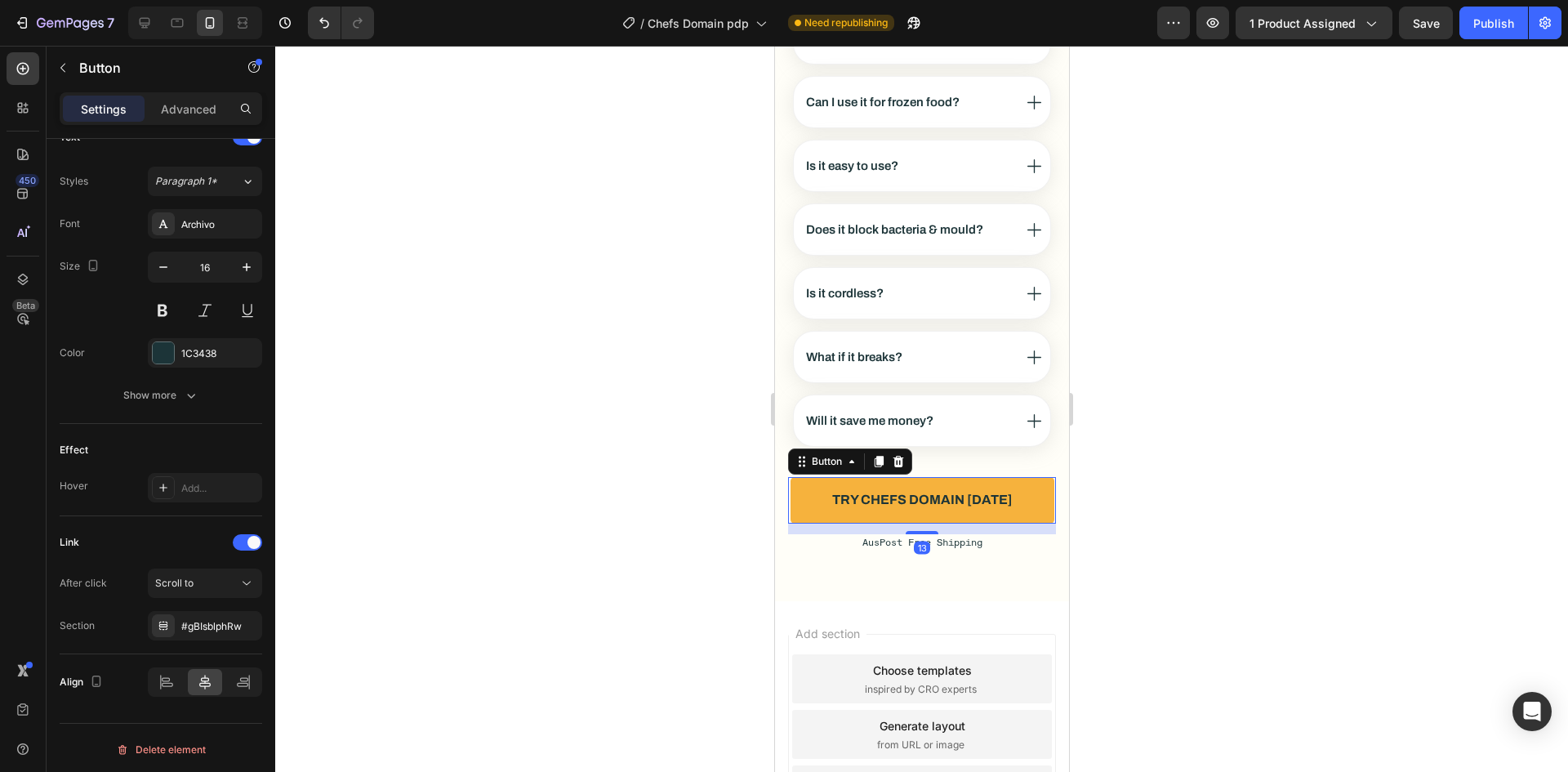
click at [1014, 503] on link "Try Chefs Domain [DATE]" at bounding box center [921, 500] width 264 height 47
click at [1473, 15] on div "Publish" at bounding box center [1493, 23] width 41 height 17
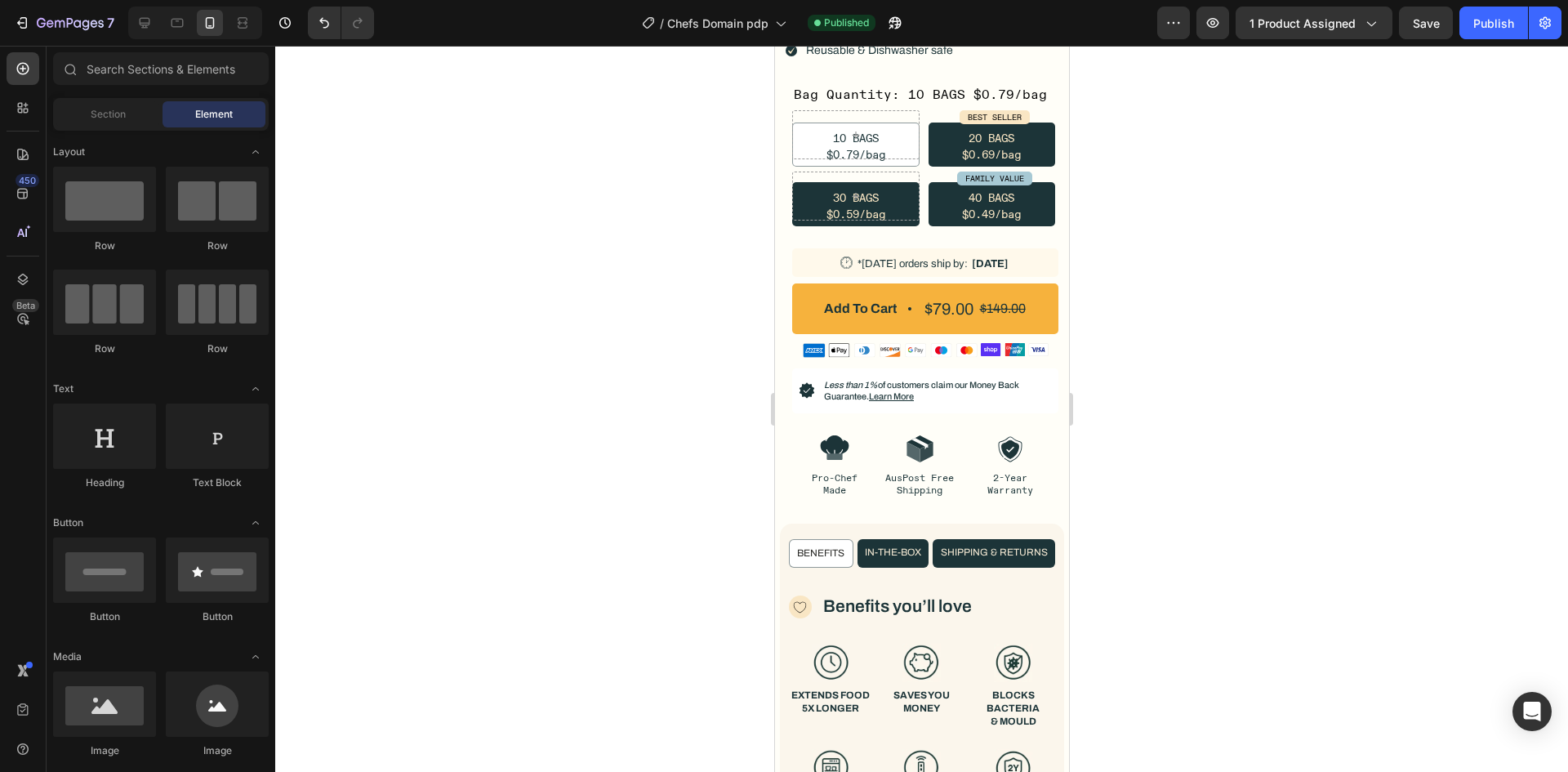
scroll to position [197, 0]
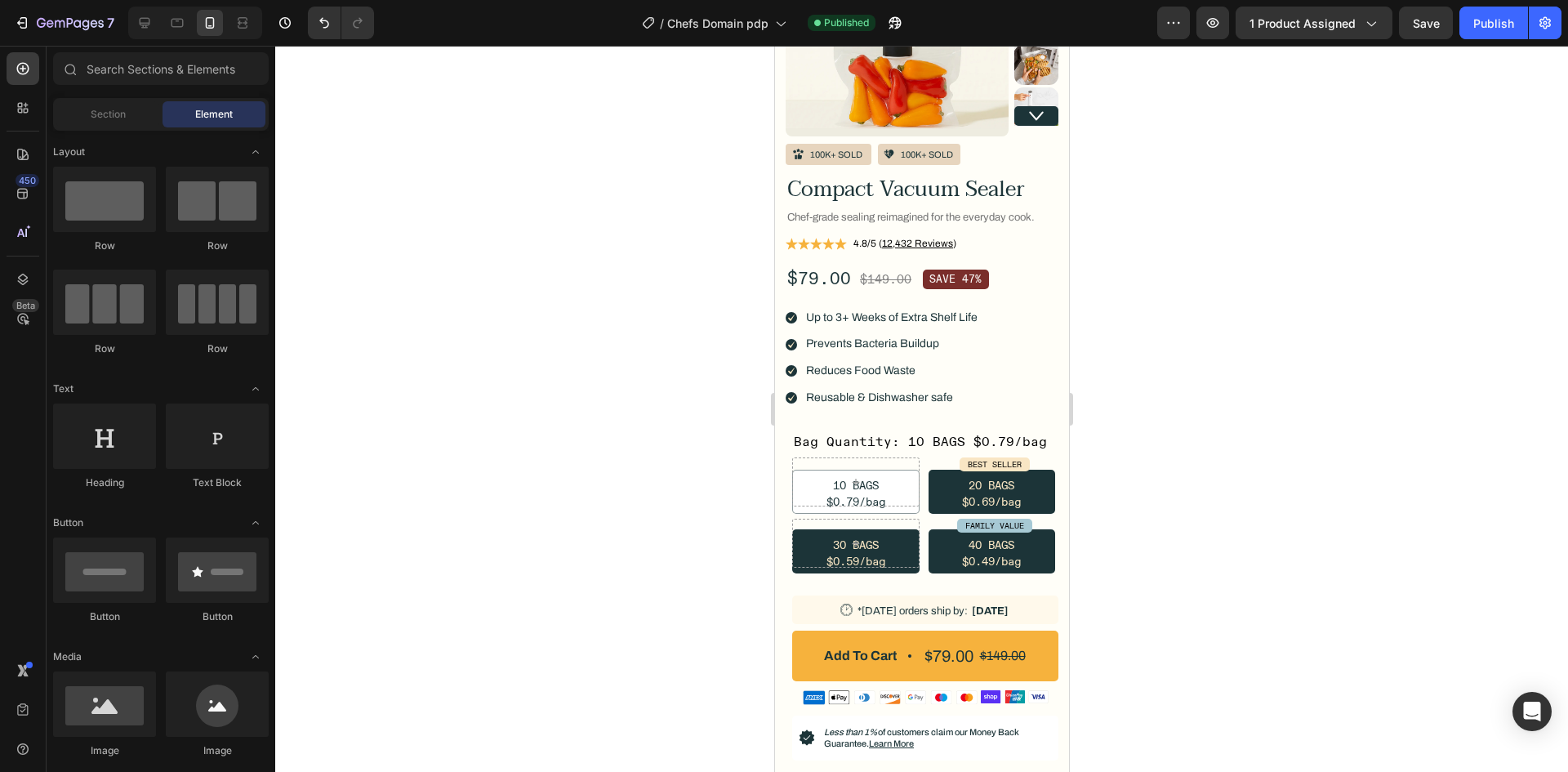
drag, startPoint x: 1064, startPoint y: 623, endPoint x: 1860, endPoint y: 138, distance: 932.1
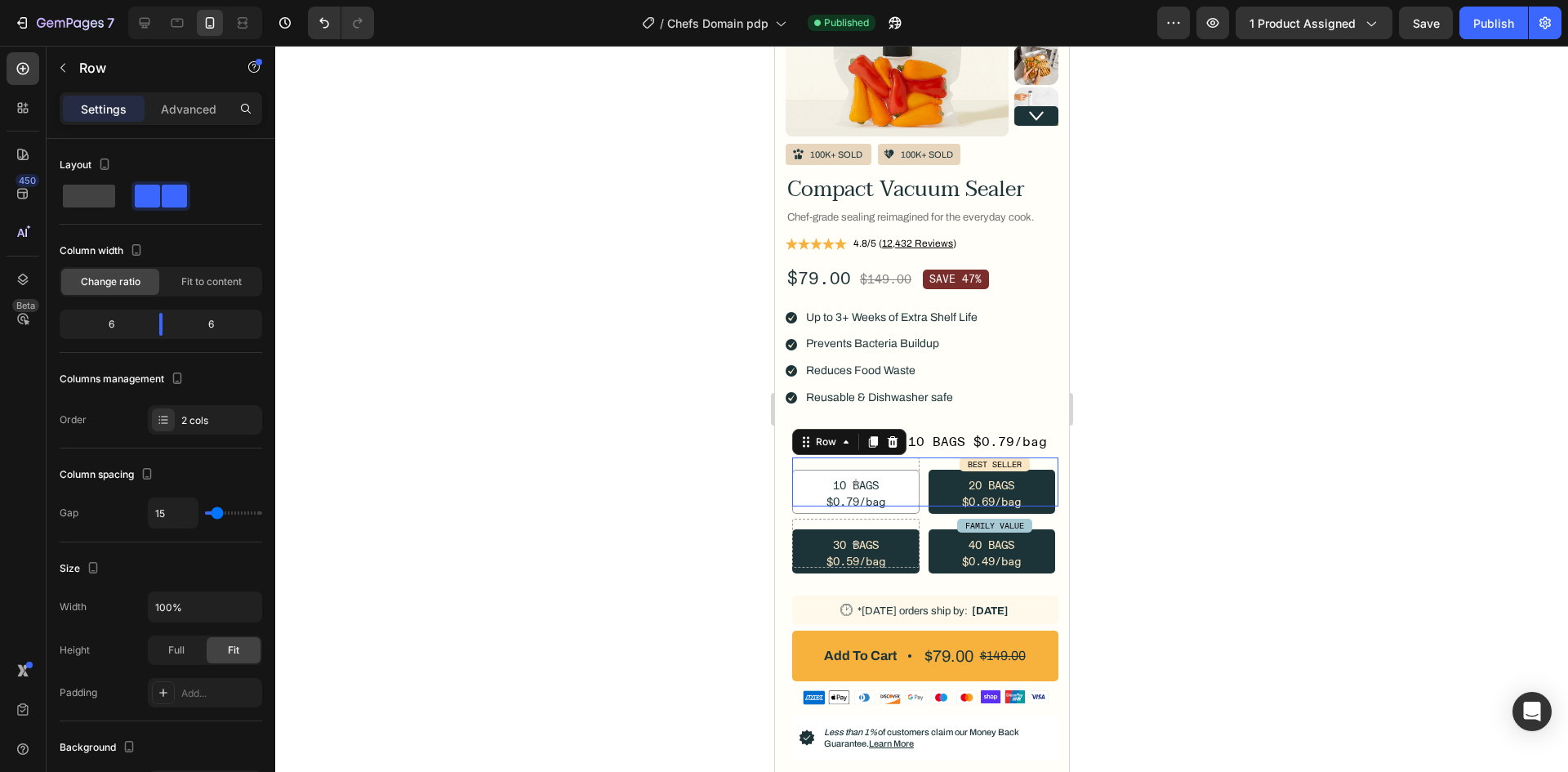
click at [920, 467] on div "BEST SELLER Text Block Row 0" at bounding box center [924, 482] width 266 height 49
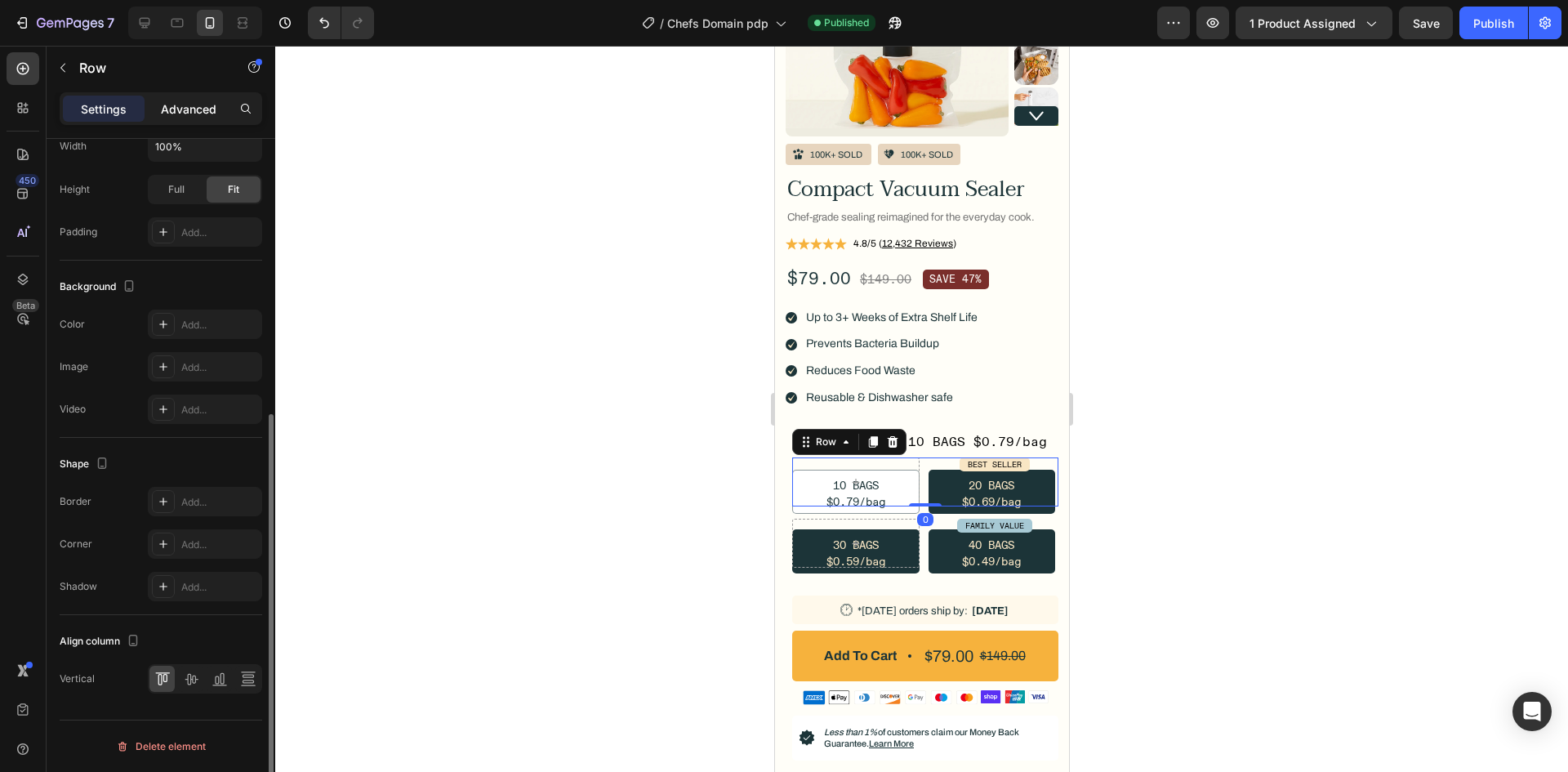
click at [217, 101] on div "Advanced" at bounding box center [189, 109] width 82 height 26
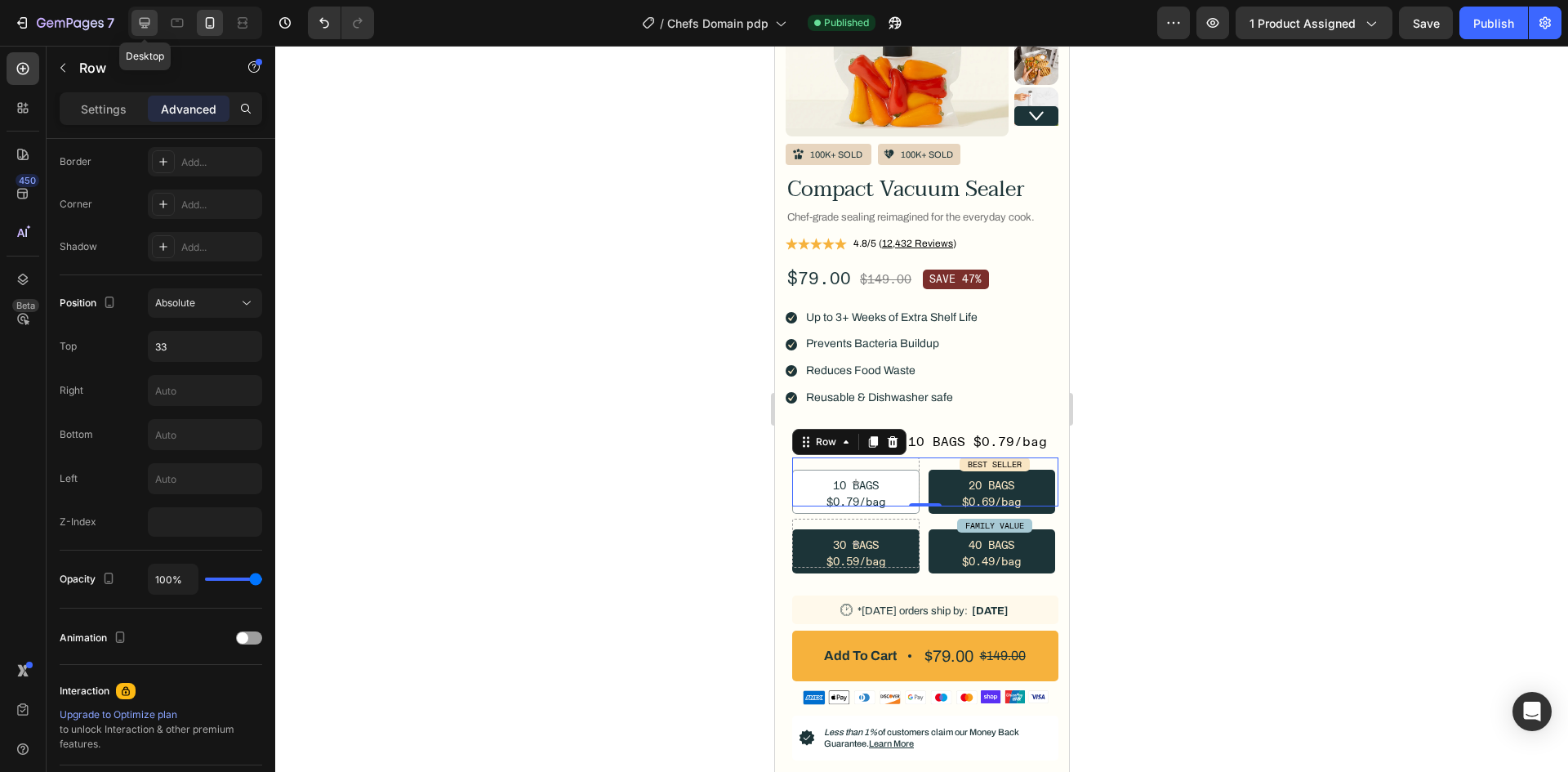
click at [158, 21] on div at bounding box center [145, 23] width 26 height 26
type input "31"
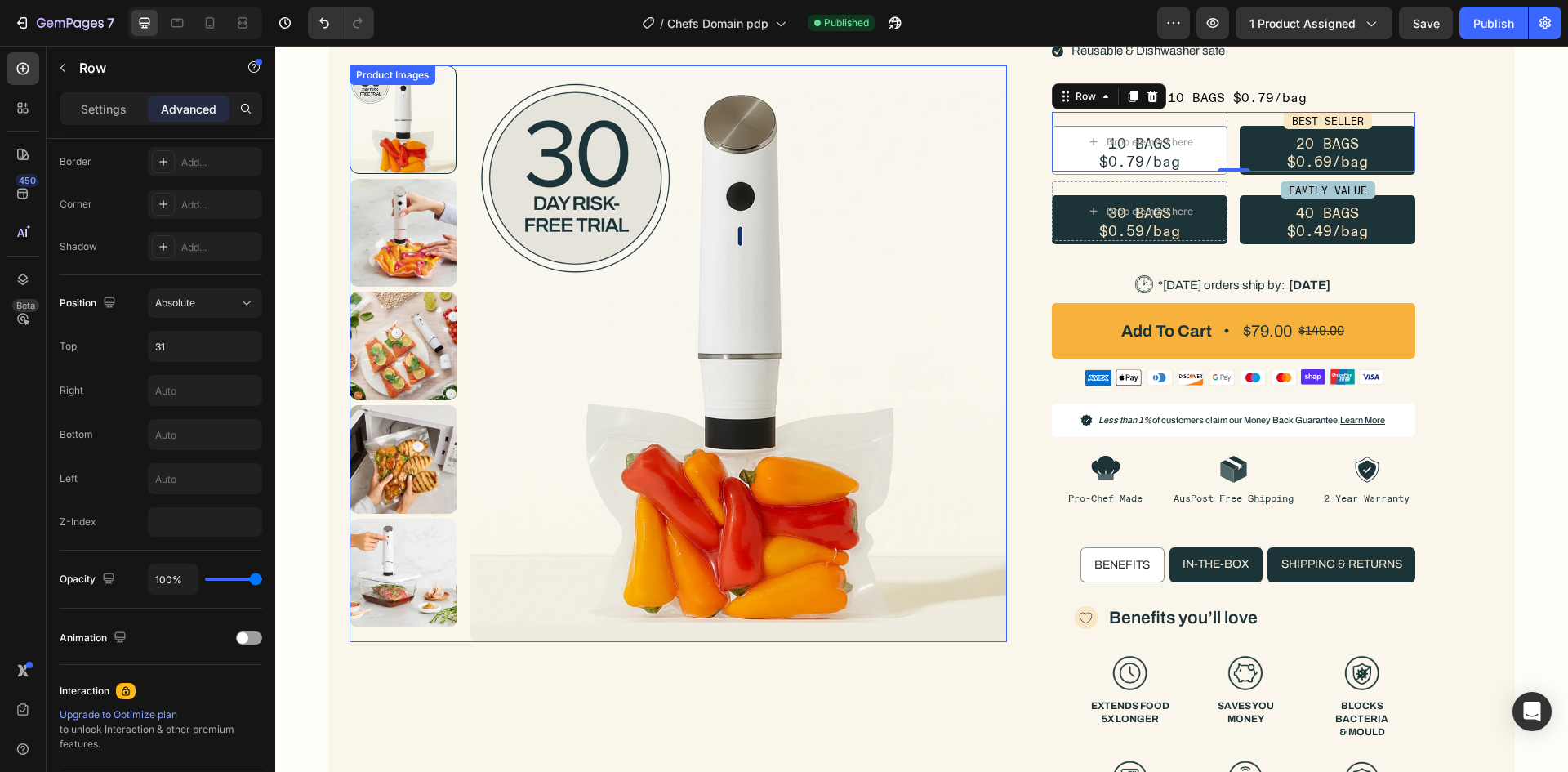
scroll to position [381, 0]
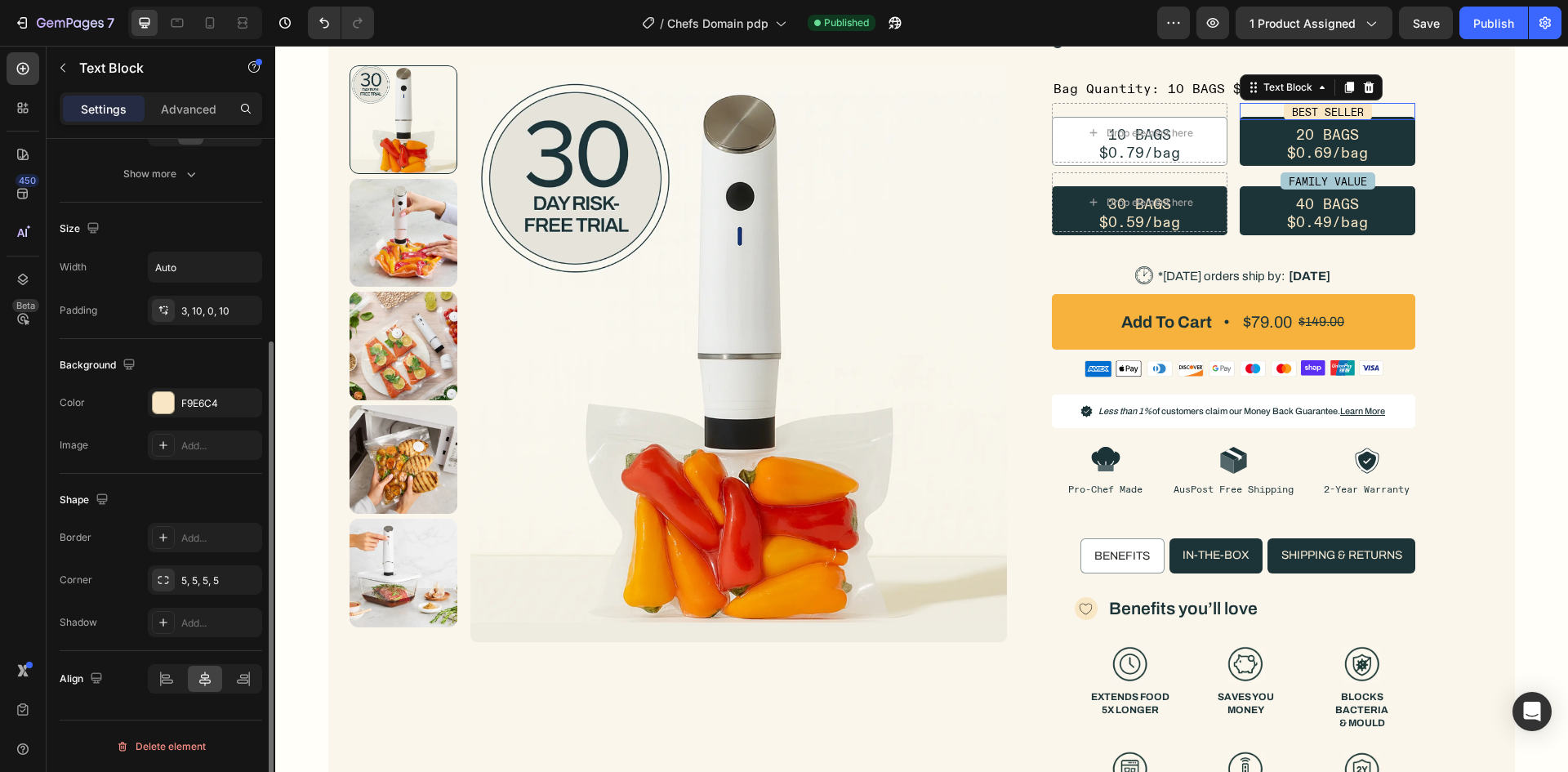
click at [1297, 109] on p "BEST SELLER" at bounding box center [1328, 112] width 72 height 15
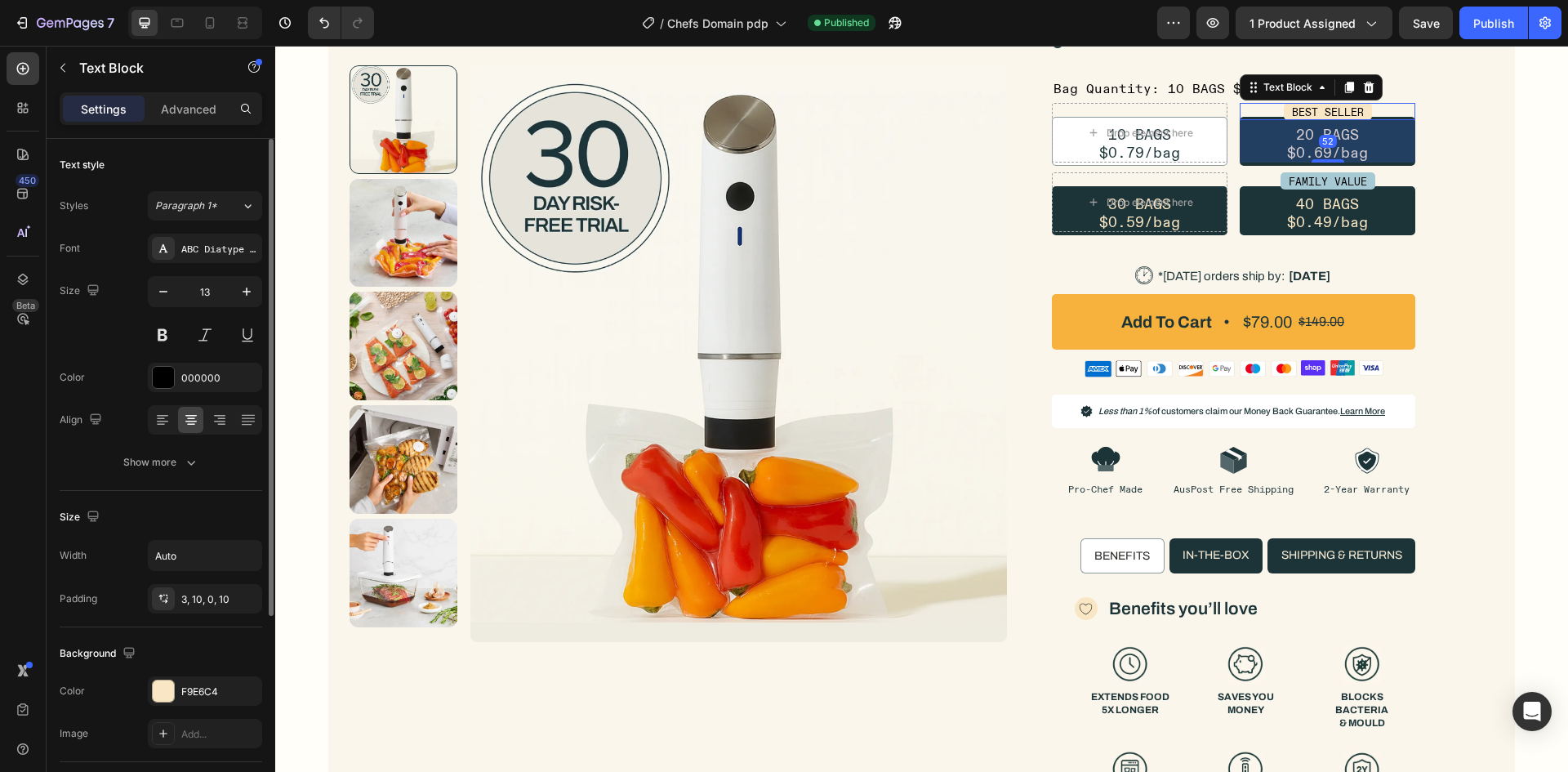
scroll to position [288, 0]
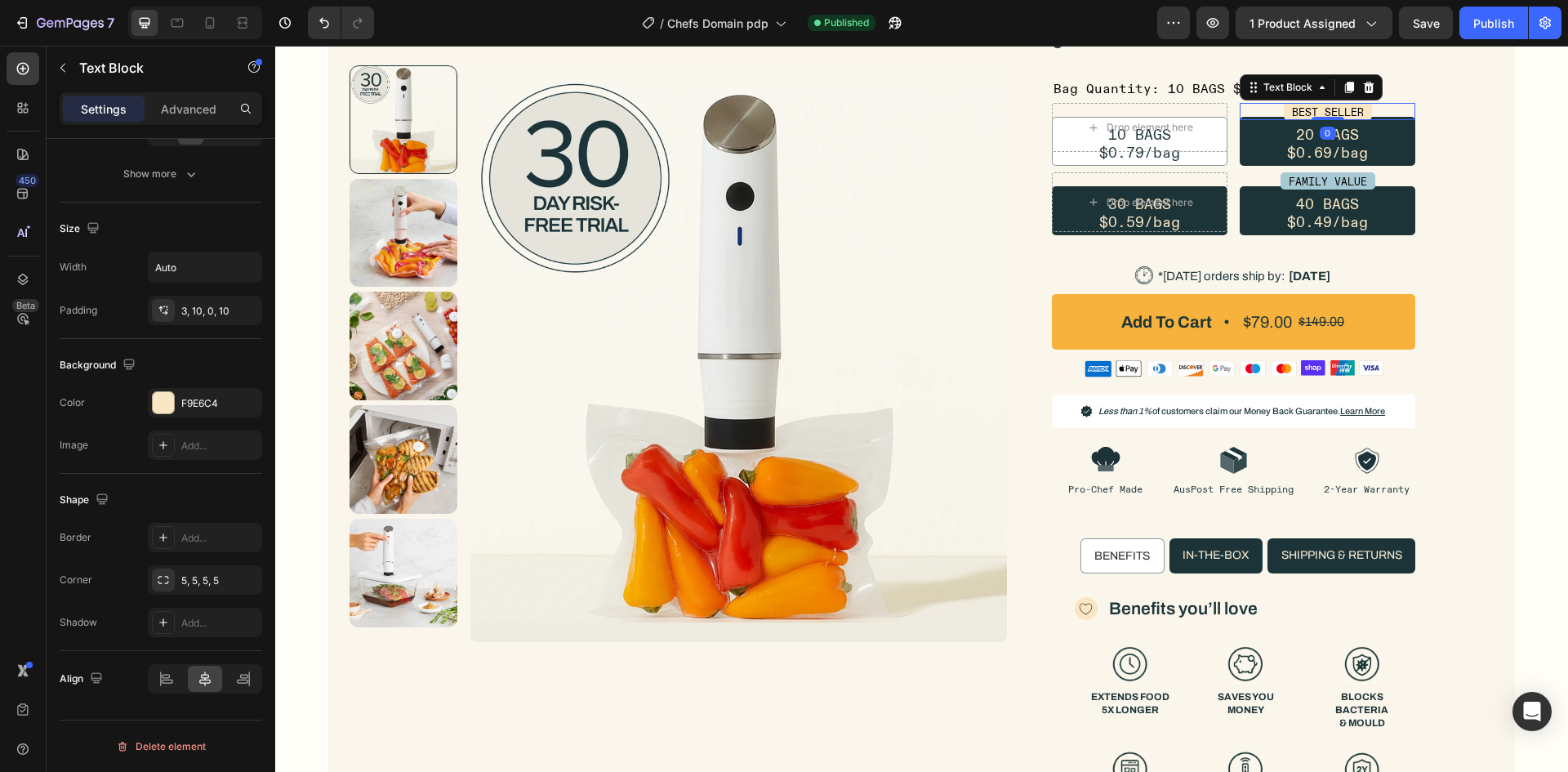
drag, startPoint x: 1327, startPoint y: 161, endPoint x: 1335, endPoint y: 102, distance: 59.5
click at [1335, 102] on div "Bag Quantity: 10 BAGS $0.79/bag 10 BAGS $0.79/bag 10 BAGS $0.79/bag 10 BAGS $0.…" at bounding box center [1233, 157] width 364 height 158
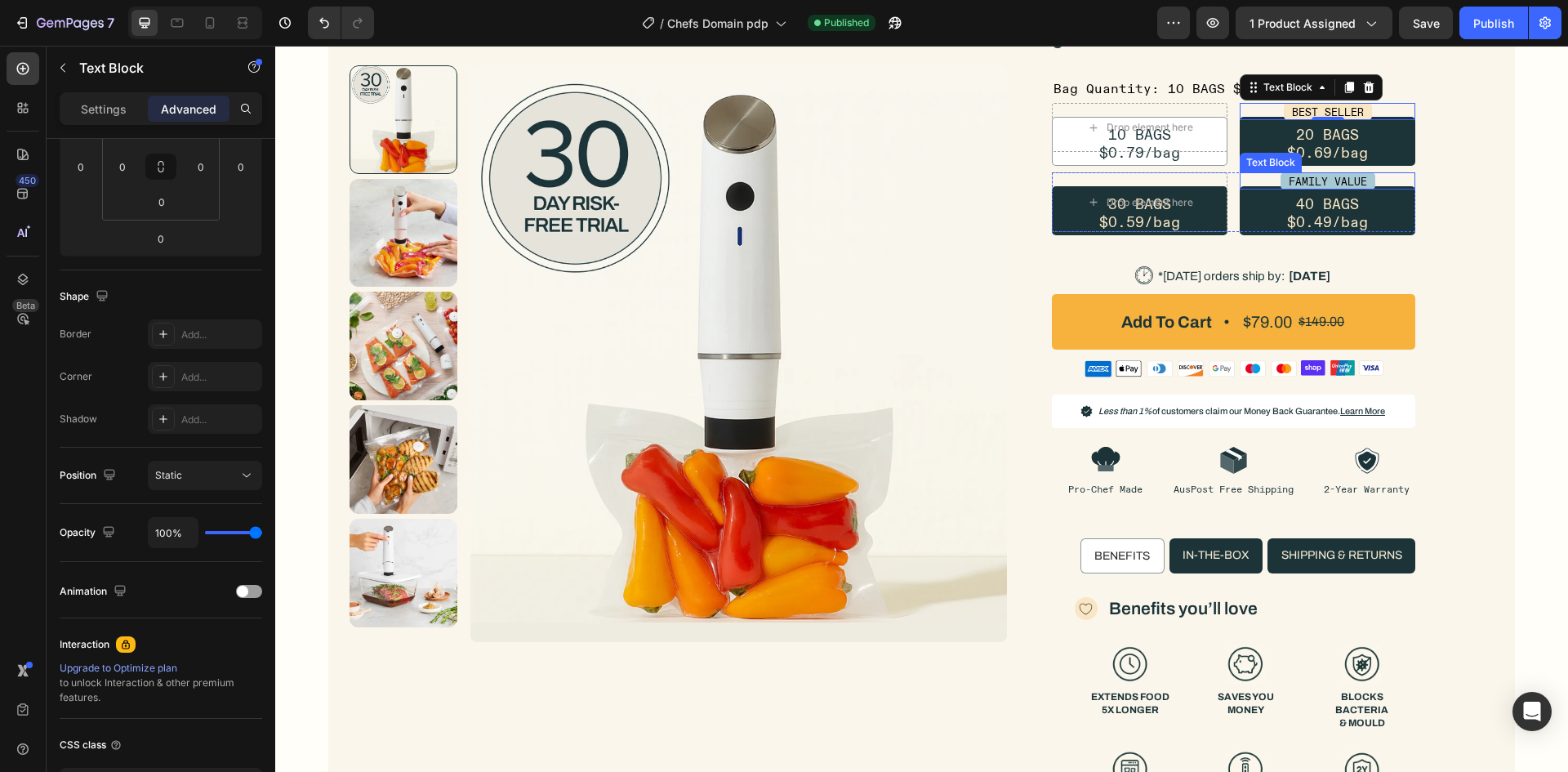
click at [1257, 182] on div "FAMILY VALUE" at bounding box center [1327, 180] width 176 height 17
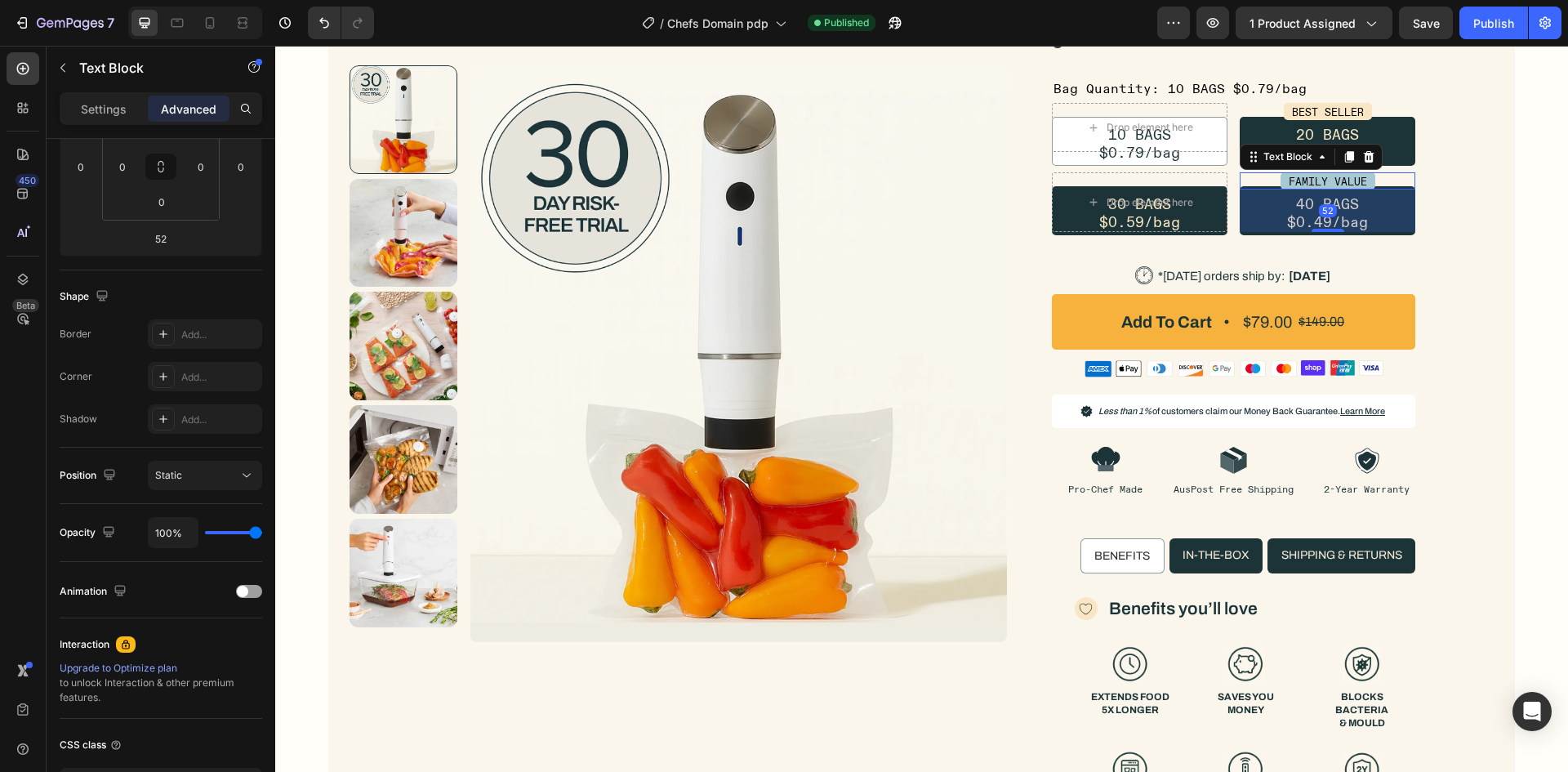
click at [1325, 226] on div "52" at bounding box center [1327, 211] width 176 height 42
drag, startPoint x: 1325, startPoint y: 229, endPoint x: 1328, endPoint y: 151, distance: 78.1
click at [1328, 172] on div "FAMILY VALUE Text Block 0" at bounding box center [1327, 180] width 176 height 17
type input "0"
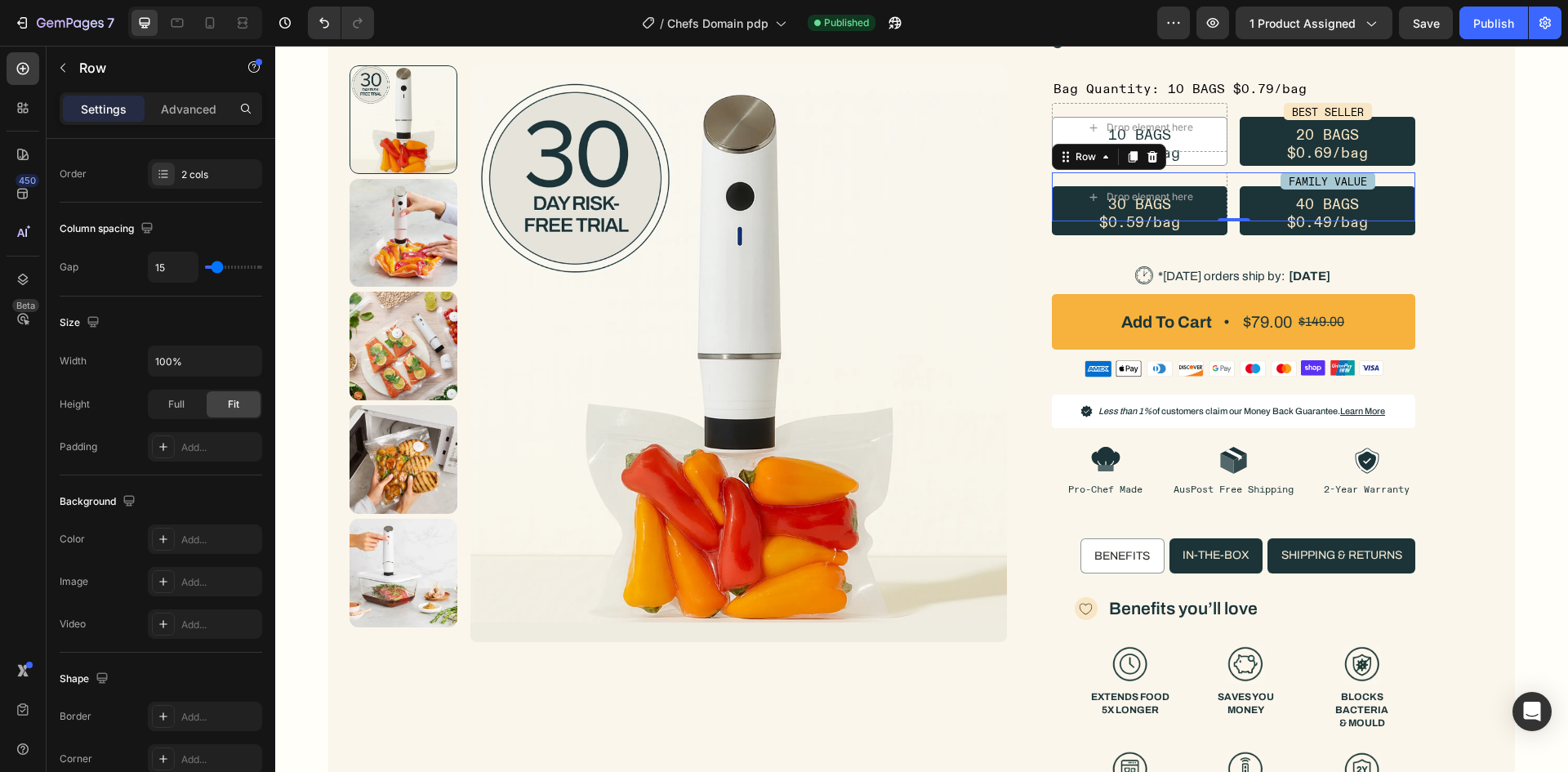
click at [1230, 204] on div "Drop element here FAMILY VALUE Text Block Row 0" at bounding box center [1233, 196] width 364 height 49
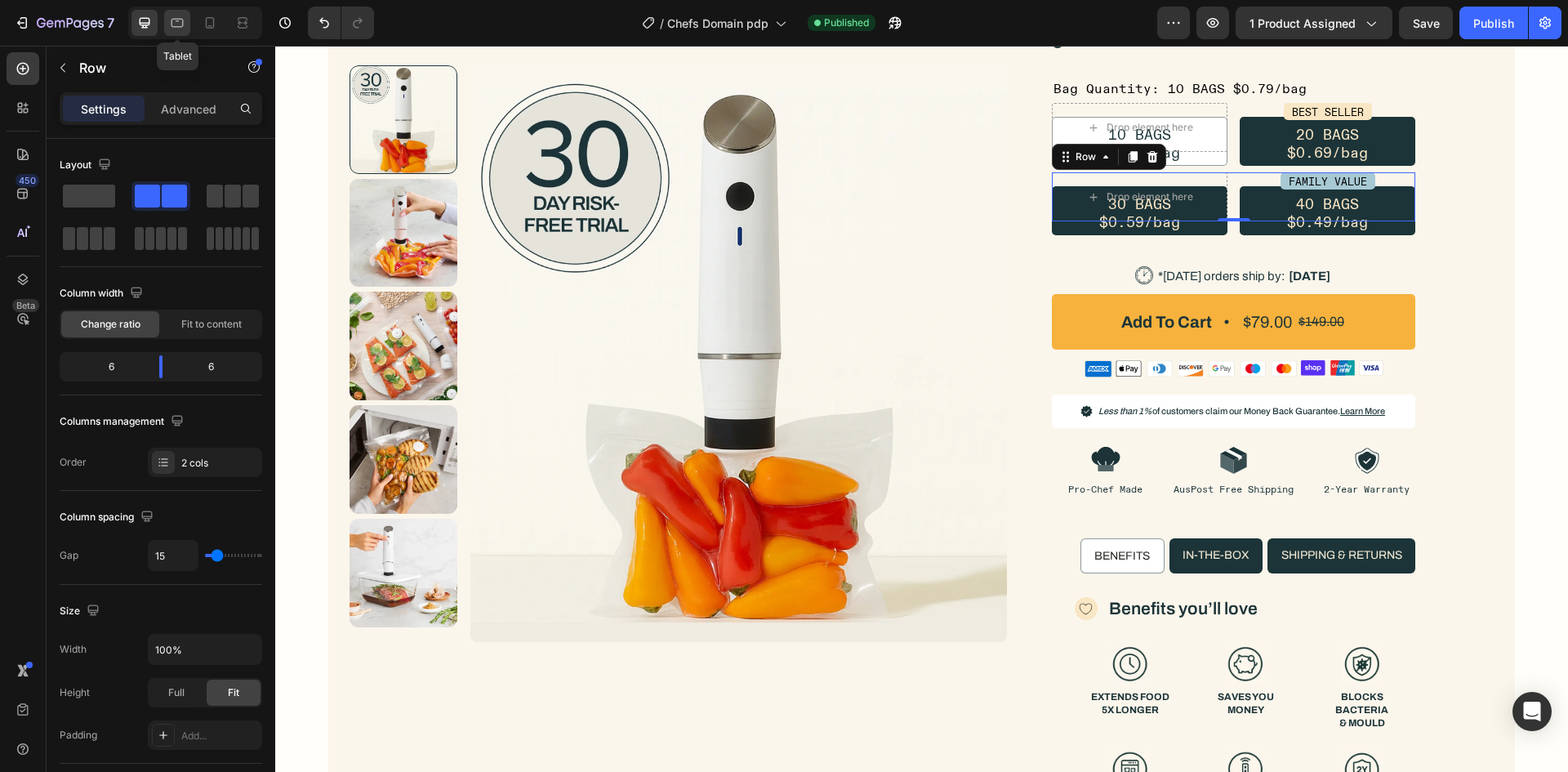
click at [185, 29] on icon at bounding box center [177, 23] width 16 height 16
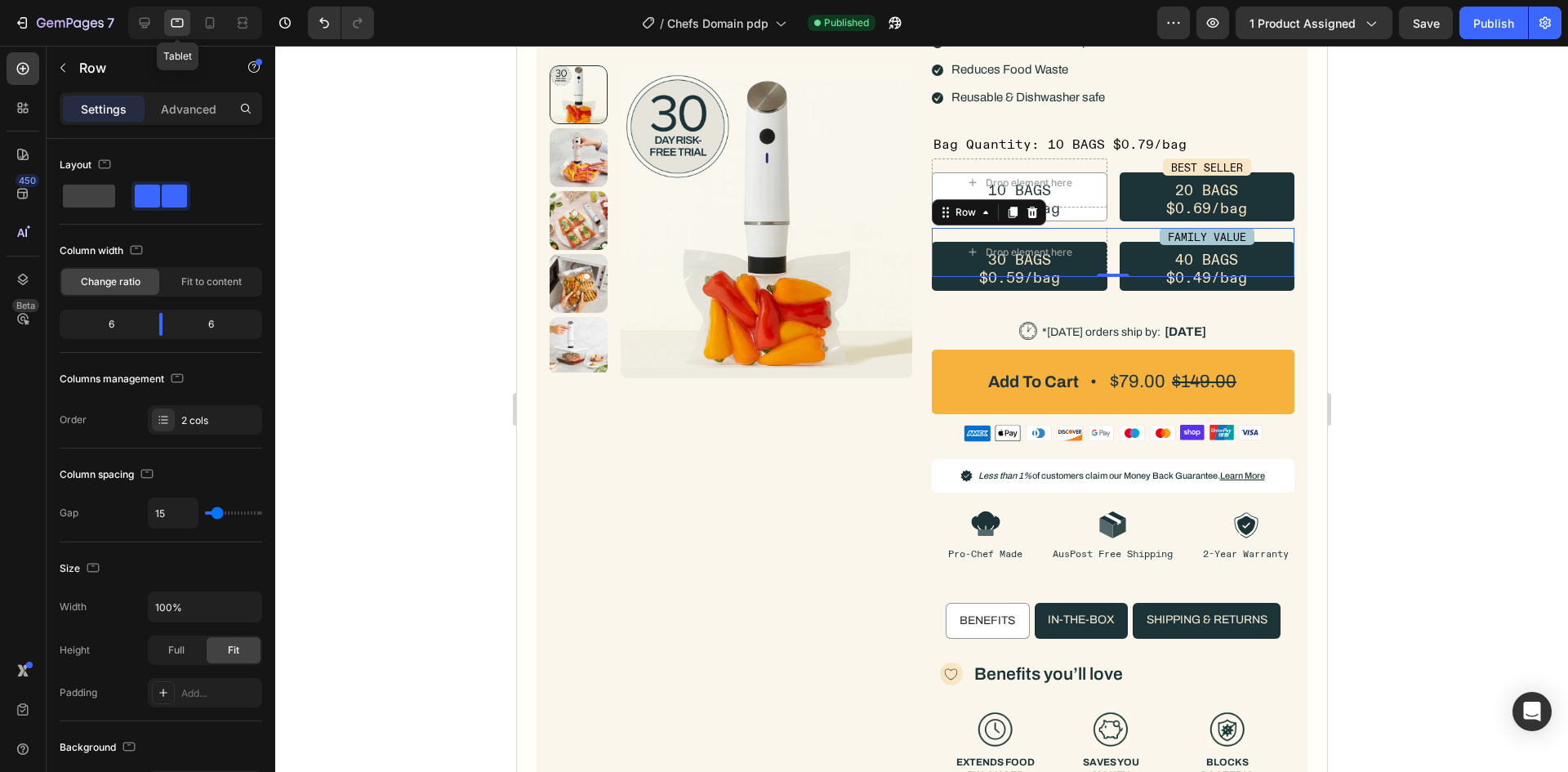
scroll to position [506, 0]
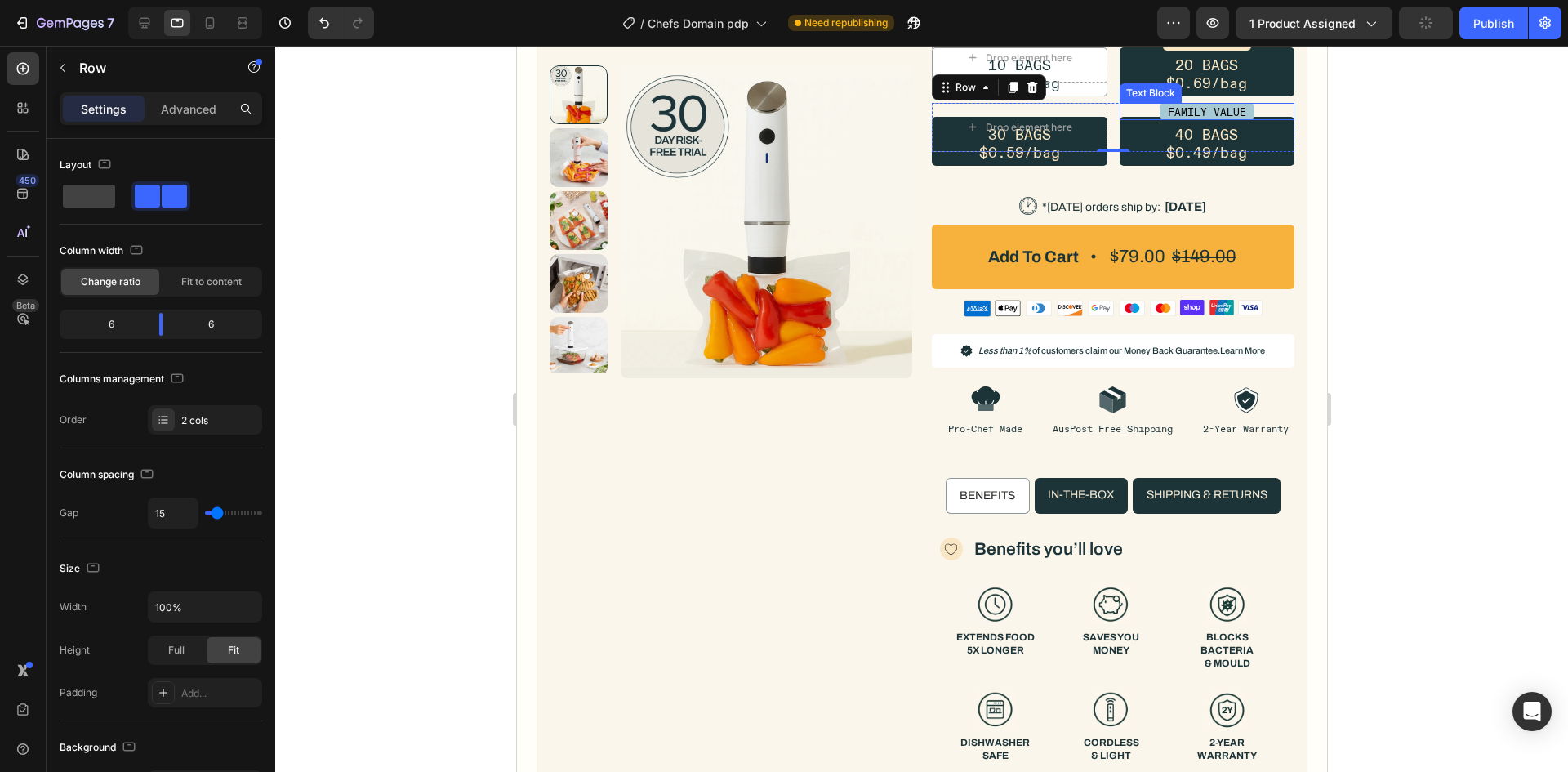
click at [1159, 109] on div "FAMILY VALUE" at bounding box center [1206, 111] width 95 height 17
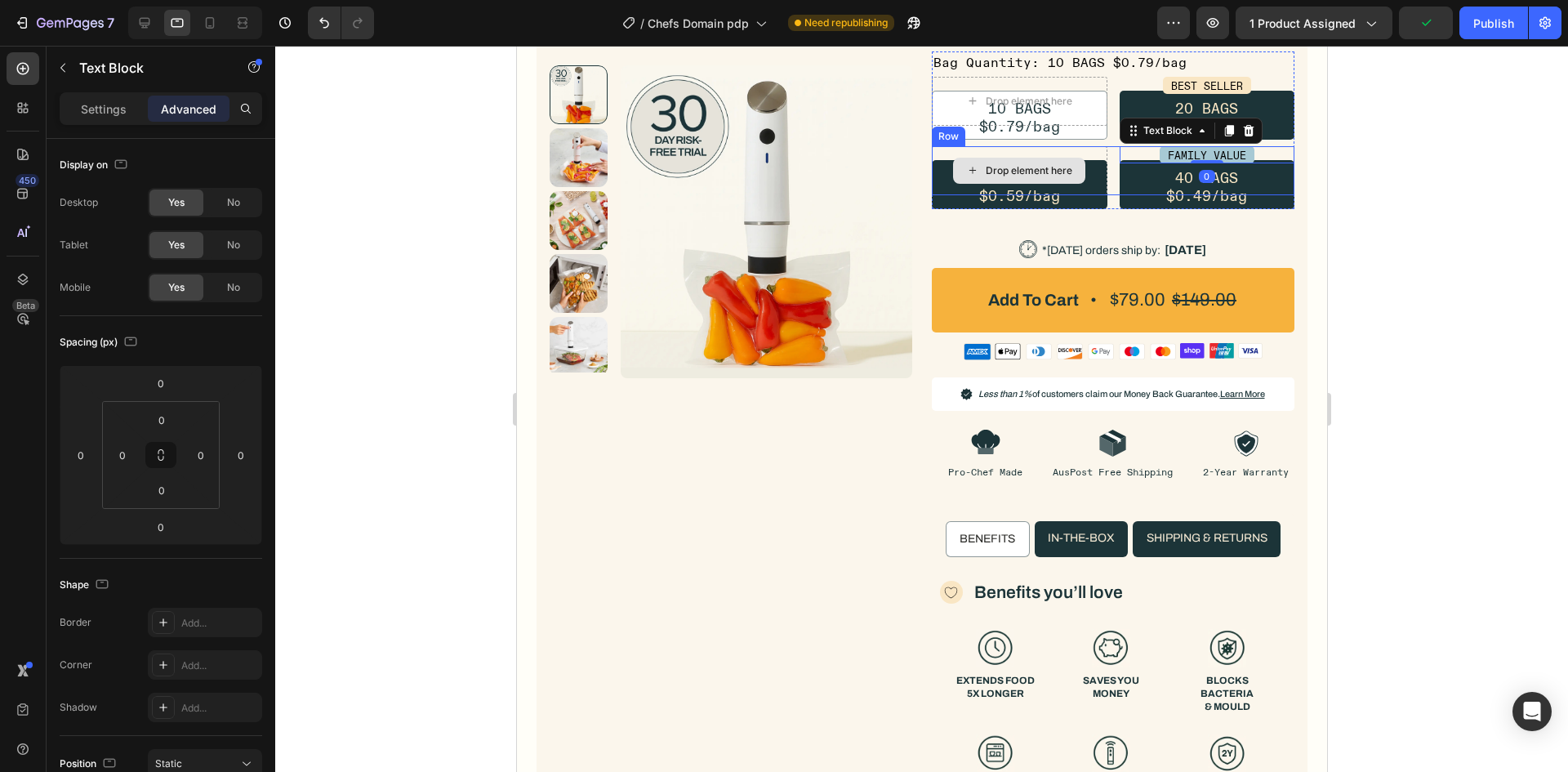
scroll to position [424, 0]
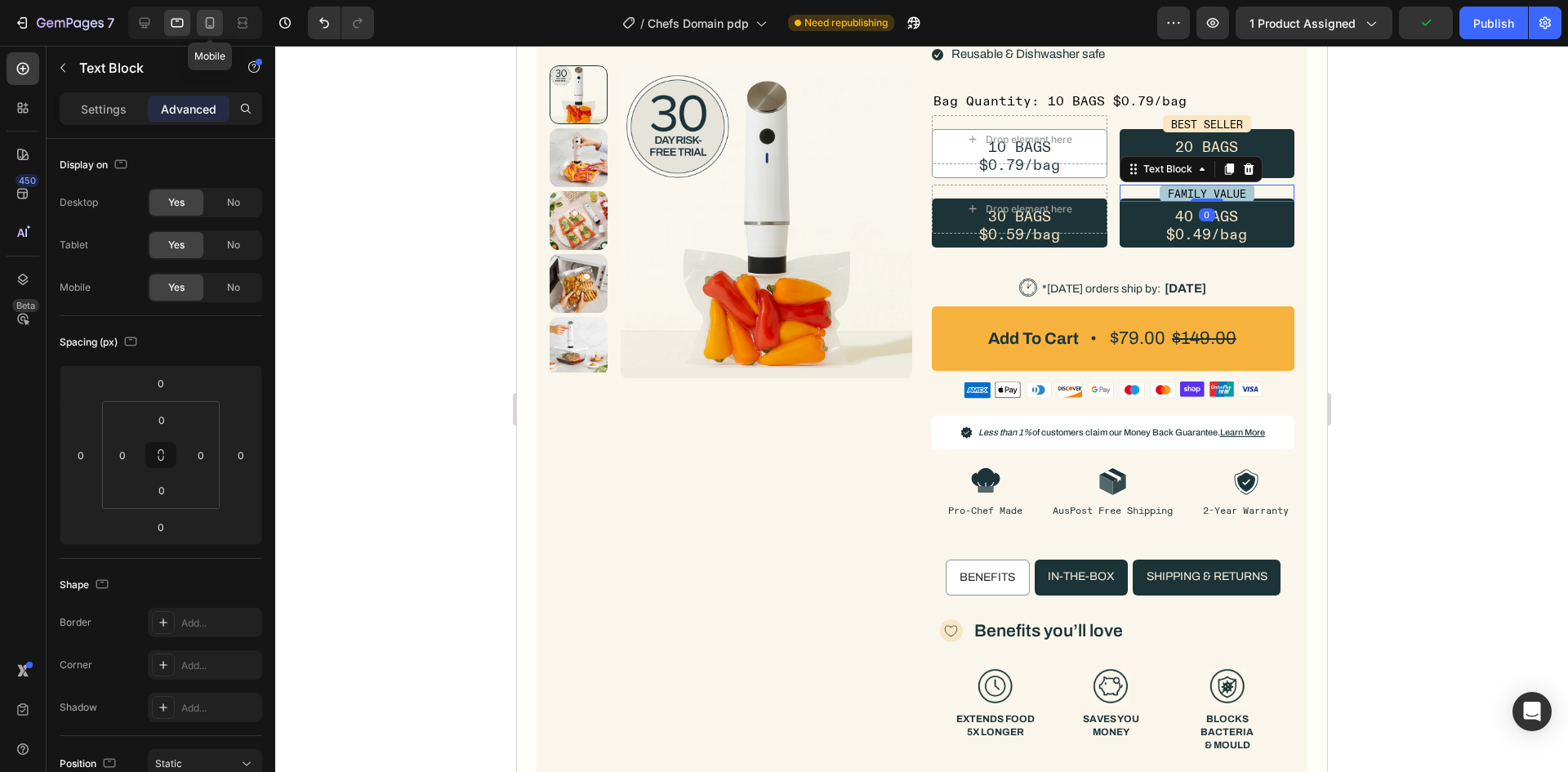
click at [210, 25] on icon at bounding box center [210, 26] width 4 height 2
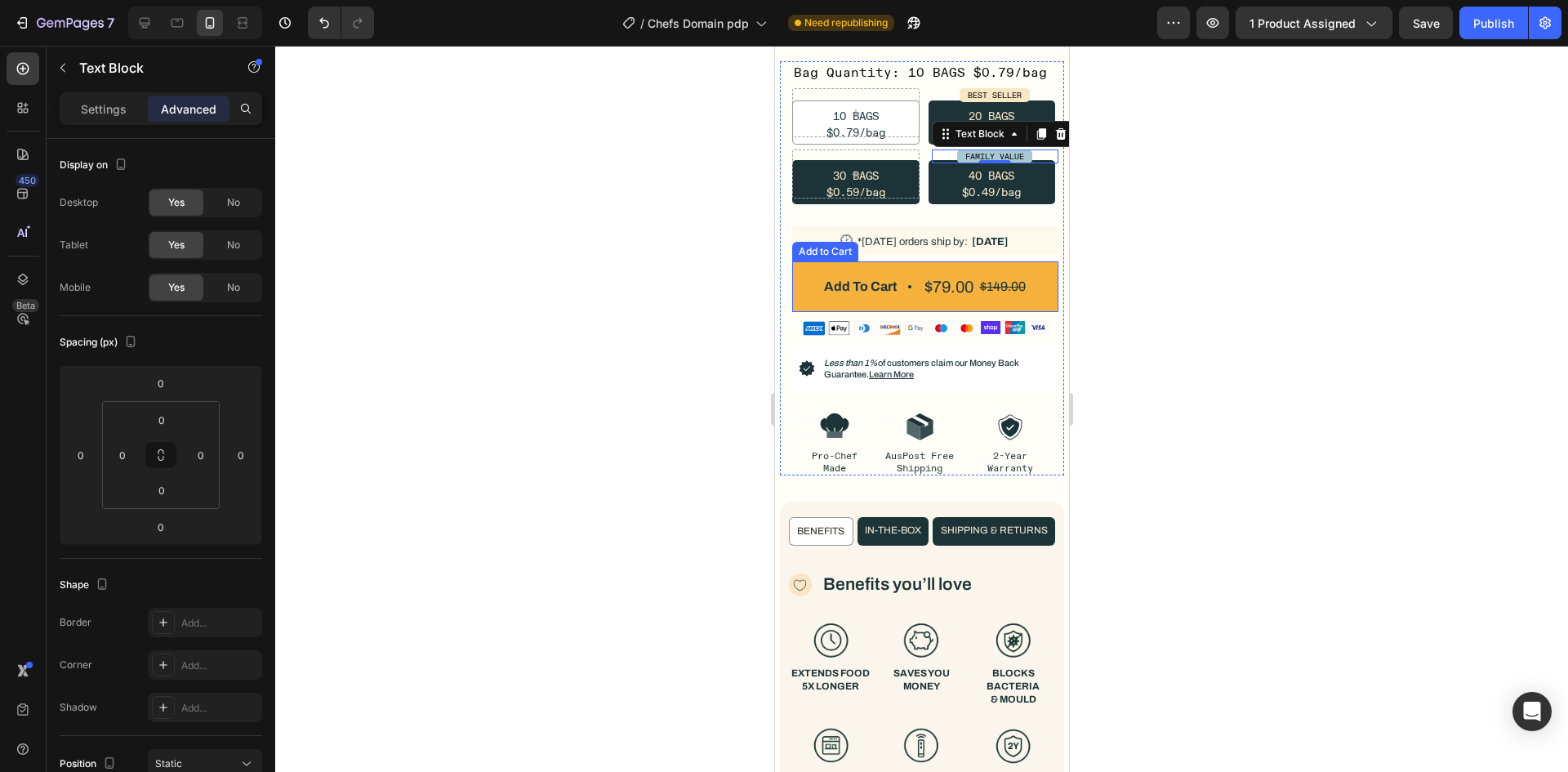
scroll to position [613, 0]
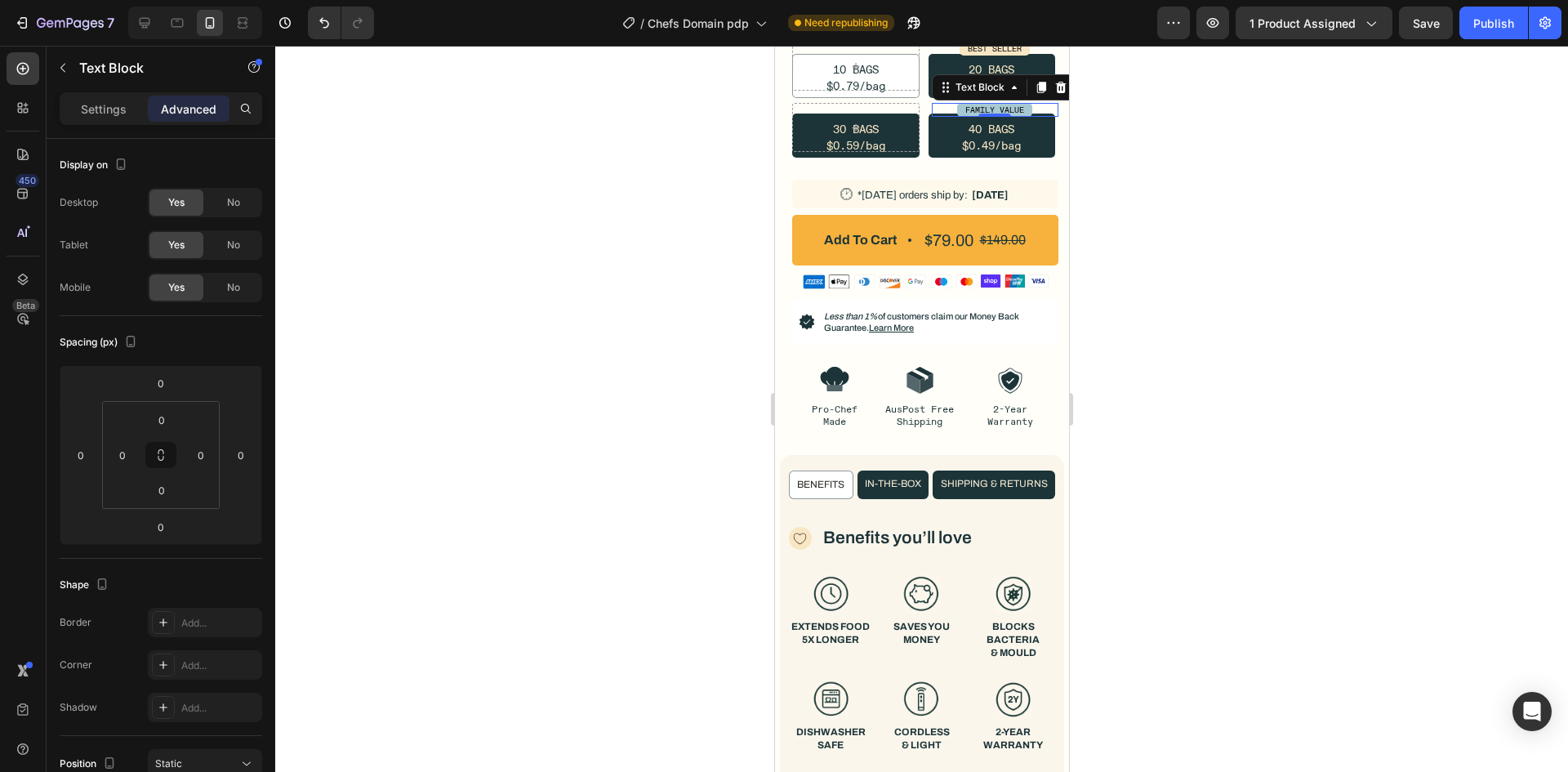
click at [944, 125] on div "FAMILY VALUE Text Block 0" at bounding box center [994, 127] width 127 height 49
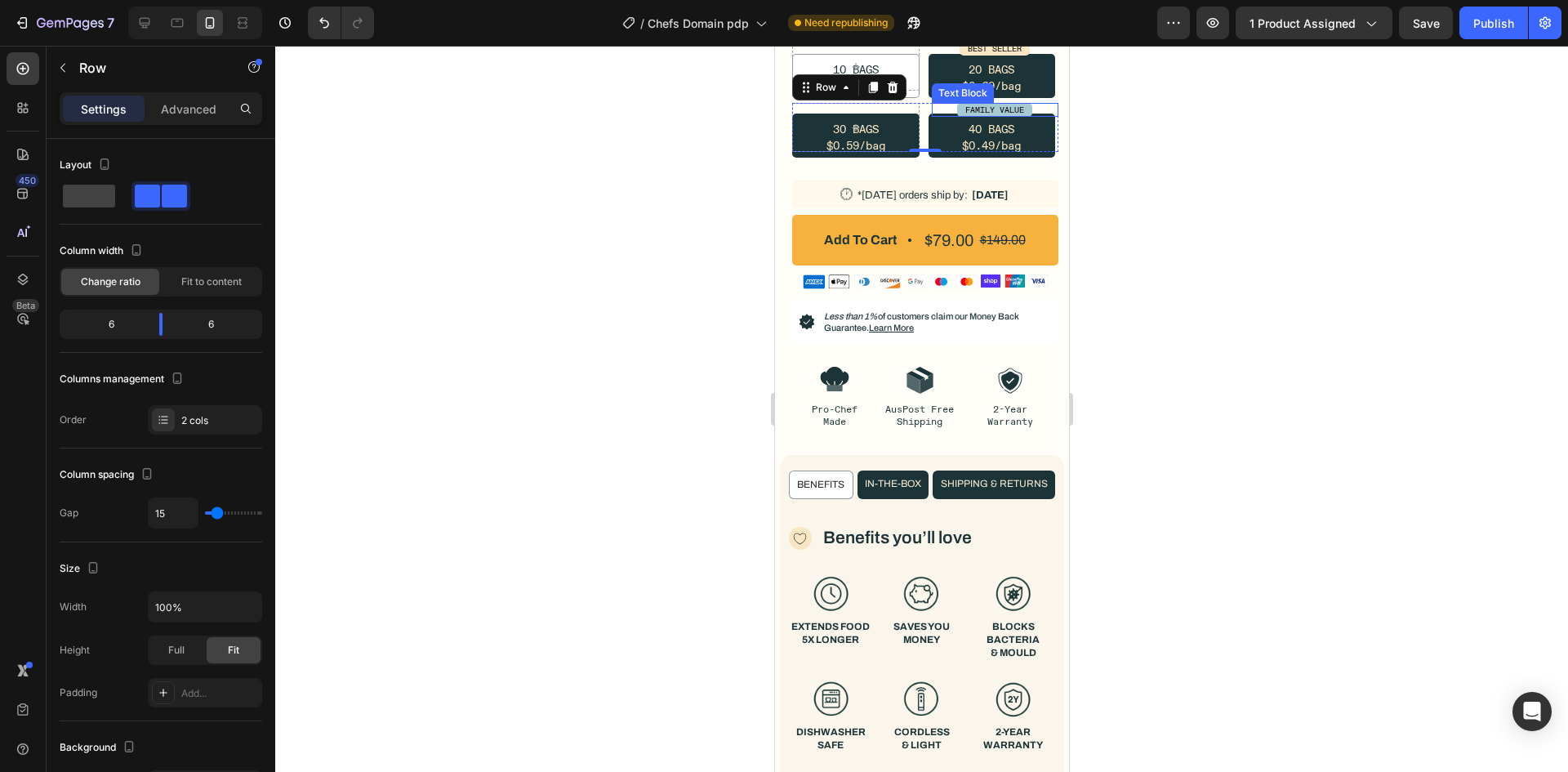
click at [936, 109] on div "FAMILY VALUE" at bounding box center [994, 110] width 127 height 14
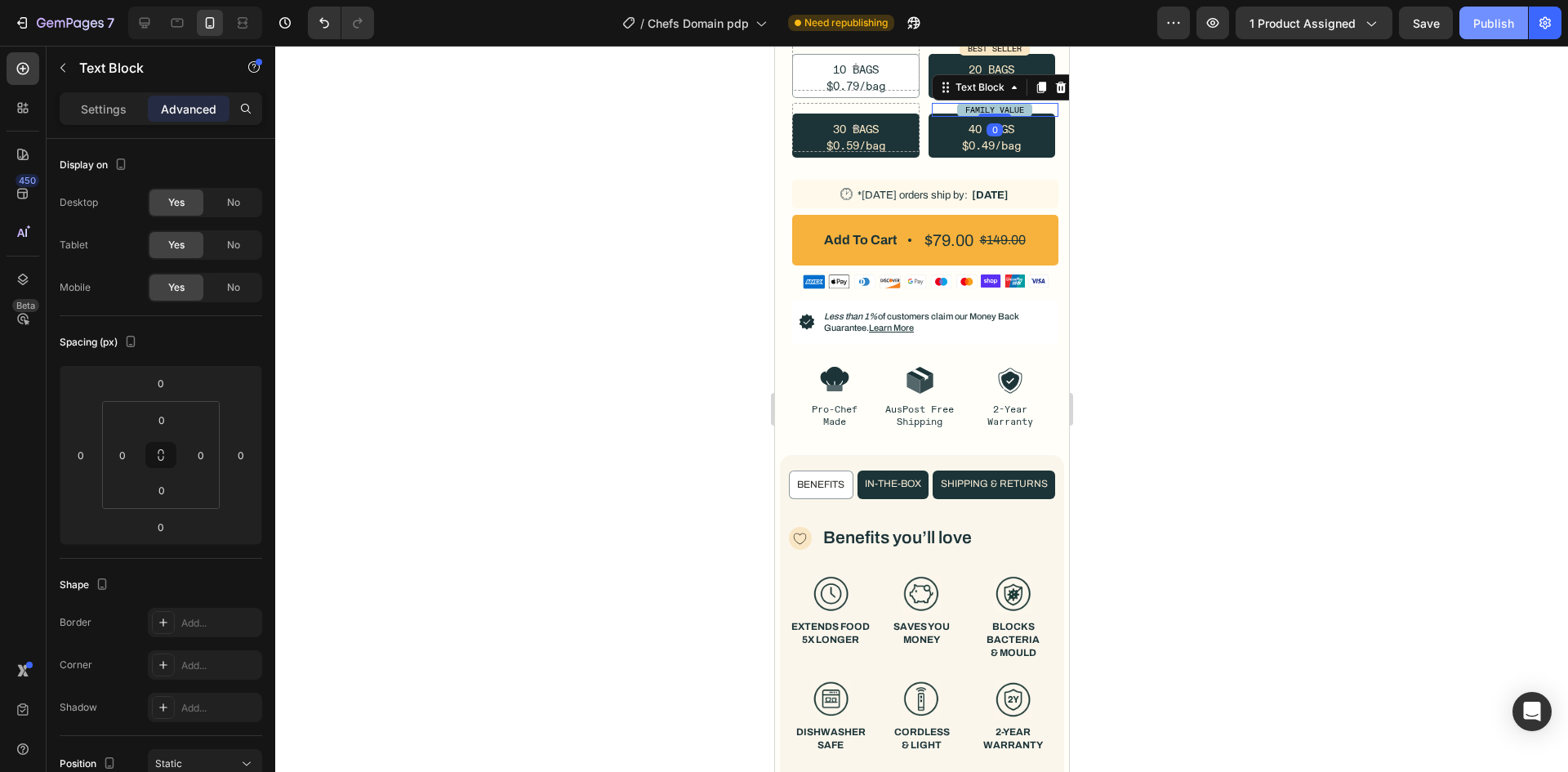
click at [1464, 29] on button "Publish" at bounding box center [1493, 23] width 69 height 33
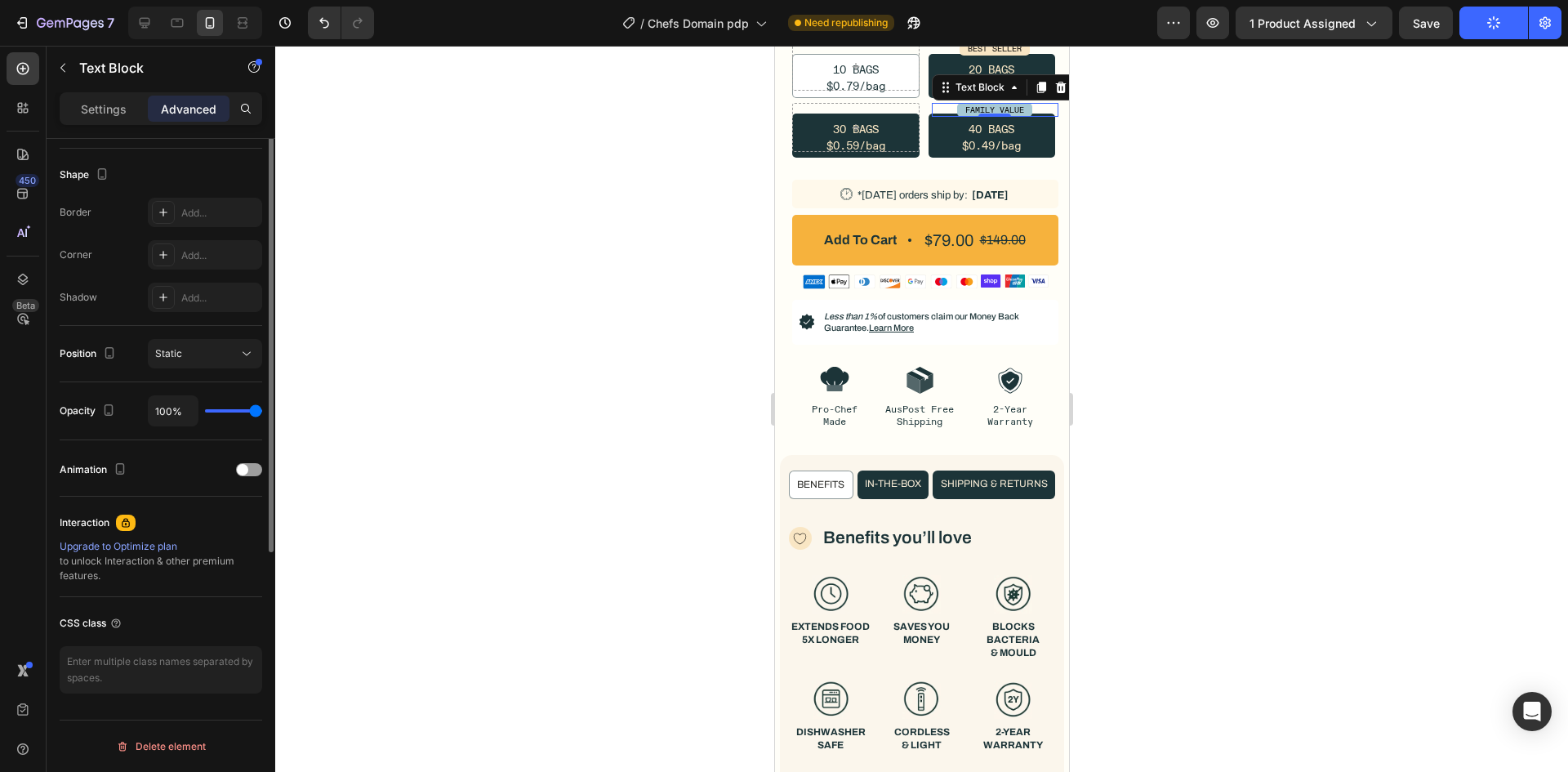
scroll to position [83, 0]
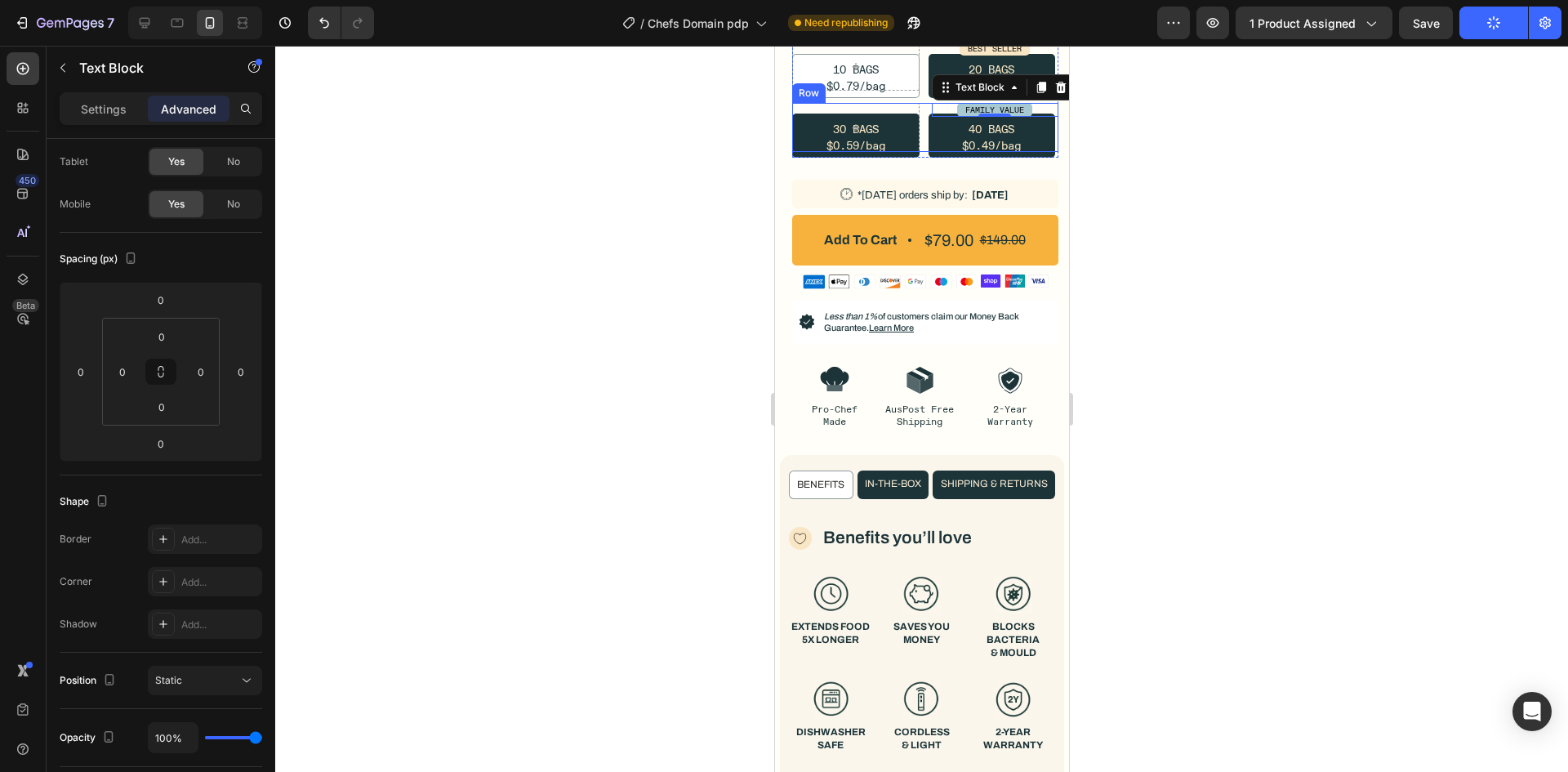
click at [913, 123] on div "FAMILY VALUE Text Block 0 Row" at bounding box center [924, 127] width 266 height 49
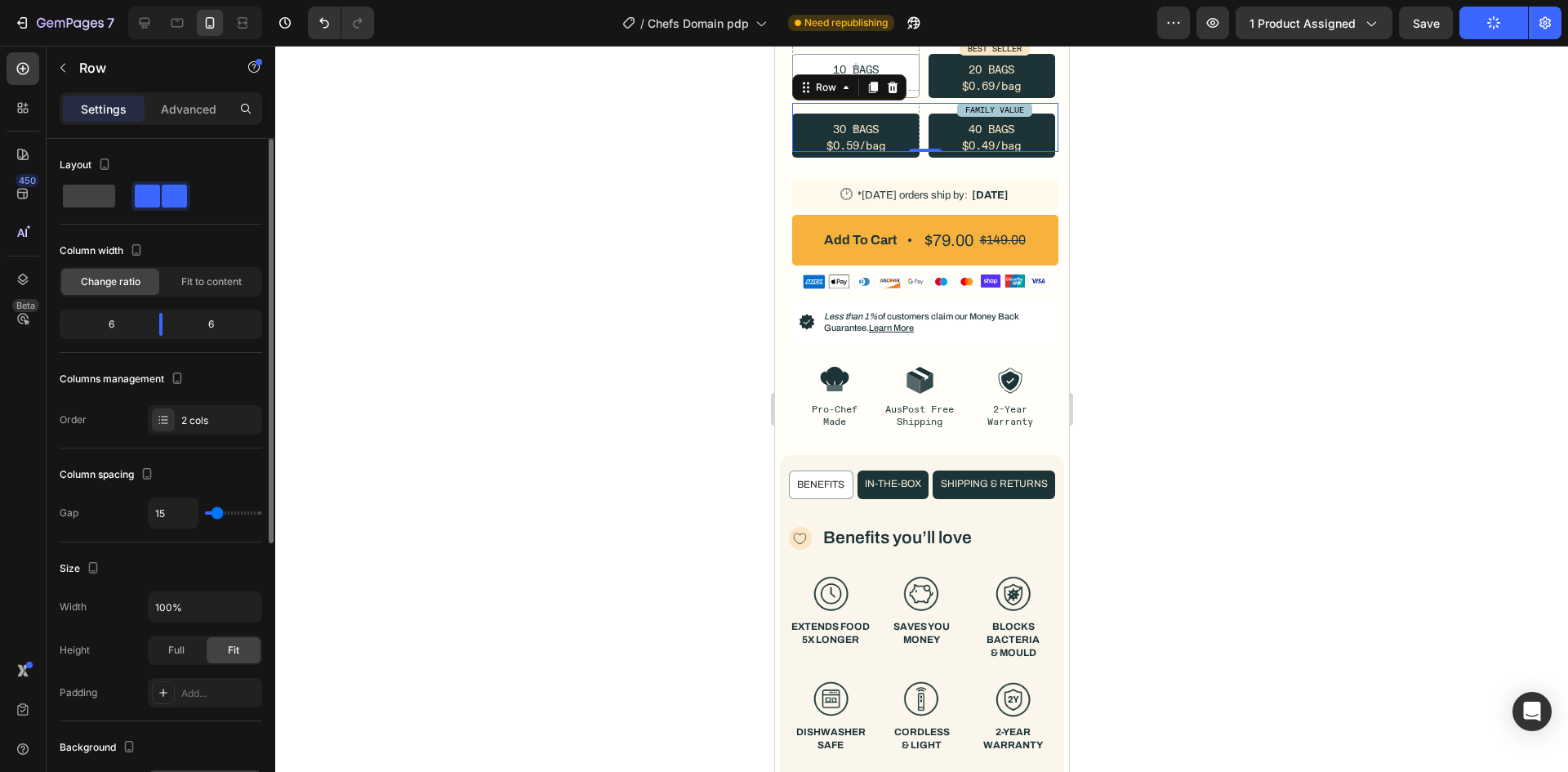
scroll to position [461, 0]
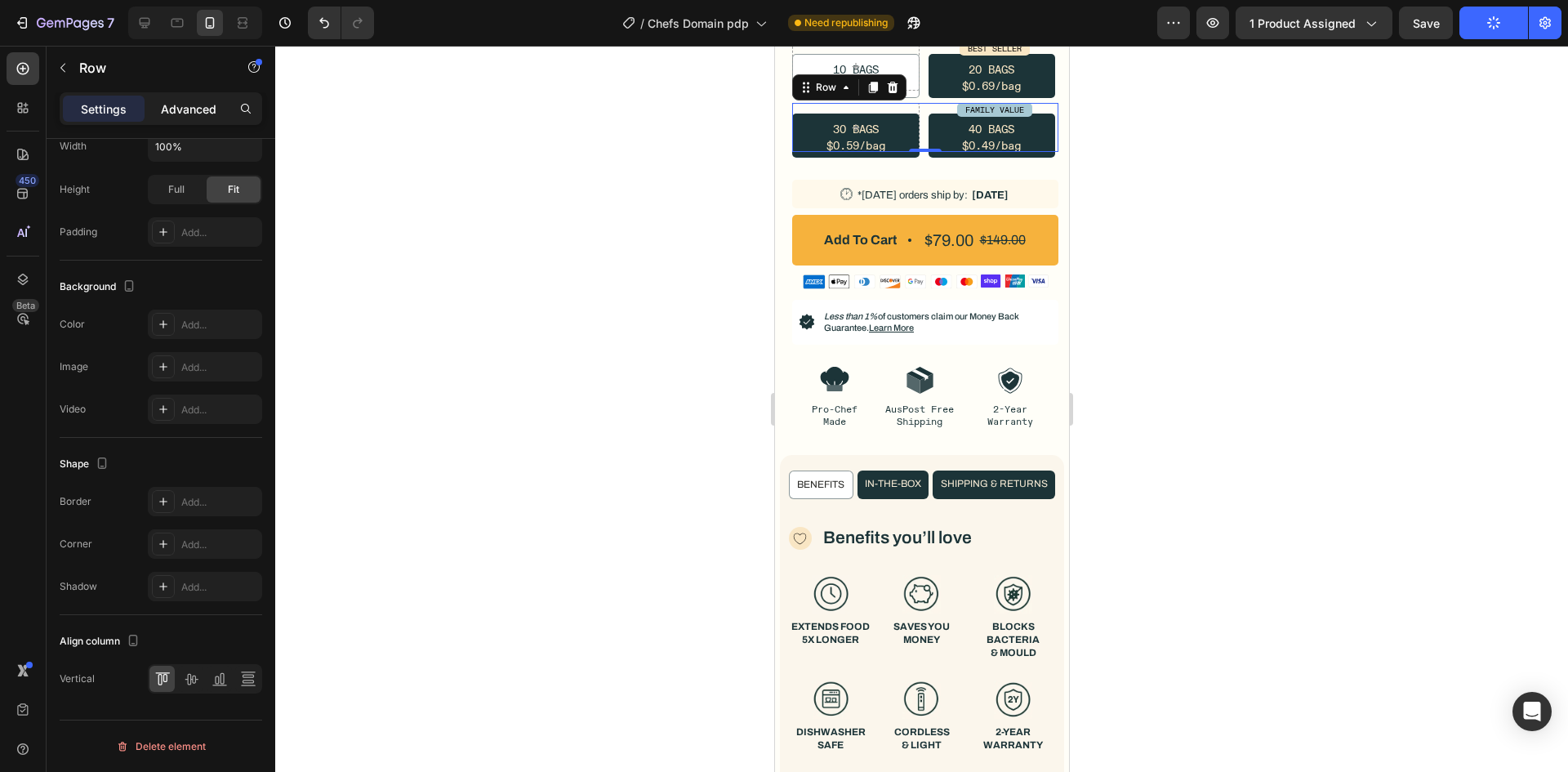
click at [197, 117] on p "Advanced" at bounding box center [189, 109] width 56 height 17
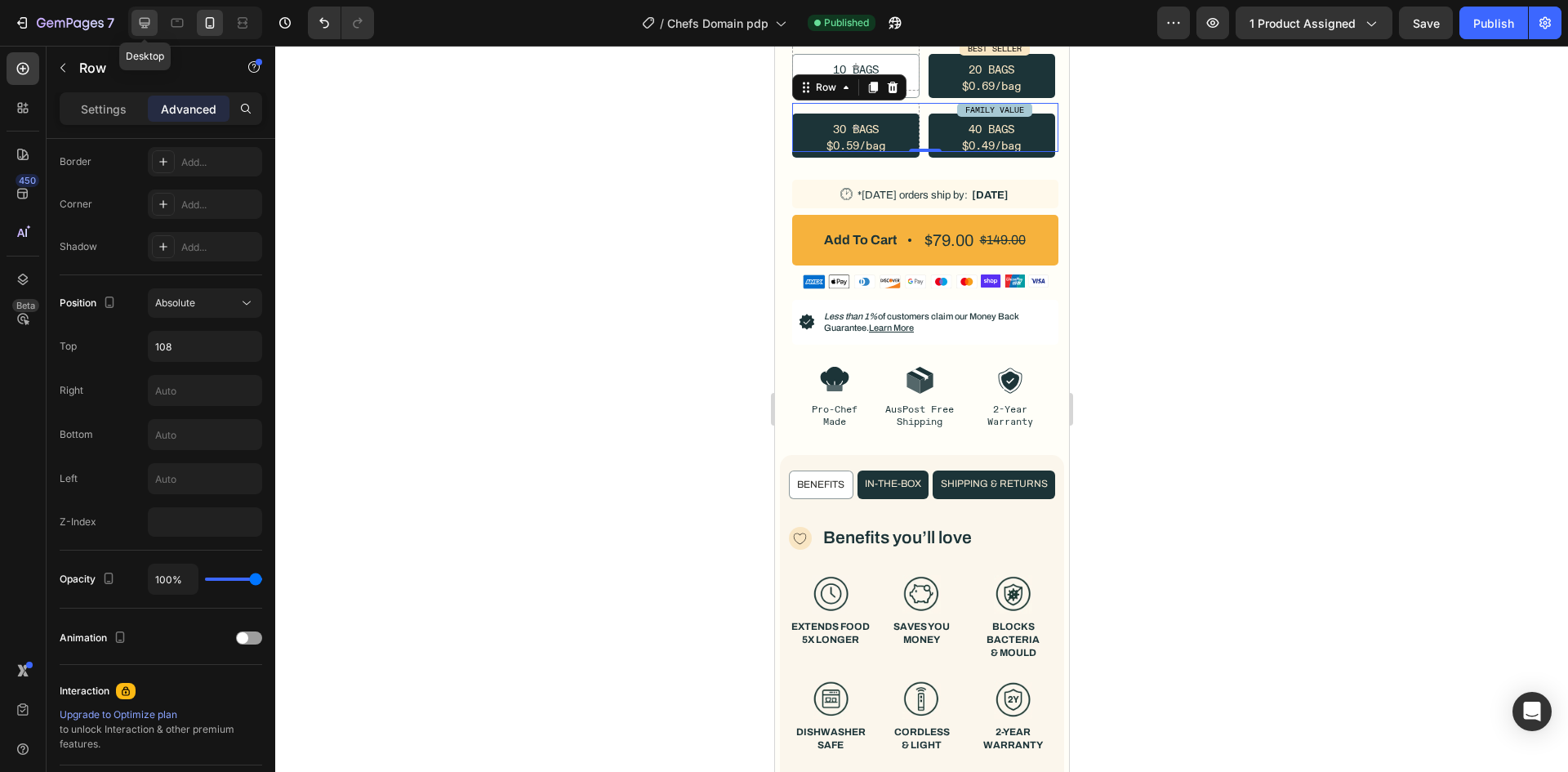
click at [139, 24] on icon at bounding box center [144, 23] width 16 height 16
type input "116"
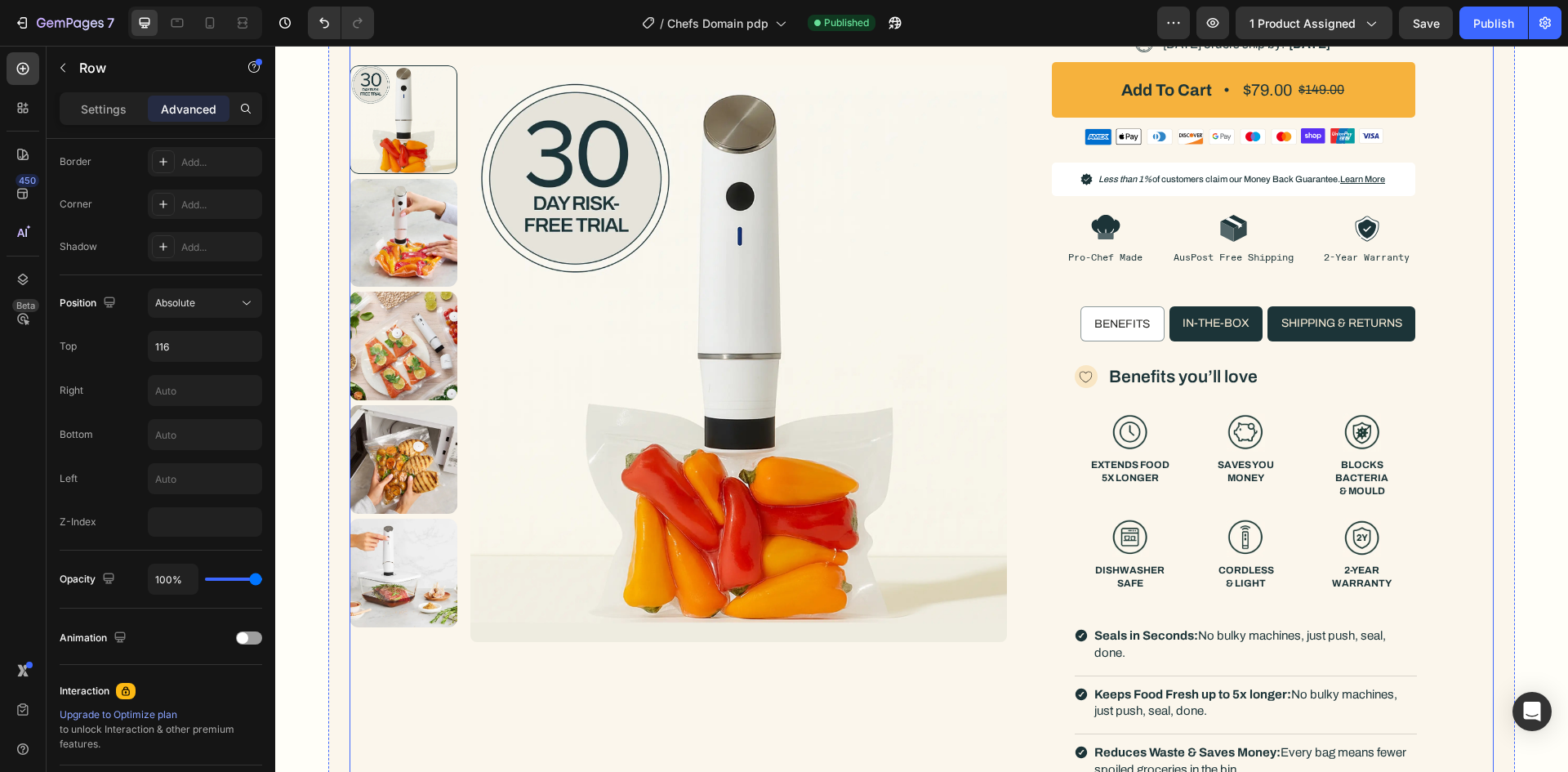
scroll to position [450, 0]
